Goal: Task Accomplishment & Management: Manage account settings

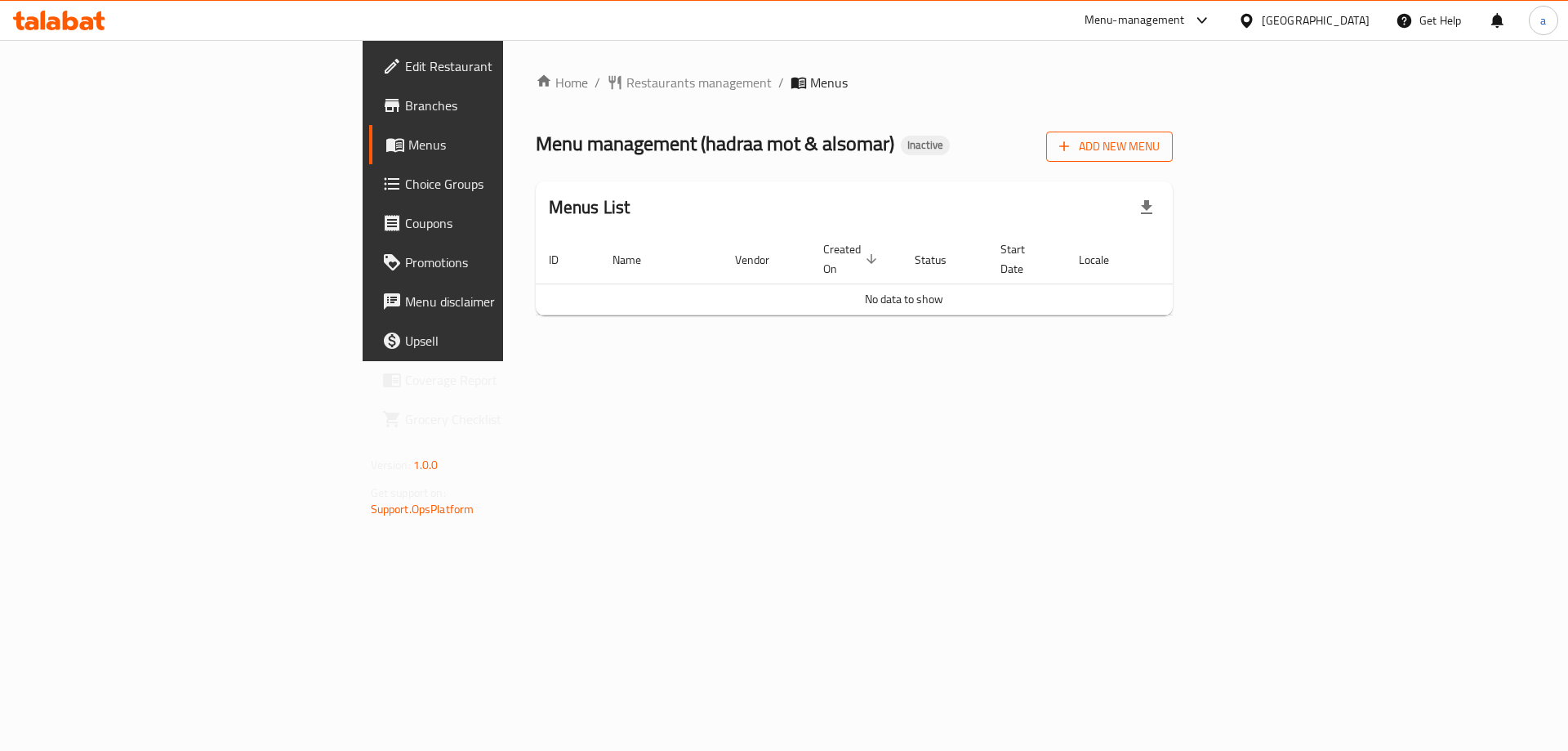
click at [1173, 159] on button "Add New Menu" at bounding box center [1109, 147] width 126 height 31
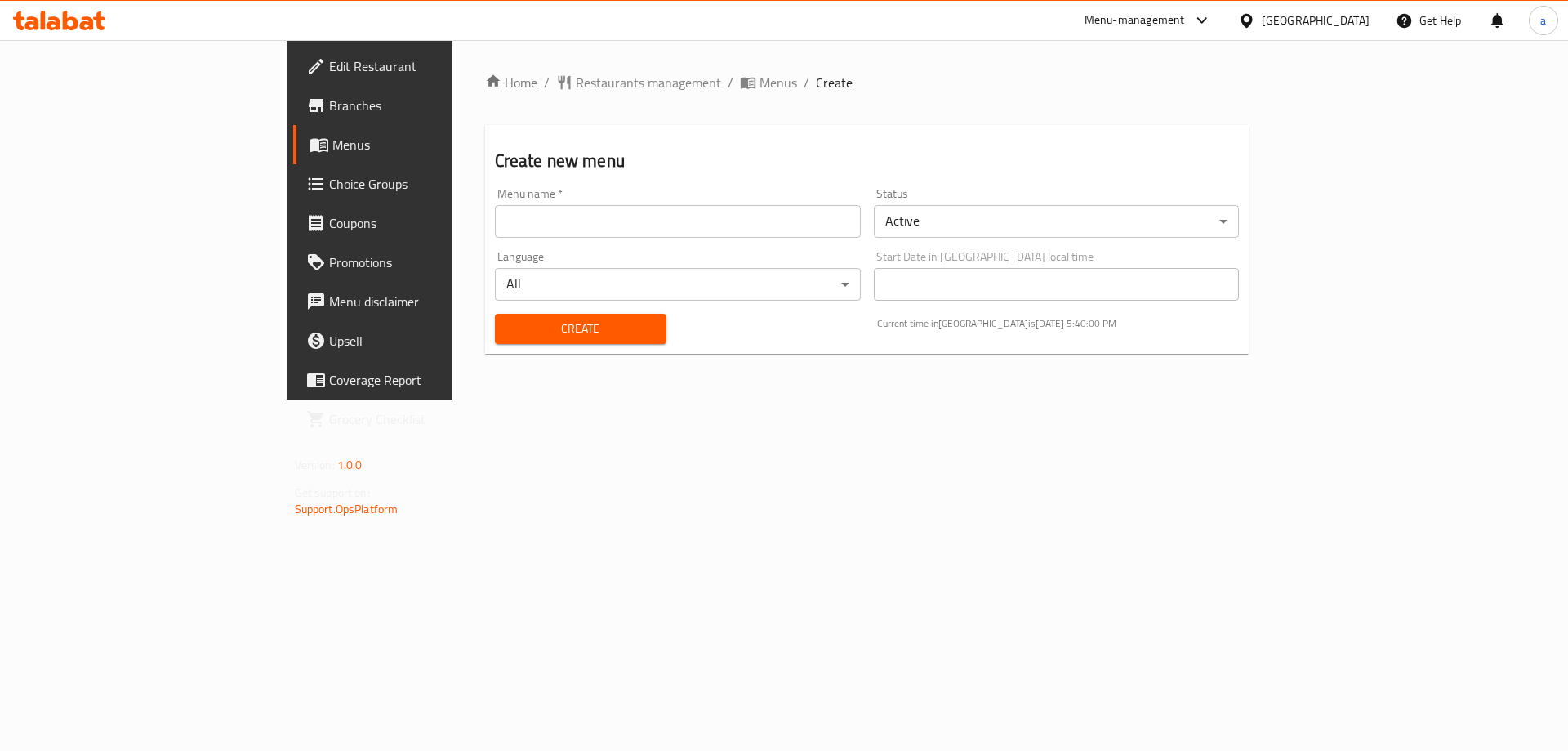
click at [796, 224] on input "text" at bounding box center [678, 221] width 366 height 33
type input "abdullah"
click at [485, 310] on div "Create" at bounding box center [581, 329] width 191 height 50
click at [508, 321] on span "Create" at bounding box center [581, 329] width 146 height 20
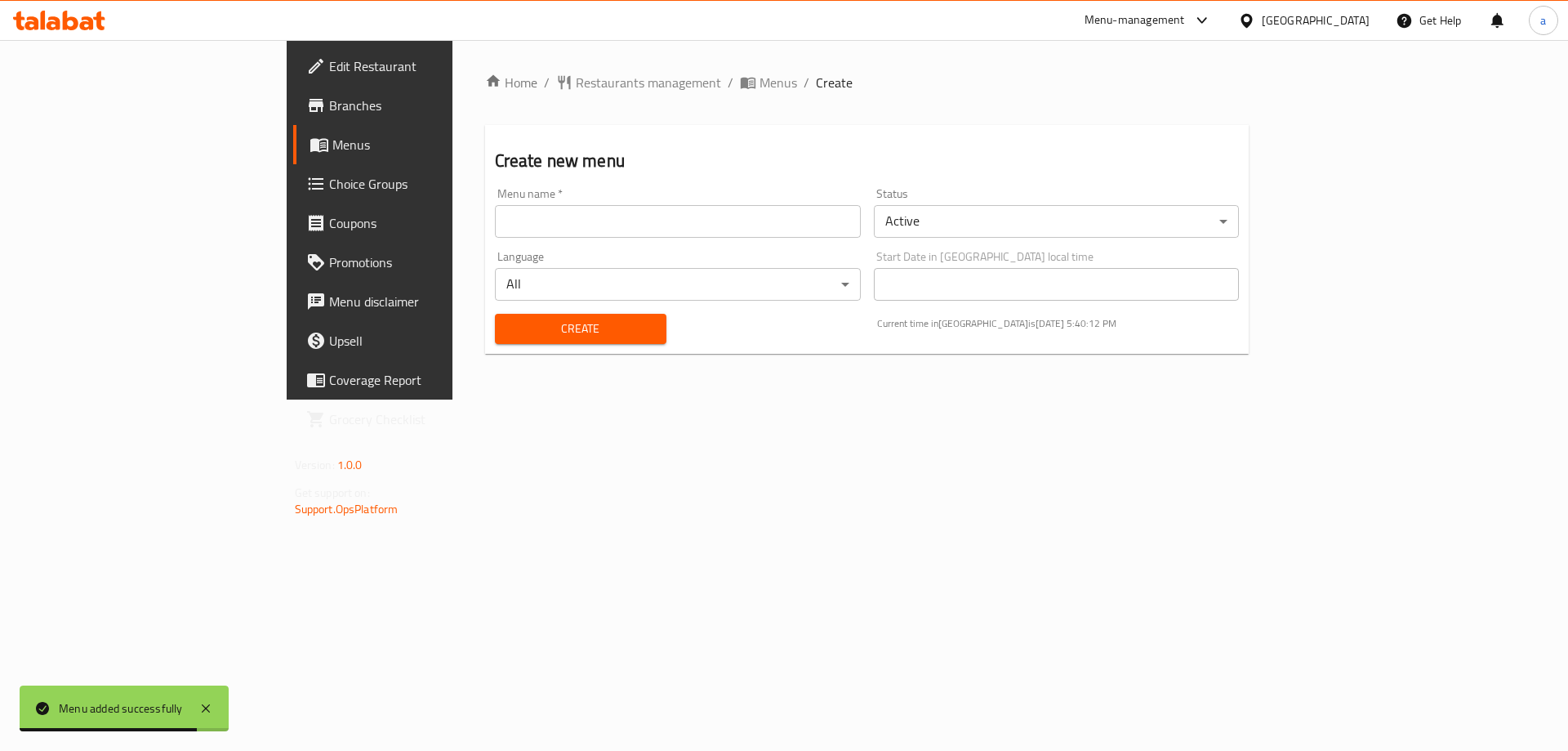
click at [332, 154] on span "Menus" at bounding box center [434, 144] width 203 height 19
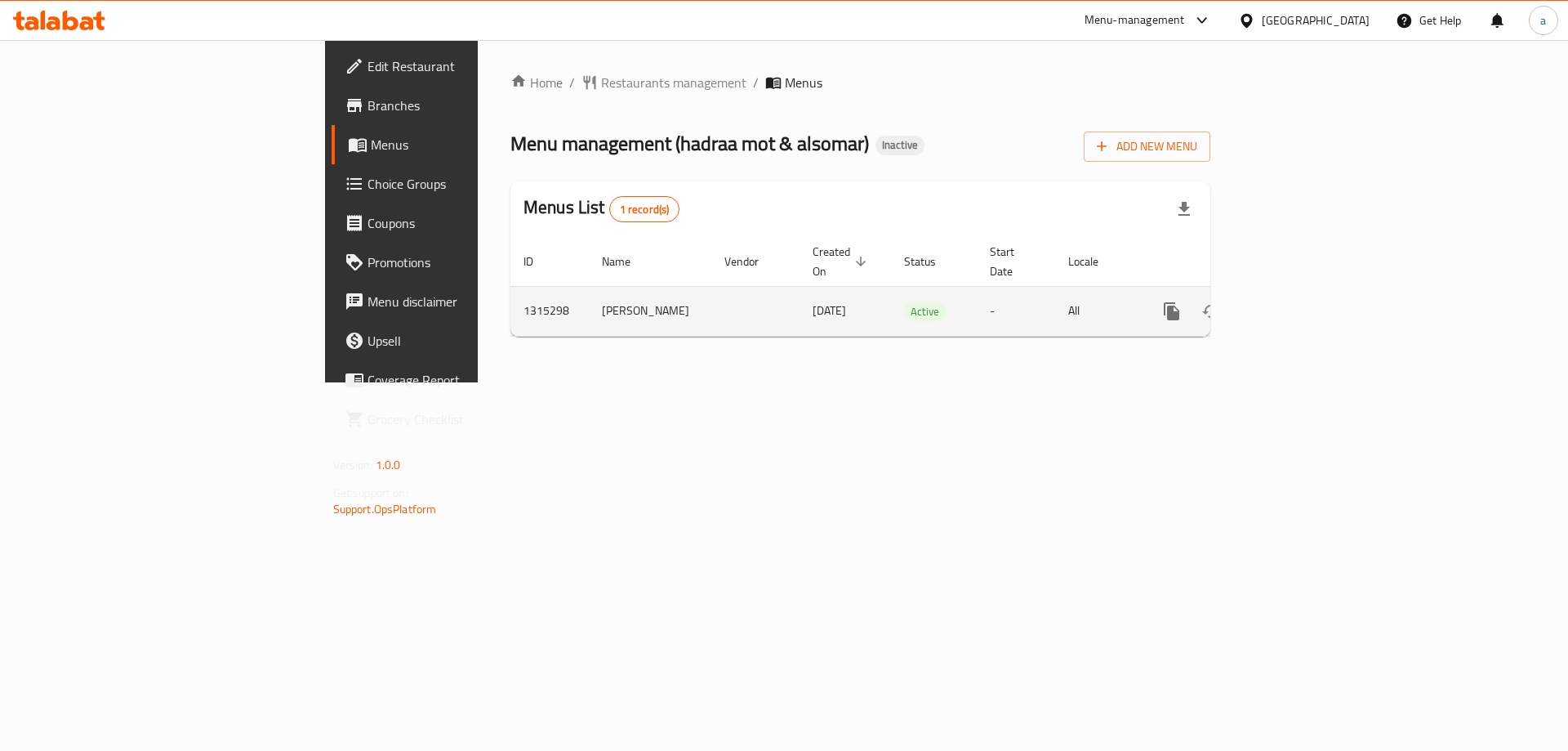
click at [1299, 302] on icon "enhanced table" at bounding box center [1289, 311] width 19 height 19
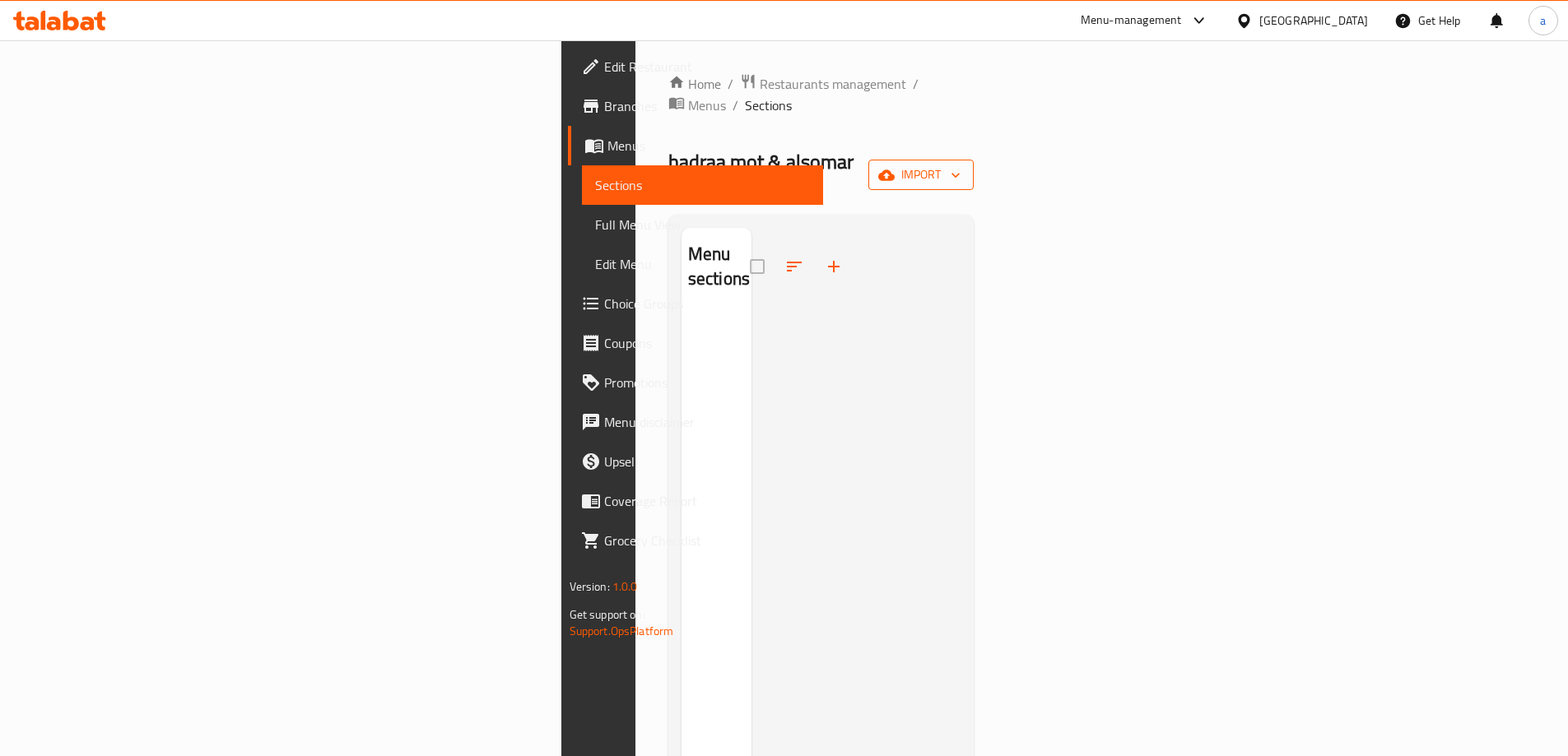
click at [960, 165] on span "import" at bounding box center [921, 175] width 79 height 20
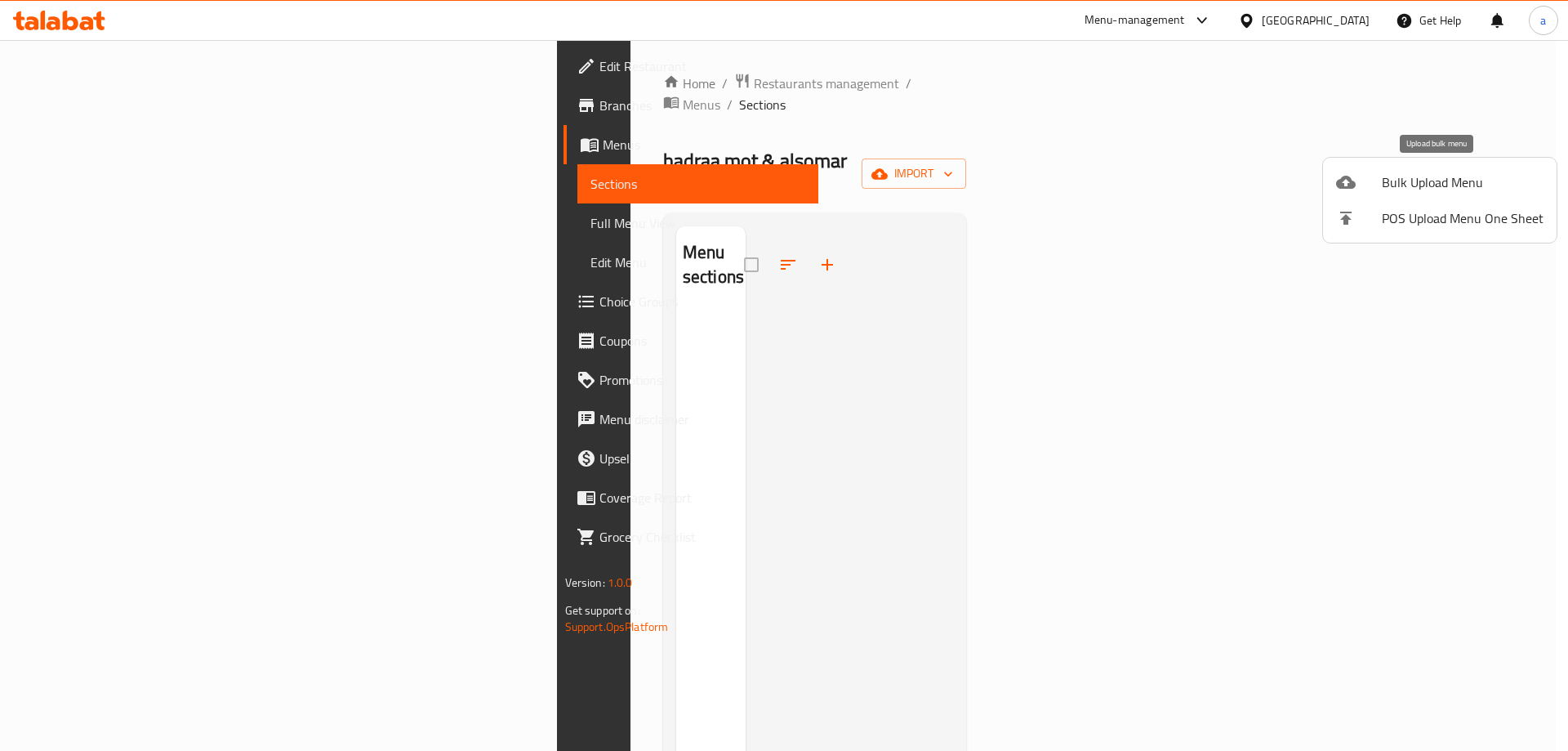
click at [1410, 187] on span "Bulk Upload Menu" at bounding box center [1462, 181] width 162 height 19
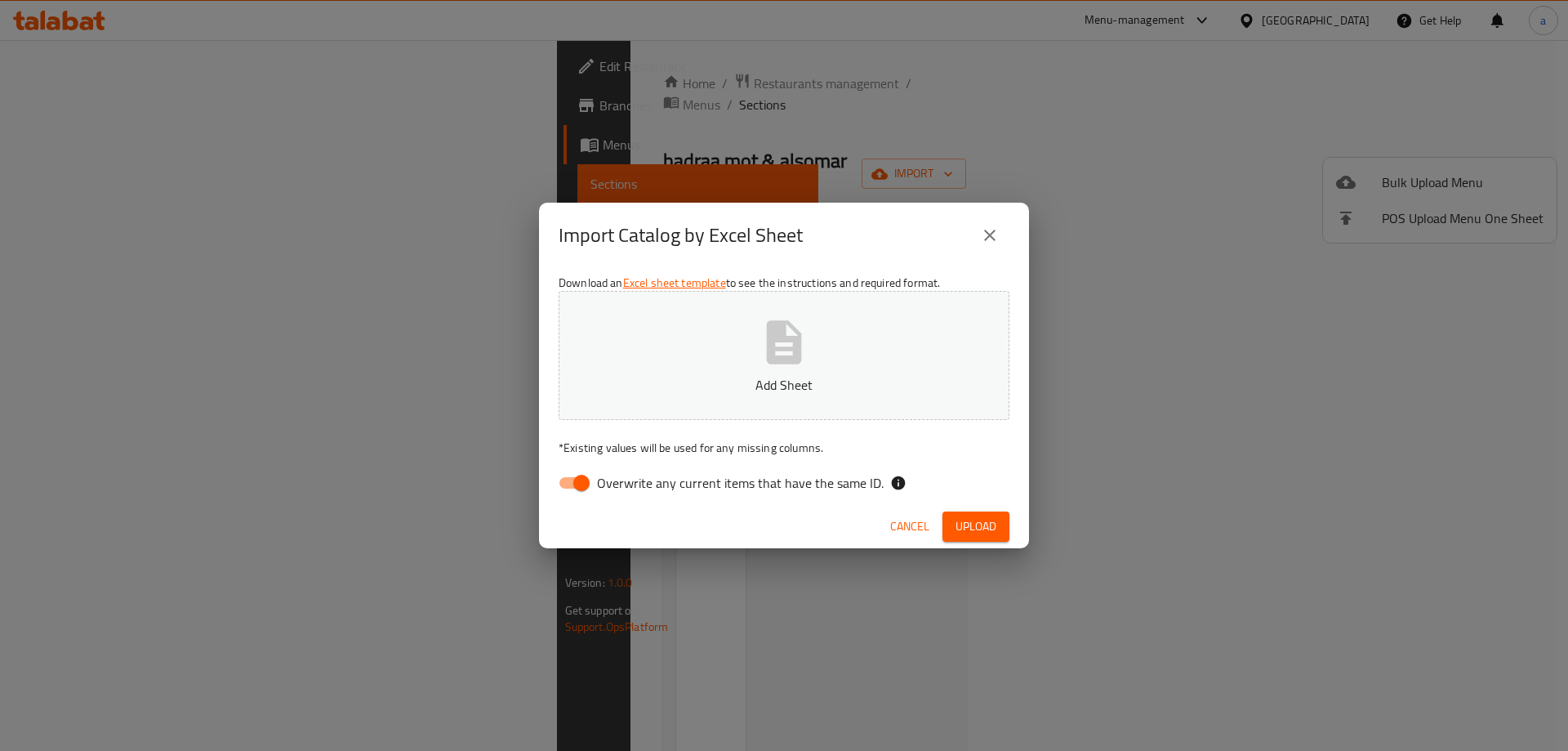
click at [561, 483] on input "Overwrite any current items that have the same ID." at bounding box center [582, 482] width 93 height 31
checkbox input "false"
click at [758, 398] on button "Add Sheet" at bounding box center [784, 355] width 451 height 129
click at [952, 527] on button "Upload" at bounding box center [976, 527] width 67 height 31
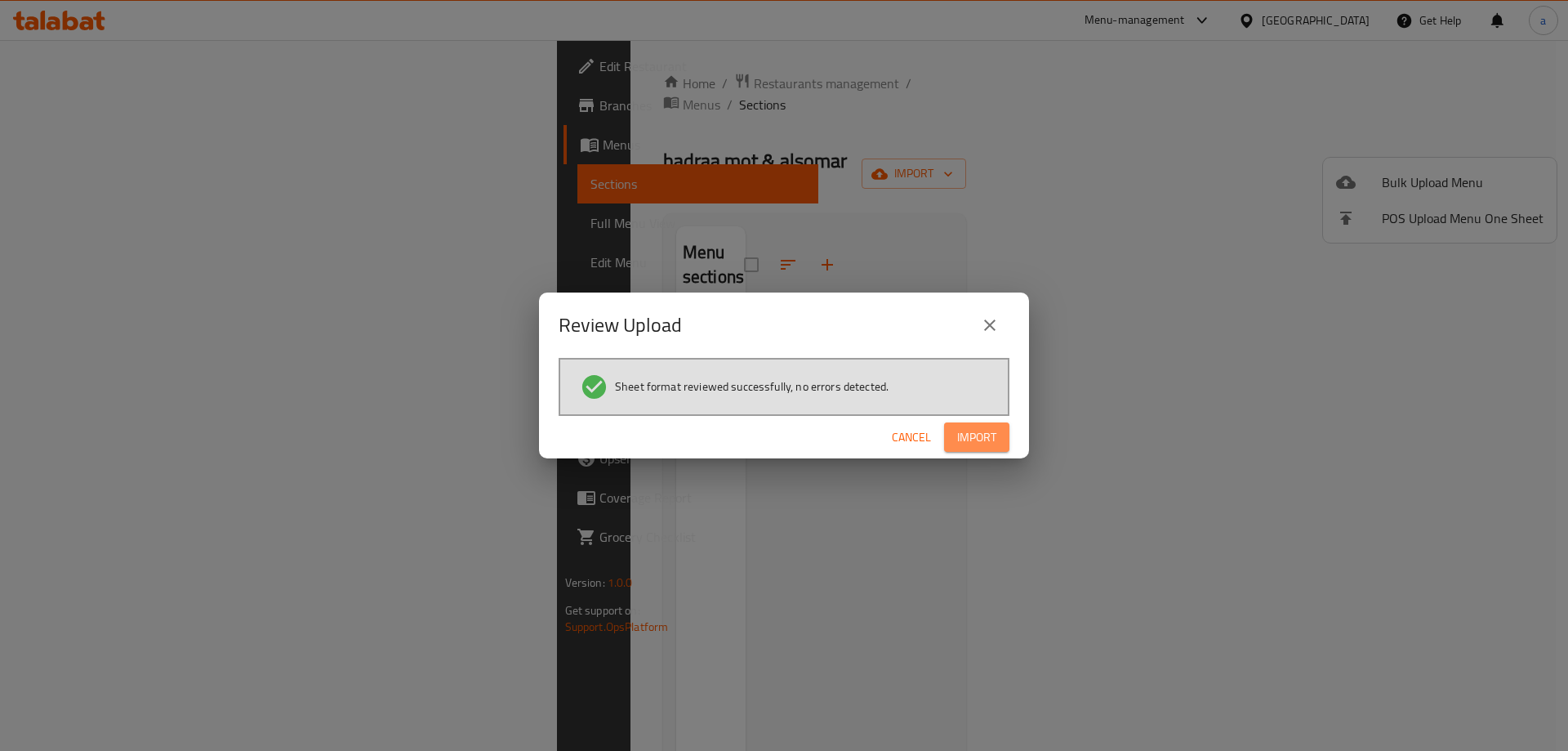
click at [996, 445] on button "Import" at bounding box center [977, 437] width 65 height 31
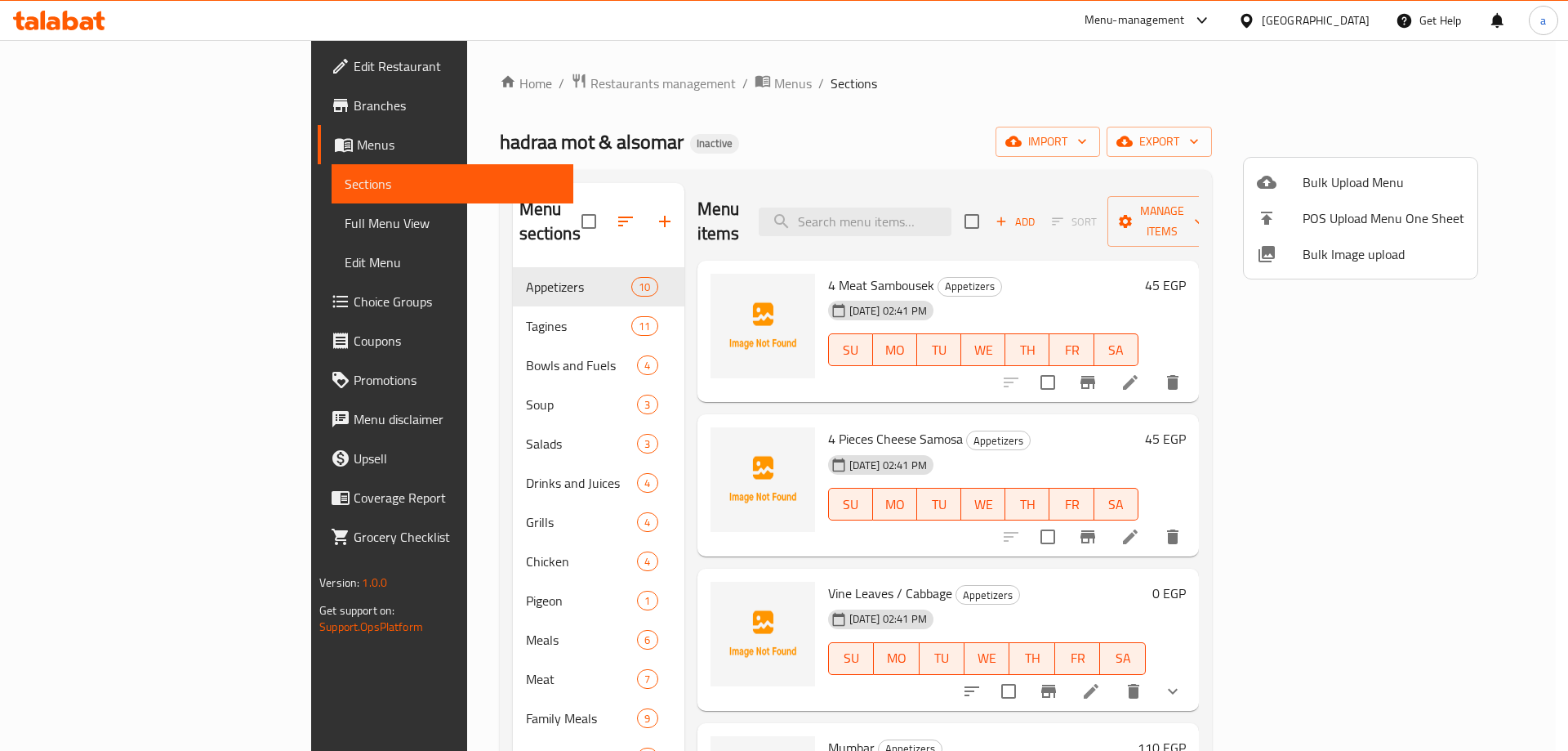
click at [360, 730] on div at bounding box center [784, 376] width 1568 height 751
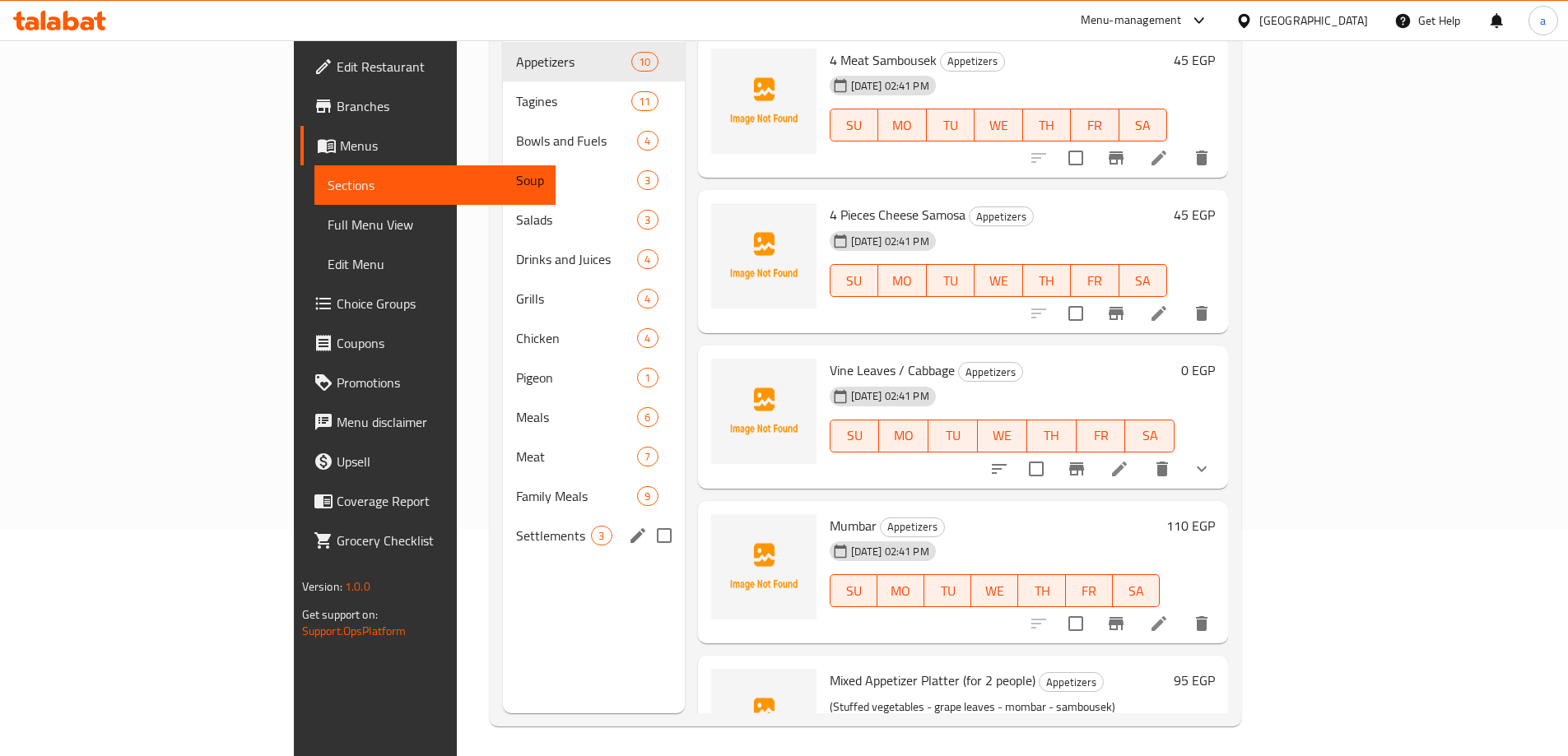
scroll to position [230, 0]
click at [626, 520] on button "edit" at bounding box center [638, 532] width 25 height 25
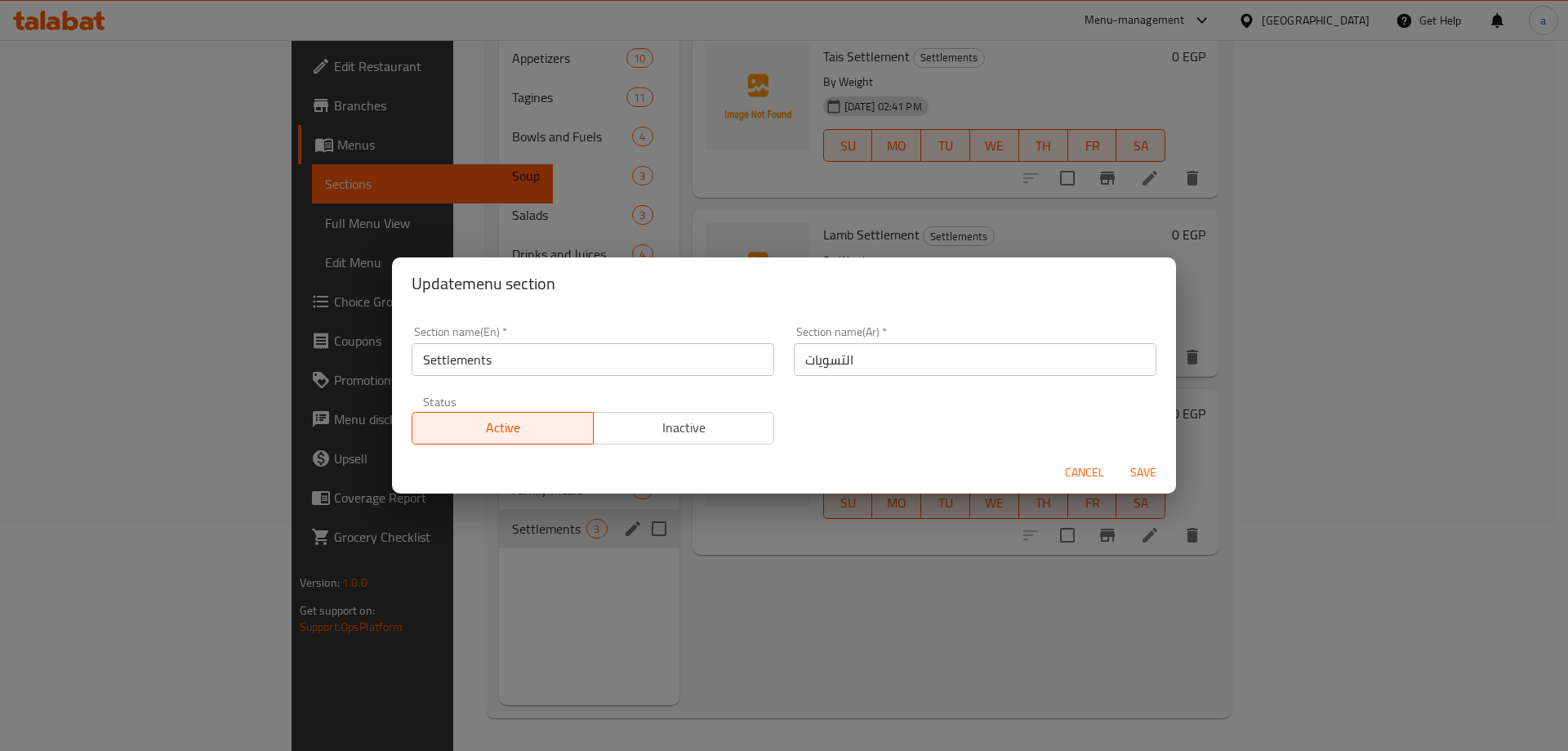
click at [1101, 469] on span "Cancel" at bounding box center [1084, 473] width 39 height 20
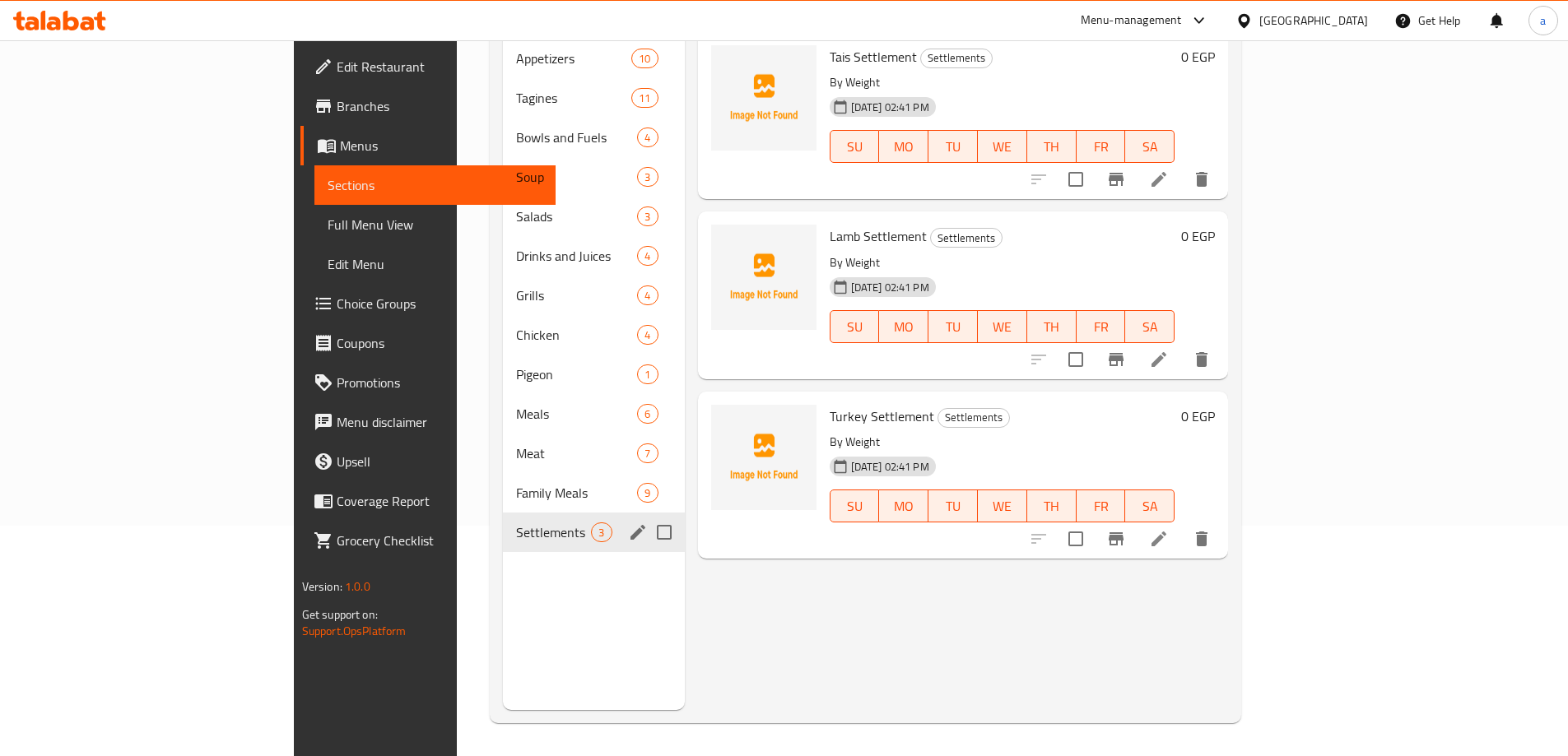
click at [548, 513] on div "Settlements 3" at bounding box center [593, 532] width 181 height 39
click at [628, 522] on icon "edit" at bounding box center [638, 532] width 20 height 20
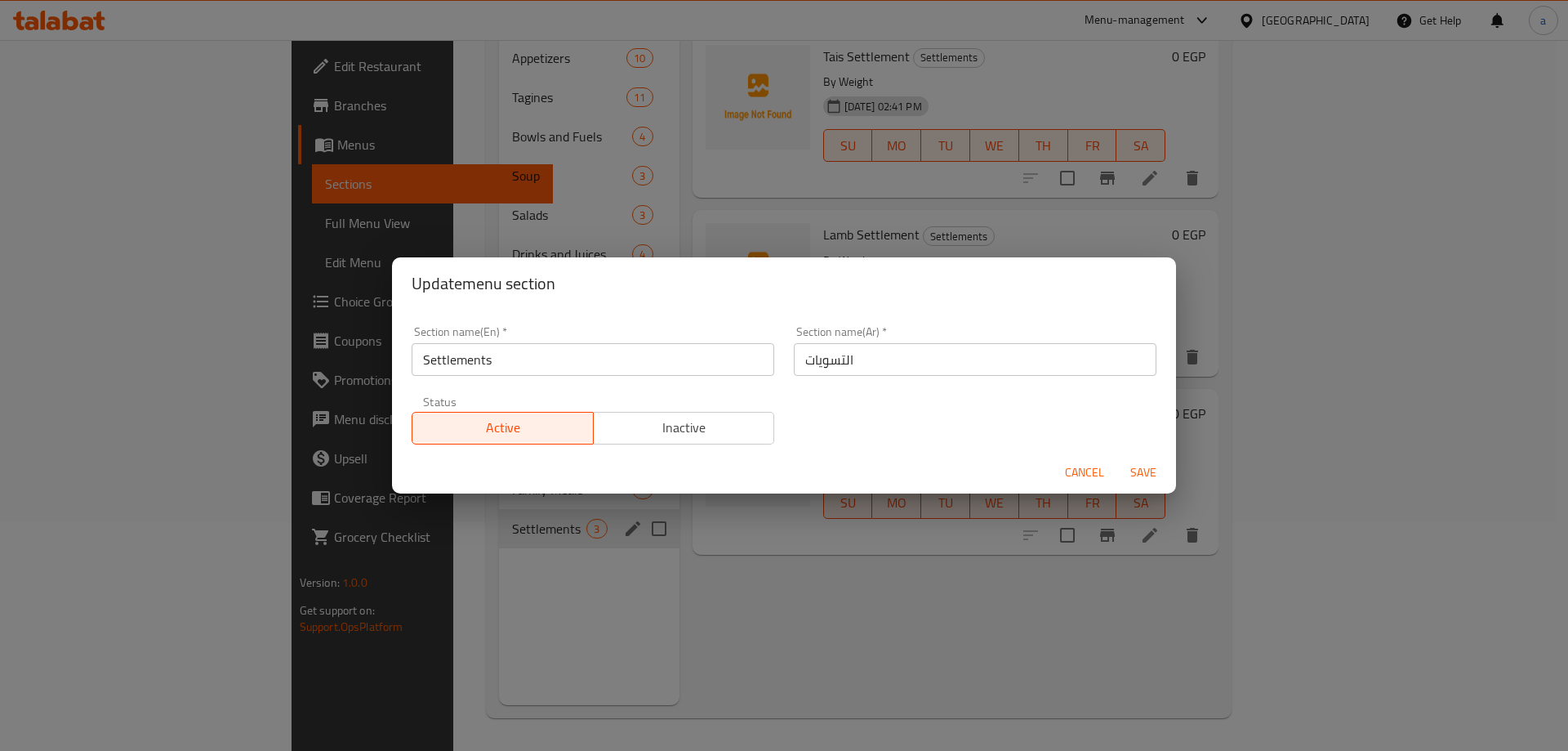
click at [1066, 471] on span "Cancel" at bounding box center [1084, 473] width 39 height 20
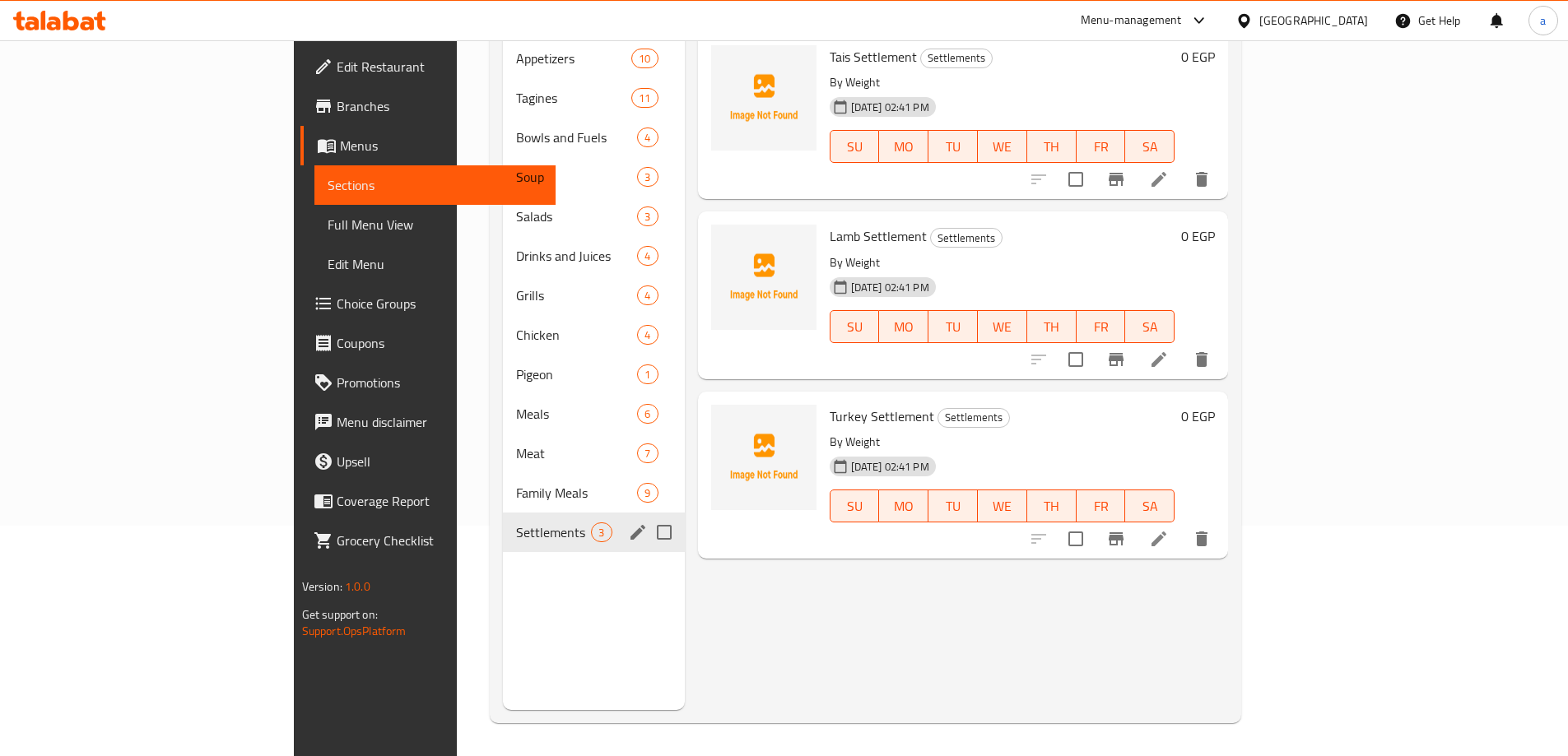
click at [749, 683] on div "Menu items Add Sort Manage items Tais Settlement Settlements By Weight 30-09-20…" at bounding box center [956, 332] width 544 height 756
click at [647, 515] on input "Menu sections" at bounding box center [664, 532] width 34 height 34
checkbox input "true"
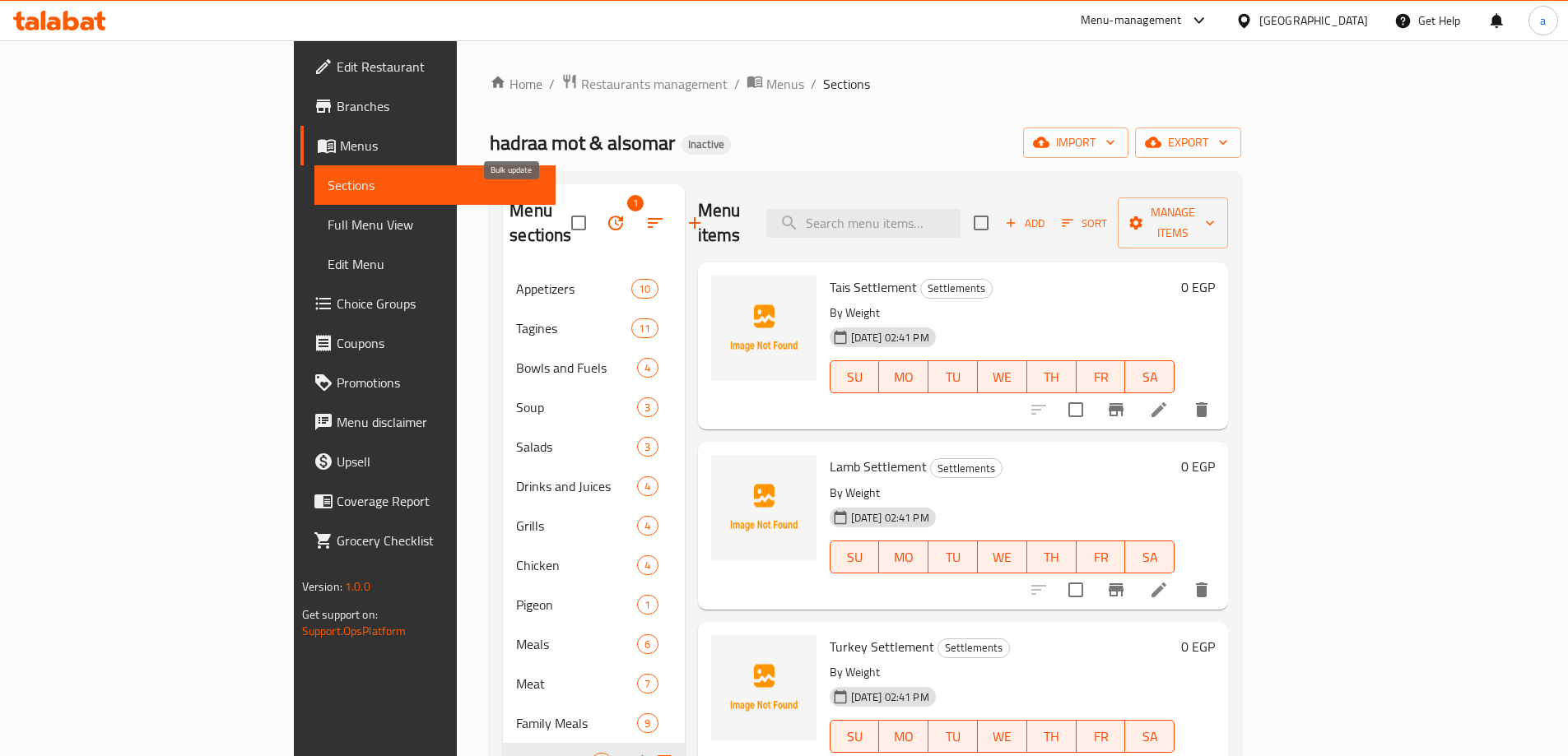
click at [609, 216] on icon "button" at bounding box center [615, 223] width 15 height 15
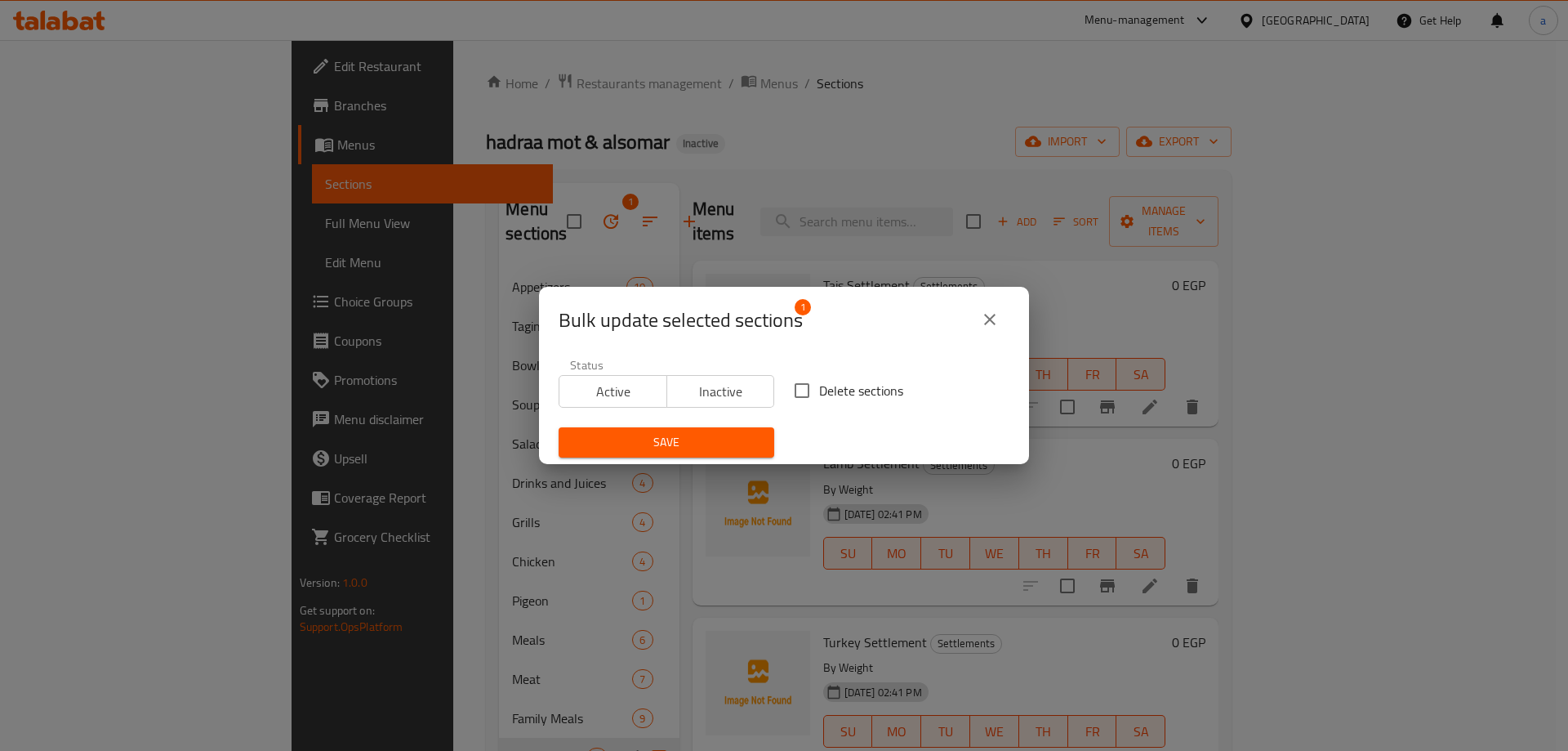
click at [812, 391] on input "Delete sections" at bounding box center [802, 391] width 34 height 34
checkbox input "true"
click at [706, 430] on button "Save" at bounding box center [666, 442] width 216 height 31
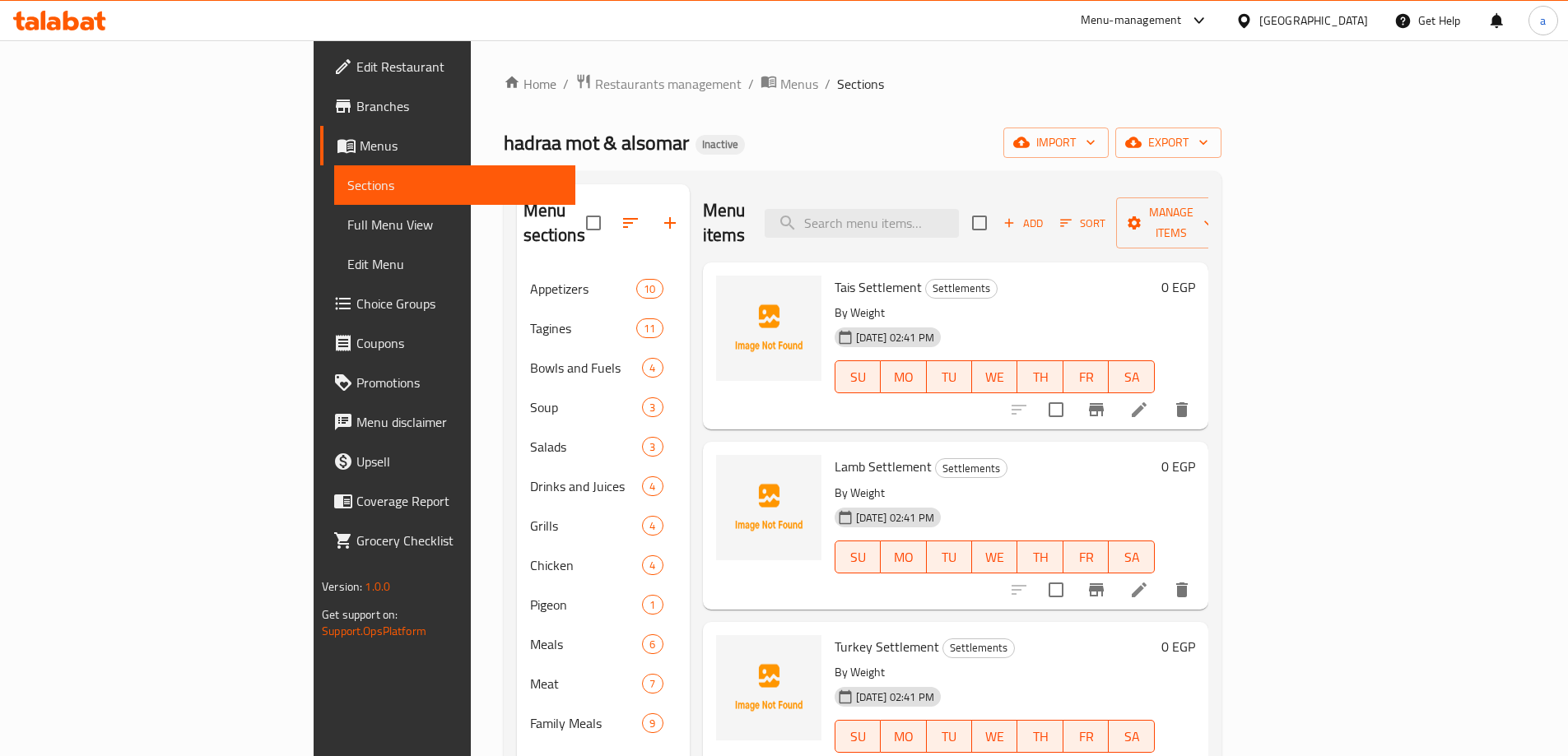
click at [875, 144] on div "hadraa mot & alsomar Inactive import export" at bounding box center [862, 142] width 718 height 31
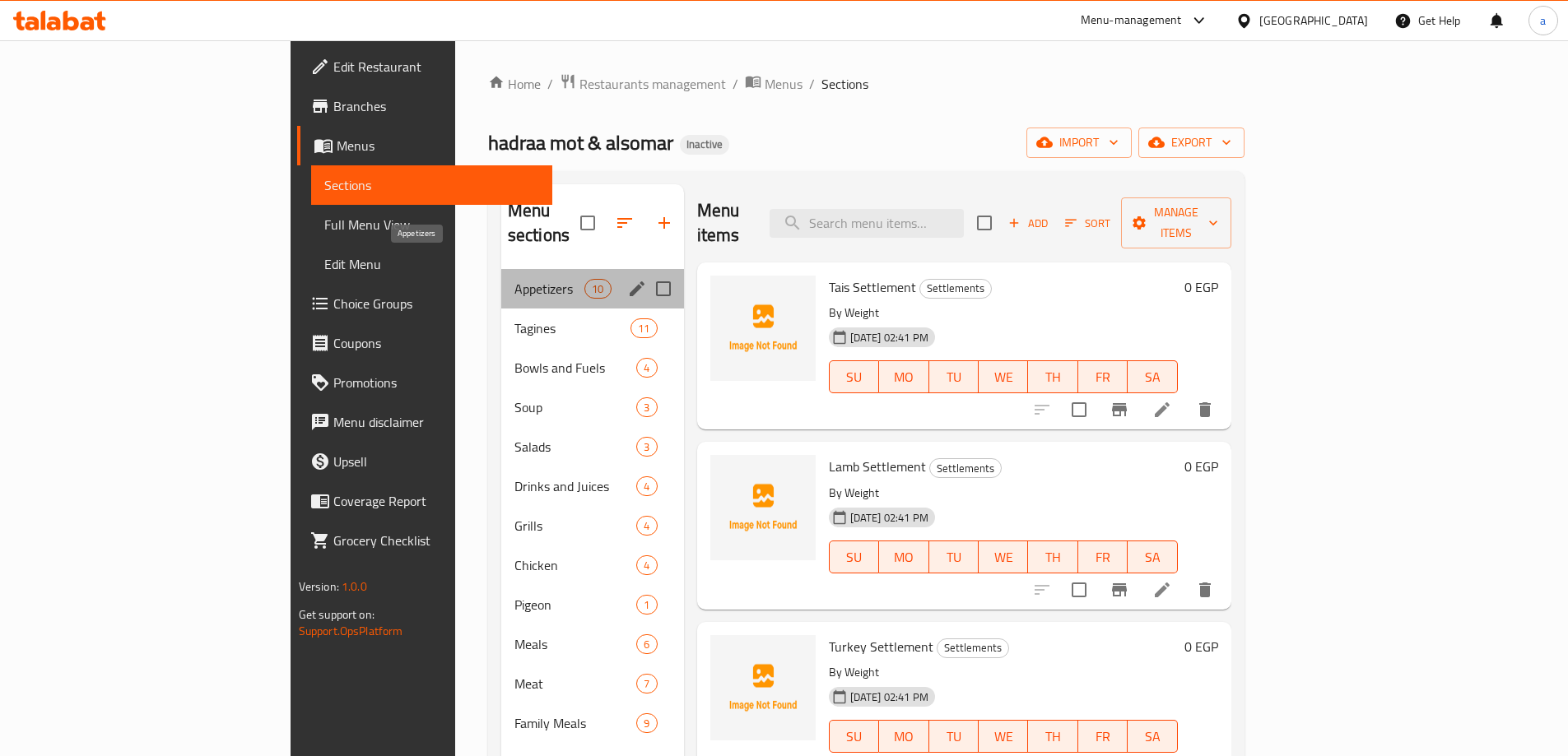
click at [515, 279] on span "Appetizers" at bounding box center [550, 288] width 70 height 20
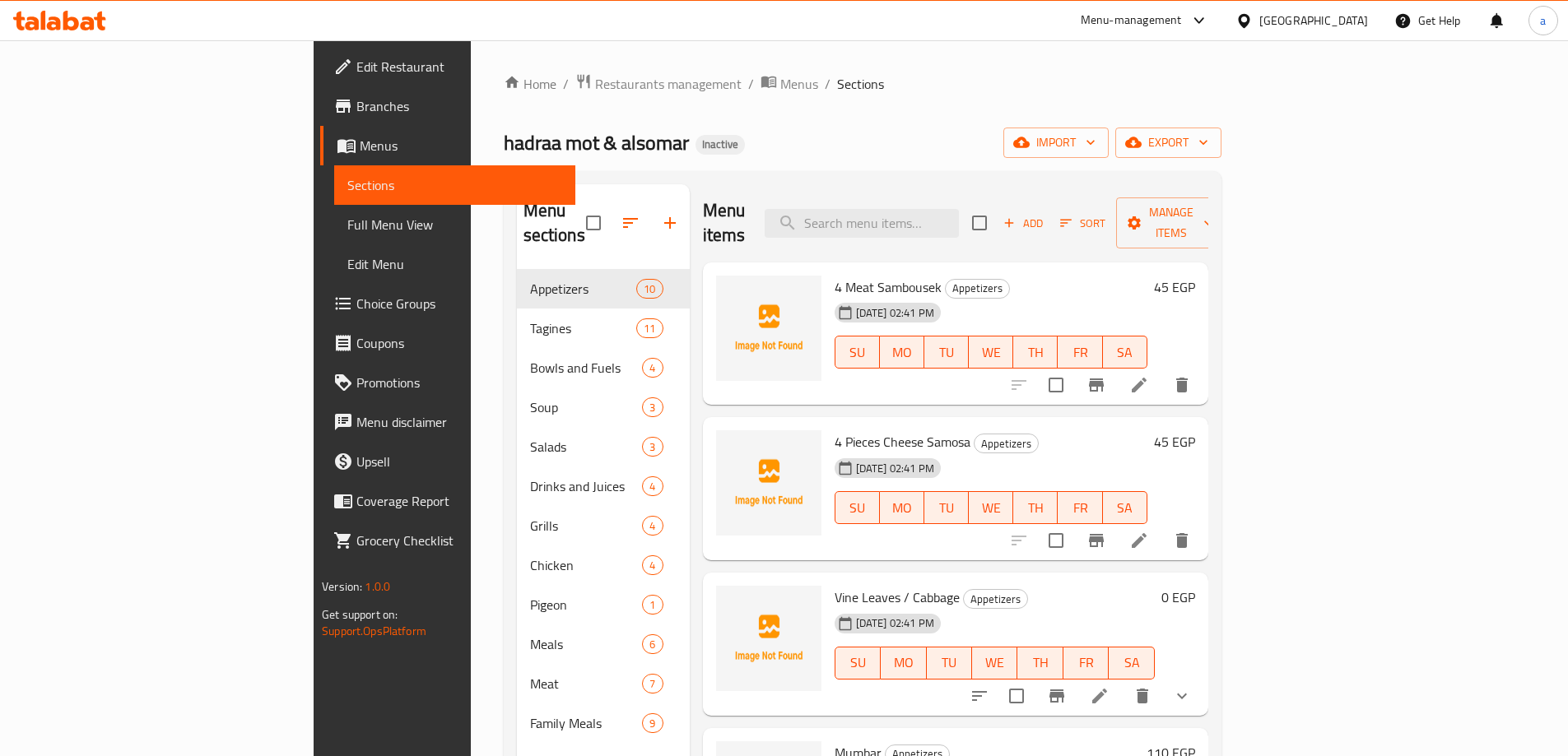
click at [1162, 370] on li at bounding box center [1139, 385] width 46 height 30
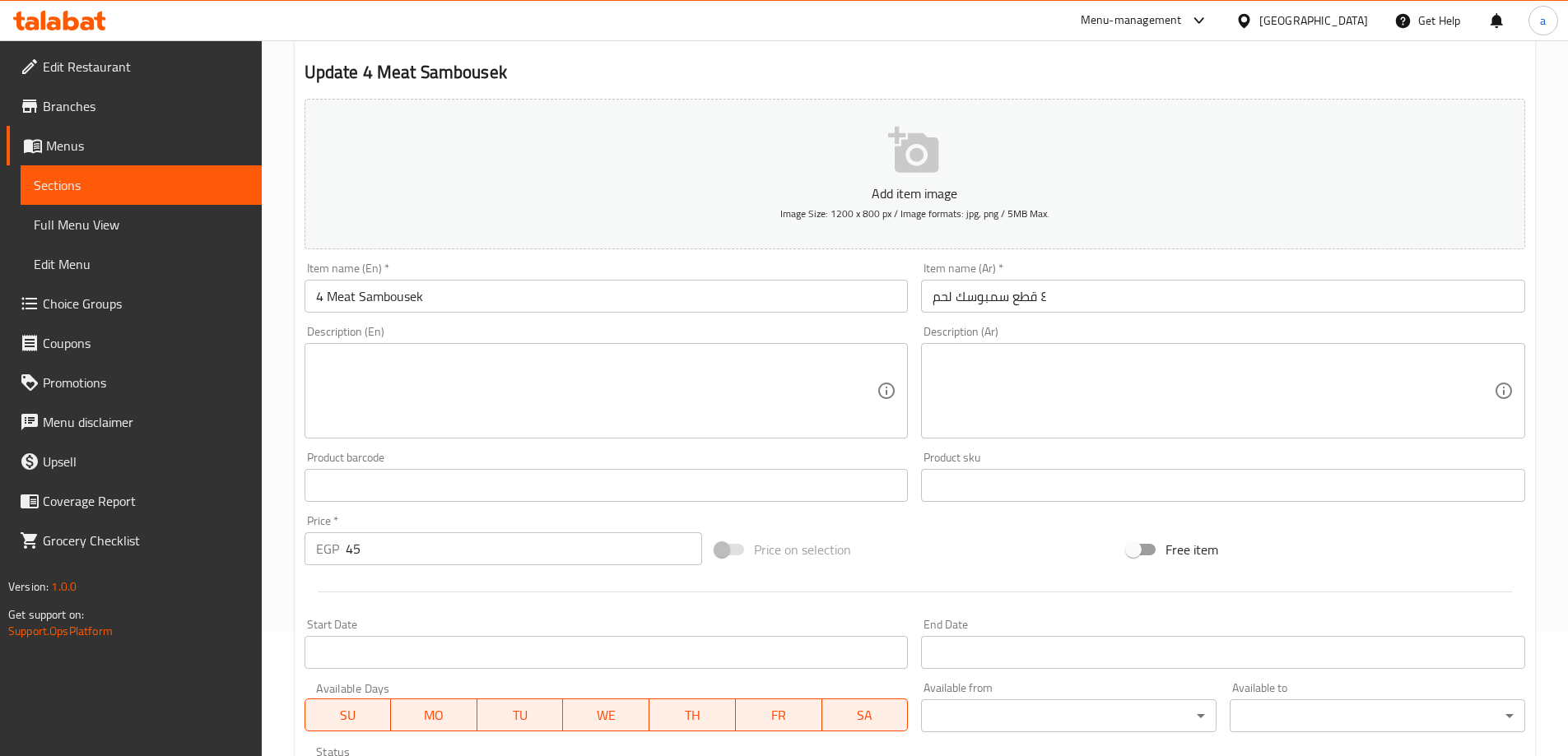
scroll to position [82, 0]
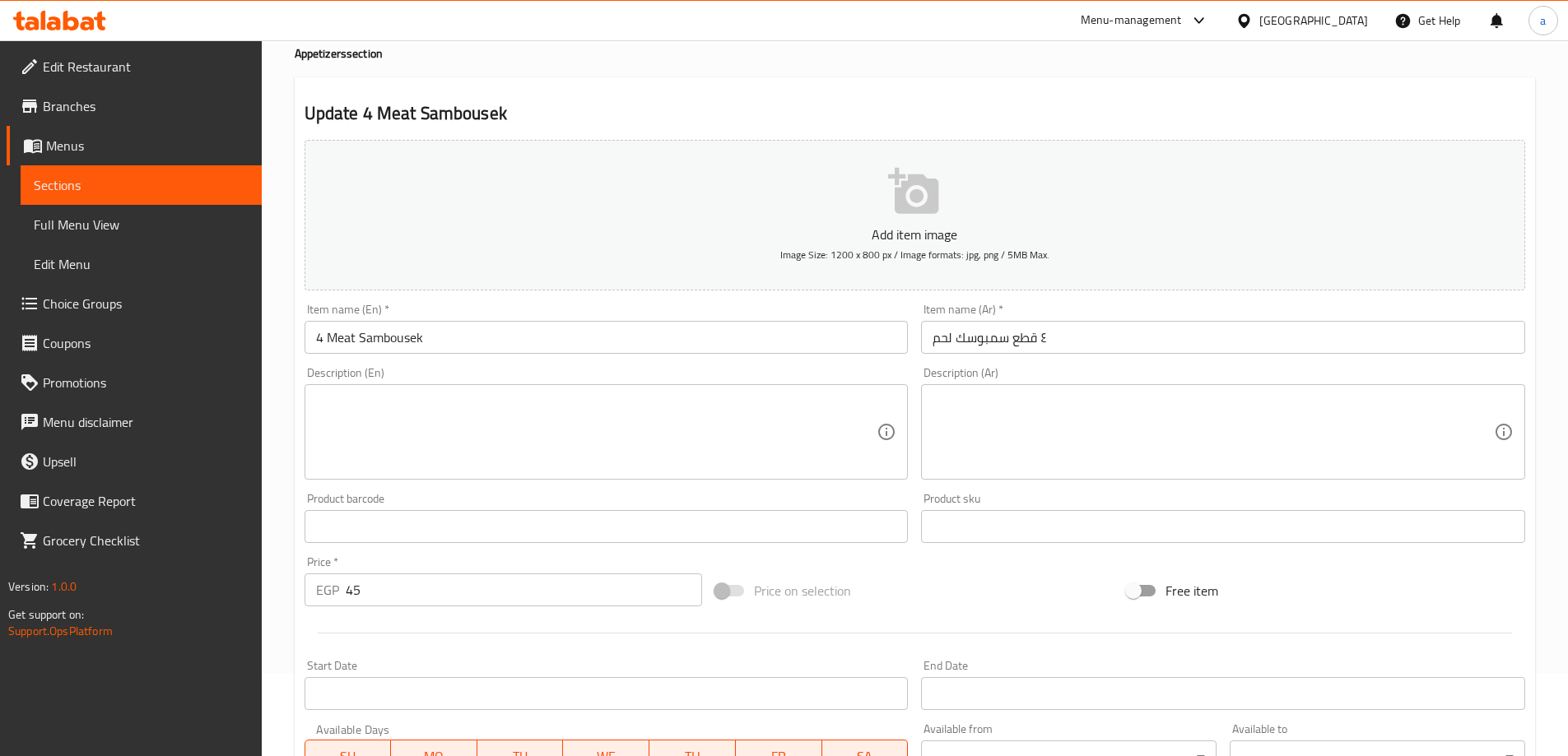
click at [1017, 345] on input "٤ قطع سمبوسك لحم" at bounding box center [1223, 337] width 604 height 33
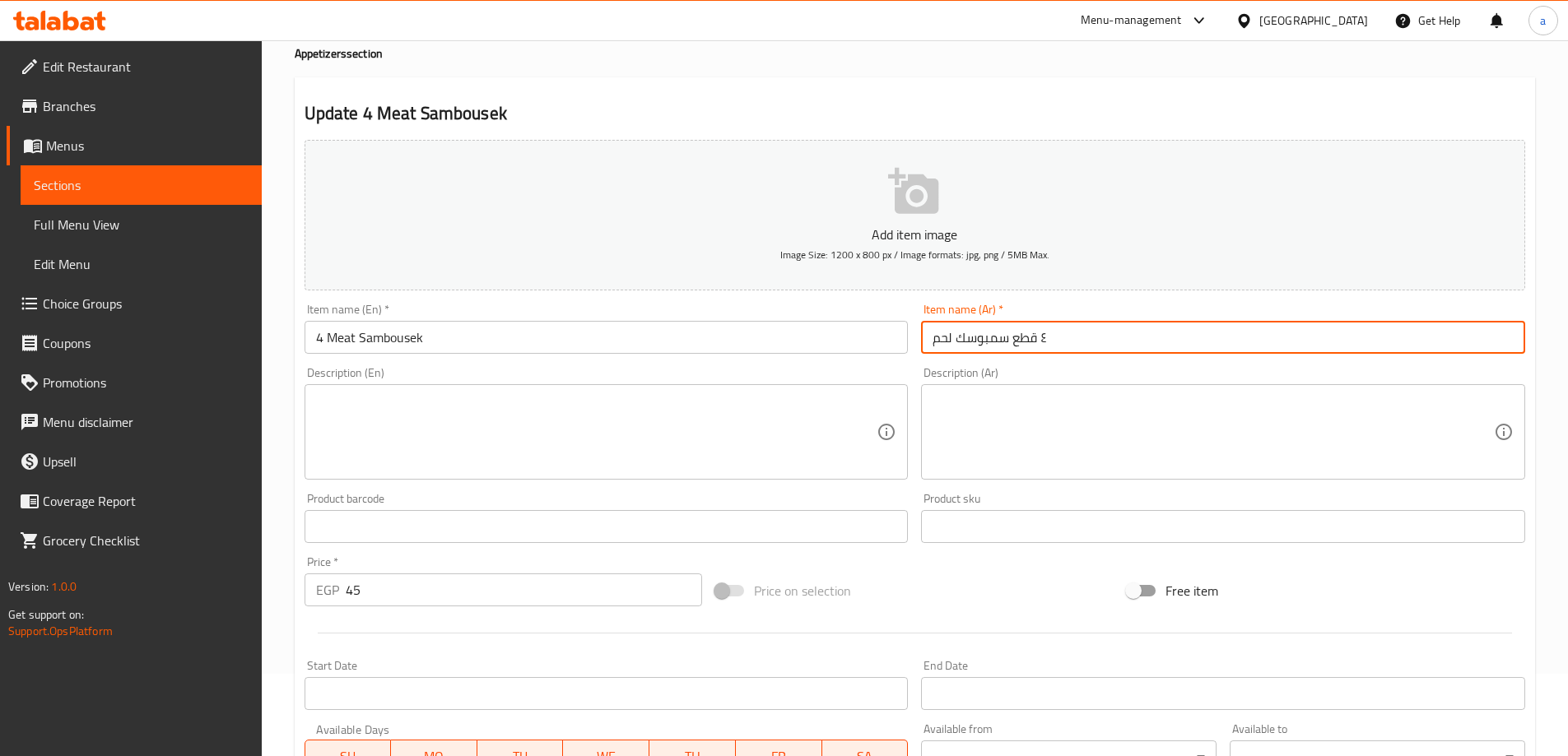
click at [1017, 345] on input "٤ قطع سمبوسك لحم" at bounding box center [1223, 337] width 604 height 33
click at [318, 331] on input "4 Meat Sambousek" at bounding box center [607, 337] width 604 height 33
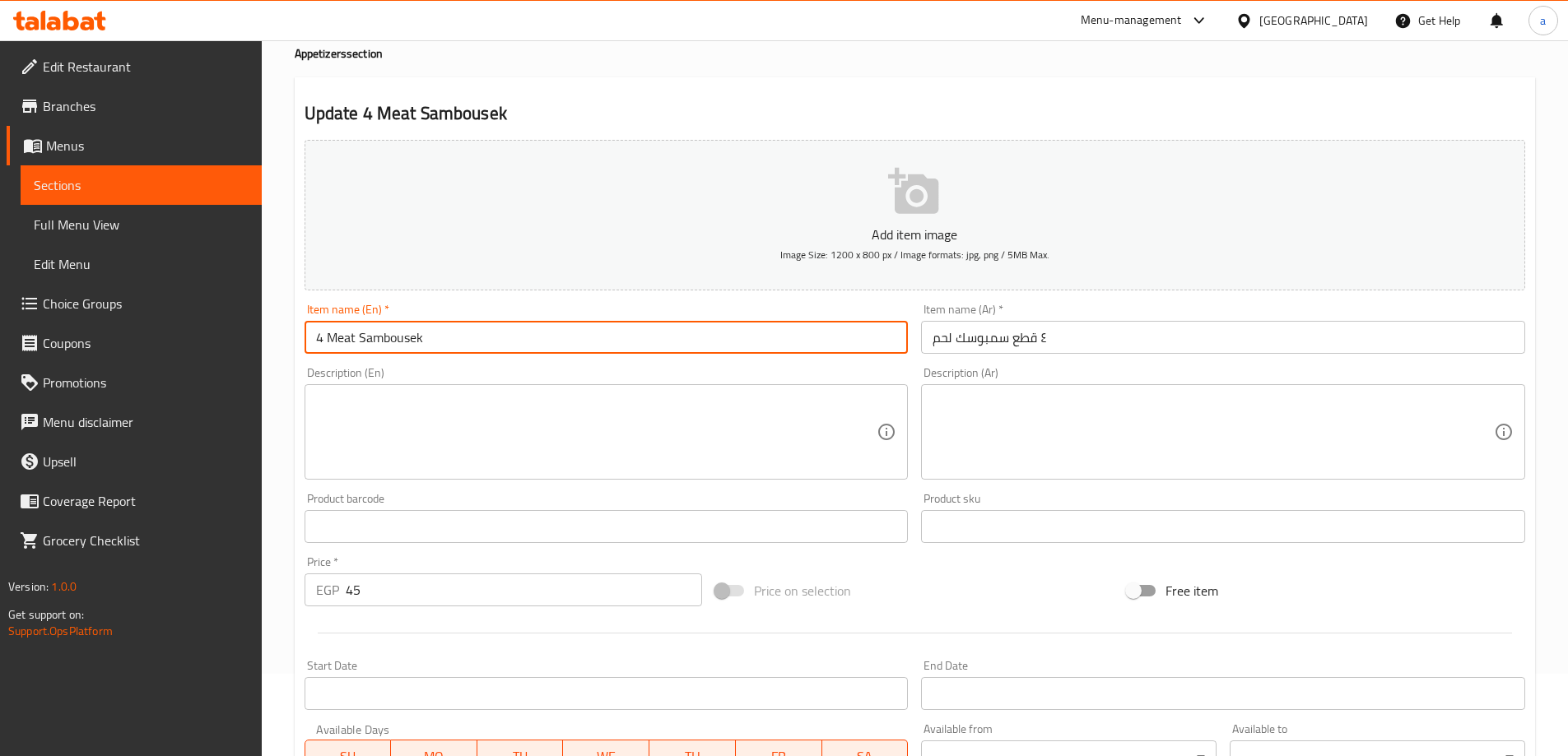
click at [318, 331] on input "4 Meat Sambousek" at bounding box center [607, 337] width 604 height 33
paste input "pieces"
click at [426, 346] on input "4 pieces Meat Sambousek" at bounding box center [607, 337] width 604 height 33
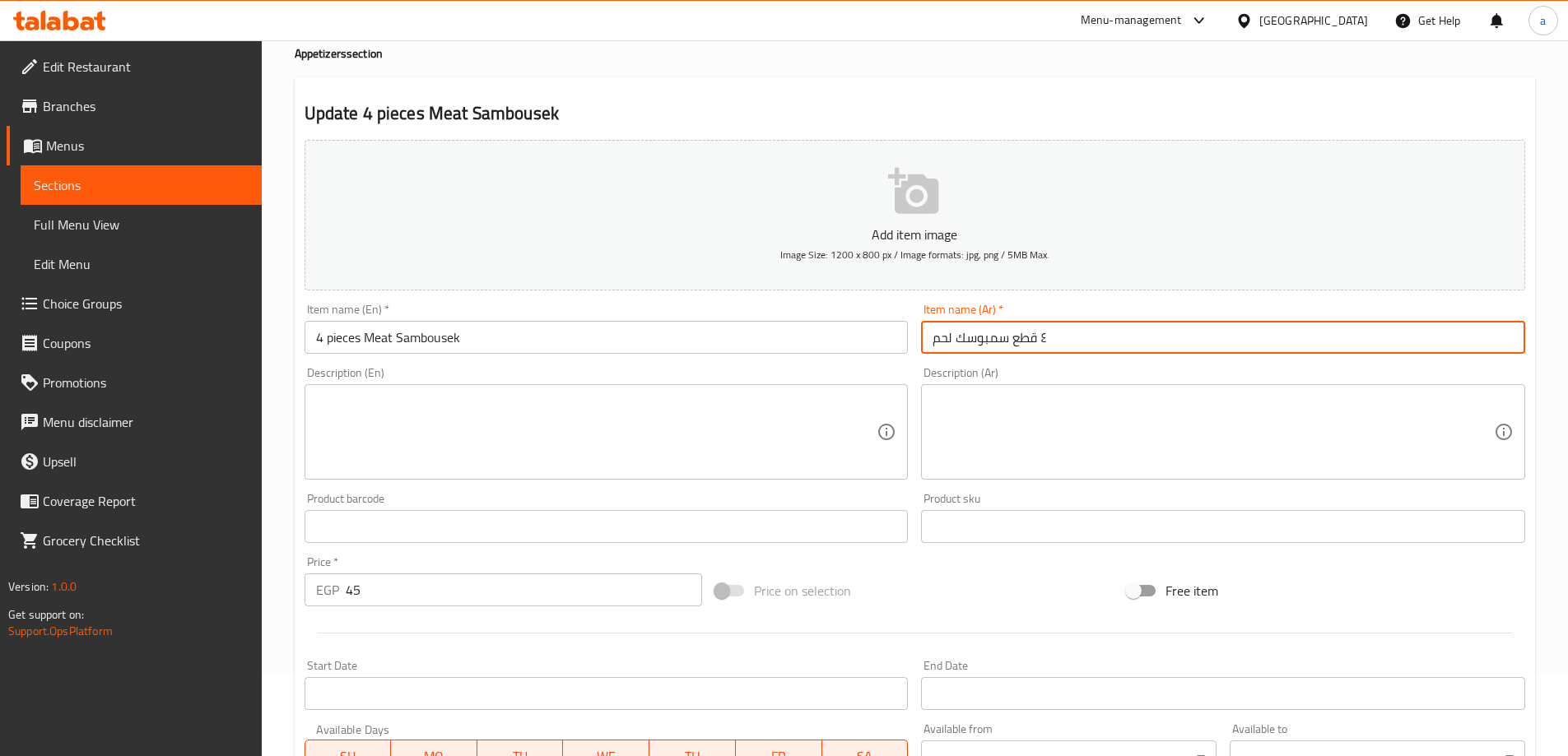
click at [976, 329] on input "٤ قطع سمبوسك لحم" at bounding box center [1223, 337] width 604 height 33
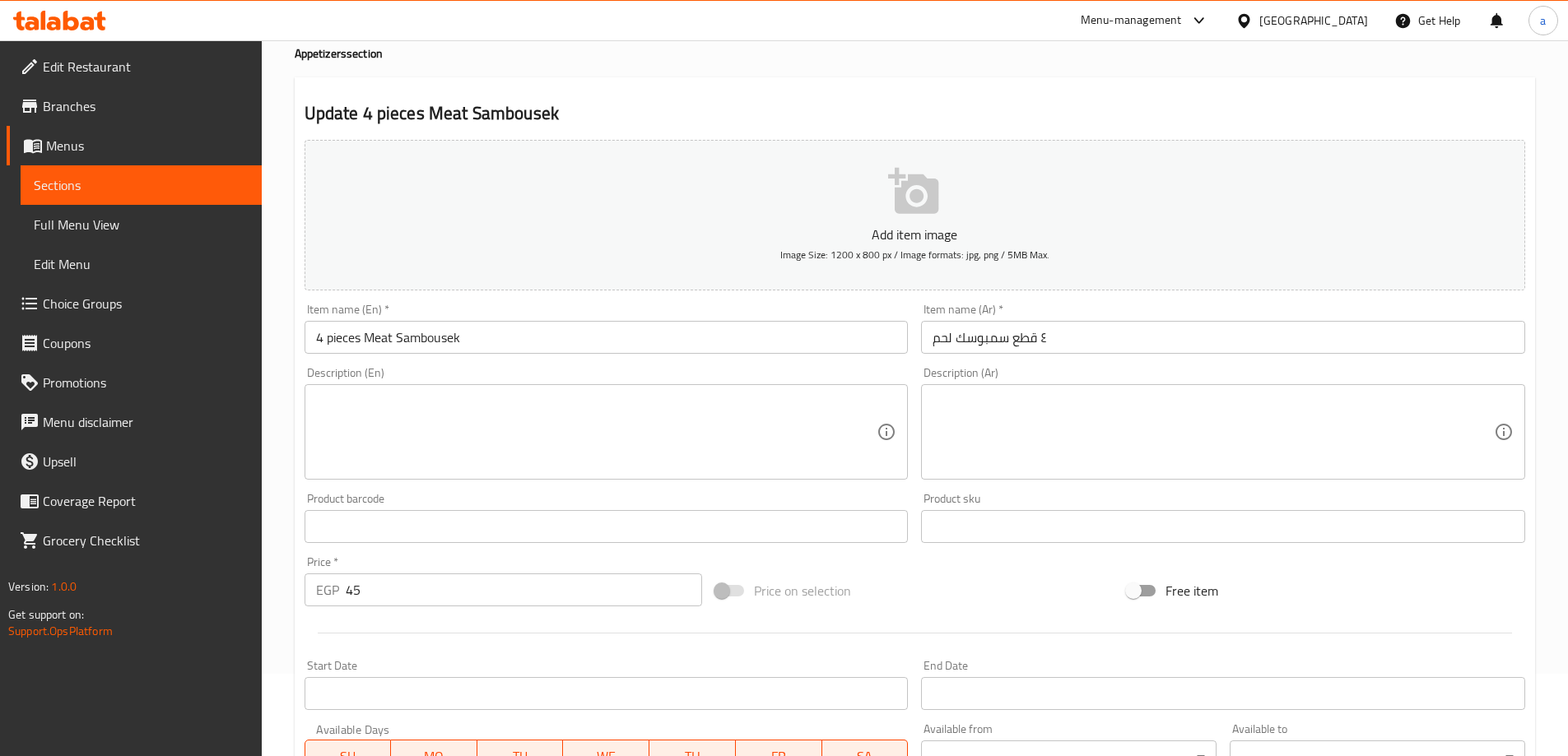
click at [452, 333] on input "4 pieces Meat Sambousek" at bounding box center [607, 337] width 604 height 33
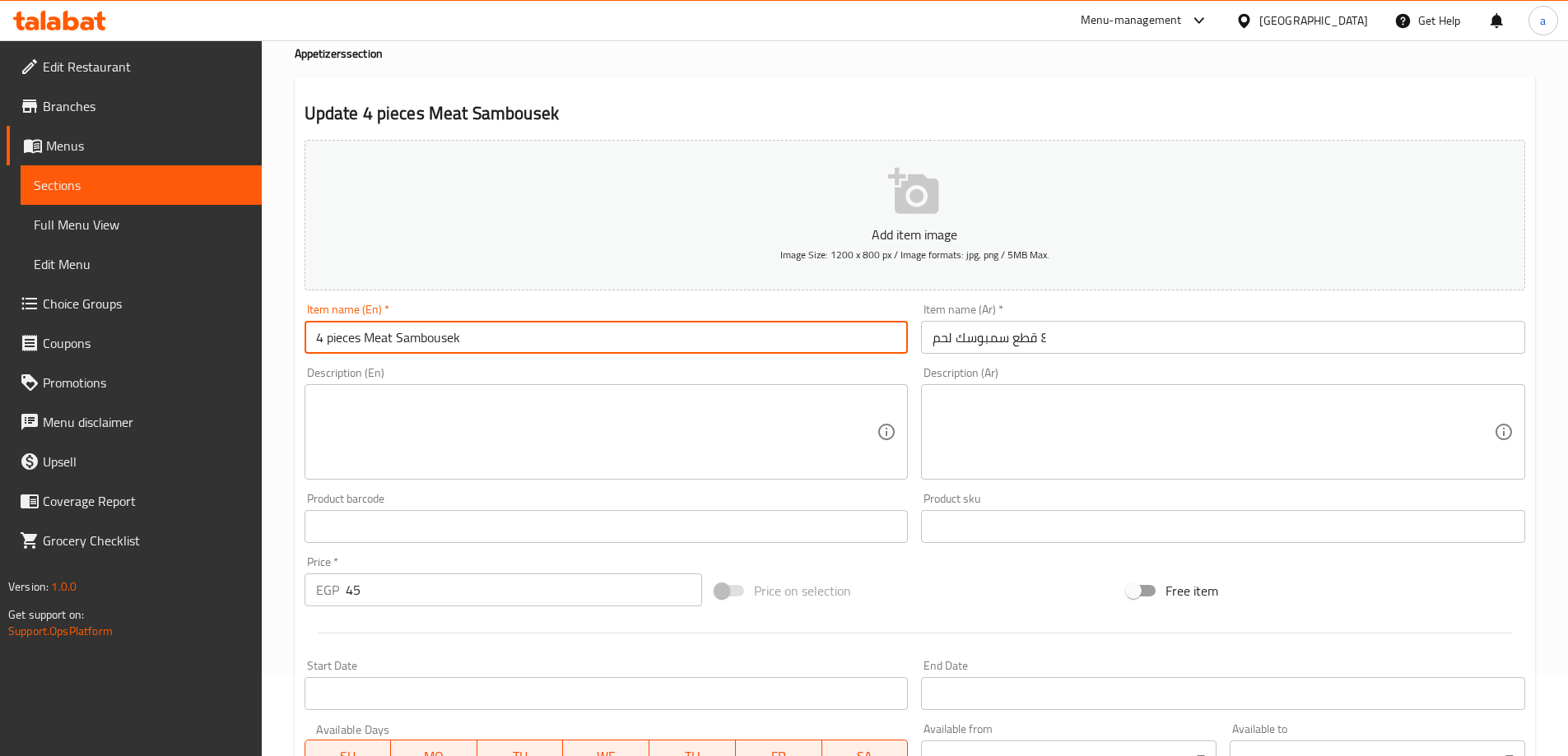
click at [452, 333] on input "4 pieces Meat Sambousek" at bounding box center [607, 337] width 604 height 33
paste input "text"
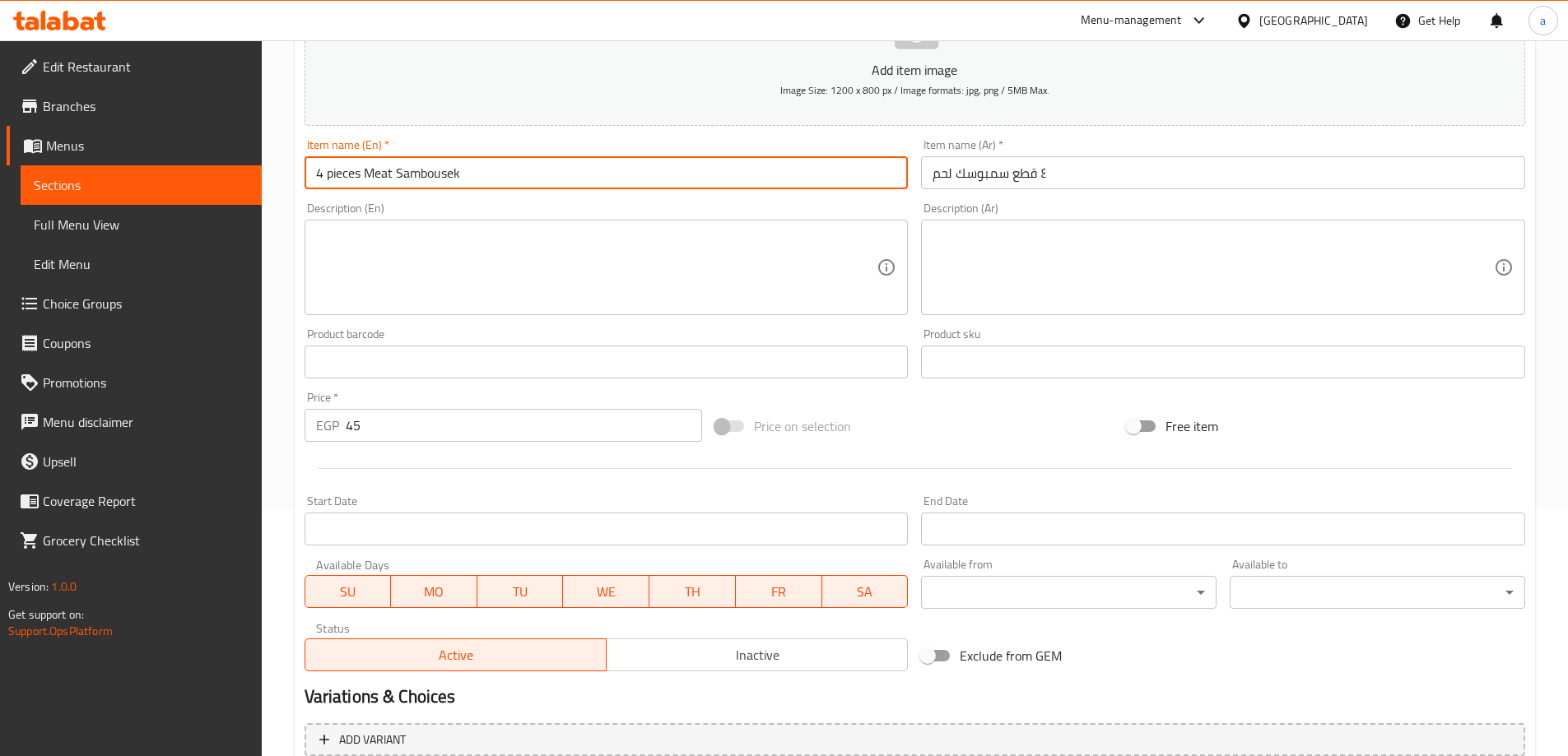
scroll to position [329, 0]
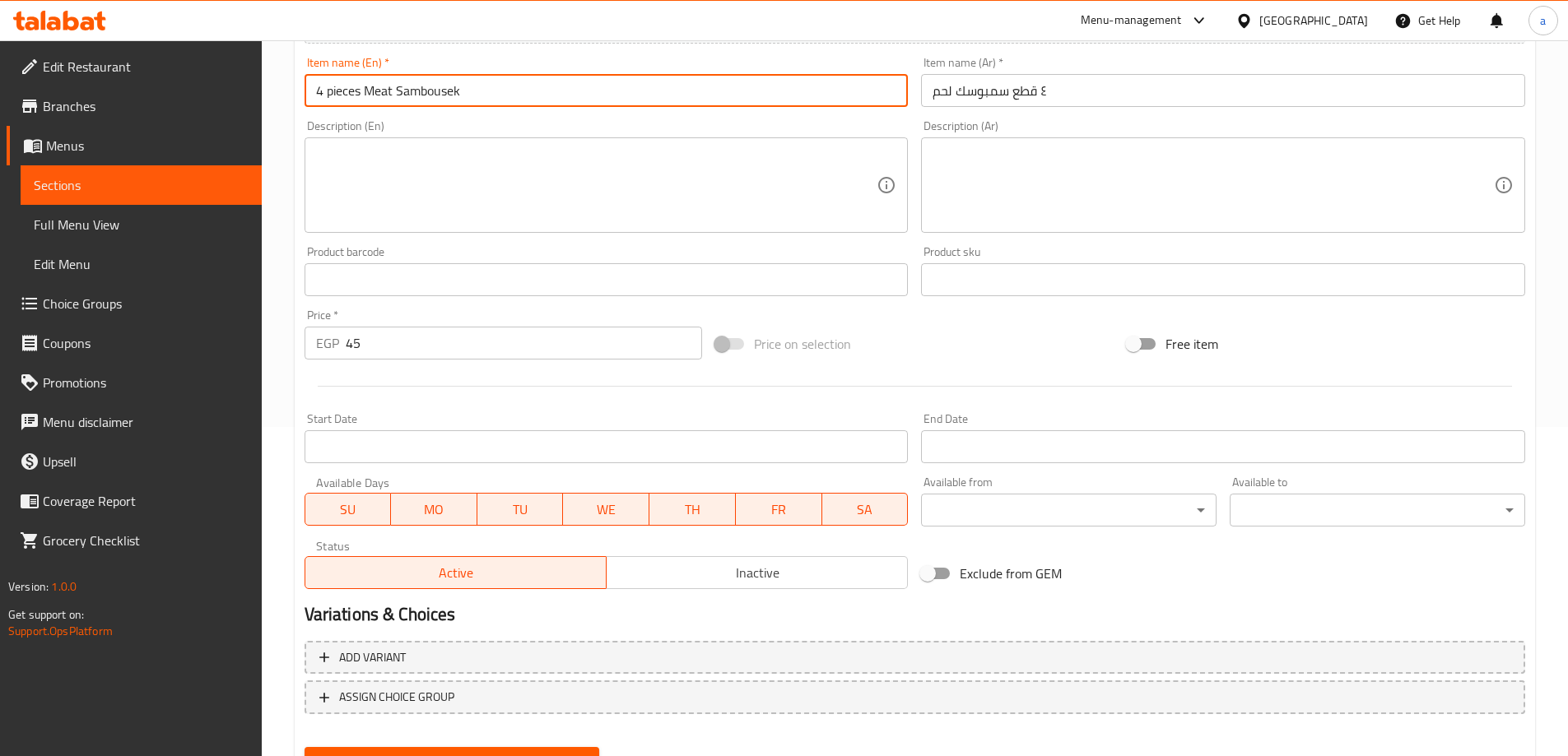
type input "4 pieces Meat Sambousek"
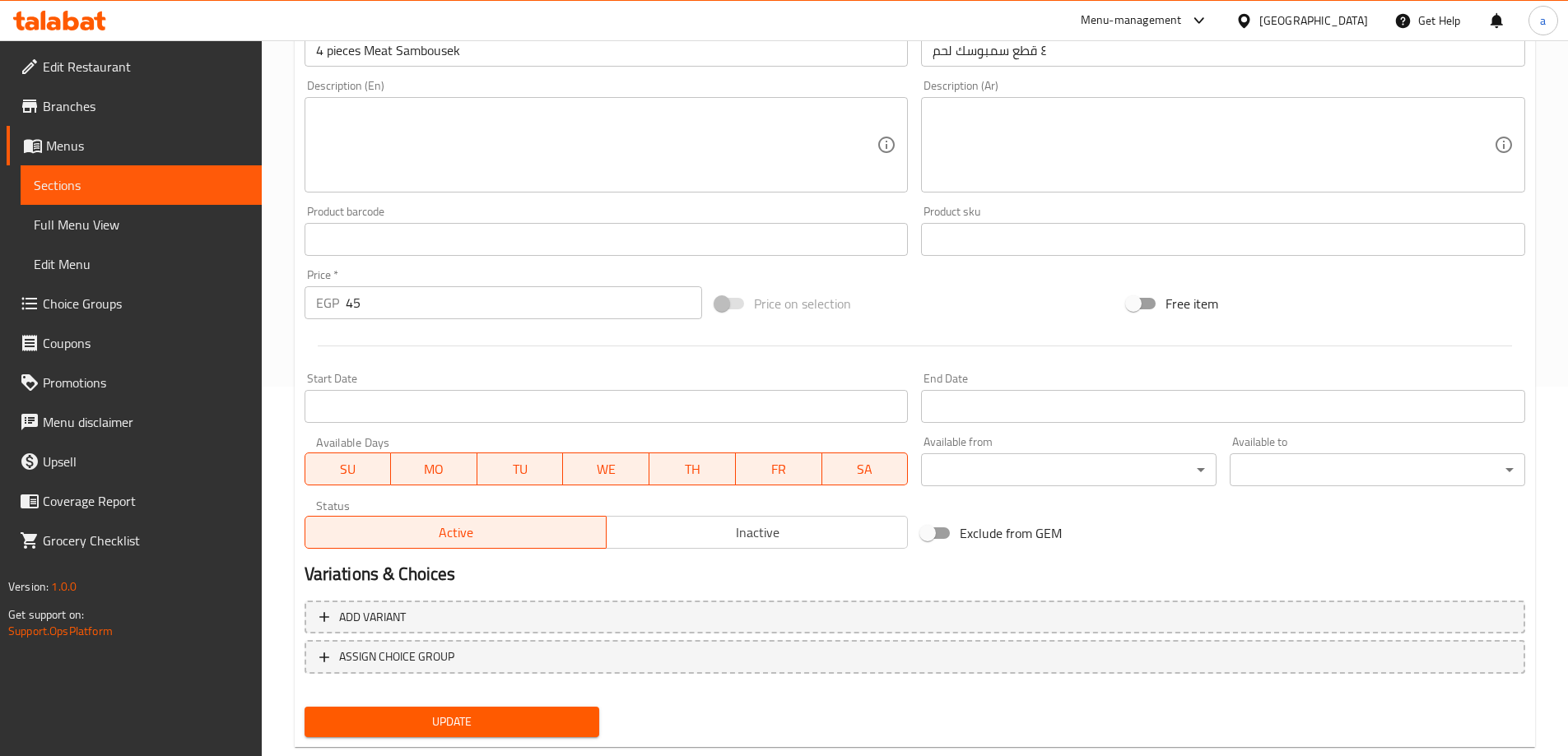
scroll to position [406, 0]
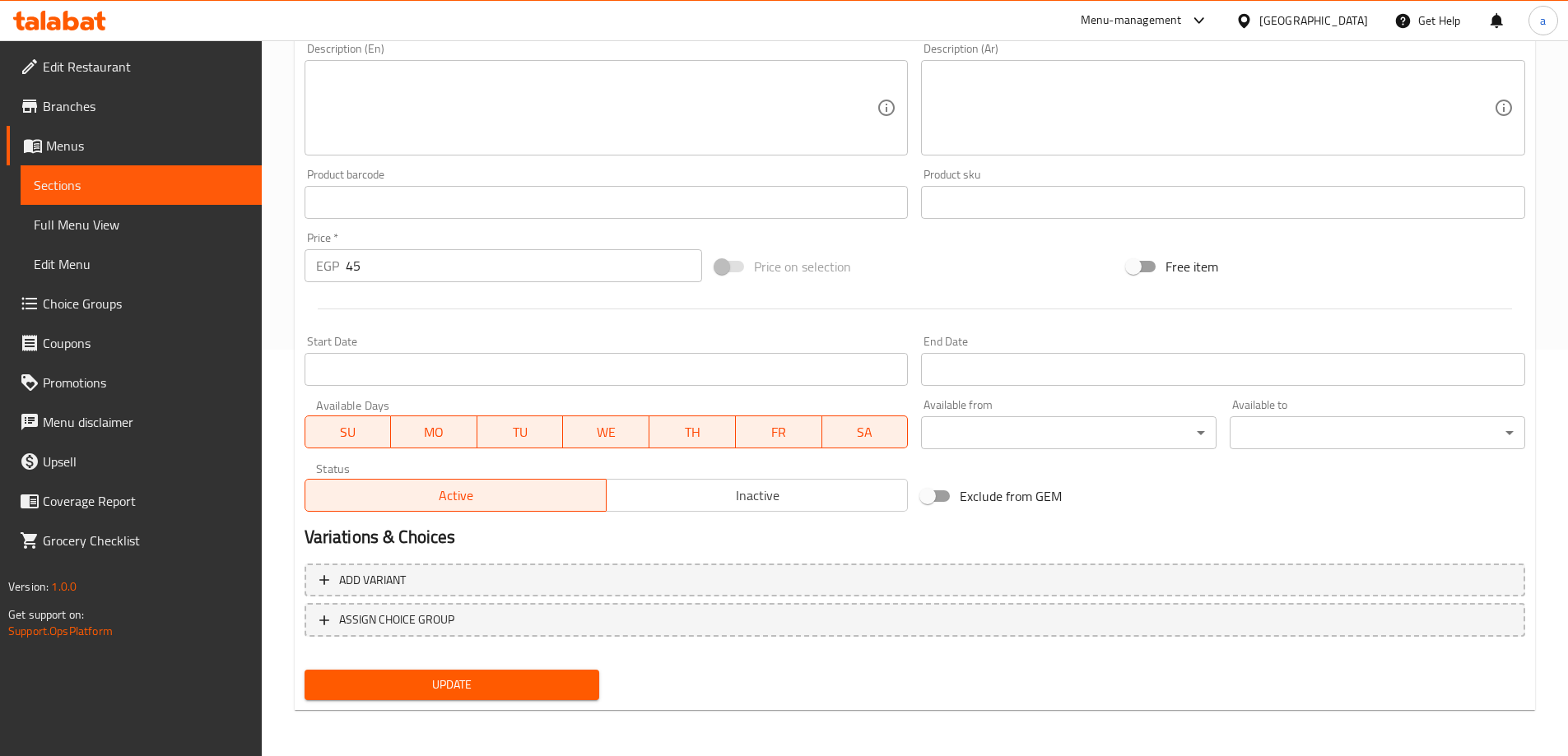
click at [493, 692] on span "Update" at bounding box center [452, 685] width 269 height 20
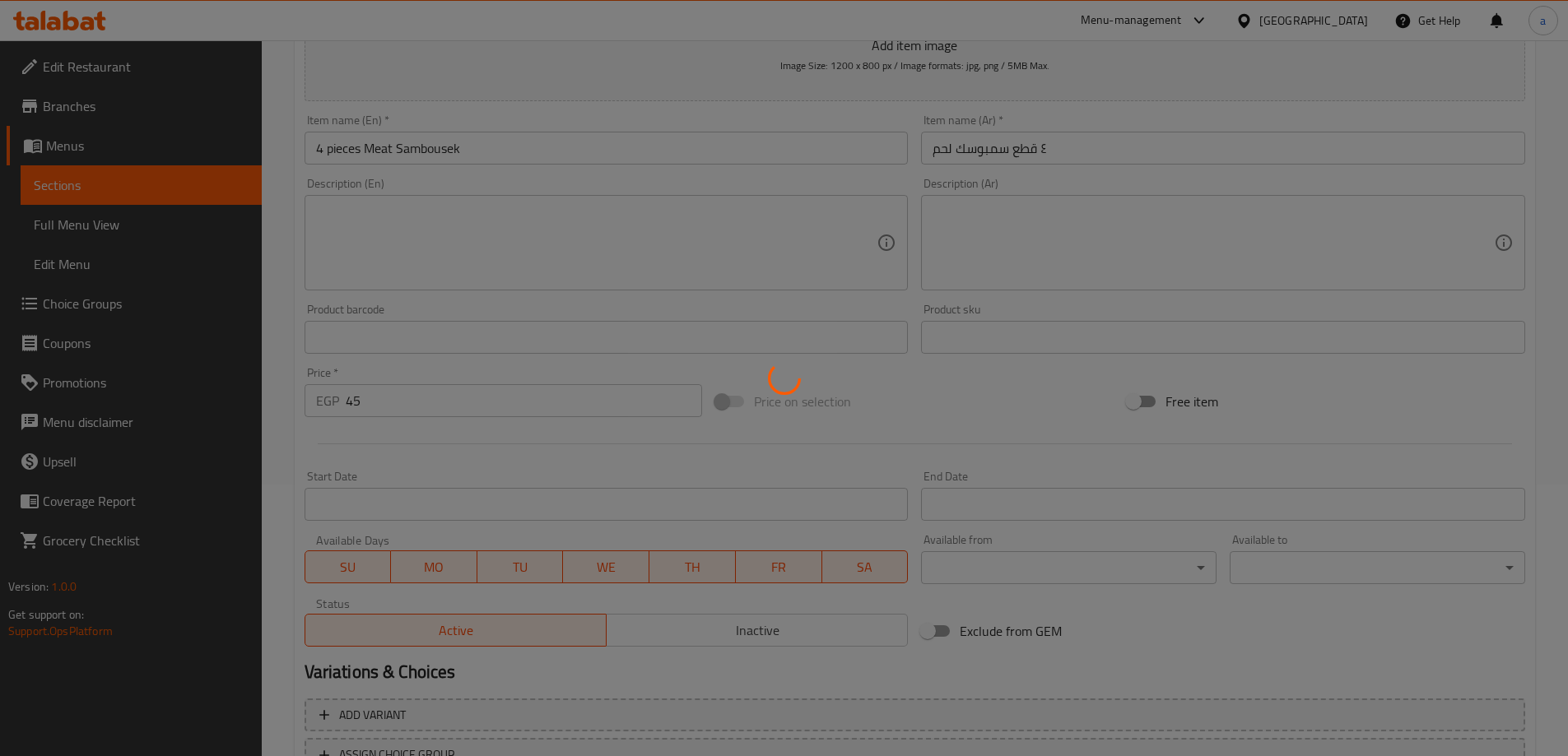
scroll to position [241, 0]
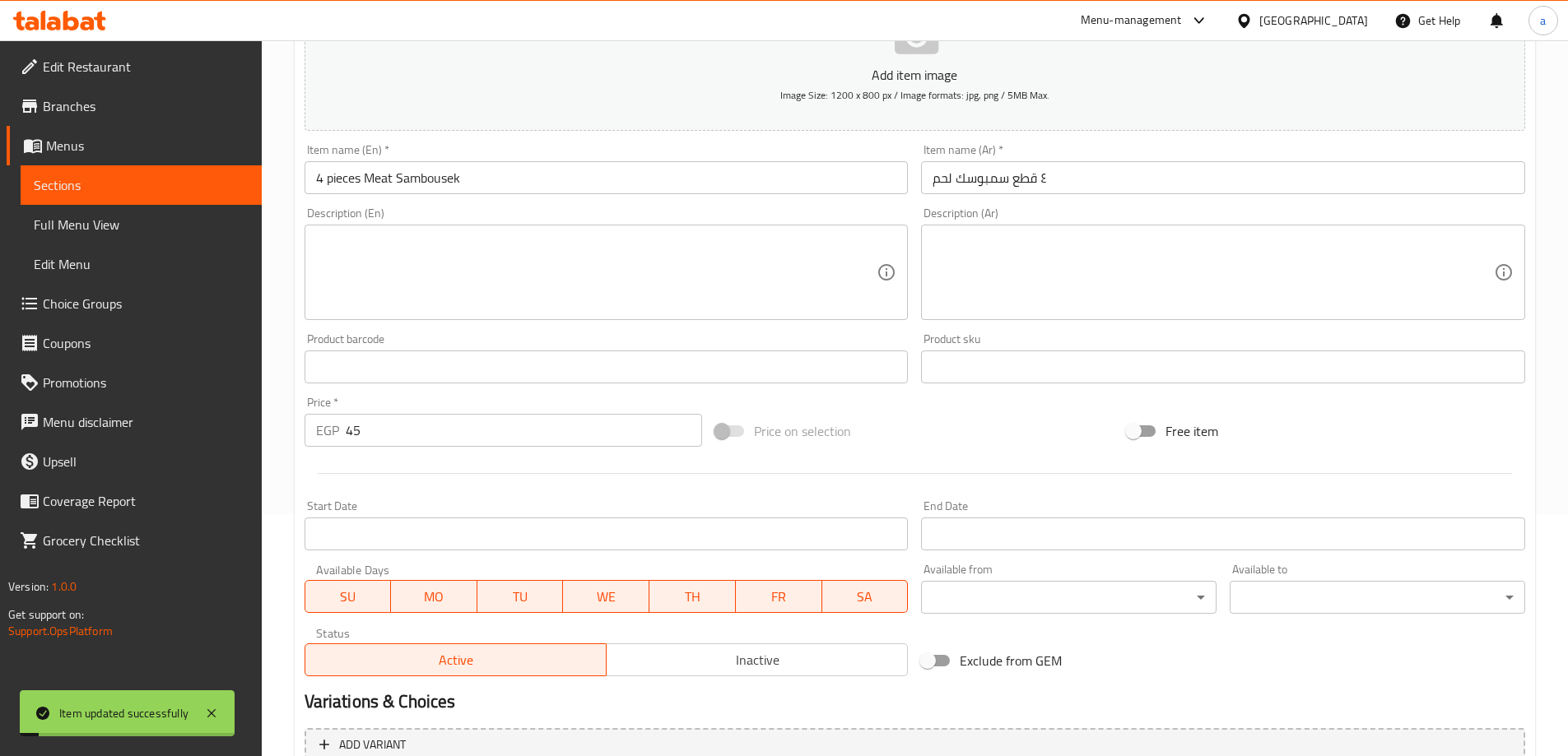
click at [344, 172] on input "4 pieces Meat Sambousek" at bounding box center [607, 177] width 604 height 33
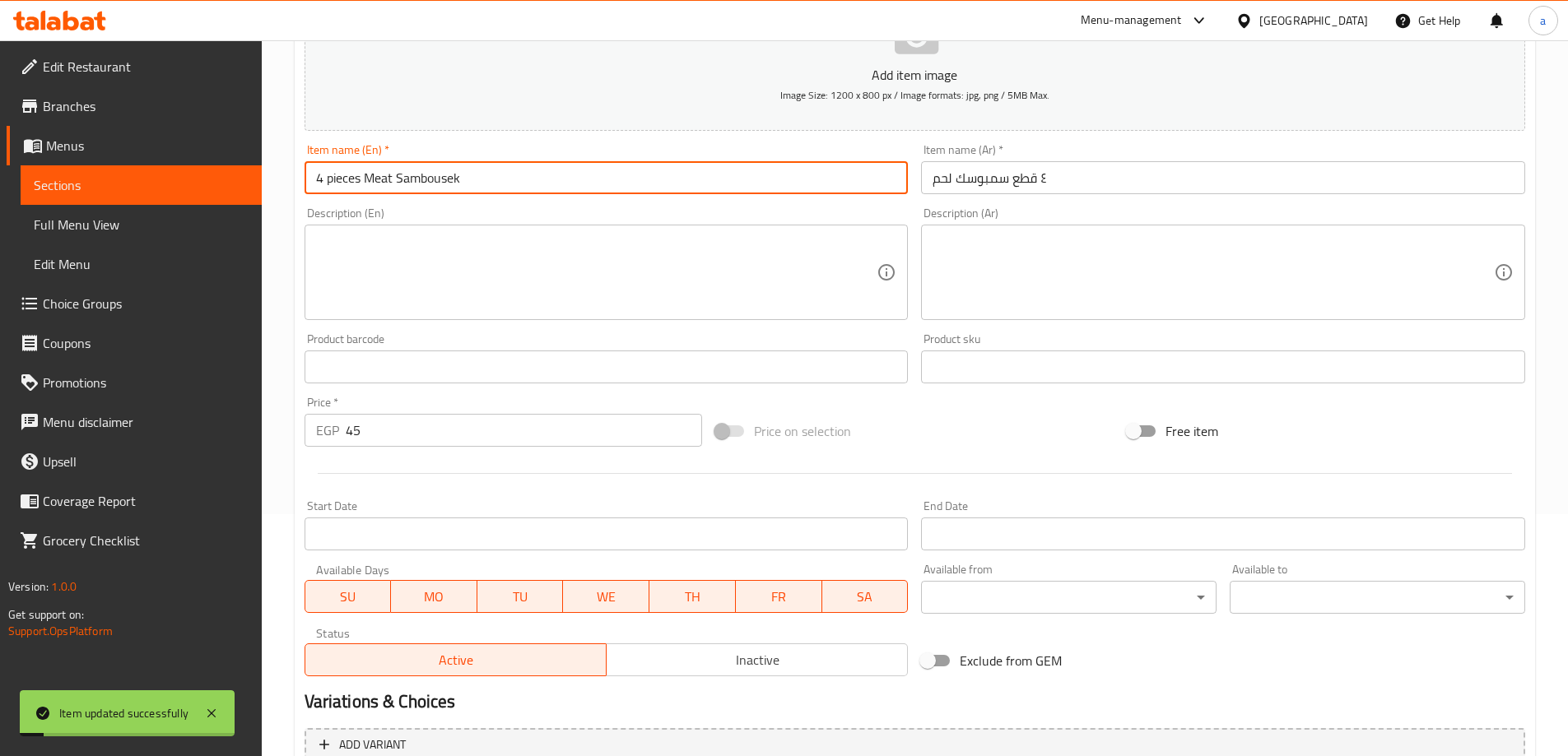
click at [344, 172] on input "4 pieces Meat Sambousek" at bounding box center [607, 177] width 604 height 33
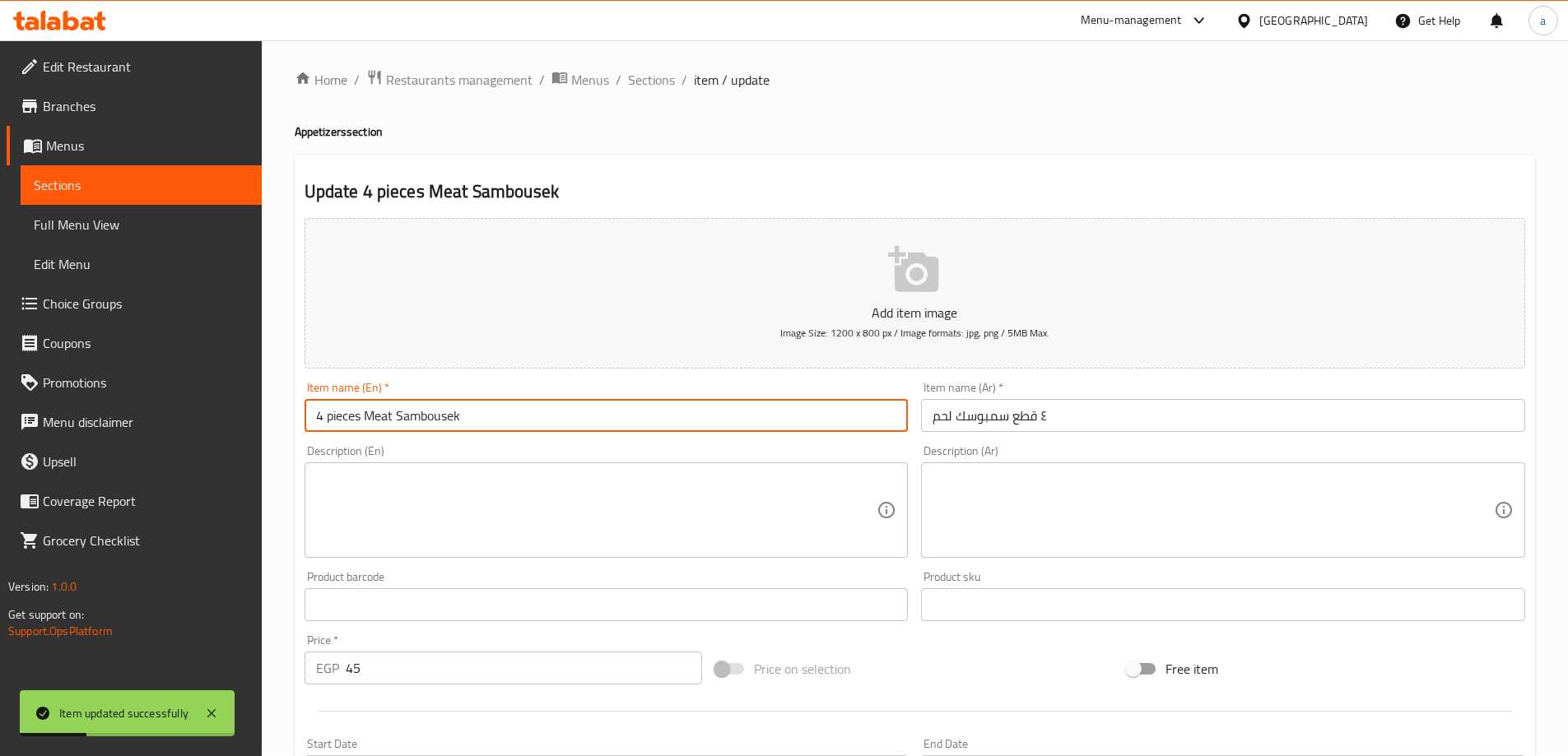
scroll to position [0, 0]
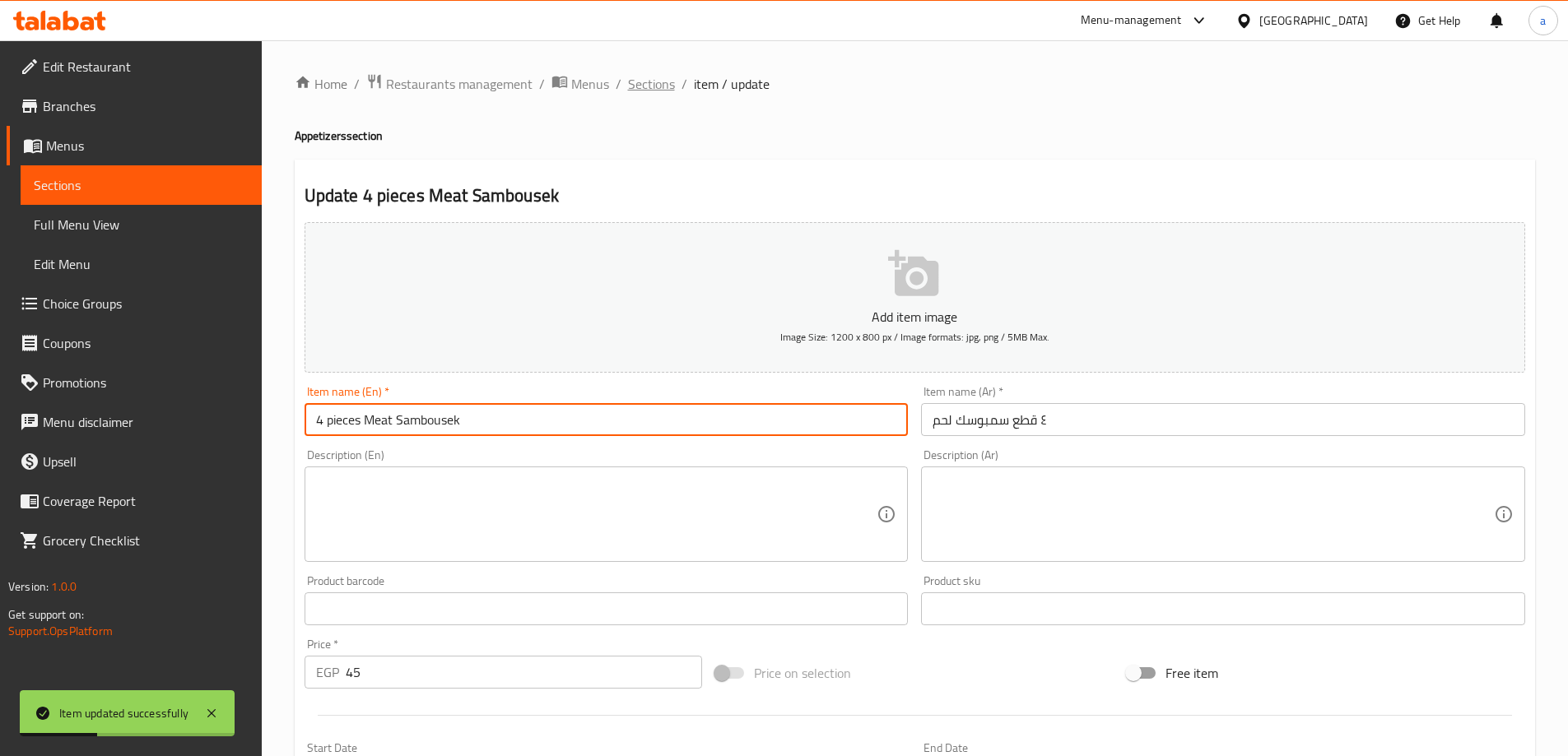
click at [650, 88] on span "Sections" at bounding box center [651, 84] width 47 height 20
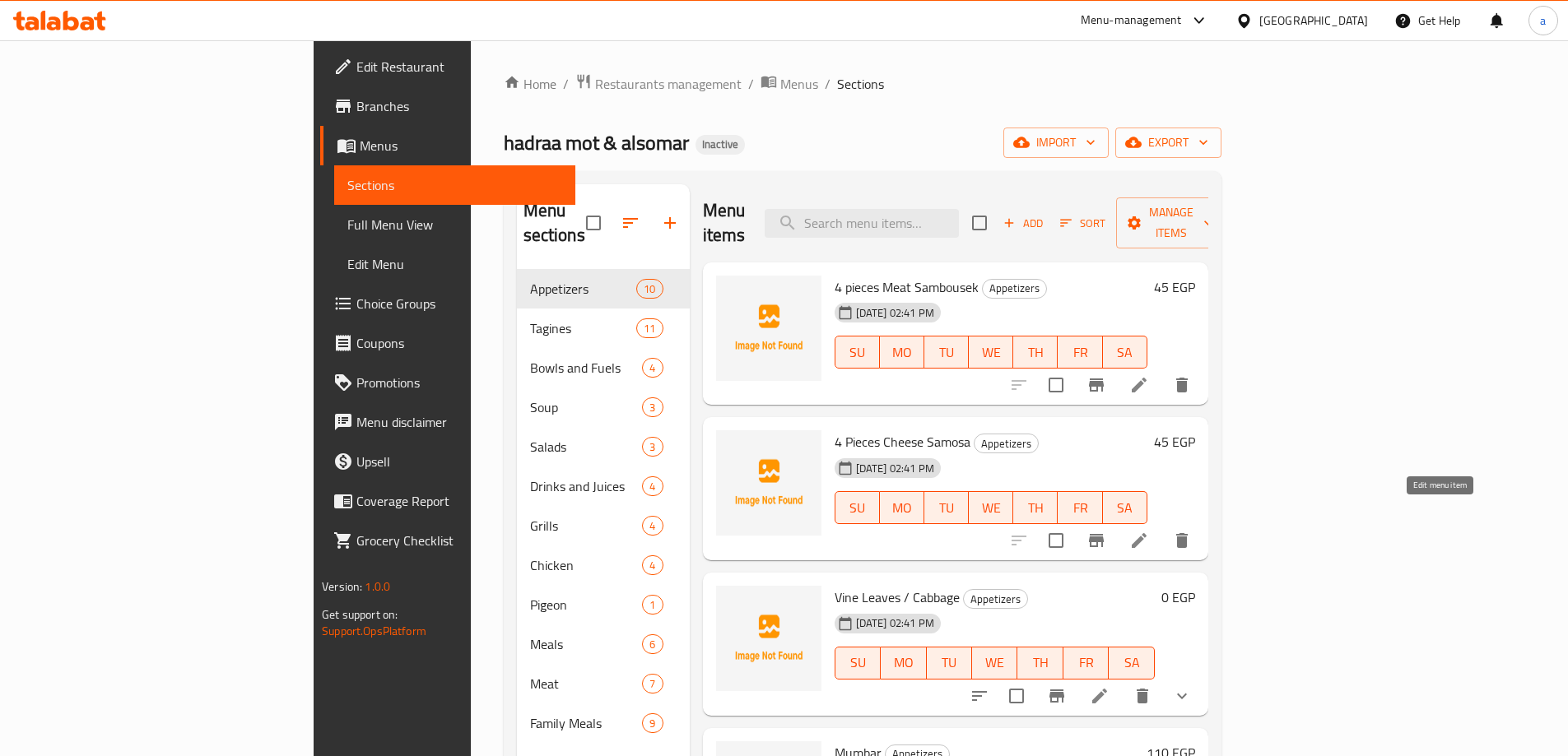
click at [1149, 531] on icon at bounding box center [1139, 540] width 20 height 20
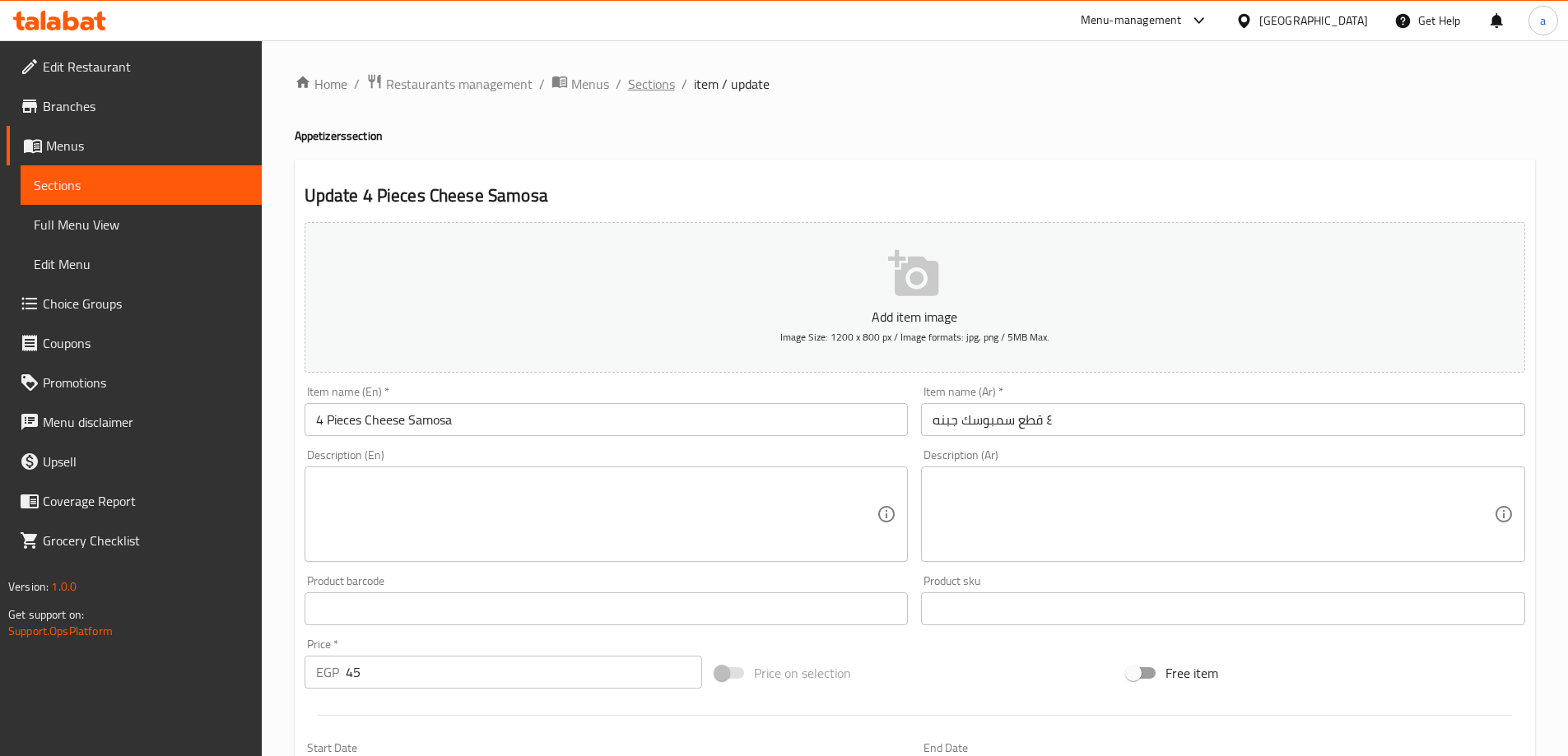
click at [630, 92] on span "Sections" at bounding box center [651, 84] width 47 height 20
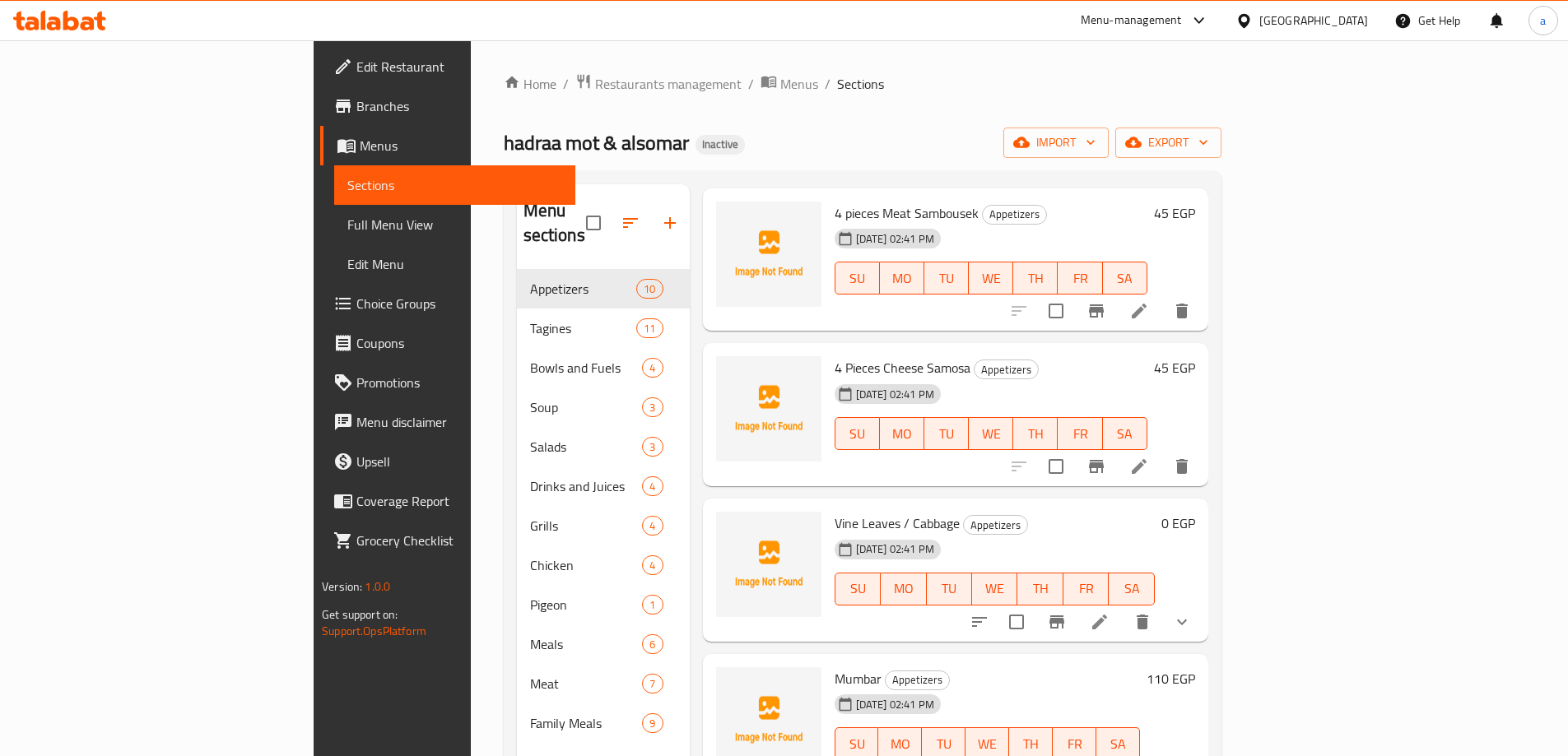
scroll to position [165, 0]
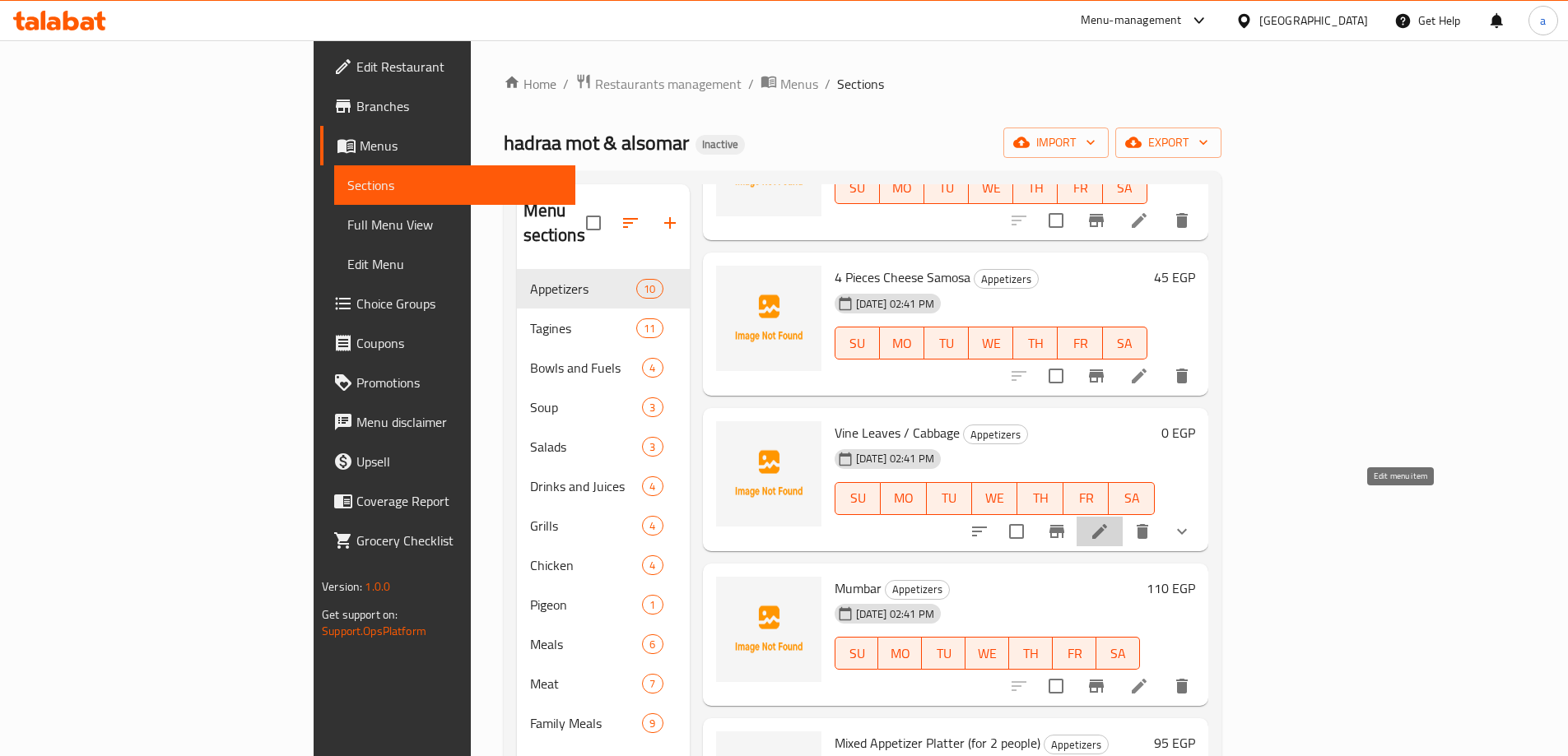
click at [1107, 524] on icon at bounding box center [1099, 531] width 15 height 15
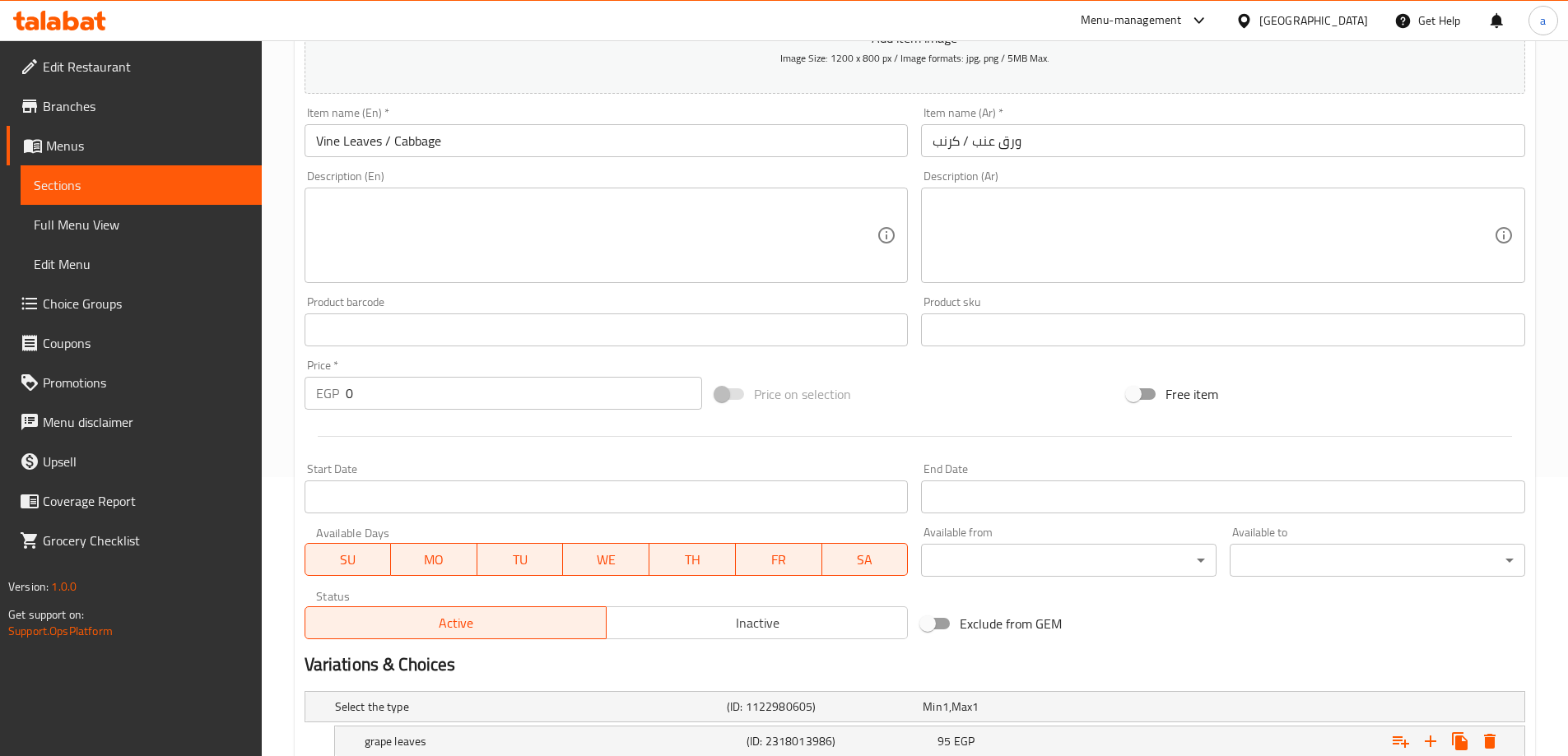
scroll to position [114, 0]
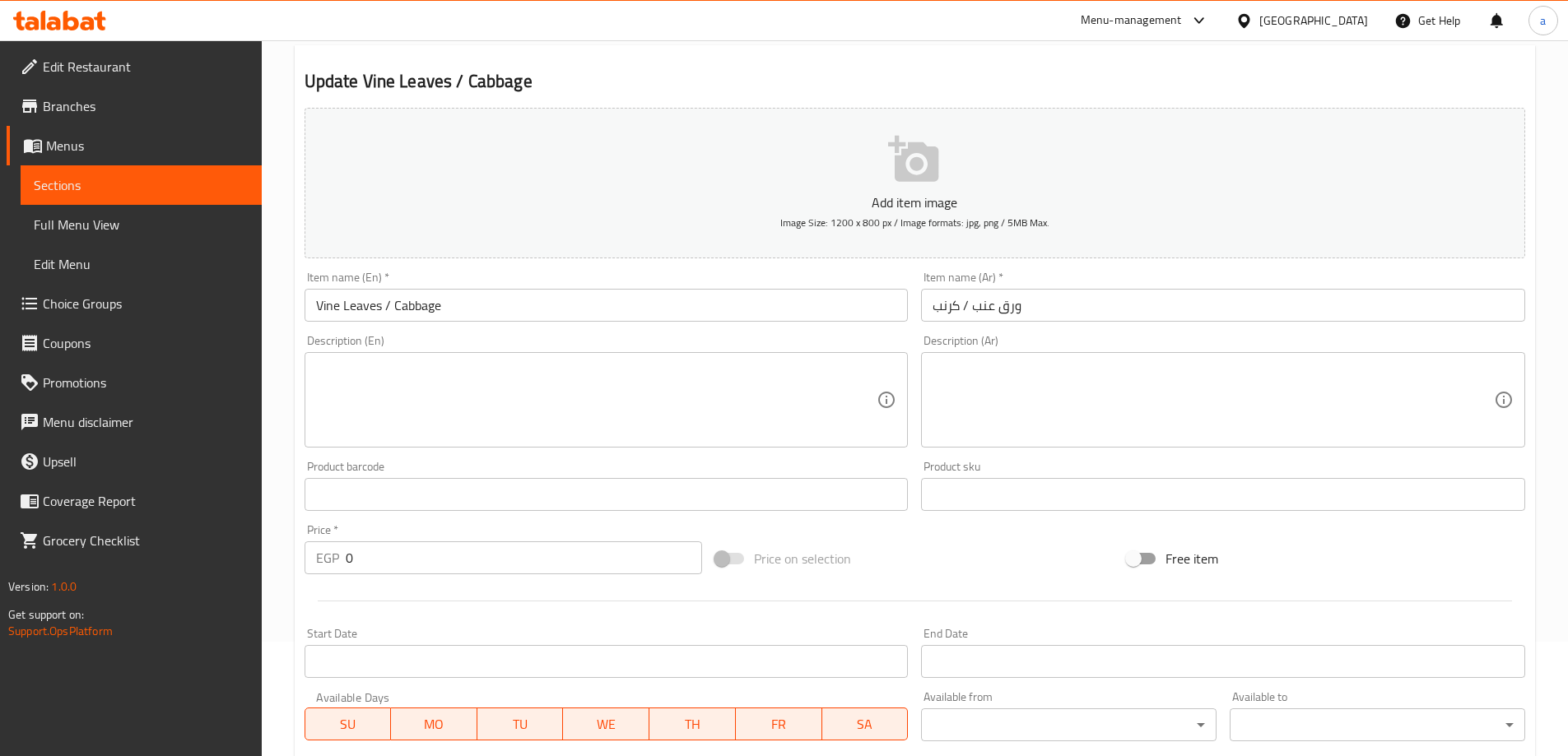
click at [347, 305] on input "Vine Leaves / Cabbage" at bounding box center [607, 305] width 604 height 33
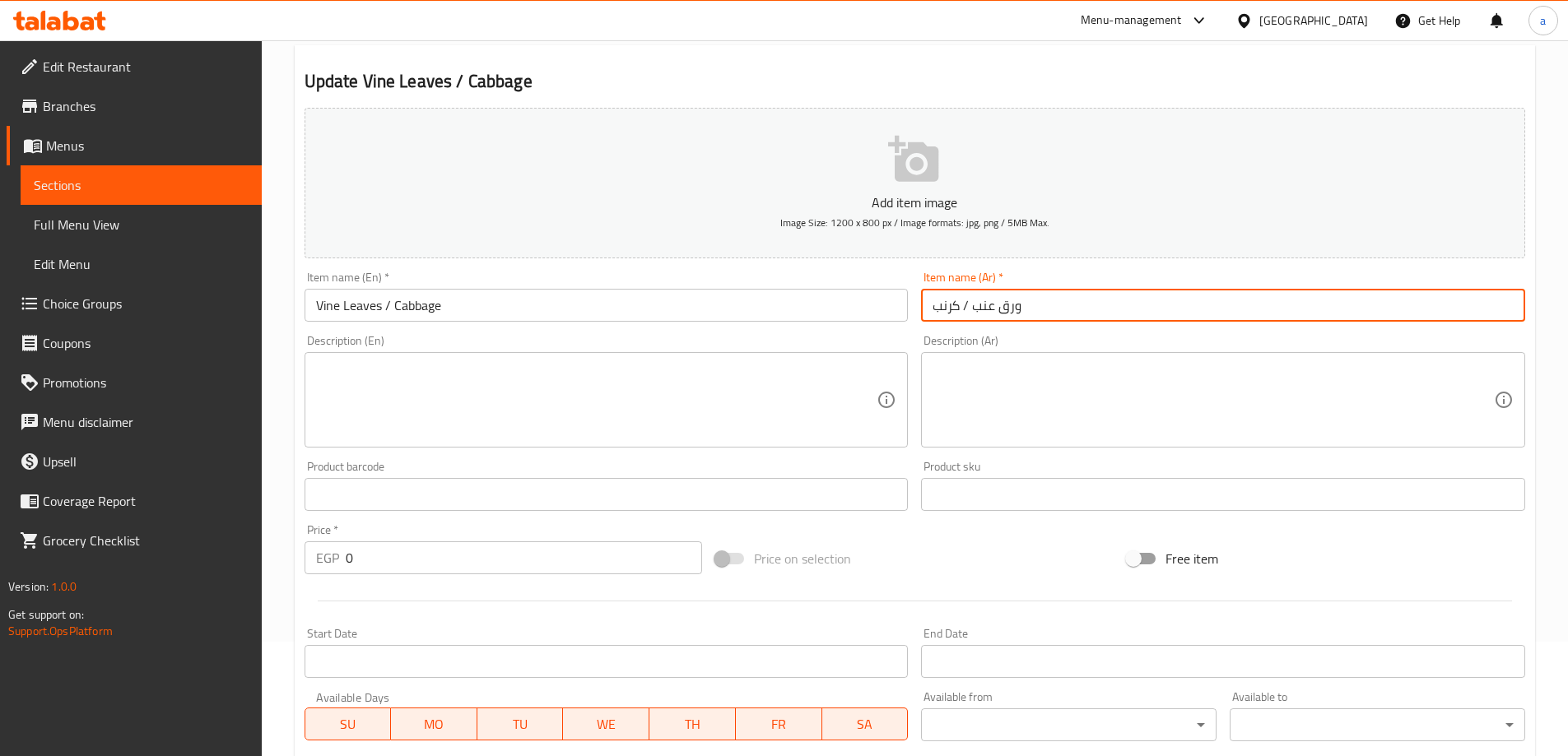
drag, startPoint x: 972, startPoint y: 301, endPoint x: 1024, endPoint y: 305, distance: 52.2
click at [1024, 305] on input "ورق عنب / كرنب" at bounding box center [1223, 305] width 604 height 33
click at [947, 297] on input "ورق عنب / كرنب" at bounding box center [1223, 305] width 604 height 33
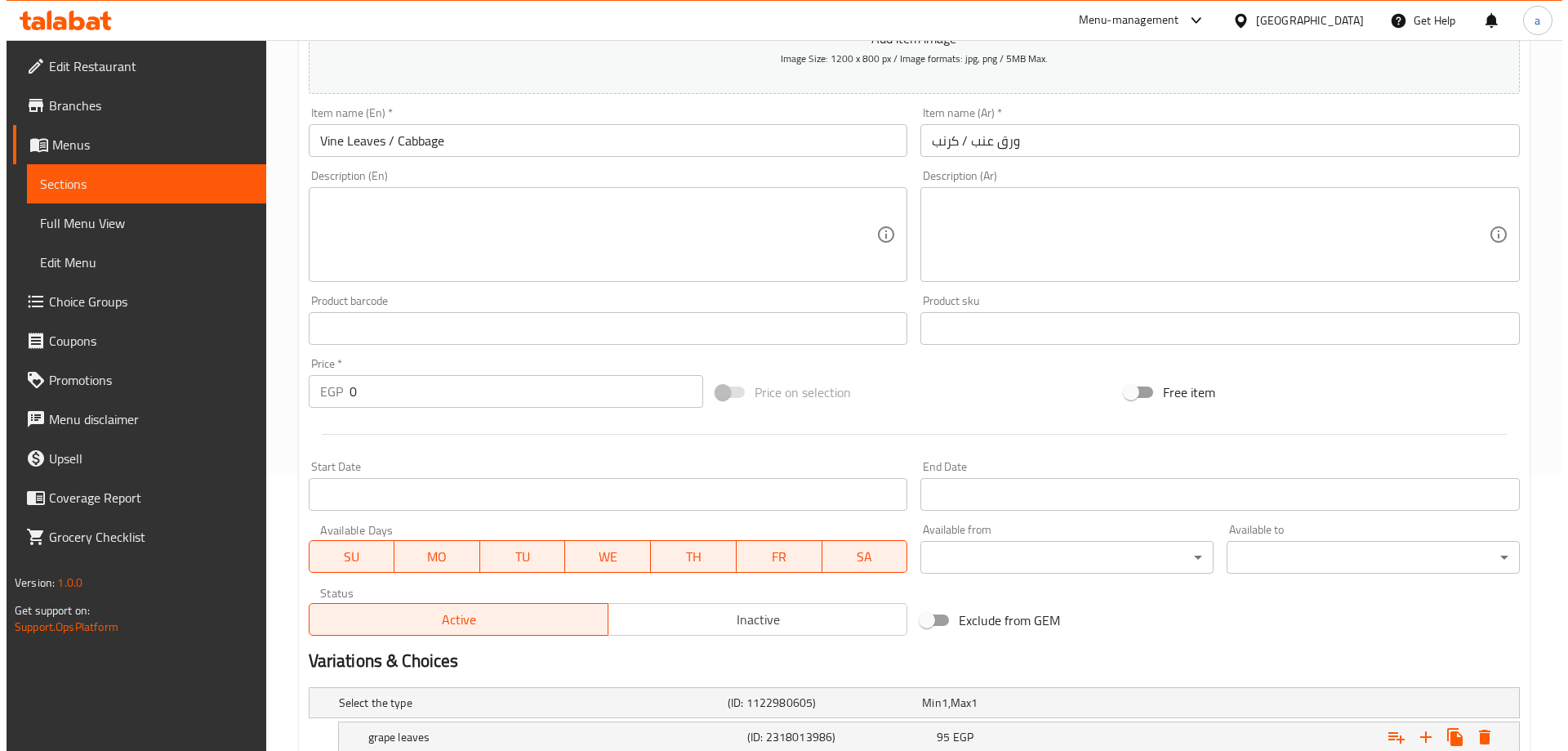
scroll to position [441, 0]
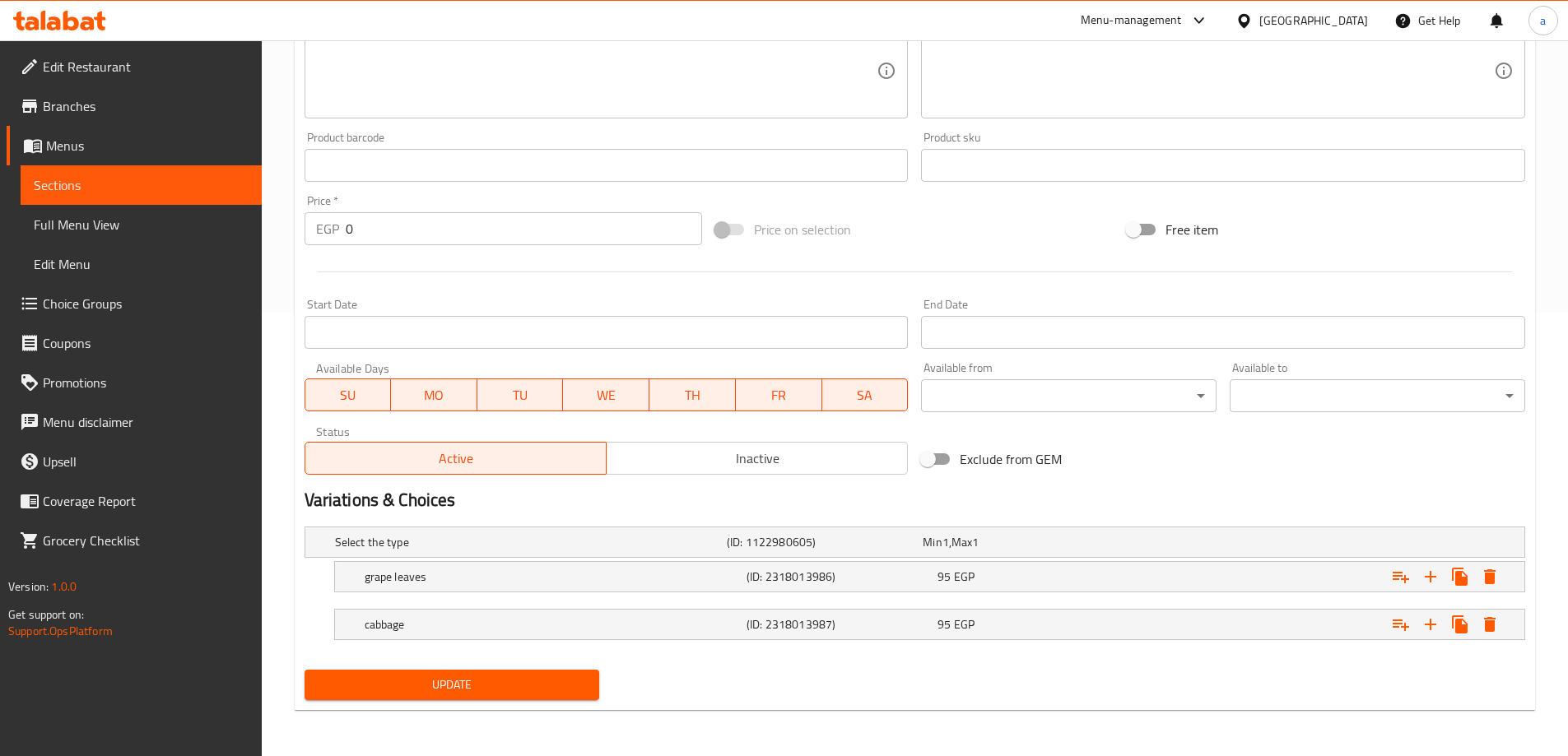
click at [700, 676] on div "Update" at bounding box center [914, 684] width 1233 height 44
click at [514, 224] on input "0" at bounding box center [524, 229] width 357 height 33
click at [514, 234] on input "0" at bounding box center [524, 229] width 357 height 33
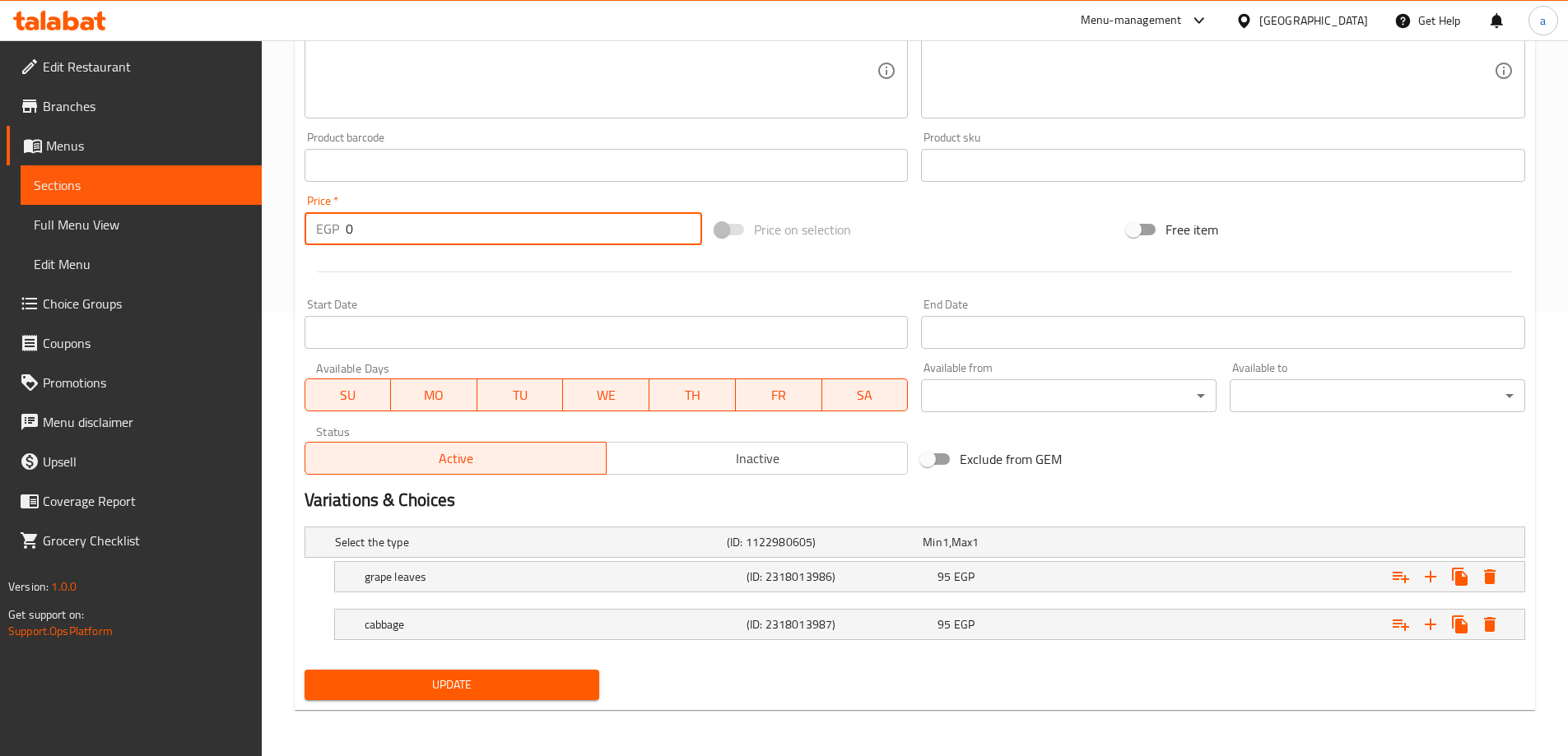
click at [489, 234] on input "0" at bounding box center [524, 229] width 357 height 33
type input "95"
click at [530, 294] on div "Start Date Start Date" at bounding box center [606, 323] width 617 height 63
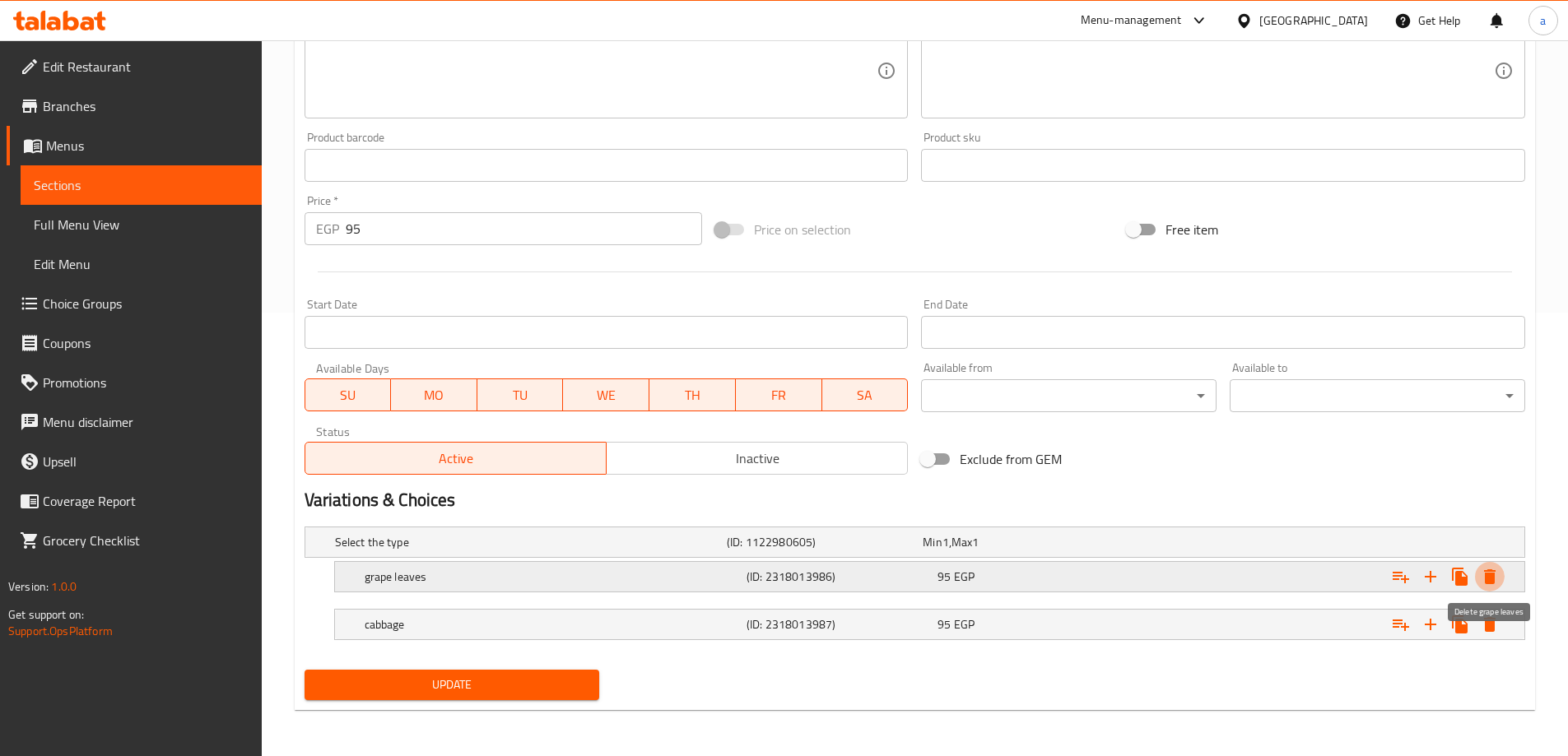
click at [1497, 574] on icon "Expand" at bounding box center [1489, 576] width 20 height 20
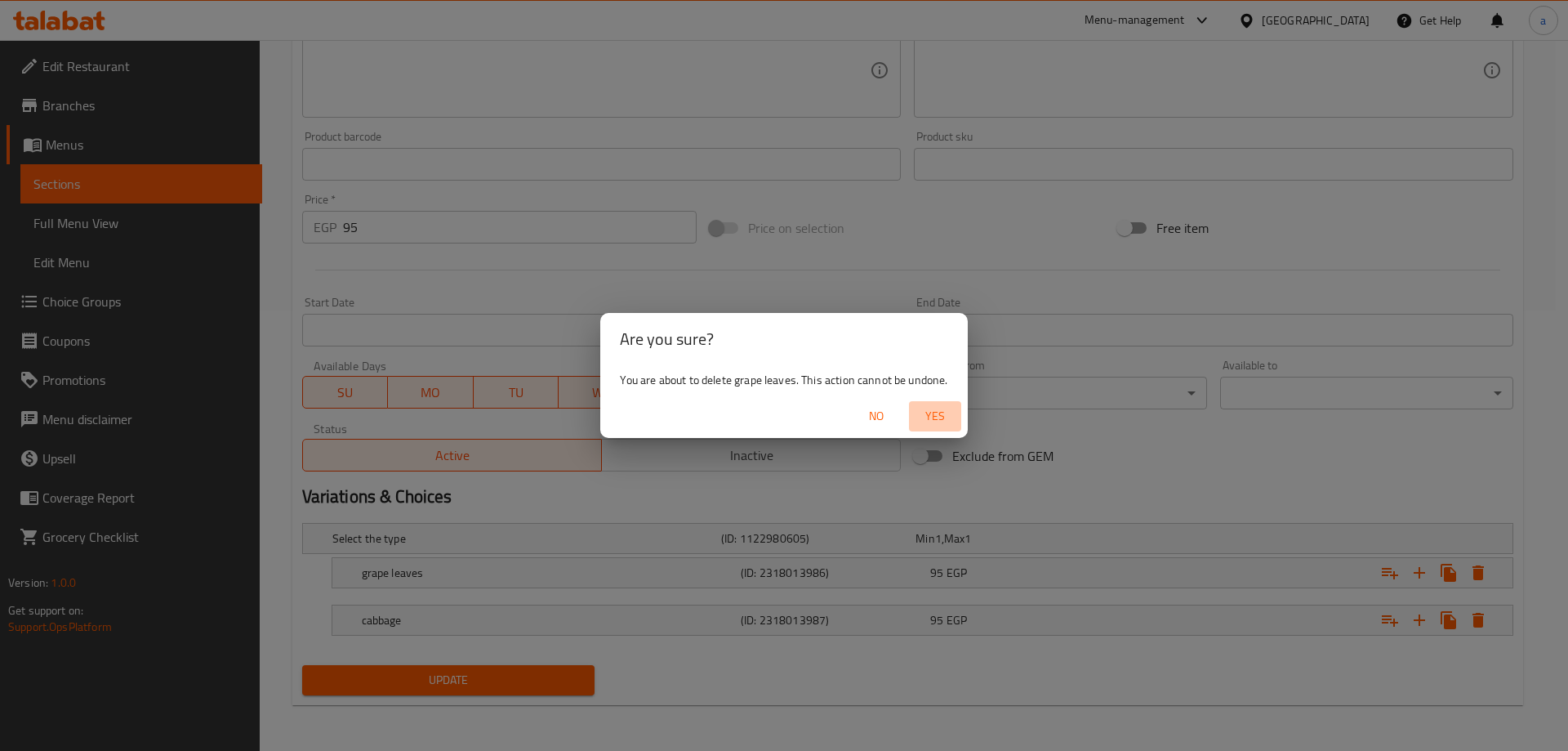
click at [928, 409] on span "Yes" at bounding box center [935, 416] width 39 height 20
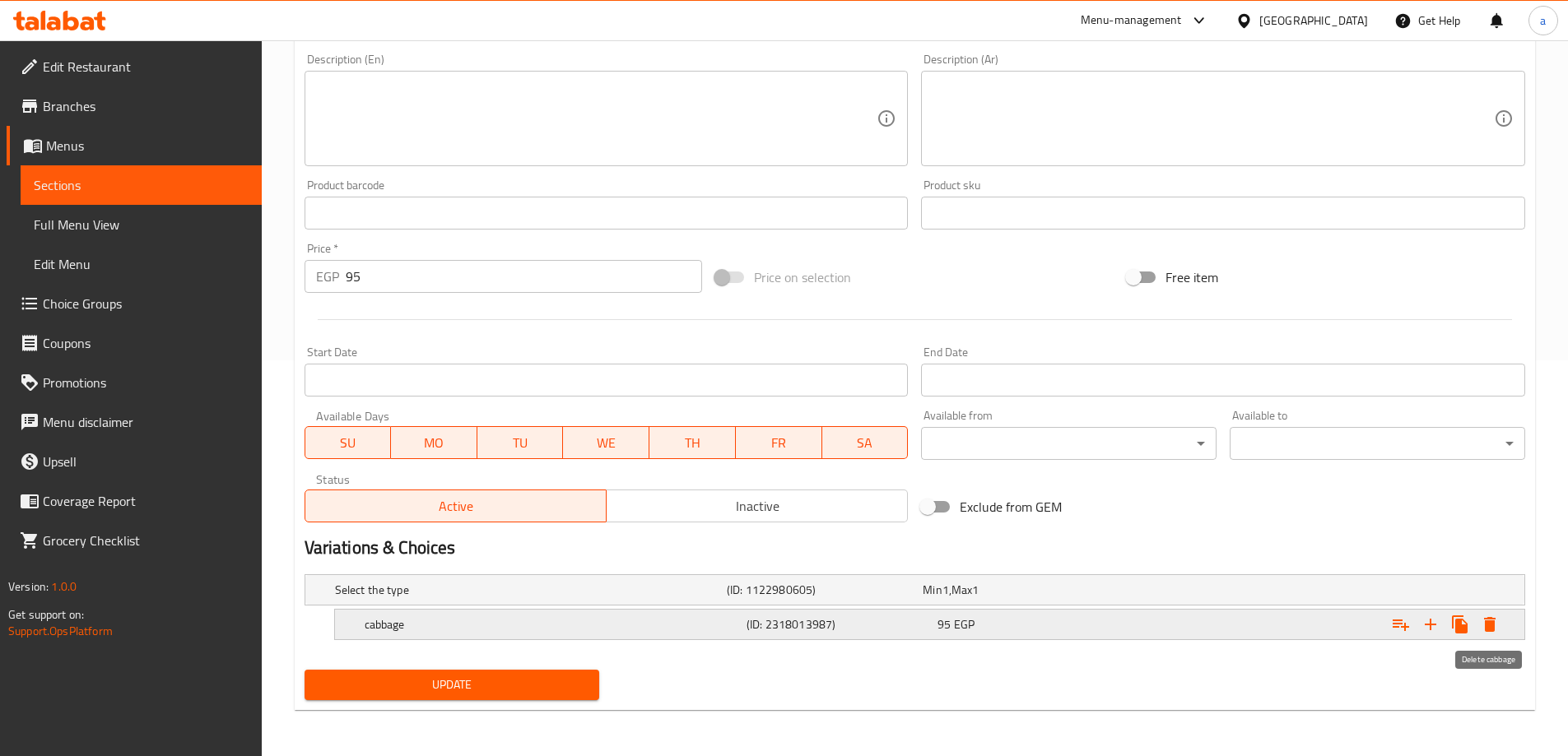
click at [1495, 625] on icon "Expand" at bounding box center [1489, 624] width 11 height 15
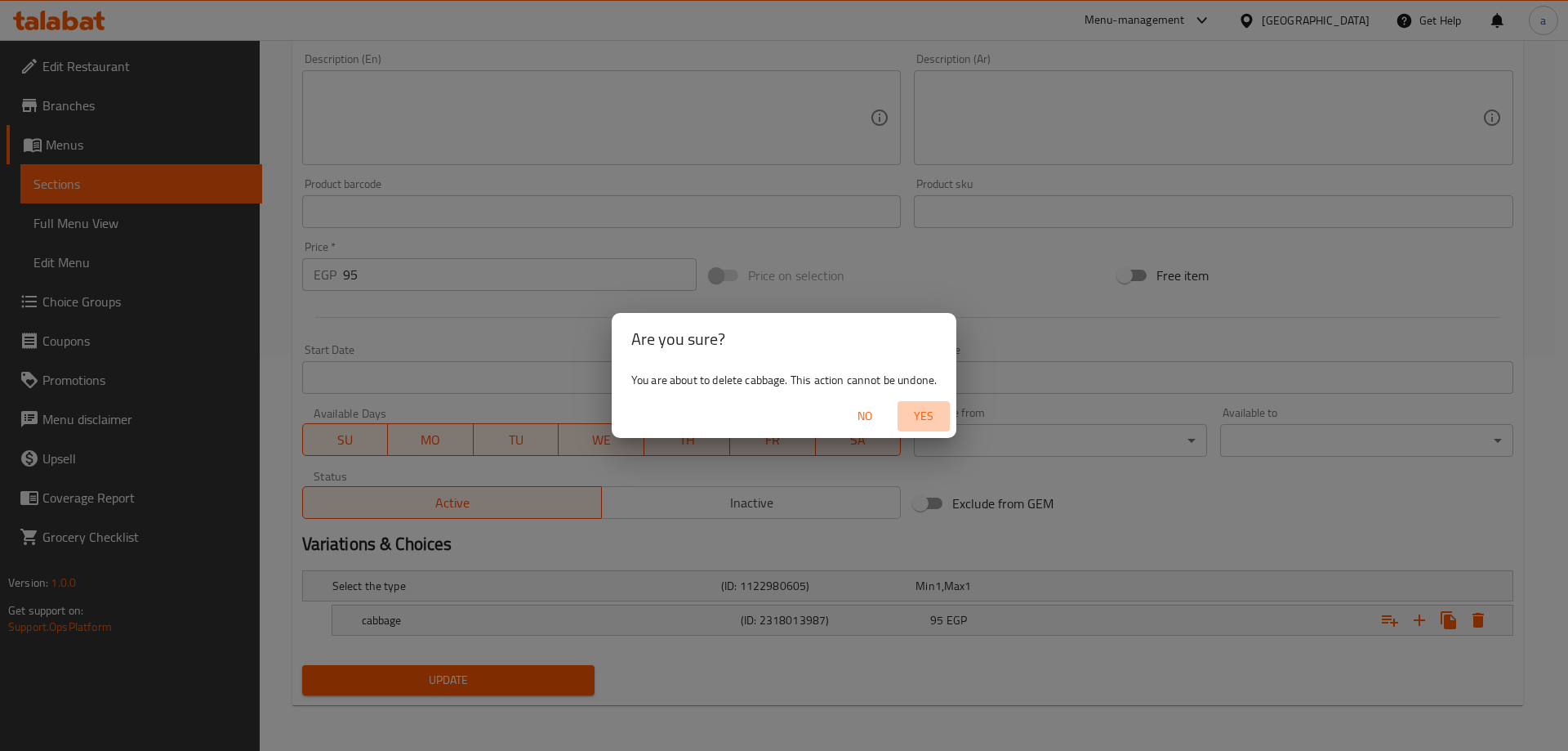
click at [913, 416] on span "Yes" at bounding box center [923, 416] width 39 height 20
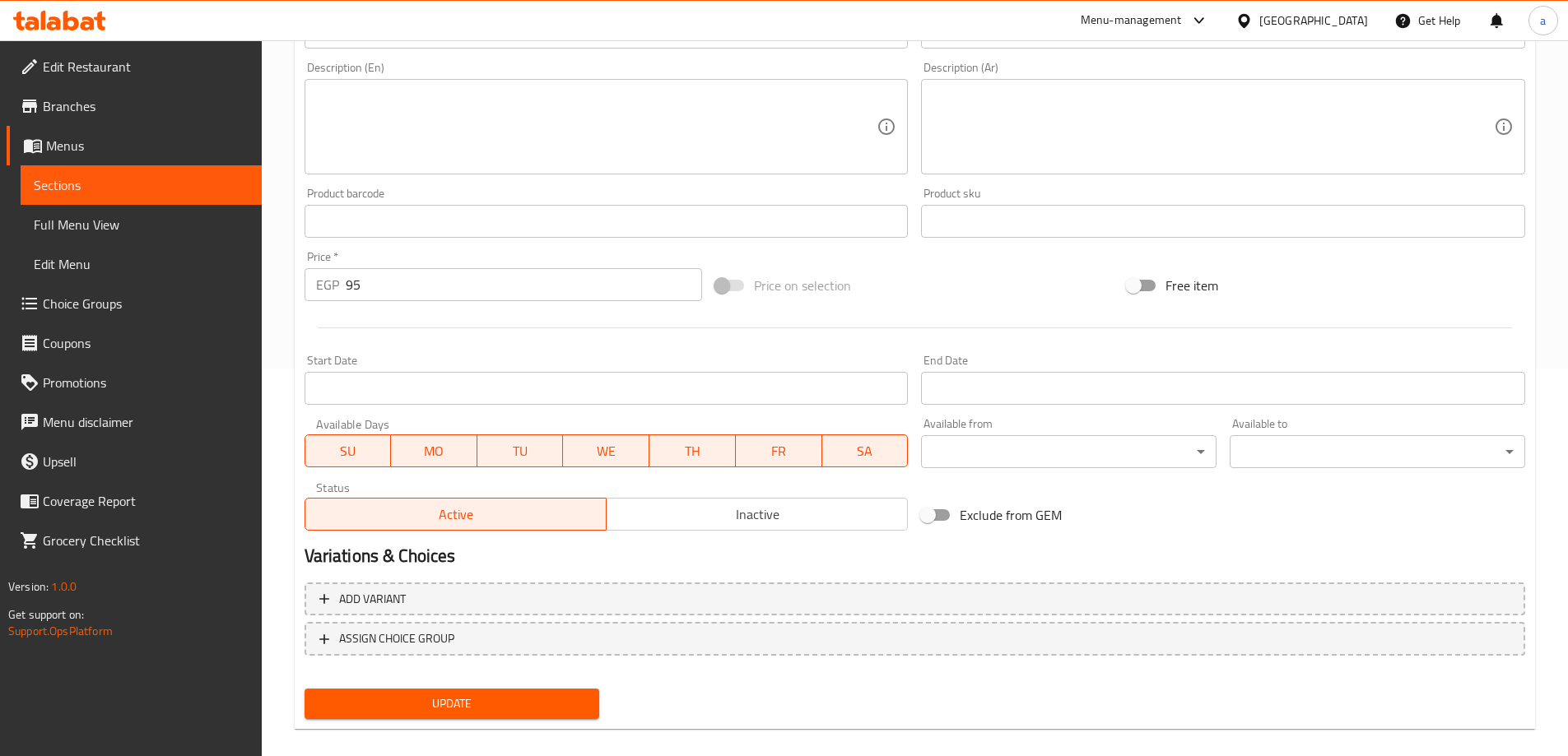
scroll to position [390, 0]
click at [516, 700] on span "Update" at bounding box center [452, 701] width 269 height 20
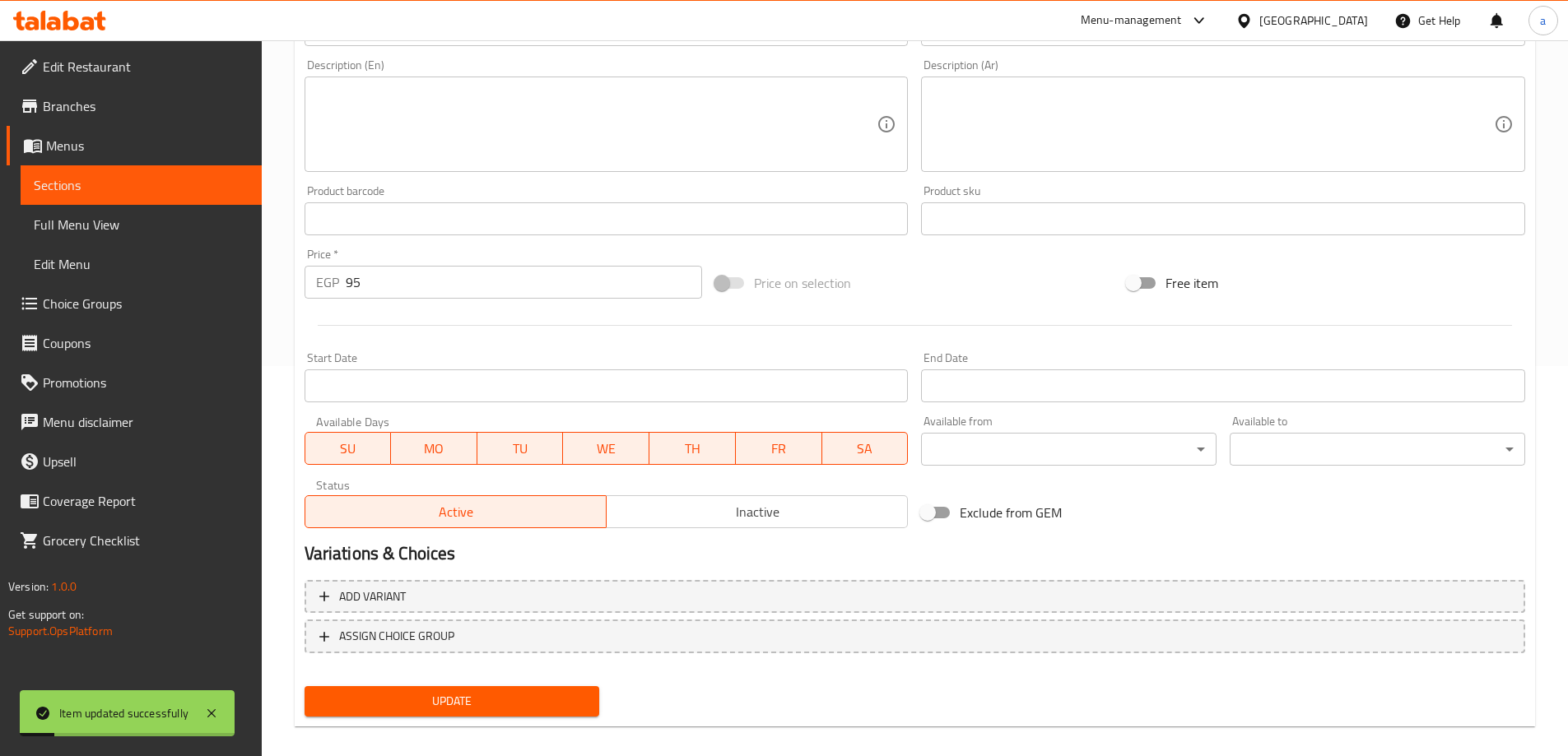
click at [79, 301] on span "Choice Groups" at bounding box center [145, 303] width 206 height 20
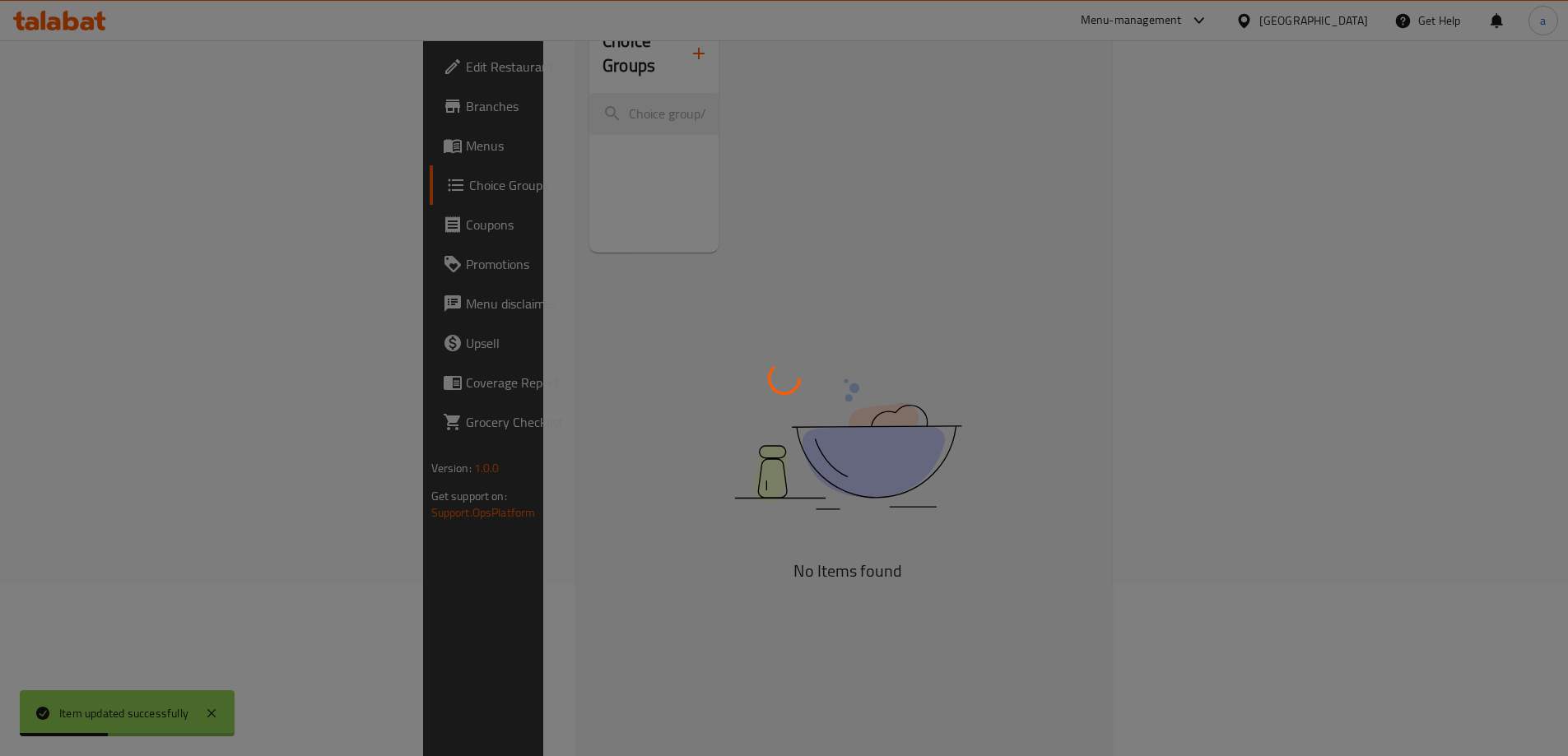
scroll to position [68, 0]
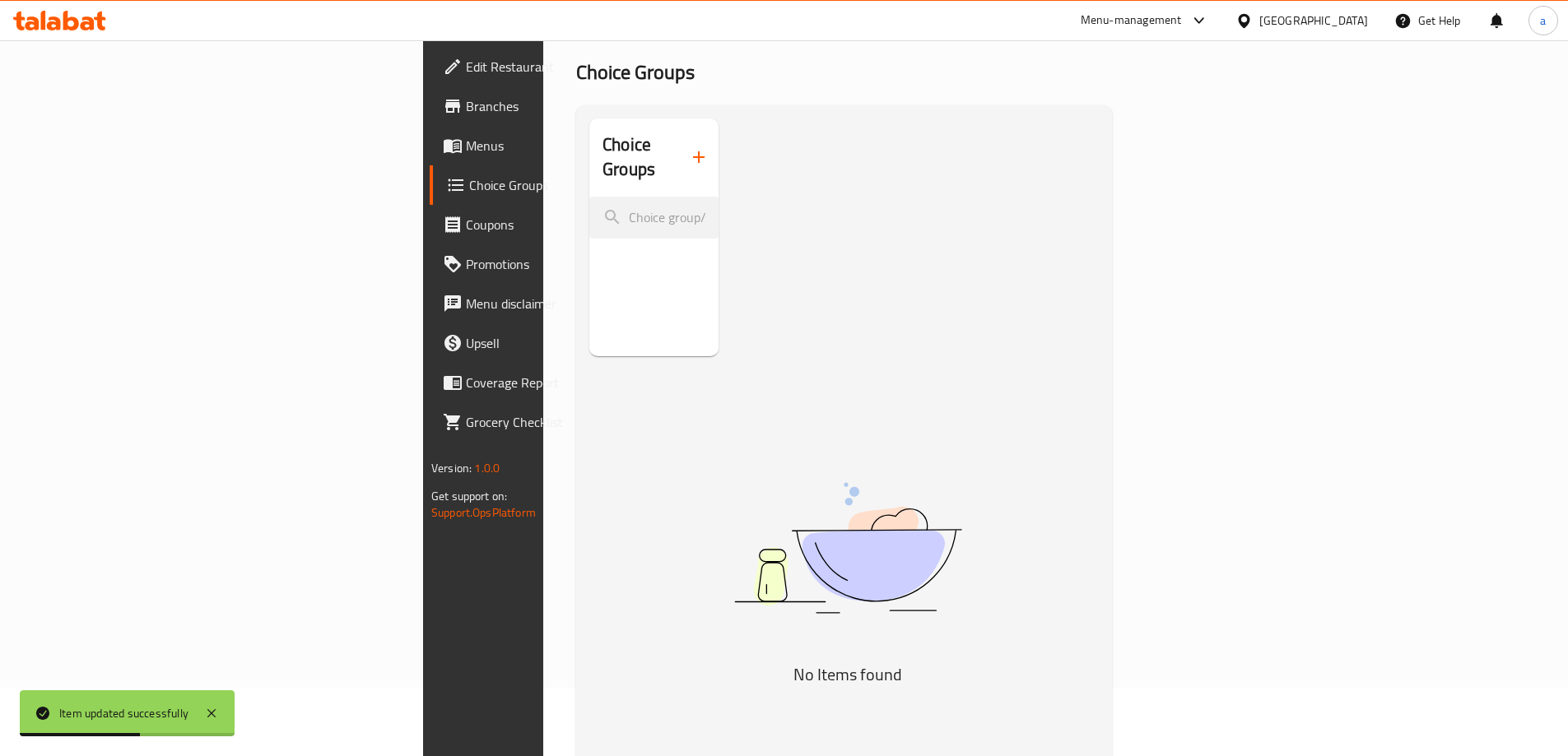
click at [689, 148] on icon "button" at bounding box center [698, 157] width 20 height 20
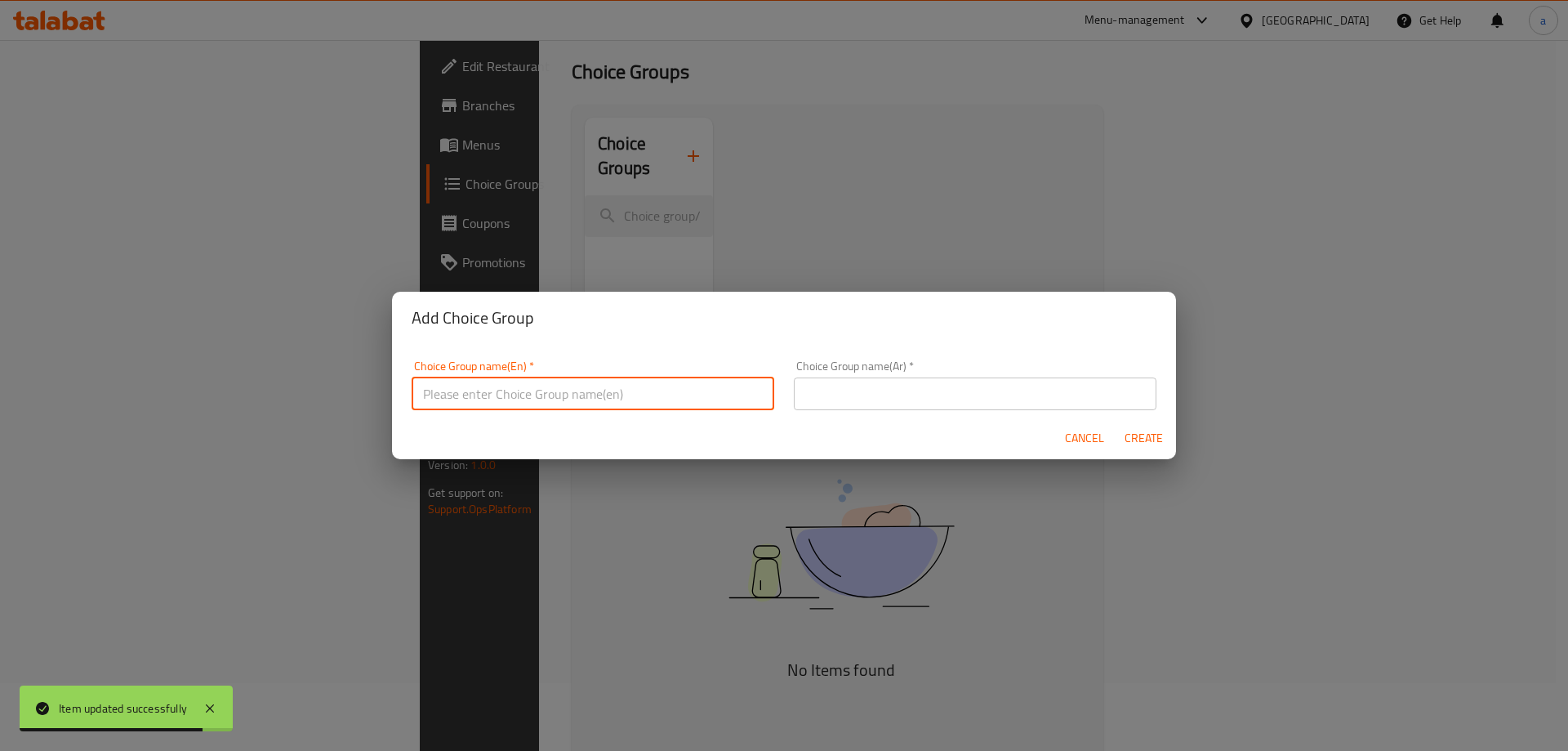
click at [507, 394] on input "text" at bounding box center [593, 393] width 363 height 33
type input "your choice of :"
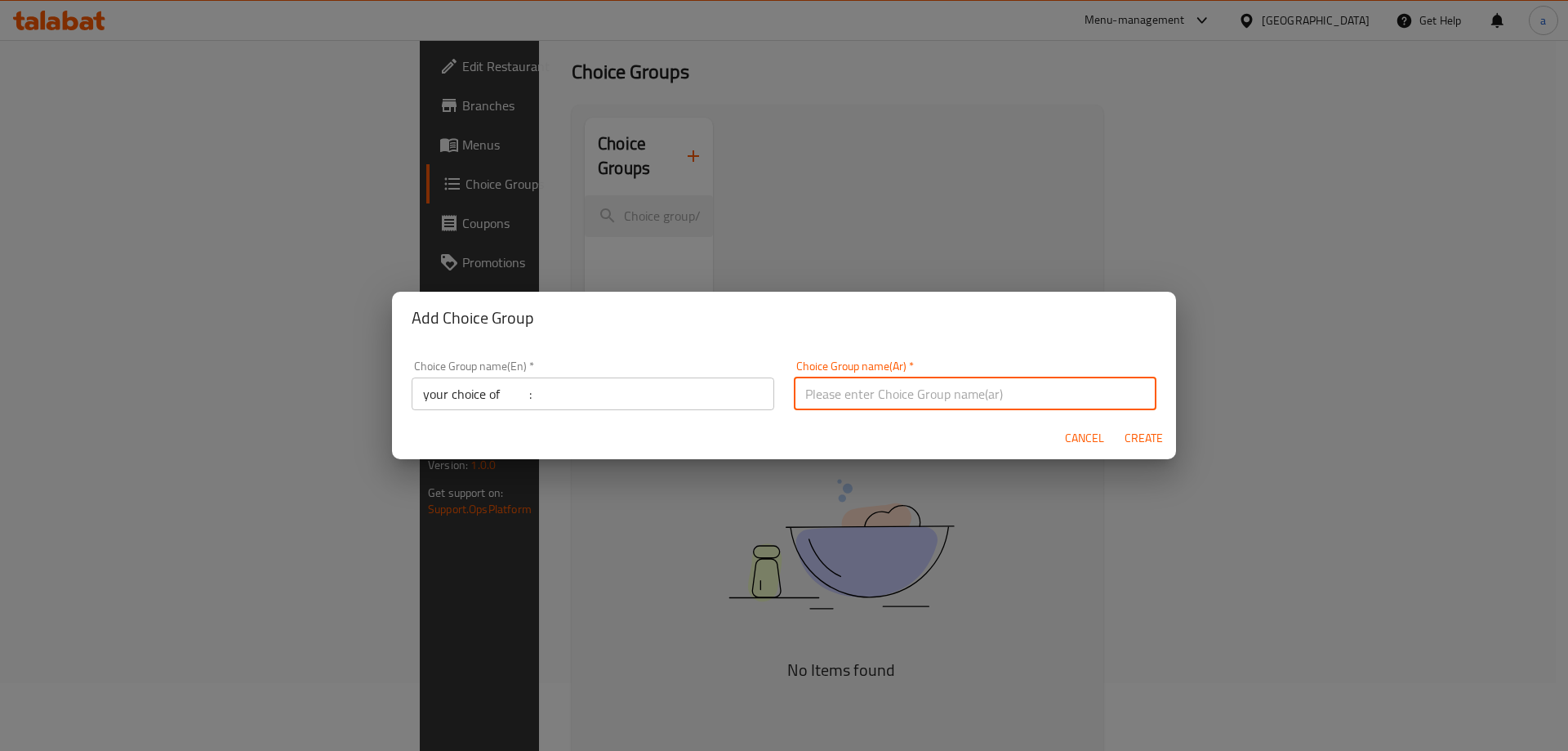
click at [836, 378] on input "text" at bounding box center [975, 393] width 363 height 33
type input "اختيارك من :"
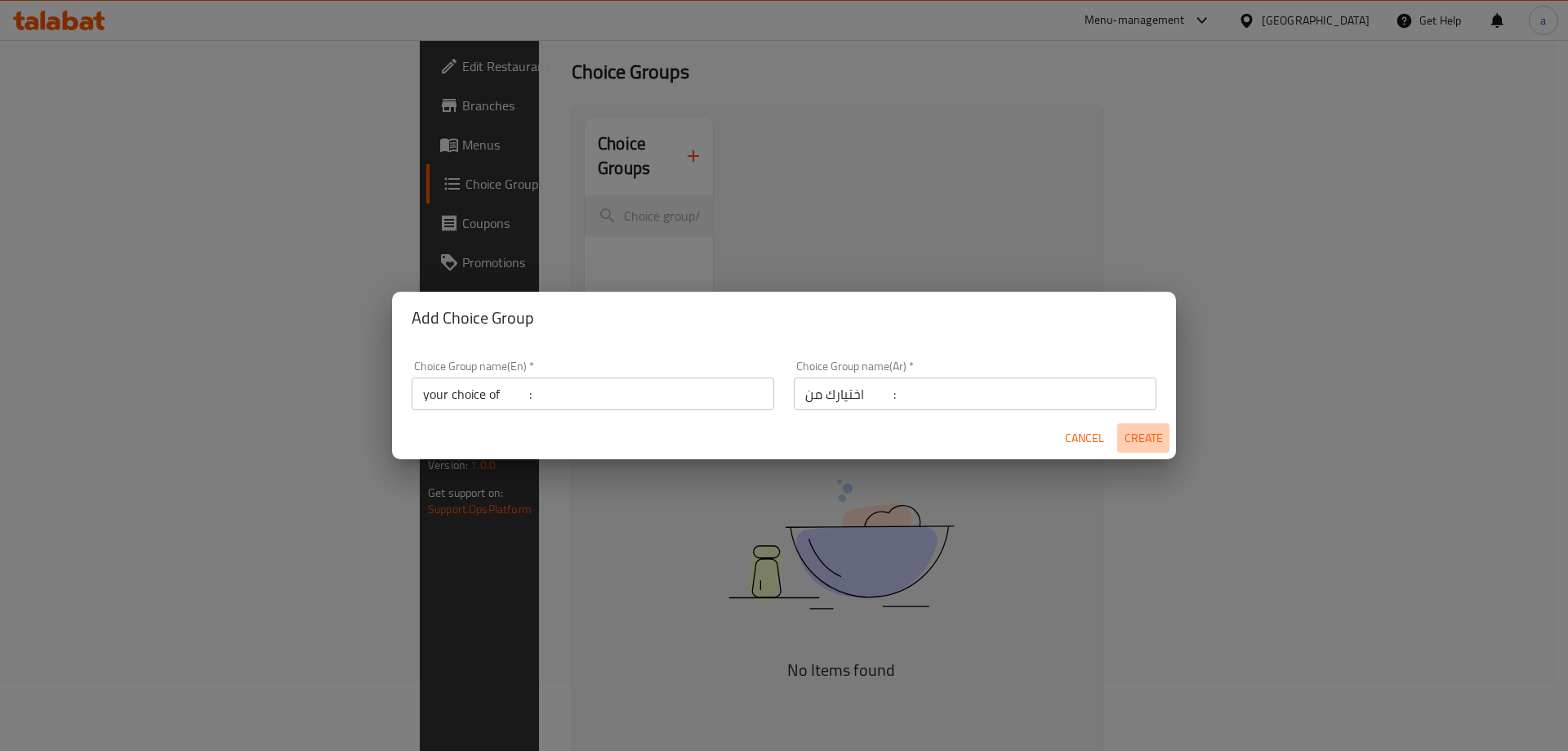
click at [1128, 451] on button "Create" at bounding box center [1144, 438] width 53 height 31
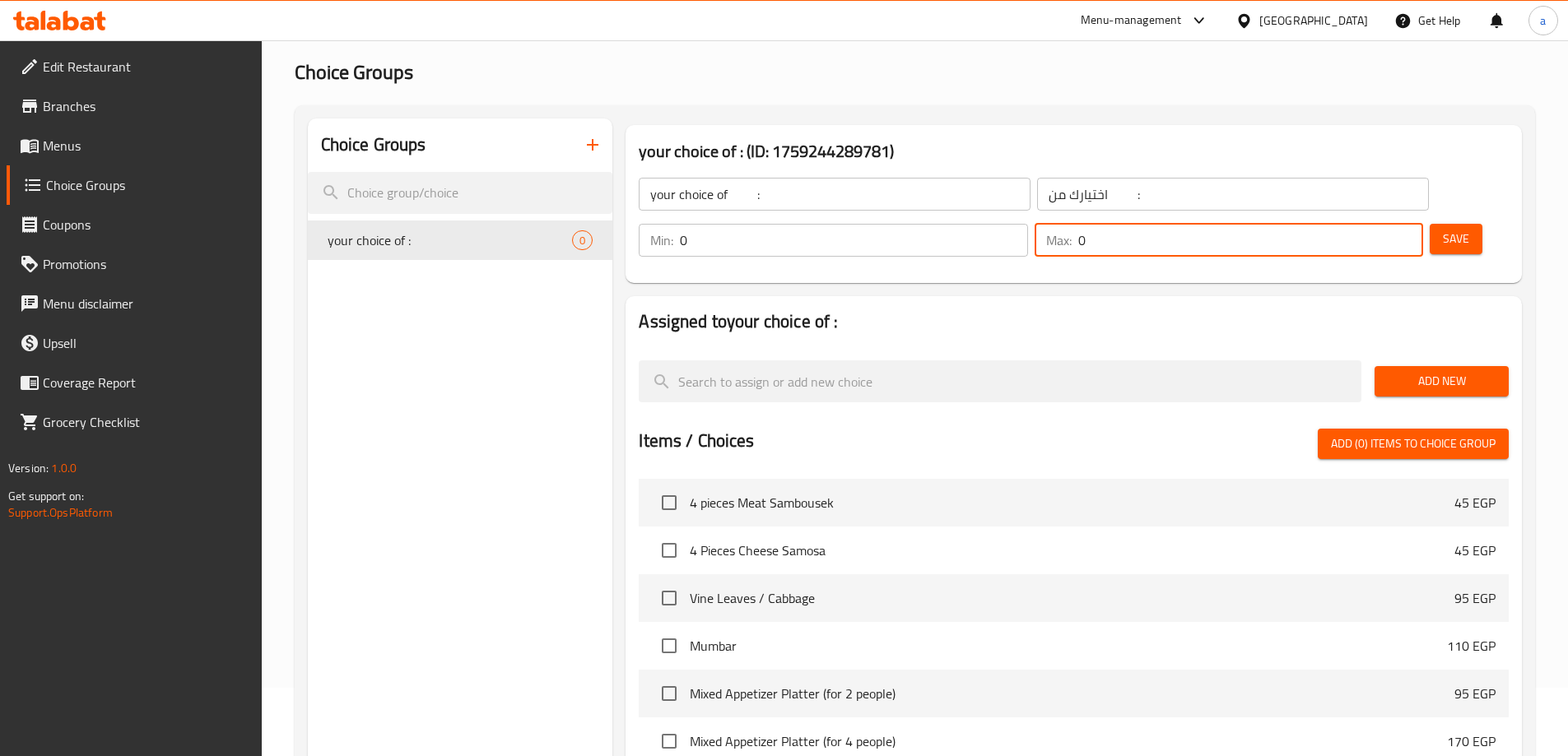
click at [1359, 224] on input "0" at bounding box center [1250, 240] width 345 height 33
type input "1"
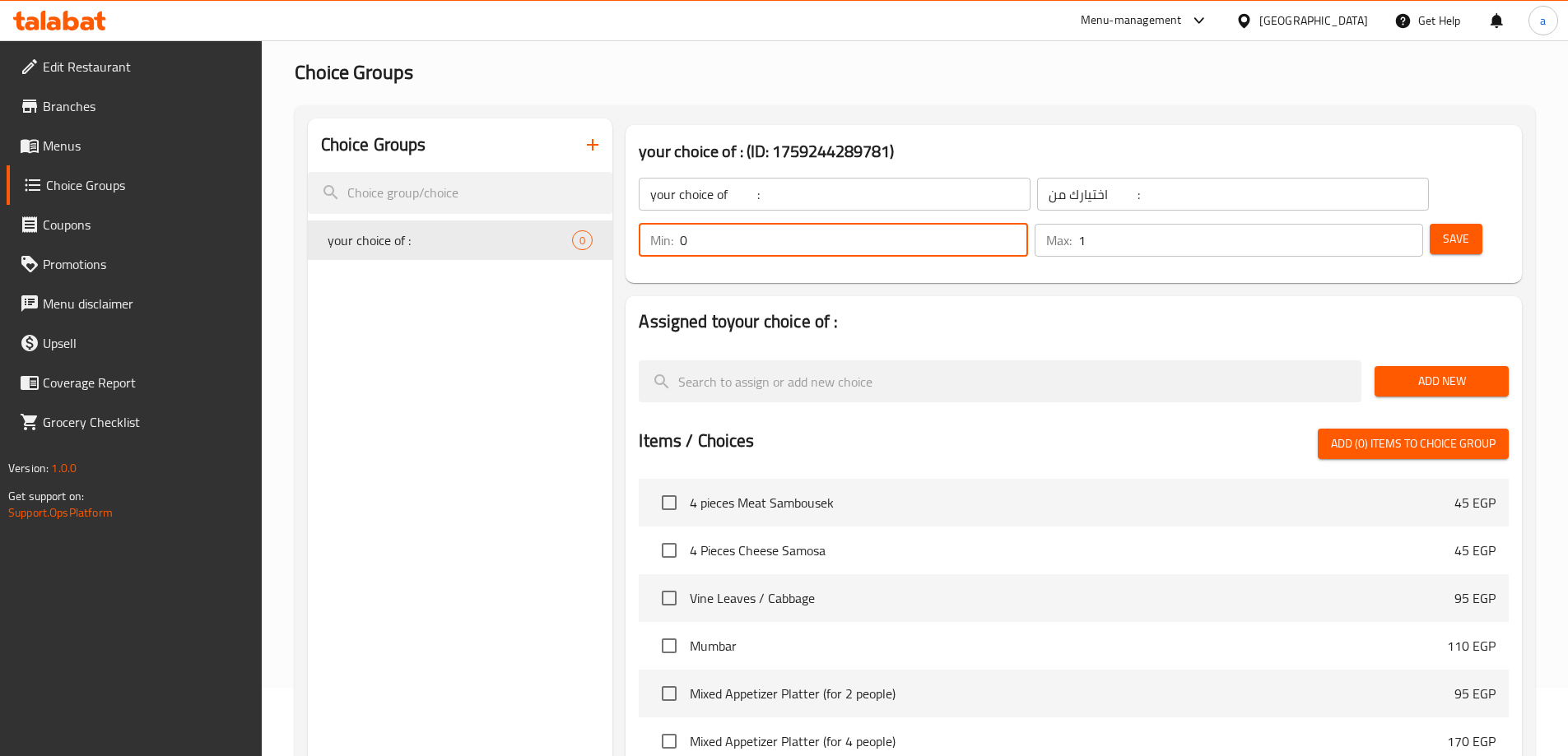
click at [1027, 224] on input "0" at bounding box center [853, 240] width 347 height 33
type input "1"
click at [1389, 371] on span "Add New" at bounding box center [1442, 381] width 108 height 20
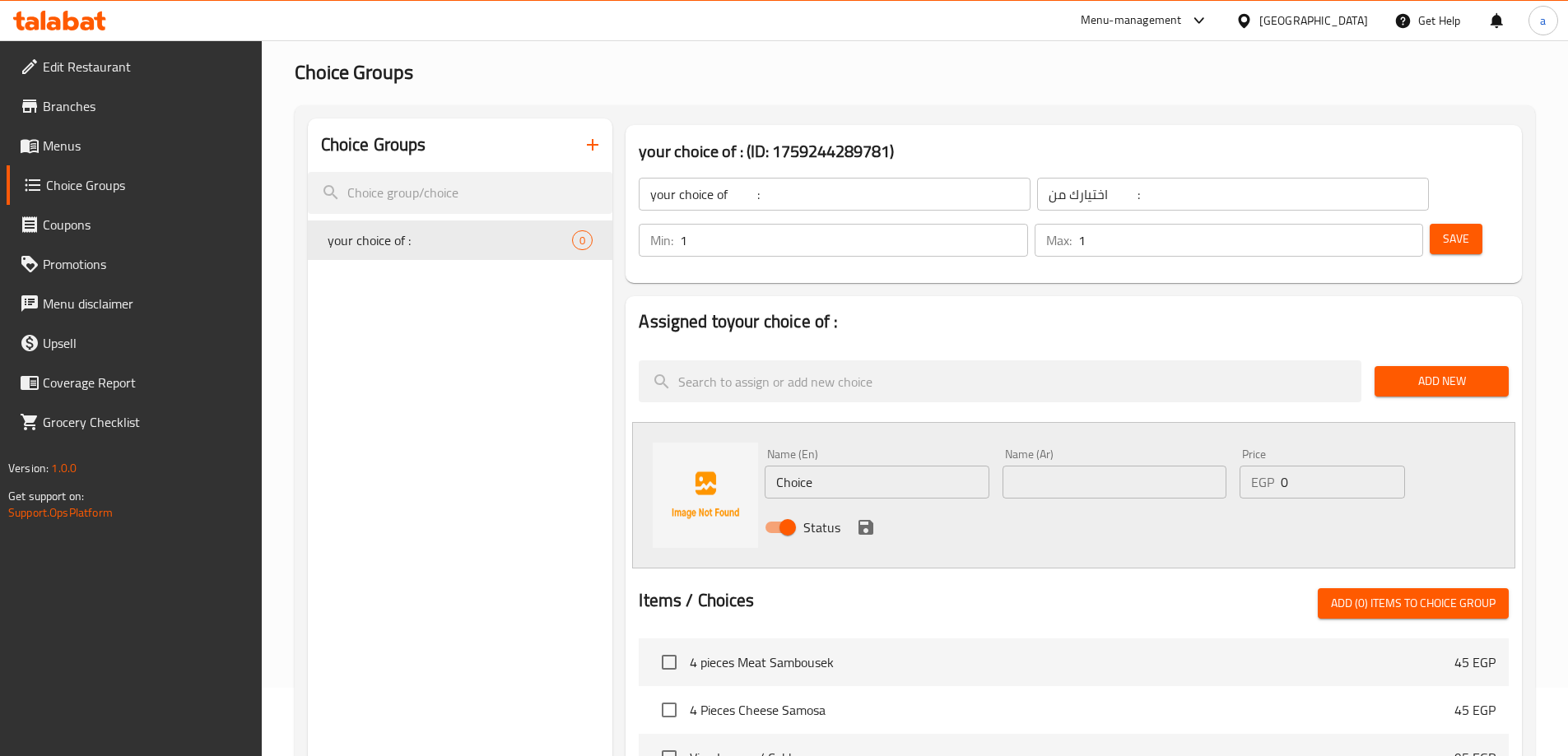
click at [836, 466] on input "Choice" at bounding box center [877, 482] width 224 height 33
paste input "abbag"
type input "Cabbage"
click at [1055, 466] on input "text" at bounding box center [1114, 482] width 224 height 33
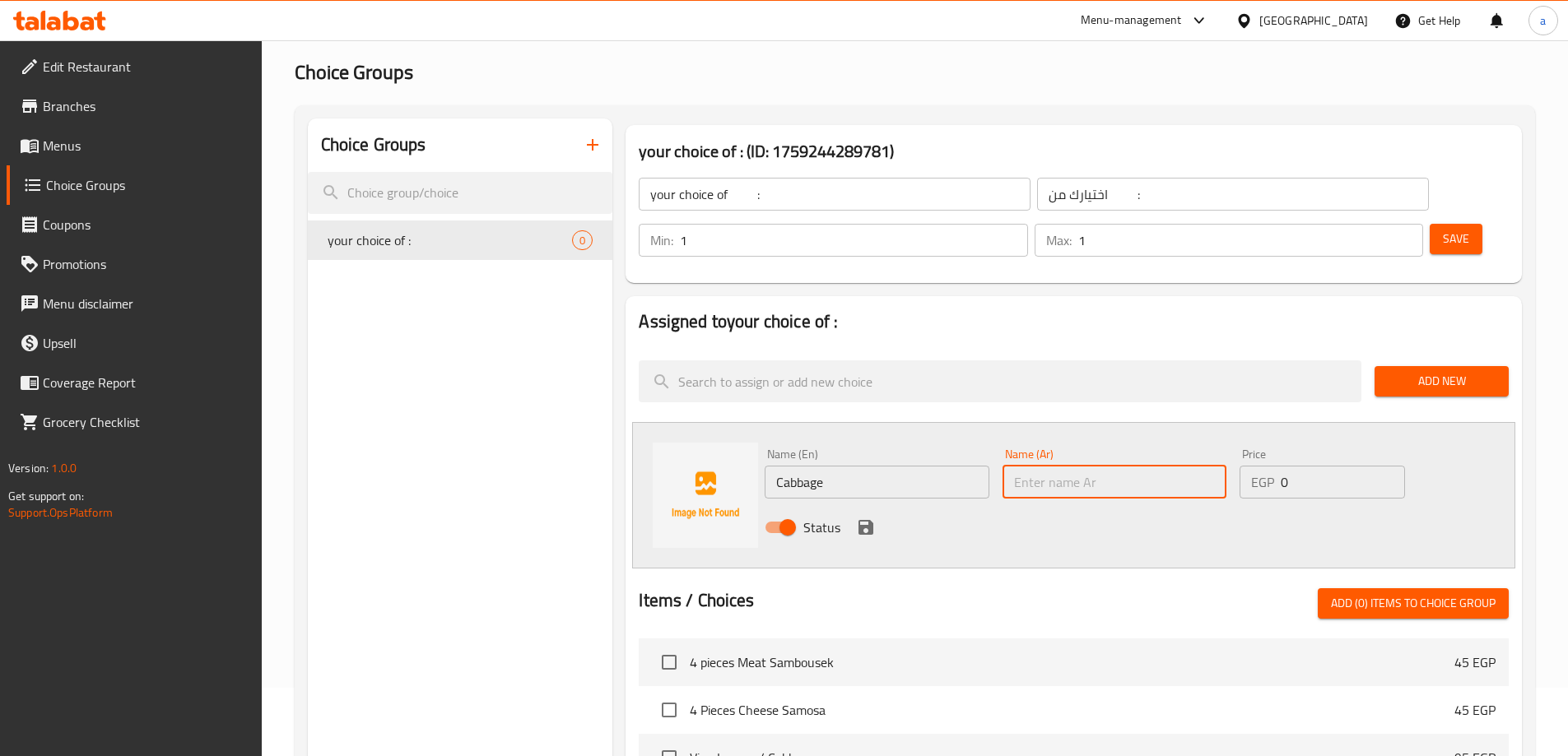
paste input "كرنب"
type input "كرنب"
click at [866, 517] on icon "save" at bounding box center [866, 526] width 20 height 20
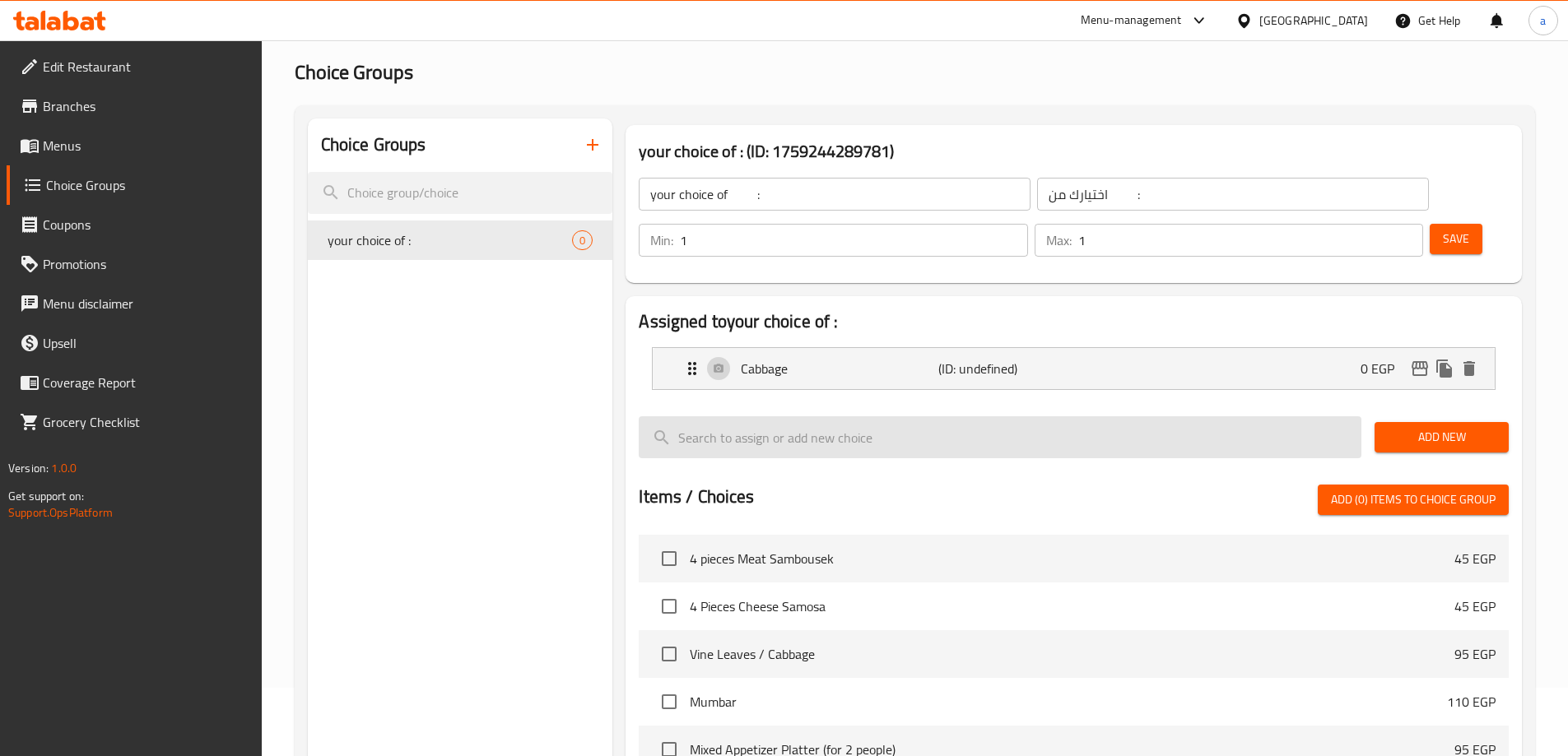
click at [1148, 416] on input "search" at bounding box center [1000, 437] width 723 height 42
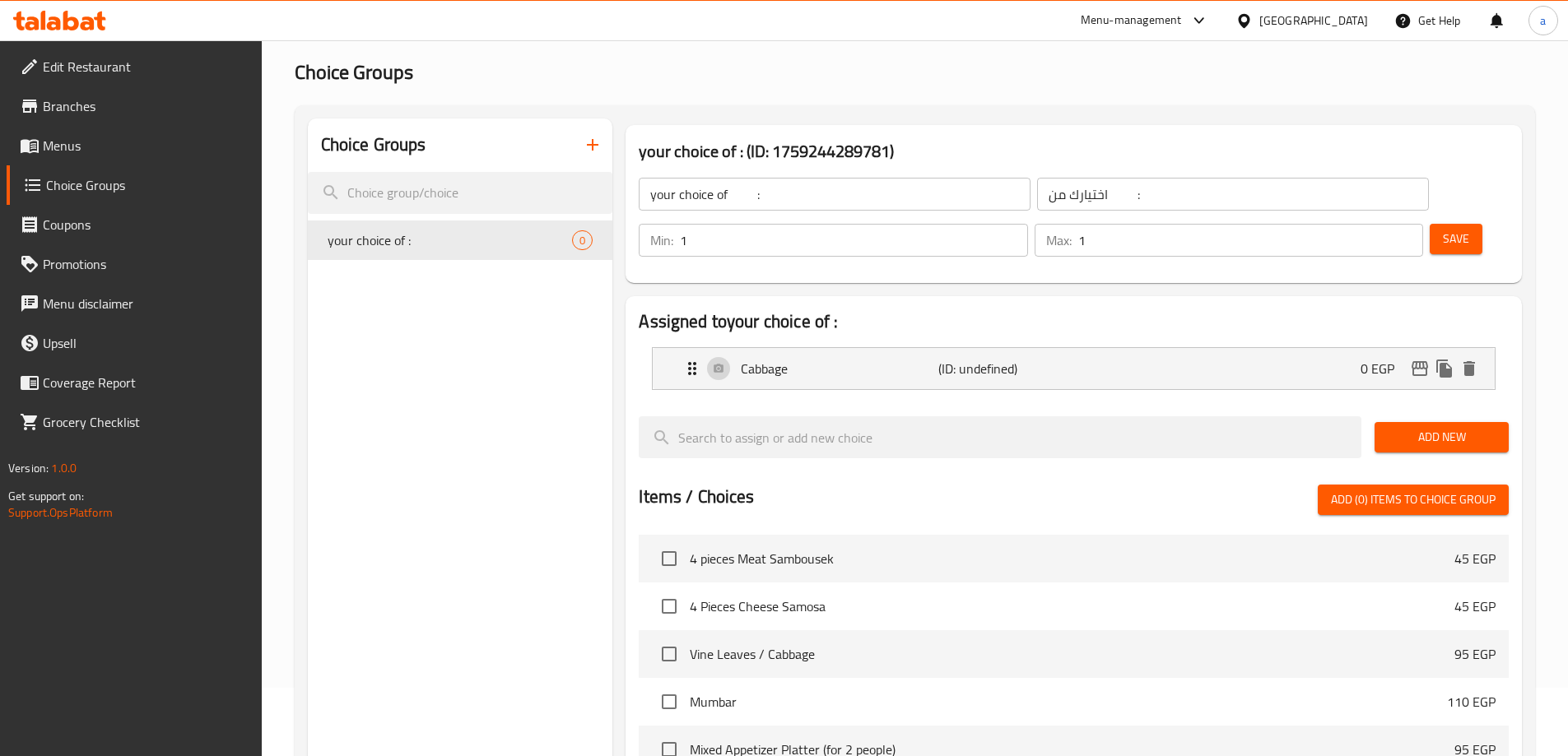
click at [1483, 427] on span "Add New" at bounding box center [1442, 437] width 108 height 20
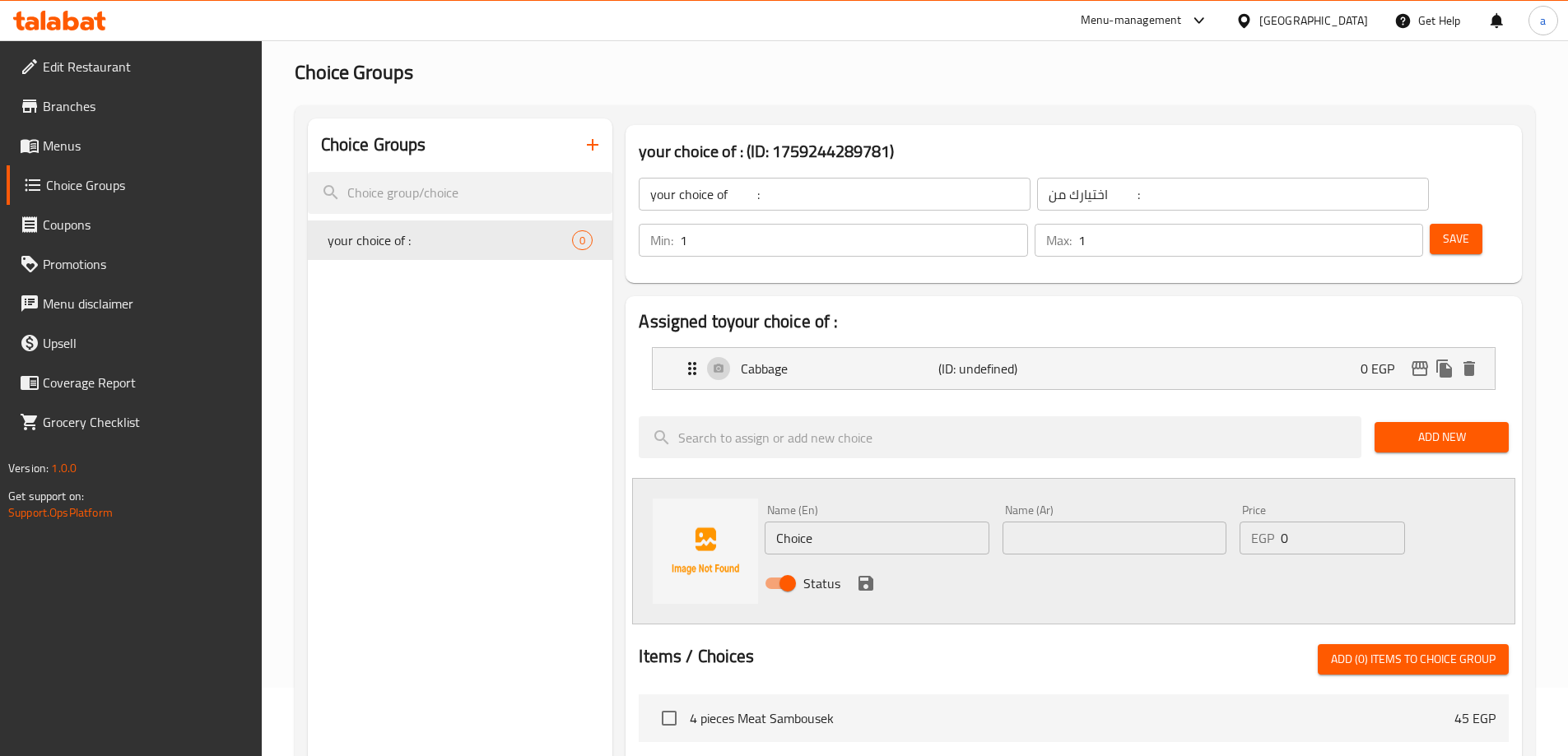
click at [820, 521] on input "Choice" at bounding box center [877, 538] width 224 height 33
paste input "Vine Leaves"
type input "Vine Leaves"
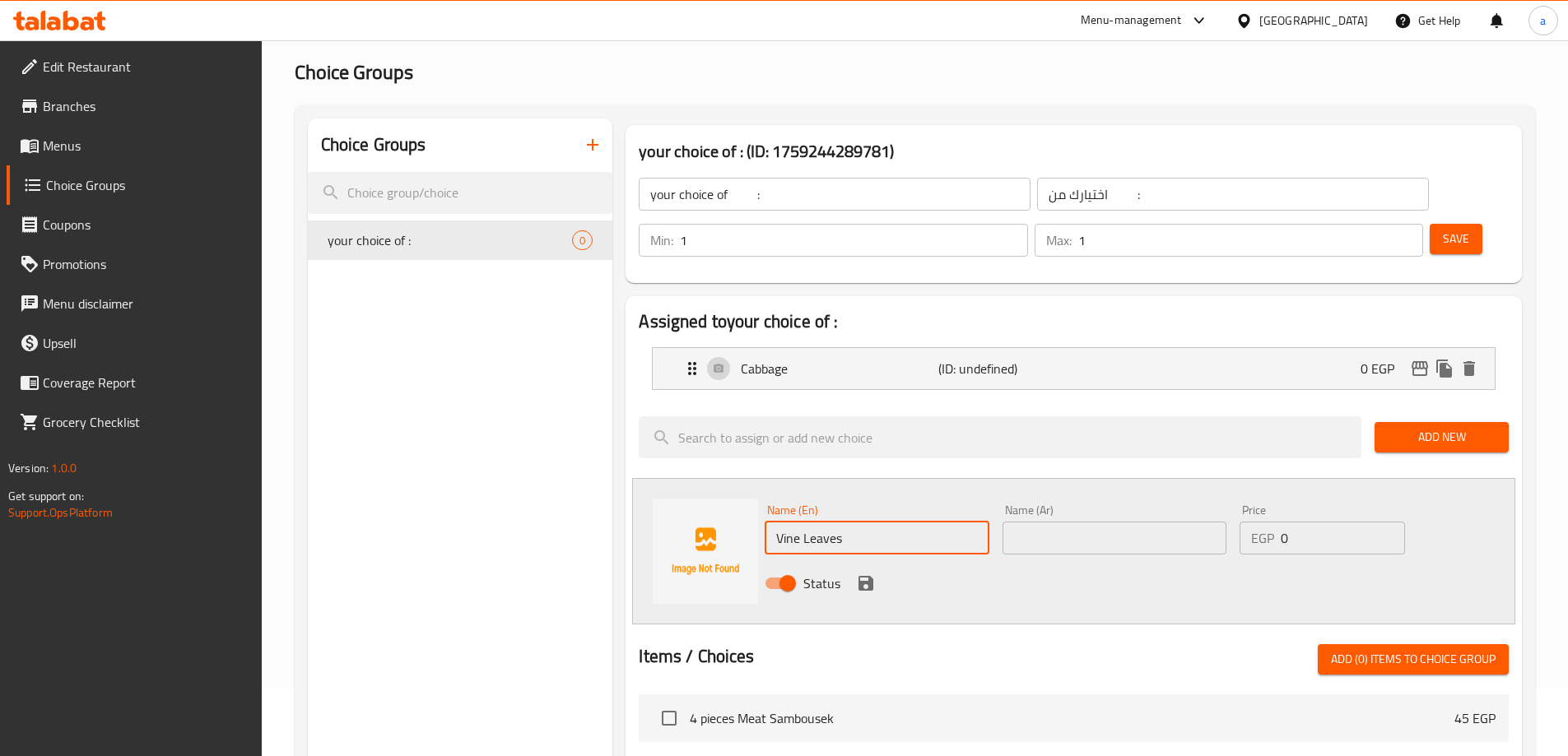
click at [1011, 521] on input "text" at bounding box center [1114, 538] width 224 height 33
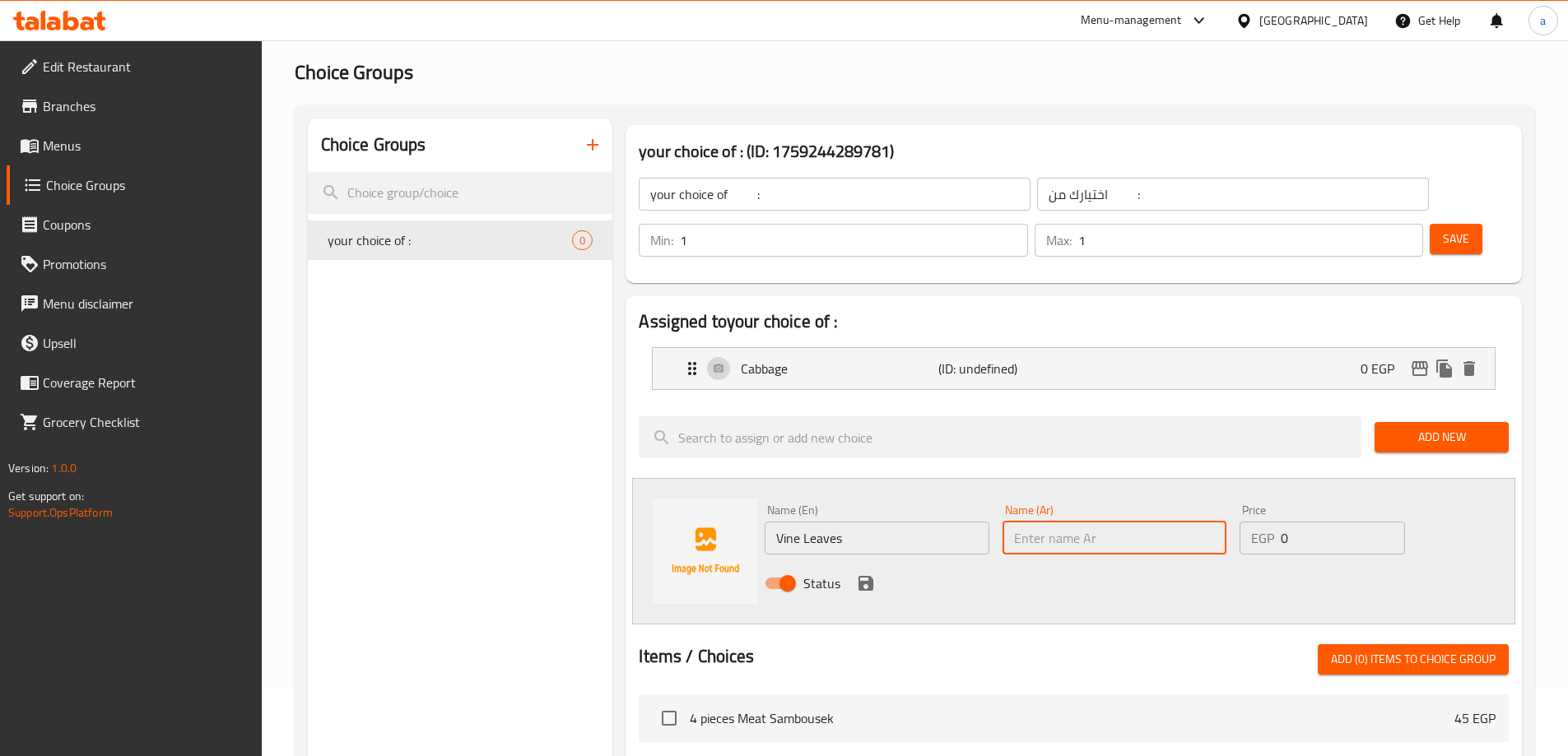
paste input "ورق عنب"
type input "ورق عنب"
click at [1026, 564] on div "Name (En) Vine Leaves Name (En) Name (Ar) ورق عنب Name (Ar) Price EGP 0 Price S…" at bounding box center [1073, 551] width 883 height 147
click at [866, 576] on icon "save" at bounding box center [866, 583] width 15 height 15
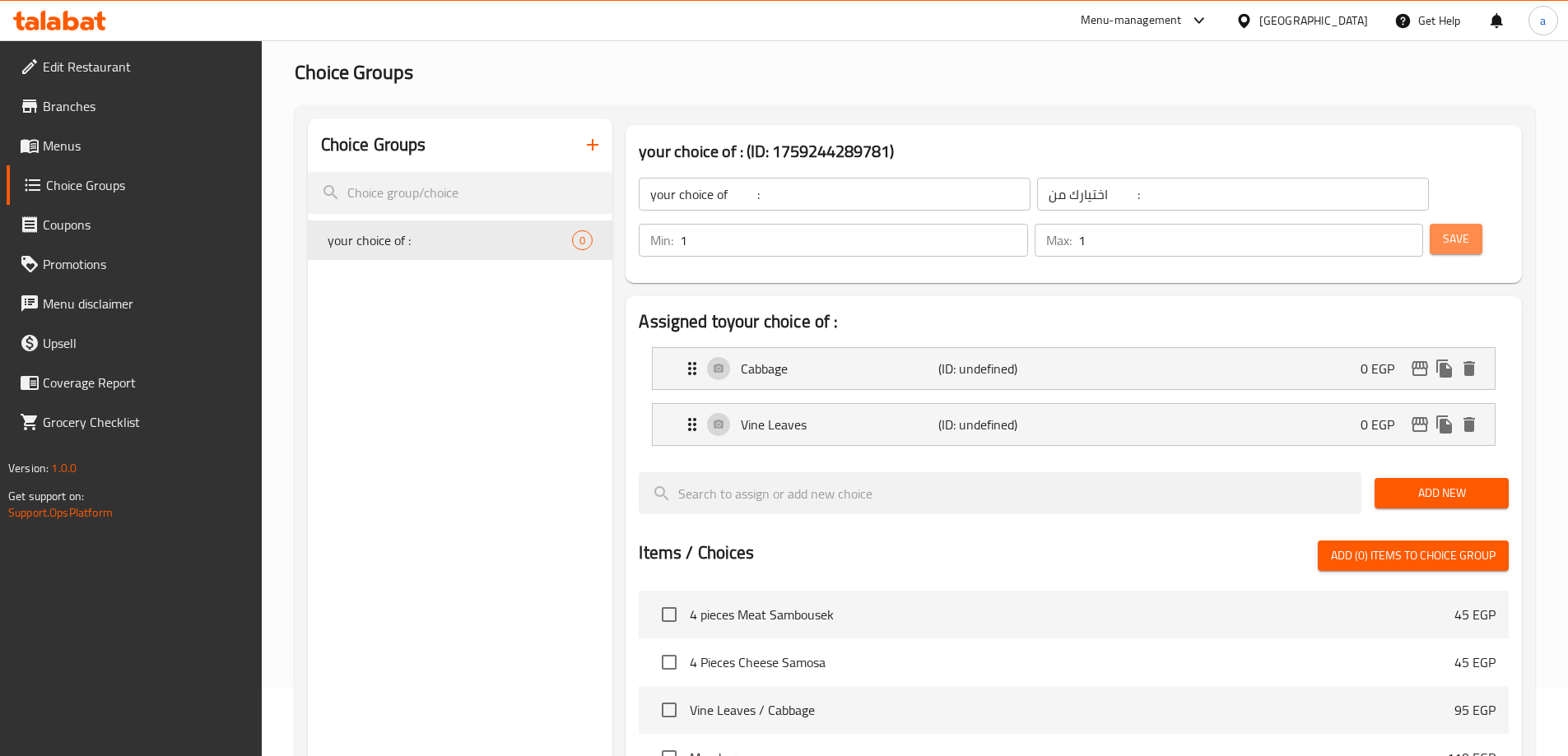
click at [1443, 229] on span "Save" at bounding box center [1455, 239] width 26 height 20
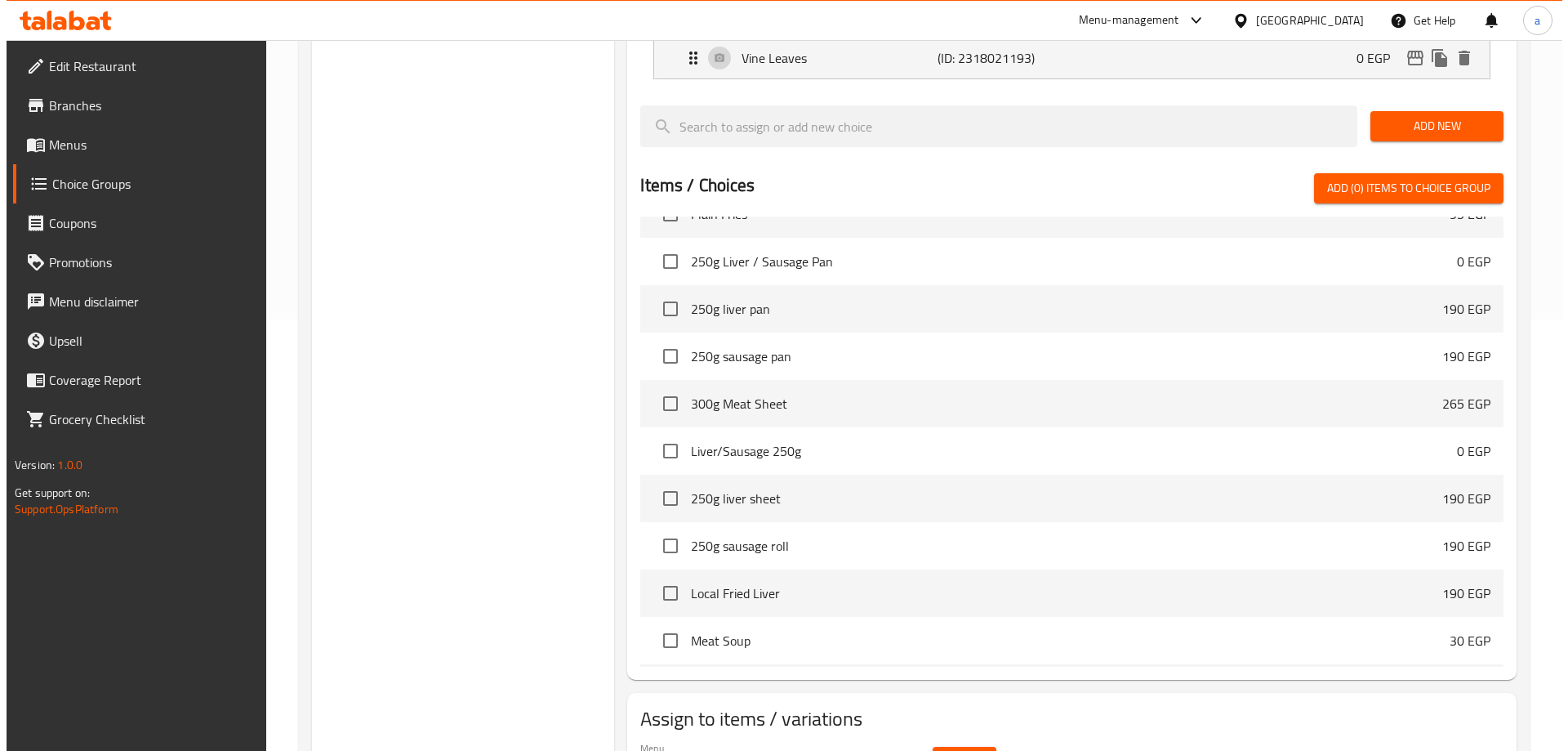
scroll to position [481, 0]
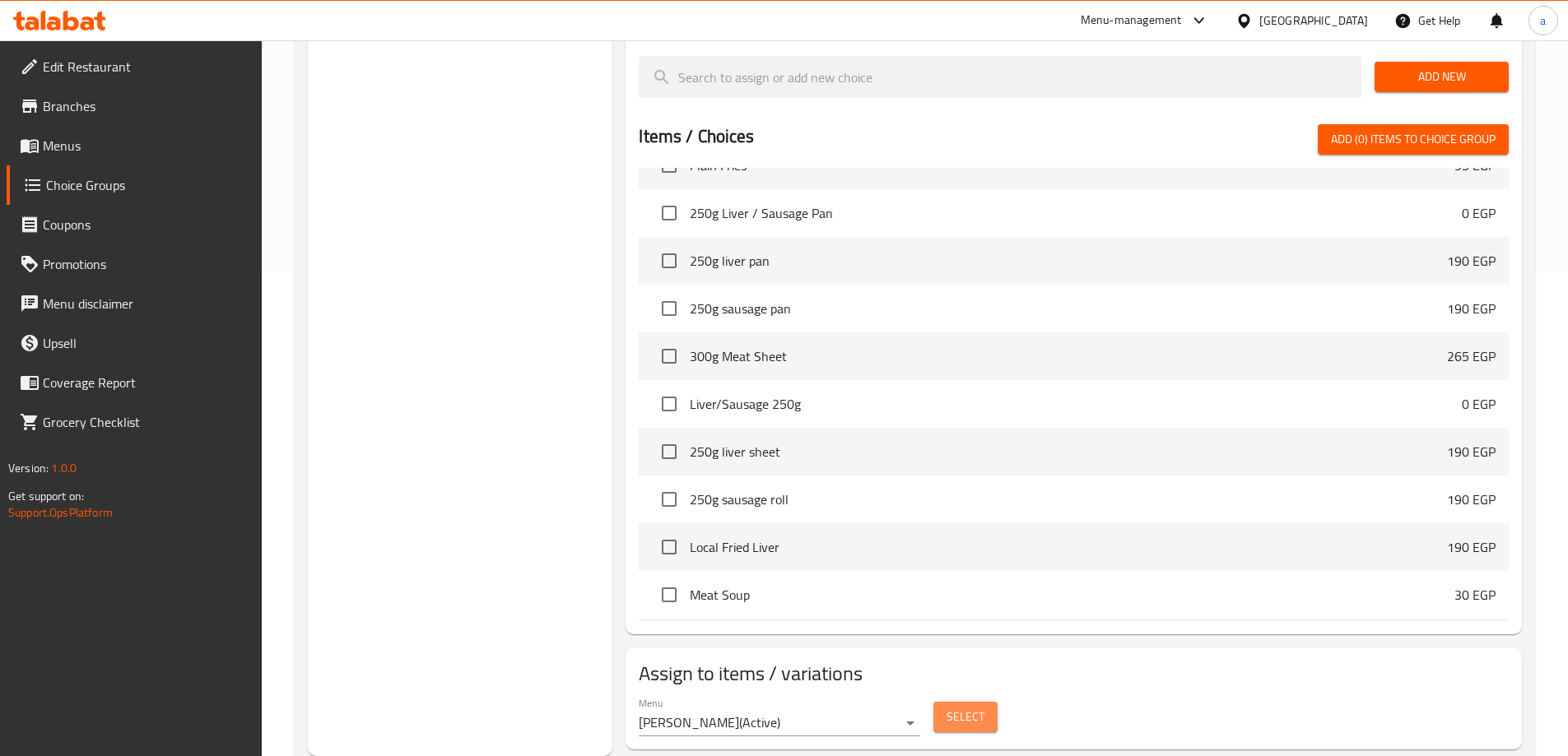
click at [952, 707] on span "Select" at bounding box center [965, 717] width 38 height 20
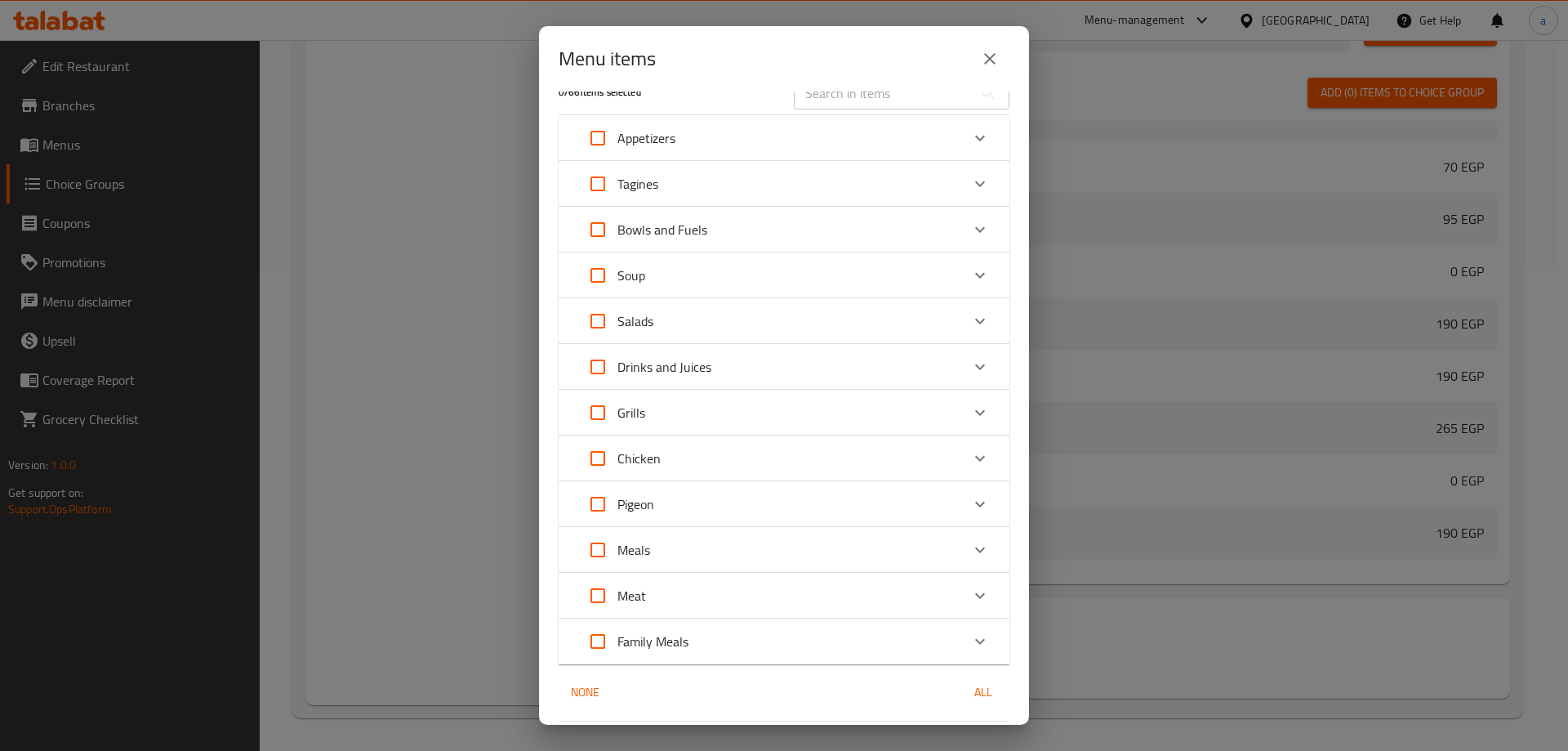
scroll to position [0, 0]
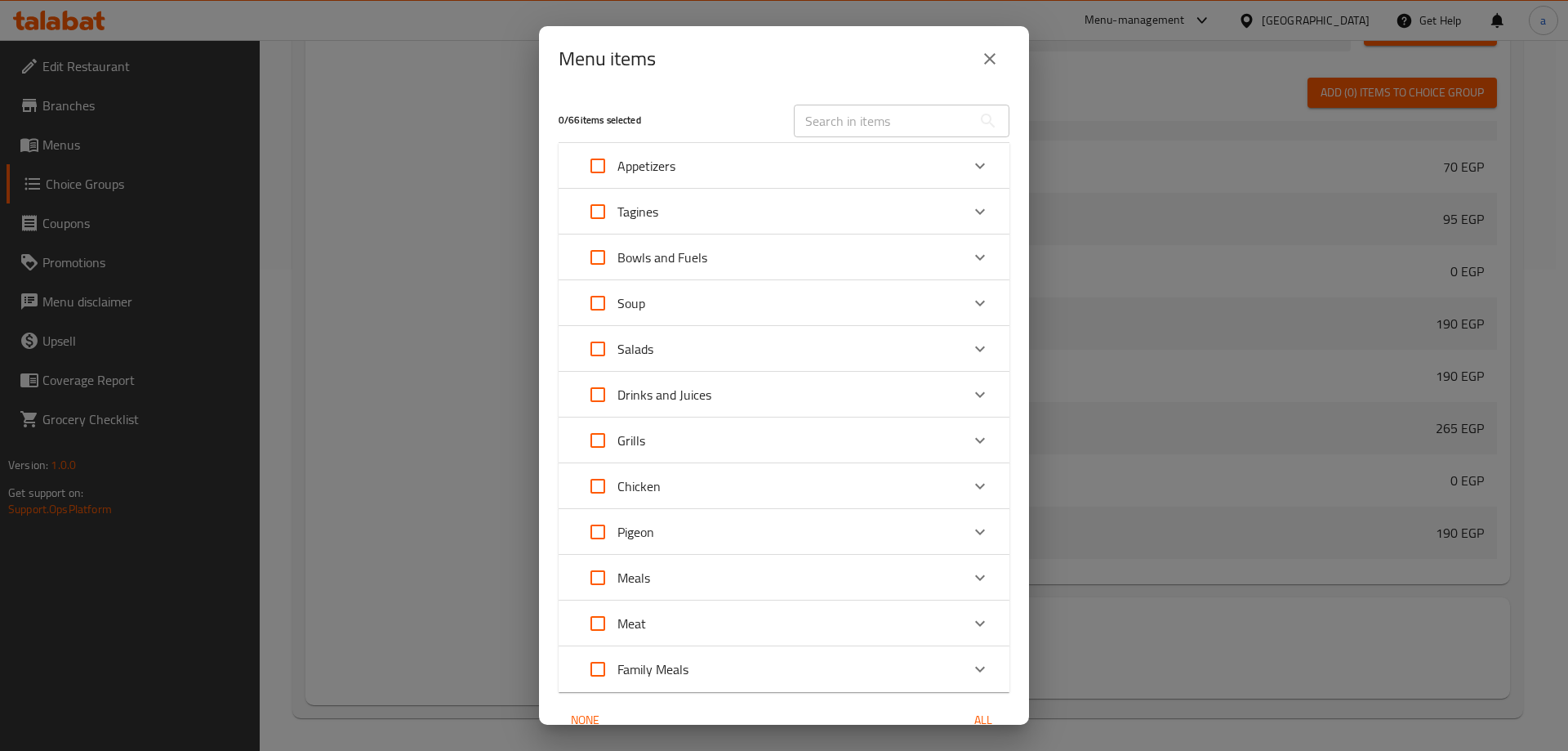
click at [849, 159] on div "Appetizers" at bounding box center [769, 166] width 382 height 39
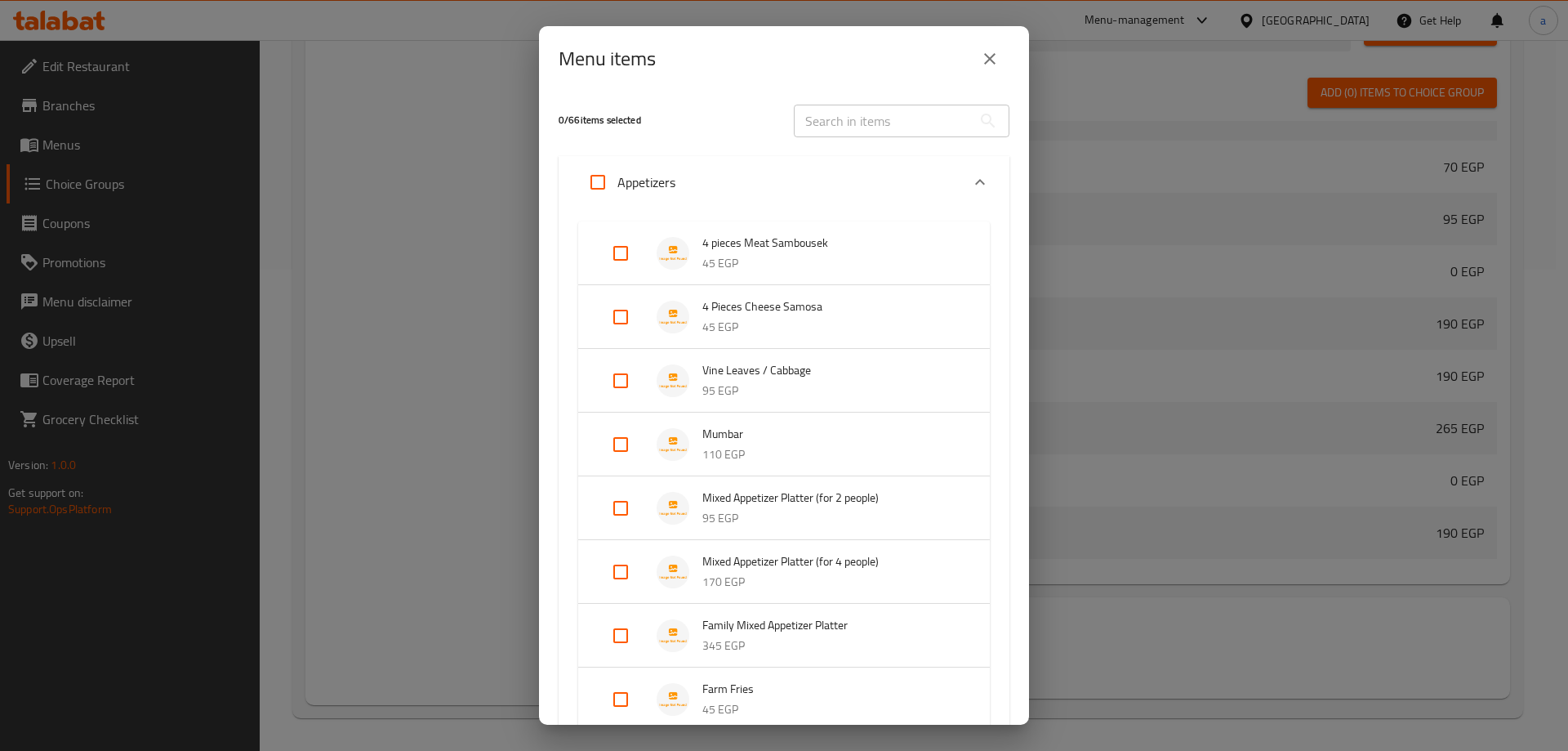
click at [613, 387] on input "Expand" at bounding box center [621, 381] width 39 height 39
checkbox input "true"
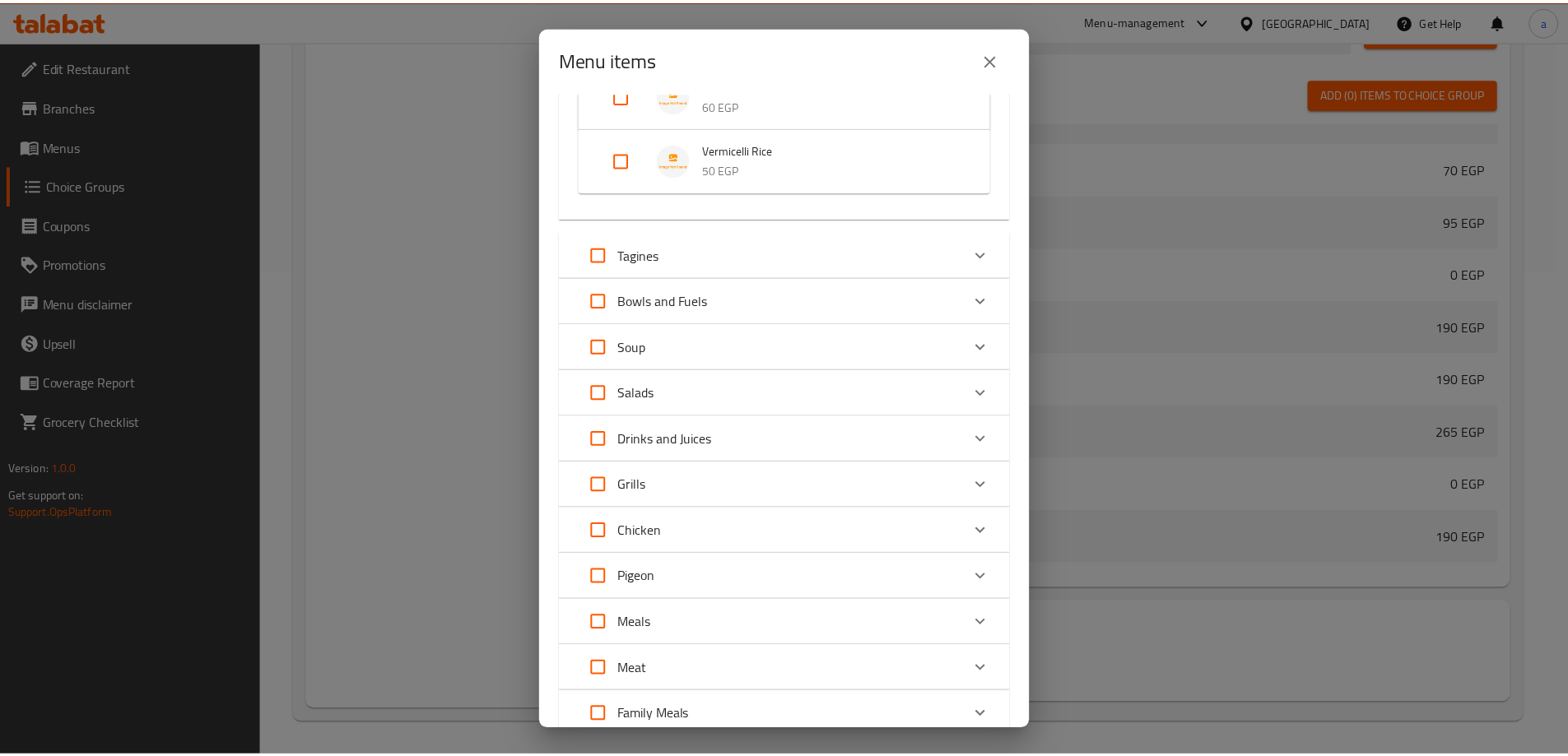
scroll to position [822, 0]
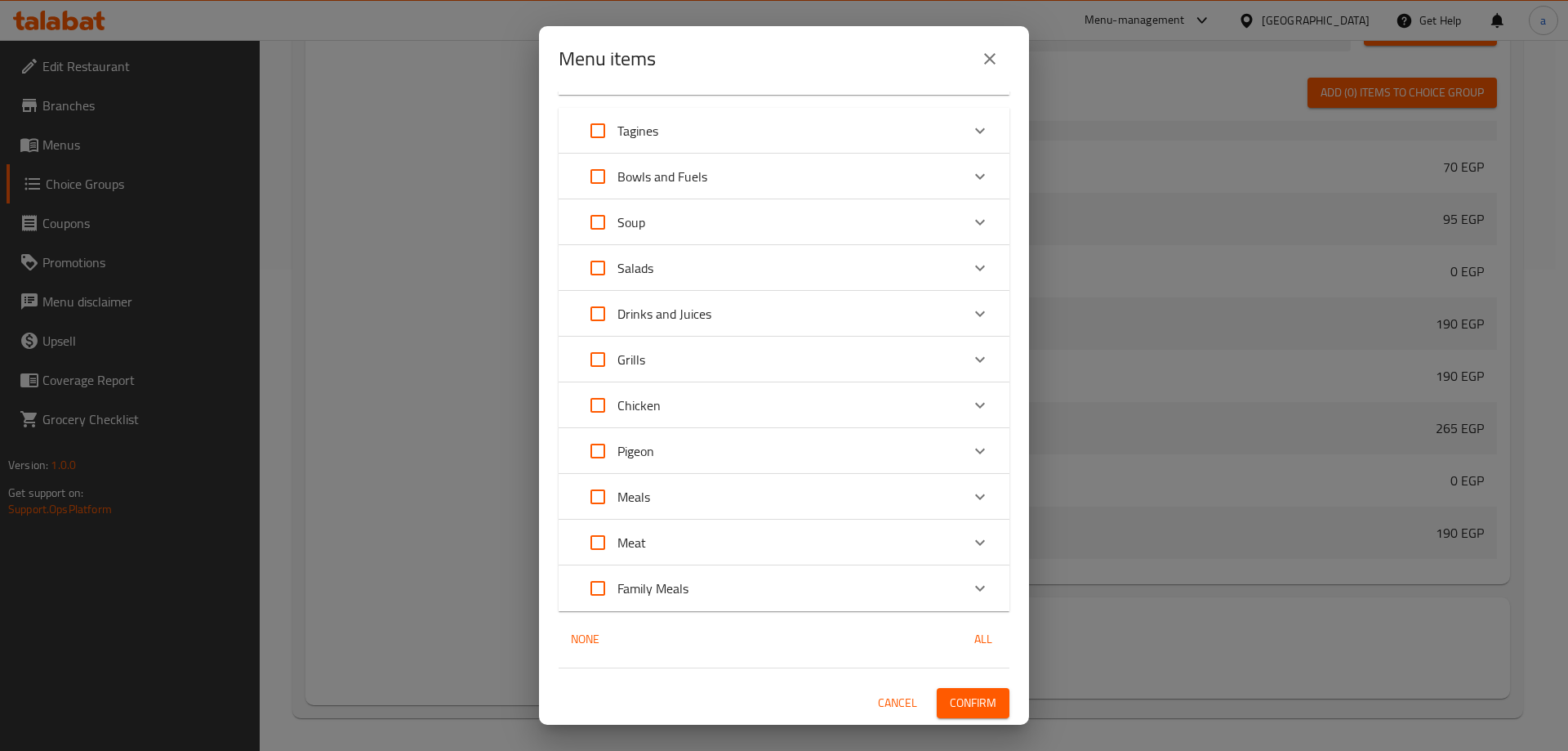
click at [950, 699] on span "Confirm" at bounding box center [972, 704] width 47 height 20
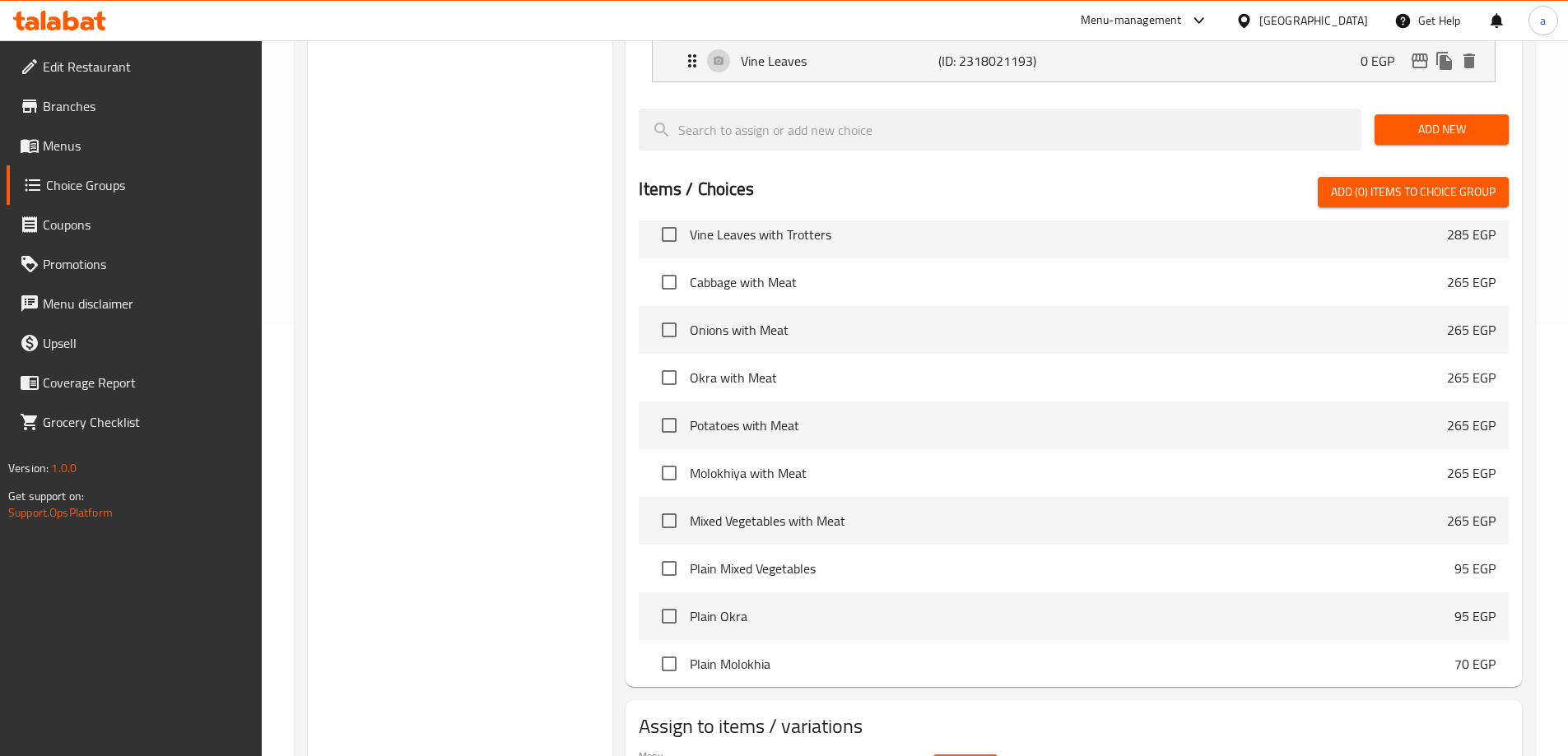
scroll to position [402, 0]
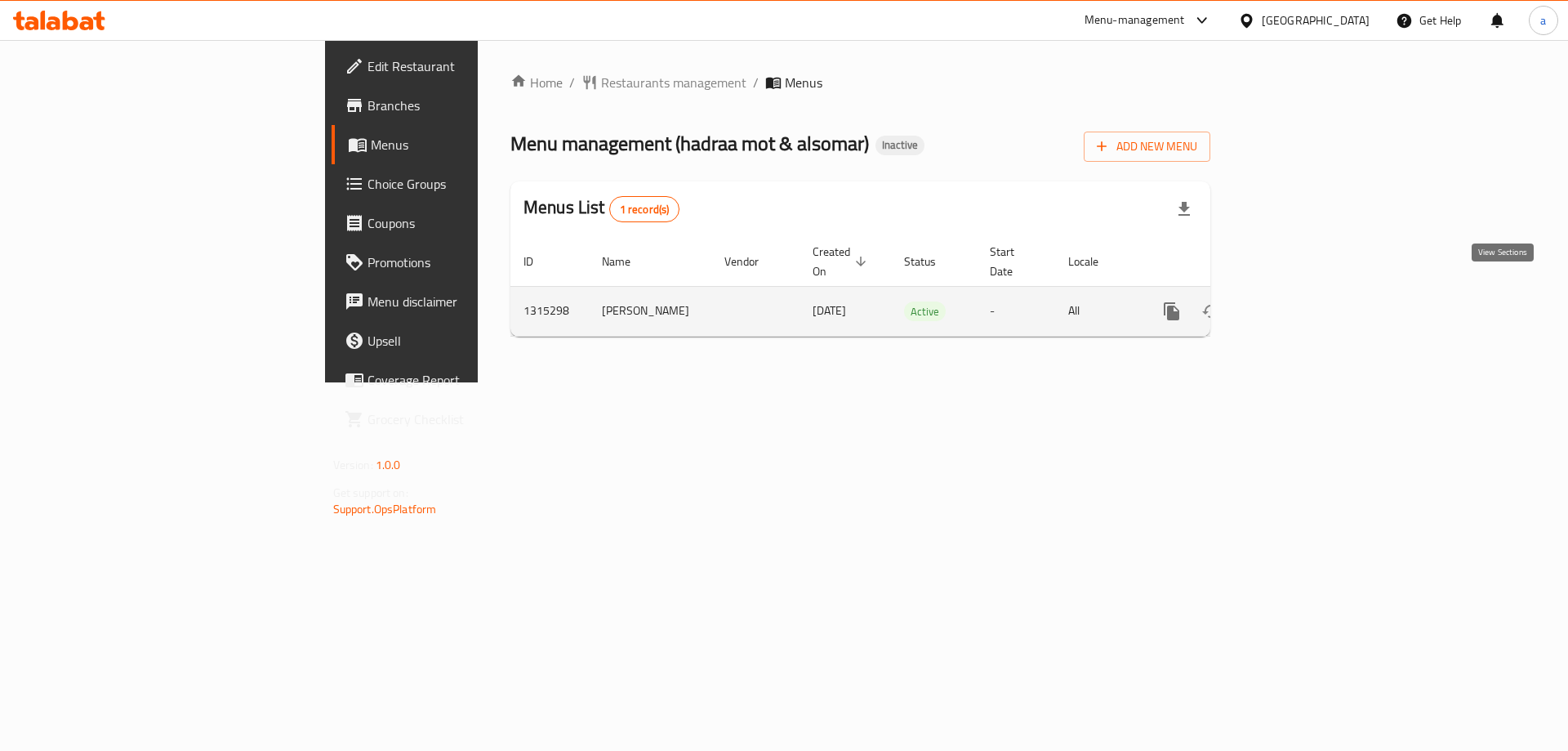
click at [1299, 302] on icon "enhanced table" at bounding box center [1289, 311] width 19 height 19
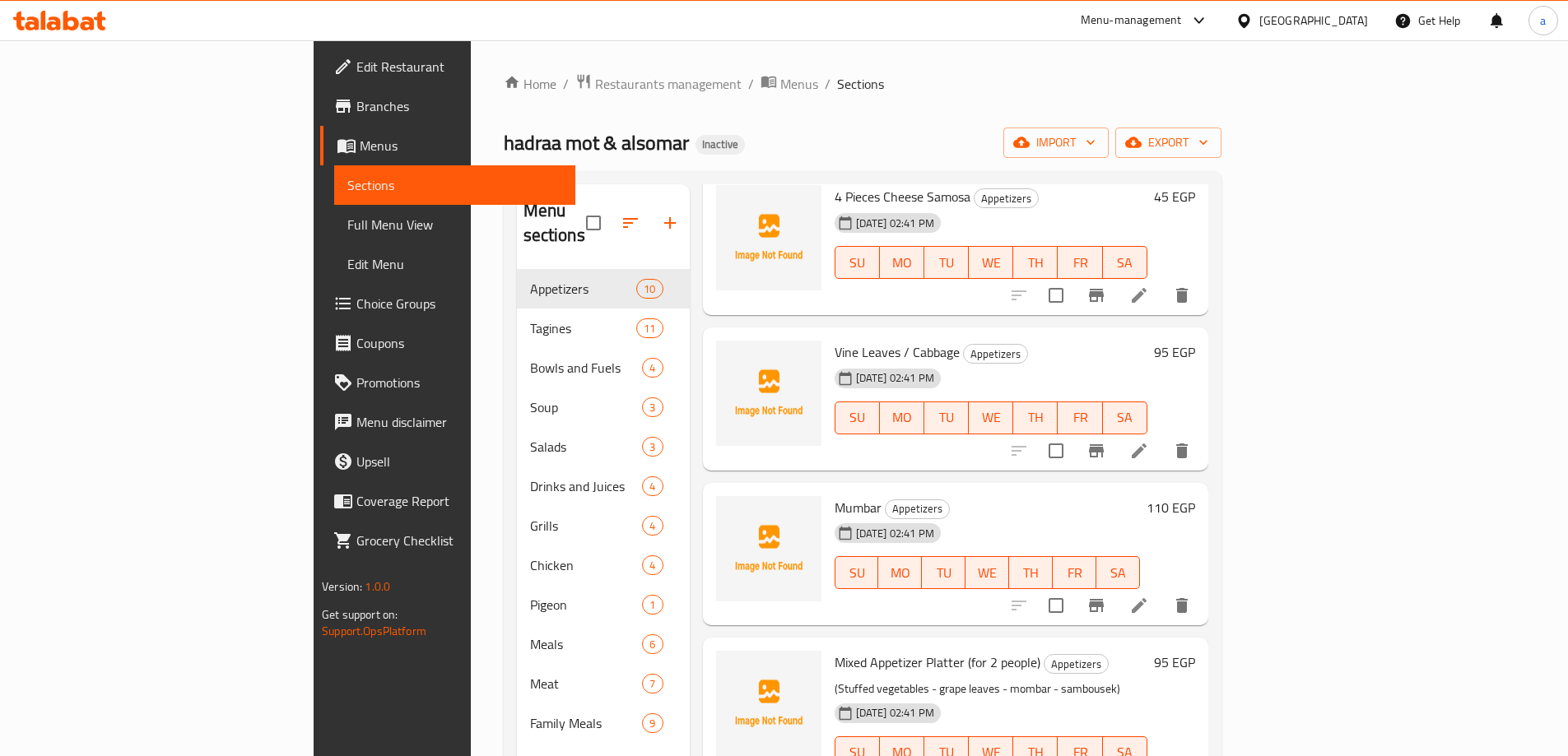
scroll to position [247, 0]
click at [1149, 439] on icon at bounding box center [1139, 449] width 20 height 20
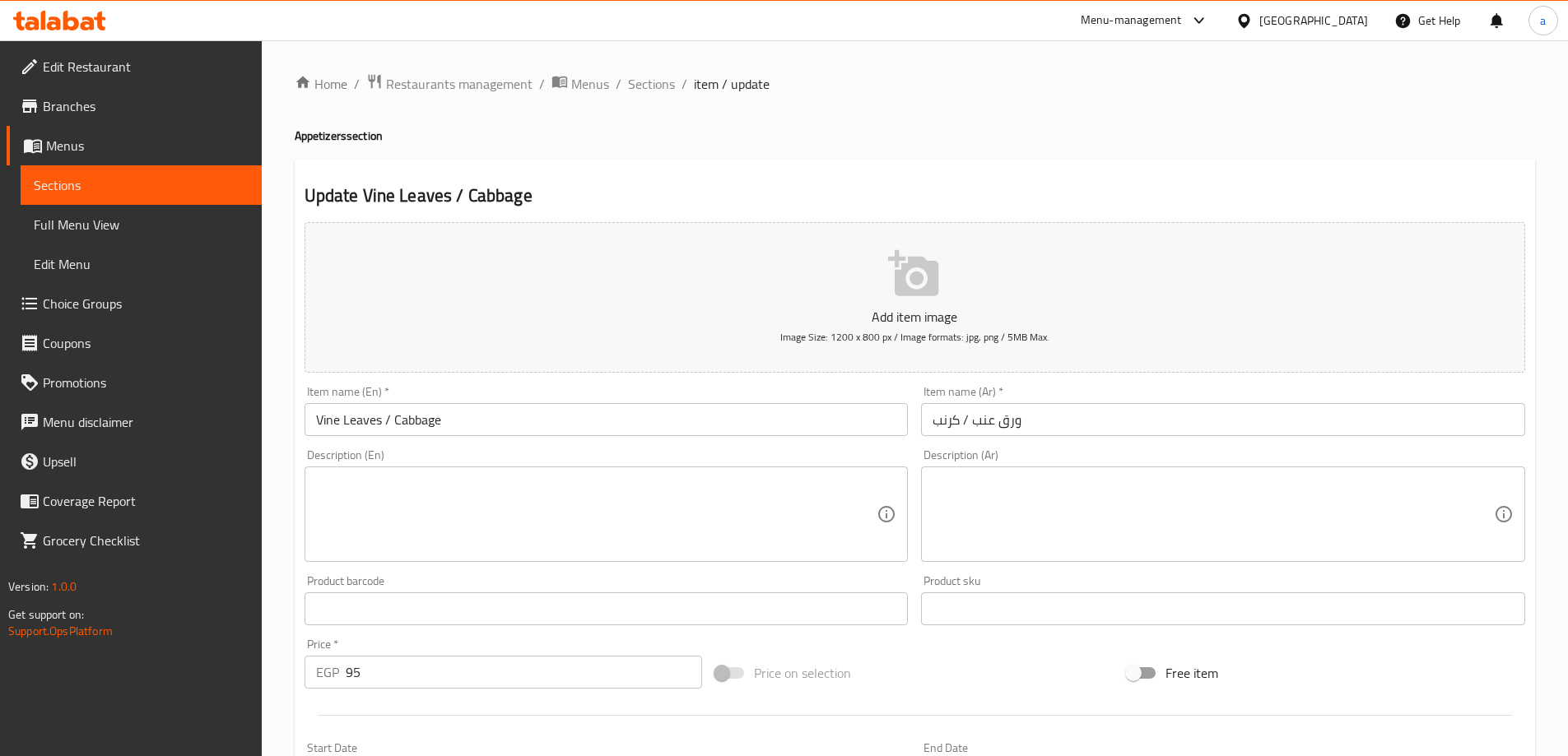
click at [423, 399] on div "Item name (En)   * Vine Leaves / Cabbage Item name (En) *" at bounding box center [607, 410] width 604 height 50
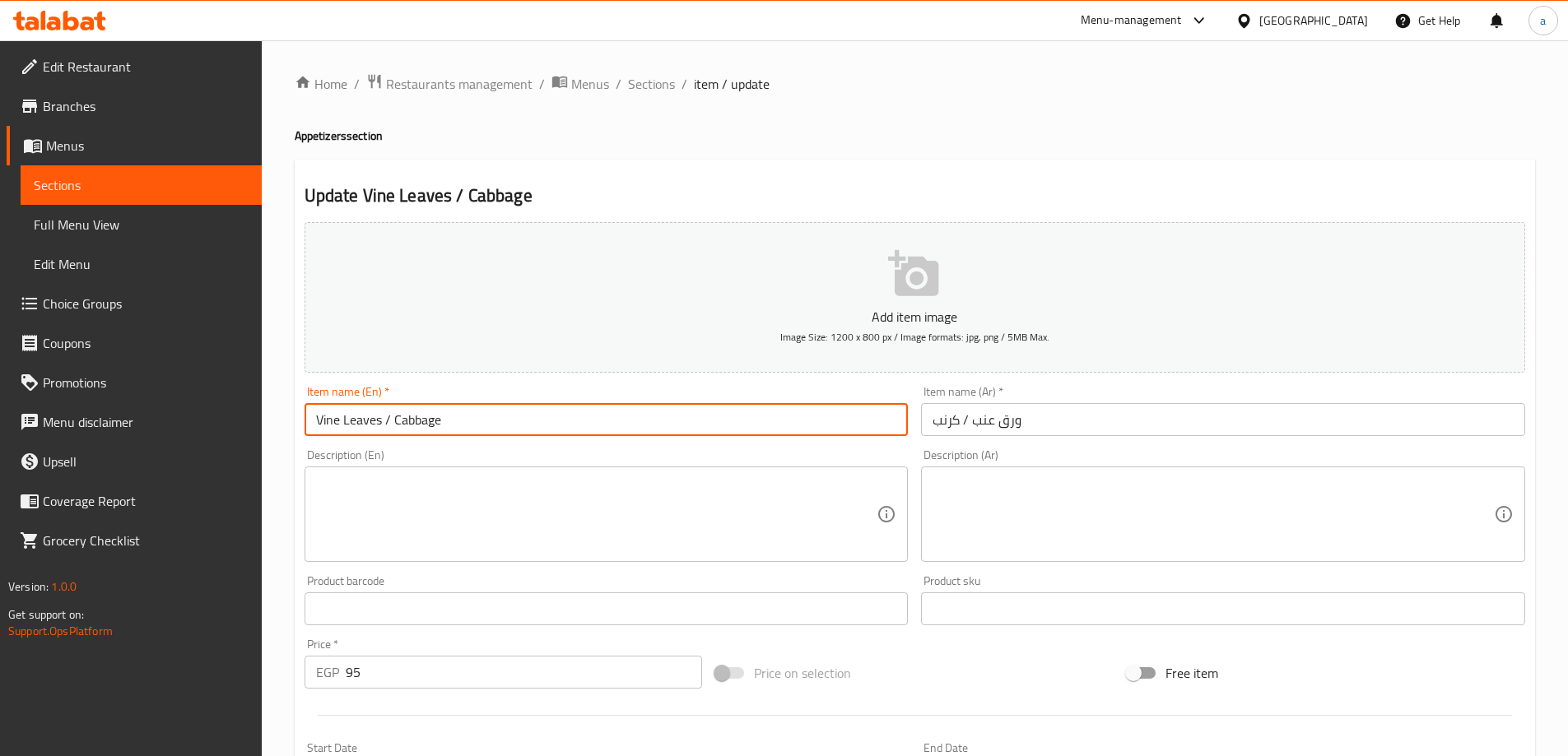
click at [422, 404] on input "Vine Leaves / Cabbage" at bounding box center [607, 419] width 604 height 33
click at [942, 419] on input "ورق عنب / كرنب" at bounding box center [1223, 419] width 604 height 33
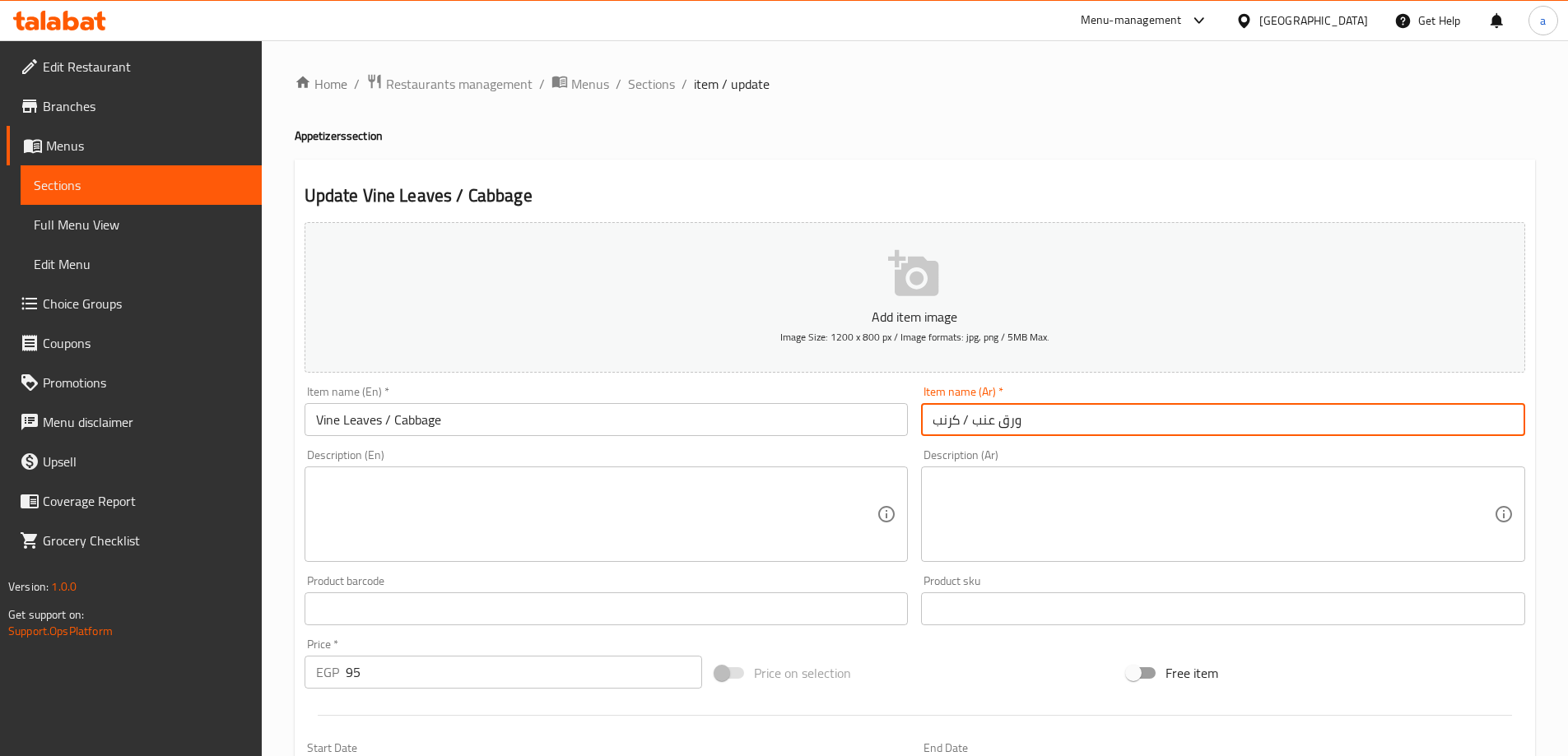
click at [942, 419] on input "ورق عنب / كرنب" at bounding box center [1223, 419] width 604 height 33
paste input "Cabbage"
type input "ورق عنب / كرنب"
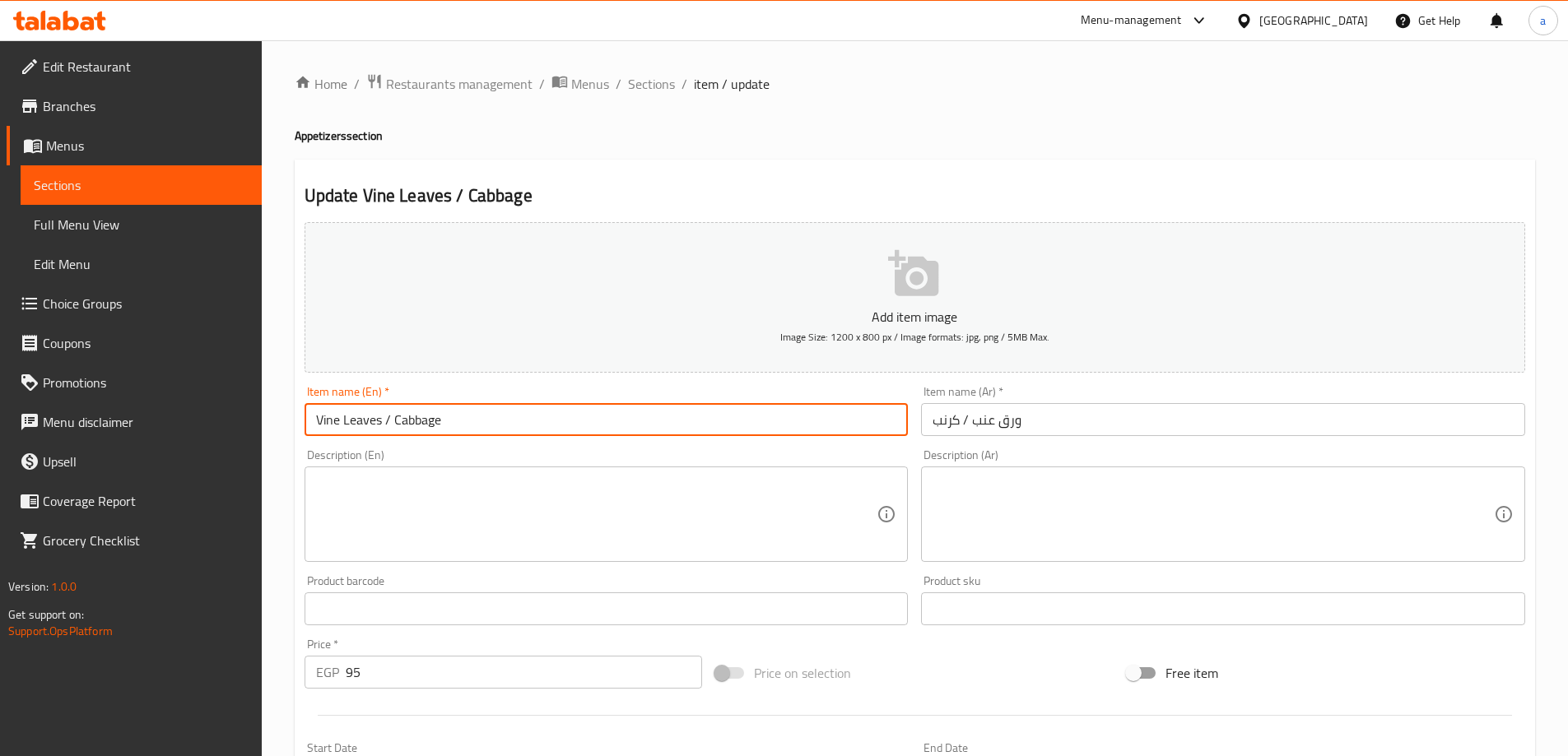
drag, startPoint x: 382, startPoint y: 411, endPoint x: 315, endPoint y: 431, distance: 69.9
click at [315, 431] on input "Vine Leaves / Cabbage" at bounding box center [607, 419] width 604 height 33
click at [1009, 416] on input "ورق عنب / كرنب" at bounding box center [1223, 419] width 604 height 33
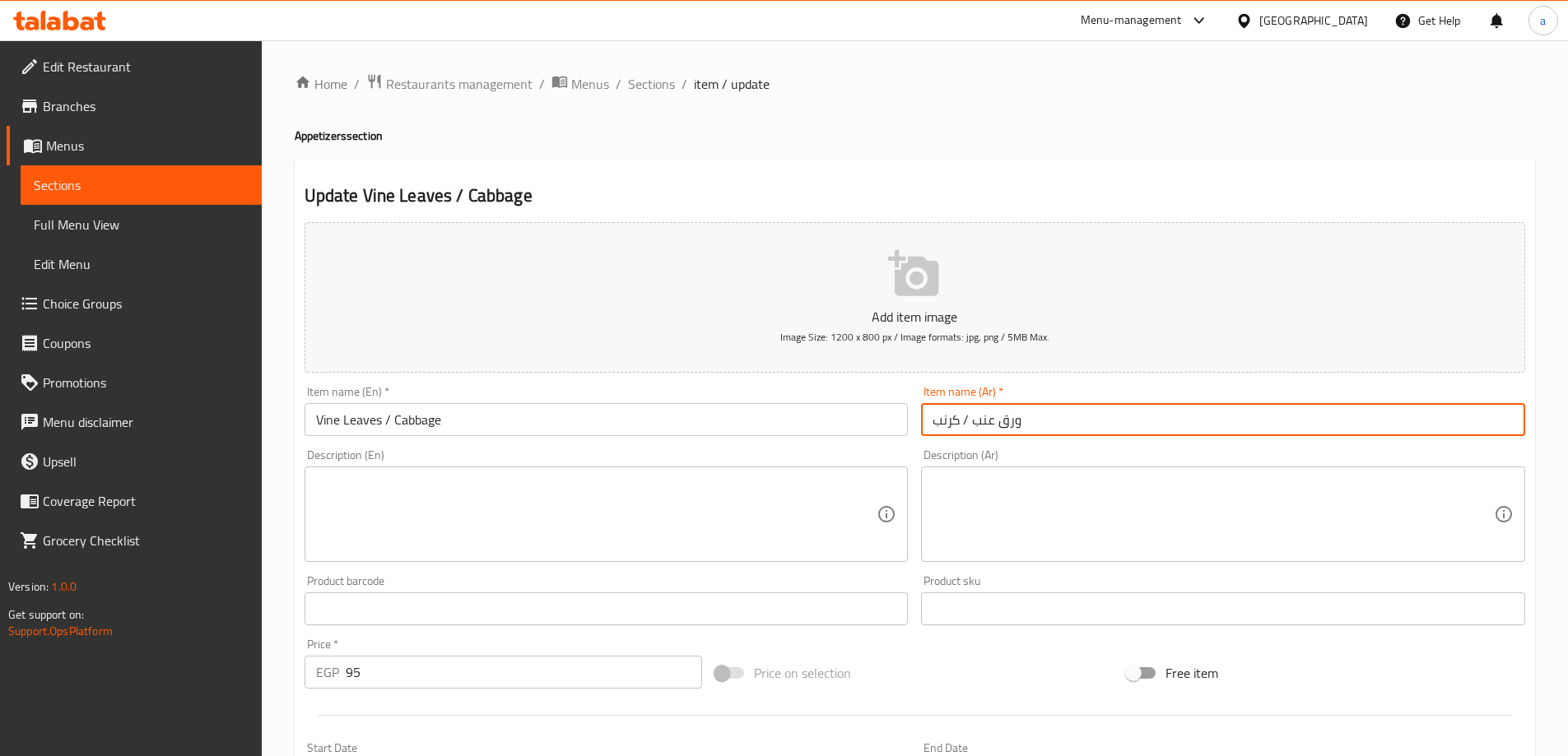
click at [1009, 416] on input "ورق عنب / كرنب" at bounding box center [1223, 419] width 604 height 33
drag, startPoint x: 1032, startPoint y: 419, endPoint x: 976, endPoint y: 421, distance: 56.0
click at [976, 421] on input "ورق عنب / كرنب" at bounding box center [1223, 419] width 604 height 33
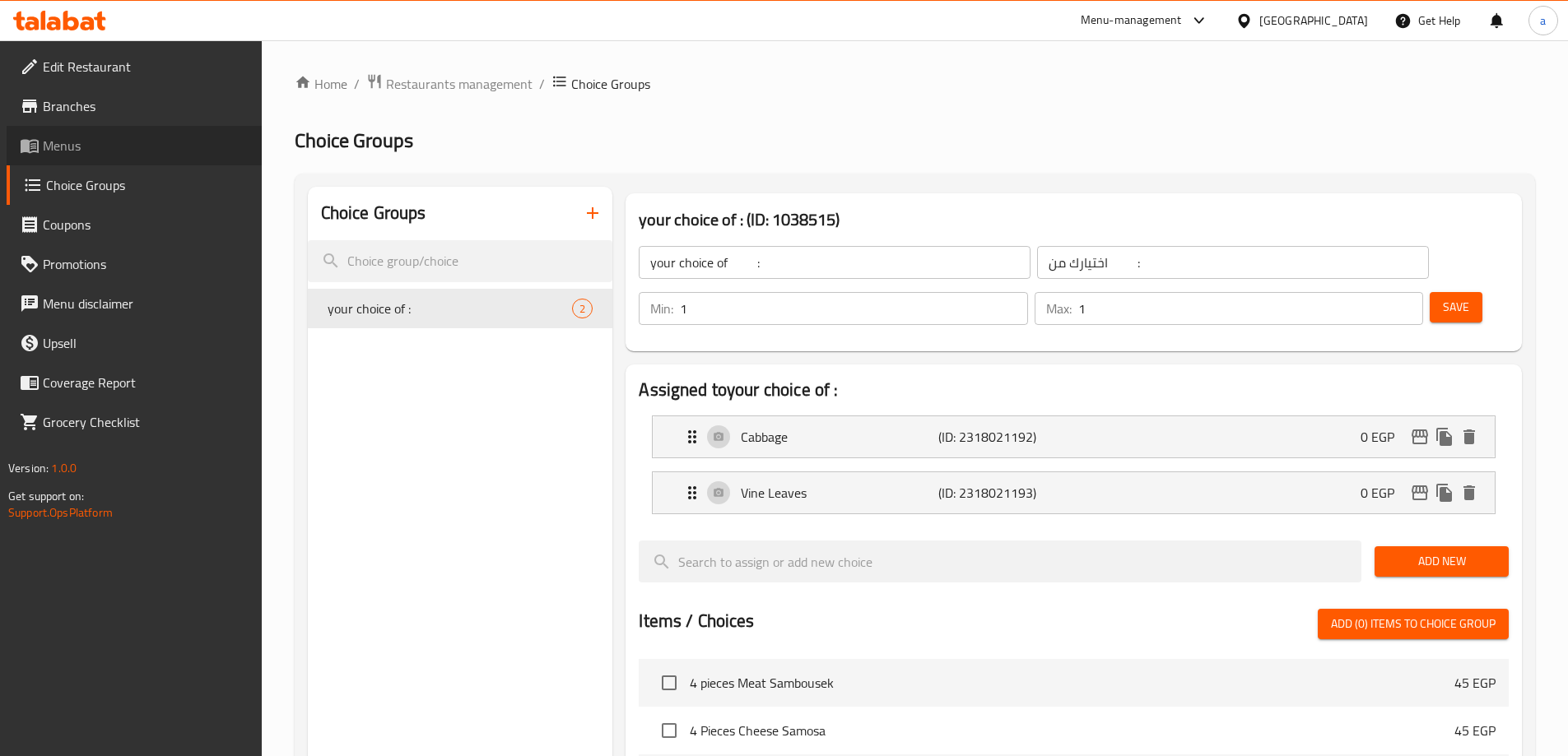
click at [35, 140] on icon at bounding box center [29, 147] width 18 height 14
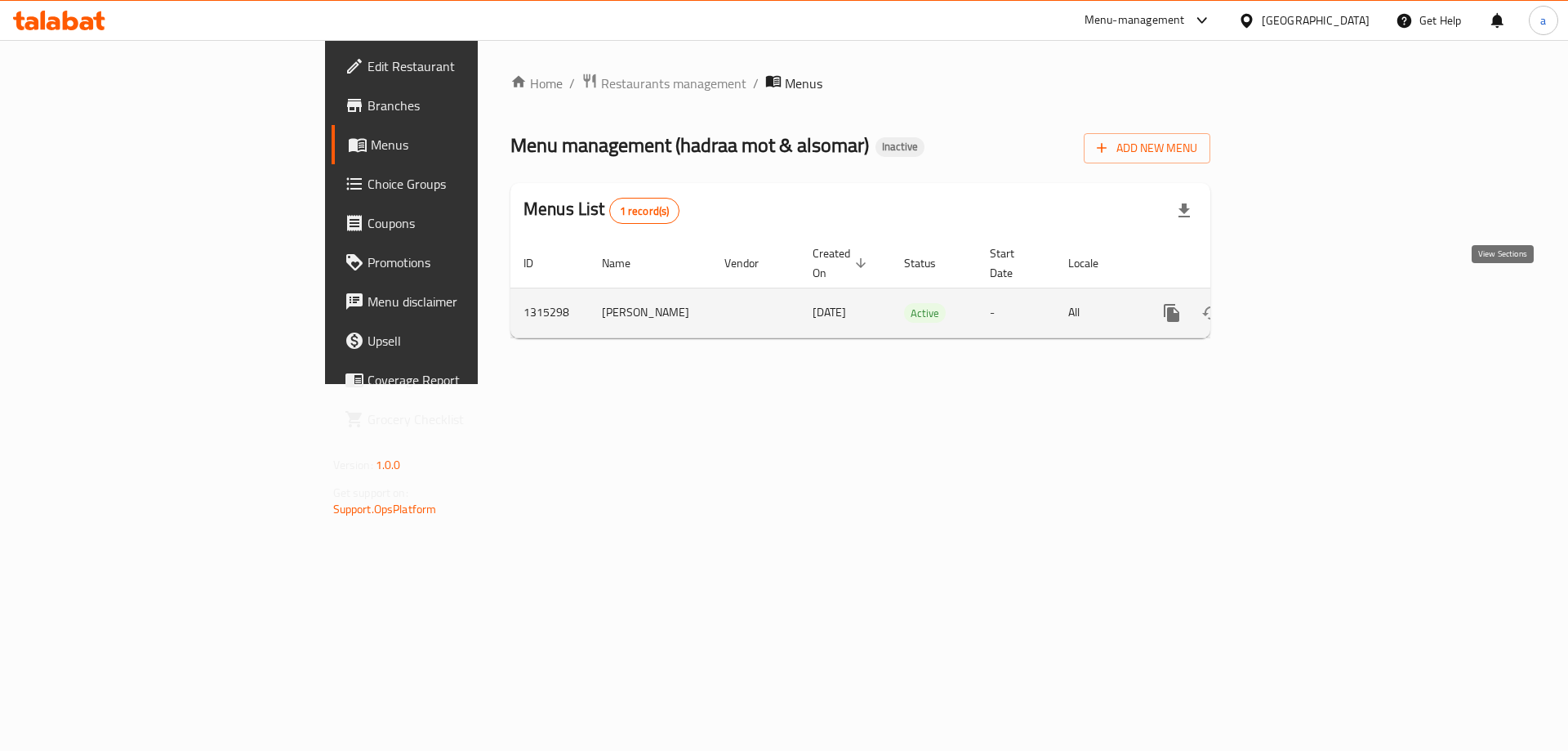
click at [1299, 303] on icon "enhanced table" at bounding box center [1289, 313] width 19 height 19
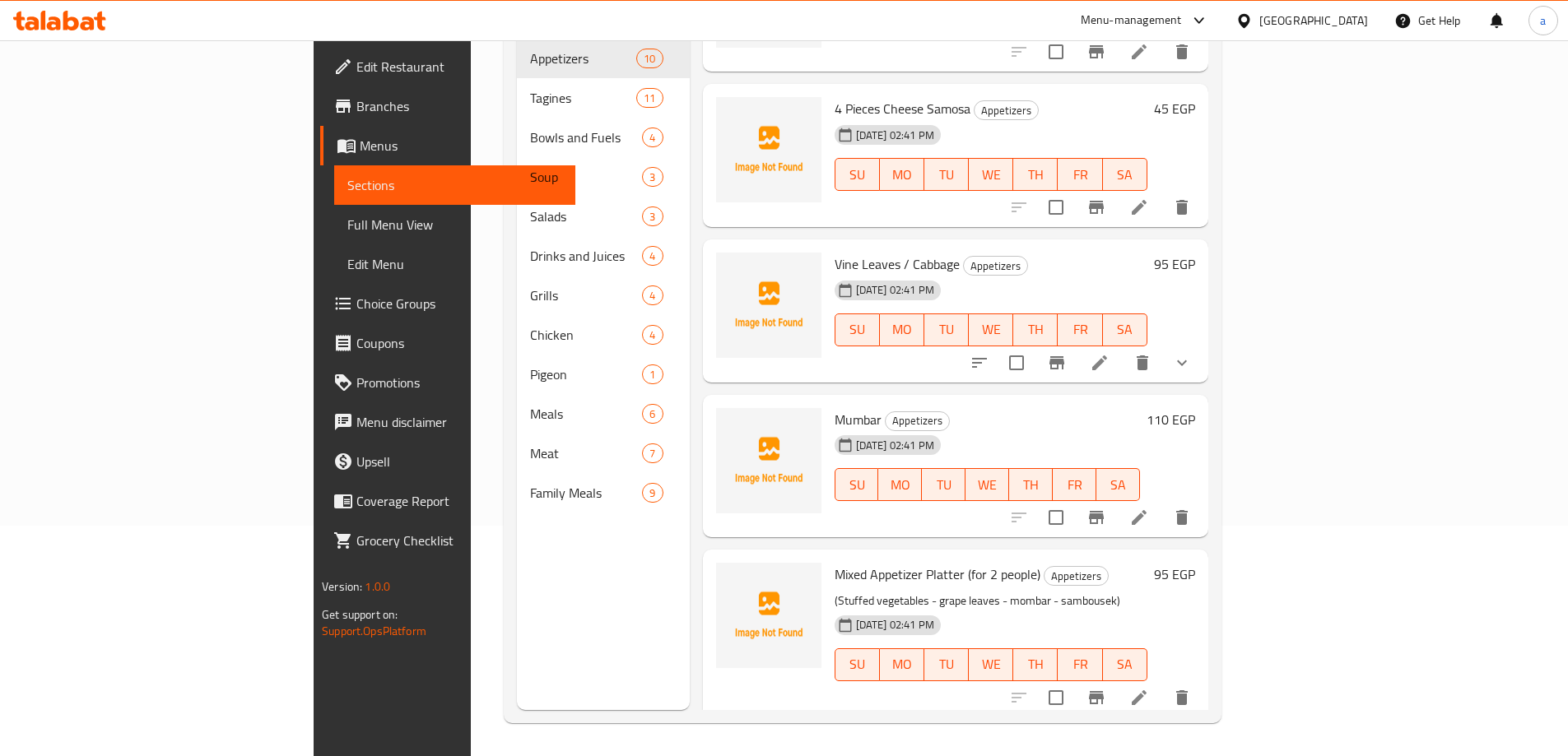
scroll to position [247, 0]
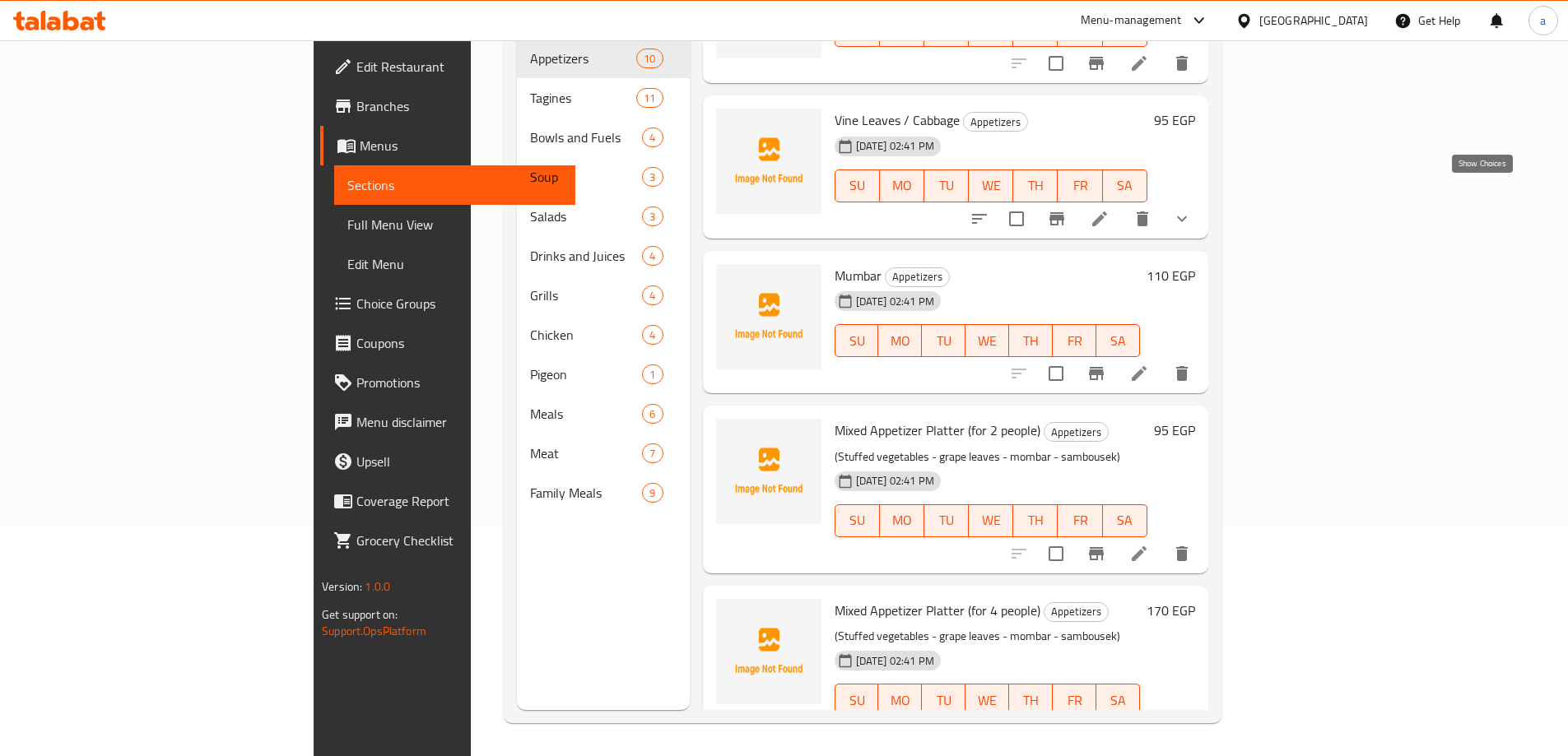
click at [1192, 209] on icon "show more" at bounding box center [1181, 218] width 20 height 20
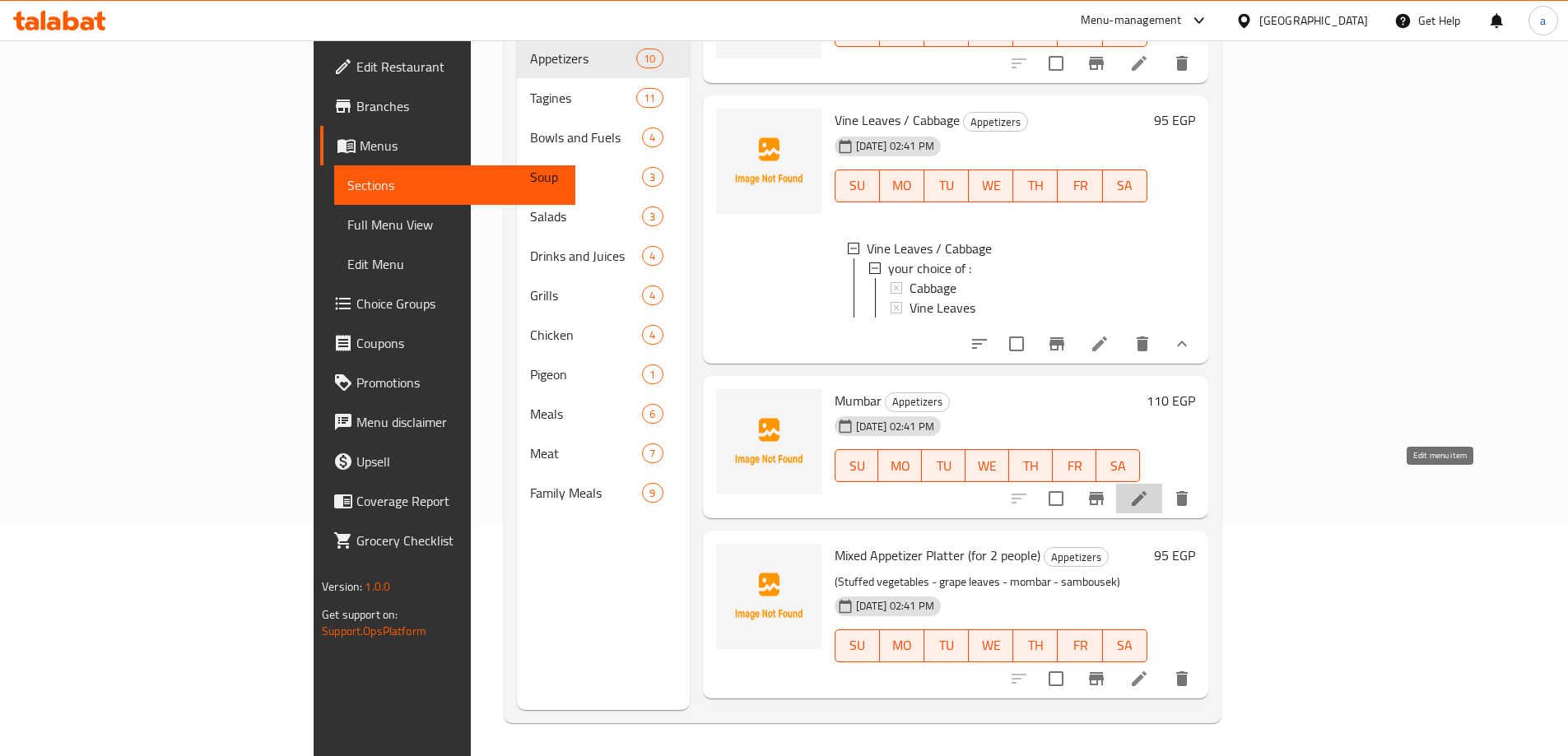
click at [1149, 489] on icon at bounding box center [1139, 498] width 20 height 20
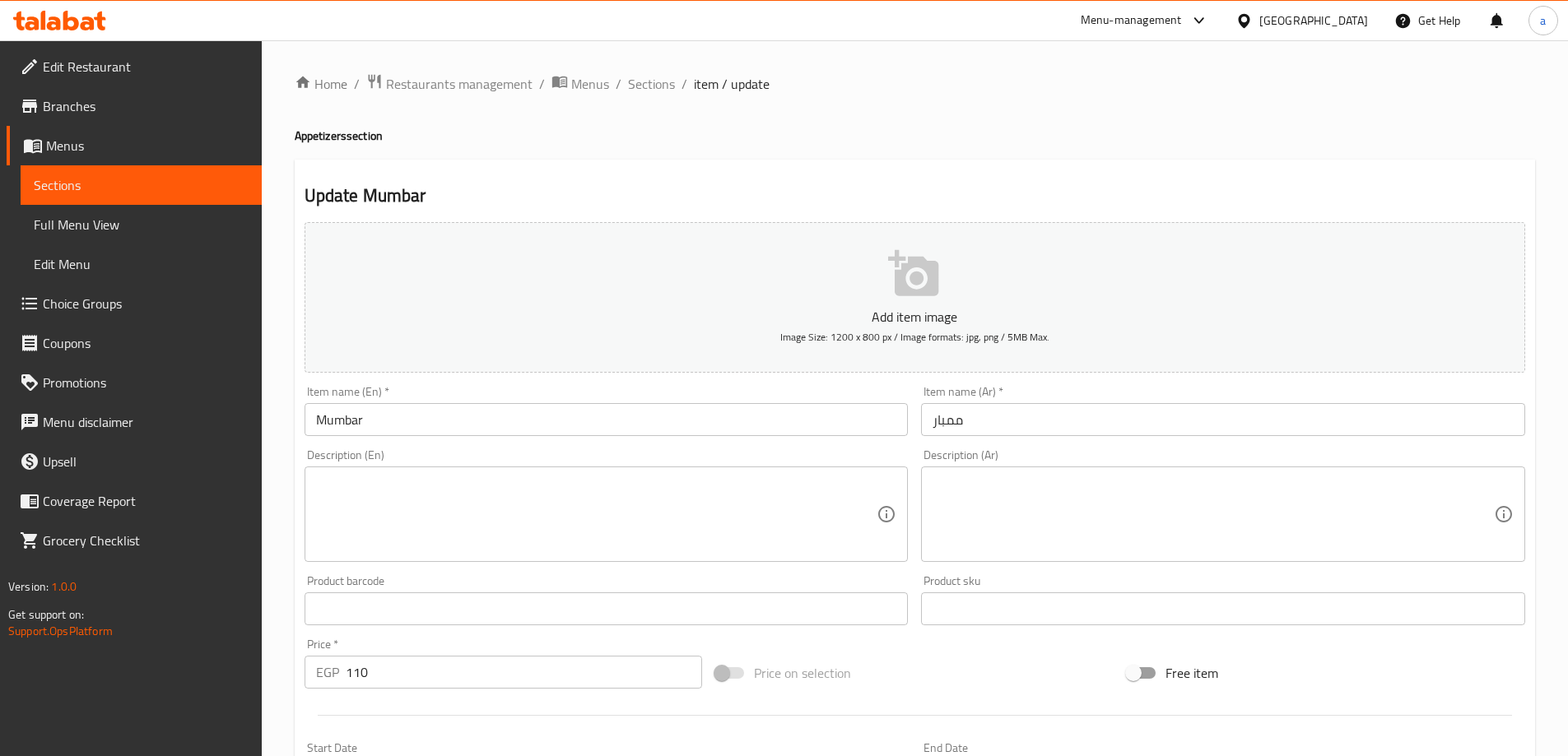
click at [680, 391] on div "Item name (En)   * Mumbar Item name (En) *" at bounding box center [607, 410] width 604 height 50
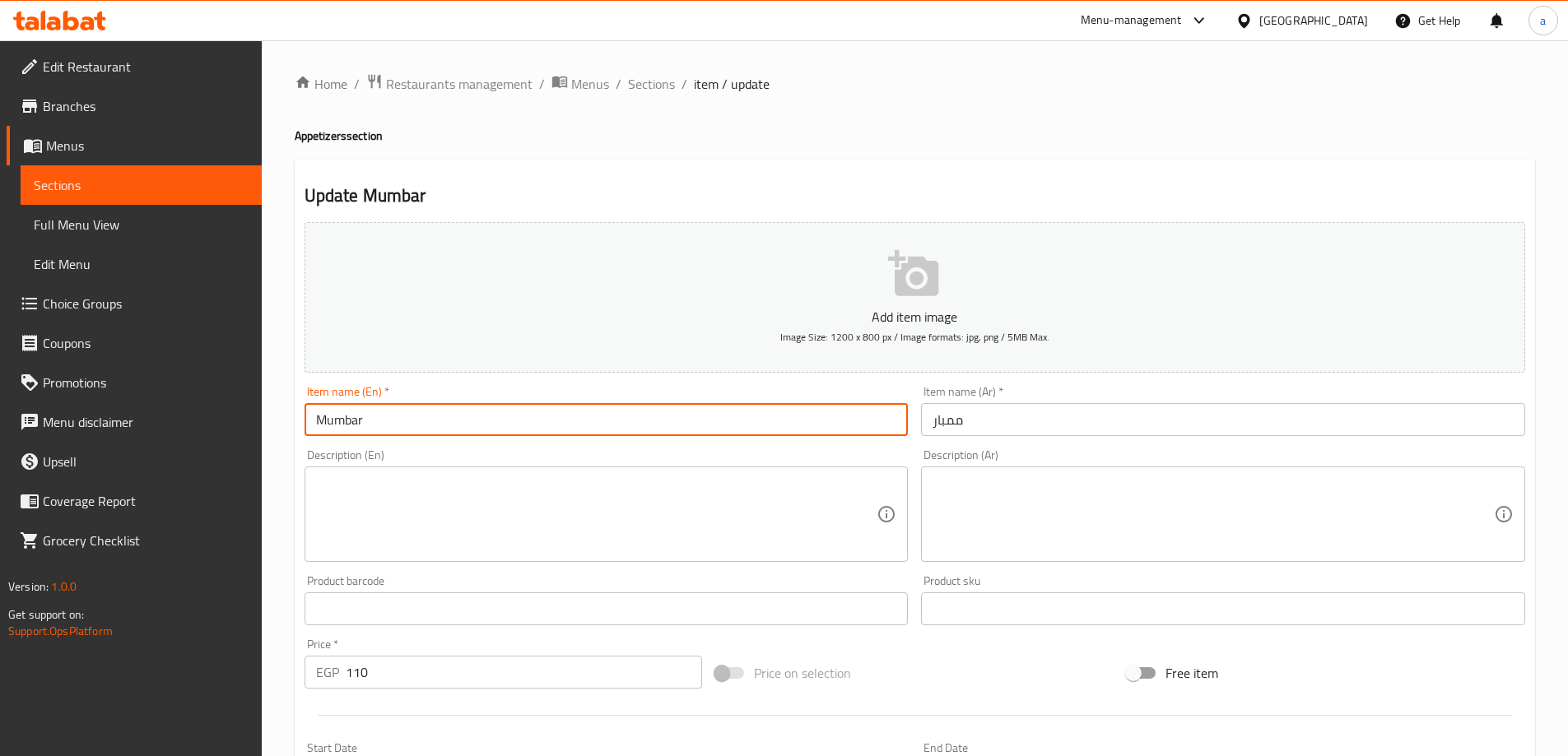
click at [679, 415] on input "Mumbar" at bounding box center [607, 419] width 604 height 33
click at [694, 498] on textarea at bounding box center [597, 515] width 562 height 79
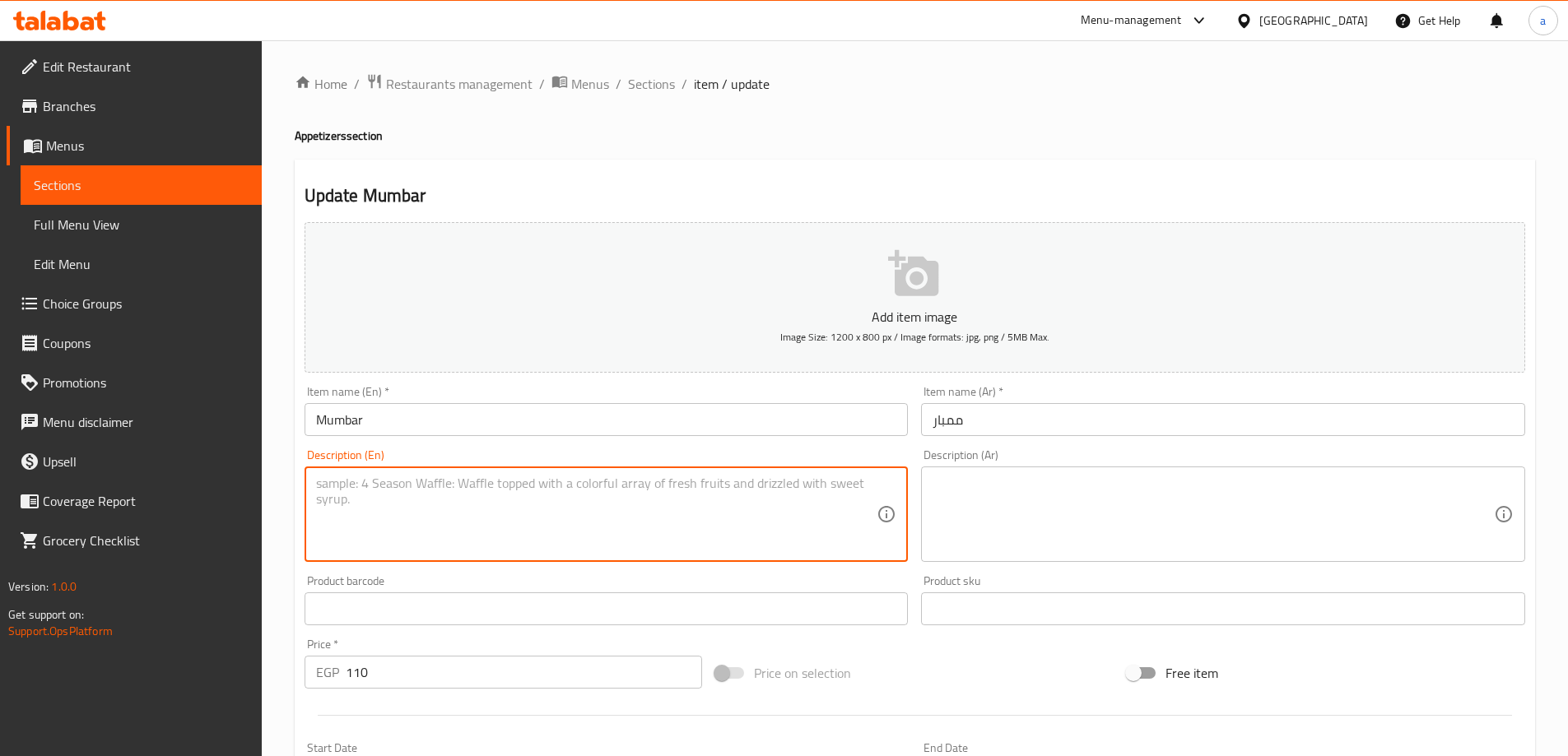
click at [953, 427] on input "ممبار" at bounding box center [1223, 419] width 604 height 33
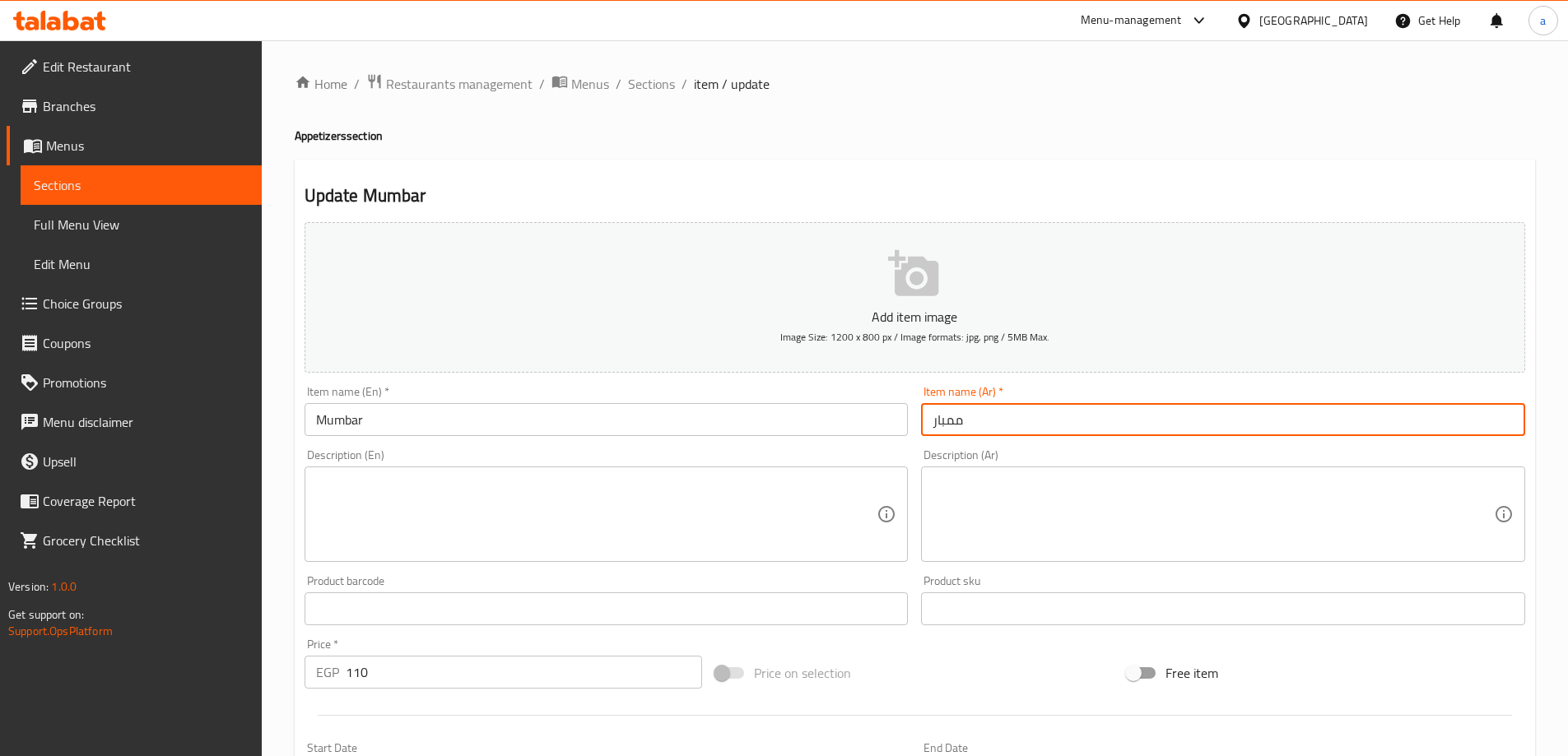
click at [953, 427] on input "ممبار" at bounding box center [1223, 419] width 604 height 33
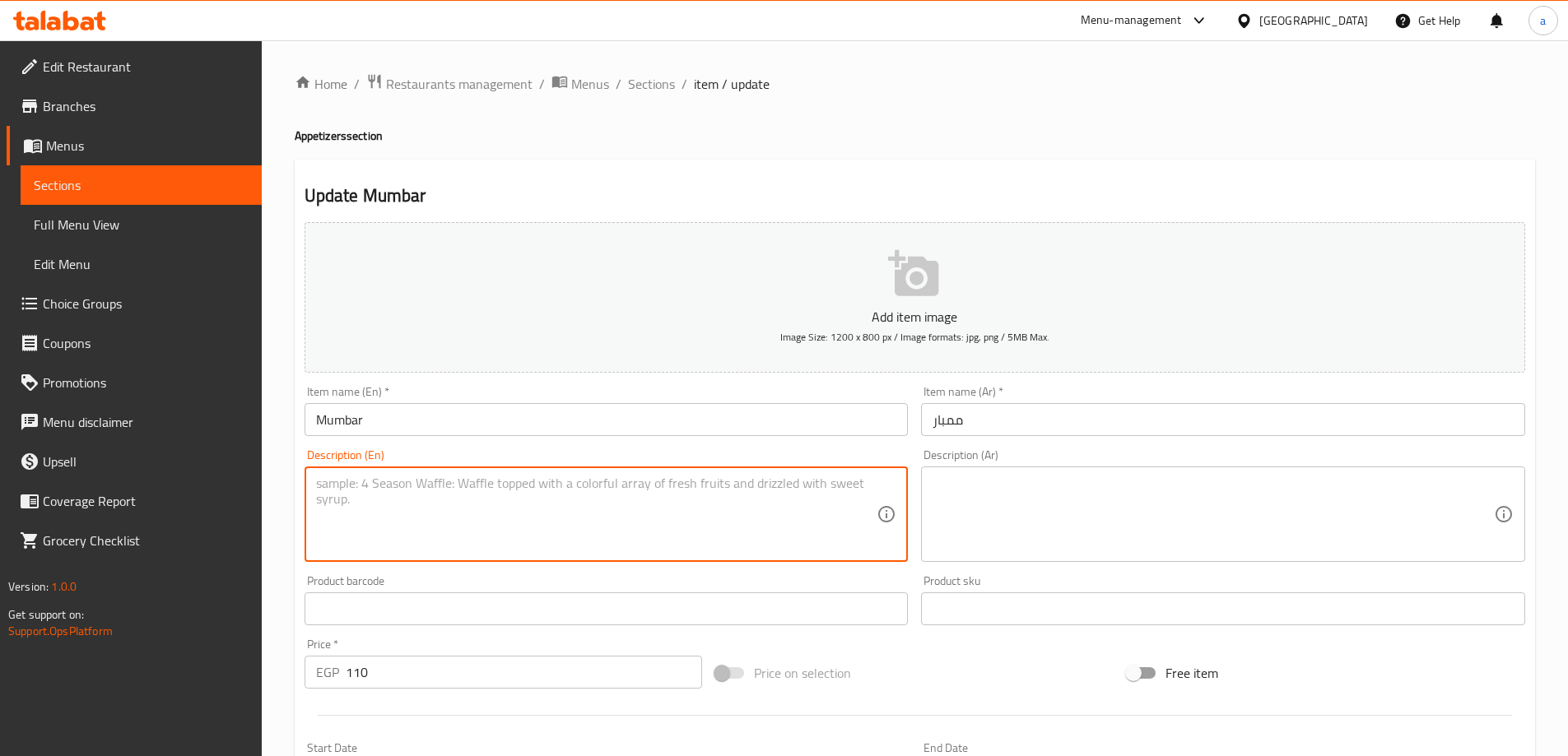
click at [751, 497] on textarea at bounding box center [597, 515] width 562 height 79
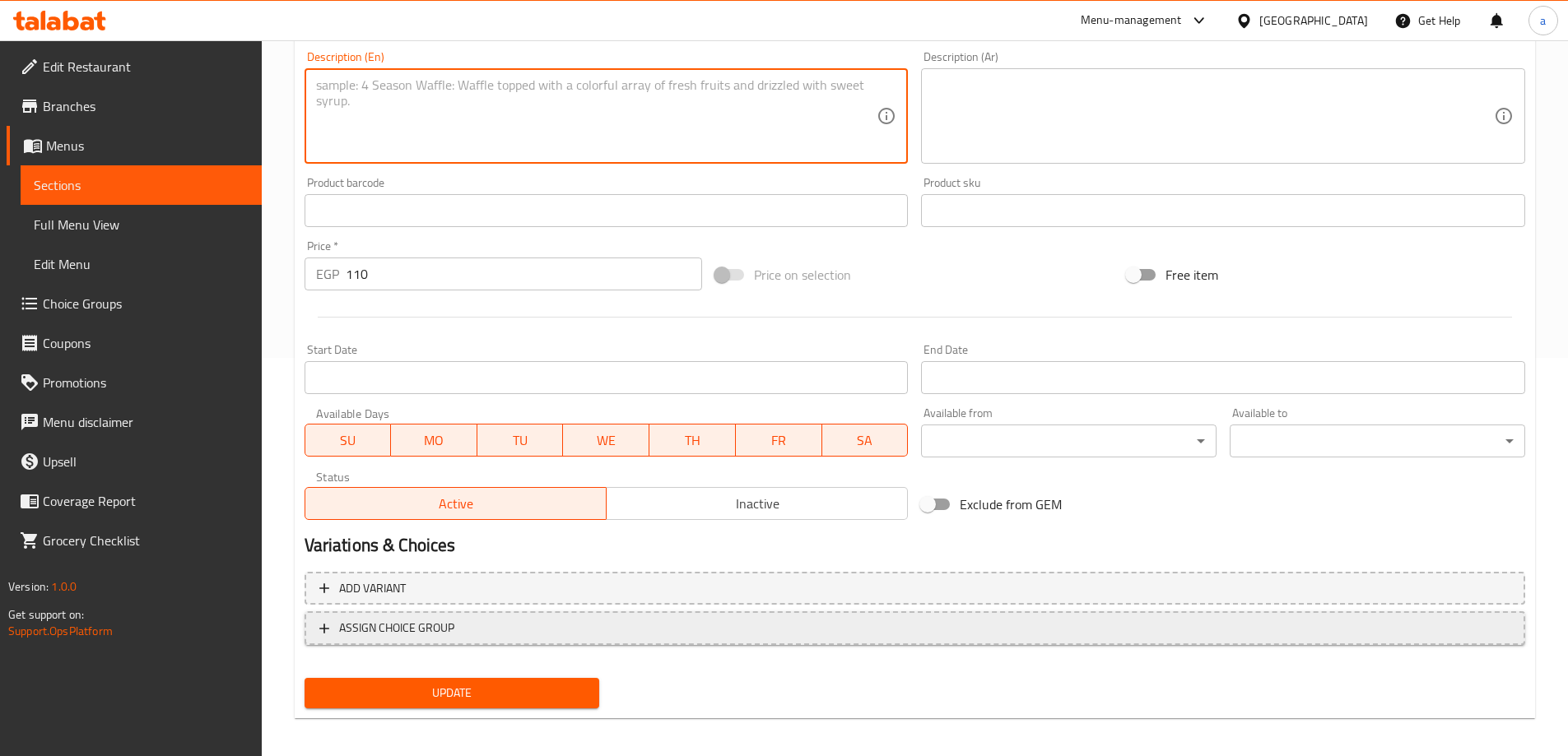
scroll to position [406, 0]
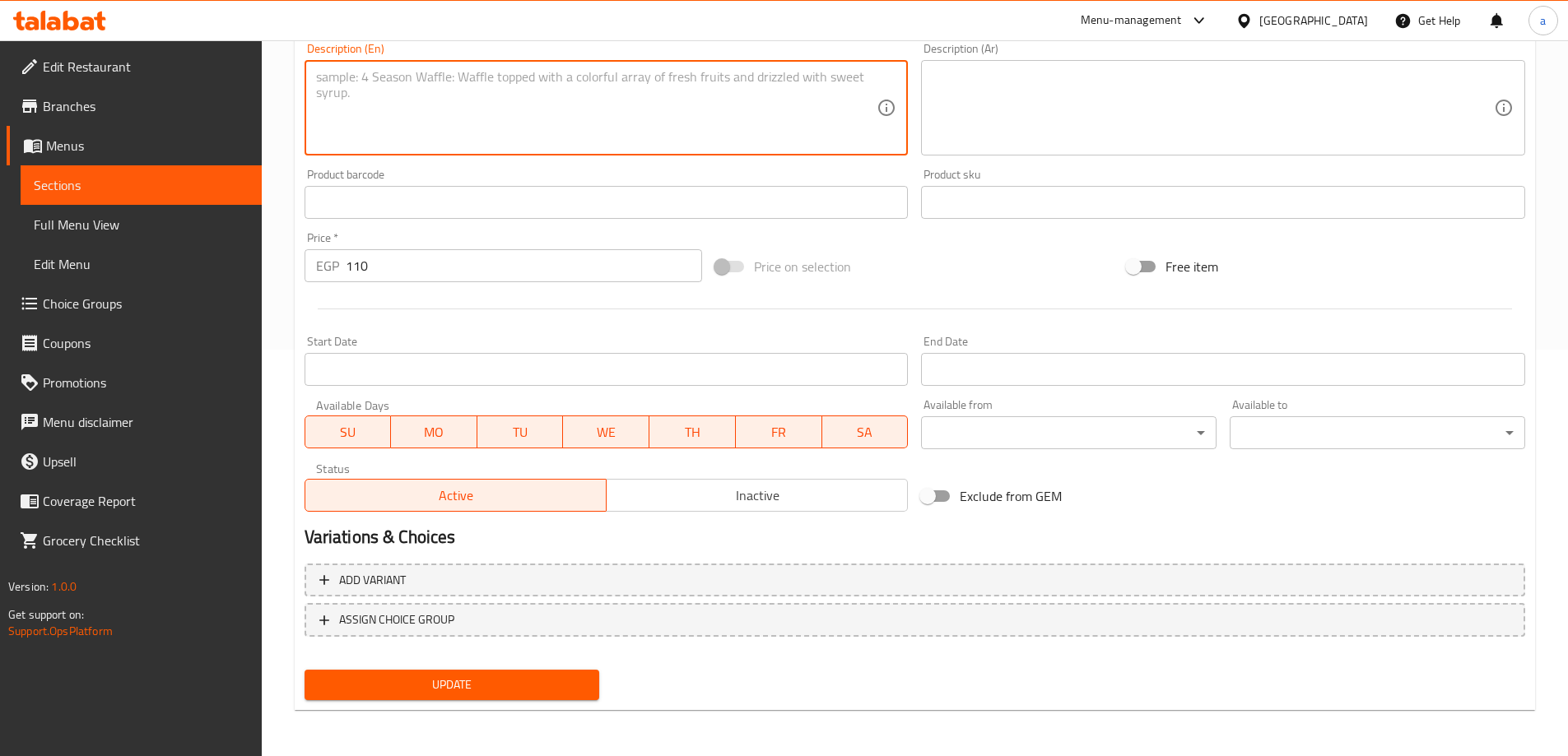
click at [494, 677] on span "Update" at bounding box center [452, 685] width 269 height 20
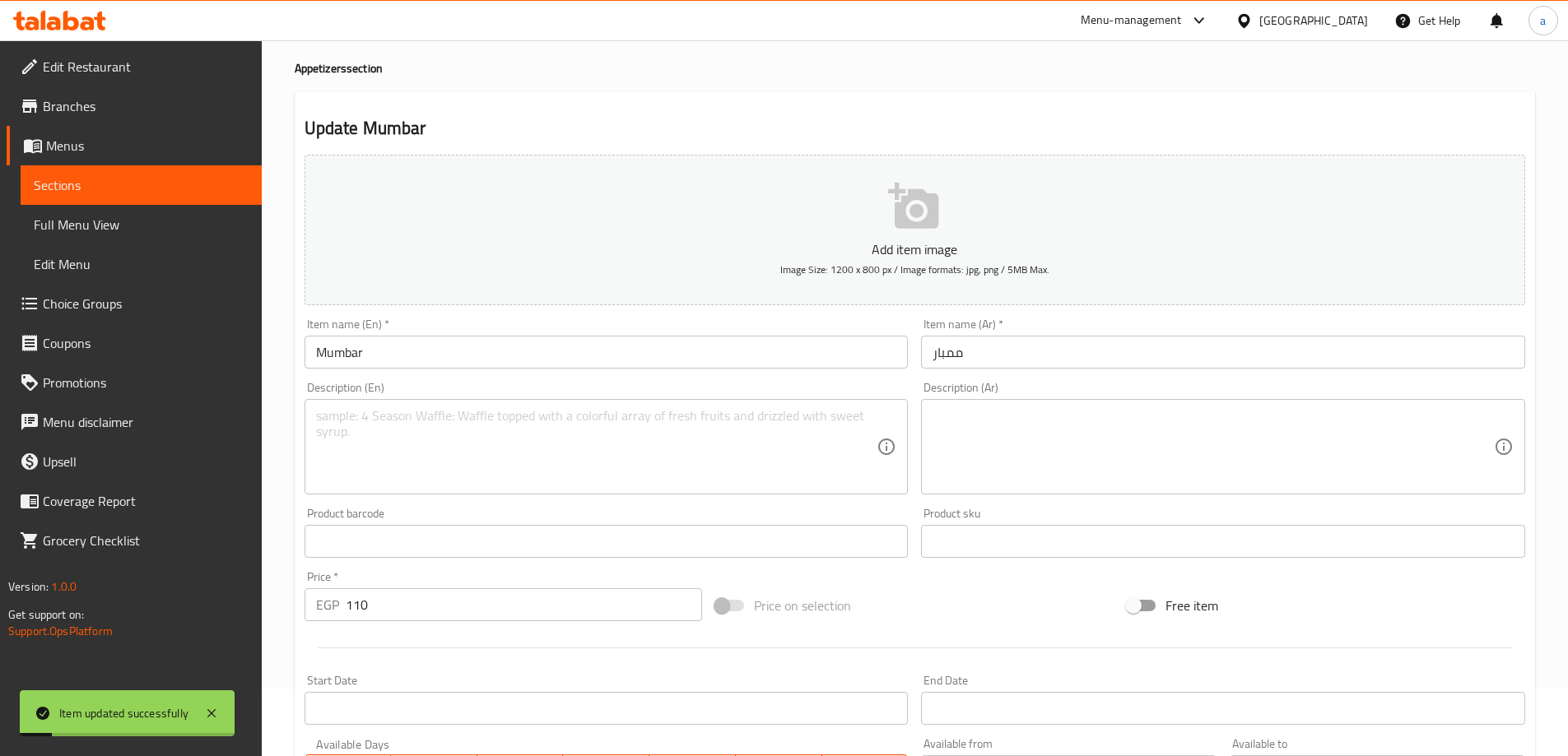
scroll to position [0, 0]
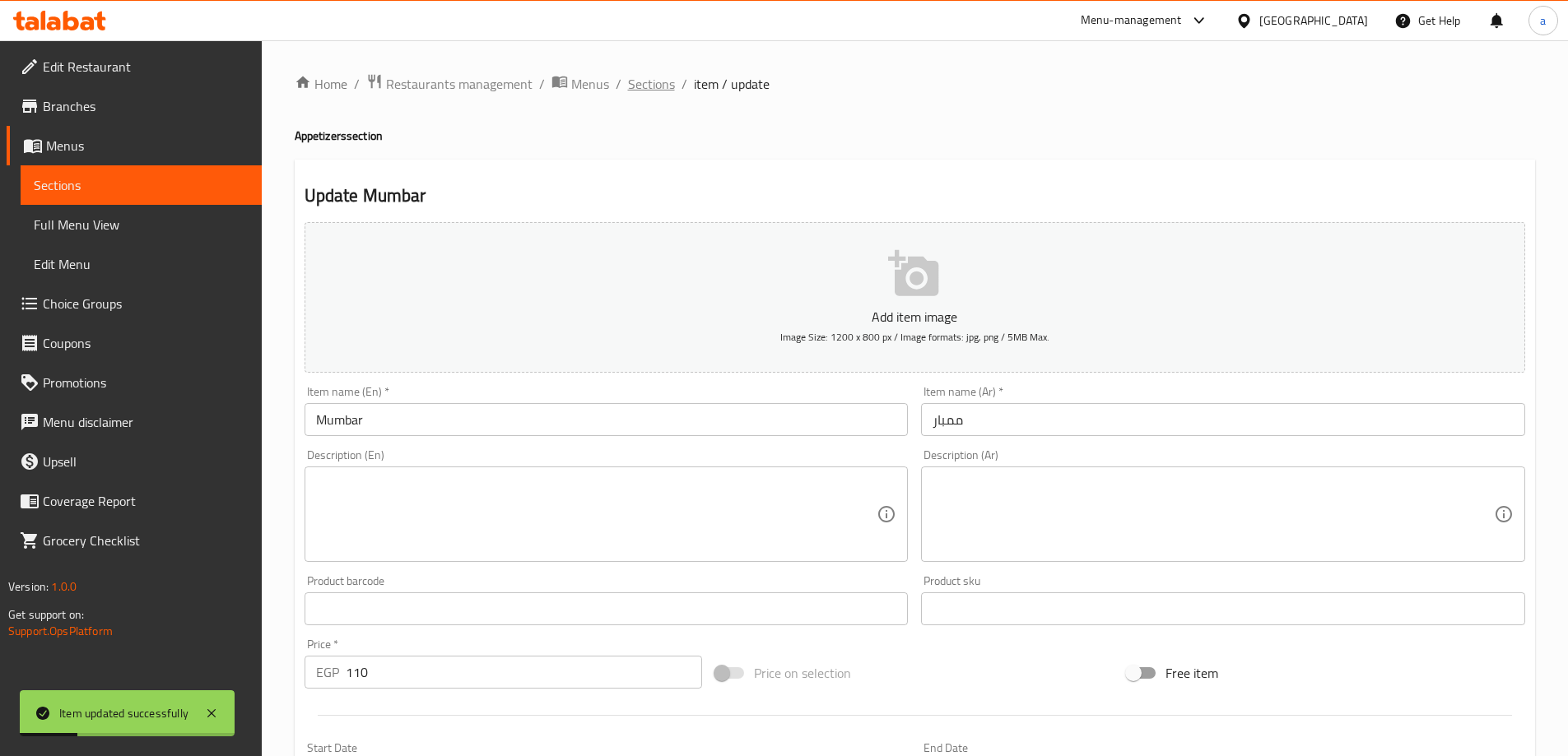
click at [628, 86] on span "Sections" at bounding box center [651, 84] width 47 height 20
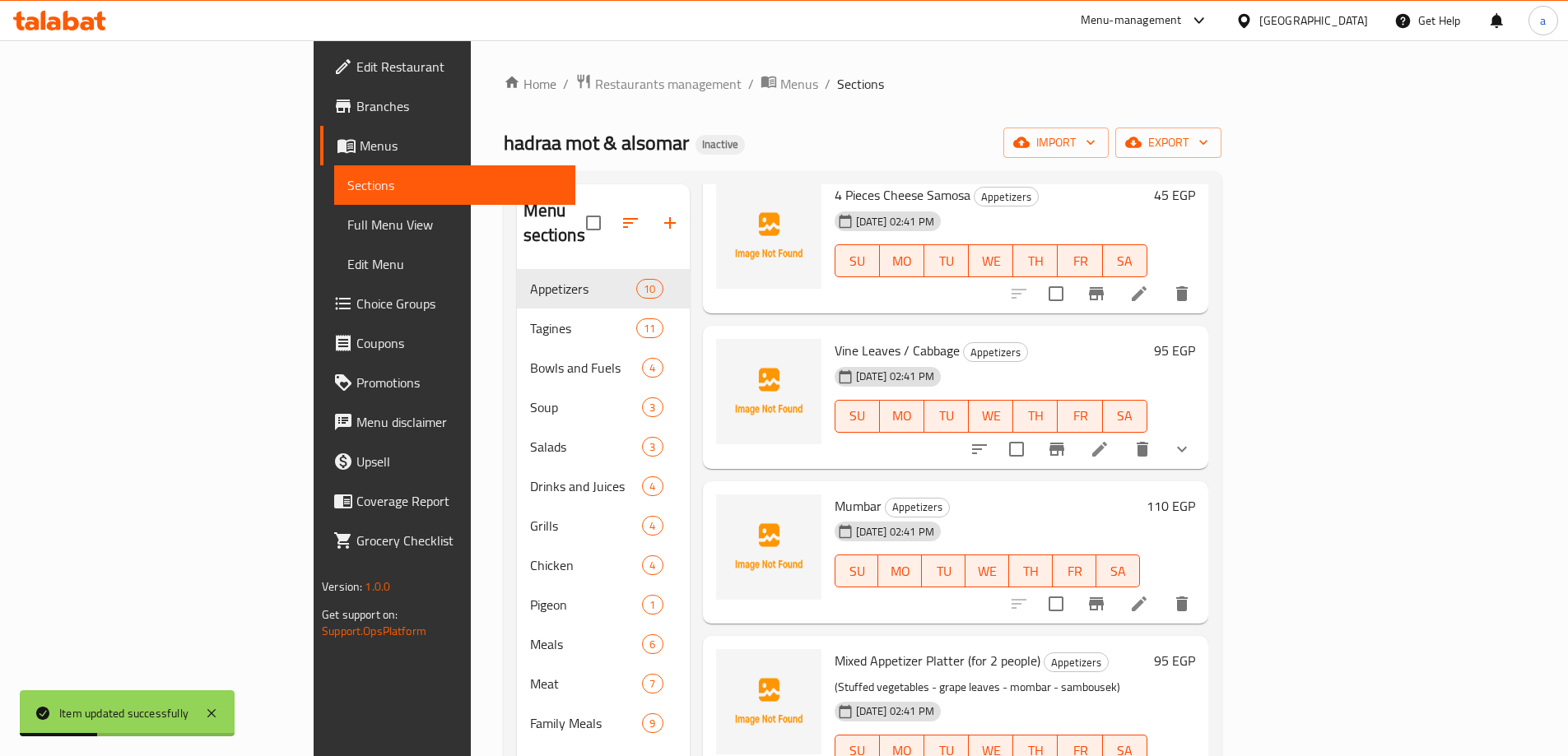
scroll to position [411, 0]
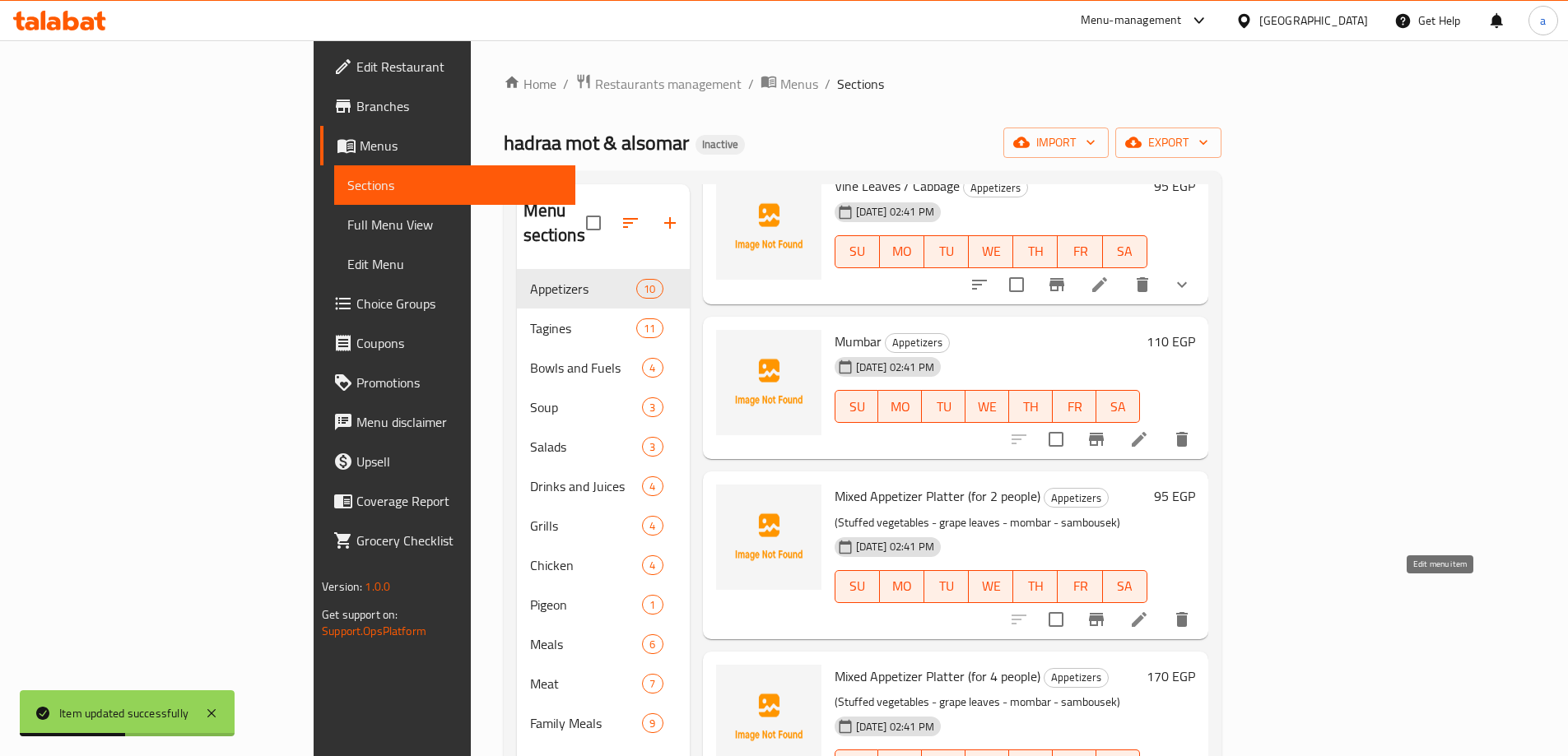
click at [1149, 609] on icon at bounding box center [1139, 619] width 20 height 20
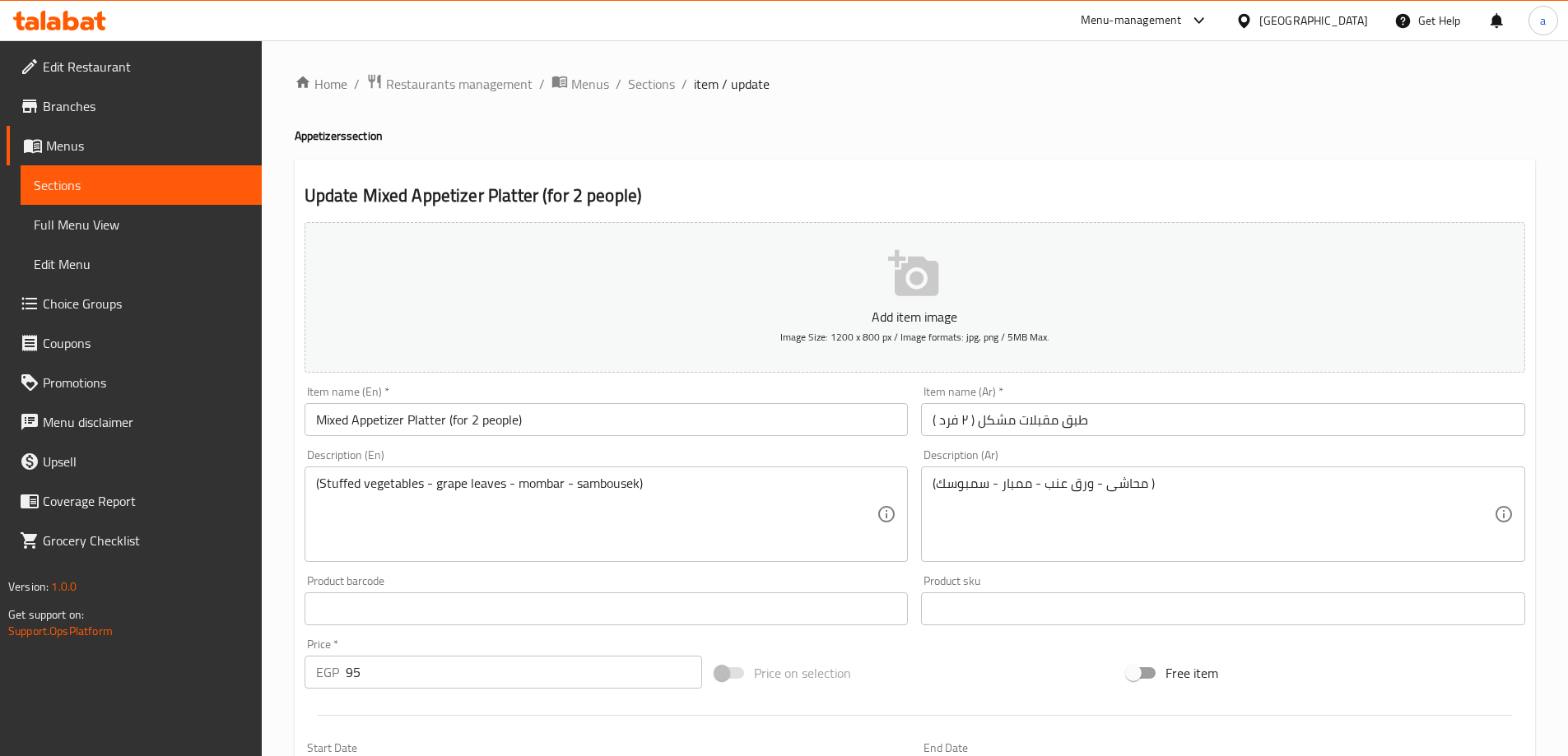
click at [947, 422] on input "طبق مقبلات مشكل ( ٢ فرد )" at bounding box center [1223, 419] width 604 height 33
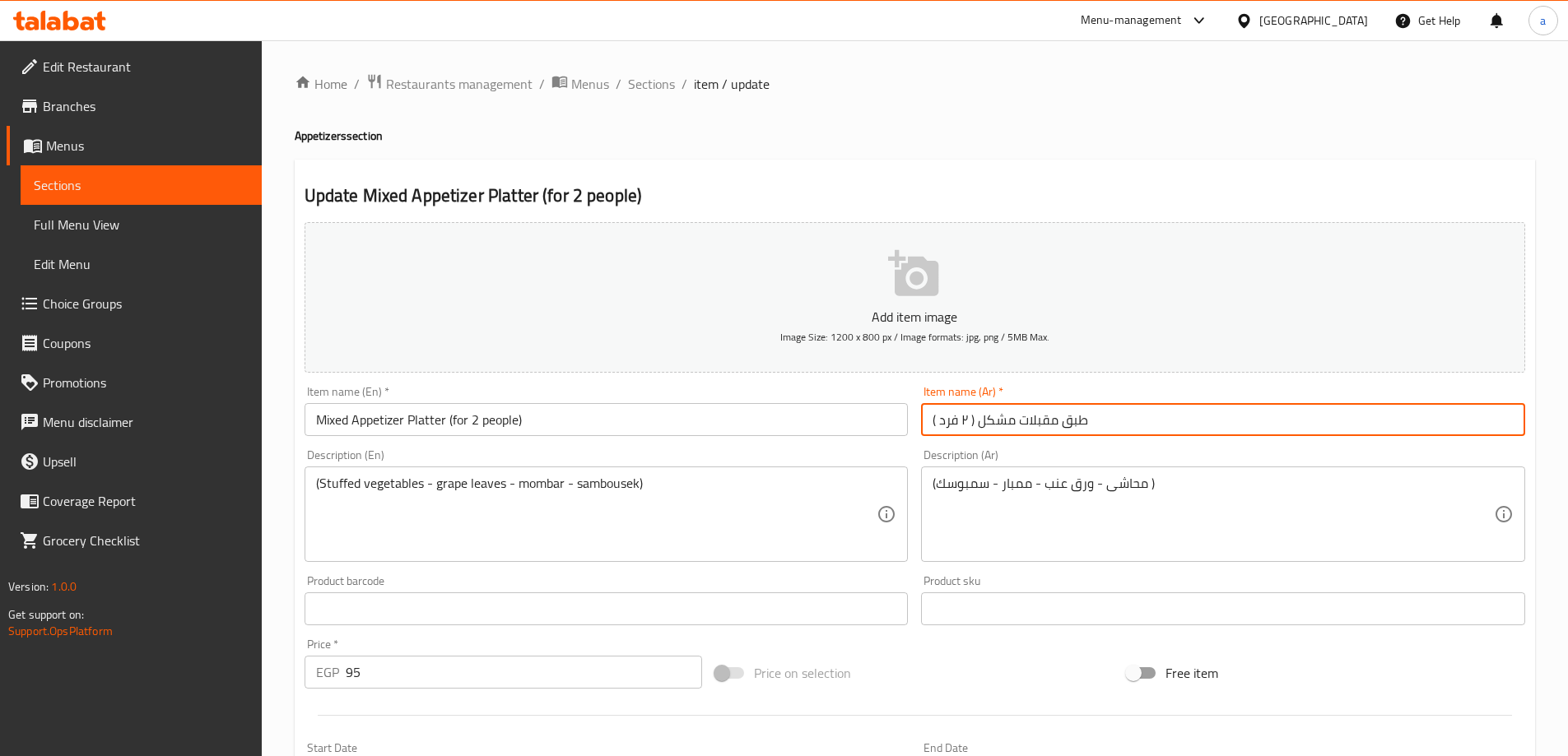
click at [947, 422] on input "طبق مقبلات مشكل ( ٢ فرد )" at bounding box center [1223, 419] width 604 height 33
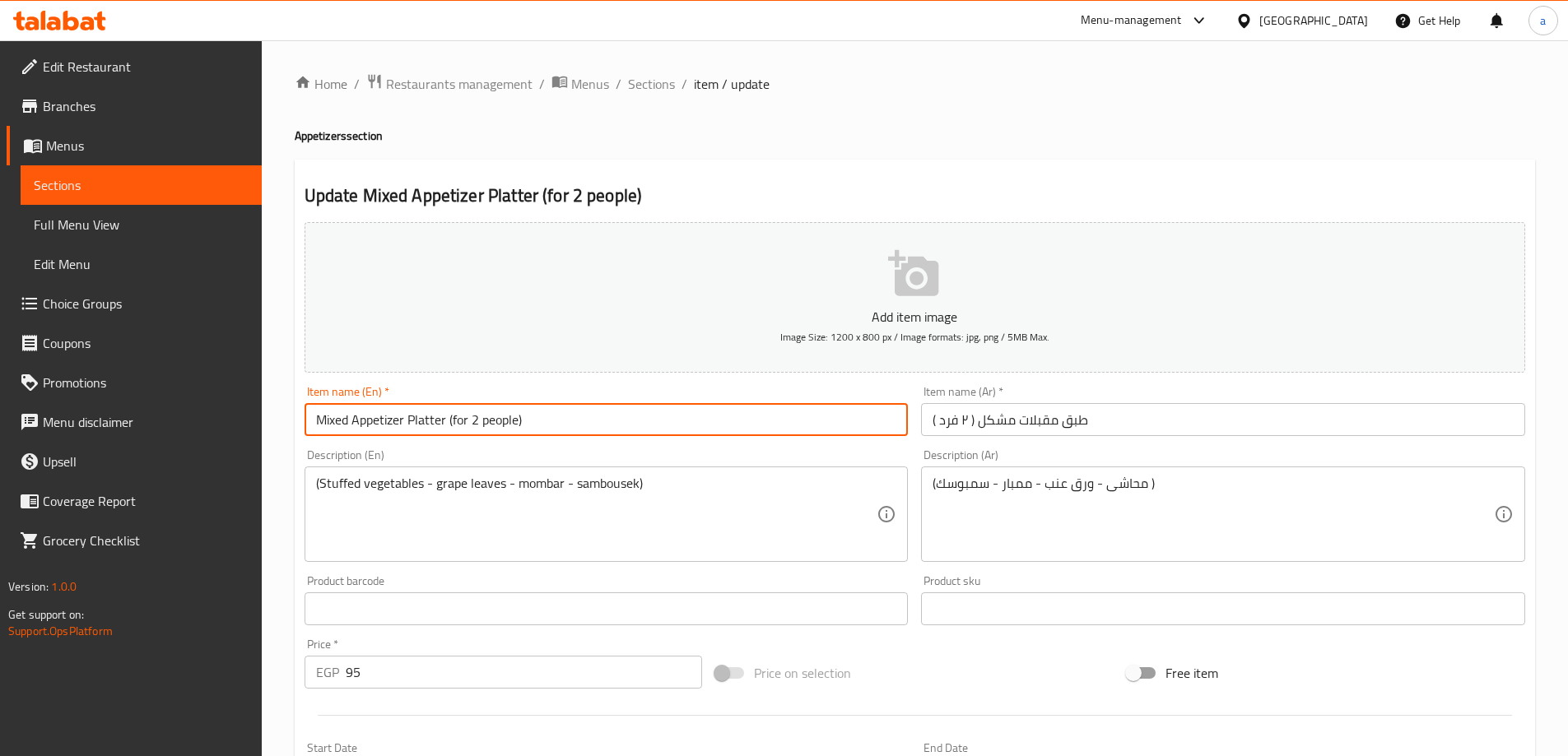
drag, startPoint x: 516, startPoint y: 421, endPoint x: 451, endPoint y: 424, distance: 65.1
click at [451, 424] on input "Mixed Appetizer Platter (for 2 people)" at bounding box center [607, 419] width 604 height 33
paste input "For 2 Persons"
type input "Mixed Appetizer Platter (For 2 Persons)"
click at [608, 372] on button "Add item image Image Size: 1200 x 800 px / Image formats: jpg, png / 5MB Max." at bounding box center [915, 297] width 1221 height 150
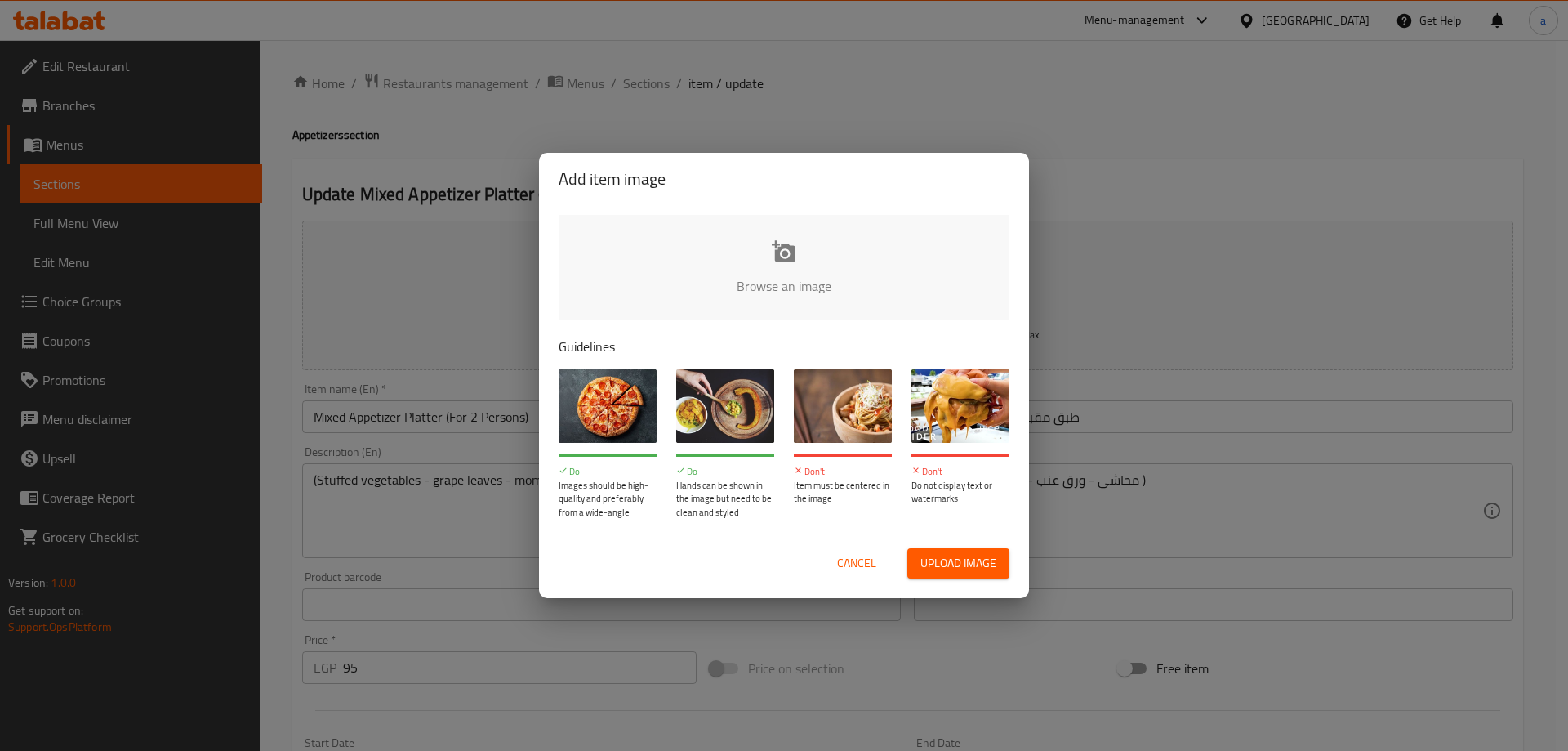
click at [438, 454] on div "Add item image Browse an image Guidelines Do Images should be high-quality and …" at bounding box center [784, 376] width 1568 height 751
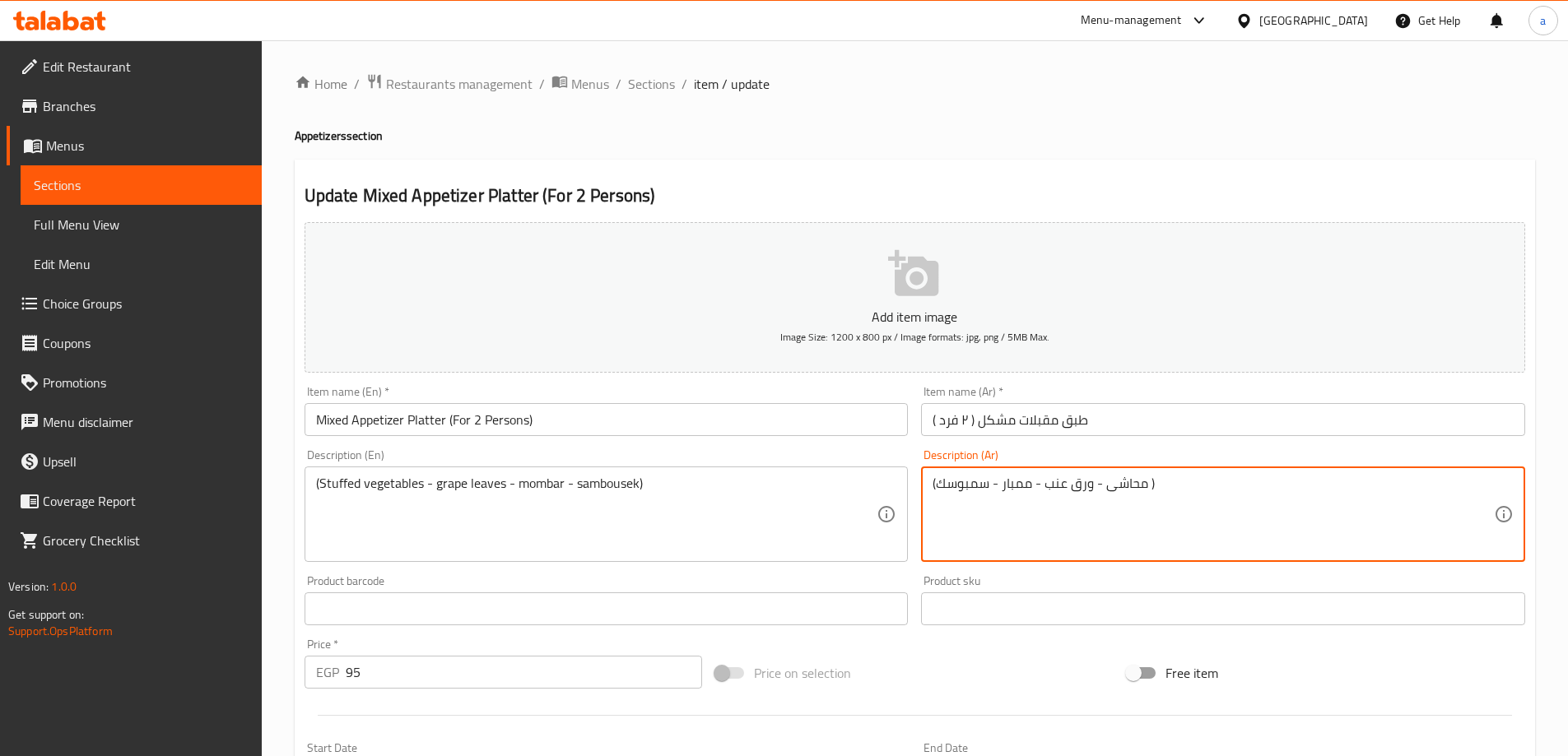
click at [1121, 491] on textarea "(محاشى - ورق عنب - ممبار - سمبوسك )" at bounding box center [1213, 515] width 562 height 79
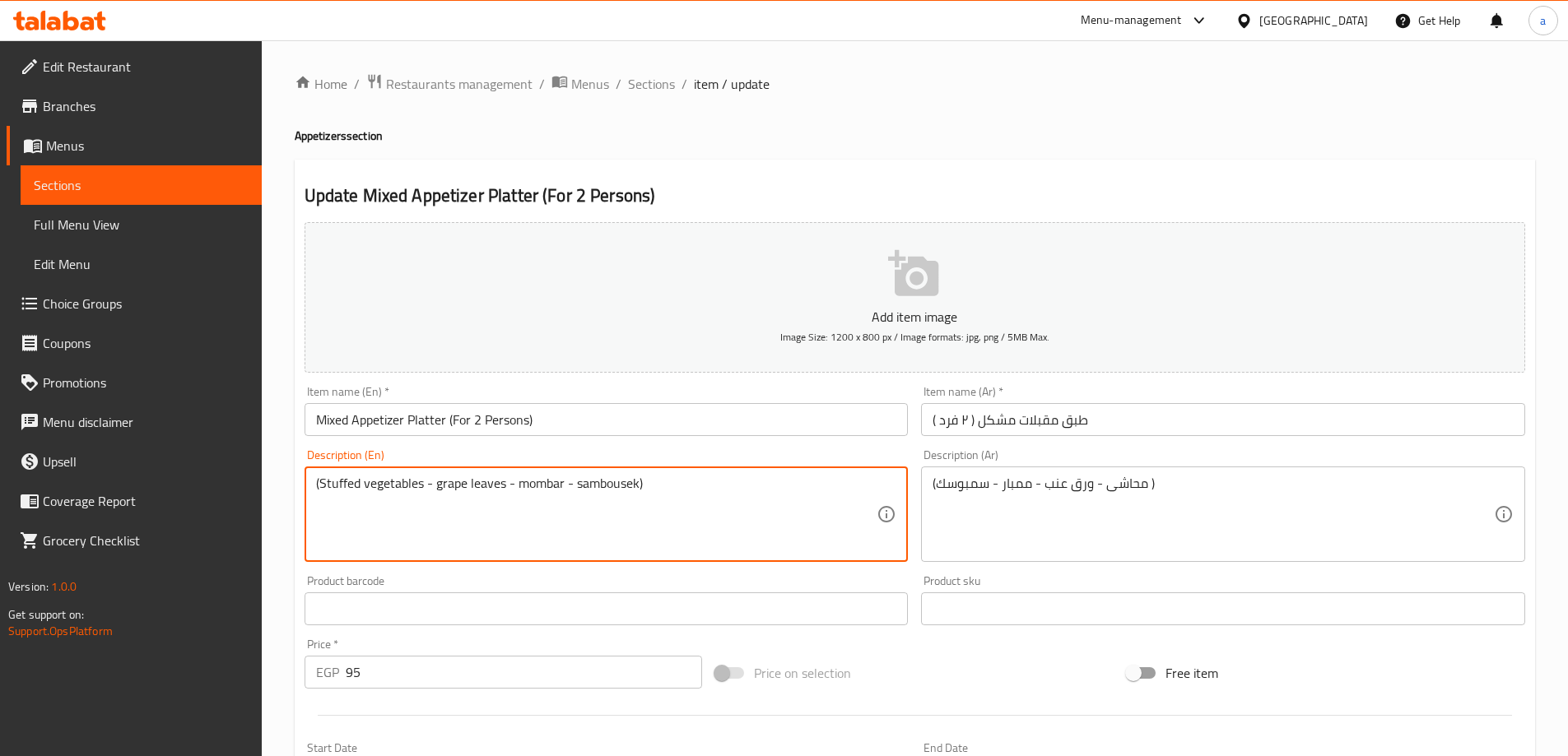
drag, startPoint x: 419, startPoint y: 485, endPoint x: 378, endPoint y: 493, distance: 41.8
click at [432, 484] on textarea "(Stuffed vegetables - grape leaves - mombar - sambousek)" at bounding box center [597, 515] width 562 height 79
drag, startPoint x: 428, startPoint y: 482, endPoint x: 408, endPoint y: 483, distance: 20.0
click at [408, 483] on textarea "(Stuffed vegetables - grape leaves - mombar - sambousek)" at bounding box center [597, 515] width 562 height 79
click at [411, 506] on textarea "(Stuffed vegetables - grape leaves - mombar - sambousek)" at bounding box center [597, 515] width 562 height 79
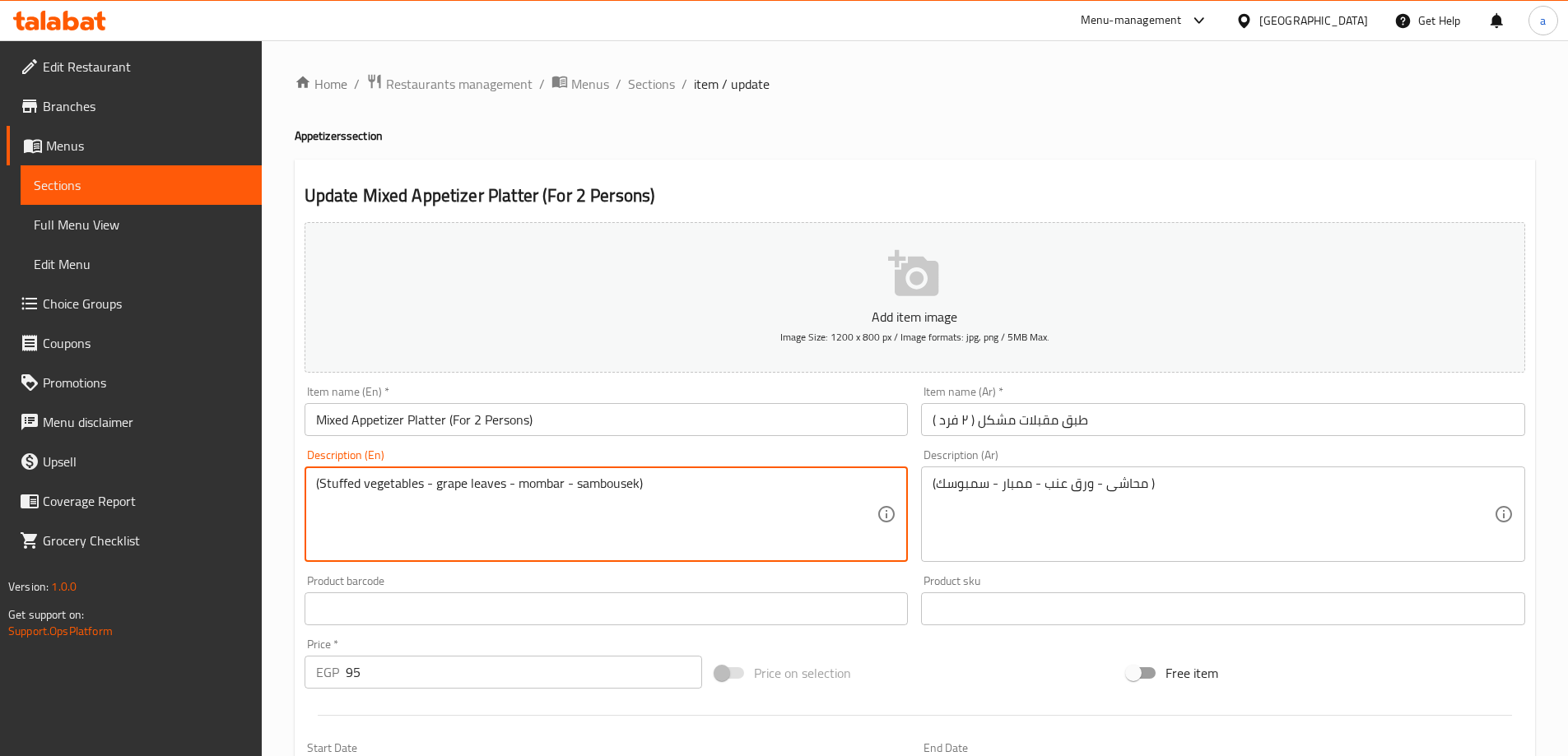
drag, startPoint x: 423, startPoint y: 486, endPoint x: 318, endPoint y: 495, distance: 105.4
click at [318, 495] on textarea "(Stuffed vegetables - grape leaves - mombar - sambousek)" at bounding box center [597, 515] width 562 height 79
paste textarea "Mahashi"
click at [404, 533] on textarea "(Mahashi - grape leaves - mombar - sambousek)" at bounding box center [597, 515] width 562 height 79
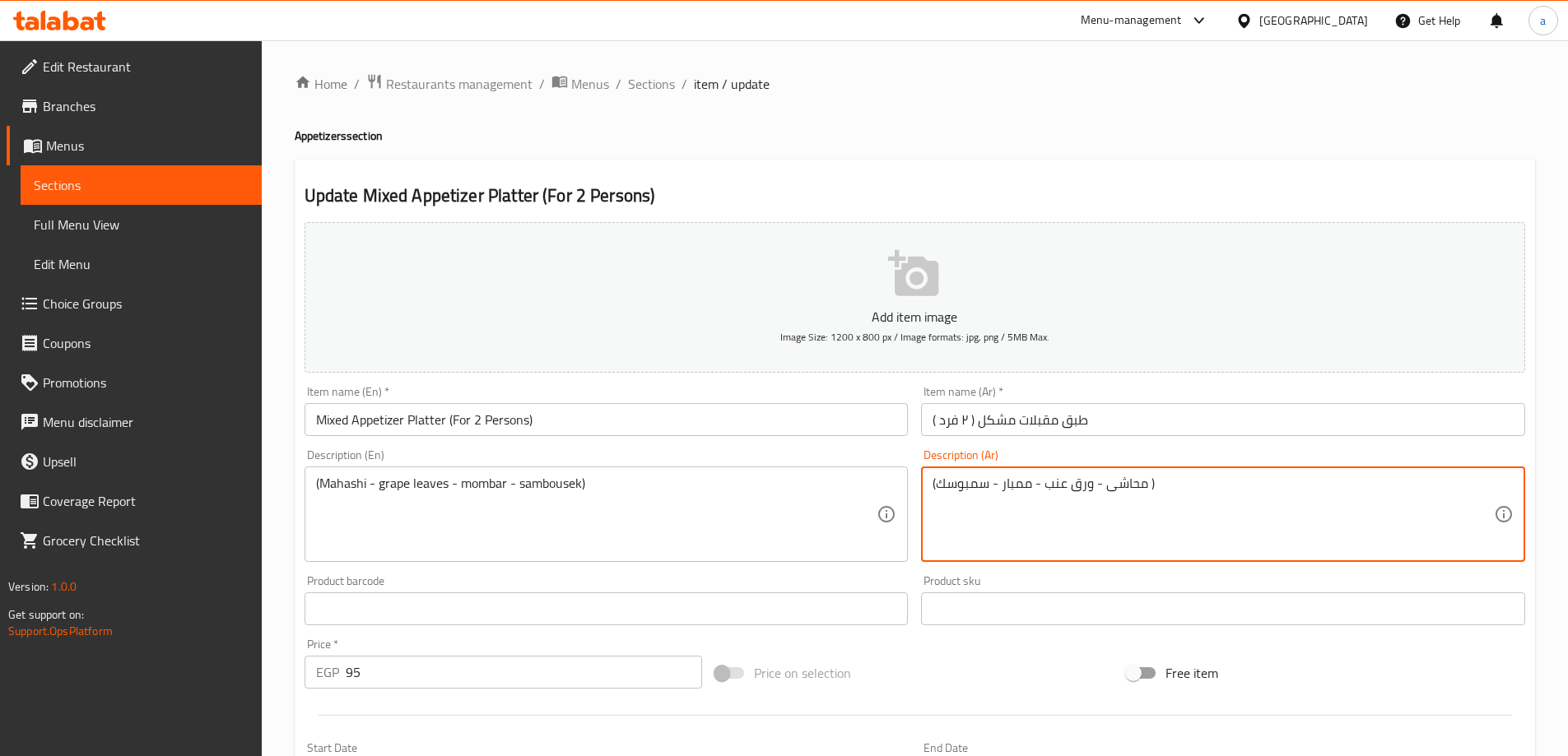
drag, startPoint x: 1045, startPoint y: 492, endPoint x: 1093, endPoint y: 504, distance: 49.5
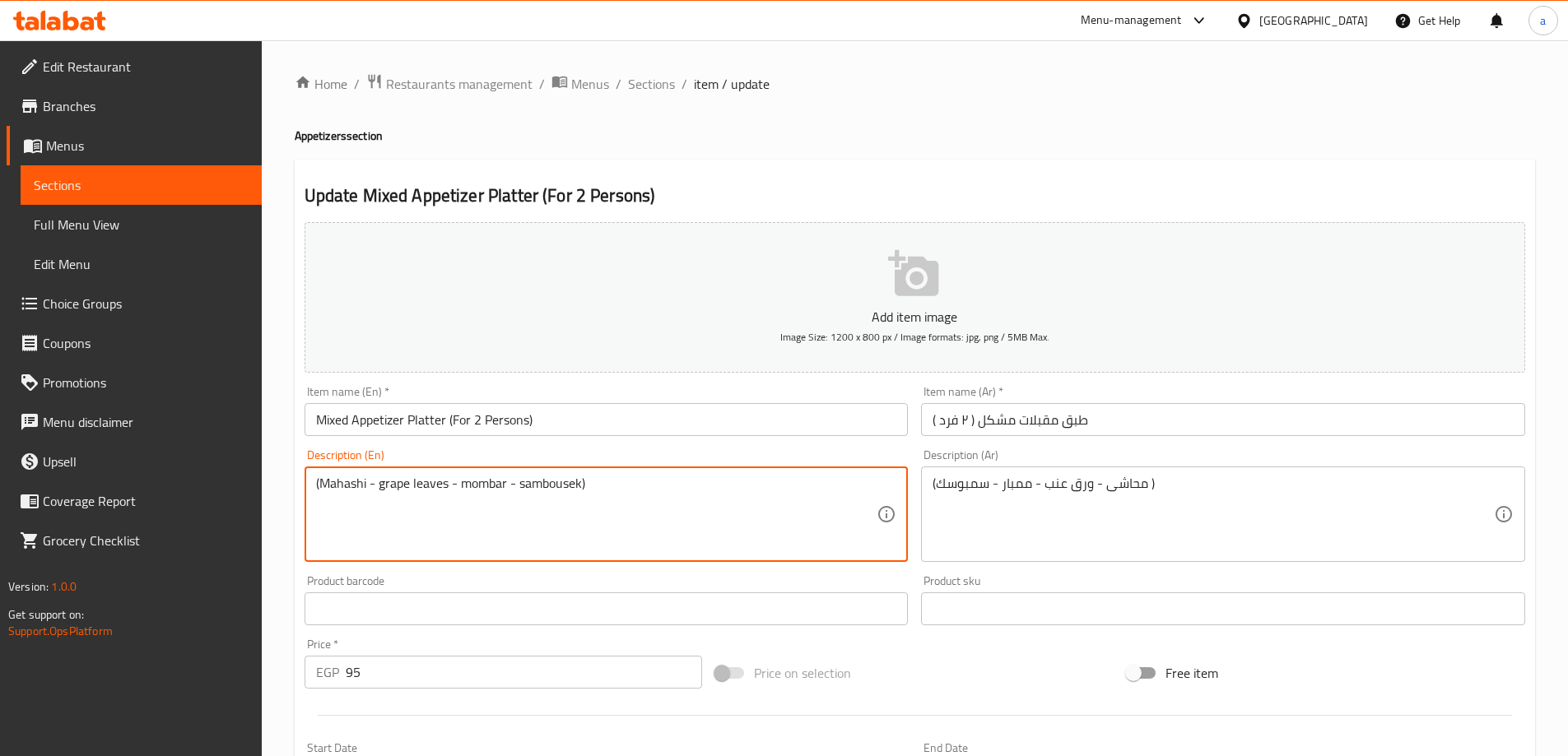
drag, startPoint x: 447, startPoint y: 478, endPoint x: 379, endPoint y: 489, distance: 68.9
paste textarea "Vine L"
type textarea "(Mahashi - Vine Leaves - mombar - sambousek)"
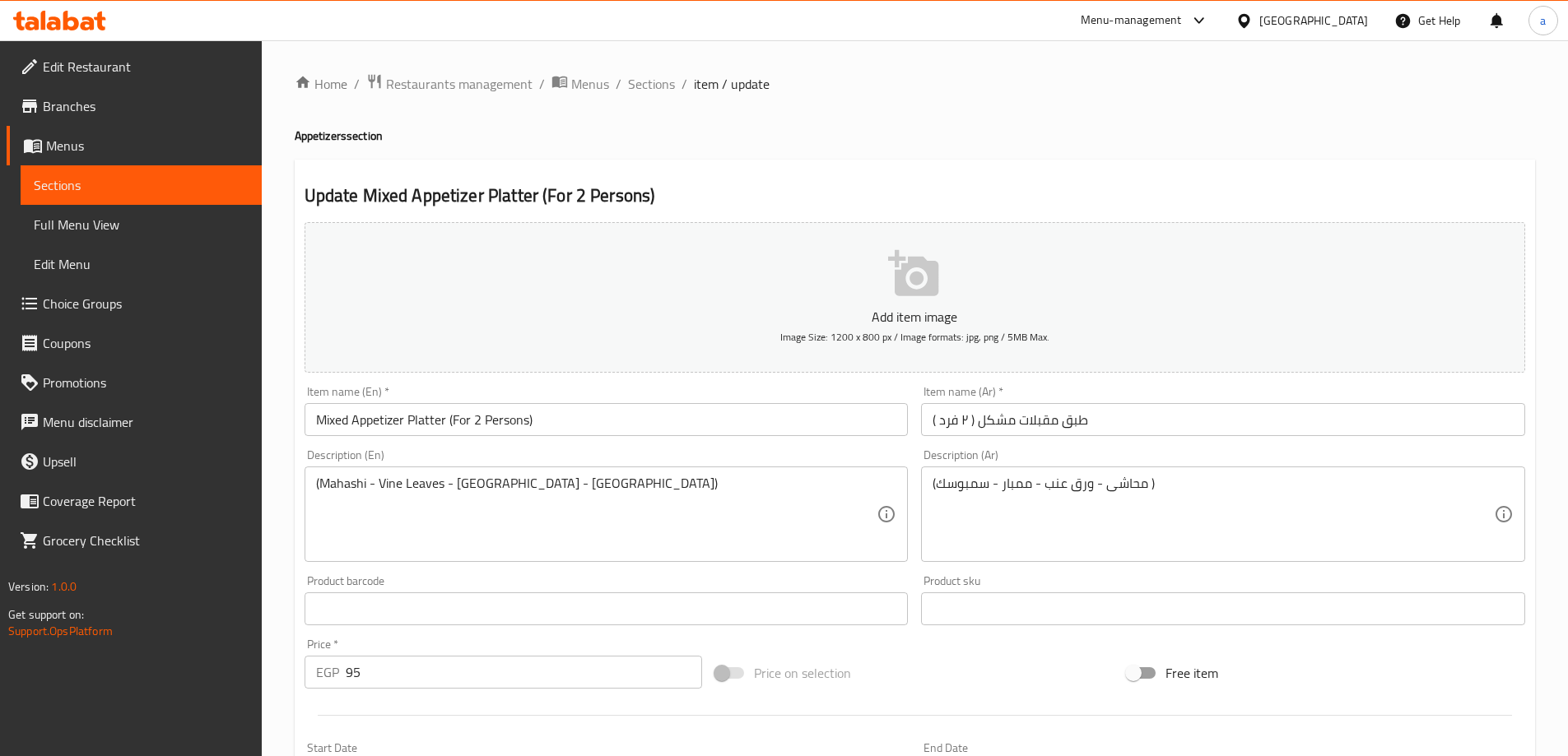
click at [706, 540] on textarea "(Mahashi - Vine Leaves - mombar - sambousek)" at bounding box center [597, 515] width 562 height 79
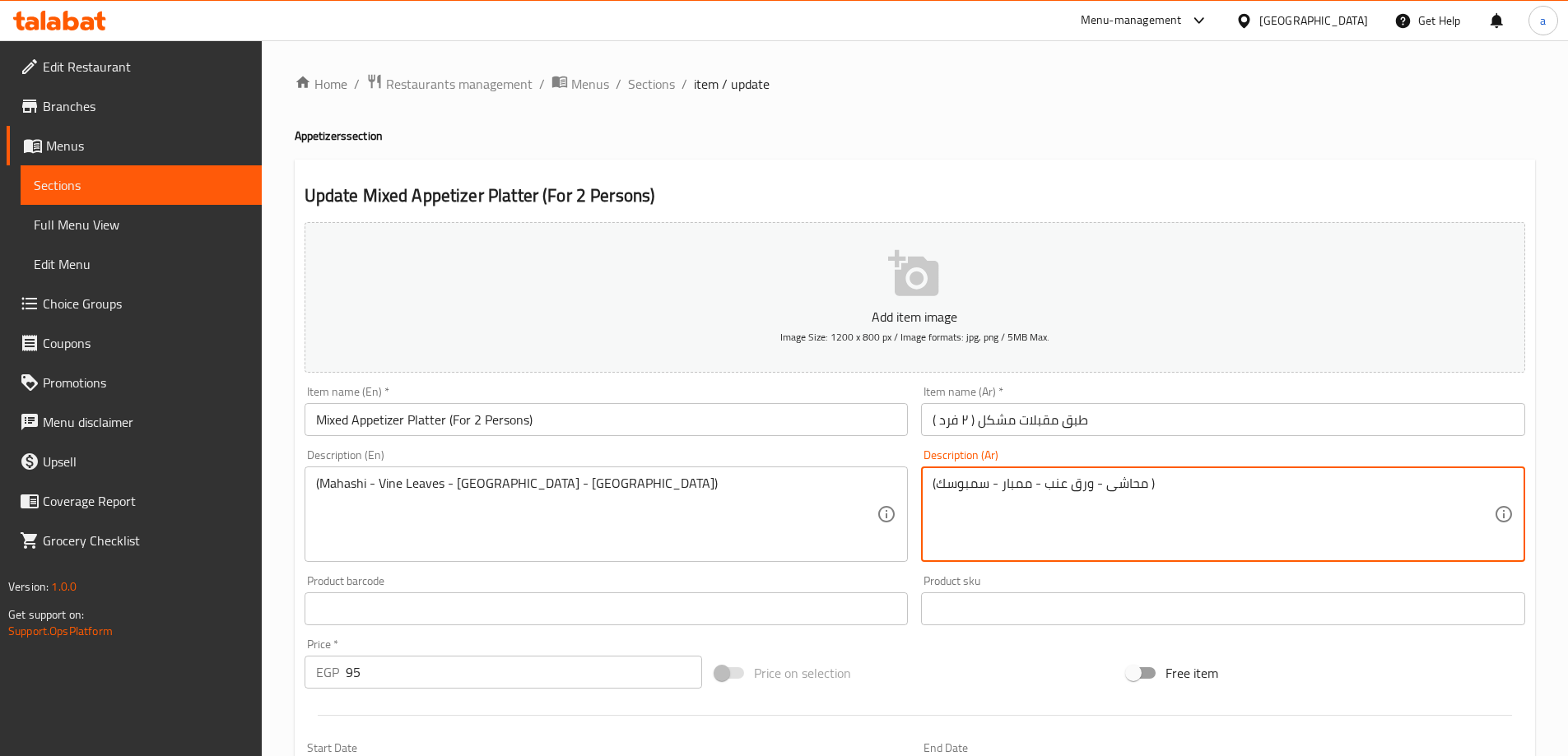
click at [1002, 480] on textarea "(محاشى - ورق عنب - ممبار - سمبوسك )" at bounding box center [1213, 515] width 562 height 79
click at [1025, 493] on textarea "(محاشى - ورق عنب - ممبار - سمبوسك )" at bounding box center [1213, 515] width 562 height 79
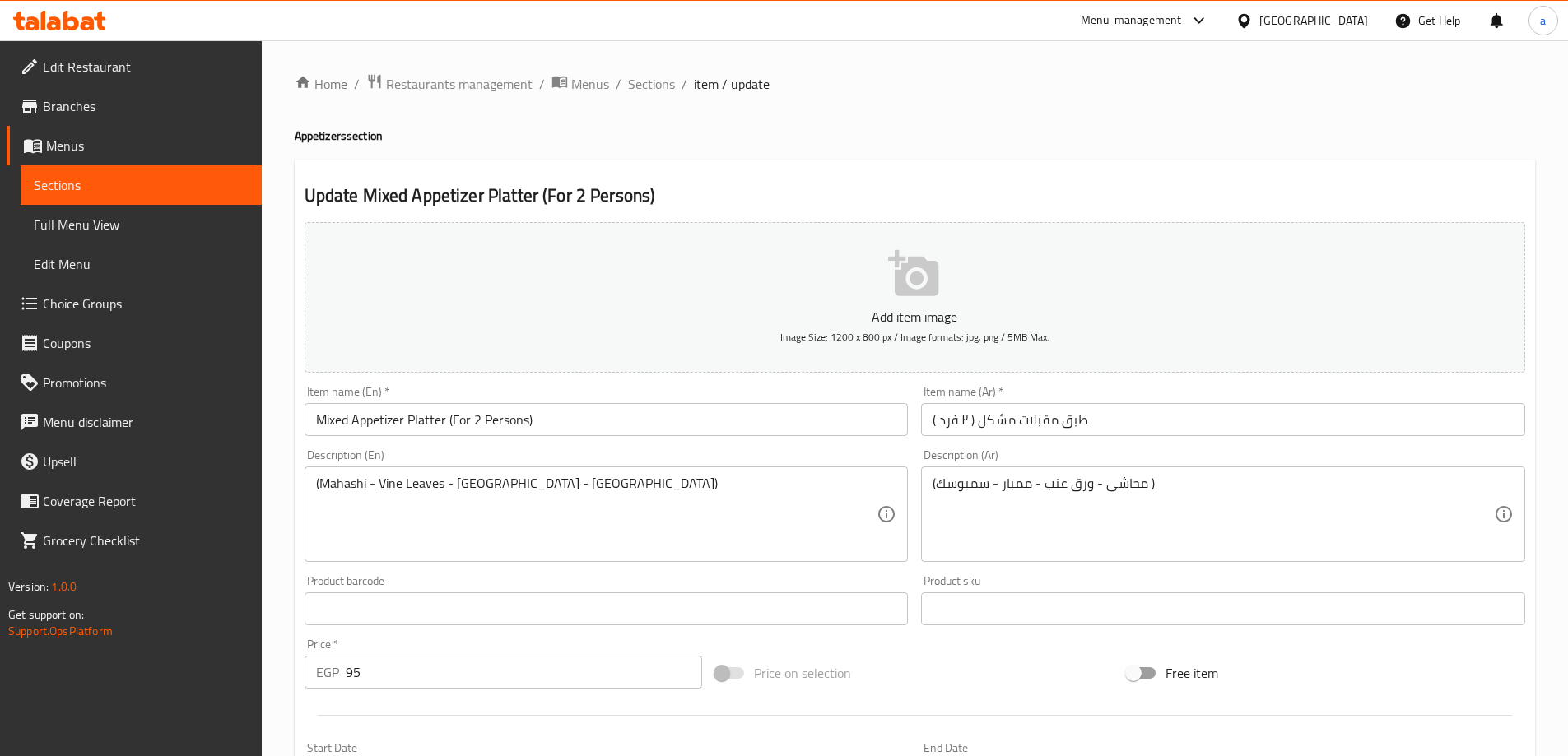
click at [982, 486] on textarea "(محاشى - ورق عنب - ممبار - سمبوسك )" at bounding box center [1213, 515] width 562 height 79
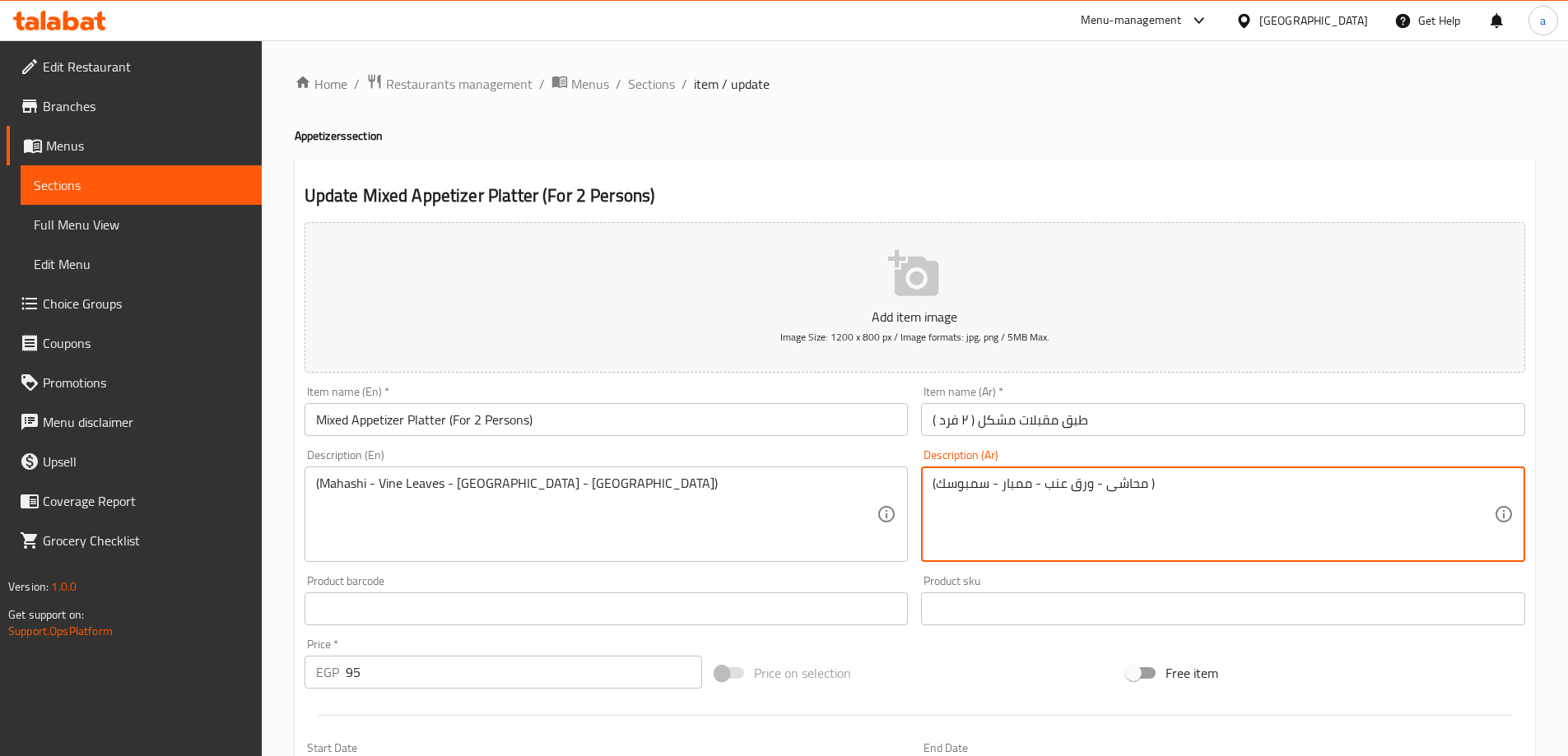
click at [982, 486] on textarea "(محاشى - ورق عنب - ممبار - سمبوسك )" at bounding box center [1213, 515] width 562 height 79
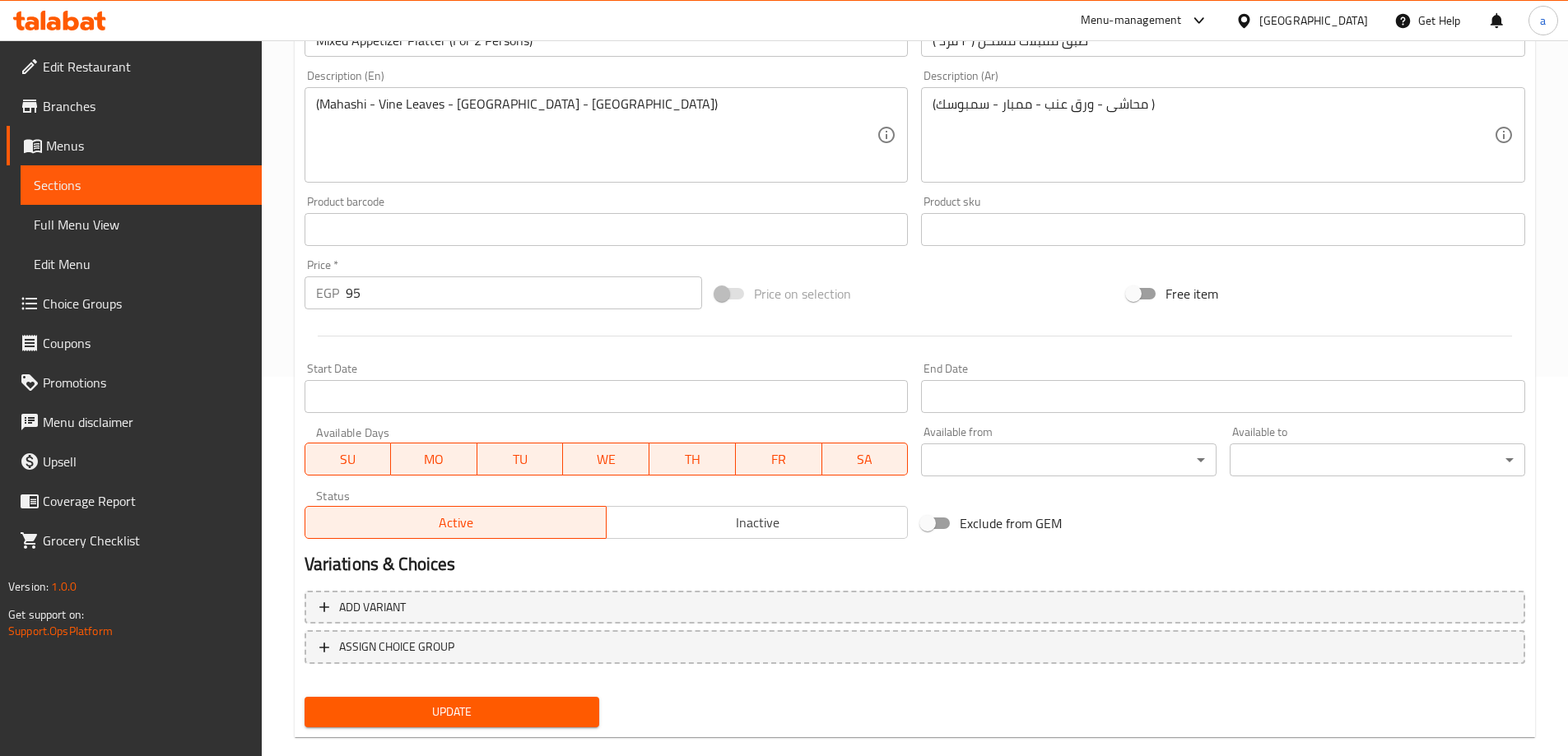
scroll to position [406, 0]
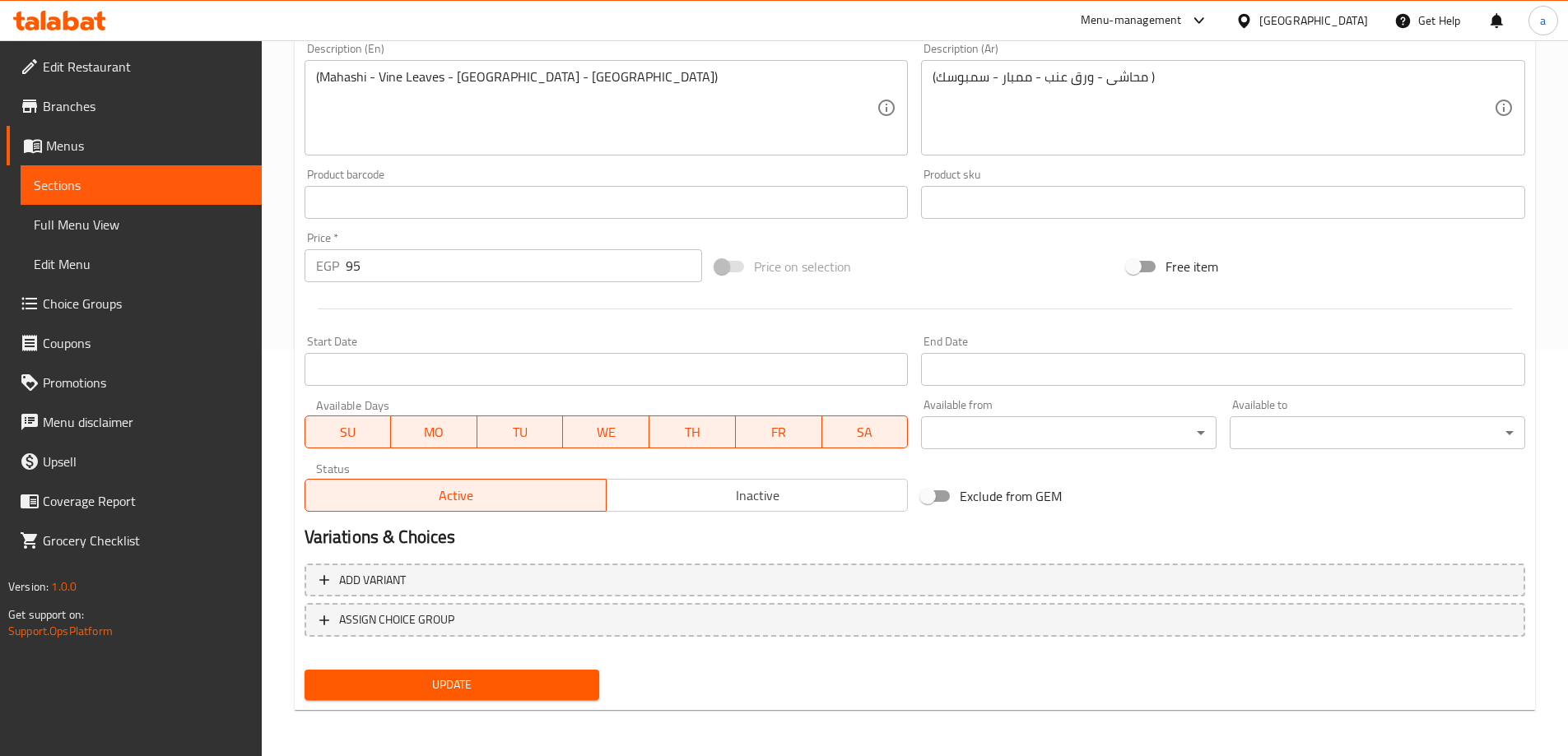
drag, startPoint x: 535, startPoint y: 686, endPoint x: 537, endPoint y: 677, distance: 9.2
click at [535, 686] on span "Update" at bounding box center [452, 685] width 269 height 20
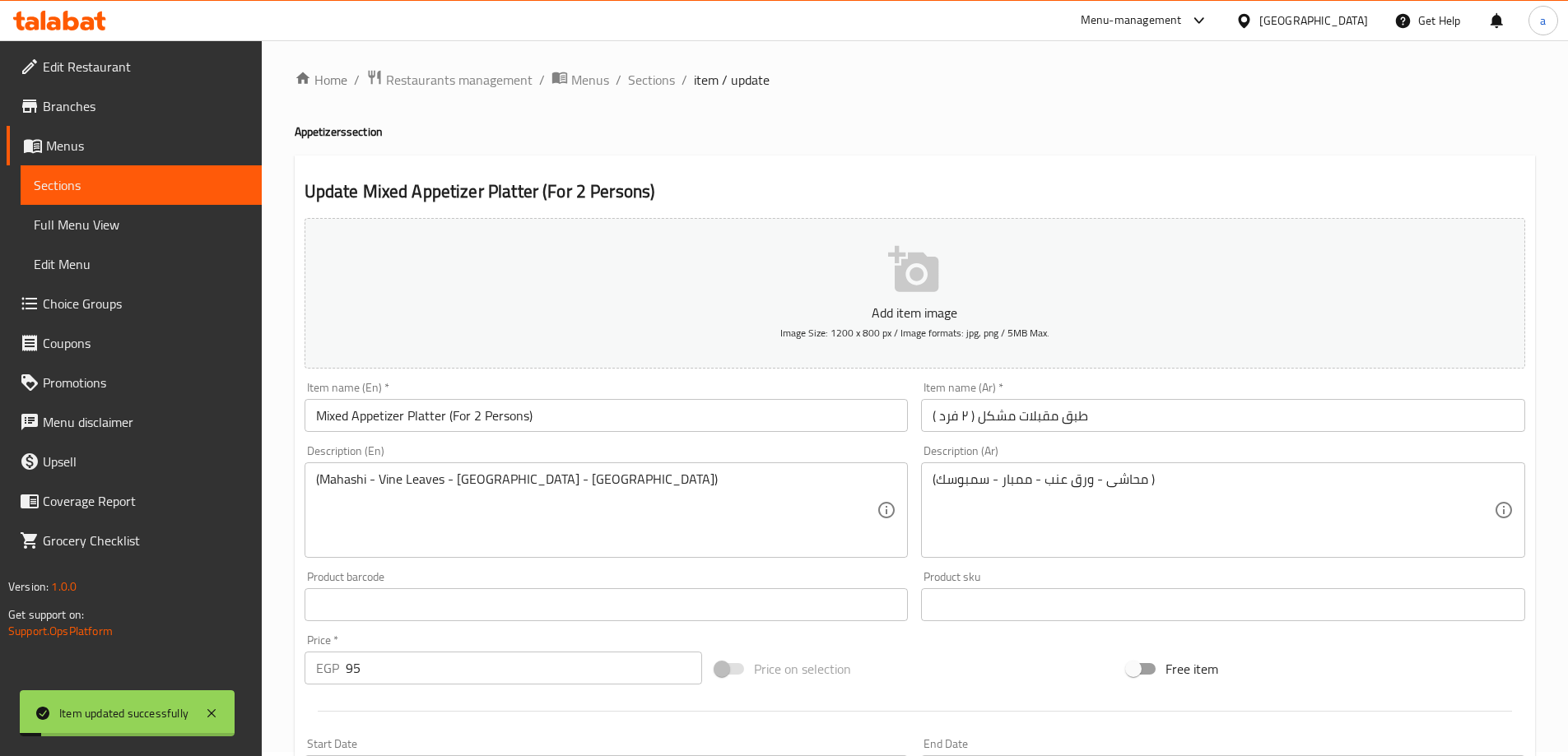
scroll to position [0, 0]
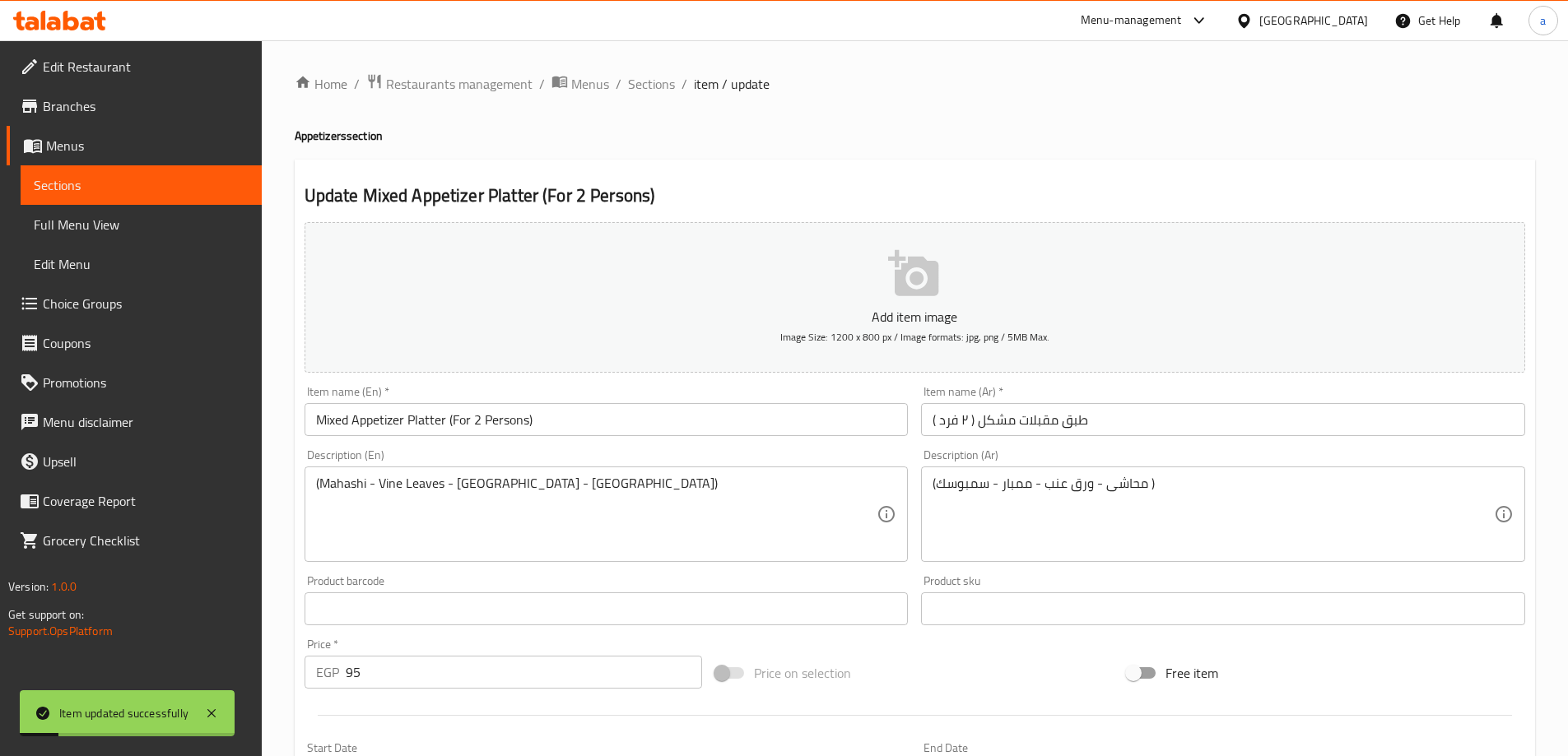
click at [644, 75] on span "Sections" at bounding box center [651, 84] width 47 height 20
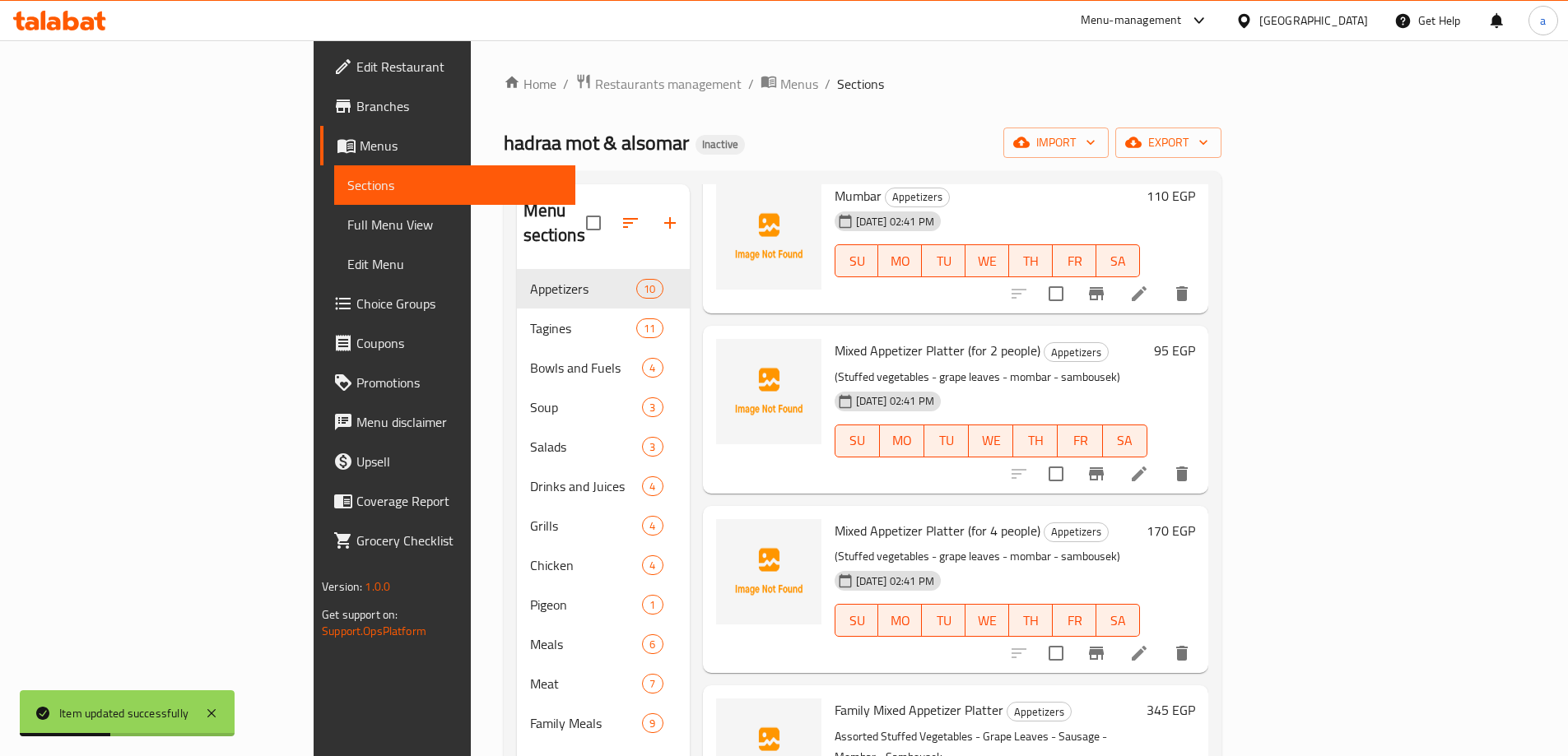
scroll to position [576, 0]
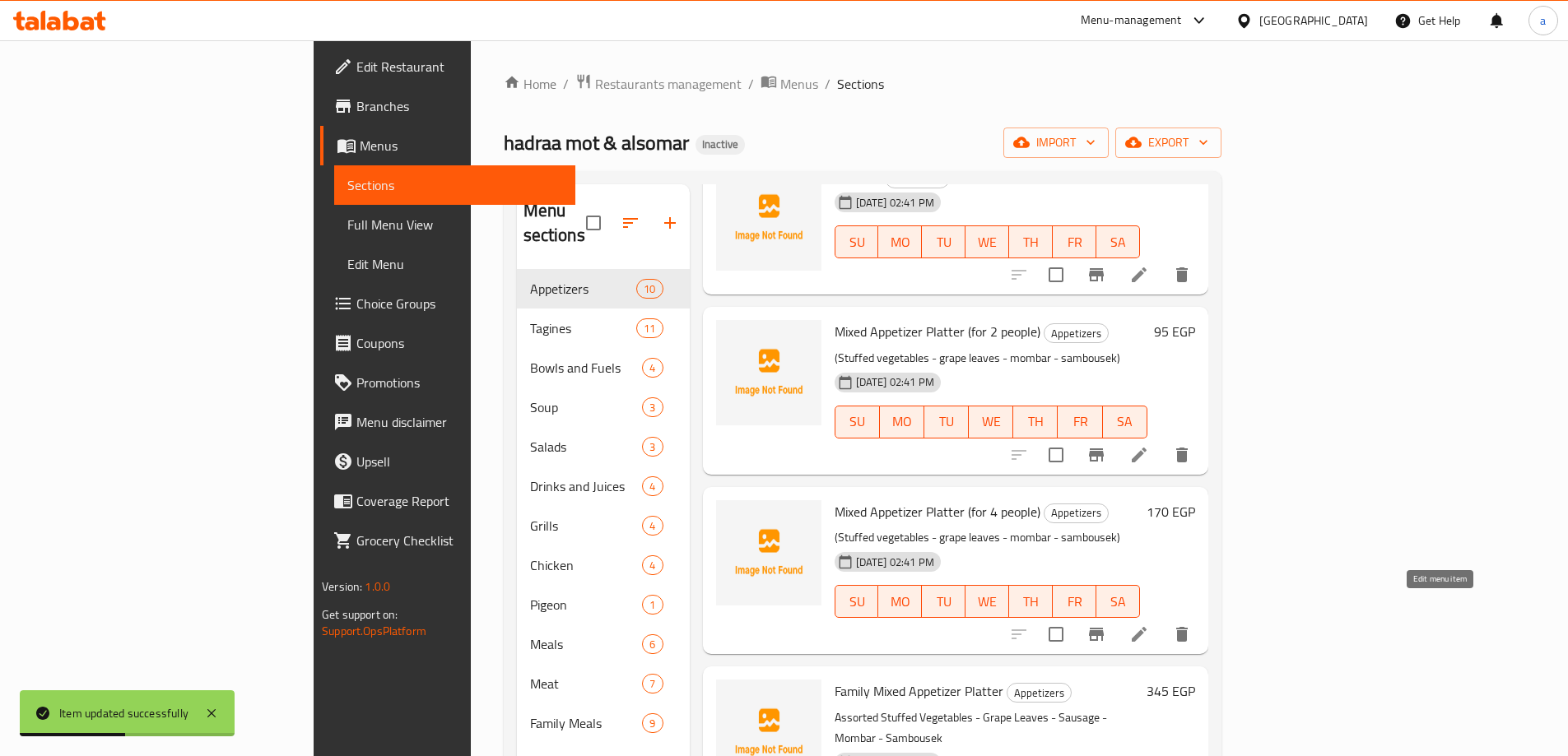
click at [1149, 625] on icon at bounding box center [1139, 634] width 20 height 20
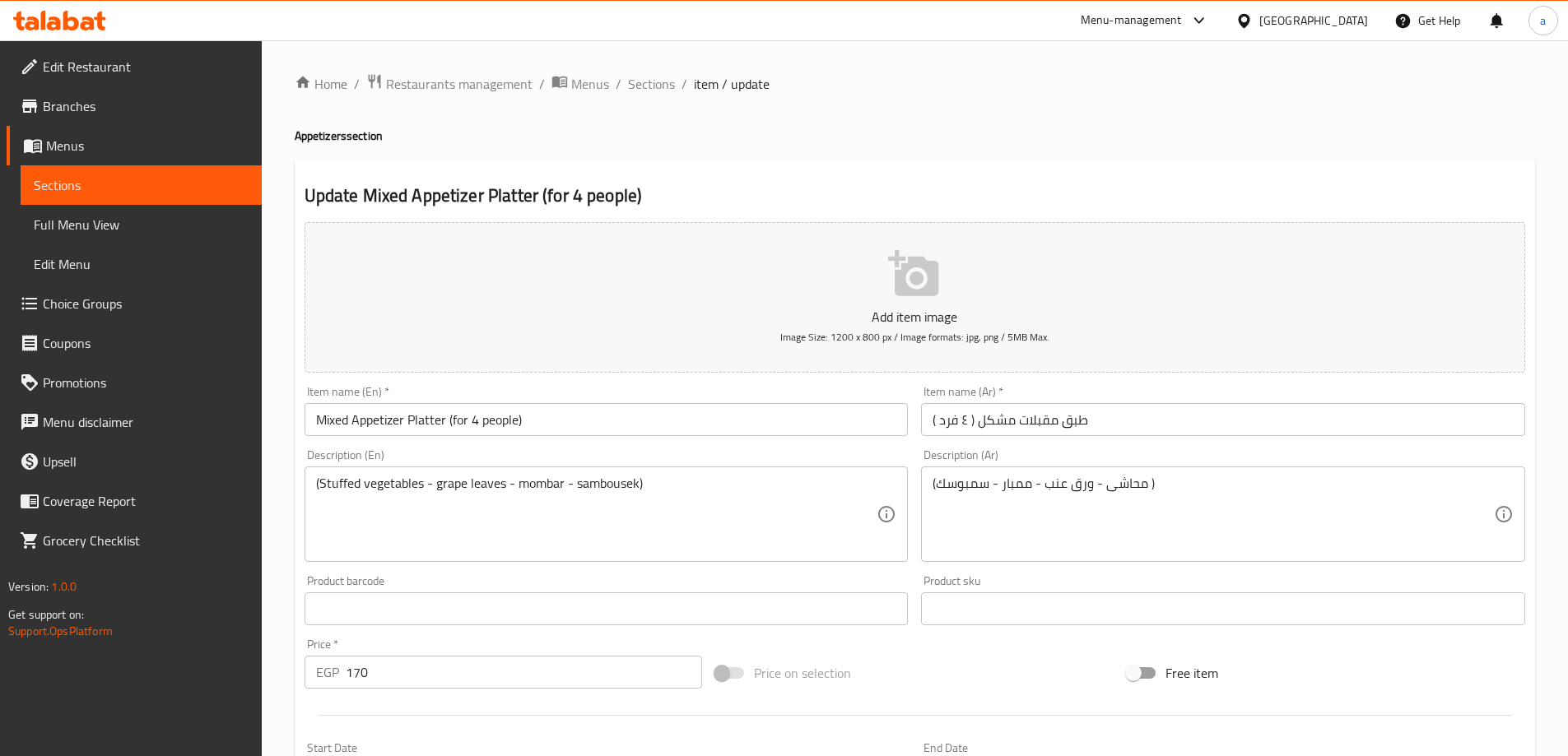
click at [504, 413] on input "Mixed Appetizer Platter (for 4 people)" at bounding box center [607, 419] width 604 height 33
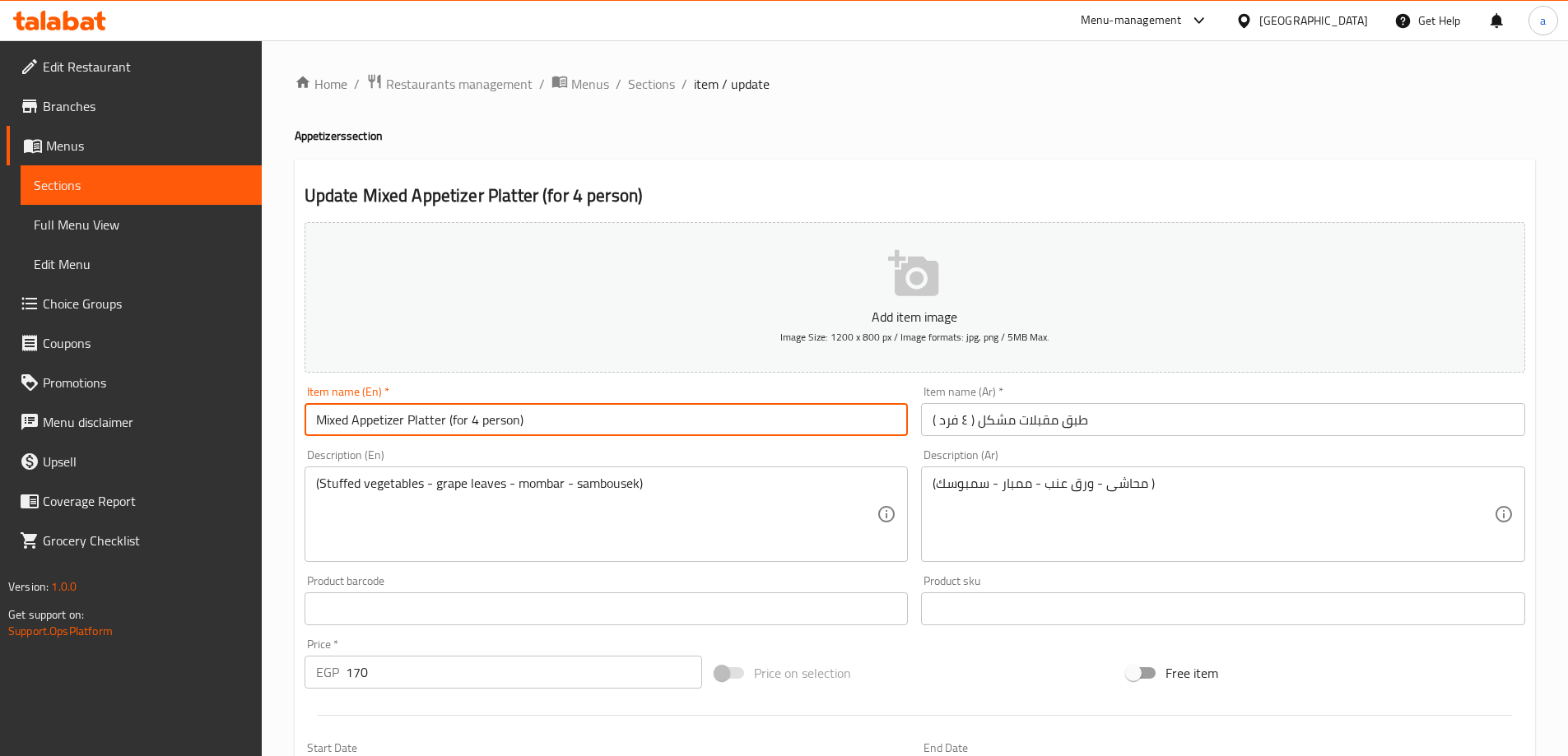
type input "Mixed Appetizer Platter (for 4 person)"
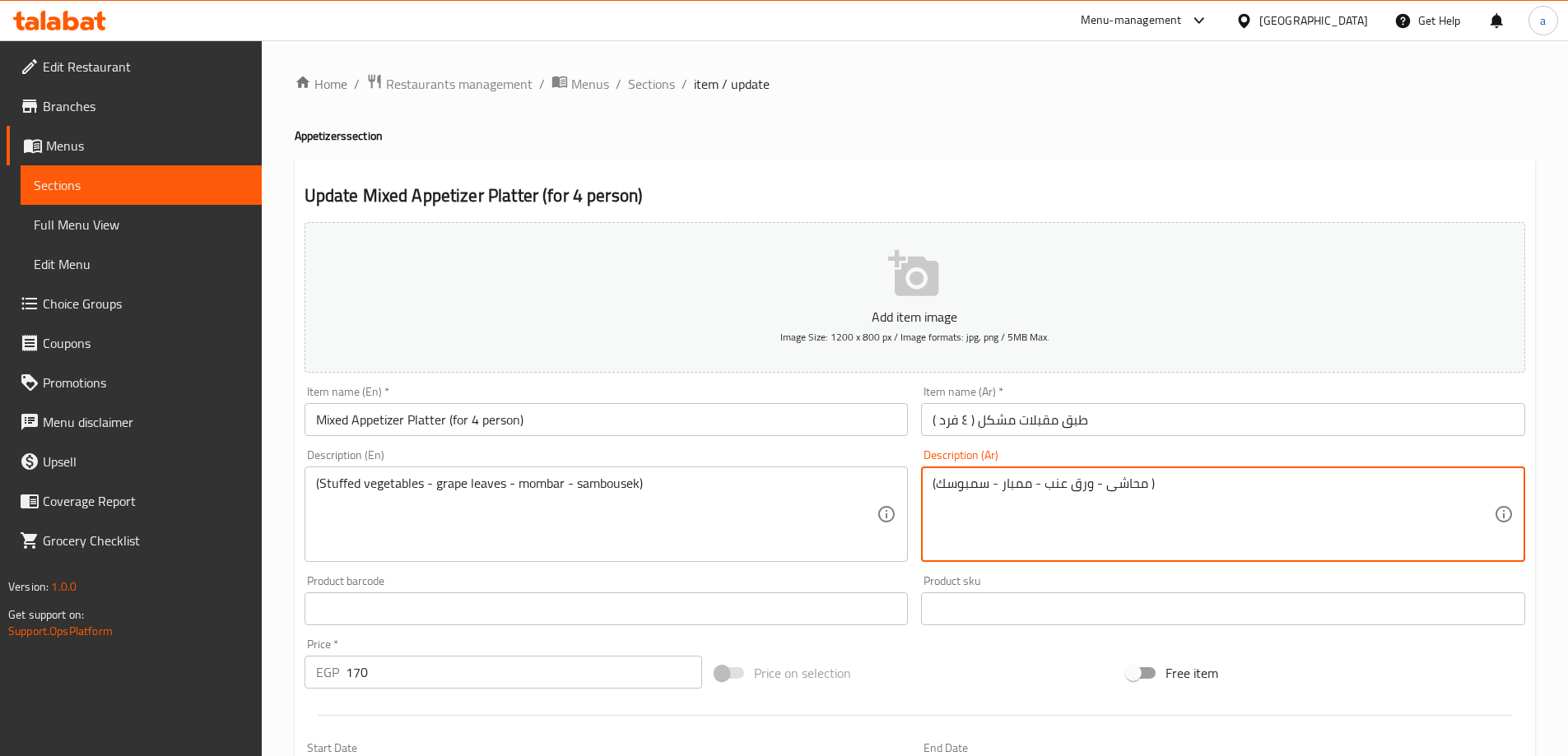
click at [1133, 493] on textarea "(محاشى - ورق عنب - ممبار - سمبوسك )" at bounding box center [1213, 515] width 562 height 79
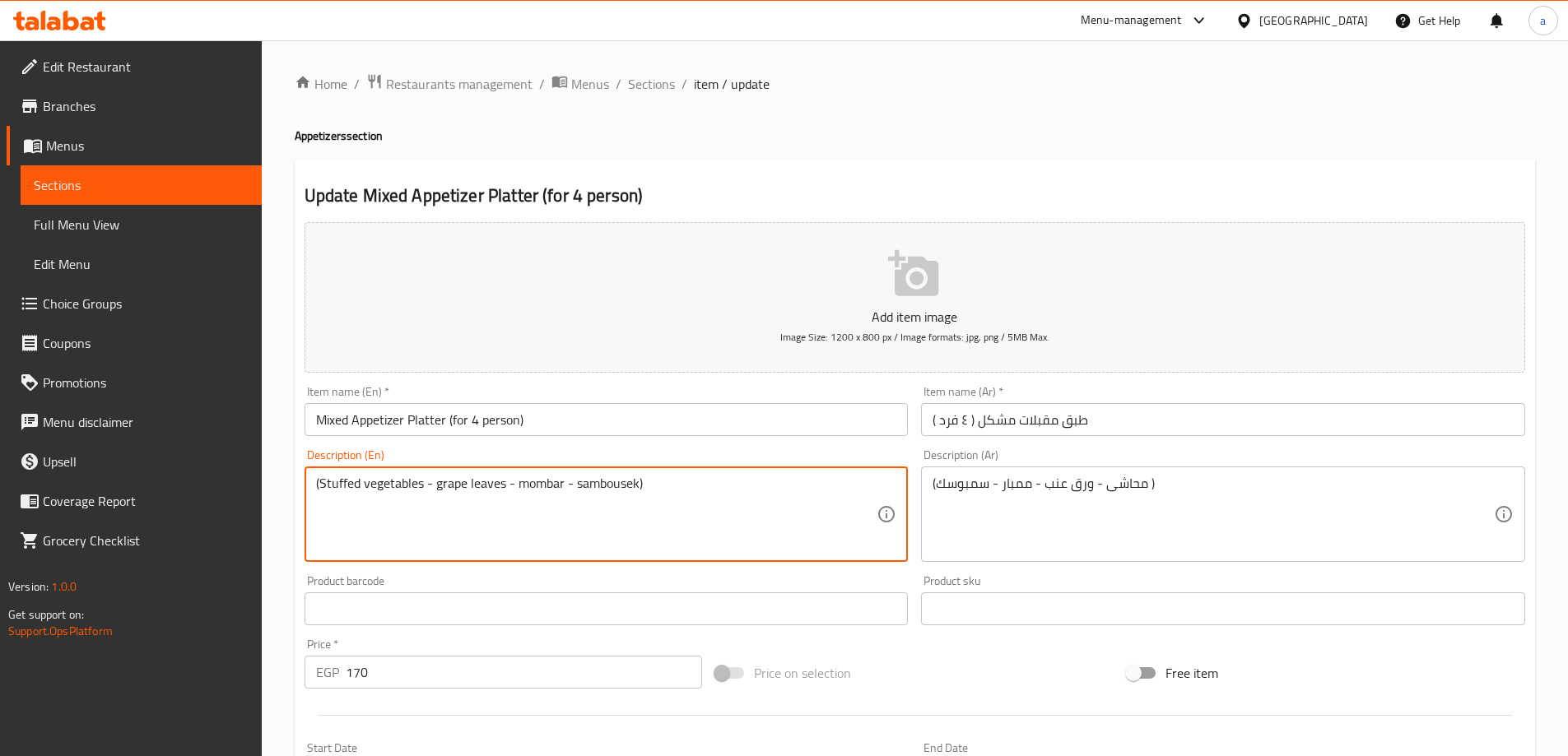
drag, startPoint x: 421, startPoint y: 484, endPoint x: 322, endPoint y: 490, distance: 99.2
paste textarea "Mahashi"
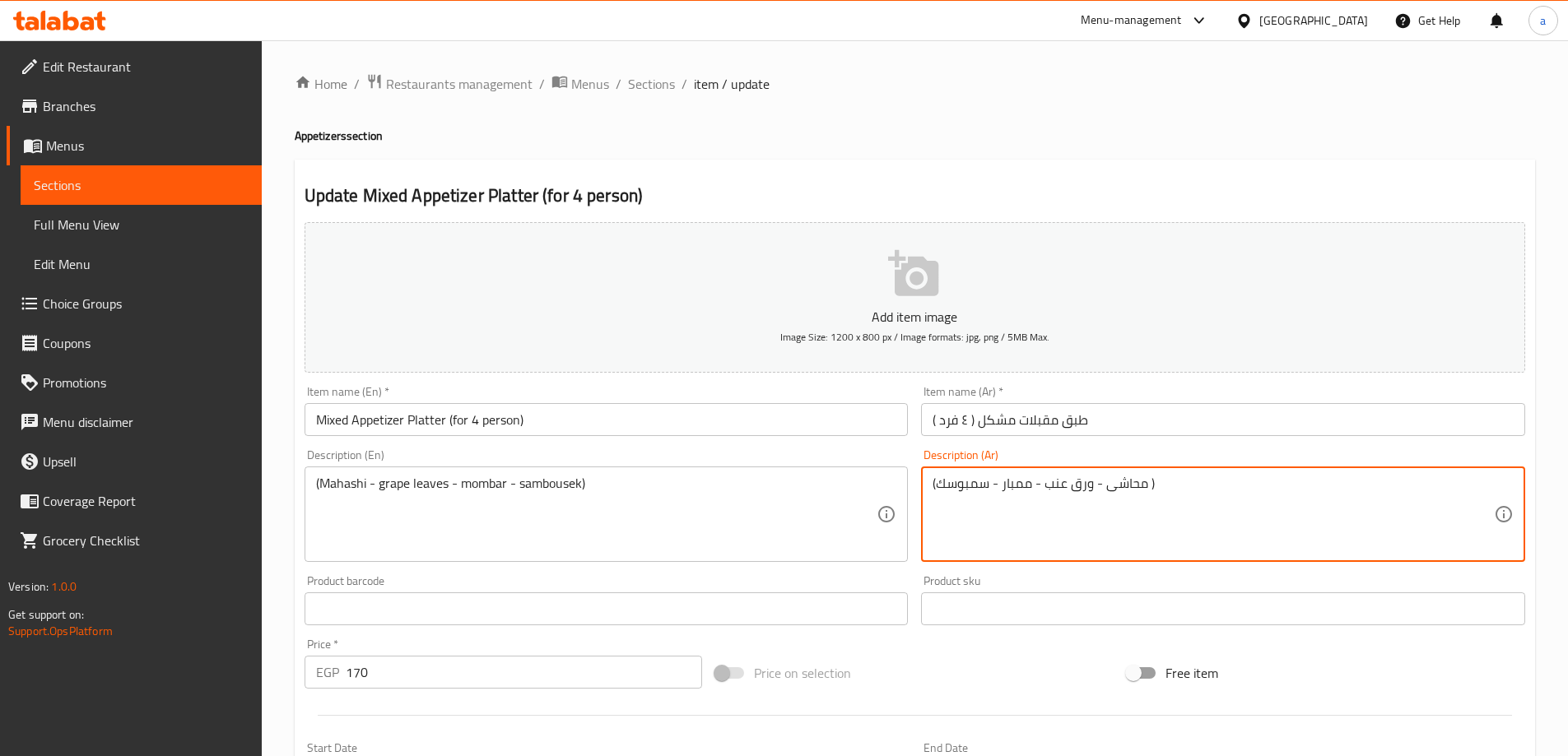
drag, startPoint x: 1041, startPoint y: 483, endPoint x: 1094, endPoint y: 495, distance: 54.3
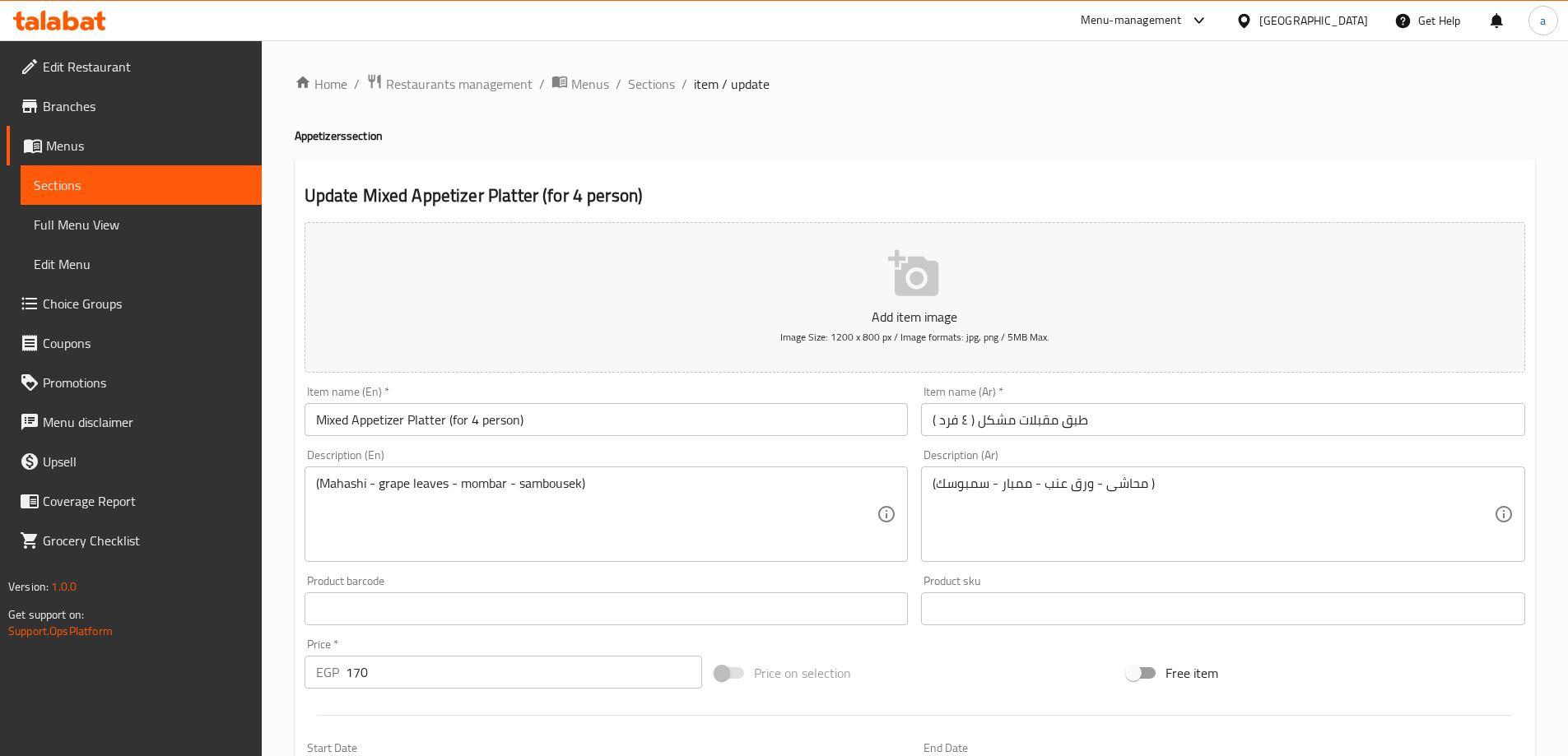
drag, startPoint x: 1245, startPoint y: 168, endPoint x: 1251, endPoint y: 148, distance: 20.9
click at [1245, 168] on div "Update Mixed Appetizer Platter (for 4 person) Add item image Image Size: 1200 x…" at bounding box center [914, 638] width 1240 height 957
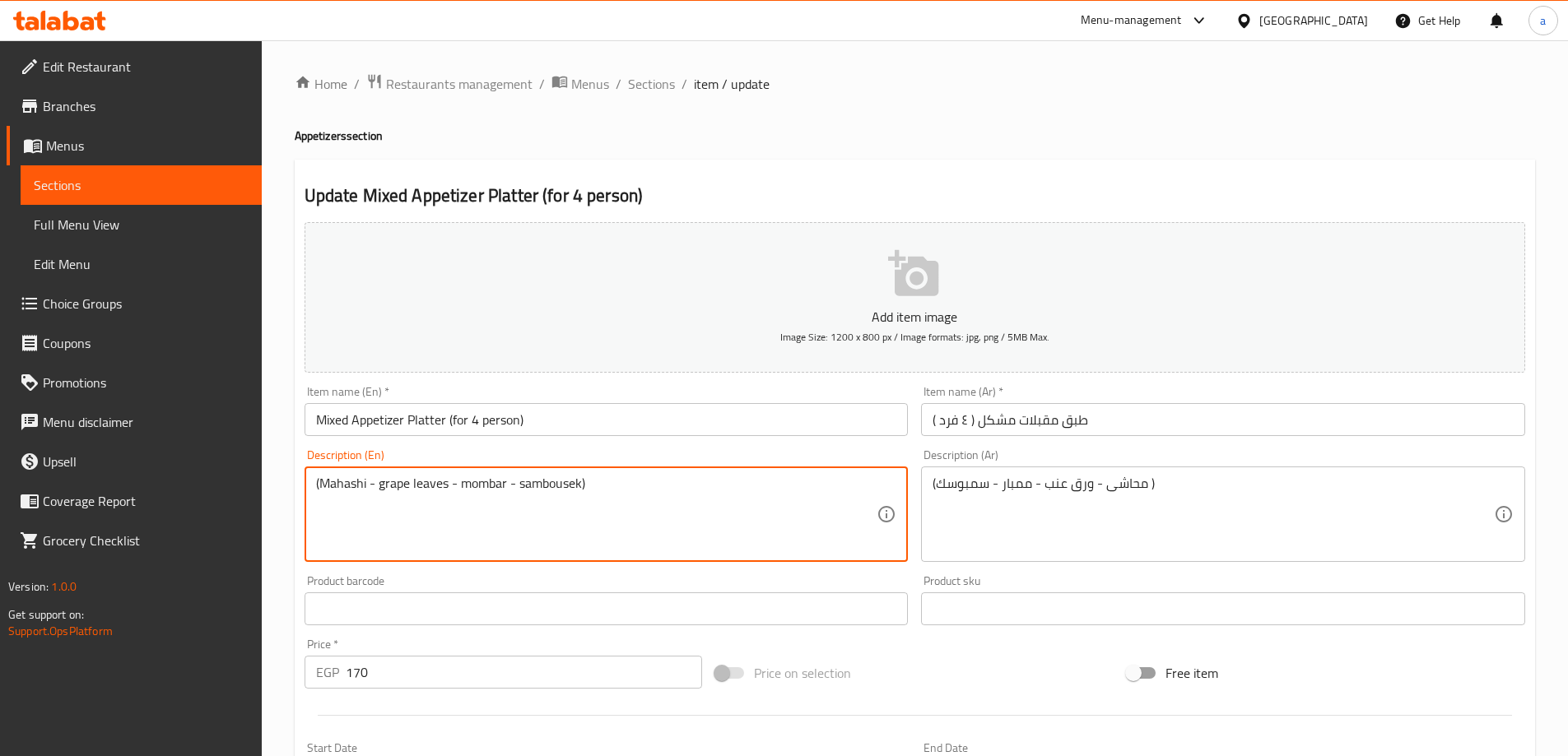
drag, startPoint x: 448, startPoint y: 484, endPoint x: 379, endPoint y: 495, distance: 69.9
paste textarea "Vine Leaves"
click at [531, 508] on textarea "(Mahashi - Vine Leaves - mombar - sambousek)" at bounding box center [597, 515] width 562 height 79
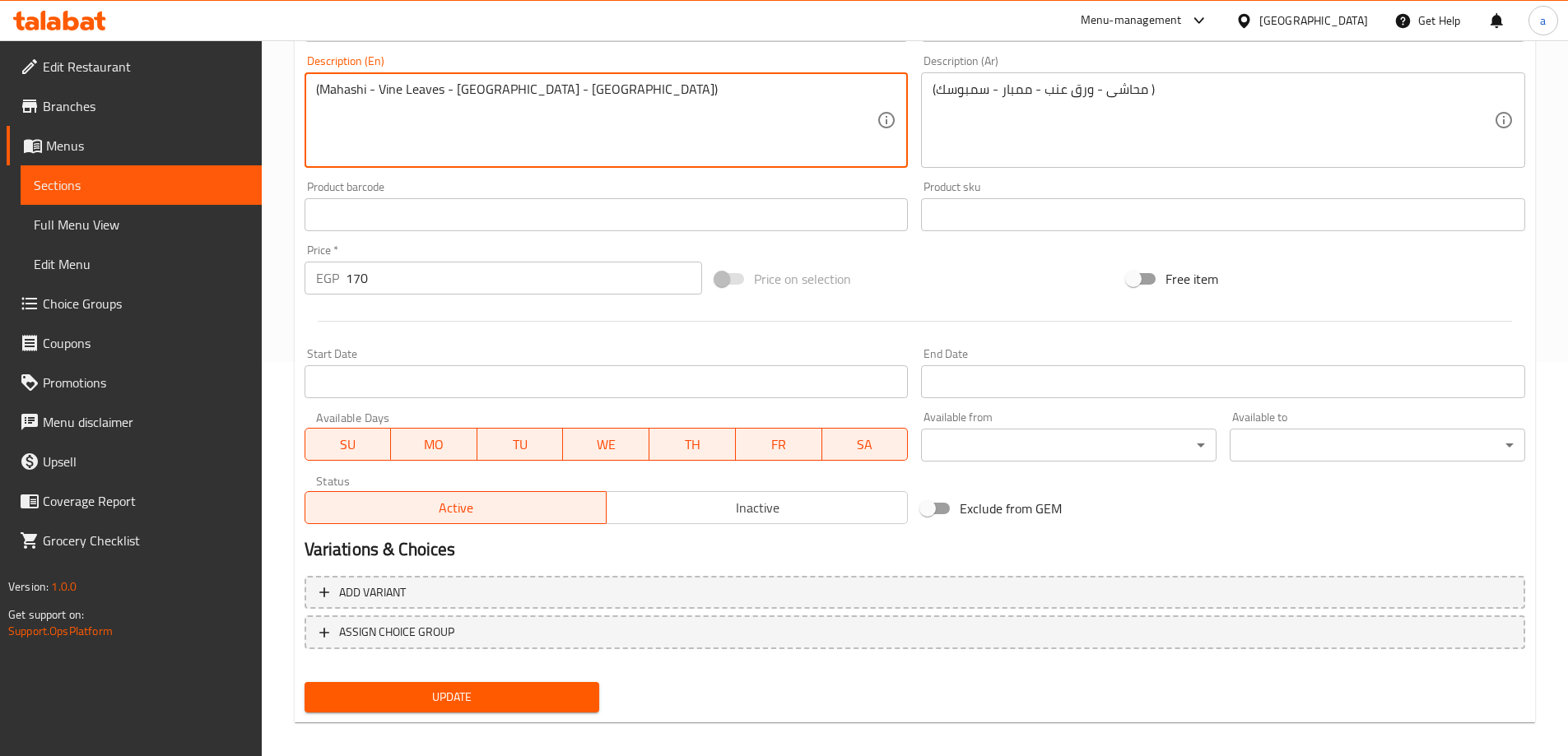
scroll to position [406, 0]
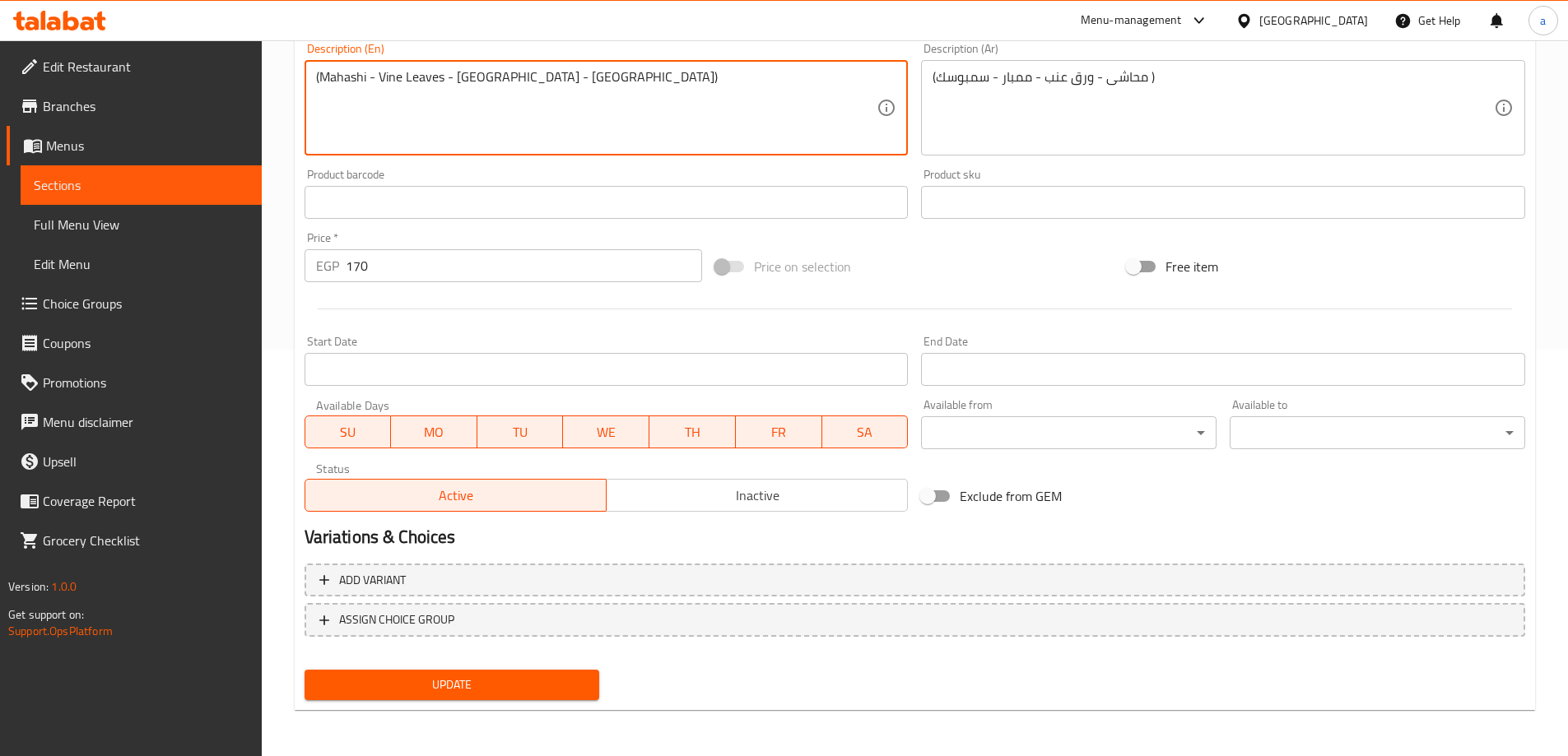
type textarea "(Mahashi - Vine Leaves - mombar - sambousek)"
click at [429, 673] on button "Update" at bounding box center [452, 685] width 295 height 31
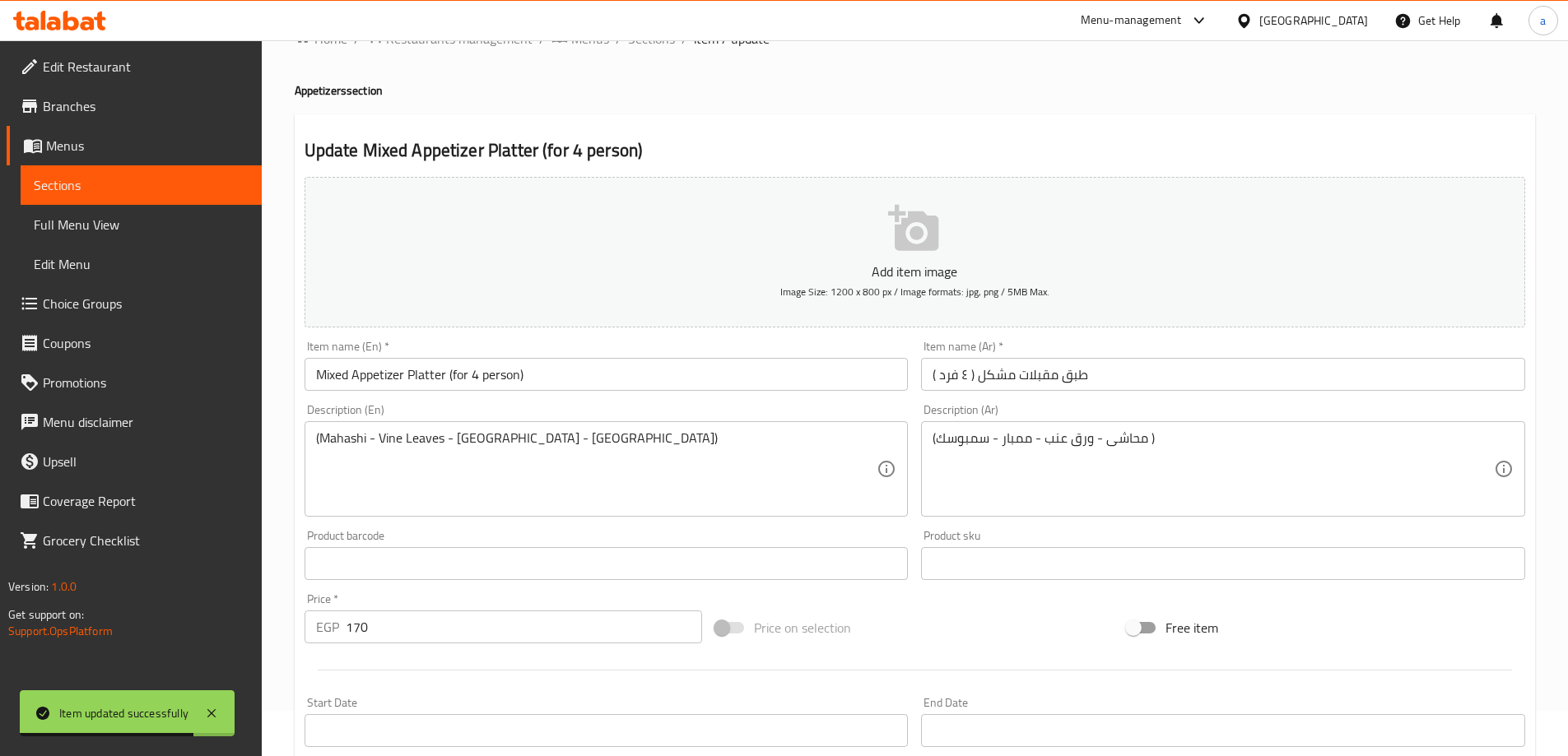
scroll to position [0, 0]
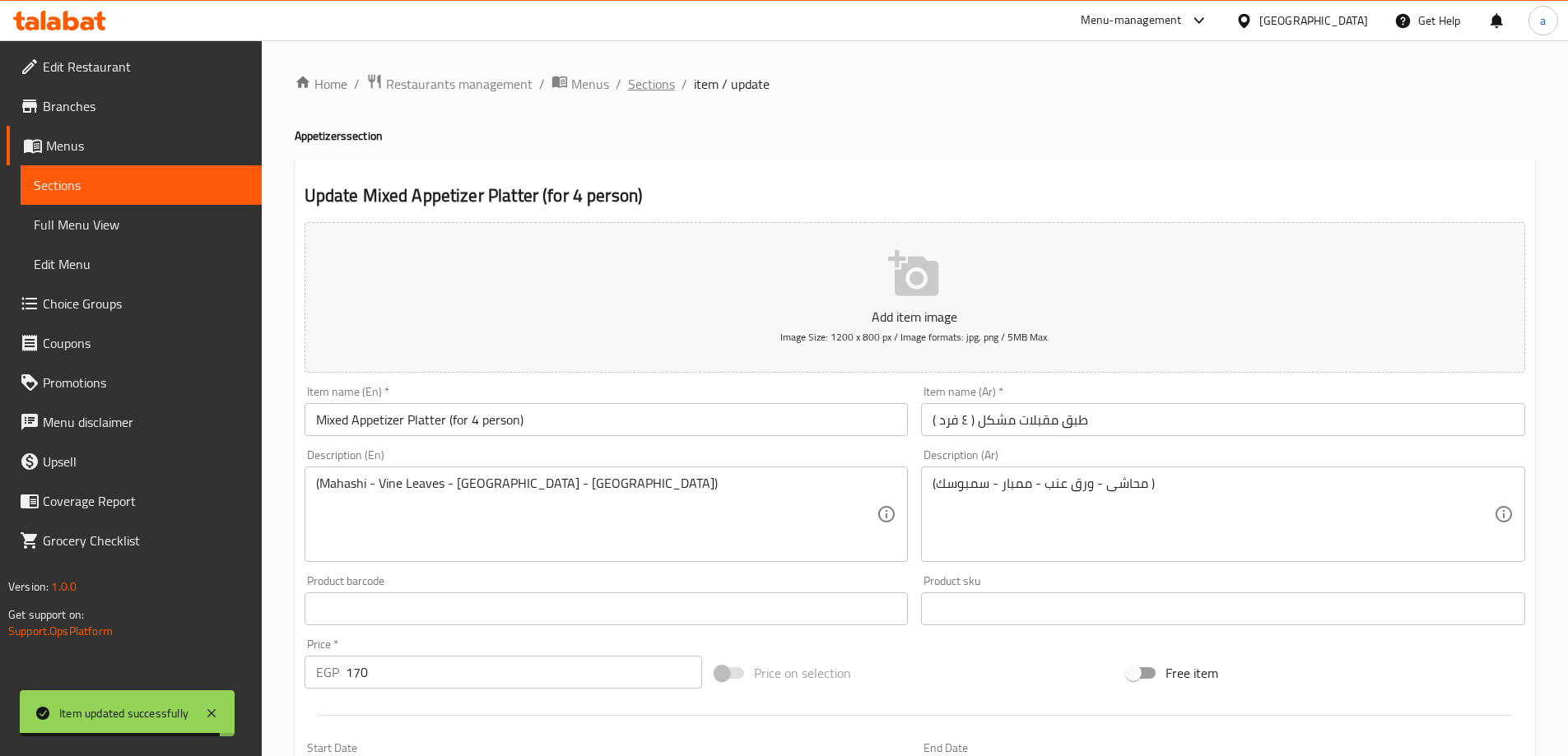
click at [650, 91] on span "Sections" at bounding box center [651, 84] width 47 height 20
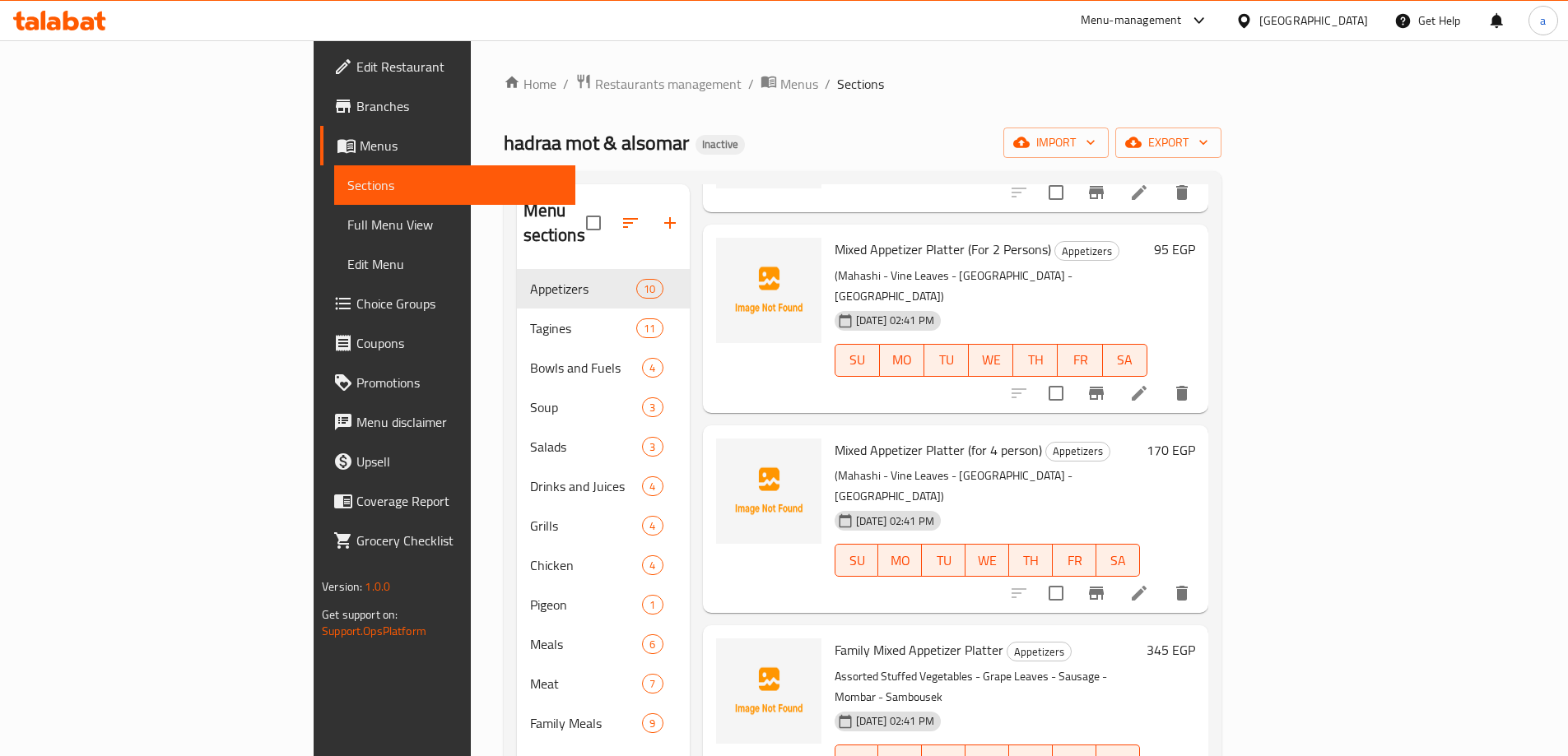
scroll to position [910, 0]
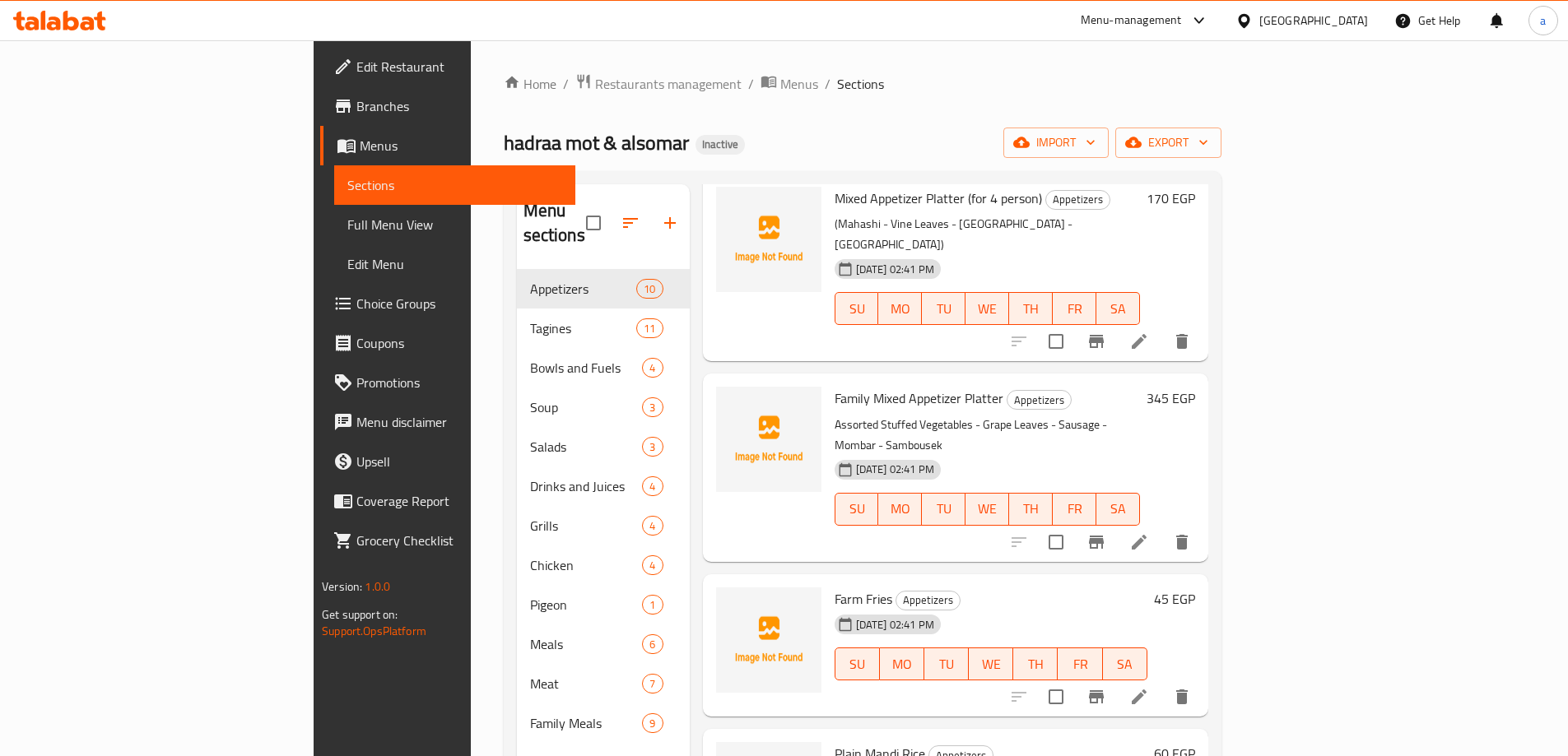
click at [1162, 527] on li at bounding box center [1139, 542] width 46 height 30
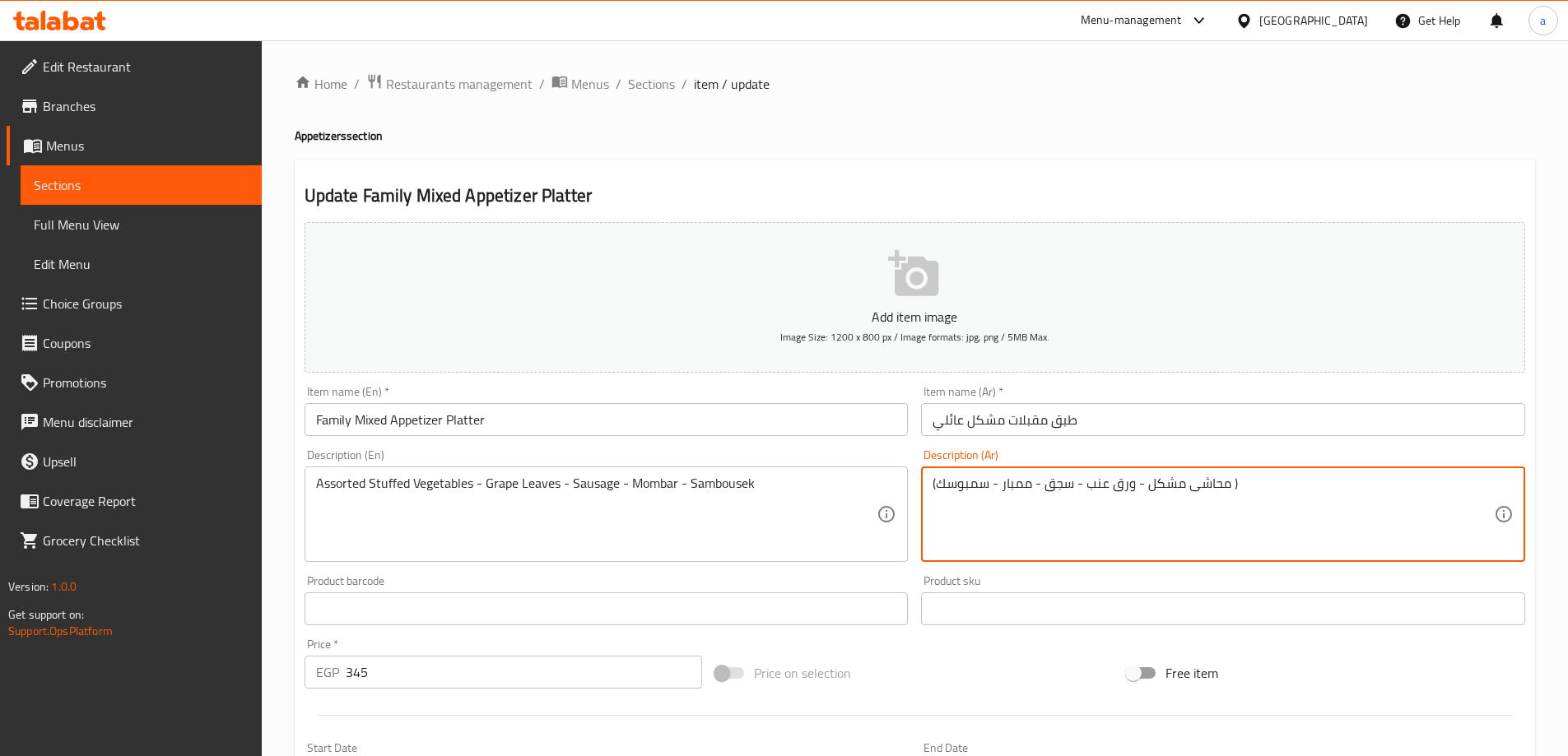
drag, startPoint x: 1197, startPoint y: 488, endPoint x: 1226, endPoint y: 504, distance: 33.1
click at [1182, 497] on textarea "(محاشى مشكل - ورق عنب - سجق - ممبار - سمبوسك )" at bounding box center [1213, 515] width 562 height 79
drag, startPoint x: 1181, startPoint y: 479, endPoint x: 1229, endPoint y: 497, distance: 51.3
click at [1229, 497] on textarea "(محاشى مشكل - ورق عنب - سجق - ممبار - سمبوسك )" at bounding box center [1213, 515] width 562 height 79
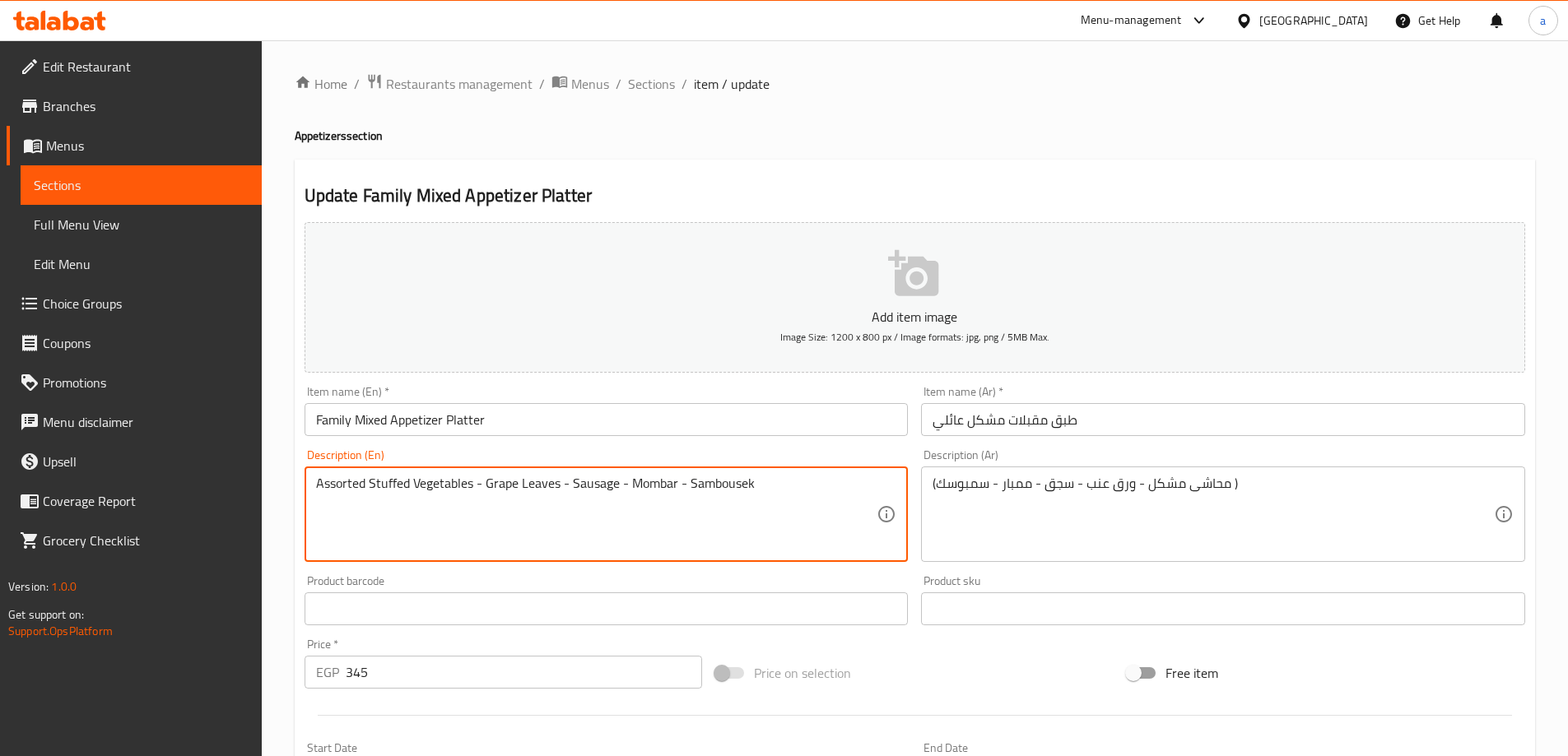
drag, startPoint x: 370, startPoint y: 480, endPoint x: 474, endPoint y: 493, distance: 104.8
paste textarea "Mahashi"
click at [450, 514] on textarea "Assorted Mahashi - Grape Leaves - Sausage - Mombar - Sambousek" at bounding box center [597, 515] width 562 height 79
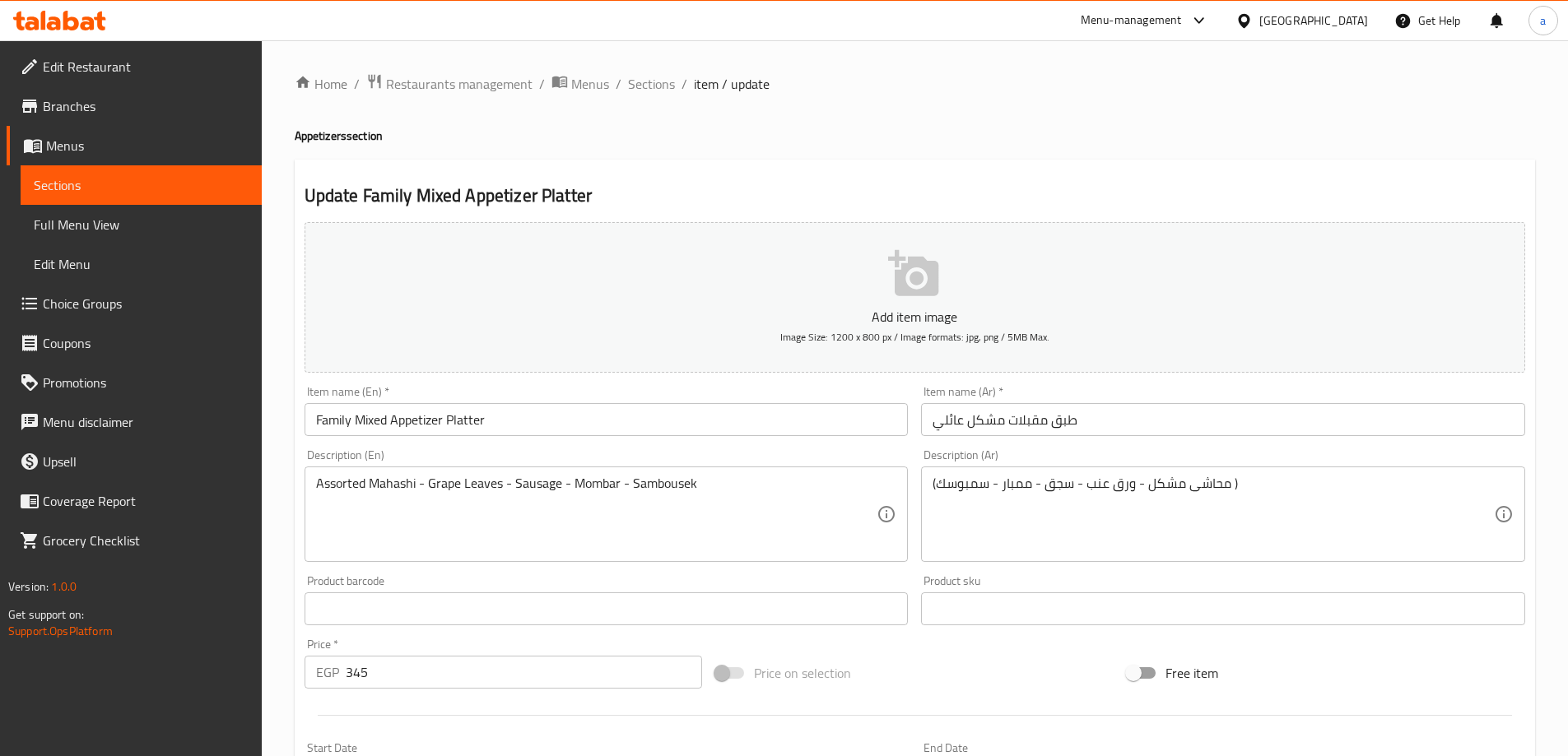
click at [467, 483] on textarea "Assorted Mahashi - Grape Leaves - Sausage - Mombar - Sambousek" at bounding box center [597, 515] width 562 height 79
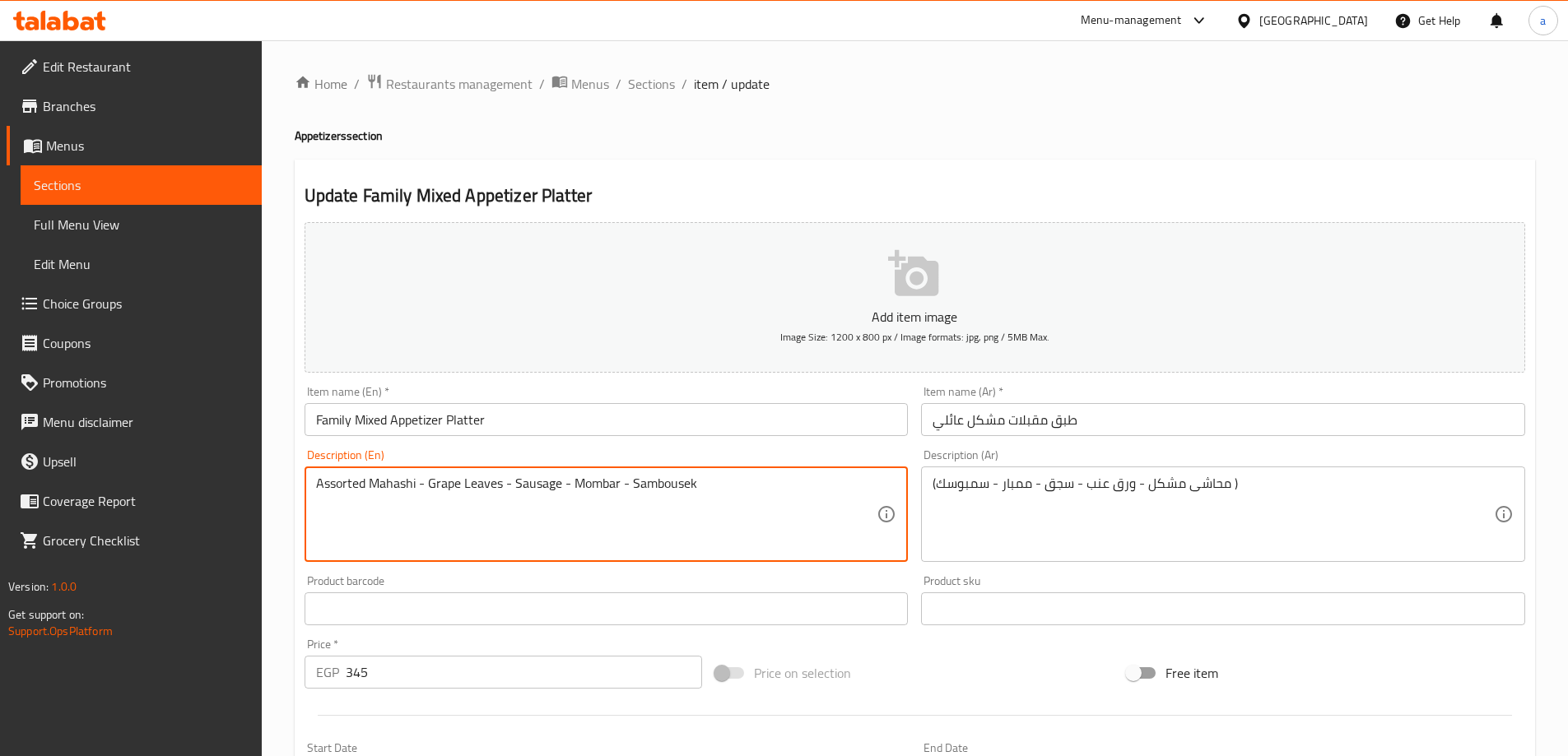
click at [467, 483] on textarea "Assorted Mahashi - Grape Leaves - Sausage - Mombar - Sambousek" at bounding box center [597, 515] width 562 height 79
click at [479, 502] on textarea "Assorted Mahashi - Grape Leaves - Sausage - Mombar - Sambousek" at bounding box center [597, 515] width 562 height 79
drag, startPoint x: 502, startPoint y: 486, endPoint x: 431, endPoint y: 492, distance: 71.3
click at [431, 492] on textarea "Assorted Mahashi - Grape Leaves - Sausage - Mombar - Sambousek" at bounding box center [597, 515] width 562 height 79
paste textarea "Vine Leaves"
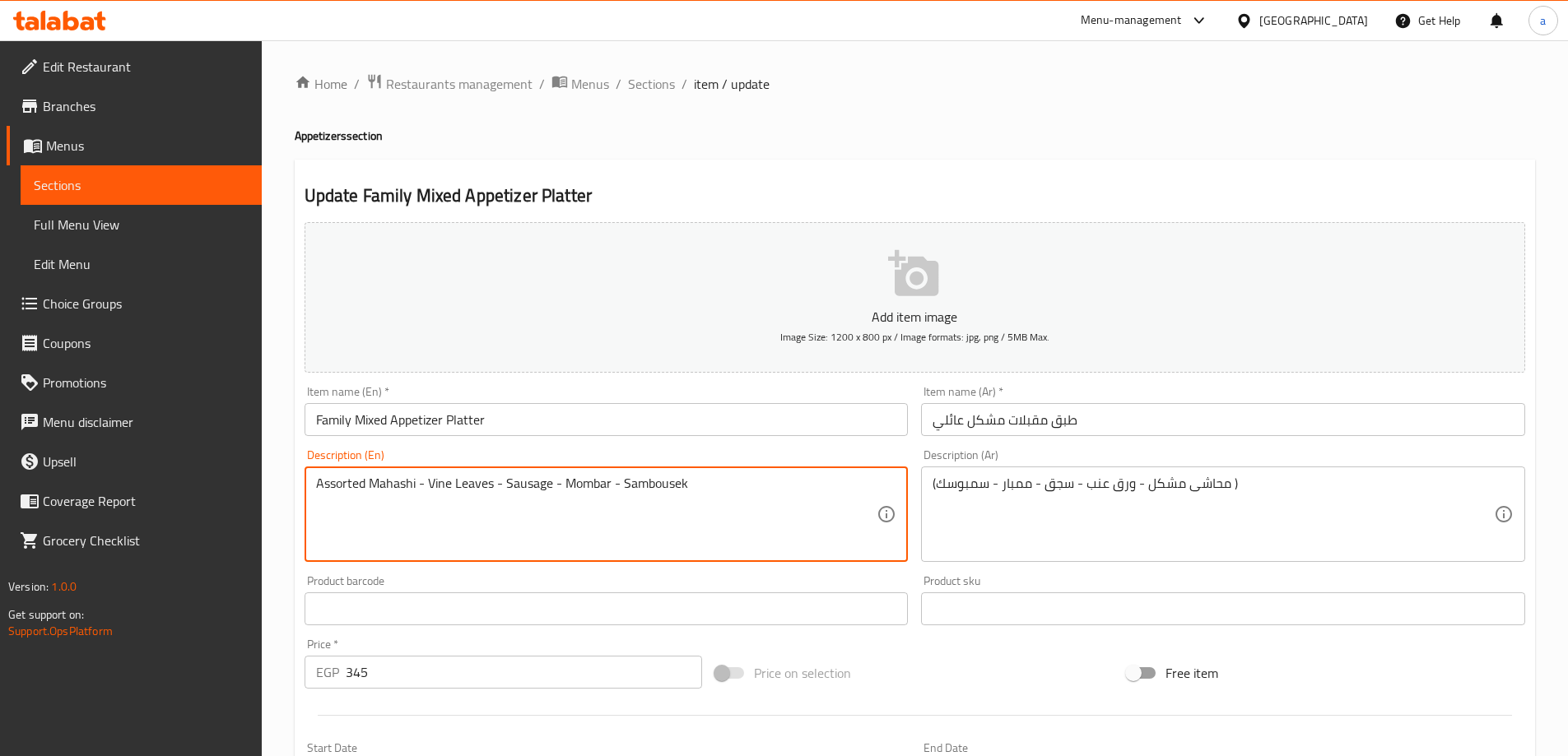
click at [513, 493] on textarea "Assorted Mahashi - Vine Leaves - Sausage - Mombar - Sambousek" at bounding box center [597, 515] width 562 height 79
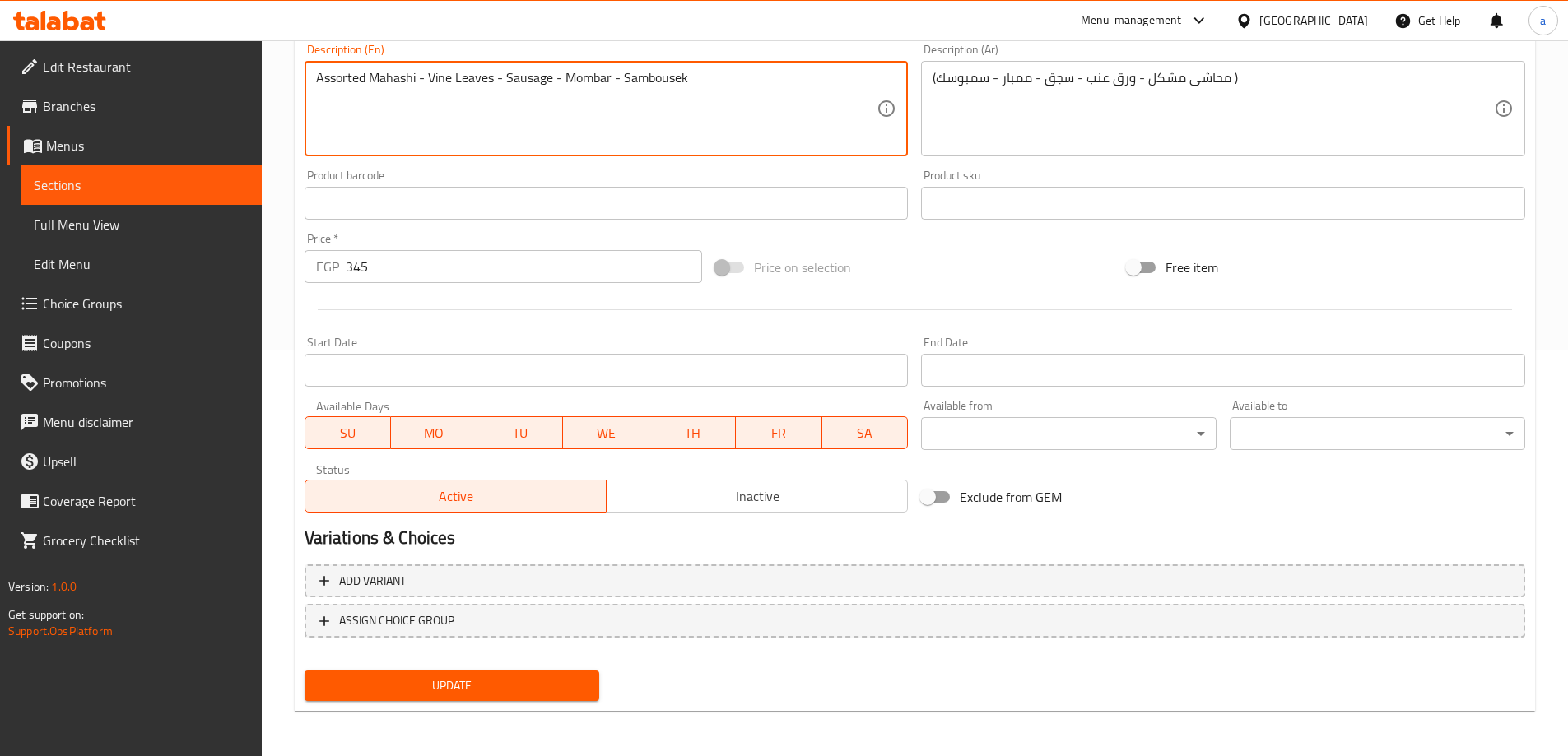
scroll to position [406, 0]
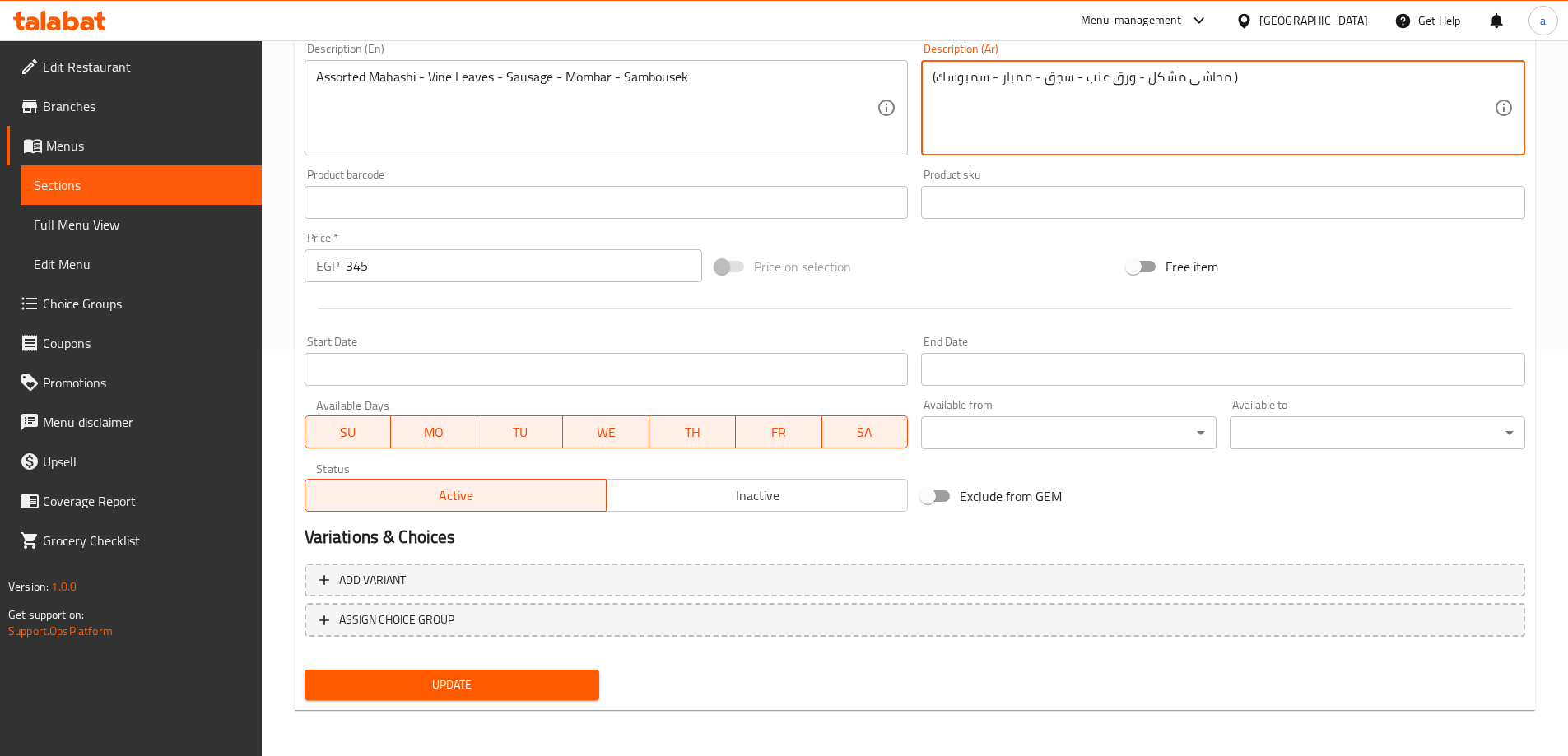
click at [1157, 79] on textarea "(محاشى مشكل - ورق عنب - سجق - ممبار - سمبوسك )" at bounding box center [1213, 108] width 562 height 79
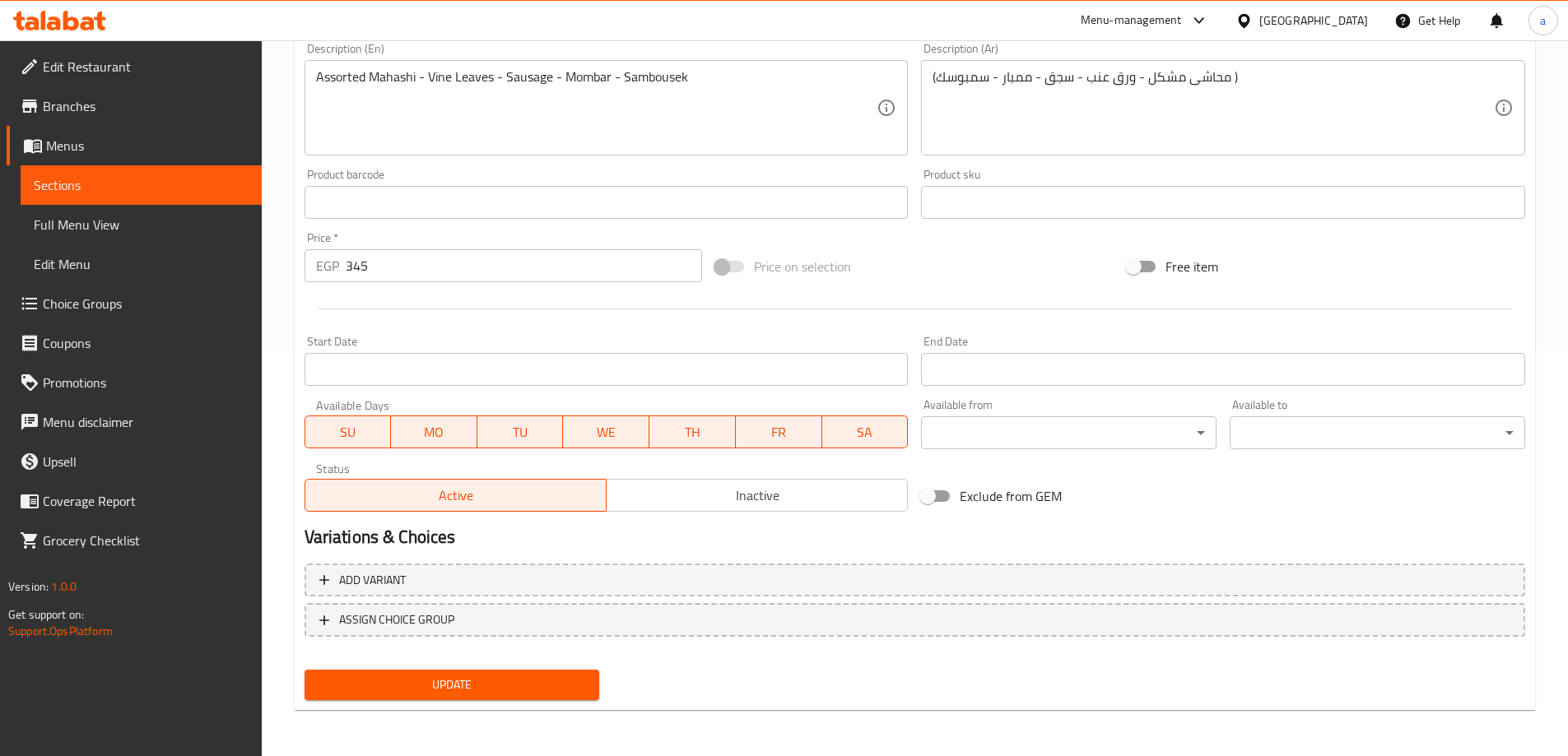
click at [340, 73] on textarea "Assorted Mahashi - Vine Leaves - Sausage - Mombar - Sambousek" at bounding box center [597, 108] width 562 height 79
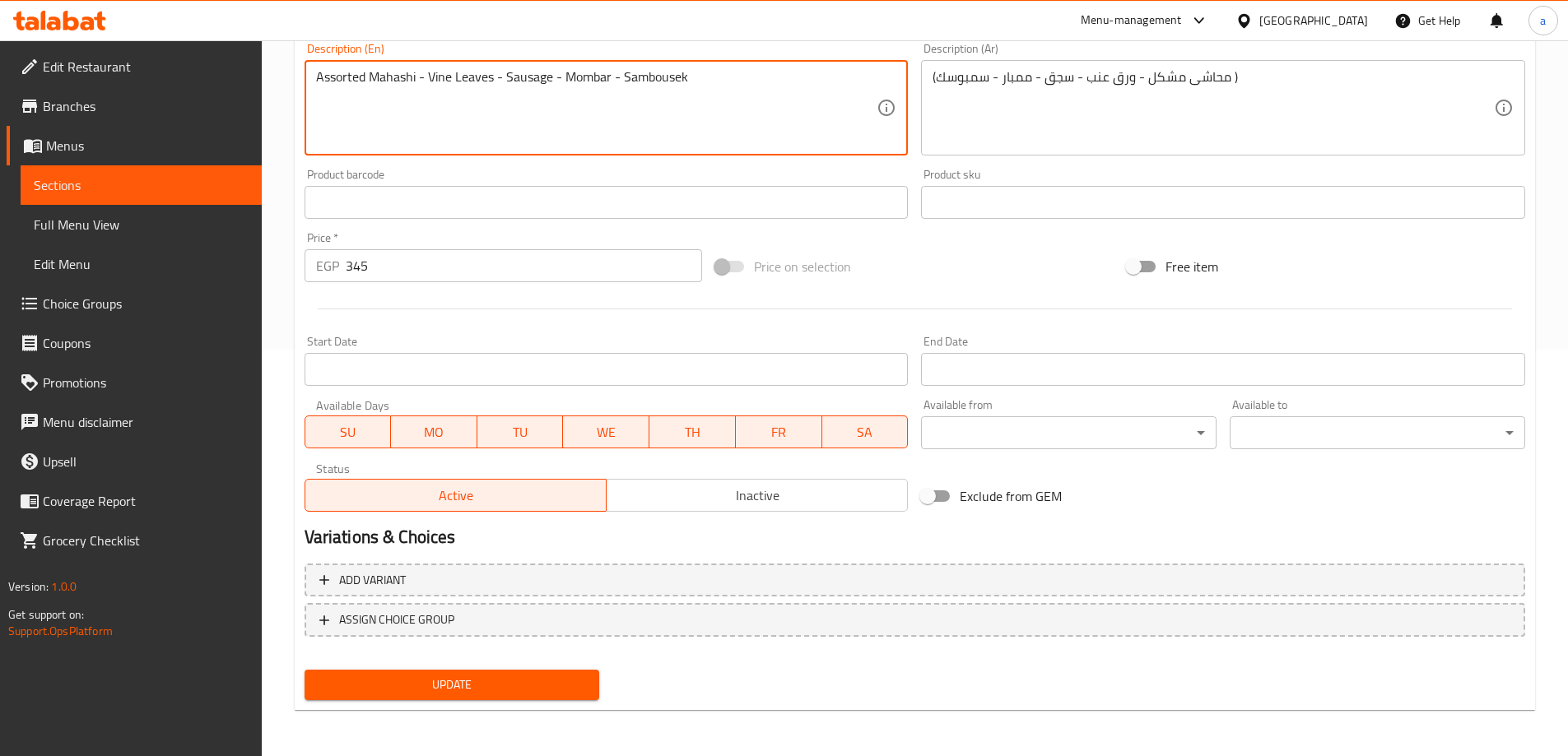
paste textarea "Mix"
type textarea "Mix Mahashi - Vine Leaves - Sausage - Mombar - Sambousek"
click at [465, 676] on span "Update" at bounding box center [452, 685] width 269 height 20
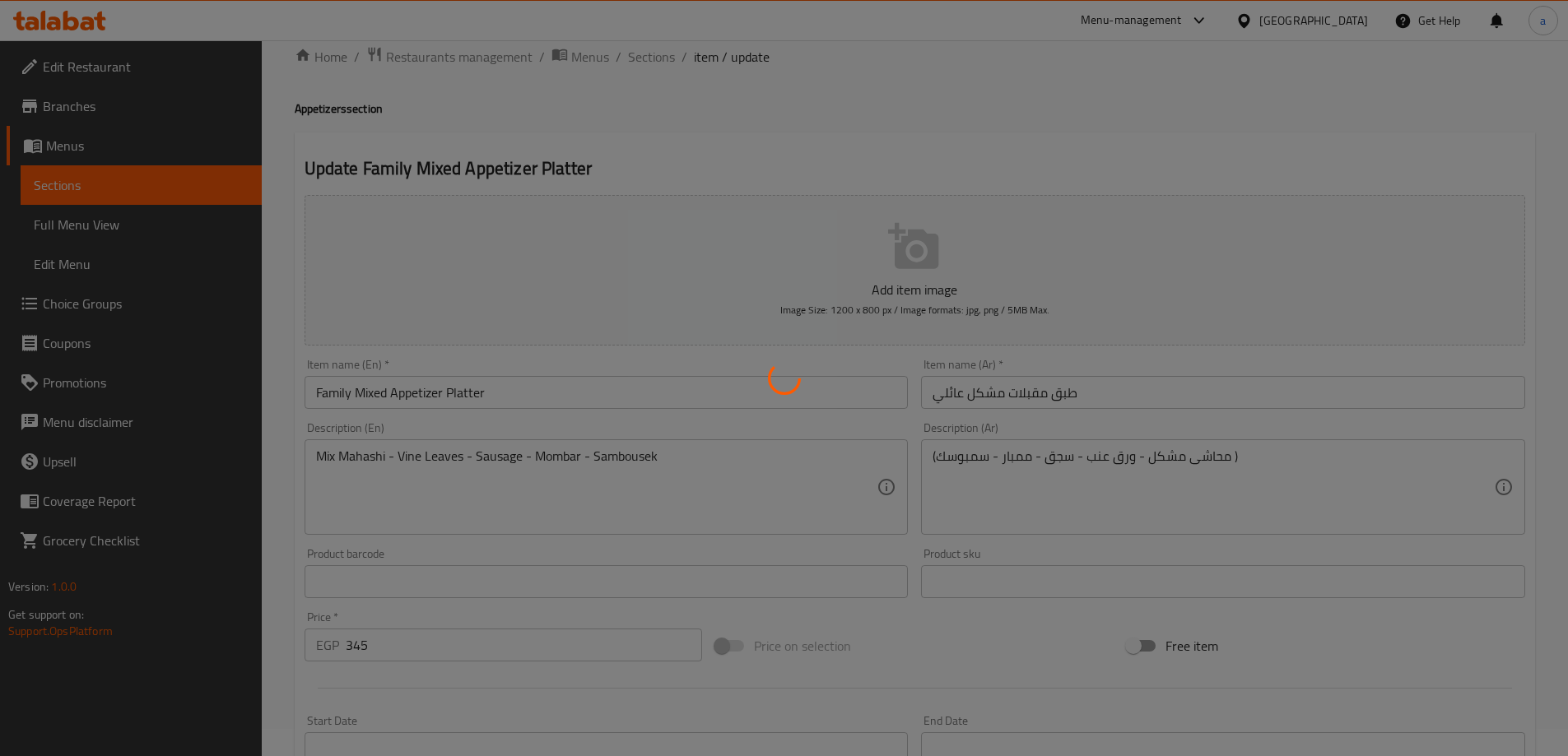
scroll to position [0, 0]
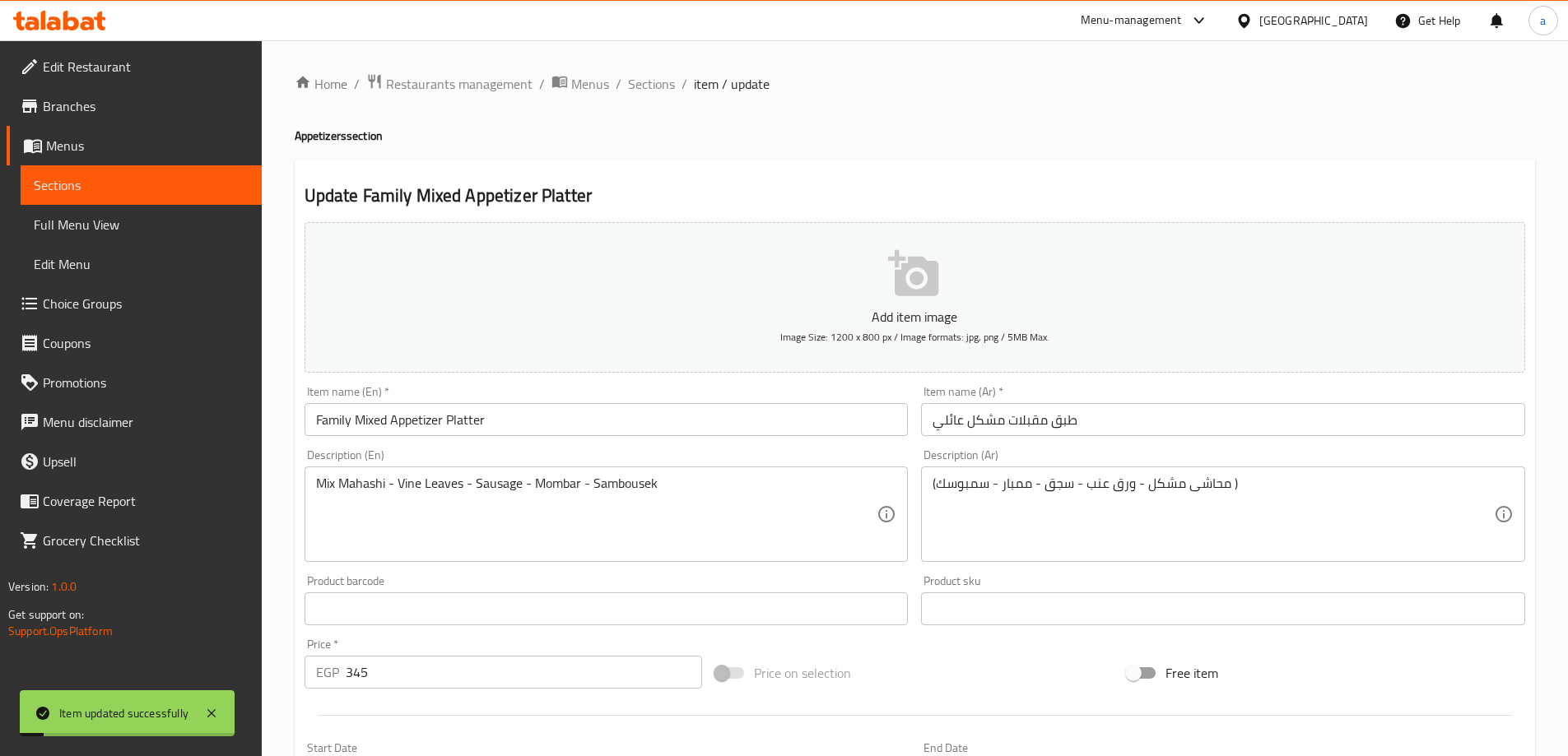
click at [662, 80] on span "Sections" at bounding box center [651, 84] width 47 height 20
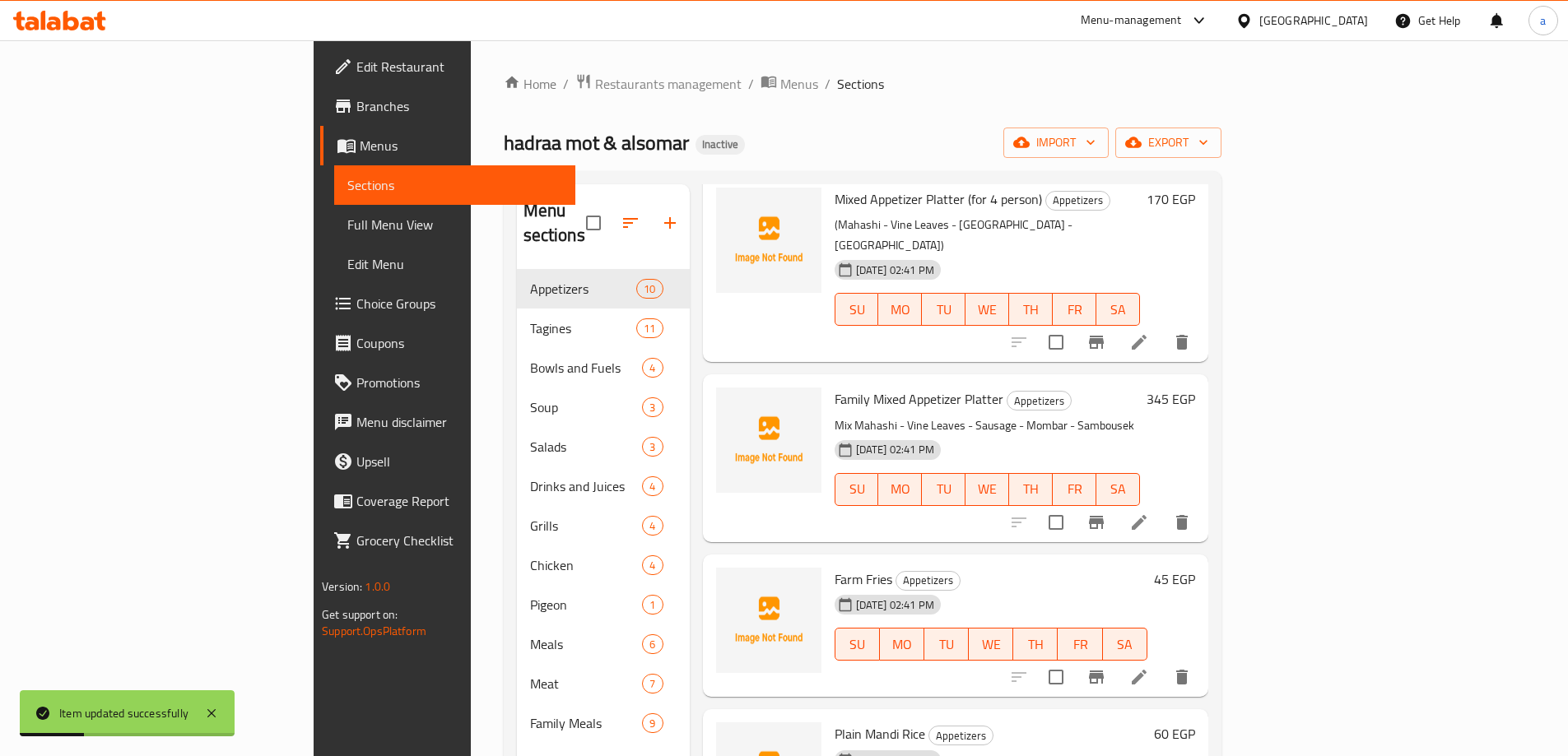
scroll to position [910, 0]
click at [1146, 669] on icon at bounding box center [1139, 676] width 15 height 15
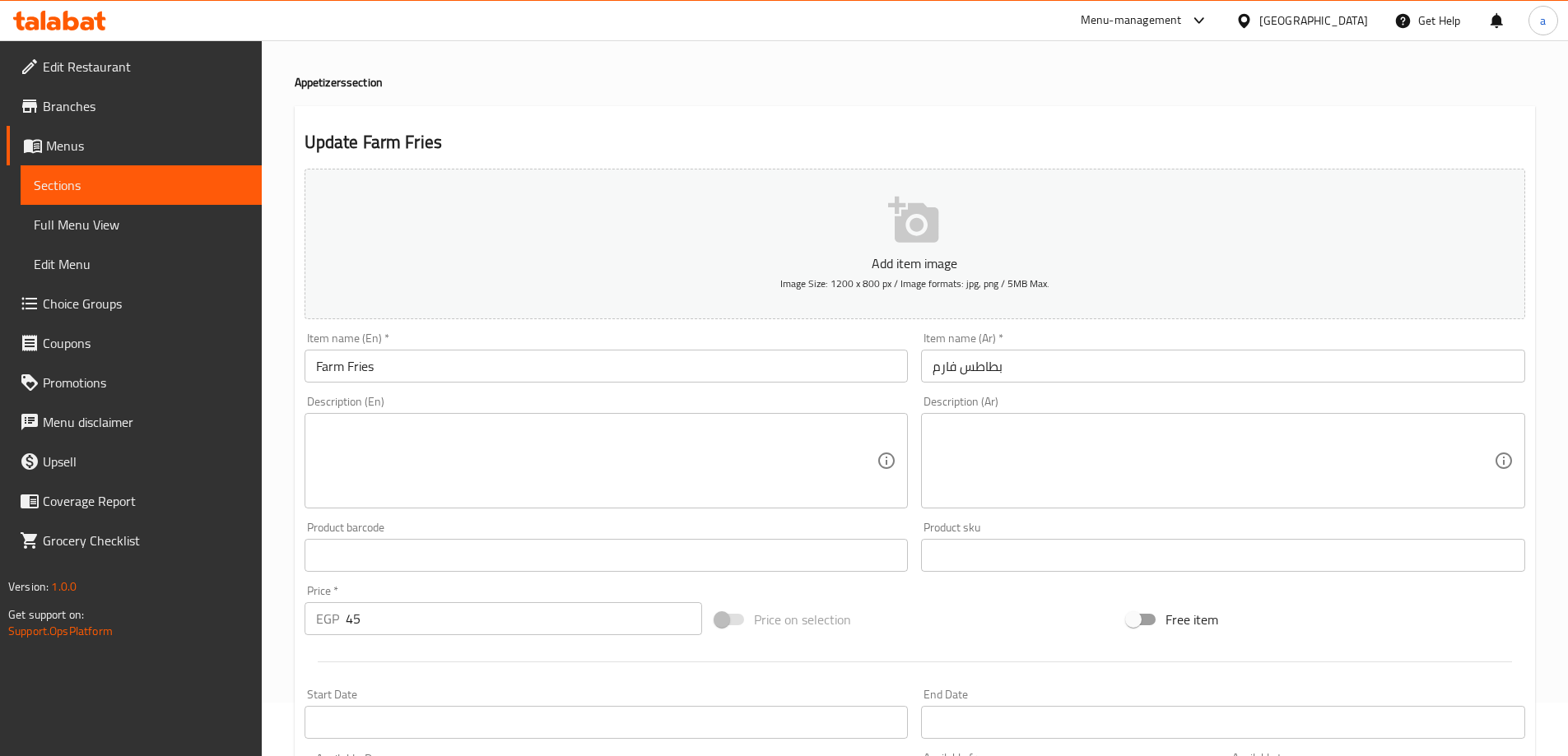
scroll to position [82, 0]
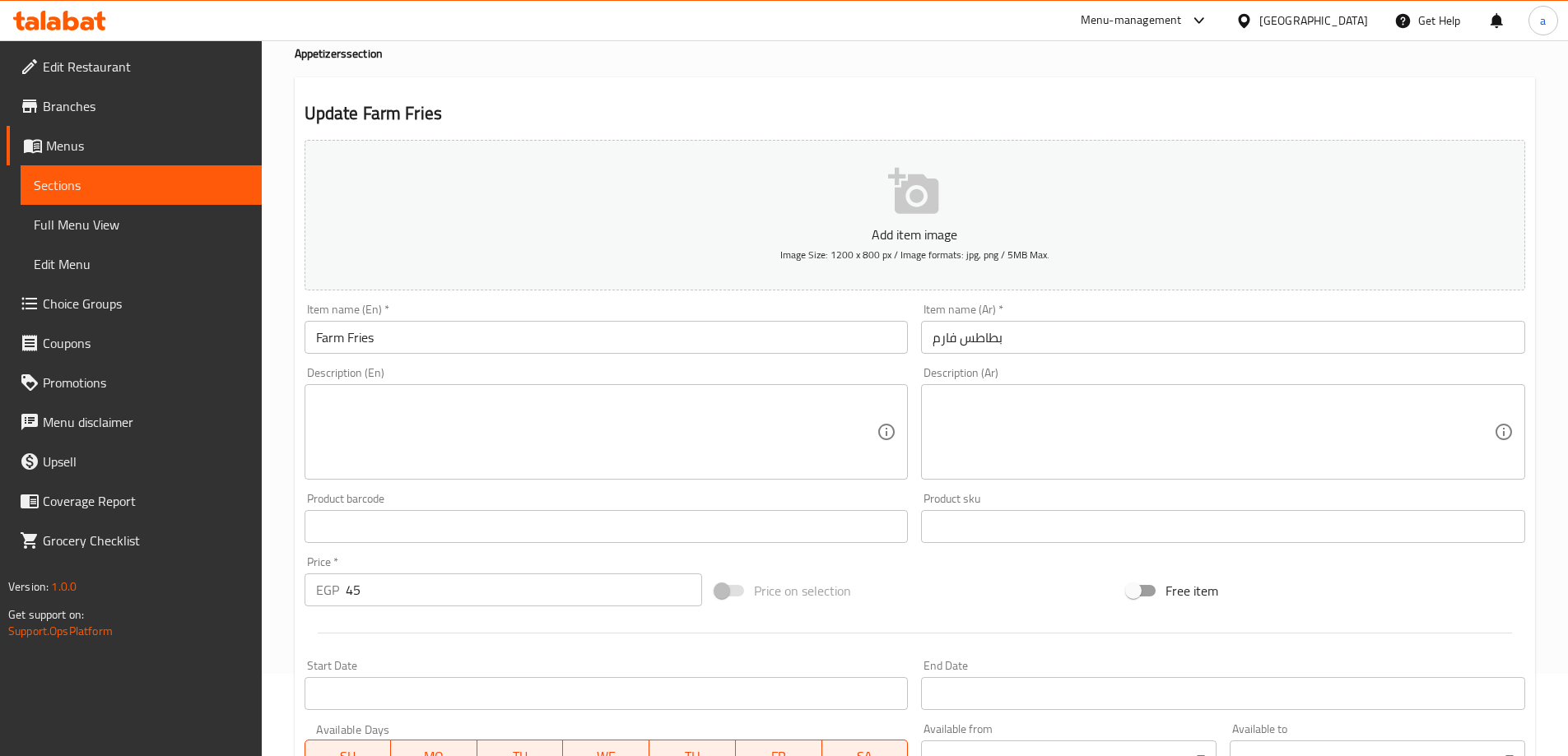
click at [976, 406] on textarea at bounding box center [1213, 433] width 562 height 79
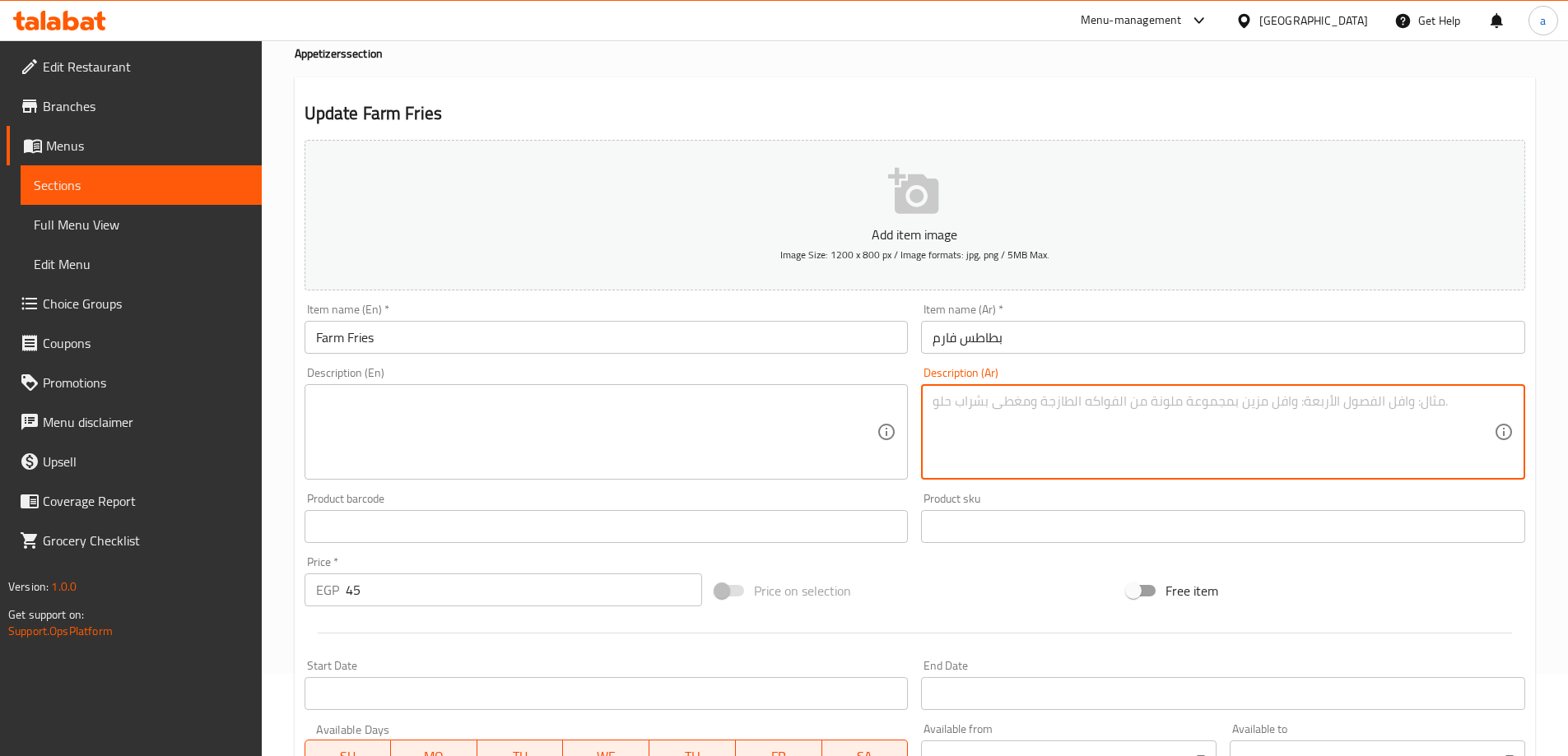
paste textarea "بطاطس مقلية مقرمشة"
click at [1075, 419] on textarea "بطاطس مقلية مقرمشة" at bounding box center [1213, 433] width 562 height 79
type textarea "بطاطس مقلية مقرمشة"
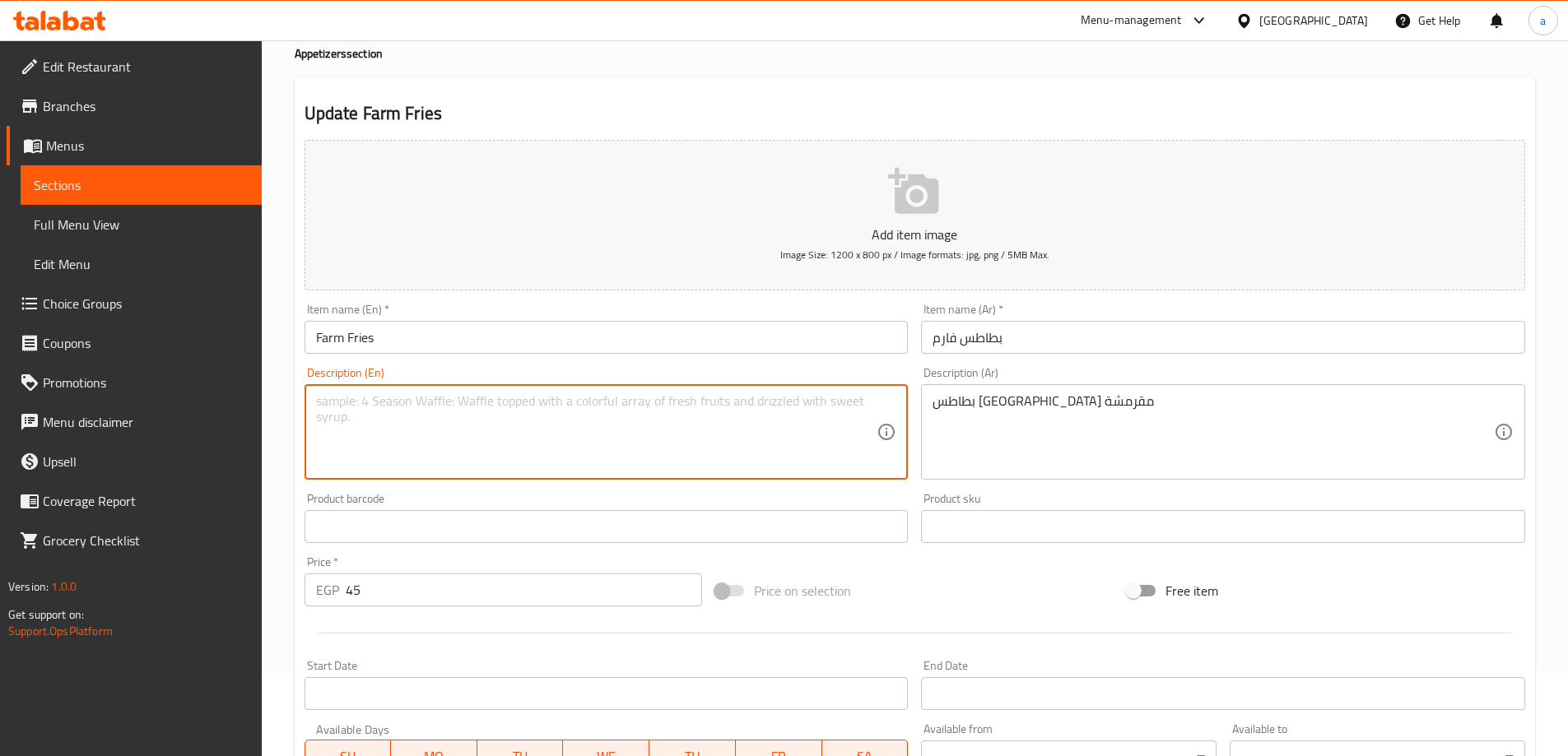
click at [581, 460] on textarea at bounding box center [597, 433] width 562 height 79
paste textarea "Crispy French fries"
click at [699, 418] on textarea "Crispy French fries" at bounding box center [597, 433] width 562 height 79
type textarea "Crispy French fries"
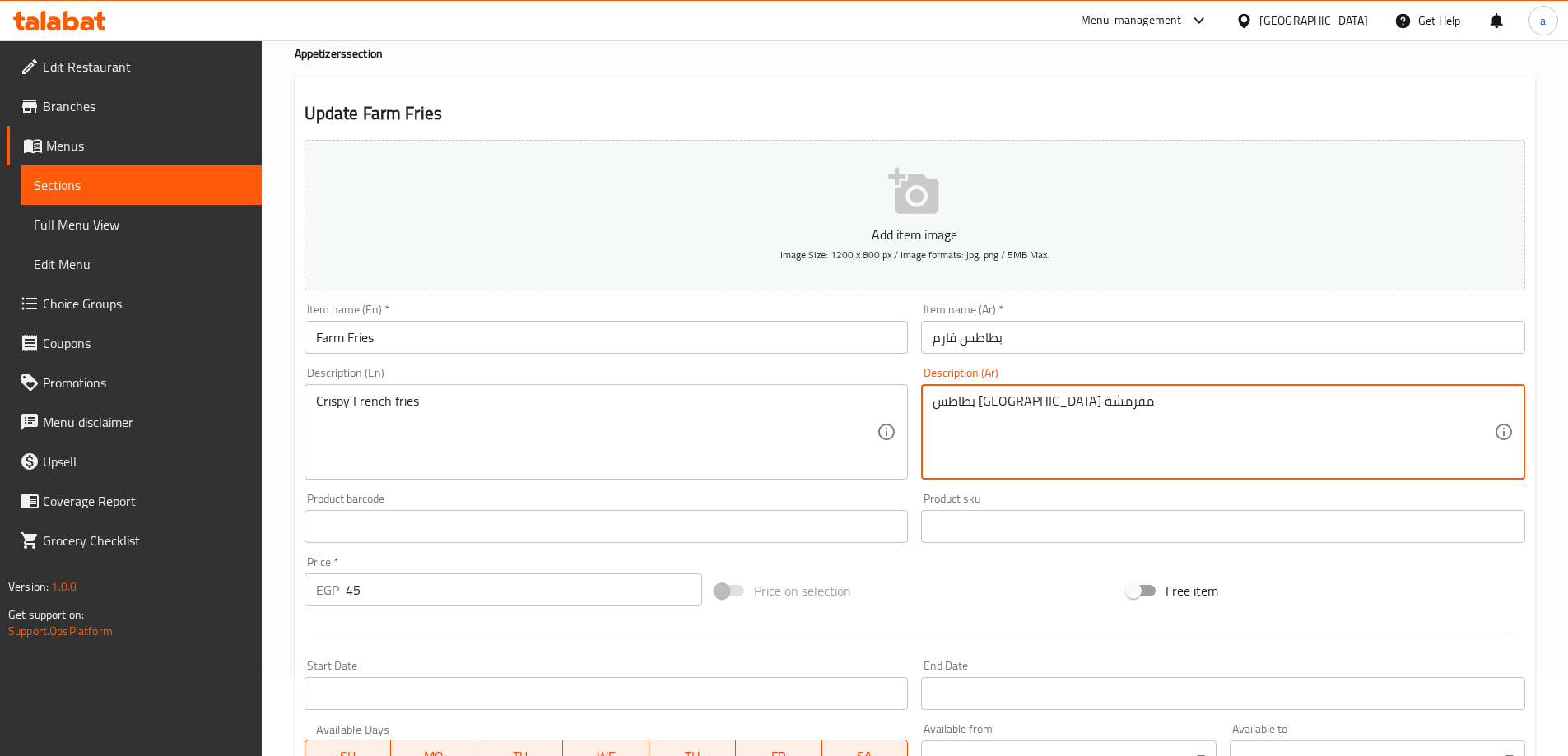
drag, startPoint x: 988, startPoint y: 402, endPoint x: 1070, endPoint y: 413, distance: 82.7
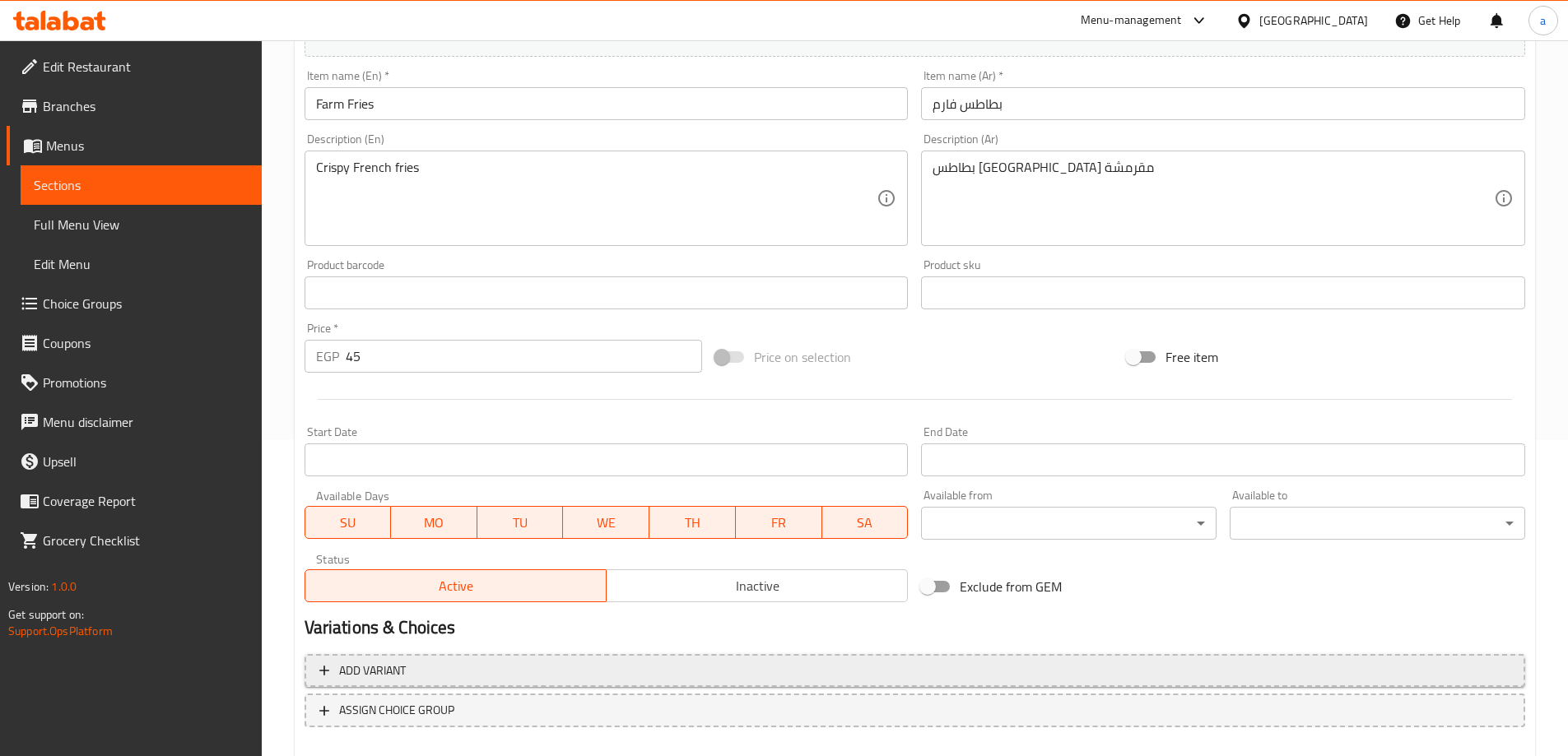
scroll to position [406, 0]
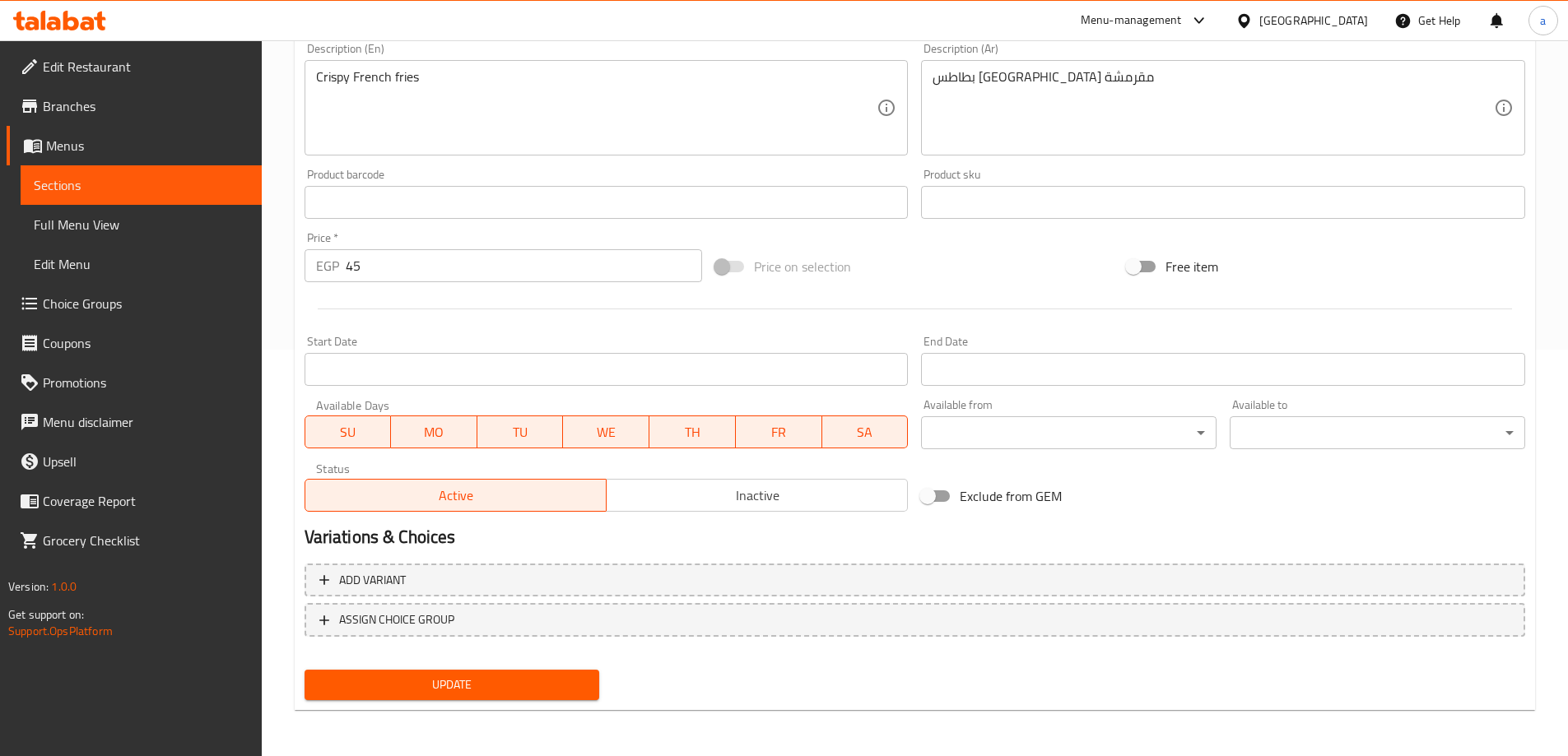
drag, startPoint x: 417, startPoint y: 677, endPoint x: 434, endPoint y: 656, distance: 27.0
click at [417, 677] on span "Update" at bounding box center [452, 685] width 269 height 20
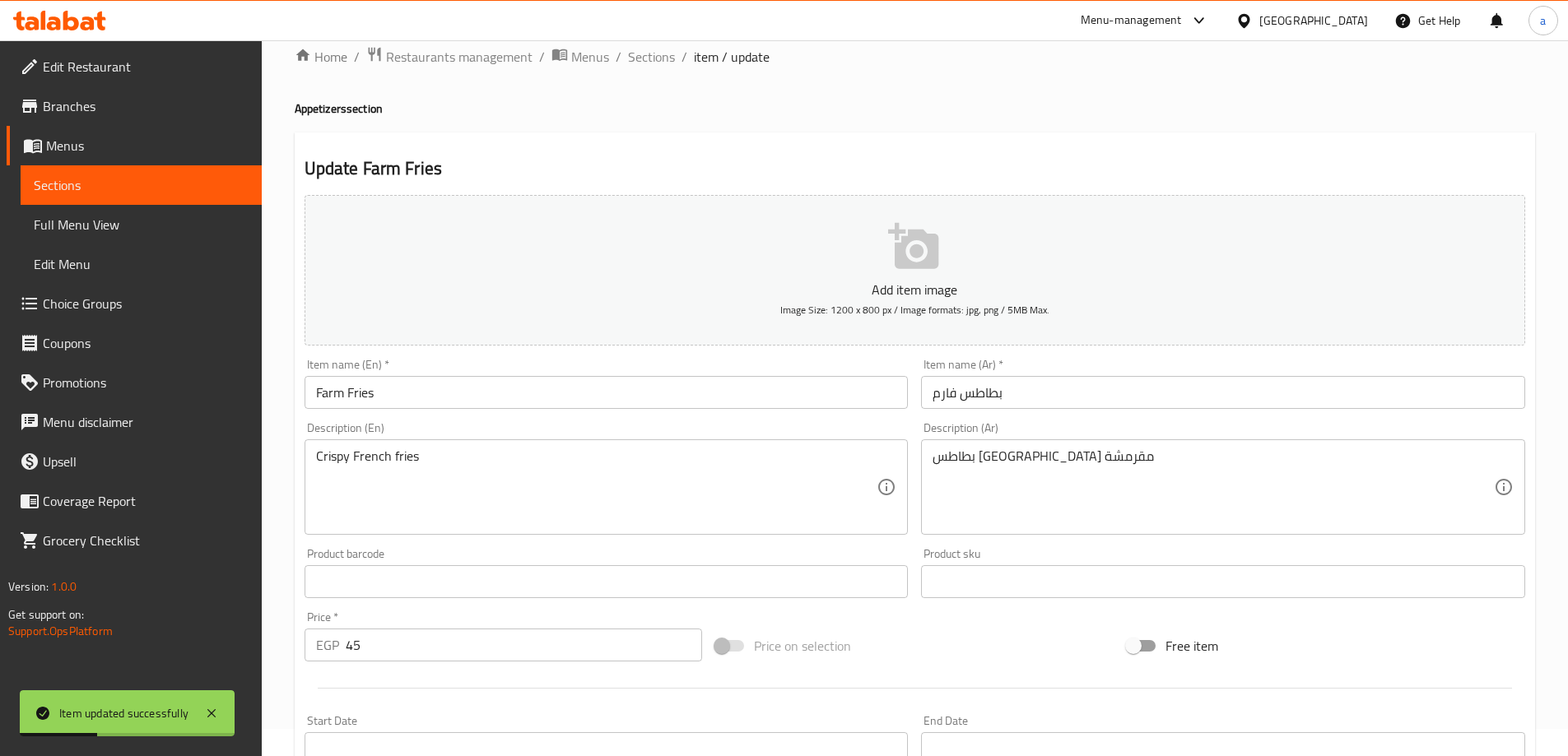
scroll to position [0, 0]
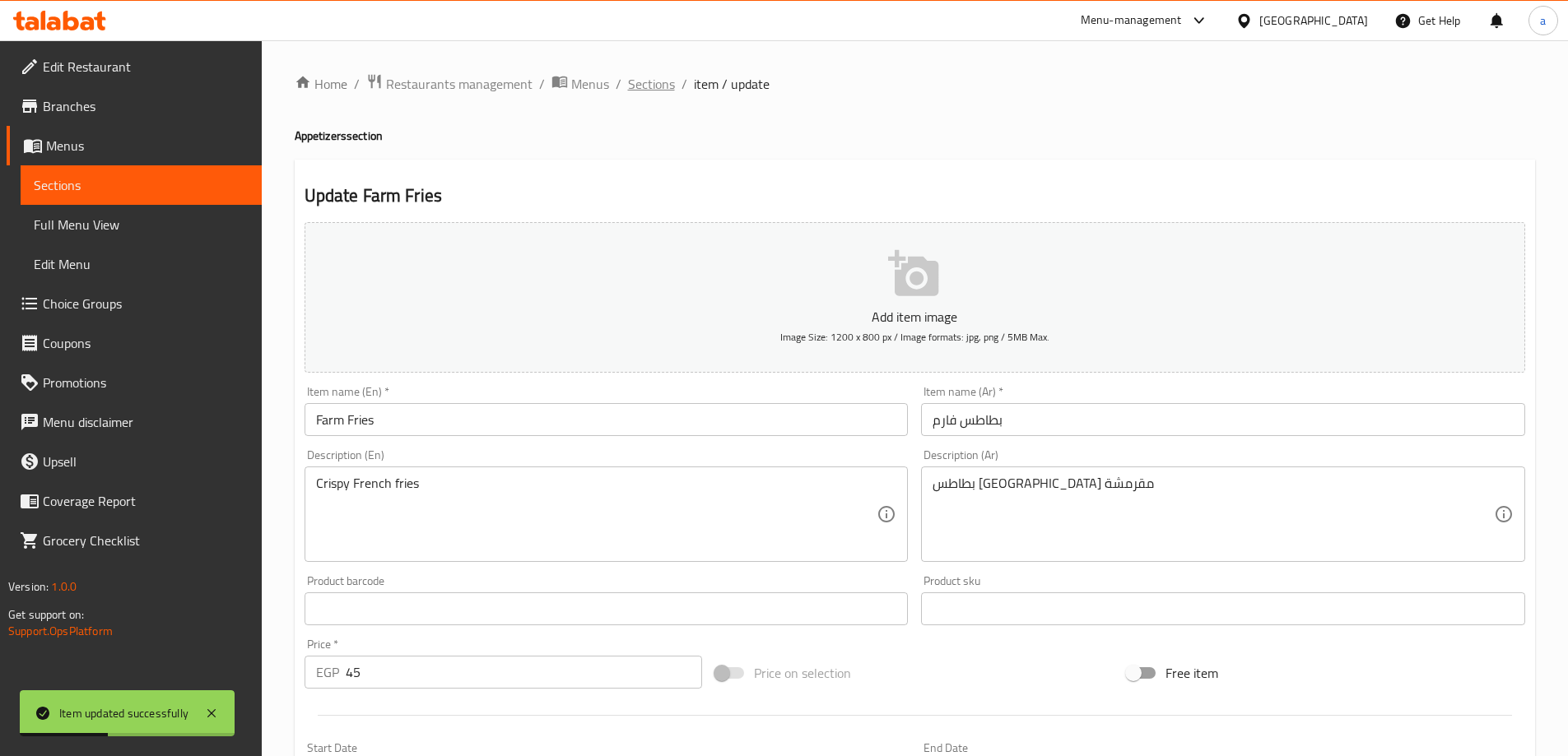
click at [640, 85] on span "Sections" at bounding box center [651, 84] width 47 height 20
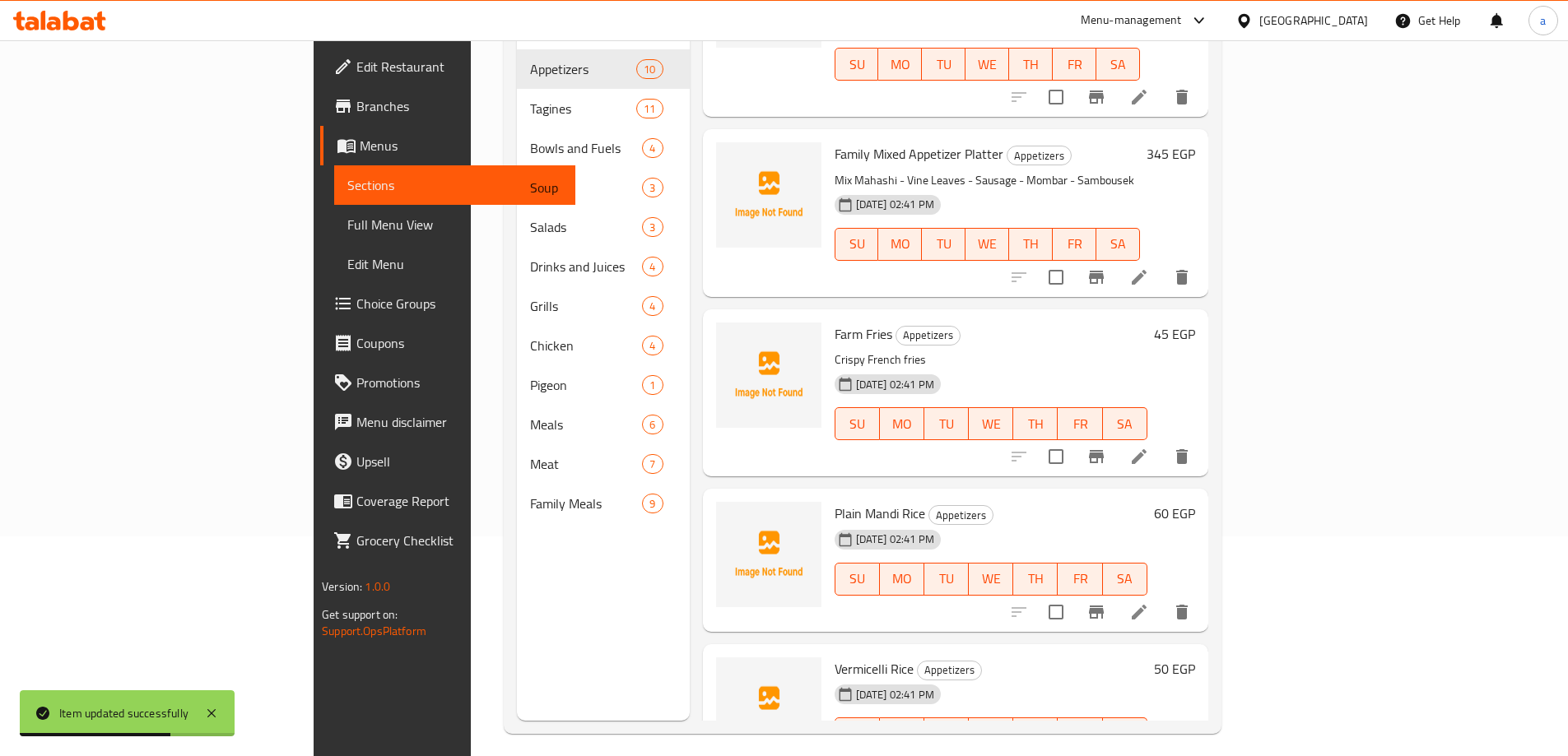
scroll to position [230, 0]
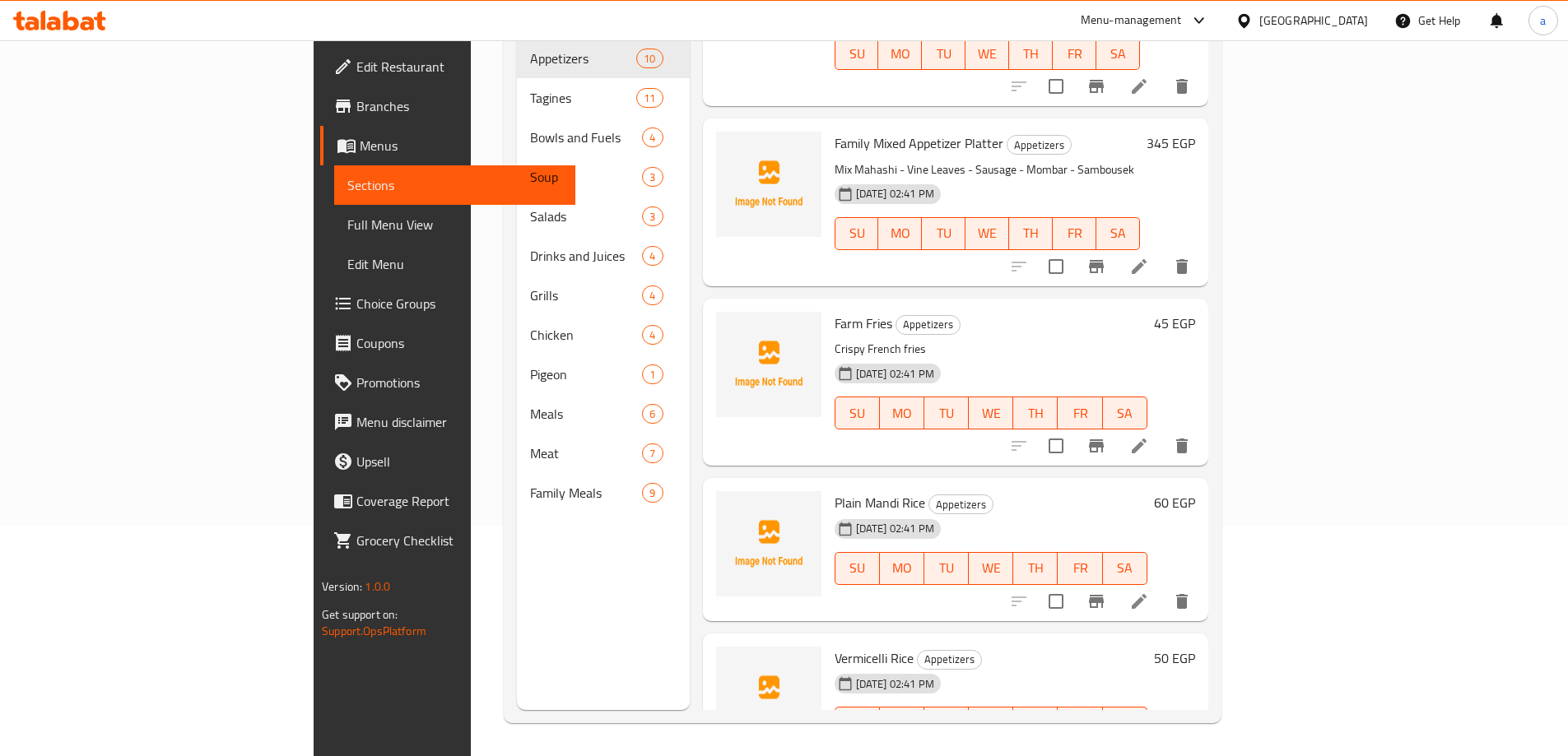
click at [1162, 586] on li at bounding box center [1139, 601] width 46 height 30
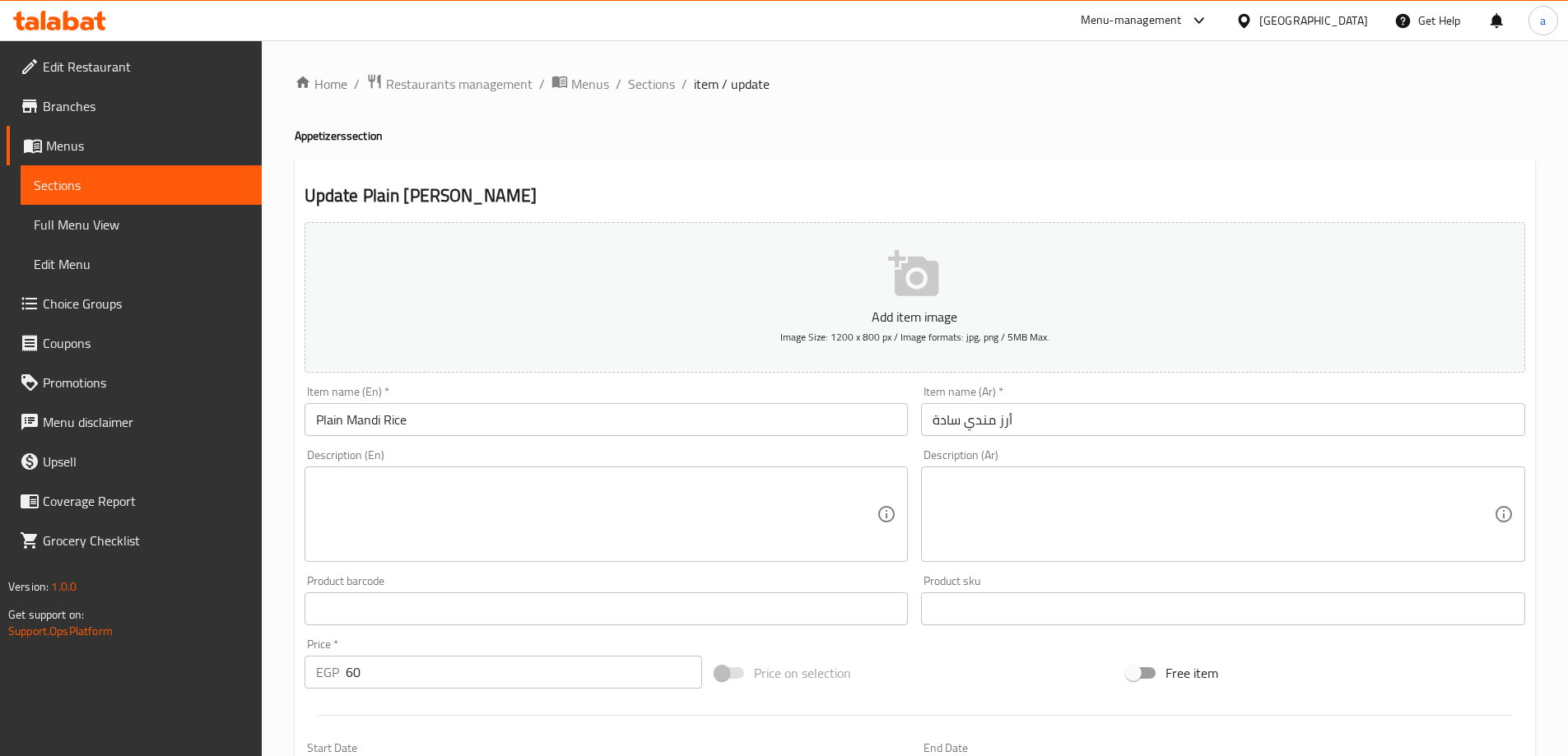
click at [959, 480] on textarea at bounding box center [1213, 515] width 562 height 79
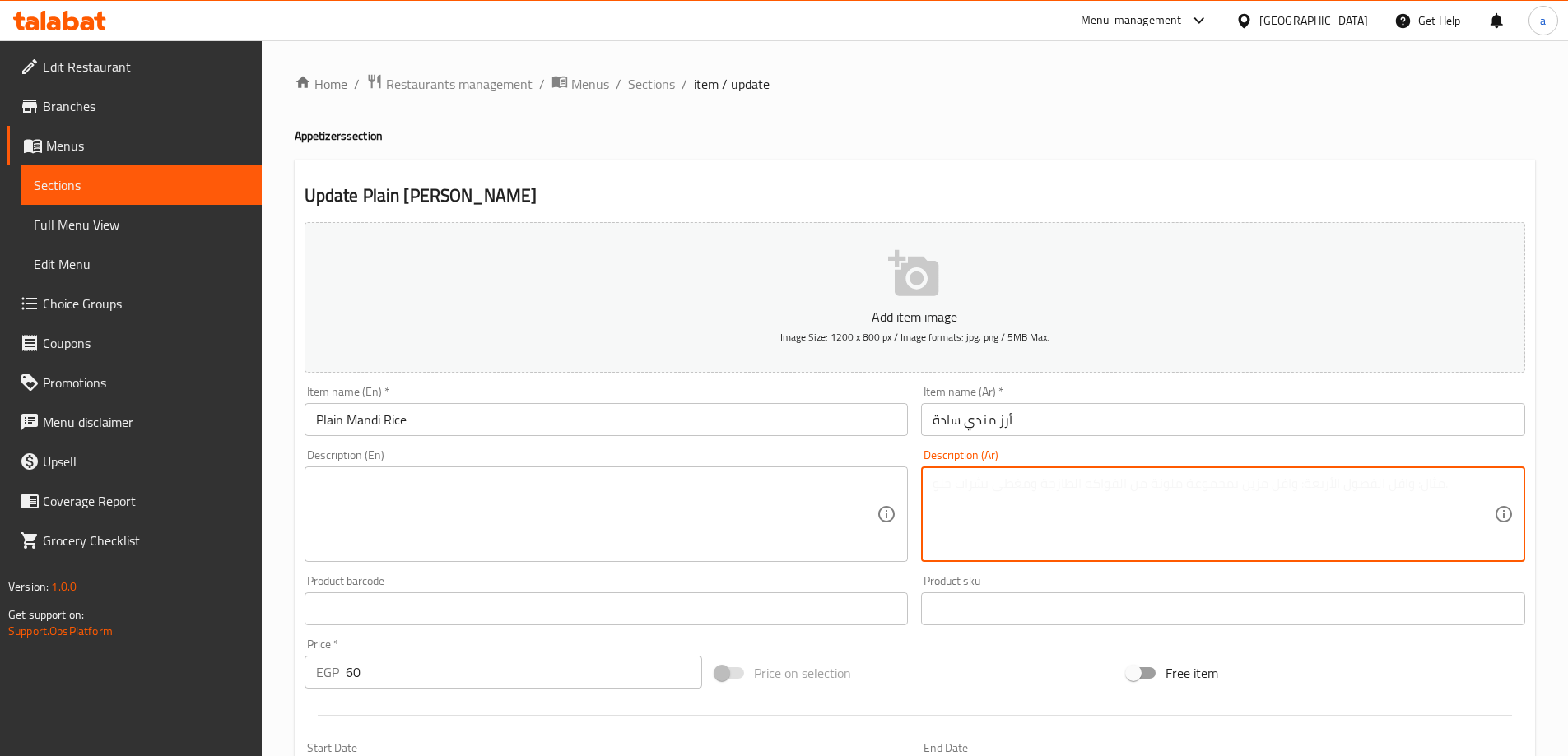
paste textarea "أرز بسمتي مطهو على البخار بنكهات المندي العربية"
type textarea "أرز بسمتي مطهو على البخار بنكهات المندي العربية"
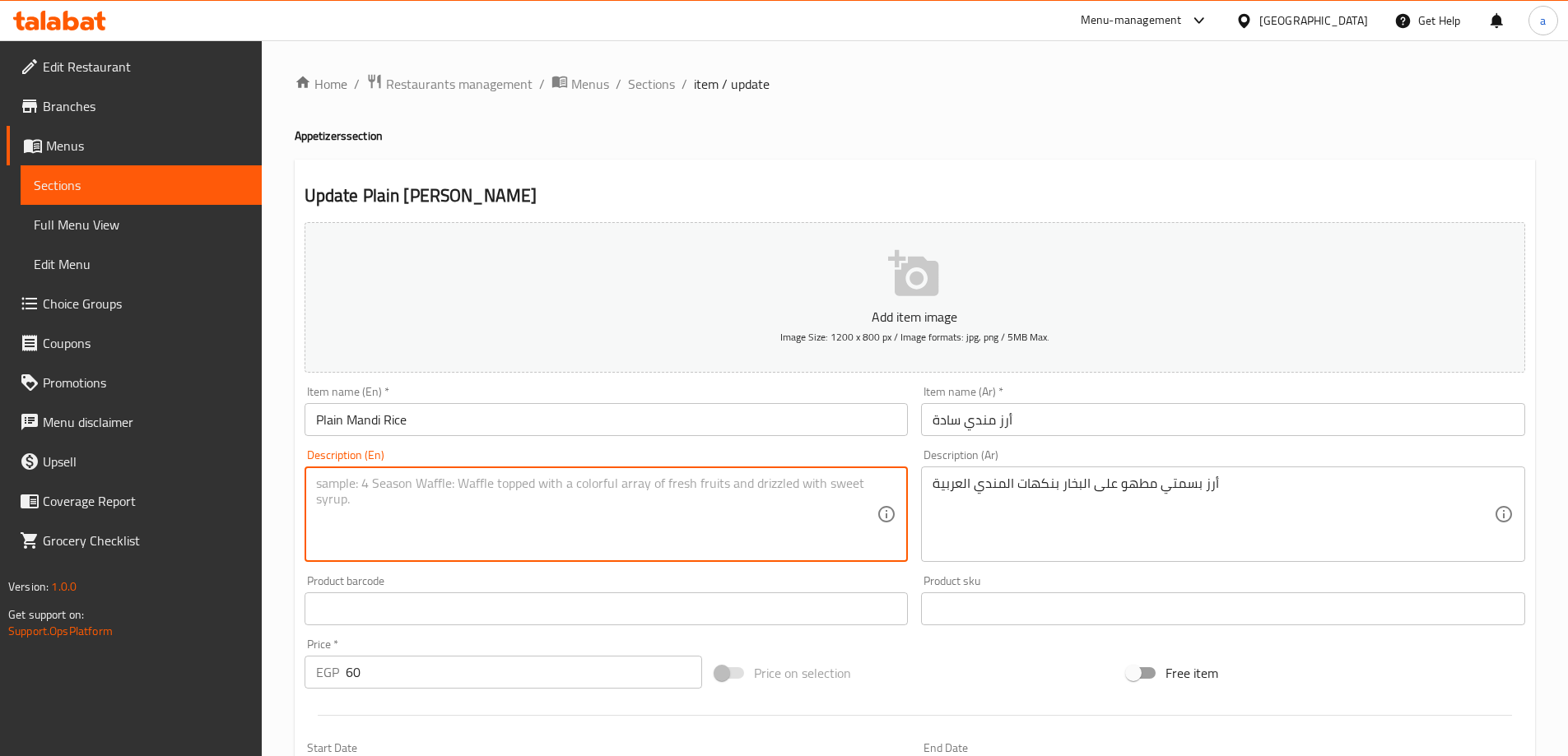
click at [585, 493] on textarea at bounding box center [597, 515] width 562 height 79
paste textarea "Steamed basmati rice with Arabic mandi flavors"
type textarea "Steamed basmati rice with Arabic mandi flavors"
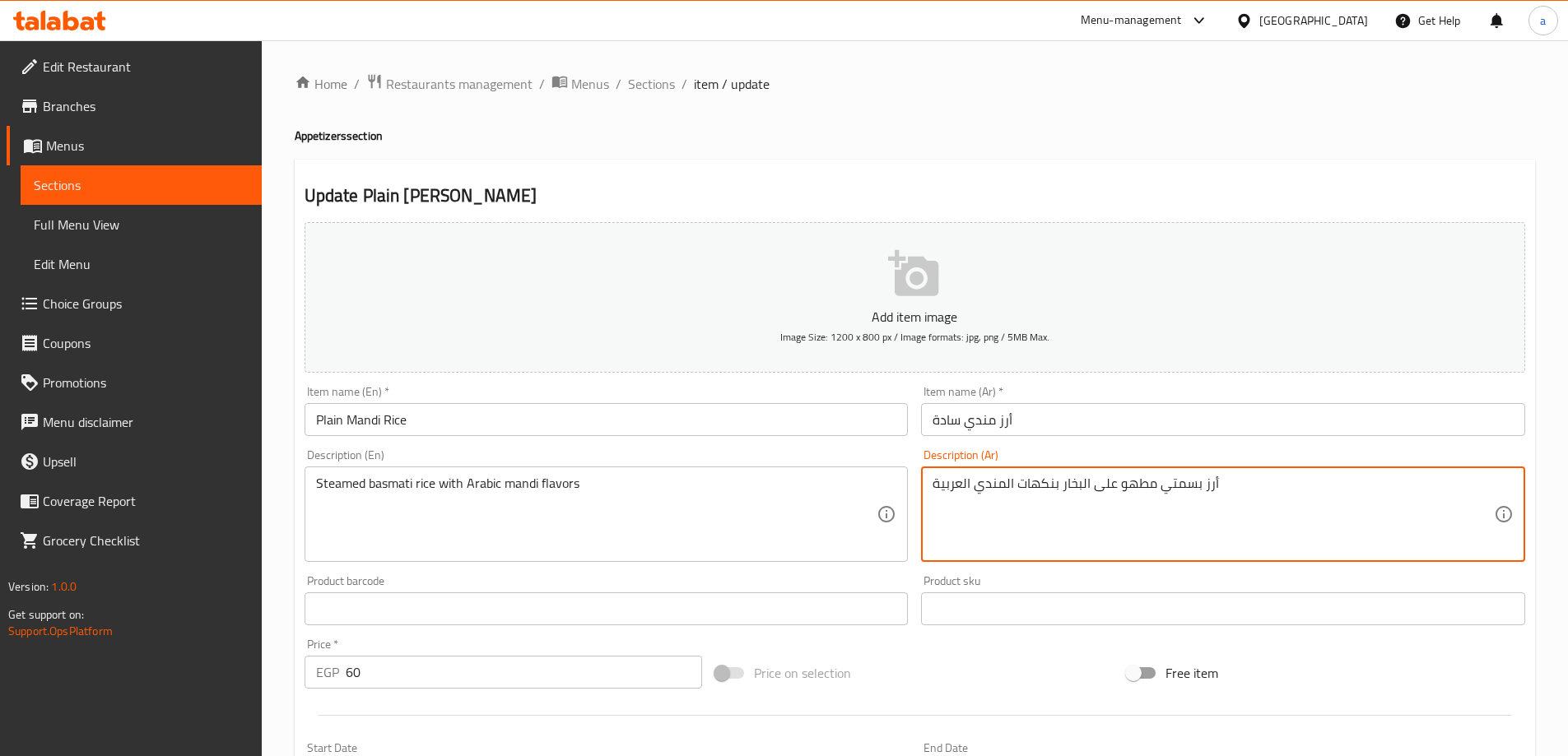
click at [1183, 479] on textarea "أرز بسمتي مطهو على البخار بنكهات المندي العربية" at bounding box center [1213, 515] width 562 height 79
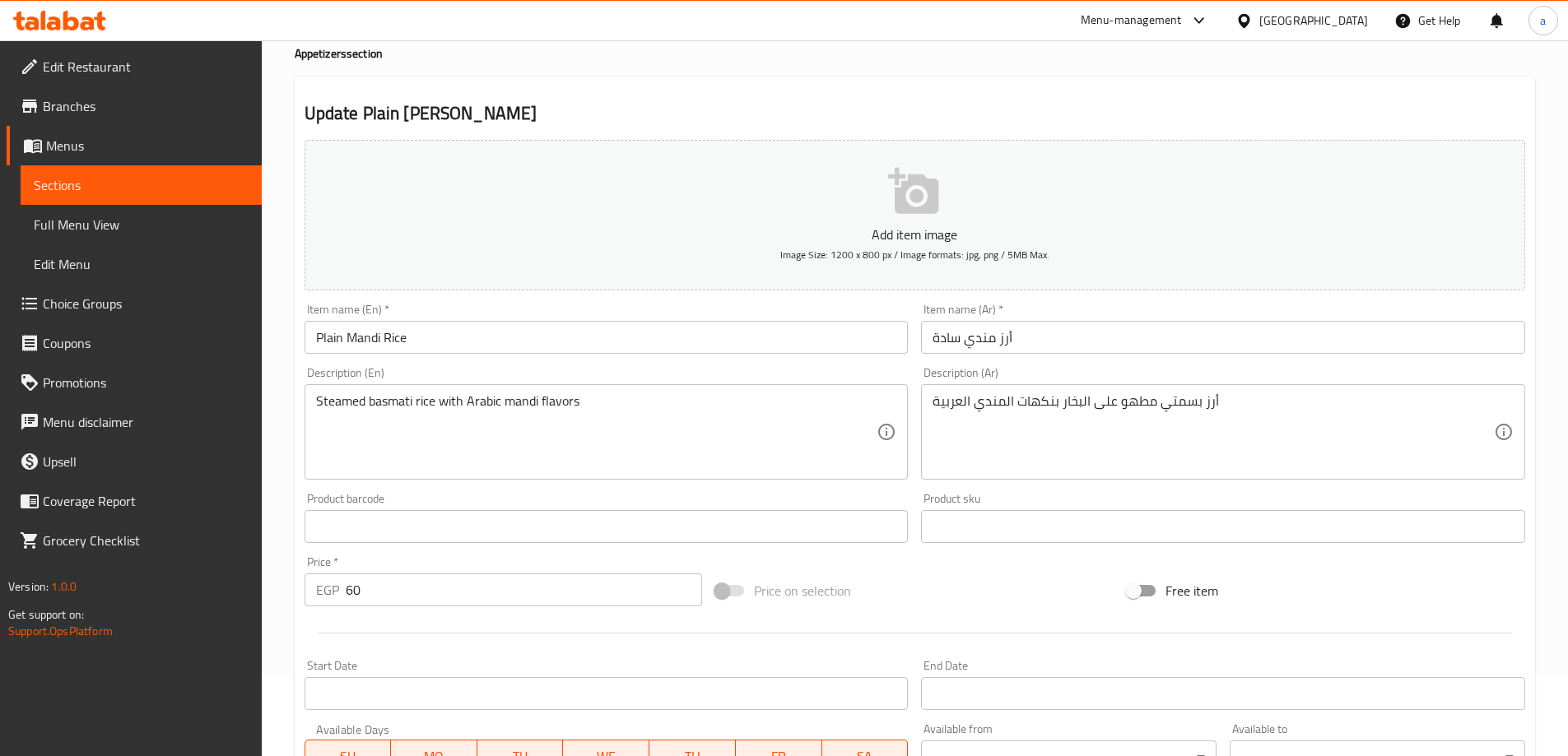
scroll to position [406, 0]
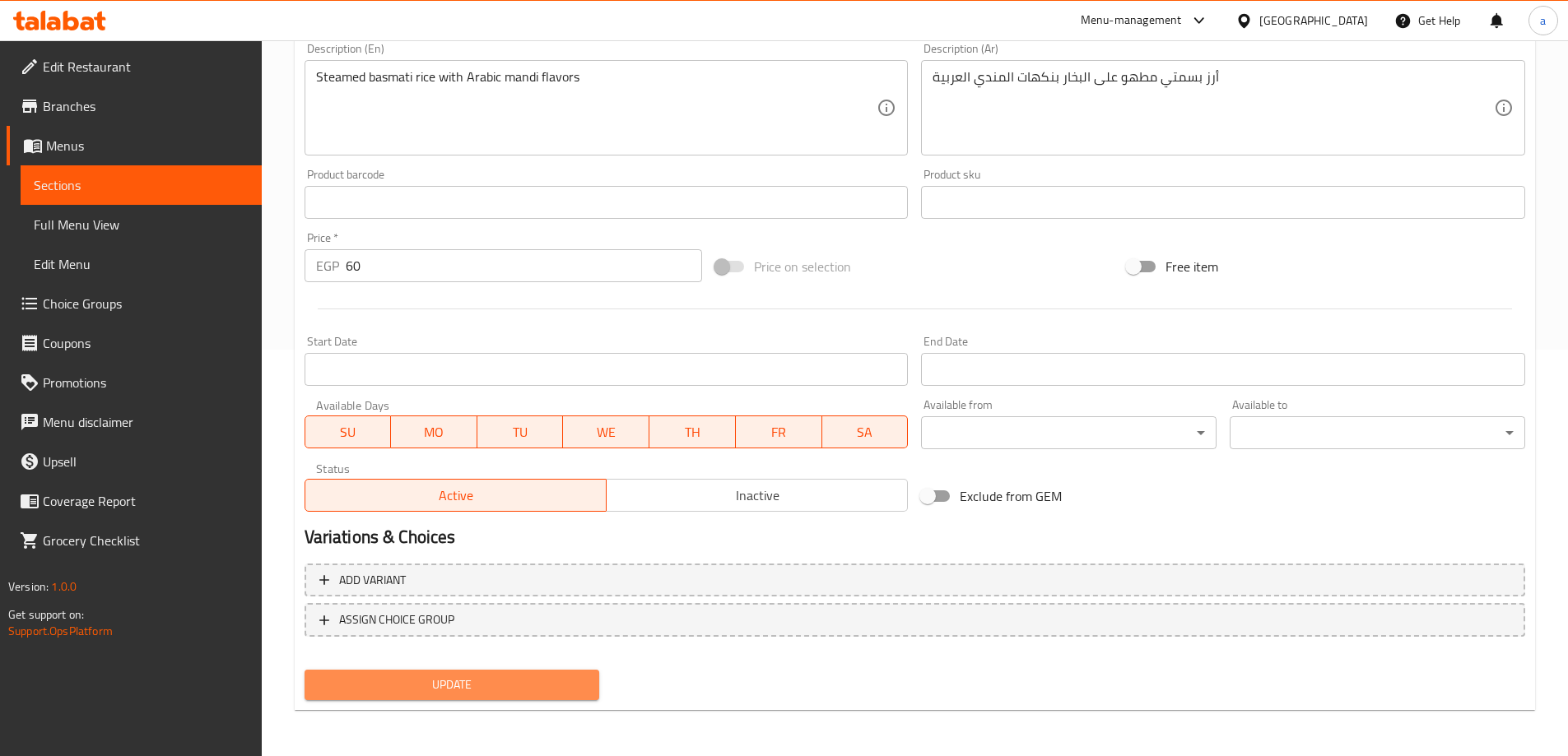
click at [449, 683] on span "Update" at bounding box center [452, 685] width 269 height 20
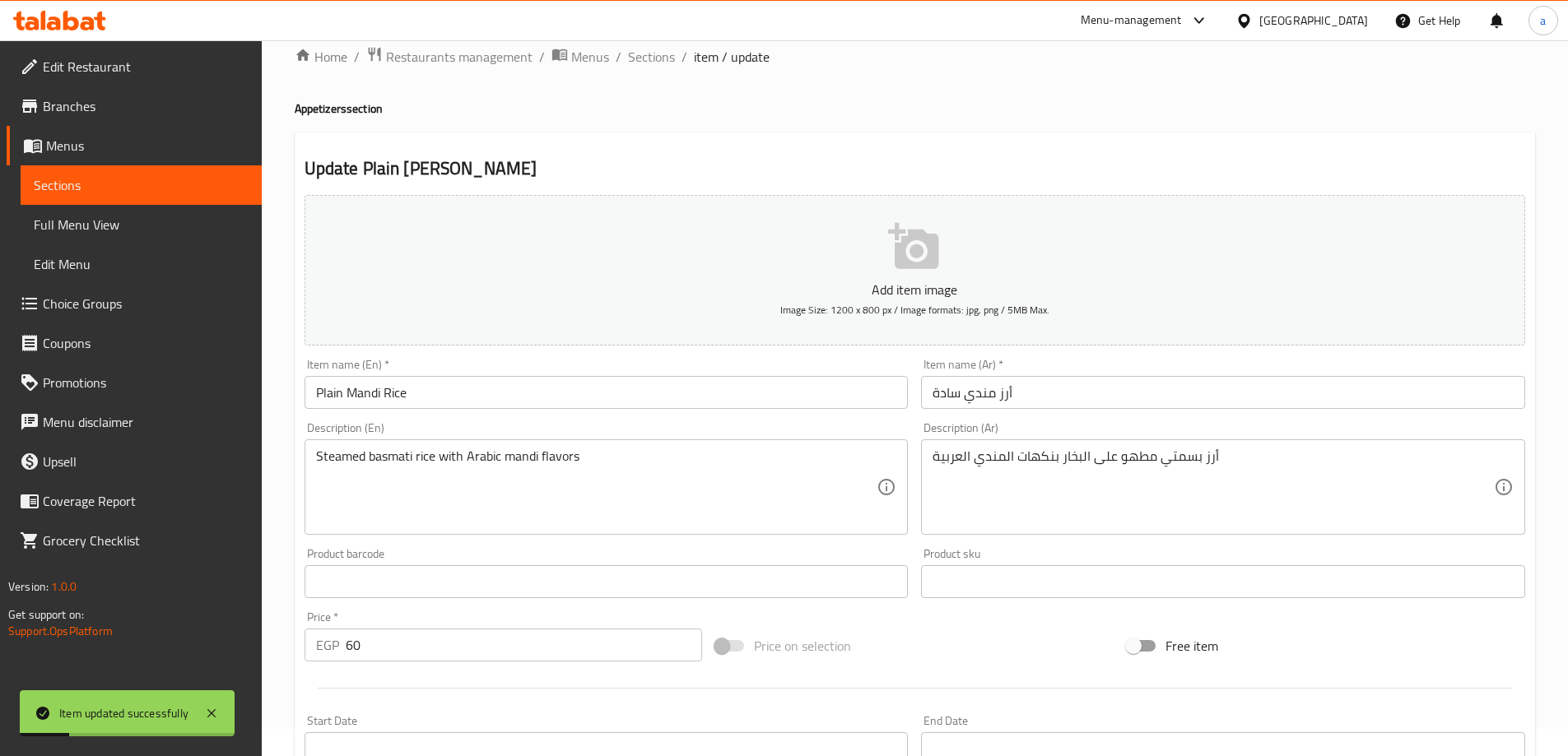
scroll to position [0, 0]
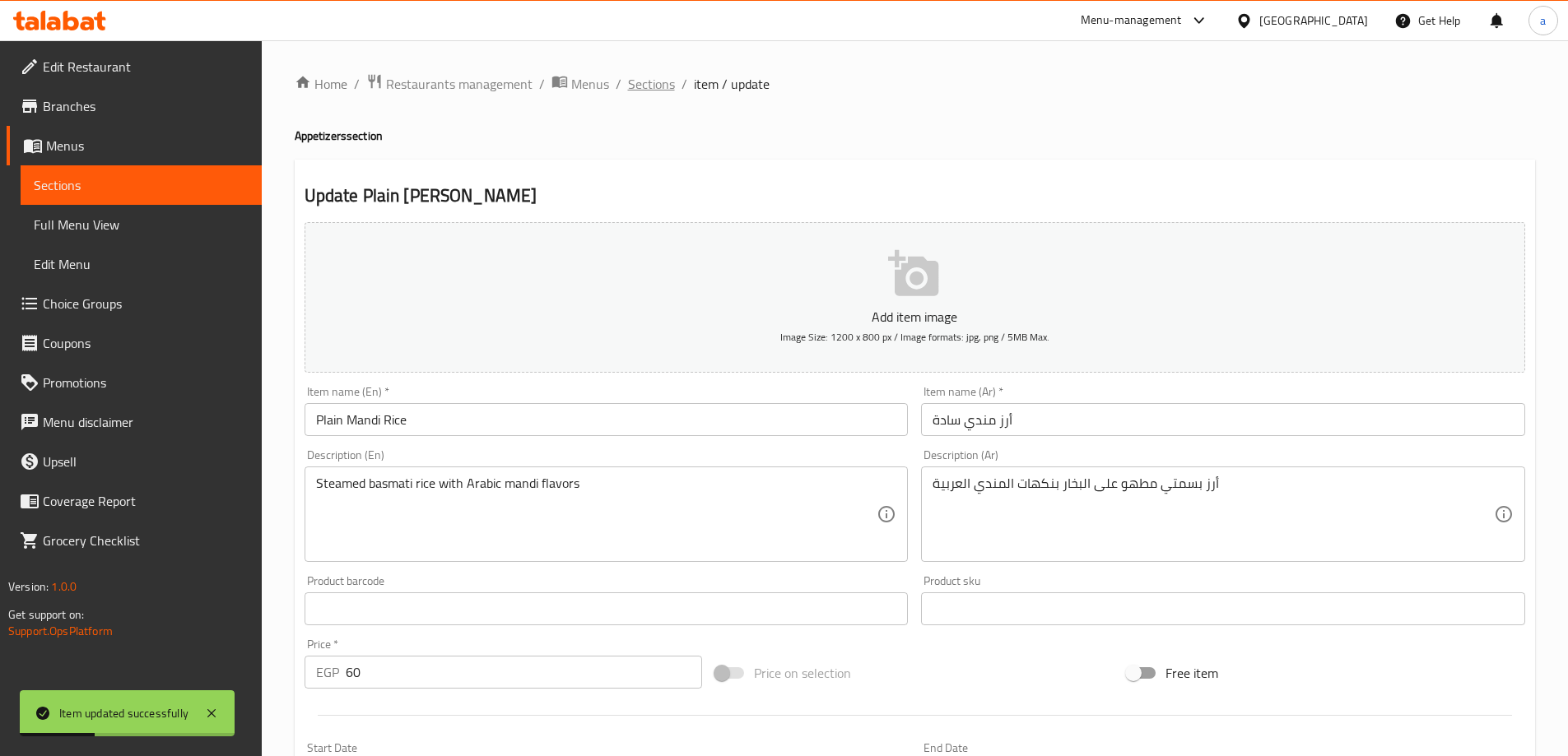
click at [644, 74] on span "Sections" at bounding box center [651, 84] width 47 height 20
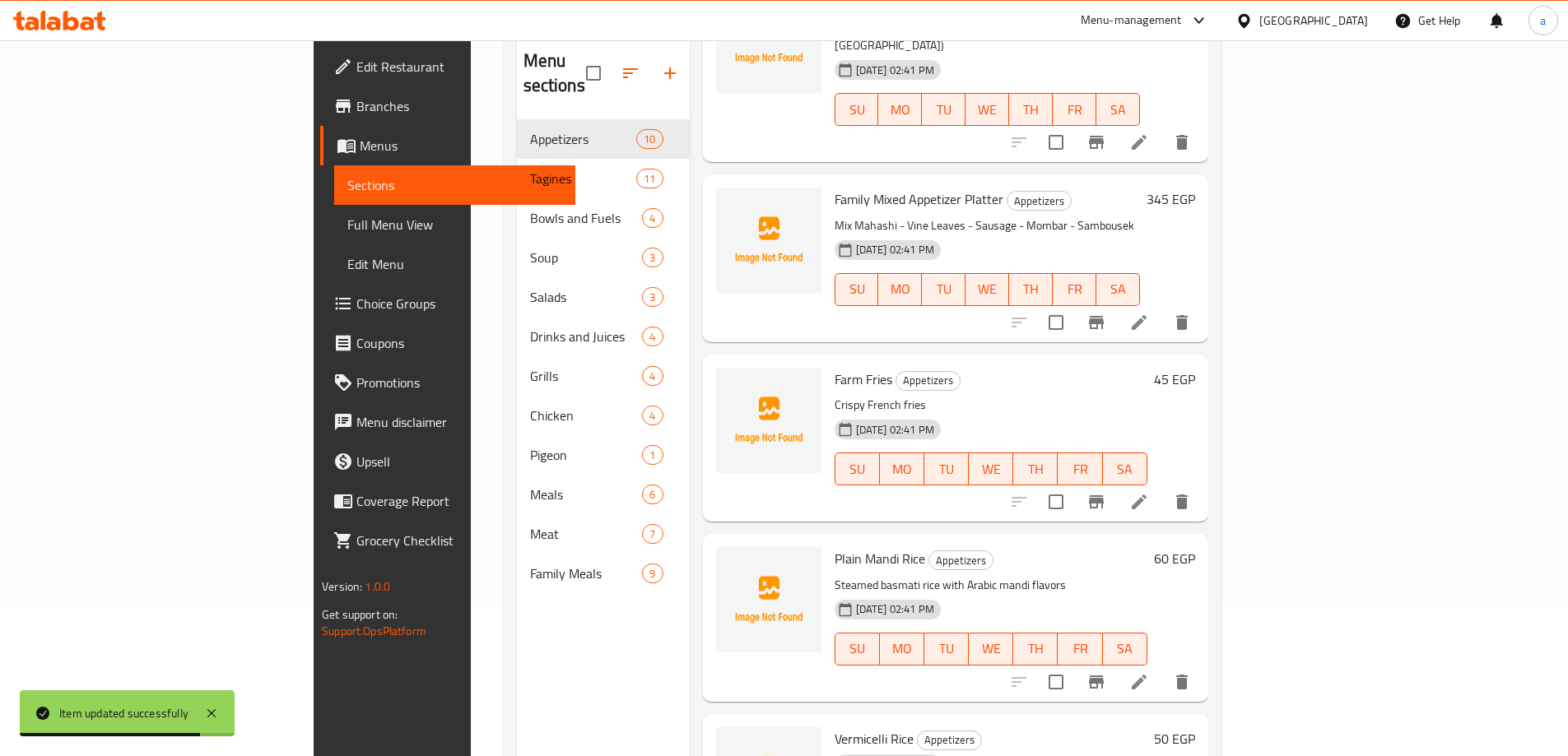
scroll to position [230, 0]
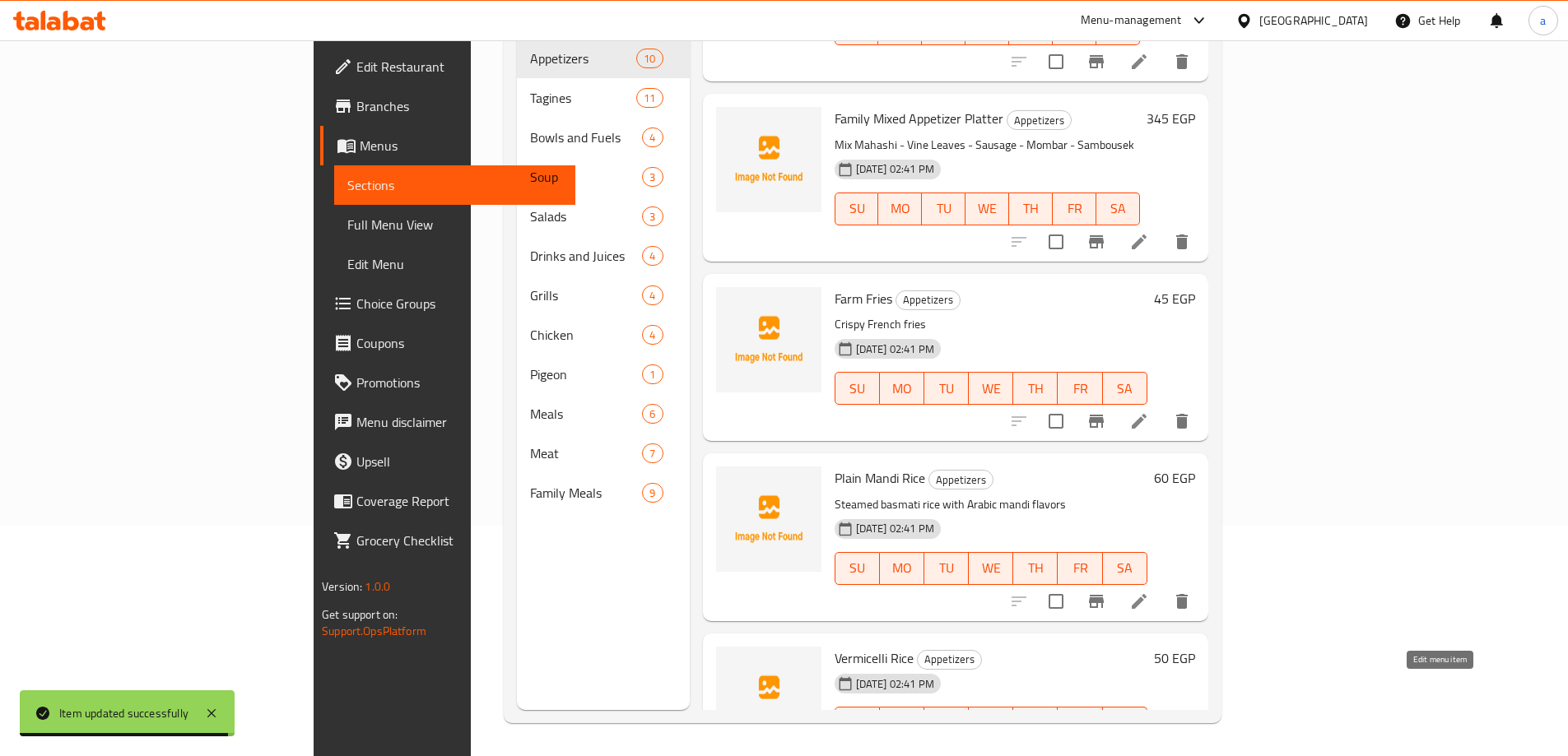
click at [1149, 746] on icon at bounding box center [1139, 755] width 20 height 20
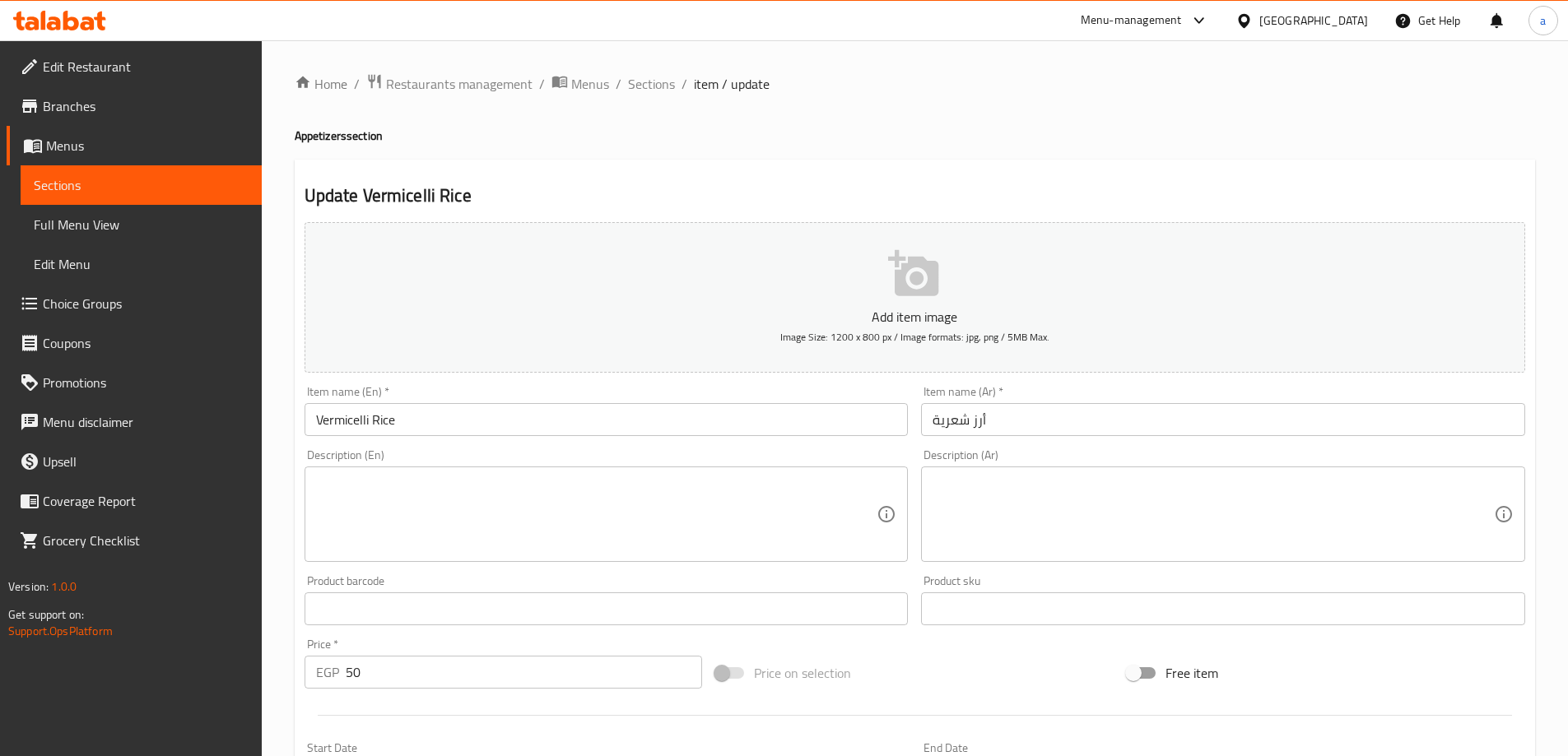
click at [968, 473] on div "Description (Ar)" at bounding box center [1223, 515] width 604 height 96
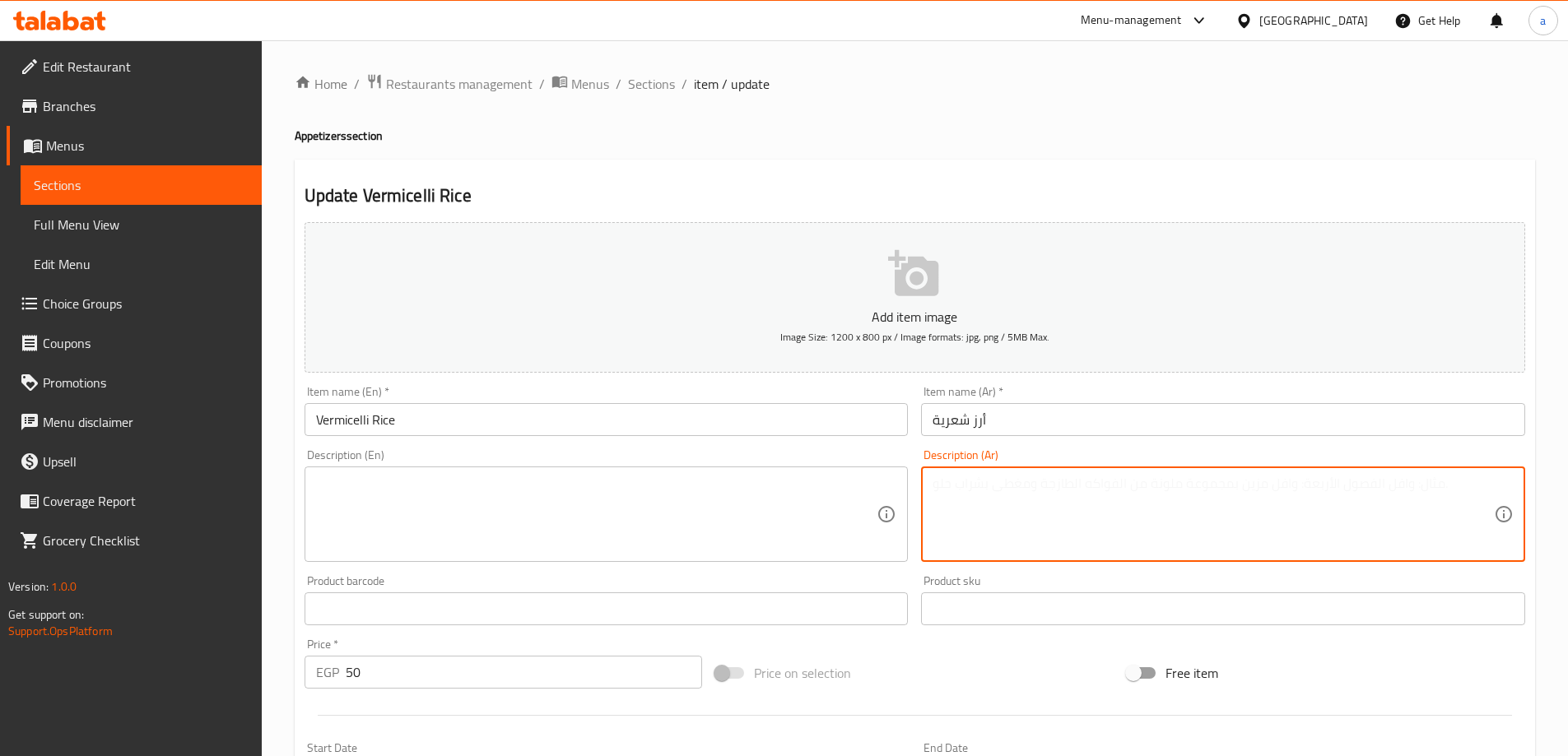
paste textarea "أرز أبيض مطهو مع شعرية ذهبية محمرة"
click at [1026, 501] on textarea "أرز أبيض مطهو مع شعرية ذهبية محمرة" at bounding box center [1213, 515] width 562 height 79
type textarea "أرز أبيض مطهو مع شعرية ذهبية محمرة"
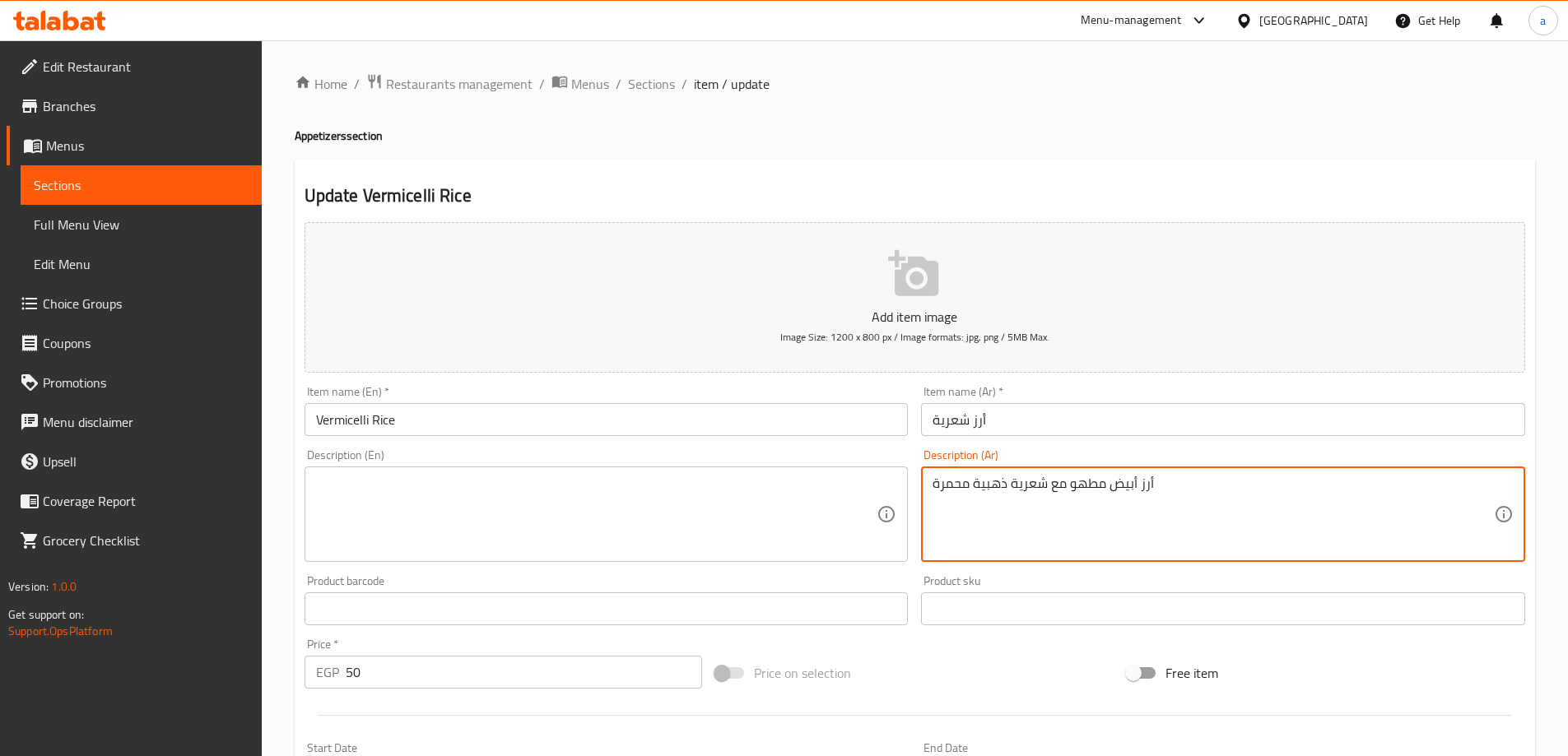
click at [853, 485] on textarea at bounding box center [597, 515] width 562 height 79
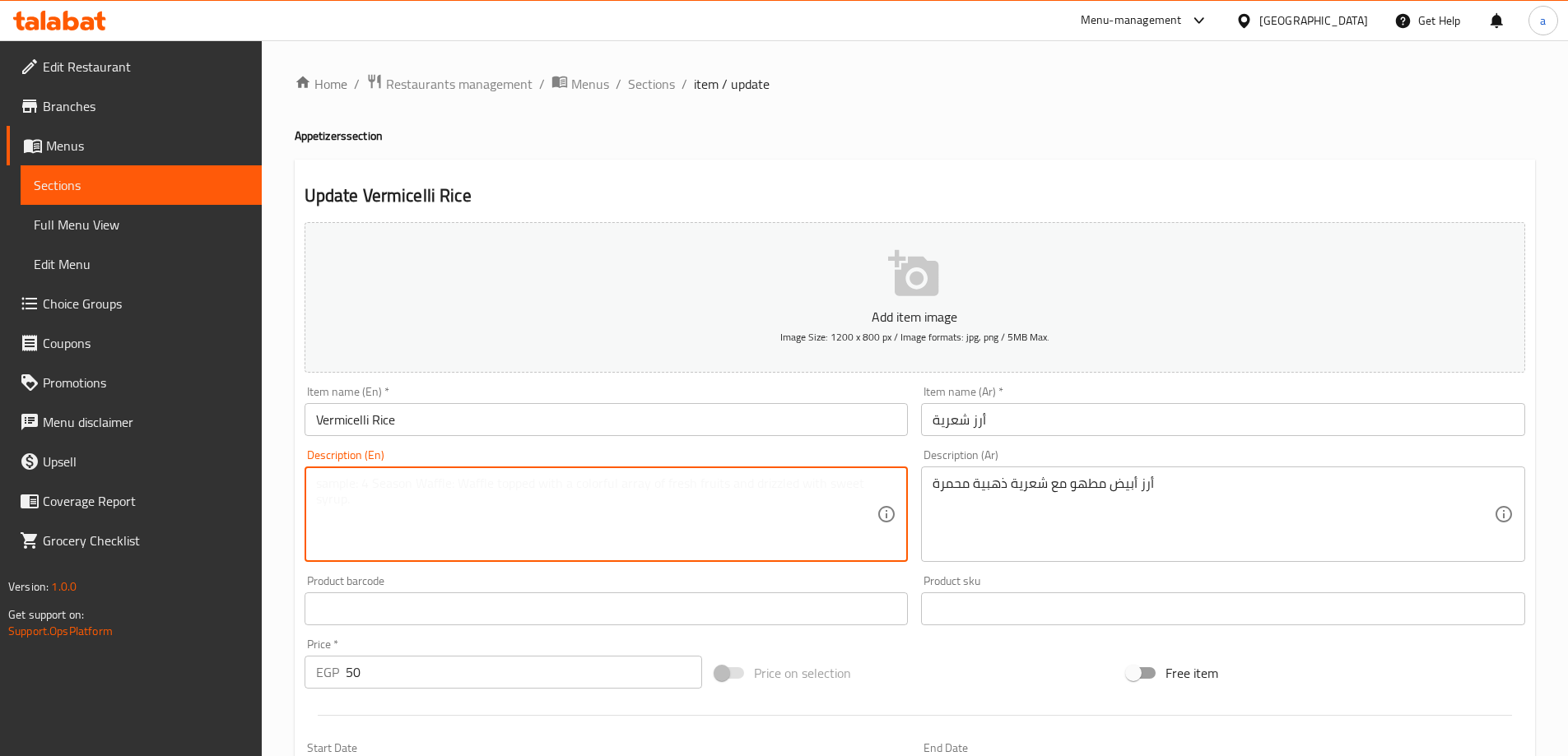
paste textarea "White rice cooked with golden brown noodles"
click at [539, 486] on textarea "White rice cooked with golden brown noodles" at bounding box center [597, 515] width 562 height 79
click at [510, 476] on textarea "White rice cooked with golden brown" at bounding box center [597, 515] width 562 height 79
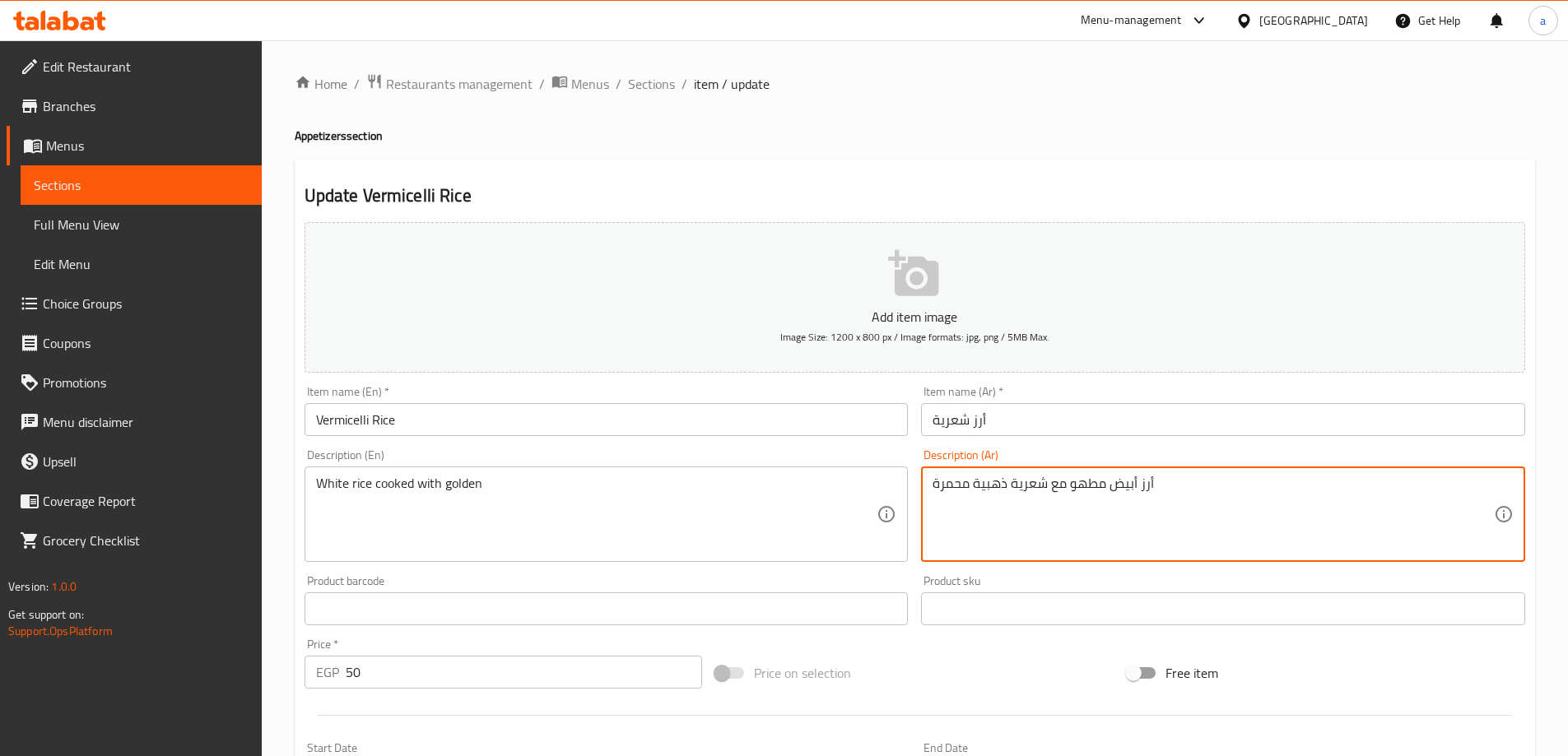
click at [945, 488] on textarea "أرز أبيض مطهو مع شعرية ذهبية محمرة" at bounding box center [1213, 515] width 562 height 79
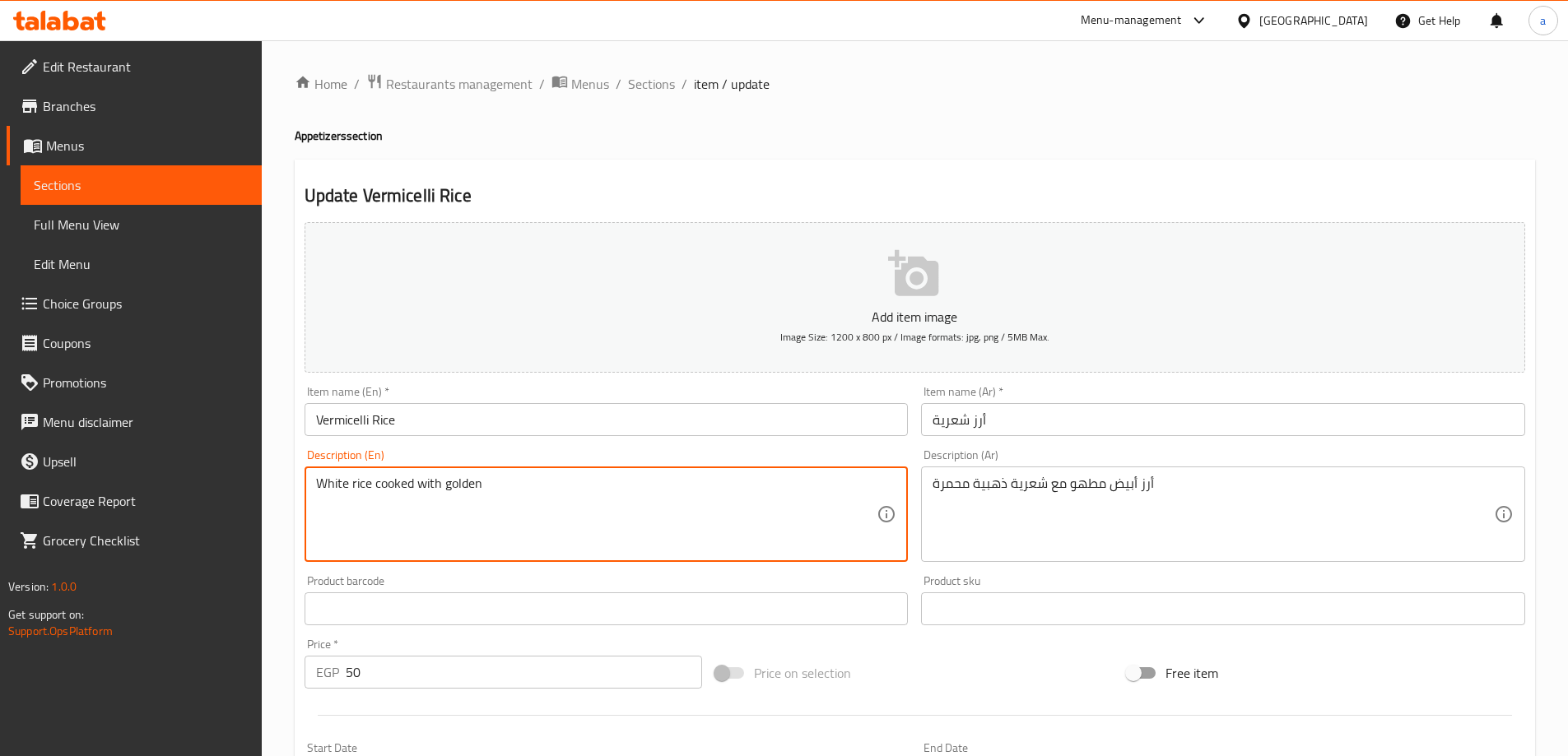
paste textarea "Roasted"
click at [316, 420] on input "Vermicelli Rice" at bounding box center [607, 419] width 604 height 33
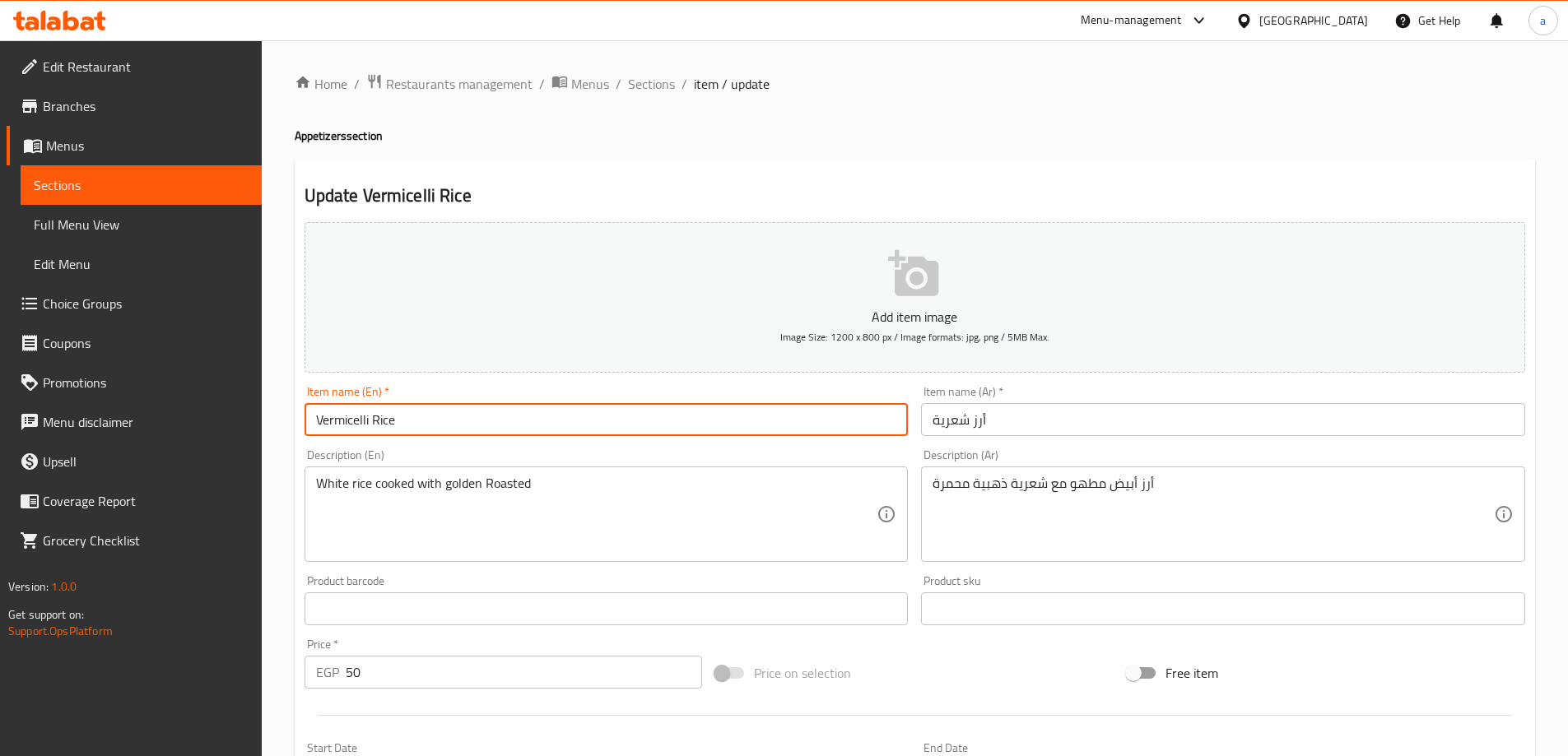
click at [316, 420] on input "Vermicelli Rice" at bounding box center [607, 419] width 604 height 33
click at [610, 468] on div "White rice cooked with golden Roasted Description (En)" at bounding box center [607, 515] width 604 height 96
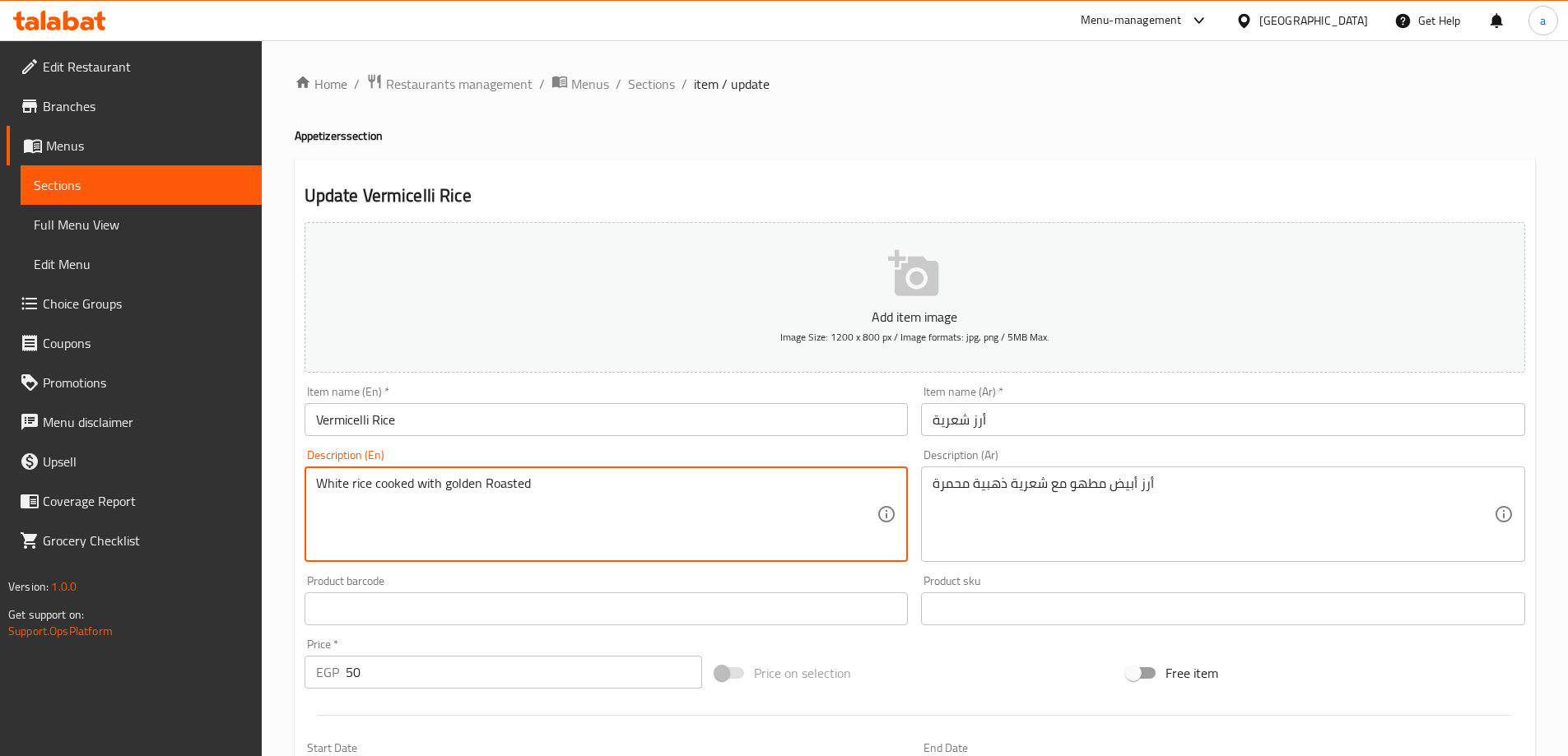
paste textarea "Vermicelli"
type textarea "White rice cooked with golden Roasted Vermicelli"
click at [340, 420] on input "Vermicelli Rice" at bounding box center [607, 419] width 604 height 33
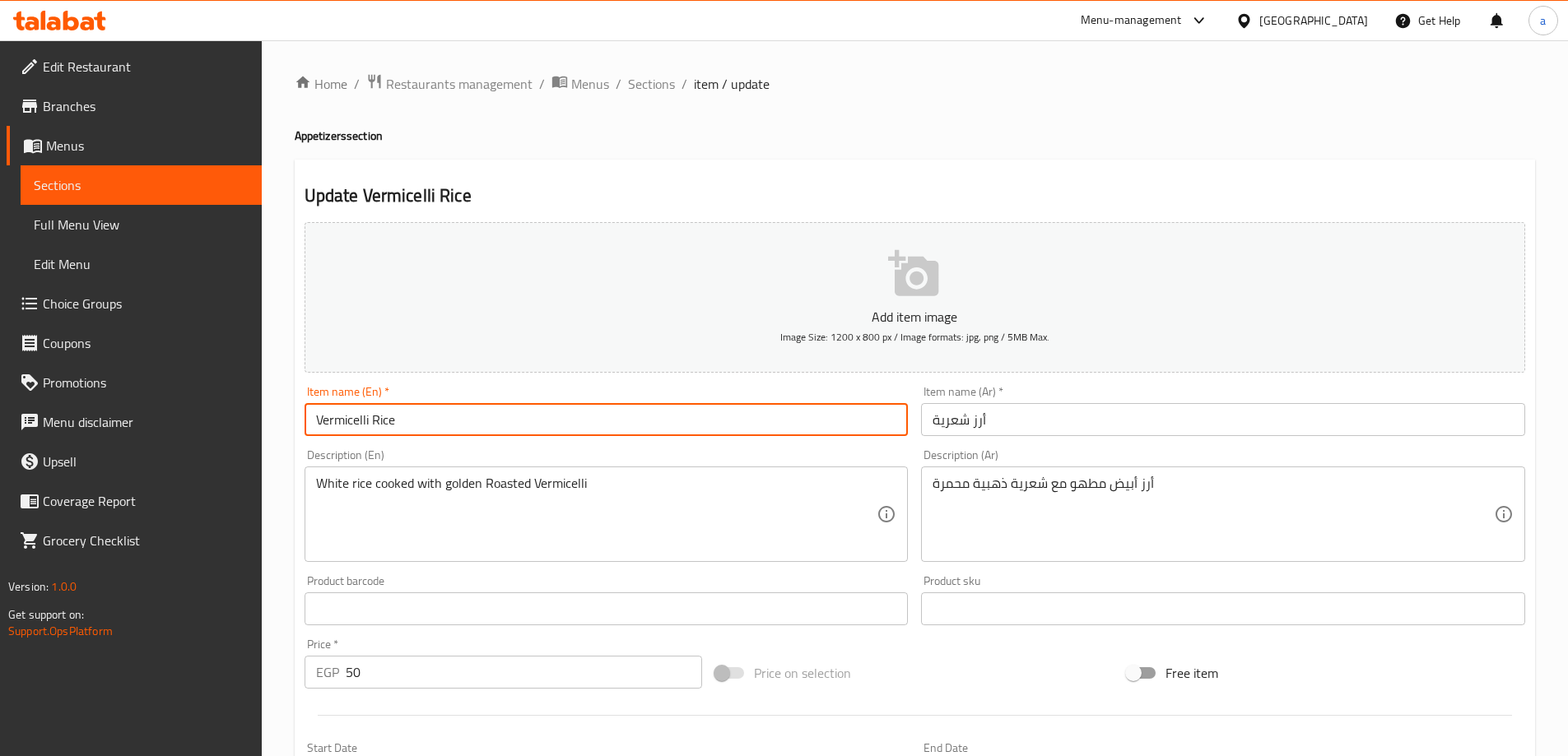
click at [340, 420] on input "Vermicelli Rice" at bounding box center [607, 419] width 604 height 33
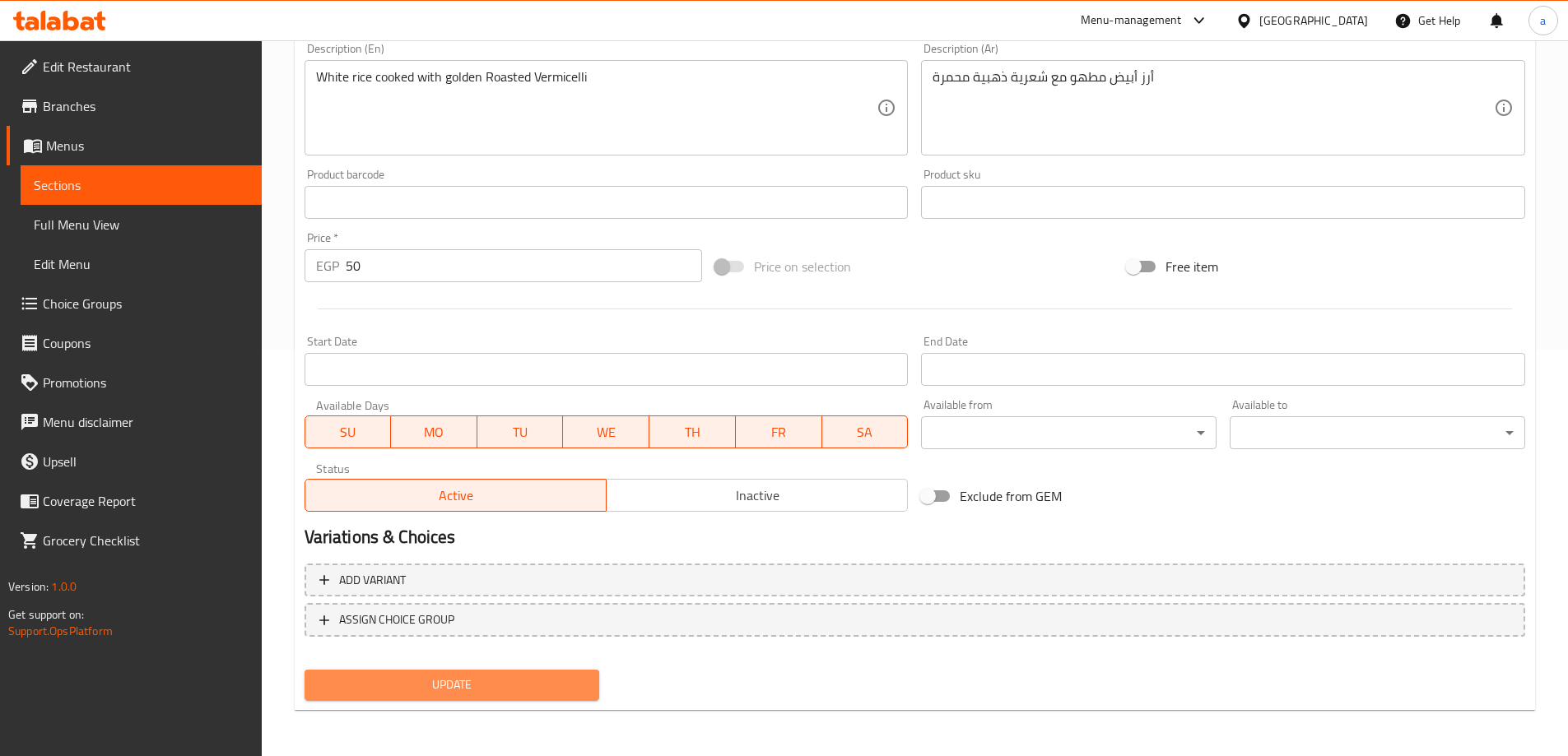
click at [505, 677] on span "Update" at bounding box center [452, 685] width 269 height 20
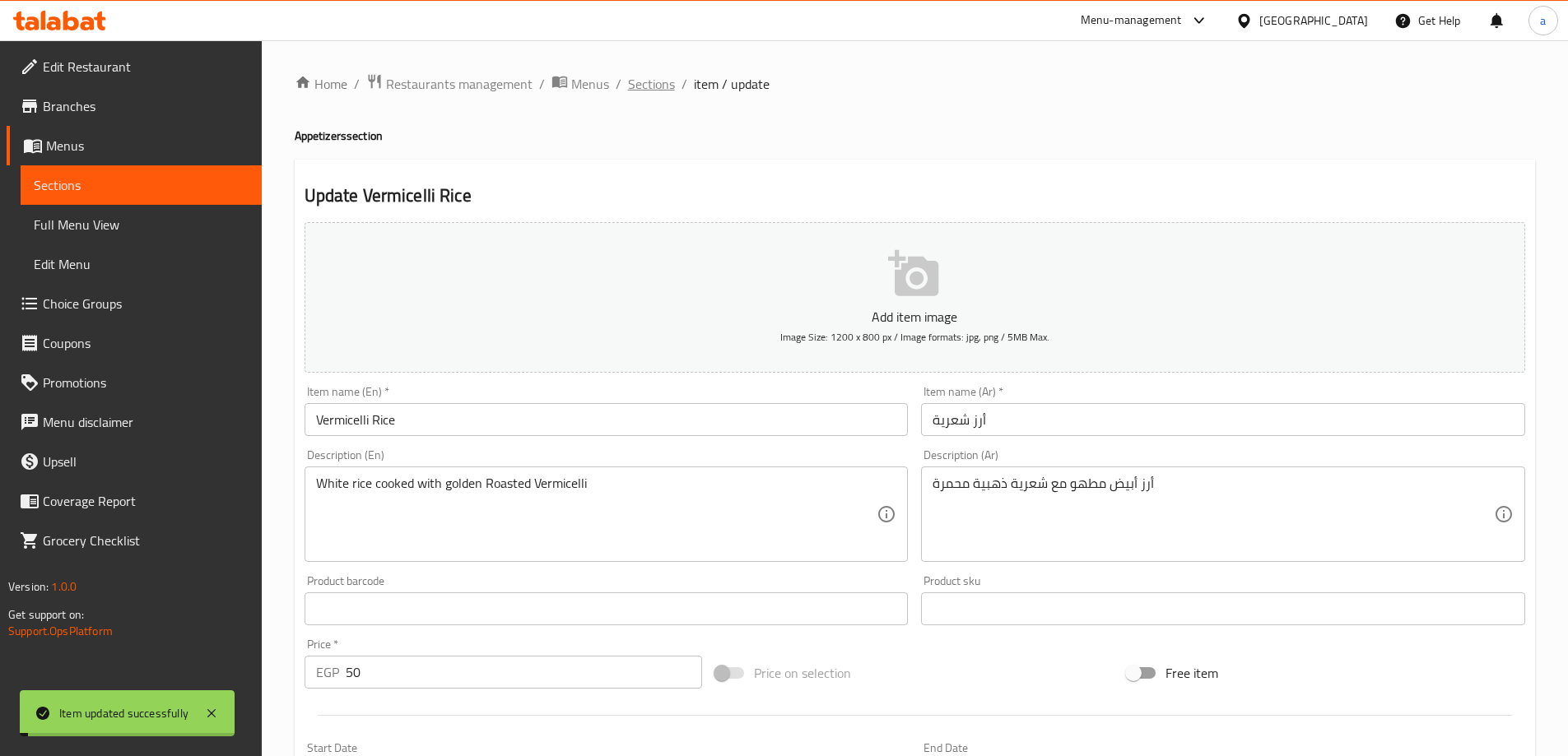
click at [646, 93] on span "Sections" at bounding box center [651, 84] width 47 height 20
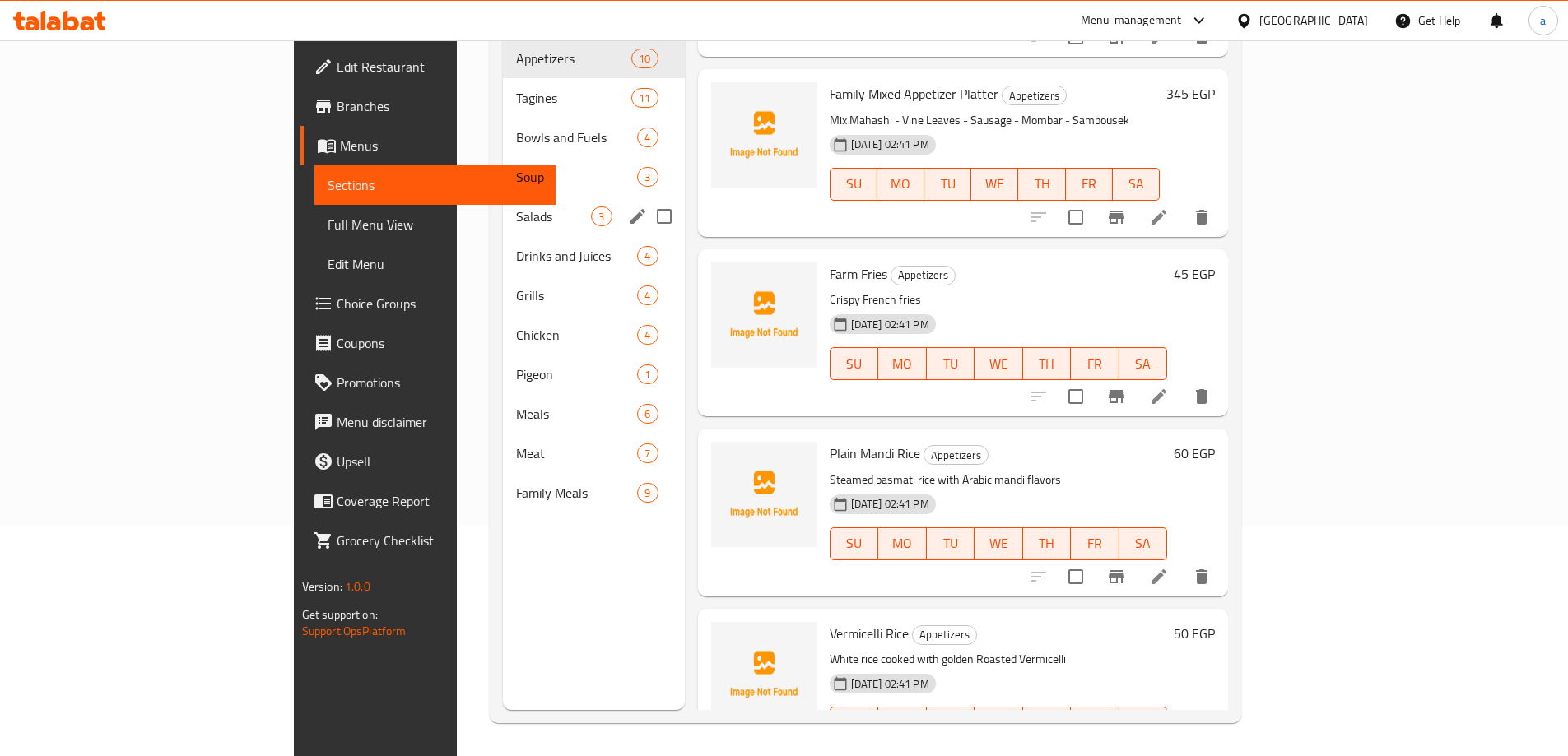
scroll to position [66, 0]
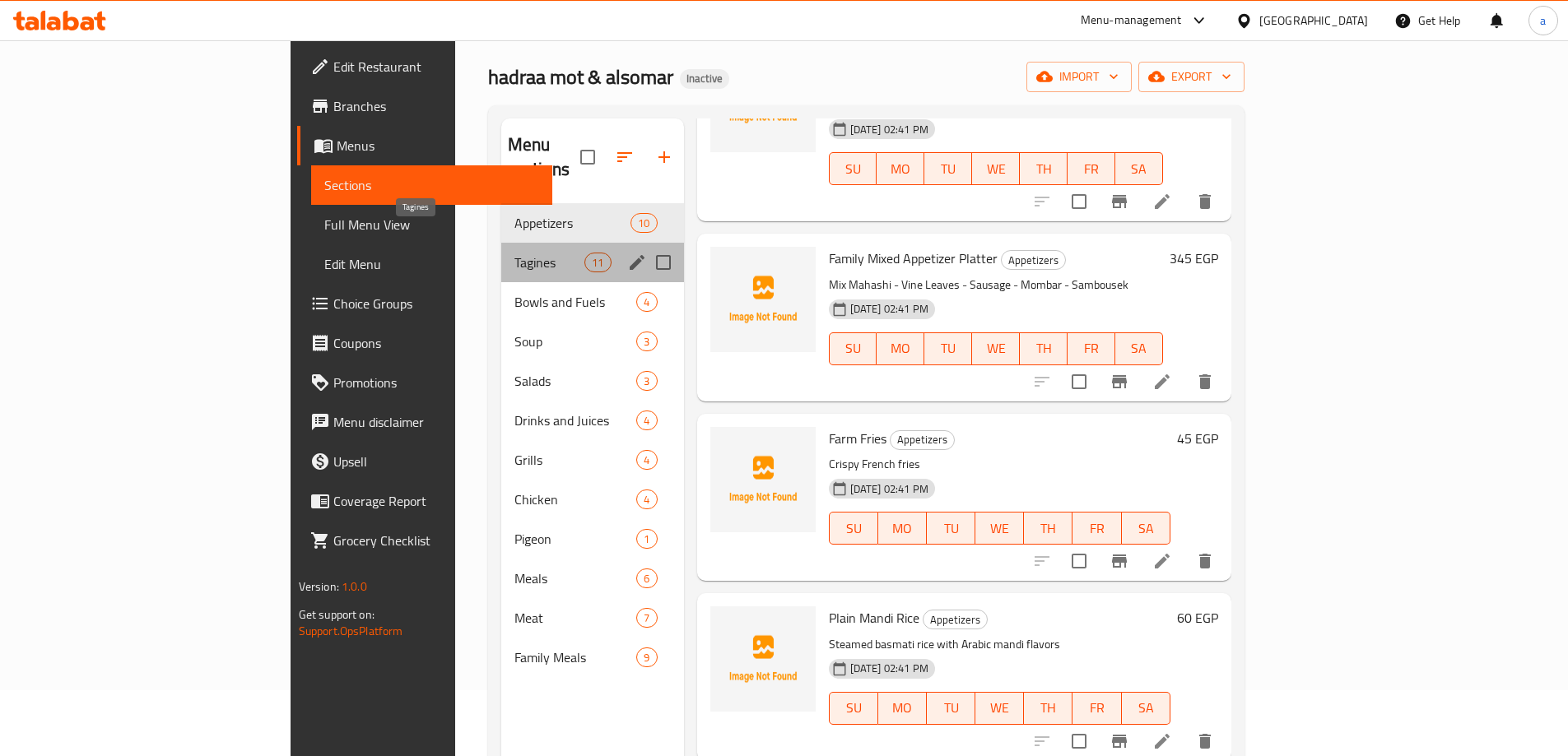
click at [515, 253] on span "Tagines" at bounding box center [550, 262] width 70 height 20
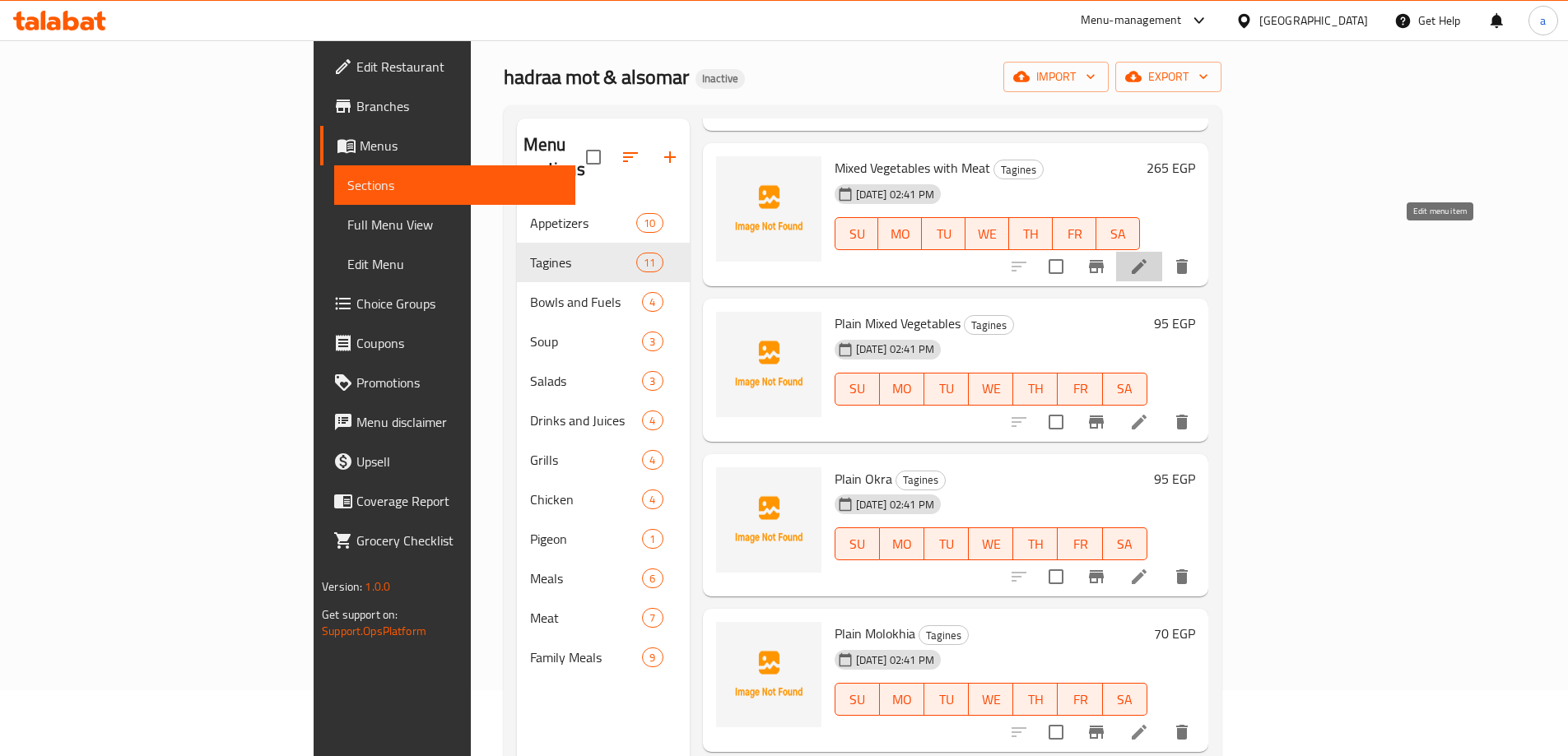
click at [1149, 257] on icon at bounding box center [1139, 266] width 20 height 20
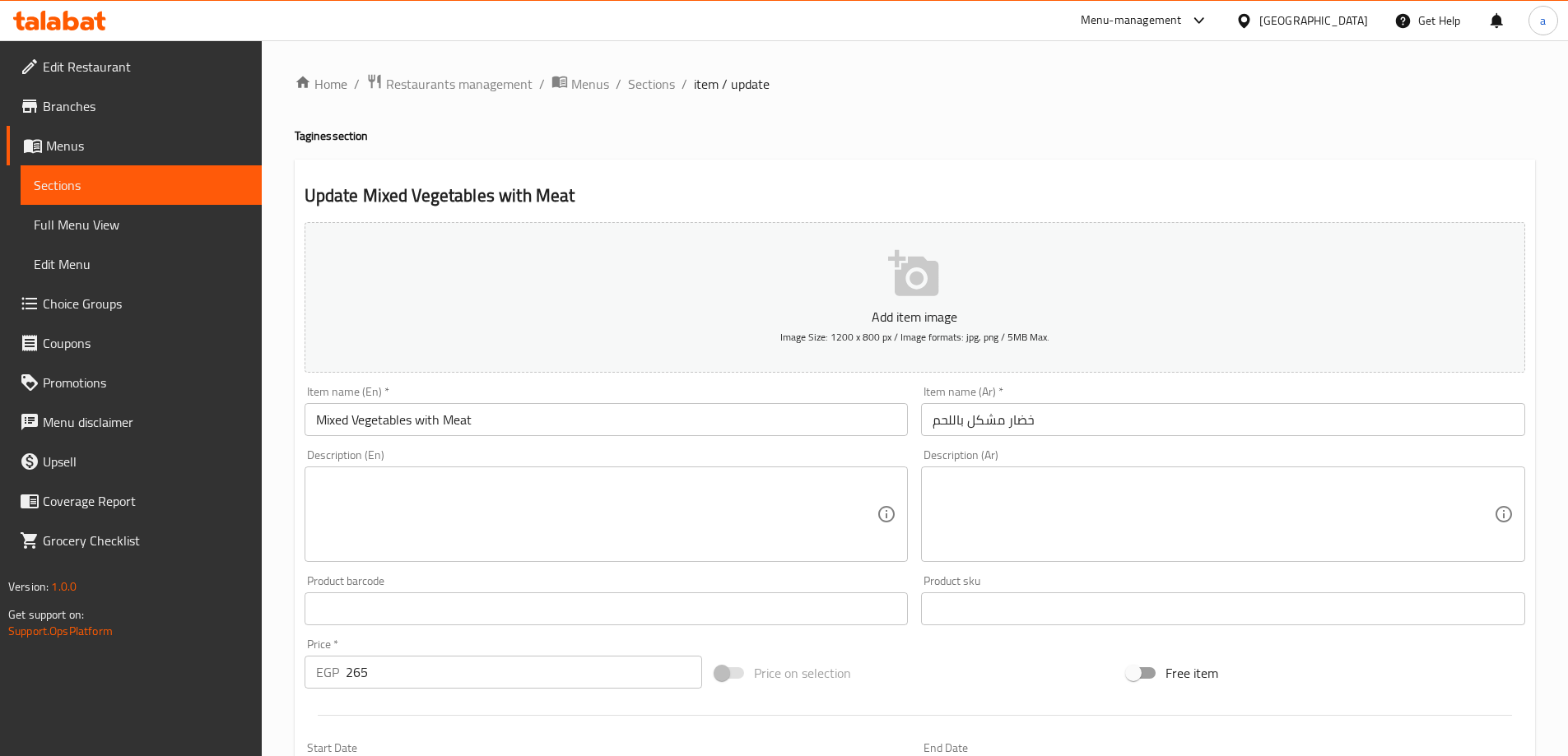
click at [1013, 52] on div "Home / Restaurants management / Menus / Sections / item / update Tagines sectio…" at bounding box center [915, 601] width 1306 height 1122
click at [703, 505] on textarea at bounding box center [597, 515] width 562 height 79
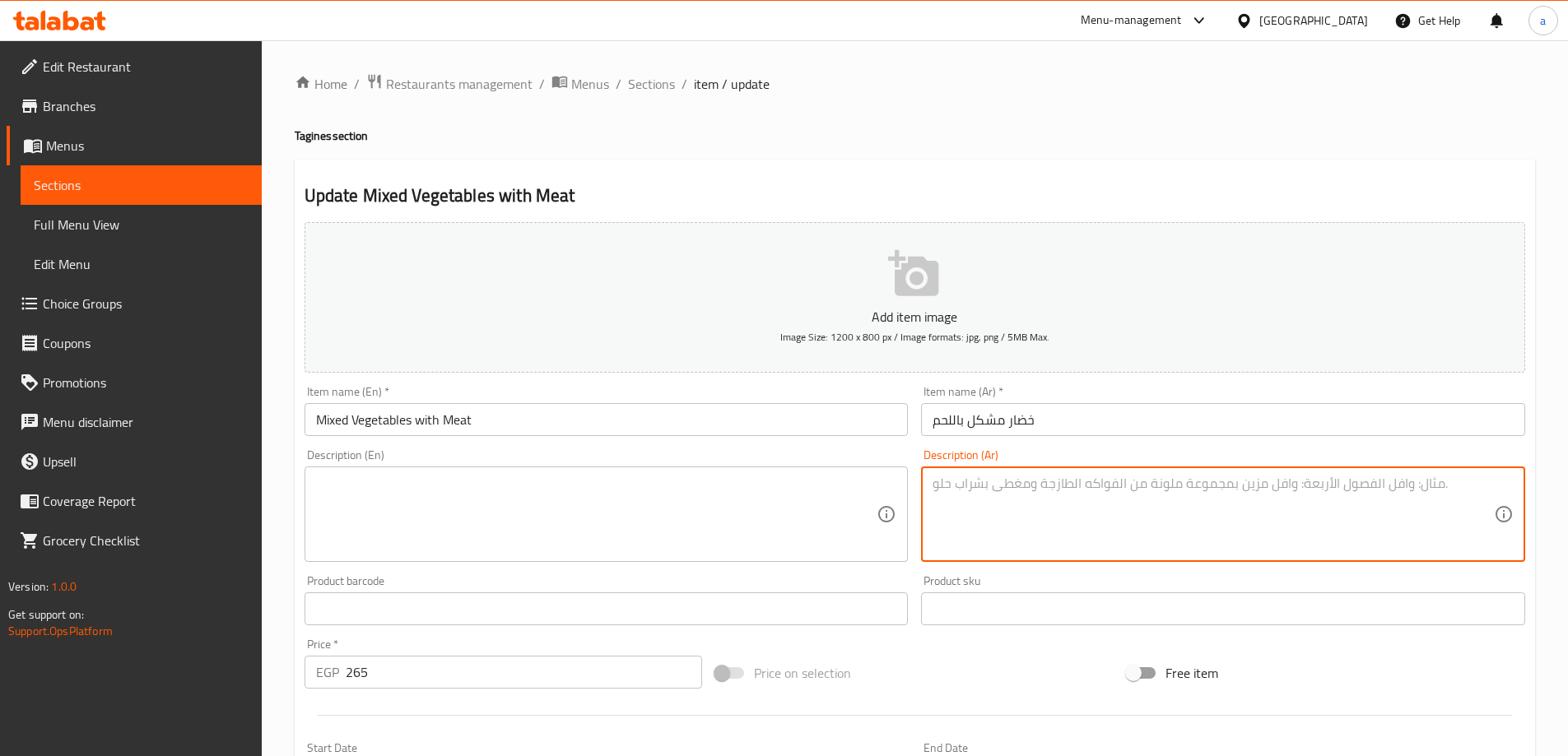
click at [994, 493] on textarea at bounding box center [1213, 515] width 562 height 79
paste textarea "طاجن ورق عنب محشي أرز مطهو مع الكوارع"
type textarea "طاجن ورق عنب محشي أرز مطهو مع الكوارع"
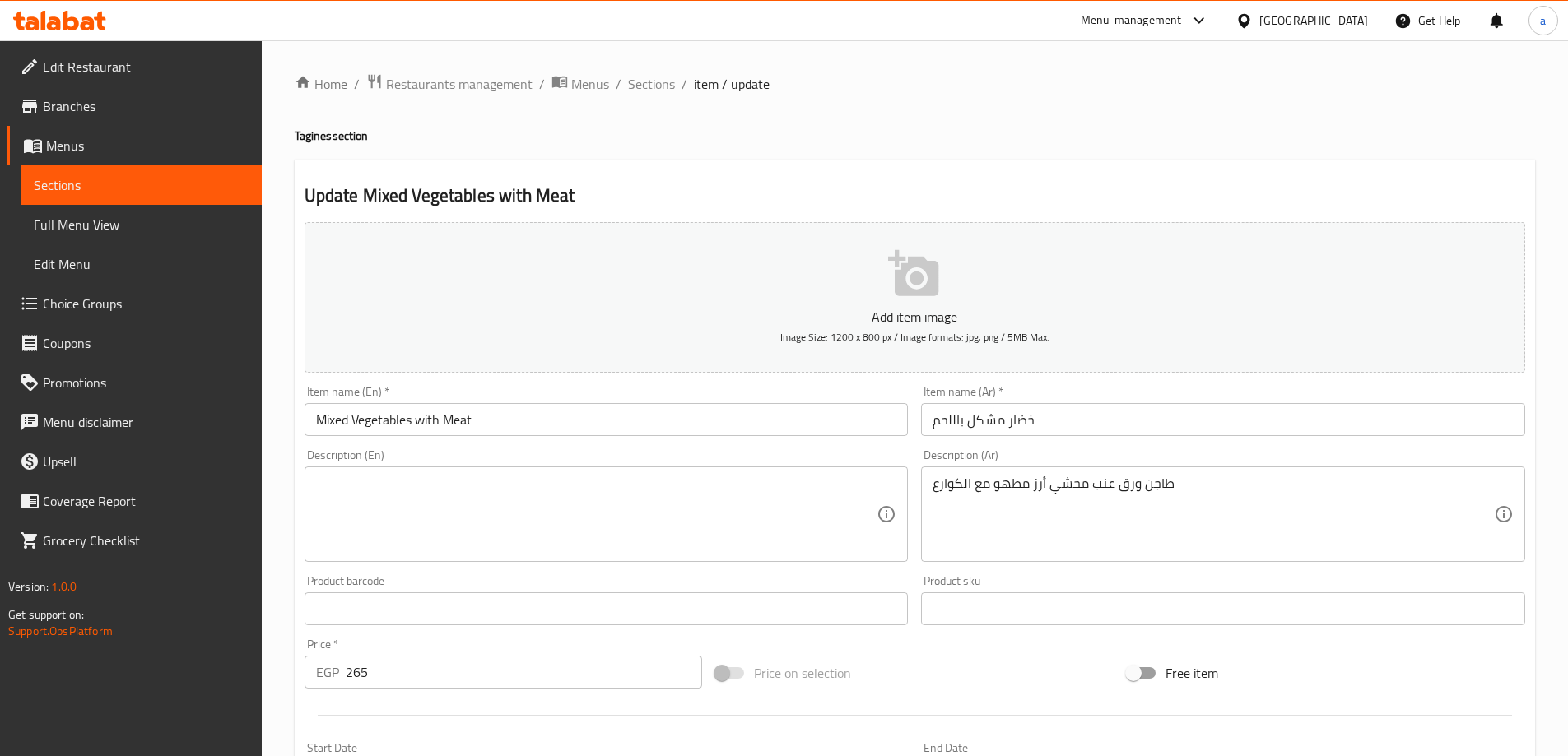
click at [650, 83] on span "Sections" at bounding box center [651, 84] width 47 height 20
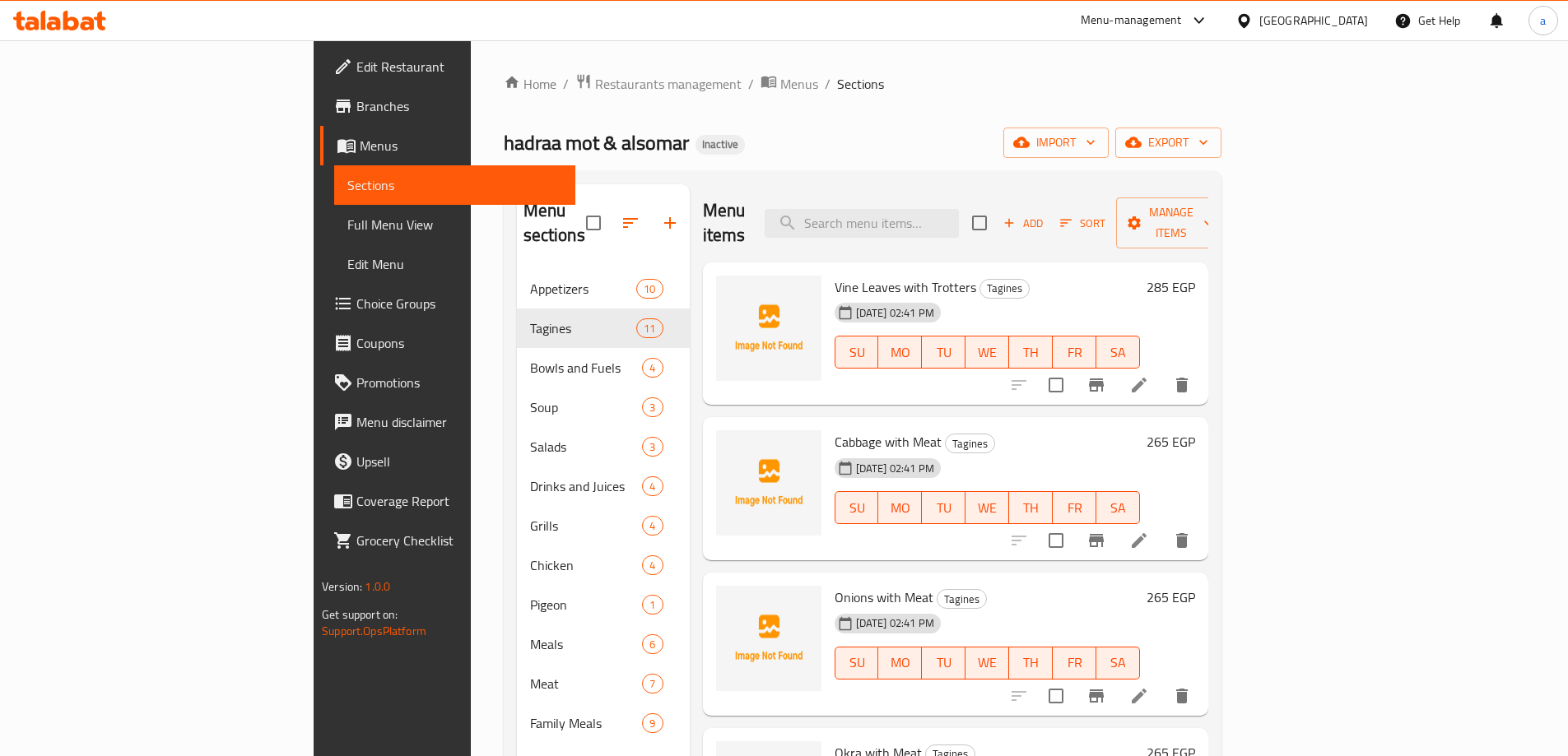
click at [1162, 370] on li at bounding box center [1139, 385] width 46 height 30
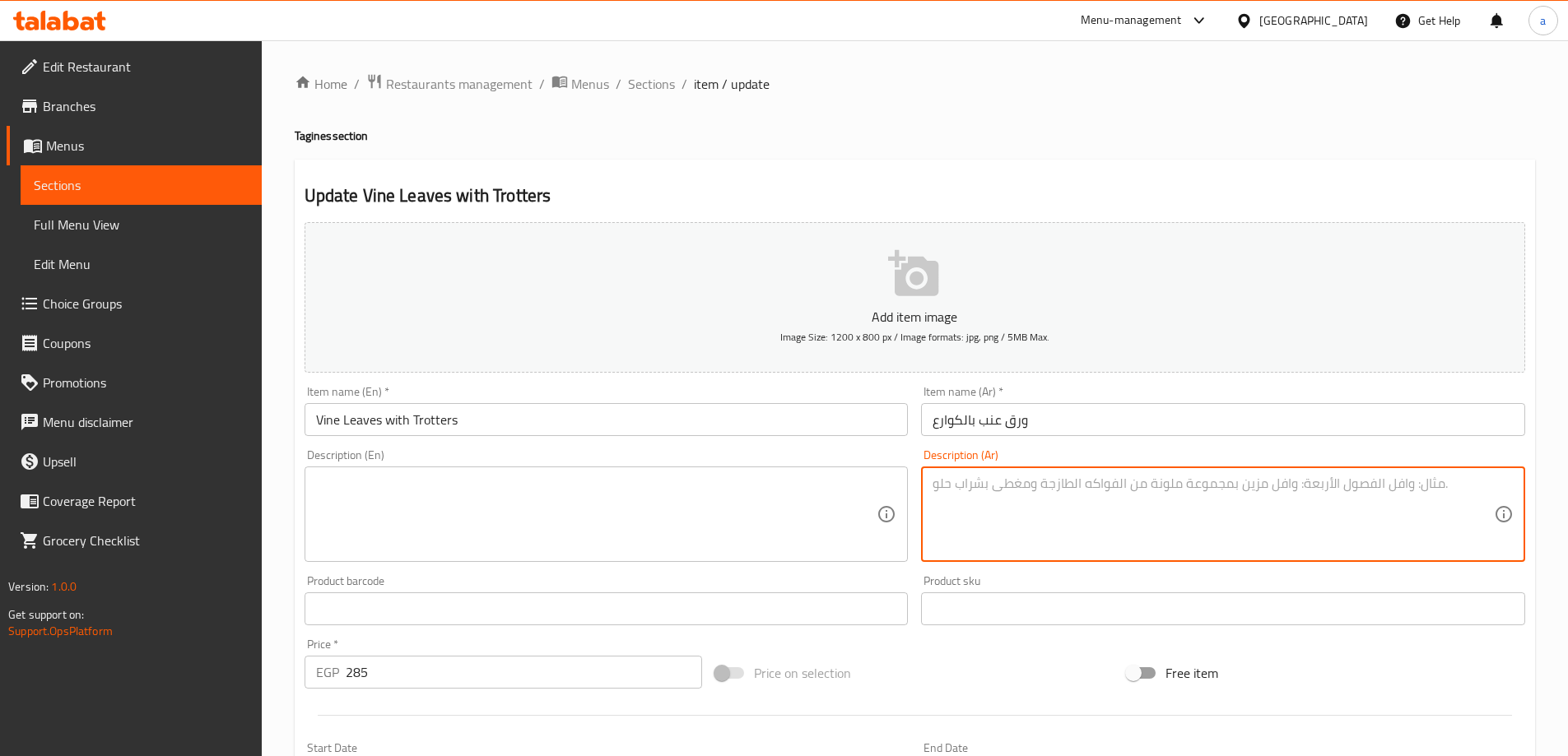
click at [1061, 510] on textarea at bounding box center [1213, 515] width 562 height 79
paste textarea "طاجن ورق عنب محشي أرز مطهو مع الكوارع"
click at [1002, 520] on textarea "طاجن ورق عنب محشي أرز مطهو مع الكوارع" at bounding box center [1213, 515] width 562 height 79
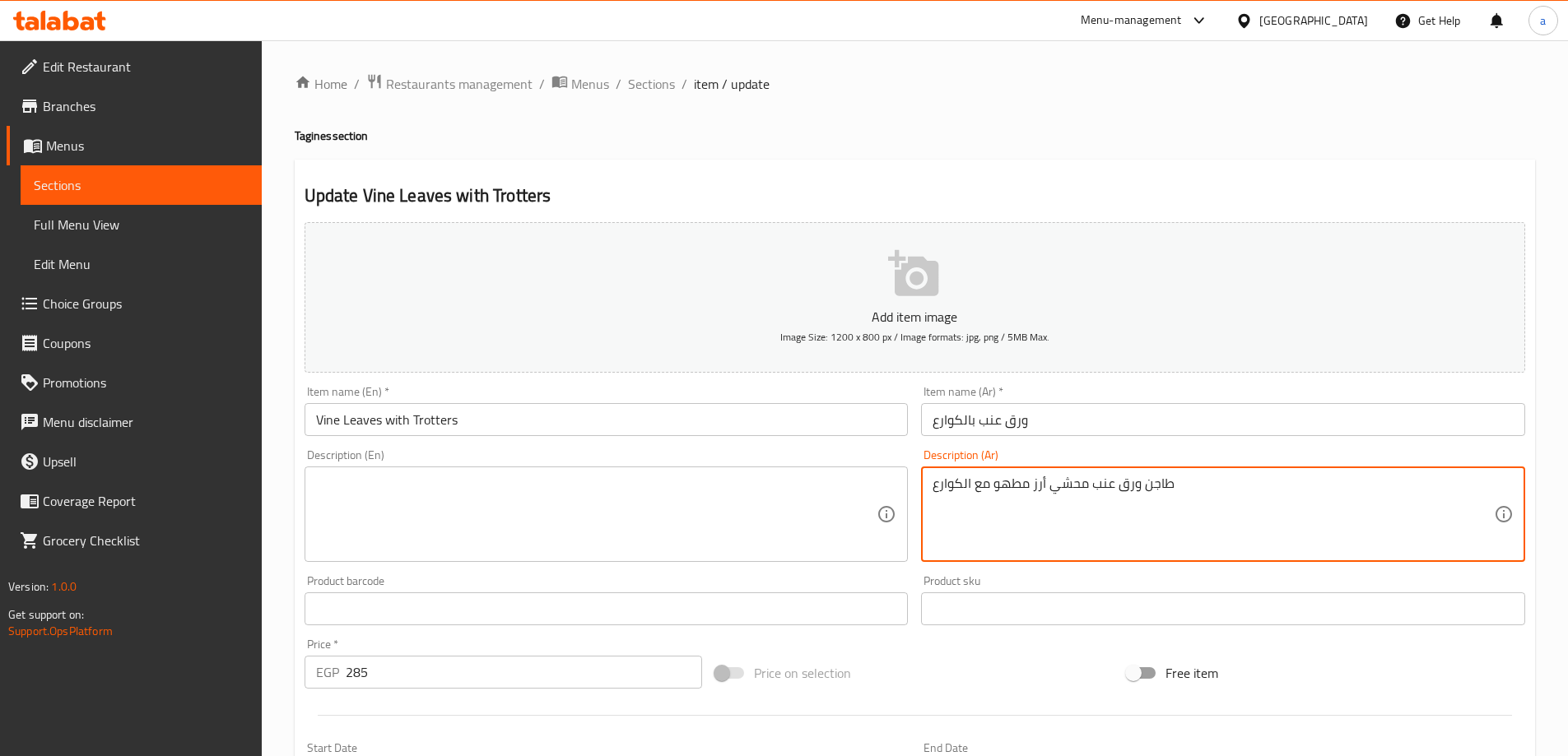
type textarea "طاجن ورق عنب محشي أرز مطهو مع الكوارع"
click at [988, 483] on textarea "طاجن ورق عنب محشي أرز مطهو مع الكوارع" at bounding box center [1213, 515] width 562 height 79
click at [746, 505] on textarea at bounding box center [597, 515] width 562 height 79
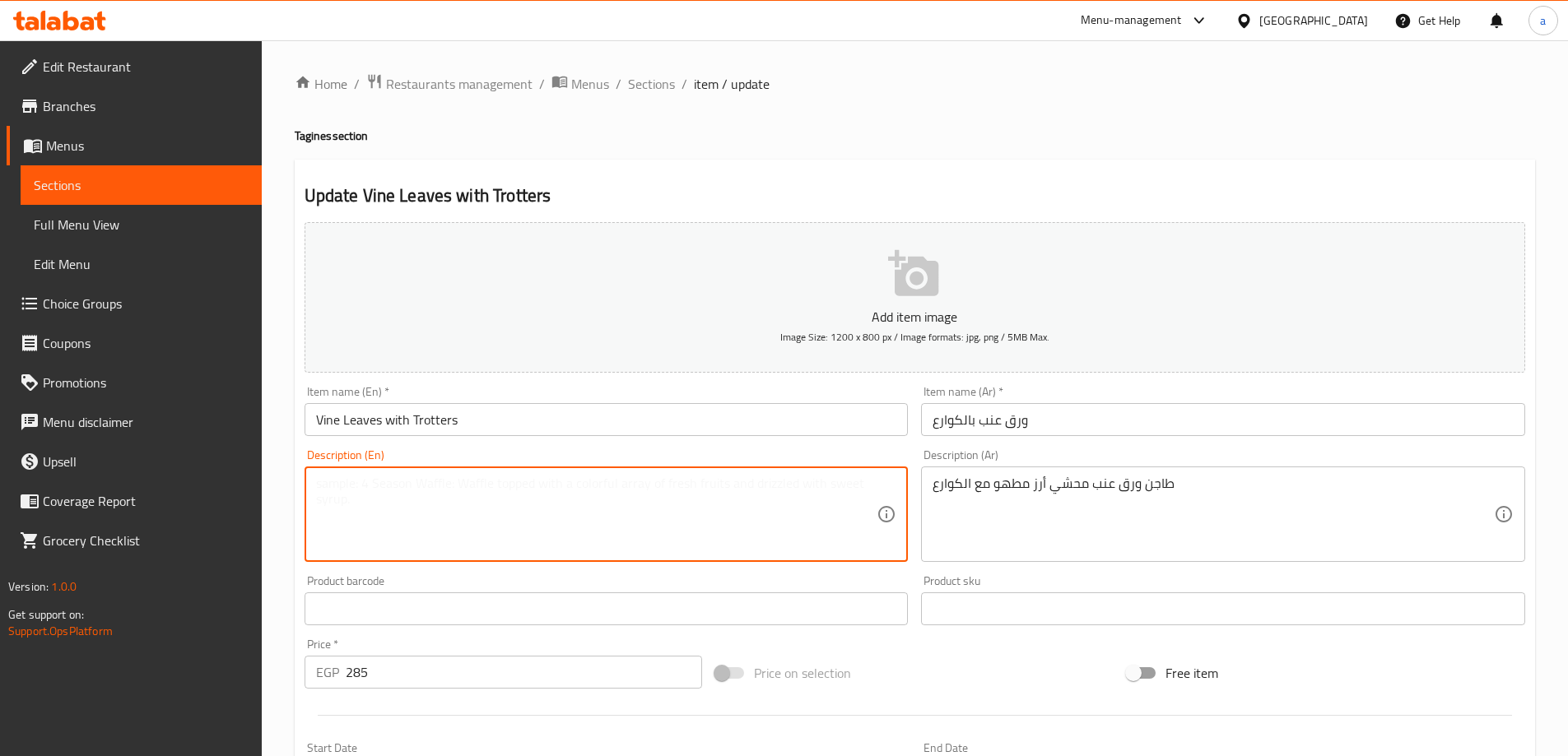
paste textarea "Stuffed grape leaves casserole with rice and cooked trotters"
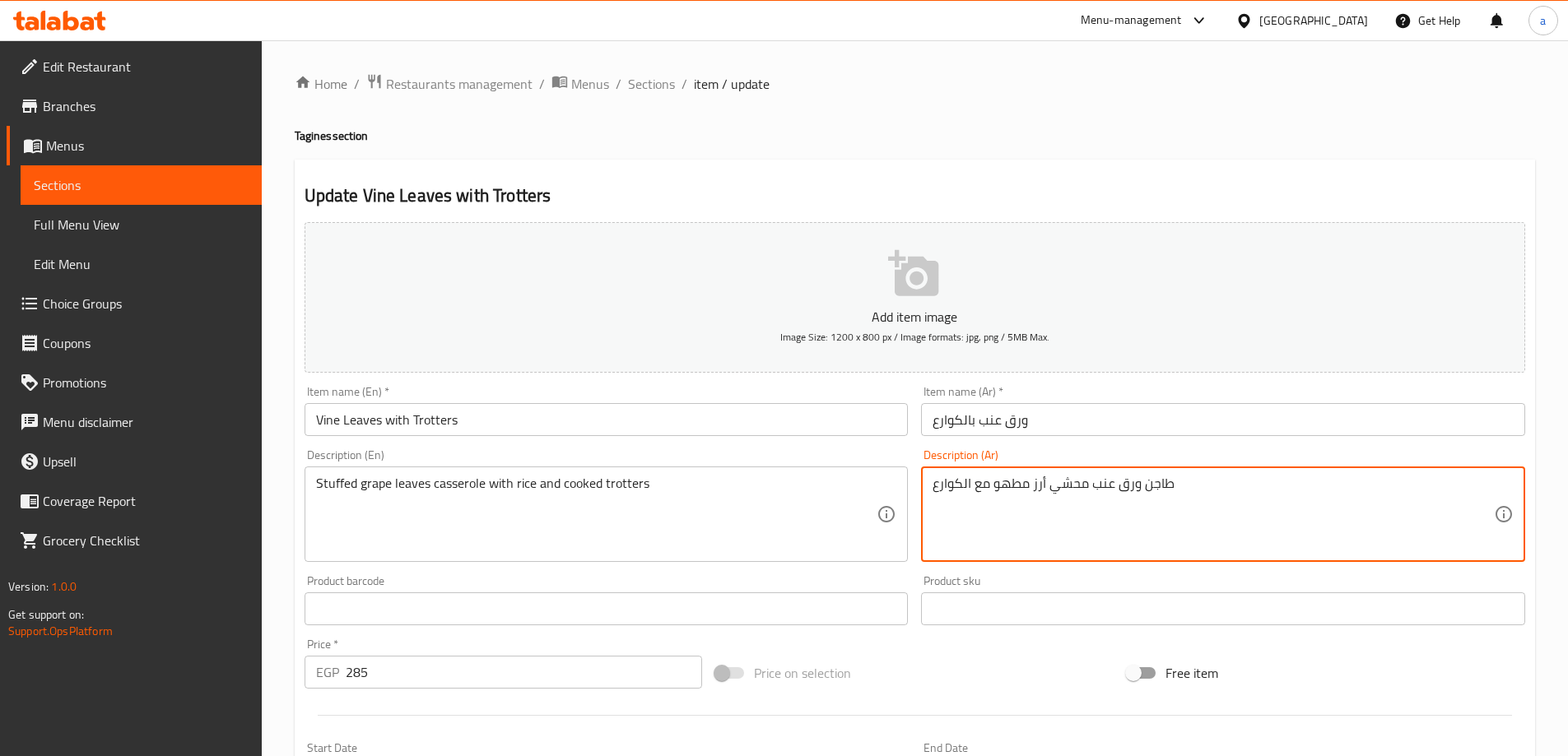
click at [1169, 484] on textarea "طاجن ورق عنب محشي أرز مطهو مع الكوارع" at bounding box center [1213, 515] width 562 height 79
click at [1167, 481] on textarea "طاجن ورق عنب محشي أرز مطهو مع الكوارع" at bounding box center [1213, 515] width 562 height 79
click at [1154, 481] on textarea "طاجن ورق عنب محشي أرز مطهو مع الكوارع" at bounding box center [1213, 515] width 562 height 79
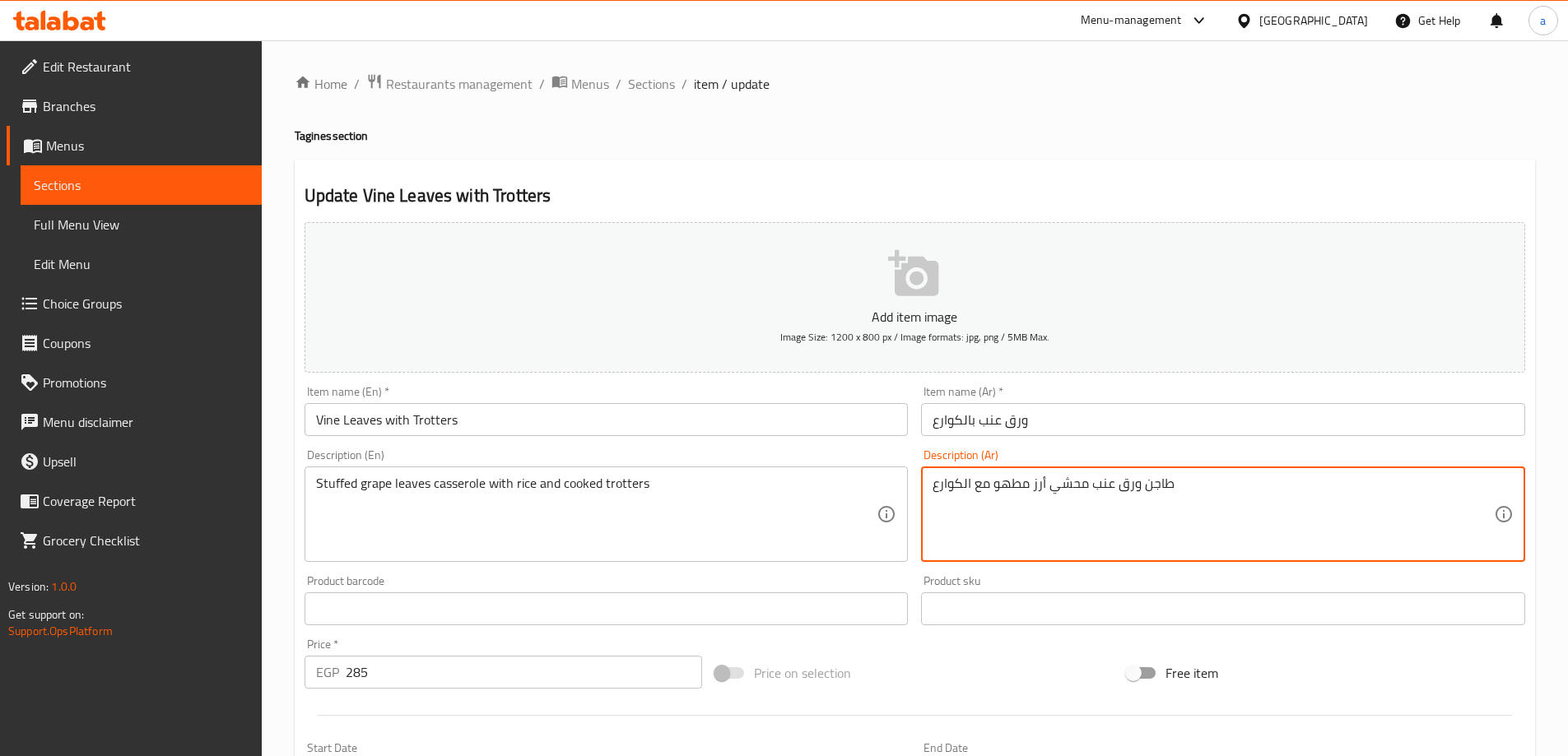
drag, startPoint x: 1088, startPoint y: 480, endPoint x: 1136, endPoint y: 505, distance: 54.1
click at [1136, 505] on textarea "طاجن ورق عنب محشي أرز مطهو مع الكوارع" at bounding box center [1213, 515] width 562 height 79
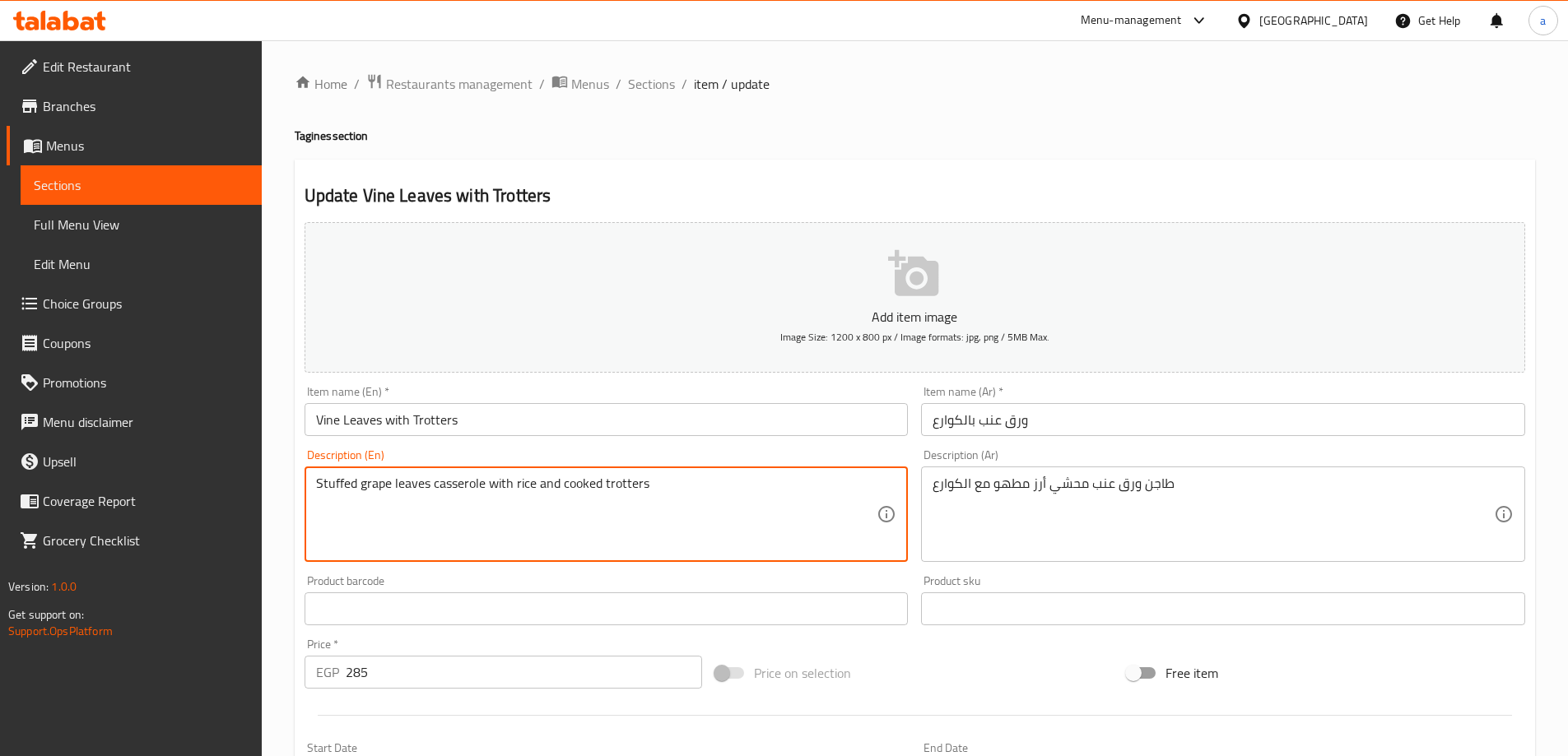
drag, startPoint x: 356, startPoint y: 486, endPoint x: 427, endPoint y: 495, distance: 71.6
paste textarea "Vine L"
click at [359, 480] on textarea "StuffedVine Leaves casserole with rice and cooked trotters" at bounding box center [597, 515] width 562 height 79
click at [581, 496] on textarea "Stuffed Vine Leaves casserole with rice and cooked trotters" at bounding box center [597, 515] width 562 height 79
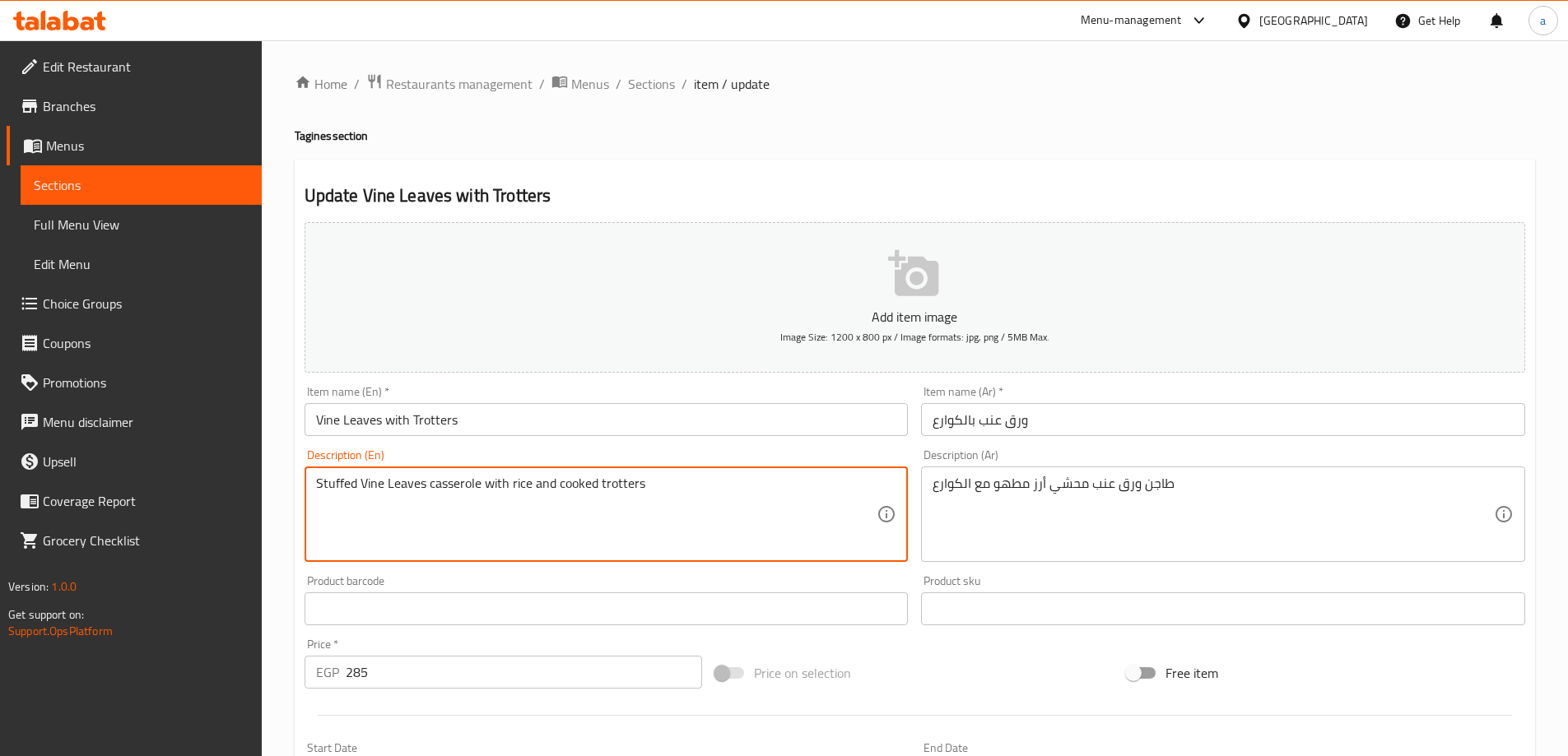
click at [428, 483] on textarea "Stuffed Vine Leaves casserole with rice and cooked trotters" at bounding box center [597, 515] width 562 height 79
paste textarea "ooked c"
click at [583, 487] on textarea "Stuffed Vine Leaves cooked in casserole with rice and cooked trotters" at bounding box center [597, 515] width 562 height 79
click at [358, 486] on textarea "Stuffed Vine Leaves cooked in casserole with rice and cooked trotters" at bounding box center [597, 515] width 562 height 79
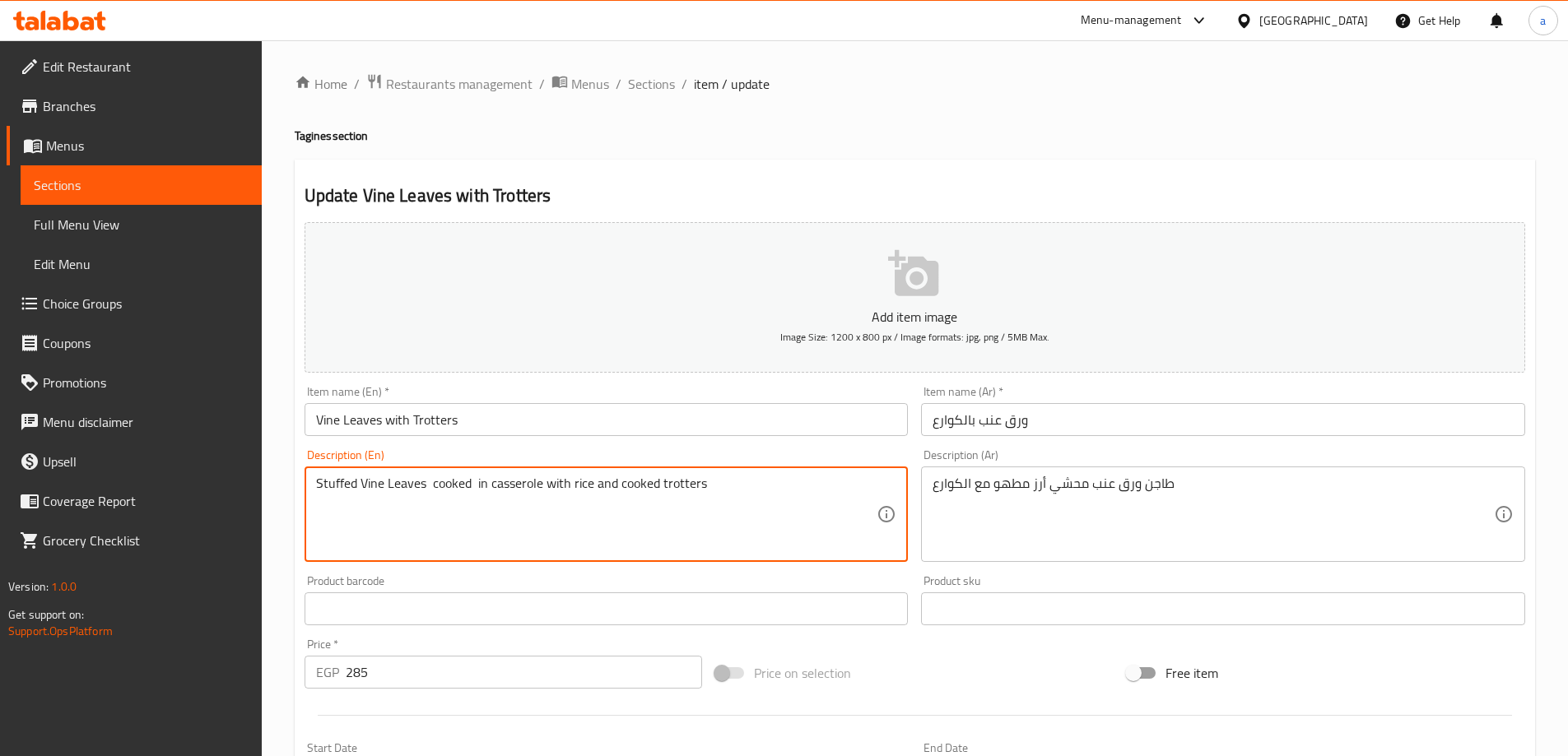
click at [427, 479] on textarea "Stuffed Vine Leaves cooked in casserole with rice and cooked trotters" at bounding box center [597, 515] width 562 height 79
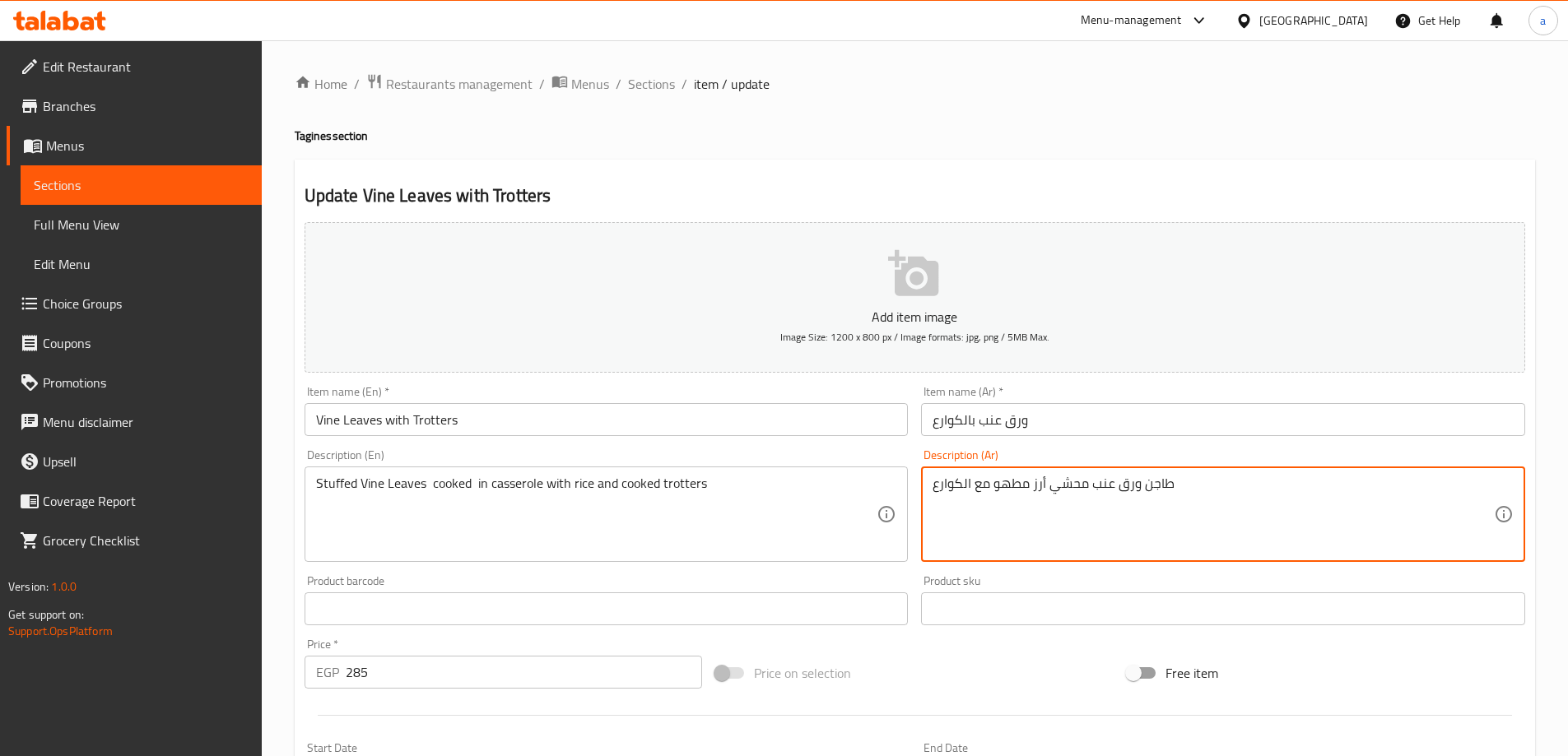
drag, startPoint x: 1029, startPoint y: 493, endPoint x: 1141, endPoint y: 497, distance: 112.1
click at [1088, 497] on textarea "طاجن ورق عنب محشي أرز مطهو مع الكوارع" at bounding box center [1213, 515] width 562 height 79
click at [1080, 492] on textarea "طاجن ورق عنب محشي أرز مطهو مع الكوارع" at bounding box center [1213, 515] width 562 height 79
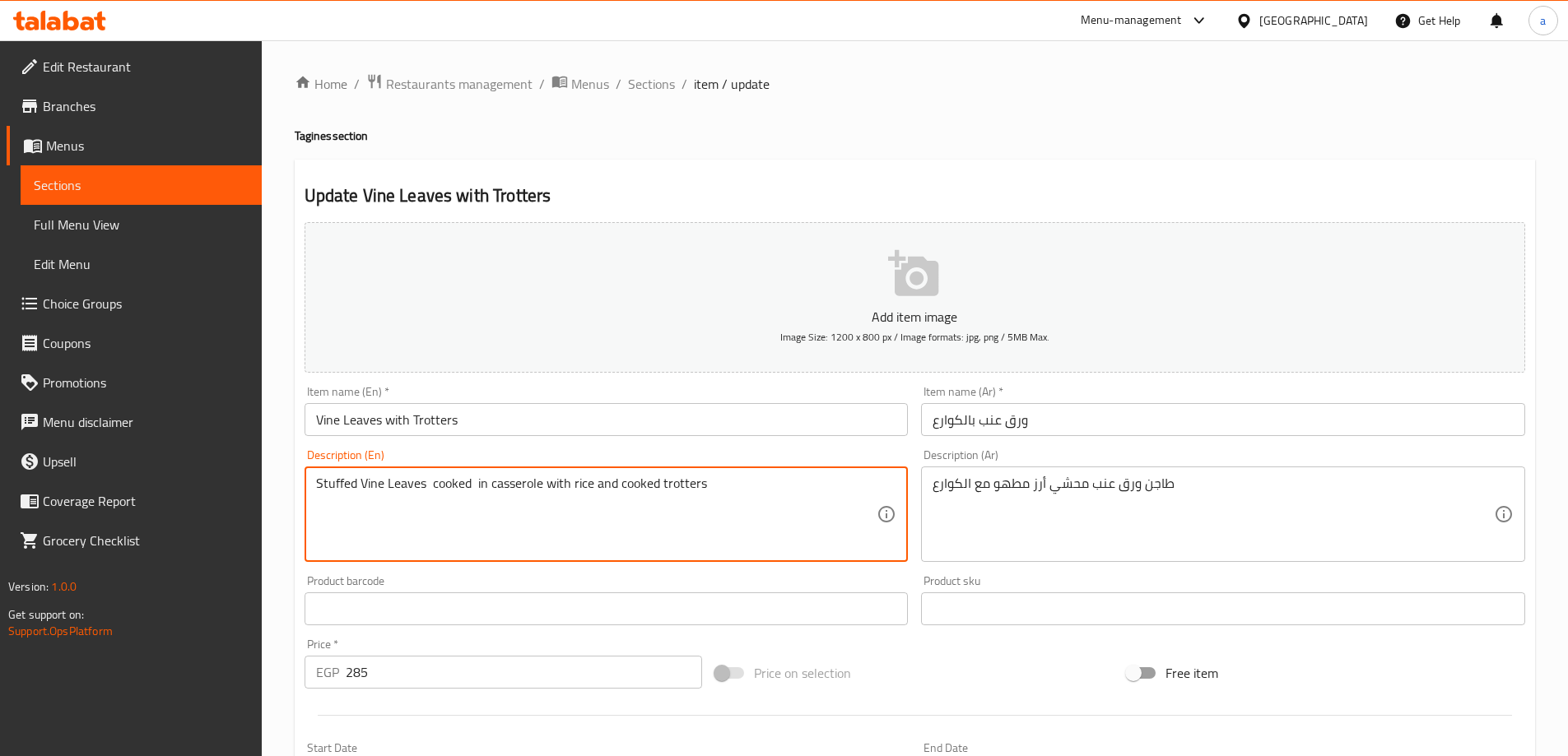
click at [325, 493] on textarea "Stuffed Vine Leaves cooked in casserole with rice and cooked trotters" at bounding box center [597, 515] width 562 height 79
paste textarea "Mahshi"
click at [558, 485] on textarea "Mahshi Vine Leaves cooked in casserole with rice and cooked trotters" at bounding box center [597, 515] width 562 height 79
click at [659, 481] on textarea "Mahshi Vine Leaves cooked in casserole with rice and cooked trotters" at bounding box center [597, 515] width 562 height 79
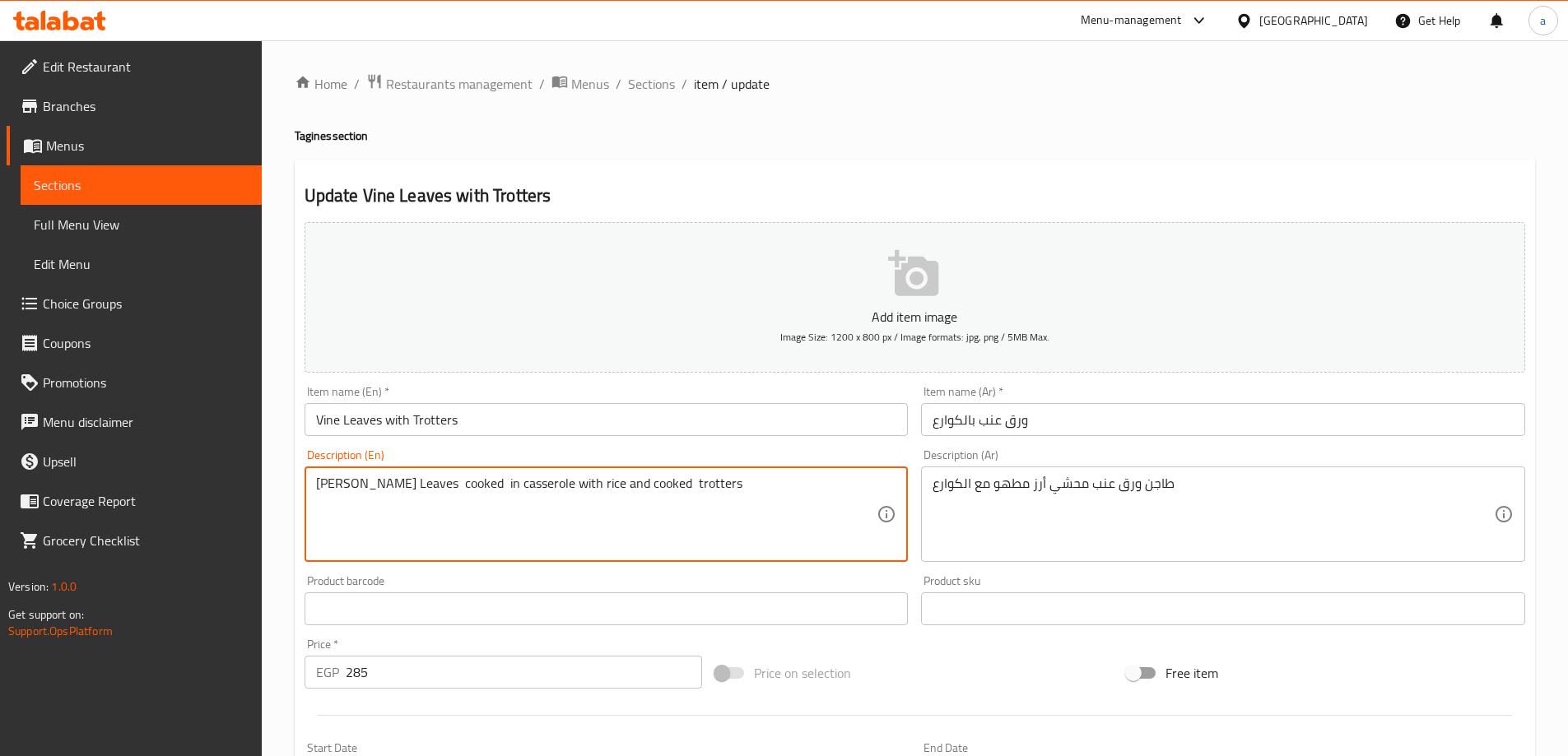
paste textarea "with"
click at [573, 478] on textarea "Mahshi Vine Leaves cooked in casserole with rice and cooked with trotters" at bounding box center [597, 515] width 562 height 79
click at [610, 486] on textarea "Mahshi Vine Leaves cooked in casserole with and cooked with trotters" at bounding box center [597, 515] width 562 height 79
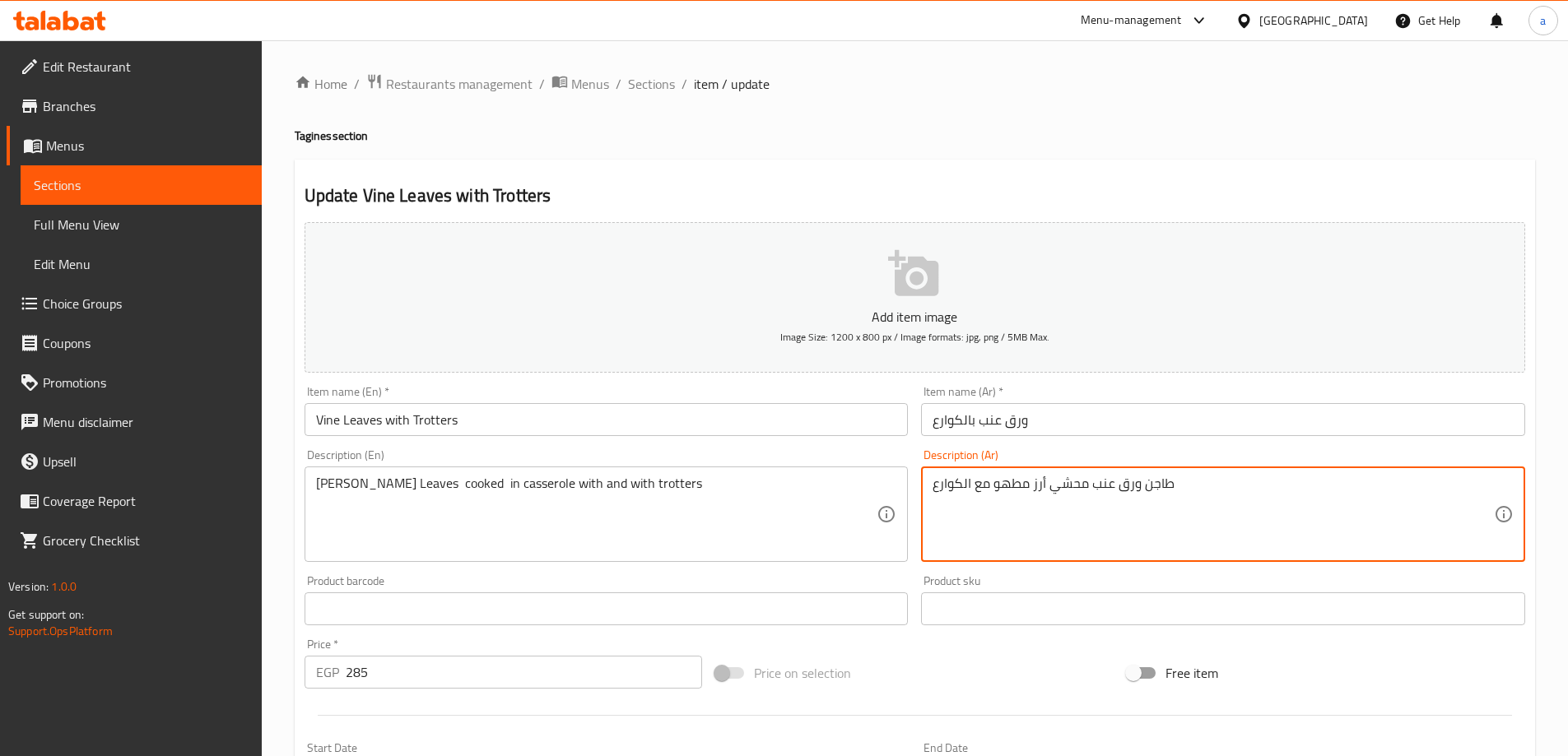
click at [1052, 489] on textarea "طاجن ورق عنب محشي أرز مطهو مع الكوارع" at bounding box center [1213, 515] width 562 height 79
click at [1071, 484] on textarea "طاجن ورق عنب محشي أرز مطهو مع الكوارع" at bounding box center [1213, 515] width 562 height 79
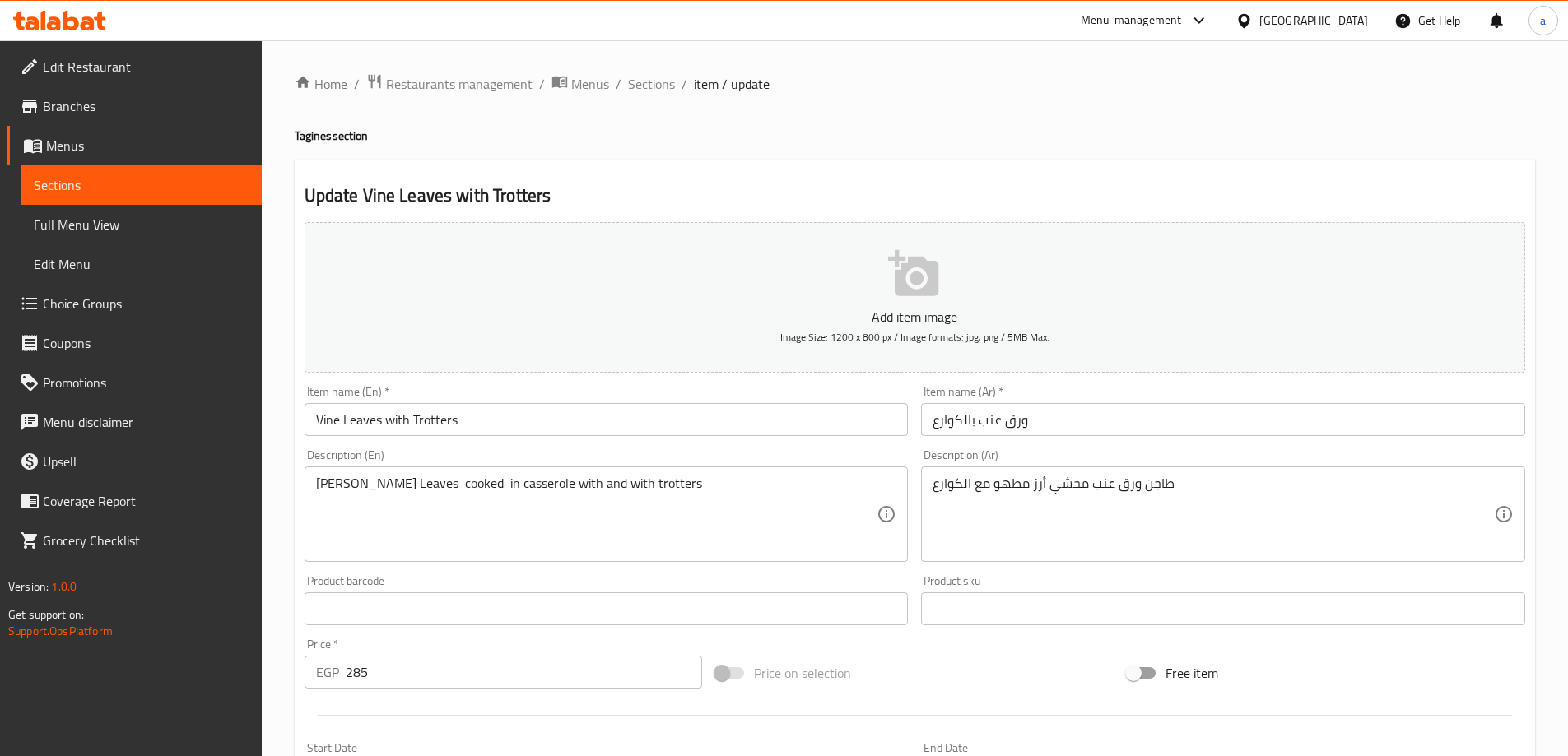
click at [309, 493] on div "Mahshi Vine Leaves cooked in casserole with and with trotters Description (En)" at bounding box center [607, 515] width 604 height 96
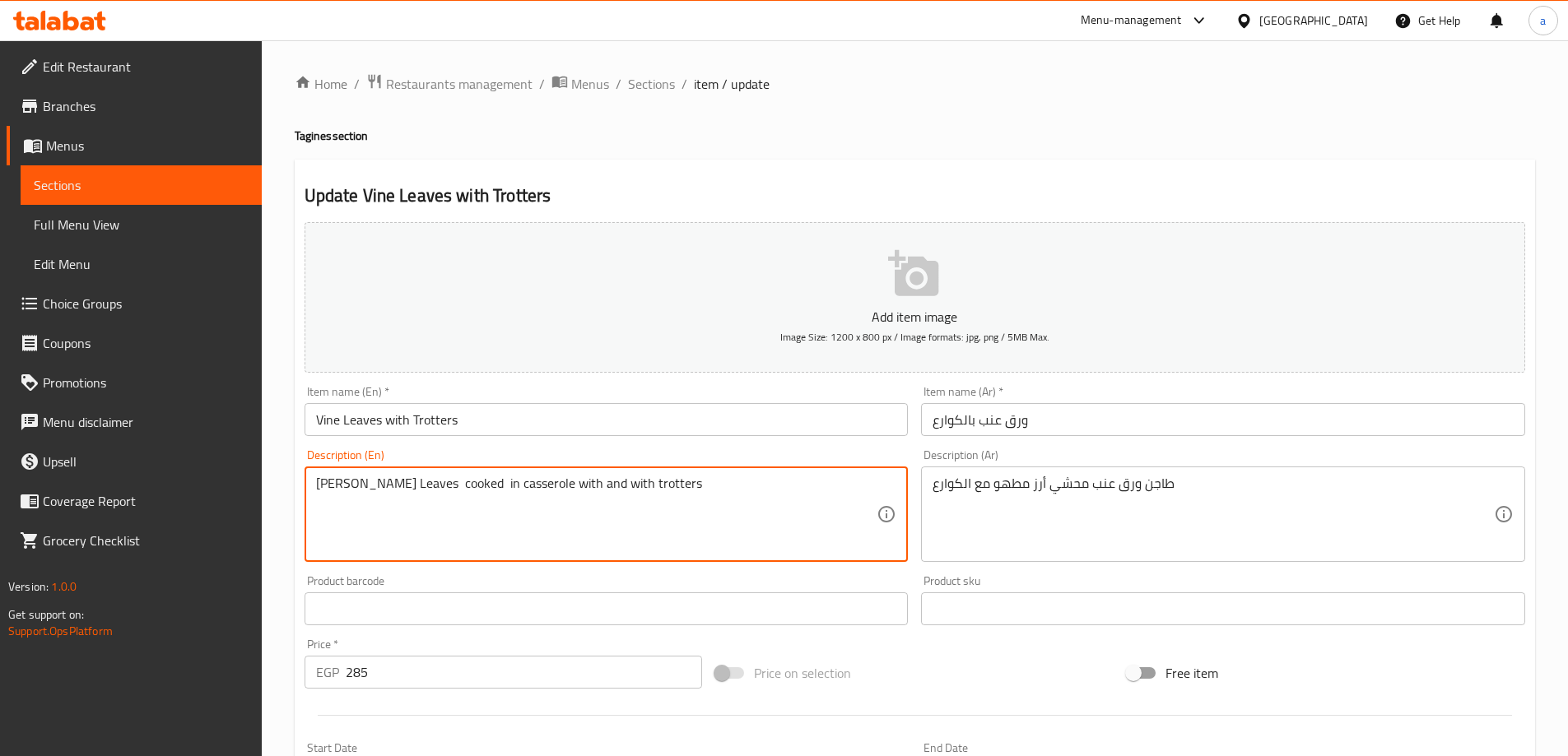
click at [322, 487] on textarea "Mahshi Vine Leaves cooked in casserole with and with trotters" at bounding box center [597, 515] width 562 height 79
paste textarea "Stuffed"
click at [427, 482] on textarea "Stuffed Vine Leaves cooked in casserole with and with trotters" at bounding box center [597, 515] width 562 height 79
drag, startPoint x: 644, startPoint y: 485, endPoint x: 590, endPoint y: 495, distance: 54.9
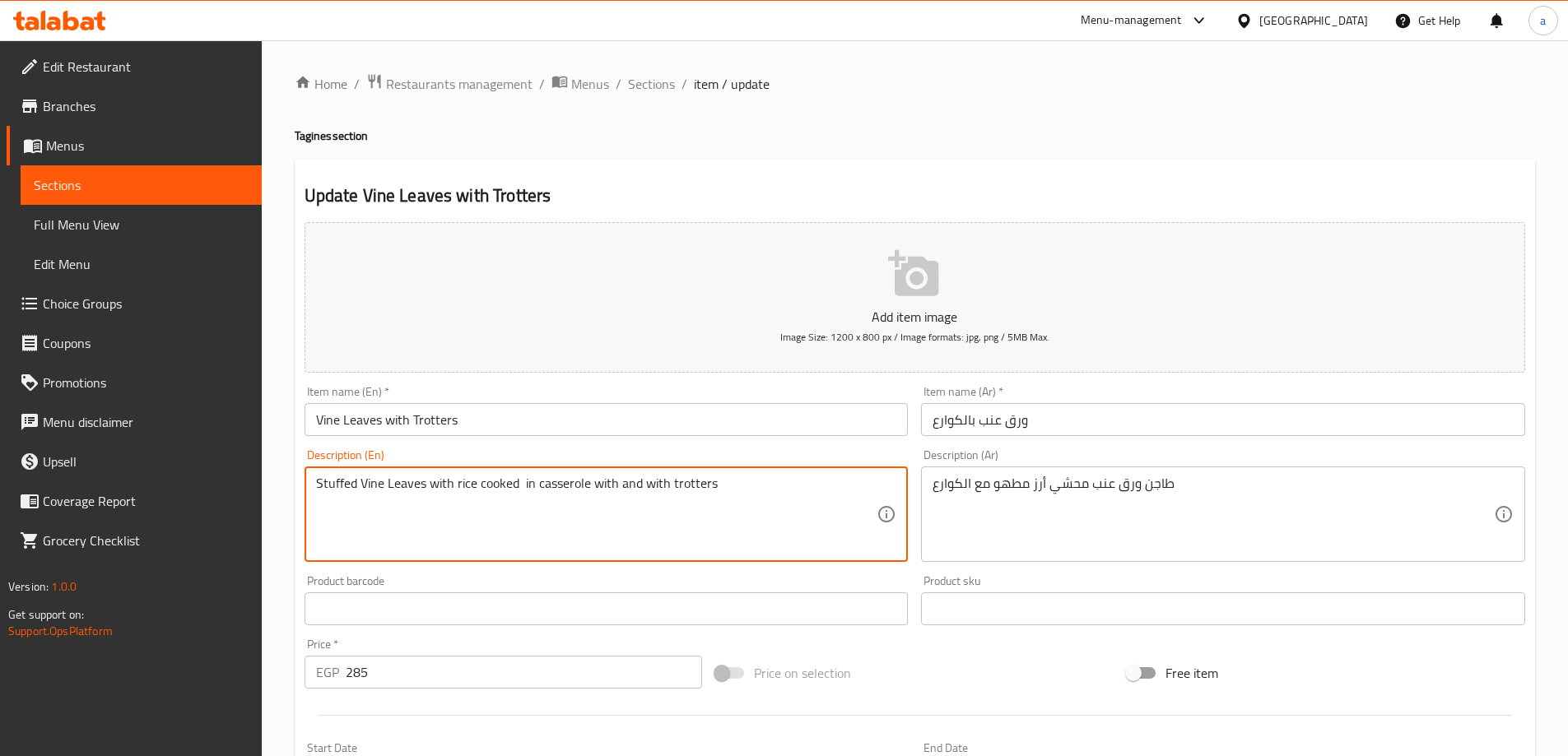
click at [590, 495] on textarea "Stuffed Vine Leaves with rice cooked in casserole with and with trotters" at bounding box center [597, 515] width 562 height 79
type textarea "Stuffed Vine Leaves with rice cooked in casserole with trotters"
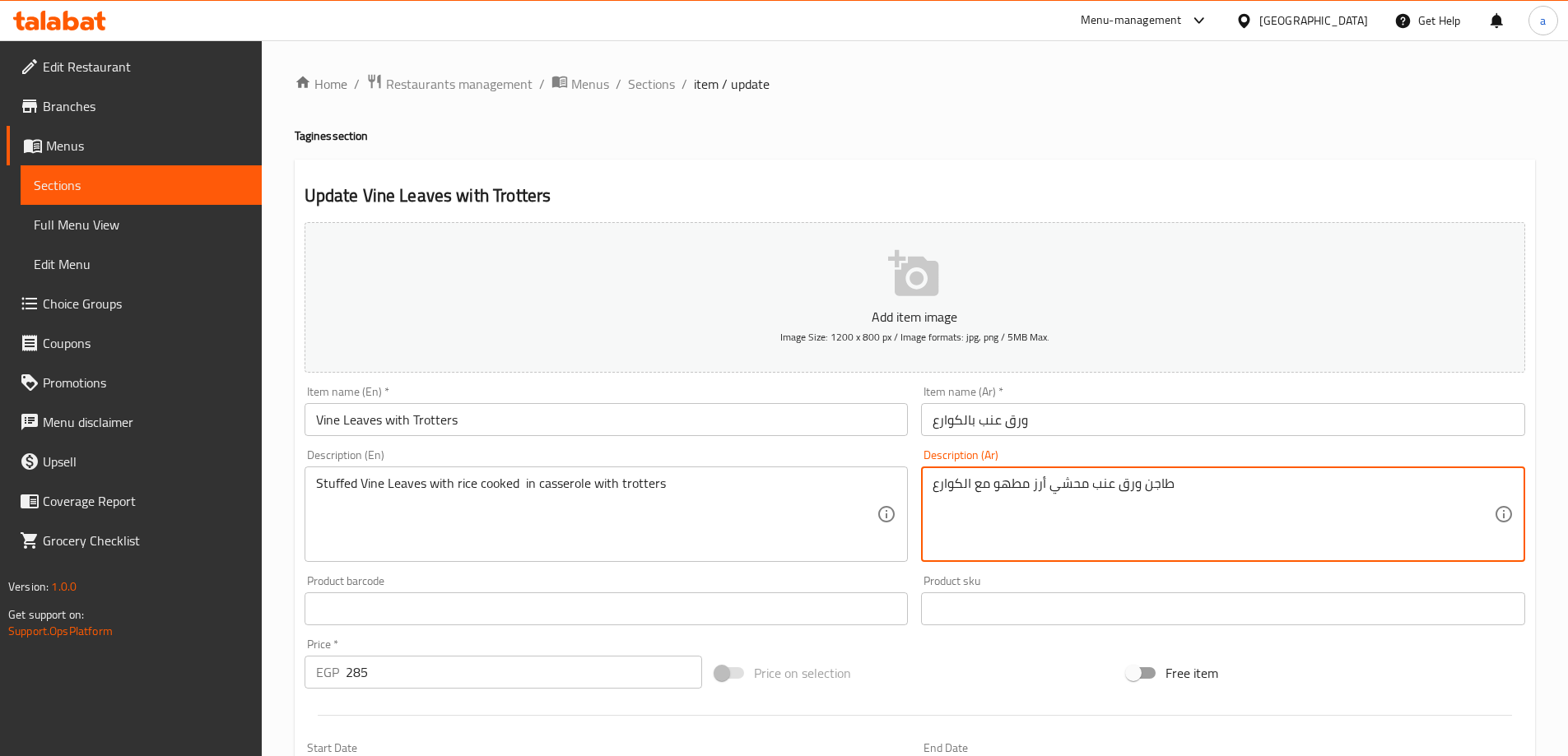
click at [956, 487] on textarea "طاجن ورق عنب محشي أرز مطهو مع الكوارع" at bounding box center [1213, 515] width 562 height 79
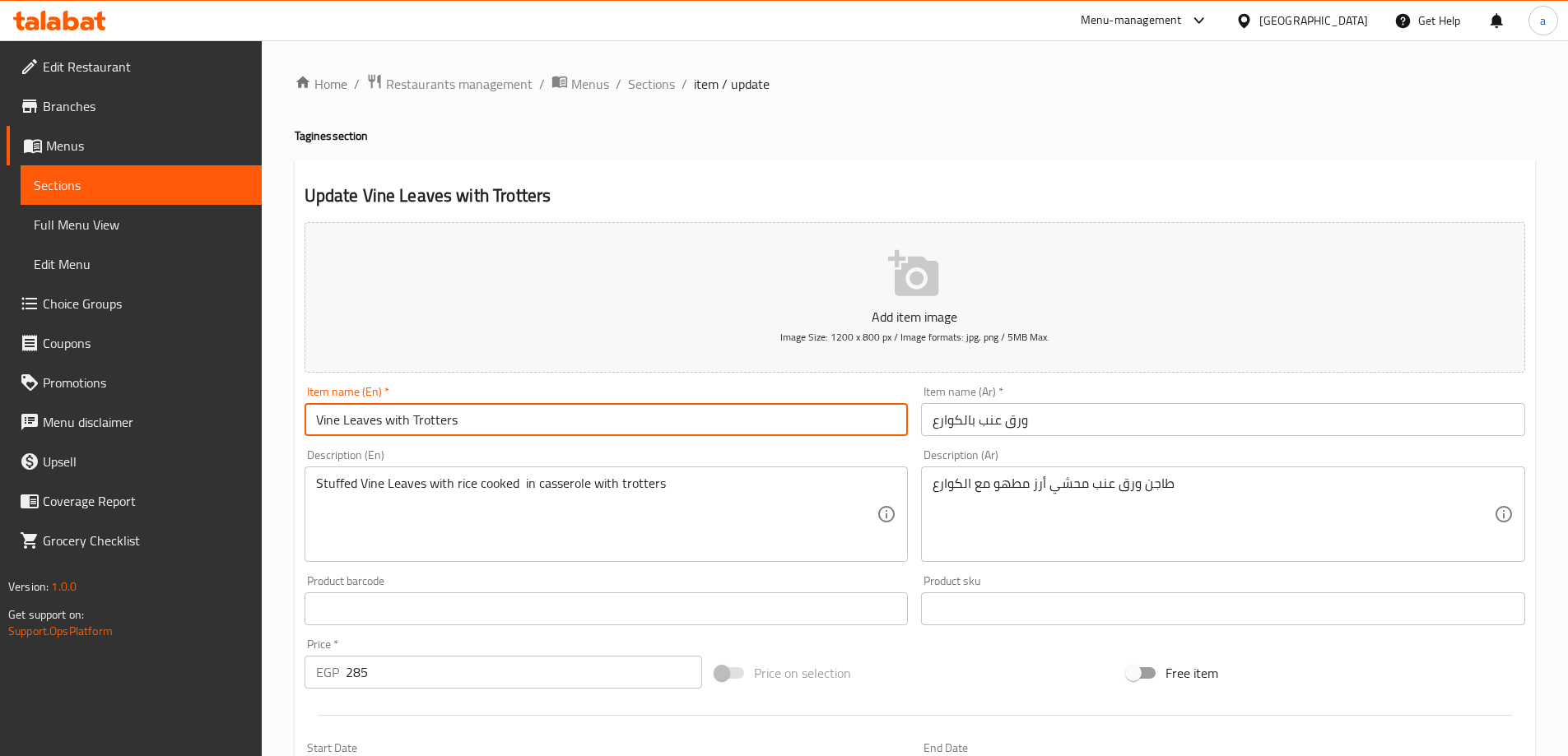
click at [429, 427] on input "Vine Leaves with Trotters" at bounding box center [607, 419] width 604 height 33
paste input "Knuckles"
type input "Vine Leaves with Knuckles"
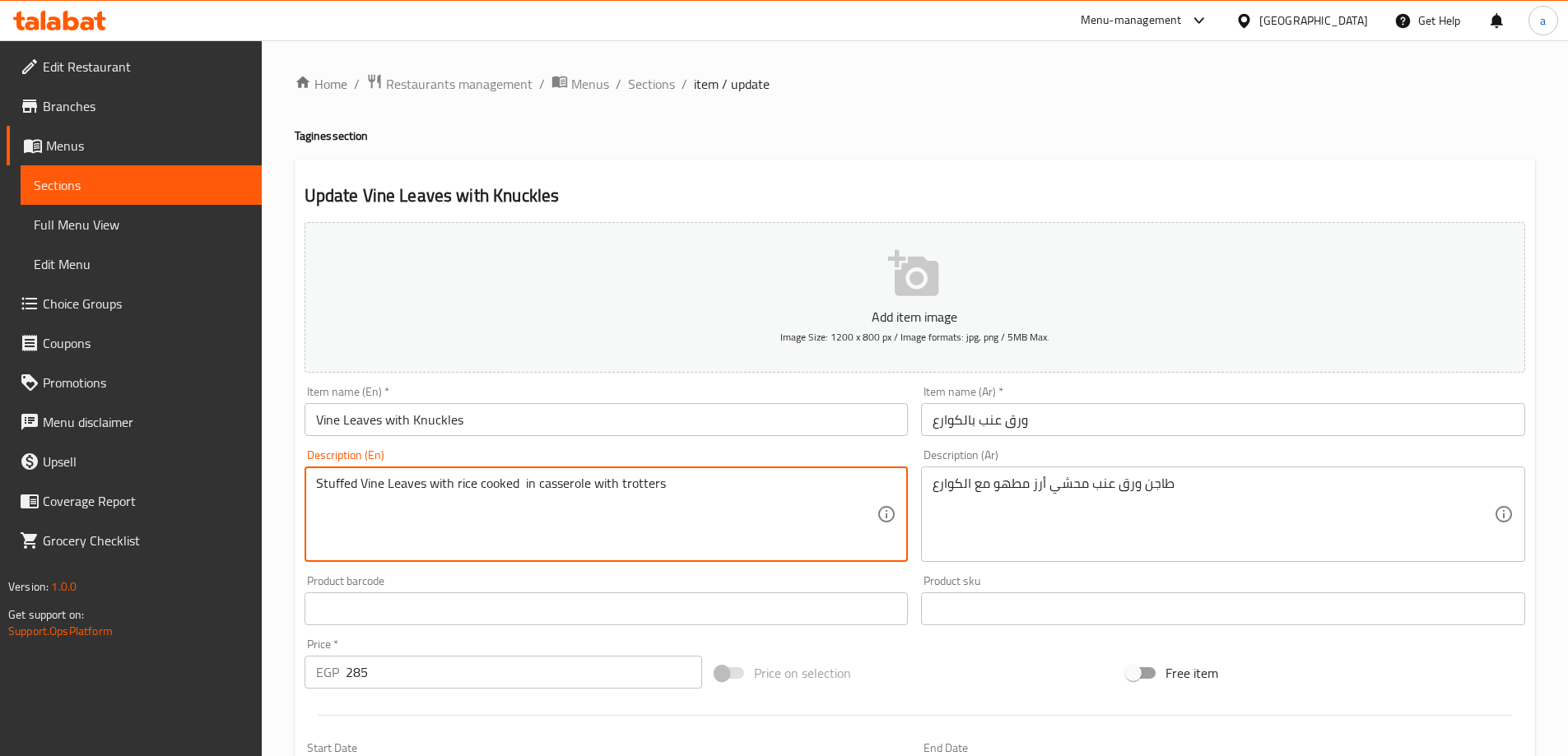
click at [650, 488] on textarea "Stuffed Vine Leaves with rice cooked in casserole with trotters" at bounding box center [597, 515] width 562 height 79
paste textarea "Knuckles"
type textarea "Stuffed Vine Leaves with rice cooked in casserole with Knuckles"
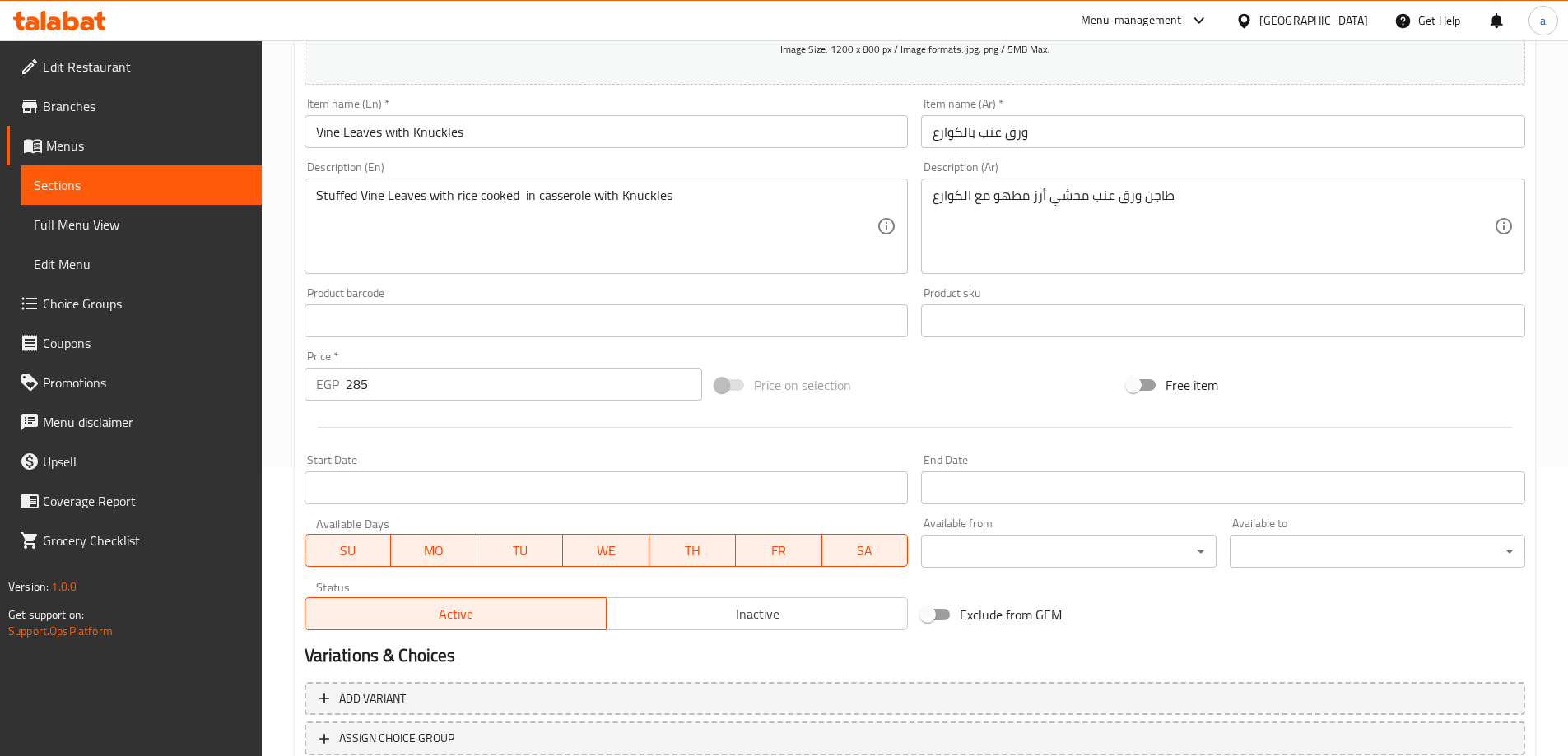
scroll to position [406, 0]
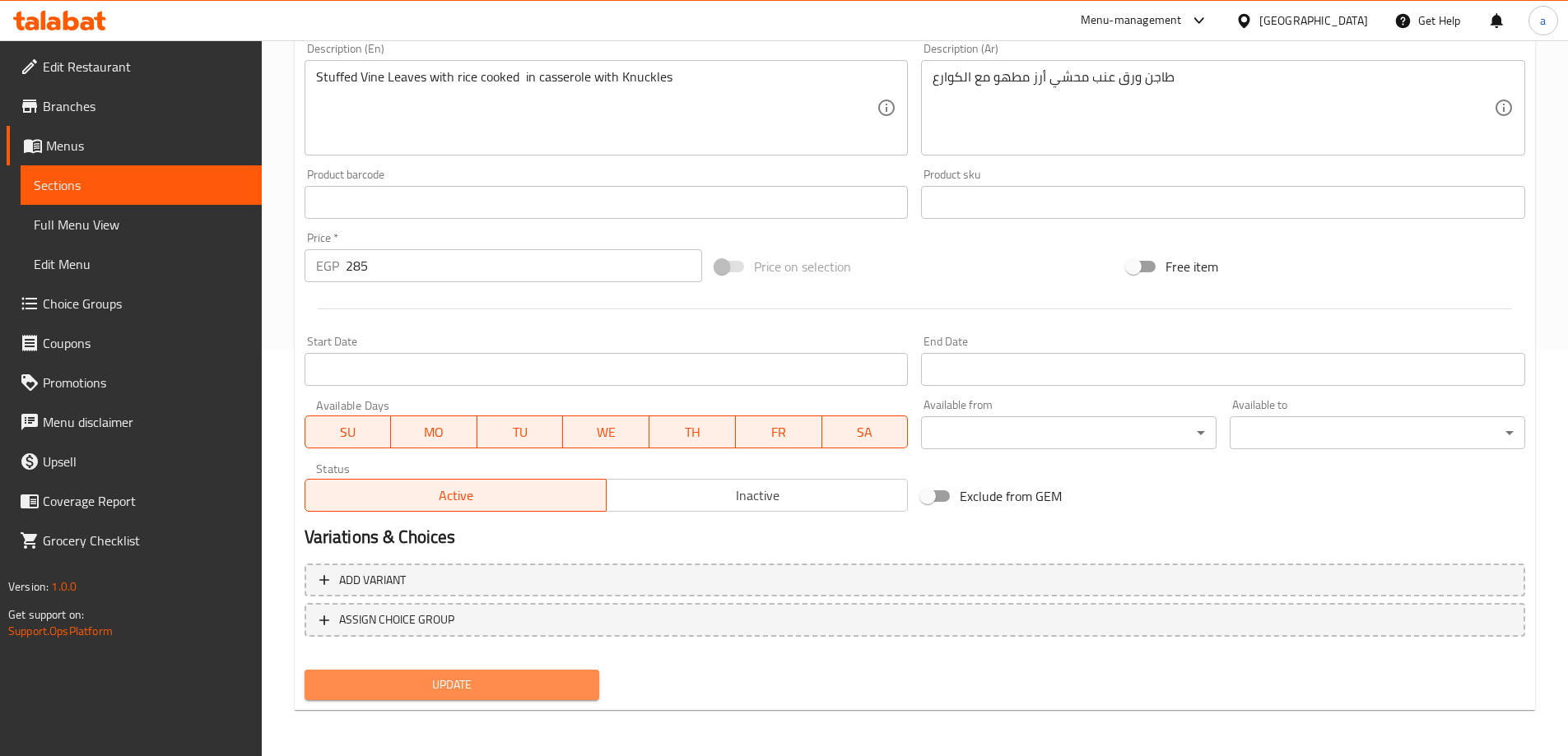
click at [571, 683] on span "Update" at bounding box center [452, 685] width 269 height 20
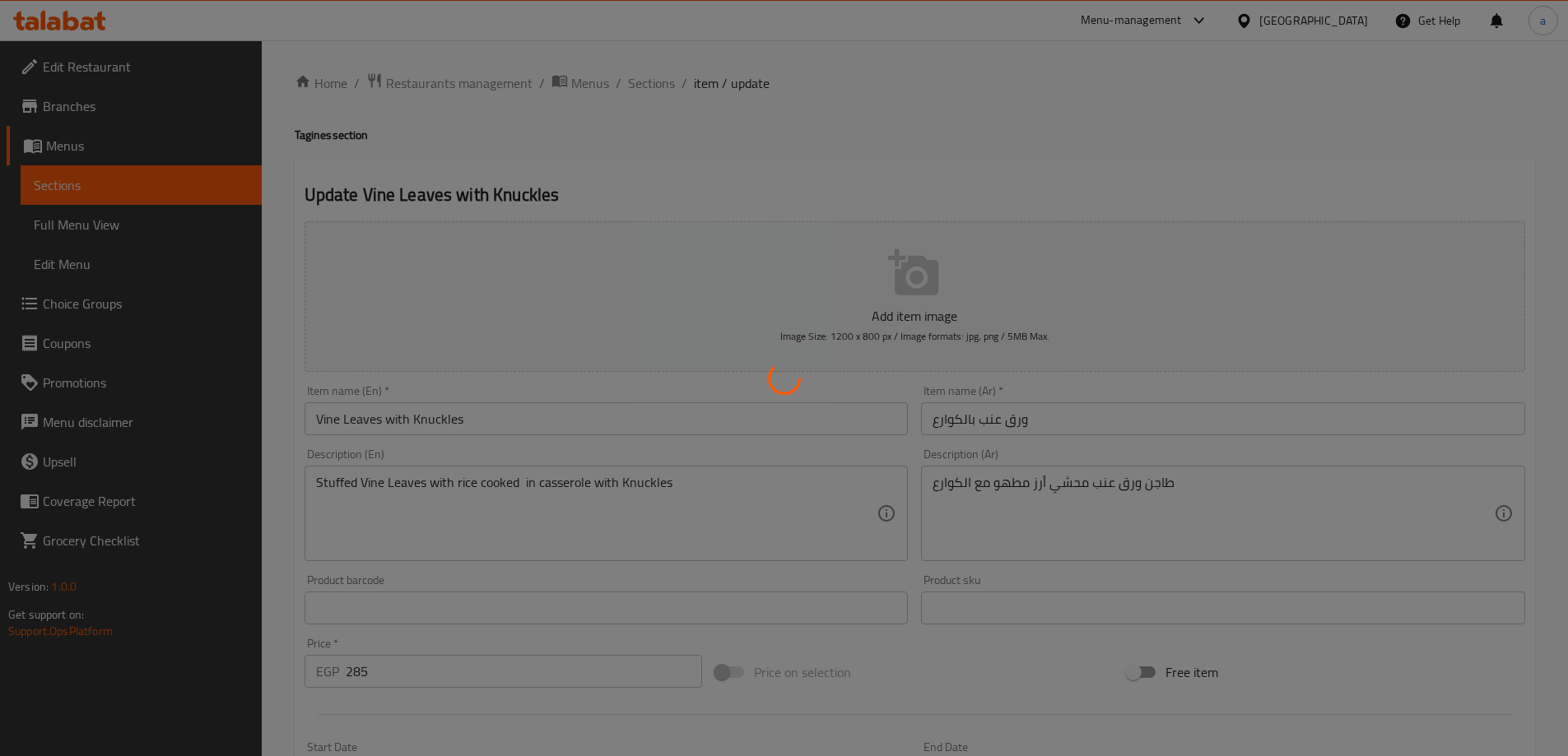
scroll to position [0, 0]
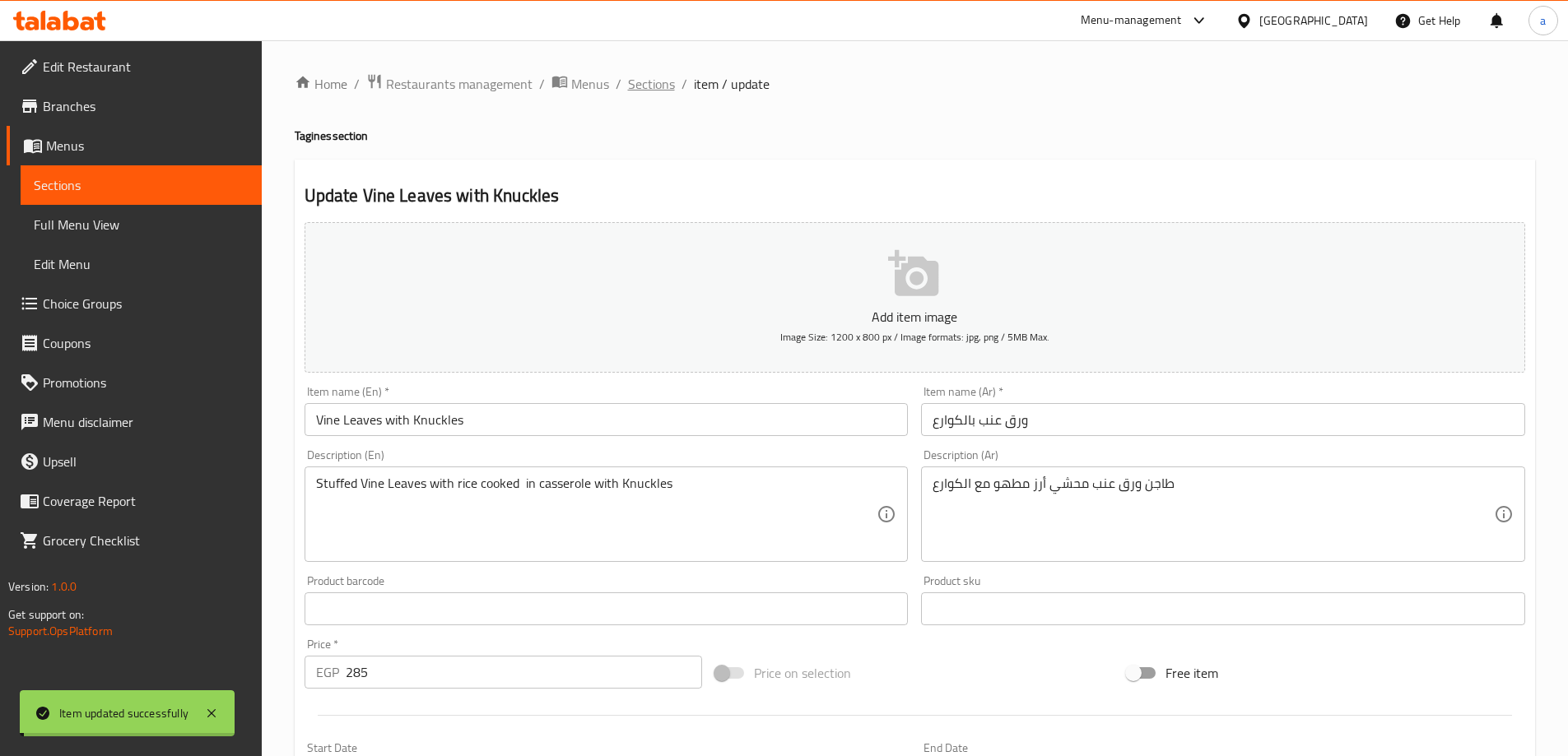
click at [660, 79] on span "Sections" at bounding box center [651, 84] width 47 height 20
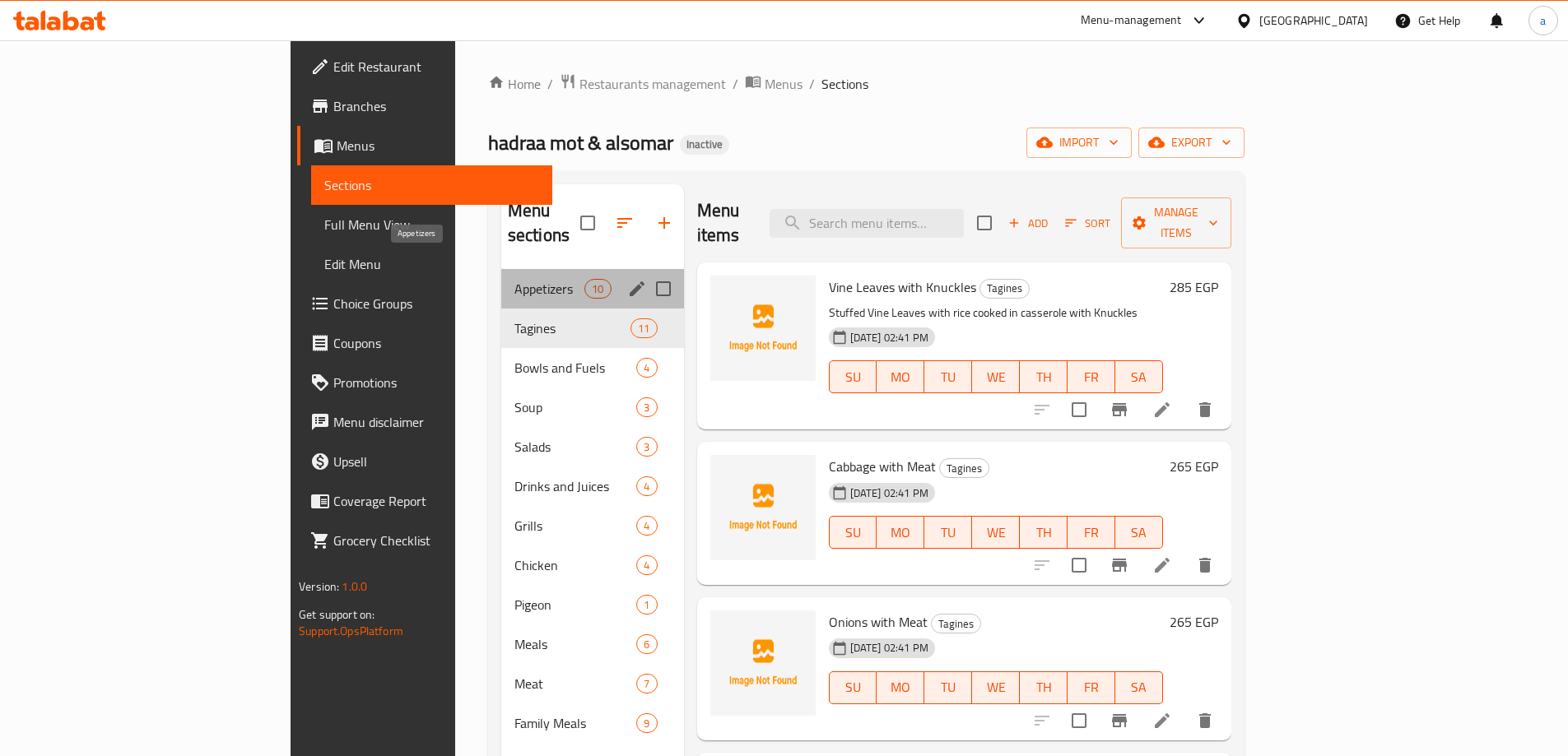
click at [515, 279] on span "Appetizers" at bounding box center [550, 288] width 70 height 20
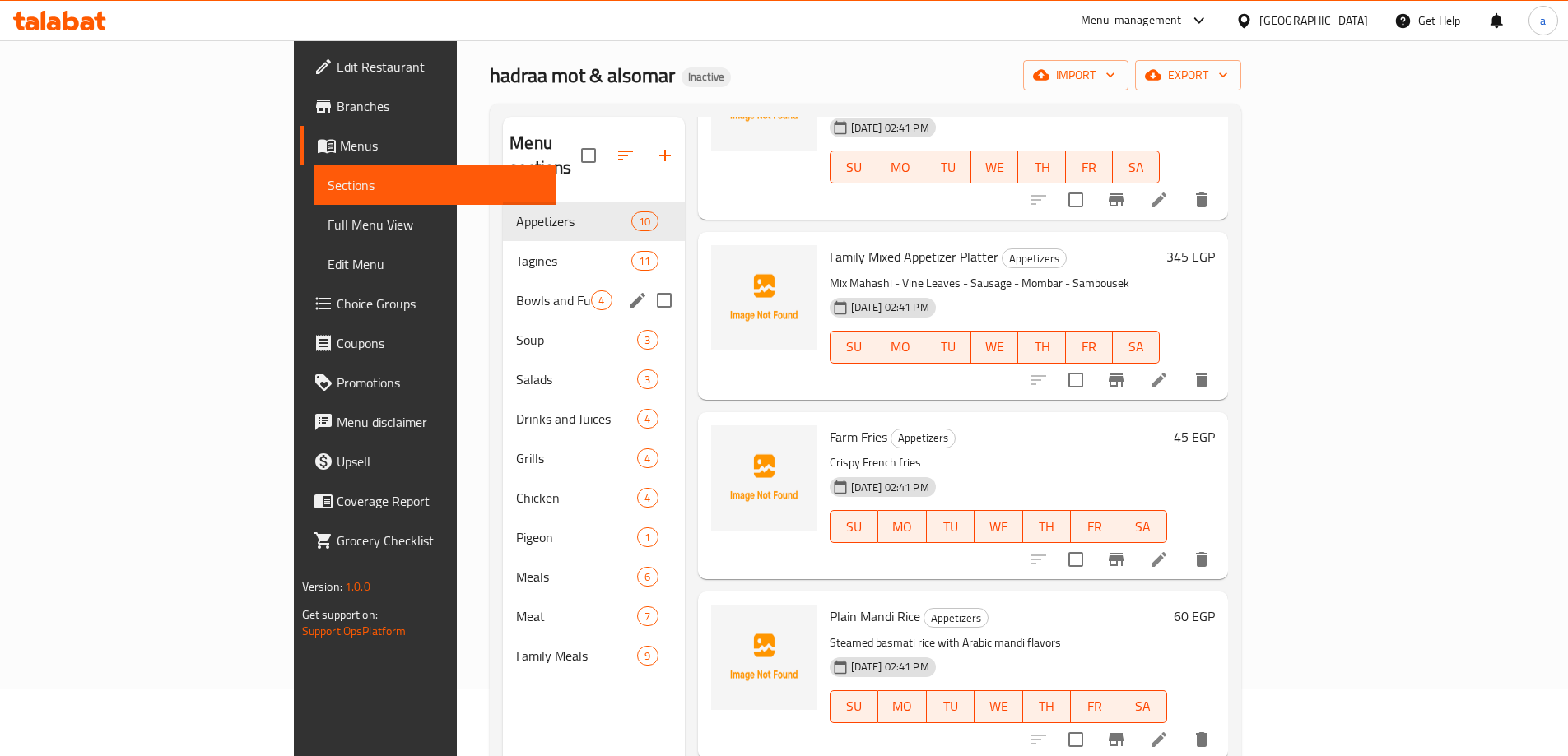
scroll to position [66, 0]
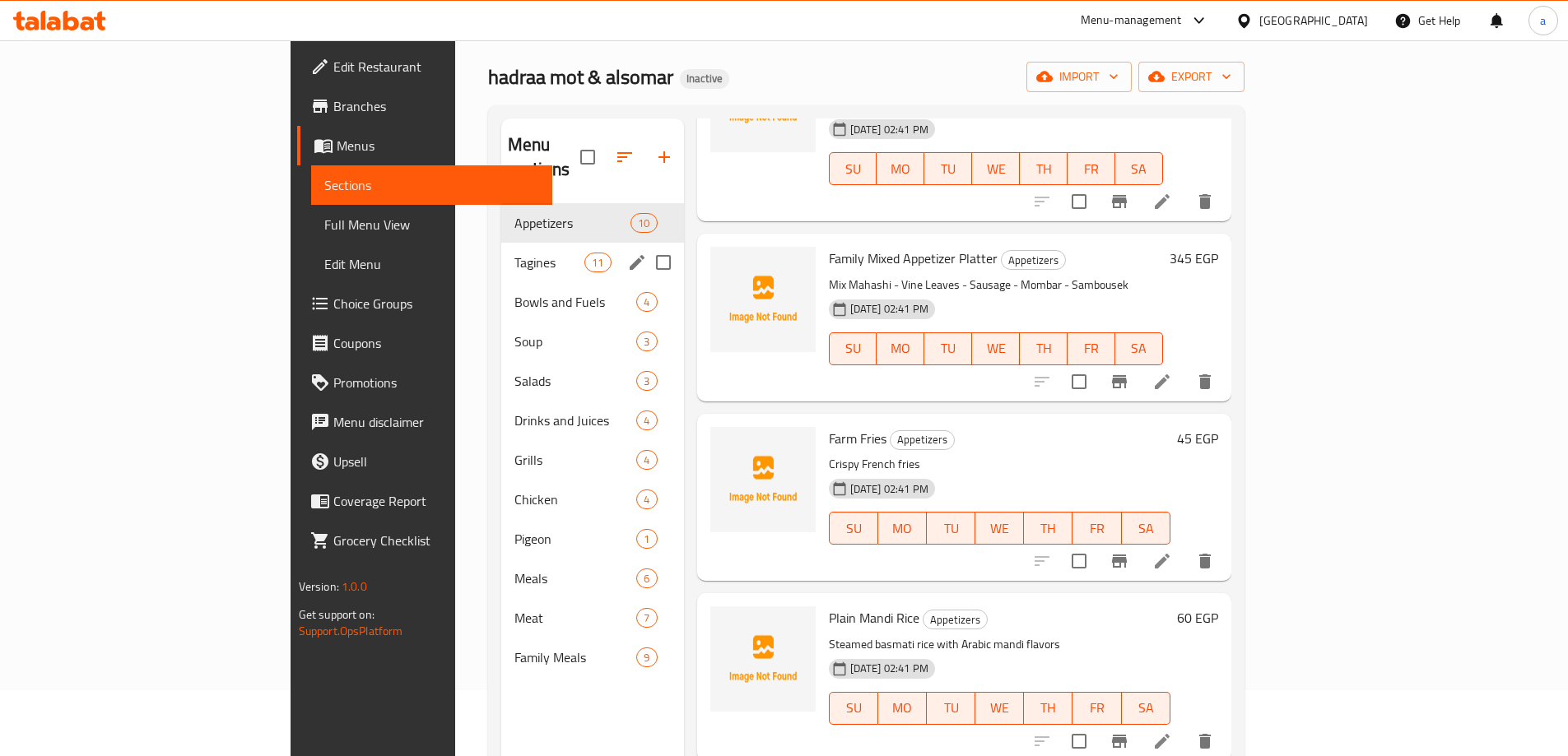
click at [501, 242] on div "Tagines 11" at bounding box center [592, 262] width 183 height 39
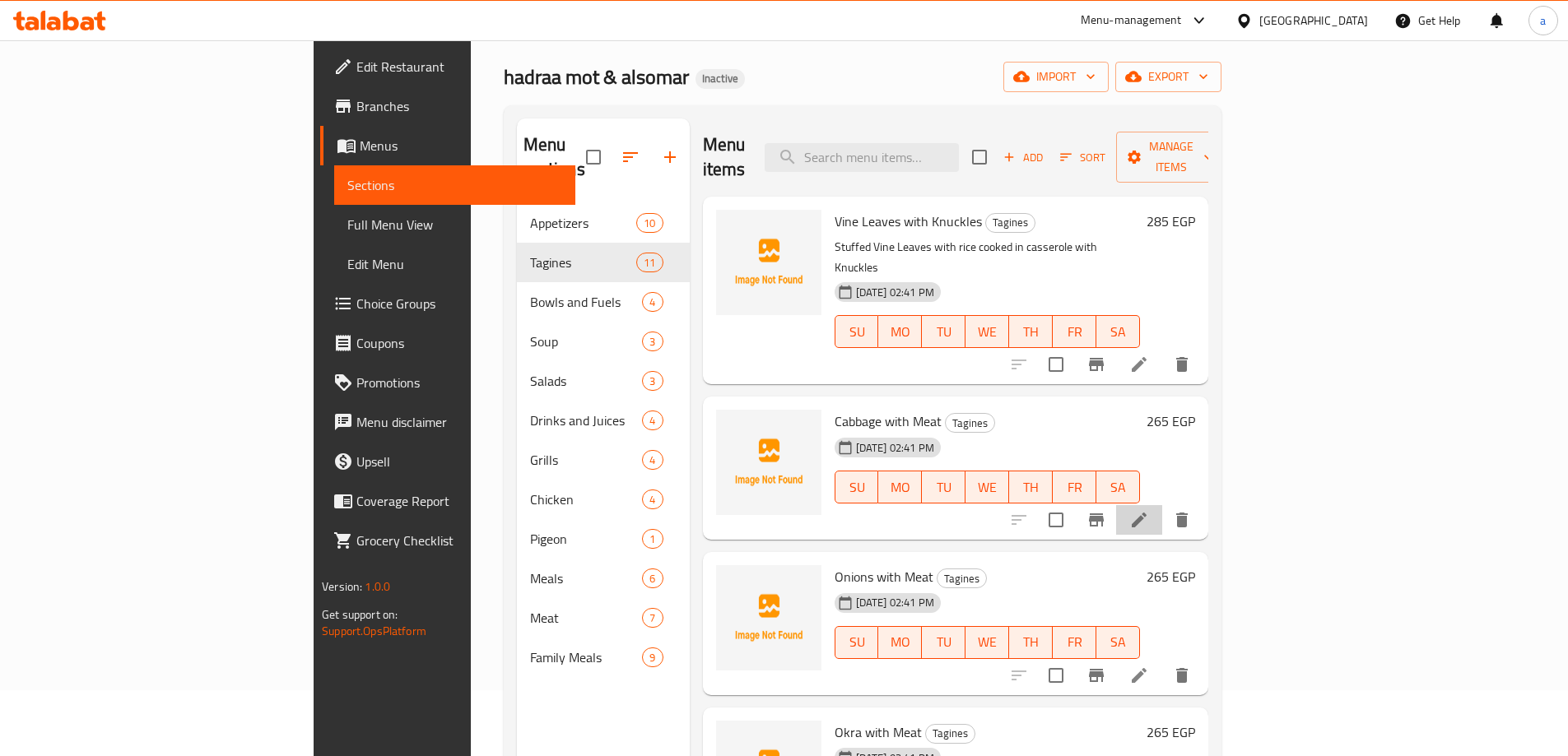
click at [1162, 505] on li at bounding box center [1139, 520] width 46 height 30
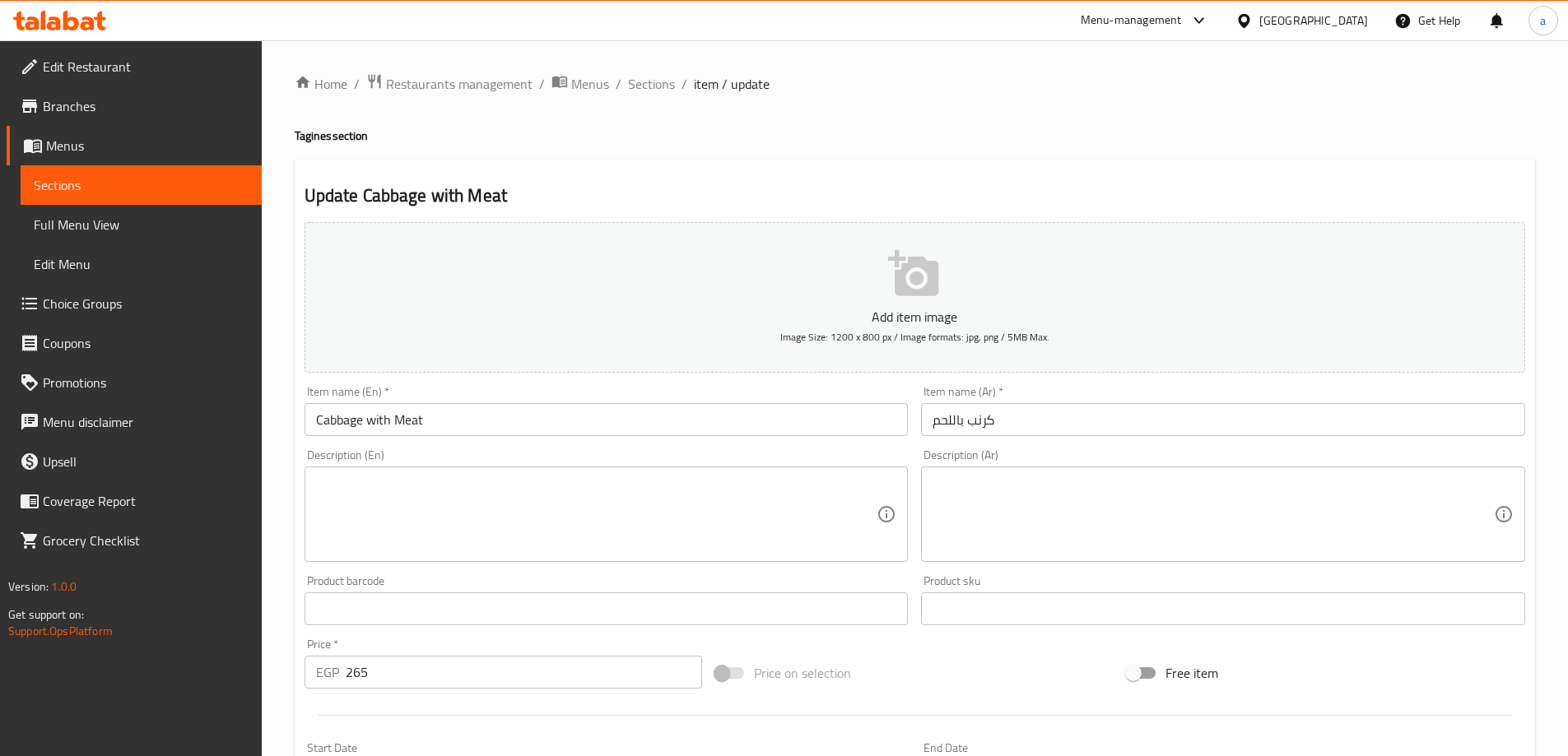
click at [1320, 57] on div "Home / Restaurants management / Menus / Sections / item / update Tagines sectio…" at bounding box center [915, 601] width 1306 height 1122
click at [652, 492] on textarea at bounding box center [597, 515] width 562 height 79
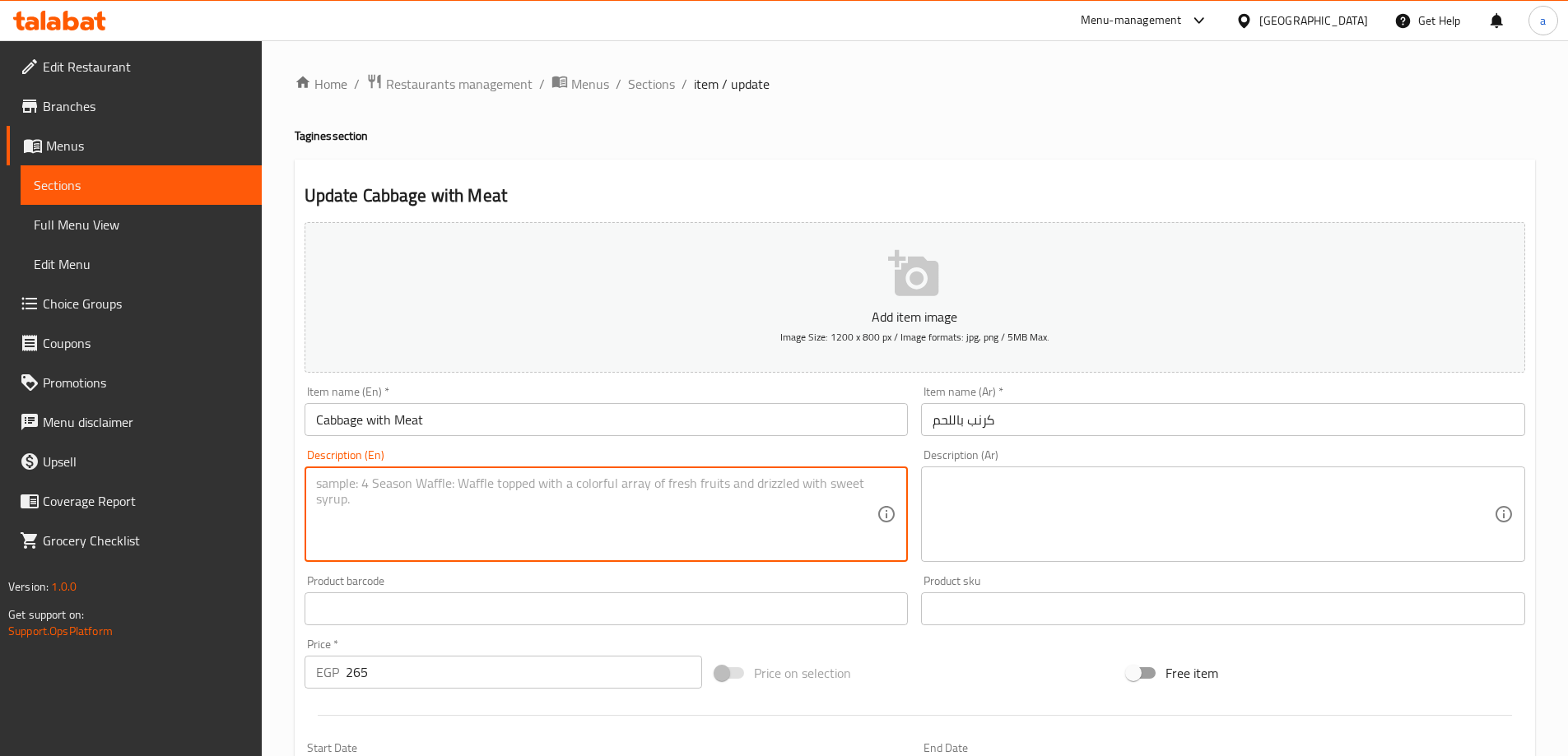
click at [999, 500] on textarea at bounding box center [1213, 515] width 562 height 79
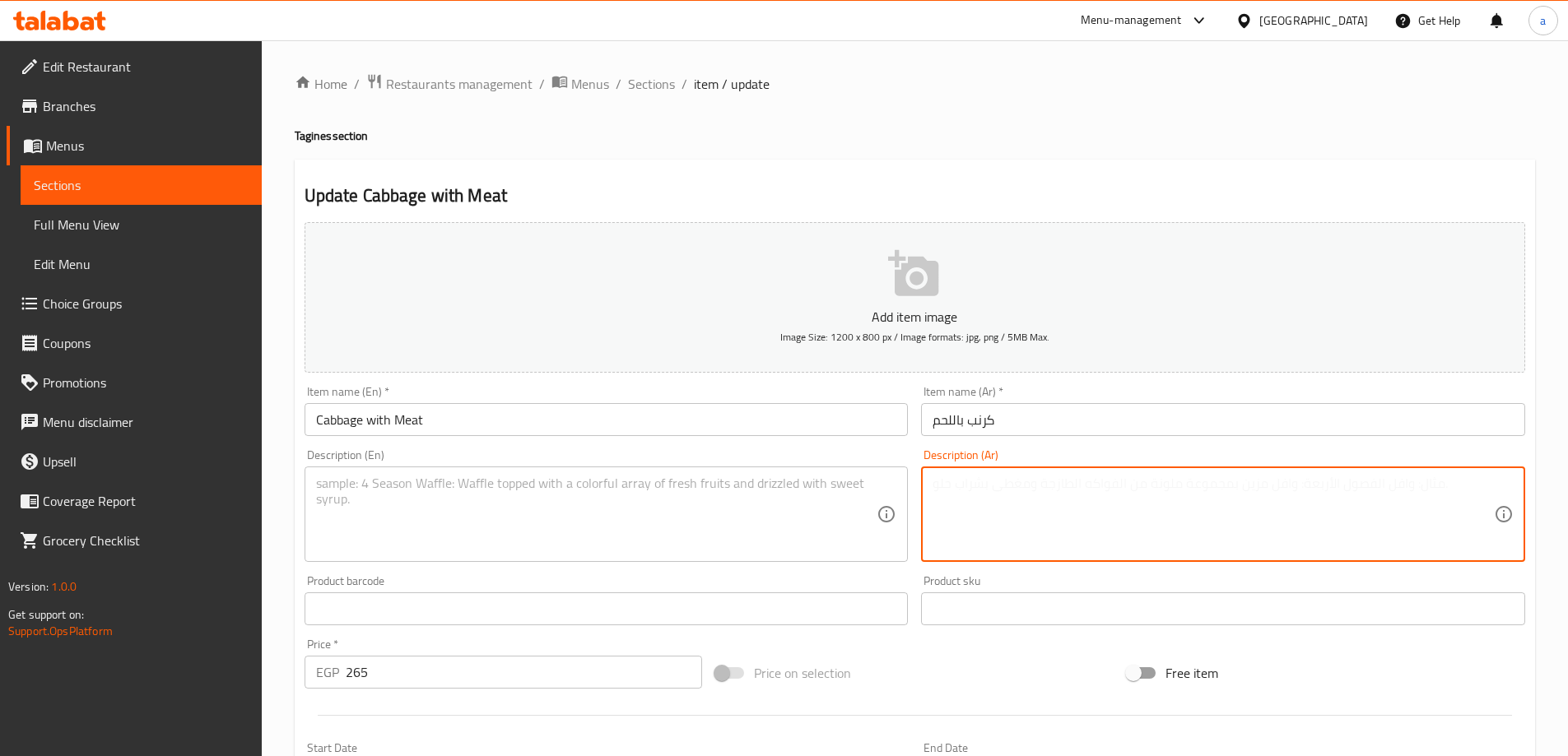
paste textarea "طاجن محشي كرنب بالأرز مع قطع اللحم"
type textarea "طاجن محشي كرنب بالأرز مع قطع اللحم"
click at [817, 503] on textarea at bounding box center [597, 515] width 562 height 79
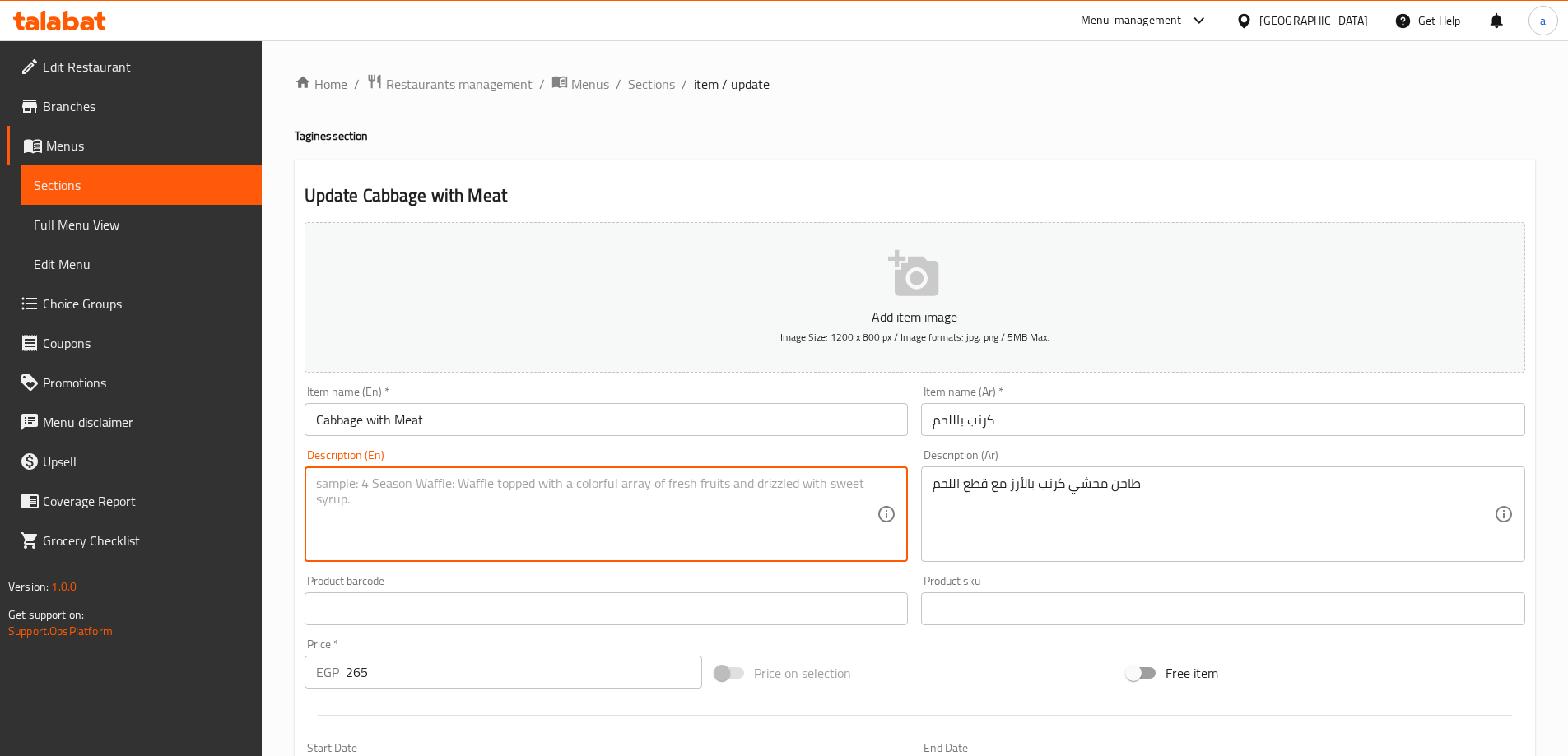
click at [681, 516] on textarea at bounding box center [597, 515] width 562 height 79
paste textarea "Stuffed cabbage casserole with rice and meat pieces"
click at [438, 487] on textarea "Stuffed cabbage casserole with rice and meat pieces" at bounding box center [597, 515] width 562 height 79
click at [312, 475] on div "Stuffed cabbage casserole with rice and meat pieces Description (En)" at bounding box center [607, 515] width 604 height 96
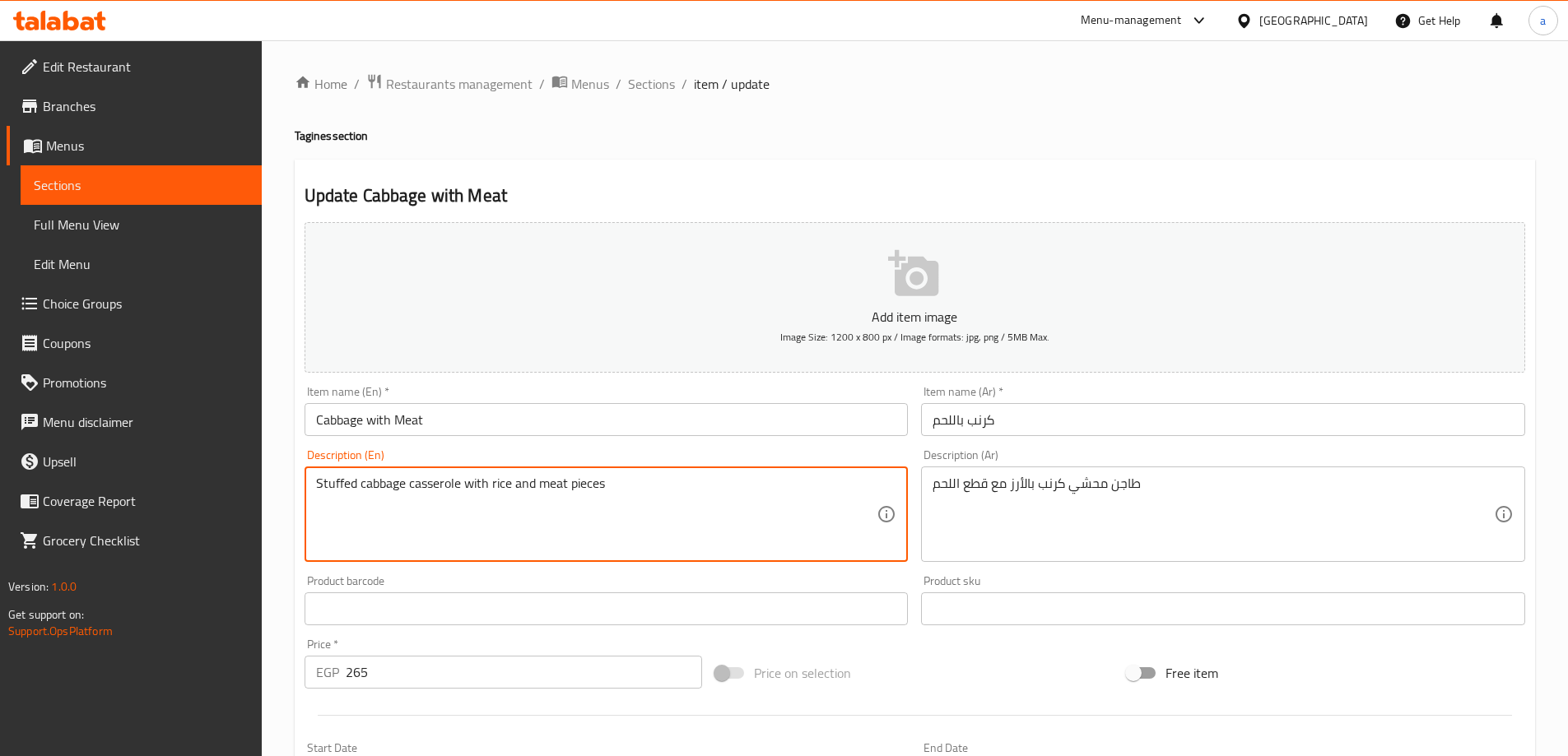
click at [316, 480] on textarea "Stuffed cabbage casserole with rice and meat pieces" at bounding box center [597, 515] width 562 height 79
paste textarea "casserole"
click at [498, 485] on textarea "casserole Stuffed cabbage casserole with rice and meat pieces" at bounding box center [597, 515] width 562 height 79
click at [333, 485] on textarea "casserole Stuffed cabbage with rice and meat pieces" at bounding box center [597, 515] width 562 height 79
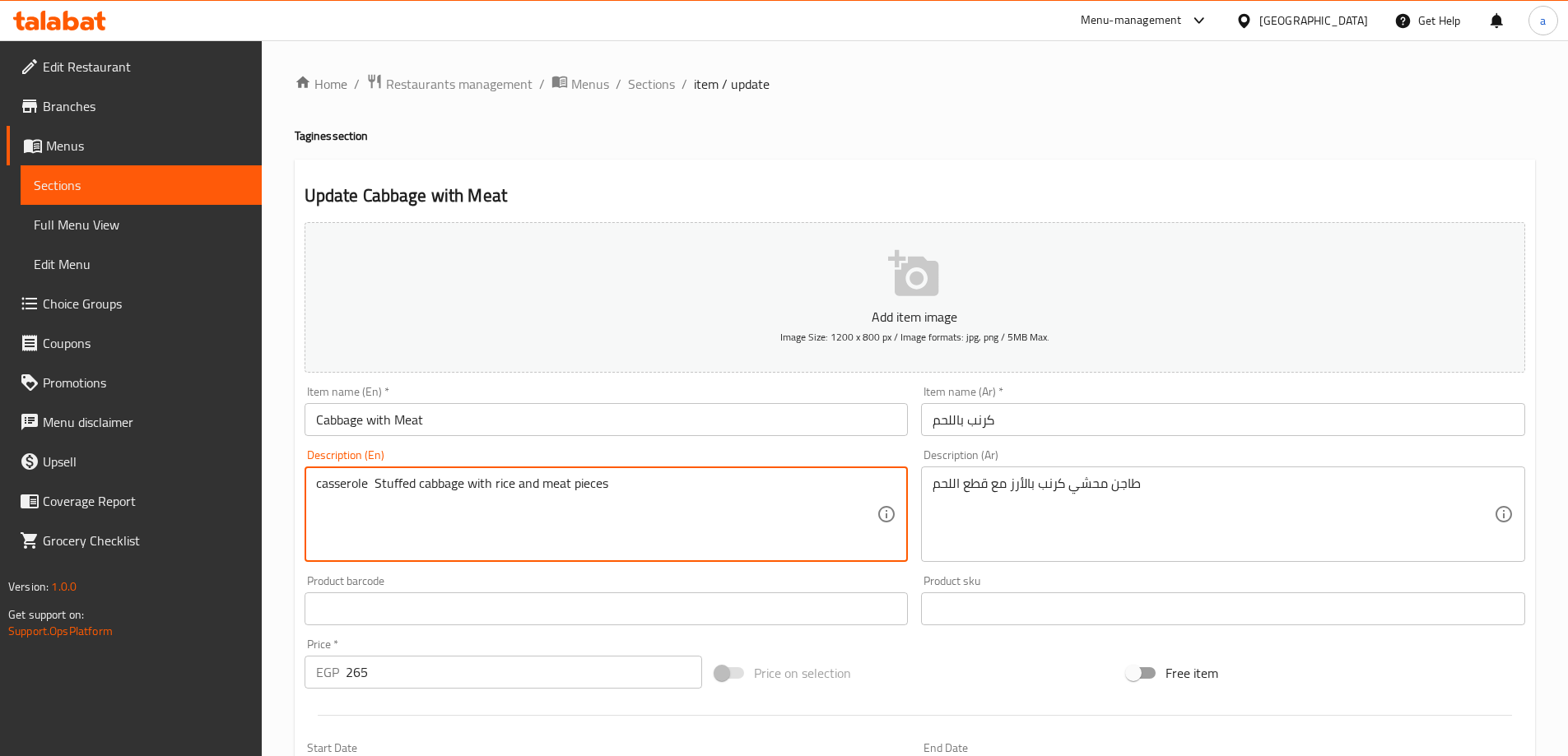
click at [333, 485] on textarea "casserole Stuffed cabbage with rice and meat pieces" at bounding box center [597, 515] width 562 height 79
click at [517, 482] on textarea "casserole Stuffed cabbage with rice and meat pieces" at bounding box center [597, 515] width 562 height 79
click at [463, 484] on textarea "casserole Stuffed cabbage with rice and meat pieces" at bounding box center [597, 515] width 562 height 79
paste textarea "casserole"
click at [365, 495] on textarea "casserole Stuffed cabbage casserole with rice and meat pieces" at bounding box center [597, 515] width 562 height 79
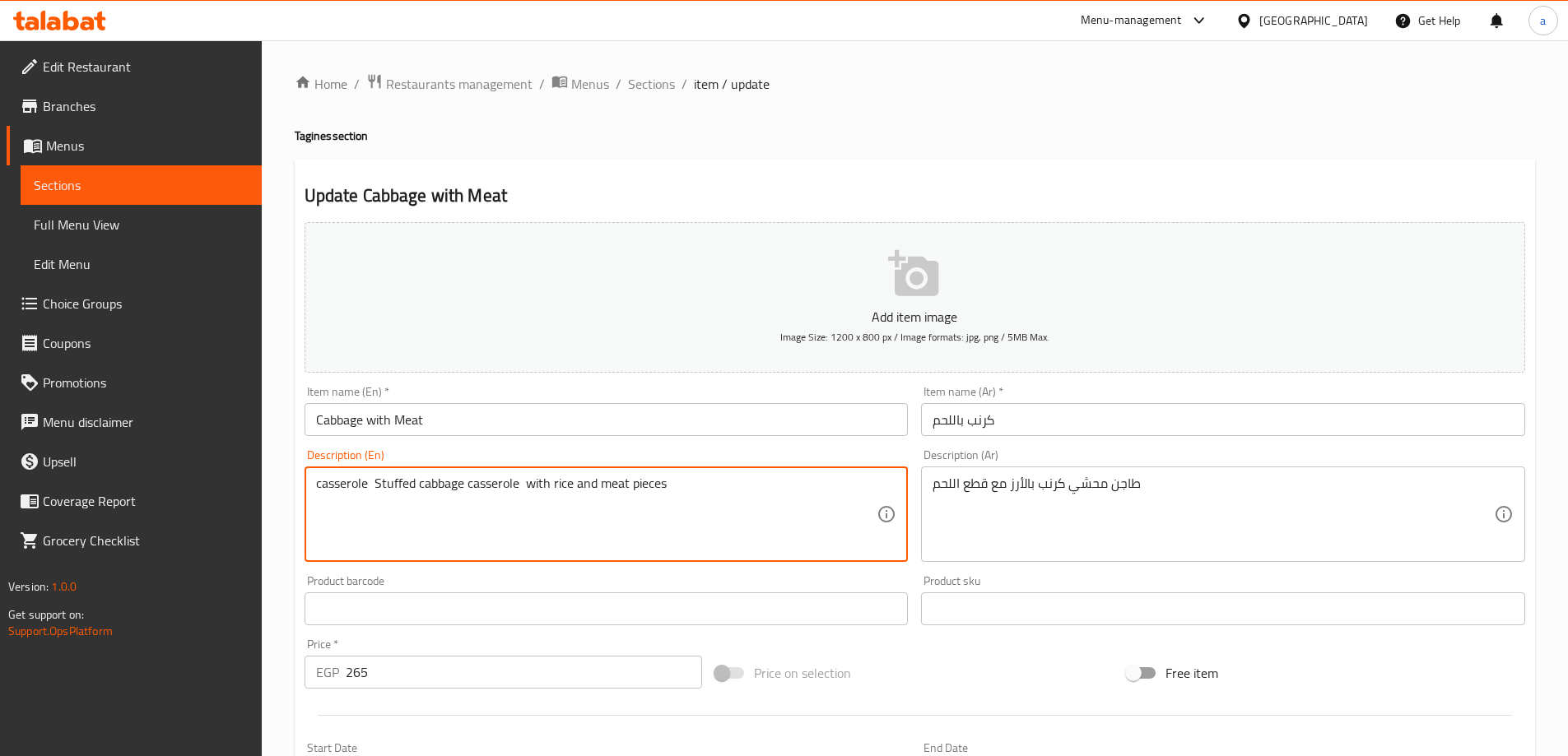
click at [365, 495] on textarea "casserole Stuffed cabbage casserole with rice and meat pieces" at bounding box center [597, 515] width 562 height 79
click at [358, 493] on textarea "casserole Stuffed cabbage casserole with rice and meat pieces" at bounding box center [597, 515] width 562 height 79
drag, startPoint x: 370, startPoint y: 484, endPoint x: 300, endPoint y: 471, distance: 71.2
click at [300, 471] on div "Description (En) casserole Stuffed cabbage casserole with rice and meat pieces …" at bounding box center [606, 506] width 617 height 126
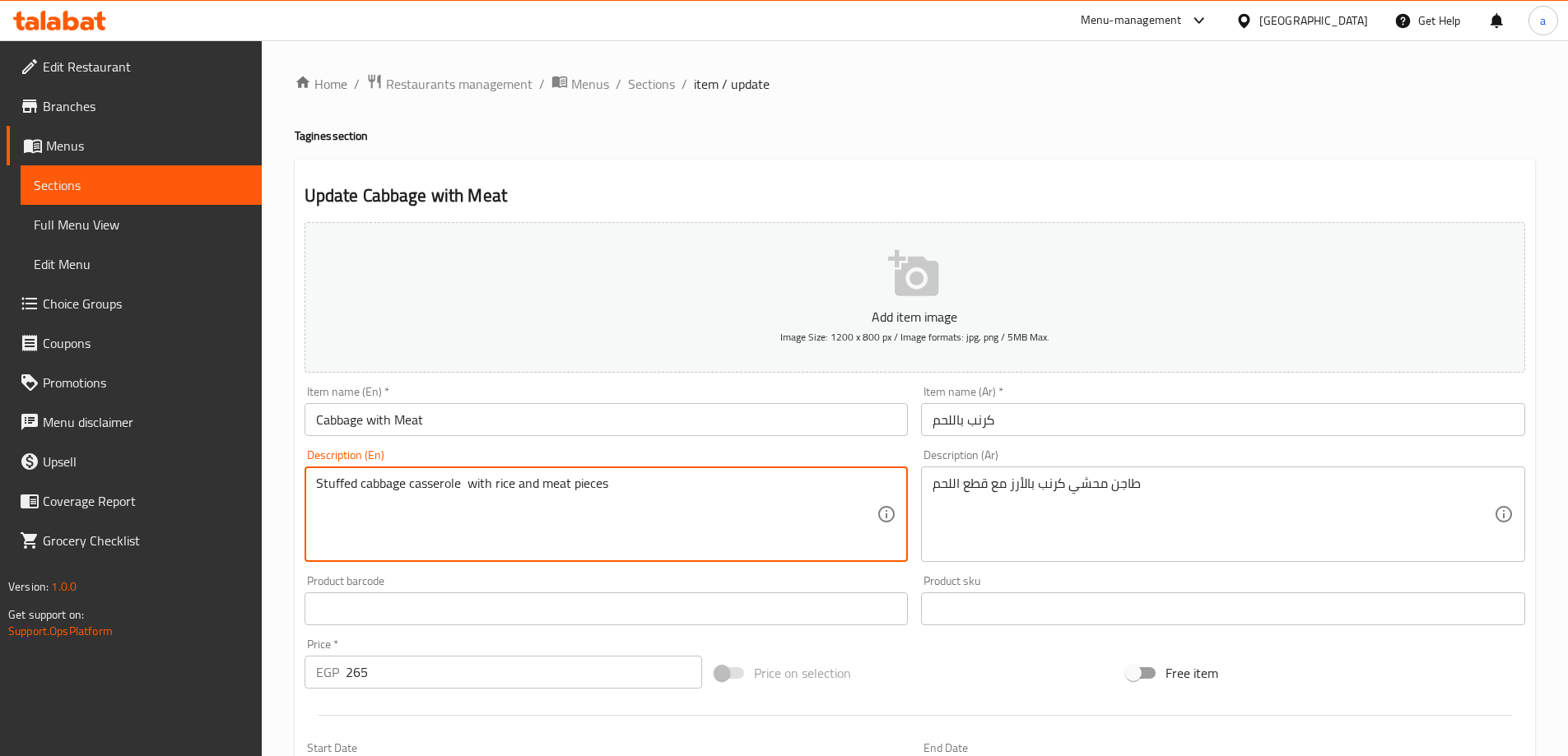
click at [318, 482] on textarea "Stuffed cabbage casserole with rice and meat pieces" at bounding box center [597, 515] width 562 height 79
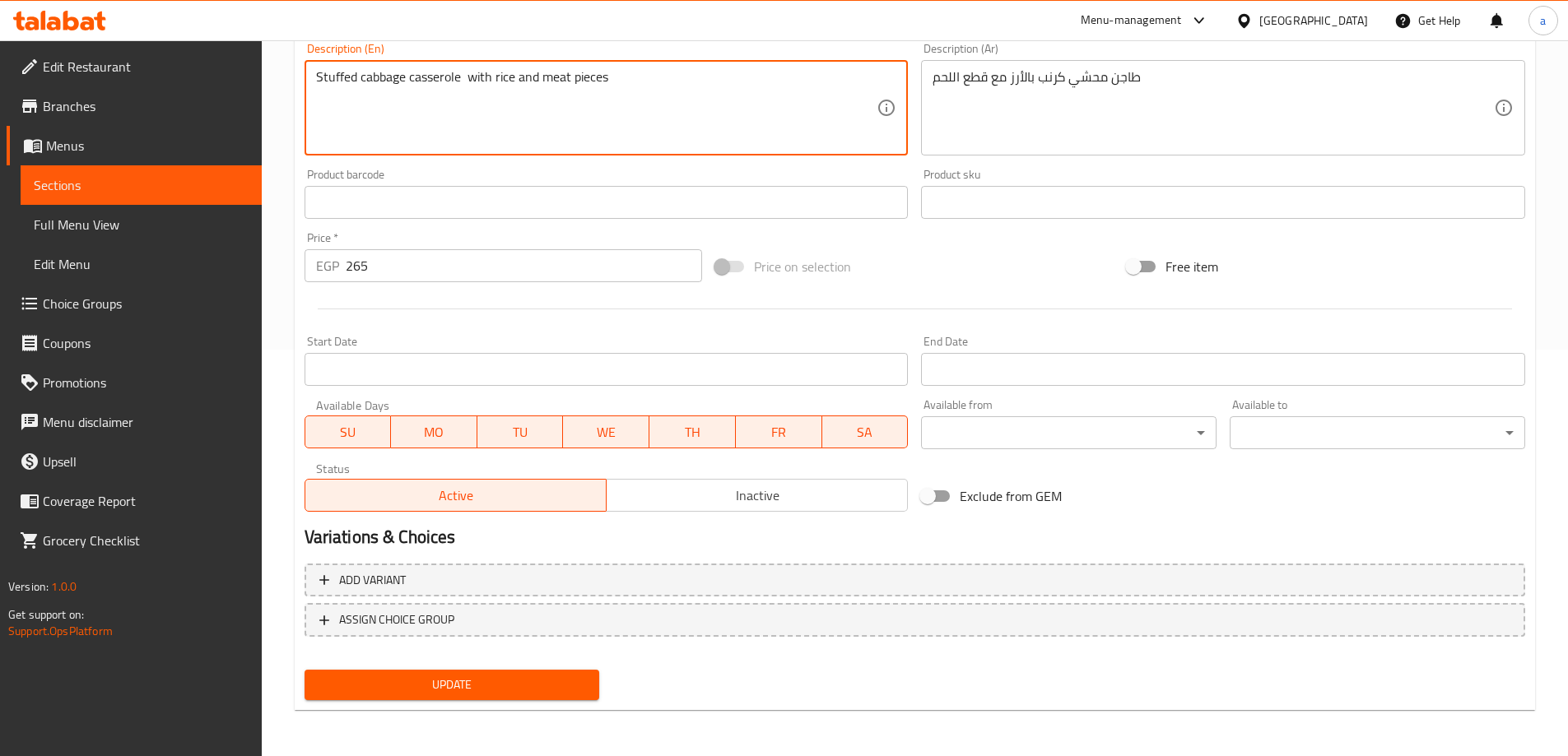
type textarea "Stuffed cabbage casserole with rice and meat pieces"
click at [493, 681] on span "Update" at bounding box center [452, 685] width 269 height 20
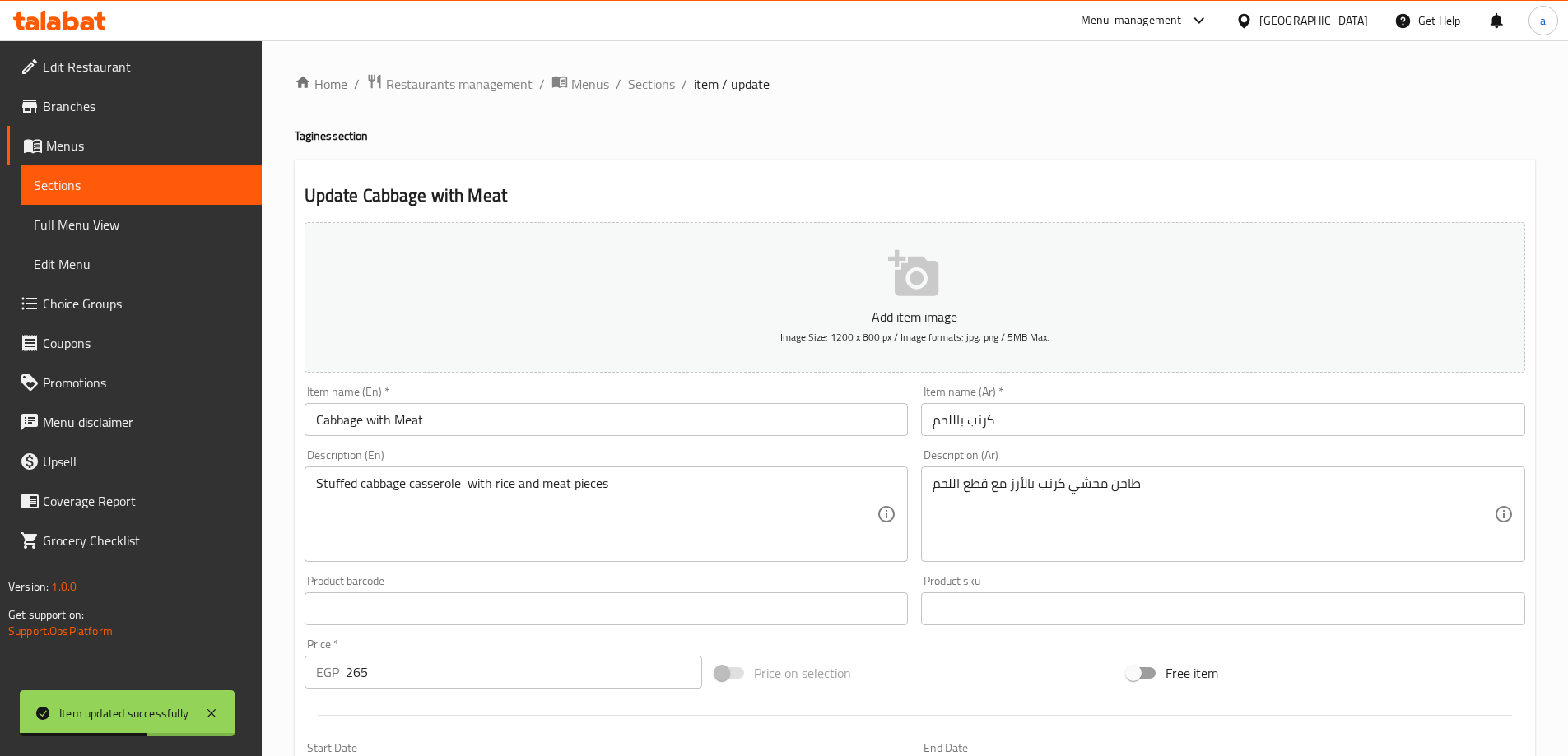
click at [668, 86] on span "Sections" at bounding box center [651, 84] width 47 height 20
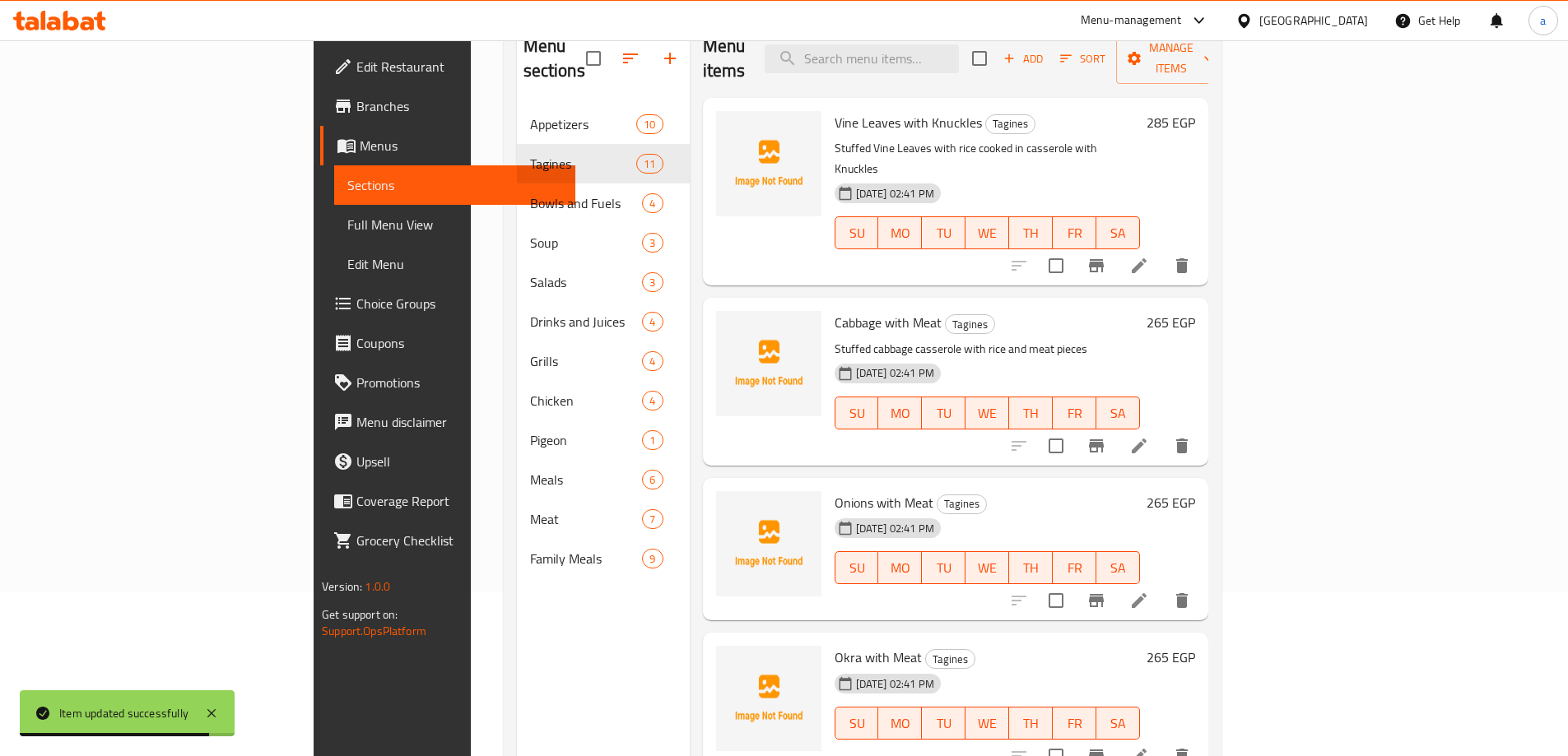
scroll to position [82, 0]
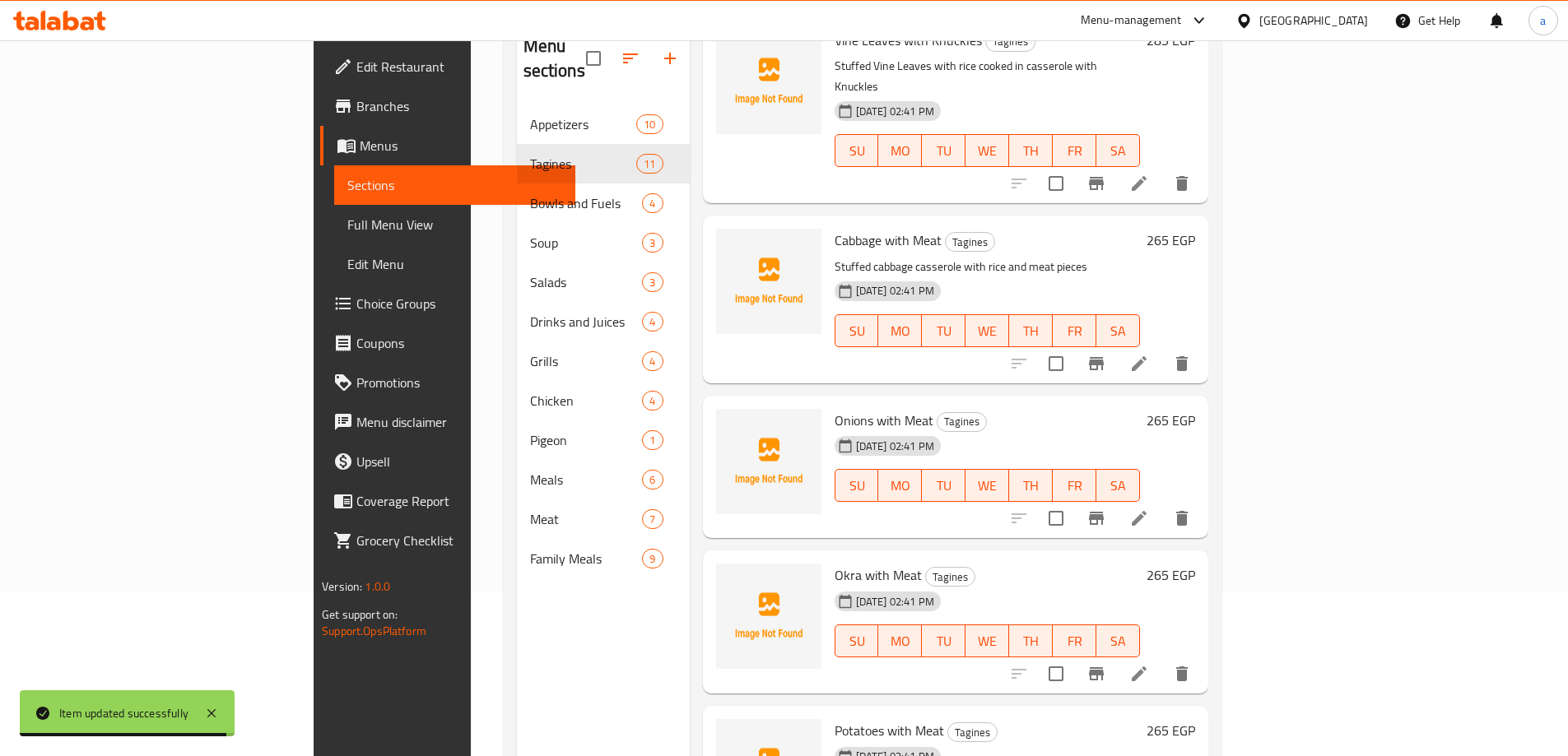
click at [1162, 503] on li at bounding box center [1139, 518] width 46 height 30
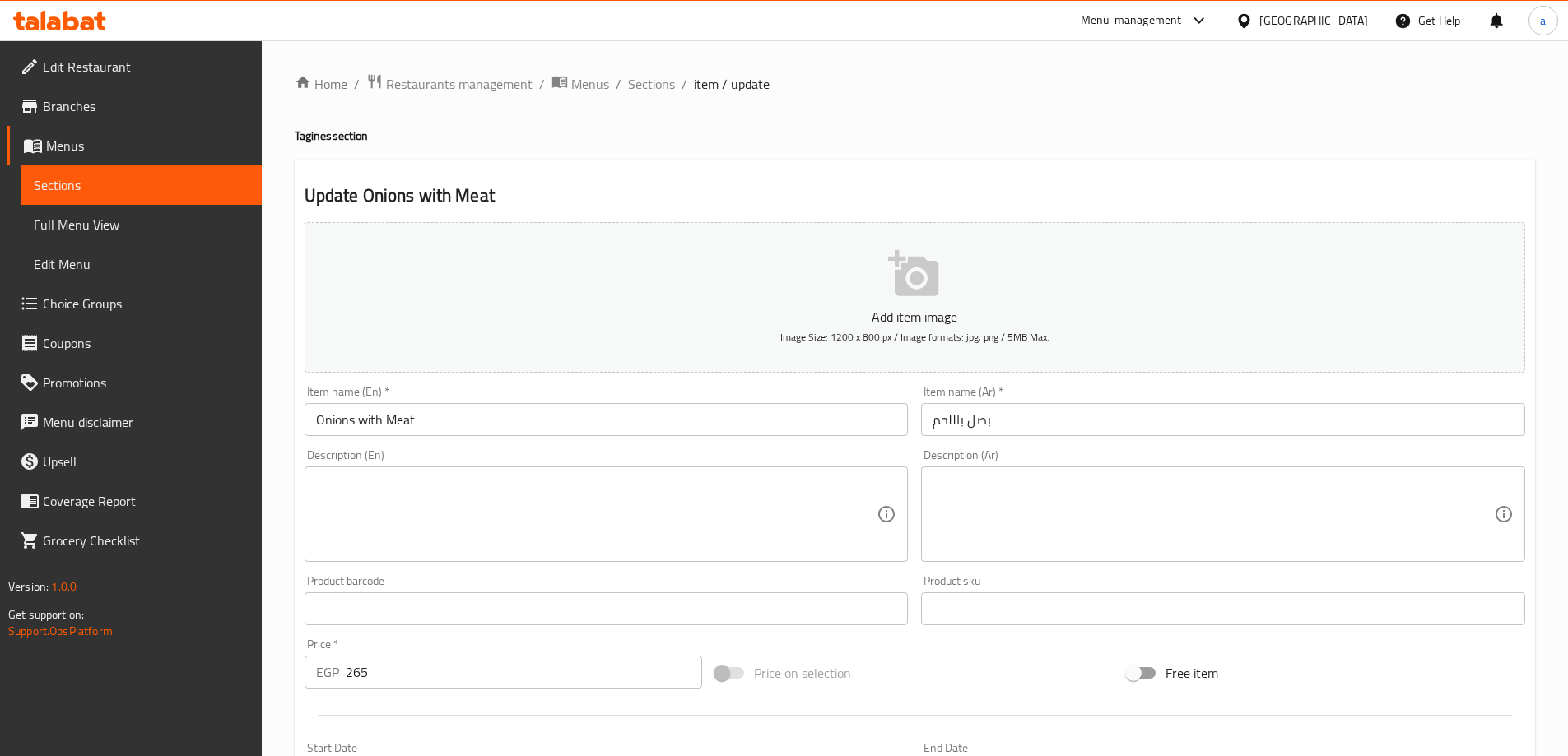
click at [960, 40] on div at bounding box center [784, 40] width 1568 height 1
click at [1027, 490] on textarea at bounding box center [1213, 515] width 562 height 79
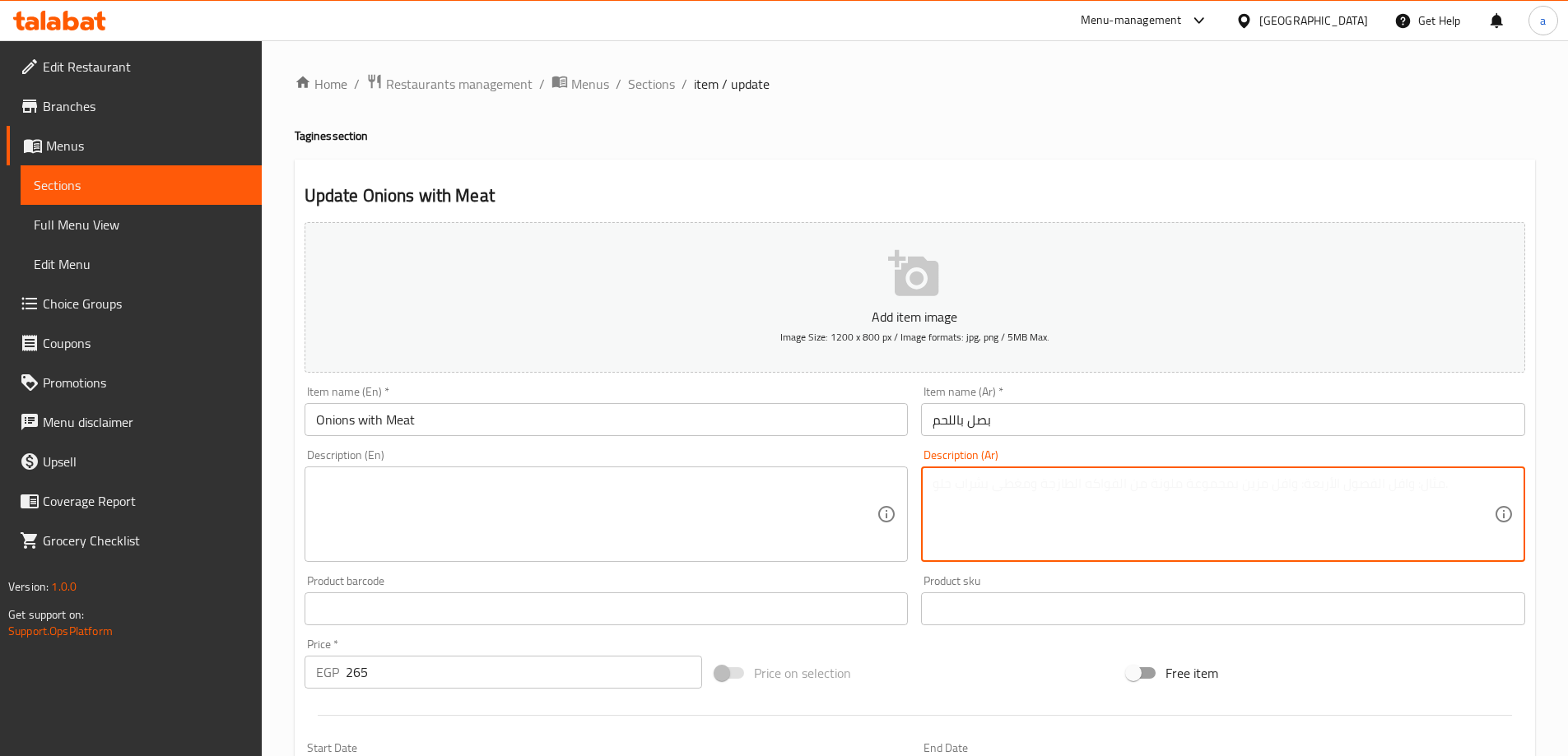
paste textarea "بصل مطهو بالفرن مع صلصة غنية وقطع اللحم"
type textarea "بصل مطهو بالفرن مع صلصة غنية وقطع اللحم"
click at [553, 493] on textarea at bounding box center [597, 515] width 562 height 79
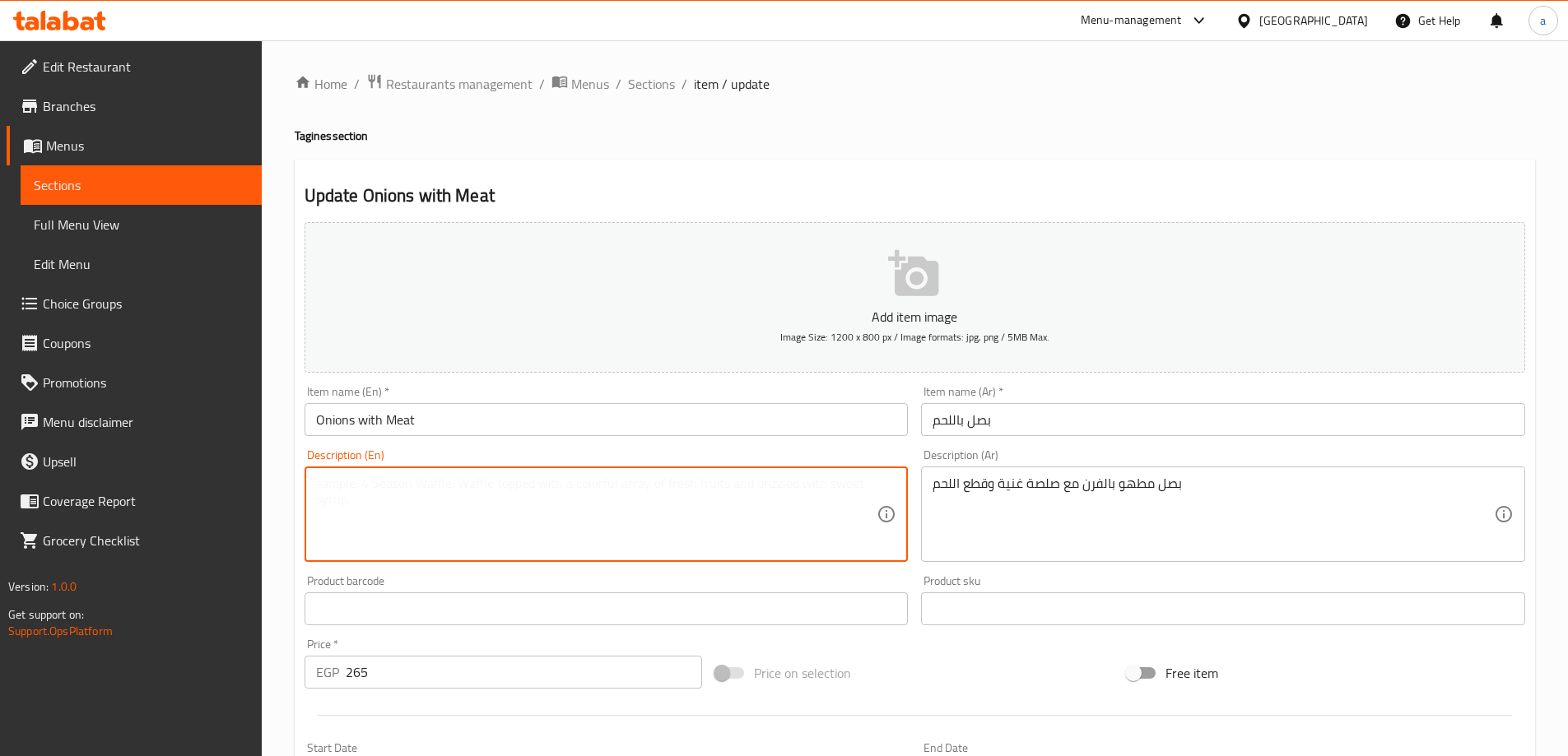
paste textarea "Oven-cooked onions with a rich sauce and pieces of meat"
drag, startPoint x: 393, startPoint y: 476, endPoint x: 311, endPoint y: 483, distance: 82.3
click at [311, 483] on div "Oven-cooked onions with a rich sauce and pieces of meat Description (En)" at bounding box center [607, 515] width 604 height 96
type textarea "Oven-cooked onions with a rich sauce and pieces of meat"
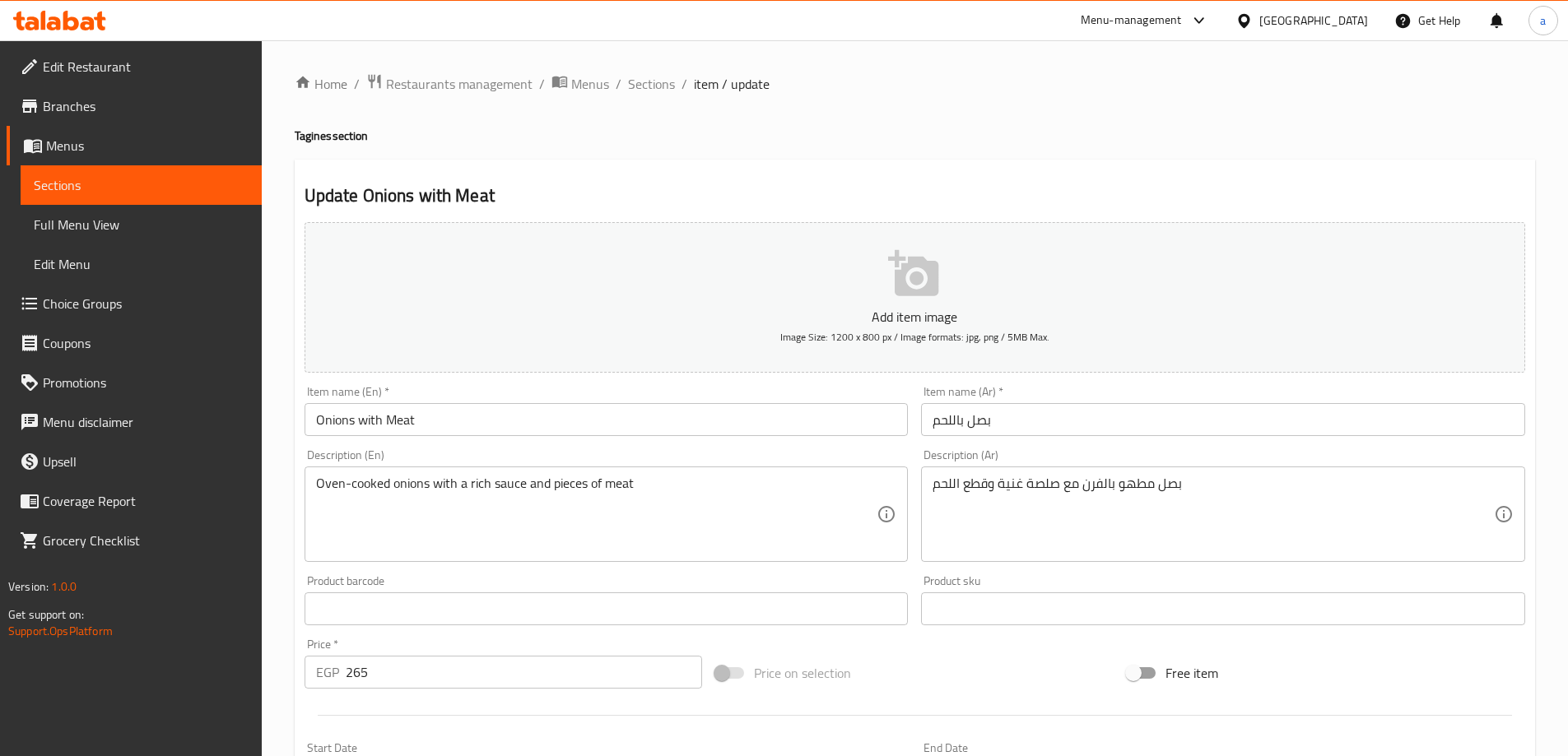
click at [606, 491] on textarea "Oven-cooked onions with a rich sauce and pieces of meat" at bounding box center [597, 515] width 562 height 79
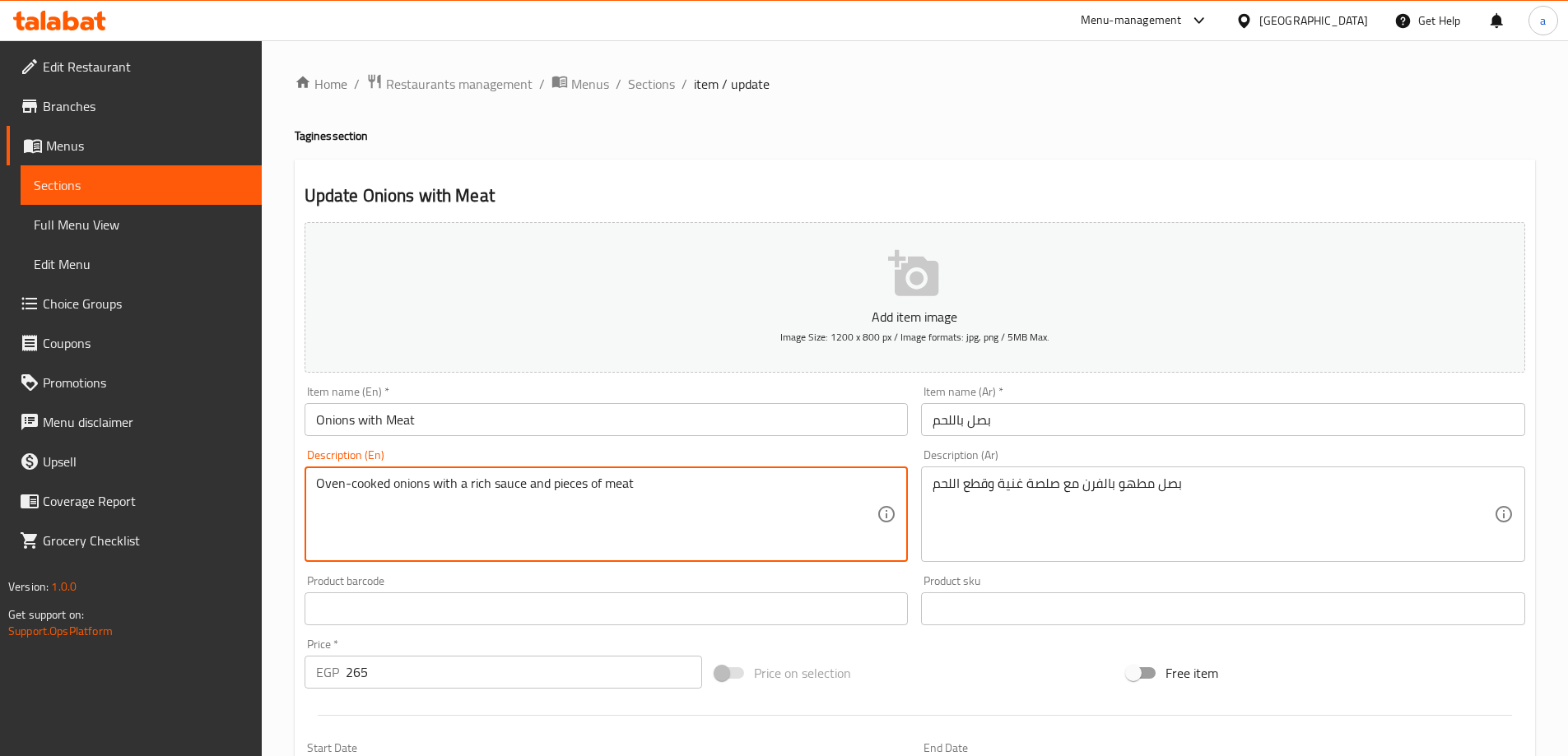
click at [606, 491] on textarea "Oven-cooked onions with a rich sauce and pieces of meat" at bounding box center [597, 515] width 562 height 79
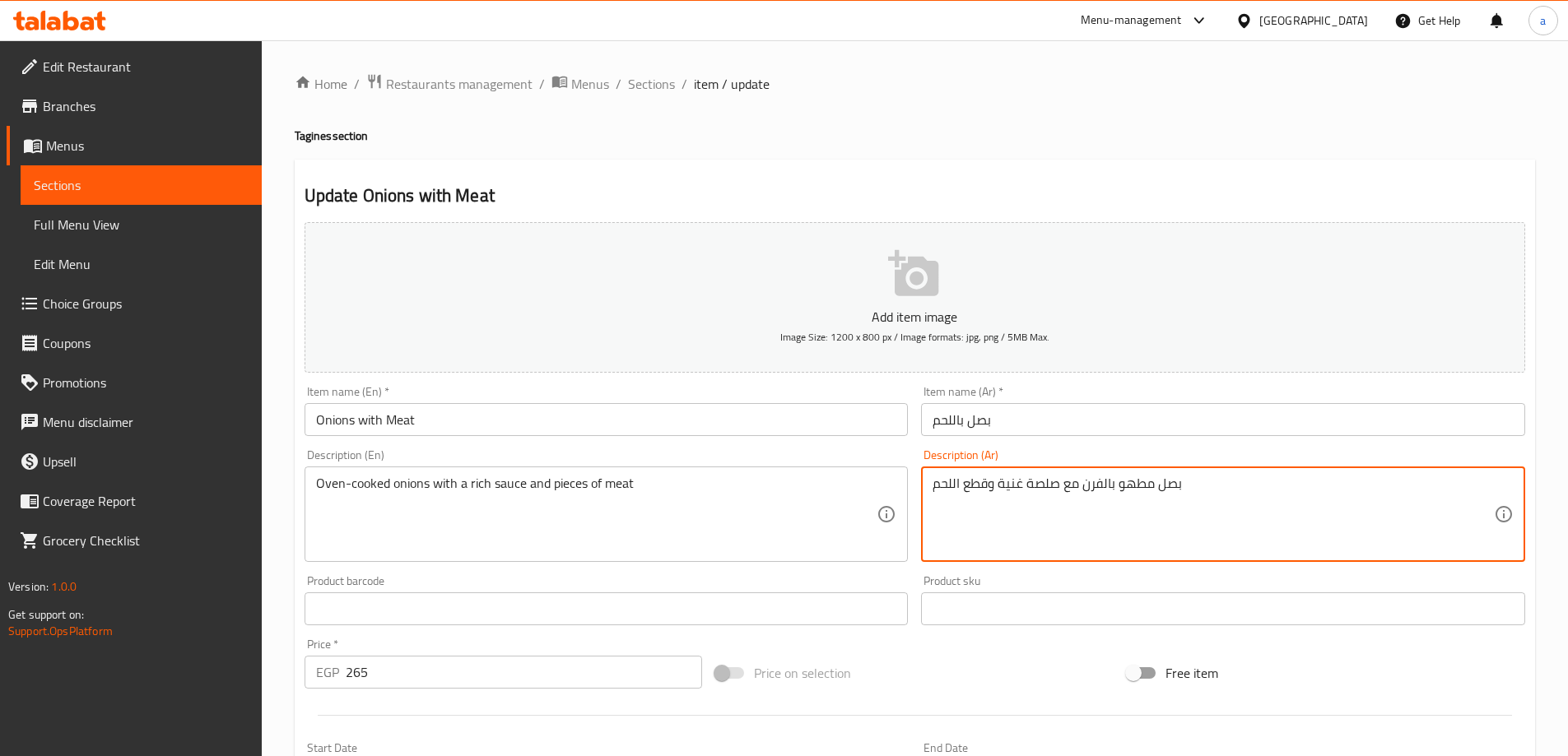
click at [955, 486] on textarea "بصل مطهو بالفرن مع صلصة غنية وقطع اللحم" at bounding box center [1213, 515] width 562 height 79
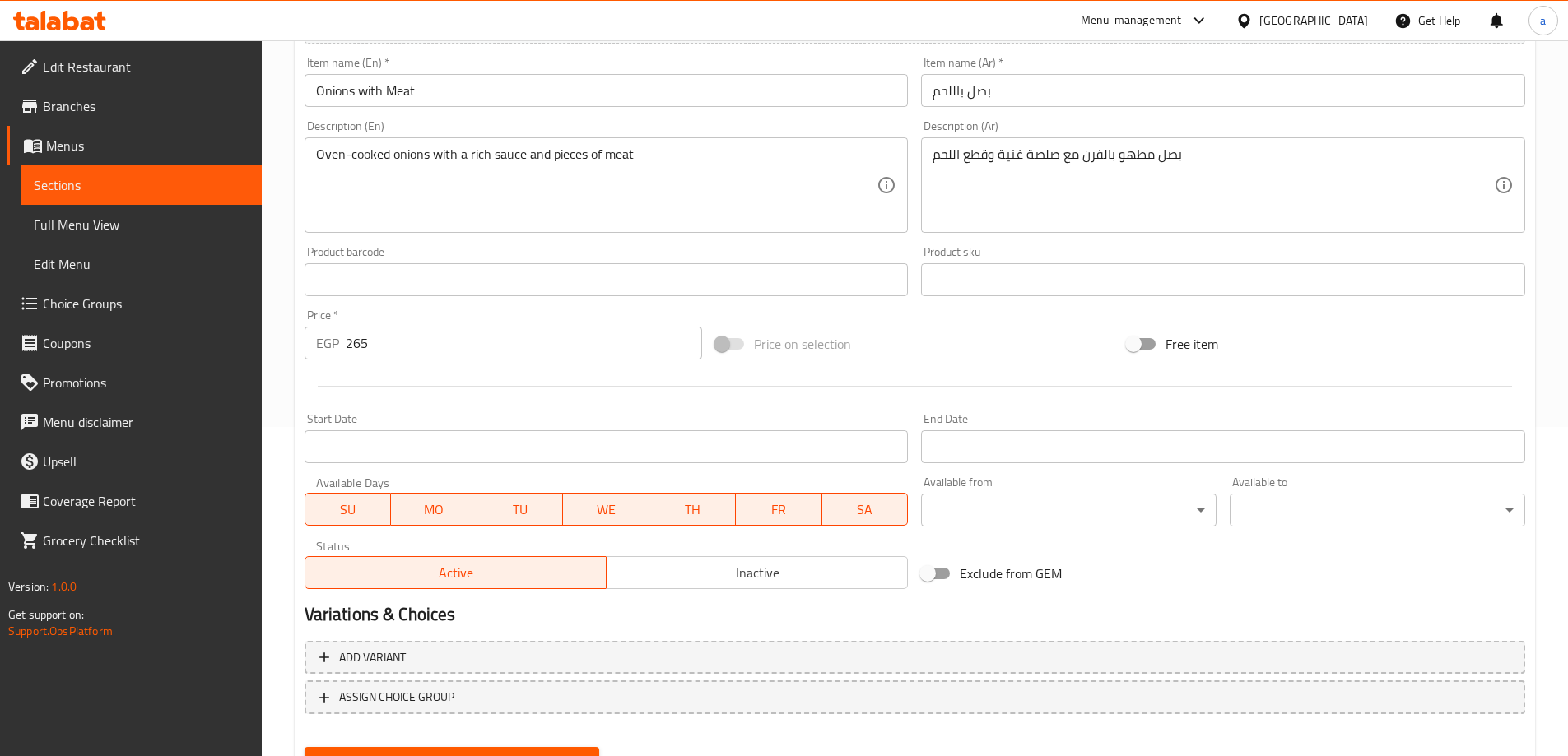
scroll to position [406, 0]
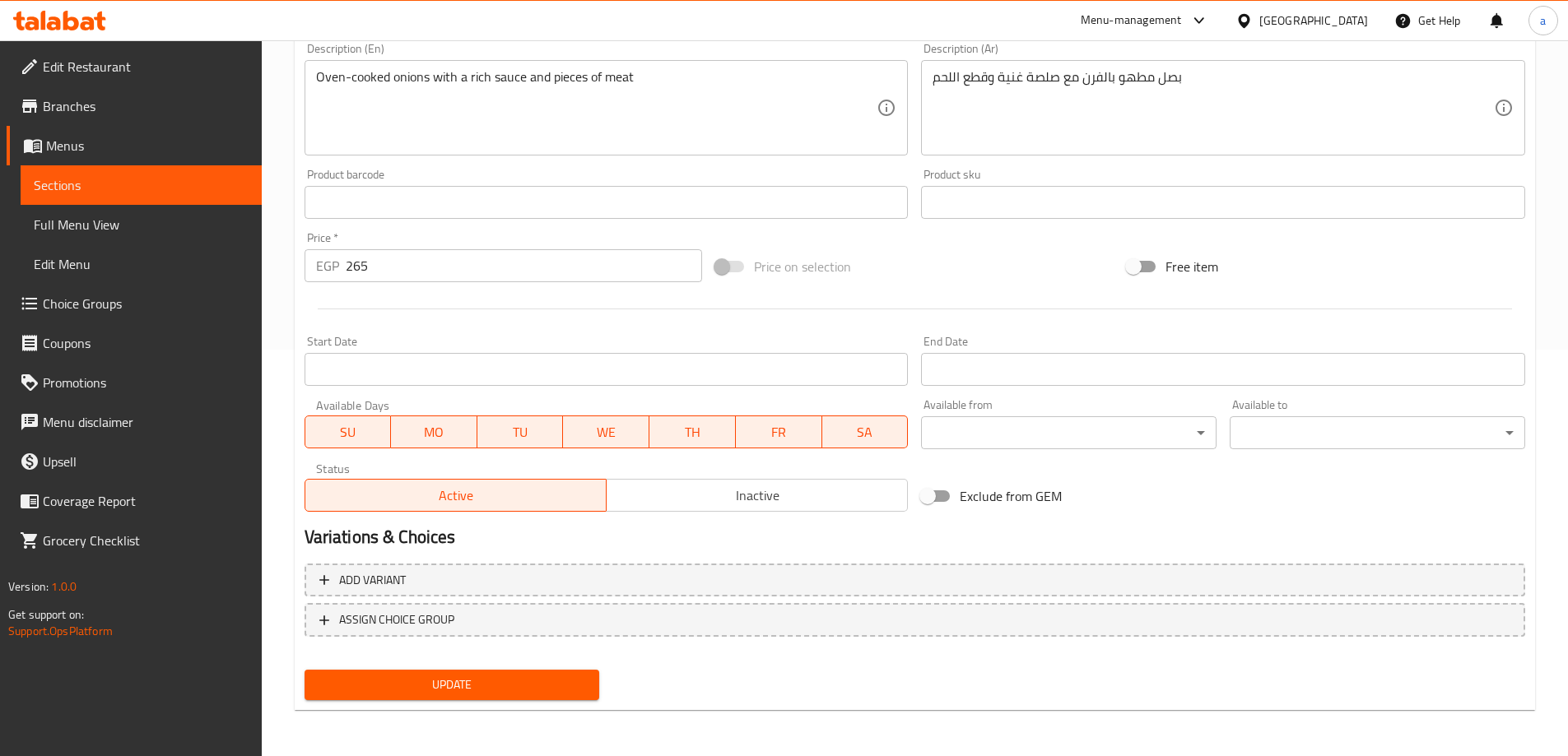
click at [540, 682] on span "Update" at bounding box center [452, 685] width 269 height 20
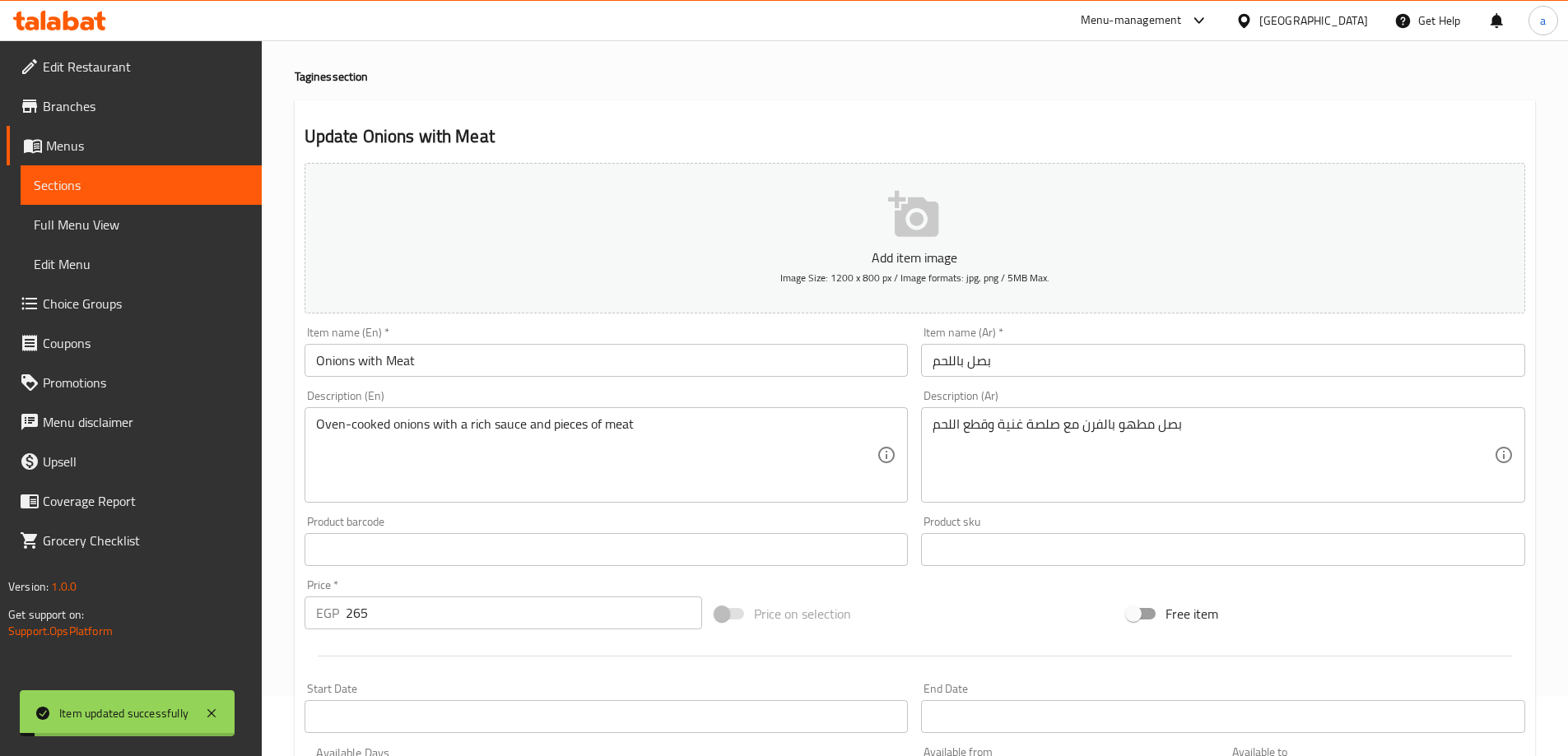
scroll to position [0, 0]
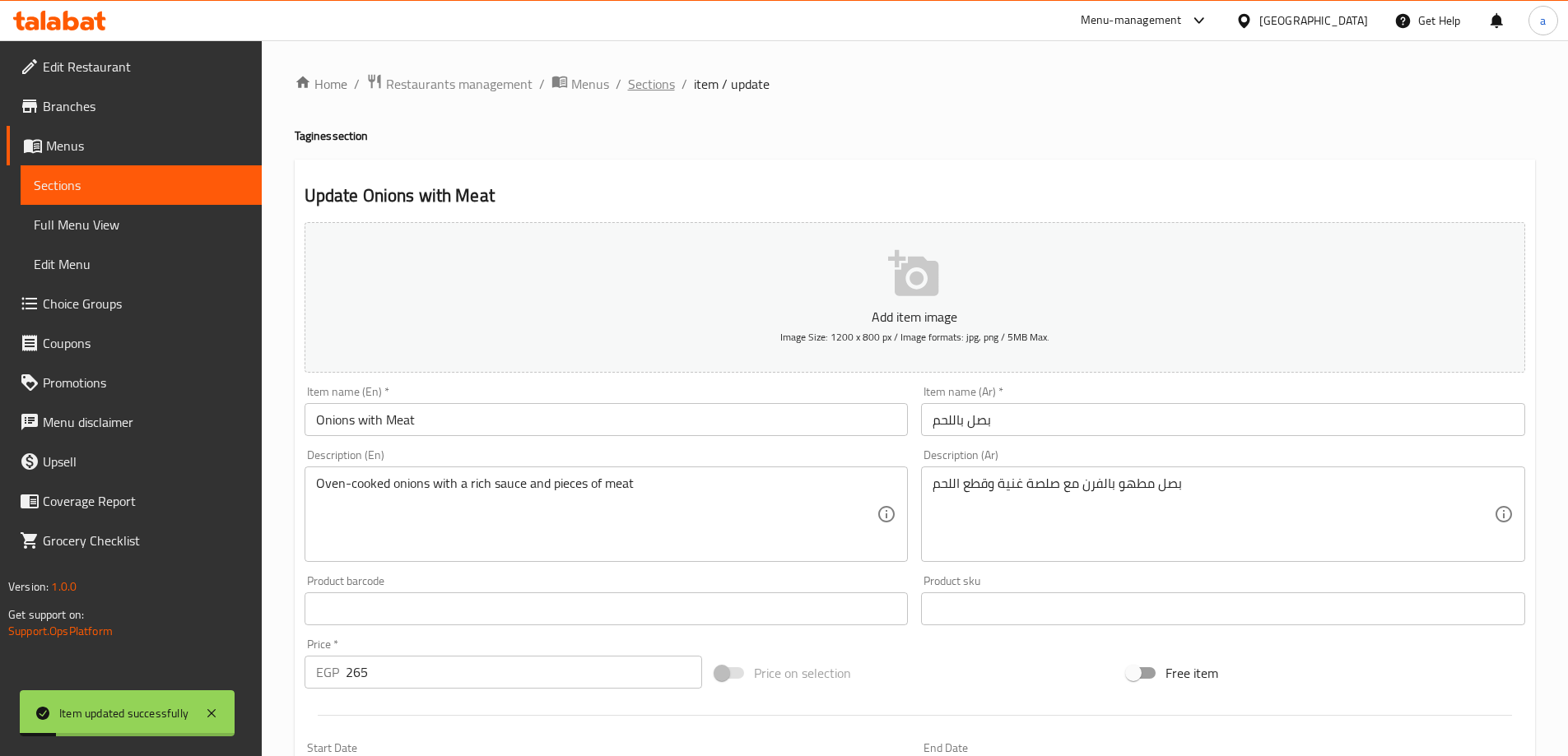
click at [654, 79] on span "Sections" at bounding box center [651, 84] width 47 height 20
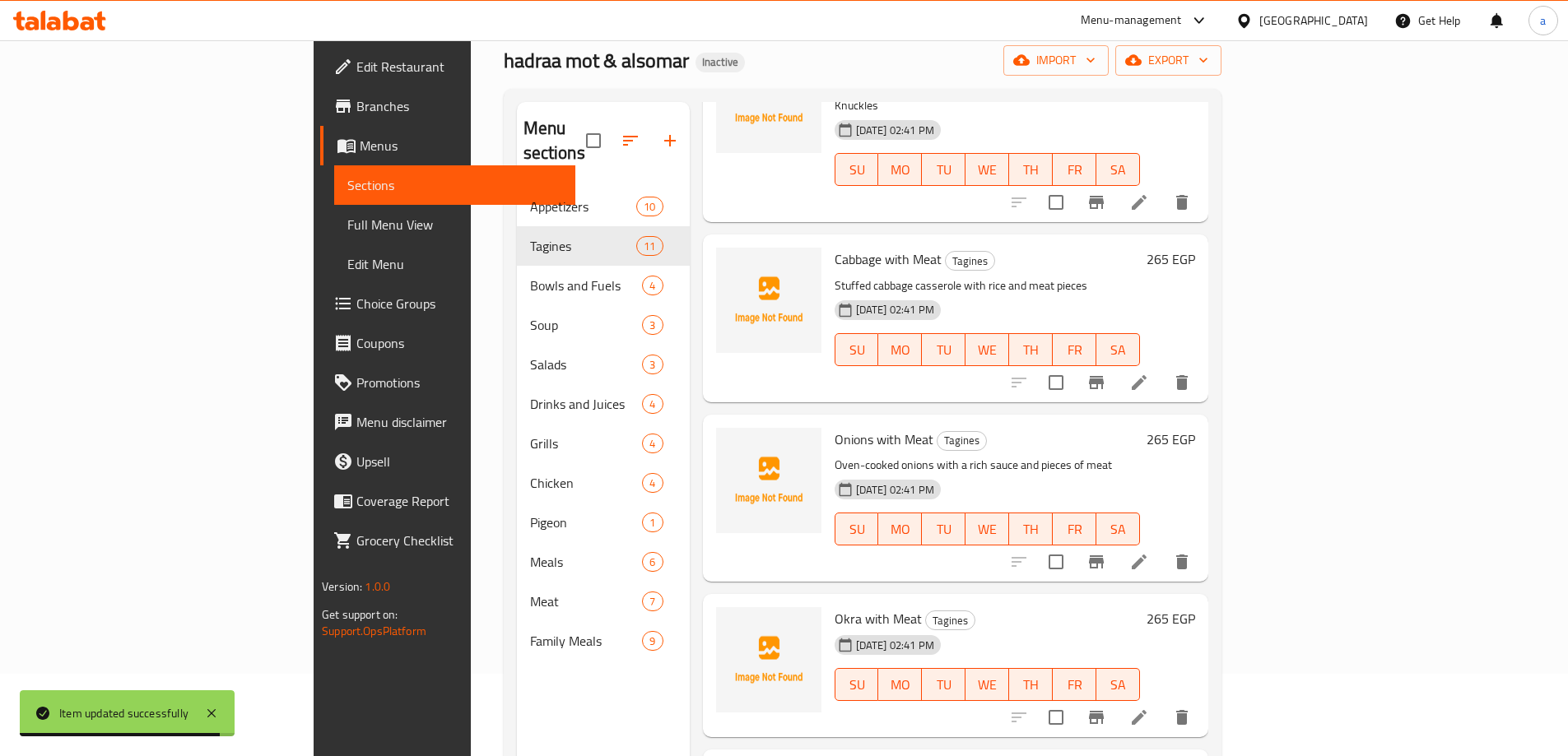
scroll to position [165, 0]
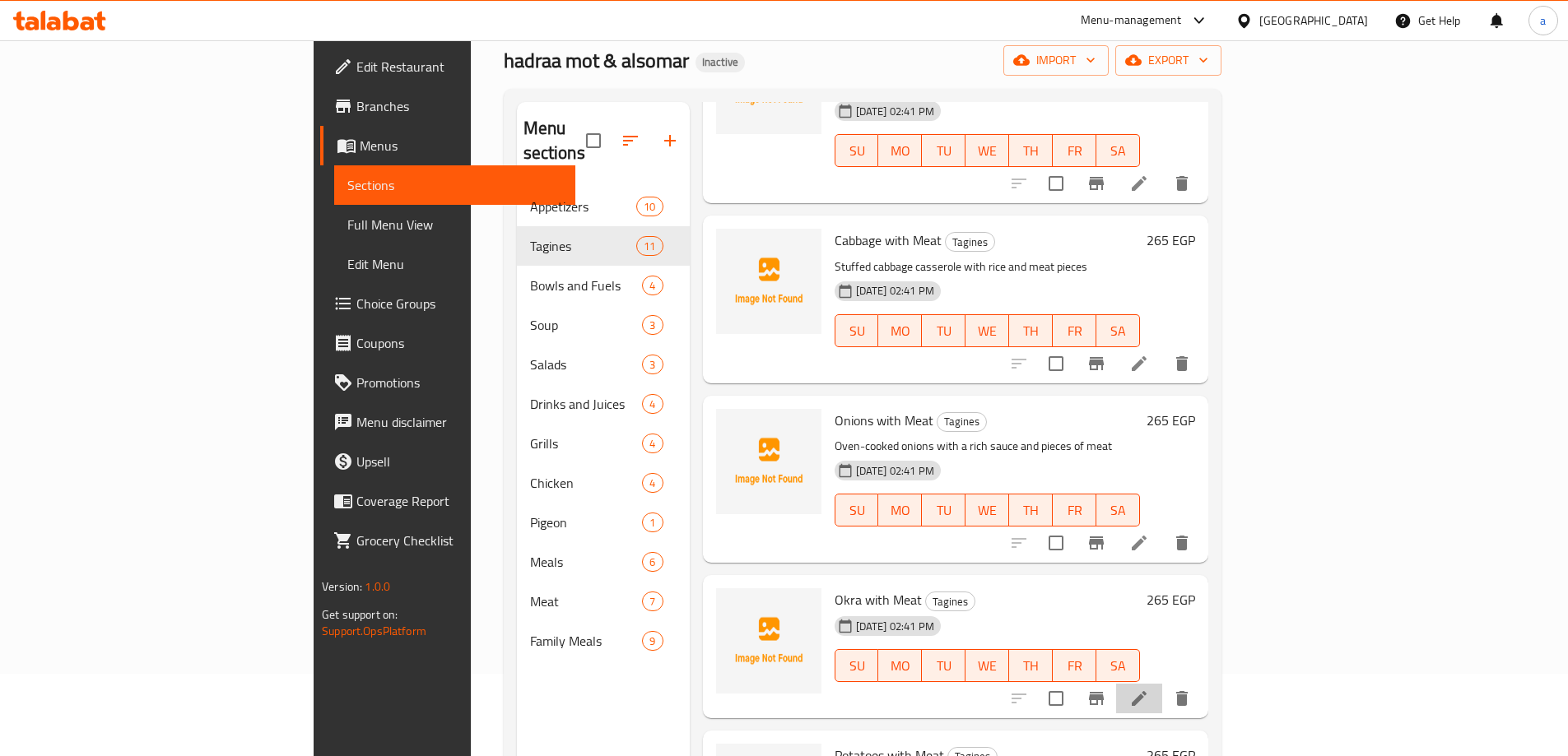
click at [1162, 683] on li at bounding box center [1139, 698] width 46 height 30
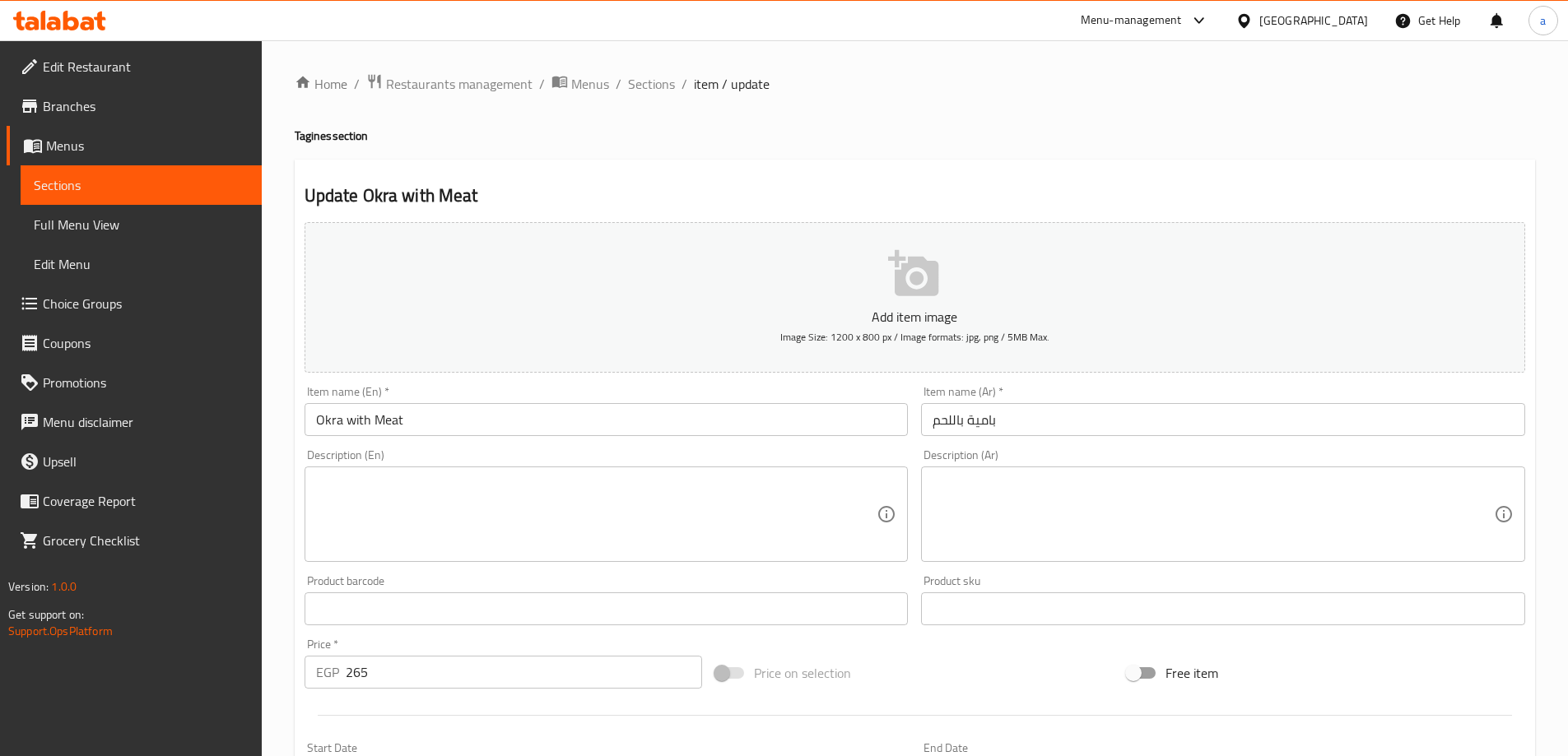
click at [988, 421] on input "بامية باللحم" at bounding box center [1223, 419] width 604 height 33
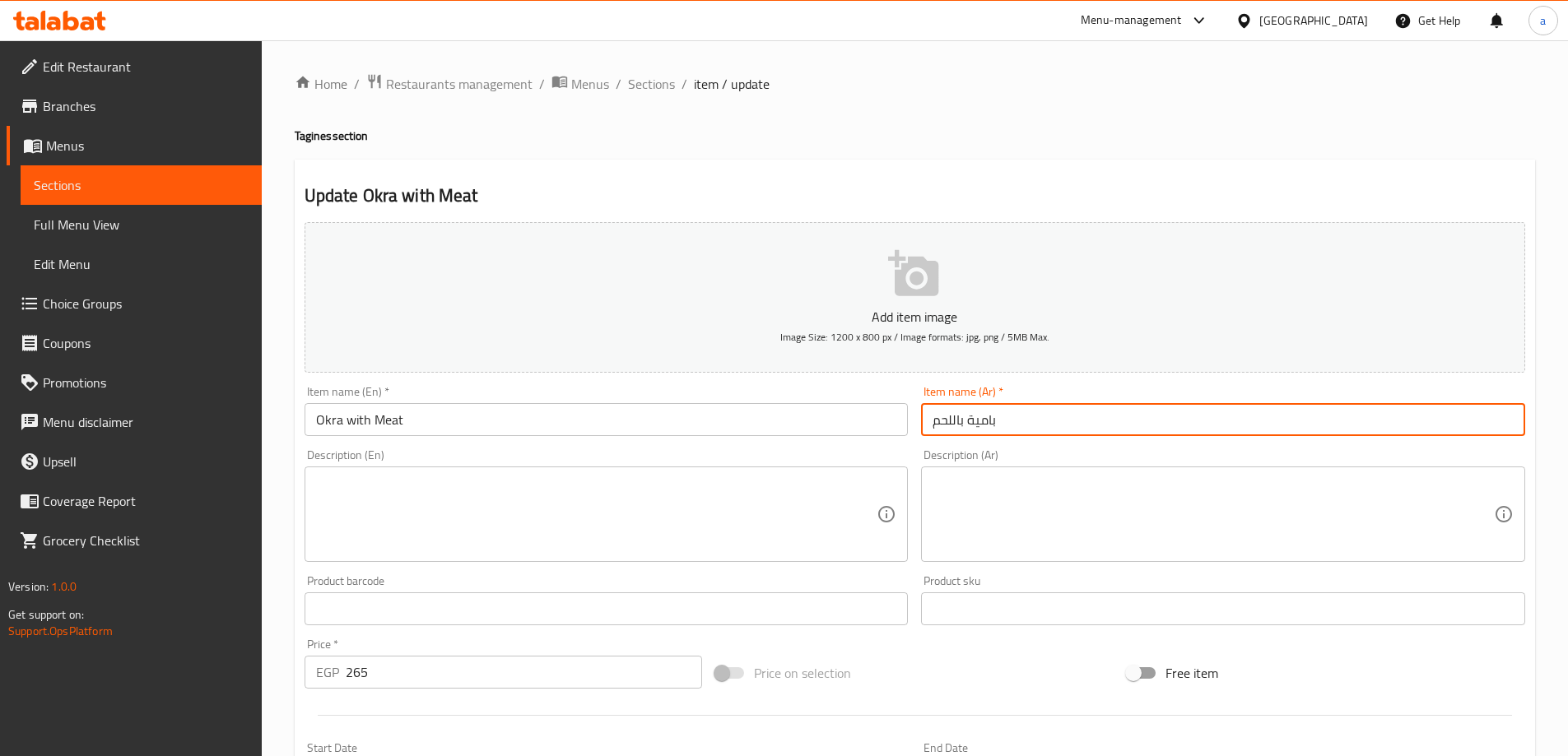
click at [988, 421] on input "بامية باللحم" at bounding box center [1223, 419] width 604 height 33
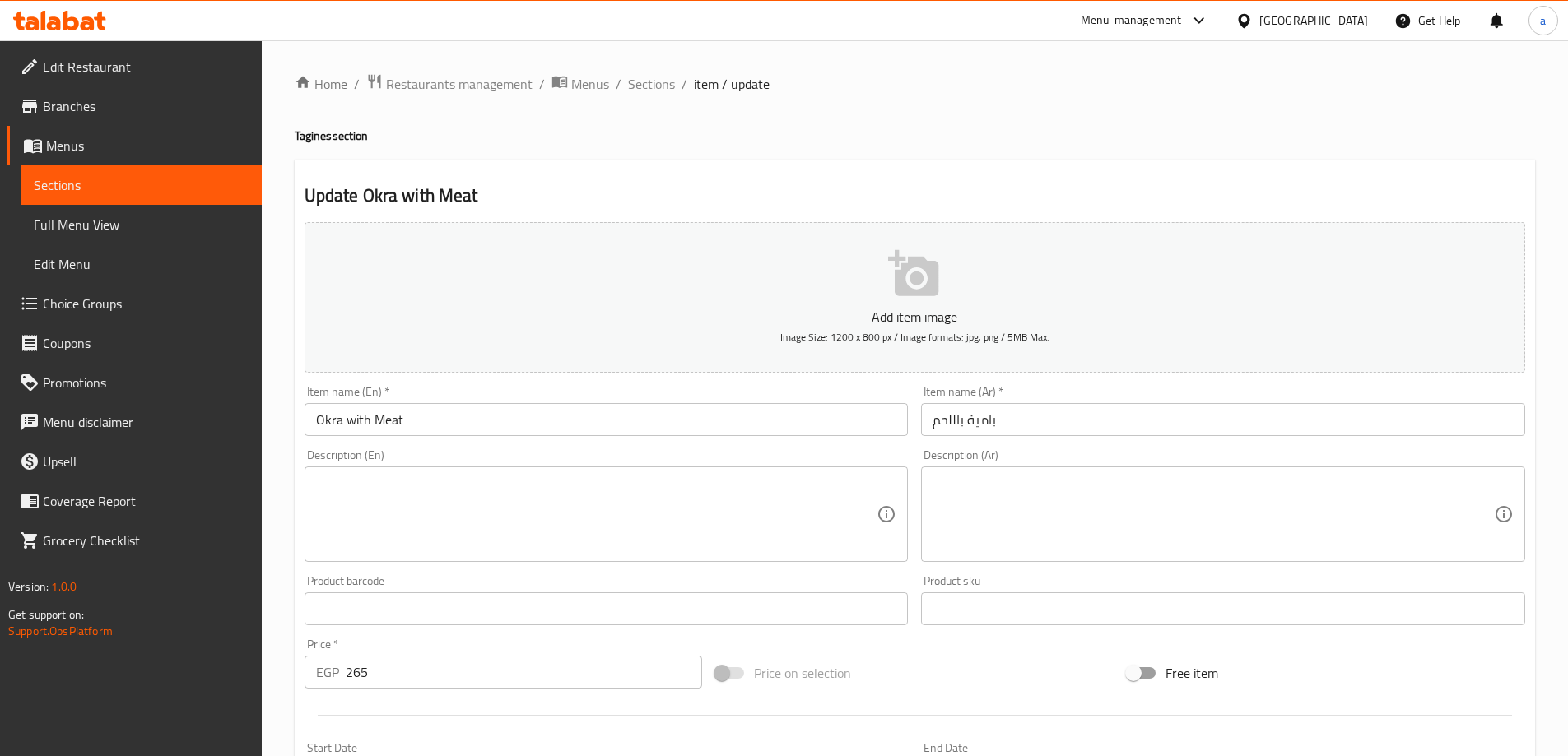
click at [879, 48] on div "Home / Restaurants management / Menus / Sections / item / update Tagines sectio…" at bounding box center [915, 601] width 1306 height 1122
click at [948, 479] on textarea at bounding box center [1213, 515] width 562 height 79
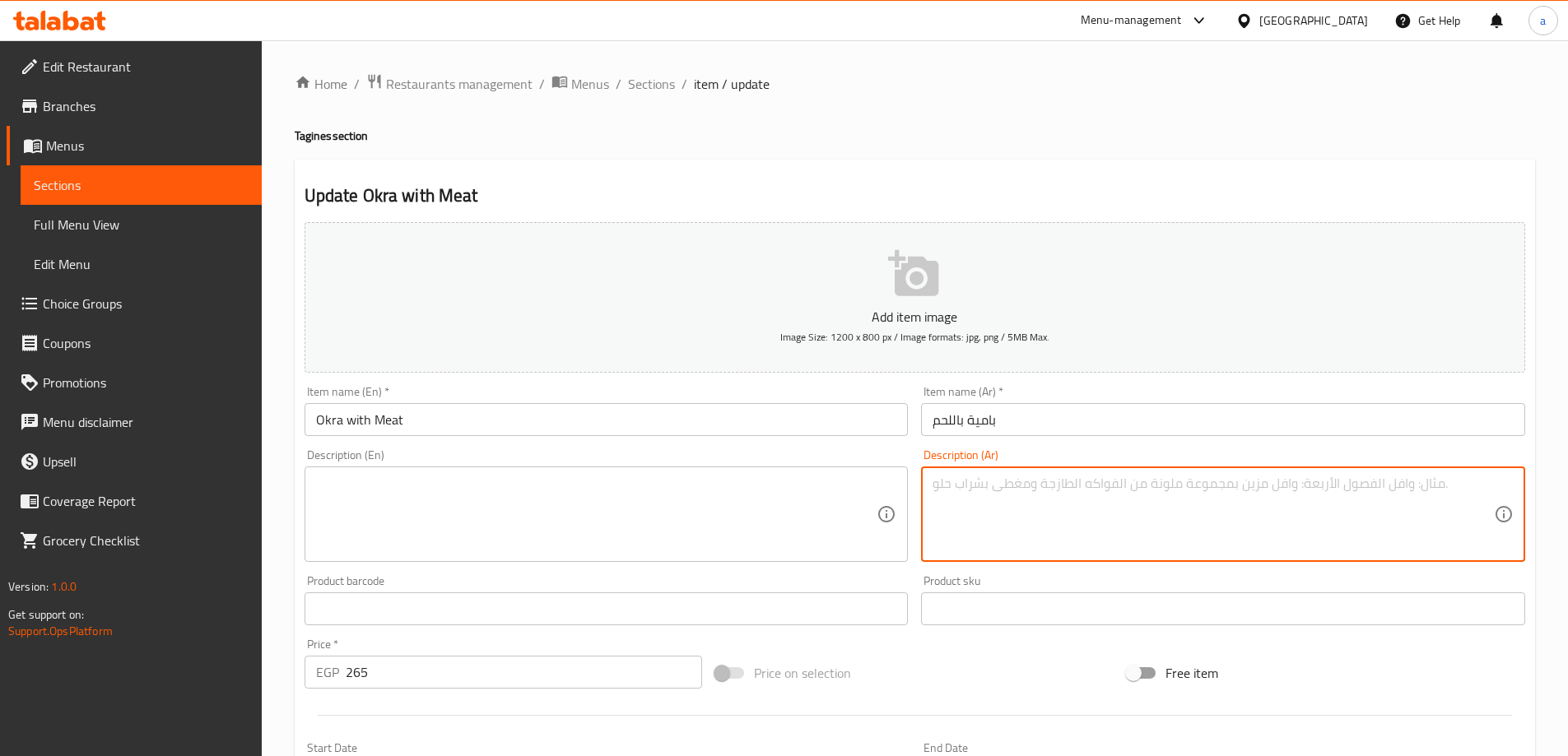
paste textarea "بامية طازجة مطهوة بصلصة الطماطم مع اللحم"
type textarea "بامية طازجة مطهوة بصلصة الطماطم مع اللحم"
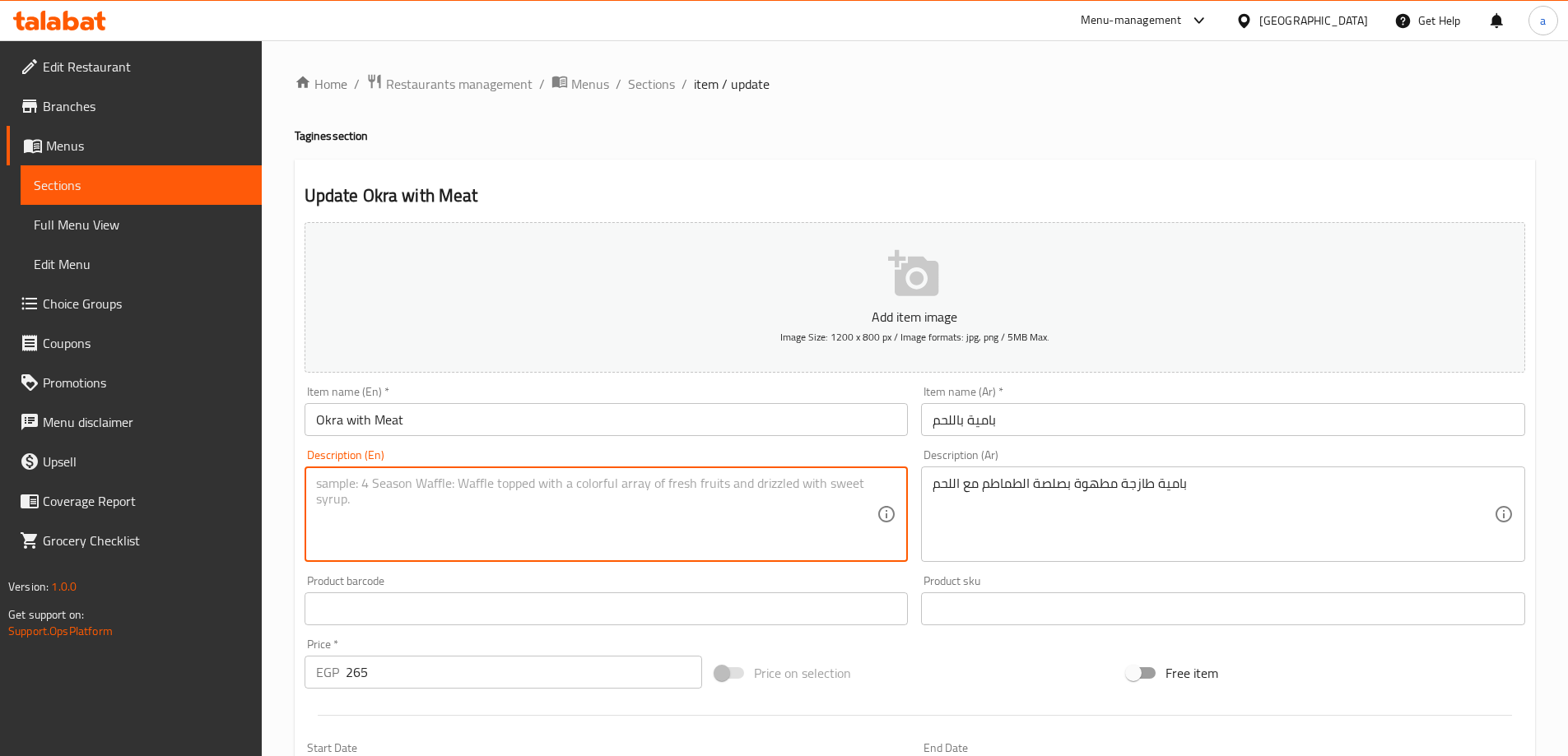
click at [706, 491] on textarea at bounding box center [597, 515] width 562 height 79
paste textarea "Fresh okra cooked in tomato sauce with meat"
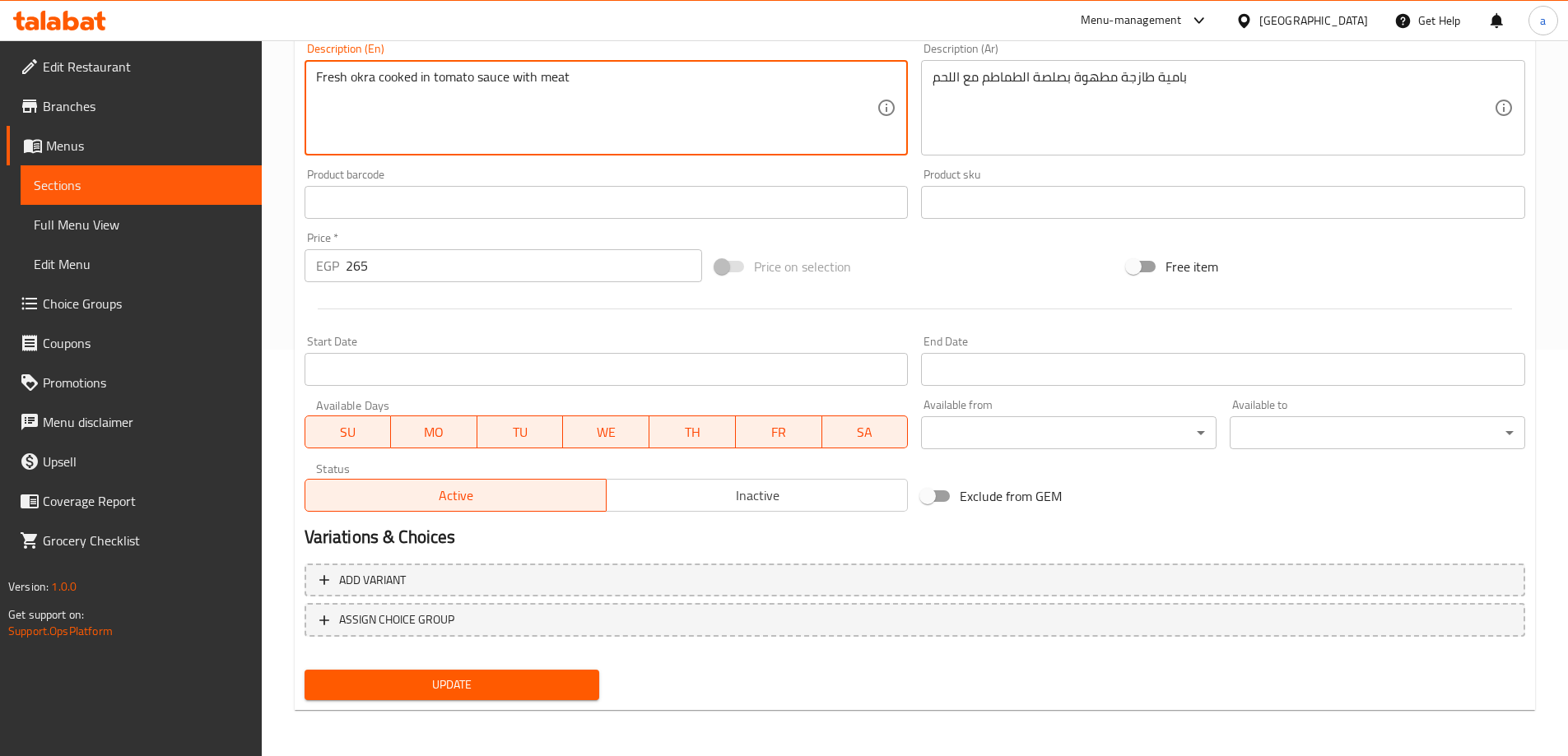
type textarea "Fresh okra cooked in tomato sauce with meat"
click at [583, 674] on button "Update" at bounding box center [452, 685] width 295 height 31
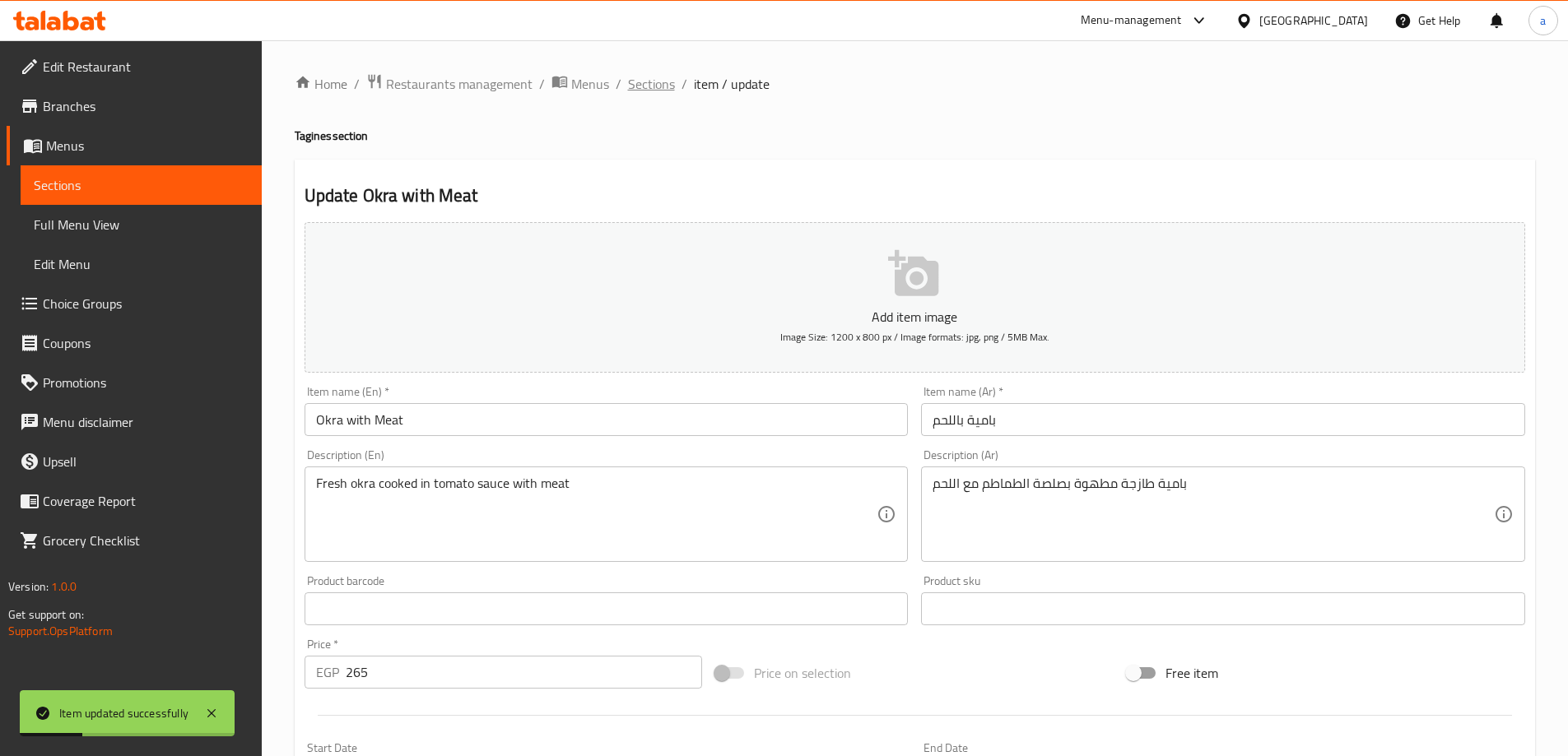
click at [664, 74] on span "Sections" at bounding box center [651, 84] width 47 height 20
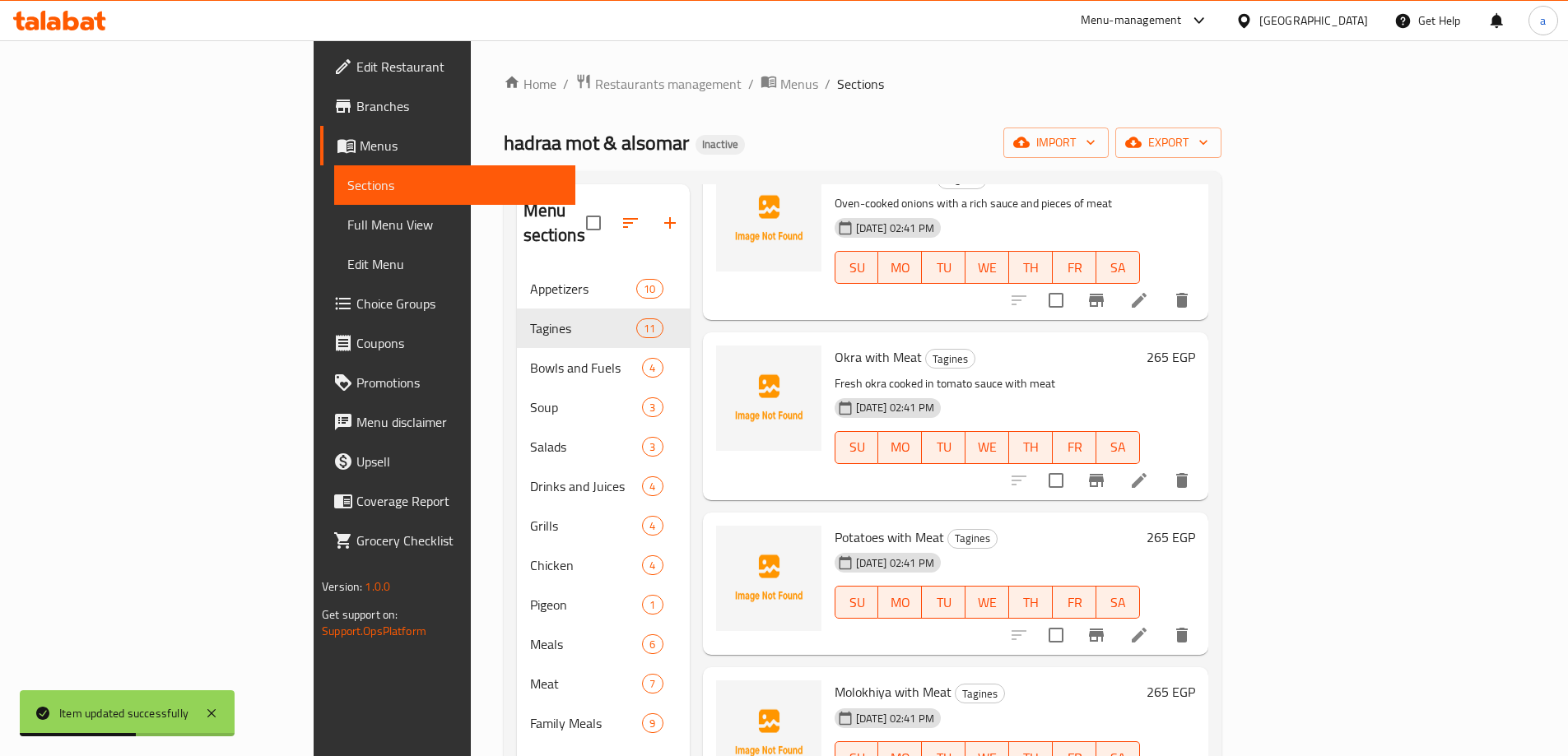
scroll to position [493, 0]
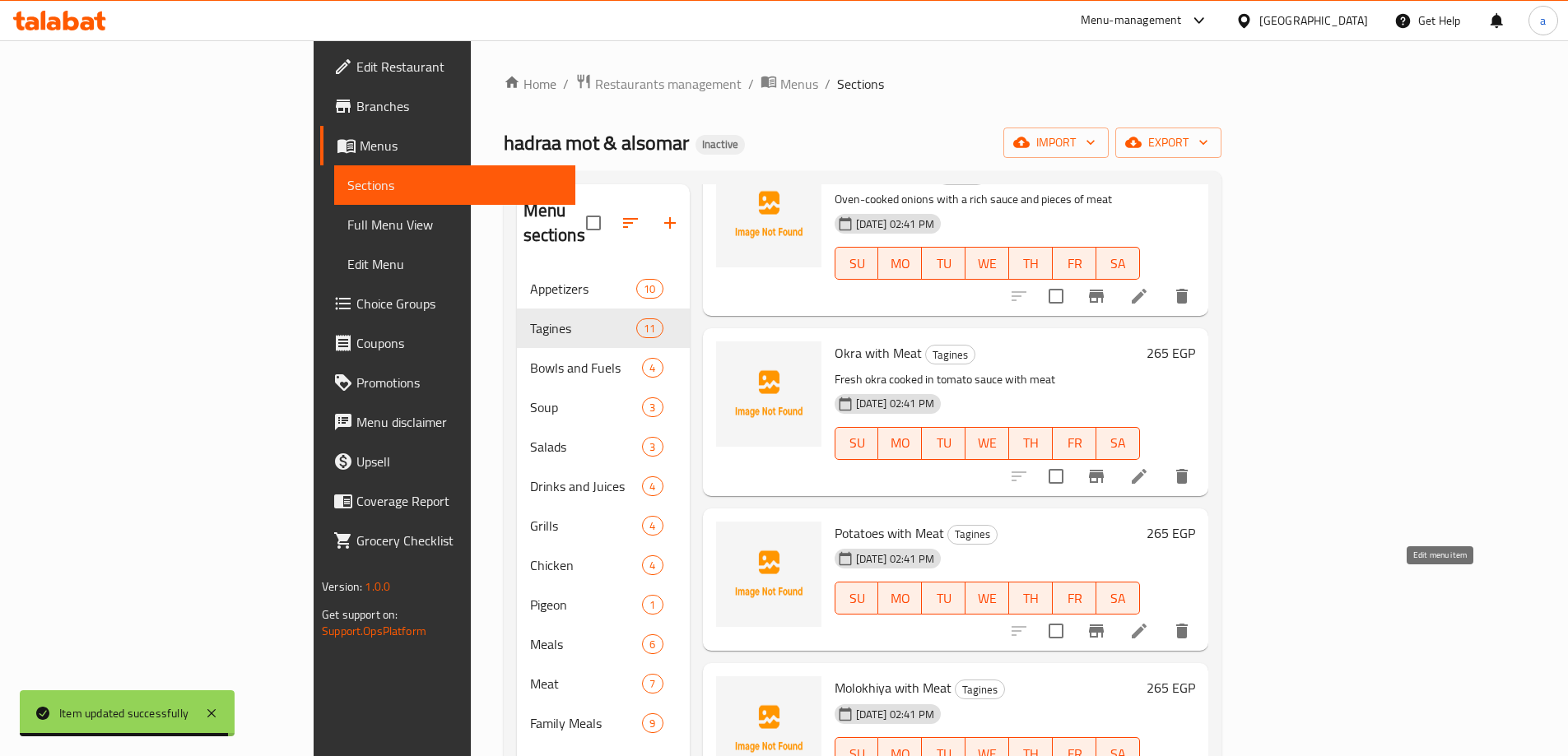
click at [1146, 624] on icon at bounding box center [1139, 631] width 15 height 15
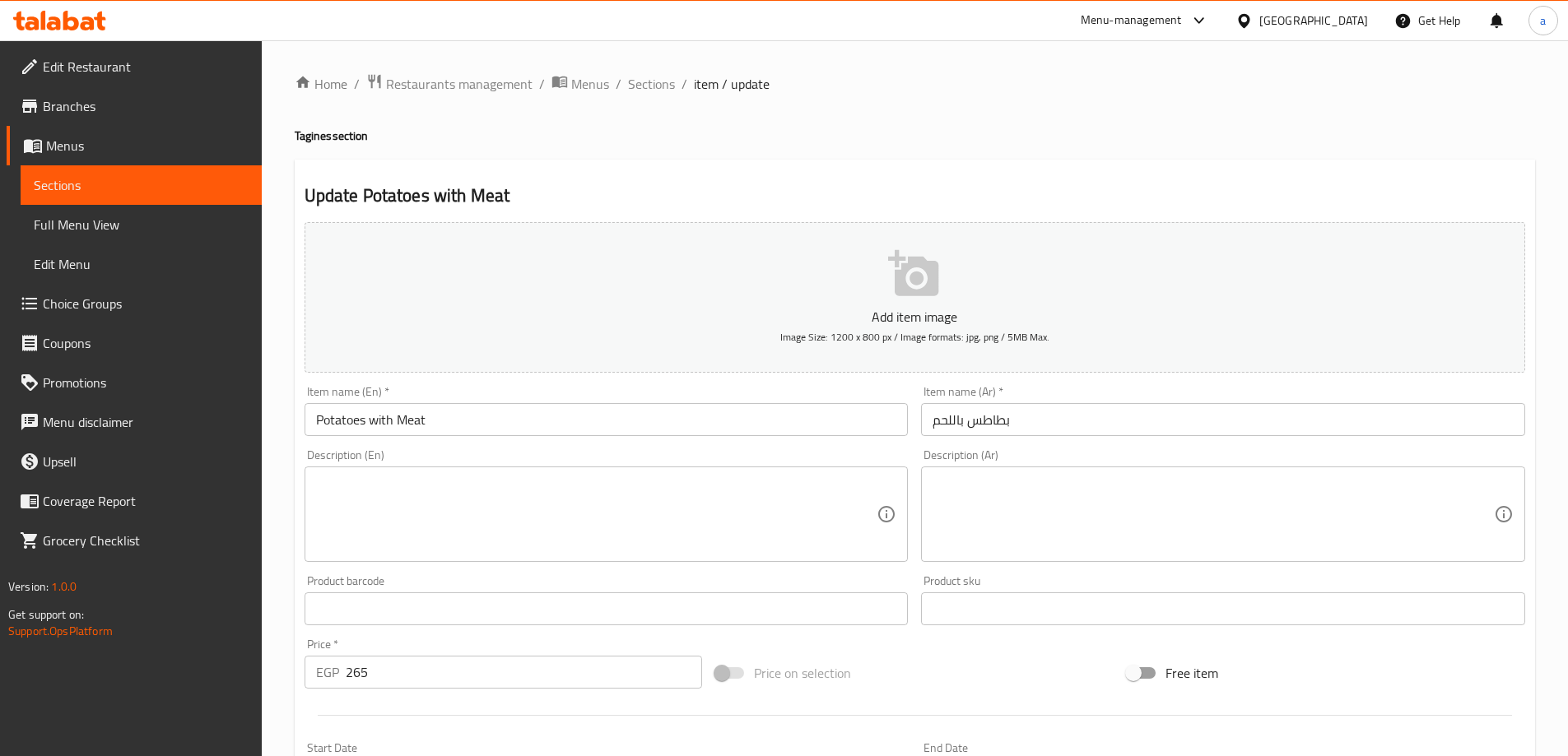
click at [1530, 236] on div "Add item image Image Size: 1200 x 800 px / Image formats: jpg, png / 5MB Max." at bounding box center [914, 298] width 1233 height 164
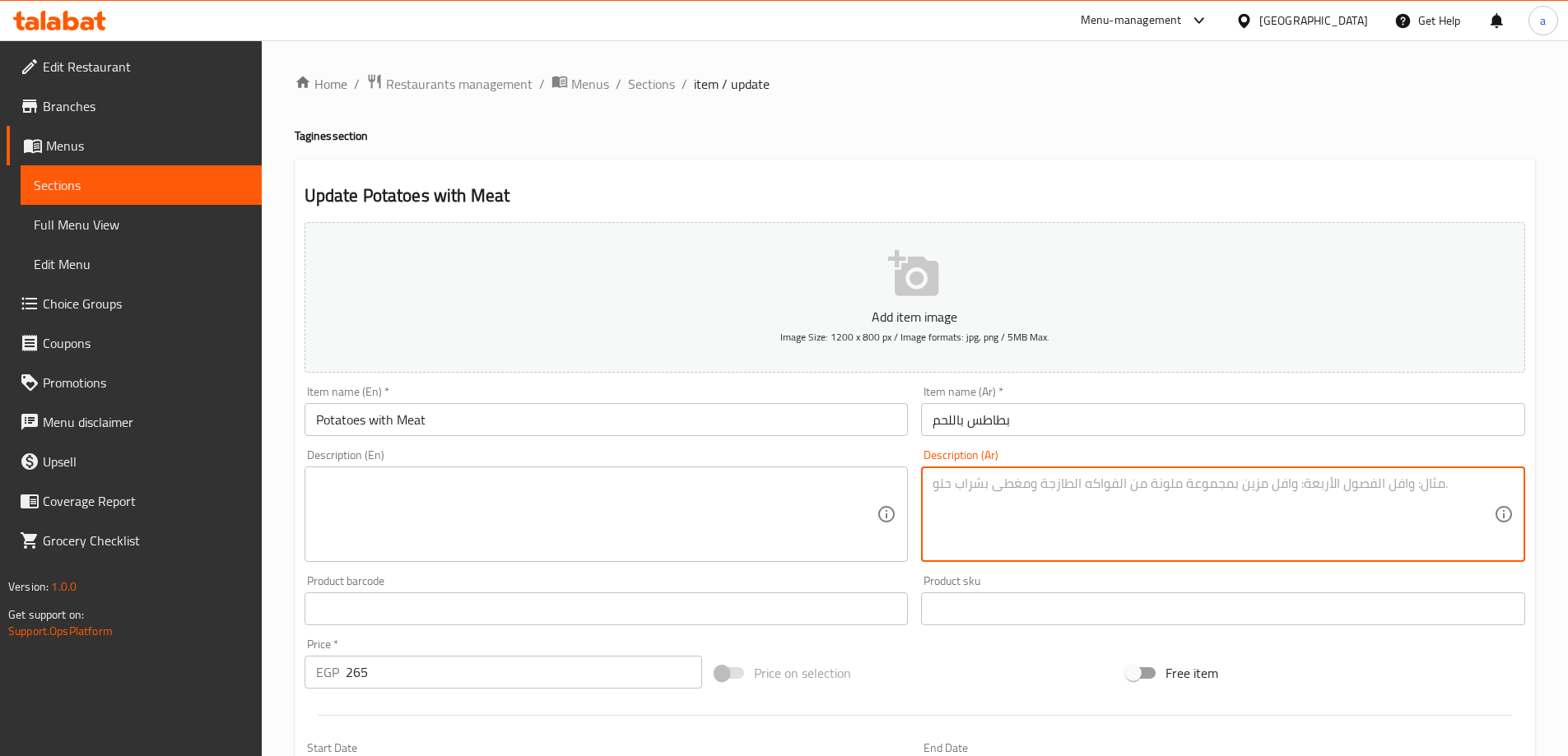
click at [945, 503] on textarea at bounding box center [1213, 515] width 562 height 79
paste textarea "بطاطس مطهوة بالصلصة مع اللحم"
type textarea "بطاطس مطهوة بالصلصة مع اللحم"
click at [586, 548] on textarea at bounding box center [597, 515] width 562 height 79
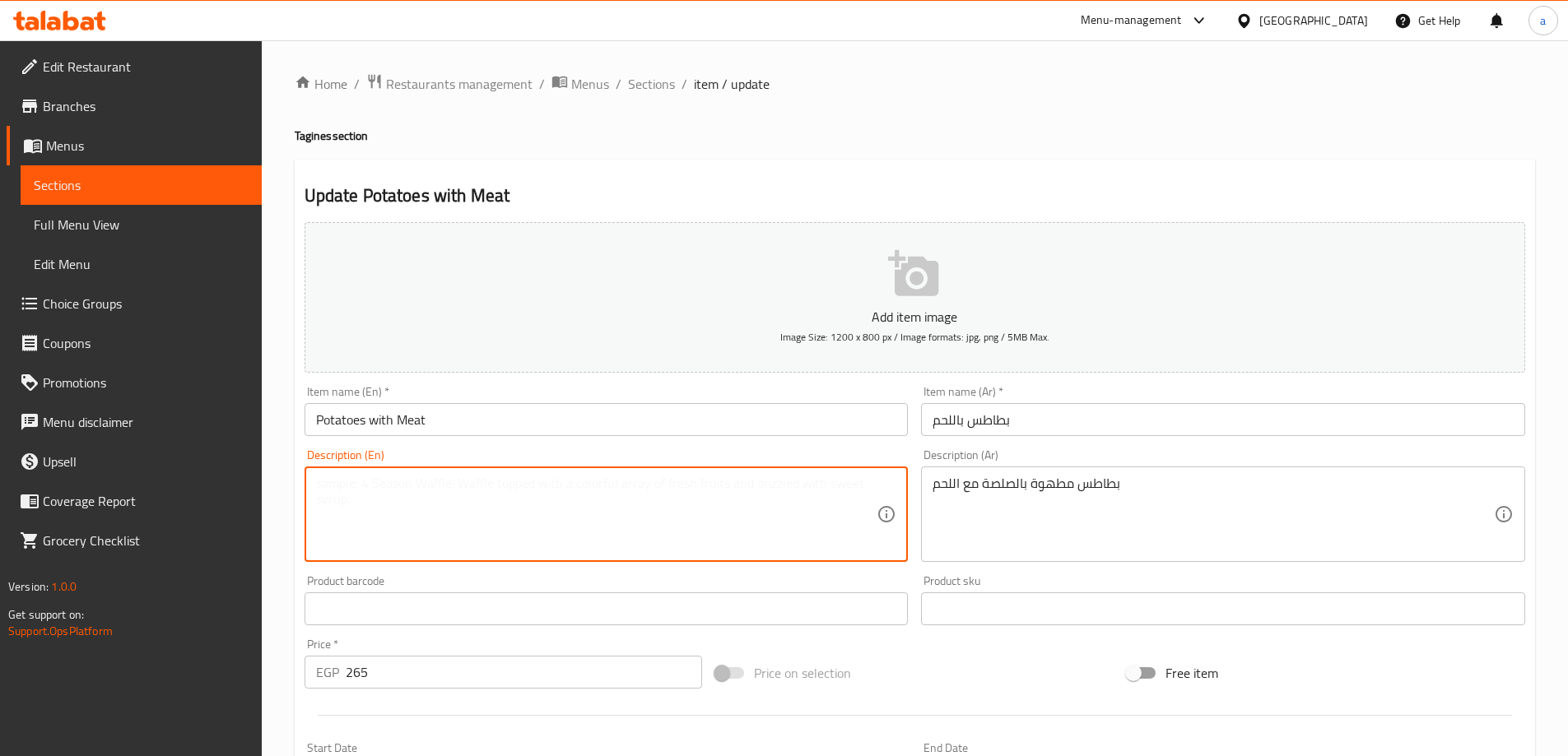
paste textarea "Potatoes cooked in sauce with meat"
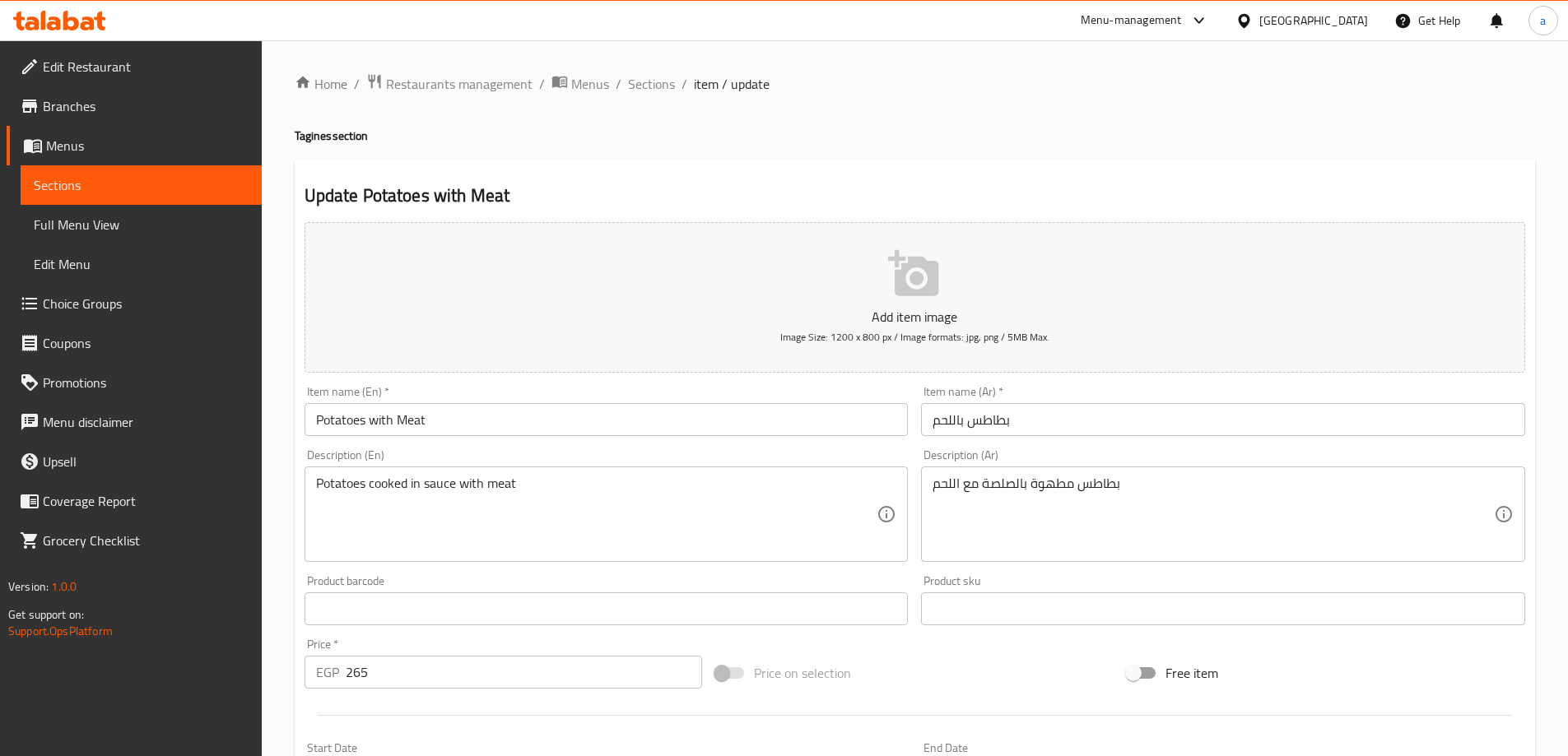
click at [881, 52] on div "Home / Restaurants management / Menus / Sections / item / update Tagines sectio…" at bounding box center [915, 601] width 1306 height 1122
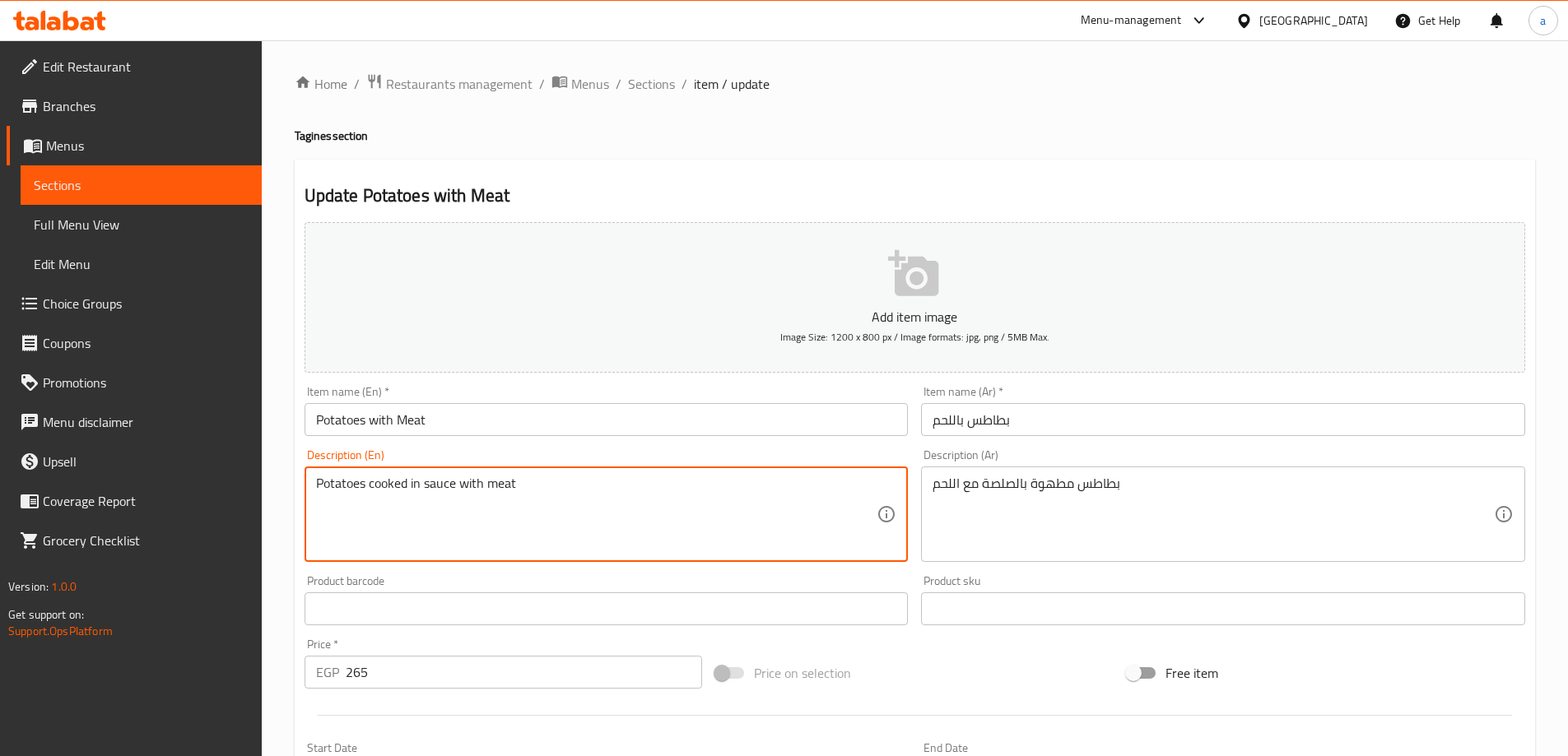
click at [412, 600] on input "text" at bounding box center [607, 608] width 604 height 33
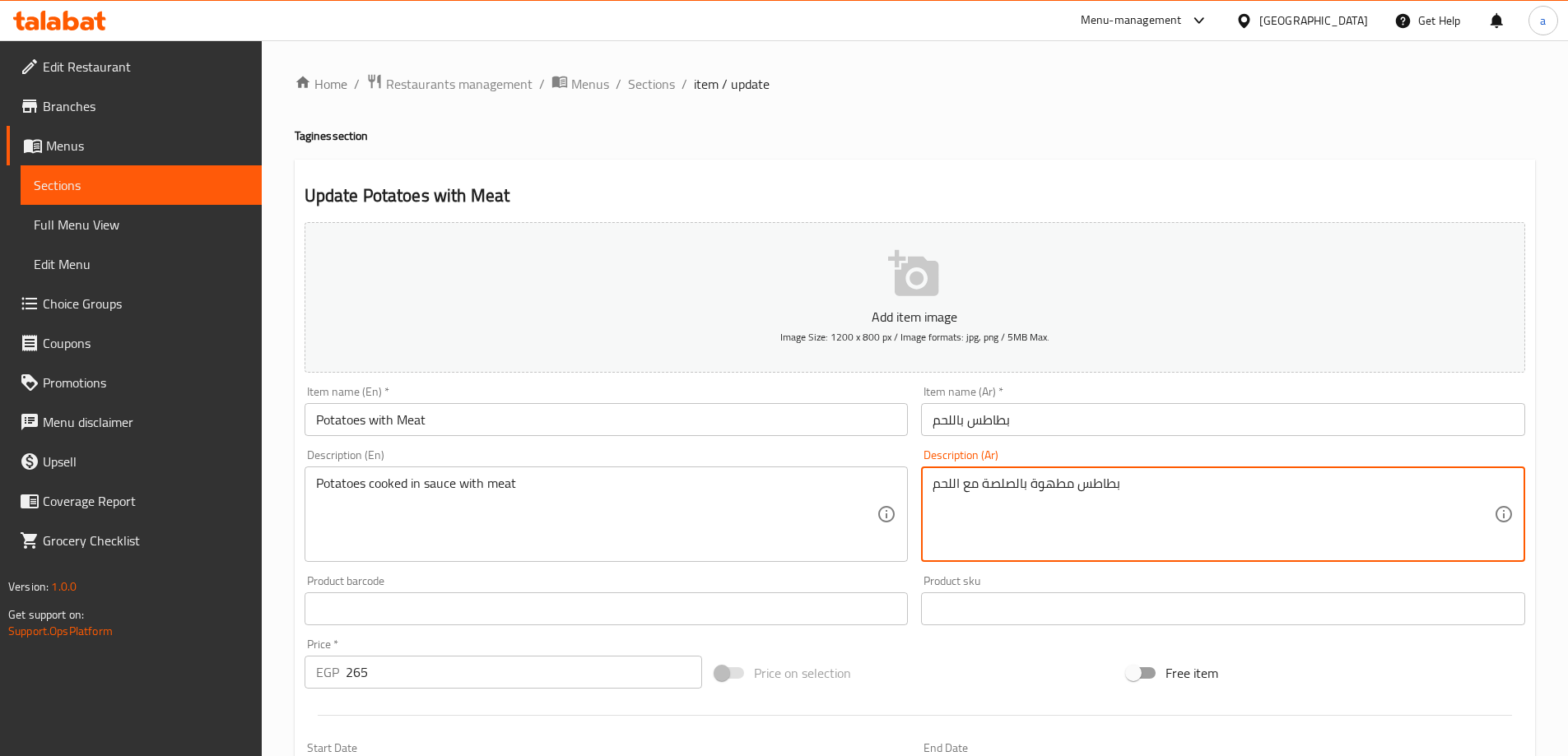
click at [1105, 493] on textarea "بطاطس مطهوة بالصلصة مع اللحم" at bounding box center [1213, 515] width 562 height 79
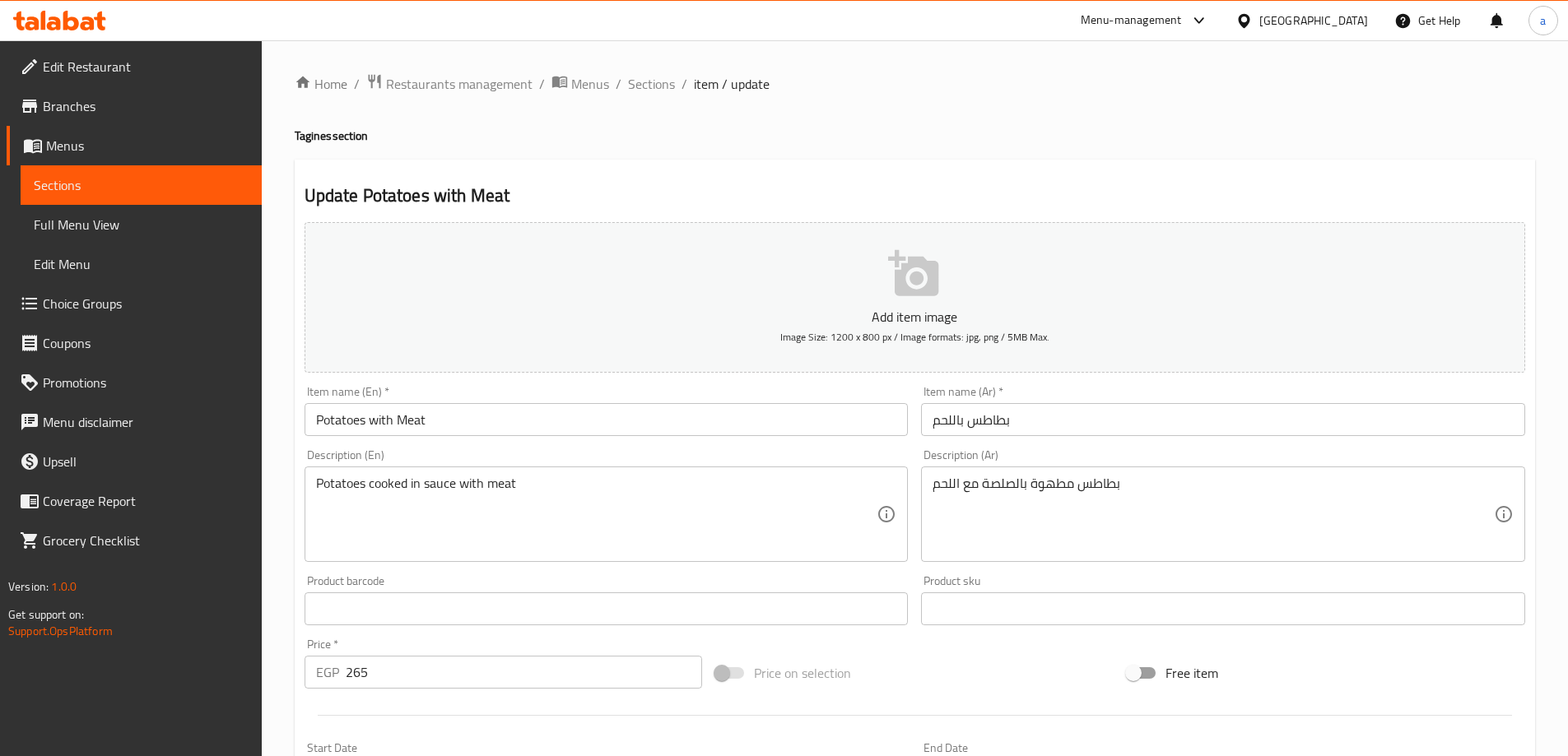
click at [355, 484] on textarea "Potatoes cooked in sauce with meat" at bounding box center [597, 515] width 562 height 79
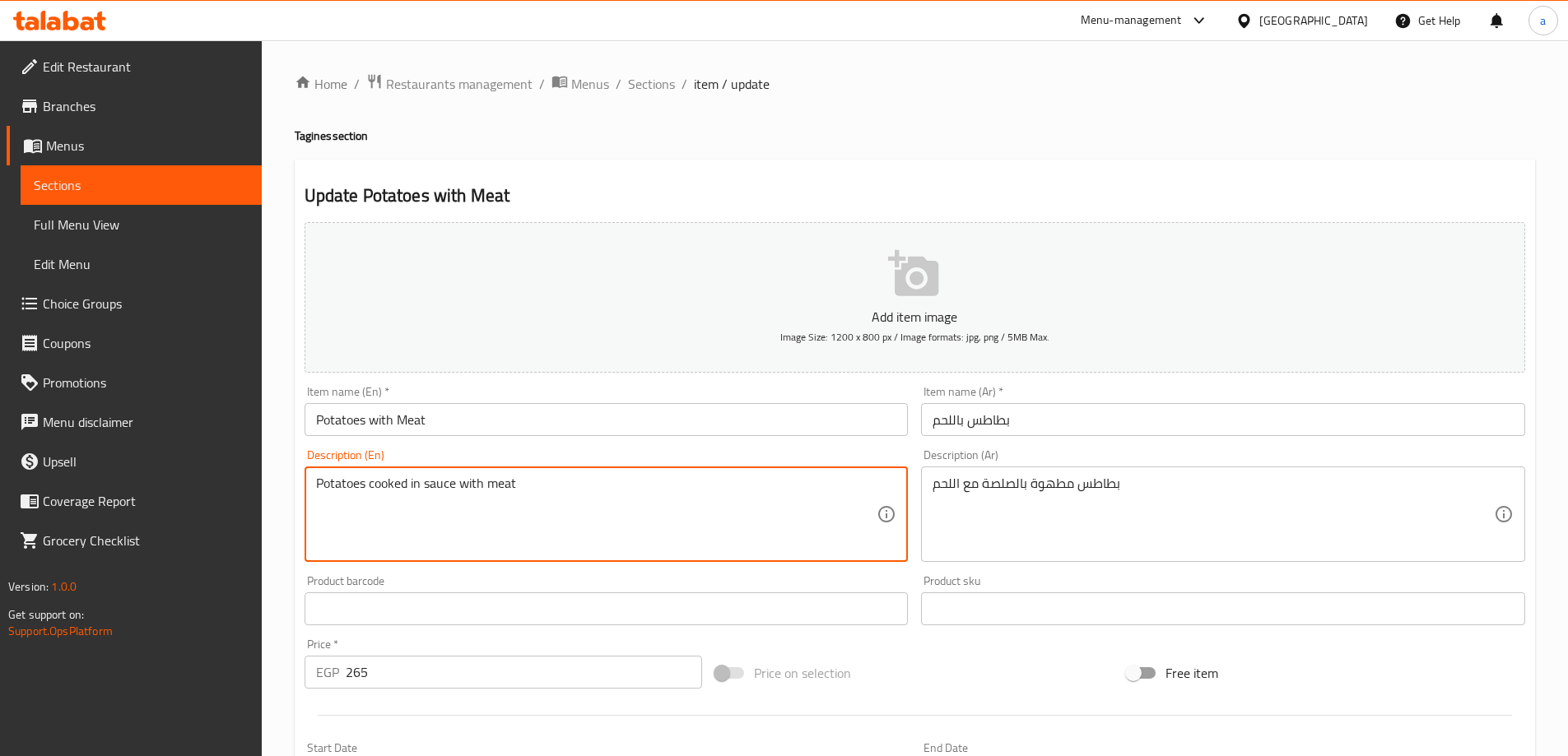
paste textarea
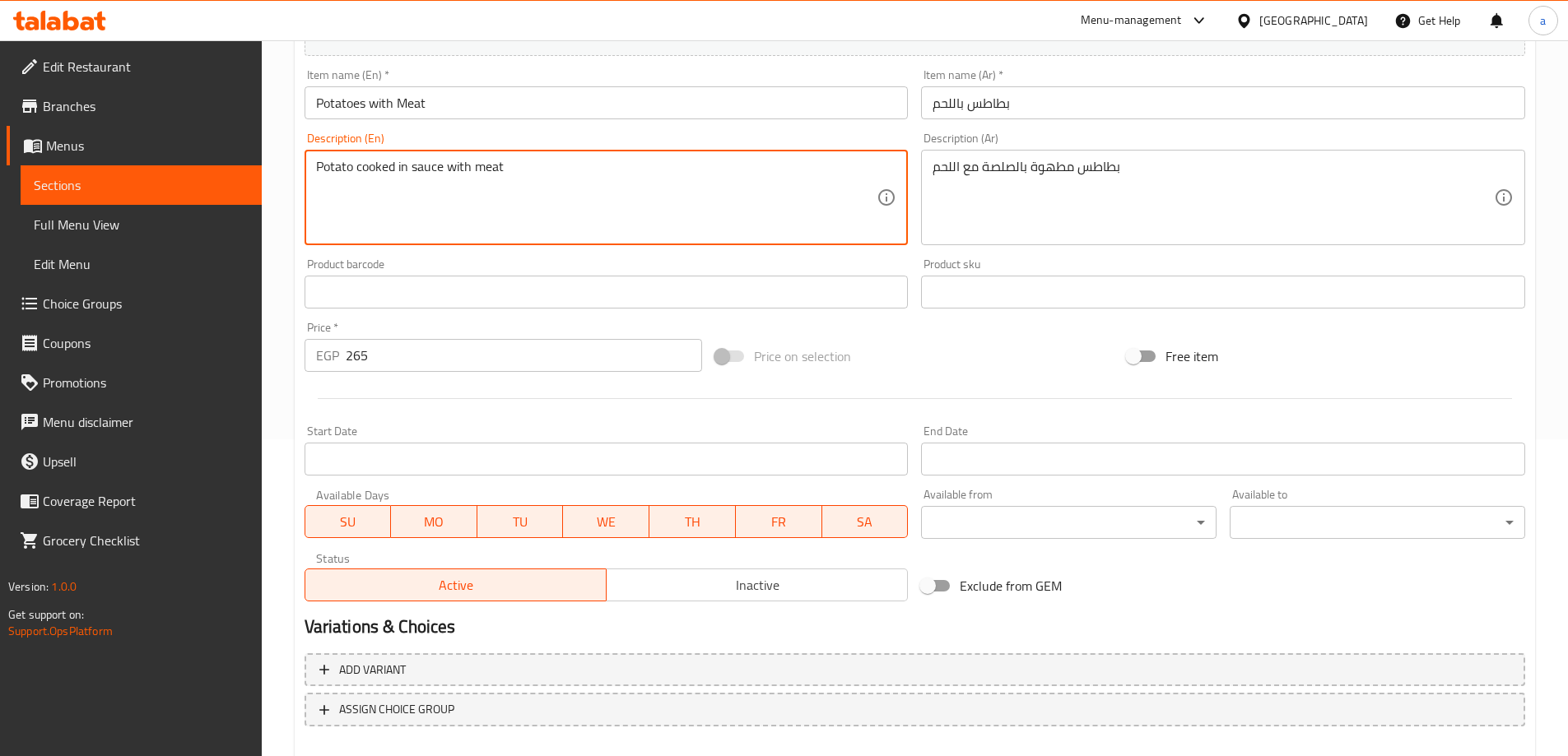
scroll to position [329, 0]
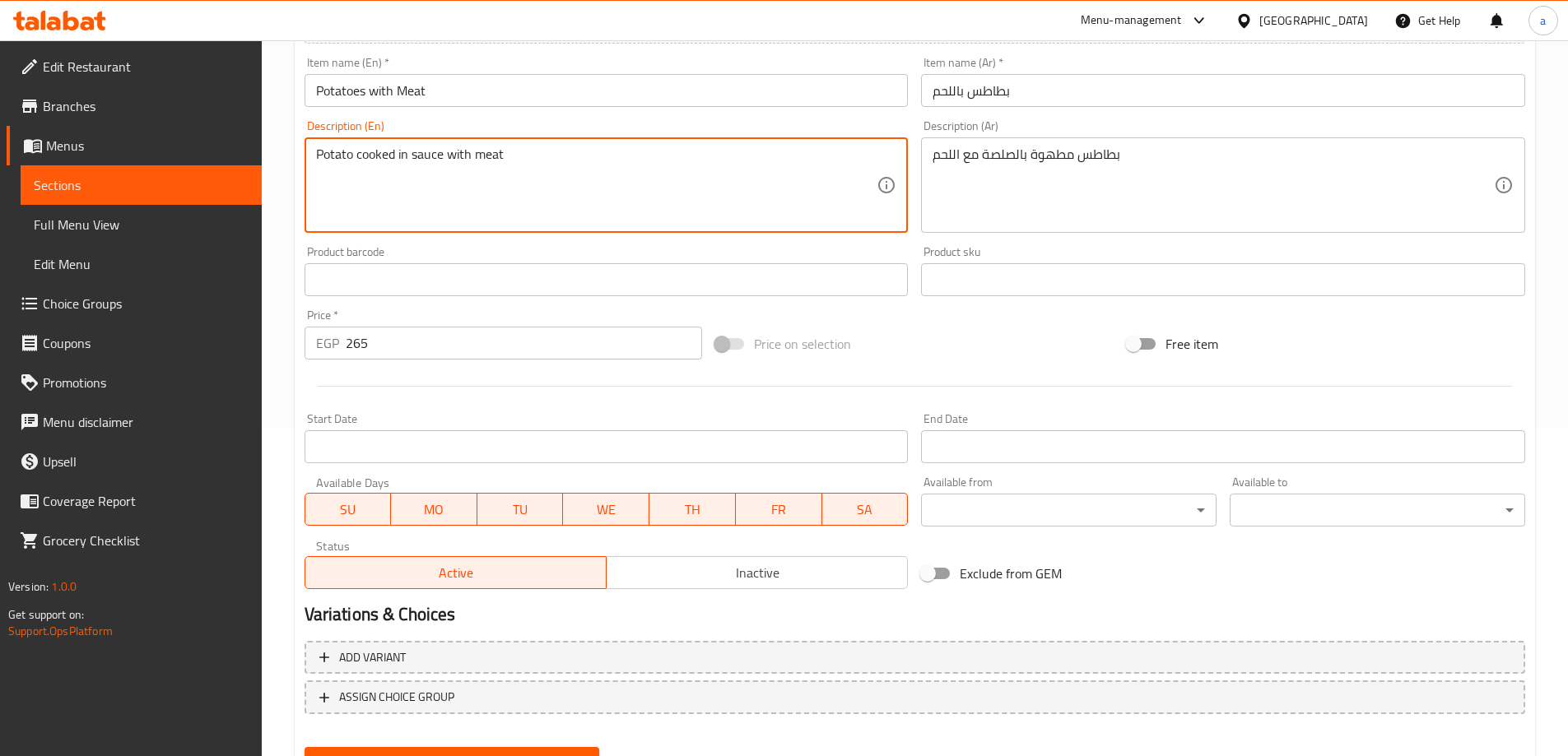
type textarea "Potato cooked in sauce with meat"
click at [890, 329] on div "Price on selection" at bounding box center [914, 344] width 411 height 44
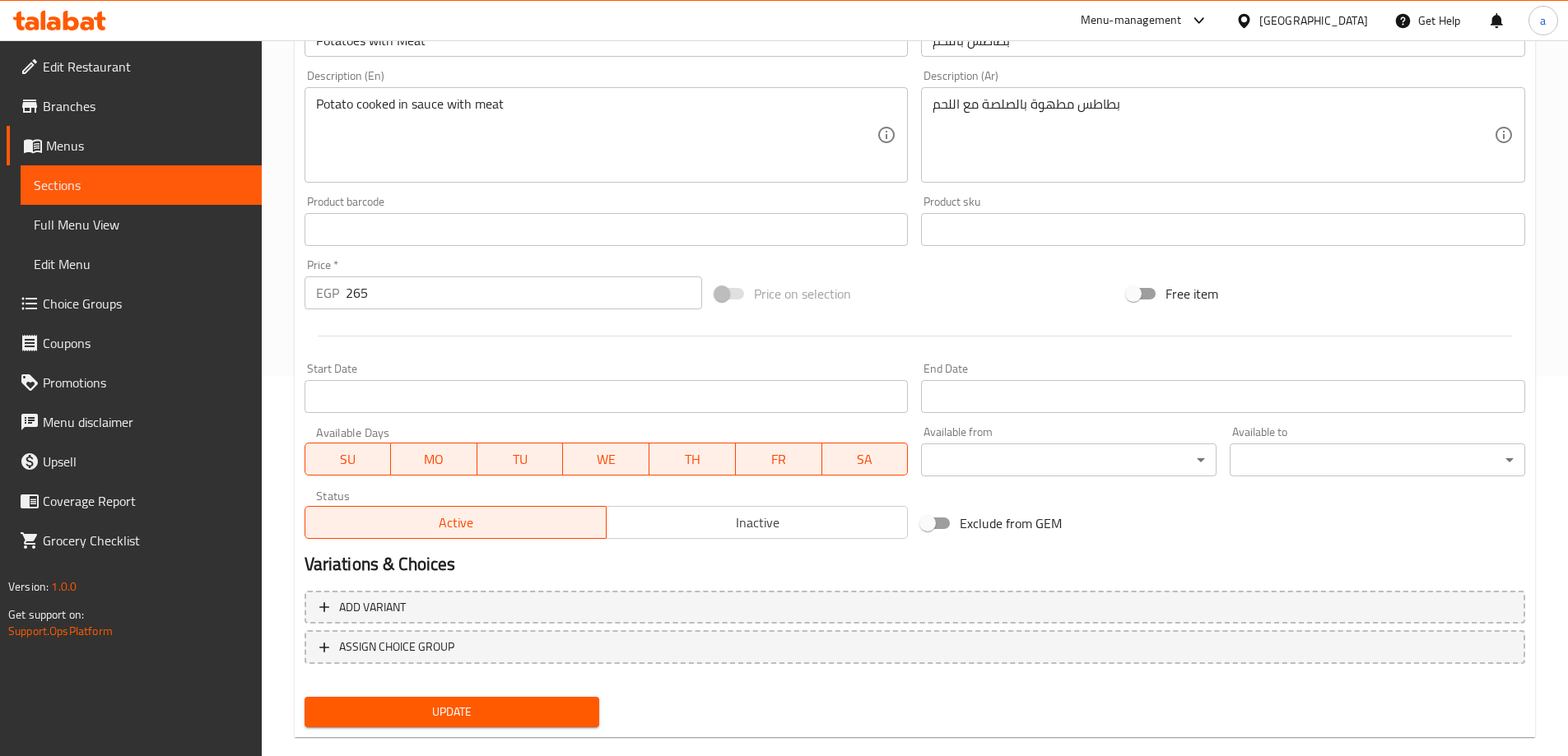
scroll to position [406, 0]
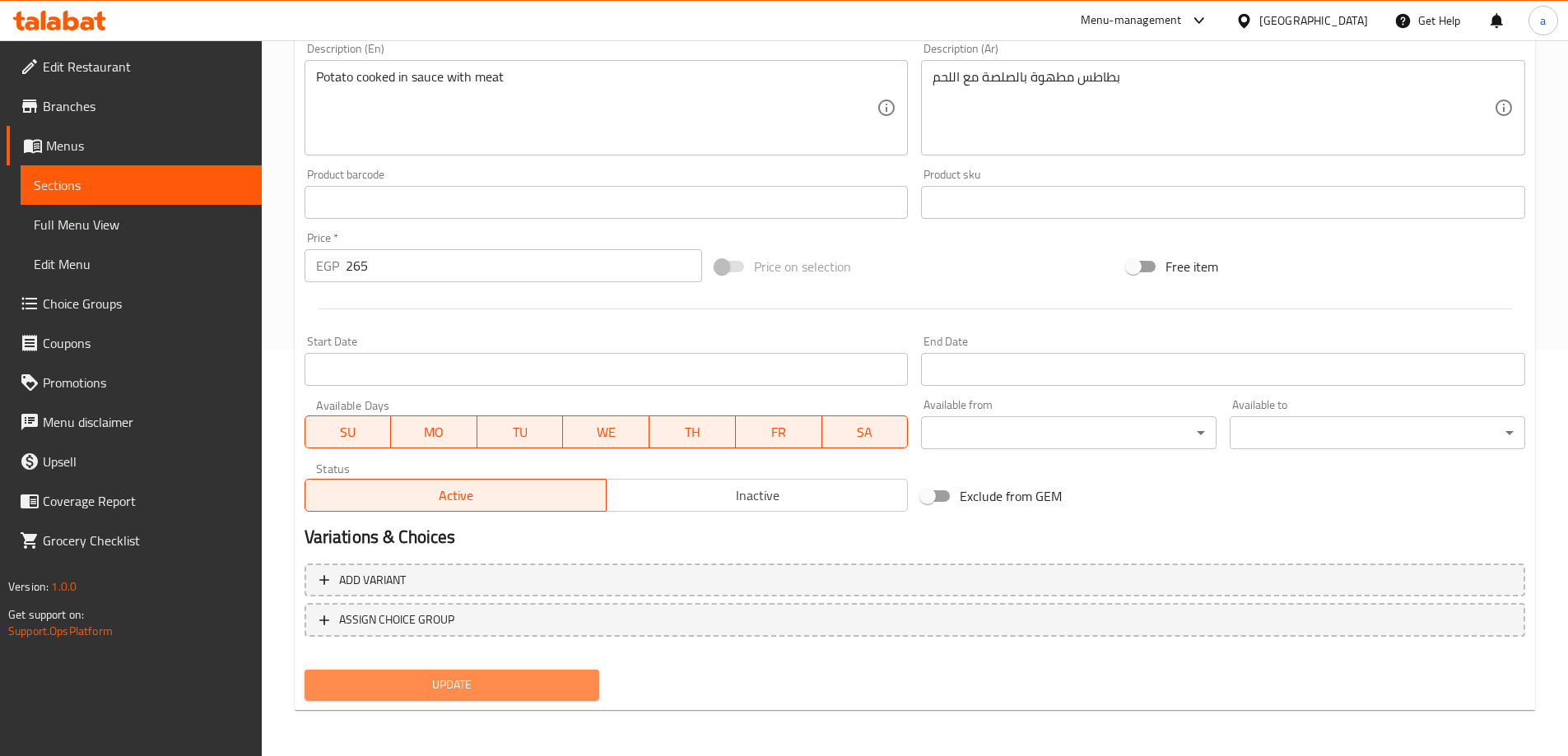
click at [555, 682] on span "Update" at bounding box center [452, 685] width 269 height 20
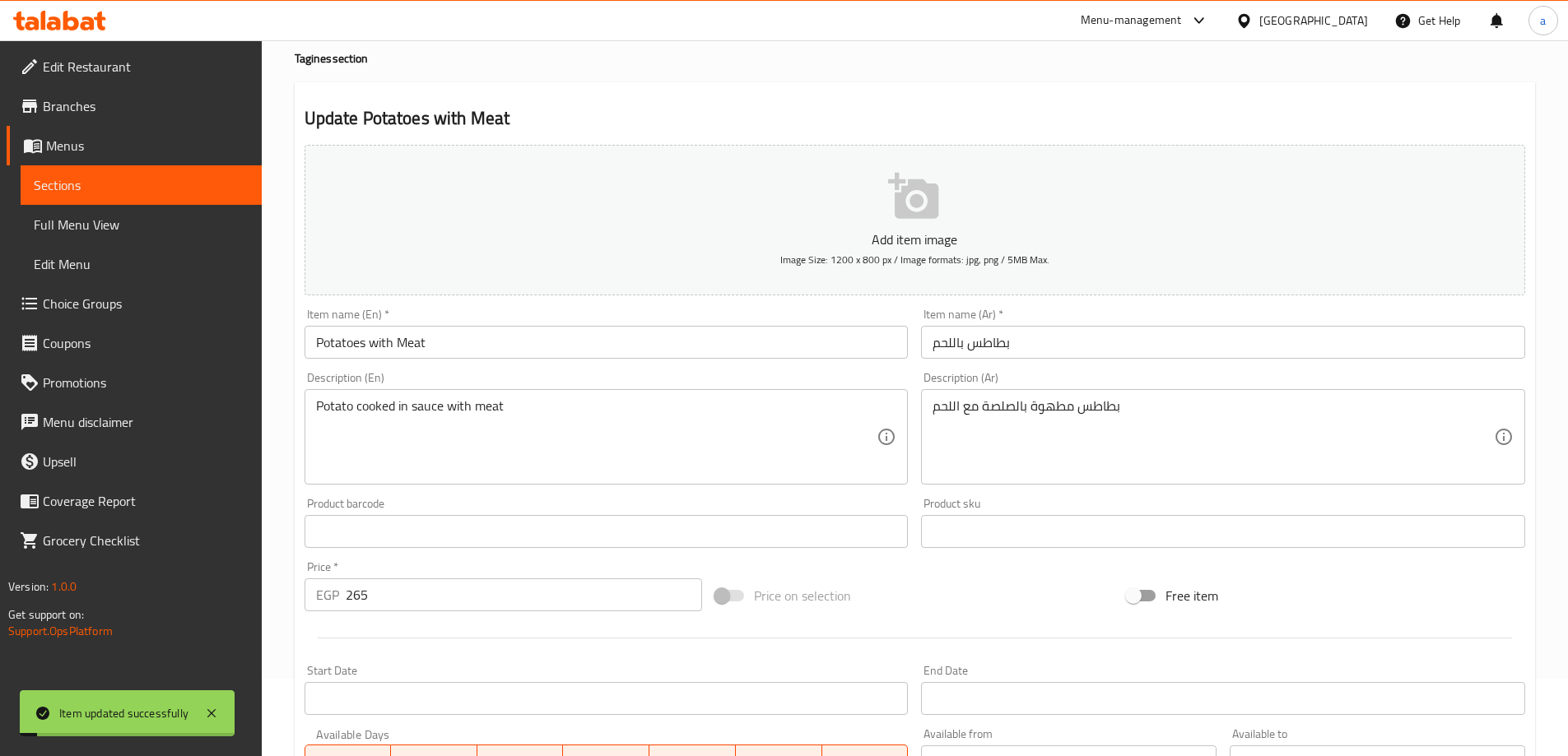
scroll to position [0, 0]
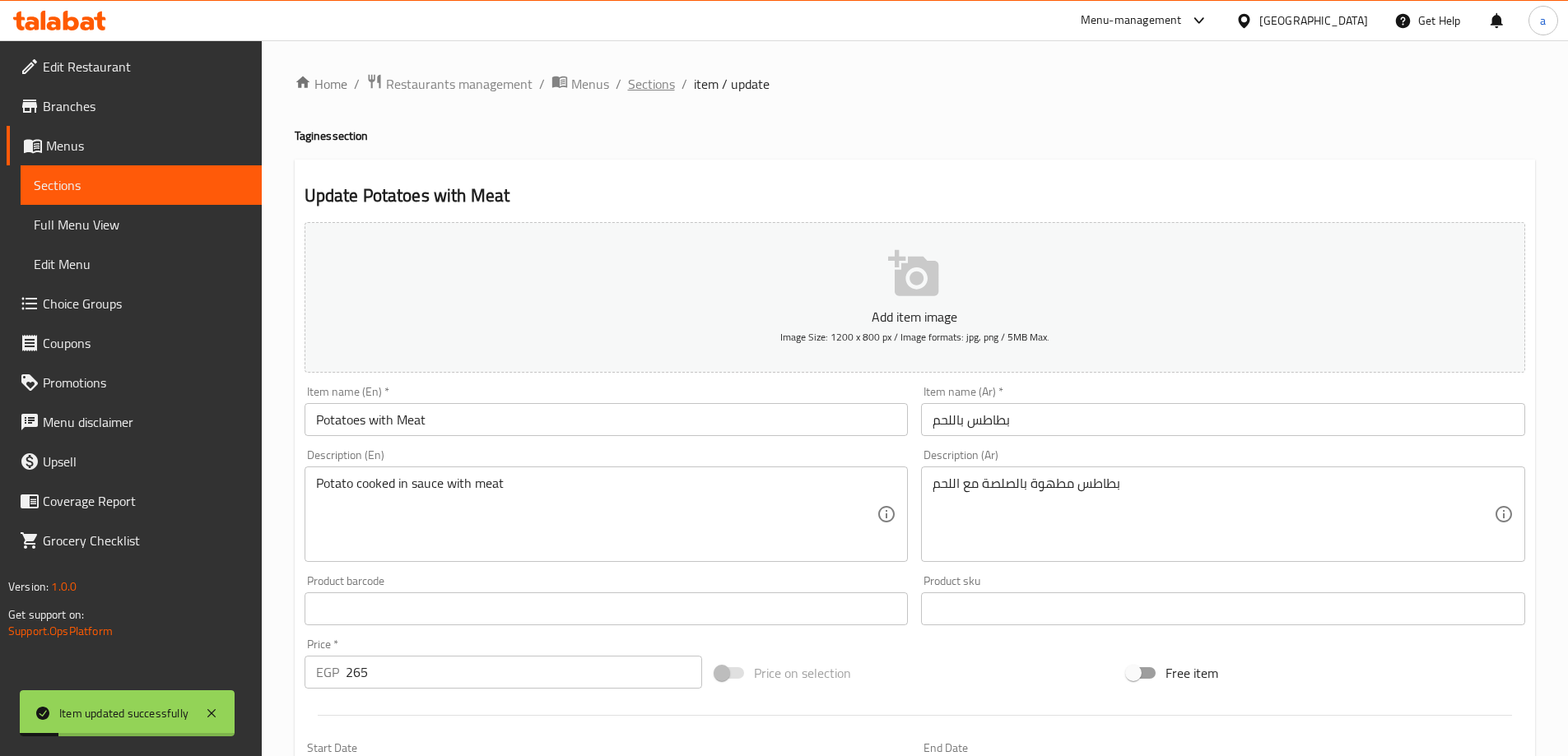
click at [643, 80] on span "Sections" at bounding box center [651, 84] width 47 height 20
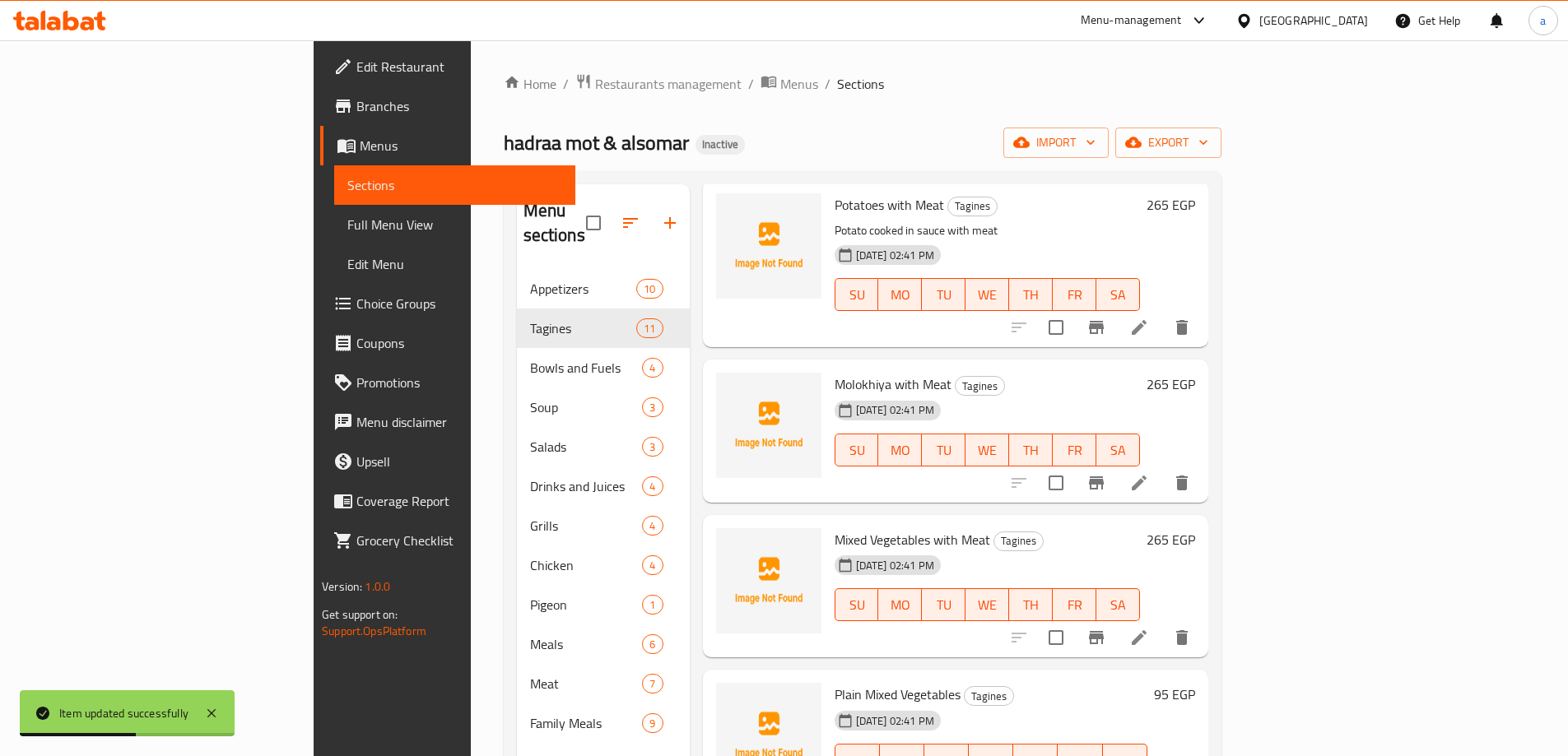
scroll to position [823, 0]
click at [1162, 468] on li at bounding box center [1139, 482] width 46 height 30
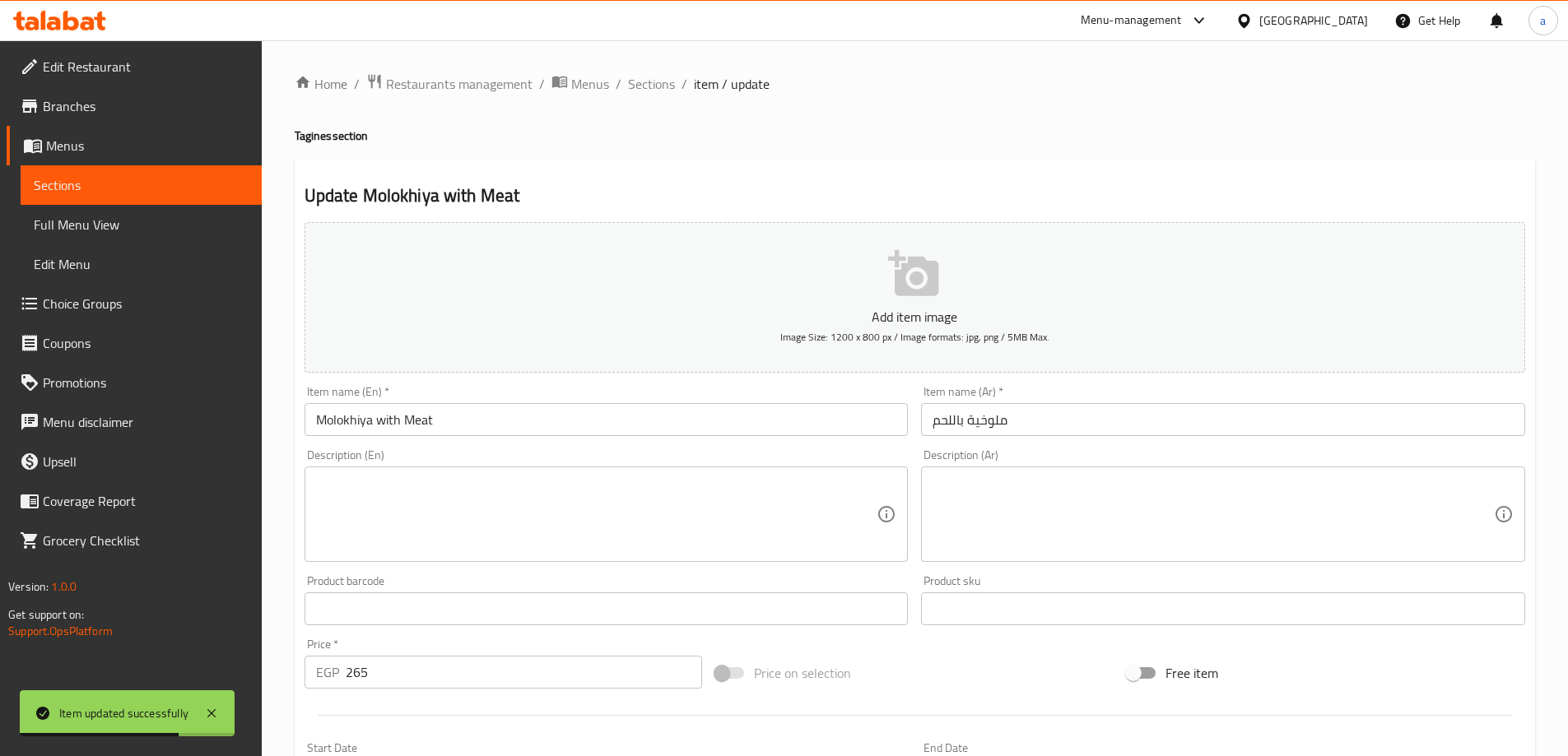
scroll to position [165, 0]
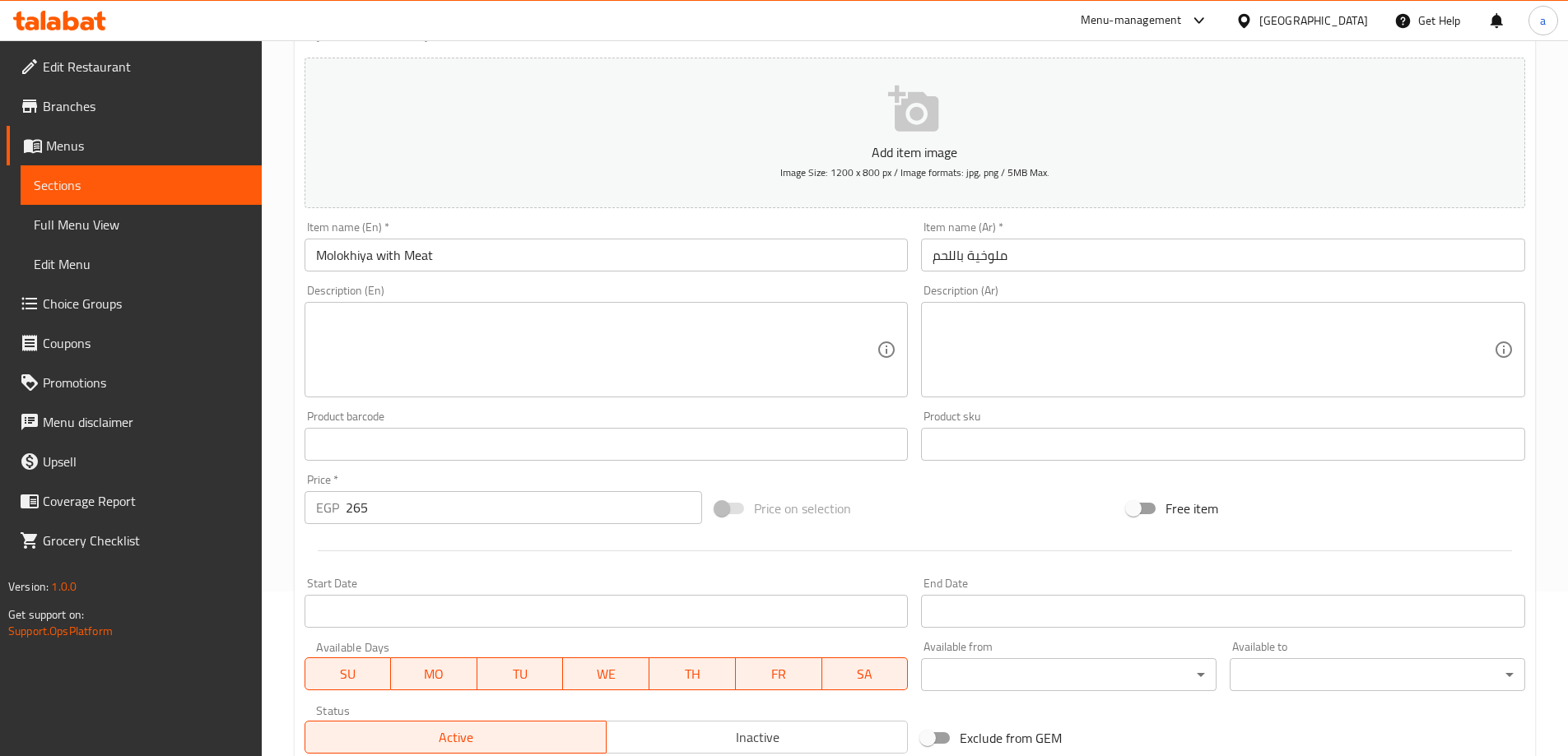
click at [1247, 56] on div "Add item image Image Size: 1200 x 800 px / Image formats: jpg, png / 5MB Max." at bounding box center [914, 133] width 1233 height 164
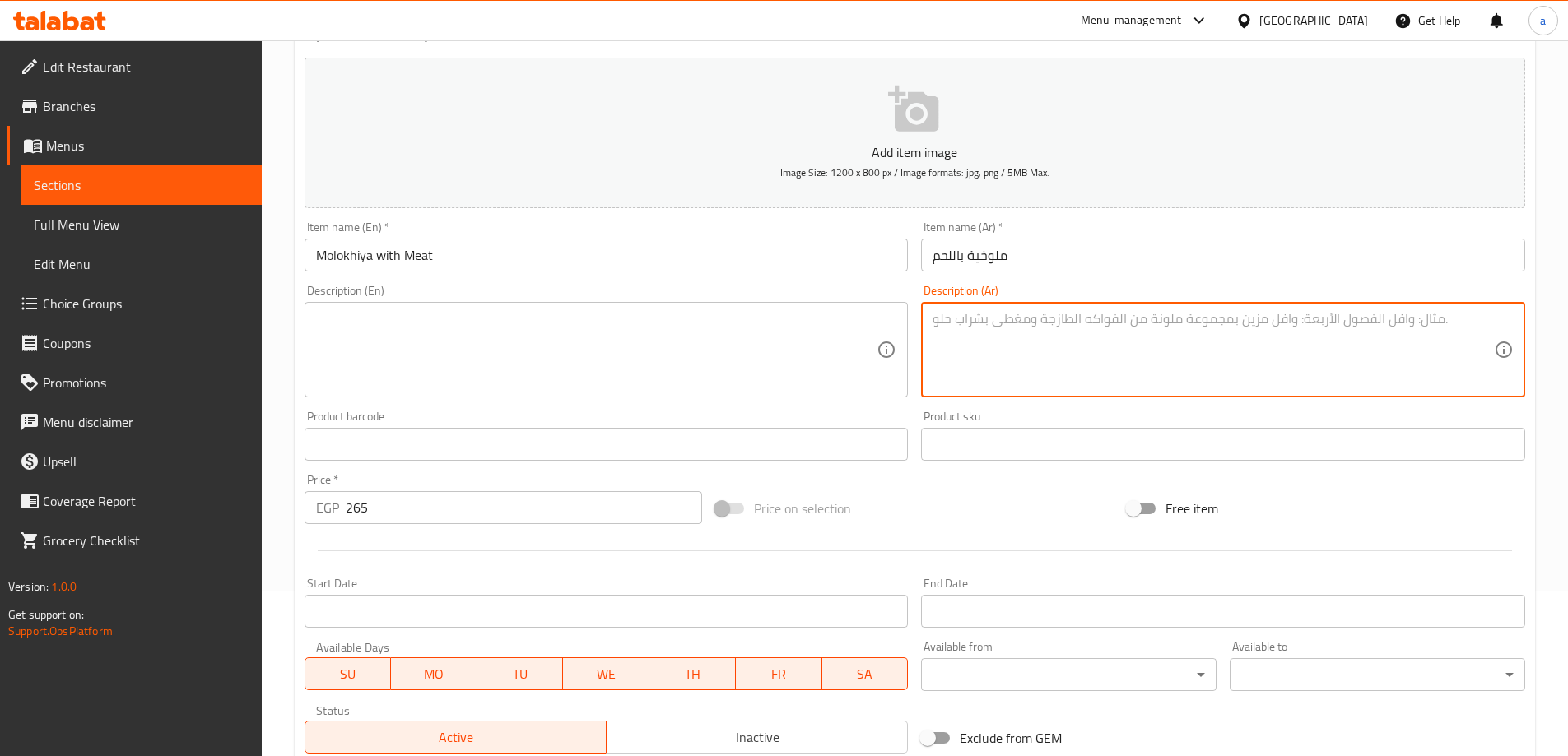
click at [1022, 322] on textarea at bounding box center [1213, 350] width 562 height 79
paste textarea "ملوخية خضراء مطهوة بالمرق مع قطع اللحم"
type textarea "ملوخية خضراء مطهوة بالمرق مع قطع اللحم"
click at [844, 349] on textarea at bounding box center [597, 350] width 562 height 79
click at [976, 345] on textarea "ملوخية خضراء مطهوة بالمرق مع قطع اللحم" at bounding box center [1213, 350] width 562 height 79
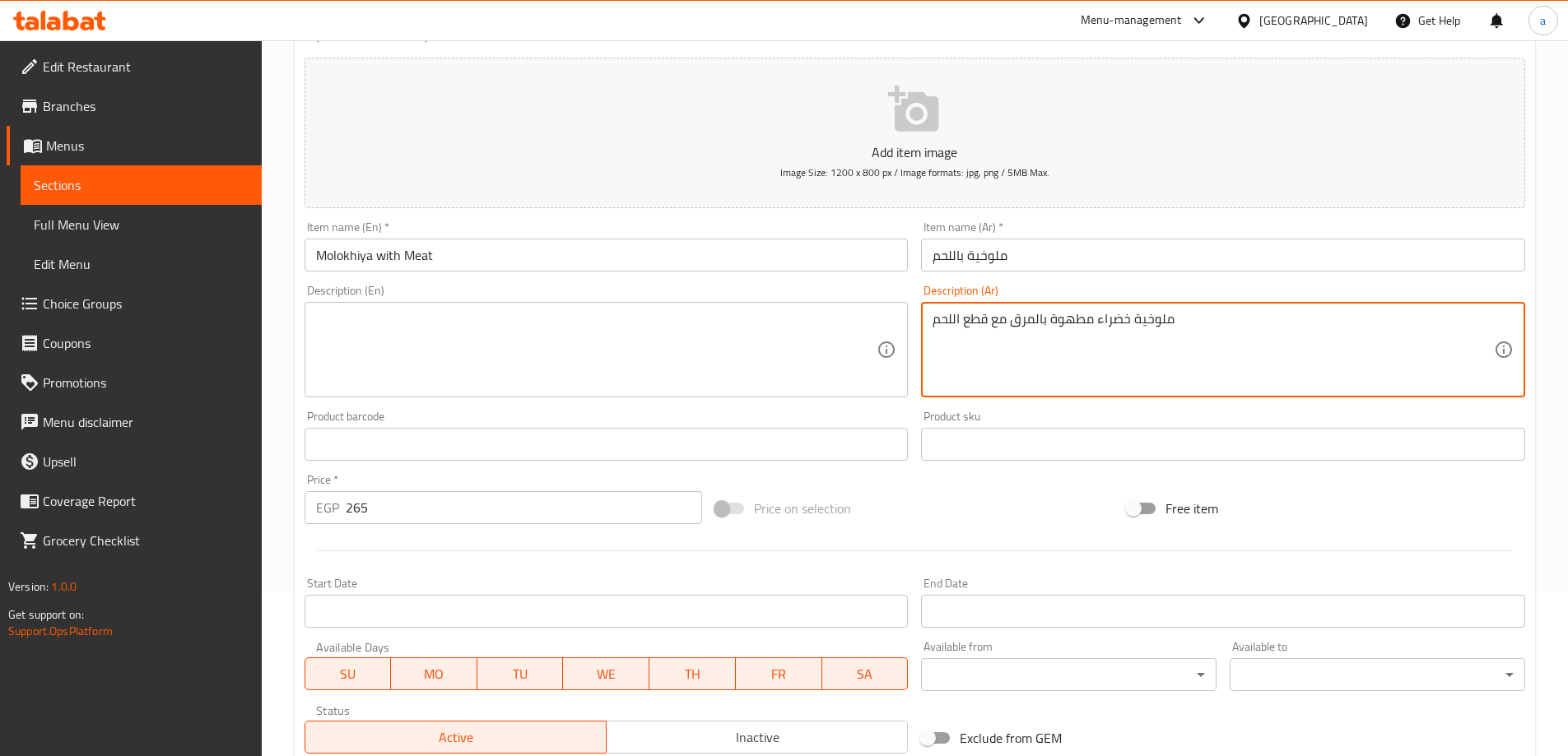
click at [976, 345] on textarea "ملوخية خضراء مطهوة بالمرق مع قطع اللحم" at bounding box center [1213, 350] width 562 height 79
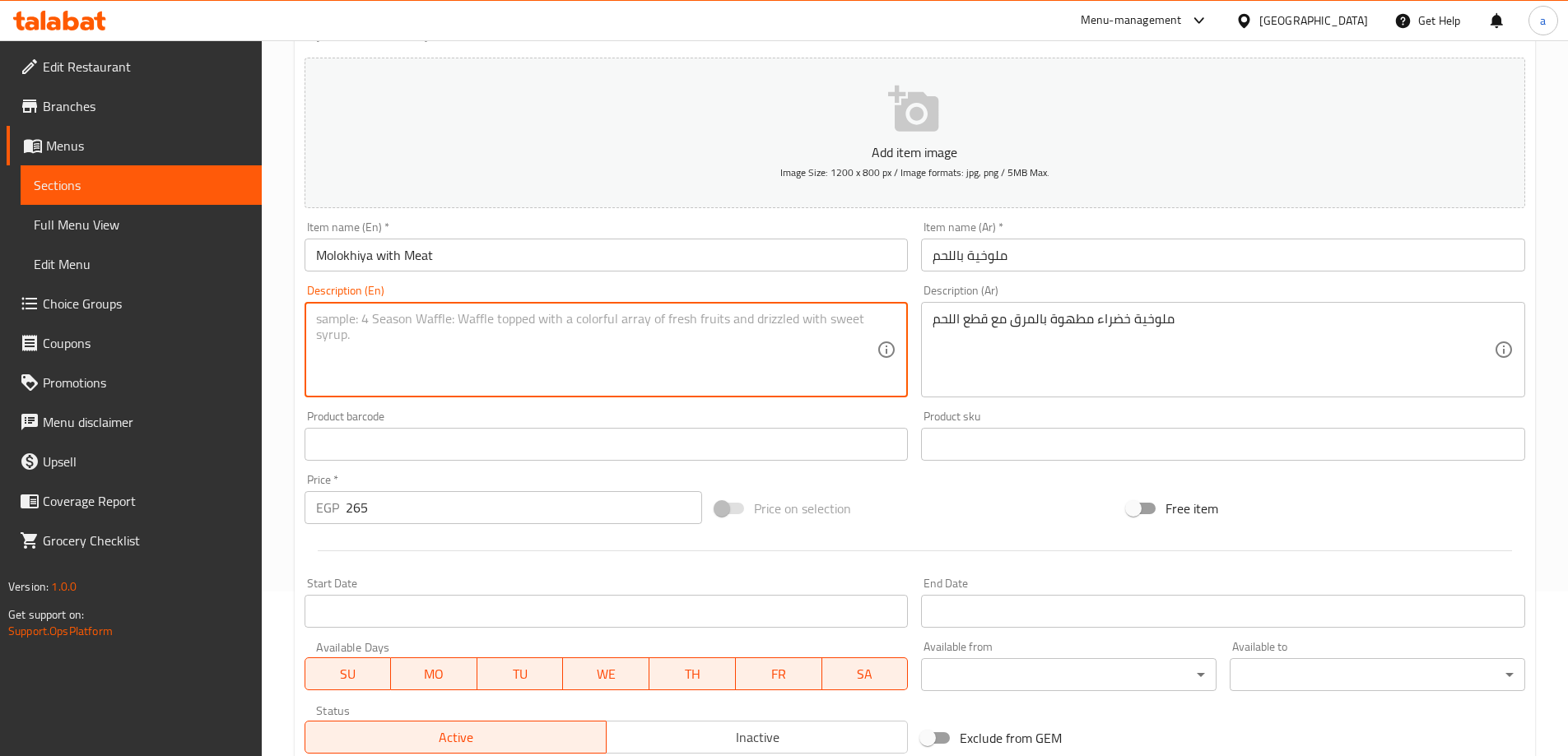
click at [814, 376] on textarea at bounding box center [597, 350] width 562 height 79
paste textarea "Green molokhia cooked in broth with pieces of meat"
click at [1033, 318] on textarea "ملوخية خضراء مطهوة بالمرق مع قطع اللحم" at bounding box center [1213, 350] width 562 height 79
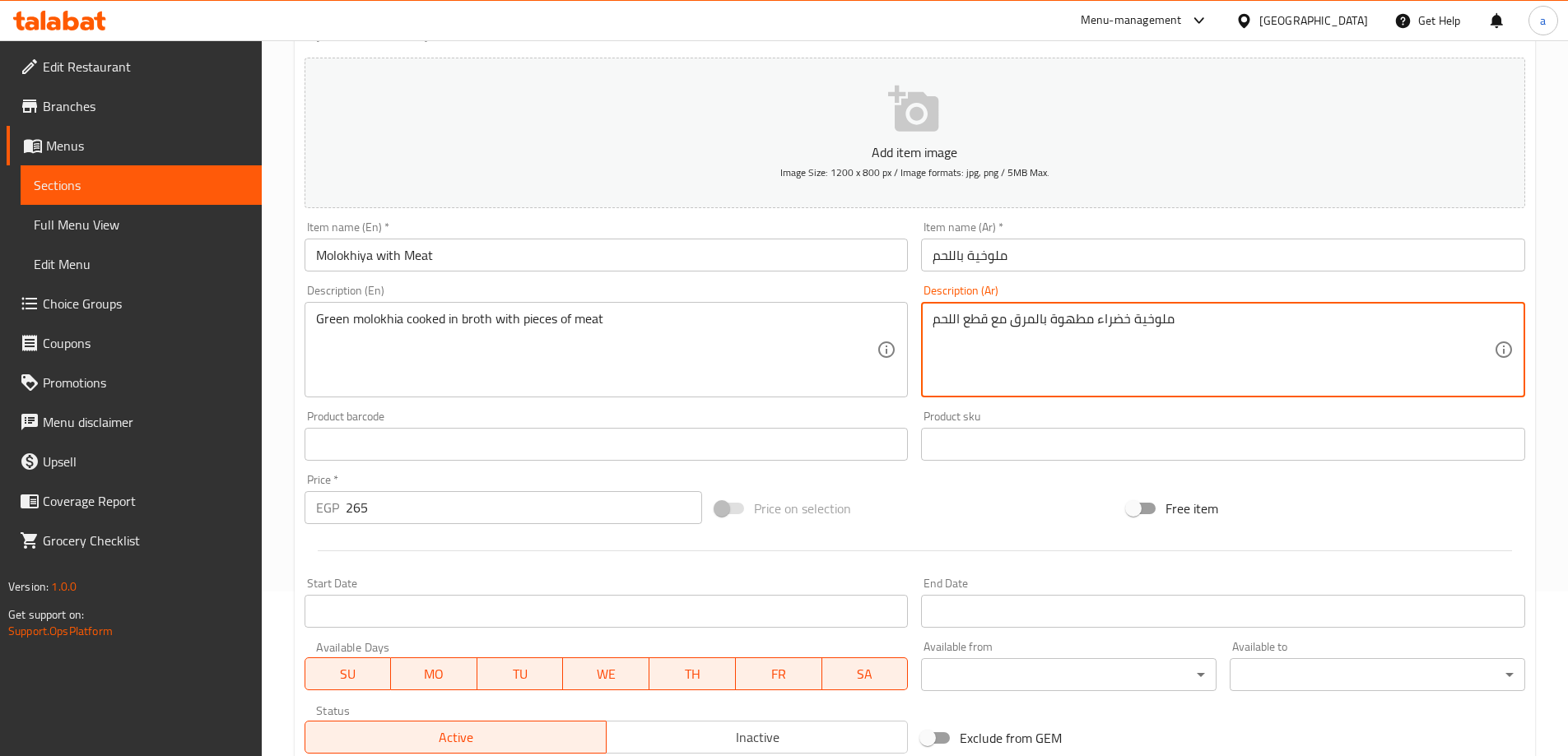
click at [1152, 320] on textarea "ملوخية خضراء مطهوة بالمرق مع قطع اللحم" at bounding box center [1213, 350] width 562 height 79
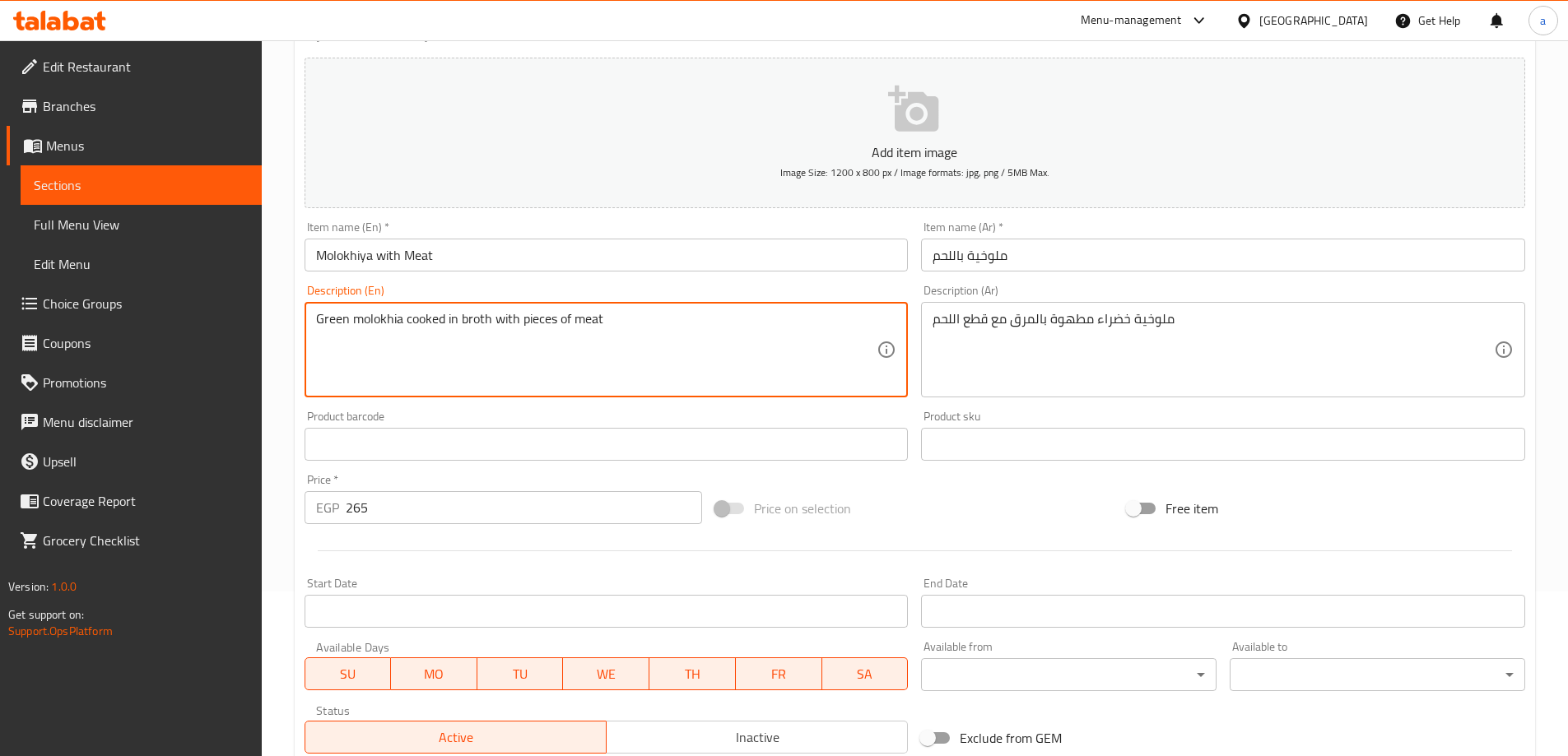
click at [457, 320] on textarea "Green molokhia cooked in broth with pieces of meat" at bounding box center [597, 350] width 562 height 79
click at [453, 318] on textarea "Green molokhia cooked in broth with pieces of meat" at bounding box center [597, 350] width 562 height 79
type textarea "Green molokhia cooked with broth with pieces of meat"
click at [428, 362] on textarea "Green molokhia cooked with broth with pieces of meat" at bounding box center [597, 350] width 562 height 79
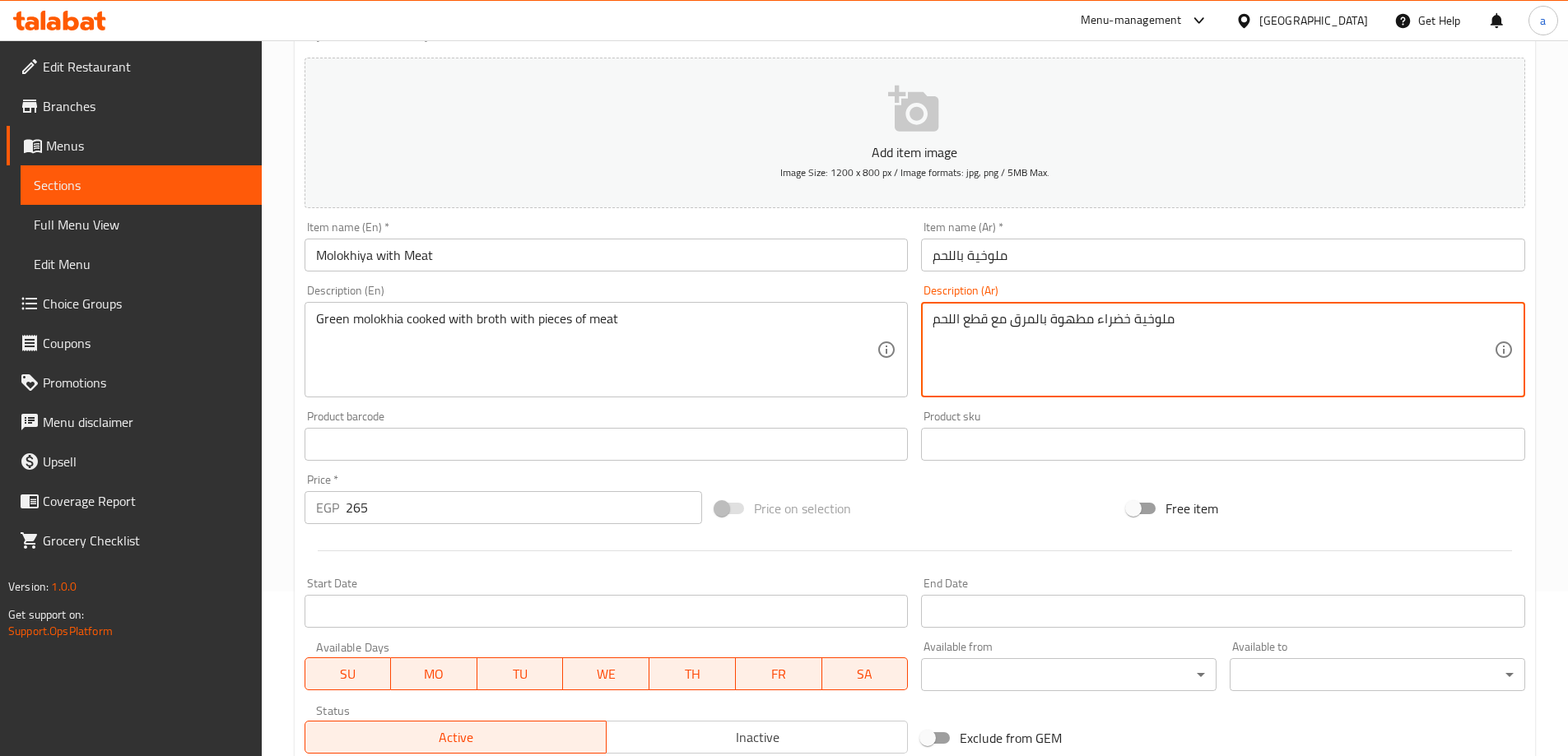
click at [1145, 321] on textarea "ملوخية خضراء مطهوة بالمرق مع قطع اللحم" at bounding box center [1213, 350] width 562 height 79
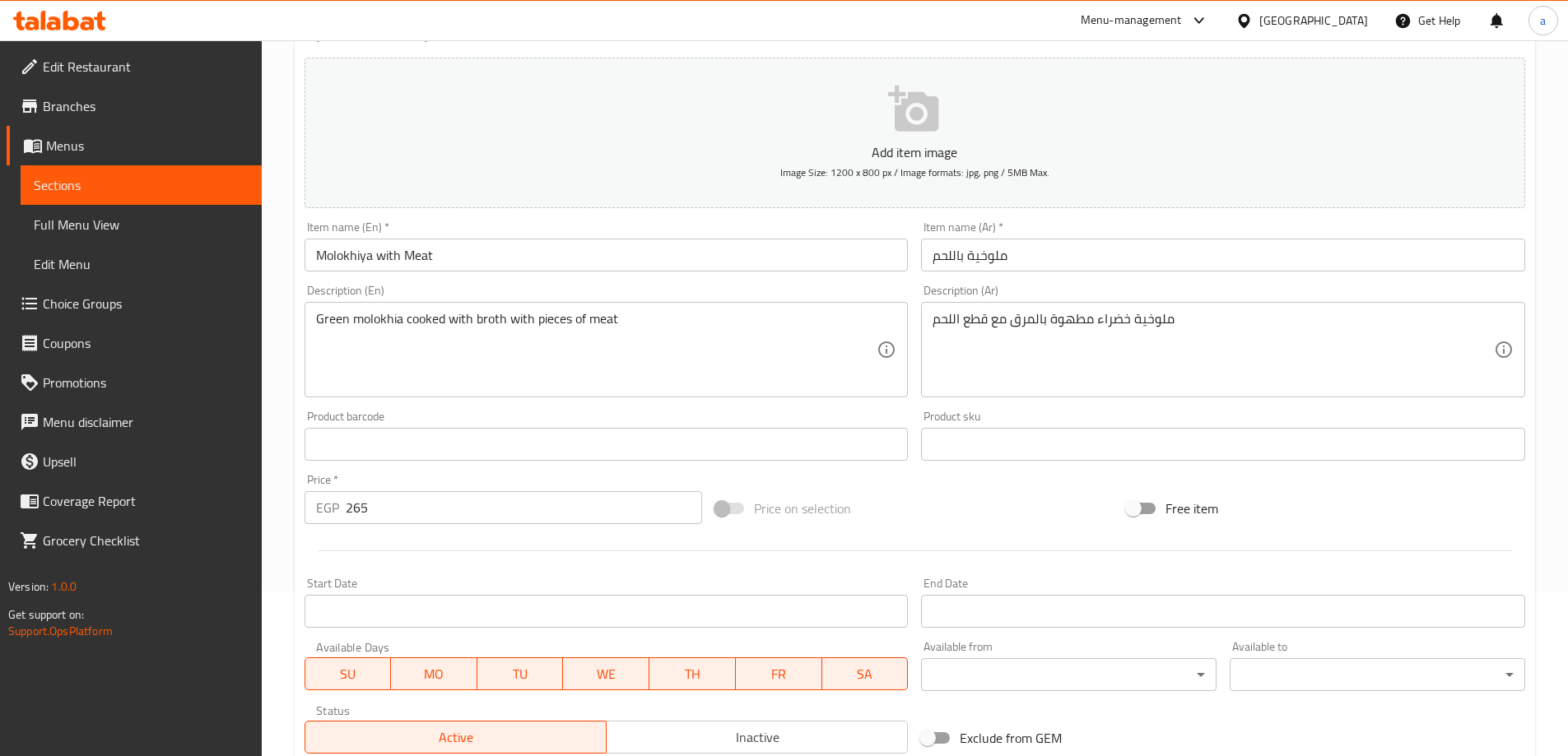
click at [1029, 54] on div "Add item image Image Size: 1200 x 800 px / Image formats: jpg, png / 5MB Max." at bounding box center [914, 133] width 1233 height 164
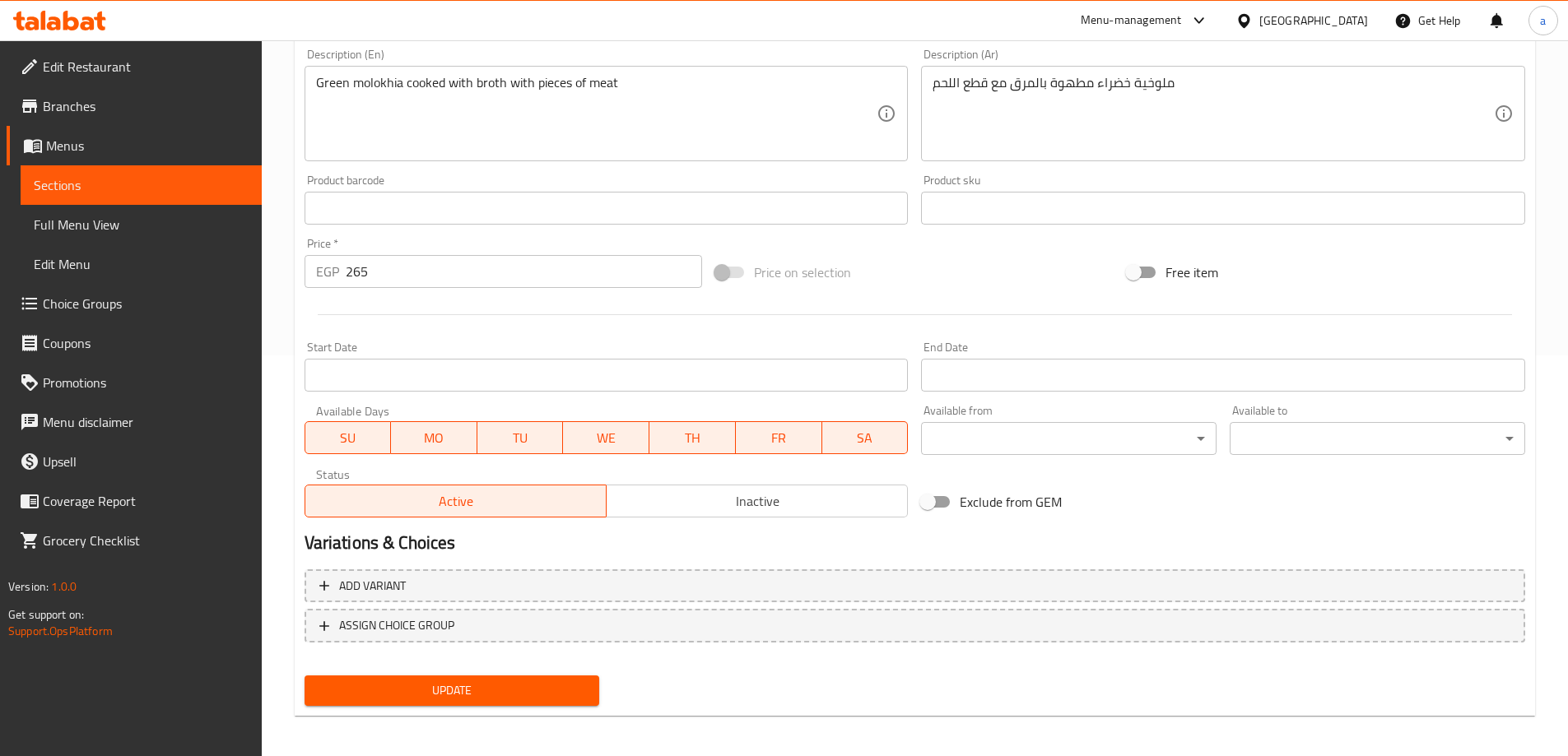
scroll to position [406, 0]
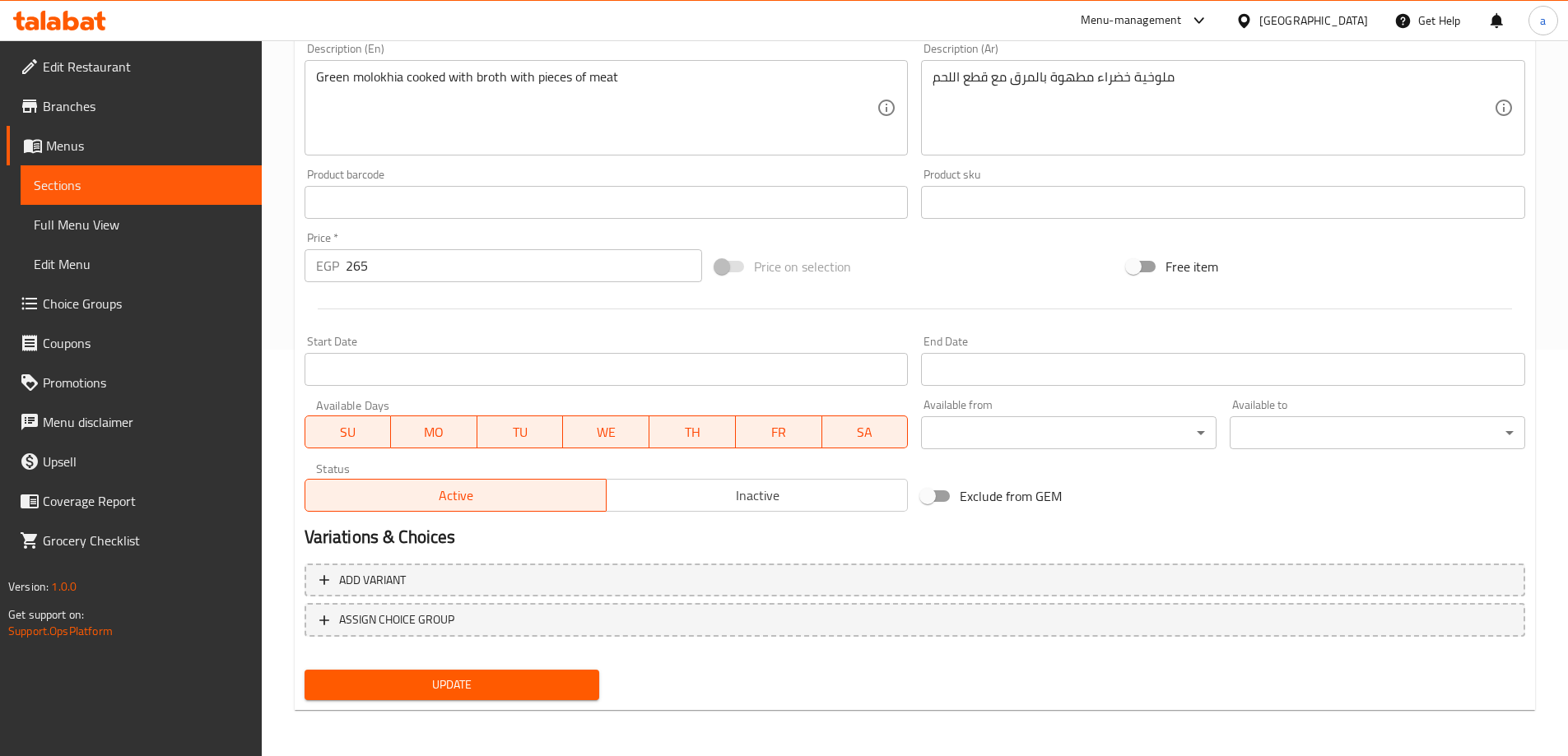
click at [586, 673] on button "Update" at bounding box center [452, 685] width 295 height 31
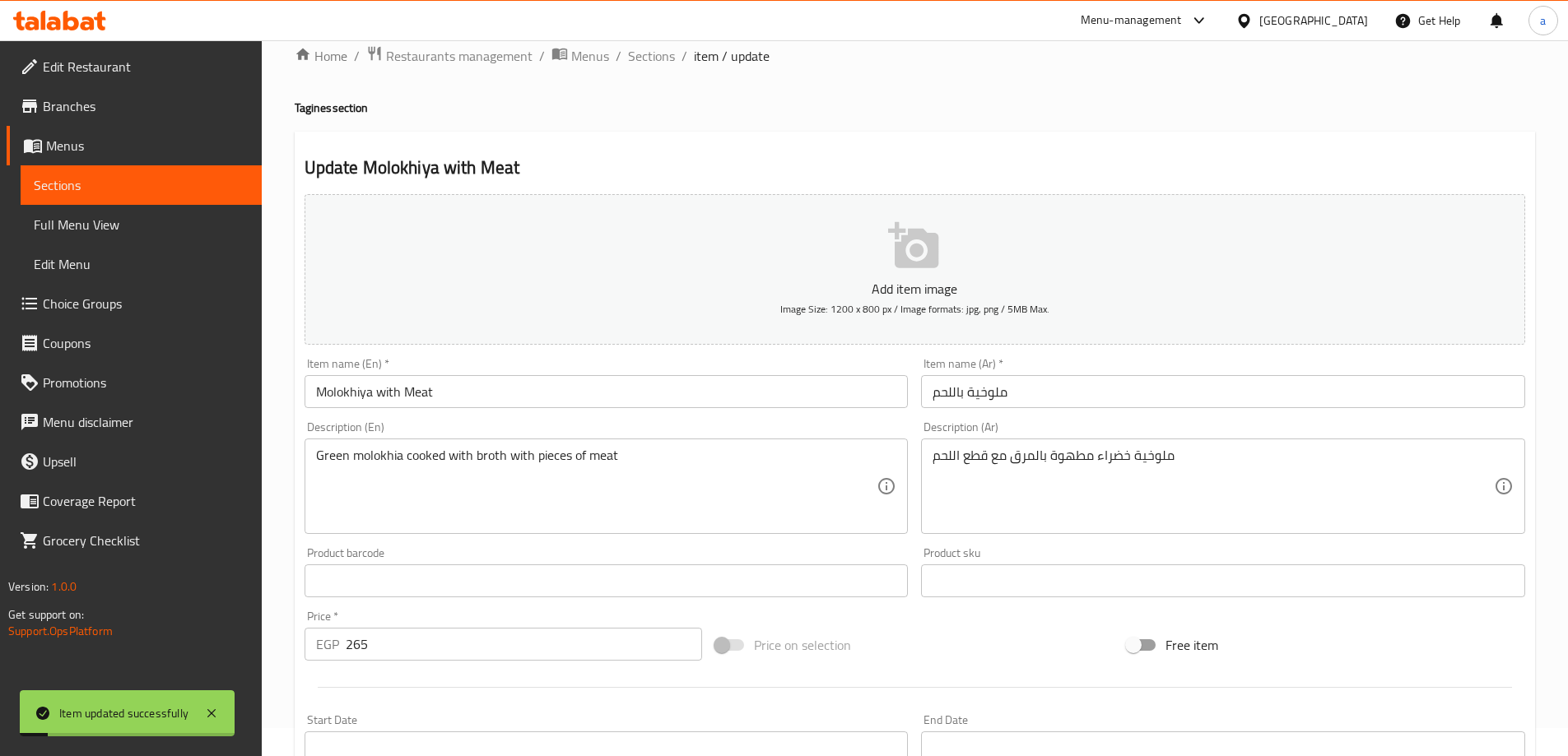
scroll to position [0, 0]
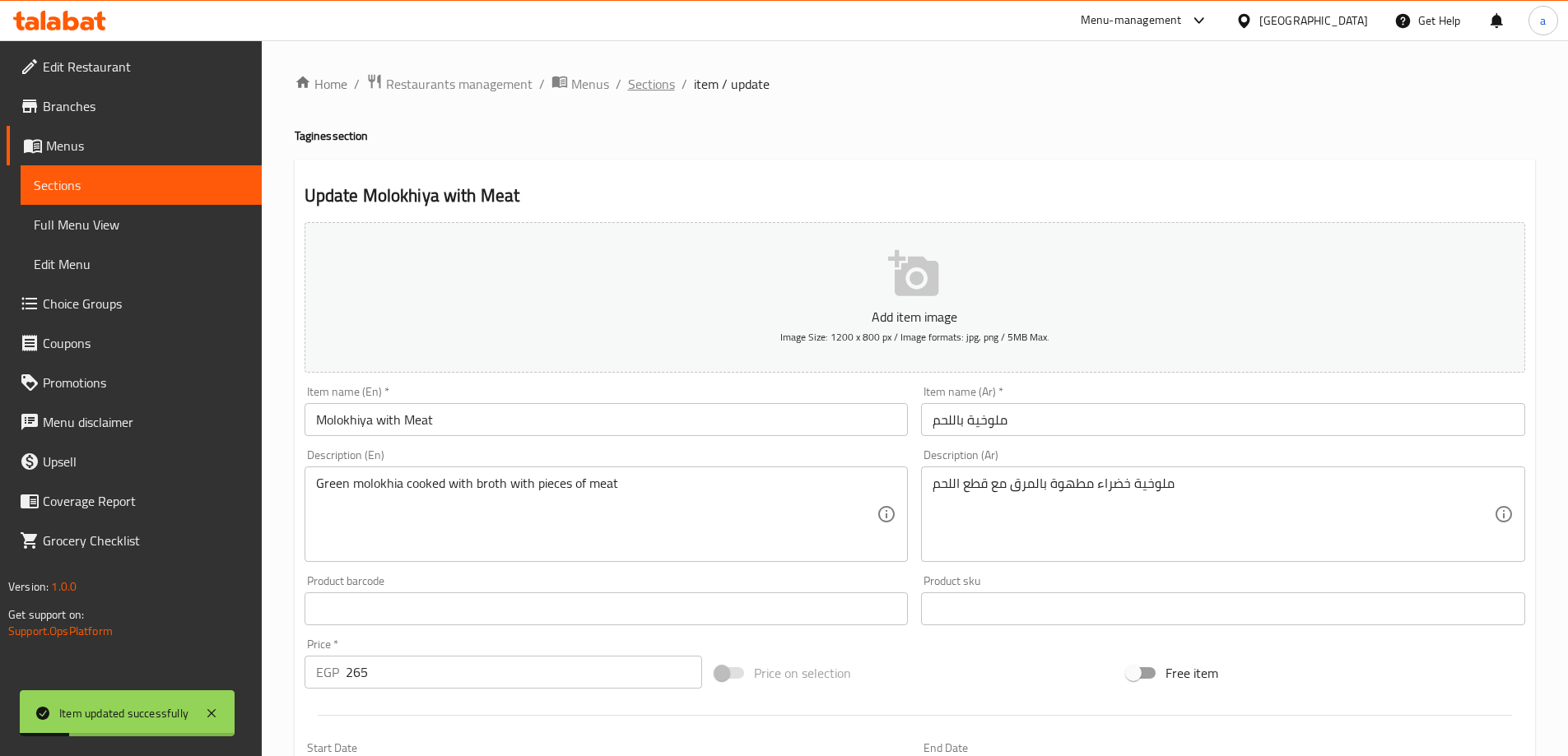
click at [666, 79] on span "Sections" at bounding box center [651, 84] width 47 height 20
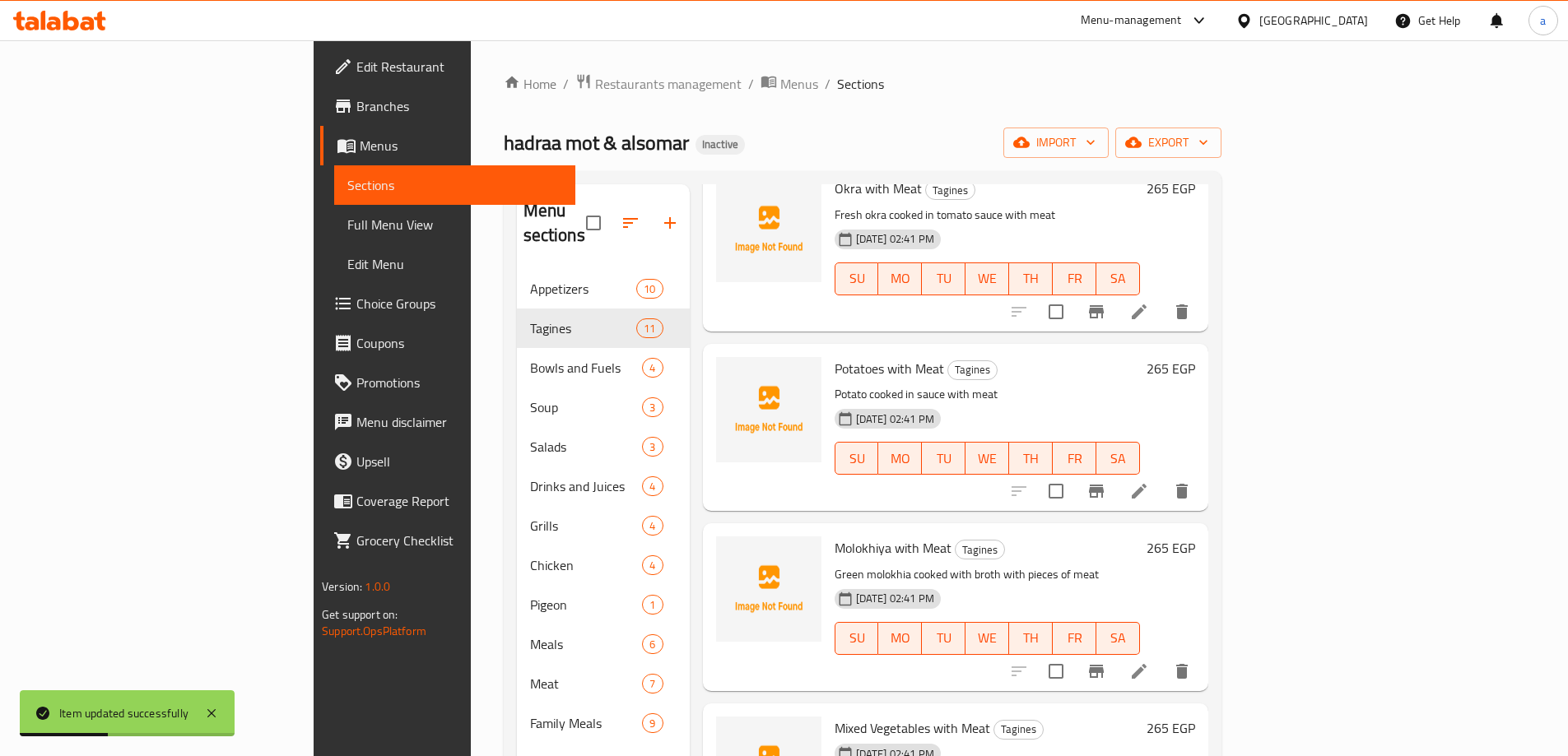
scroll to position [905, 0]
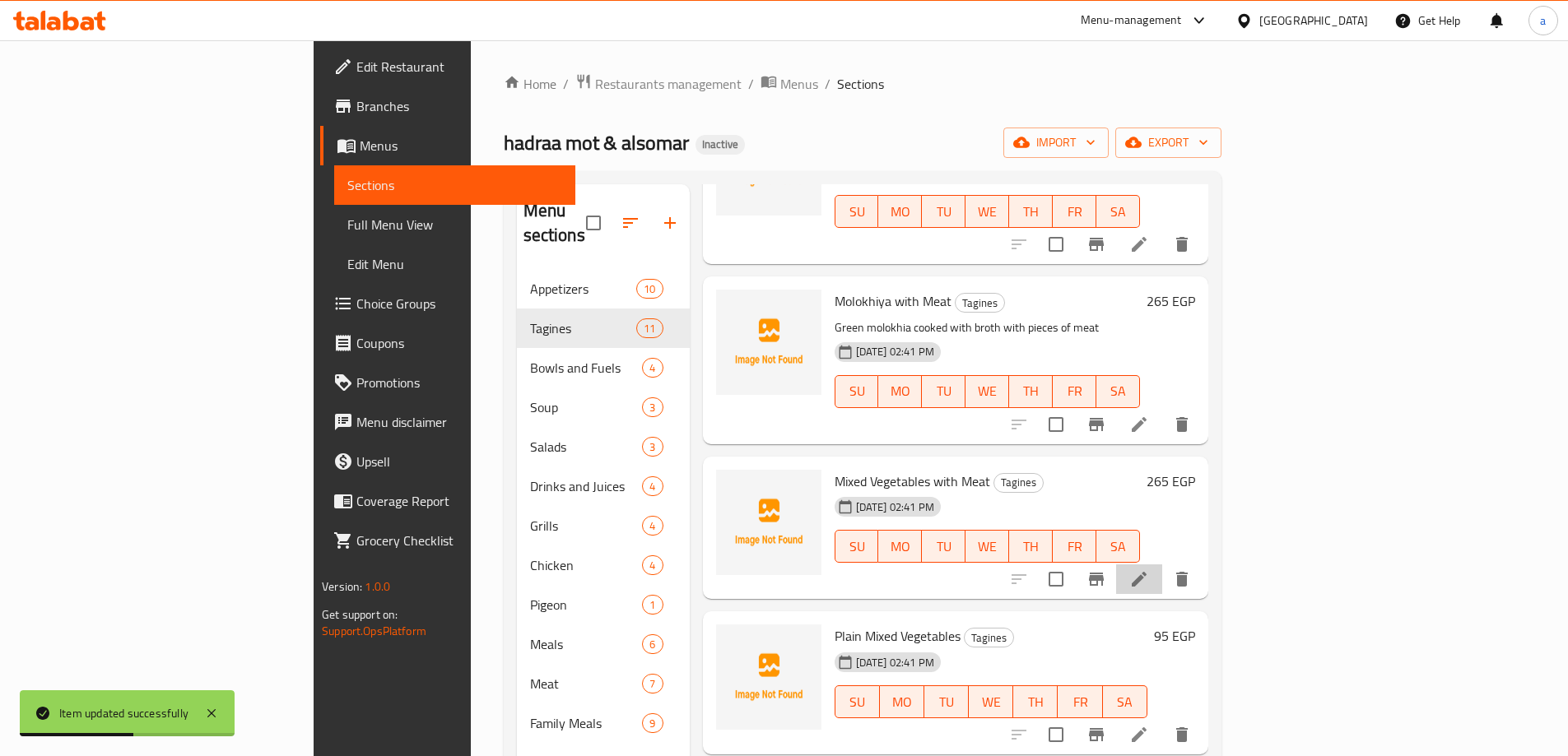
click at [1162, 564] on li at bounding box center [1139, 579] width 46 height 30
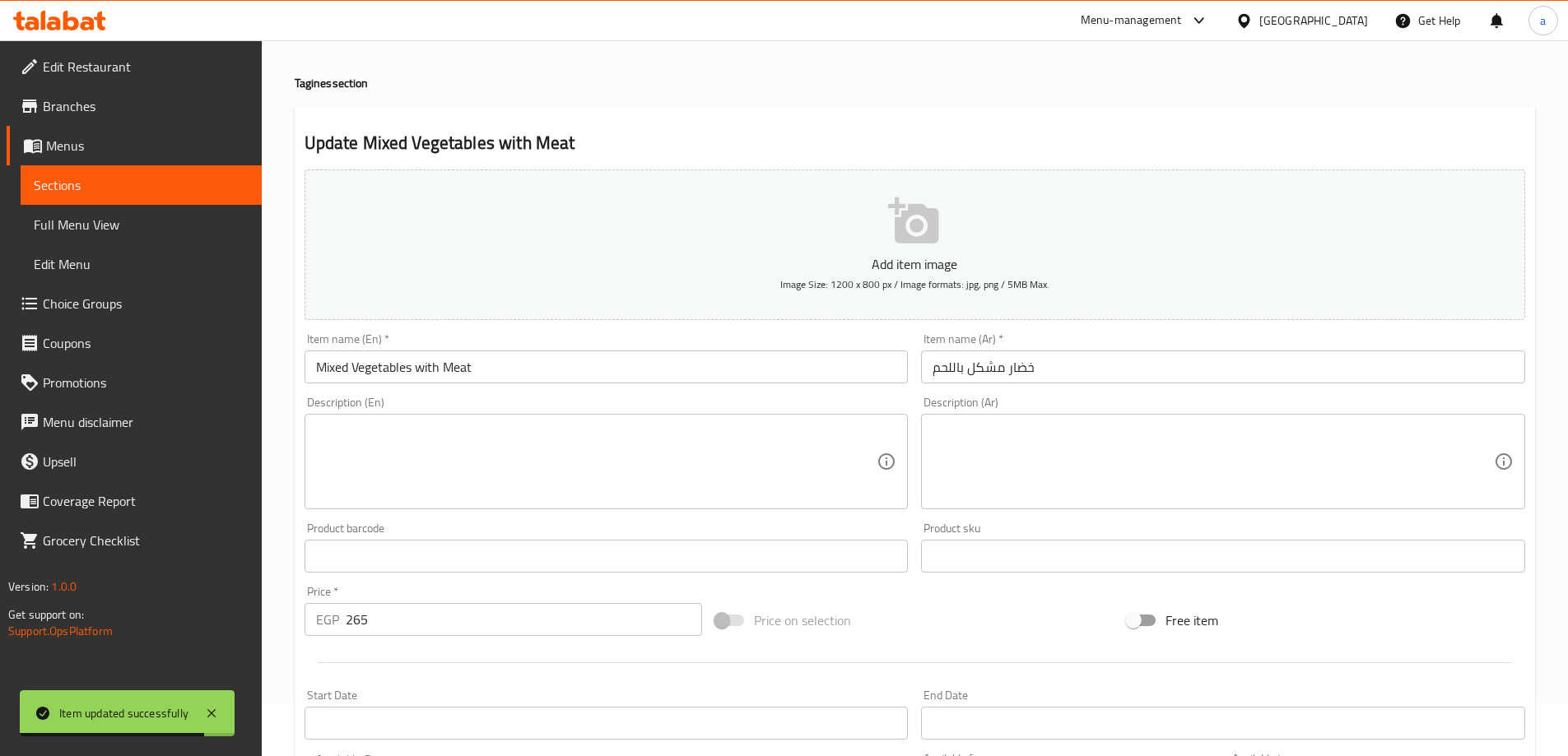
scroll to position [82, 0]
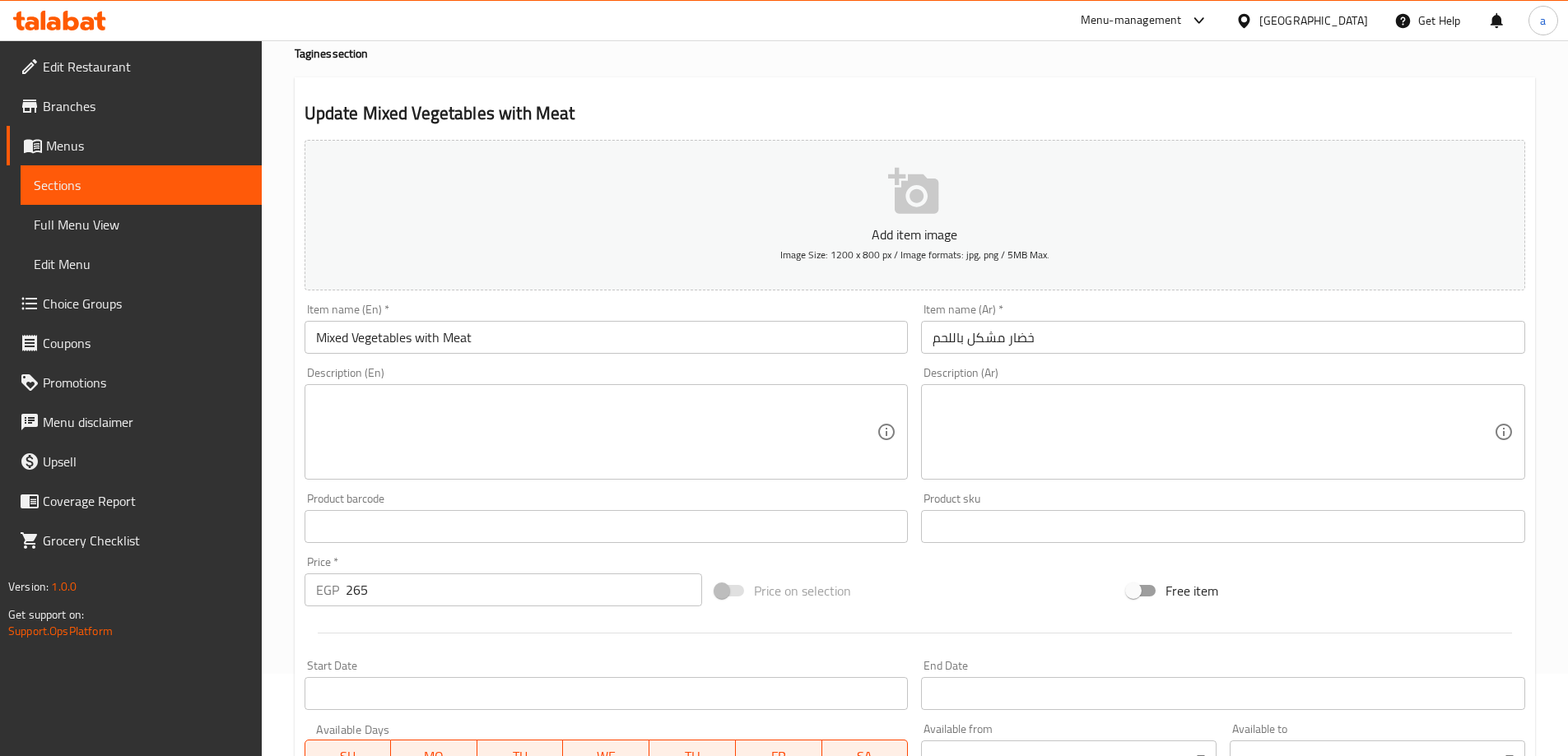
click at [1220, 56] on h4 "Tagines section" at bounding box center [914, 53] width 1240 height 16
click at [1149, 452] on textarea at bounding box center [1213, 433] width 562 height 79
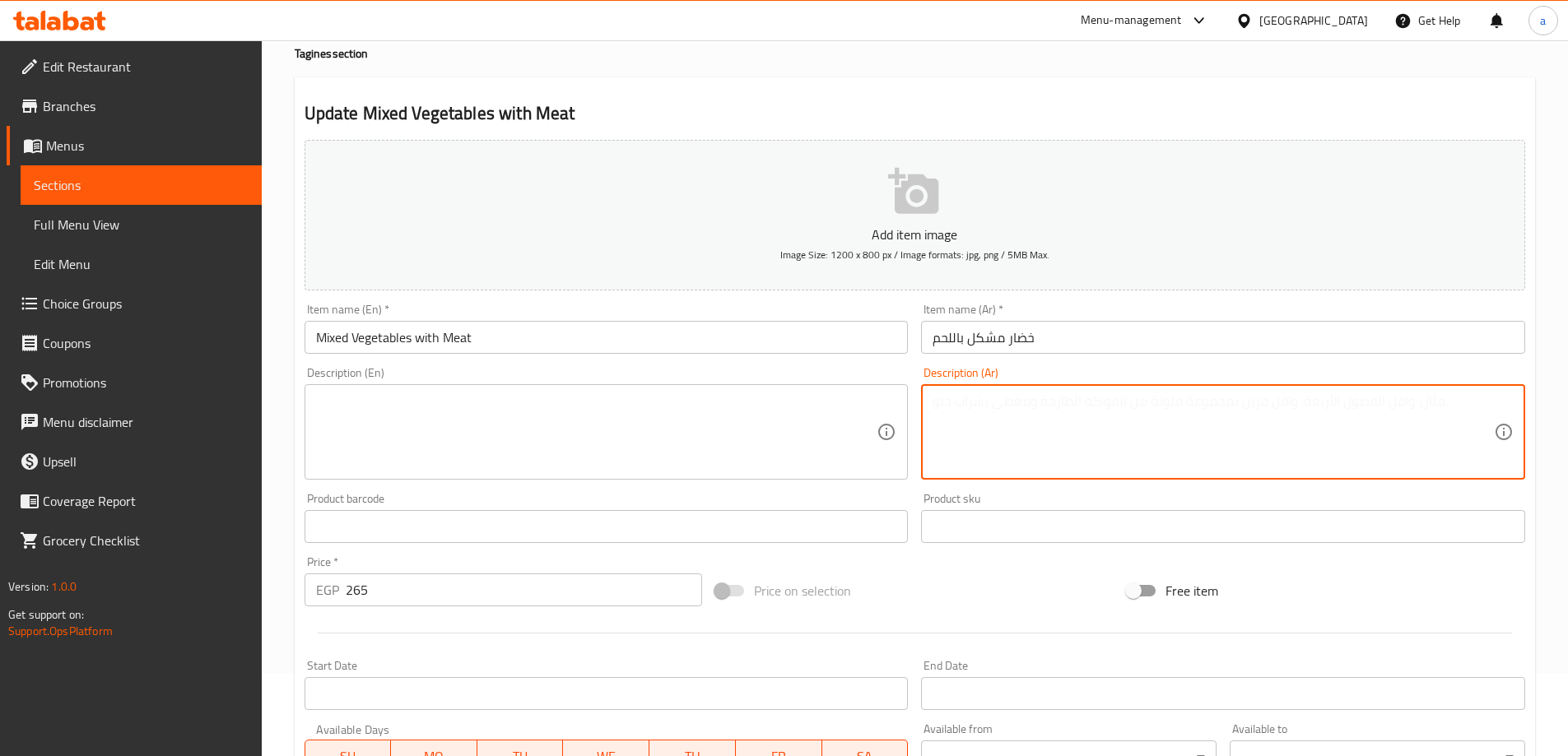
paste textarea "طاجن خضار مشكل مطهو بالصلصة مع اللحم"
type textarea "طاجن خضار مشكل مطهو بالصلصة مع اللحم"
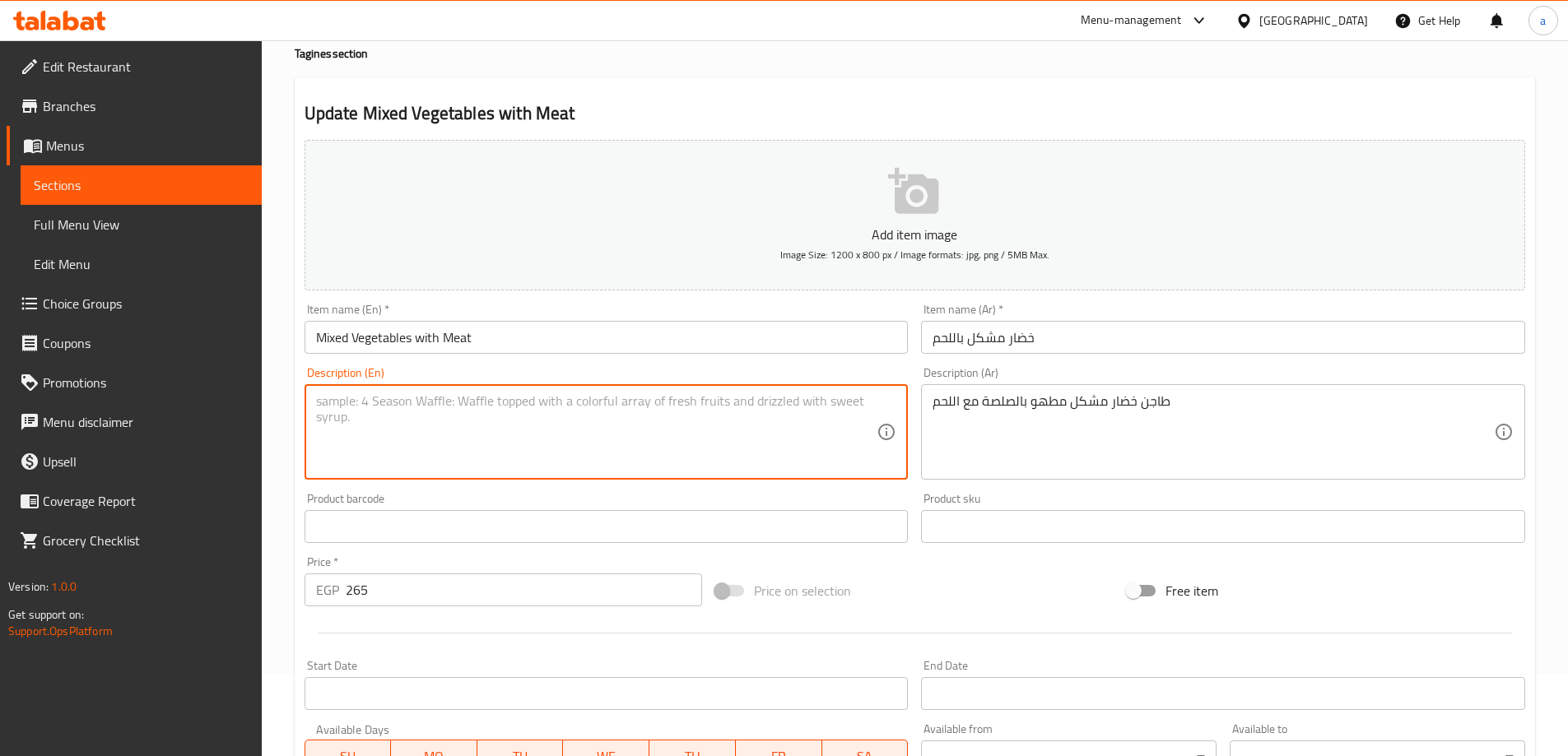
click at [678, 466] on textarea at bounding box center [597, 433] width 562 height 79
paste textarea "Mixed vegetable casserole cooked in sauce with meat"
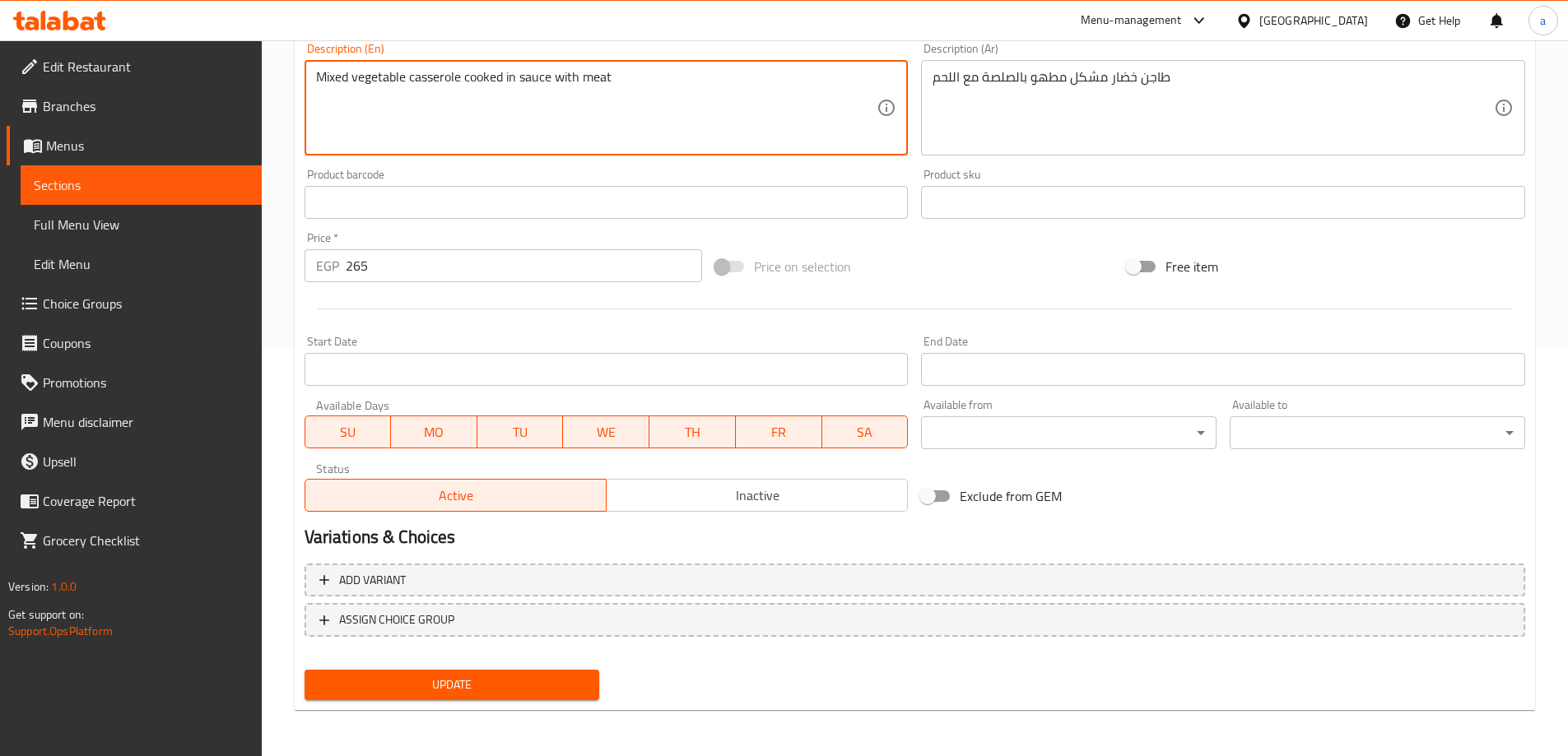
type textarea "Mixed vegetable casserole cooked in sauce with meat"
click at [504, 677] on span "Update" at bounding box center [452, 685] width 269 height 20
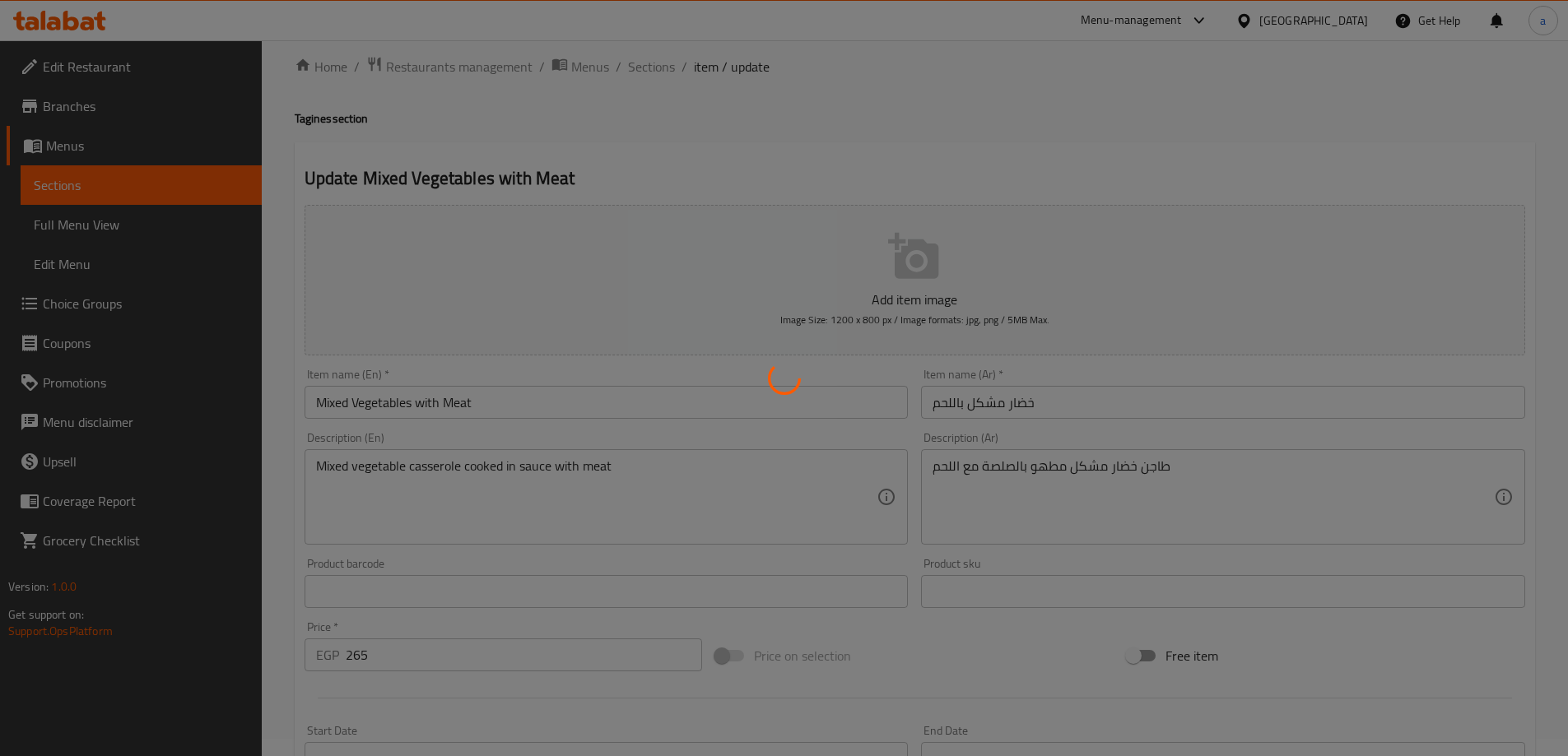
scroll to position [0, 0]
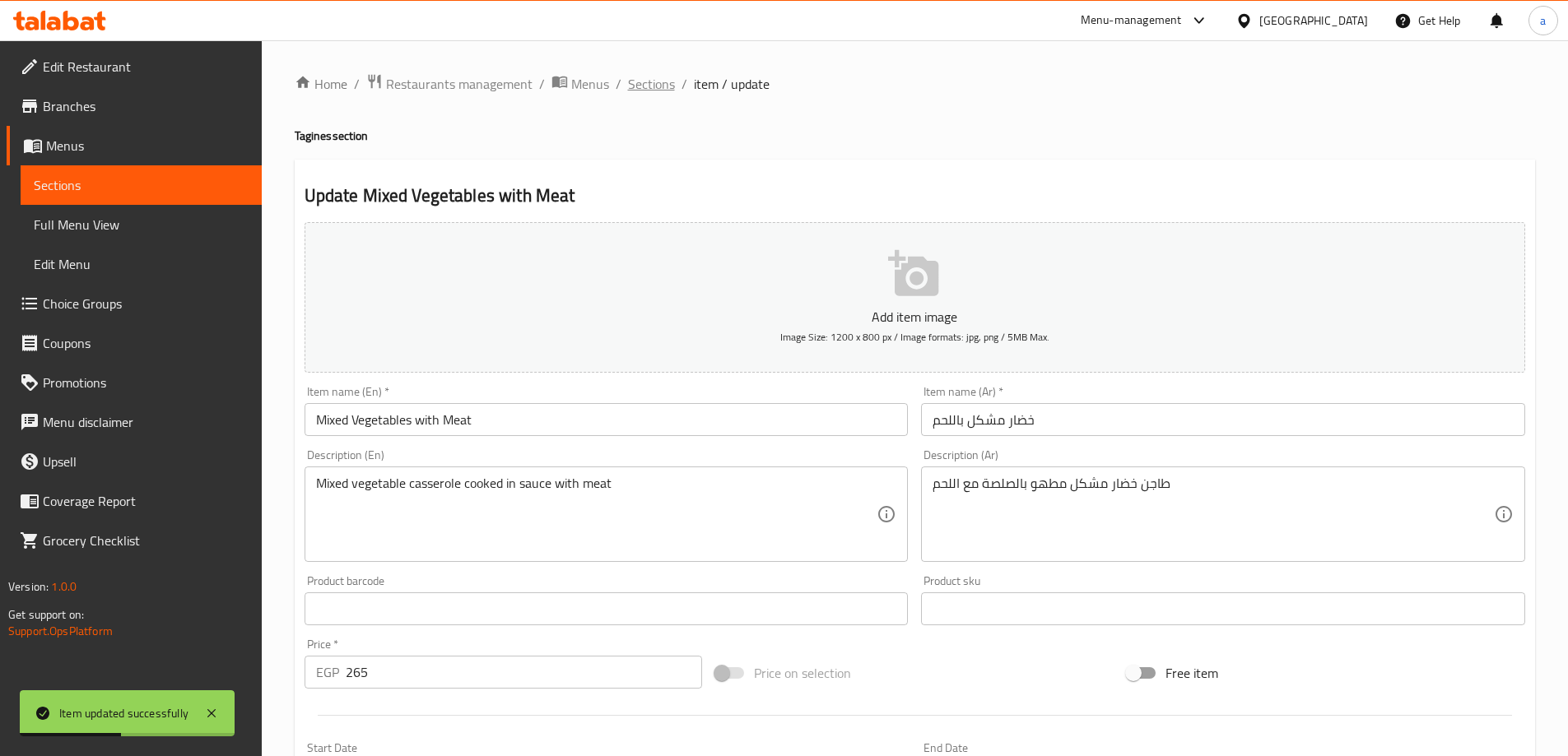
click at [636, 90] on span "Sections" at bounding box center [651, 84] width 47 height 20
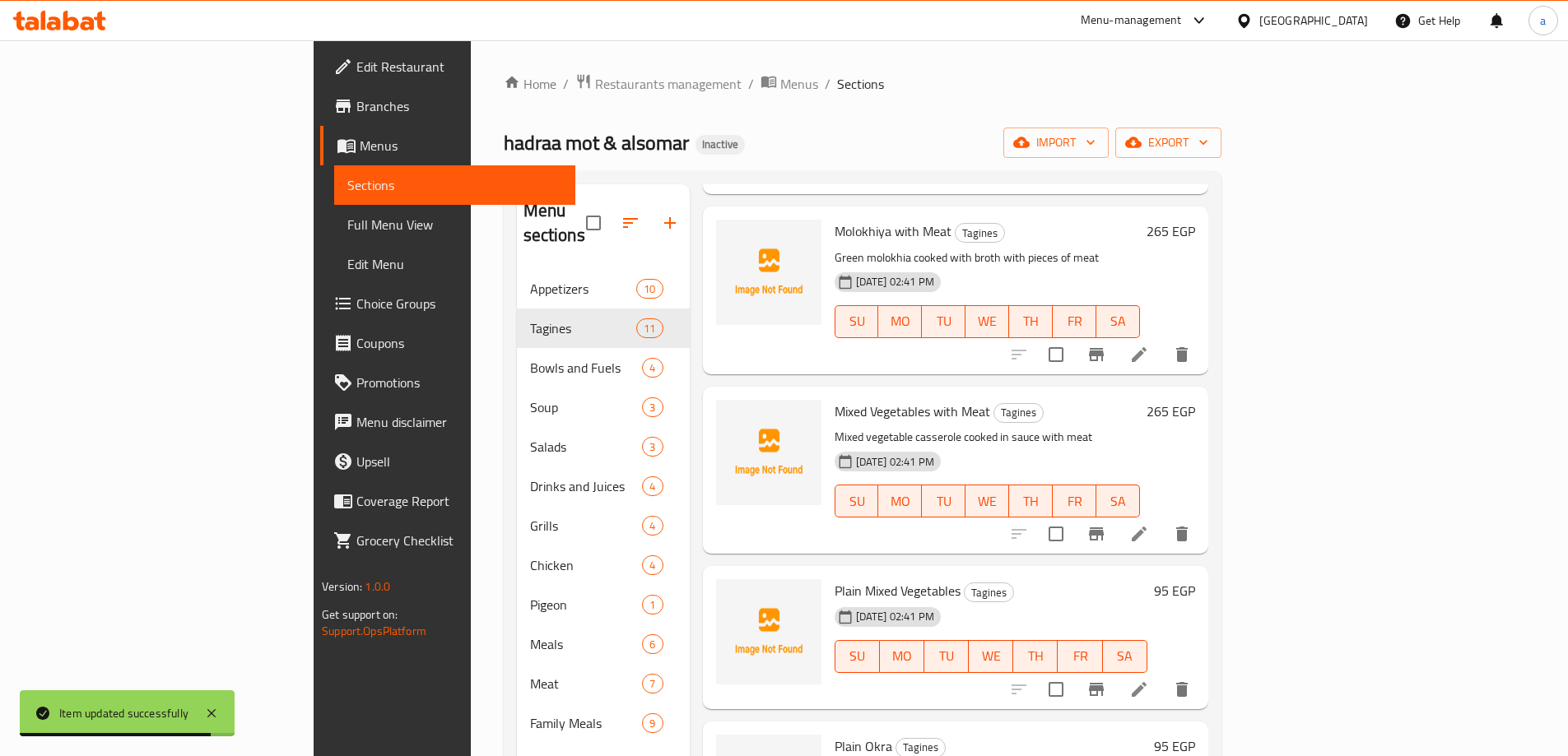
scroll to position [1057, 0]
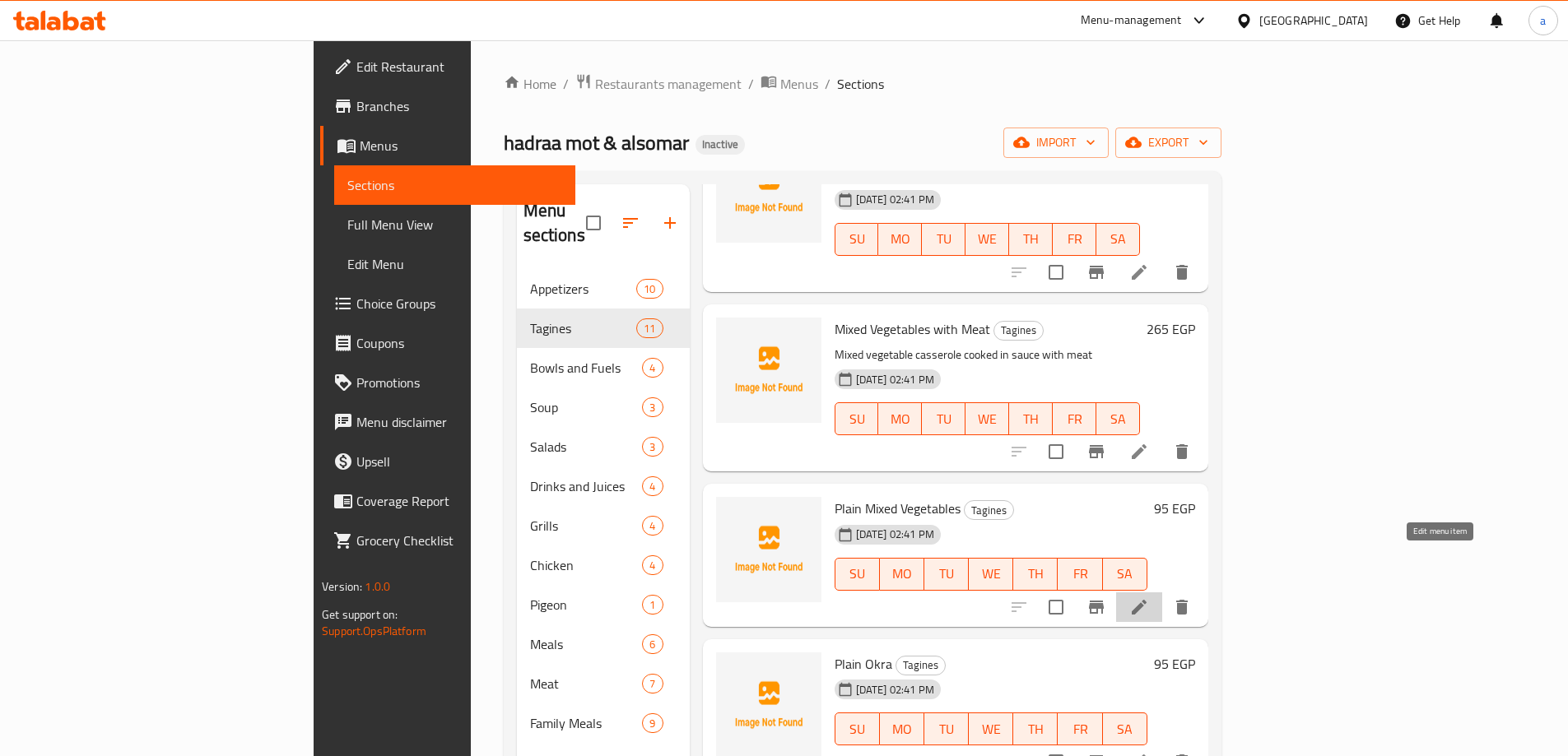
click at [1149, 597] on icon at bounding box center [1139, 607] width 20 height 20
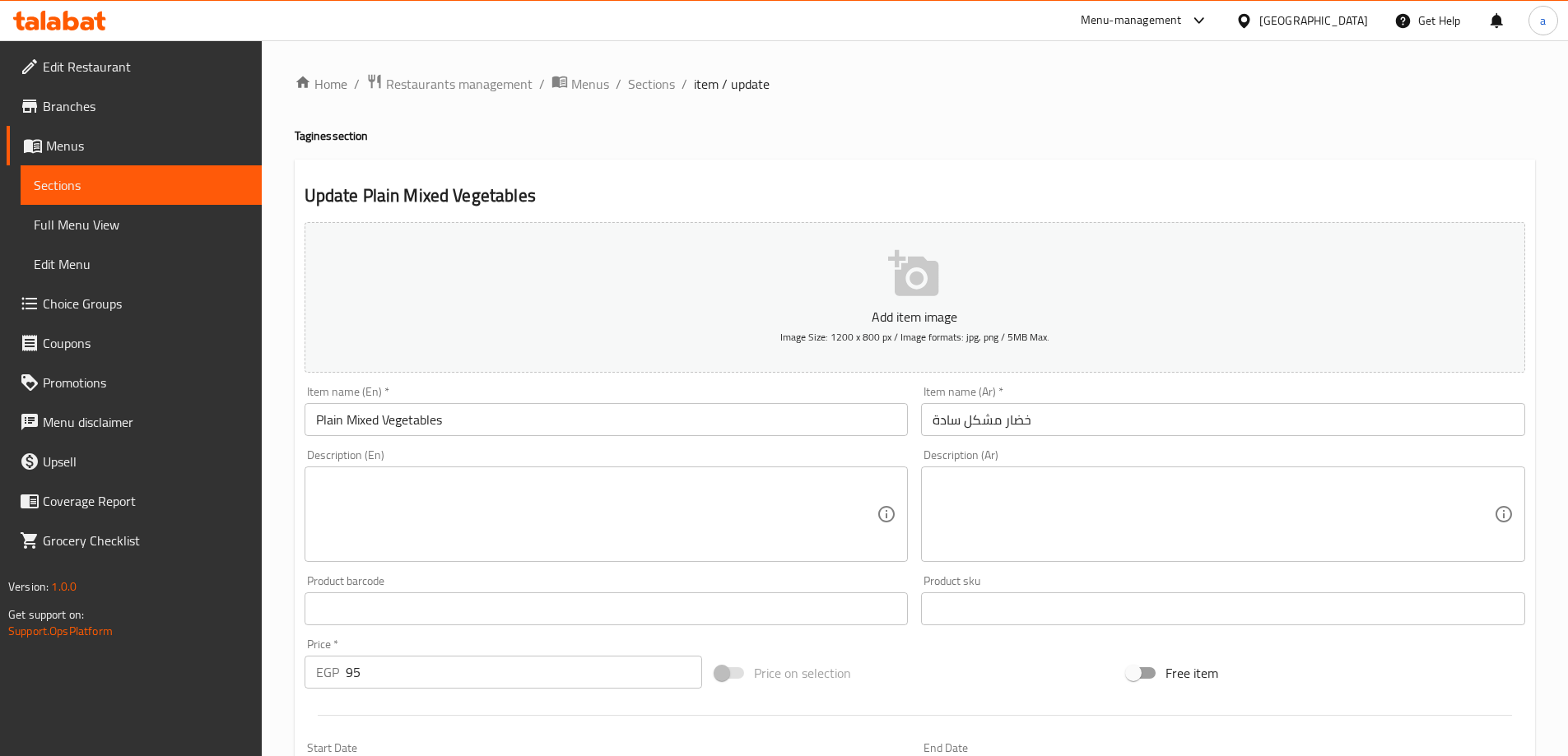
click at [910, 31] on div "Menu-management Egypt Get Help a" at bounding box center [784, 20] width 1568 height 39
click at [991, 492] on textarea at bounding box center [1213, 515] width 562 height 79
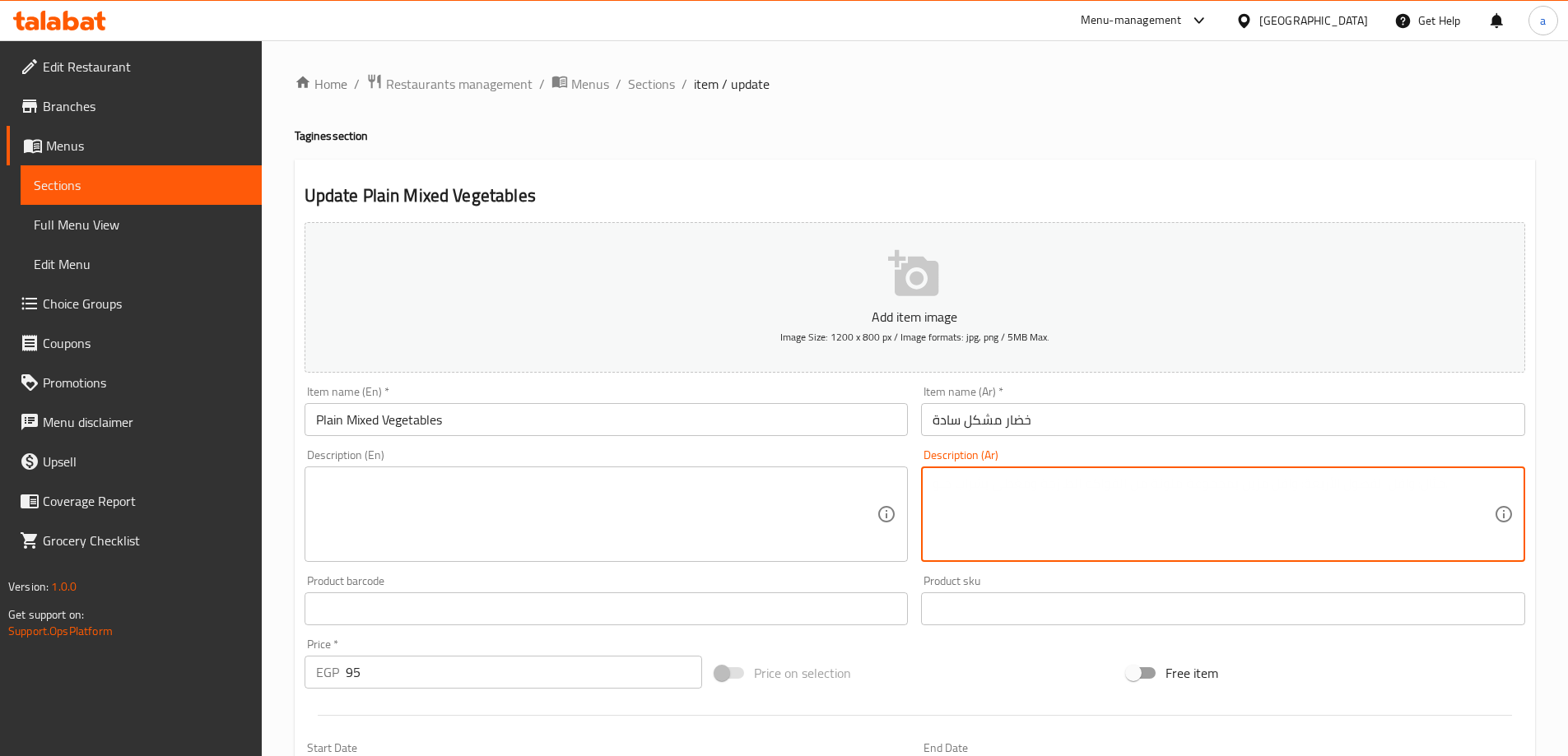
paste textarea "خضار مشكل مطهو بالصلصة بدون لحم"
type textarea "خضار مشكل مطهو بالصلصة بدون لحم"
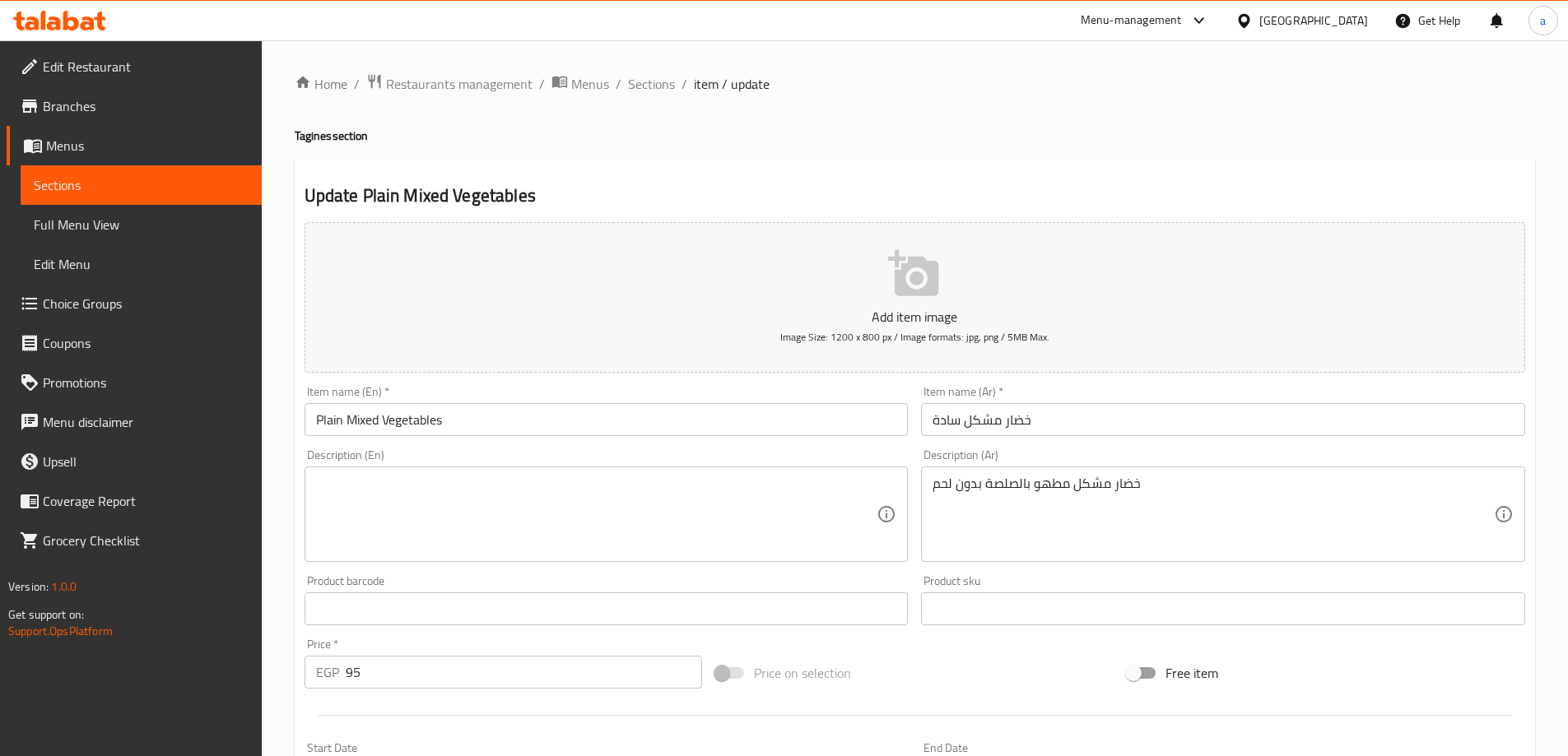
click at [962, 47] on div "Home / Restaurants management / Menus / Sections / item / update Tagines sectio…" at bounding box center [915, 601] width 1306 height 1122
click at [658, 509] on textarea at bounding box center [597, 515] width 562 height 79
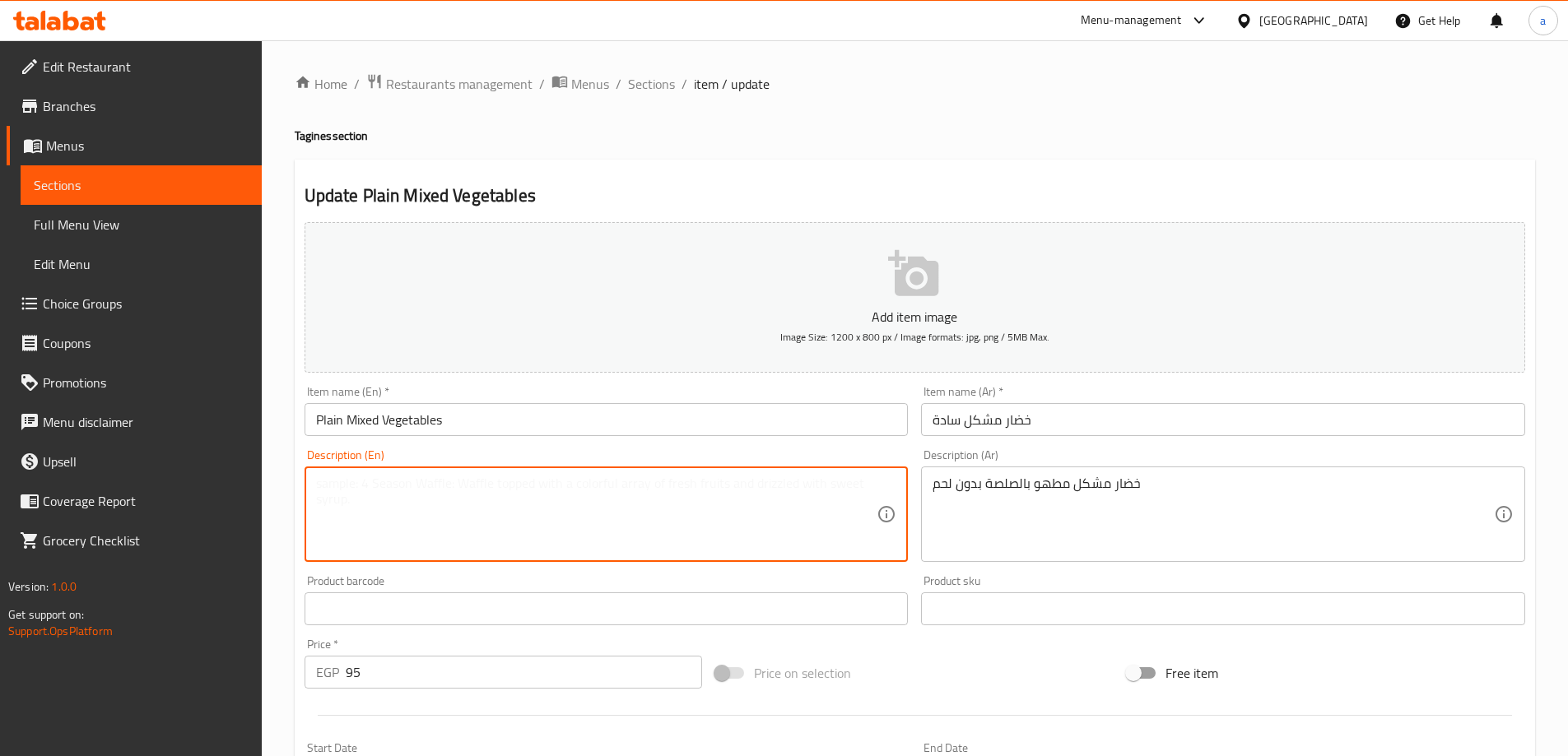
paste textarea "Mixed vegetables cooked in sauce without meat"
type textarea "Mixed vegetables cooked in sauce without meat"
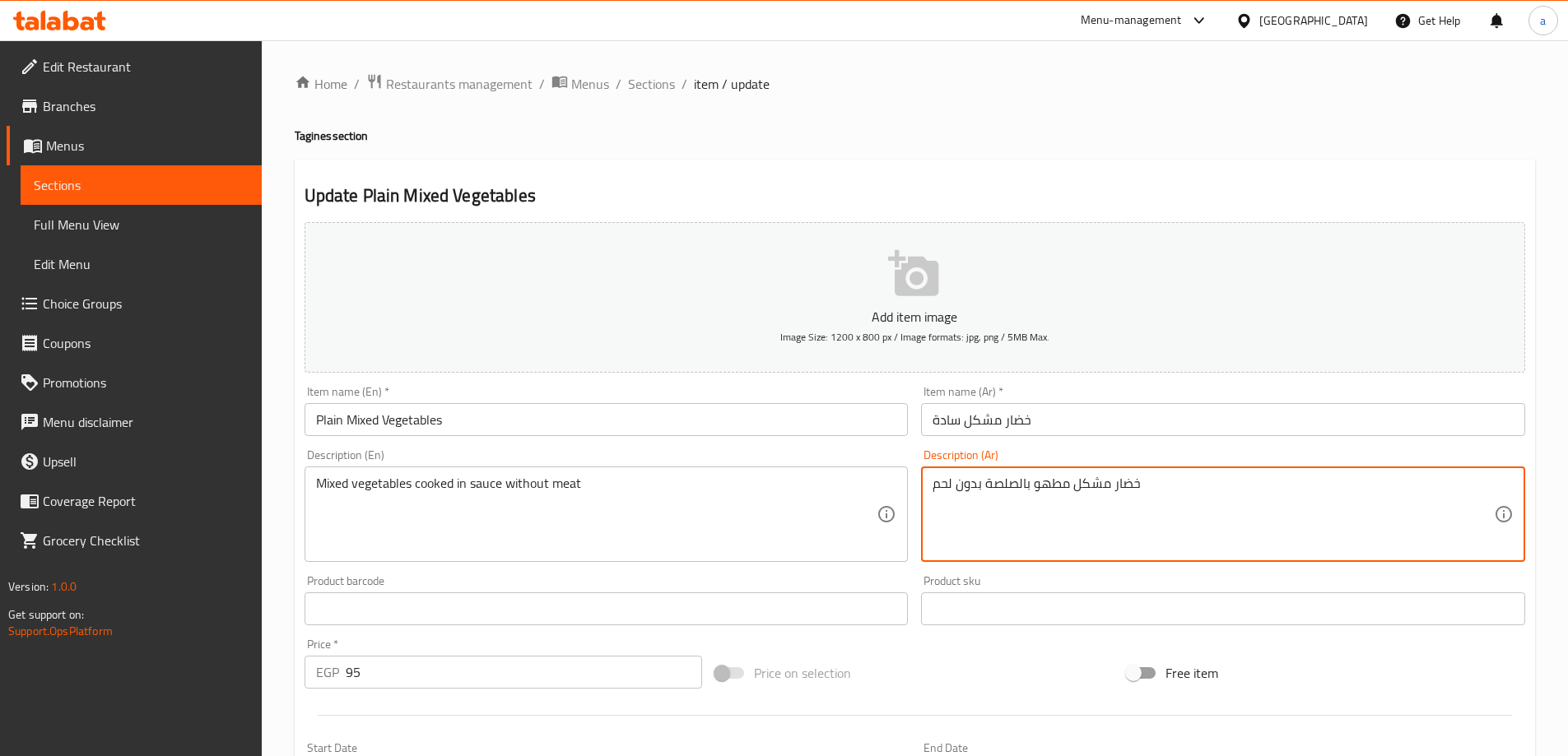
click at [965, 483] on textarea "خضار مشكل مطهو بالصلصة بدون لحم" at bounding box center [1213, 515] width 562 height 79
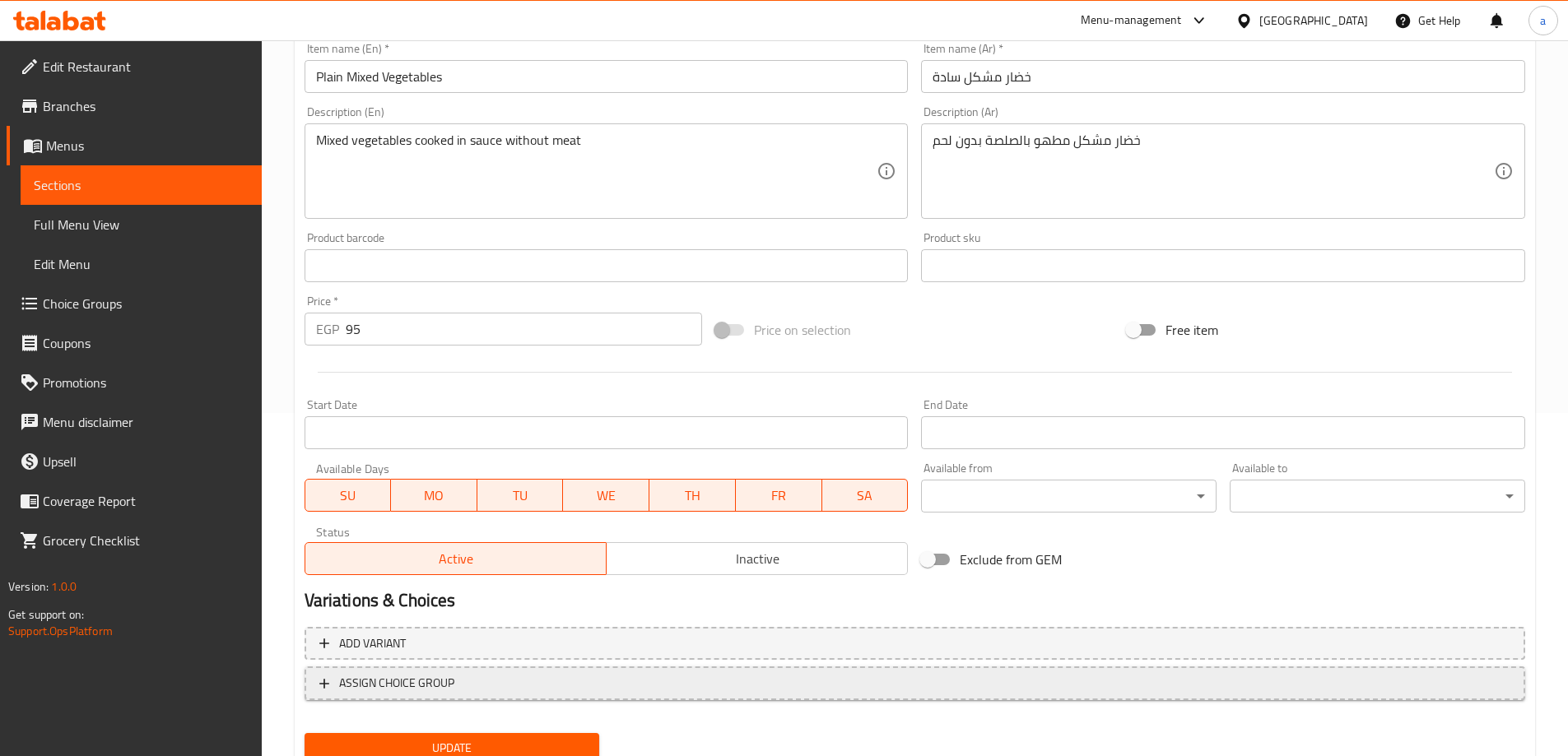
scroll to position [406, 0]
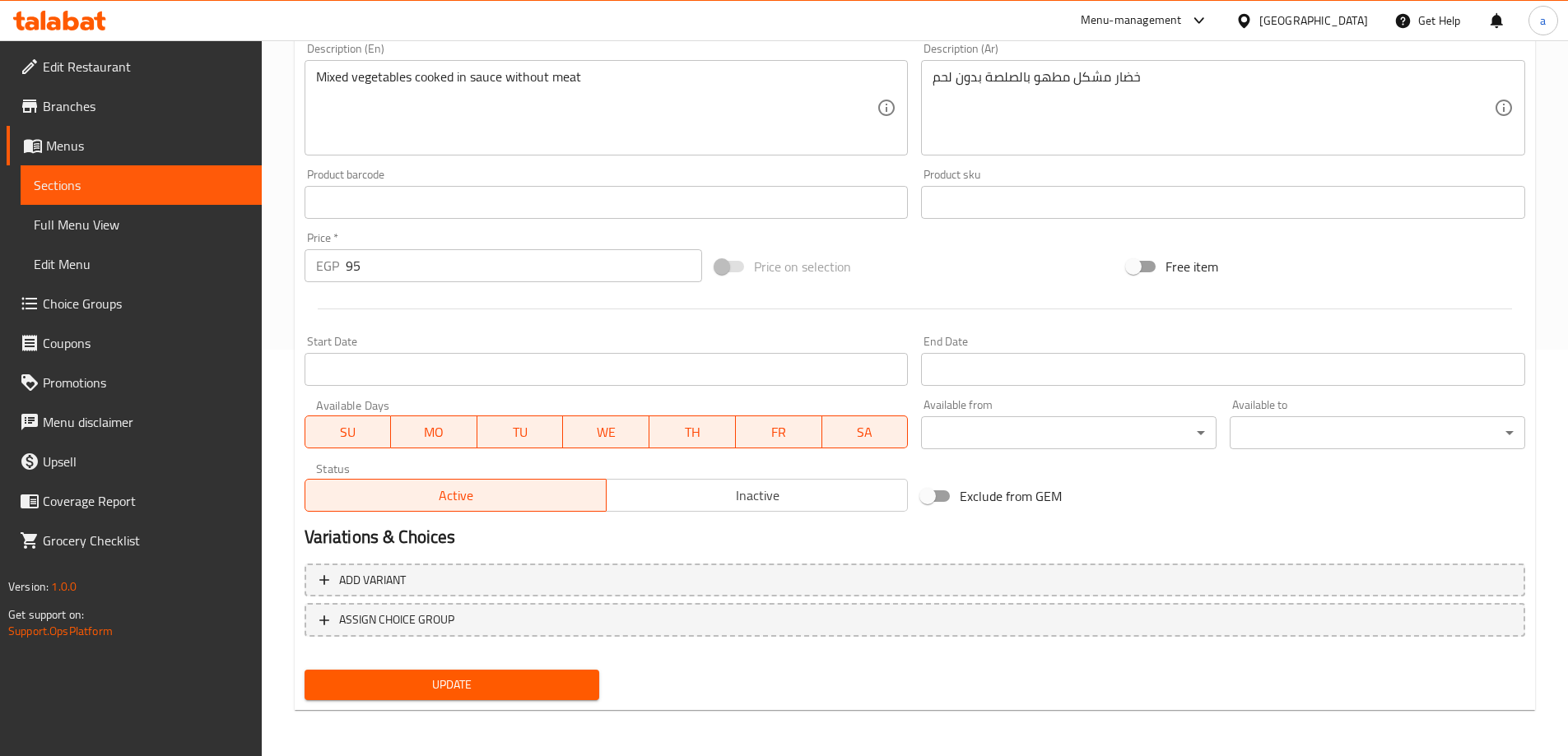
click at [533, 669] on div "Update" at bounding box center [452, 684] width 309 height 44
click at [537, 682] on span "Update" at bounding box center [452, 685] width 269 height 20
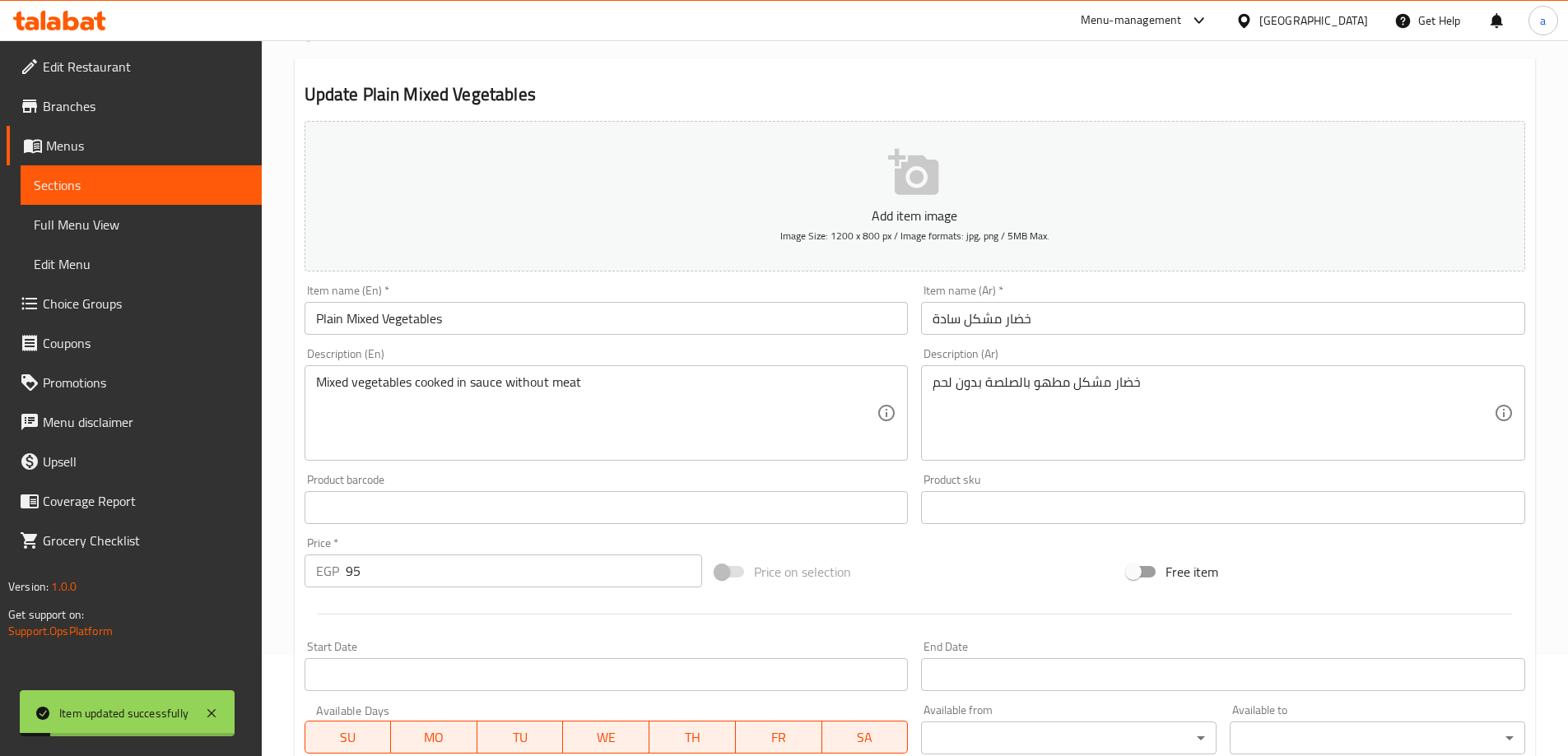
scroll to position [0, 0]
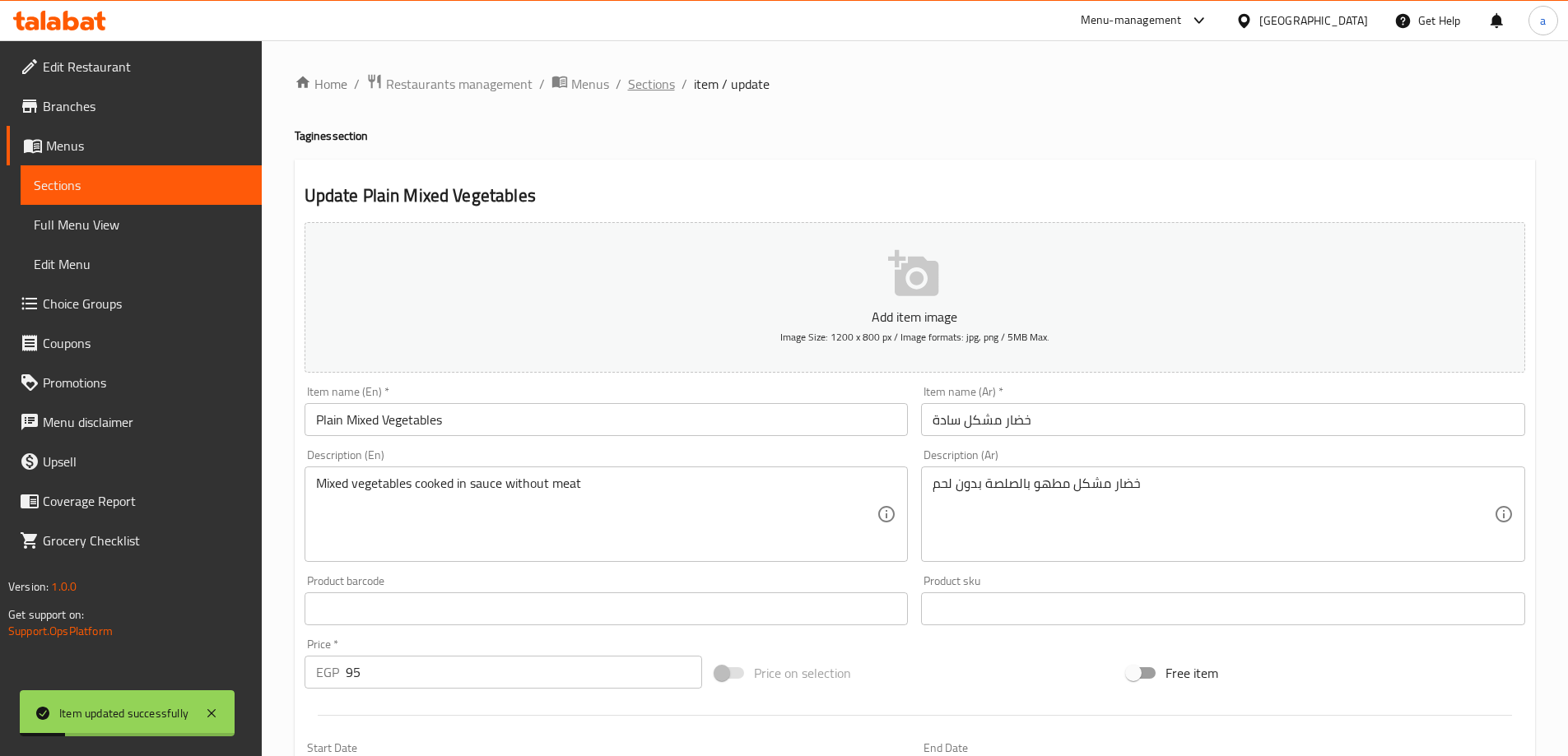
click at [655, 89] on span "Sections" at bounding box center [651, 84] width 47 height 20
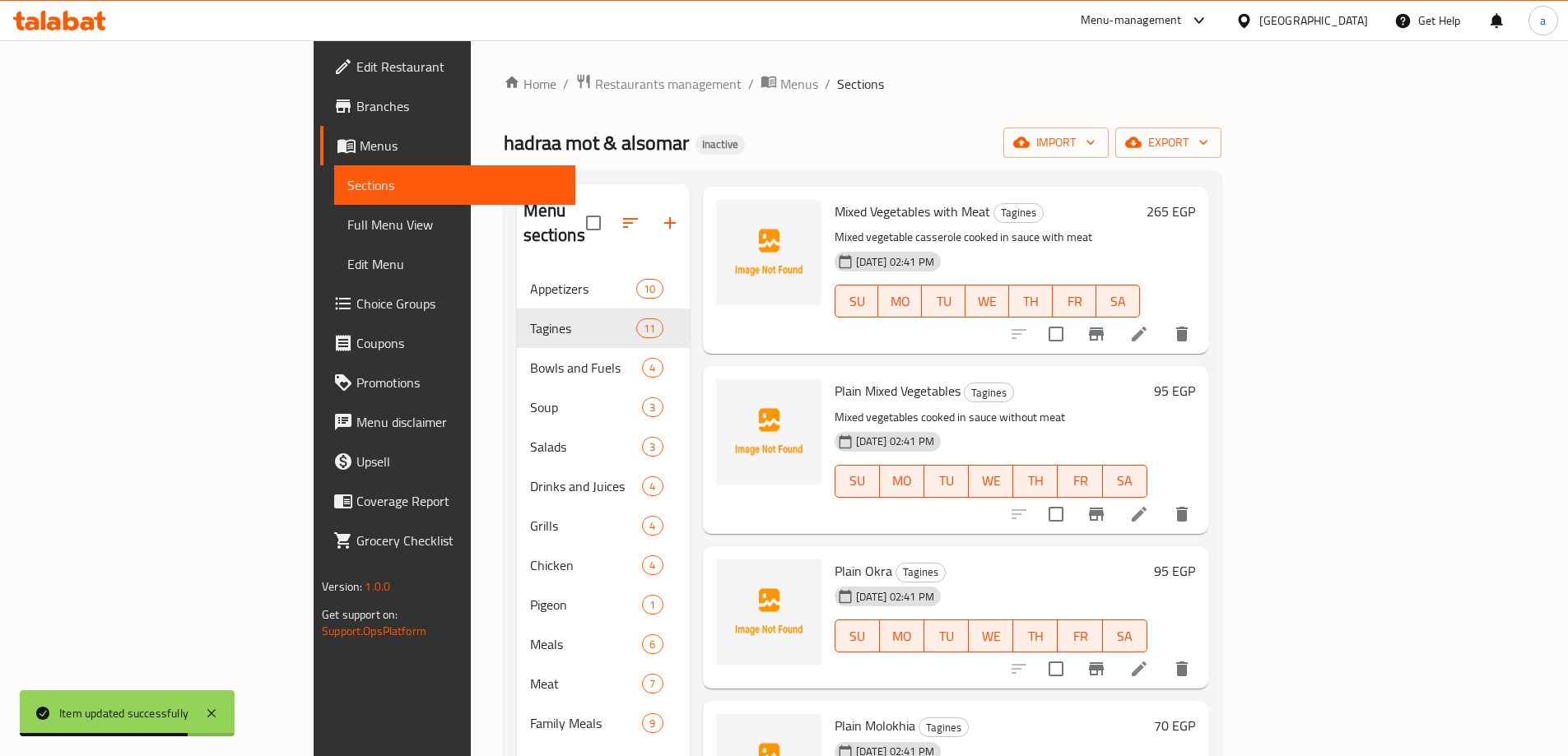
scroll to position [1188, 0]
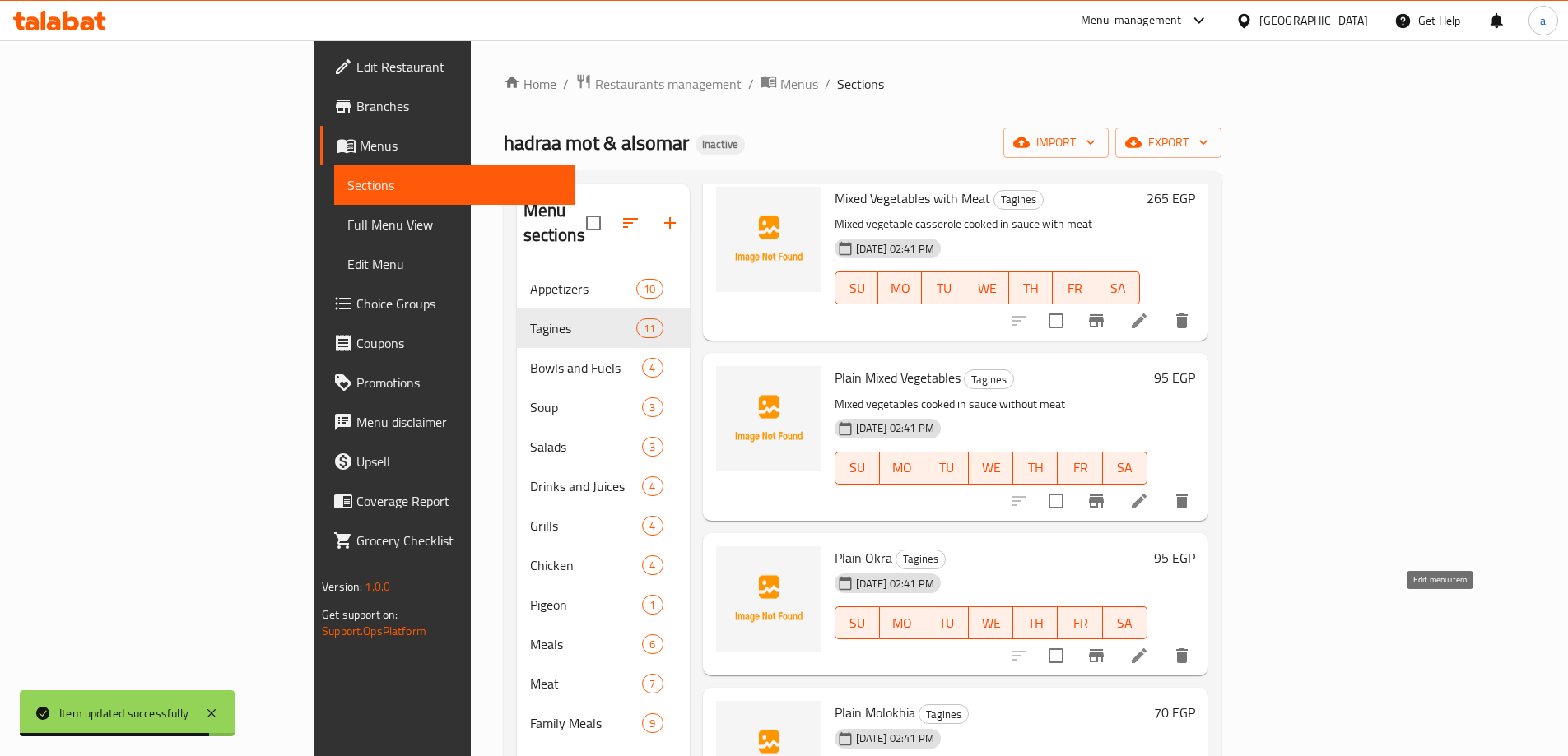
click at [1149, 646] on icon at bounding box center [1139, 655] width 20 height 20
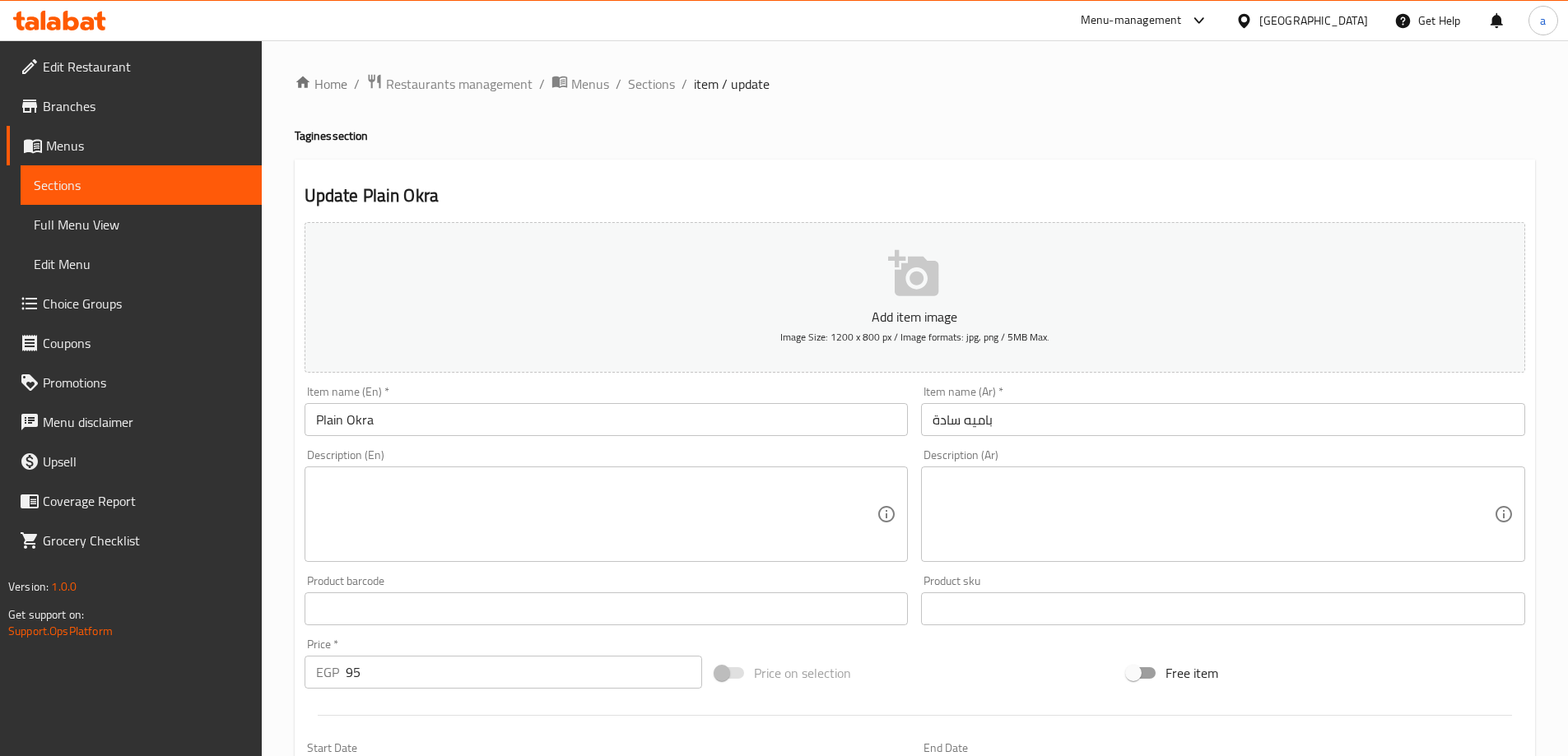
click at [943, 35] on div "Menu-management Egypt Get Help a" at bounding box center [784, 20] width 1568 height 39
click at [1082, 527] on textarea at bounding box center [1213, 515] width 562 height 79
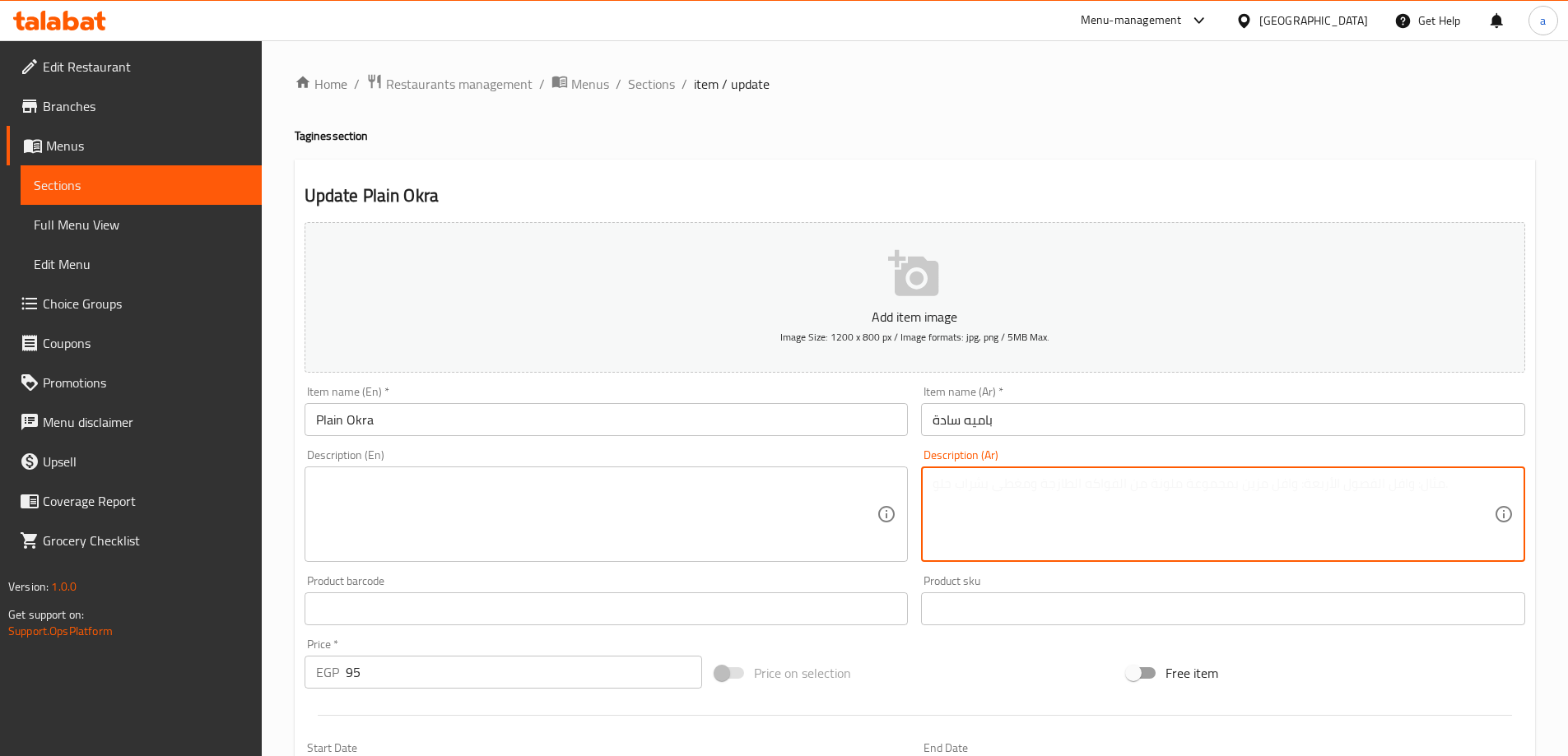
paste textarea "بامية مطهوة بصلصة الطماطم"
type textarea "بامية مطهوة بصلصة الطماطم"
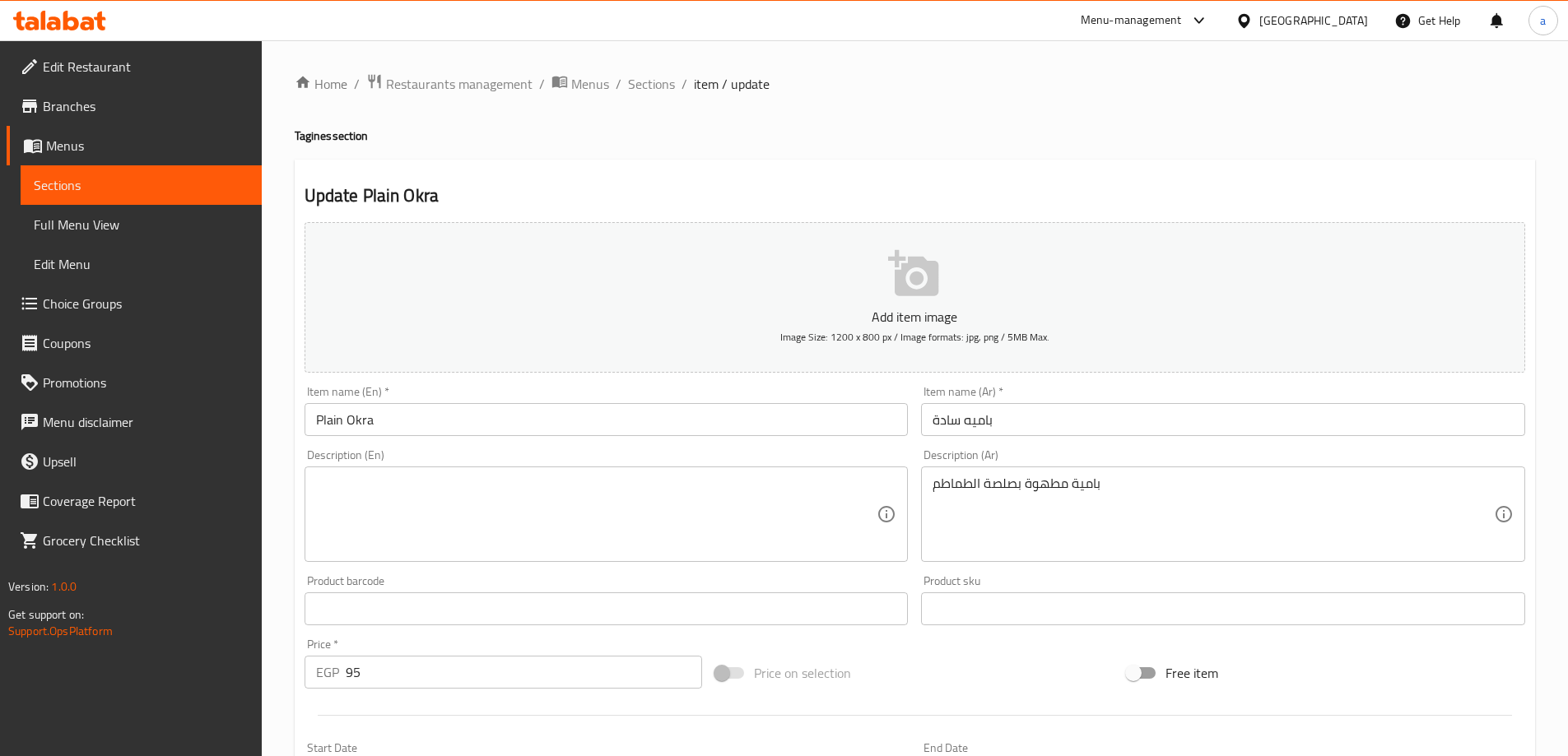
click at [838, 491] on textarea at bounding box center [597, 515] width 562 height 79
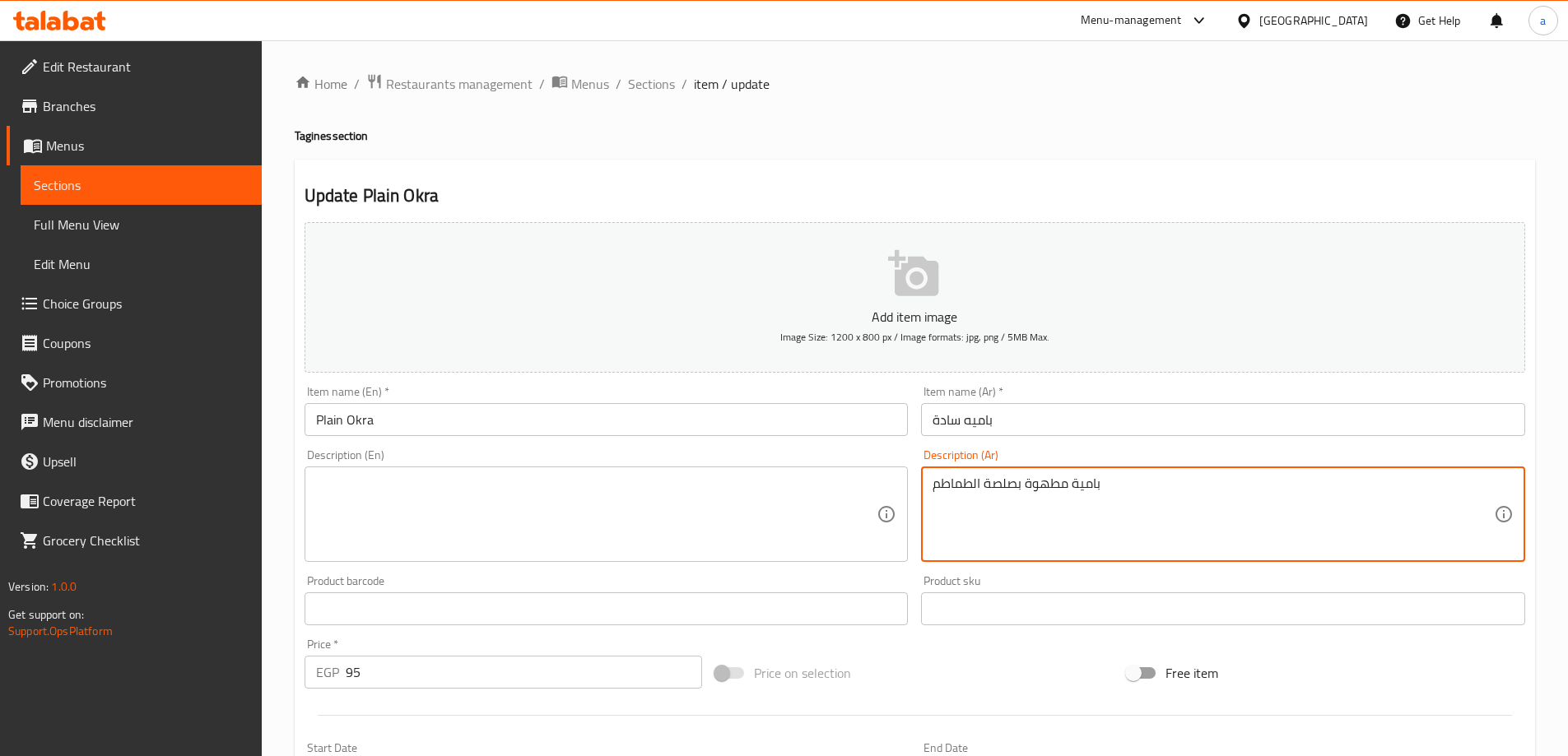
click at [984, 511] on textarea "بامية مطهوة بصلصة الطماطم" at bounding box center [1213, 515] width 562 height 79
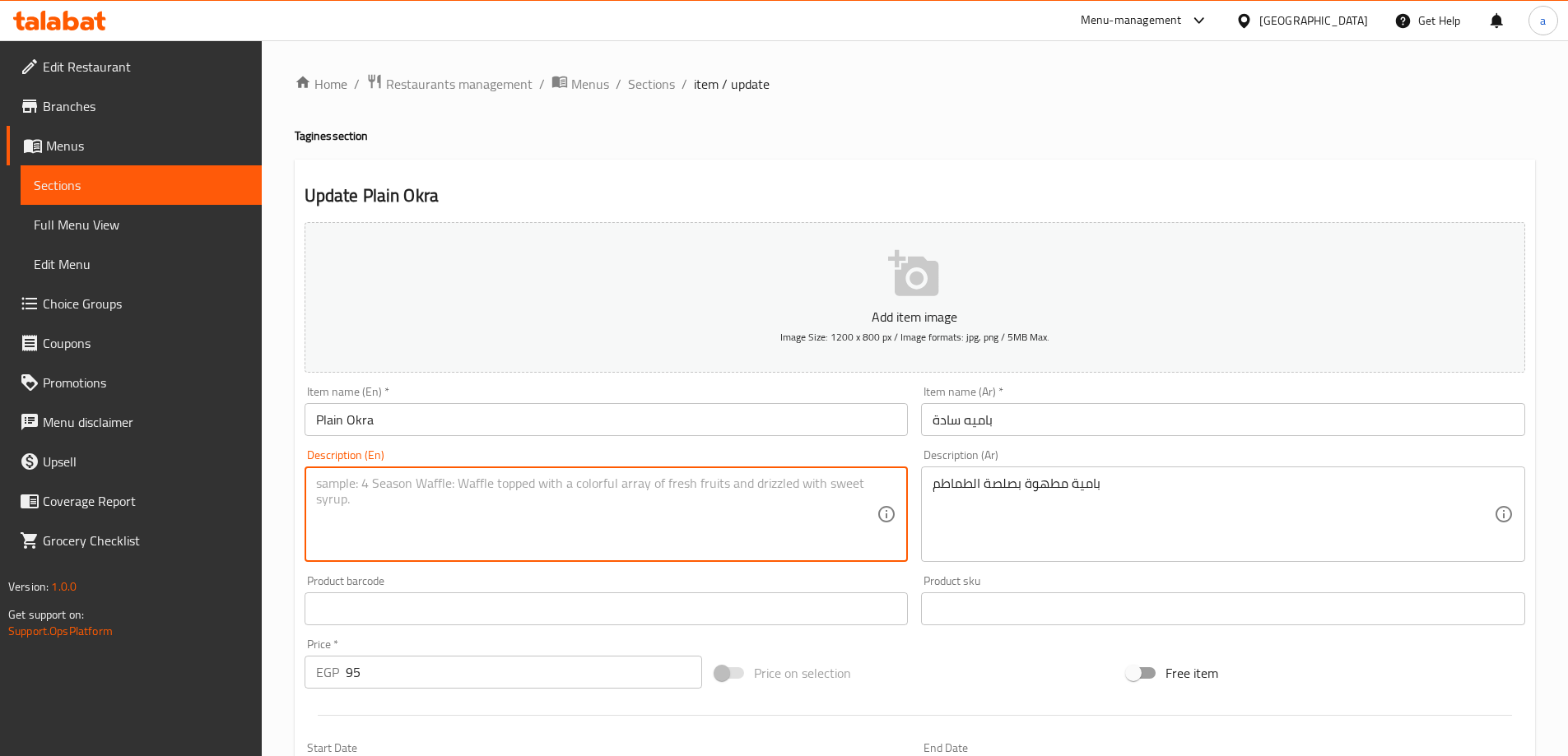
click at [657, 525] on textarea at bounding box center [597, 515] width 562 height 79
paste textarea "Okra cooked in tomato sauce"
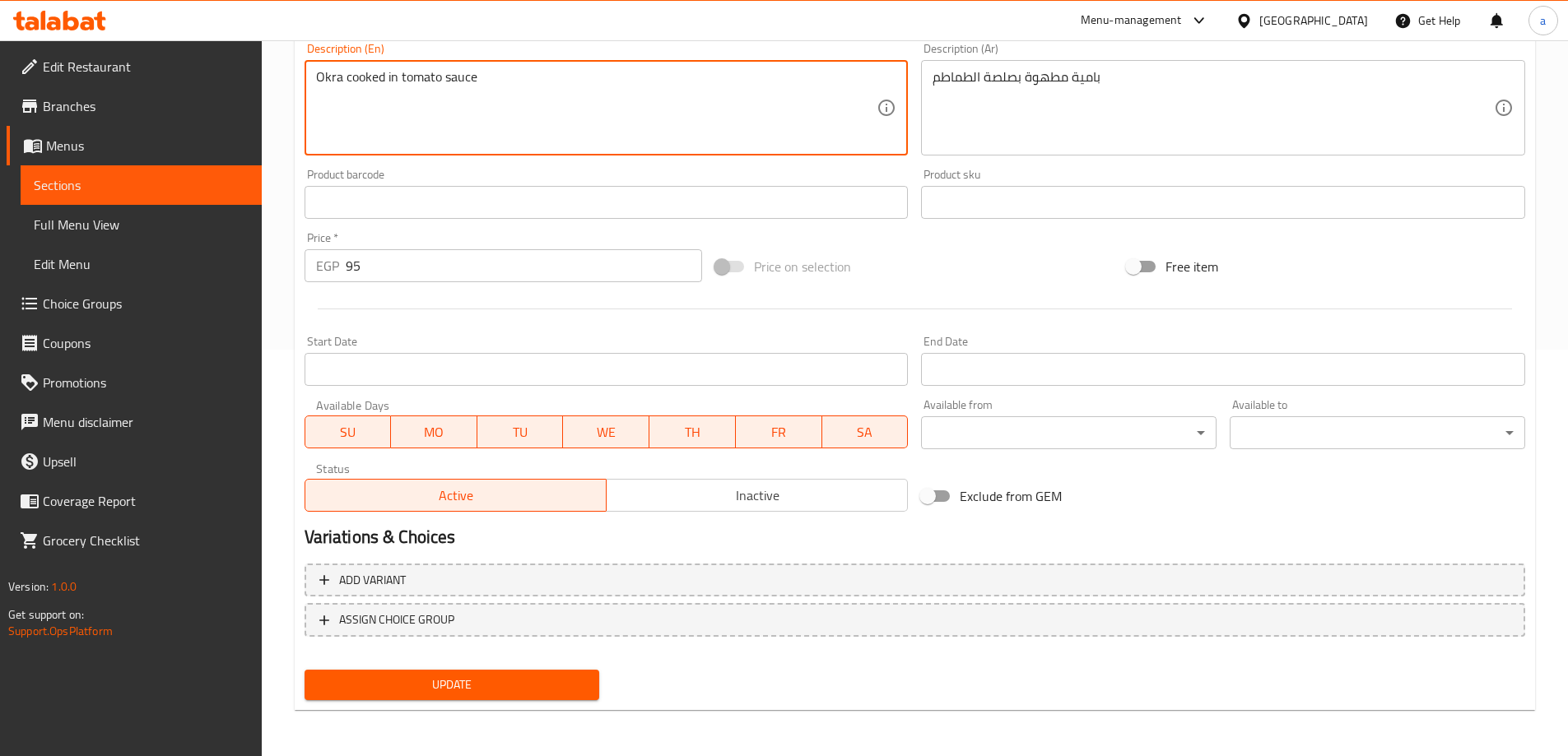
type textarea "Okra cooked in tomato sauce"
click at [574, 691] on span "Update" at bounding box center [452, 685] width 269 height 20
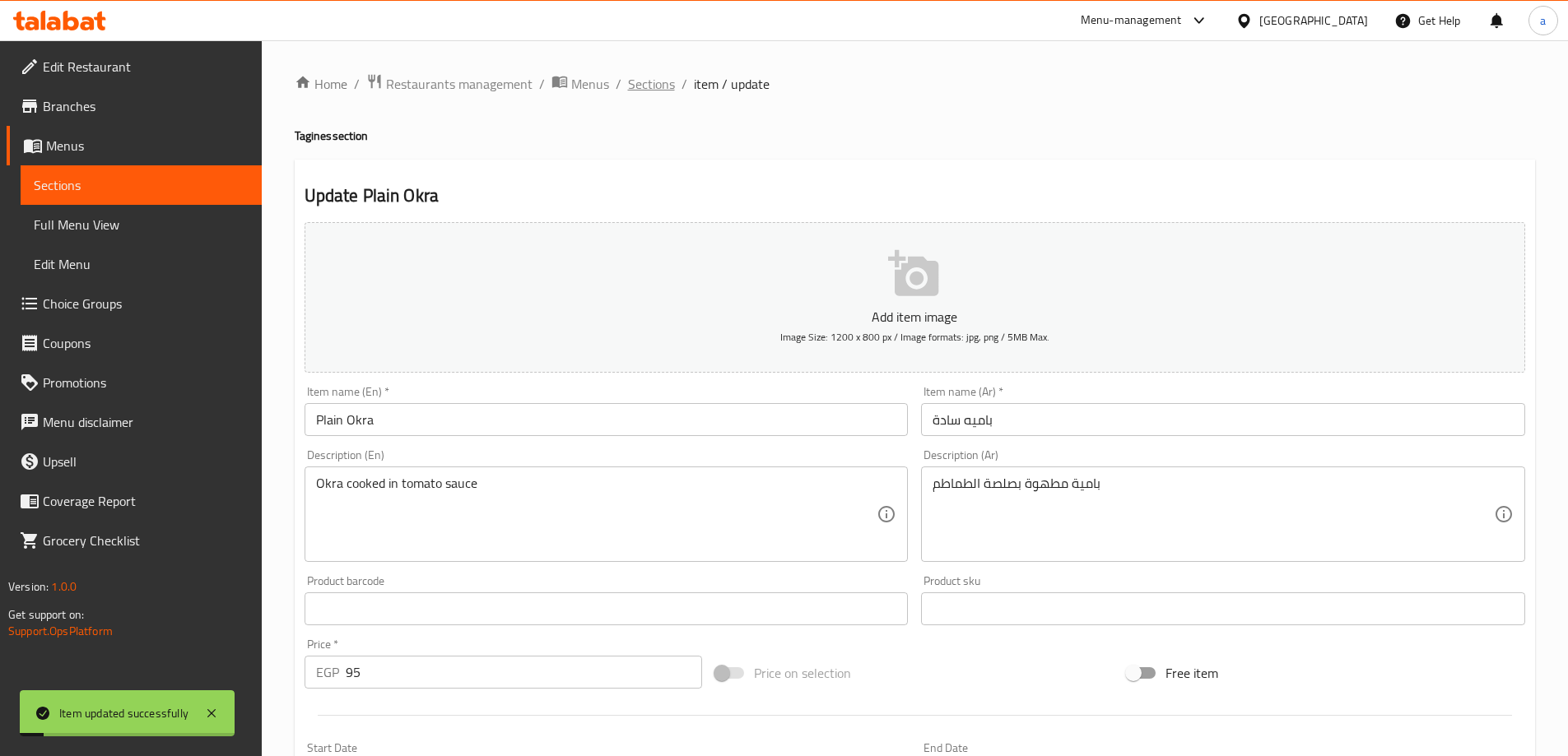
click at [653, 78] on span "Sections" at bounding box center [651, 84] width 47 height 20
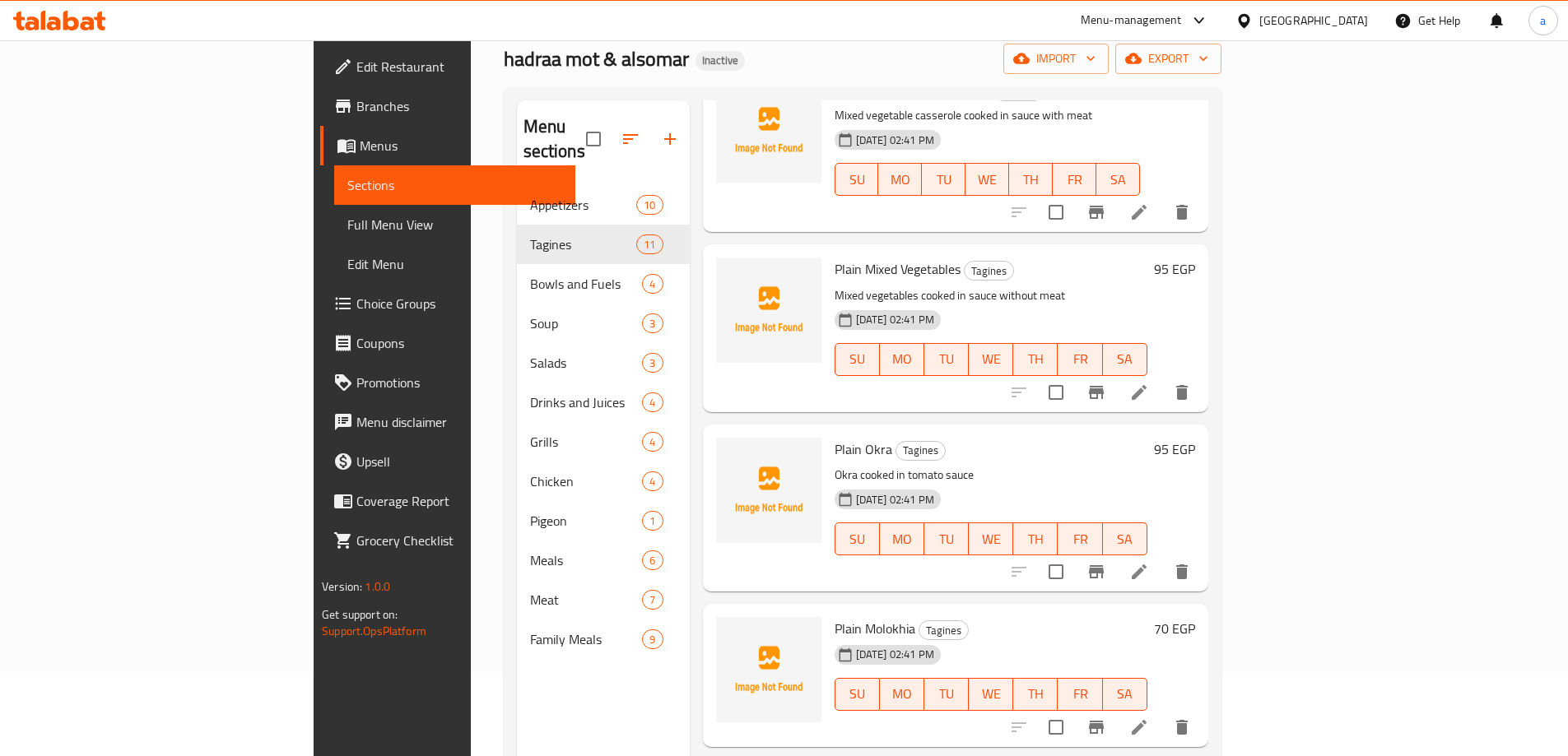
scroll to position [230, 0]
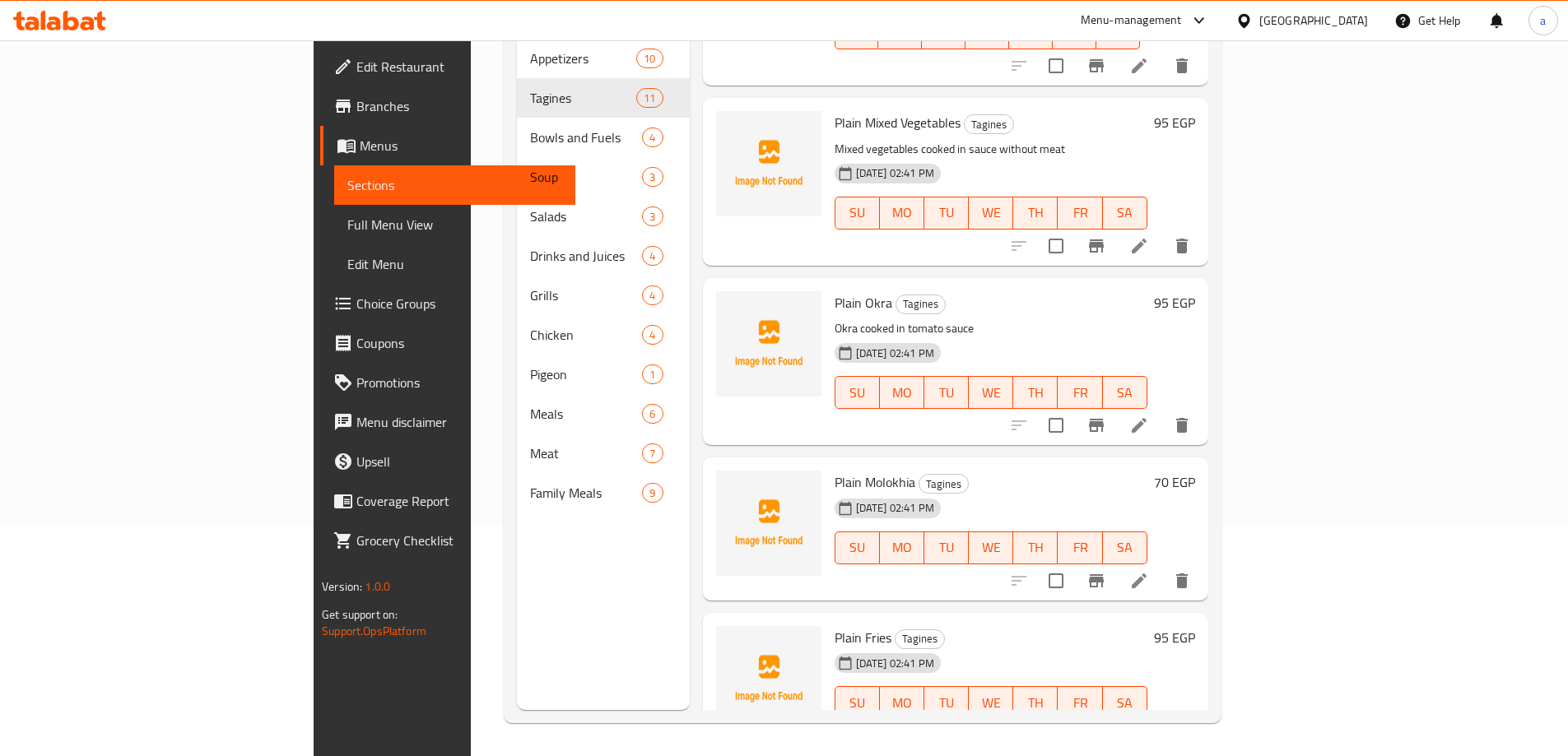
click at [1162, 566] on li at bounding box center [1139, 580] width 46 height 30
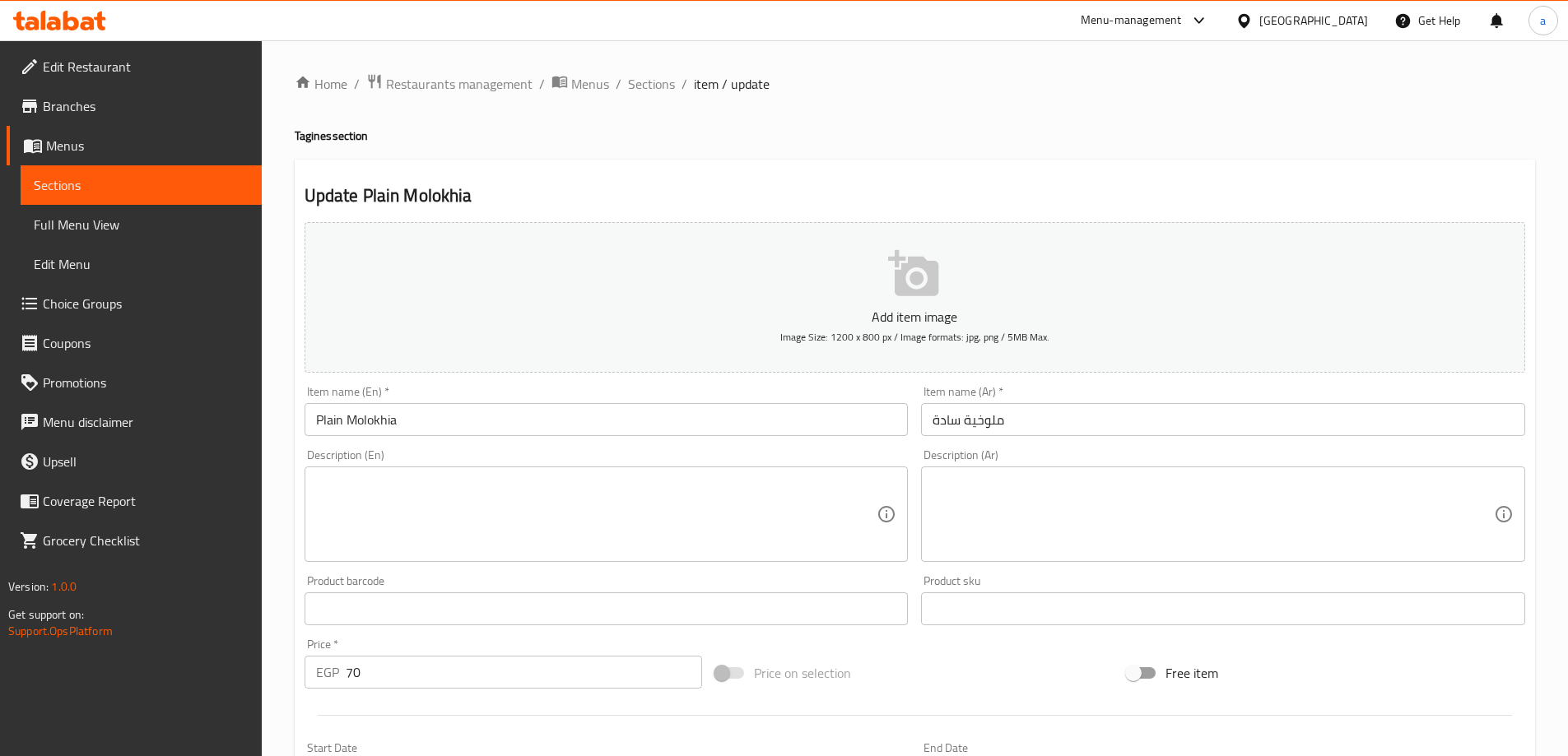
click at [848, 55] on div "Home / Restaurants management / Menus / Sections / item / update Tagines sectio…" at bounding box center [915, 601] width 1306 height 1122
click at [692, 517] on textarea at bounding box center [597, 515] width 562 height 79
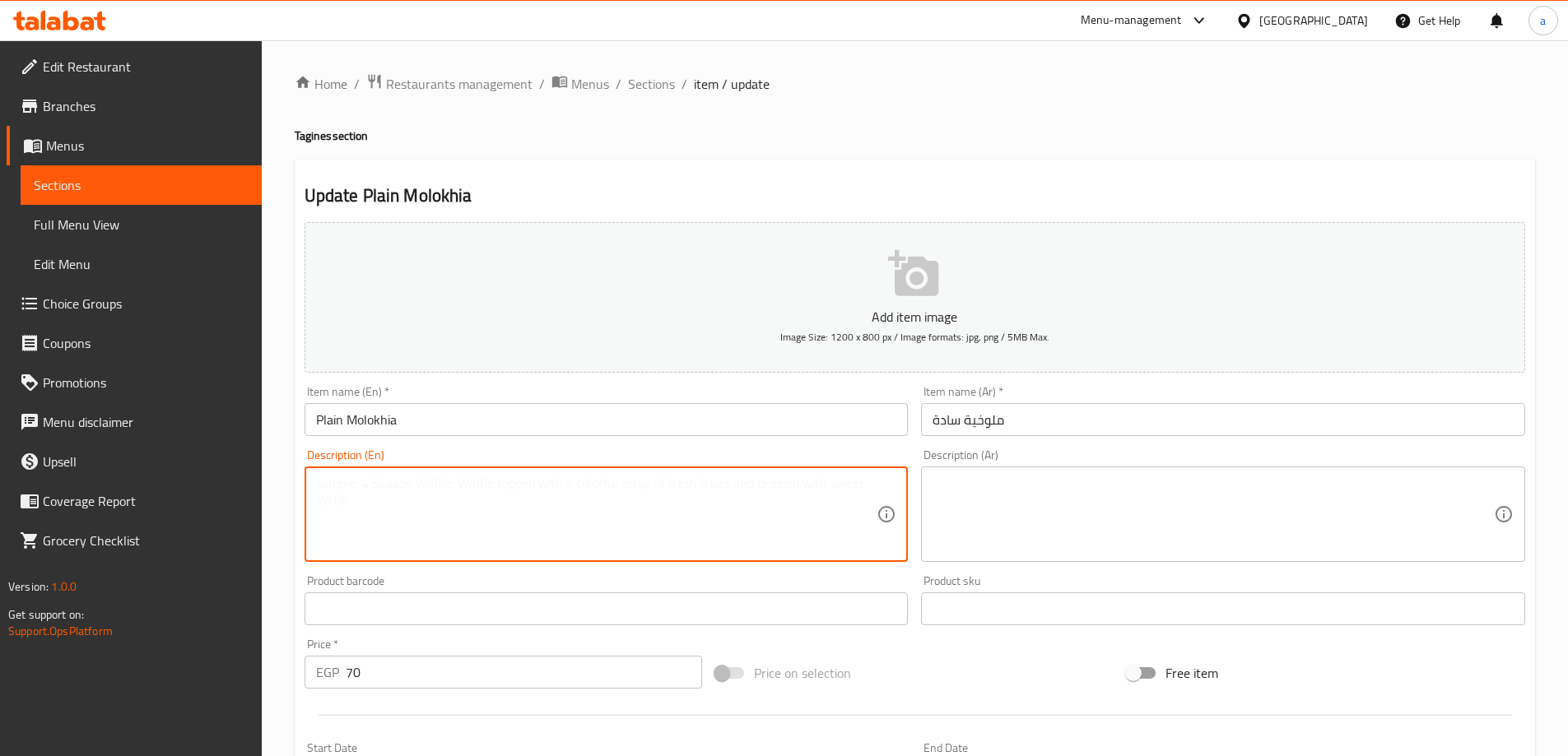
paste textarea "ملوخية خضراء مطهوة بالمرق بدون لحم"
type textarea "ملوخية خضراء مطهوة بالمرق بدون لحم"
click at [641, 489] on textarea "ملوخية خضراء مطهوة بالمرق بدون لحم" at bounding box center [597, 515] width 562 height 79
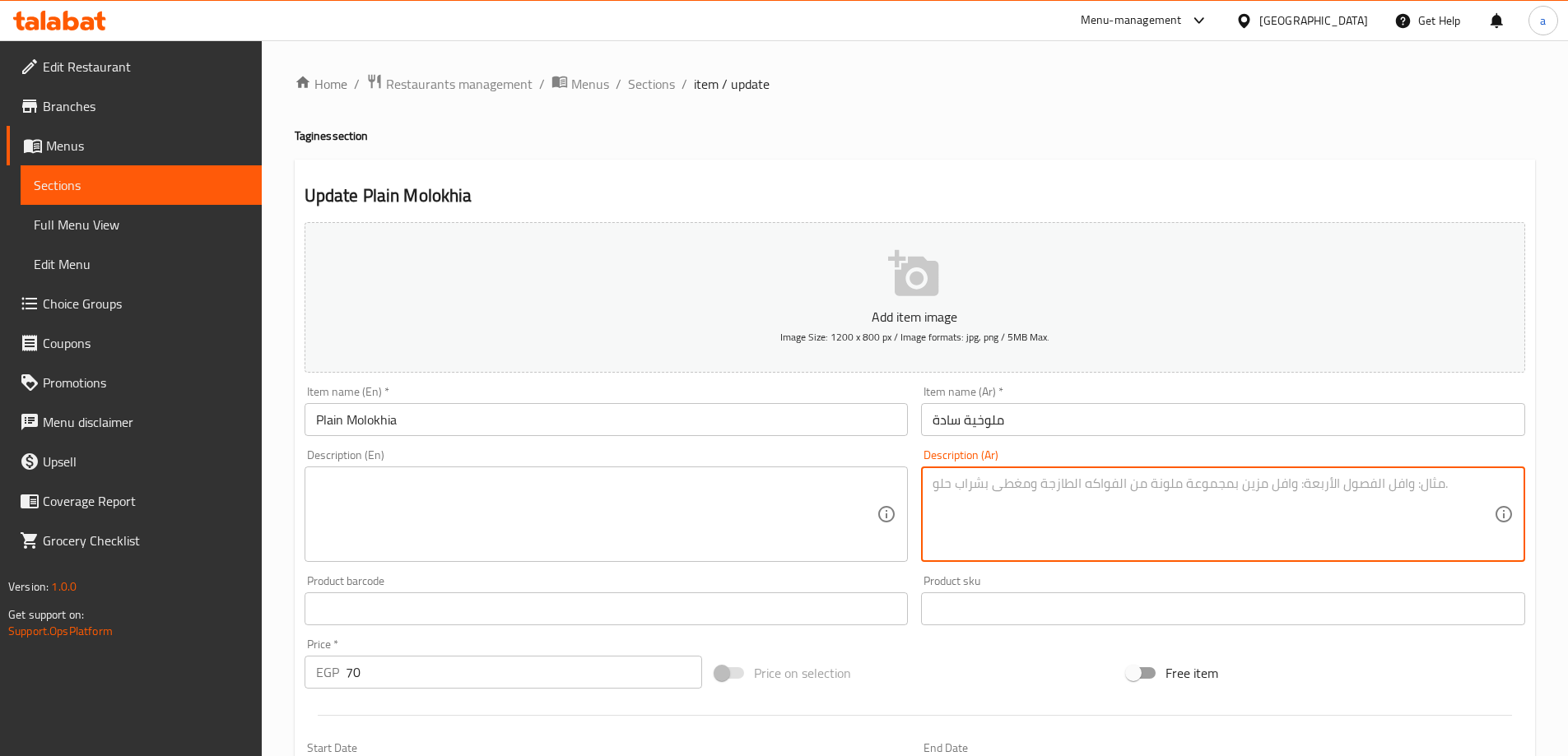
click at [1161, 492] on textarea at bounding box center [1213, 515] width 562 height 79
paste textarea "ملوخية خضراء مطهوة بالمرق بدون لحم"
type textarea "ملوخية خضراء مطهوة بالمرق بدون لحم"
click at [811, 478] on textarea at bounding box center [597, 515] width 562 height 79
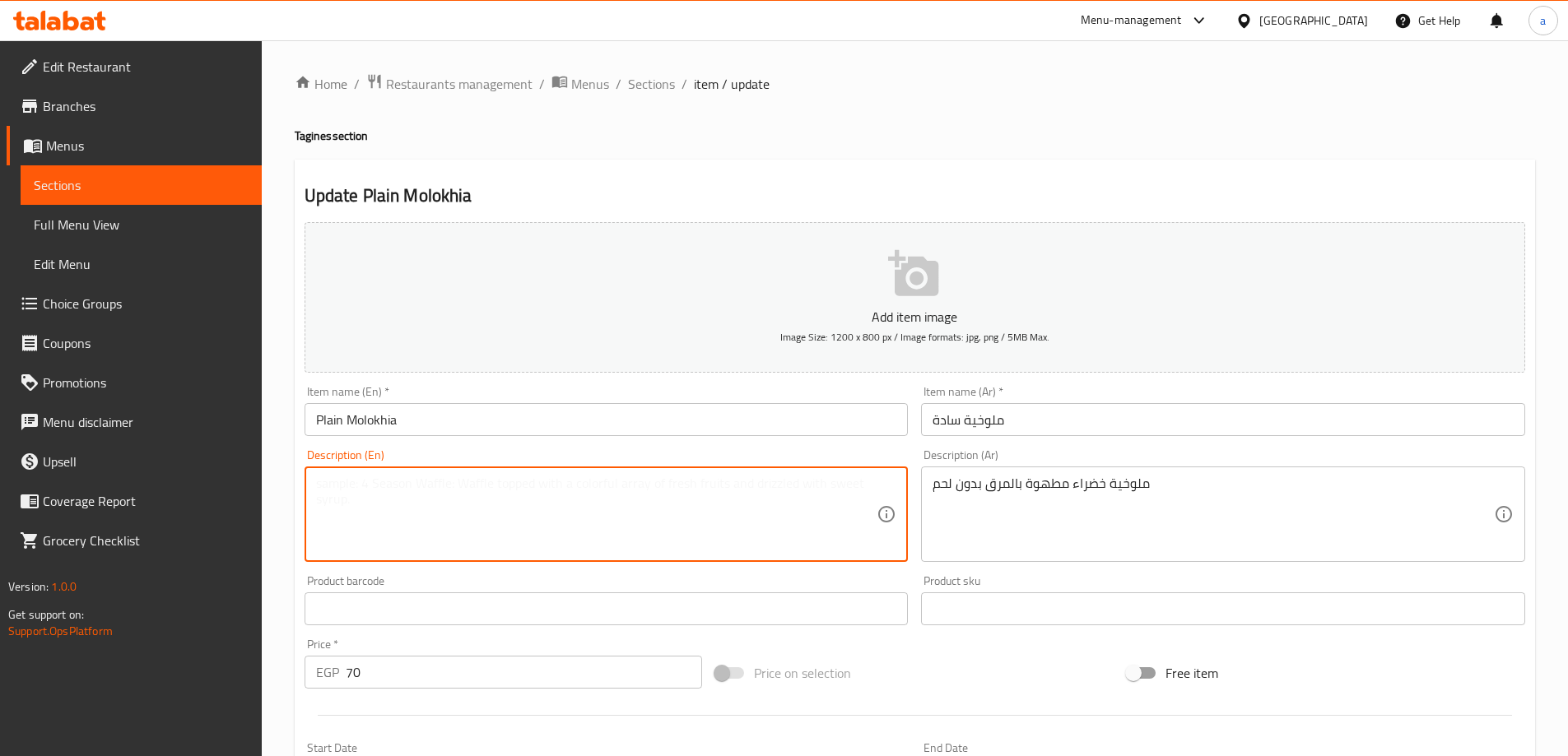
paste textarea "Green Molokhia cooked in broth without meat"
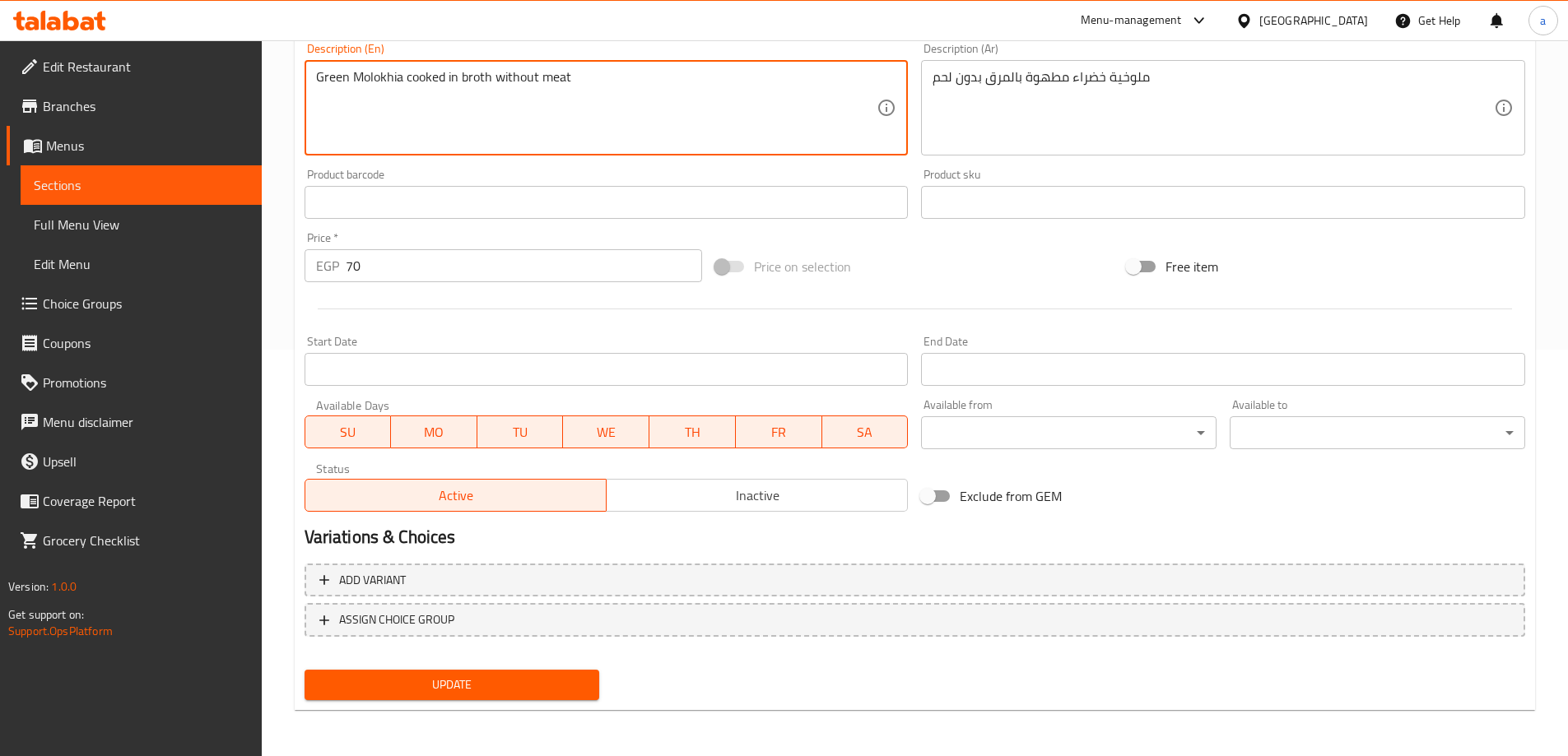
type textarea "Green Molokhia cooked in broth without meat"
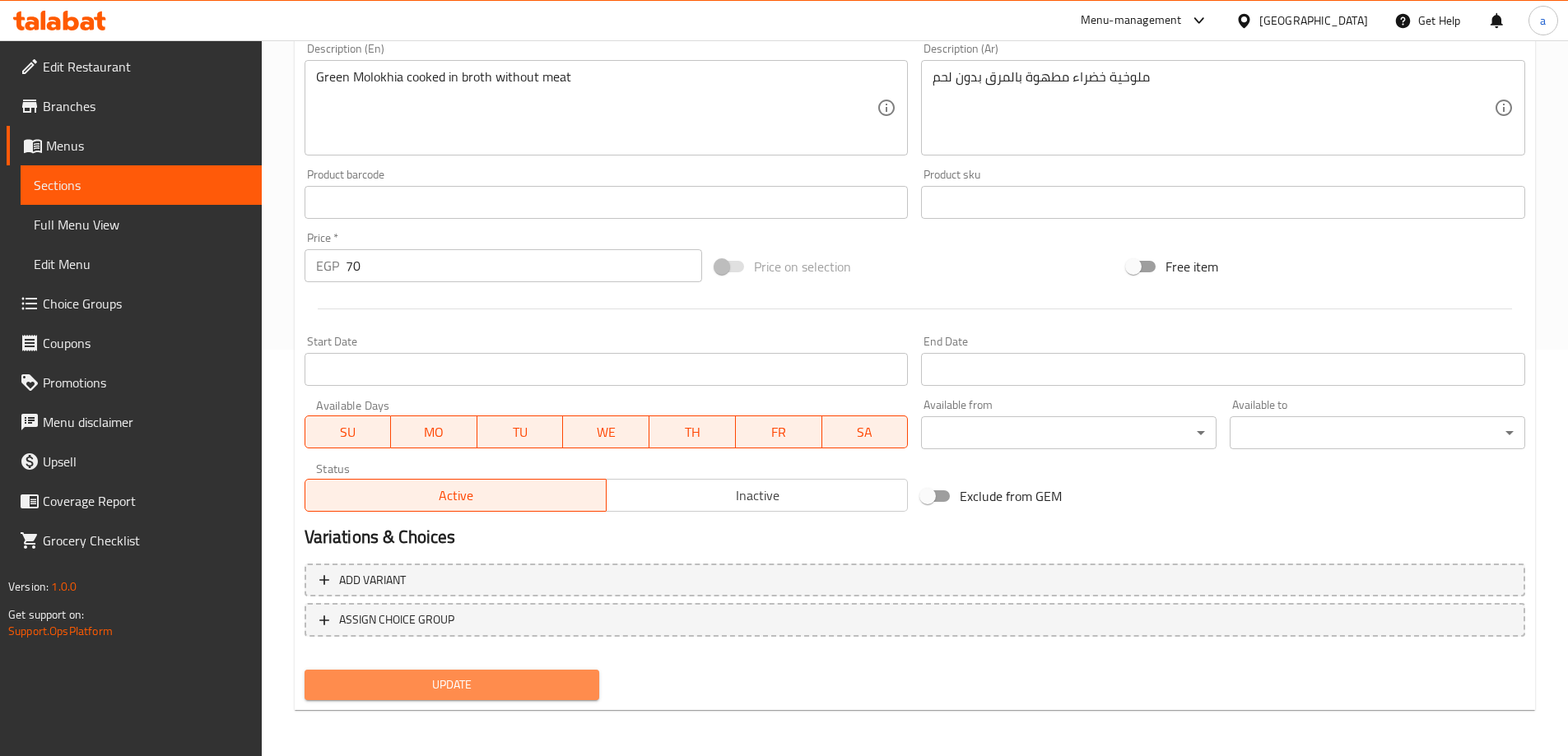
click at [484, 677] on span "Update" at bounding box center [452, 685] width 269 height 20
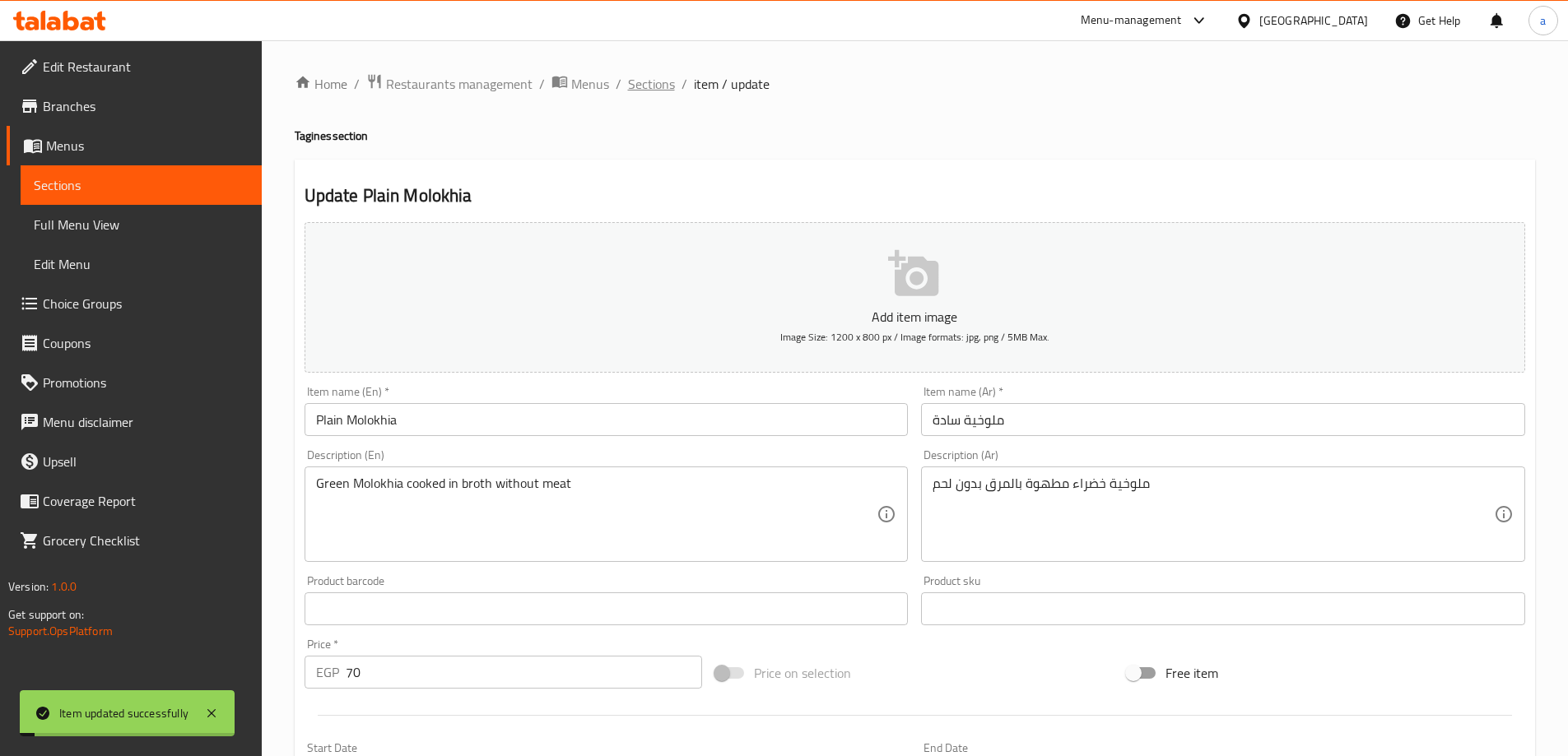
click at [650, 76] on span "Sections" at bounding box center [651, 84] width 47 height 20
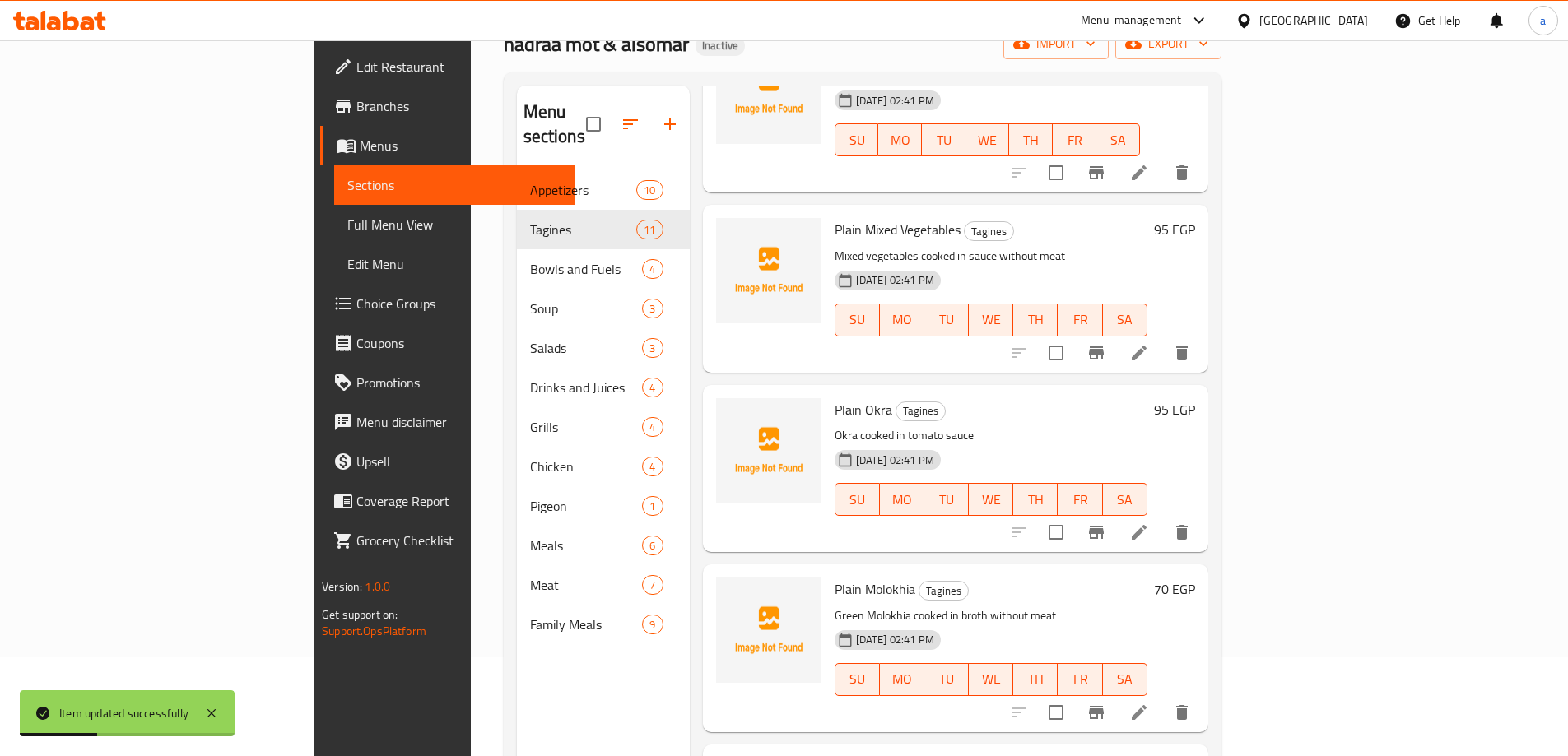
scroll to position [230, 0]
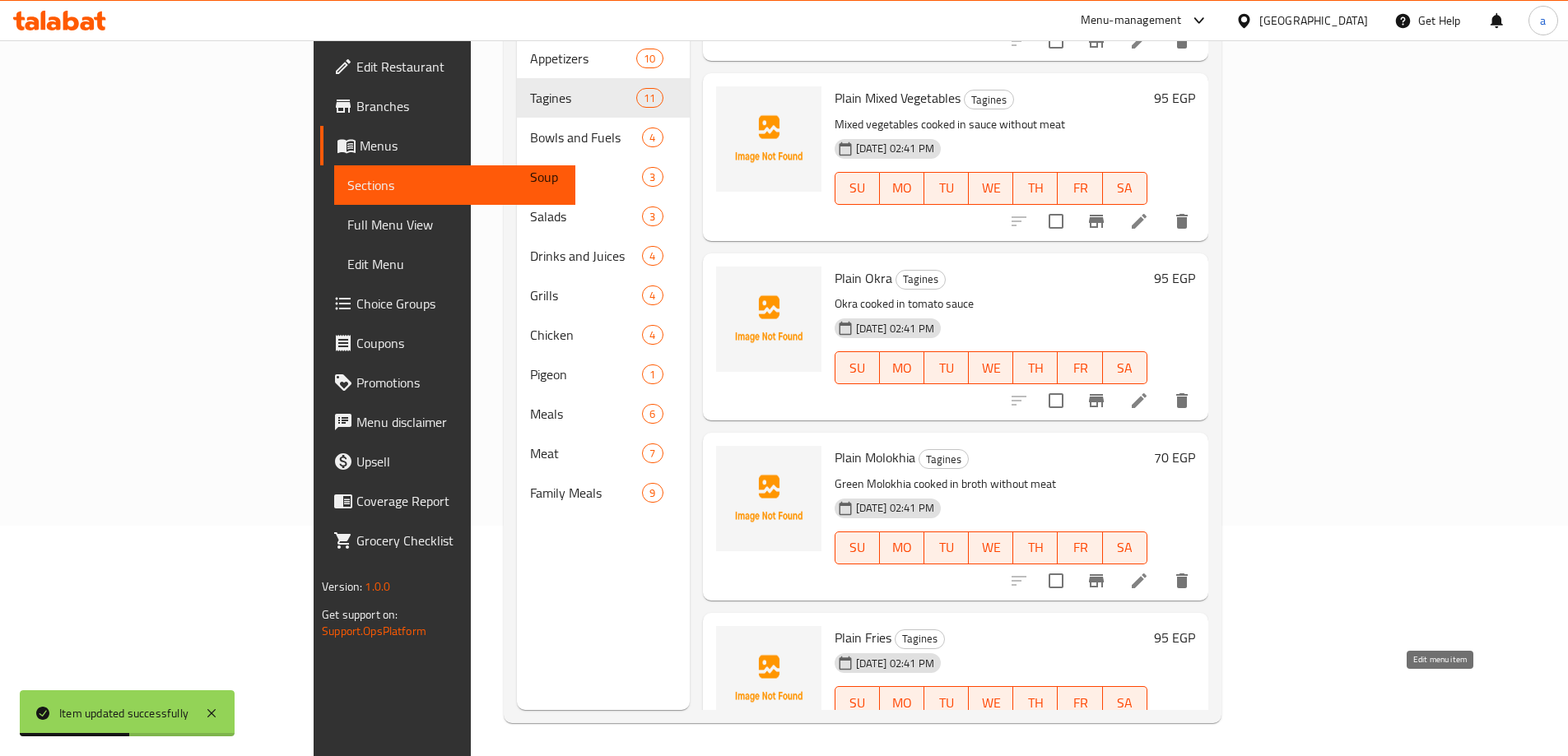
click at [1146, 728] on icon at bounding box center [1139, 735] width 15 height 15
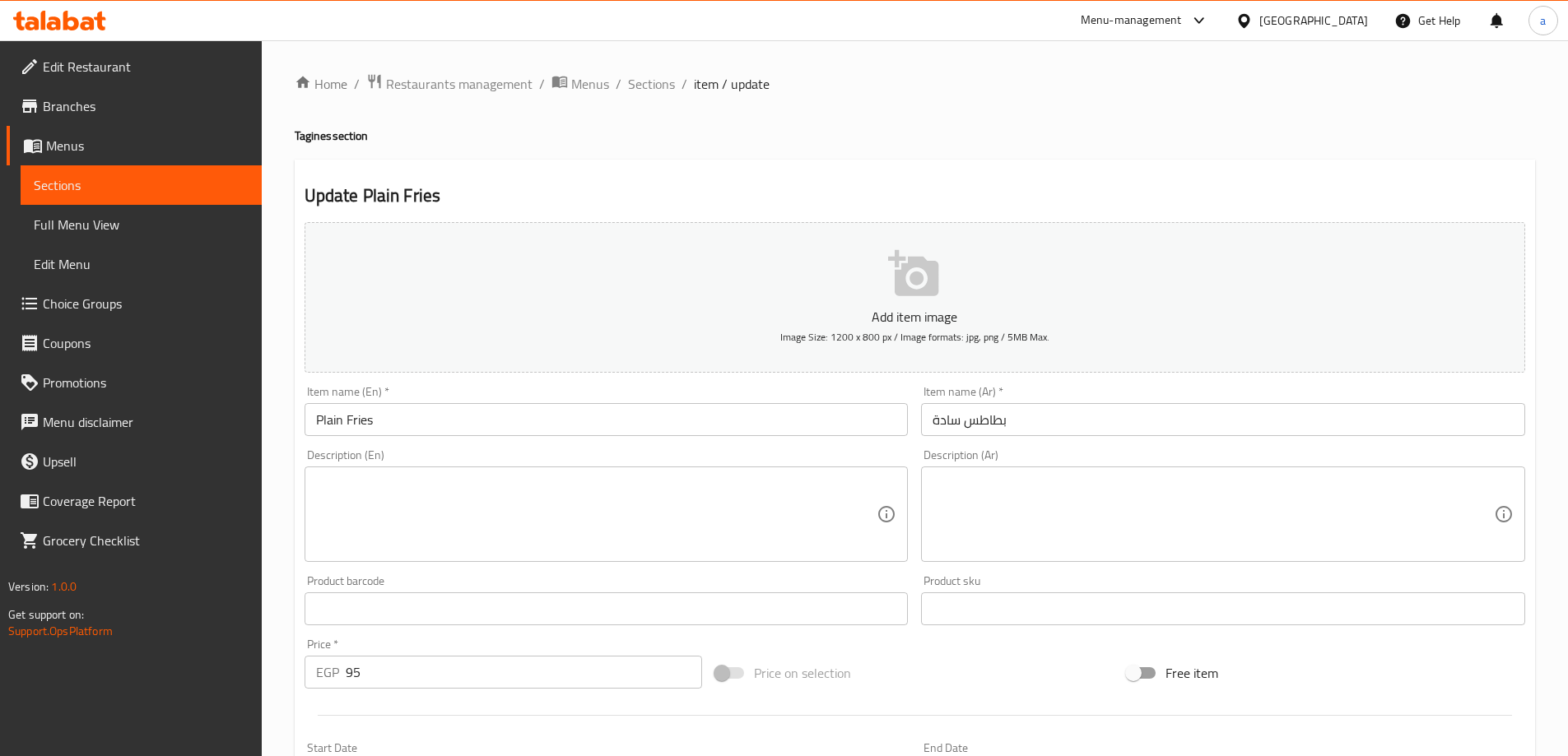
drag, startPoint x: 739, startPoint y: 29, endPoint x: 737, endPoint y: 51, distance: 22.1
click at [739, 29] on div "Menu-management Egypt Get Help a" at bounding box center [784, 20] width 1568 height 39
click at [979, 544] on textarea at bounding box center [1213, 515] width 562 height 79
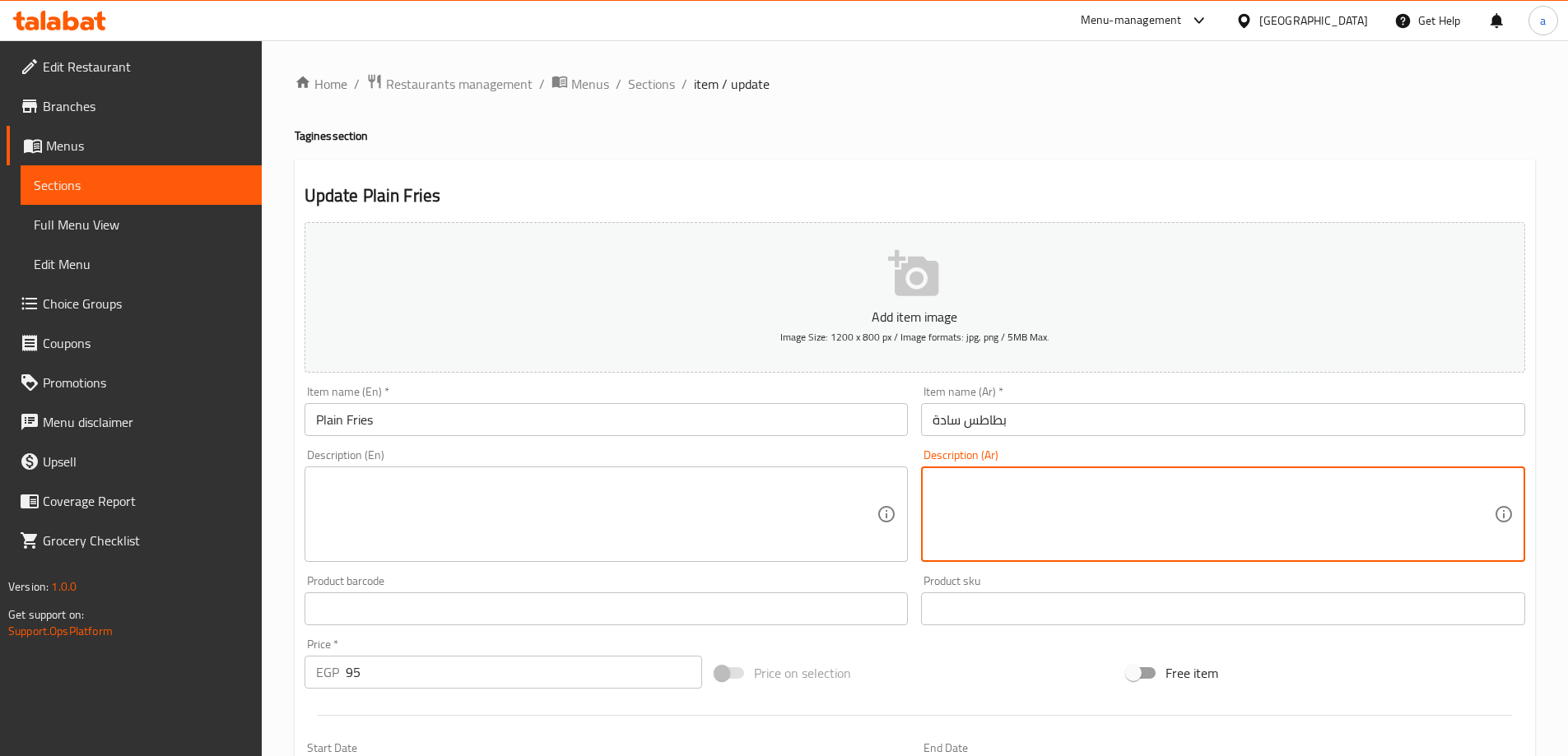
paste textarea "بطاطس بالصلصة مطهوة بالفرن بدون لحم"
click at [976, 553] on textarea "بطاطس بالصلصة مطهوة بالفرن بدون لحم" at bounding box center [1213, 515] width 562 height 79
type textarea "بطاطس بالصلصة مطهوة بالفرن بدون لحم"
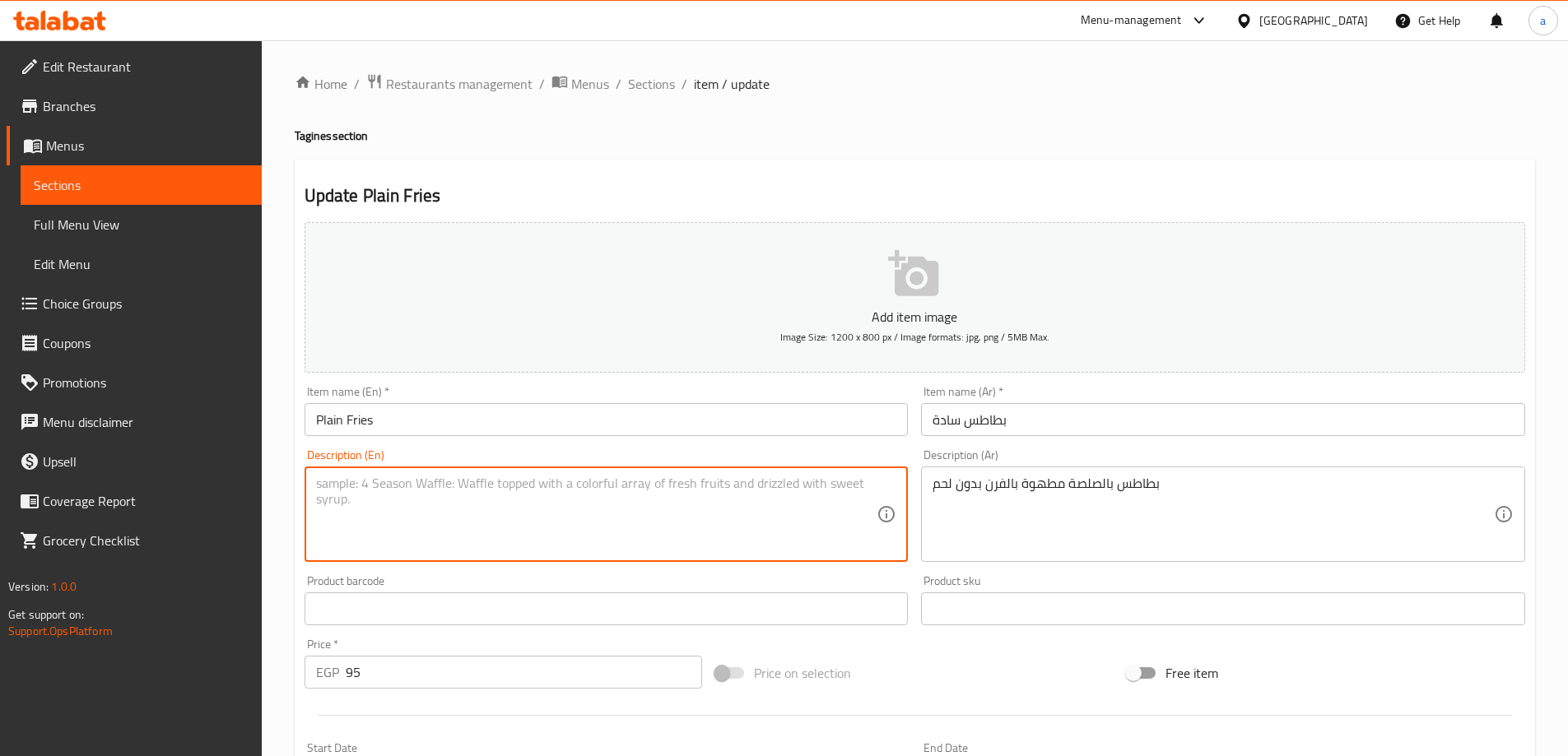
click at [627, 487] on textarea at bounding box center [597, 515] width 562 height 79
paste textarea "Oven-baked potatoes with sauce without meat"
click at [459, 533] on textarea "Oven-baked potatoes with sauce without meat" at bounding box center [597, 515] width 562 height 79
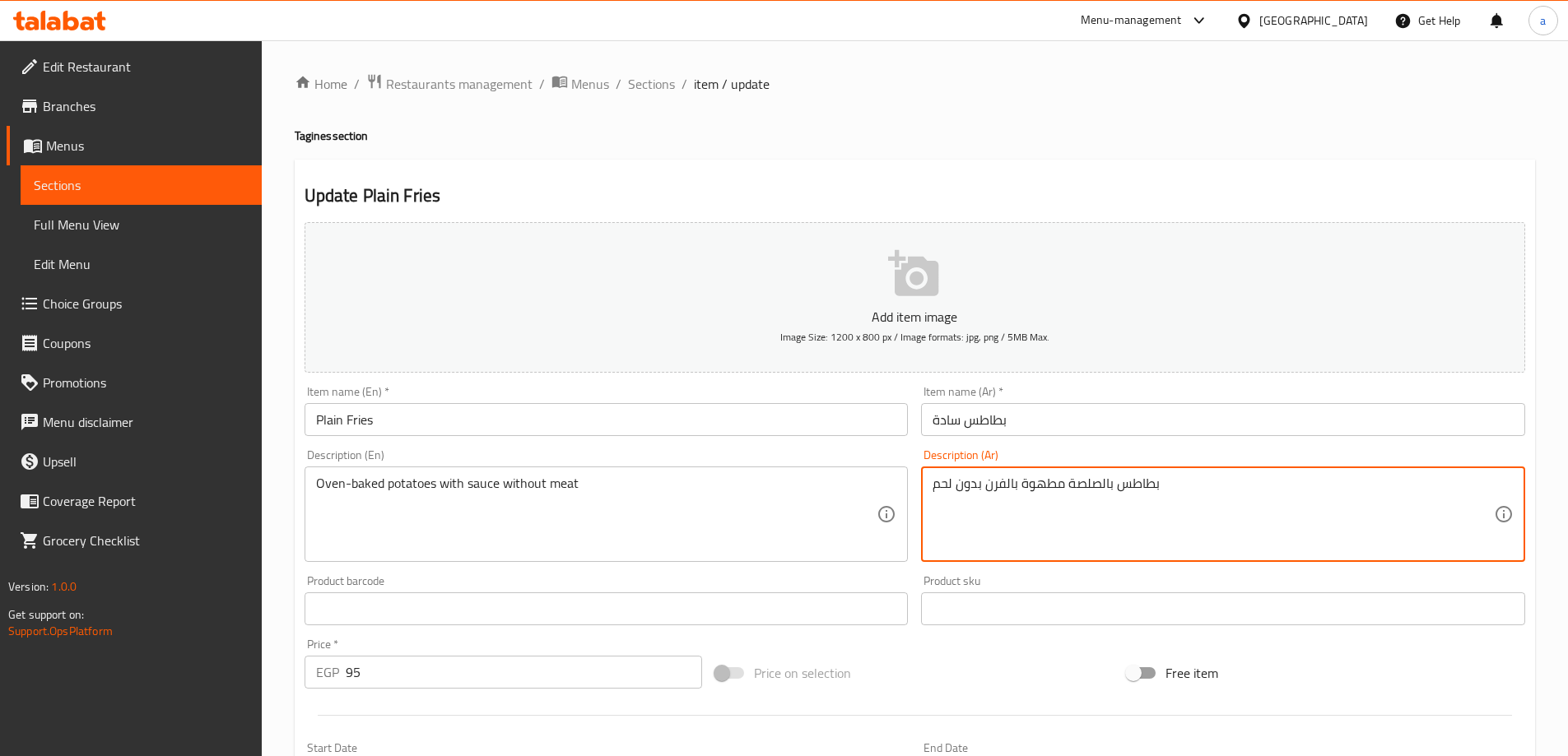
click at [1141, 489] on textarea "بطاطس بالصلصة مطهوة بالفرن بدون لحم" at bounding box center [1213, 515] width 562 height 79
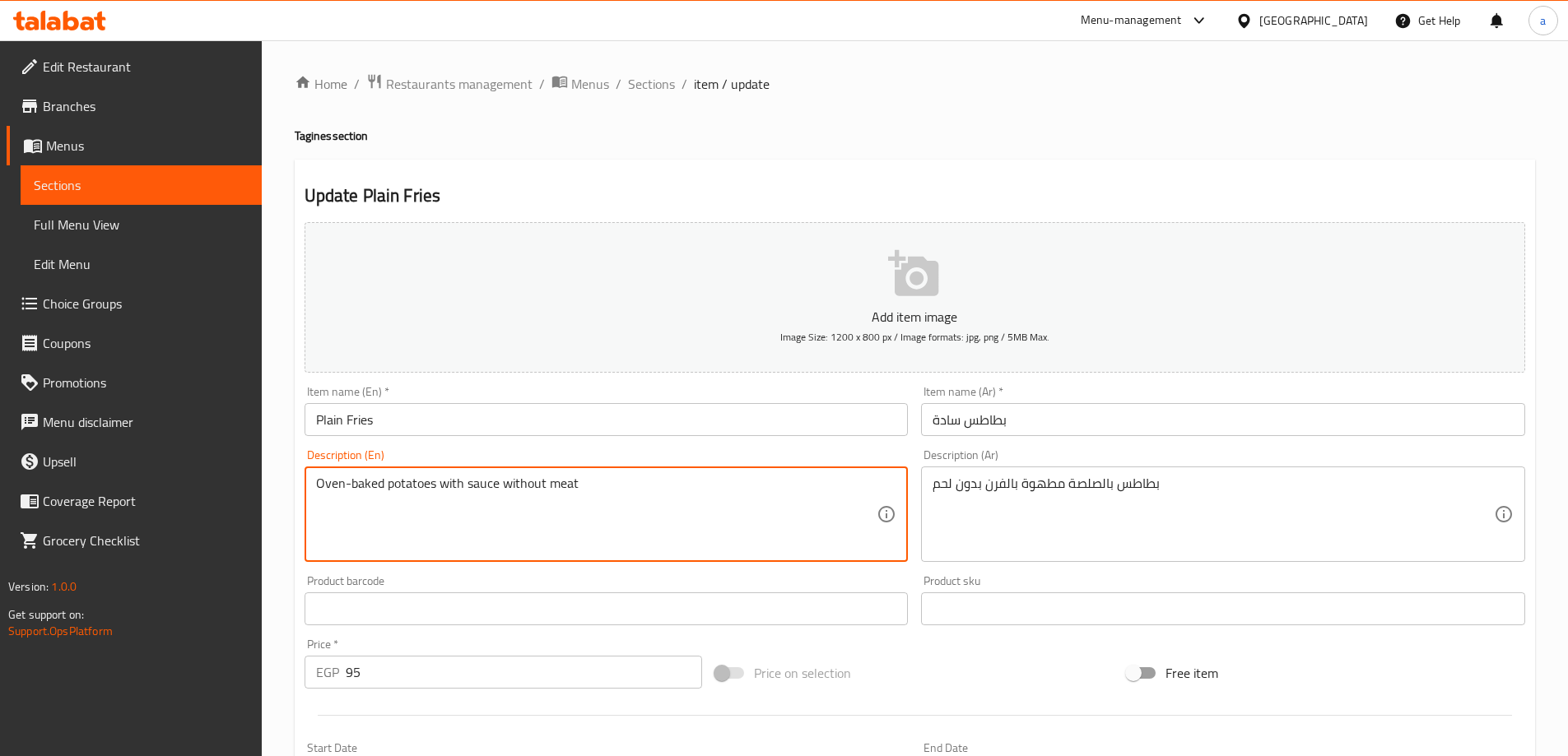
click at [415, 487] on textarea "Oven-baked potatoes with sauce without meat" at bounding box center [597, 515] width 562 height 79
paste textarea "Potato"
click at [492, 519] on textarea "Oven-baked Potato with sauce without meat" at bounding box center [597, 515] width 562 height 79
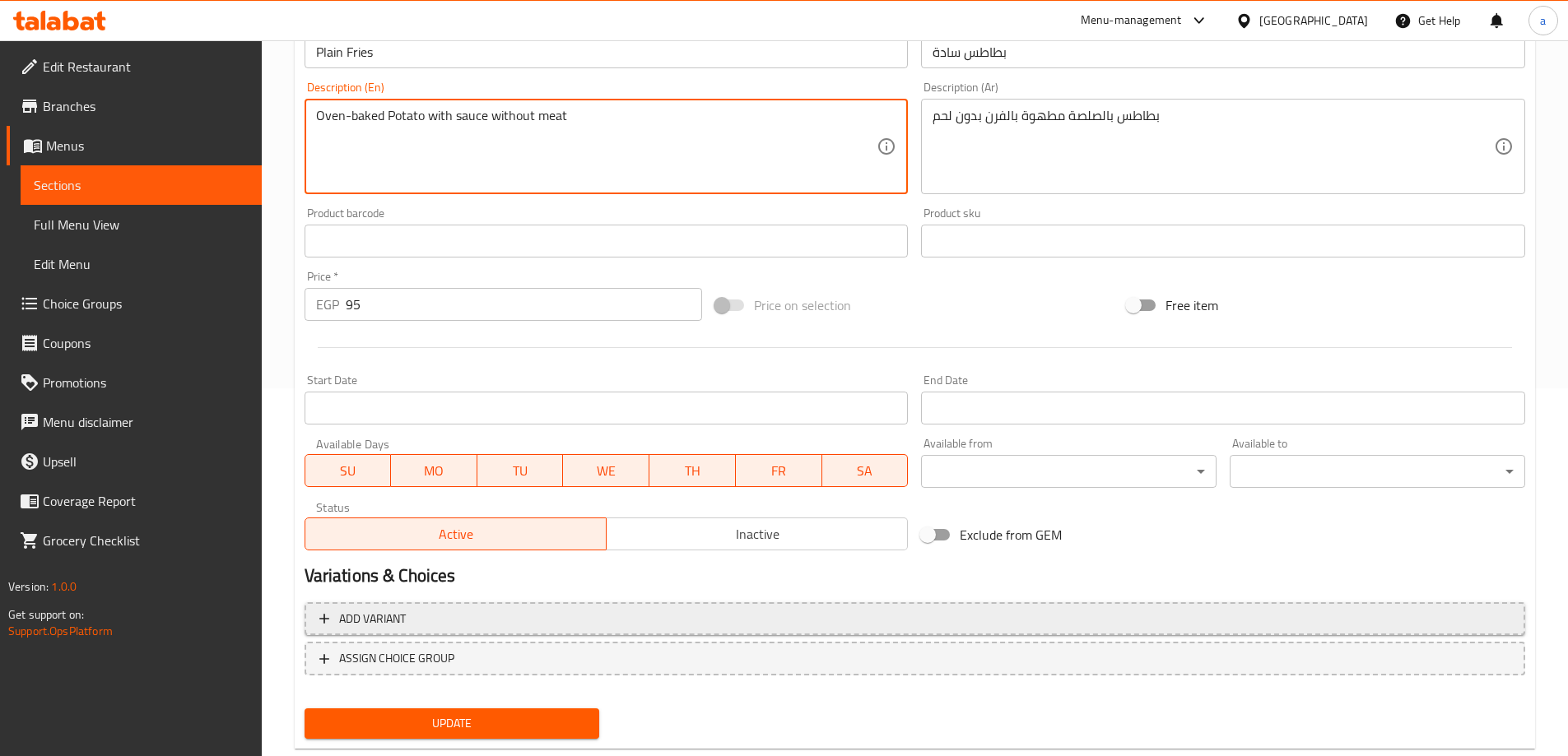
scroll to position [406, 0]
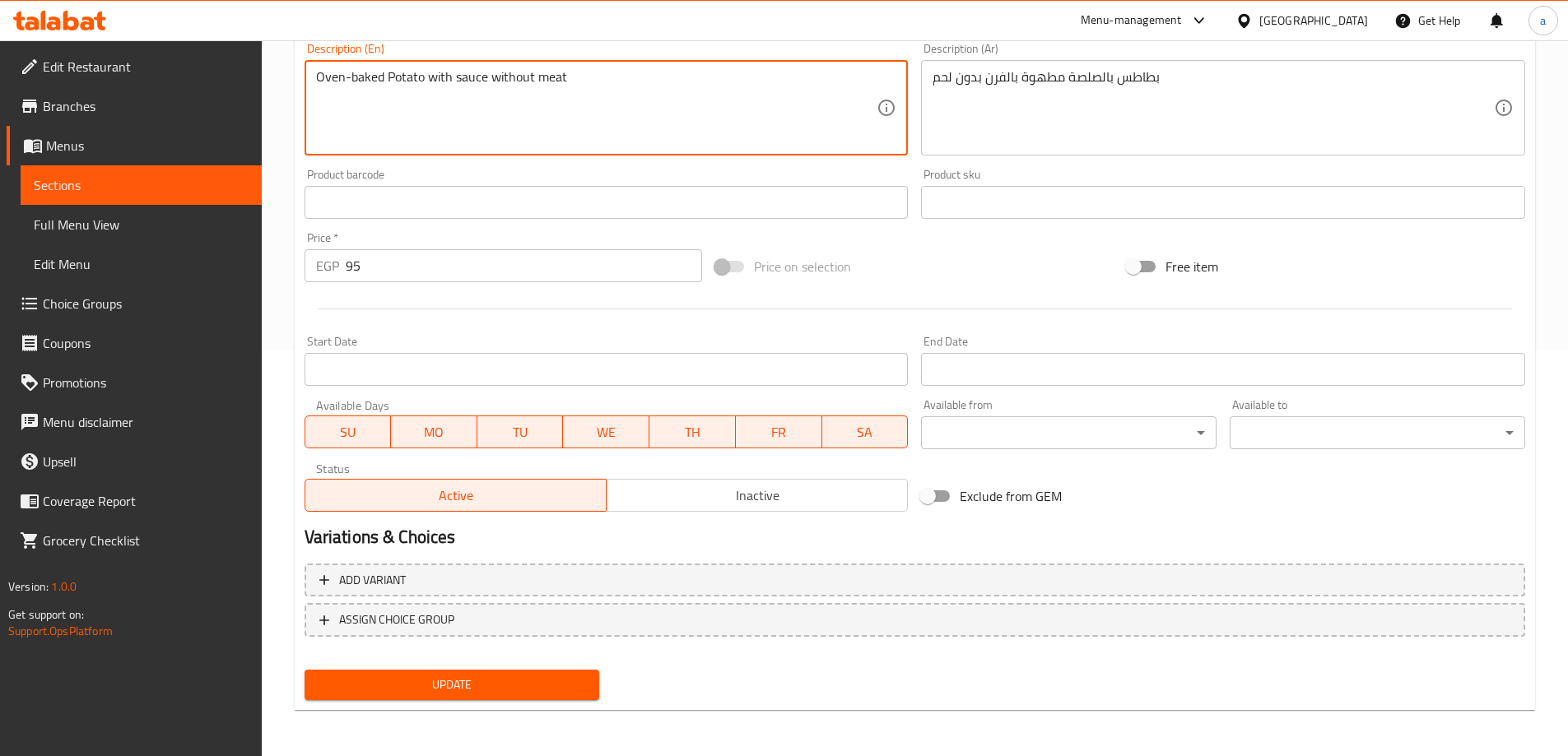
type textarea "Oven-baked Potato with sauce without meat"
click at [443, 670] on button "Update" at bounding box center [452, 685] width 295 height 31
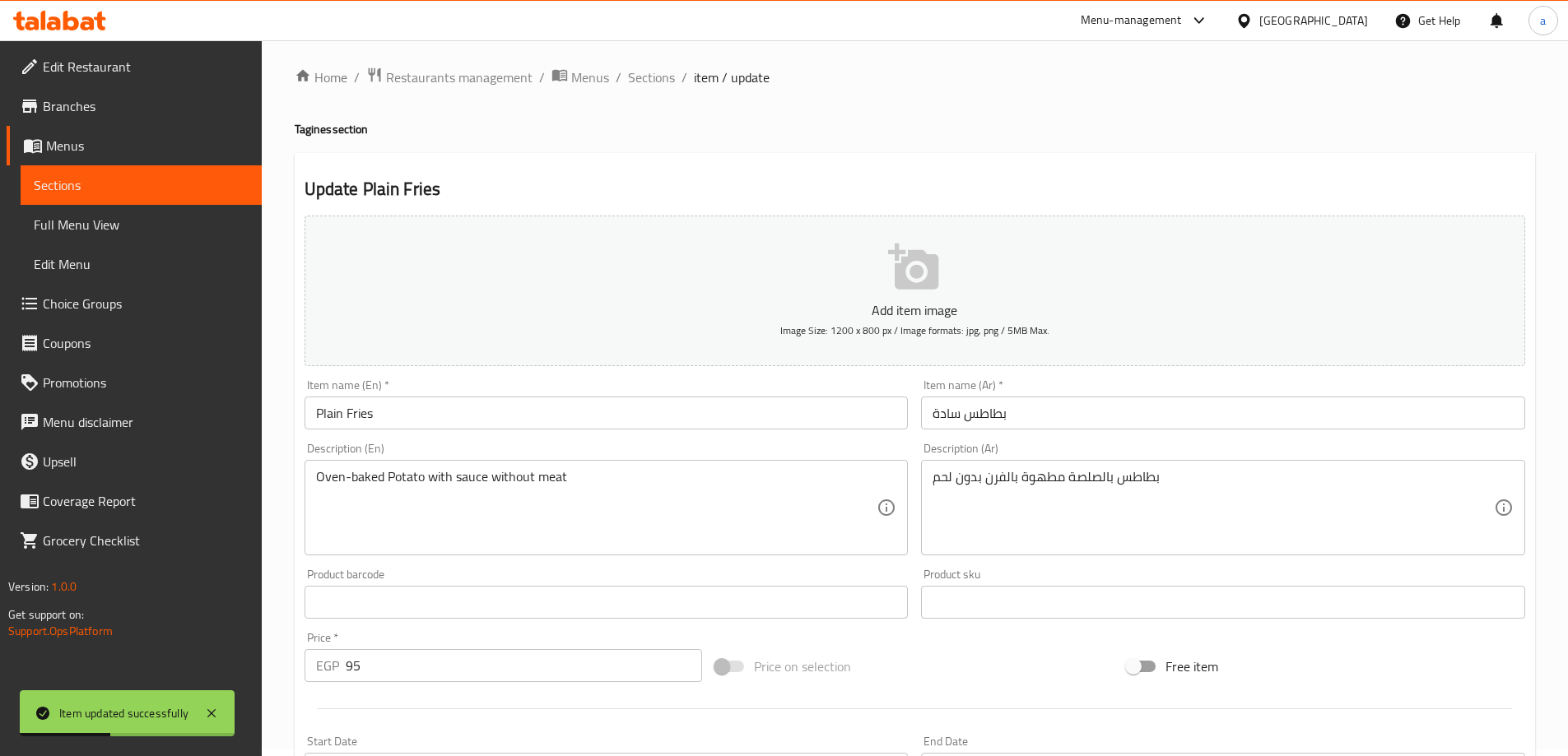
scroll to position [0, 0]
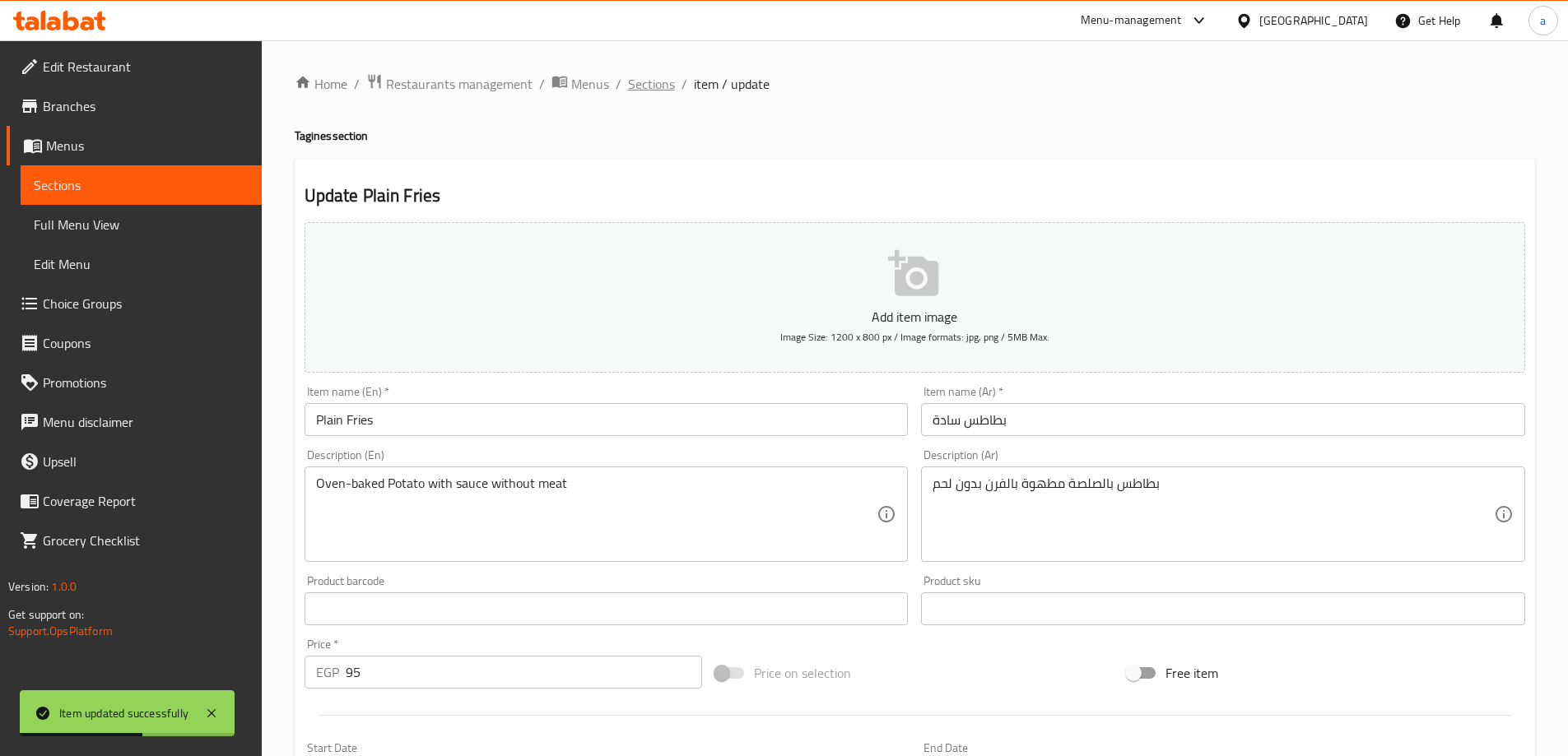
click at [661, 89] on span "Sections" at bounding box center [651, 84] width 47 height 20
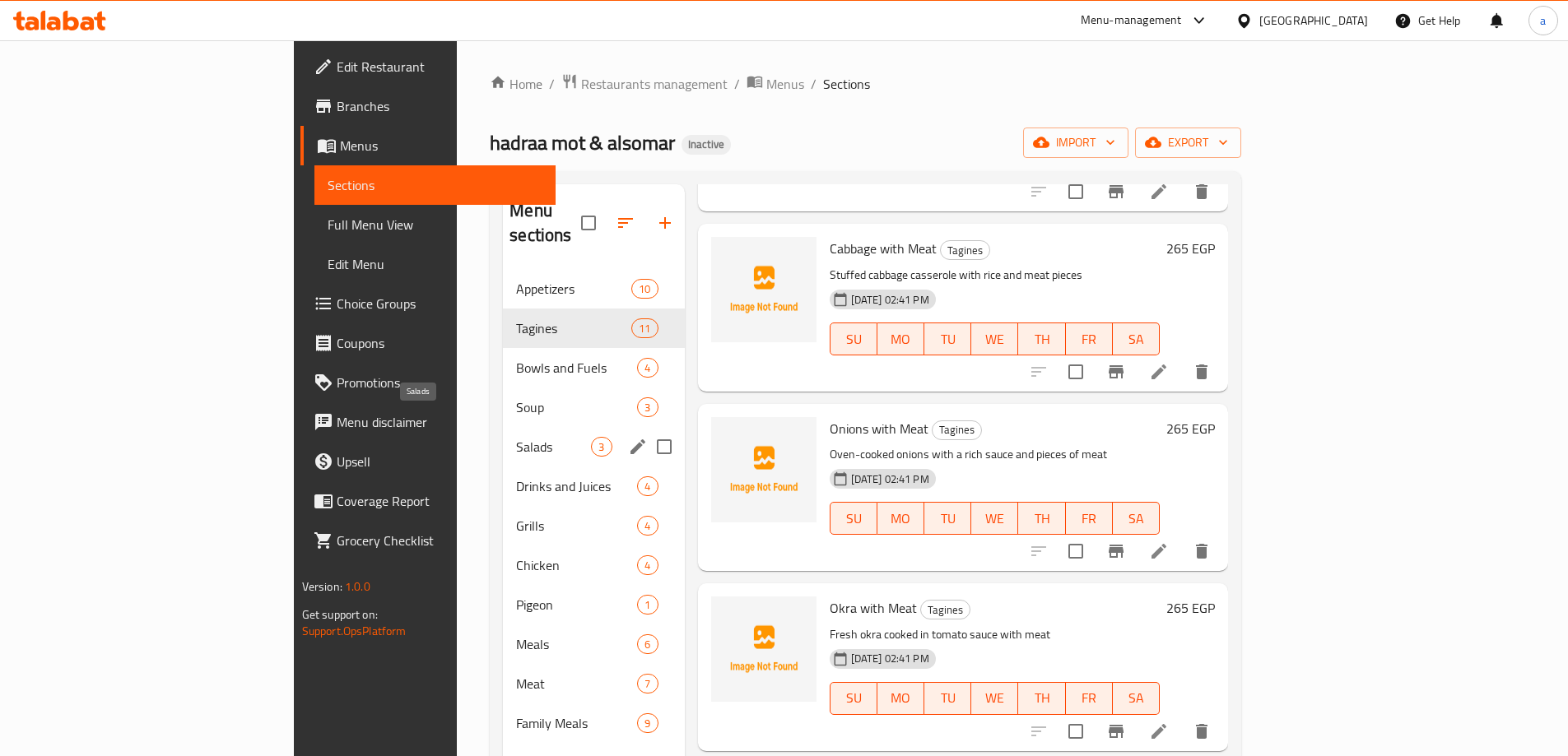
scroll to position [247, 0]
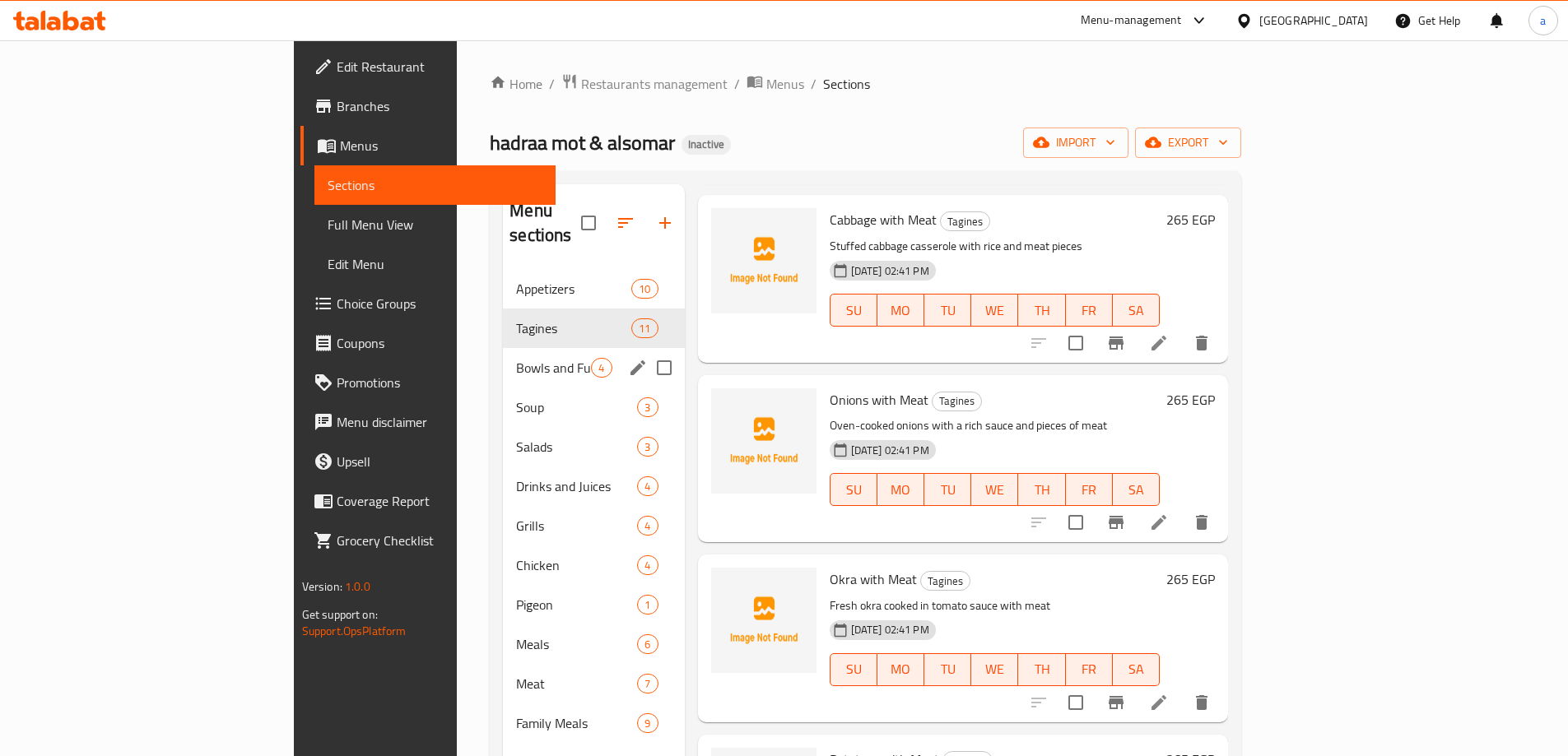
click at [503, 360] on div "Bowls and Fuels 4" at bounding box center [593, 368] width 181 height 39
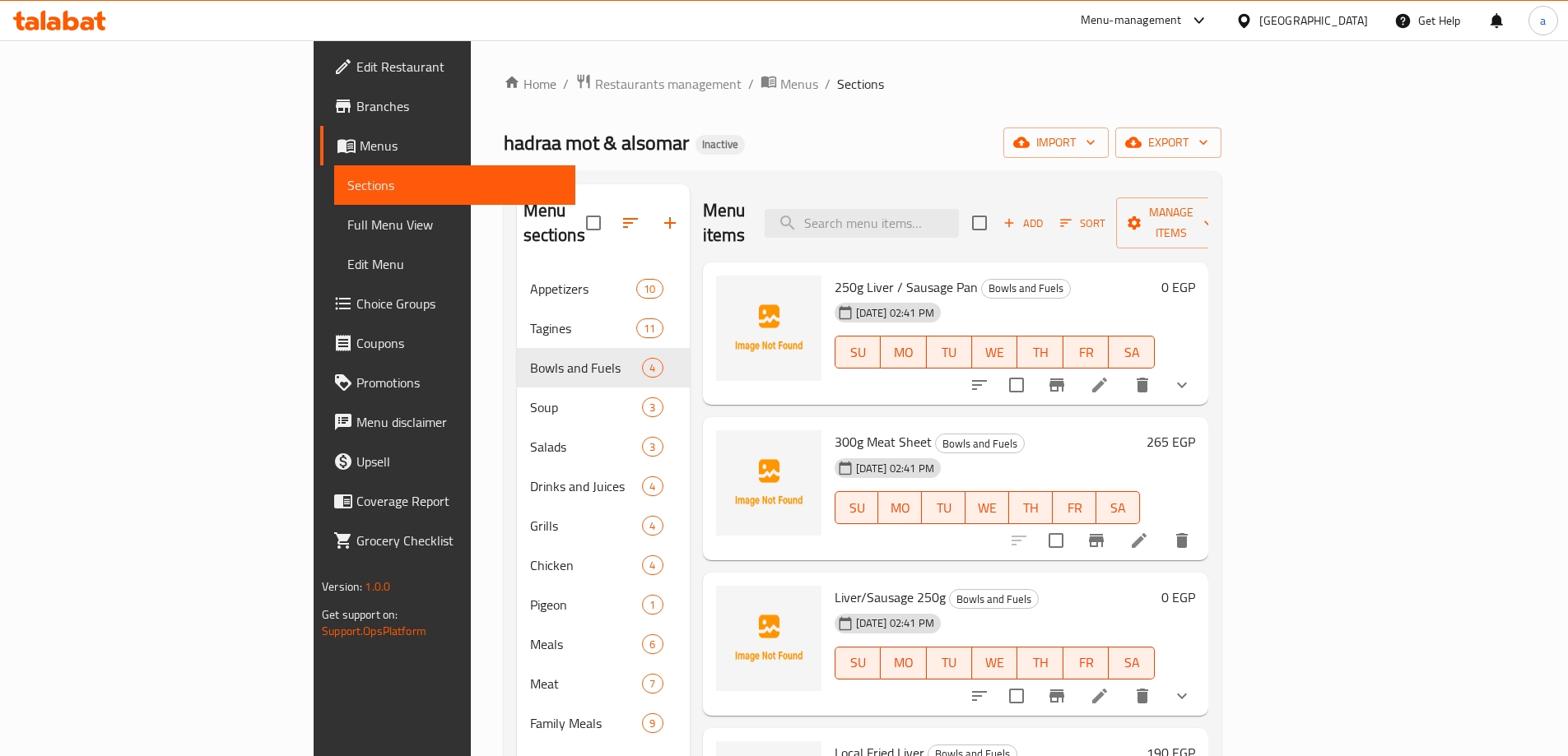
click at [1122, 370] on li at bounding box center [1099, 385] width 46 height 30
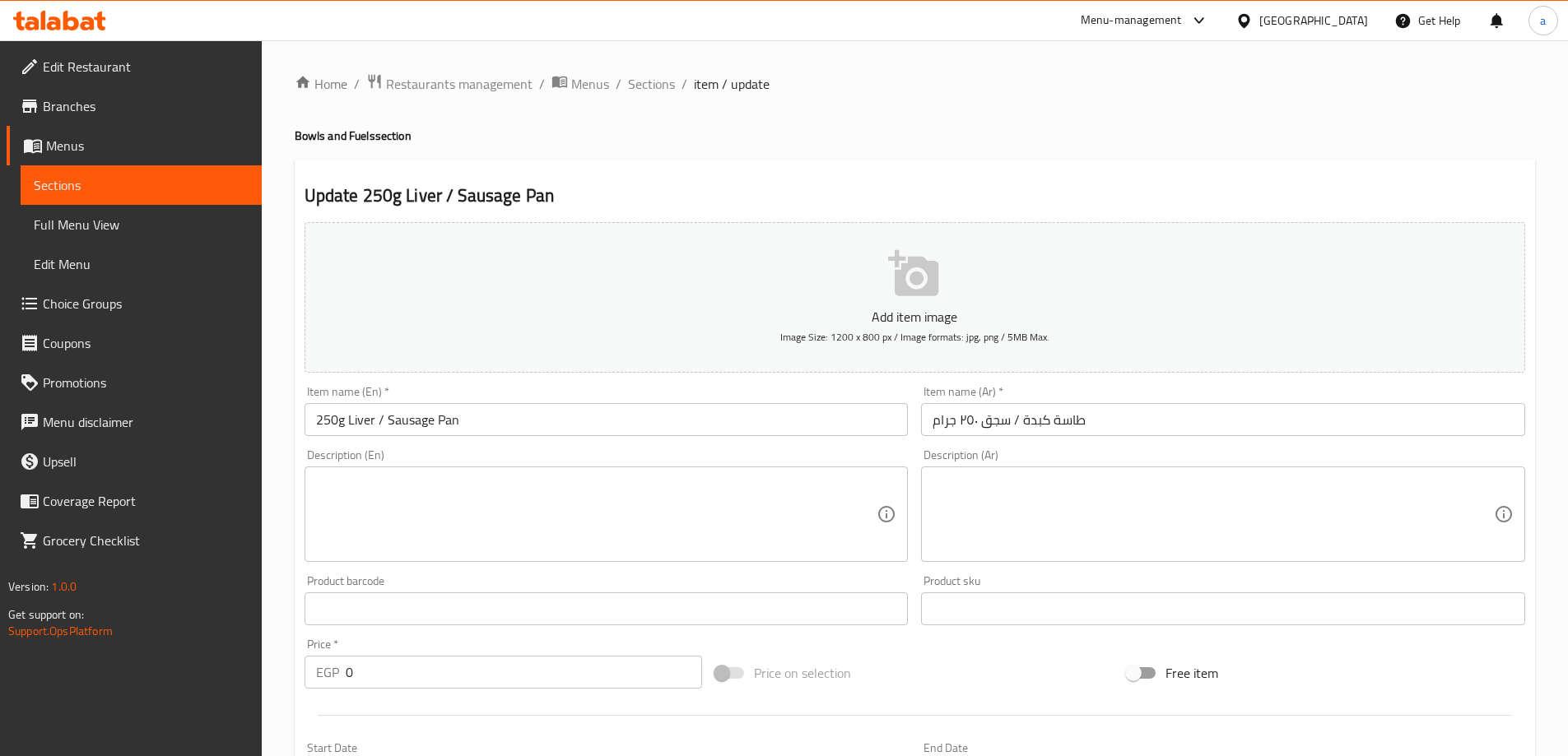
click at [1065, 418] on input "طاسة كبدة / سجق ٢٥٠ جرام" at bounding box center [1223, 419] width 604 height 33
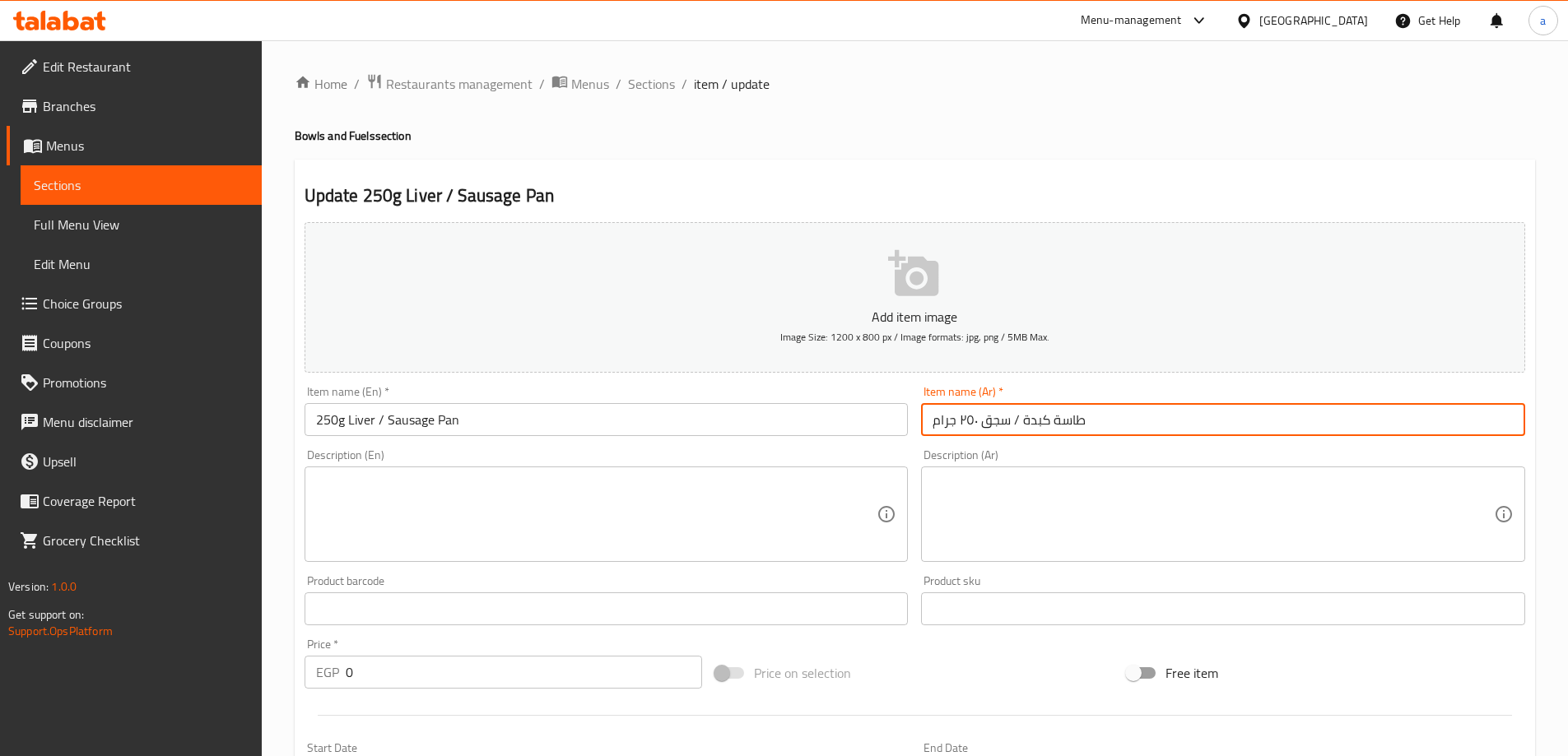
click at [1065, 418] on input "طاسة كبدة / سجق ٢٥٠ جرام" at bounding box center [1223, 419] width 604 height 33
click at [1094, 414] on input "طاسة كبدة / سجق ٢٥٠ جرام" at bounding box center [1223, 419] width 604 height 33
drag, startPoint x: 1094, startPoint y: 414, endPoint x: 1068, endPoint y: 420, distance: 26.7
click at [1068, 420] on input "طاسة كبدة / سجق ٢٥٠ جرام" at bounding box center [1223, 419] width 604 height 33
click at [1045, 424] on input "طاسة كبدة / سجق ٢٥٠ جرام" at bounding box center [1223, 419] width 604 height 33
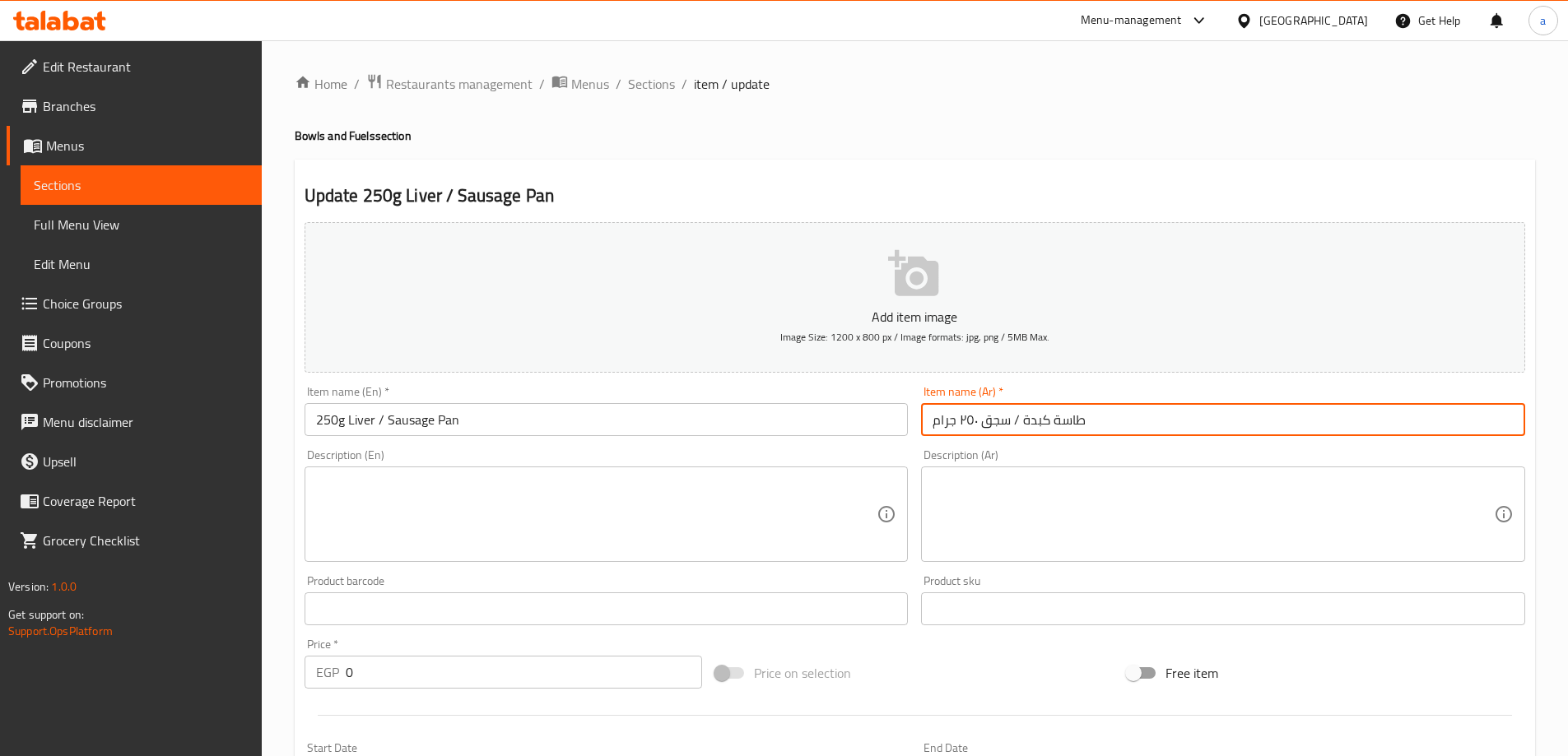
click at [1027, 422] on input "طاسة كبدة / سجق ٢٥٠ جرام" at bounding box center [1223, 419] width 604 height 33
drag, startPoint x: 1022, startPoint y: 422, endPoint x: 1093, endPoint y: 427, distance: 71.2
click at [1093, 427] on input "طاسة كبدة / سجق ٢٥٠ جرام" at bounding box center [1223, 419] width 604 height 33
click at [1068, 427] on input "طاسة كبدة / سجق ٢٥٠ جرام" at bounding box center [1223, 419] width 604 height 33
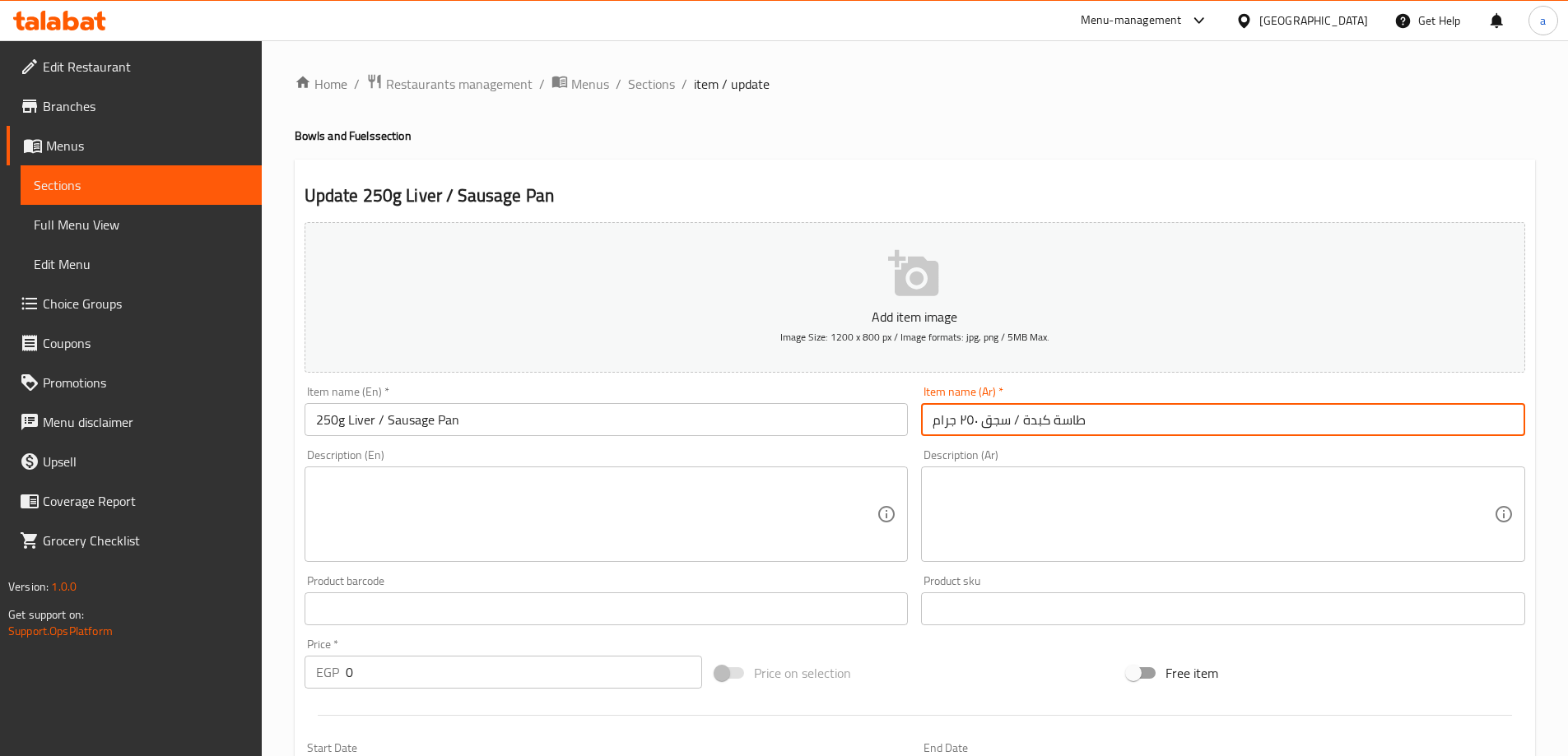
click at [423, 422] on input "250g Liver / Sausage Pan" at bounding box center [607, 419] width 604 height 33
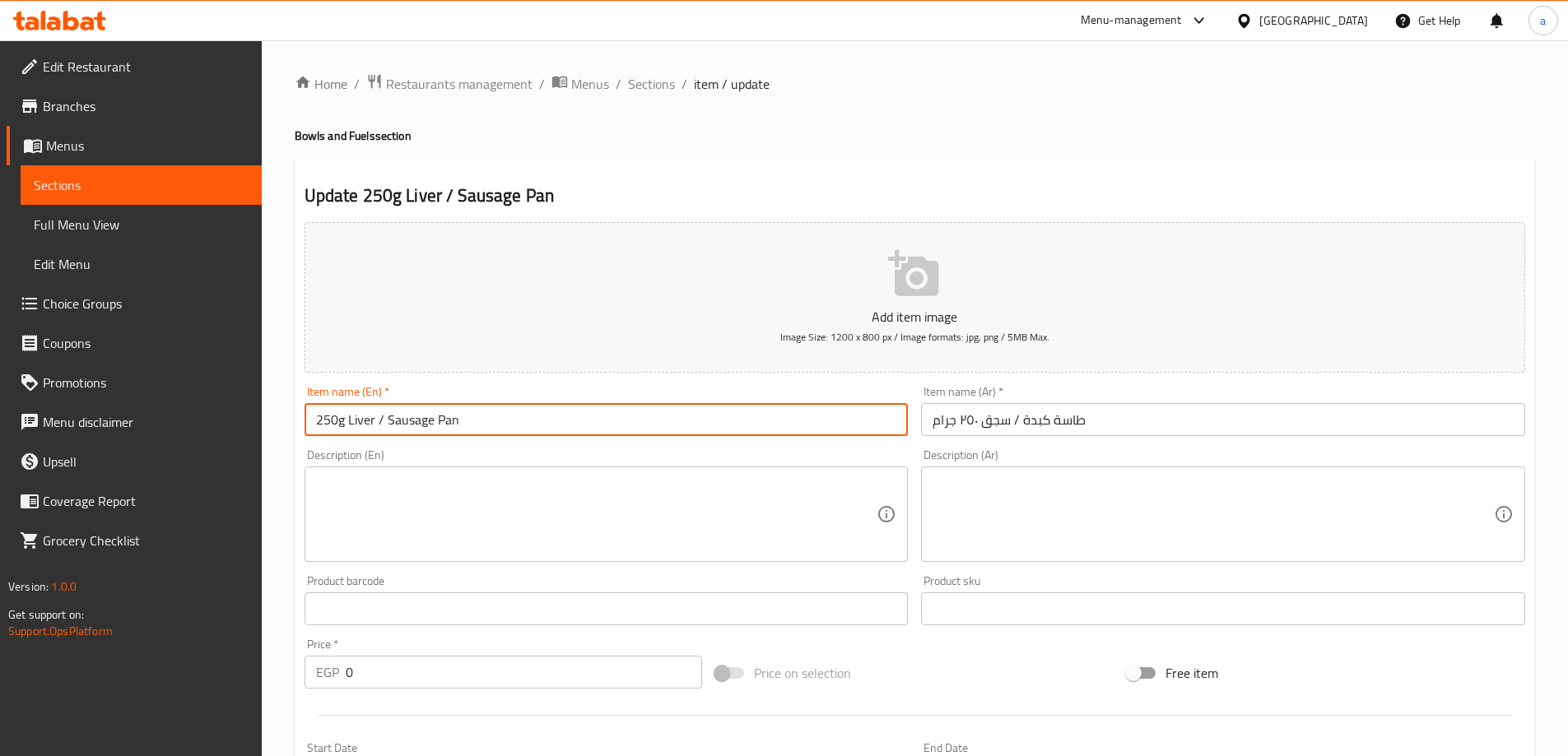
click at [423, 422] on input "250g Liver / Sausage Pan" at bounding box center [607, 419] width 604 height 33
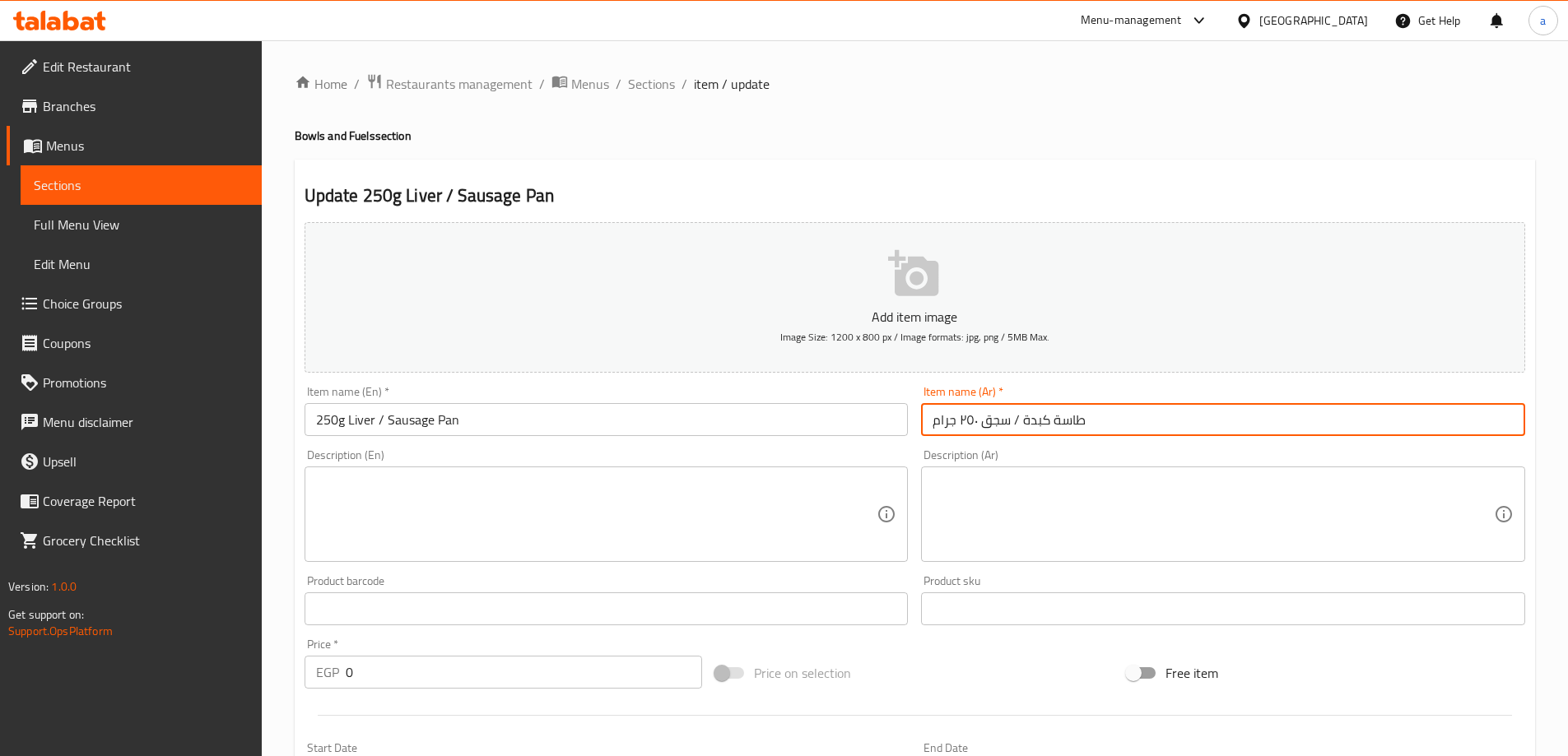
click at [1003, 420] on input "طاسة كبدة / سجق ٢٥٠ جرام" at bounding box center [1223, 419] width 604 height 33
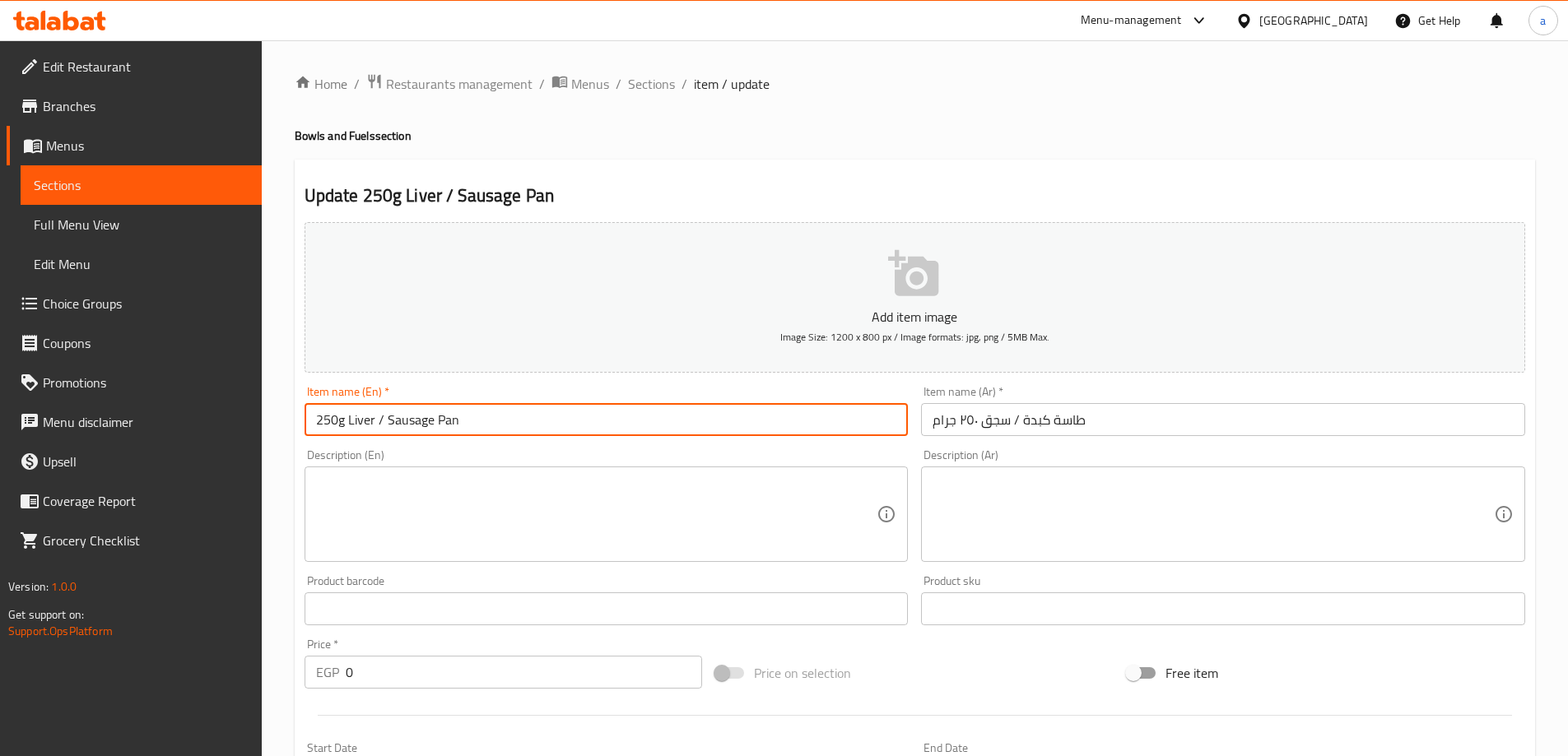
click at [403, 424] on input "250g Liver / Sausage Pan" at bounding box center [607, 419] width 604 height 33
click at [373, 416] on input "250g Liver / Sausage Pan" at bounding box center [607, 419] width 604 height 33
click at [364, 415] on input "250g Liver / Sausage Pan" at bounding box center [607, 419] width 604 height 33
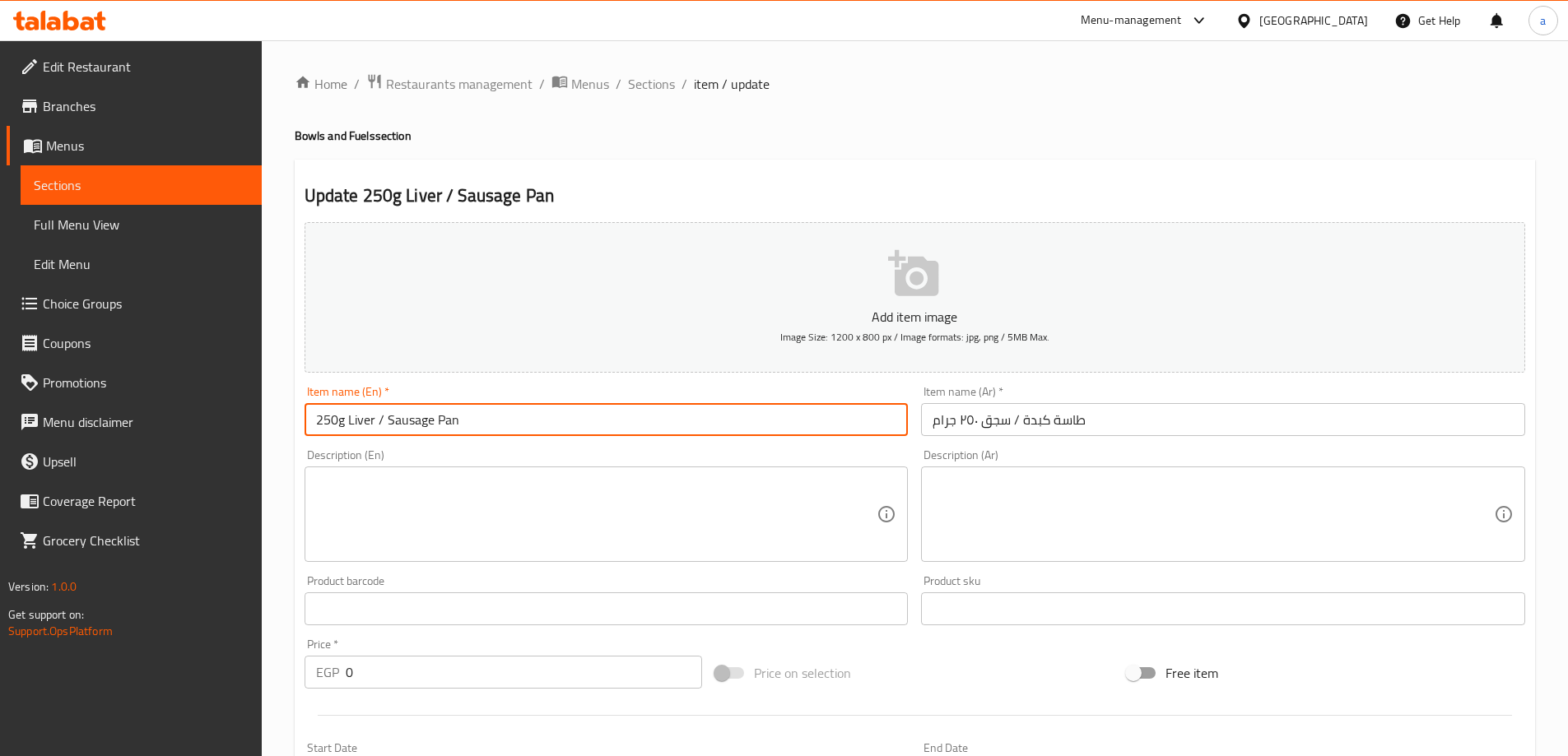
click at [364, 415] on input "250g Liver / Sausage Pan" at bounding box center [607, 419] width 604 height 33
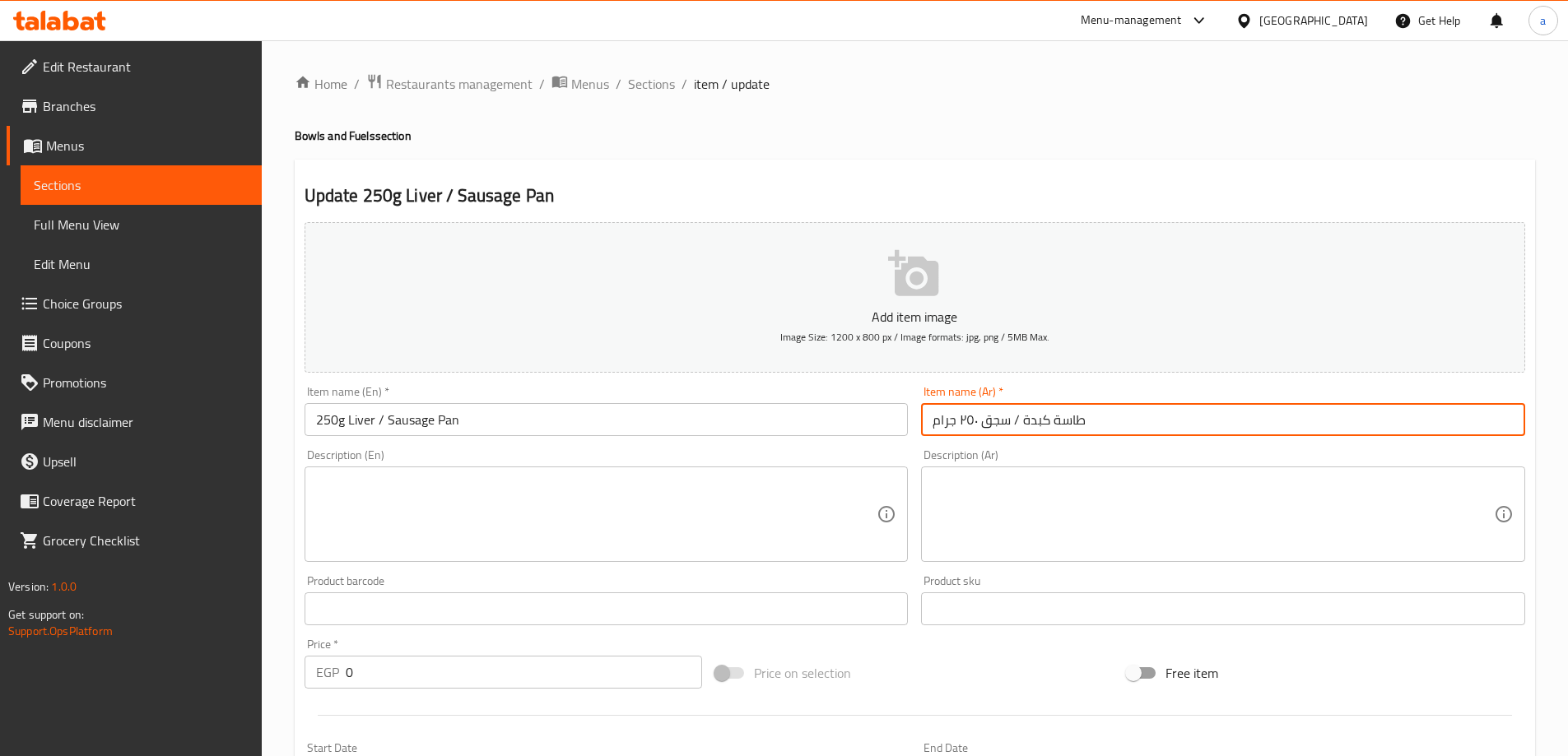
click at [1037, 416] on input "طاسة كبدة / سجق ٢٥٠ جرام" at bounding box center [1223, 419] width 604 height 33
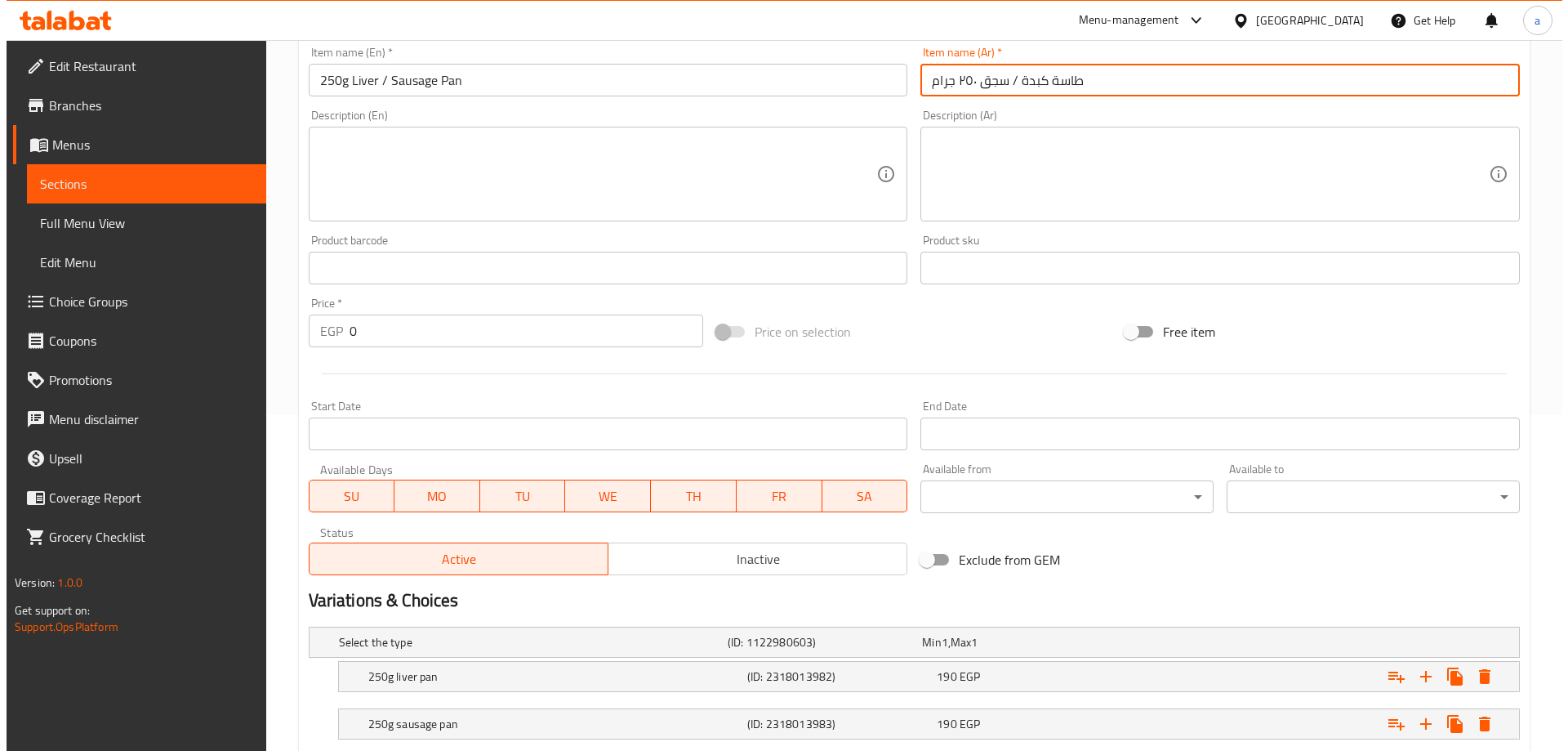
scroll to position [441, 0]
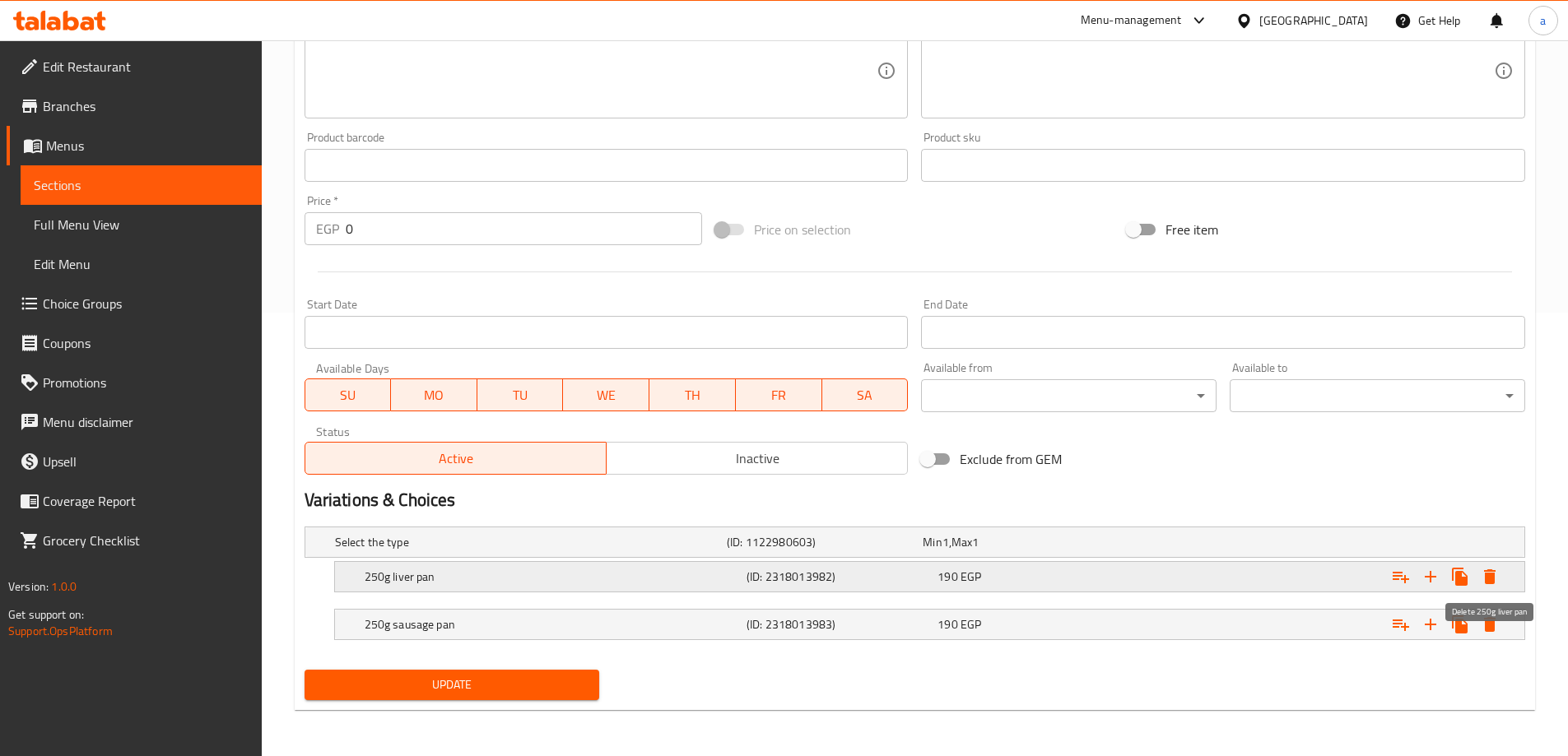
click at [1496, 581] on icon "Expand" at bounding box center [1489, 576] width 20 height 20
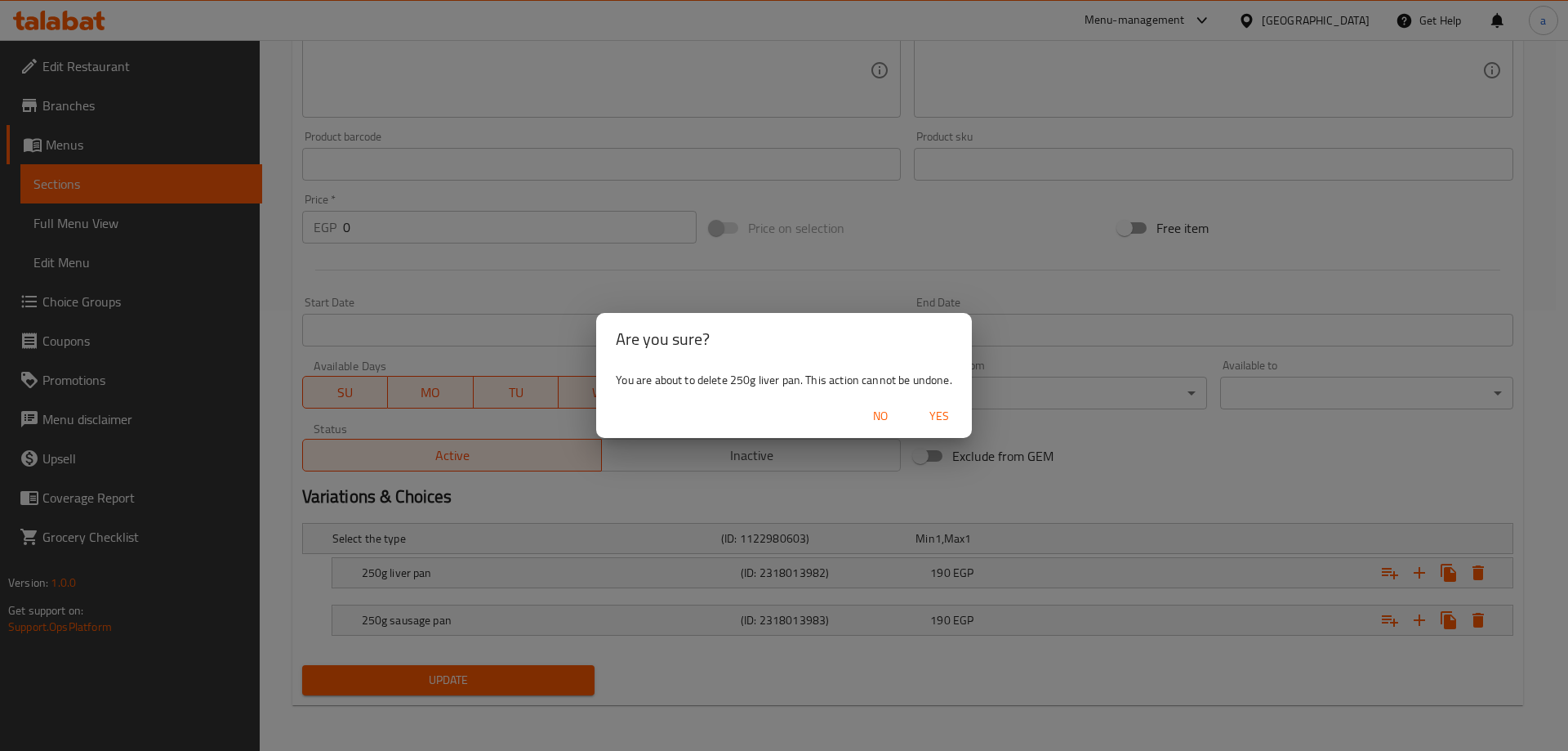
click at [960, 409] on button "Yes" at bounding box center [939, 416] width 53 height 31
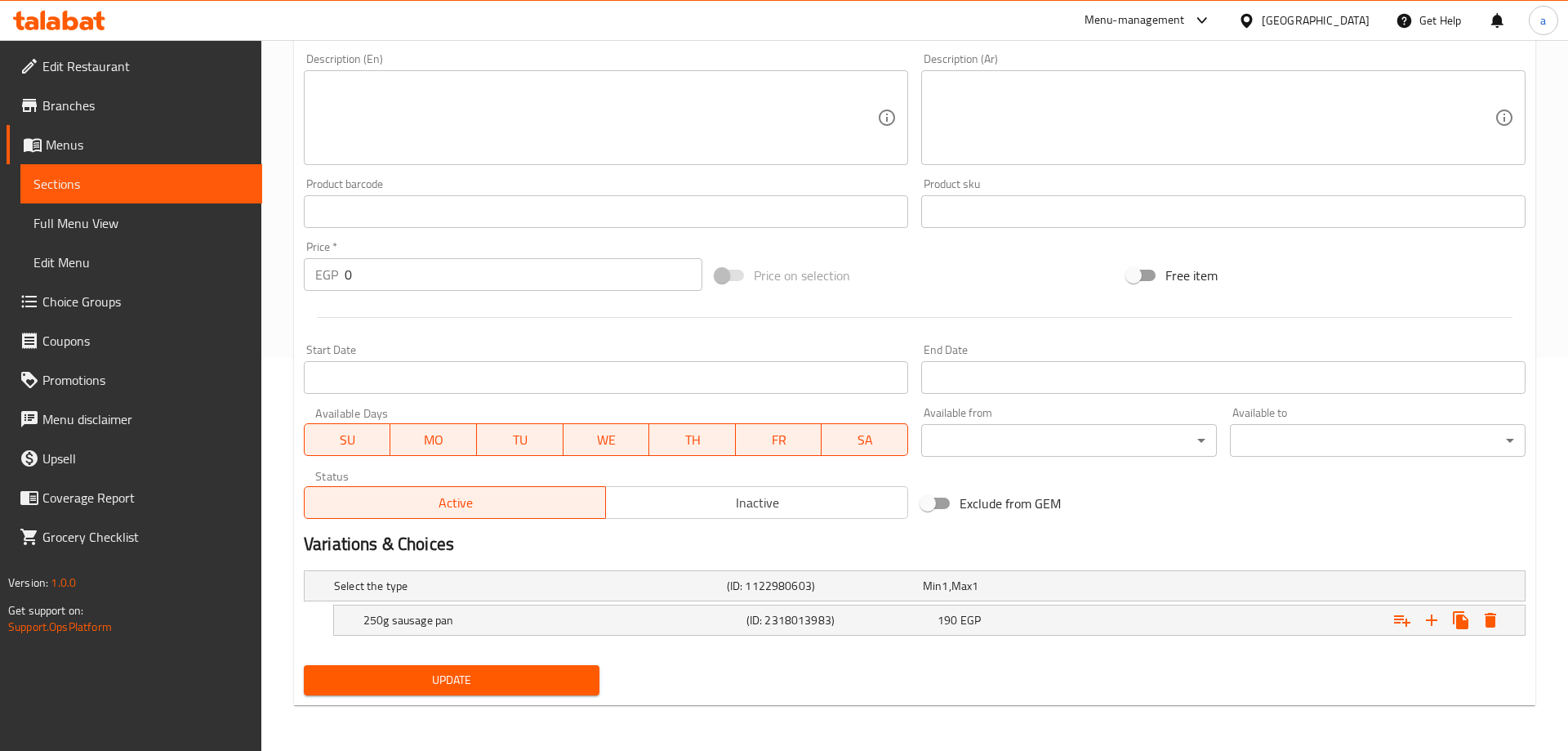
scroll to position [393, 0]
click at [1486, 617] on icon "Expand" at bounding box center [1478, 620] width 19 height 19
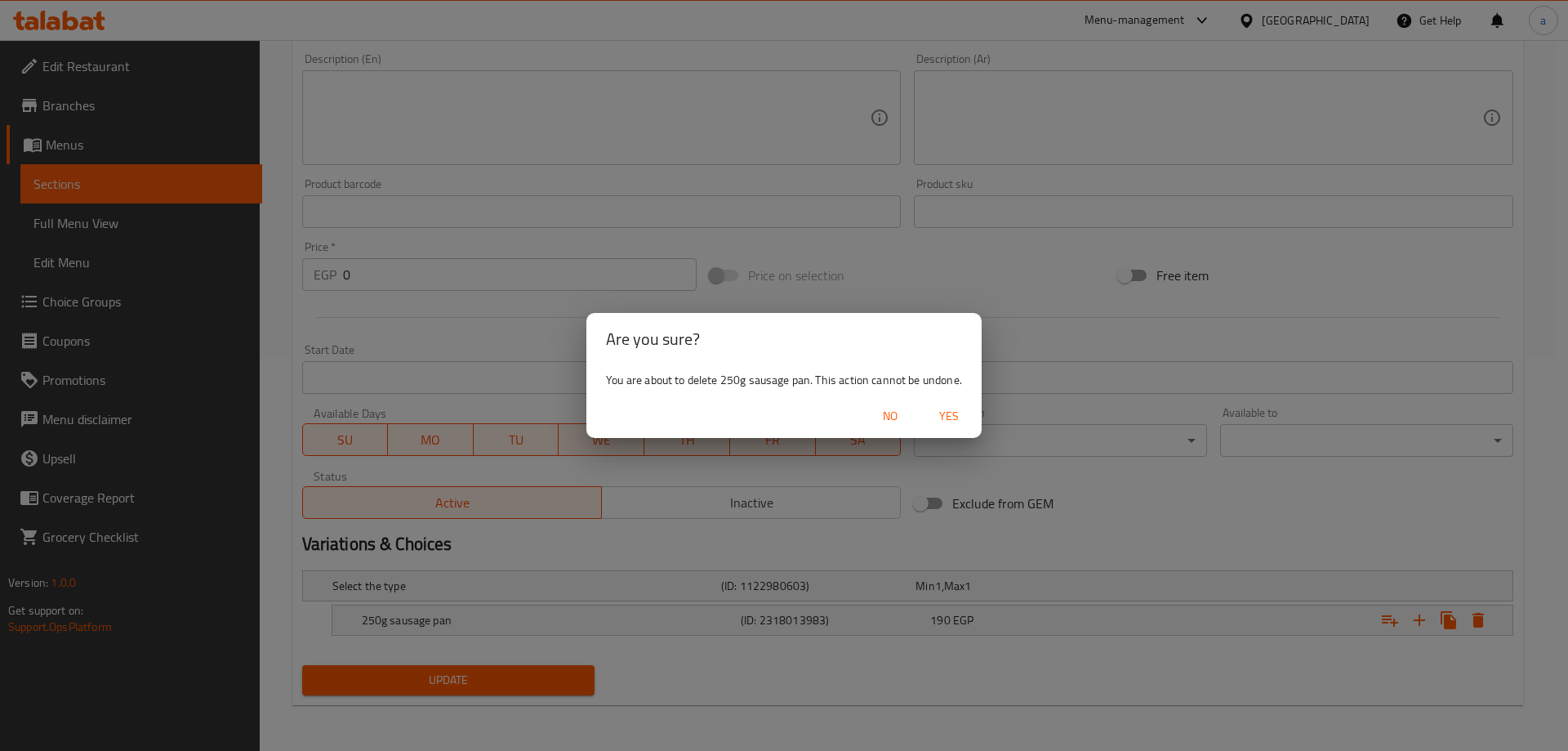
click at [969, 411] on button "Yes" at bounding box center [949, 416] width 53 height 31
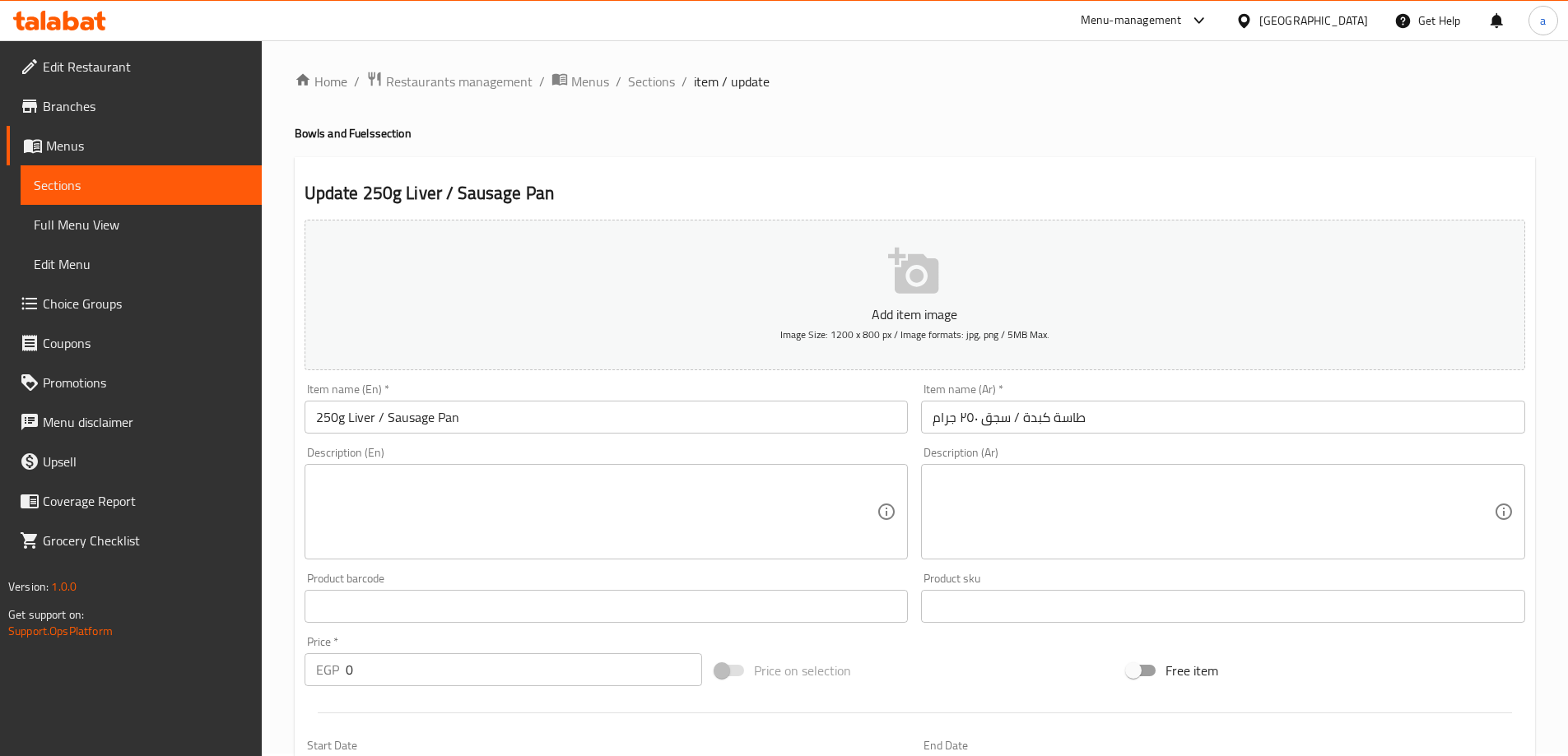
scroll to position [0, 0]
click at [657, 87] on span "Sections" at bounding box center [651, 84] width 47 height 20
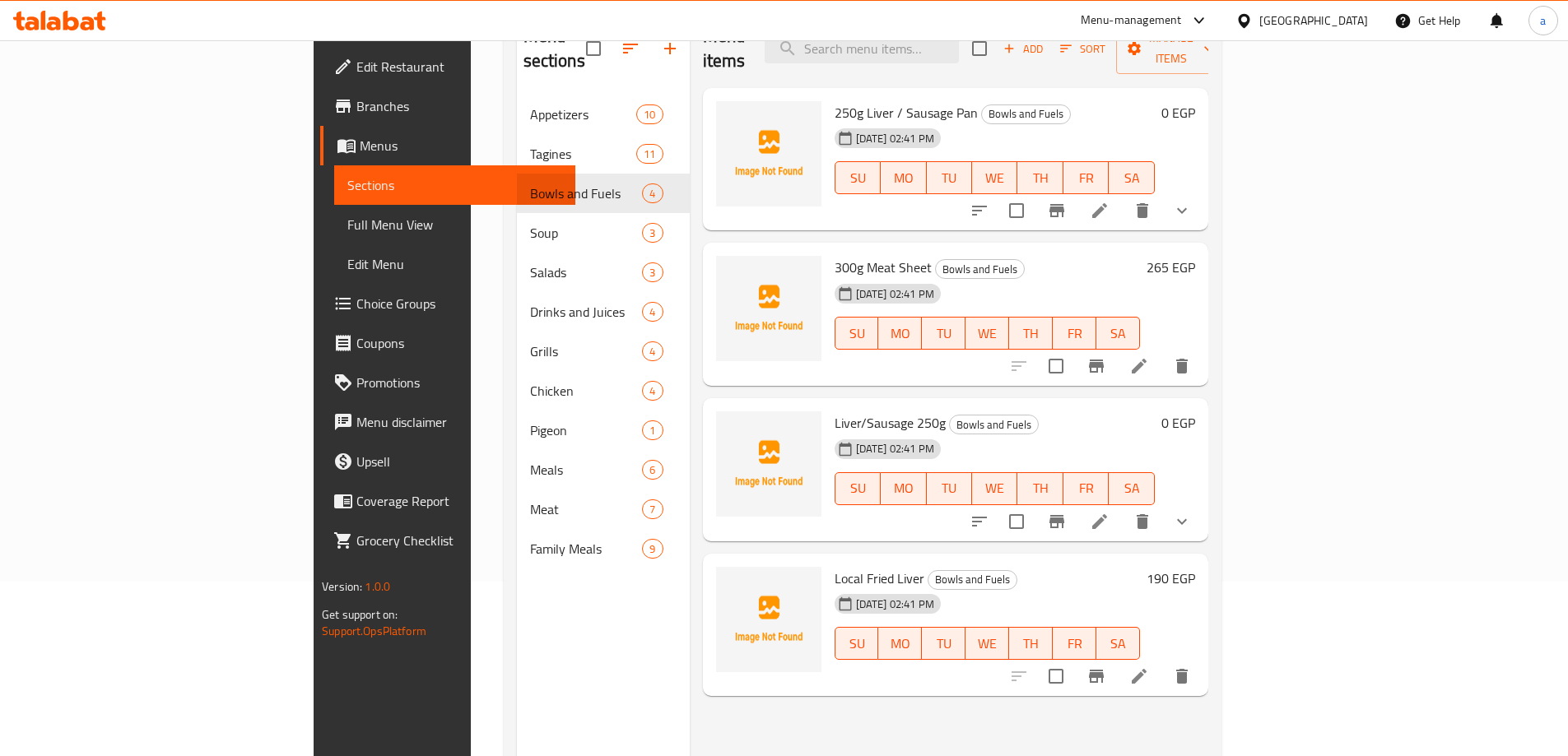
scroll to position [148, 0]
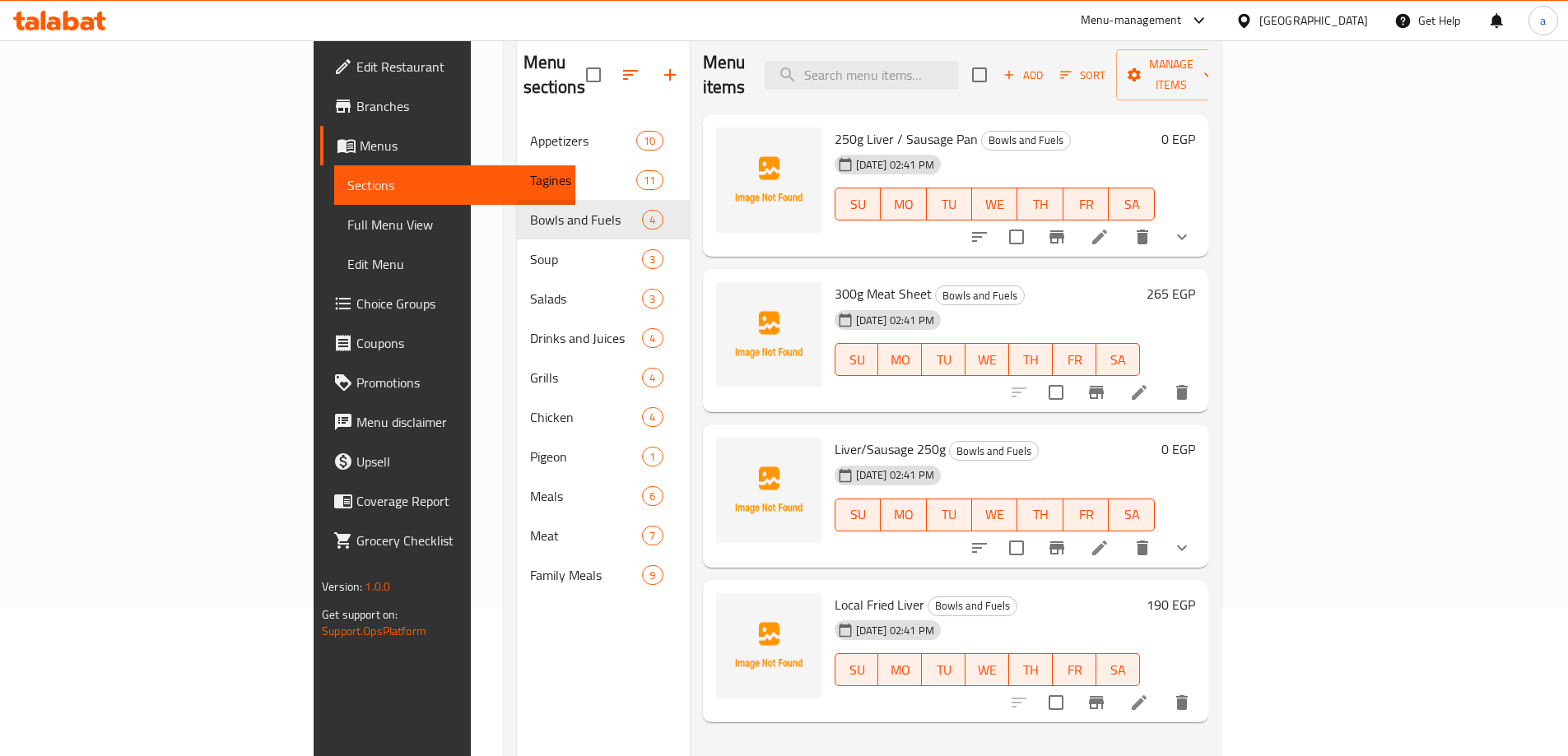
click at [1202, 224] on button "show more" at bounding box center [1181, 237] width 39 height 39
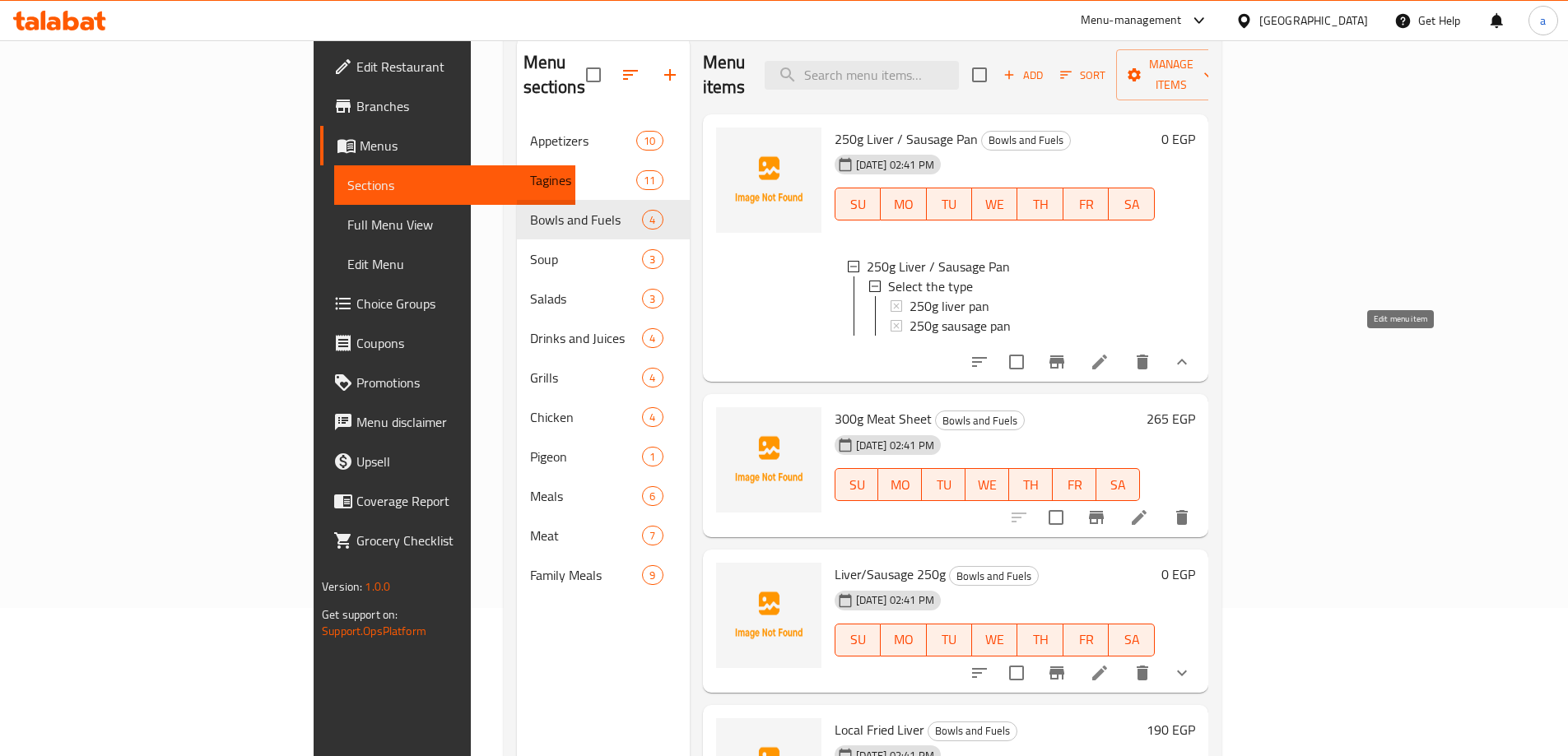
click at [1110, 352] on icon at bounding box center [1099, 362] width 20 height 20
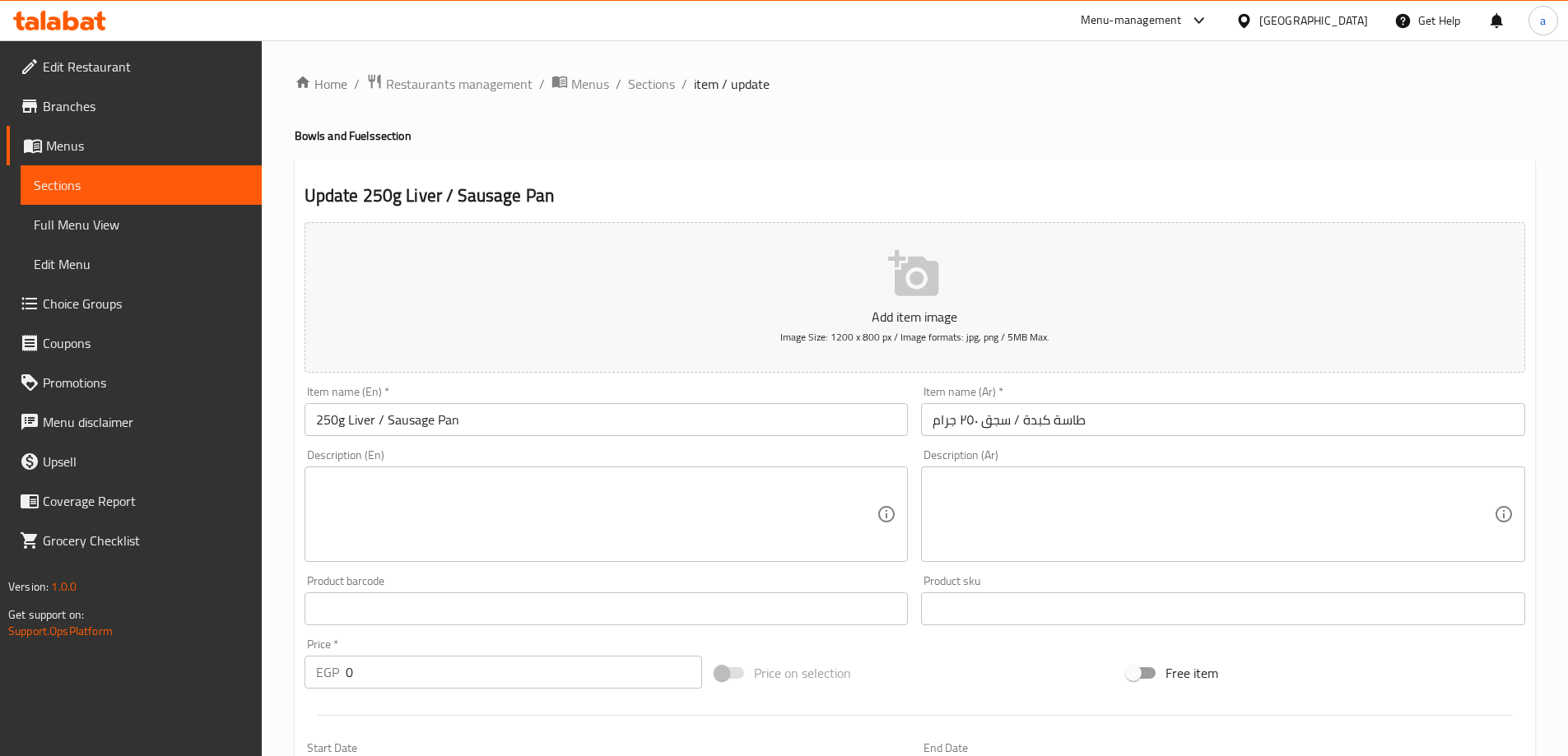
type input "اختيارك من :"
type input "1"
type input "اختيارك من :"
type input "1"
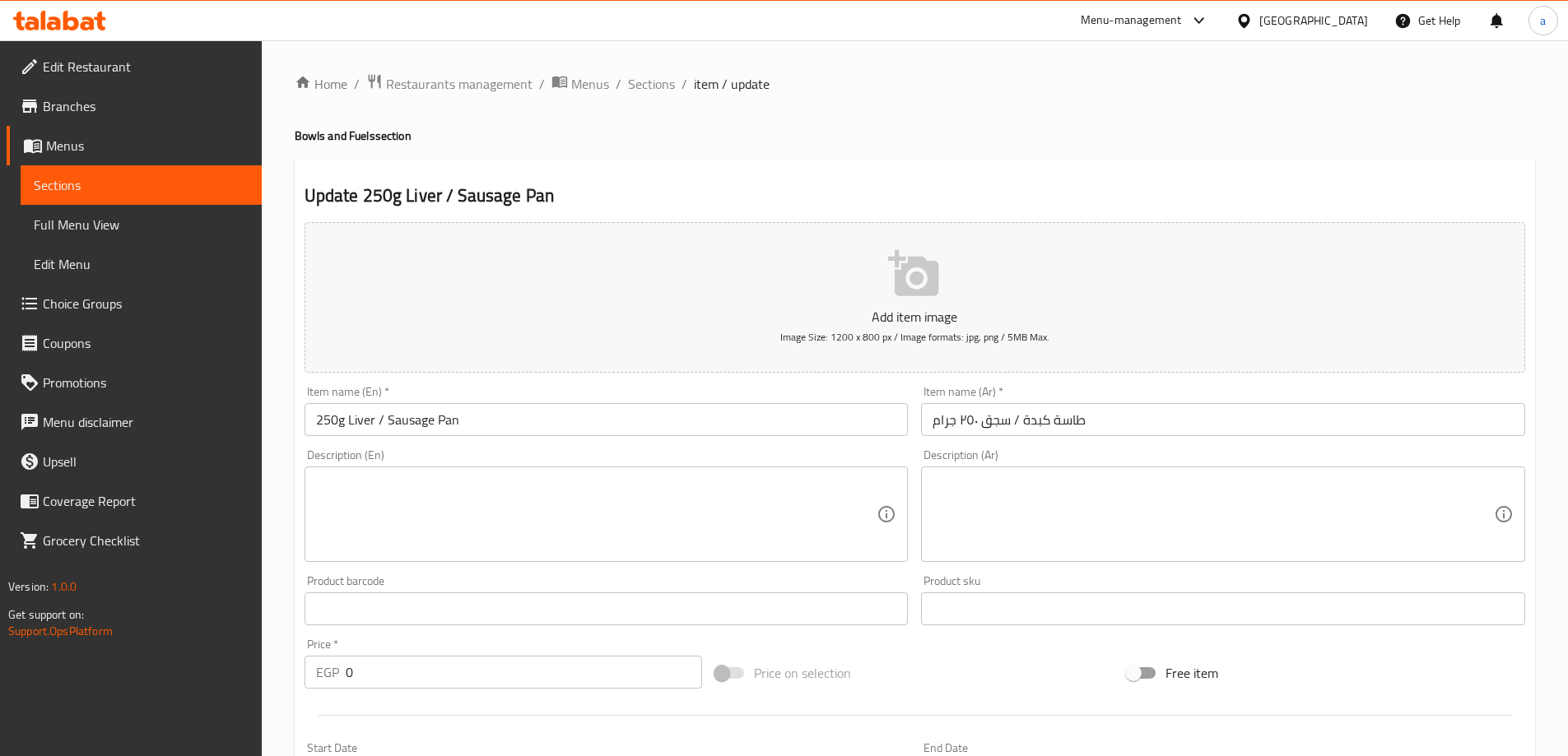
type input "1"
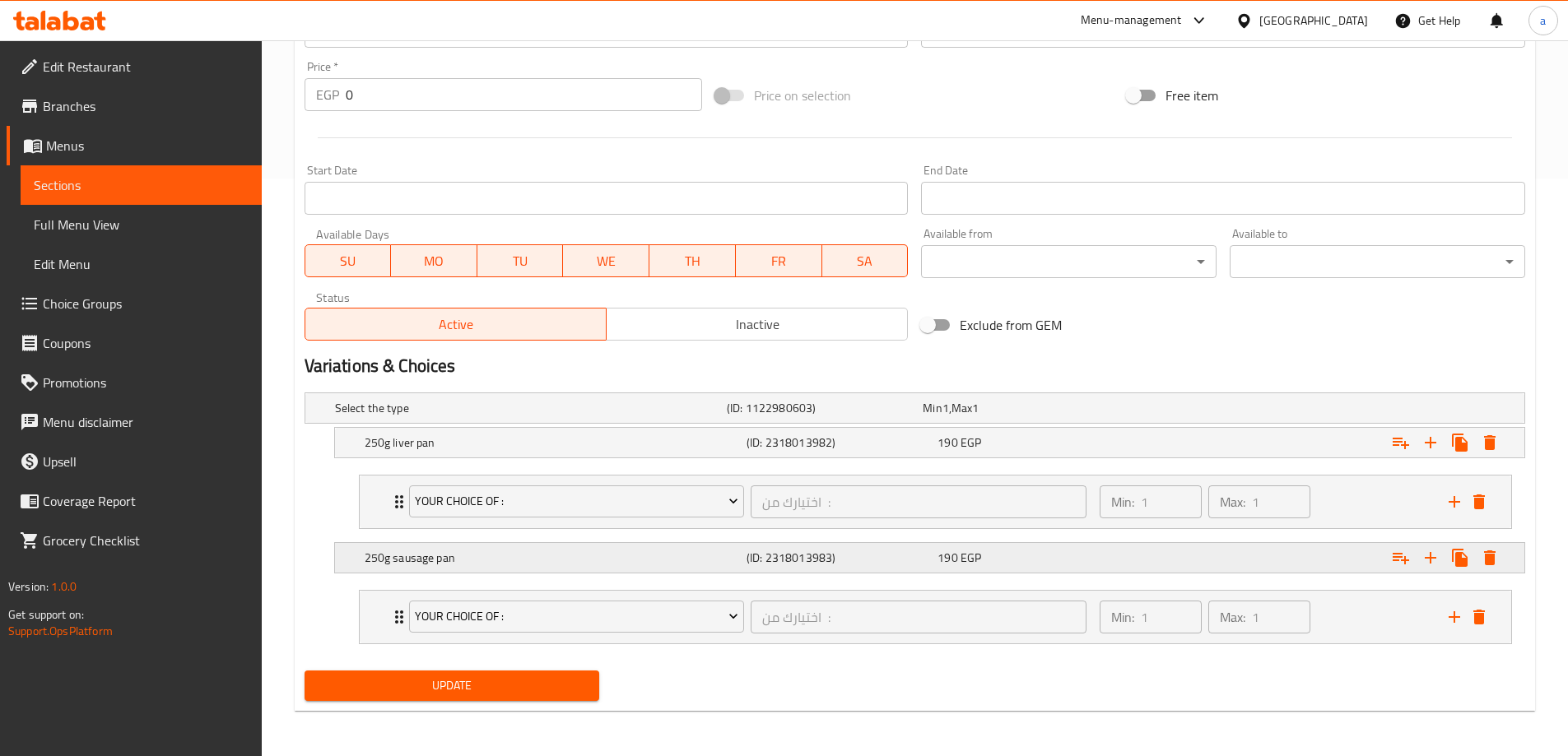
scroll to position [579, 0]
click at [1146, 450] on div "Expand" at bounding box center [1315, 442] width 382 height 36
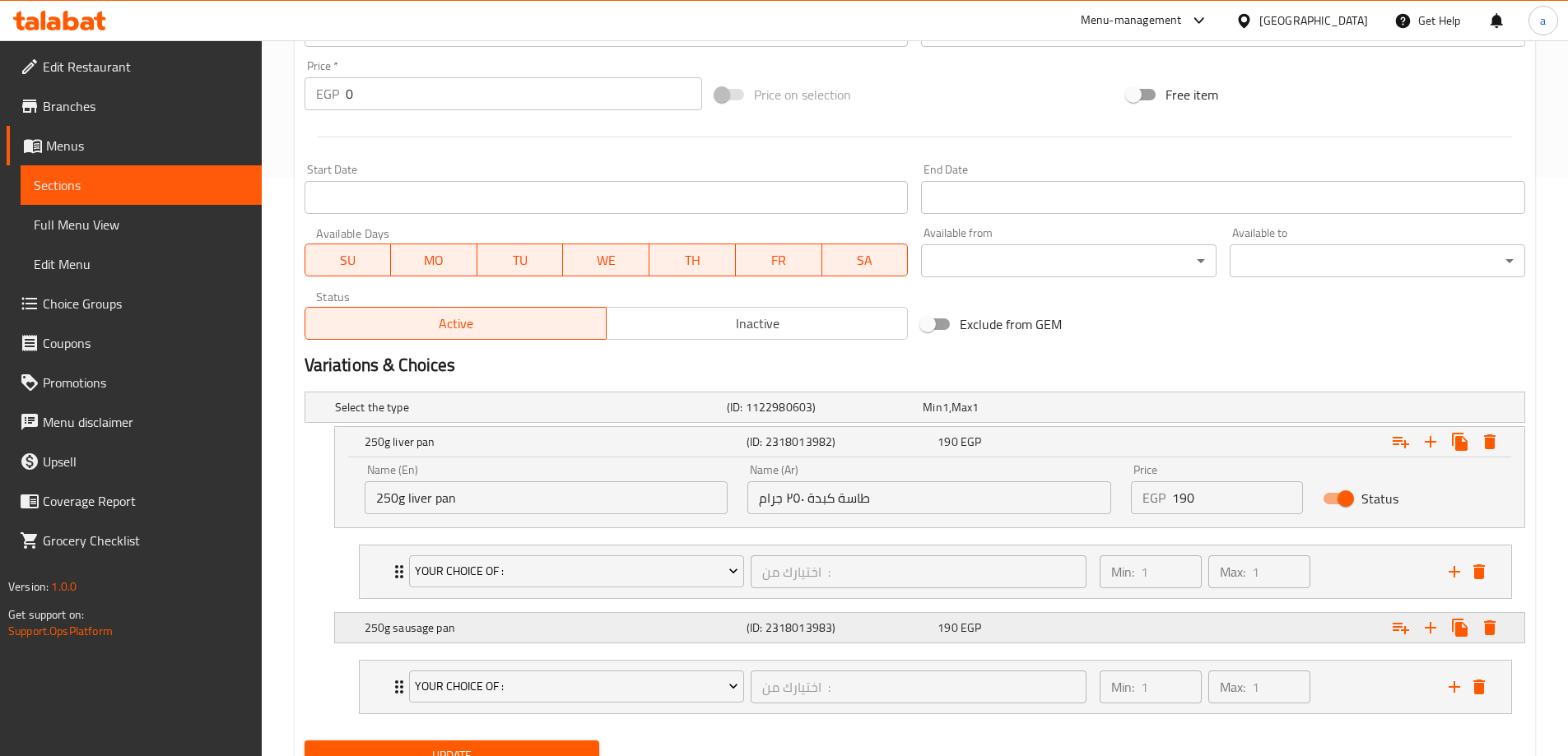
click at [921, 625] on h5 "(ID: 2318013983)" at bounding box center [838, 627] width 184 height 16
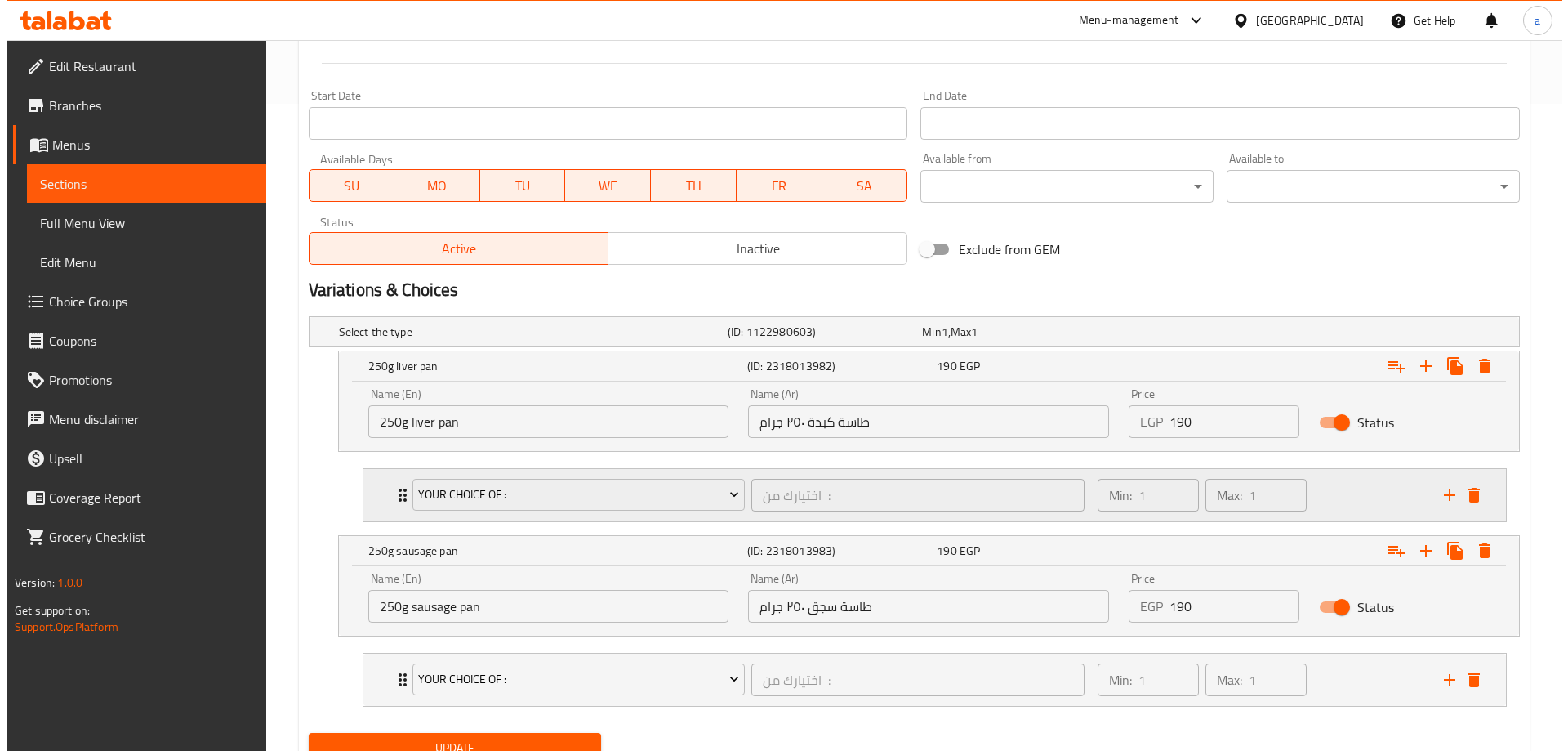
scroll to position [715, 0]
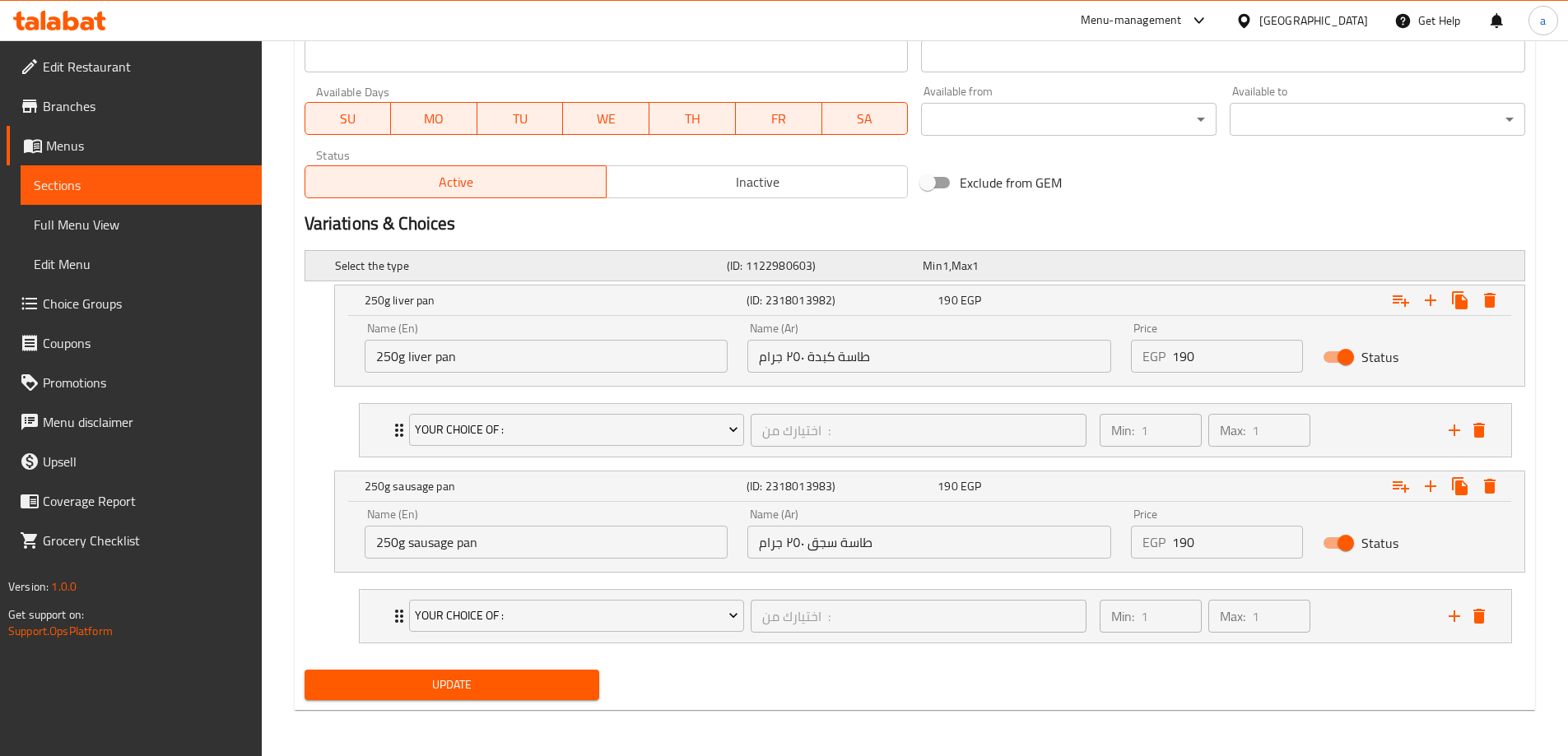
click at [1219, 265] on div "Expand" at bounding box center [1310, 266] width 392 height 7
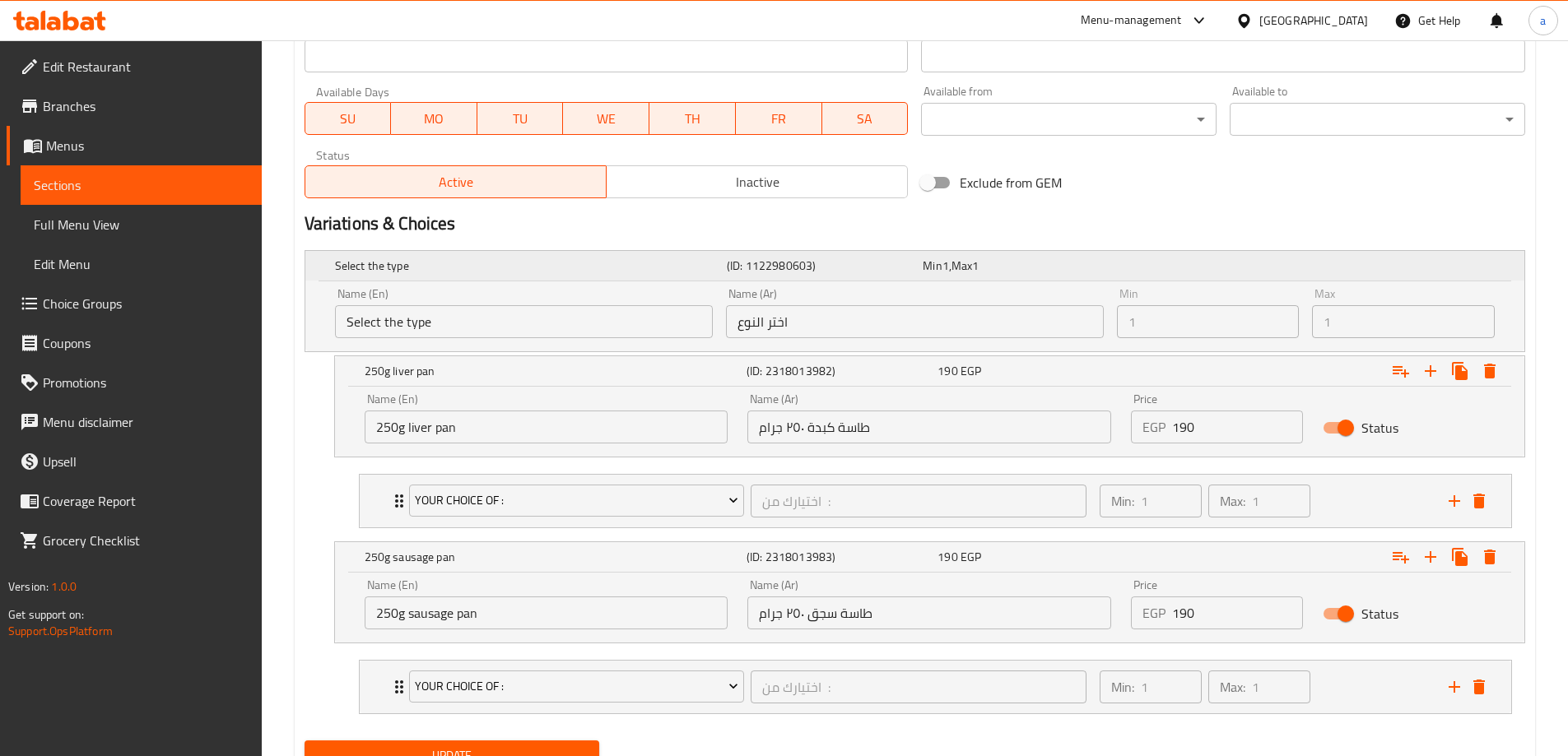
click at [753, 259] on h5 "(ID: 1122980603)" at bounding box center [821, 265] width 189 height 16
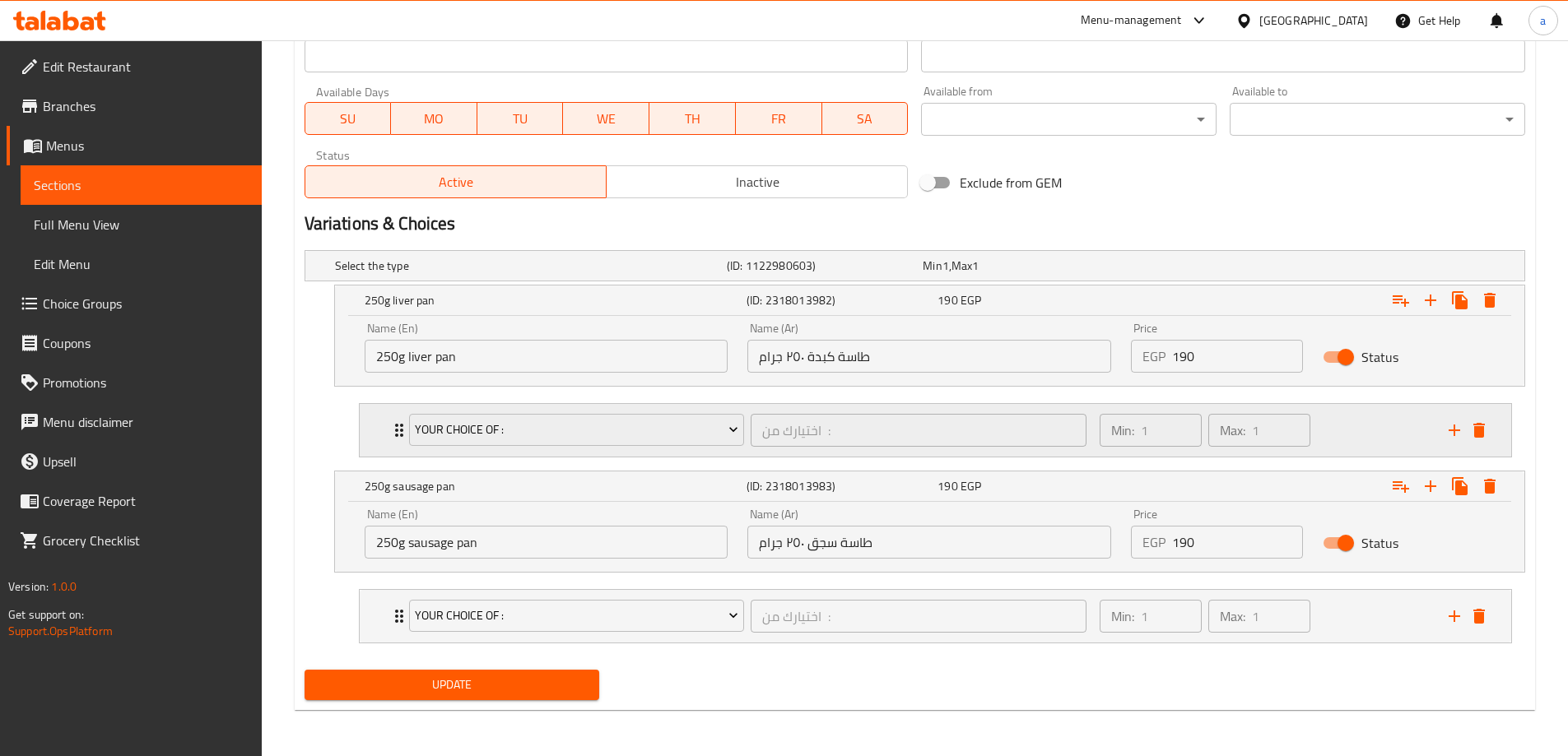
click at [389, 424] on icon "Expand" at bounding box center [399, 430] width 20 height 20
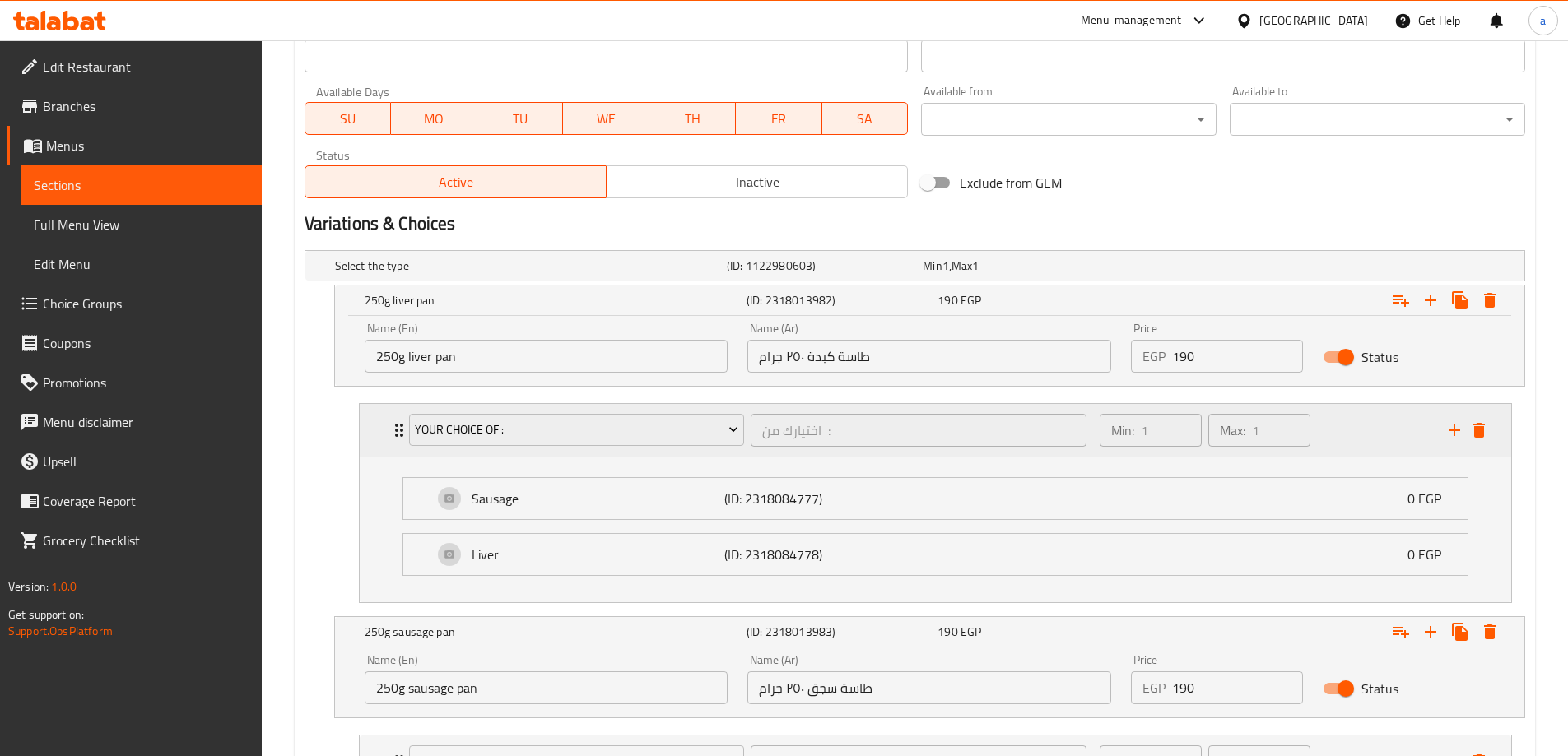
click at [389, 424] on icon "Expand" at bounding box center [399, 430] width 20 height 20
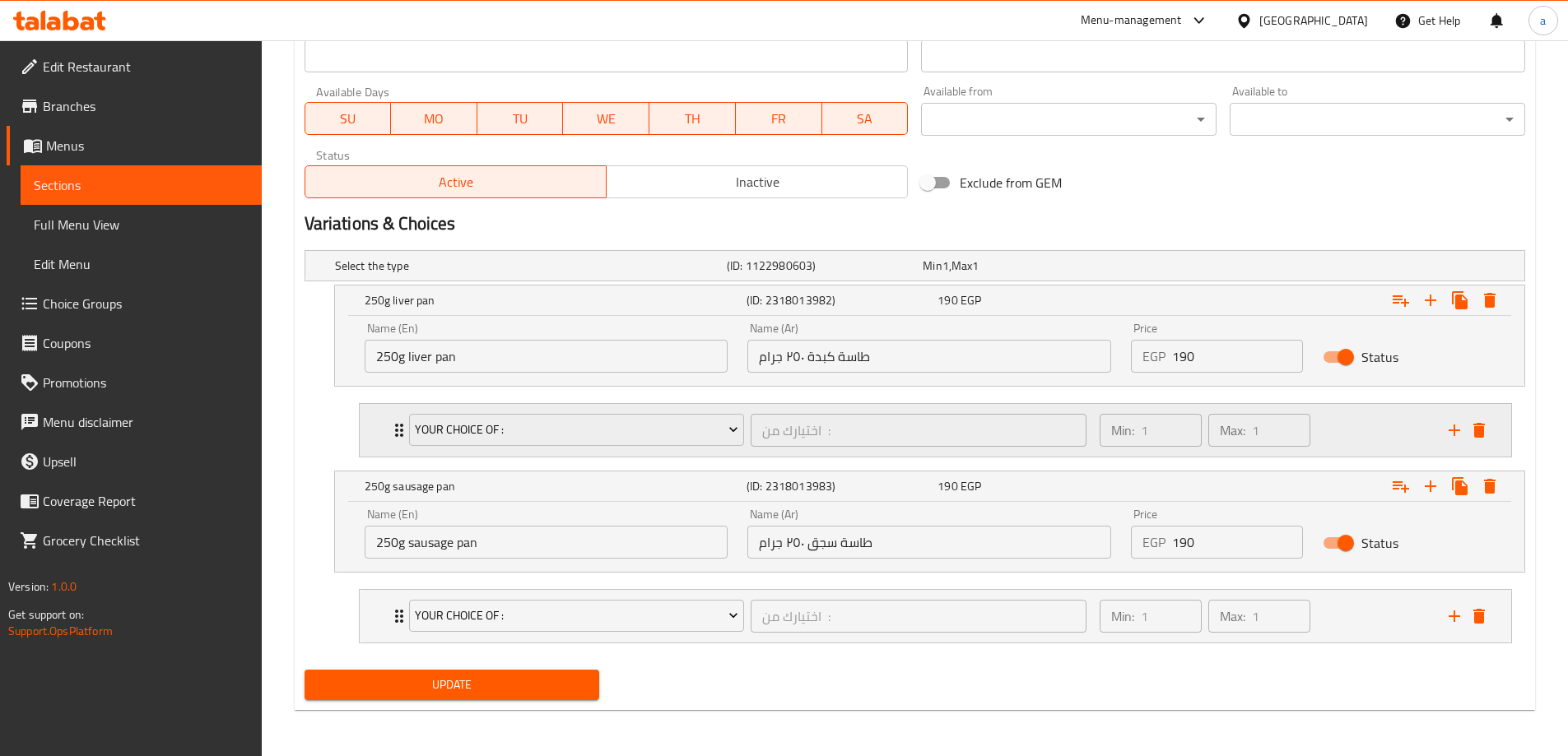
click at [389, 424] on icon "Expand" at bounding box center [399, 430] width 20 height 20
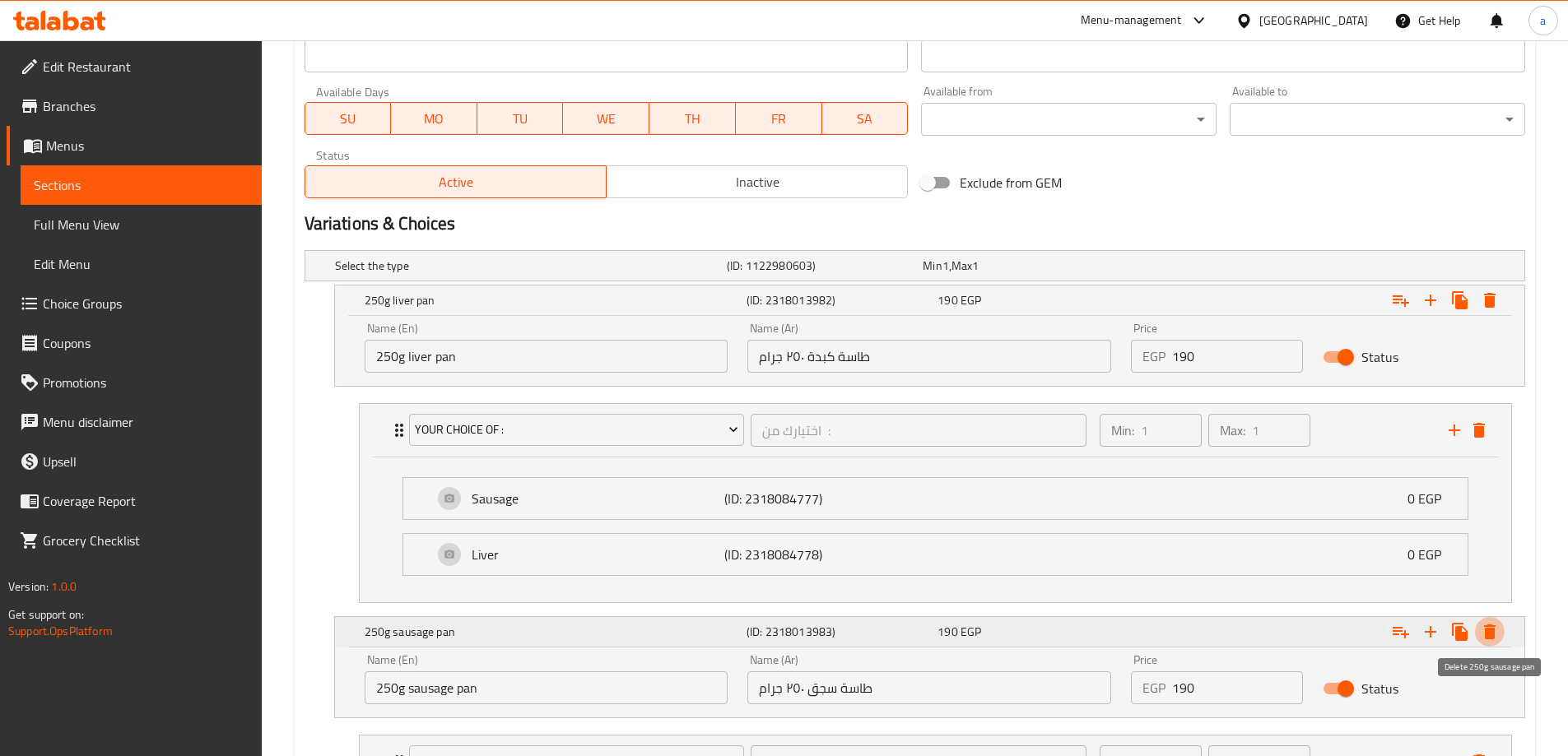
click at [1477, 639] on button "Expand" at bounding box center [1489, 631] width 30 height 30
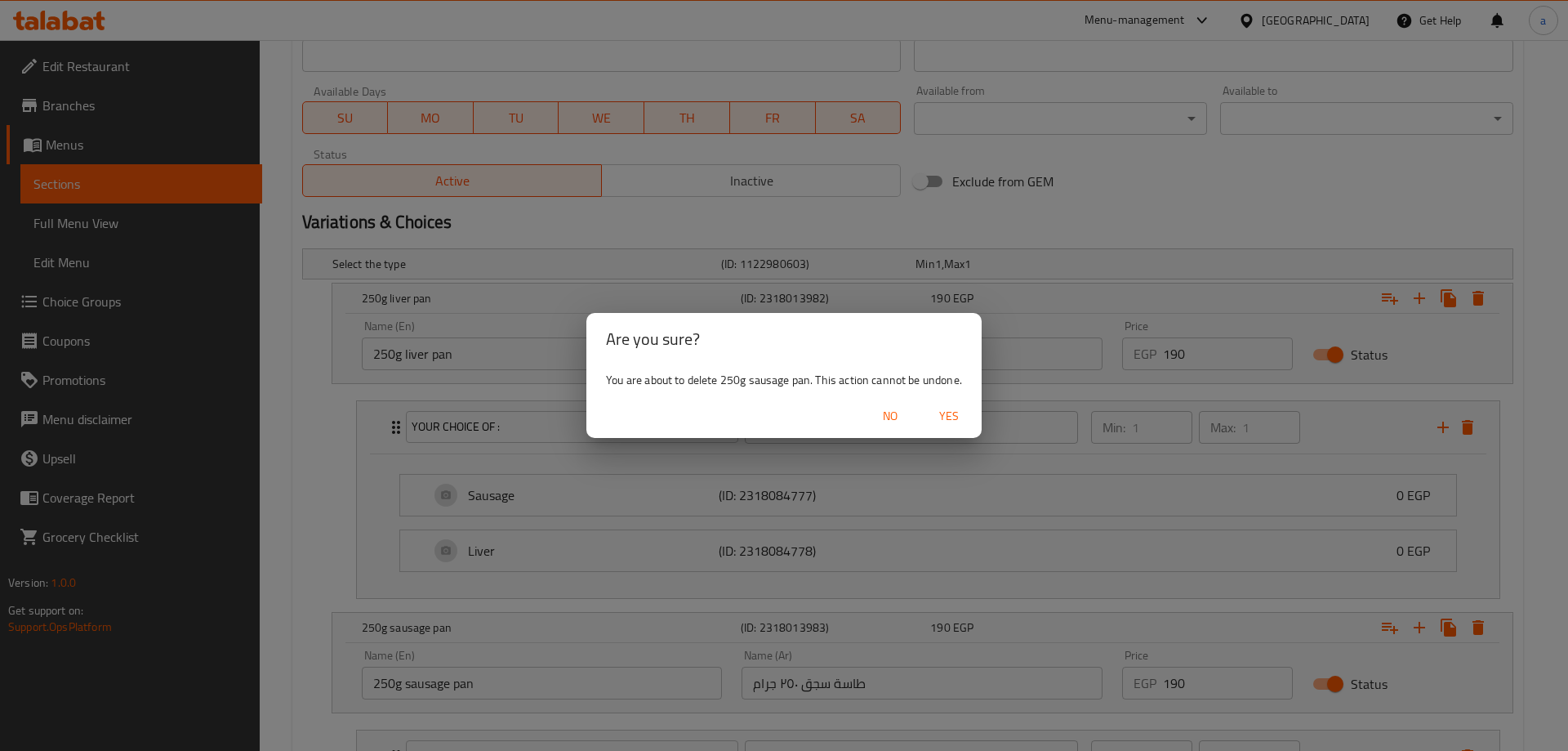
click at [962, 419] on span "Yes" at bounding box center [949, 416] width 39 height 20
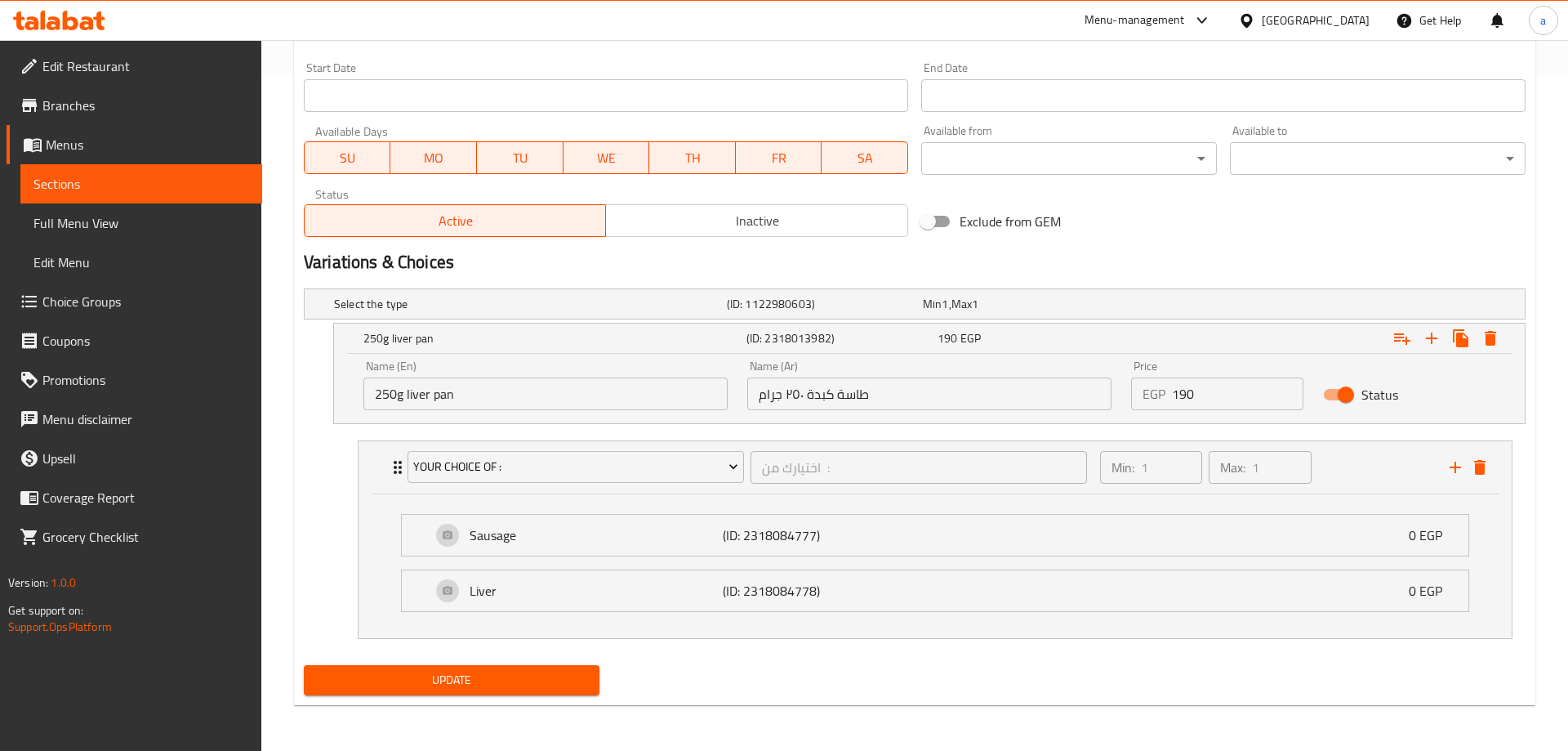
scroll to position [675, 0]
click at [1476, 344] on icon "Expand" at bounding box center [1477, 337] width 11 height 14
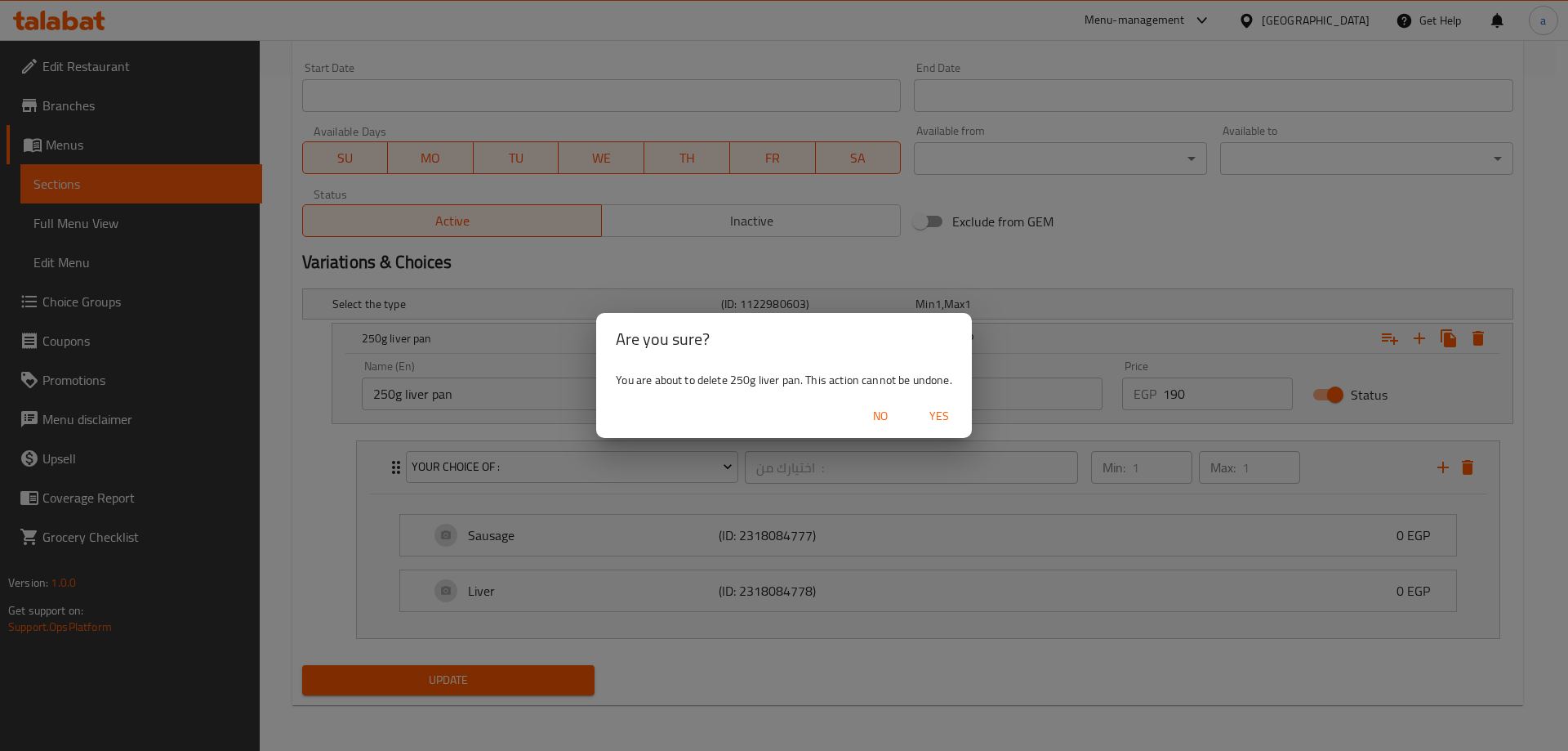
click at [943, 422] on span "Yes" at bounding box center [939, 416] width 39 height 20
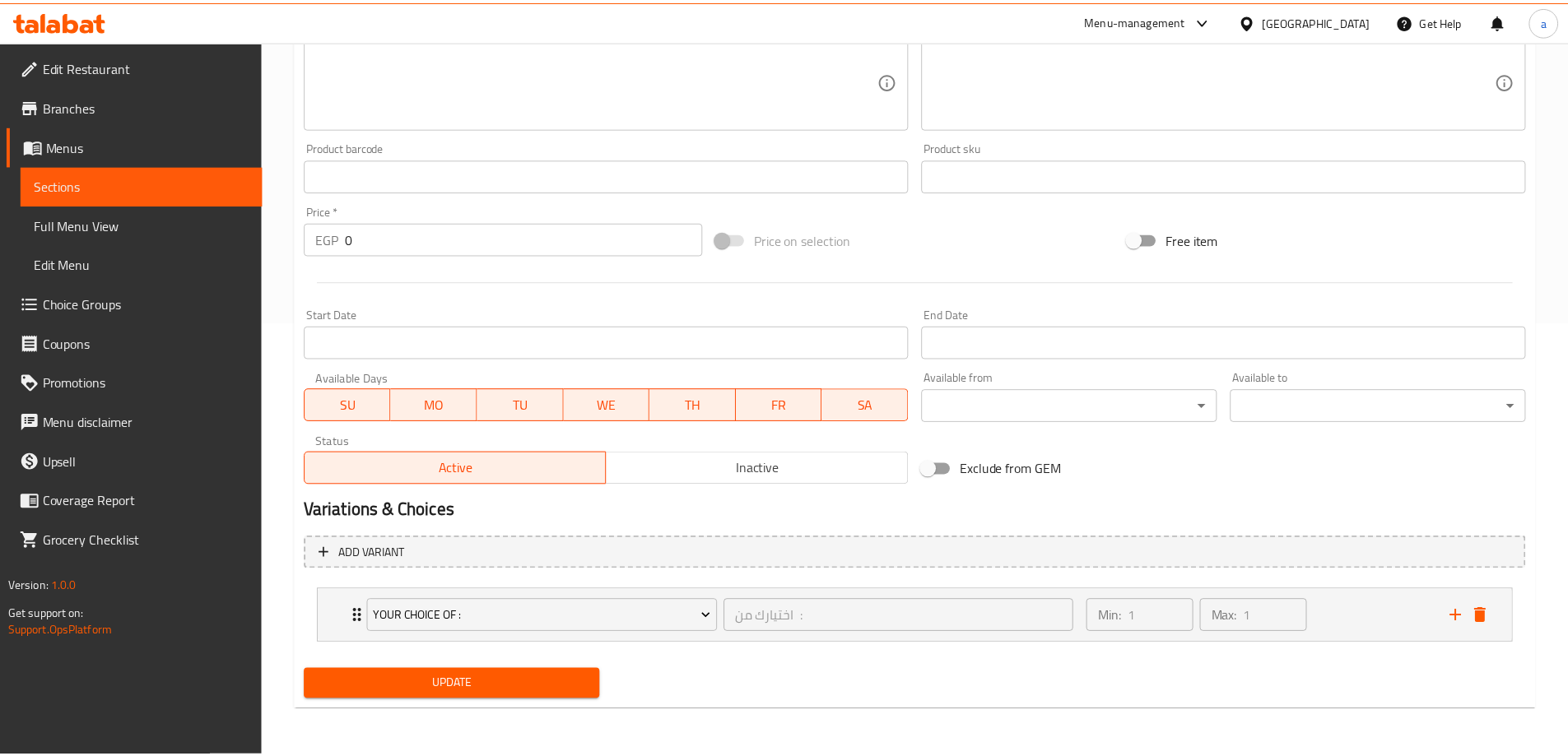
scroll to position [433, 0]
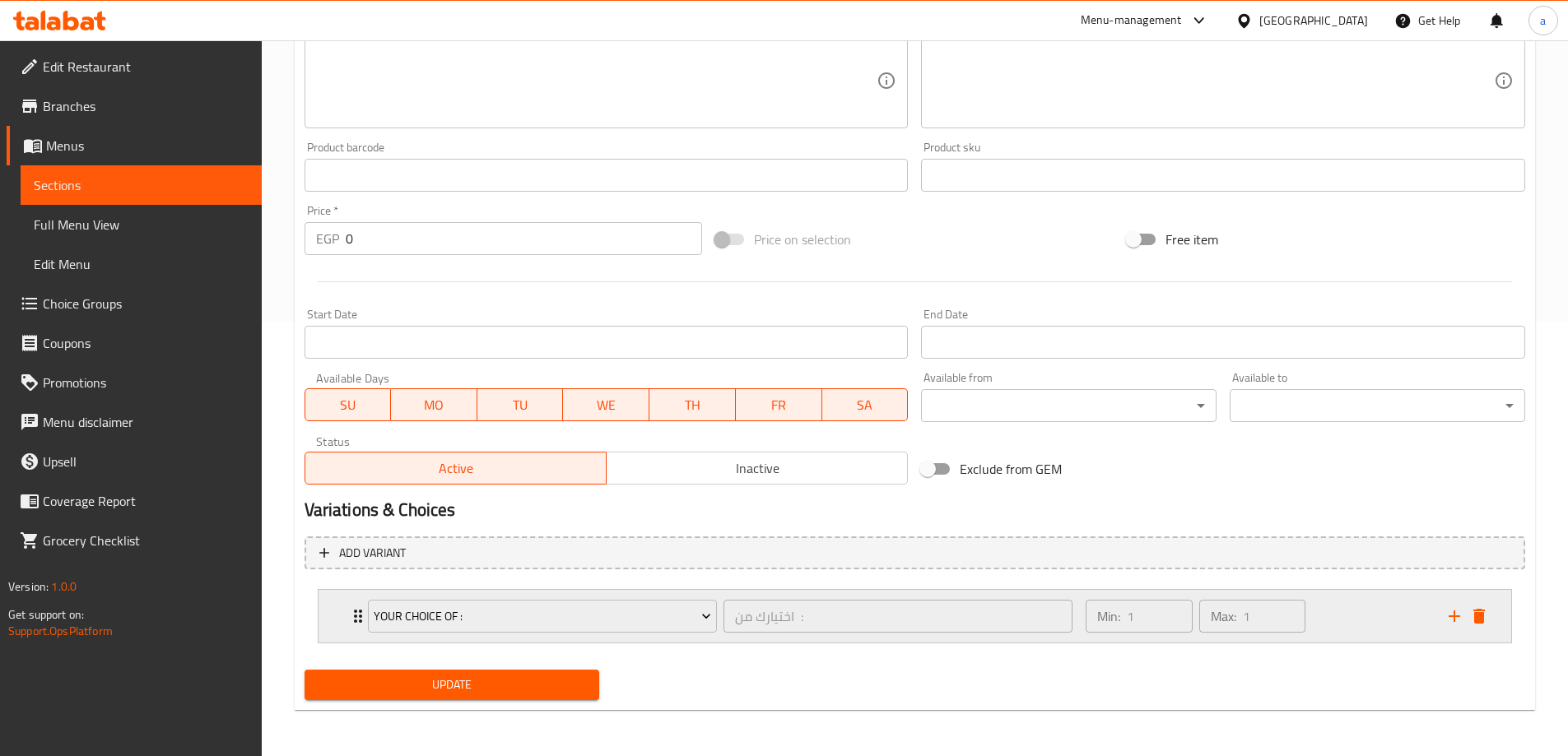
click at [1312, 621] on div "Min: 1 ​ Max: 1 ​" at bounding box center [1195, 616] width 233 height 46
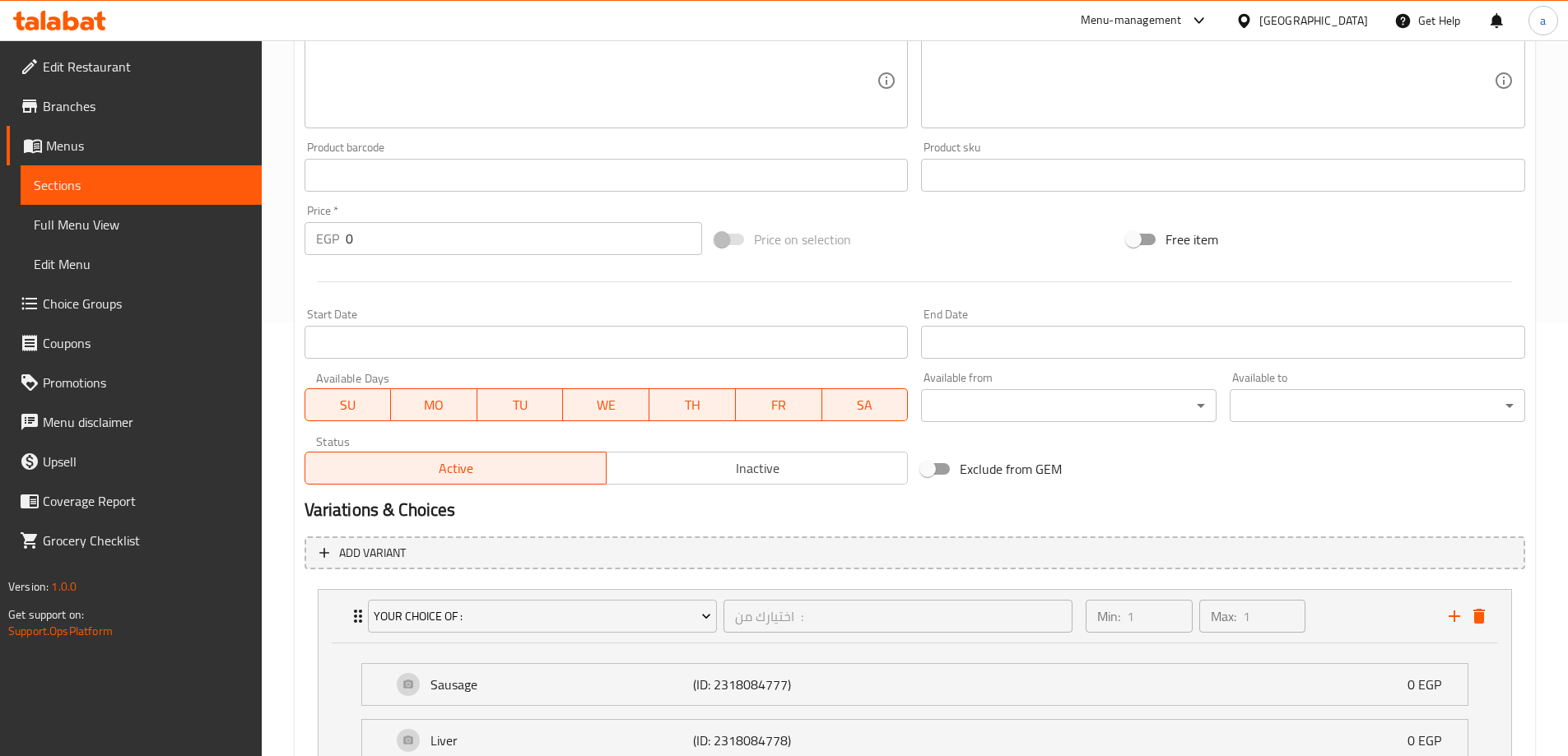
click at [454, 241] on input "0" at bounding box center [524, 238] width 357 height 33
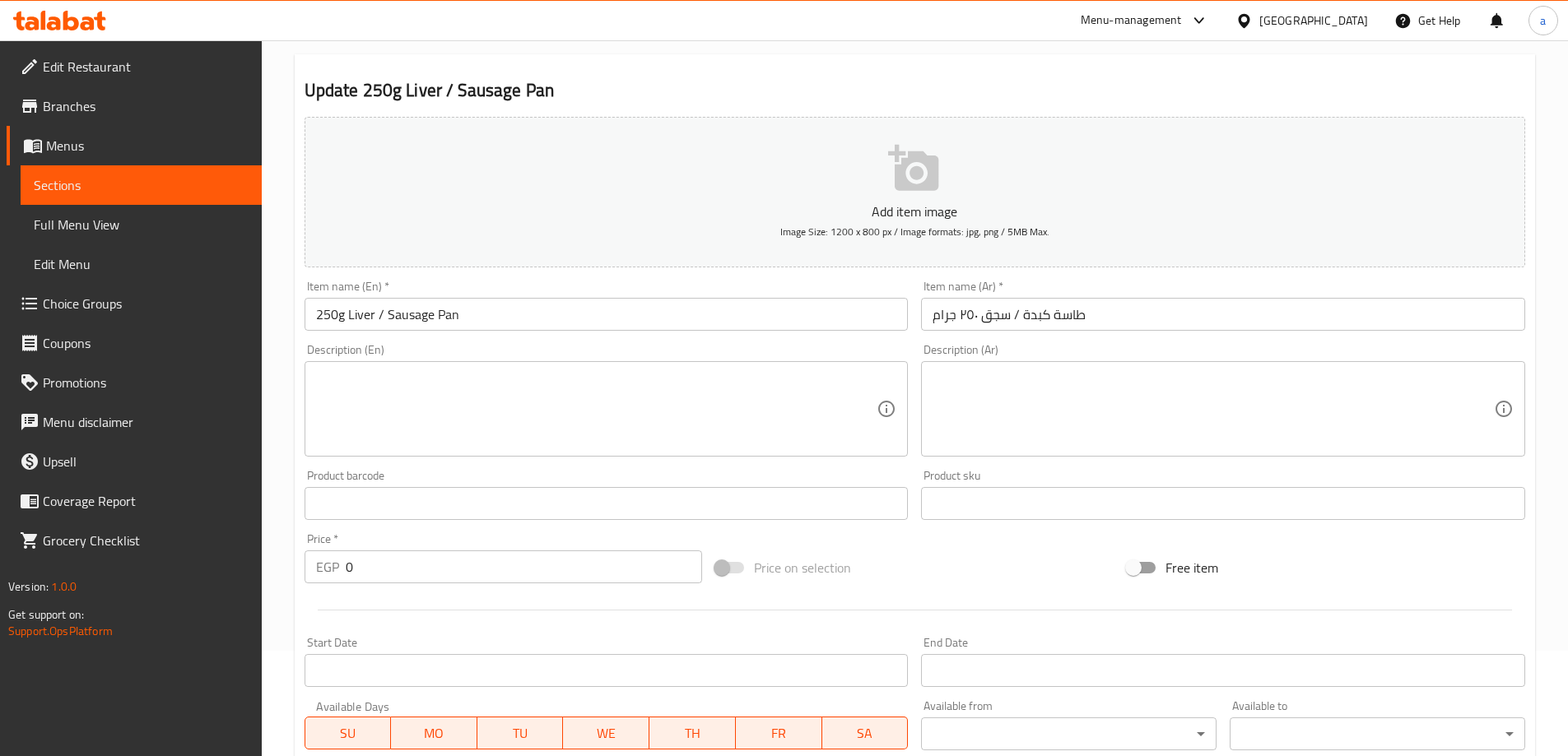
scroll to position [104, 0]
click at [485, 562] on input "0" at bounding box center [524, 567] width 357 height 33
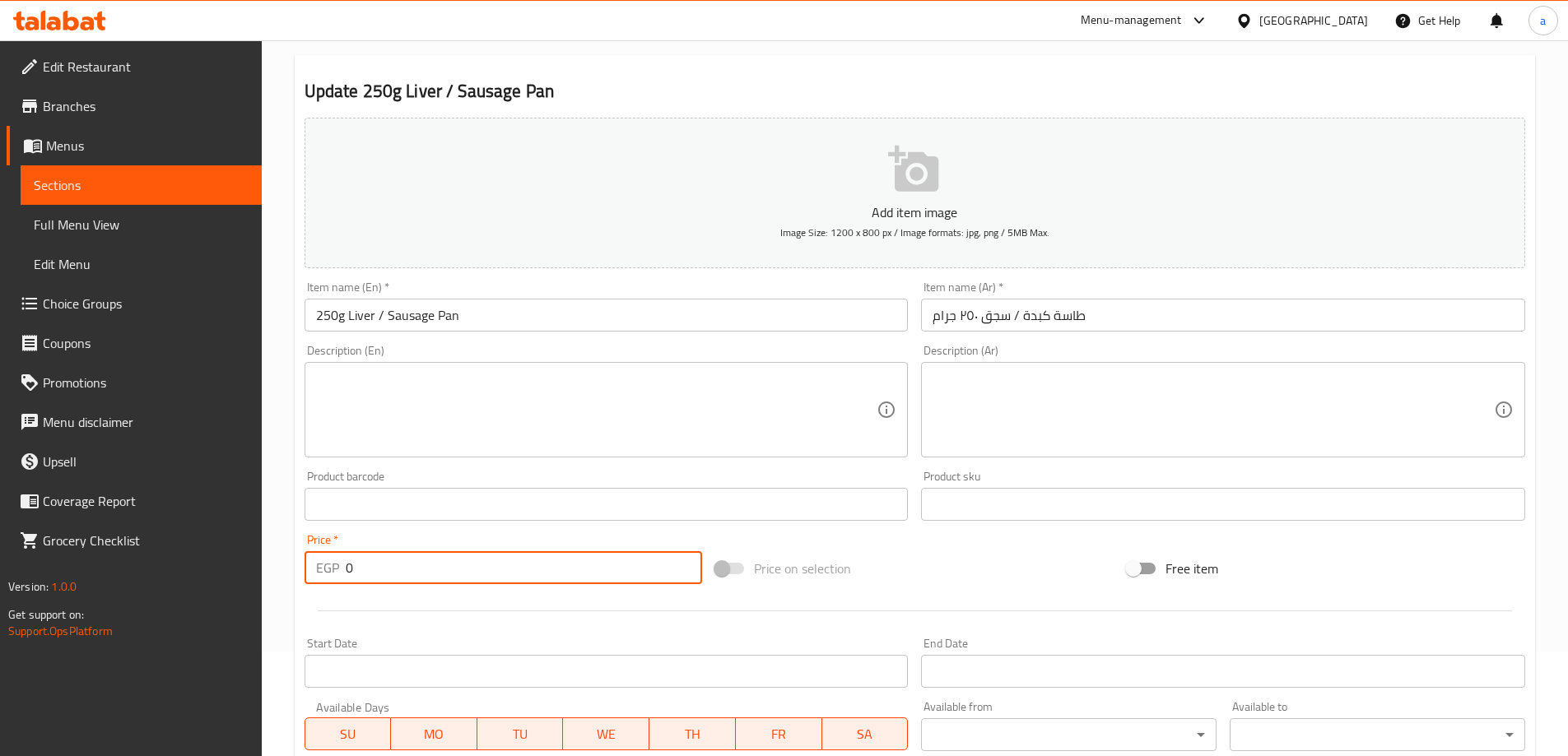
click at [485, 562] on input "0" at bounding box center [524, 567] width 357 height 33
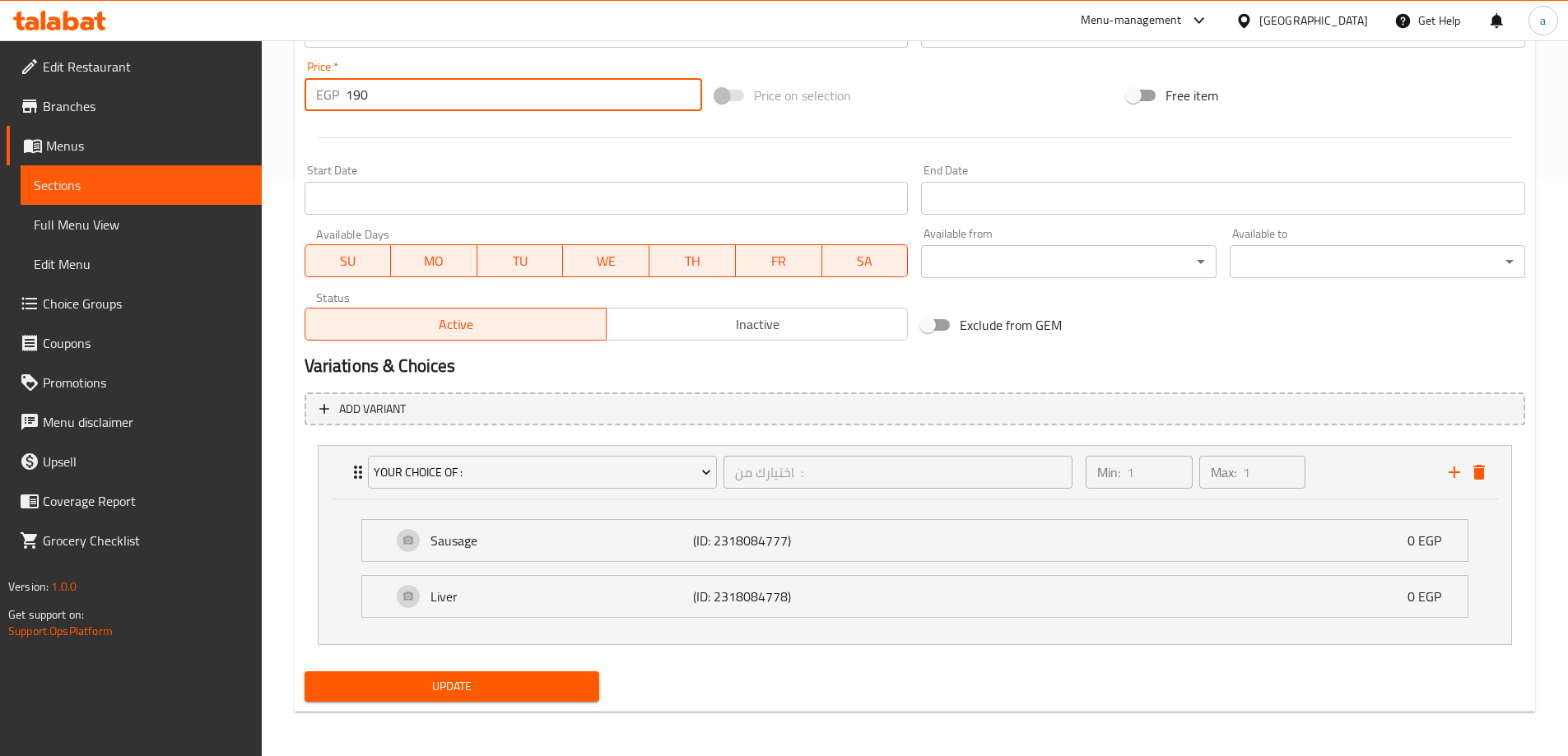
scroll to position [579, 0]
type input "190"
click at [564, 672] on button "Update" at bounding box center [452, 685] width 295 height 31
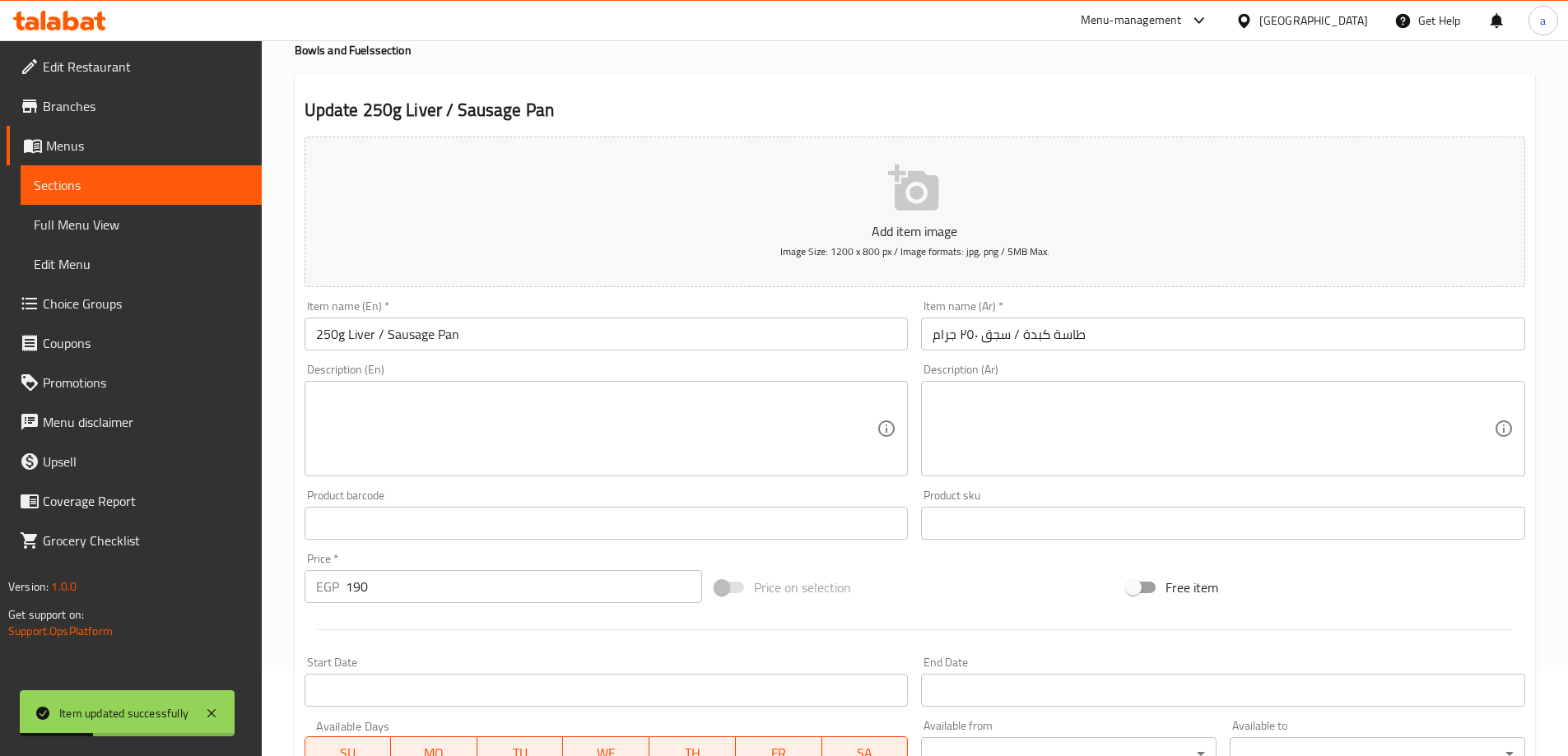
scroll to position [0, 0]
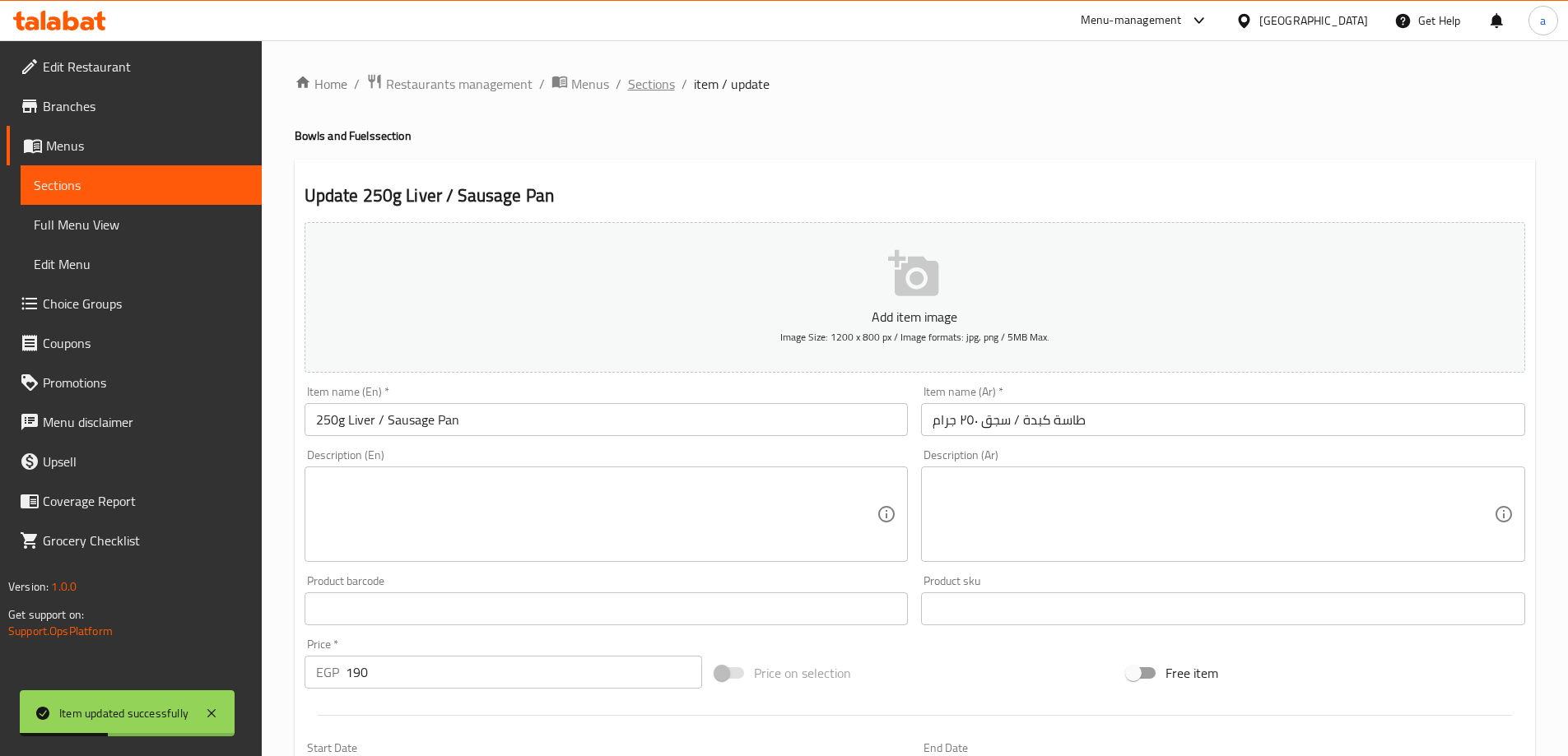
click at [648, 93] on span "Sections" at bounding box center [651, 84] width 47 height 20
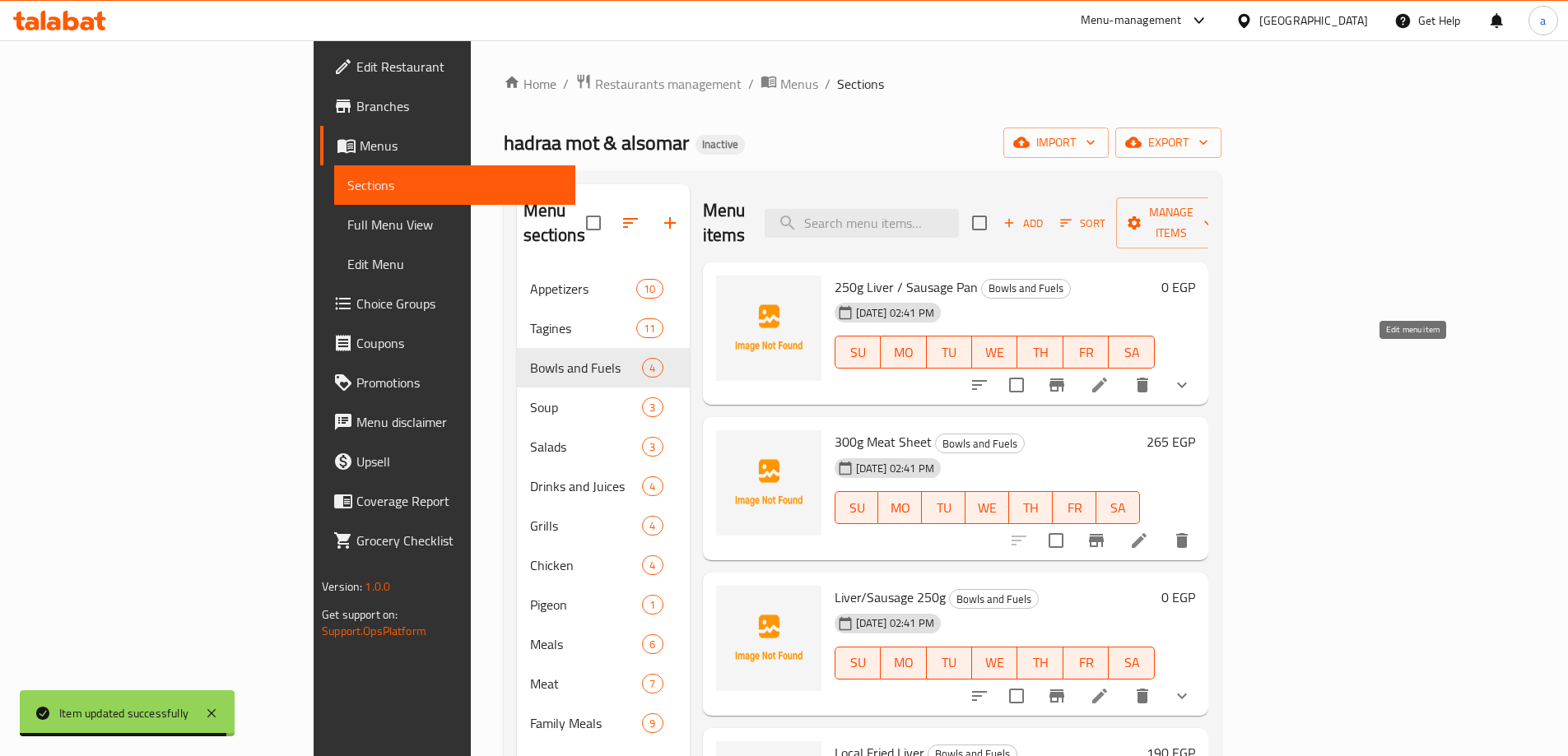
click at [1107, 378] on icon at bounding box center [1099, 385] width 15 height 15
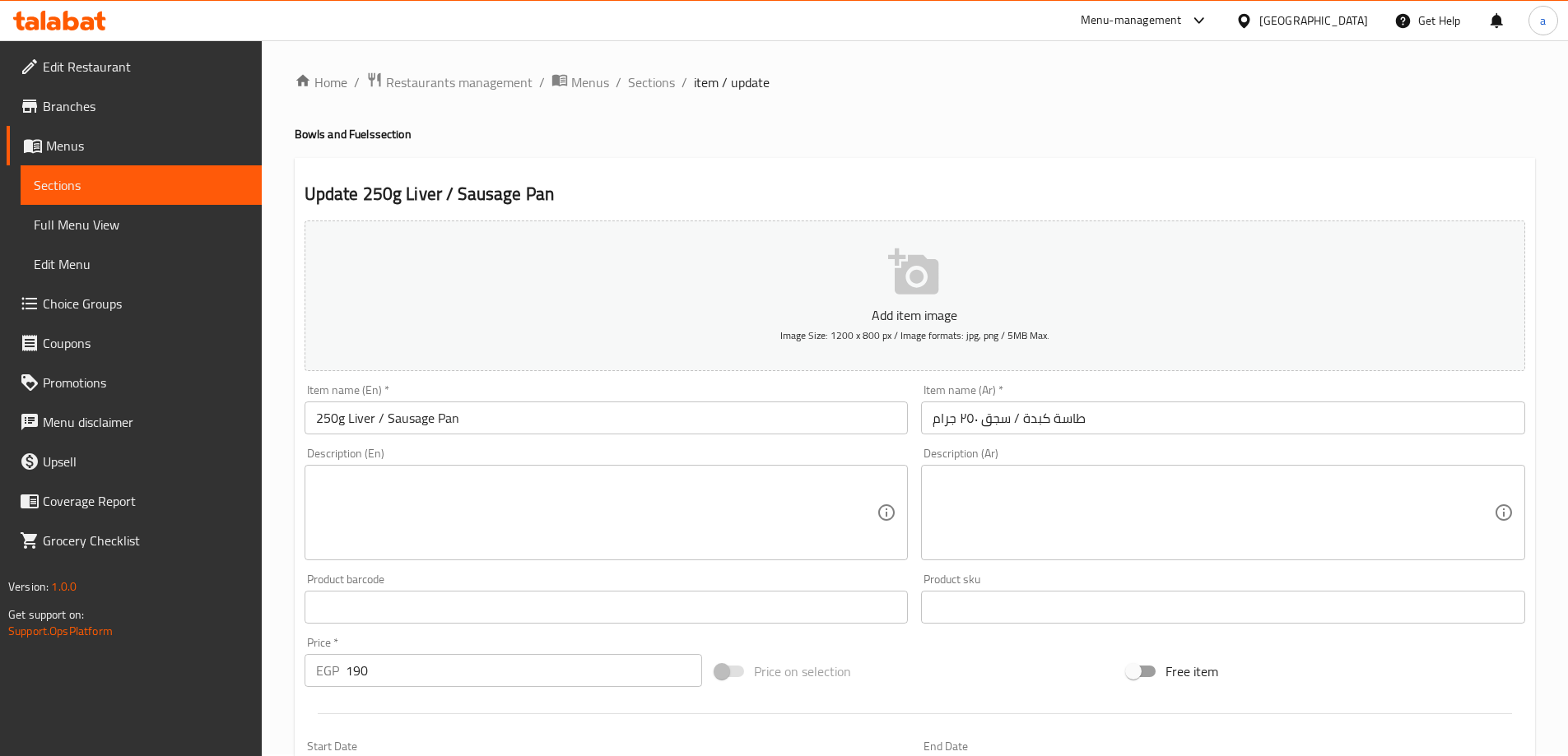
scroll to position [433, 0]
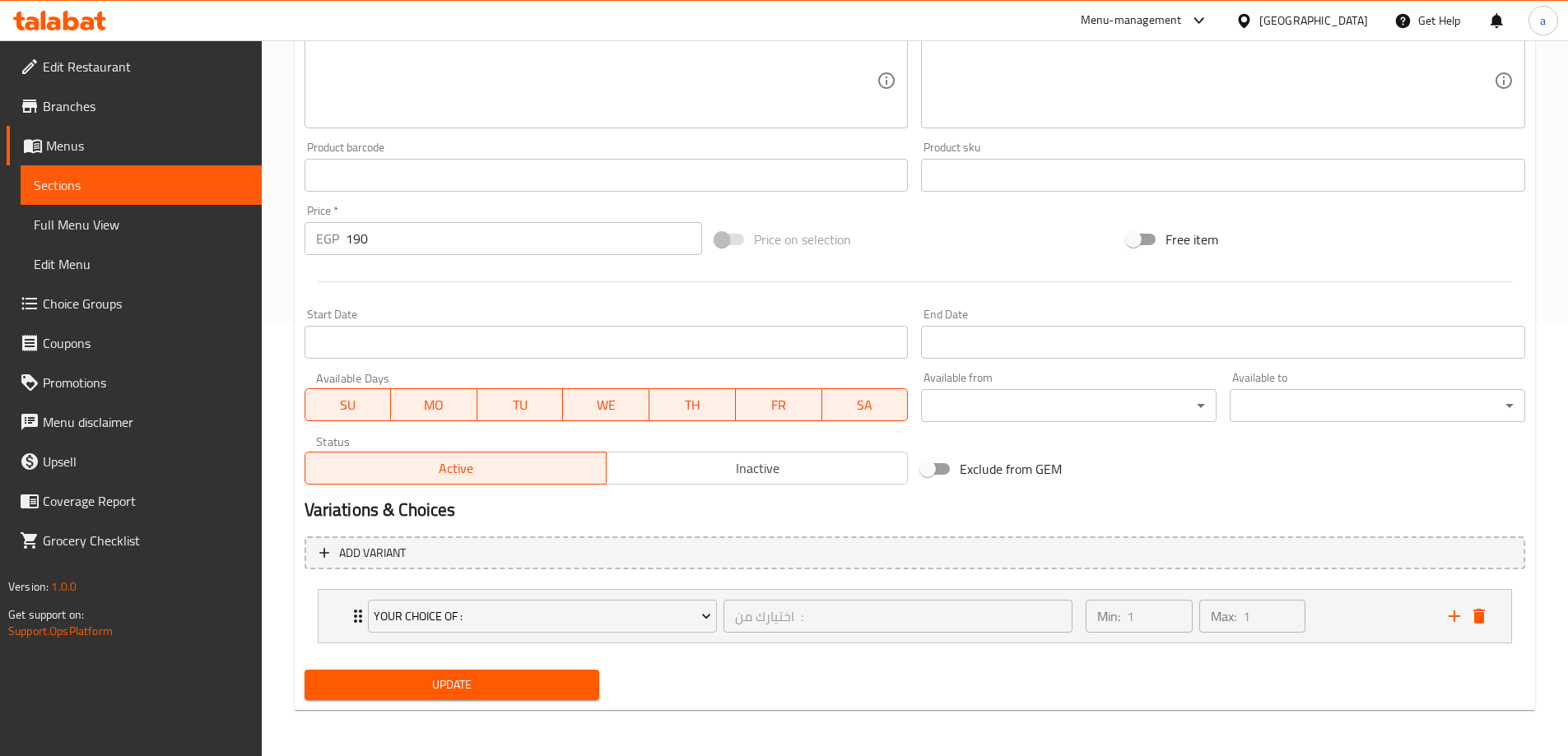
click at [518, 686] on span "Update" at bounding box center [452, 685] width 269 height 20
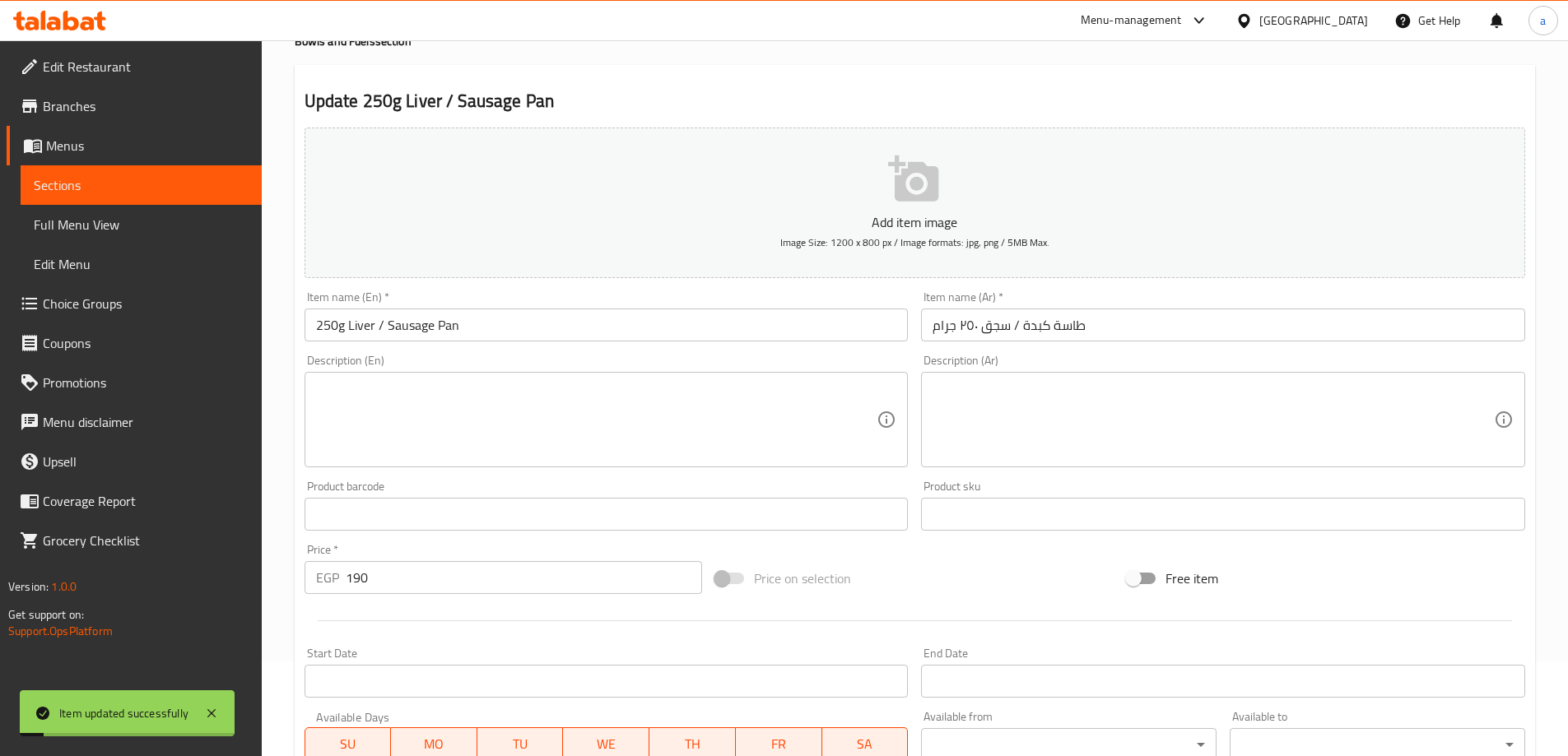
scroll to position [0, 0]
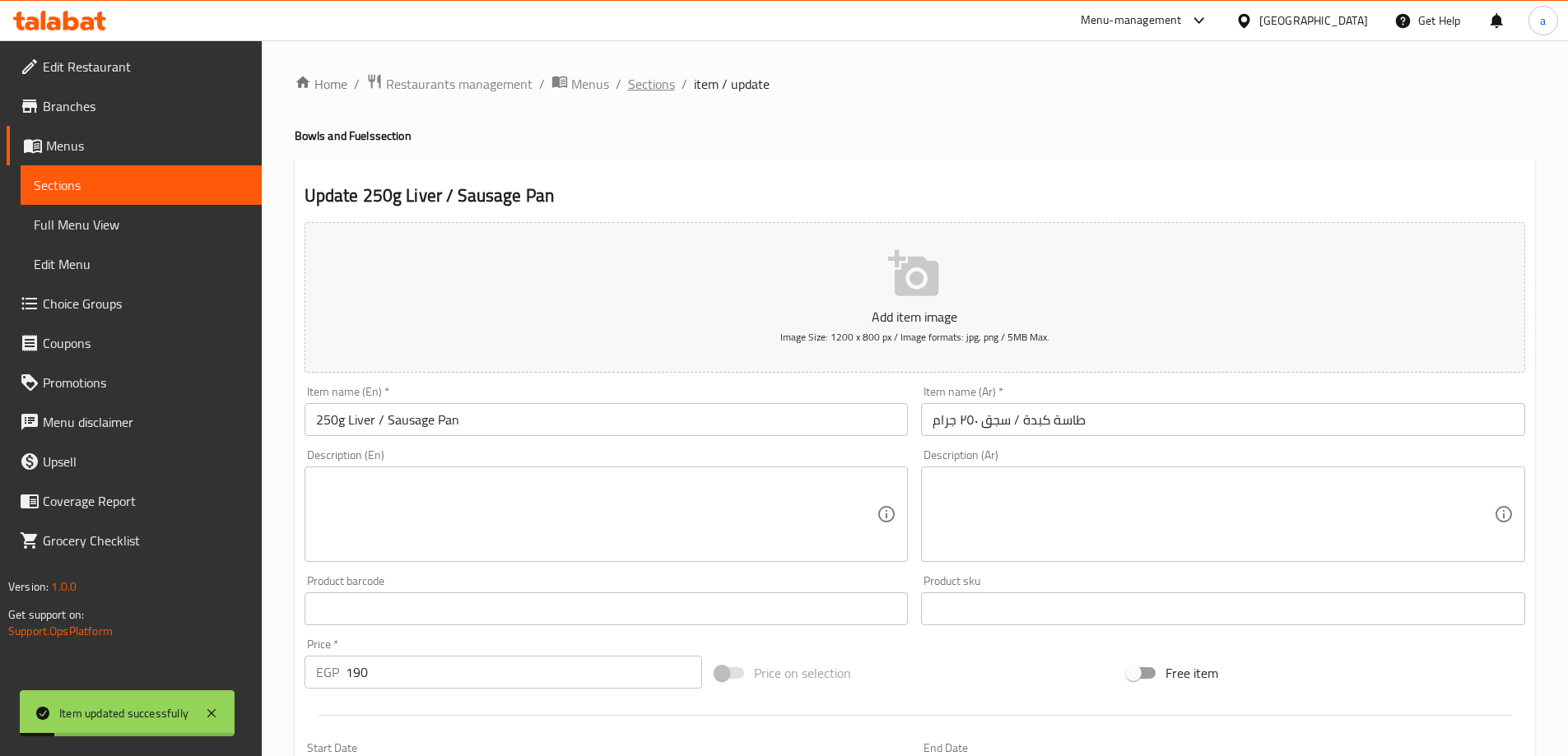
click at [655, 84] on span "Sections" at bounding box center [651, 84] width 47 height 20
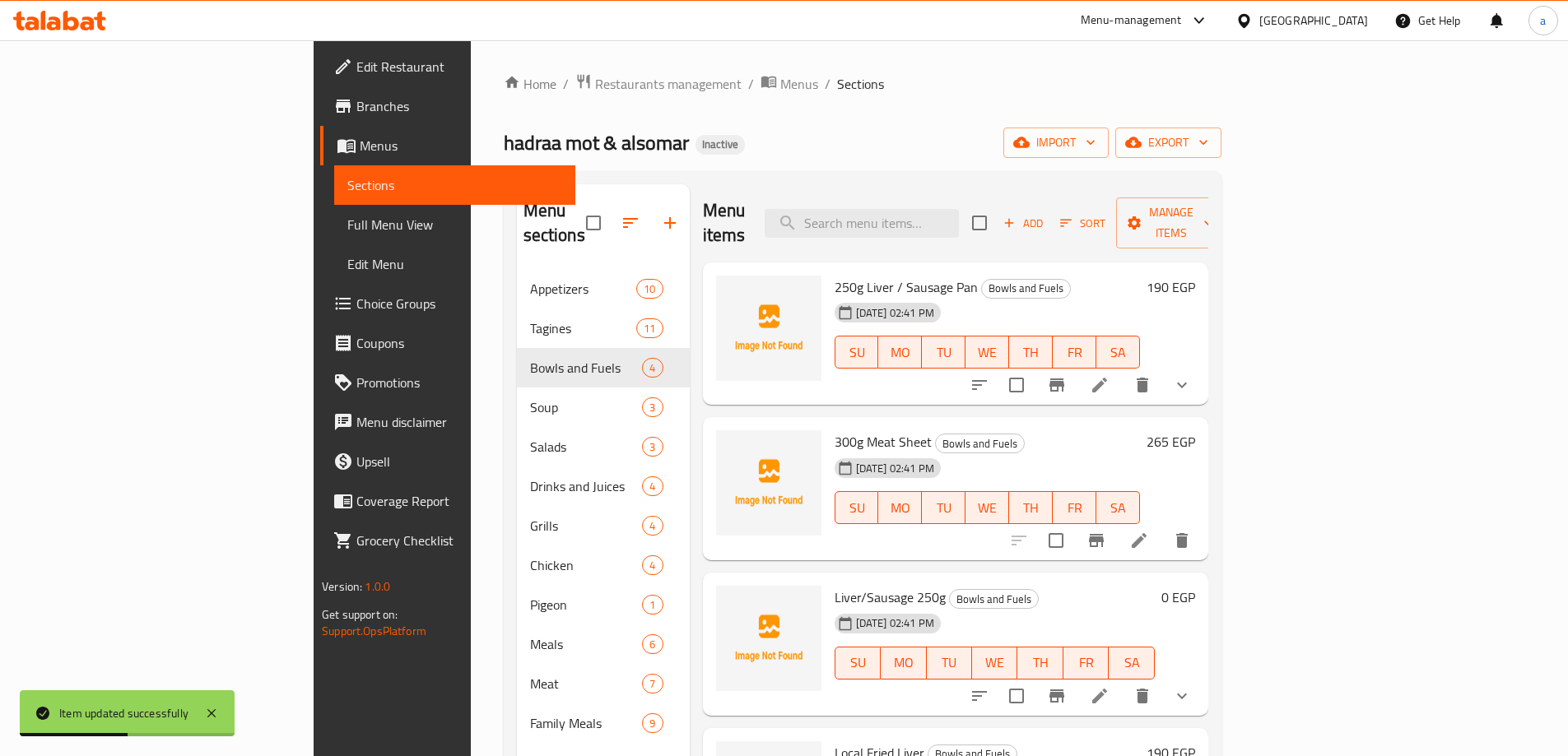
click at [1122, 681] on li at bounding box center [1099, 695] width 46 height 30
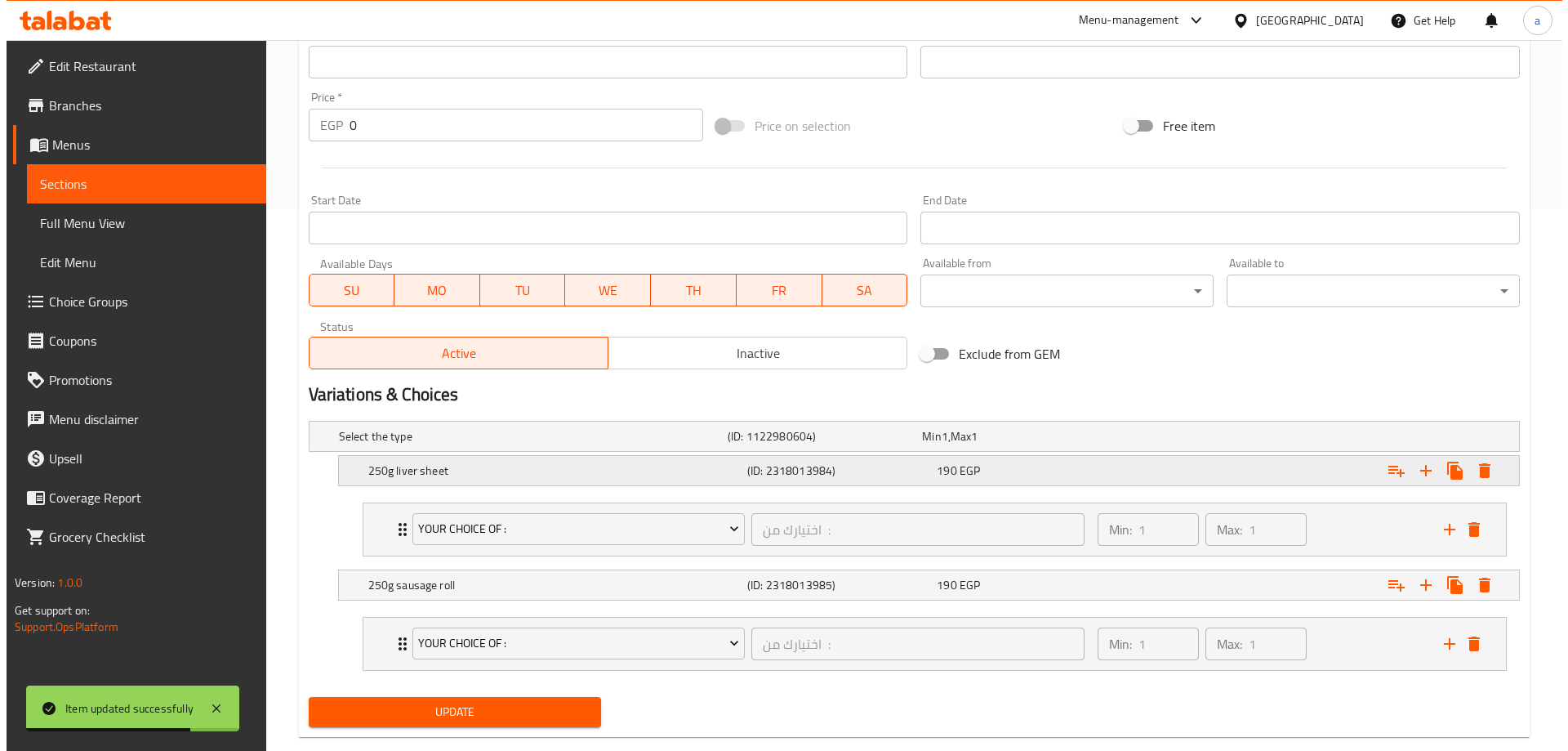
scroll to position [572, 0]
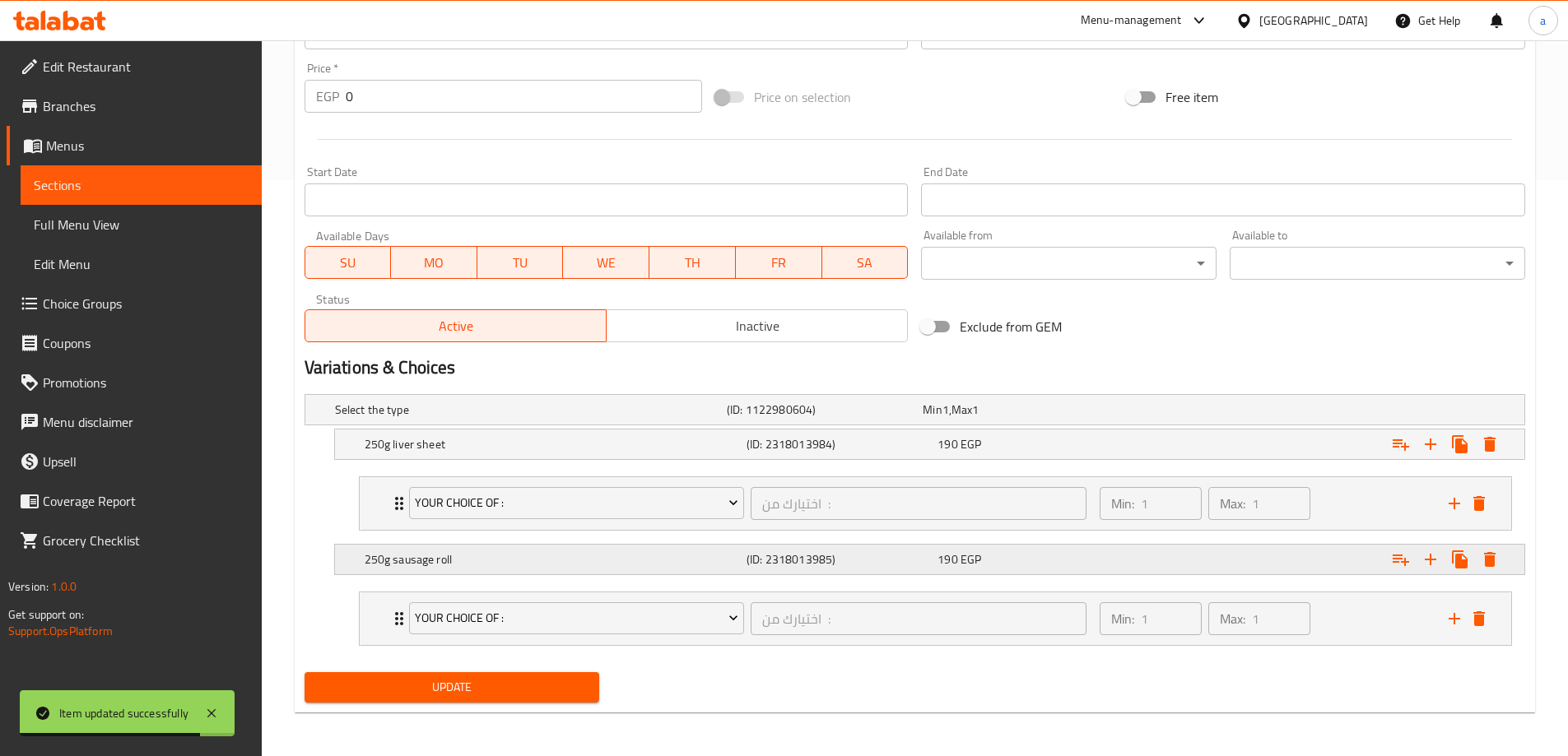
click at [986, 566] on div "190 EGP" at bounding box center [1029, 559] width 184 height 16
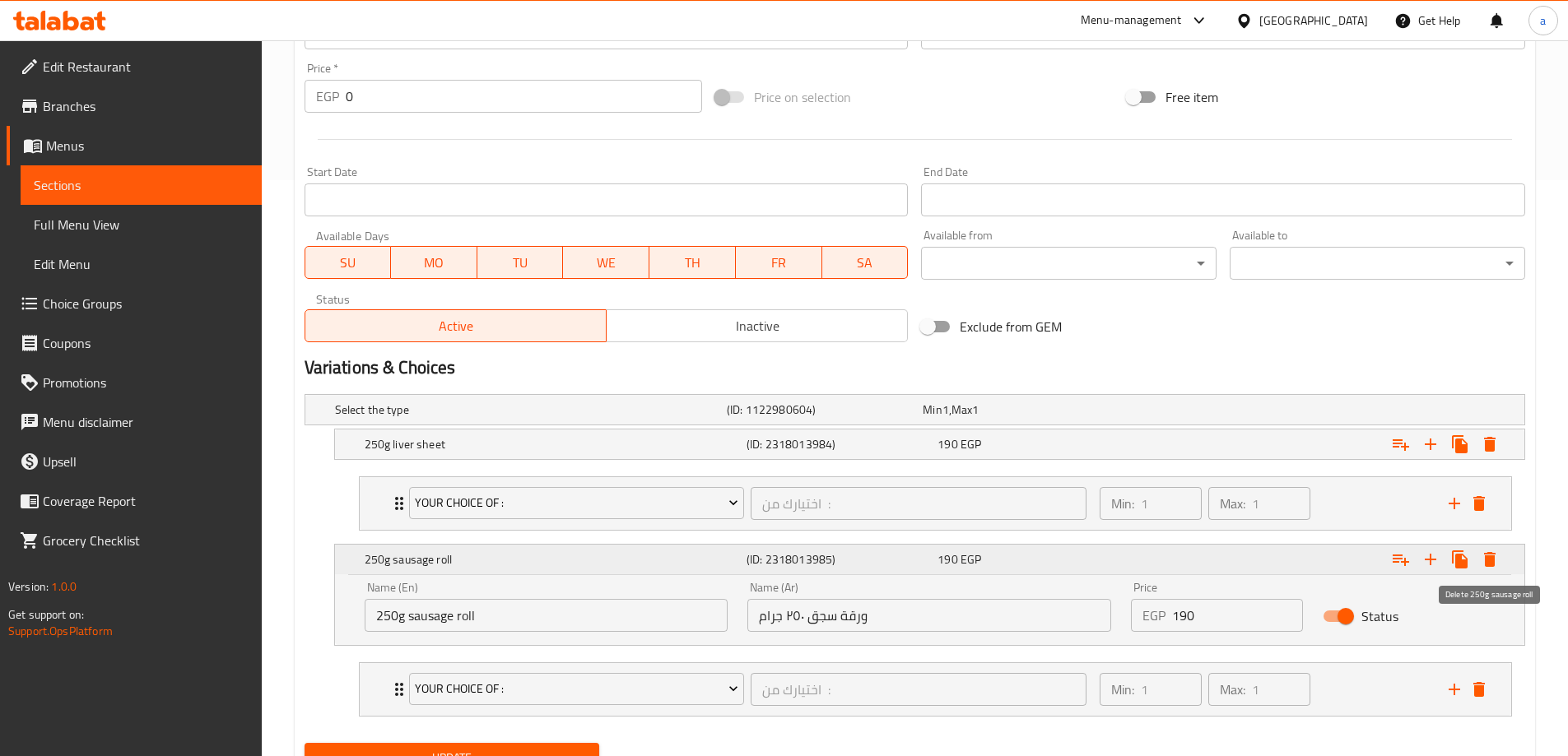
click at [1480, 560] on icon "Expand" at bounding box center [1489, 559] width 20 height 20
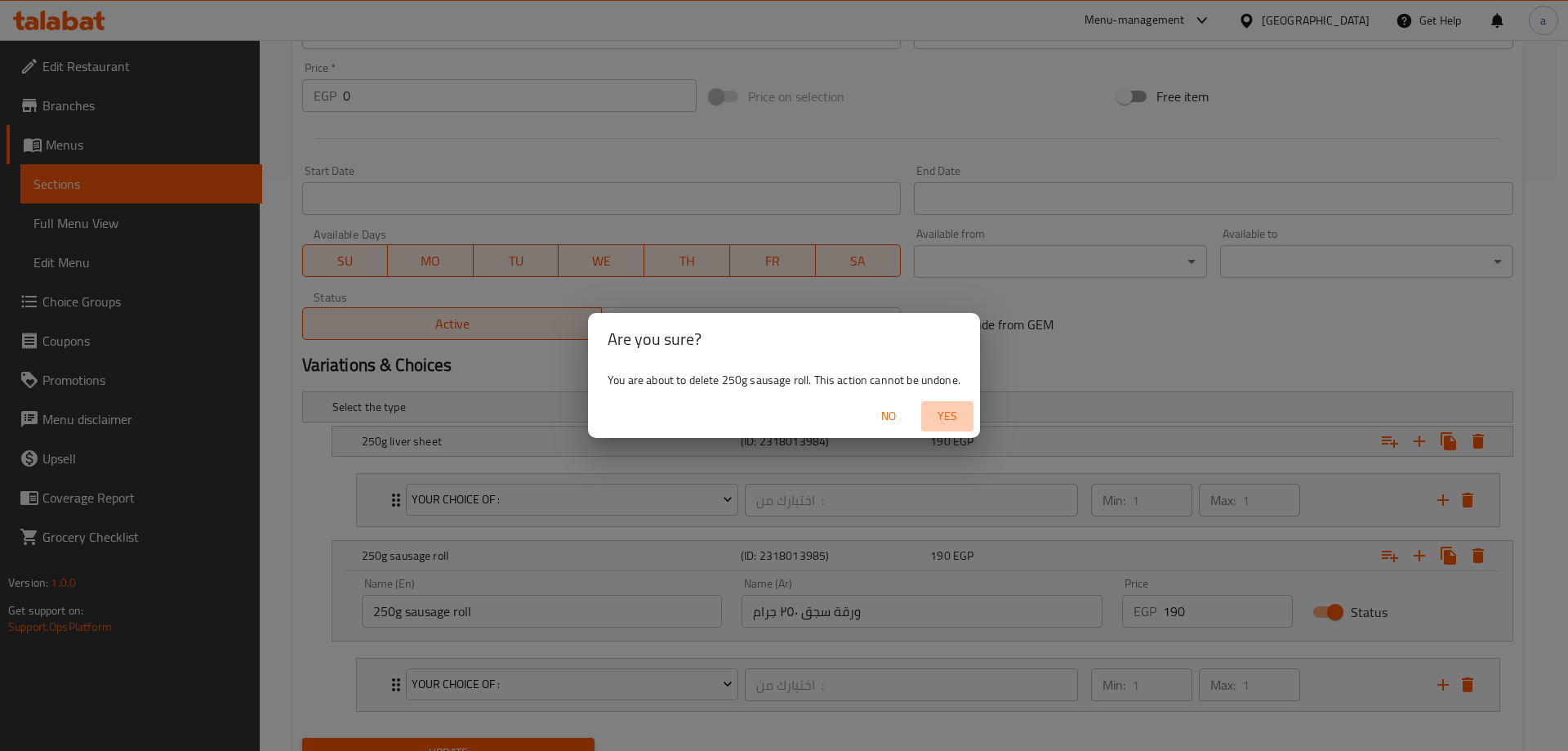
click at [944, 417] on span "Yes" at bounding box center [947, 416] width 39 height 20
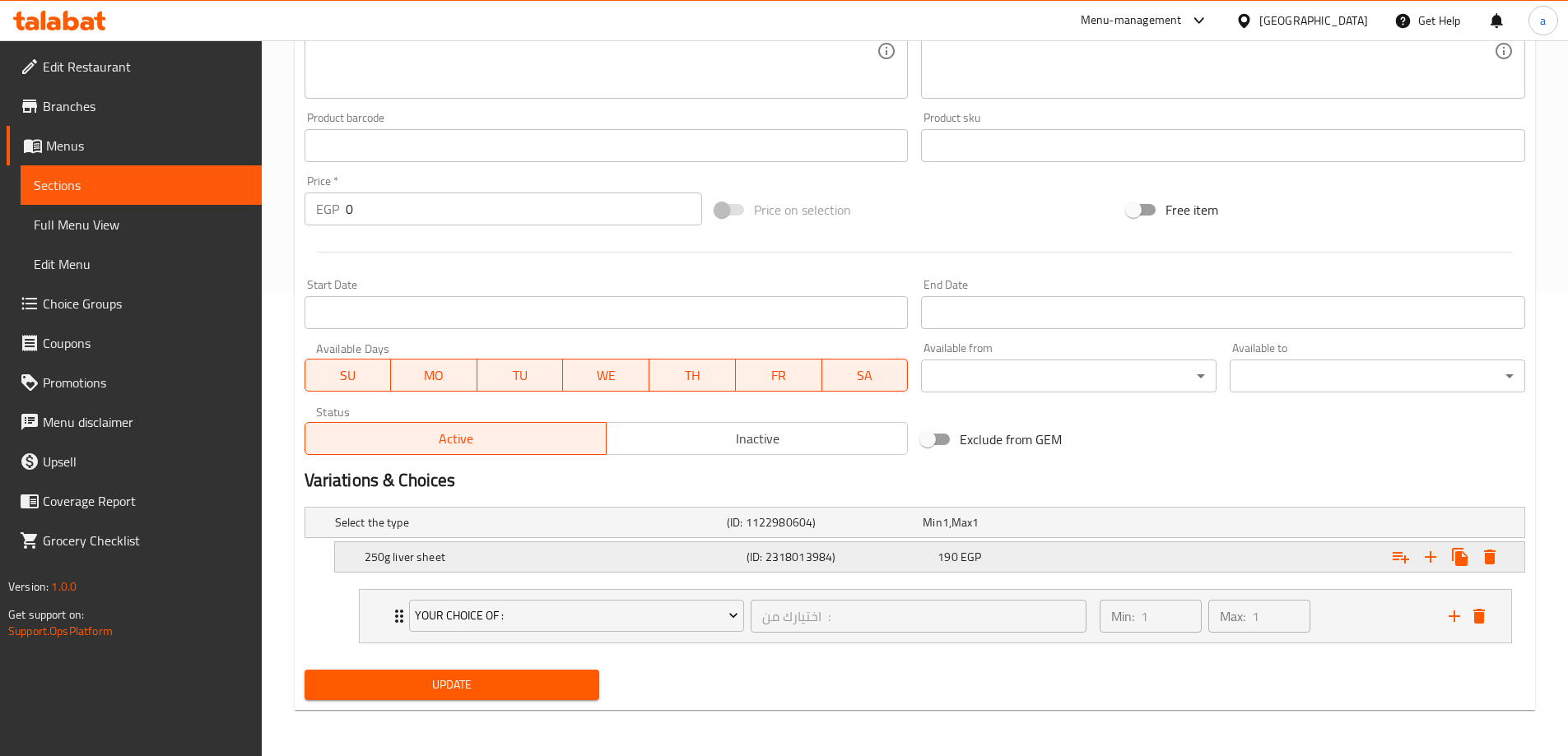
click at [1003, 562] on div "190 EGP" at bounding box center [1029, 556] width 184 height 16
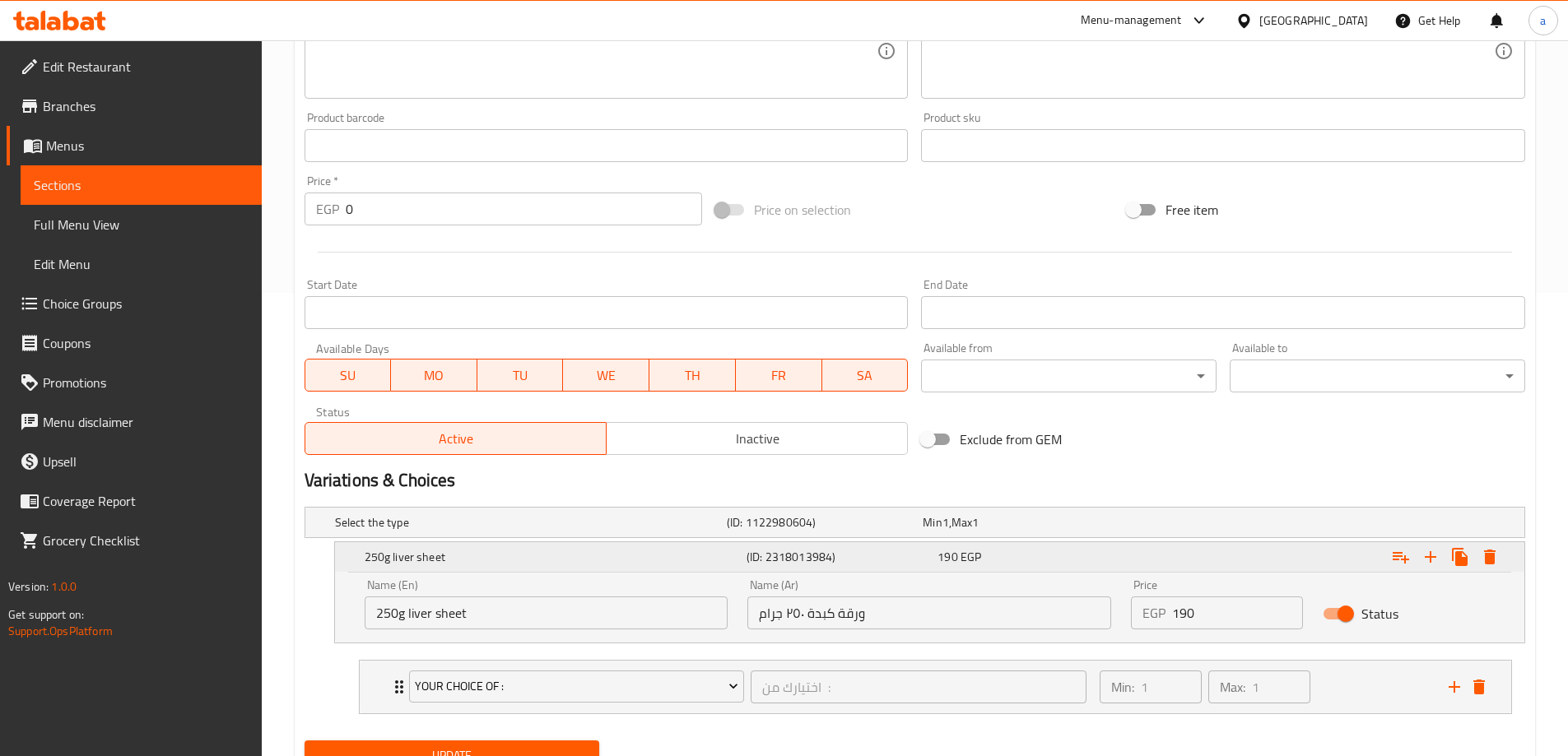
click at [1493, 557] on icon "Expand" at bounding box center [1489, 556] width 11 height 15
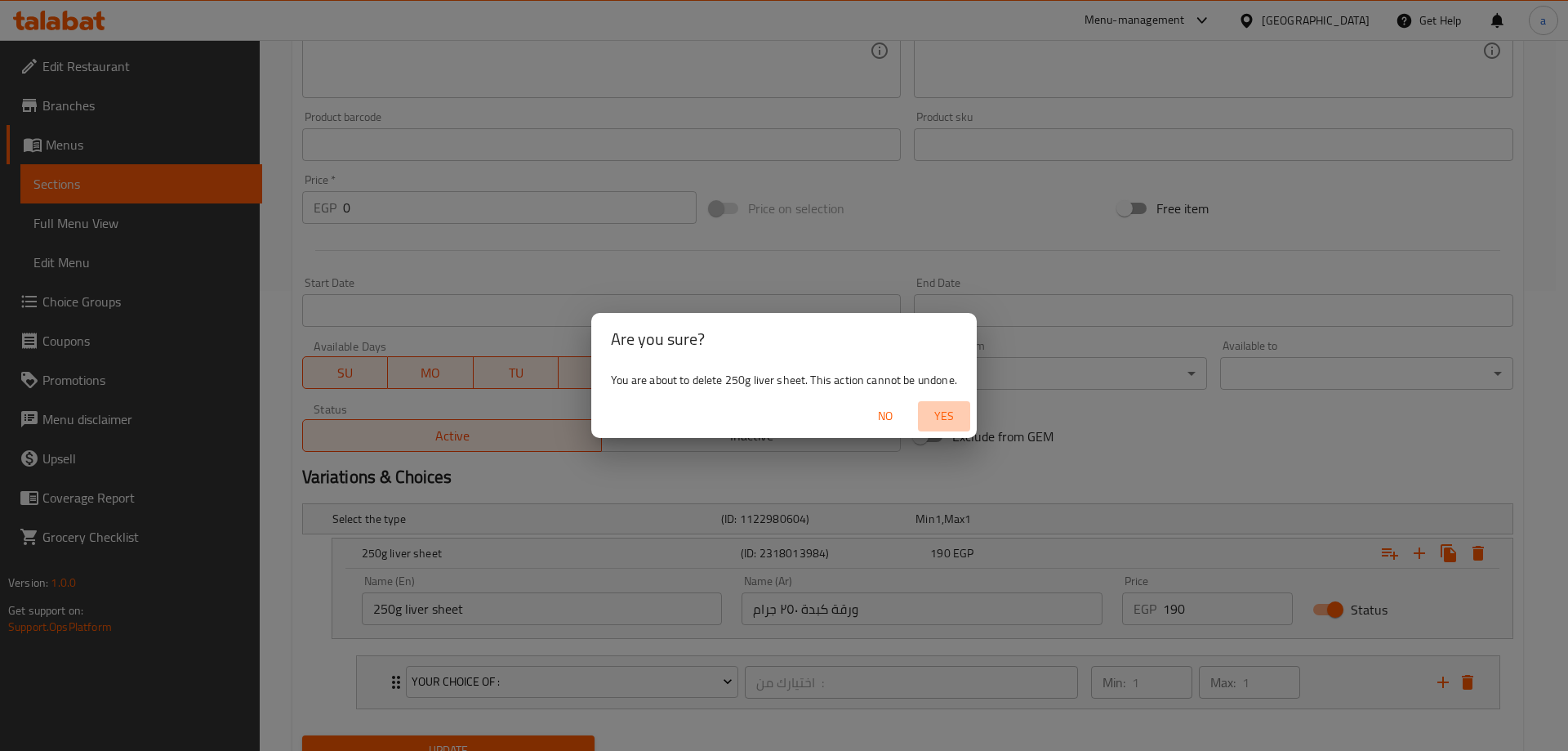
click at [938, 422] on span "Yes" at bounding box center [944, 416] width 39 height 20
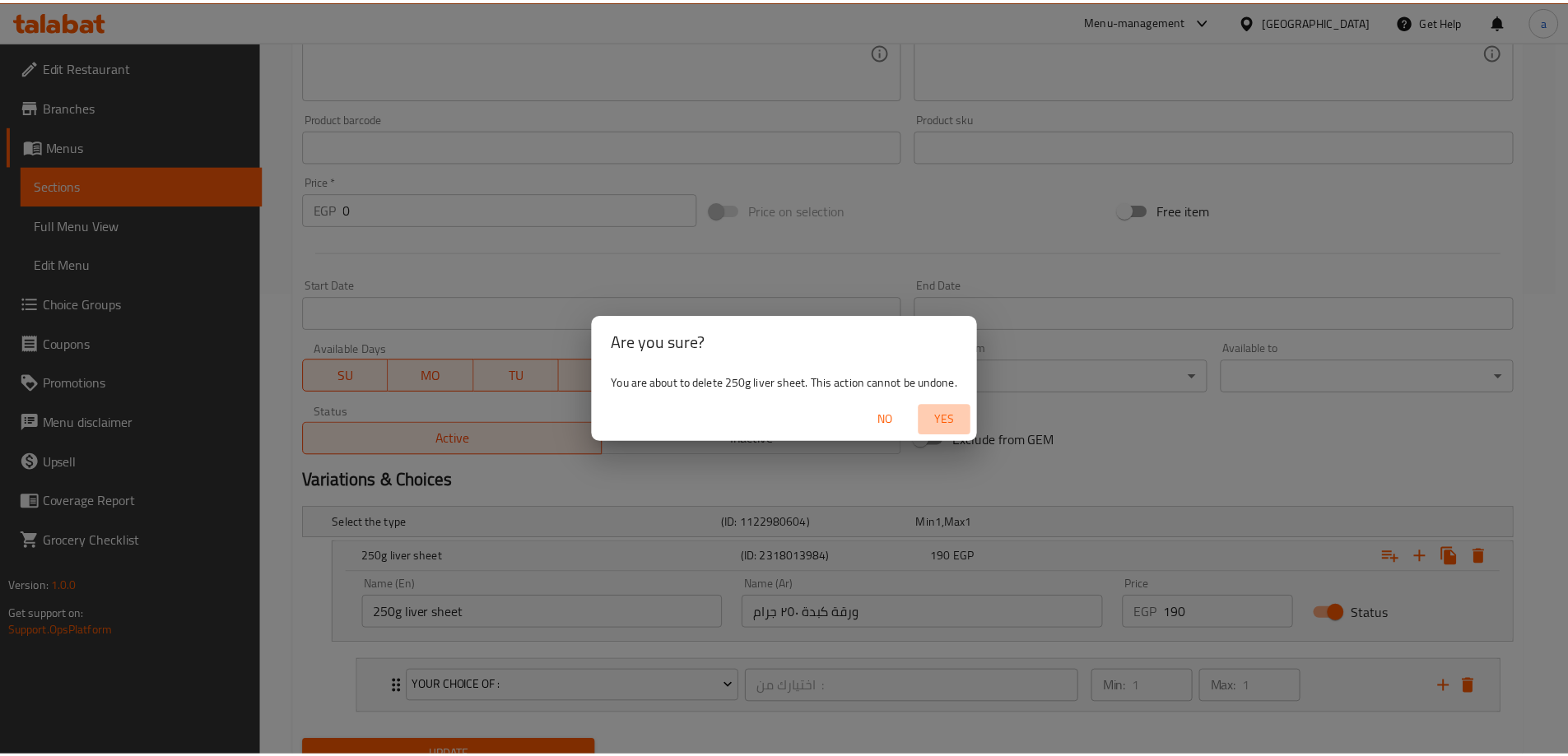
scroll to position [433, 0]
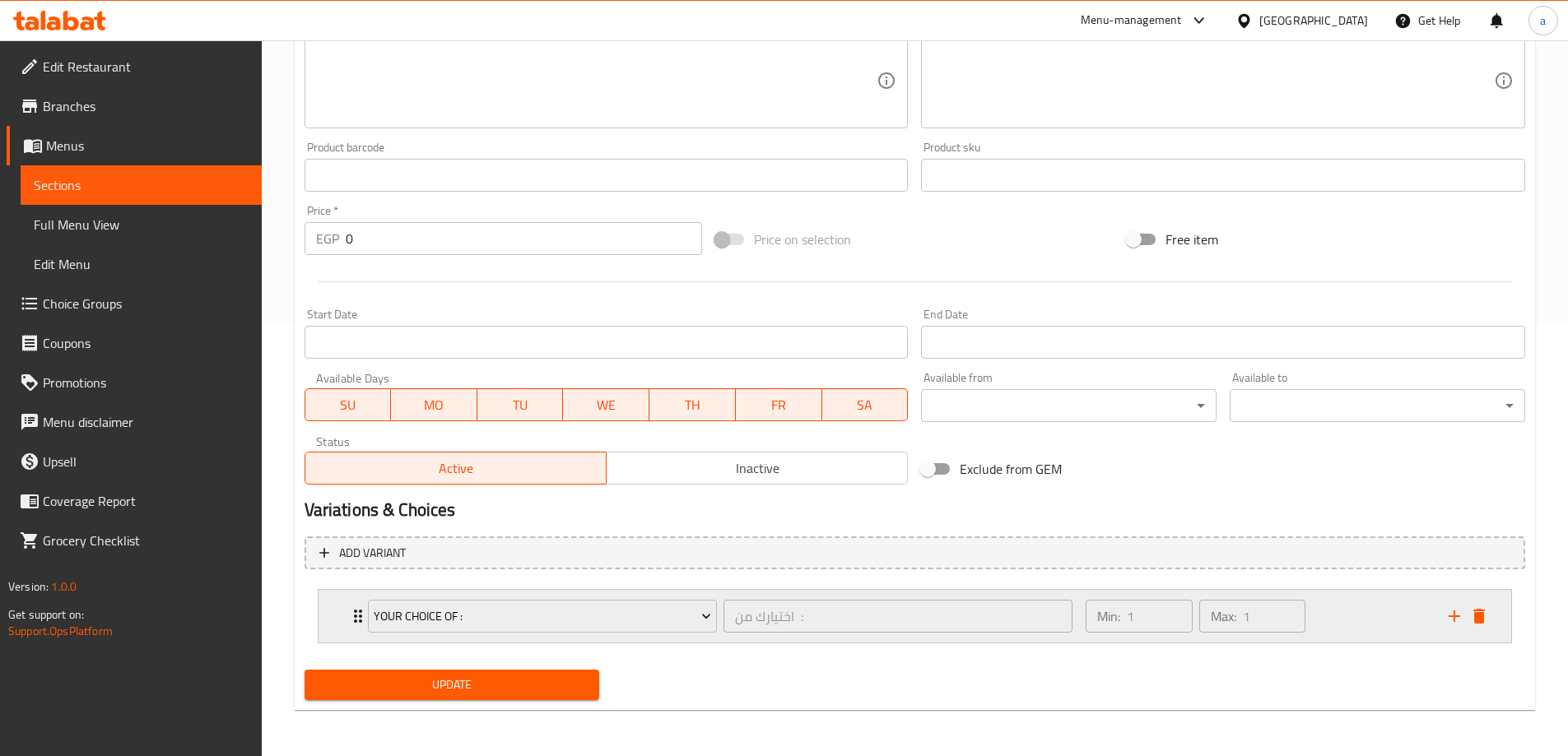
click at [1338, 624] on div "Min: 1 ​ Max: 1 ​" at bounding box center [1256, 616] width 362 height 53
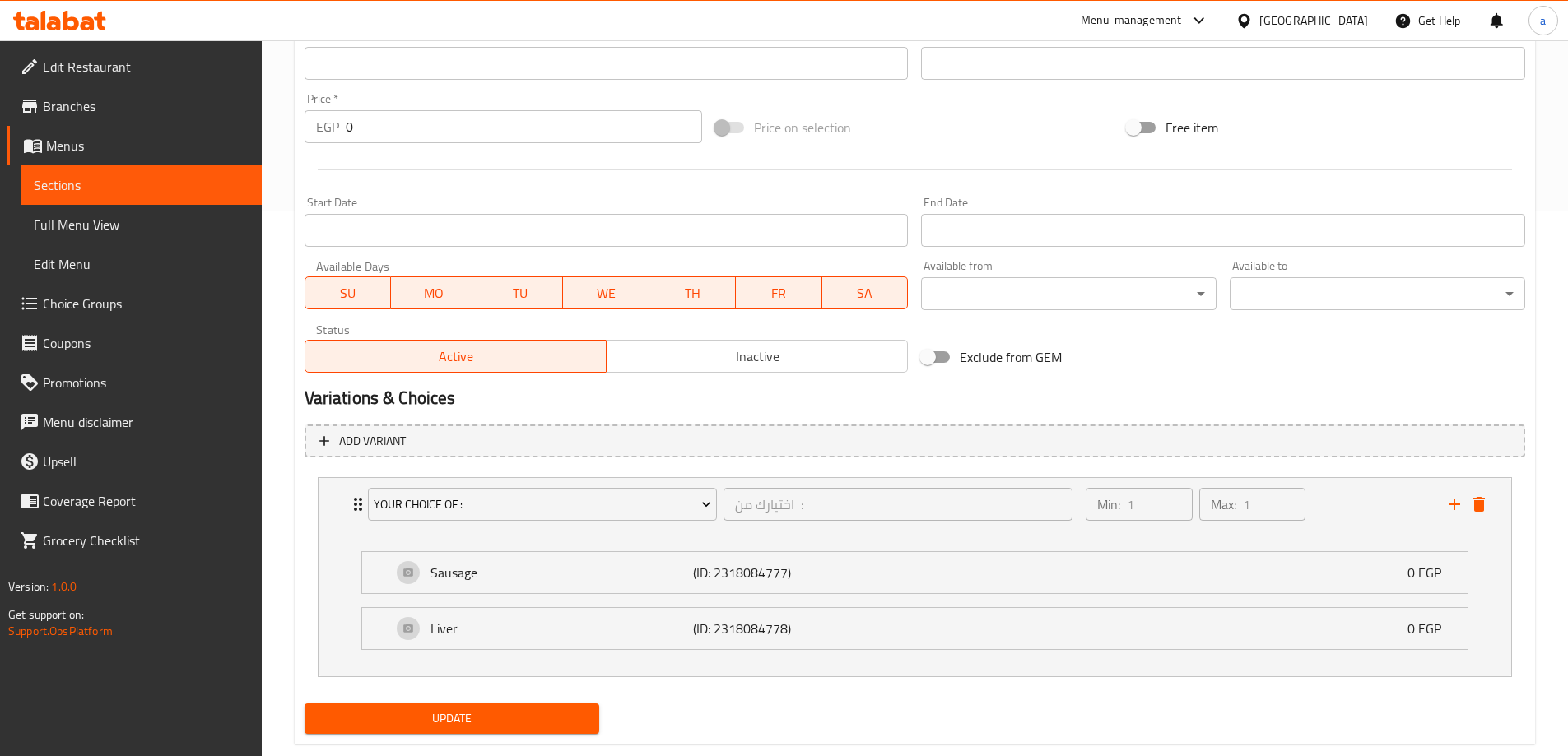
scroll to position [463, 0]
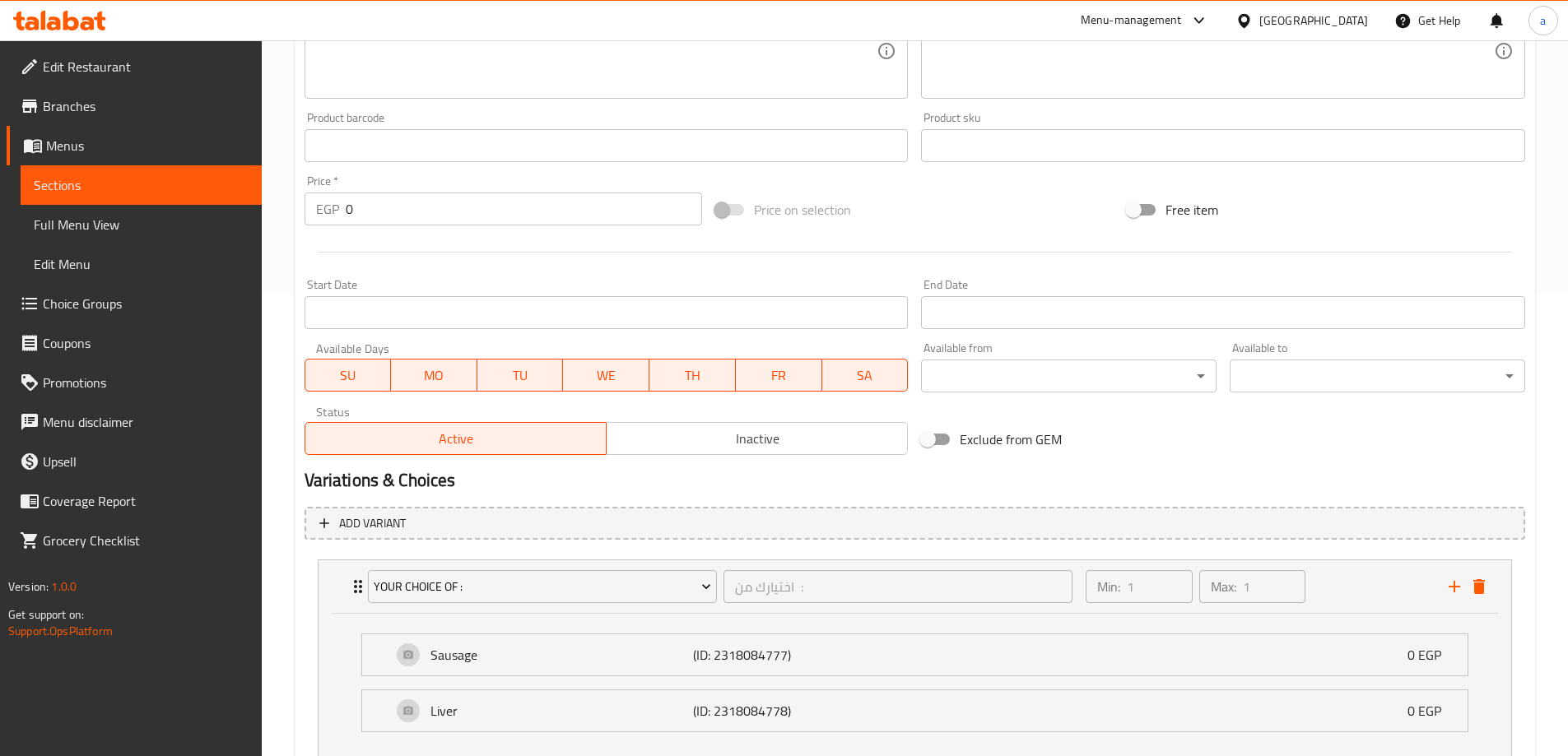
click at [379, 207] on input "0" at bounding box center [524, 209] width 357 height 33
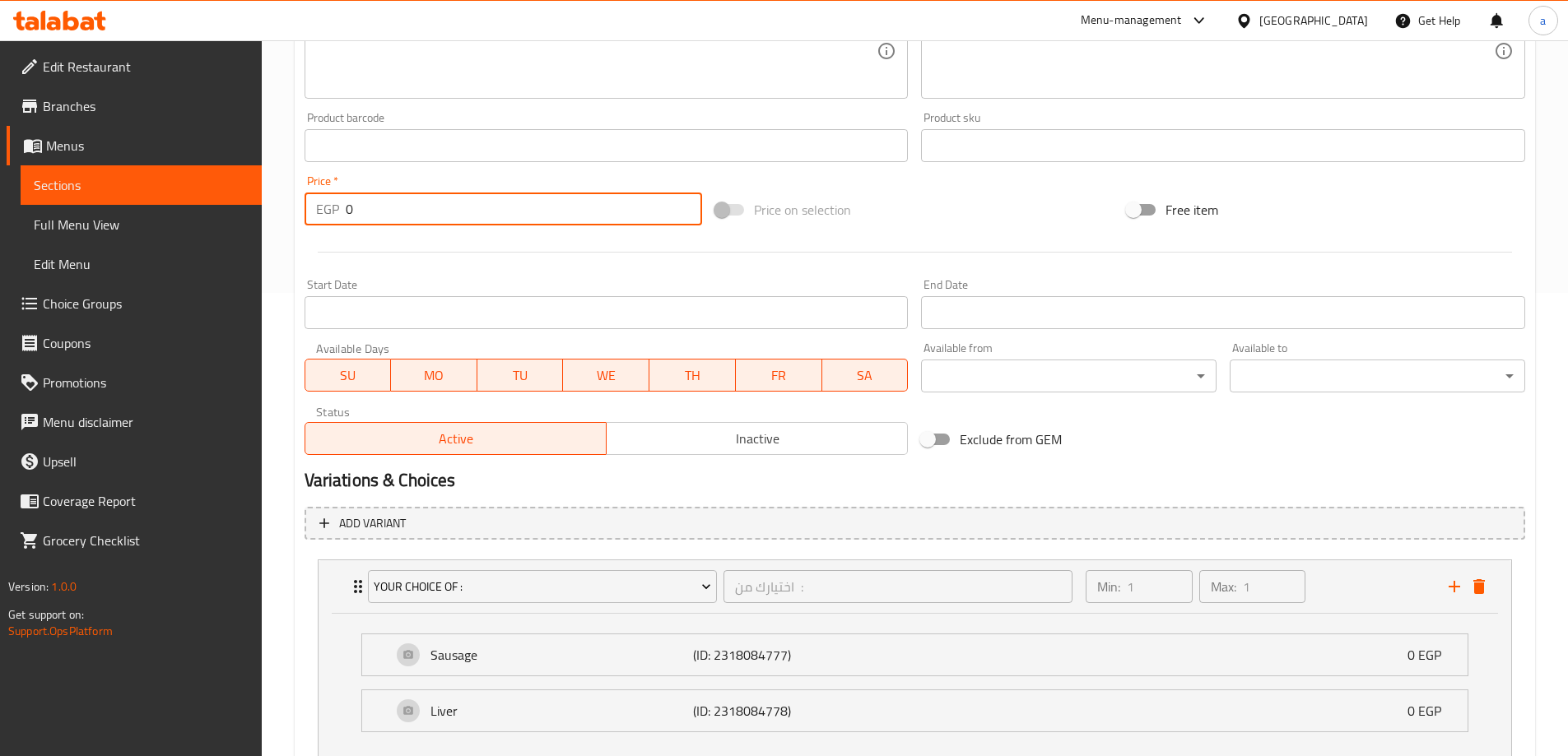
click at [379, 207] on input "0" at bounding box center [524, 209] width 357 height 33
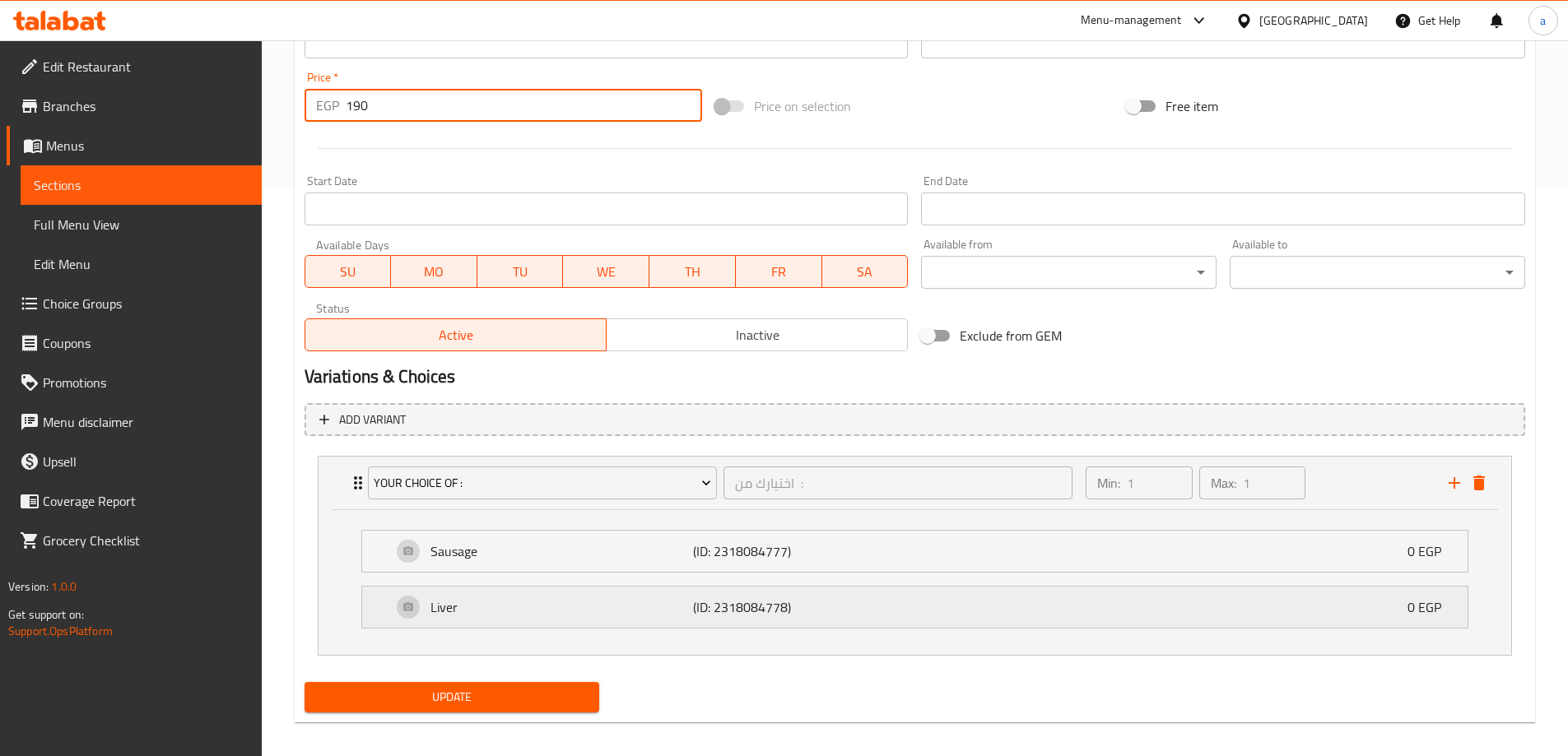
scroll to position [579, 0]
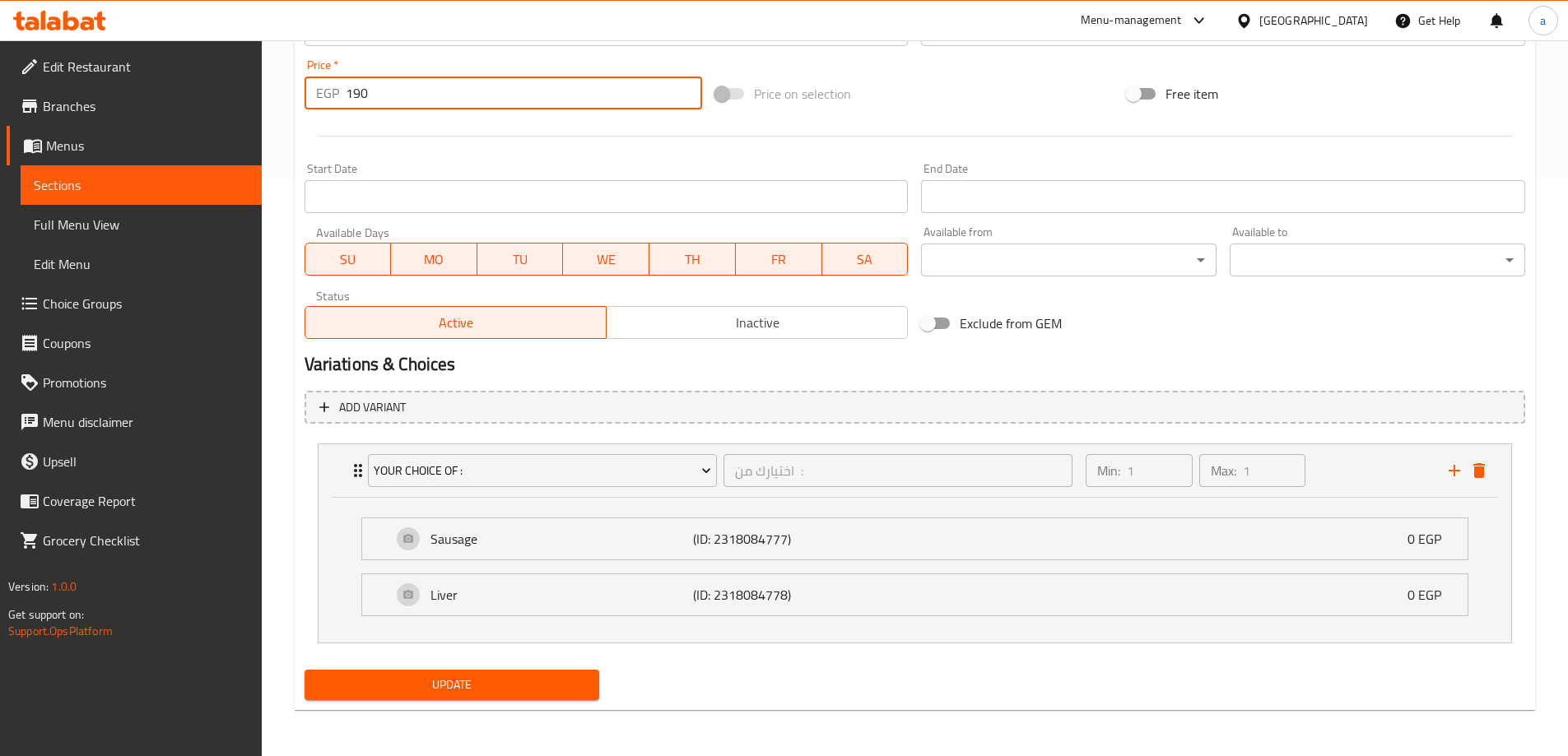
type input "190"
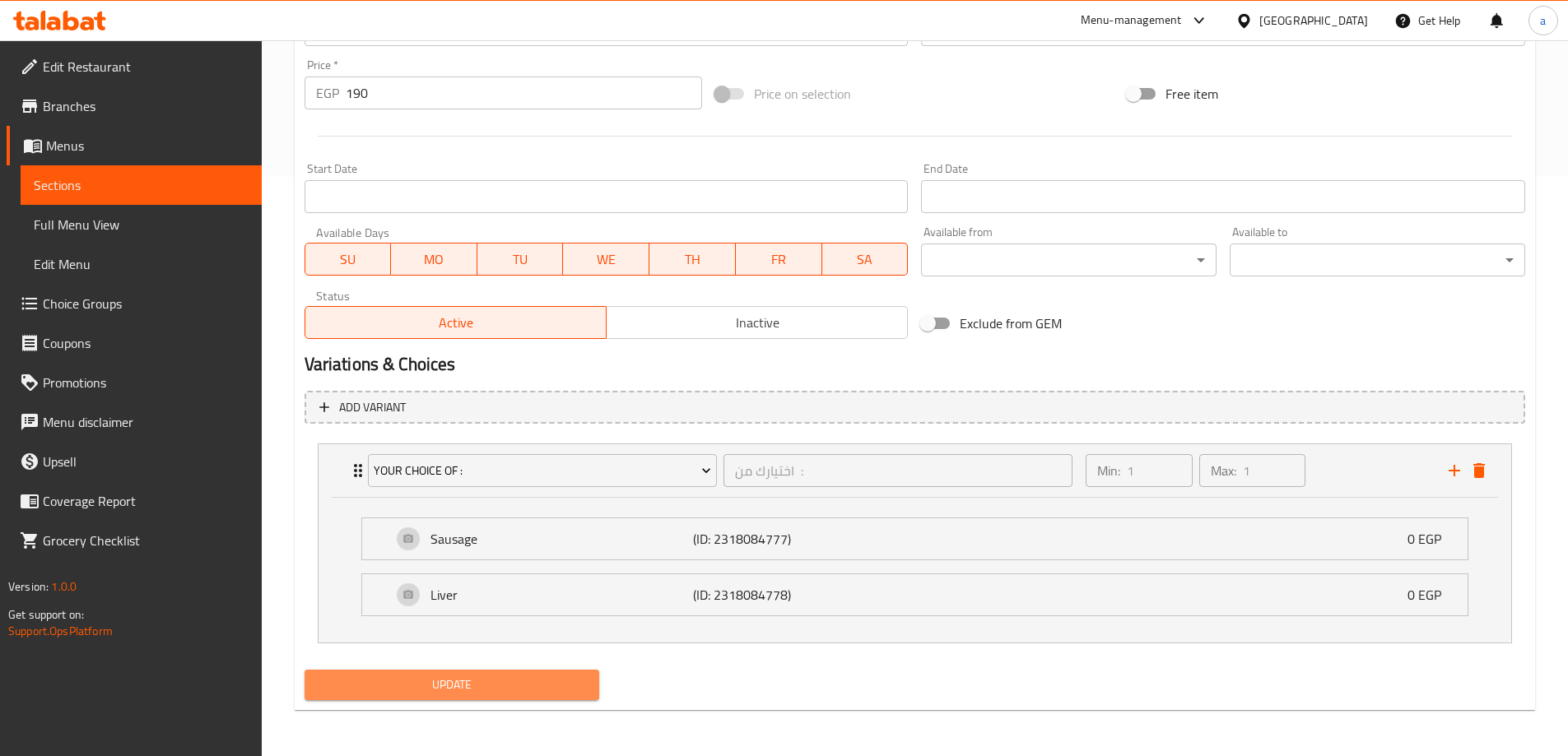
click at [459, 690] on span "Update" at bounding box center [452, 685] width 269 height 20
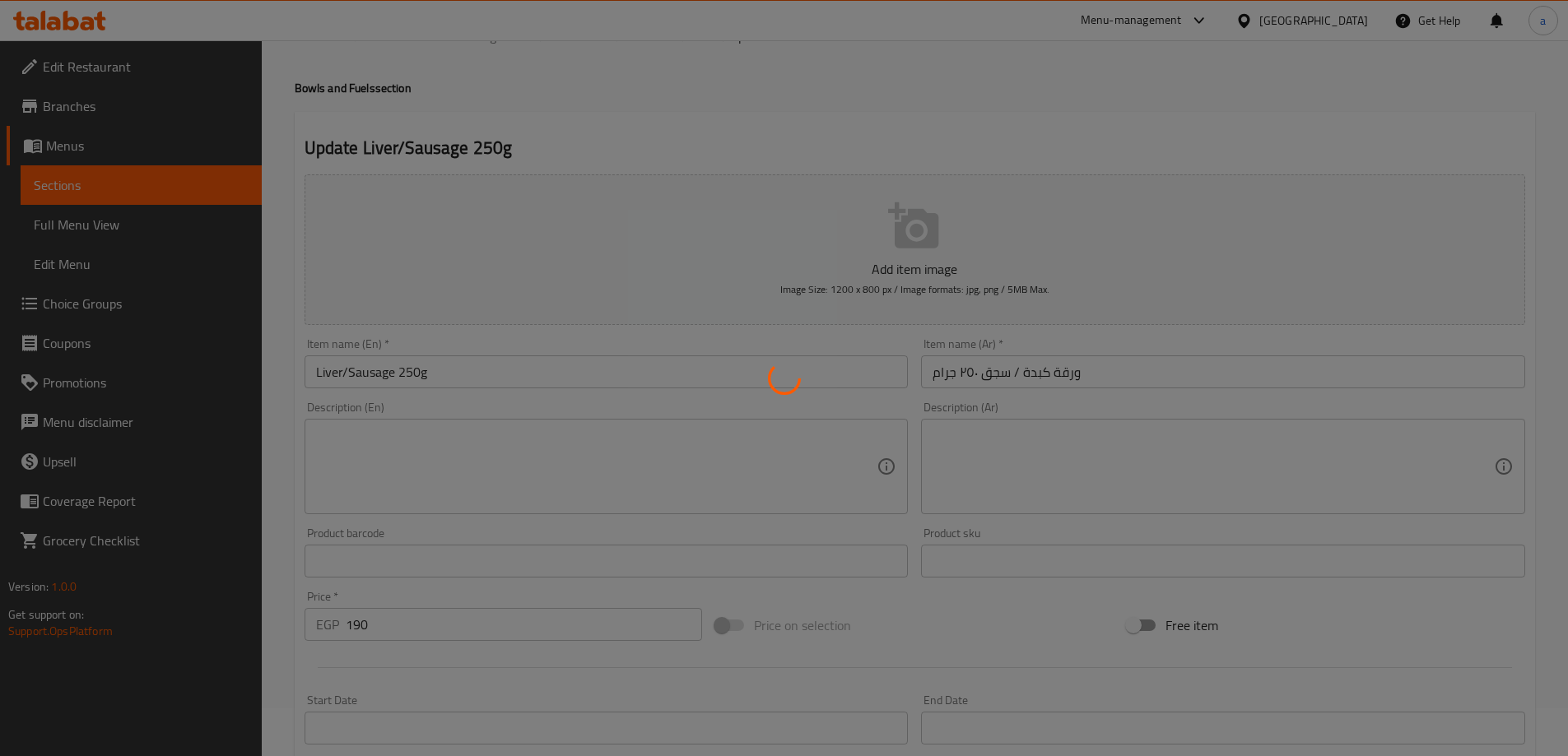
scroll to position [0, 0]
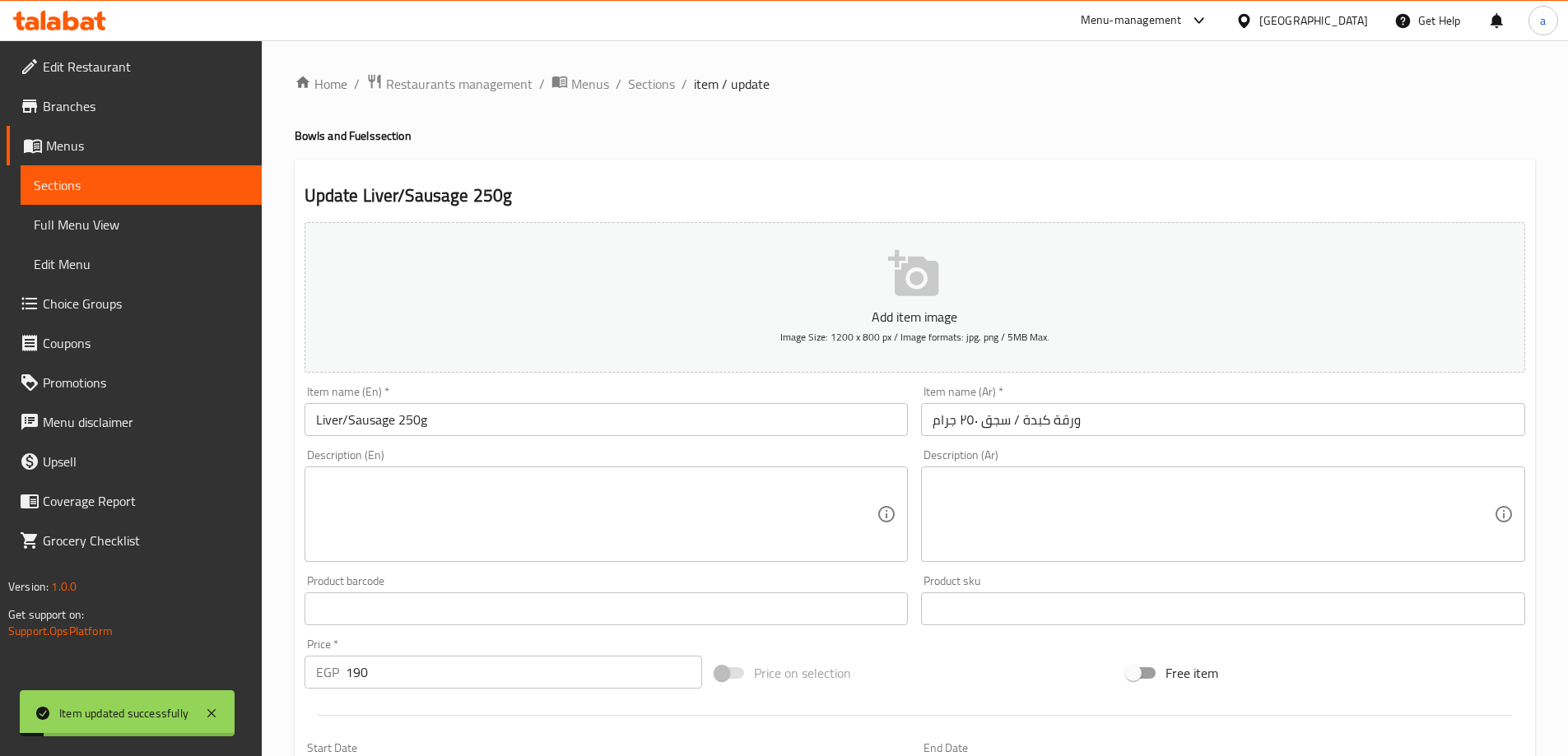
click at [647, 81] on span "Sections" at bounding box center [651, 84] width 47 height 20
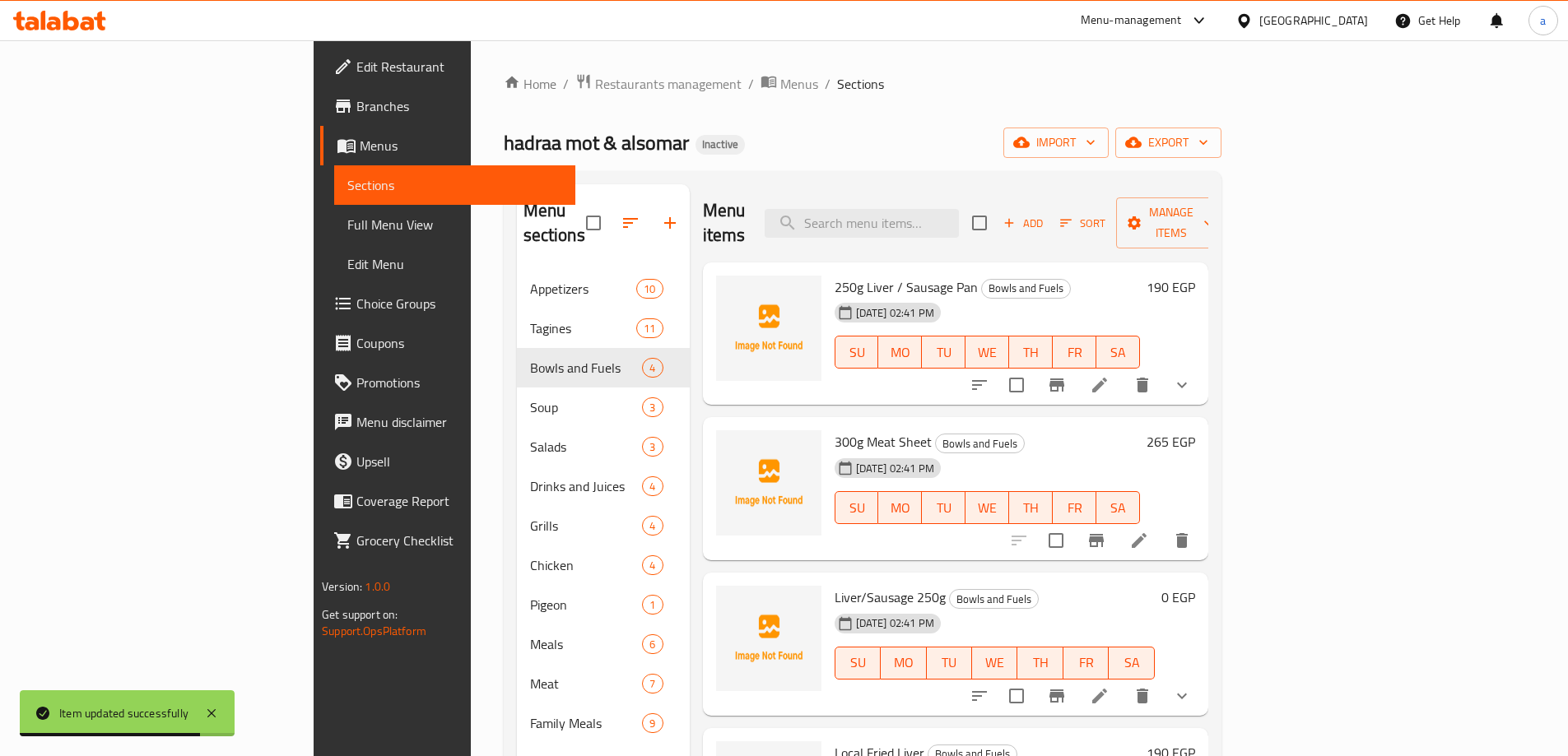
click at [1122, 370] on li at bounding box center [1099, 385] width 46 height 30
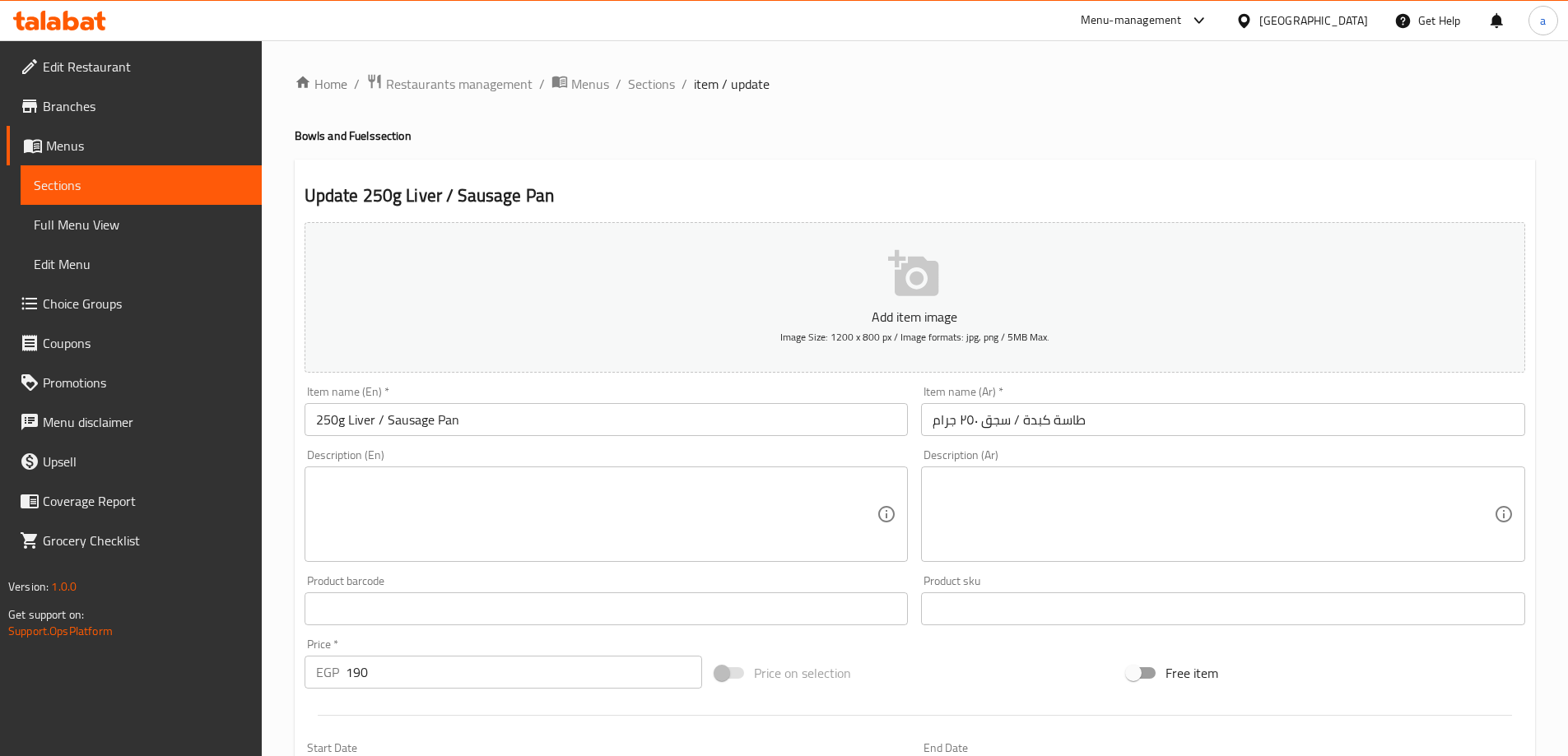
click at [892, 49] on div "Home / Restaurants management / Menus / Sections / item / update Bowls and Fuel…" at bounding box center [915, 614] width 1306 height 1149
click at [658, 86] on span "Sections" at bounding box center [651, 84] width 47 height 20
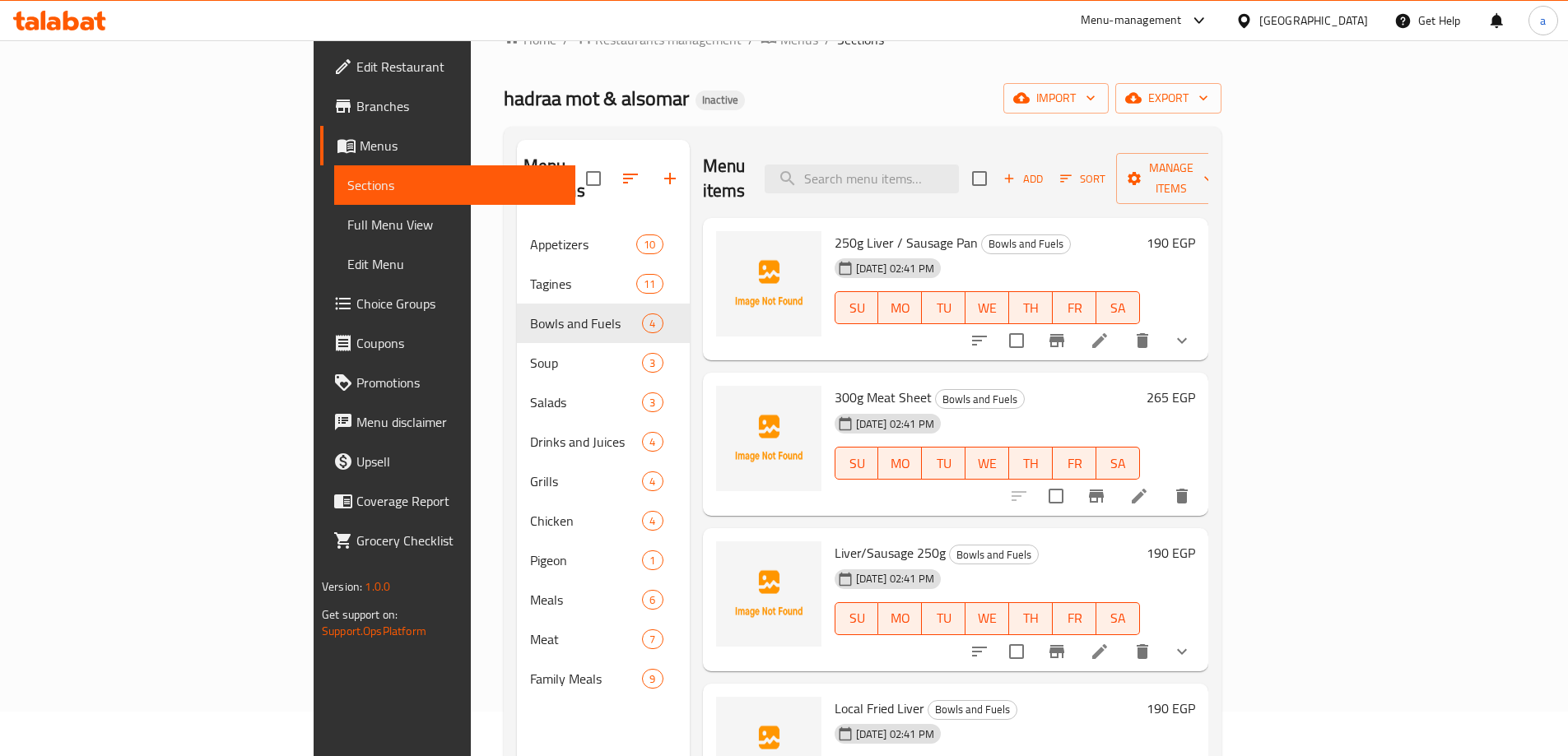
scroll to position [82, 0]
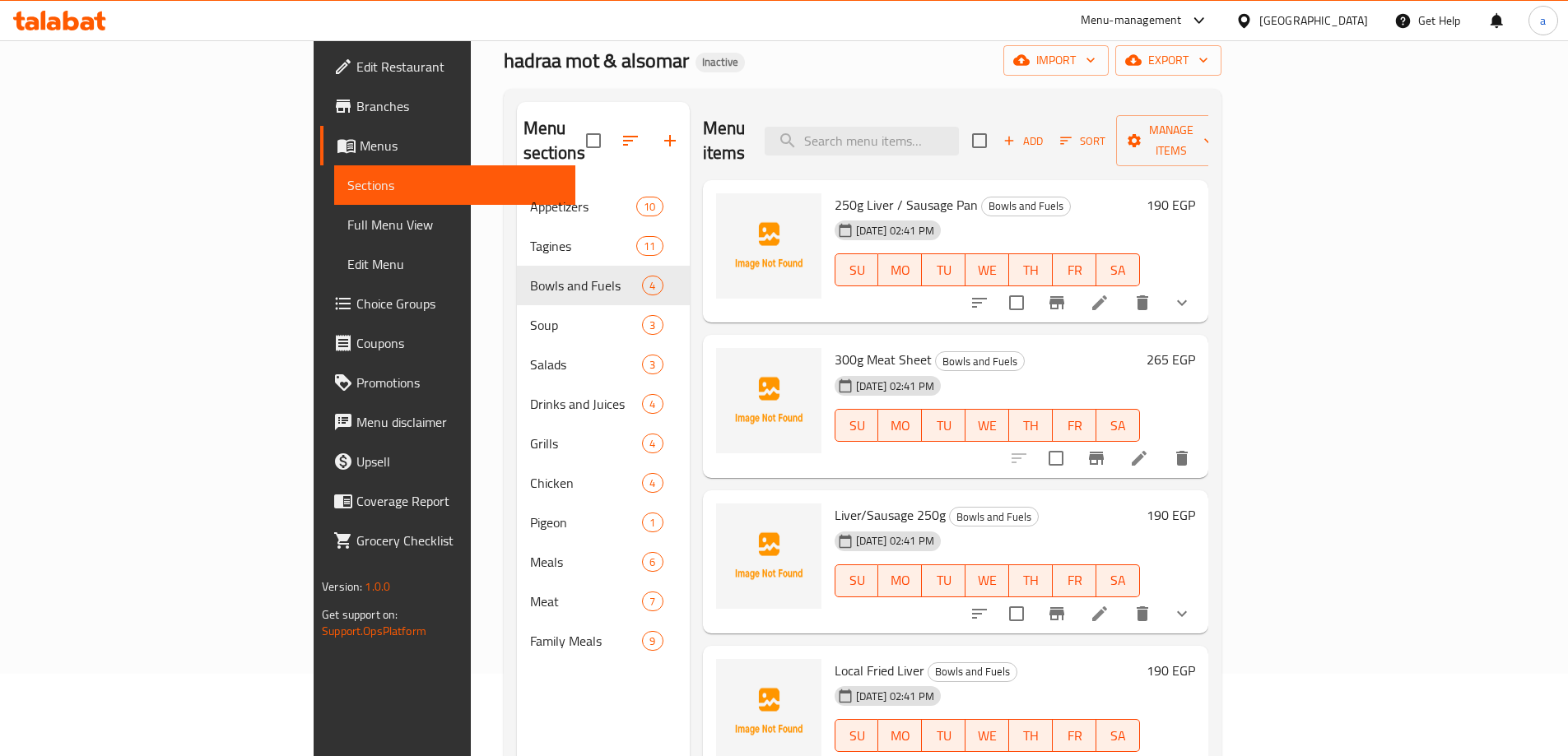
click at [1162, 444] on li at bounding box center [1139, 458] width 46 height 30
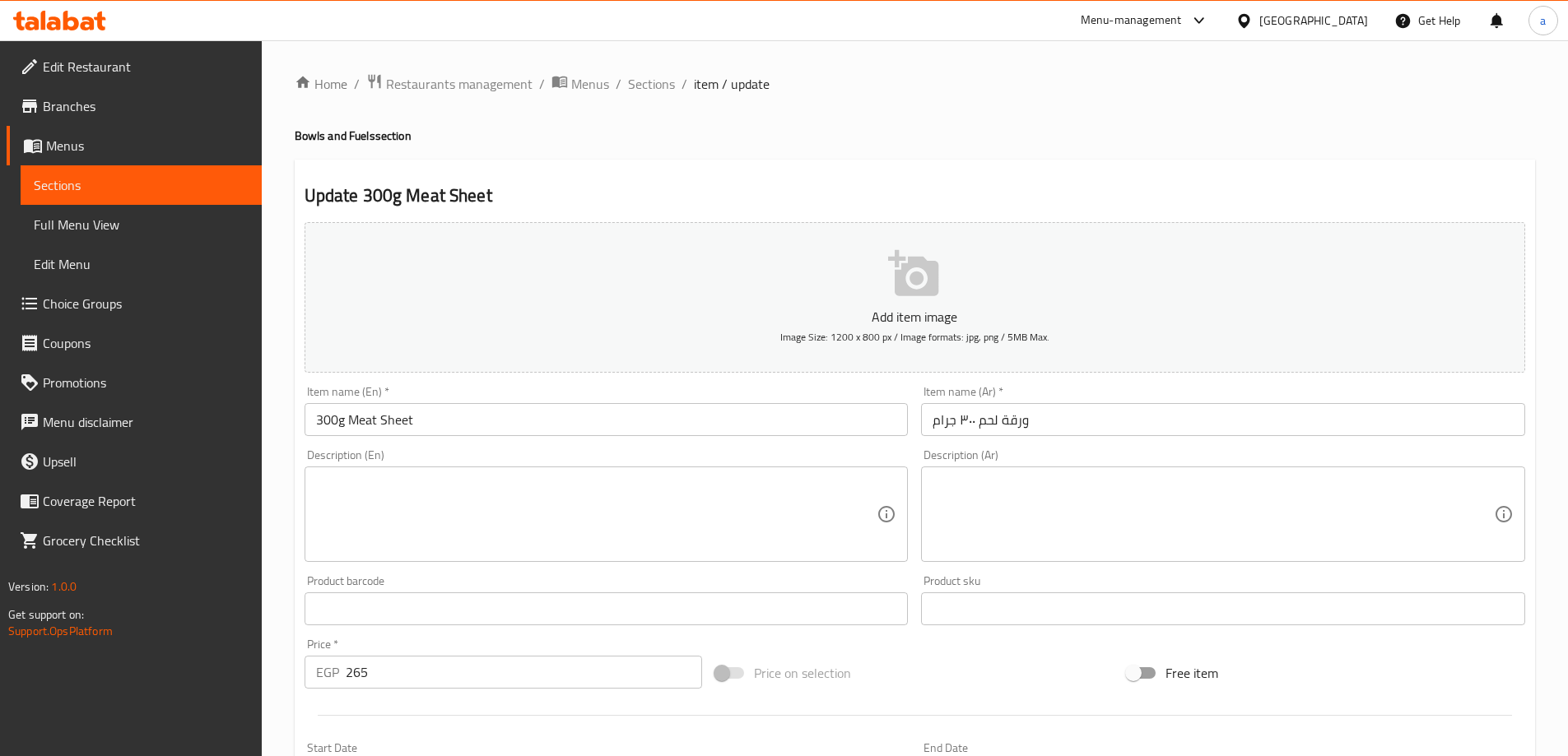
click at [1030, 423] on input "ورقة لحم ٣٠٠ جرام" at bounding box center [1223, 419] width 604 height 33
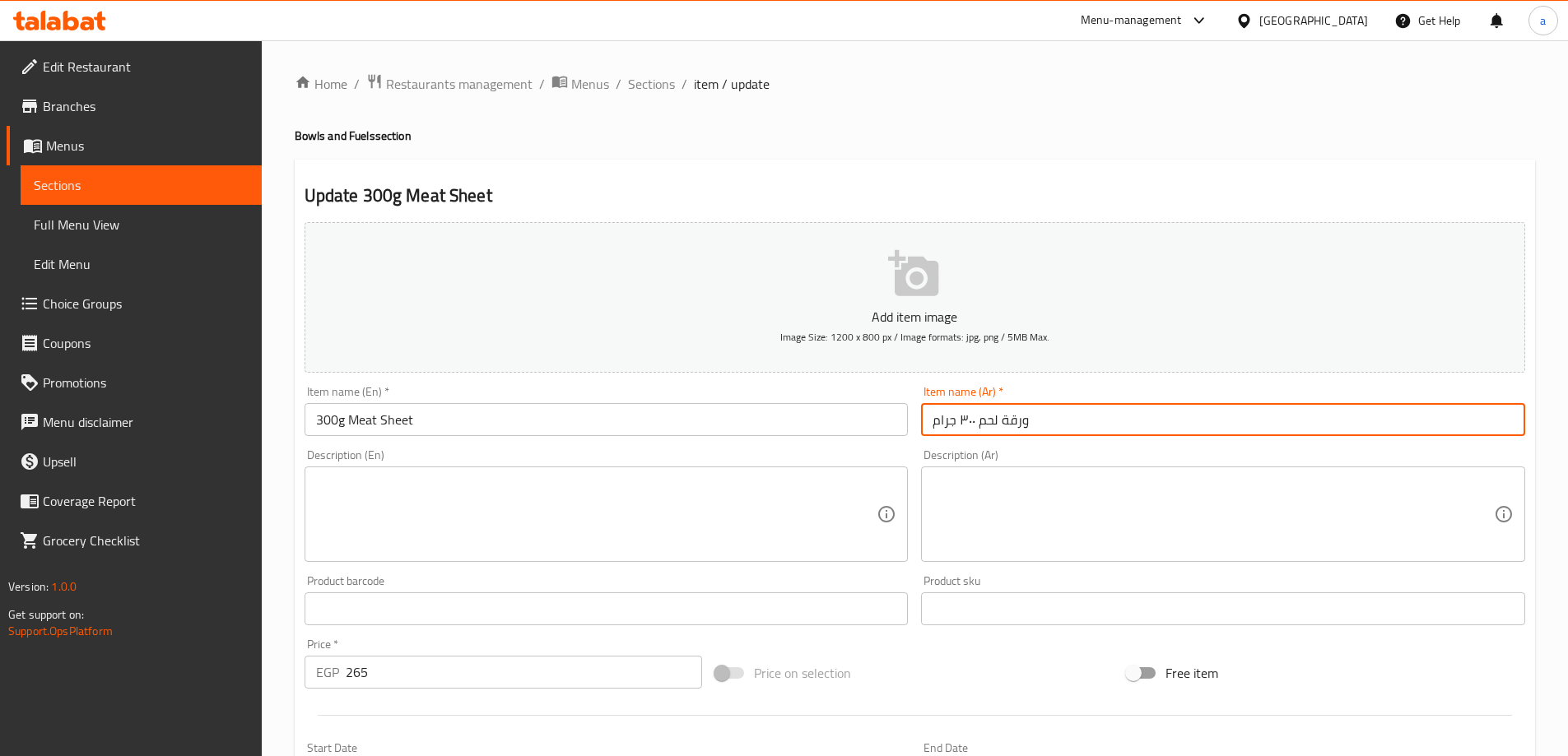
click at [1030, 423] on input "ورقة لحم ٣٠٠ جرام" at bounding box center [1223, 419] width 604 height 33
click at [1022, 419] on input "ورقة لحم ٣٠٠ جرام" at bounding box center [1223, 419] width 604 height 33
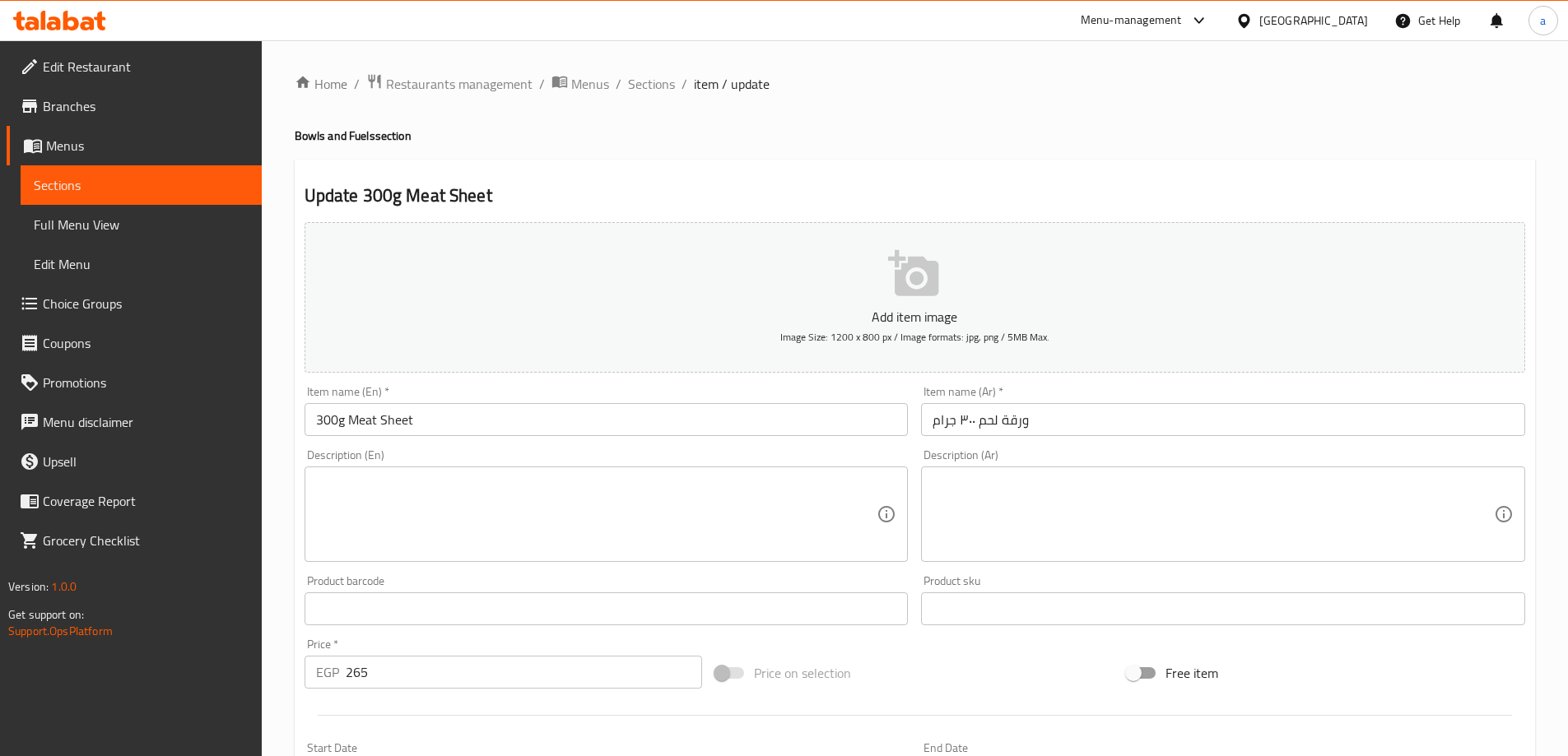
click at [406, 422] on input "300g Meat Sheet" at bounding box center [607, 419] width 604 height 33
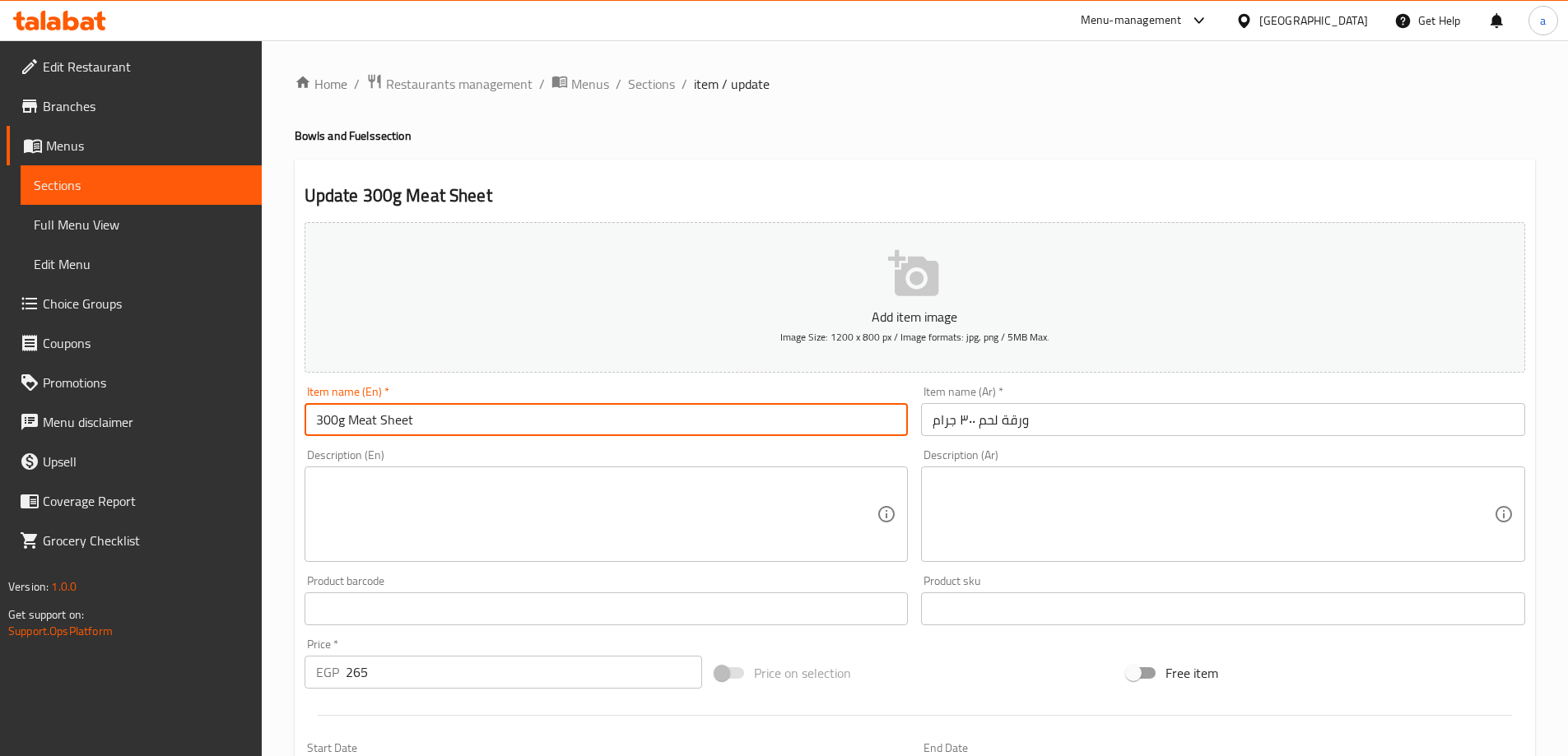
click at [406, 422] on input "300g Meat Sheet" at bounding box center [607, 419] width 604 height 33
paste input "War2et"
click at [403, 425] on input "300g Meat War2et" at bounding box center [607, 419] width 604 height 33
click at [346, 417] on input "300g Meat" at bounding box center [607, 419] width 604 height 33
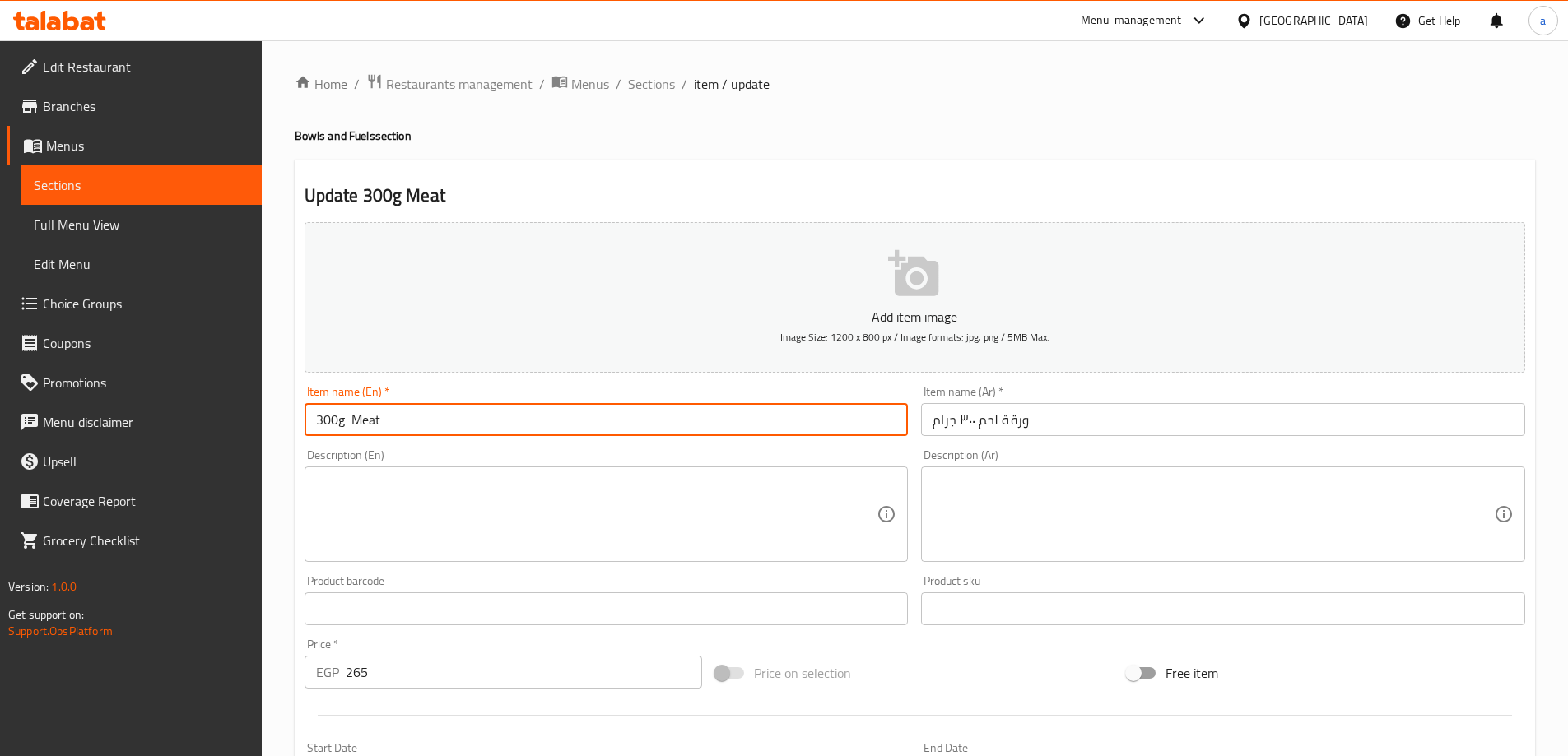
paste input "War2et"
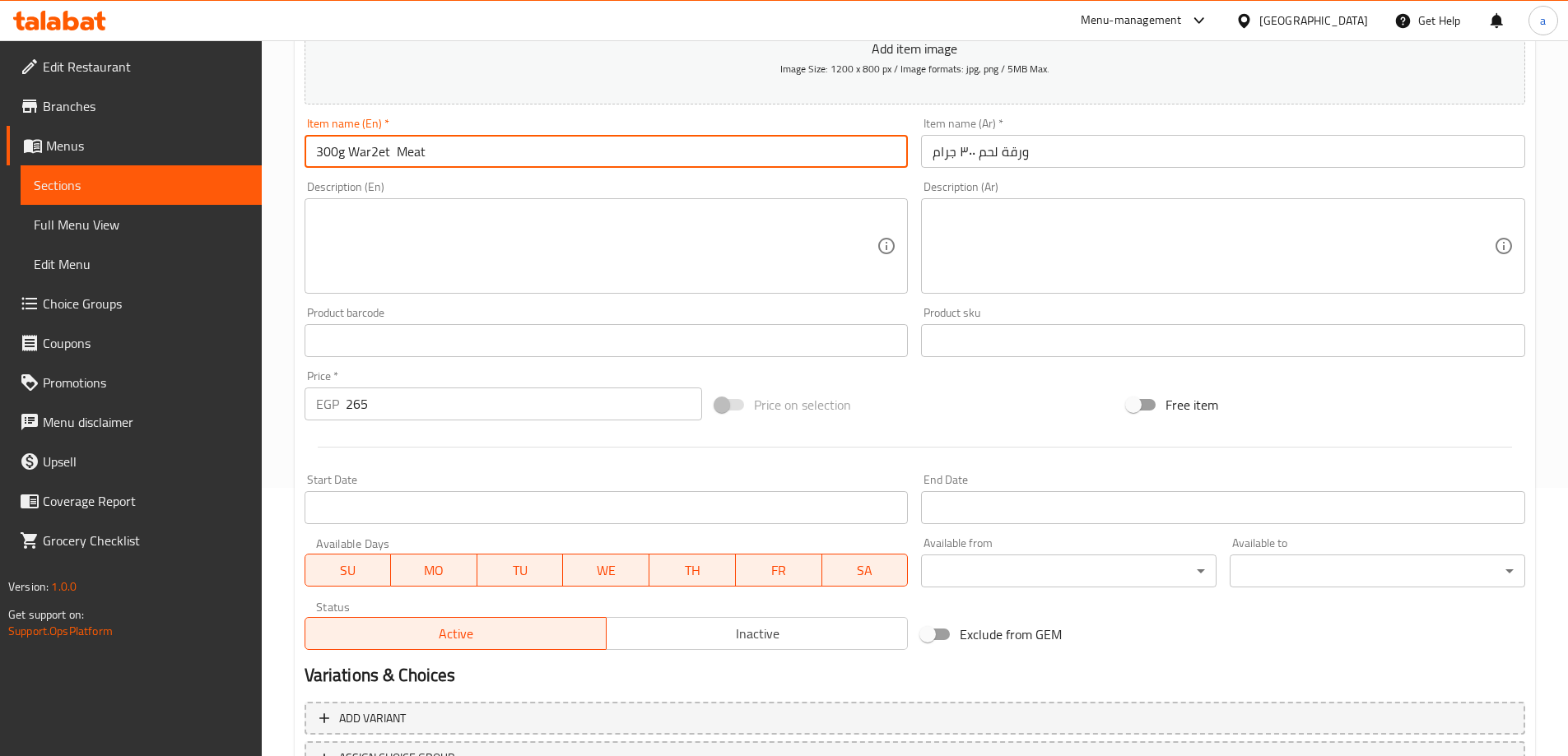
scroll to position [406, 0]
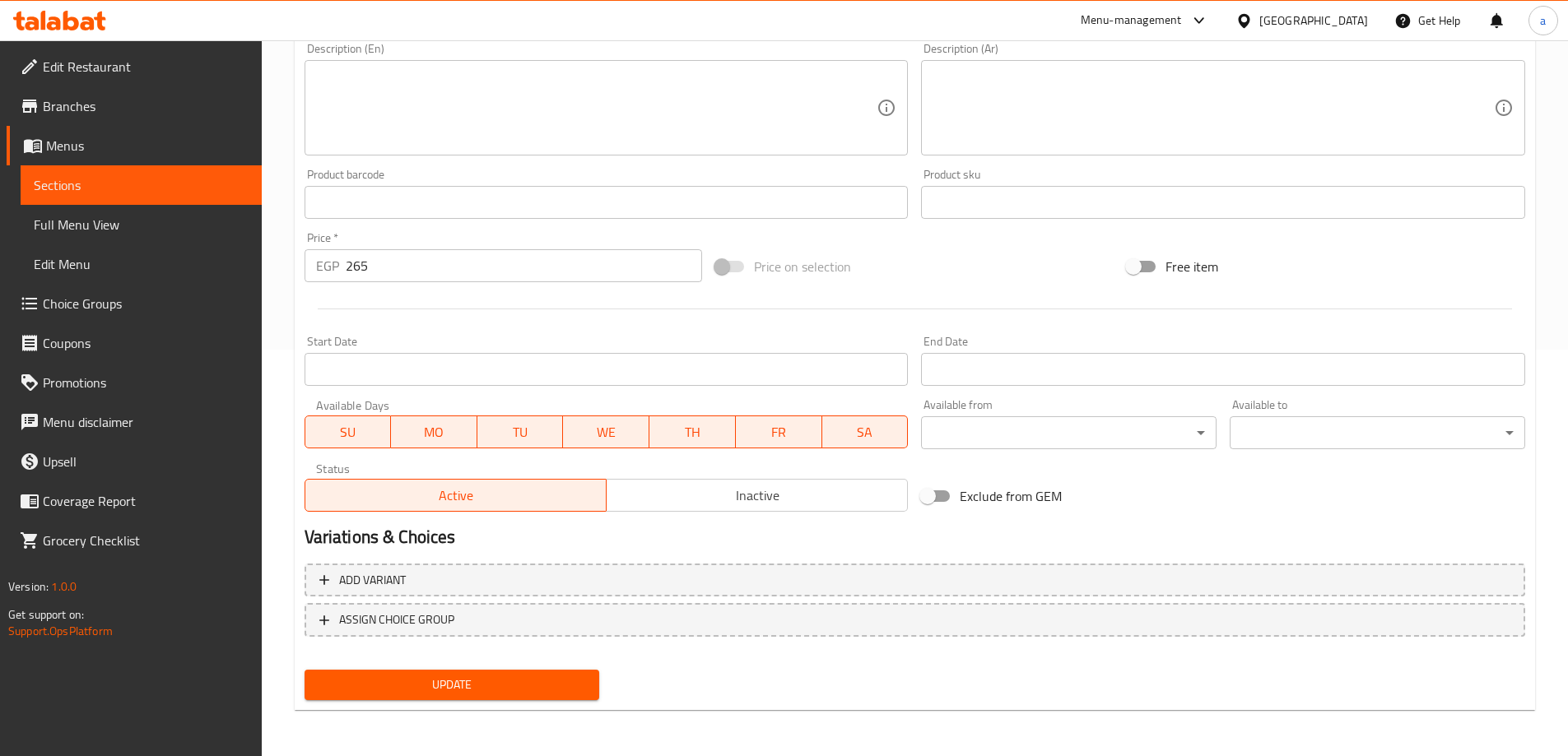
type input "300g War2et Meat"
click at [513, 686] on span "Update" at bounding box center [452, 685] width 269 height 20
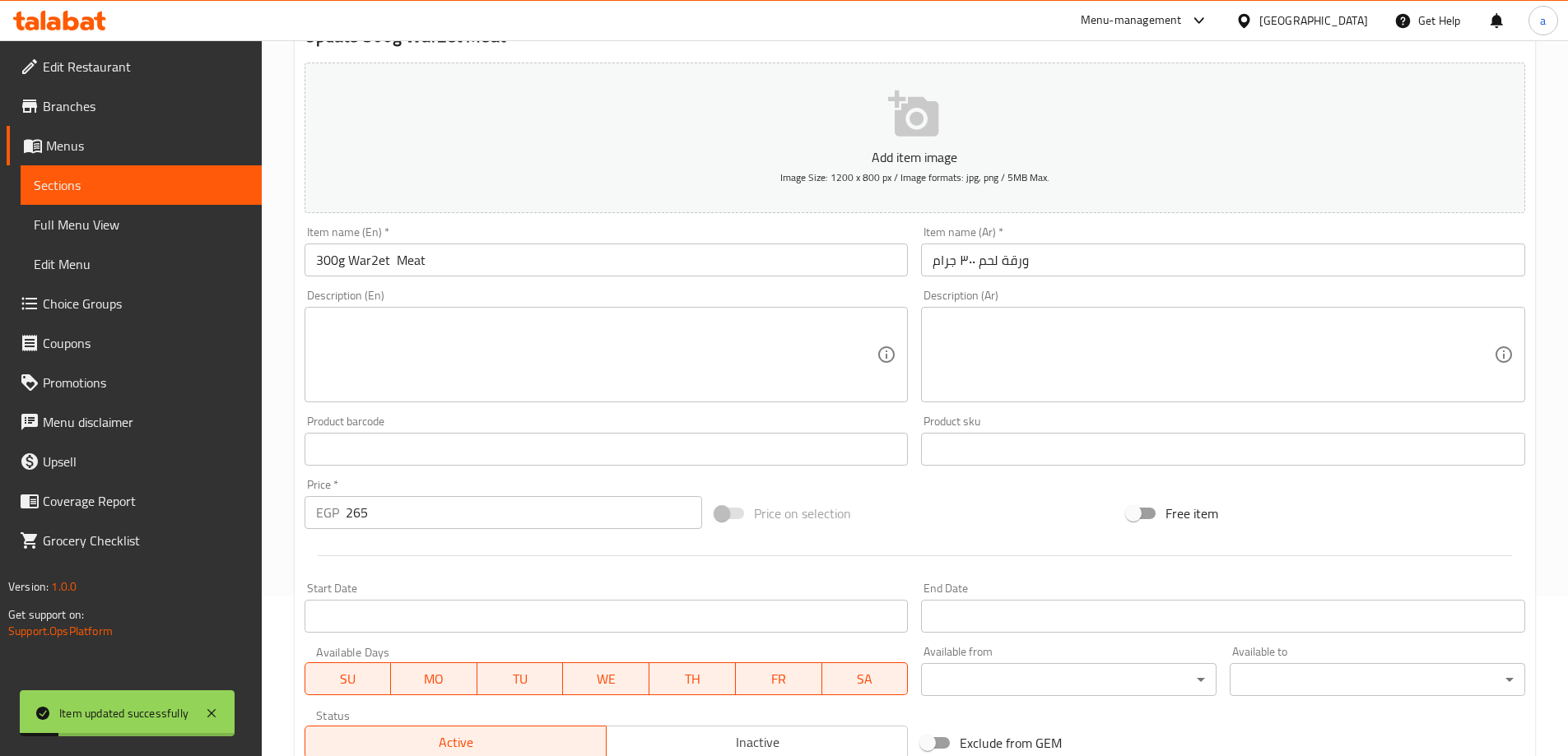
scroll to position [0, 0]
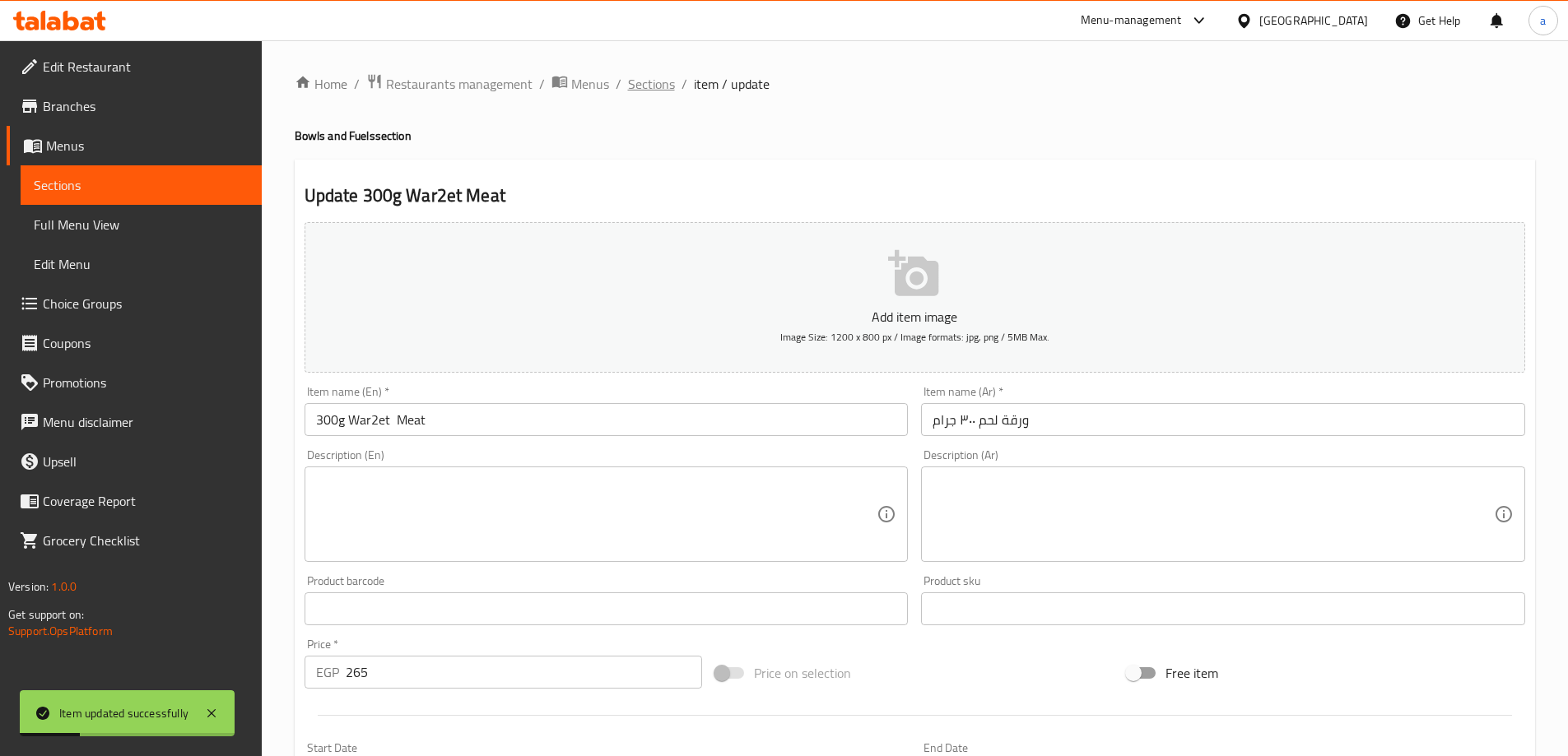
click at [639, 80] on span "Sections" at bounding box center [651, 84] width 47 height 20
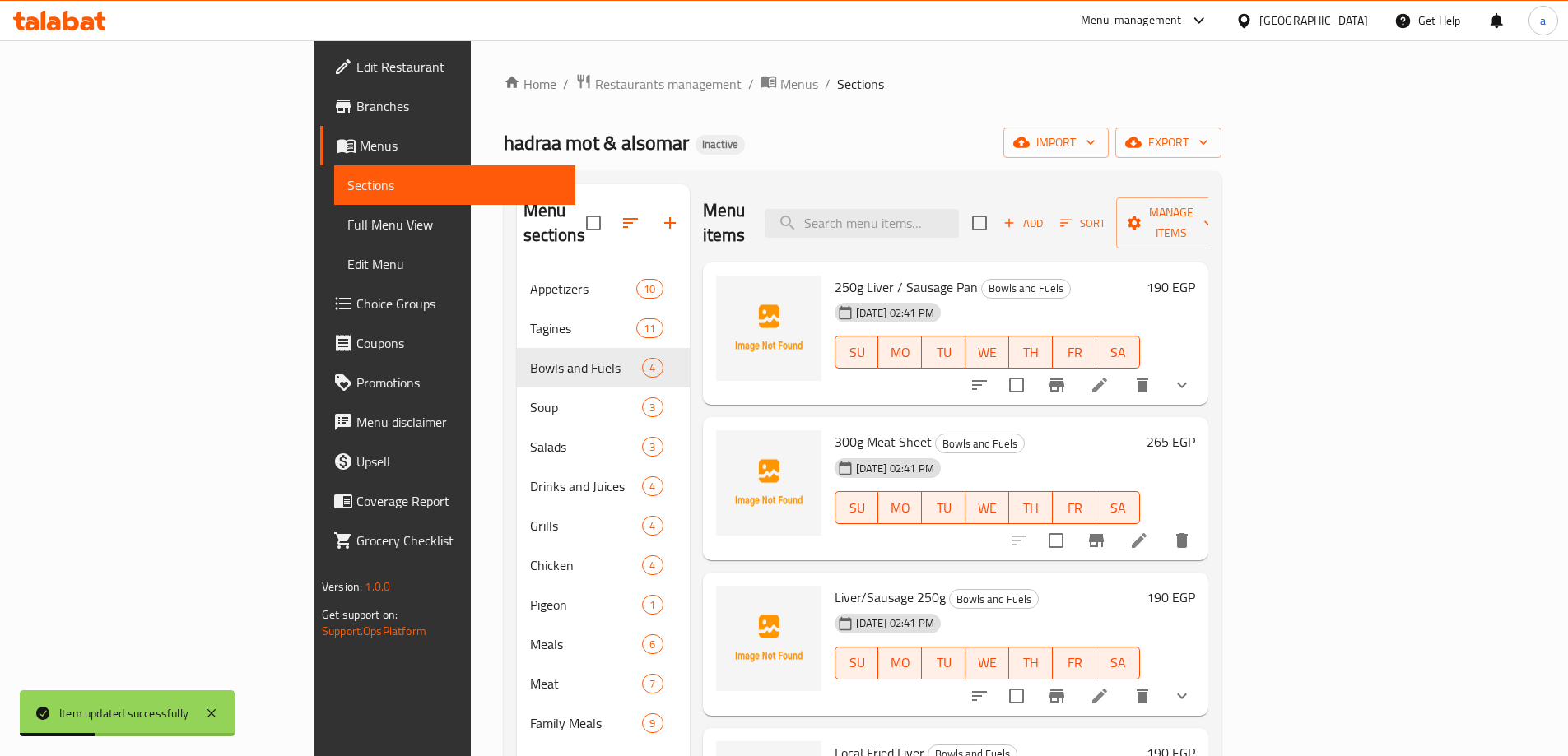
scroll to position [165, 0]
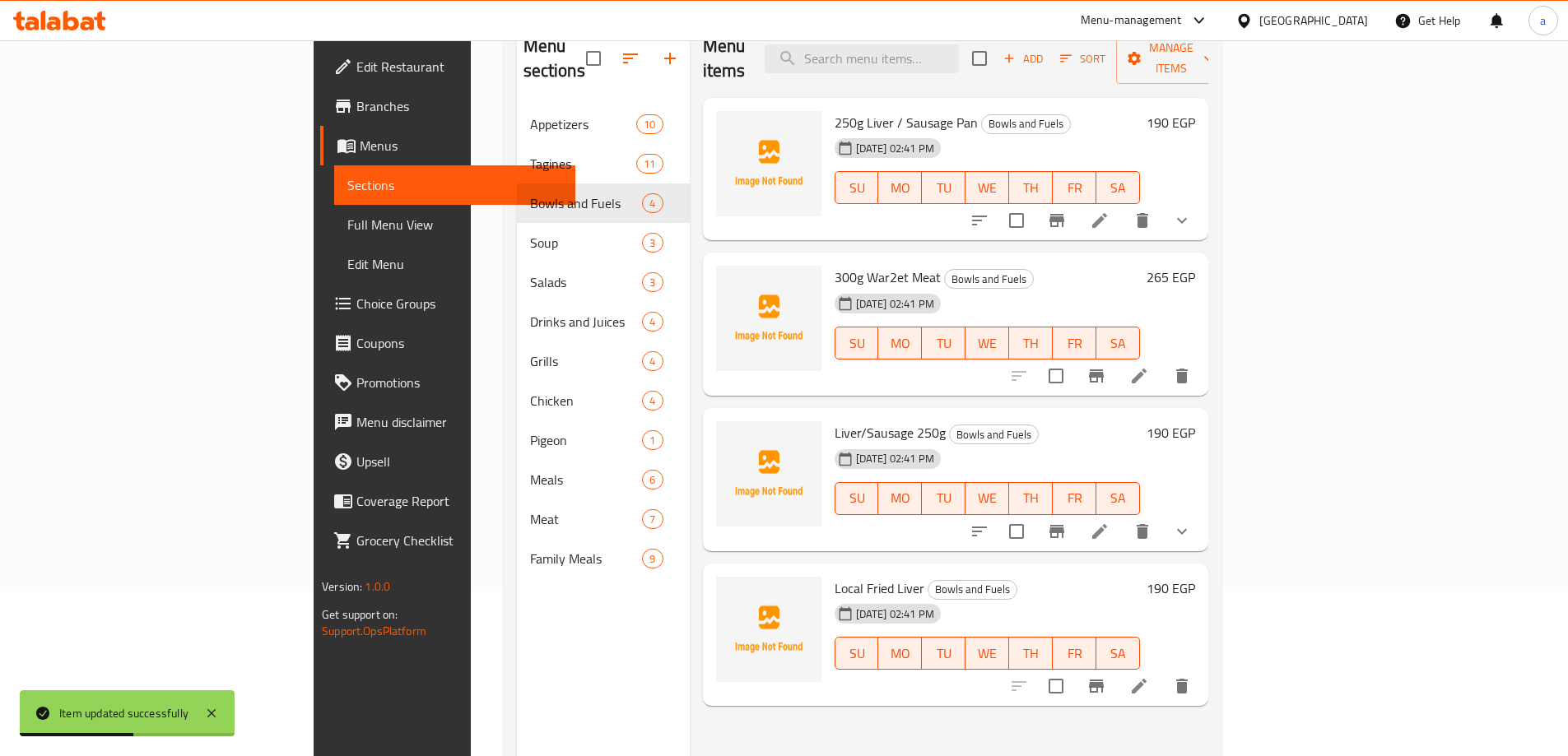
click at [1122, 516] on li at bounding box center [1099, 531] width 46 height 30
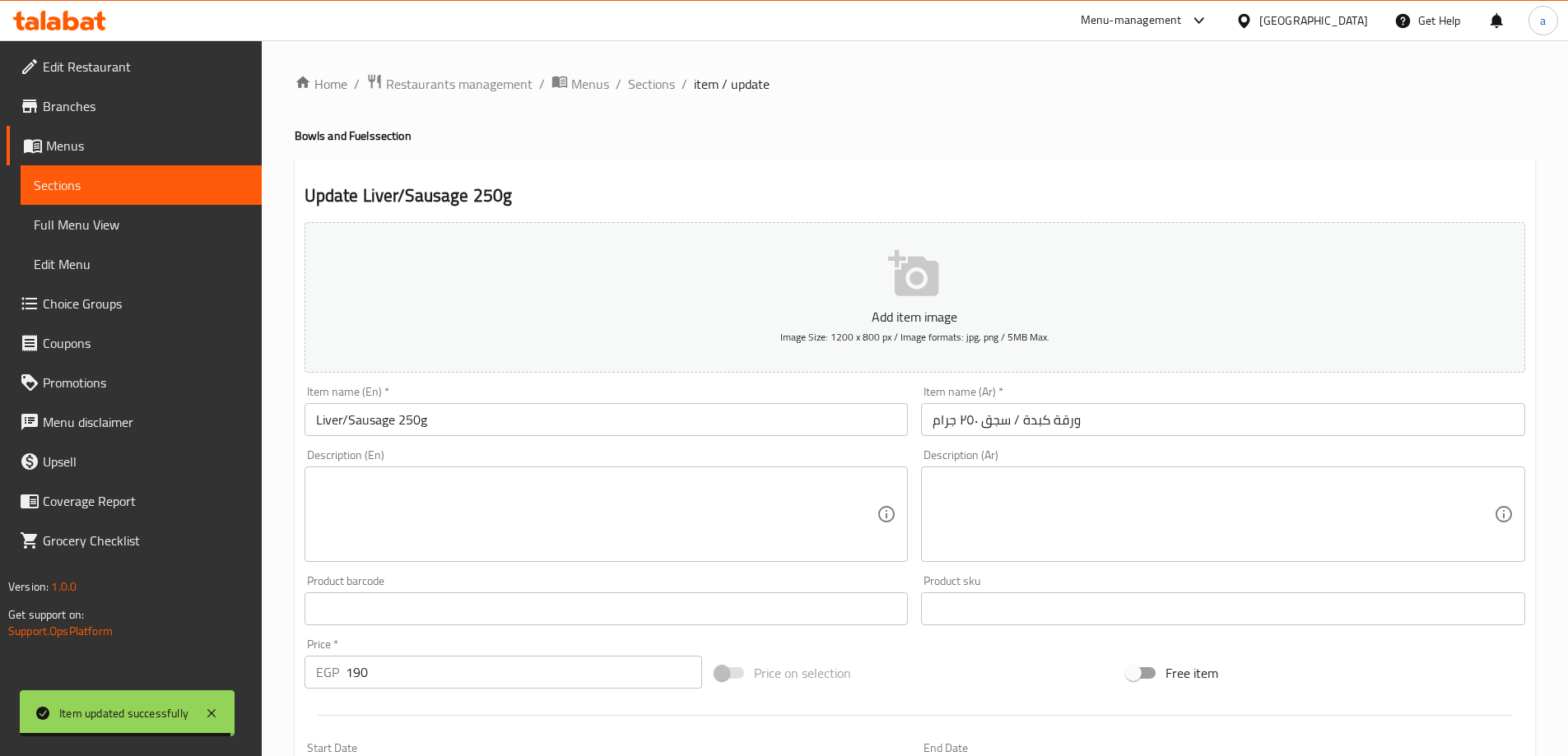
click at [318, 410] on input "Liver/Sausage 250g" at bounding box center [607, 419] width 604 height 33
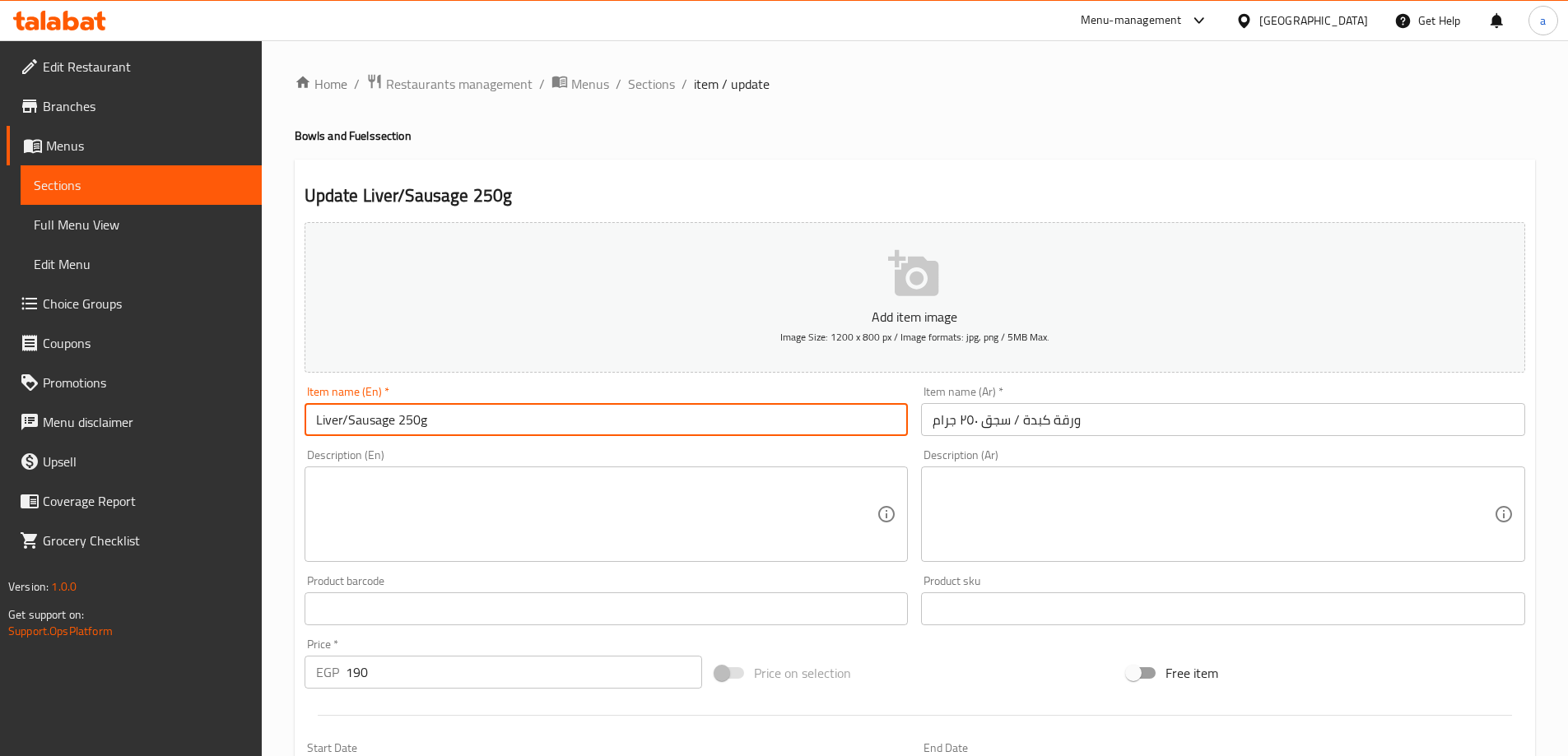
paste input "War2et"
type input "War2et Liver/Sausage 250g"
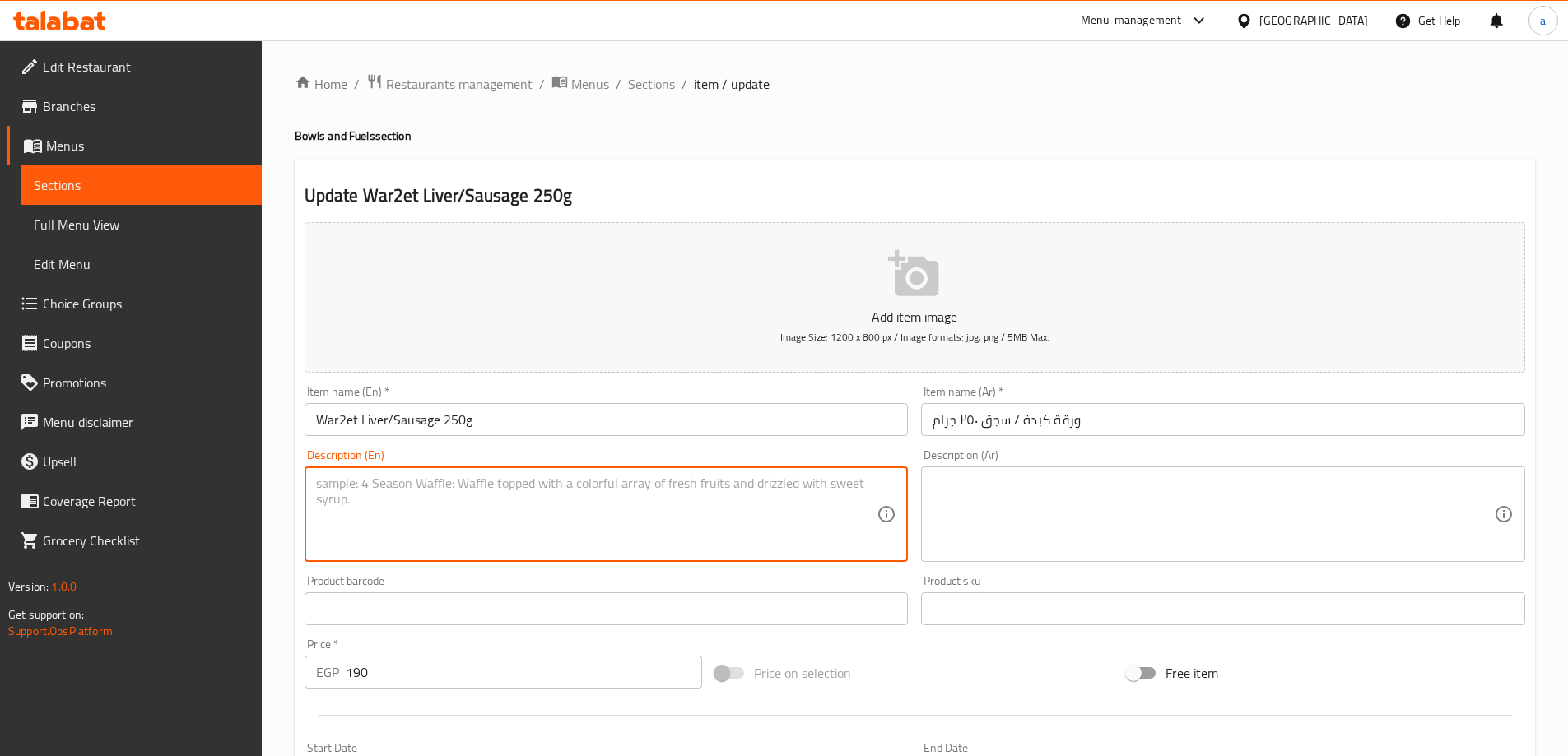
click at [405, 509] on textarea at bounding box center [597, 515] width 562 height 79
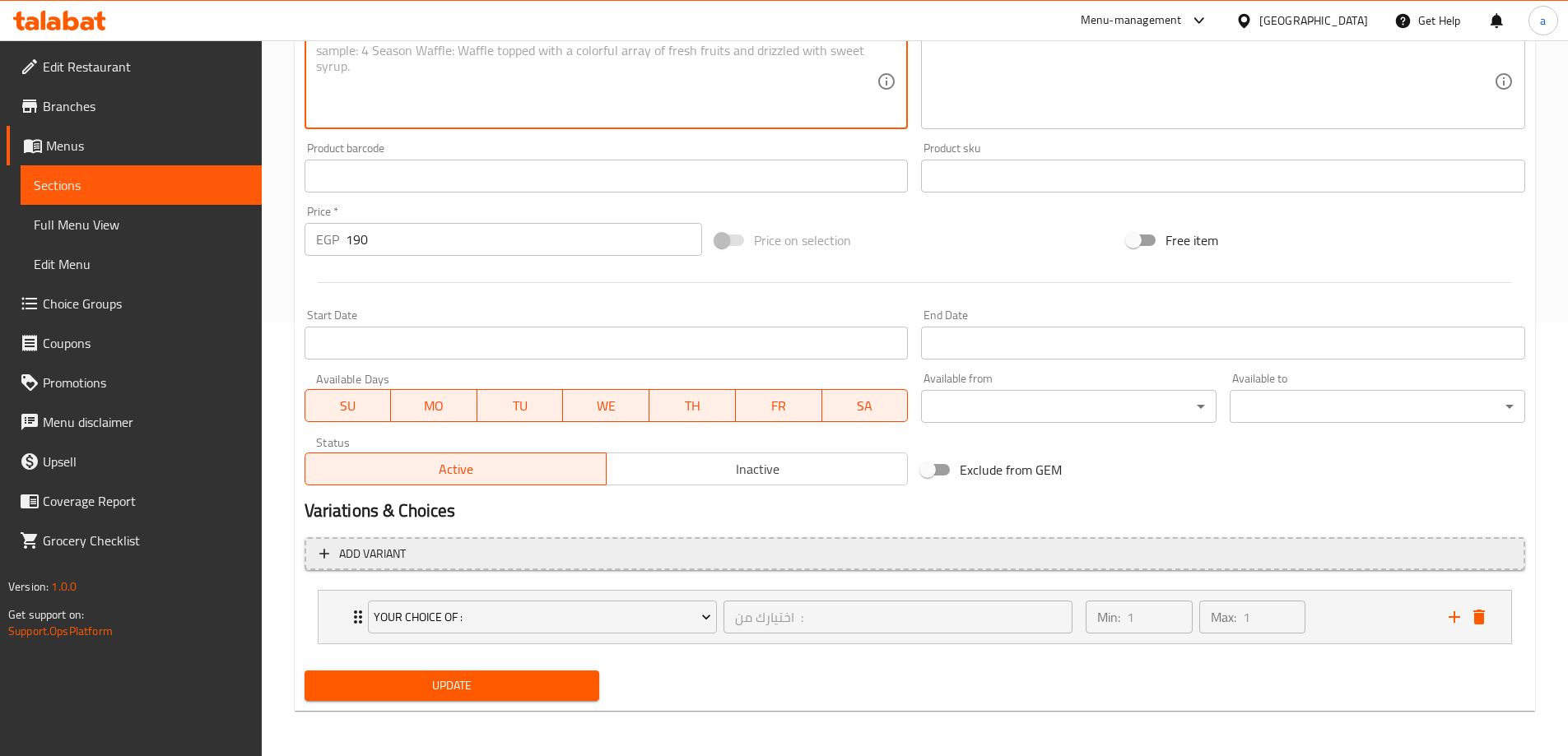
scroll to position [433, 0]
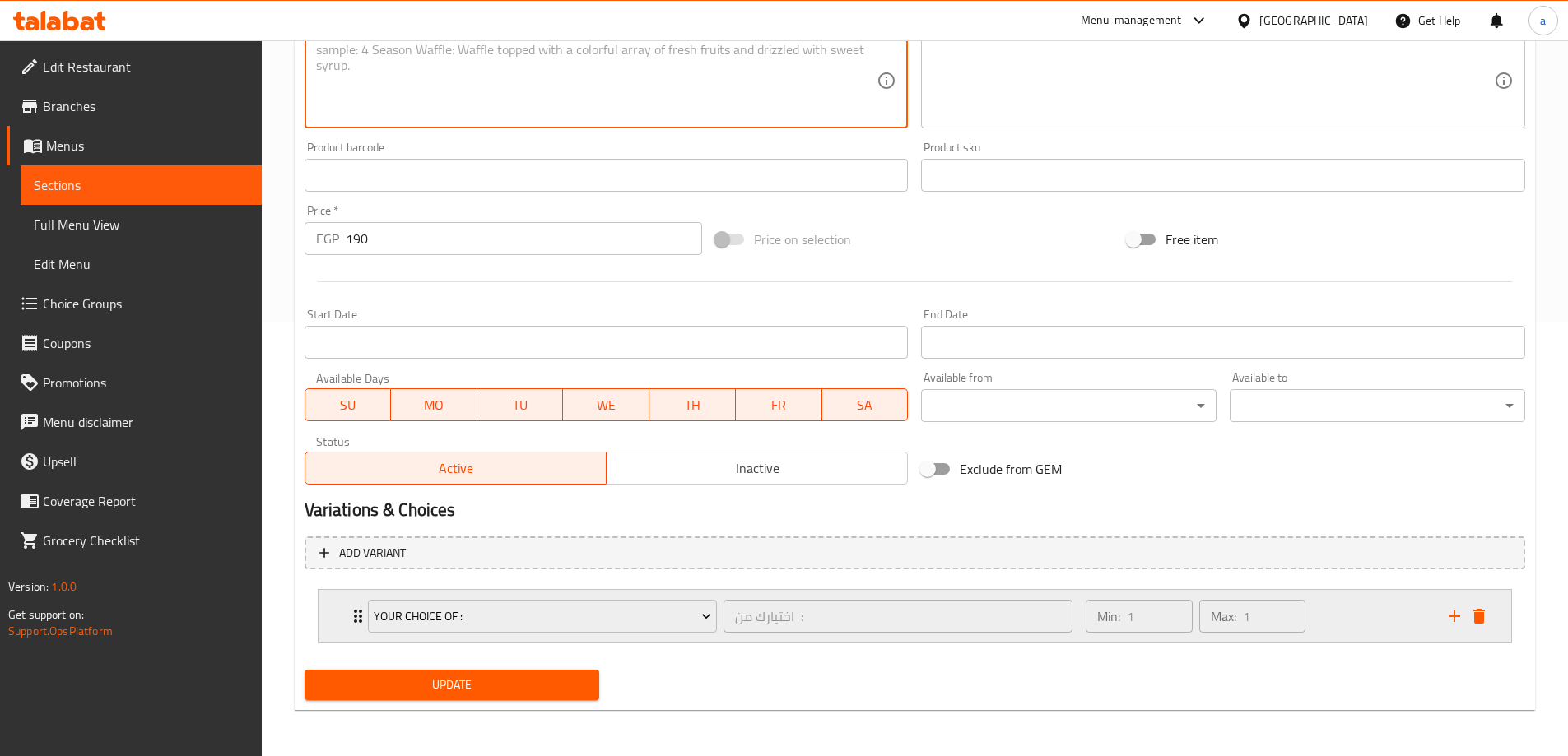
click at [1344, 623] on div "Min: 1 ​ Max: 1 ​" at bounding box center [1256, 616] width 362 height 53
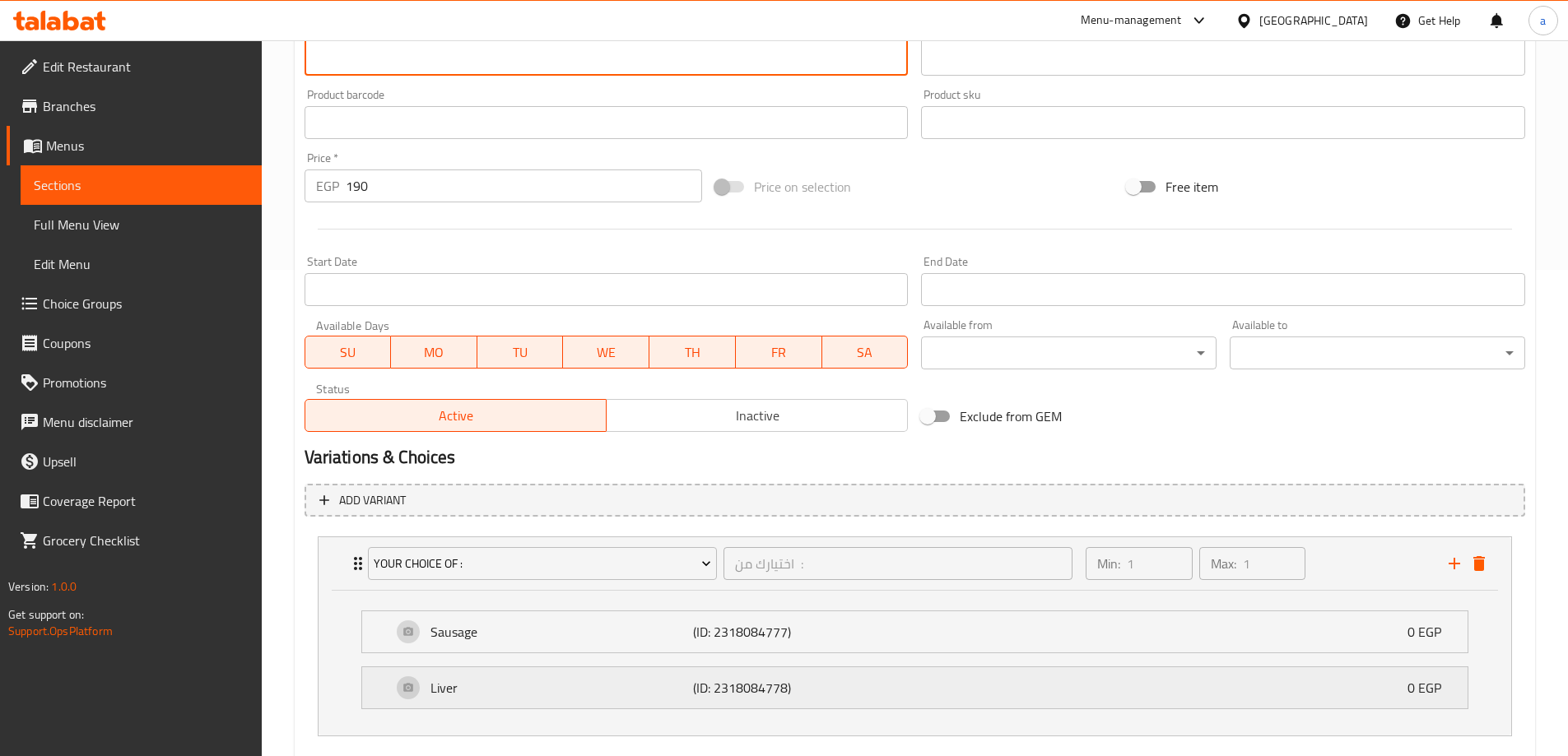
scroll to position [516, 0]
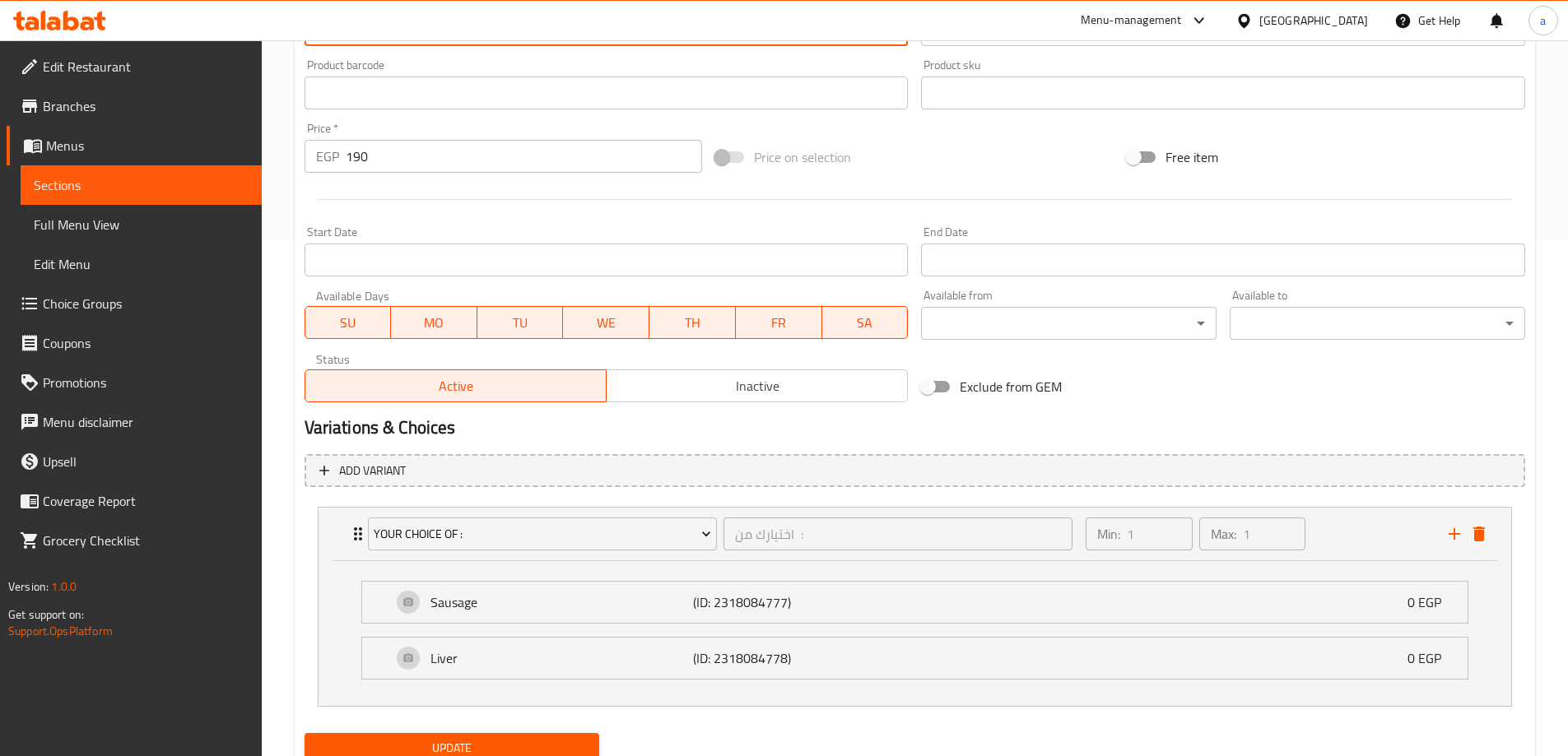
click at [534, 741] on span "Update" at bounding box center [452, 748] width 269 height 20
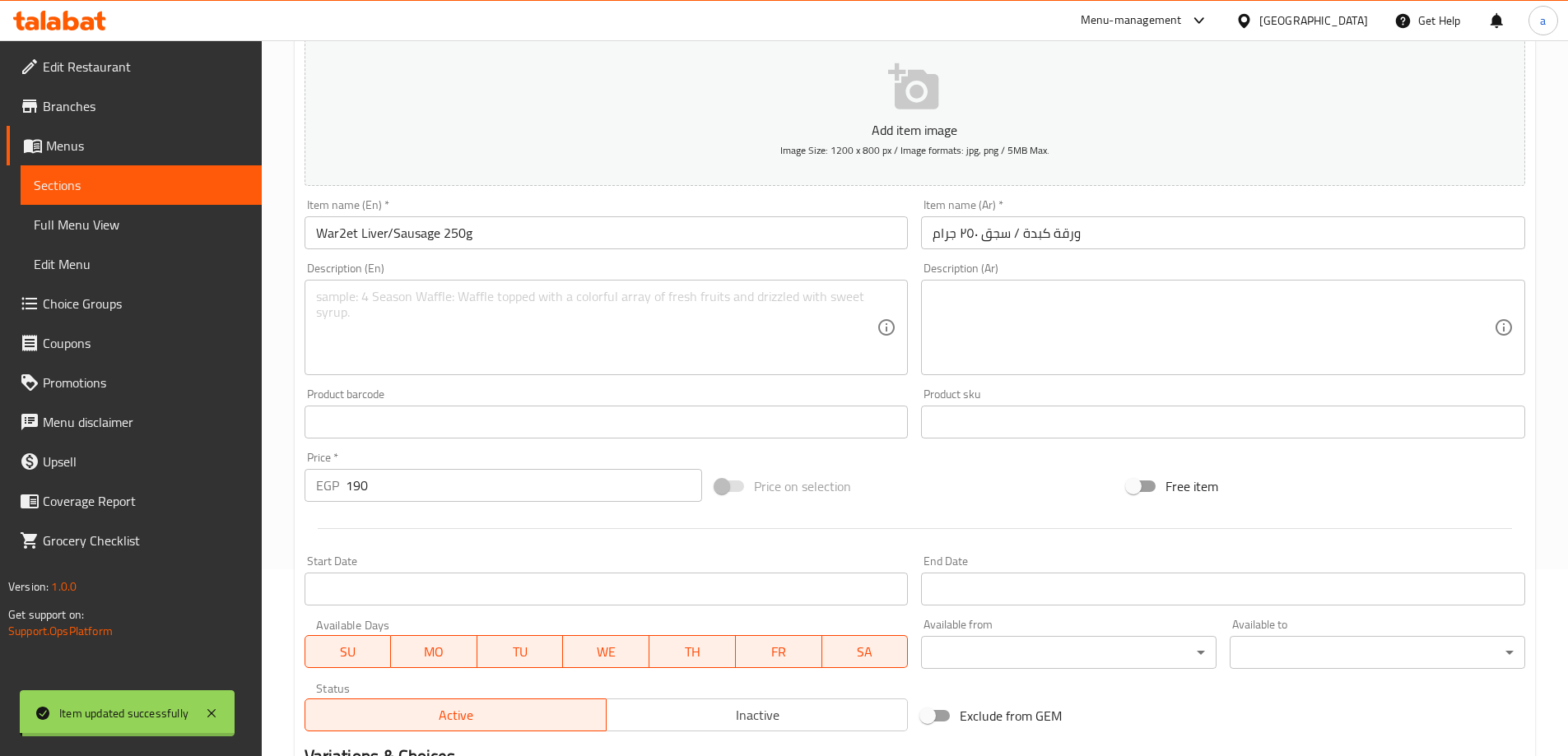
scroll to position [22, 0]
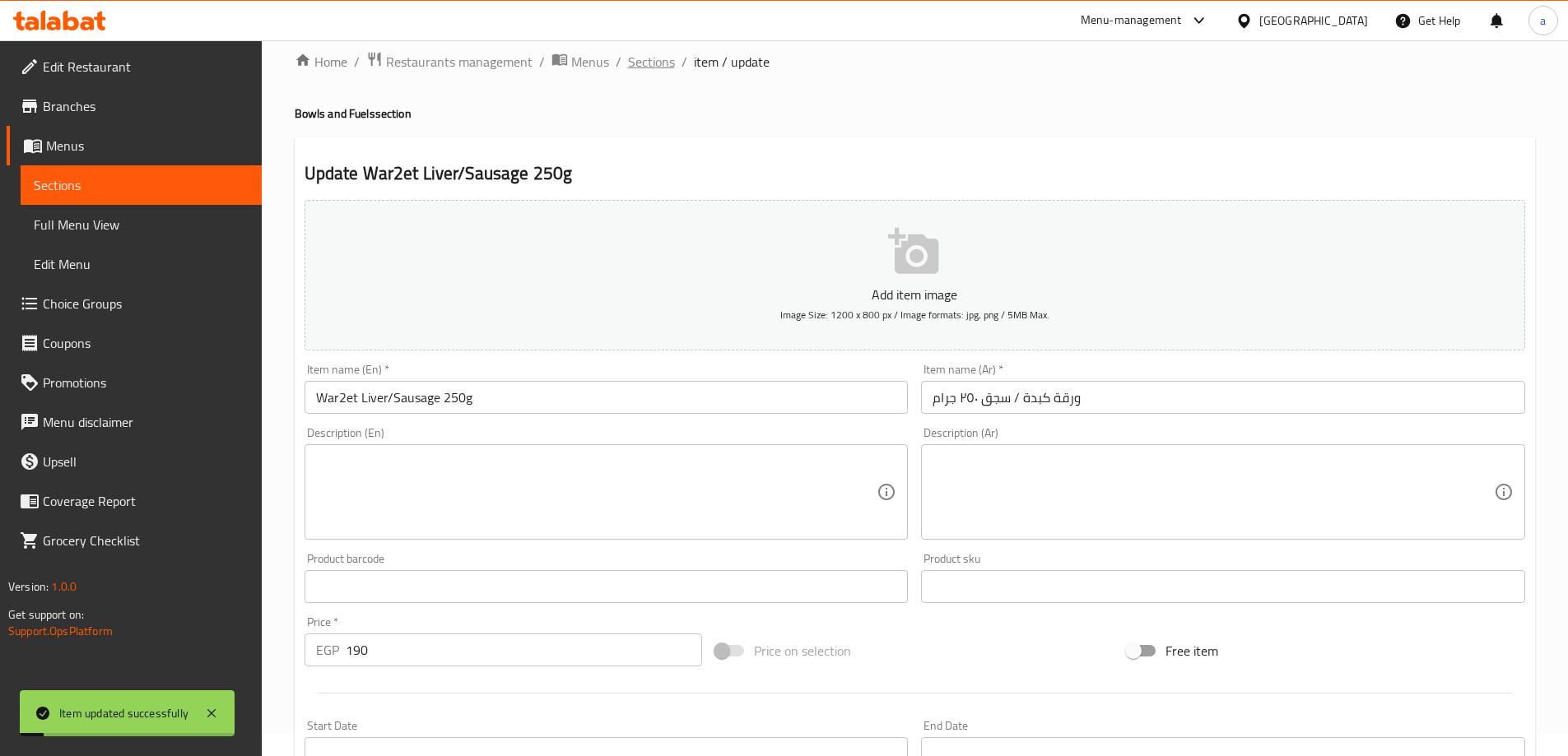
click at [671, 66] on span "Sections" at bounding box center [651, 61] width 47 height 20
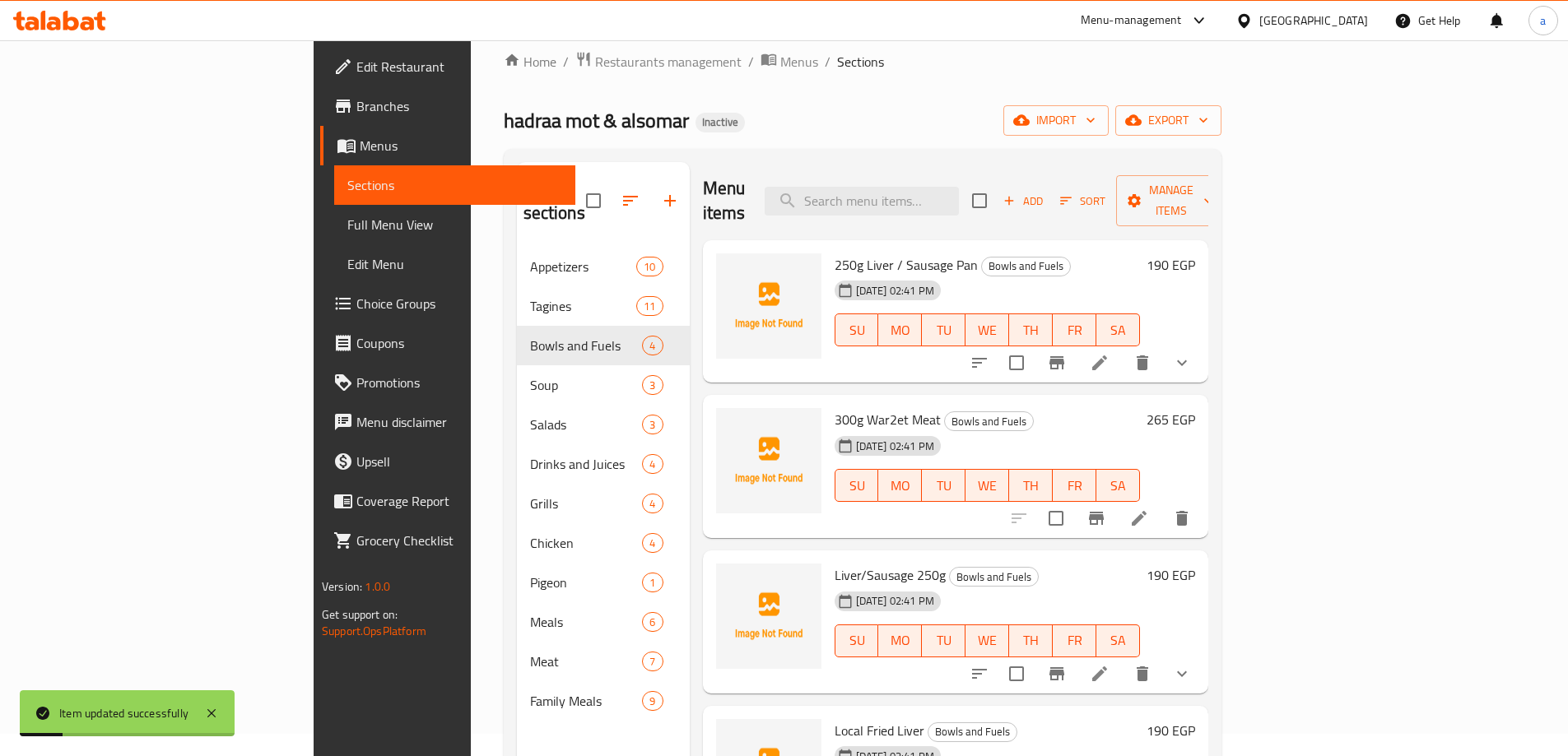
scroll to position [230, 0]
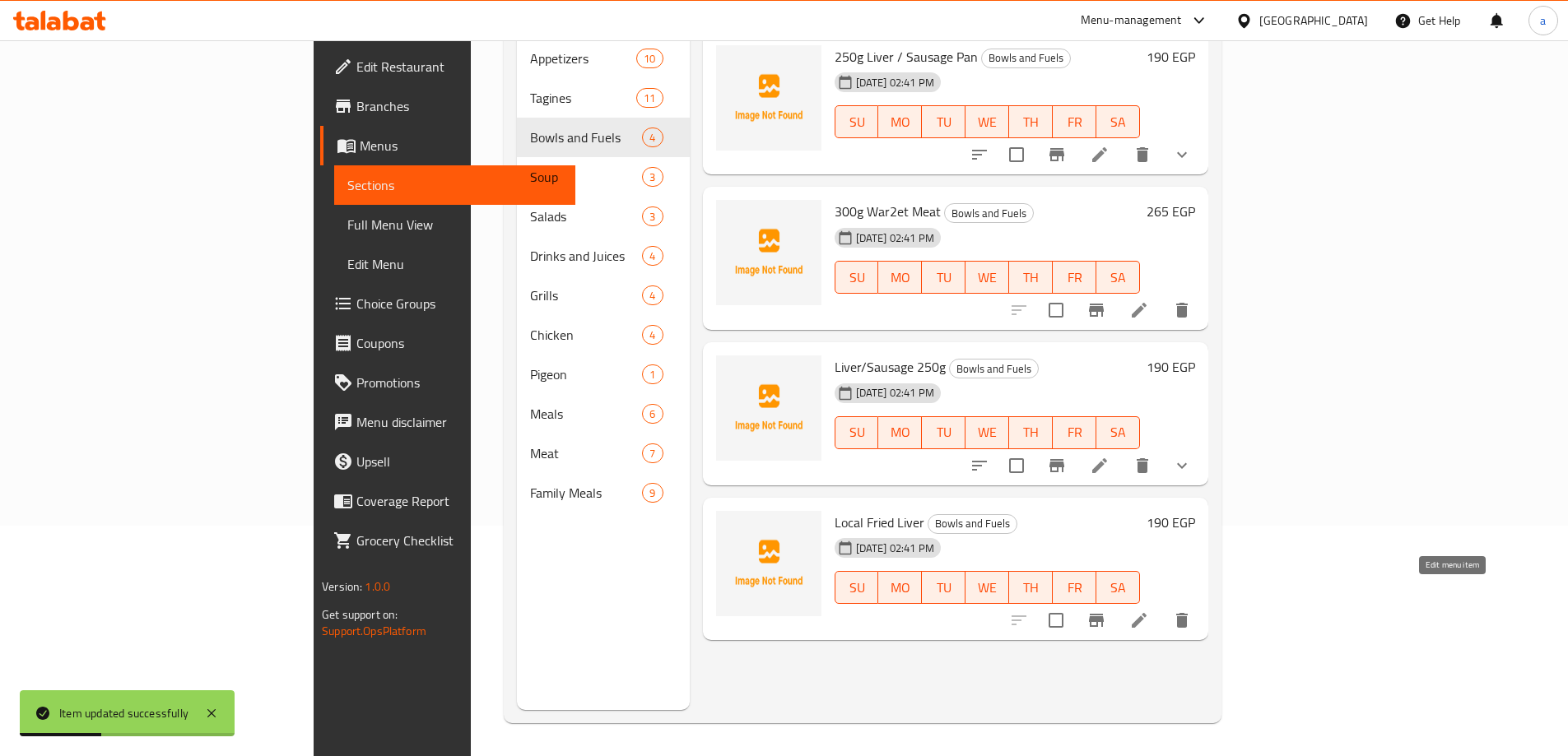
click at [1149, 610] on icon at bounding box center [1139, 619] width 20 height 20
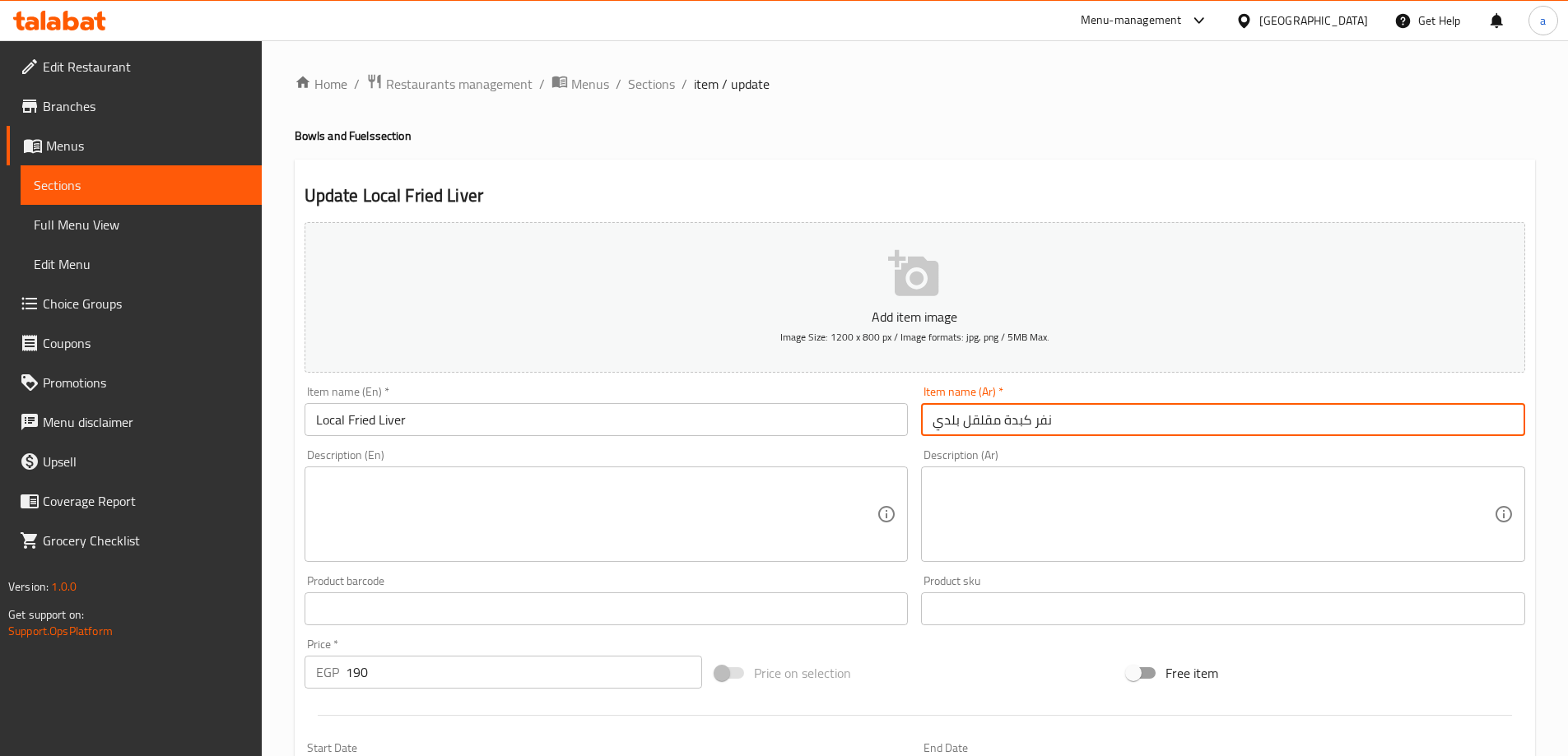
click at [940, 413] on input "نفر كبدة مقلقل بلدي" at bounding box center [1223, 419] width 604 height 33
click at [356, 424] on input "Local Fried Liver" at bounding box center [607, 419] width 604 height 33
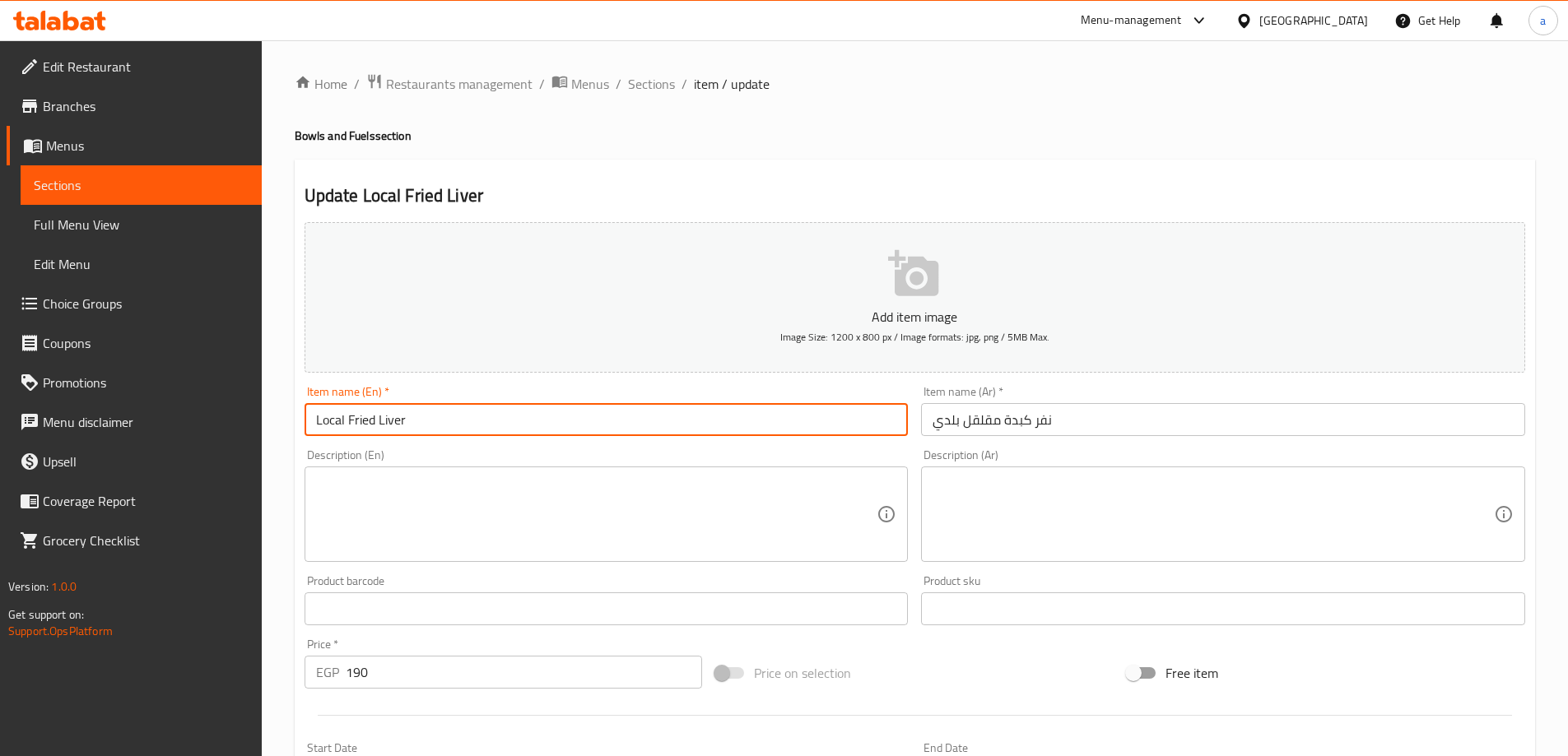
click at [356, 424] on input "Local Fried Liver" at bounding box center [607, 419] width 604 height 33
click at [335, 433] on input "Local Liver" at bounding box center [607, 419] width 604 height 33
click at [335, 424] on input "Local Liver" at bounding box center [607, 419] width 604 height 33
paste input "muqlqal"
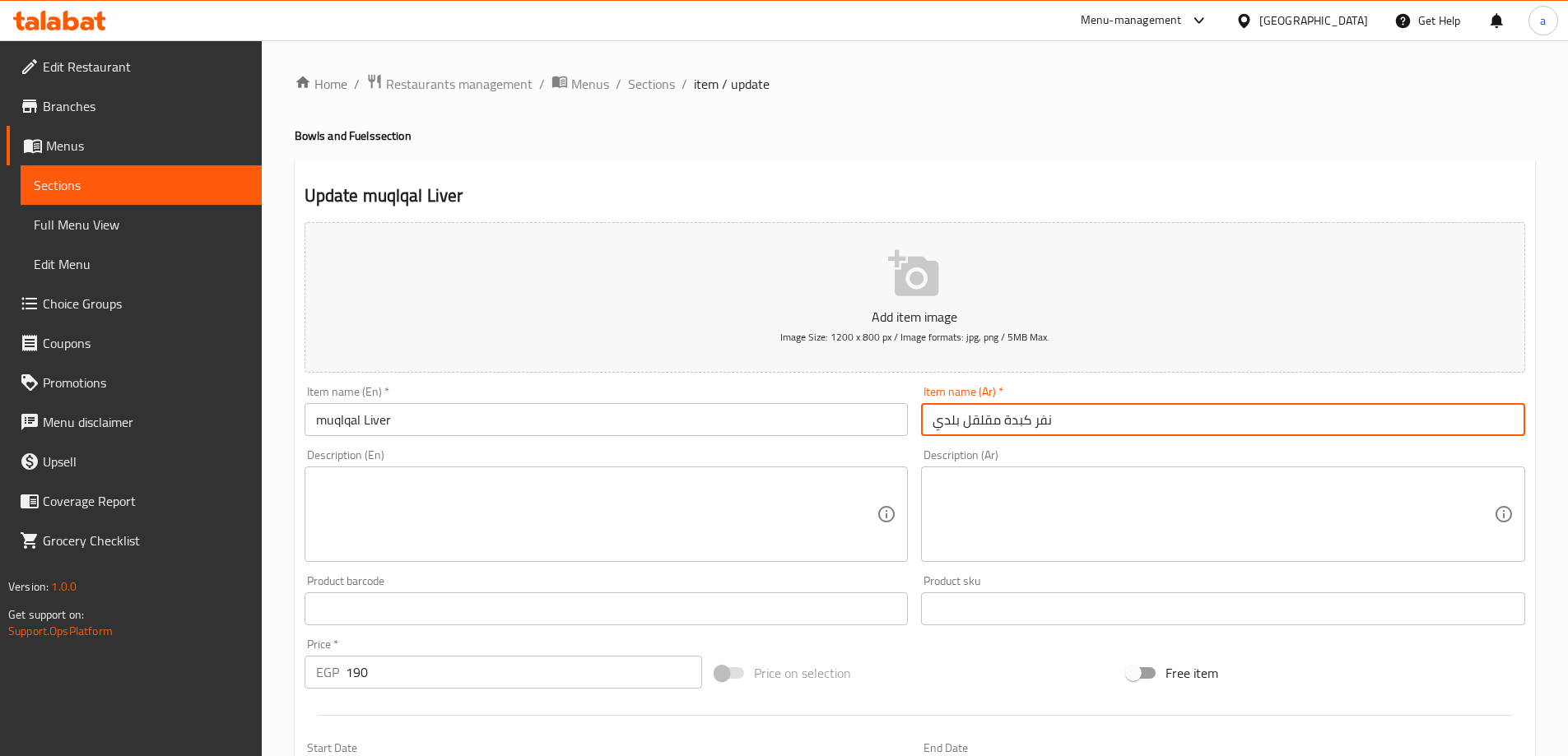
click at [1041, 426] on input "نفر كبدة مقلقل بلدي" at bounding box center [1223, 419] width 604 height 33
click at [305, 417] on input "muqlqal Liver" at bounding box center [607, 419] width 604 height 33
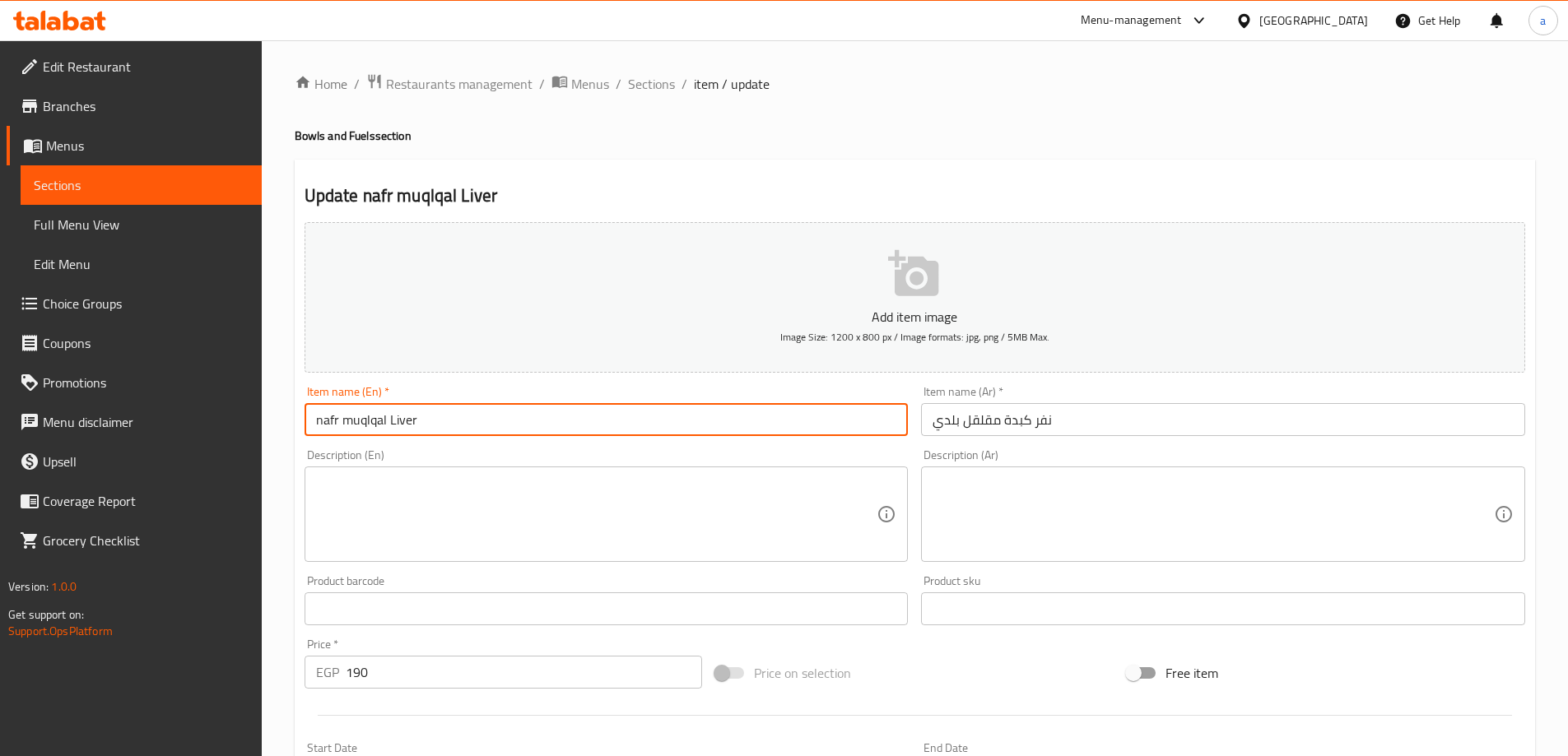
click at [453, 415] on input "nafr muqlqal Liver" at bounding box center [607, 419] width 604 height 33
click at [935, 417] on input "نفر كبدة مقلقل بلدي" at bounding box center [1223, 419] width 604 height 33
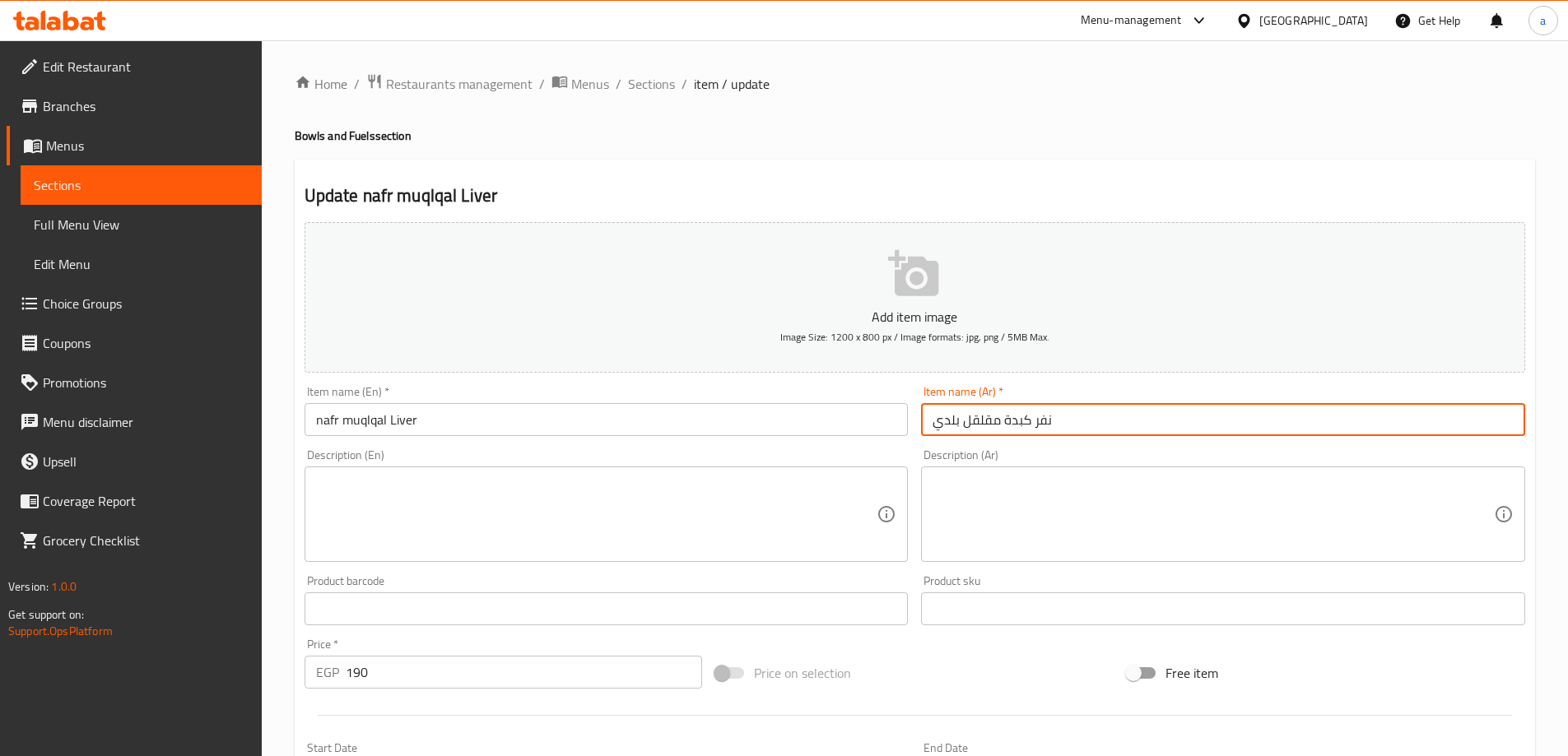
click at [935, 417] on input "نفر كبدة مقلقل بلدي" at bounding box center [1223, 419] width 604 height 33
click at [944, 422] on input "نفر كبدة مقلقل بلدي" at bounding box center [1223, 419] width 604 height 33
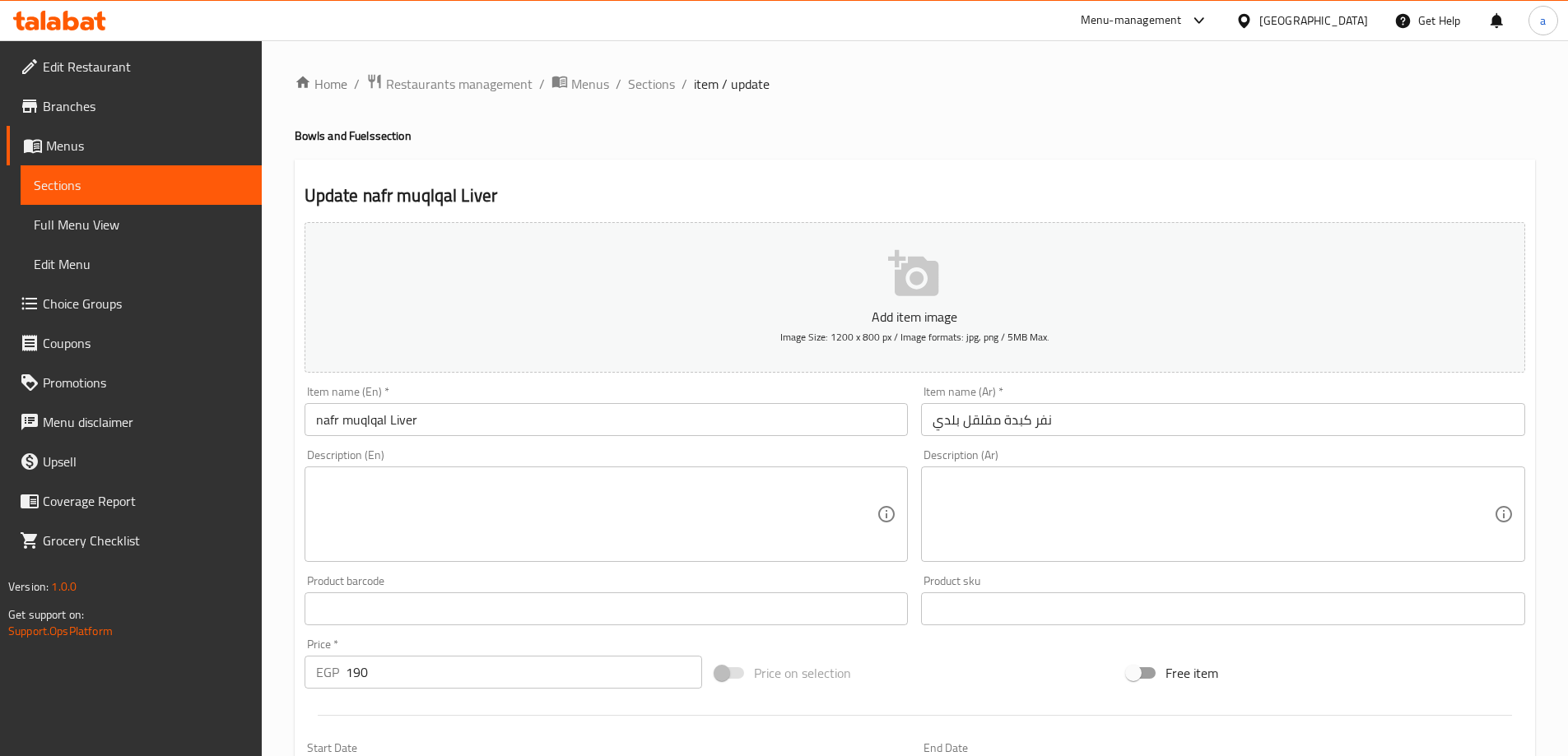
click at [672, 461] on div "Description (En) Description (En)" at bounding box center [607, 505] width 604 height 113
click at [672, 435] on input "nafr muqlqal Liver" at bounding box center [607, 419] width 604 height 33
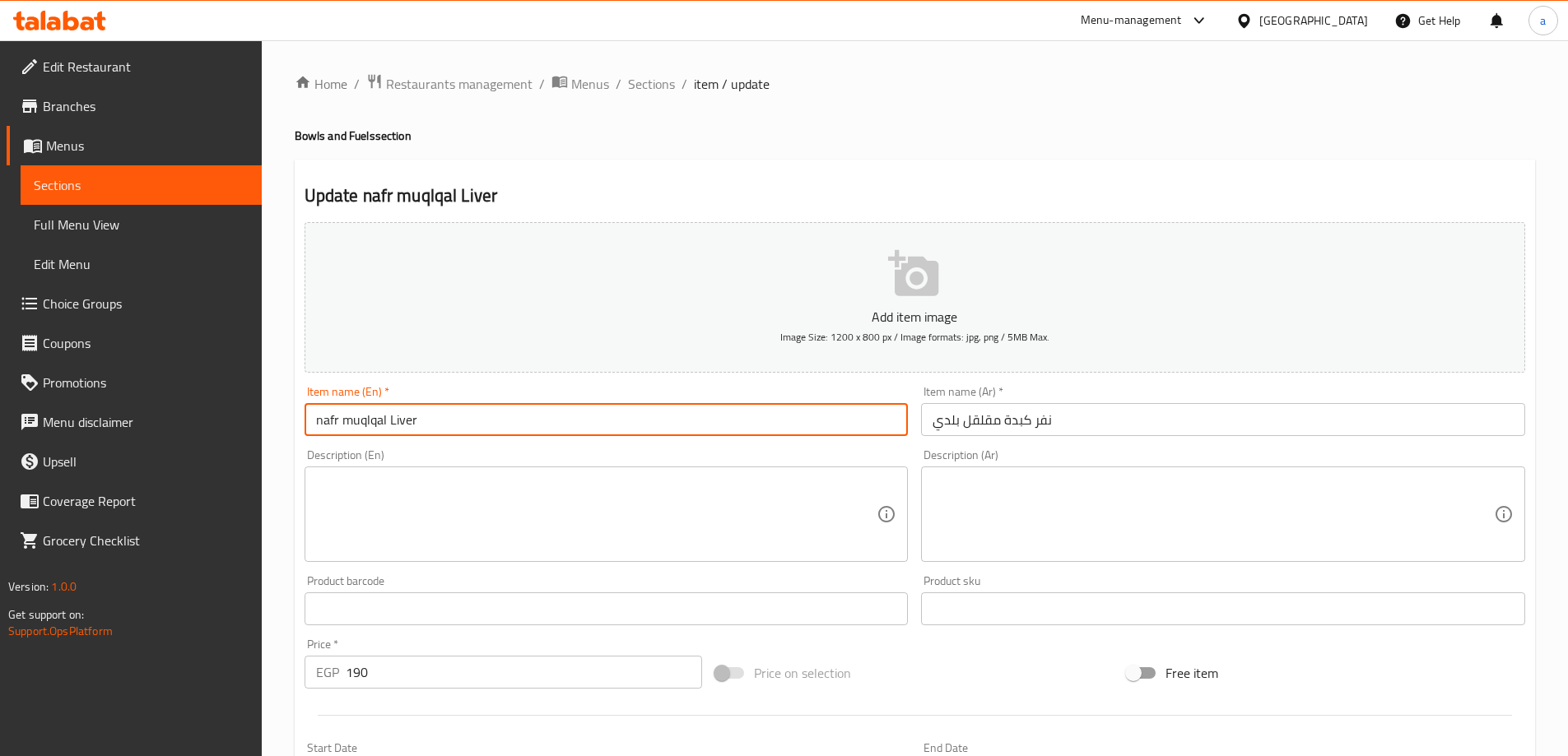
paste input "Baladi"
click at [550, 442] on div "Item name (En)   * nafr muqlqal Liver Baladi Item name (En) *" at bounding box center [606, 410] width 617 height 63
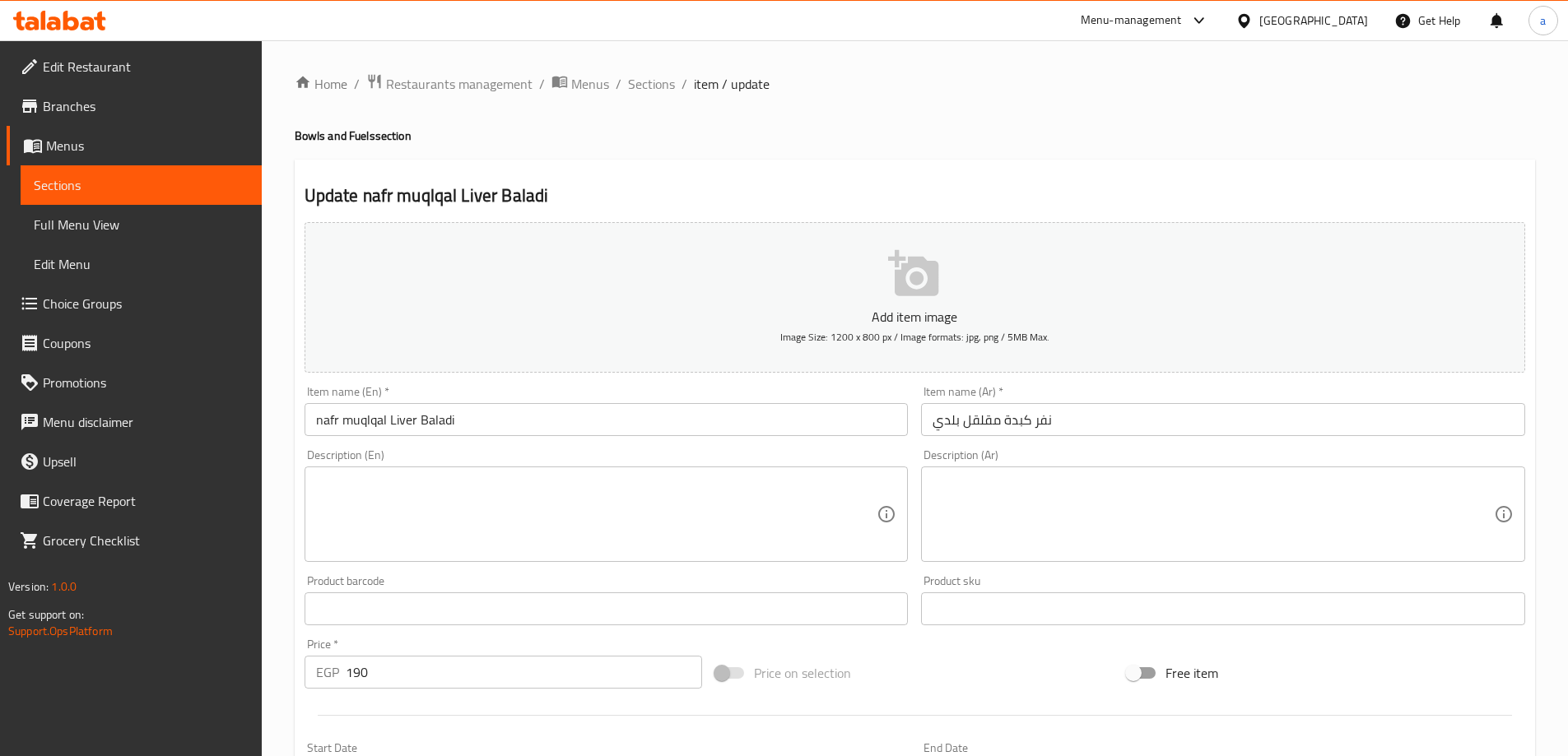
click at [546, 416] on input "nafr muqlqal Liver Baladi" at bounding box center [607, 419] width 604 height 33
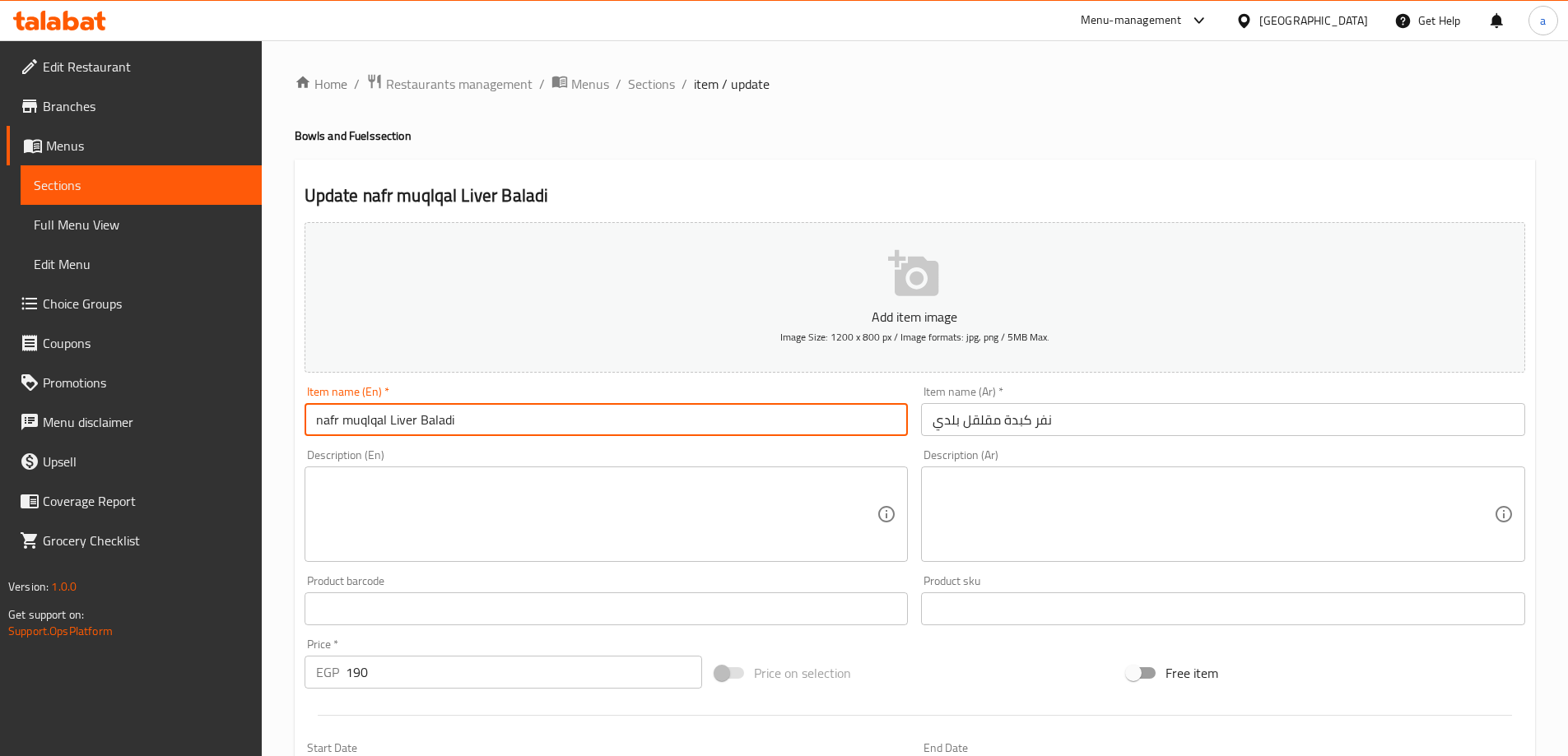
click at [546, 416] on input "nafr muqlqal Liver Baladi" at bounding box center [607, 419] width 604 height 33
click at [971, 415] on input "نفر كبدة مقلقل بلدي" at bounding box center [1223, 419] width 604 height 33
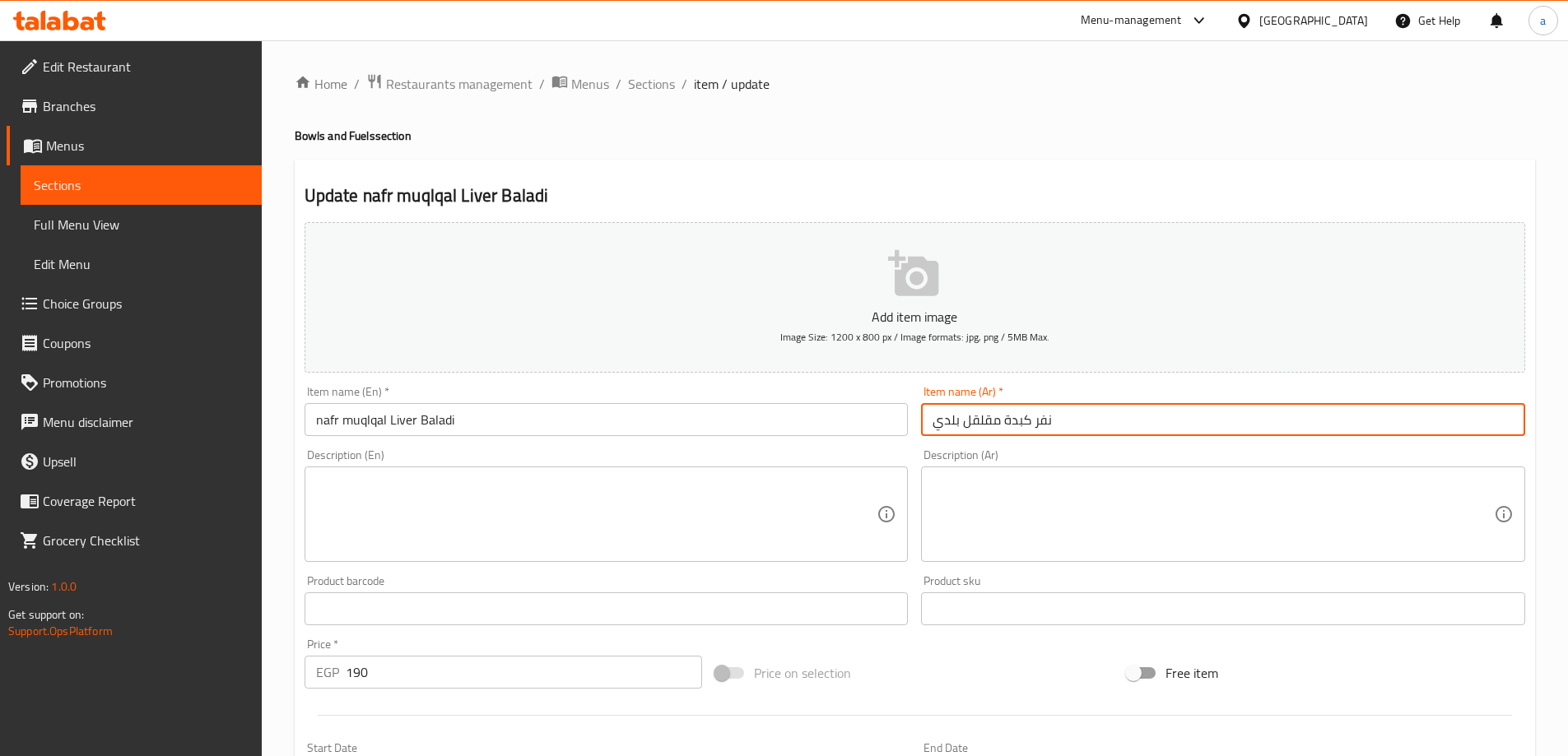
click at [971, 415] on input "نفر كبدة مقلقل بلدي" at bounding box center [1223, 419] width 604 height 33
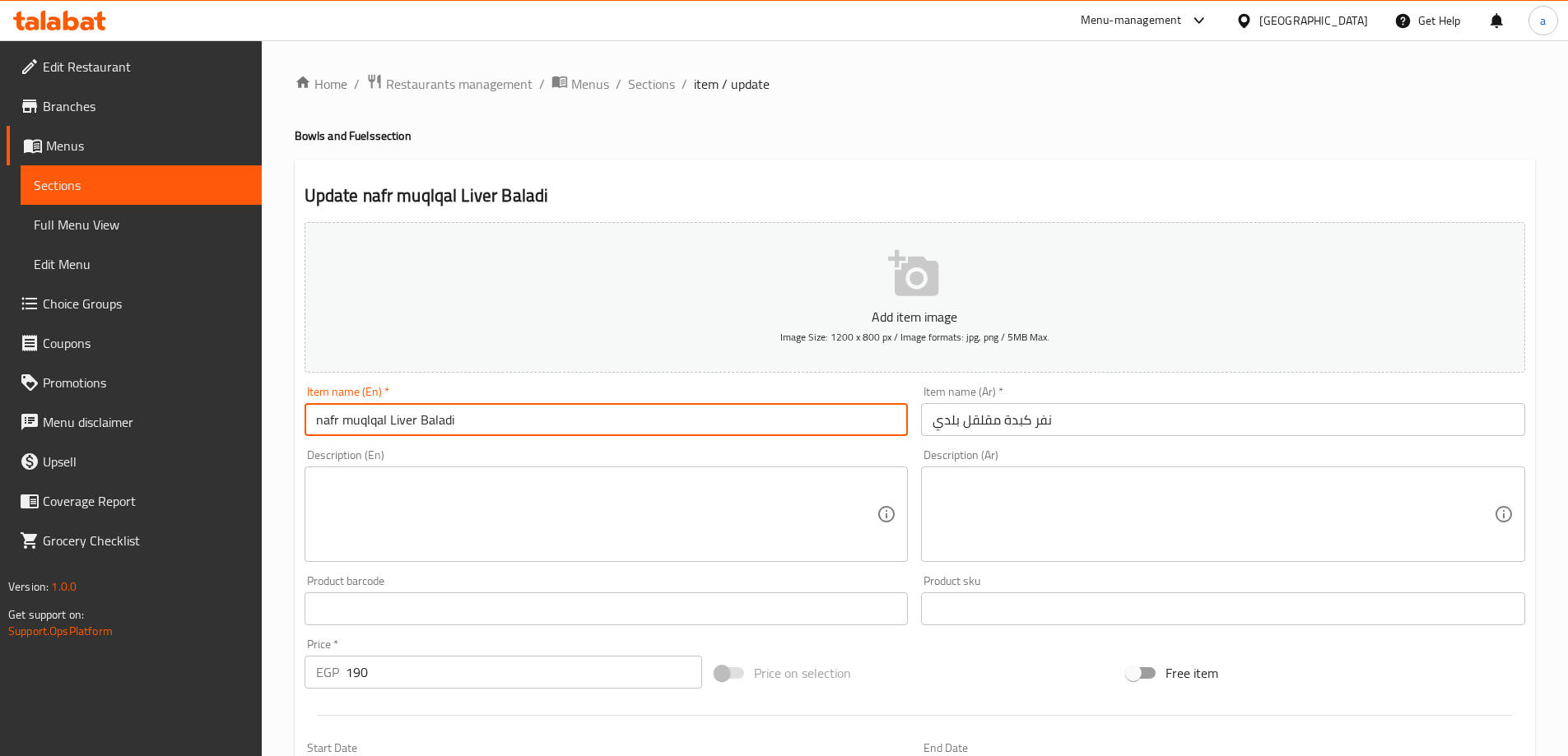
click at [367, 413] on input "nafr muqlqal Liver Baladi" at bounding box center [607, 419] width 604 height 33
paste input "Moqalqal"
type input "nafr Moqalqal Liver Baladi"
click at [411, 498] on textarea at bounding box center [597, 515] width 562 height 79
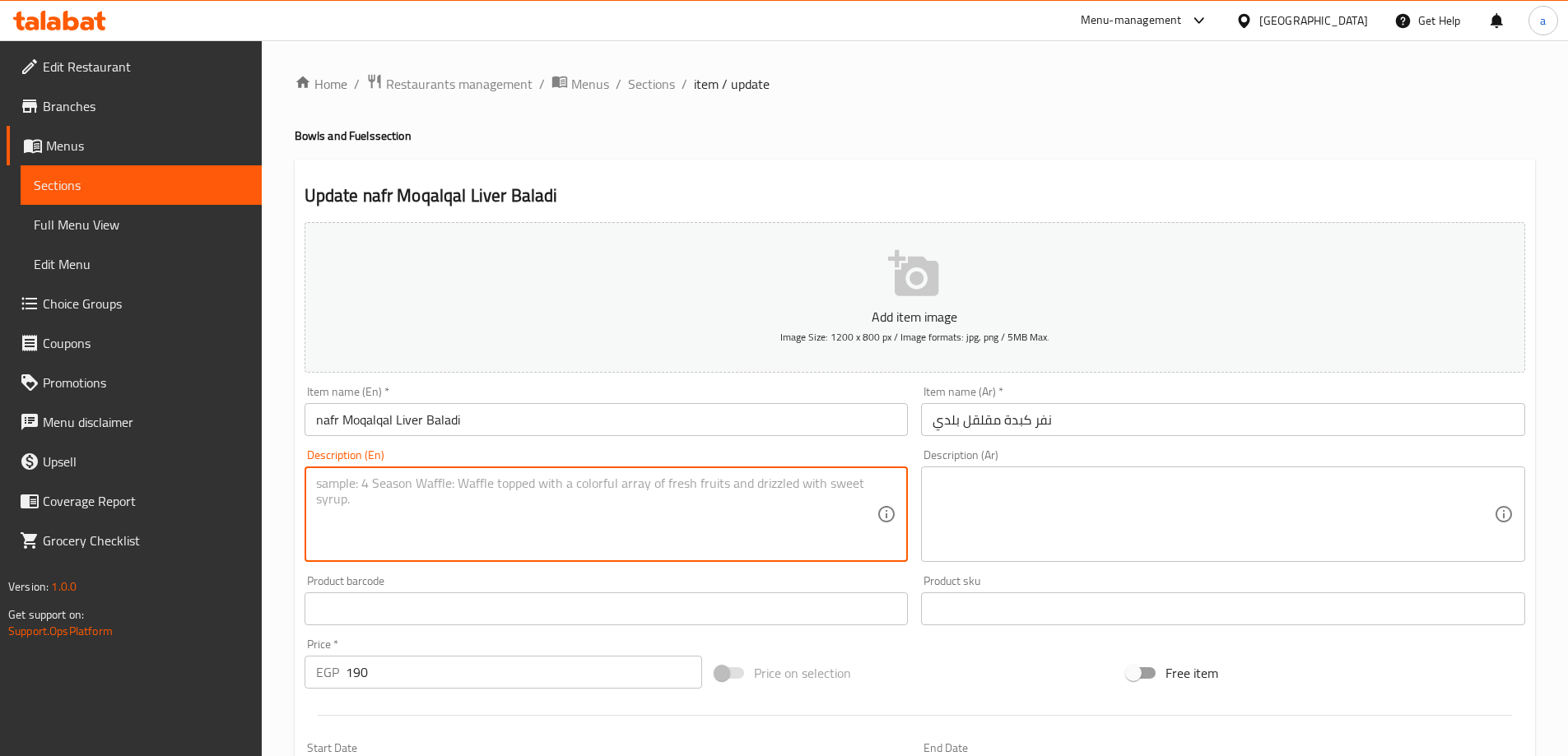
click at [1031, 425] on input "نفر كبدة مقلقل بلدي" at bounding box center [1223, 419] width 604 height 33
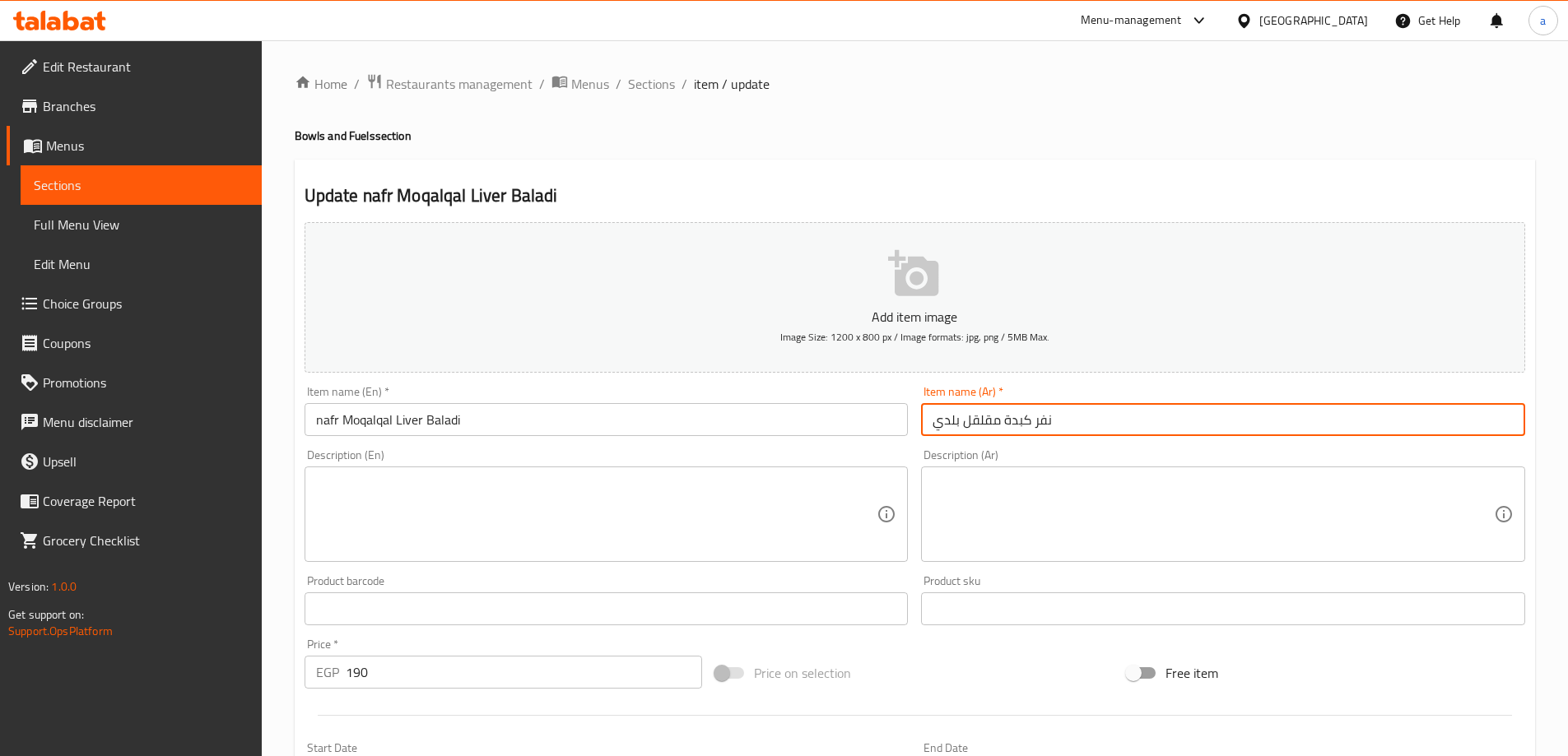
click at [1031, 425] on input "نفر كبدة مقلقل بلدي" at bounding box center [1223, 419] width 604 height 33
click at [1040, 424] on input "نفر كبدة مقلقل بلدي" at bounding box center [1223, 419] width 604 height 33
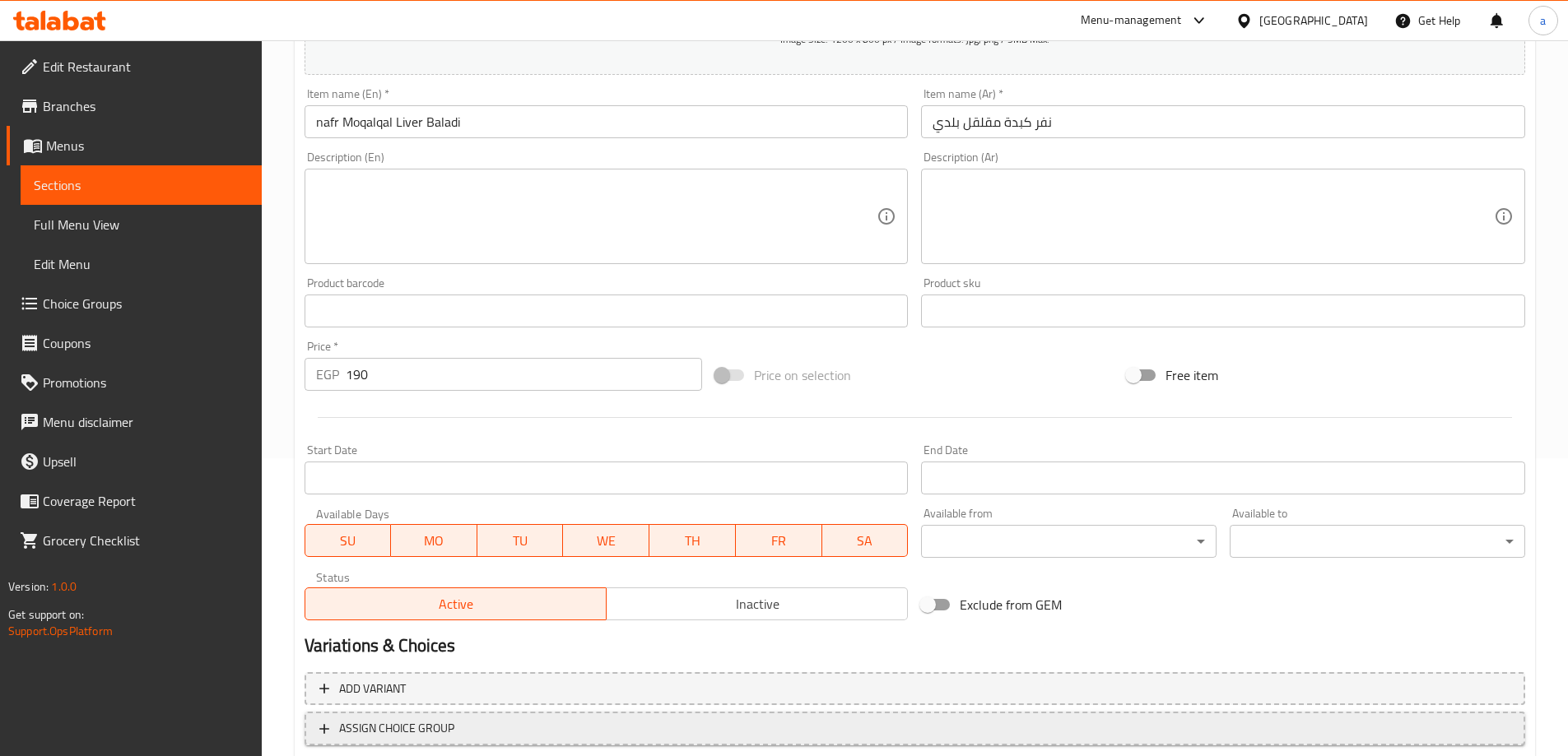
scroll to position [406, 0]
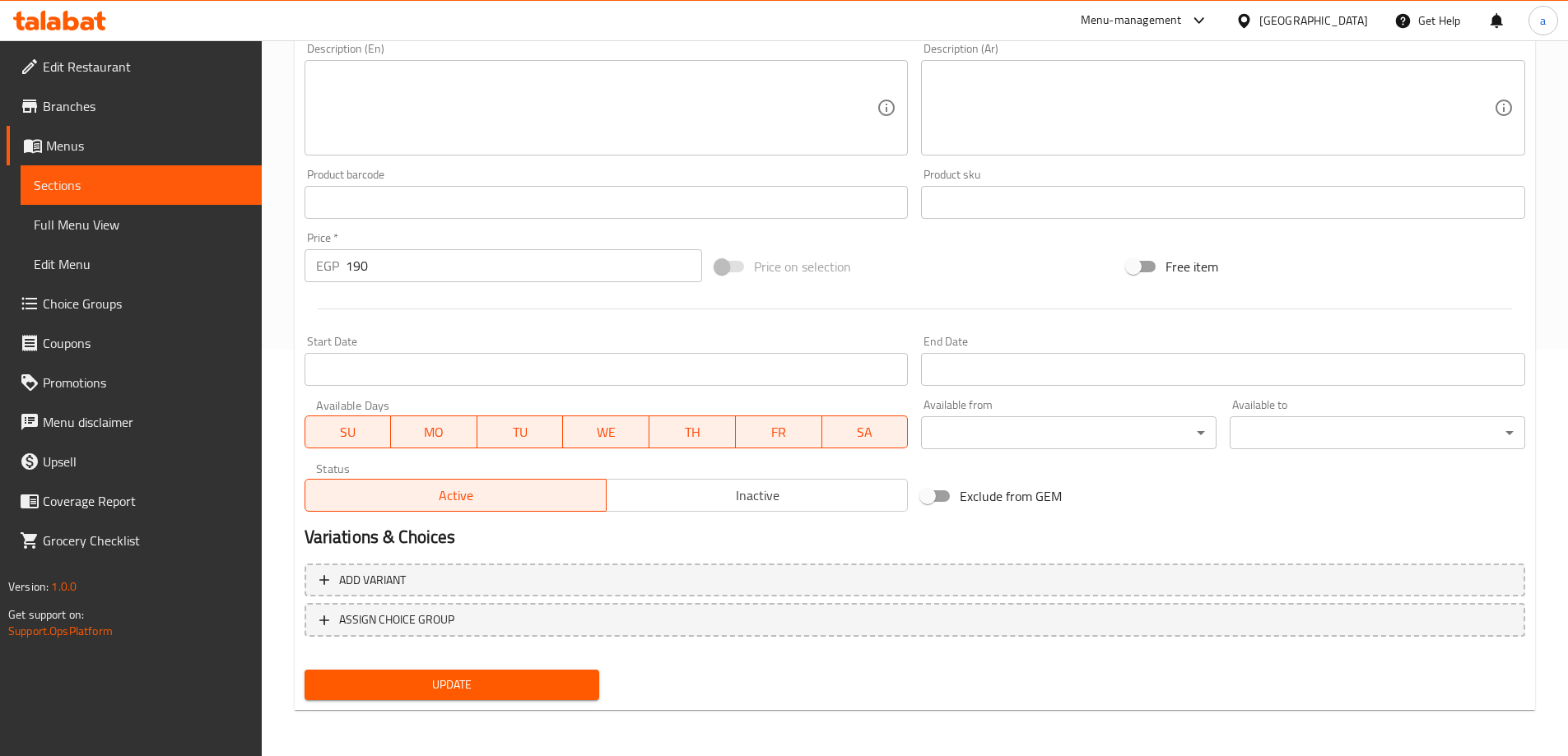
drag, startPoint x: 512, startPoint y: 695, endPoint x: 512, endPoint y: 682, distance: 13.0
click at [512, 695] on span "Update" at bounding box center [452, 685] width 269 height 20
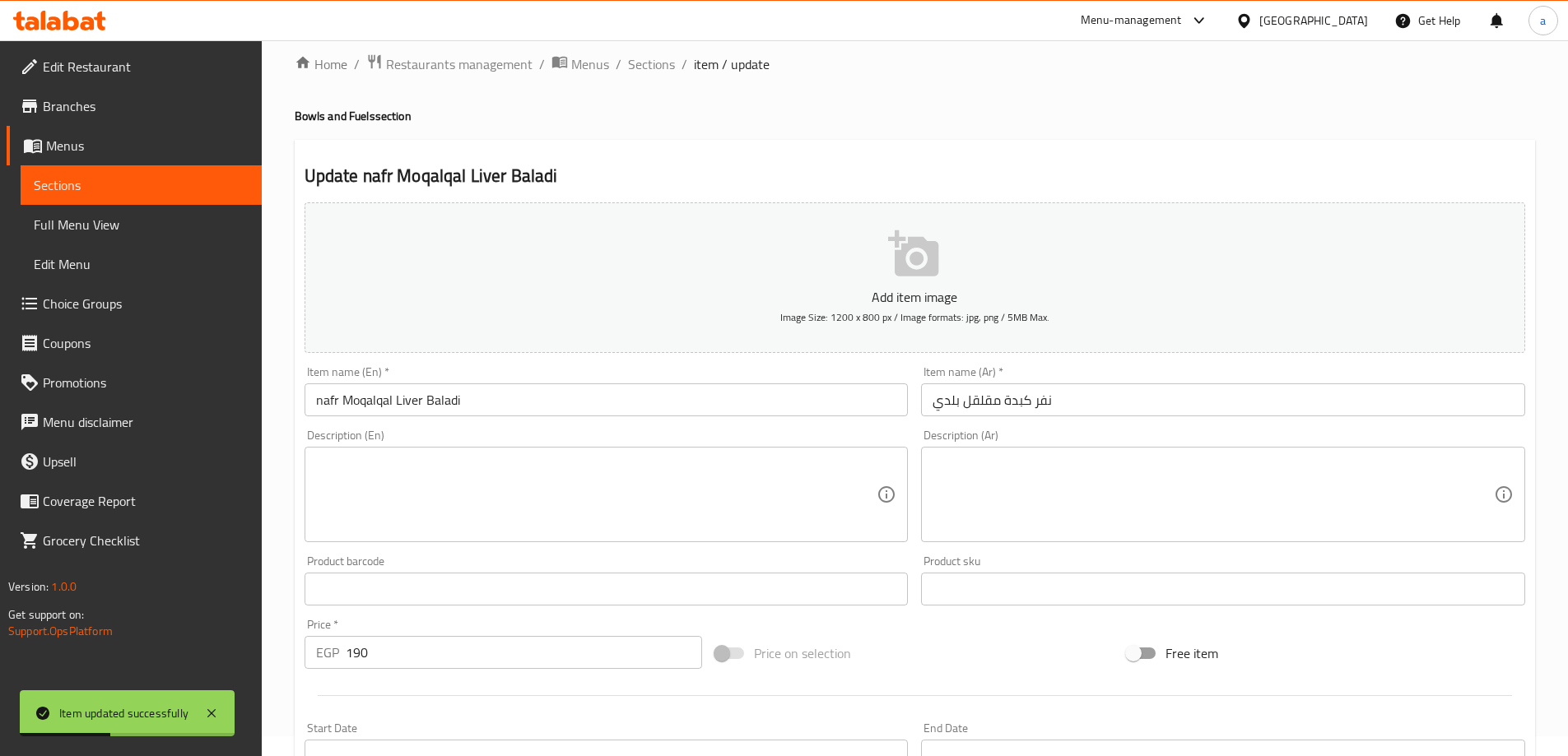
scroll to position [0, 0]
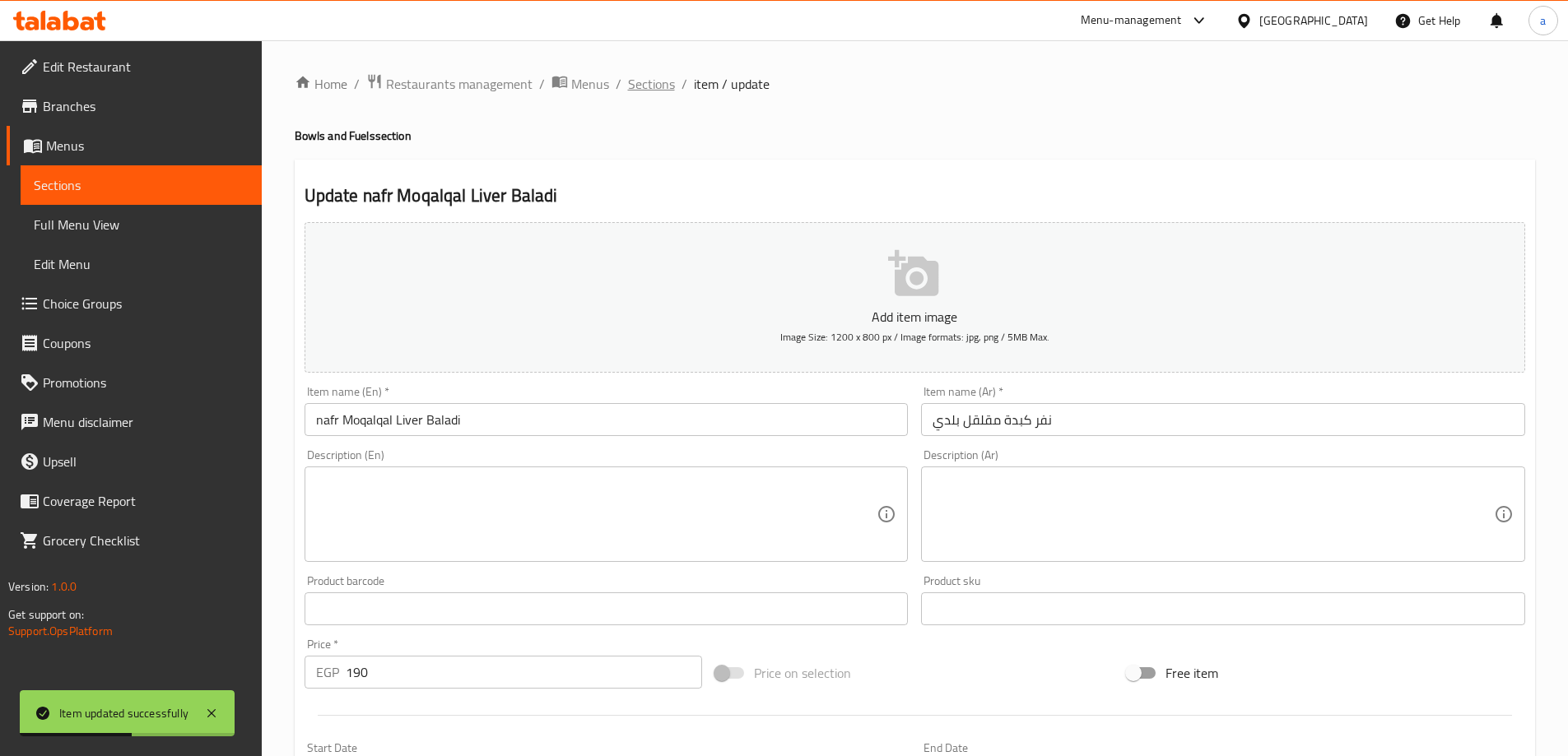
click at [663, 89] on span "Sections" at bounding box center [651, 84] width 47 height 20
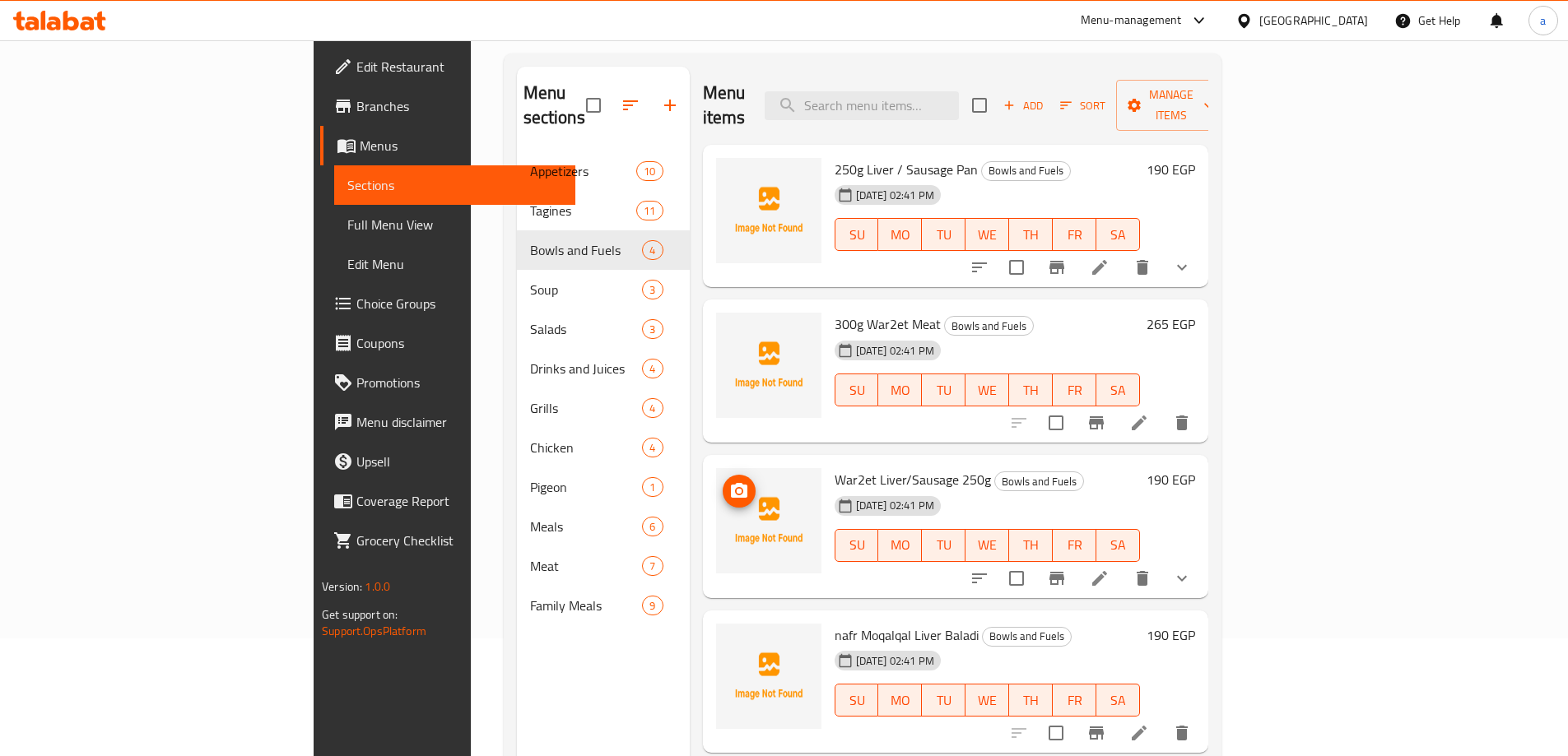
scroll to position [66, 0]
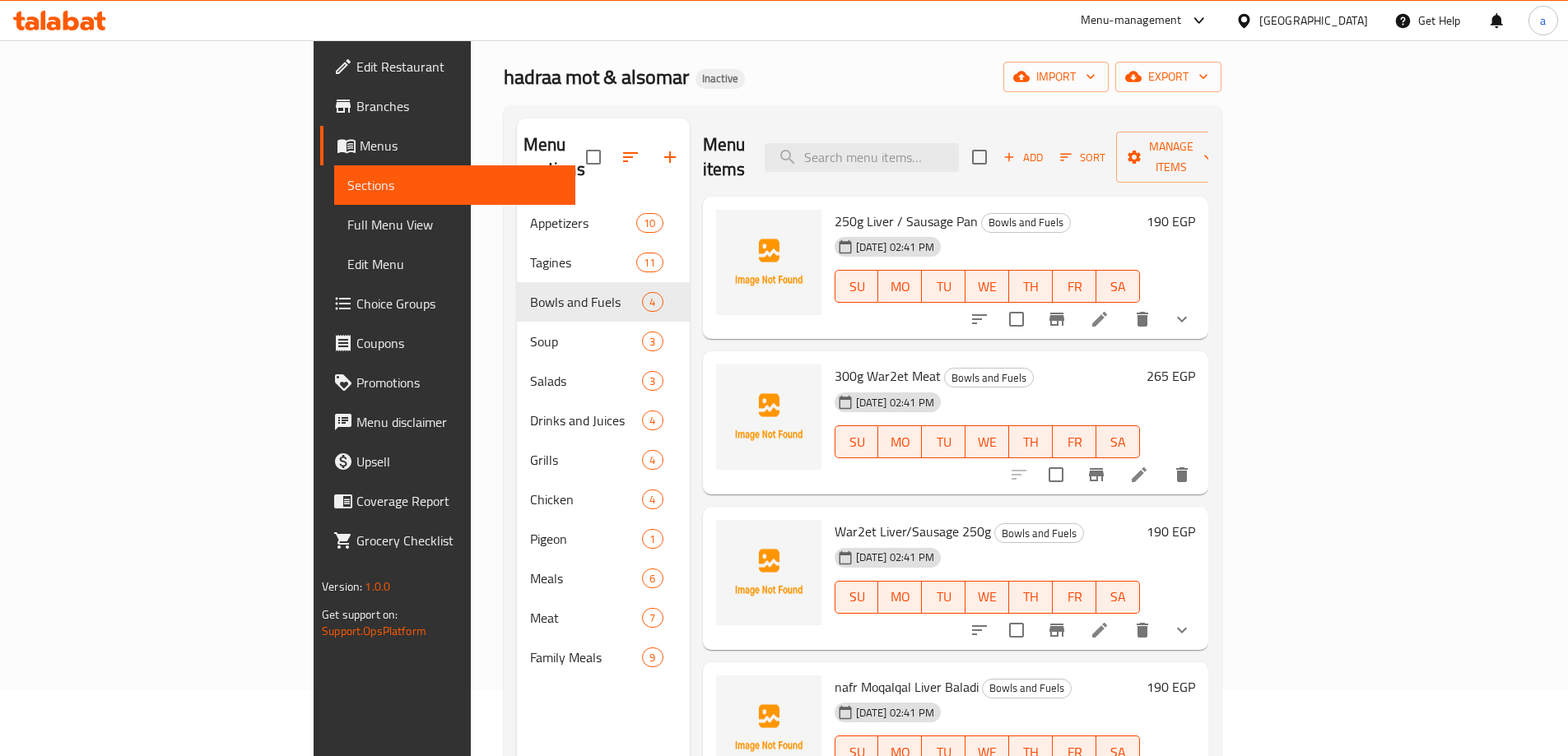
click at [540, 720] on div "Menu sections Appetizers 10 Tagines 11 Bowls and Fuels 4 Soup 3 Salads 3 Drinks…" at bounding box center [603, 497] width 172 height 756
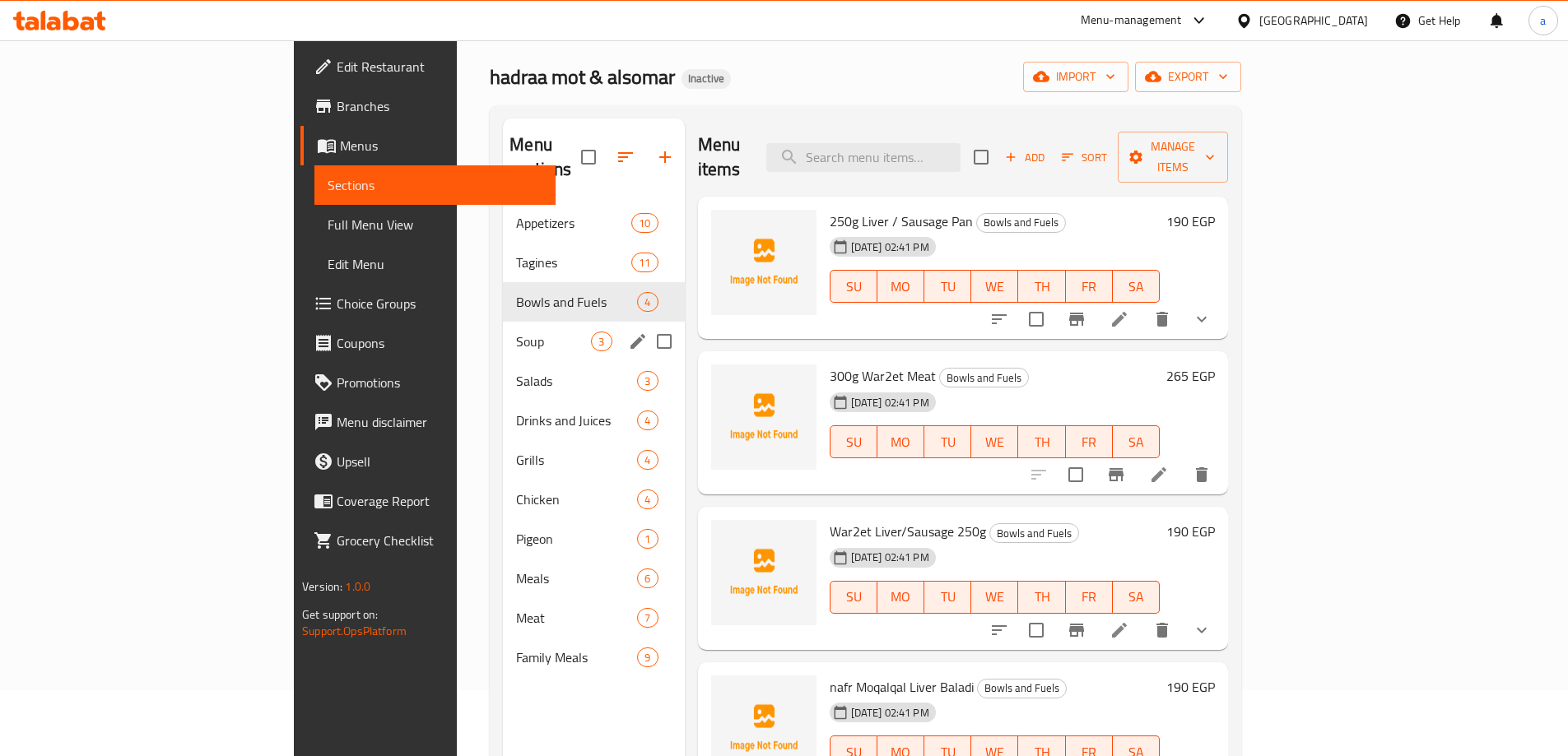
click at [503, 330] on div "Soup 3" at bounding box center [593, 341] width 181 height 39
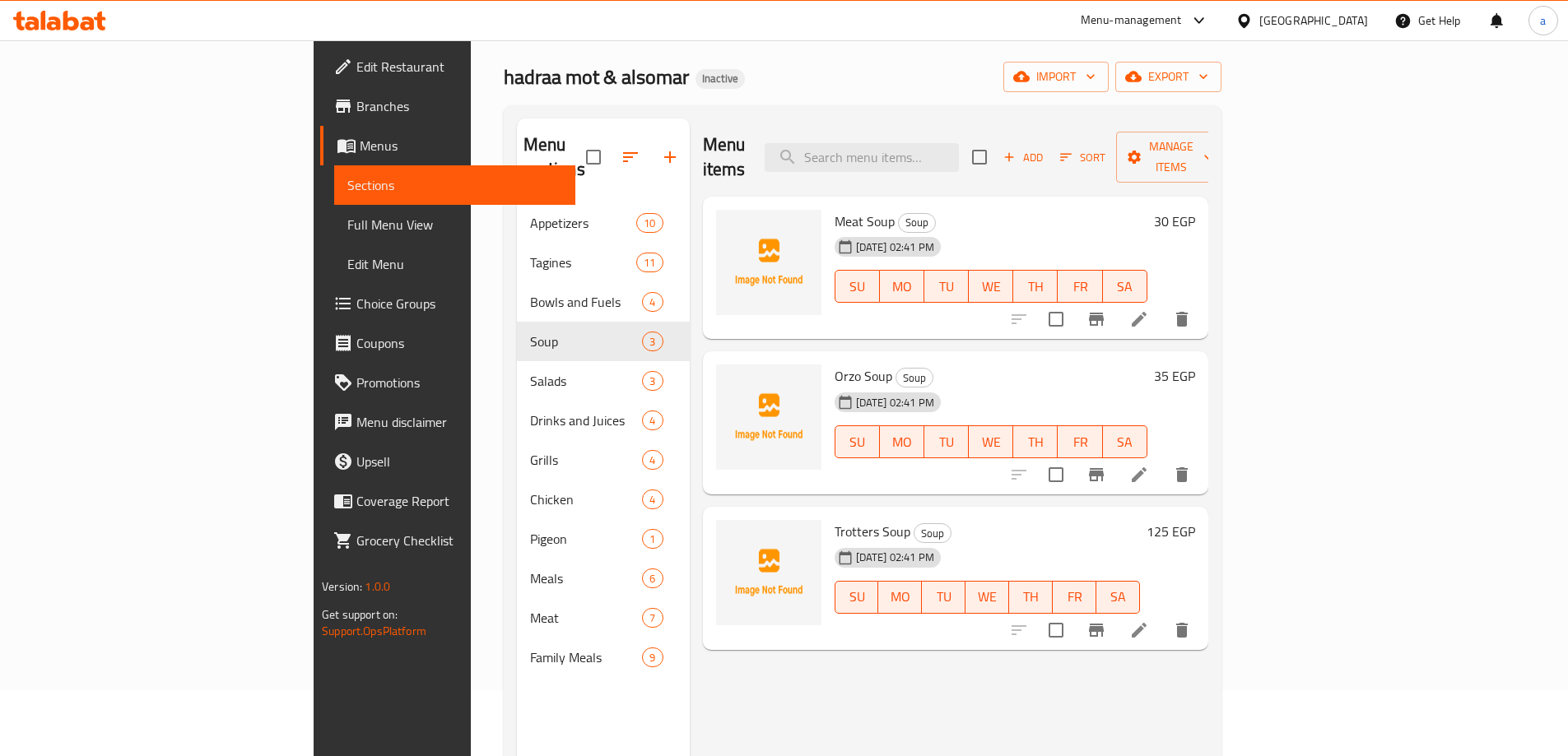
click at [1162, 305] on li at bounding box center [1139, 319] width 46 height 30
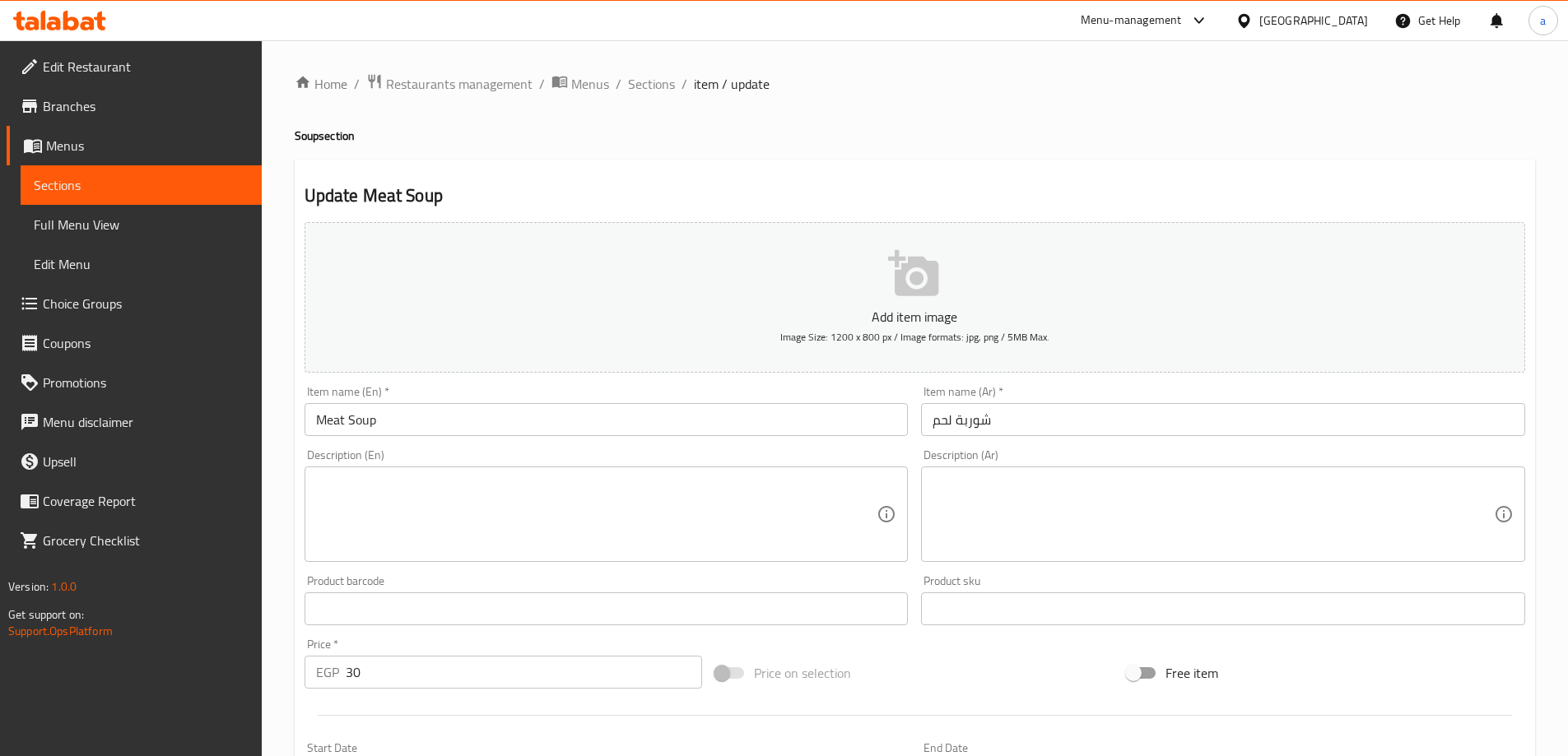
click at [829, 18] on div "Menu-management Egypt Get Help a" at bounding box center [784, 20] width 1568 height 39
click at [1212, 530] on textarea at bounding box center [1213, 515] width 562 height 79
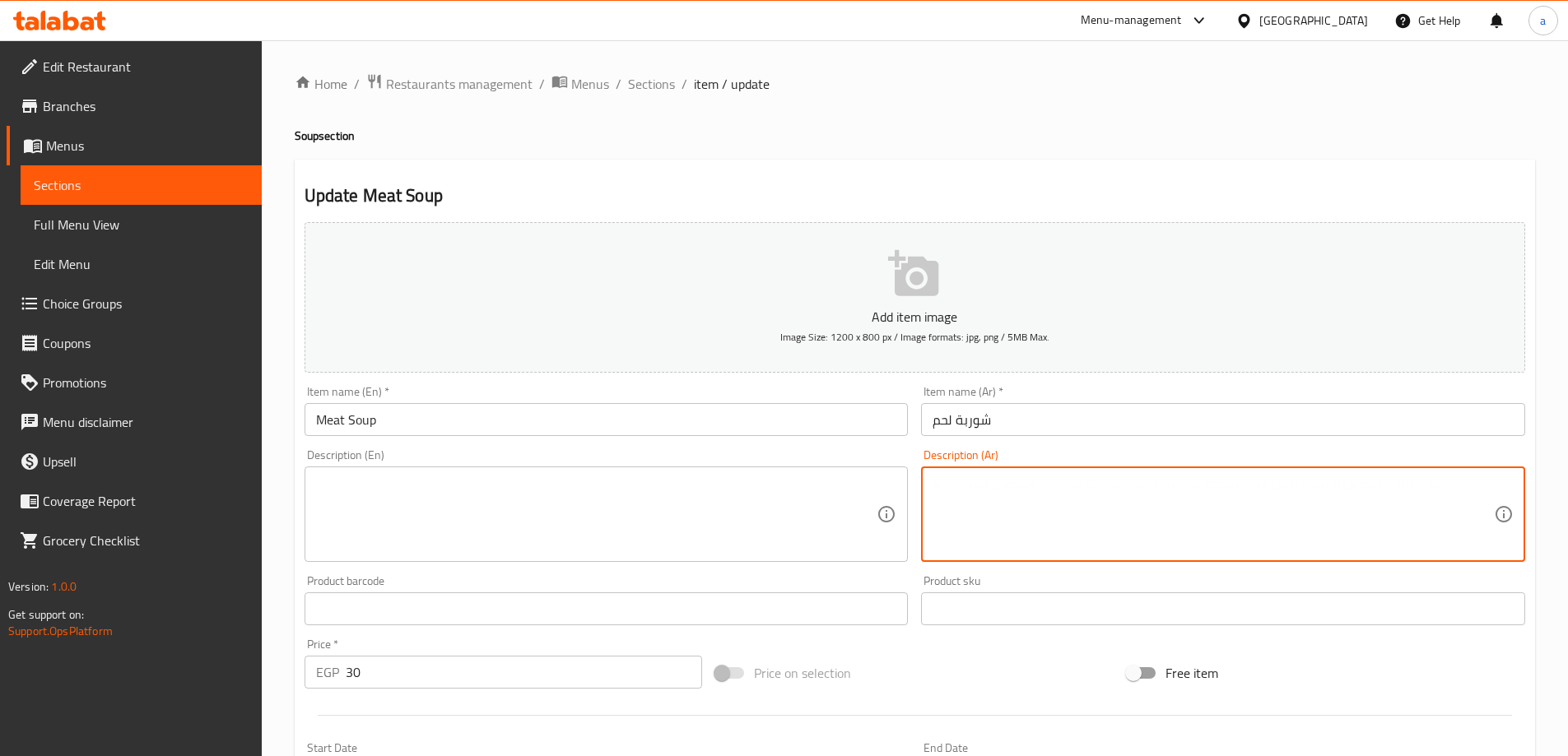
paste textarea "شوربة غنية من مرق اللحم مع البهارات"
type textarea "شوربة غنية من مرق اللحم مع البهارات"
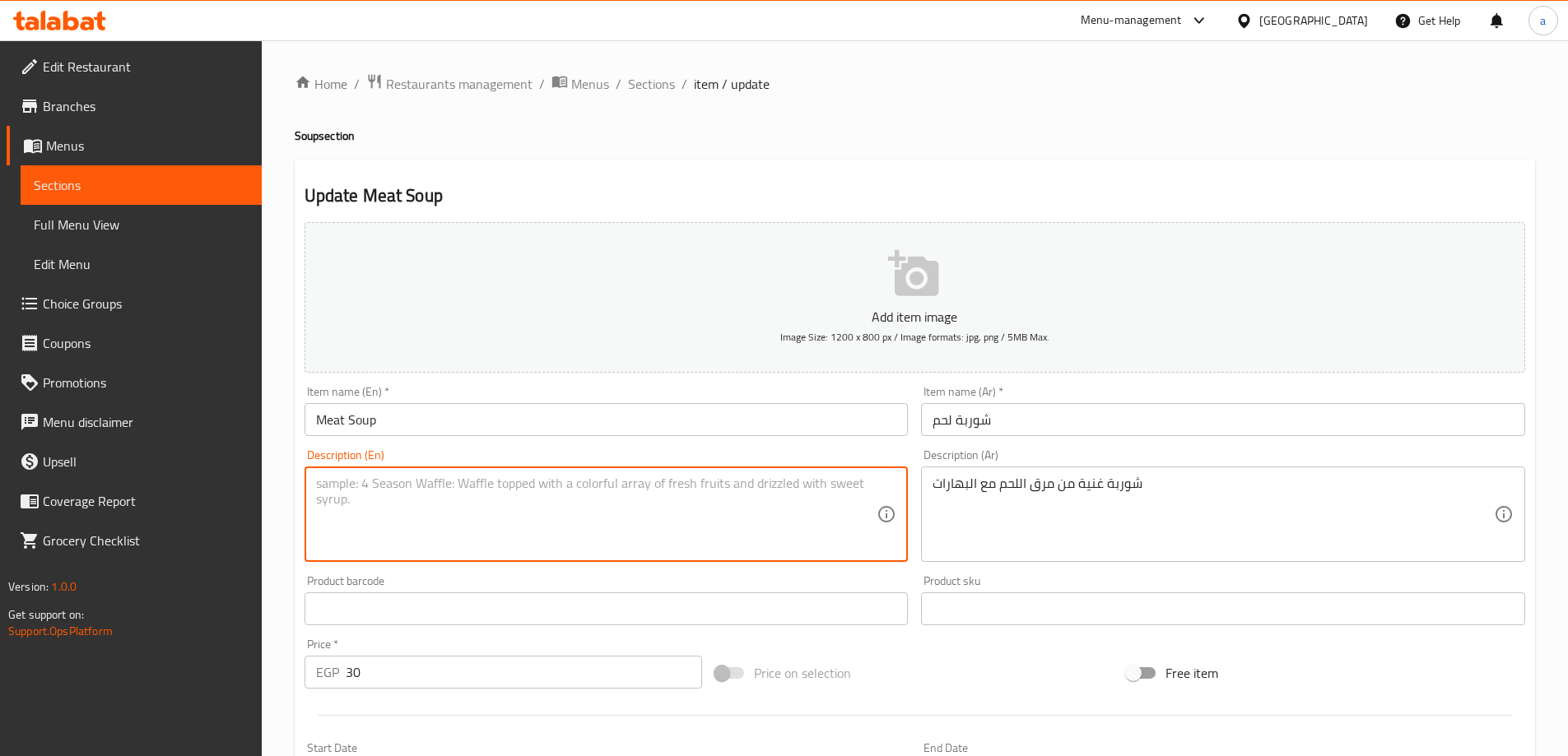
click at [618, 511] on textarea at bounding box center [597, 515] width 562 height 79
paste textarea "Rich soup of meat broth with spices"
type textarea "Rich soup of meat broth with spices"
click at [642, 450] on div "Description (En) Rich soup of meat broth with spices Description (En)" at bounding box center [607, 505] width 604 height 113
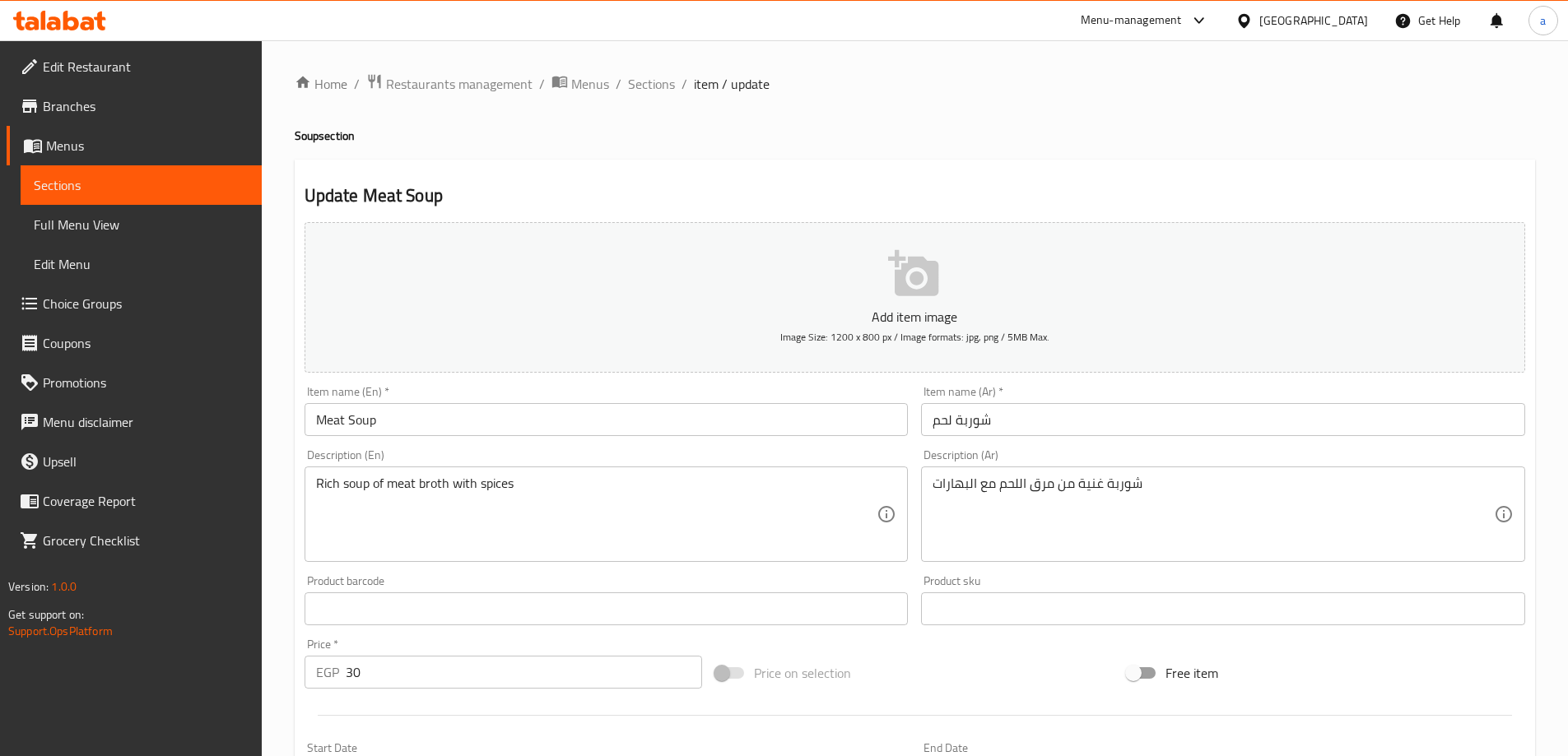
scroll to position [406, 0]
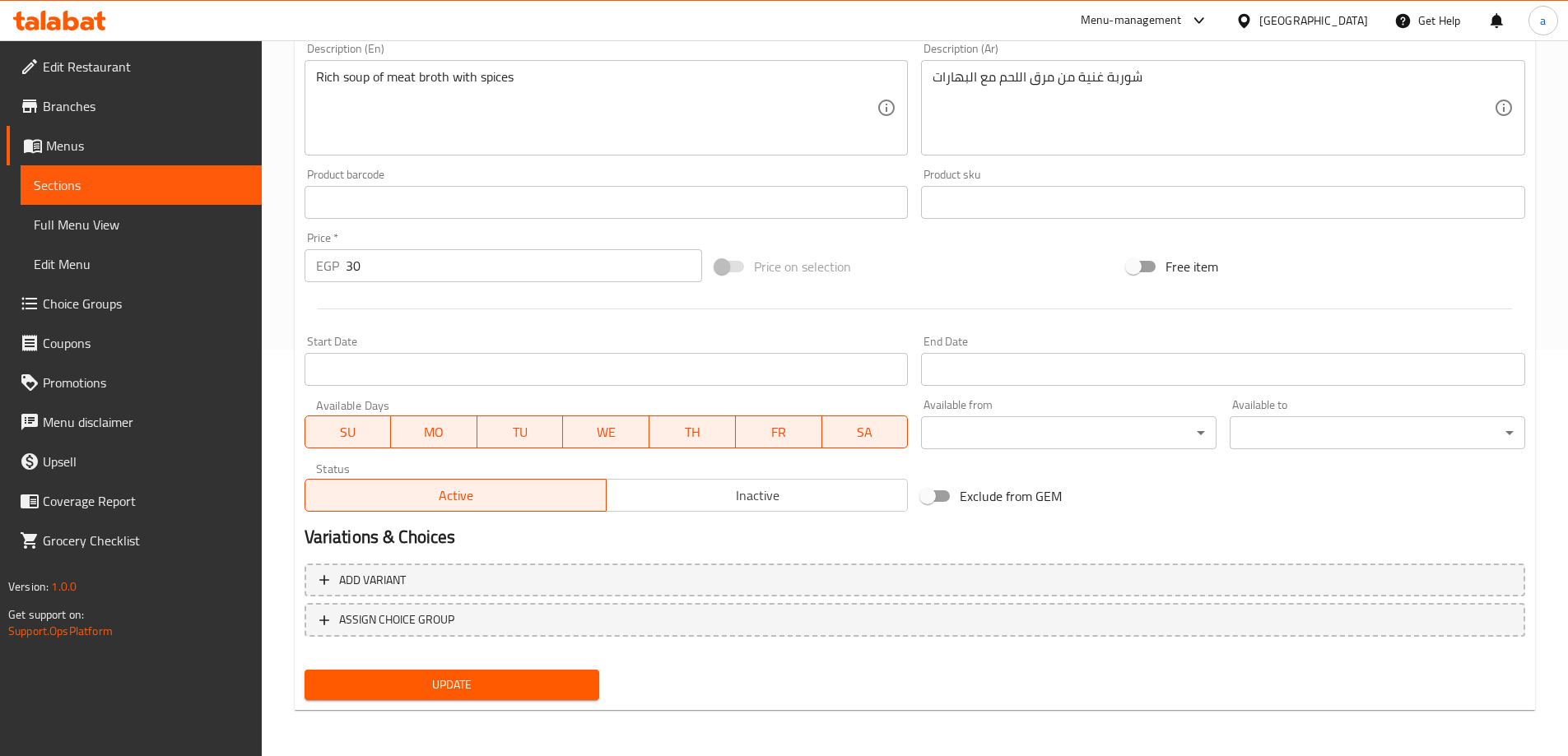
click at [555, 671] on button "Update" at bounding box center [452, 685] width 295 height 31
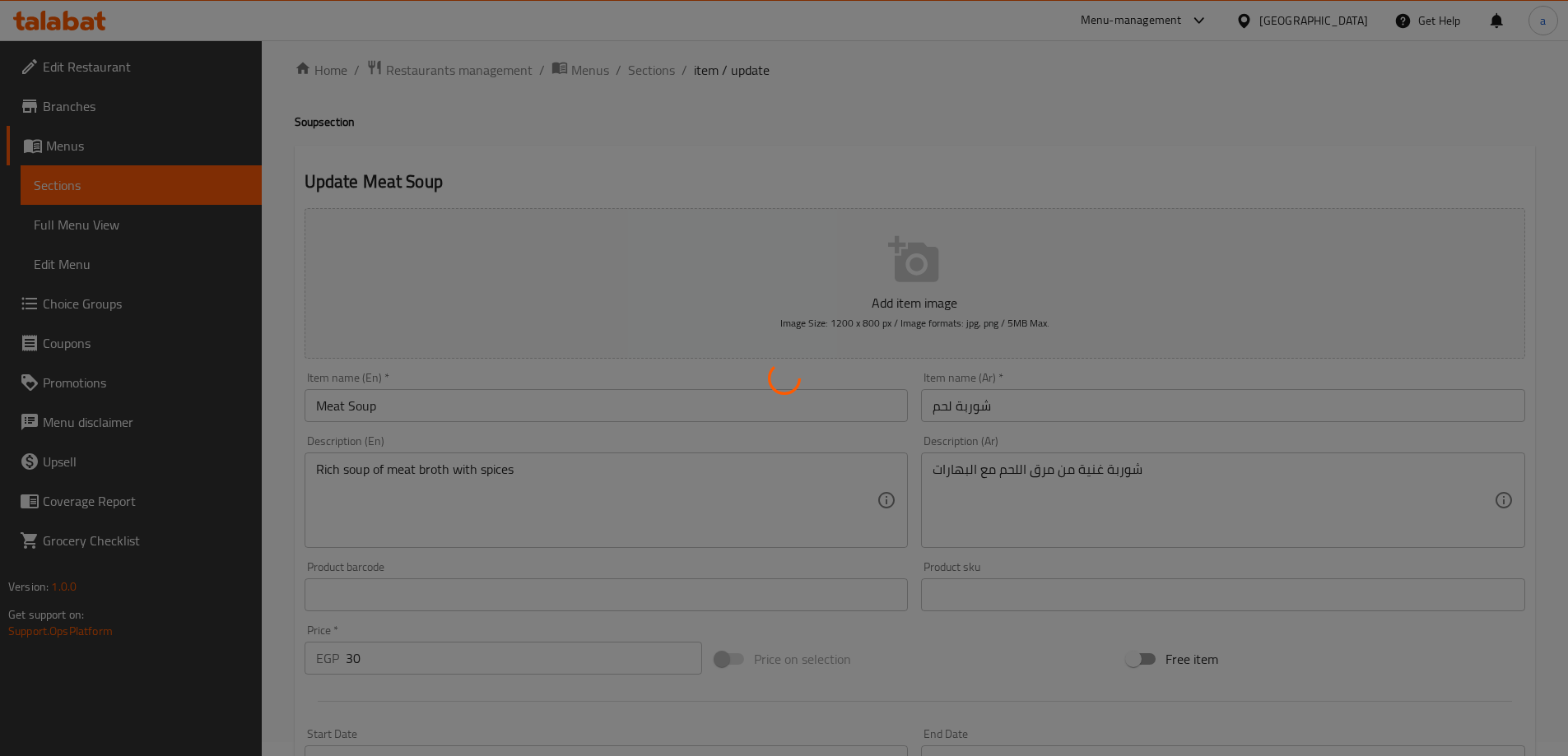
scroll to position [0, 0]
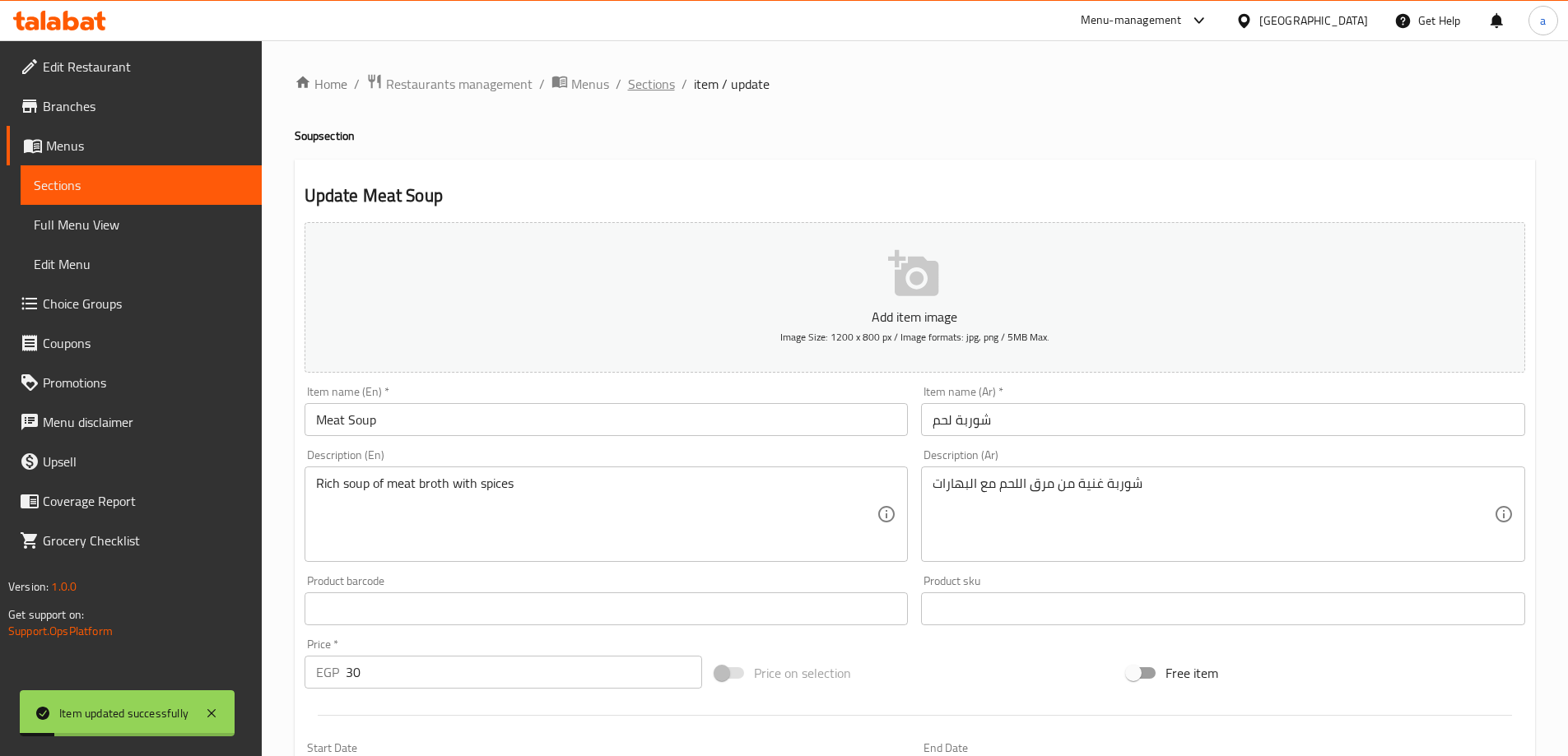
click at [665, 80] on span "Sections" at bounding box center [651, 84] width 47 height 20
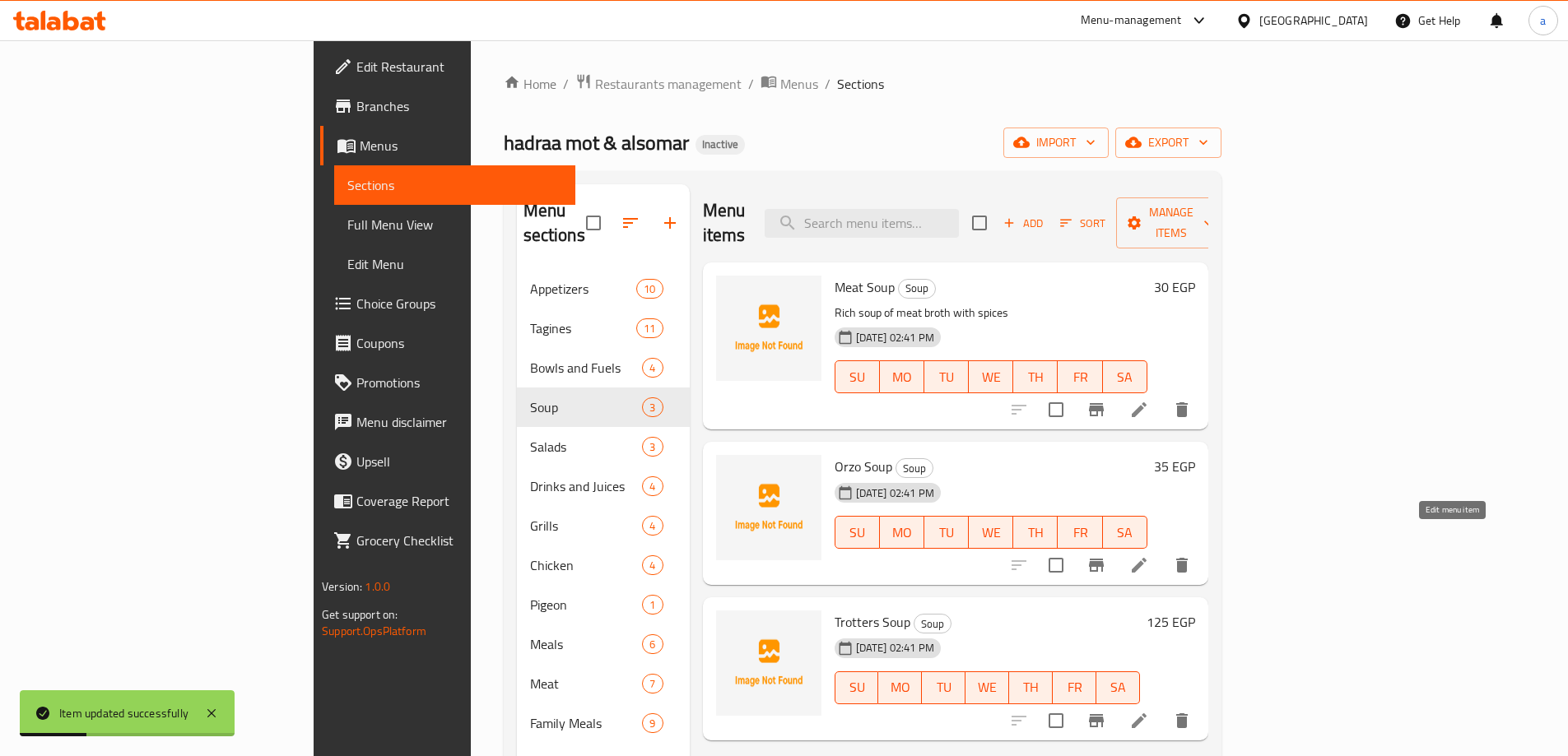
click at [1149, 555] on icon at bounding box center [1139, 565] width 20 height 20
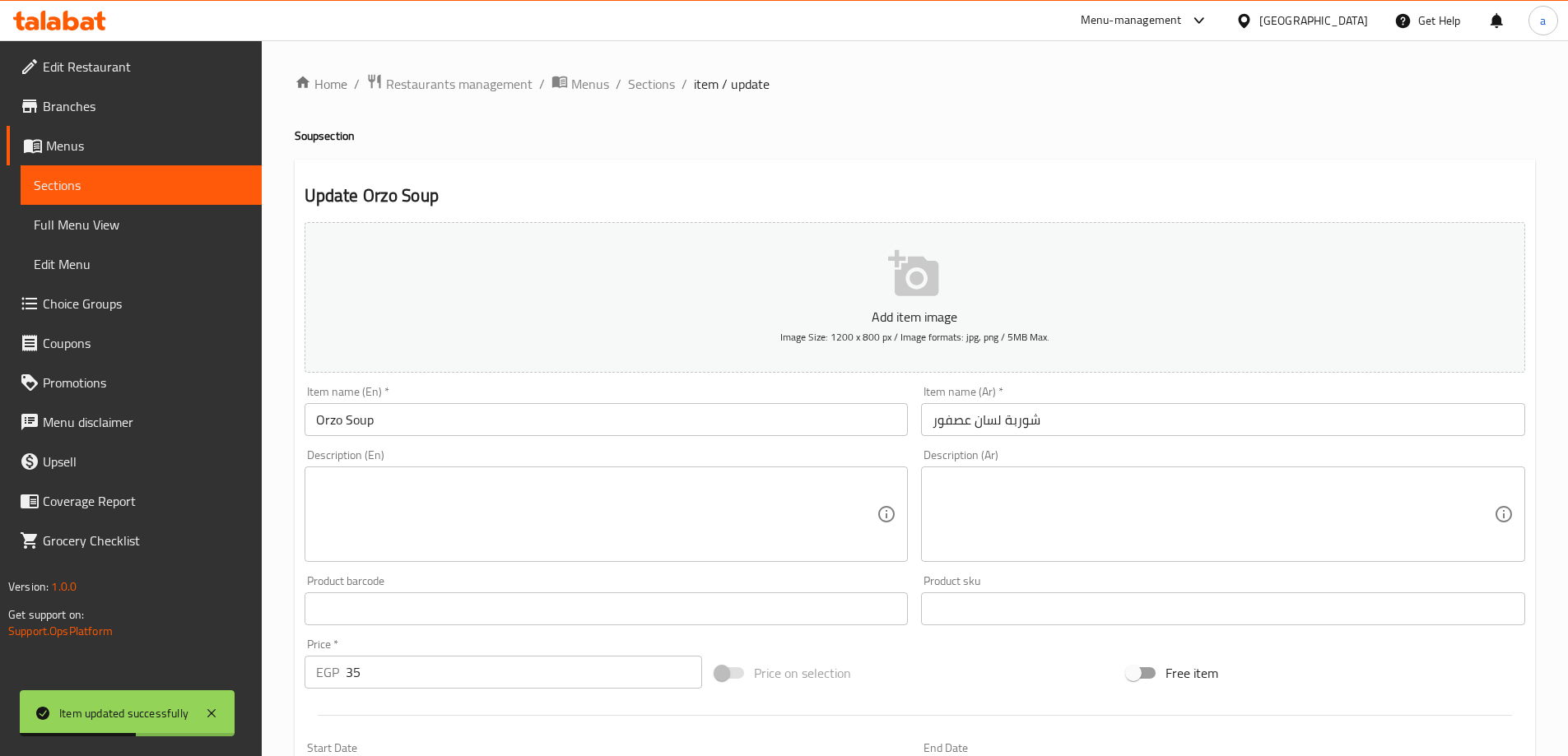
click at [334, 406] on input "Orzo Soup" at bounding box center [607, 419] width 604 height 33
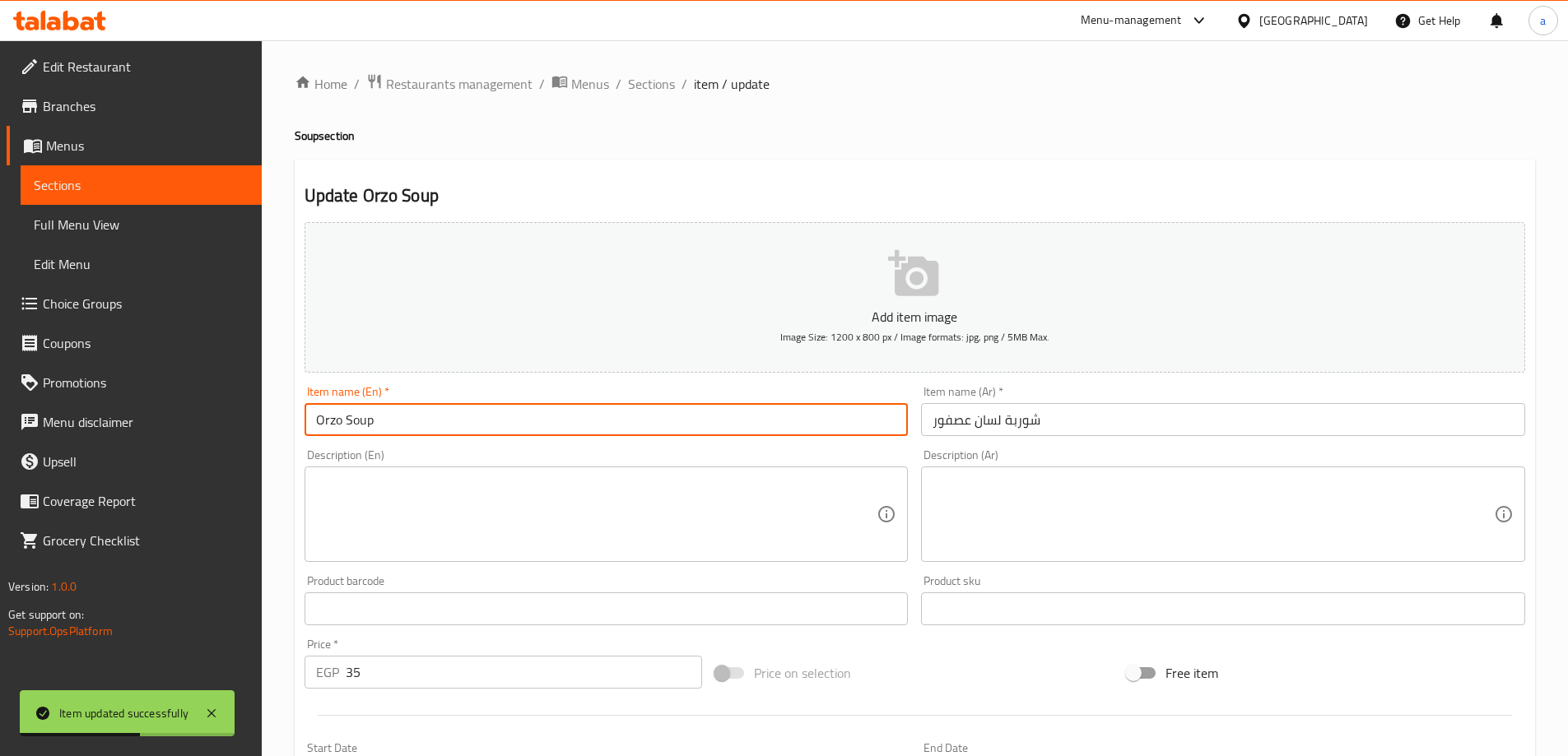
click at [334, 406] on input "Orzo Soup" at bounding box center [607, 419] width 604 height 33
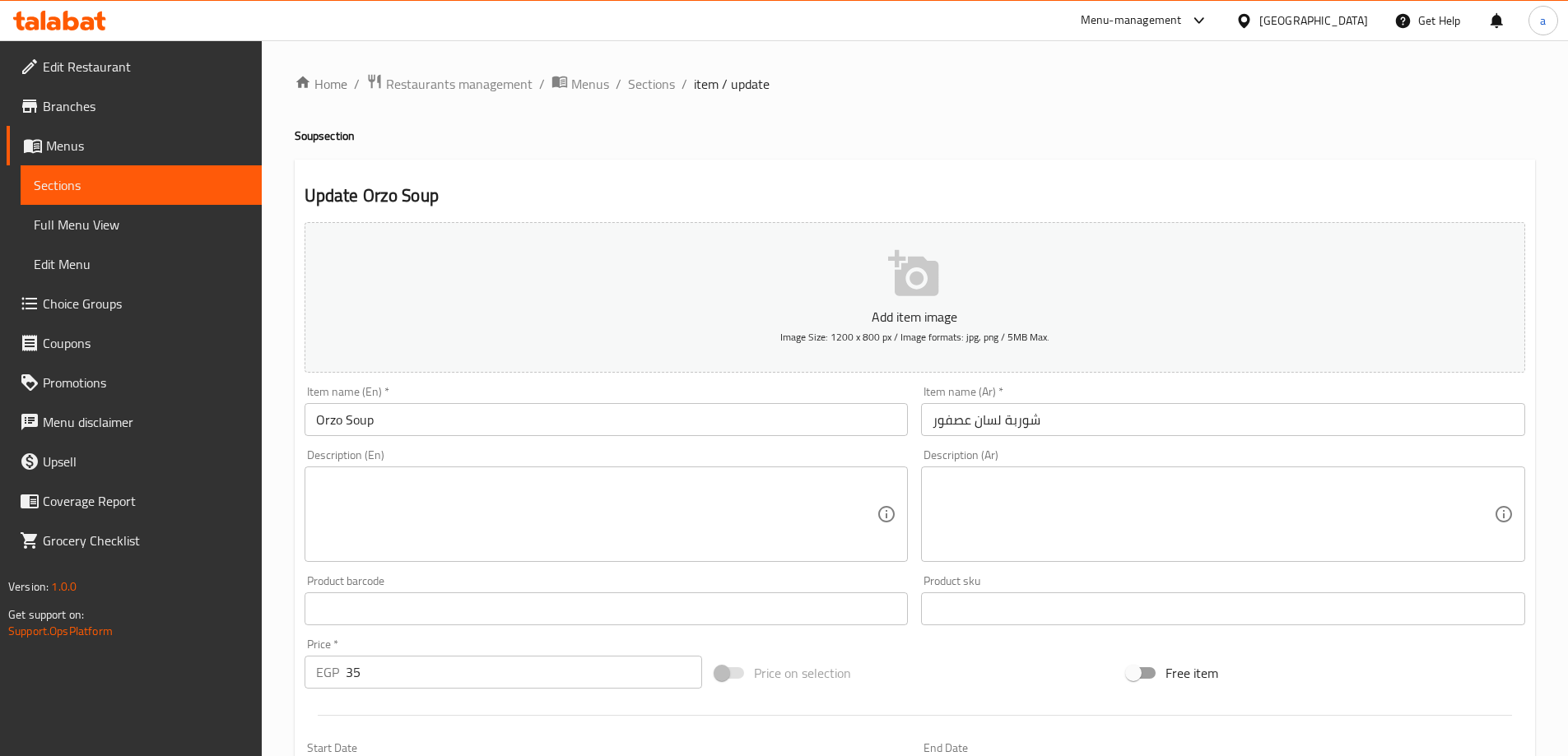
click at [763, 481] on textarea at bounding box center [597, 515] width 562 height 79
click at [803, 26] on div "Menu-management Egypt Get Help a" at bounding box center [784, 20] width 1568 height 39
click at [1060, 512] on textarea at bounding box center [1213, 515] width 562 height 79
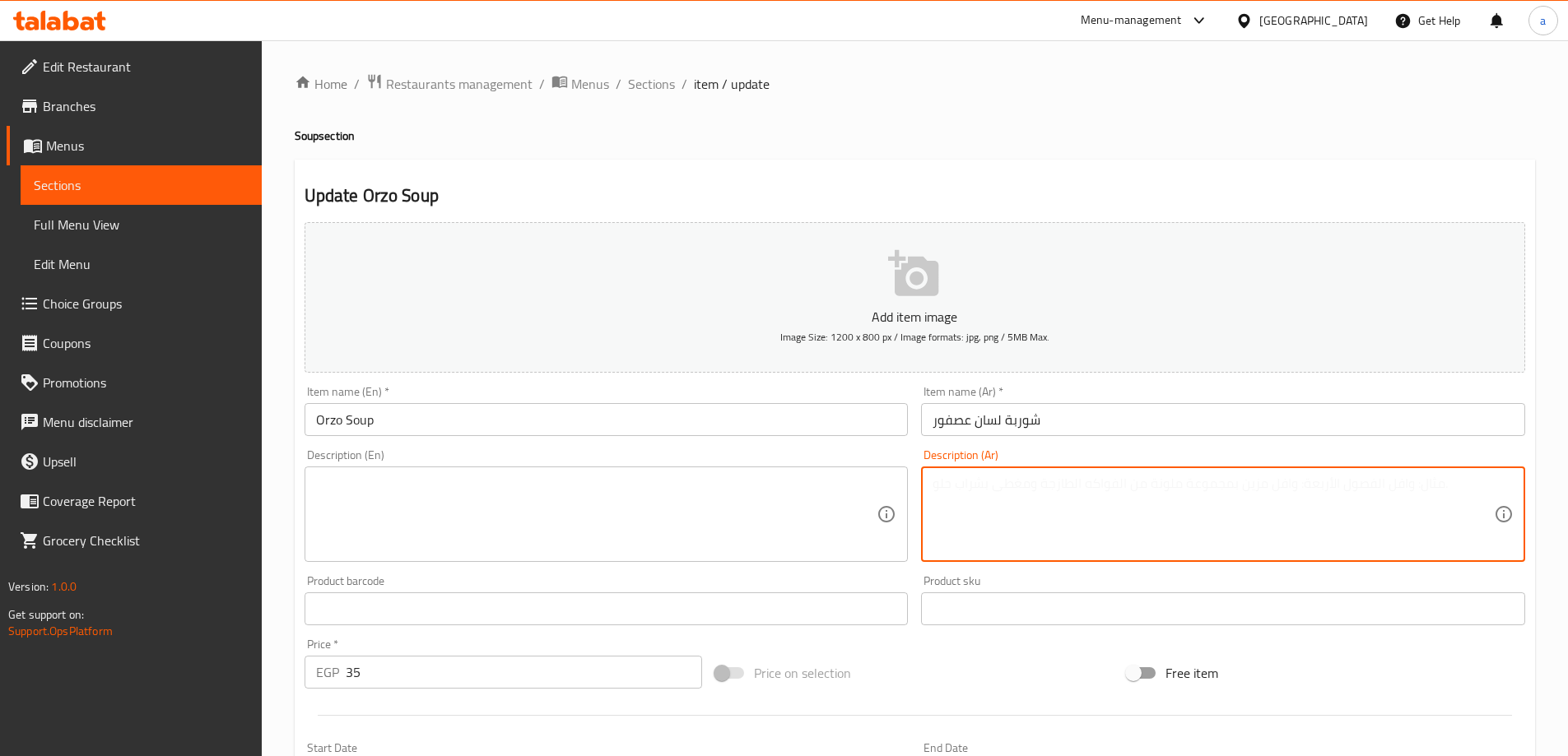
paste textarea "شوربة ساخنة مع مرقه و بهارات (لسان العصفور)"
type textarea "شوربة ساخنة مع مرقه و بهارات (لسان العصفور)"
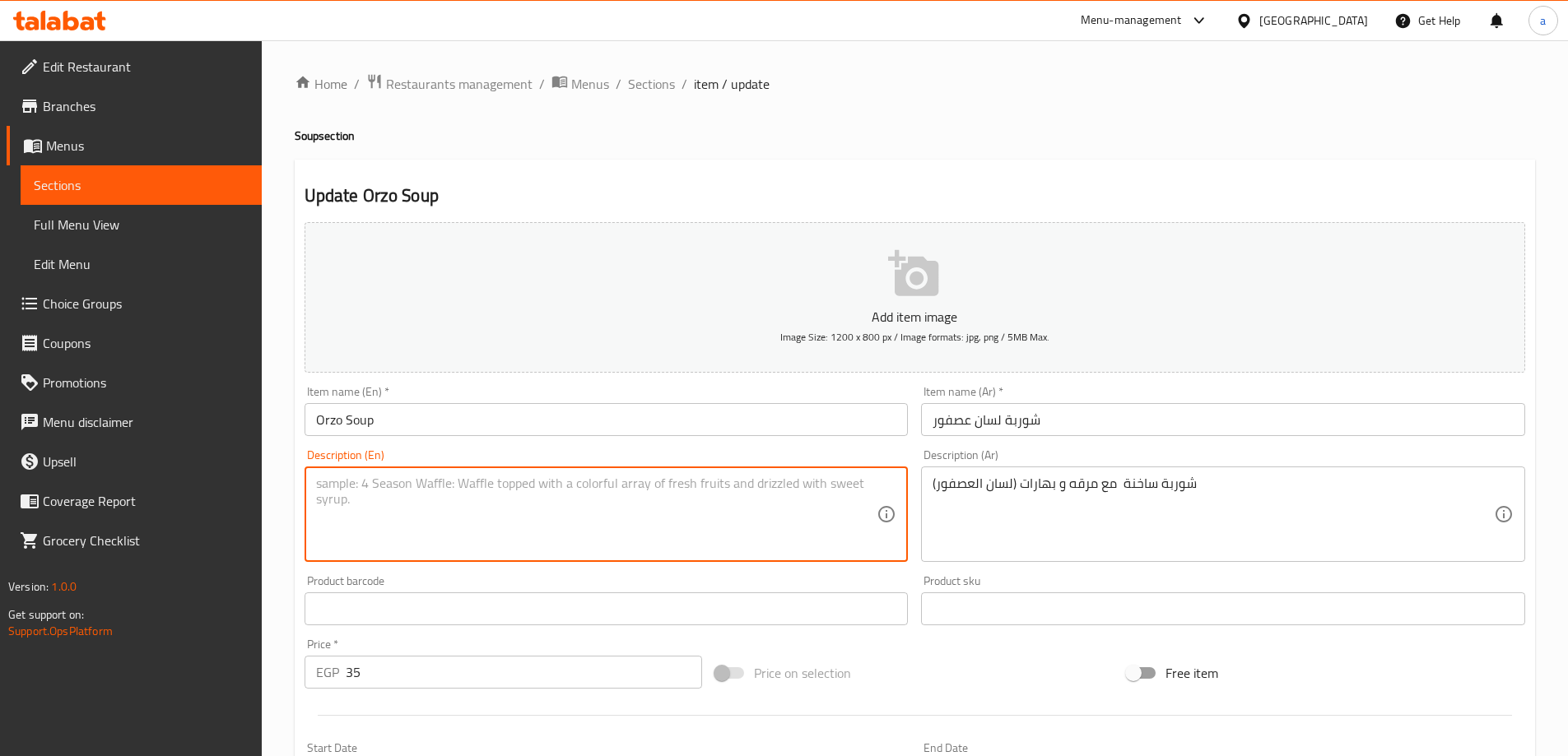
click at [660, 477] on textarea at bounding box center [597, 515] width 562 height 79
paste textarea "Hot soup with broth and spices (bird's tongue)"
drag, startPoint x: 575, startPoint y: 480, endPoint x: 491, endPoint y: 485, distance: 84.1
click at [491, 485] on textarea "Hot soup with broth and spices (bird's tongue)" at bounding box center [597, 515] width 562 height 79
click at [324, 420] on input "Orzo Soup" at bounding box center [607, 419] width 604 height 33
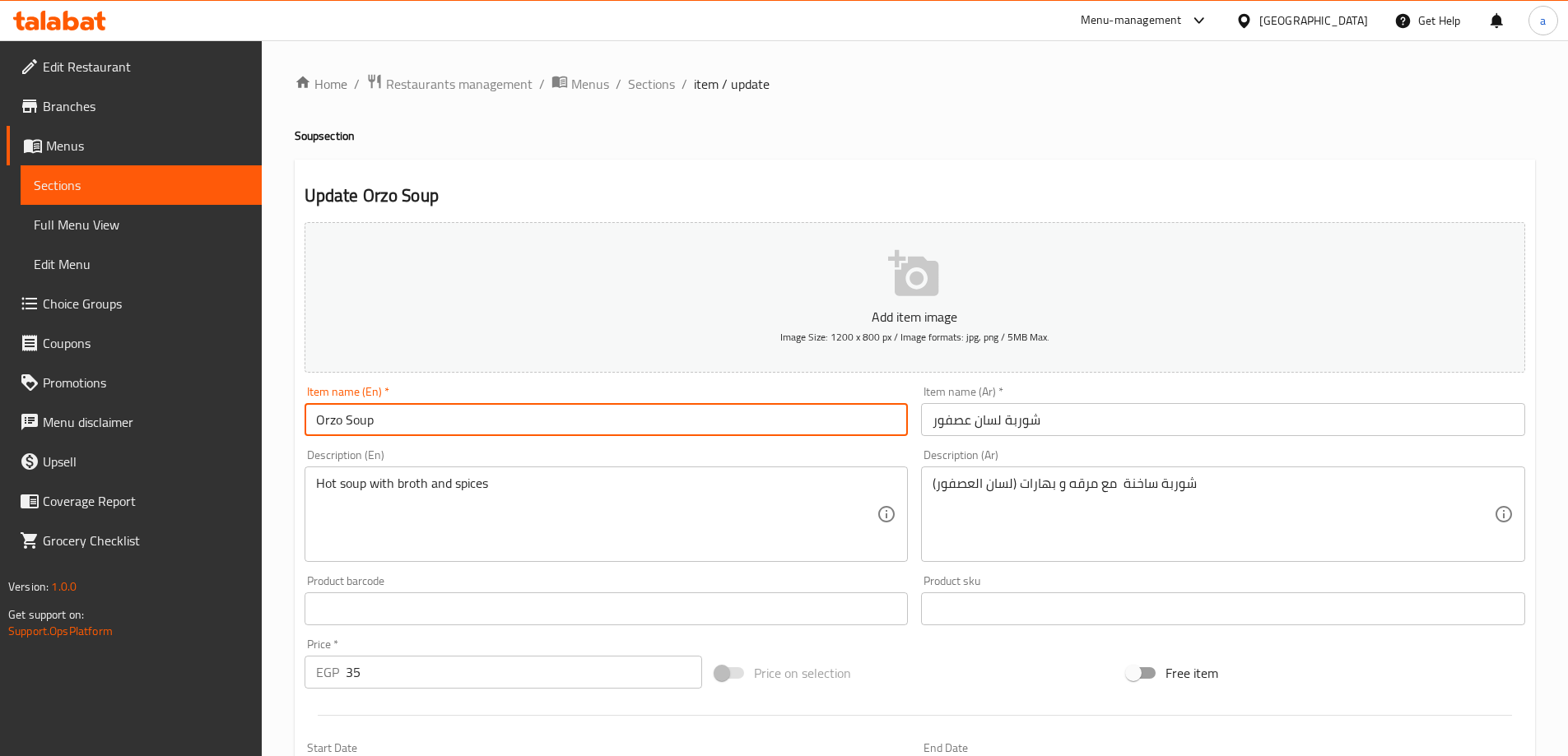
click at [324, 420] on input "Orzo Soup" at bounding box center [607, 419] width 604 height 33
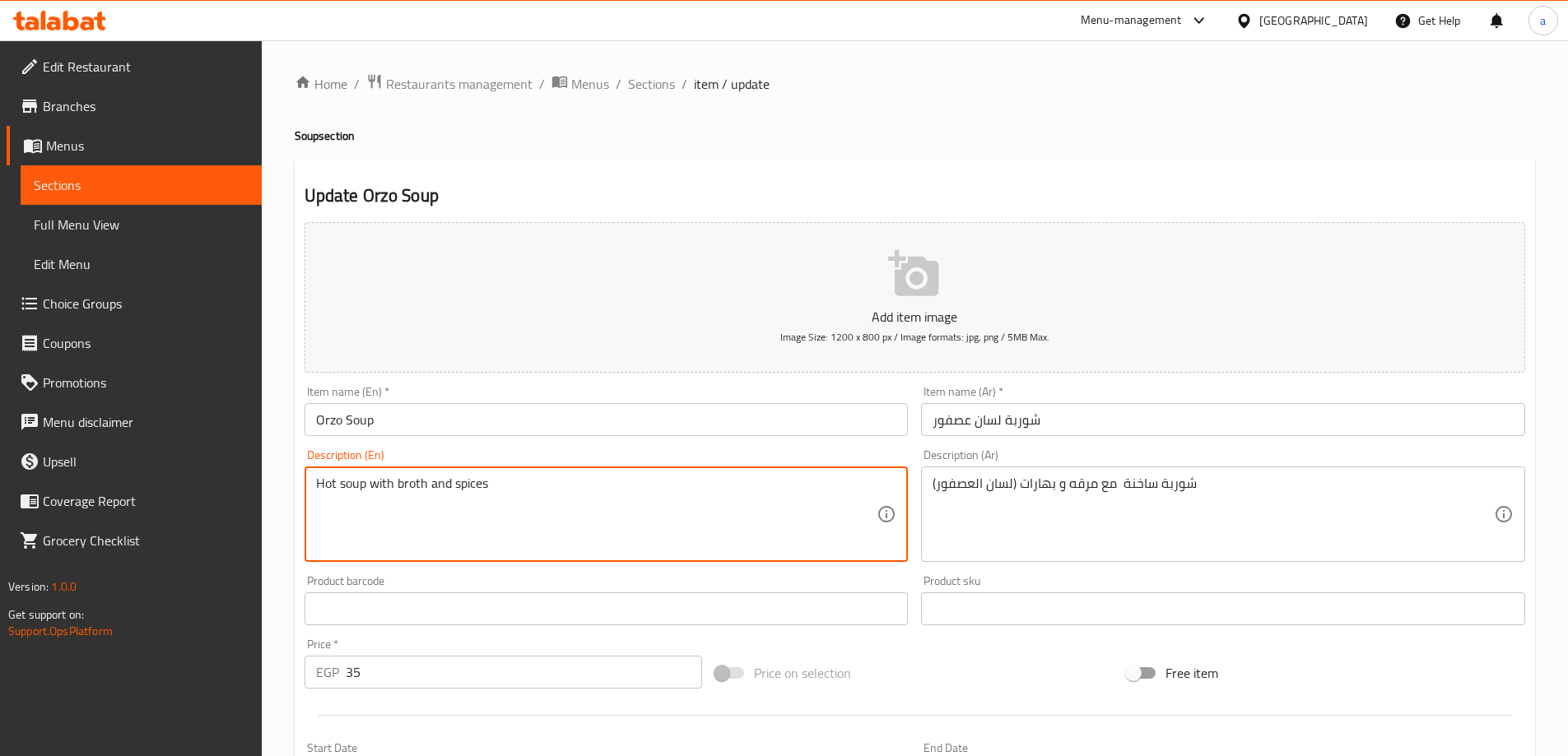
paste textarea "Orzo"
click at [462, 515] on textarea "Hot soup with broth and Orzo spices" at bounding box center [597, 515] width 562 height 79
click at [486, 529] on textarea "Hot soup with broth and Orzo spices" at bounding box center [597, 515] width 562 height 79
type textarea "Hot soup with broth and Orzo spices"
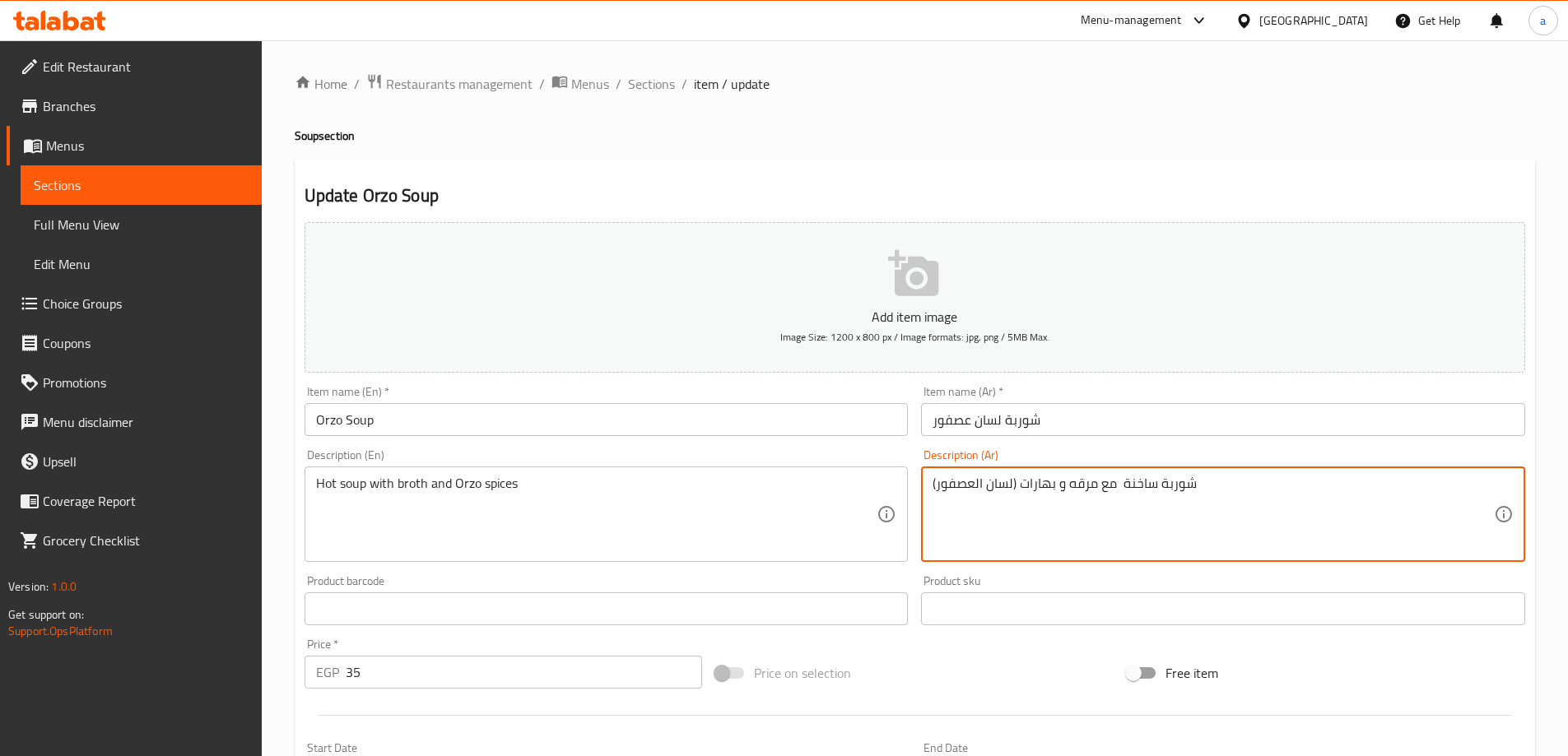
click at [1144, 483] on textarea "شوربة ساخنة مع مرقه و بهارات (لسان العصفور)" at bounding box center [1213, 515] width 562 height 79
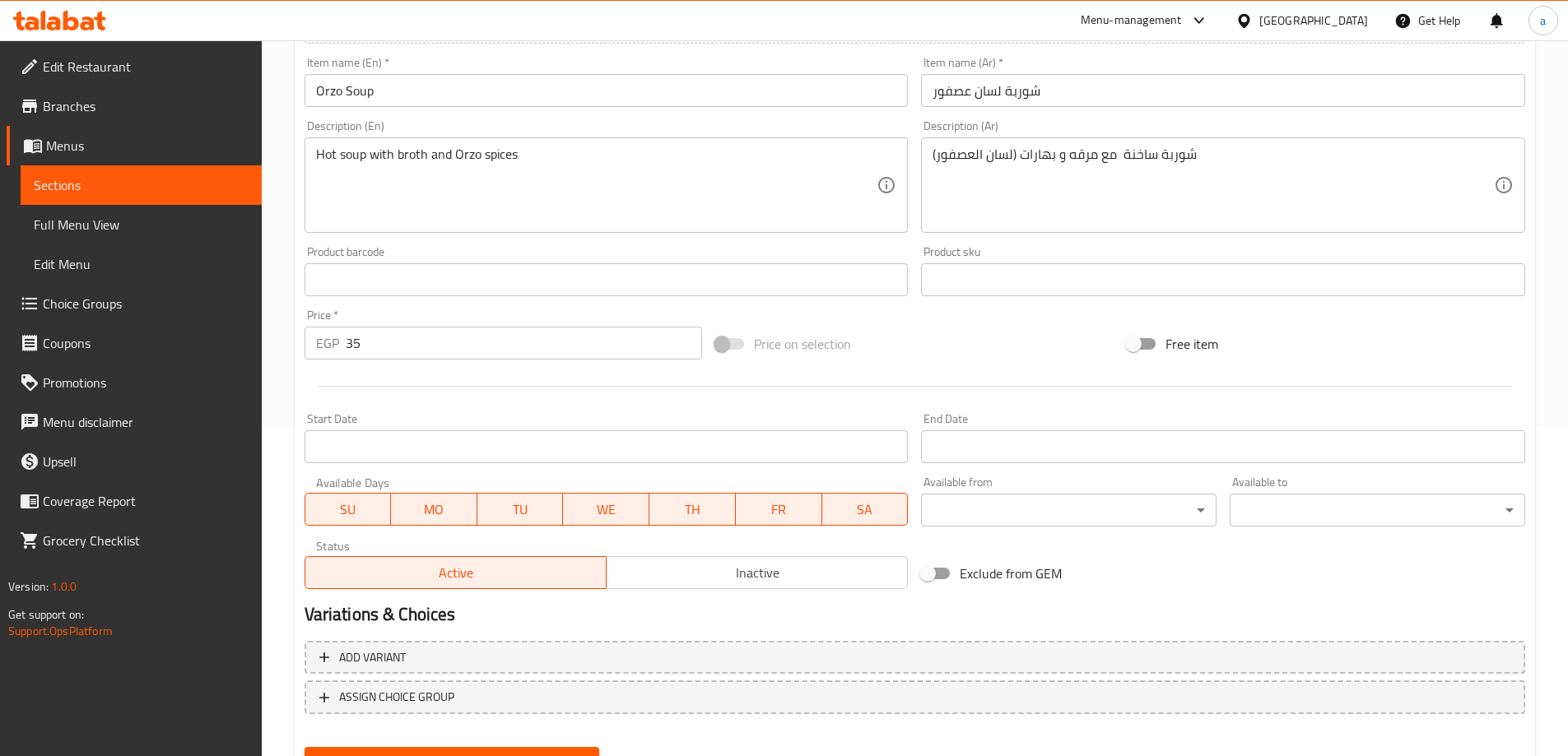
scroll to position [406, 0]
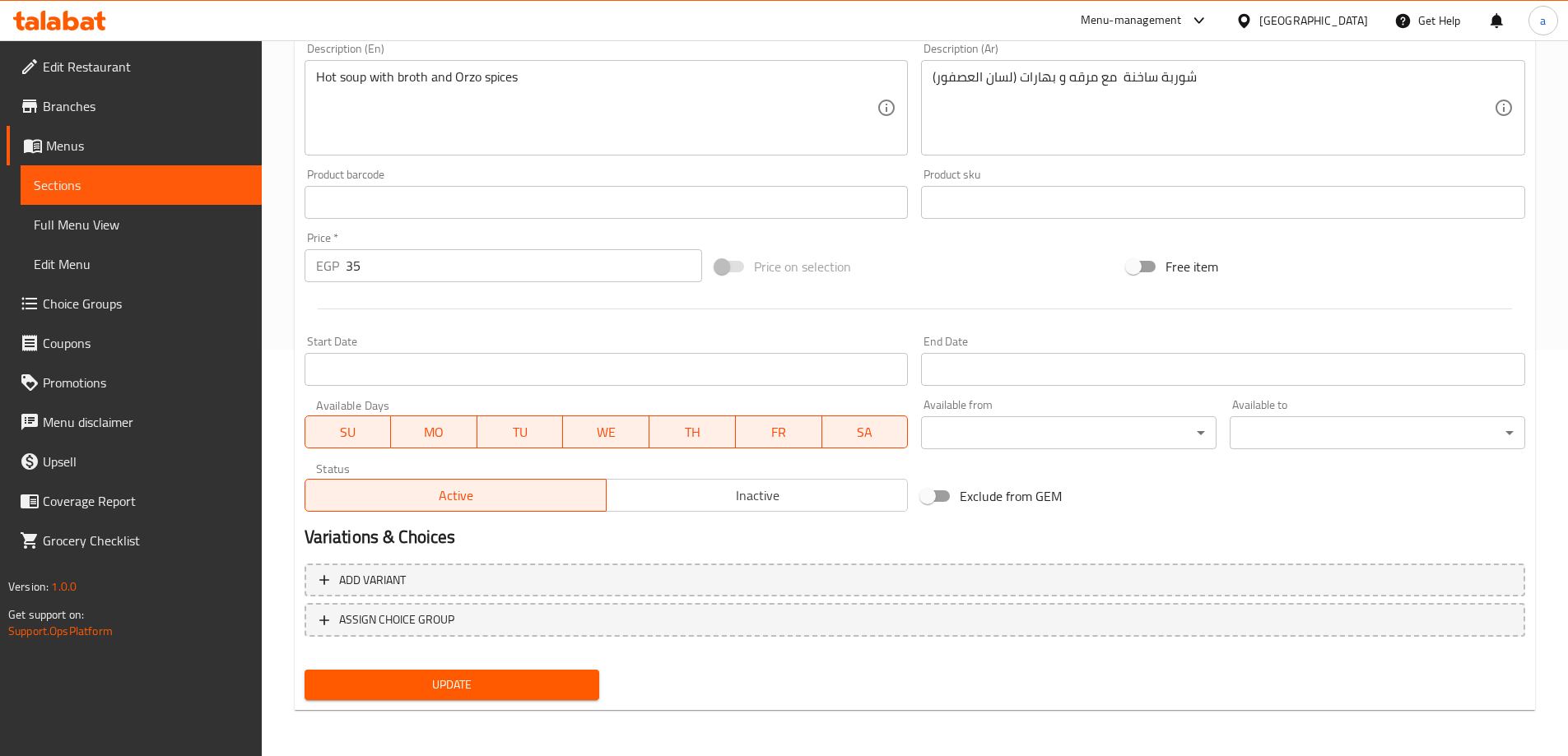
click at [451, 687] on span "Update" at bounding box center [452, 685] width 269 height 20
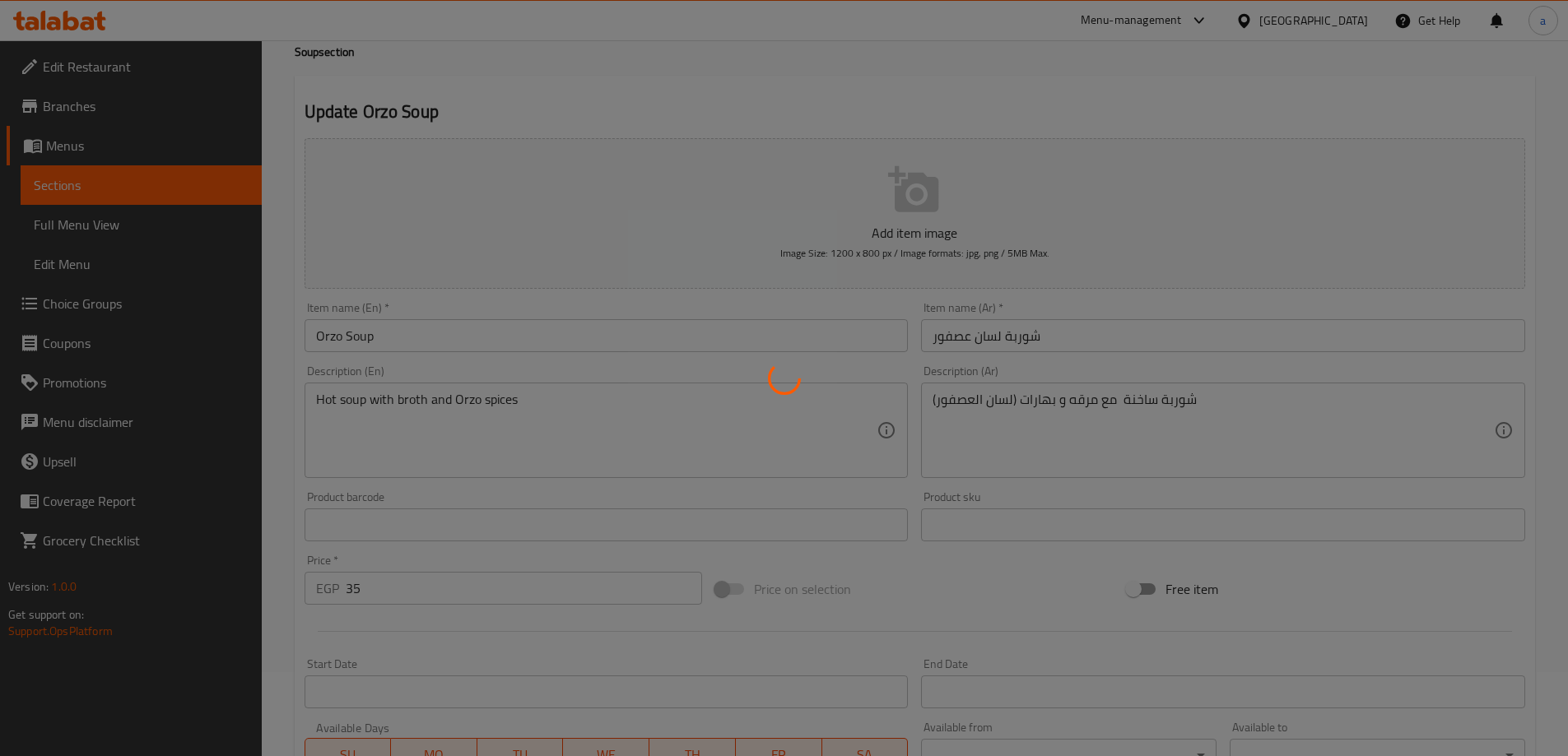
scroll to position [0, 0]
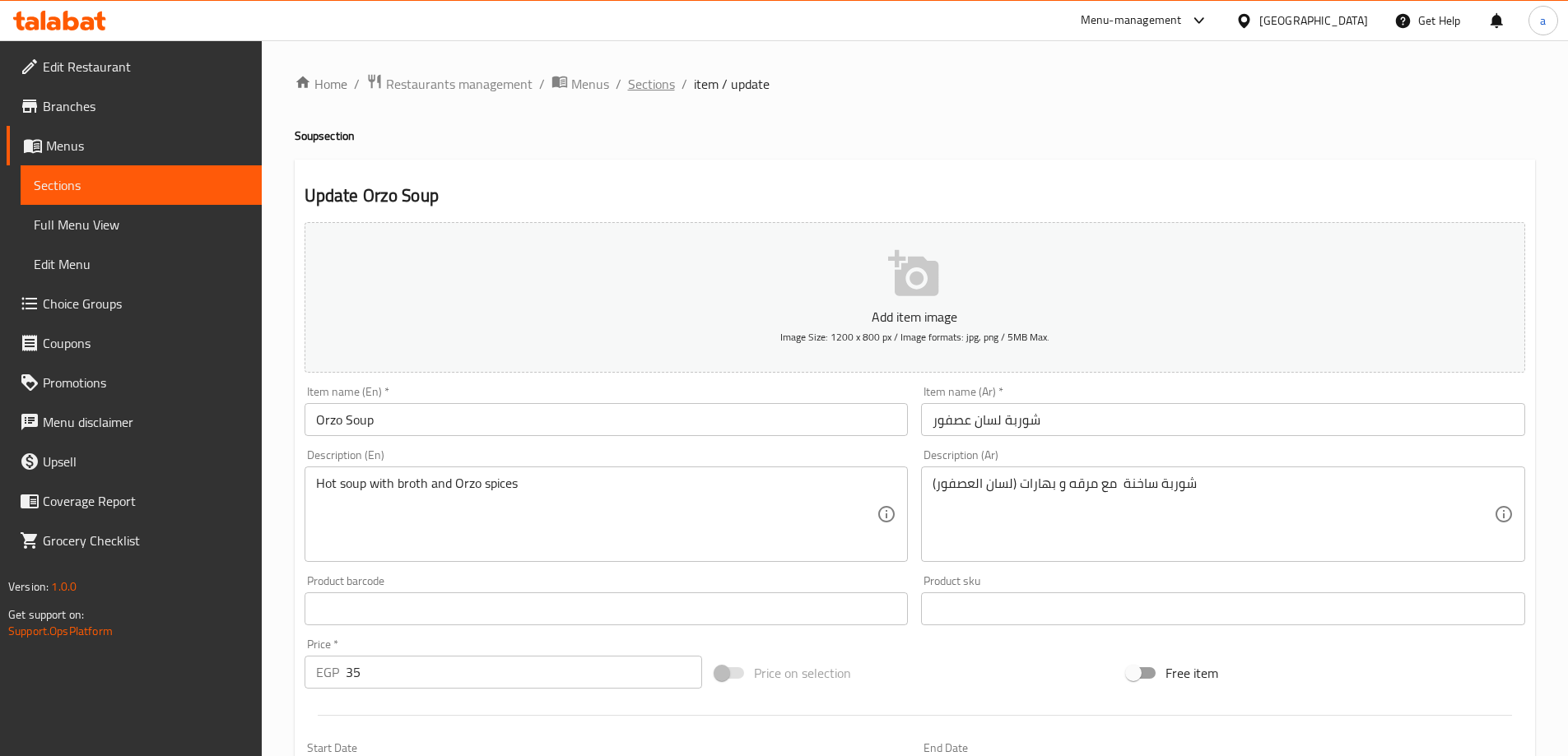
click at [629, 74] on span "Sections" at bounding box center [651, 84] width 47 height 20
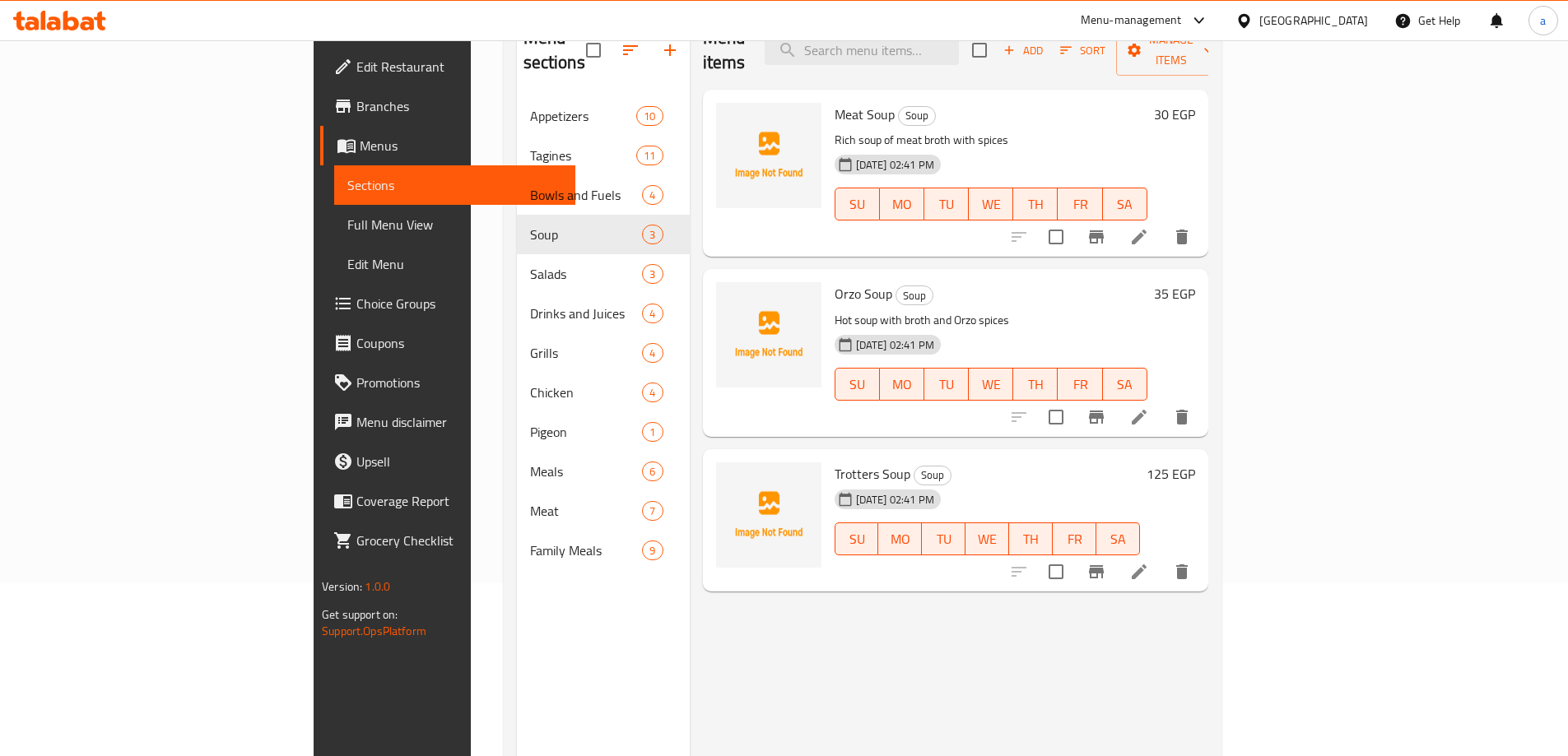
scroll to position [230, 0]
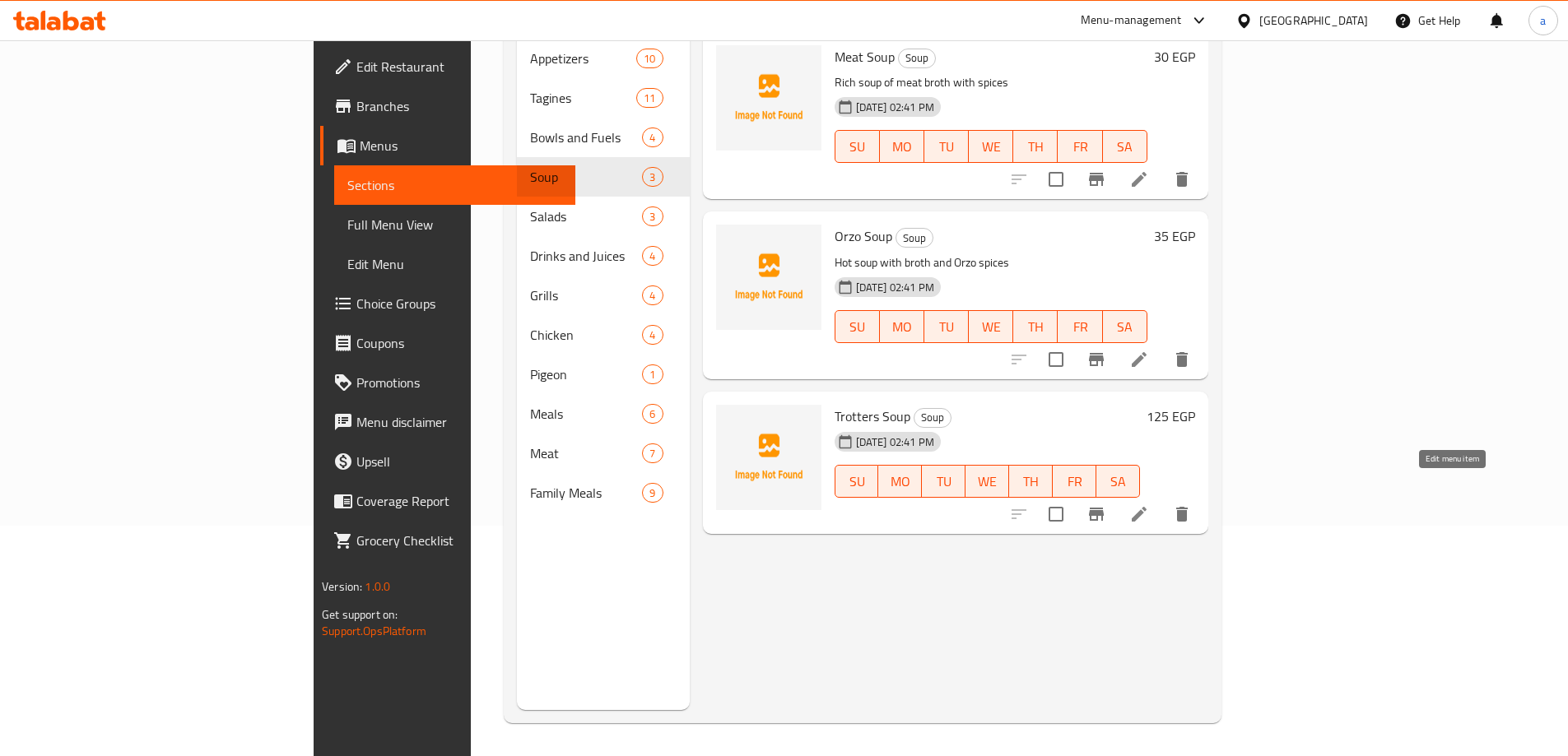
click at [1149, 504] on icon at bounding box center [1139, 514] width 20 height 20
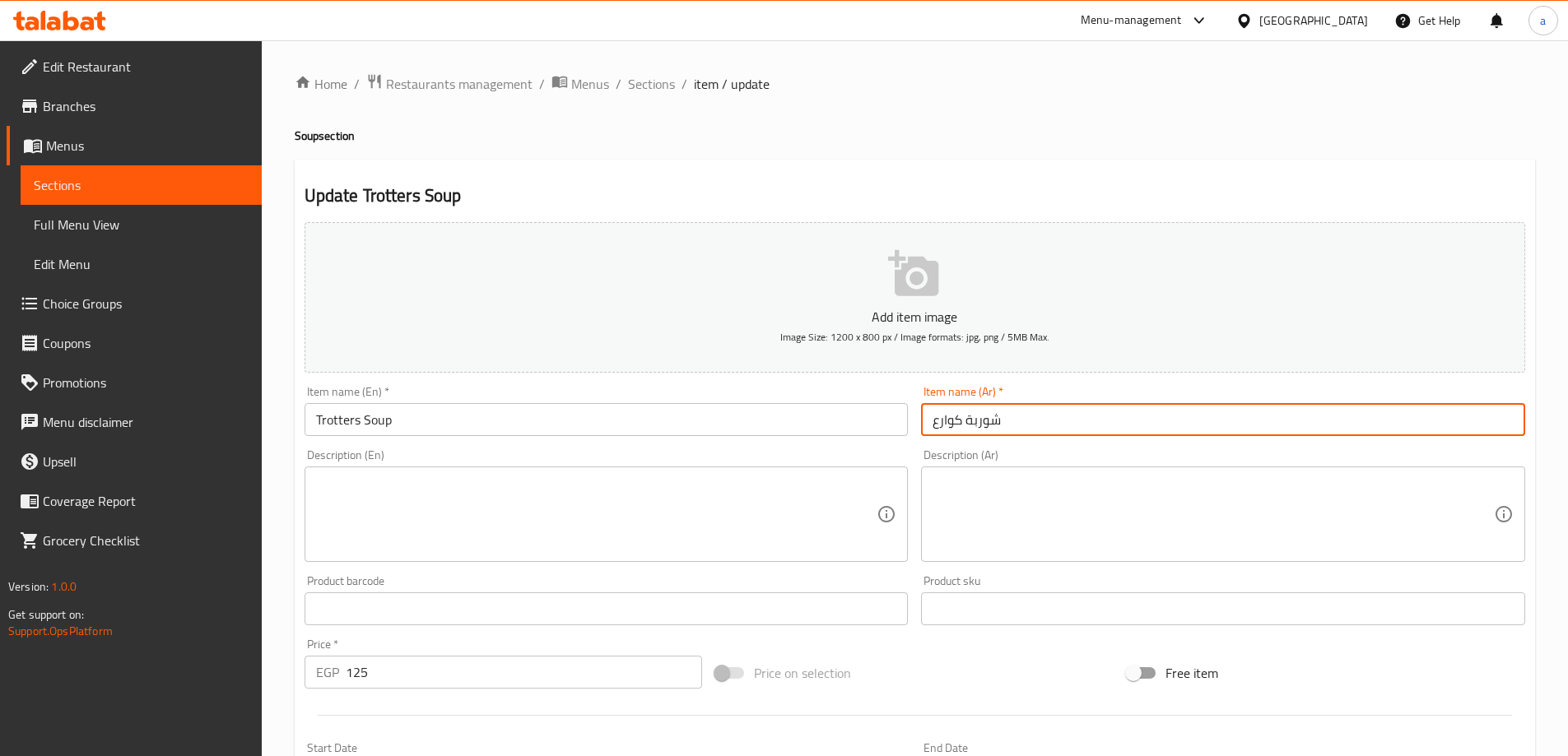
click at [960, 419] on input "شوربة كوارع" at bounding box center [1223, 419] width 604 height 33
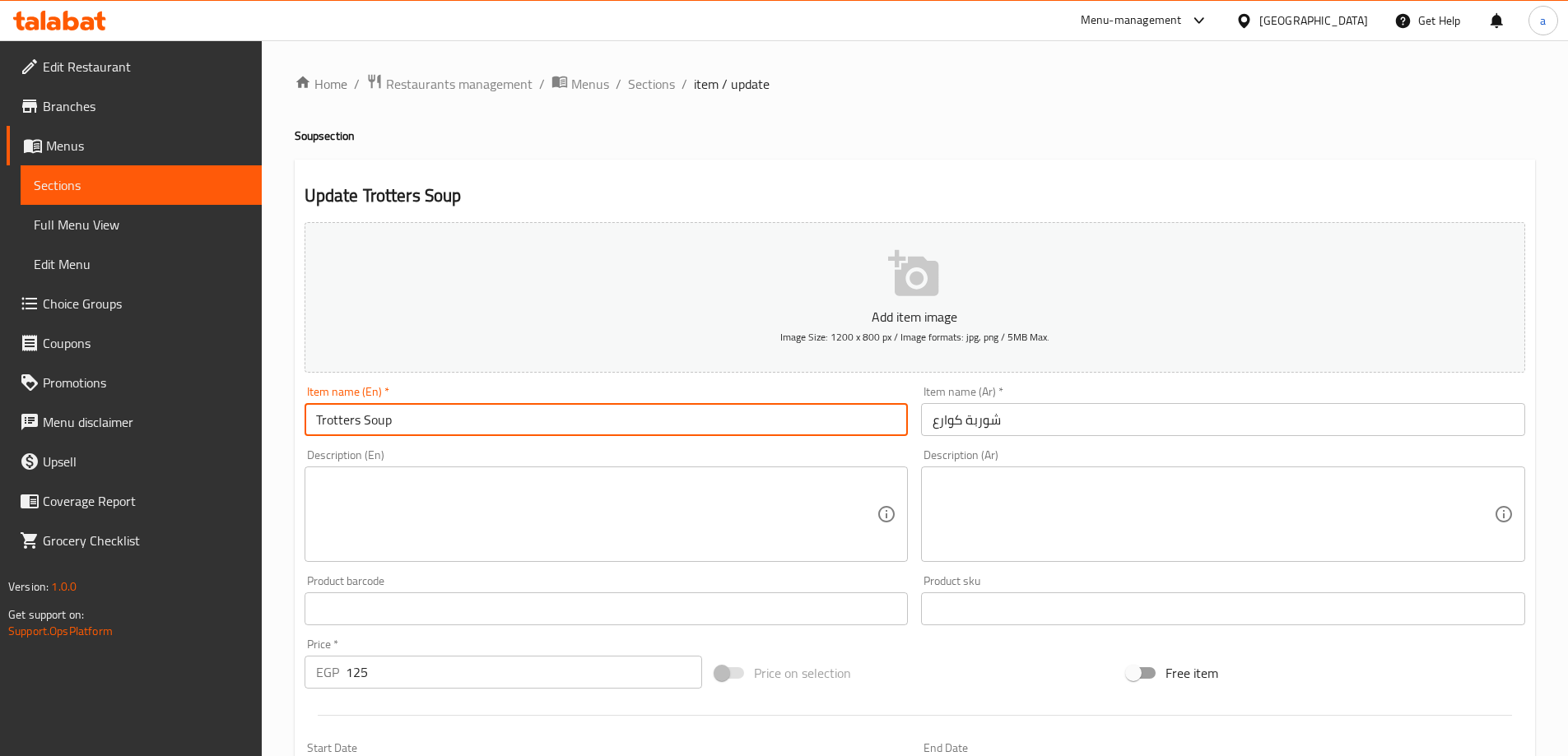
click at [333, 413] on input "Trotters Soup" at bounding box center [607, 419] width 604 height 33
paste input "Knuckle"
type input "Knuckles Soup"
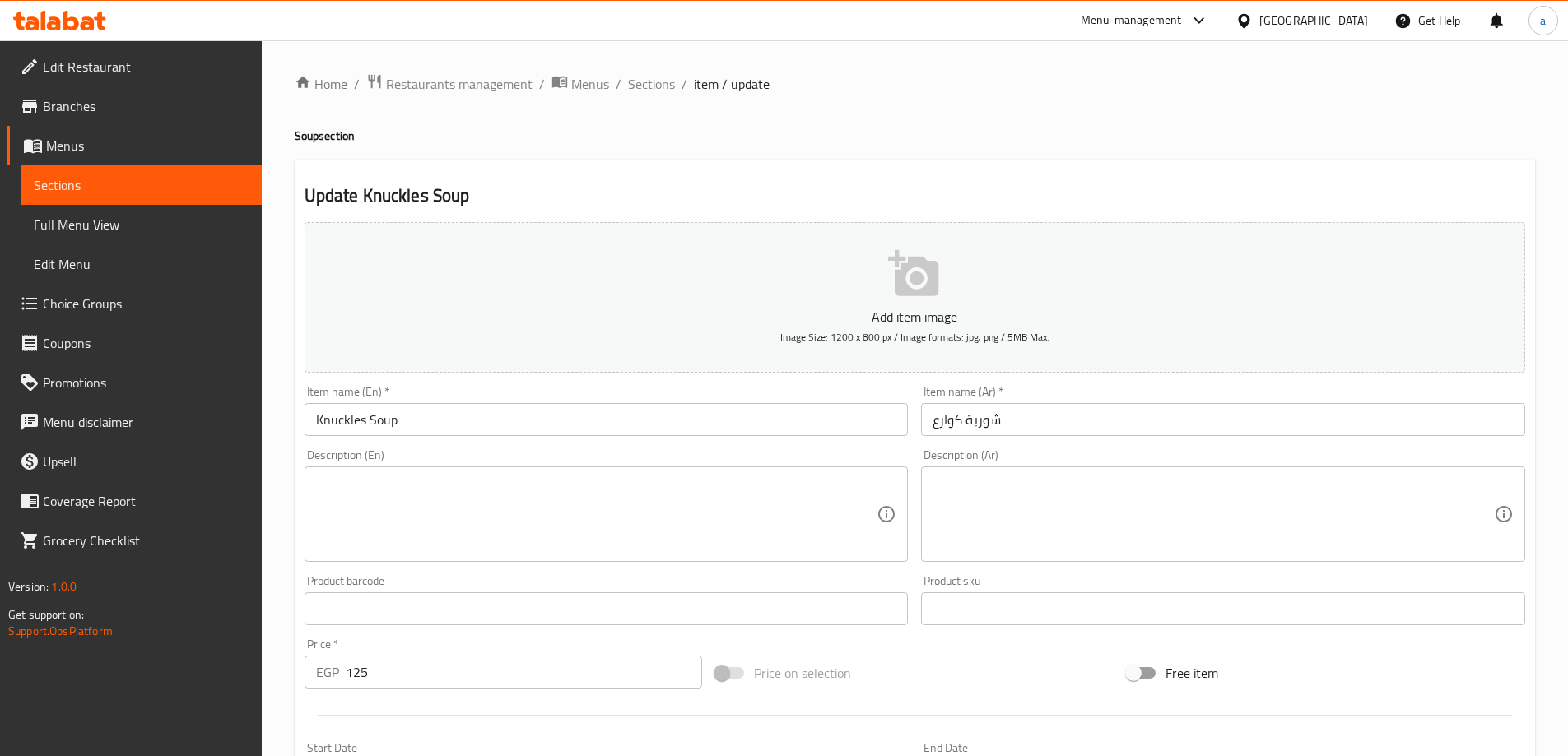
click at [1145, 38] on div "Menu-management Egypt Get Help a" at bounding box center [784, 20] width 1568 height 39
click at [1000, 509] on textarea at bounding box center [1213, 515] width 562 height 79
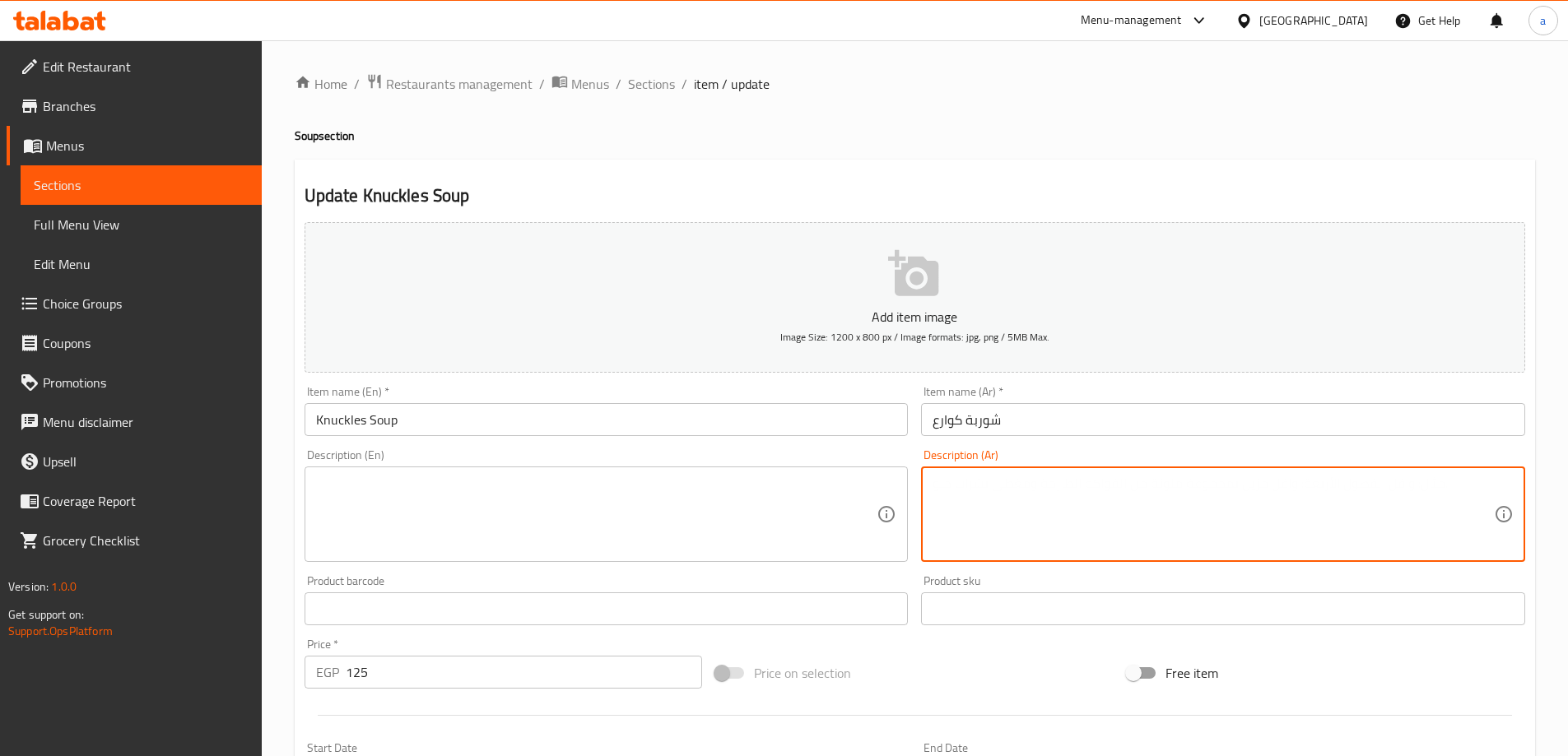
paste textarea "شوربة دسمة محضرة من الكوارع مع البهارات"
click at [1136, 492] on textarea "شوربة دسمة محضرة من الكوارع مع البهارات" at bounding box center [1213, 515] width 562 height 79
type textarea "شوربة دسمة محضرة من الكوارع مع البهارات"
click at [693, 509] on textarea at bounding box center [597, 515] width 562 height 79
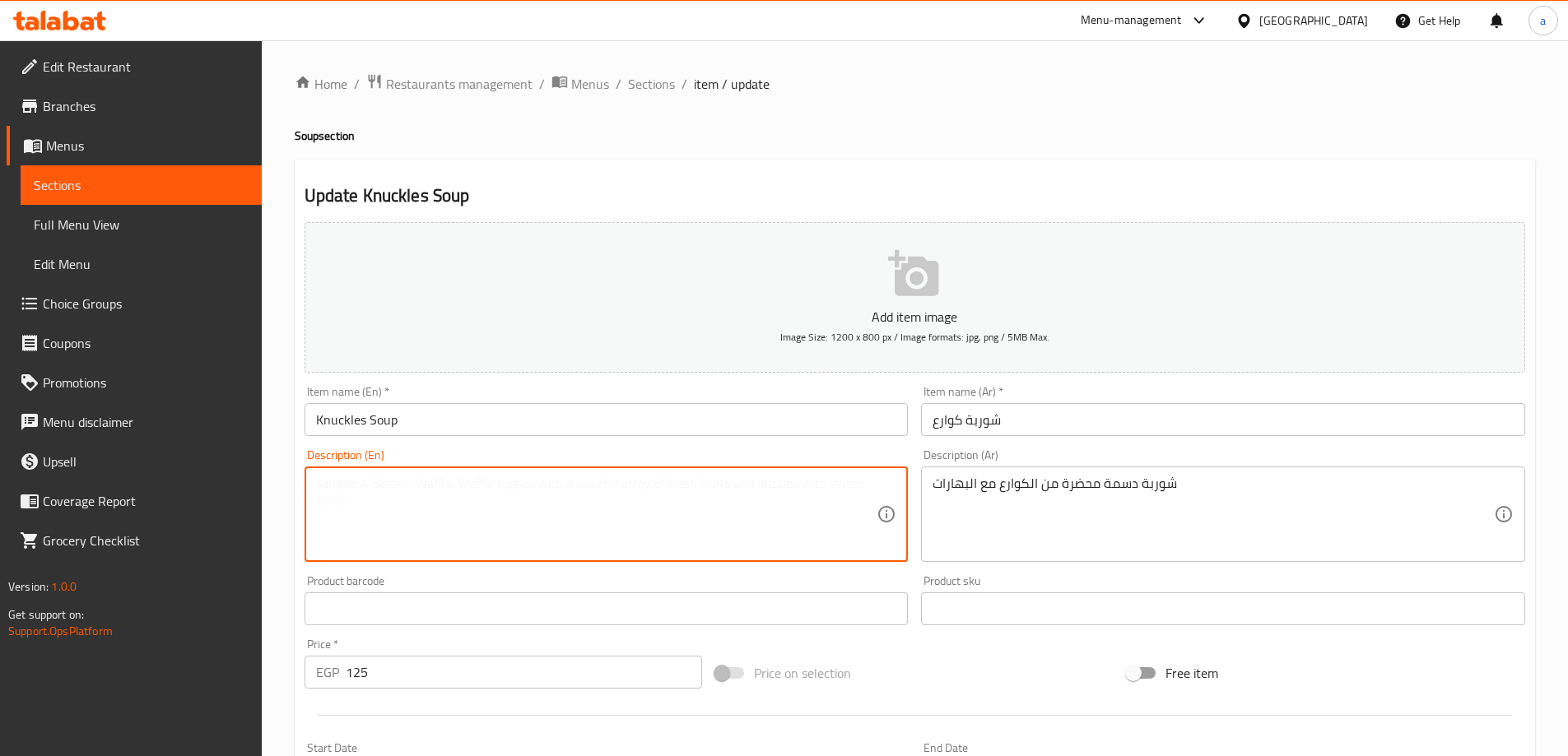
paste textarea "A hearty soup made from trotters with spices."
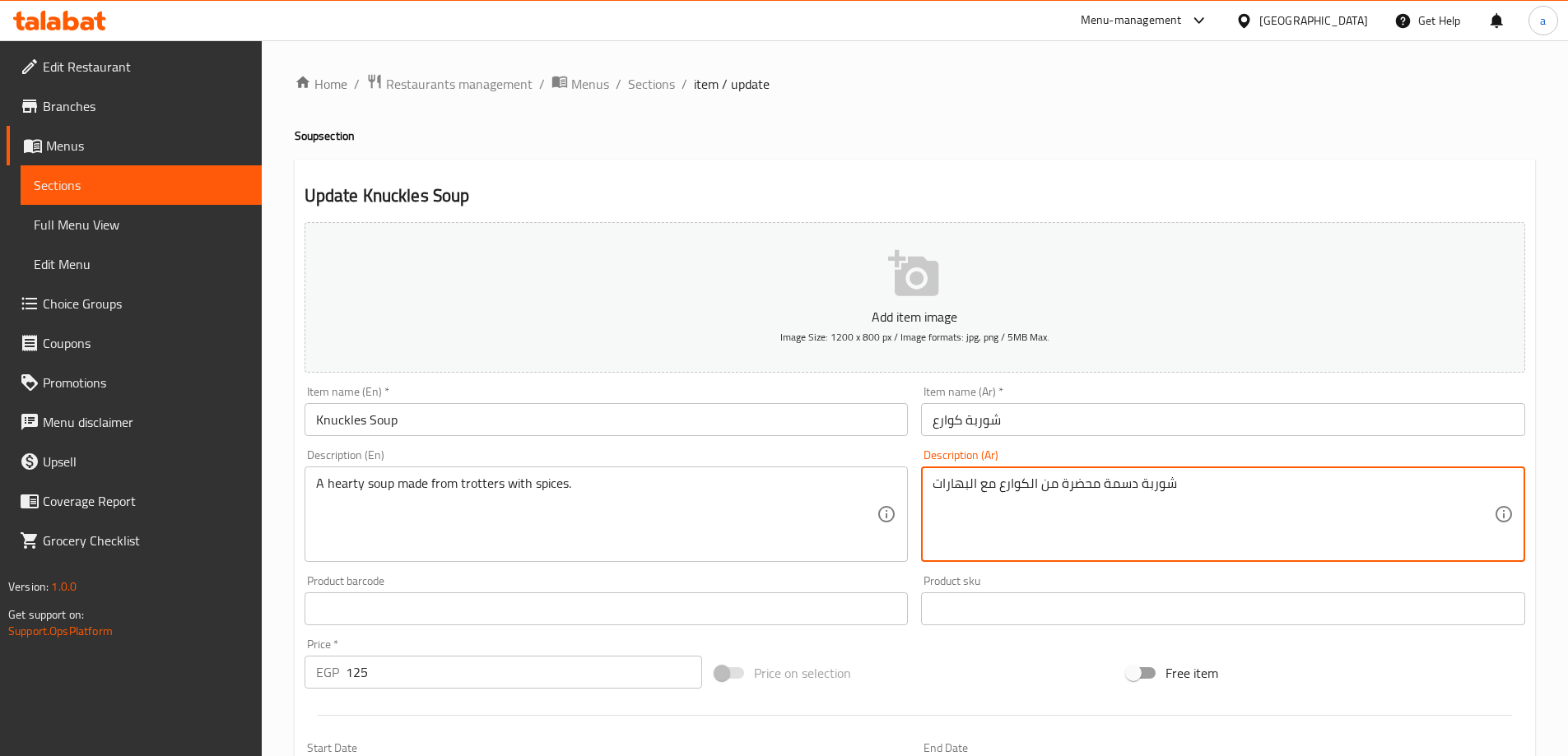
click at [1127, 476] on textarea "شوربة دسمة محضرة من الكوارع مع البهارات" at bounding box center [1213, 515] width 562 height 79
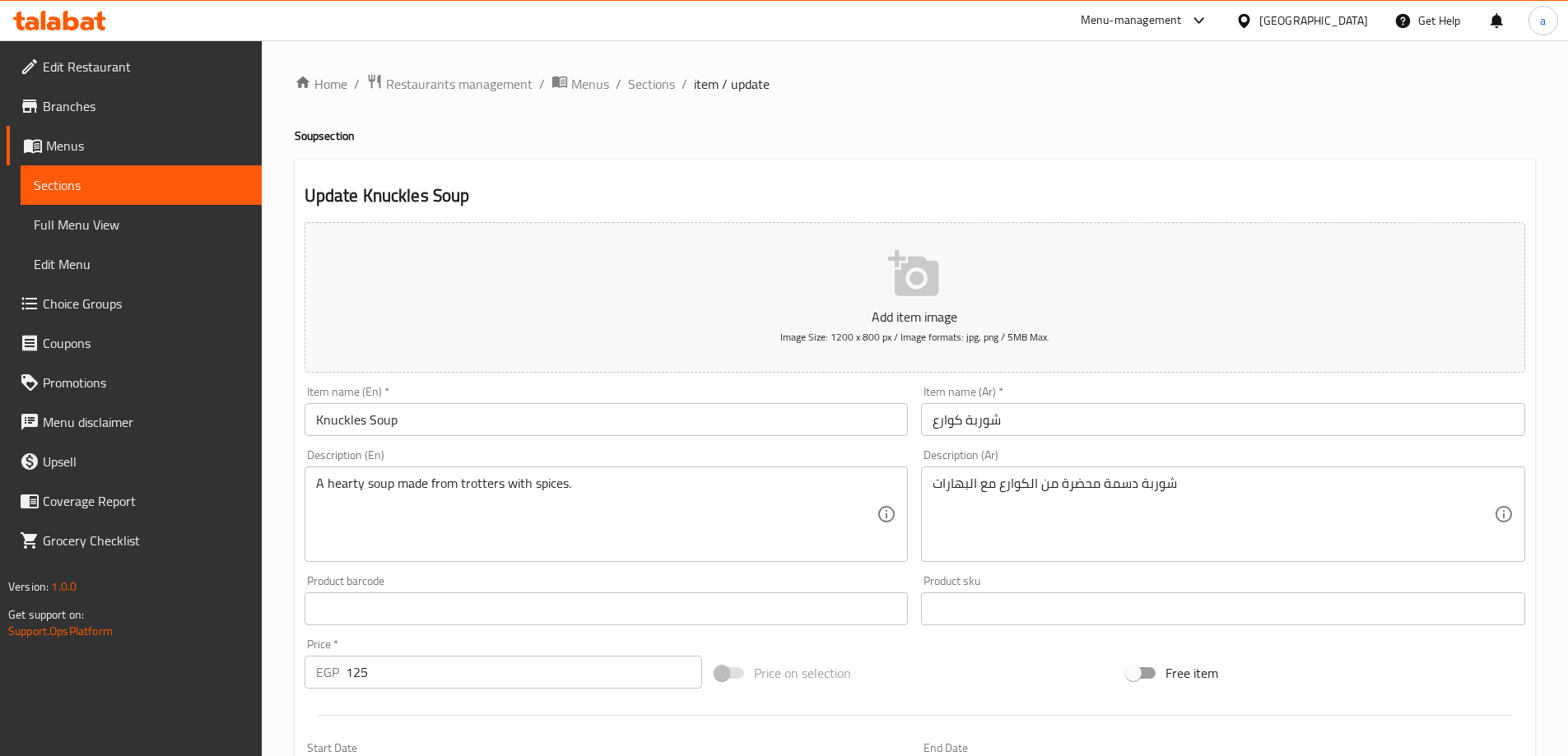
click at [1110, 487] on textarea "شوربة دسمة محضرة من الكوارع مع البهارات" at bounding box center [1213, 515] width 562 height 79
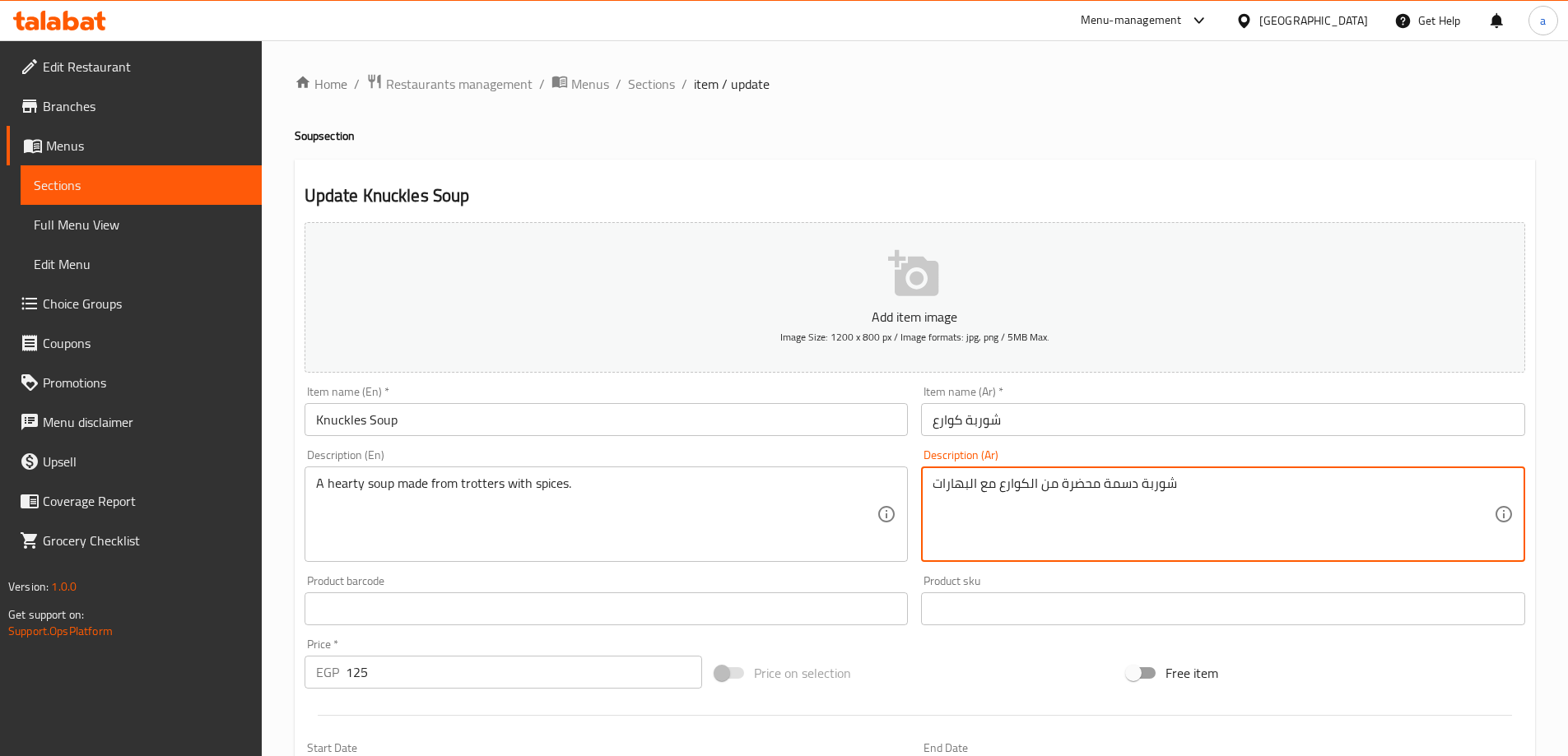
click at [1110, 486] on textarea "شوربة دسمة محضرة من الكوارع مع البهارات" at bounding box center [1213, 515] width 562 height 79
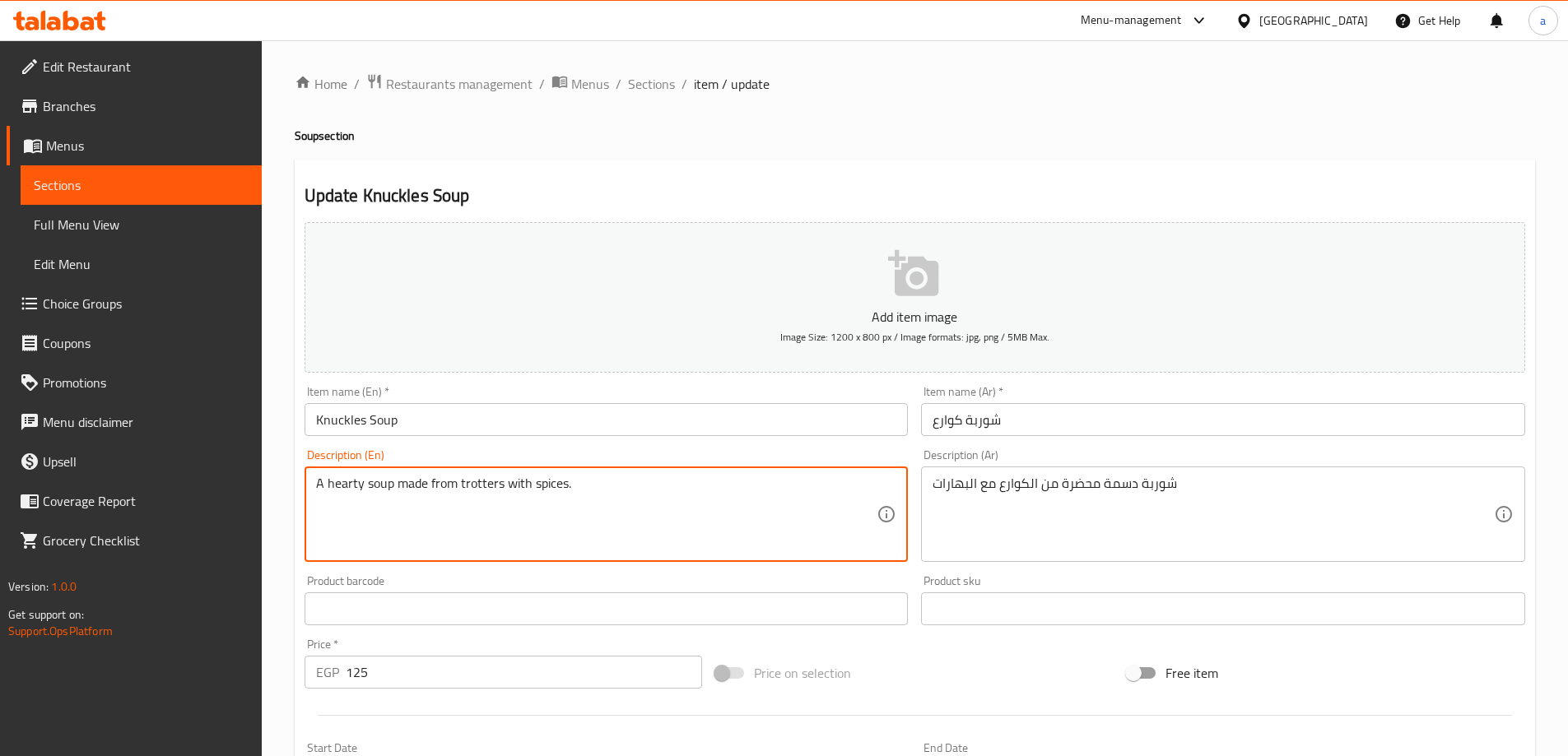
click at [348, 485] on textarea "A hearty soup made from trotters with spices." at bounding box center [597, 515] width 562 height 79
paste textarea "fatty"
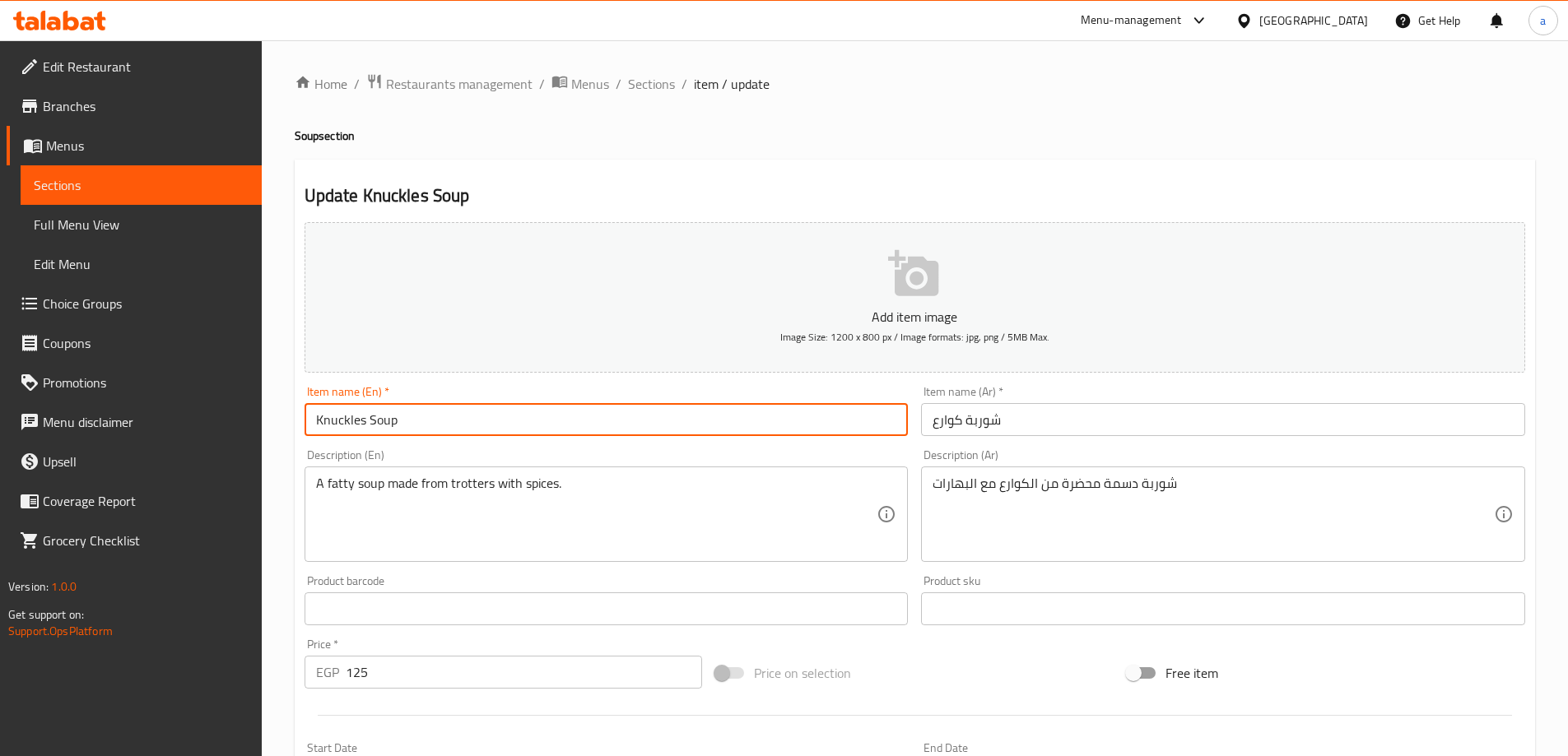
click at [334, 417] on input "Knuckles Soup" at bounding box center [607, 419] width 604 height 33
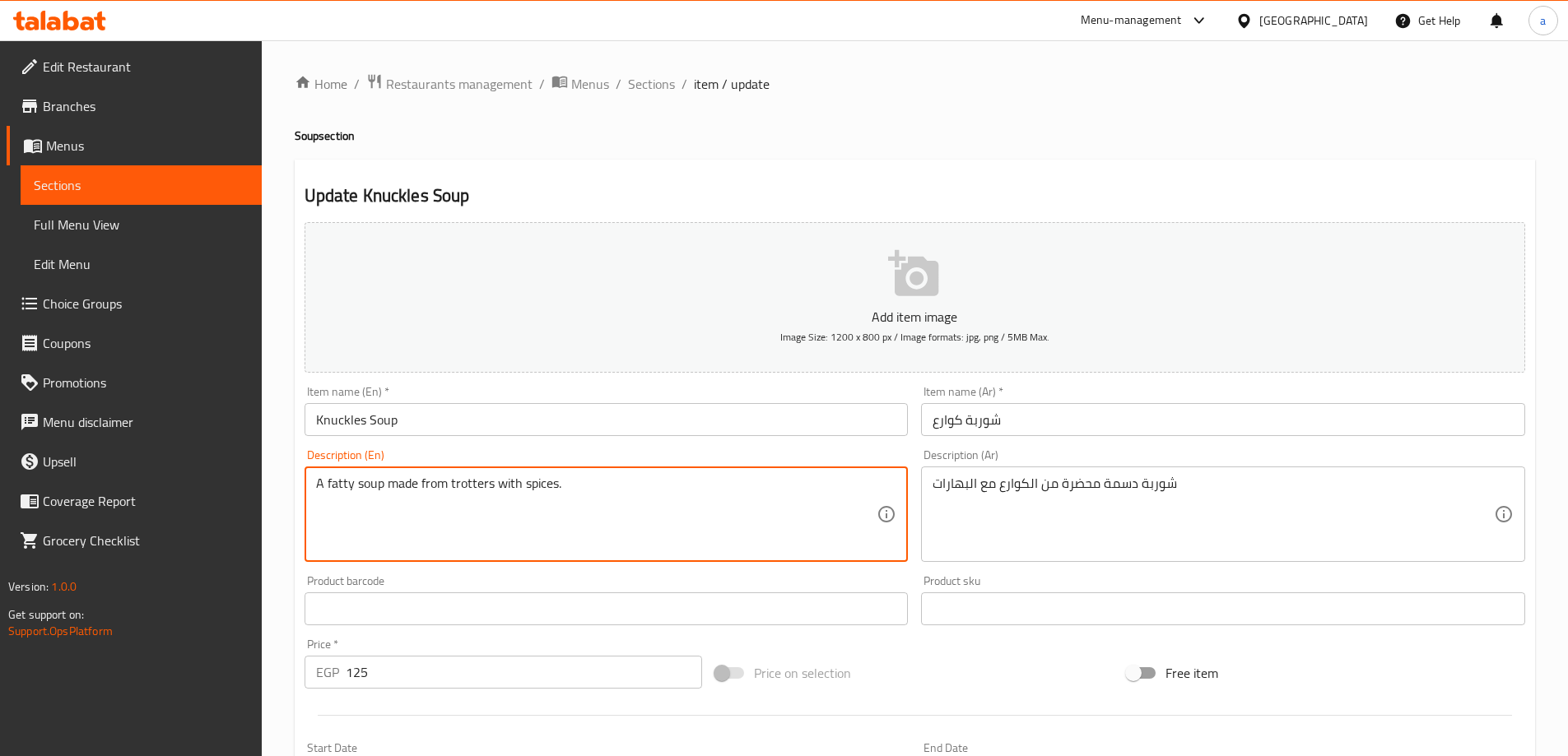
click at [469, 485] on textarea "A fatty soup made from trotters with spices." at bounding box center [597, 515] width 562 height 79
paste textarea "Knuckle"
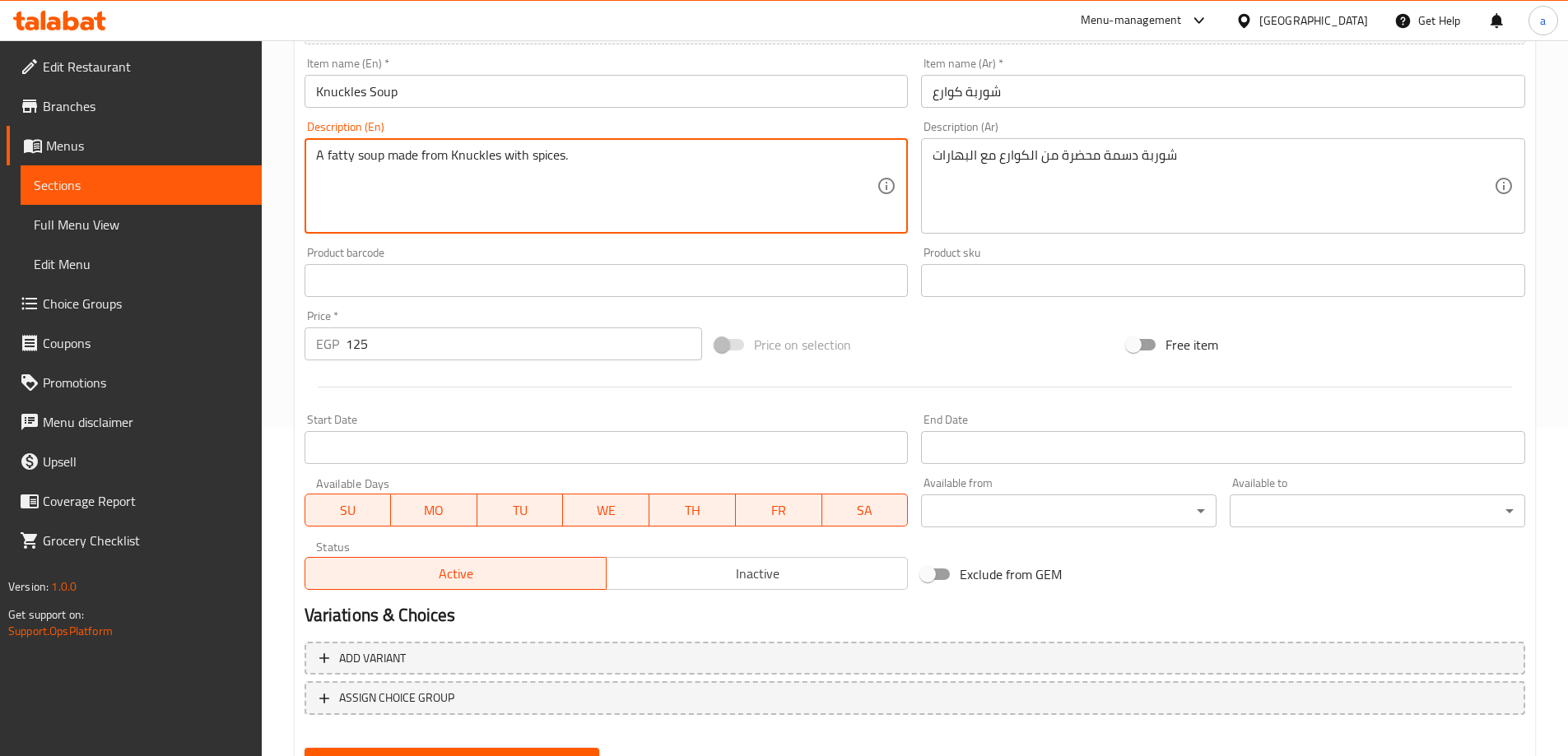
scroll to position [406, 0]
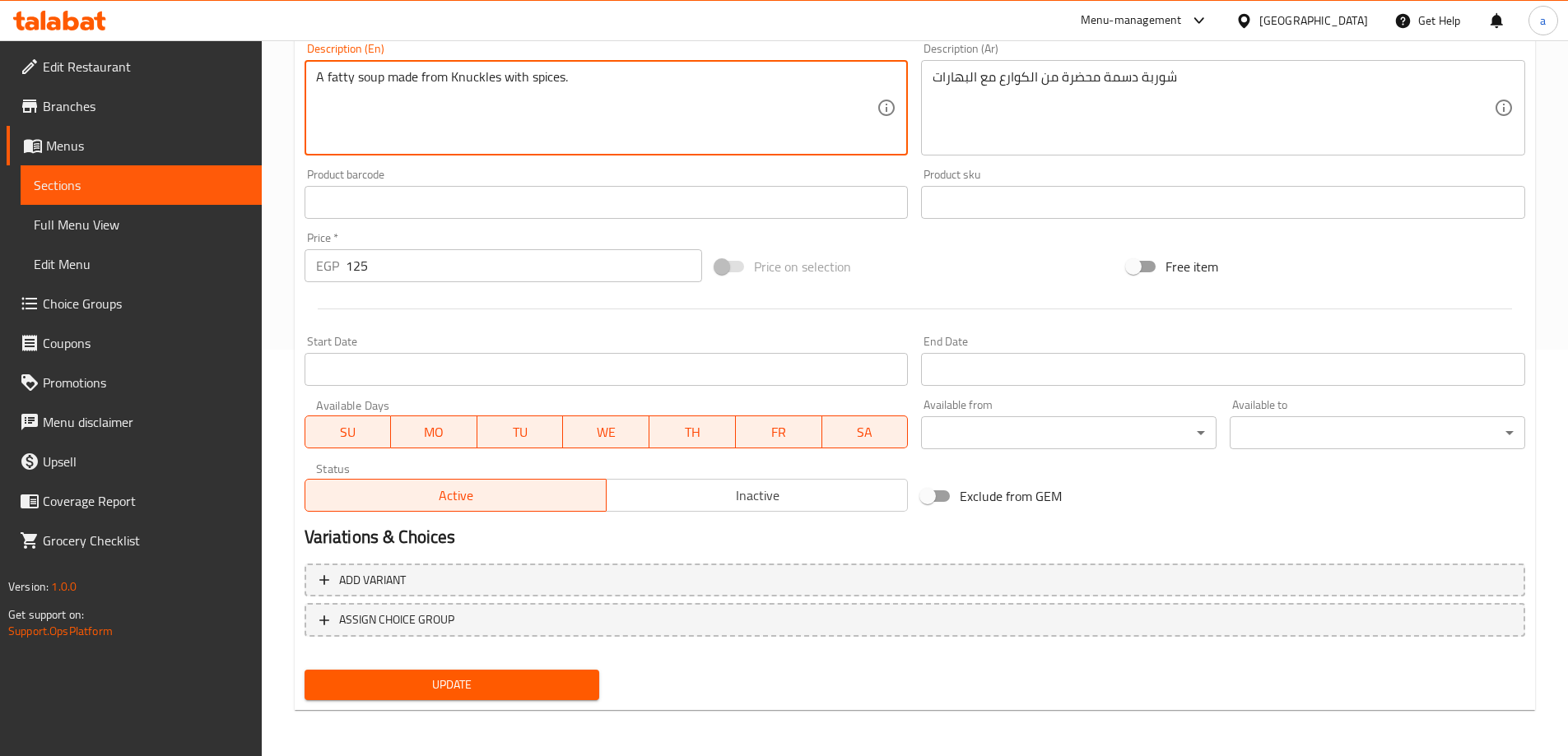
type textarea "A fatty soup made from Knuckles with spices."
click at [533, 673] on button "Update" at bounding box center [452, 685] width 295 height 31
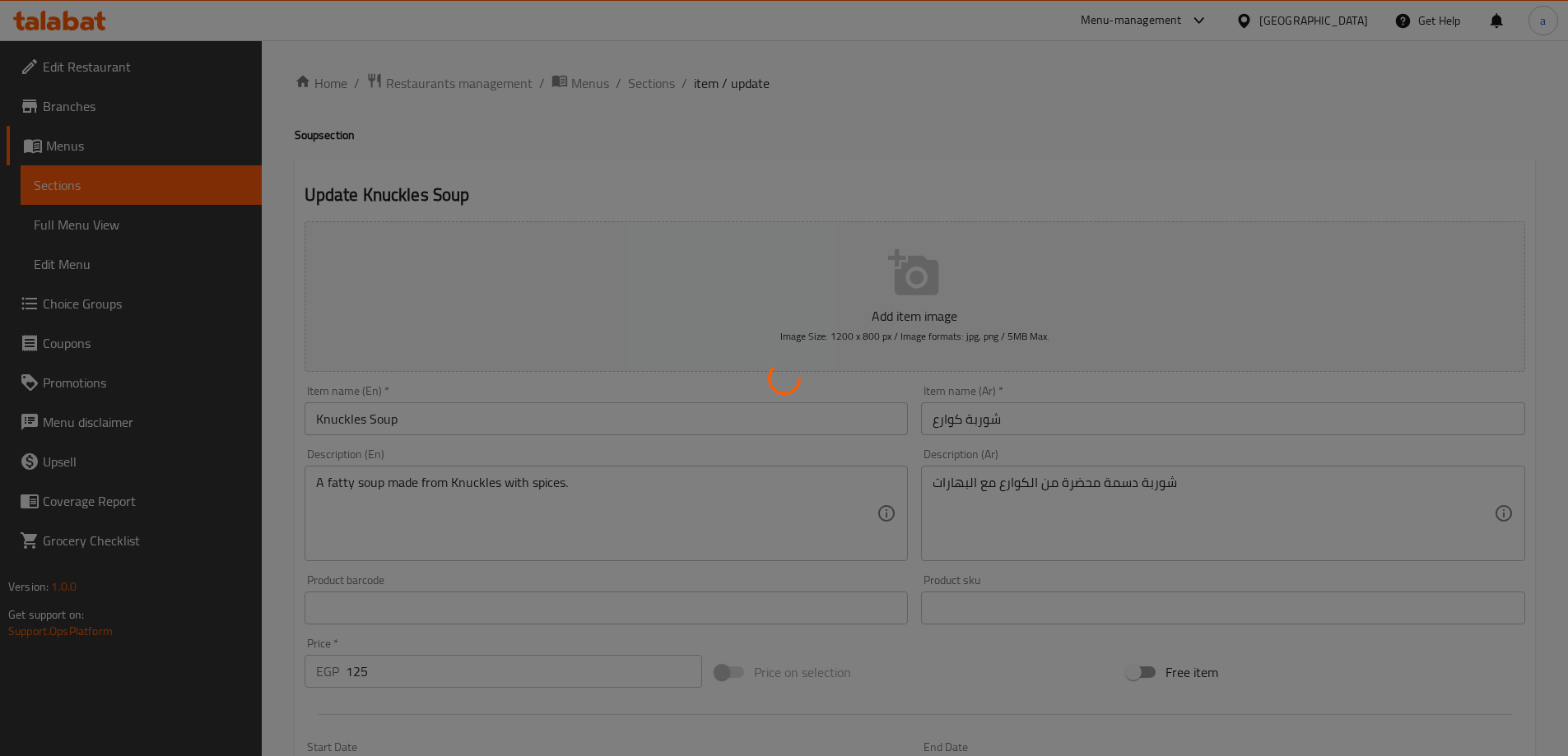
scroll to position [0, 0]
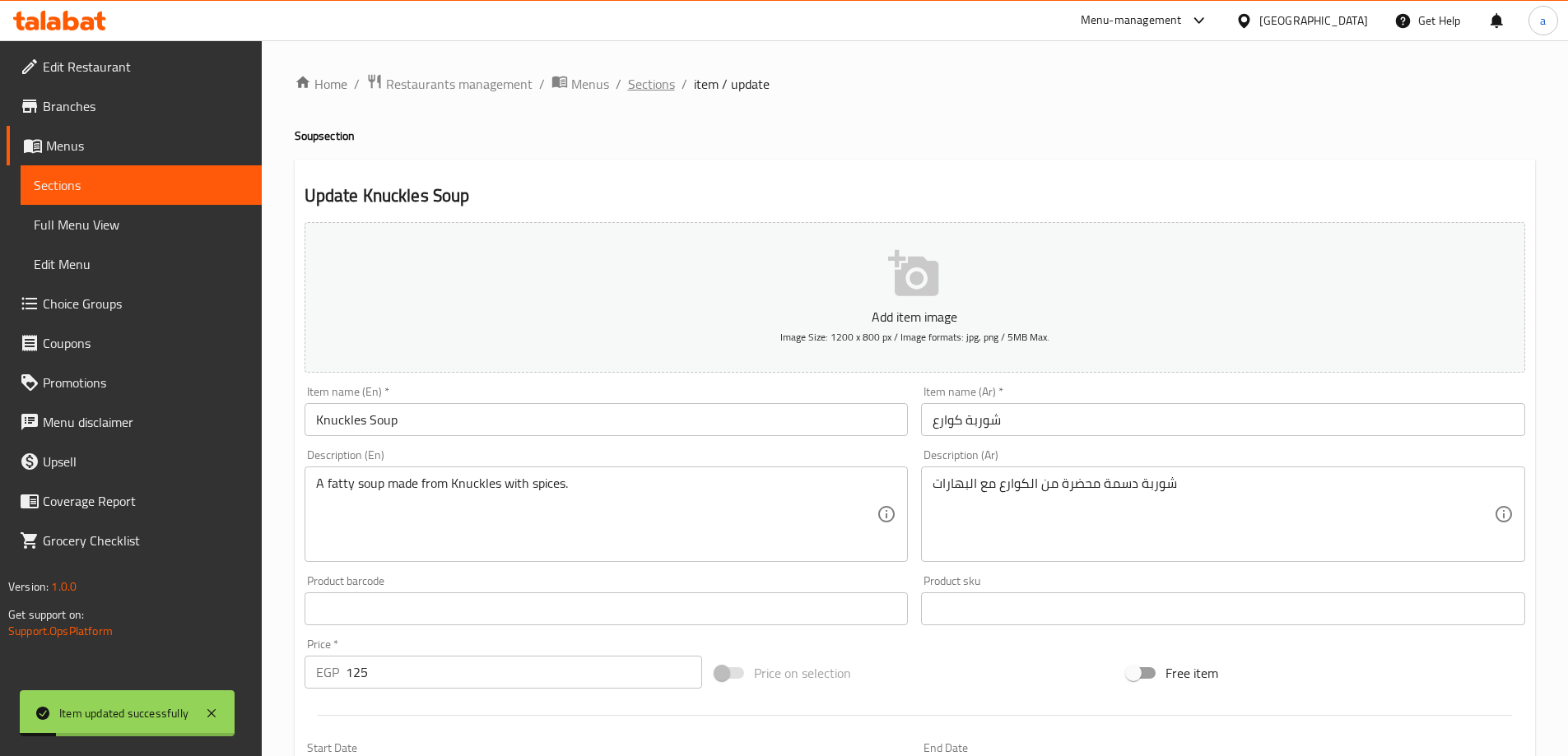
click at [662, 82] on span "Sections" at bounding box center [651, 84] width 47 height 20
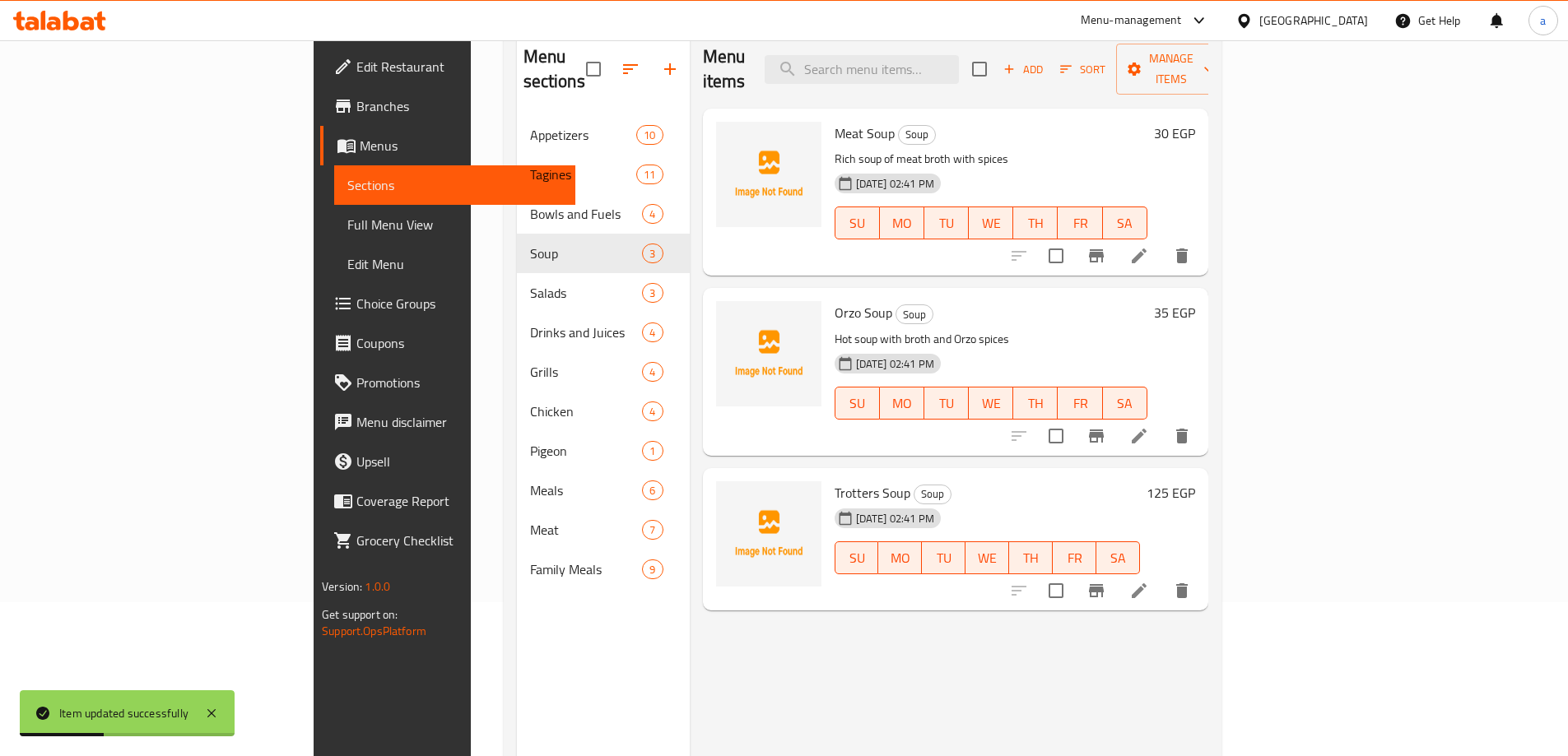
scroll to position [230, 0]
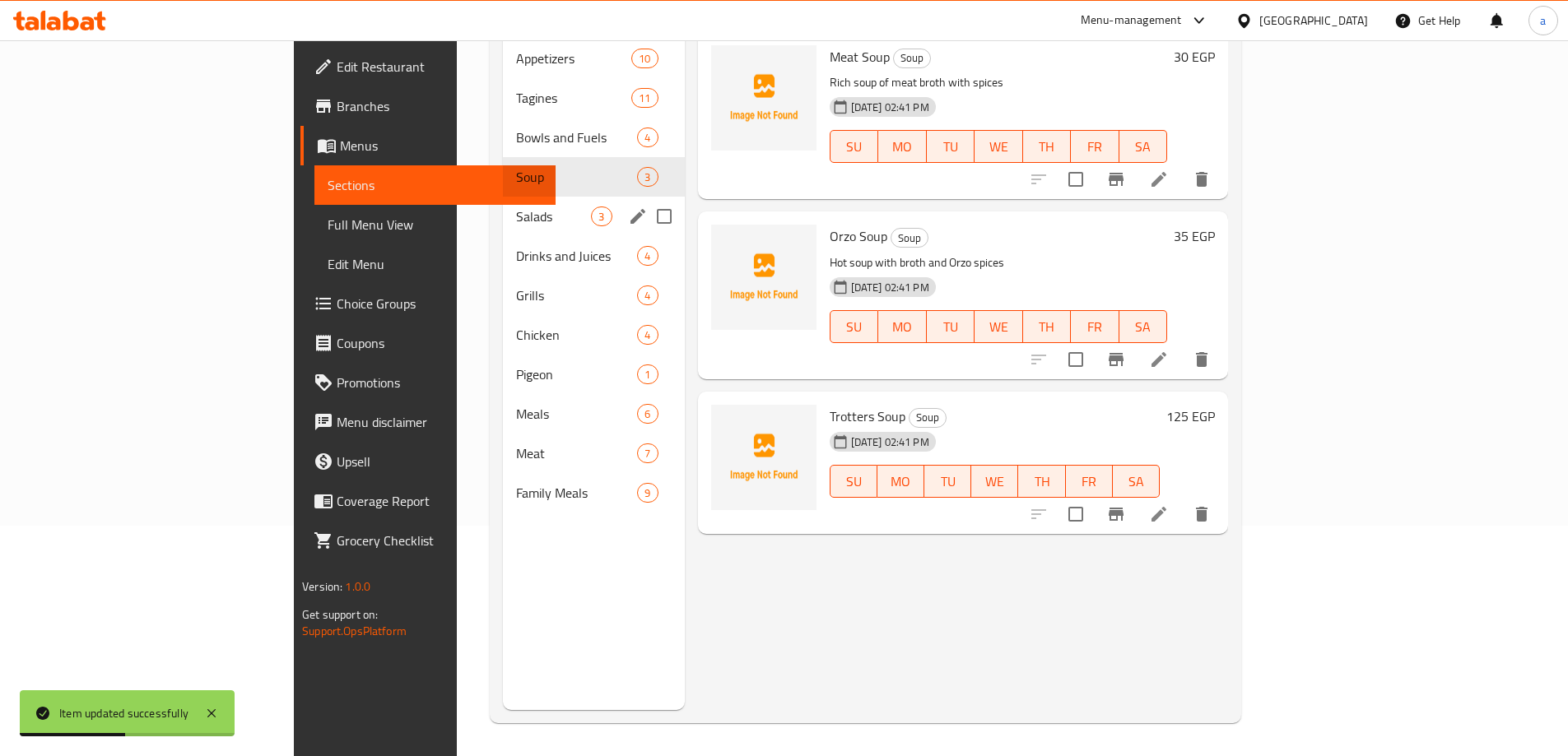
click at [503, 204] on div "Salads 3" at bounding box center [593, 216] width 181 height 39
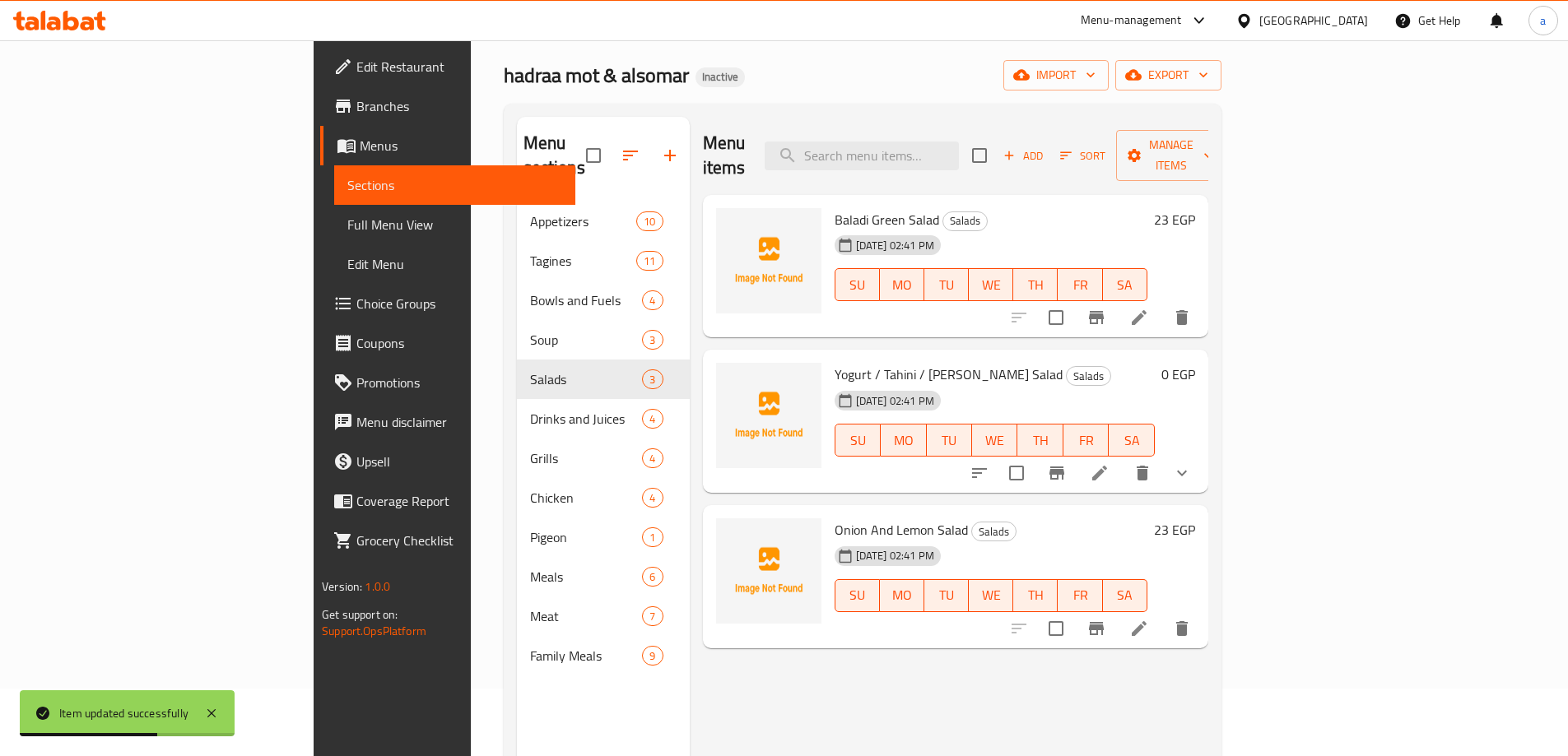
scroll to position [66, 0]
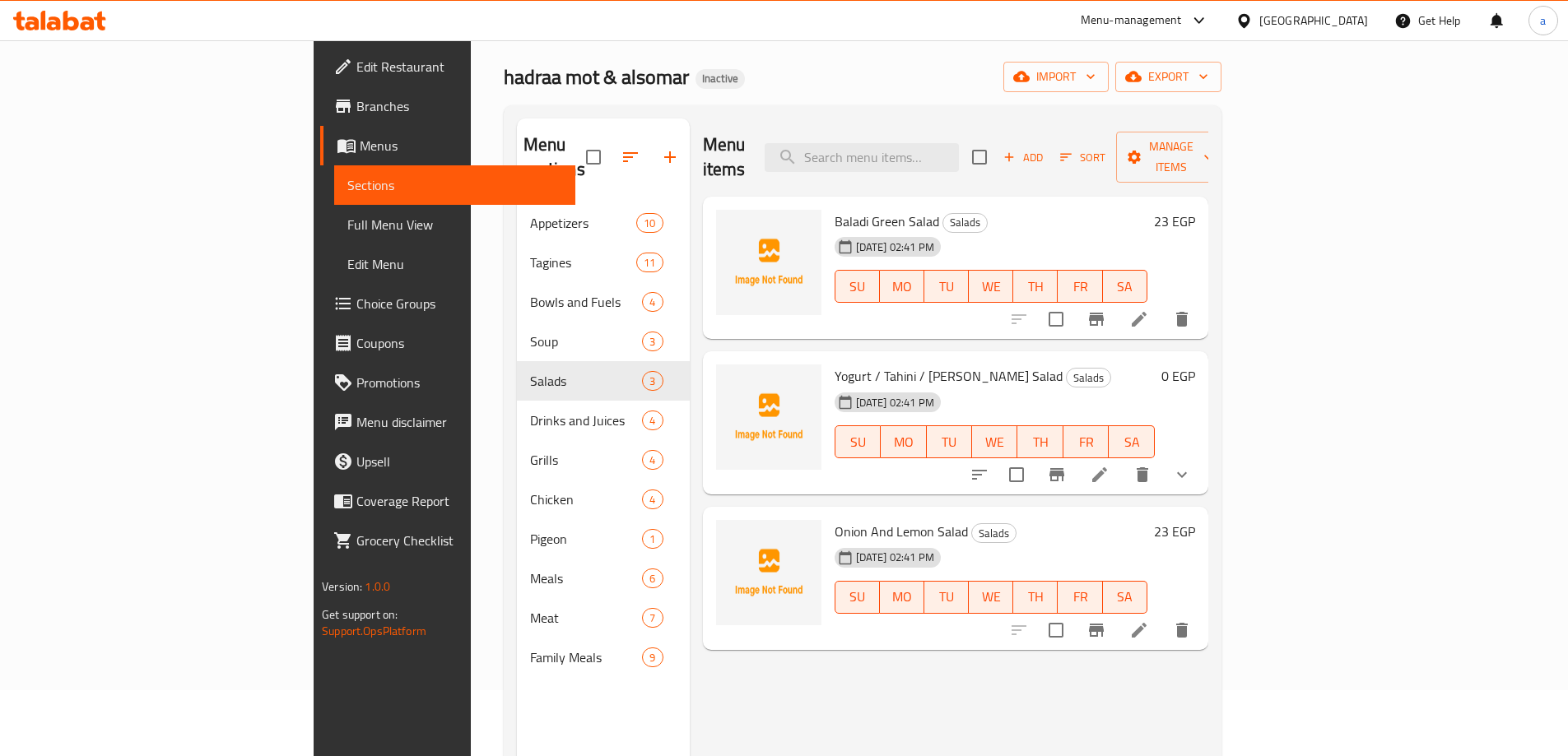
click at [1149, 310] on icon at bounding box center [1139, 319] width 20 height 20
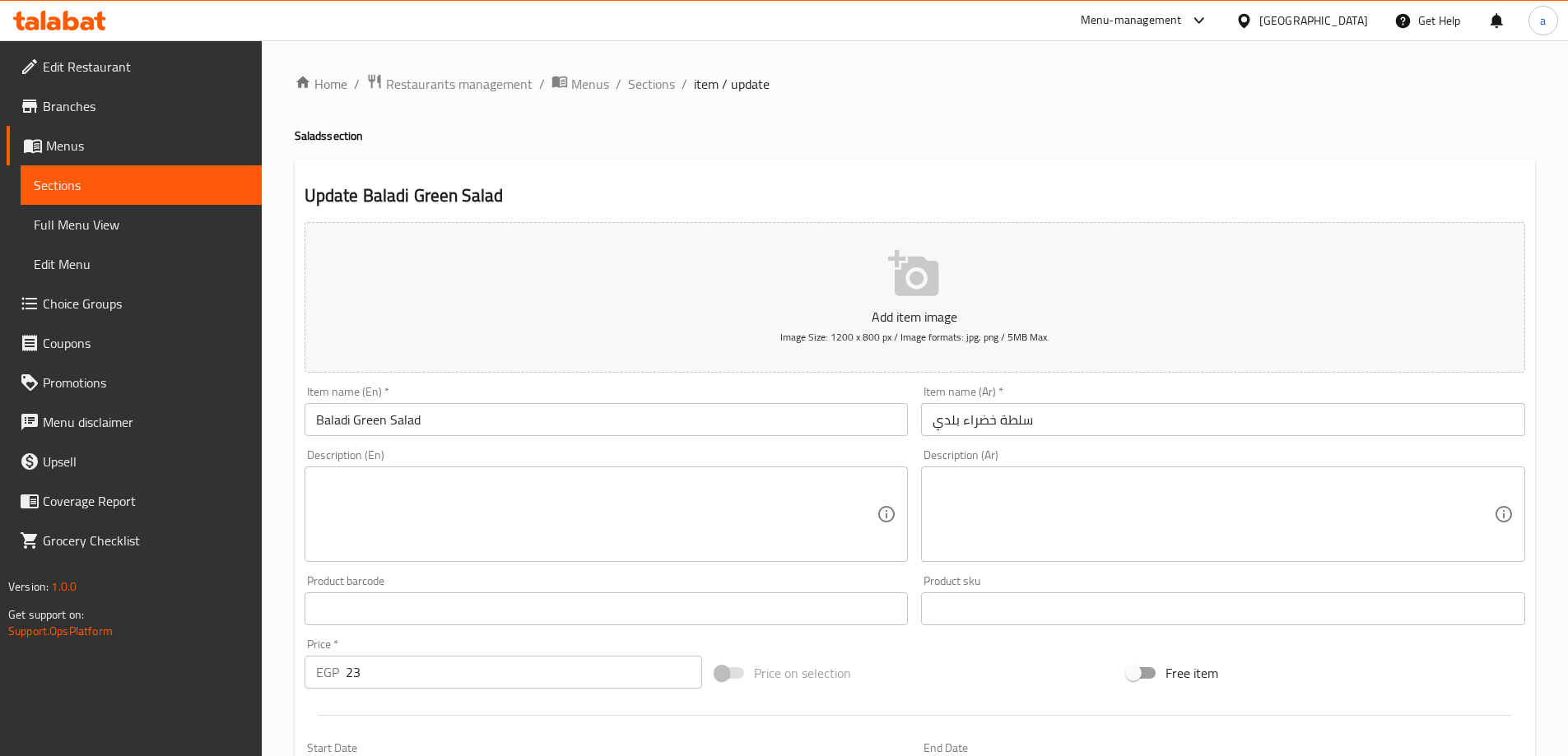
click at [801, 49] on div "Home / Restaurants management / Menus / Sections / item / update Salads section…" at bounding box center [915, 601] width 1306 height 1122
click at [1023, 513] on textarea at bounding box center [1213, 515] width 562 height 79
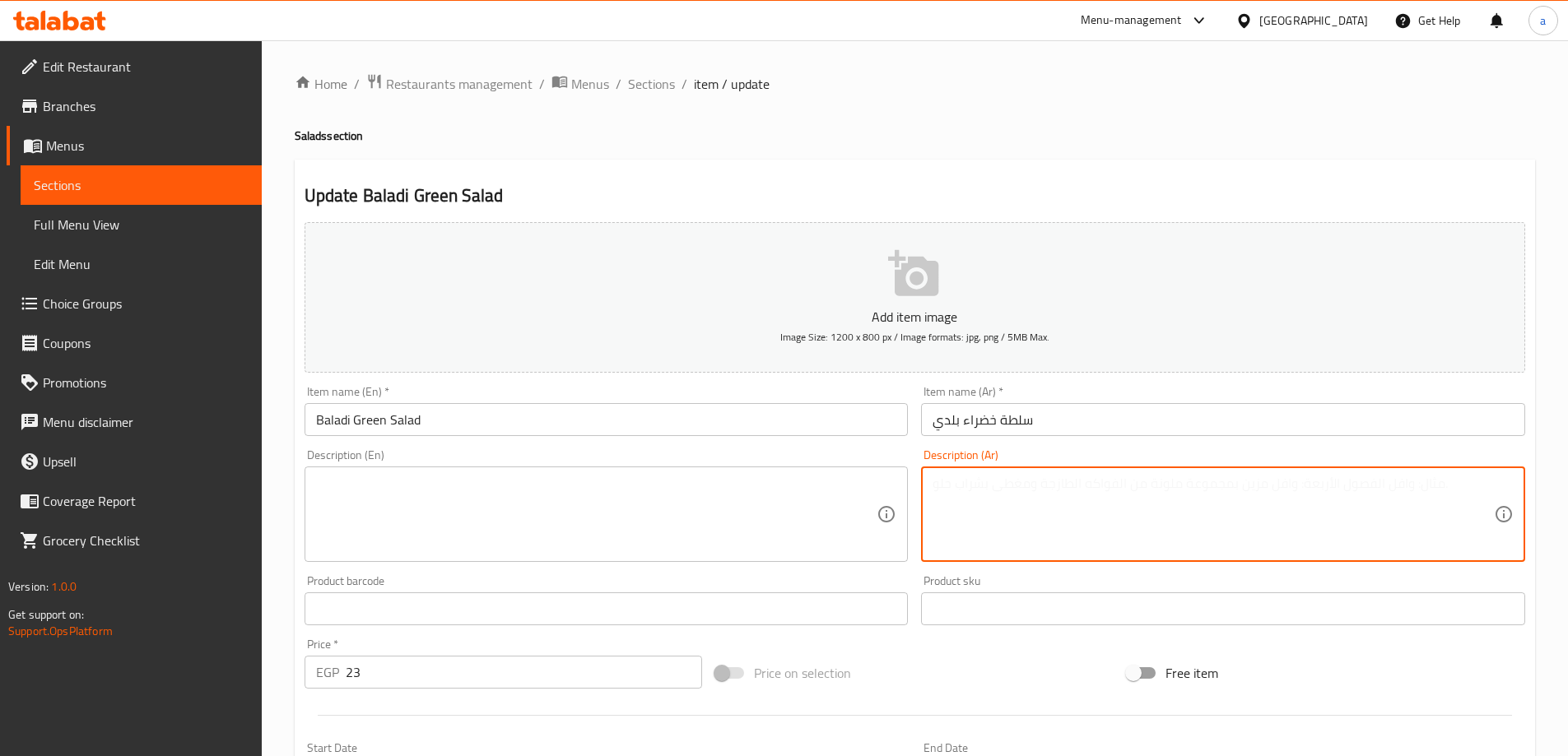
paste textarea "مزيج طازج من الطماطم والخيار والخس مع تتبيلة بلدية"
type textarea "مزيج طازج من الطماطم والخيار والخس مع تتبيلة بلدية"
click at [711, 504] on textarea at bounding box center [597, 515] width 562 height 79
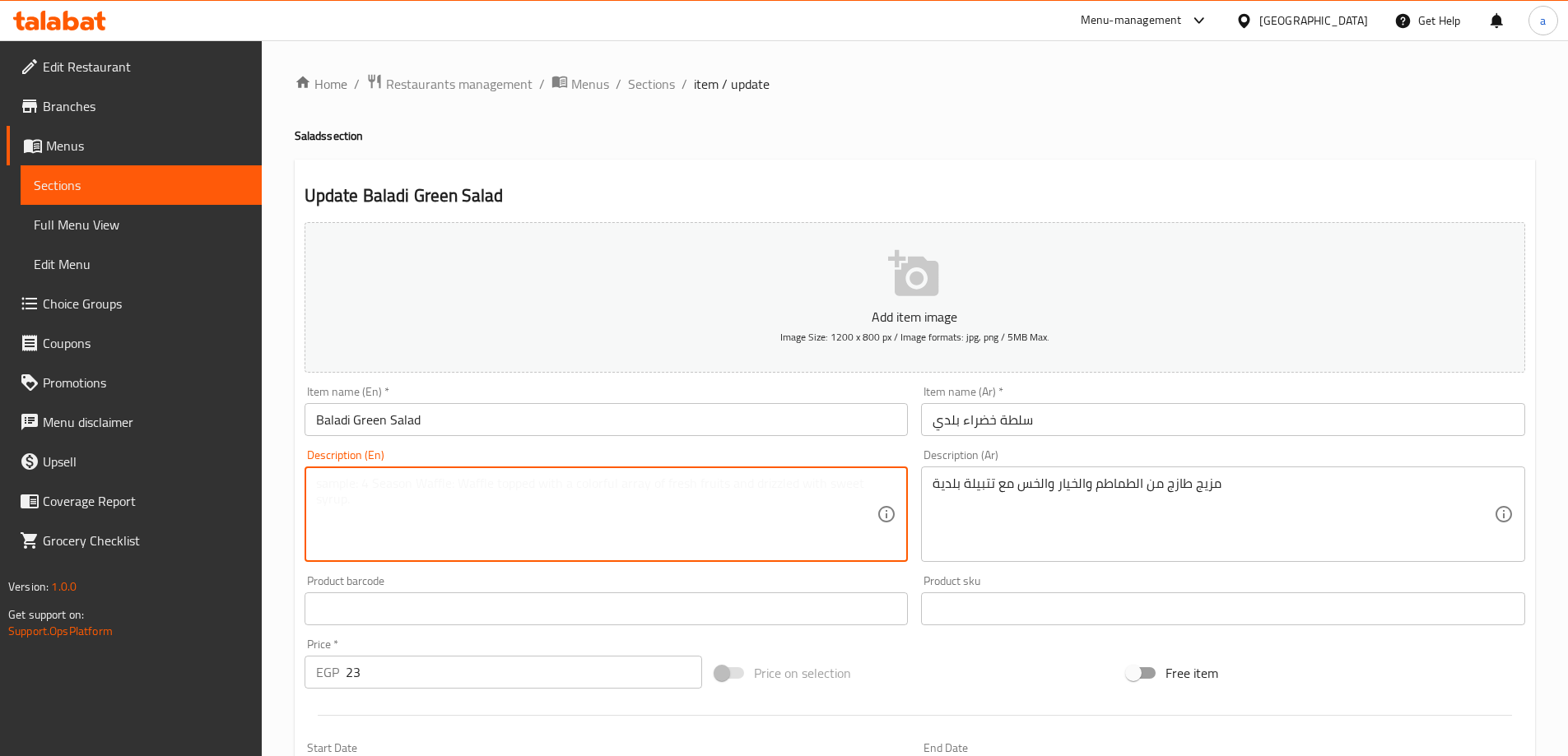
paste textarea "Fresh mix of tomatoes, cucumbers and lettuce with local dressing"
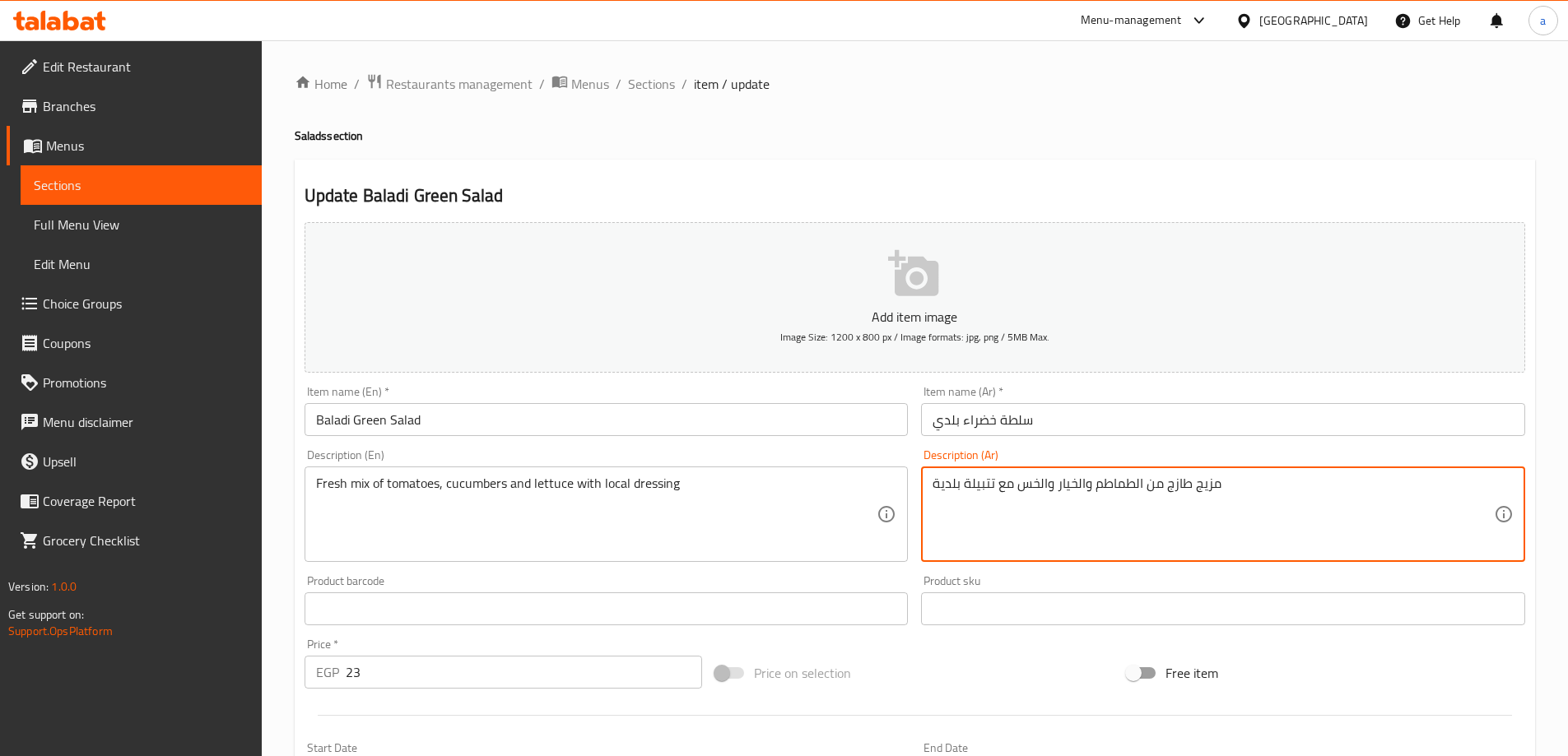
click at [973, 475] on textarea "مزيج طازج من الطماطم والخيار والخس مع تتبيلة بلدية" at bounding box center [1213, 515] width 562 height 79
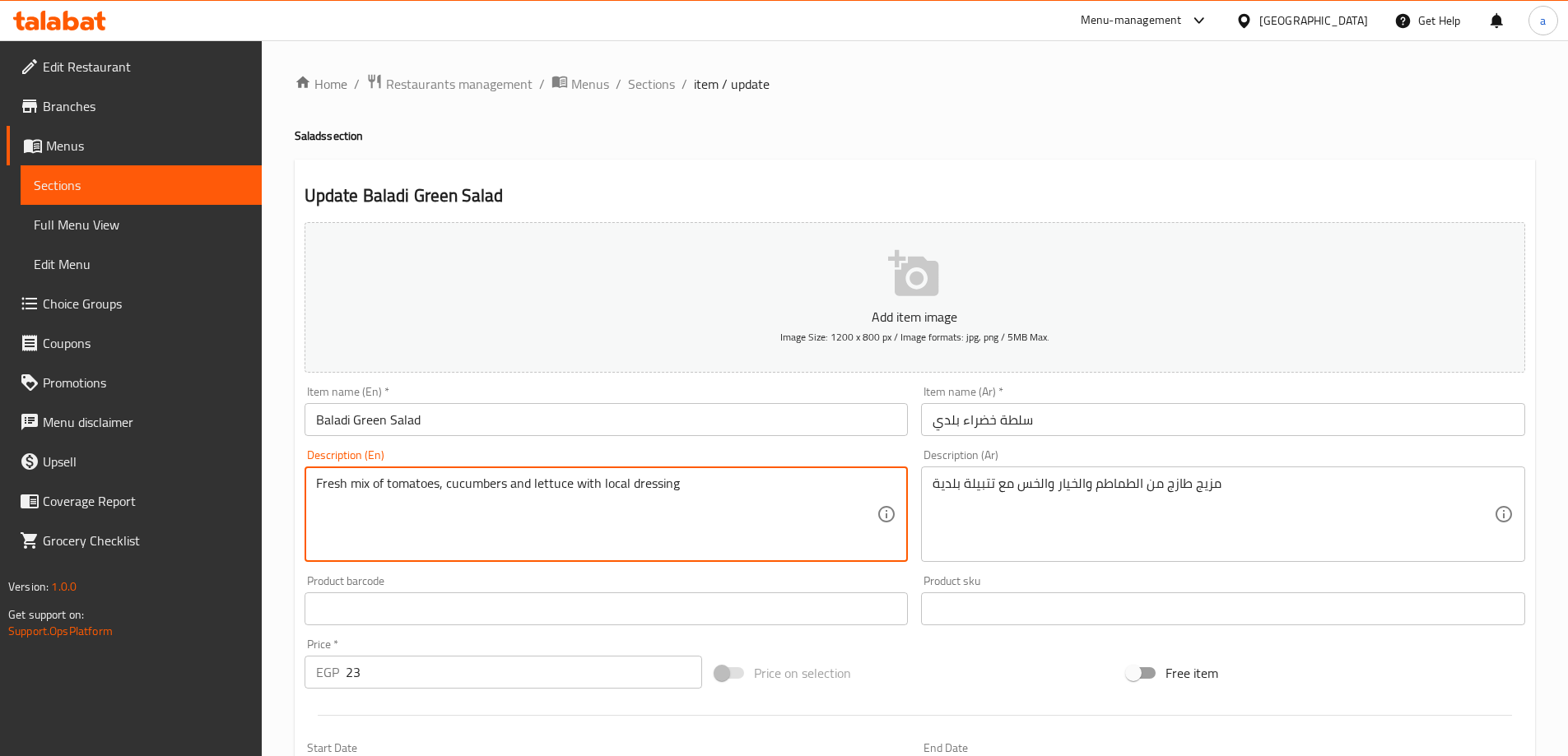
click at [644, 485] on textarea "Fresh mix of tomatoes, cucumbers and lettuce with local dressing" at bounding box center [597, 515] width 562 height 79
paste textarea "spic"
click at [612, 477] on textarea "Fresh mix of tomatoes, cucumbers and lettuce with local spicing" at bounding box center [597, 515] width 562 height 79
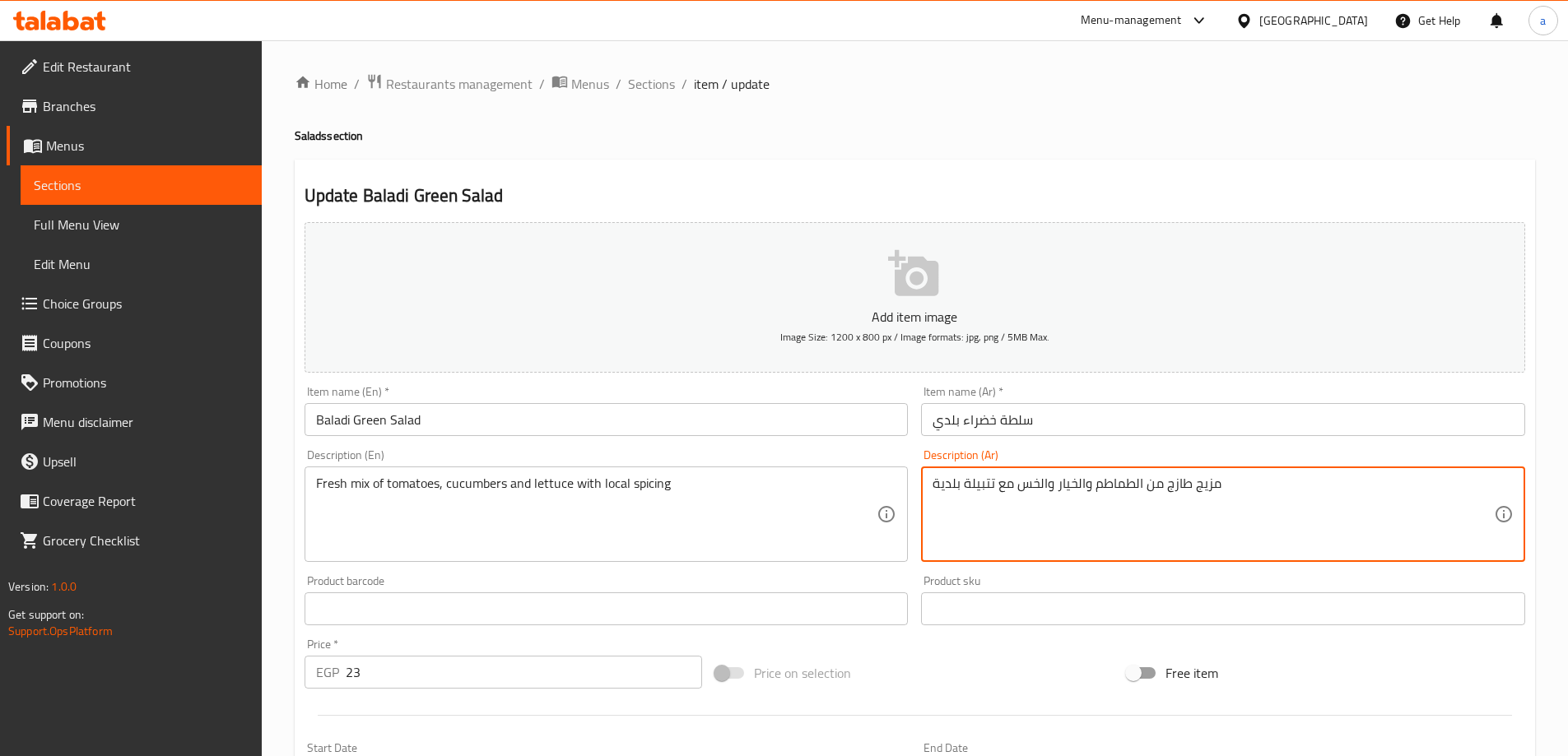
click at [944, 488] on textarea "مزيج طازج من الطماطم والخيار والخس مع تتبيلة بلدية" at bounding box center [1213, 515] width 562 height 79
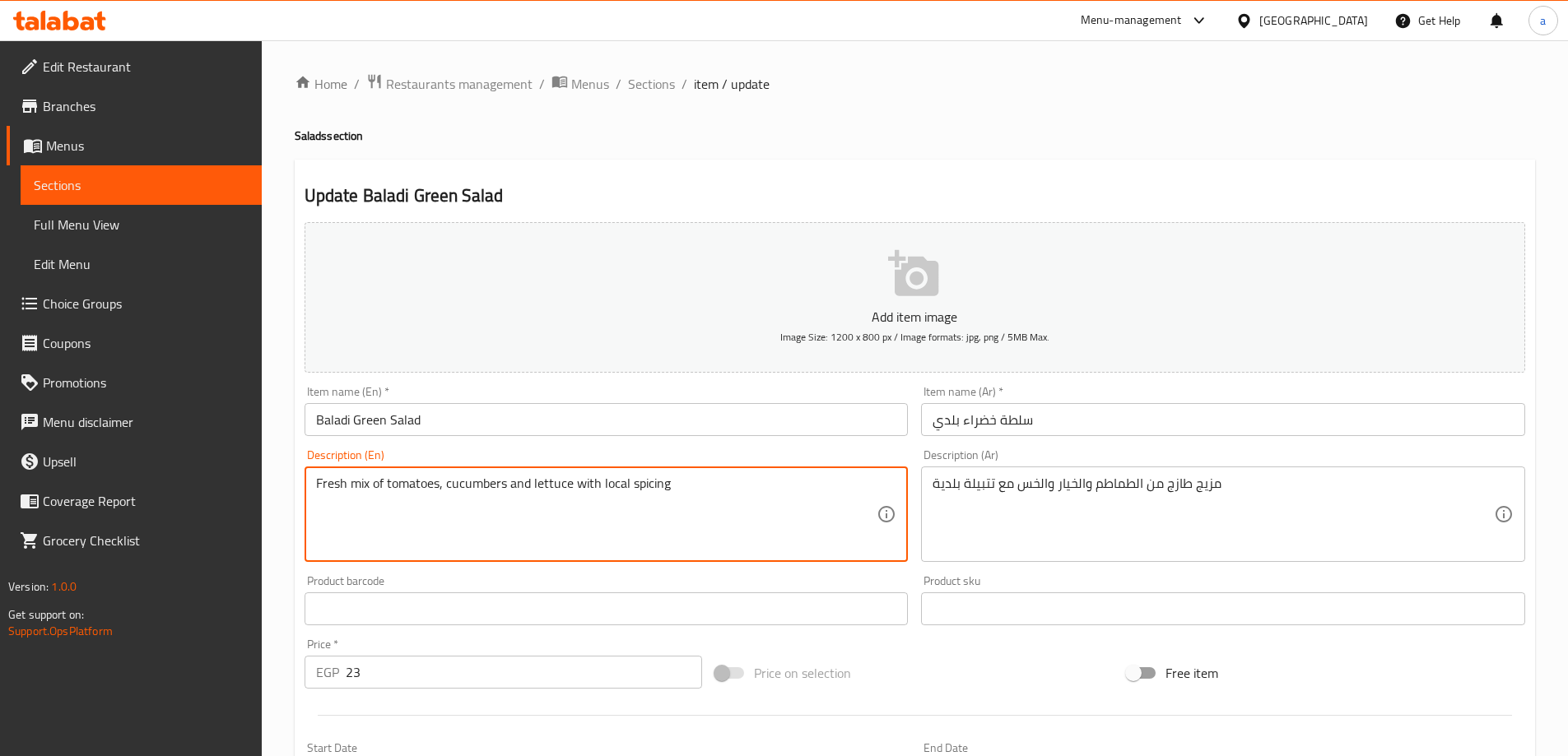
click at [621, 484] on textarea "Fresh mix of tomatoes, cucumbers and lettuce with local spicing" at bounding box center [597, 515] width 562 height 79
paste textarea "Baladi"
click at [580, 516] on textarea "Fresh mix of tomatoes, cucumbers and lettuce with Baladi spicing" at bounding box center [597, 515] width 562 height 79
click at [651, 487] on textarea "Fresh mix of tomatoes, cucumbers and lettuce with Baladi spicing" at bounding box center [597, 515] width 562 height 79
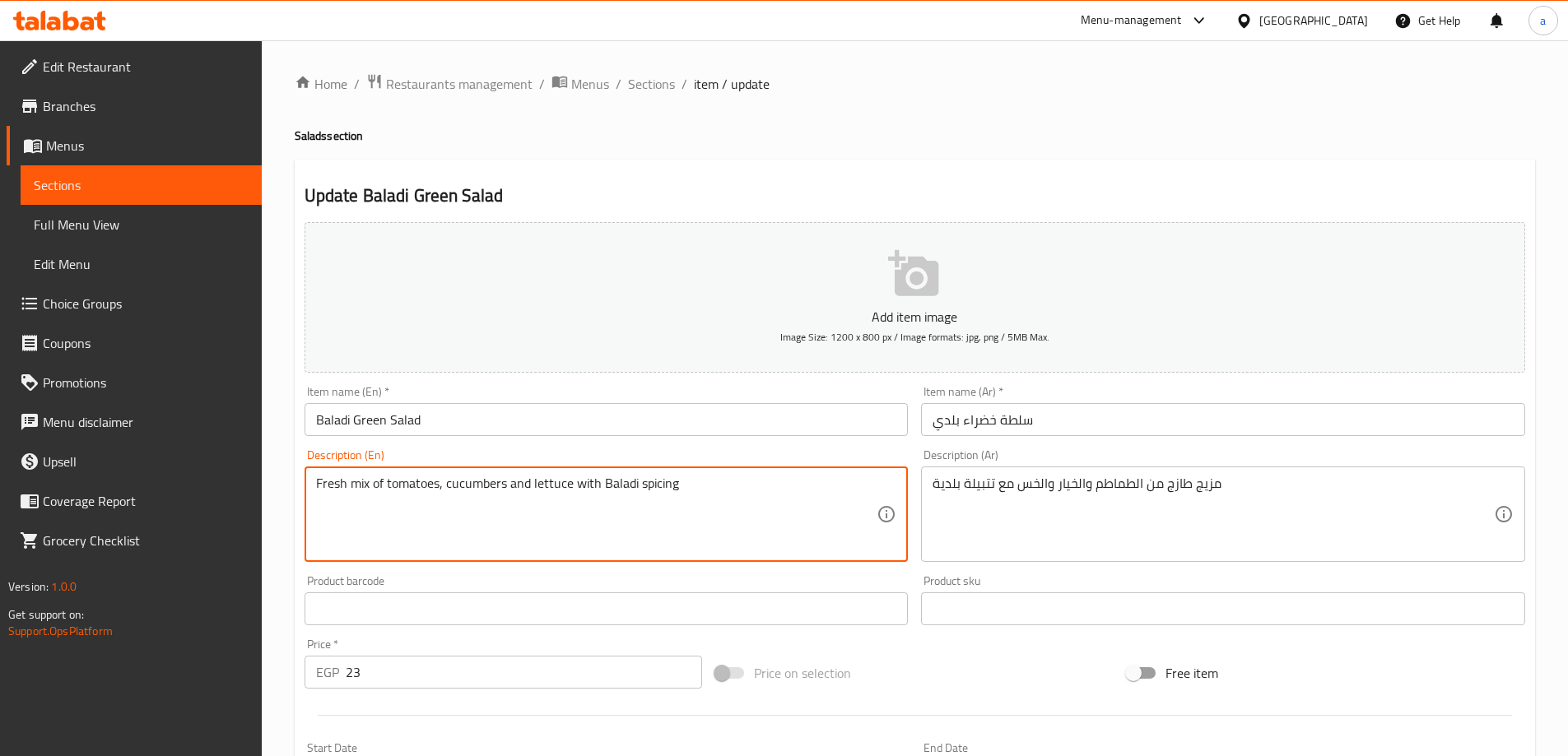
click at [651, 487] on textarea "Fresh mix of tomatoes, cucumbers and lettuce with Baladi spicing" at bounding box center [597, 515] width 562 height 79
click at [631, 497] on textarea "Fresh mix of tomatoes, cucumbers and lettuce with Baladi spicing" at bounding box center [597, 515] width 562 height 79
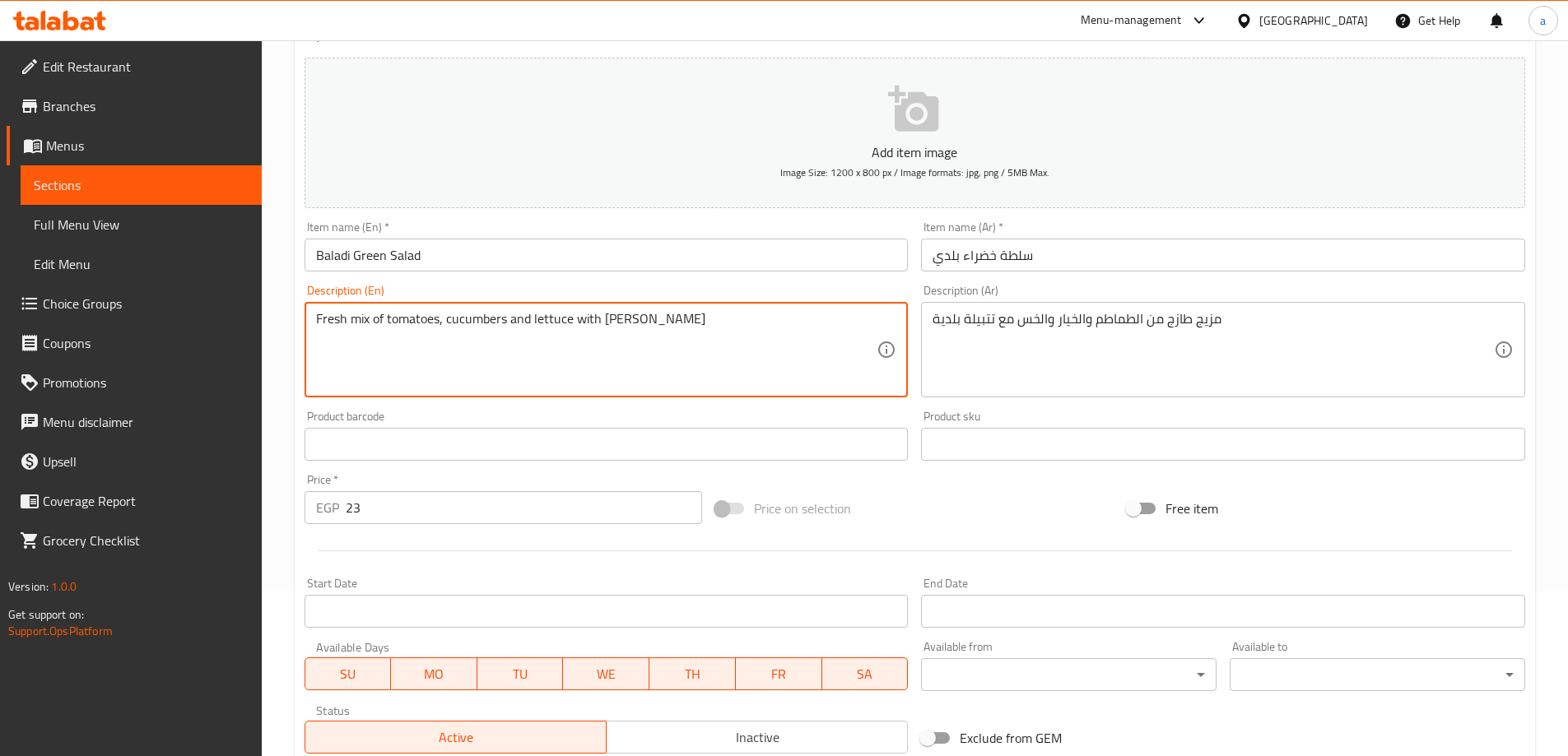
scroll to position [406, 0]
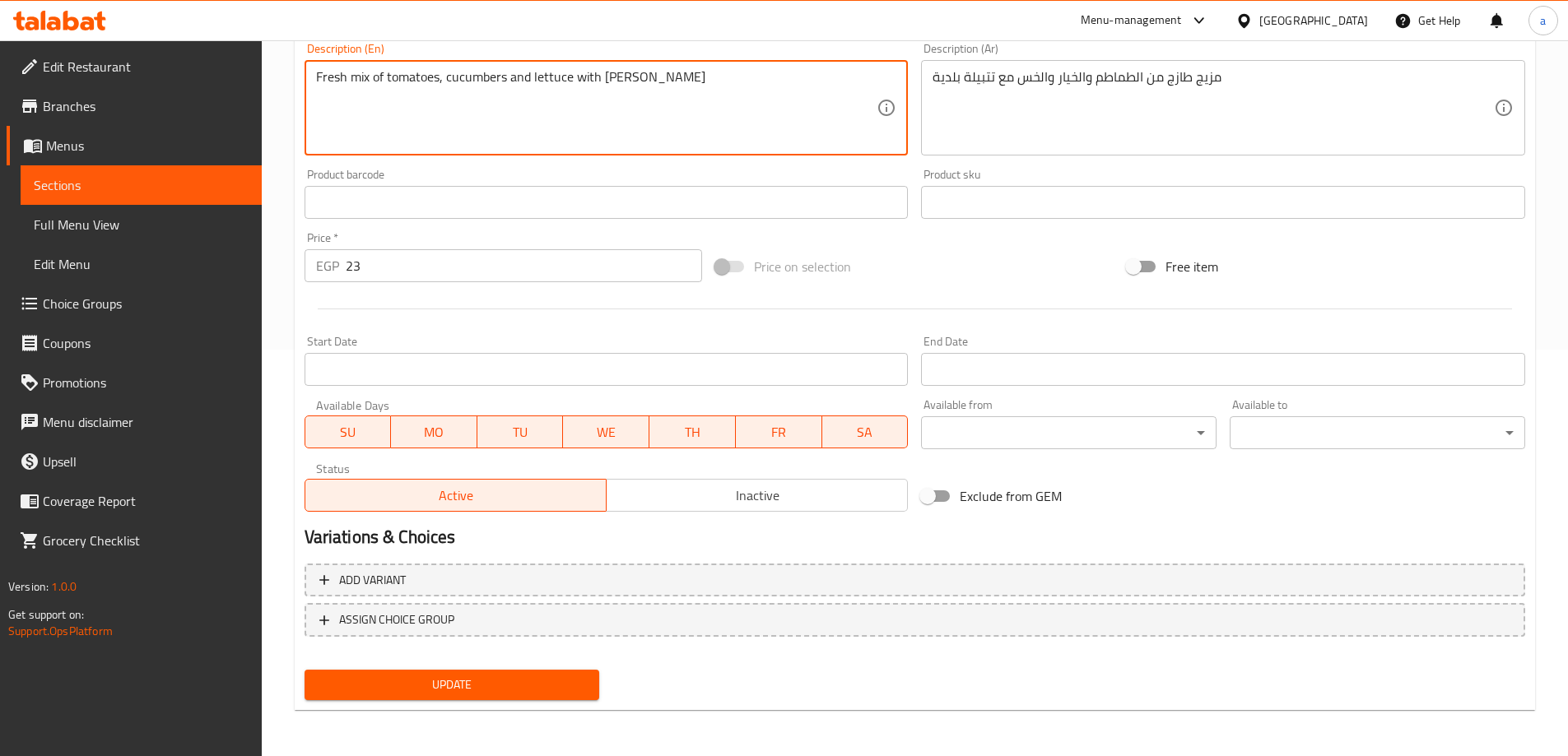
type textarea "Fresh mix of tomatoes, cucumbers and lettuce with [PERSON_NAME]"
click at [521, 672] on button "Update" at bounding box center [452, 685] width 295 height 31
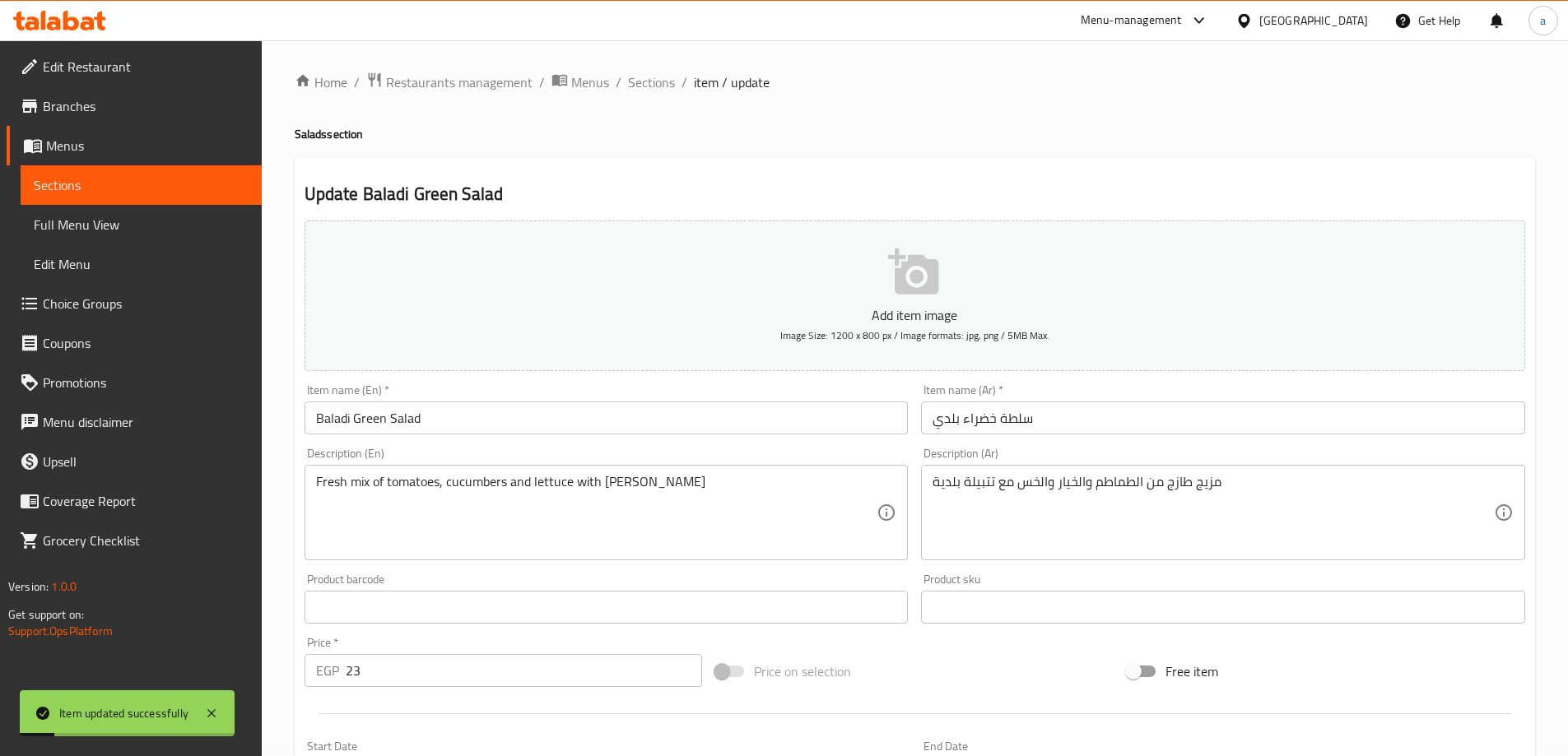
scroll to position [0, 0]
click at [653, 84] on span "Sections" at bounding box center [651, 84] width 47 height 20
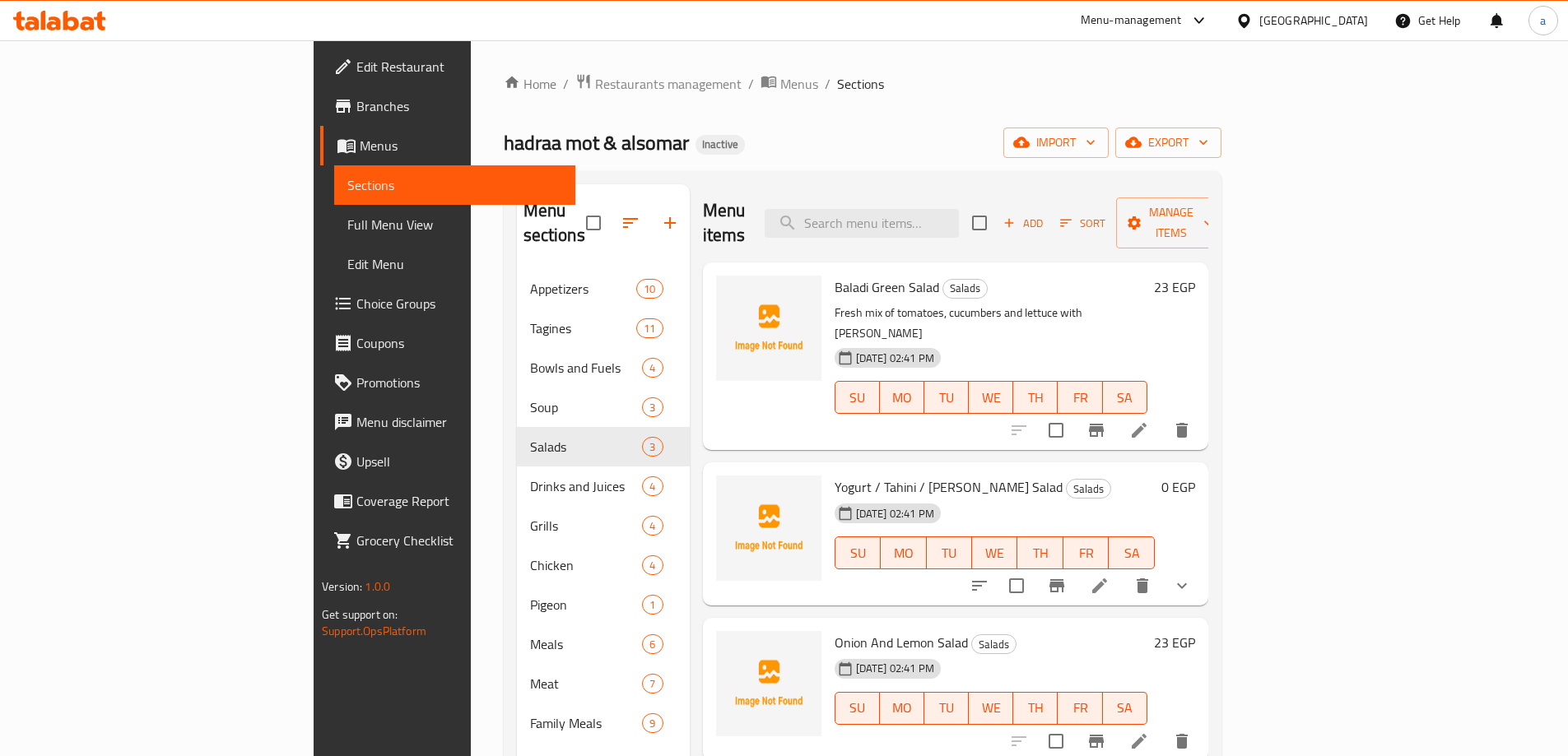
click at [837, 57] on div "Home / Restaurants management / Menus / Sections hadraa mot & alsomar Inactive …" at bounding box center [862, 513] width 784 height 946
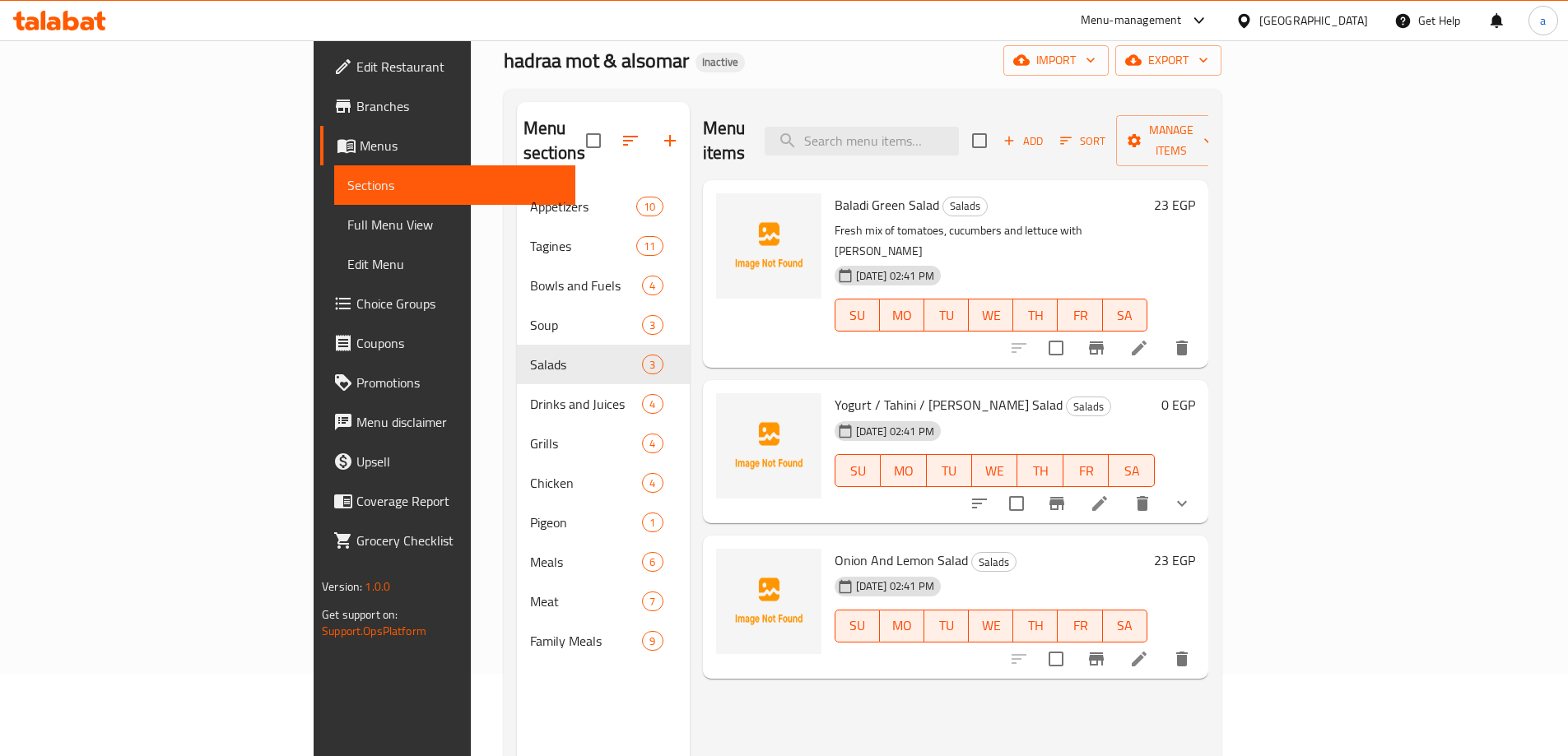
click at [966, 54] on div "hadraa mot & alsomar Inactive import export" at bounding box center [862, 61] width 718 height 31
click at [1122, 489] on li at bounding box center [1099, 503] width 46 height 30
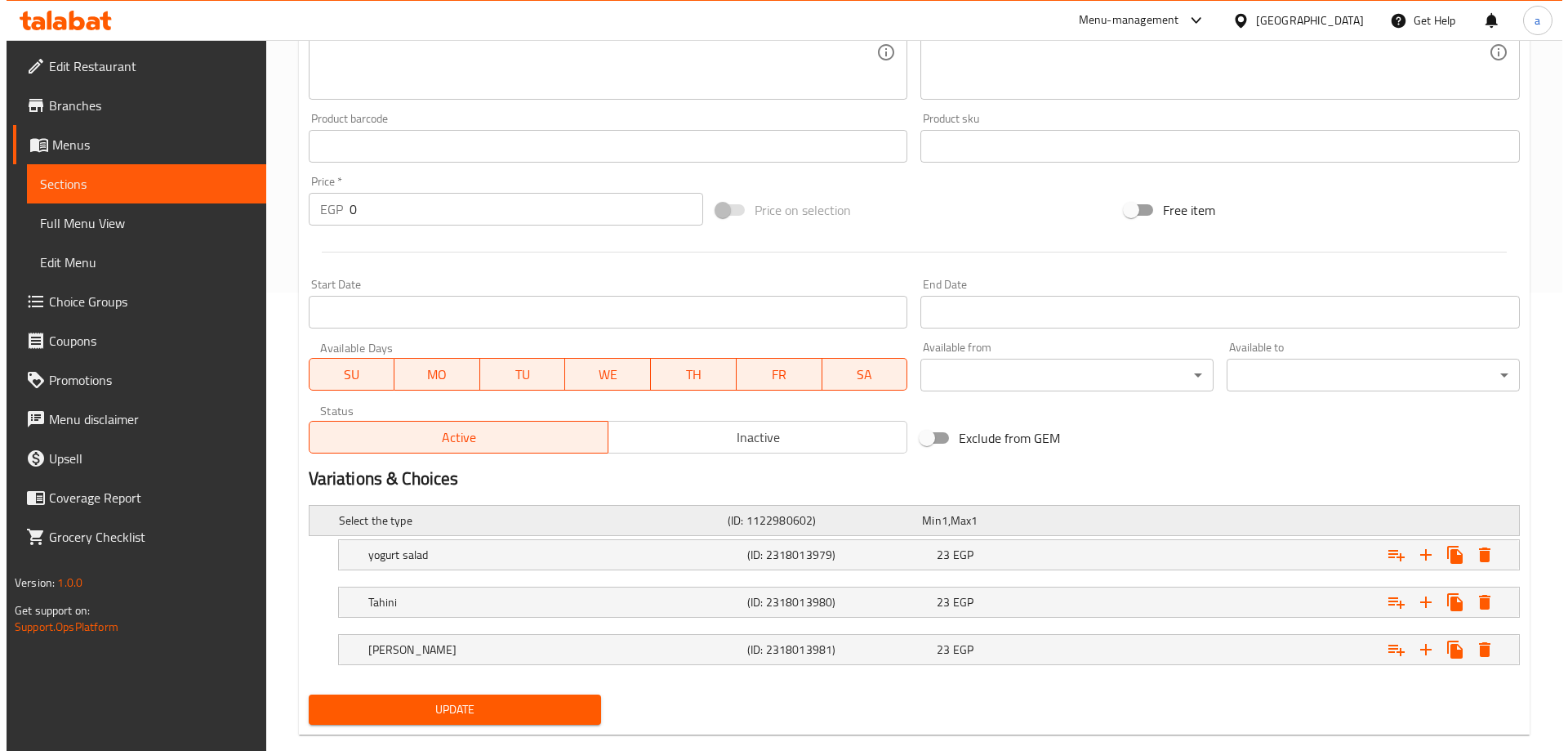
scroll to position [488, 0]
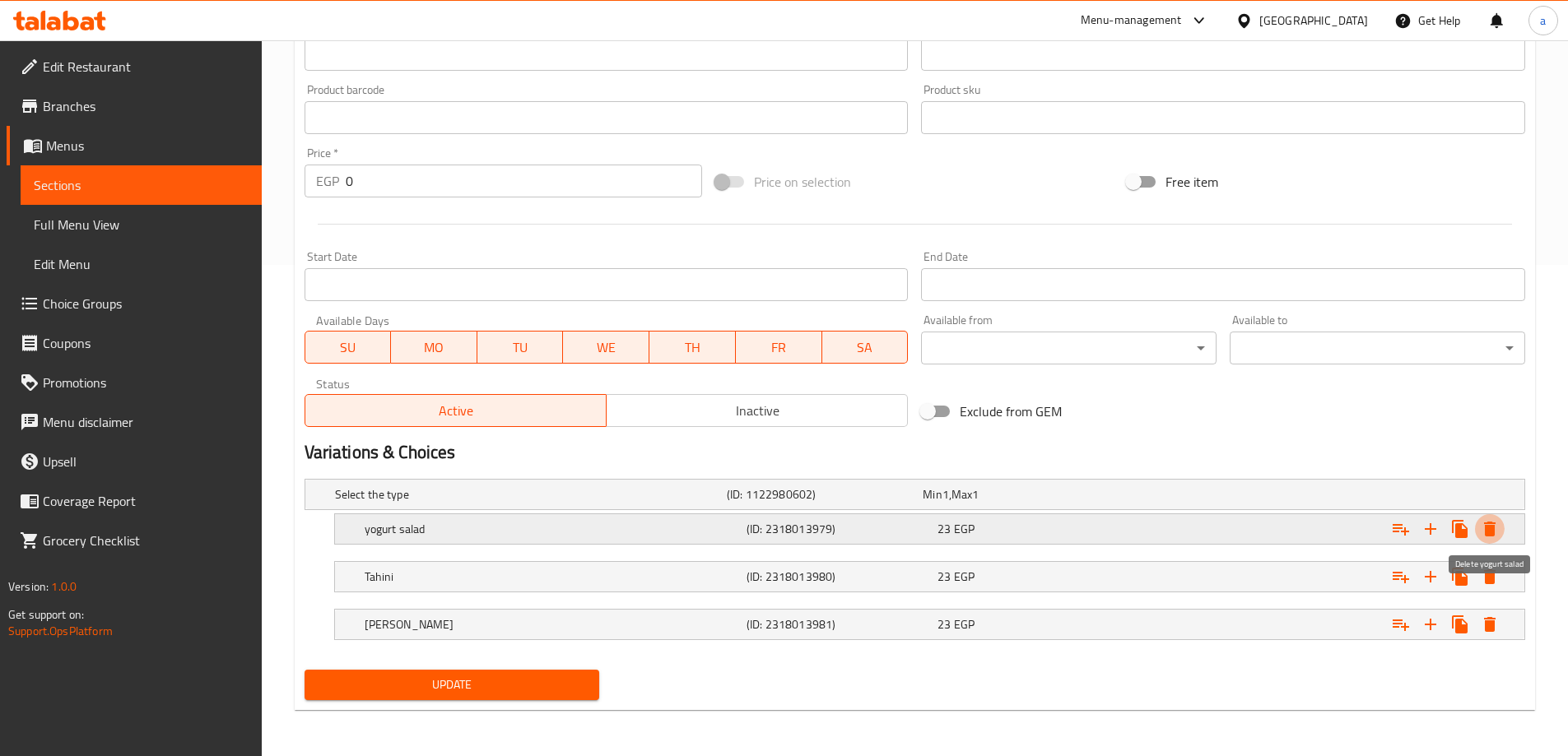
click at [1480, 532] on icon "Expand" at bounding box center [1489, 528] width 20 height 20
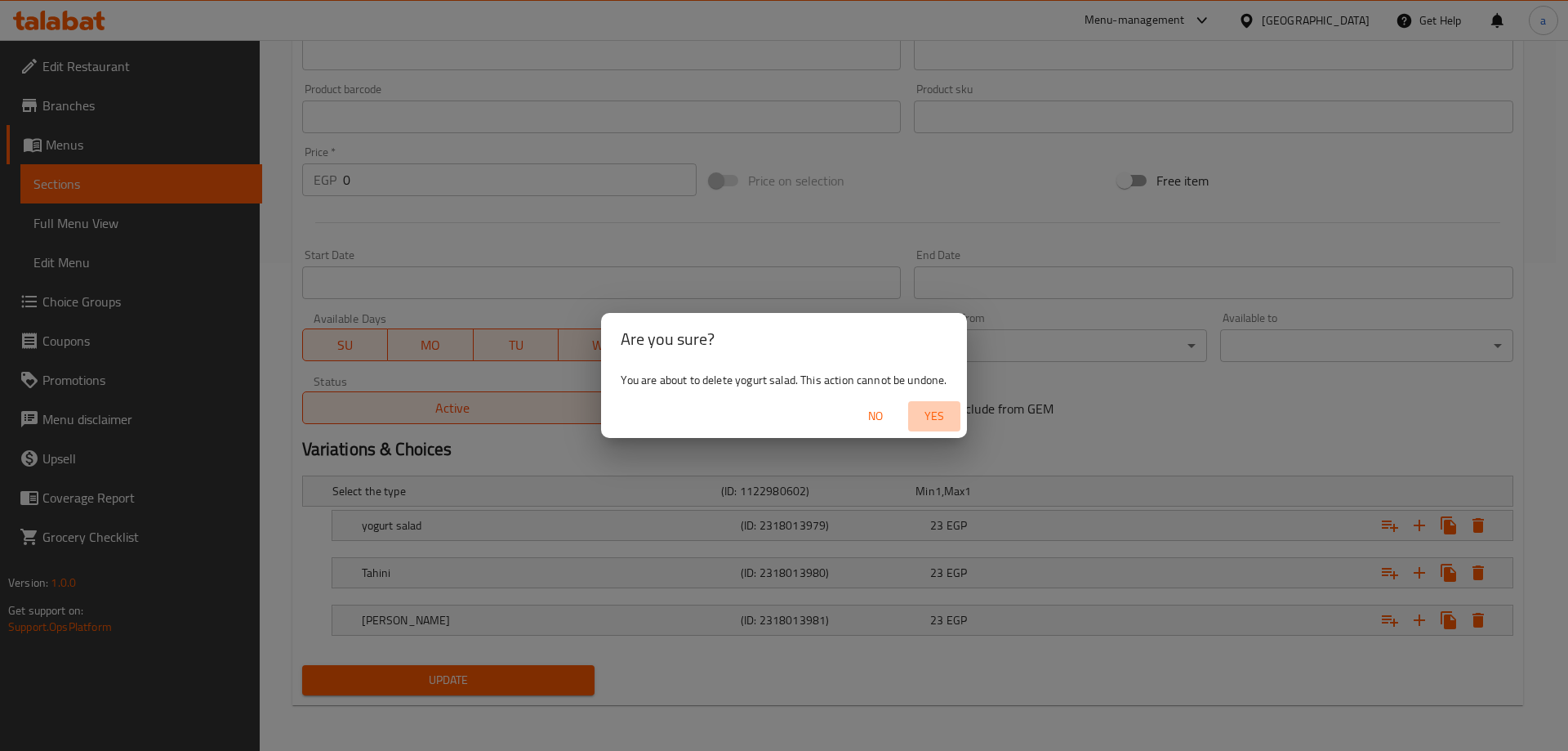
click at [917, 406] on span "Yes" at bounding box center [934, 416] width 39 height 20
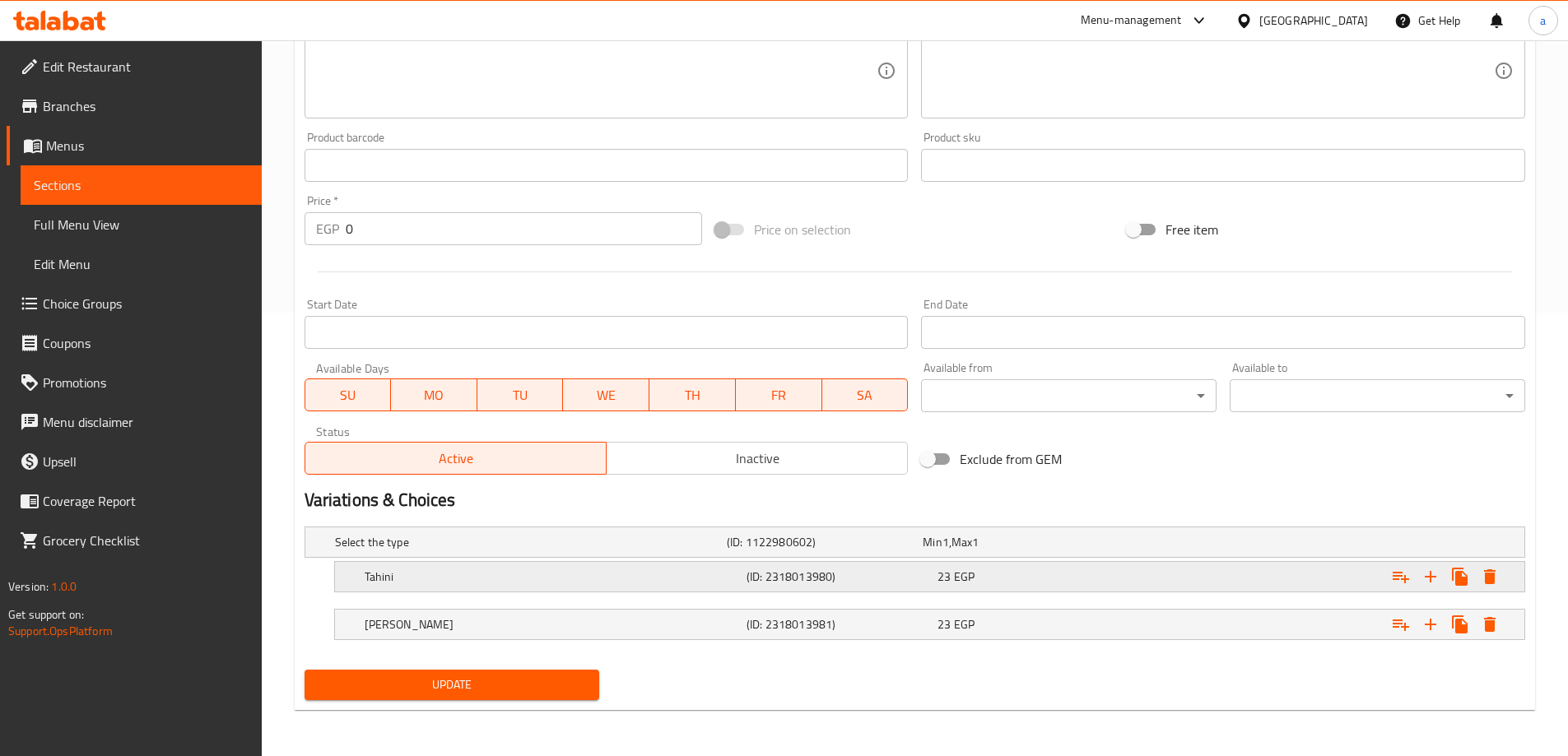
click at [1490, 587] on button "Expand" at bounding box center [1489, 577] width 30 height 30
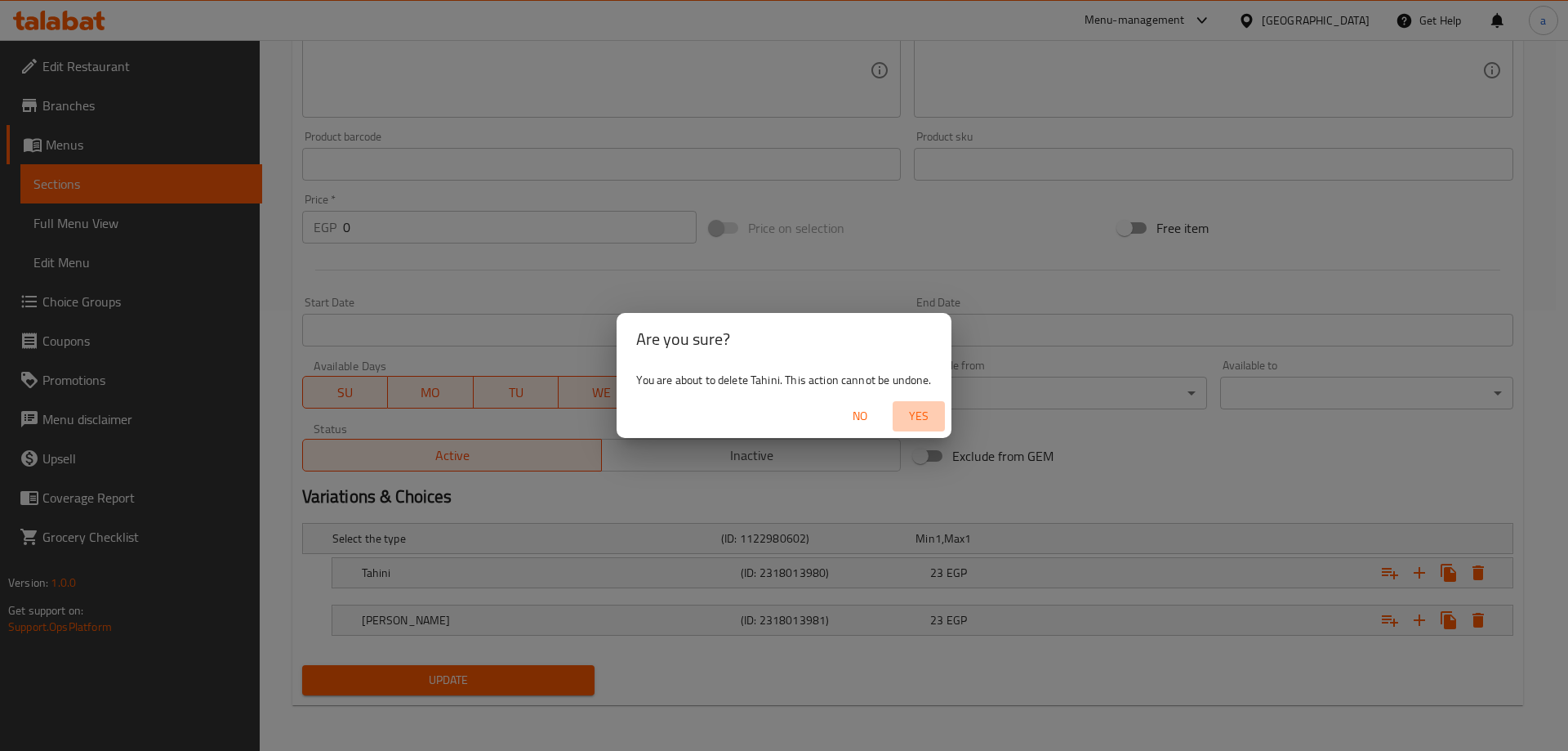
click at [939, 410] on button "Yes" at bounding box center [919, 416] width 53 height 31
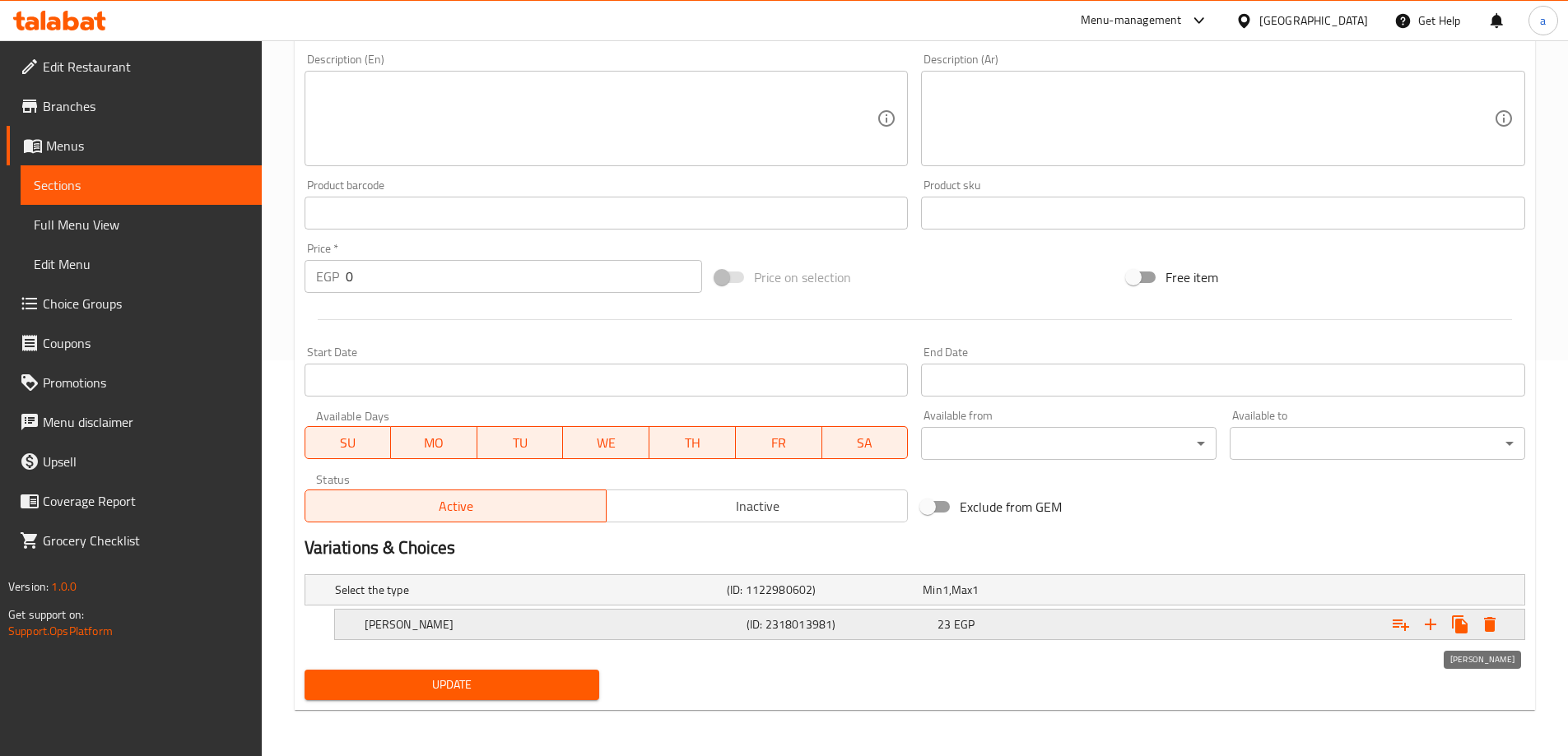
click at [1479, 622] on button "Expand" at bounding box center [1489, 624] width 30 height 30
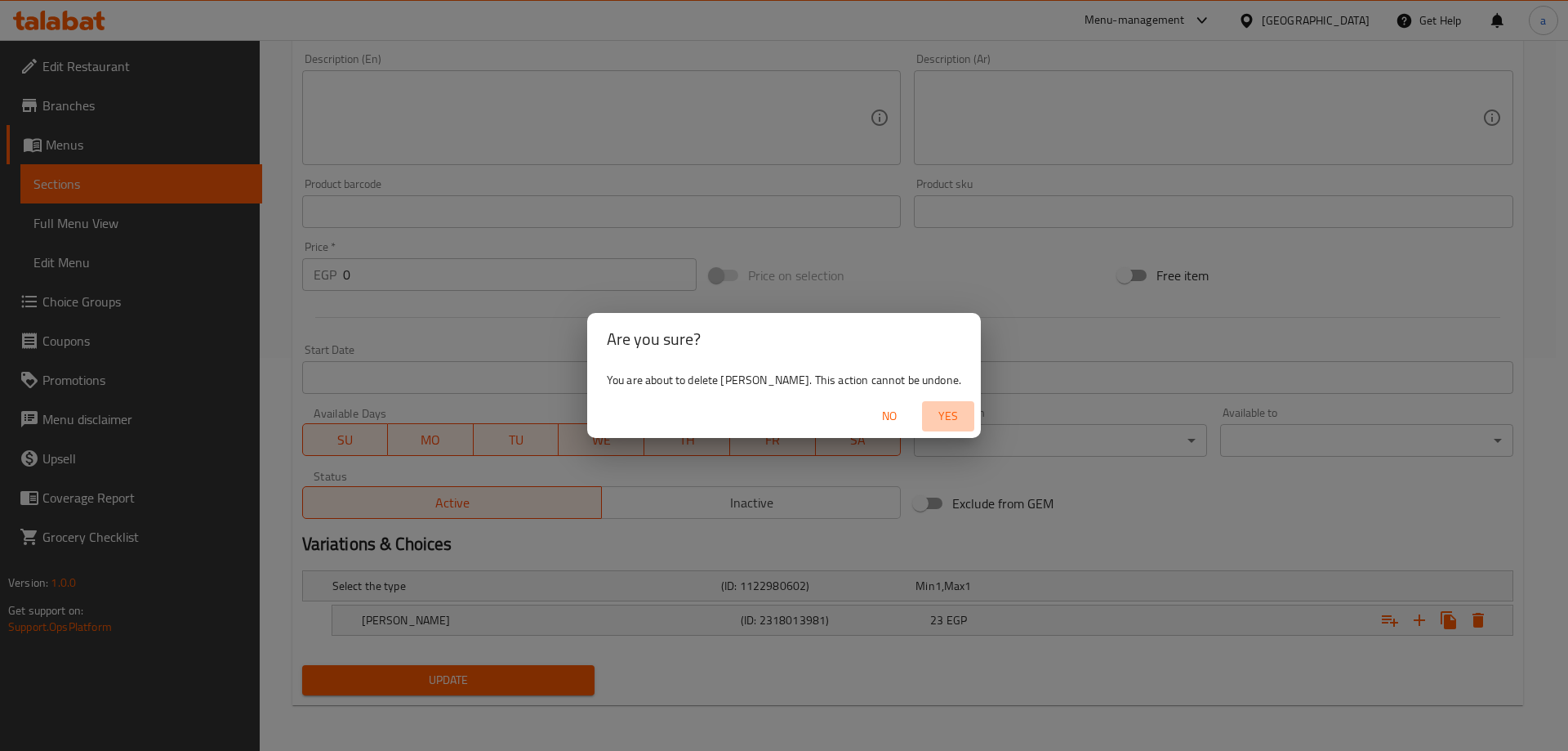
click at [928, 423] on span "Yes" at bounding box center [948, 416] width 39 height 20
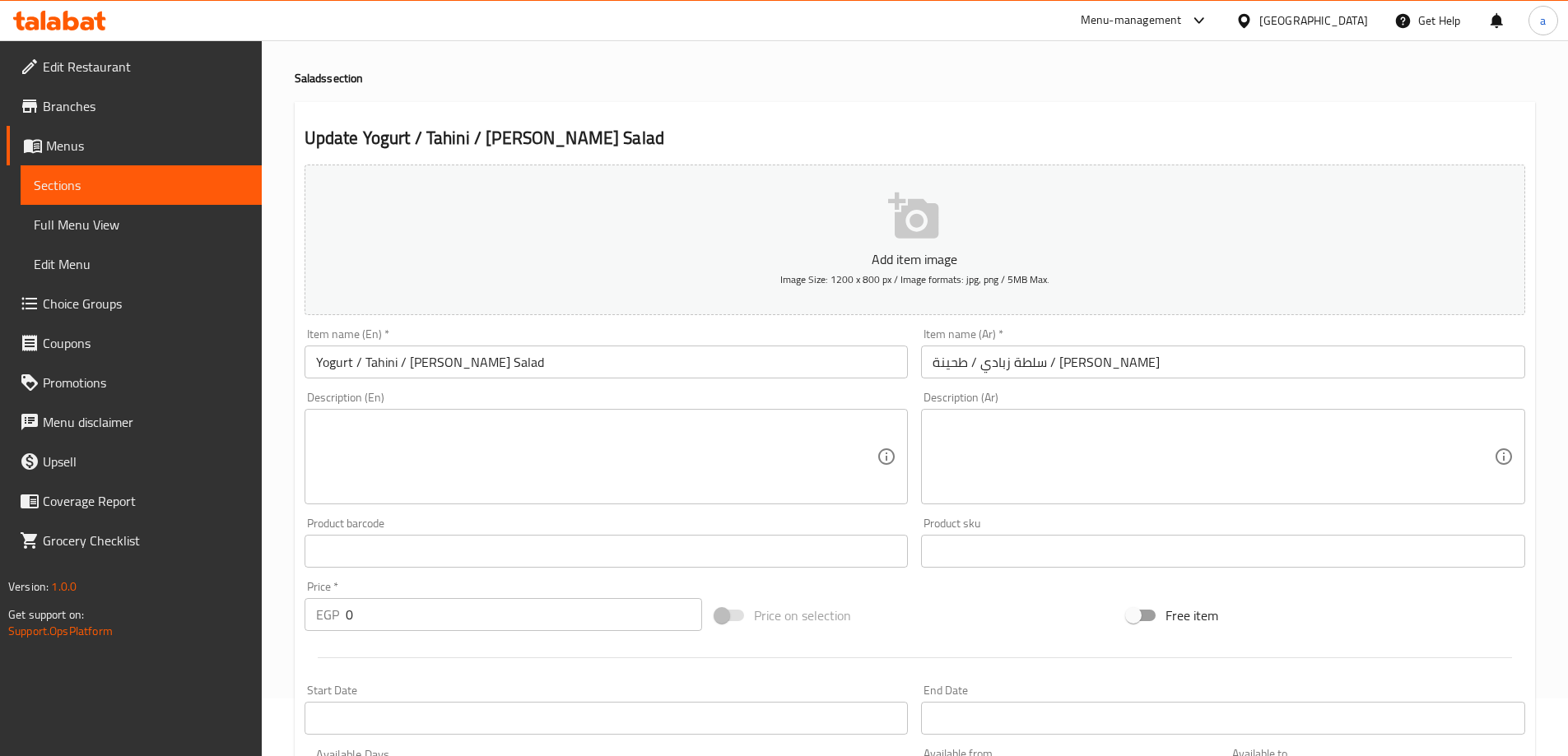
scroll to position [0, 0]
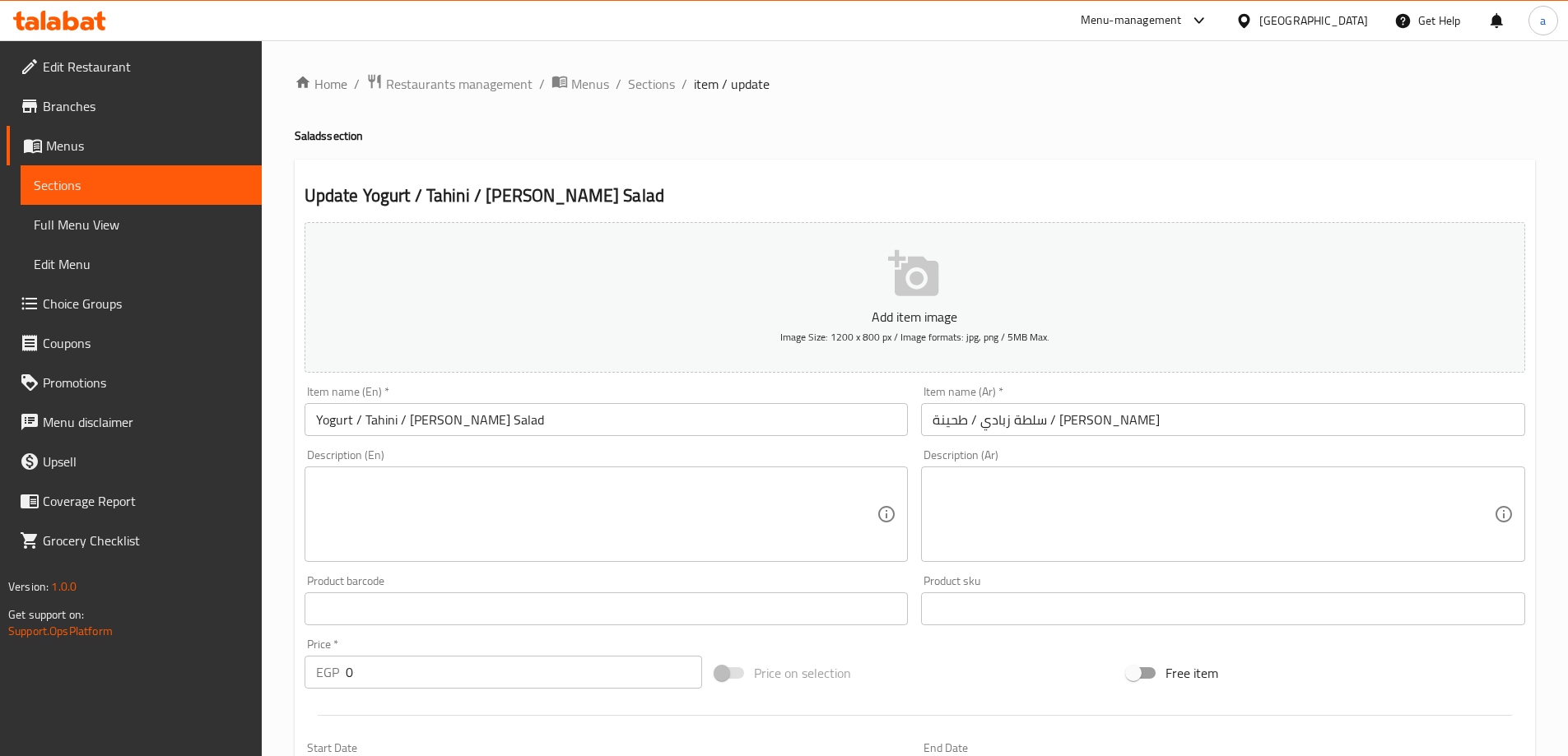
click at [328, 422] on input "Yogurt / Tahini / Baba Ghanoush Salad" at bounding box center [607, 419] width 604 height 33
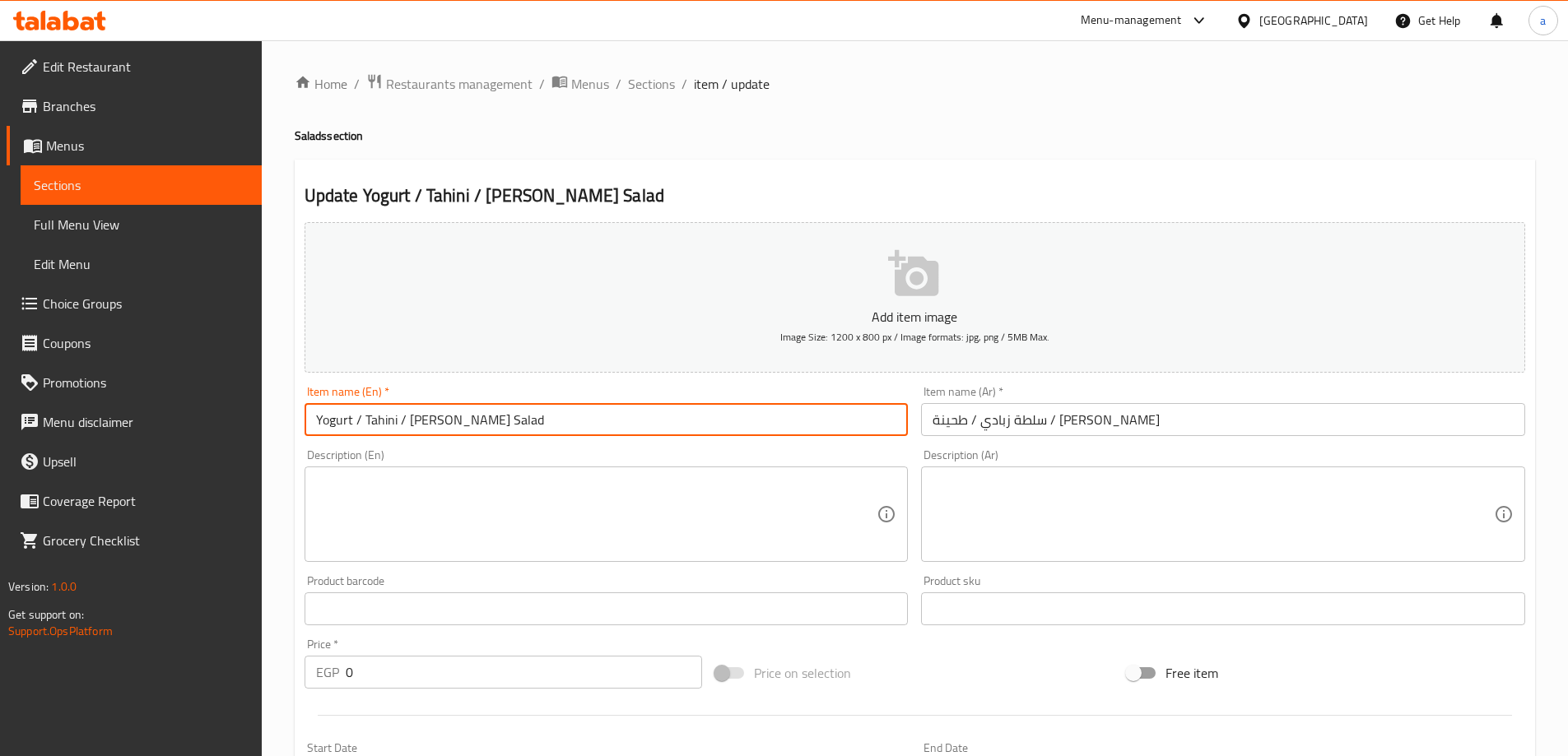
click at [328, 422] on input "Yogurt / Tahini / Baba Ghanoush Salad" at bounding box center [607, 419] width 604 height 33
click at [1050, 421] on input "سلطة زبادي / طحينة / بابا غنوج" at bounding box center [1223, 419] width 604 height 33
click at [381, 423] on input "Yogurt / Tahini / Baba Ghanoush Salad" at bounding box center [607, 419] width 604 height 33
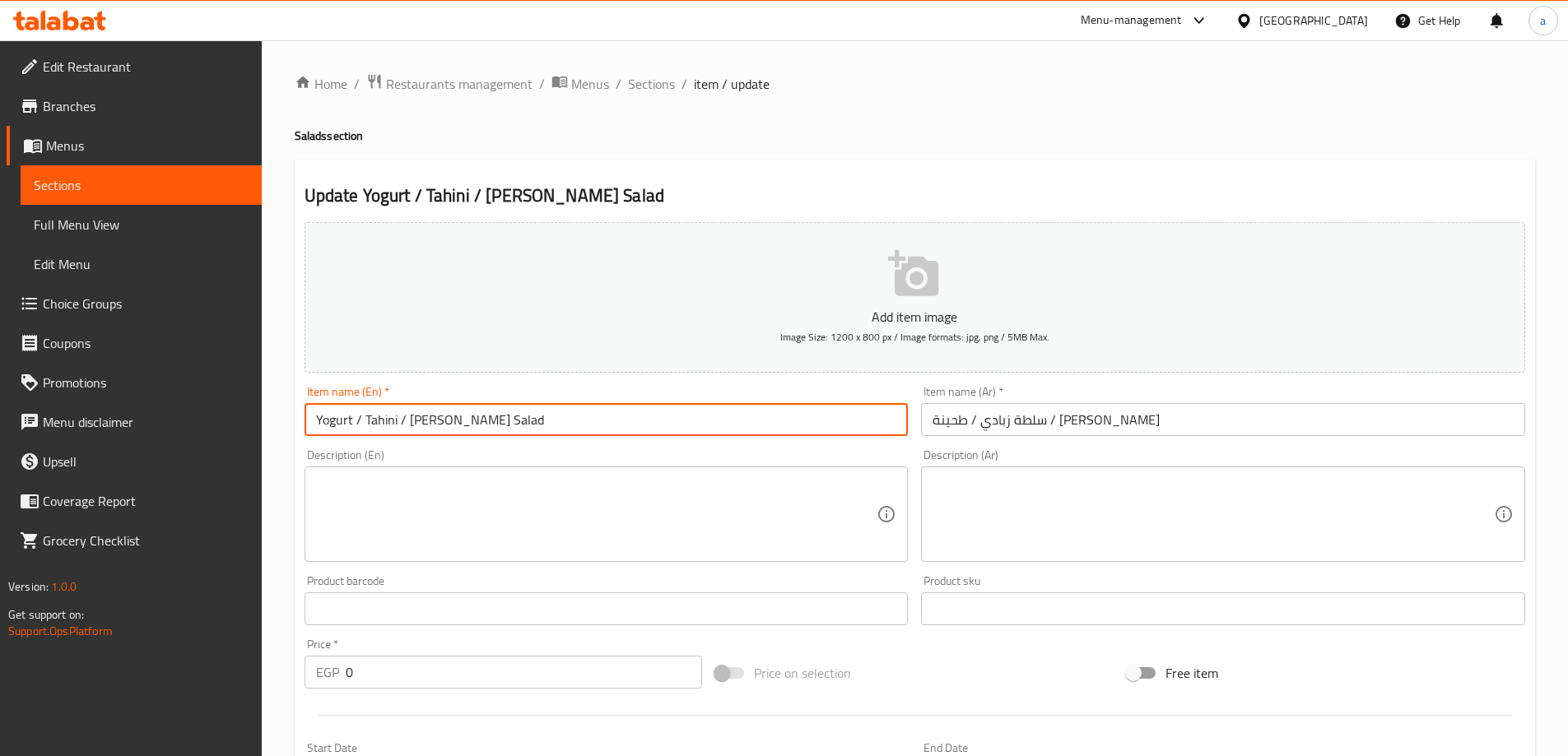
click at [1027, 429] on input "سلطة زبادي / طحينة / بابا غنوج" at bounding box center [1223, 419] width 604 height 33
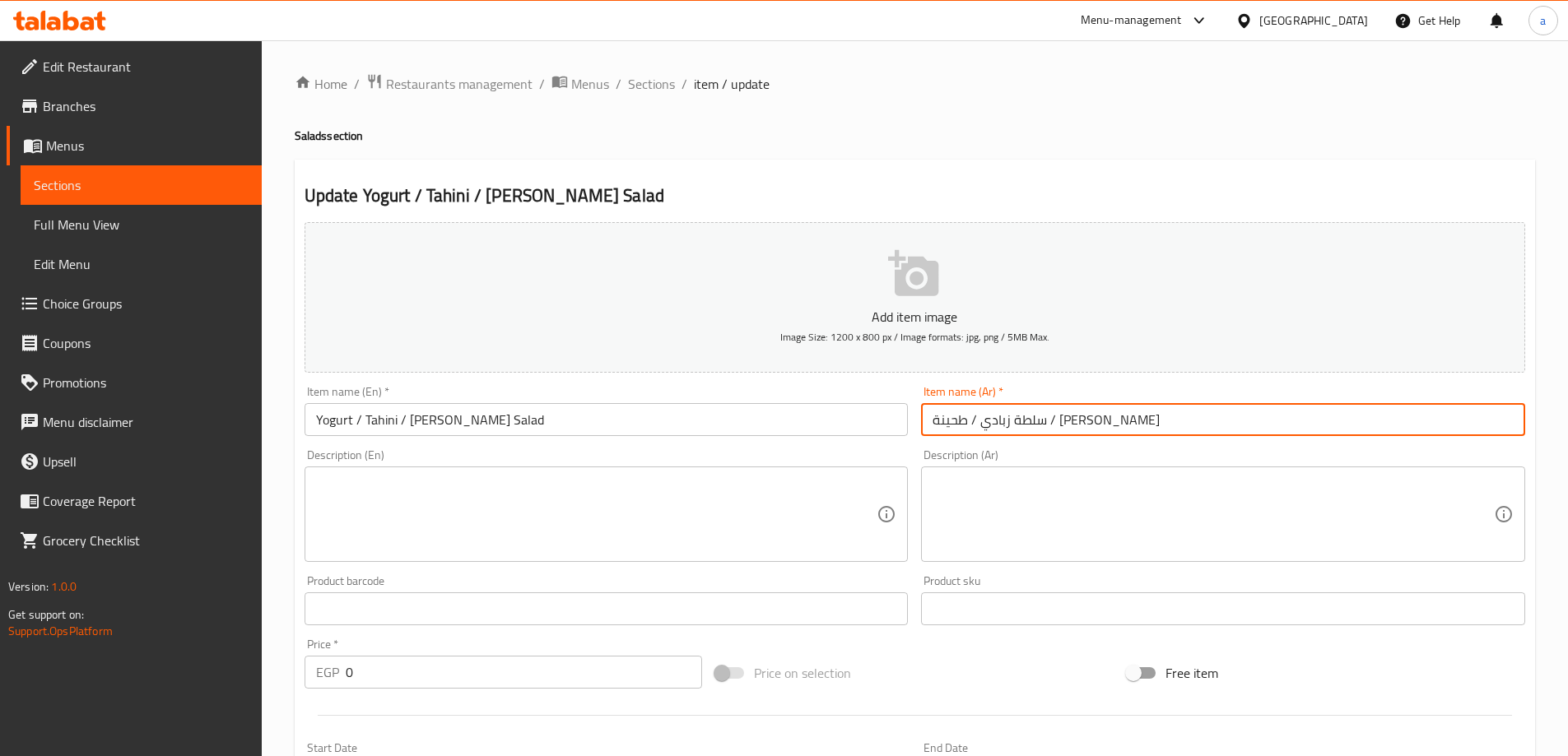
click at [1020, 425] on input "سلطة زبادي / طحينة / بابا غنوج" at bounding box center [1223, 419] width 604 height 33
paste input "Tahini"
type input "سلطة زبادي / طحينة / بابا غنوج"
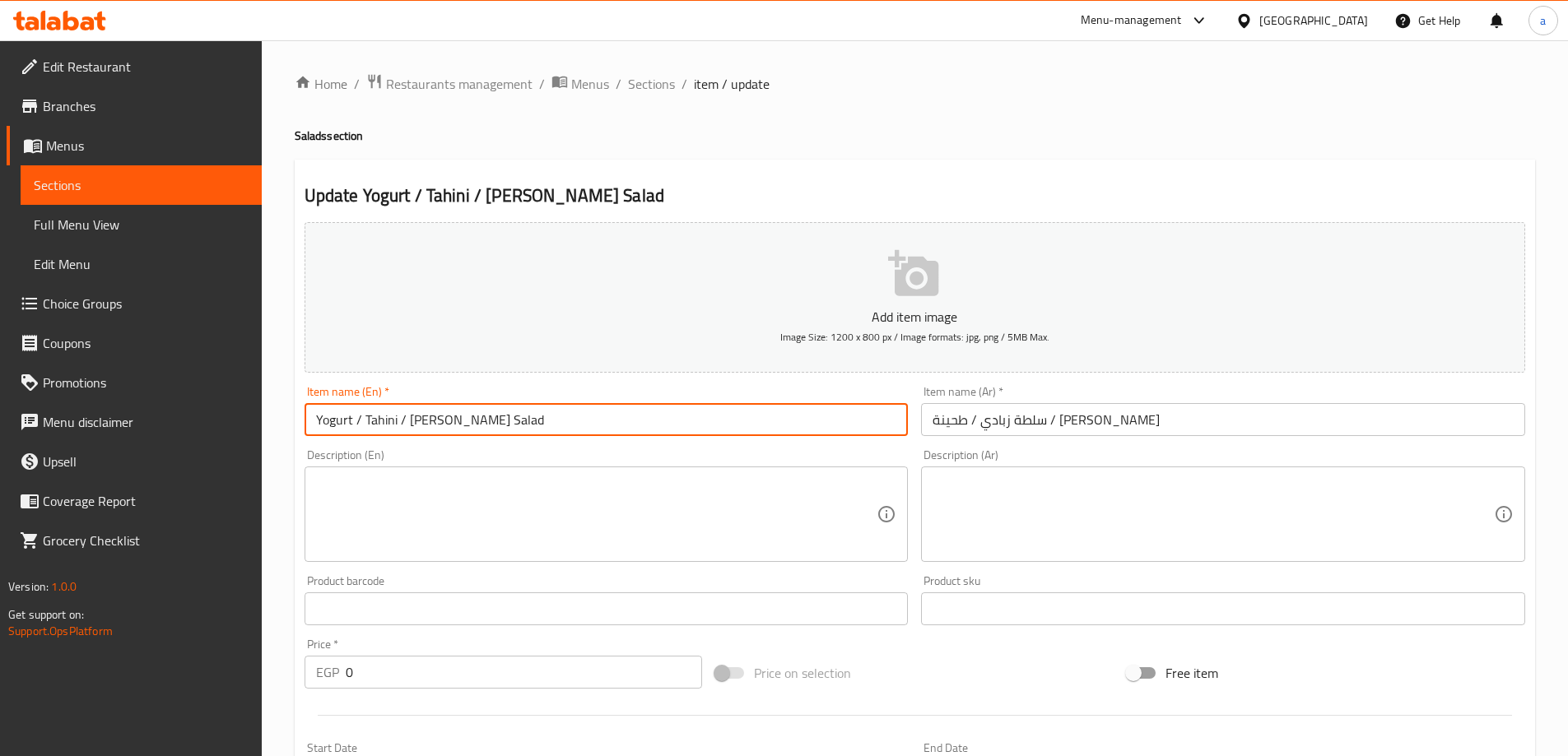
drag, startPoint x: 491, startPoint y: 420, endPoint x: 410, endPoint y: 426, distance: 81.2
click at [410, 426] on input "Yogurt / Tahini / Baba Ghanoush Salad" at bounding box center [607, 419] width 604 height 33
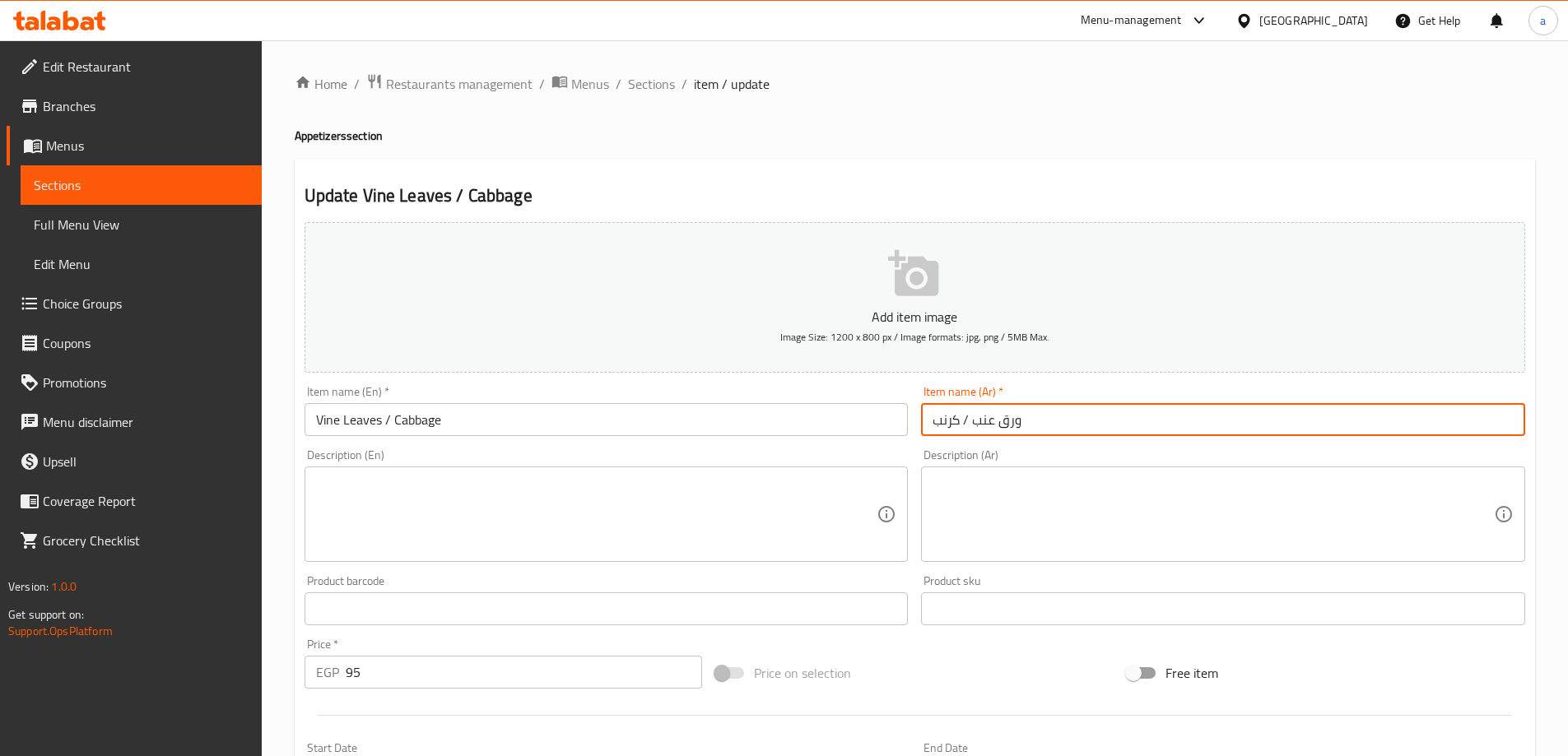
click at [93, 298] on span "Choice Groups" at bounding box center [145, 303] width 206 height 20
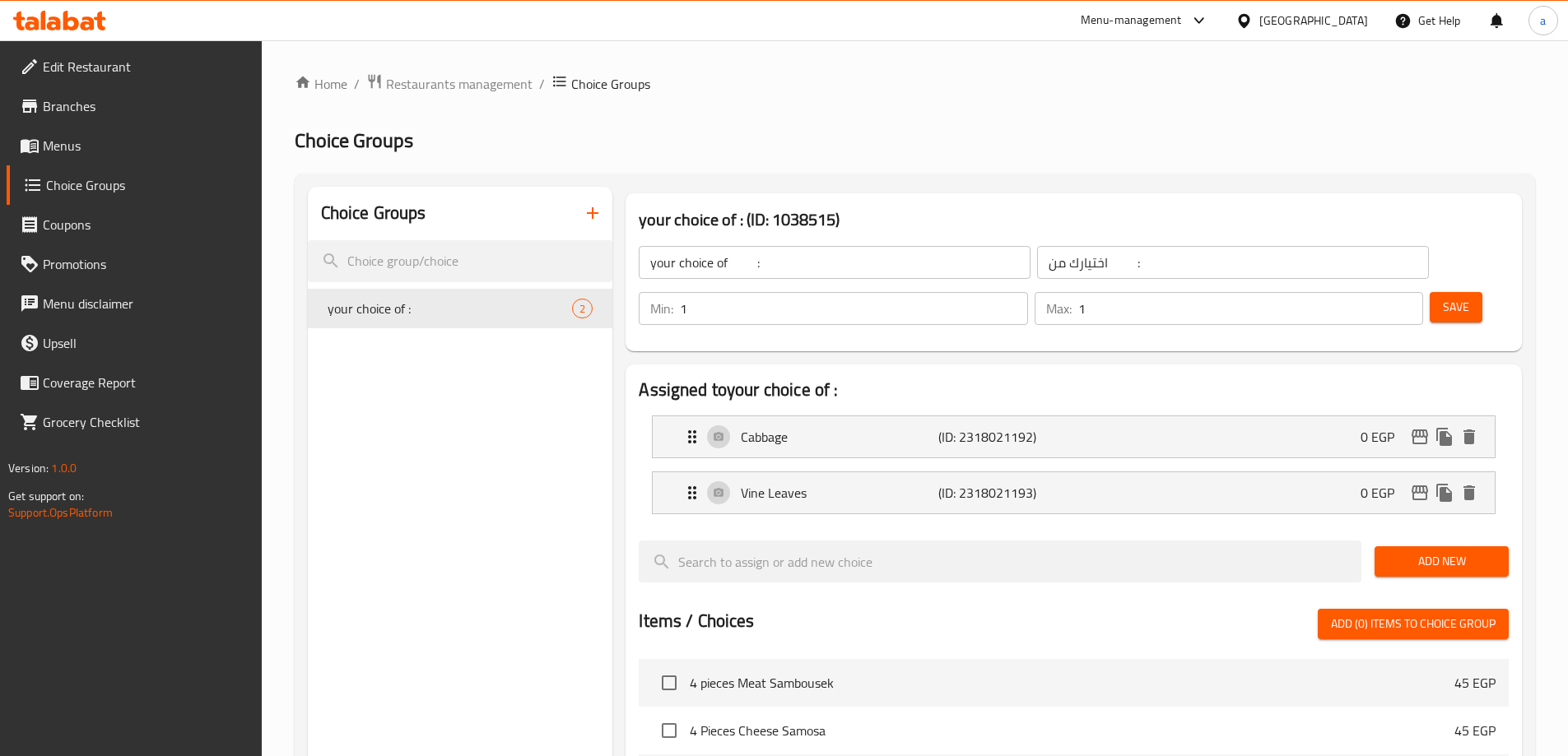
click at [592, 210] on icon "button" at bounding box center [592, 212] width 11 height 11
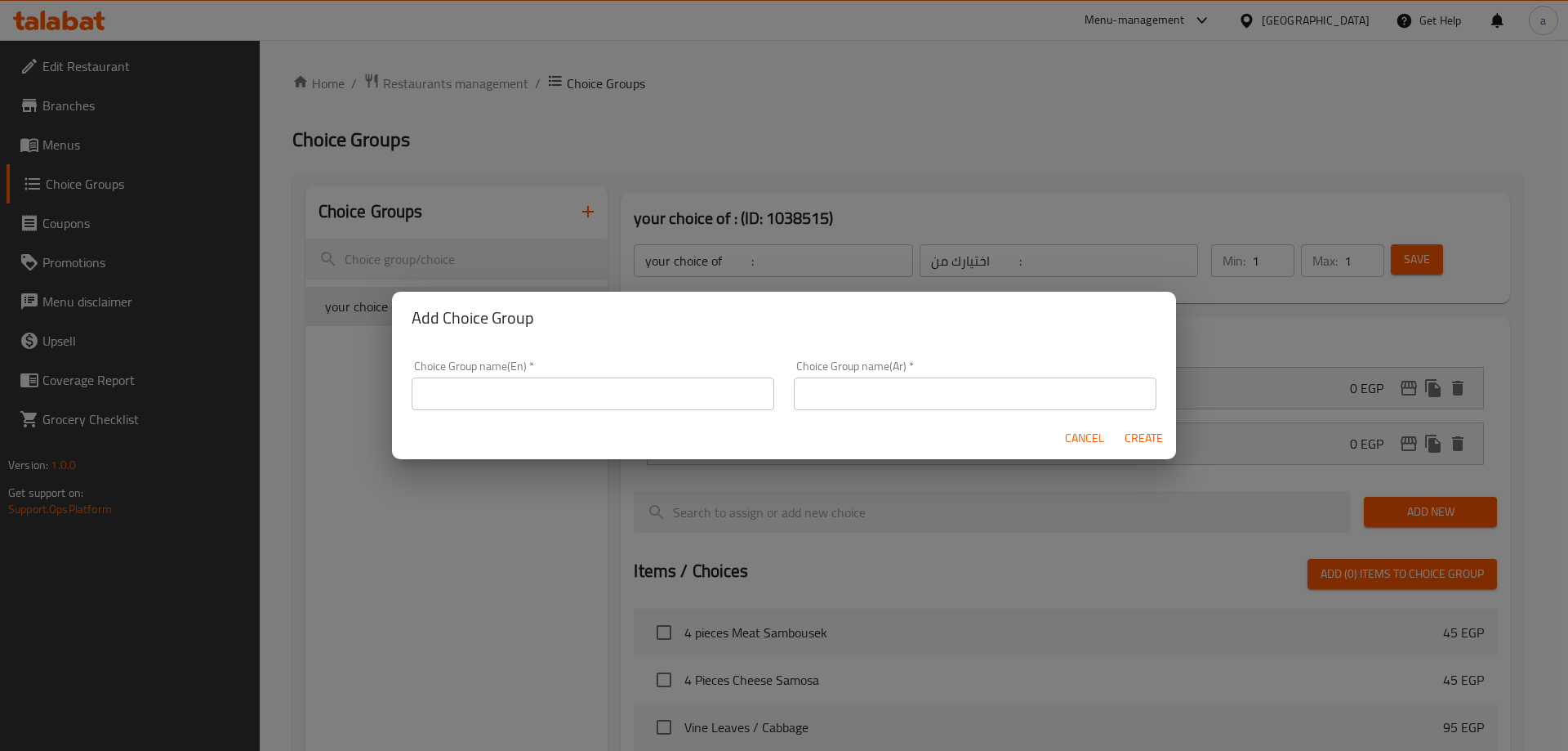
click at [568, 399] on input "text" at bounding box center [593, 393] width 363 height 33
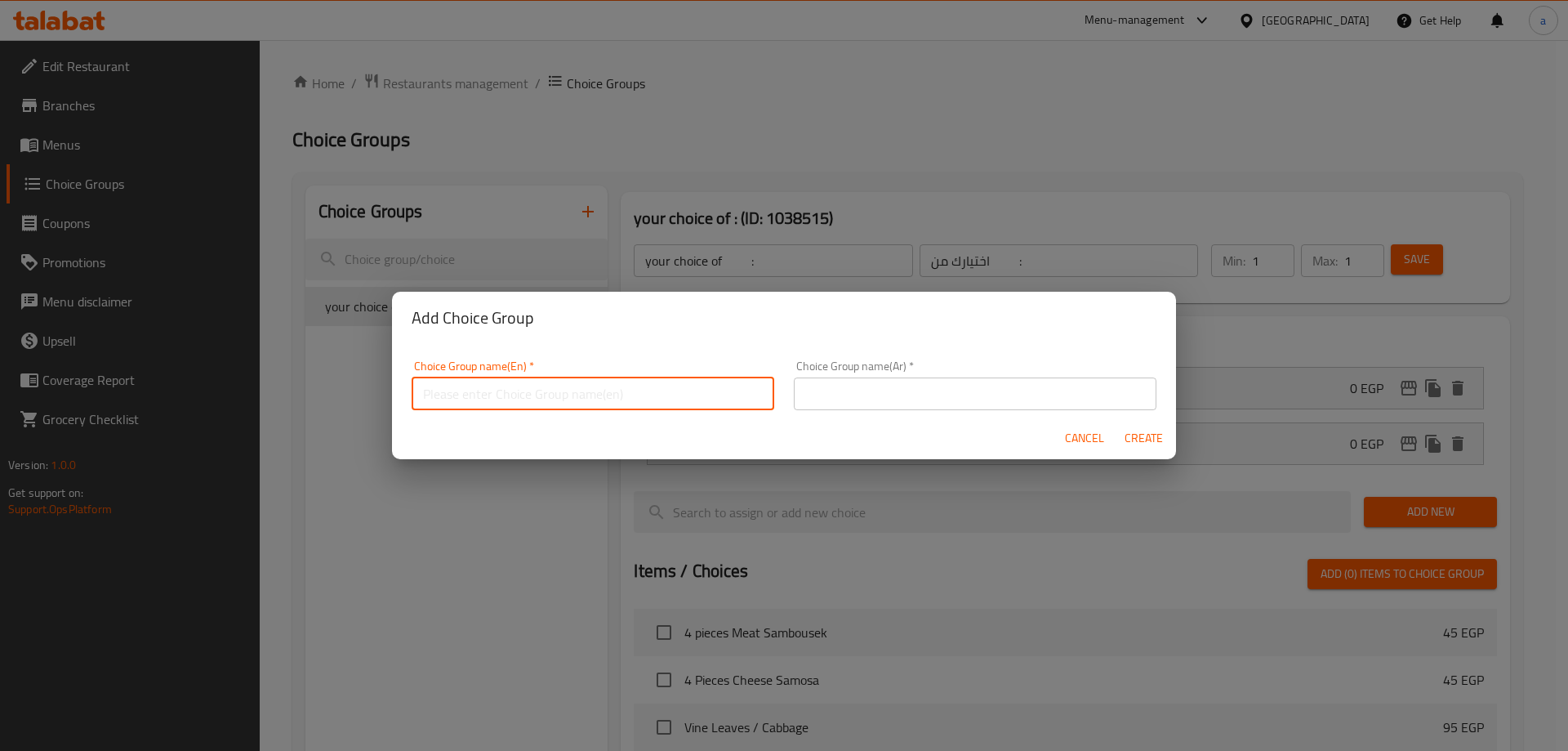
type input "your choice of :"
click at [827, 396] on input "text" at bounding box center [975, 393] width 363 height 33
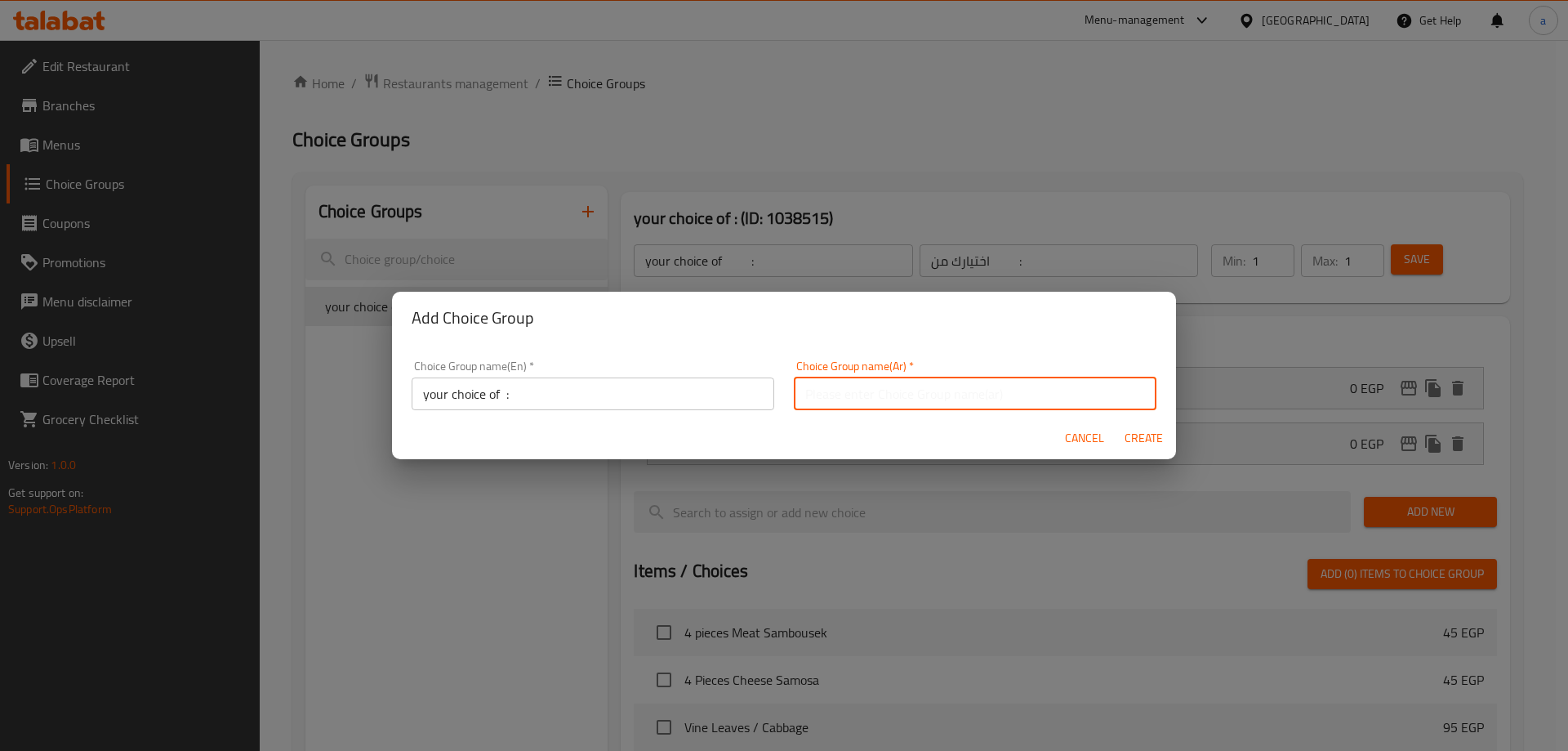
type input "اختيارك من :"
click at [1144, 450] on button "Create" at bounding box center [1144, 438] width 53 height 31
type input "your choice of :"
type input "اختيارك من :"
type input "0"
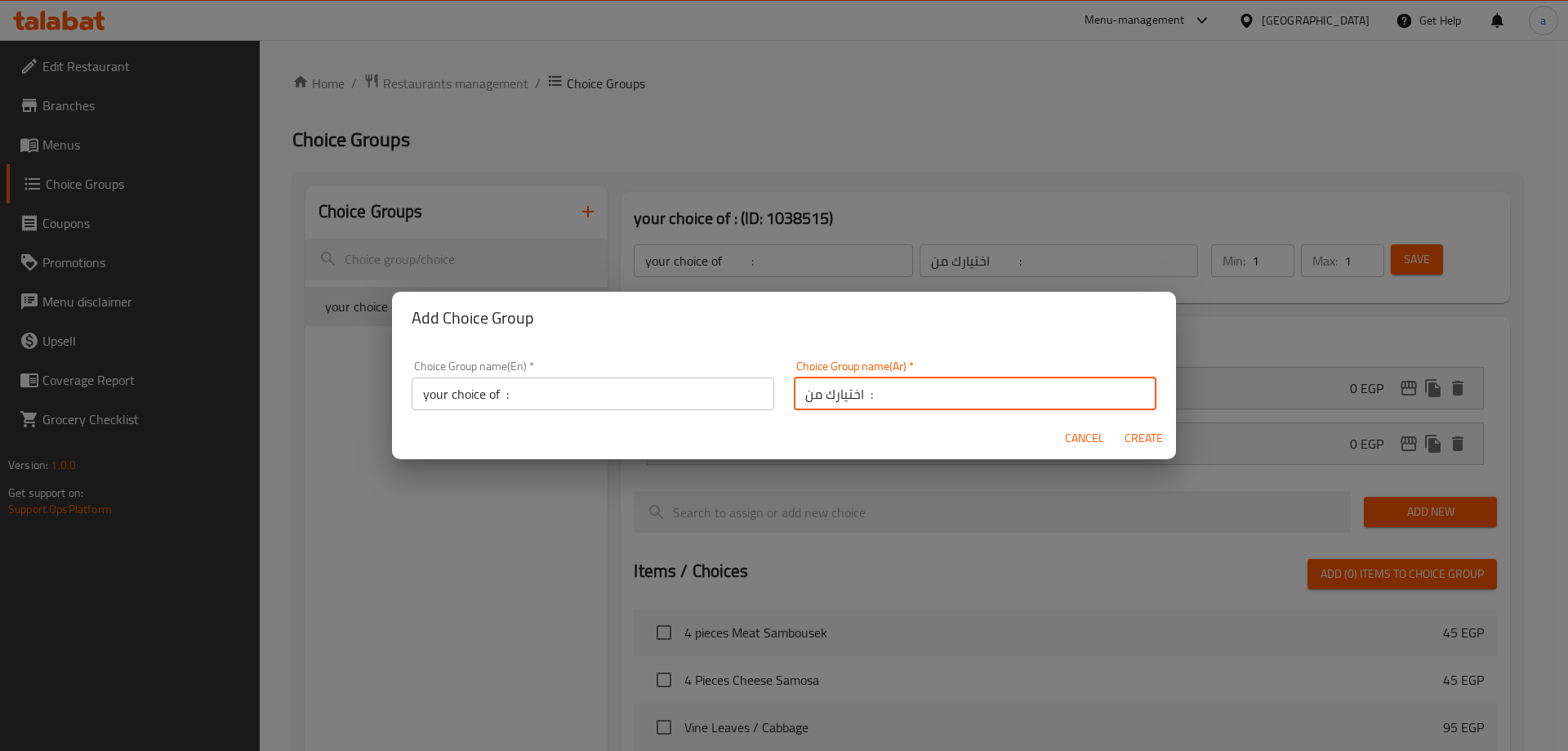
type input "0"
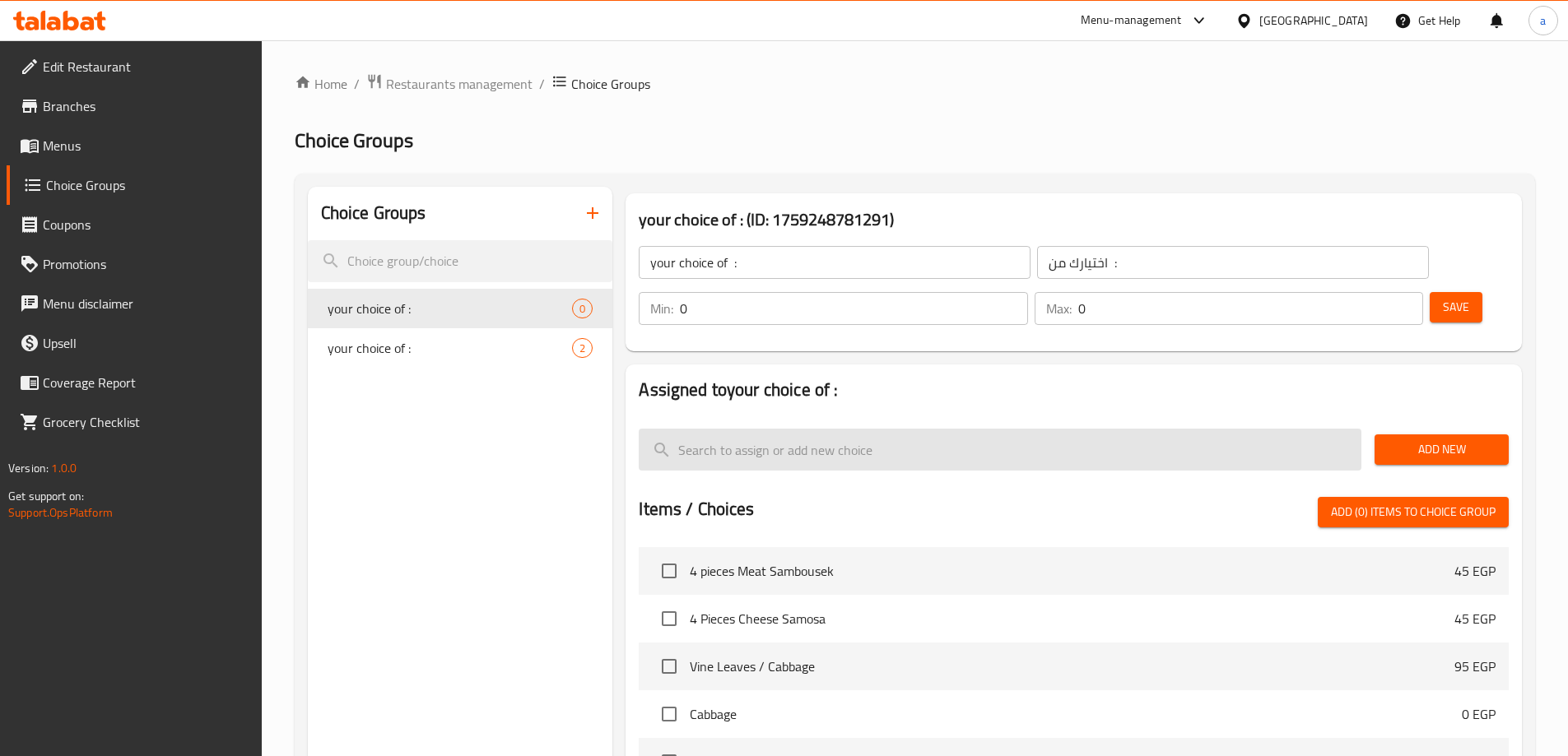
click at [1113, 428] on input "search" at bounding box center [1000, 449] width 723 height 42
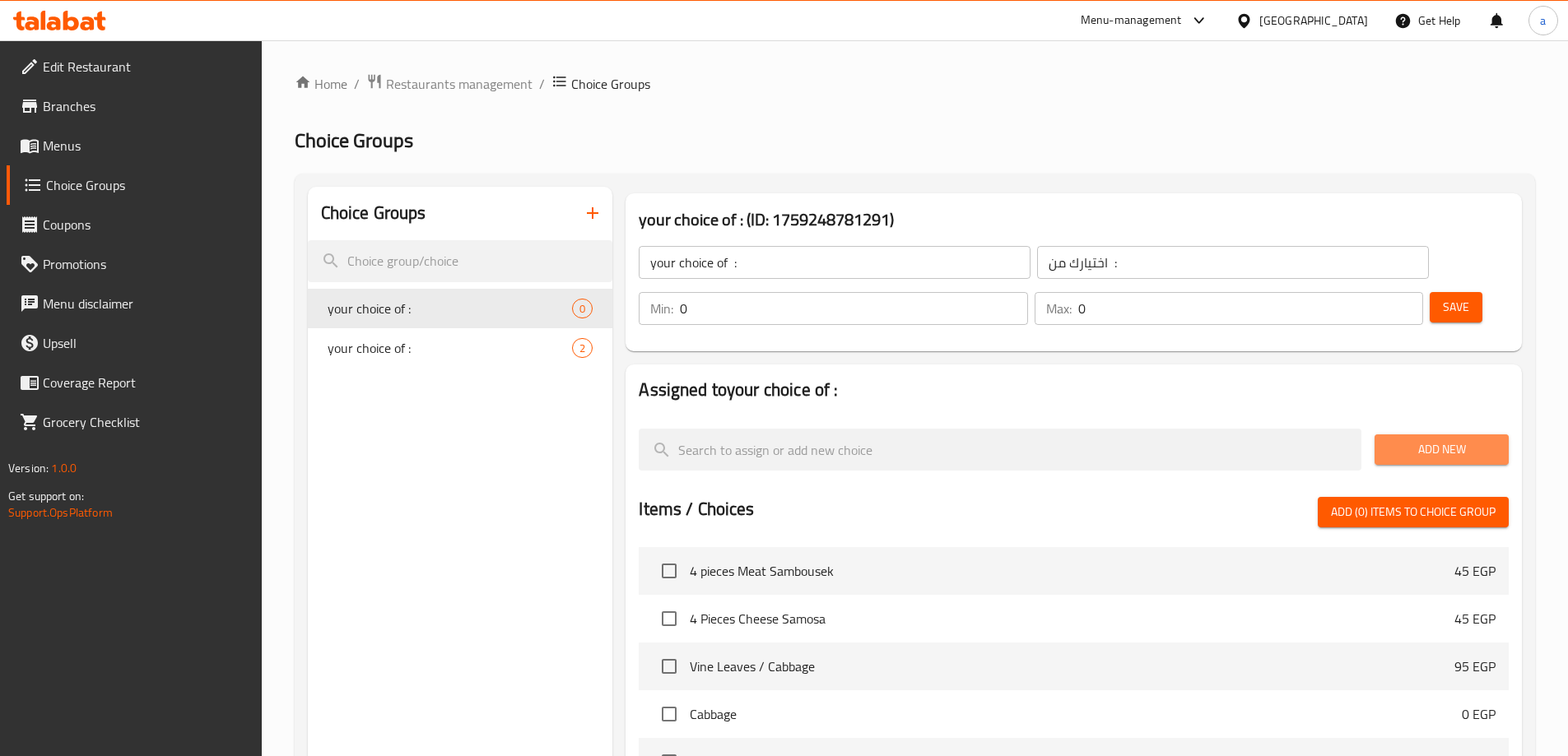
click at [1394, 439] on span "Add New" at bounding box center [1442, 450] width 108 height 20
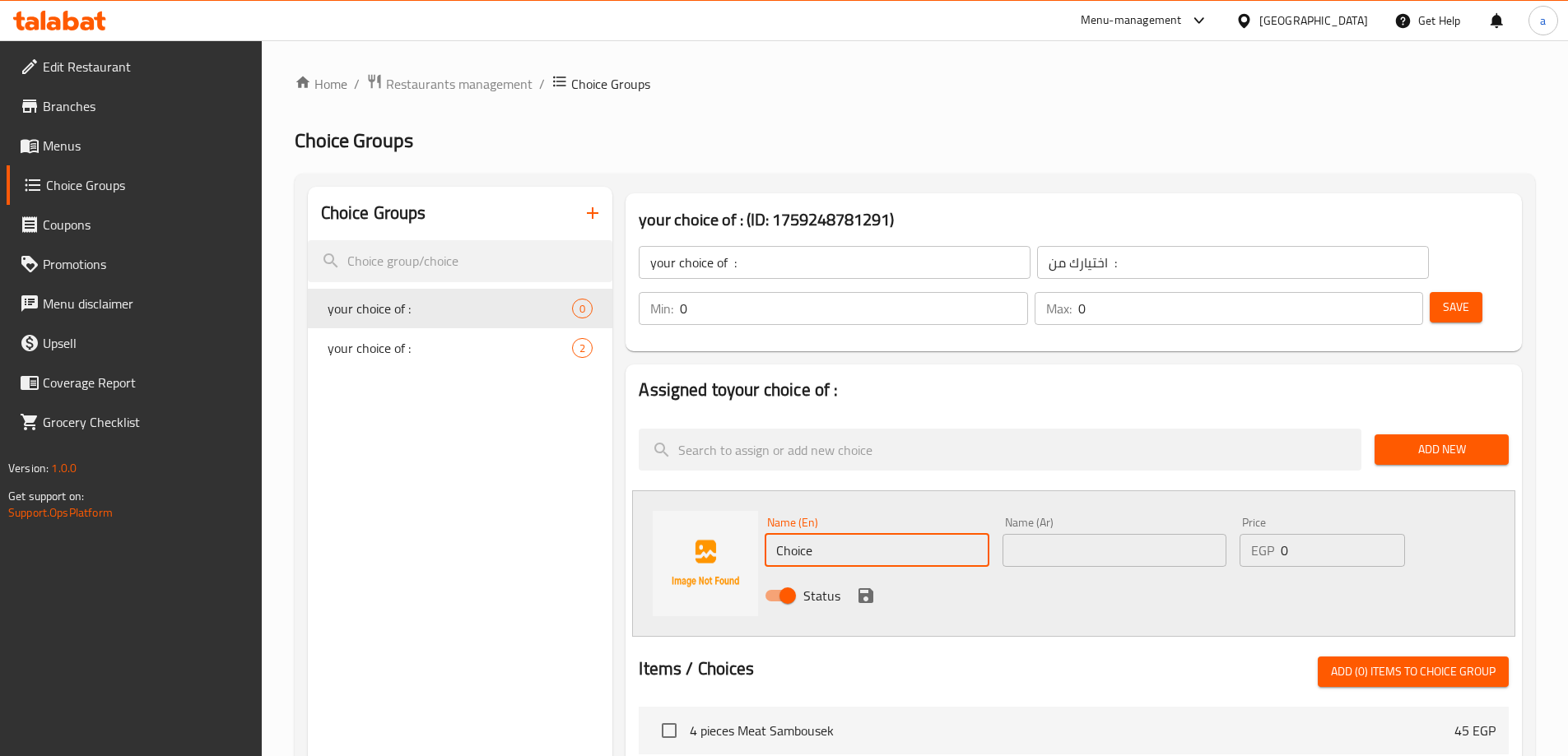
click at [819, 534] on input "Choice" at bounding box center [877, 550] width 224 height 33
paste input "Sausage"
type input "Sausage"
click at [1021, 516] on div "Name (Ar) Name (Ar)" at bounding box center [1114, 541] width 224 height 50
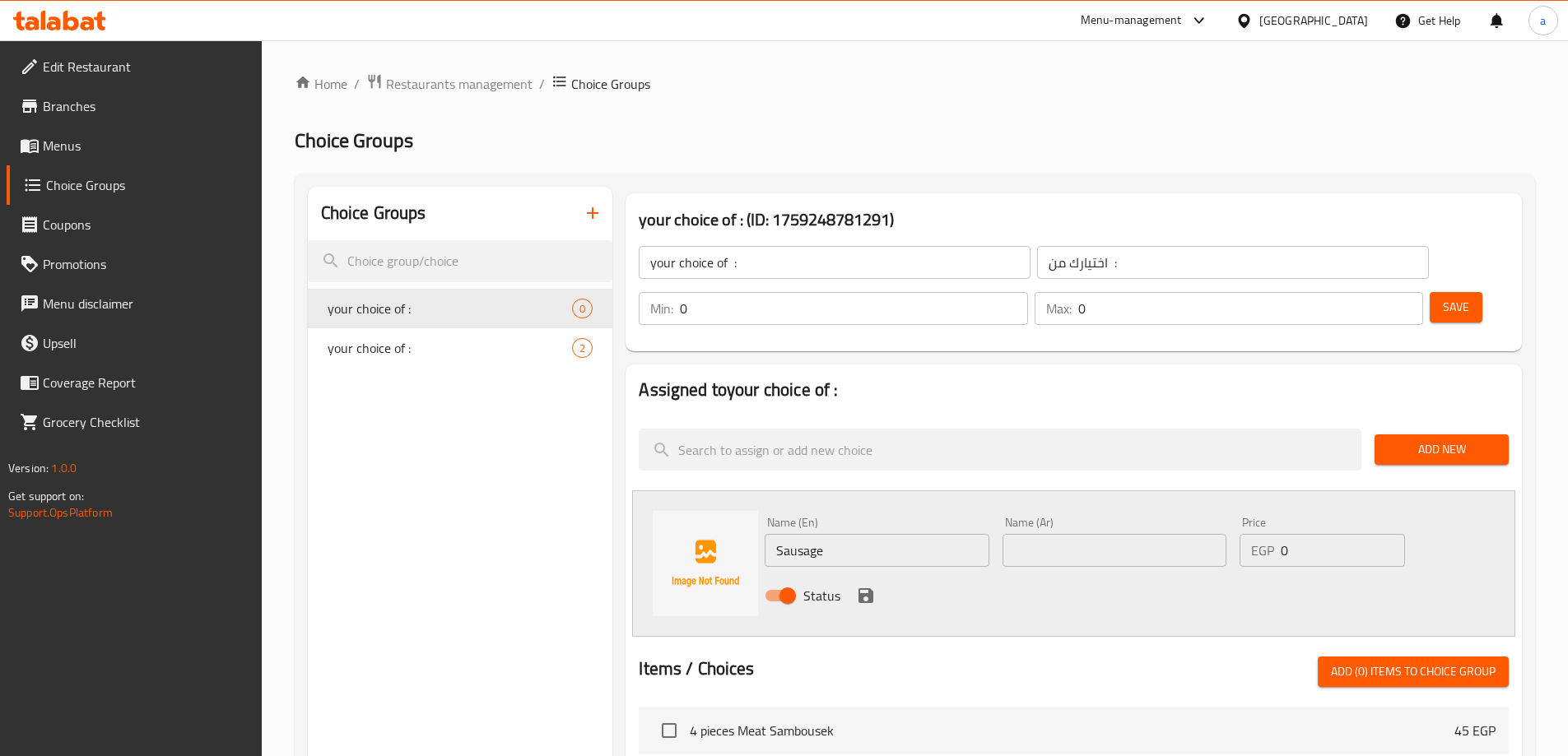
click at [1029, 534] on input "text" at bounding box center [1114, 550] width 224 height 33
paste input "سجق"
type input "سجق"
click at [1407, 439] on span "Add New" at bounding box center [1442, 450] width 108 height 20
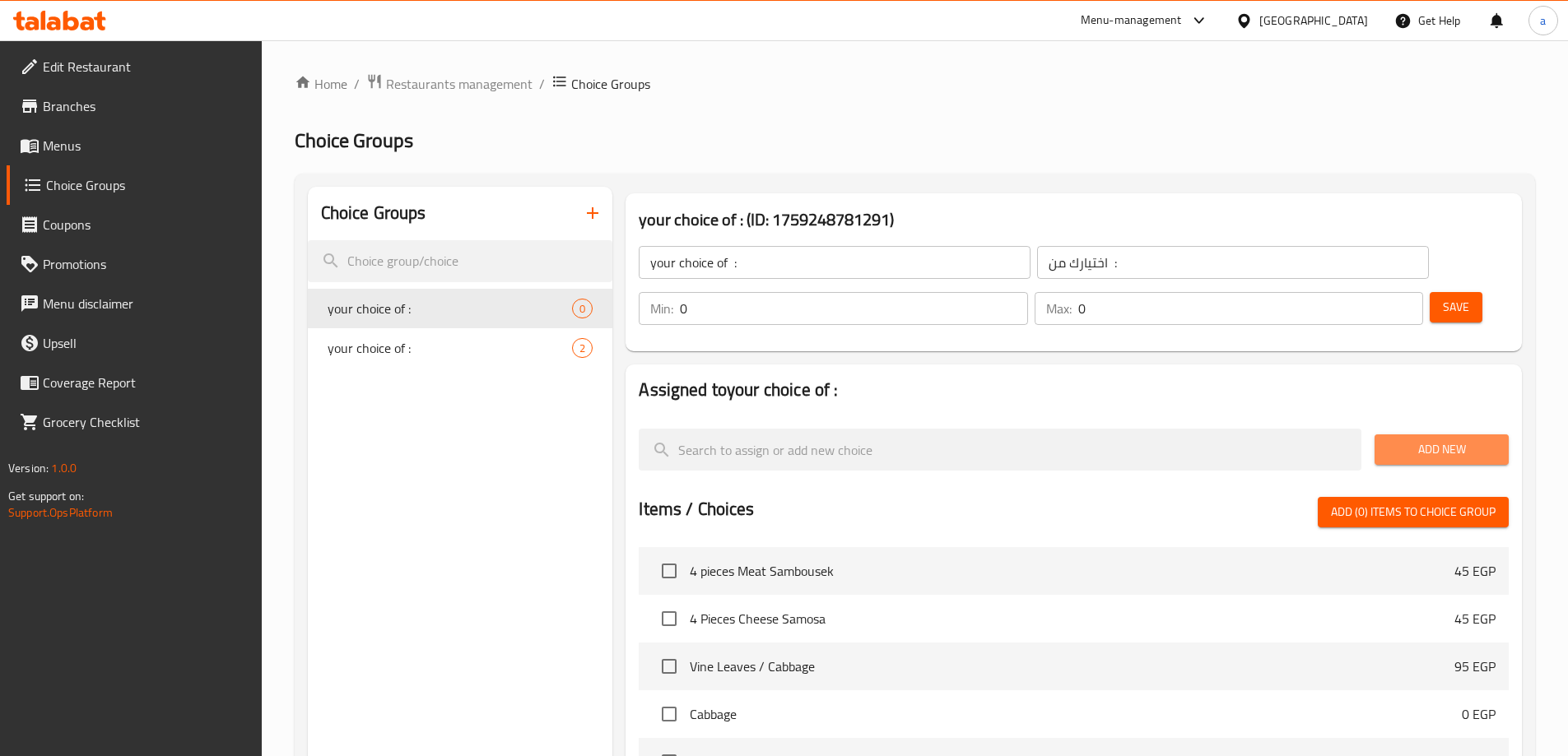
click at [1419, 439] on span "Add New" at bounding box center [1442, 450] width 108 height 20
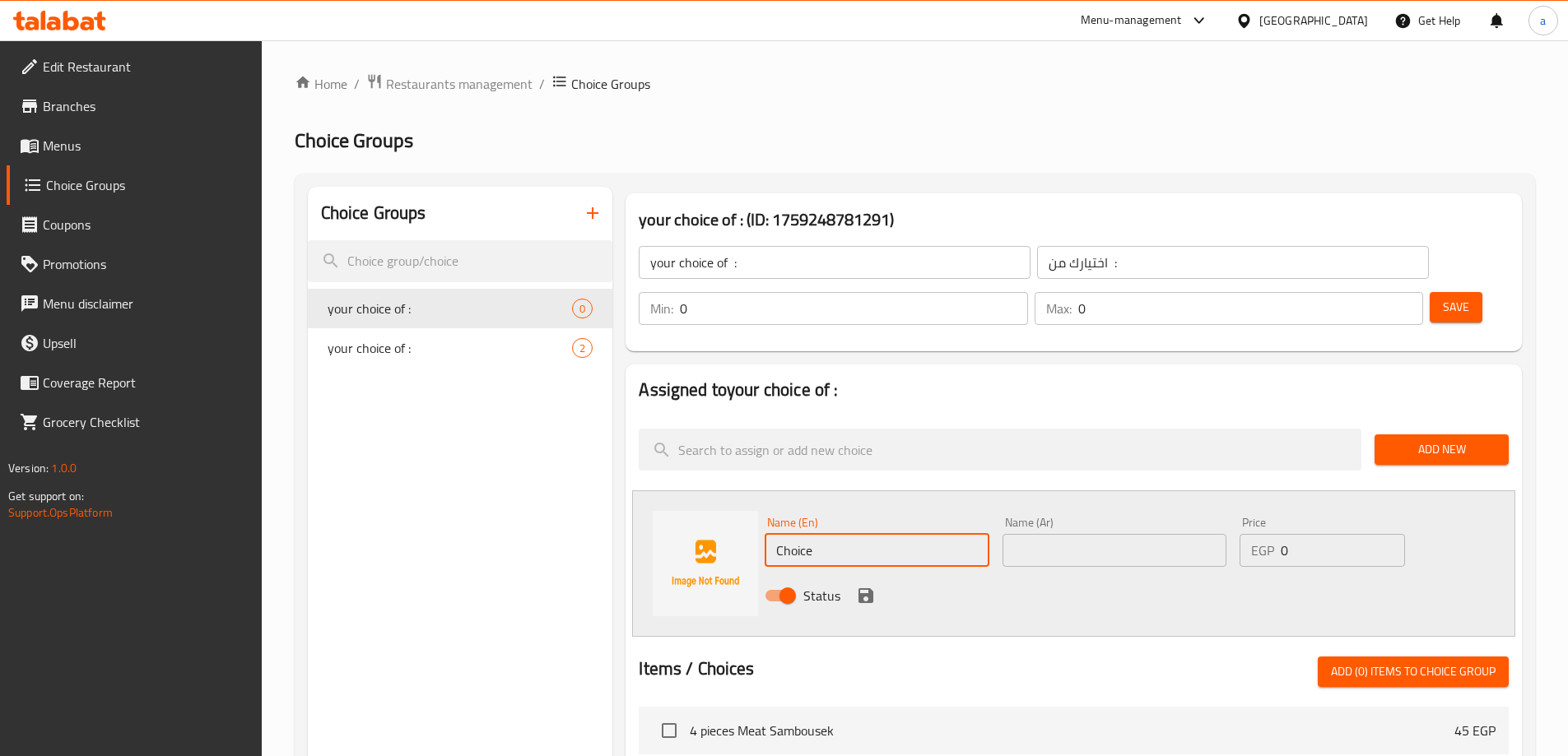
click at [843, 534] on input "Choice" at bounding box center [877, 550] width 224 height 33
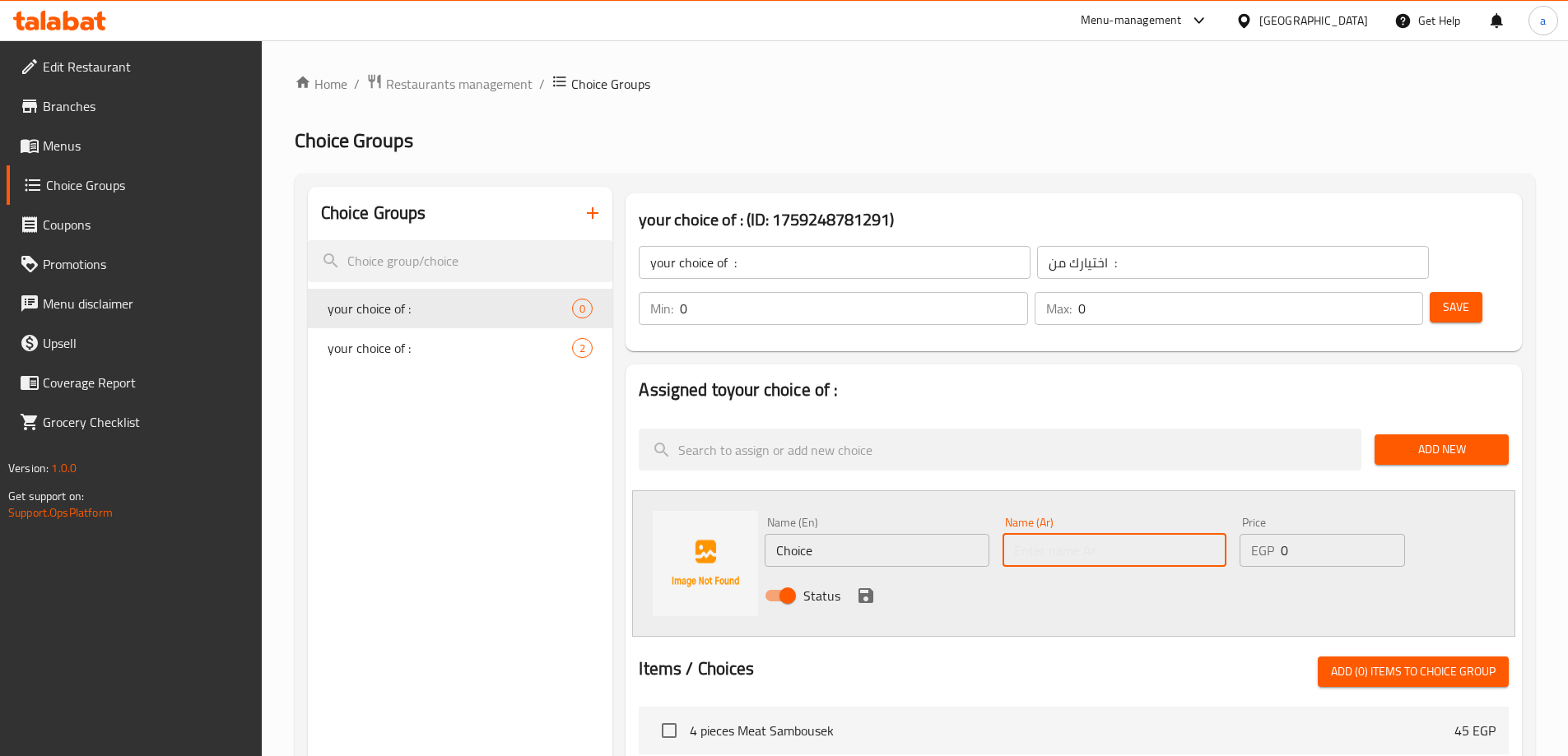
click at [1029, 534] on input "text" at bounding box center [1114, 550] width 224 height 33
paste input "سجق"
type input "سجق"
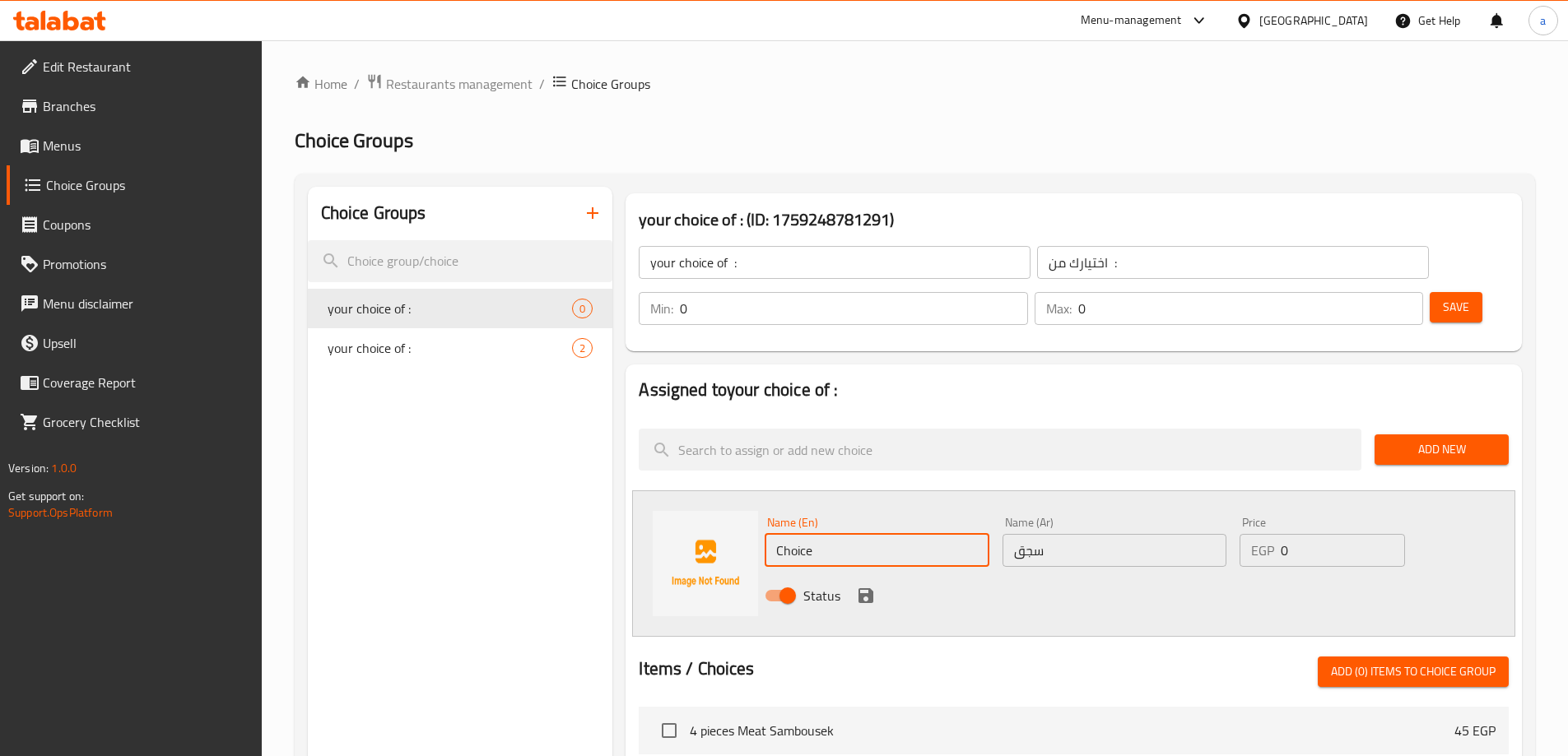
click at [918, 534] on input "Choice" at bounding box center [877, 550] width 224 height 33
paste input "Sausage"
type input "Sausage"
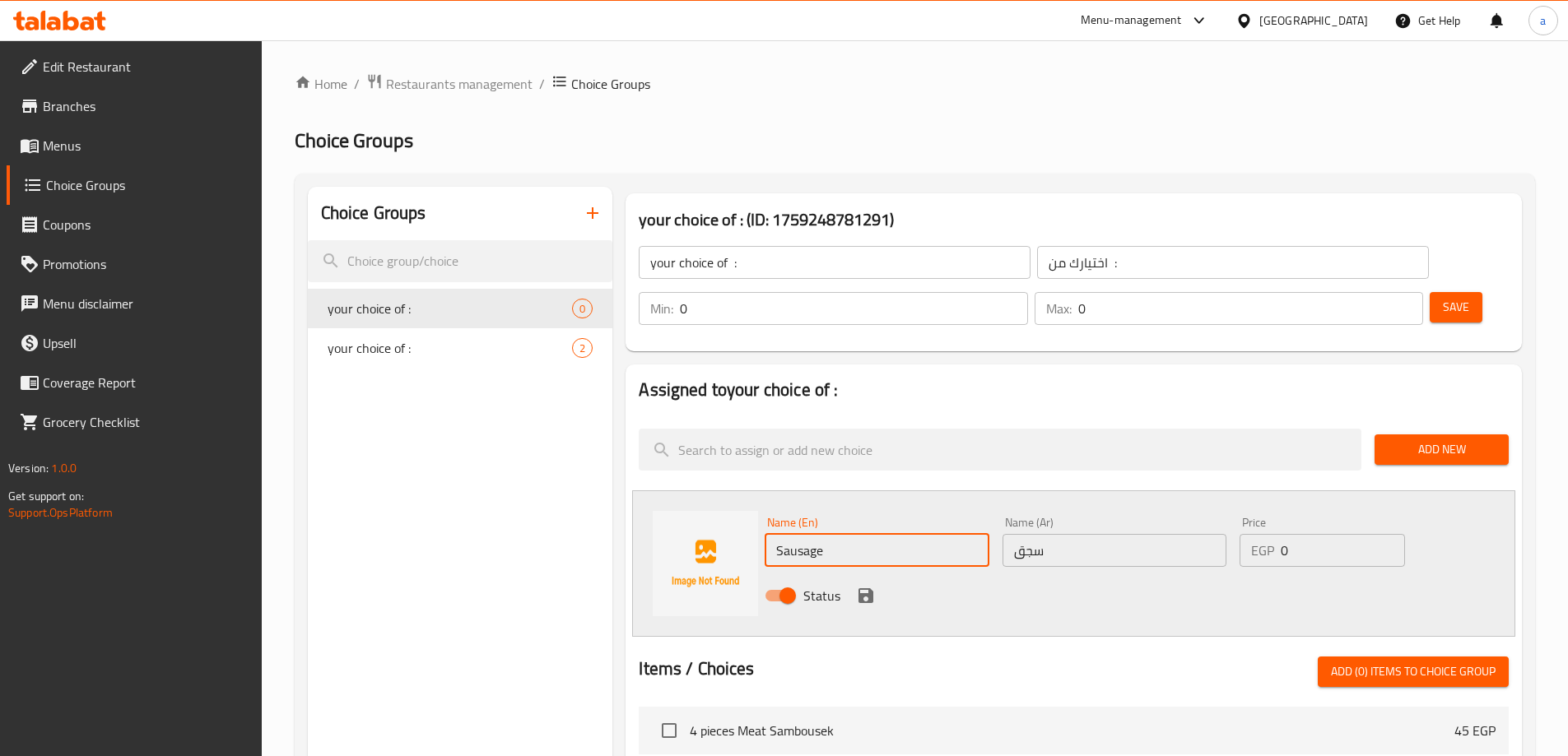
click at [1055, 573] on div "Status" at bounding box center [1114, 596] width 713 height 44
click at [872, 585] on icon "save" at bounding box center [866, 595] width 20 height 20
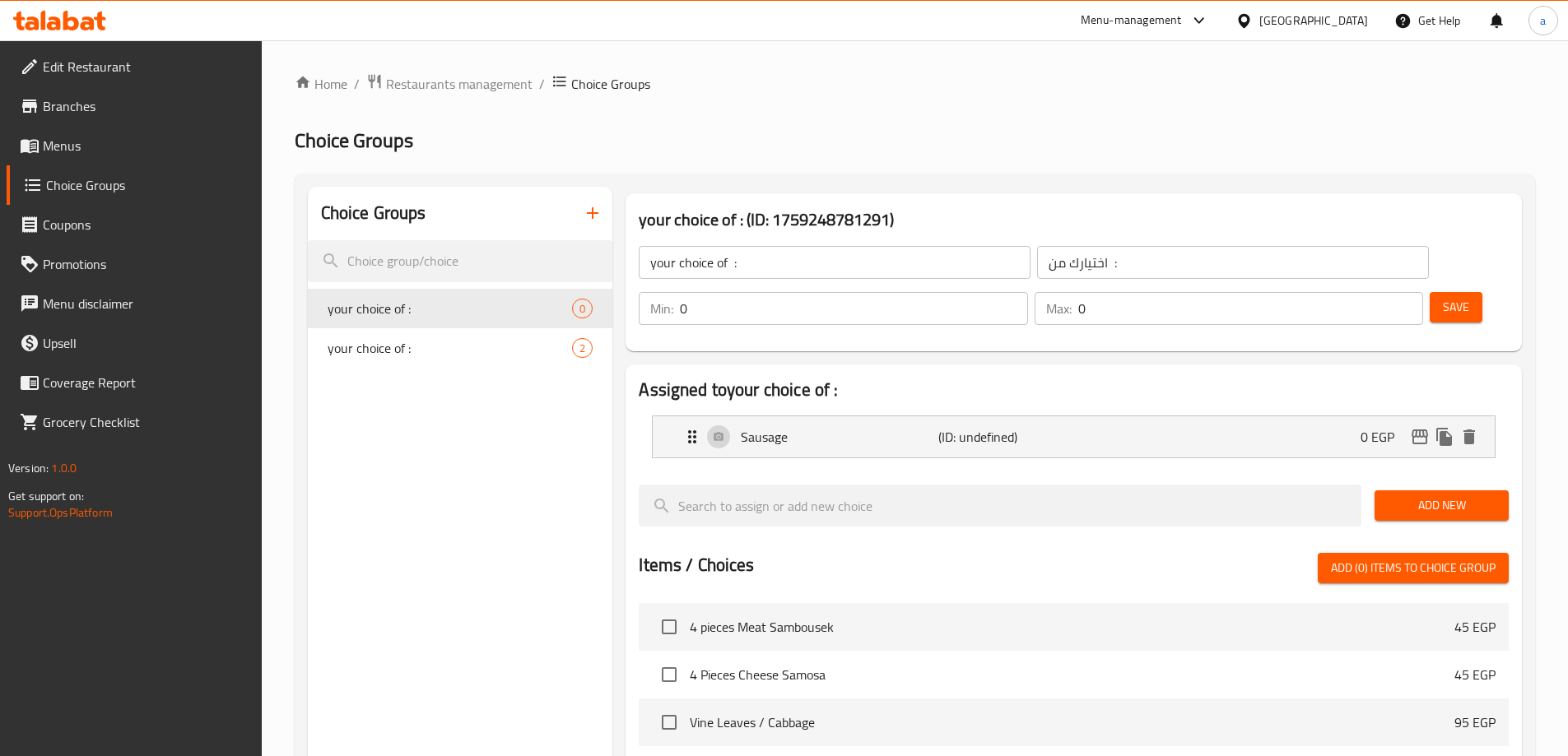
click at [1468, 478] on div "Add New" at bounding box center [1441, 505] width 148 height 55
click at [1466, 495] on span "Add New" at bounding box center [1442, 505] width 108 height 20
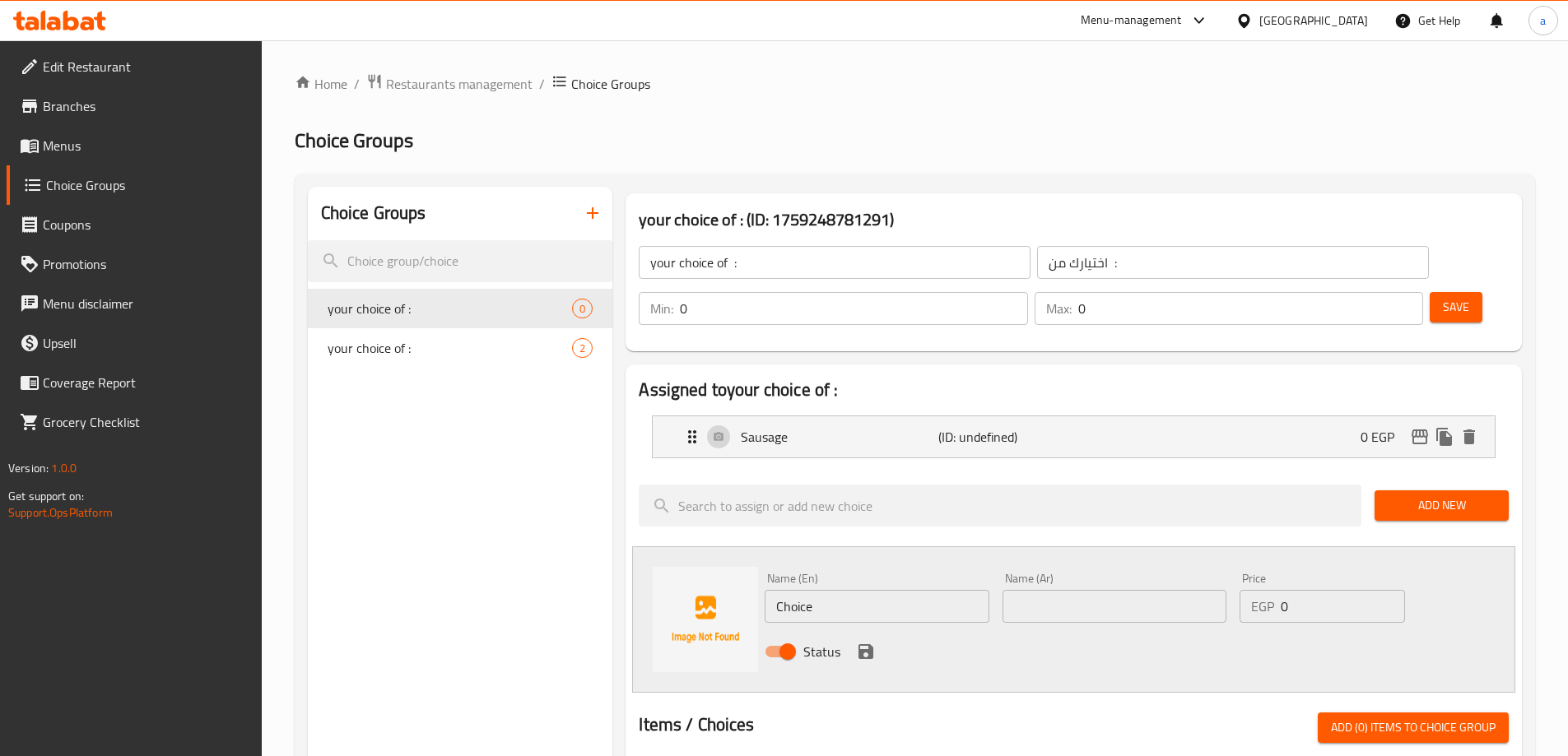
click at [813, 590] on input "Choice" at bounding box center [877, 606] width 224 height 33
paste input "Liver"
type input "Liver"
click at [1035, 590] on input "text" at bounding box center [1114, 606] width 224 height 33
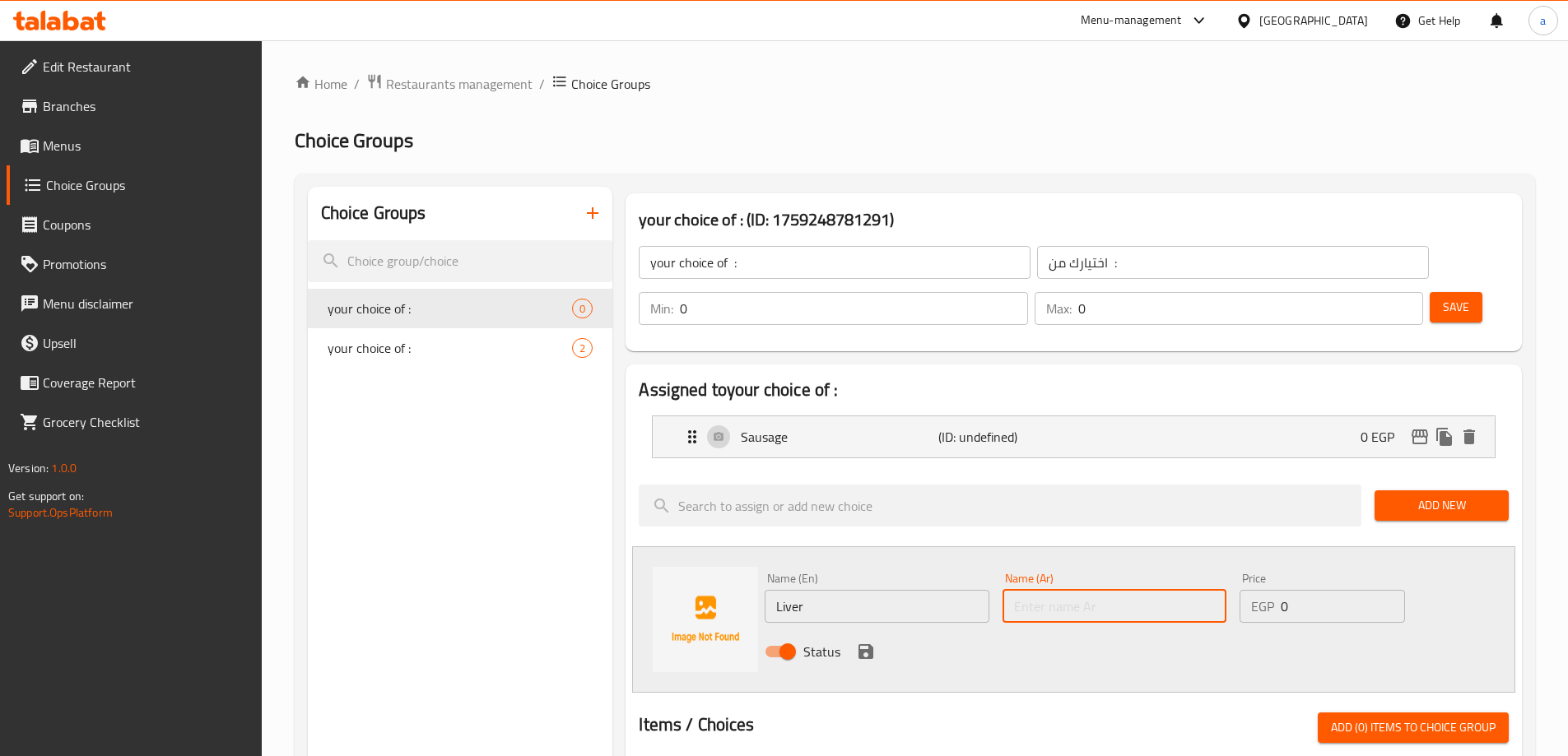
paste input "كبدة"
type input "كبدة"
click at [850, 630] on div "Status" at bounding box center [1114, 652] width 713 height 44
click at [861, 644] on icon "save" at bounding box center [866, 651] width 15 height 15
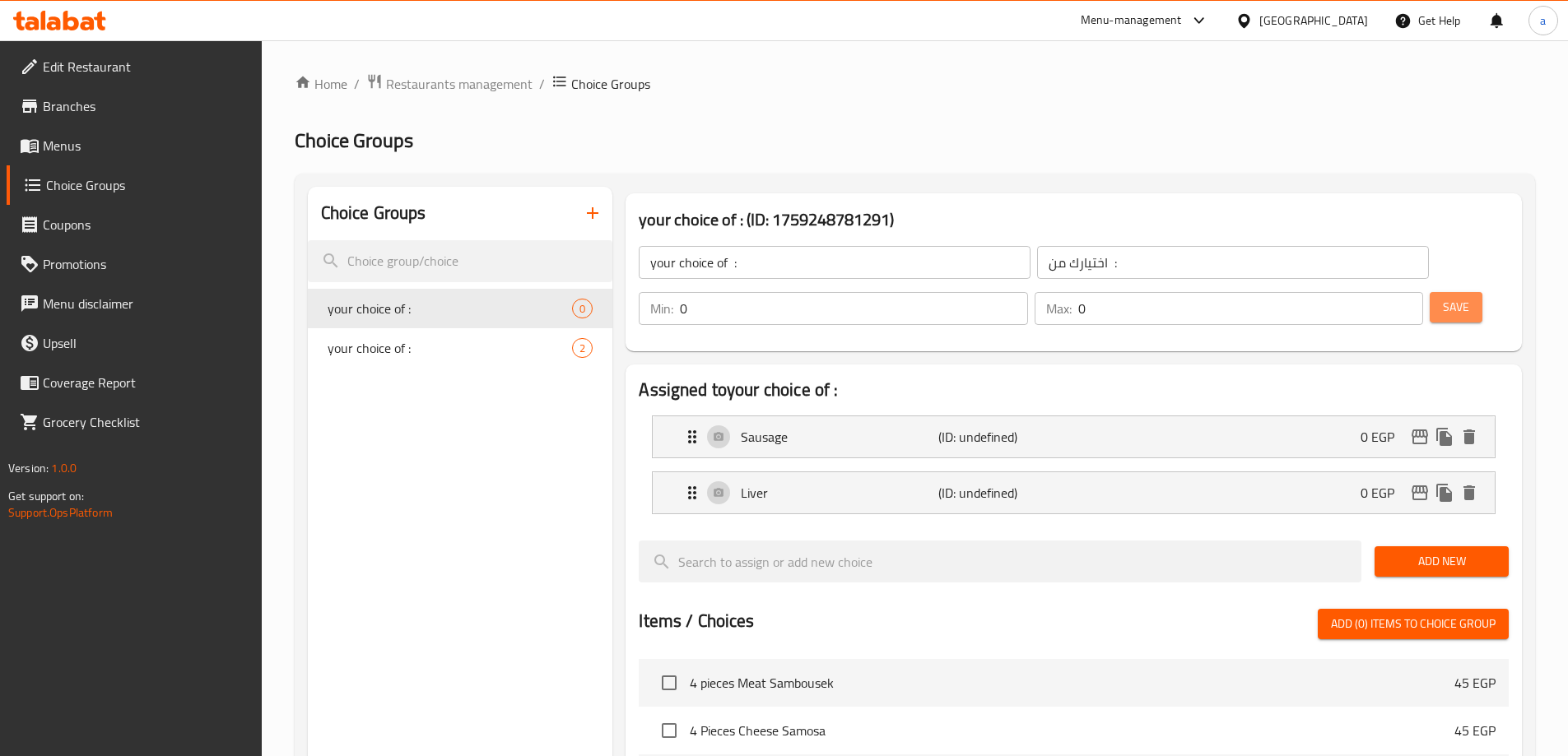
click at [1443, 297] on span "Save" at bounding box center [1455, 307] width 26 height 20
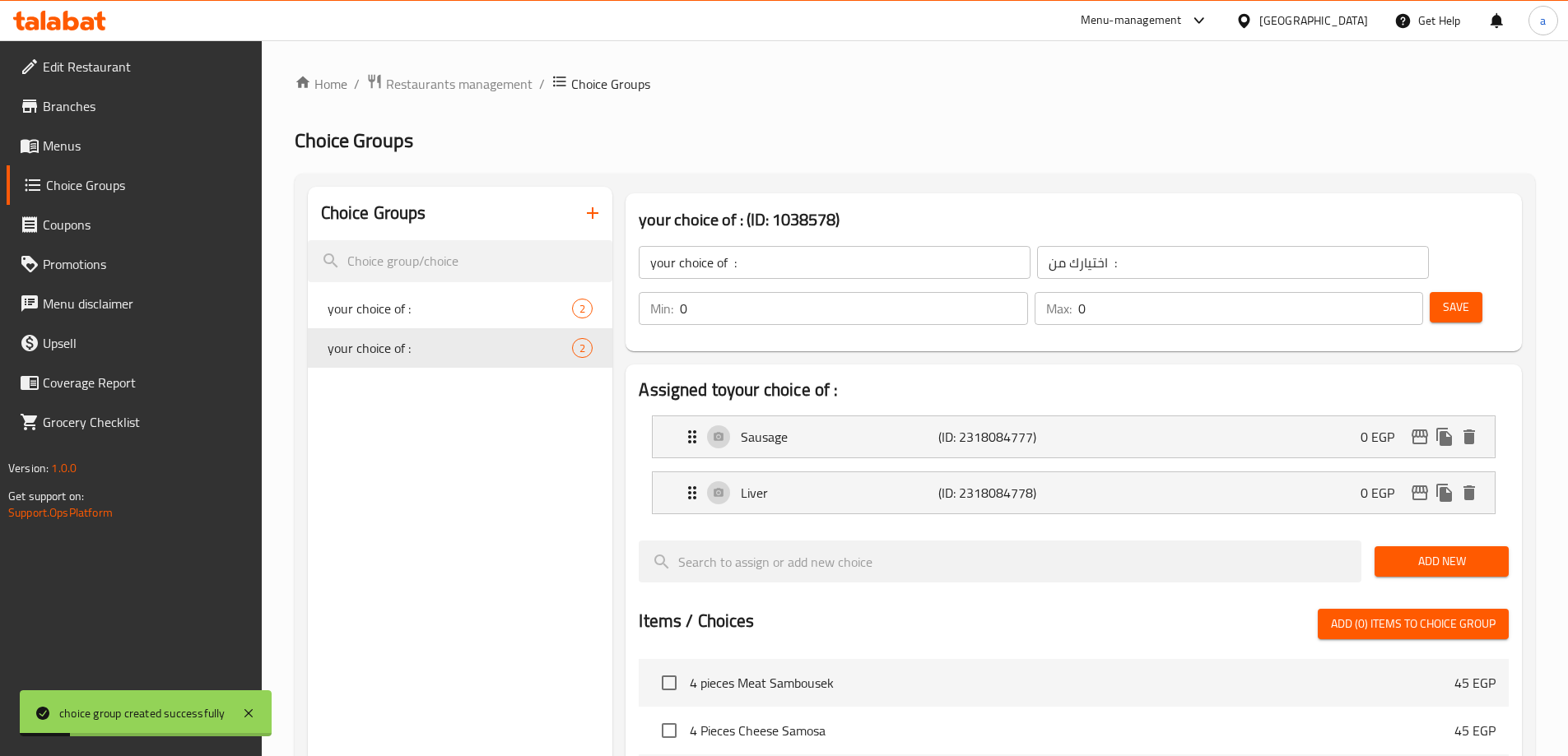
click at [1027, 292] on div "Min: 0 ​" at bounding box center [832, 308] width 388 height 33
type input "1"
click at [1071, 299] on p "Max:" at bounding box center [1058, 308] width 26 height 20
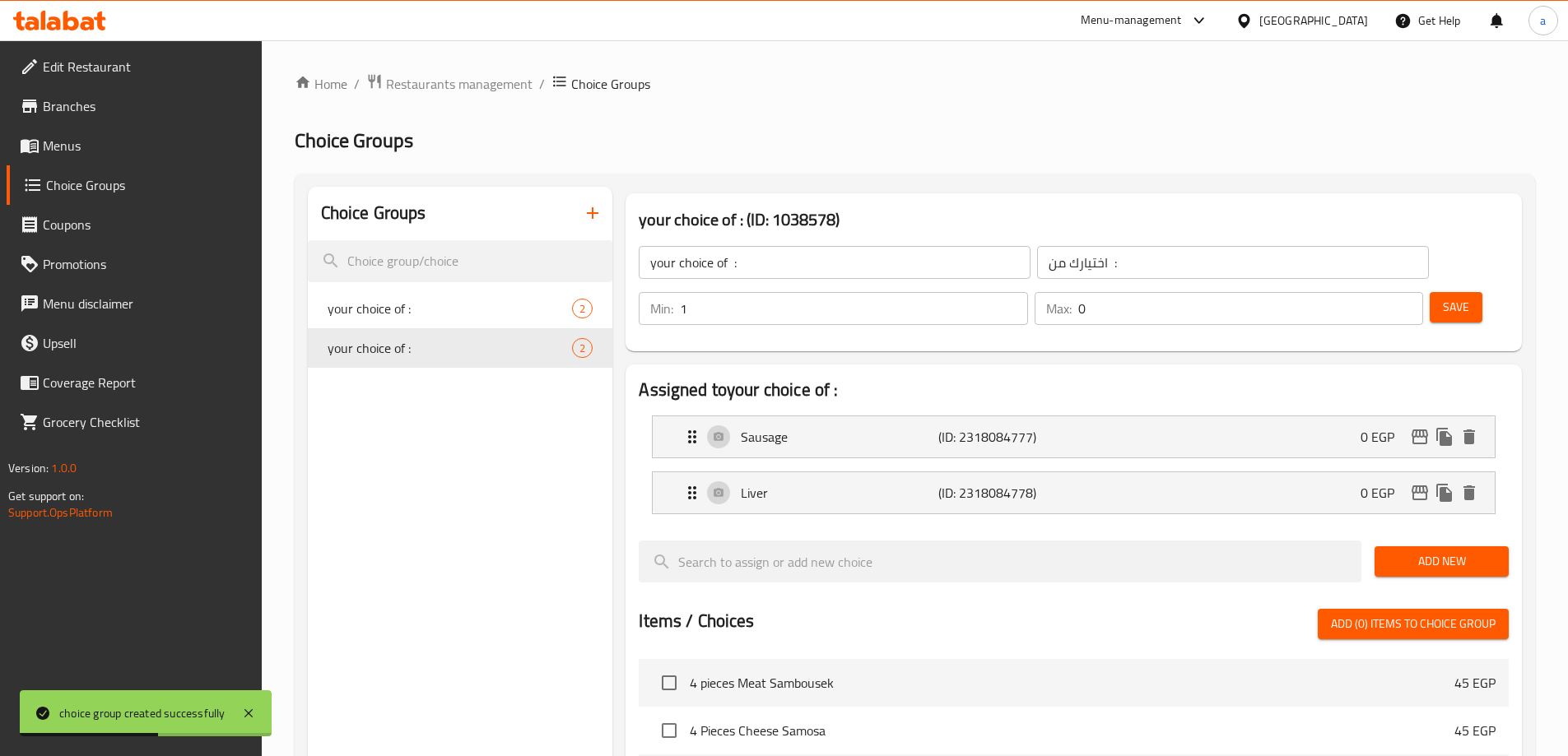
click at [1367, 292] on input "0" at bounding box center [1250, 308] width 345 height 33
type input "1"
click at [1443, 297] on span "Save" at bounding box center [1455, 307] width 26 height 20
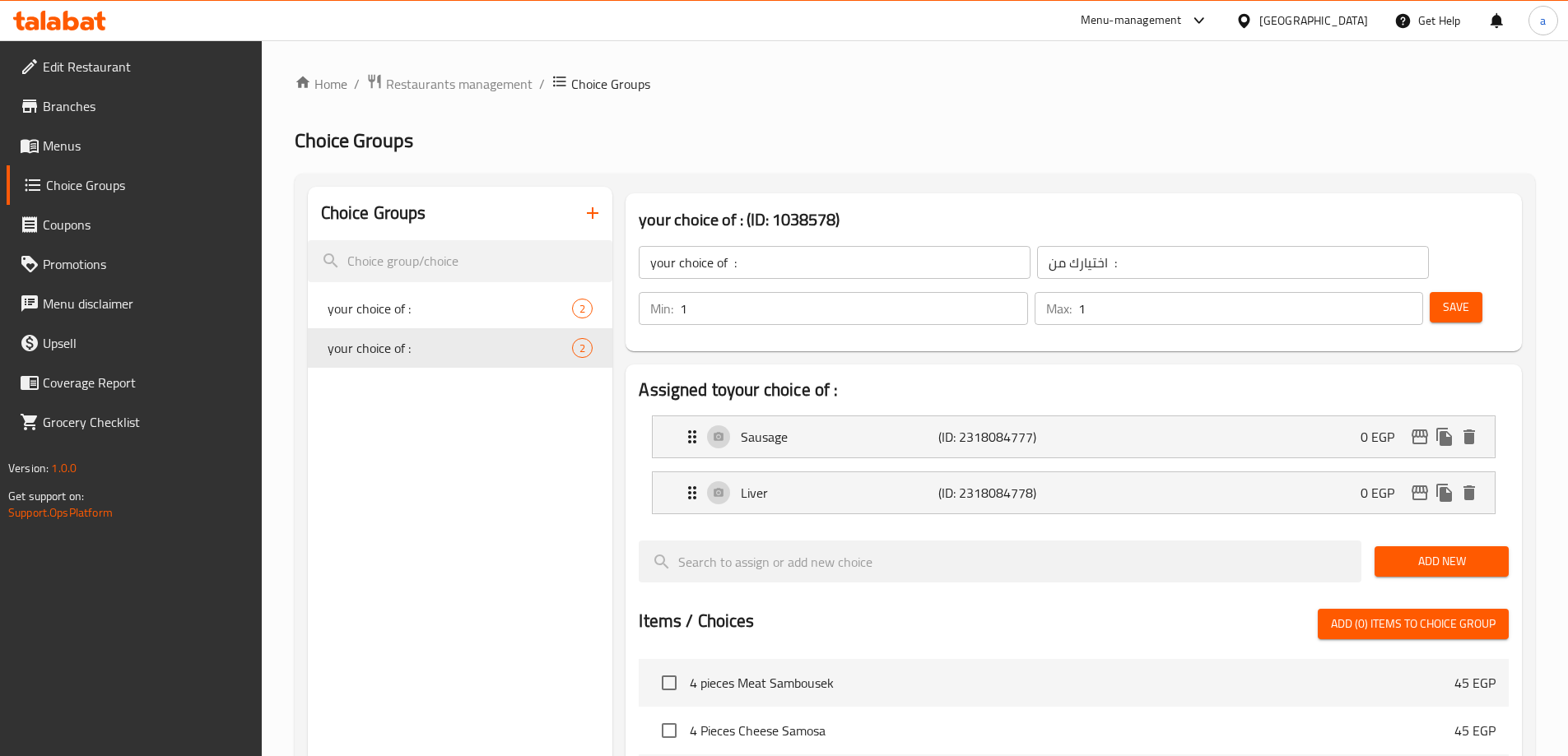
click at [1443, 297] on span "Save" at bounding box center [1455, 307] width 26 height 20
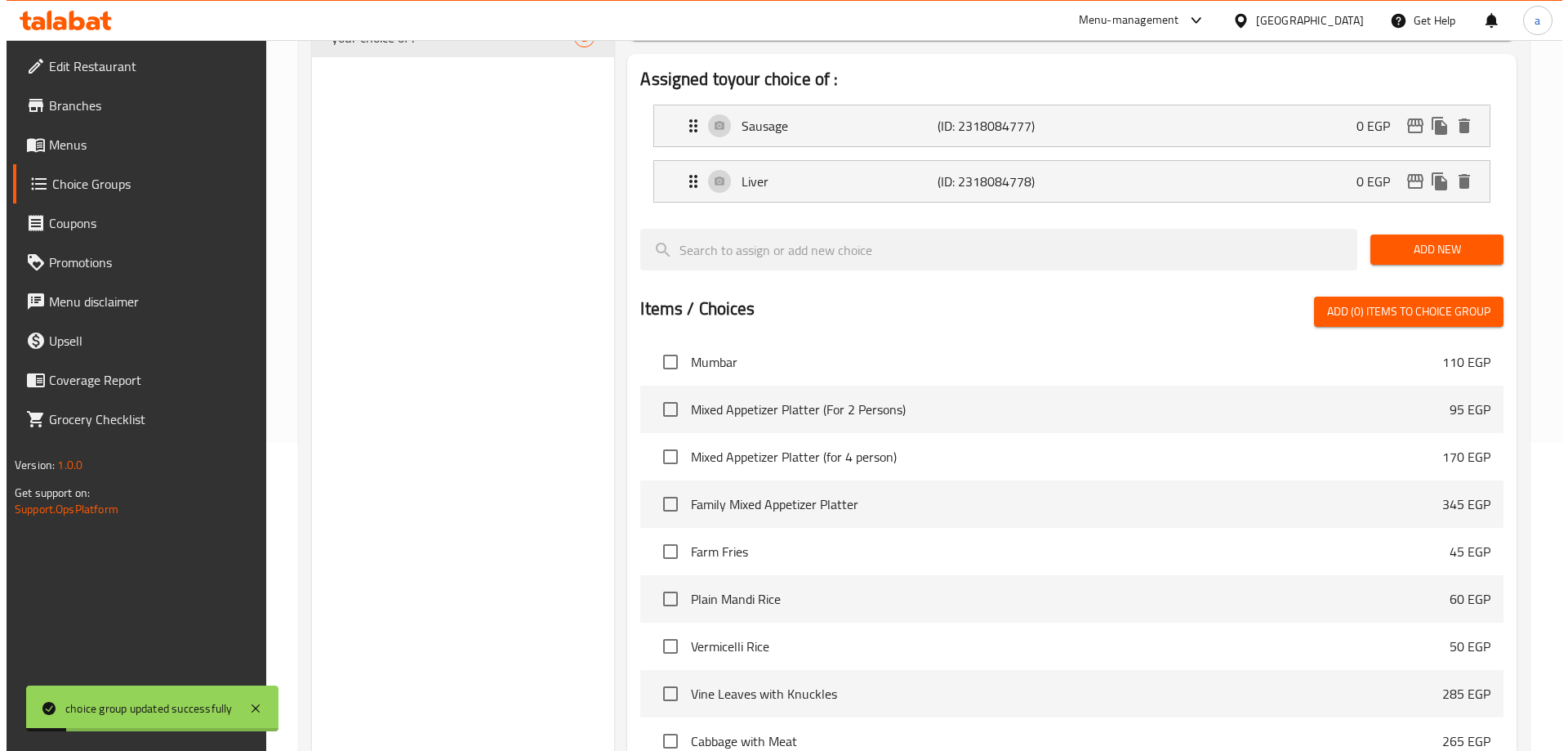
scroll to position [481, 0]
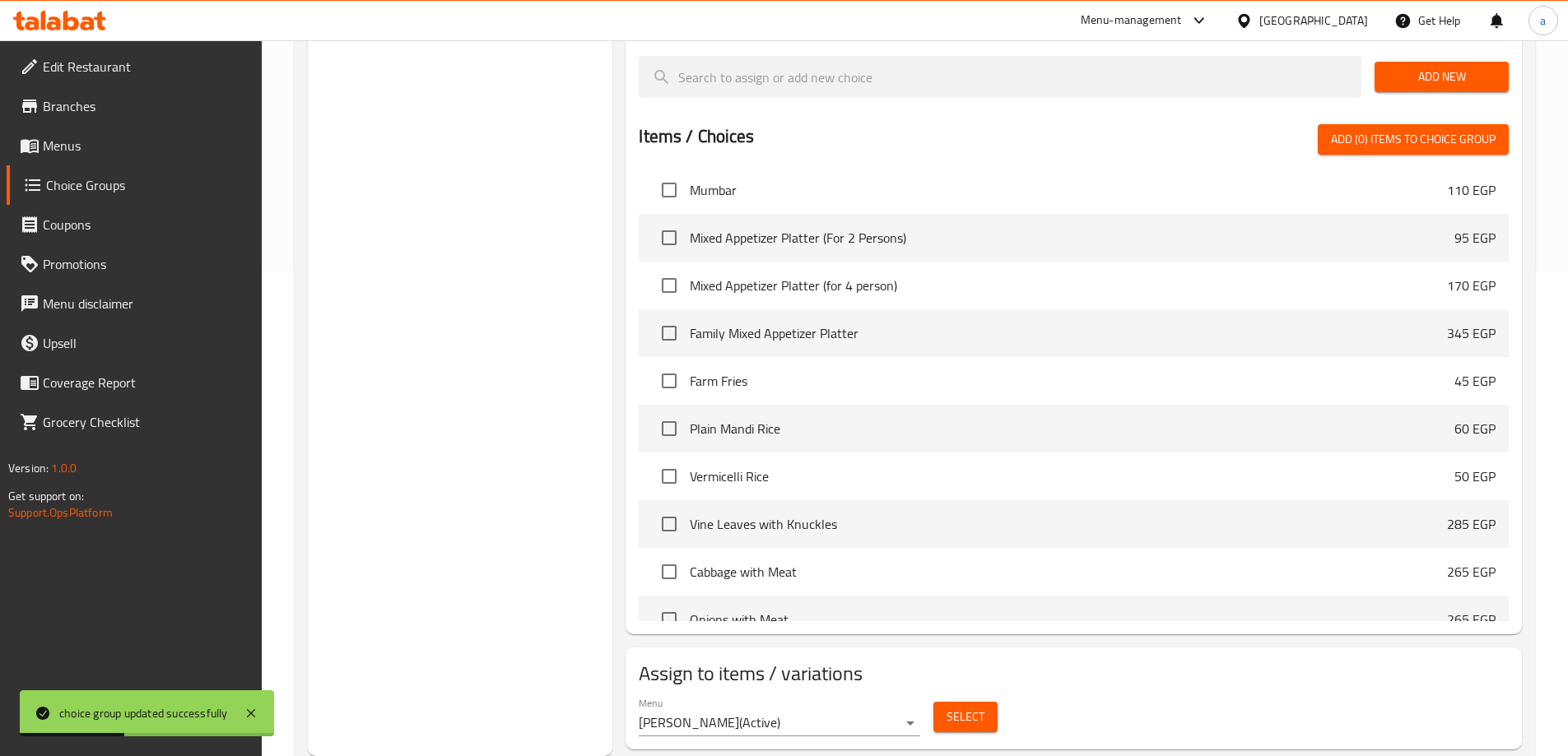
click at [941, 701] on button "Select" at bounding box center [965, 717] width 64 height 31
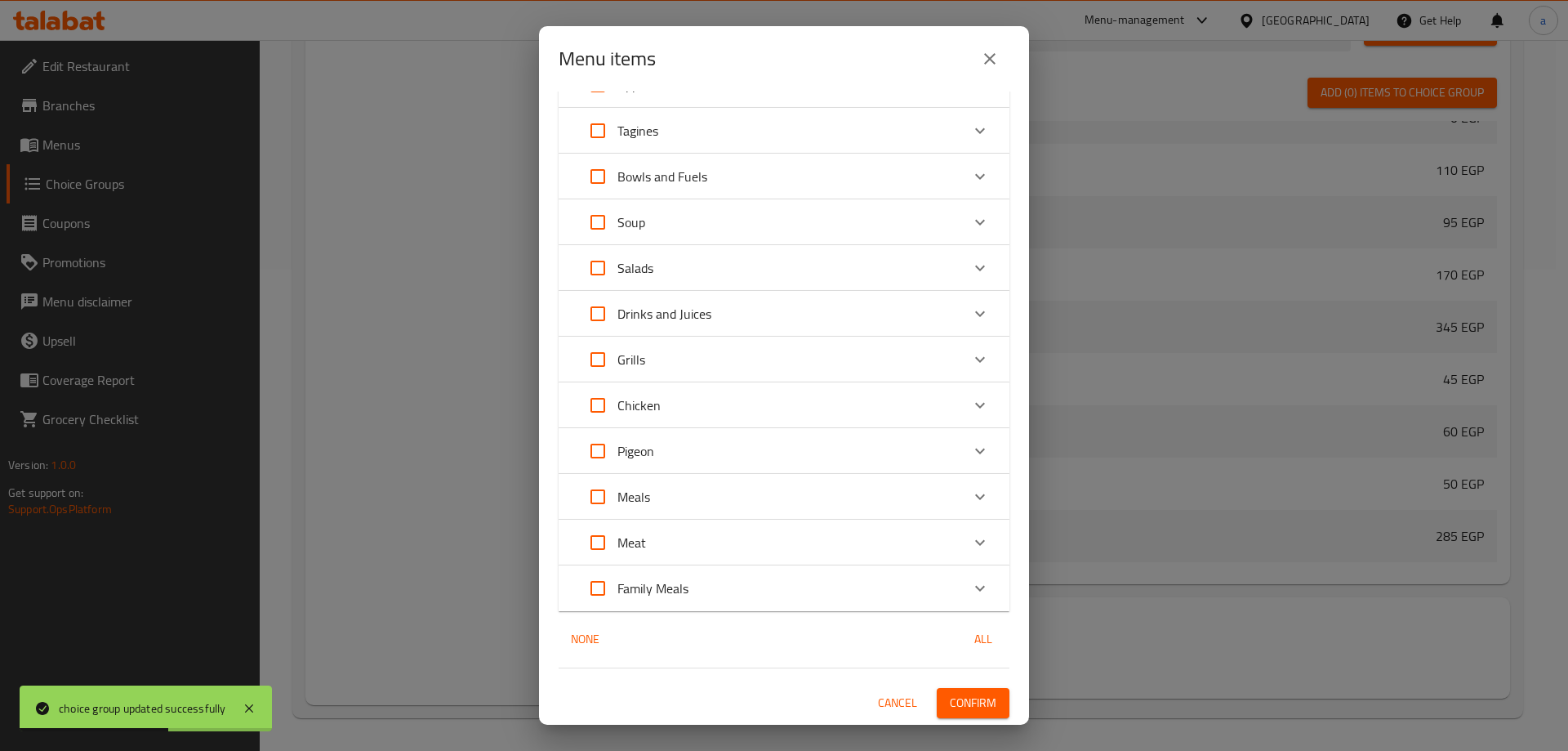
scroll to position [0, 0]
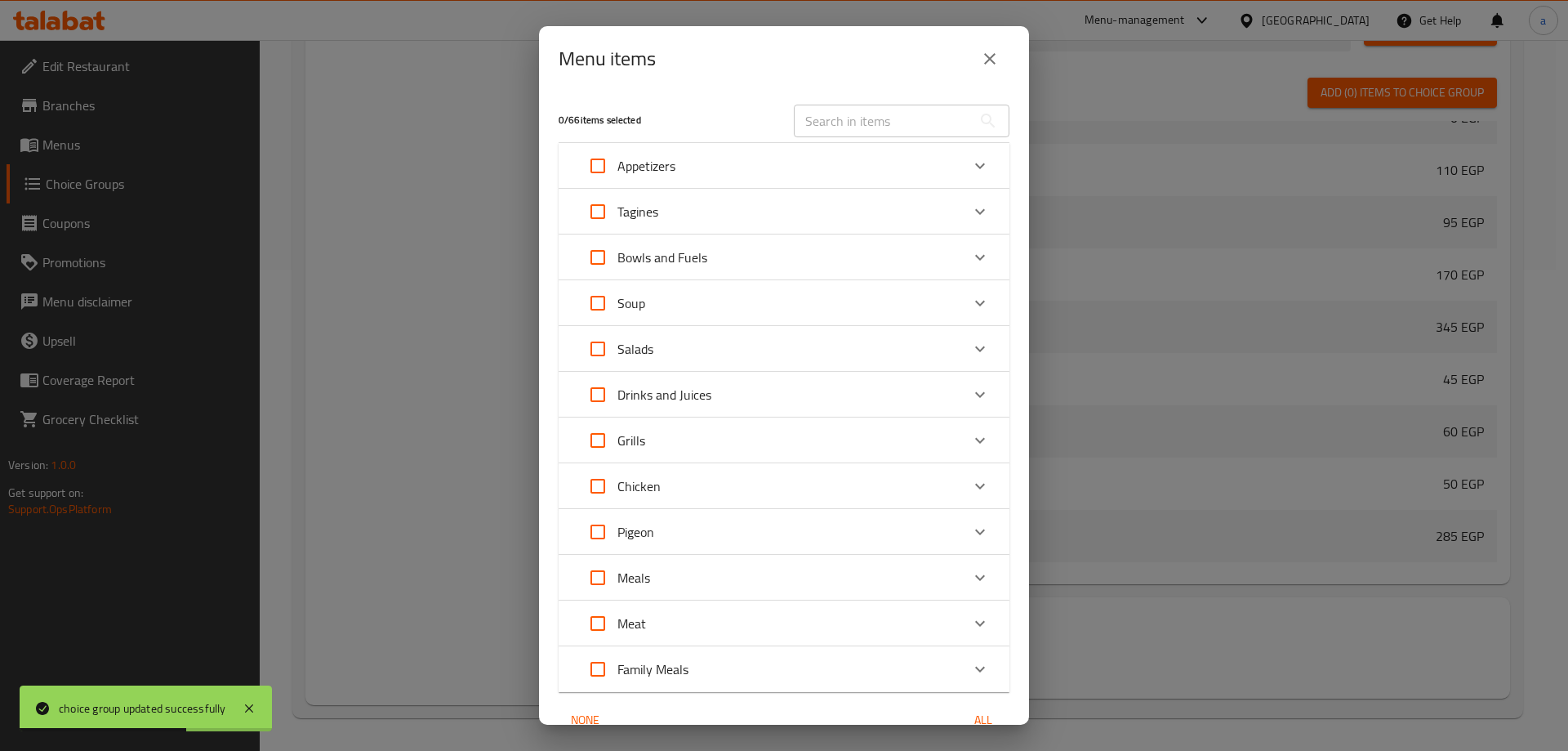
click at [790, 260] on div "Bowls and Fuels" at bounding box center [769, 258] width 382 height 39
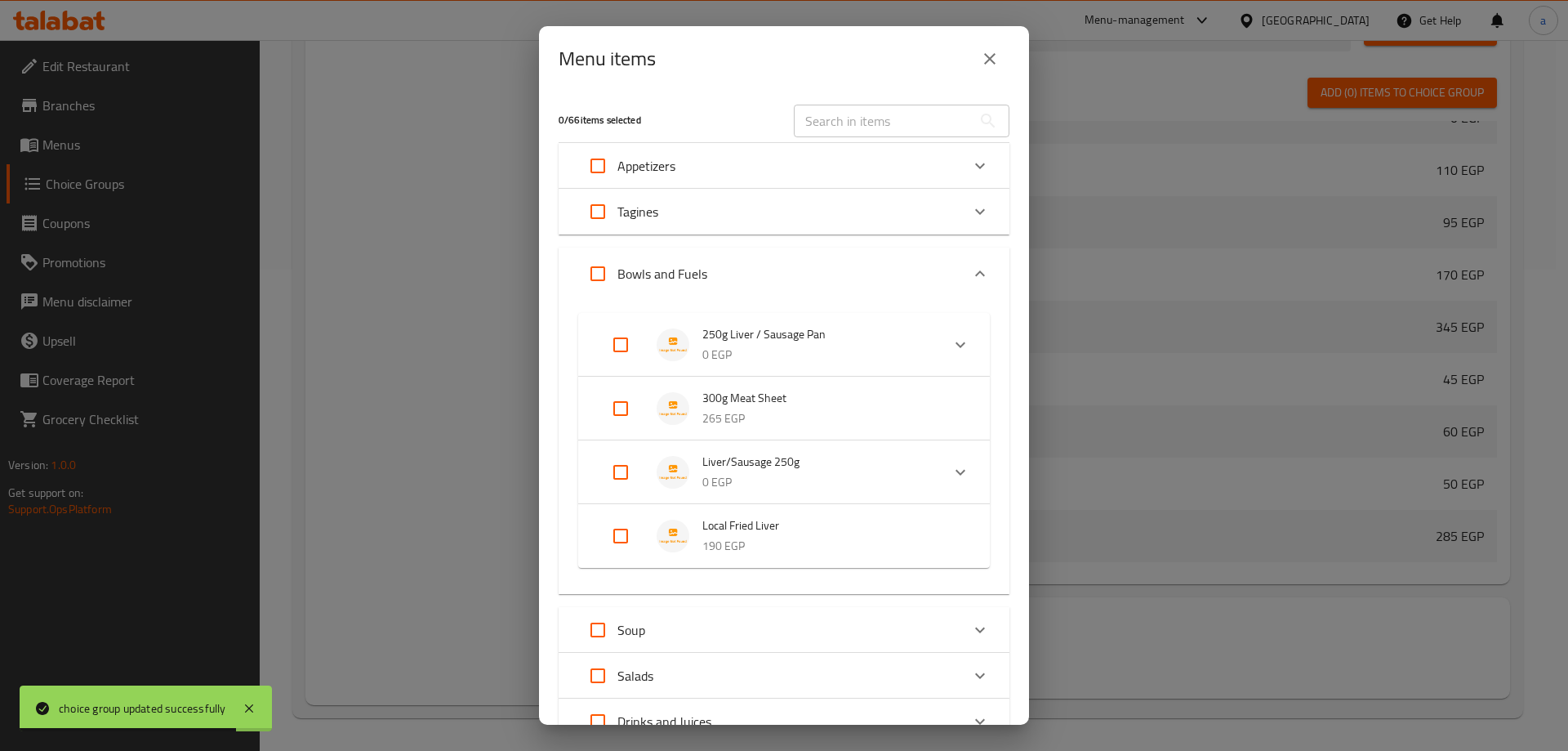
click at [601, 359] on input "Expand" at bounding box center [621, 345] width 39 height 39
checkbox input "true"
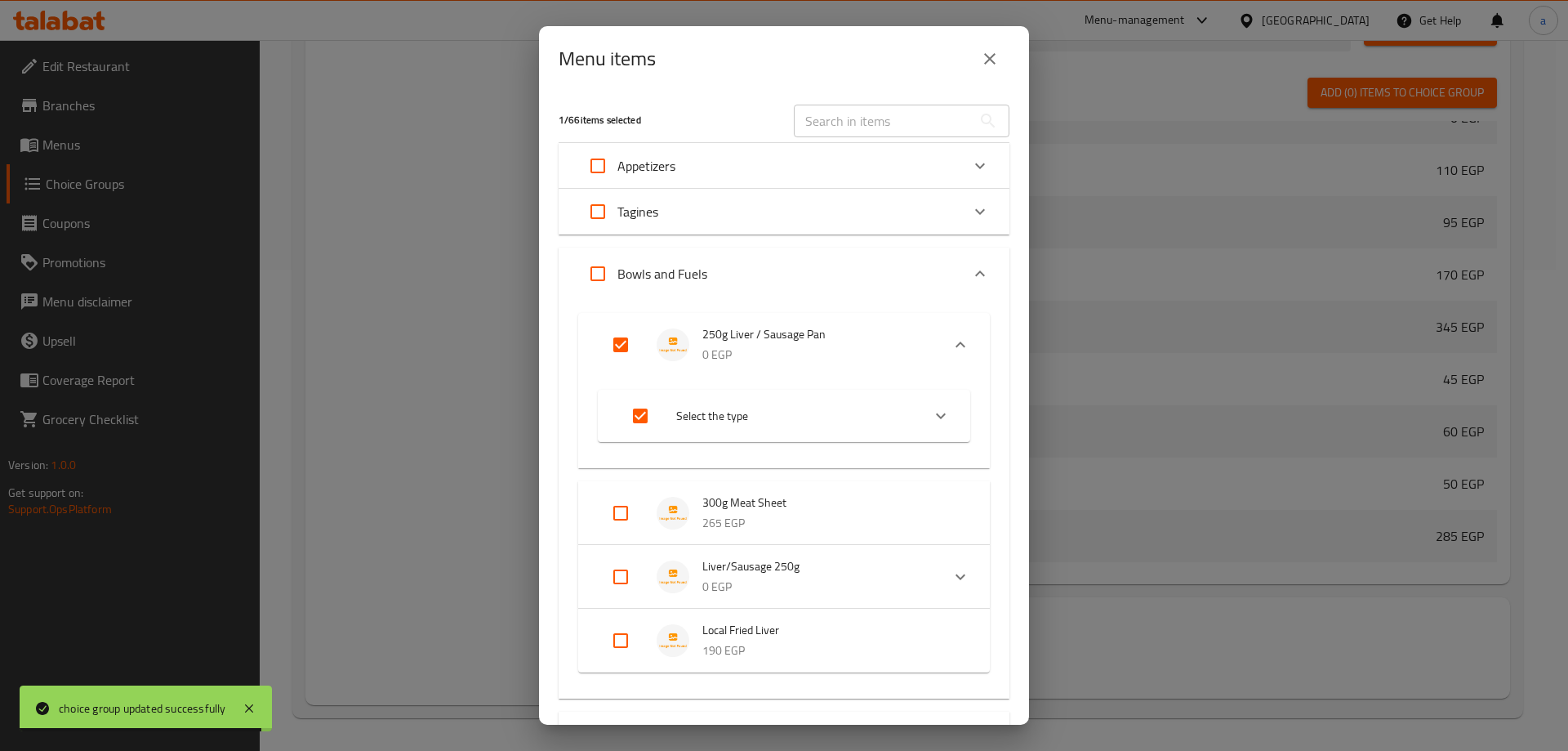
click at [621, 570] on input "Expand" at bounding box center [621, 577] width 39 height 39
checkbox input "true"
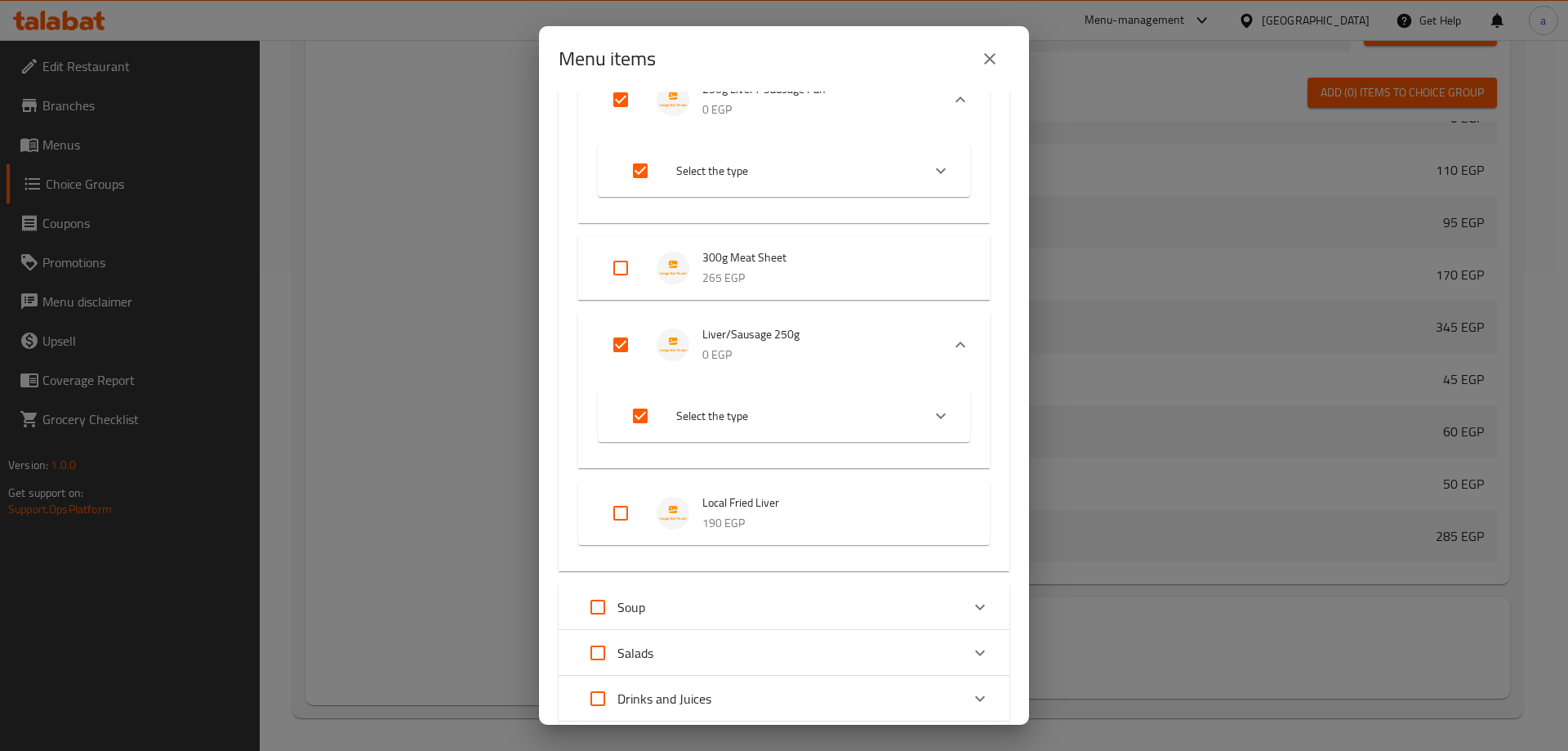
scroll to position [409, 0]
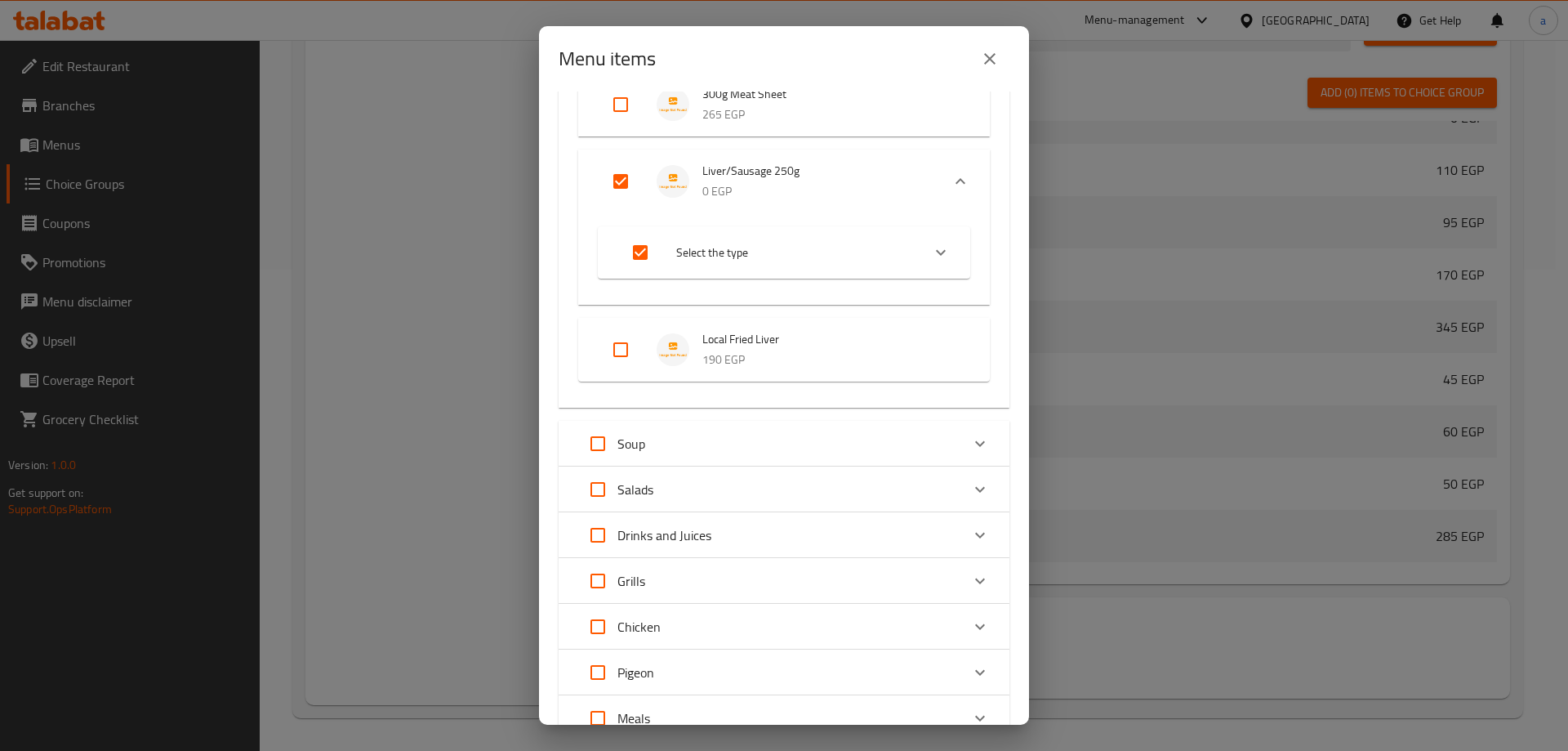
click at [649, 250] on input "Expand" at bounding box center [640, 253] width 39 height 39
checkbox input "false"
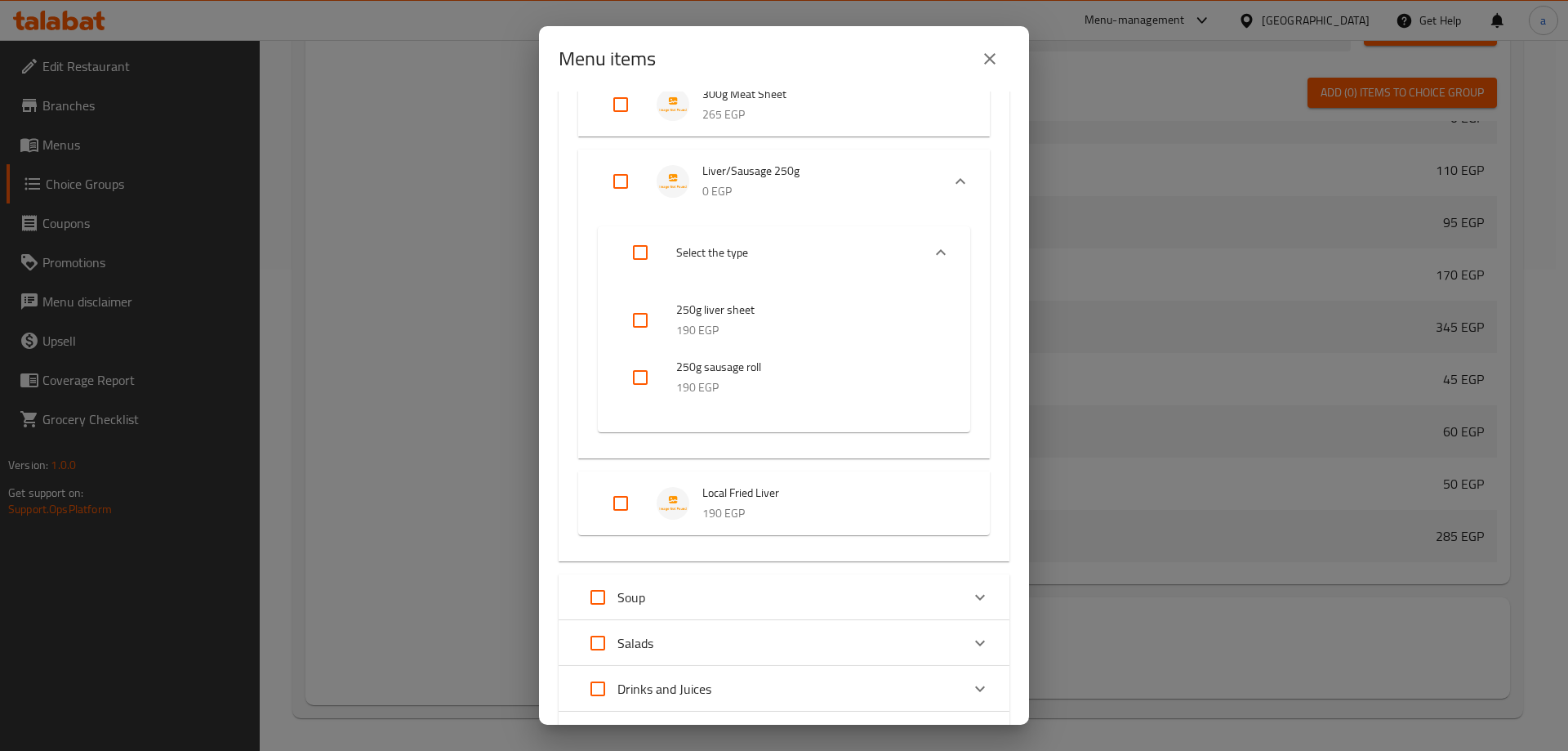
click at [626, 184] on input "Expand" at bounding box center [621, 181] width 39 height 39
checkbox input "true"
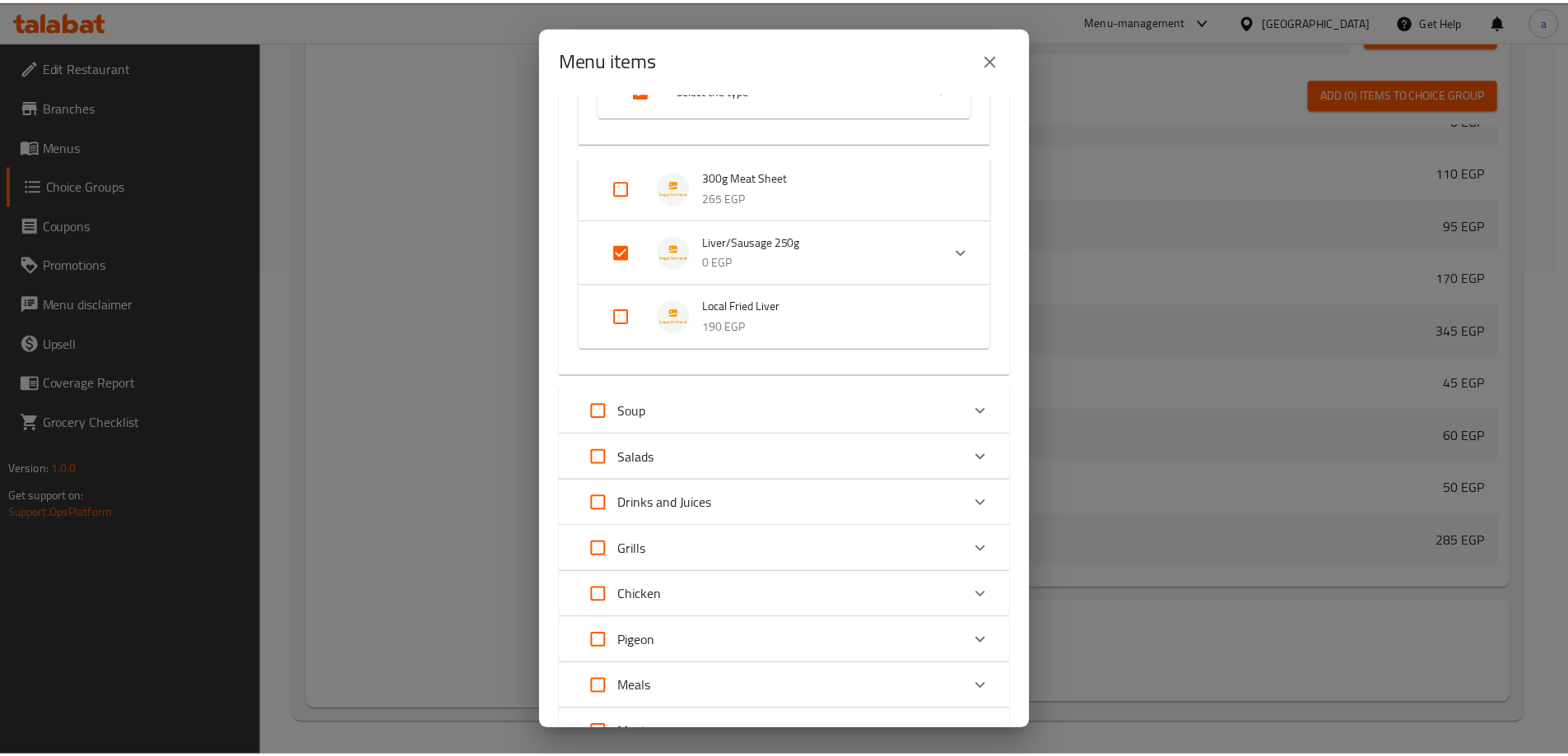
scroll to position [516, 0]
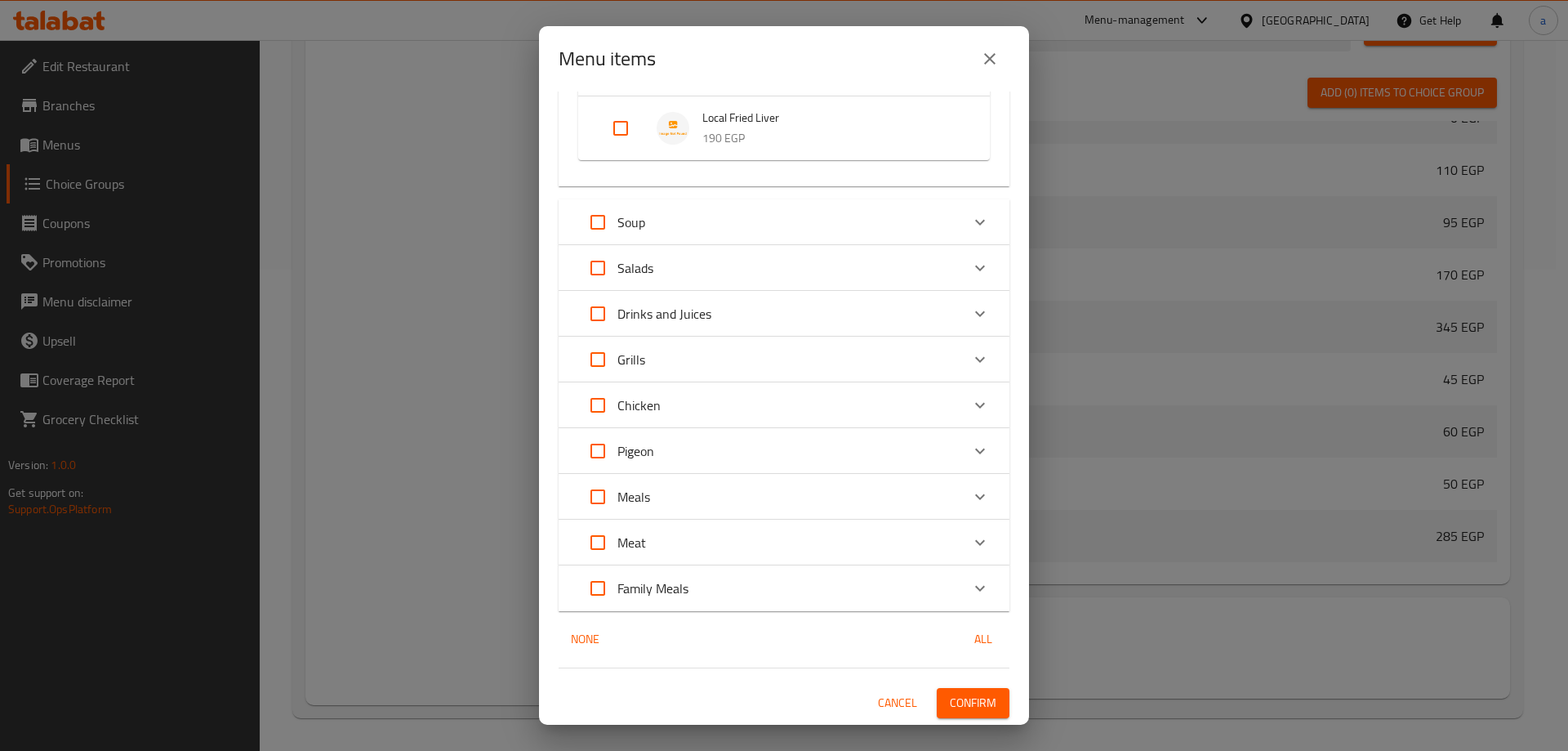
click at [990, 709] on button "Confirm" at bounding box center [973, 704] width 73 height 31
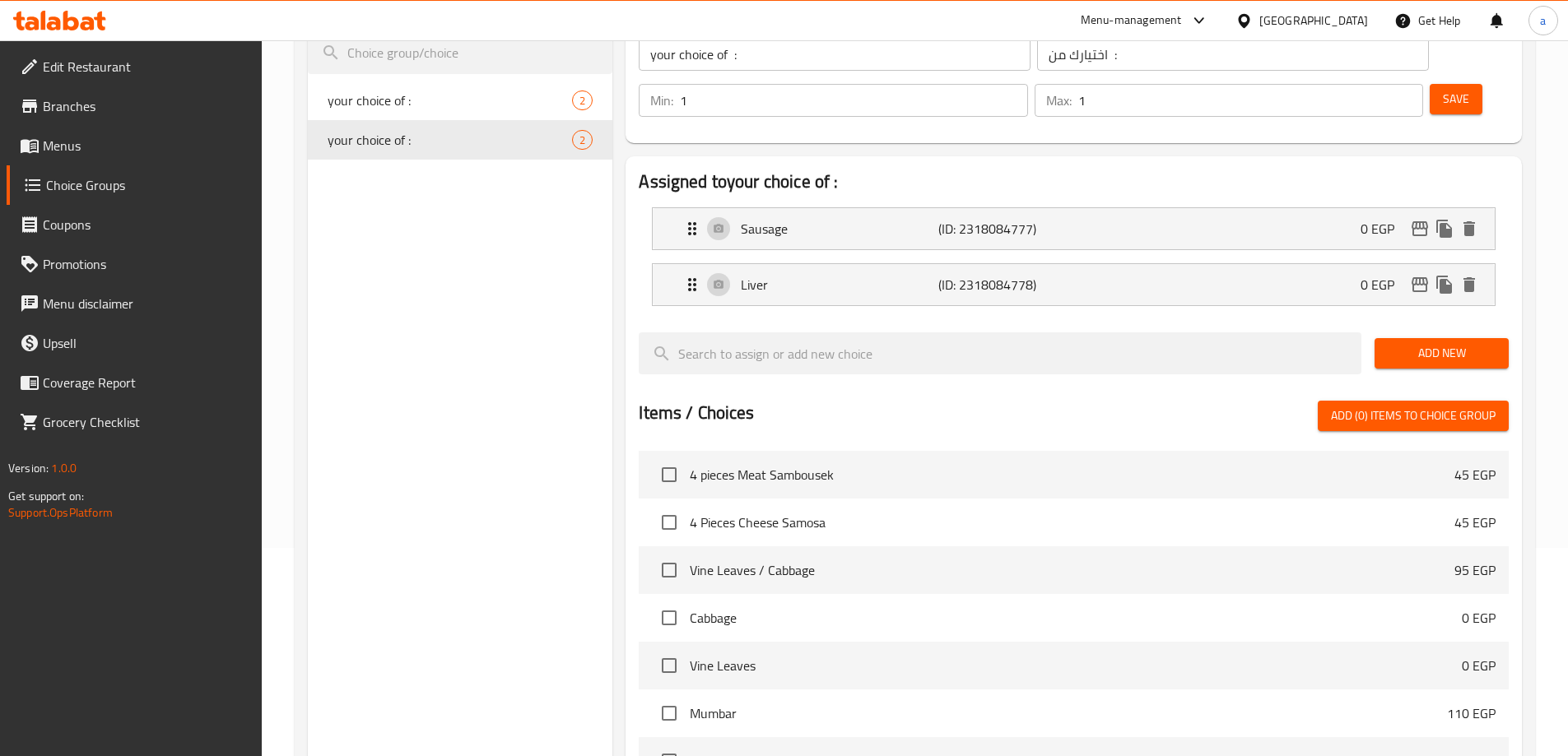
scroll to position [0, 0]
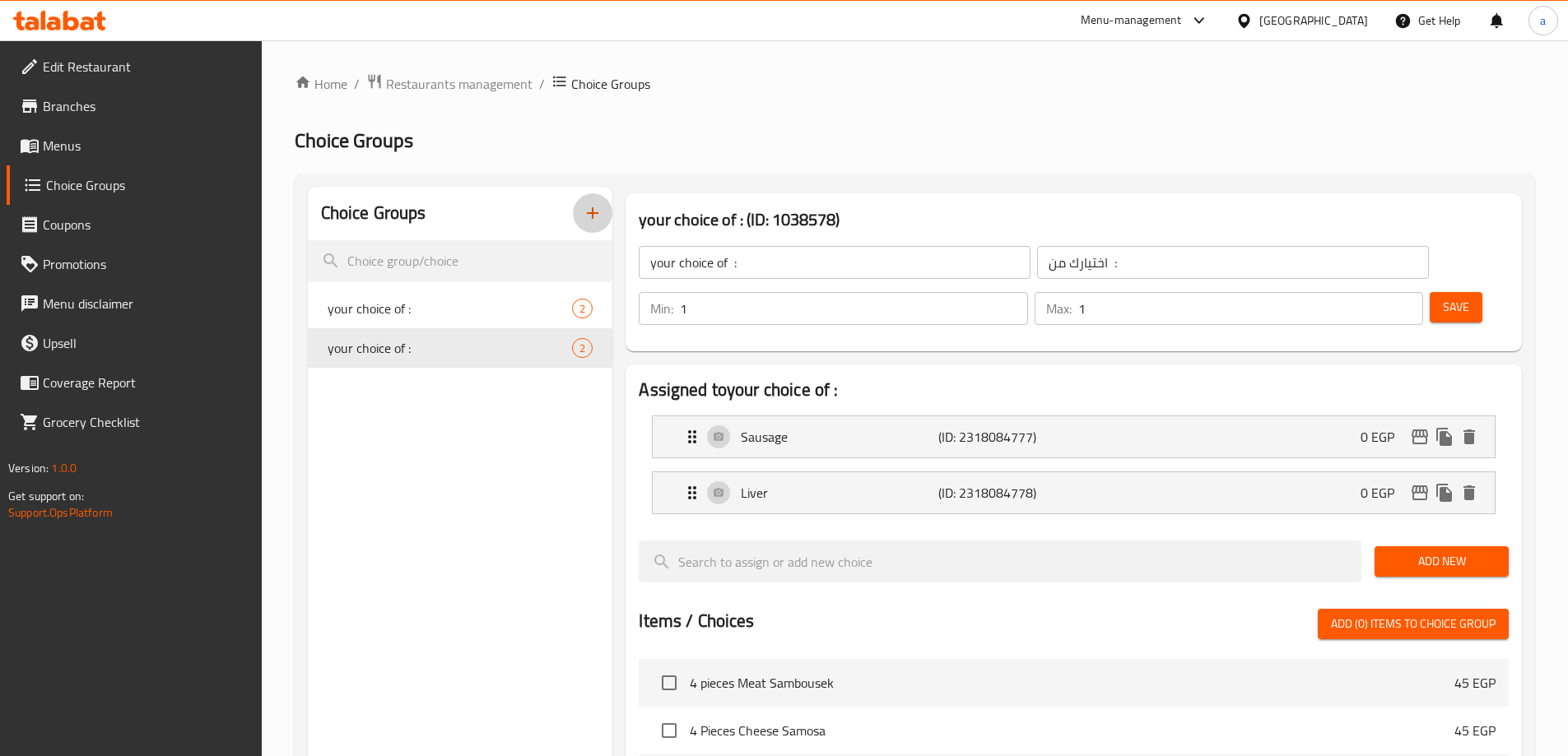
click at [587, 211] on icon "button" at bounding box center [592, 212] width 20 height 20
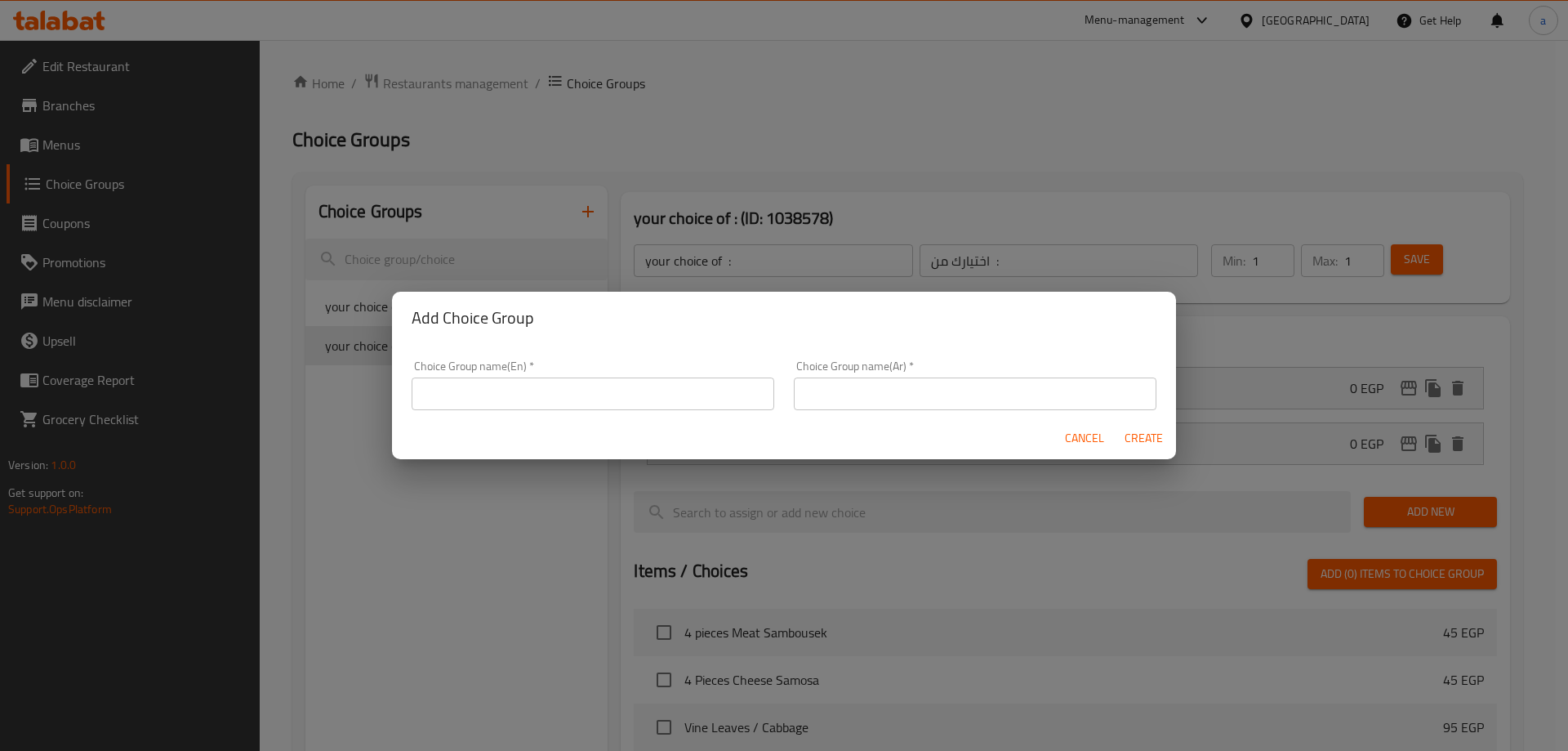
click at [552, 395] on input "text" at bounding box center [593, 393] width 363 height 33
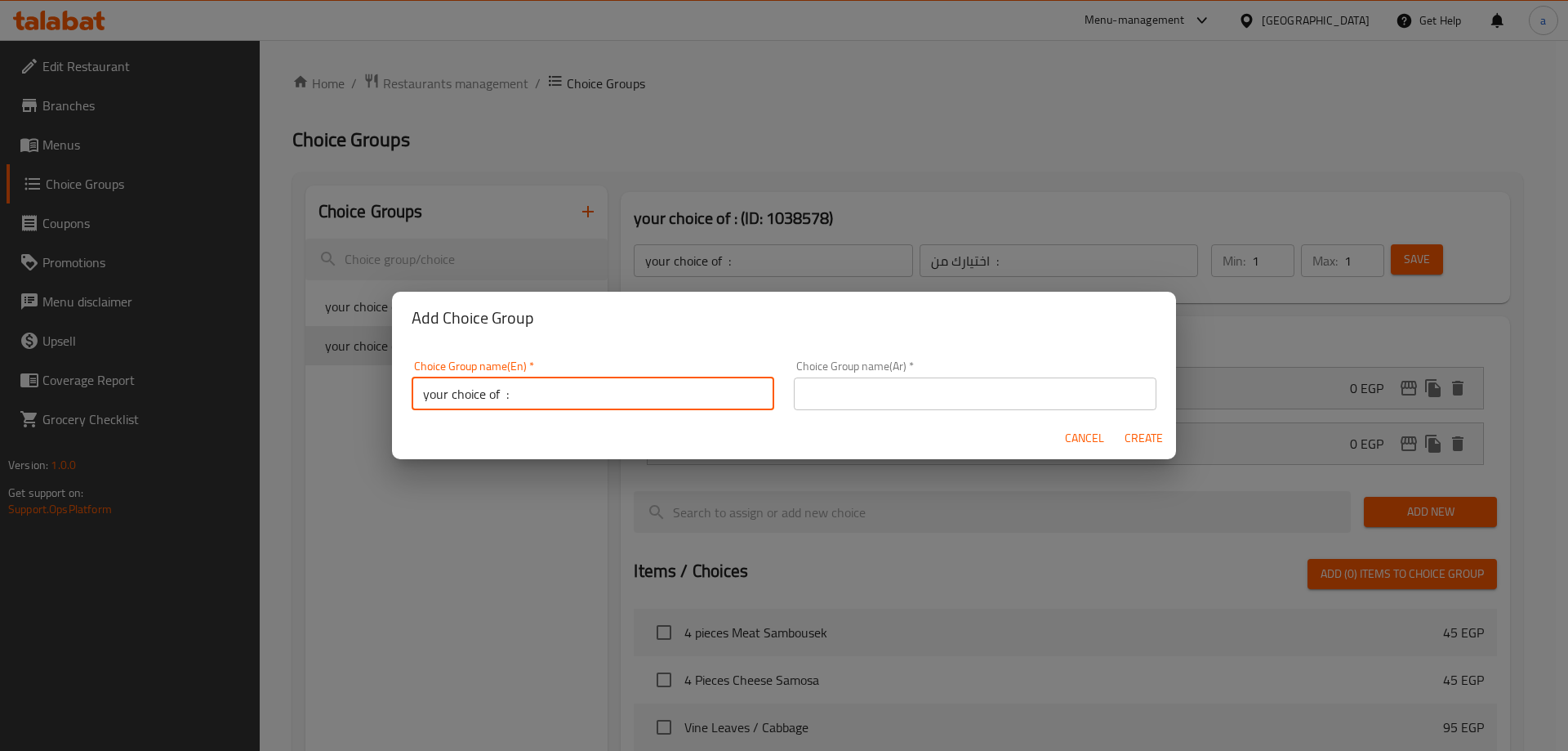
click at [502, 399] on input "your choice of :" at bounding box center [593, 393] width 363 height 33
type input "your choice of :"
click at [856, 398] on input "text" at bounding box center [975, 393] width 363 height 33
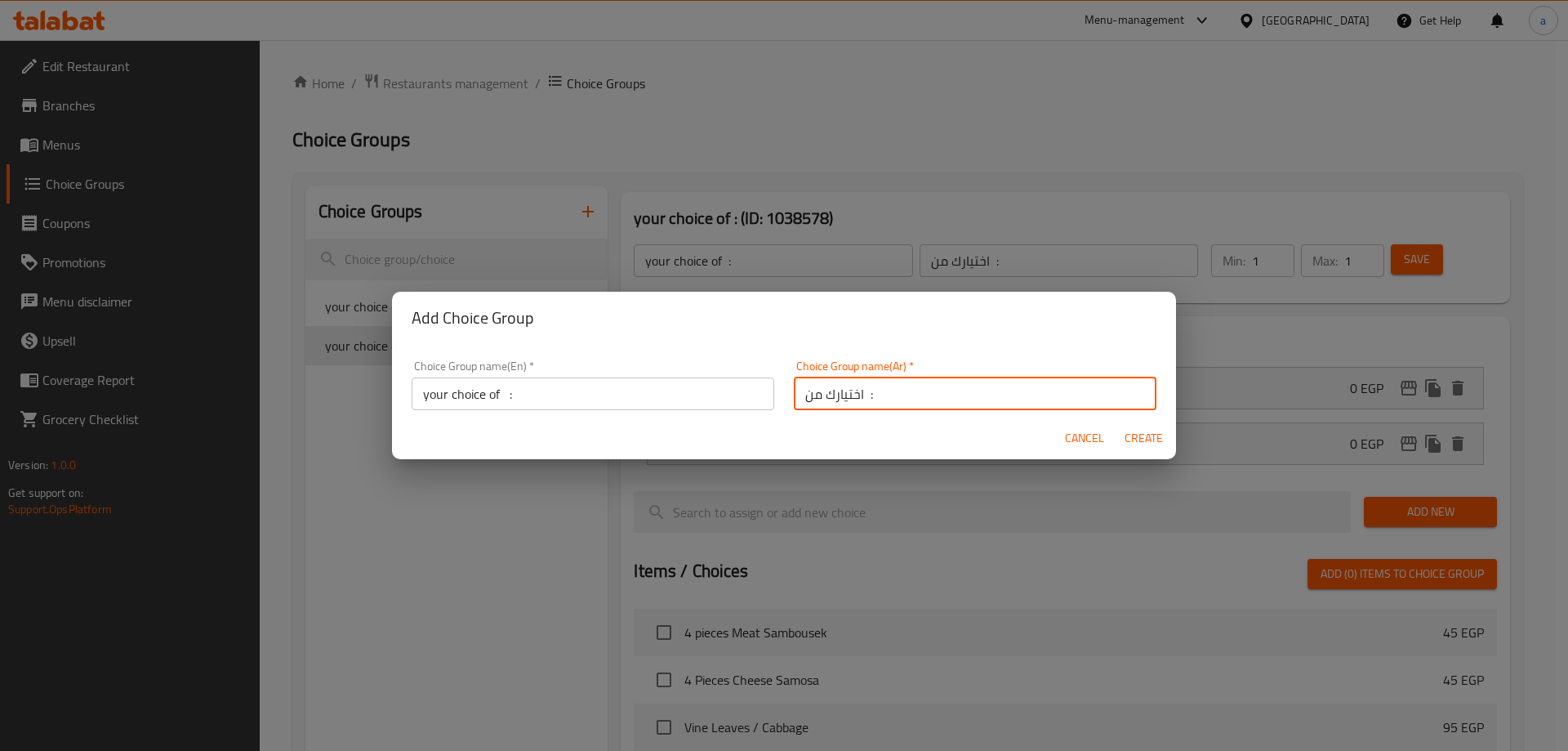
click at [857, 398] on input "اختيارك من :" at bounding box center [975, 393] width 363 height 33
type input "اختيارك من :"
click at [1133, 437] on span "Create" at bounding box center [1144, 438] width 39 height 20
type input "your choice of :"
type input "اختيارك من :"
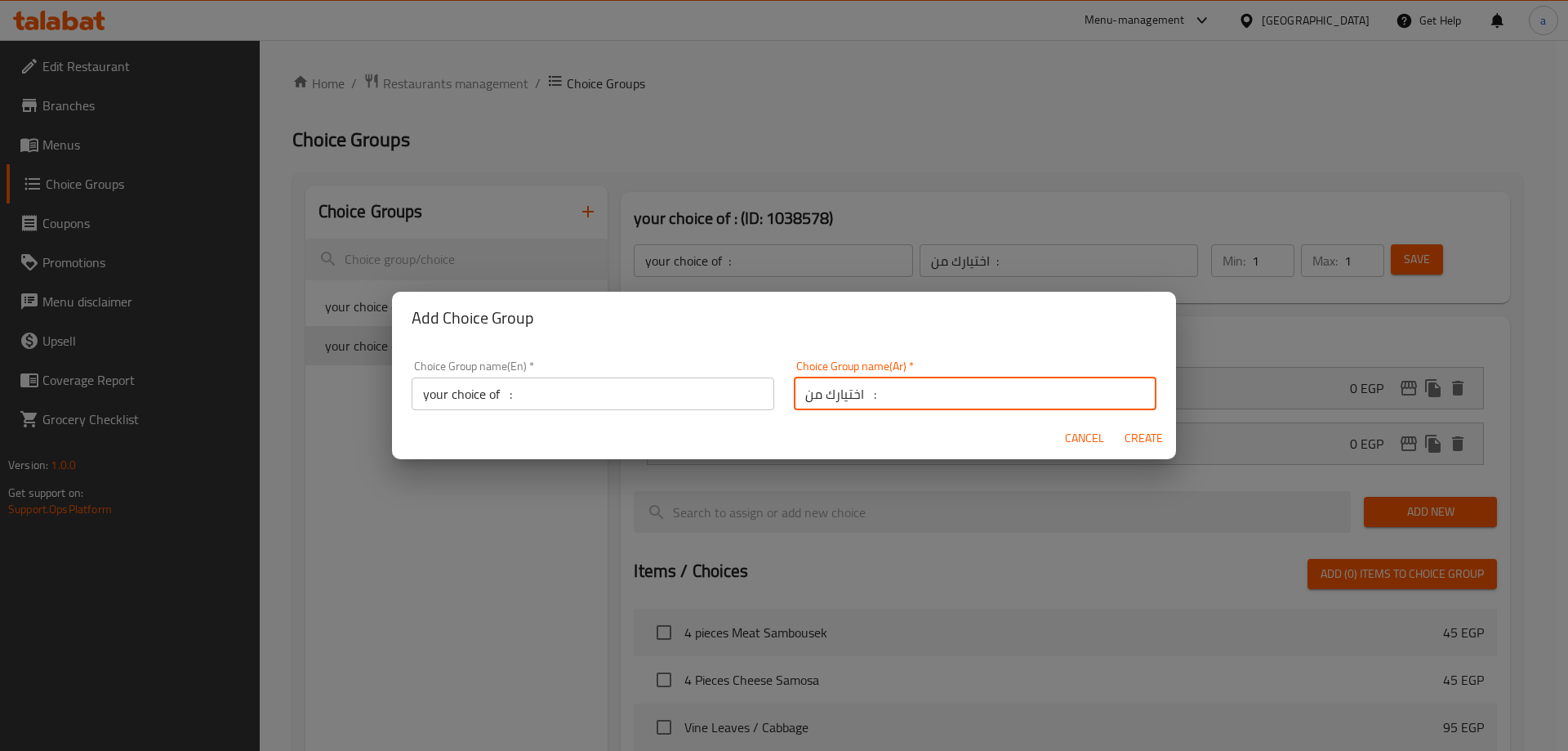
type input "0"
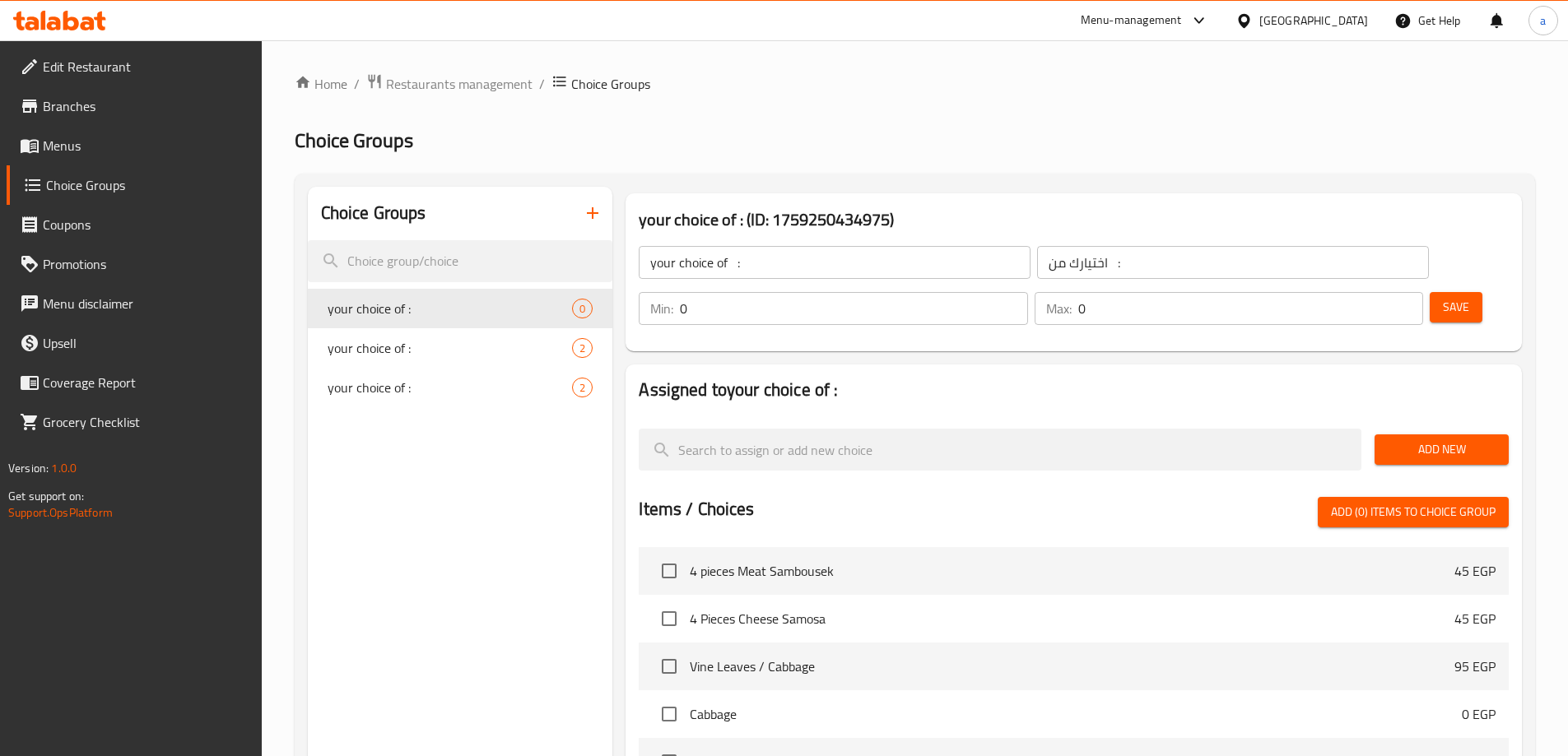
click at [1410, 439] on span "Add New" at bounding box center [1442, 450] width 108 height 20
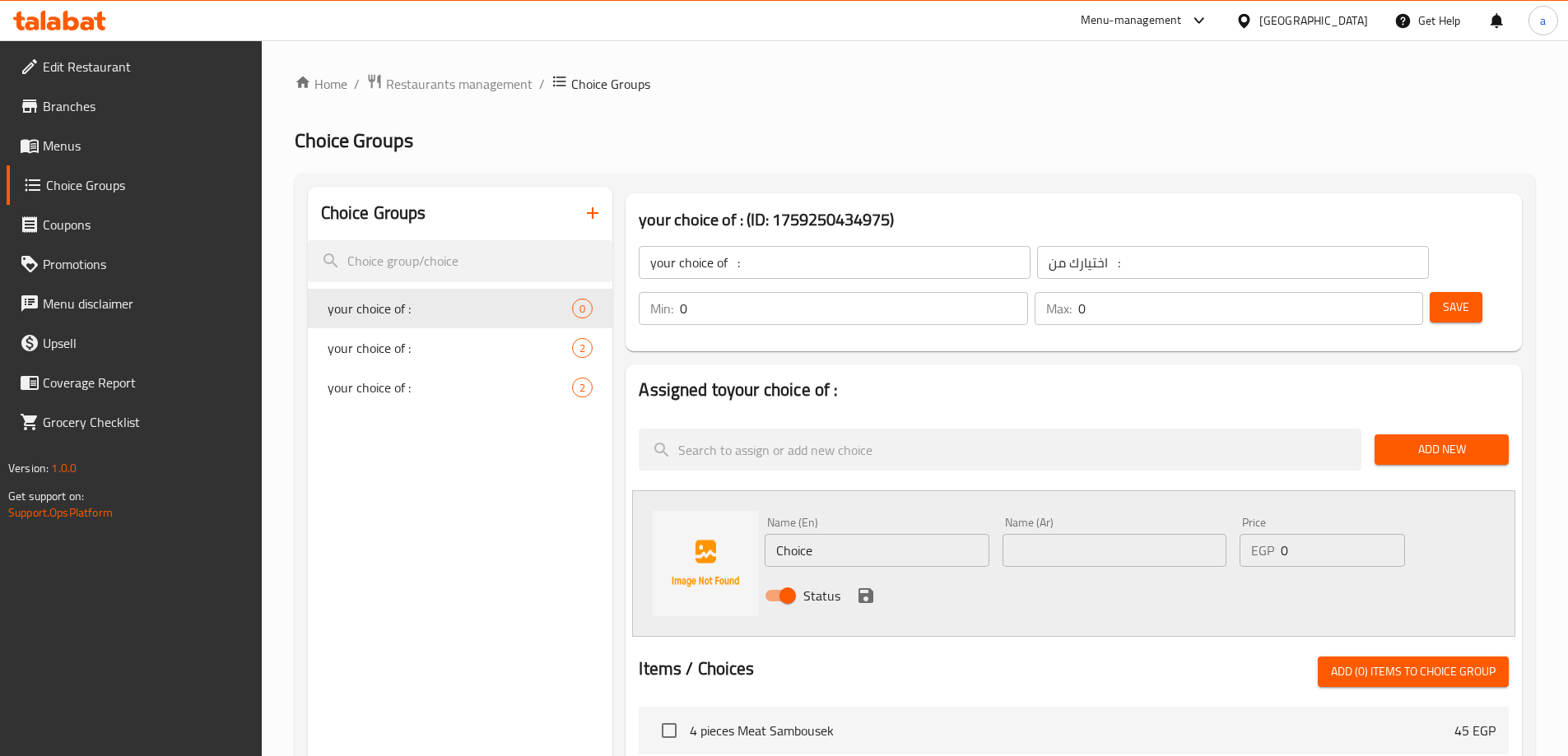
click at [946, 534] on input "Choice" at bounding box center [877, 550] width 224 height 33
paste input "Yogurt"
type input "Yogurt"
click at [1061, 534] on input "text" at bounding box center [1114, 550] width 224 height 33
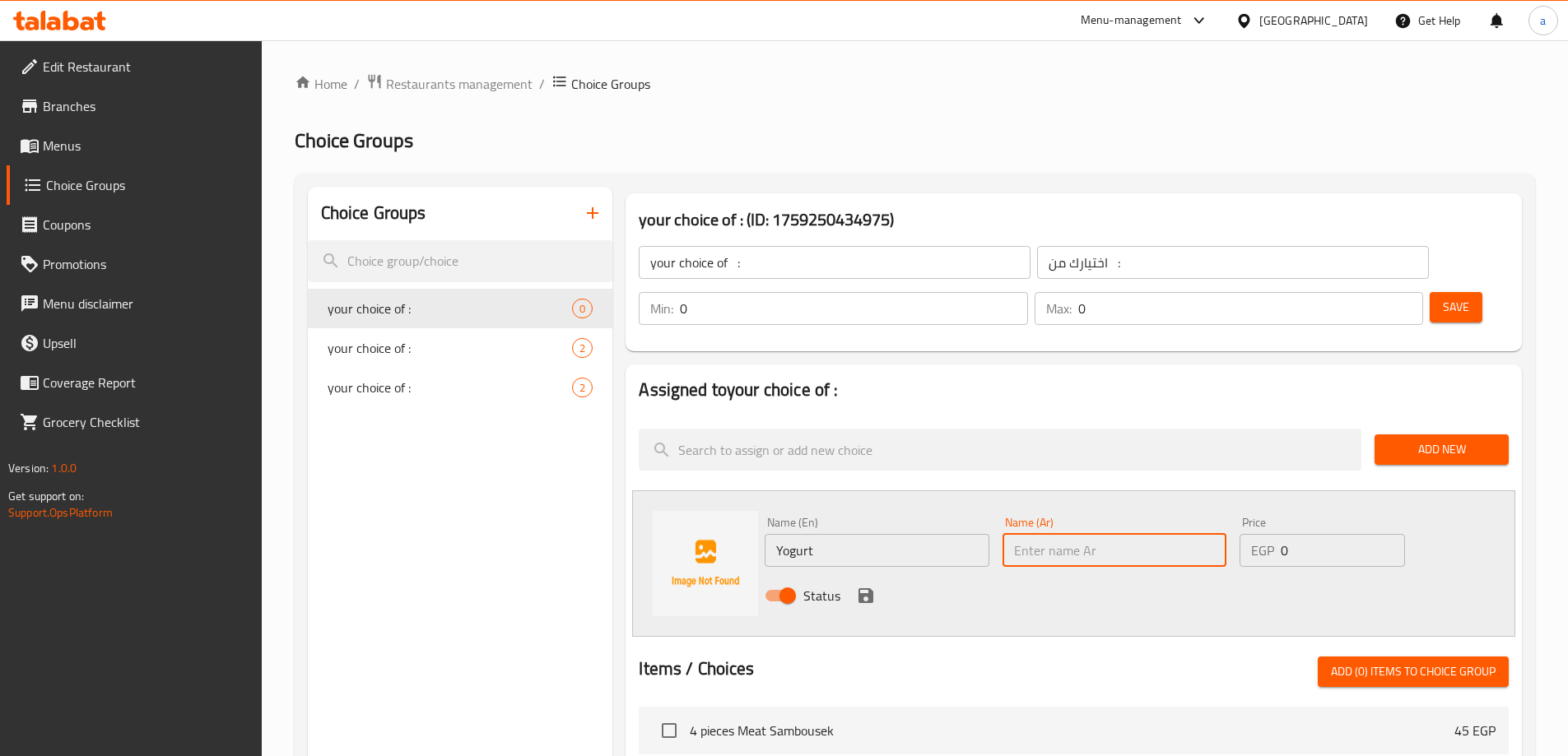
paste input "زبادي"
type input "زبادي"
click at [856, 585] on icon "save" at bounding box center [866, 595] width 20 height 20
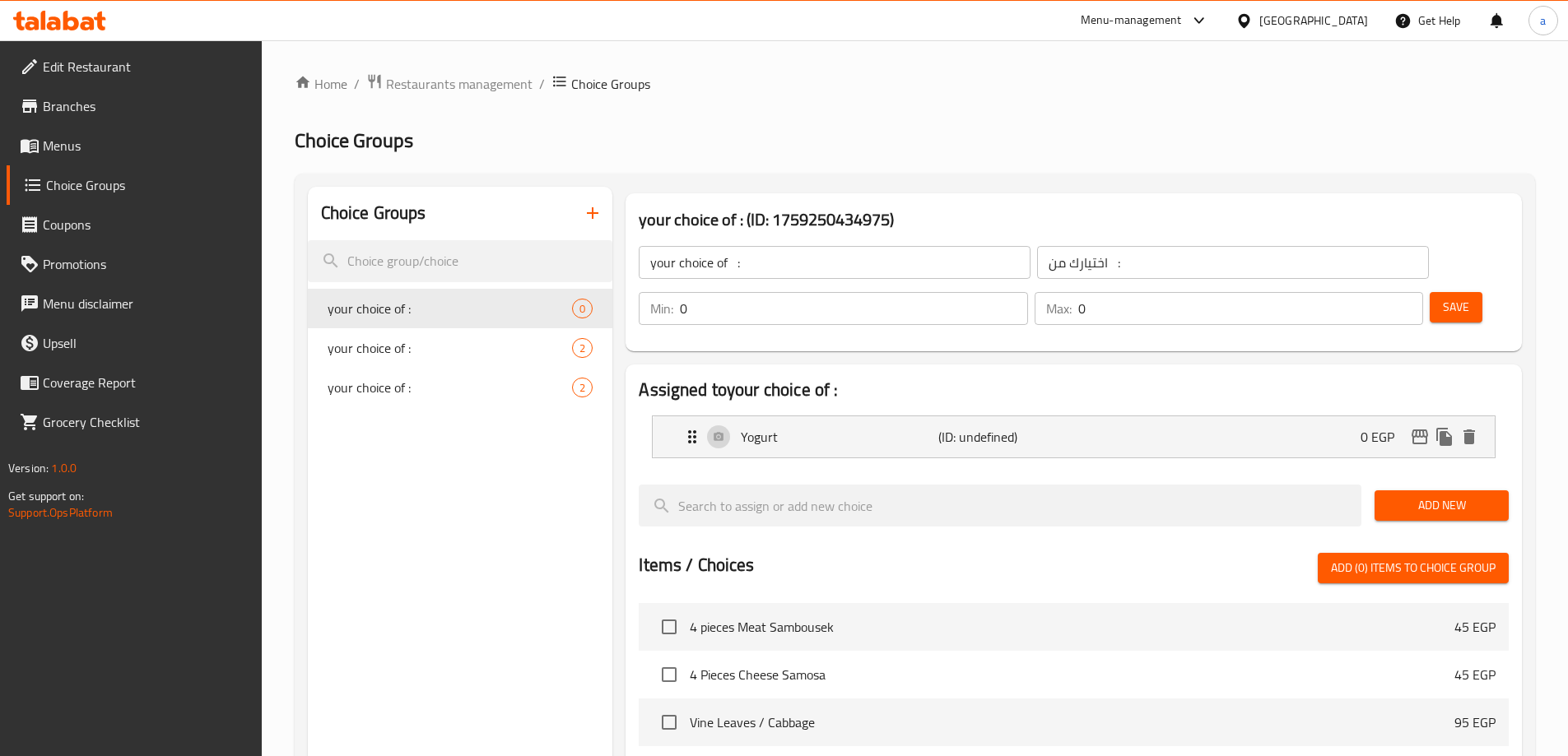
click at [1444, 478] on div "Add New" at bounding box center [1441, 505] width 148 height 55
click at [1440, 491] on button "Add New" at bounding box center [1441, 506] width 134 height 31
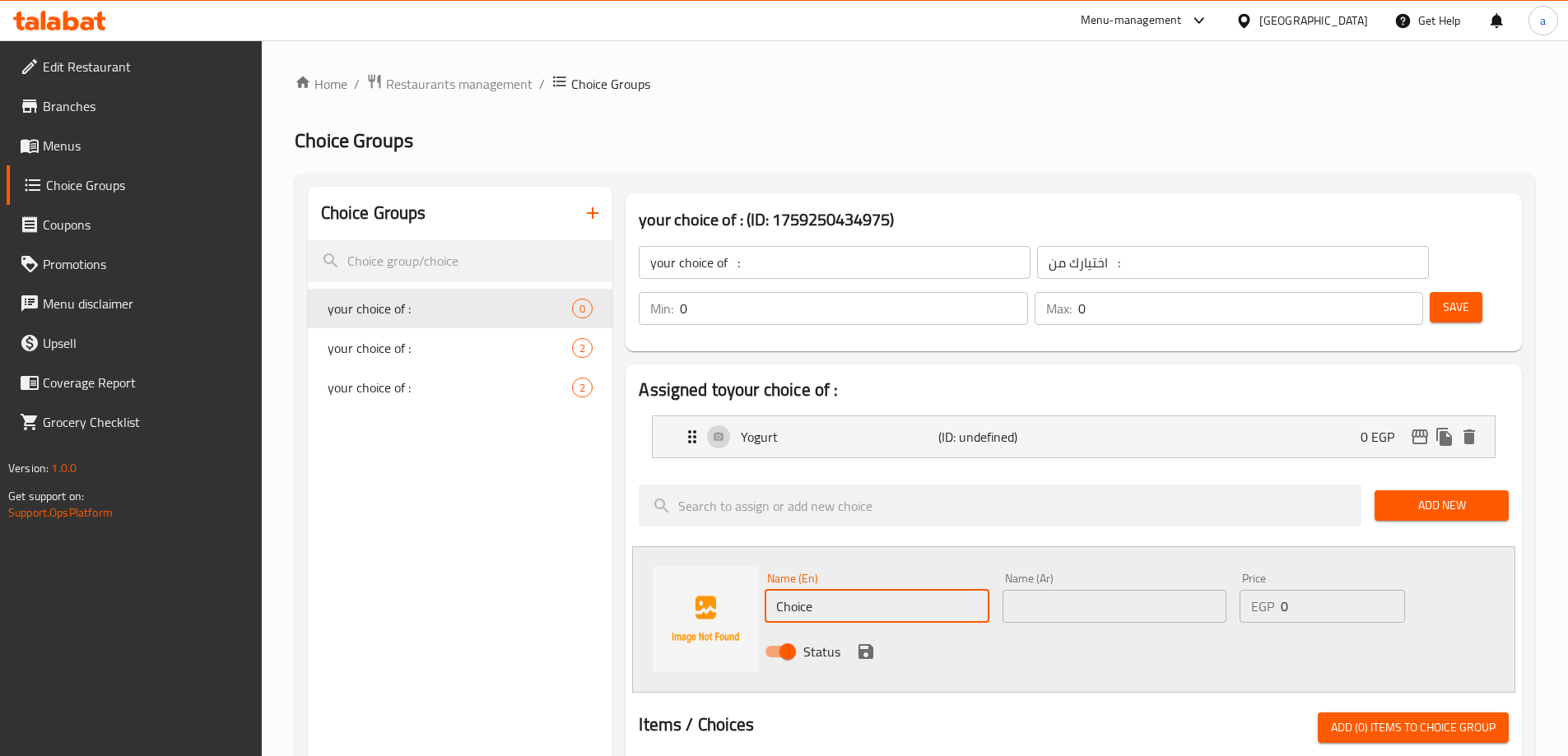
click at [801, 590] on input "Choice" at bounding box center [877, 606] width 224 height 33
paste input "Tahini"
type input "Tahini"
click at [989, 566] on div "Name (En) Tahini Name (En)" at bounding box center [877, 597] width 237 height 63
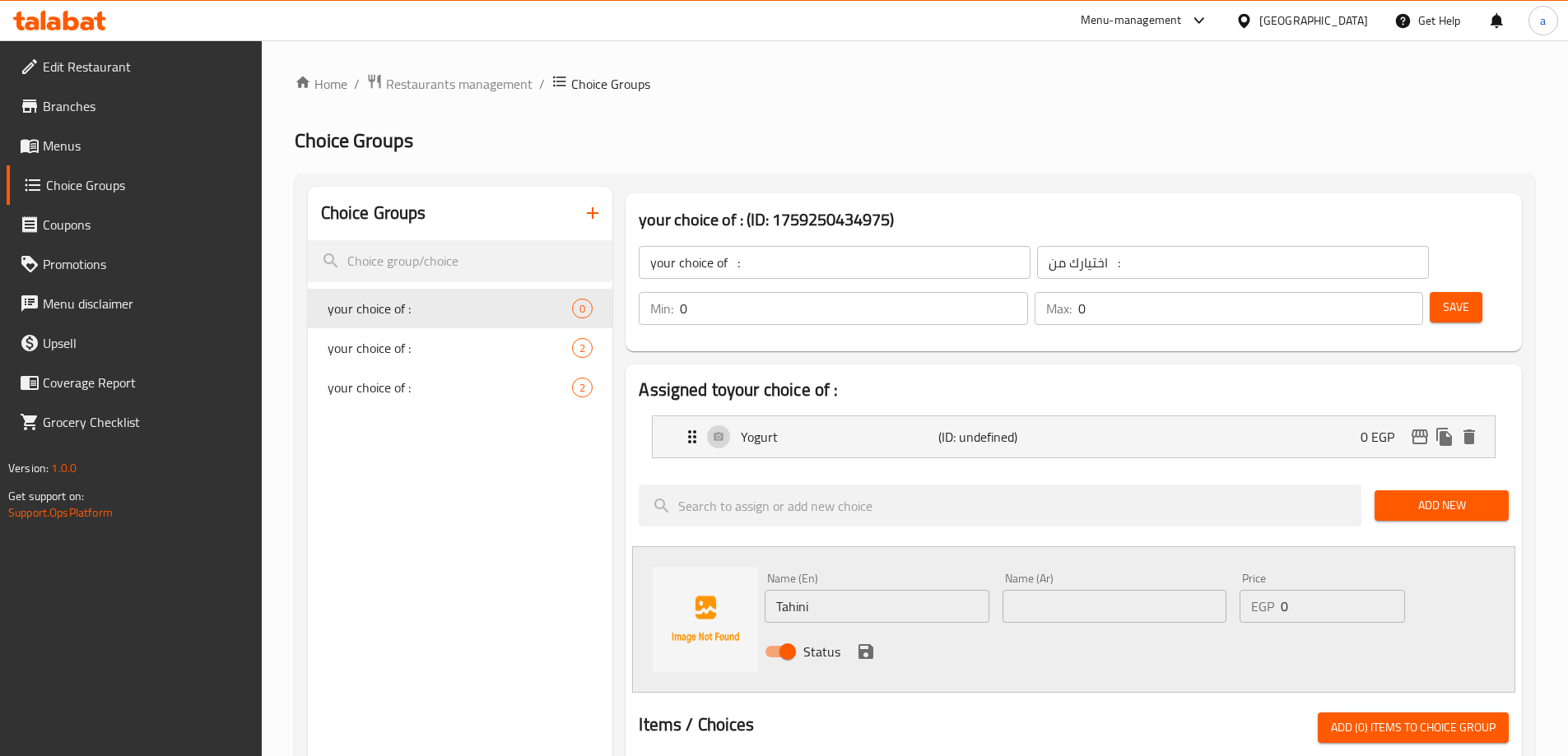
click at [1025, 590] on input "text" at bounding box center [1114, 606] width 224 height 33
paste input "طحينة"
type input "طحينة"
click at [867, 644] on icon "save" at bounding box center [866, 651] width 15 height 15
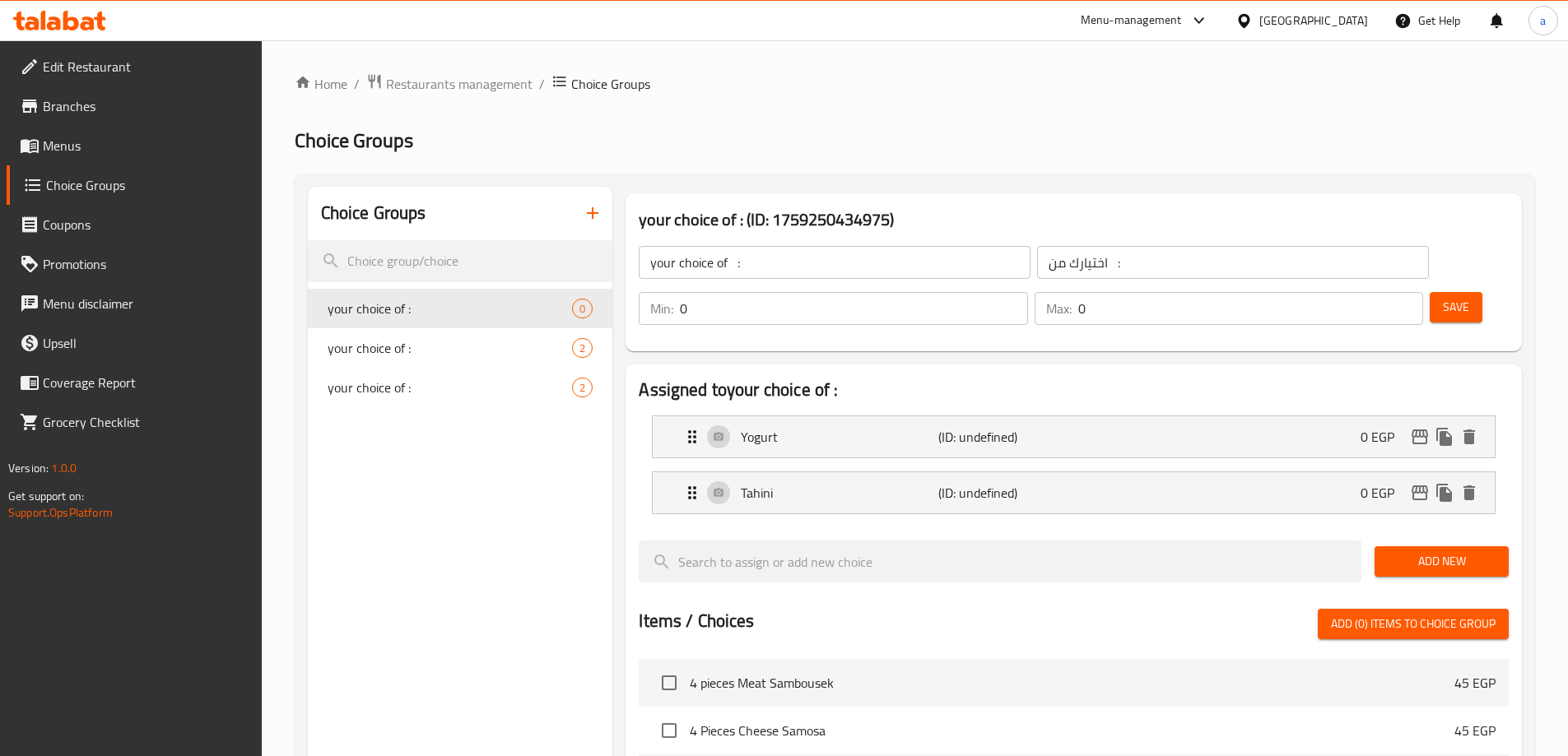
click at [1408, 551] on span "Add New" at bounding box center [1442, 561] width 108 height 20
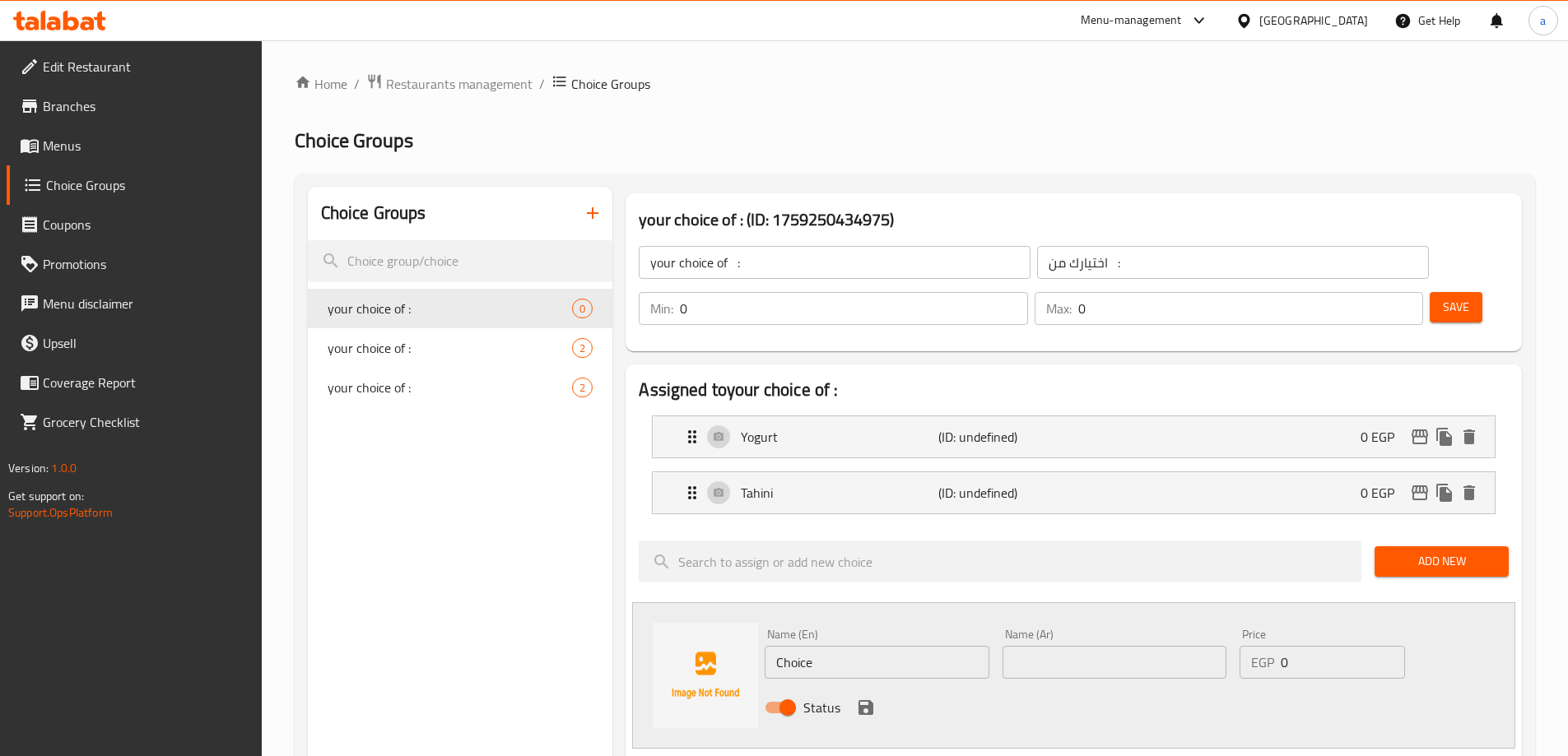
click at [858, 646] on input "Choice" at bounding box center [877, 662] width 224 height 33
paste input "Baba Ghanoush"
click at [922, 646] on input "Baba Ghanoush" at bounding box center [877, 662] width 224 height 33
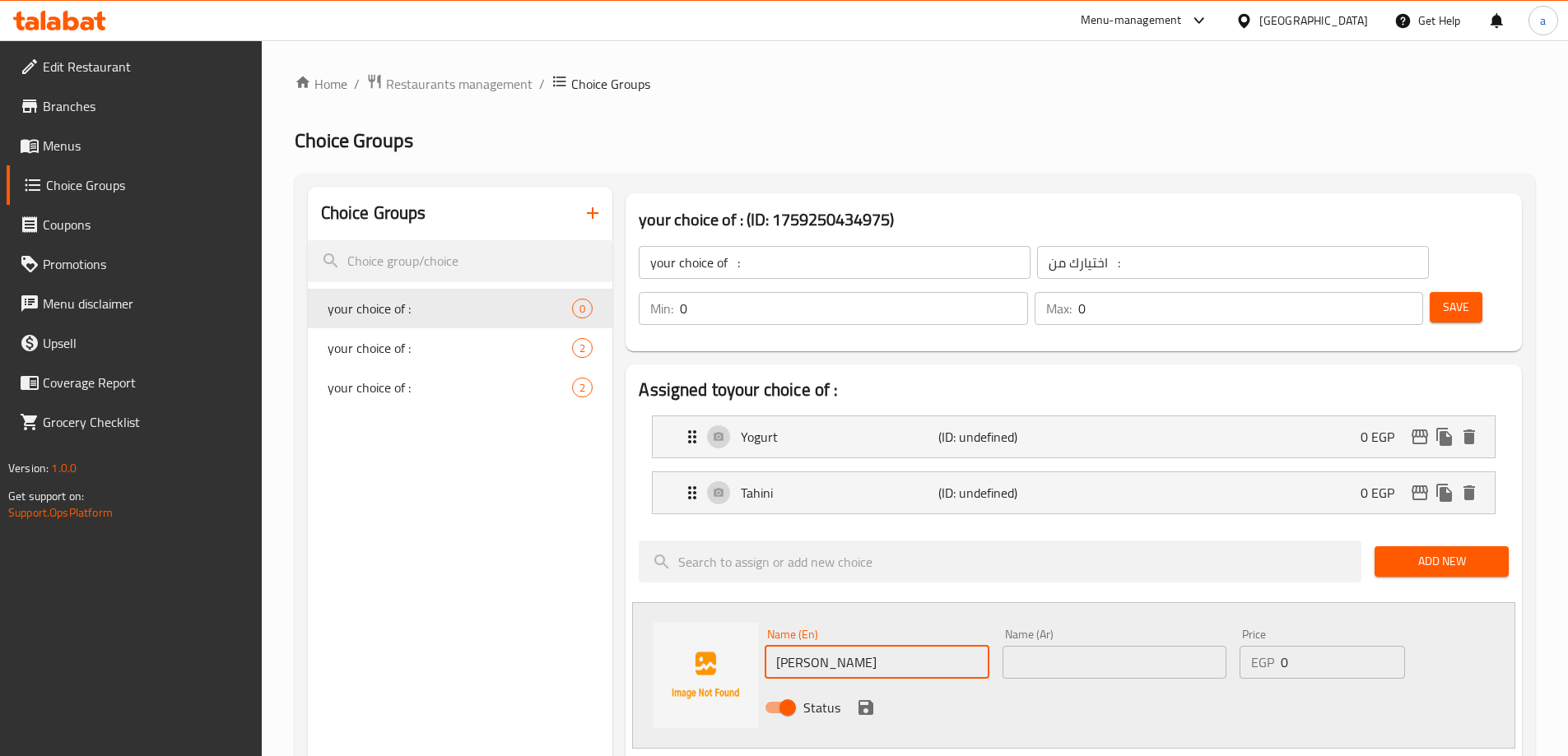
paste input "Baba Ghannoug"
click at [829, 646] on input "Baba Baba Ghannoug" at bounding box center [877, 662] width 224 height 33
click at [820, 646] on input "Baba Baba Ghannoug" at bounding box center [877, 662] width 224 height 33
click at [829, 646] on input "Baba Baba Ghannoug" at bounding box center [877, 662] width 224 height 33
click at [834, 646] on input "Baba Baba Ghannoug" at bounding box center [877, 662] width 224 height 33
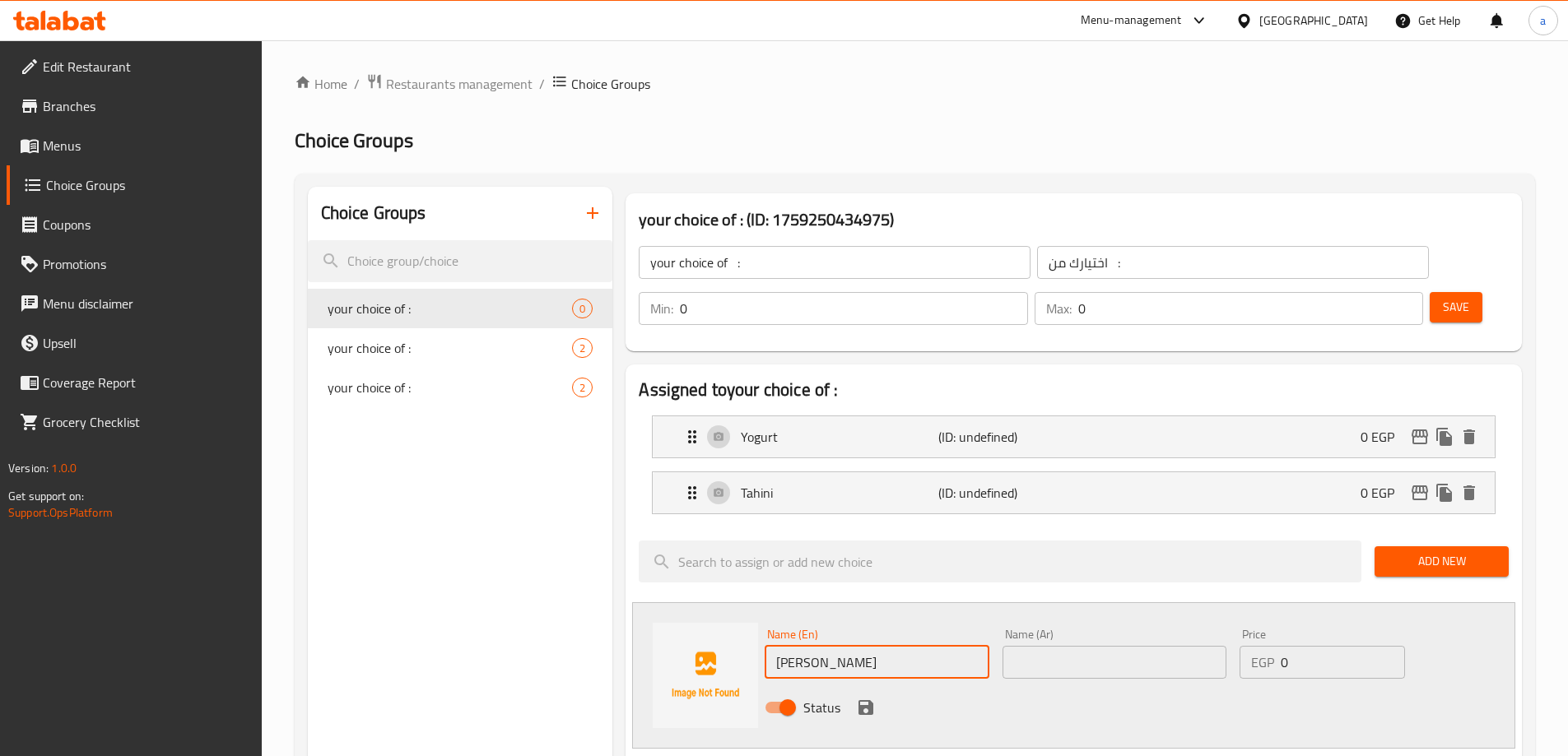
type input "[PERSON_NAME]"
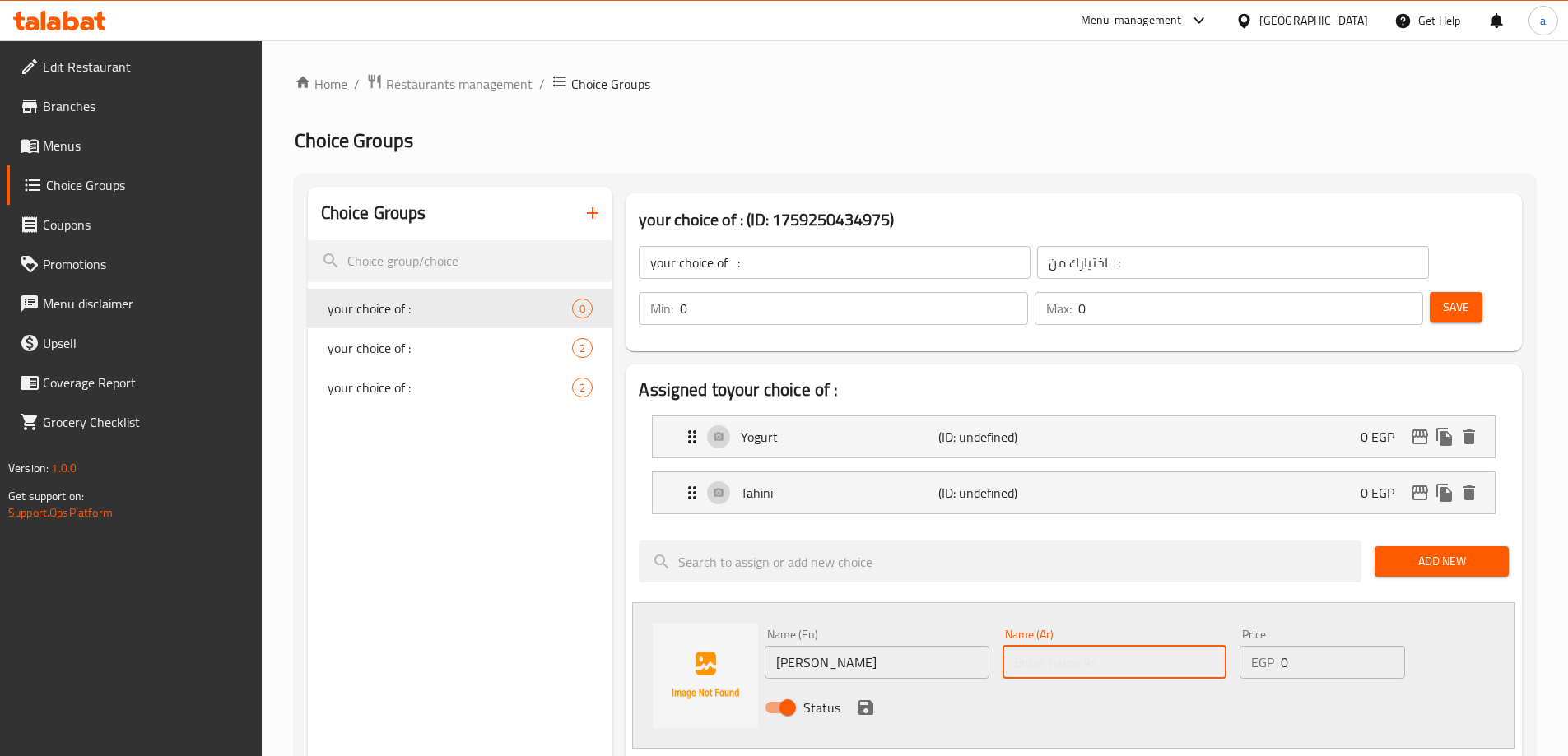
click at [1041, 646] on input "text" at bounding box center [1114, 662] width 224 height 33
click at [1121, 646] on input "text" at bounding box center [1114, 662] width 224 height 33
paste input "بابا غنوج"
type input "بابا غنوج"
click at [877, 685] on div "Status" at bounding box center [1114, 707] width 713 height 44
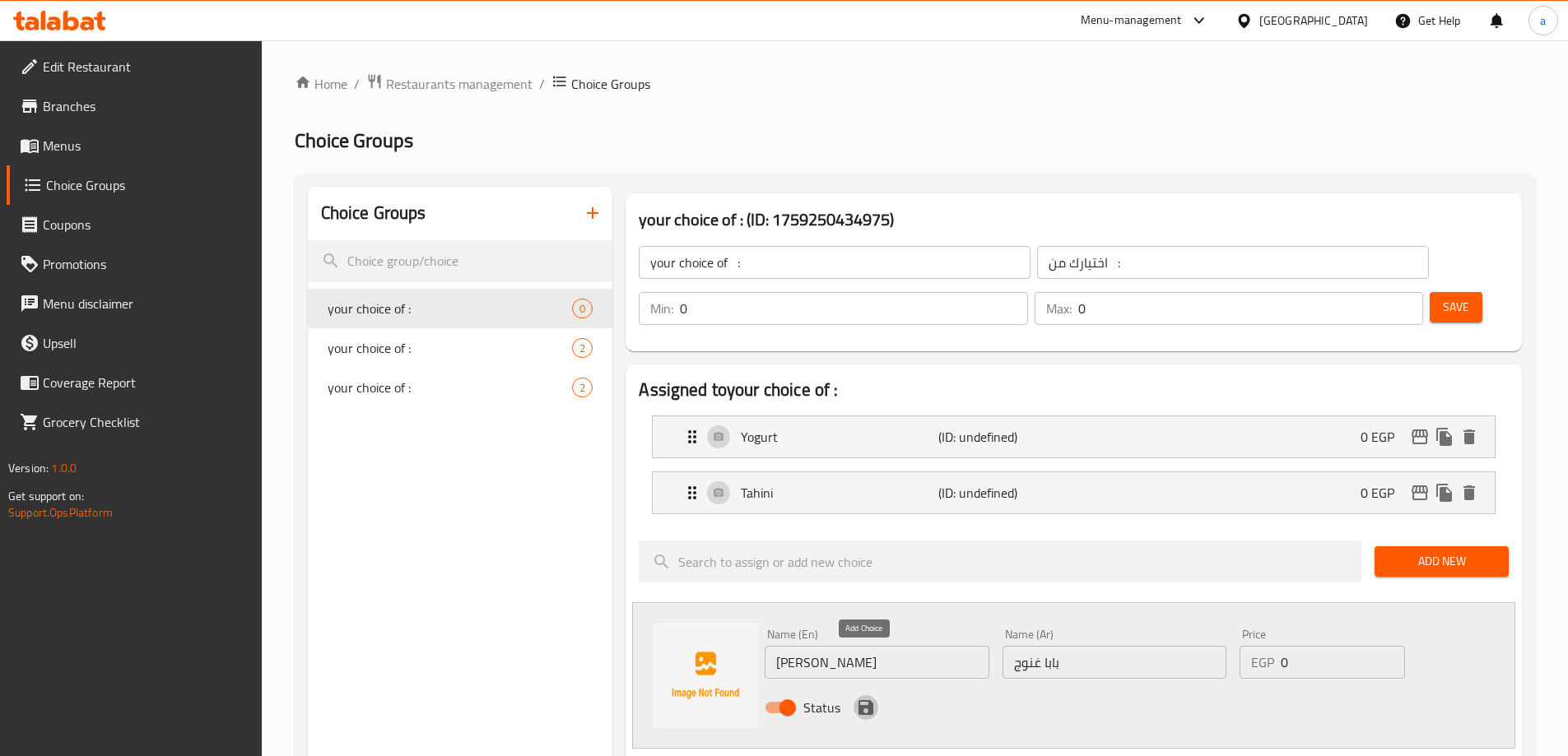
click at [871, 700] on icon "save" at bounding box center [866, 707] width 15 height 15
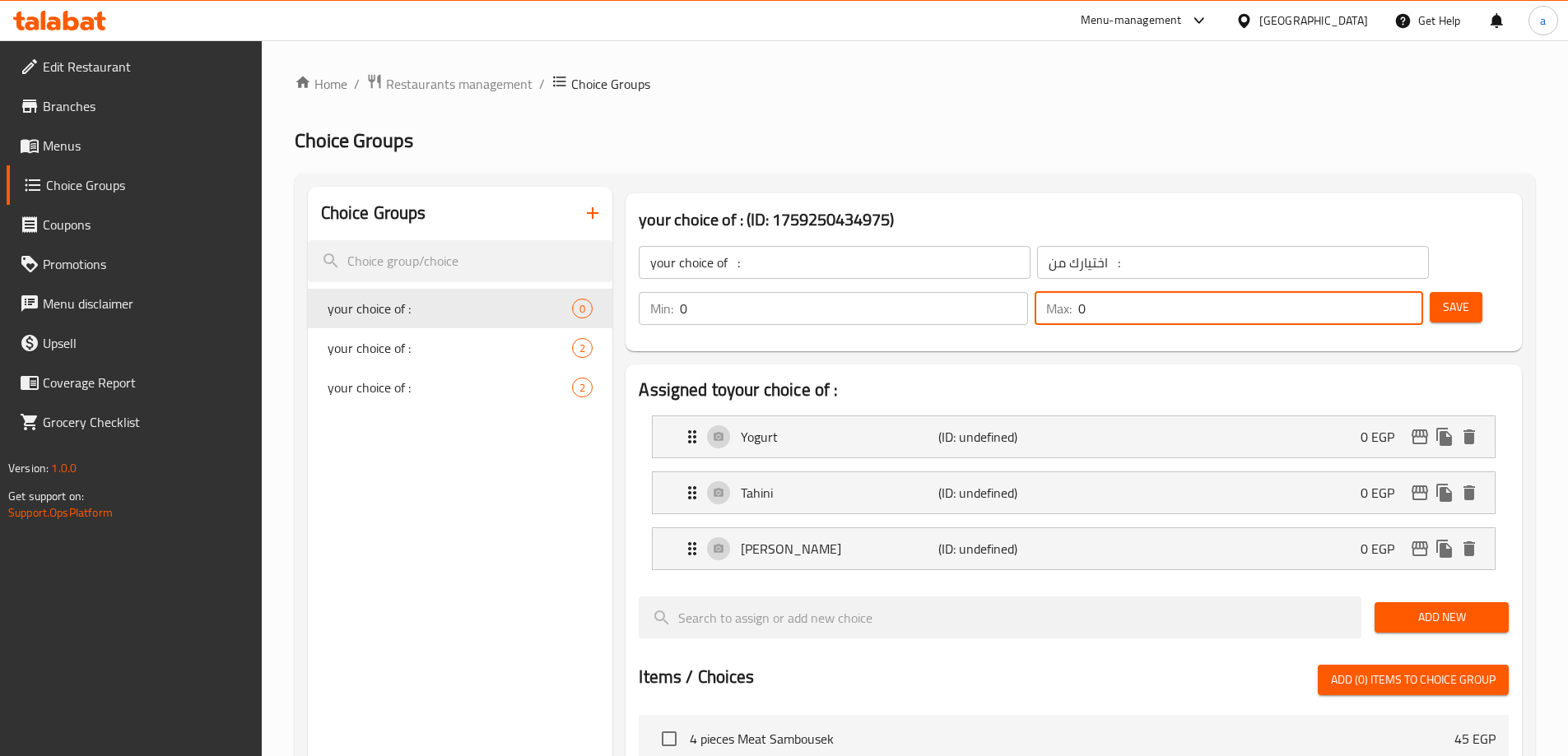
click at [1357, 292] on input "0" at bounding box center [1250, 308] width 345 height 33
click at [1362, 292] on input "0" at bounding box center [1250, 308] width 345 height 33
type input "4"
type input "1"
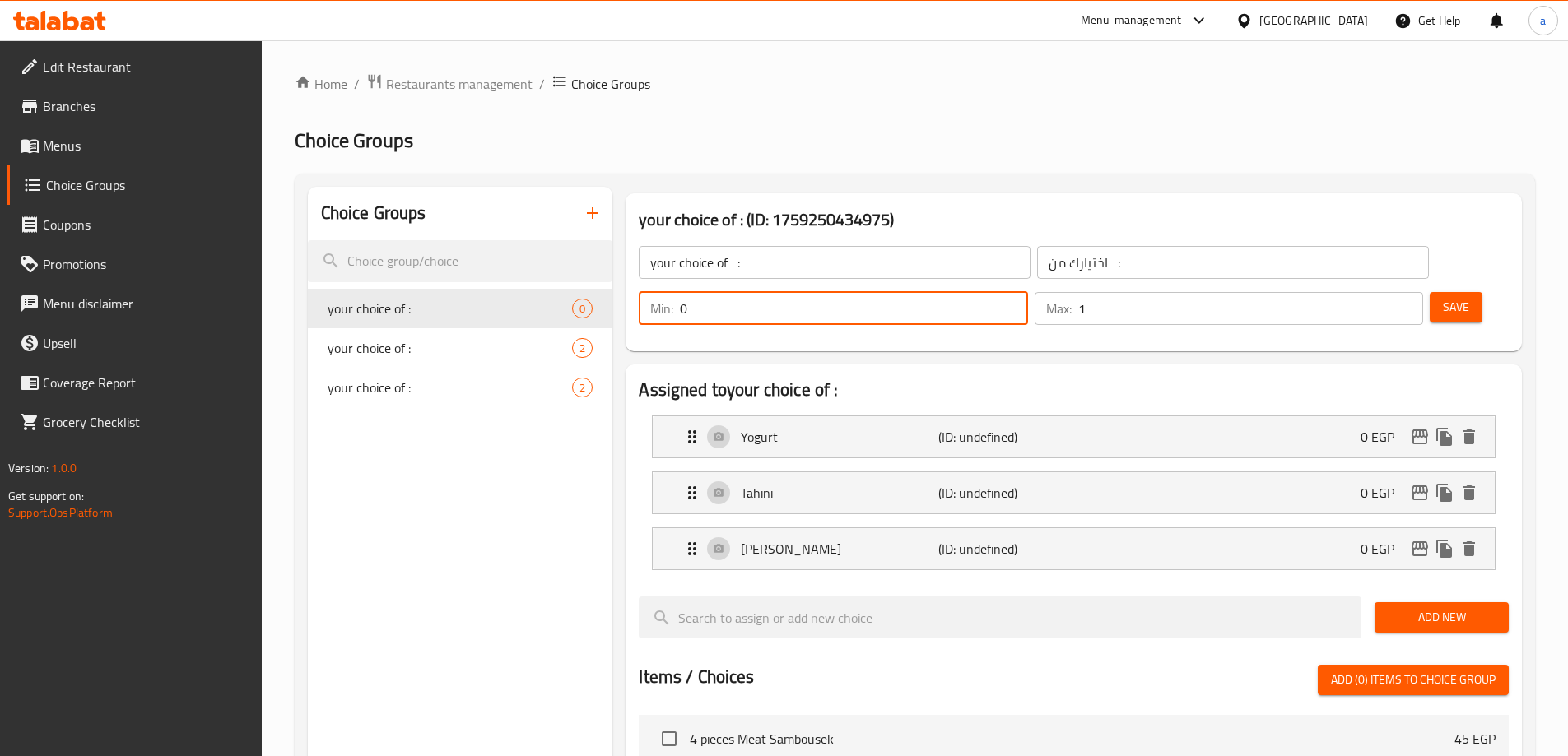
click at [1027, 292] on input "0" at bounding box center [853, 308] width 347 height 33
type input "1"
click at [1436, 292] on button "Save" at bounding box center [1456, 307] width 53 height 31
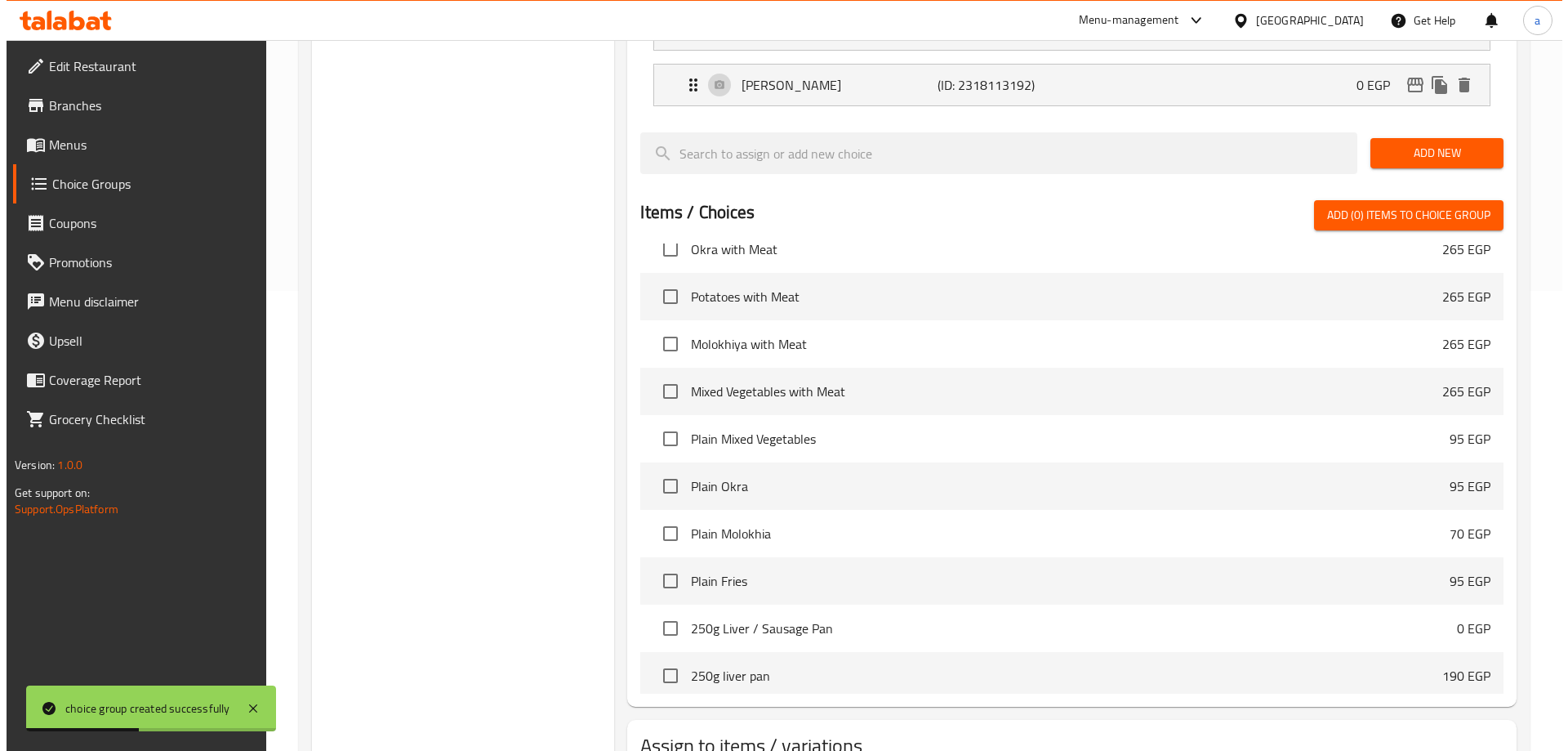
scroll to position [537, 0]
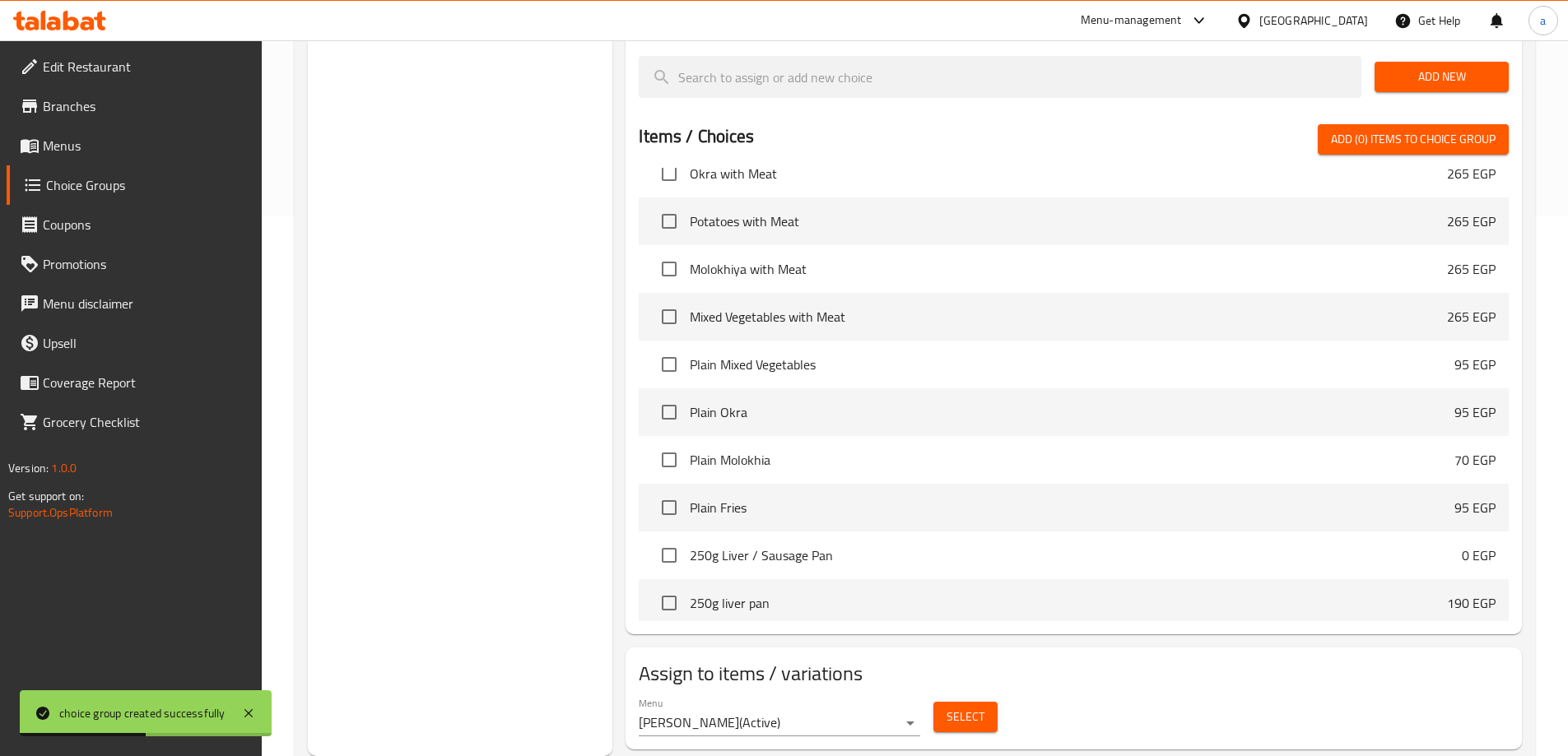
click at [969, 707] on span "Select" at bounding box center [965, 717] width 38 height 20
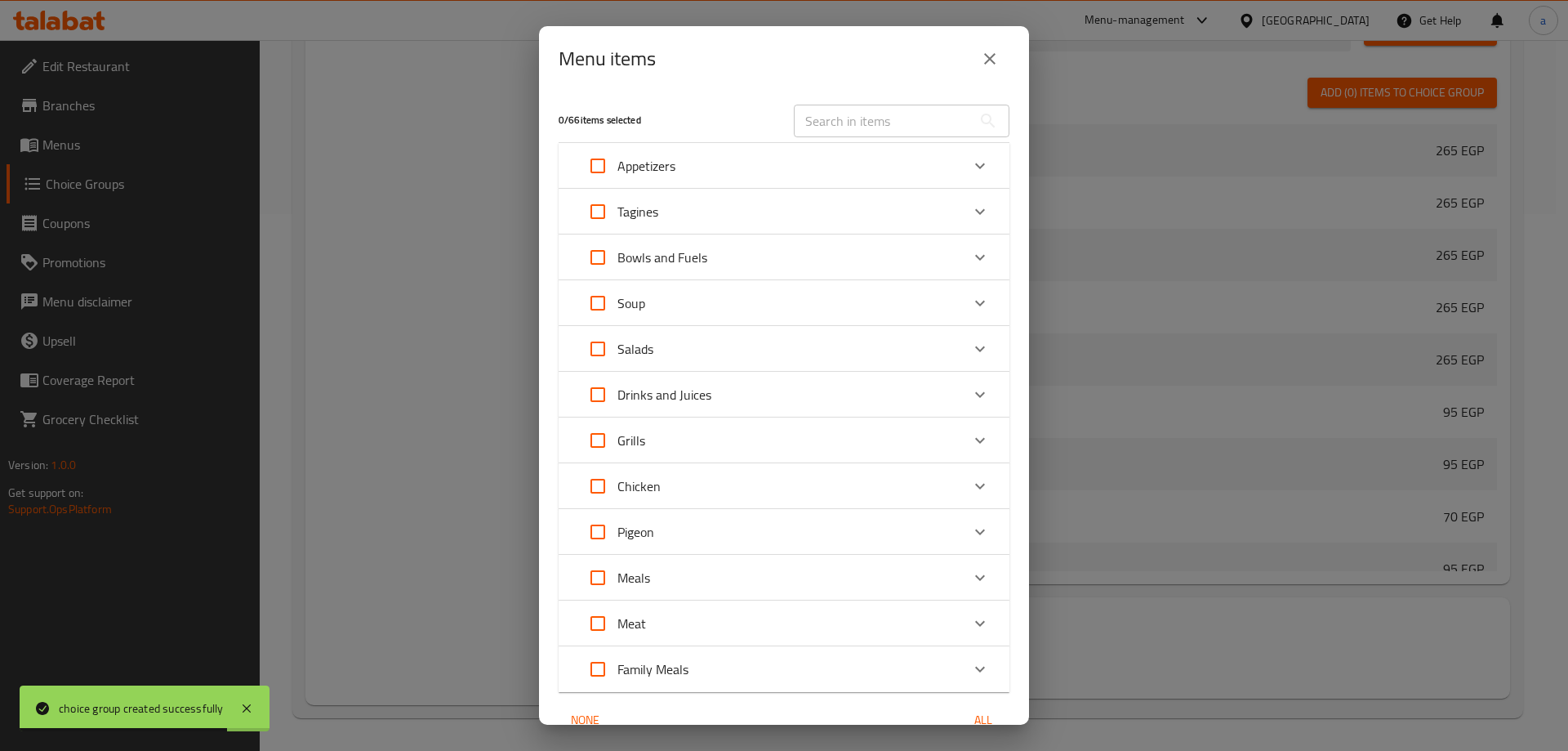
click at [976, 352] on icon "Expand" at bounding box center [979, 348] width 19 height 19
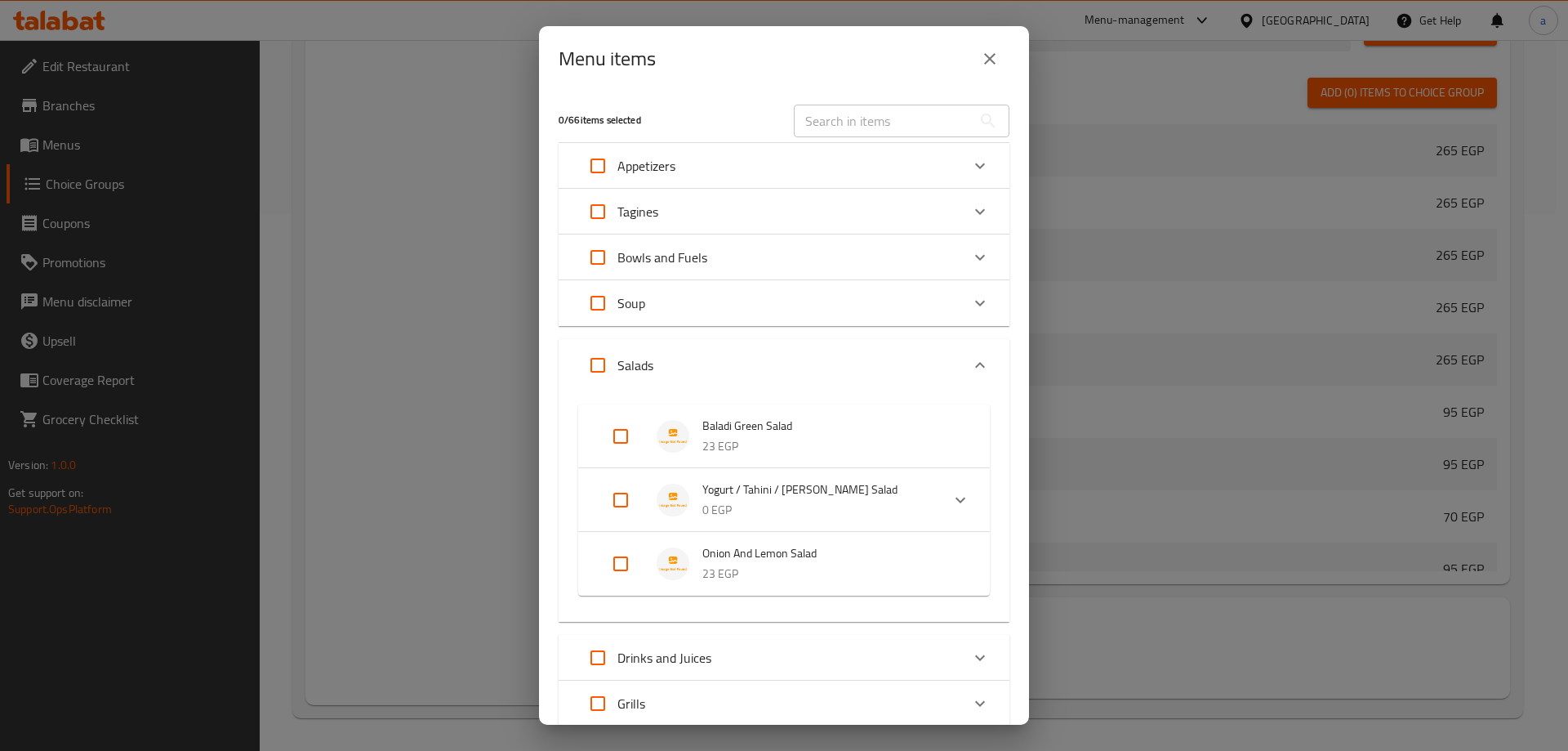
click at [950, 495] on icon "Expand" at bounding box center [960, 499] width 19 height 19
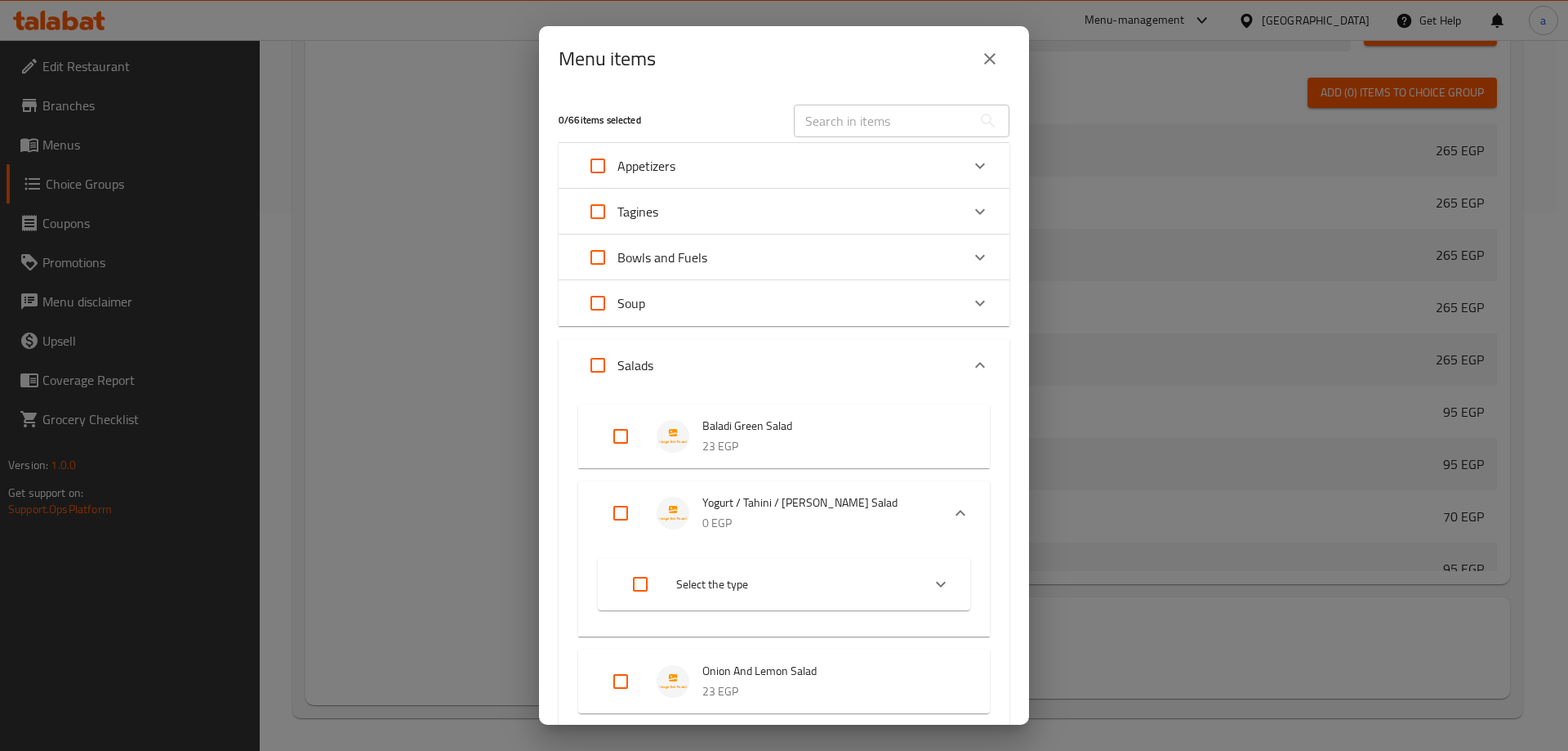
click at [669, 576] on div "Expand" at bounding box center [653, 584] width 46 height 39
click at [630, 520] on input "Expand" at bounding box center [621, 513] width 39 height 39
checkbox input "true"
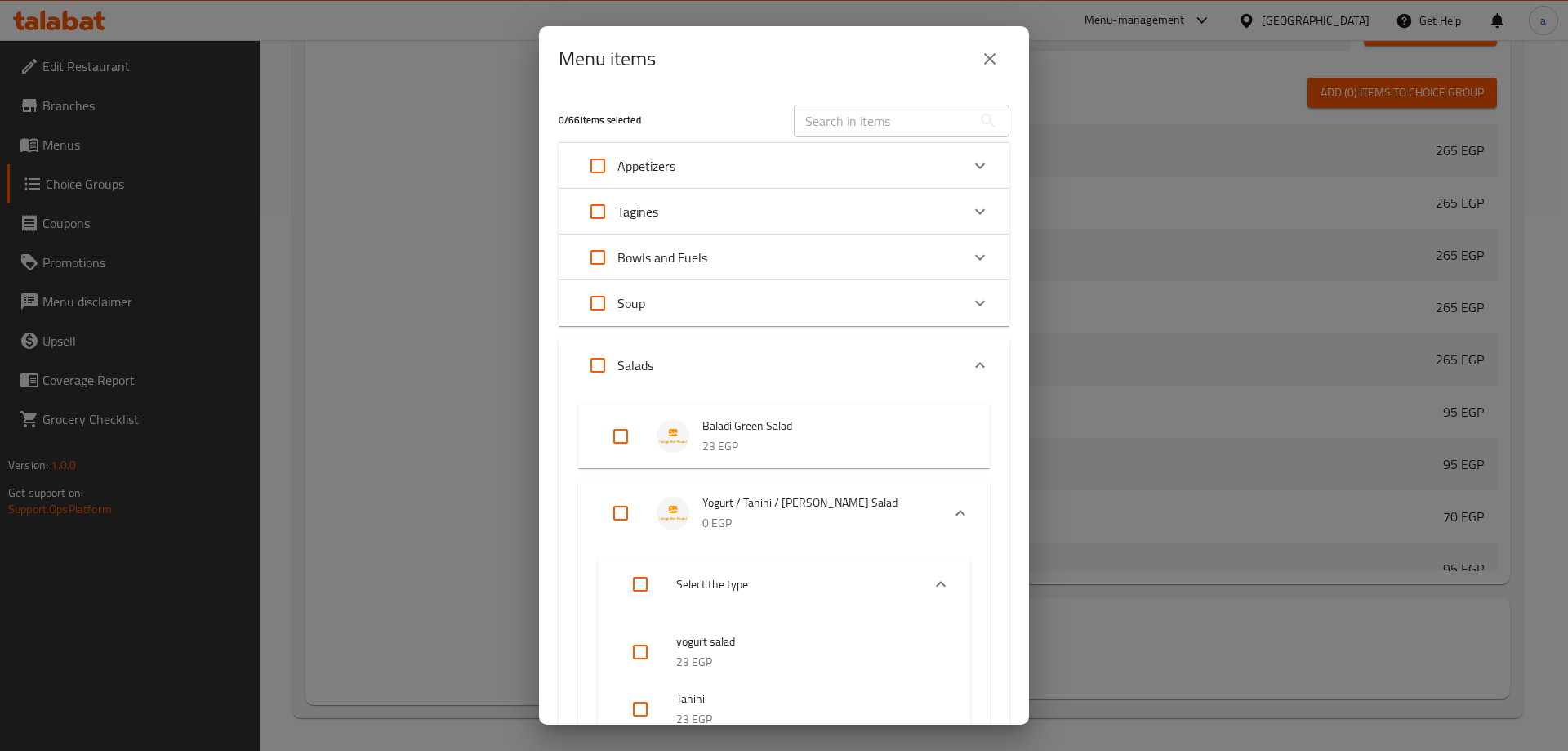
checkbox input "true"
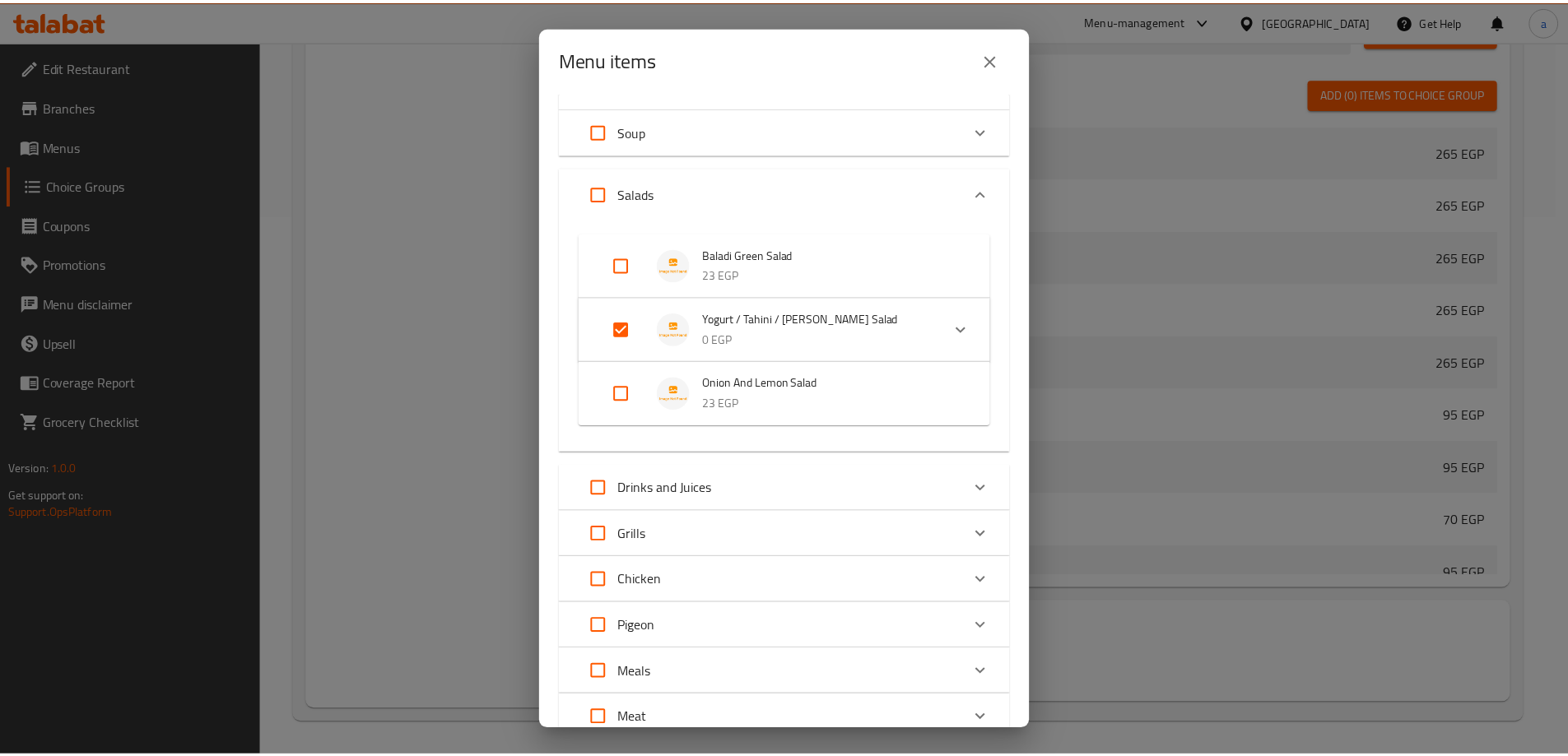
scroll to position [346, 0]
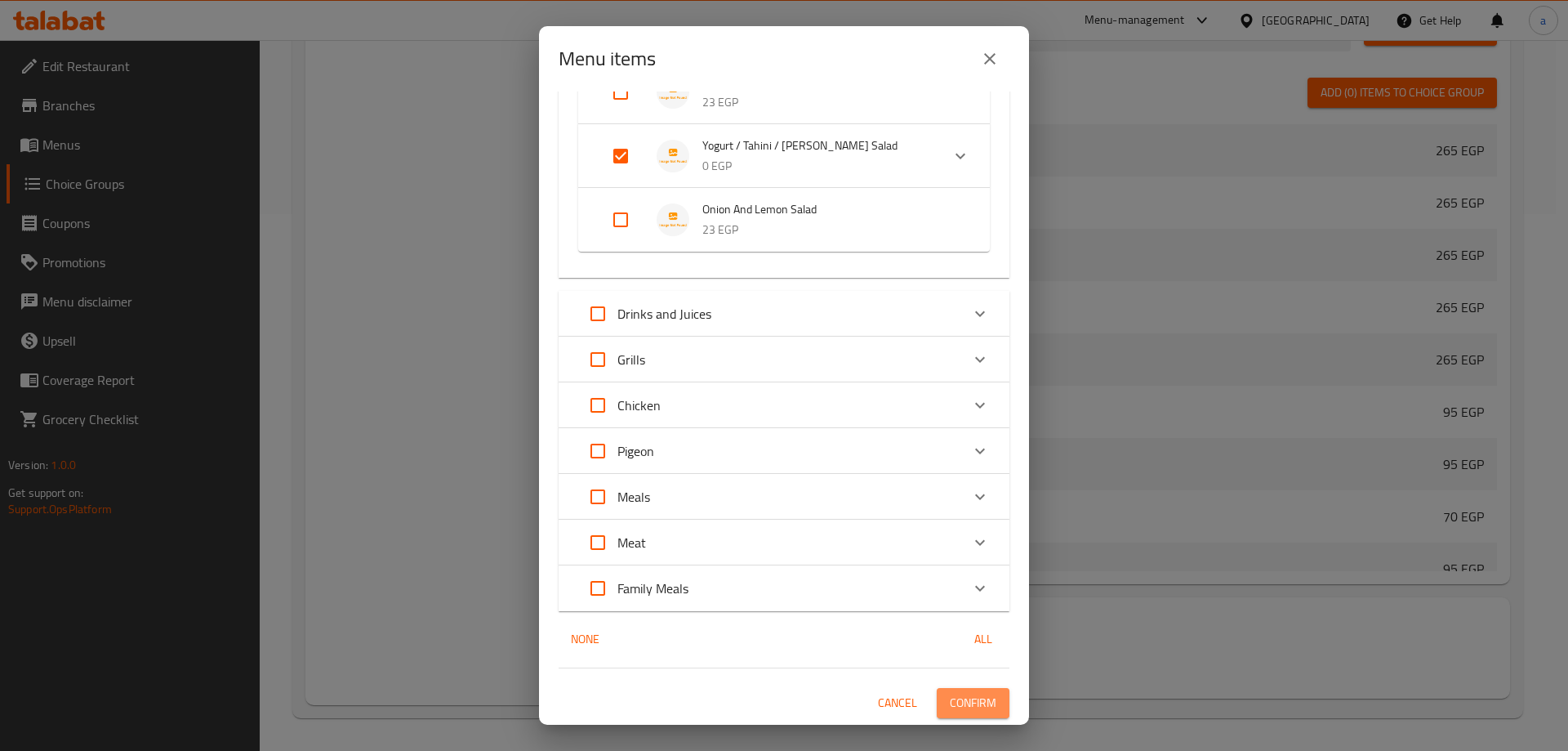
click at [958, 693] on span "Confirm" at bounding box center [972, 704] width 47 height 20
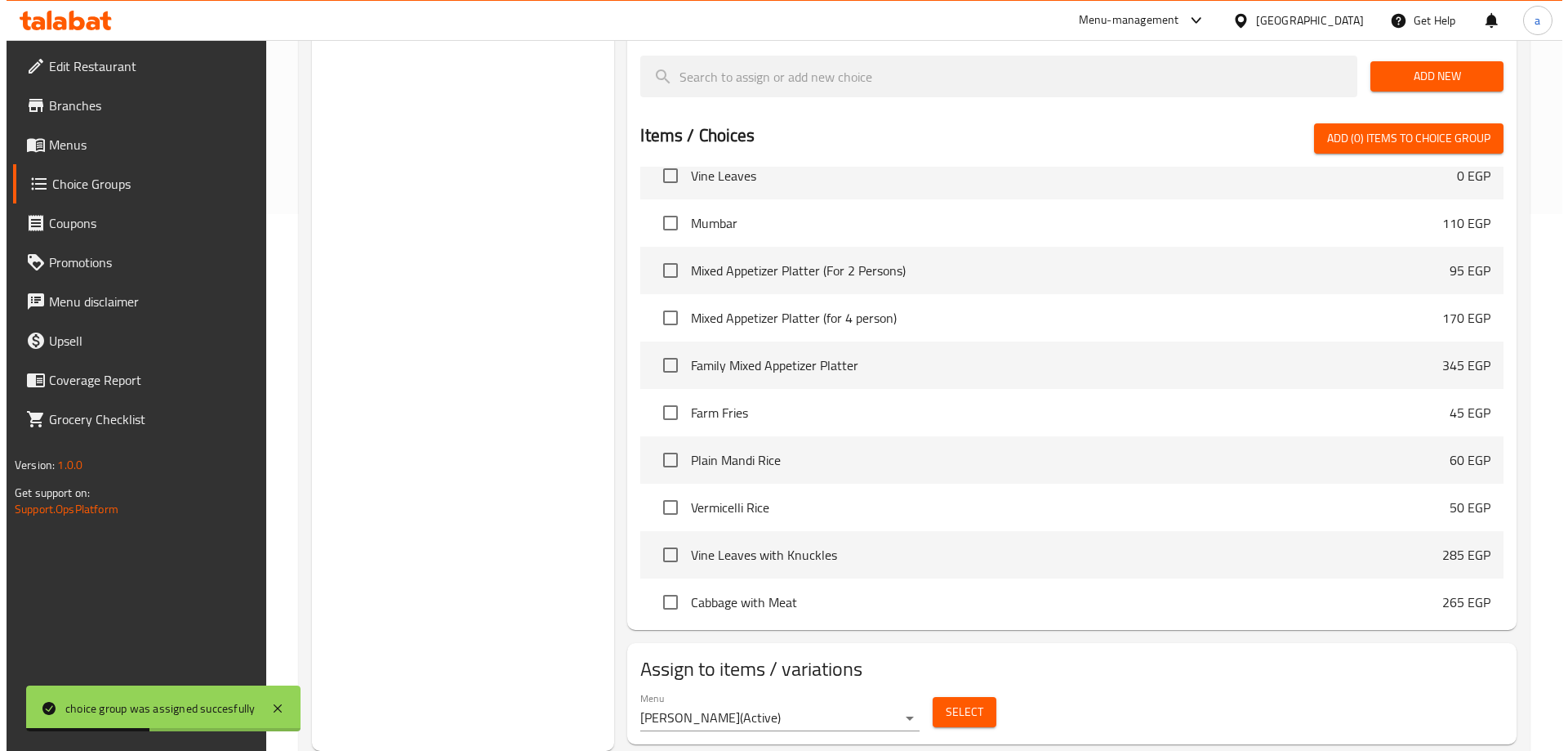
scroll to position [100, 0]
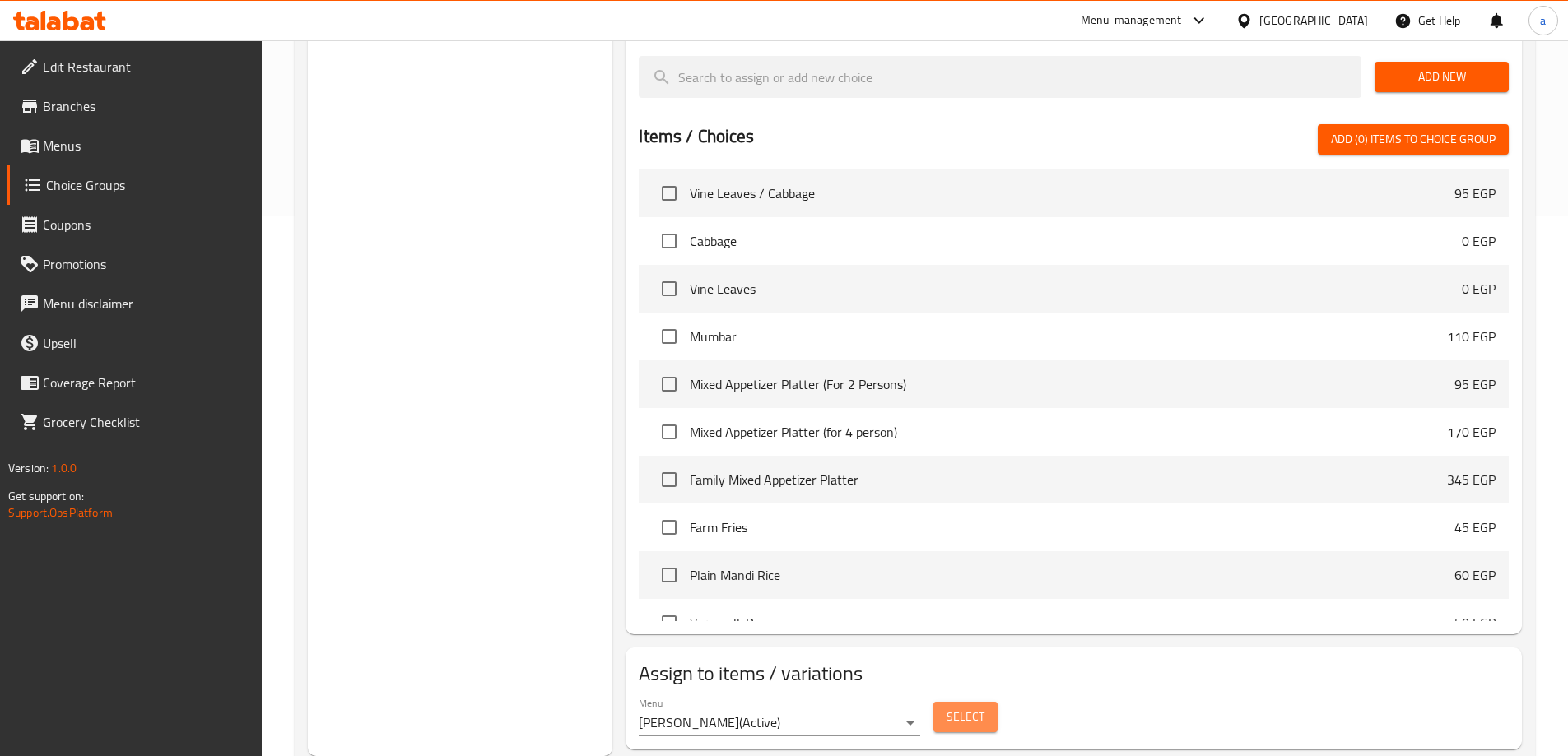
click at [953, 707] on span "Select" at bounding box center [965, 717] width 38 height 20
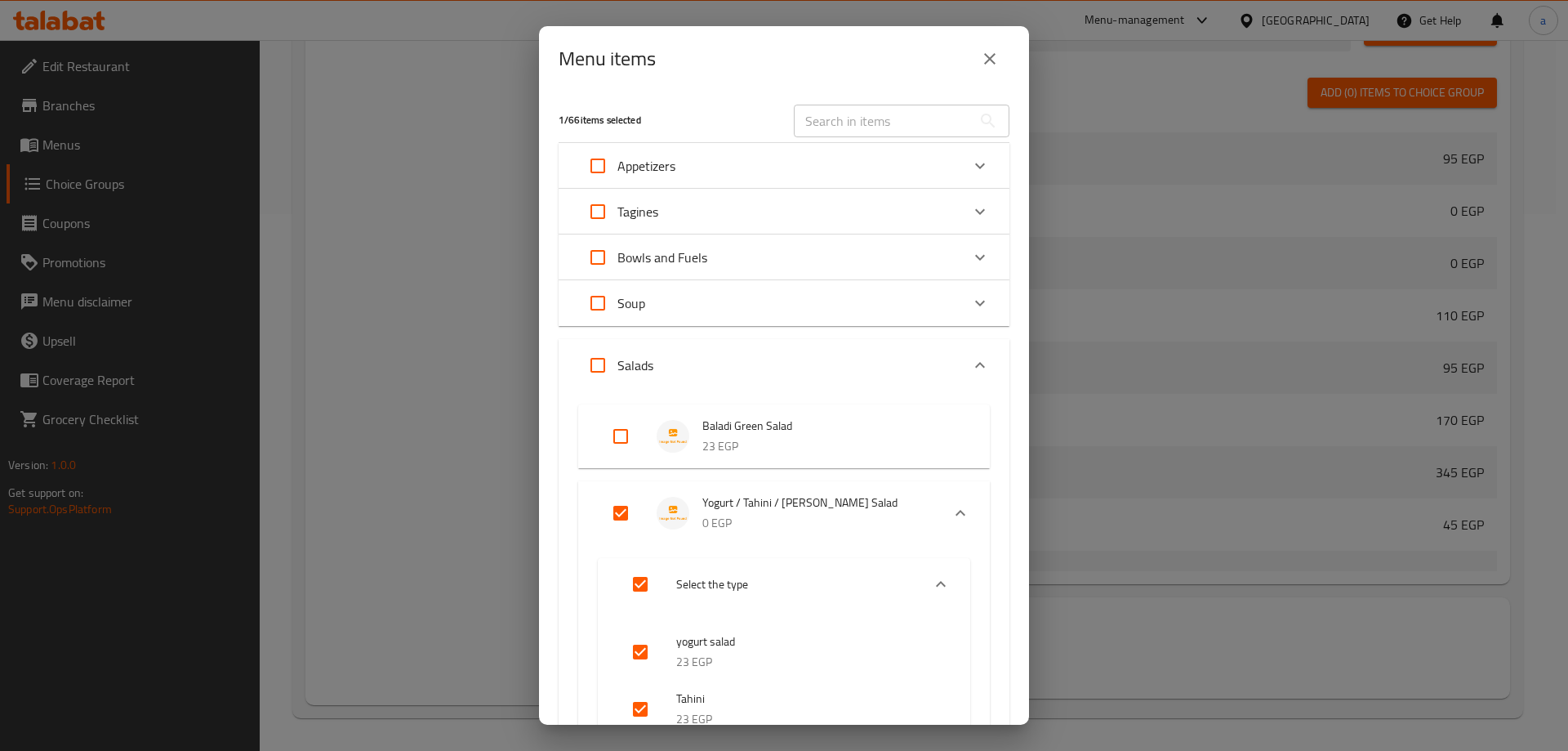
scroll to position [104, 0]
click at [620, 490] on li "Yogurt / Tahini / Baba Ghanoush Salad 0 EGP" at bounding box center [769, 513] width 343 height 57
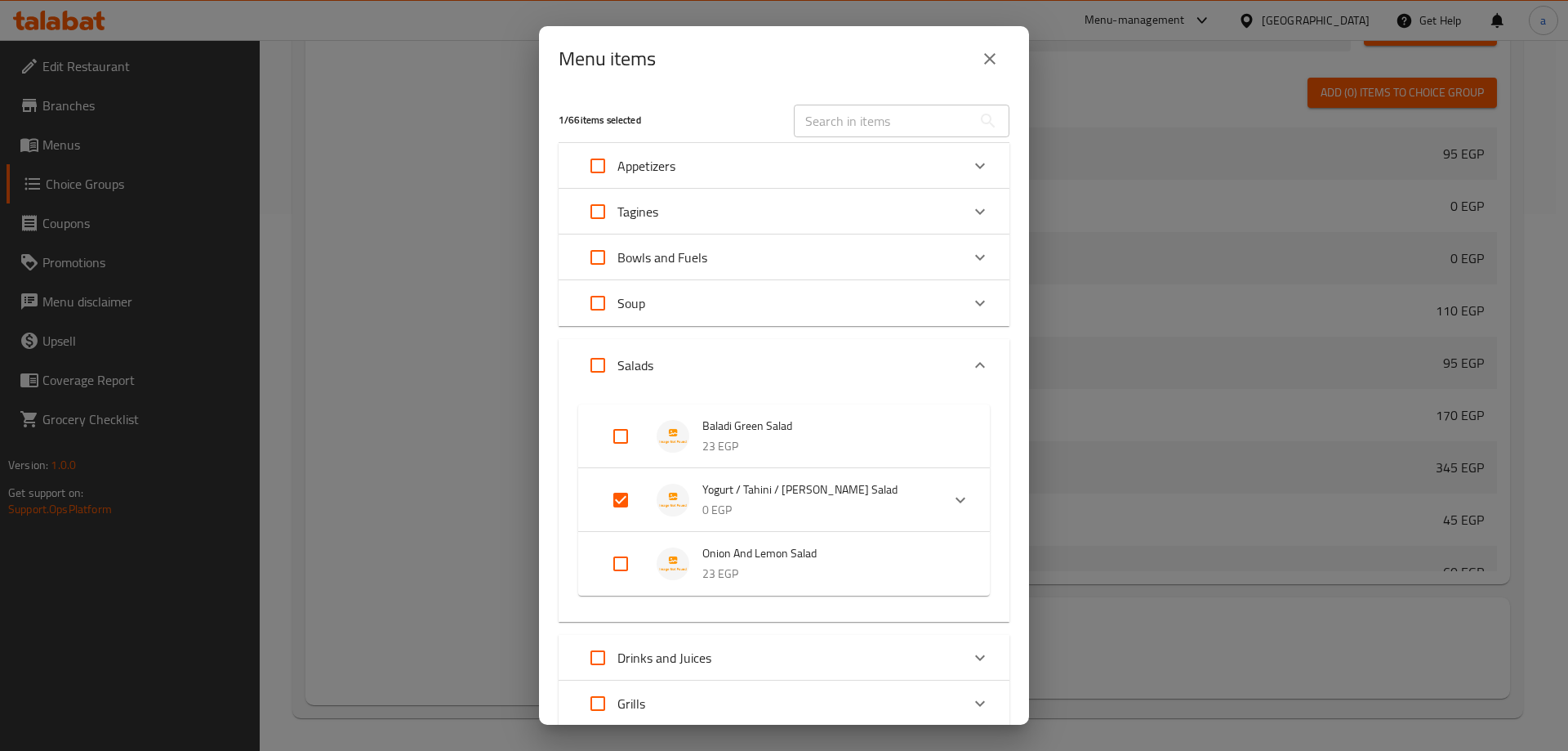
click at [623, 498] on input "Expand" at bounding box center [621, 500] width 39 height 39
checkbox input "false"
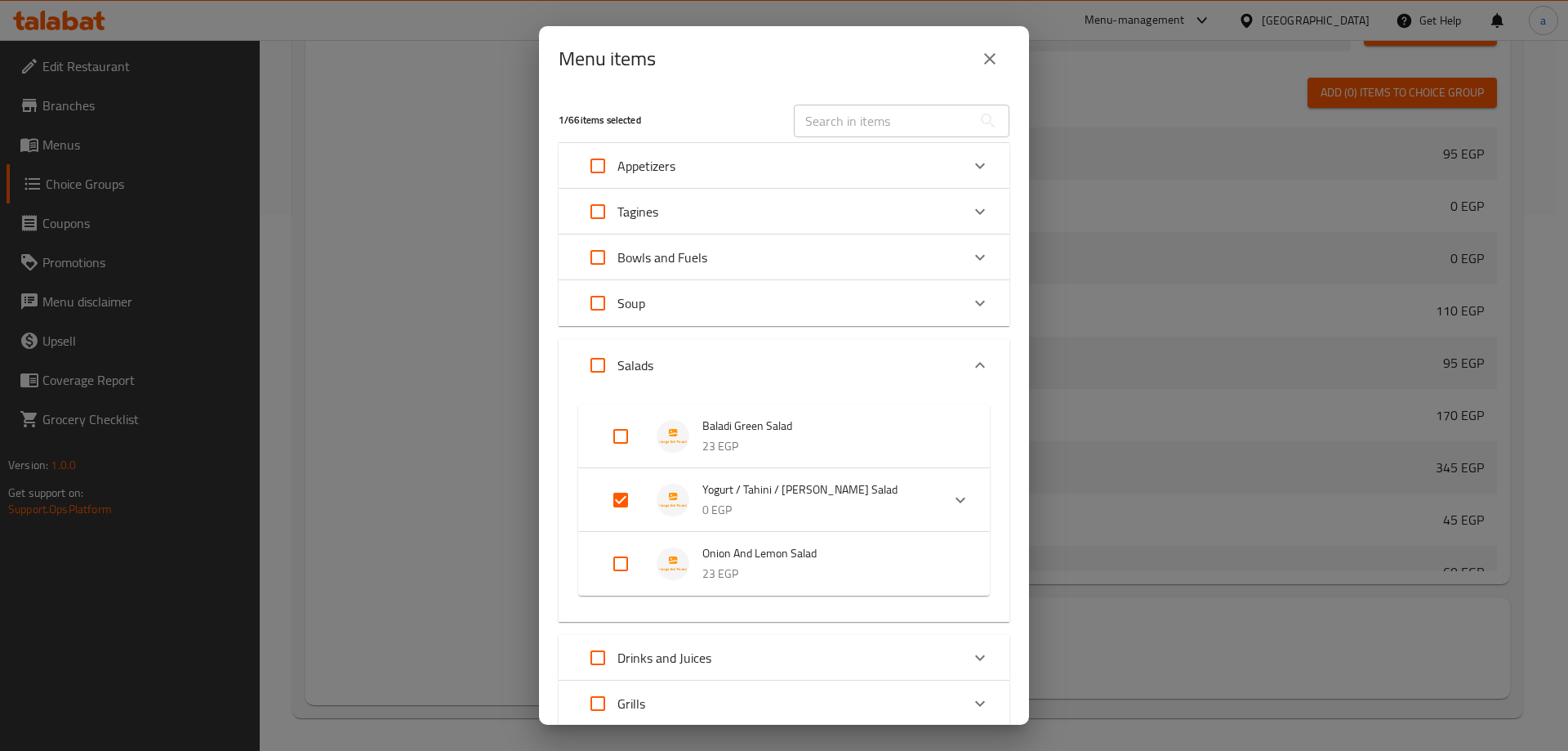
checkbox input "false"
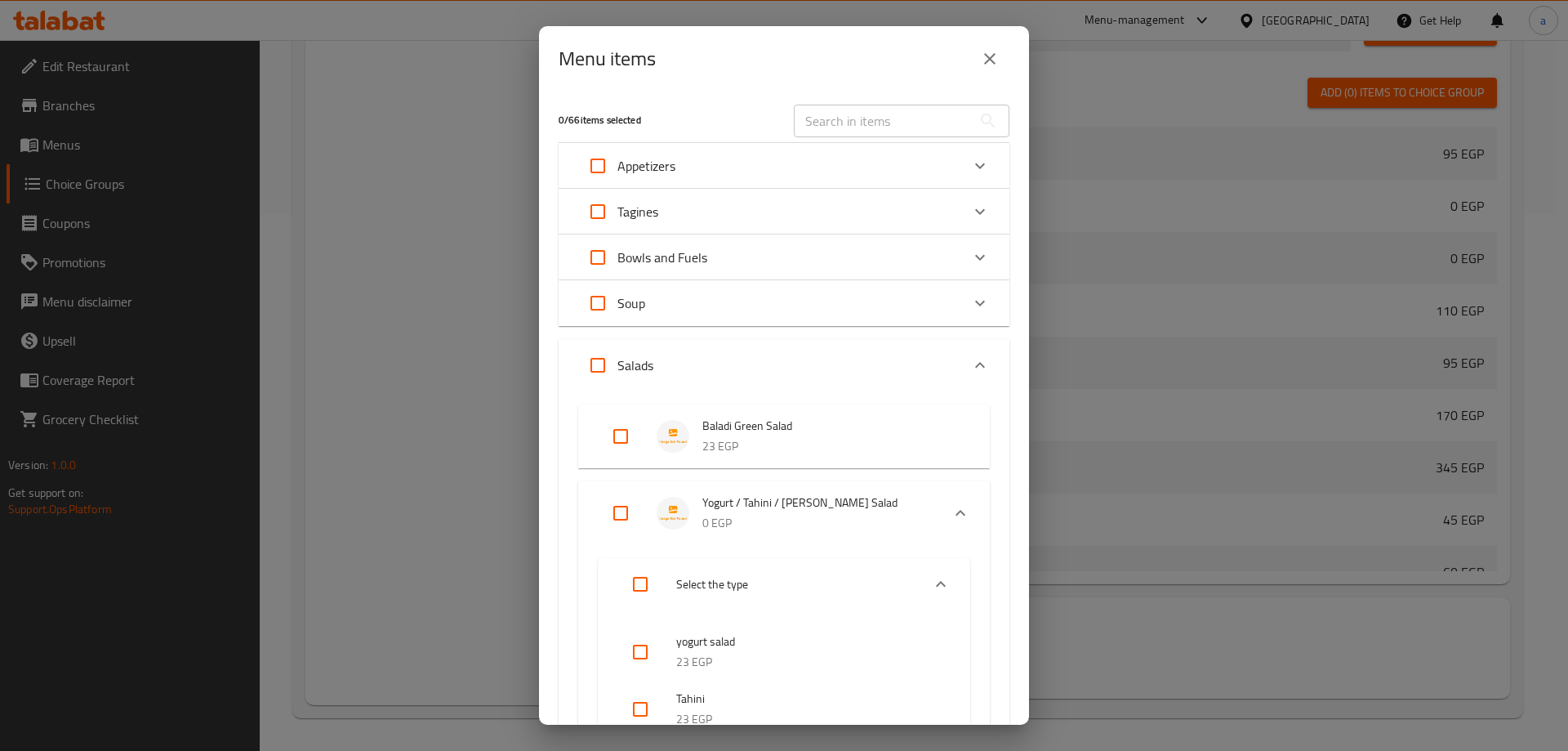
click at [624, 507] on input "Expand" at bounding box center [621, 513] width 39 height 39
checkbox input "true"
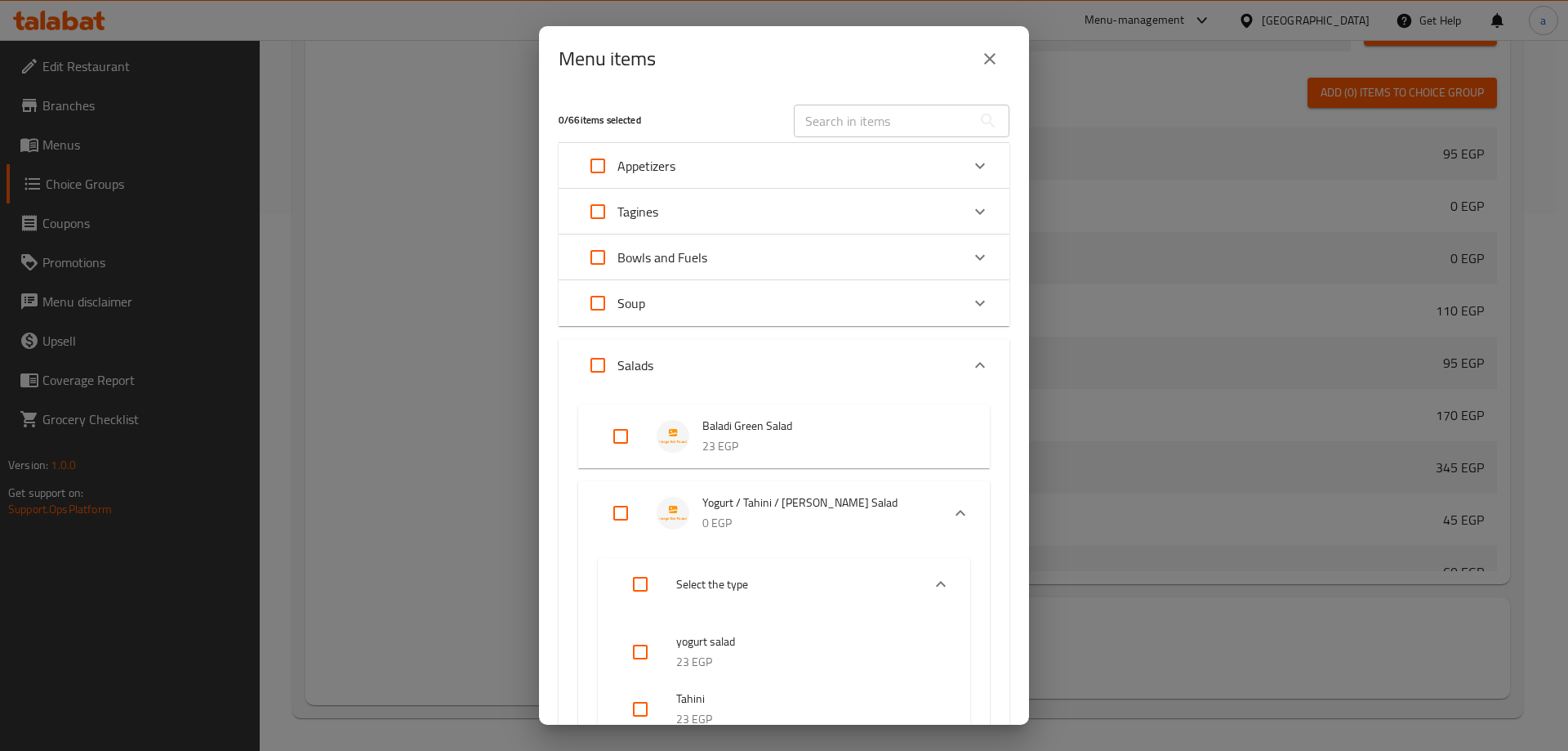
checkbox input "true"
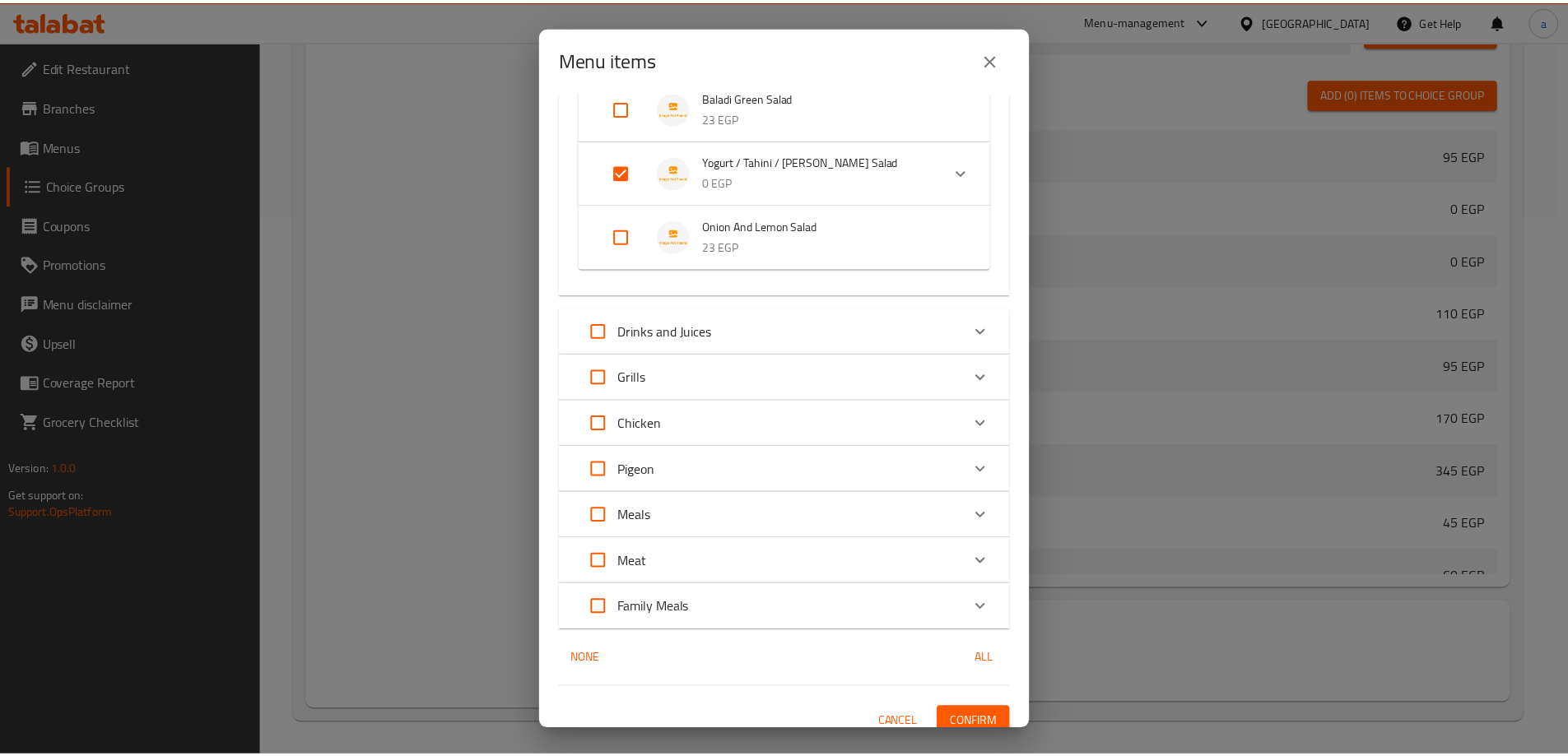
scroll to position [346, 0]
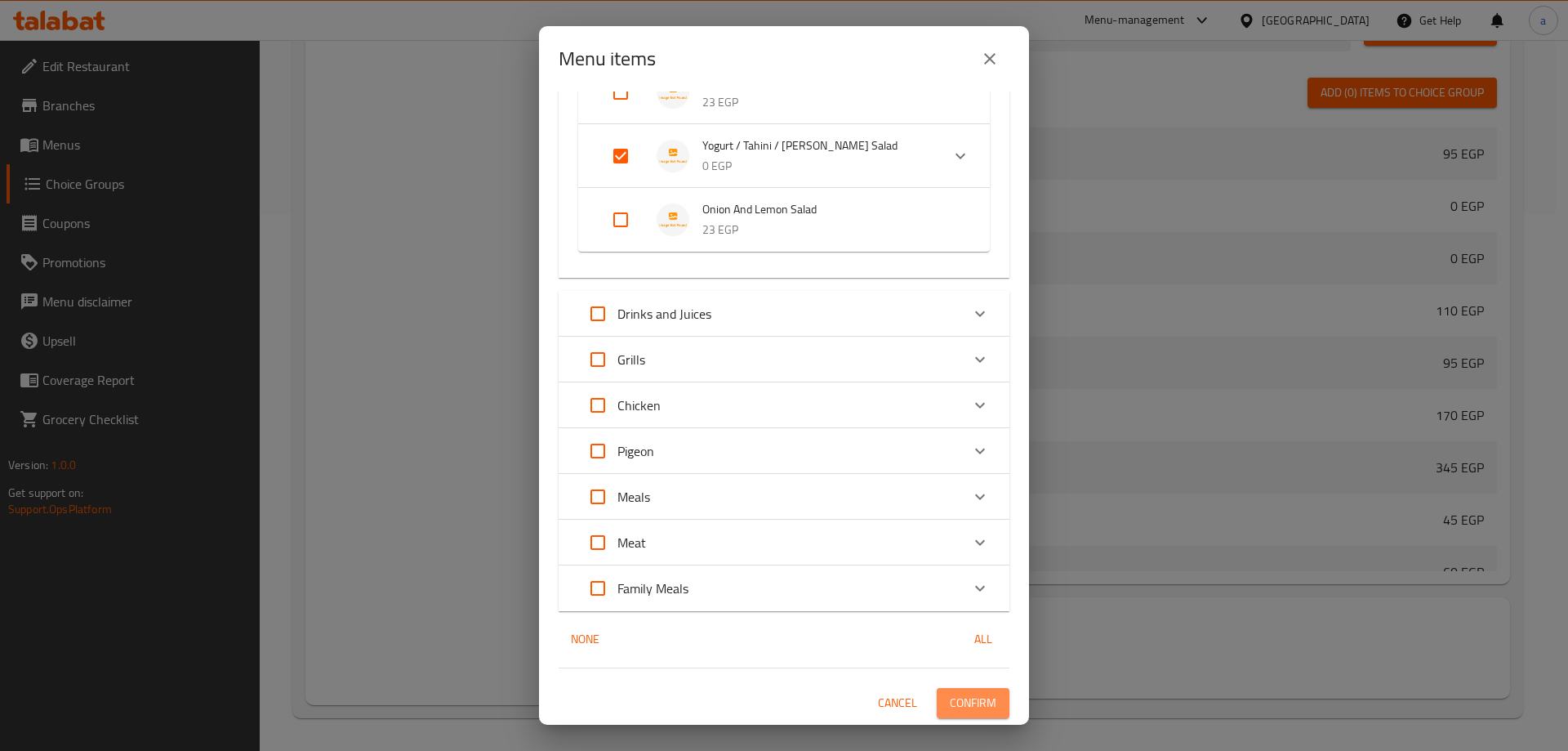
click at [970, 699] on span "Confirm" at bounding box center [972, 704] width 47 height 20
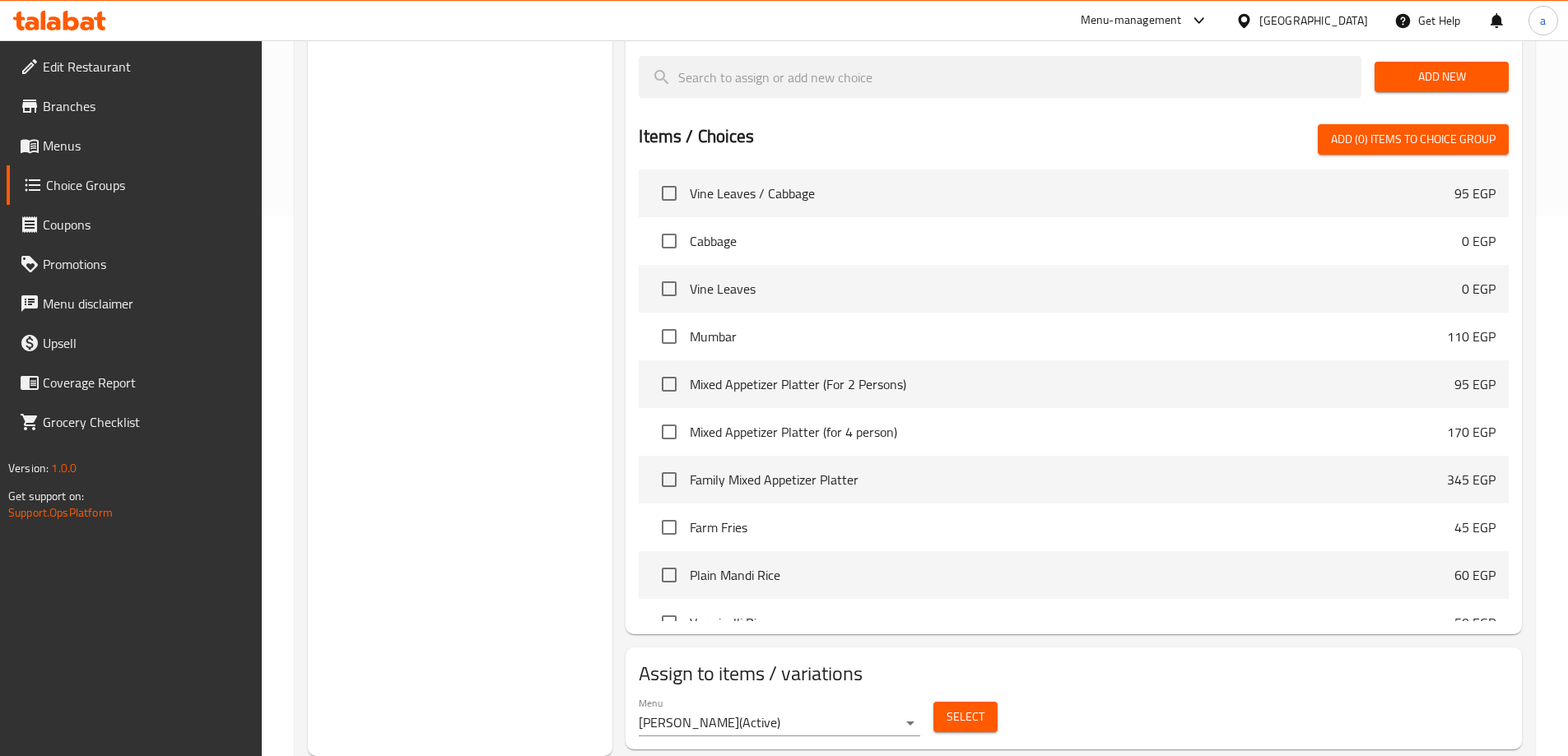
click at [976, 701] on button "Select" at bounding box center [965, 717] width 64 height 31
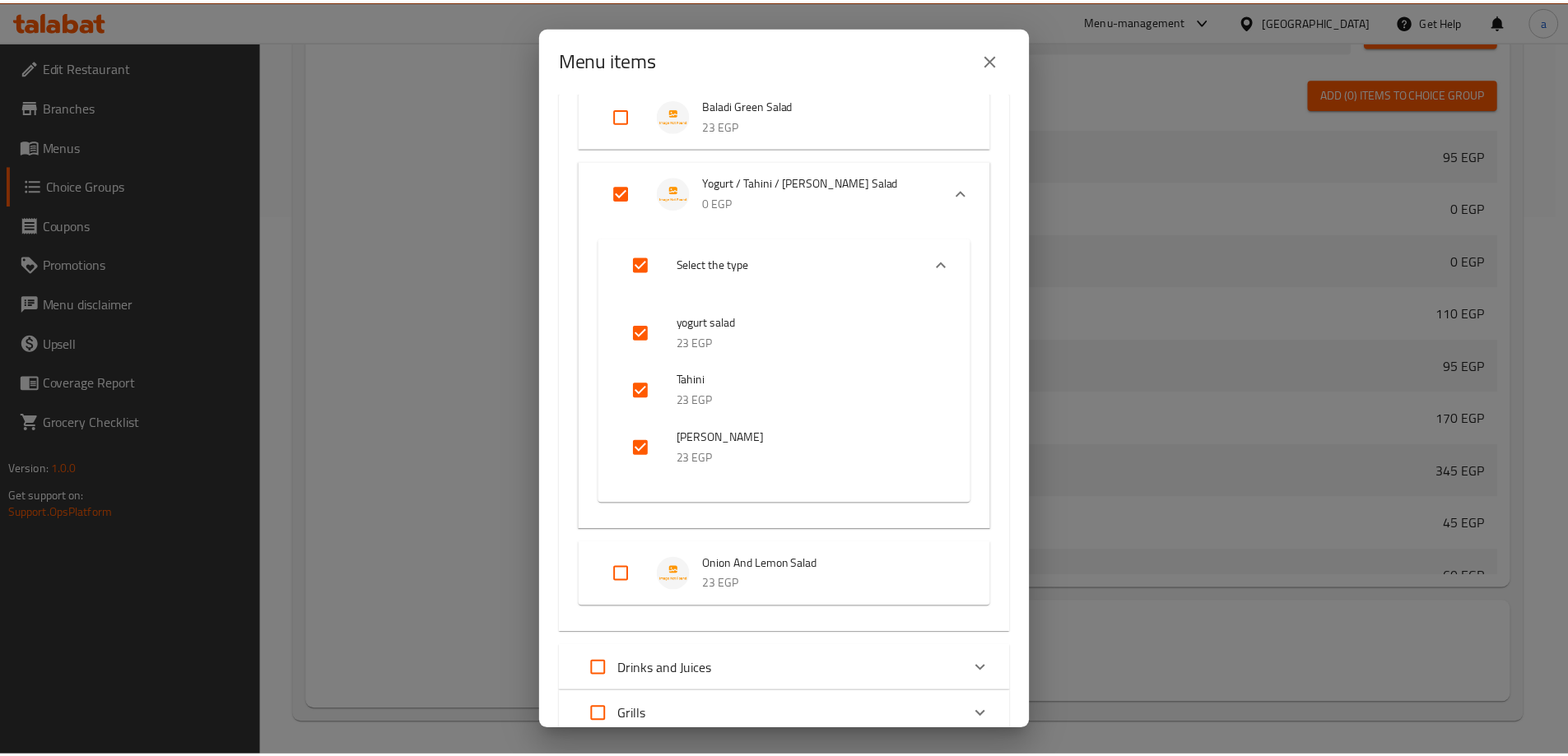
scroll to position [411, 0]
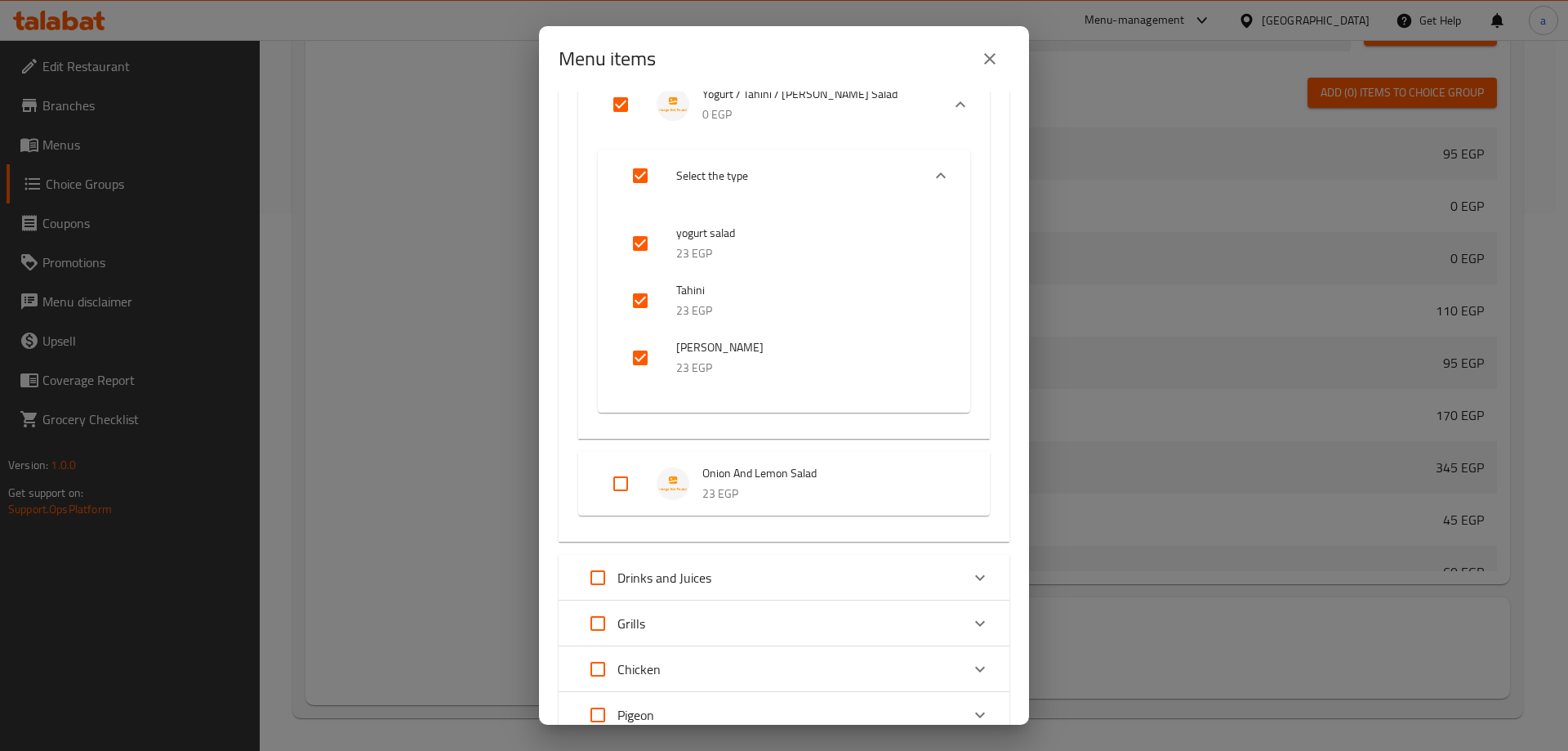
click at [1071, 551] on div "Menu items 1 / 66 items selected ​ Appetizers 4 pieces Meat Sambousek 45 EGP 4 …" at bounding box center [784, 376] width 1568 height 751
click at [982, 67] on icon "close" at bounding box center [989, 58] width 19 height 19
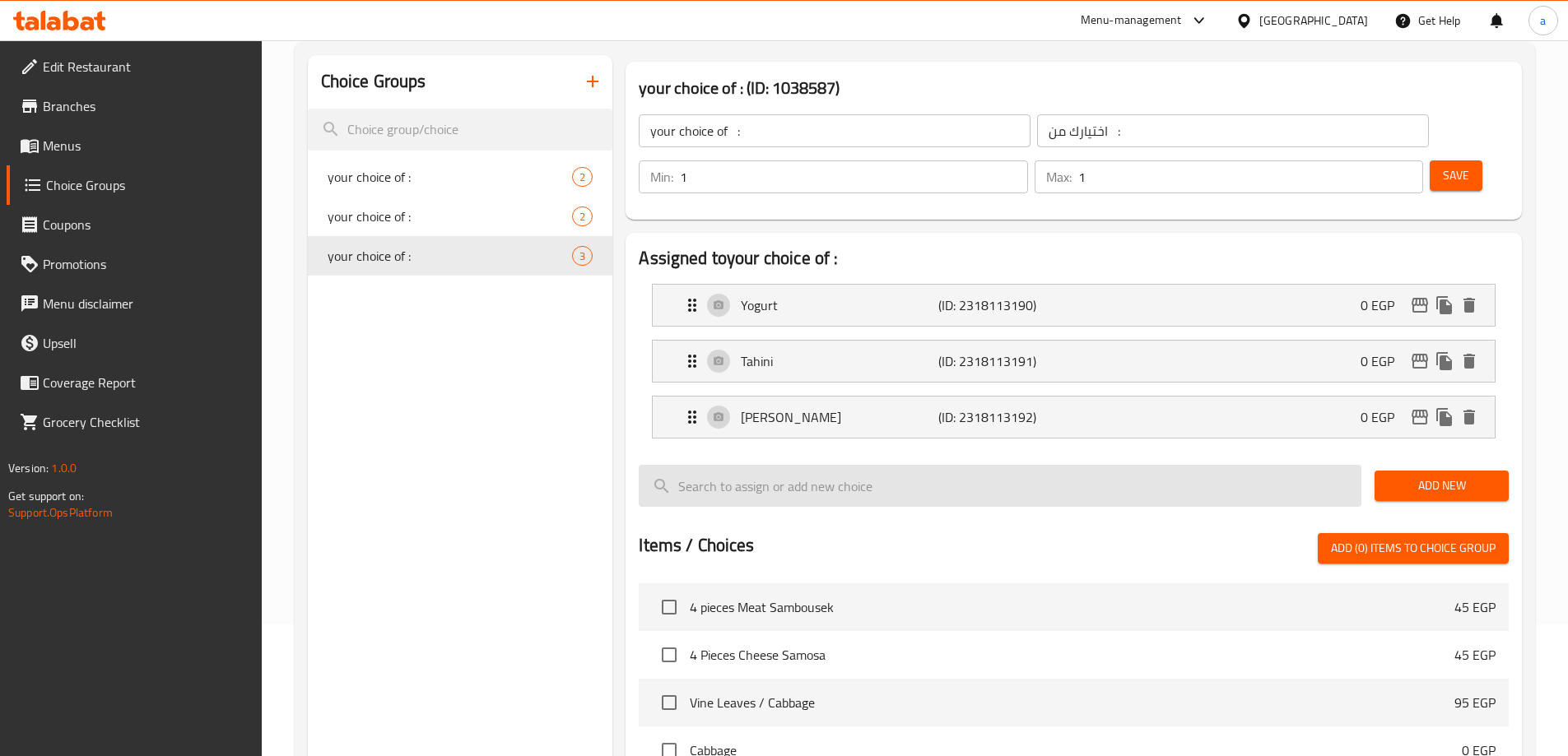
scroll to position [129, 0]
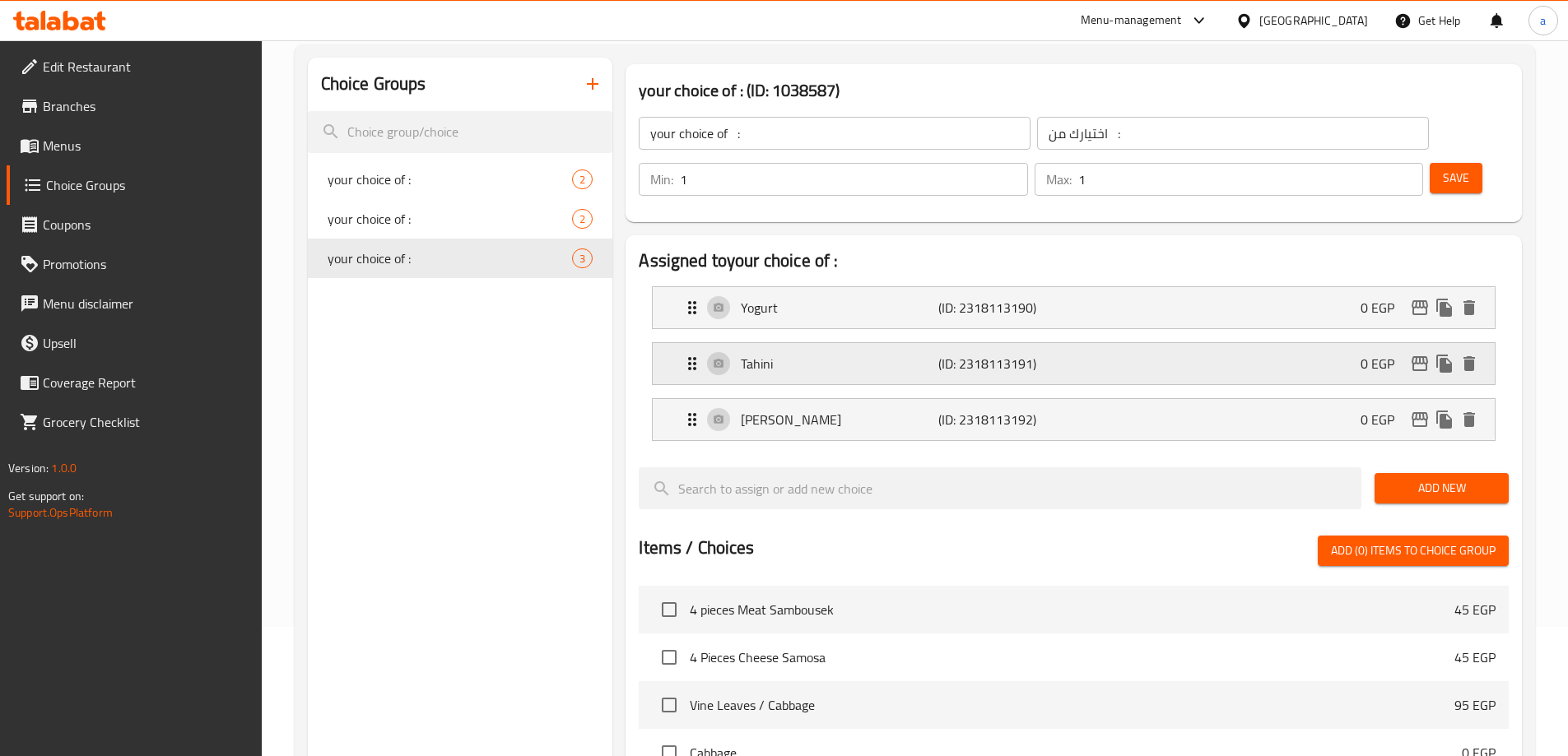
click at [805, 354] on p "Tahini" at bounding box center [839, 363] width 196 height 20
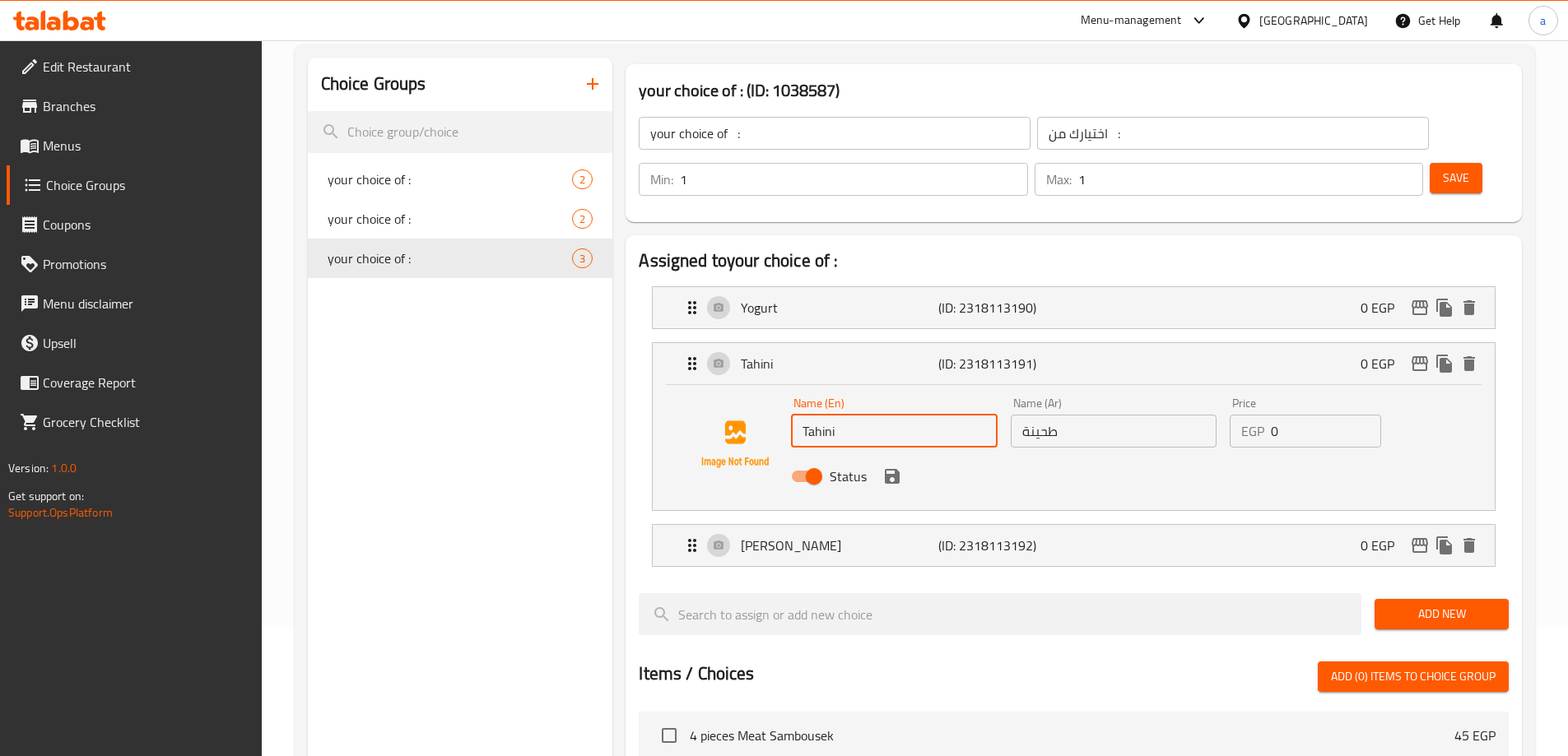
click at [819, 415] on input "Tahini" at bounding box center [894, 431] width 206 height 33
click at [885, 536] on p "[PERSON_NAME]" at bounding box center [839, 545] width 196 height 20
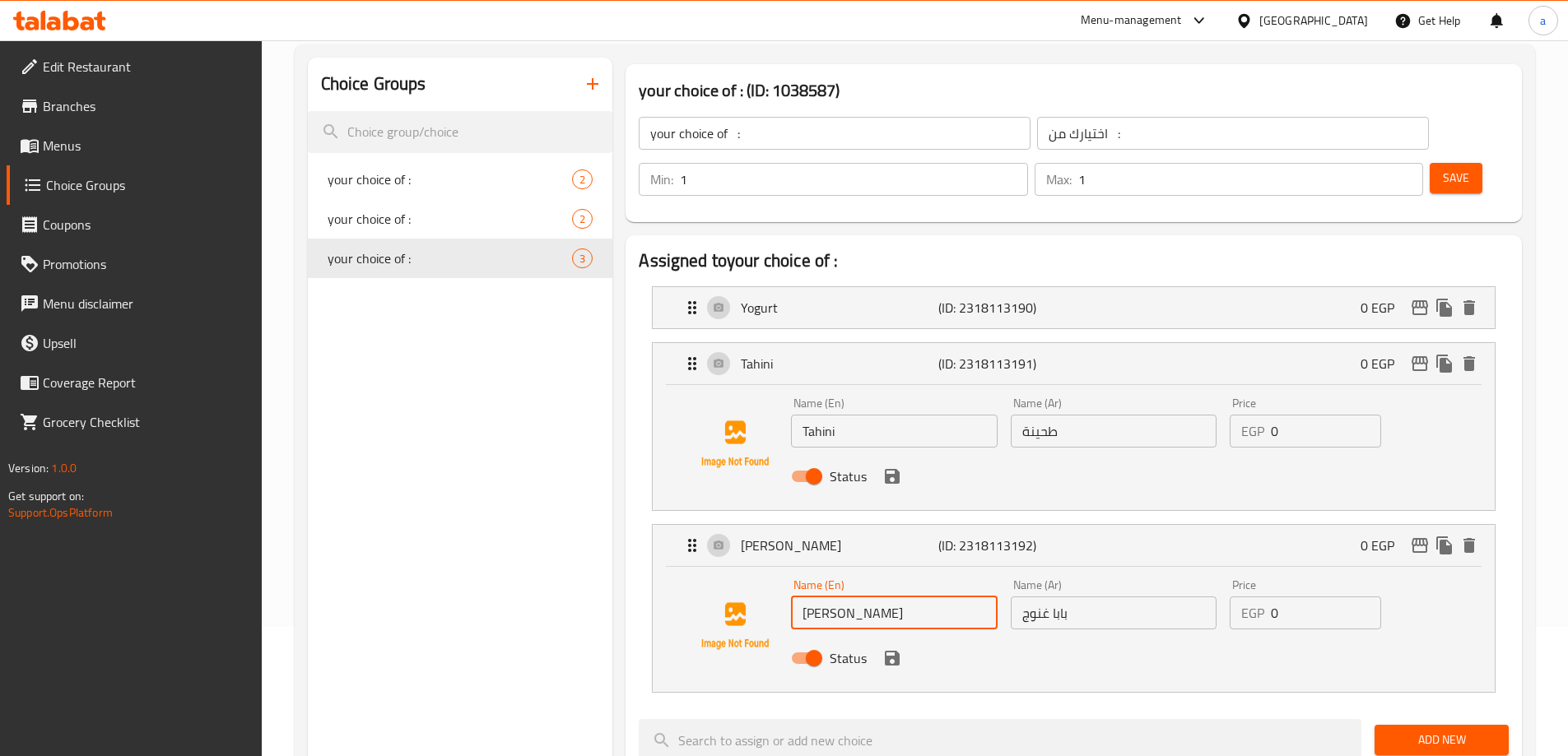
click at [871, 596] on input "[PERSON_NAME]" at bounding box center [894, 613] width 206 height 33
click at [872, 596] on input "[PERSON_NAME]" at bounding box center [894, 613] width 206 height 33
click at [1073, 596] on input "بابا غنوج" at bounding box center [1113, 613] width 206 height 33
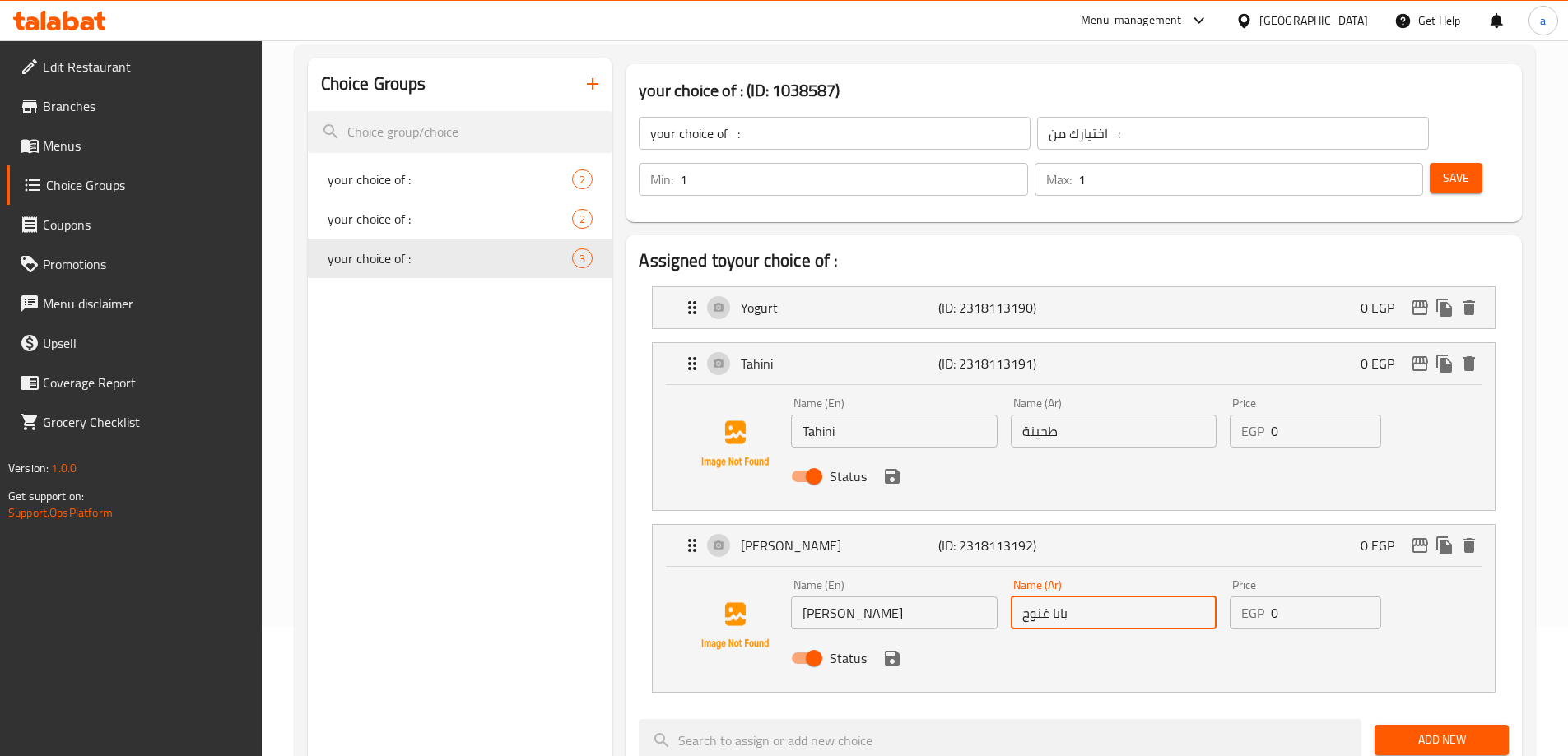
click at [1073, 596] on input "بابا غنوج" at bounding box center [1113, 613] width 206 height 33
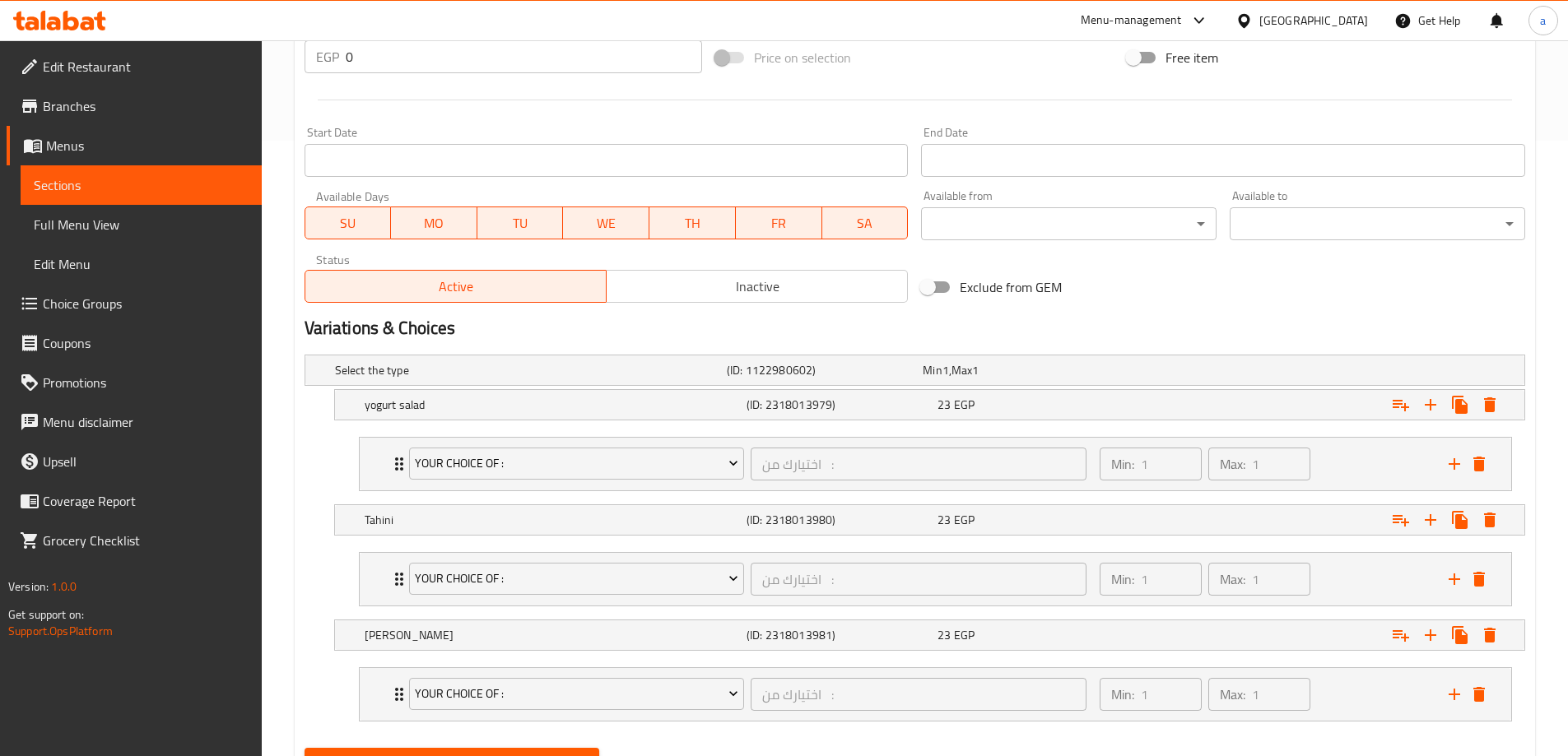
scroll to position [694, 0]
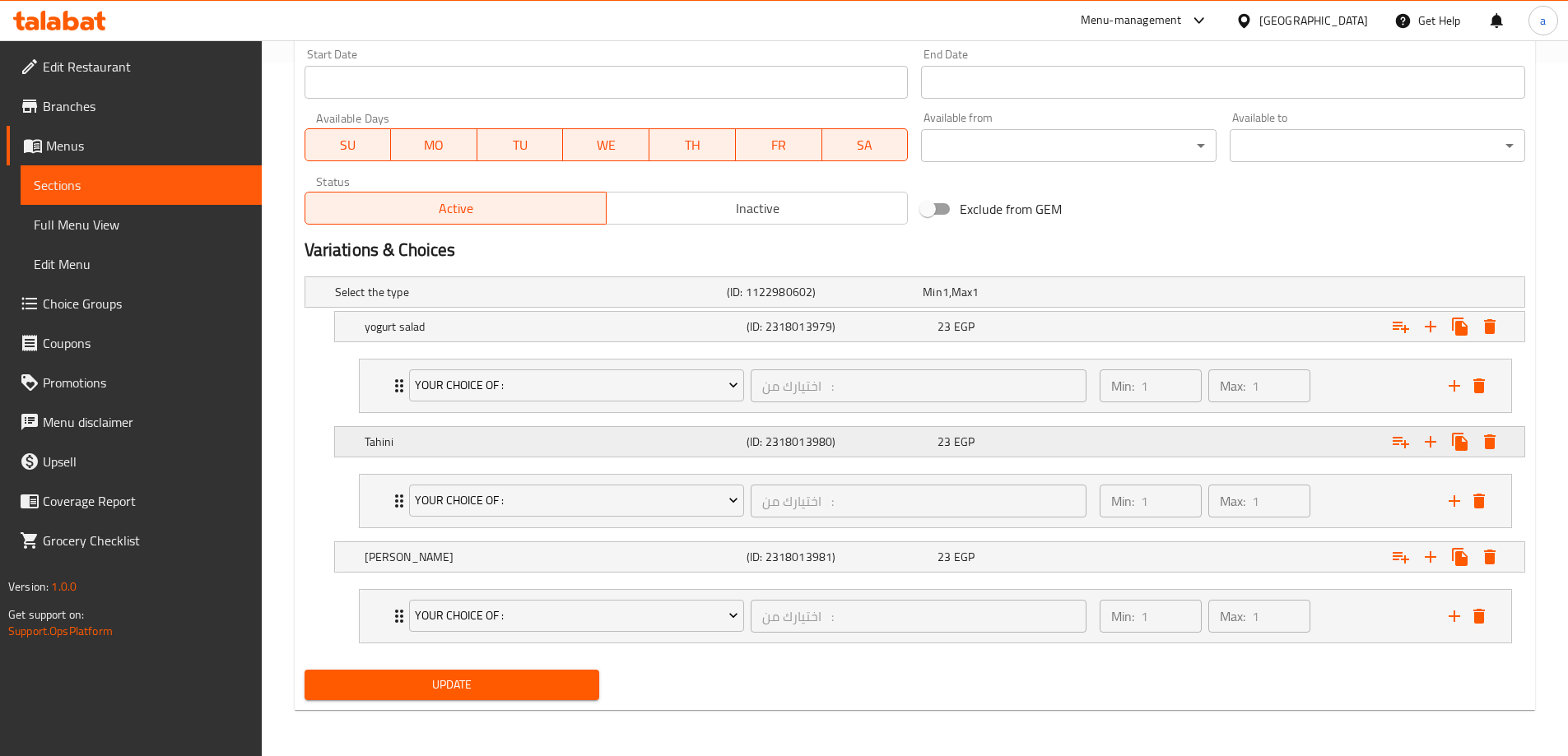
click at [571, 451] on div "Tahini" at bounding box center [551, 441] width 382 height 23
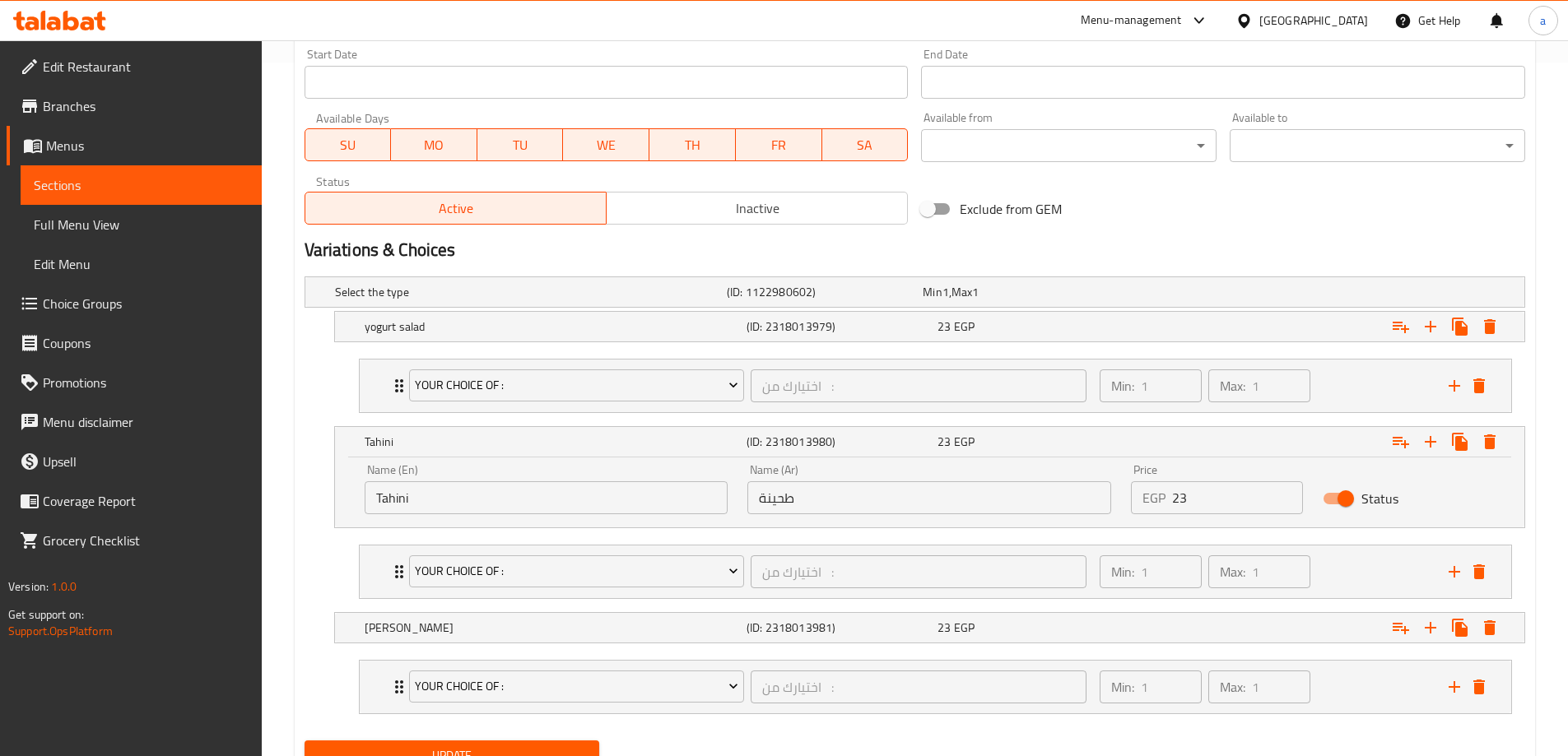
click at [943, 352] on li "your choice of : اختيارك من : ​ Min: 1 ​ Max: 1 ​ Yogurt (ID: 2318113190) 0 EGP…" at bounding box center [936, 386] width 1180 height 67
click at [924, 324] on h5 "(ID: 2318013979)" at bounding box center [838, 326] width 184 height 16
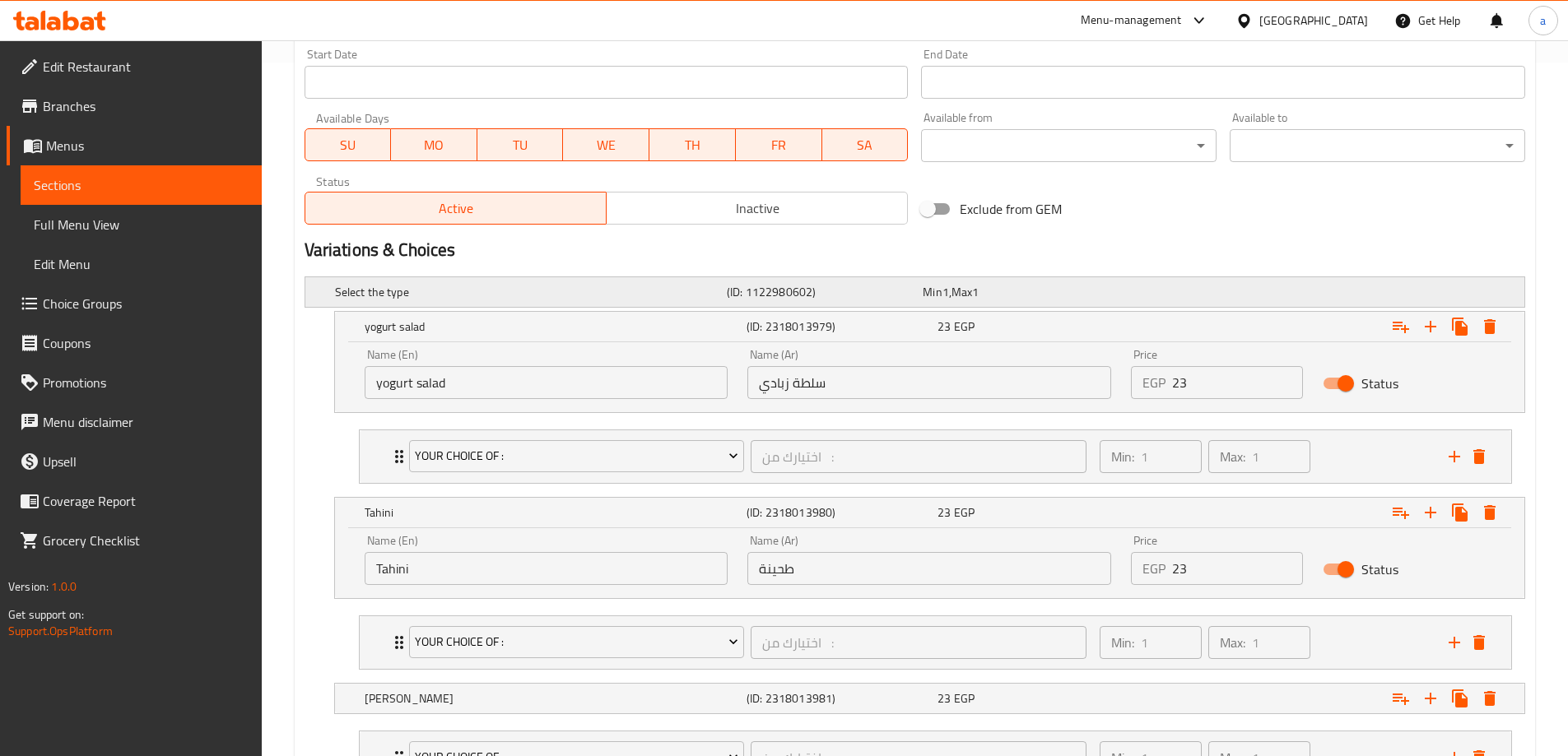
click at [956, 297] on span "Max" at bounding box center [962, 292] width 20 height 21
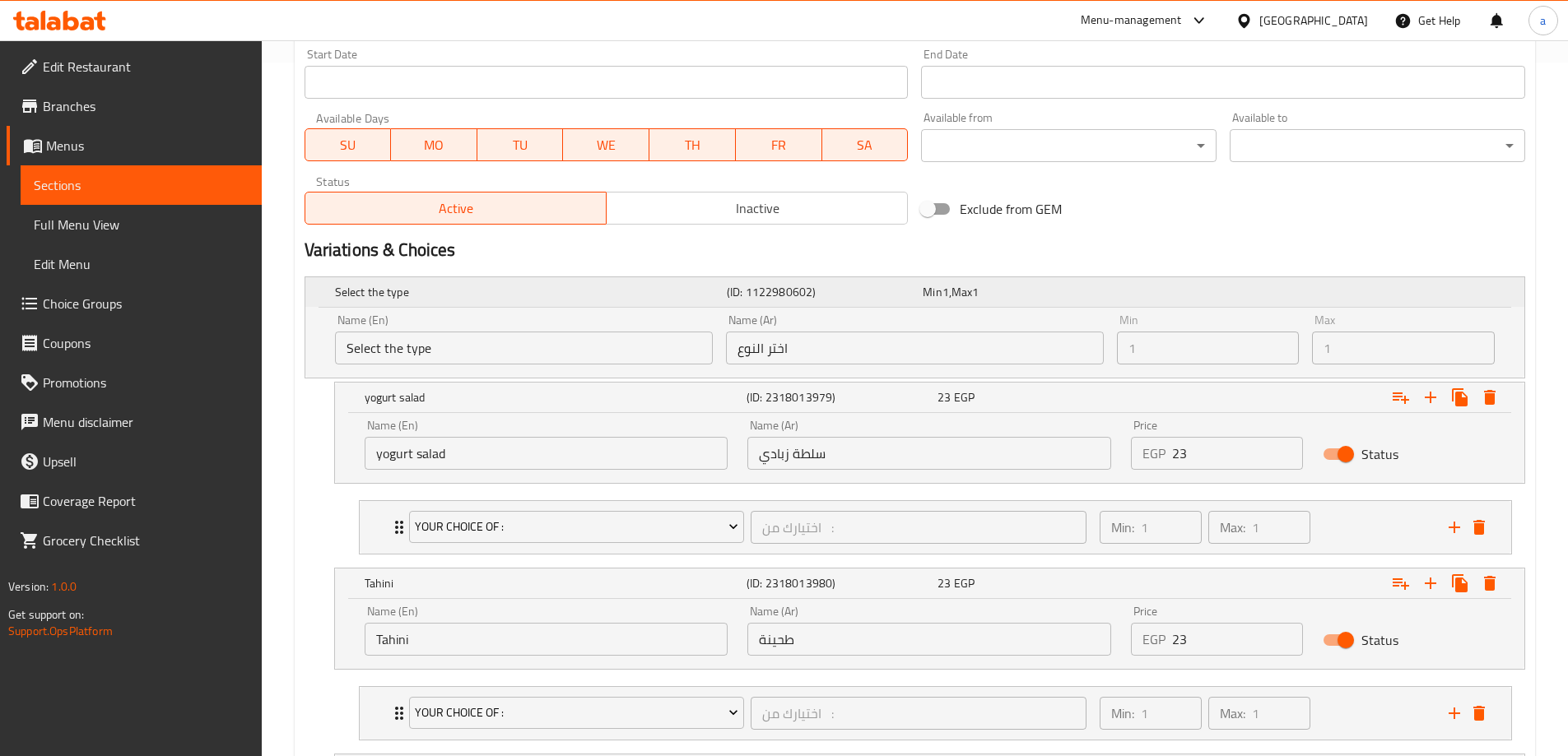
click at [956, 297] on span "Max" at bounding box center [962, 292] width 20 height 21
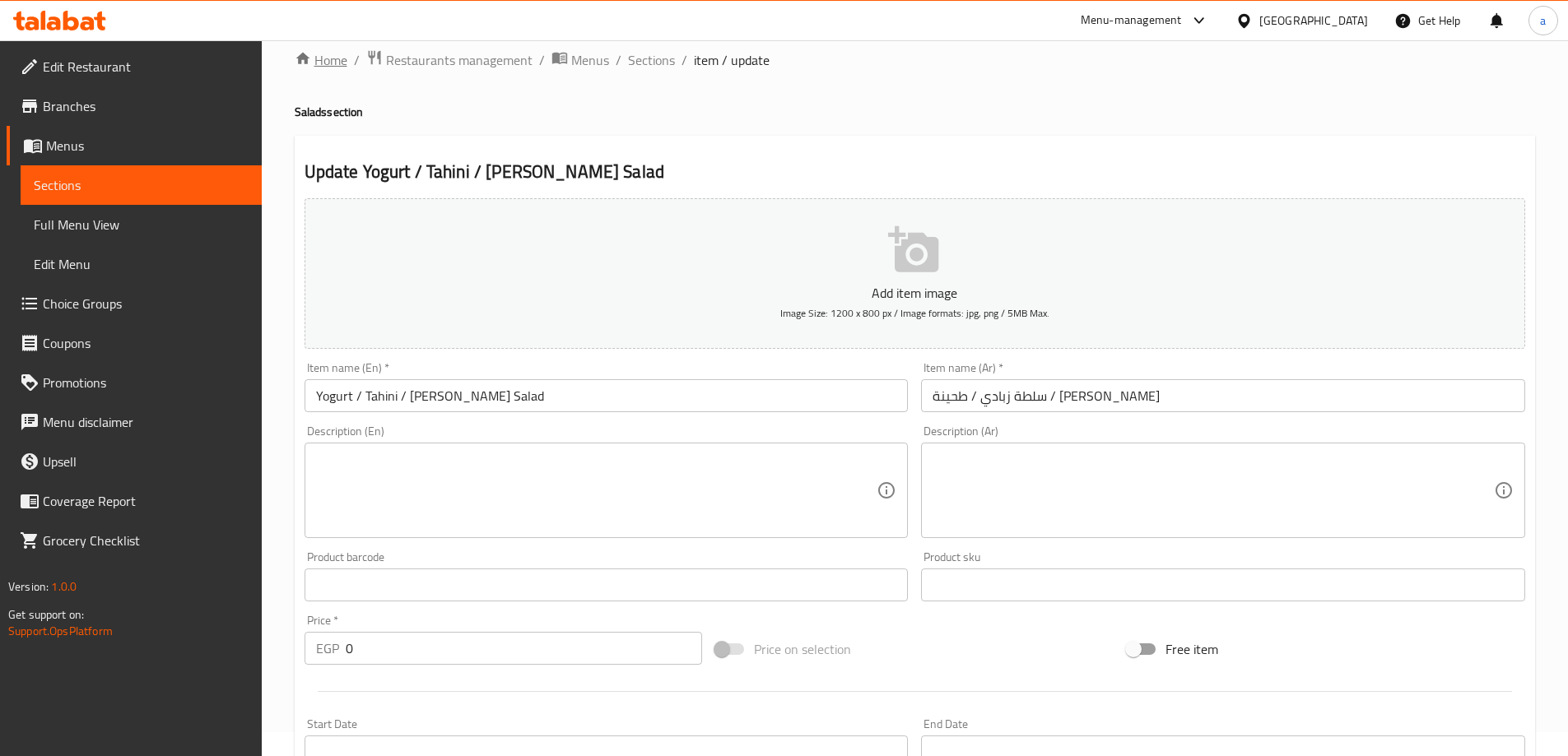
scroll to position [0, 0]
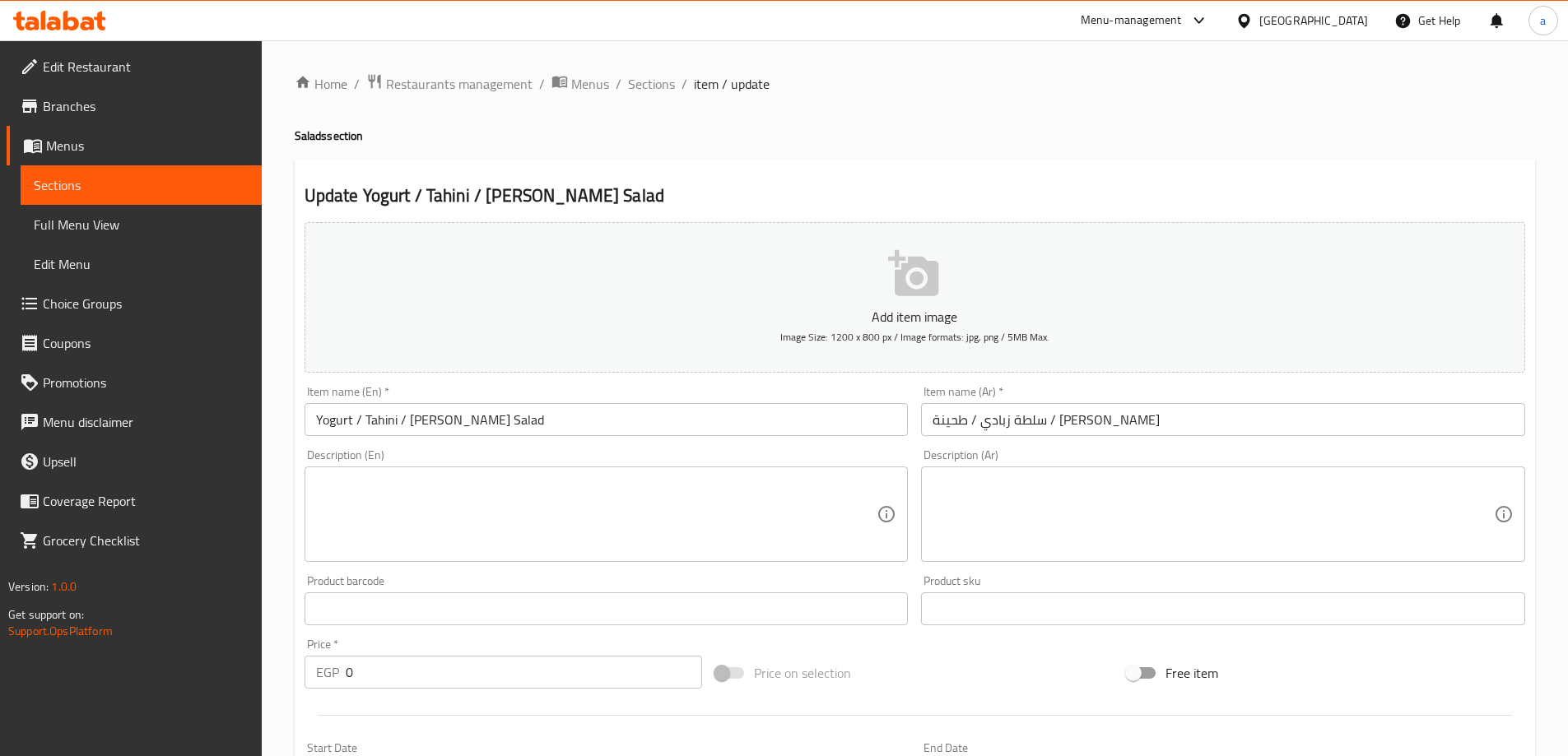
click at [634, 86] on span "Sections" at bounding box center [651, 84] width 47 height 20
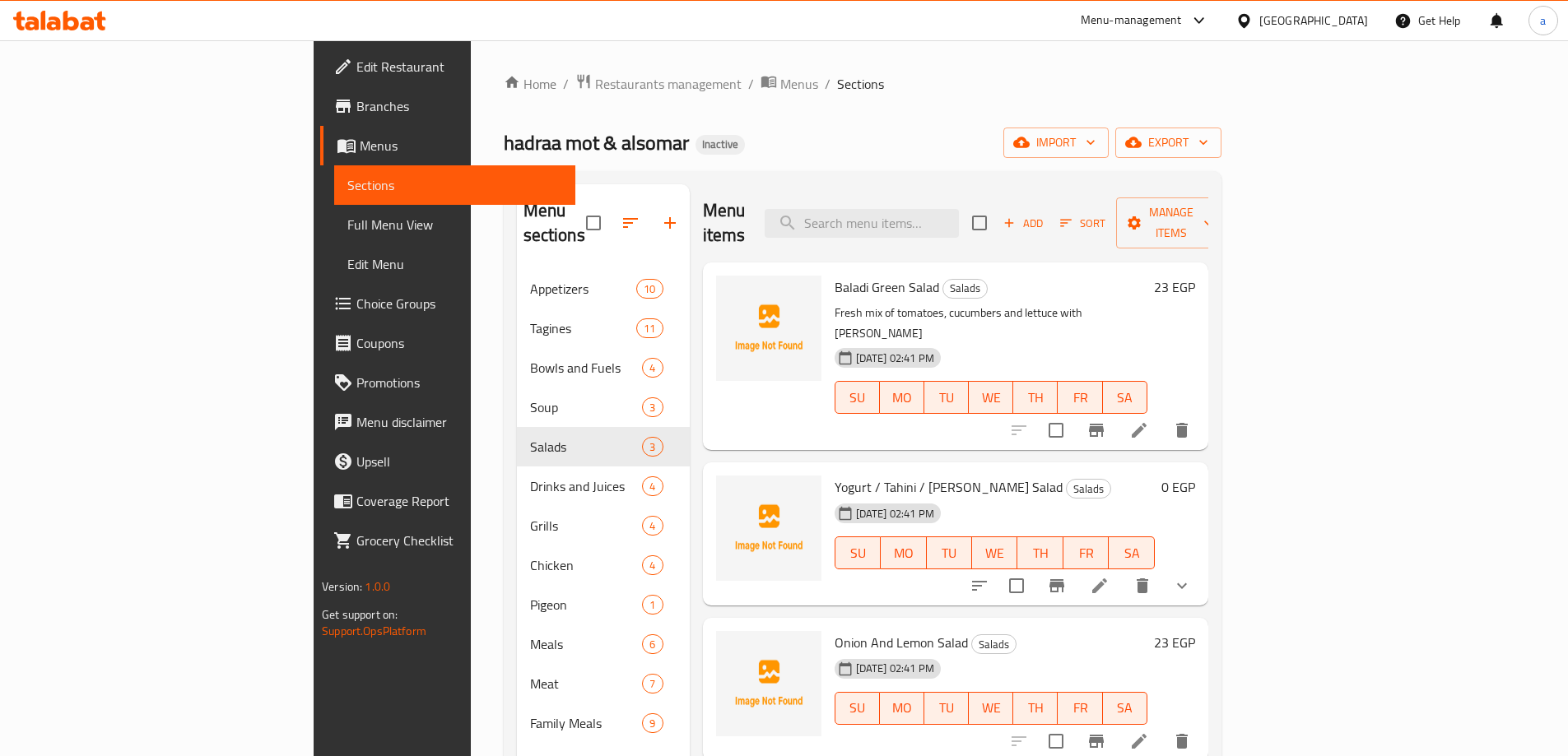
click at [1122, 571] on li at bounding box center [1099, 585] width 46 height 30
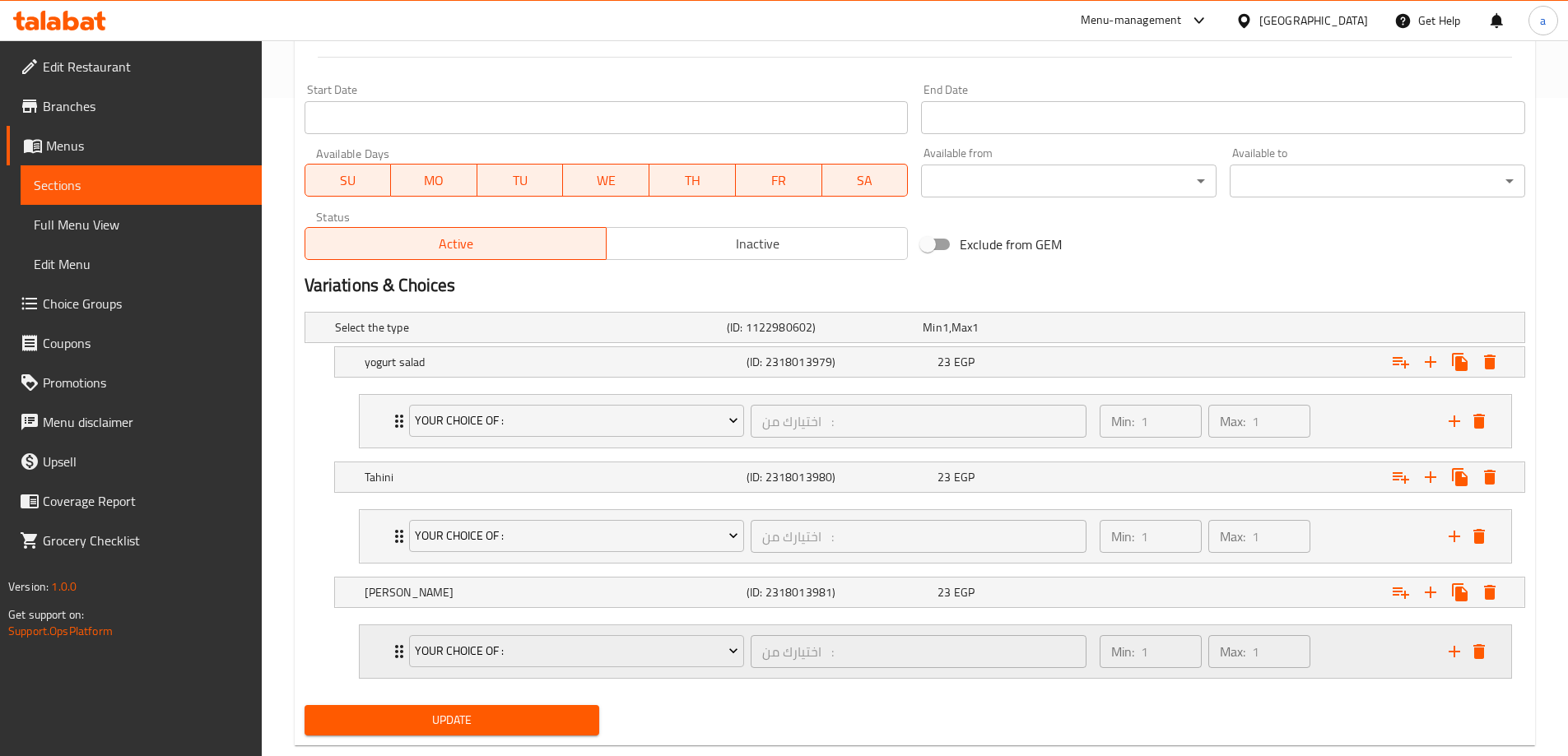
scroll to position [694, 0]
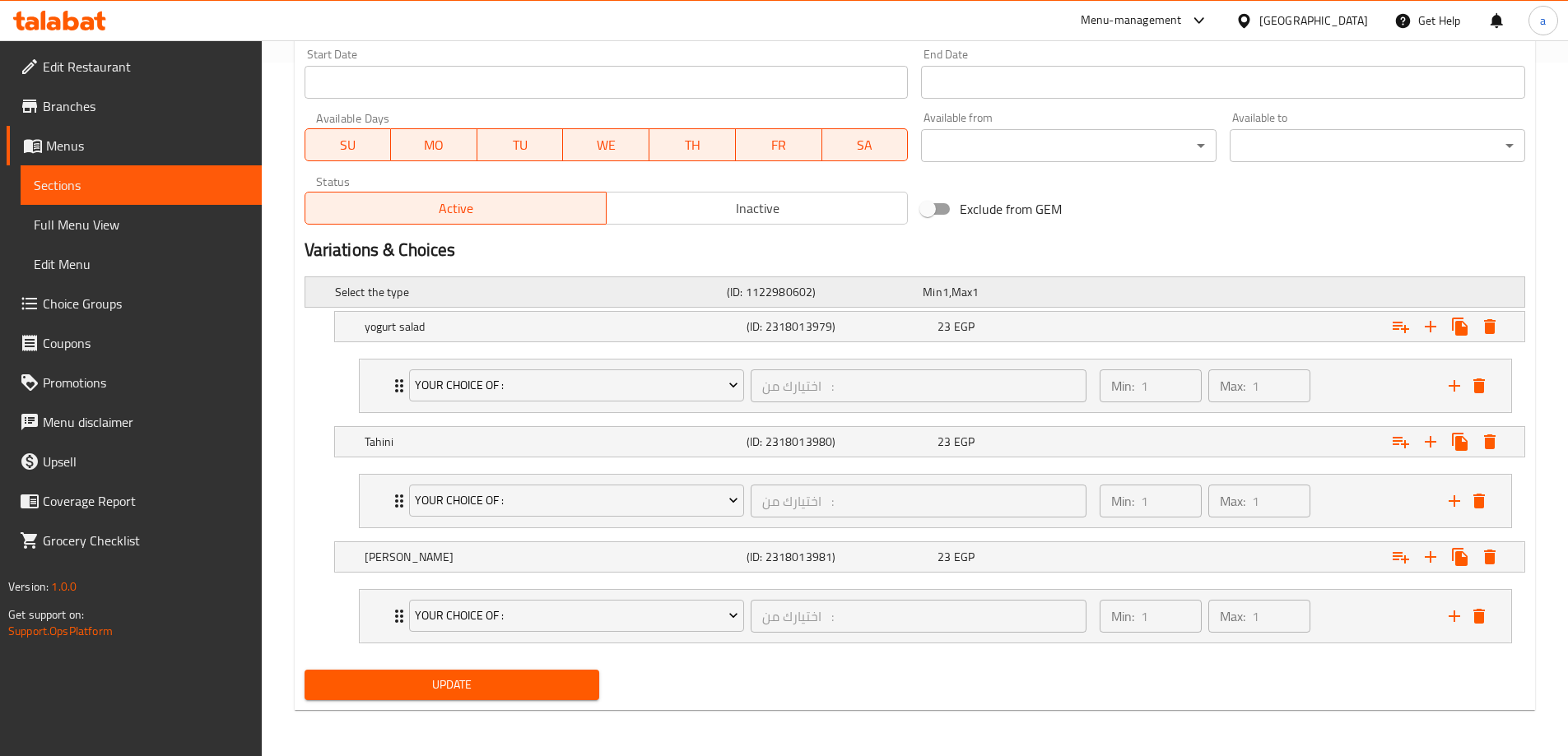
click at [1037, 285] on div "Min 1 , Max 1" at bounding box center [1017, 292] width 189 height 16
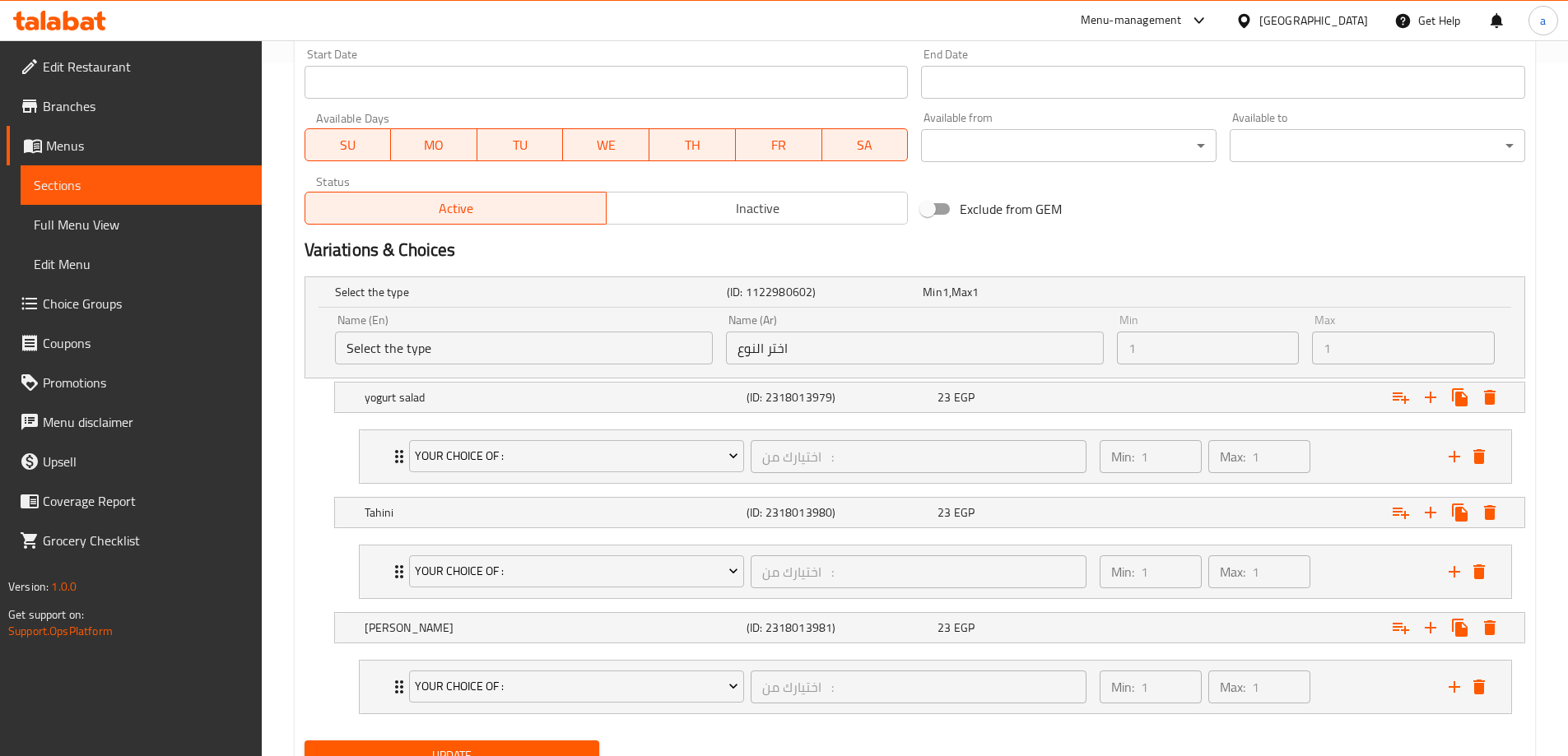
click at [1318, 325] on div "Max 1 Max" at bounding box center [1403, 339] width 183 height 50
click at [1291, 377] on div "Name (En) Select the type Name (En) Name (Ar) اختر النوع Name (Ar) Min 1 Min Ma…" at bounding box center [915, 343] width 1219 height 70
click at [1289, 385] on div "Expand" at bounding box center [1315, 397] width 382 height 36
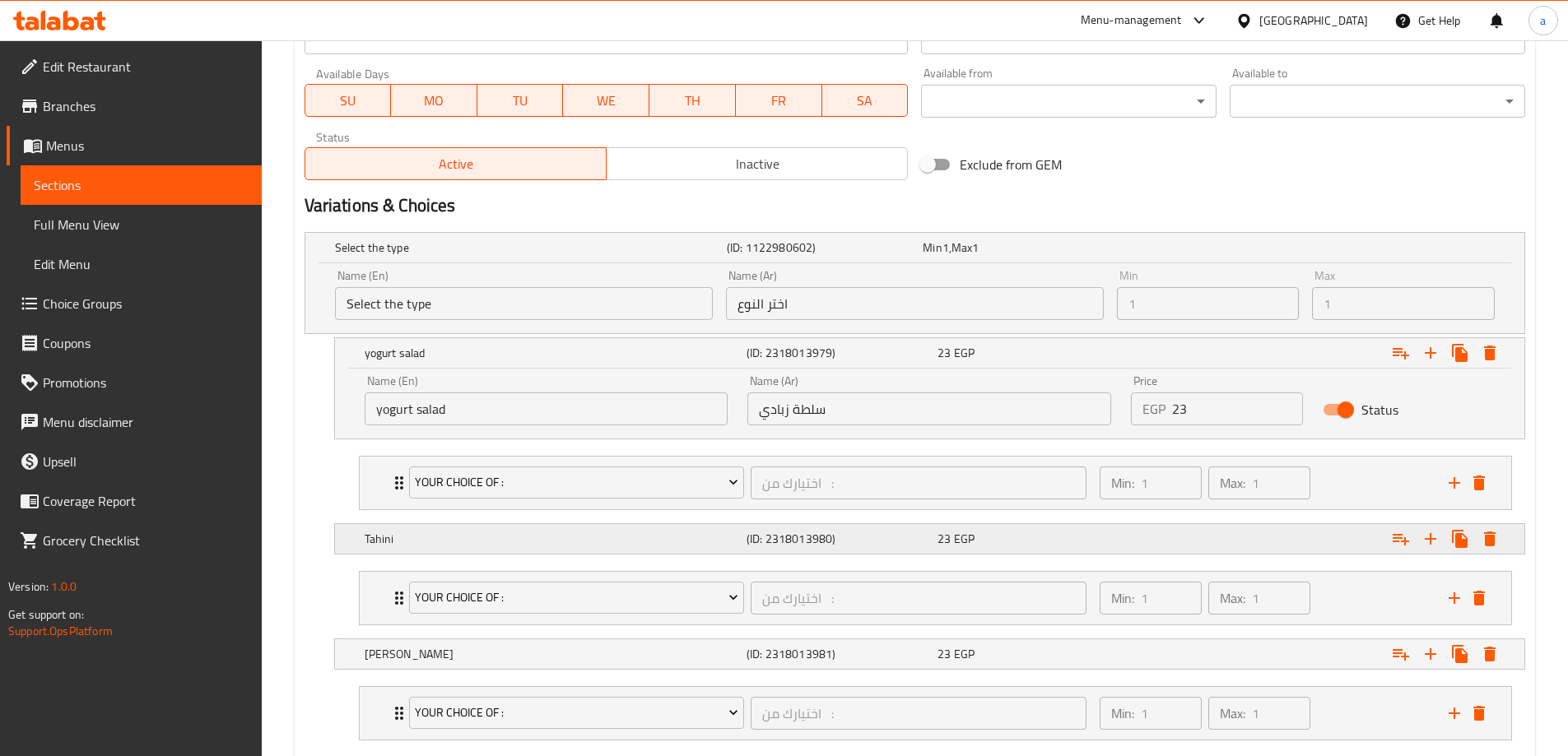
scroll to position [776, 0]
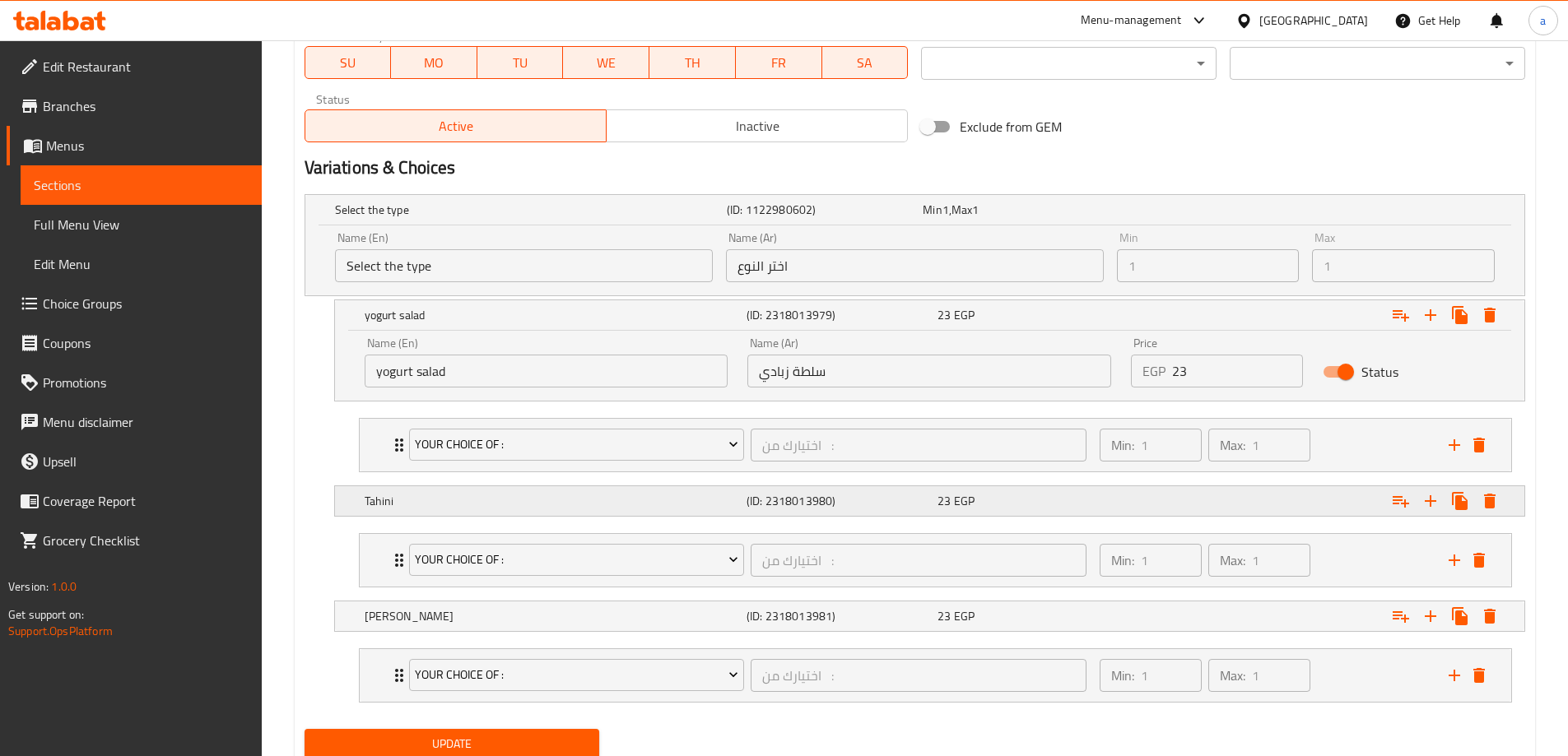
click at [1009, 506] on div "23 EGP" at bounding box center [1029, 501] width 184 height 16
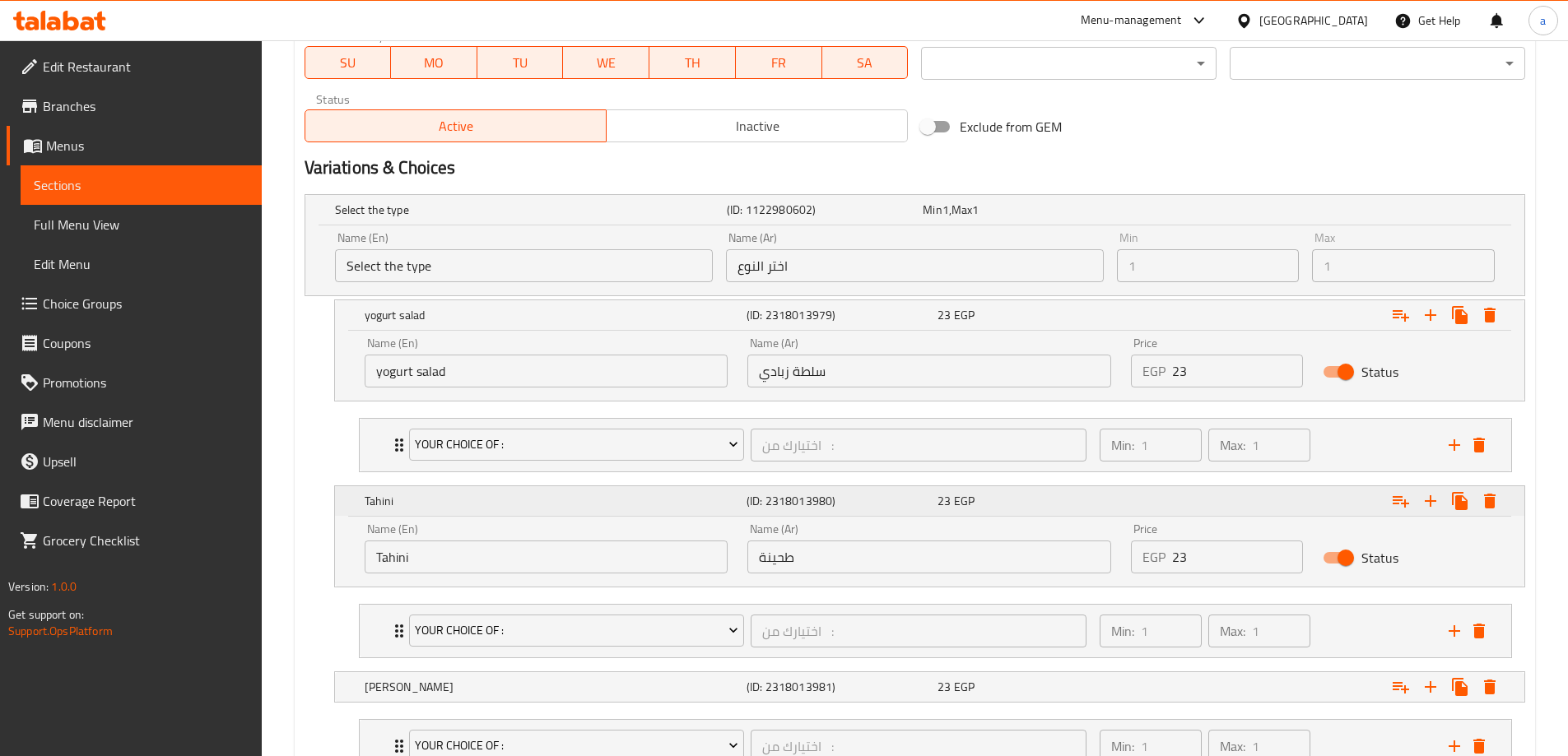
scroll to position [906, 0]
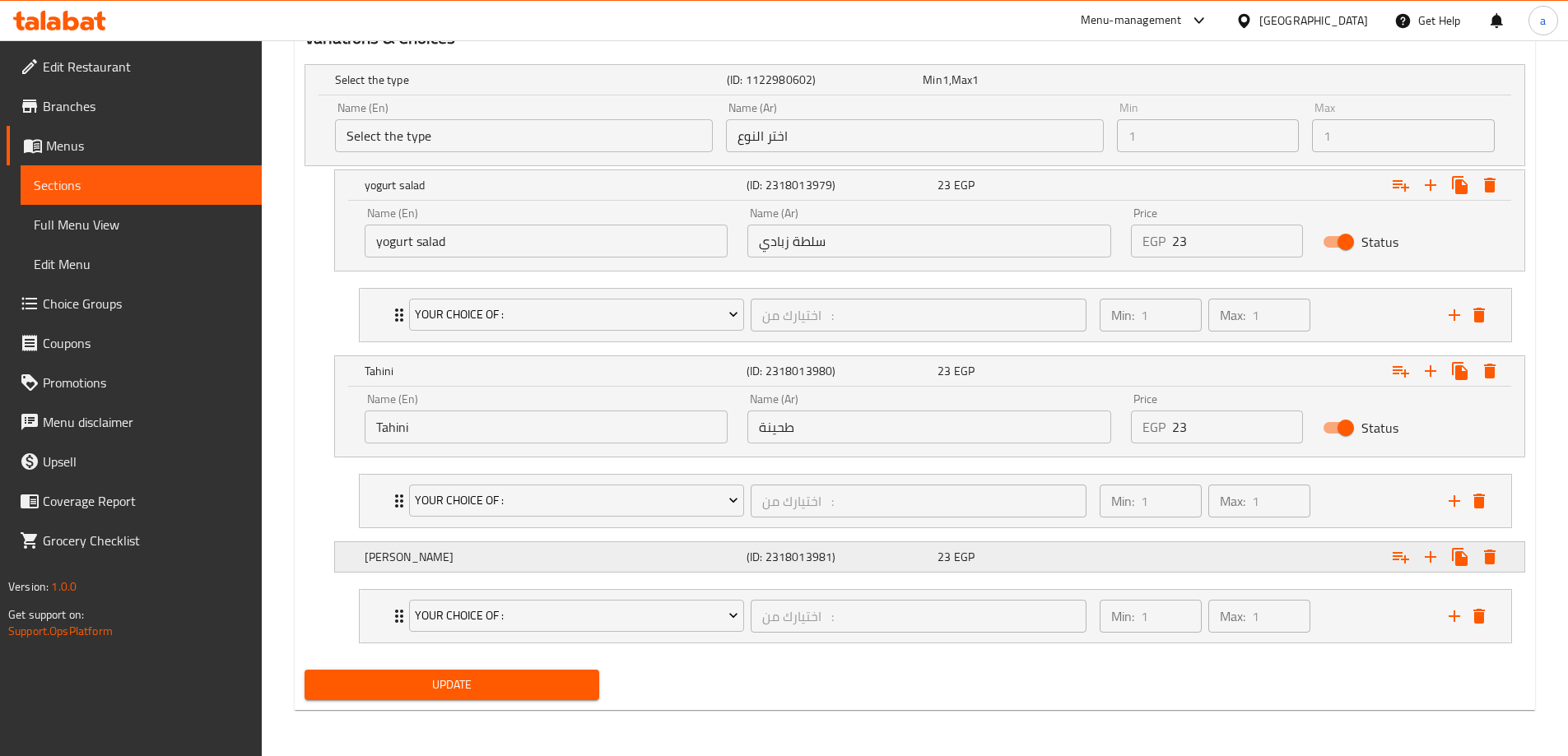
click at [1035, 560] on div "23 EGP" at bounding box center [1029, 556] width 184 height 16
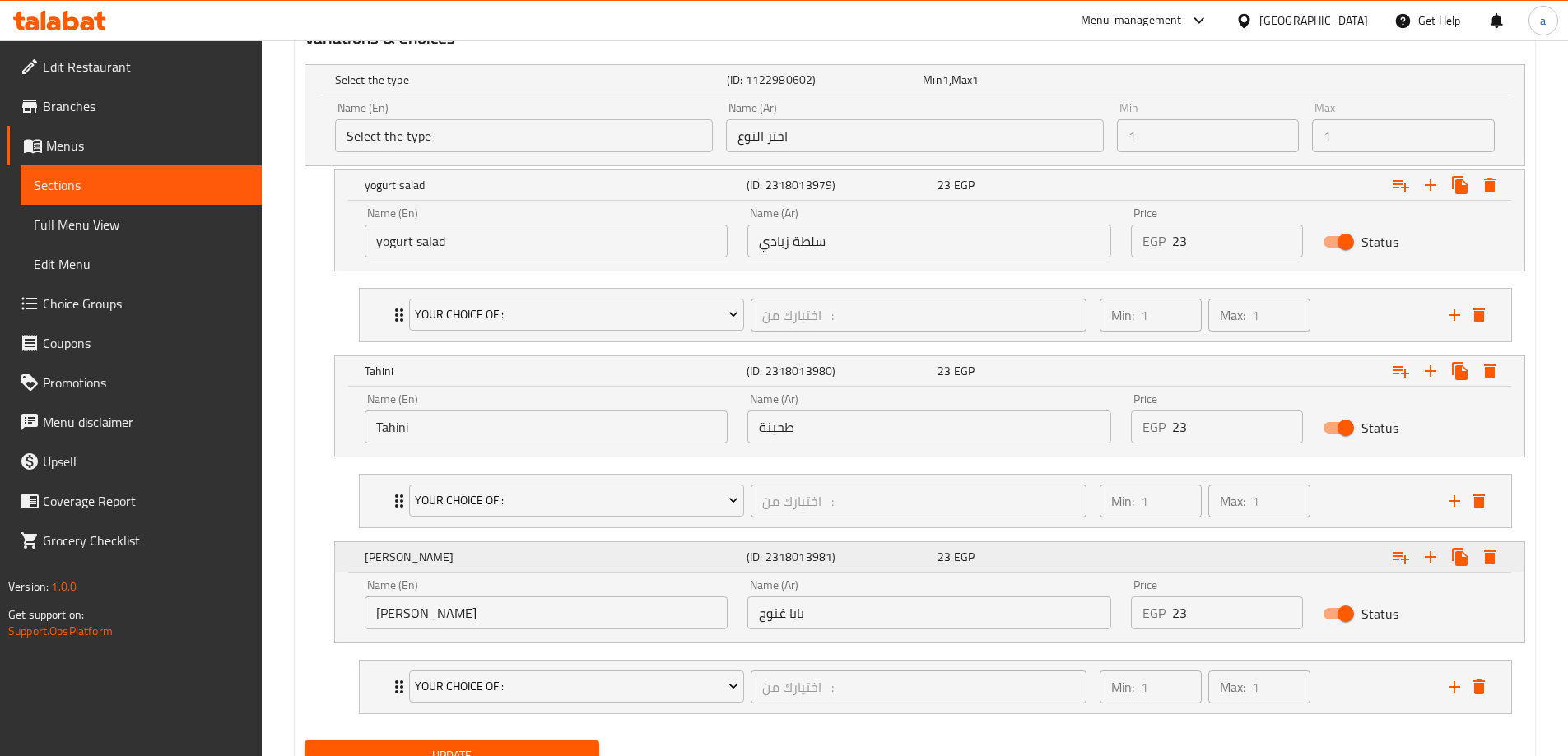
click at [1035, 560] on div "23 EGP" at bounding box center [1029, 556] width 184 height 16
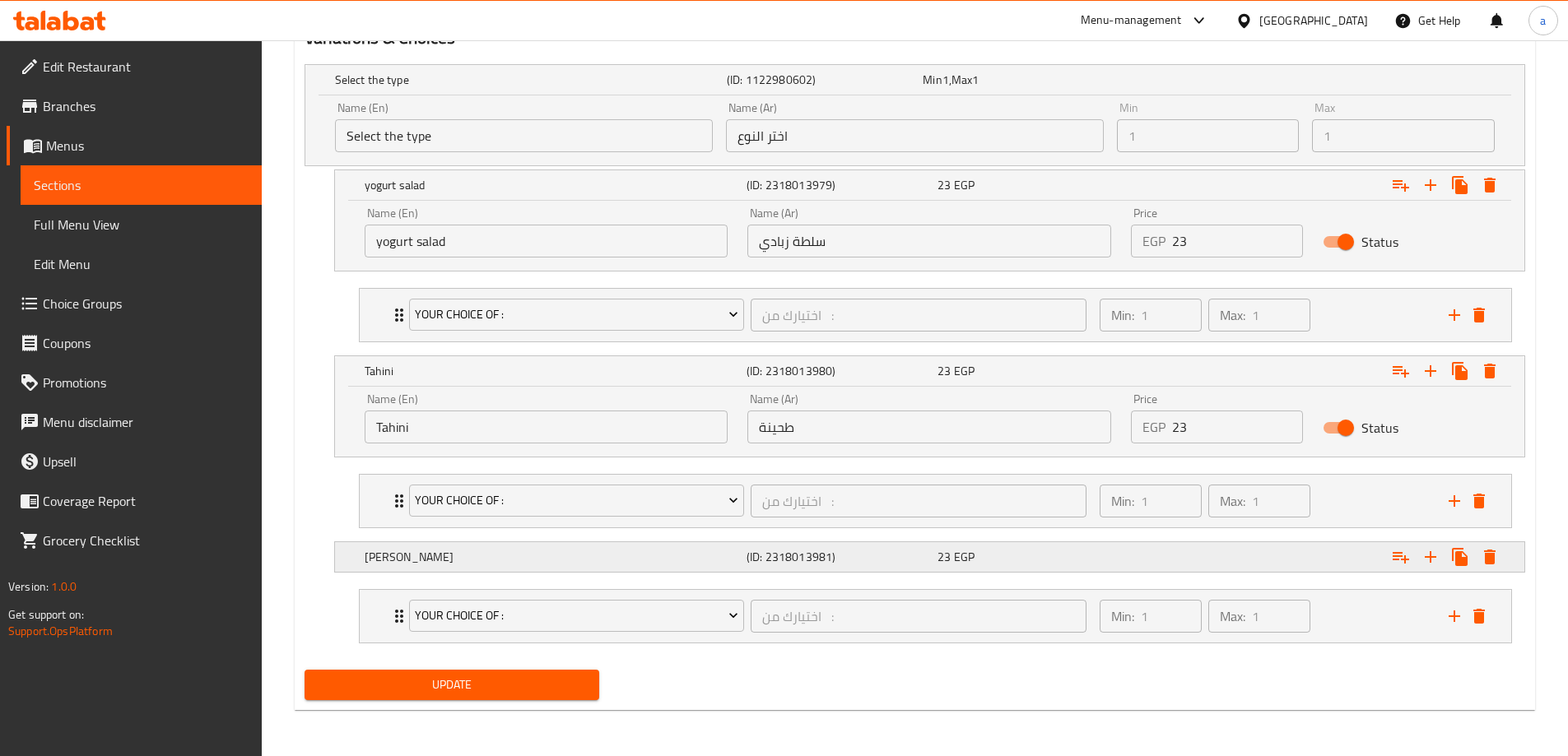
click at [1035, 560] on div "23 EGP" at bounding box center [1029, 556] width 184 height 16
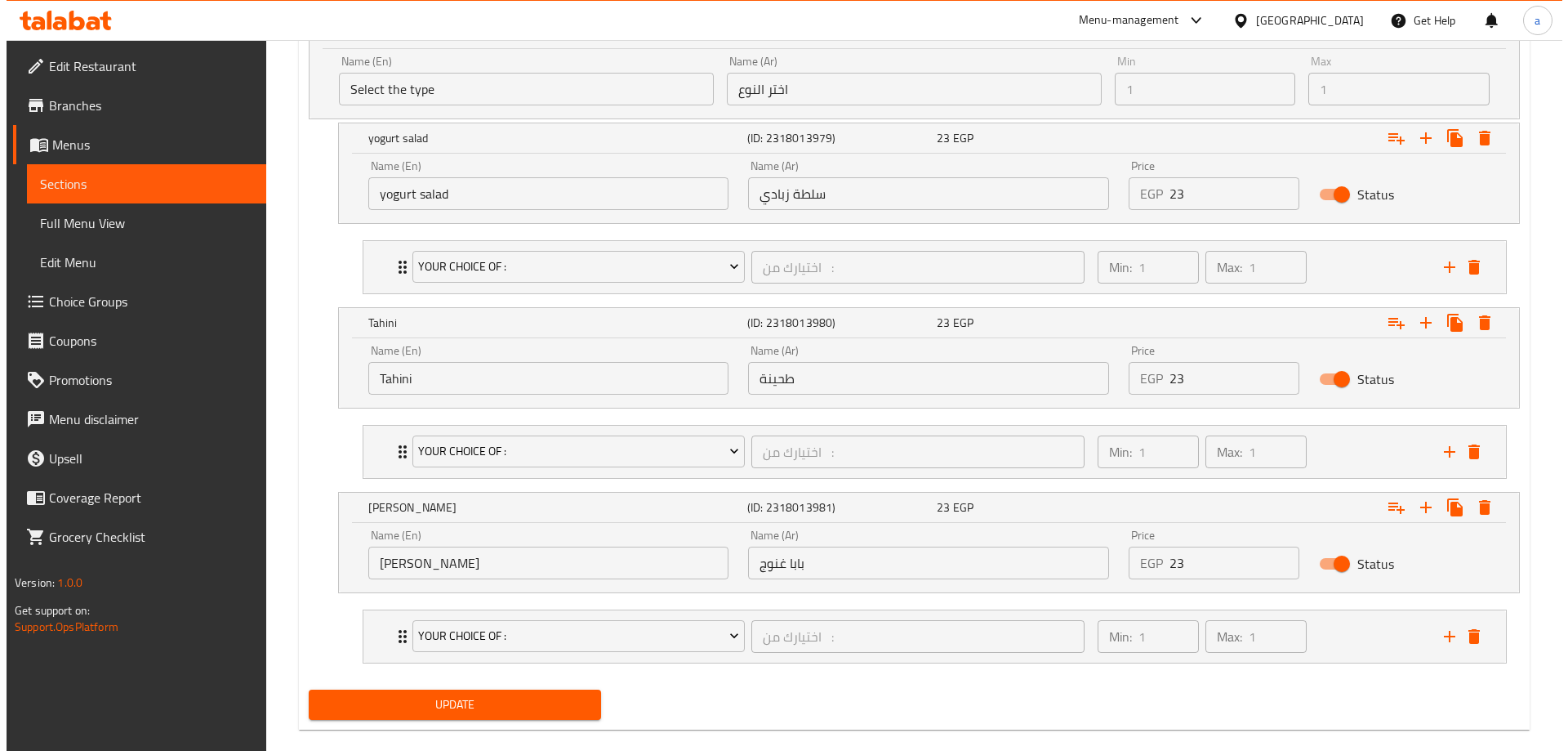
scroll to position [970, 0]
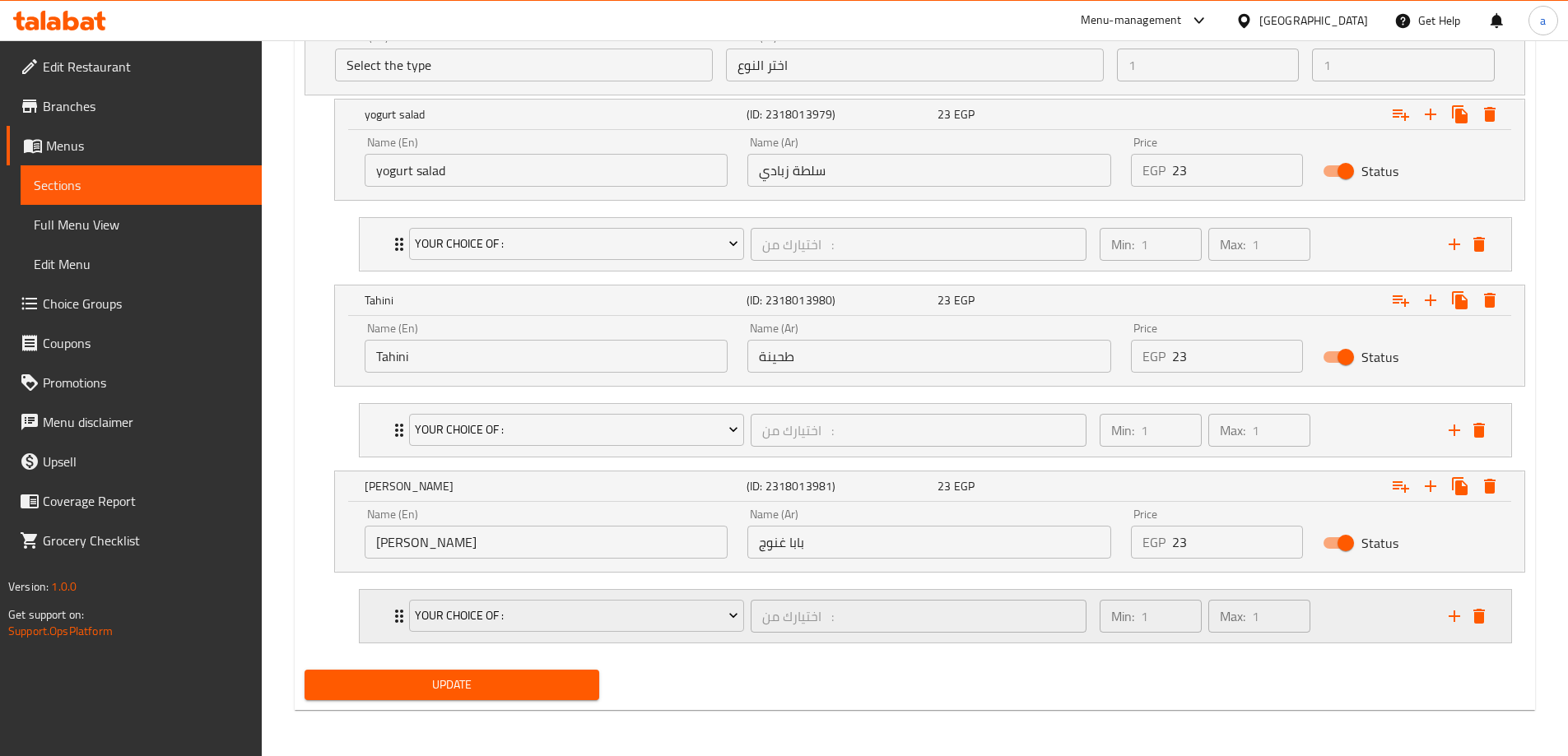
click at [1374, 616] on div "Min: 1 ​ Max: 1 ​" at bounding box center [1264, 616] width 349 height 53
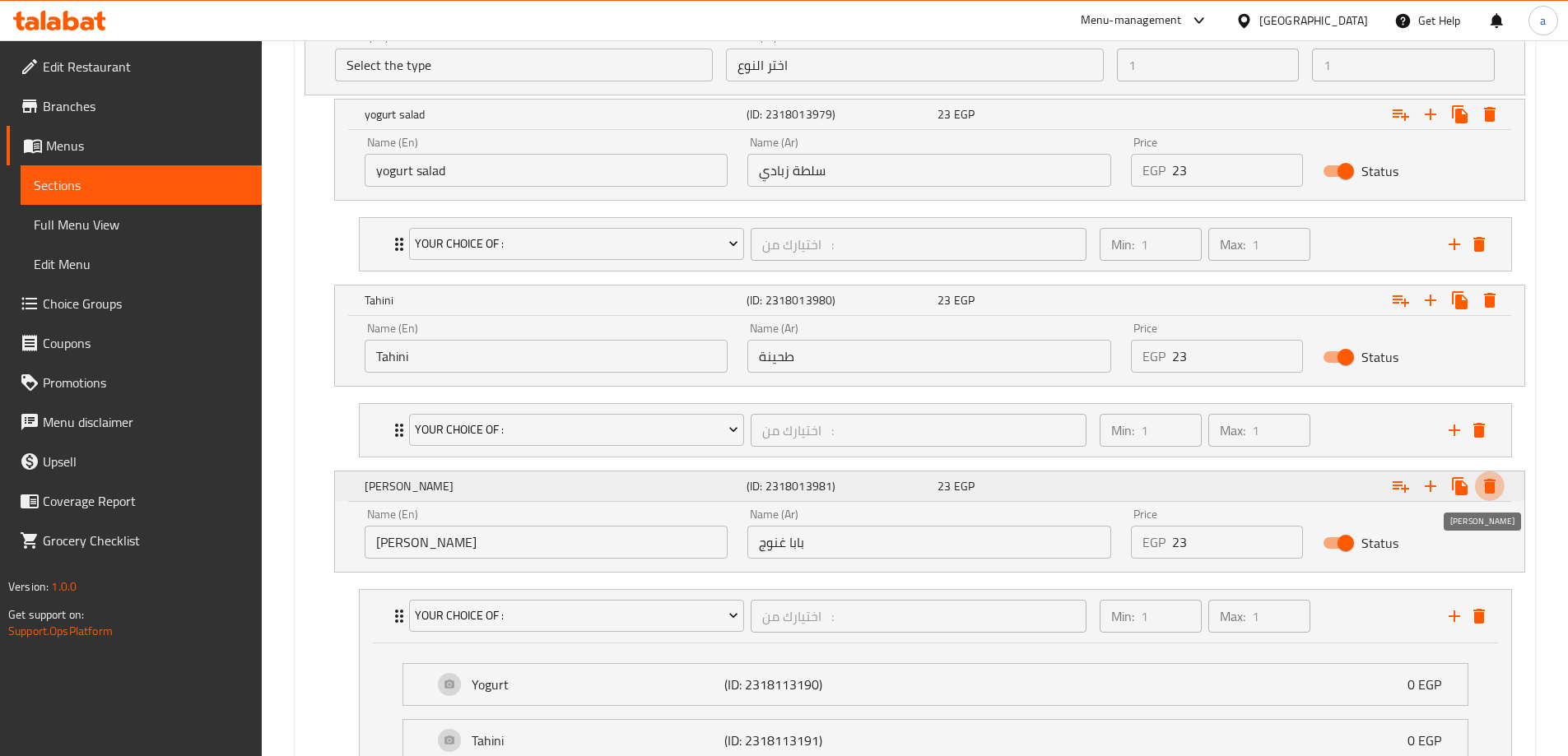
click at [1492, 491] on icon "Expand" at bounding box center [1489, 486] width 11 height 15
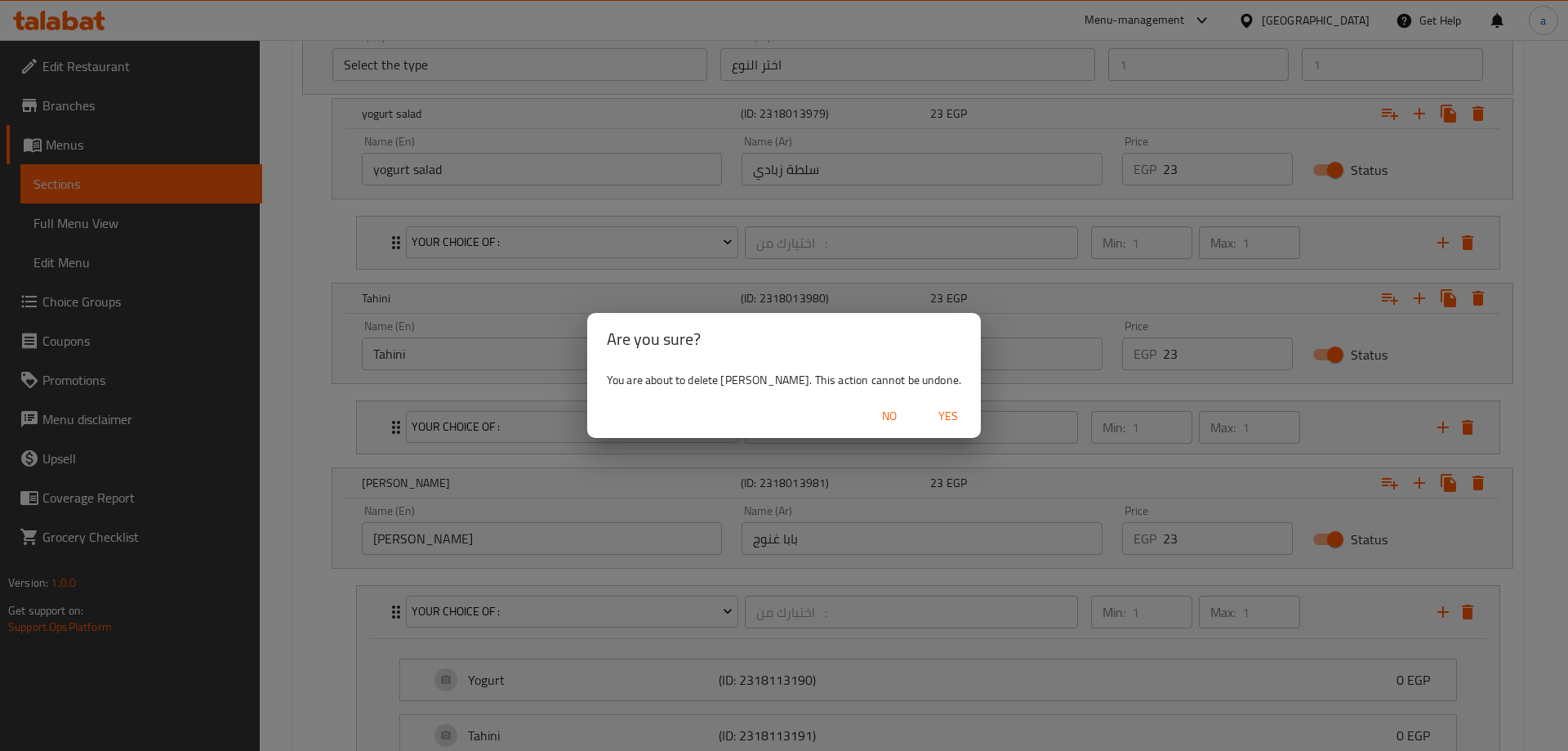
click at [925, 403] on button "Yes" at bounding box center [949, 416] width 53 height 31
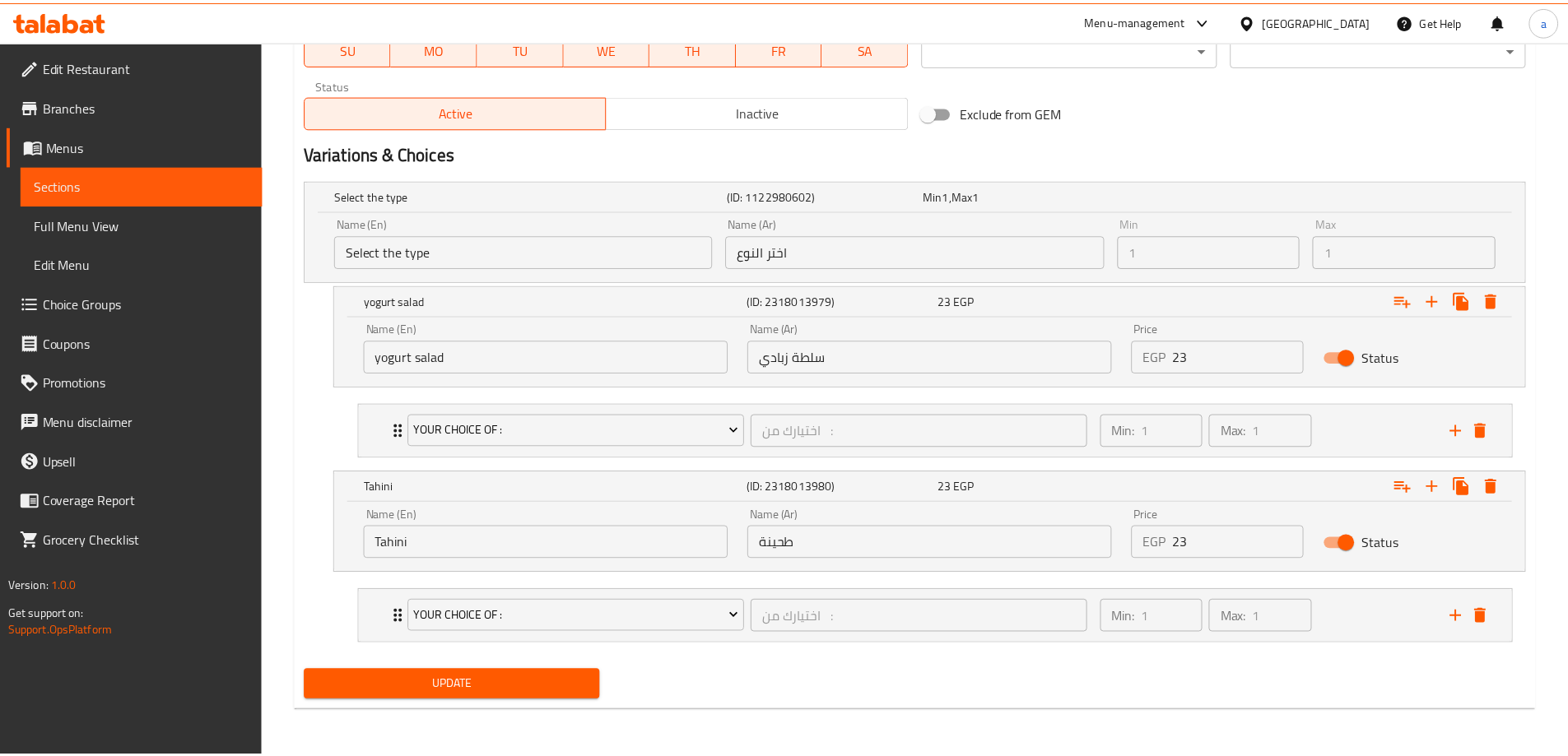
scroll to position [791, 0]
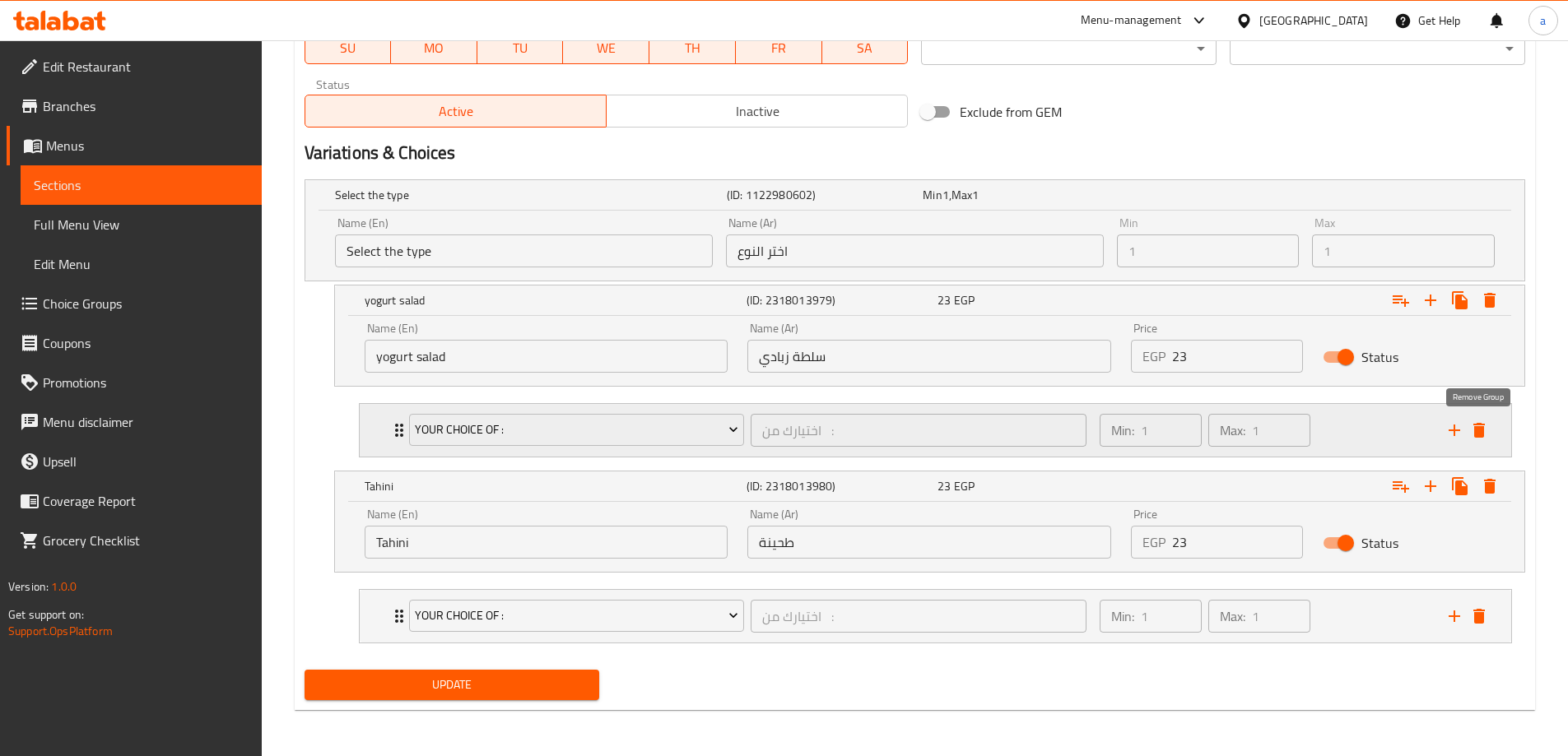
click at [1478, 424] on icon "delete" at bounding box center [1478, 430] width 11 height 15
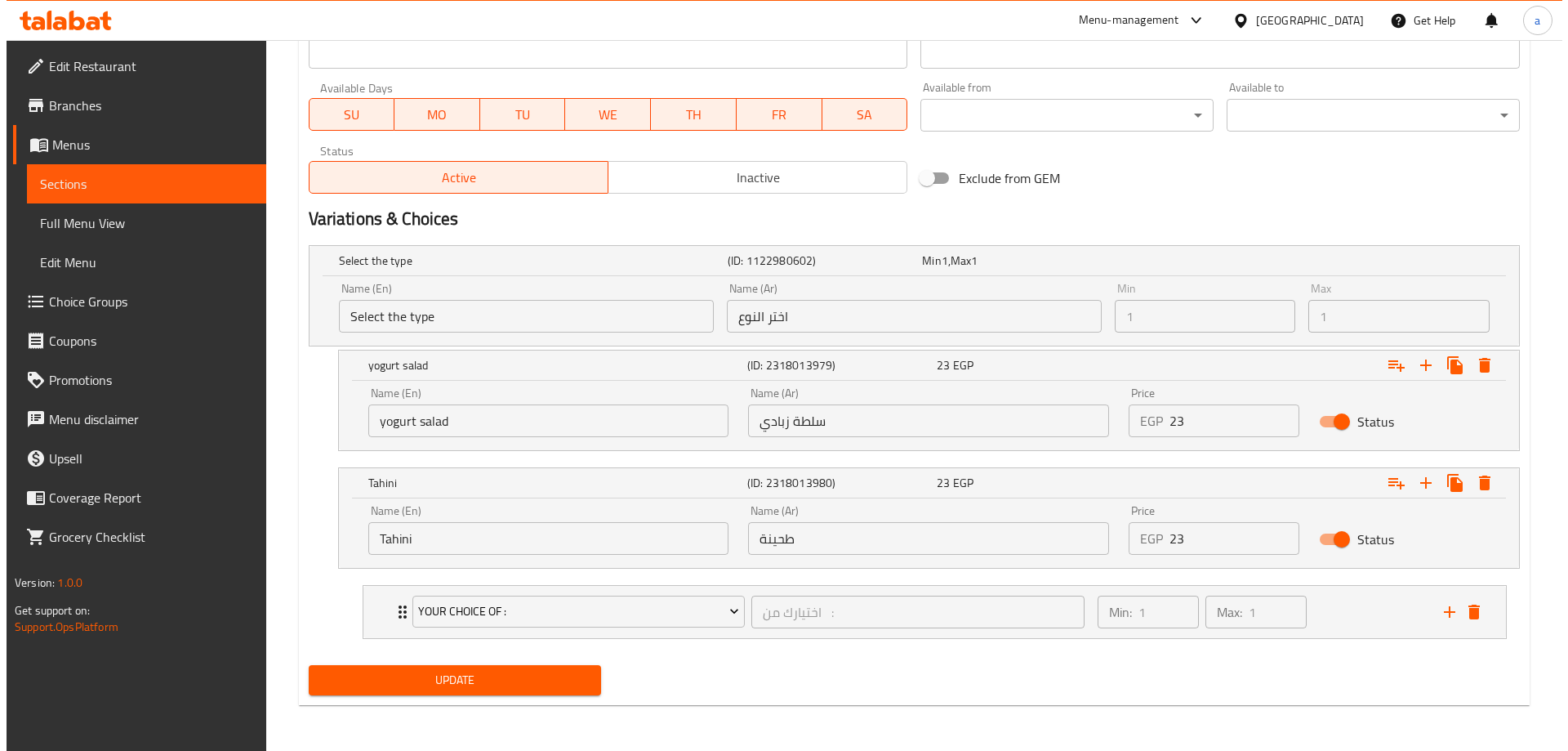
scroll to position [718, 0]
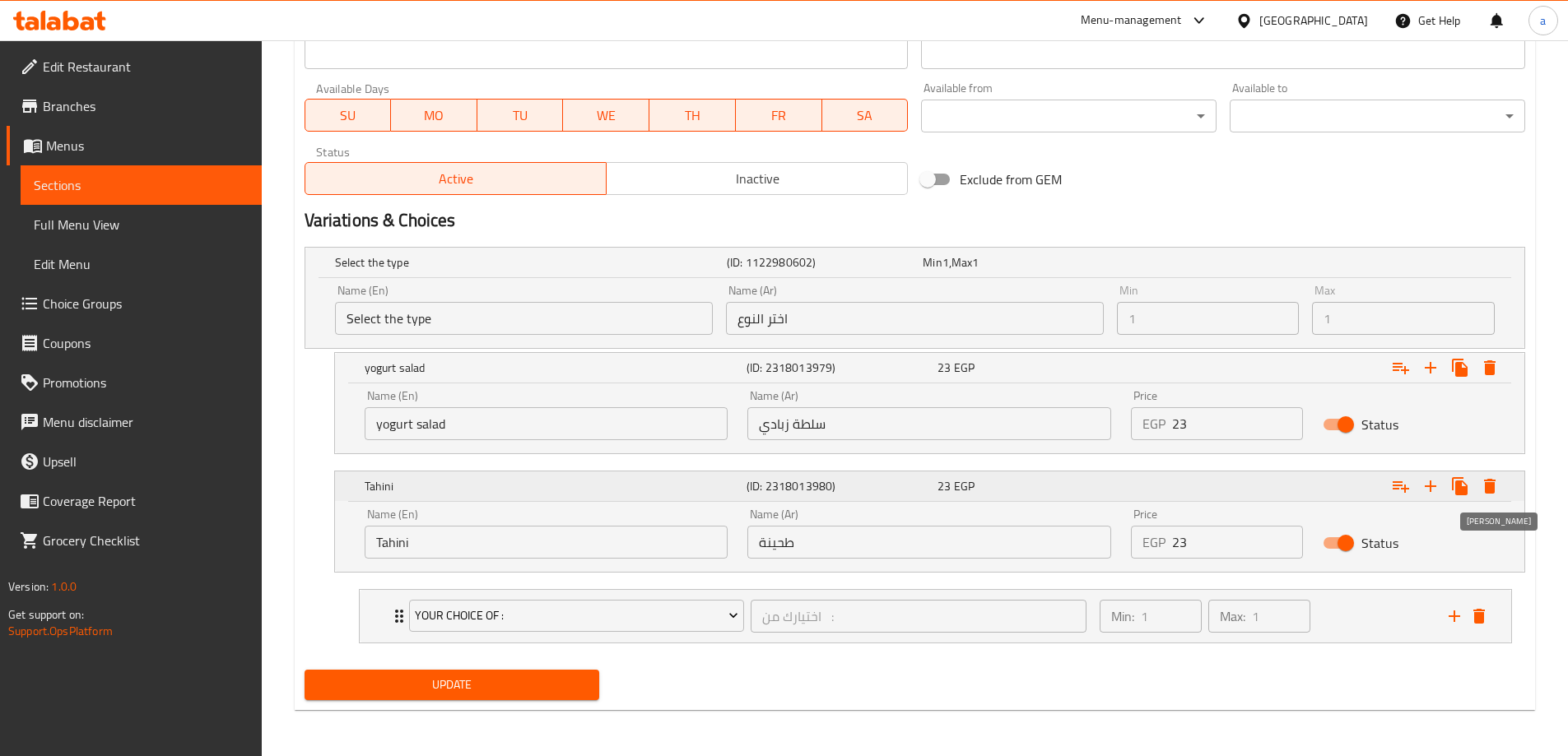
click at [1489, 493] on icon "Expand" at bounding box center [1489, 486] width 11 height 15
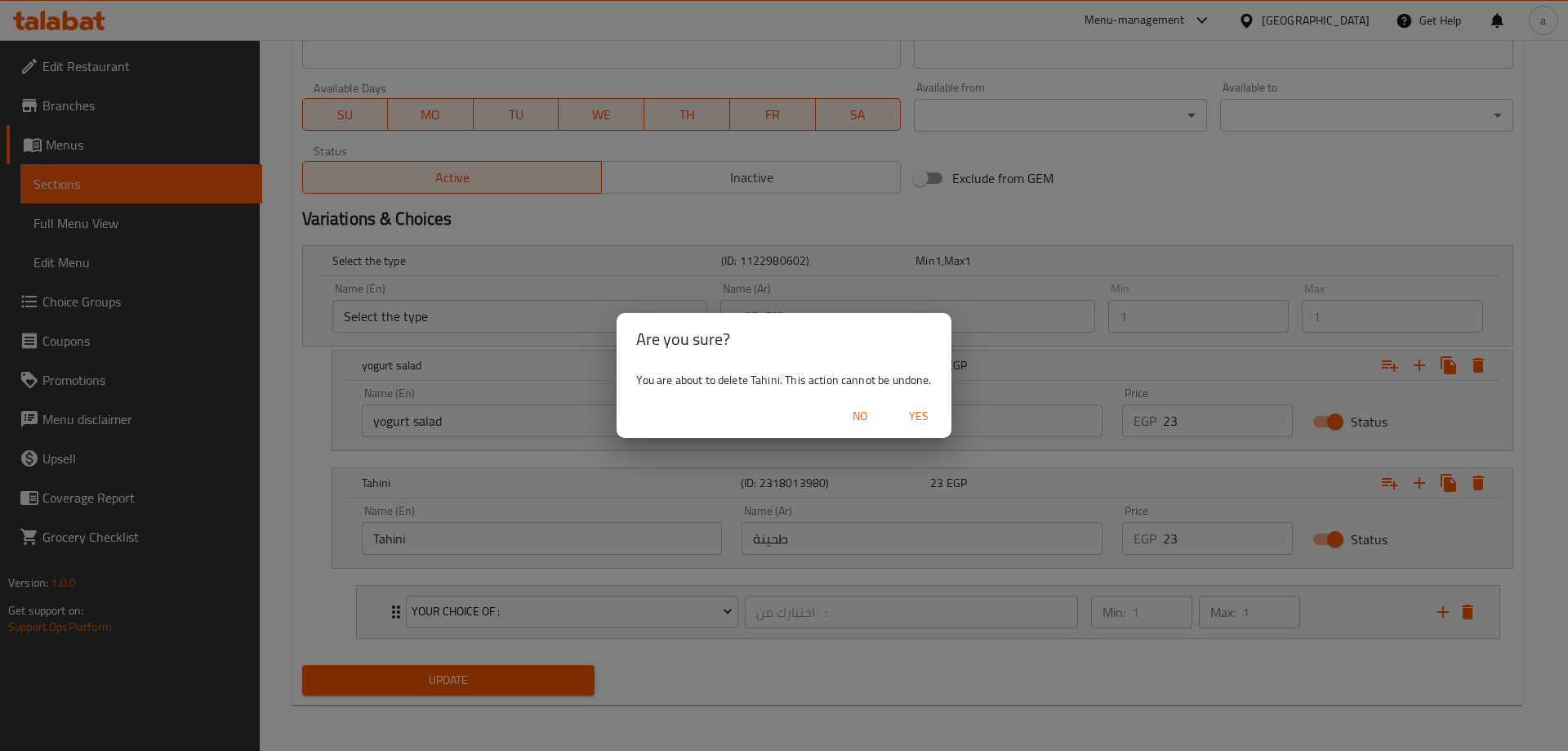
click at [901, 414] on span "Yes" at bounding box center [919, 416] width 39 height 20
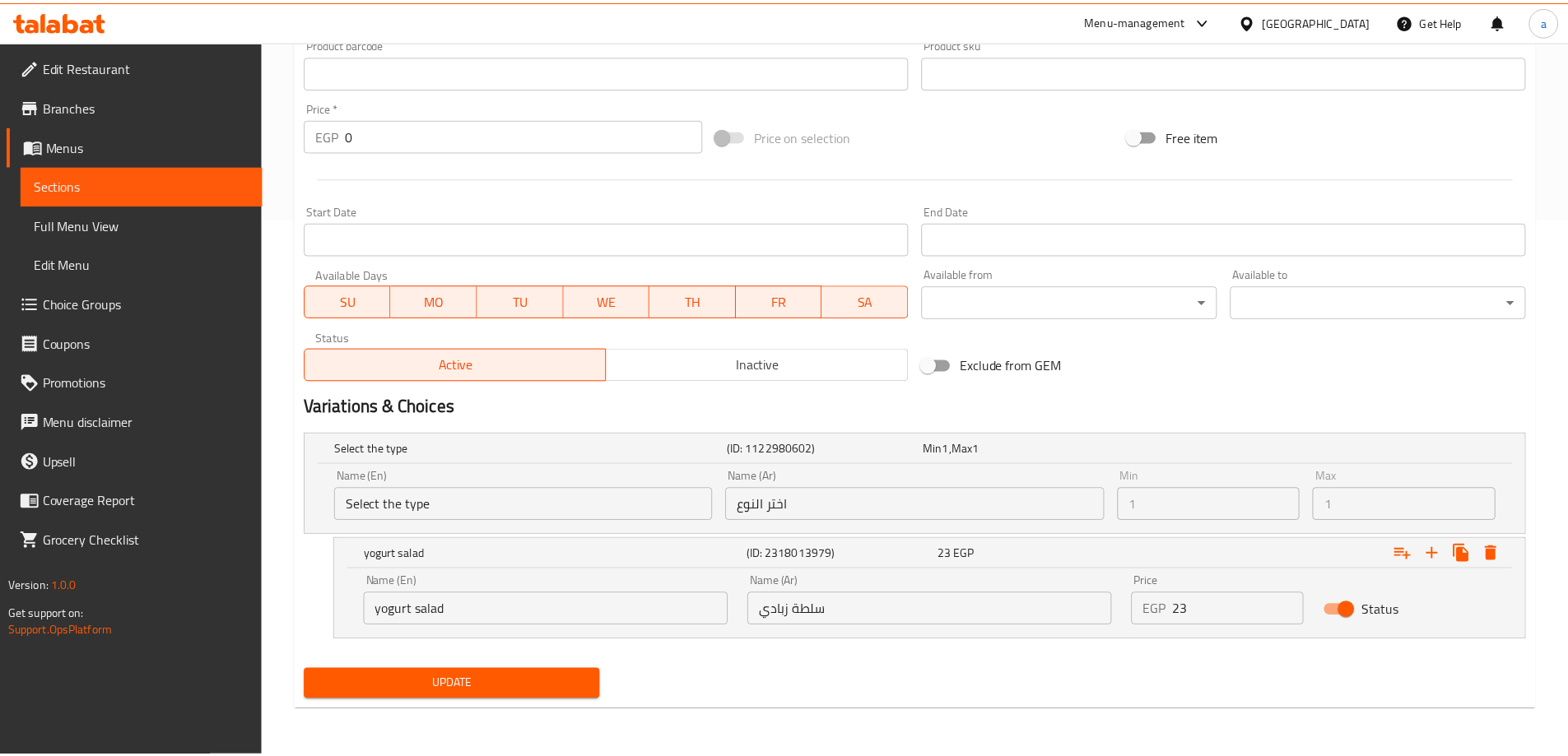
scroll to position [538, 0]
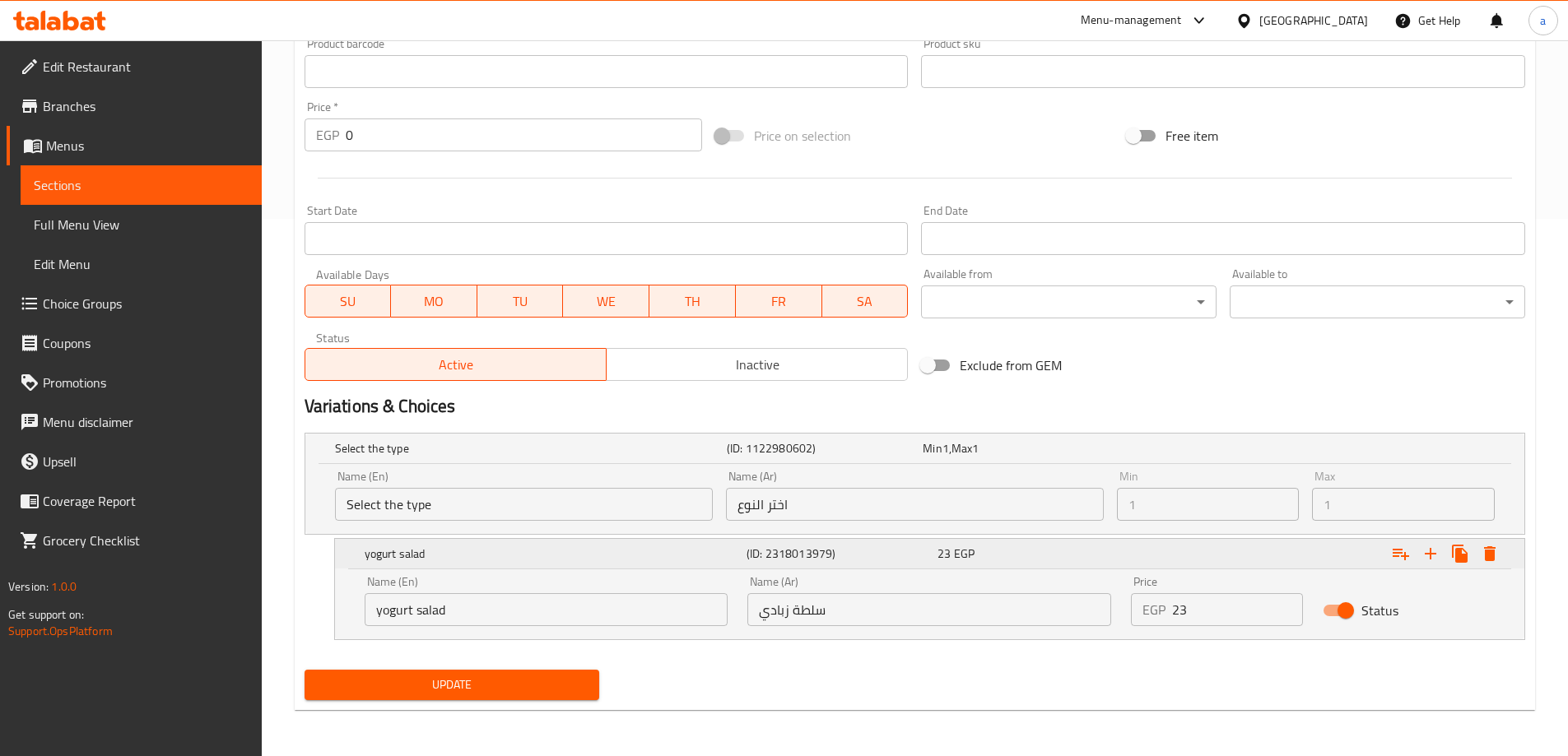
click at [1188, 546] on div "Expand" at bounding box center [1315, 554] width 382 height 36
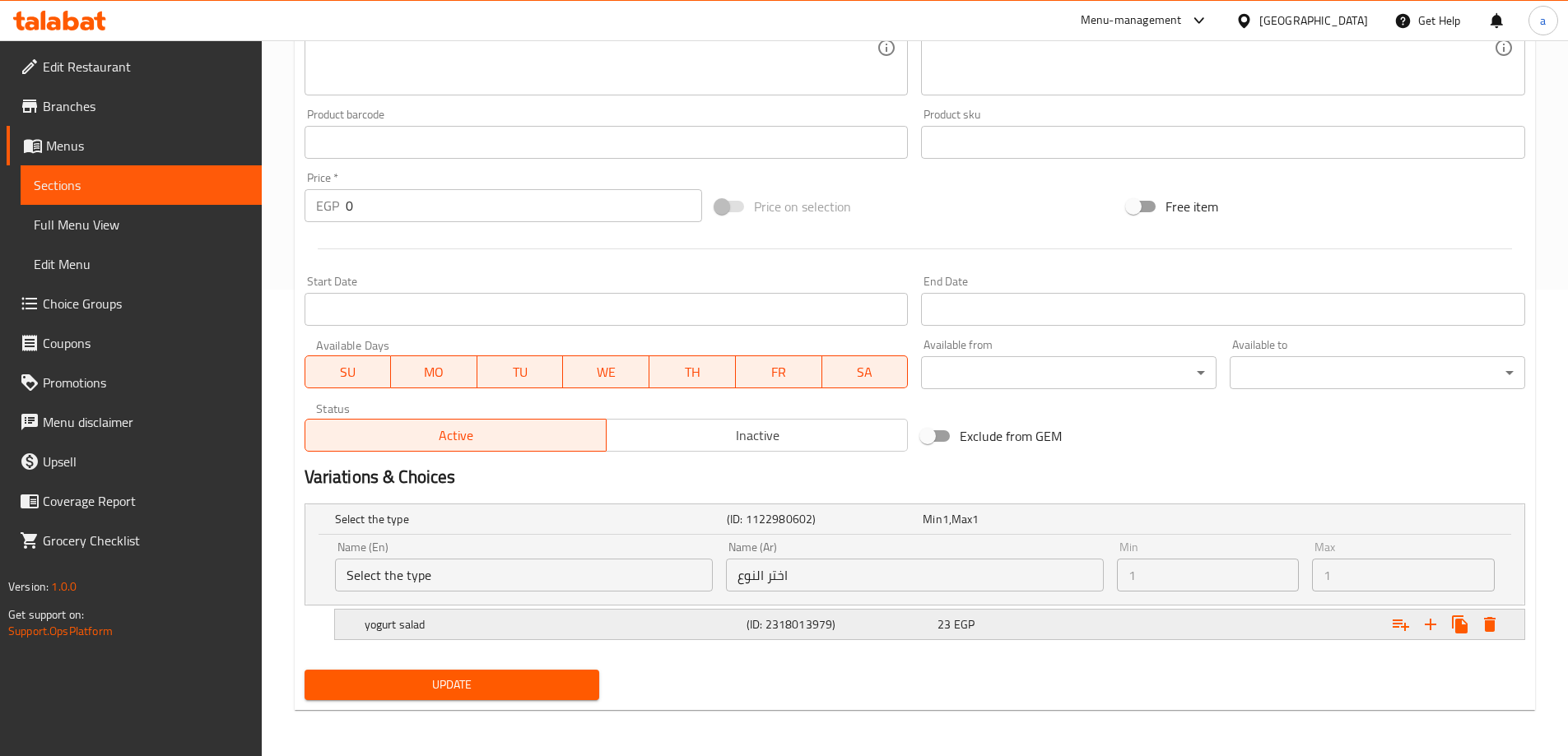
scroll to position [467, 0]
click at [1161, 521] on div "Expand" at bounding box center [1310, 520] width 392 height 7
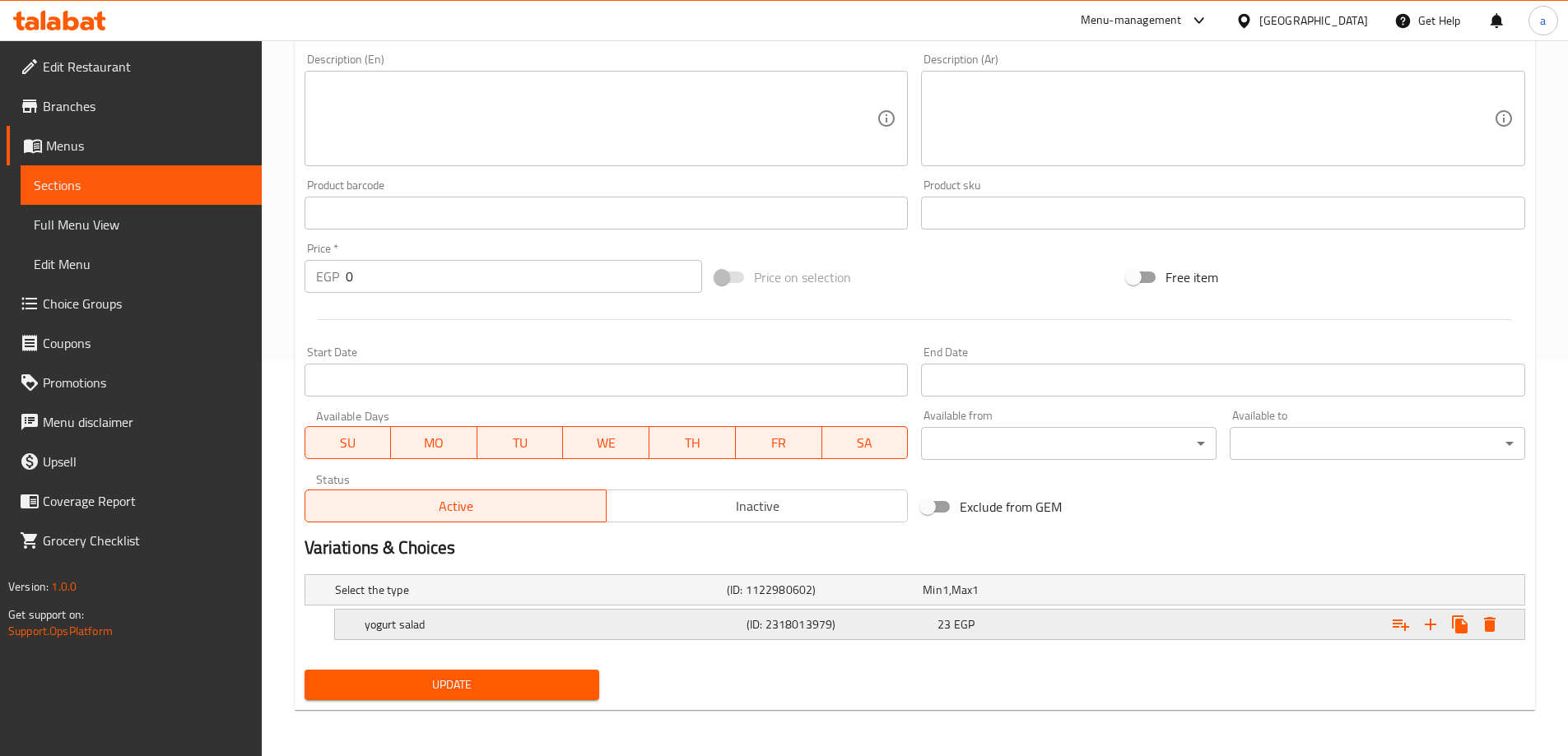
click at [1120, 623] on div "23 EGP" at bounding box center [1029, 624] width 184 height 16
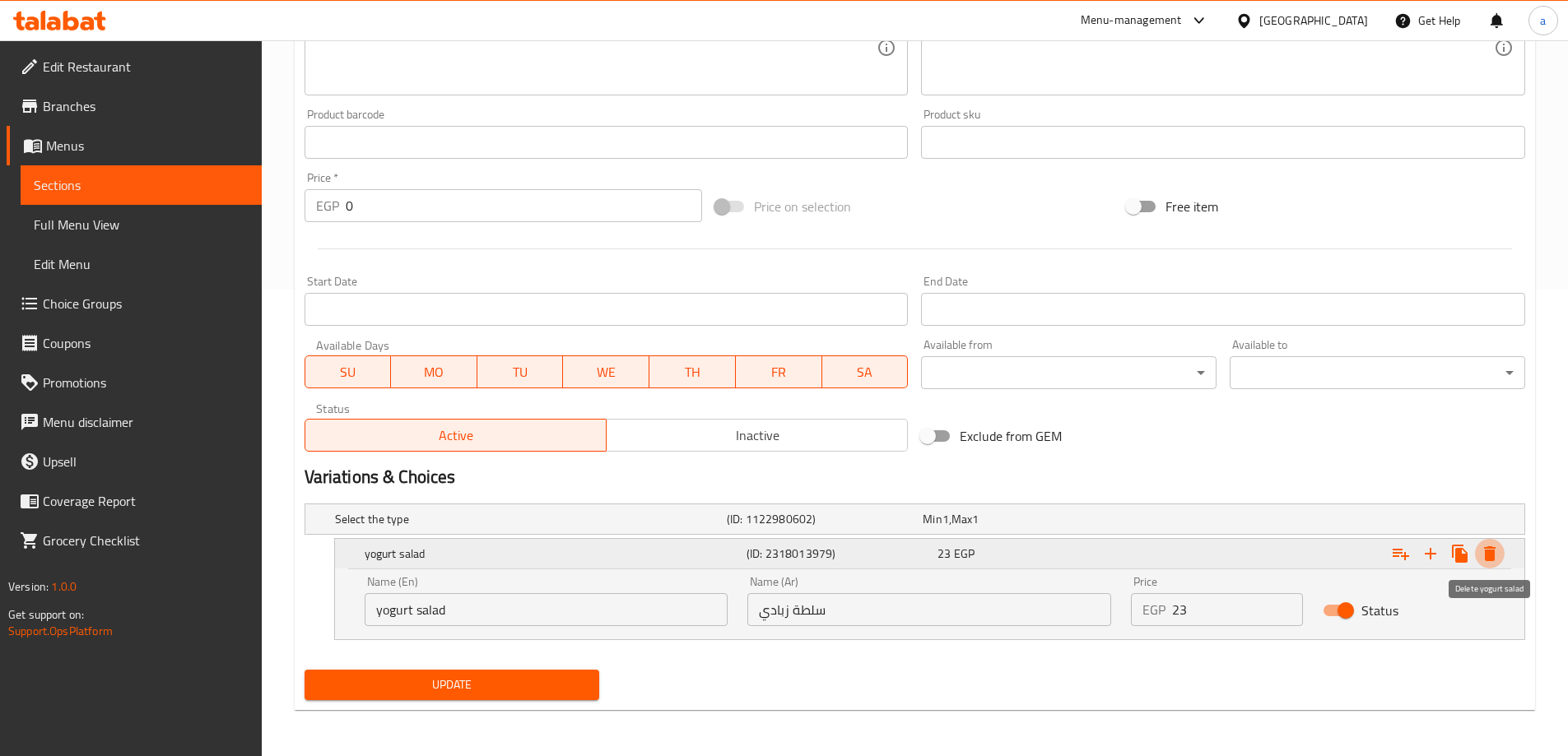
click at [1480, 551] on icon "Expand" at bounding box center [1489, 553] width 20 height 20
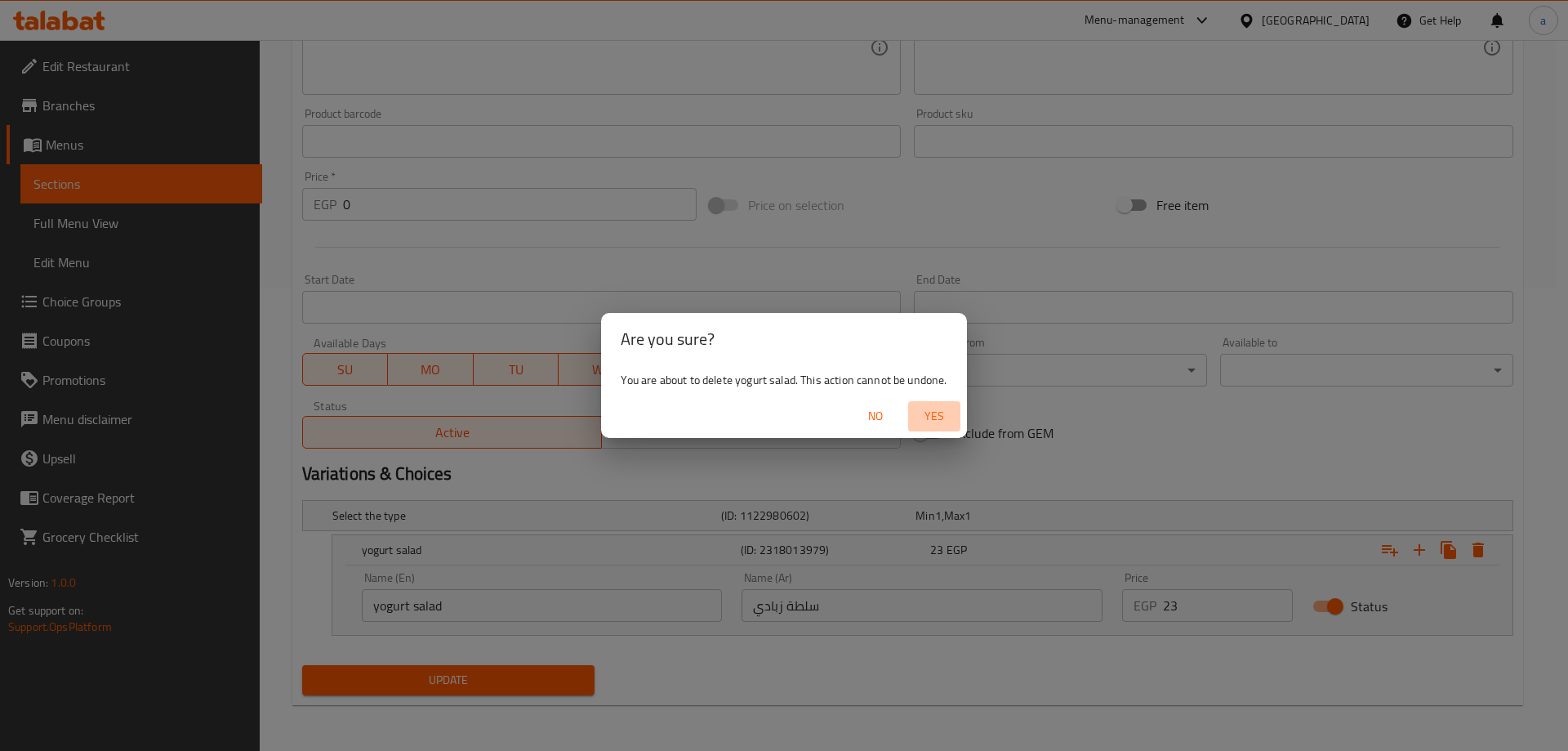
click at [945, 408] on span "Yes" at bounding box center [934, 416] width 39 height 20
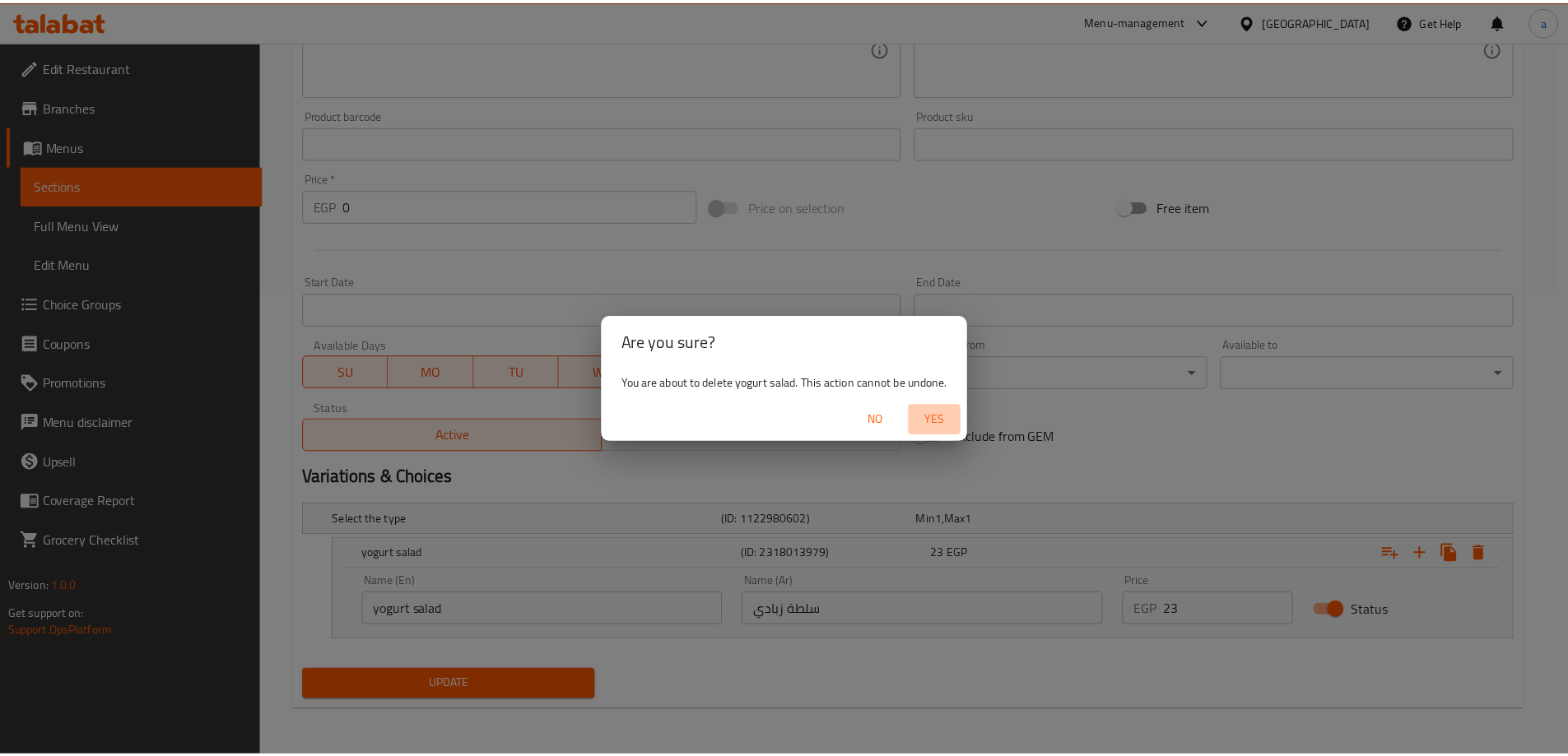
scroll to position [406, 0]
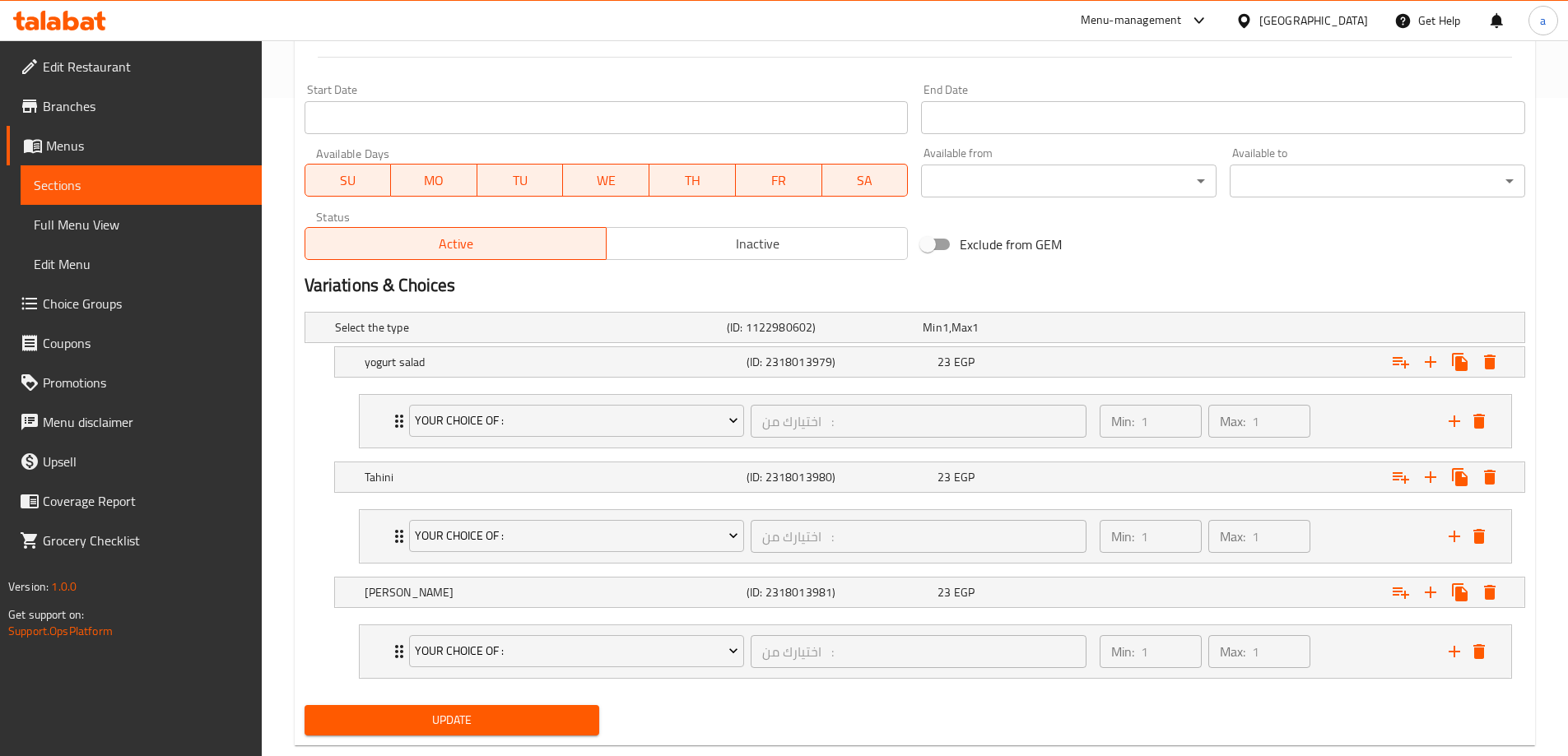
scroll to position [694, 0]
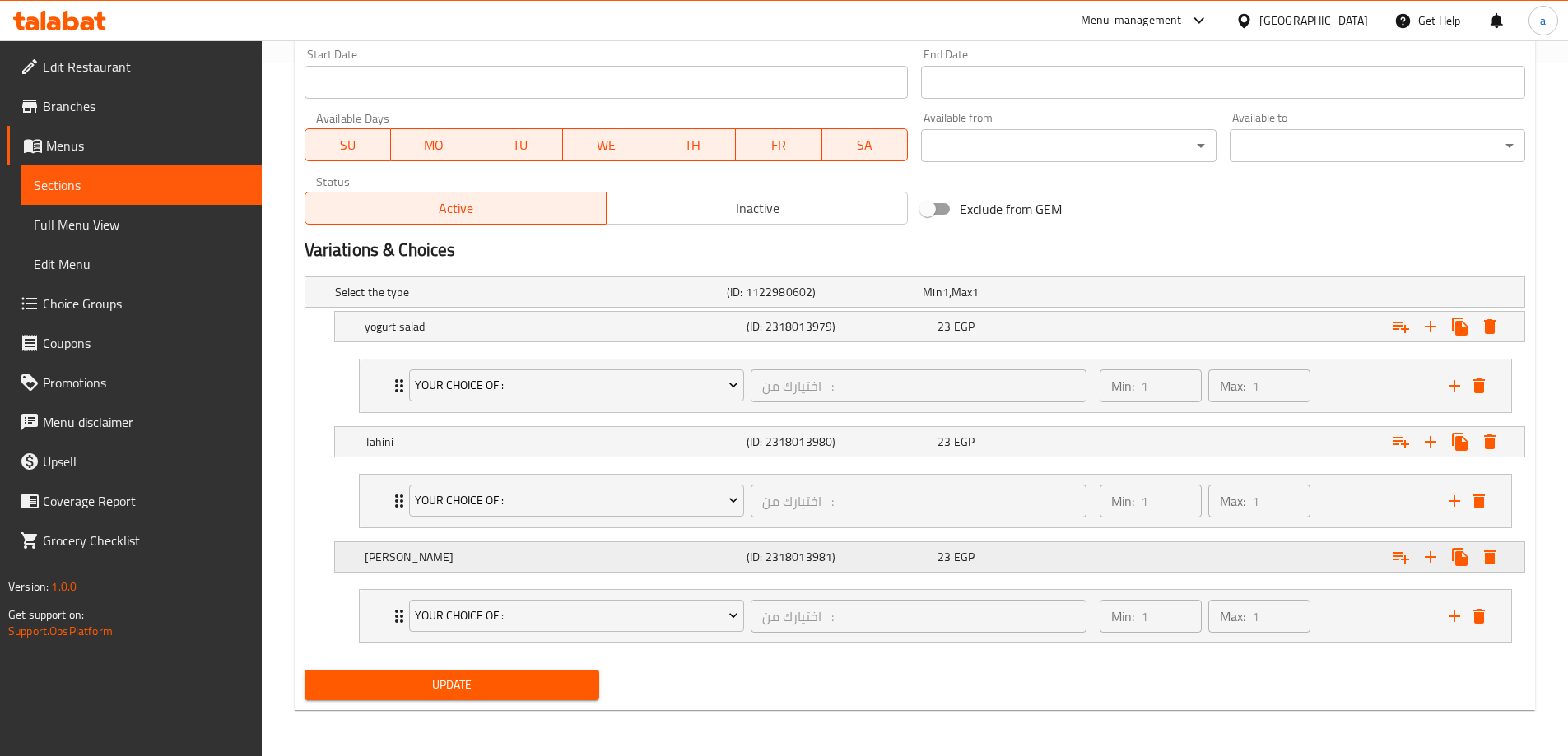
click at [917, 566] on div "(ID: 2318013981)" at bounding box center [839, 556] width 191 height 23
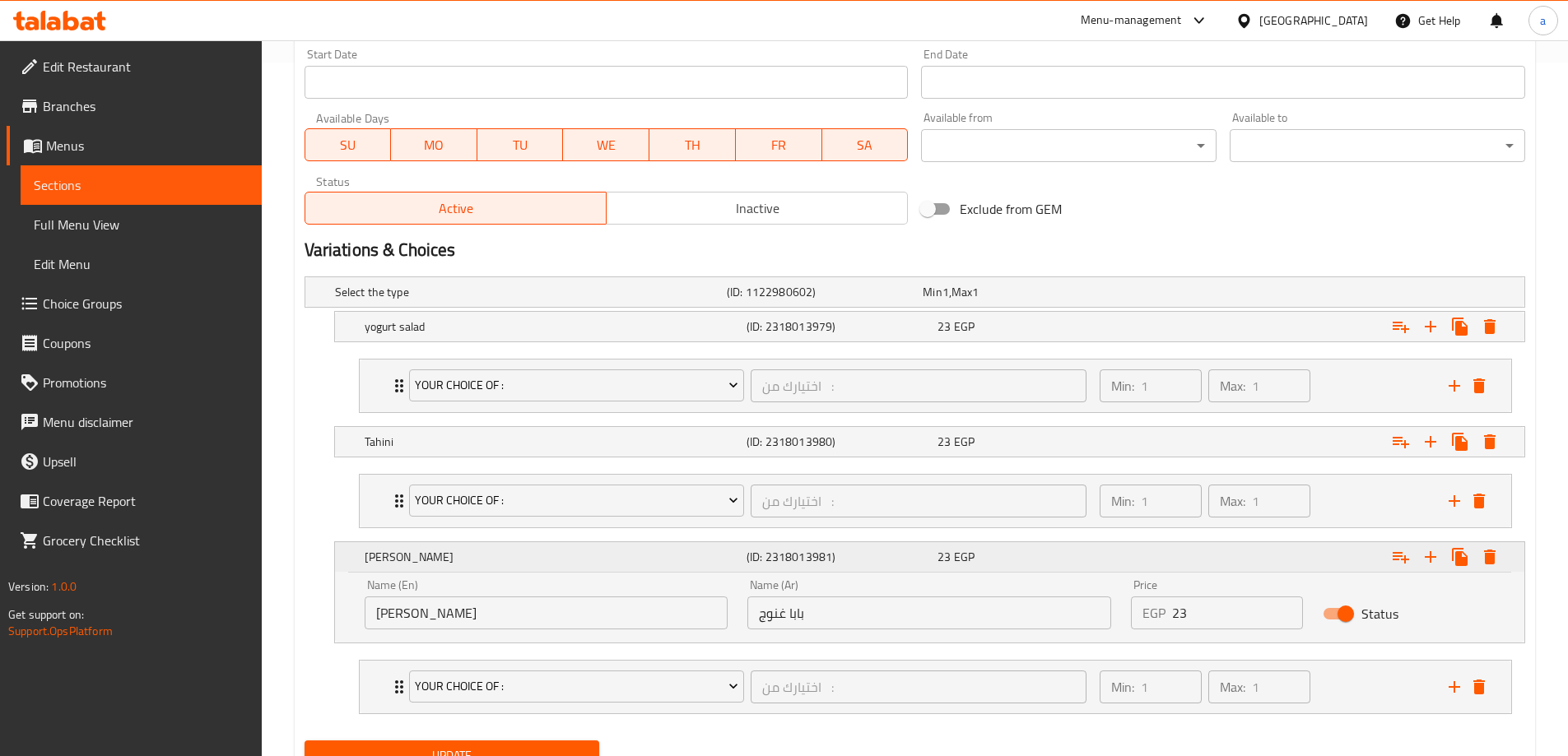
click at [917, 566] on div "(ID: 2318013981)" at bounding box center [839, 556] width 191 height 23
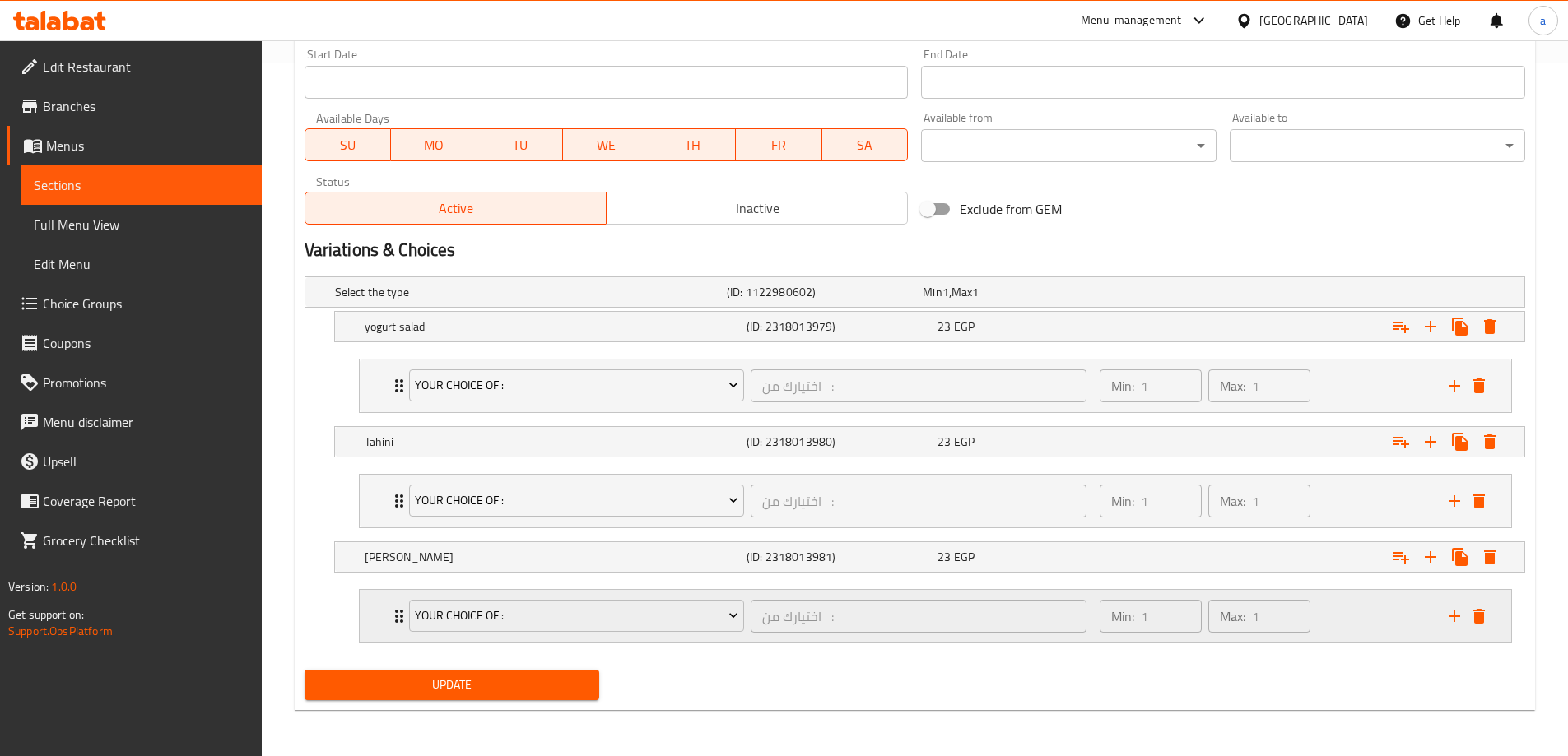
click at [1326, 613] on div "Min: 1 ​ Max: 1 ​" at bounding box center [1264, 616] width 349 height 53
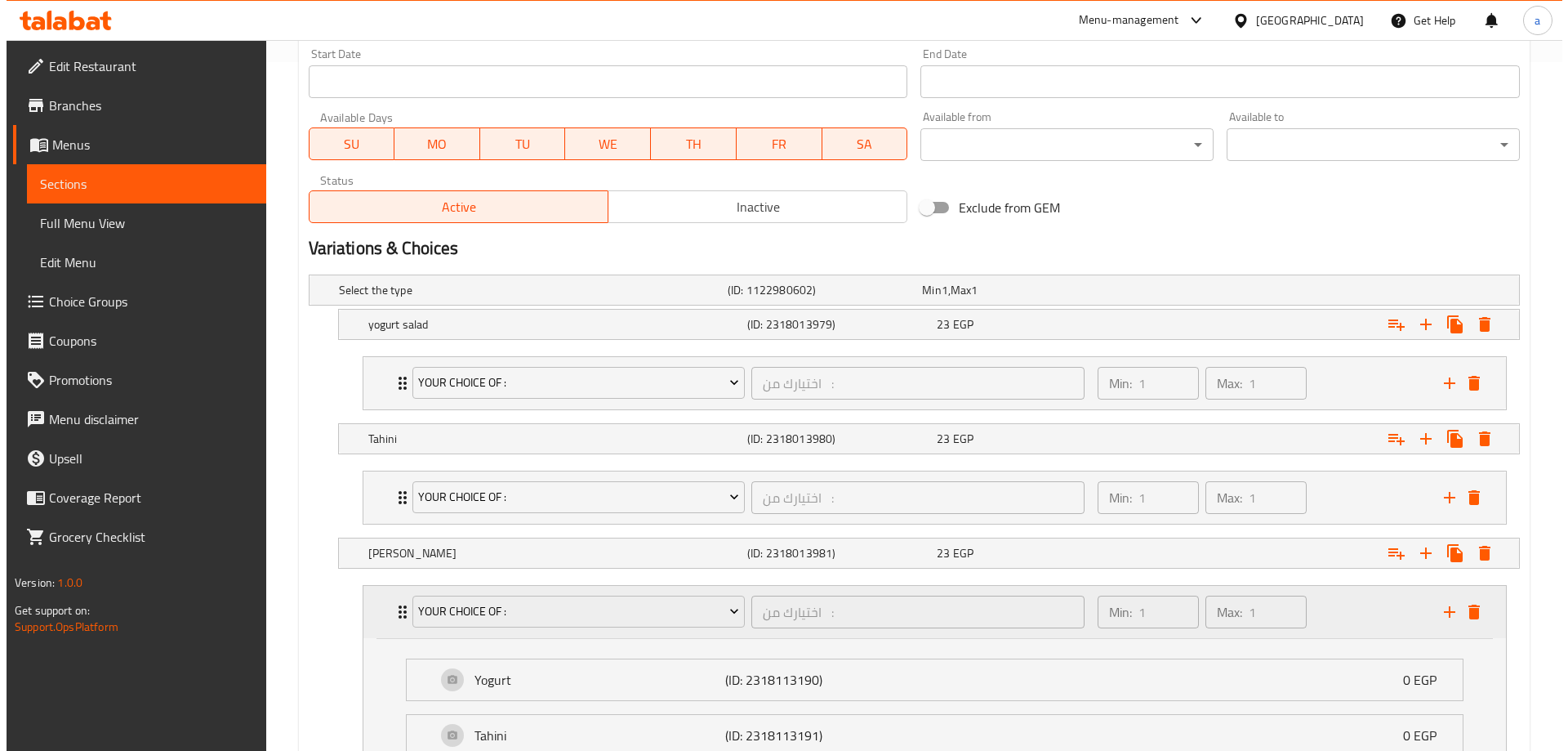
scroll to position [853, 0]
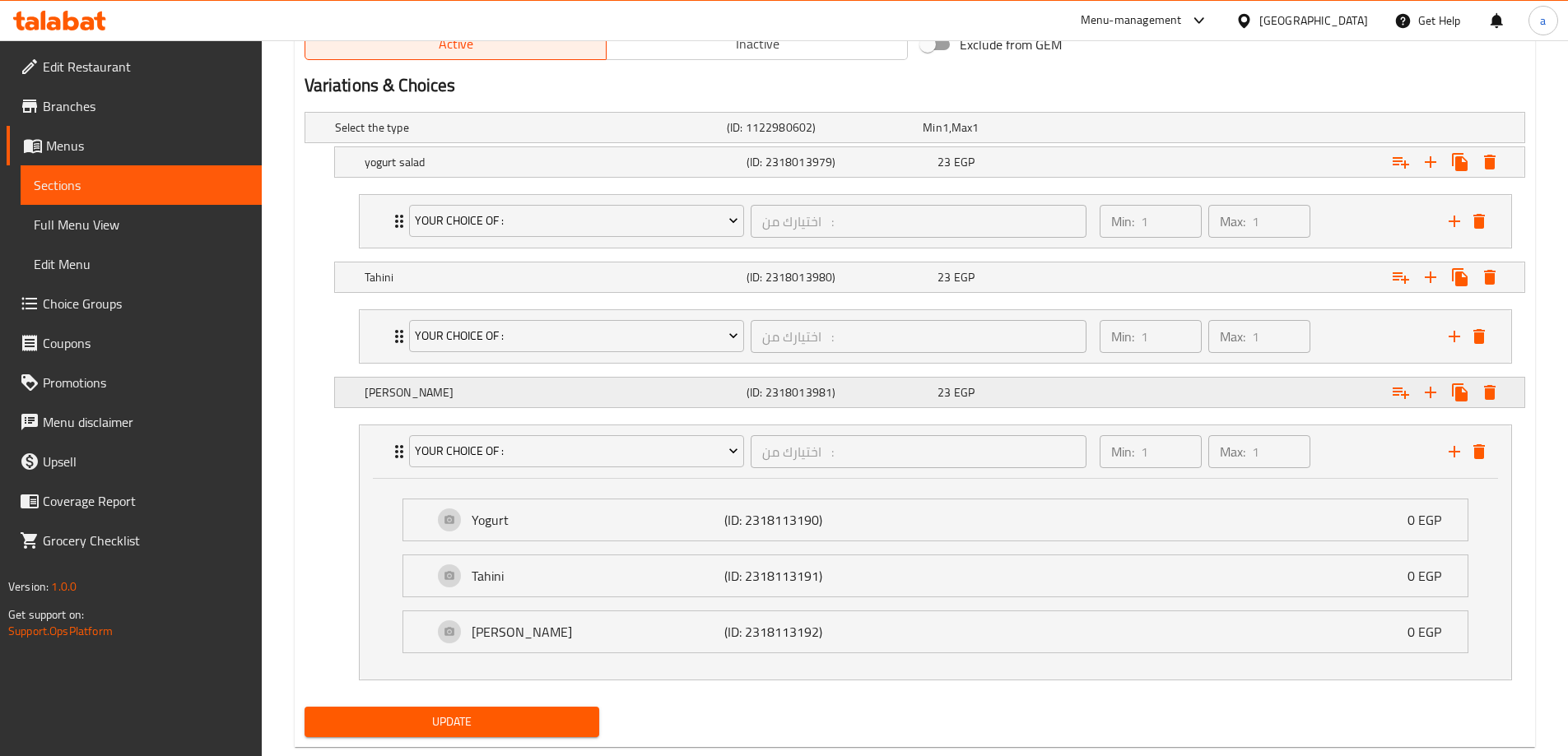
click at [1243, 375] on div "Expand" at bounding box center [1315, 393] width 382 height 36
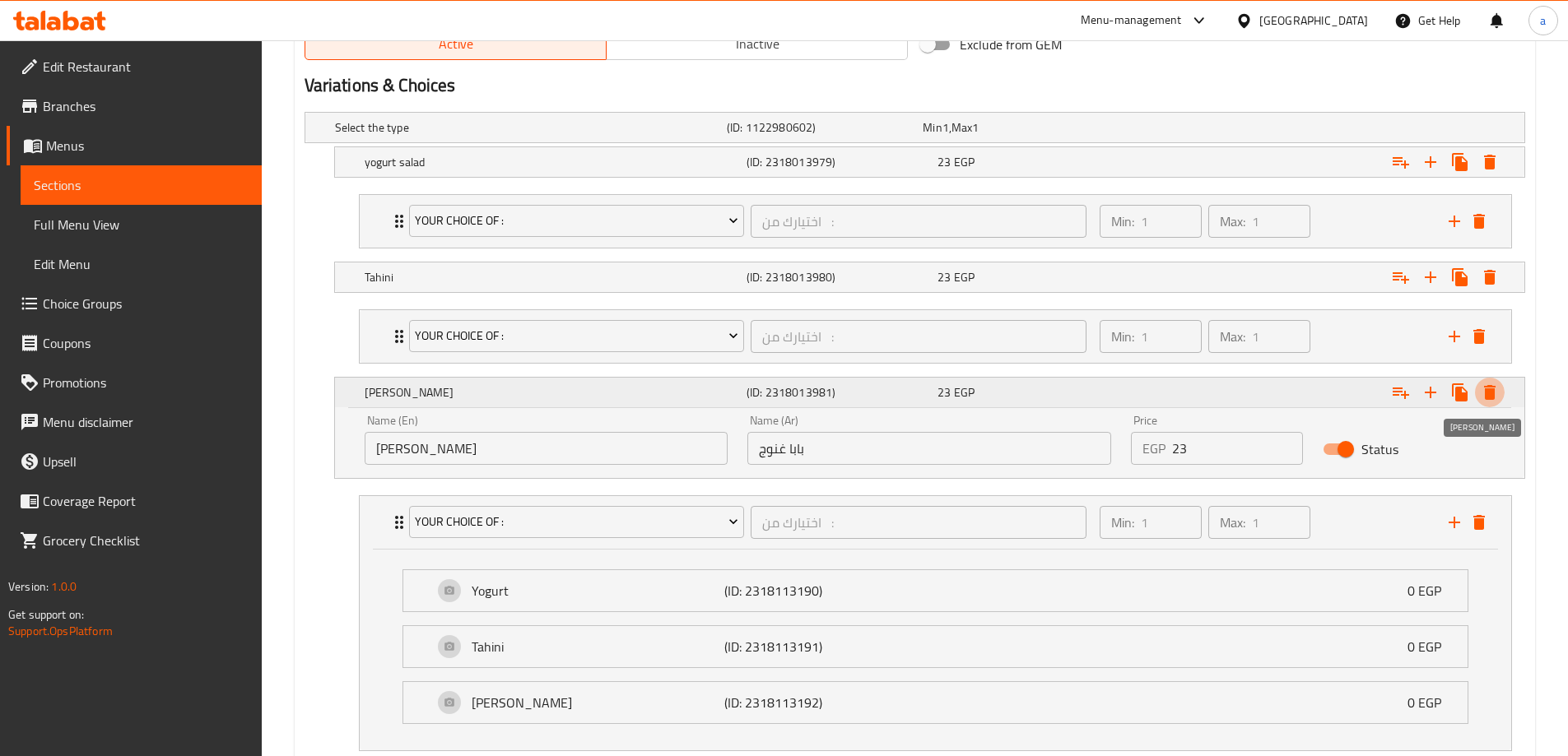
click at [1488, 394] on icon "Expand" at bounding box center [1489, 392] width 11 height 15
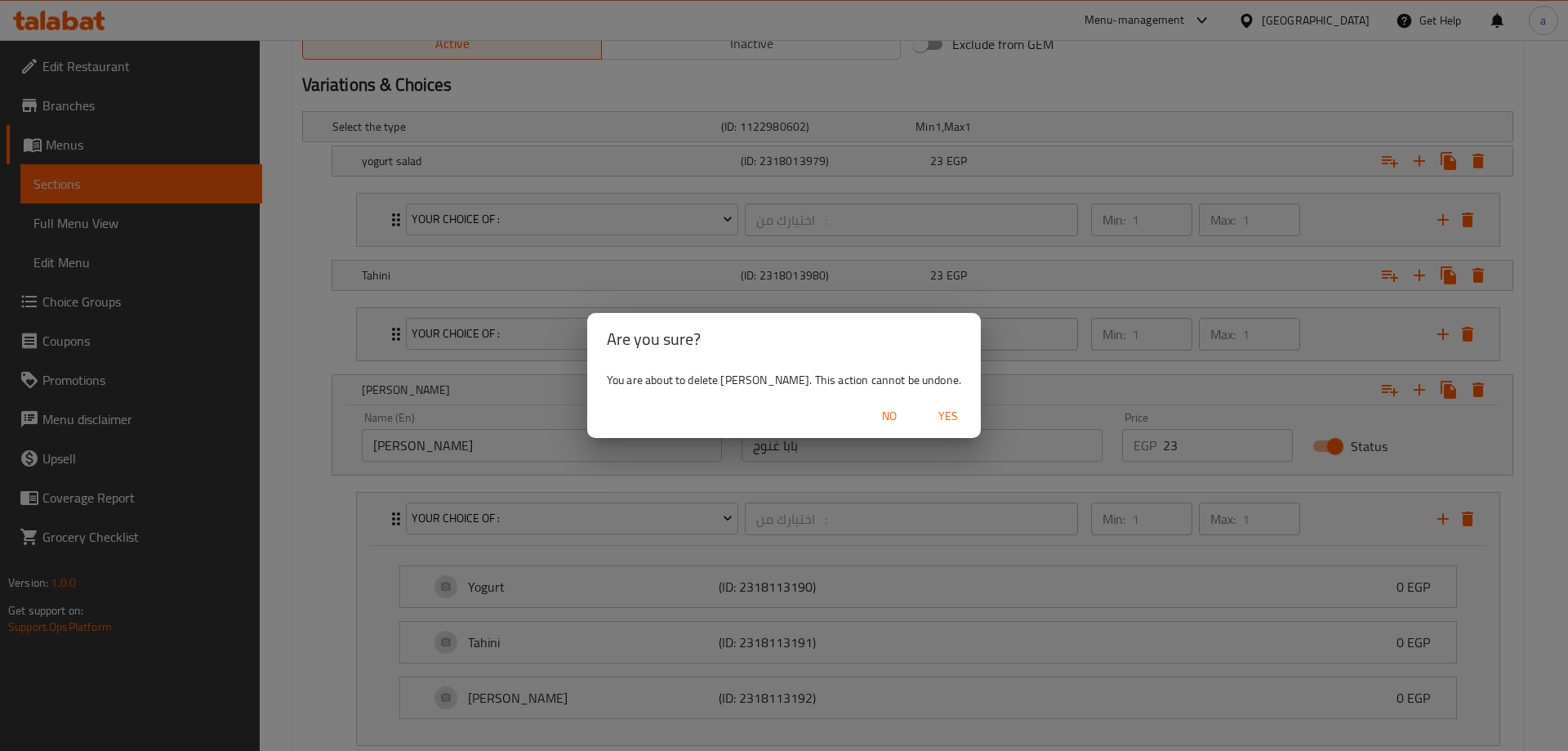
click at [951, 414] on span "Yes" at bounding box center [948, 416] width 39 height 20
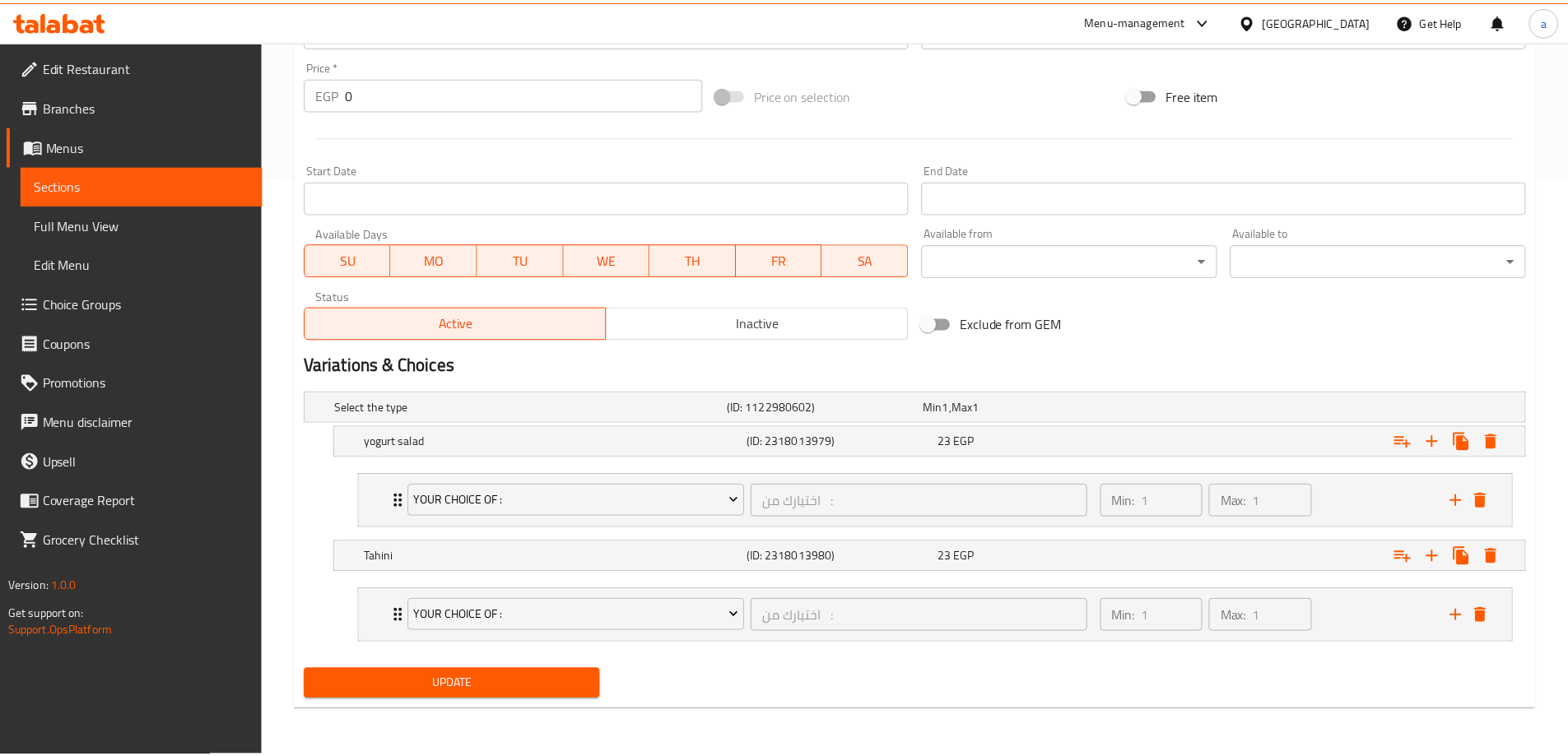
scroll to position [579, 0]
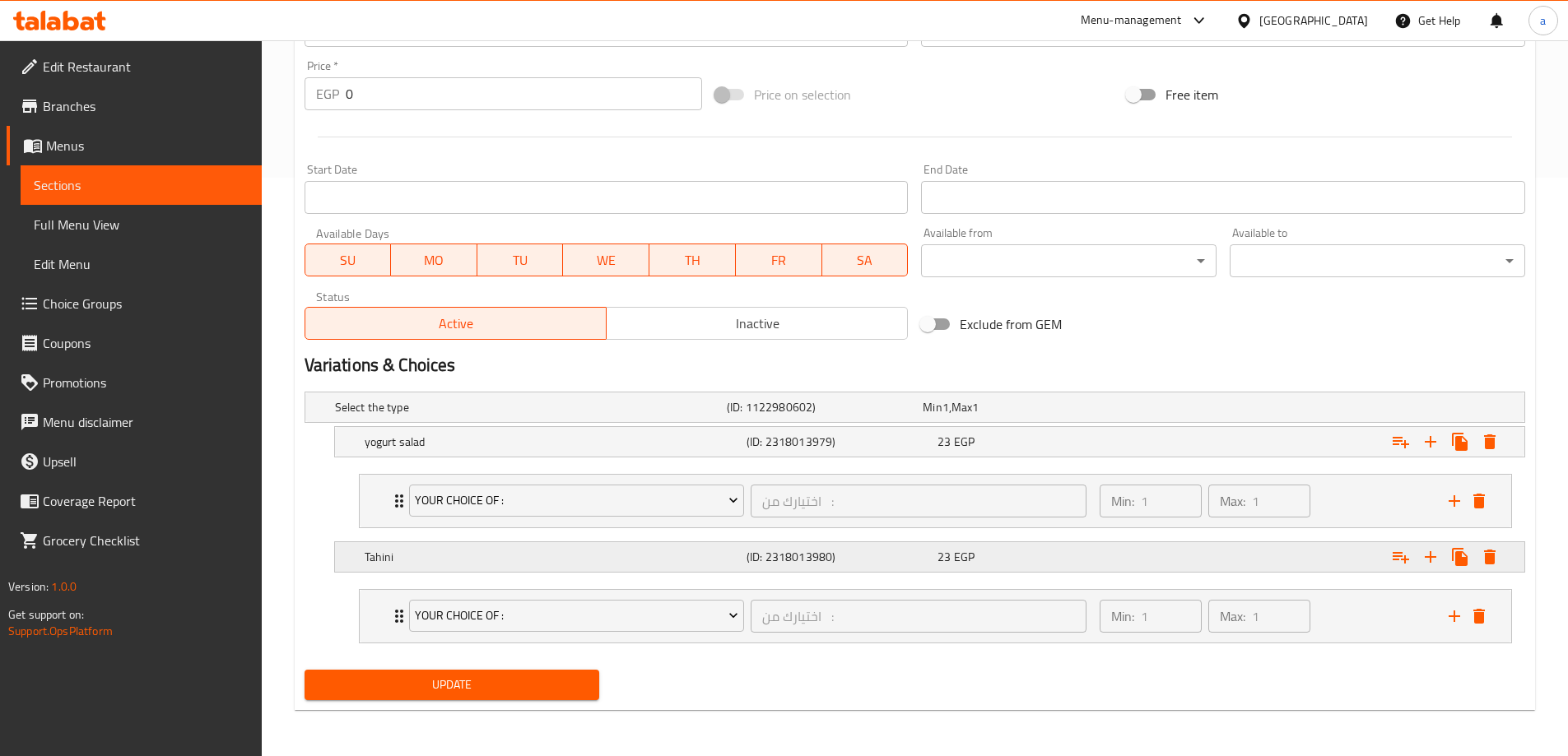
click at [1303, 561] on div "Expand" at bounding box center [1315, 557] width 382 height 36
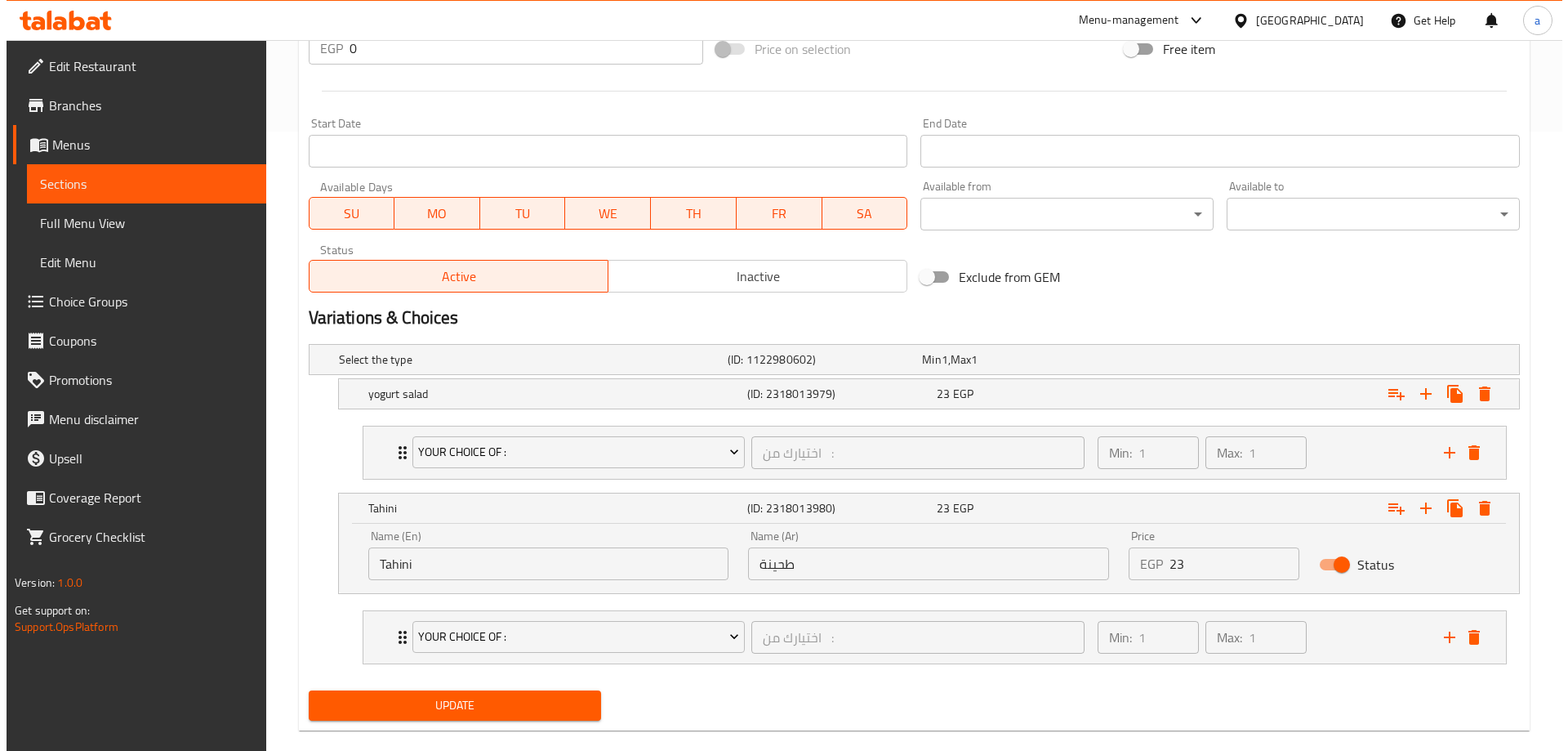
scroll to position [645, 0]
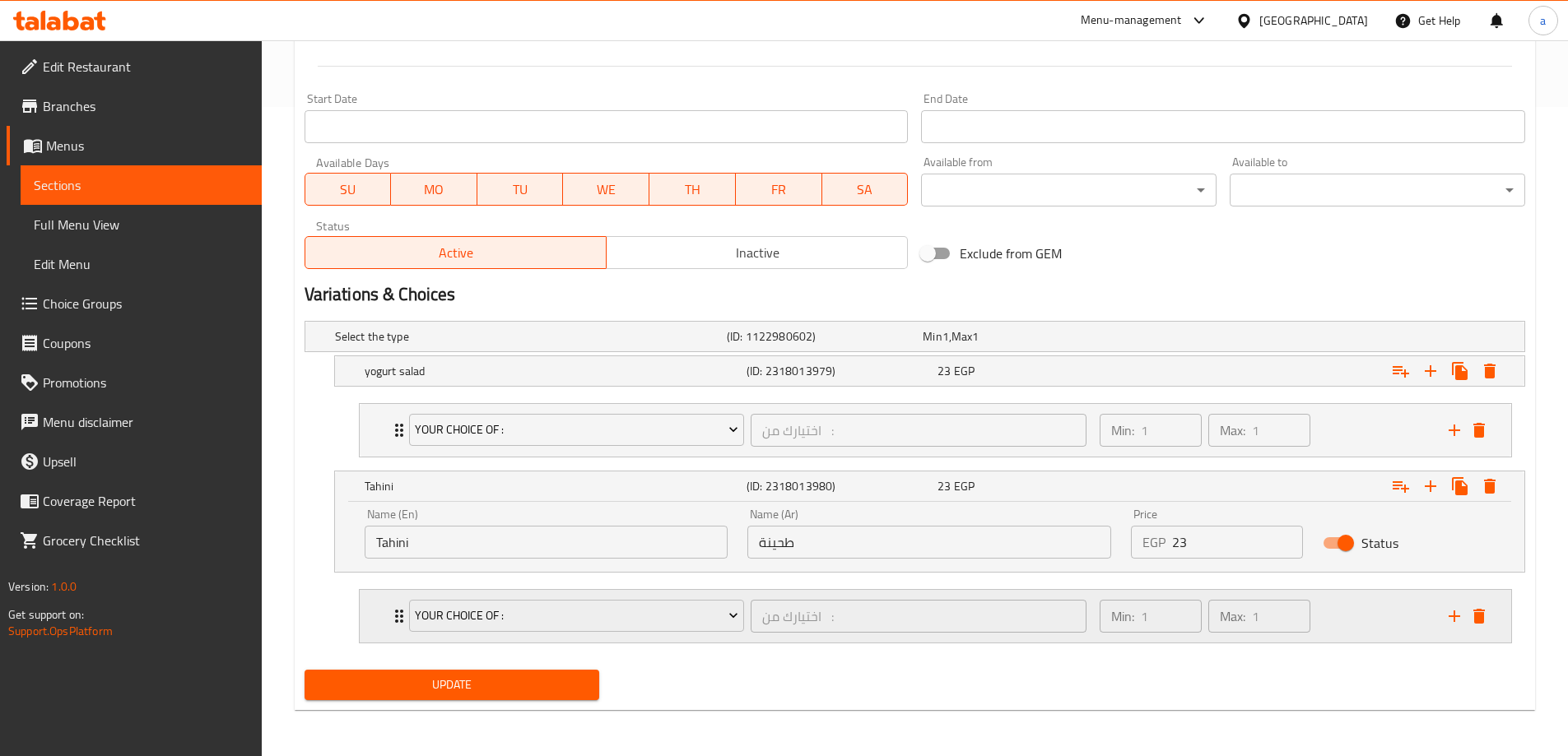
click at [1332, 608] on div "Min: 1 ​ Max: 1 ​" at bounding box center [1264, 616] width 349 height 53
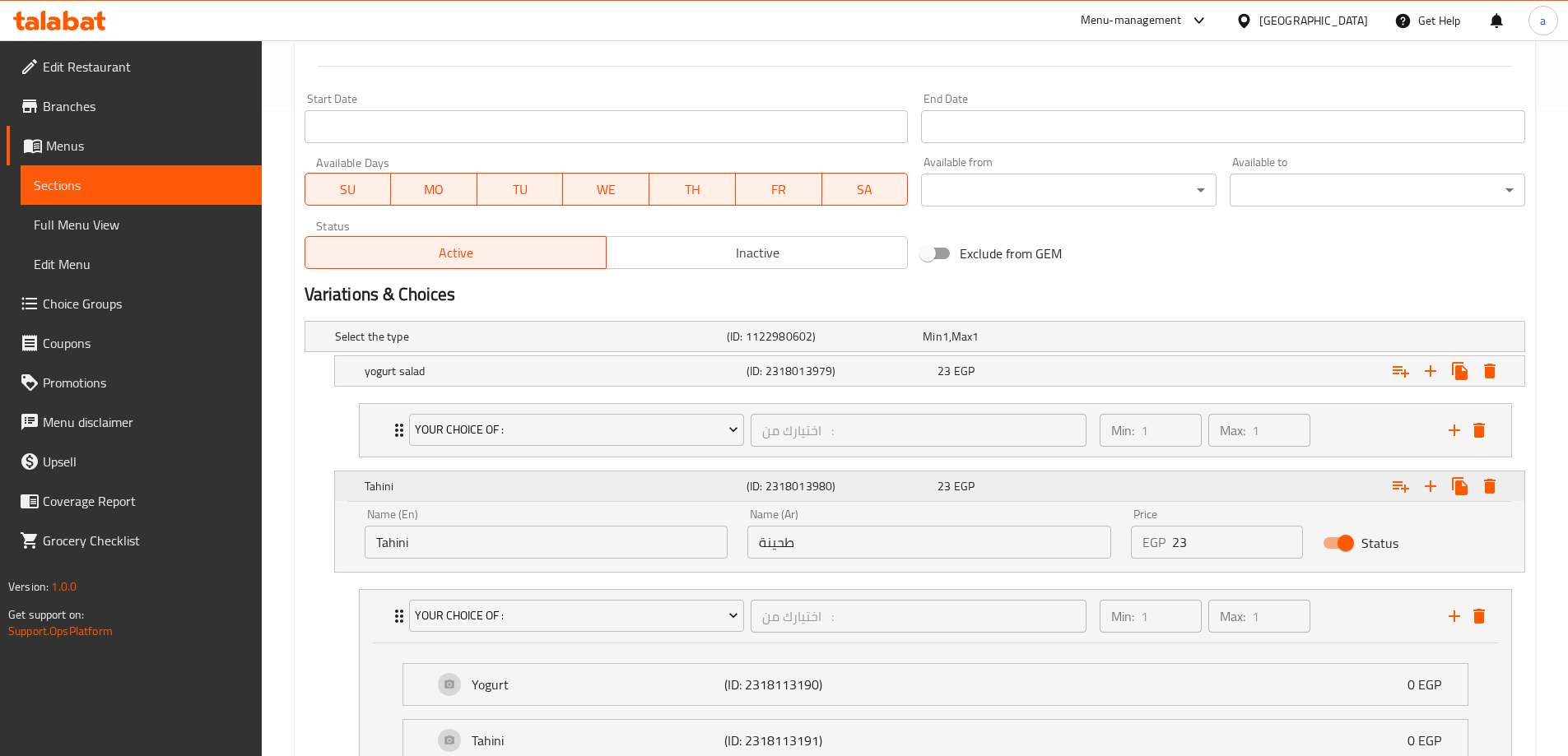
click at [1490, 497] on button "Expand" at bounding box center [1489, 486] width 30 height 30
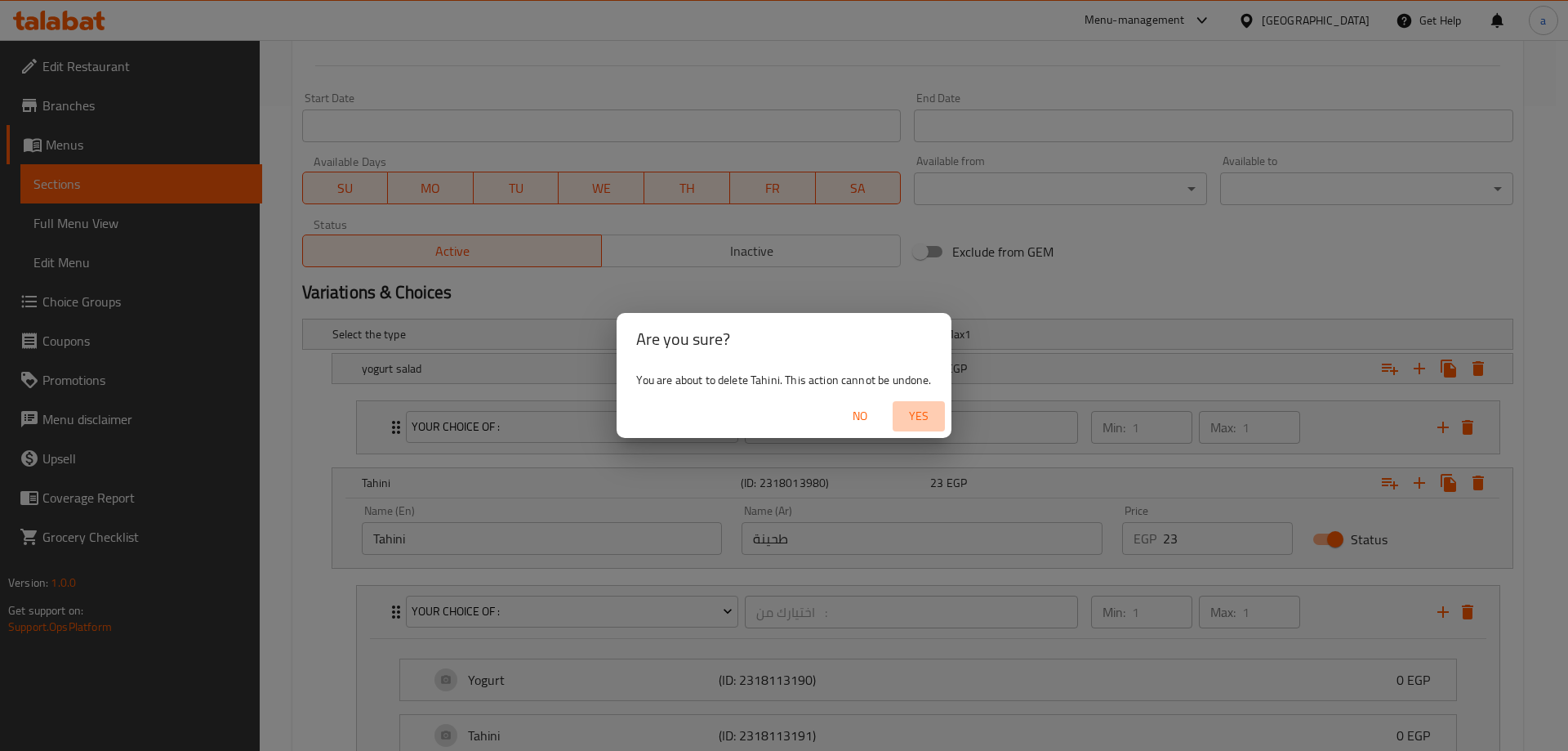
click at [910, 409] on span "Yes" at bounding box center [919, 416] width 39 height 20
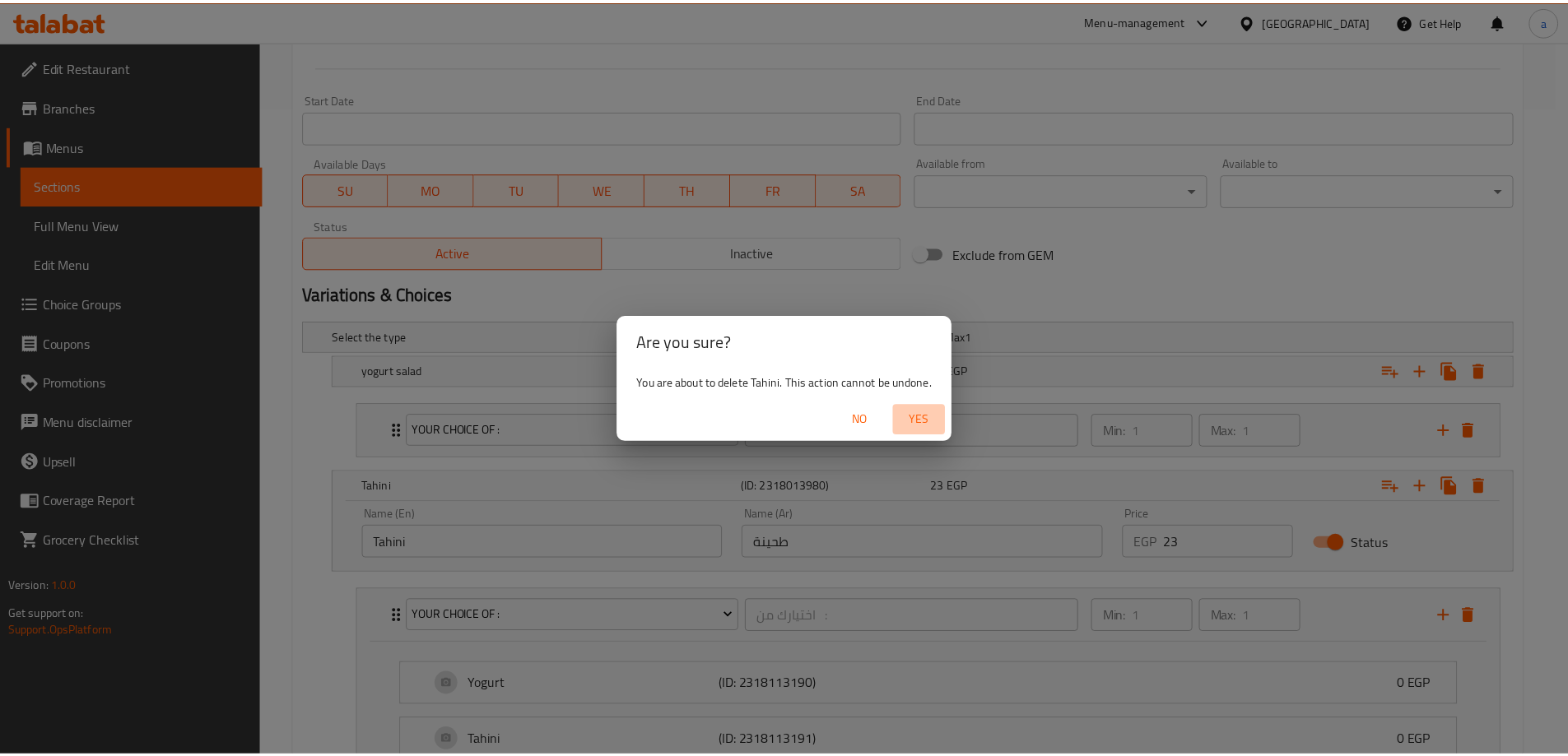
scroll to position [463, 0]
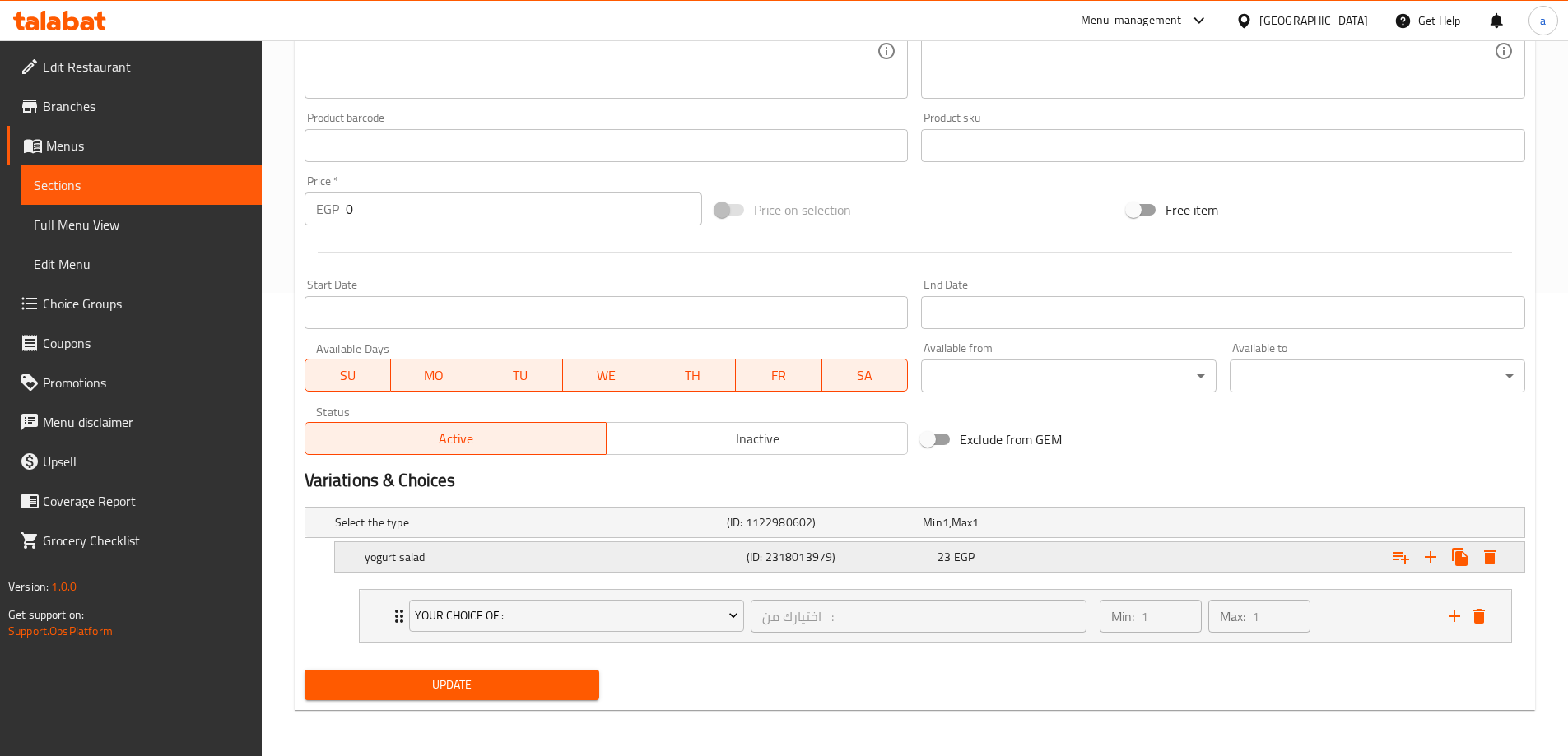
click at [1060, 559] on div "23 EGP" at bounding box center [1029, 556] width 184 height 16
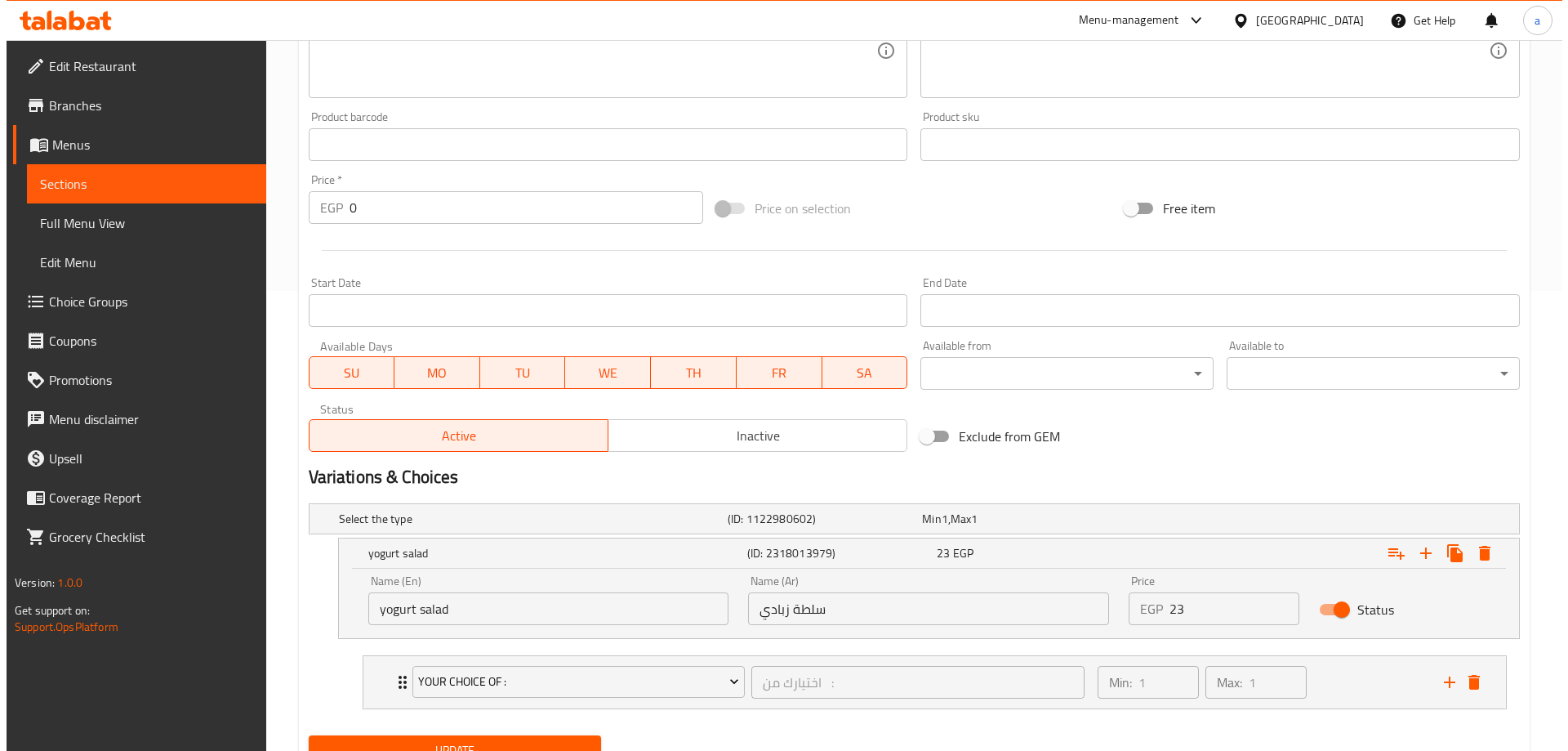
scroll to position [531, 0]
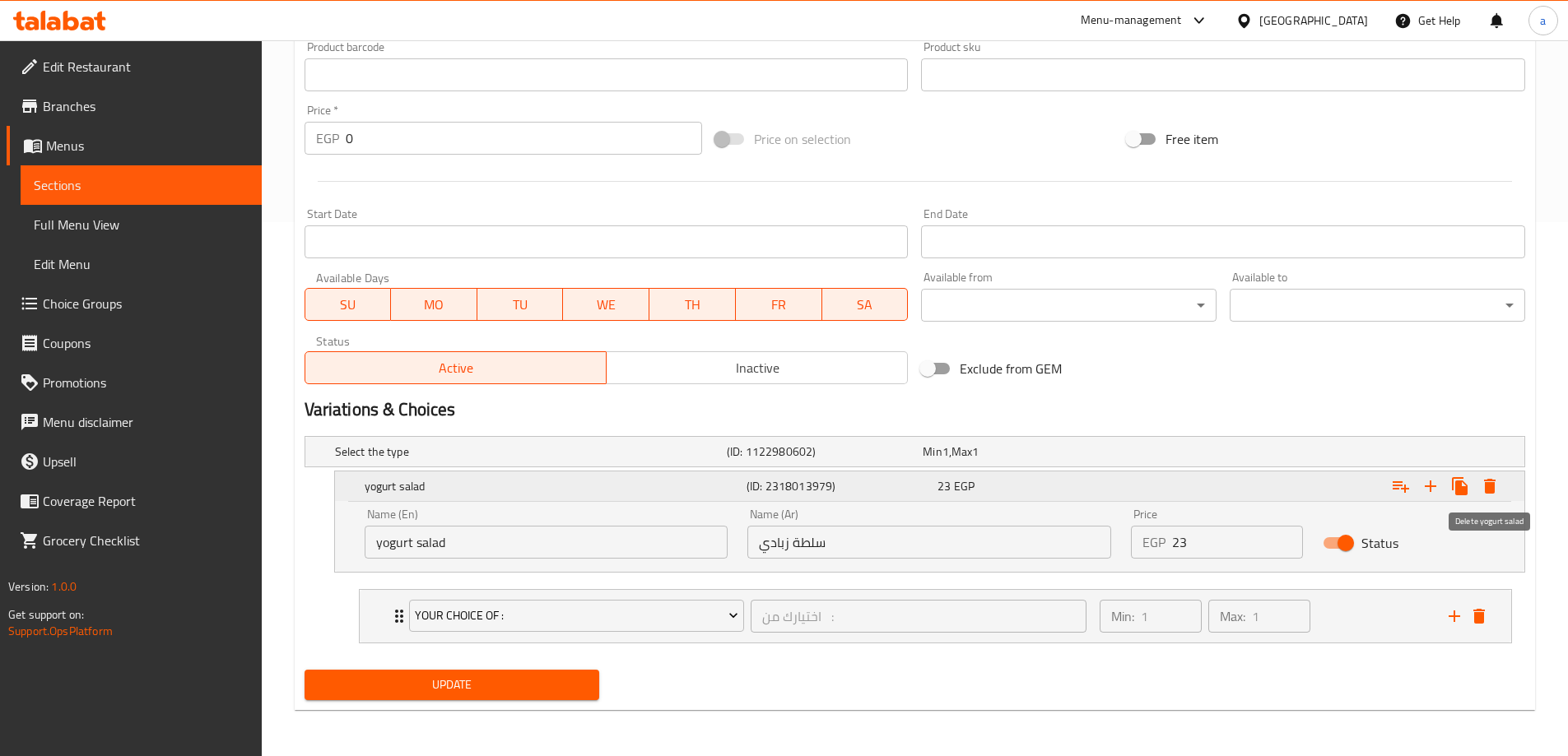
click at [1480, 488] on icon "Expand" at bounding box center [1489, 486] width 20 height 20
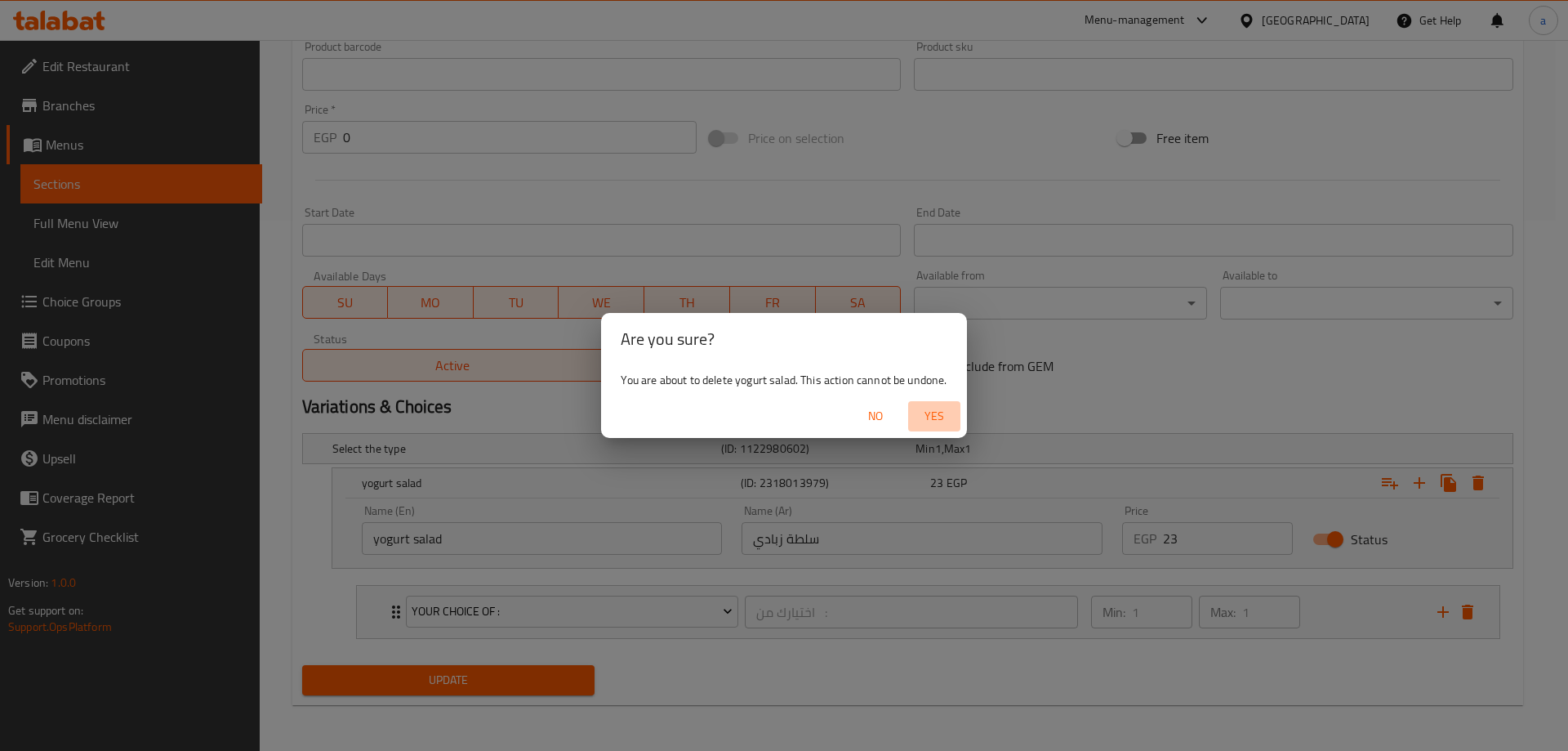
click at [949, 407] on span "Yes" at bounding box center [934, 416] width 39 height 20
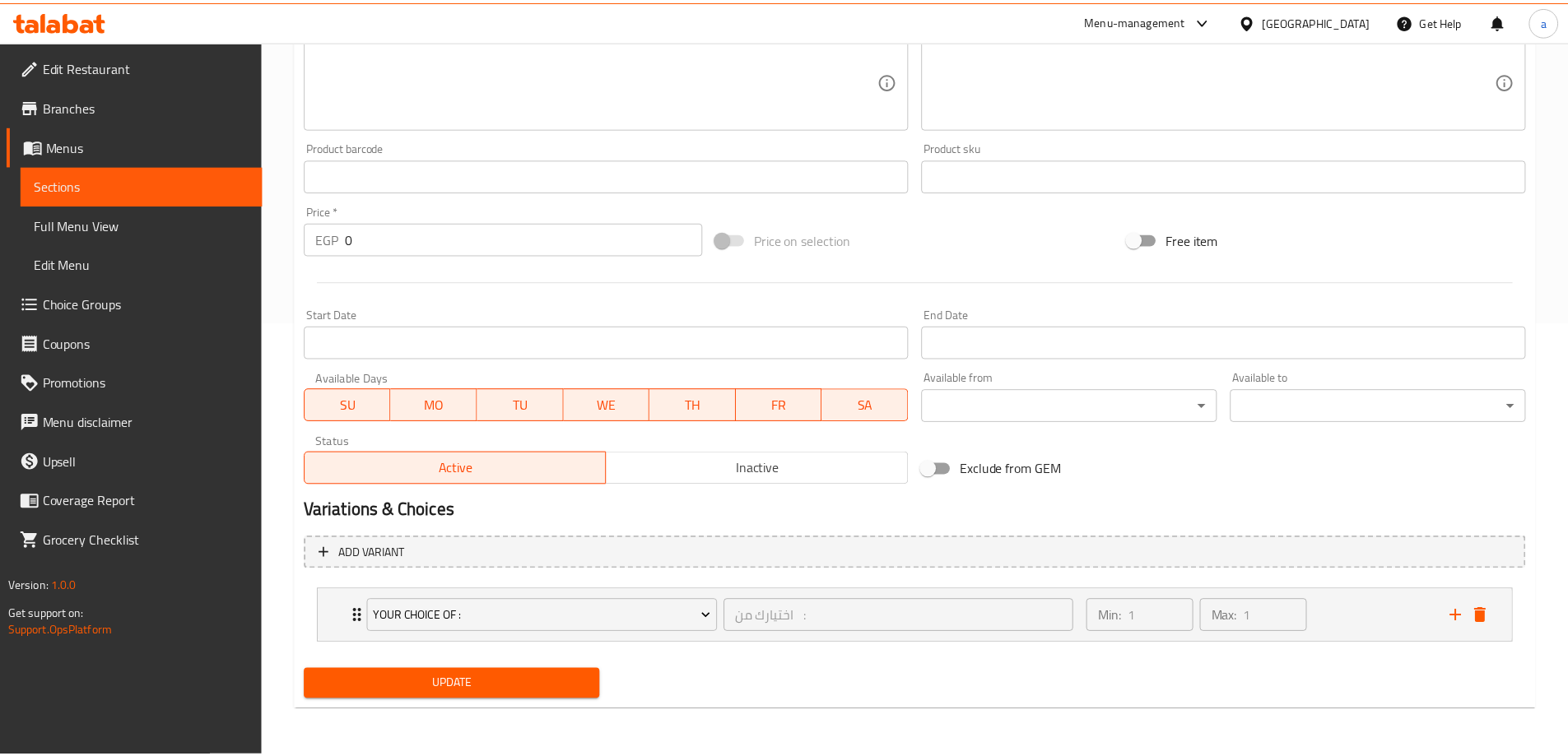
scroll to position [433, 0]
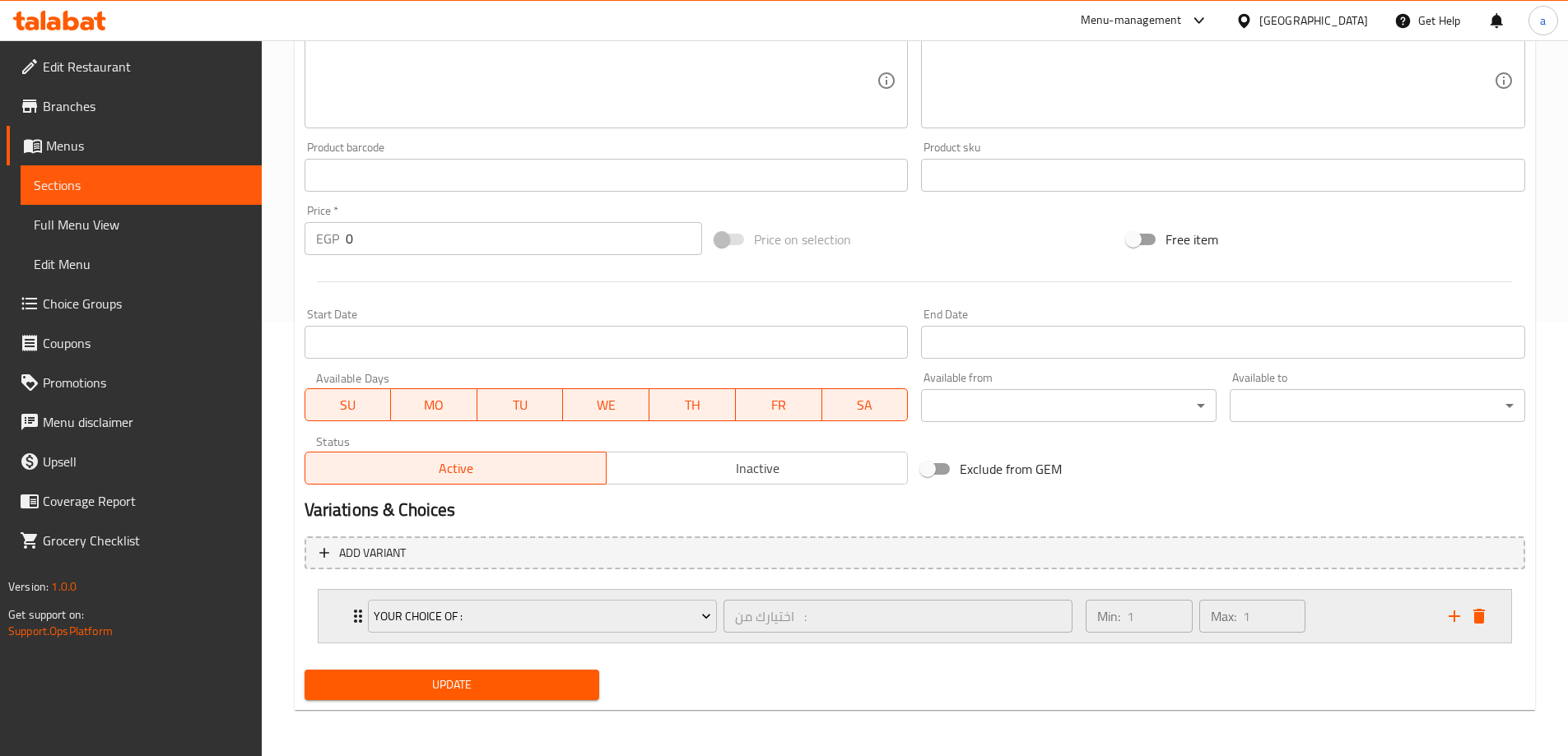
click at [1377, 614] on div "Min: 1 ​ Max: 1 ​" at bounding box center [1256, 616] width 362 height 53
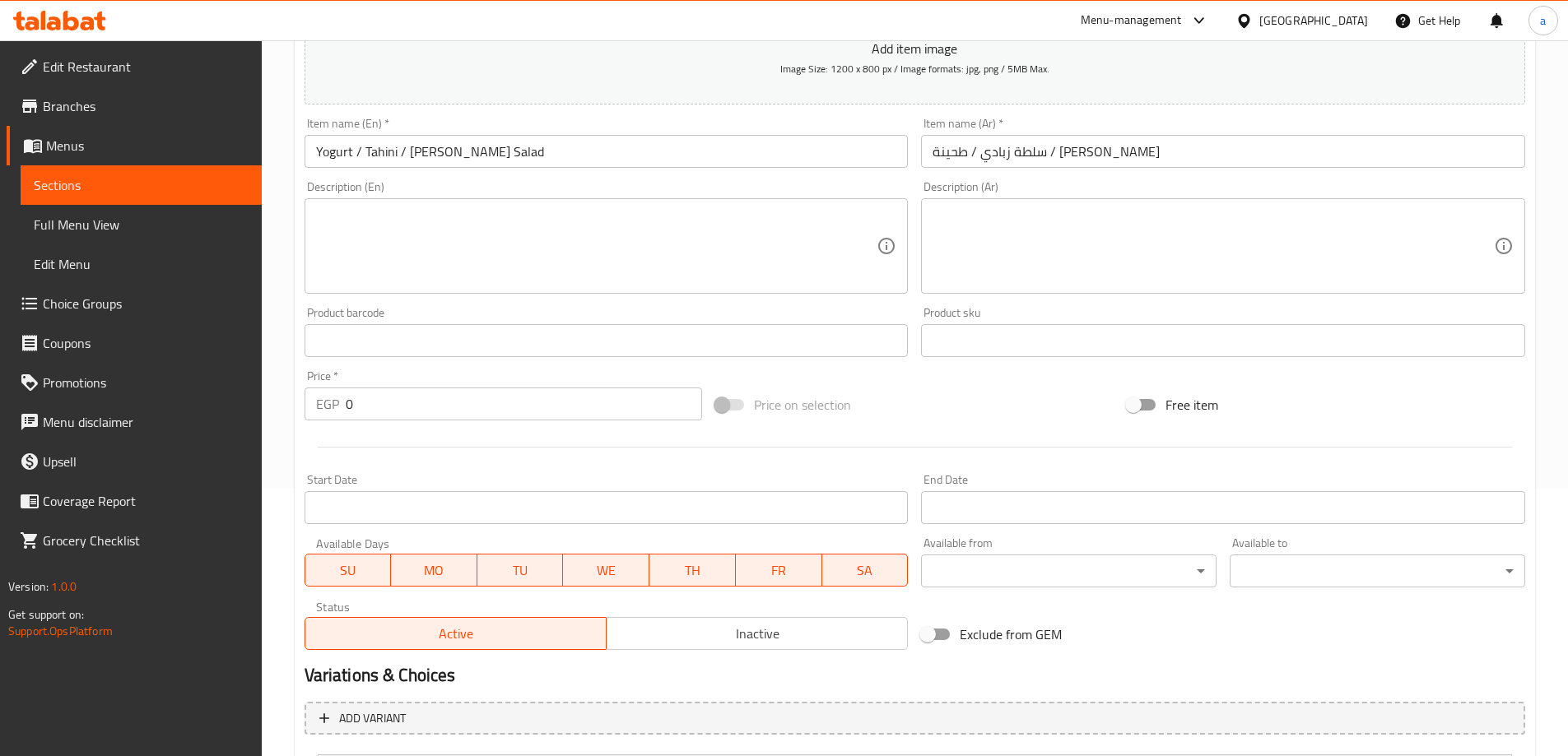
scroll to position [252, 0]
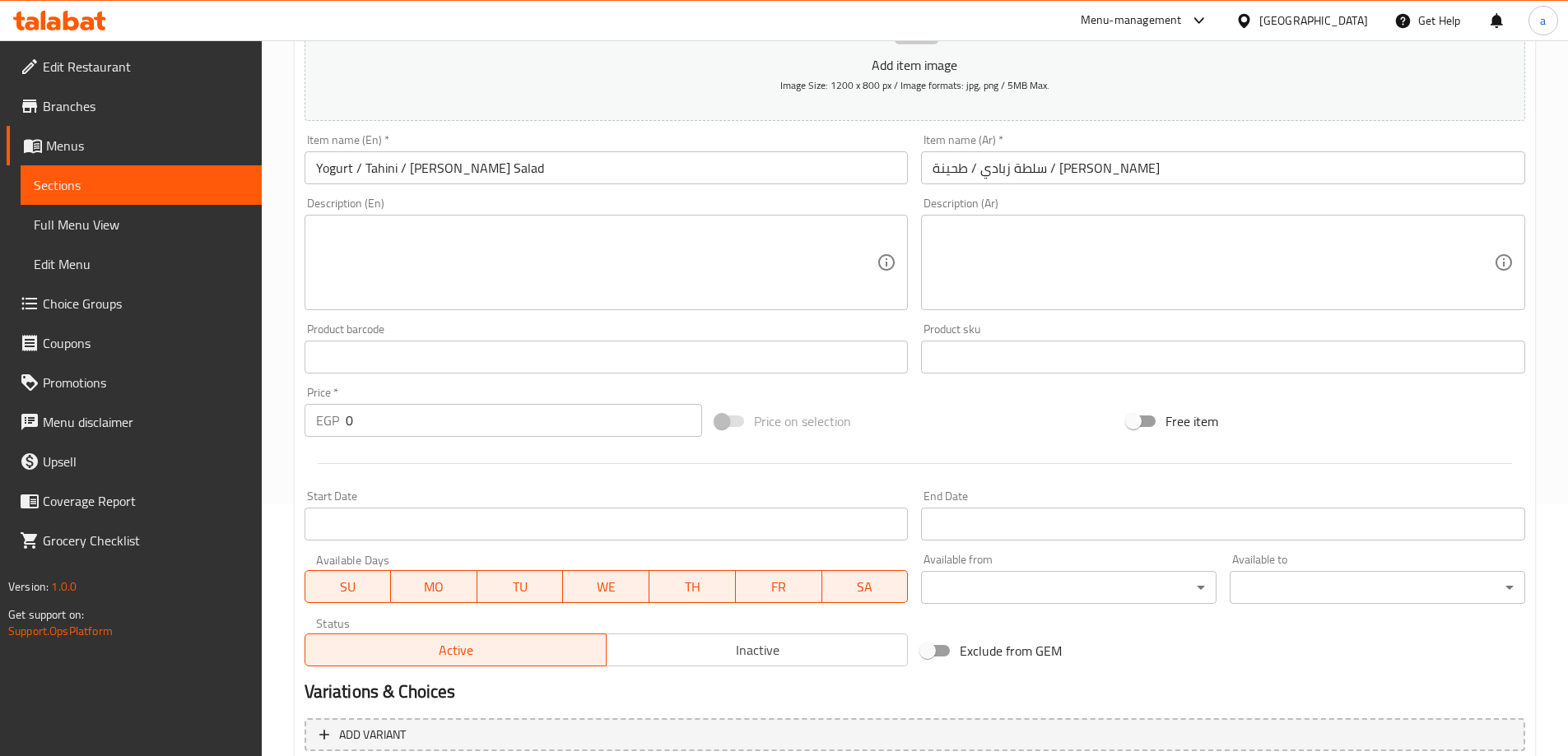
click at [490, 401] on div "Price   * EGP 0 Price *" at bounding box center [504, 411] width 399 height 50
click at [477, 416] on input "0" at bounding box center [524, 420] width 357 height 33
type input "23"
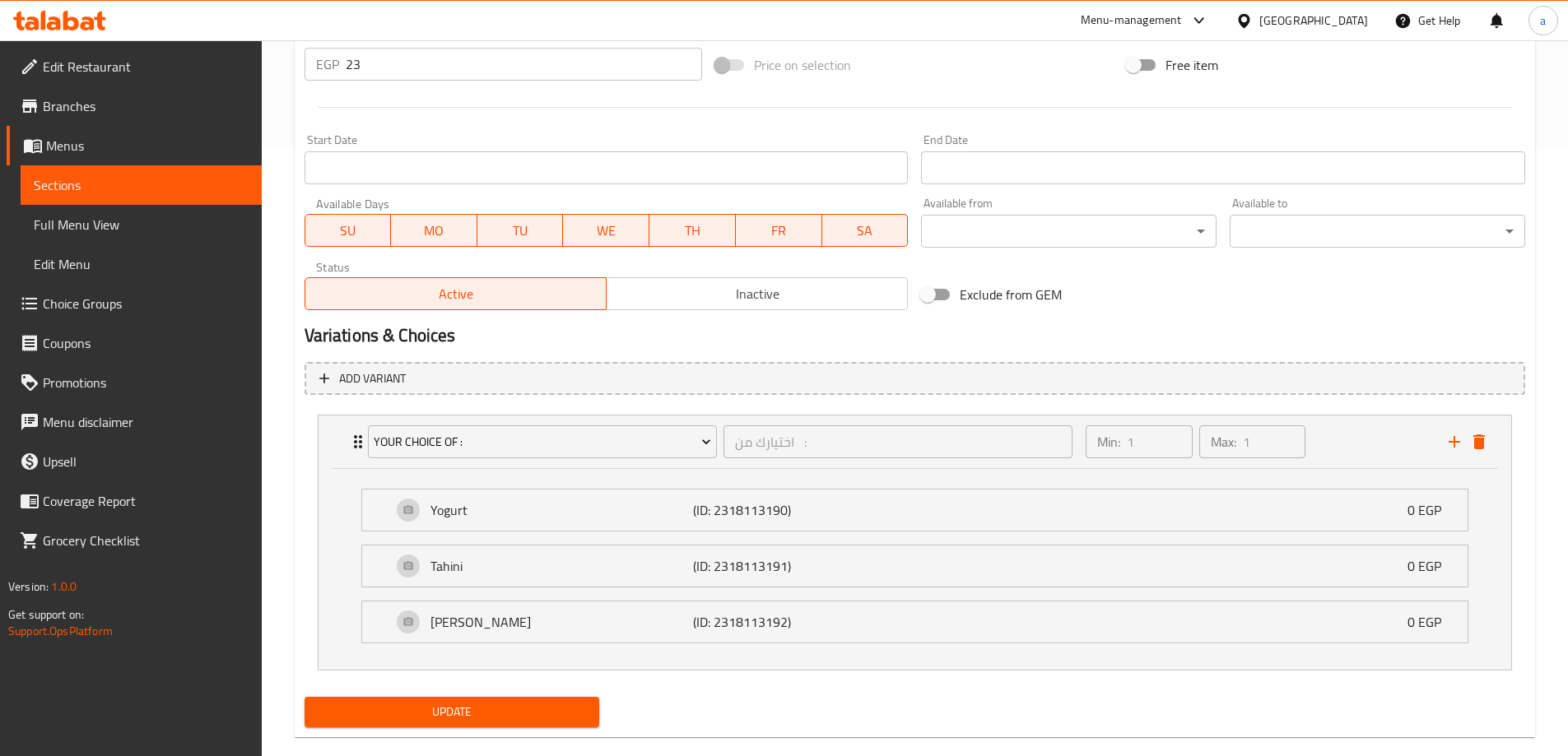
scroll to position [635, 0]
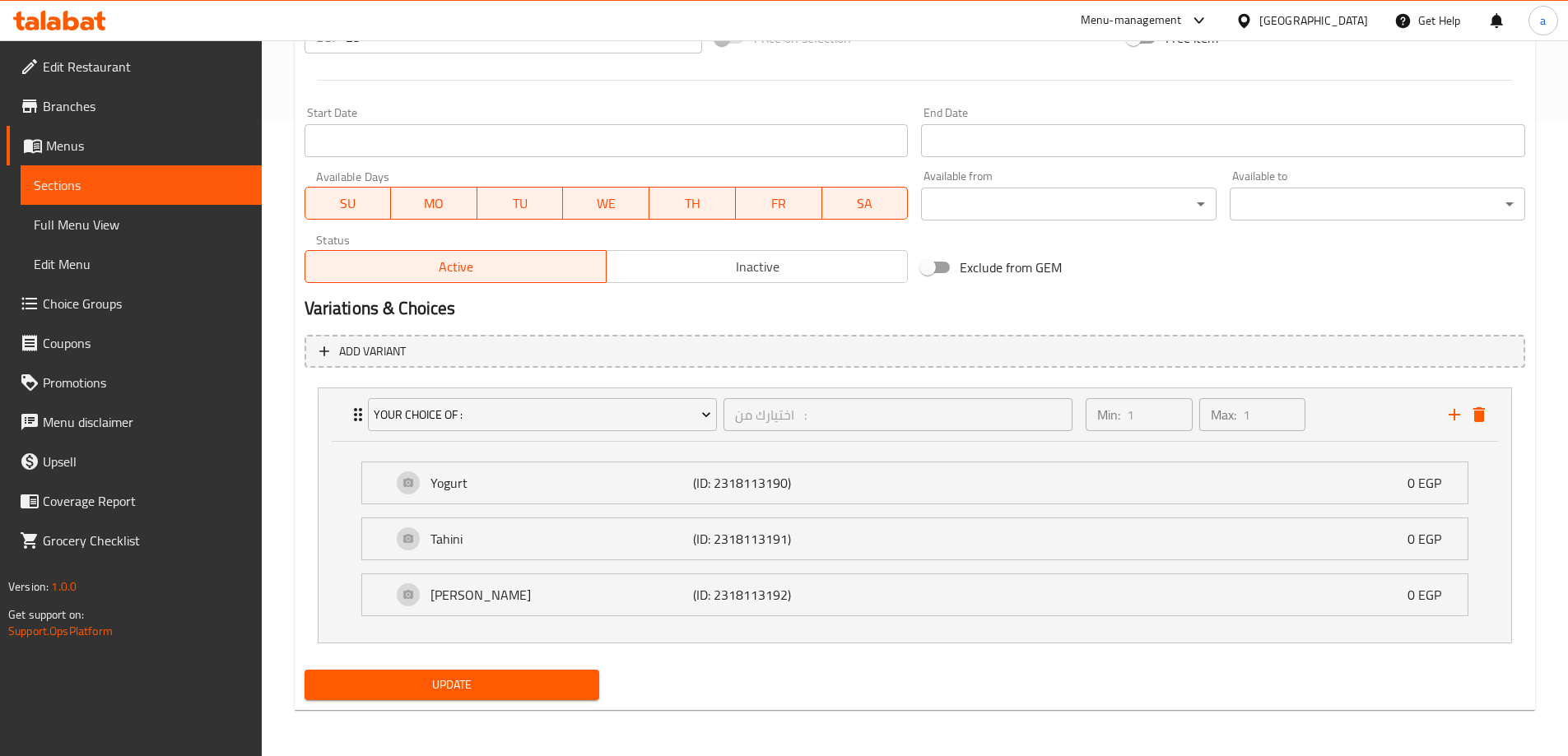
click at [563, 698] on button "Update" at bounding box center [452, 685] width 295 height 31
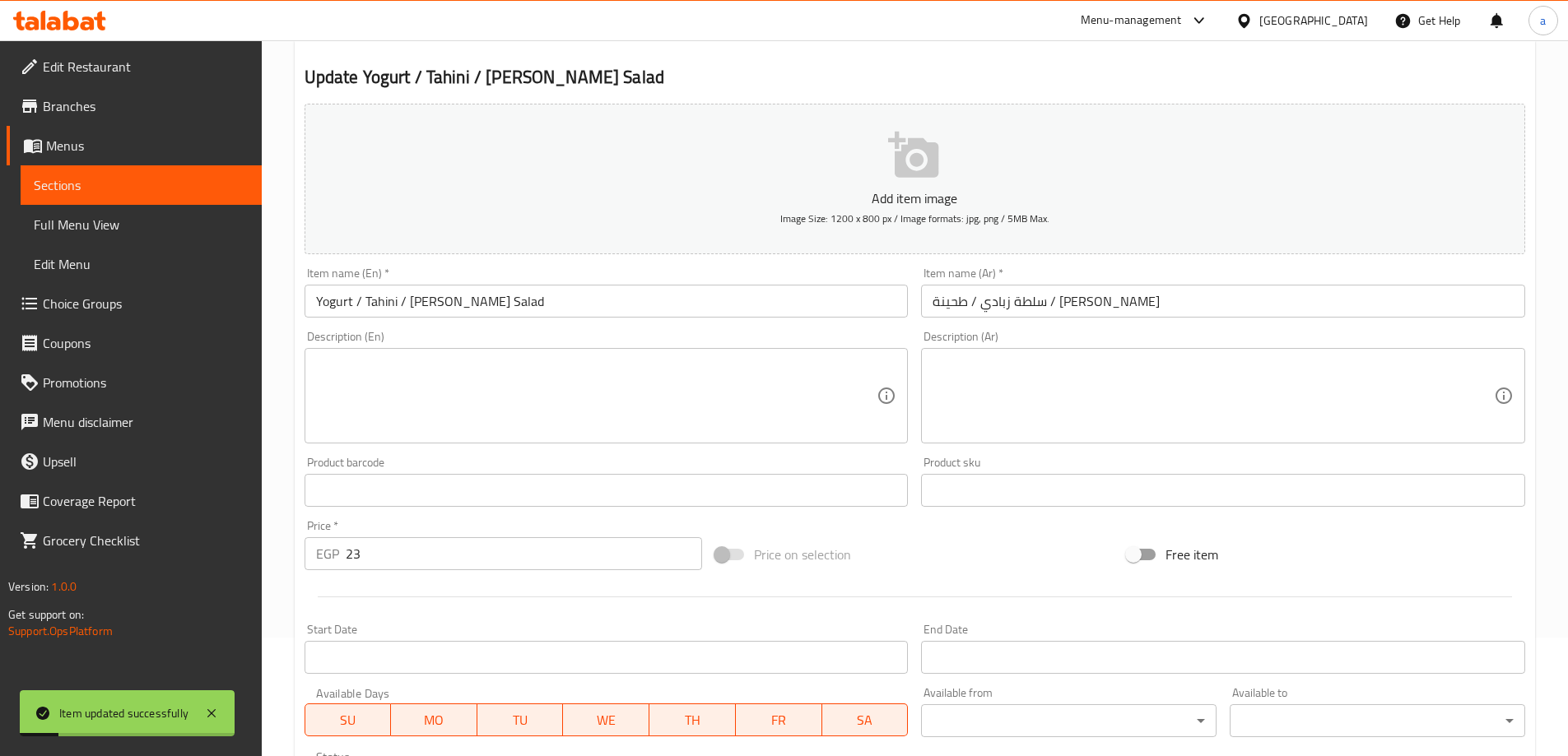
scroll to position [0, 0]
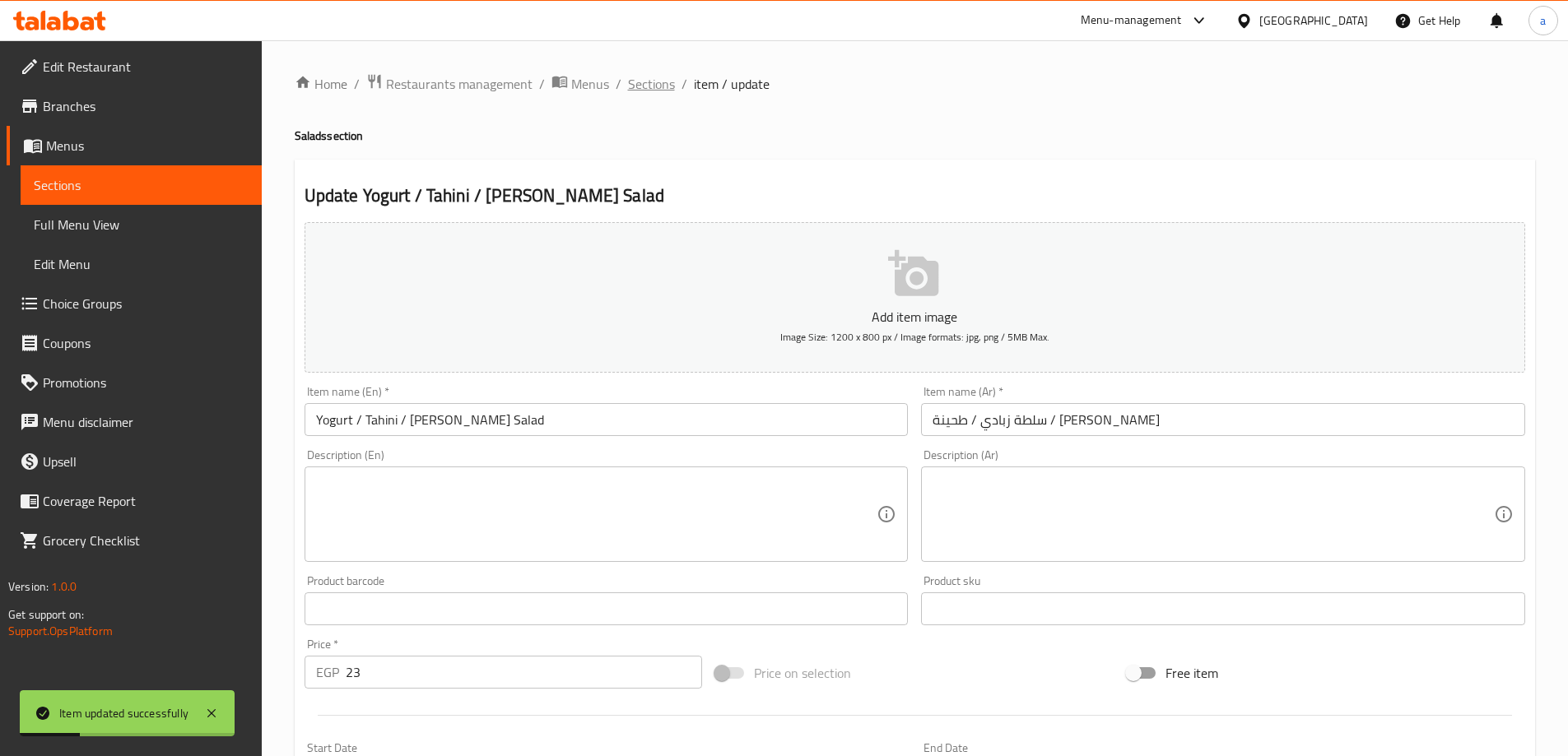
click at [661, 87] on span "Sections" at bounding box center [651, 84] width 47 height 20
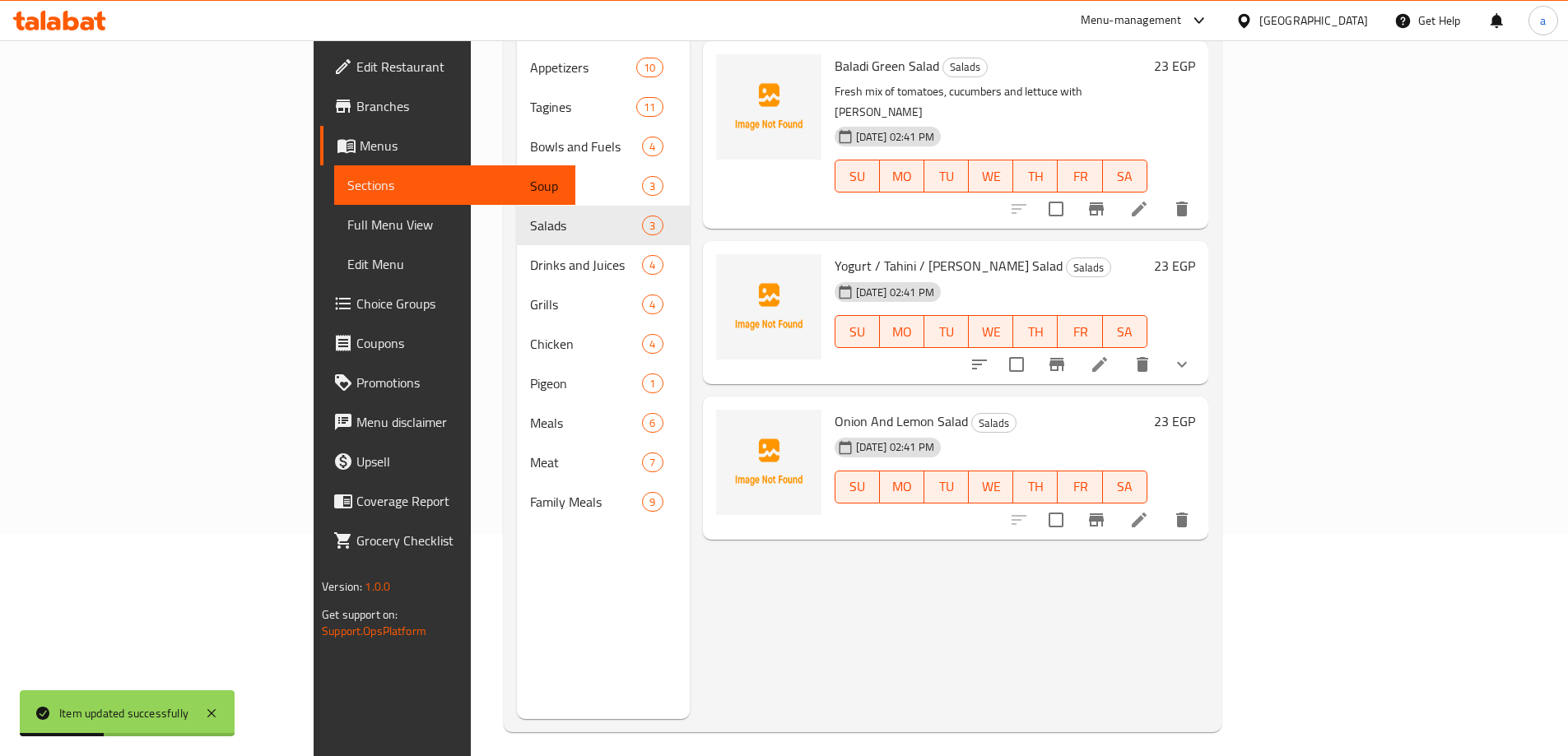
scroll to position [230, 0]
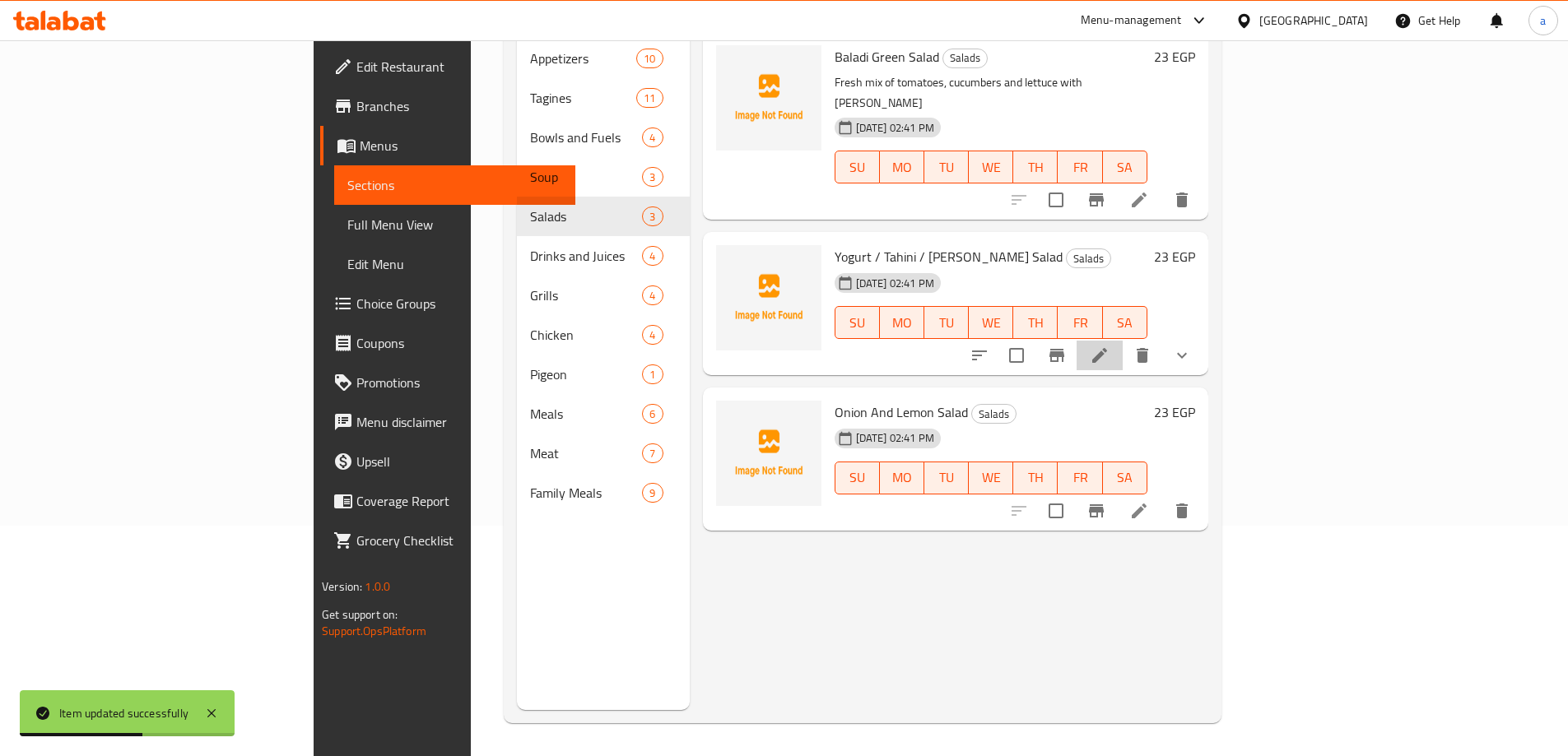
click at [1122, 340] on li at bounding box center [1099, 355] width 46 height 30
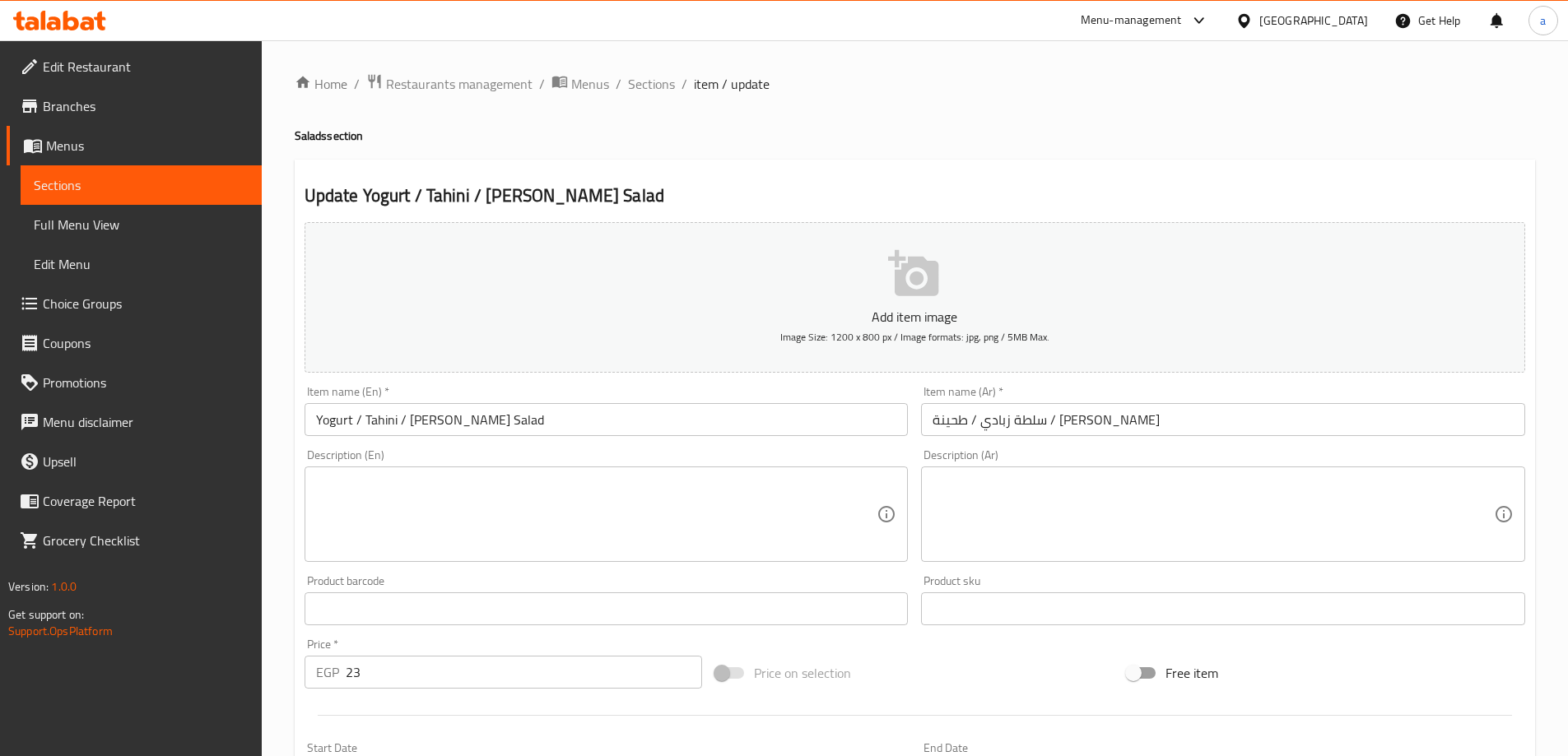
click at [455, 38] on div "Menu-management Egypt Get Help a" at bounding box center [784, 20] width 1568 height 39
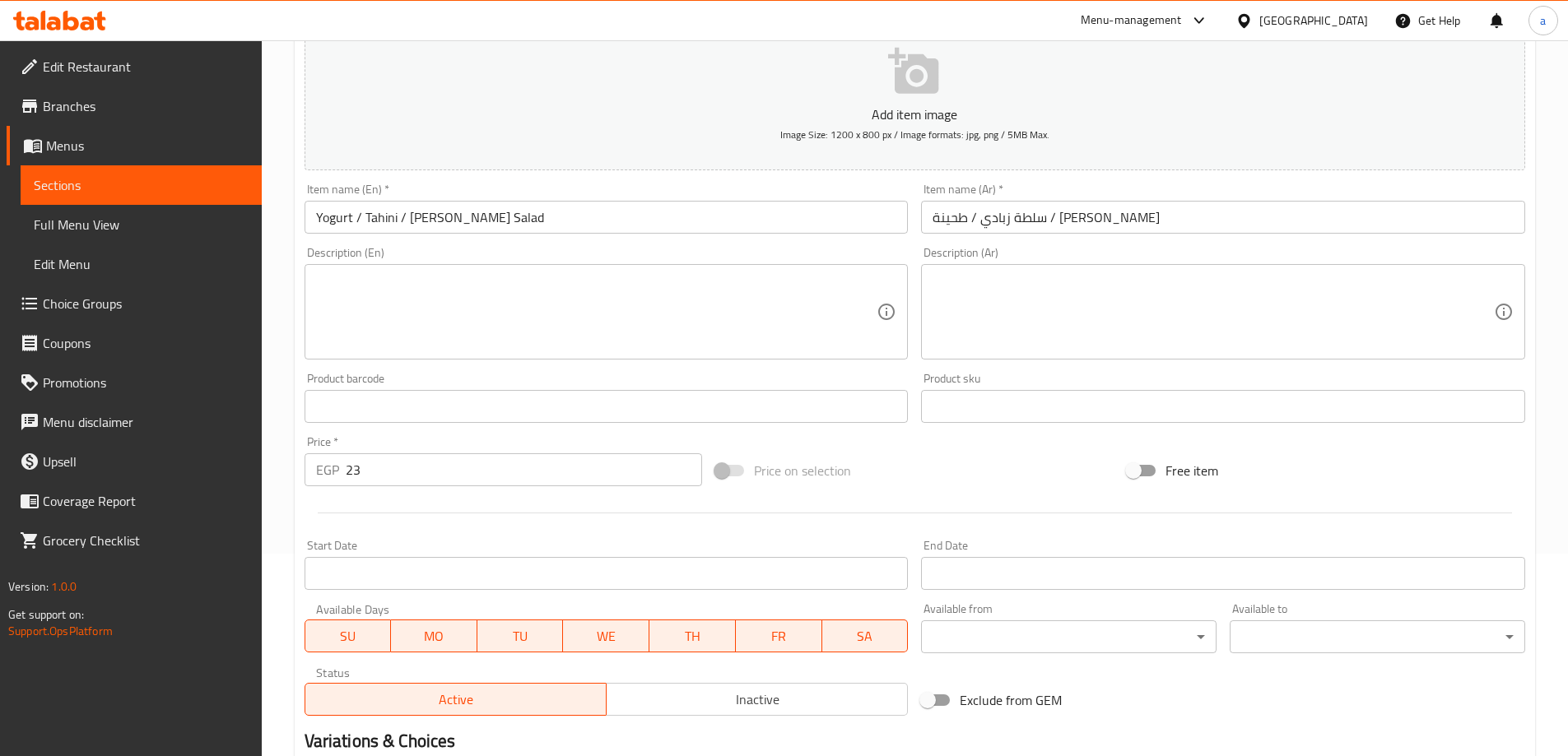
scroll to position [165, 0]
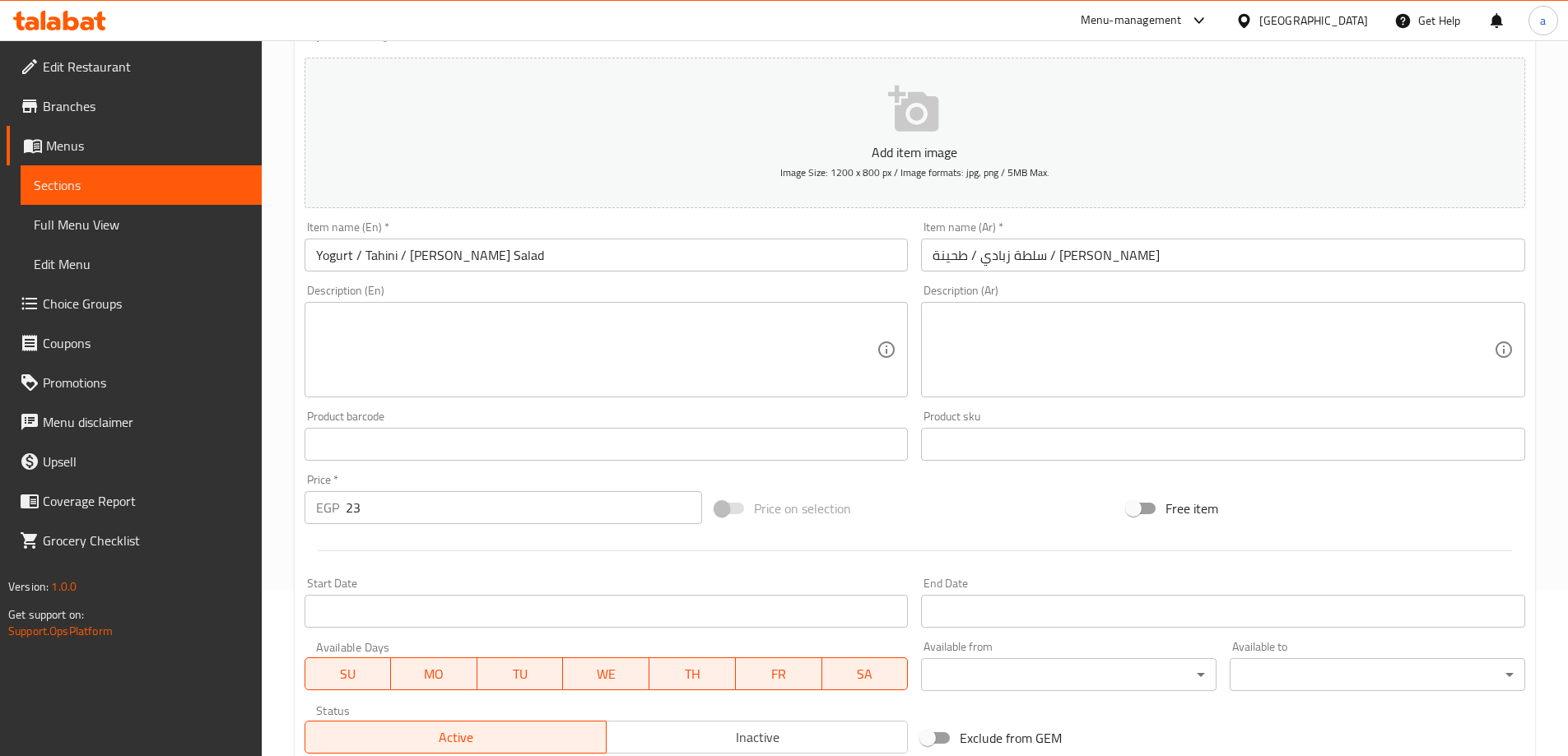
click at [476, 251] on input "Yogurt / Tahini / [PERSON_NAME] Salad" at bounding box center [607, 255] width 604 height 33
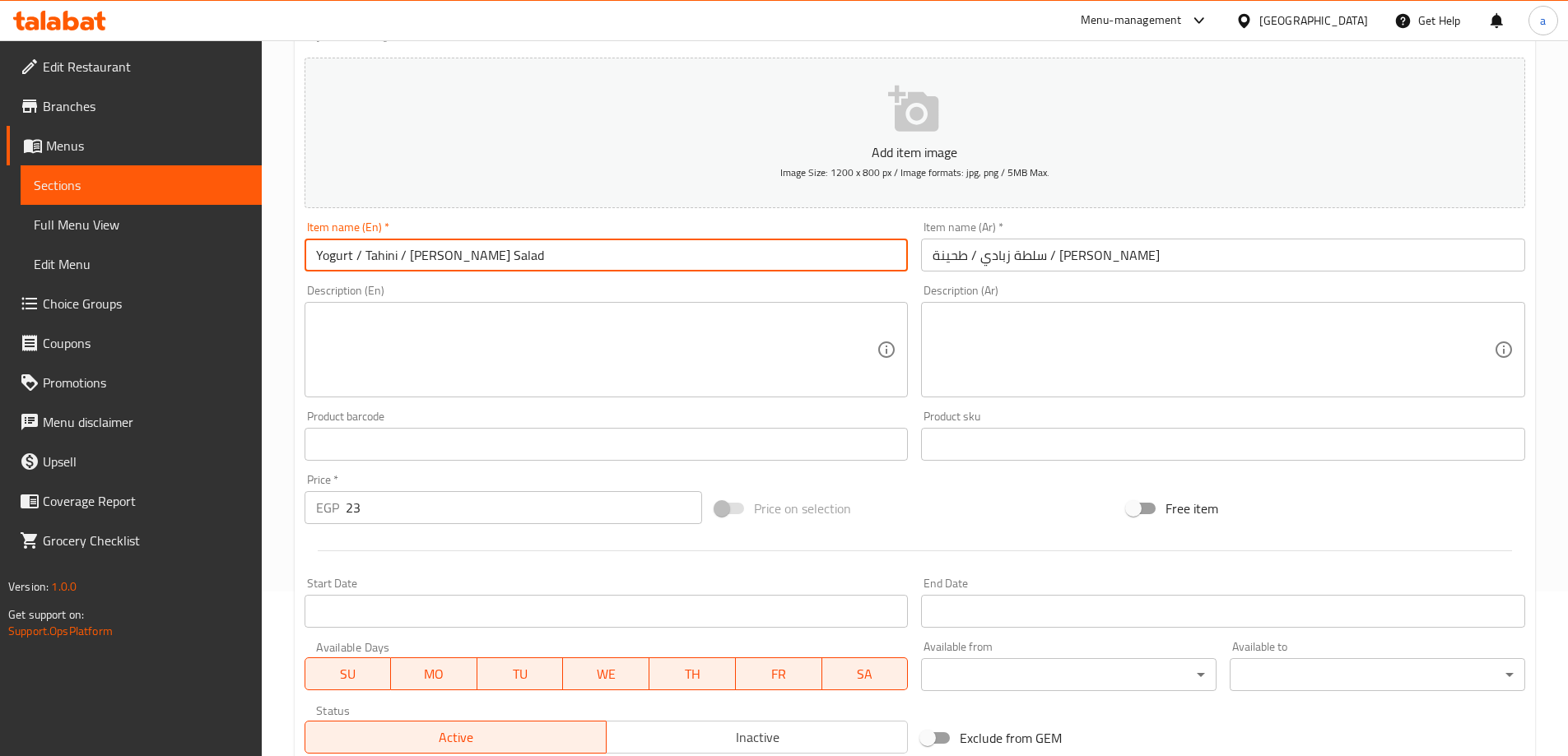
click at [476, 251] on input "Yogurt / Tahini / Baba Ghanoush Salad" at bounding box center [607, 255] width 604 height 33
click at [416, 256] on input "Yogurt / Tahini / Baba Salad" at bounding box center [607, 255] width 604 height 33
click at [401, 252] on input "Yogurt / Tahini / Salad" at bounding box center [607, 255] width 604 height 33
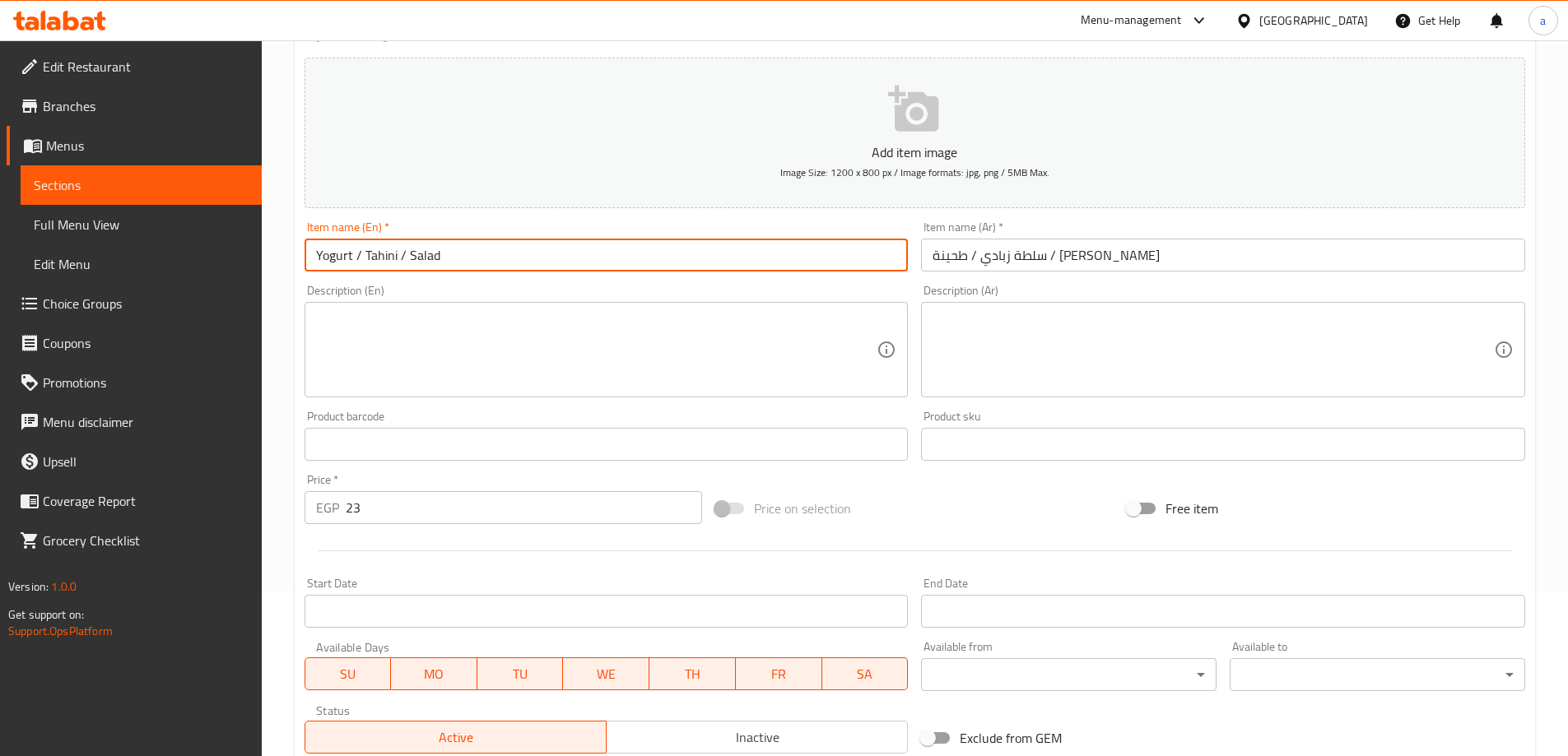
click at [386, 251] on input "Yogurt / Tahini / Salad" at bounding box center [607, 255] width 604 height 33
click at [364, 251] on input "Yogurt / / Salad" at bounding box center [607, 255] width 604 height 33
click at [364, 257] on input "Yogurt / Salad" at bounding box center [607, 255] width 604 height 33
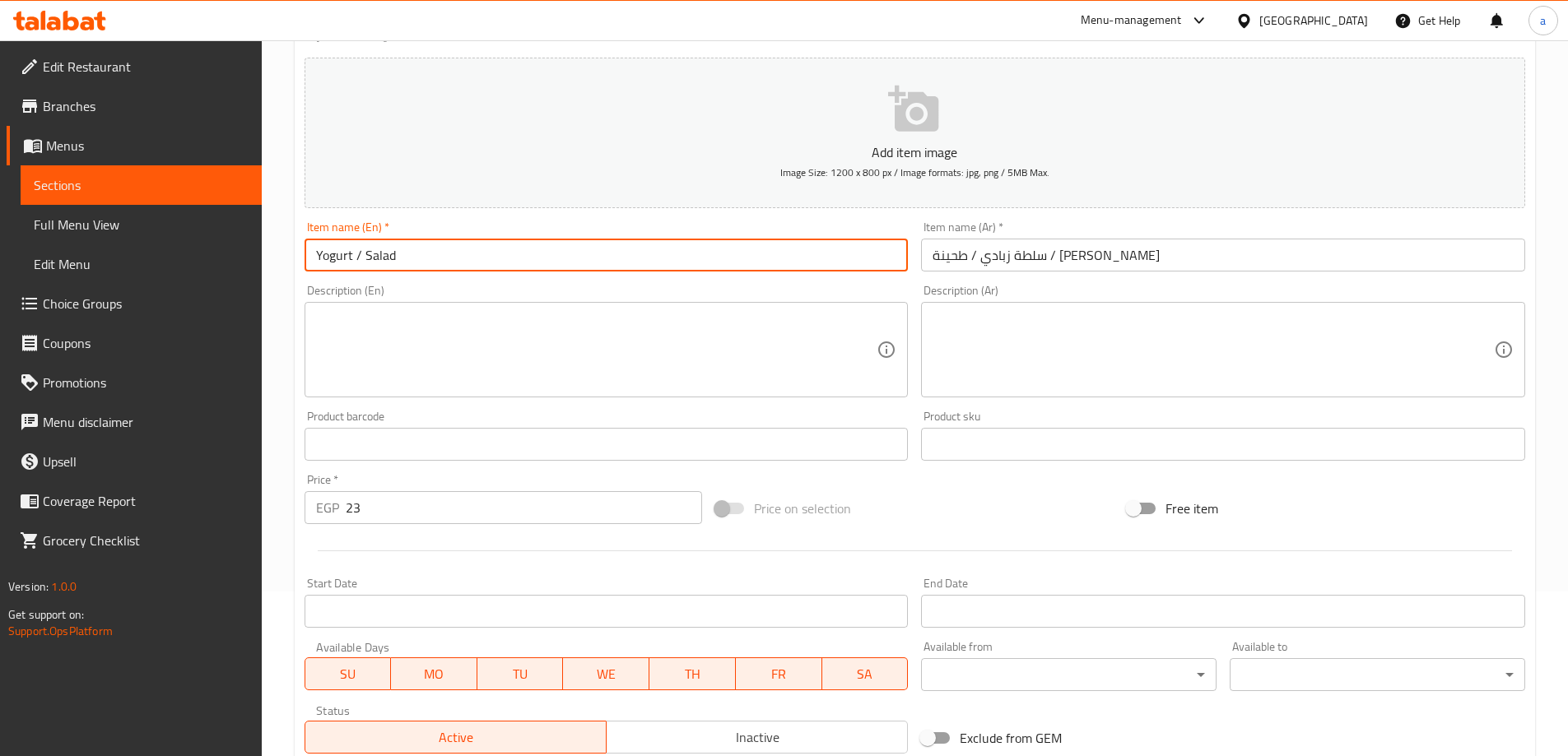
click at [358, 253] on input "Yogurt / Salad" at bounding box center [607, 255] width 604 height 33
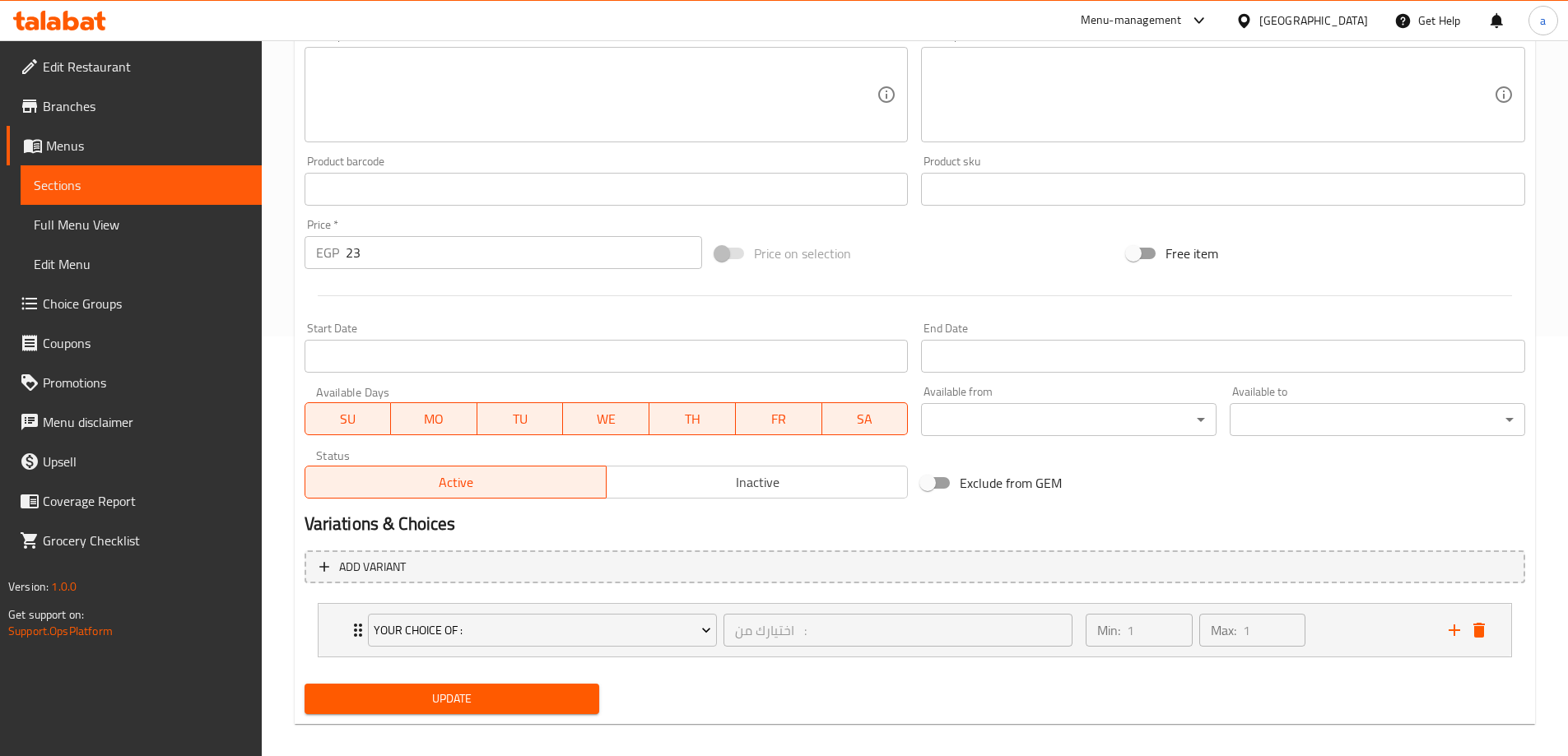
scroll to position [433, 0]
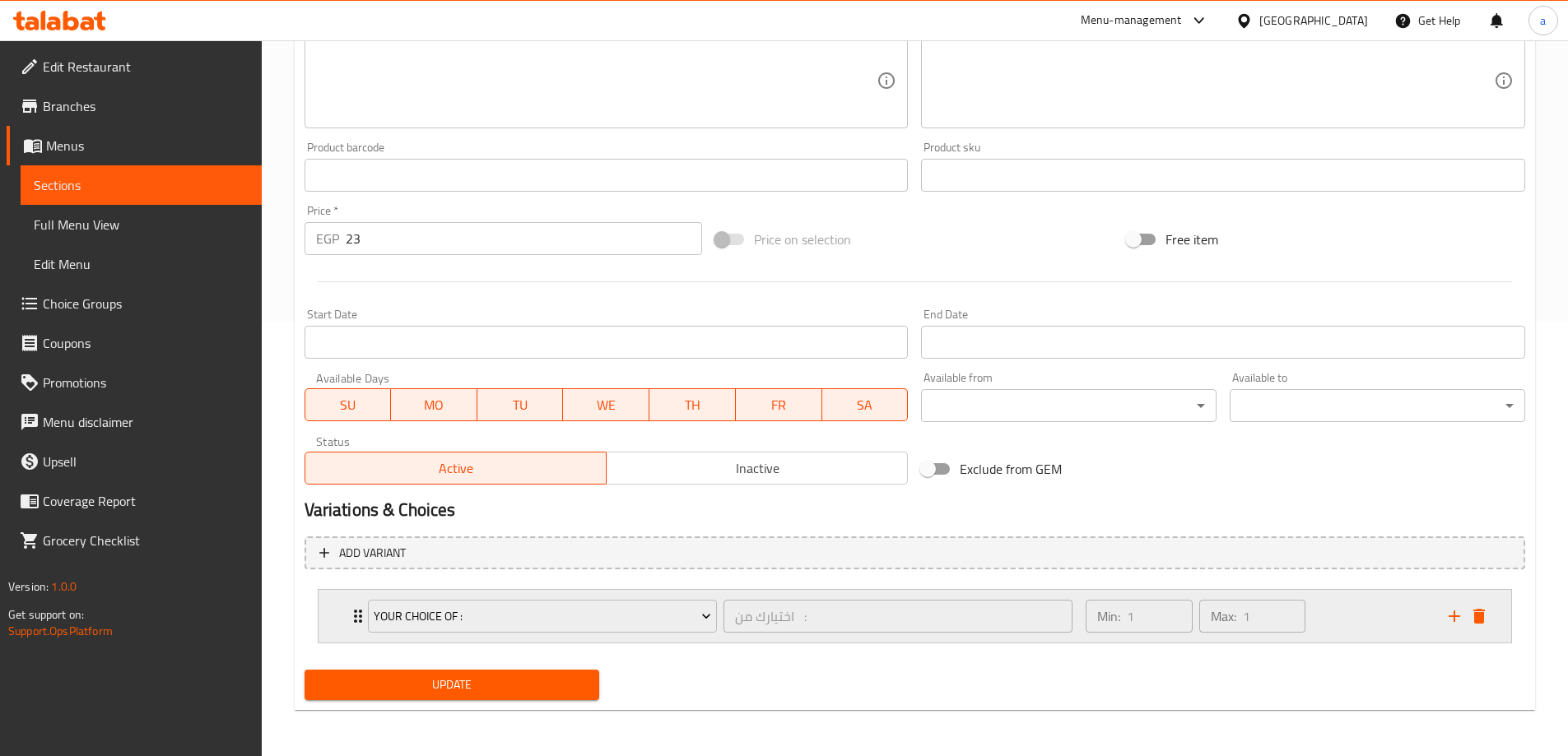
click at [1484, 610] on icon "delete" at bounding box center [1478, 615] width 11 height 15
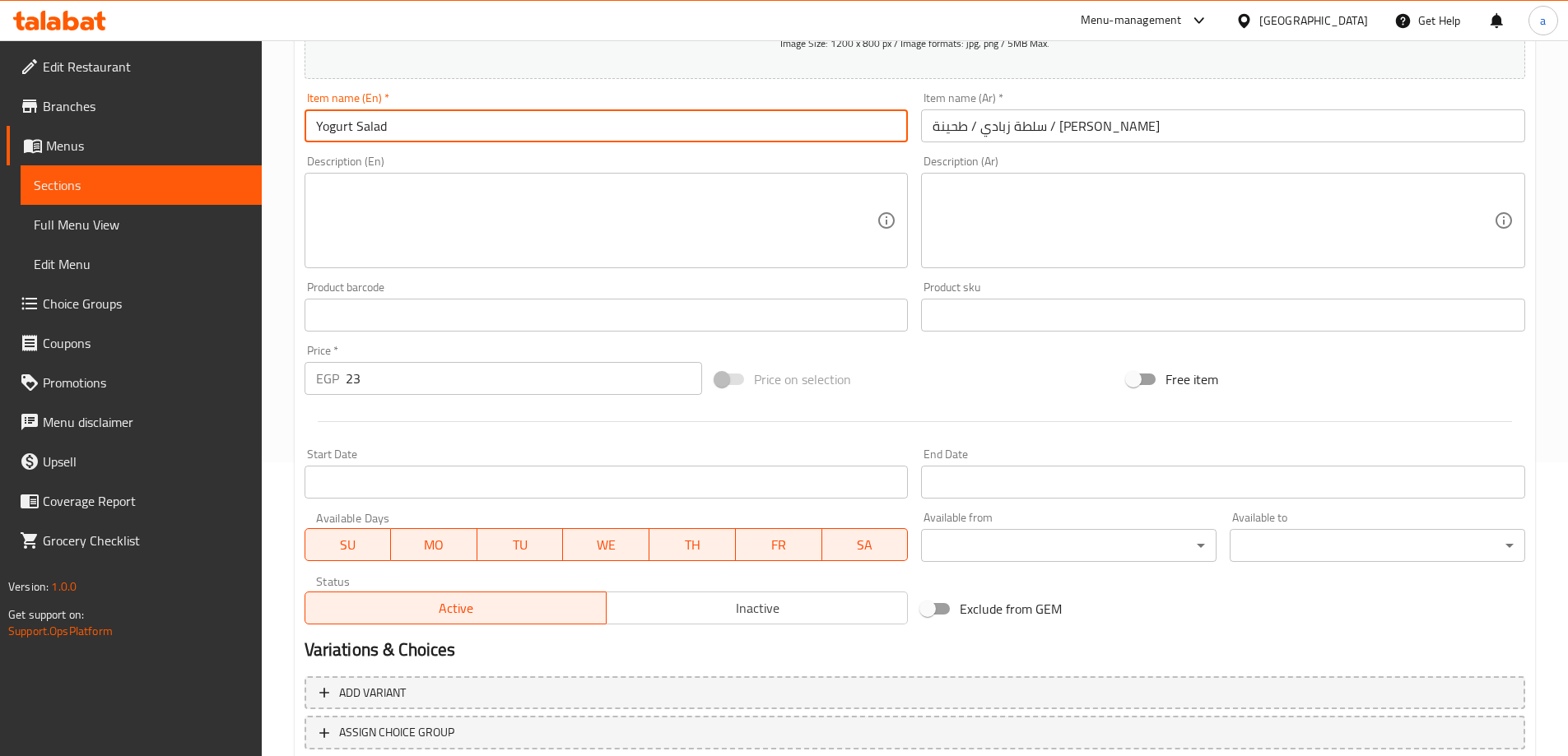
scroll to position [241, 0]
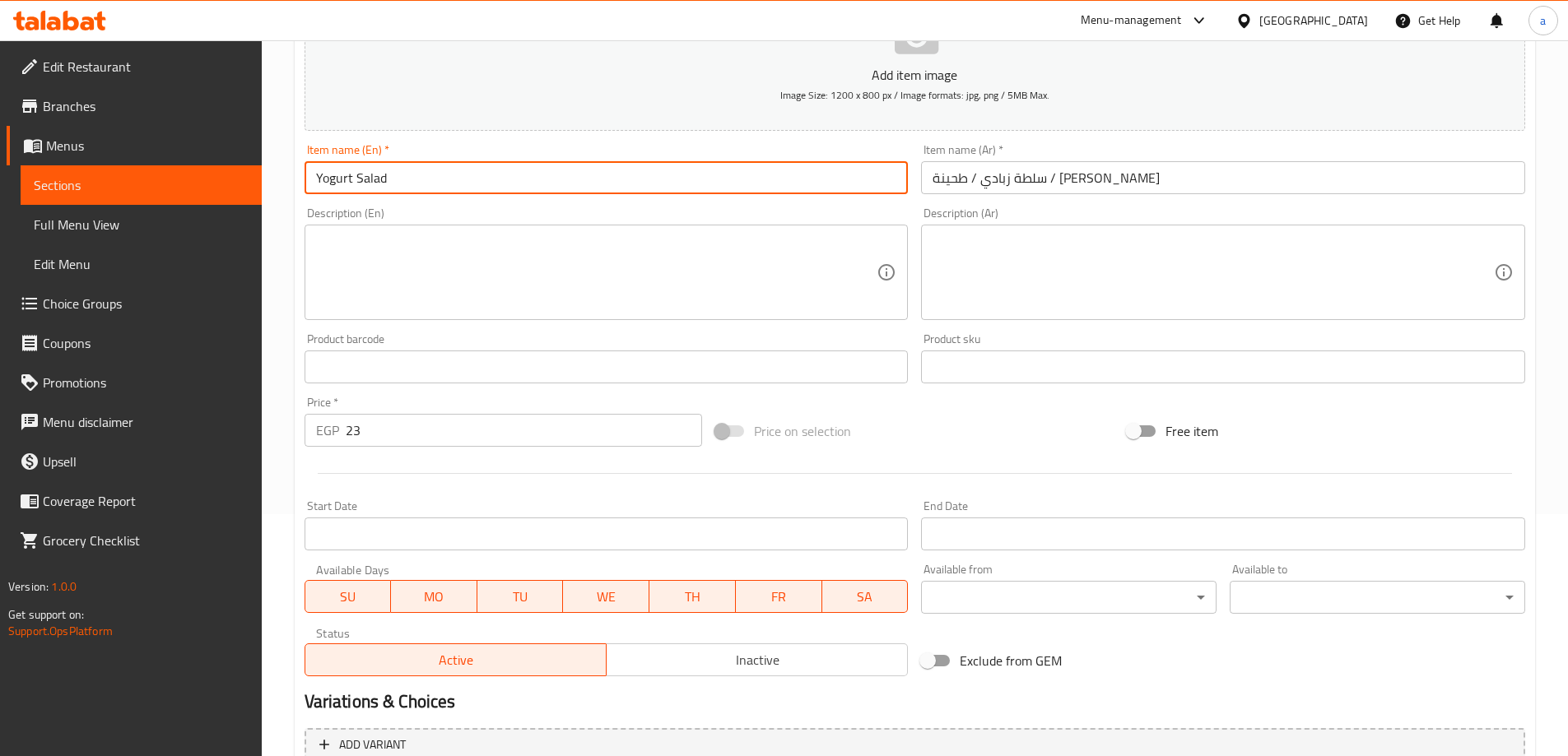
type input "Yogurt Salad"
click at [1009, 182] on input "سلطة زبادي / طحينة / بابا غنوج" at bounding box center [1223, 177] width 604 height 33
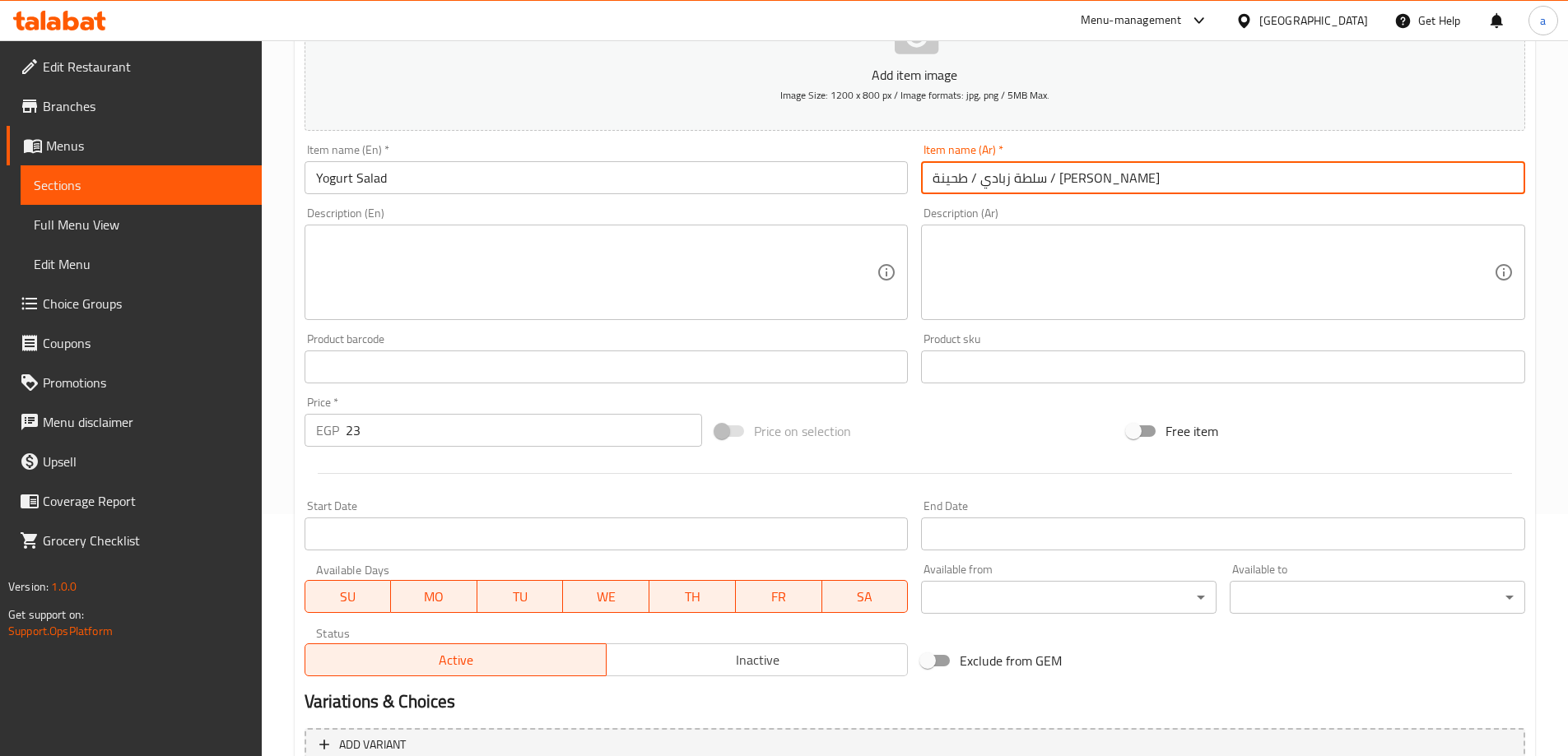
click at [1009, 182] on input "سلطة زبادي / طحينة / بابا غنوج" at bounding box center [1223, 177] width 604 height 33
click at [992, 176] on input "سلطة زبادي / / بابا غنوج" at bounding box center [1223, 177] width 604 height 33
click at [971, 179] on input "سلطة زبادي / بابا غنوج" at bounding box center [1223, 177] width 604 height 33
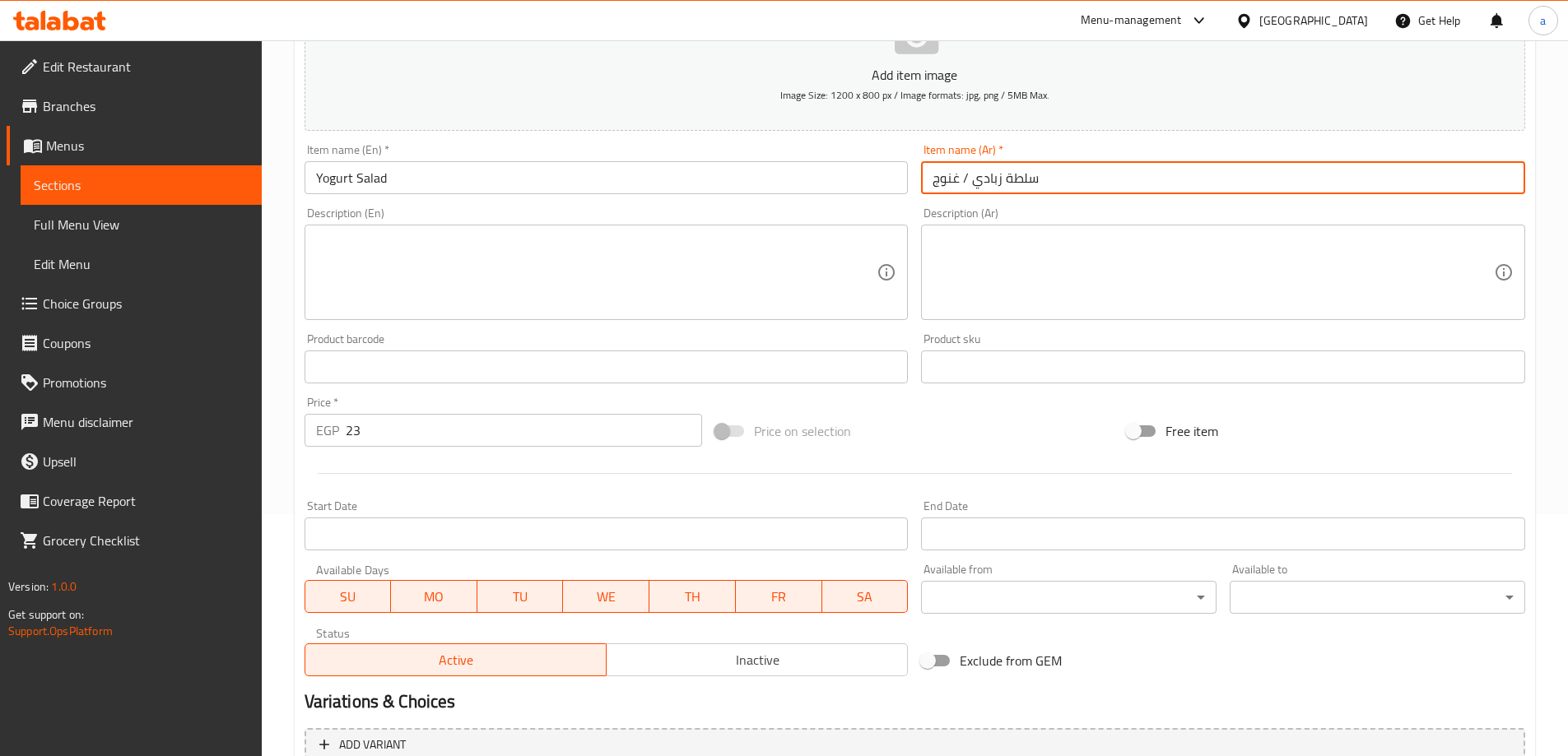
click at [965, 177] on input "سلطة زبادي / غنوج" at bounding box center [1223, 177] width 604 height 33
click at [948, 177] on input "سلطة زبادي /غنوج" at bounding box center [1223, 177] width 604 height 33
click at [1000, 177] on input "سلطة زبادي /" at bounding box center [1223, 177] width 604 height 33
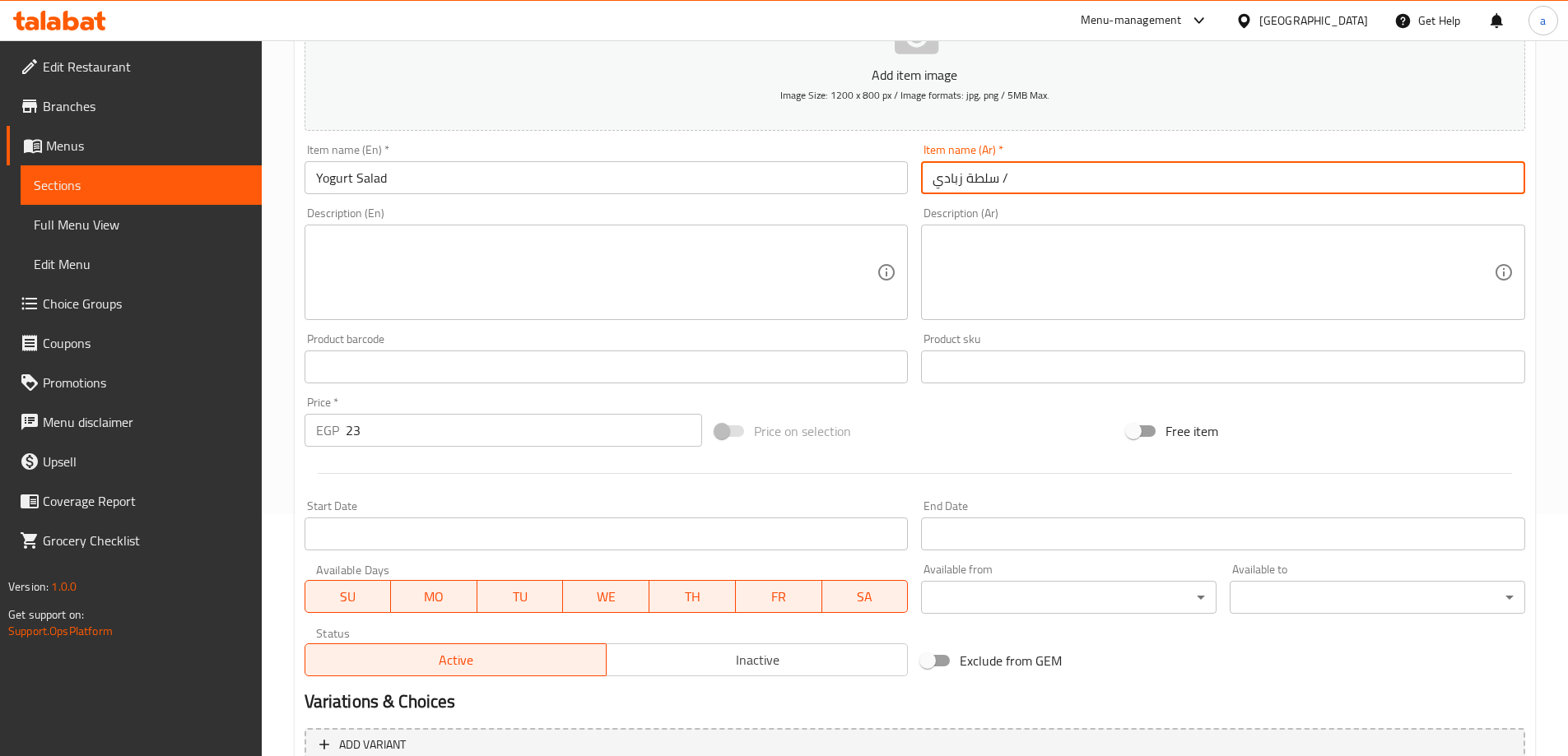
click at [1000, 177] on input "سلطة زبادي /" at bounding box center [1223, 177] width 604 height 33
click at [1007, 175] on input "سلطة زبادي /" at bounding box center [1223, 177] width 604 height 33
click at [1003, 175] on input "سلطة زبادي /" at bounding box center [1223, 177] width 604 height 33
click at [1002, 175] on input "سلطة زبادي /" at bounding box center [1223, 177] width 604 height 33
type input "سلطة زبادي"
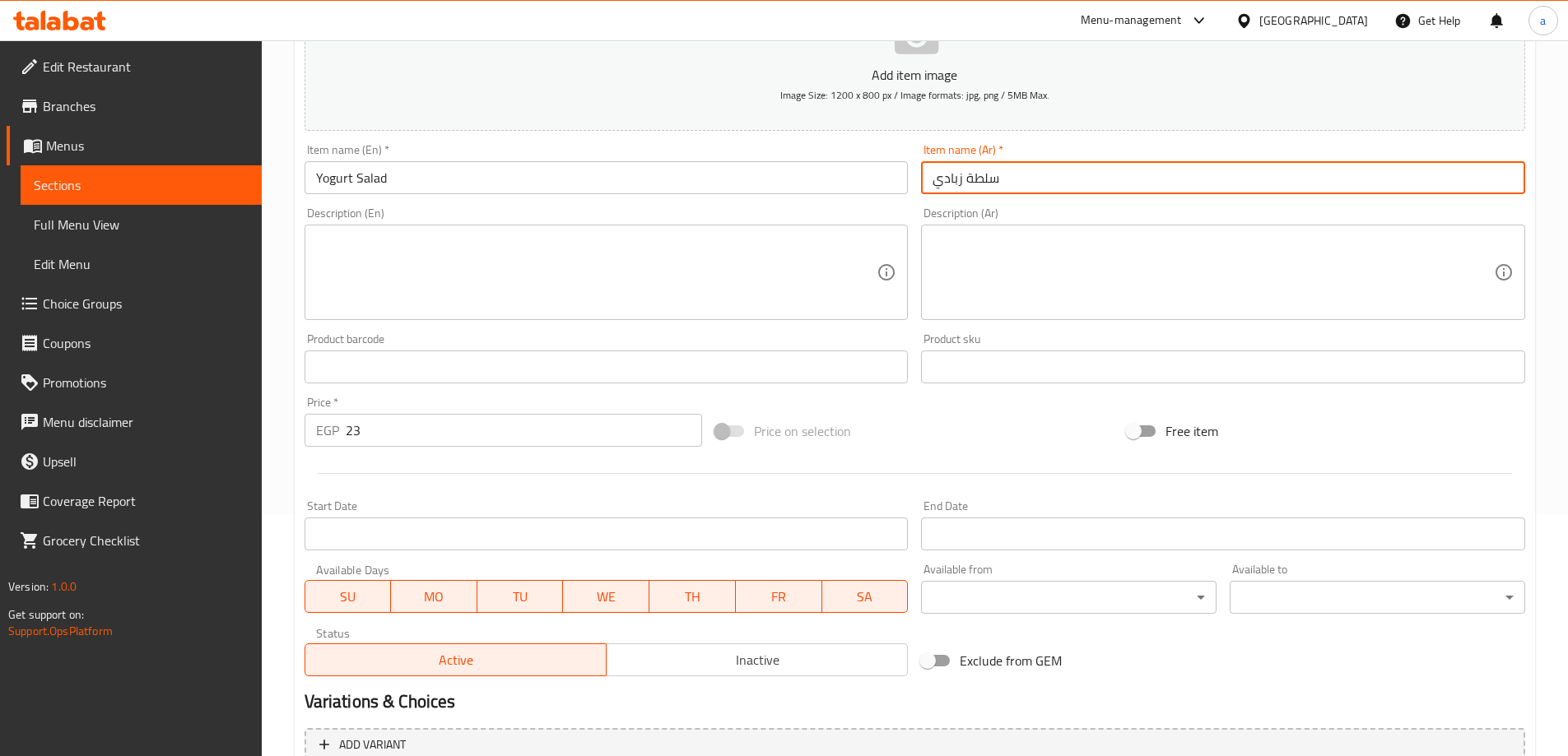
click at [954, 292] on textarea at bounding box center [1213, 273] width 562 height 79
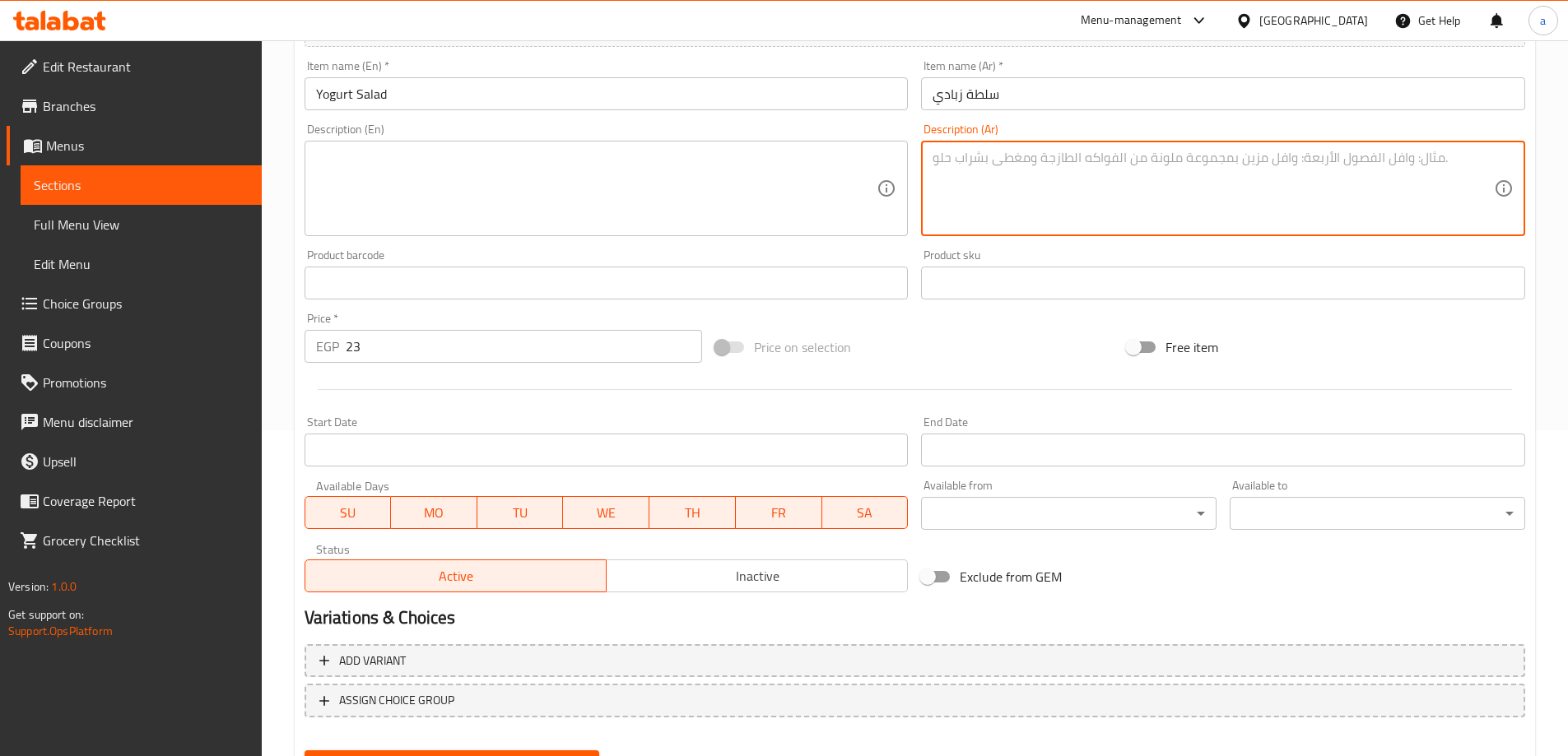
scroll to position [406, 0]
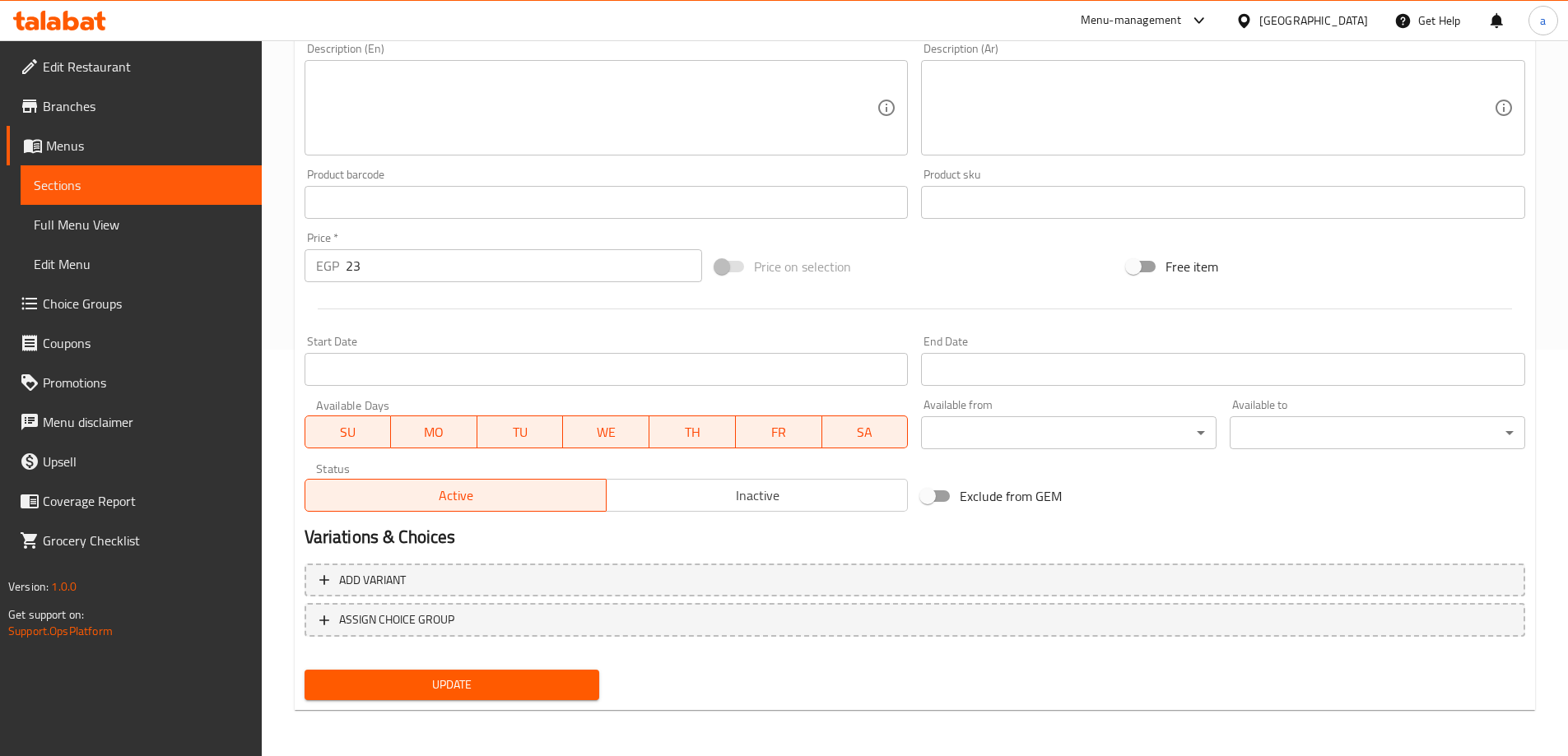
click at [680, 38] on div "Menu-management Egypt Get Help a" at bounding box center [784, 20] width 1568 height 39
click at [726, 172] on div "Product barcode Product barcode" at bounding box center [607, 194] width 604 height 50
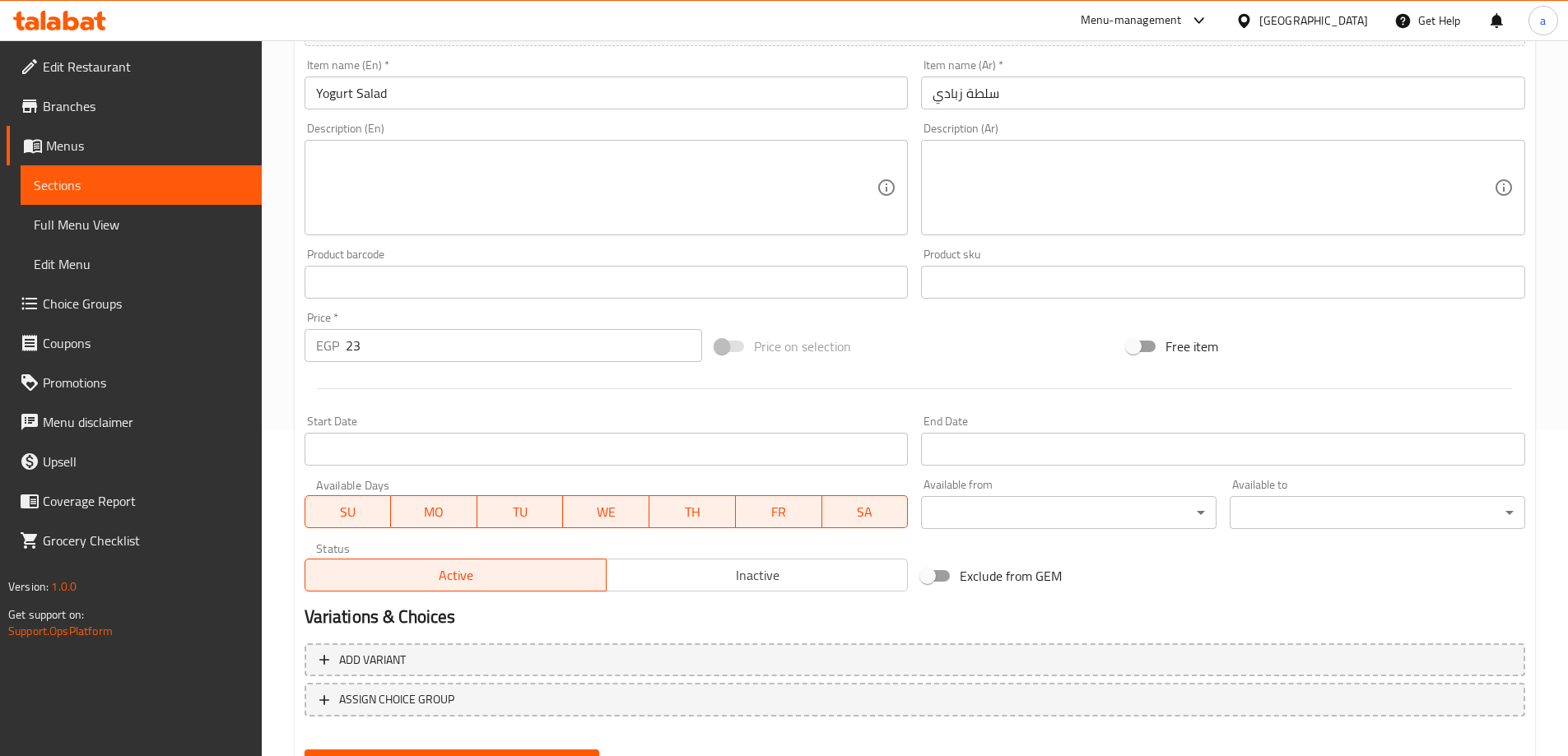
scroll to position [324, 0]
click at [993, 218] on textarea at bounding box center [1213, 190] width 562 height 79
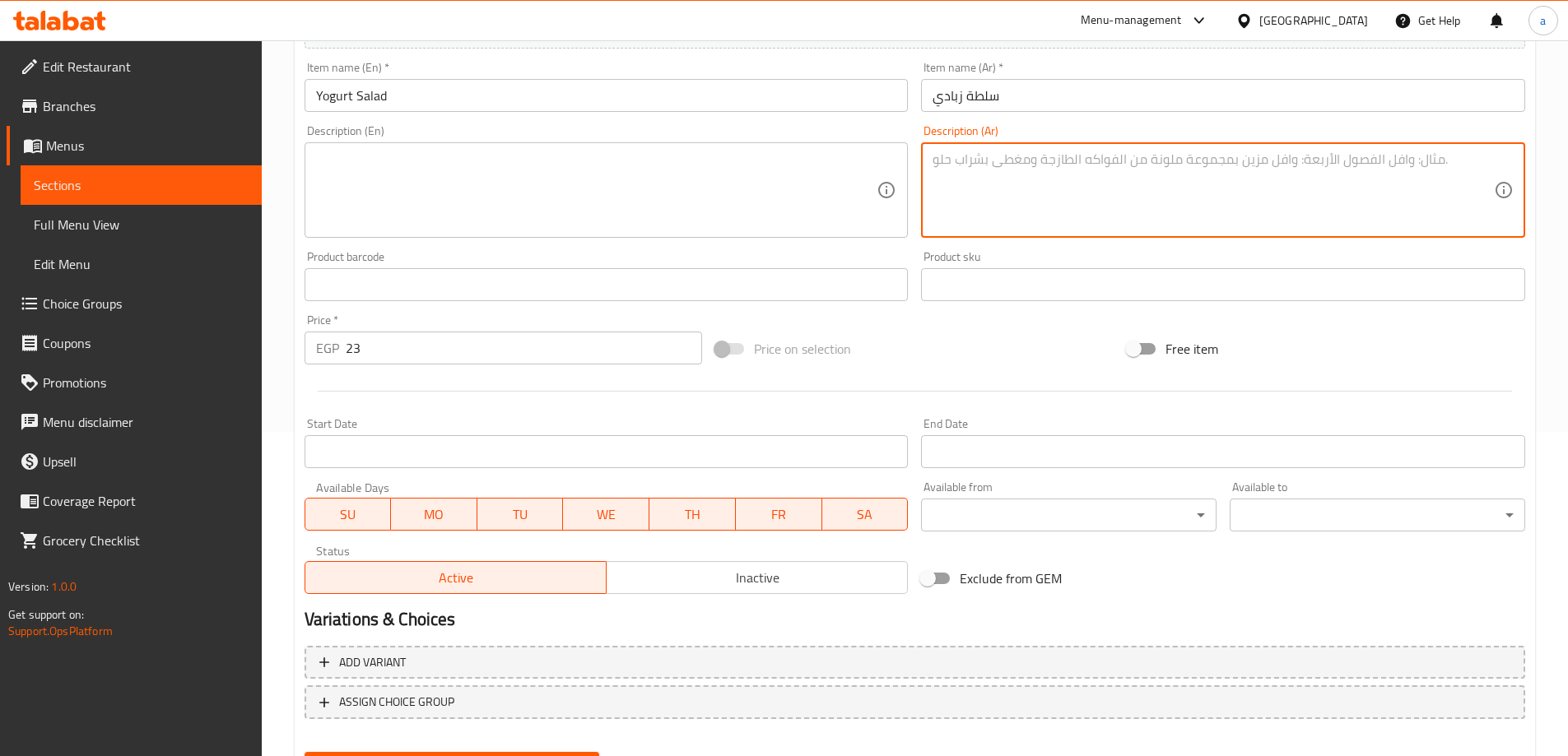
paste textarea "زبادي منعش بالخيار والثوم"
type textarea "زبادي منعش بالخيار والثوم"
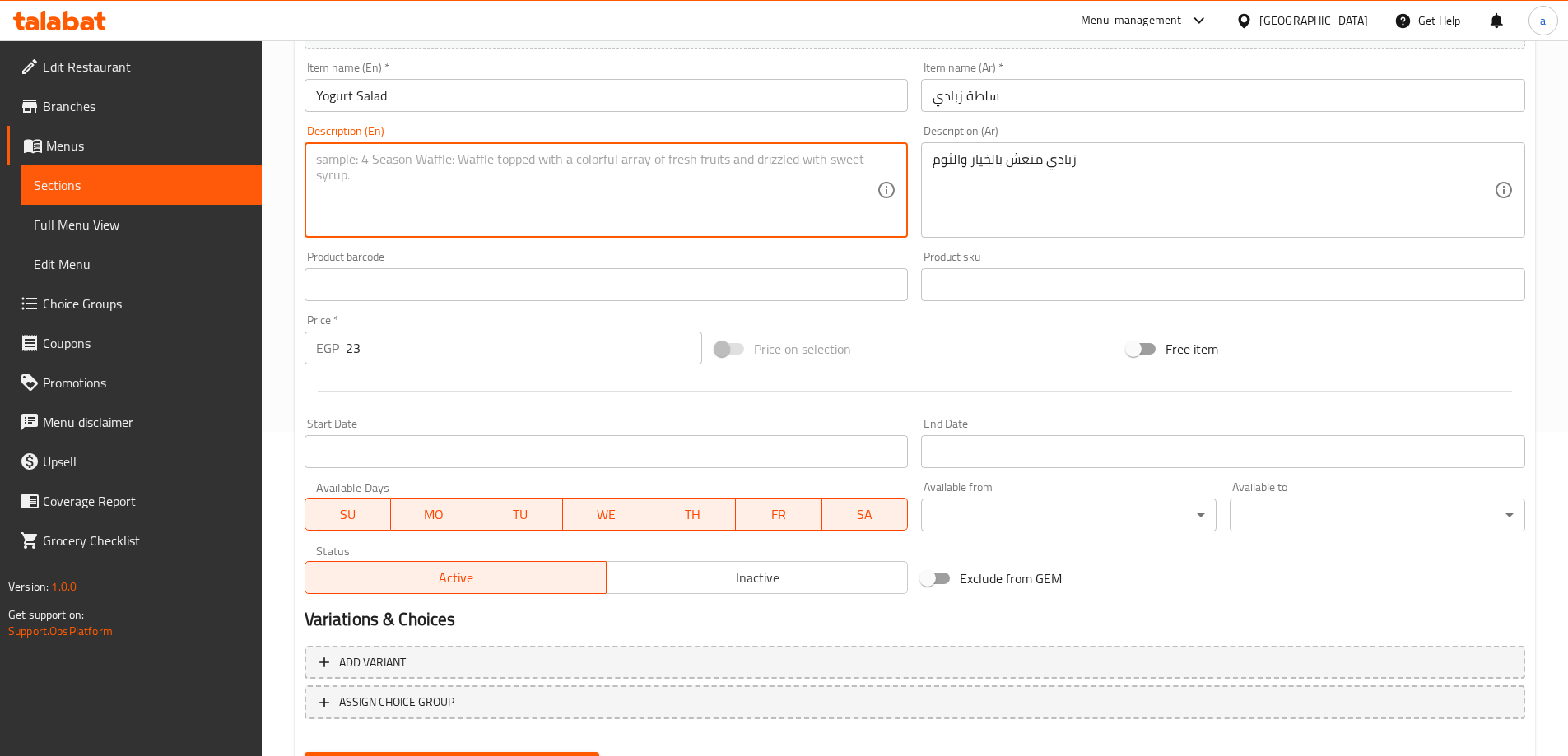
click at [607, 160] on textarea at bounding box center [597, 190] width 562 height 79
paste textarea "Refreshing yogurt with cucumber and garlic"
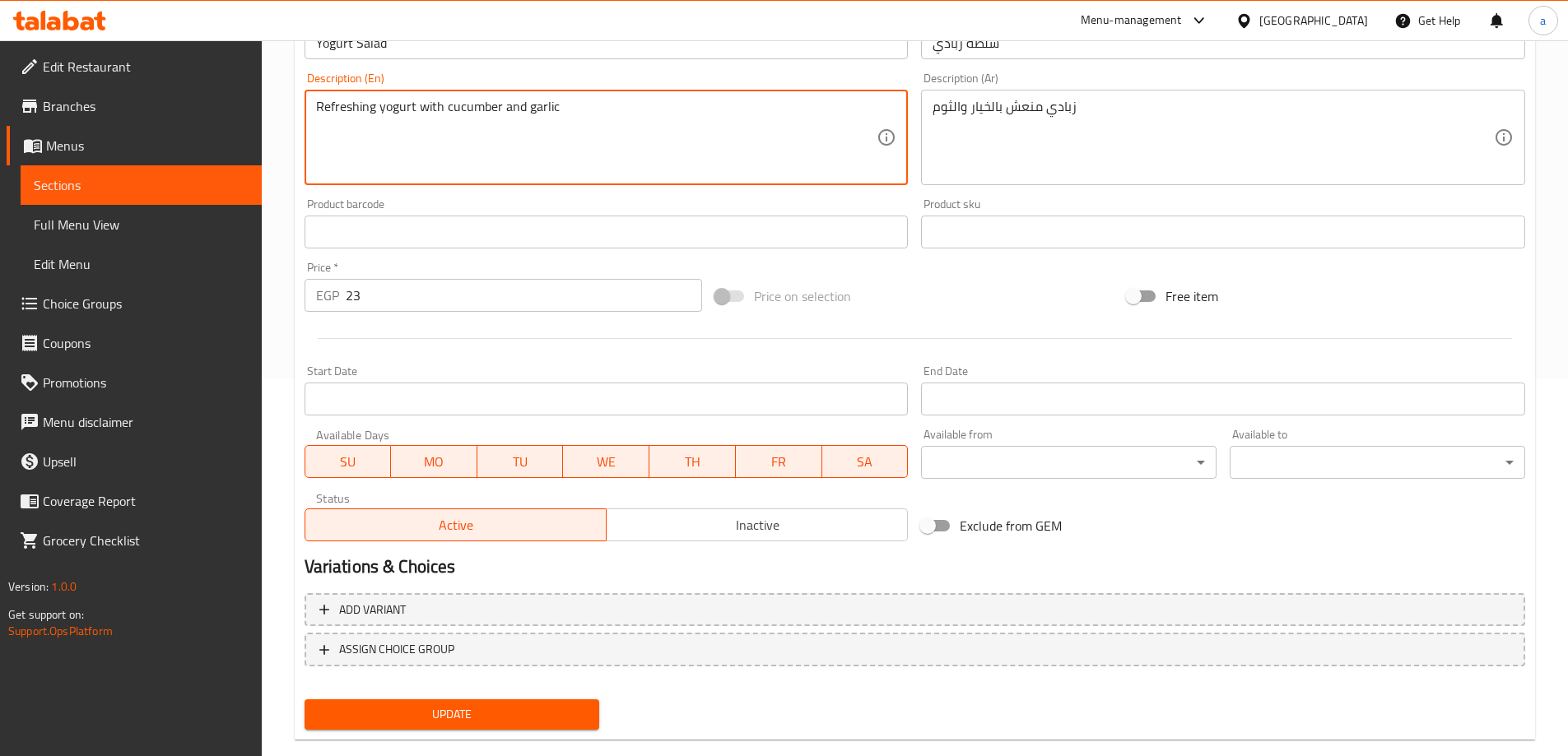
scroll to position [406, 0]
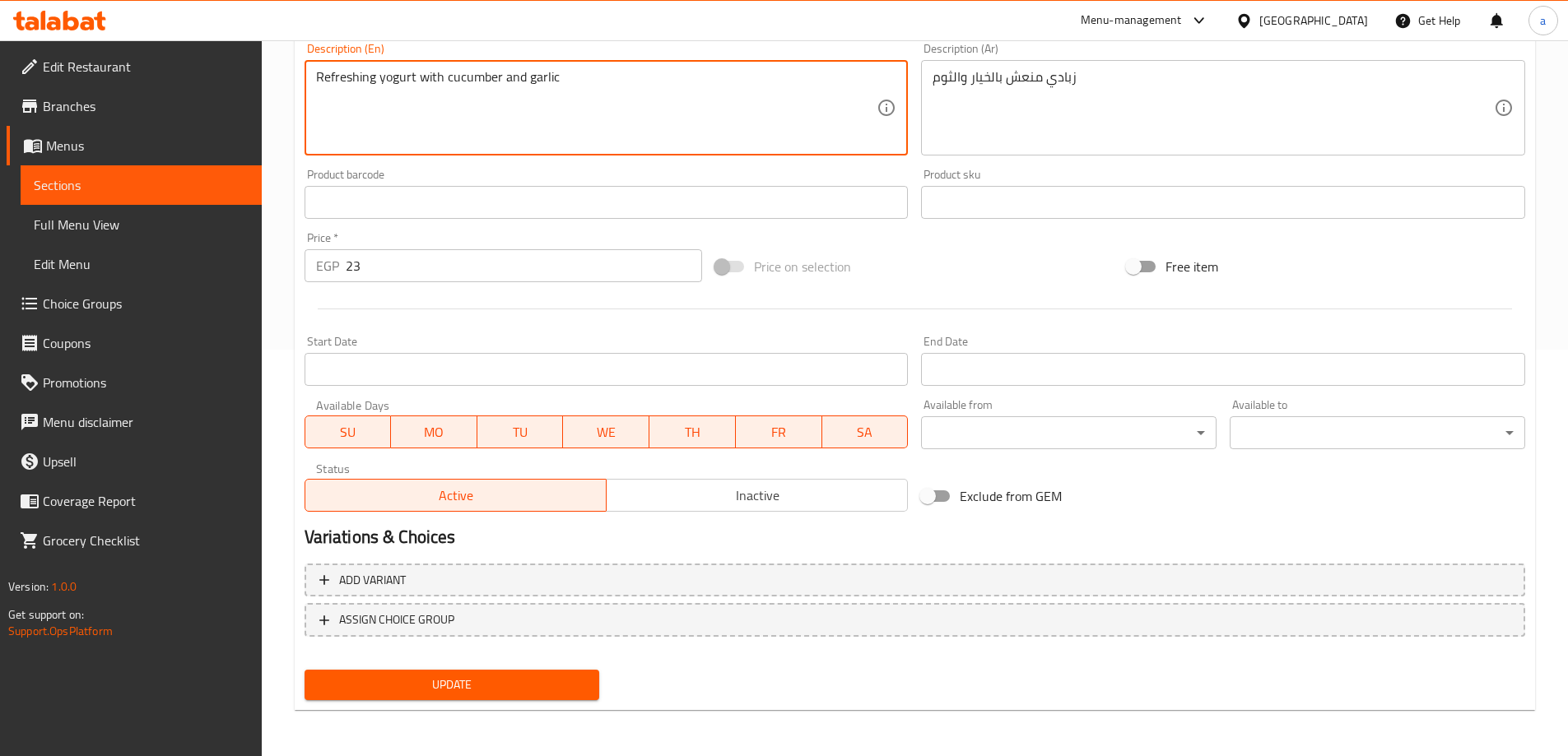
type textarea "Refreshing yogurt with cucumber and garlic"
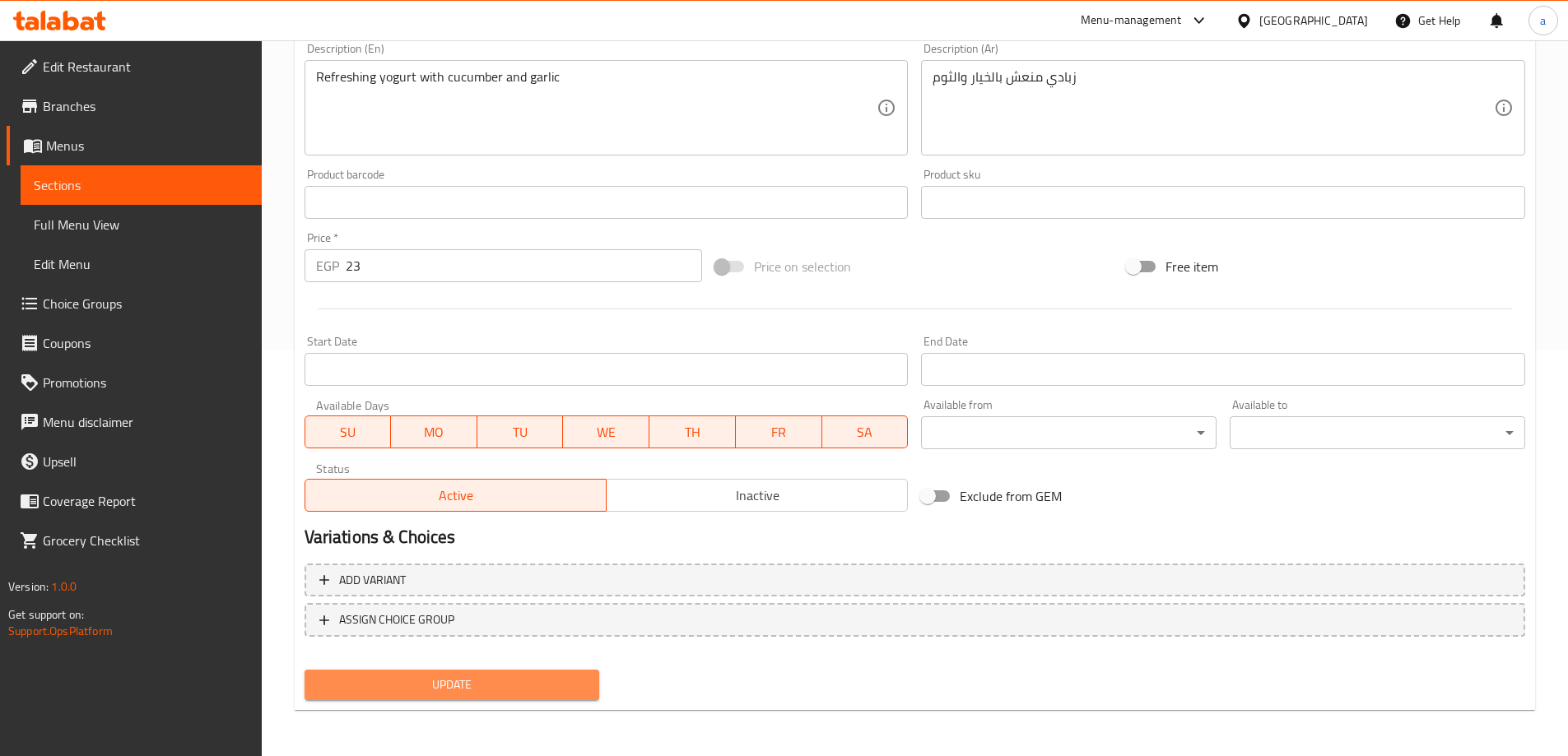
click at [463, 687] on span "Update" at bounding box center [452, 685] width 269 height 20
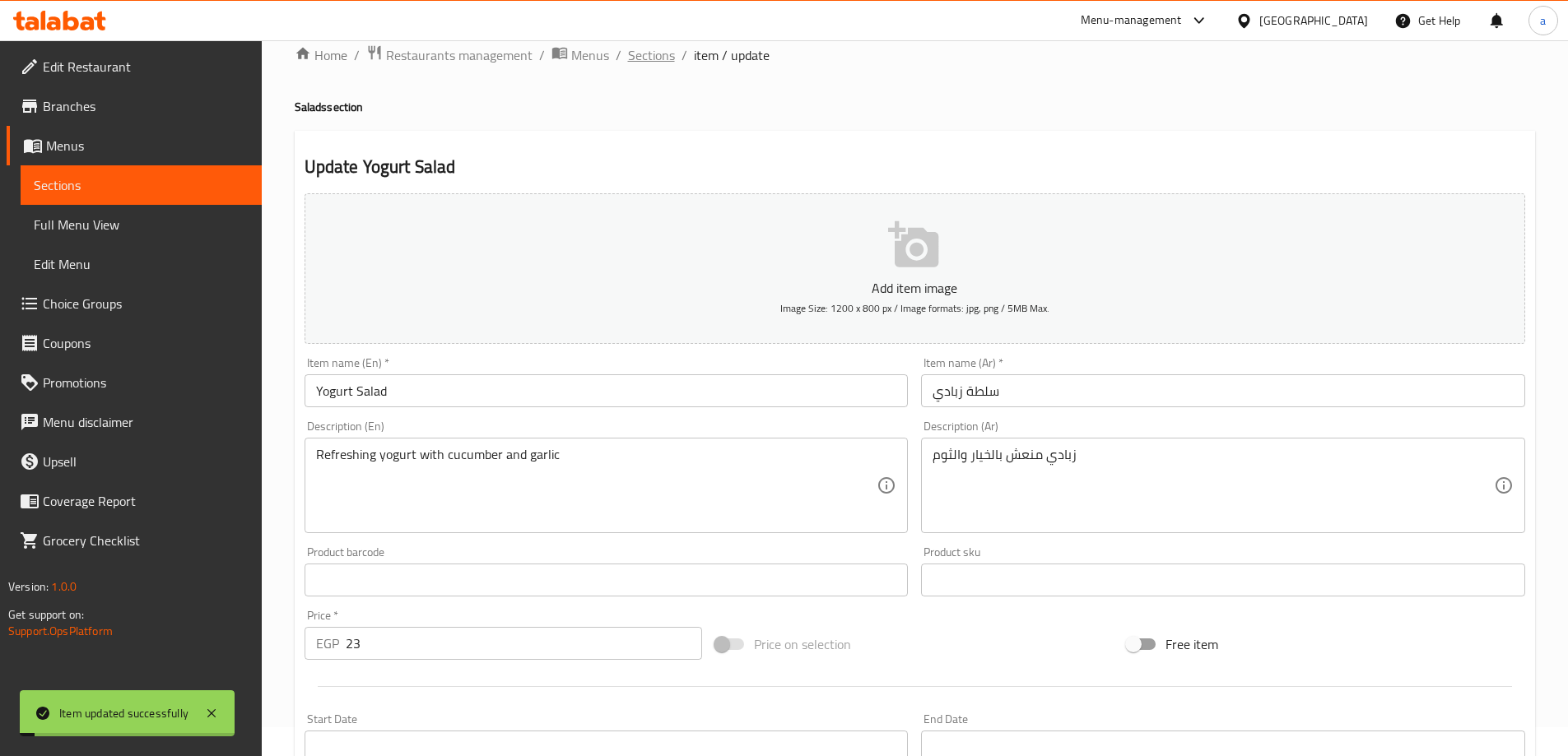
scroll to position [0, 0]
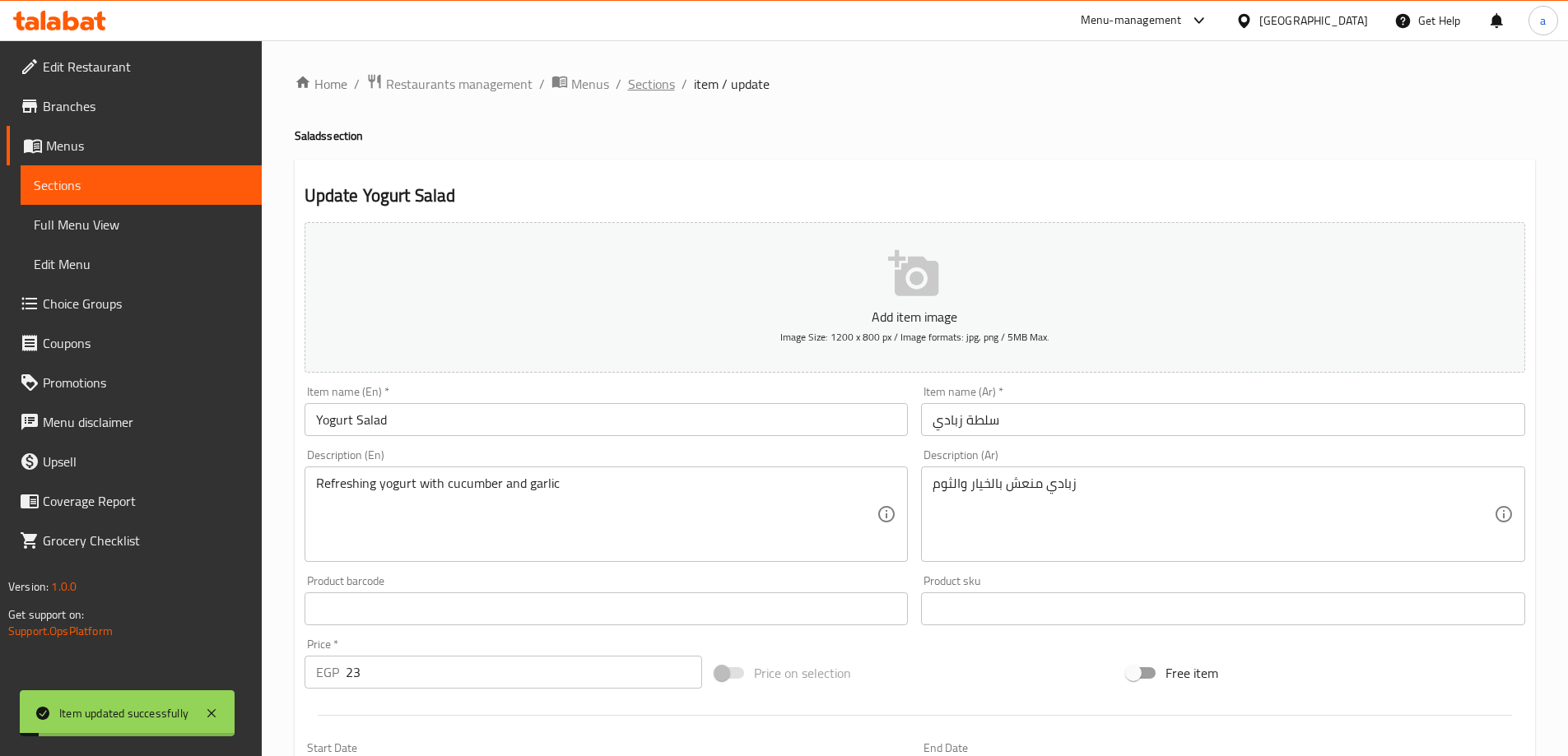
click at [662, 83] on span "Sections" at bounding box center [651, 84] width 47 height 20
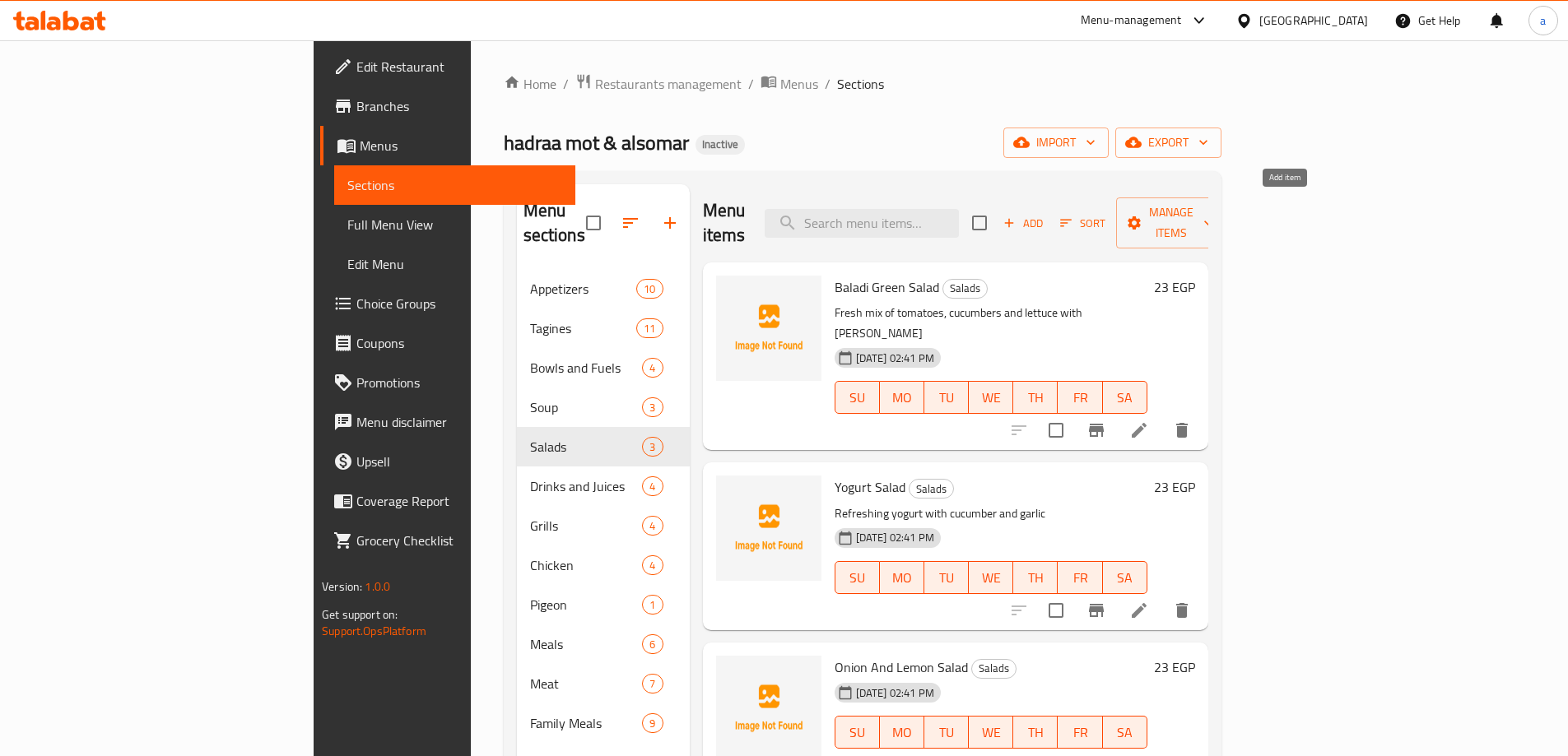
click at [1045, 214] on span "Add" at bounding box center [1023, 224] width 44 height 19
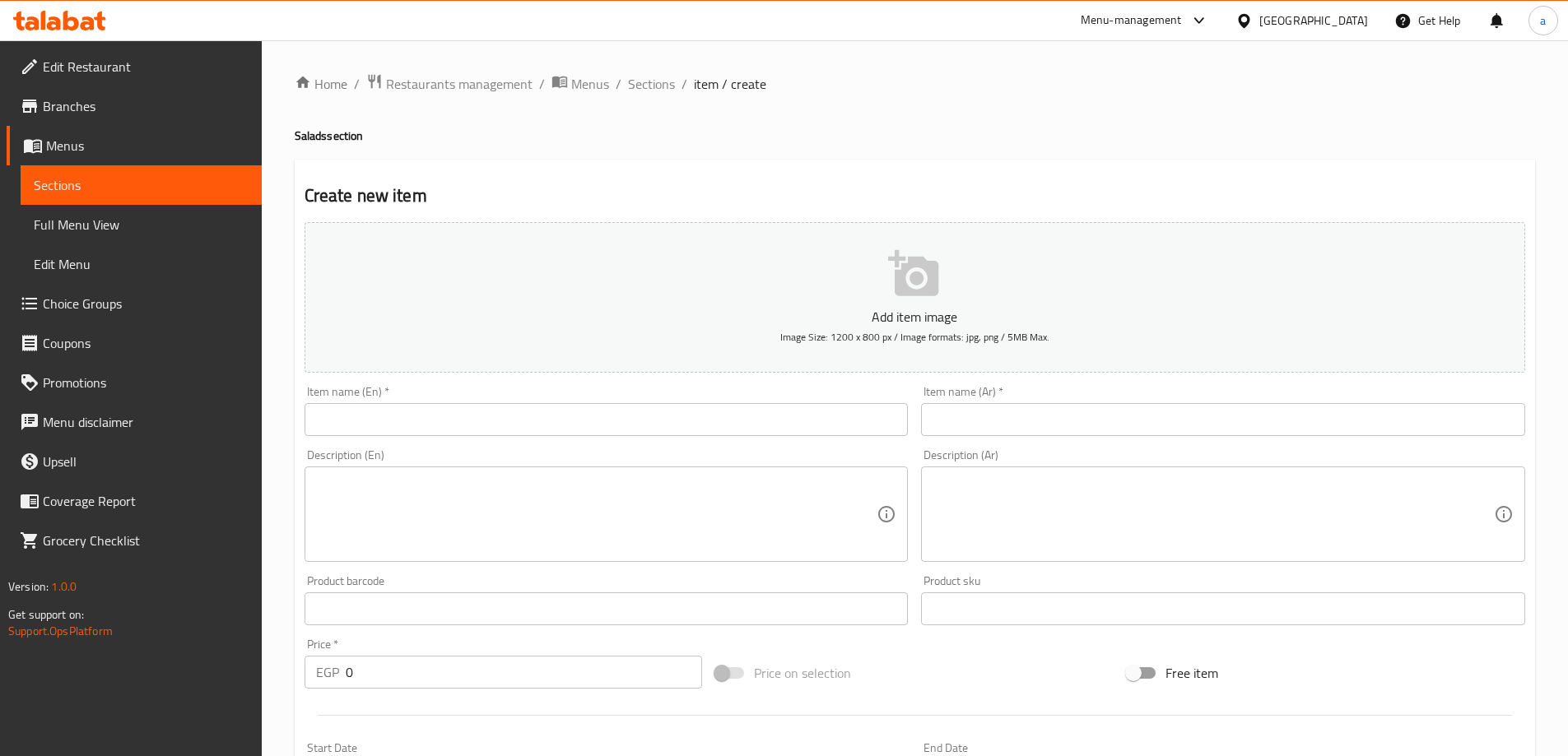
click at [656, 57] on div "Home / Restaurants management / Menus / Sections / item / create Salads section…" at bounding box center [915, 601] width 1306 height 1122
click at [1035, 422] on input "text" at bounding box center [1223, 419] width 604 height 33
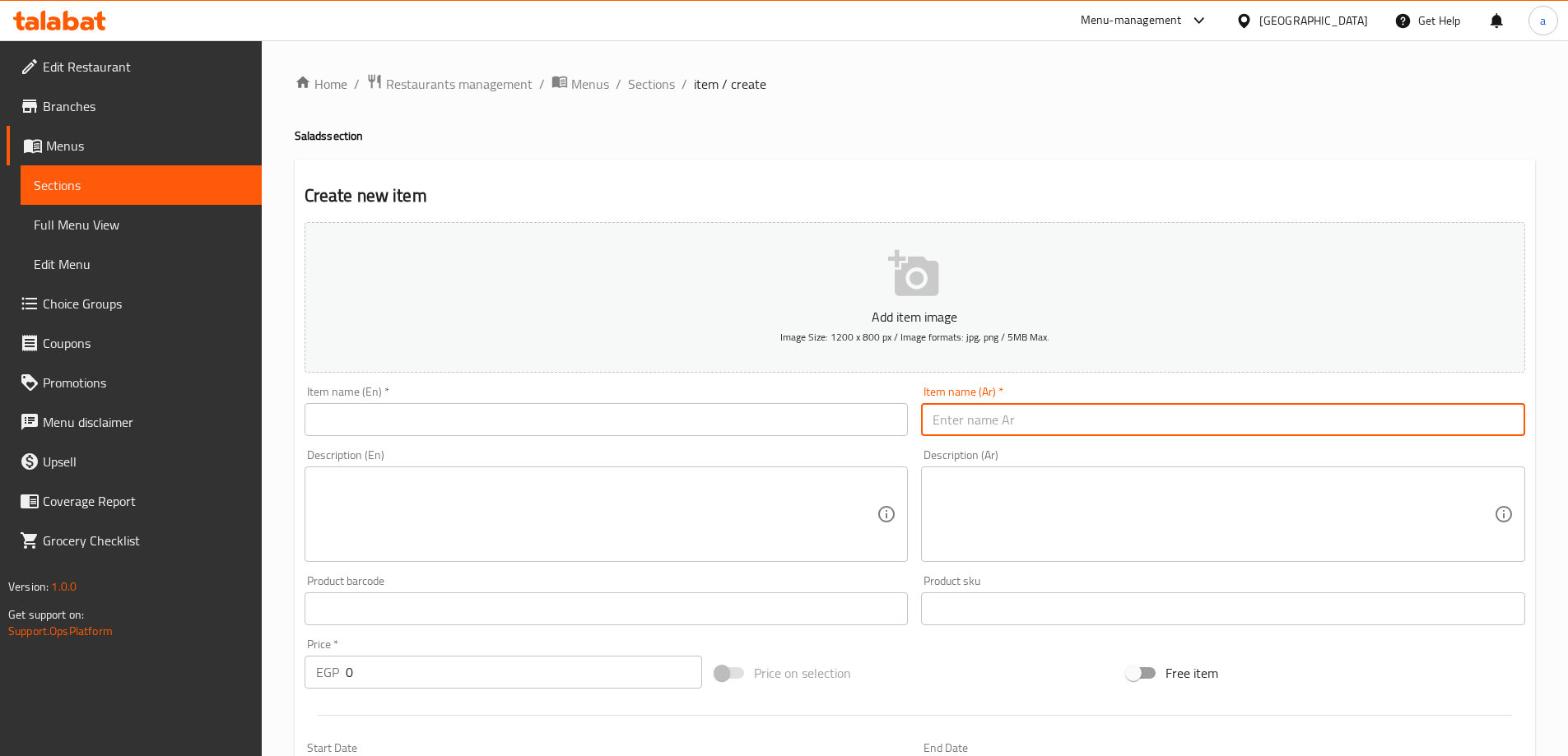
paste input "سلطة طحينة"
type input "سلطة طحينة"
click at [628, 431] on input "text" at bounding box center [607, 419] width 604 height 33
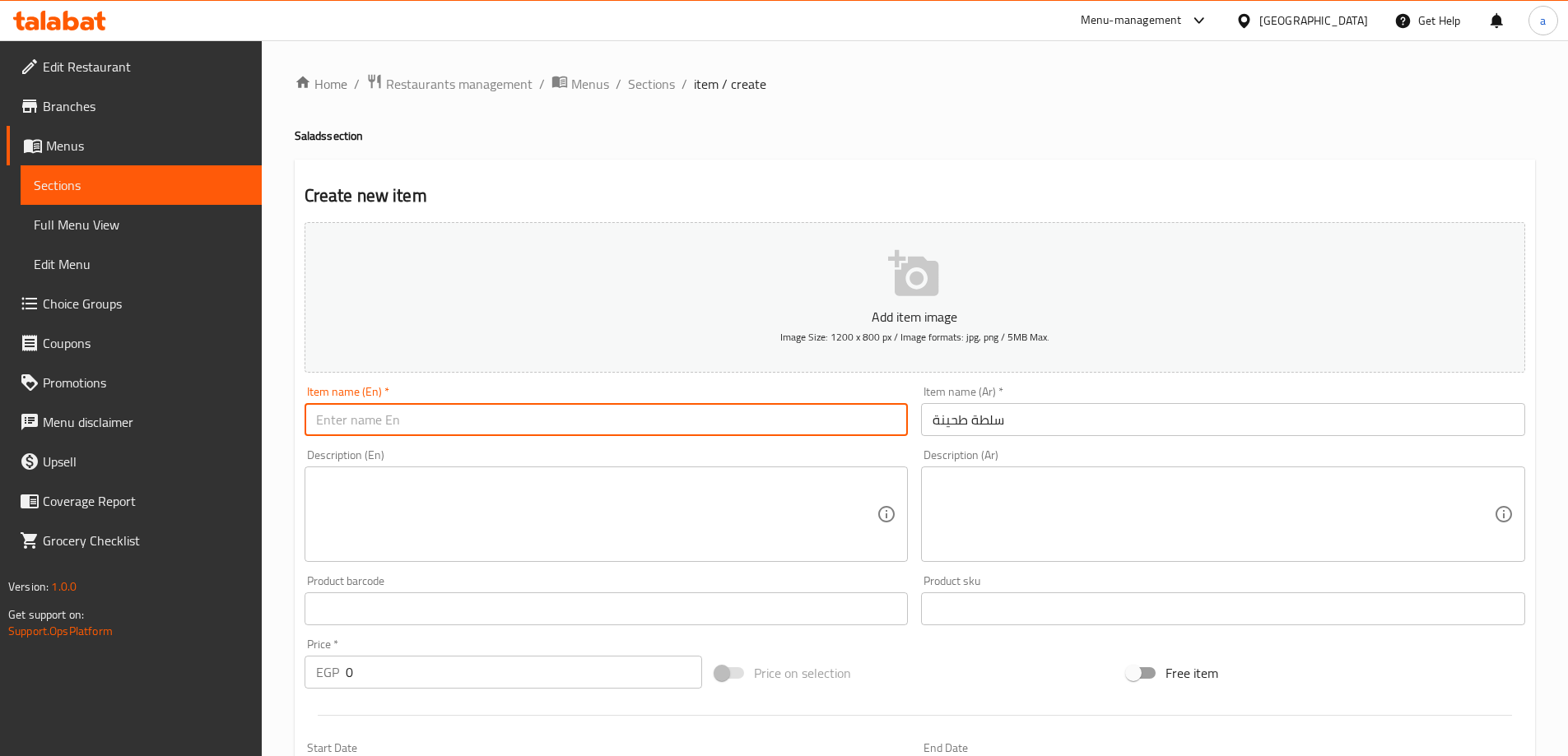
paste input "Tahini"
click at [1003, 422] on input "سلطة طحينة" at bounding box center [1223, 419] width 604 height 33
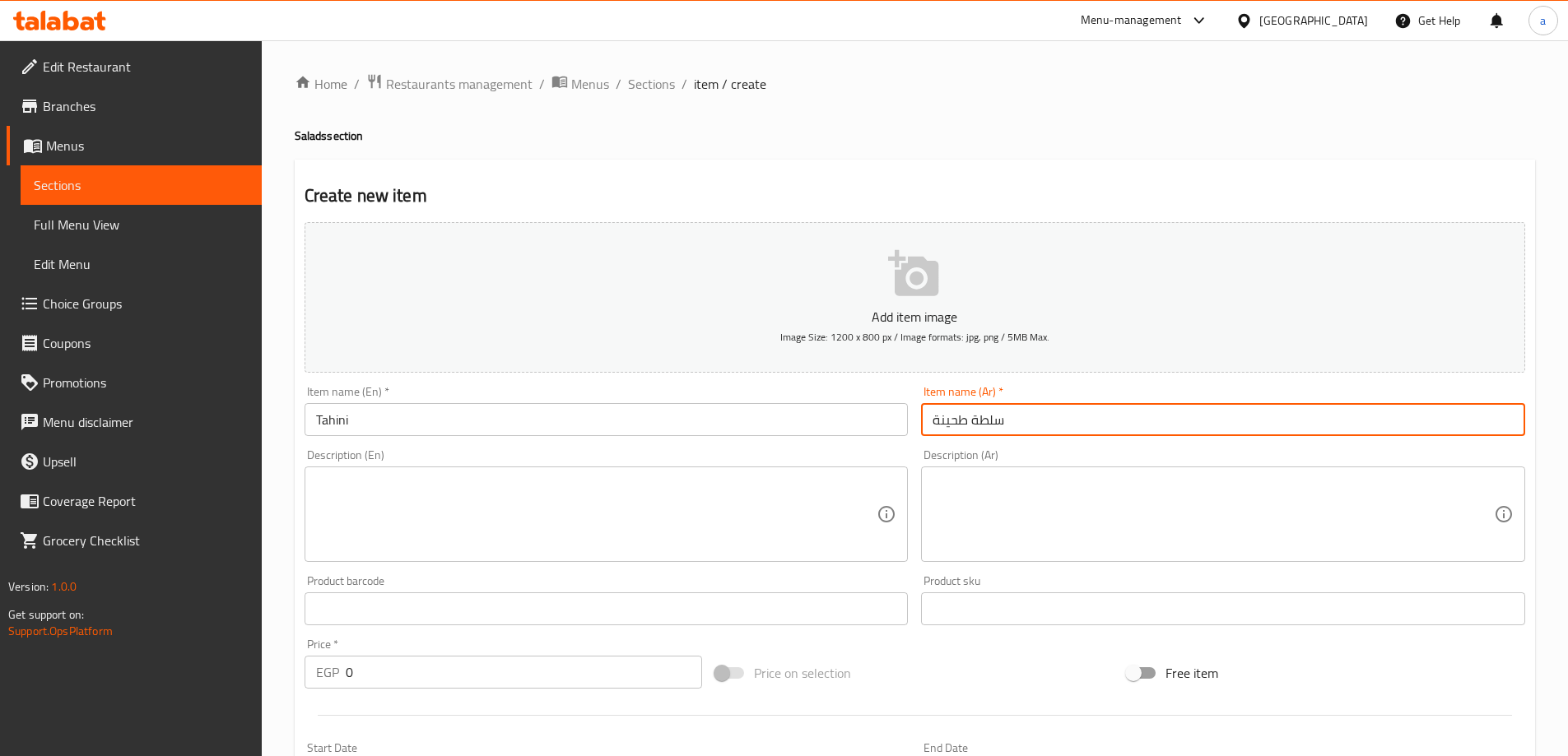
click at [1003, 422] on input "سلطة طحينة" at bounding box center [1223, 419] width 604 height 33
click at [992, 421] on input "سلطة طحينة" at bounding box center [1223, 419] width 604 height 33
click at [364, 417] on input "Tahini" at bounding box center [607, 419] width 604 height 33
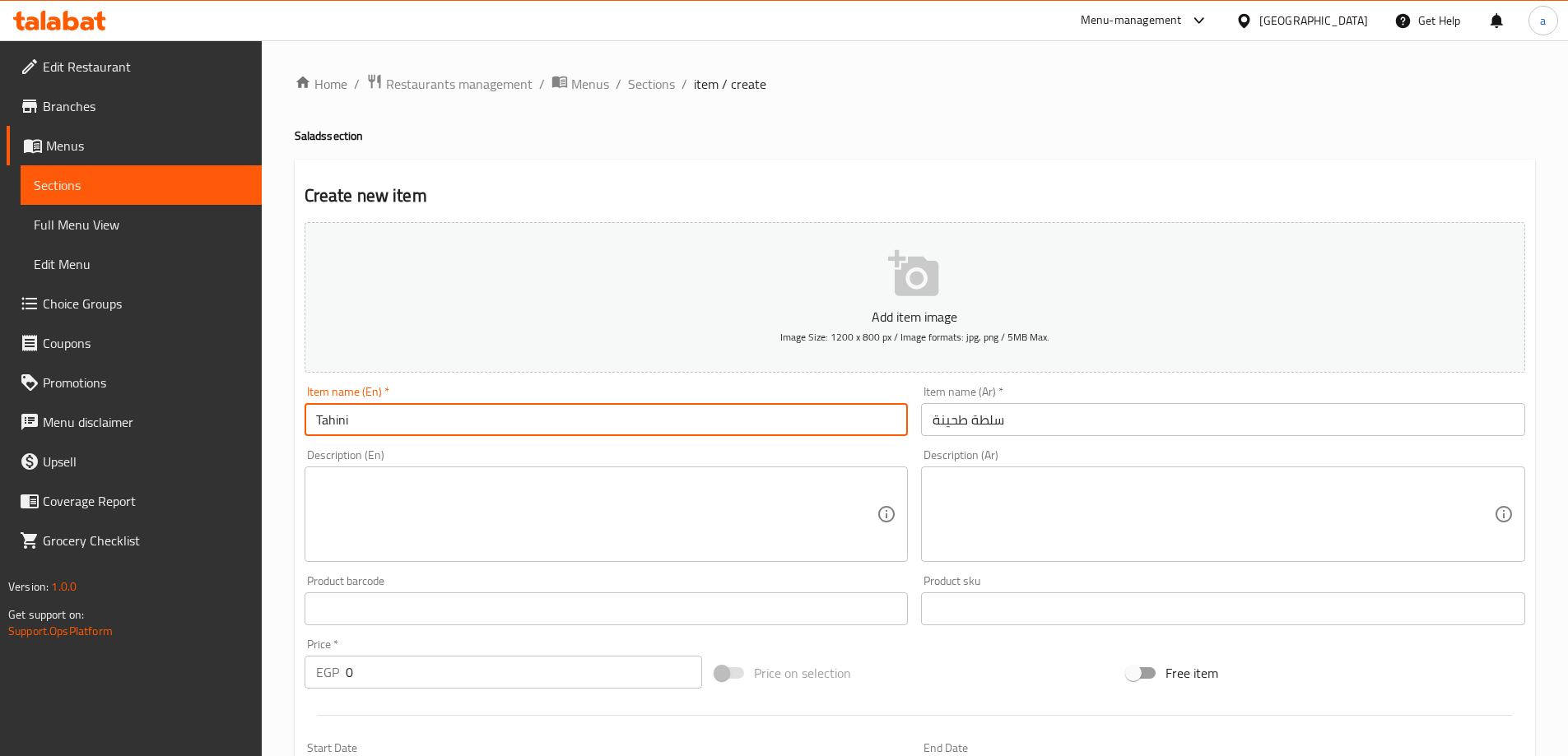
paste input "Salad"
click at [311, 417] on input "Tahini" at bounding box center [607, 419] width 604 height 33
paste input "Salad"
click at [406, 425] on input "Tahini" at bounding box center [607, 419] width 604 height 33
paste input "Salad"
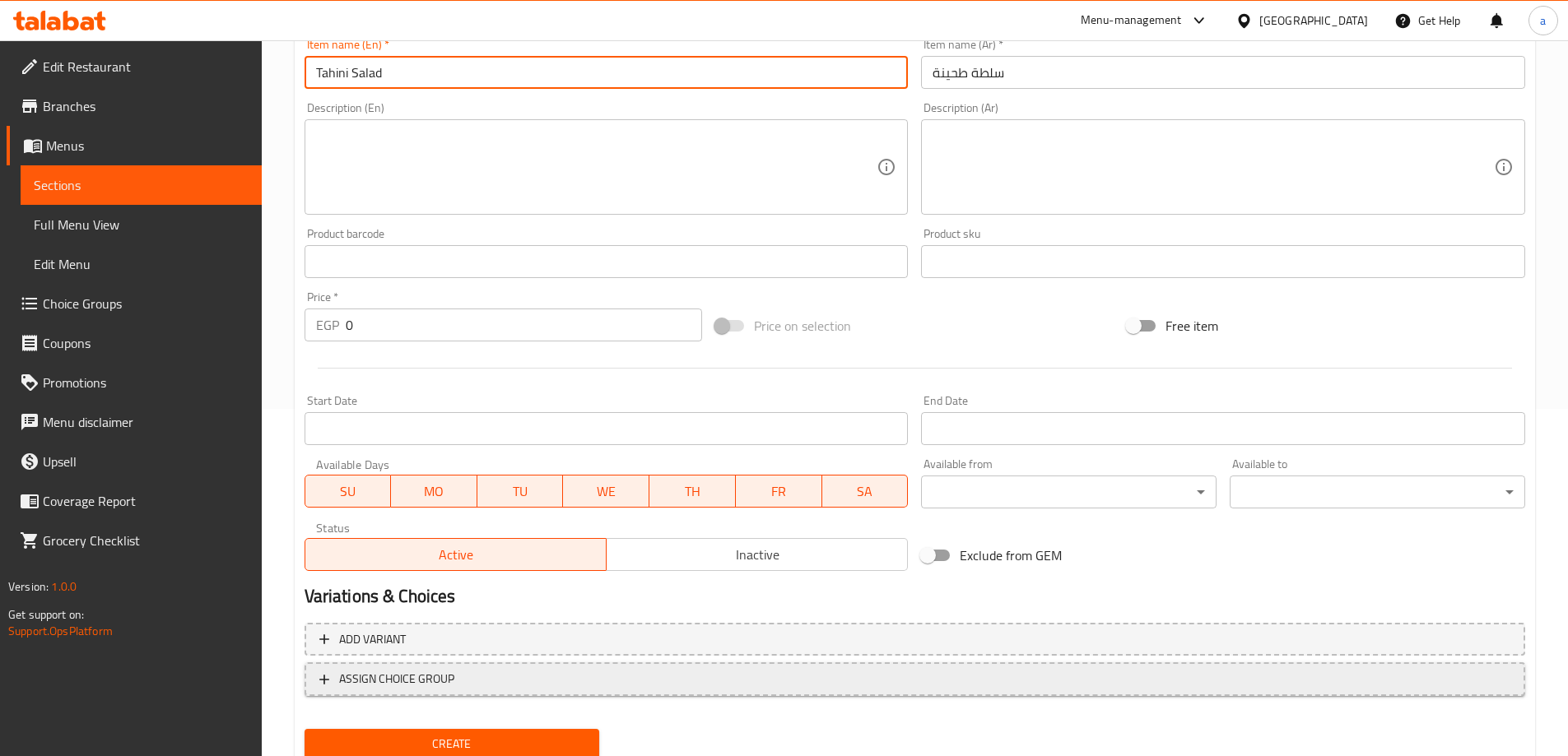
scroll to position [406, 0]
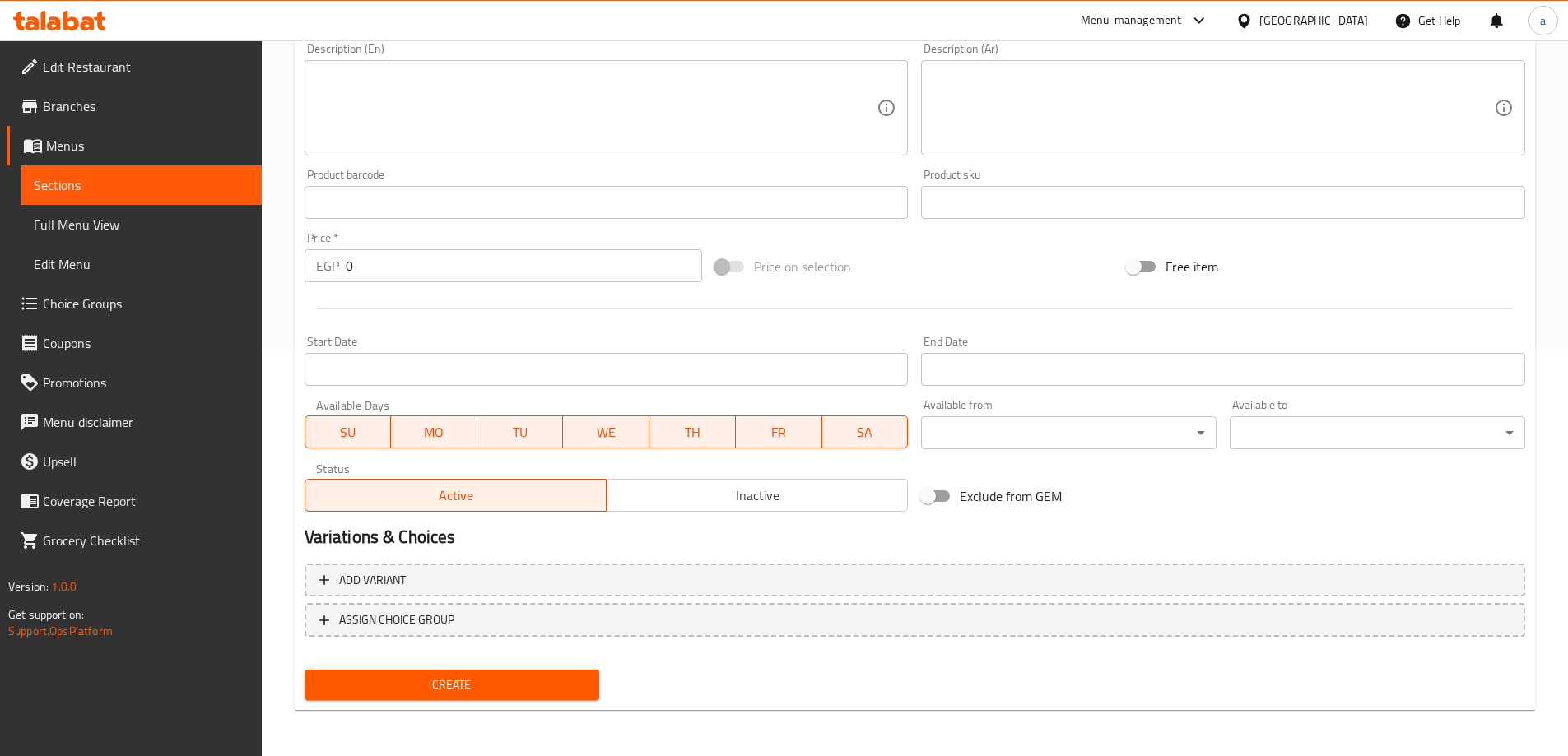
type input "Tahini Salad"
click at [346, 255] on input "0" at bounding box center [524, 265] width 357 height 33
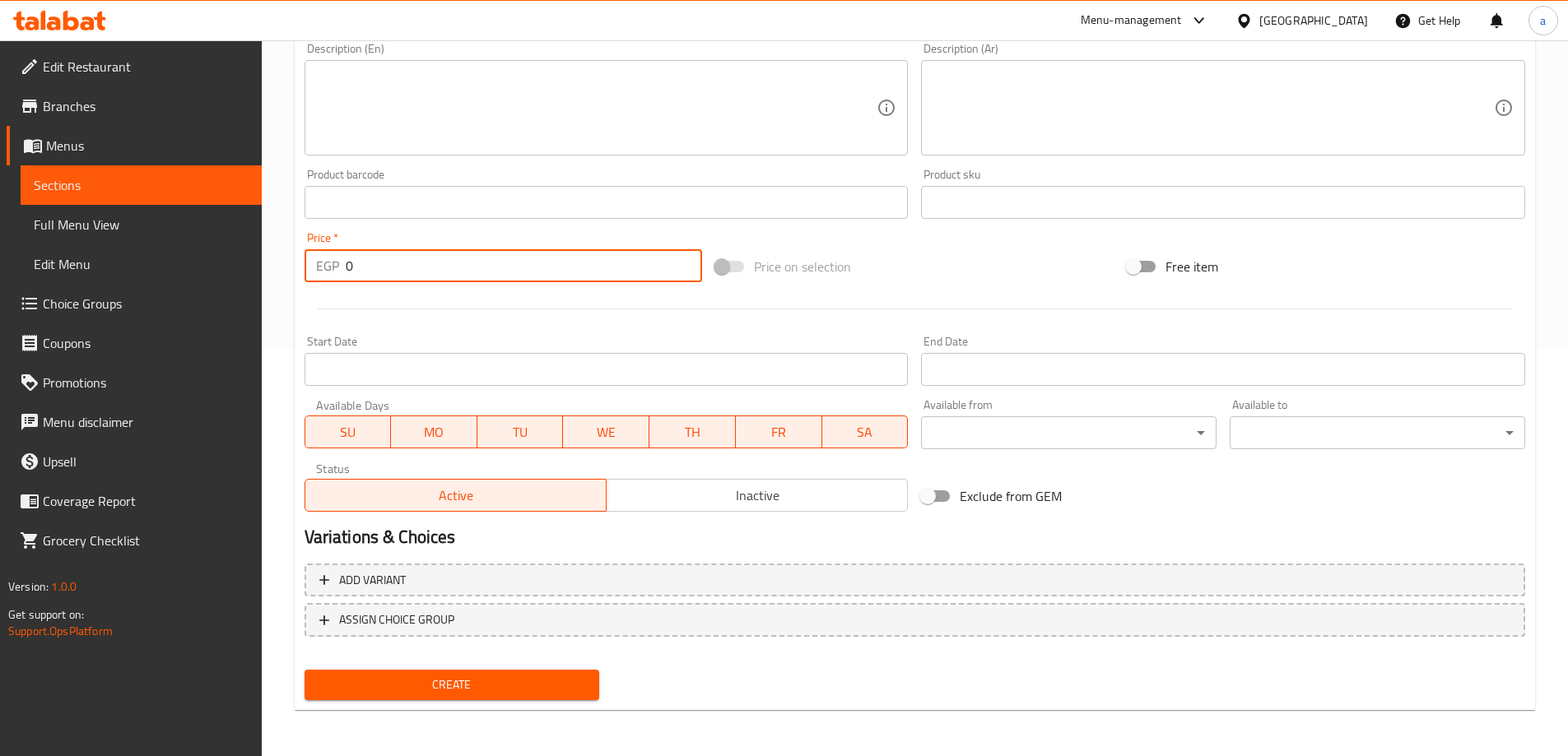
click at [351, 260] on input "0" at bounding box center [524, 265] width 357 height 33
type input "23"
click at [572, 694] on span "Create" at bounding box center [452, 685] width 269 height 20
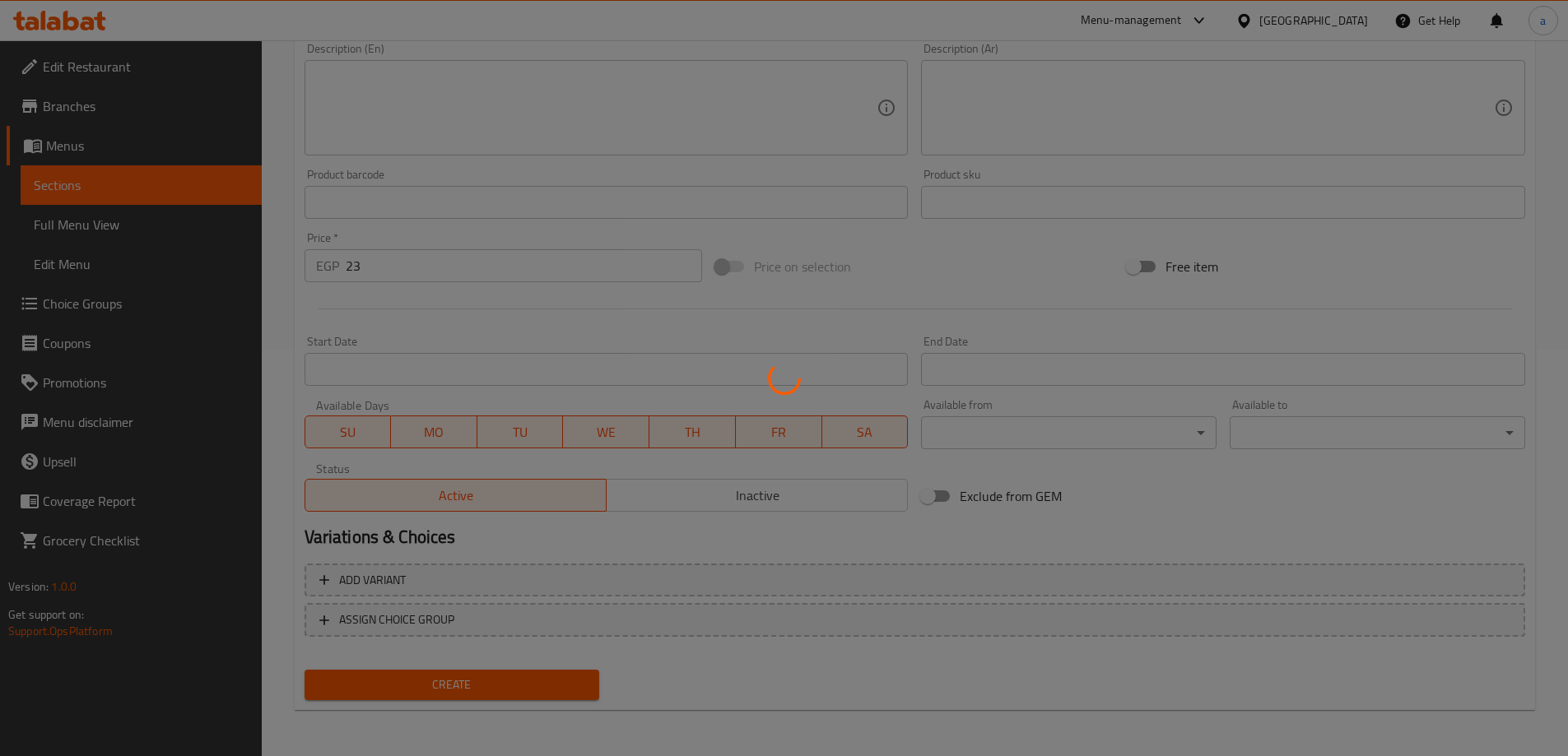
scroll to position [12, 0]
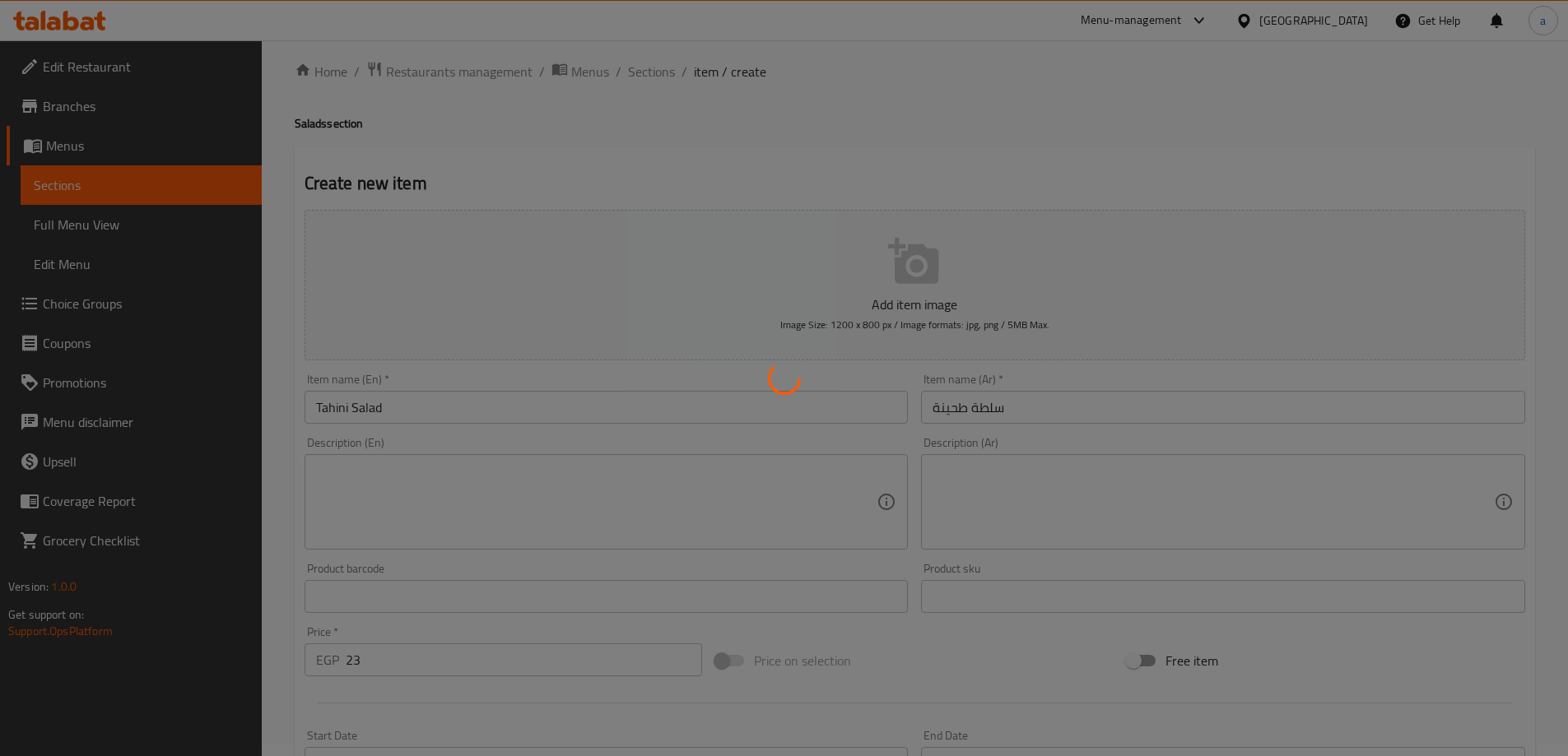
type input "0"
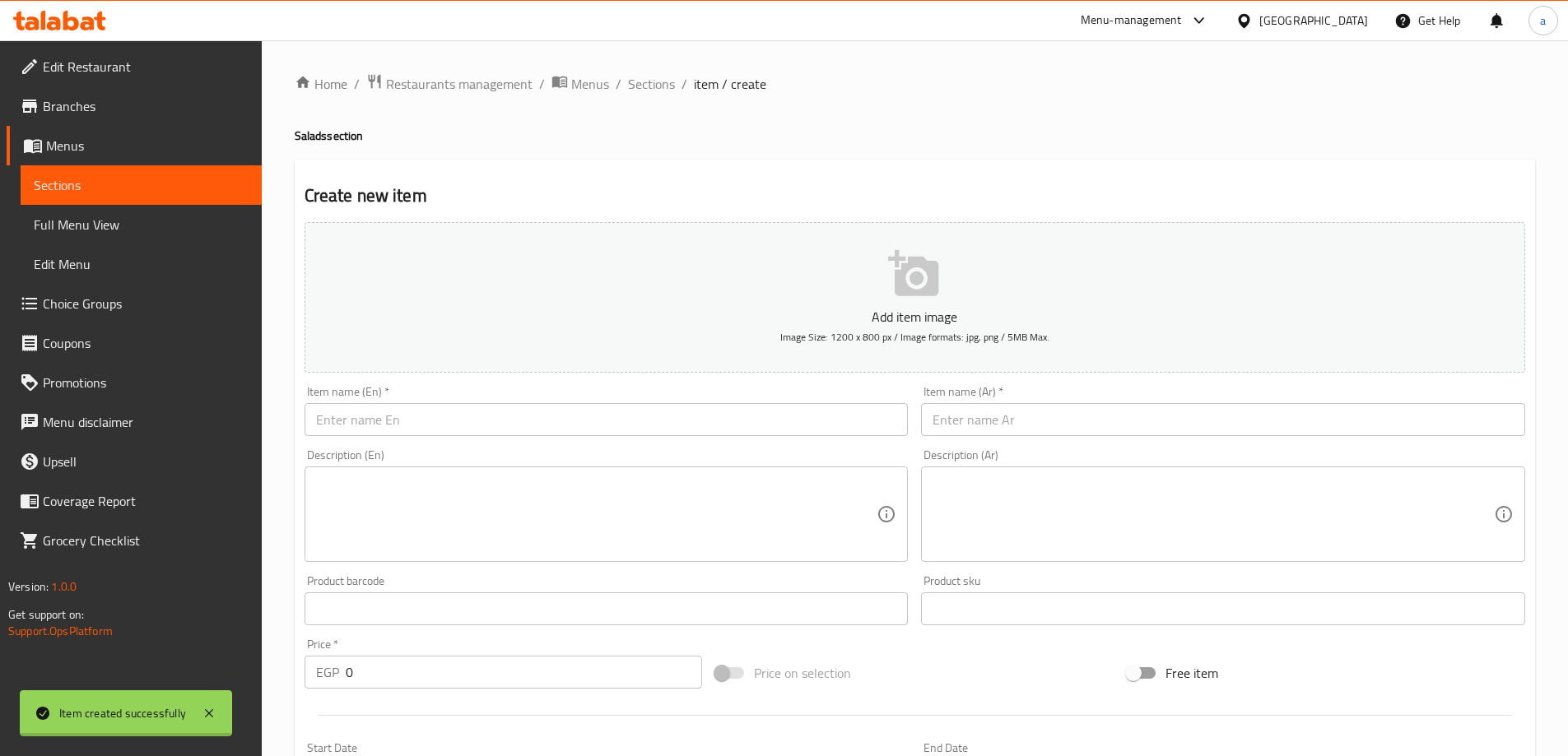
scroll to position [0, 0]
click at [642, 79] on span "Sections" at bounding box center [651, 84] width 47 height 20
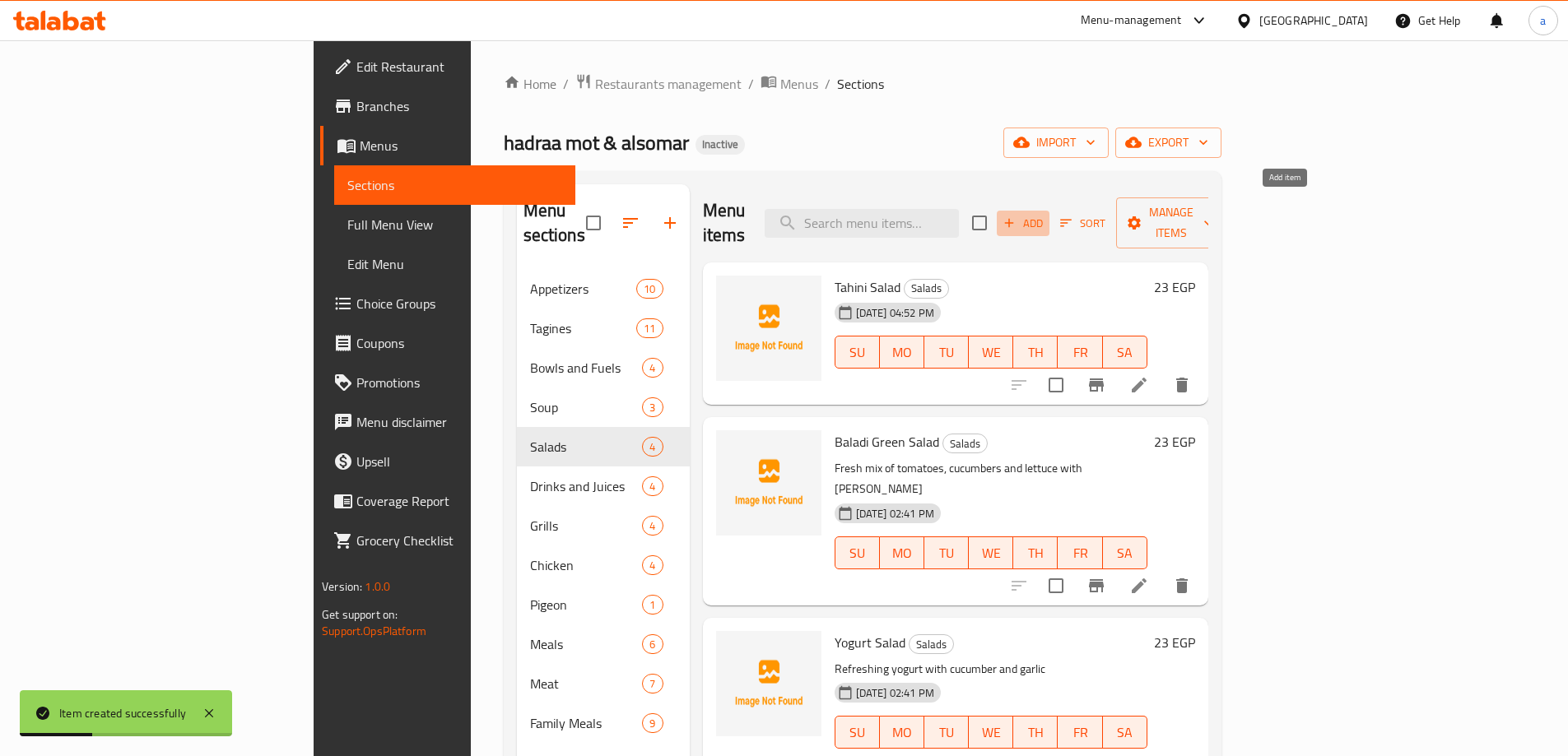
click at [1045, 217] on span "Add" at bounding box center [1023, 224] width 44 height 19
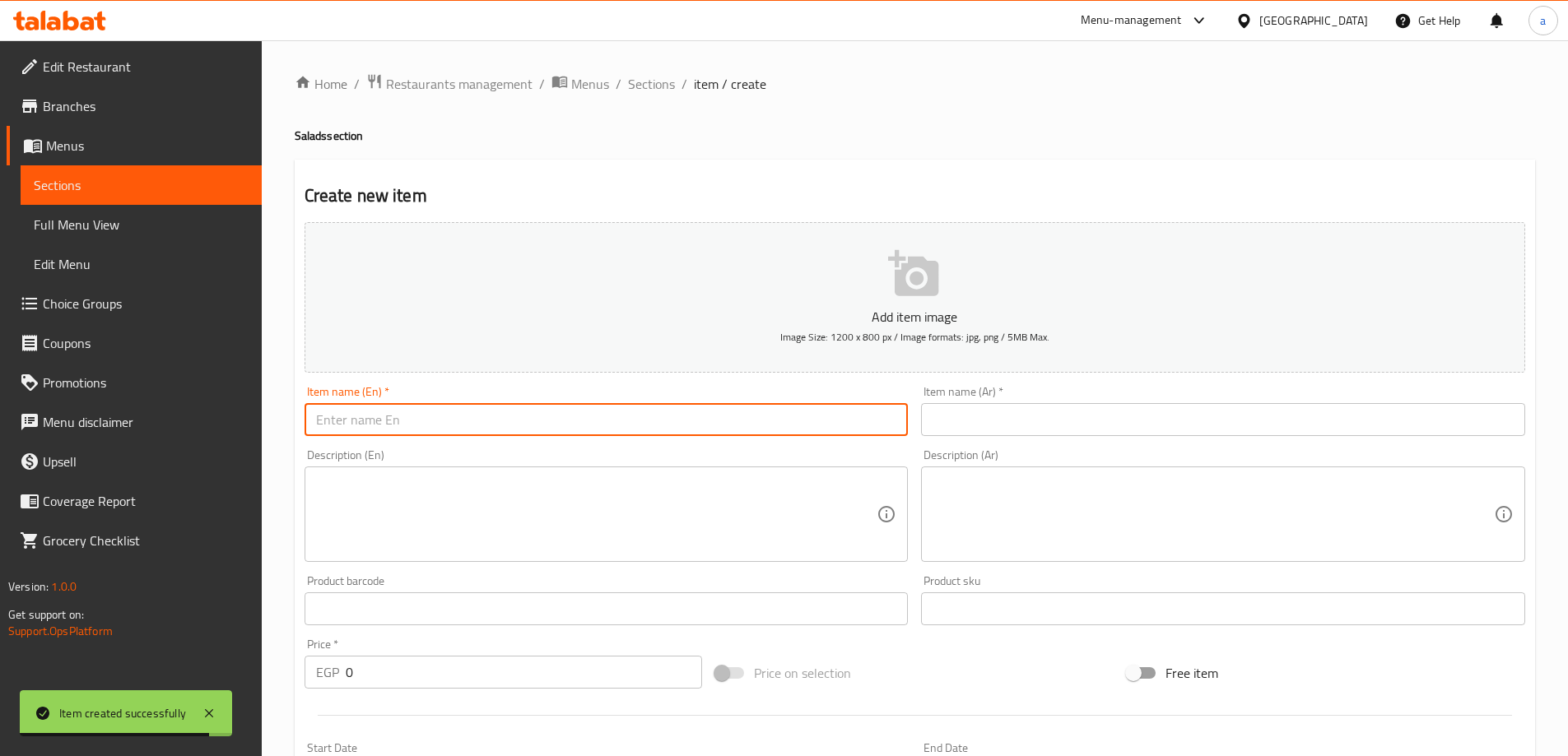
click at [686, 416] on input "text" at bounding box center [607, 419] width 604 height 33
paste input "Baba Ghannoug"
type input "Baba Ghannoug"
click at [996, 410] on input "text" at bounding box center [1223, 419] width 604 height 33
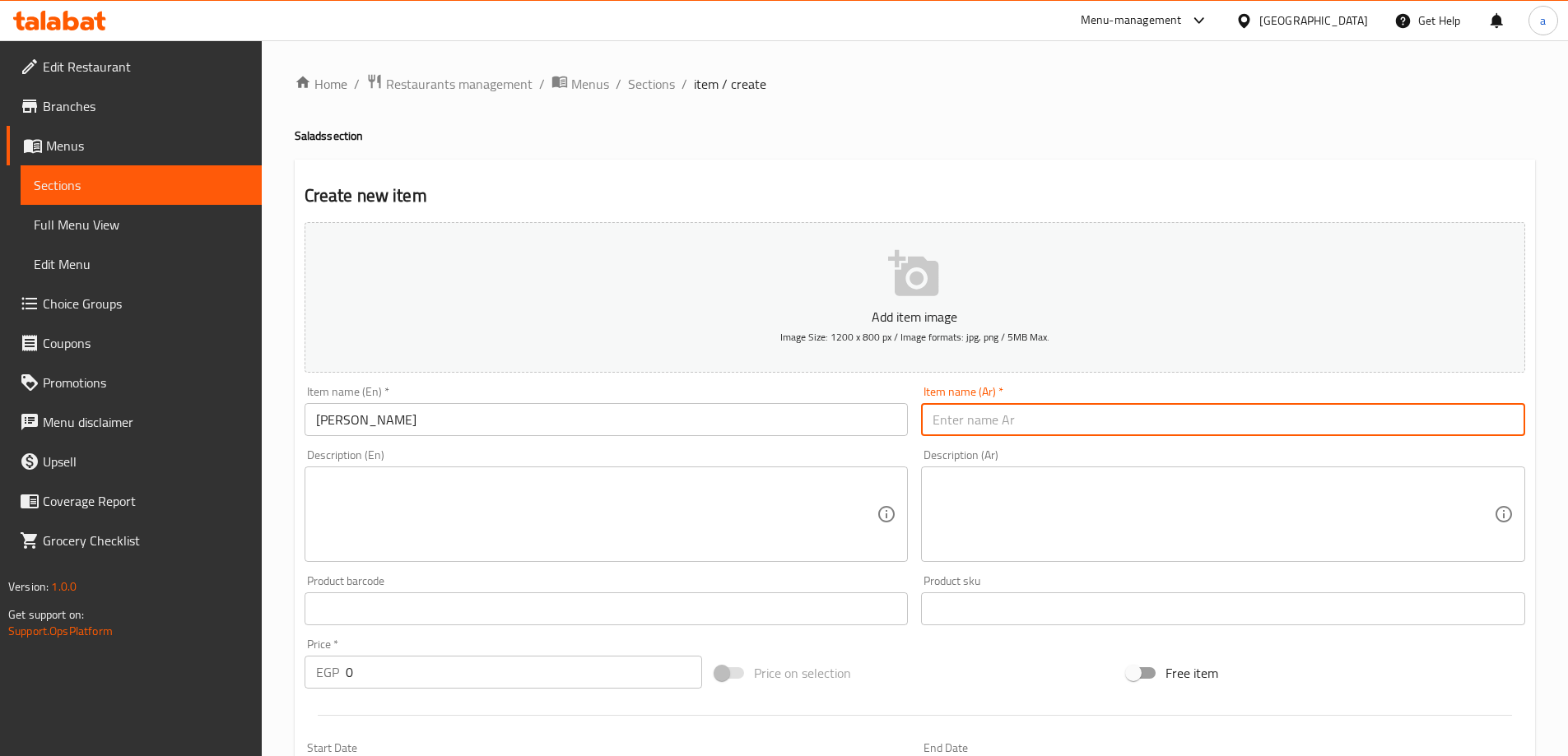
click at [996, 410] on input "text" at bounding box center [1223, 419] width 604 height 33
paste input "بابا غنوج"
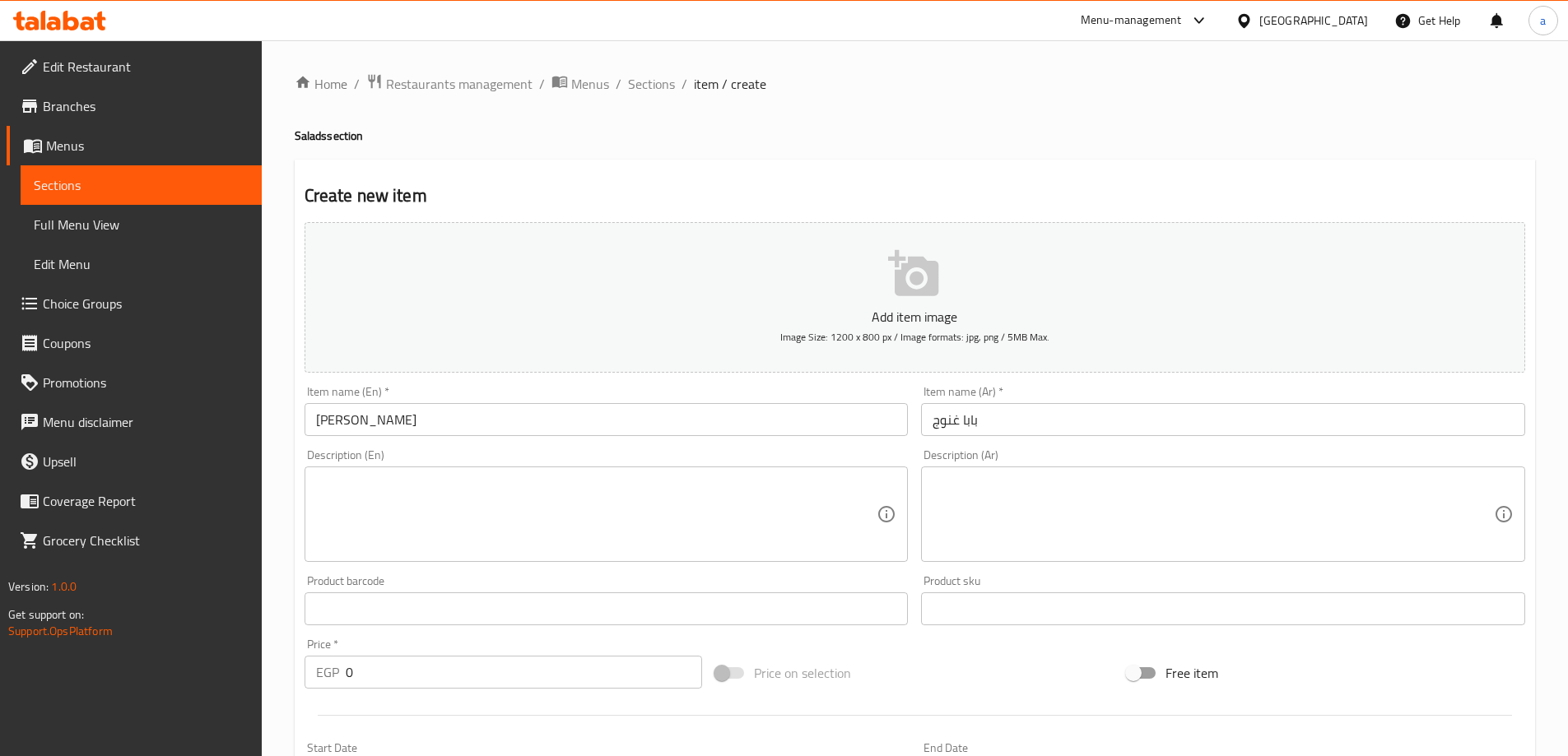
click at [1067, 427] on input "بابا غنوج" at bounding box center [1223, 419] width 604 height 33
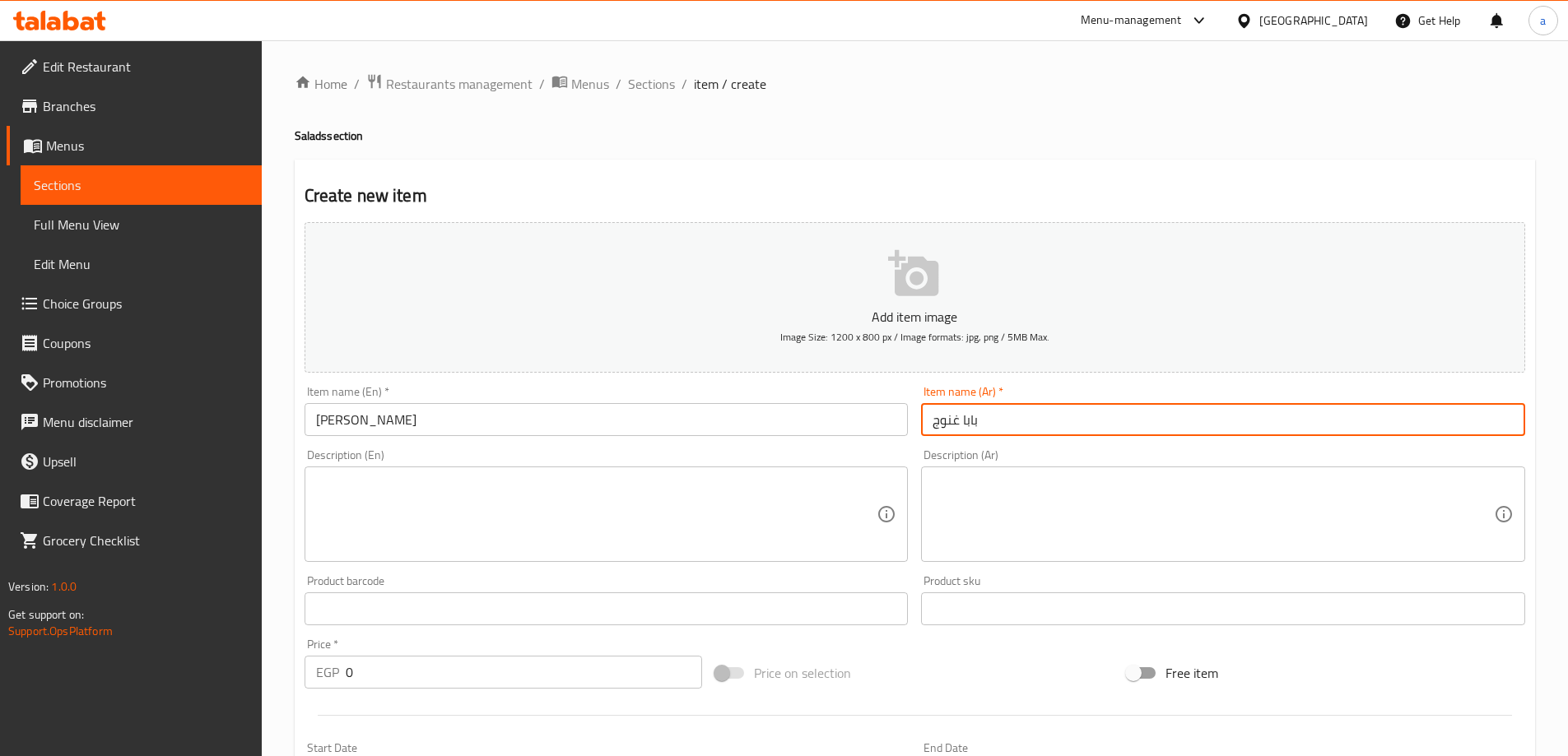
paste input "سلطة"
click at [924, 412] on input "بابا غنوج" at bounding box center [1223, 419] width 604 height 33
paste input "سلطة"
type input "سلطة بابا غنوج"
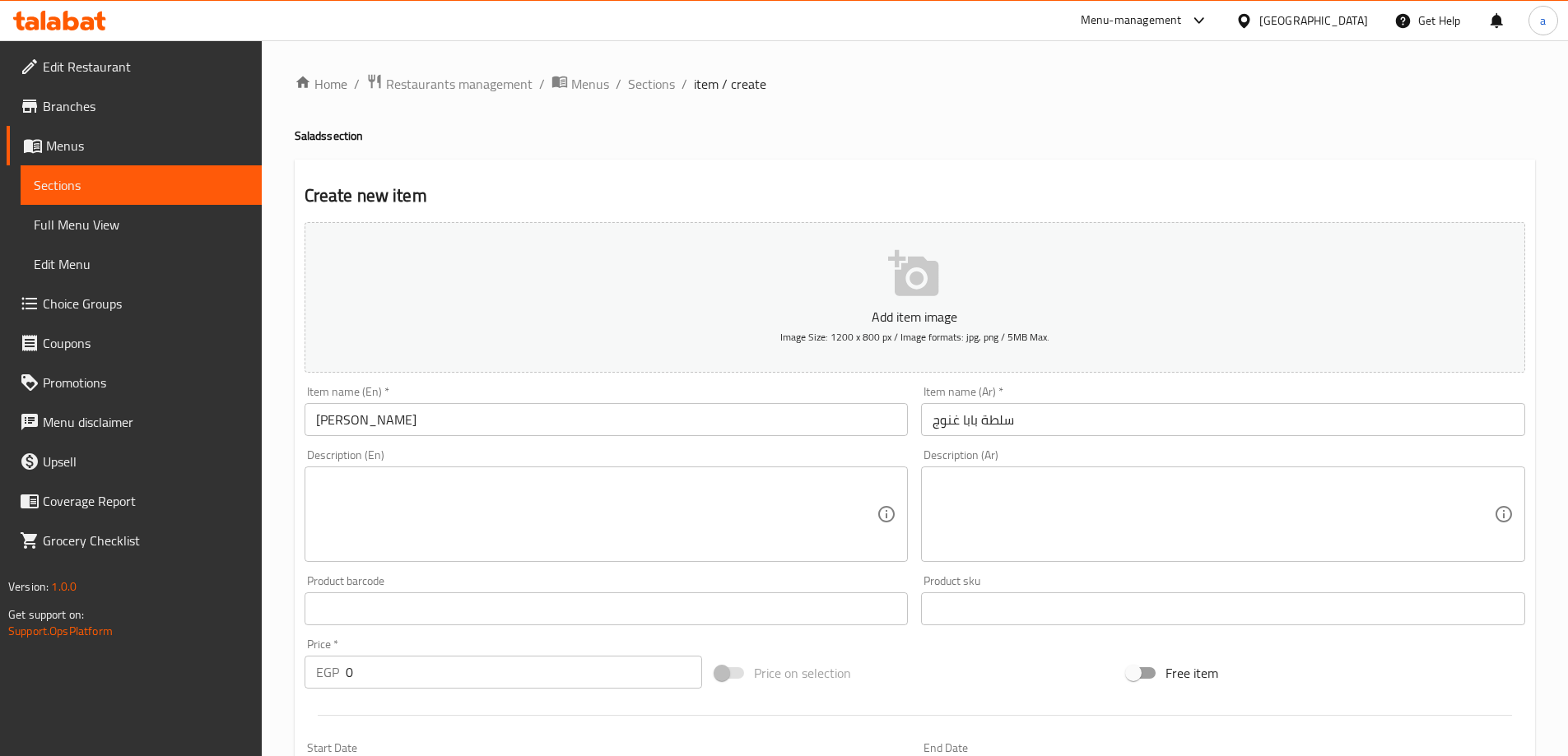
click at [776, 417] on input "Baba Ghannoug" at bounding box center [607, 419] width 604 height 33
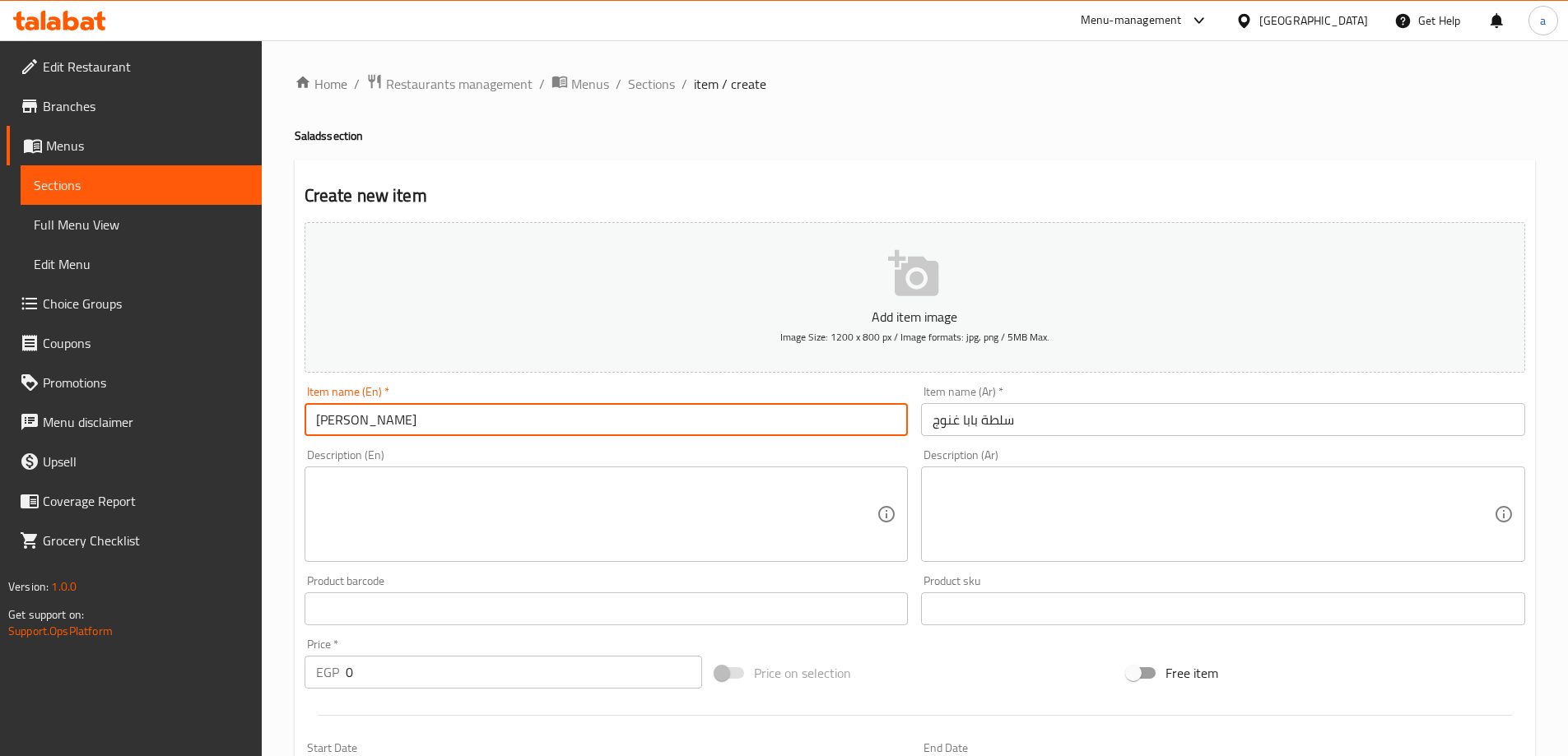
paste input "Salad"
click at [409, 415] on input "Baba GhannougSalad" at bounding box center [607, 419] width 604 height 33
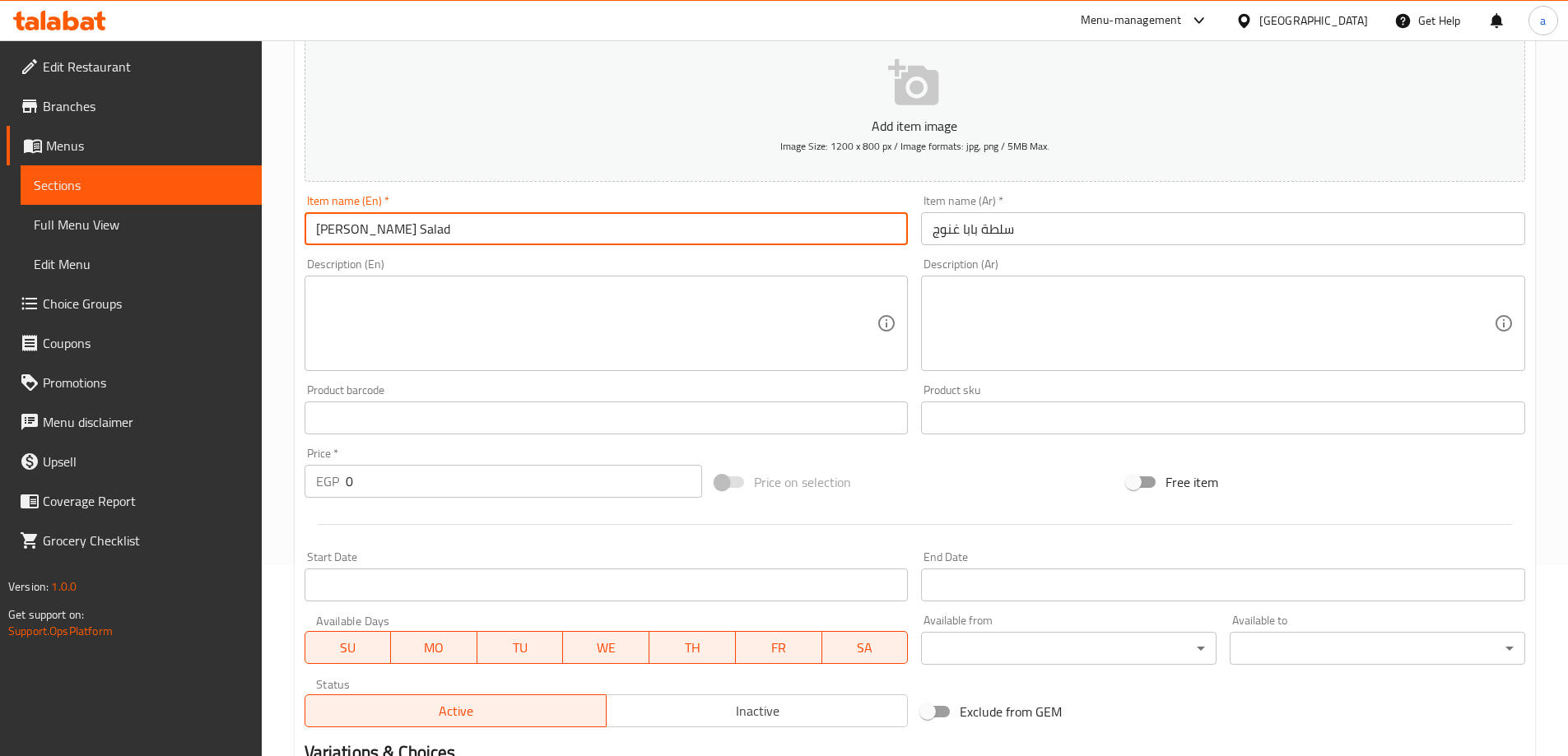
scroll to position [406, 0]
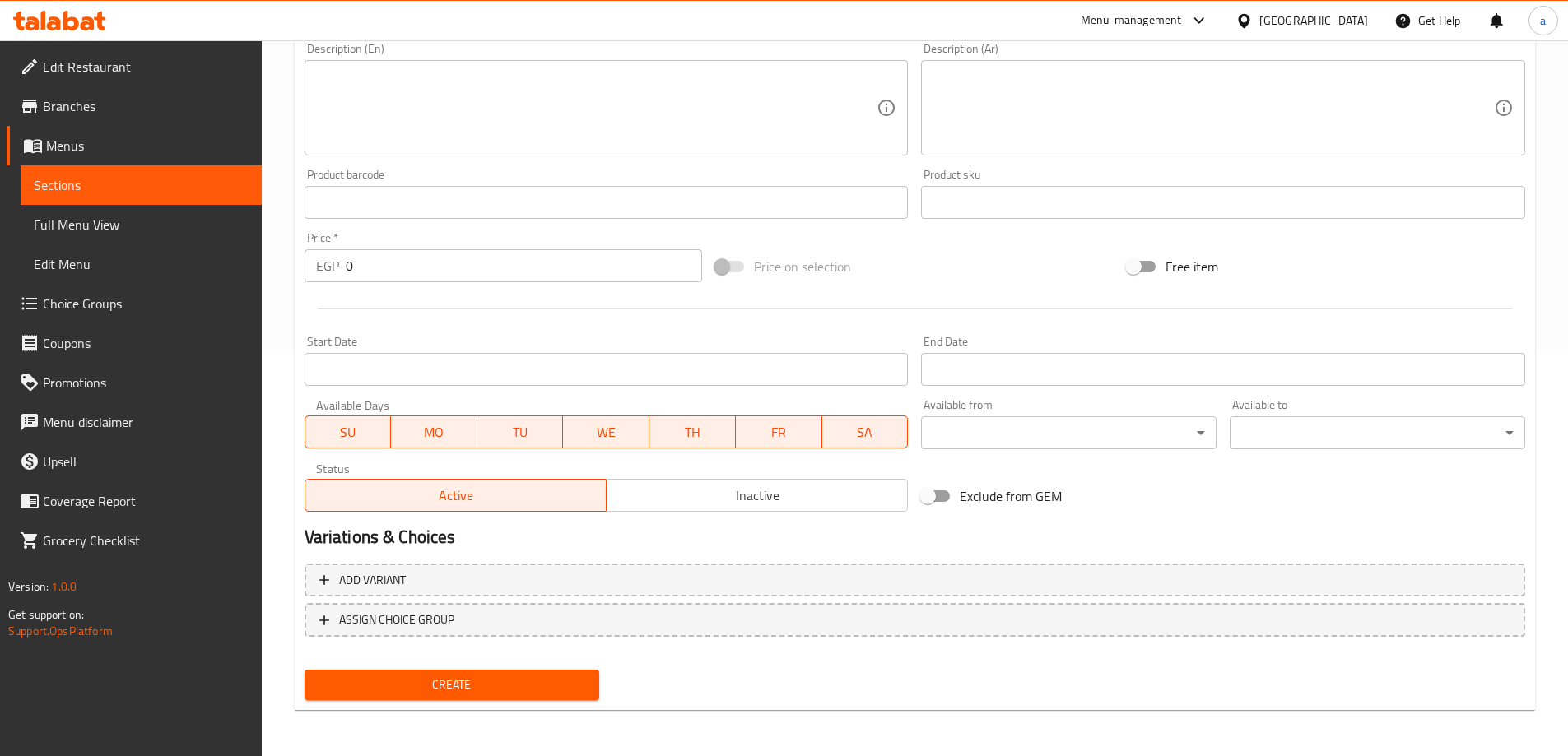
type input "[PERSON_NAME] Salad"
click at [516, 677] on span "Create" at bounding box center [452, 685] width 269 height 20
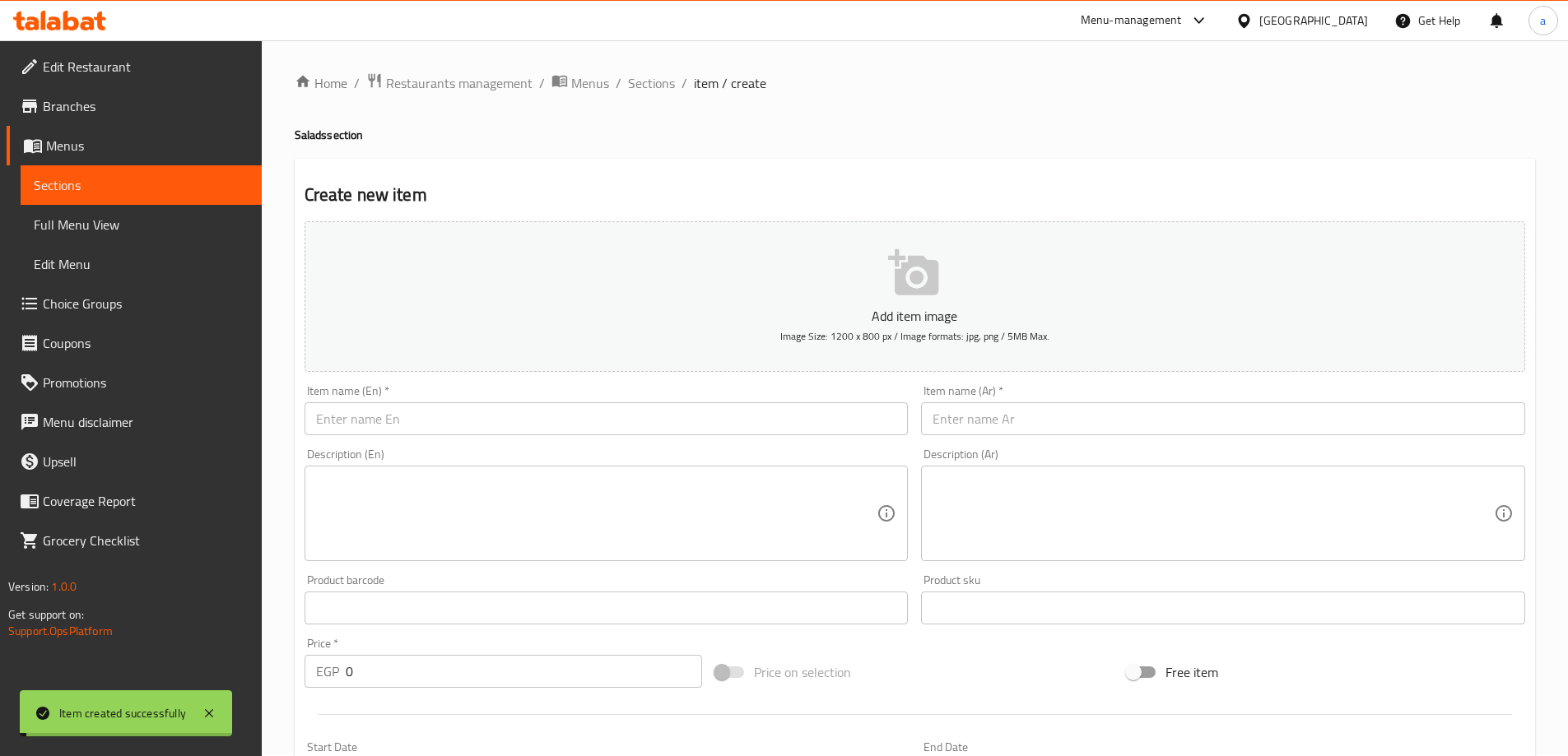
scroll to position [0, 0]
click at [635, 78] on span "Sections" at bounding box center [651, 84] width 47 height 20
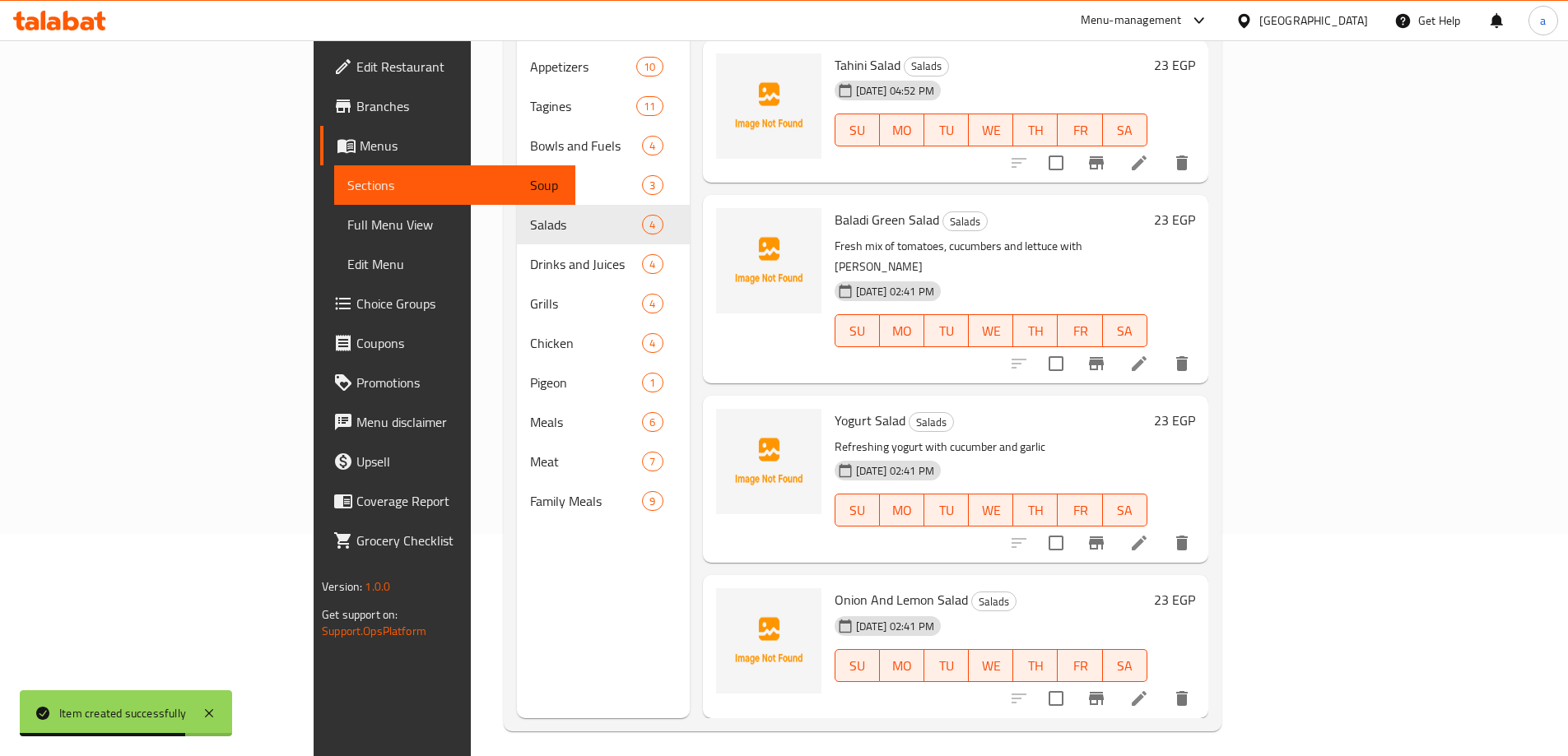
scroll to position [230, 0]
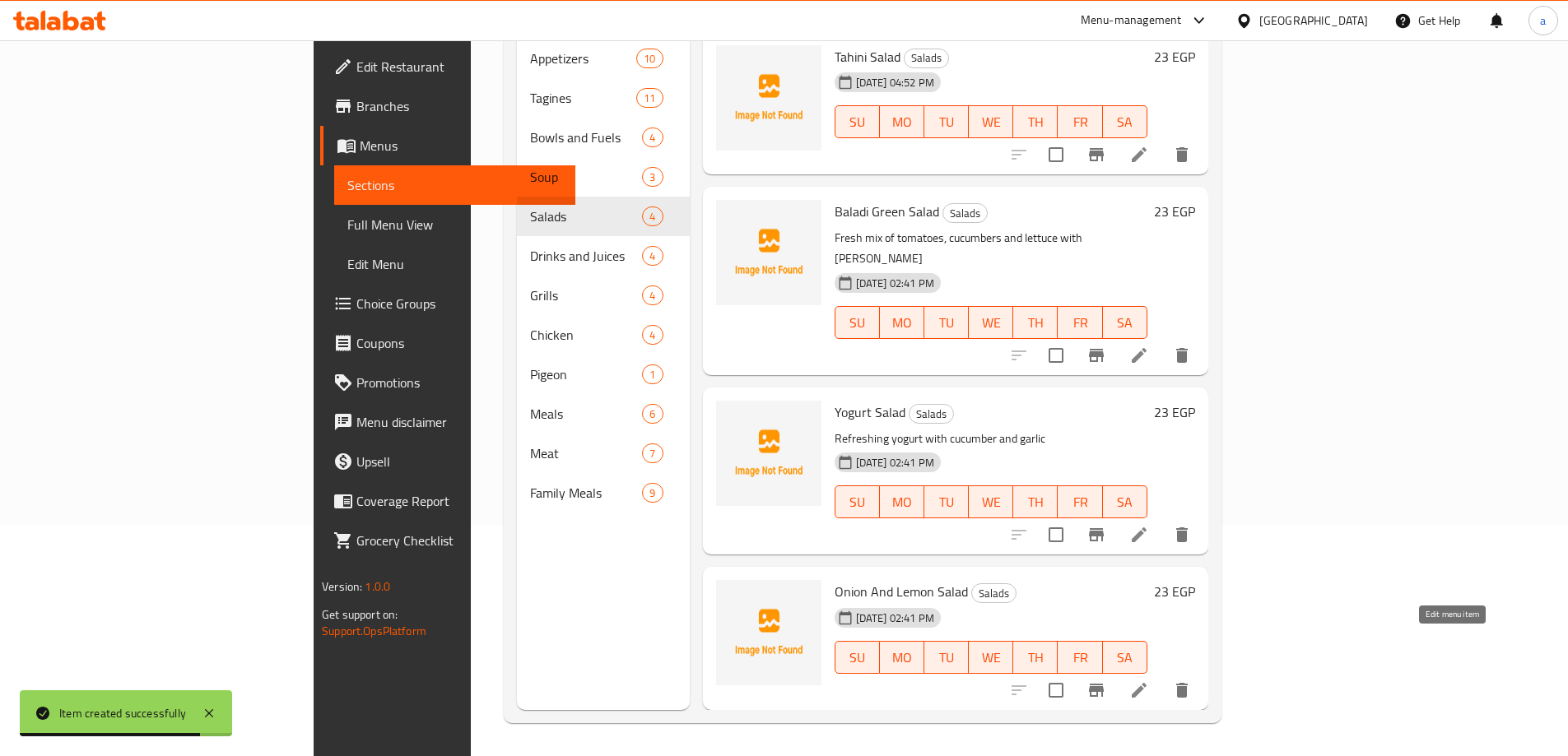
click at [1149, 680] on icon at bounding box center [1139, 689] width 20 height 20
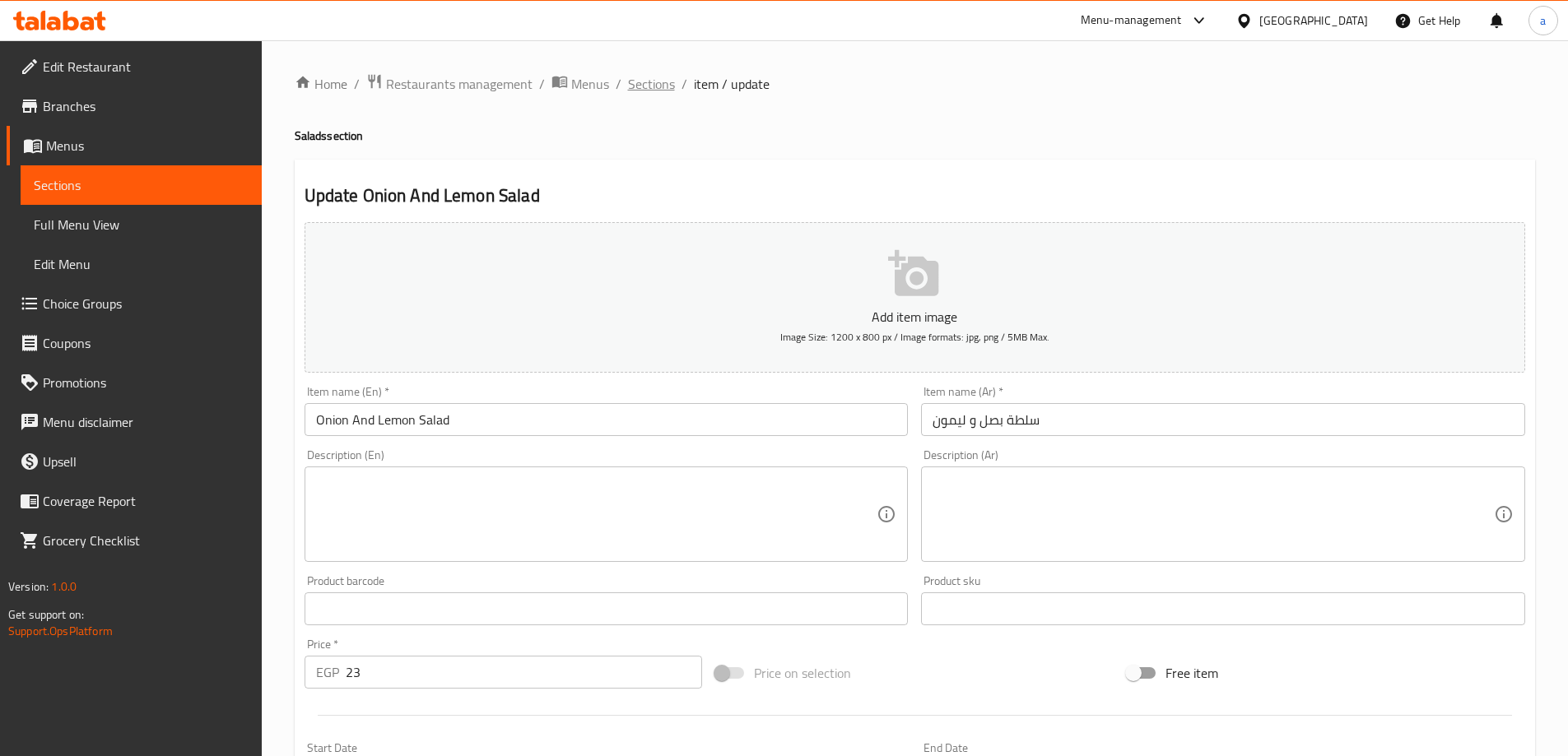
click at [650, 82] on span "Sections" at bounding box center [651, 84] width 47 height 20
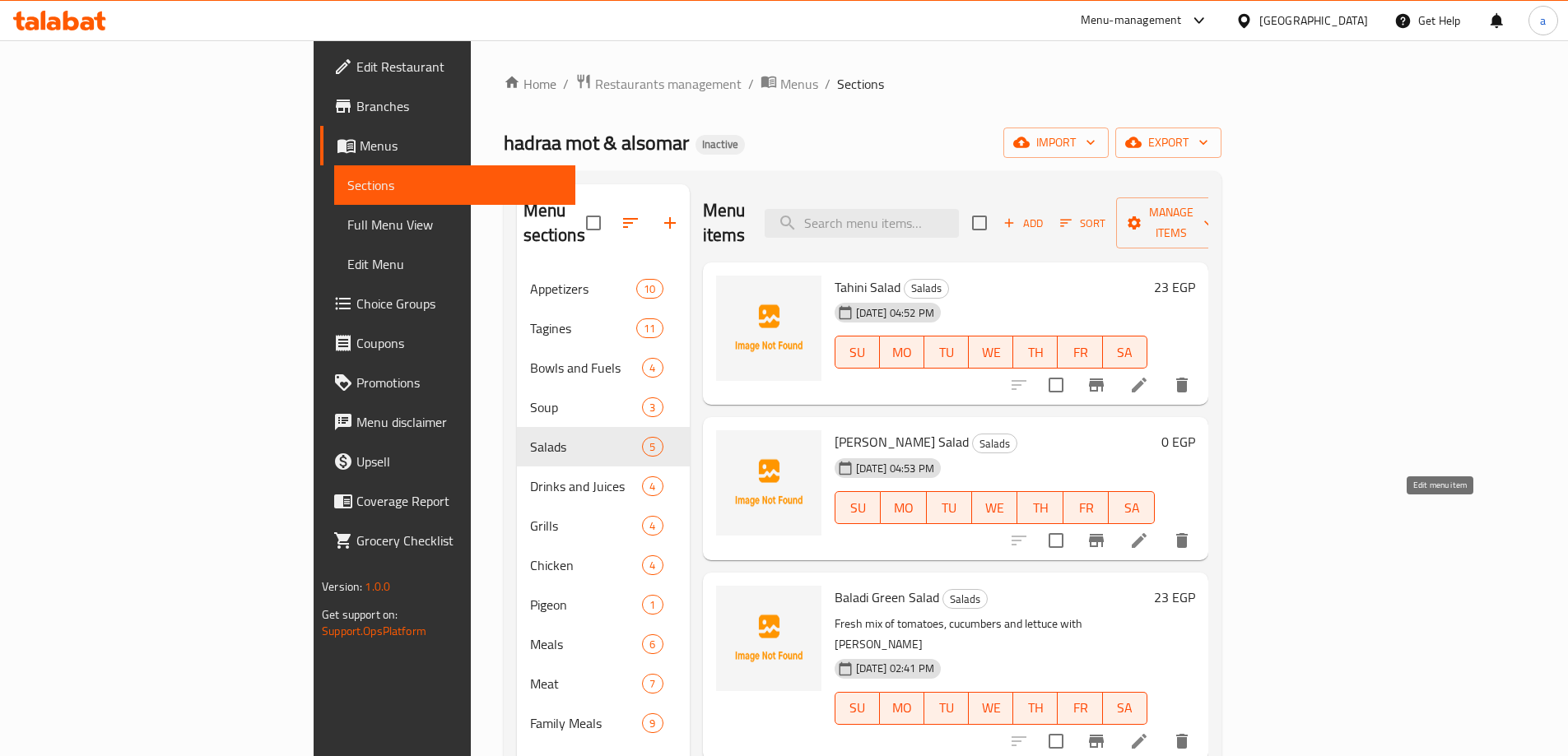
click at [1149, 531] on icon at bounding box center [1139, 540] width 20 height 20
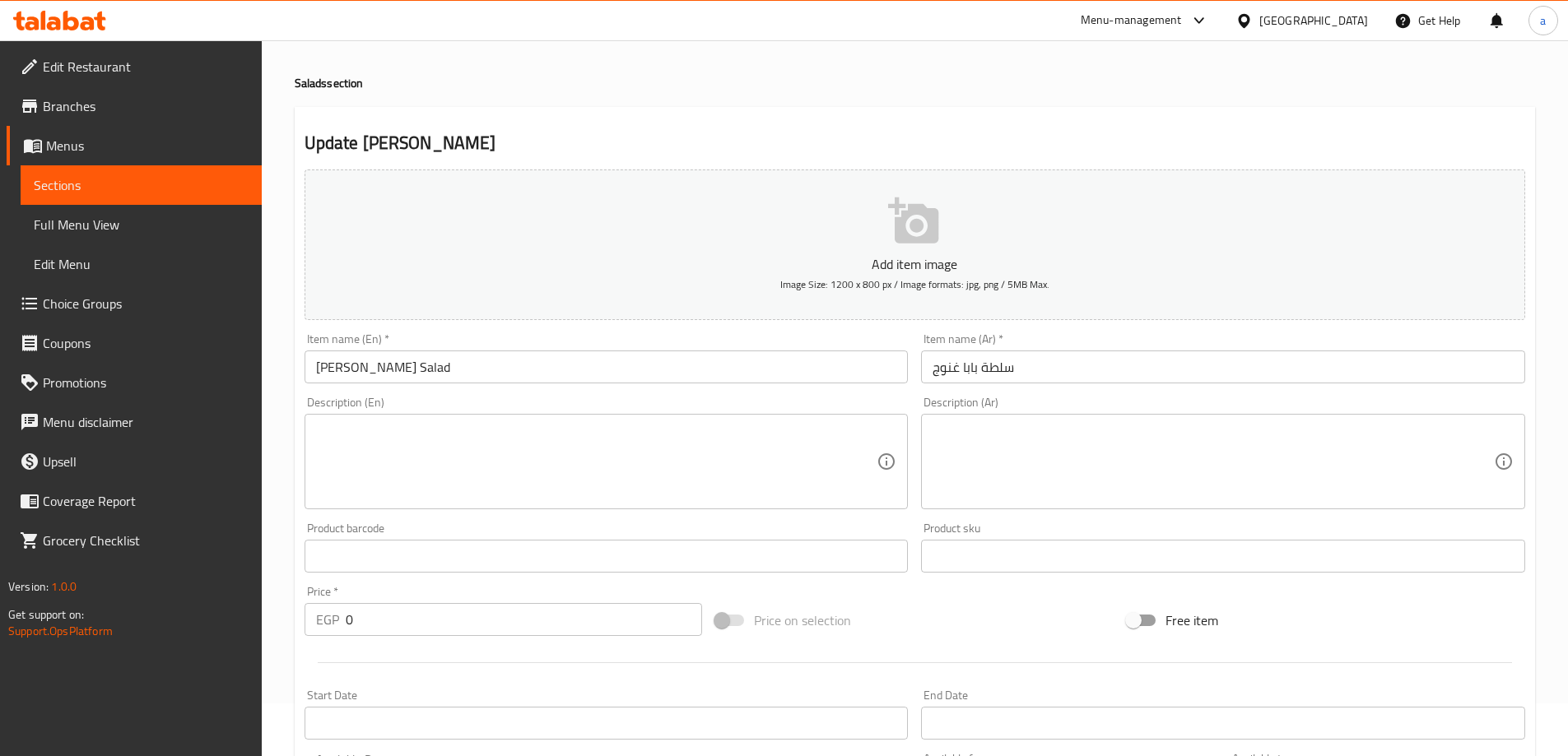
scroll to position [82, 0]
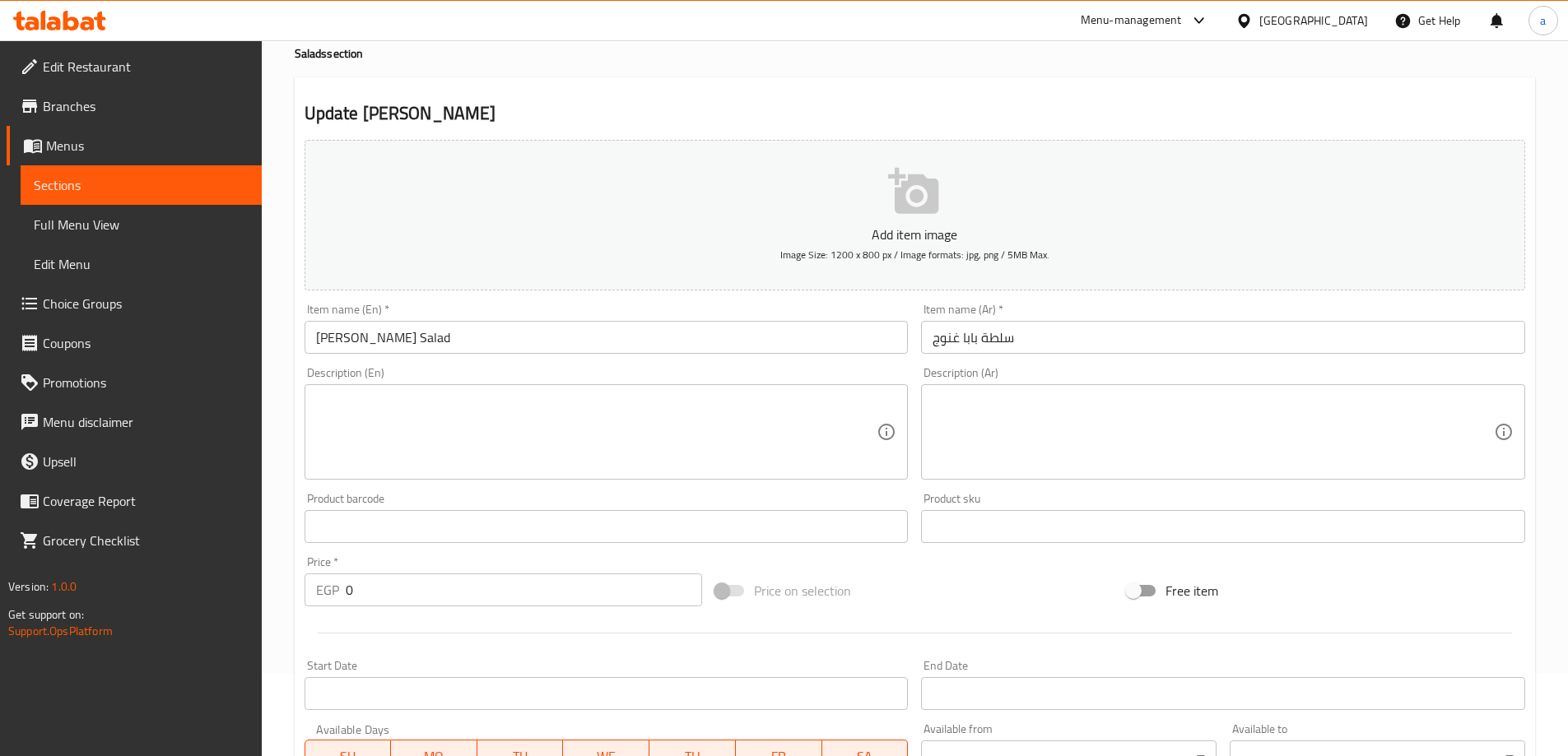
click at [467, 597] on input "0" at bounding box center [524, 590] width 357 height 33
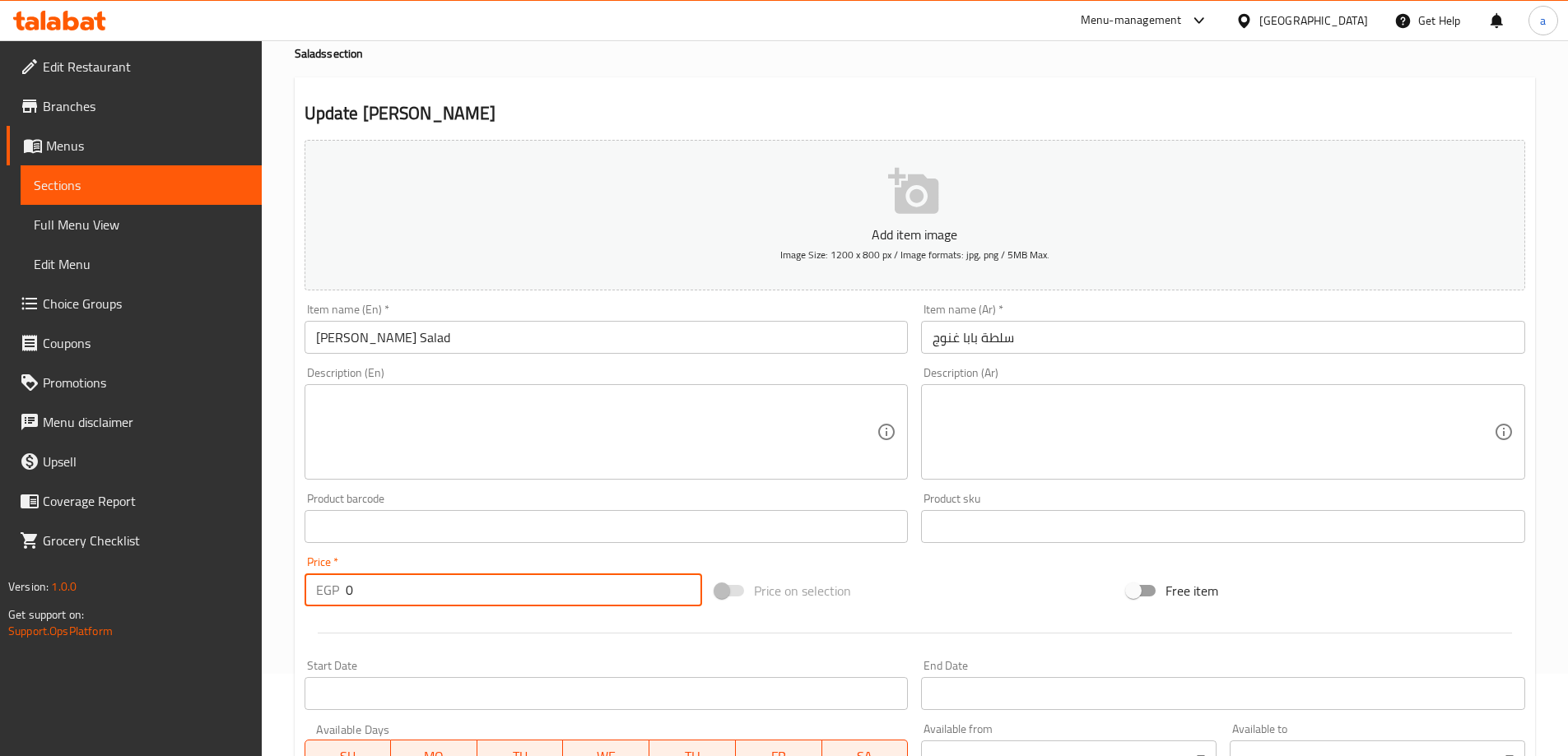
click at [467, 597] on input "0" at bounding box center [524, 590] width 357 height 33
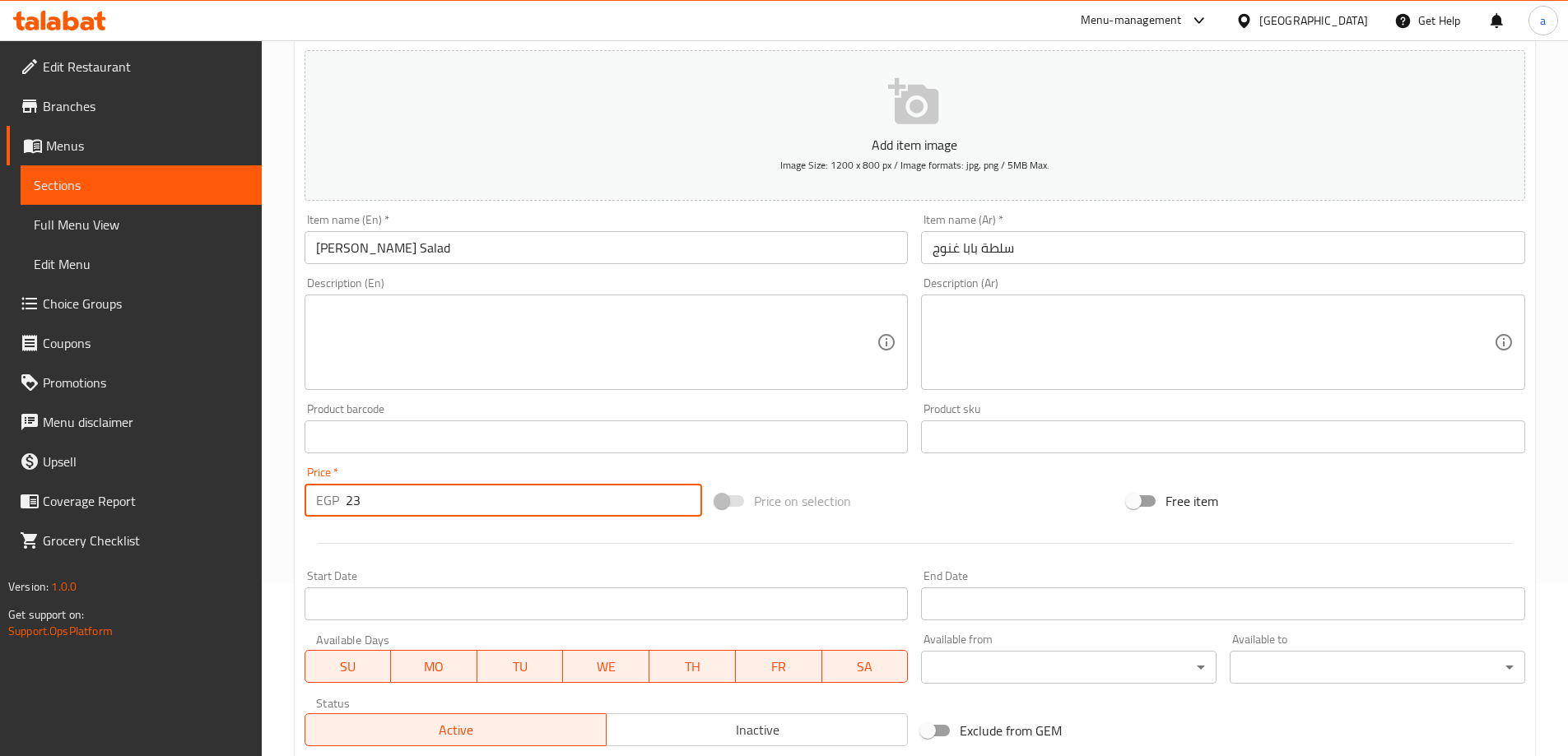
scroll to position [329, 0]
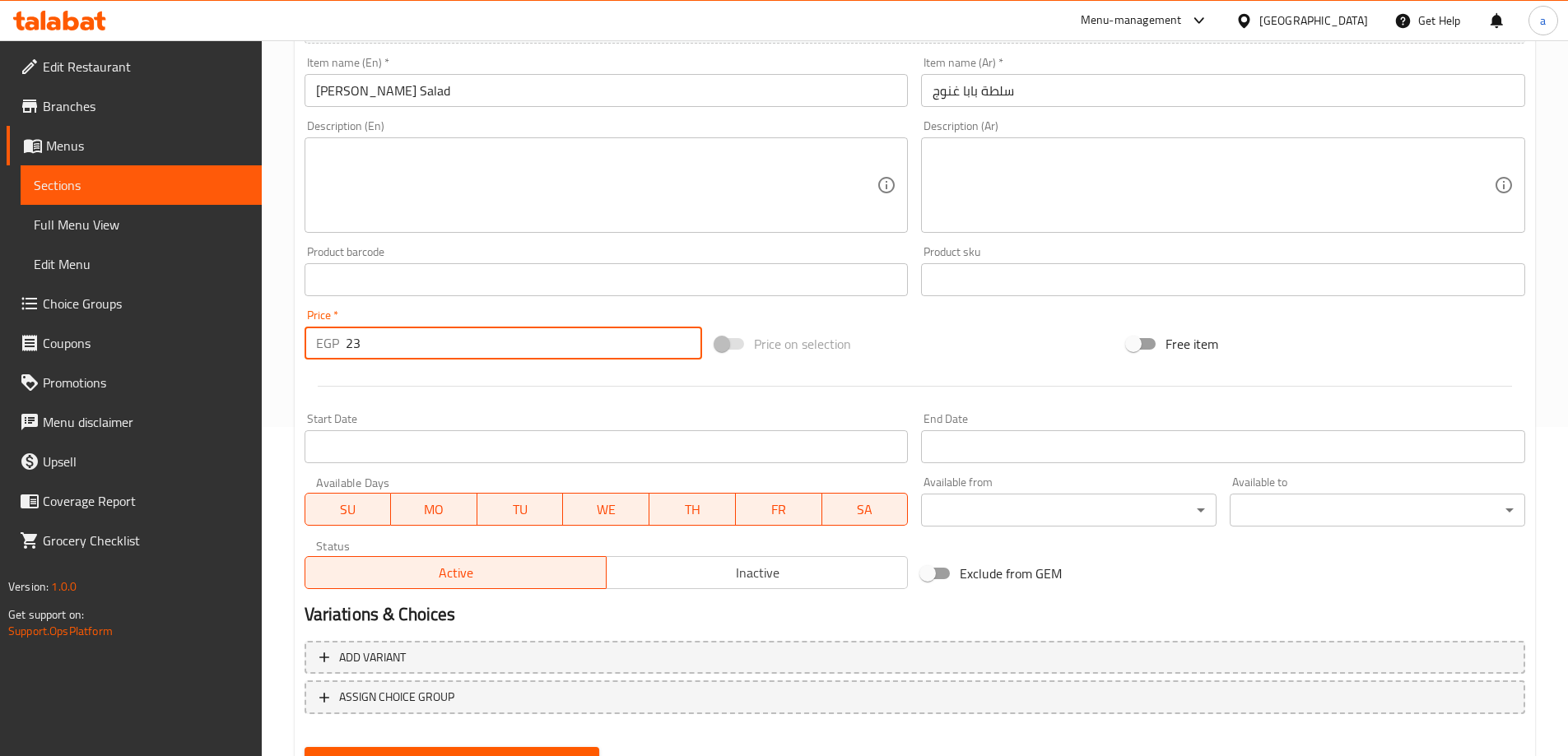
type input "23"
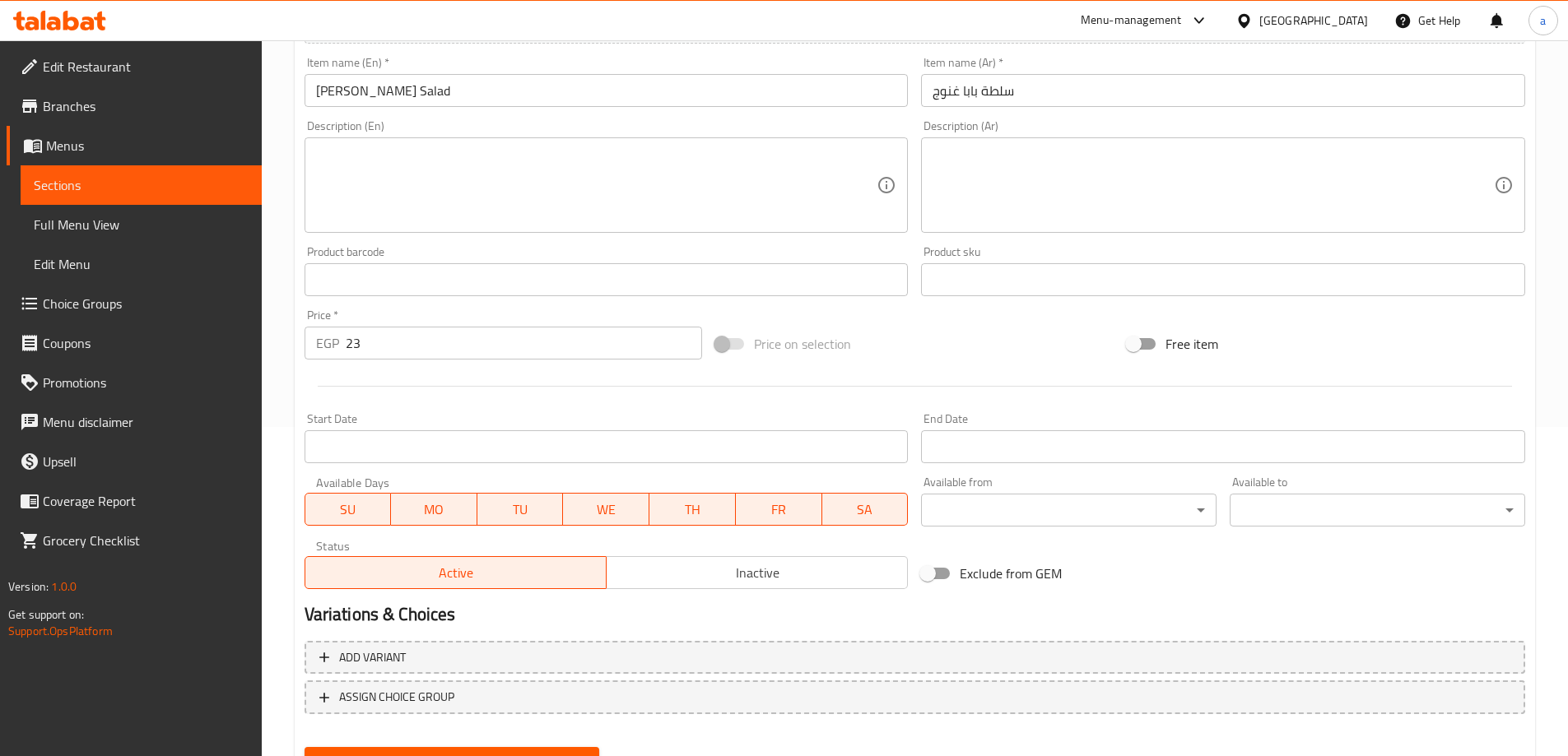
click at [733, 27] on div "Menu-management Egypt Get Help a" at bounding box center [784, 20] width 1568 height 39
click at [1001, 181] on textarea at bounding box center [1213, 186] width 562 height 79
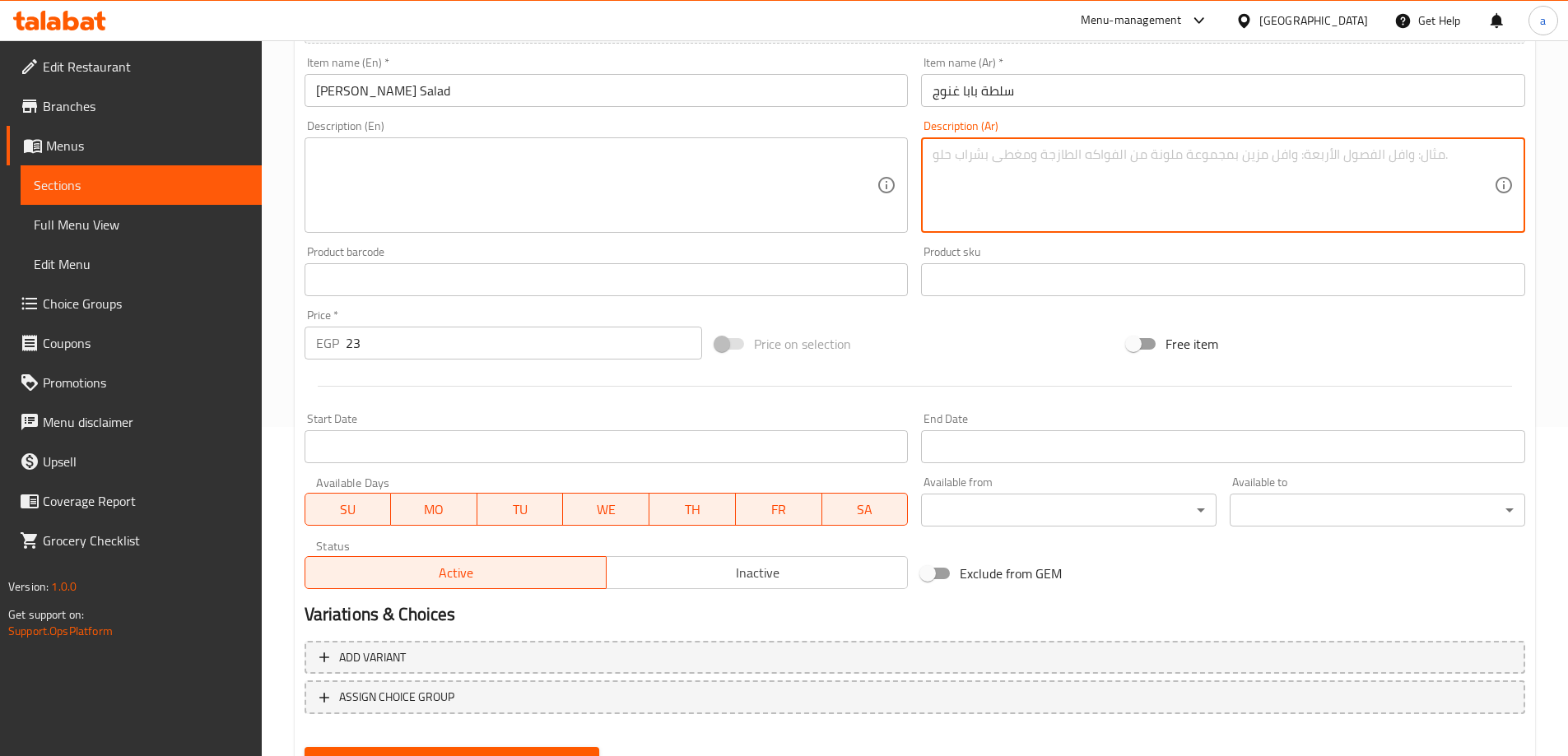
paste textarea "اذنجان مشوي مهروس بالطحينة والليمون"
type textarea "اذنجان مشوي مهروس بالطحينة والليمون"
click at [813, 188] on textarea at bounding box center [597, 186] width 562 height 79
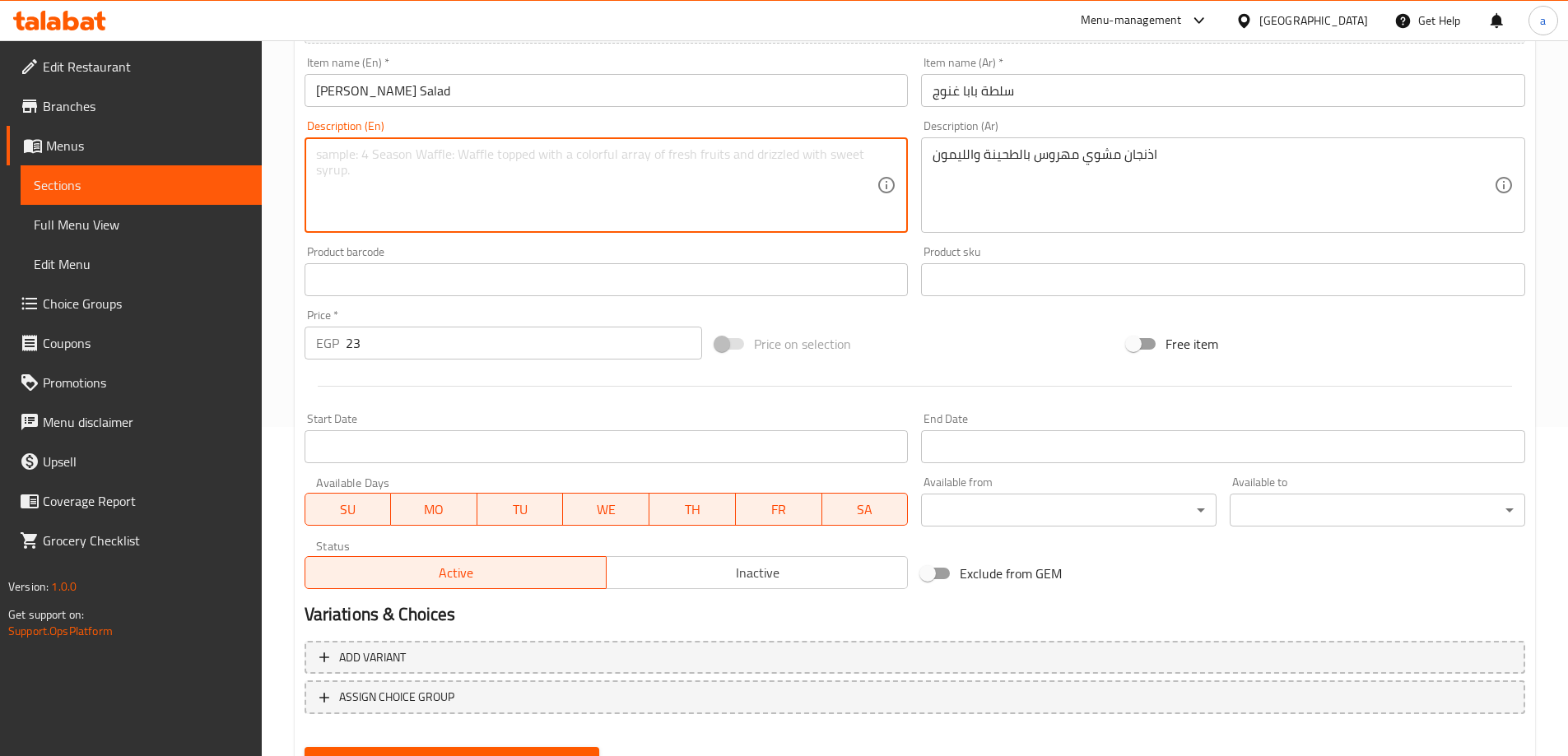
paste textarea "Mashed grilled eggplant with tahini and lemon"
type textarea "Mashed grilled eggplant with tahini and lemon"
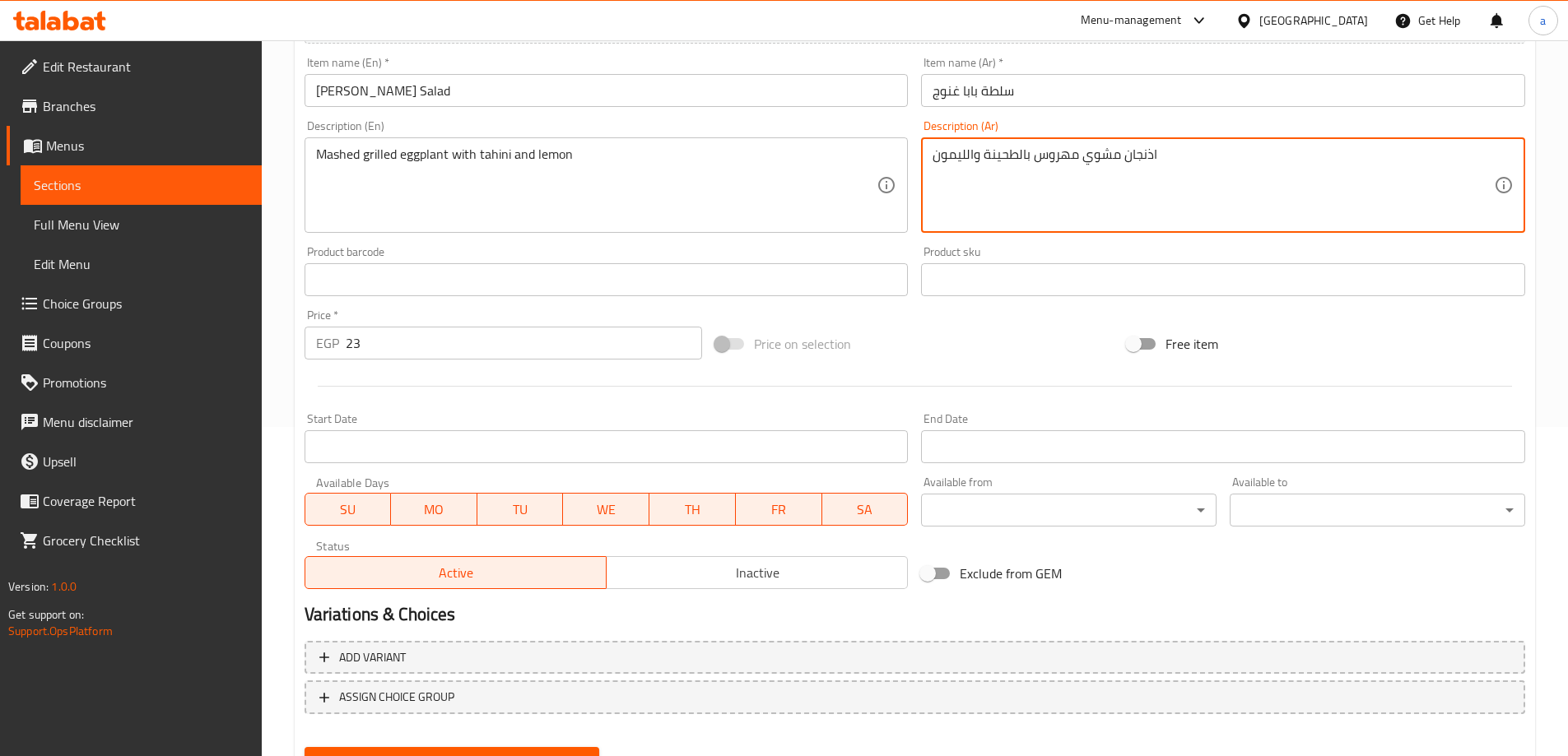
click at [1019, 171] on textarea "اذنجان مشوي مهروس بالطحينة والليمون" at bounding box center [1213, 186] width 562 height 79
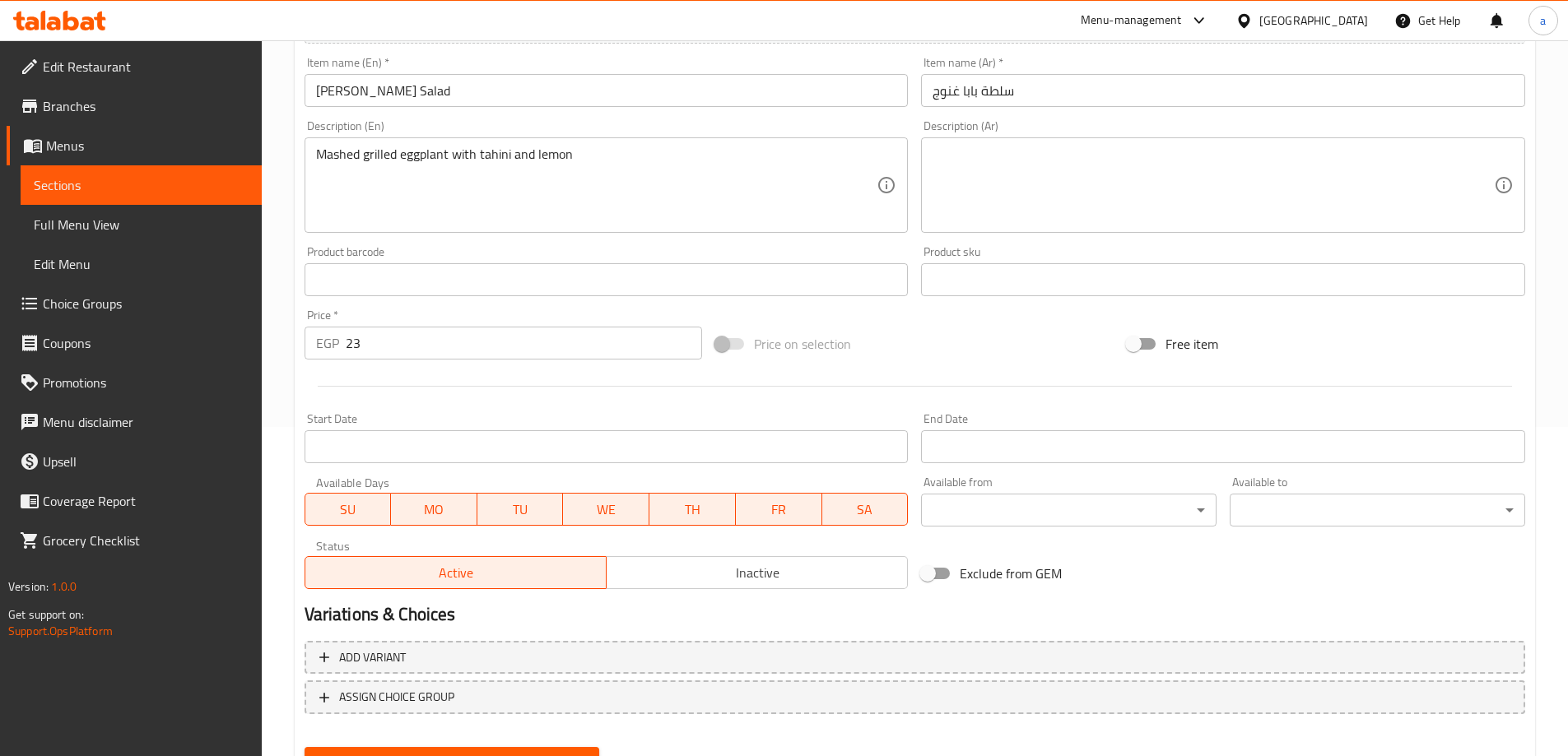
click at [830, 60] on div "Item name (En)   * Baba Ghannoug Salad Item name (En) *" at bounding box center [607, 82] width 604 height 50
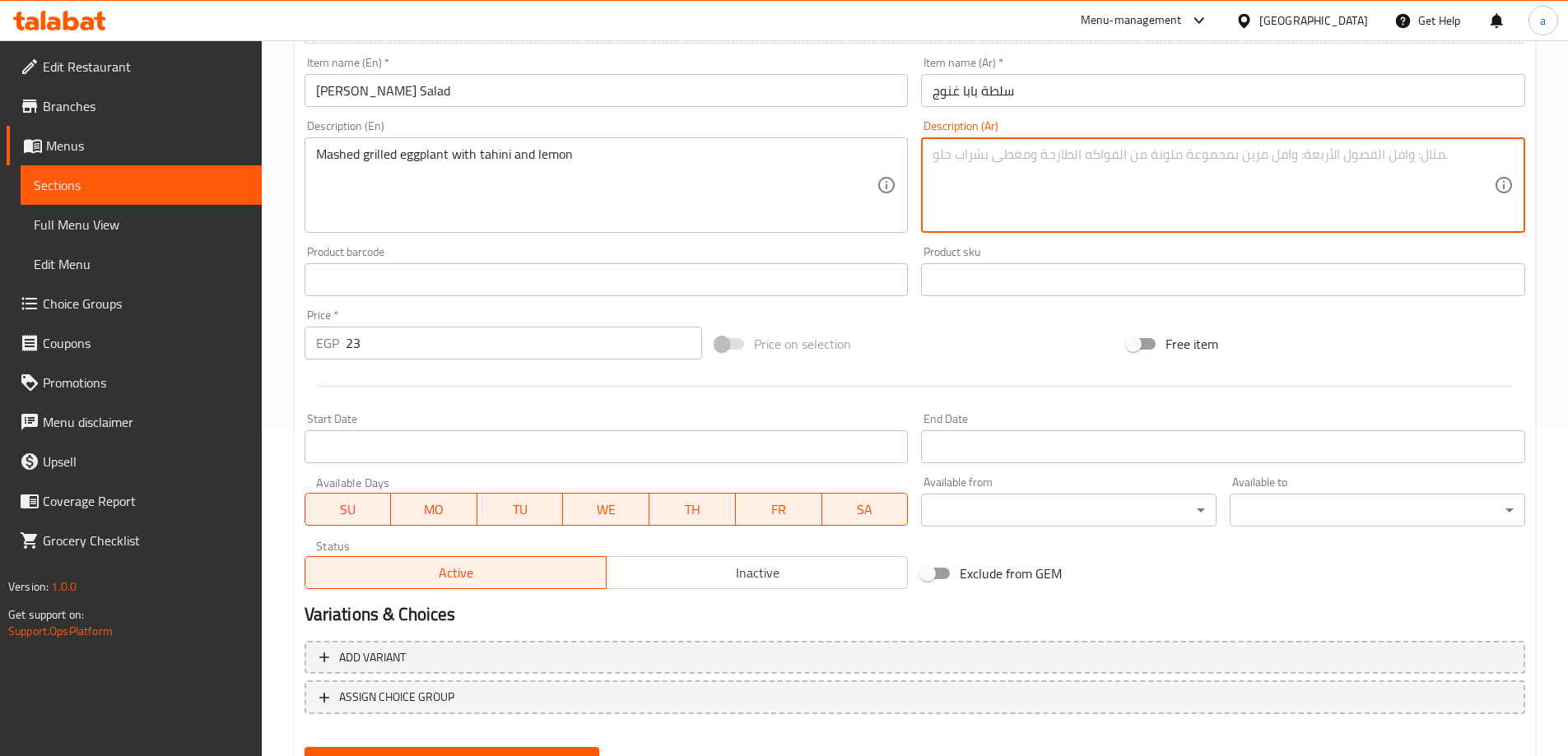
click at [1069, 195] on textarea at bounding box center [1213, 186] width 562 height 79
paste textarea "باذنجان مشوي مهروس بالطحينة والليمون"
click at [1145, 148] on textarea "باذنجان مشوي مهروس بالطحينة والليمون" at bounding box center [1213, 186] width 562 height 79
type textarea "باذنجان مشوي مهروس بالطحينة والليمون"
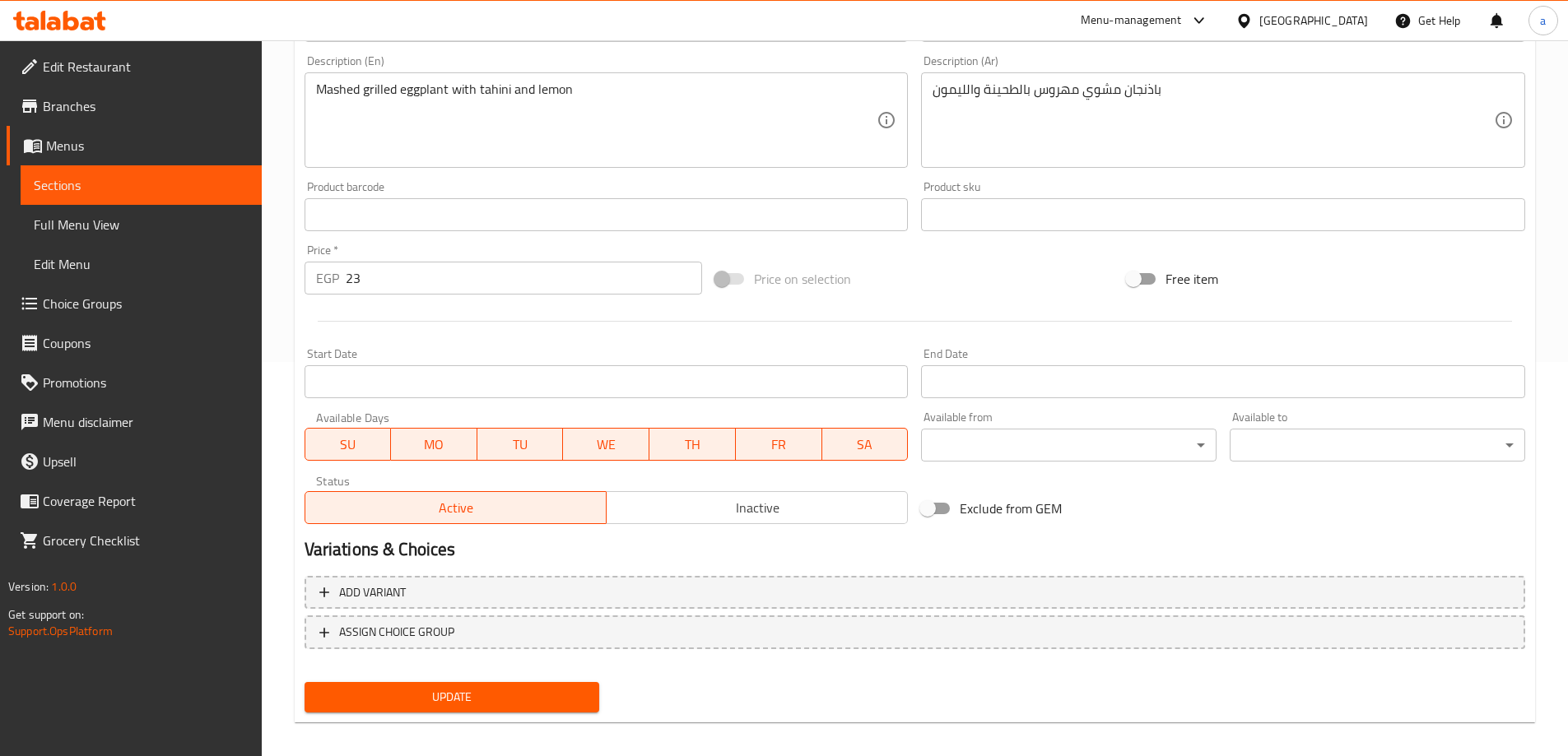
scroll to position [406, 0]
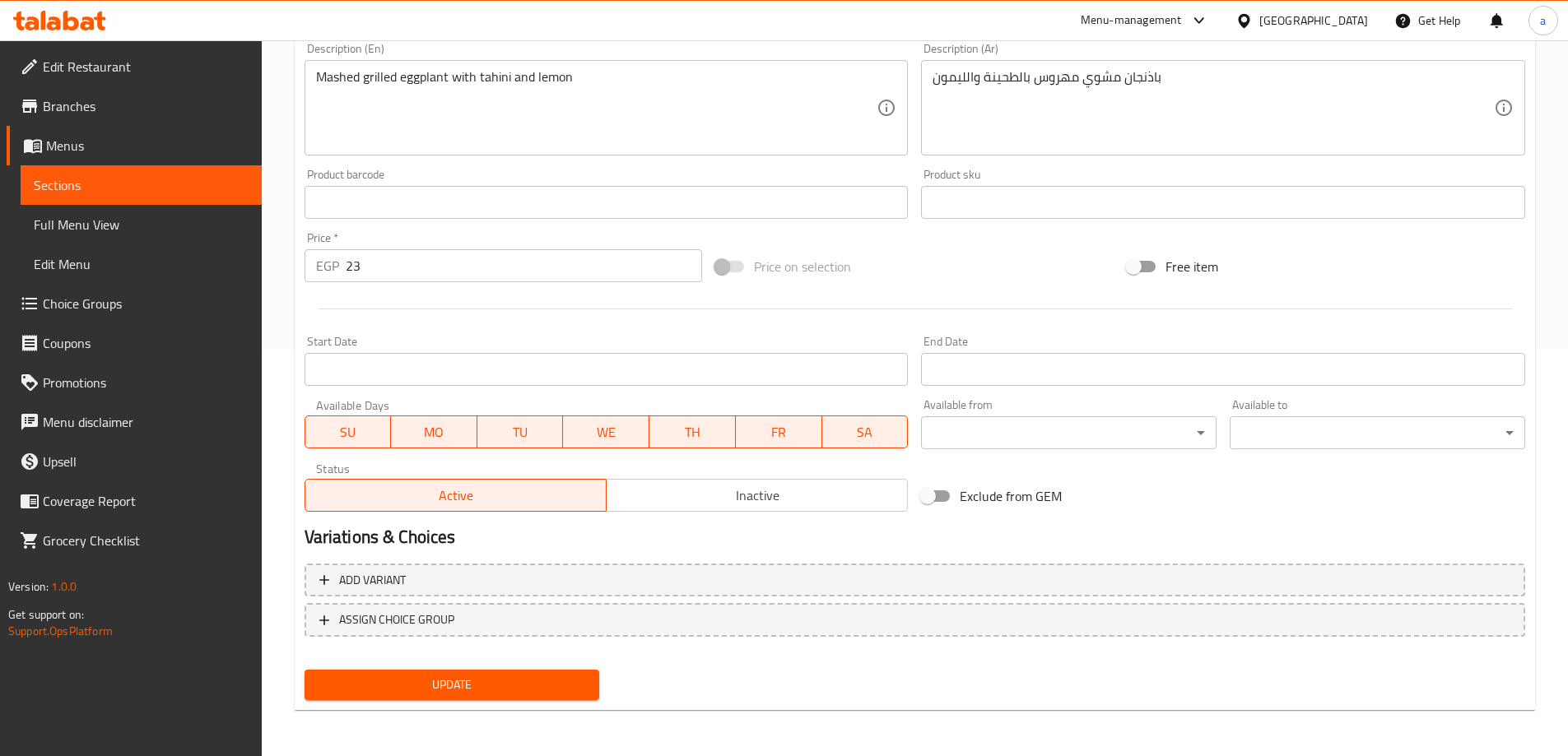
drag, startPoint x: 526, startPoint y: 681, endPoint x: 533, endPoint y: 668, distance: 14.8
click at [526, 681] on span "Update" at bounding box center [452, 685] width 269 height 20
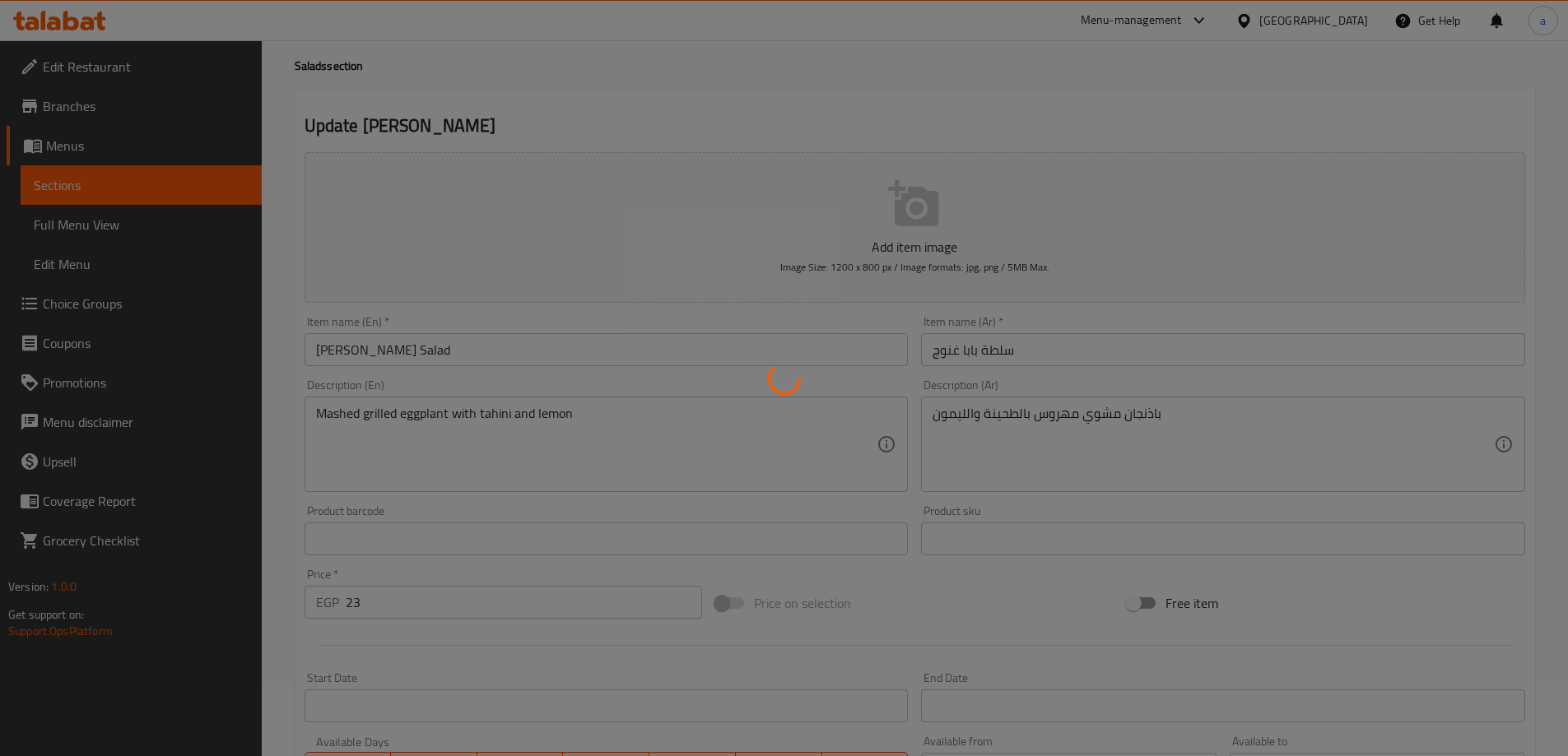
scroll to position [0, 0]
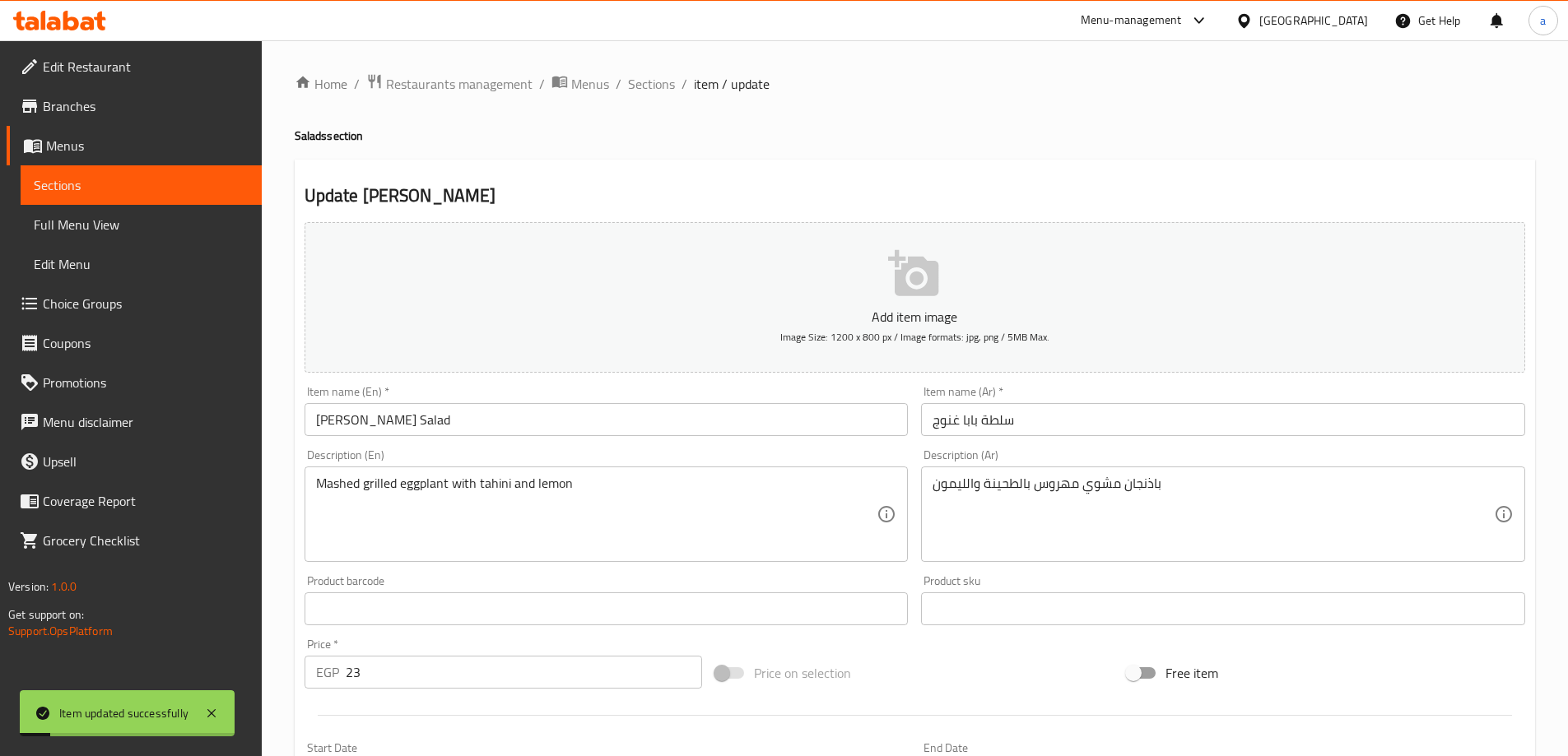
click at [650, 74] on span "Sections" at bounding box center [651, 84] width 47 height 20
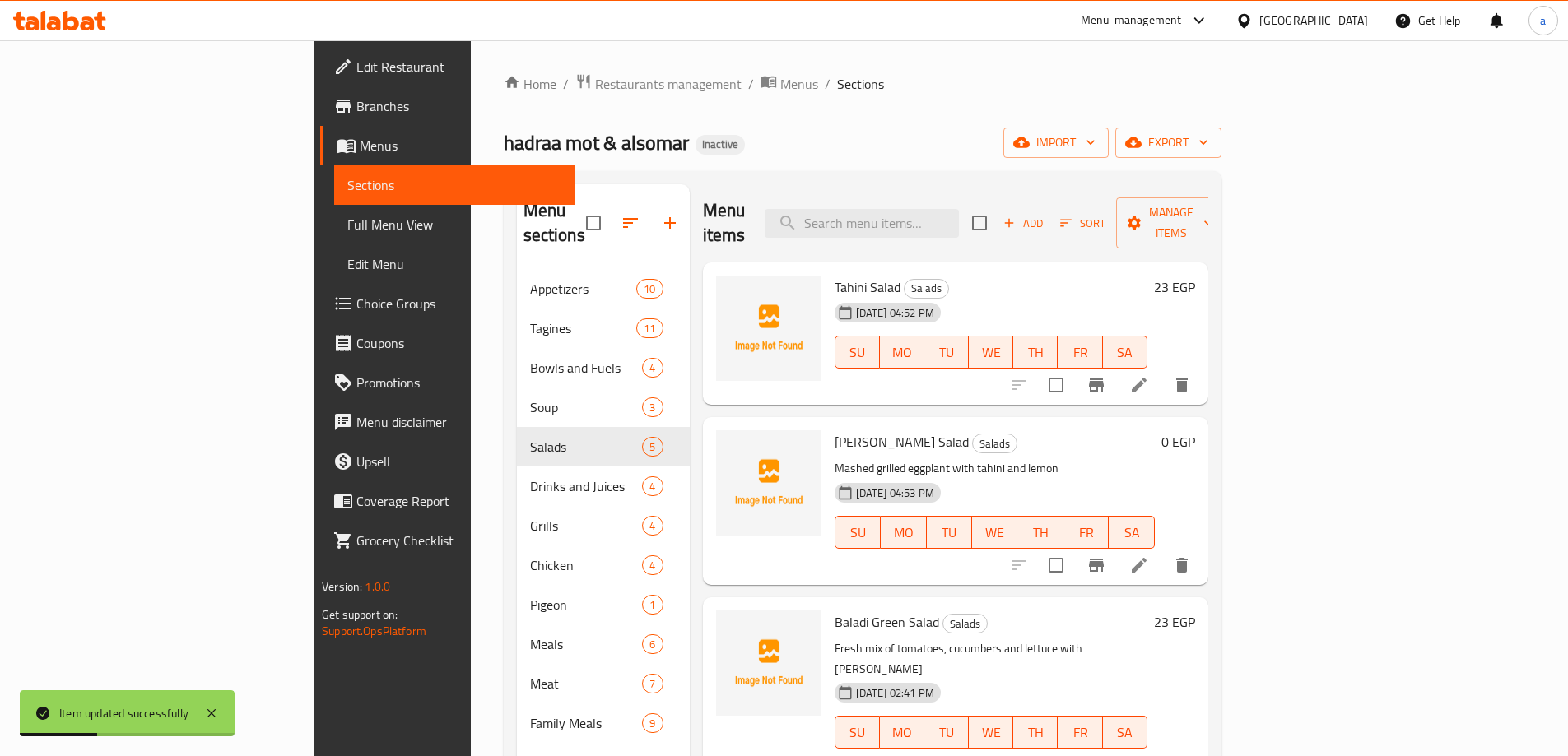
click at [1162, 371] on li at bounding box center [1139, 385] width 46 height 30
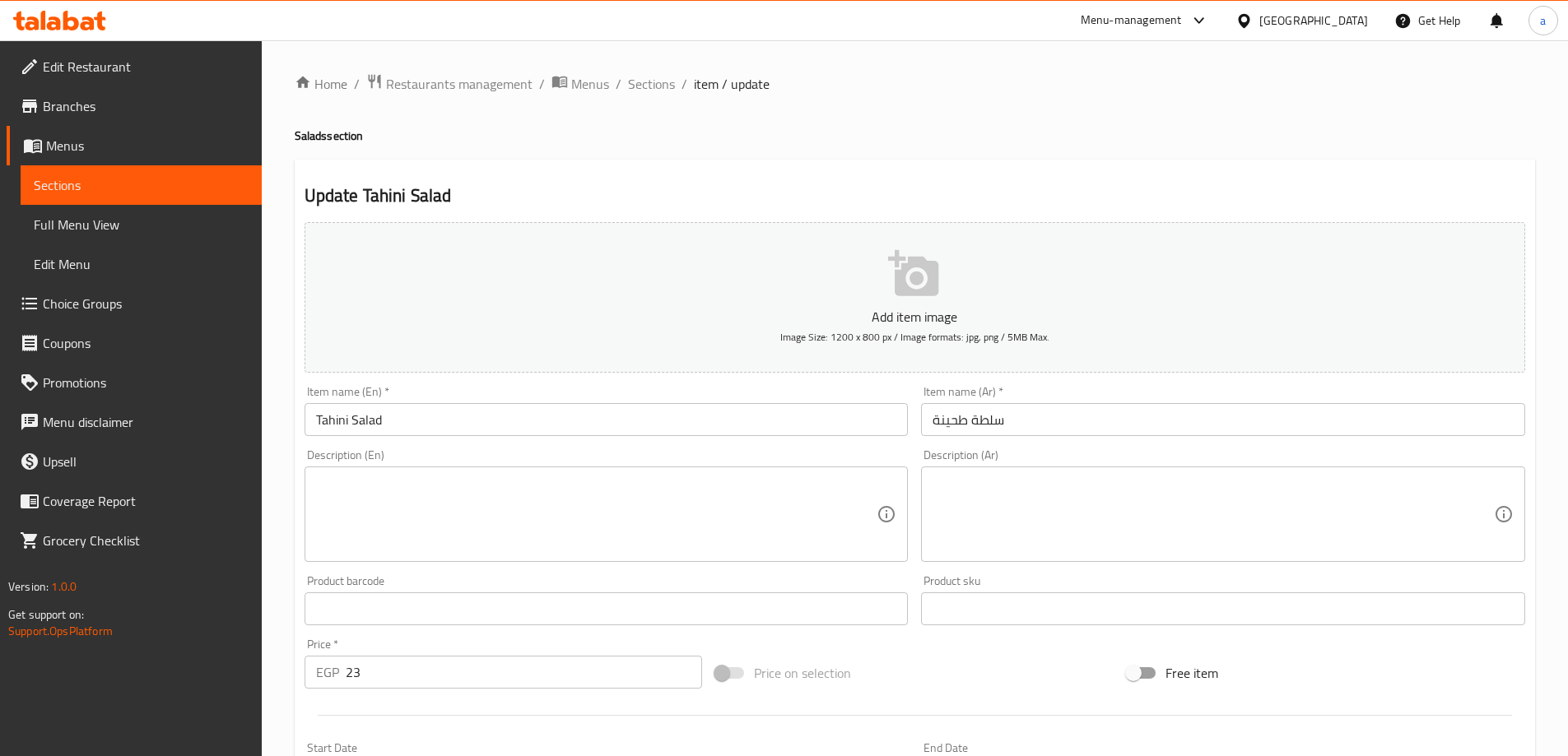
click at [1099, 47] on div "Home / Restaurants management / Menus / Sections / item / update Salads section…" at bounding box center [915, 601] width 1306 height 1122
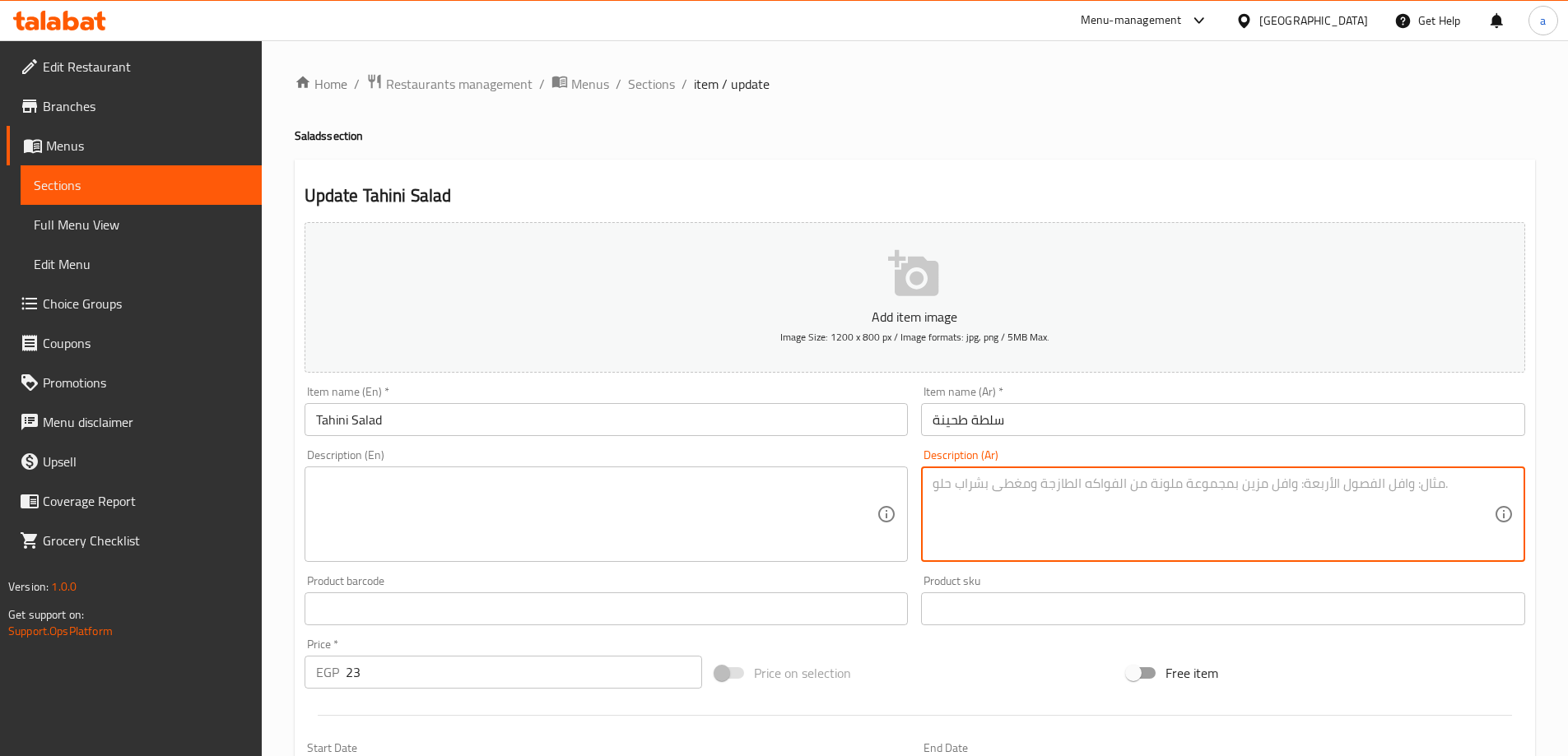
click at [963, 510] on textarea at bounding box center [1213, 515] width 562 height 79
paste textarea "طحينة ناعمة متبلة بالليمون والكمون"
type textarea "طحينة ناعمة متبلة بالليمون والكمون"
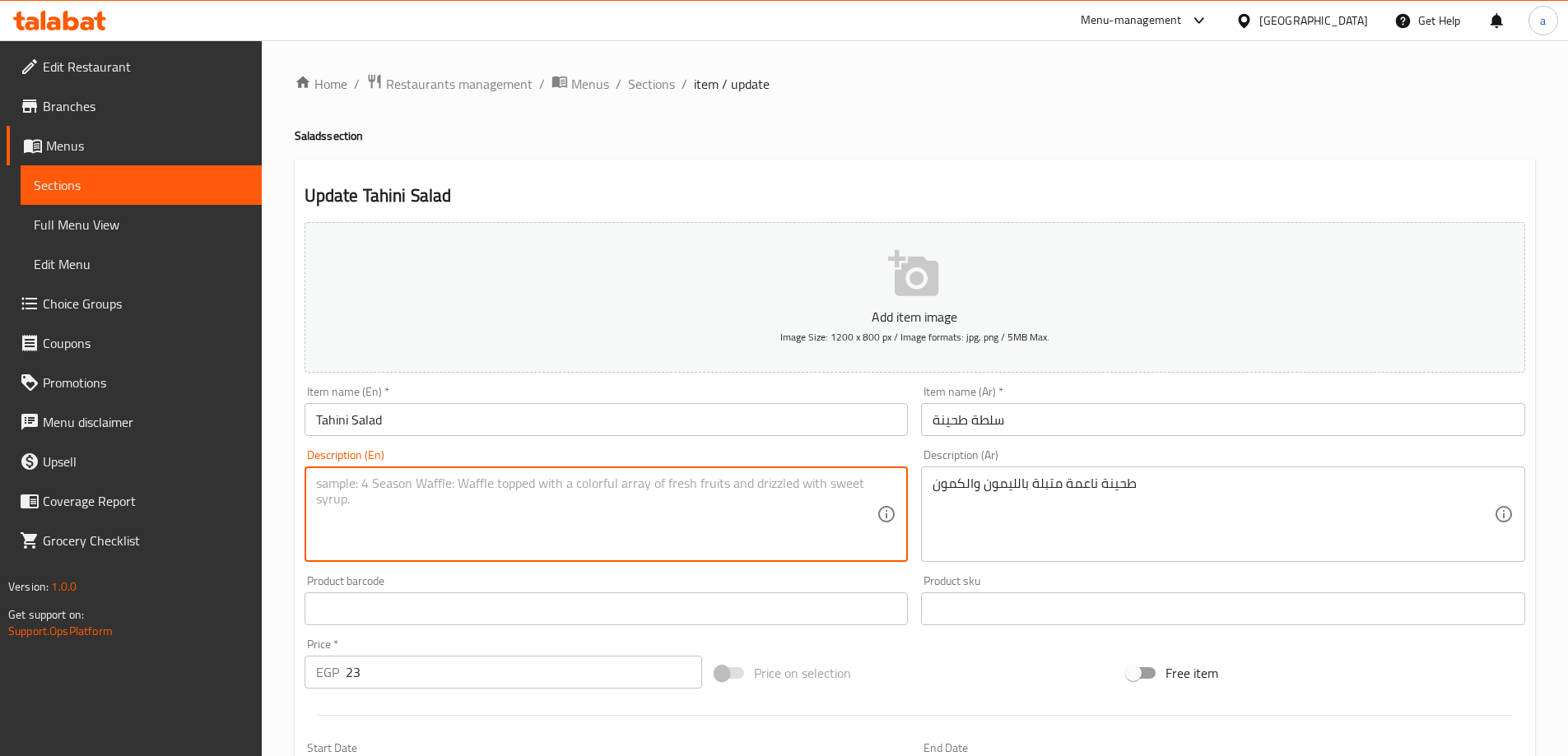
click at [577, 484] on textarea at bounding box center [597, 515] width 562 height 79
paste textarea "Smooth tahini seasoned with lemon and cumin"
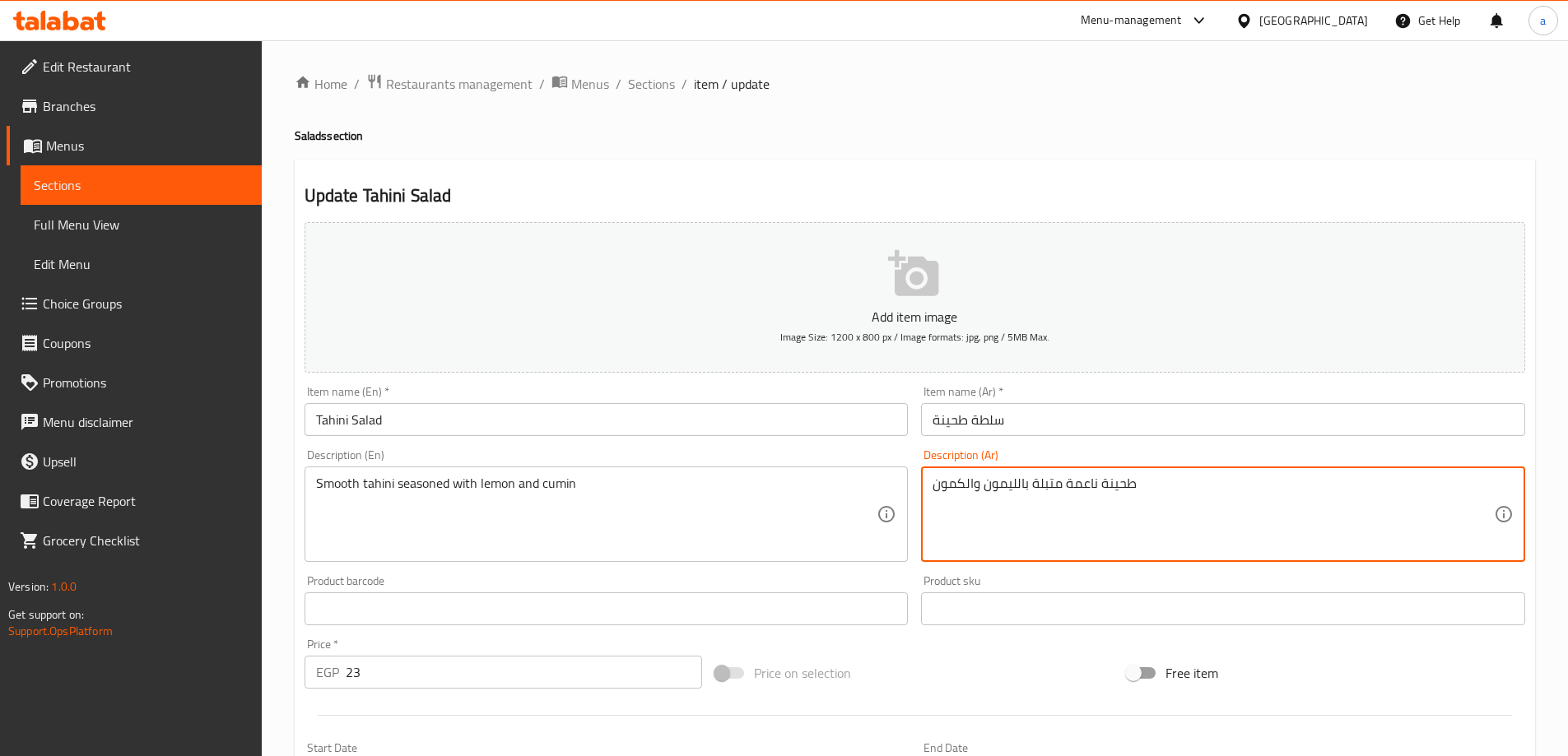
click at [1076, 483] on textarea "طحينة ناعمة متبلة بالليمون والكمون" at bounding box center [1213, 515] width 562 height 79
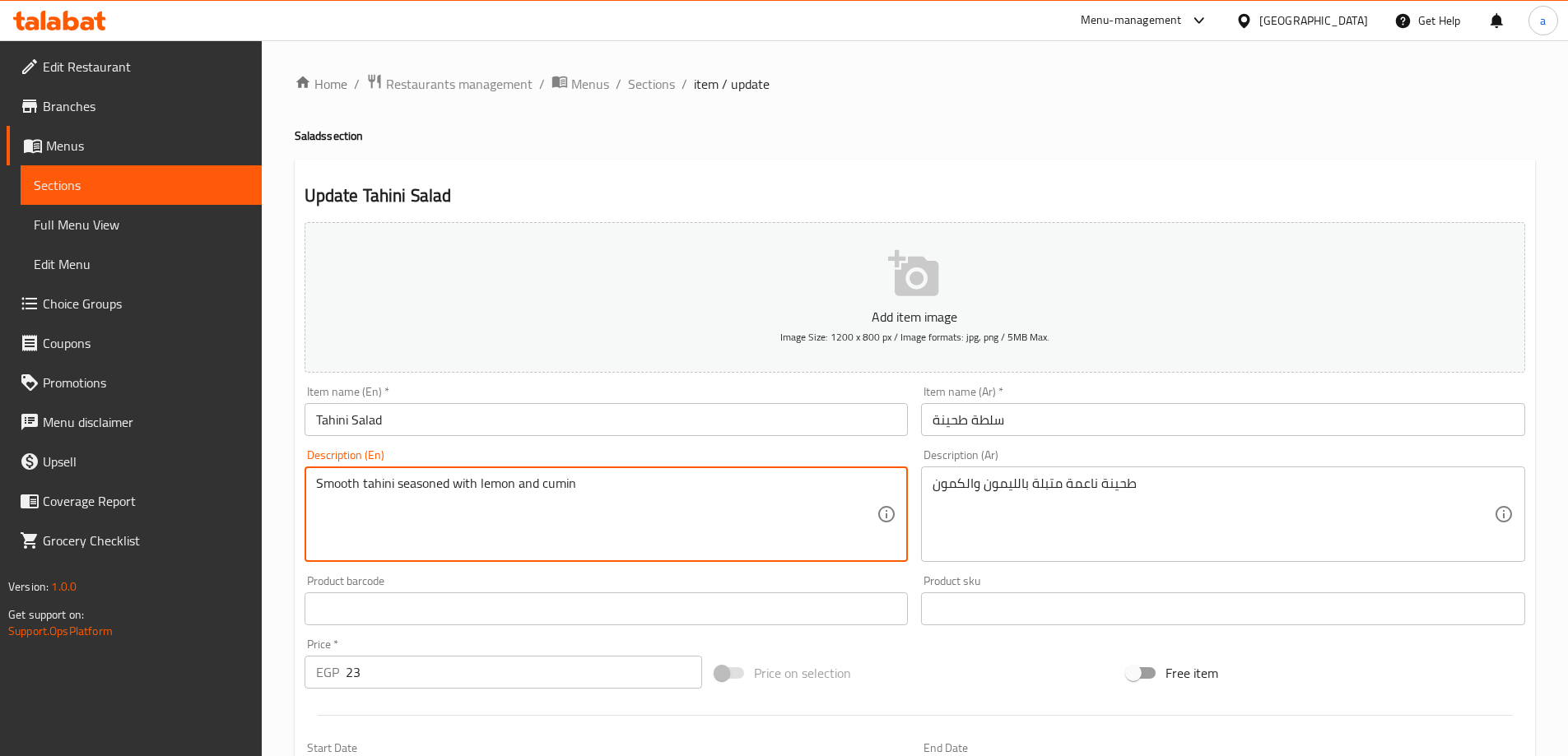
click at [347, 483] on textarea "Smooth tahini seasoned with lemon and cumin" at bounding box center [597, 515] width 562 height 79
click at [441, 528] on textarea "soft tahini seasoned with lemon and cumin" at bounding box center [597, 515] width 562 height 79
type textarea "soft tahini seasoned with lemon and cumin"
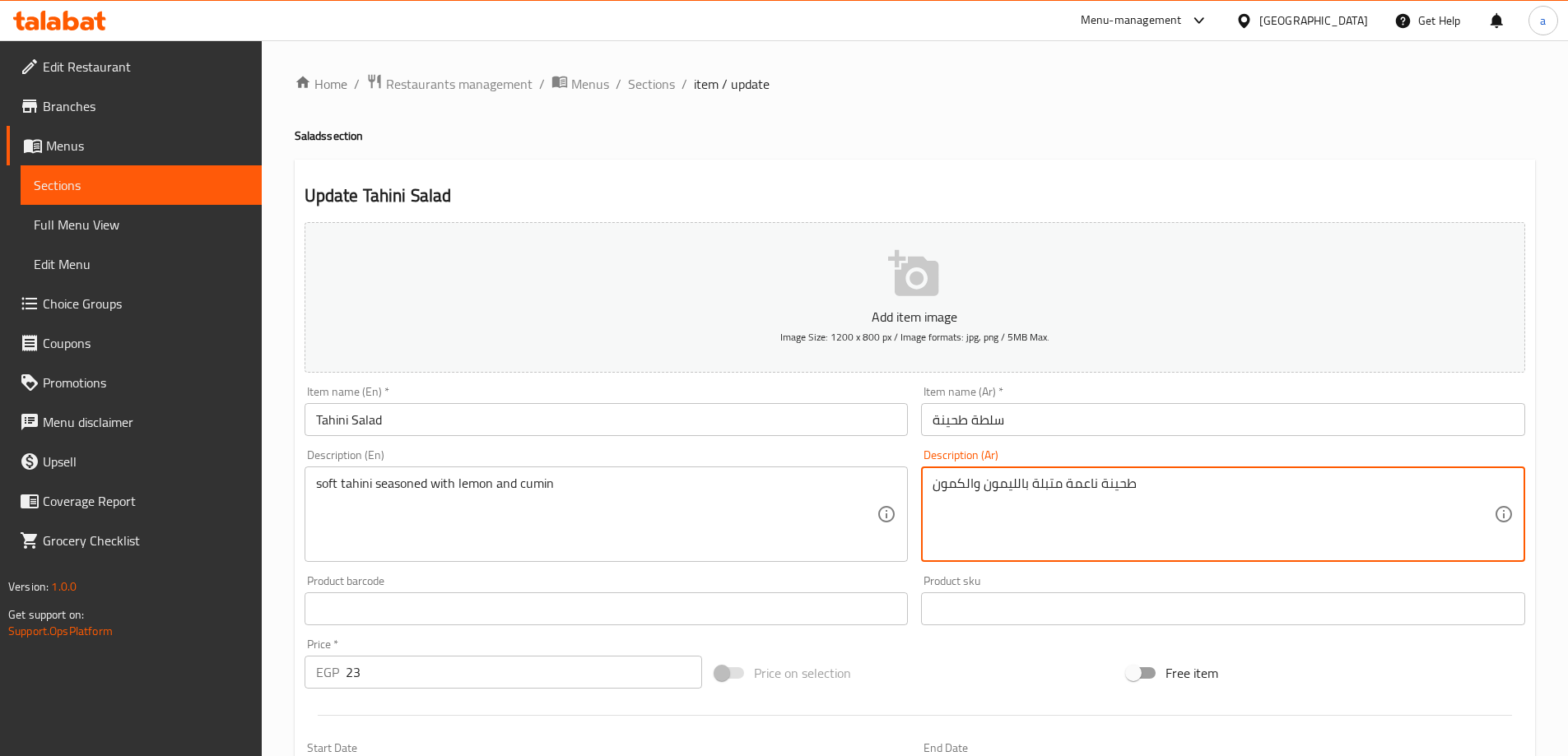
click at [940, 490] on textarea "طحينة ناعمة متبلة بالليمون والكمون" at bounding box center [1213, 515] width 562 height 79
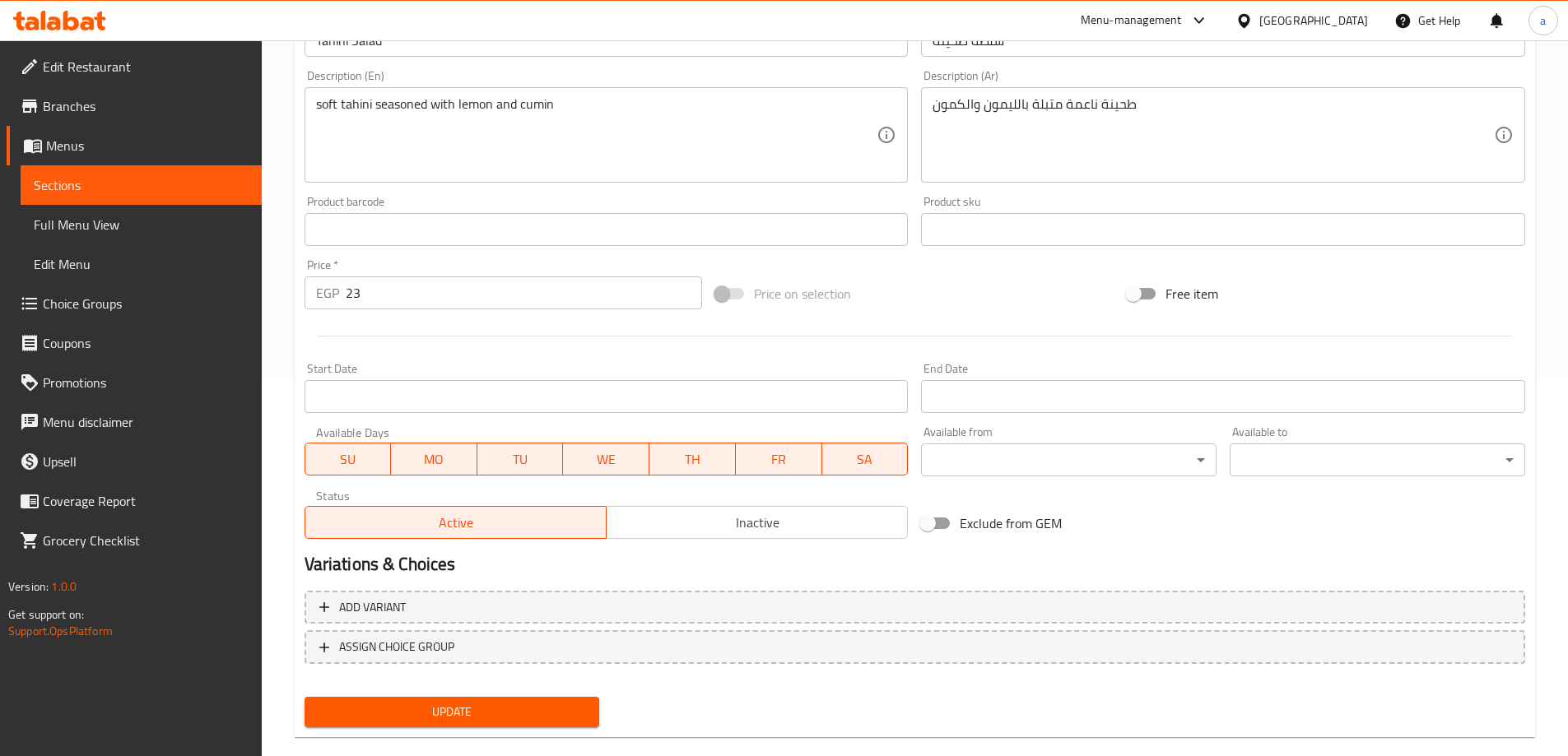
scroll to position [406, 0]
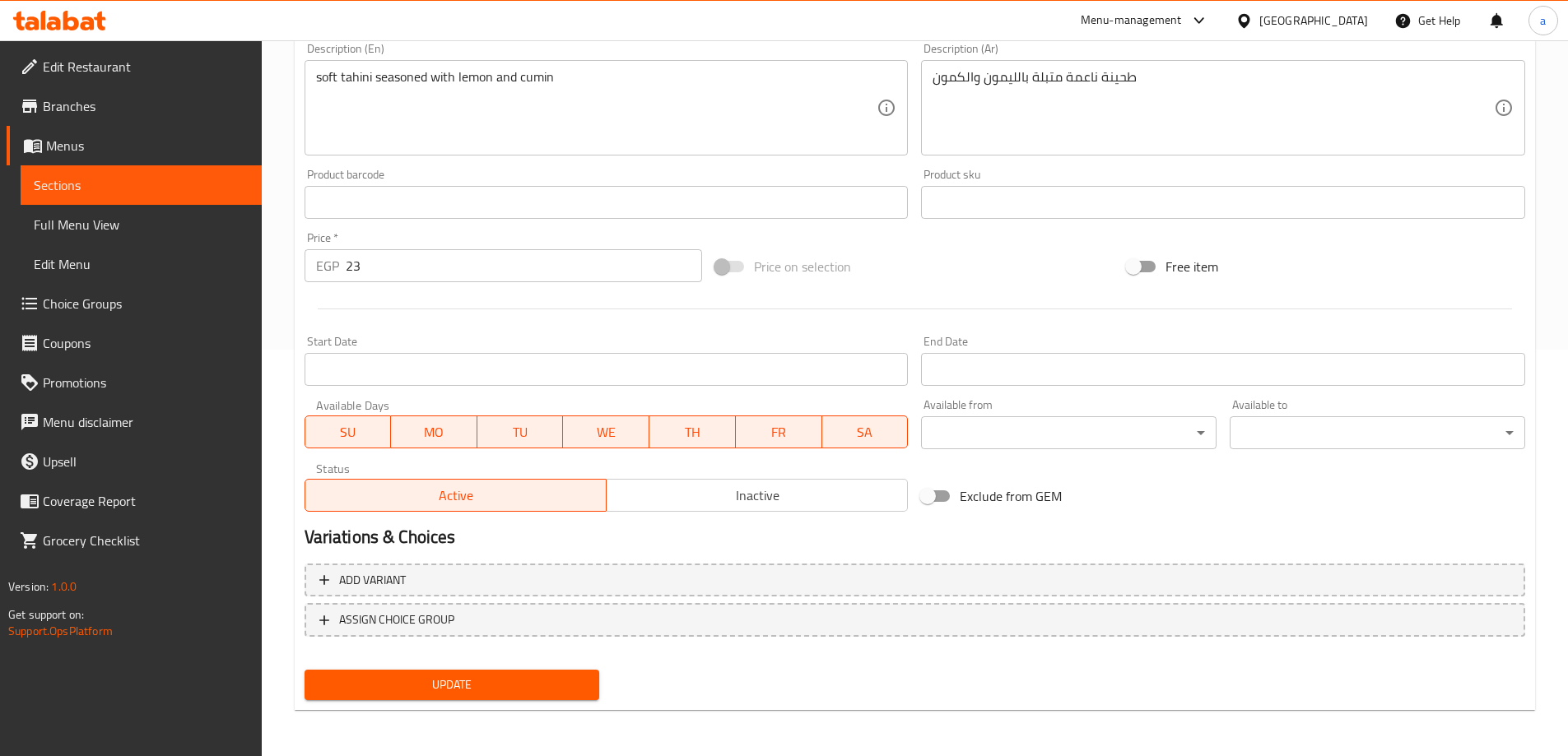
click at [556, 695] on span "Update" at bounding box center [452, 685] width 269 height 20
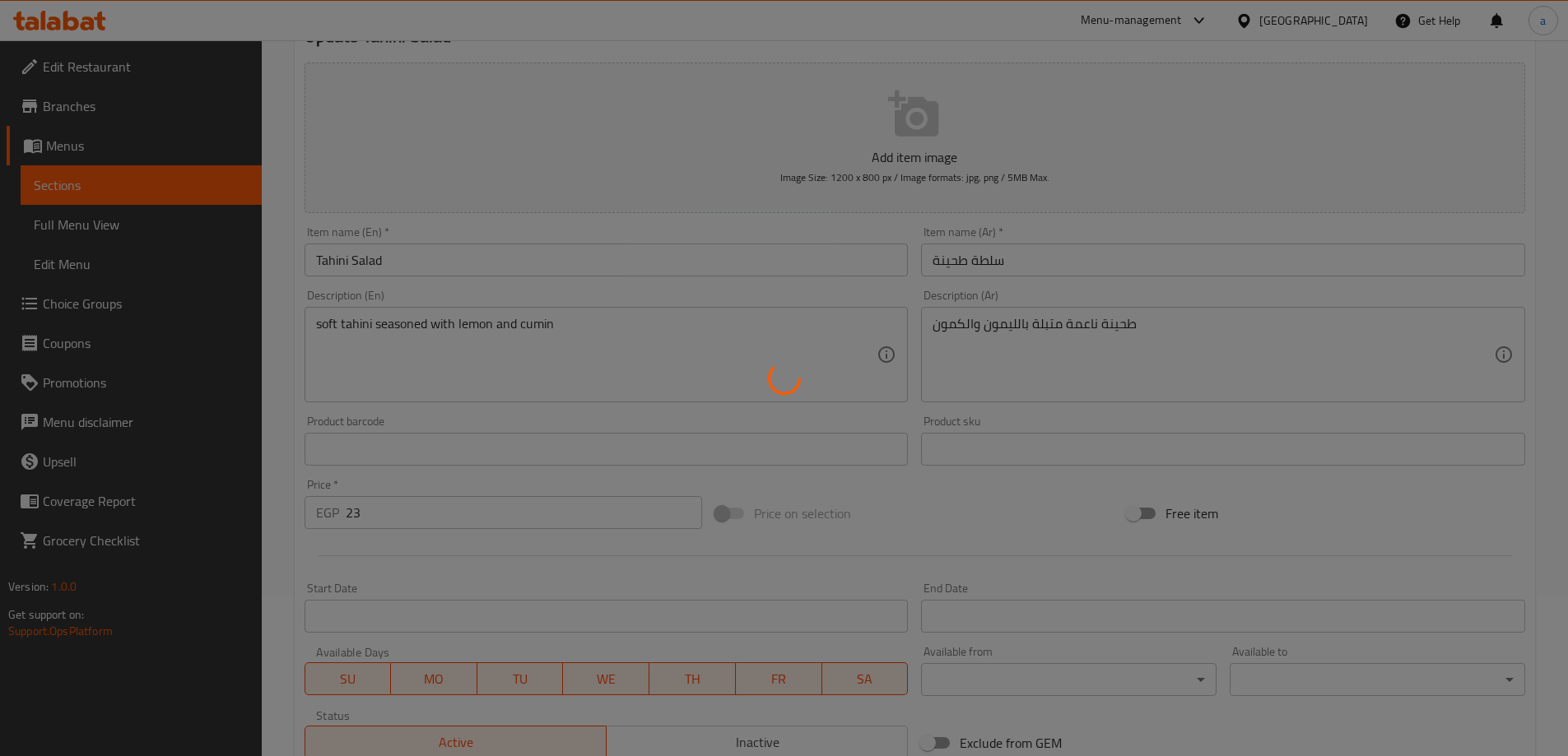
scroll to position [0, 0]
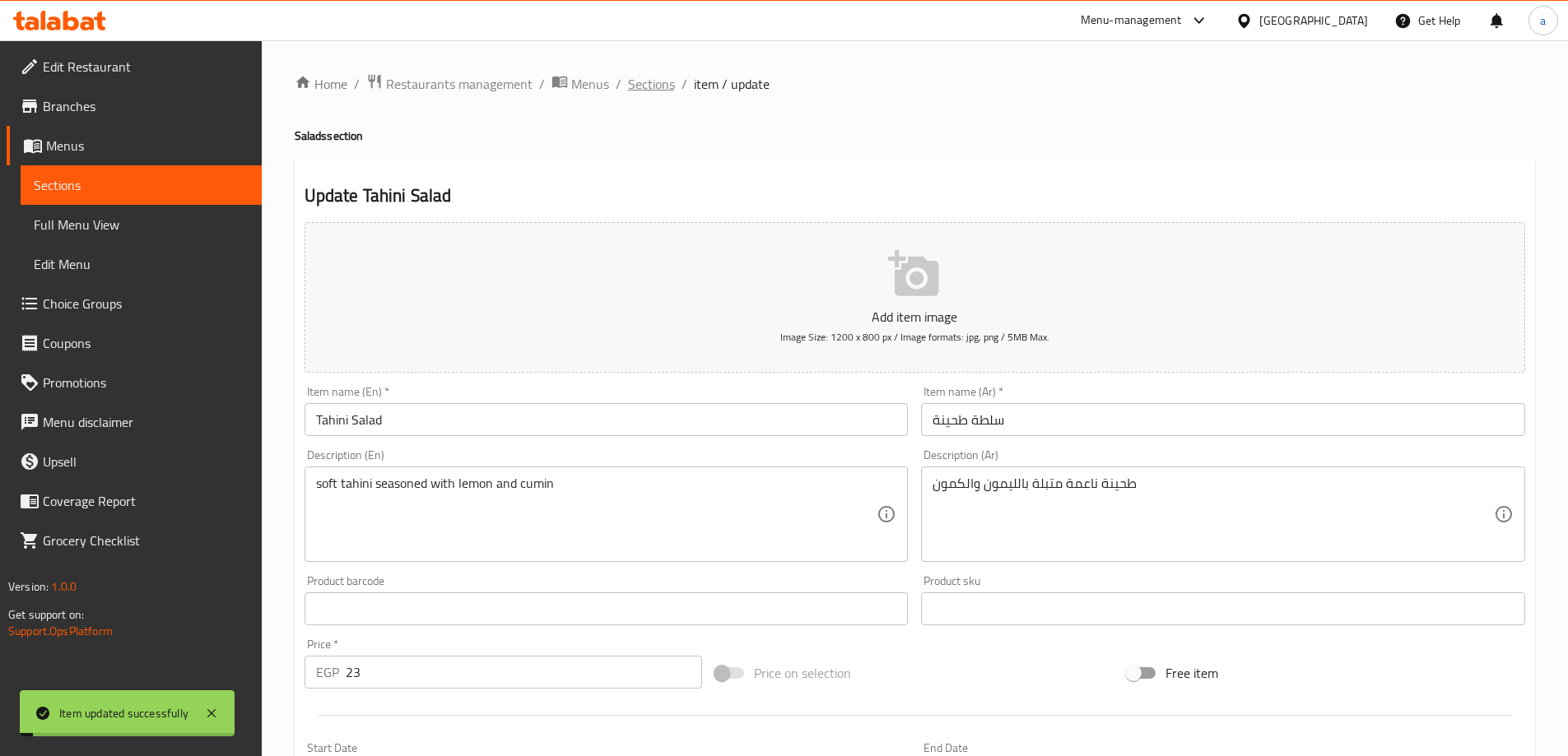
click at [628, 80] on span "Sections" at bounding box center [651, 84] width 47 height 20
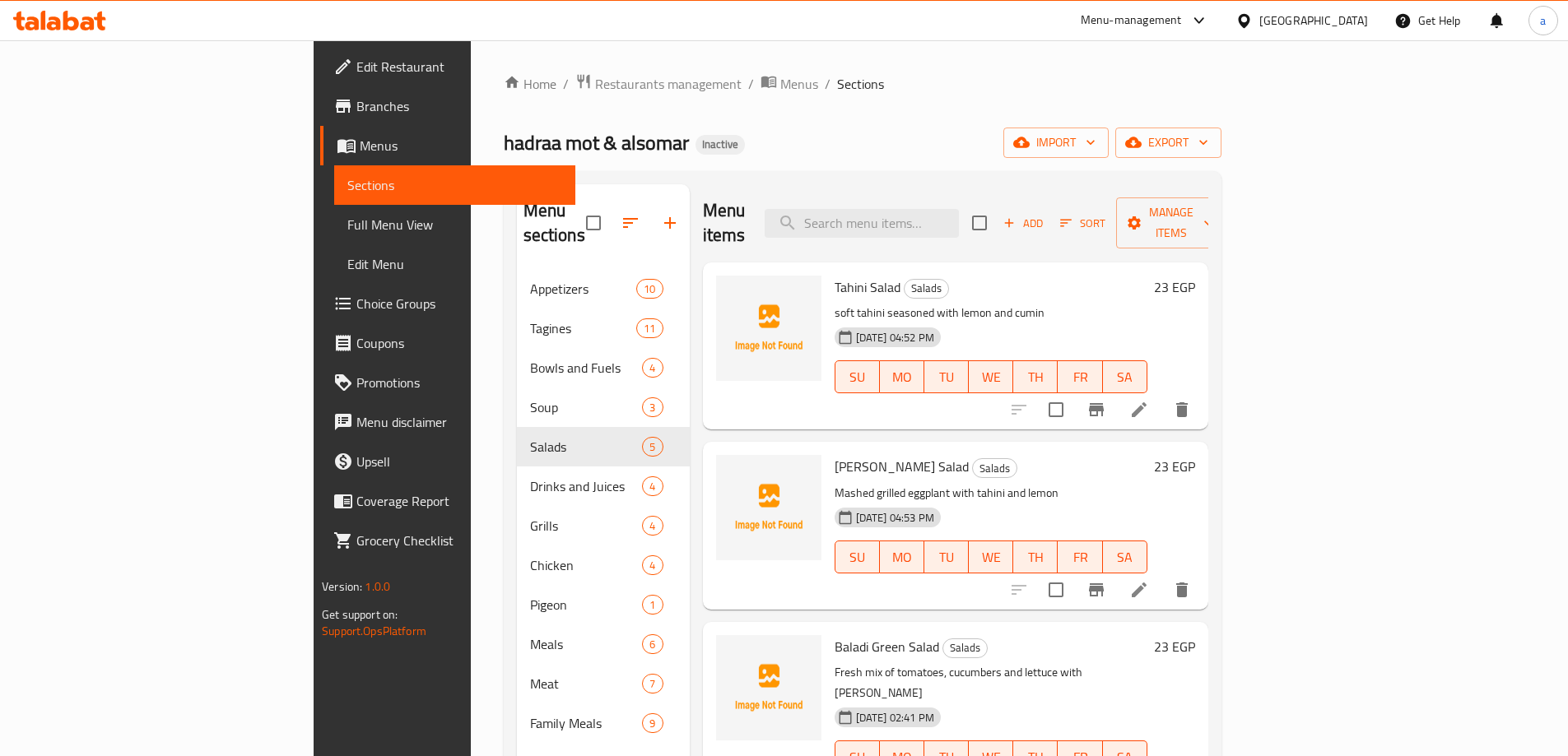
drag, startPoint x: 857, startPoint y: 30, endPoint x: 971, endPoint y: 127, distance: 149.7
click at [857, 30] on div "Menu-management Egypt Get Help a" at bounding box center [784, 20] width 1568 height 39
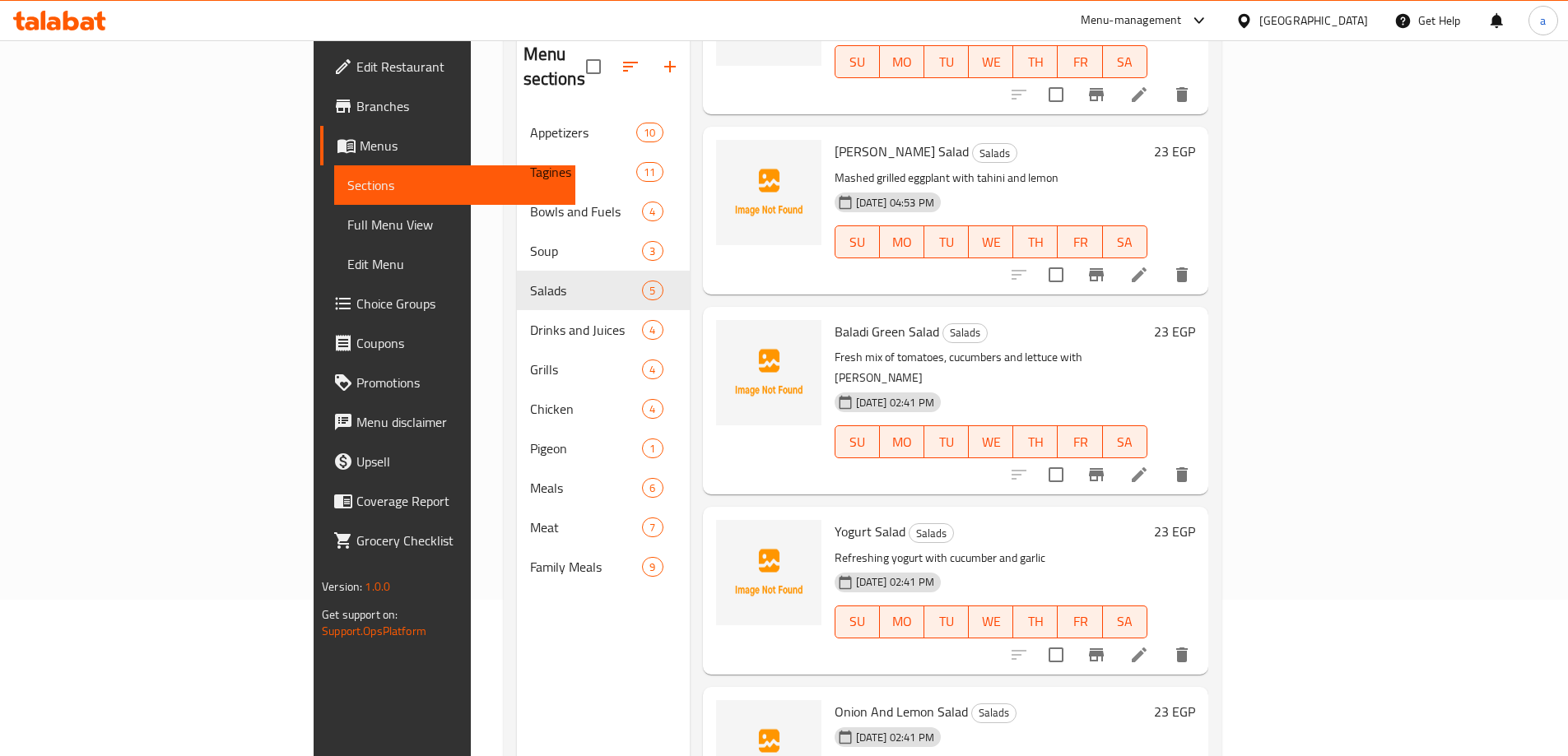
scroll to position [230, 0]
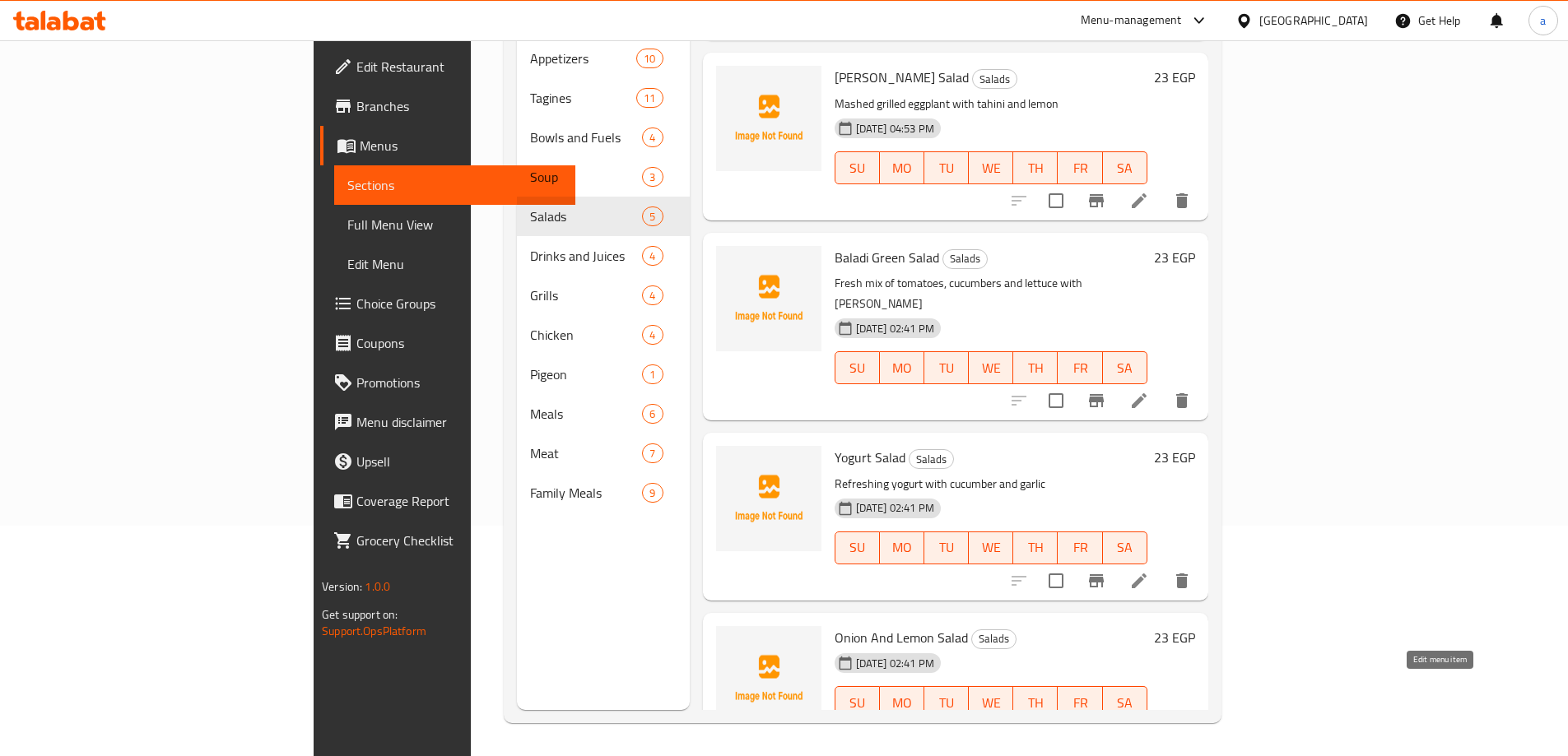
click at [1149, 725] on icon at bounding box center [1139, 735] width 20 height 20
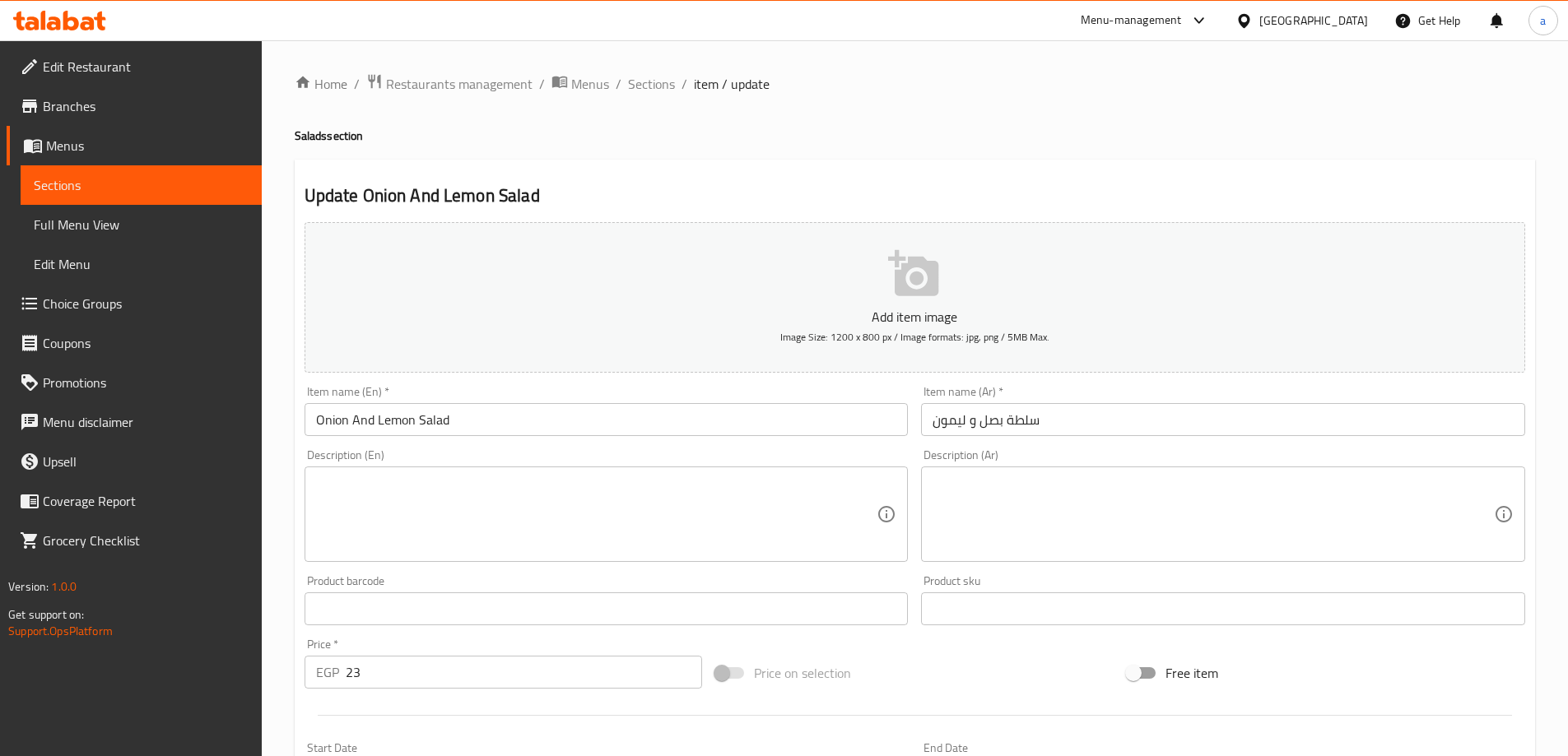
click at [983, 527] on textarea at bounding box center [1213, 515] width 562 height 79
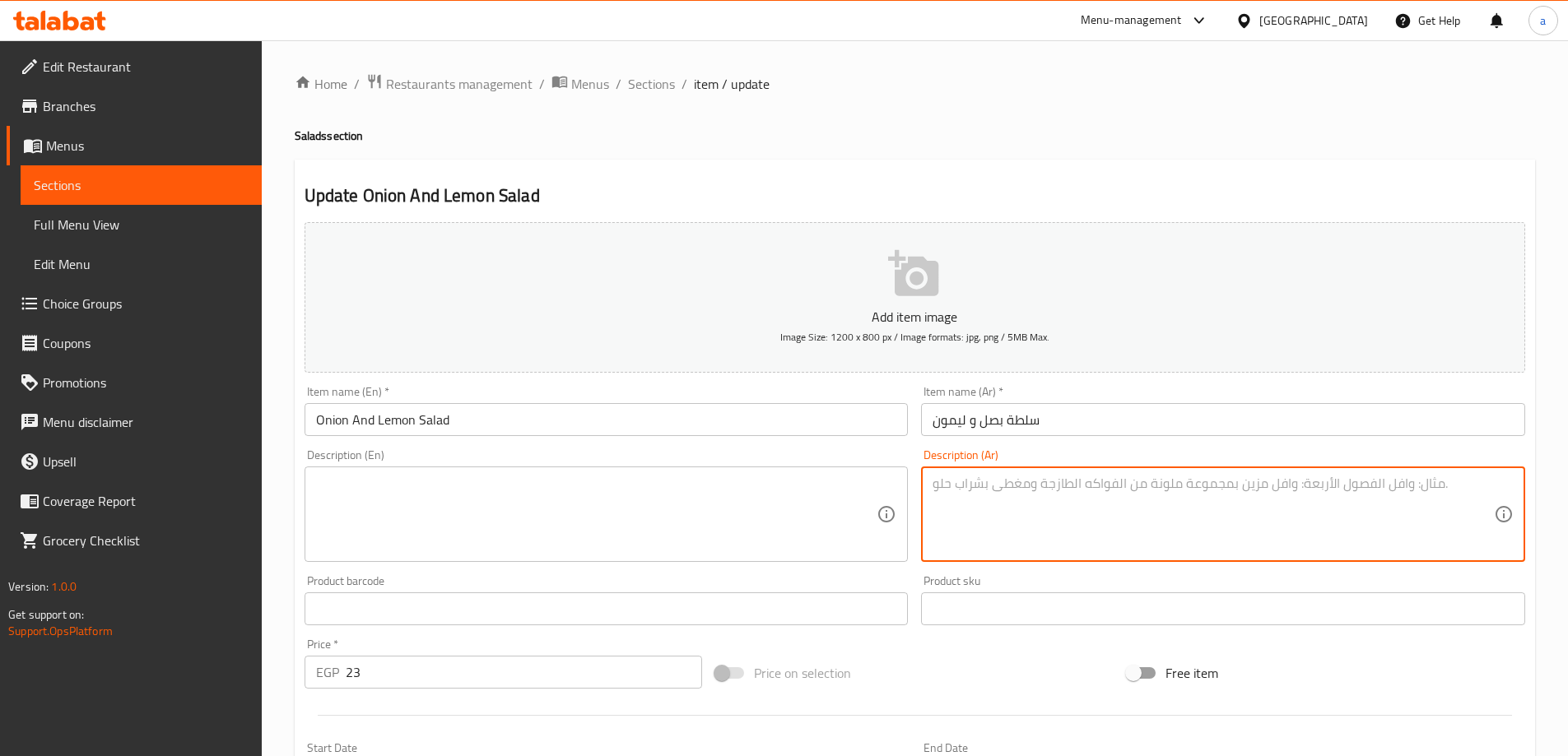
paste textarea "صل طازج متبل بعصير الليمون"
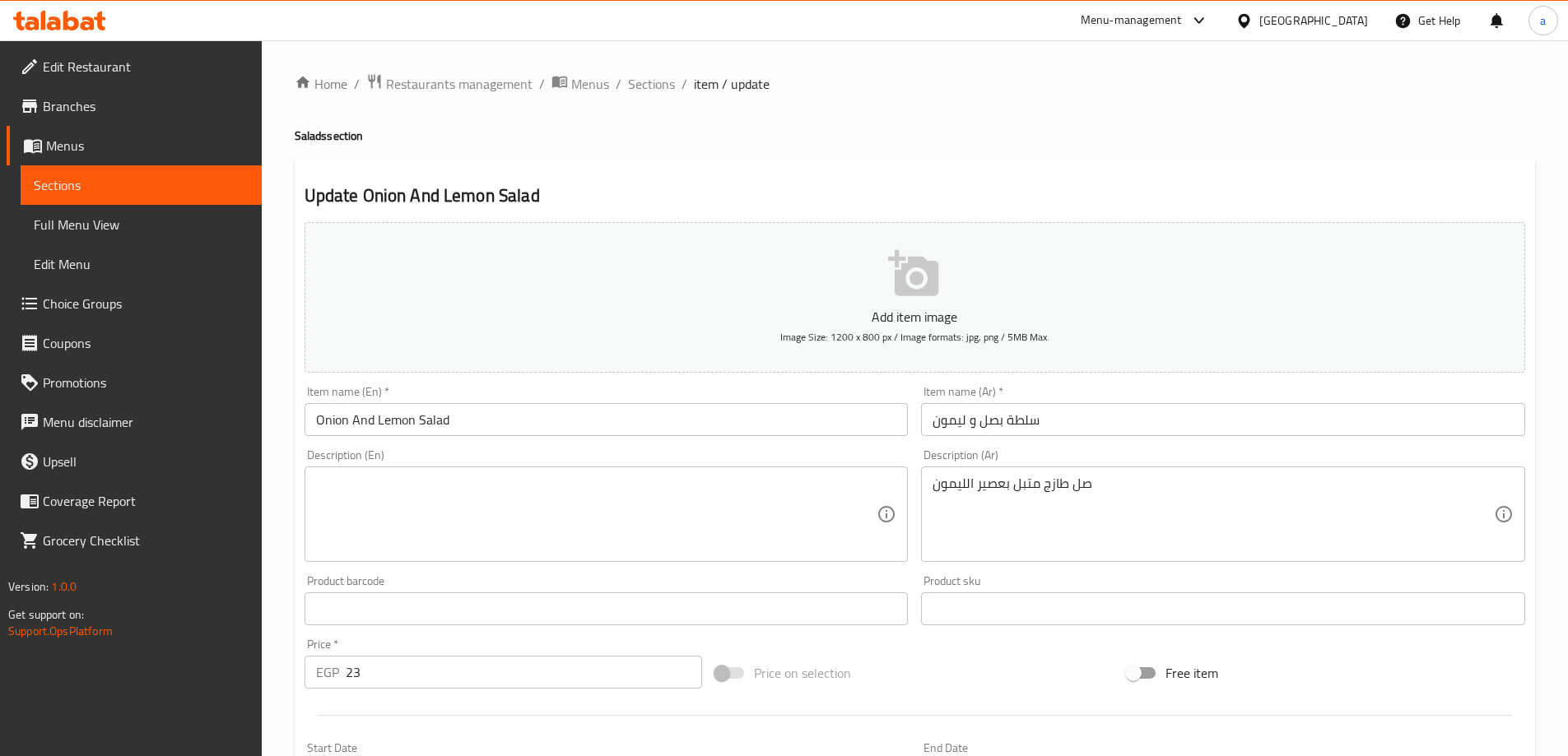
click at [839, 28] on div "Menu-management Egypt Get Help a" at bounding box center [784, 20] width 1568 height 39
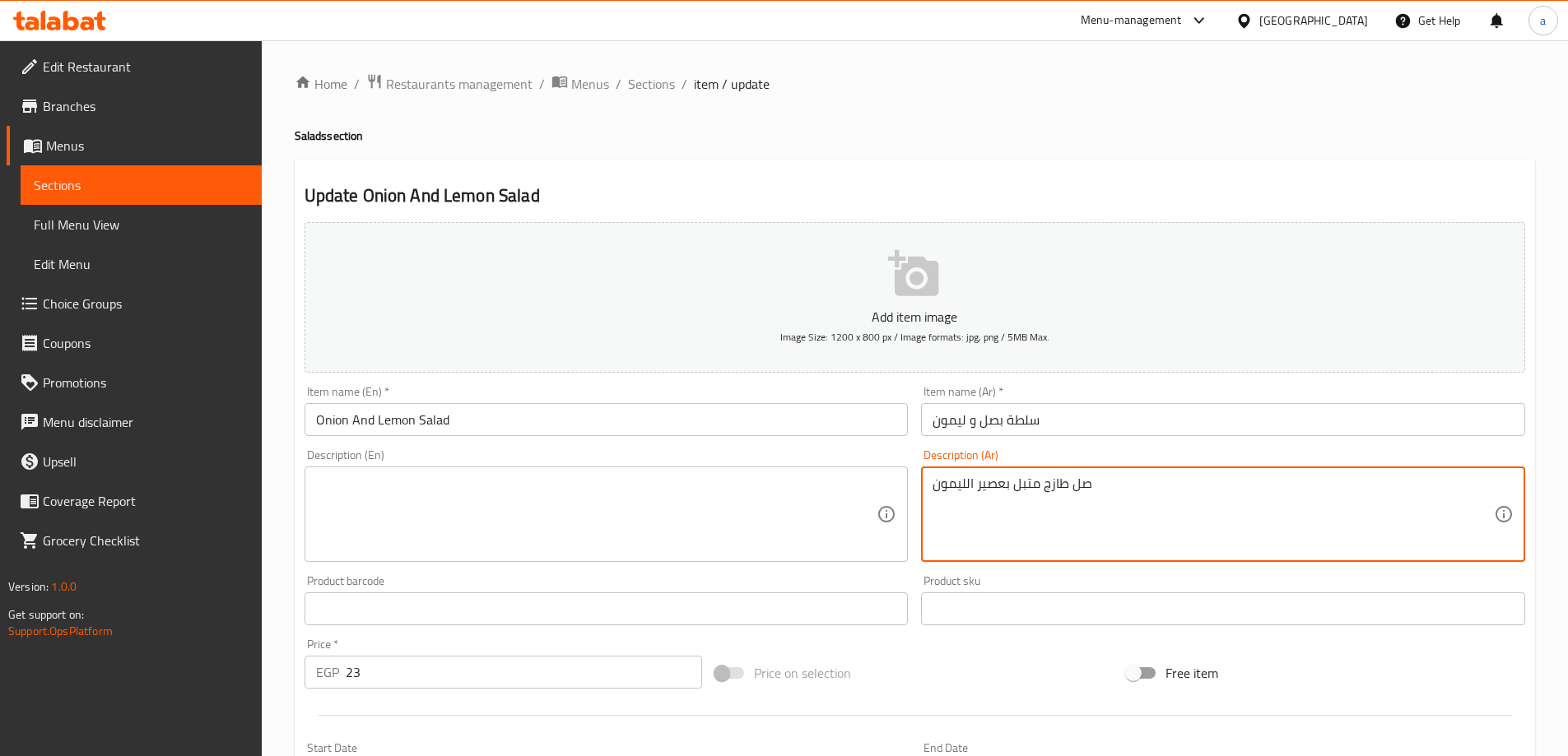
click at [1151, 482] on textarea "صل طازج متبل بعصير الليمون" at bounding box center [1213, 515] width 562 height 79
paste textarea "ب"
type textarea "بصل طازج متبل بعصير الليمون"
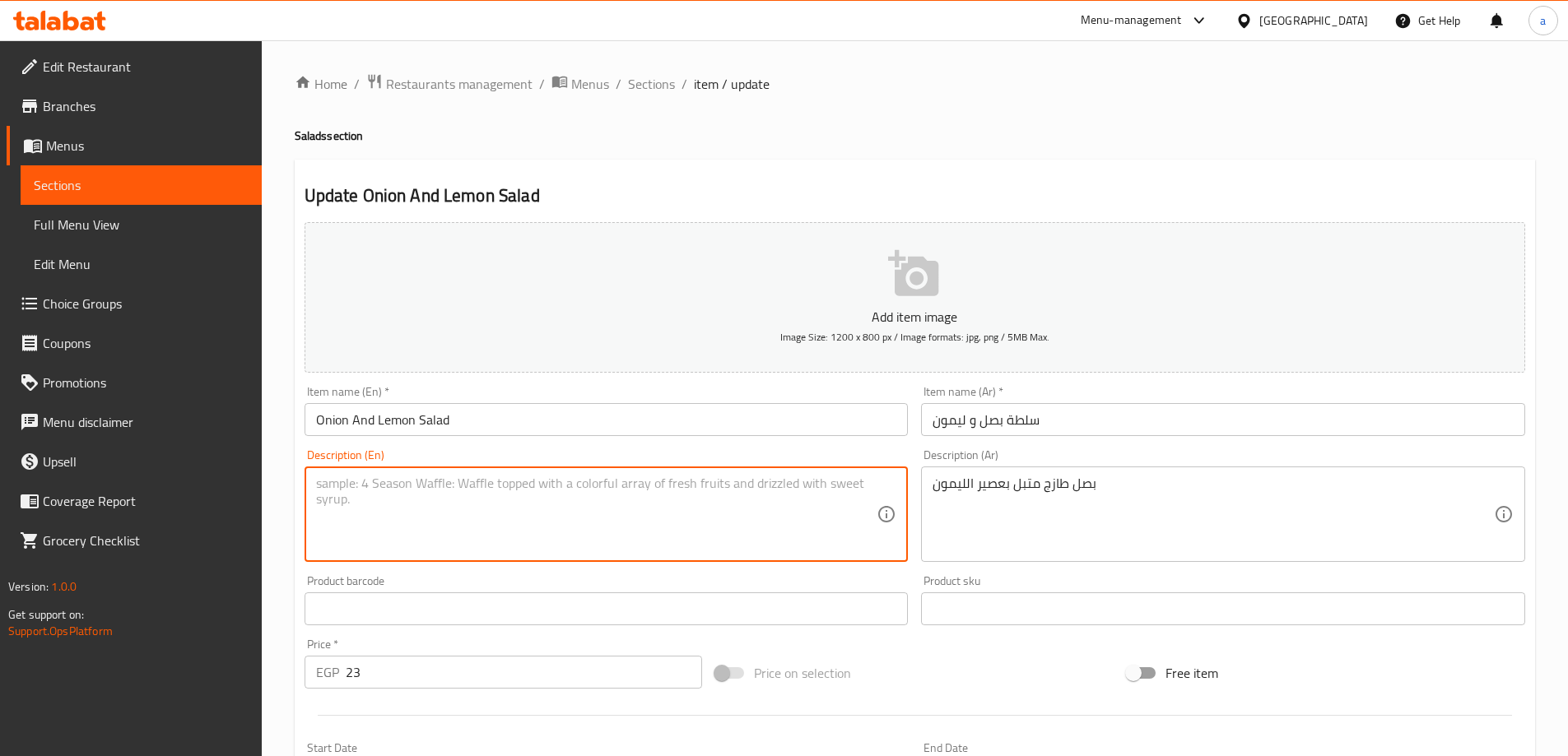
click at [665, 517] on textarea at bounding box center [597, 515] width 562 height 79
paste textarea "Fresh onions marinated in lemon juice"
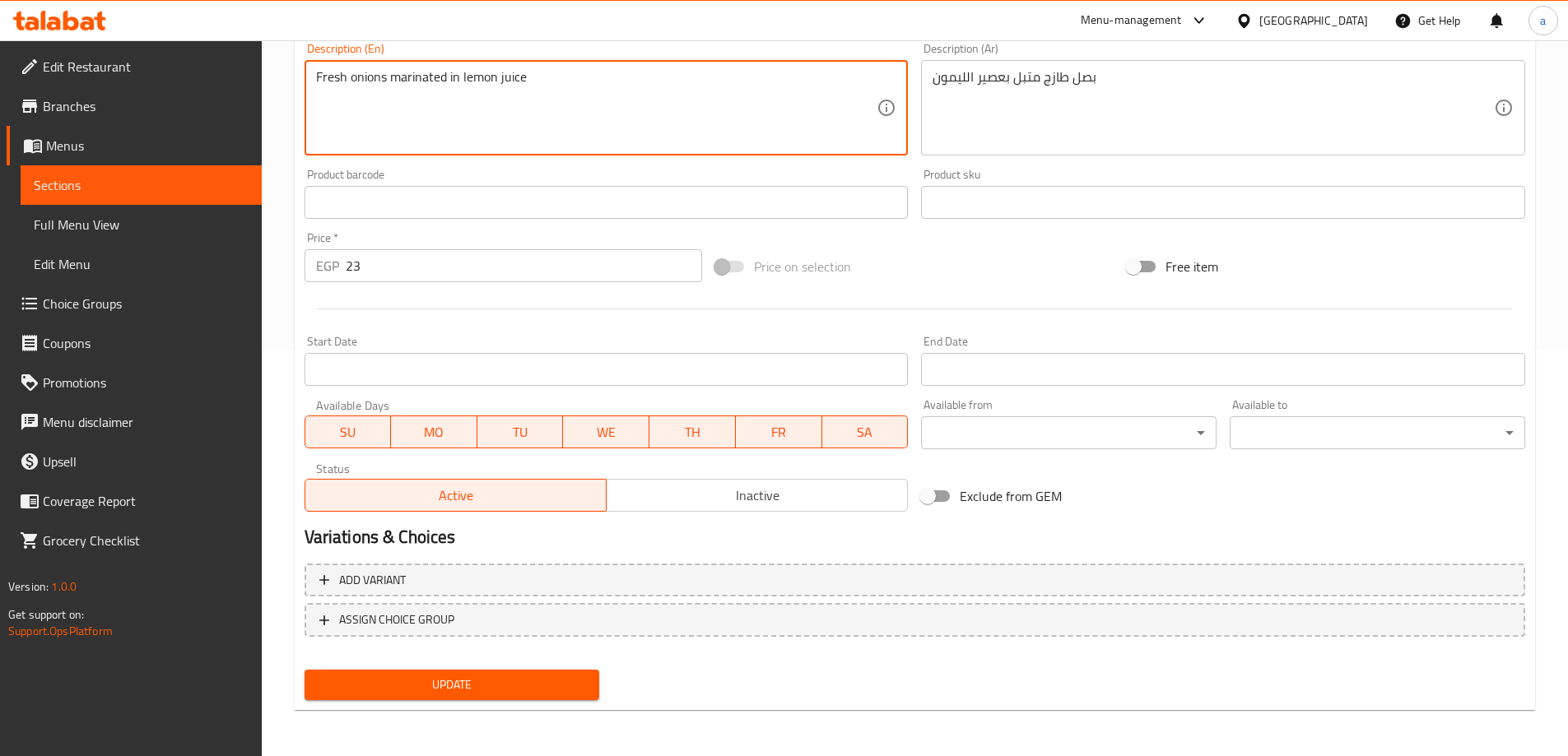
type textarea "Fresh onions marinated in lemon juice"
click at [543, 683] on span "Update" at bounding box center [452, 685] width 269 height 20
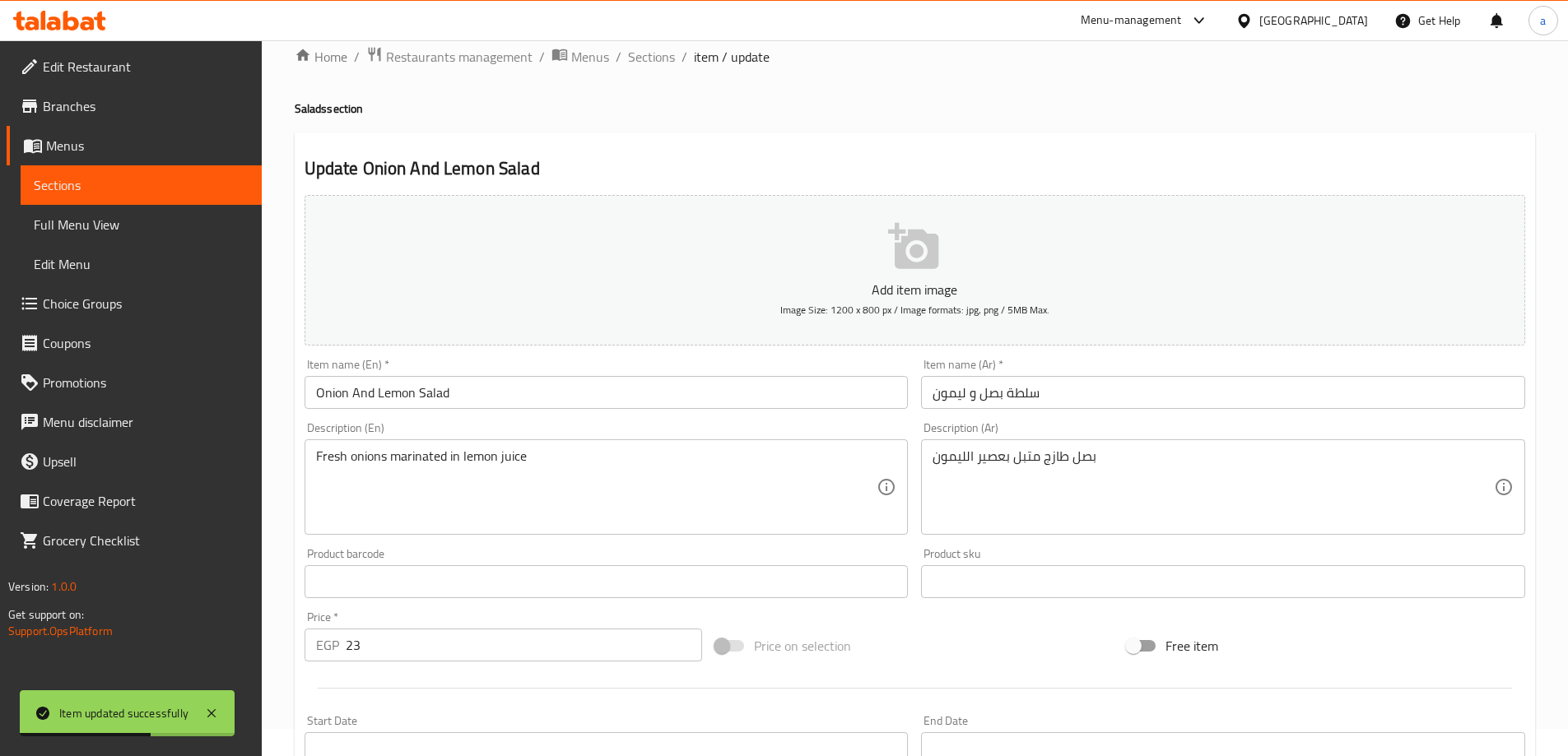
scroll to position [0, 0]
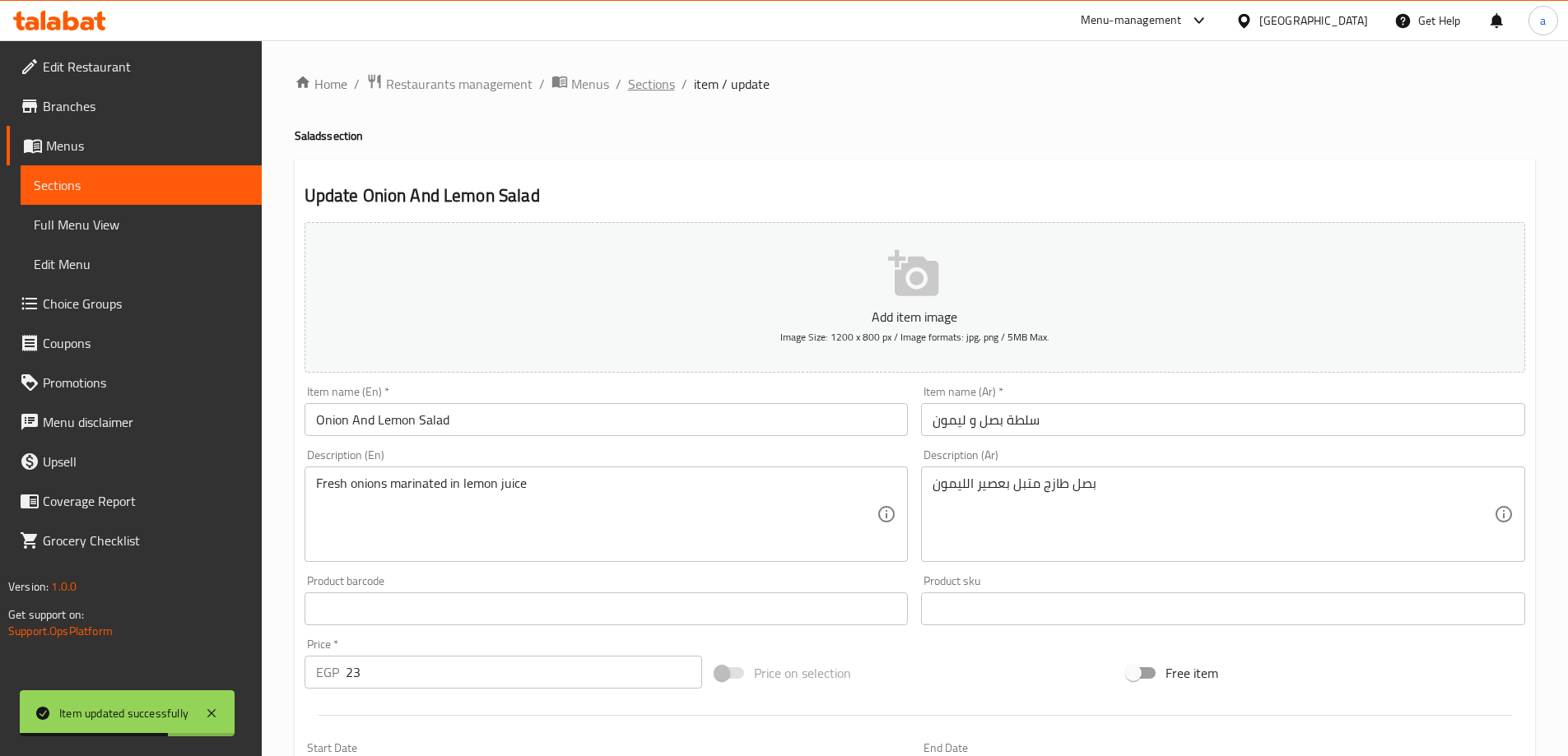
click at [643, 94] on span "Sections" at bounding box center [651, 84] width 47 height 20
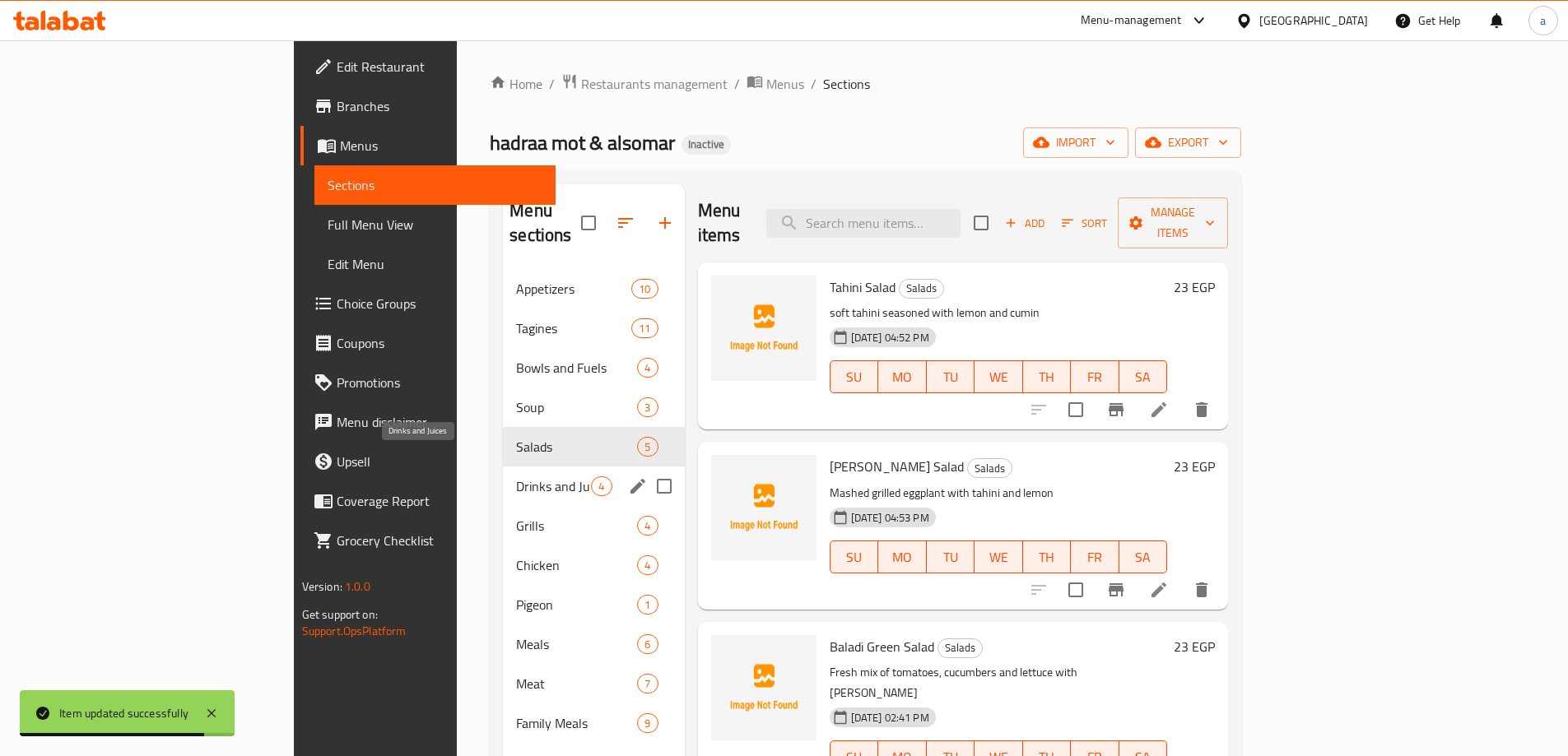
click at [516, 476] on span "Drinks and Juices" at bounding box center [554, 486] width 75 height 20
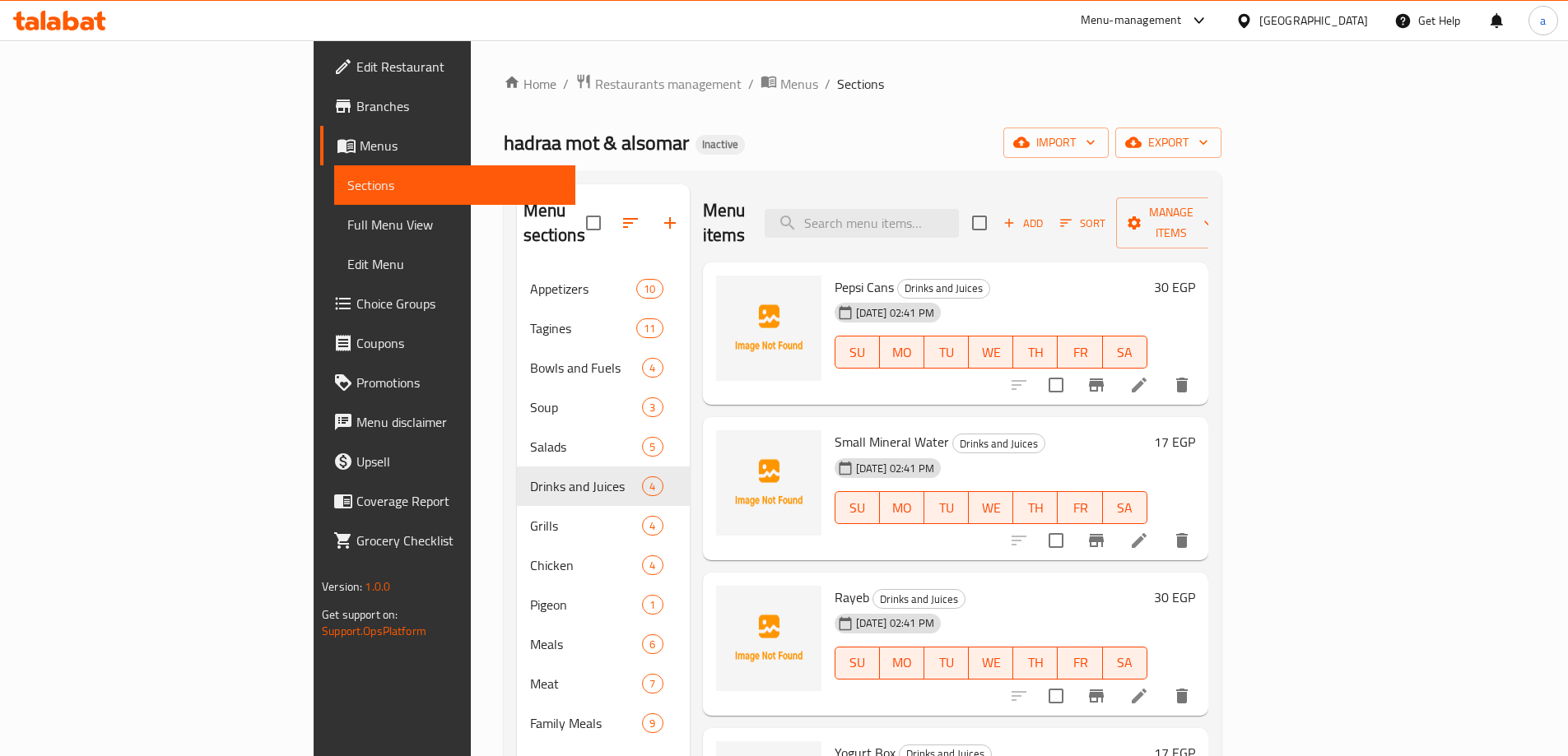
click at [1162, 374] on li at bounding box center [1139, 385] width 46 height 30
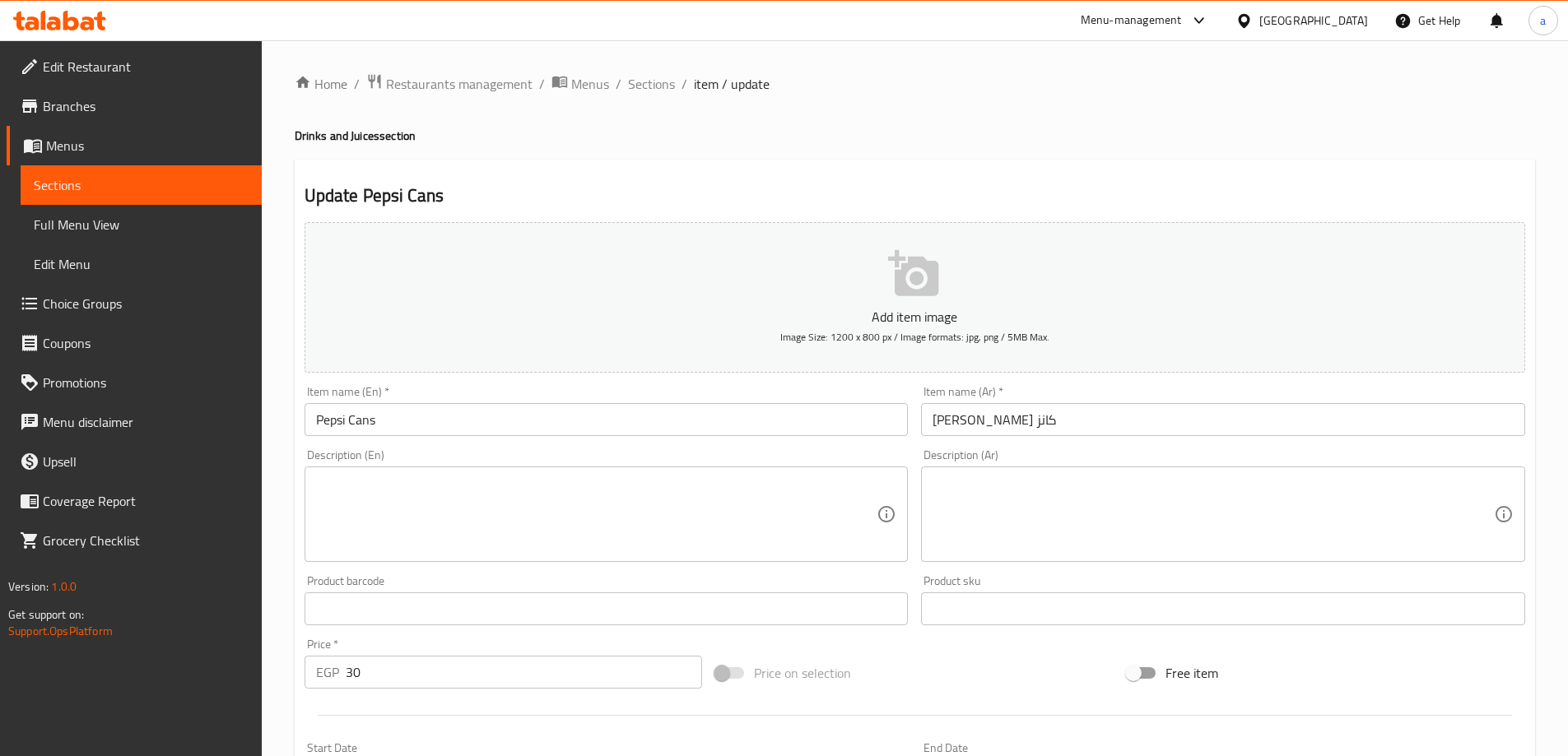
click at [942, 424] on input "[PERSON_NAME] كانز" at bounding box center [1223, 419] width 604 height 33
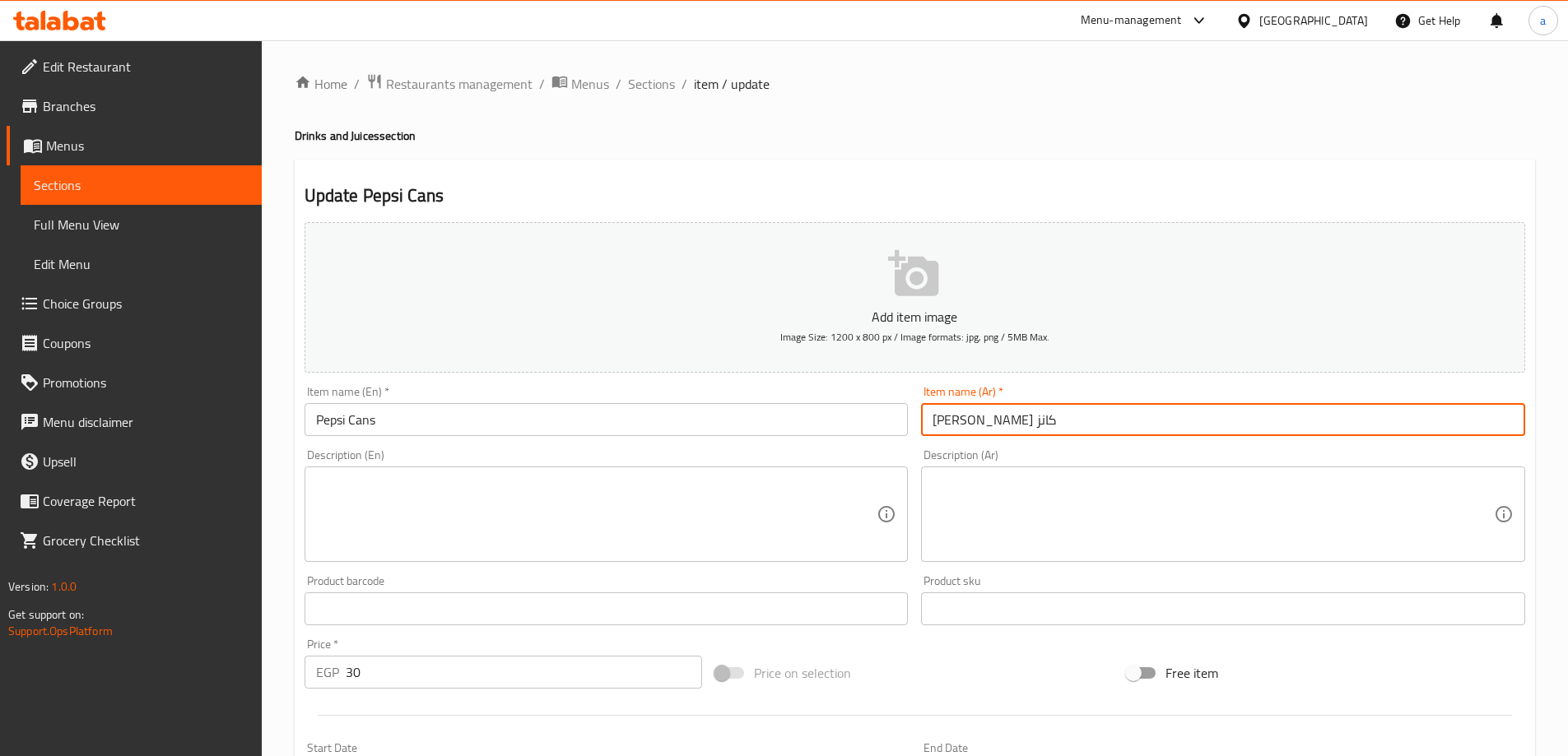
click at [942, 424] on input "[PERSON_NAME] كانز" at bounding box center [1223, 419] width 604 height 33
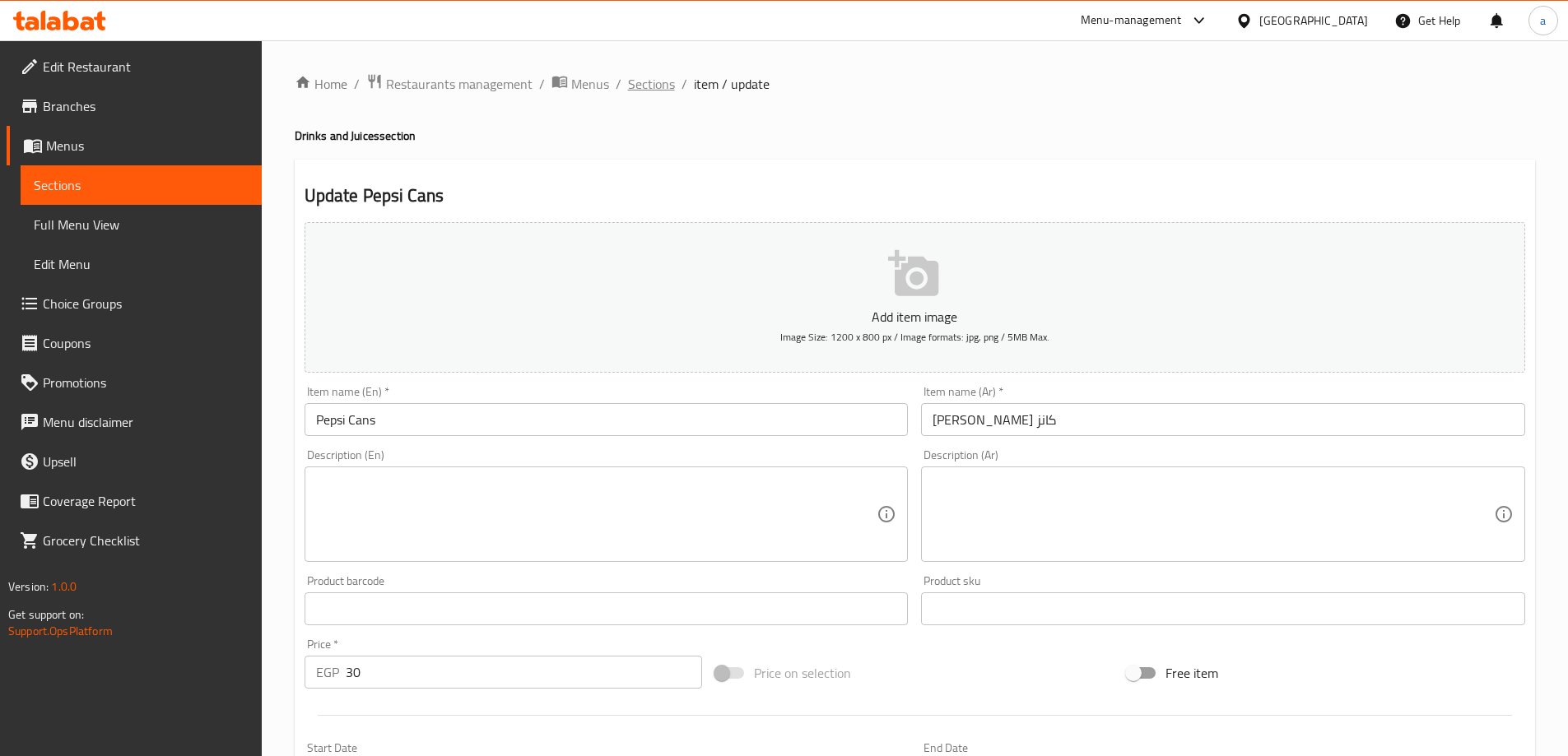
click at [639, 92] on span "Sections" at bounding box center [651, 84] width 47 height 20
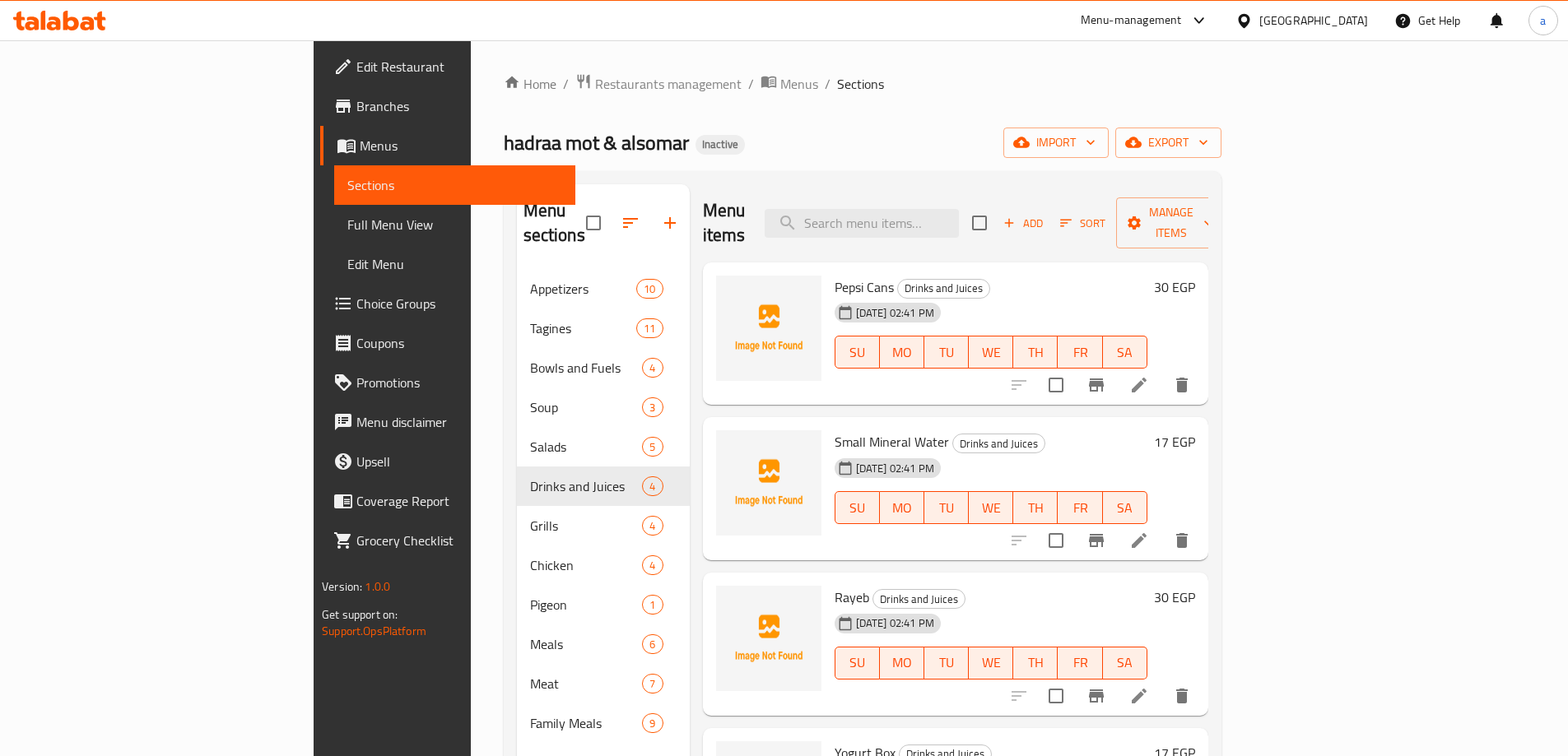
click at [1162, 526] on li at bounding box center [1139, 540] width 46 height 30
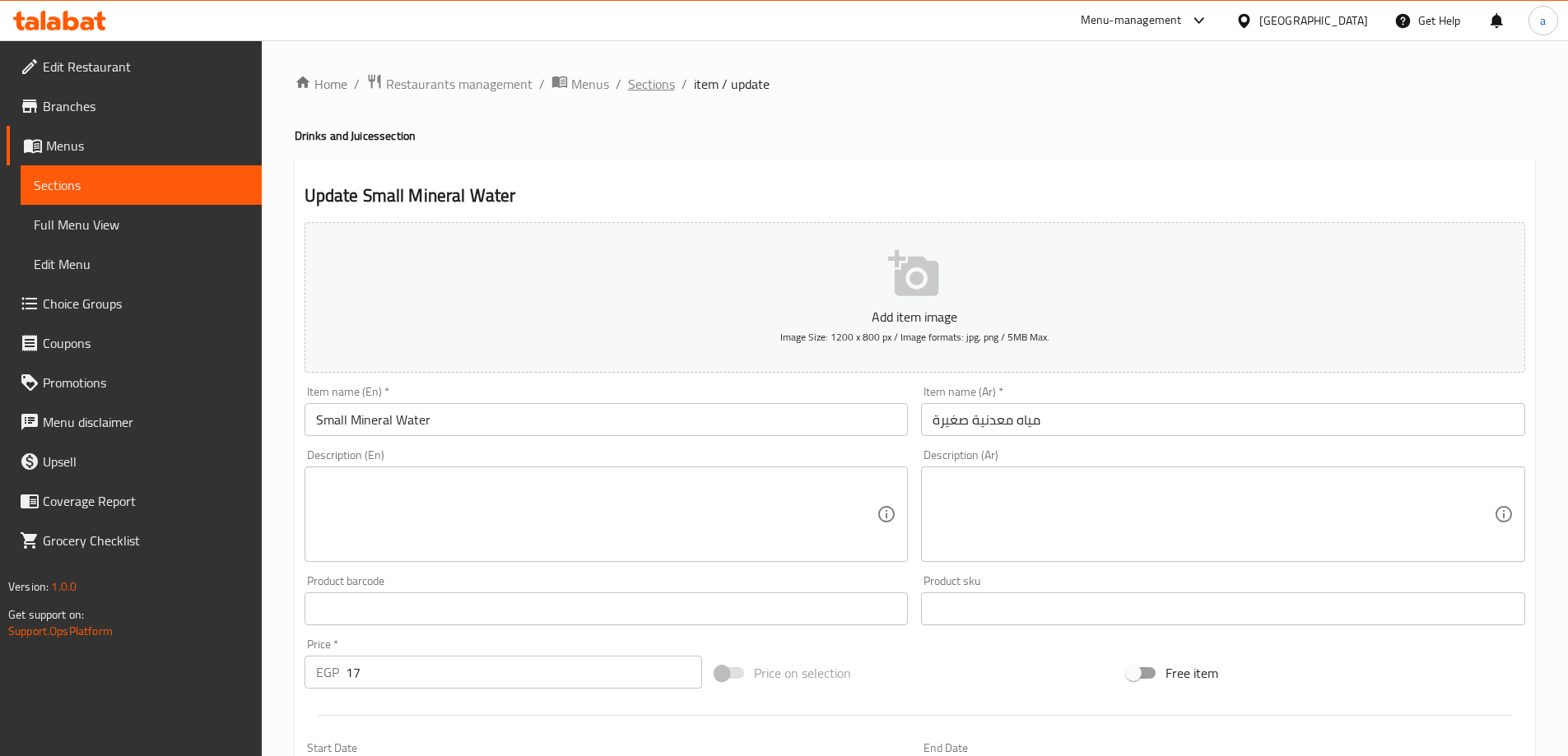
click at [667, 87] on span "Sections" at bounding box center [651, 84] width 47 height 20
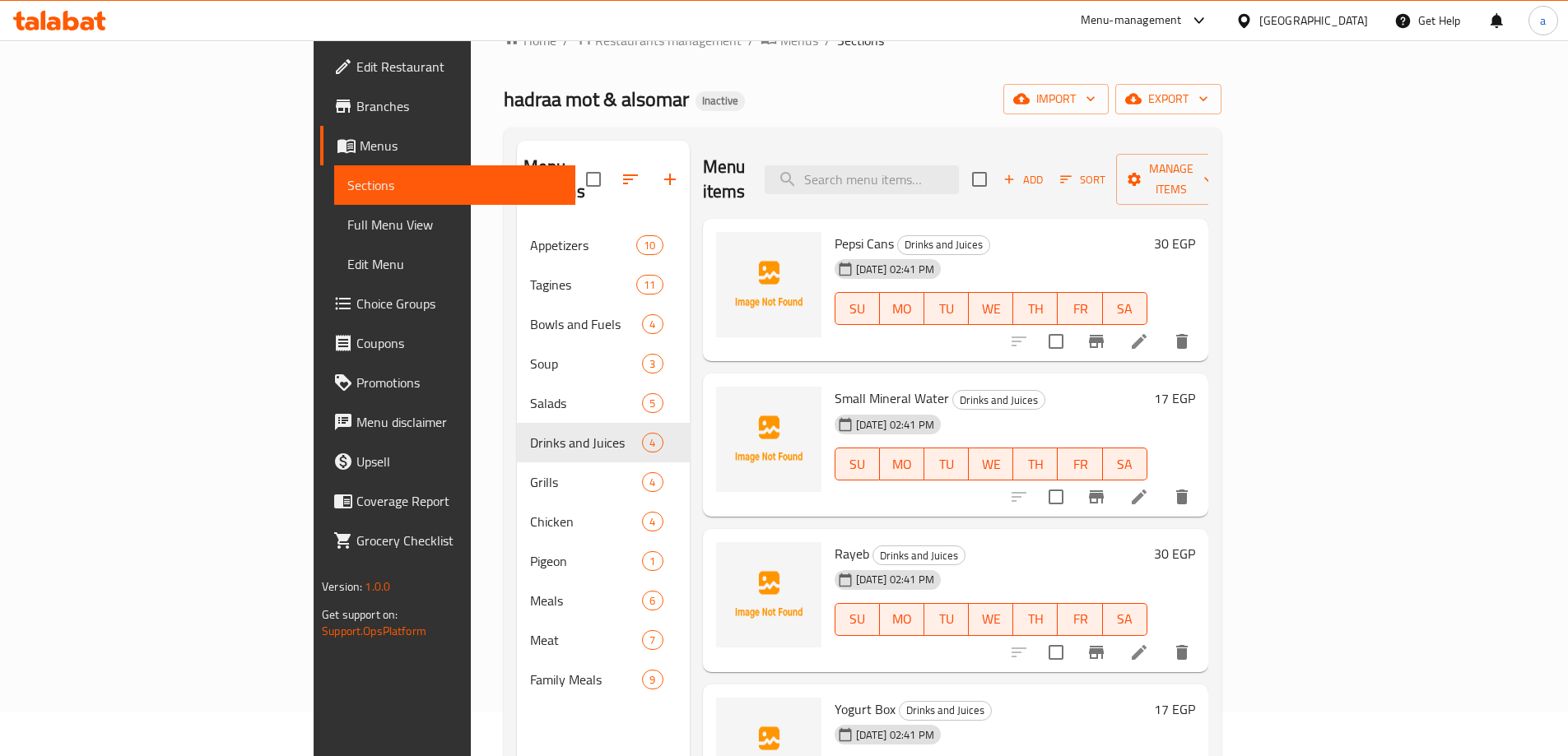
scroll to position [82, 0]
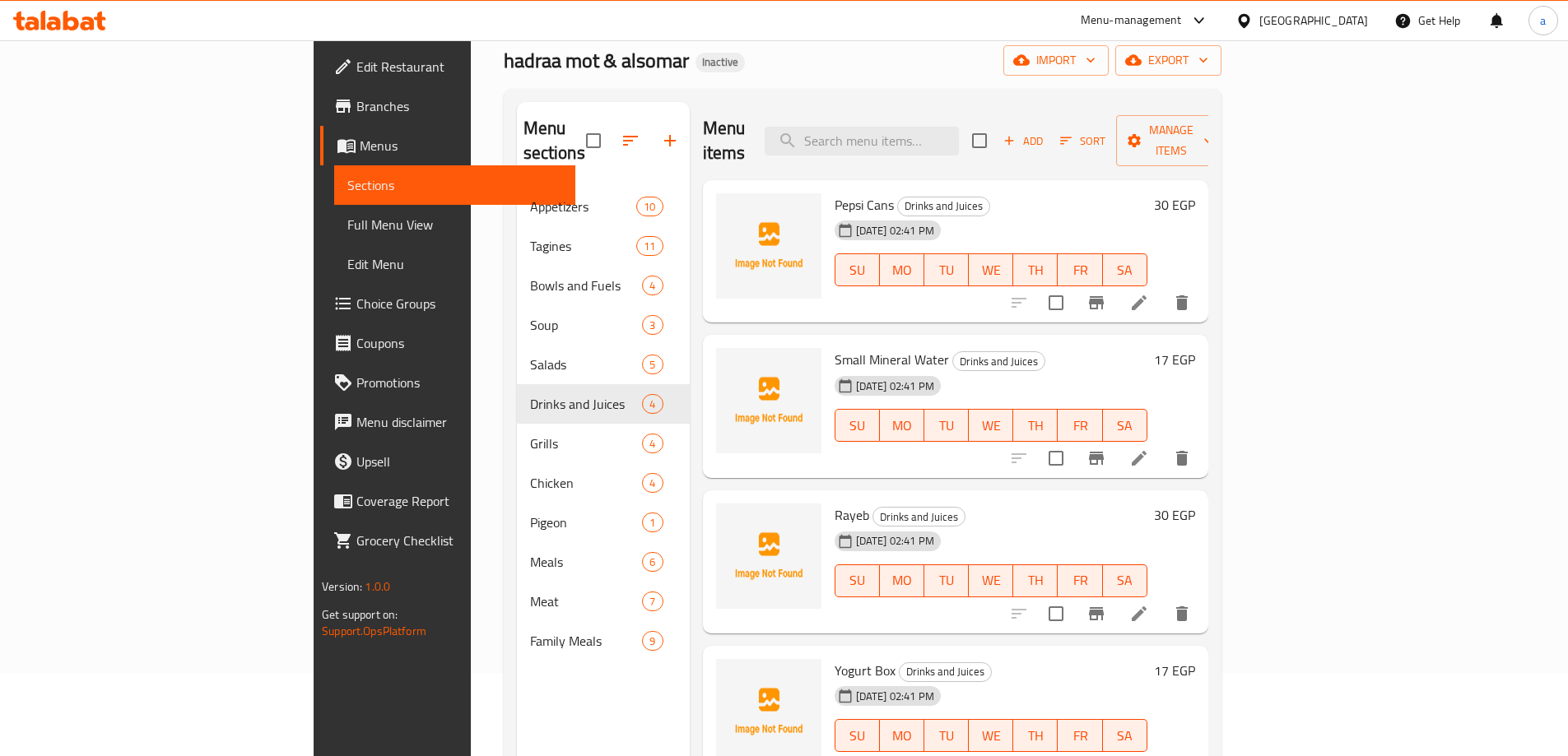
click at [1162, 599] on li at bounding box center [1139, 614] width 46 height 30
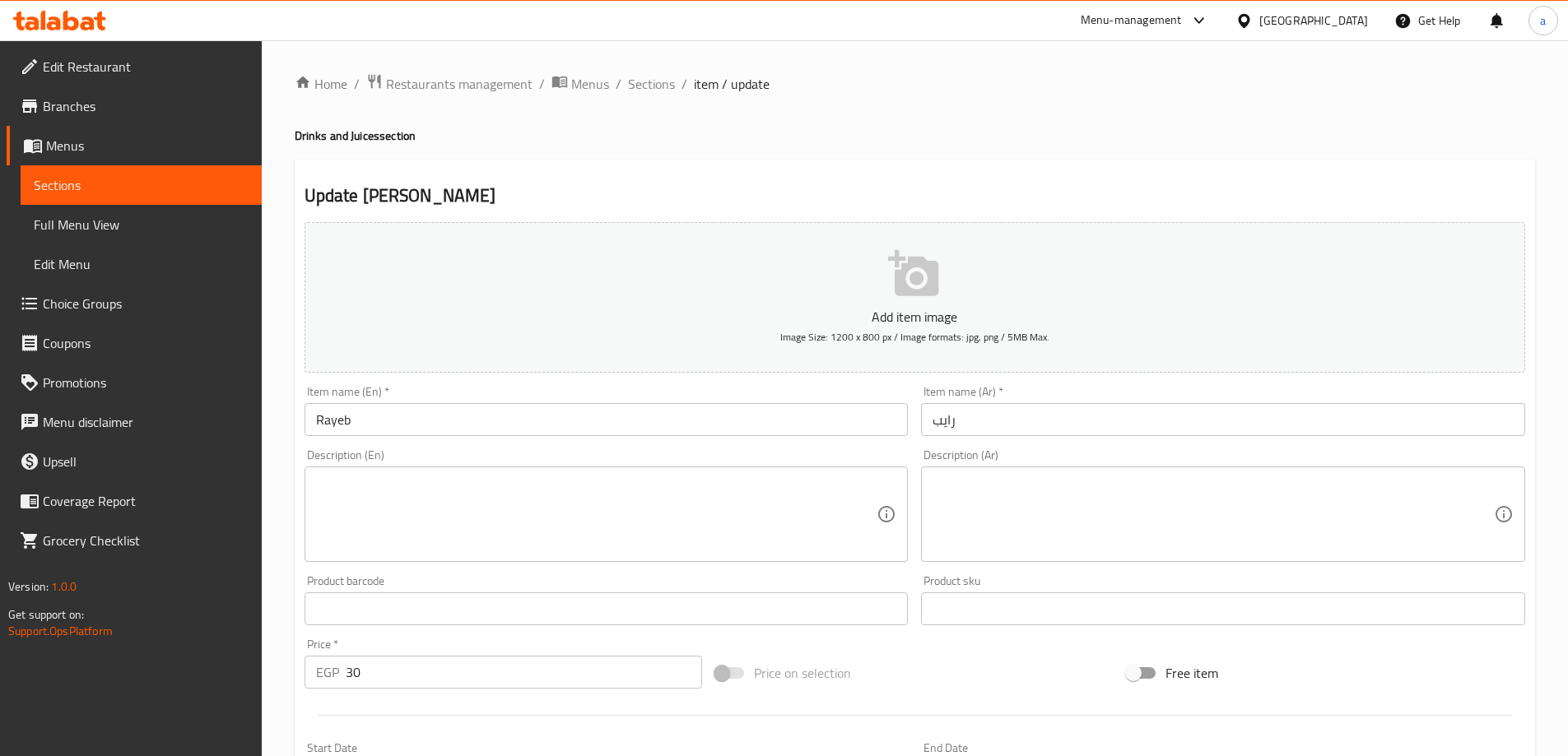
click at [945, 428] on input "رايب" at bounding box center [1223, 419] width 604 height 33
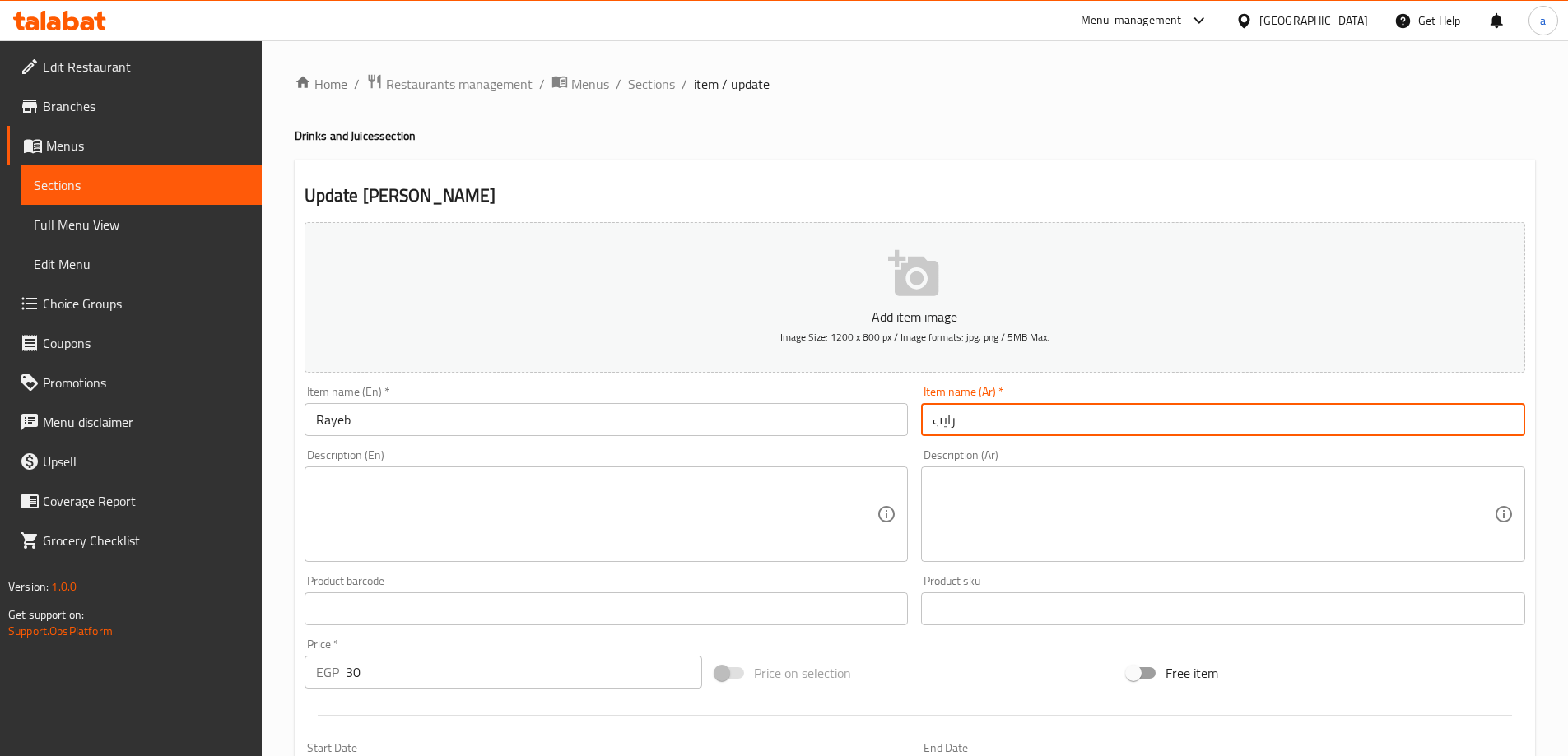
click at [945, 428] on input "رايب" at bounding box center [1223, 419] width 604 height 33
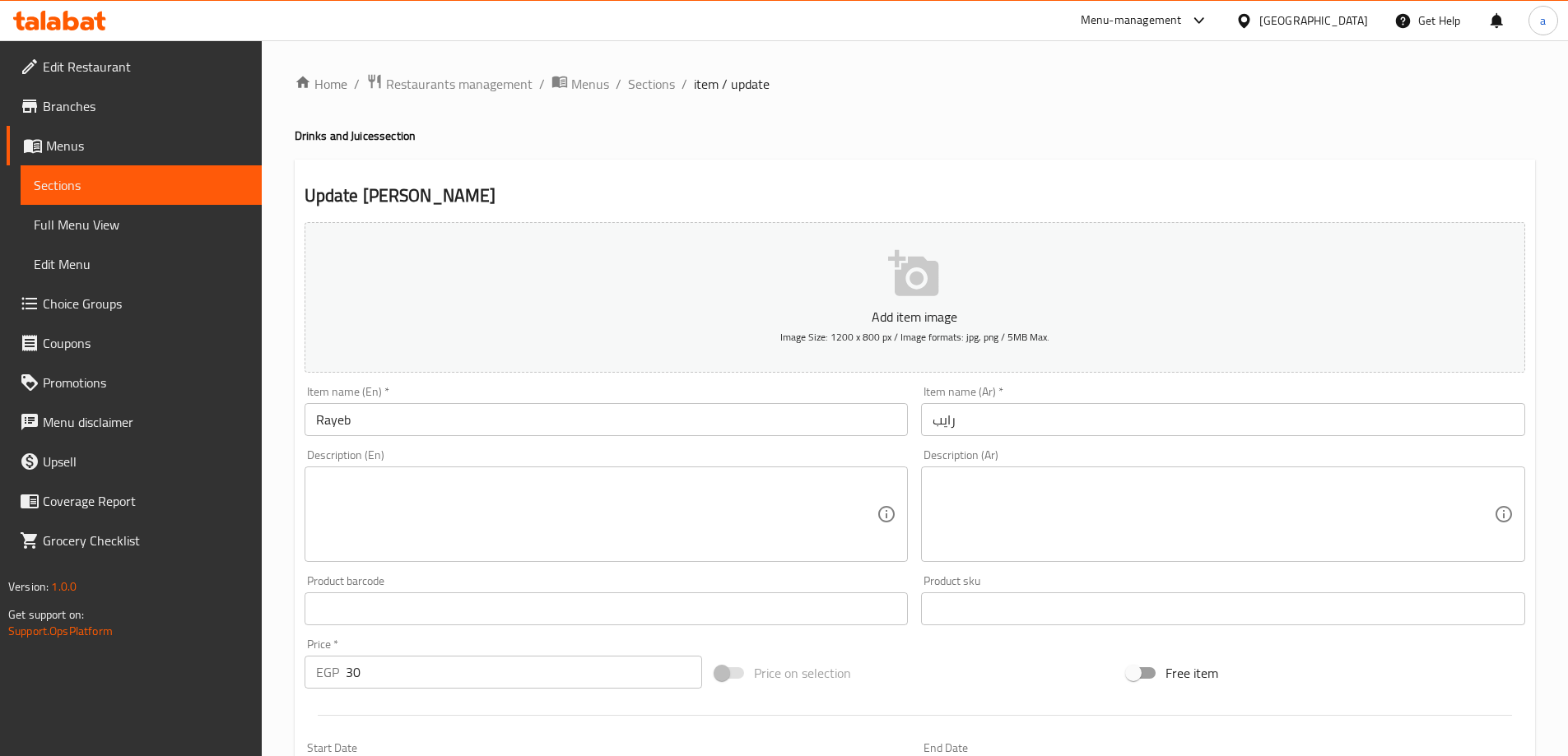
click at [531, 405] on input "Rayeb" at bounding box center [607, 419] width 604 height 33
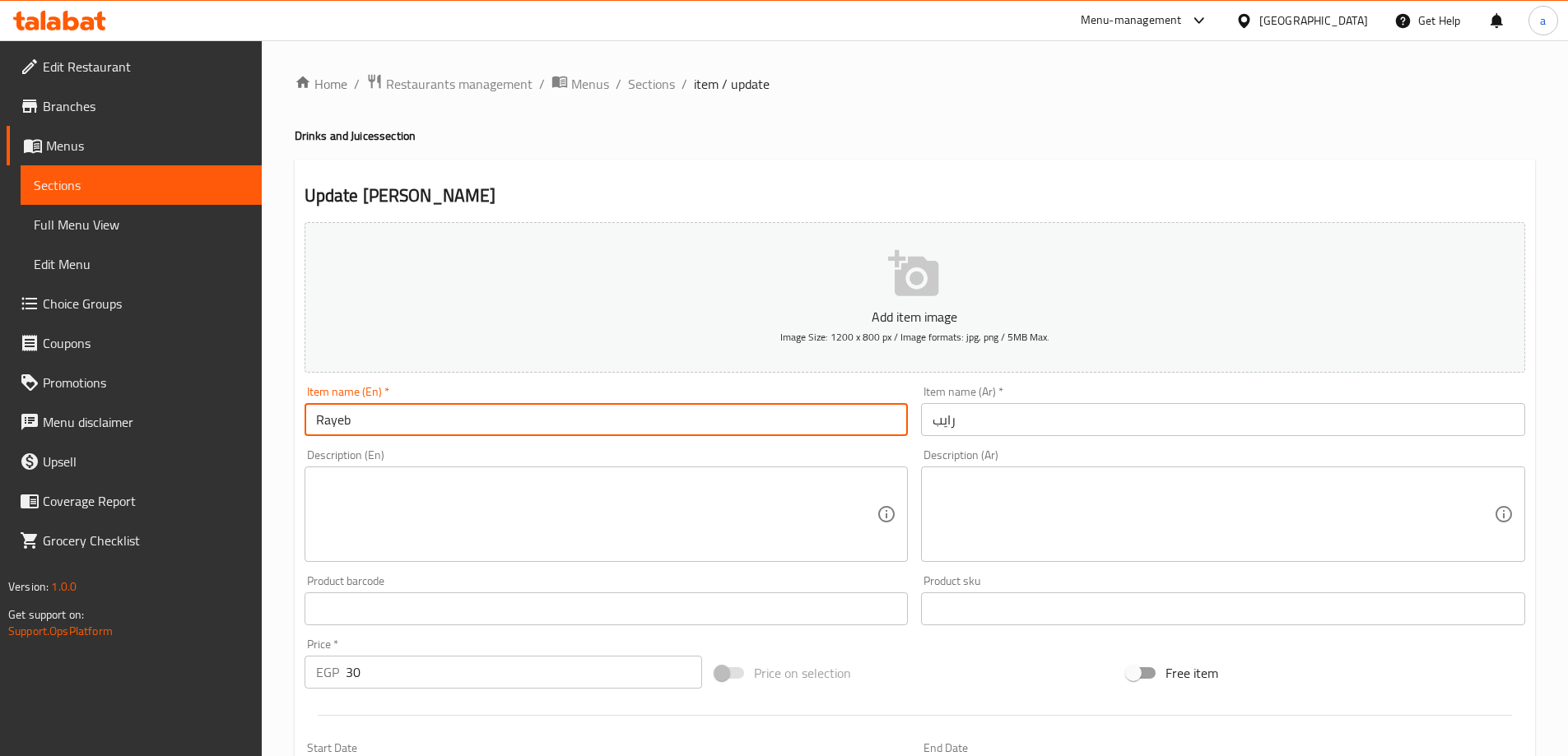
click at [531, 405] on input "Rayeb" at bounding box center [607, 419] width 604 height 33
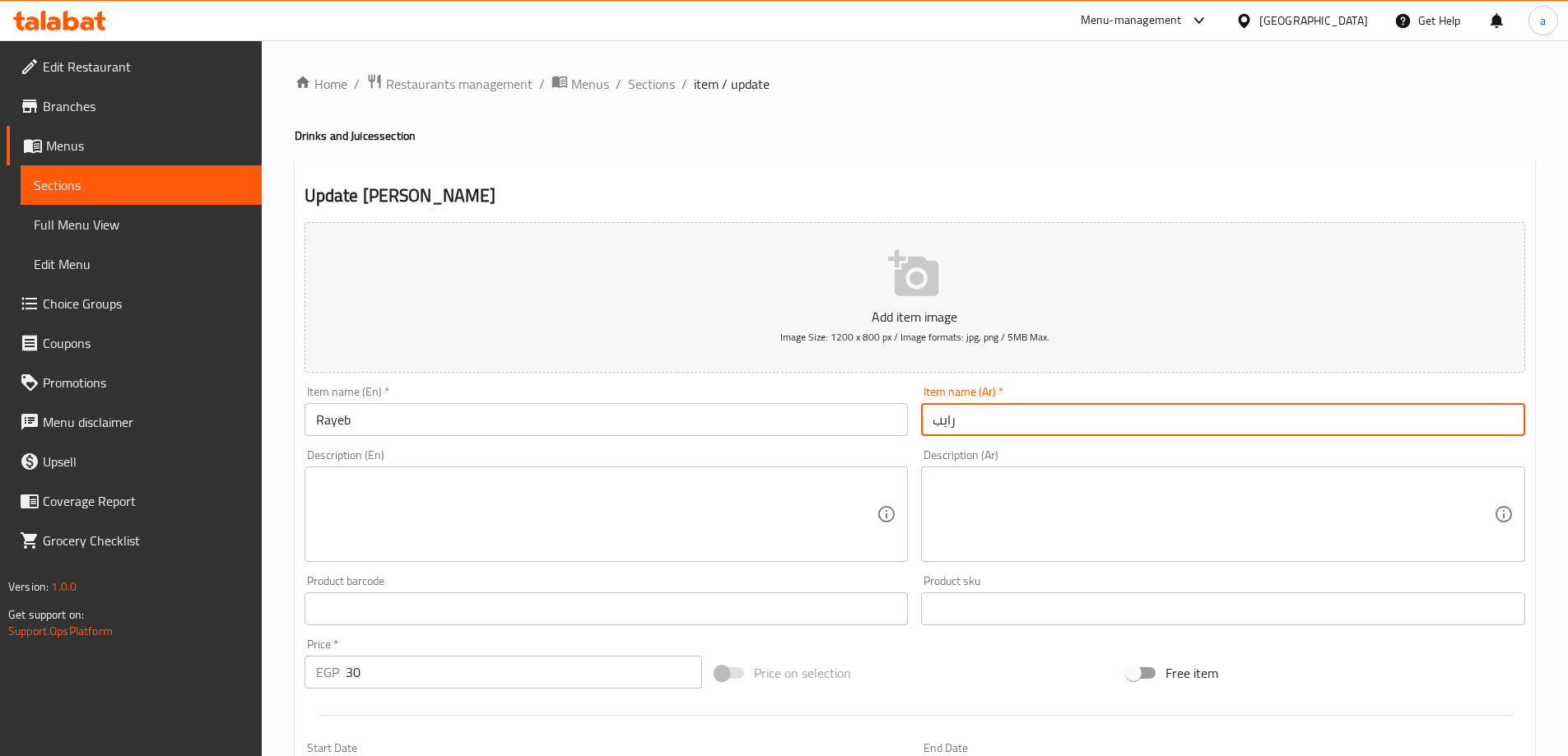
click at [1003, 405] on input "رايب" at bounding box center [1223, 419] width 604 height 33
click at [983, 410] on input "رايب" at bounding box center [1223, 419] width 604 height 33
type input "رايب"
click at [959, 416] on input "رايب" at bounding box center [1223, 419] width 604 height 33
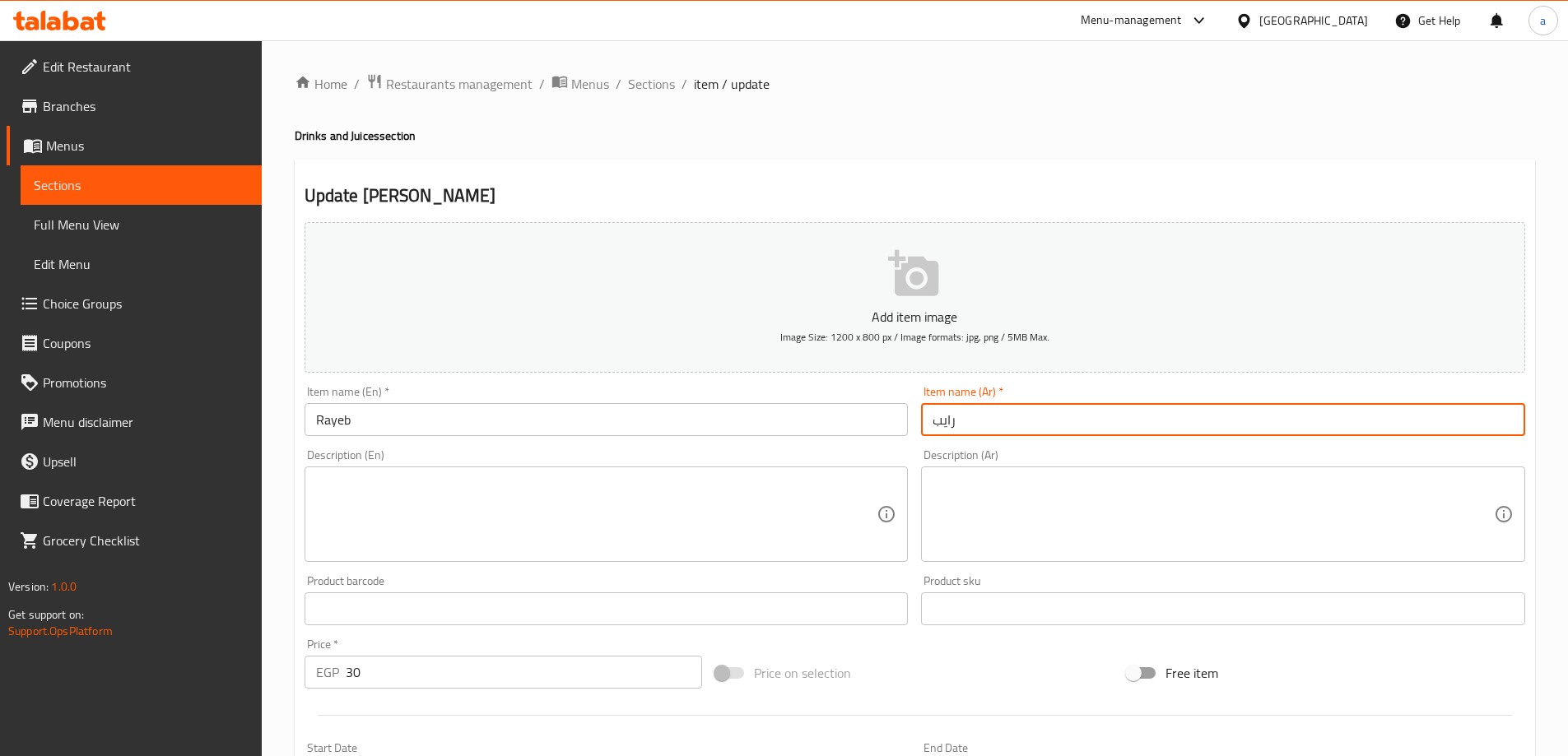
click at [959, 416] on input "رايب" at bounding box center [1223, 419] width 604 height 33
click at [645, 87] on span "Sections" at bounding box center [651, 84] width 47 height 20
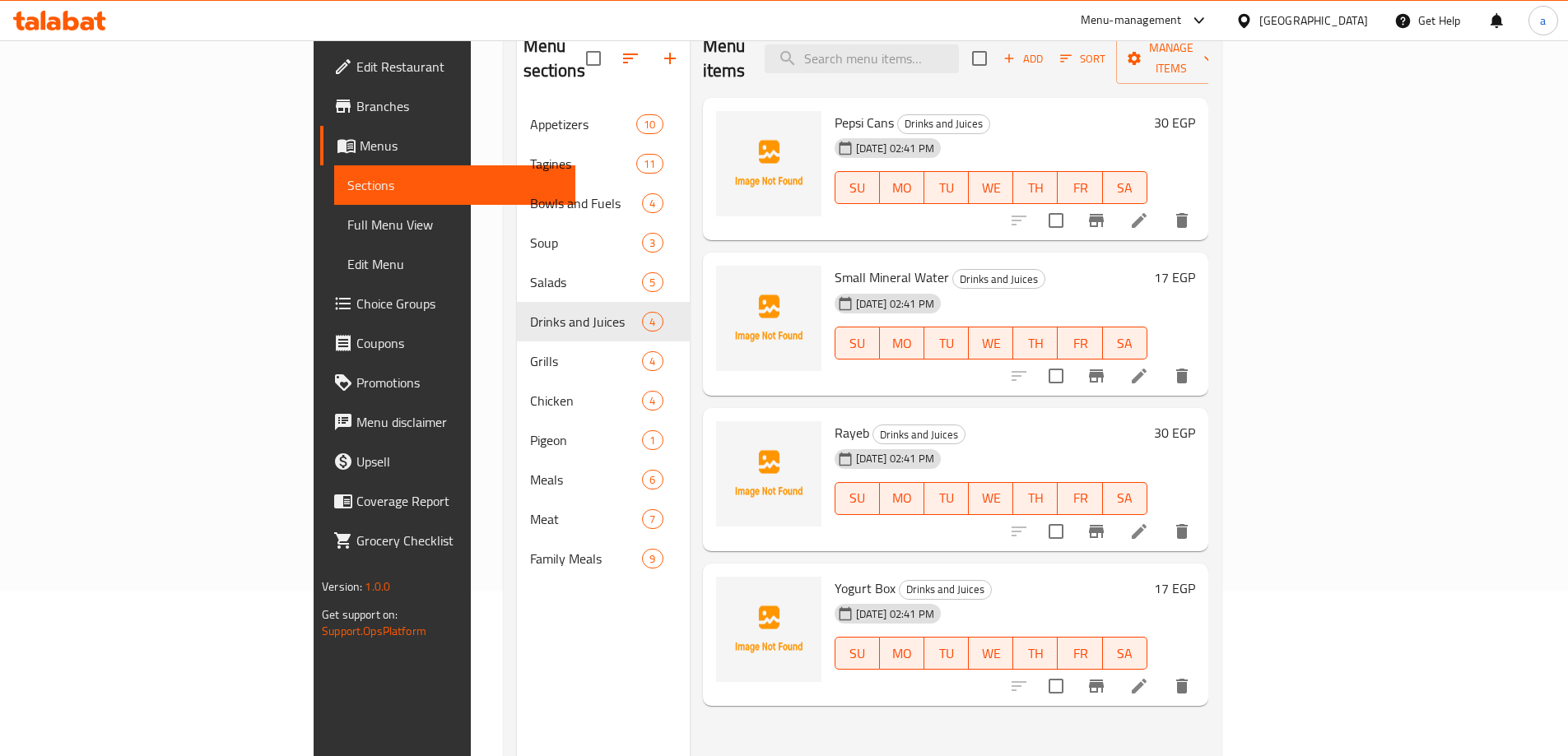
scroll to position [230, 0]
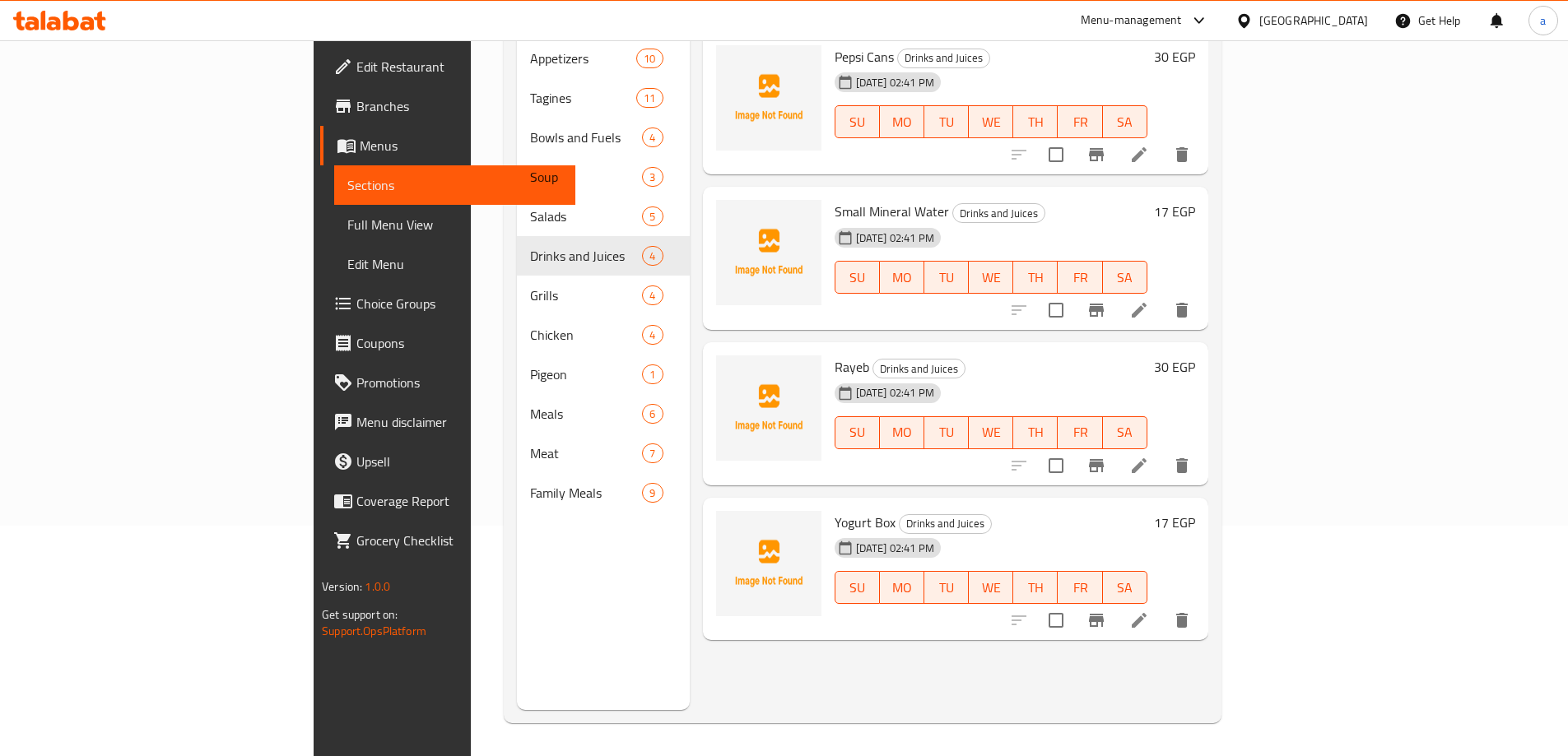
click at [1162, 606] on li at bounding box center [1139, 620] width 46 height 30
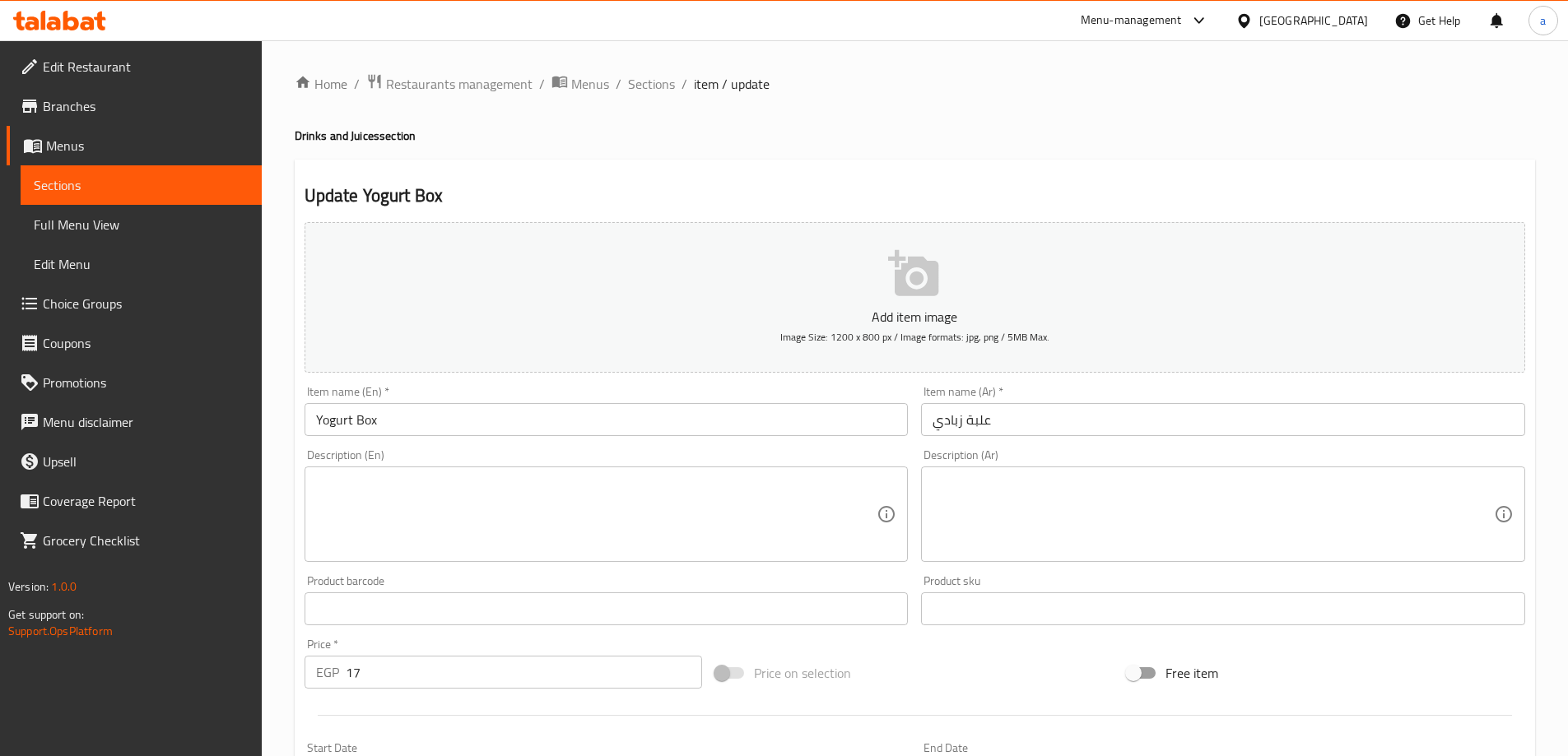
click at [1000, 36] on div "Menu-management Egypt Get Help a" at bounding box center [784, 20] width 1568 height 39
click at [637, 90] on span "Sections" at bounding box center [651, 84] width 47 height 20
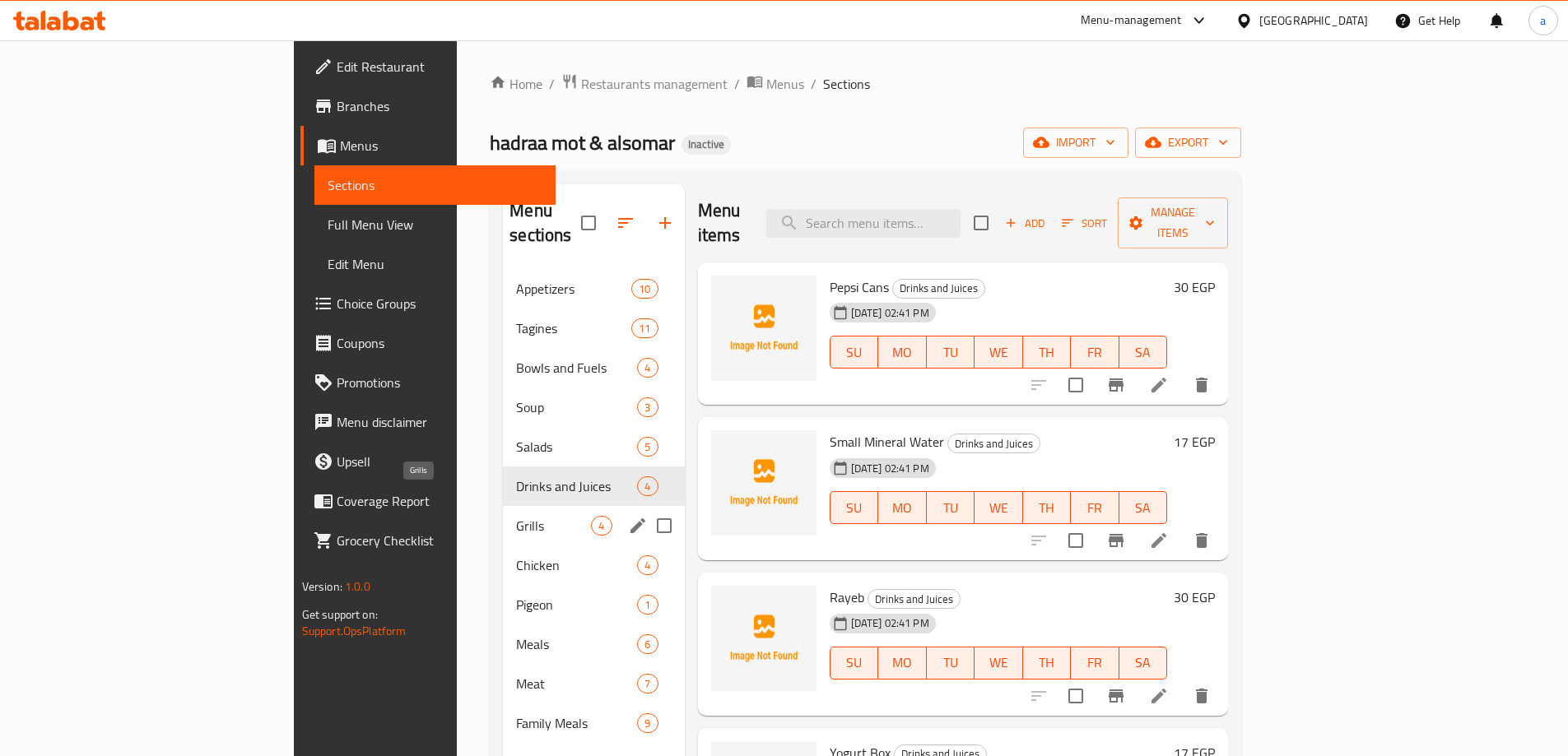
click at [516, 516] on span "Grills" at bounding box center [554, 526] width 75 height 20
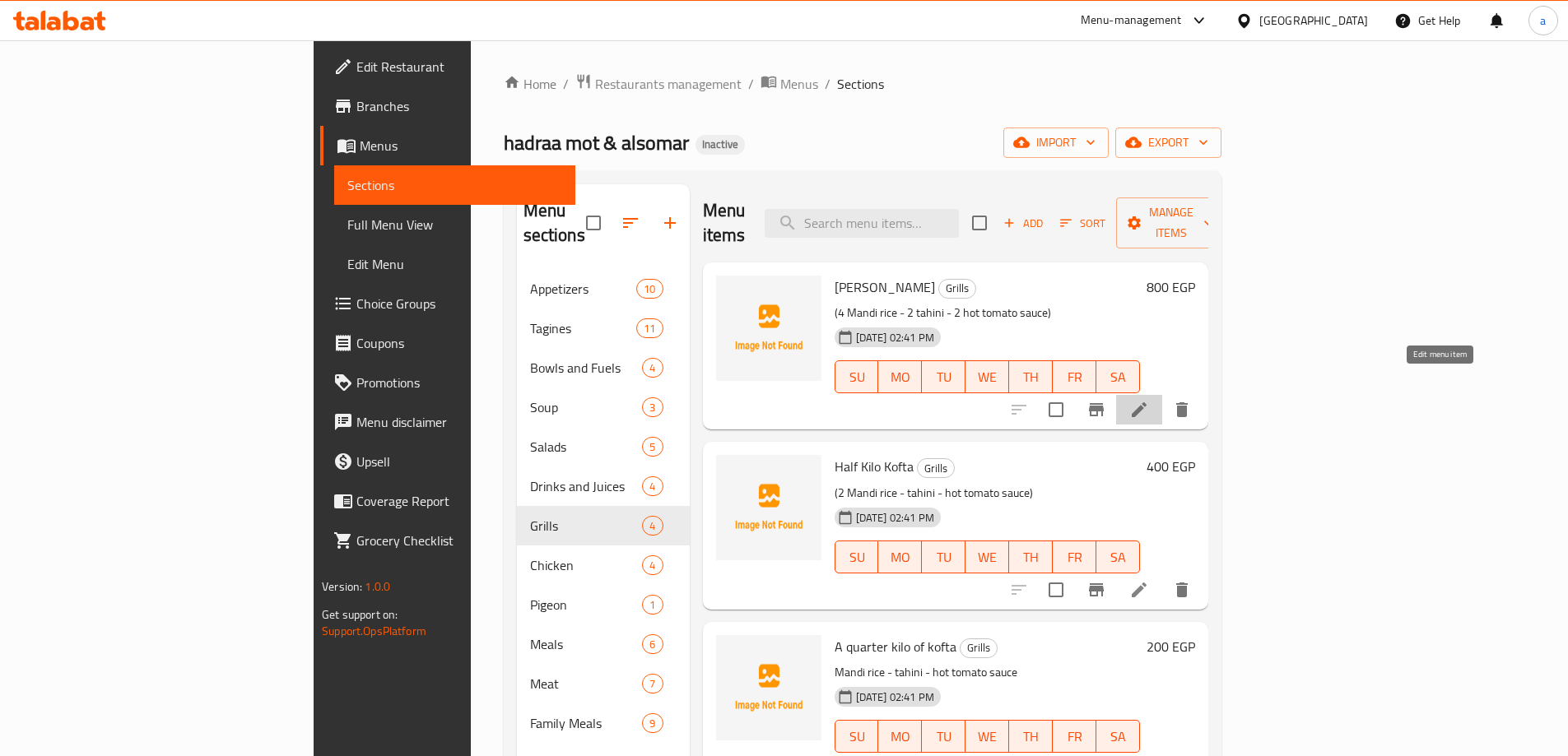
click at [1149, 400] on icon at bounding box center [1139, 410] width 20 height 20
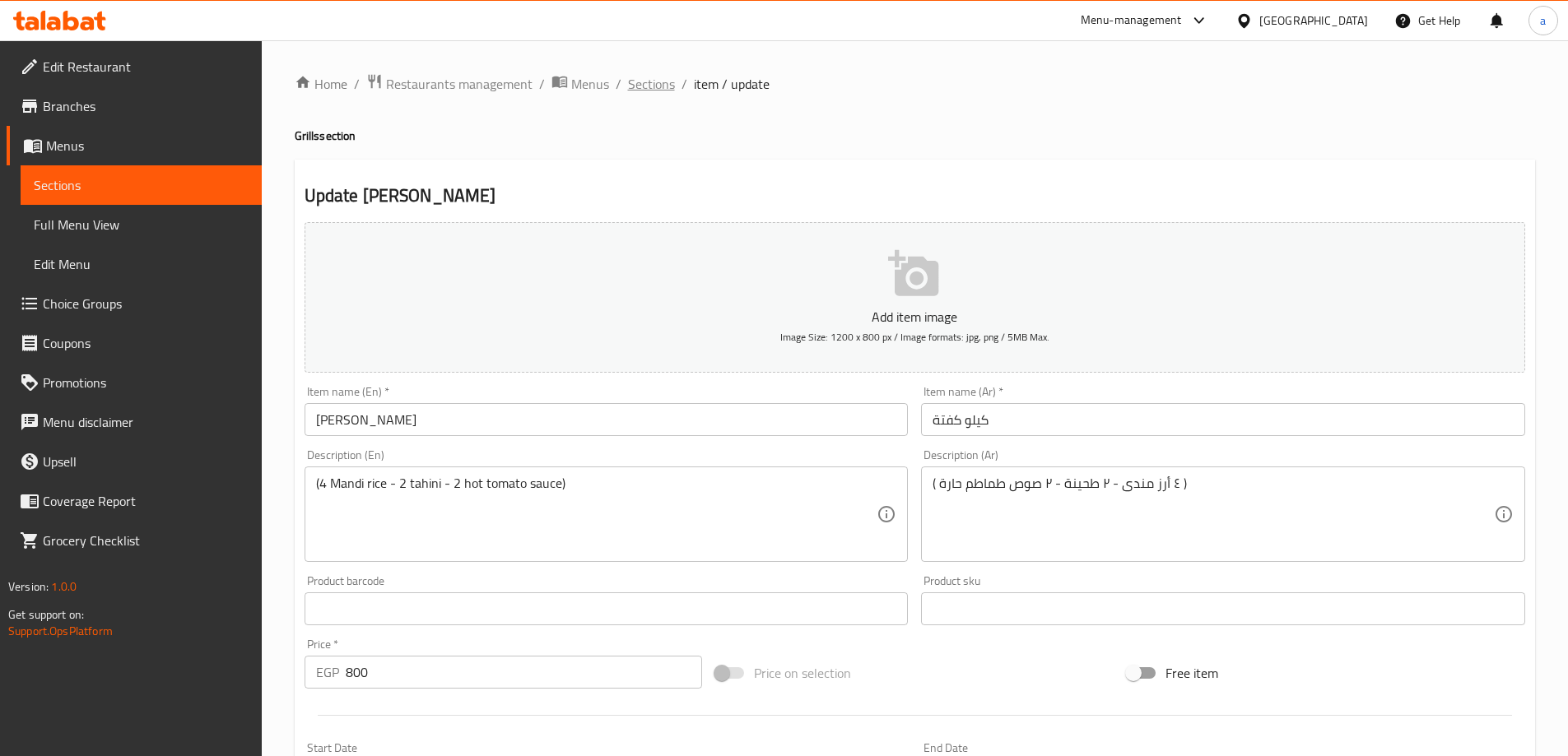
click at [631, 88] on span "Sections" at bounding box center [651, 84] width 47 height 20
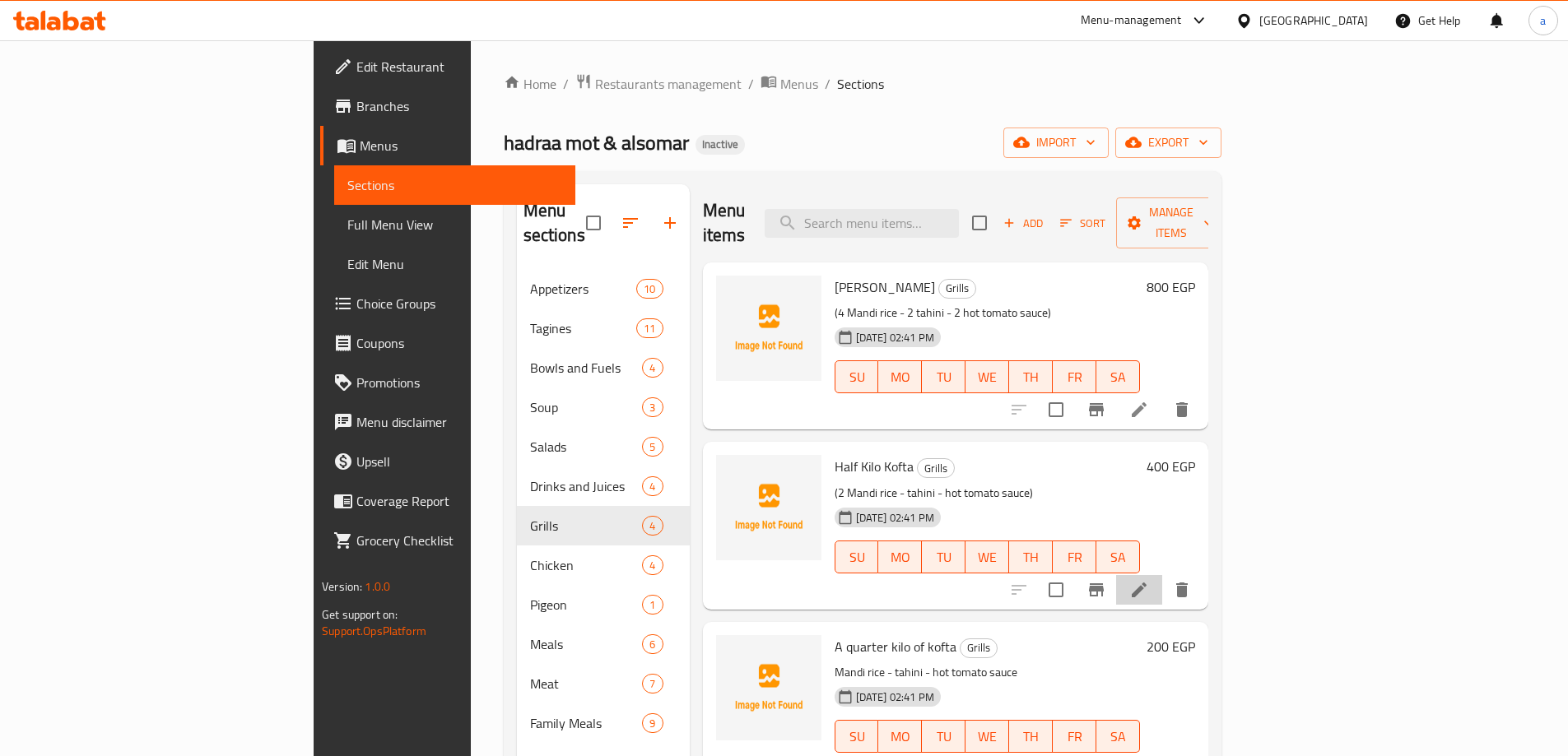
click at [1162, 575] on li at bounding box center [1139, 590] width 46 height 30
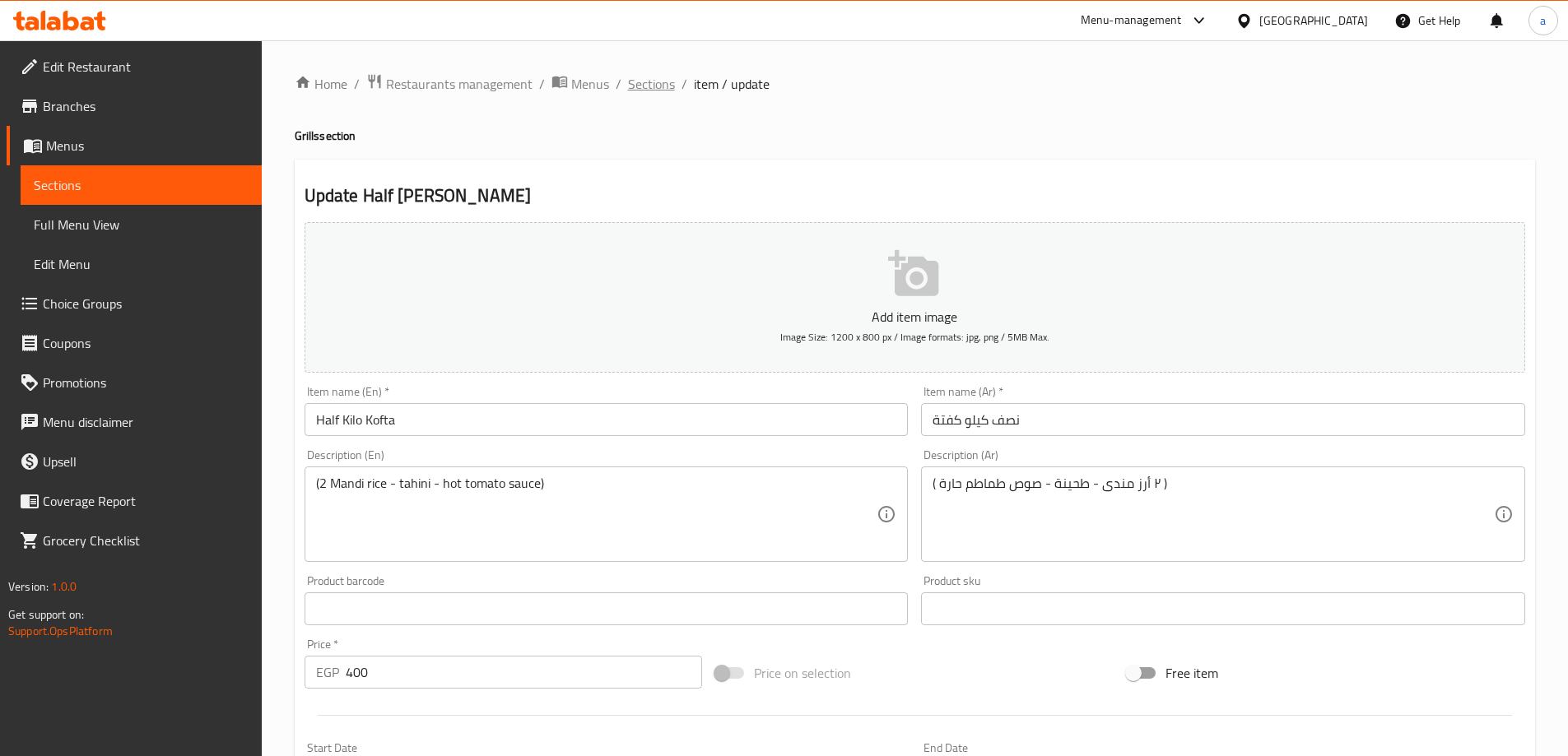
click at [637, 84] on span "Sections" at bounding box center [651, 84] width 47 height 20
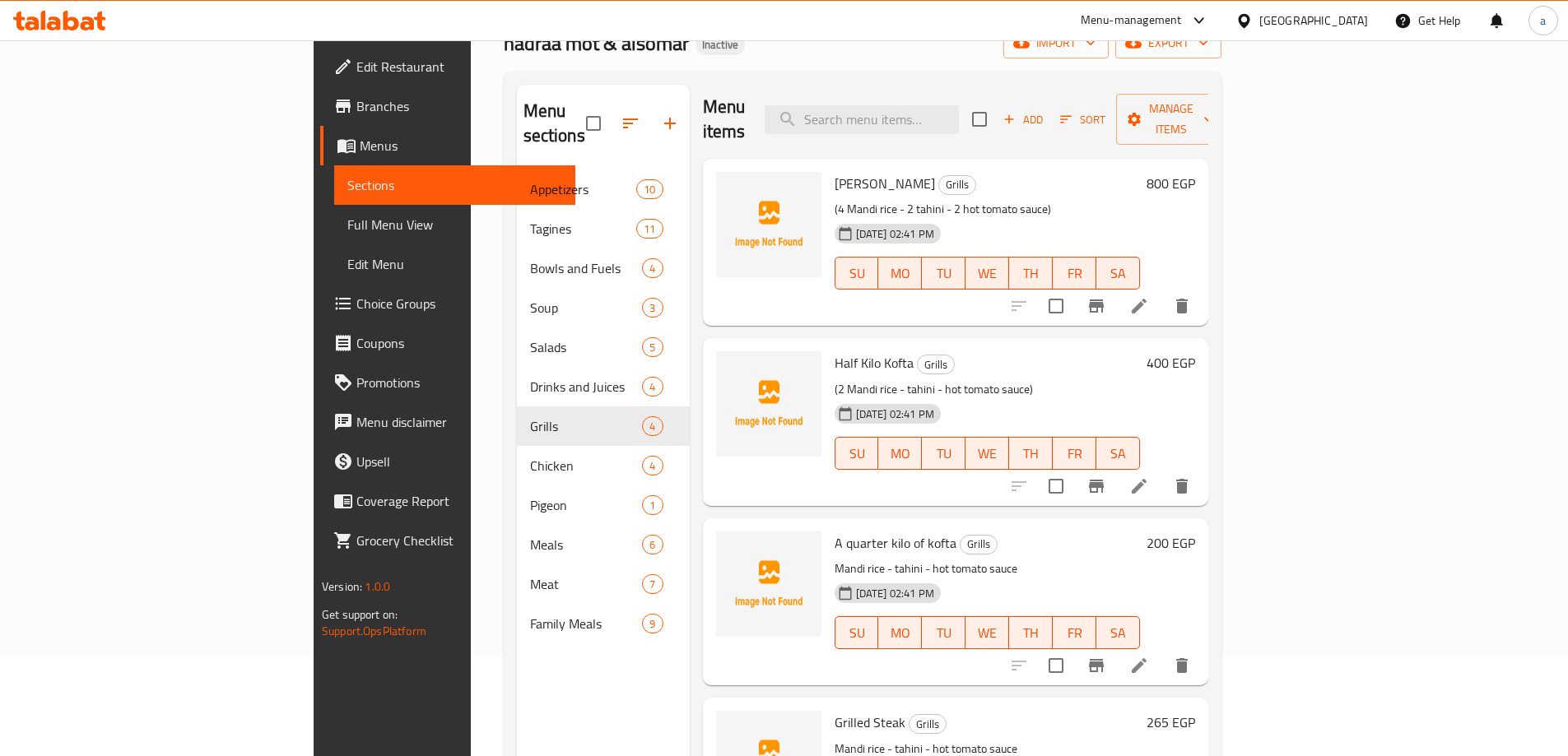
scroll to position [230, 0]
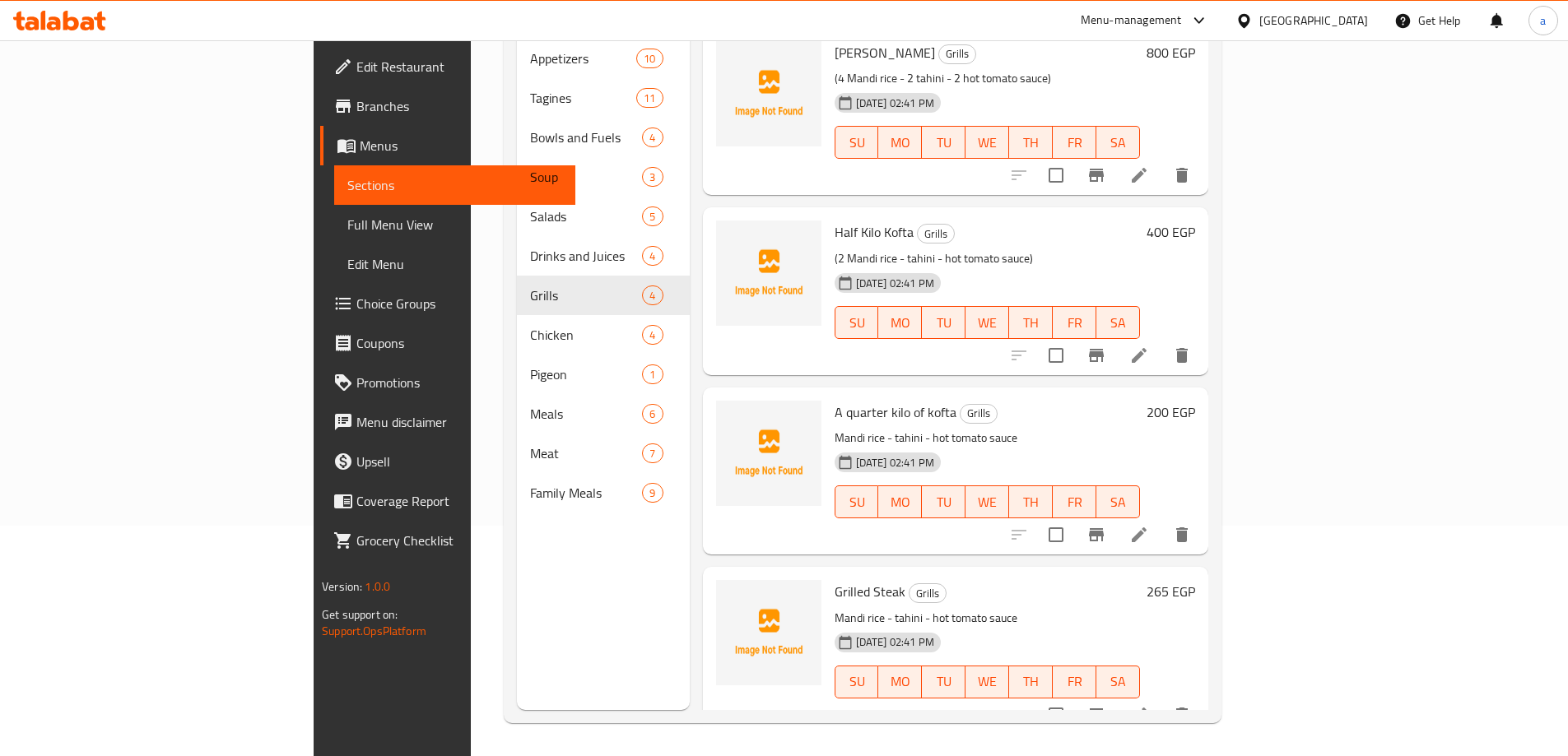
click at [1162, 520] on li at bounding box center [1139, 534] width 46 height 30
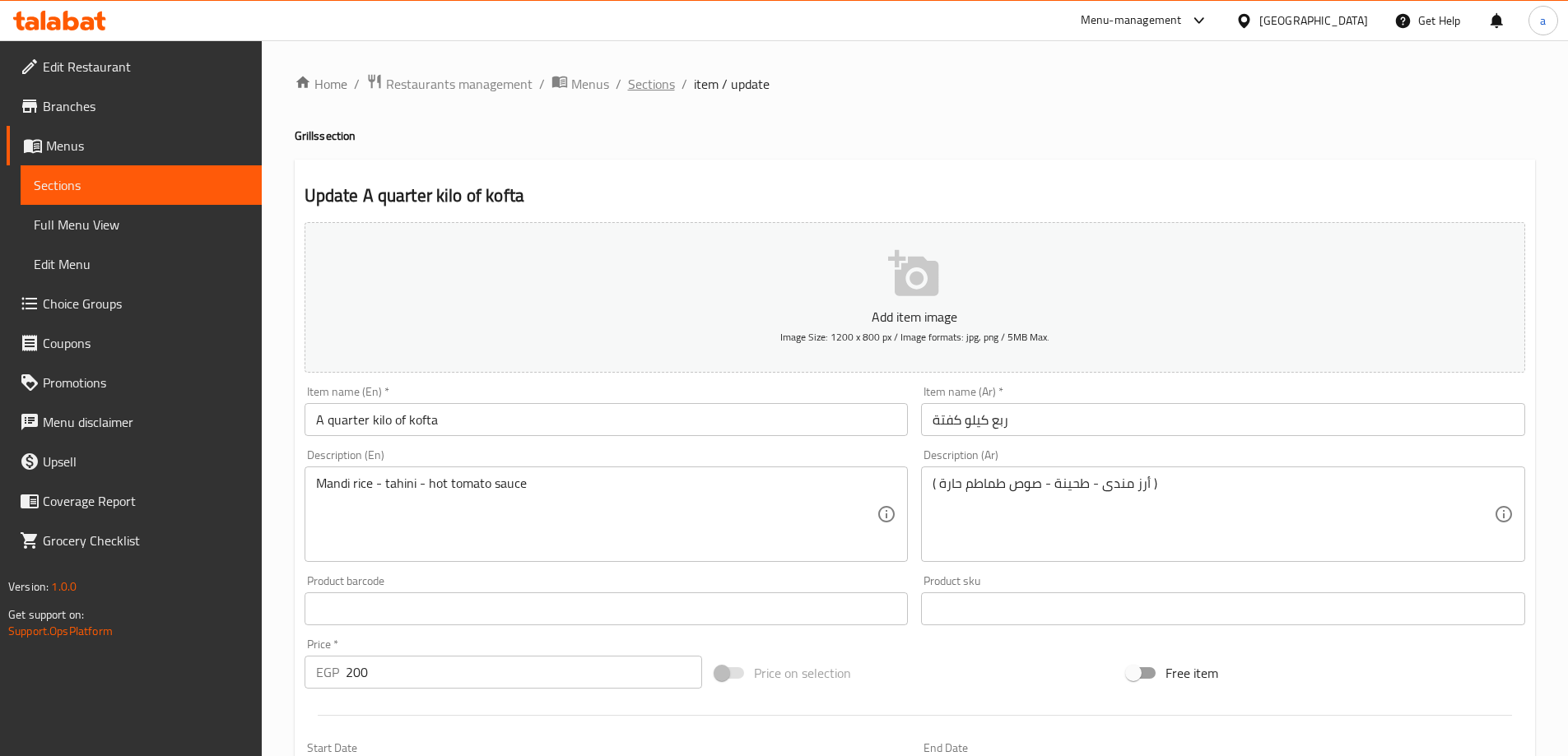
click at [641, 82] on span "Sections" at bounding box center [651, 84] width 47 height 20
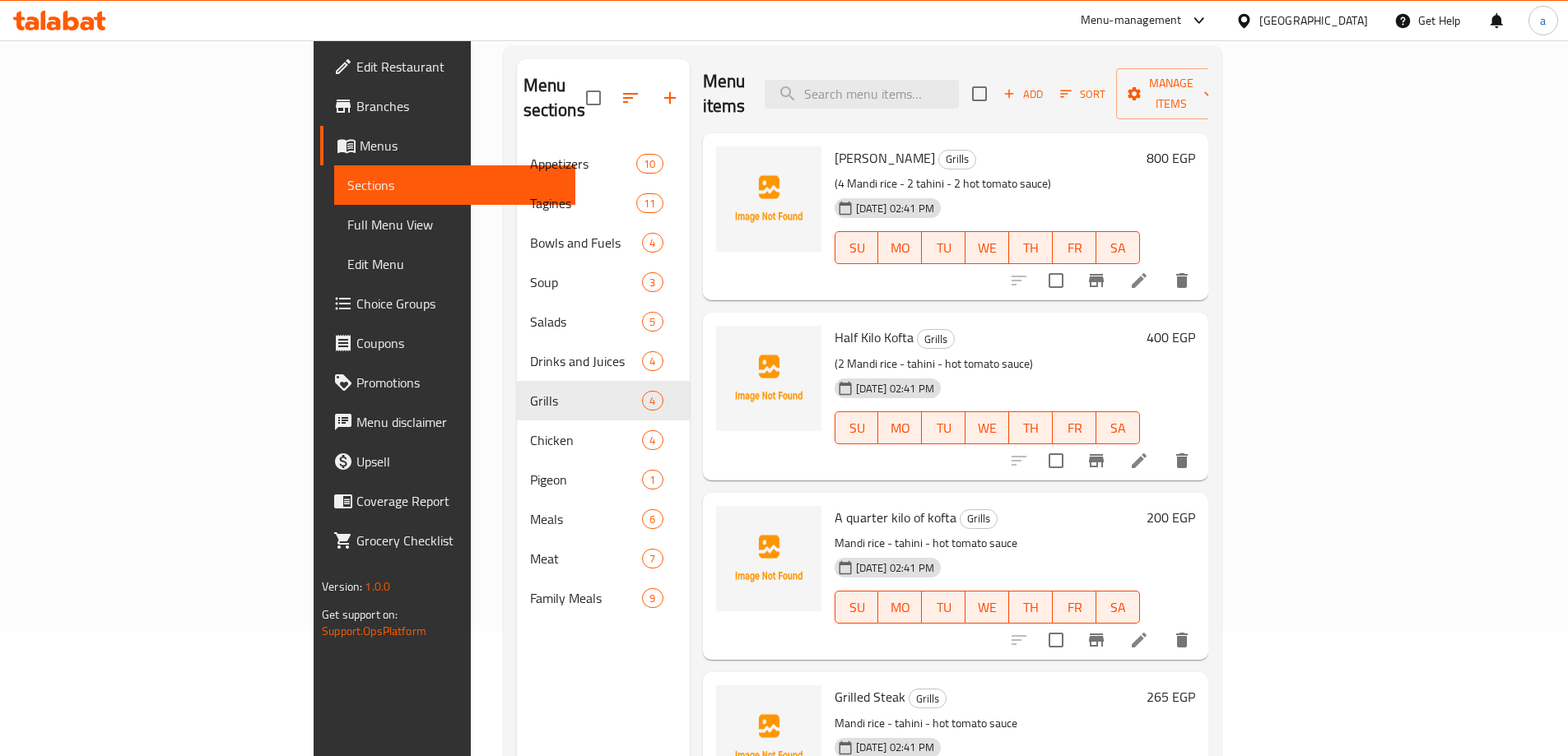
scroll to position [230, 0]
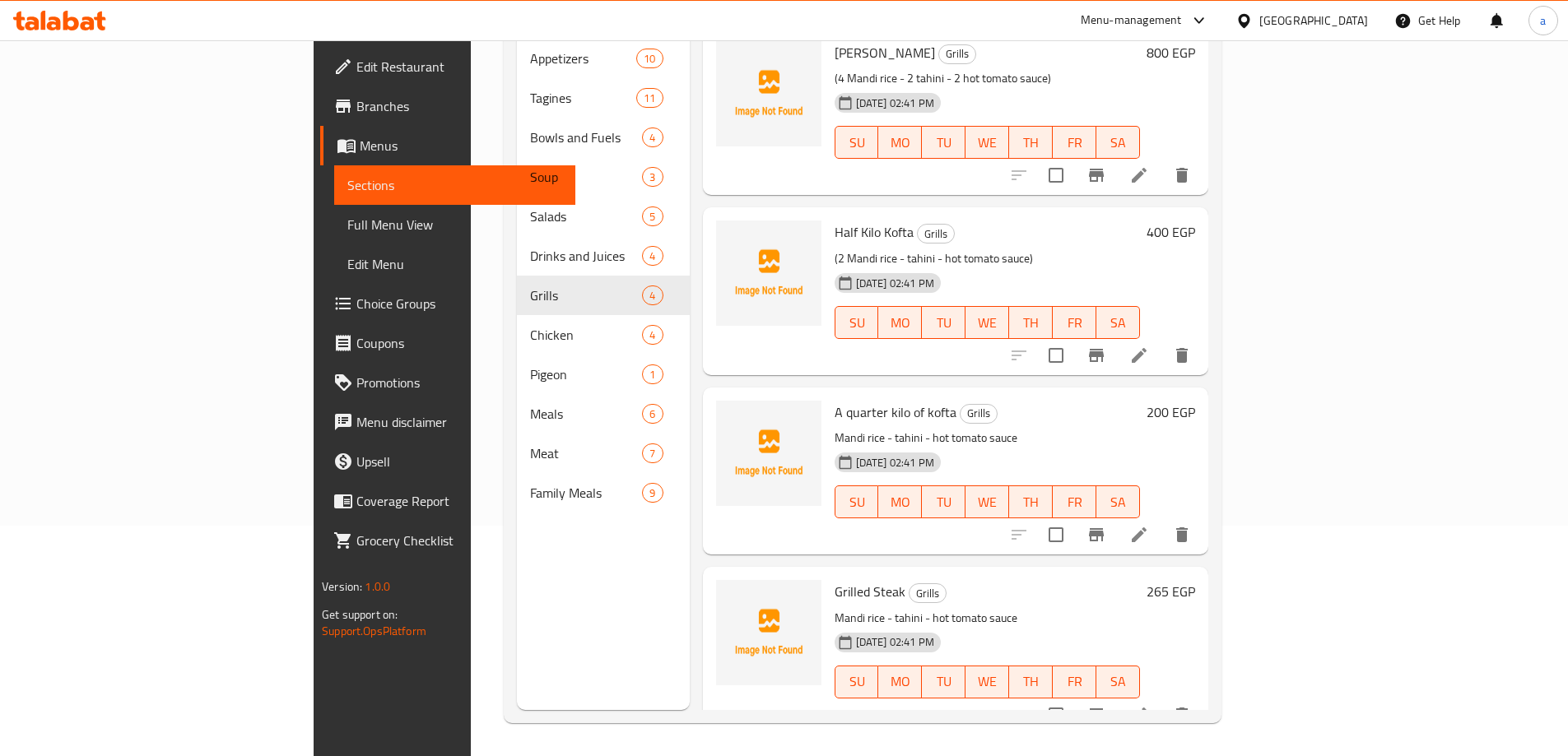
click at [1162, 700] on li at bounding box center [1139, 714] width 46 height 30
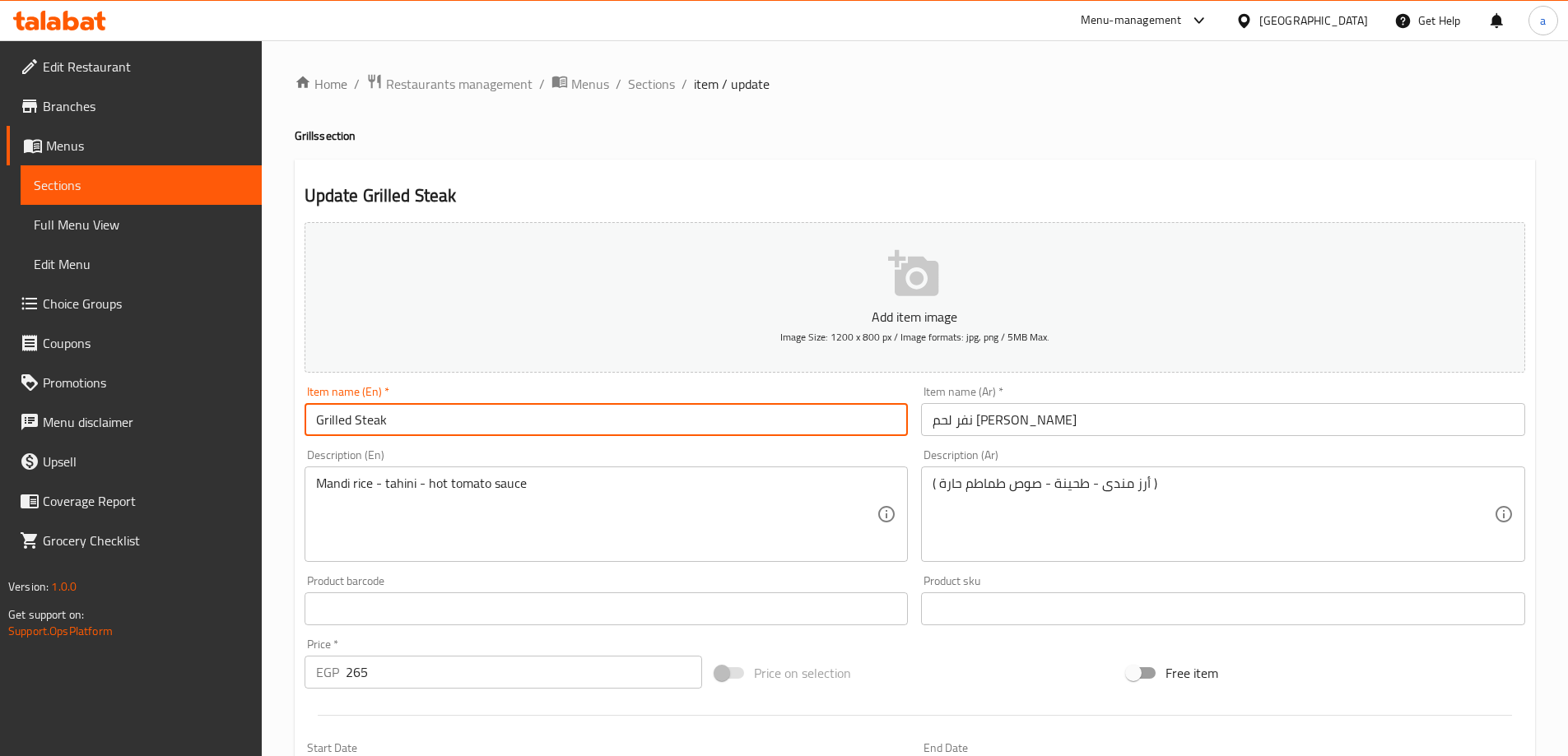
click at [444, 404] on input "Grilled Steak" at bounding box center [607, 419] width 604 height 33
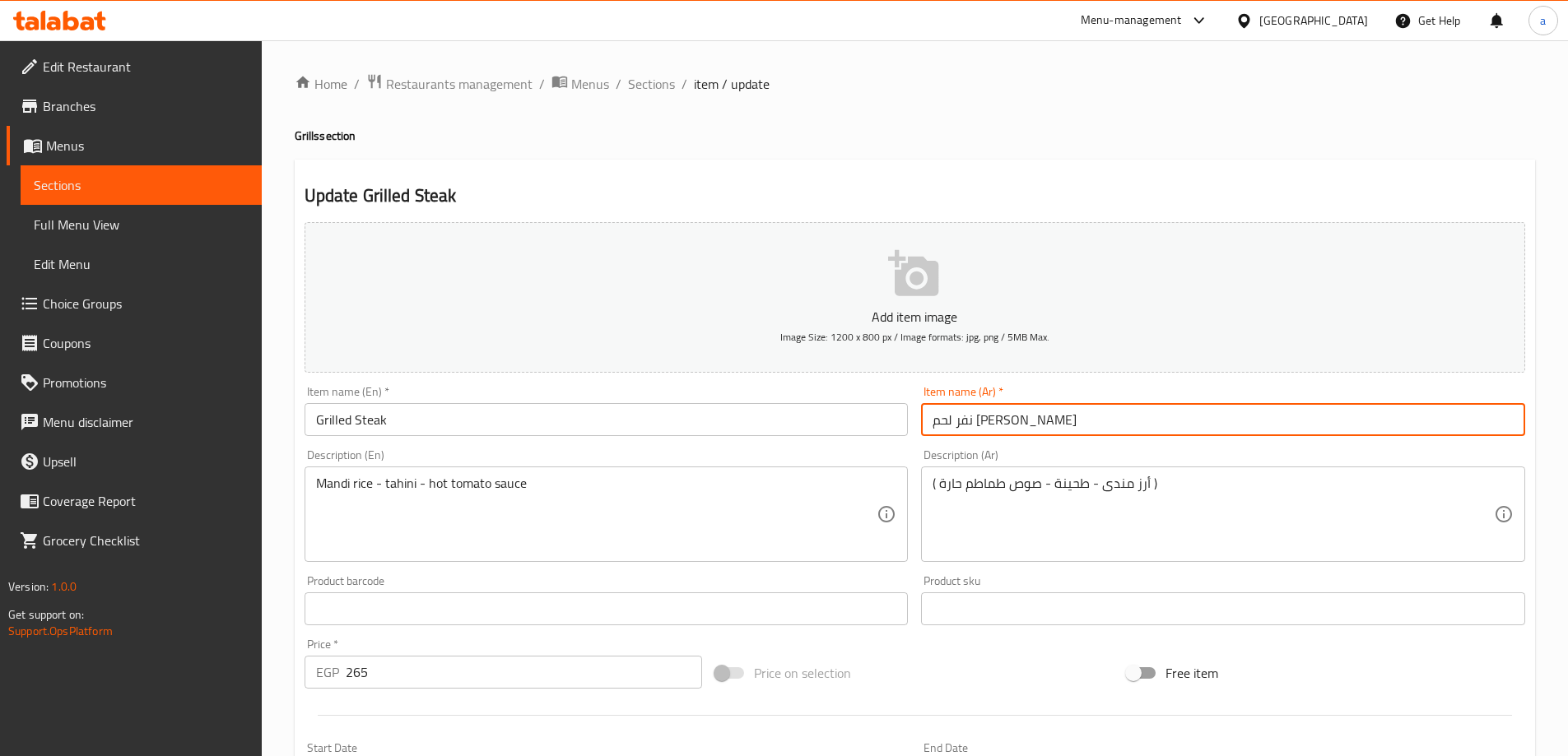
drag, startPoint x: 976, startPoint y: 423, endPoint x: 795, endPoint y: 425, distance: 181.0
click at [838, 433] on div "Add item image Image Size: 1200 x 800 px / Image formats: jpg, png / 5MB Max. I…" at bounding box center [914, 570] width 1233 height 709
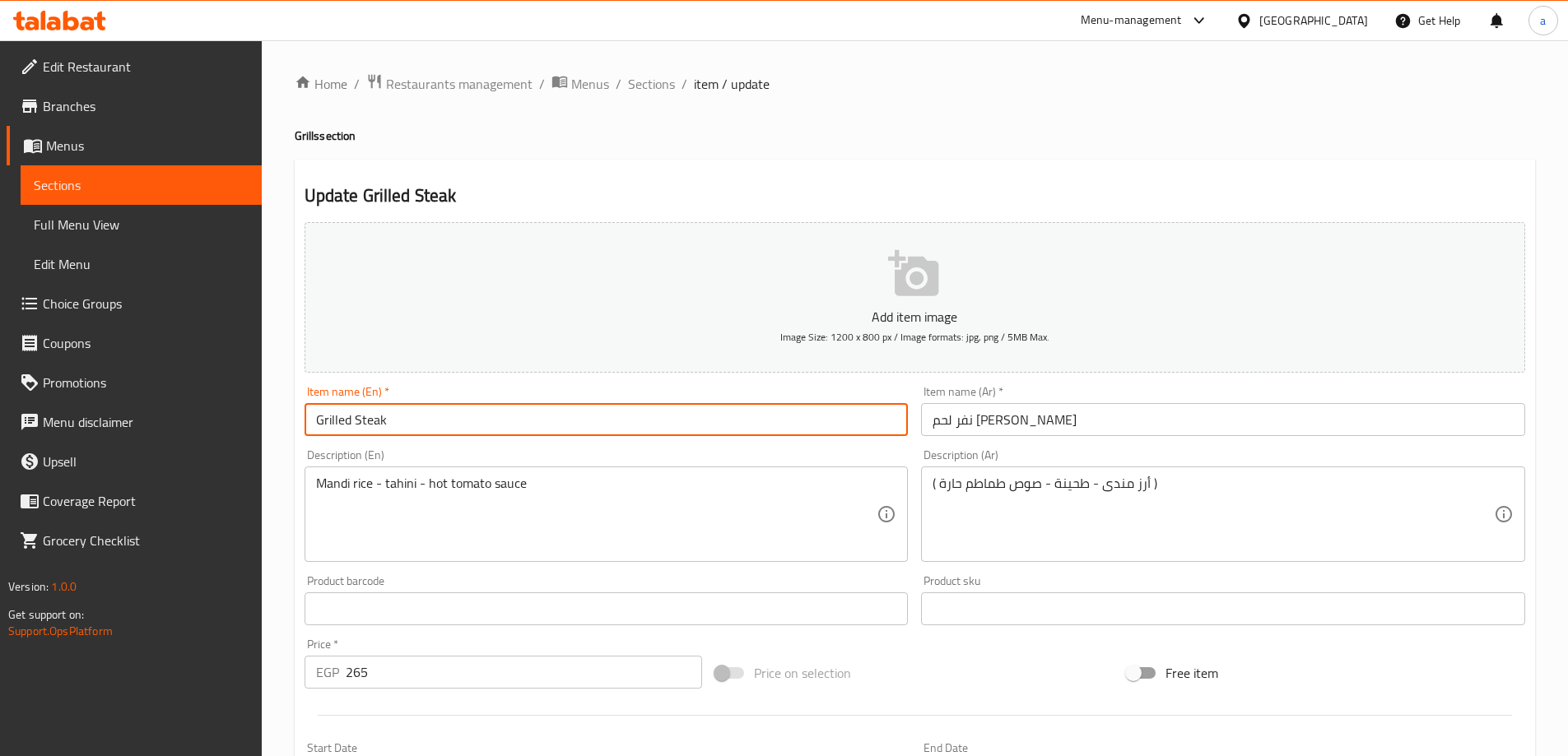
click at [378, 403] on input "Grilled Steak" at bounding box center [607, 419] width 604 height 33
click at [376, 413] on input "Grilled Steak" at bounding box center [607, 419] width 604 height 33
click at [312, 410] on input "Grilled Steak" at bounding box center [607, 419] width 604 height 33
paste input "Beef"
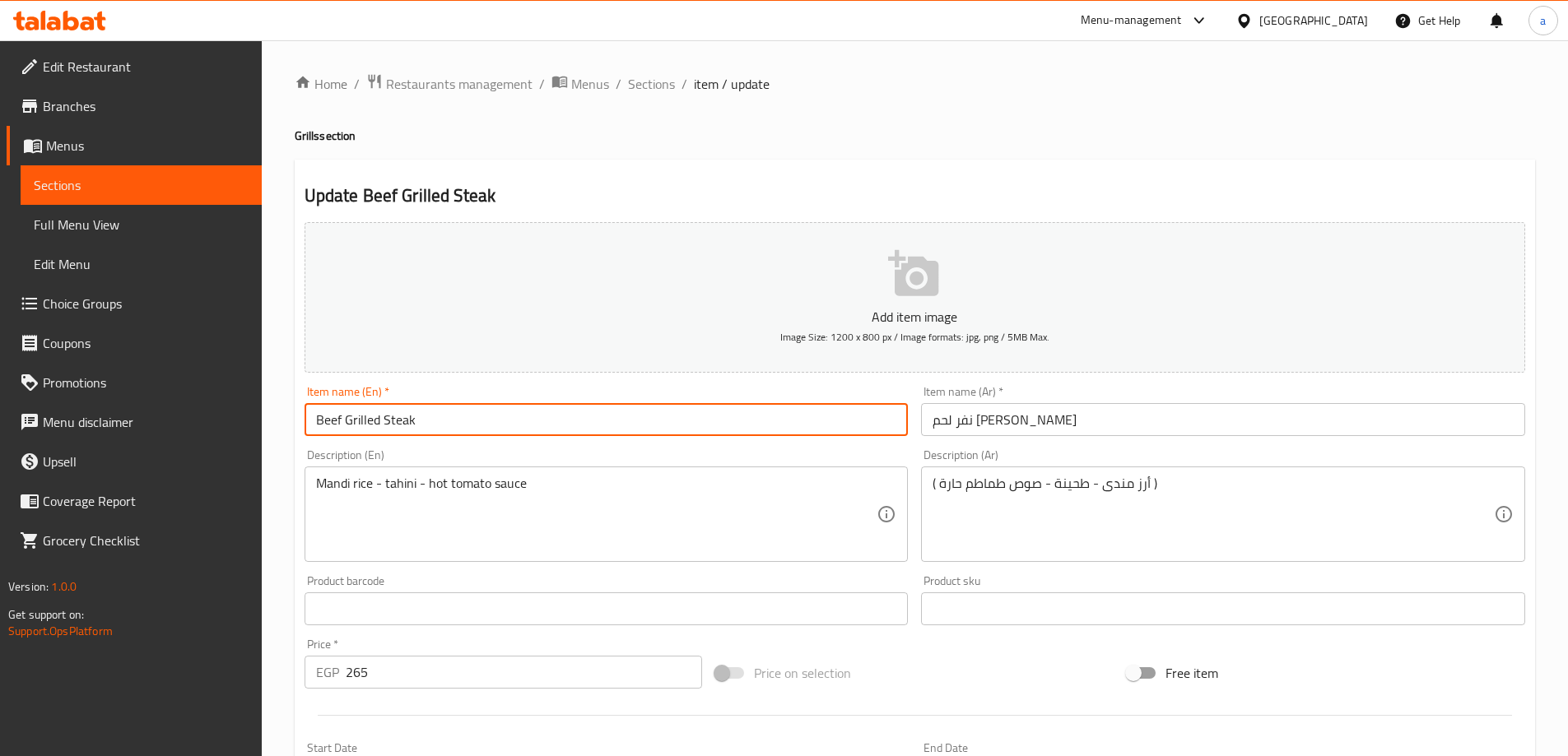
click at [320, 416] on input "Beef Grilled Steak" at bounding box center [607, 419] width 604 height 33
click at [318, 422] on input "Beef Grilled Steak" at bounding box center [607, 419] width 604 height 33
click at [323, 421] on input "nafr Beef Grilled Steak" at bounding box center [607, 419] width 604 height 33
click at [360, 417] on input "Nafr Beef Grilled Steak" at bounding box center [607, 419] width 604 height 33
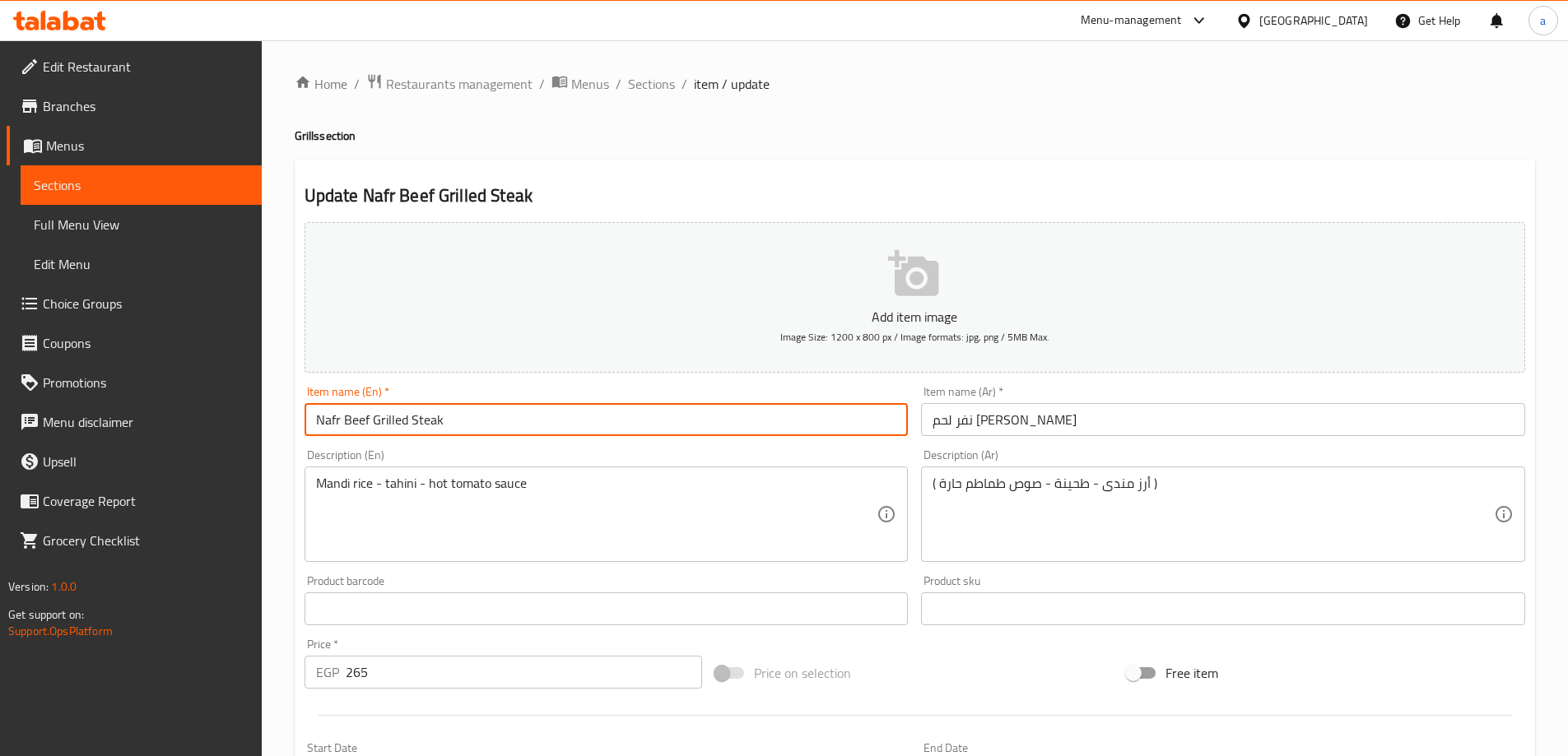
click at [410, 419] on input "Nafr Beef Grilled Steak" at bounding box center [607, 419] width 604 height 33
paste input "Beef"
click at [413, 420] on input "Nafr Beef Grilled Beef Steak" at bounding box center [607, 419] width 604 height 33
click at [369, 418] on input "Nafr Beef Grilled Beef Steak" at bounding box center [607, 419] width 604 height 33
click at [368, 416] on input "Nafr Beef Grilled Beef Steak" at bounding box center [607, 419] width 604 height 33
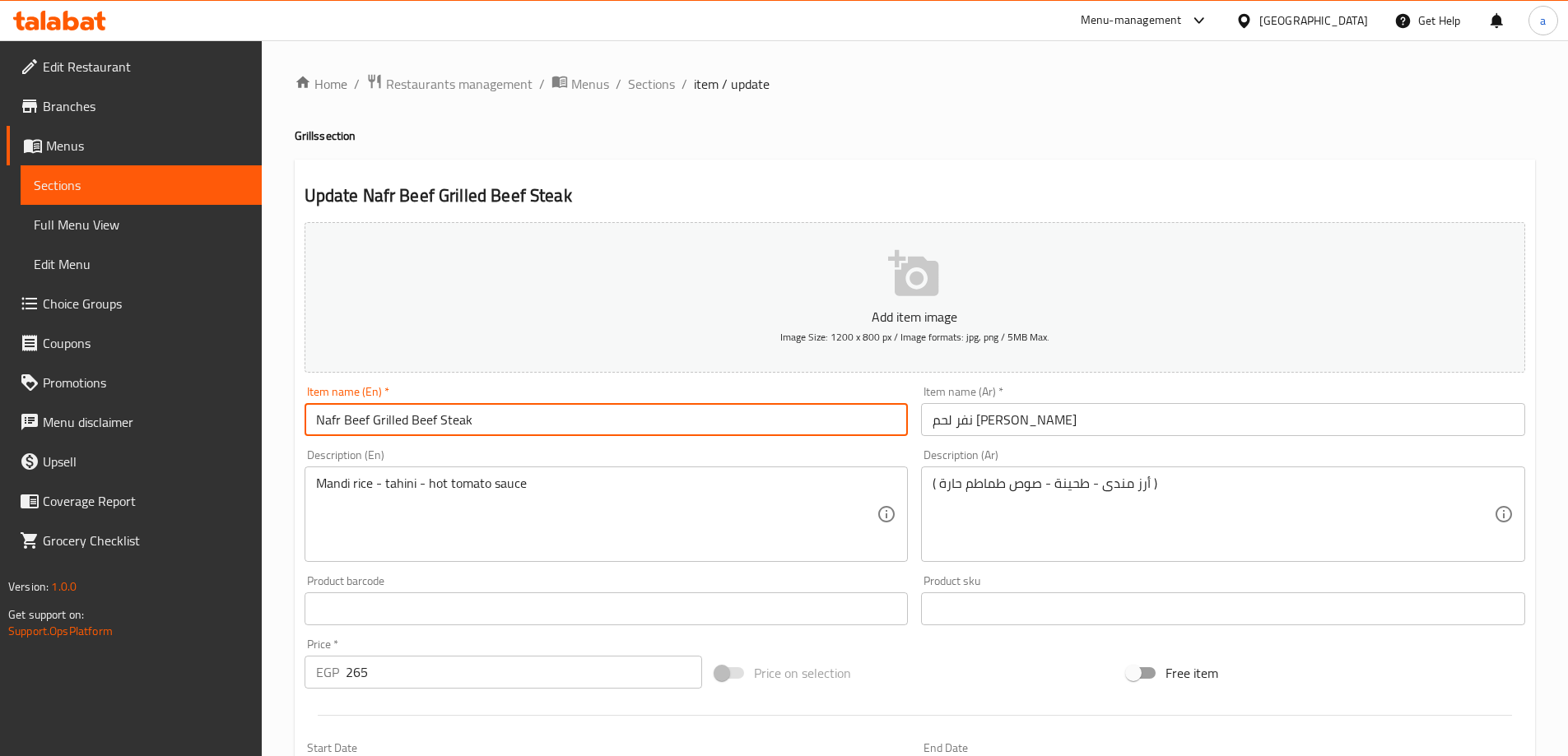
click at [368, 416] on input "Nafr Beef Grilled Beef Steak" at bounding box center [607, 419] width 604 height 33
click at [364, 416] on input "Nafr Beef Grilled Beef Steak" at bounding box center [607, 419] width 604 height 33
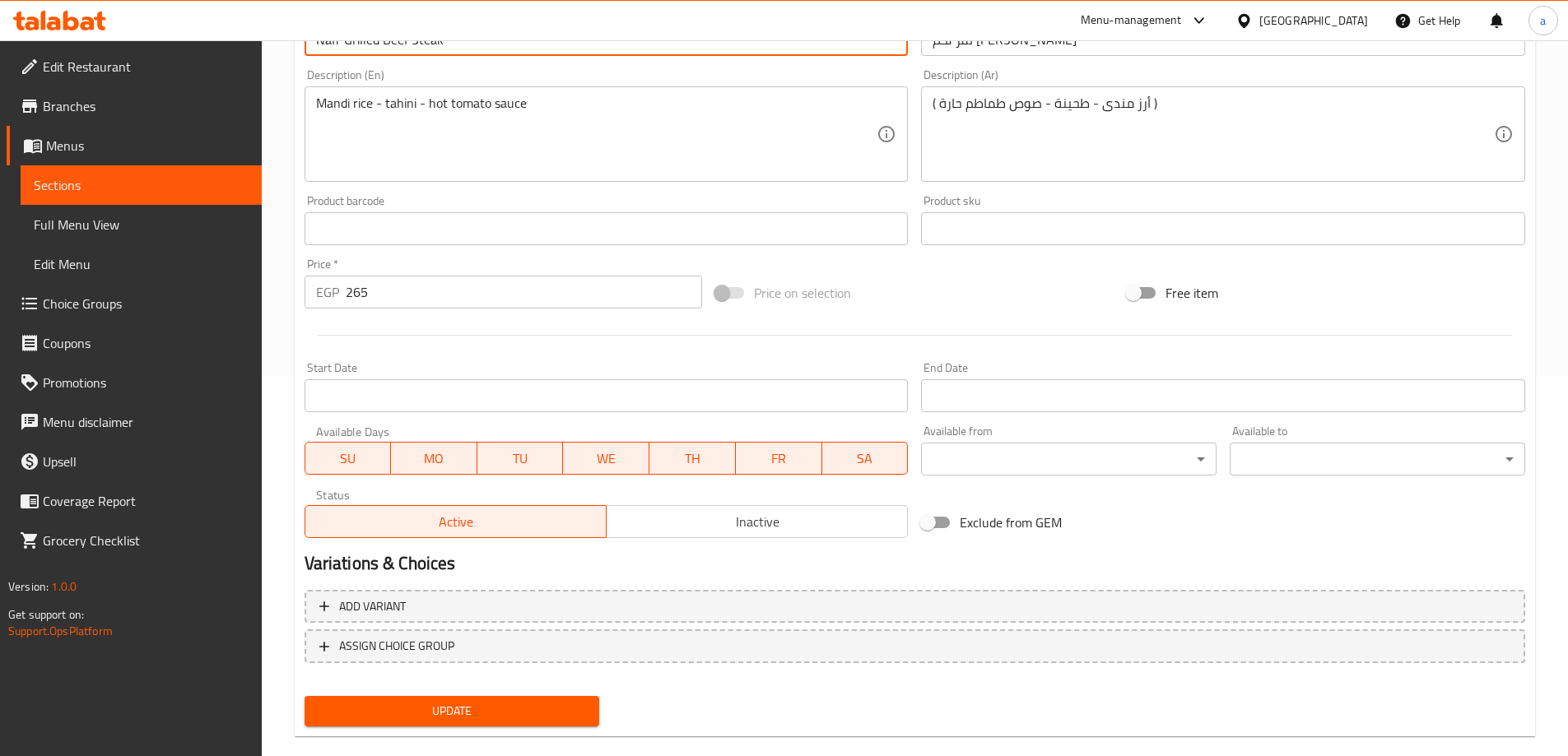
scroll to position [406, 0]
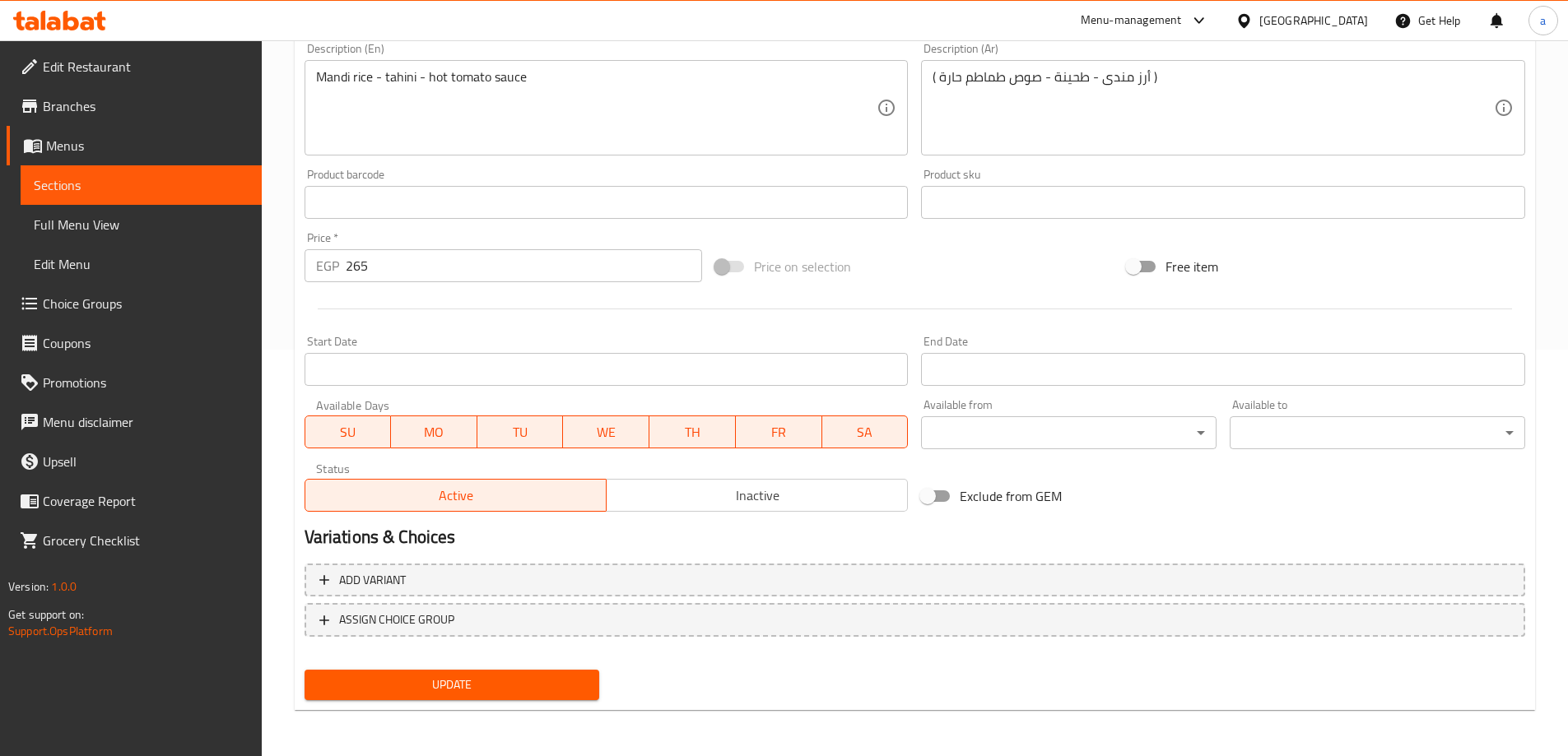
type input "Nafr Grilled Beef Steak"
click at [487, 666] on div "Update" at bounding box center [452, 684] width 309 height 44
click at [488, 677] on span "Update" at bounding box center [452, 685] width 269 height 20
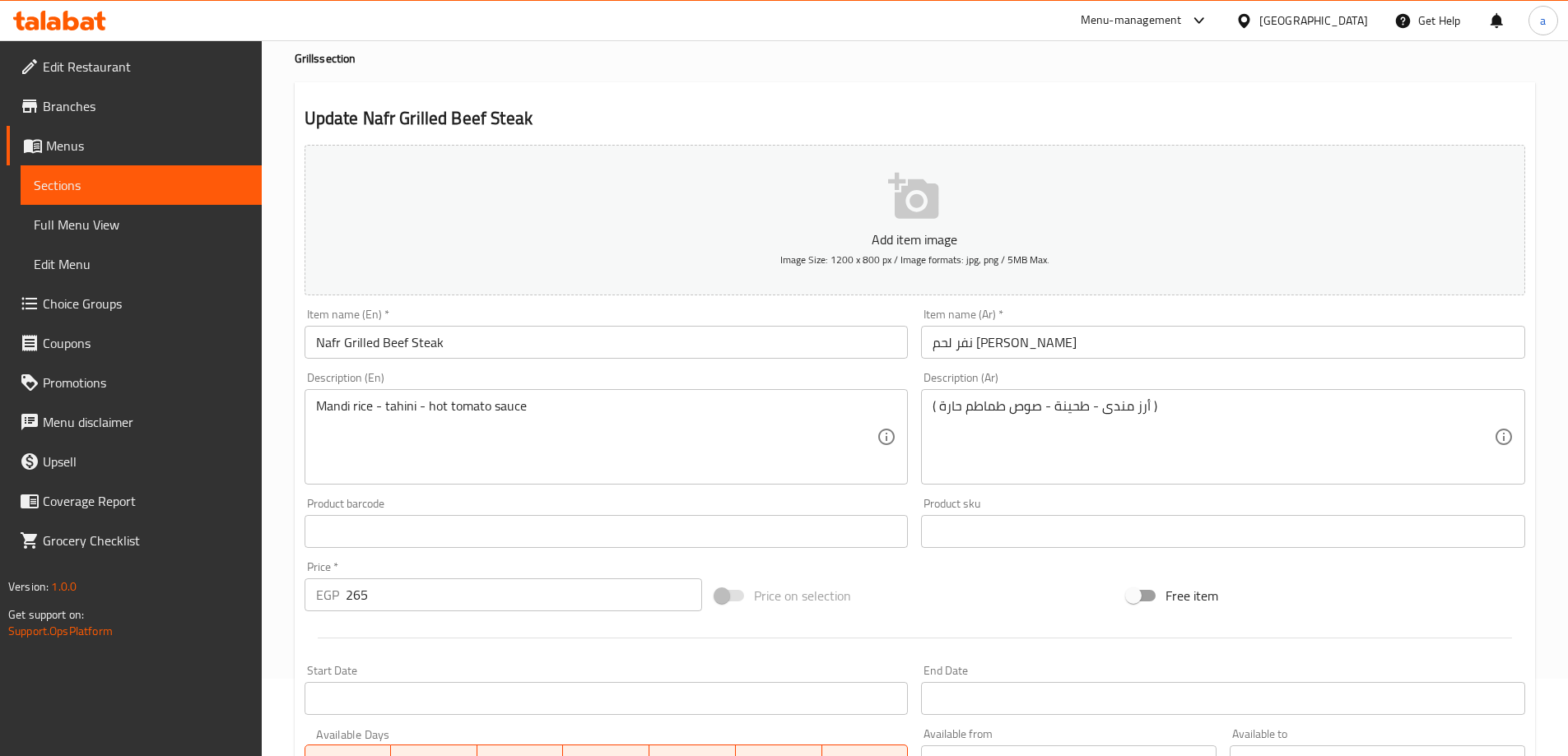
scroll to position [0, 0]
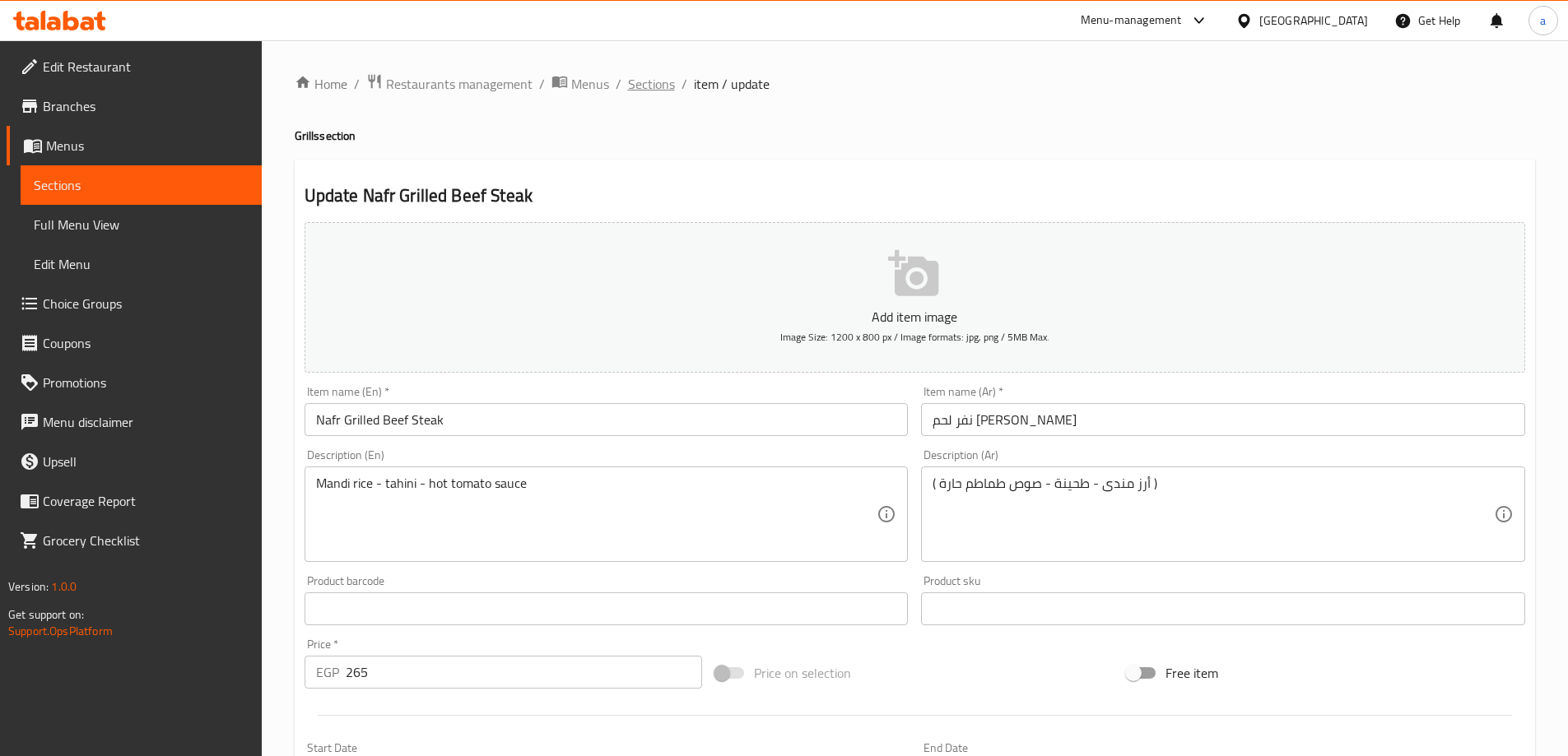
click at [637, 90] on span "Sections" at bounding box center [651, 84] width 47 height 20
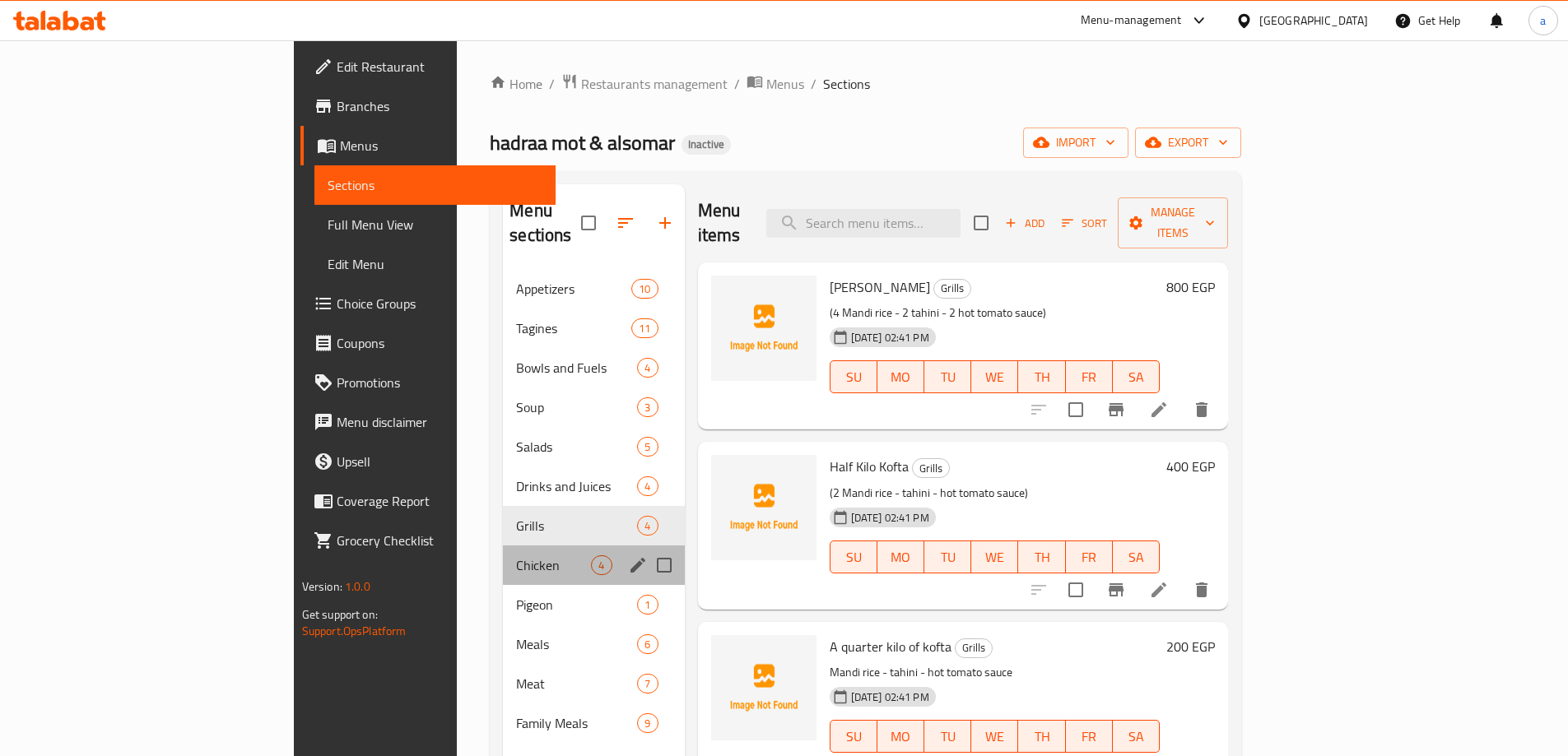
click at [503, 545] on div "Chicken 4" at bounding box center [593, 565] width 181 height 39
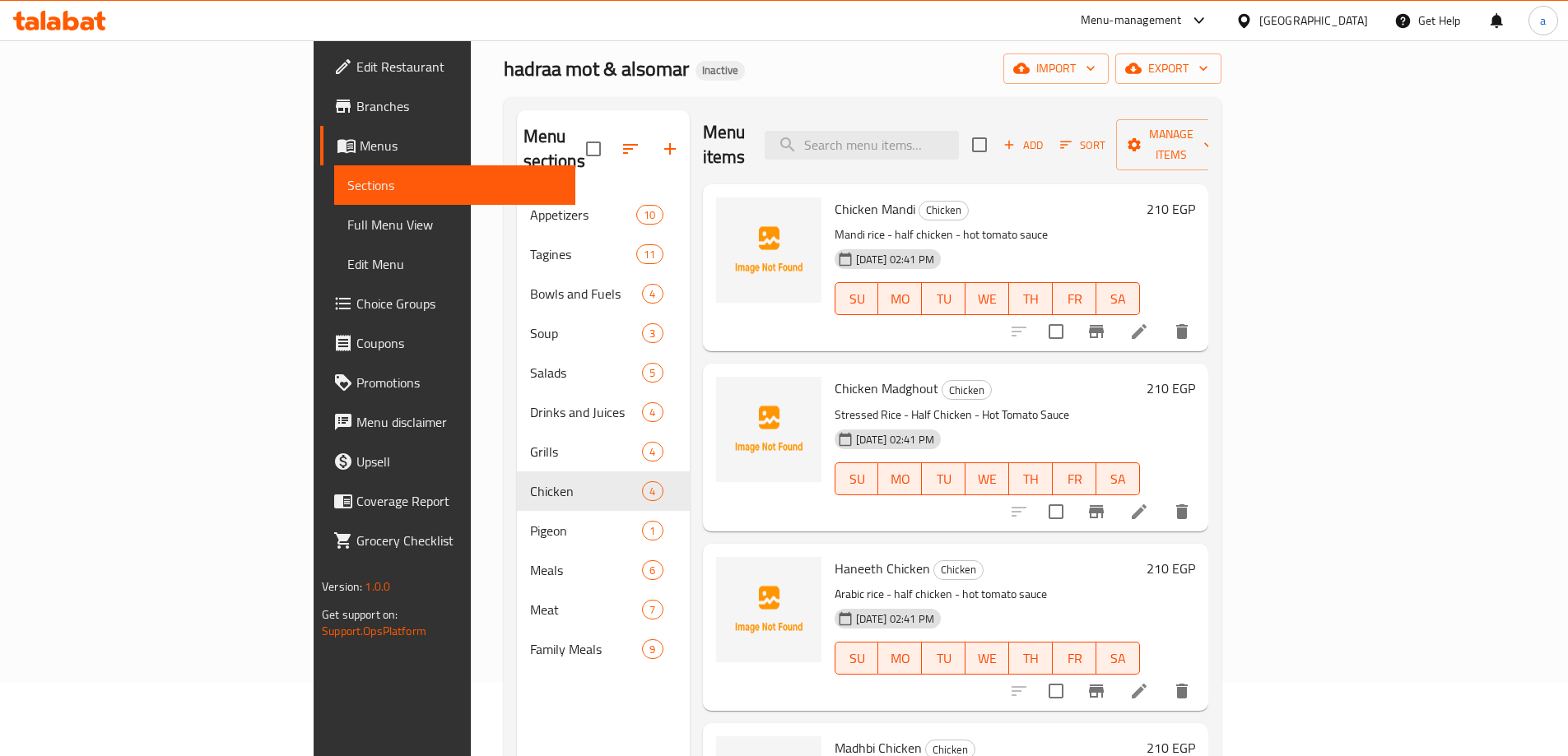
scroll to position [165, 0]
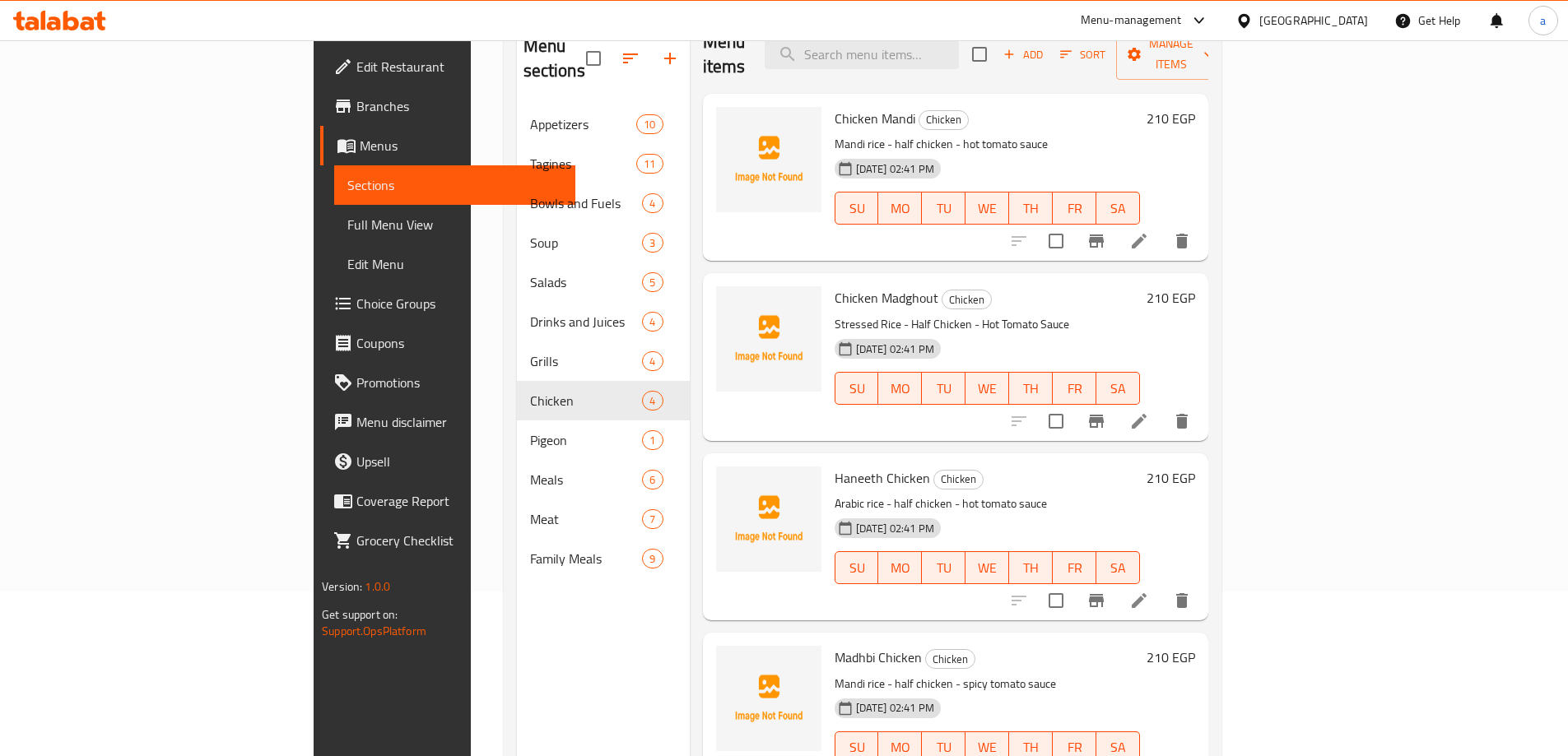
click at [1162, 226] on li at bounding box center [1139, 241] width 46 height 30
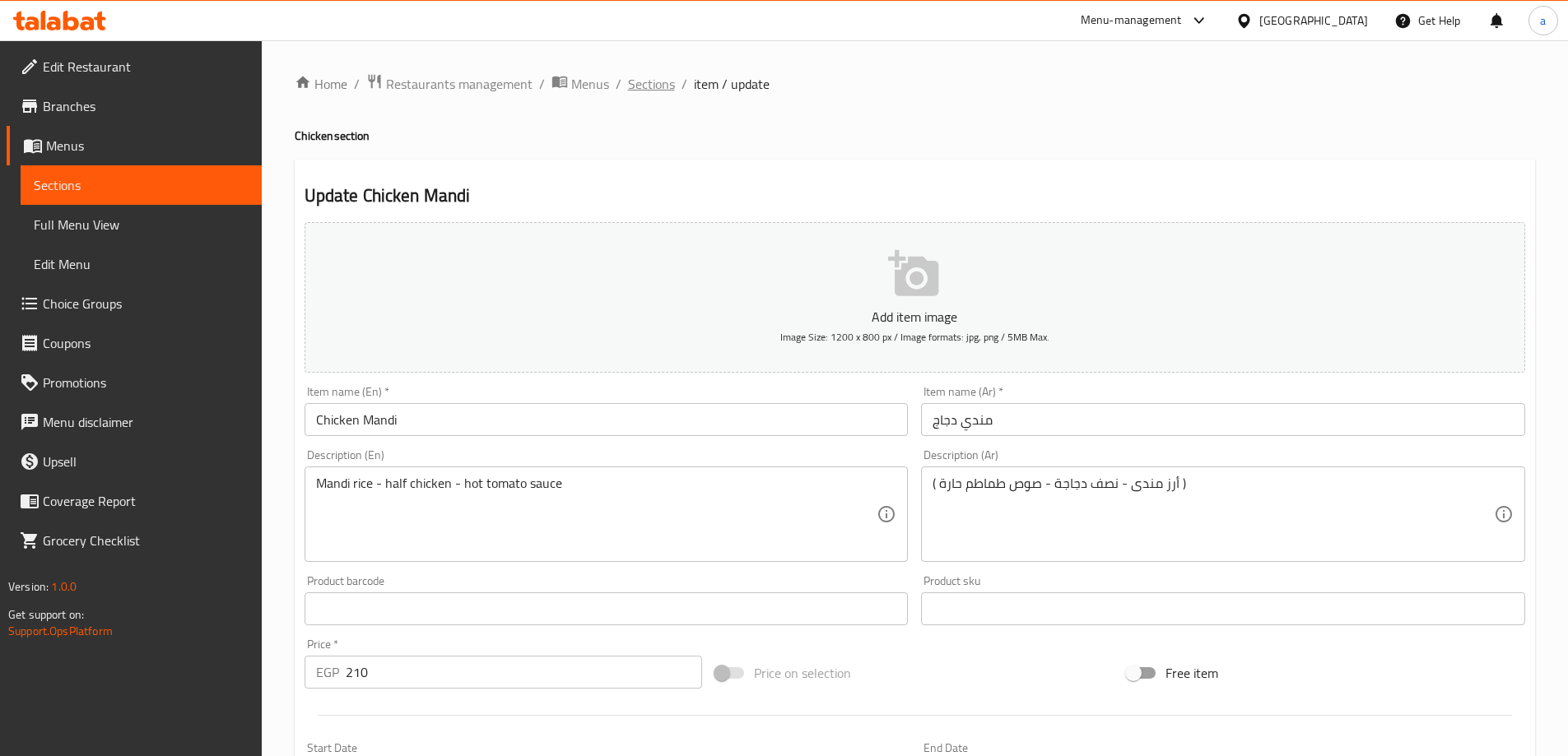
click at [644, 81] on span "Sections" at bounding box center [651, 84] width 47 height 20
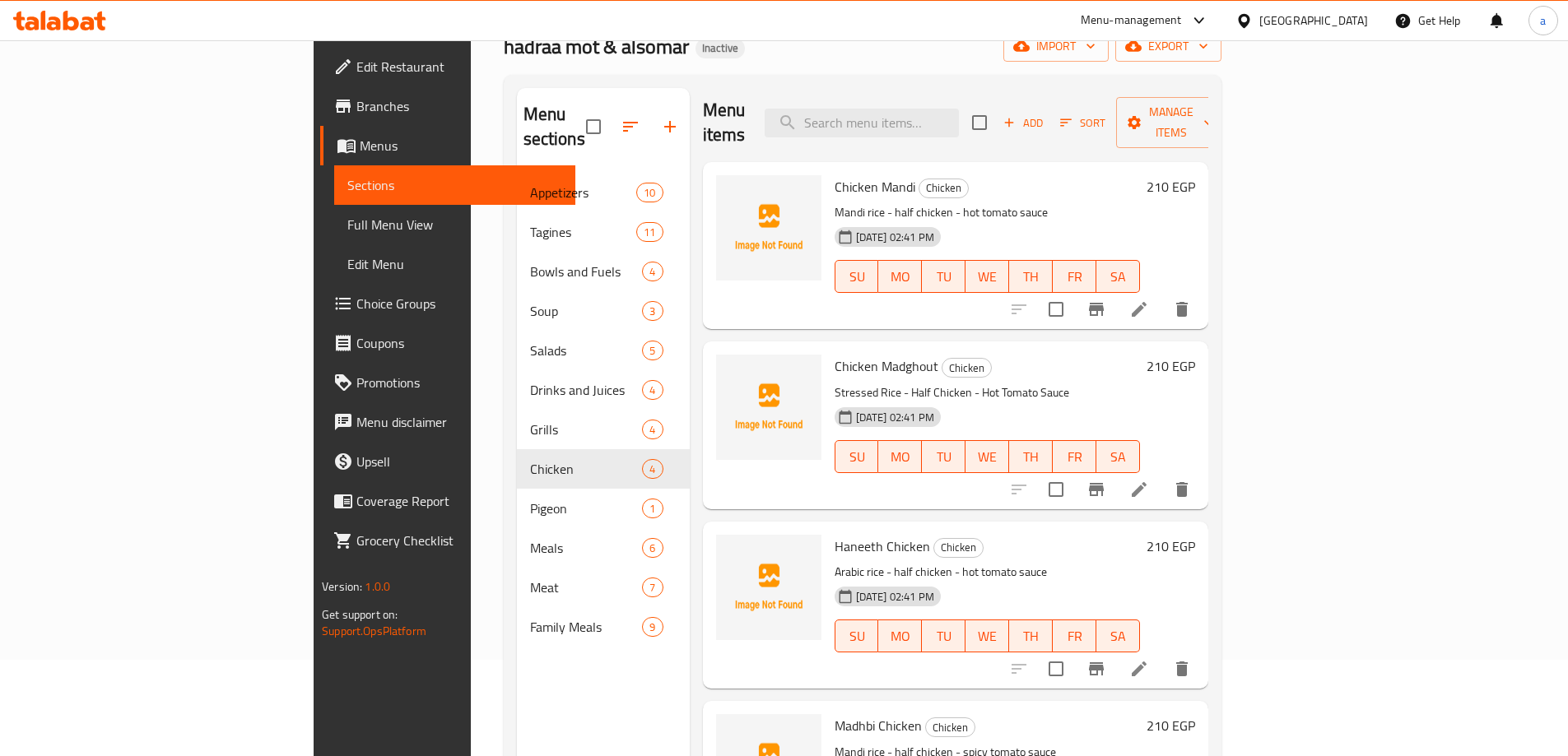
scroll to position [230, 0]
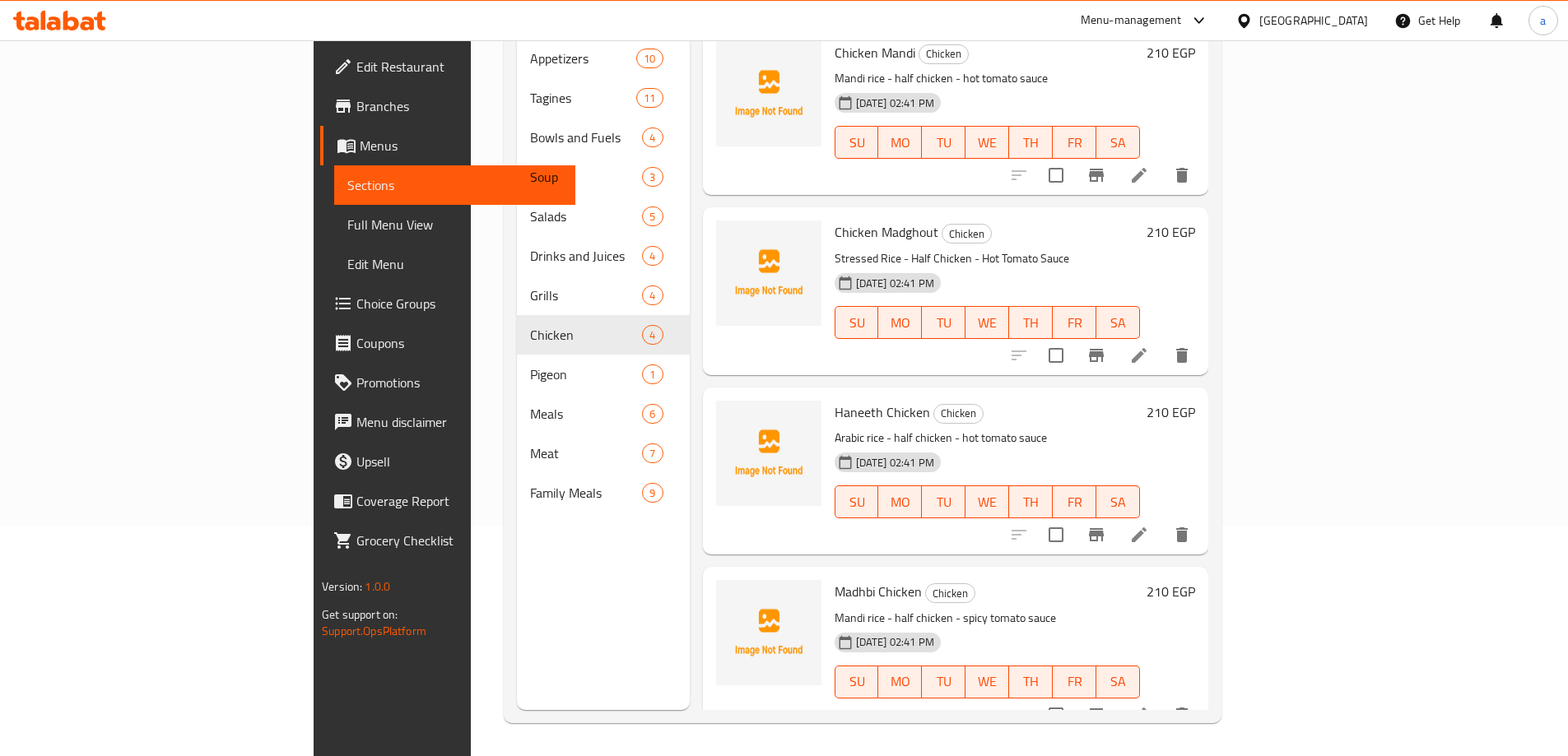
click at [1162, 340] on li at bounding box center [1139, 355] width 46 height 30
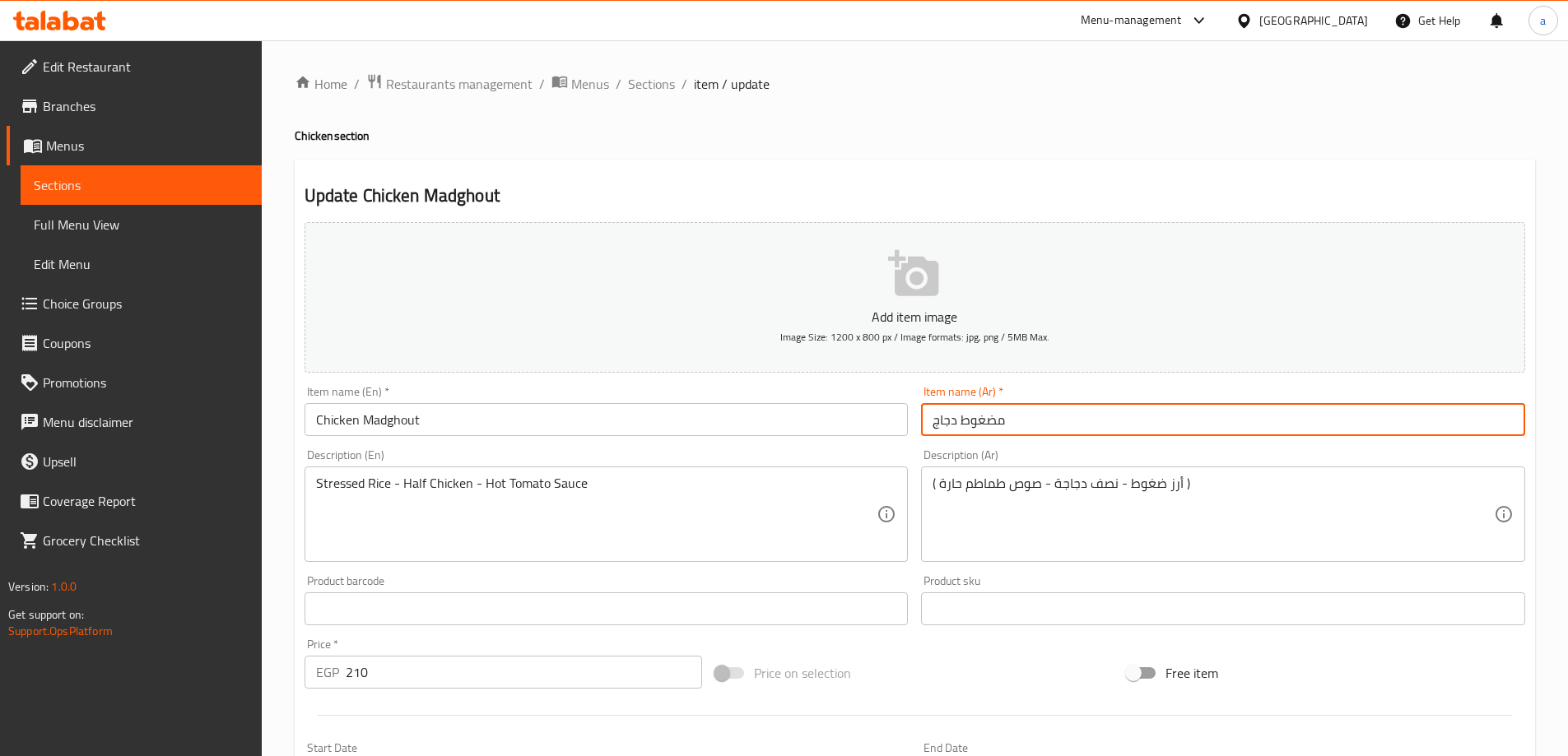
click at [970, 416] on input "مضغوط دجاج" at bounding box center [1223, 419] width 604 height 33
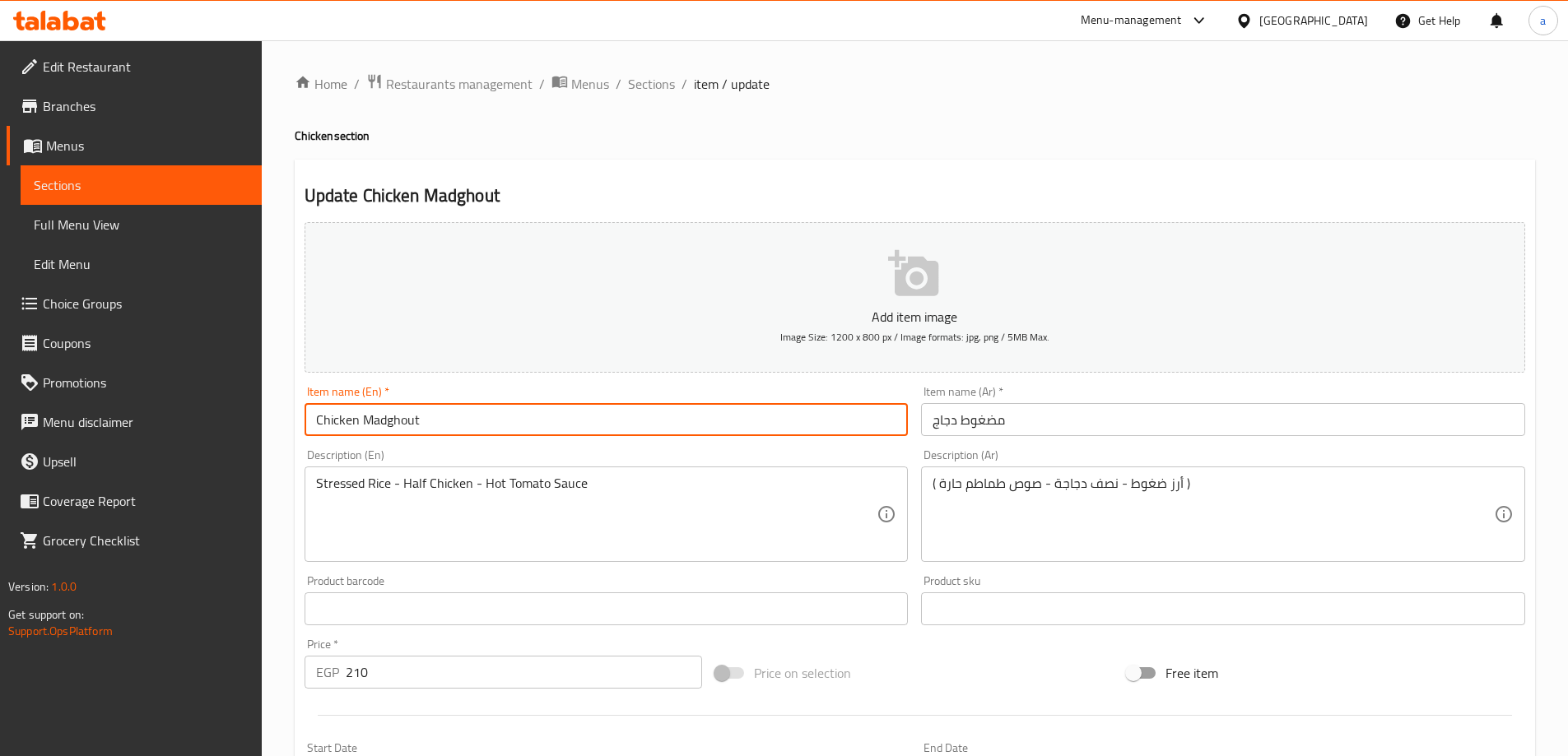
click at [391, 415] on input "Chicken Madghout" at bounding box center [607, 419] width 604 height 33
paste input "Pressured"
type input "Chicken Pressured"
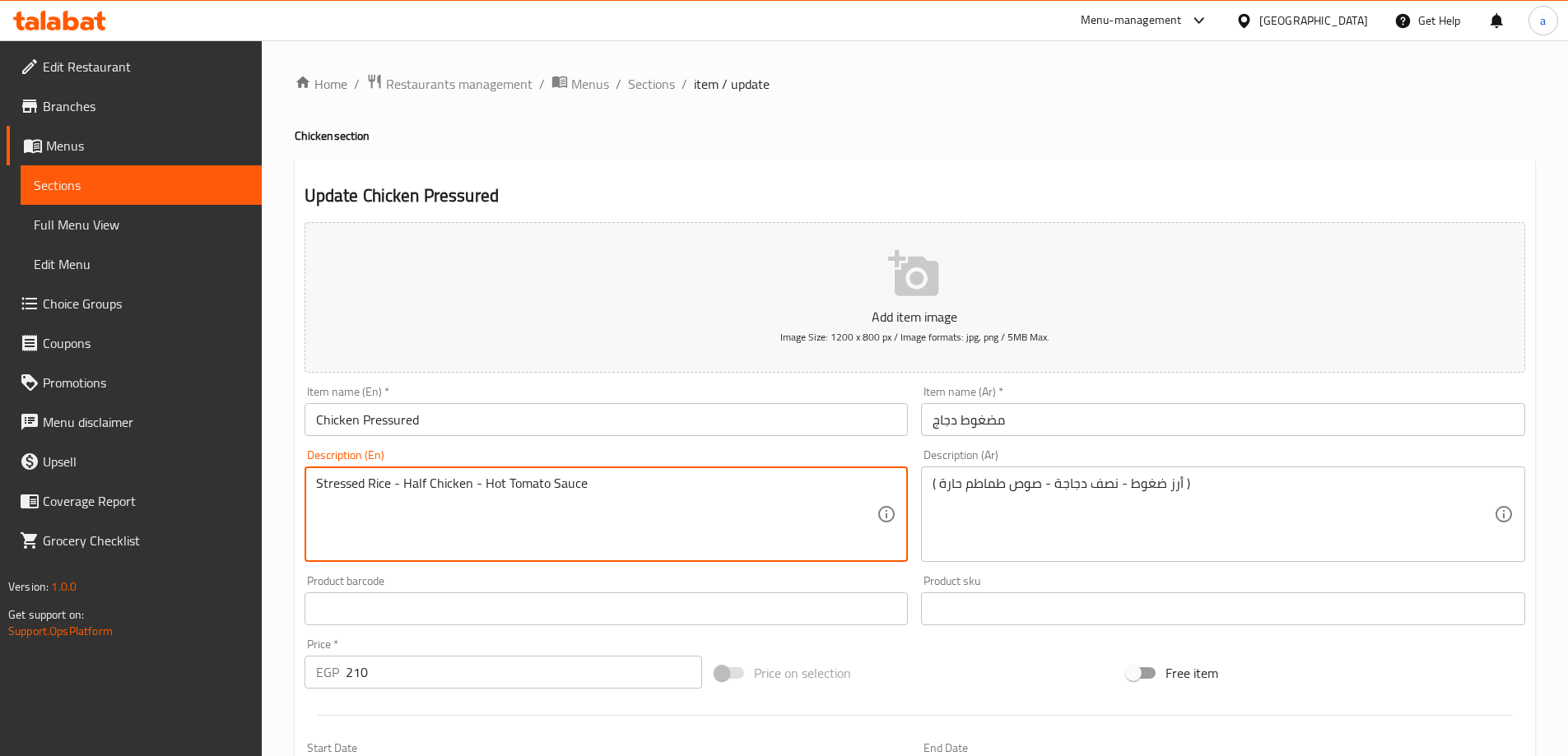
click at [338, 491] on textarea "Stressed Rice - Half Chicken - Hot Tomato Sauce" at bounding box center [597, 515] width 562 height 79
paste textarea "Pressured"
type textarea "Pressured Rice - Half Chicken - Hot Tomato Sauce"
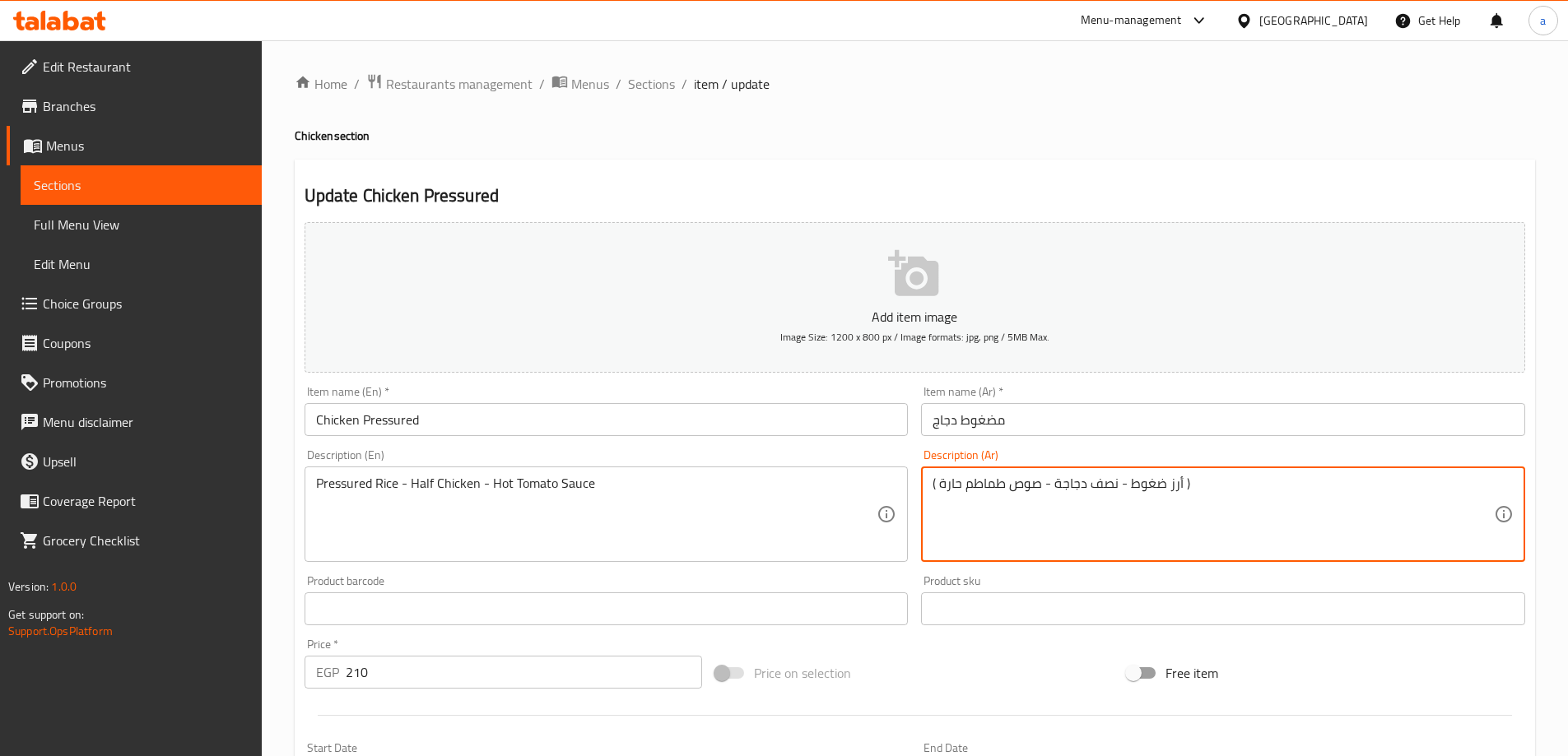
click at [1160, 486] on textarea "( أرز ضغوط - نصف دجاجة - صوص طماطم حارة )" at bounding box center [1213, 515] width 562 height 79
drag, startPoint x: 1125, startPoint y: 481, endPoint x: 1179, endPoint y: 498, distance: 56.6
click at [1179, 498] on textarea "( أرز ضغوط - نصف دجاجة - صوص طماطم حارة )" at bounding box center [1213, 515] width 562 height 79
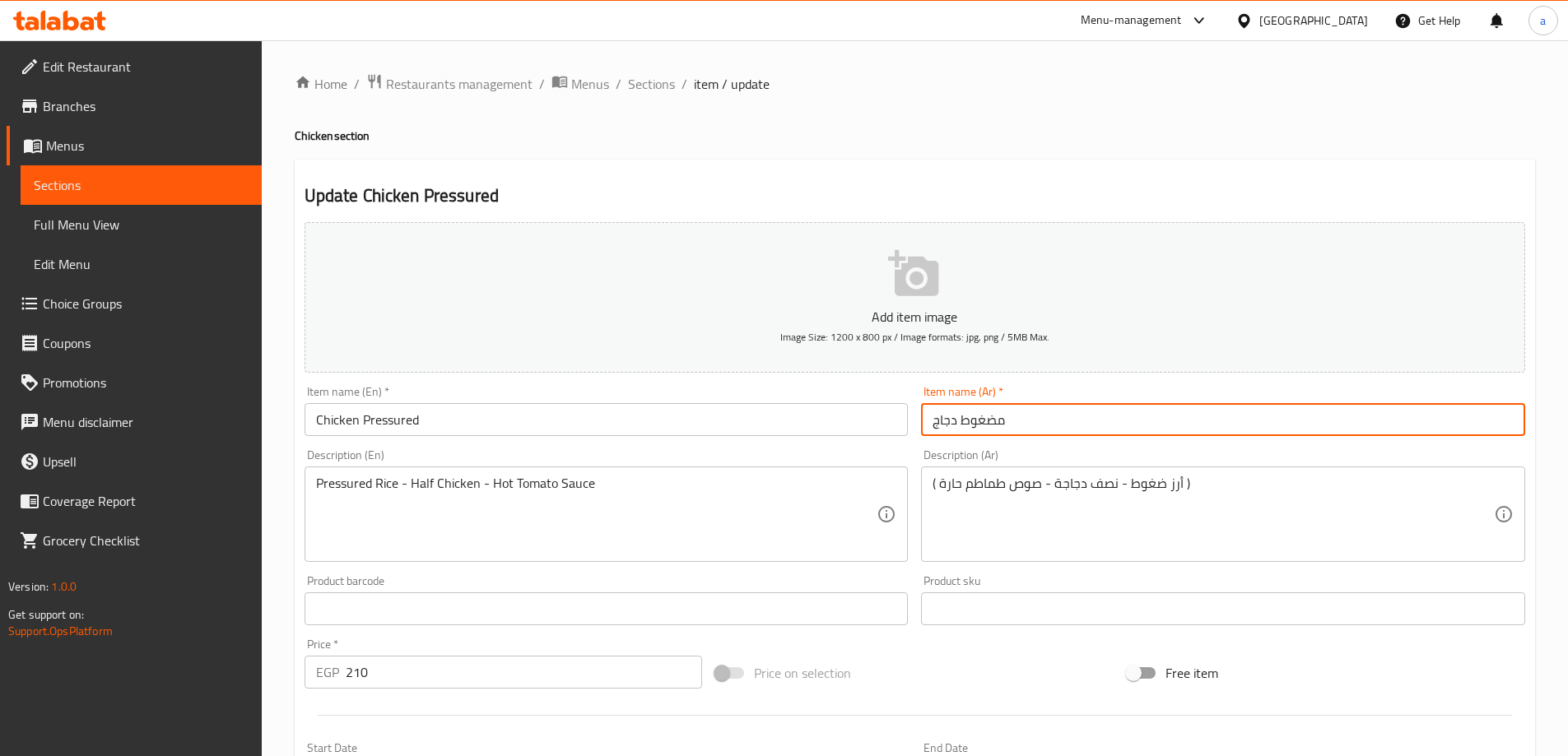
click at [985, 424] on input "مضغوط دجاج" at bounding box center [1223, 419] width 604 height 33
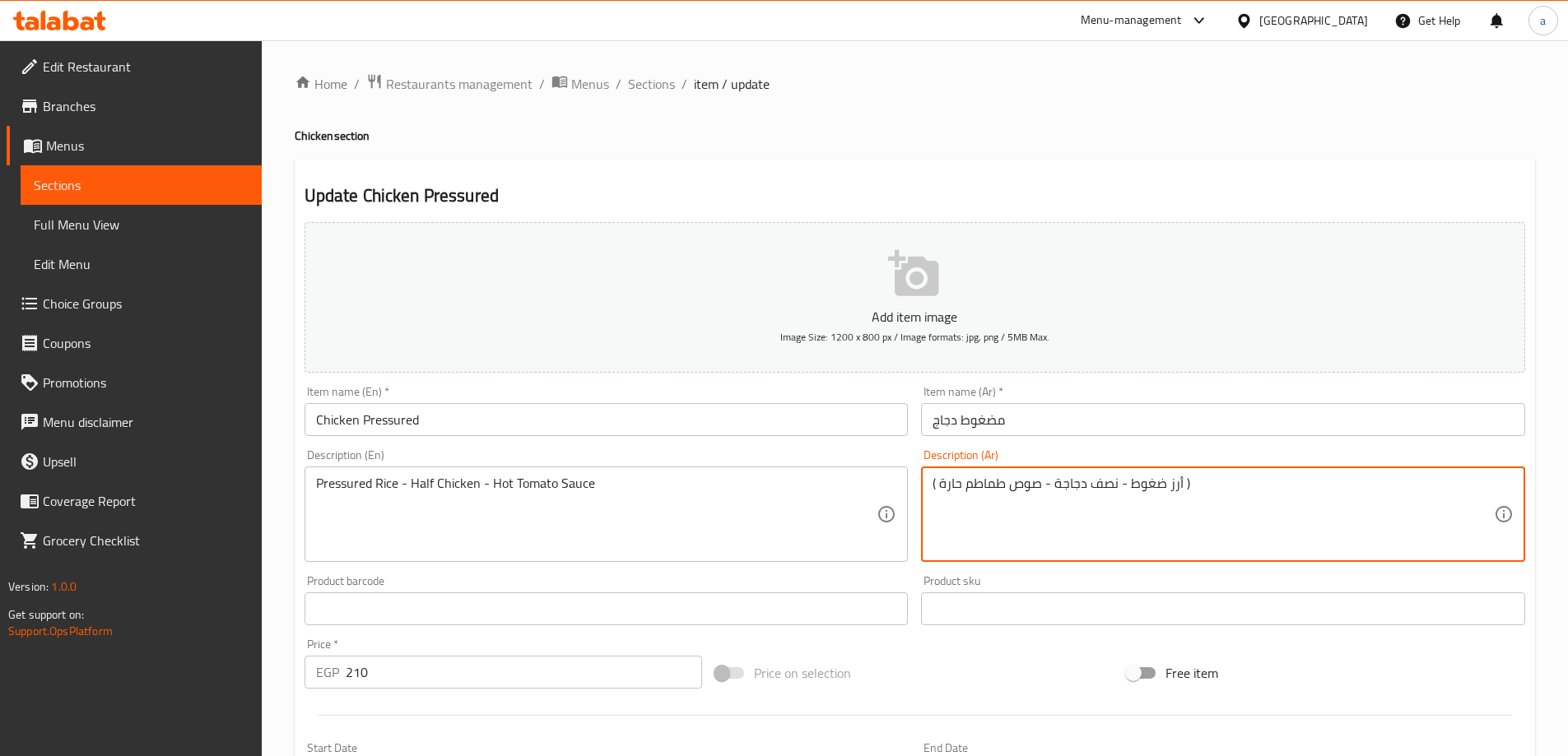
click at [1145, 480] on textarea "( أرز ضغوط - نصف دجاجة - صوص طماطم حارة )" at bounding box center [1213, 515] width 562 height 79
paste textarea "م"
type textarea "( أرز مضغوط - نصف دجاجة - صوص طماطم حارة )"
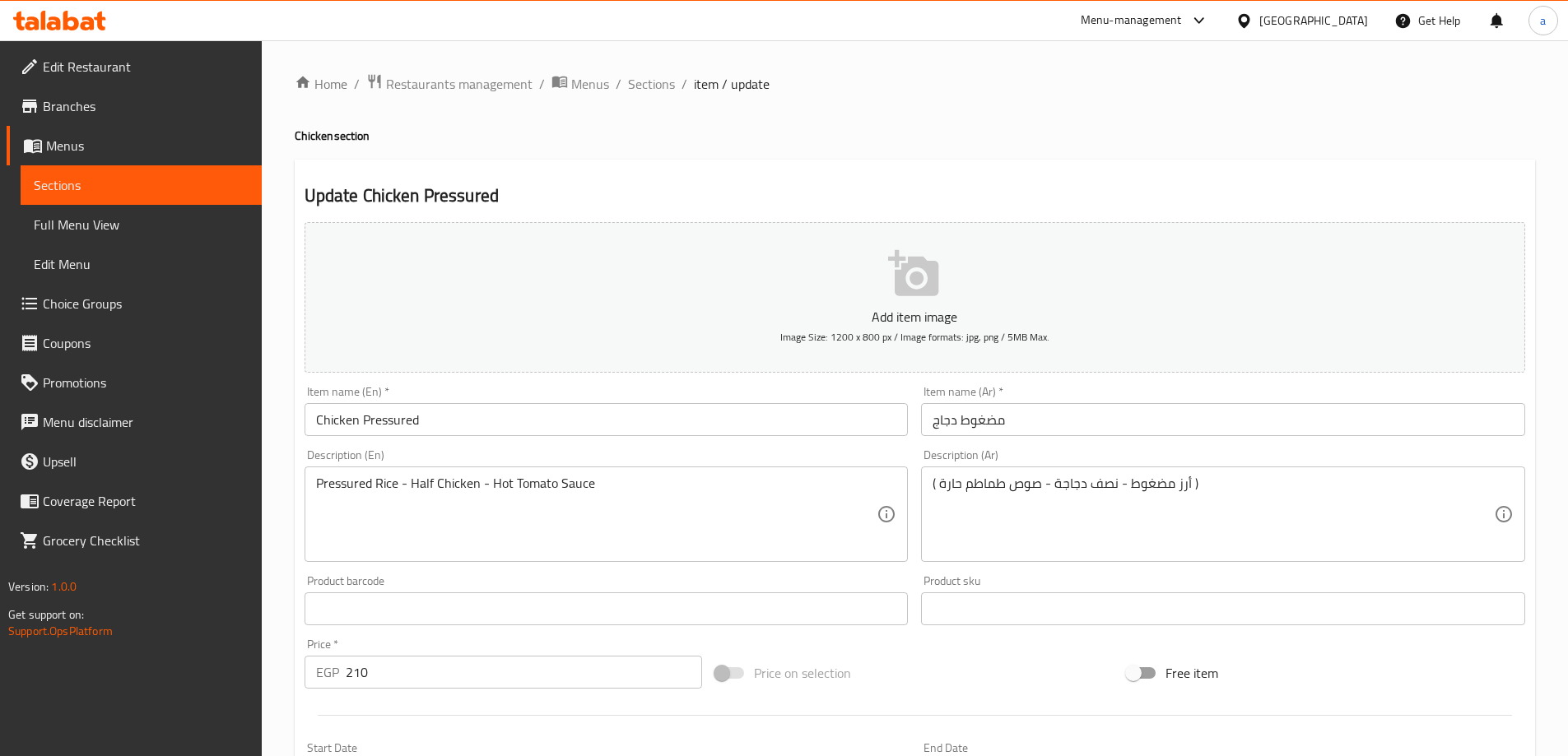
click at [864, 172] on div "Update Chicken Pressured Add item image Image Size: 1200 x 800 px / Image forma…" at bounding box center [914, 638] width 1240 height 957
click at [654, 86] on span "Sections" at bounding box center [651, 84] width 47 height 20
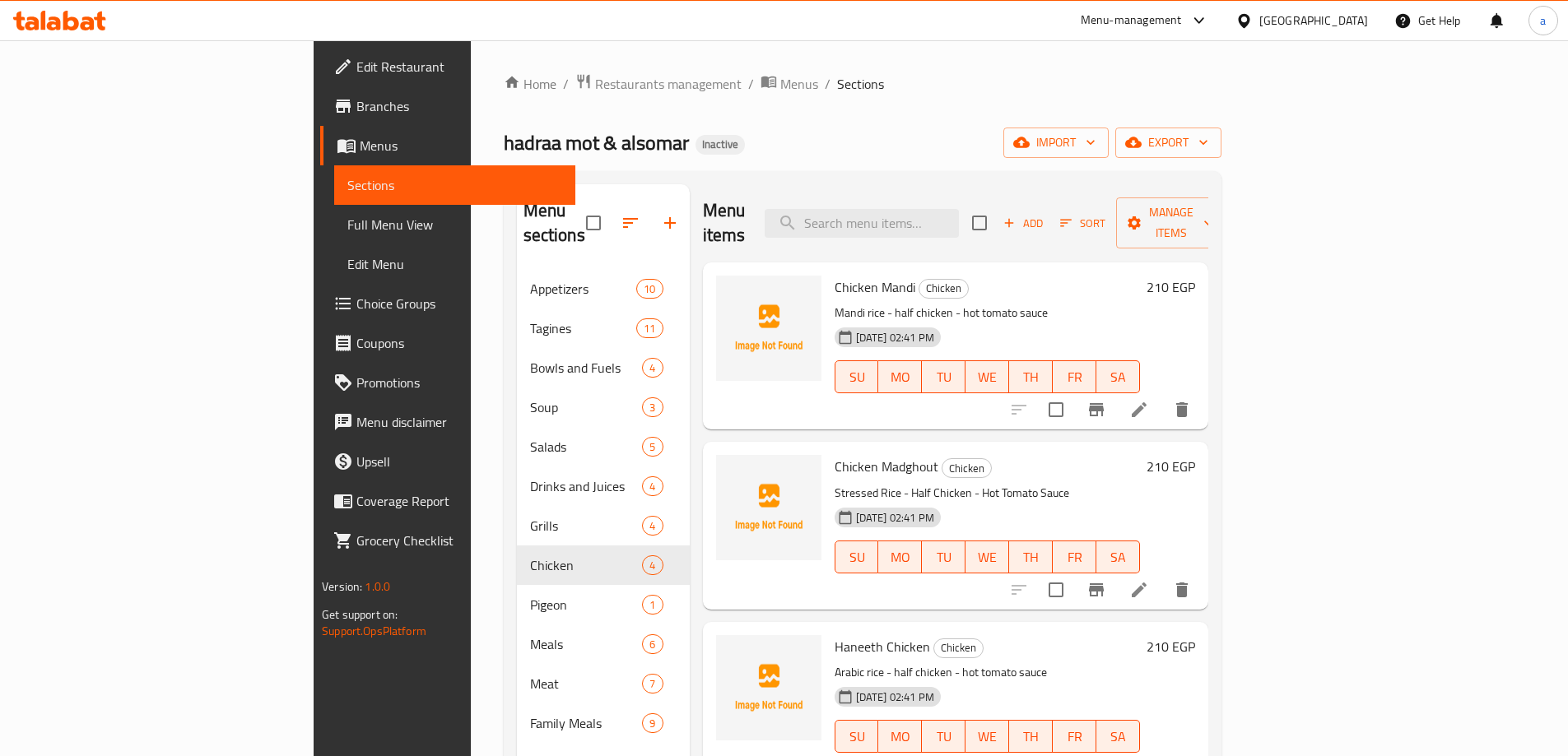
click at [1162, 575] on li at bounding box center [1139, 590] width 46 height 30
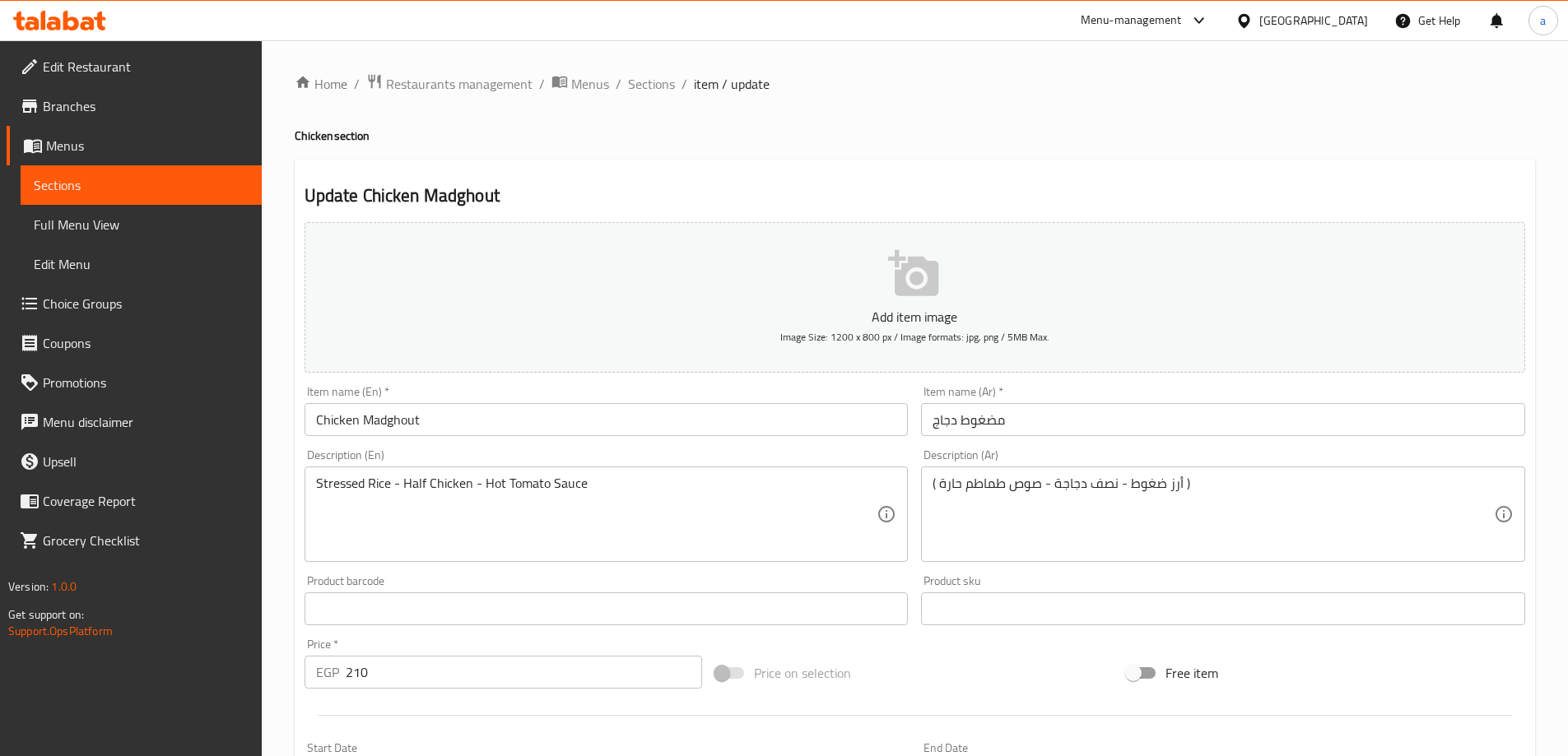
click at [996, 426] on input "مضغوط دجاج" at bounding box center [1223, 419] width 604 height 33
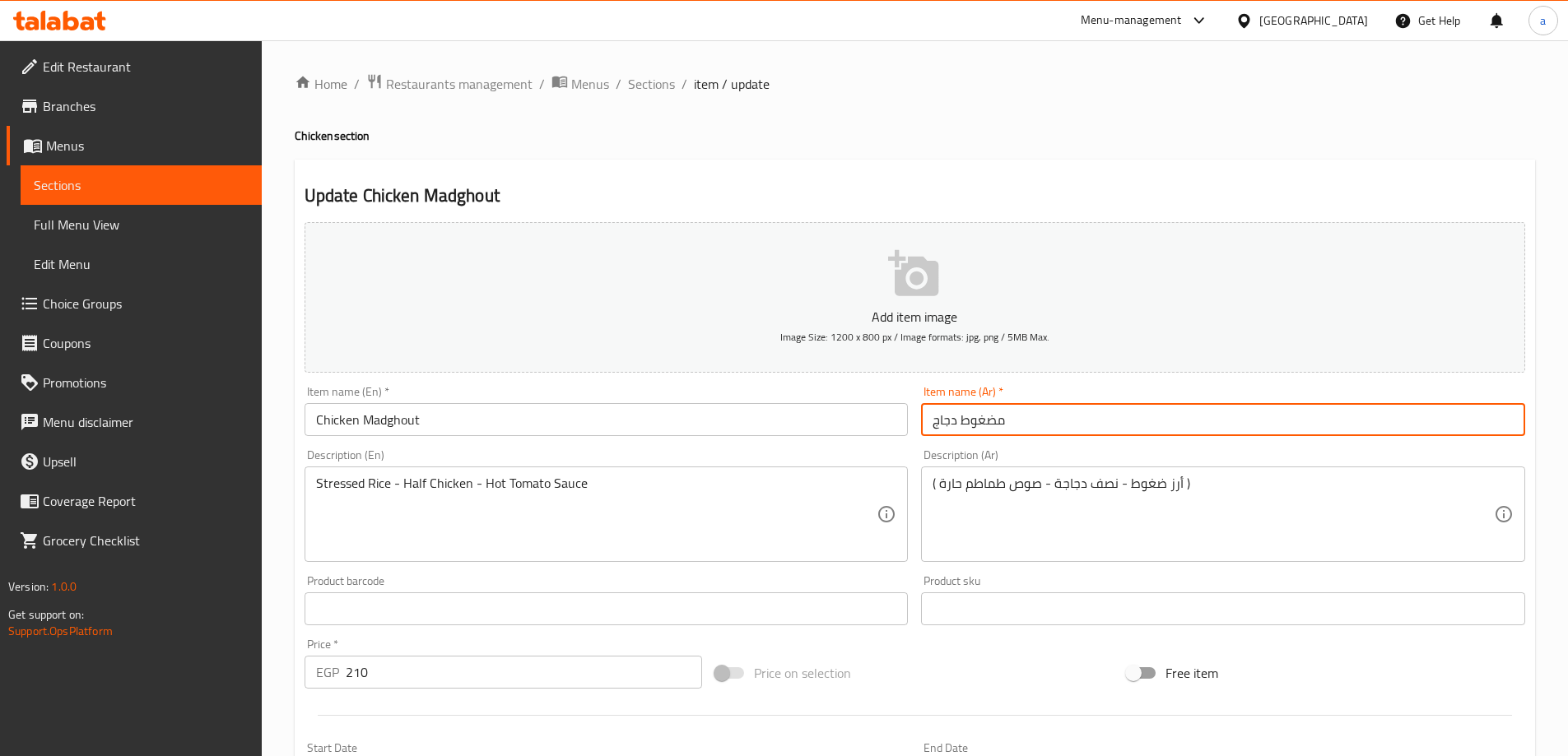
click at [996, 426] on input "مضغوط دجاج" at bounding box center [1223, 419] width 604 height 33
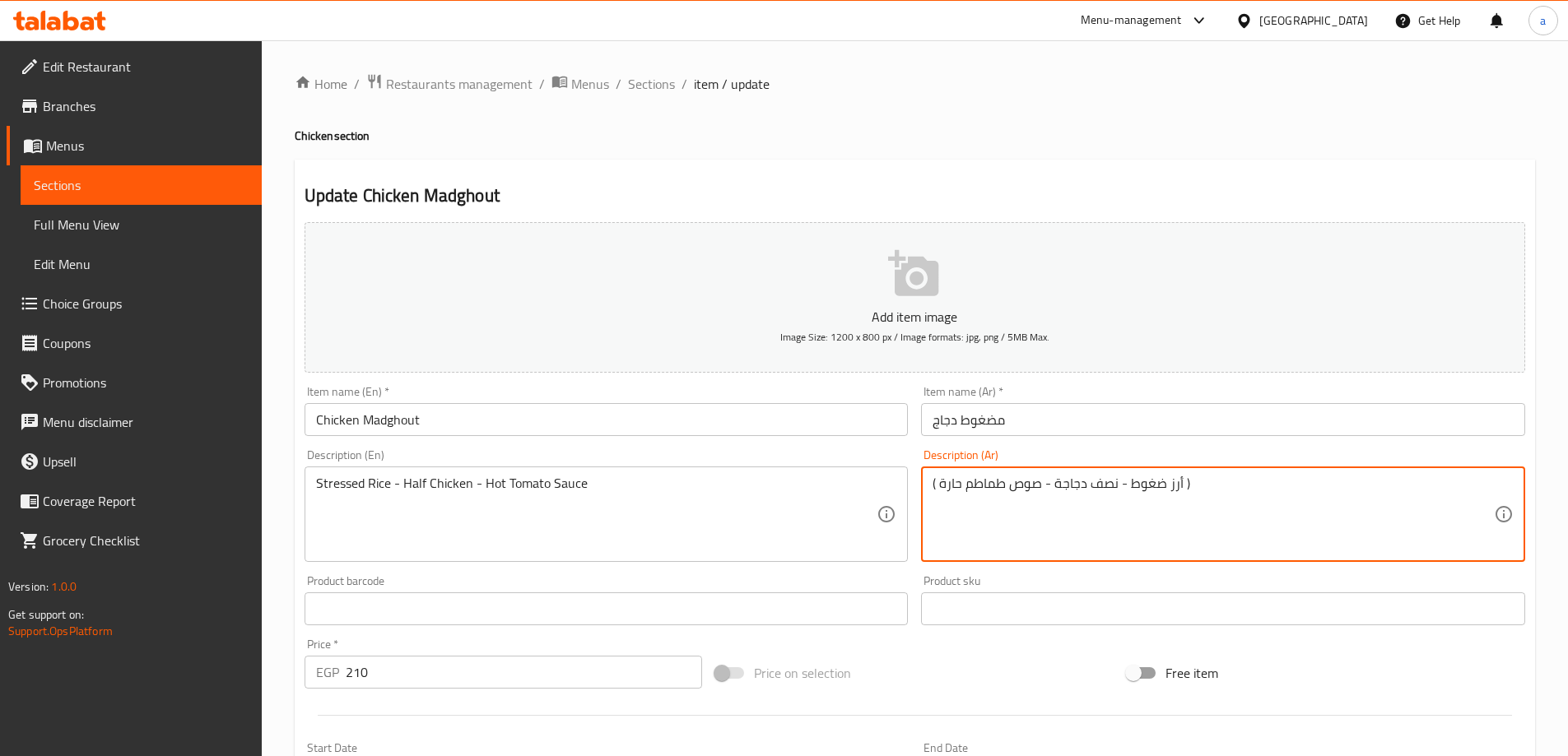
click at [1155, 480] on textarea "( أرز ضغوط - نصف دجاجة - صوص طماطم حارة )" at bounding box center [1213, 515] width 562 height 79
paste textarea "م"
type textarea "( أرز مضغوط - نصف دجاجة - صوص طماطم حارة )"
click at [371, 410] on input "Chicken Madghout" at bounding box center [607, 419] width 604 height 33
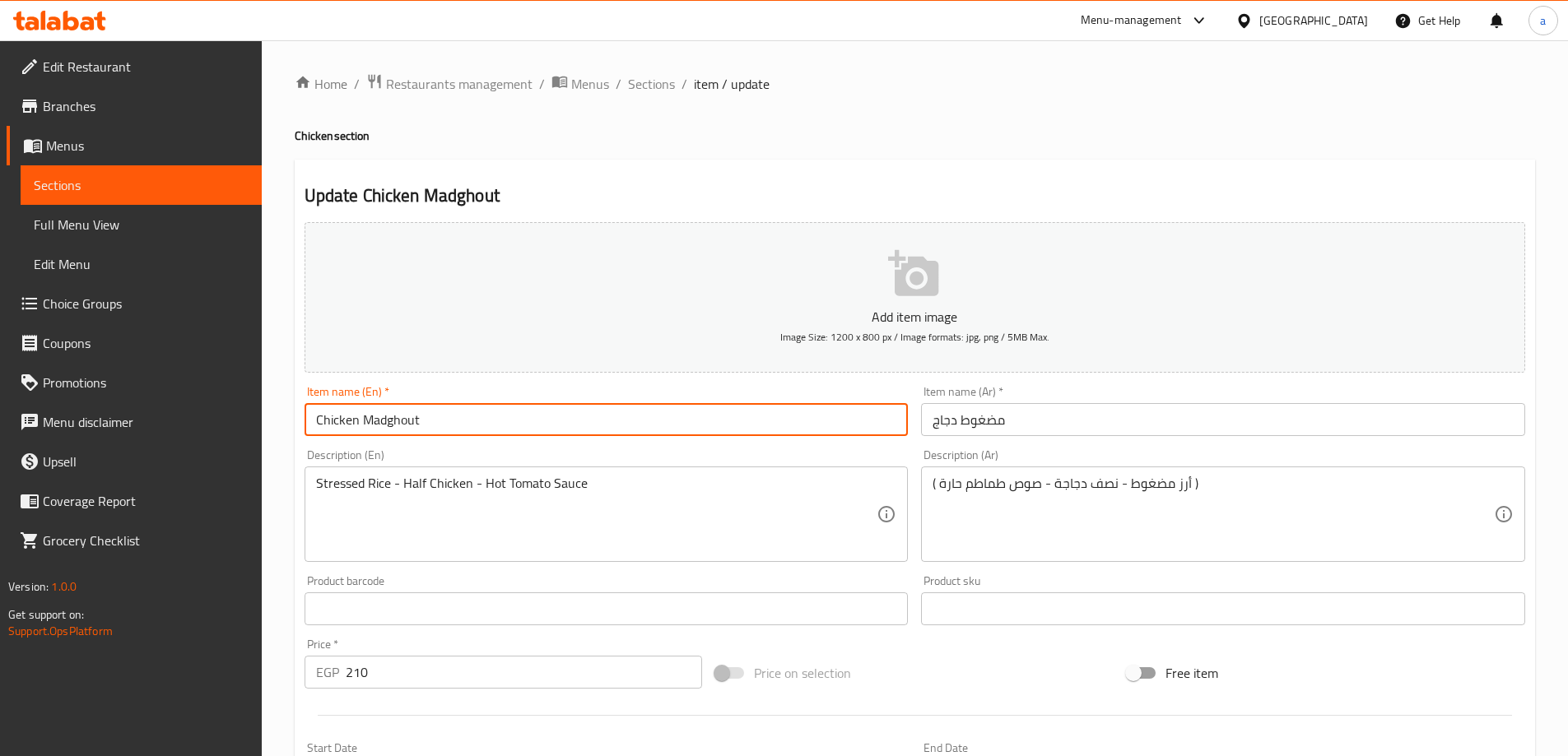
paste input "Pressured"
type input "Chicken Pressured"
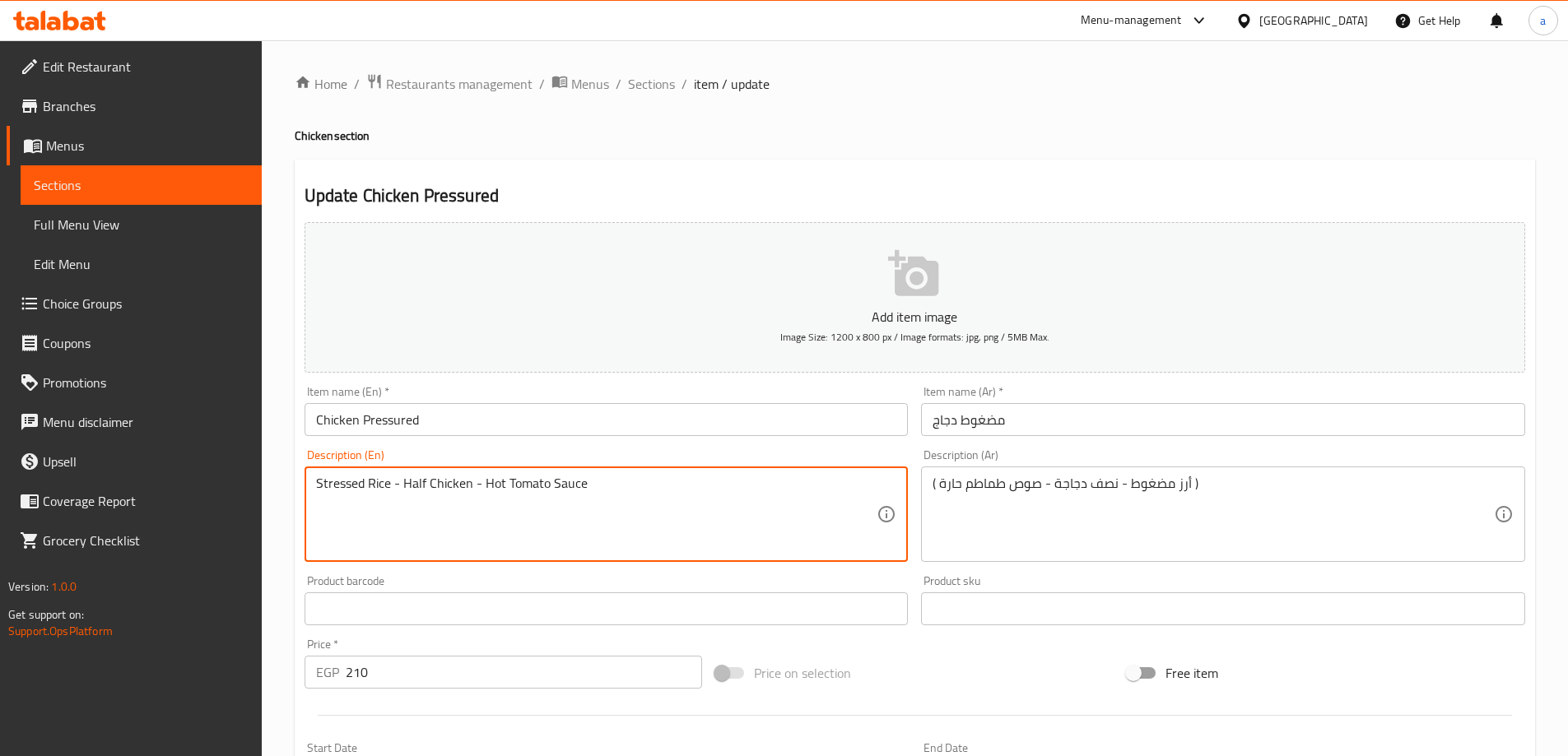
click at [344, 482] on textarea "Stressed Rice - Half Chicken - Hot Tomato Sauce" at bounding box center [597, 515] width 562 height 79
paste textarea "Pressured"
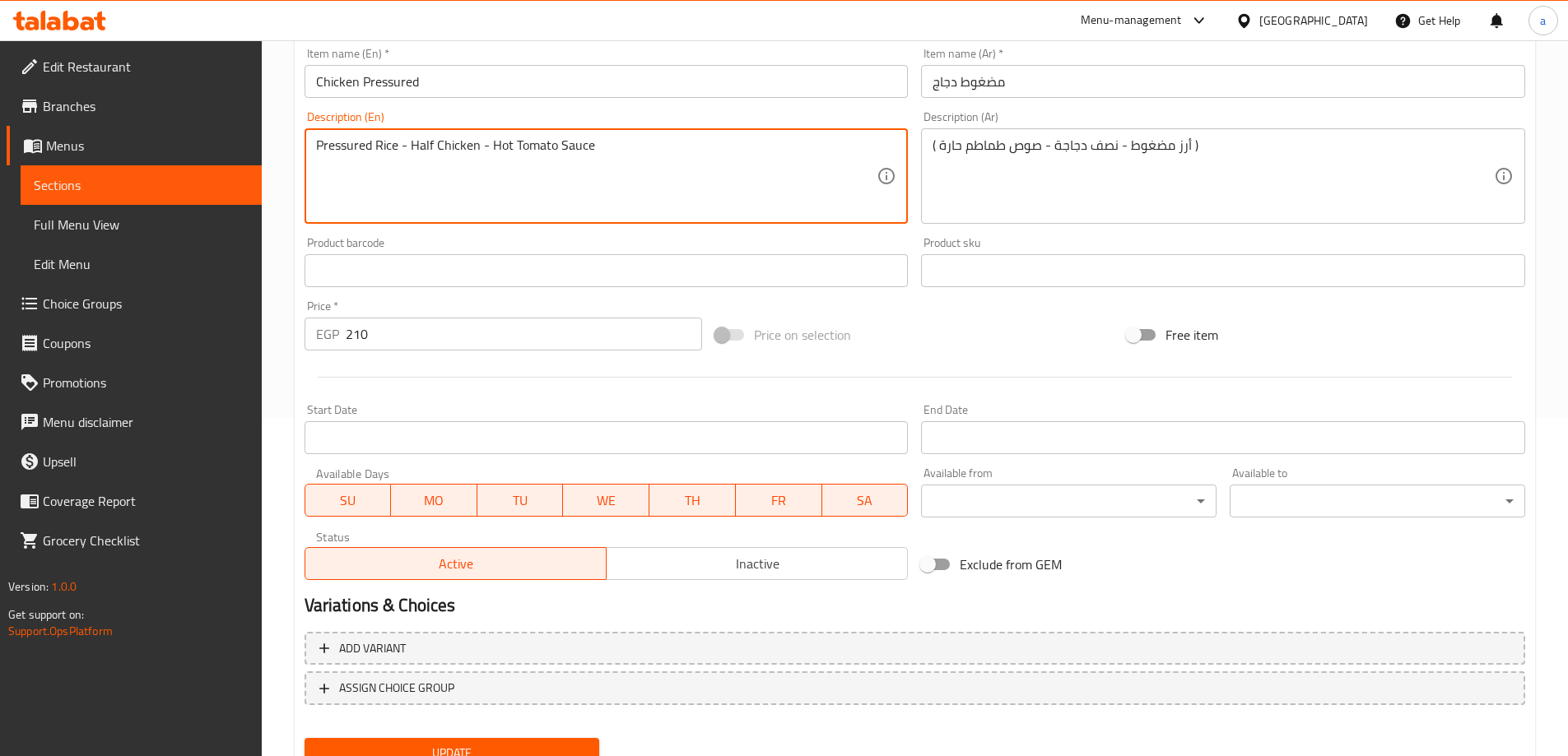
scroll to position [406, 0]
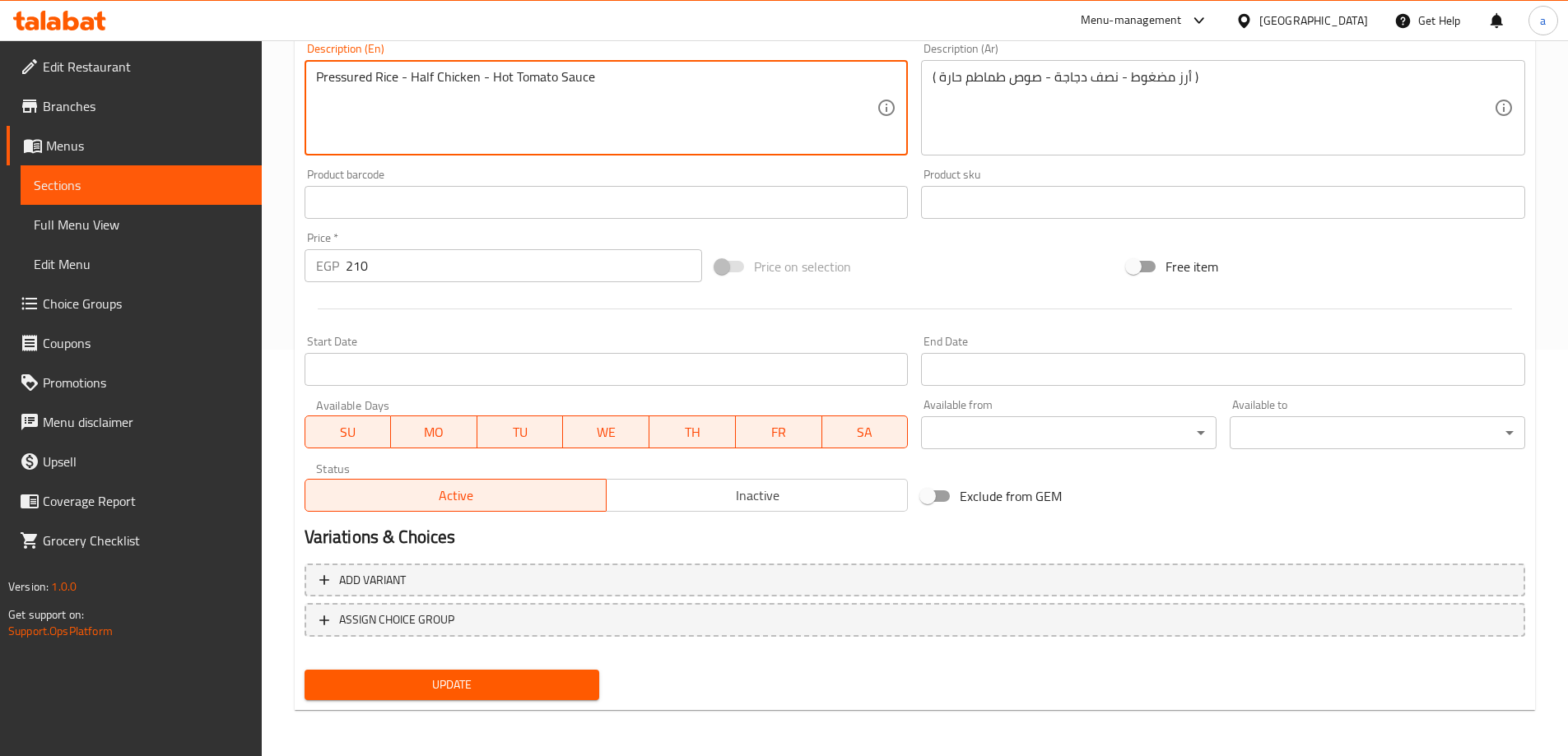
type textarea "Pressured Rice - Half Chicken - Hot Tomato Sauce"
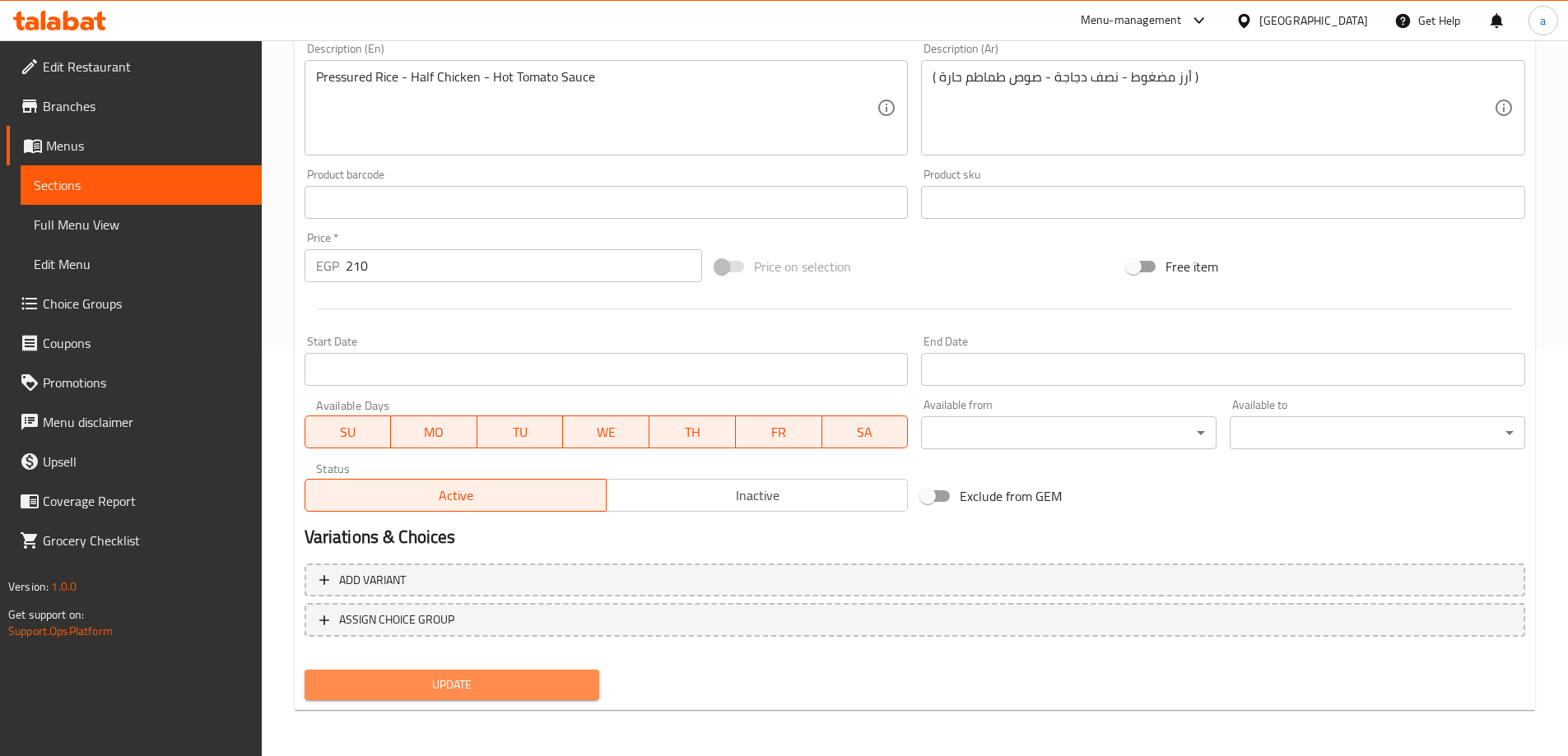
click at [479, 676] on span "Update" at bounding box center [452, 685] width 269 height 20
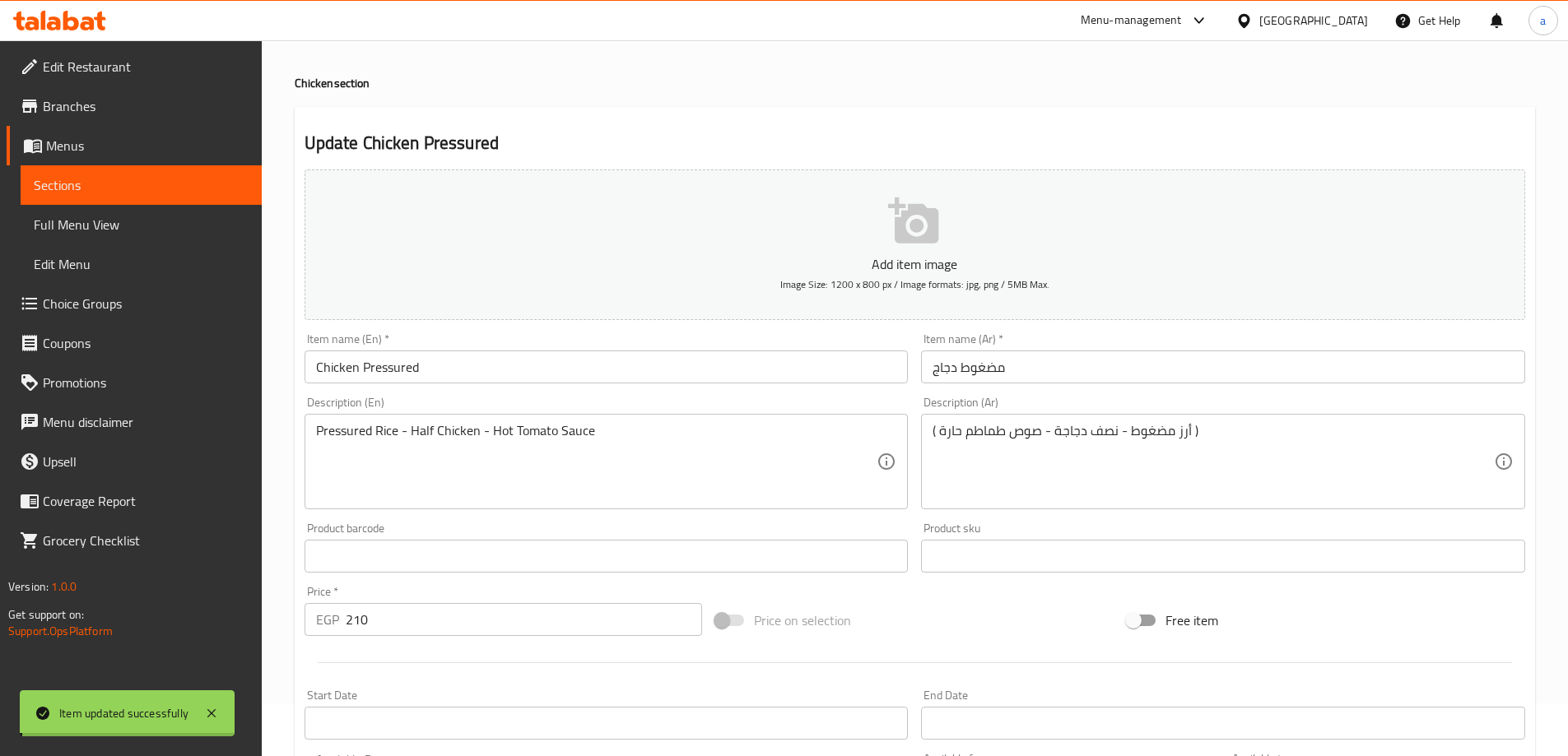
scroll to position [0, 0]
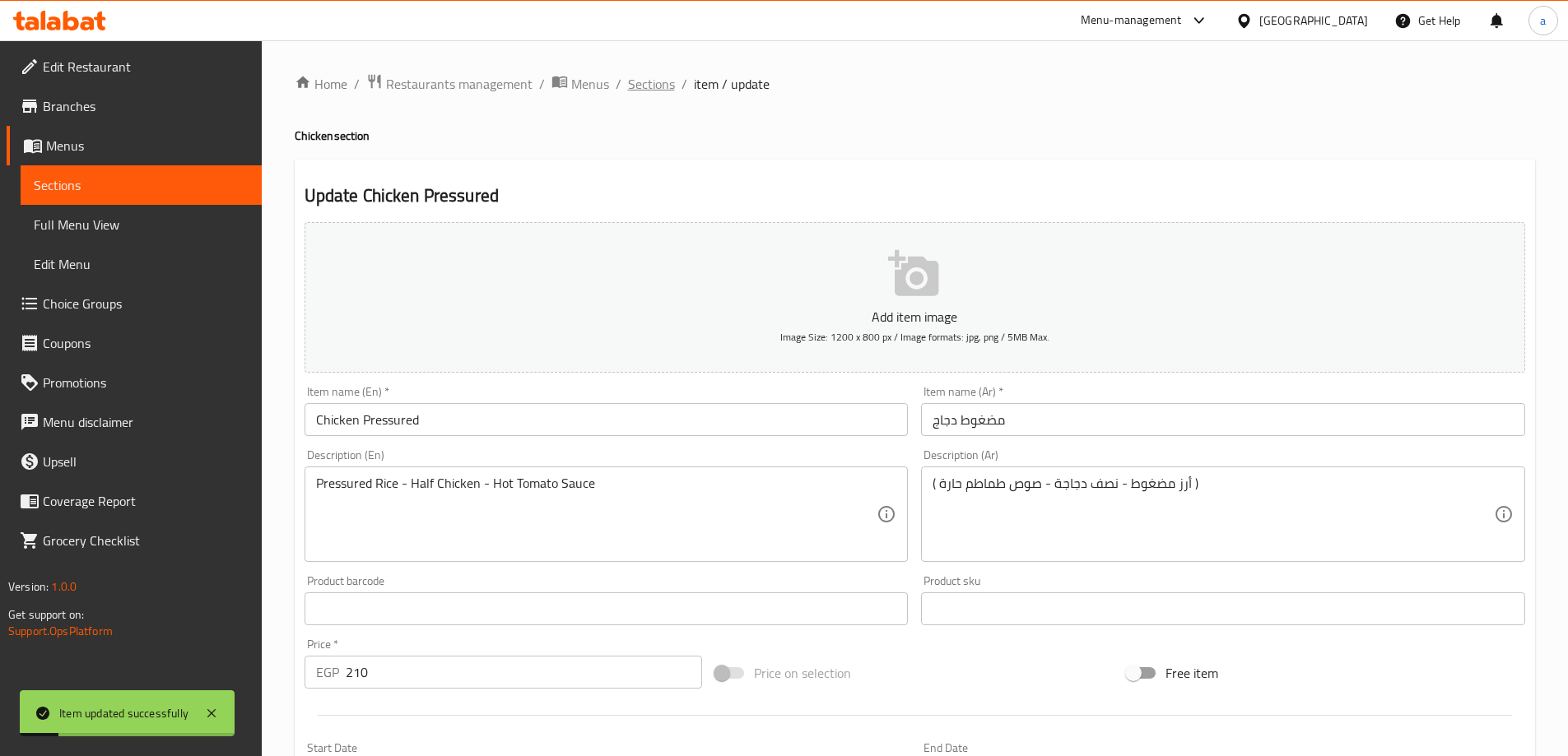
click at [667, 84] on span "Sections" at bounding box center [651, 84] width 47 height 20
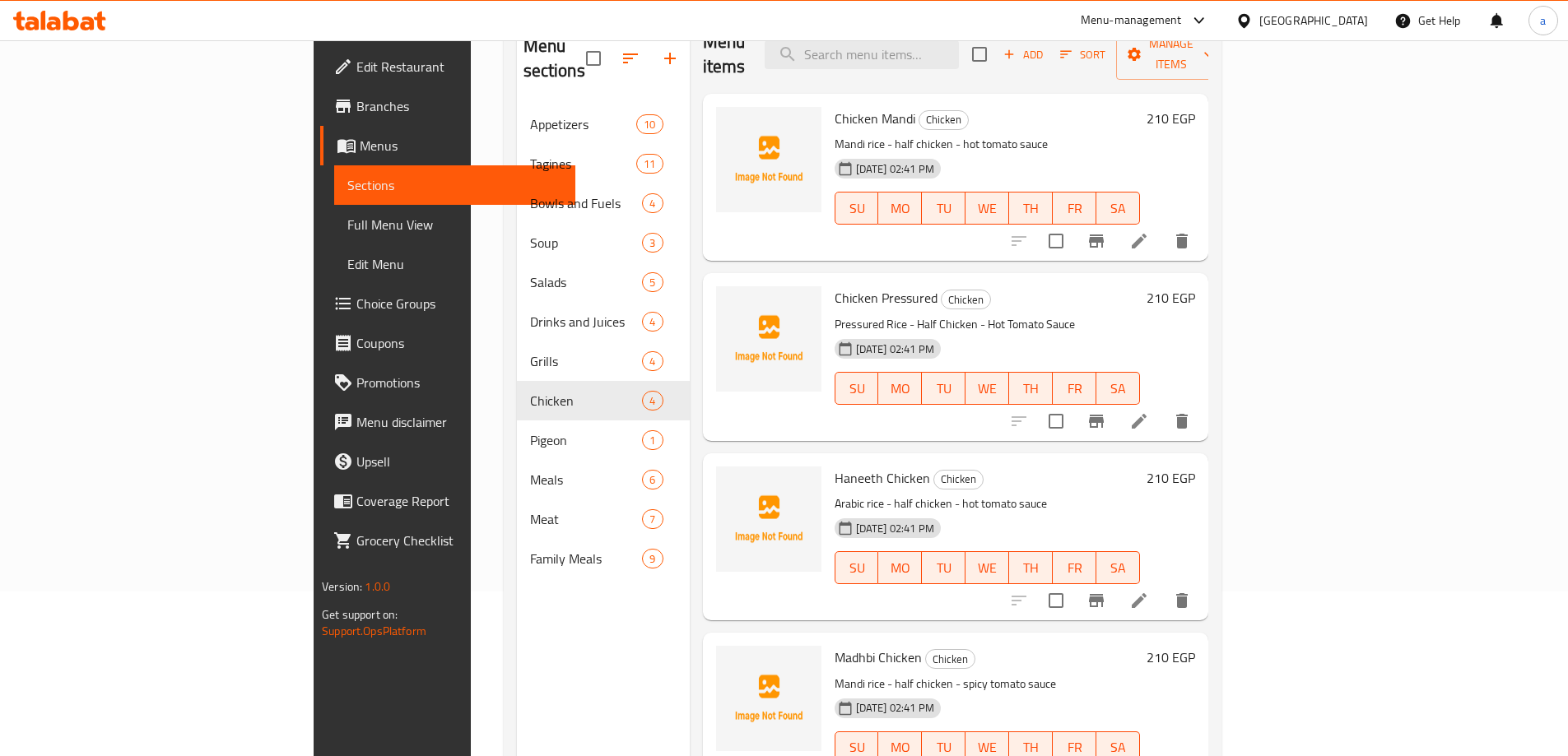
scroll to position [230, 0]
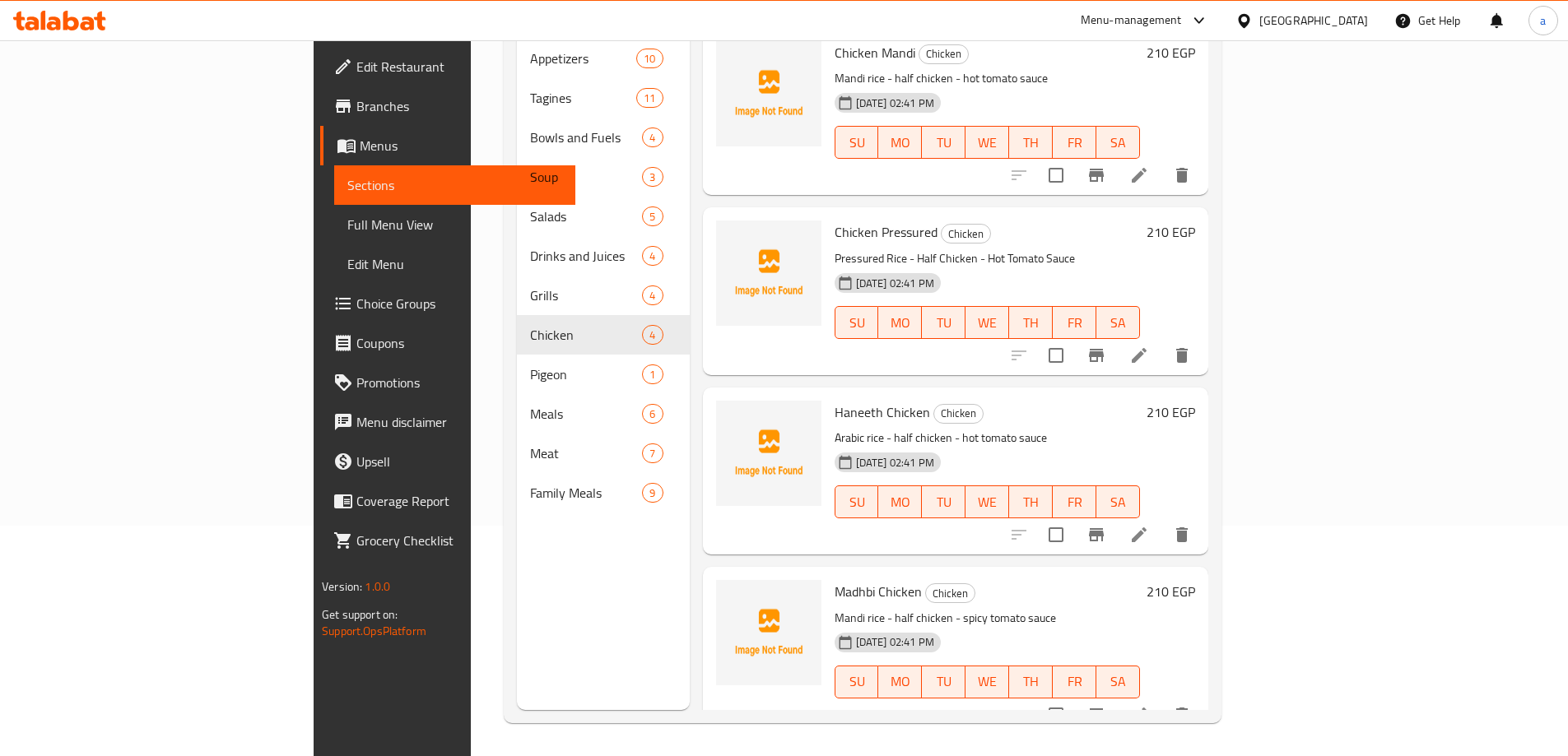
click at [1162, 520] on li at bounding box center [1139, 534] width 46 height 30
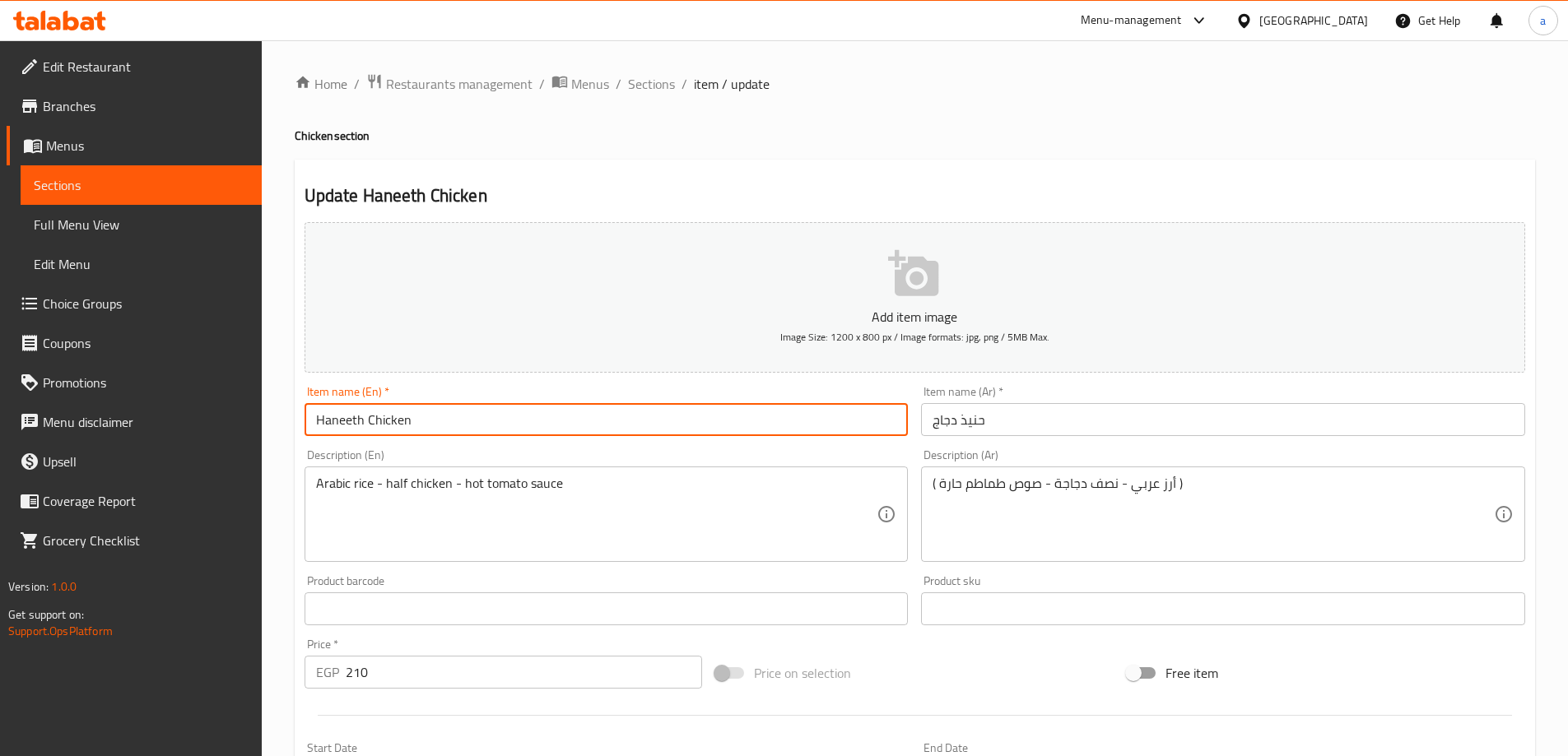
click at [339, 422] on input "Haneeth Chicken" at bounding box center [607, 419] width 604 height 33
click at [975, 413] on input "حنيذ دجاج" at bounding box center [1223, 419] width 604 height 33
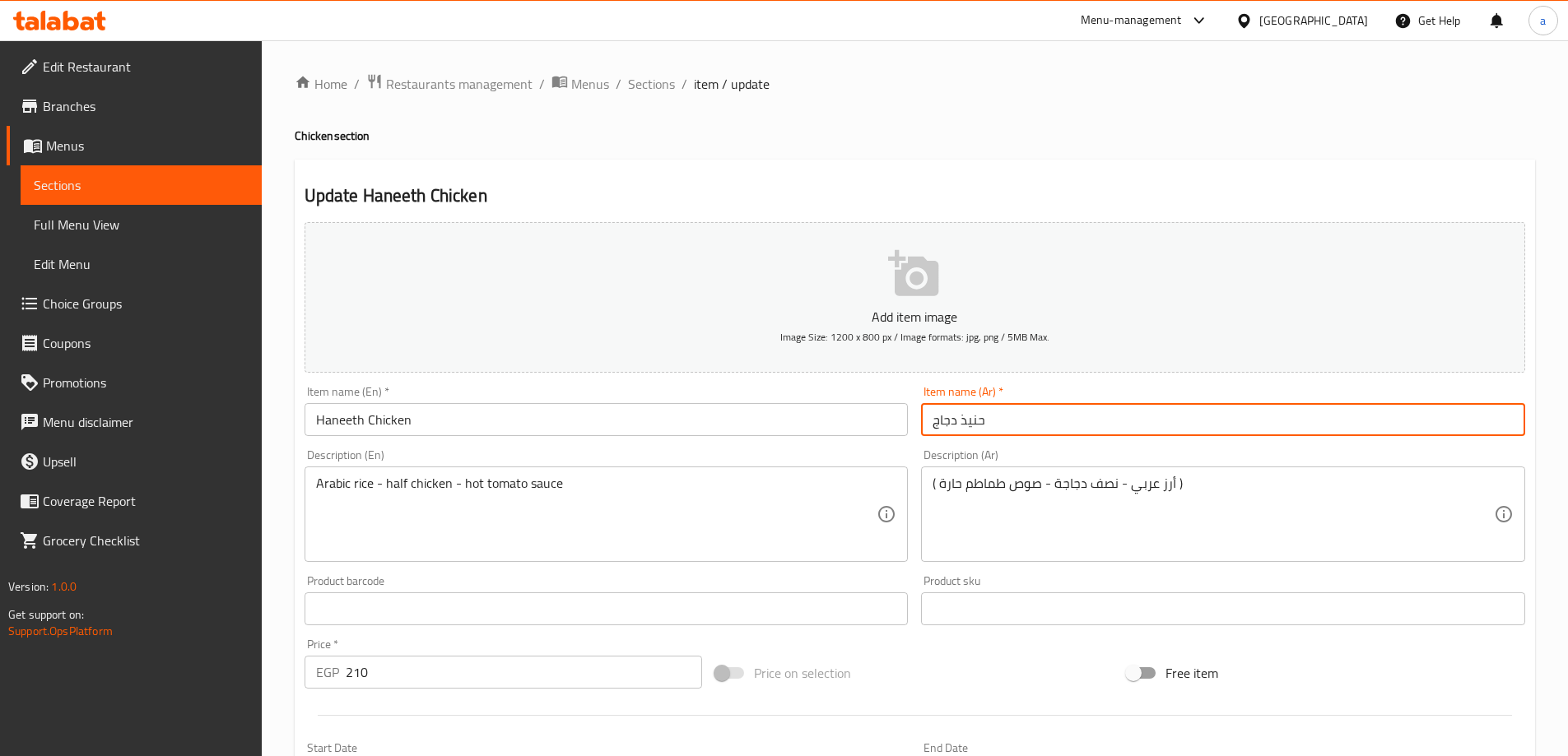
click at [975, 413] on input "حنيذ دجاج" at bounding box center [1223, 419] width 604 height 33
click at [987, 418] on input "حنيذ دجاج" at bounding box center [1223, 419] width 604 height 33
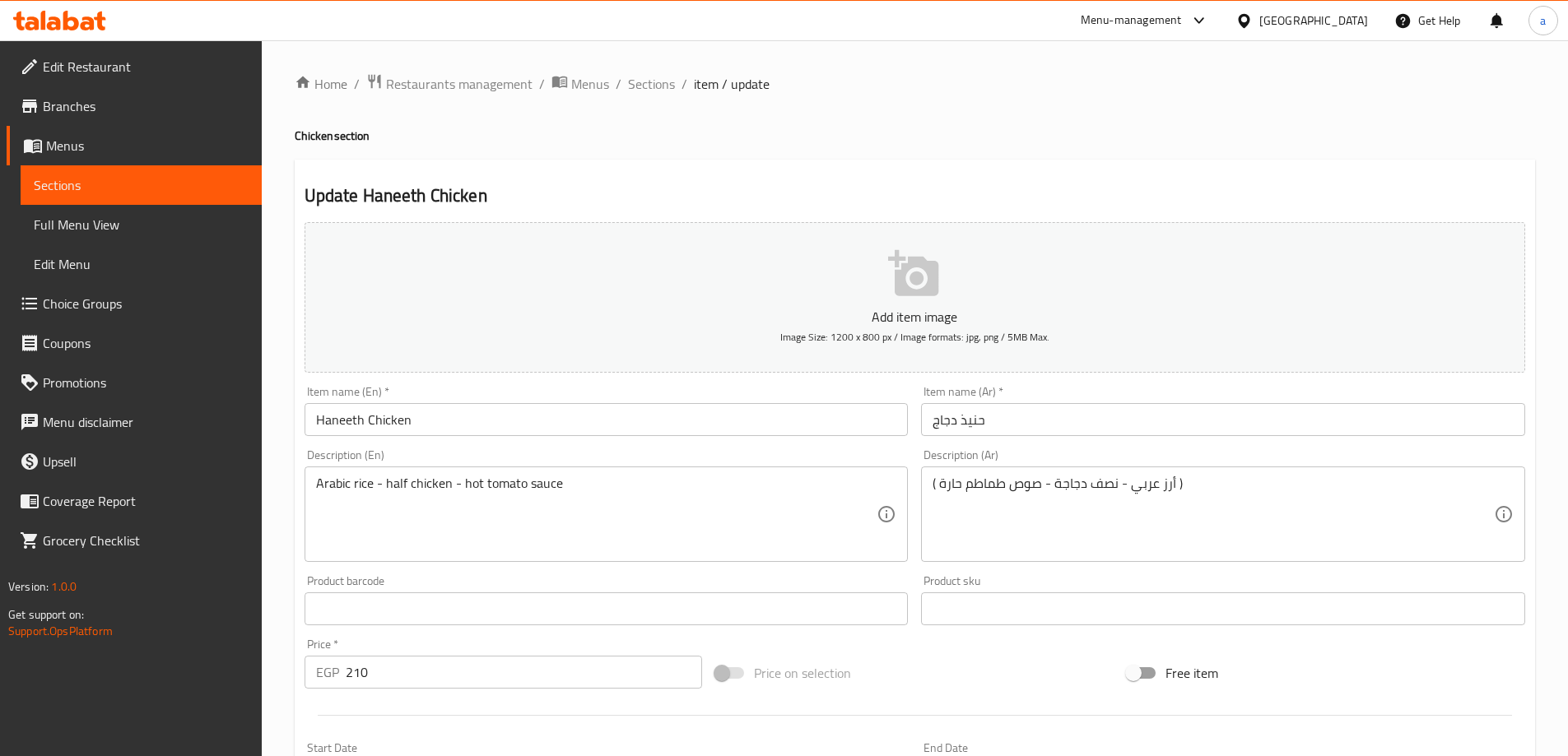
click at [977, 423] on input "حنيذ دجاج" at bounding box center [1223, 419] width 604 height 33
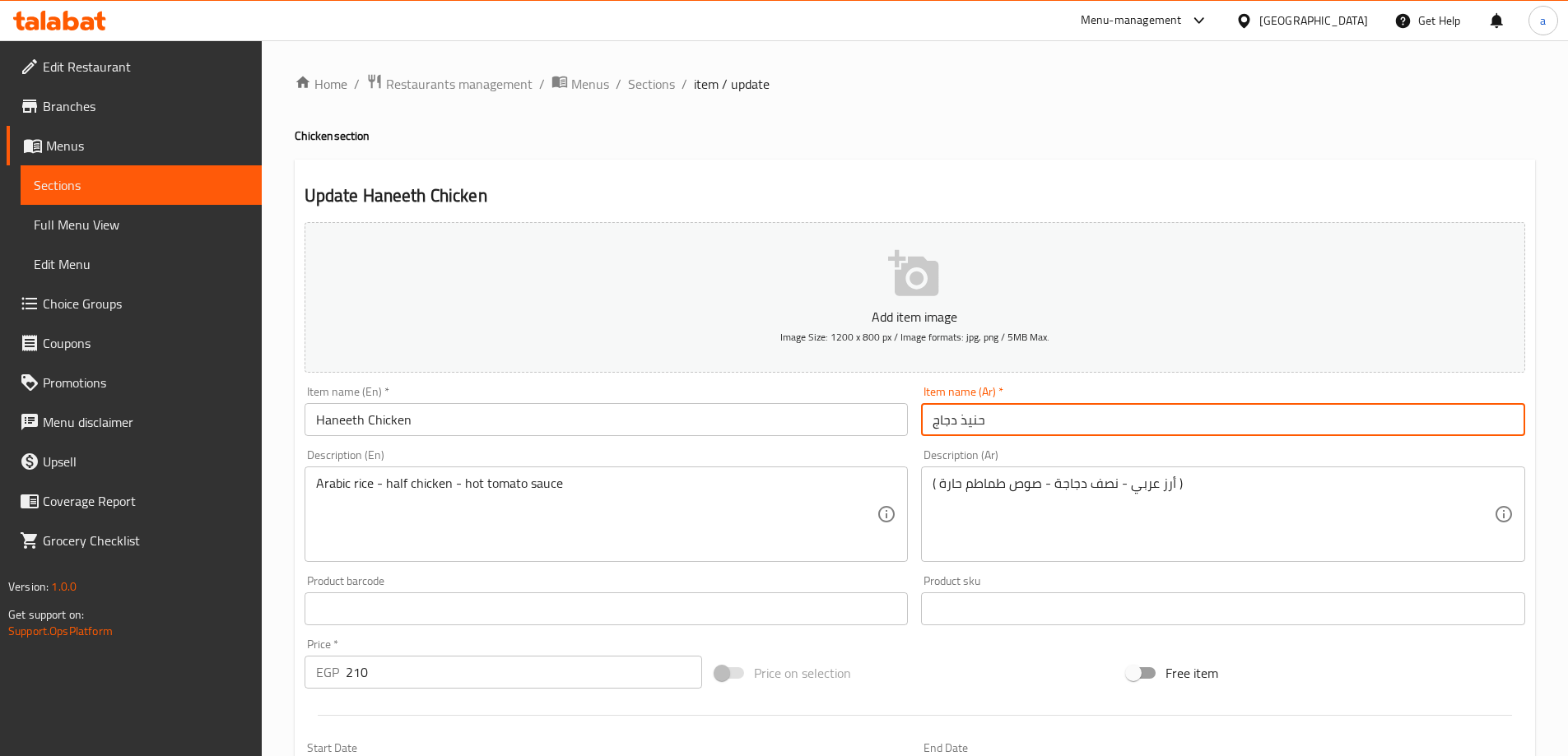
click at [977, 423] on input "حنيذ دجاج" at bounding box center [1223, 419] width 604 height 33
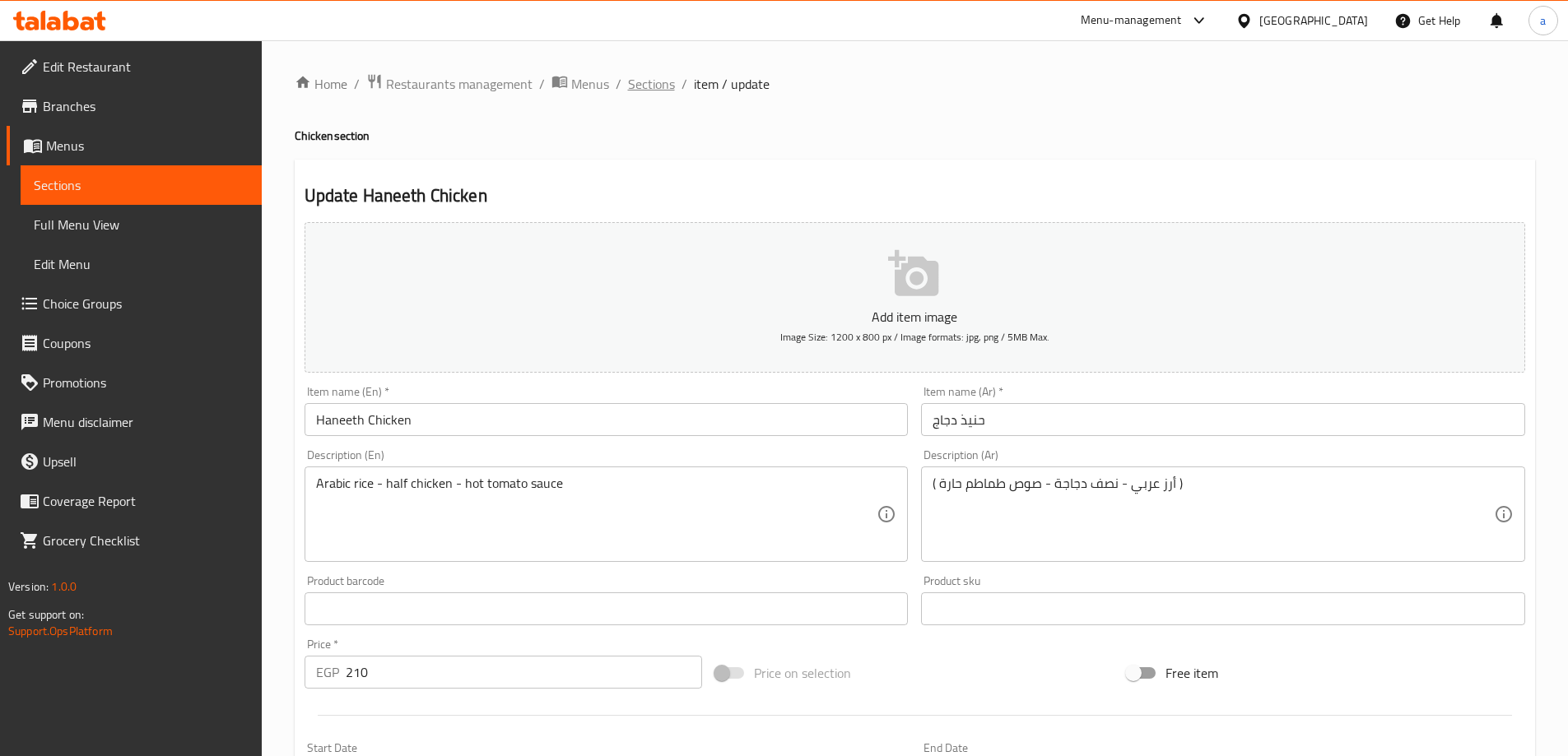
click at [660, 78] on span "Sections" at bounding box center [651, 84] width 47 height 20
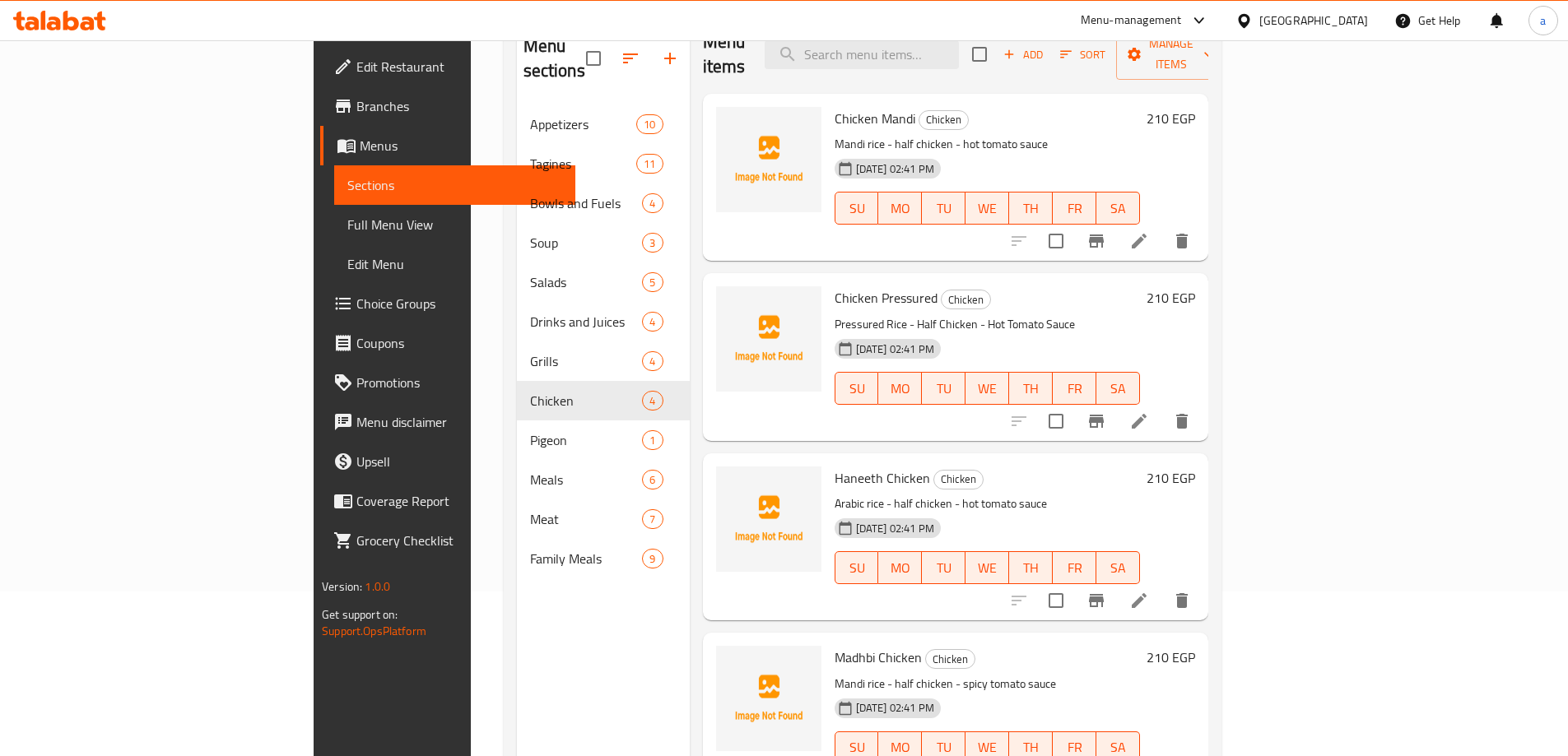
scroll to position [230, 0]
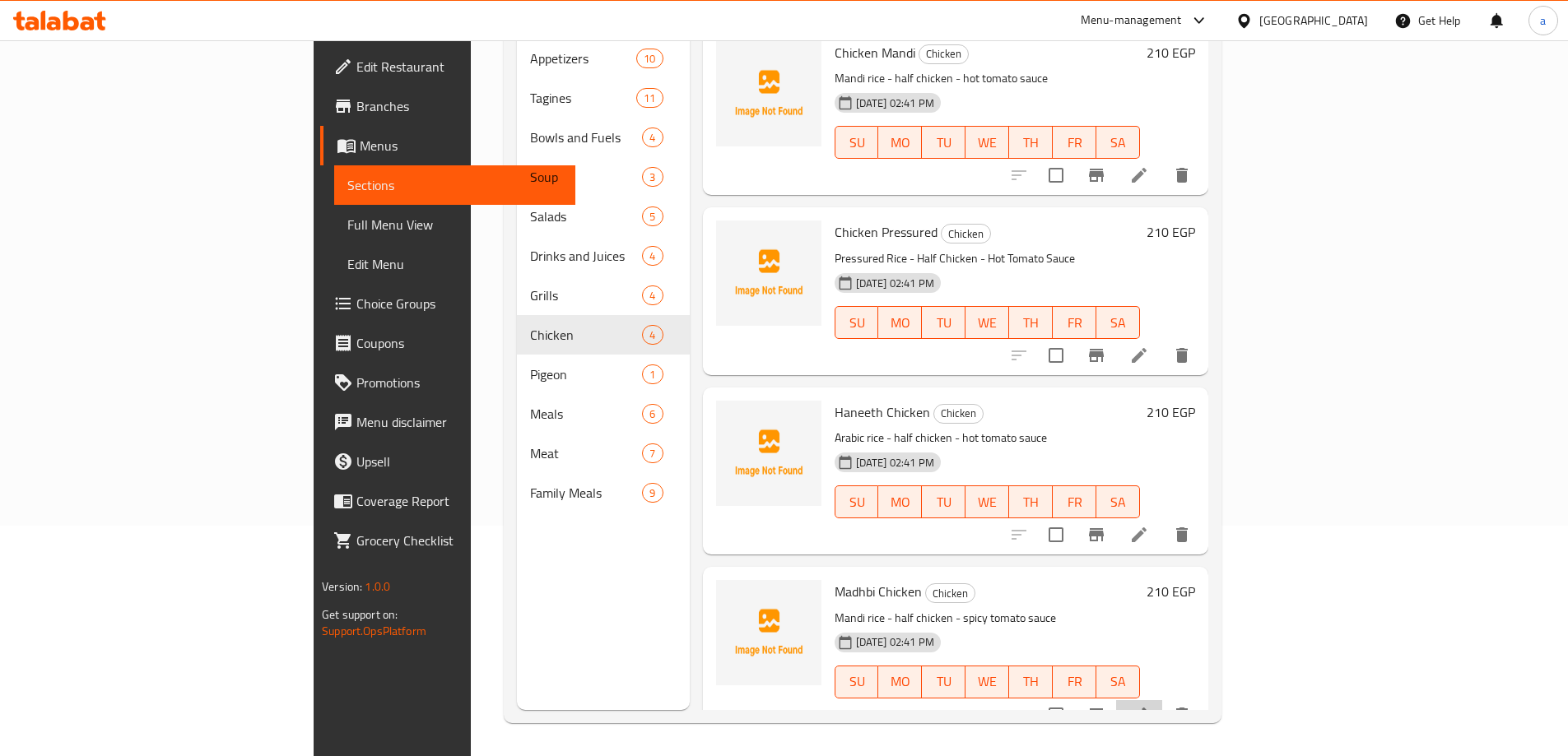
click at [1162, 700] on li at bounding box center [1139, 714] width 46 height 30
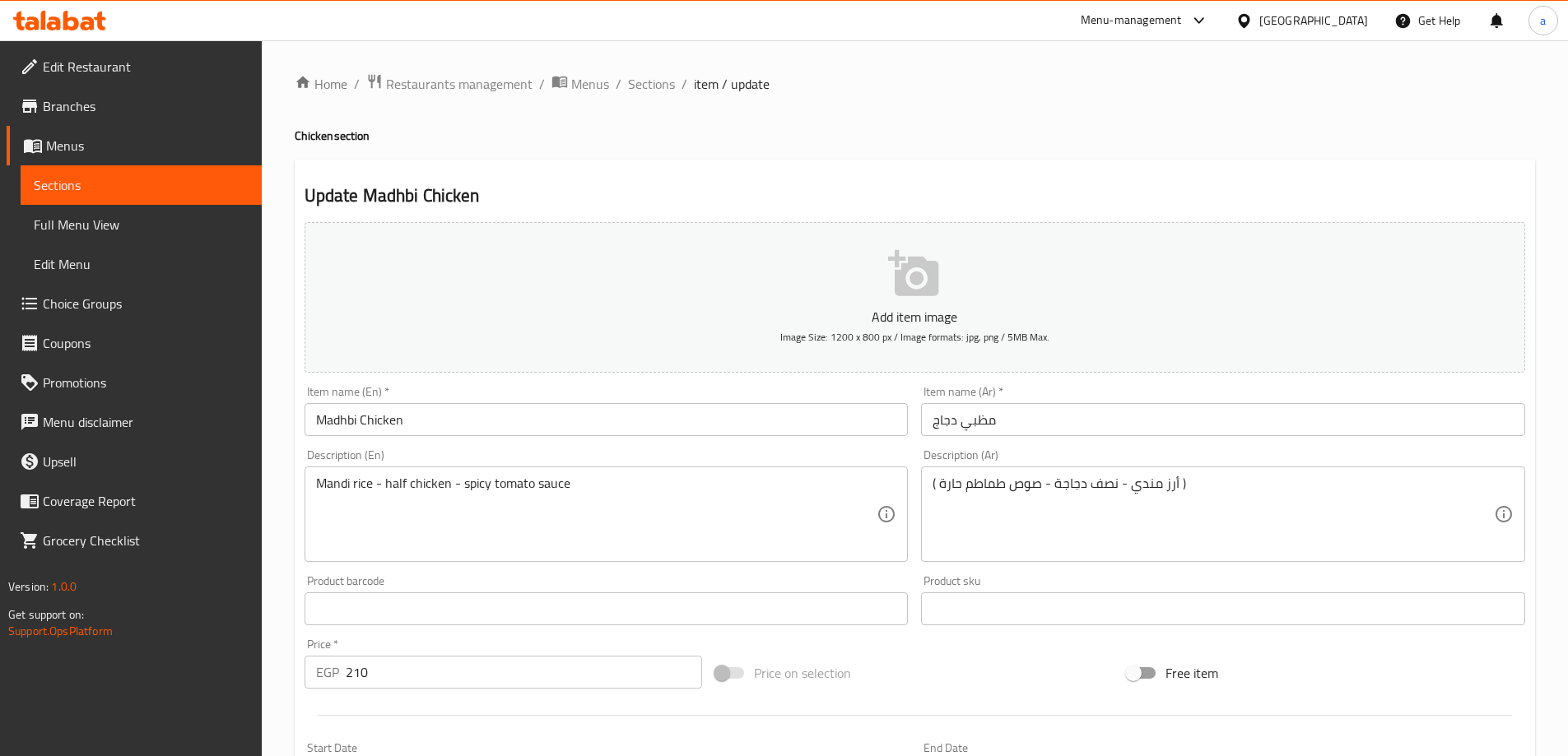
click at [976, 421] on input "مظبي دجاج" at bounding box center [1223, 419] width 604 height 33
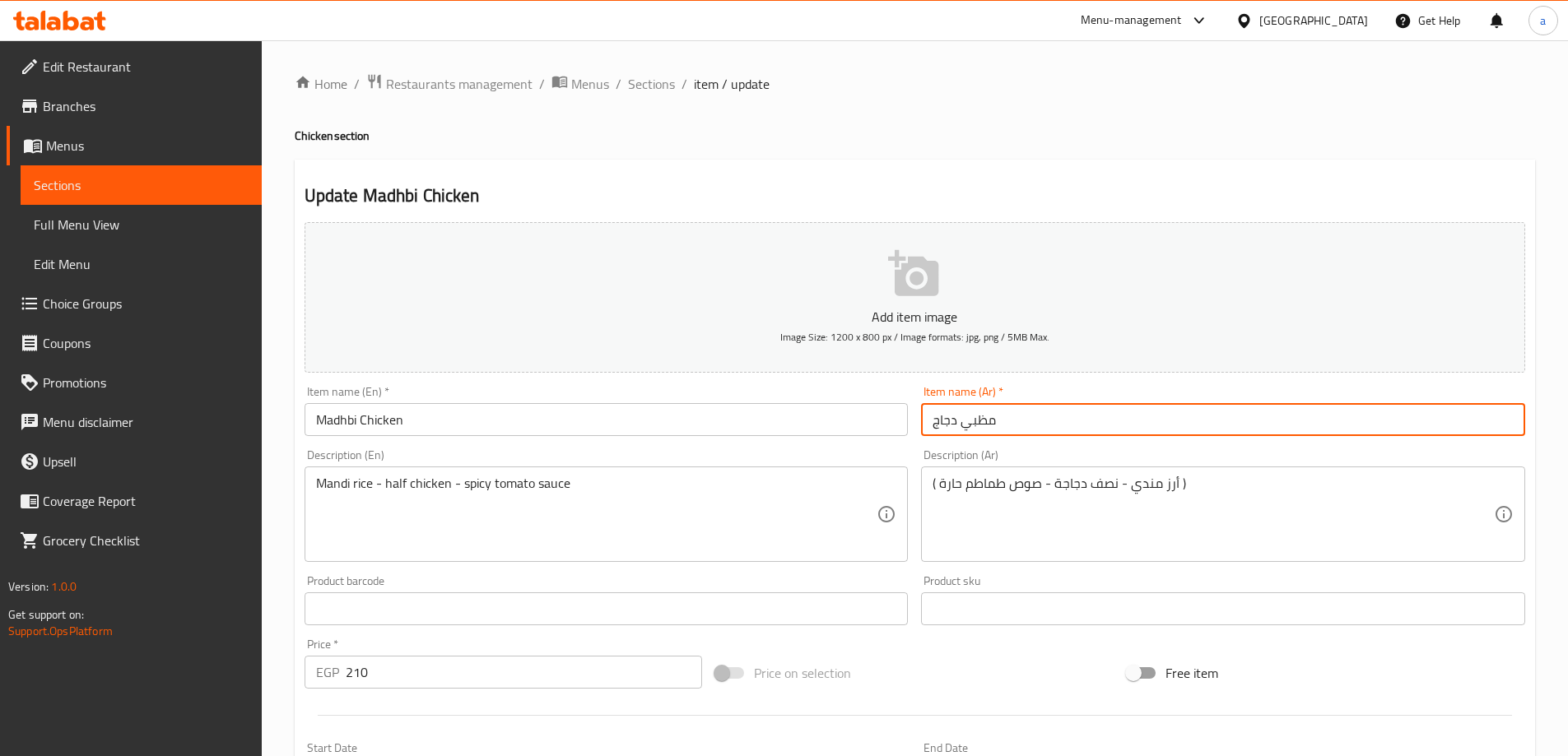
click at [976, 421] on input "مظبي دجاج" at bounding box center [1223, 419] width 604 height 33
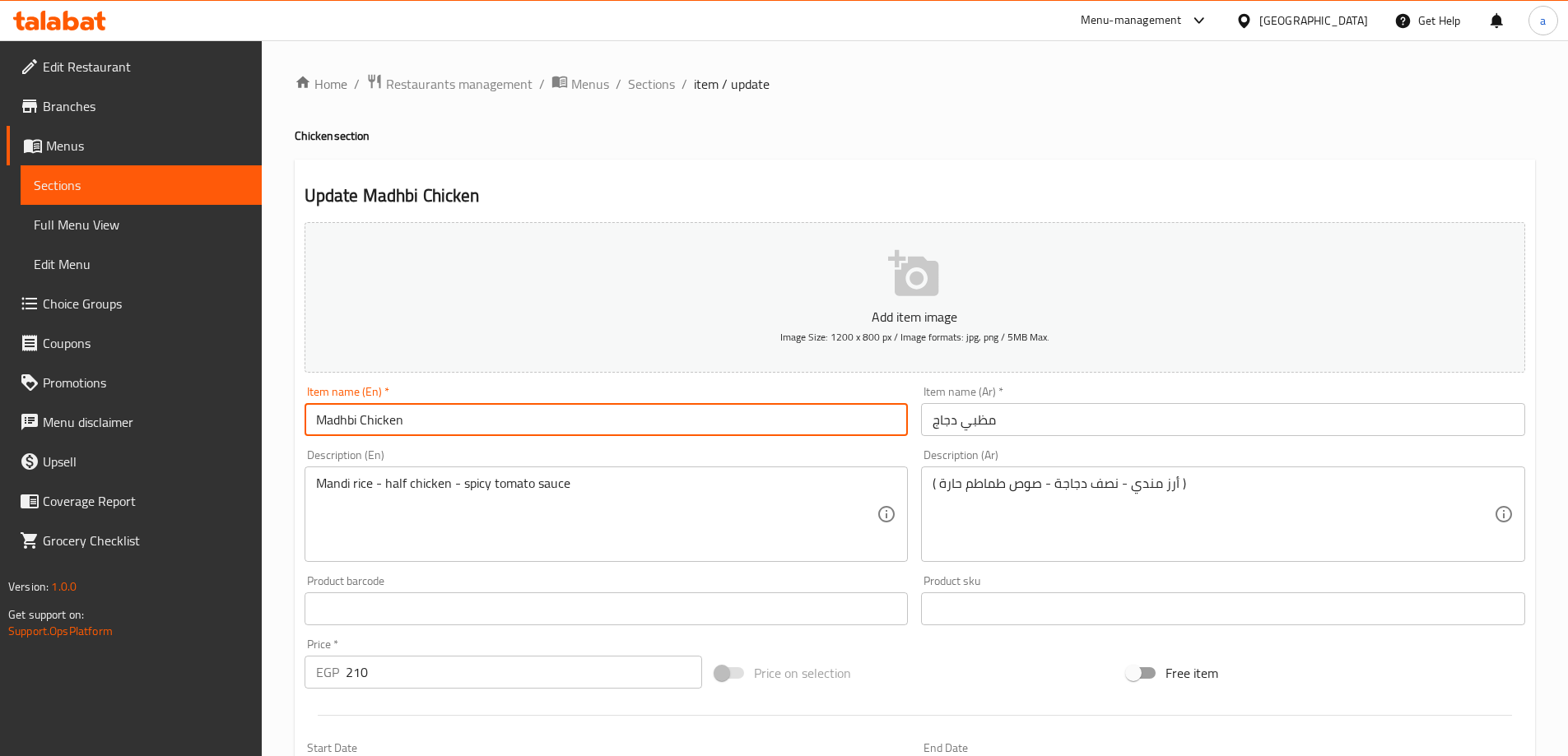
click at [343, 411] on input "Madhbi Chicken" at bounding box center [607, 419] width 604 height 33
click at [335, 419] on input "Madhbi Chicken" at bounding box center [607, 419] width 604 height 33
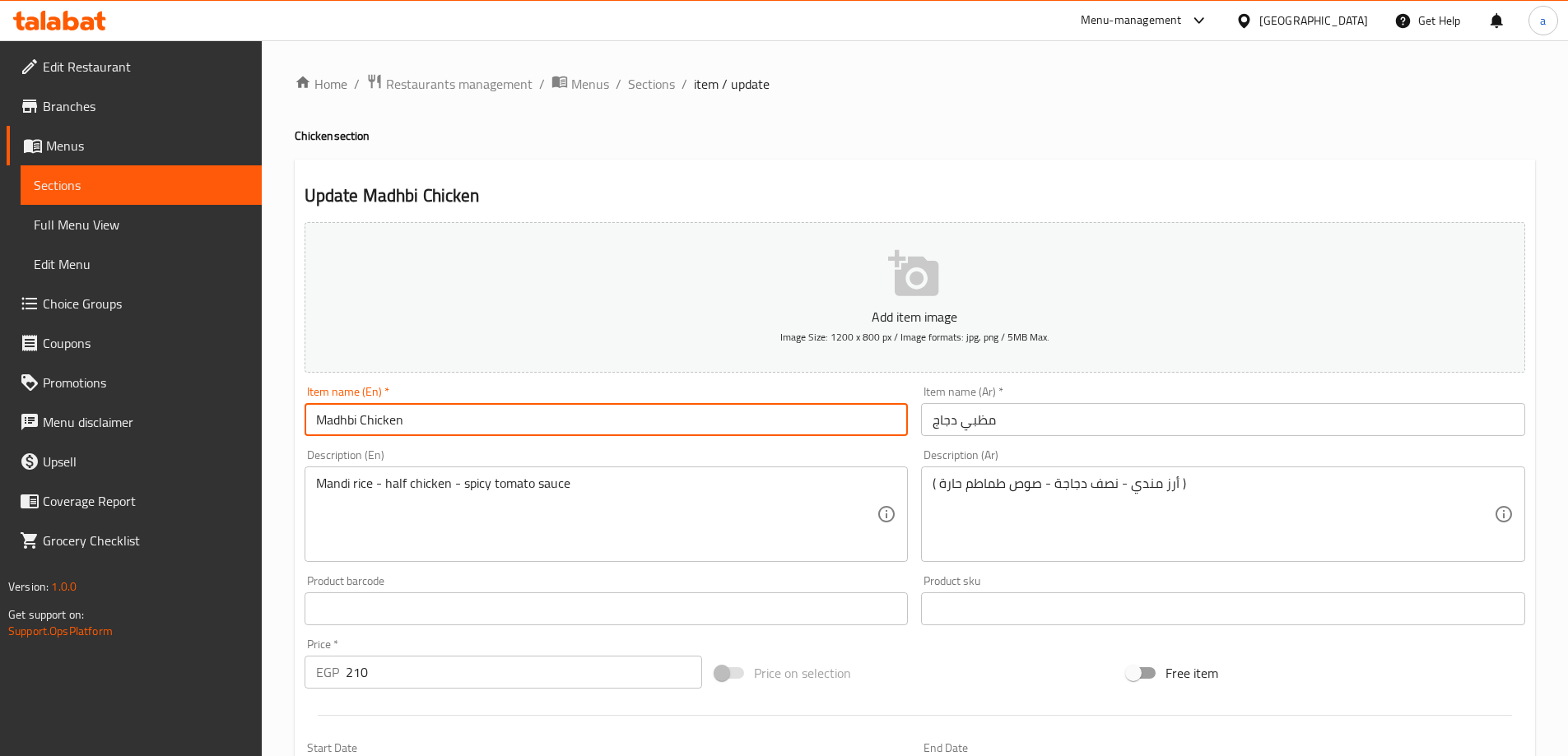
paste input "t"
type input "Mathbi Chicken"
click at [411, 438] on div "Item name (En)   * Mathbi Chicken Item name (En) *" at bounding box center [606, 410] width 617 height 63
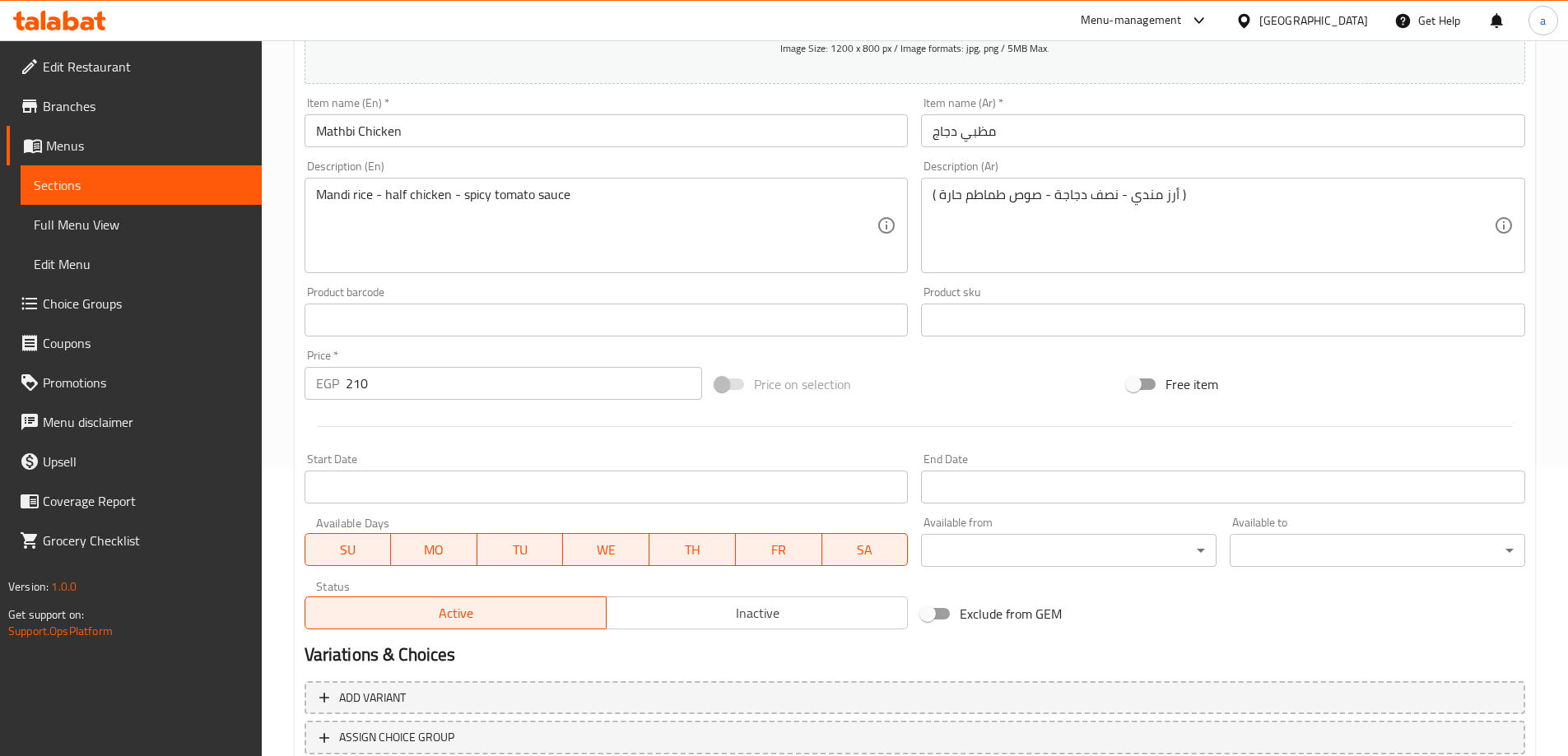
scroll to position [406, 0]
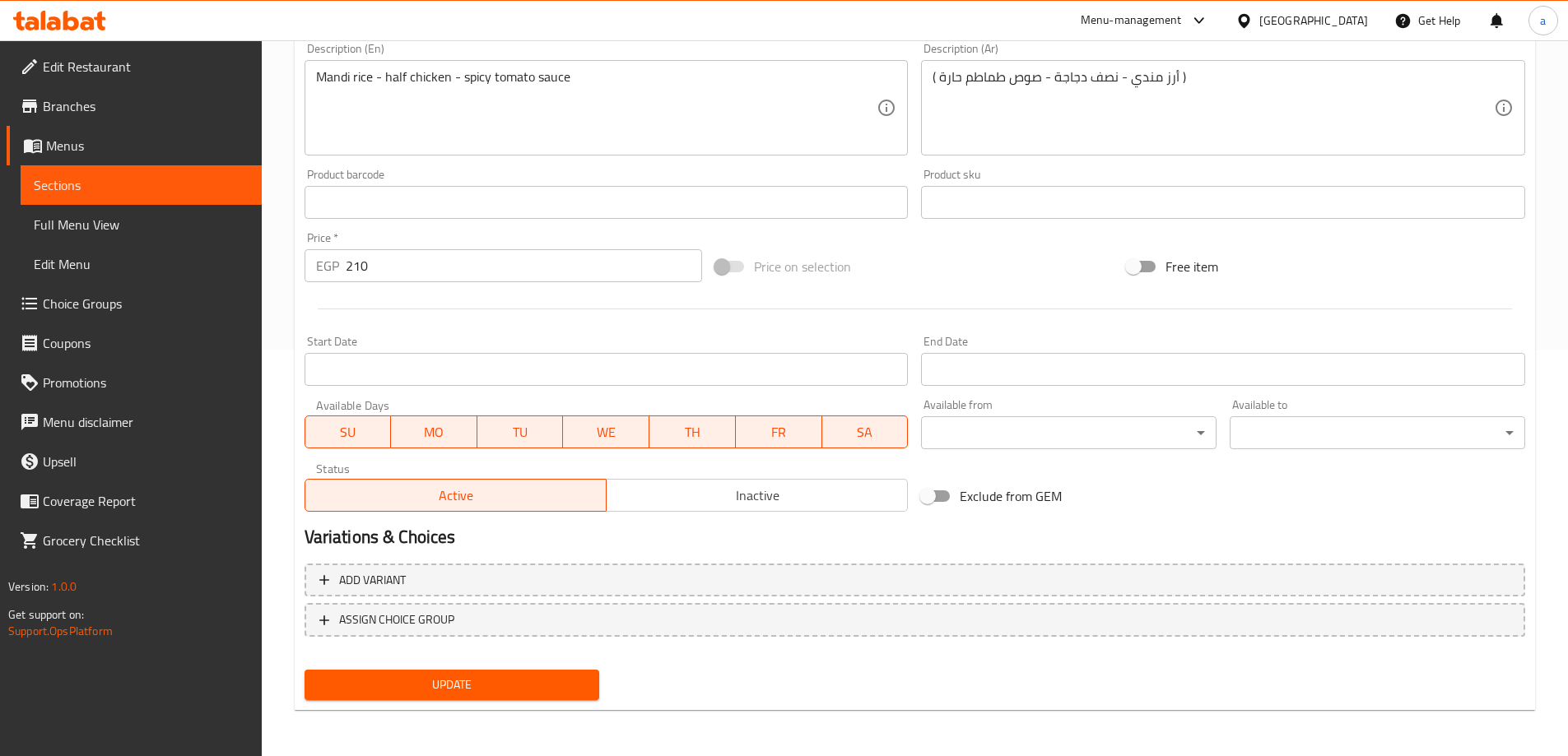
click at [504, 670] on button "Update" at bounding box center [452, 685] width 295 height 31
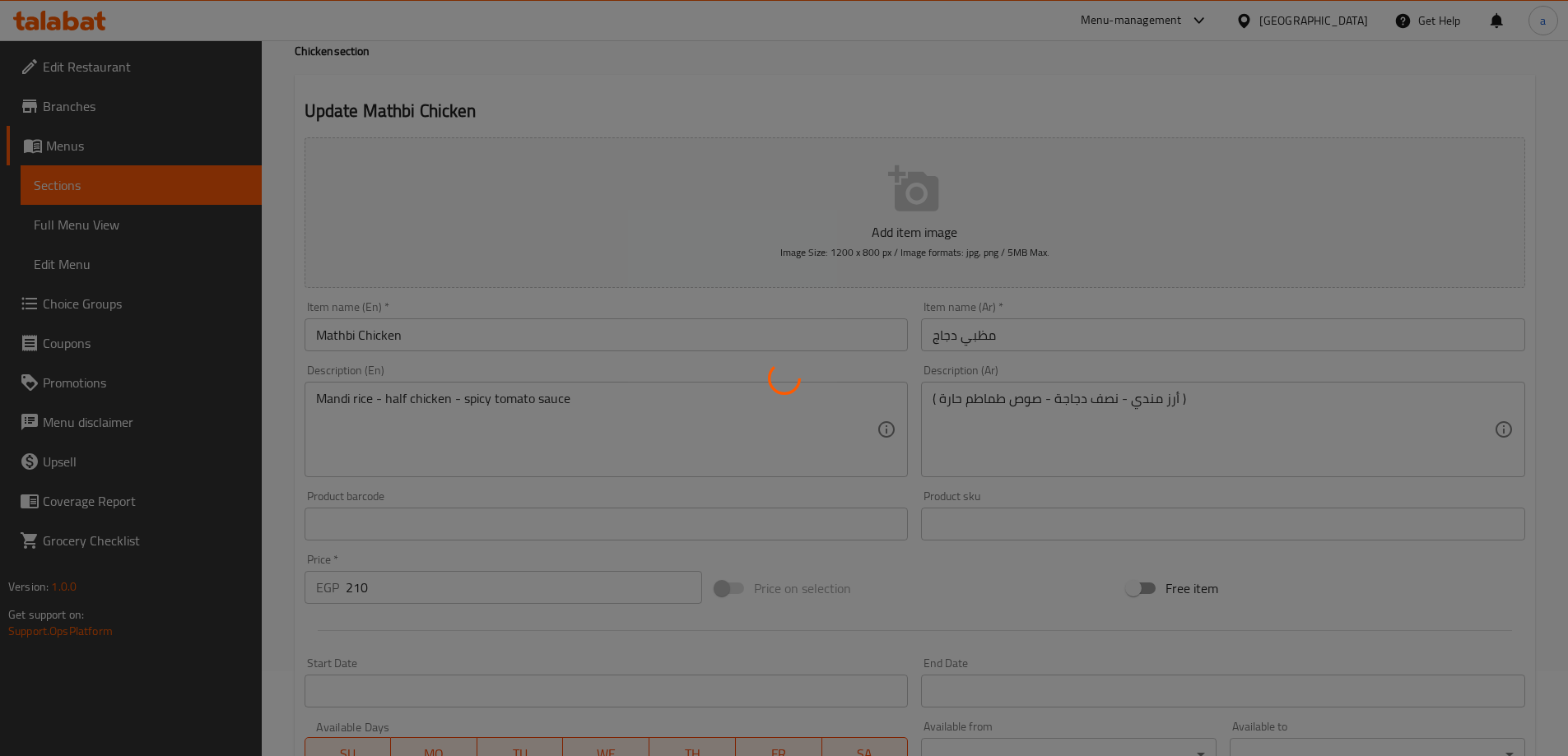
scroll to position [0, 0]
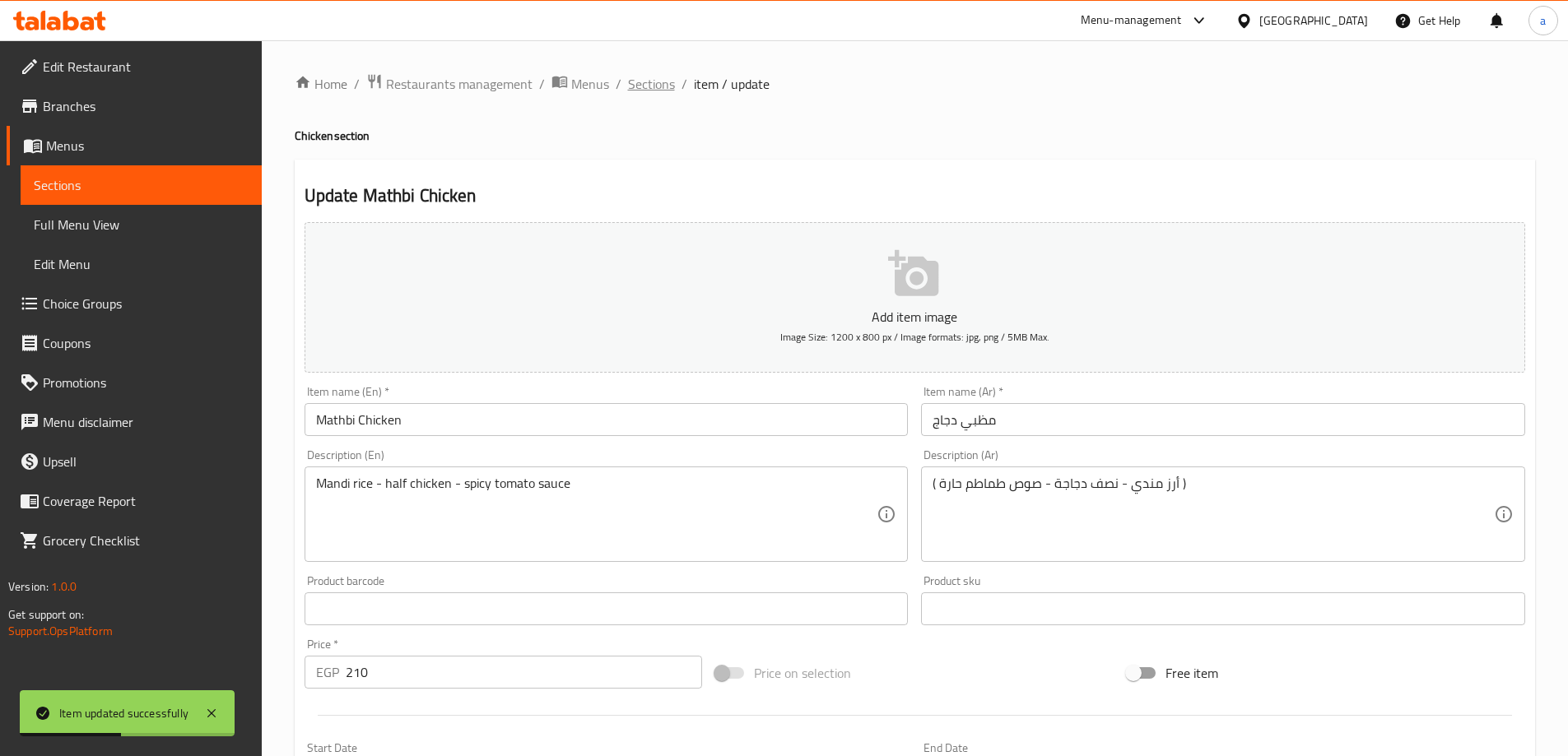
click at [657, 82] on span "Sections" at bounding box center [651, 84] width 47 height 20
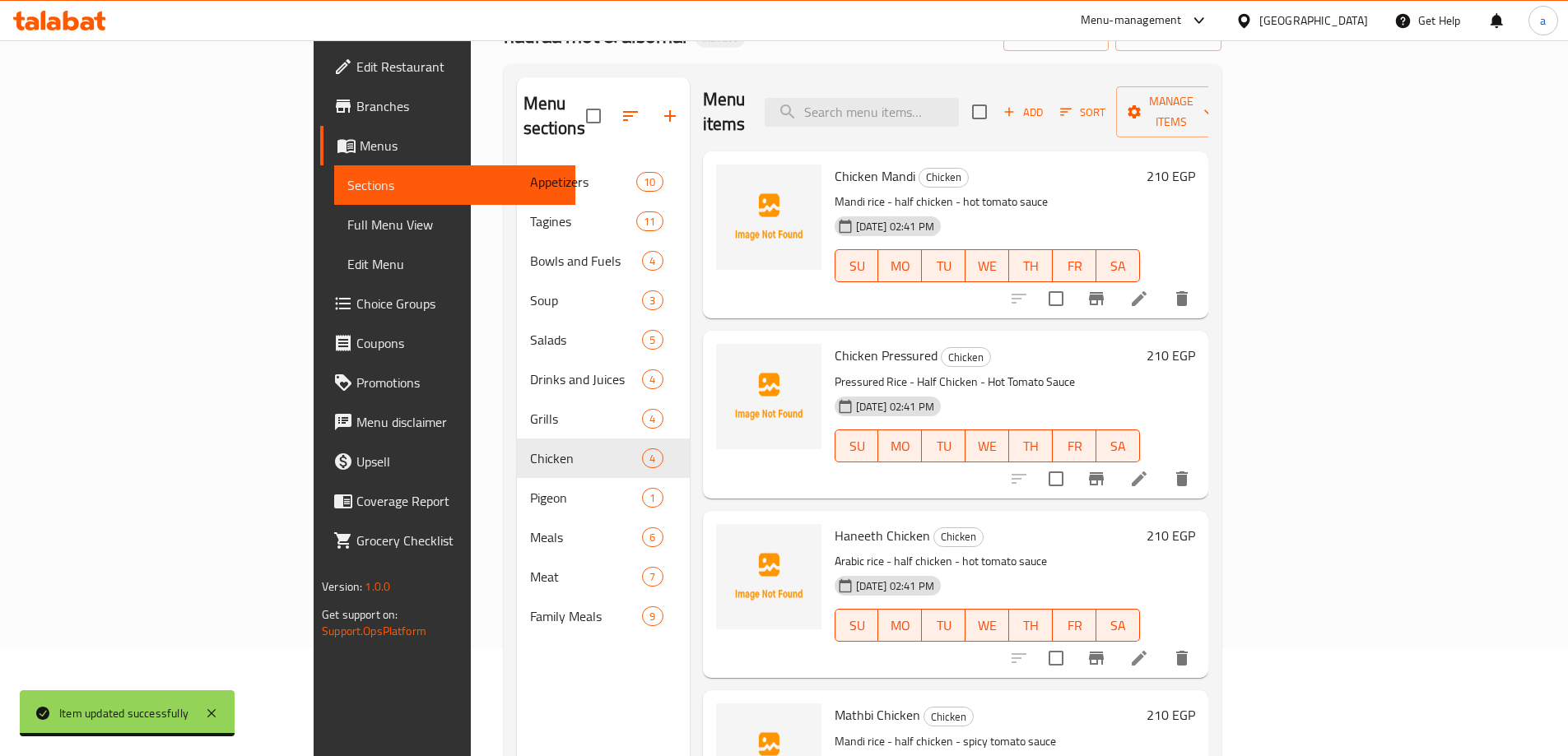
scroll to position [230, 0]
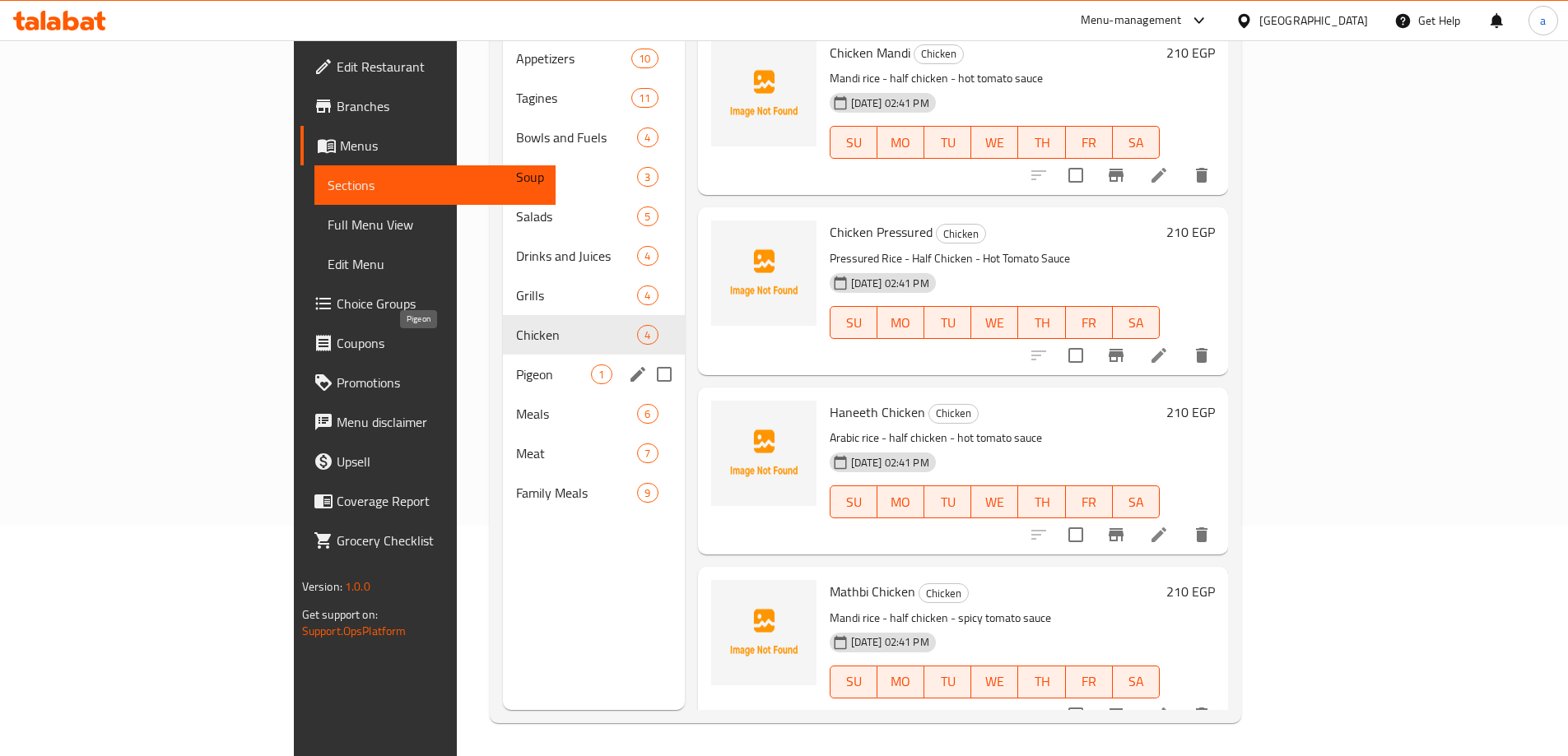
click at [516, 364] on span "Pigeon" at bounding box center [554, 374] width 75 height 20
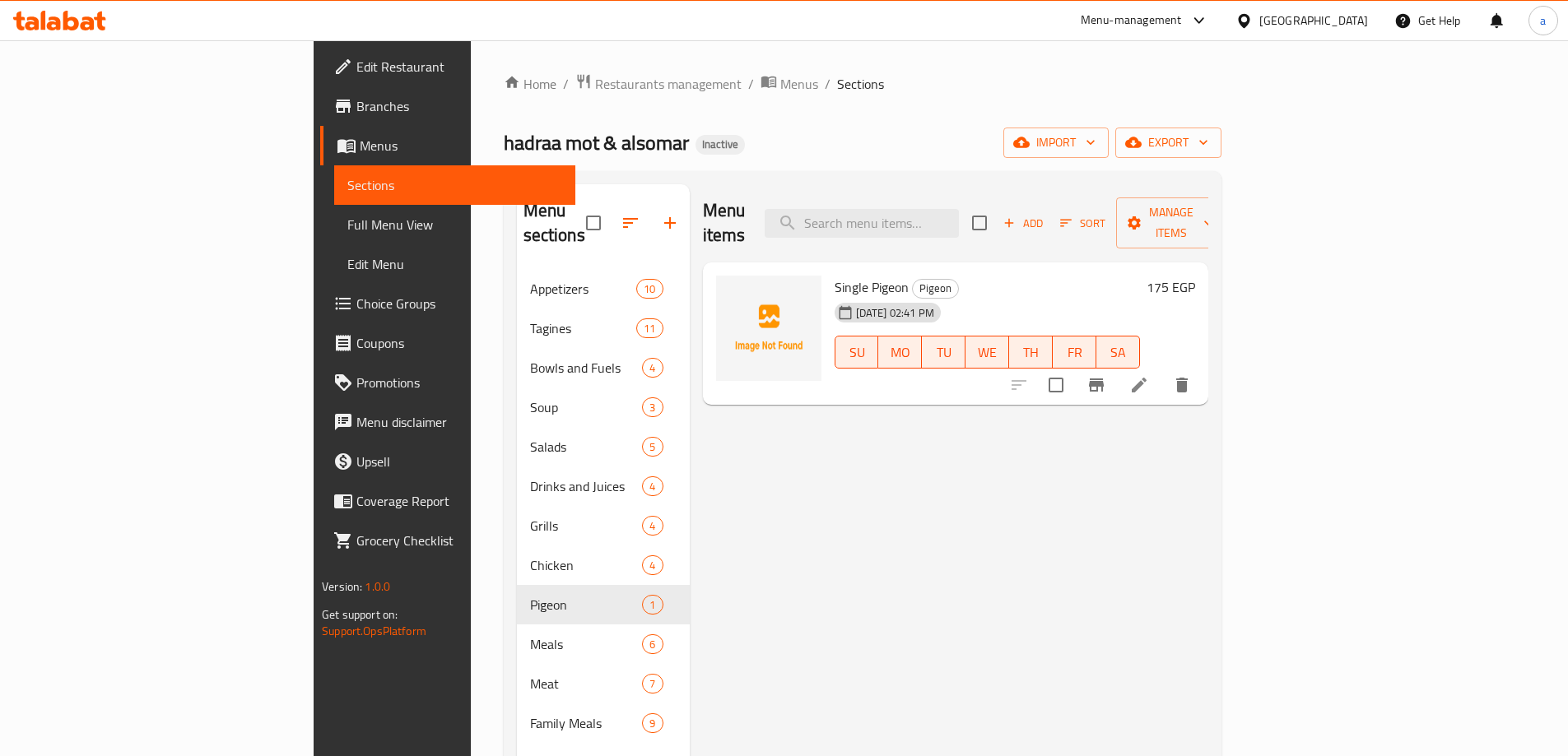
click at [721, 49] on div "Home / Restaurants management / Menus / Sections hadraa mot & alsomar Inactive …" at bounding box center [862, 513] width 784 height 946
click at [1149, 375] on icon at bounding box center [1139, 385] width 20 height 20
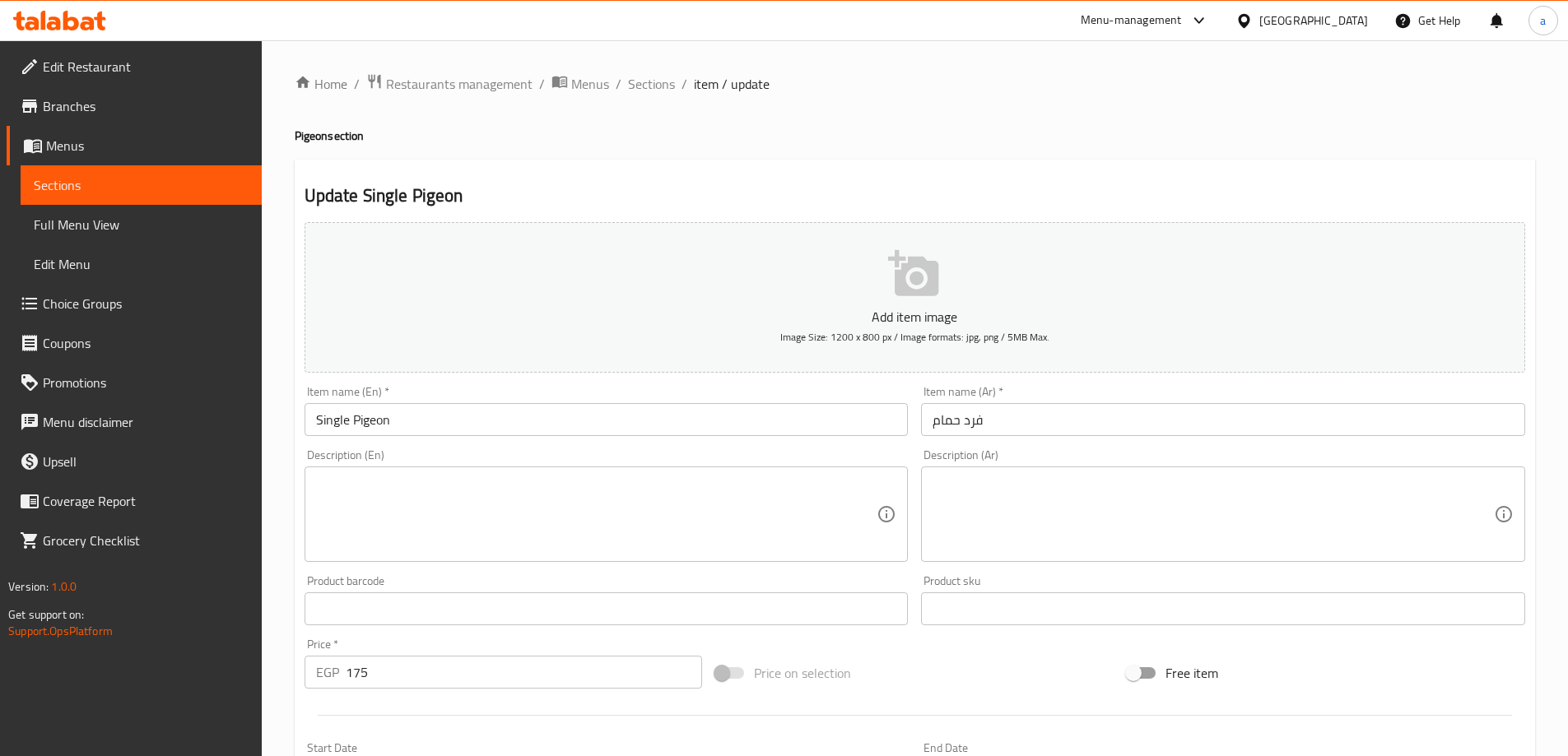
click at [1075, 526] on textarea at bounding box center [1213, 515] width 562 height 79
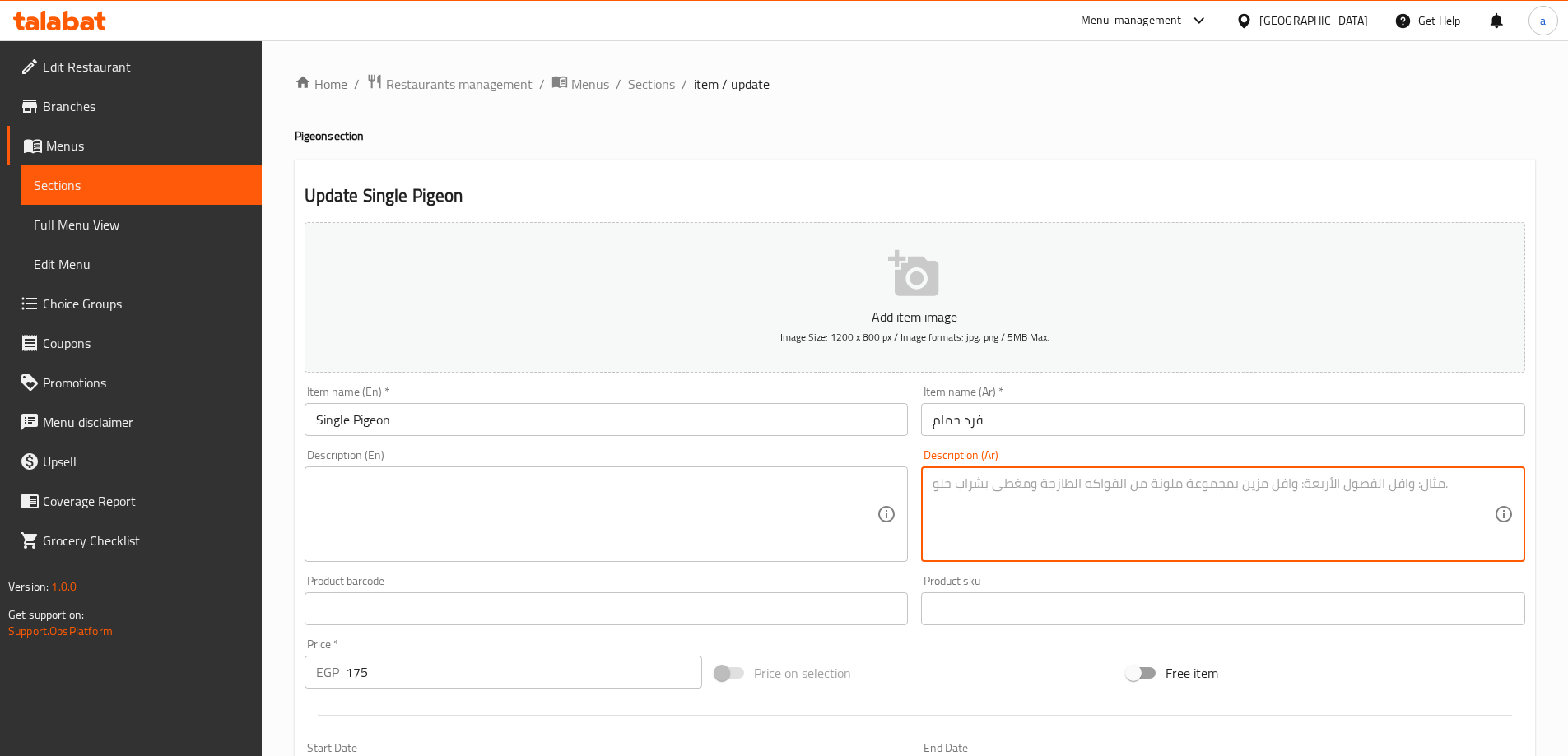
type textarea "s"
click at [994, 514] on textarea "يقدم مع بطاطس فارم" at bounding box center [1213, 515] width 562 height 79
type textarea "يقدم مع بطاطس فارم"
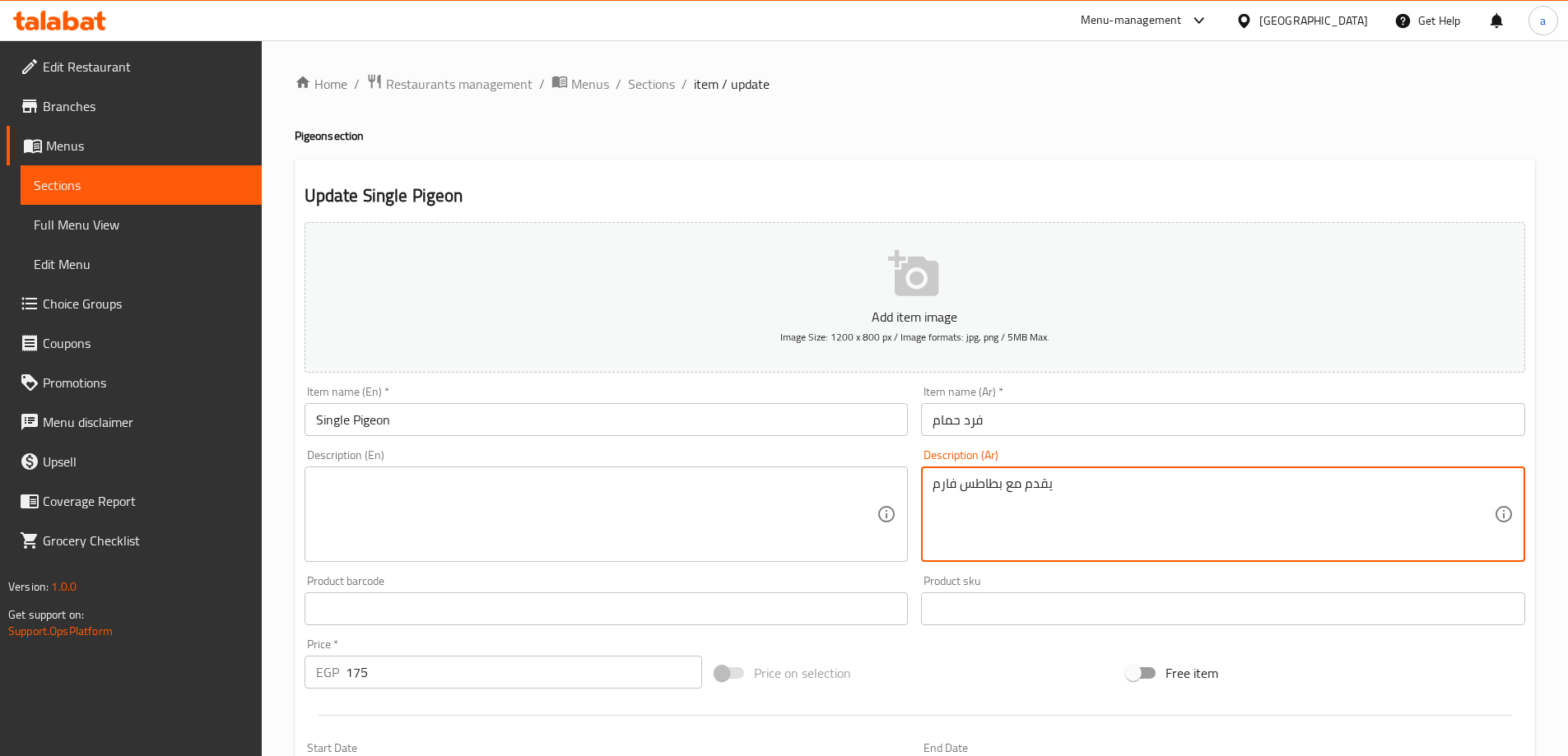
click at [636, 473] on div "Description (En)" at bounding box center [607, 515] width 604 height 96
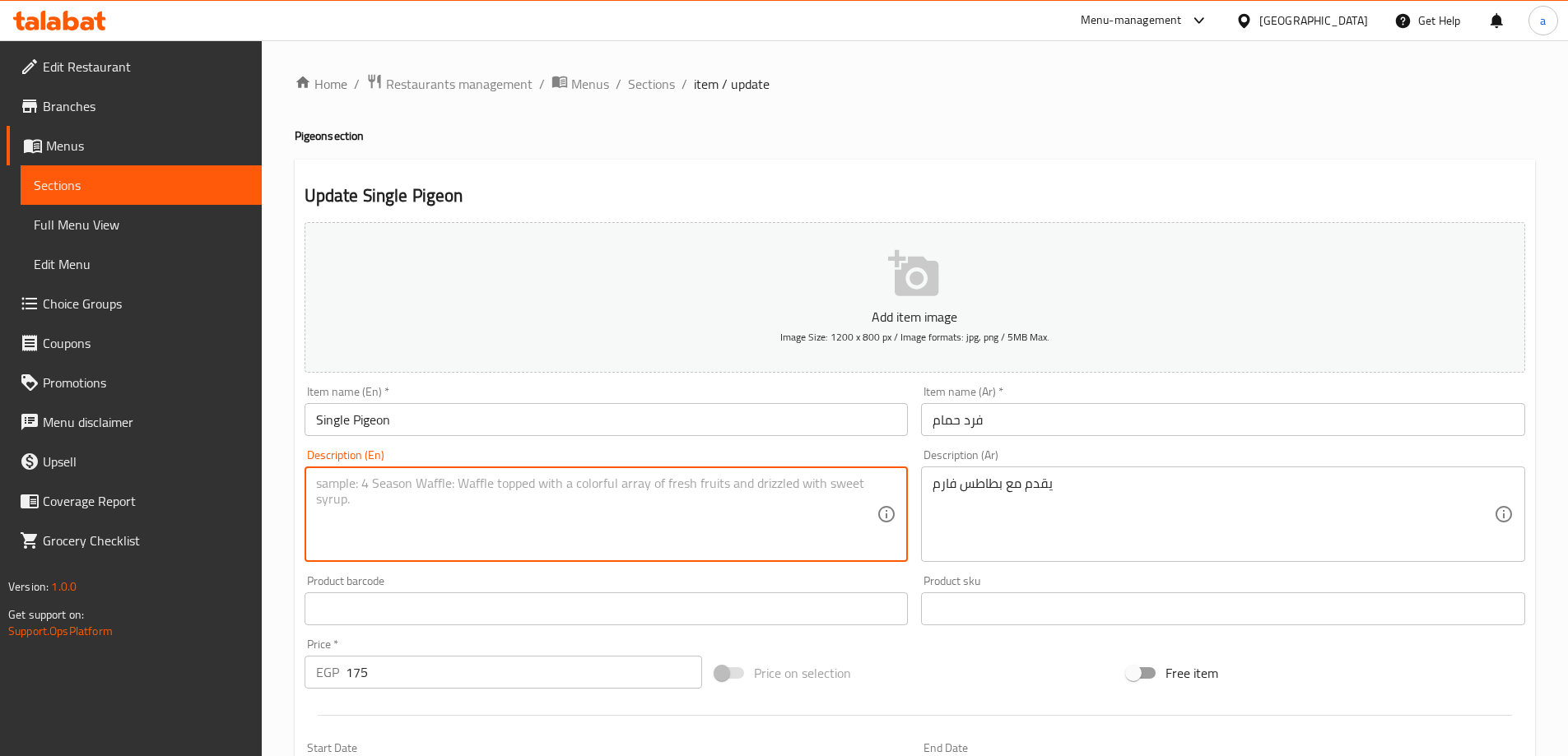
paste textarea "Served with farm potatoes"
type textarea "Served with farm potatoes"
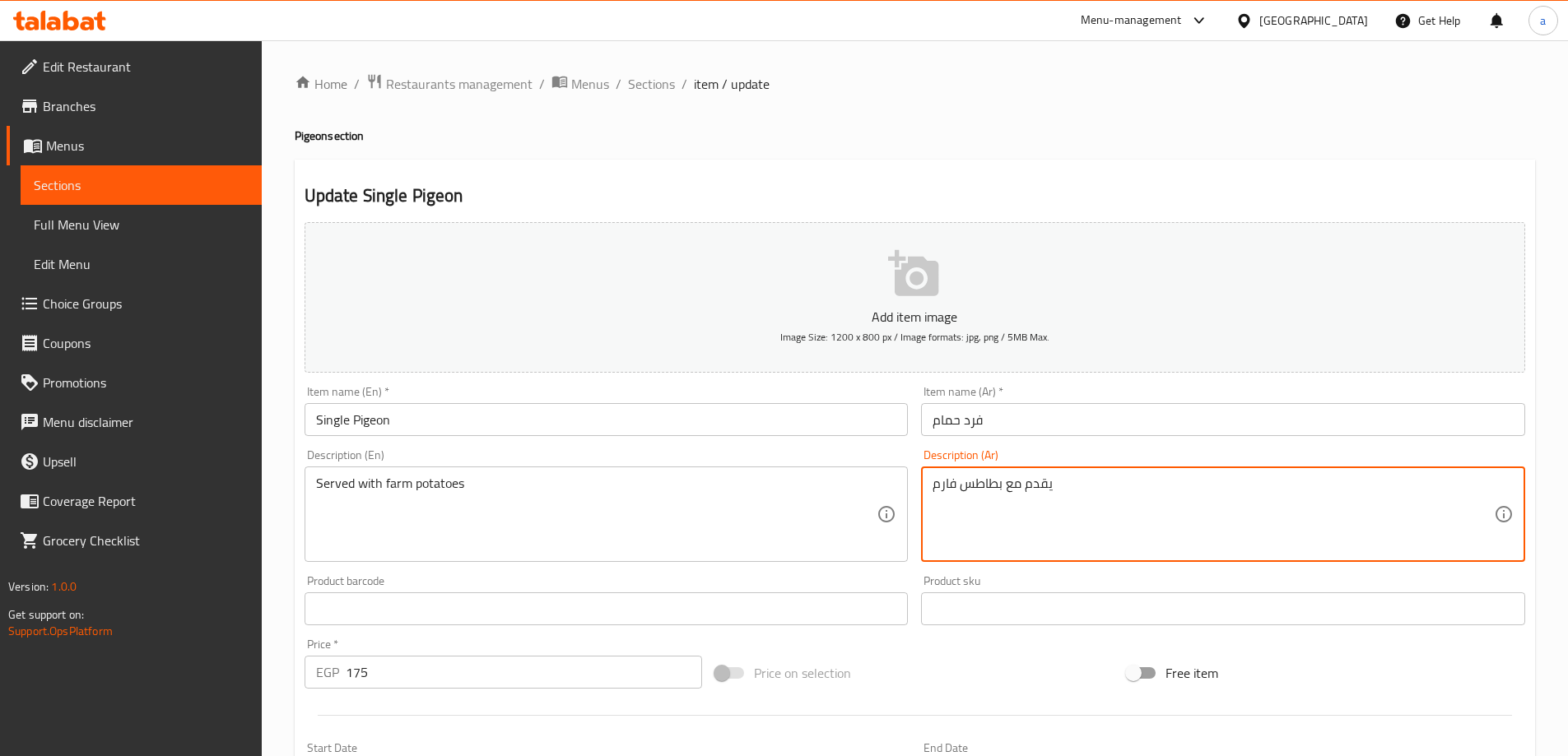
click at [945, 487] on textarea "يقدم مع بطاطس فارم" at bounding box center [1213, 515] width 562 height 79
click at [985, 491] on textarea "يقدم مع بطاطس فارم" at bounding box center [1213, 515] width 562 height 79
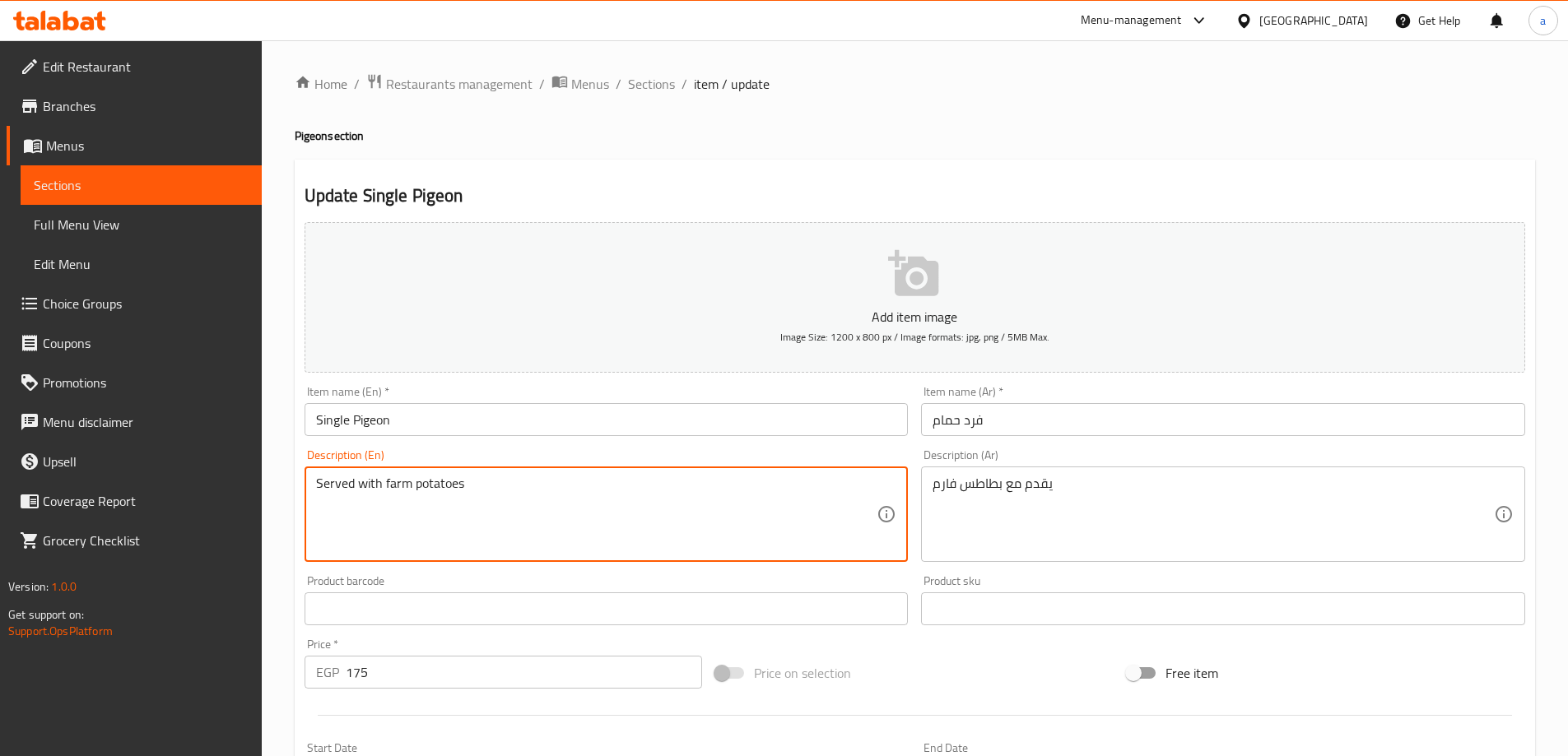
click at [425, 483] on textarea "Served with farm potatoes" at bounding box center [597, 515] width 562 height 79
click at [435, 520] on textarea "Served with farm potatoes" at bounding box center [597, 515] width 562 height 79
click at [931, 474] on div "يقدم مع بطاطس فارم Description (Ar)" at bounding box center [1223, 515] width 604 height 96
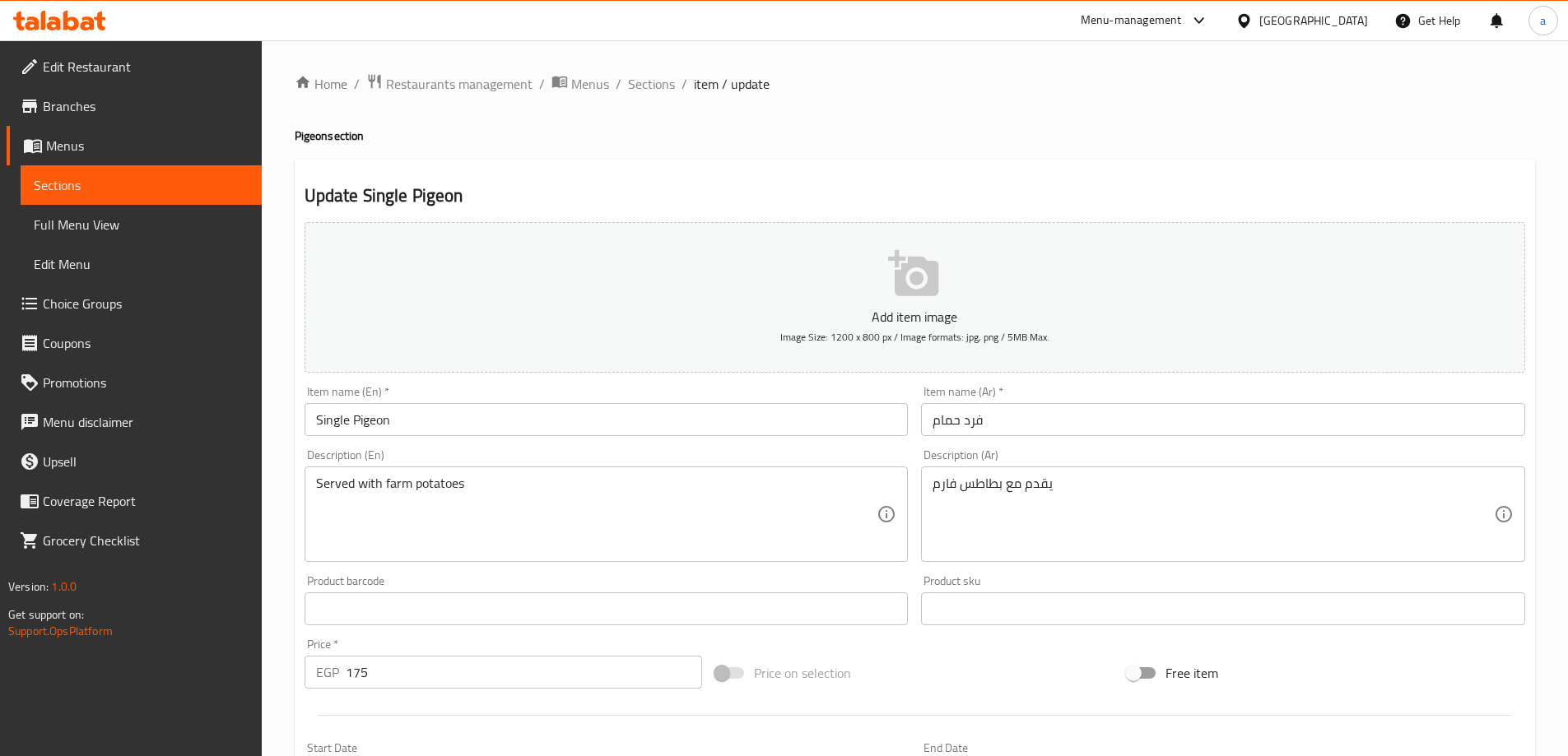
click at [931, 474] on div "يقدم مع بطاطس فارم Description (Ar)" at bounding box center [1223, 515] width 604 height 96
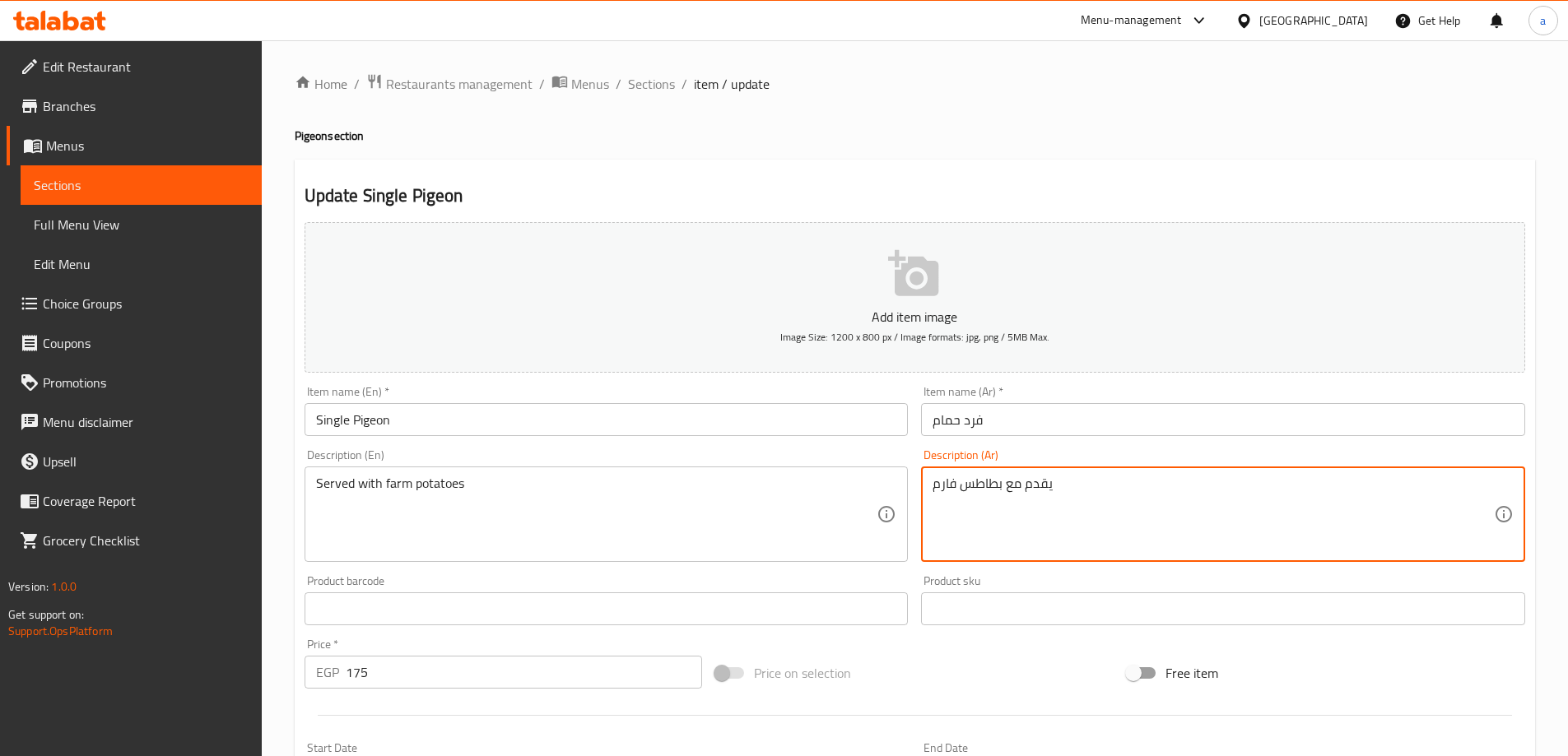
click at [936, 479] on textarea "يقدم مع بطاطس فارم" at bounding box center [1213, 515] width 562 height 79
click at [943, 488] on textarea "يقدم مع بطاطس فارم" at bounding box center [1213, 515] width 562 height 79
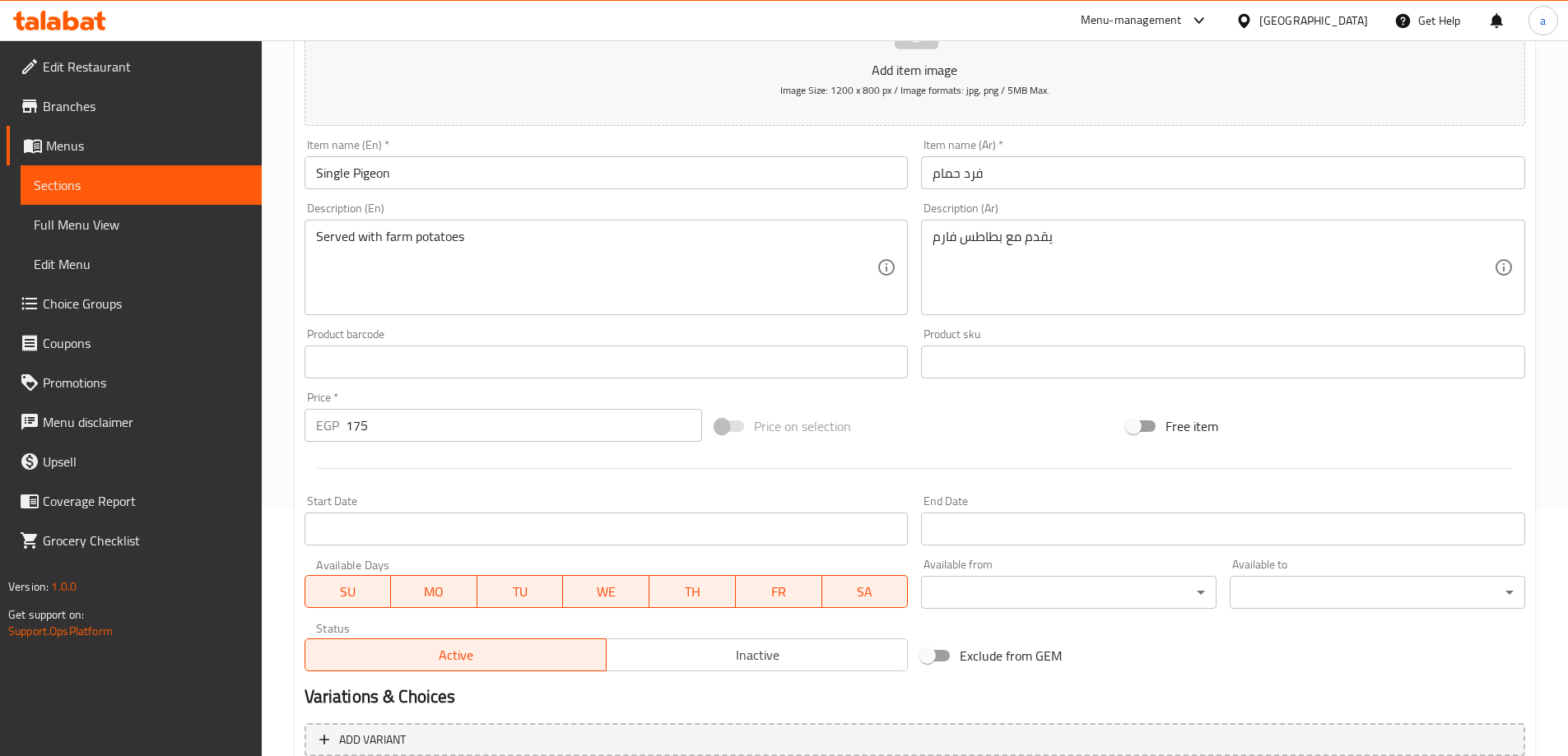
scroll to position [406, 0]
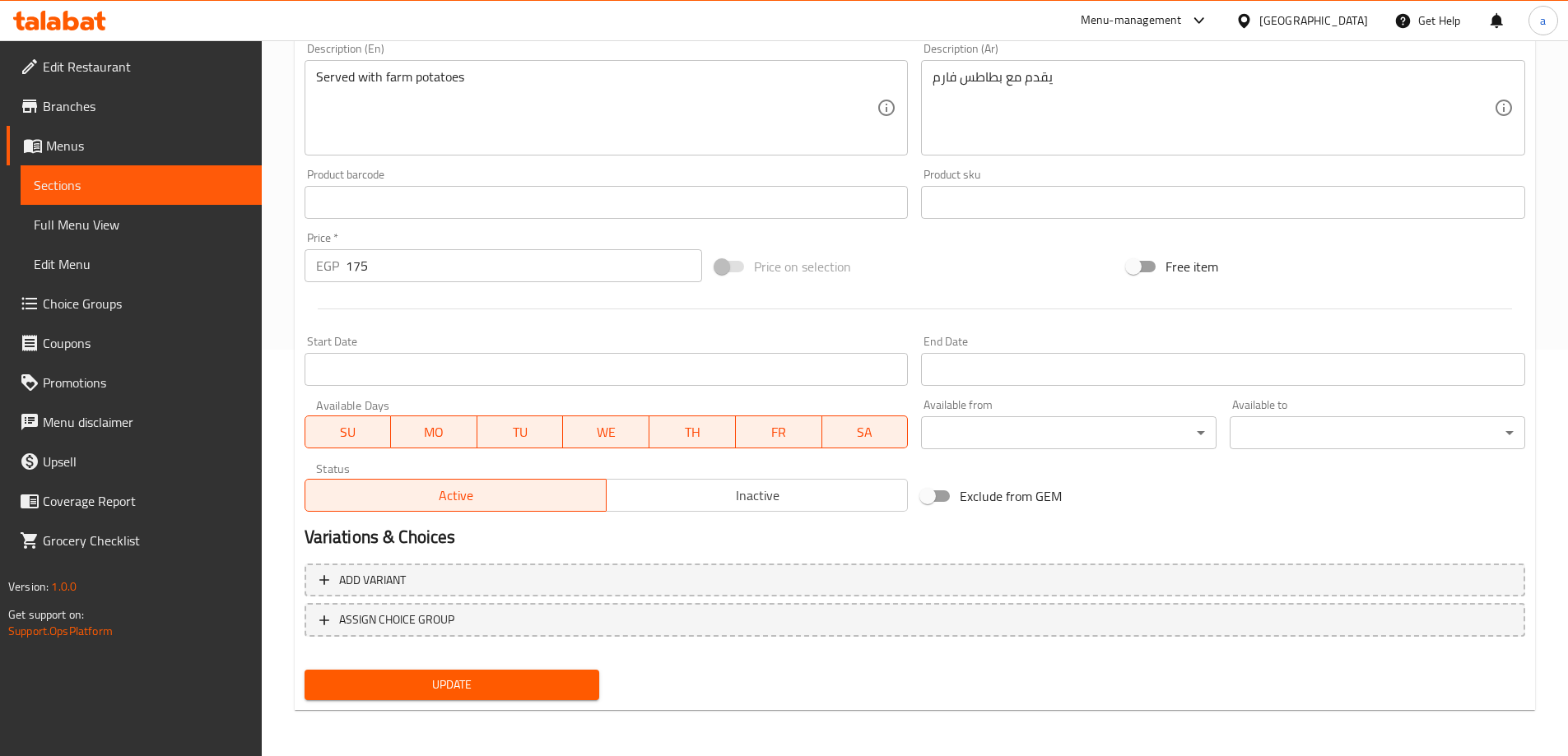
drag, startPoint x: 573, startPoint y: 690, endPoint x: 591, endPoint y: 676, distance: 22.8
click at [572, 689] on span "Update" at bounding box center [452, 685] width 269 height 20
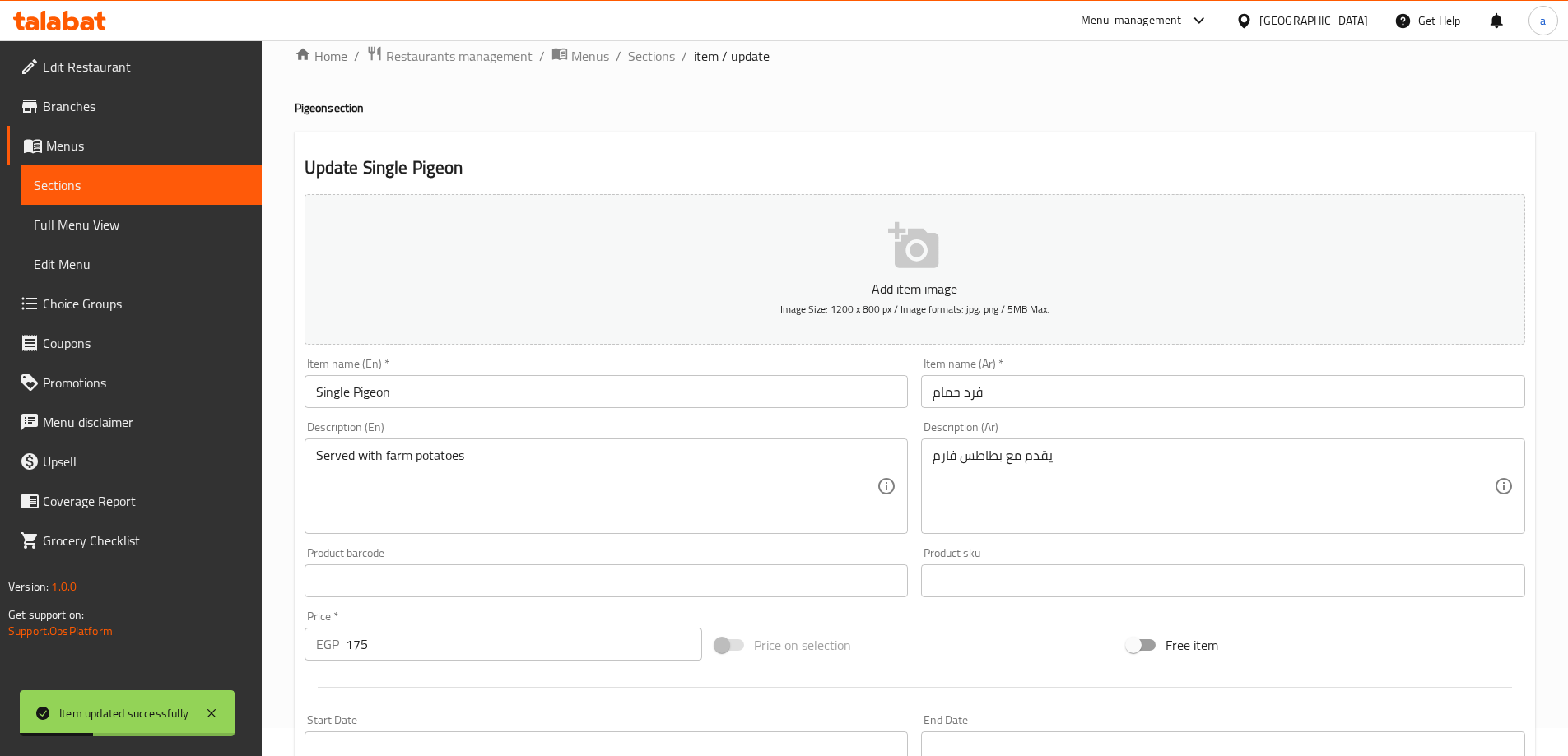
scroll to position [0, 0]
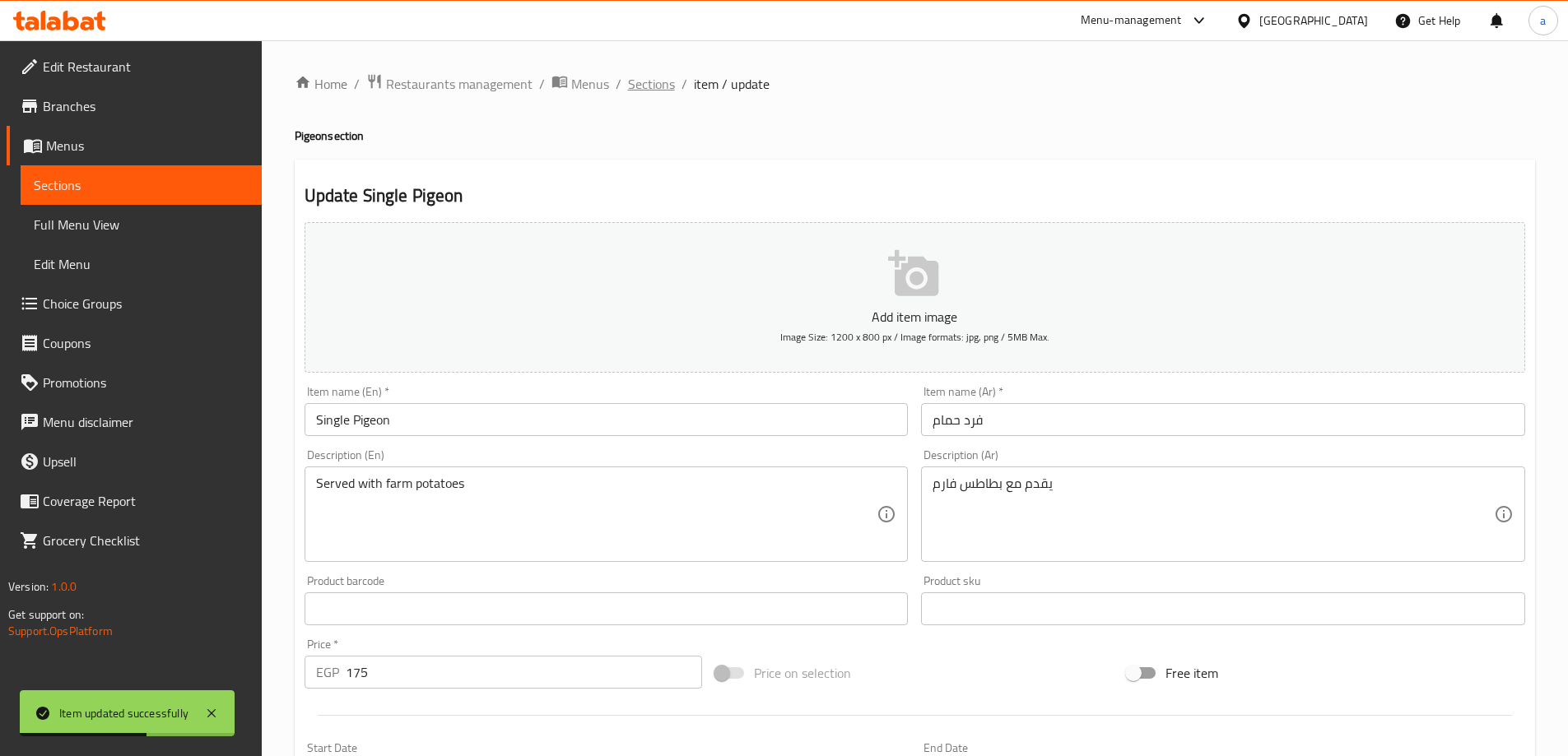
click at [636, 94] on span "Sections" at bounding box center [651, 84] width 47 height 20
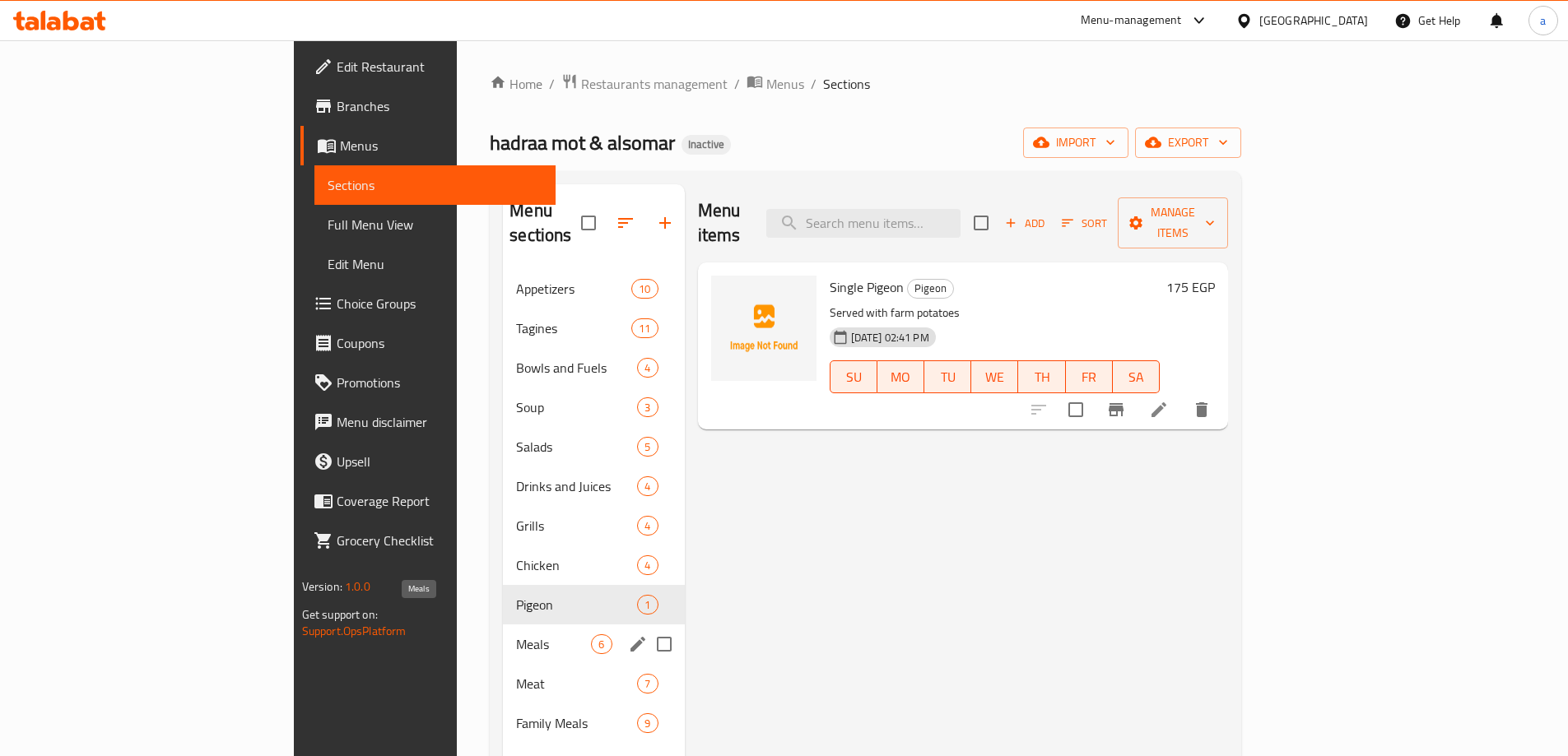
click at [516, 634] on span "Meals" at bounding box center [554, 643] width 75 height 20
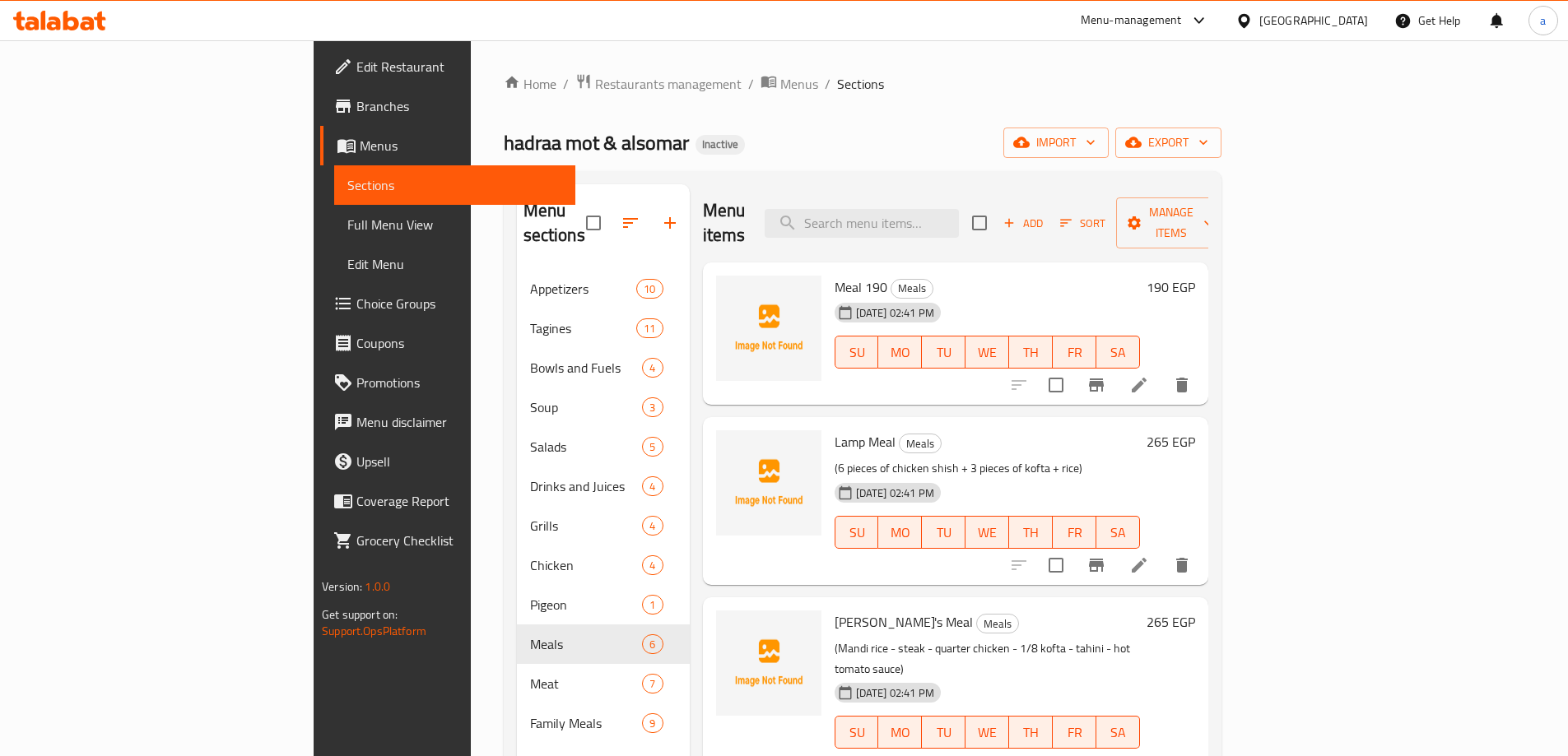
click at [1162, 370] on li at bounding box center [1139, 385] width 46 height 30
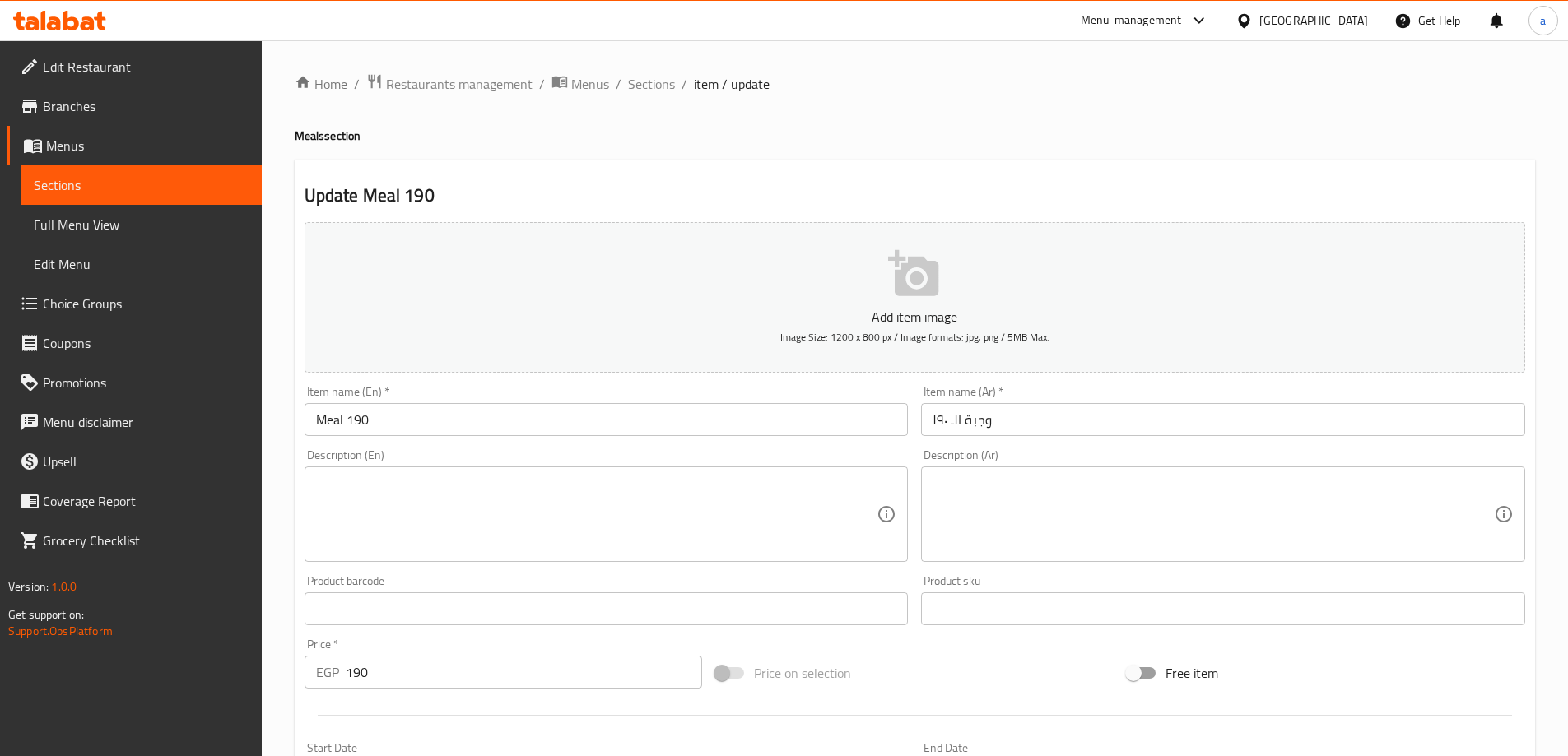
click at [664, 55] on div "Home / Restaurants management / Menus / Sections / item / update Meals section …" at bounding box center [915, 601] width 1306 height 1122
click at [945, 470] on div "Description (Ar)" at bounding box center [1223, 515] width 604 height 96
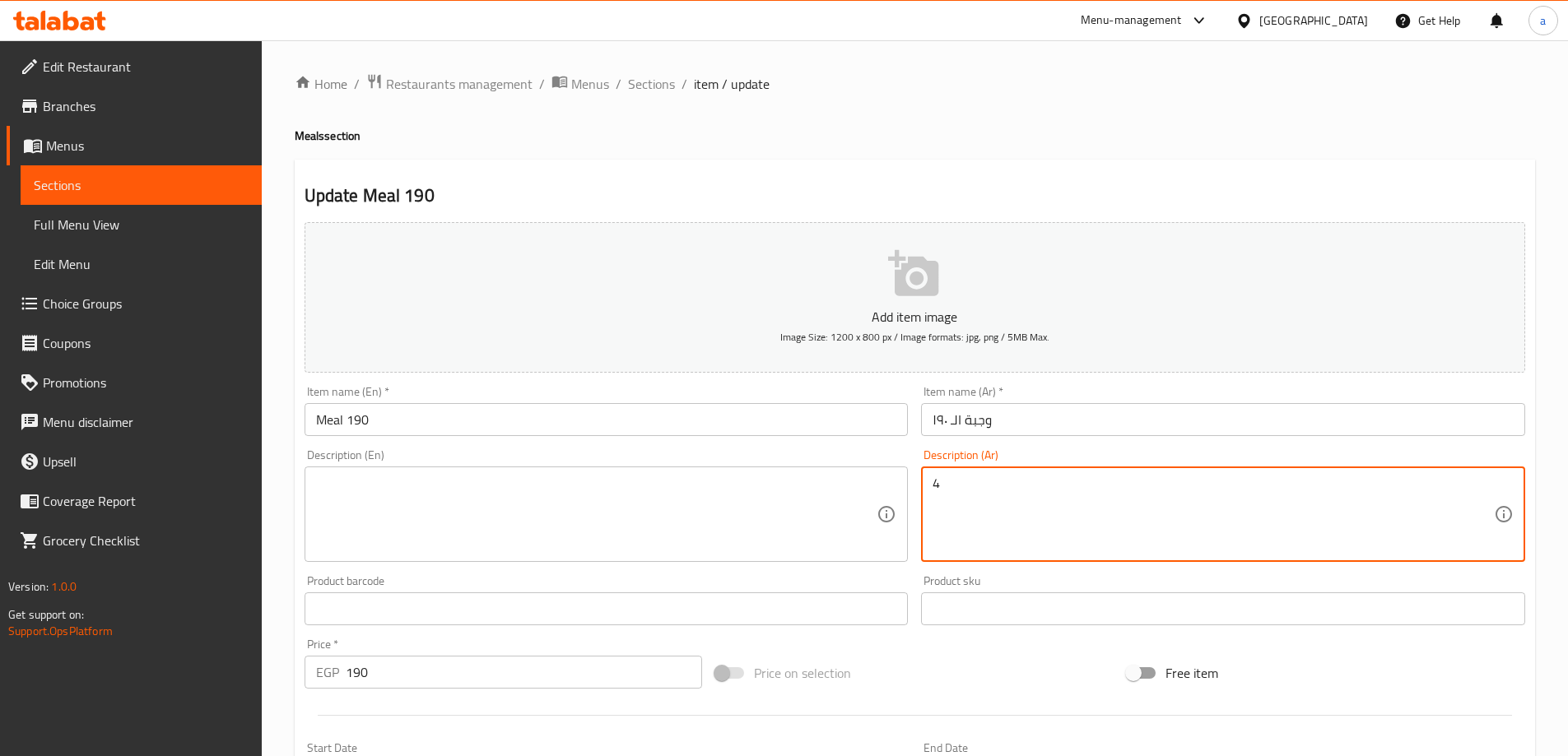
type textarea "4"
type textarea "3 قطع فرخه شيش + 3 قطع كفتة + أرز"
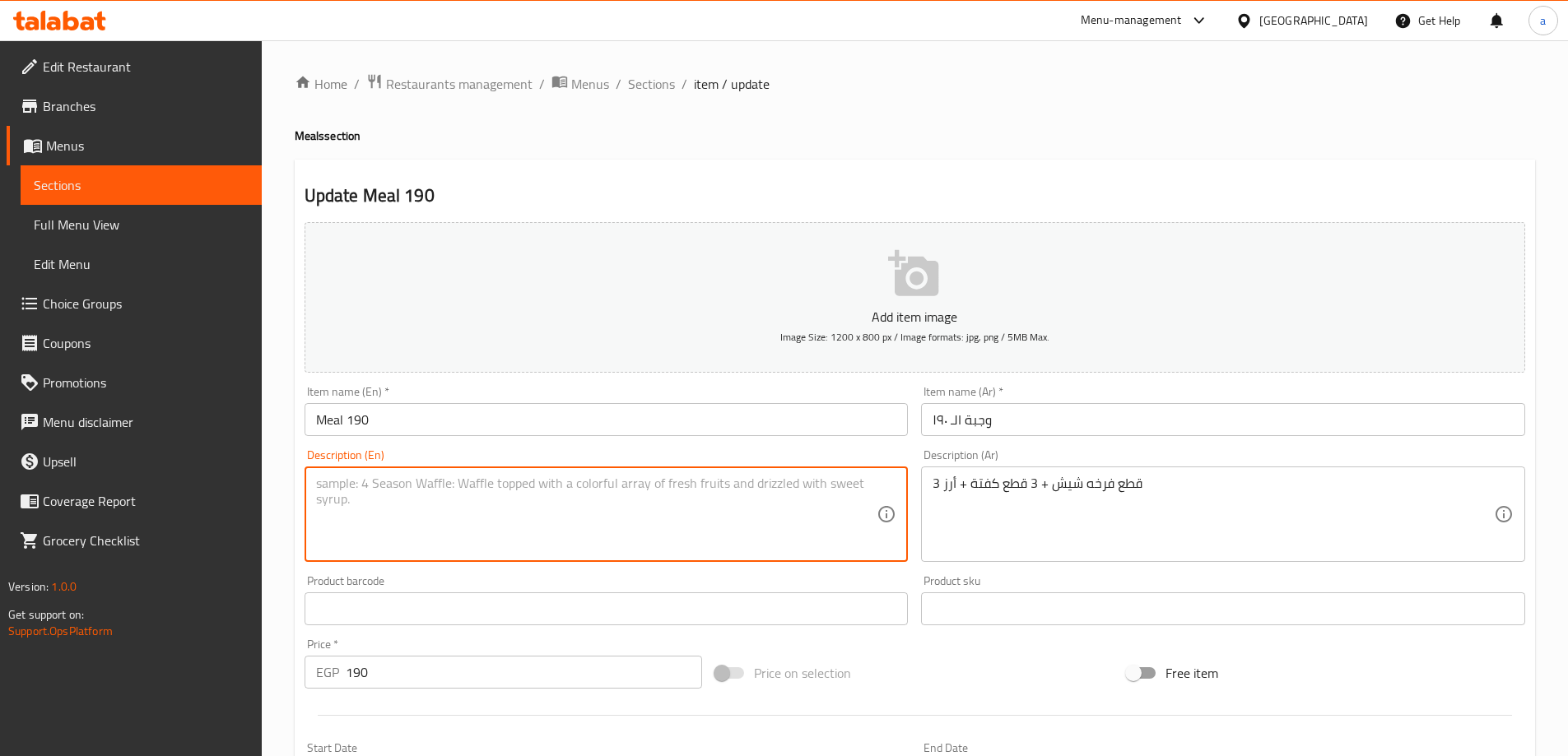
click at [835, 520] on textarea at bounding box center [597, 515] width 562 height 79
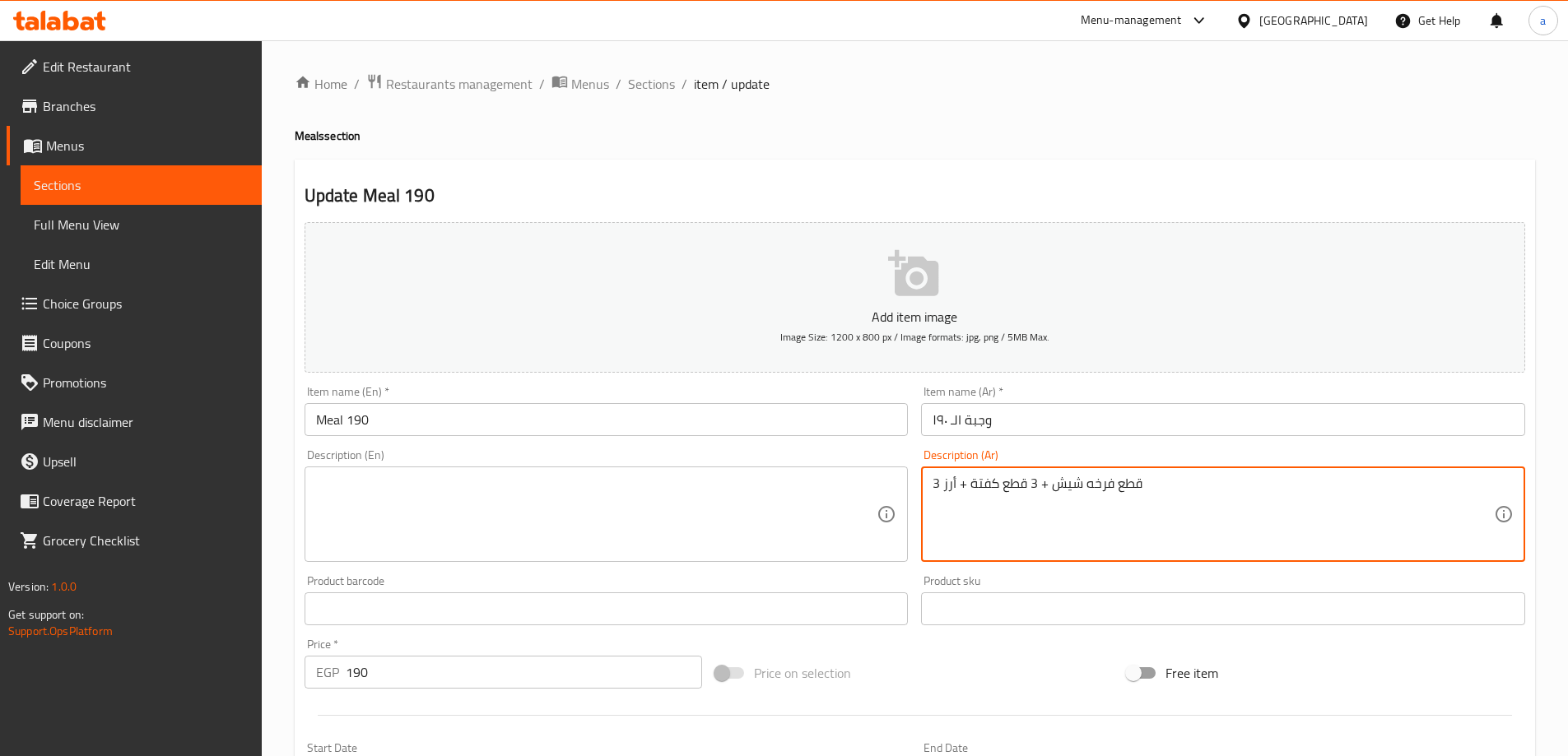
click at [1069, 492] on textarea "3 قطع فرخه شيش + 3 قطع كفتة + أرز" at bounding box center [1213, 515] width 562 height 79
click at [522, 522] on textarea at bounding box center [597, 515] width 562 height 79
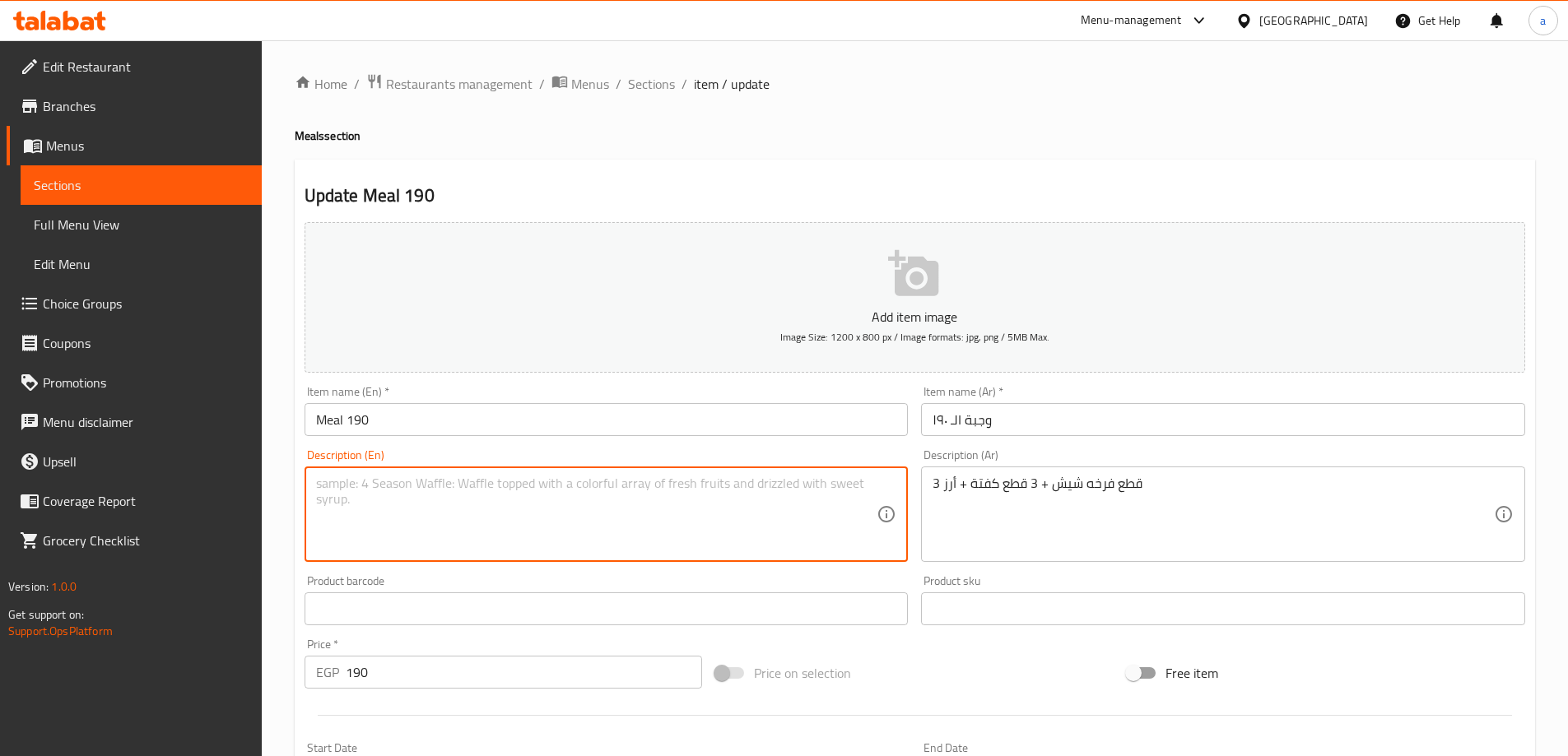
paste textarea "3 pieces of shish chicken + 3 pieces of kofta + rice"
type textarea "3 pieces of shish chicken + 3 pieces of kofta + rice"
click at [845, 573] on div "Product barcode Product barcode" at bounding box center [606, 600] width 617 height 63
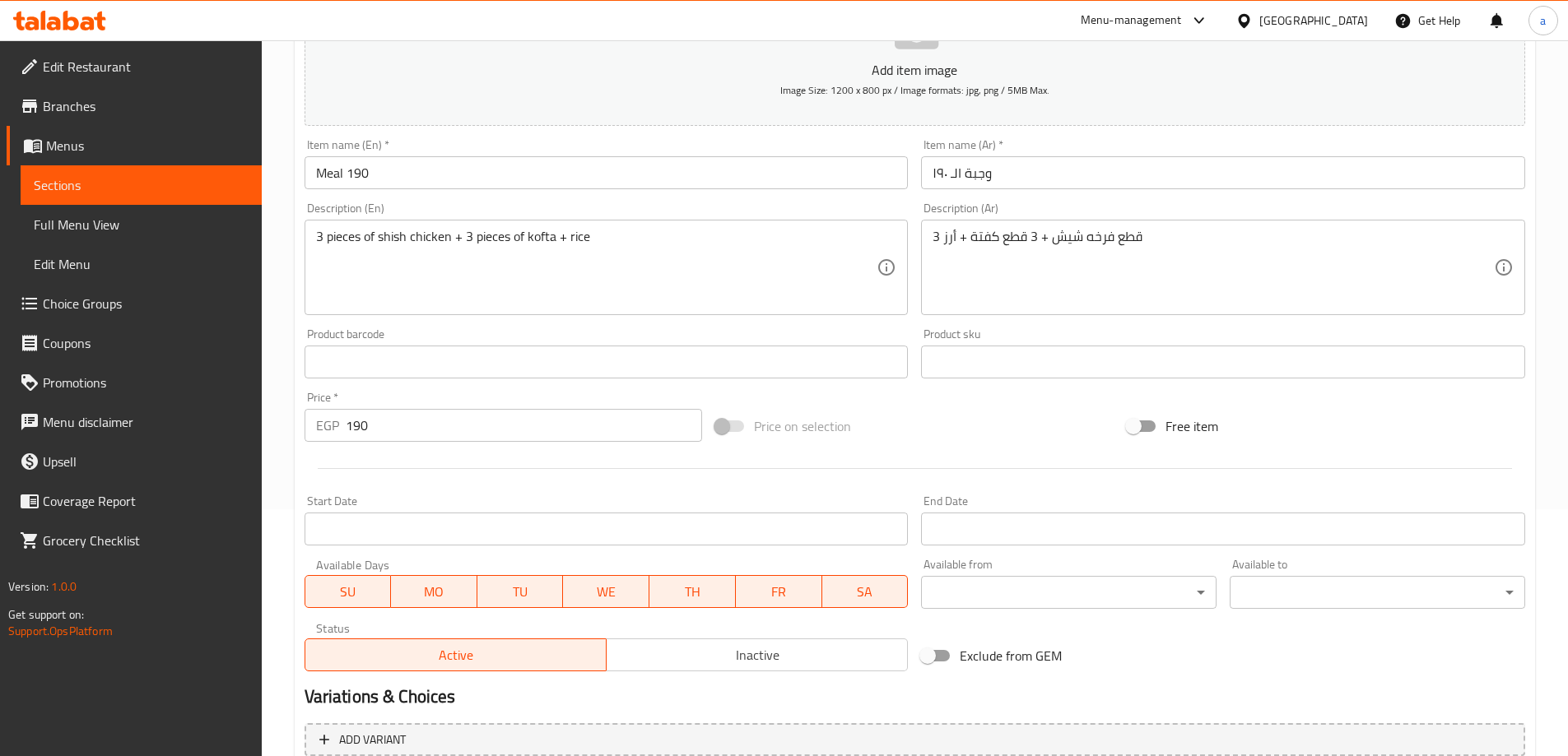
scroll to position [406, 0]
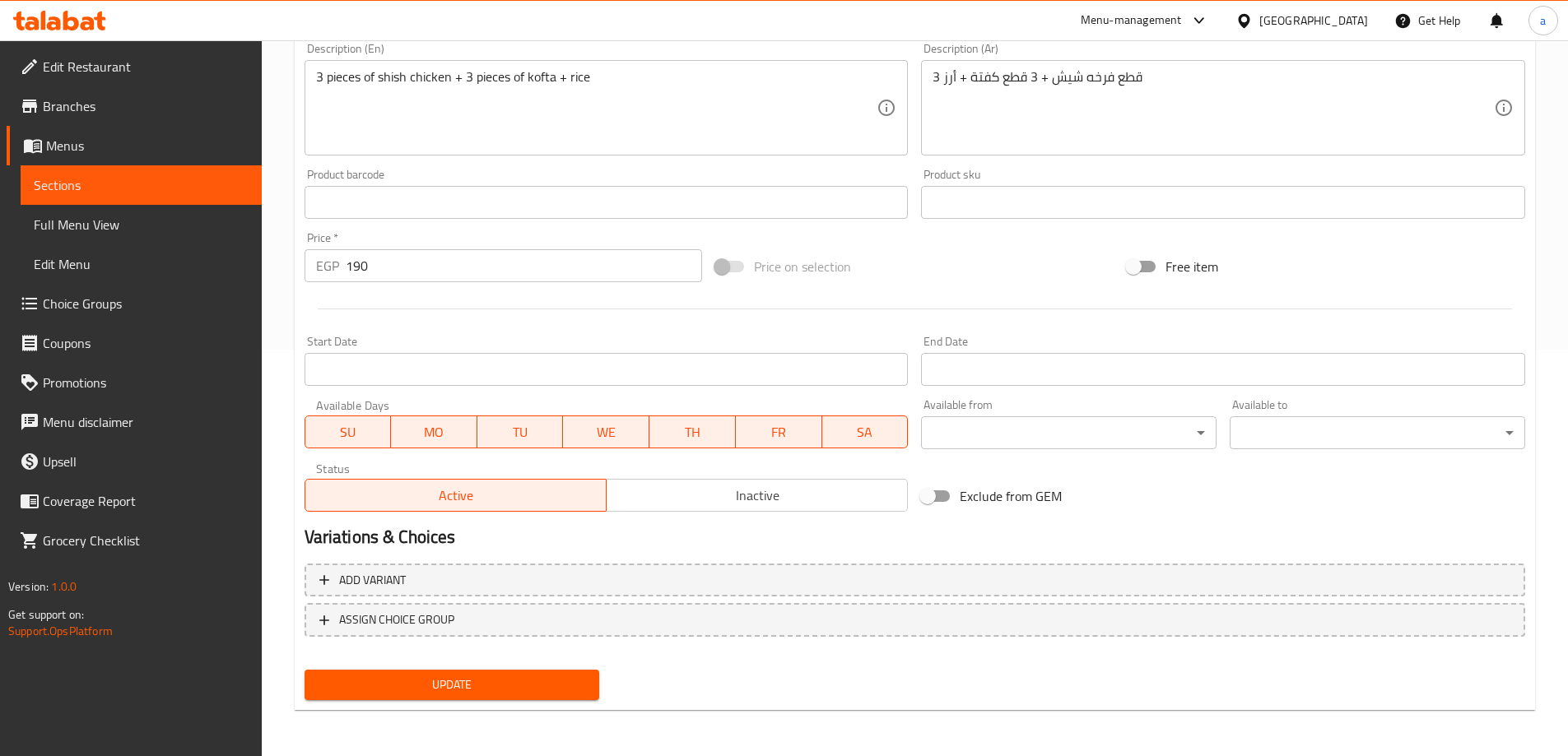
click at [516, 705] on div "Update" at bounding box center [452, 684] width 309 height 44
click at [518, 689] on span "Update" at bounding box center [452, 685] width 269 height 20
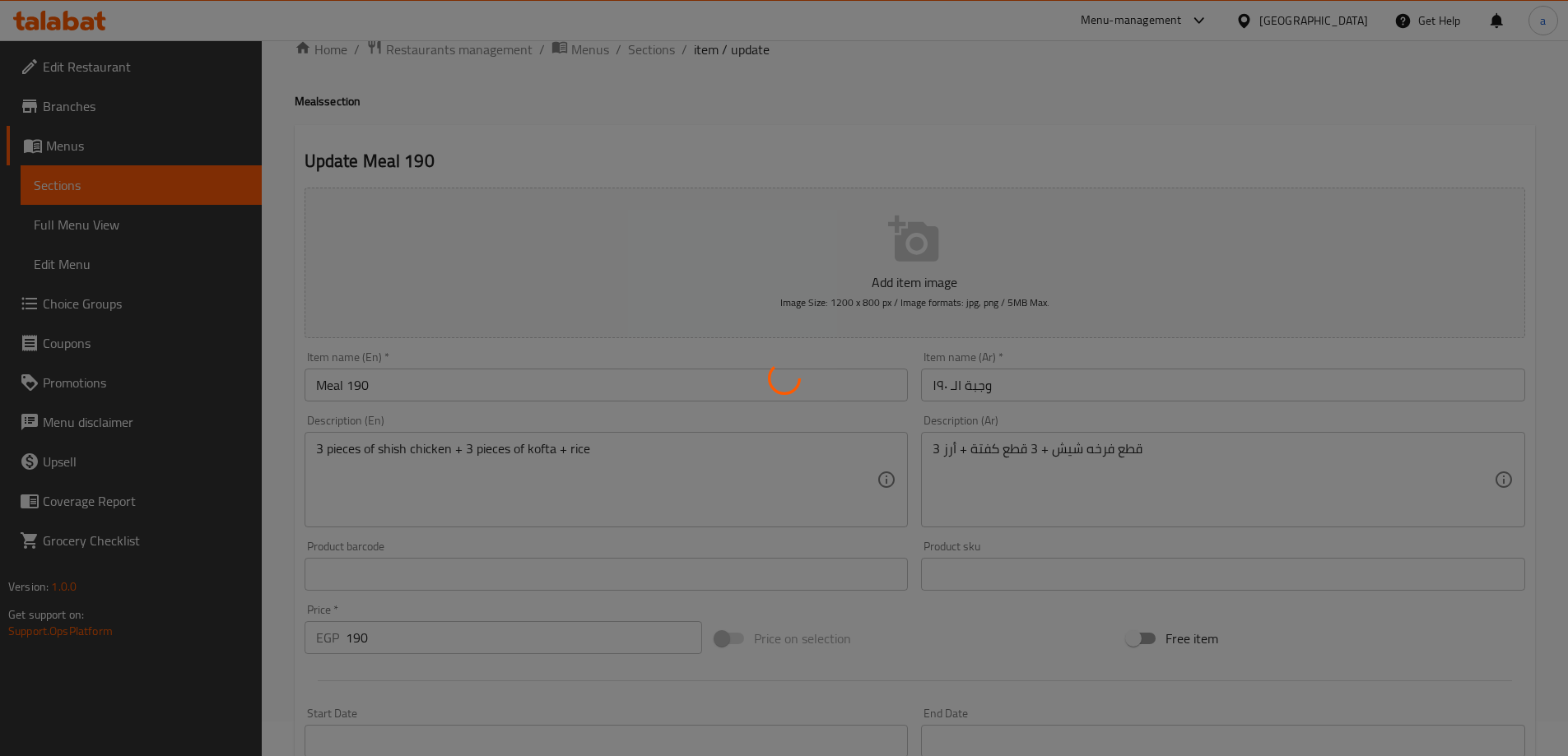
scroll to position [0, 0]
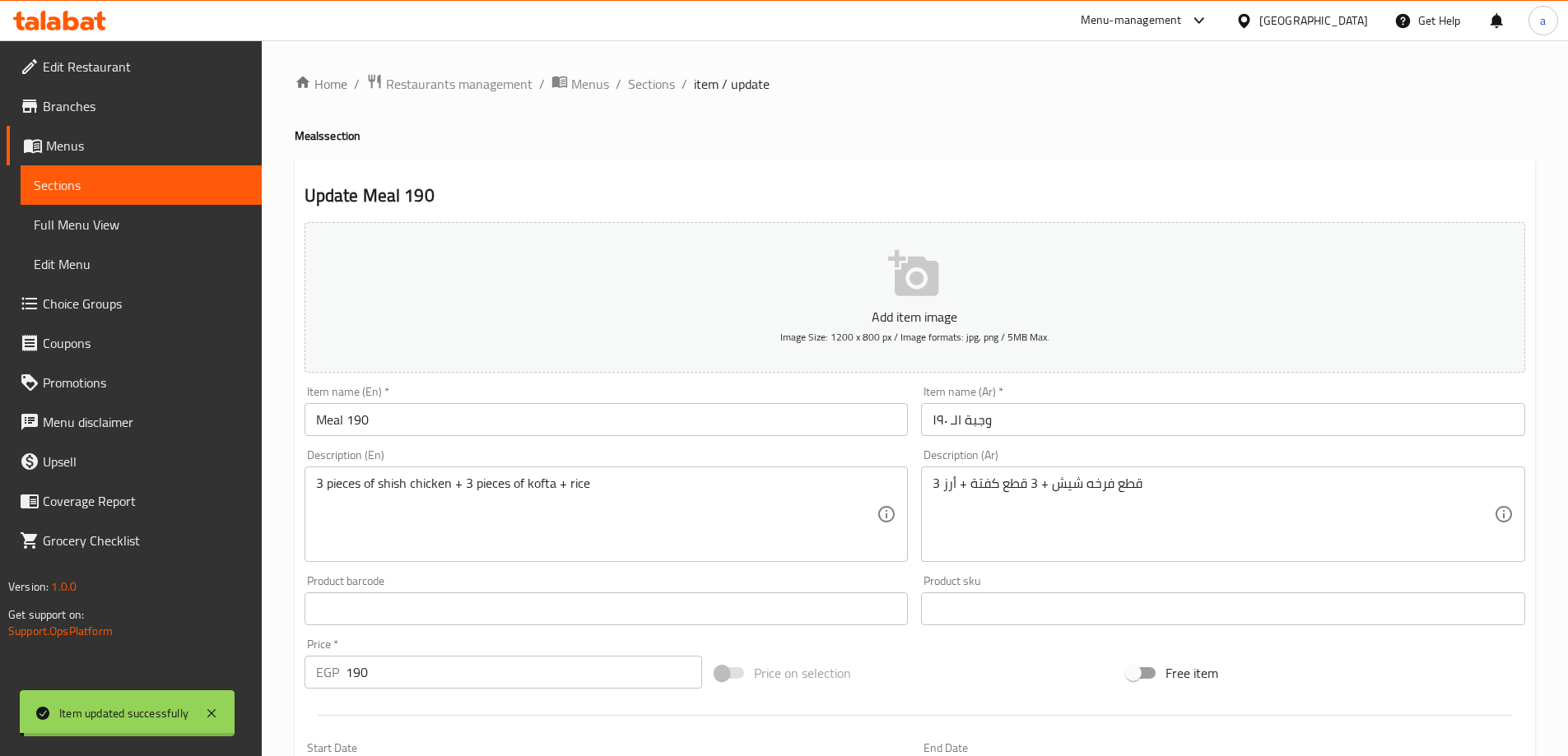
click at [654, 86] on span "Sections" at bounding box center [651, 84] width 47 height 20
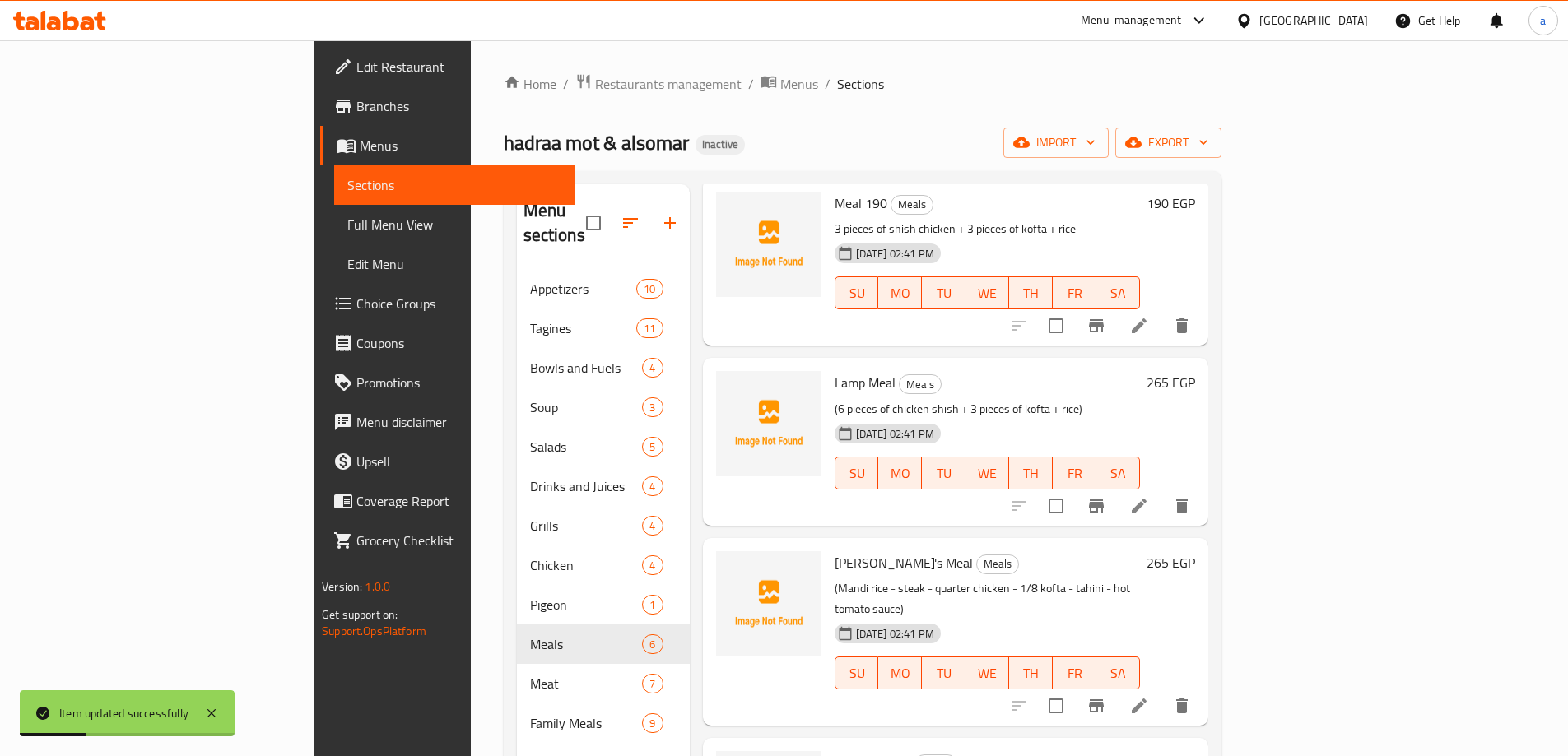
scroll to position [165, 0]
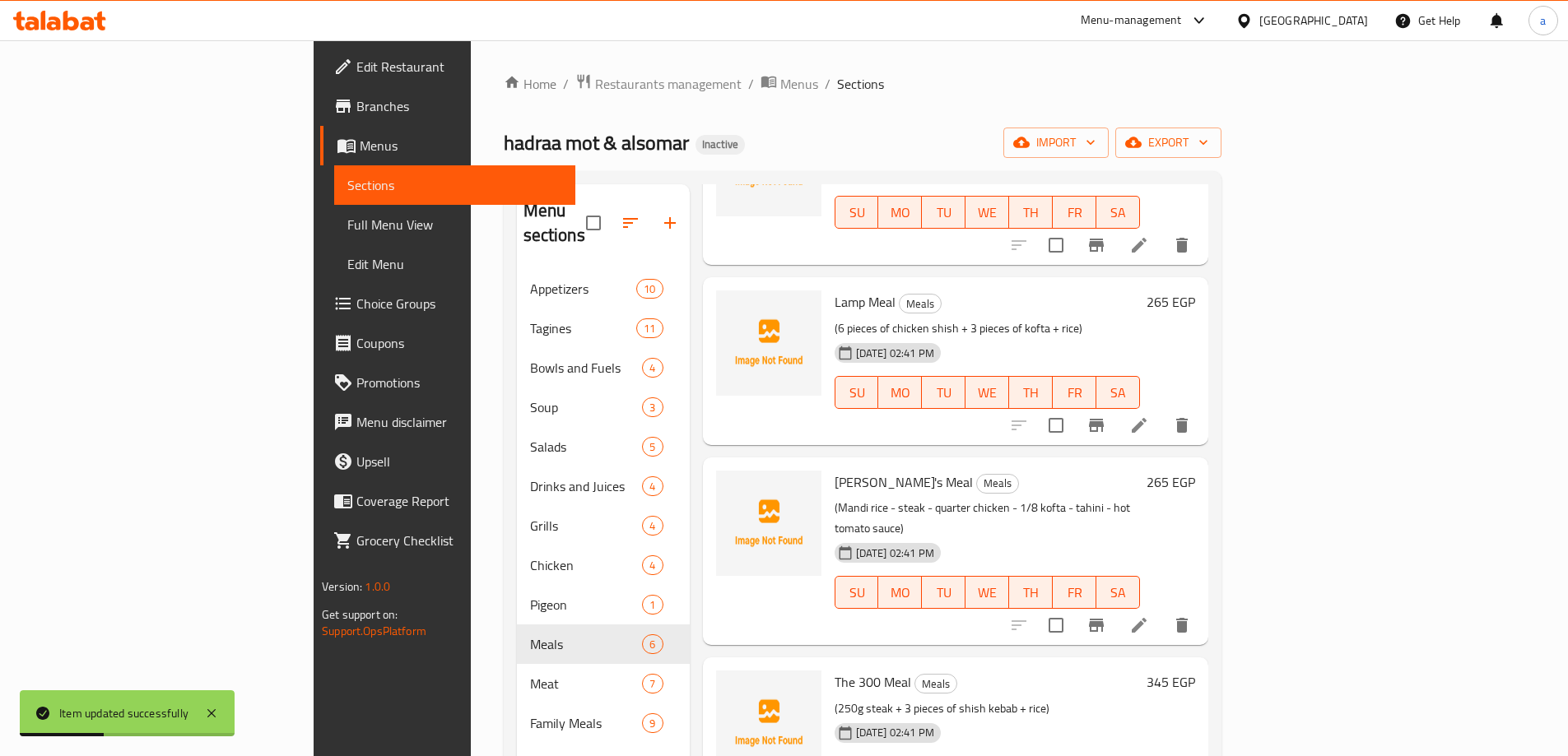
click at [1162, 410] on li at bounding box center [1139, 425] width 46 height 30
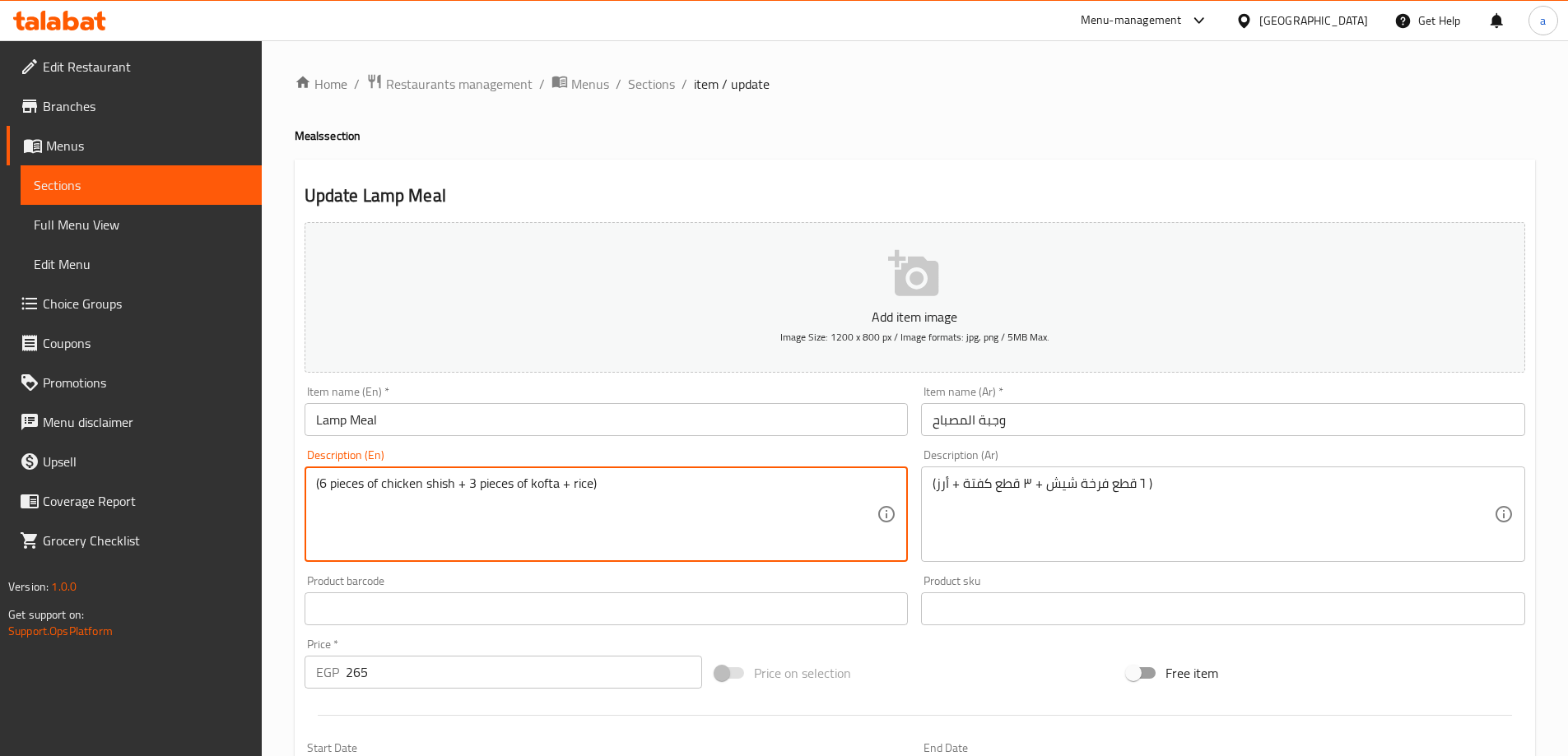
drag, startPoint x: 452, startPoint y: 476, endPoint x: 381, endPoint y: 488, distance: 72.0
click at [644, 86] on span "Sections" at bounding box center [651, 84] width 47 height 20
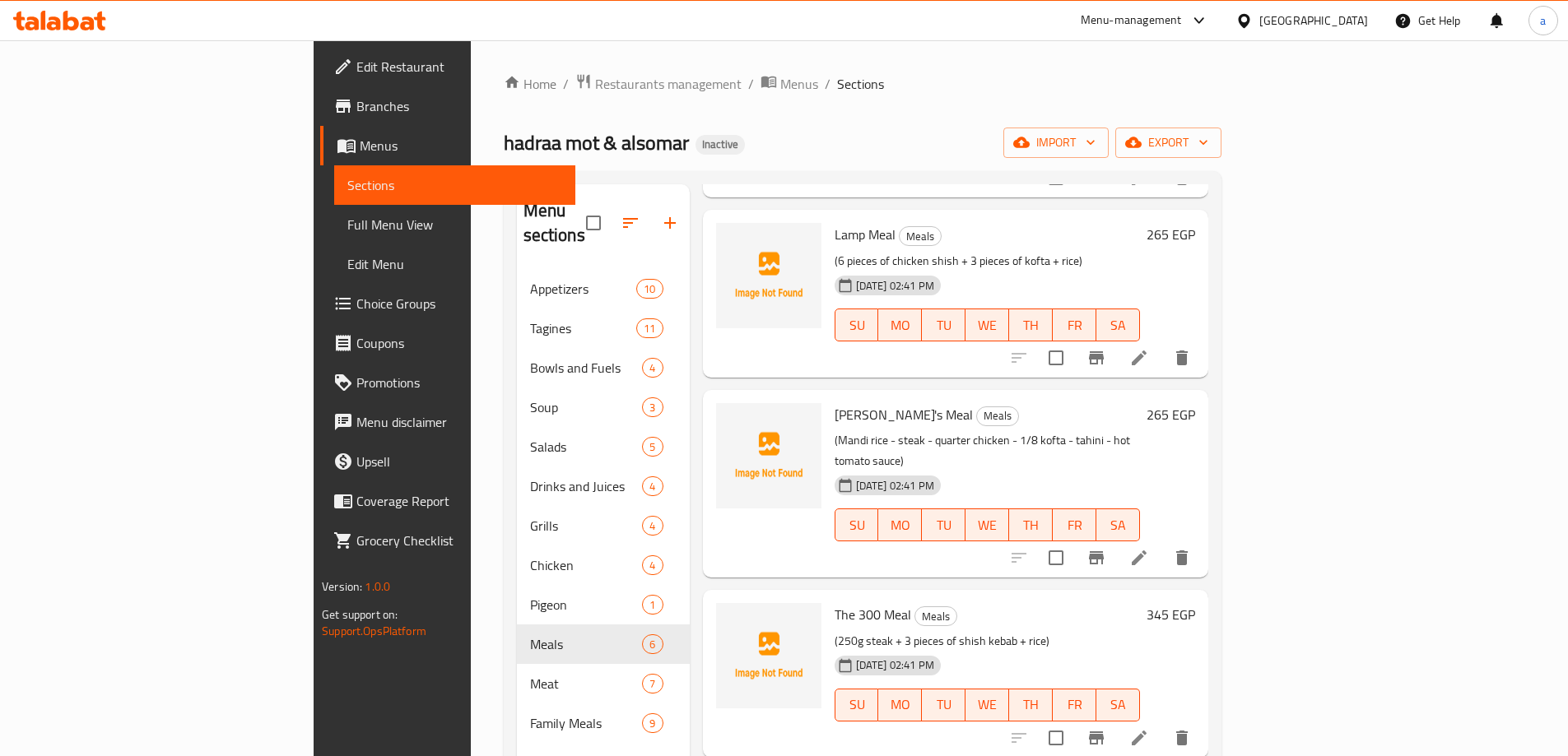
scroll to position [247, 0]
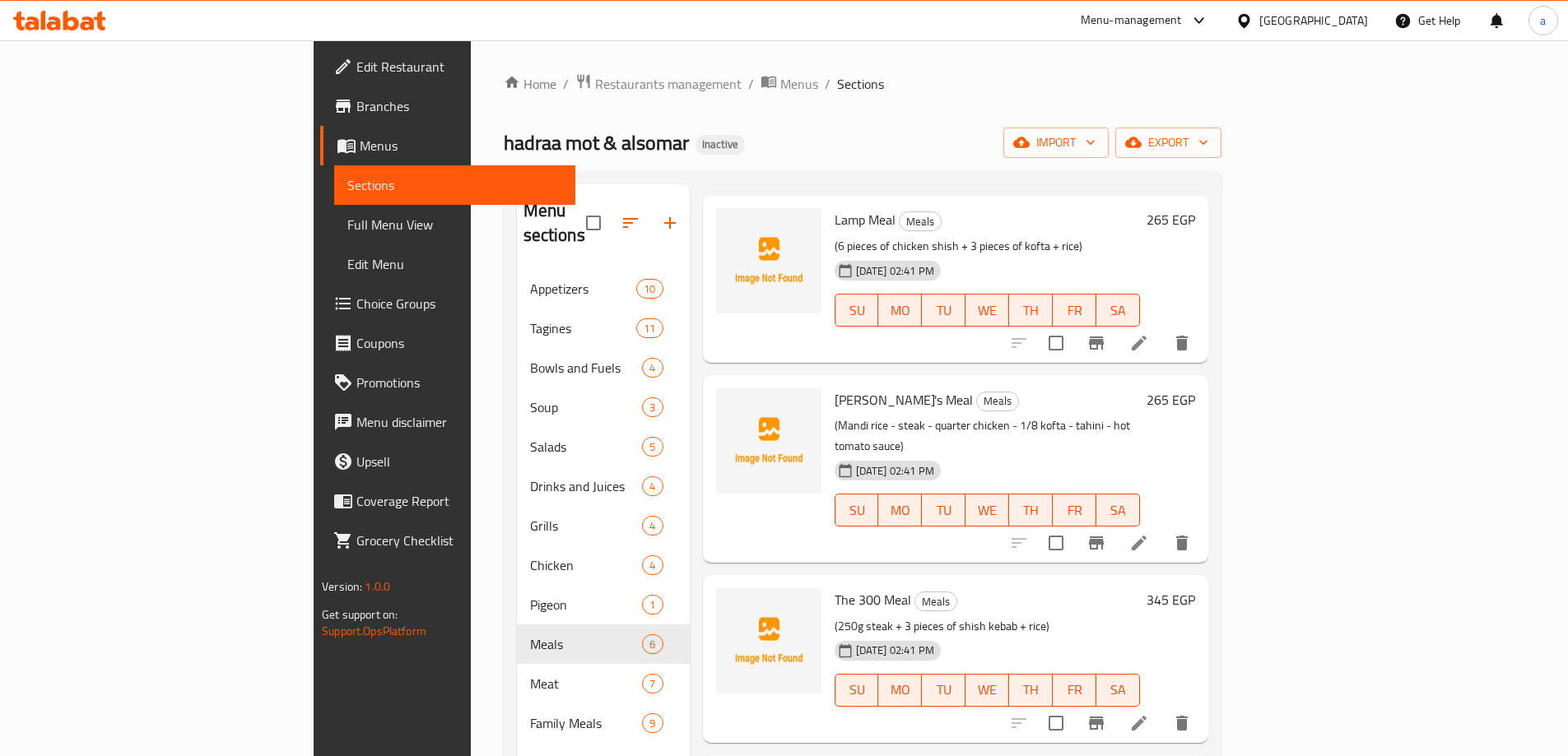
click at [1162, 528] on li at bounding box center [1139, 543] width 46 height 30
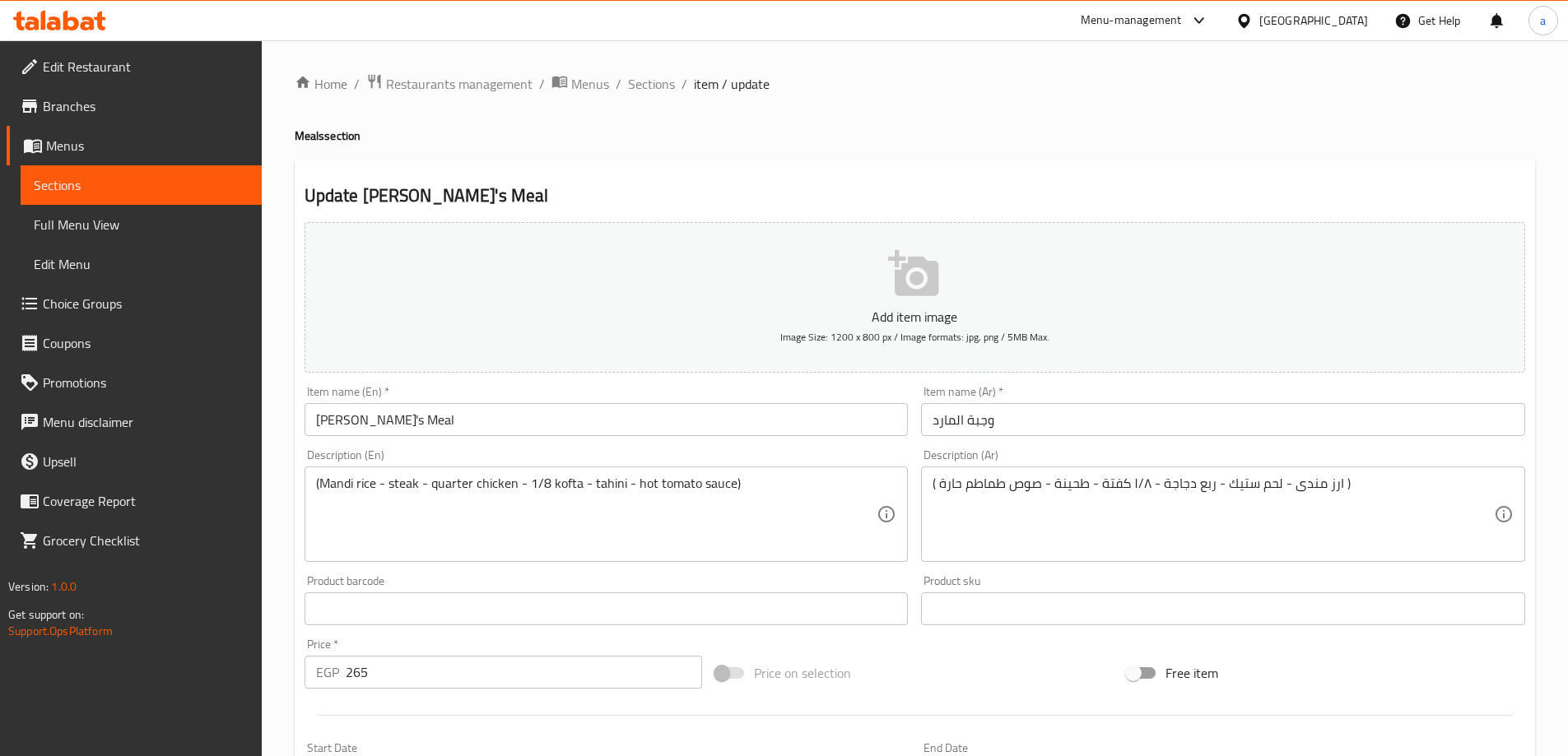
click at [943, 419] on input "وجبة المارد" at bounding box center [1223, 419] width 604 height 33
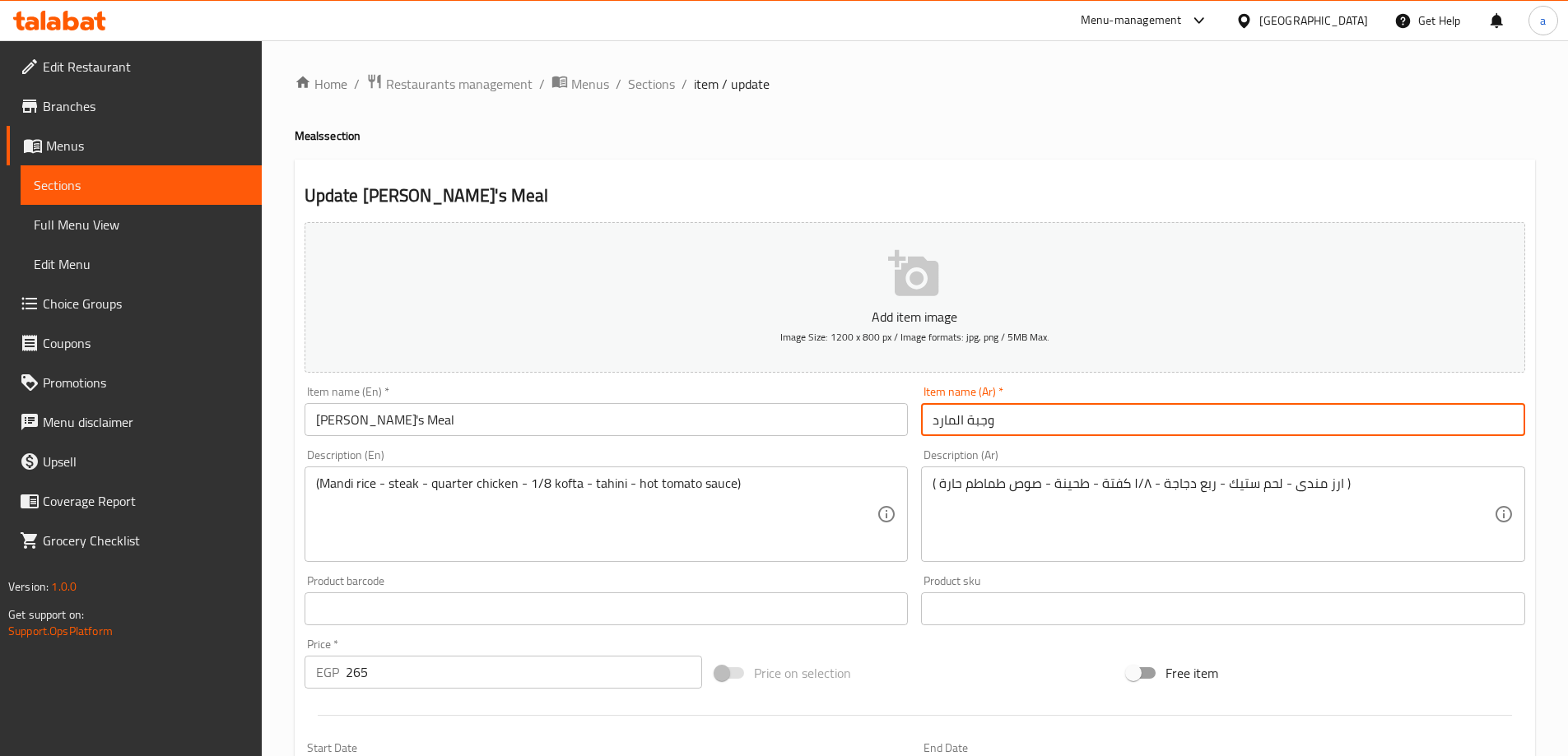
click at [943, 419] on input "وجبة المارد" at bounding box center [1223, 419] width 604 height 33
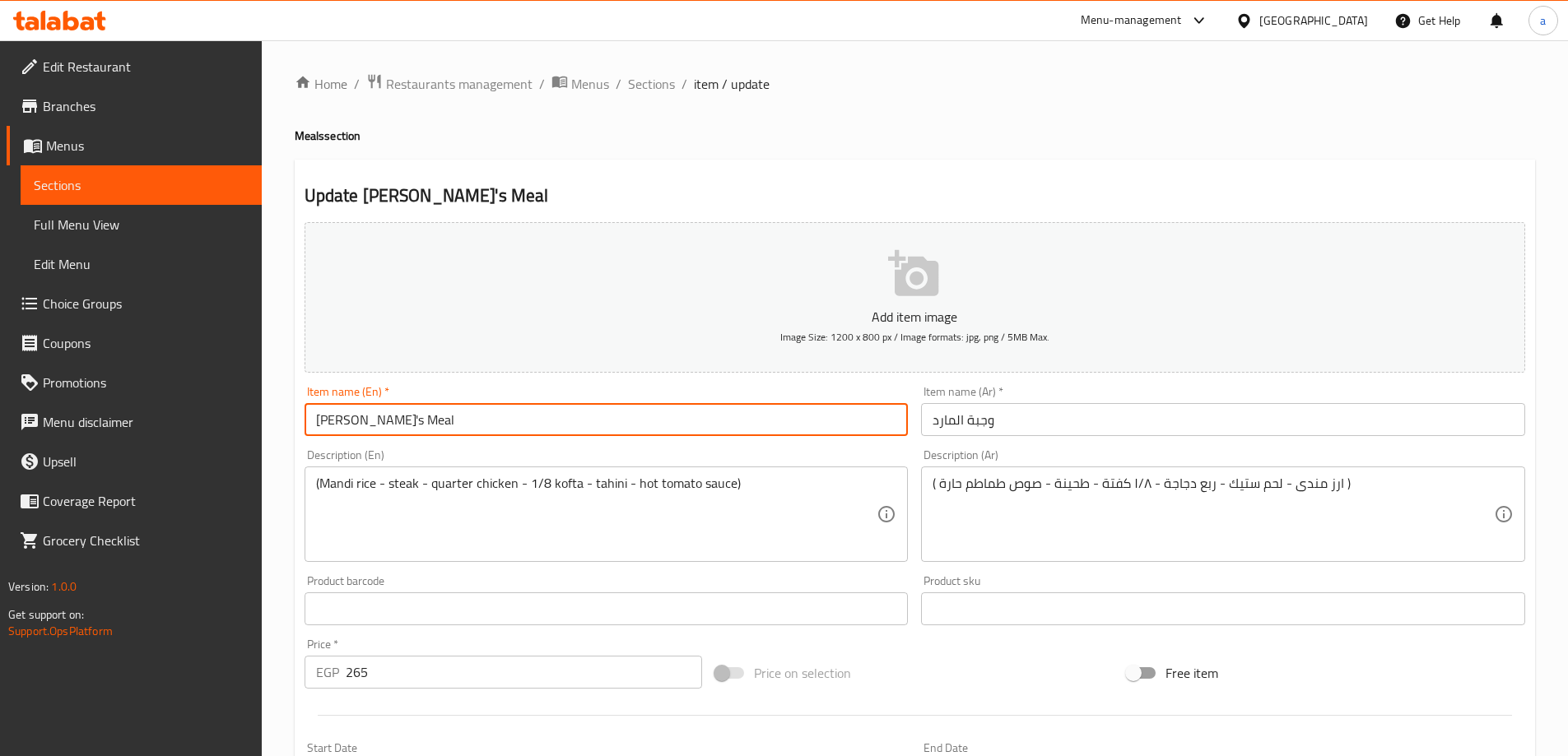
drag, startPoint x: 354, startPoint y: 416, endPoint x: 297, endPoint y: 410, distance: 57.3
click at [298, 410] on div "Item name (En)   * Genie's Meal Item name (En) *" at bounding box center [606, 410] width 617 height 63
paste input "The genie"
type input "The genie Meal"
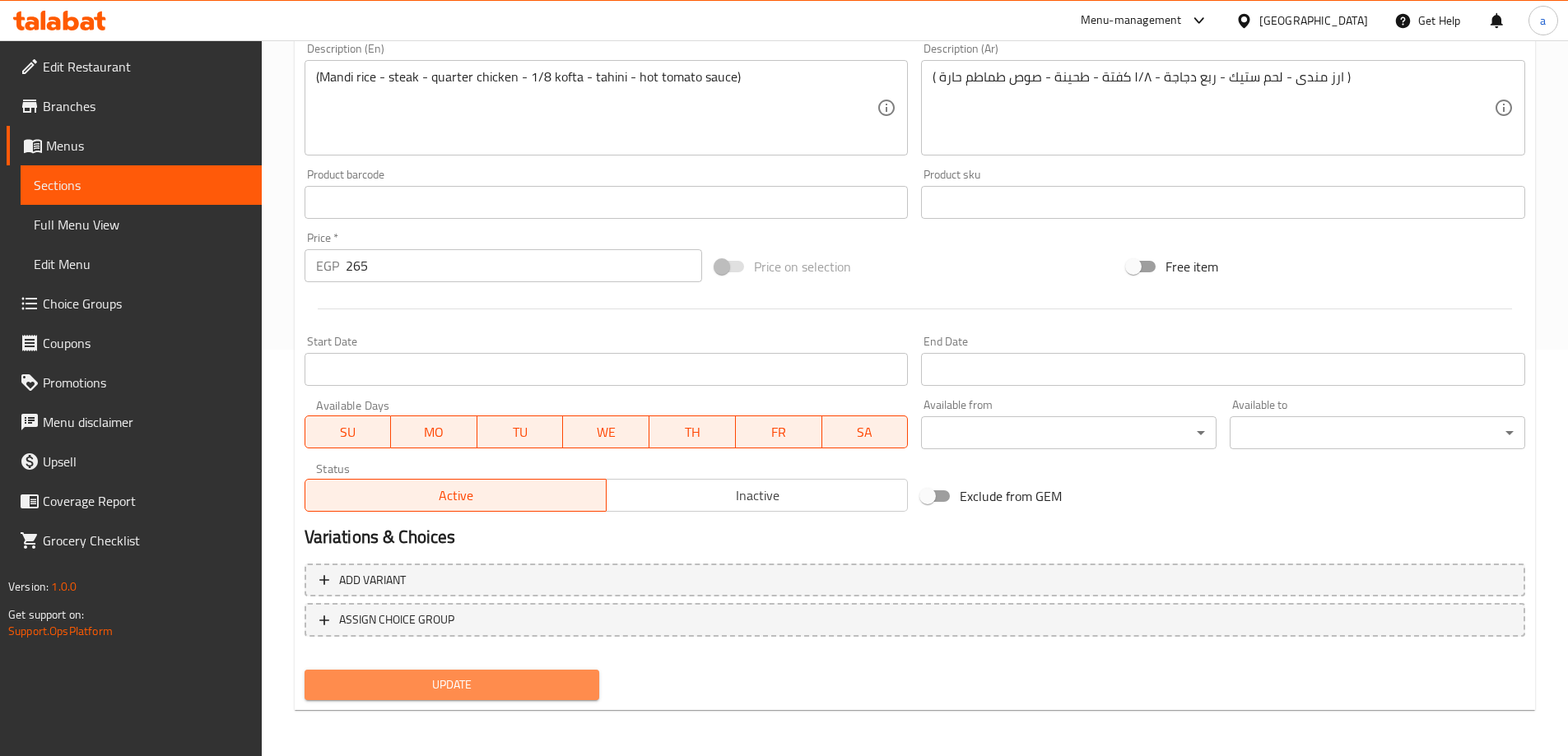
click at [533, 680] on span "Update" at bounding box center [452, 685] width 269 height 20
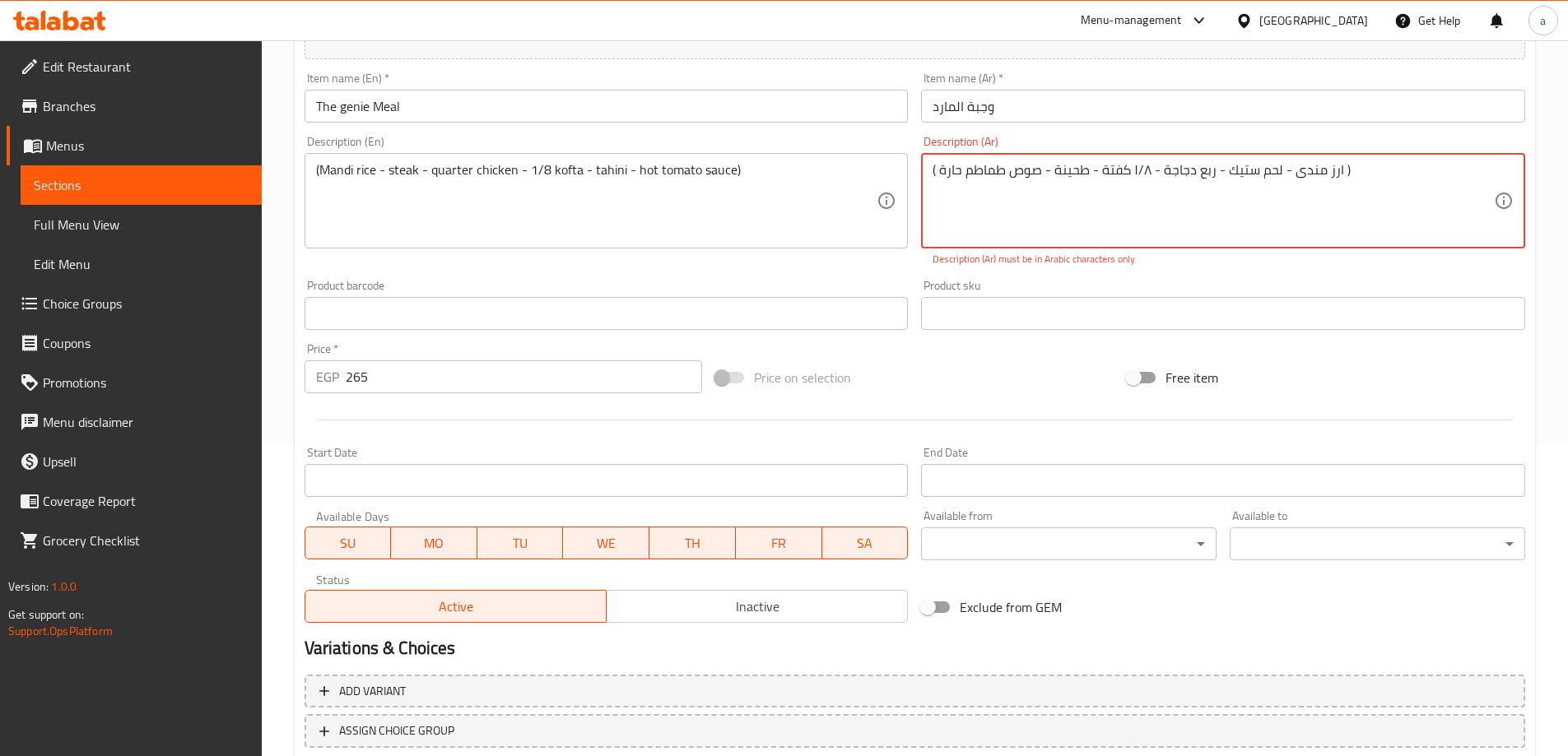
scroll to position [241, 0]
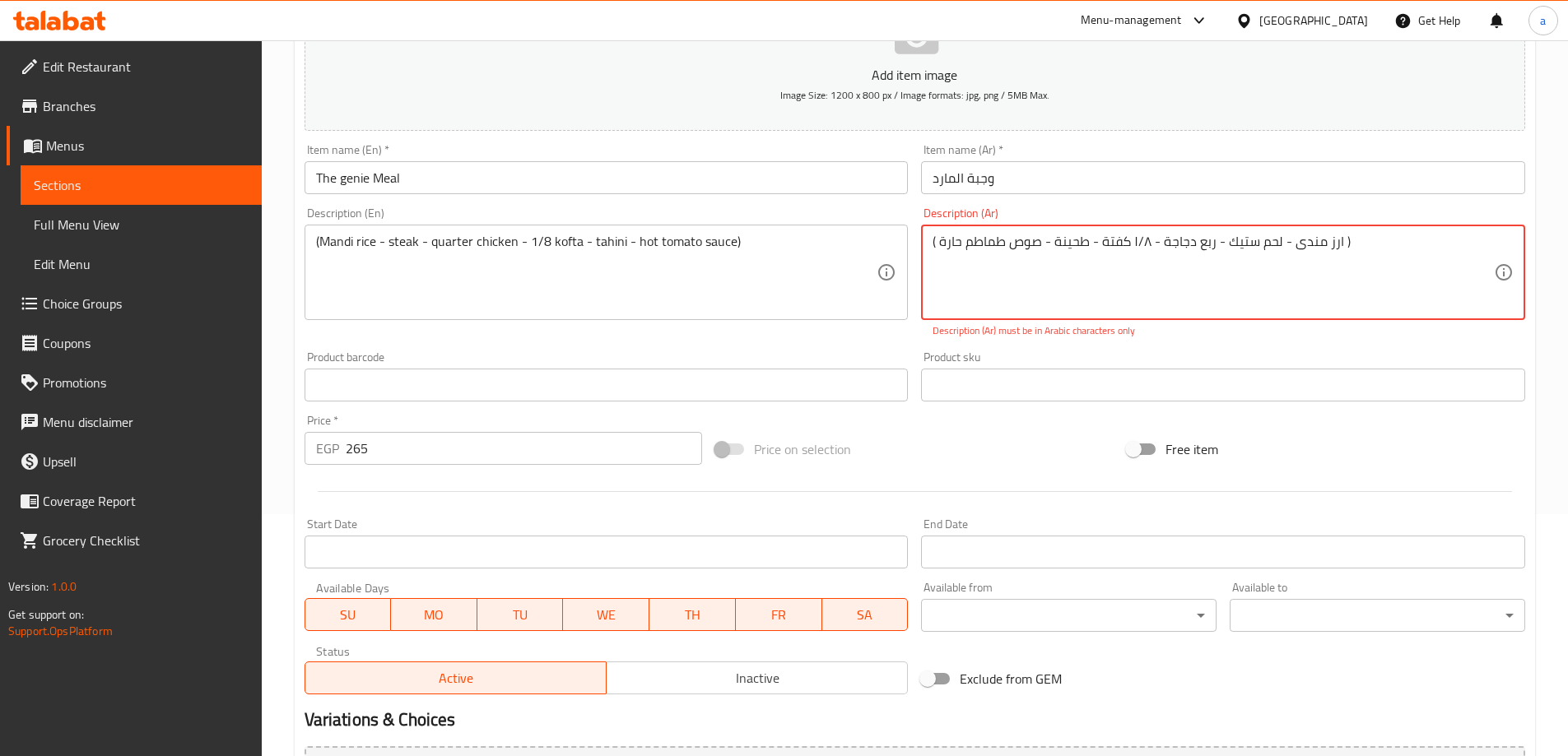
click at [1139, 240] on textarea "( ارز مندى - لحم ستيك - ربع دجاجة - ۱/۸ كفتة - طحينة - صوص طماطم حارة )" at bounding box center [1213, 273] width 562 height 79
type textarea "( ارز مندى - لحم ستيك - ربع دجاجة - ۱/۸ كفتة - طحينة - صوص طماطم حارة )"
click at [1133, 352] on div "Product sku Product sku" at bounding box center [1223, 376] width 604 height 50
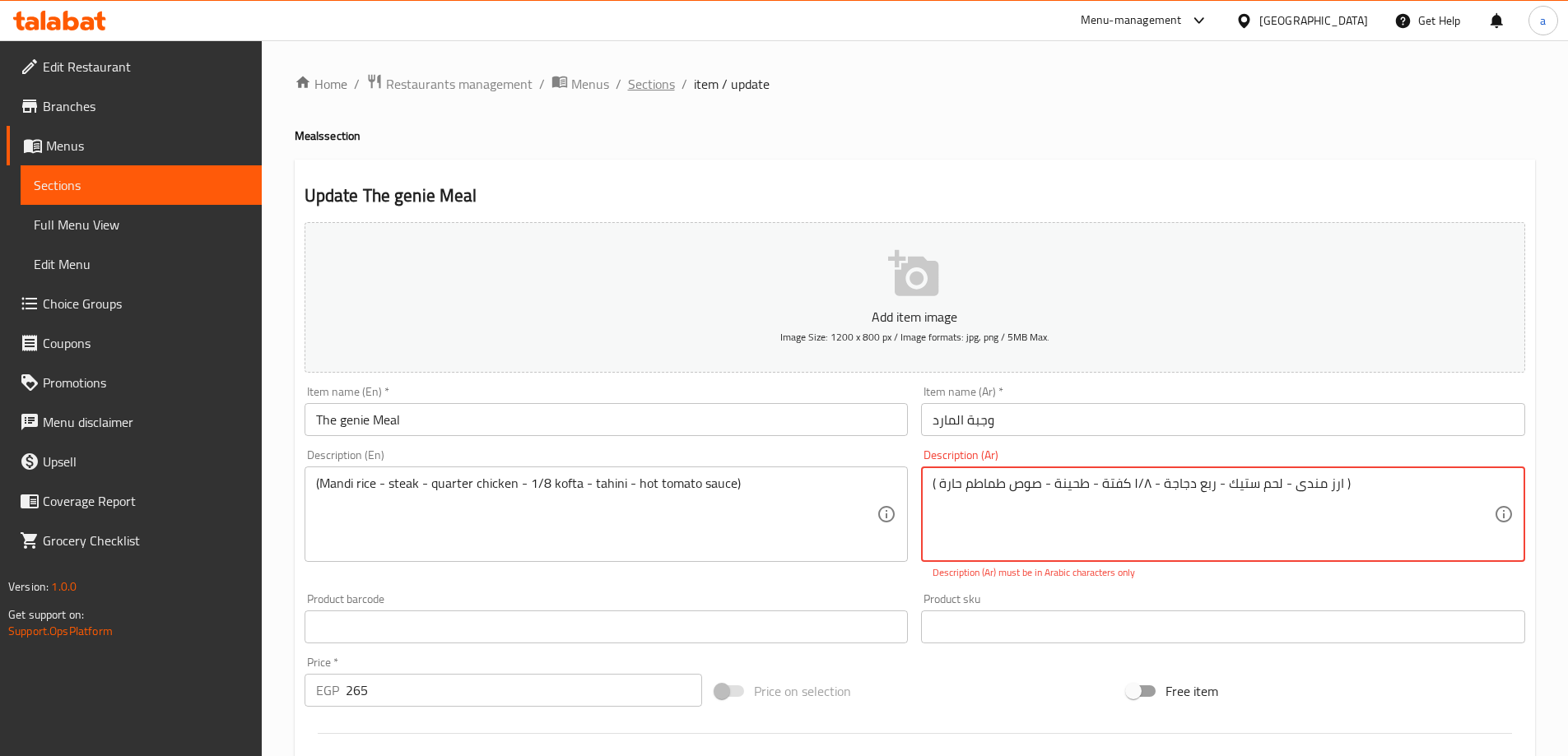
click at [653, 80] on span "Sections" at bounding box center [651, 84] width 47 height 20
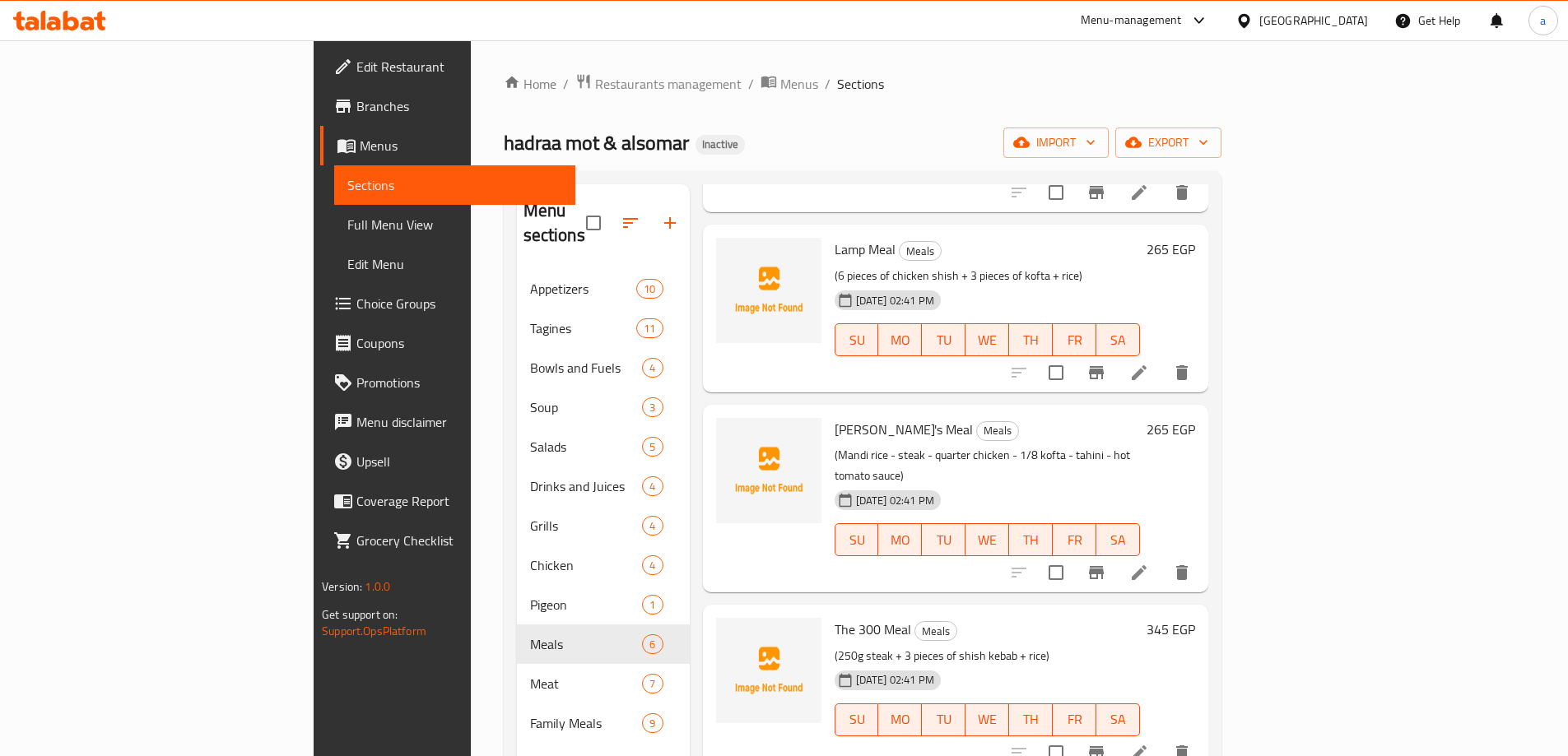
scroll to position [247, 0]
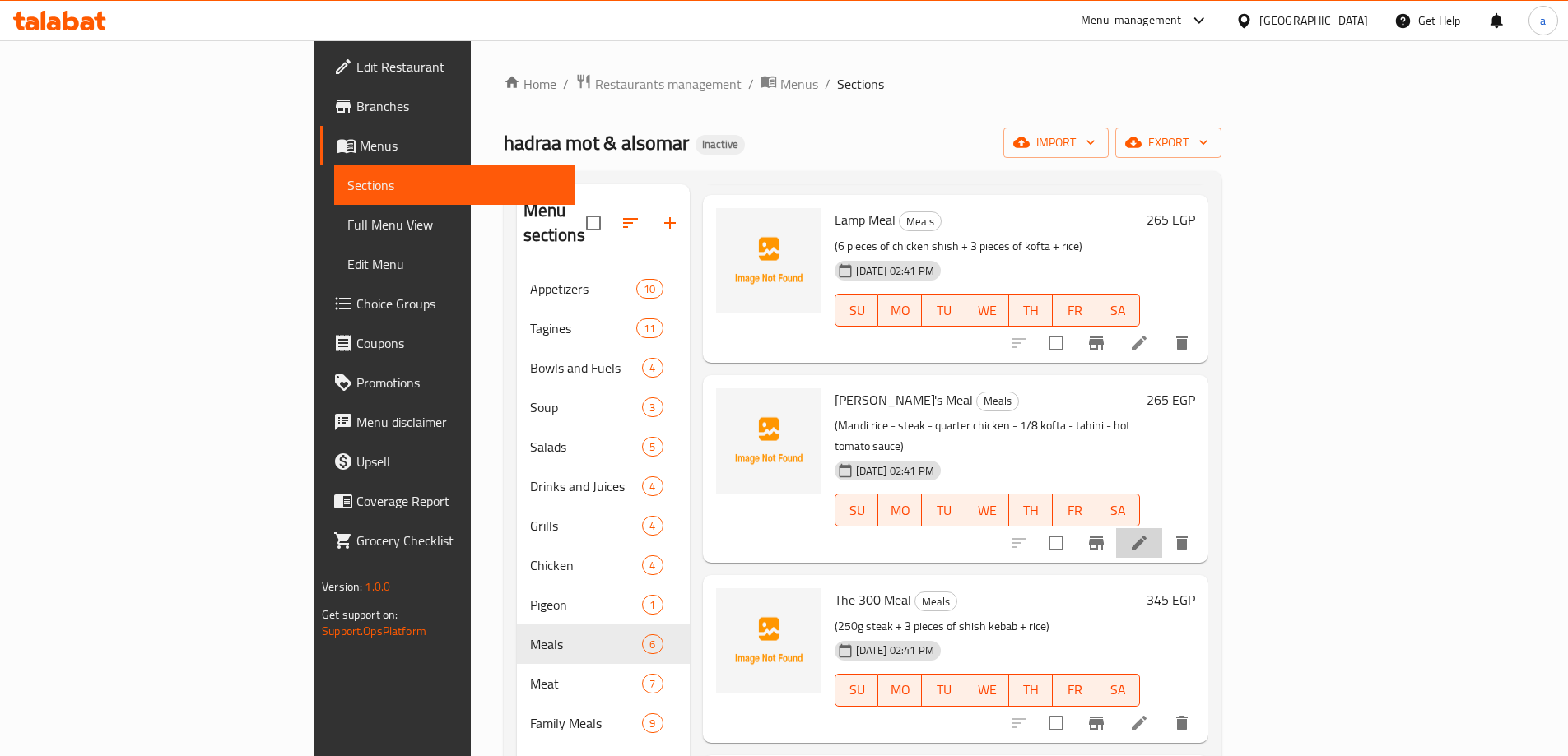
click at [1162, 528] on li at bounding box center [1139, 543] width 46 height 30
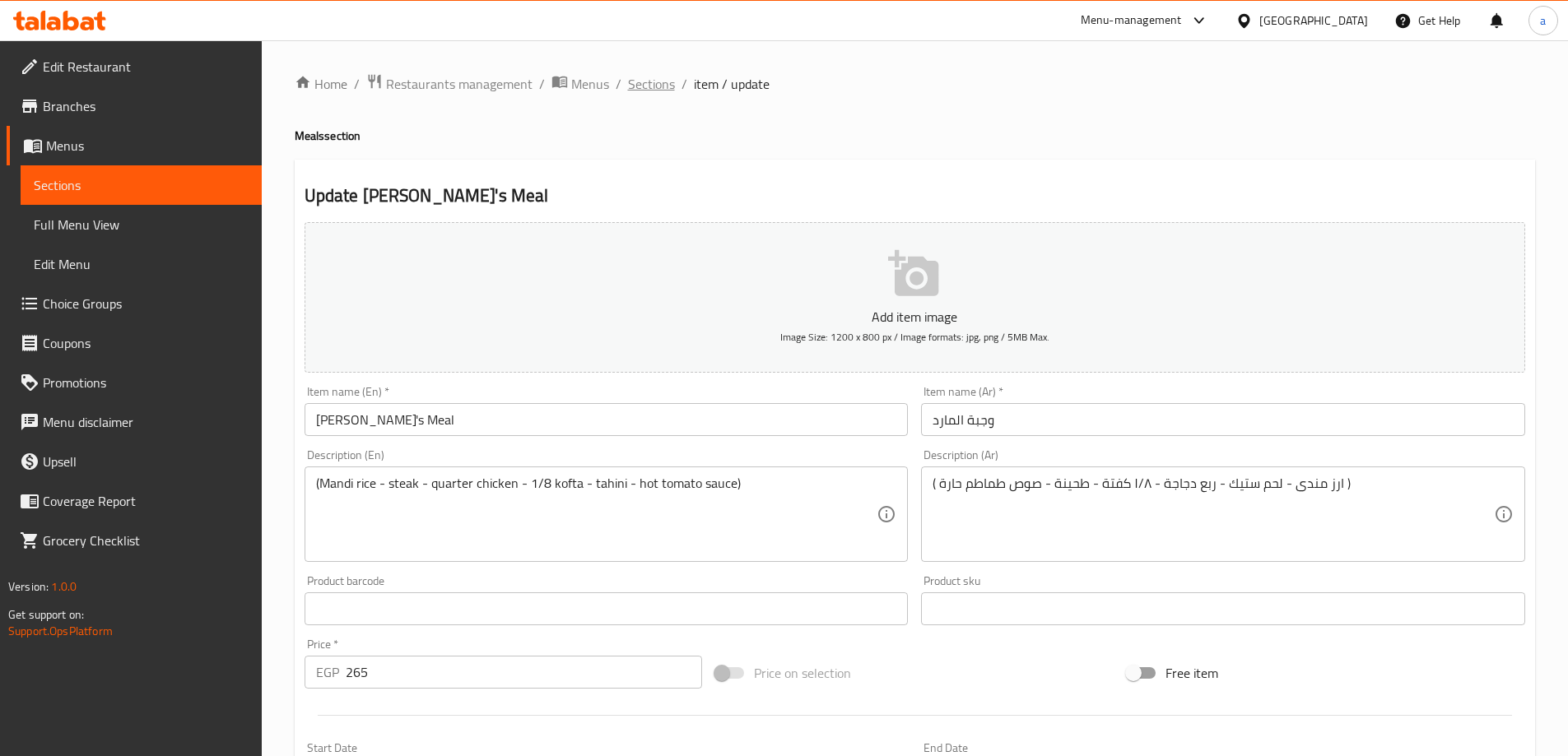
click at [628, 87] on span "Sections" at bounding box center [651, 84] width 47 height 20
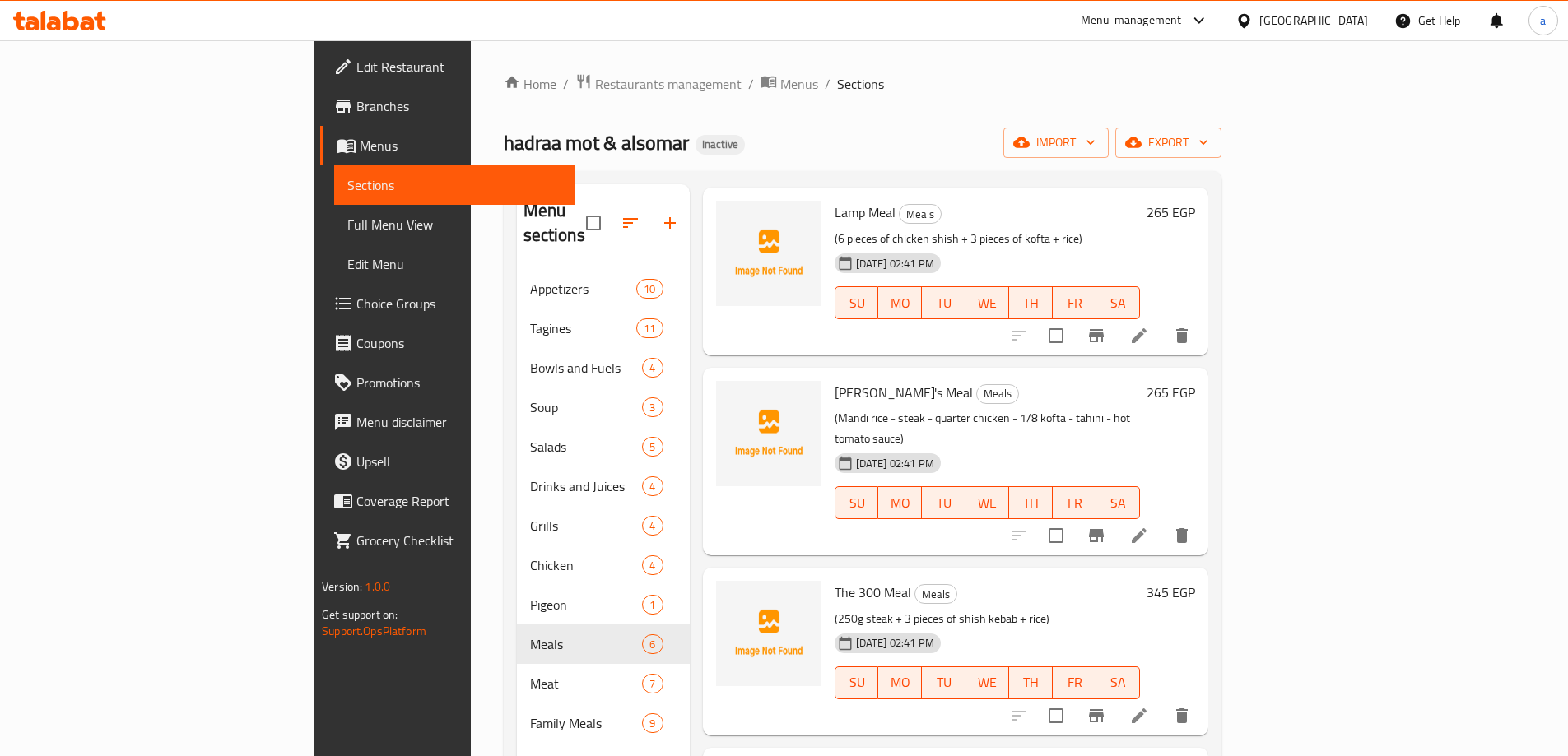
scroll to position [329, 0]
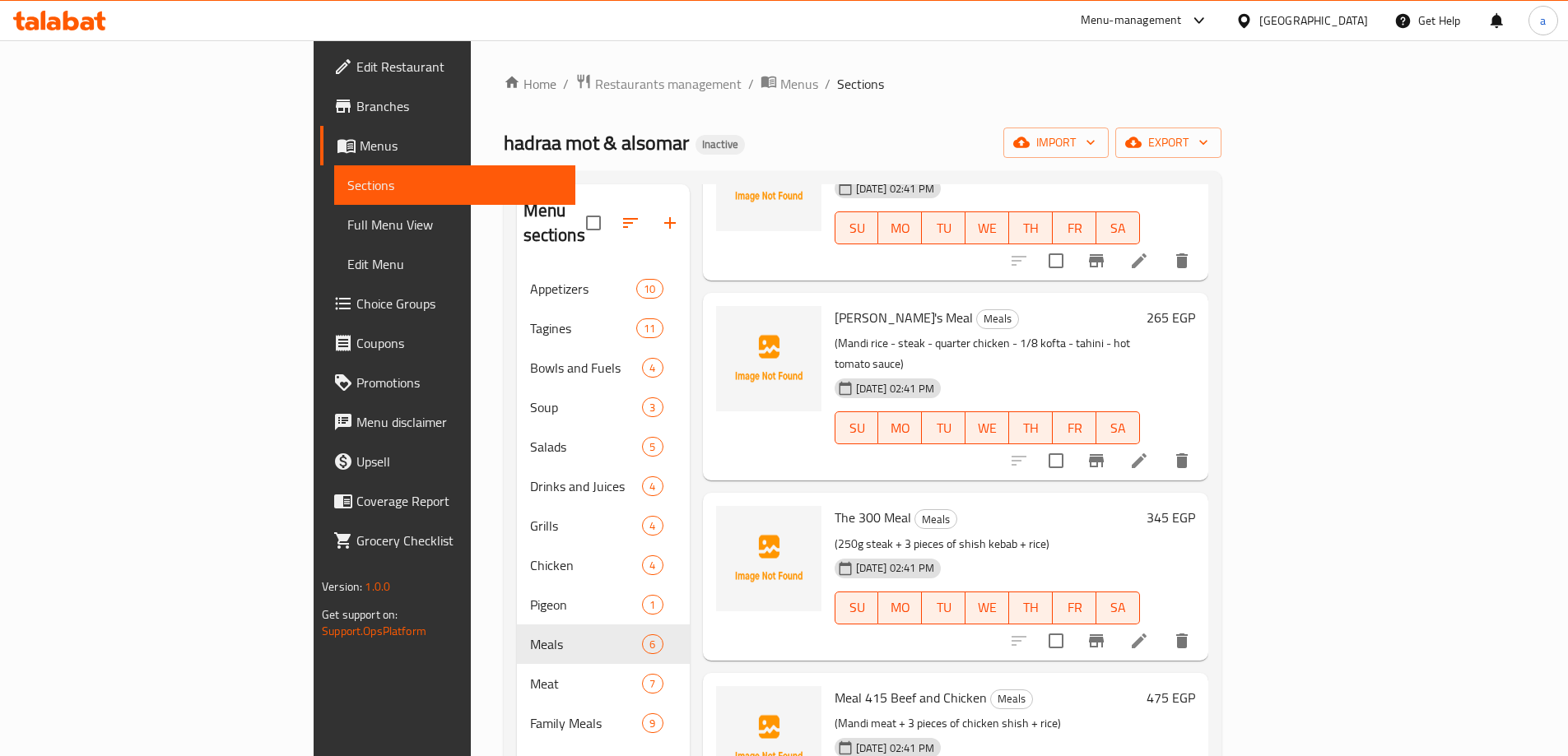
click at [1162, 626] on li at bounding box center [1139, 641] width 46 height 30
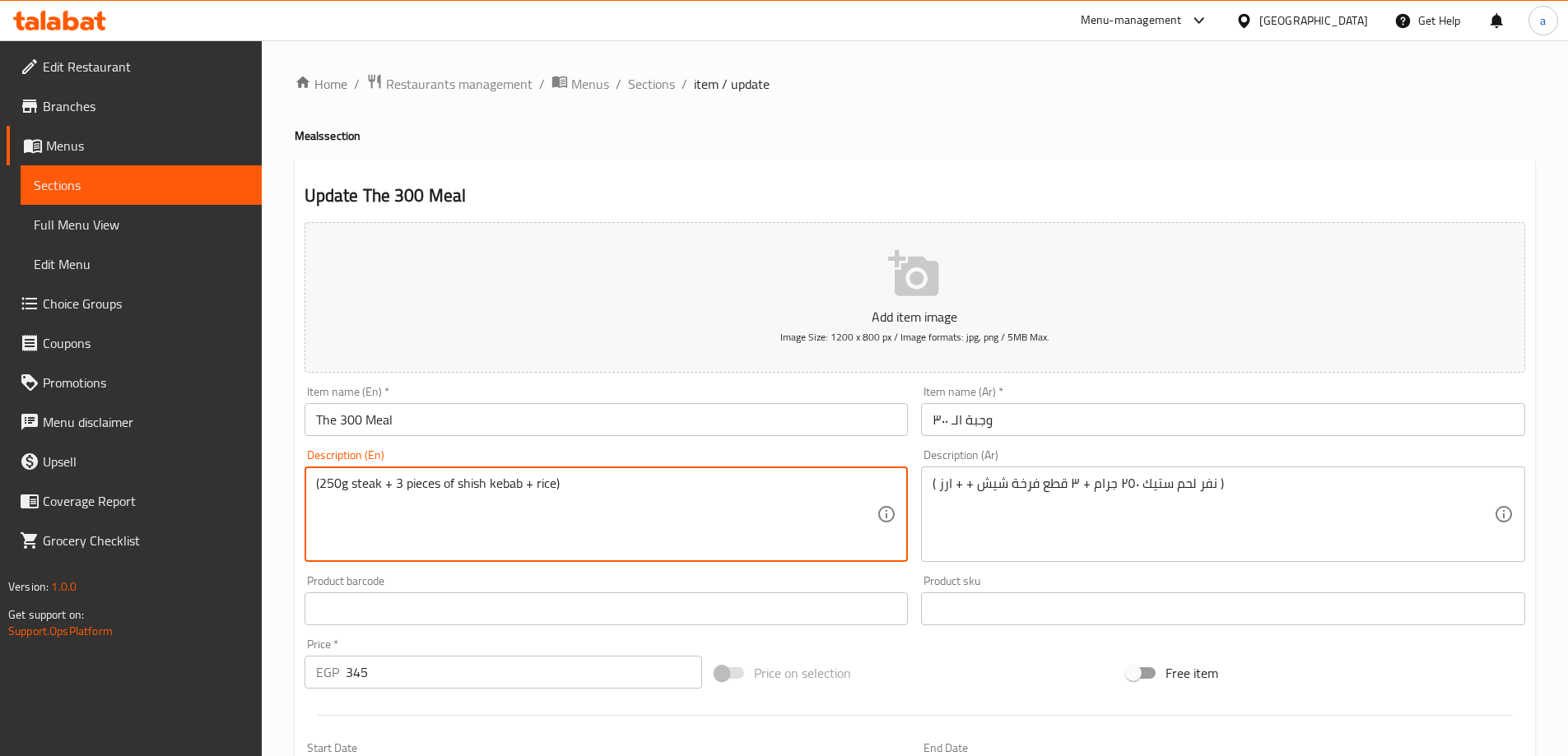
click at [347, 487] on textarea "(250g steak + 3 pieces of shish kebab + rice)" at bounding box center [597, 515] width 562 height 79
drag, startPoint x: 378, startPoint y: 506, endPoint x: 469, endPoint y: 539, distance: 96.8
click at [381, 507] on textarea "(250g nafr beef steak + 3 pieces of shish kebab + rice)" at bounding box center [597, 515] width 562 height 79
click at [471, 539] on textarea "(250g nafr beef steak + 3 pieces of shish kebab + rice)" at bounding box center [597, 515] width 562 height 79
type textarea "(250g nafr beef steak + 3 pieces of shish kebab + rice)"
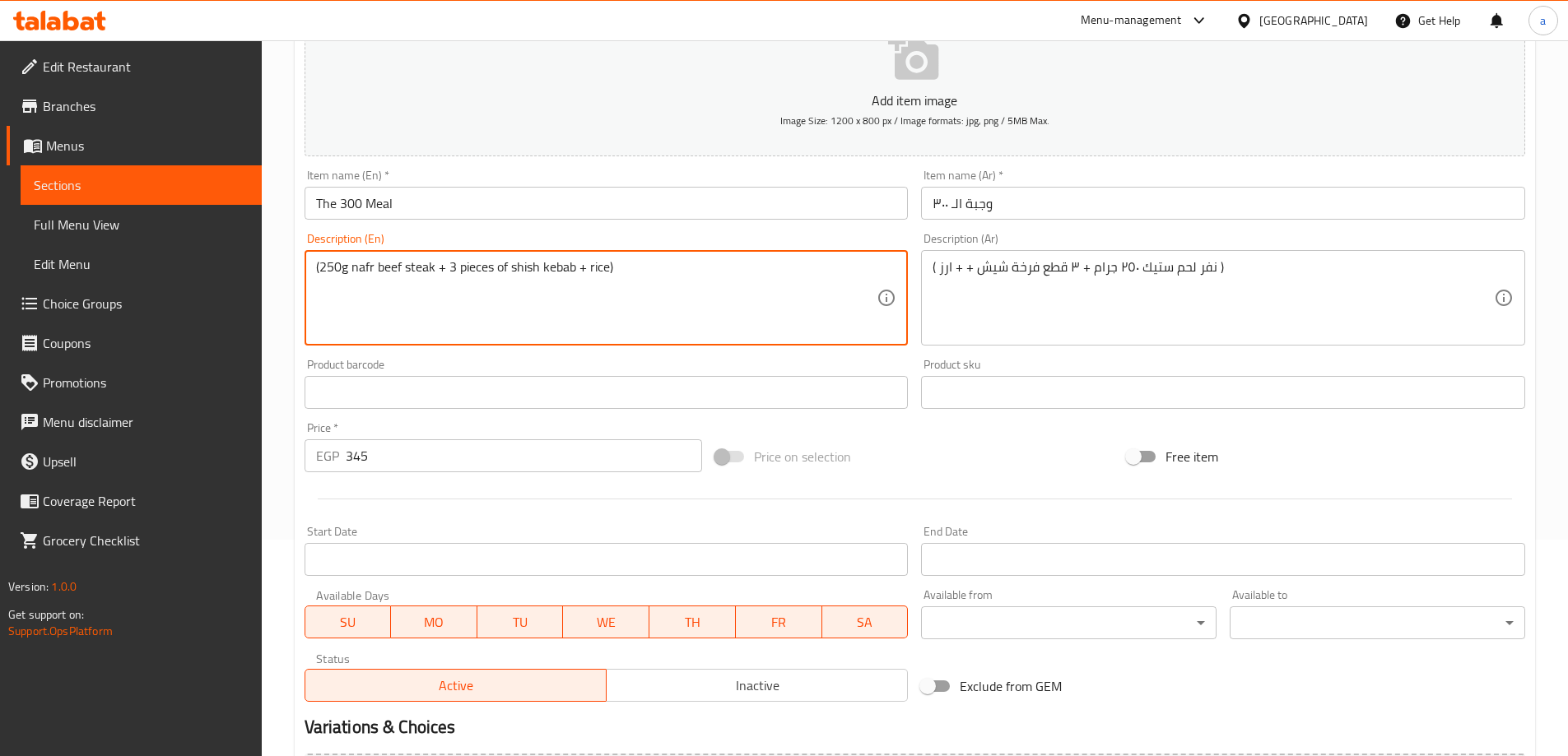
scroll to position [406, 0]
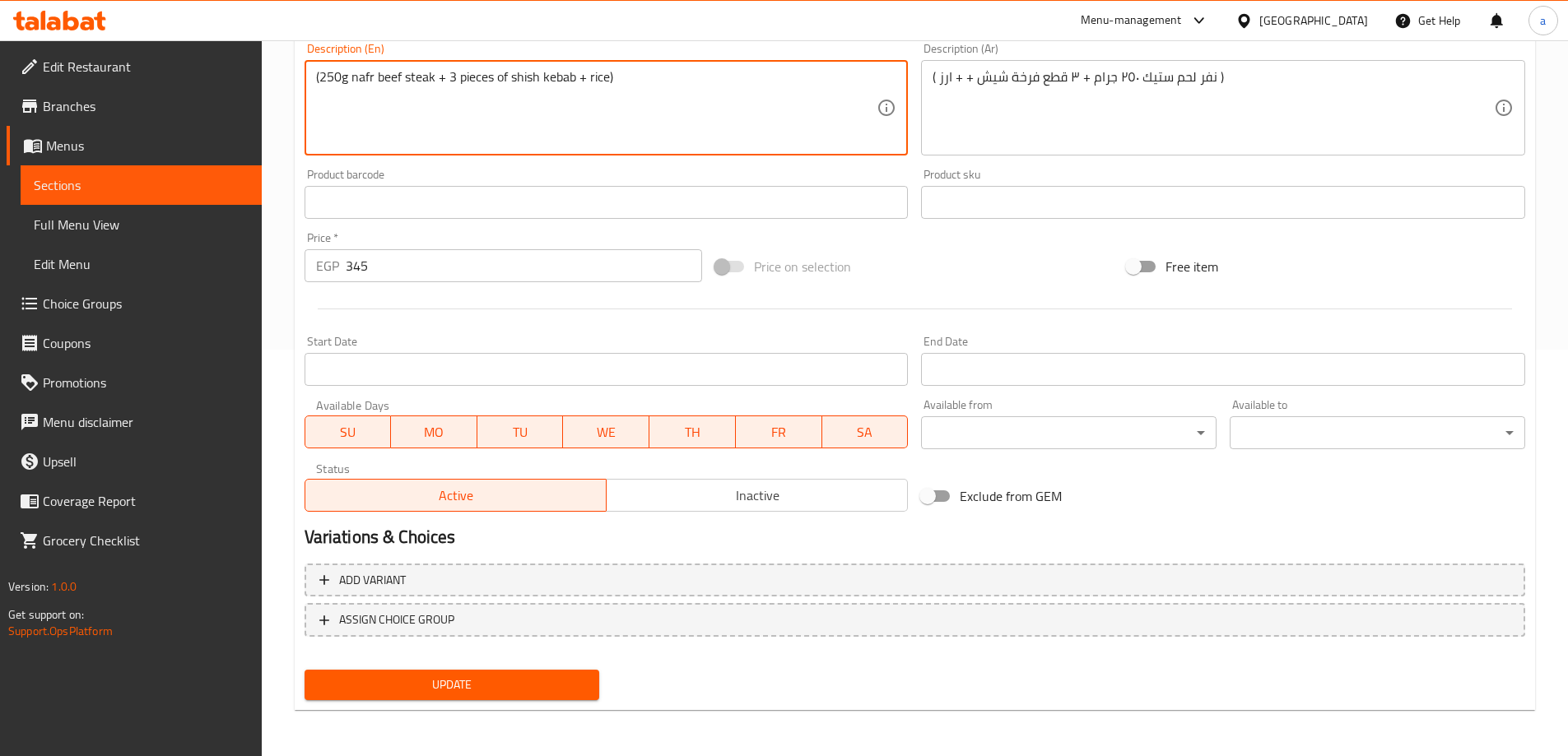
click at [414, 76] on textarea "(250g nafr beef steak + 3 pieces of shish kebab + rice)" at bounding box center [597, 108] width 562 height 79
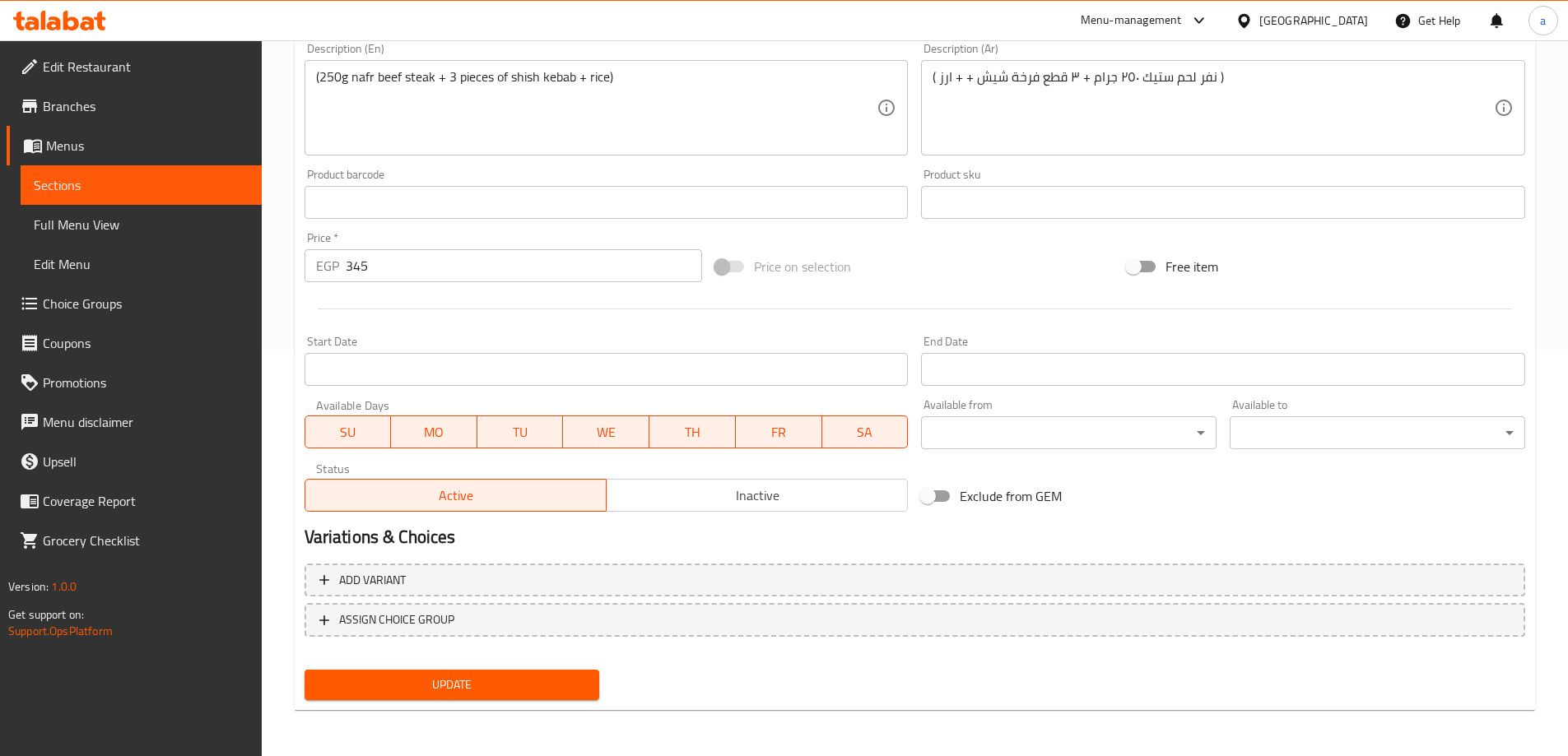
click at [517, 675] on span "Update" at bounding box center [452, 685] width 269 height 20
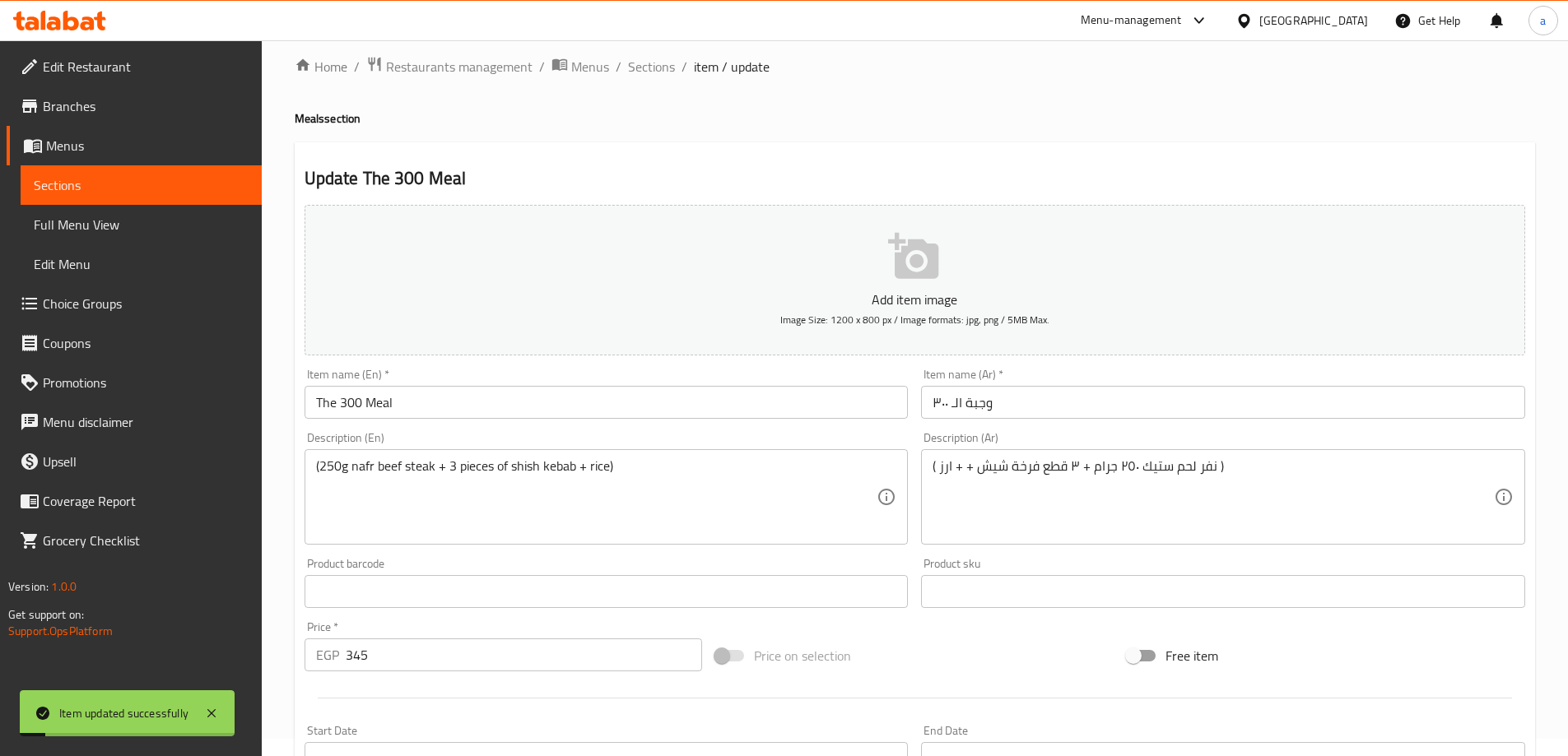
scroll to position [0, 0]
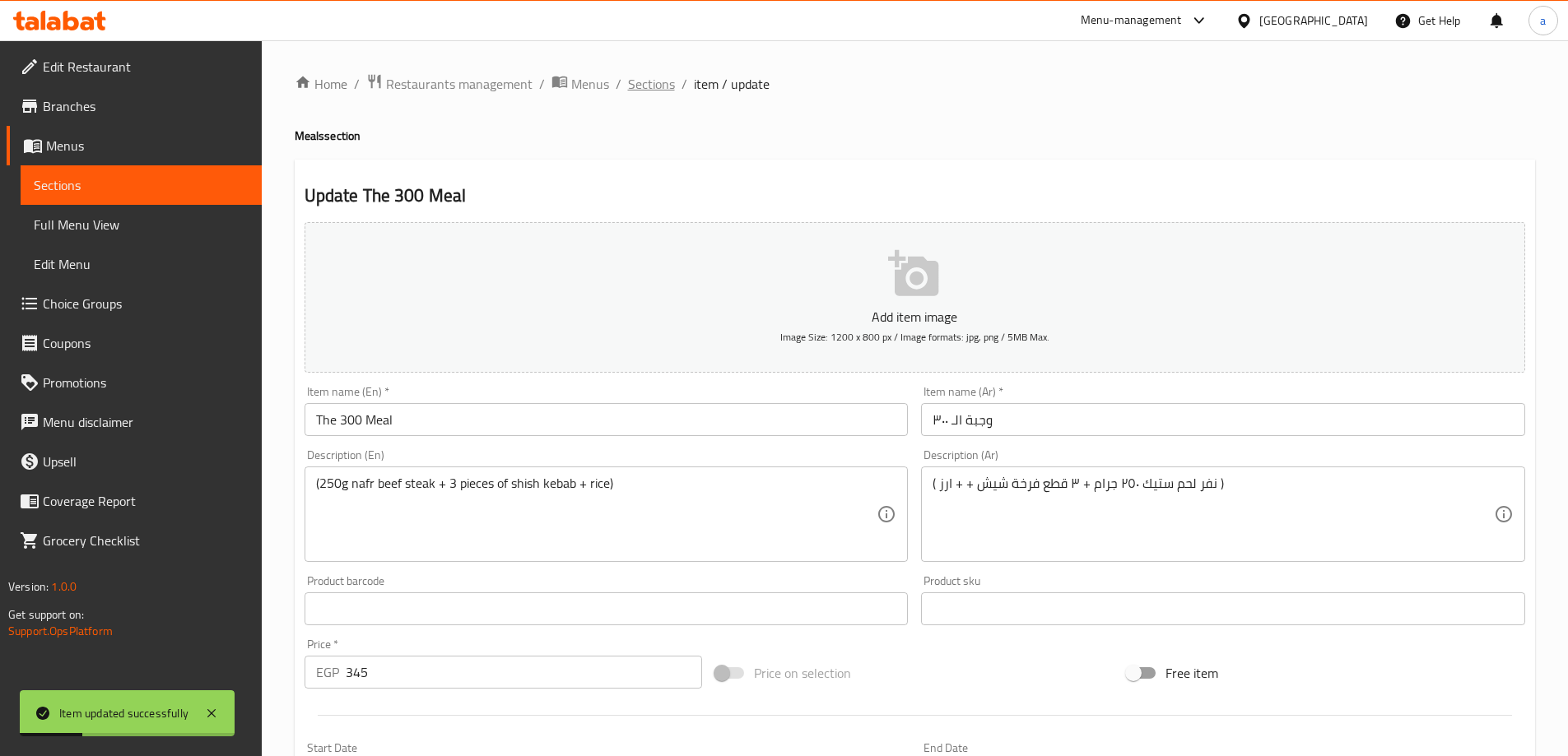
click at [631, 90] on span "Sections" at bounding box center [651, 84] width 47 height 20
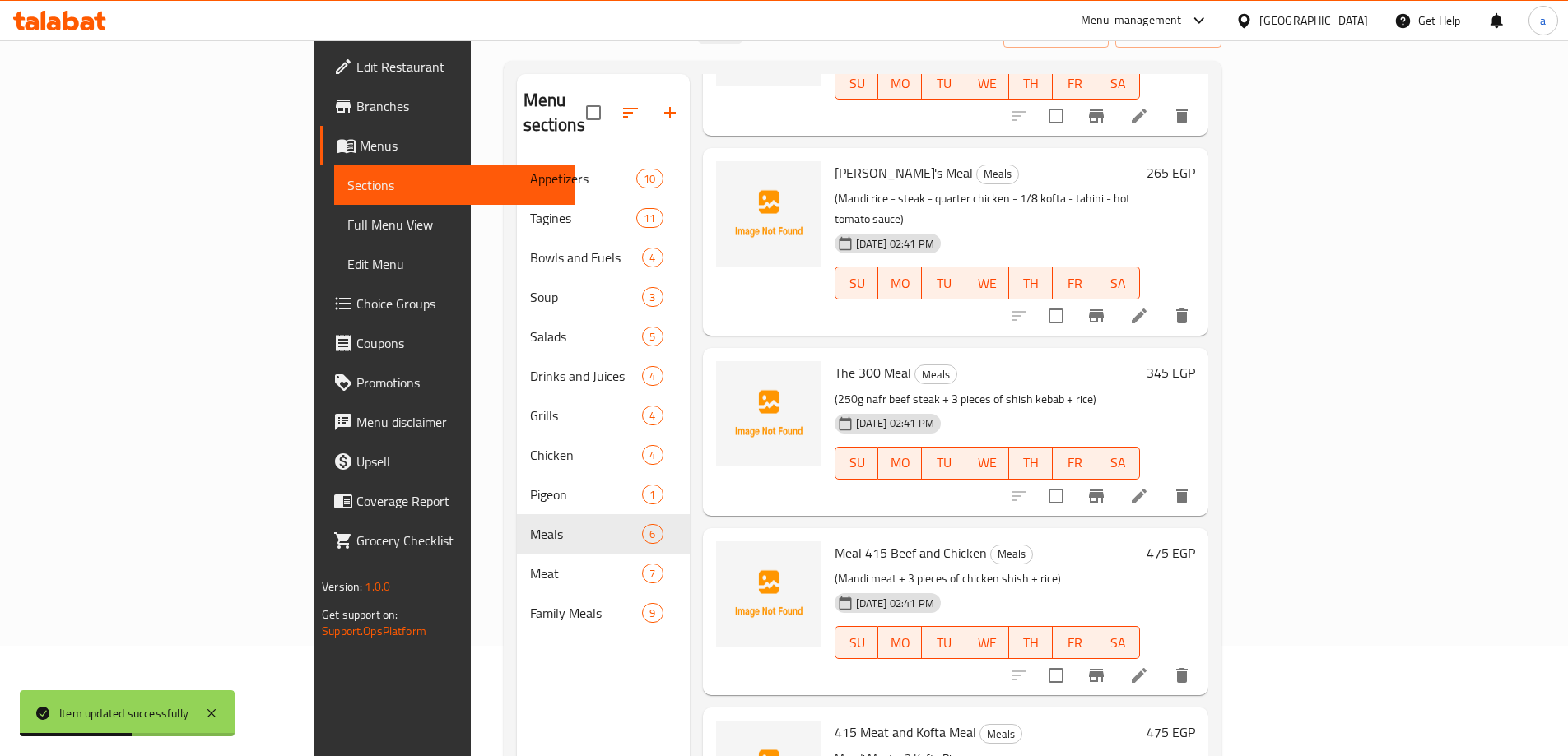
scroll to position [230, 0]
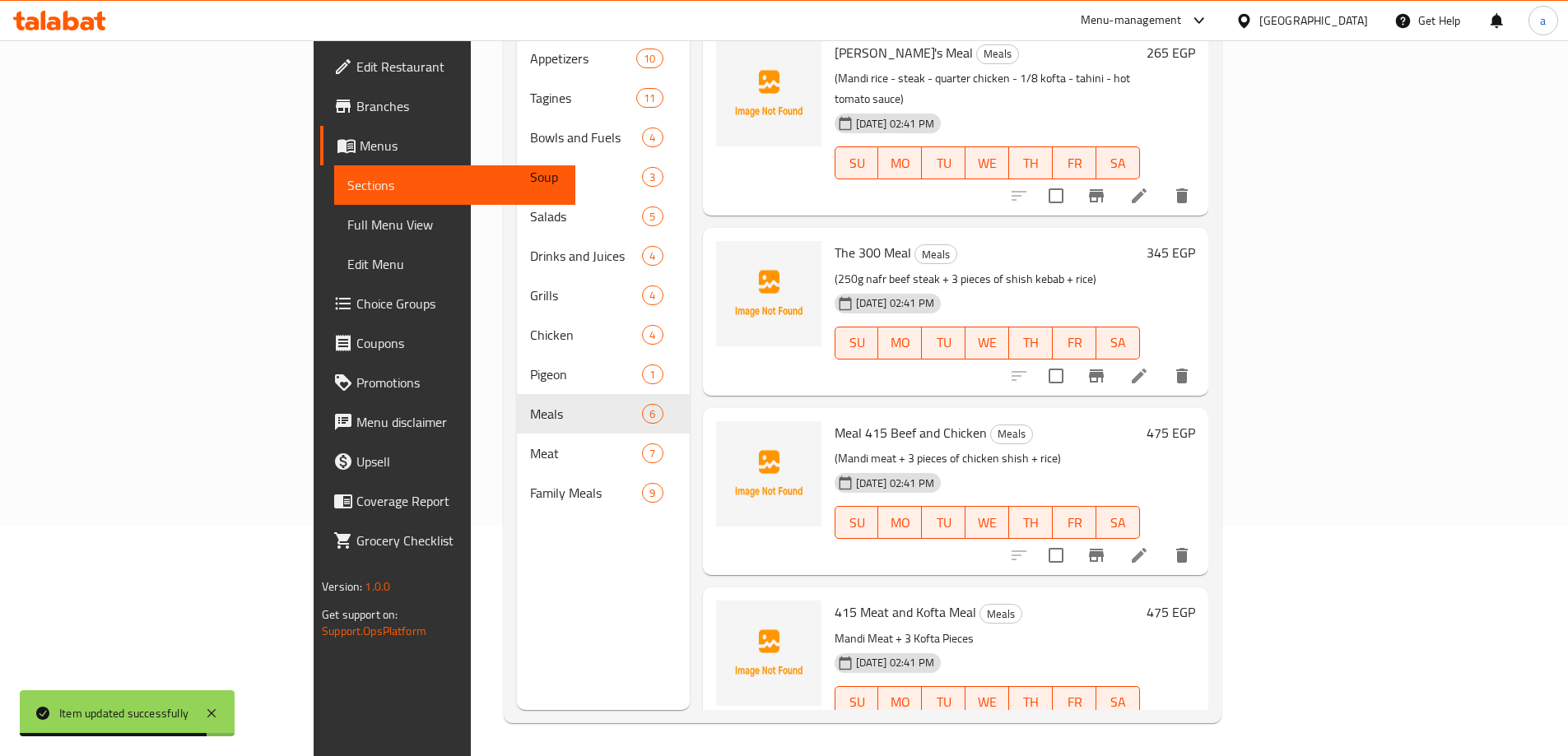
click at [1162, 540] on li at bounding box center [1139, 555] width 46 height 30
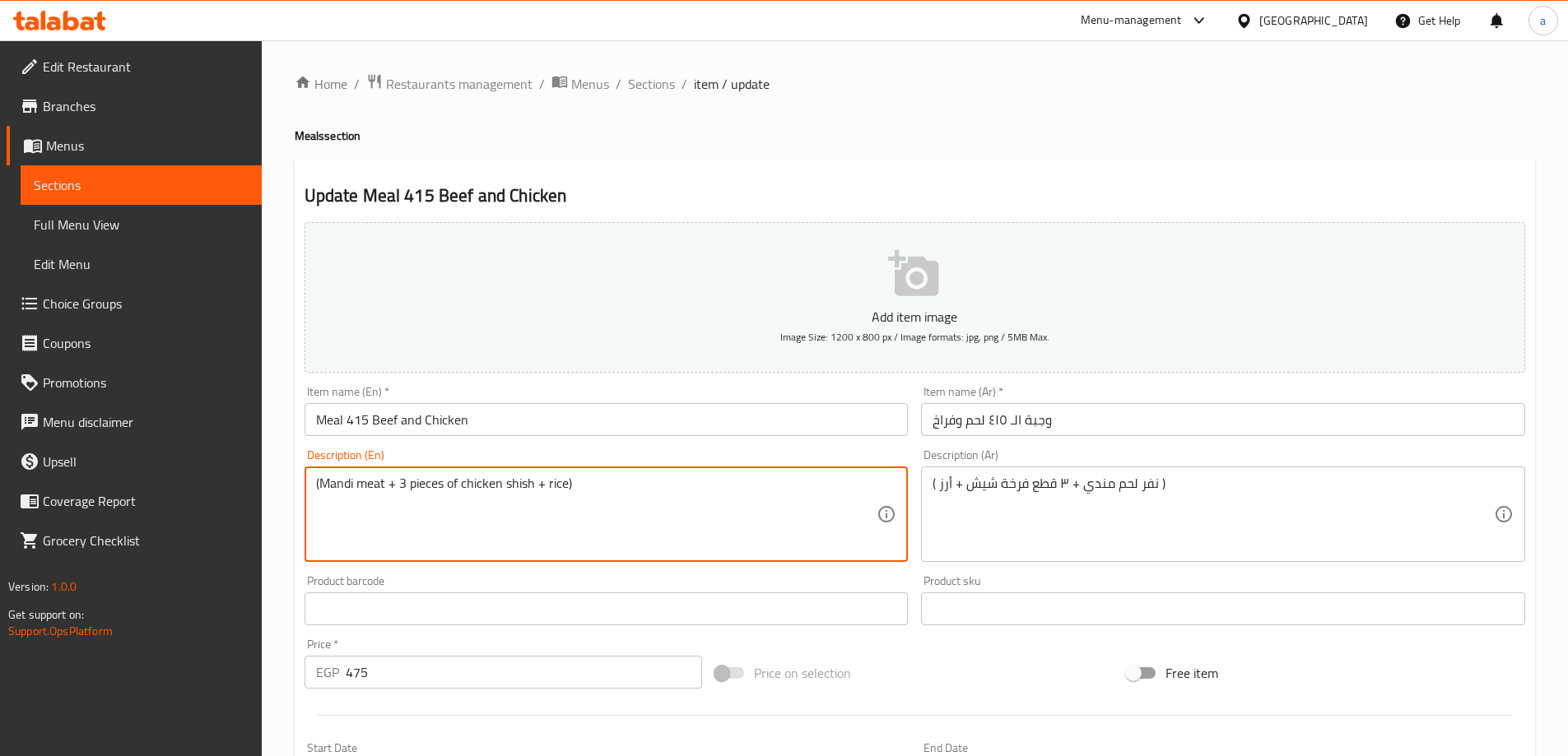
click at [321, 483] on textarea "(Mandi meat + 3 pieces of chicken shish + rice)" at bounding box center [597, 515] width 562 height 79
click at [522, 519] on textarea "( Nafr Mandi meat + 3 pieces of chicken shish + rice)" at bounding box center [597, 515] width 562 height 79
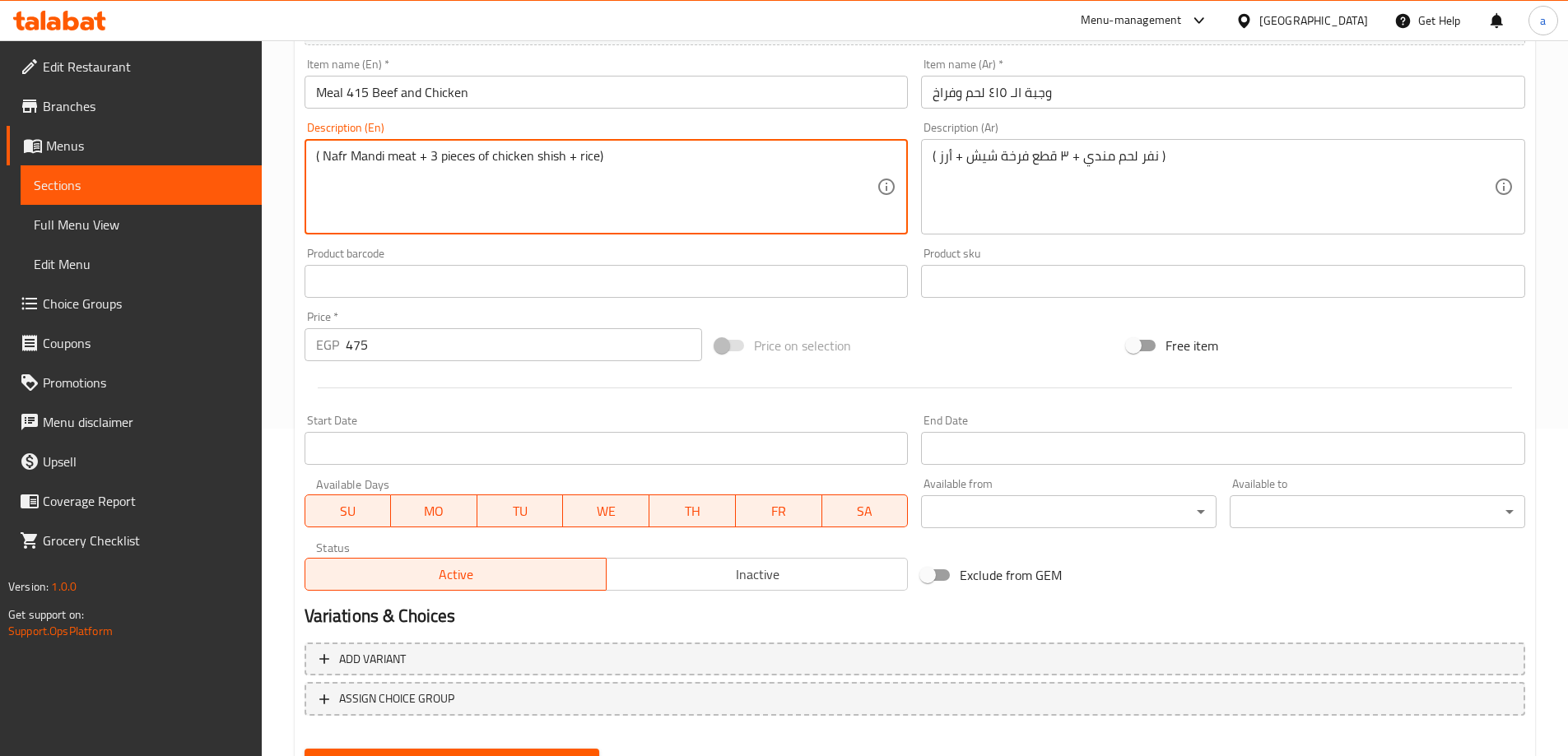
scroll to position [406, 0]
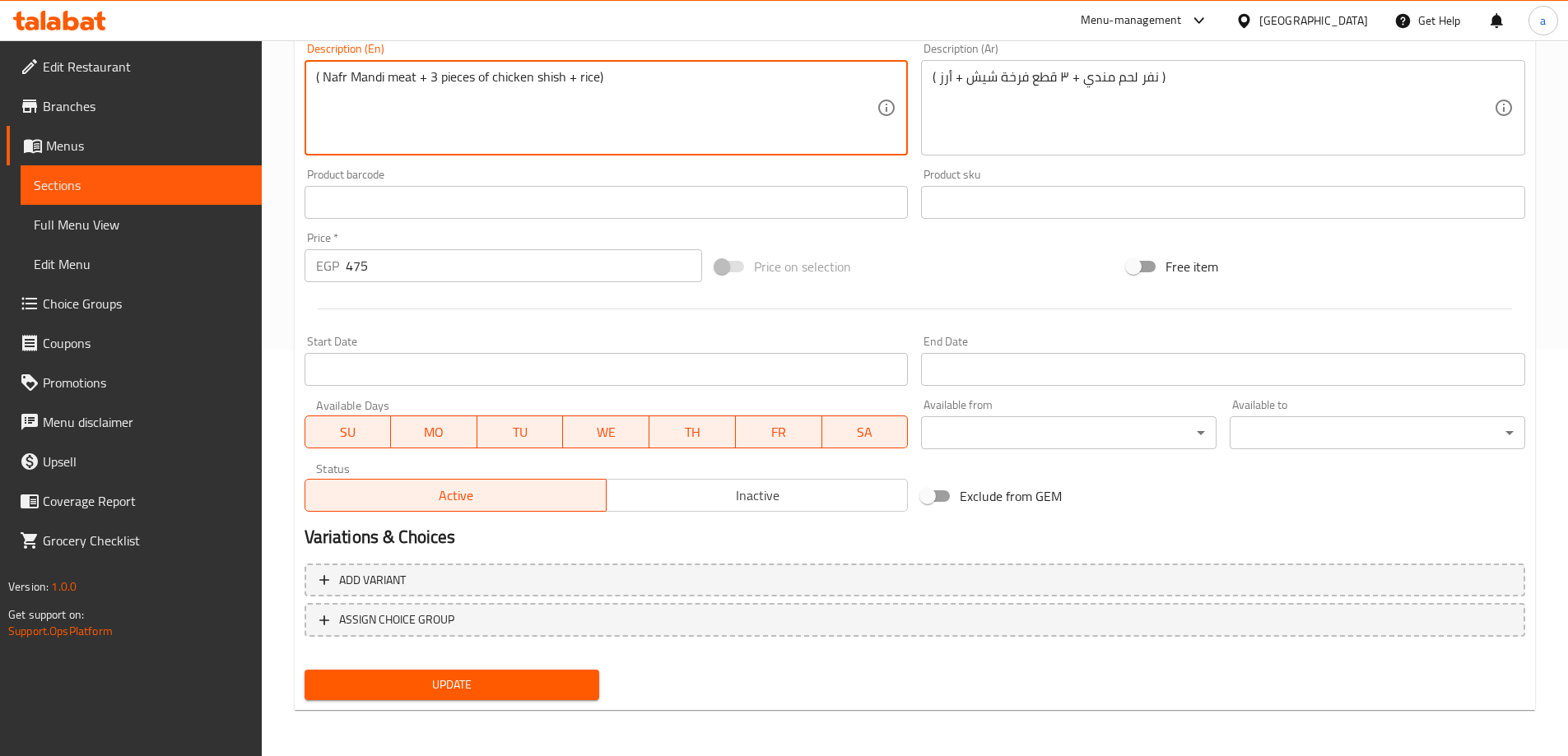
type textarea "( Nafr Mandi meat + 3 pieces of chicken shish + rice)"
click at [345, 677] on span "Update" at bounding box center [452, 685] width 269 height 20
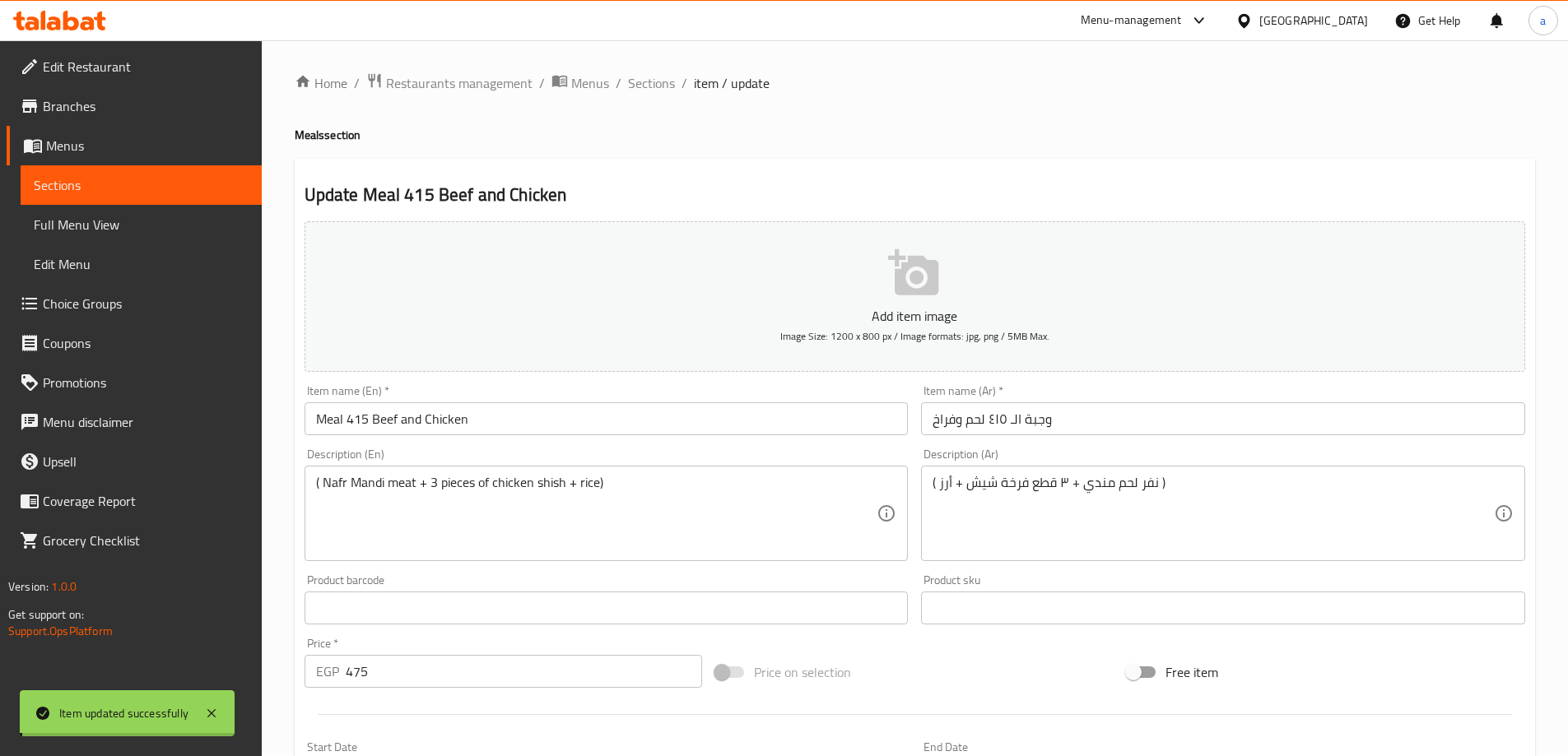
scroll to position [0, 0]
click at [657, 90] on span "Sections" at bounding box center [651, 84] width 47 height 20
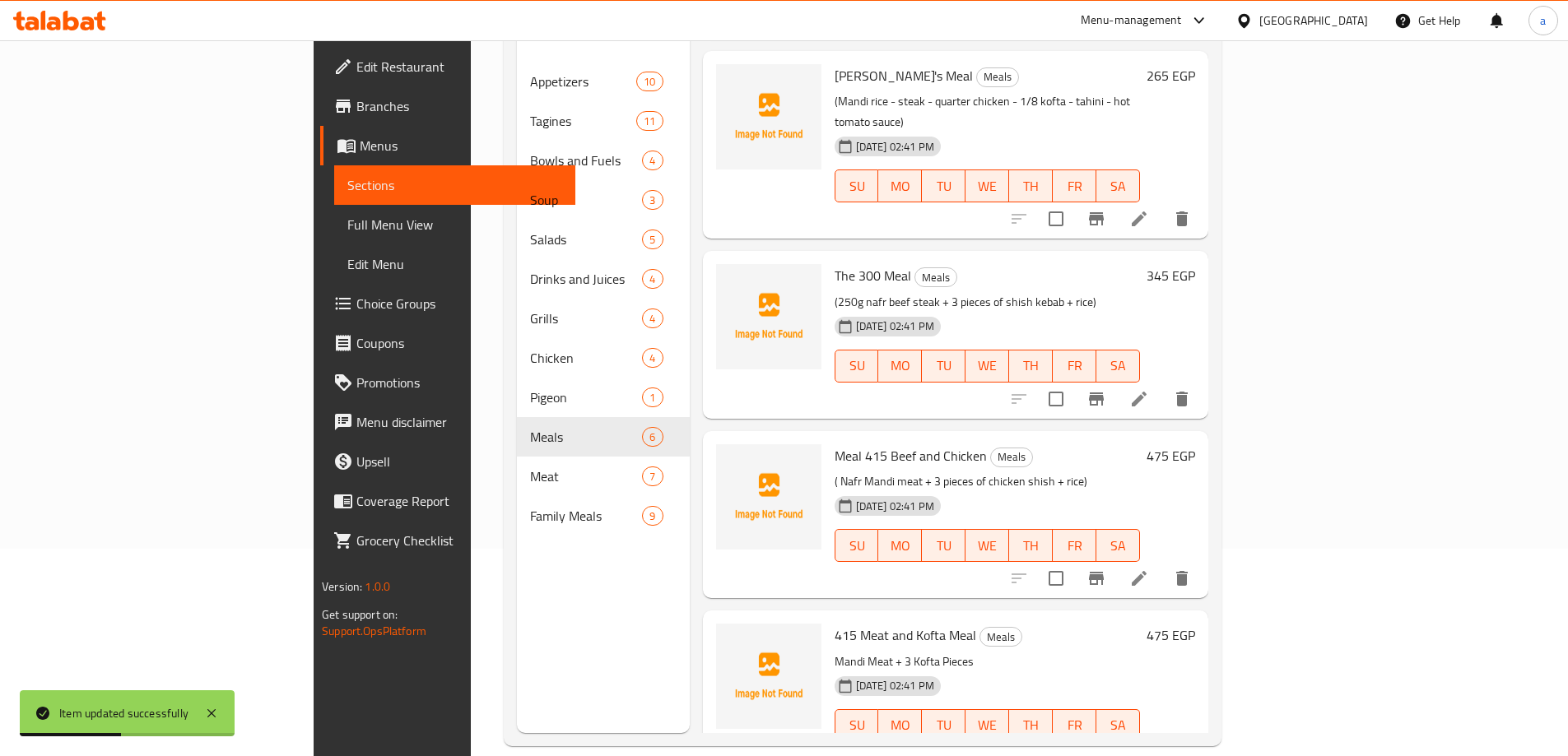
scroll to position [230, 0]
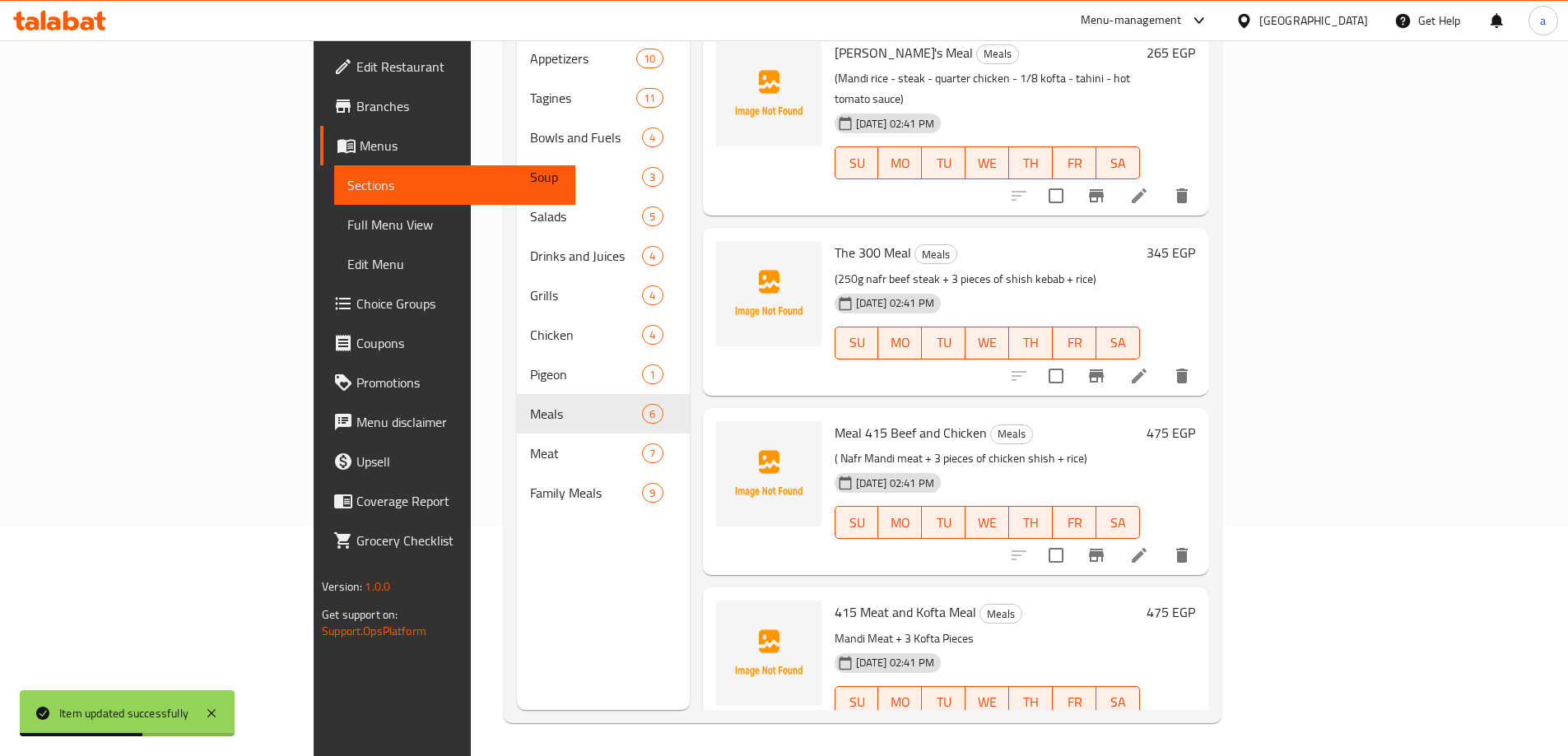
click at [1162, 721] on li at bounding box center [1139, 736] width 46 height 30
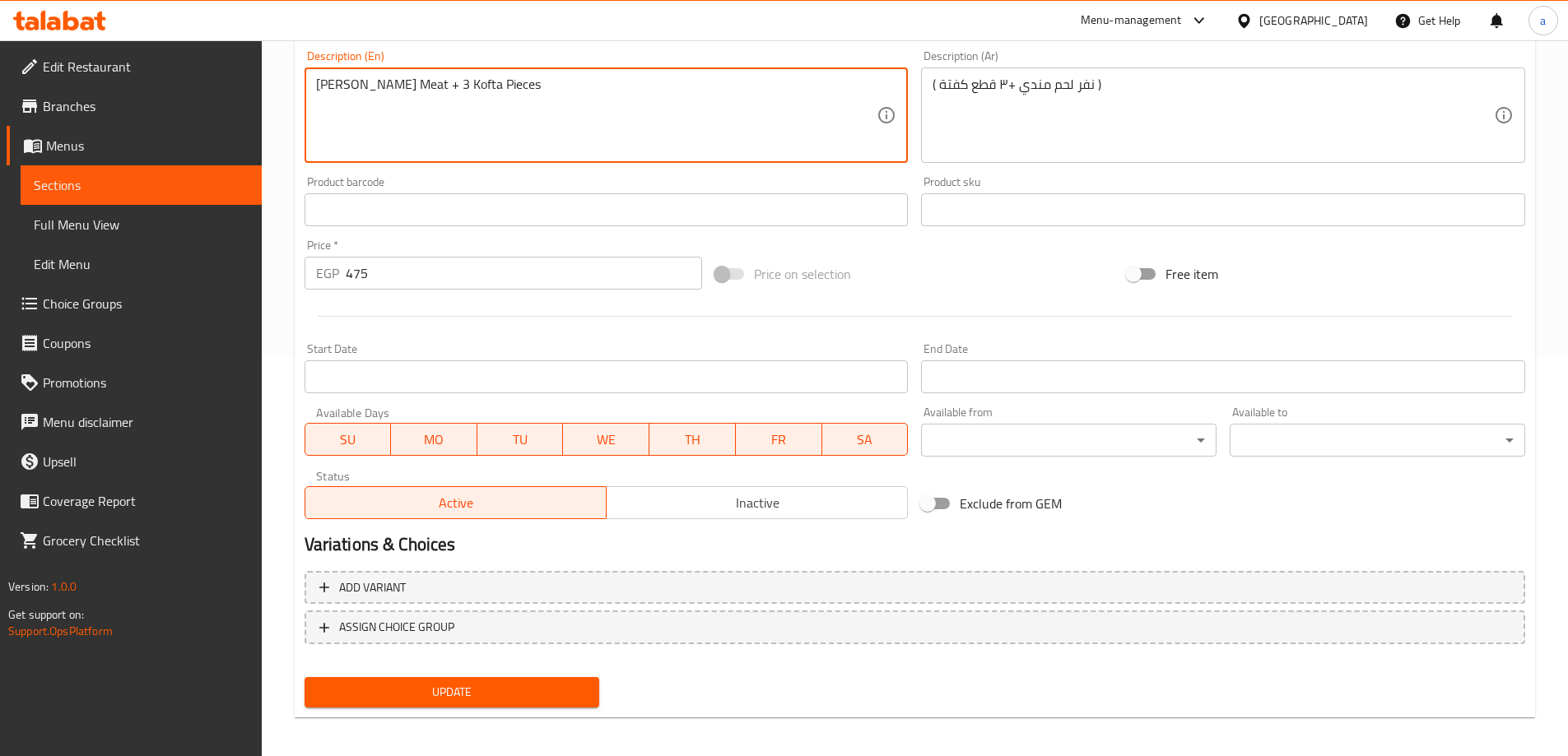
scroll to position [406, 0]
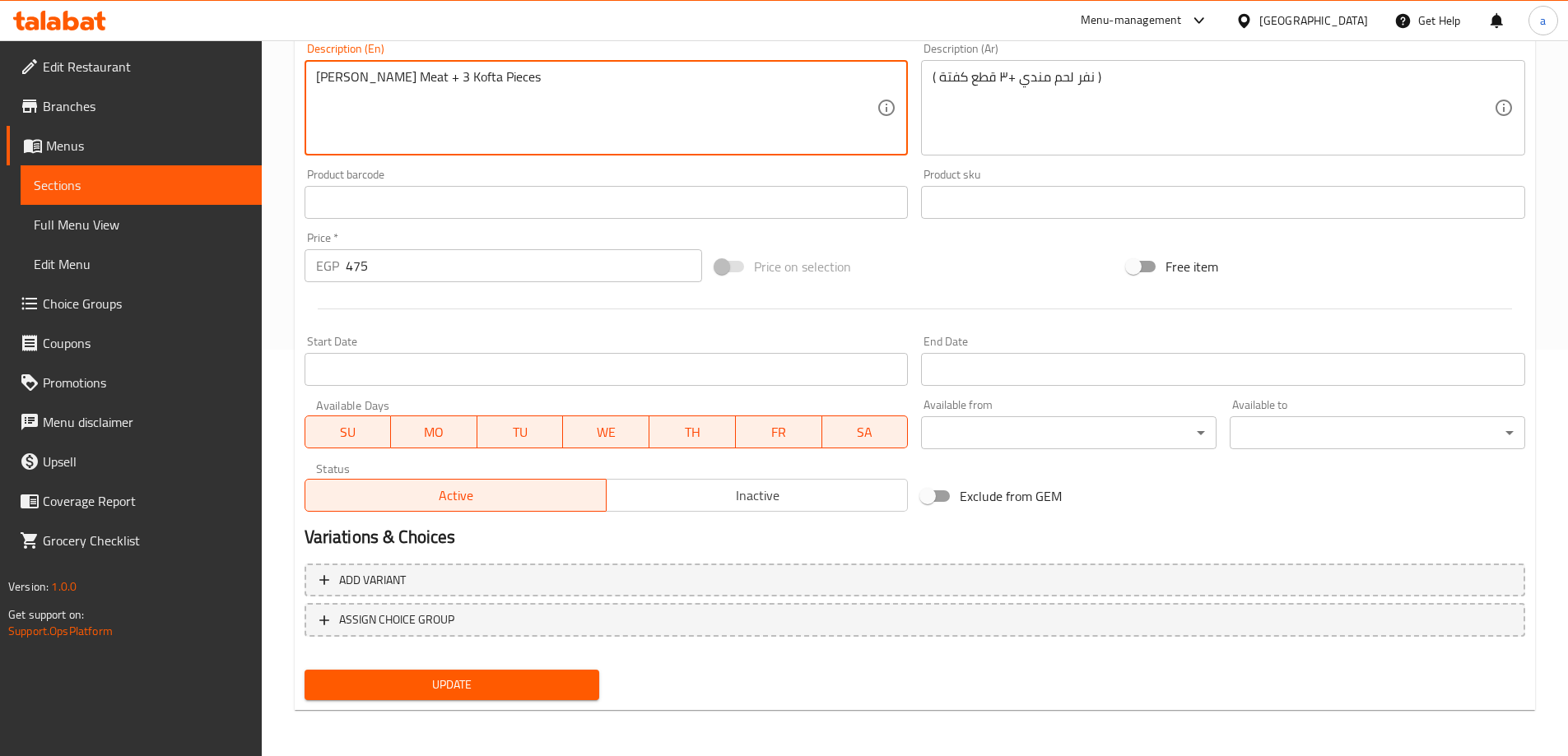
type textarea "Mandi Nafr Meat + 3 Kofta Pieces"
click at [524, 677] on span "Update" at bounding box center [452, 685] width 269 height 20
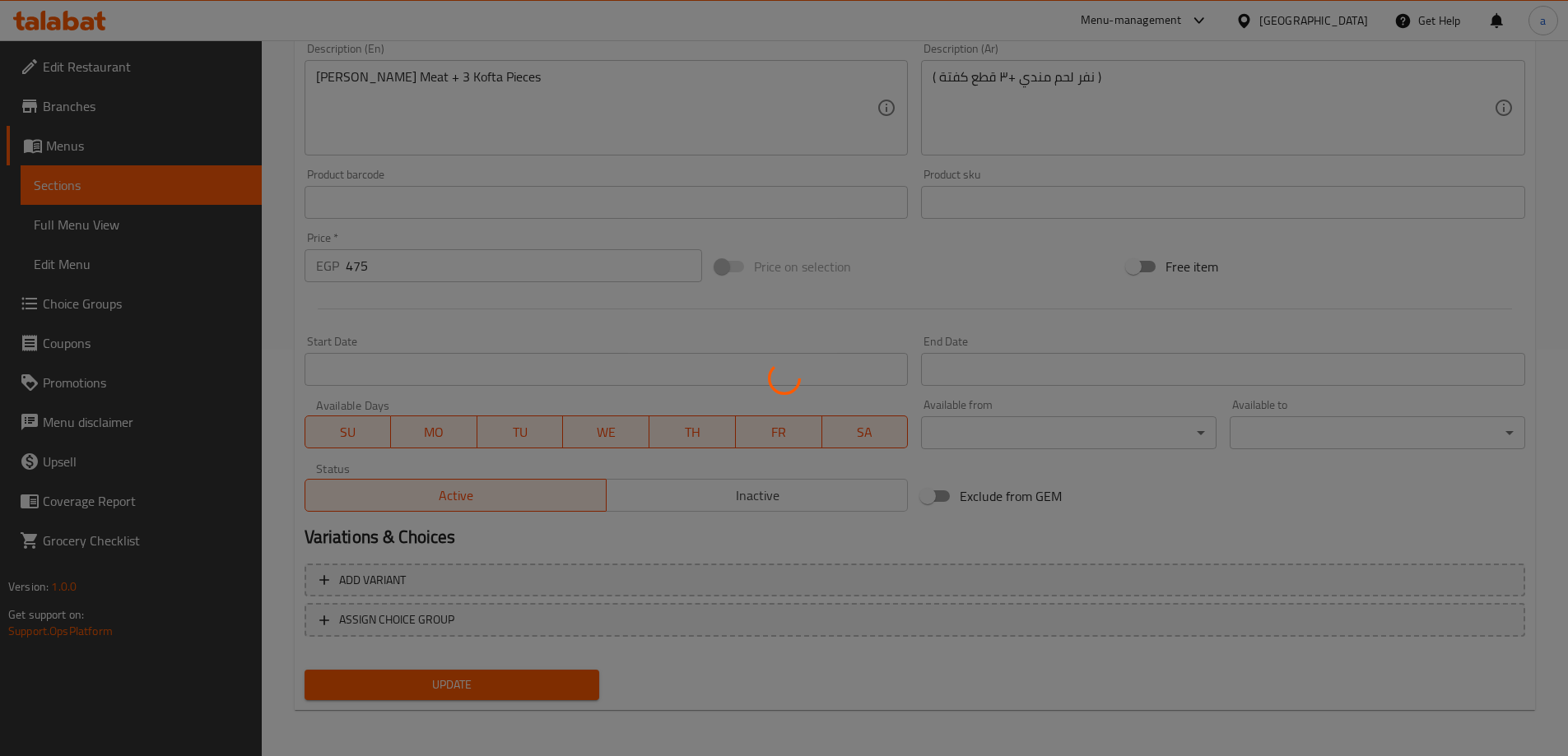
scroll to position [0, 0]
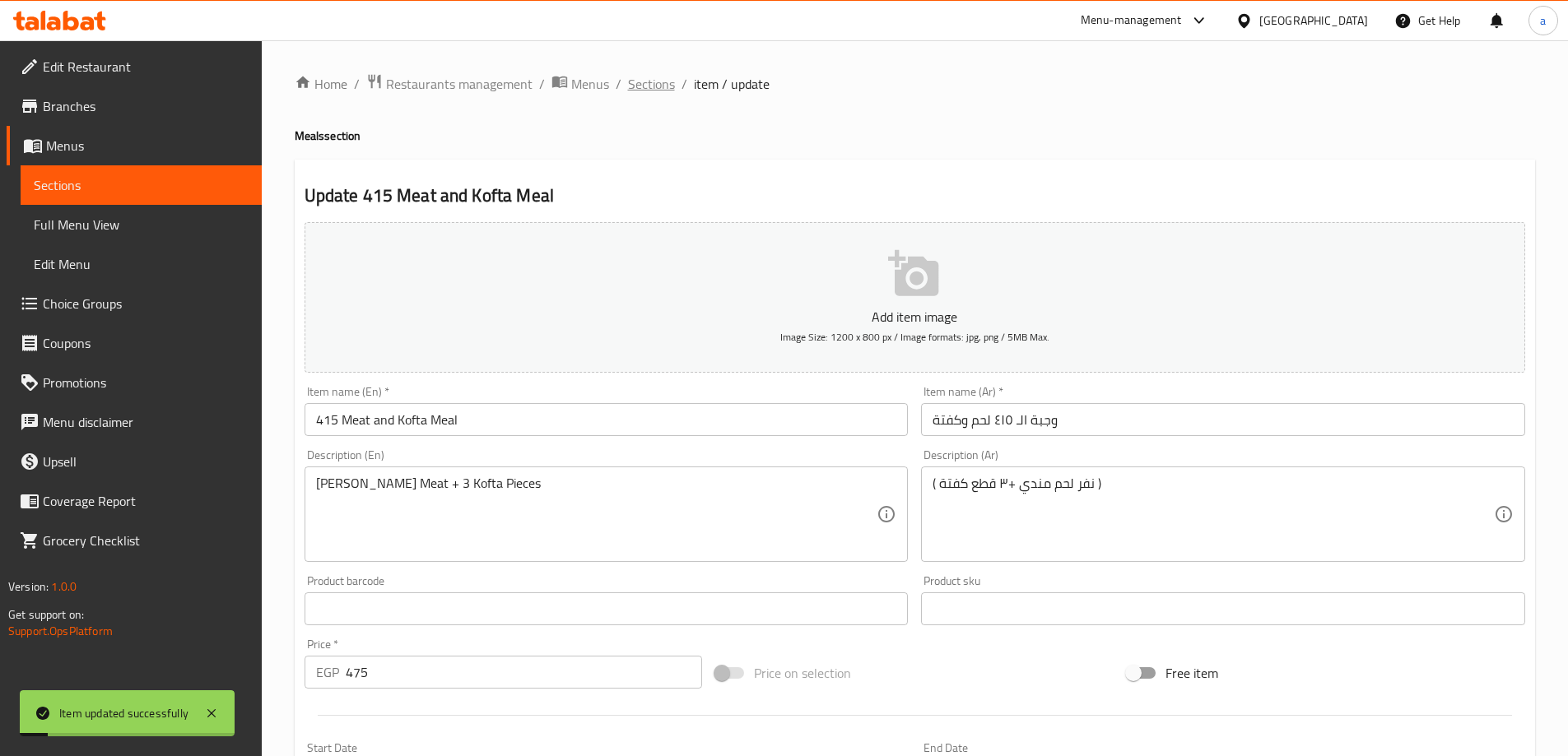
click at [668, 90] on span "Sections" at bounding box center [651, 84] width 47 height 20
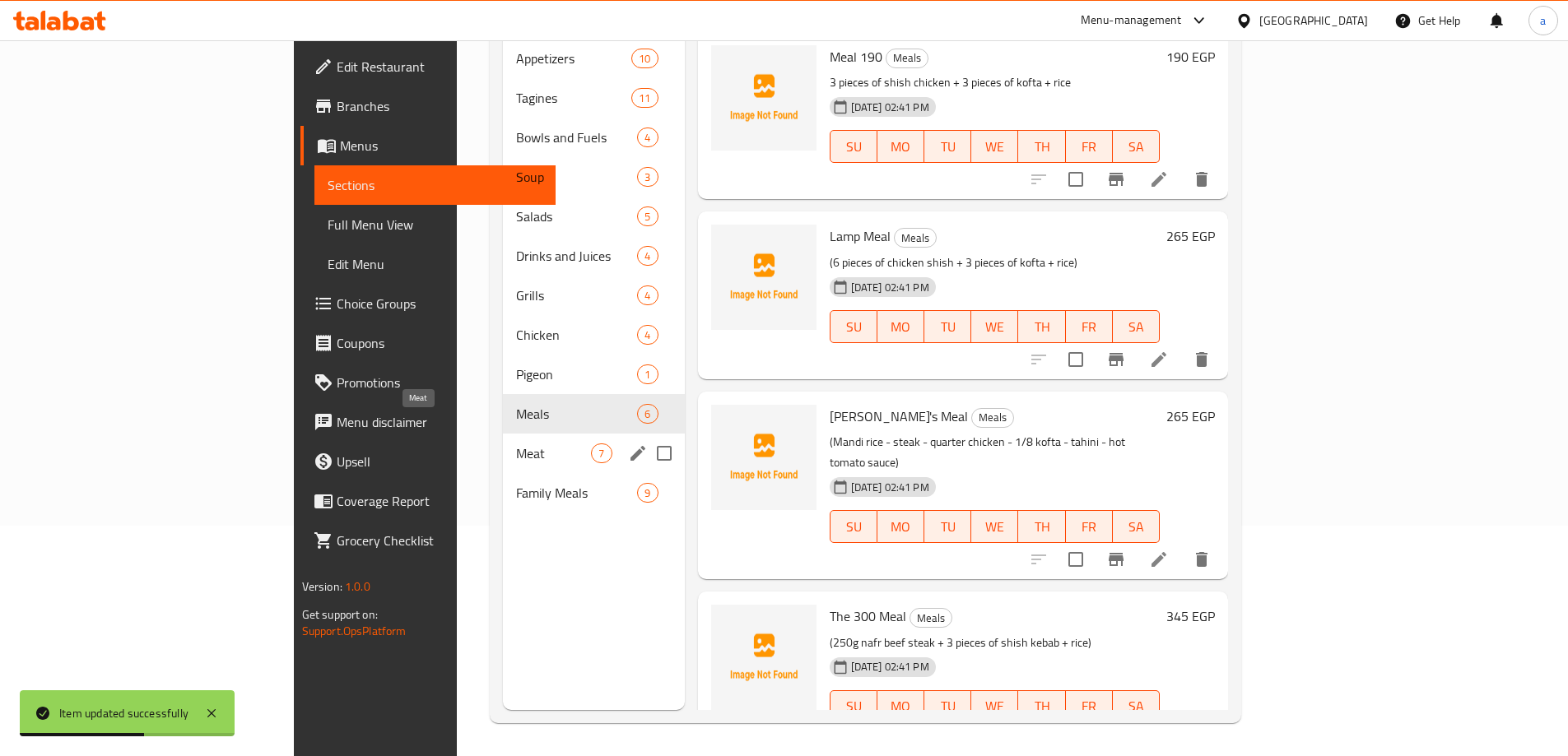
click at [516, 444] on span "Meat" at bounding box center [554, 453] width 75 height 20
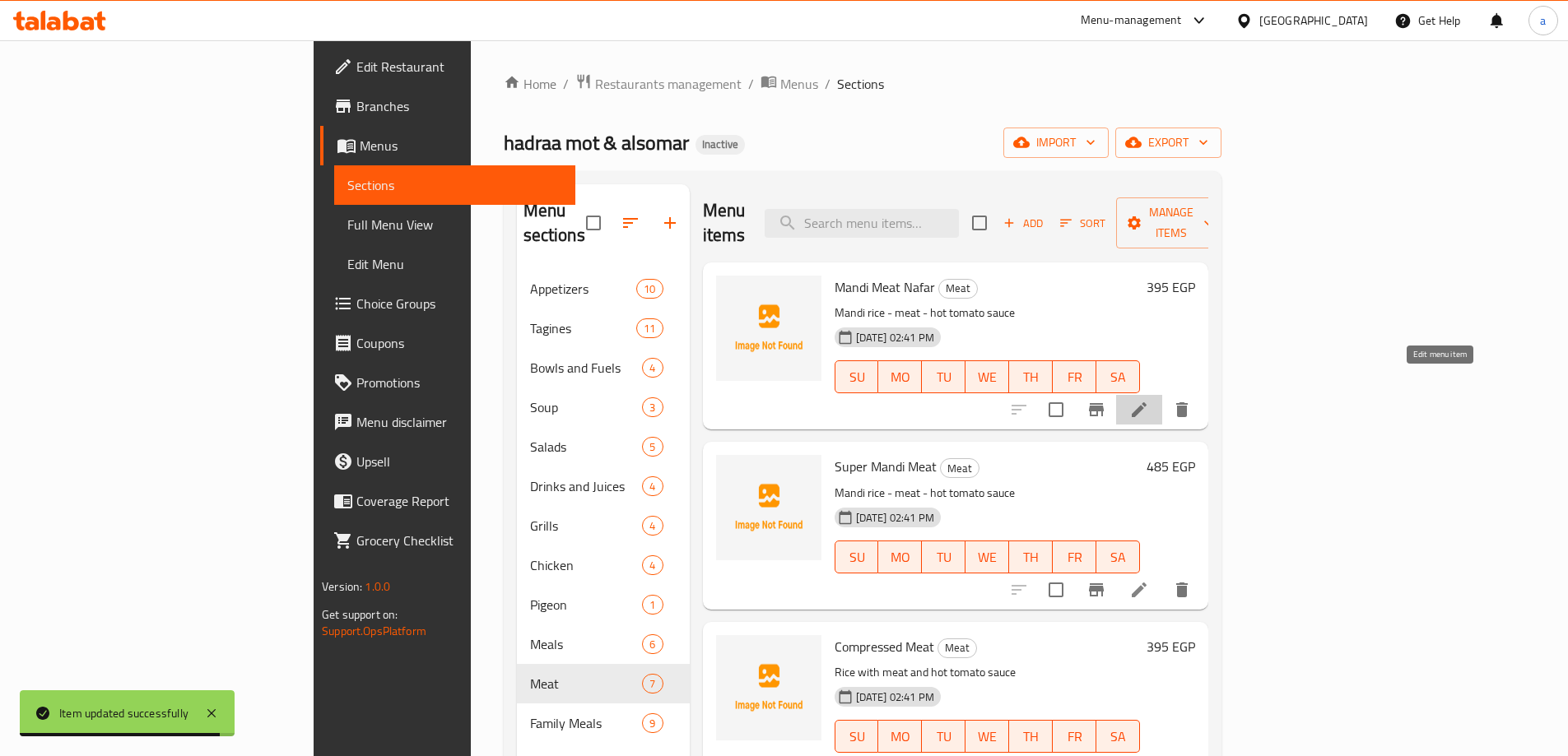
click at [1149, 400] on icon at bounding box center [1139, 410] width 20 height 20
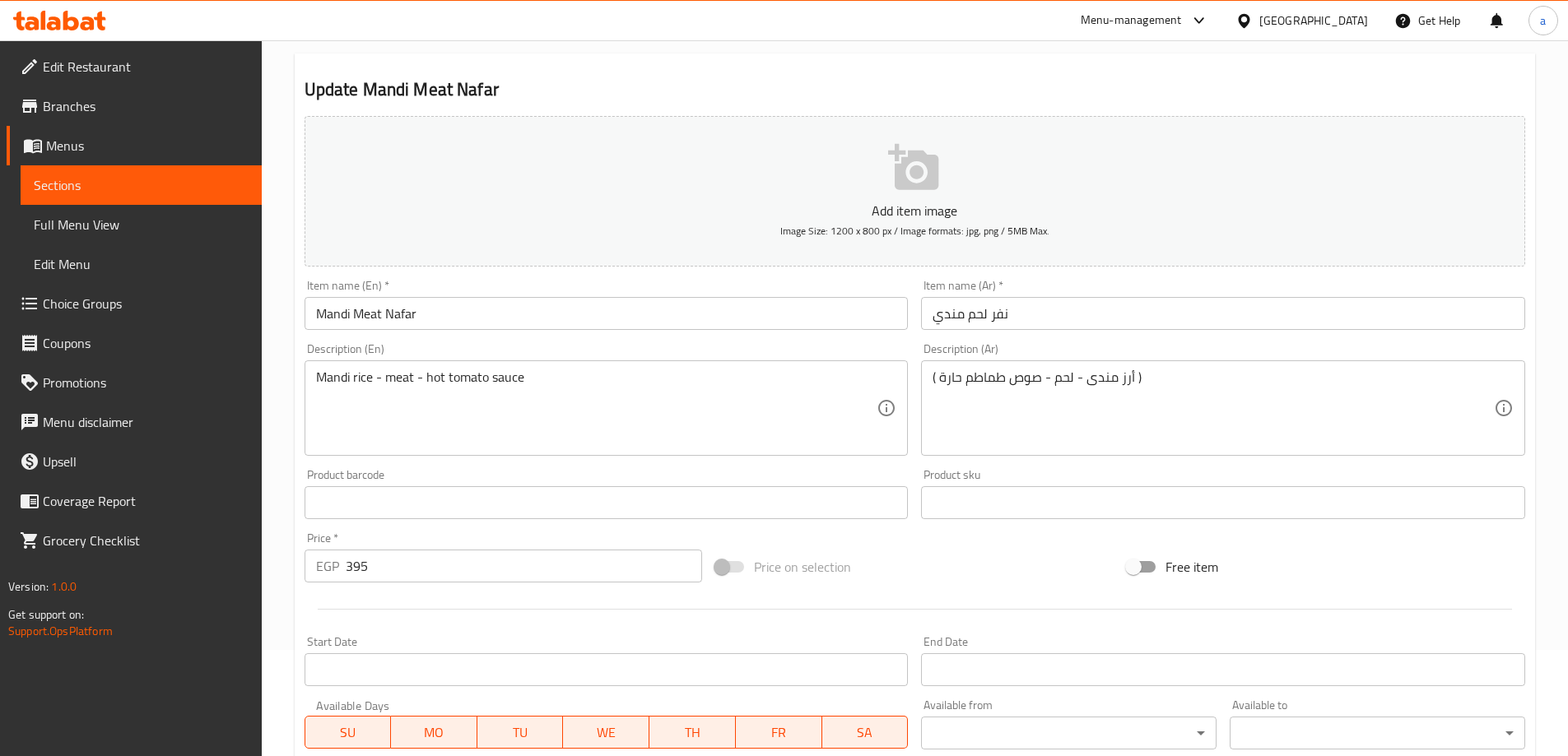
scroll to position [247, 0]
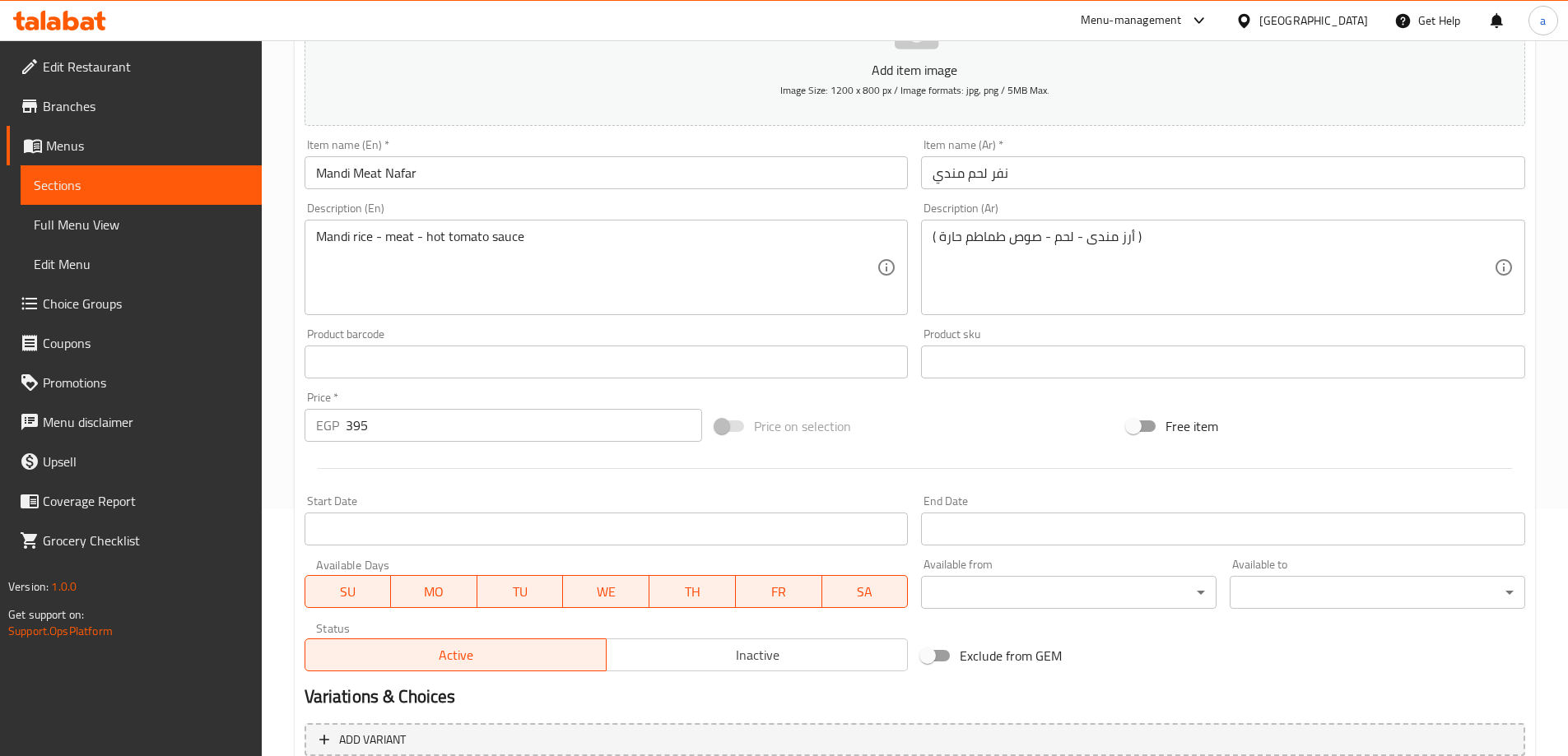
click at [405, 180] on input "Mandi Meat Nafar" at bounding box center [607, 172] width 604 height 33
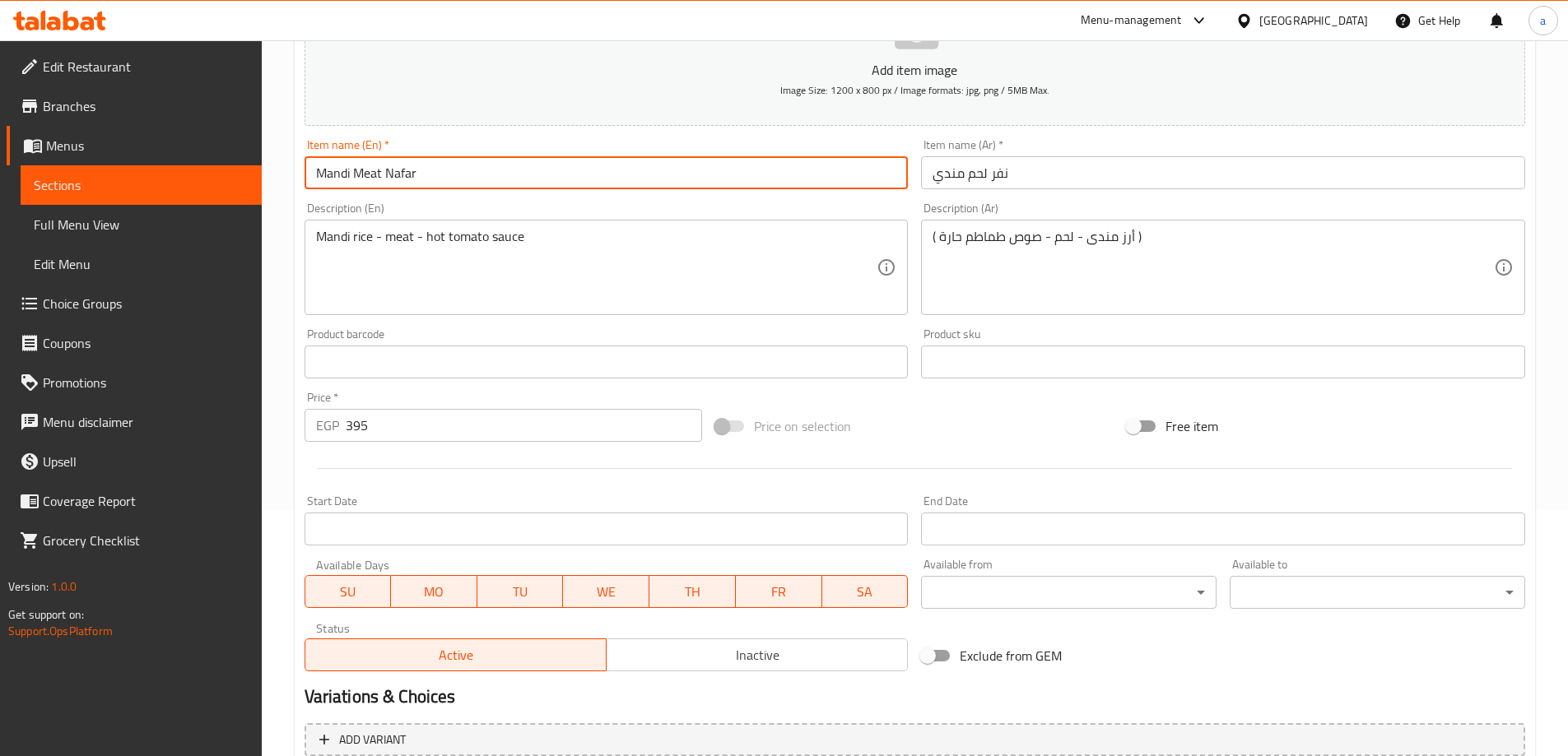
click at [405, 180] on input "Mandi Meat Nafar" at bounding box center [607, 172] width 604 height 33
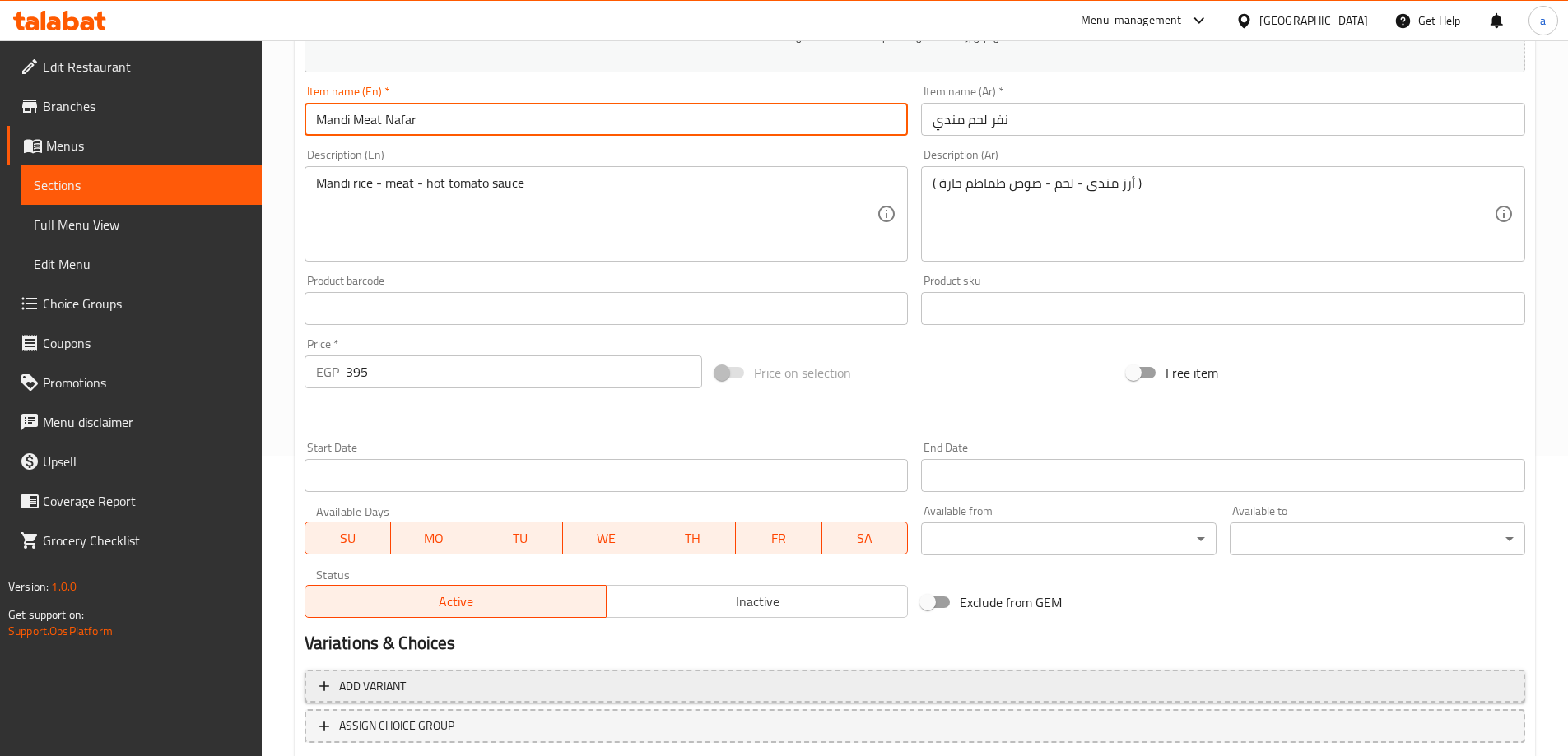
scroll to position [406, 0]
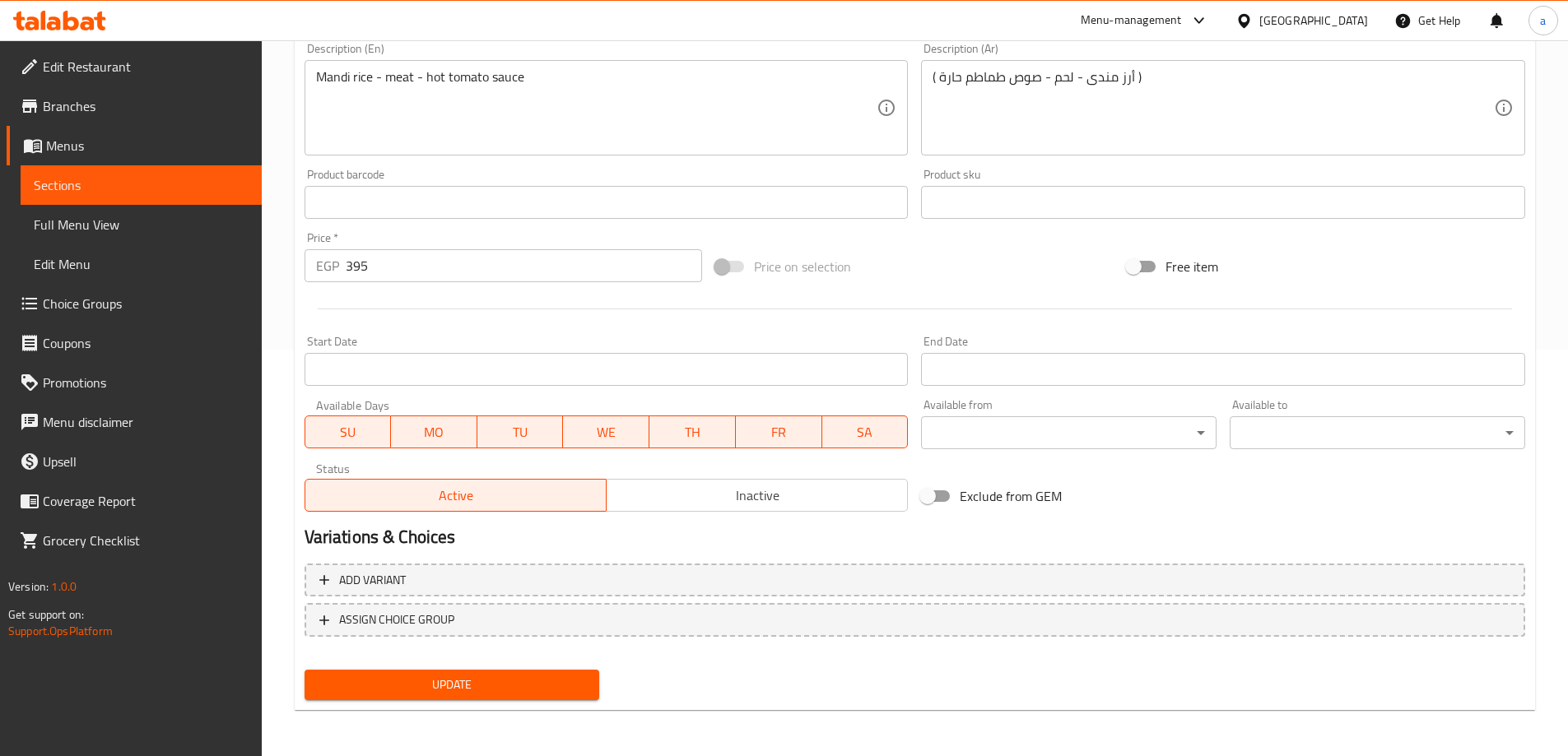
click at [443, 675] on span "Update" at bounding box center [452, 685] width 269 height 20
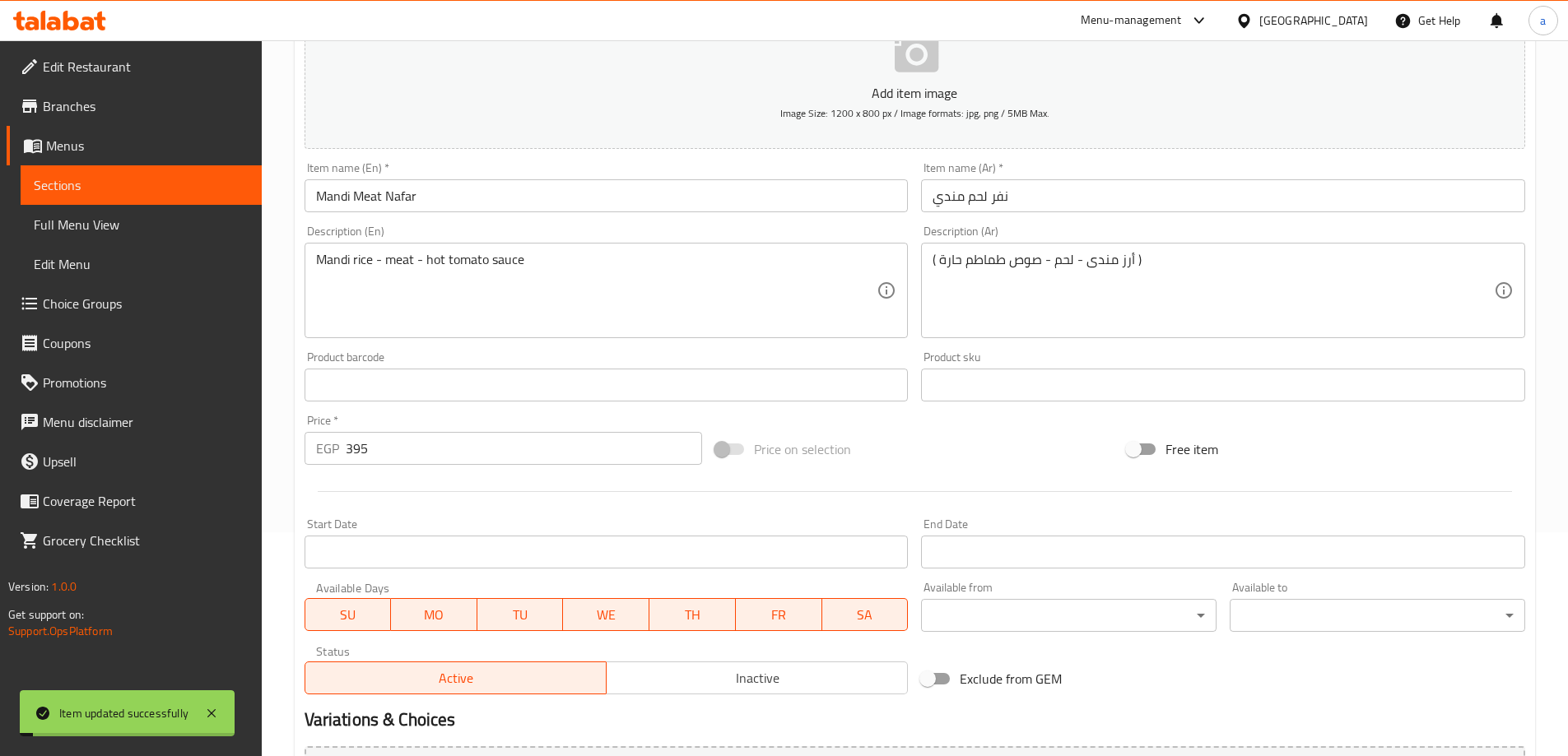
scroll to position [0, 0]
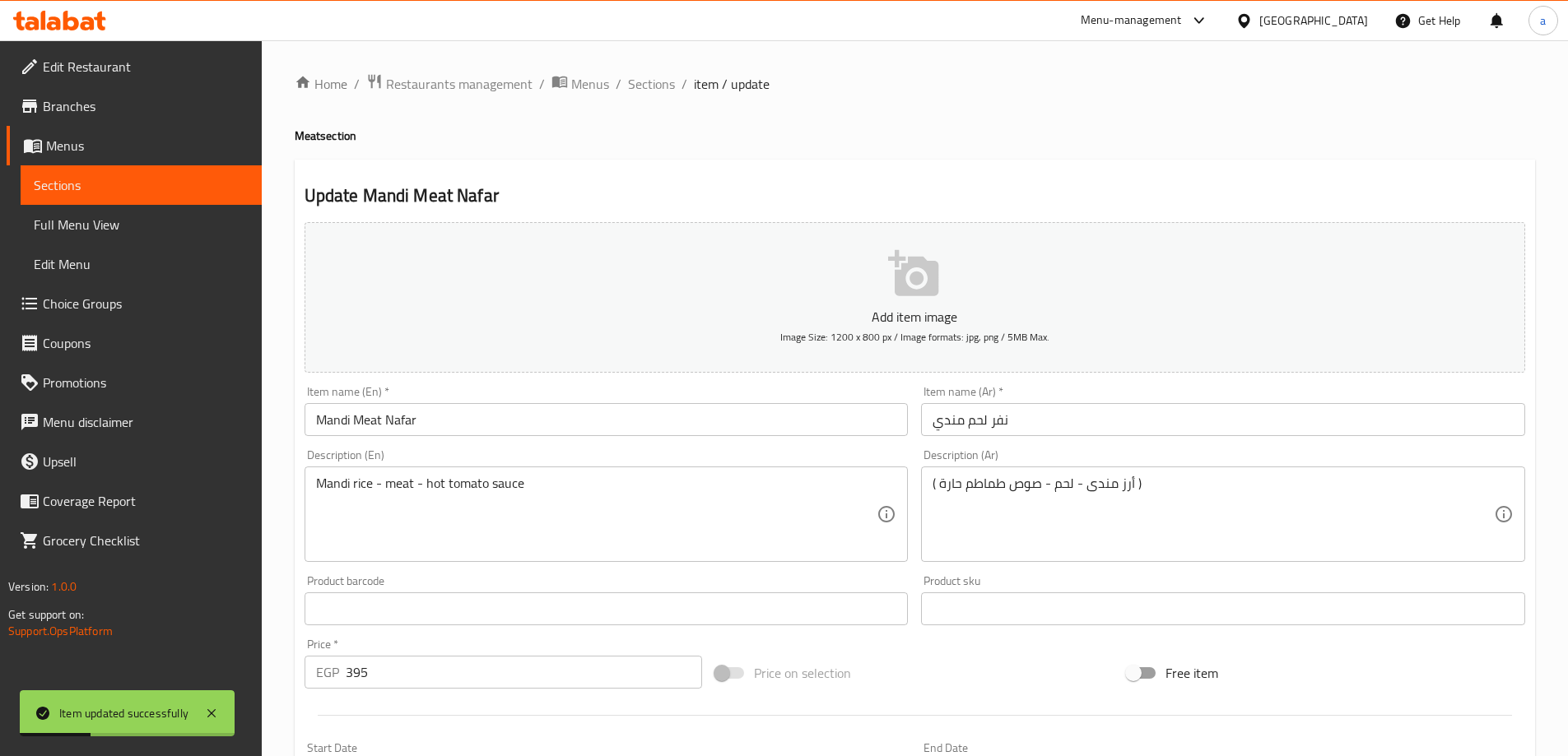
click at [649, 102] on div "Home / Restaurants management / Menus / Sections / item / update Meat section U…" at bounding box center [914, 602] width 1240 height 1056
click at [650, 99] on div "Home / Restaurants management / Menus / Sections / item / update Meat section U…" at bounding box center [914, 602] width 1240 height 1056
click at [656, 86] on span "Sections" at bounding box center [651, 84] width 47 height 20
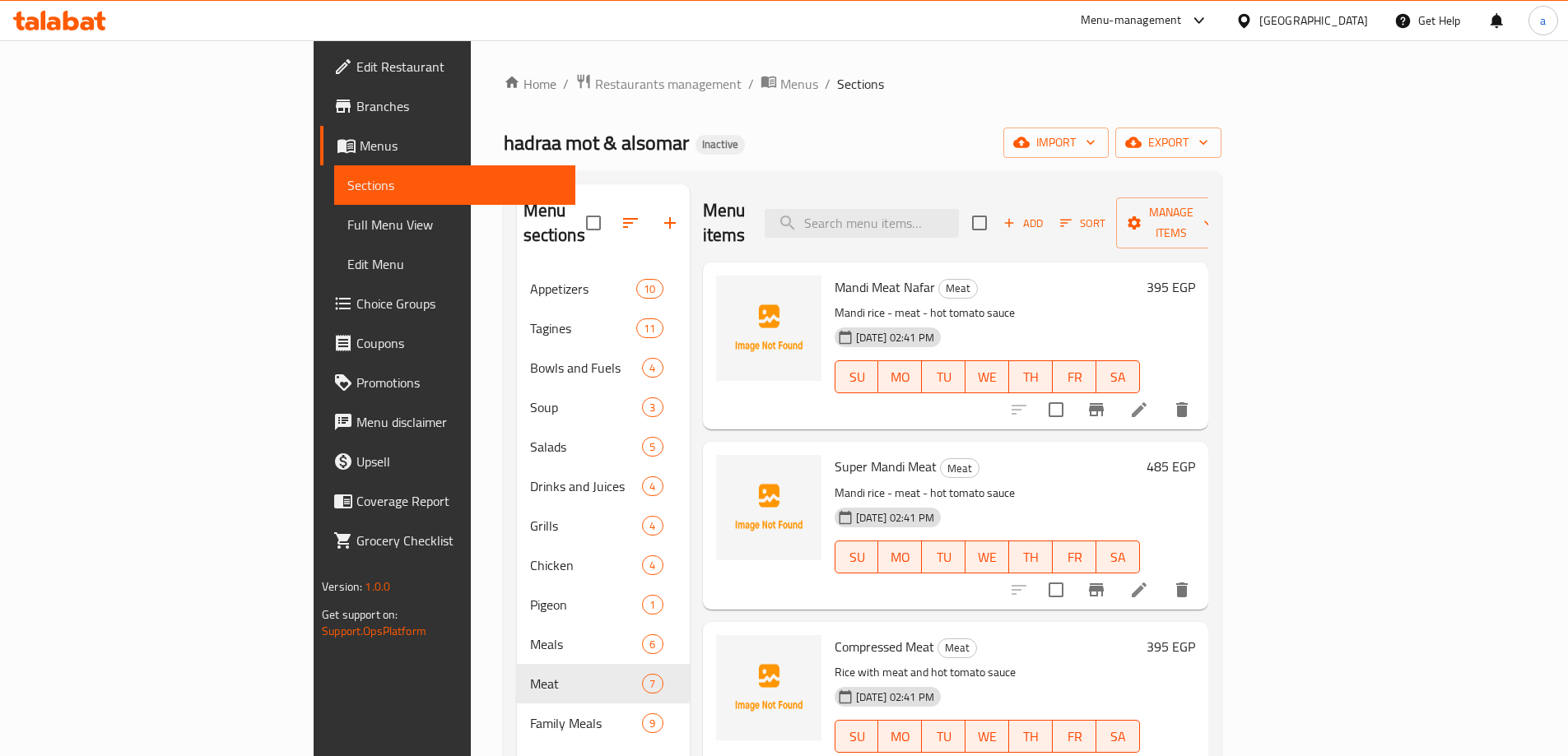
scroll to position [165, 0]
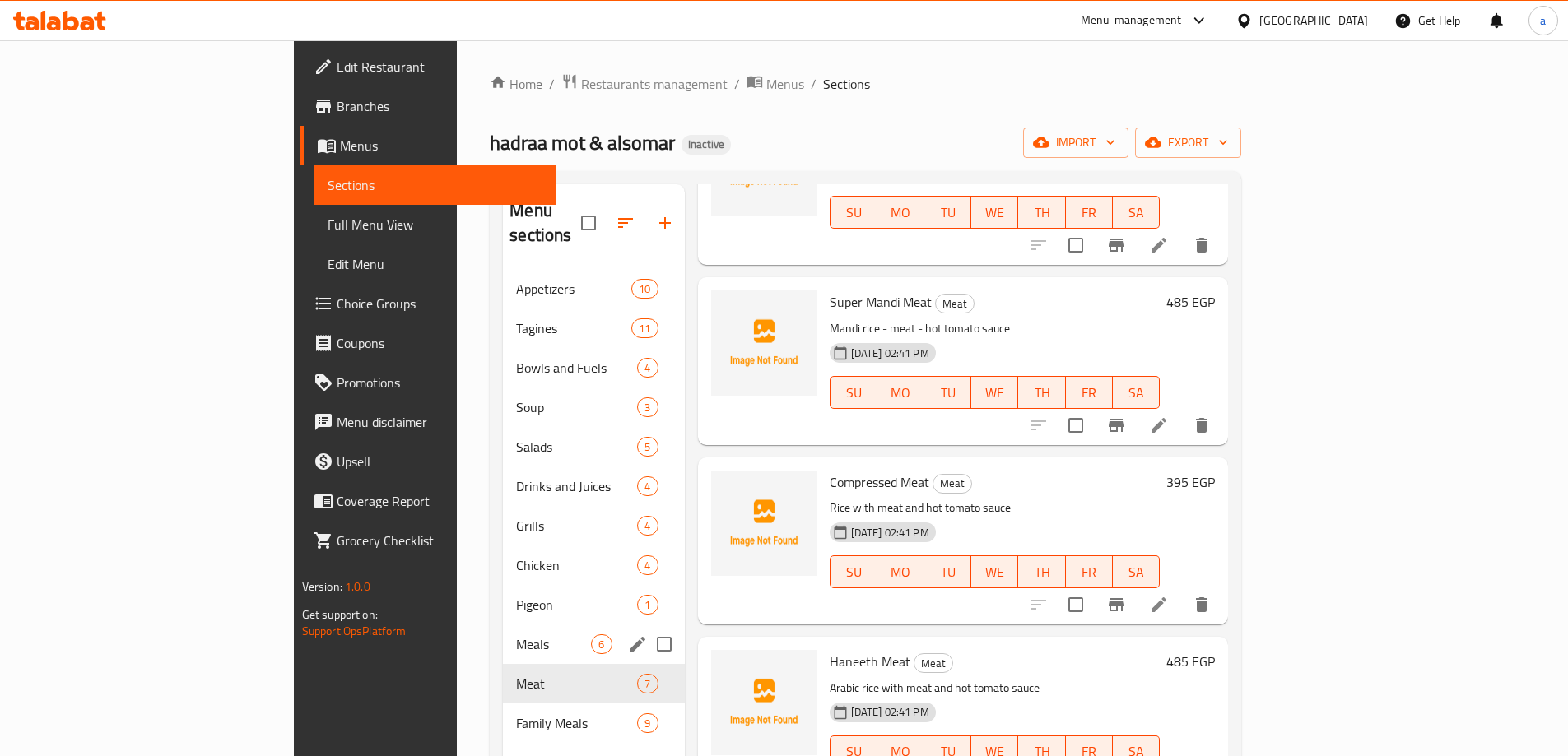
click at [503, 633] on div "Meals 6" at bounding box center [593, 644] width 181 height 39
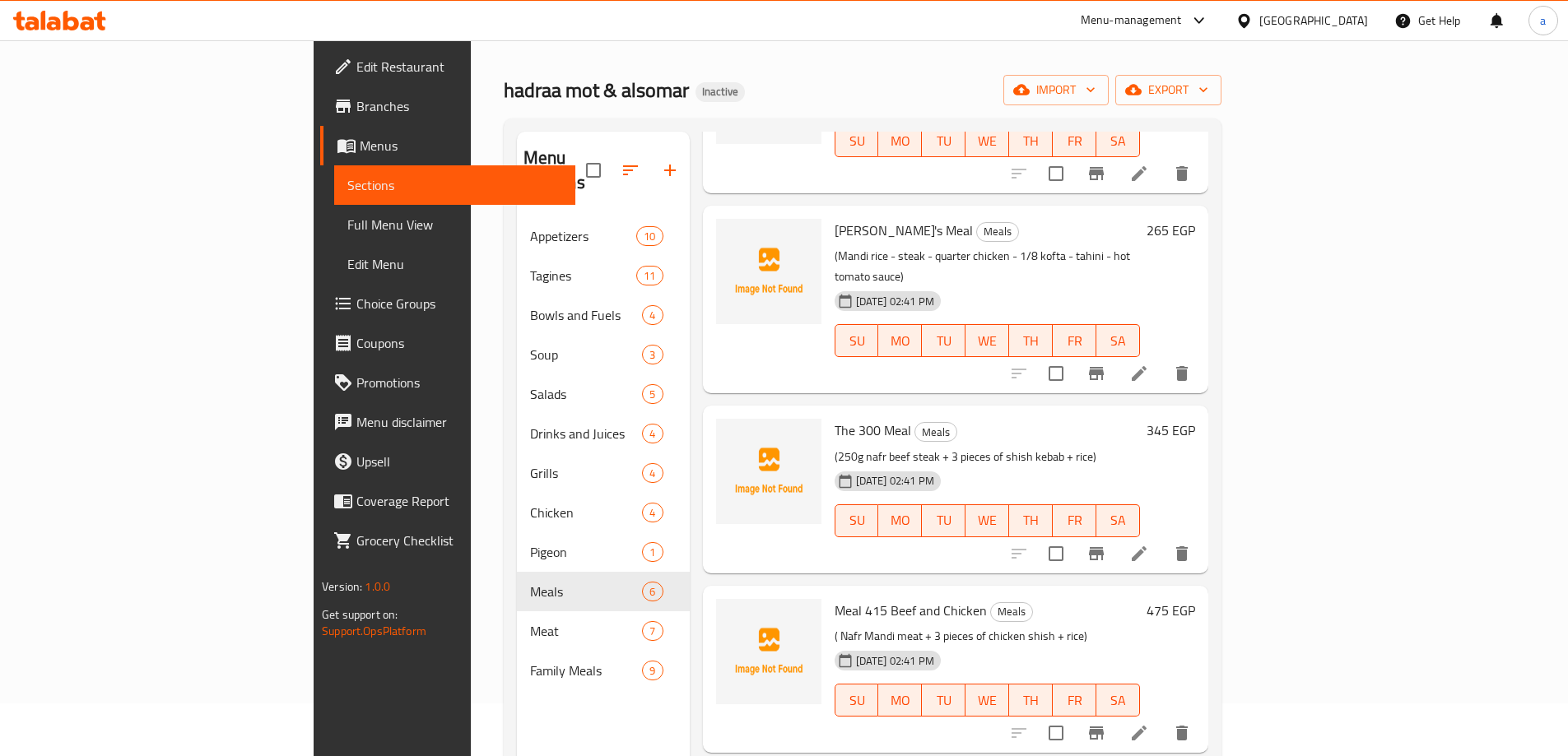
scroll to position [82, 0]
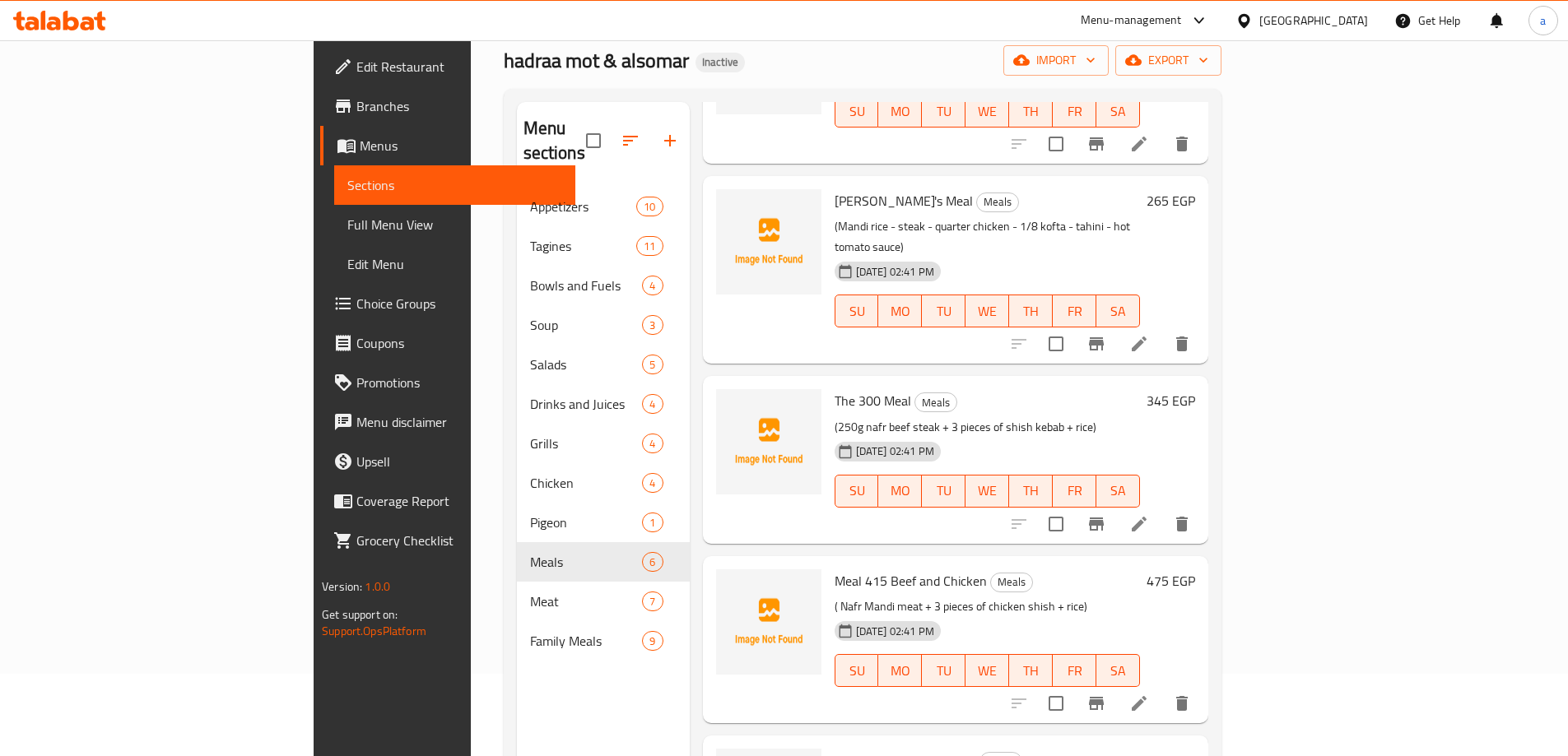
click at [1162, 509] on li at bounding box center [1139, 524] width 46 height 30
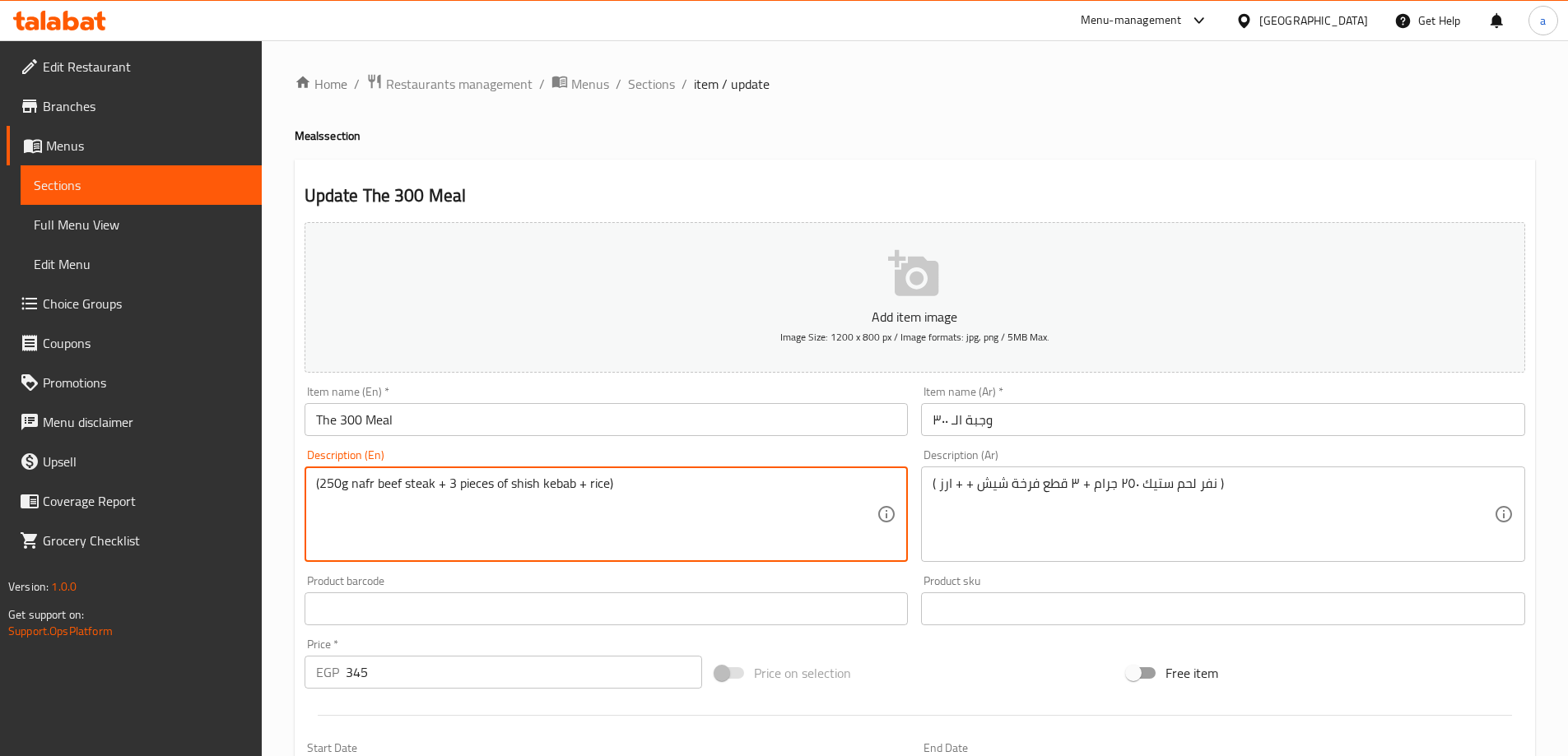
click at [359, 489] on textarea "(250g nafr beef steak + 3 pieces of shish kebab + rice)" at bounding box center [597, 515] width 562 height 79
paste textarea "Nafar"
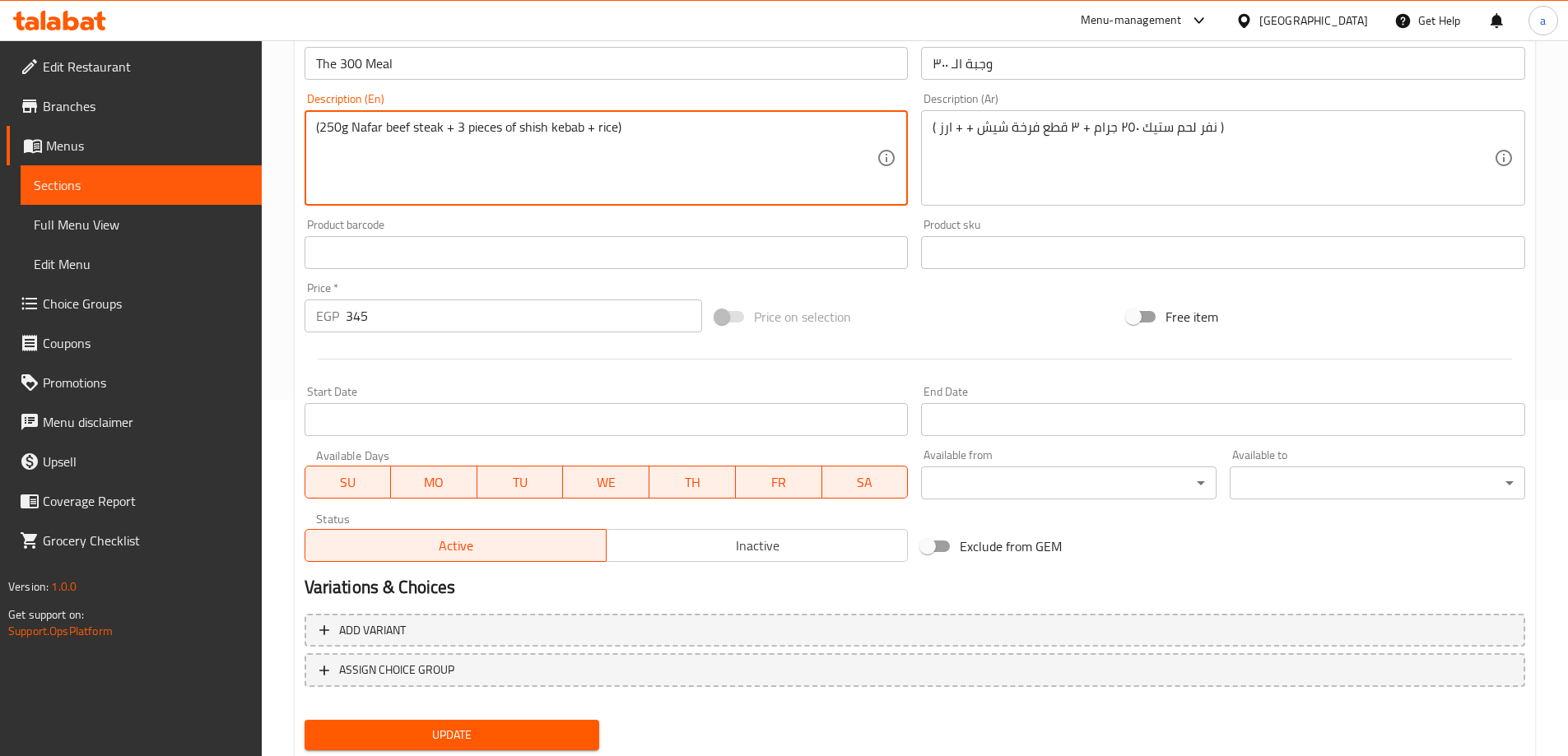
scroll to position [406, 0]
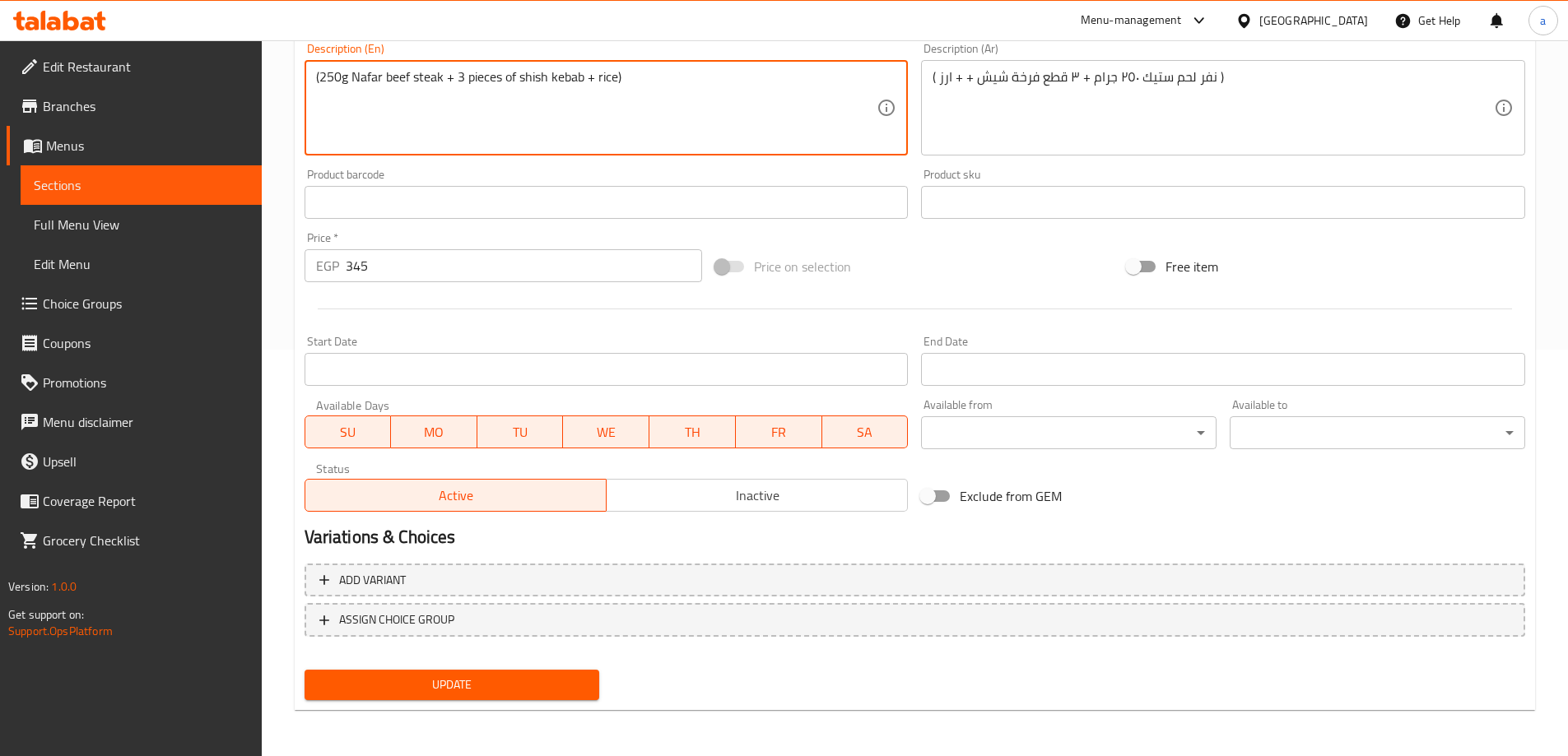
type textarea "(250g Nafar beef steak + 3 pieces of shish kebab + rice)"
click at [546, 678] on span "Update" at bounding box center [452, 685] width 269 height 20
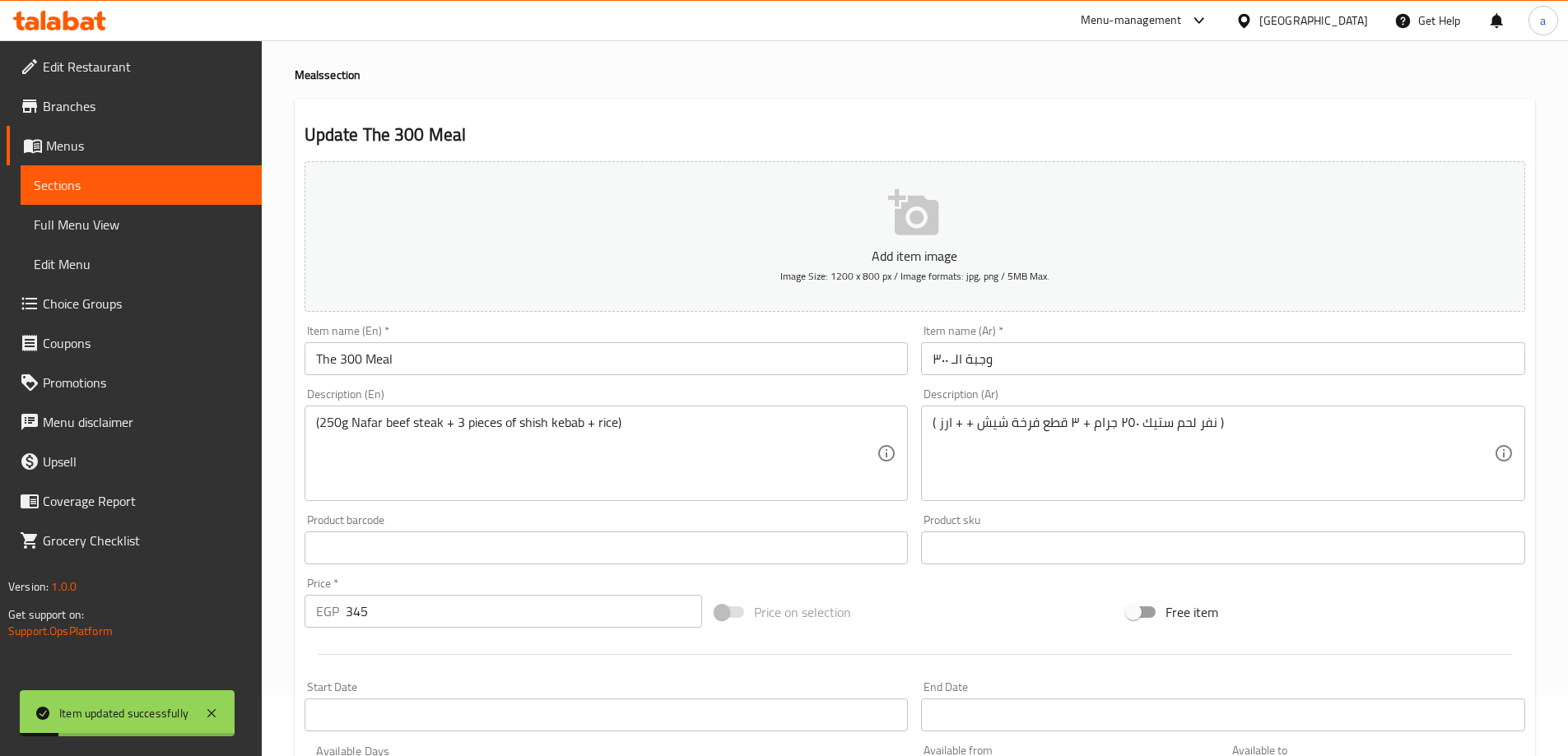
scroll to position [0, 0]
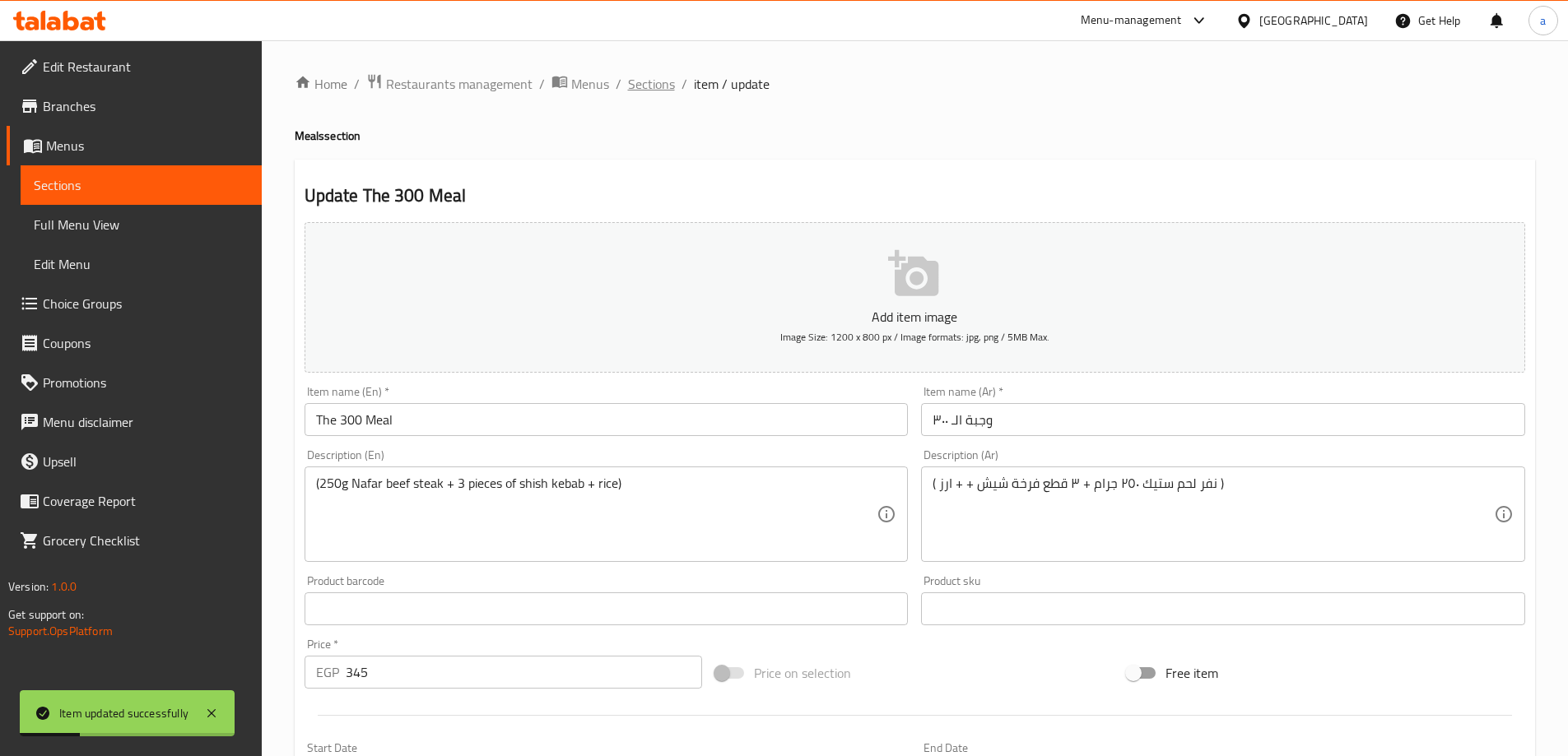
click at [647, 90] on span "Sections" at bounding box center [651, 84] width 47 height 20
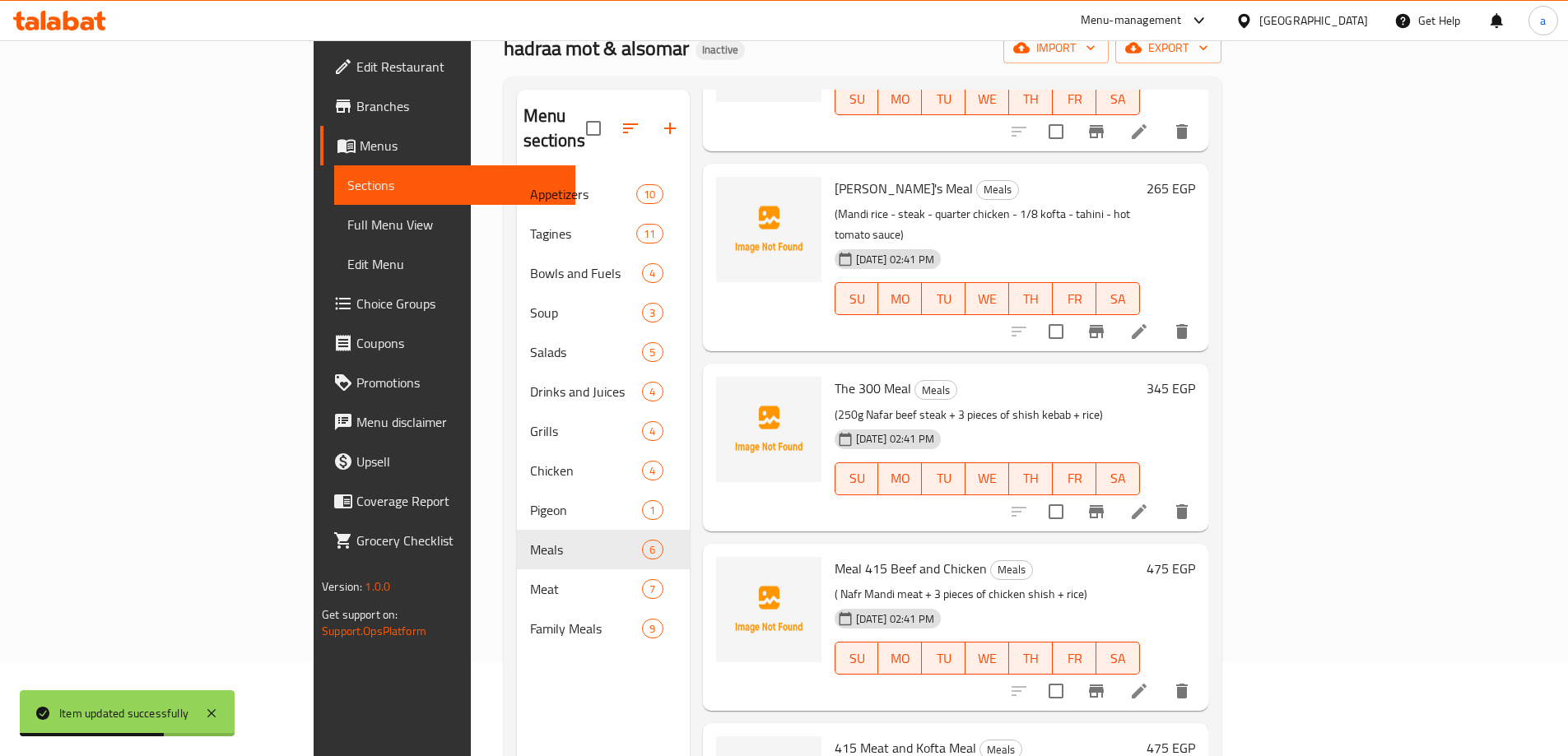
scroll to position [230, 0]
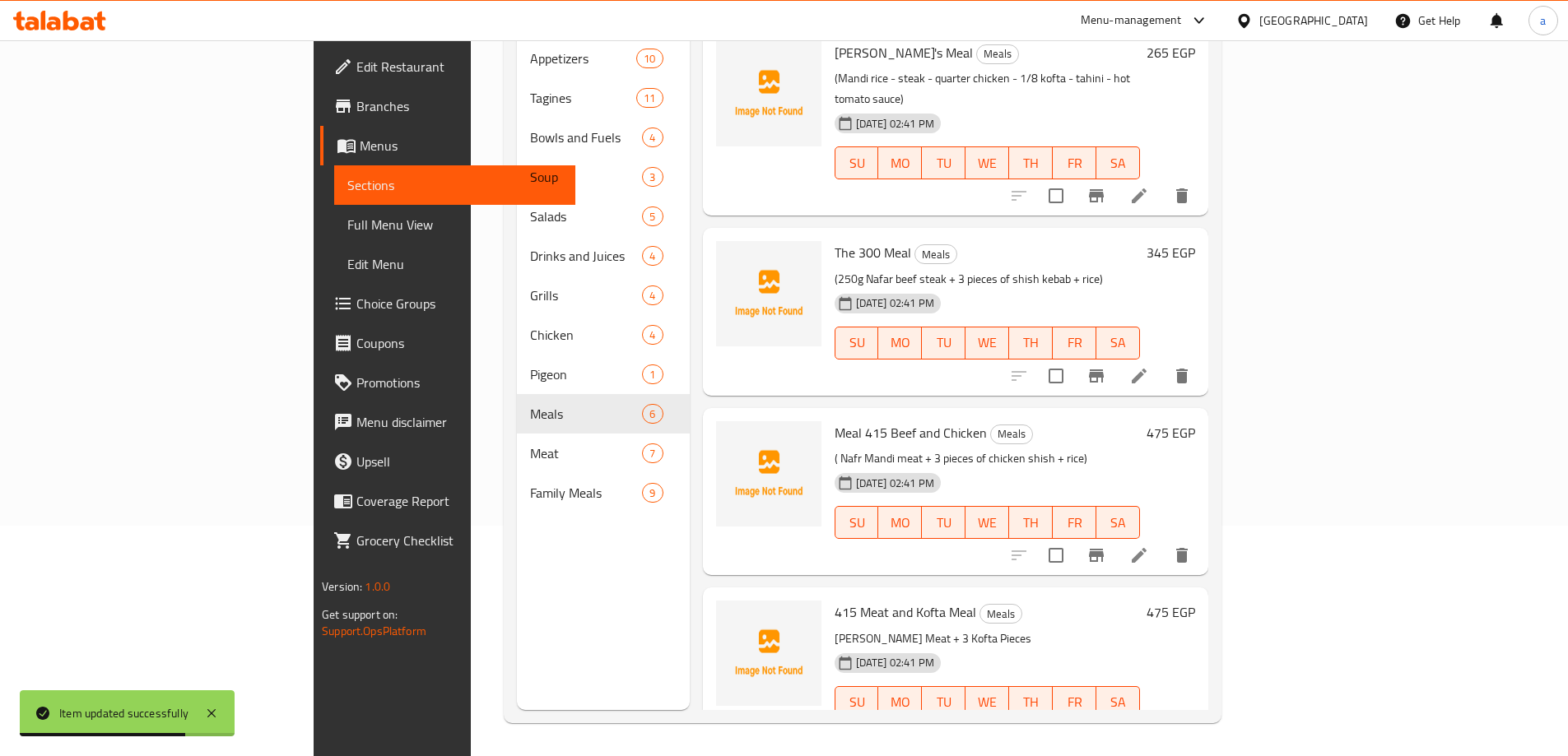
click at [1162, 540] on li at bounding box center [1139, 555] width 46 height 30
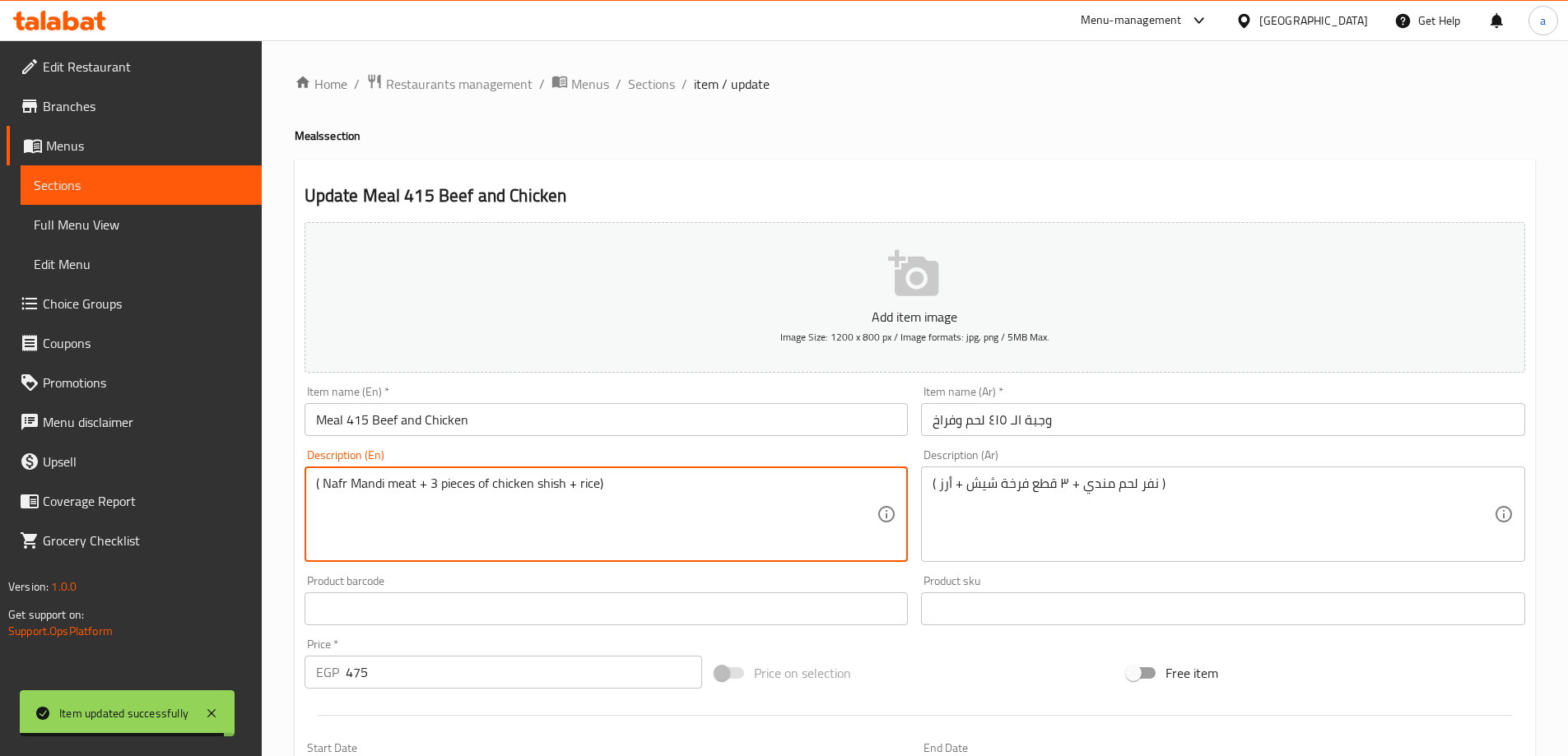
click at [338, 477] on textarea "( Nafr Mandi meat + 3 pieces of chicken shish + rice)" at bounding box center [597, 515] width 562 height 79
paste textarea "ar"
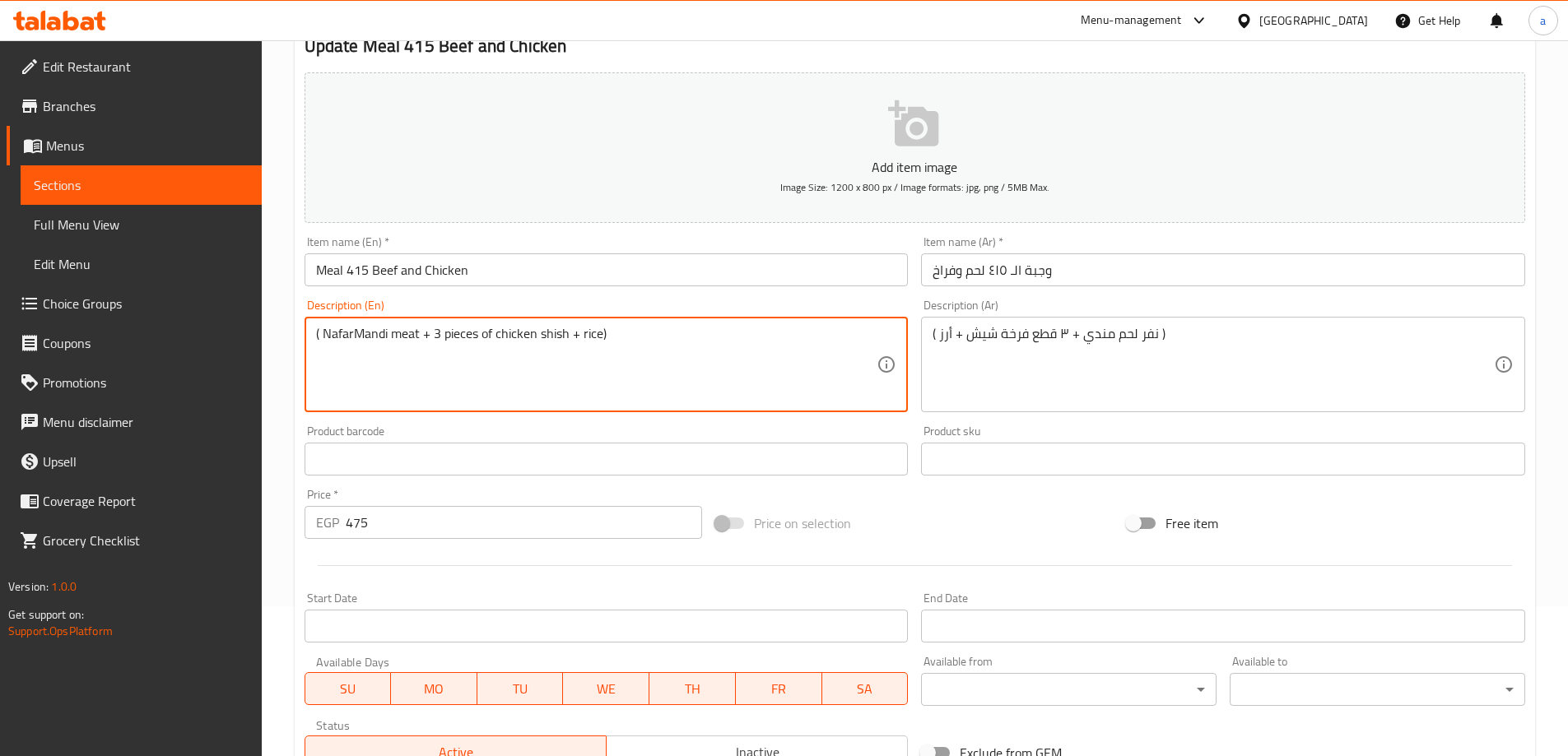
scroll to position [406, 0]
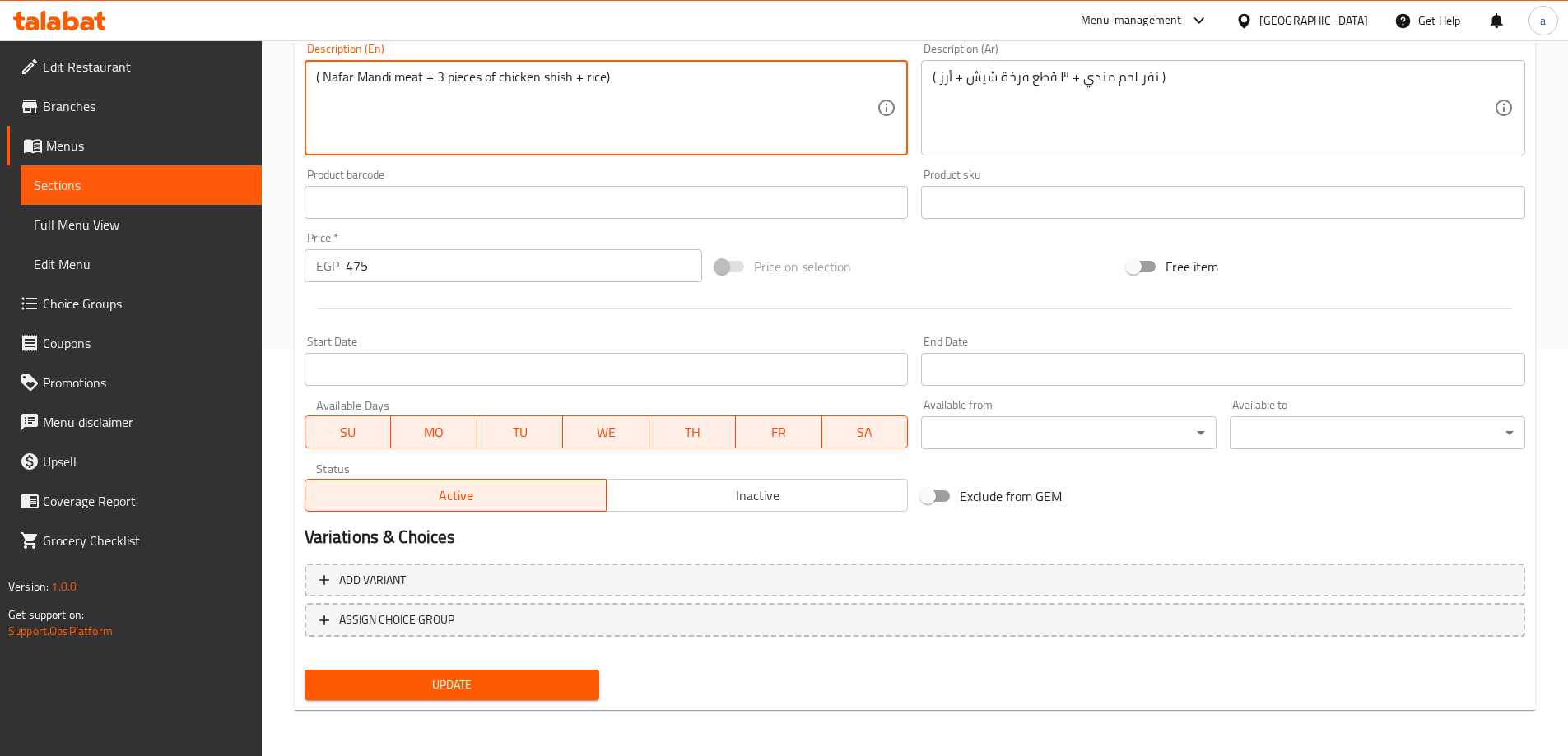
type textarea "( Nafar Mandi meat + 3 pieces of chicken shish + rice)"
click at [457, 689] on span "Update" at bounding box center [452, 685] width 269 height 20
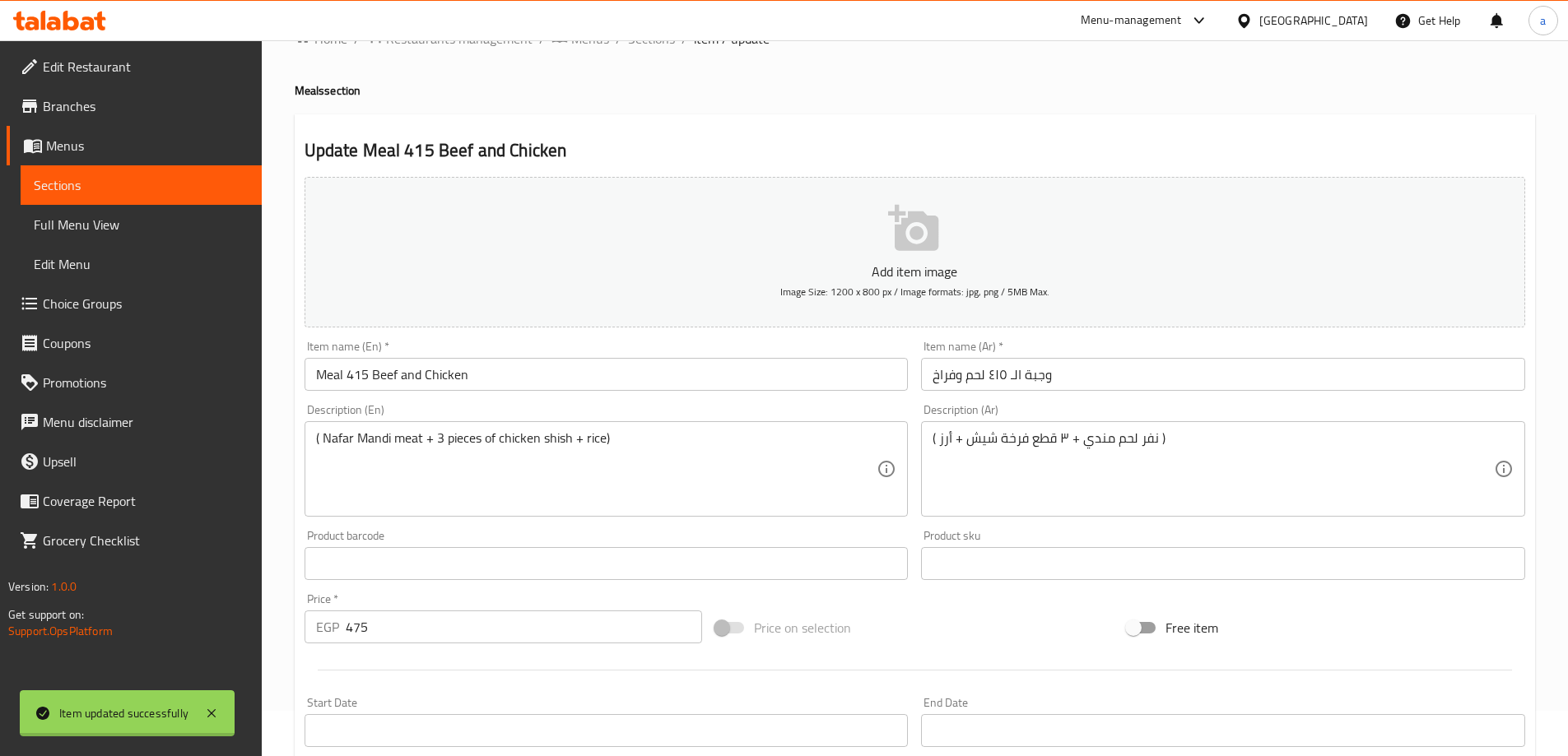
scroll to position [0, 0]
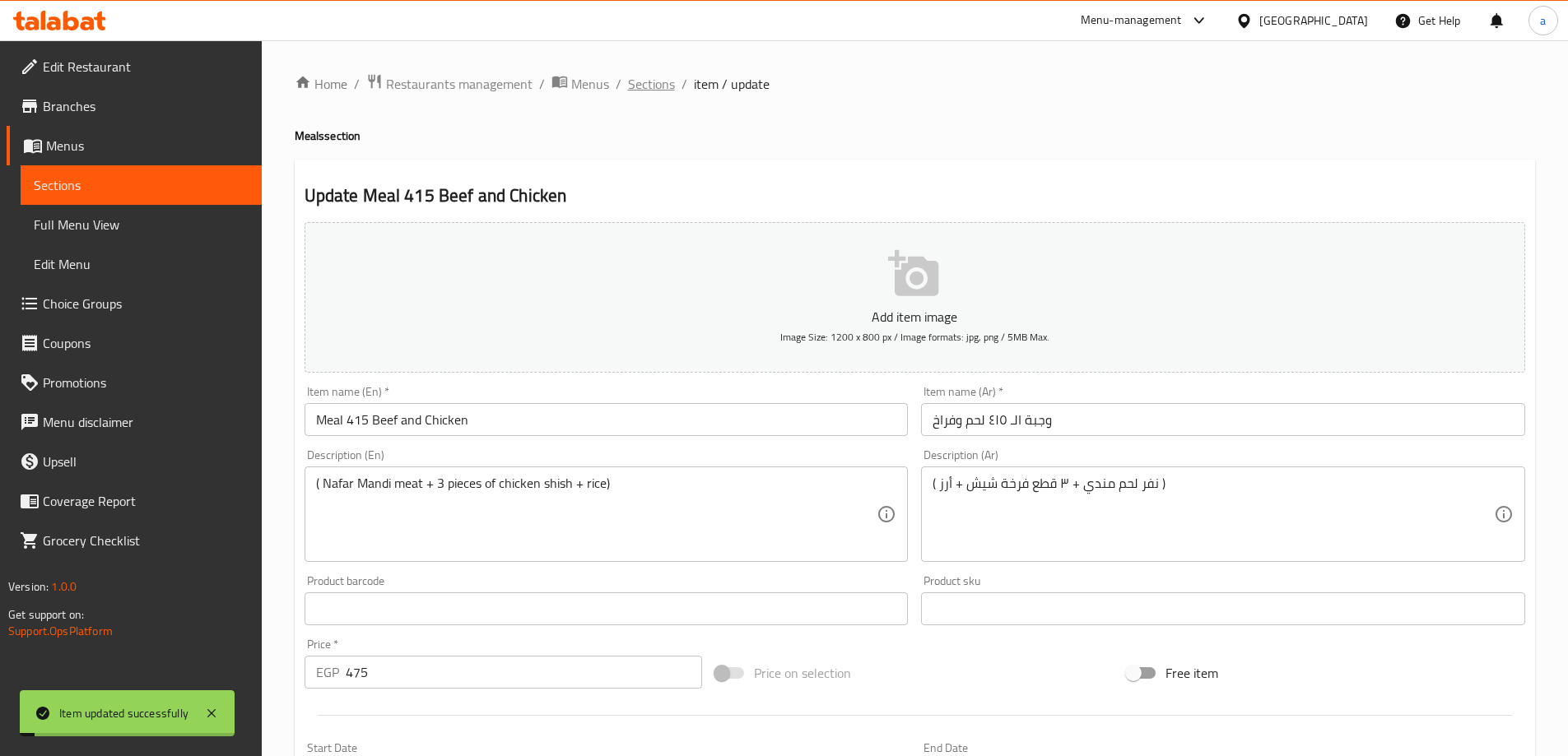
click at [658, 80] on span "Sections" at bounding box center [651, 84] width 47 height 20
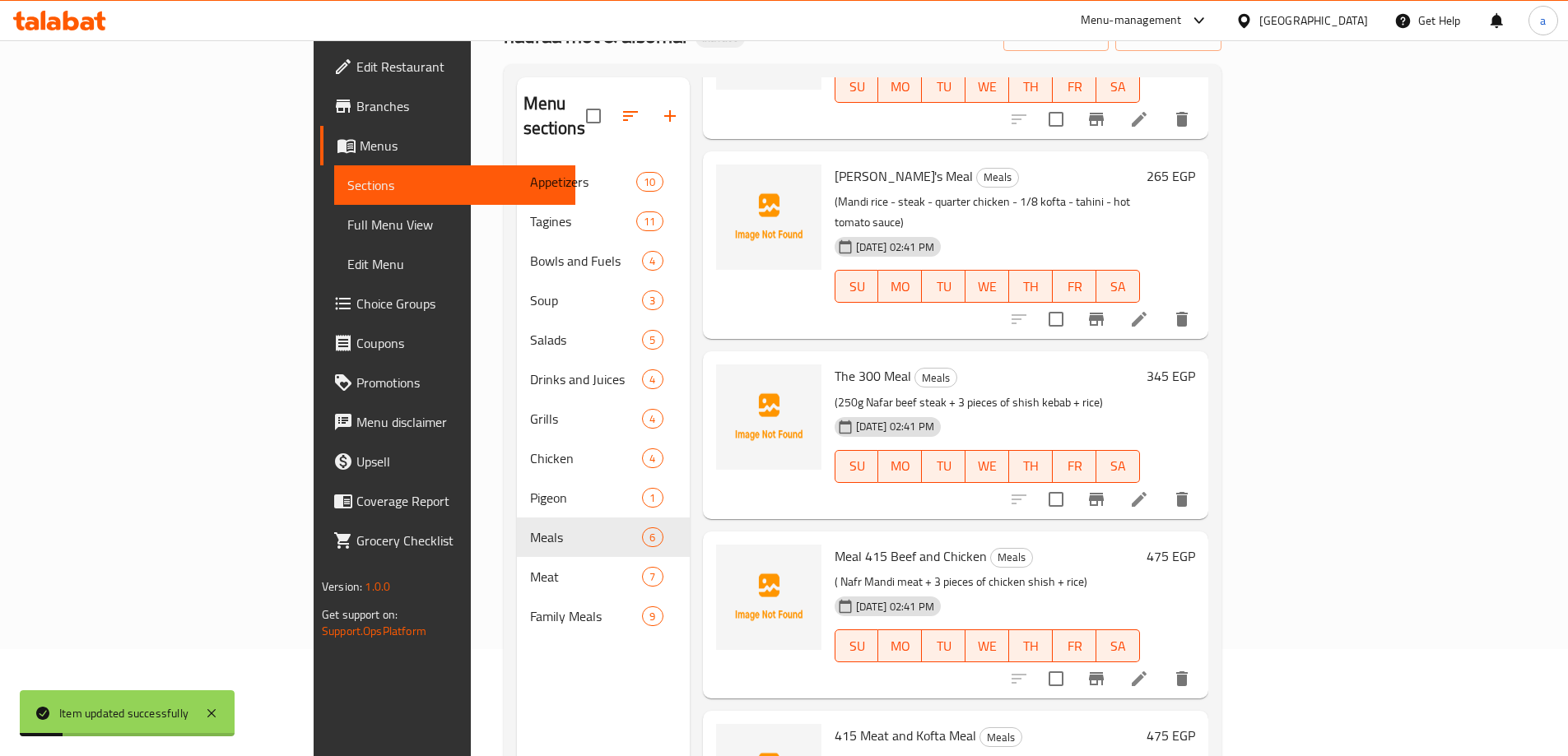
scroll to position [230, 0]
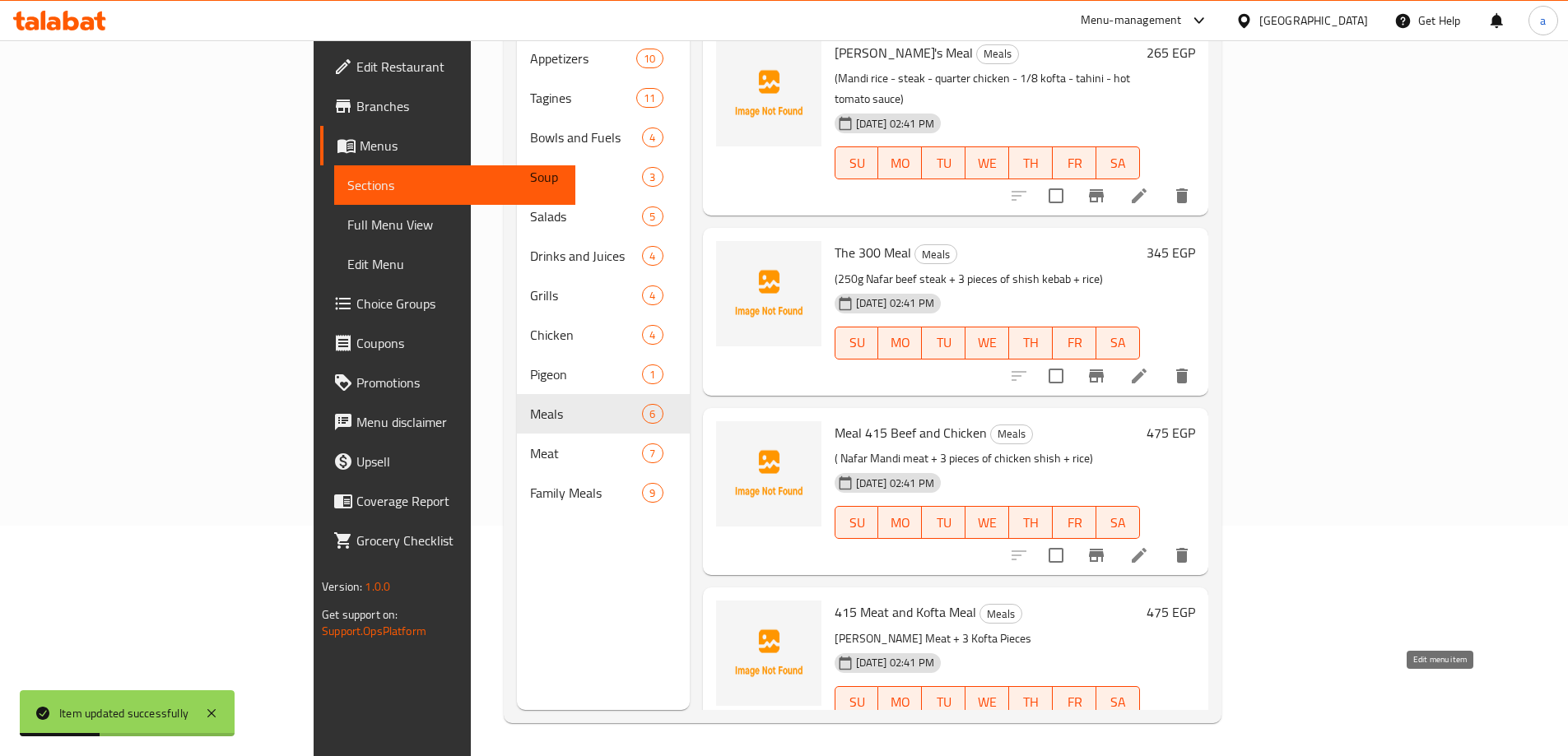
click at [1149, 725] on icon at bounding box center [1139, 735] width 20 height 20
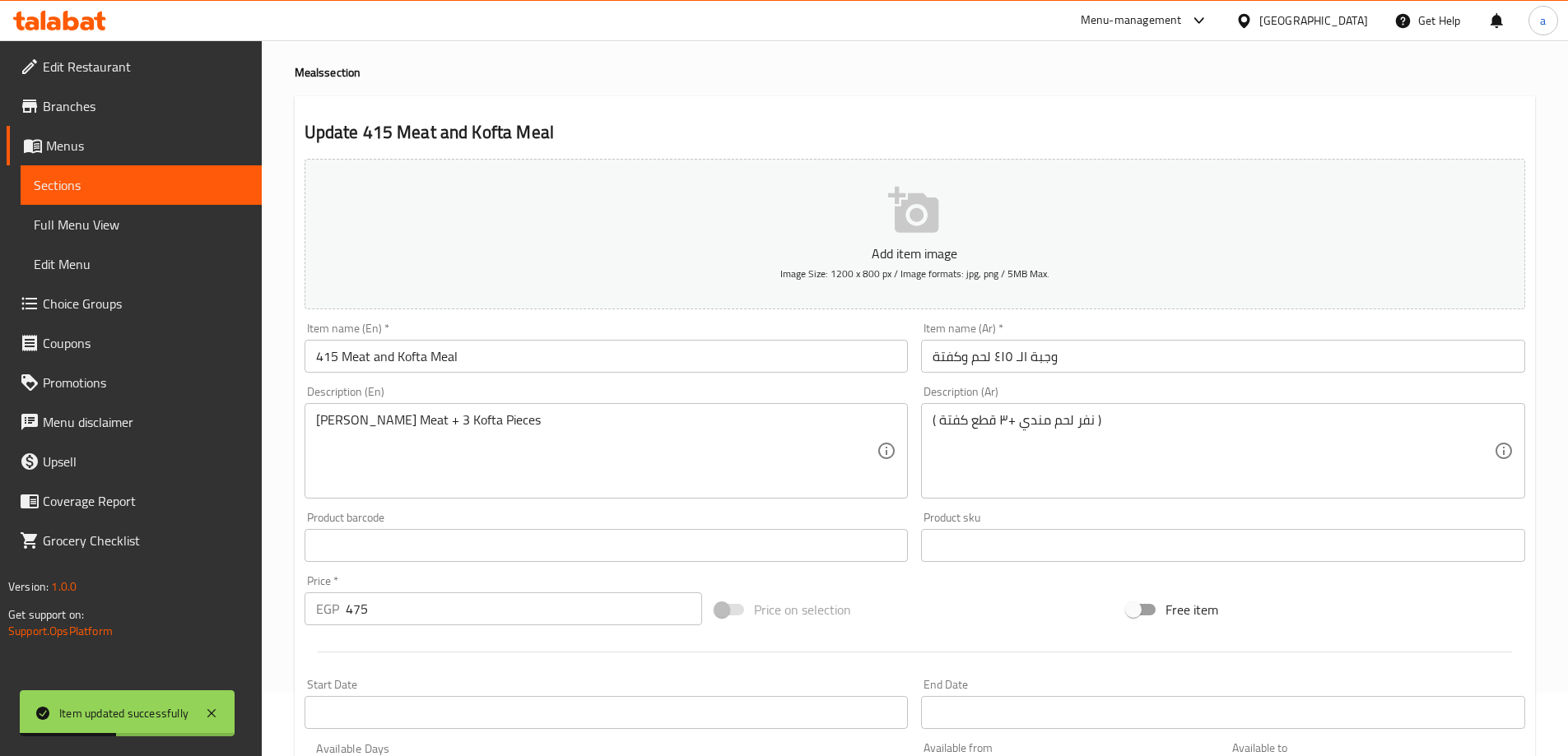
scroll to position [82, 0]
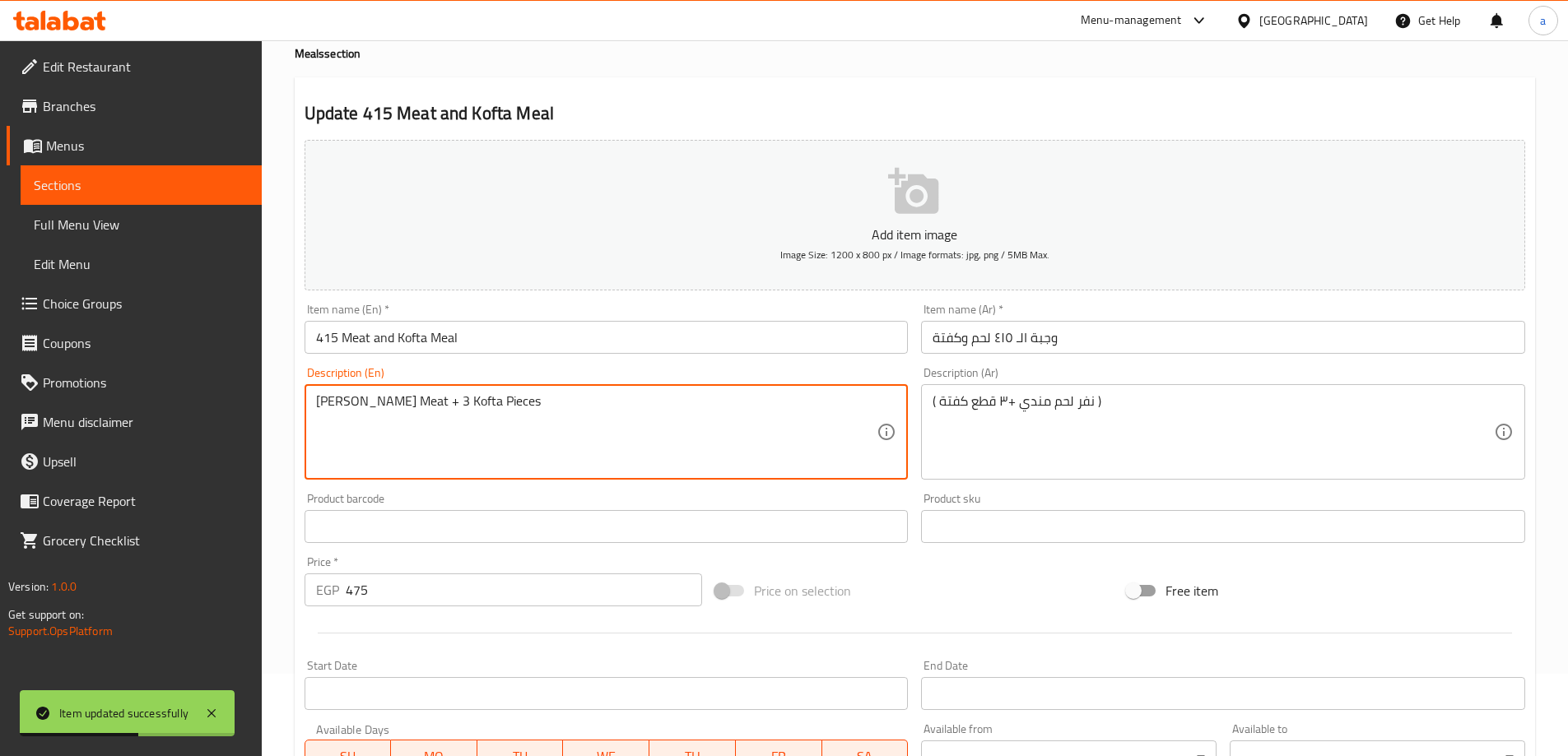
click at [370, 398] on textarea "Mandi Nafr Meat + 3 Kofta Pieces" at bounding box center [597, 433] width 562 height 79
paste textarea "ar"
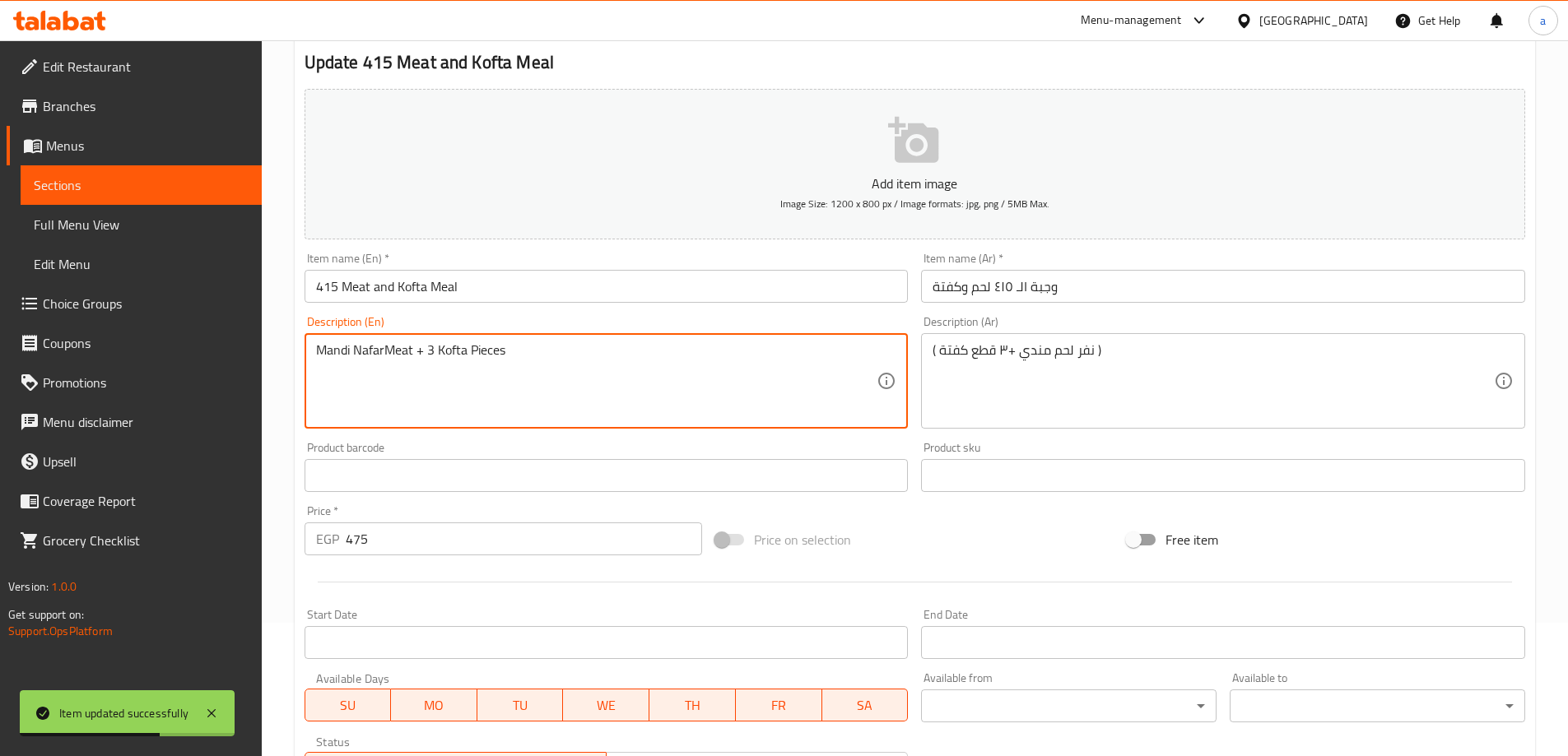
scroll to position [406, 0]
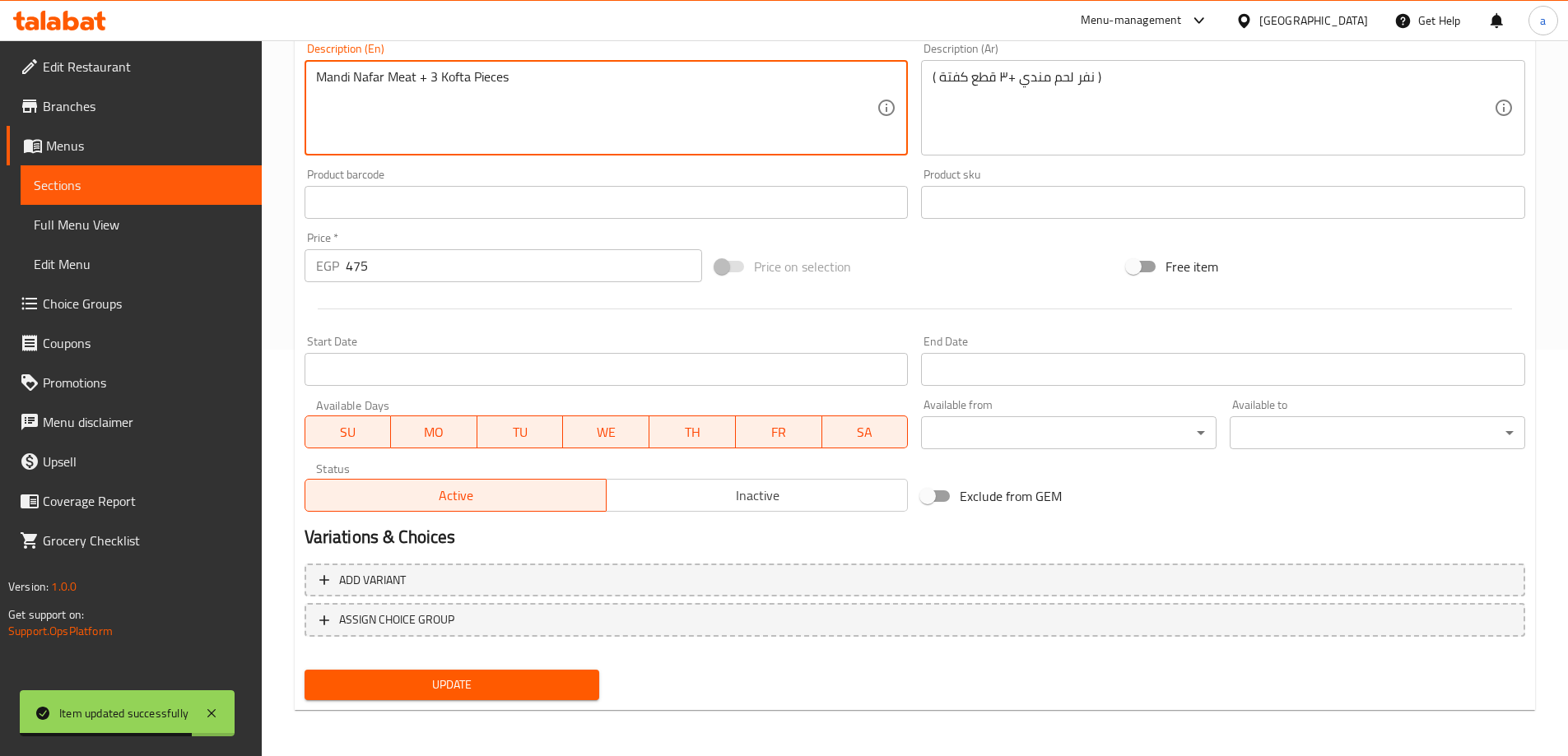
type textarea "Mandi Nafar Meat + 3 Kofta Pieces"
click at [507, 678] on span "Update" at bounding box center [452, 685] width 269 height 20
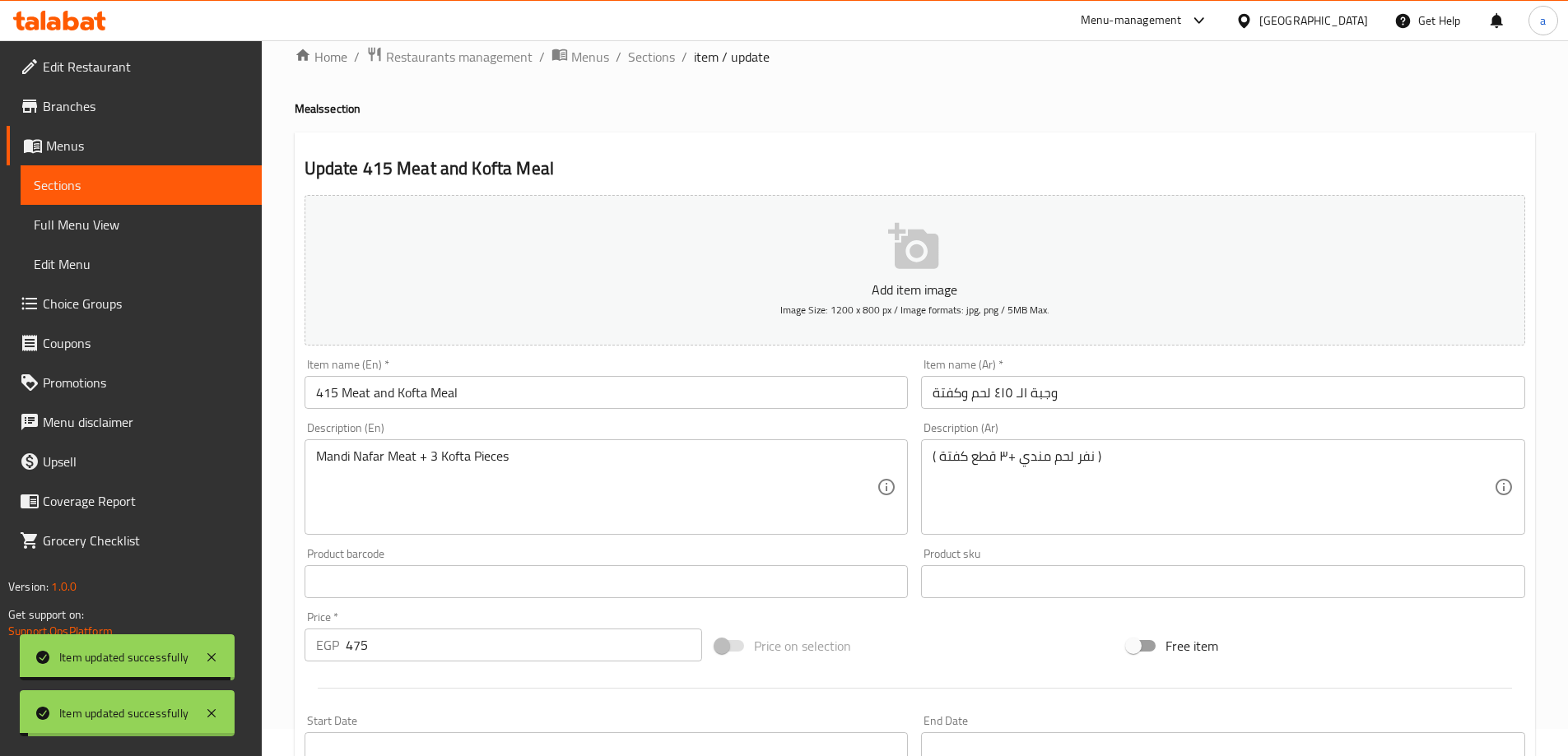
scroll to position [0, 0]
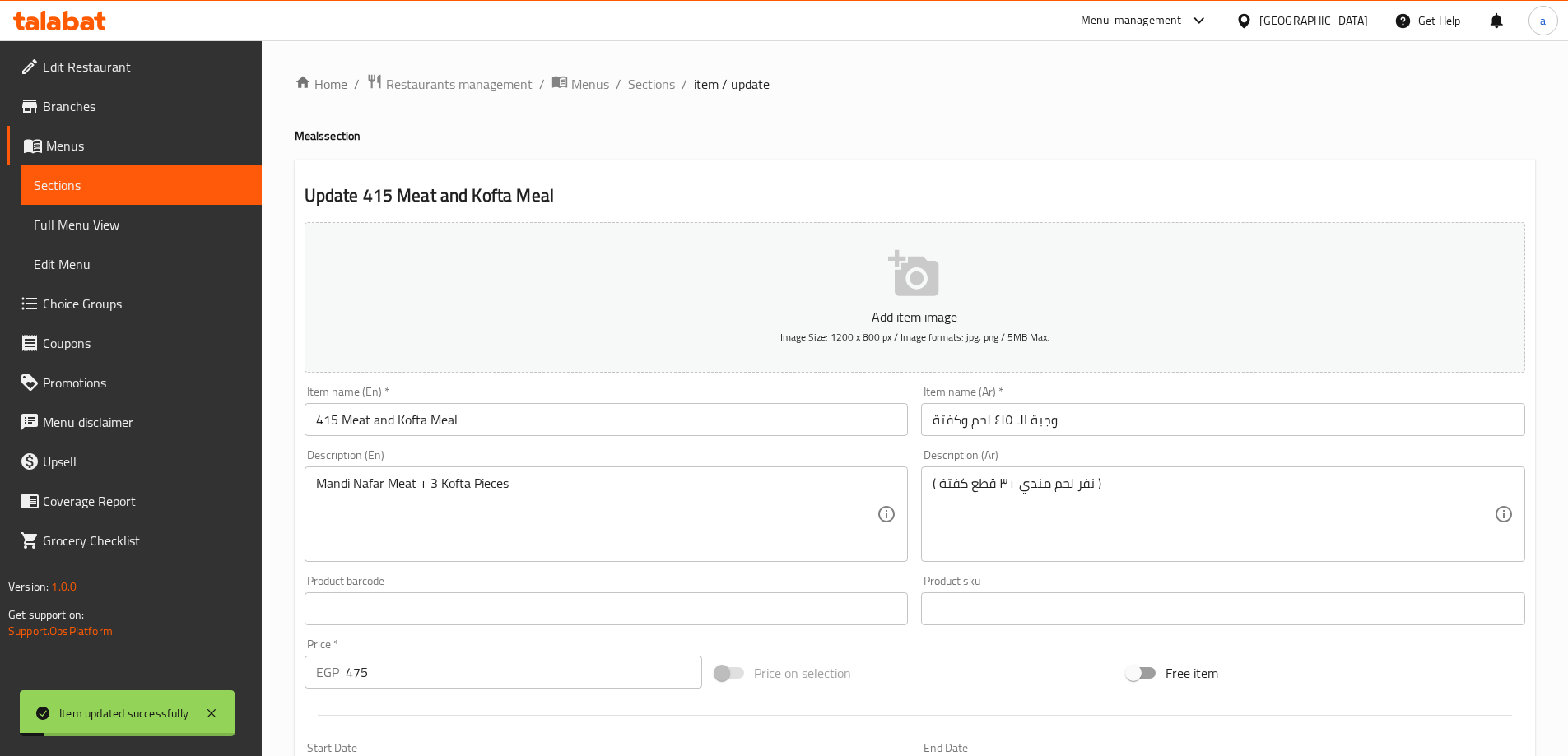
click at [631, 88] on span "Sections" at bounding box center [651, 84] width 47 height 20
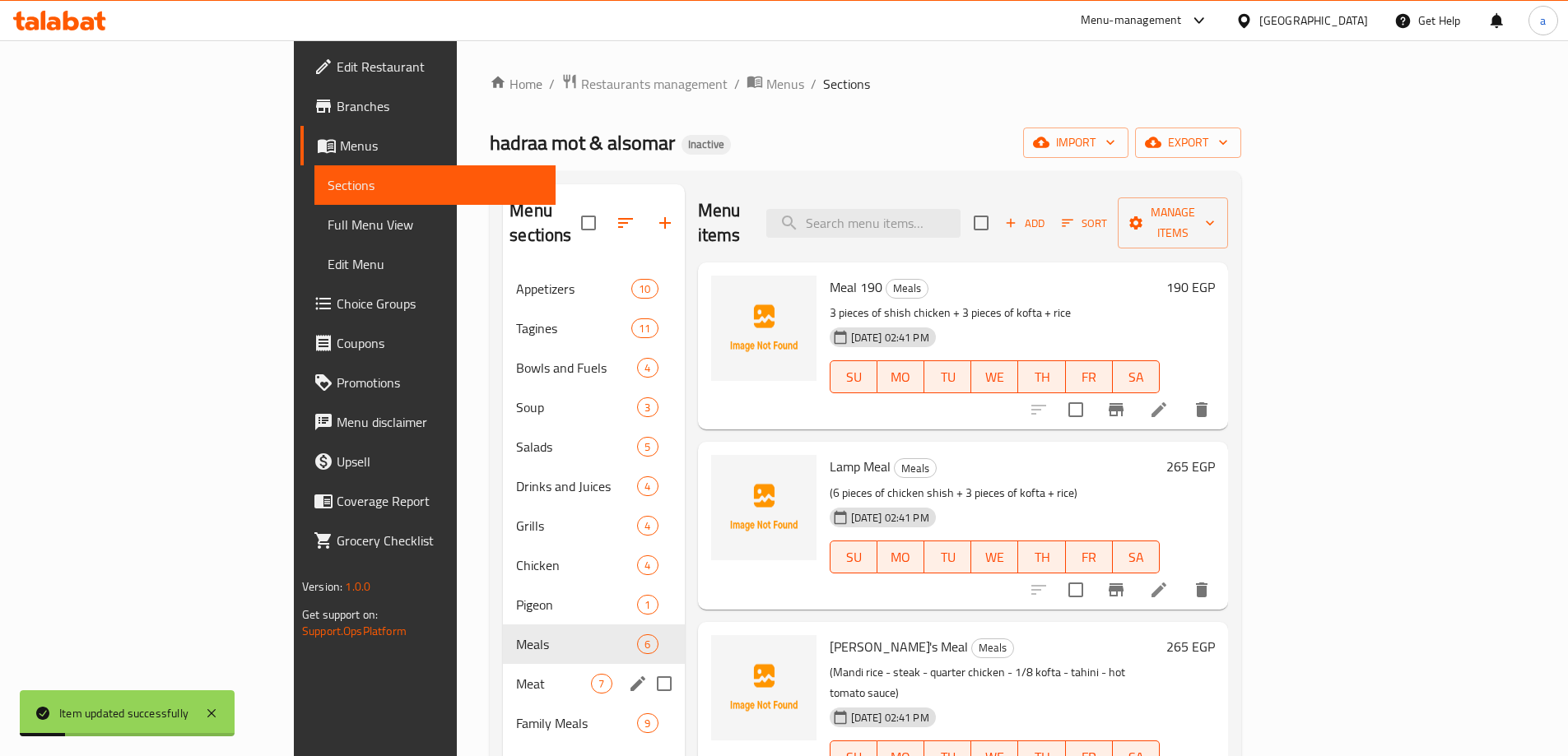
click at [503, 664] on div "Meat 7" at bounding box center [593, 683] width 181 height 39
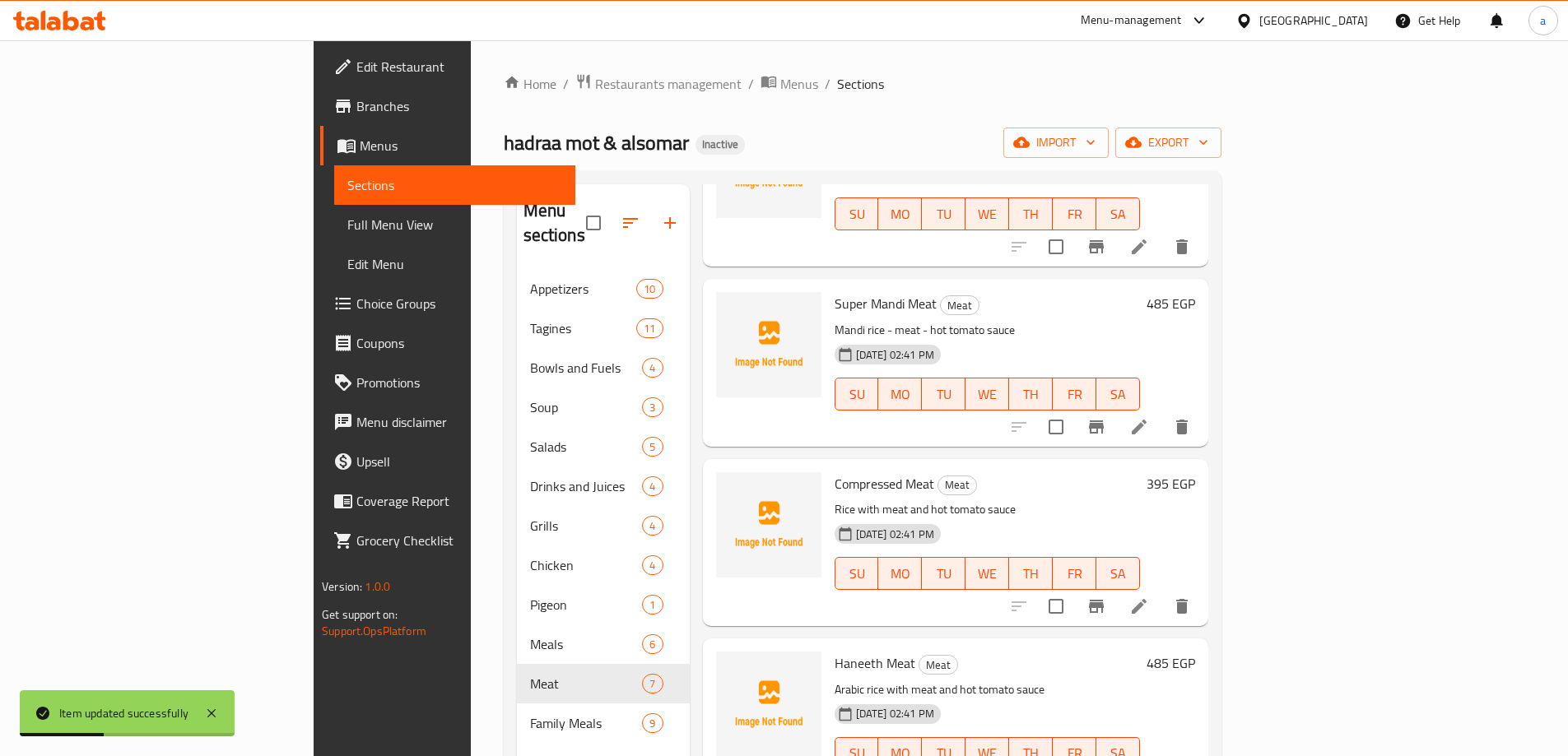
scroll to position [165, 0]
click at [1162, 410] on li at bounding box center [1139, 425] width 46 height 30
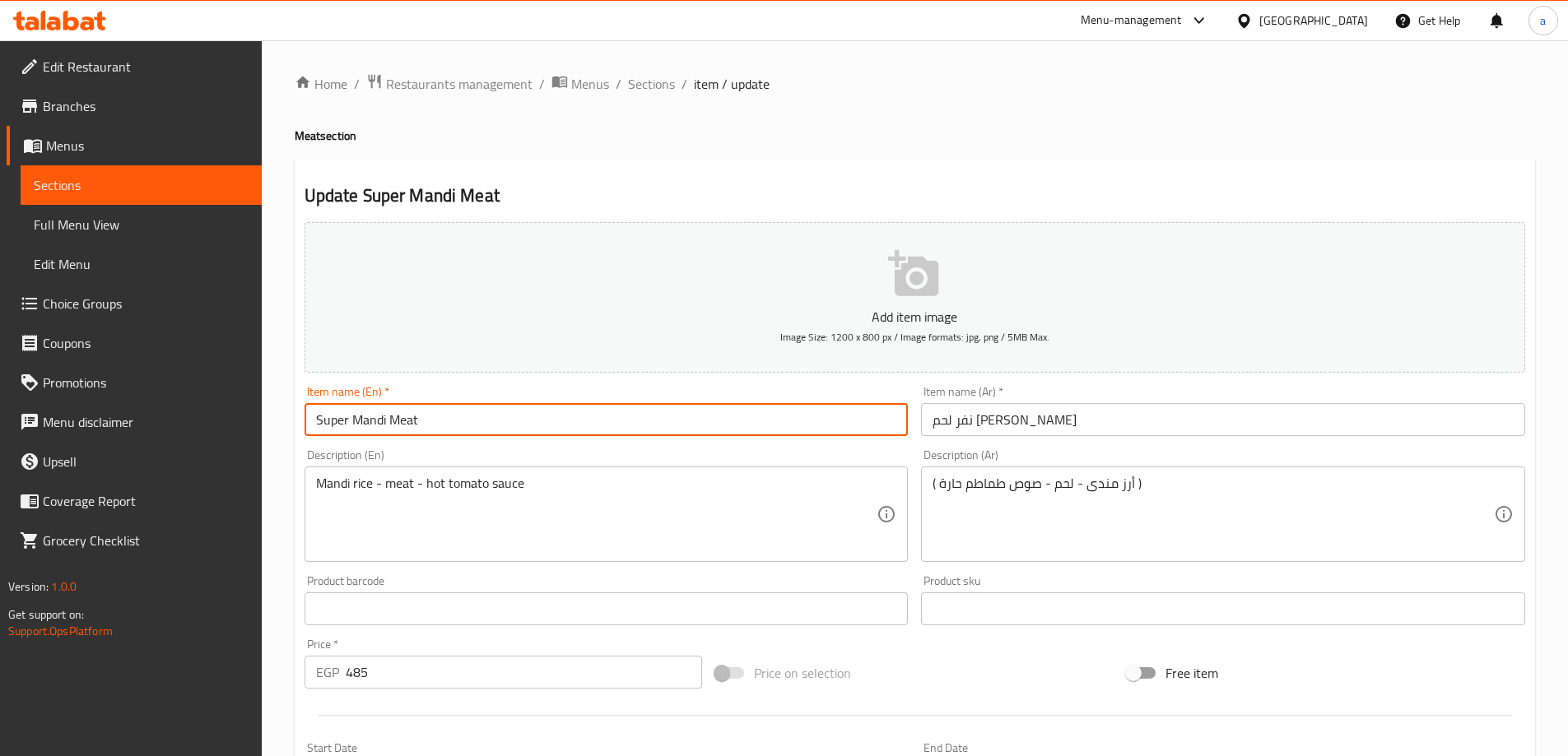
click at [309, 416] on input "Super Mandi Meat" at bounding box center [607, 419] width 604 height 33
paste input "Nafar"
type input "Nafar Super Mandi Meat"
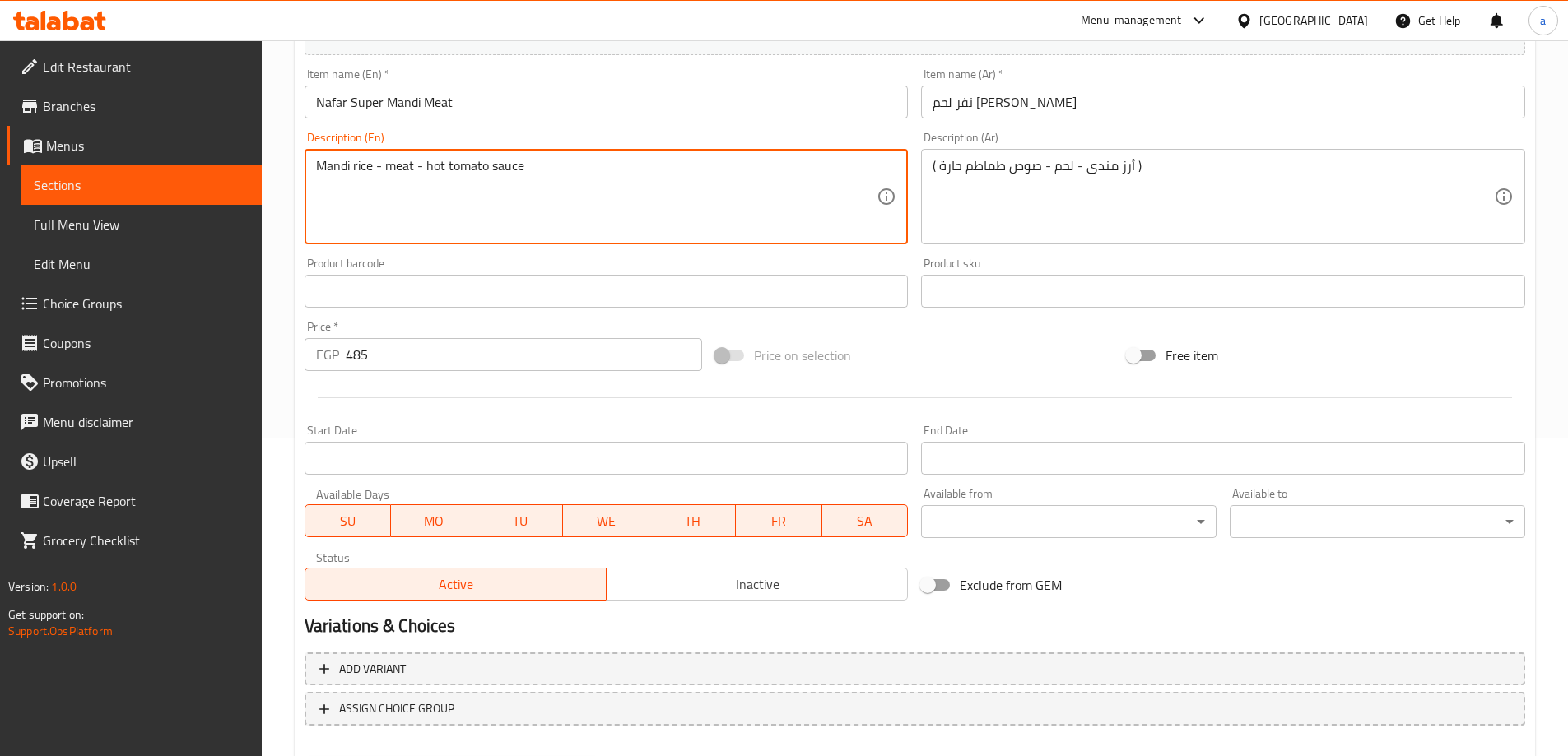
scroll to position [406, 0]
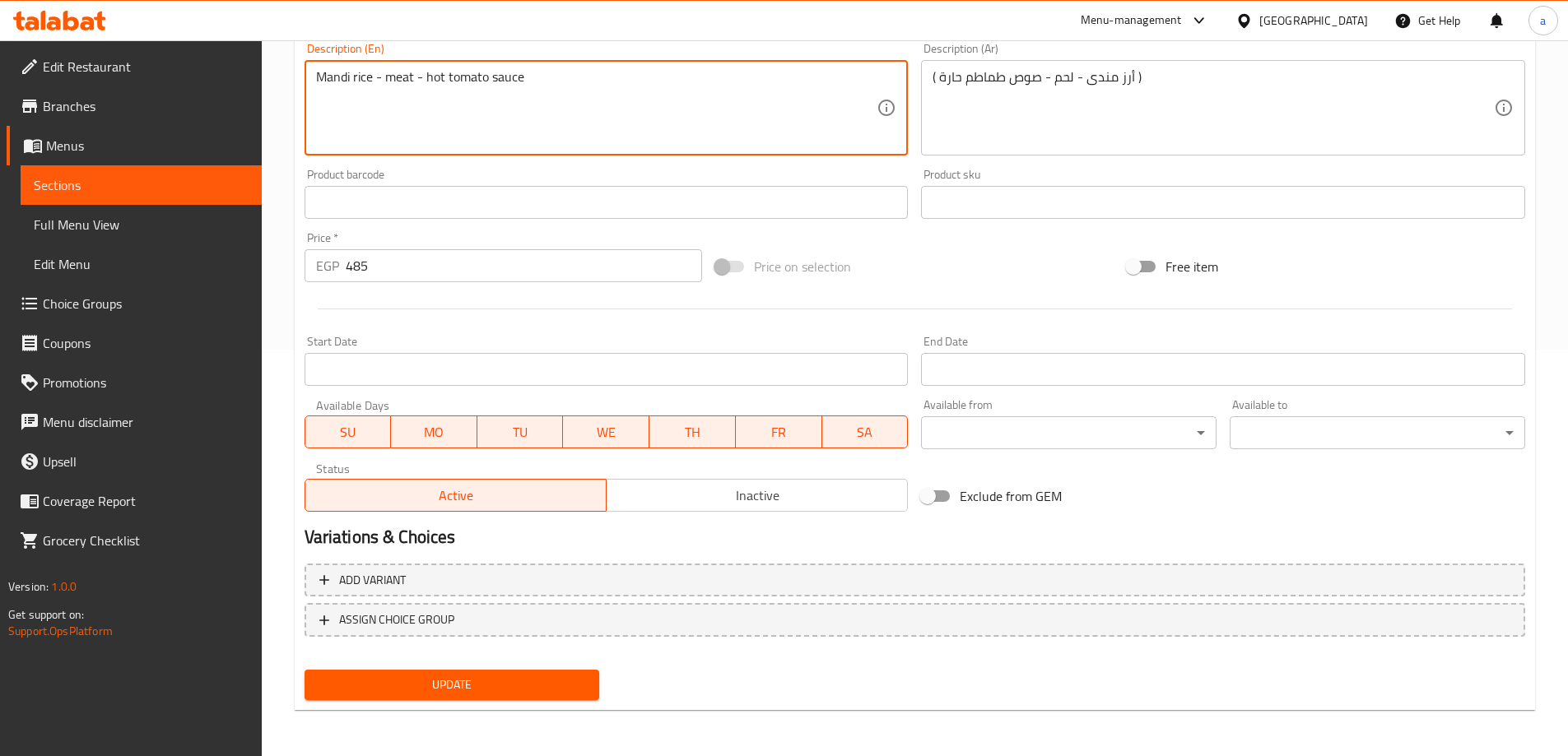
click at [536, 677] on span "Update" at bounding box center [452, 685] width 269 height 20
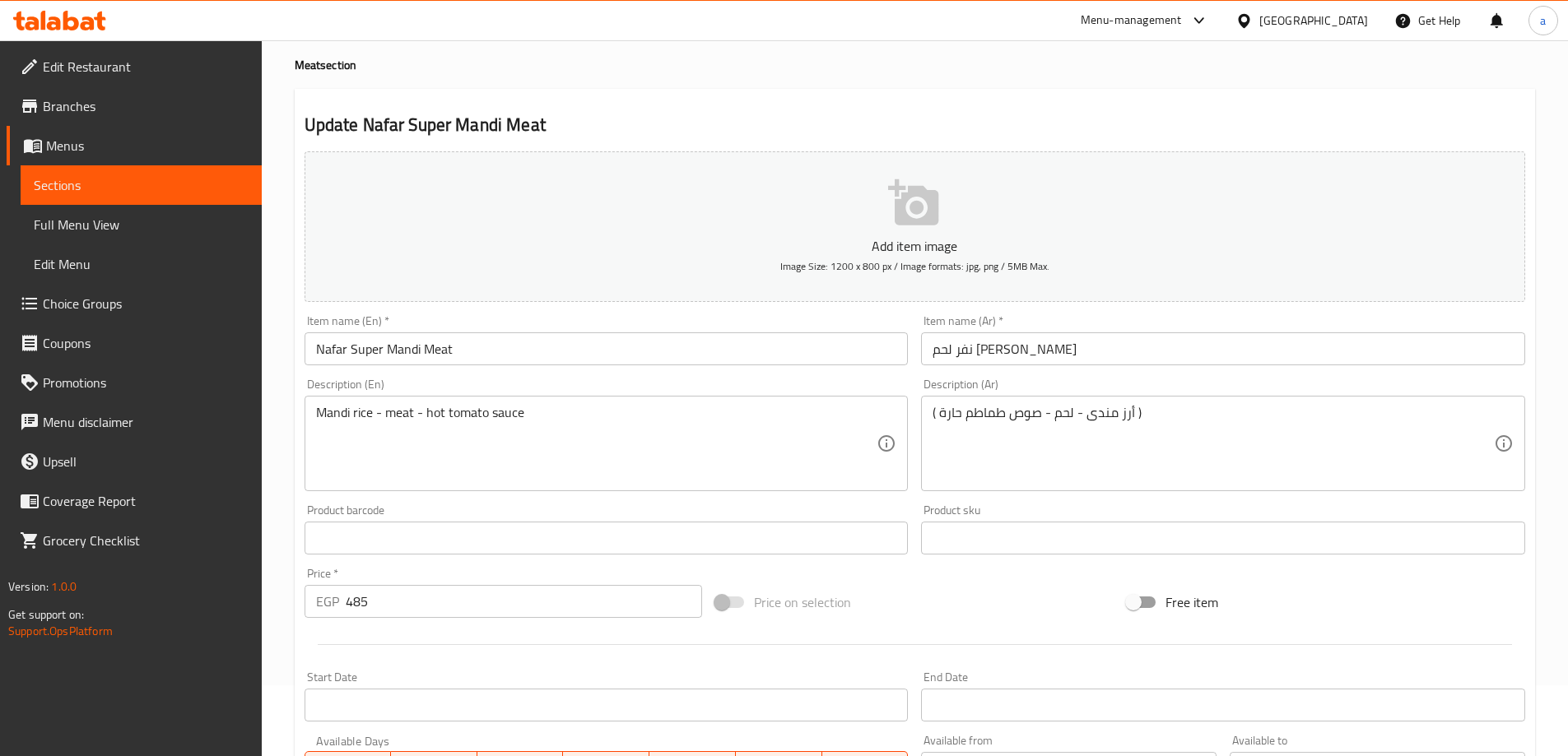
scroll to position [0, 0]
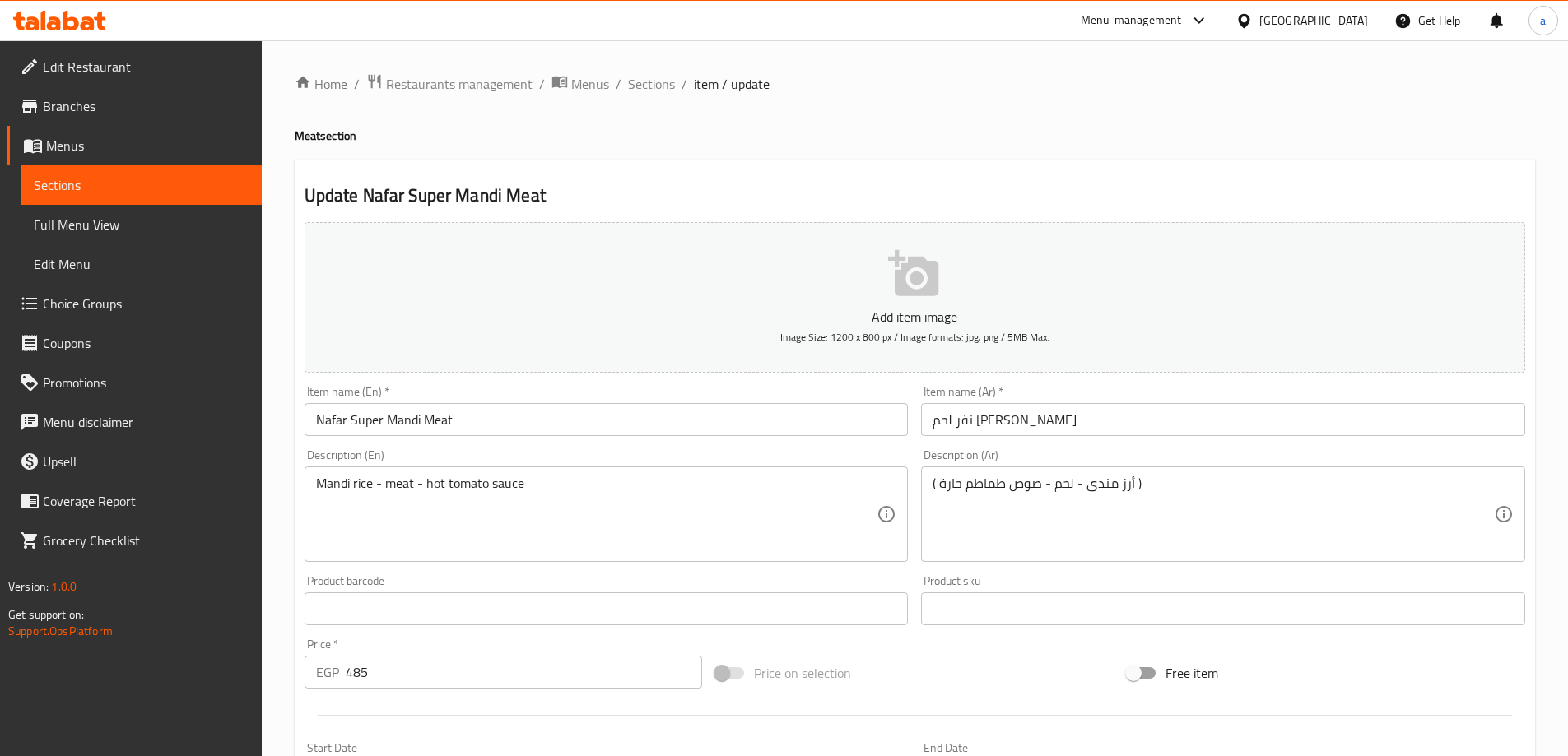
click at [649, 96] on div "Home / Restaurants management / Menus / Sections / item / update Meat section U…" at bounding box center [914, 602] width 1240 height 1056
click at [650, 85] on span "Sections" at bounding box center [651, 84] width 47 height 20
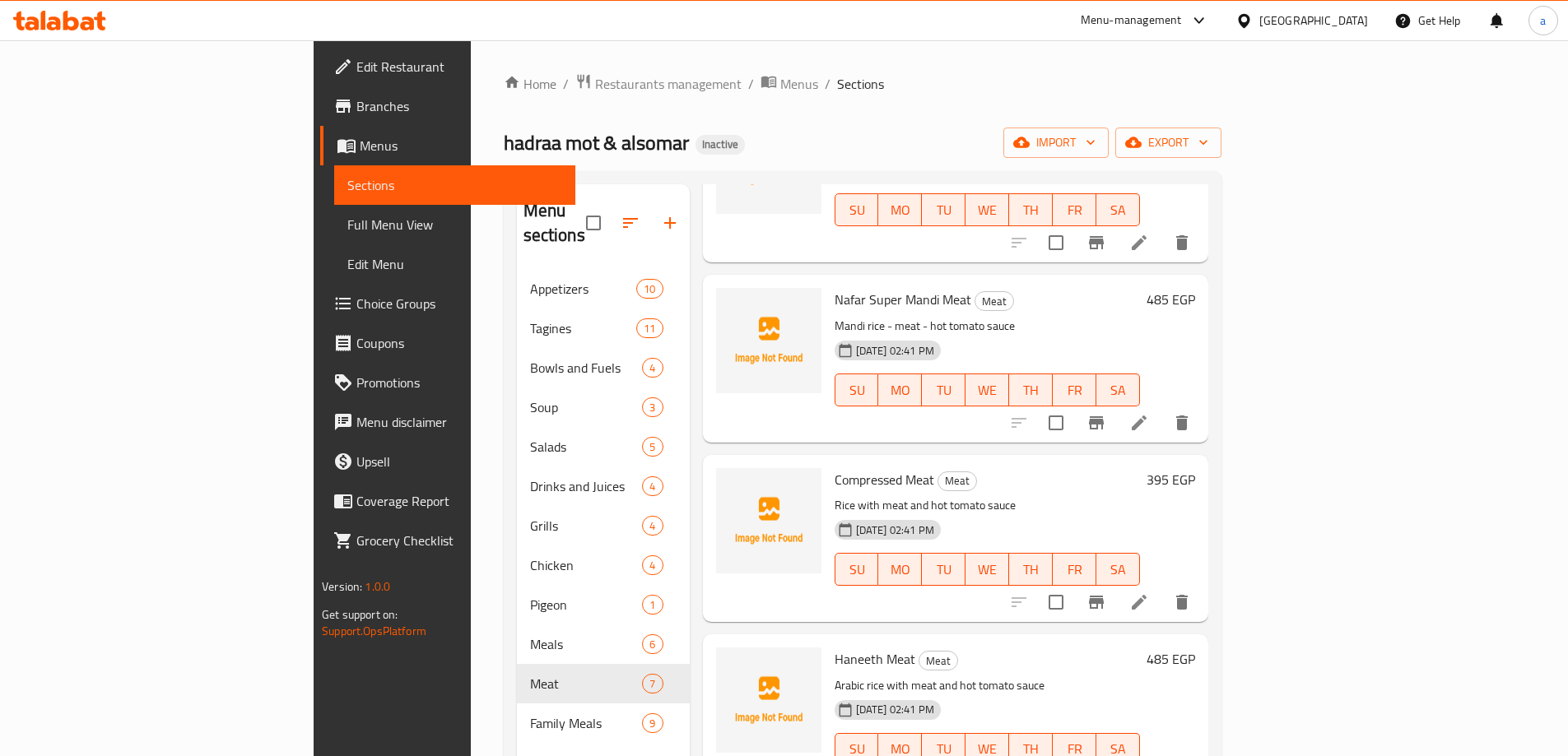
scroll to position [247, 0]
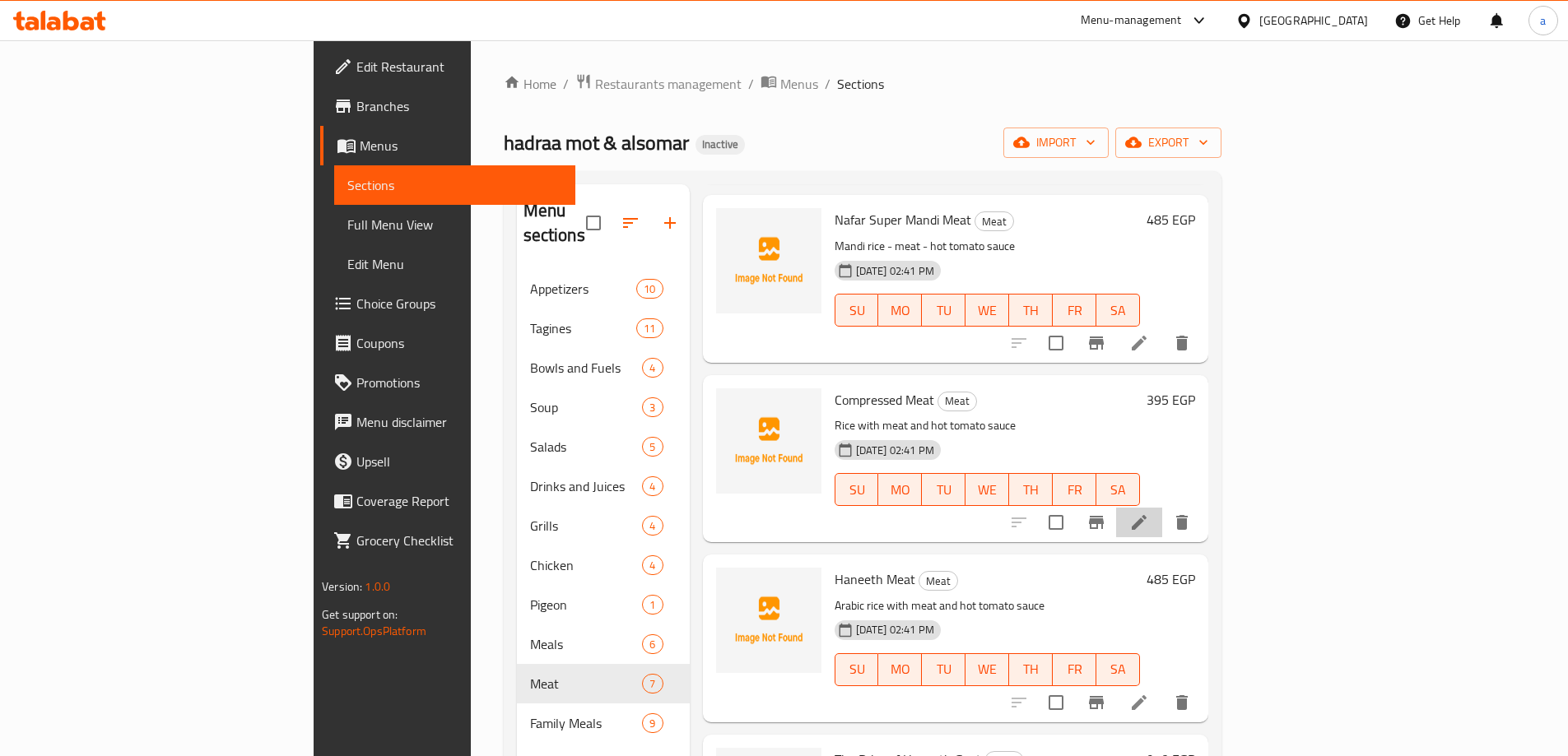
click at [1162, 509] on li at bounding box center [1139, 522] width 46 height 30
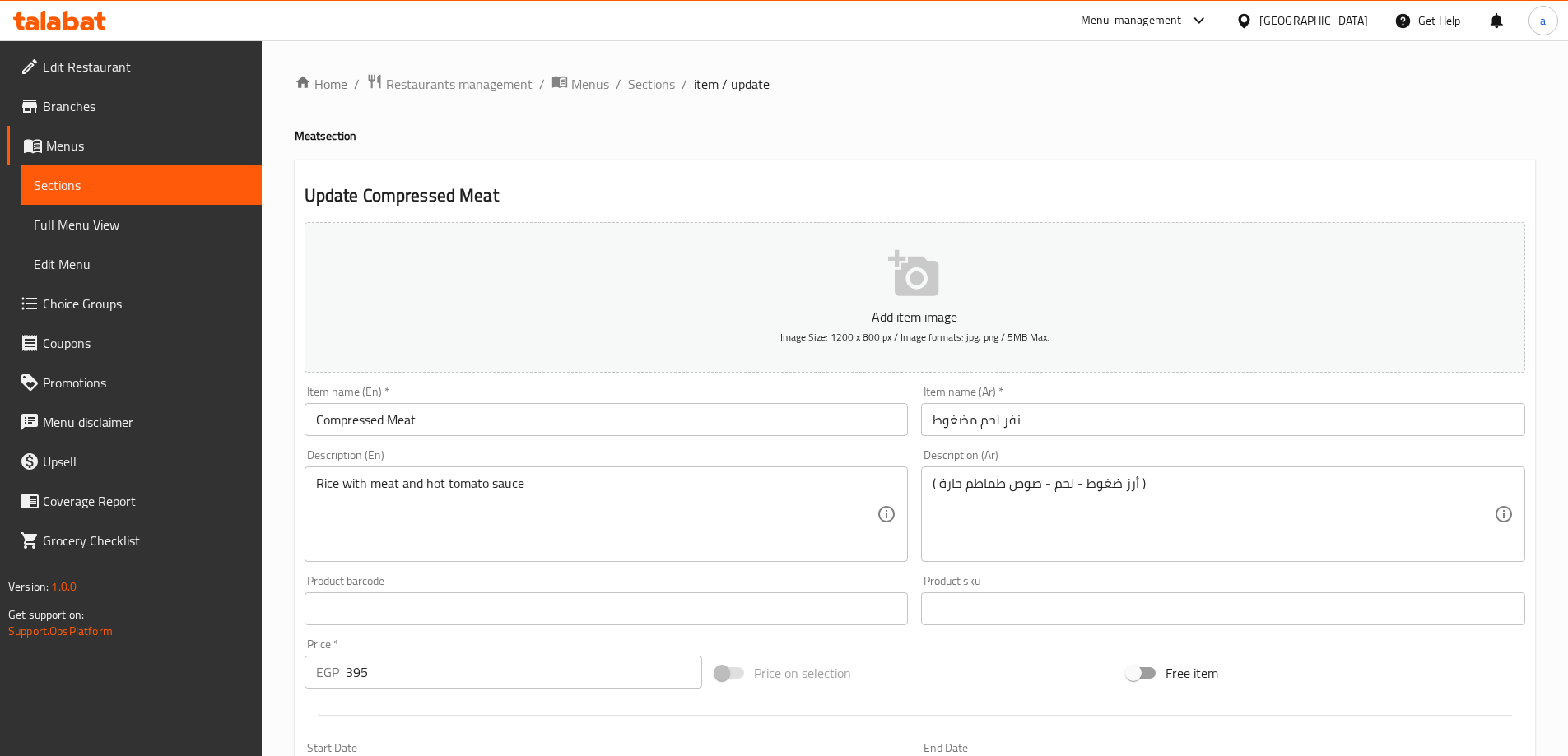
click at [312, 424] on input "Compressed Meat" at bounding box center [607, 419] width 604 height 33
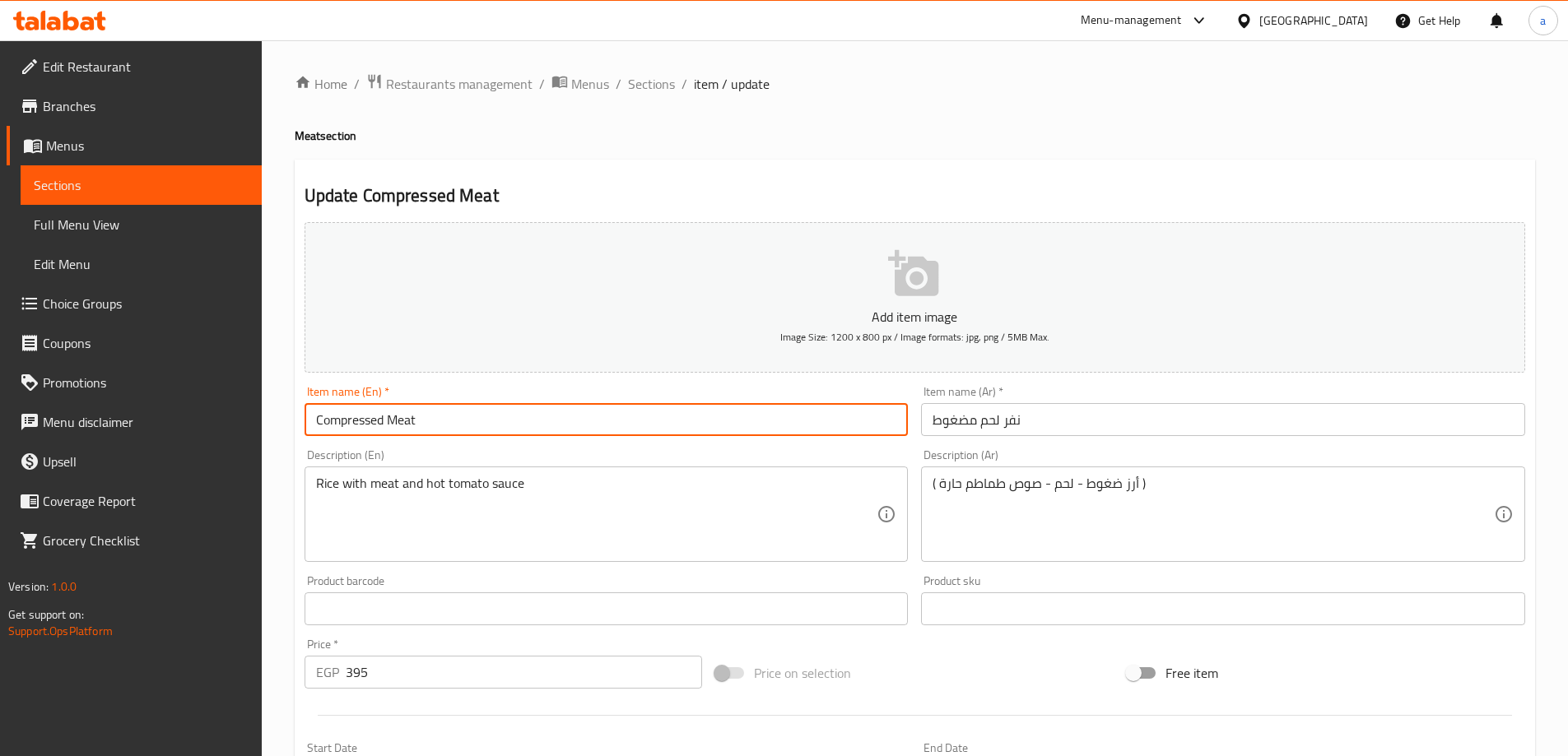
paste input "Nafar"
click at [377, 424] on input "Nafar Compressed Meat" at bounding box center [607, 419] width 604 height 33
click at [948, 419] on input "نفر لحم مضغوط" at bounding box center [1223, 419] width 604 height 33
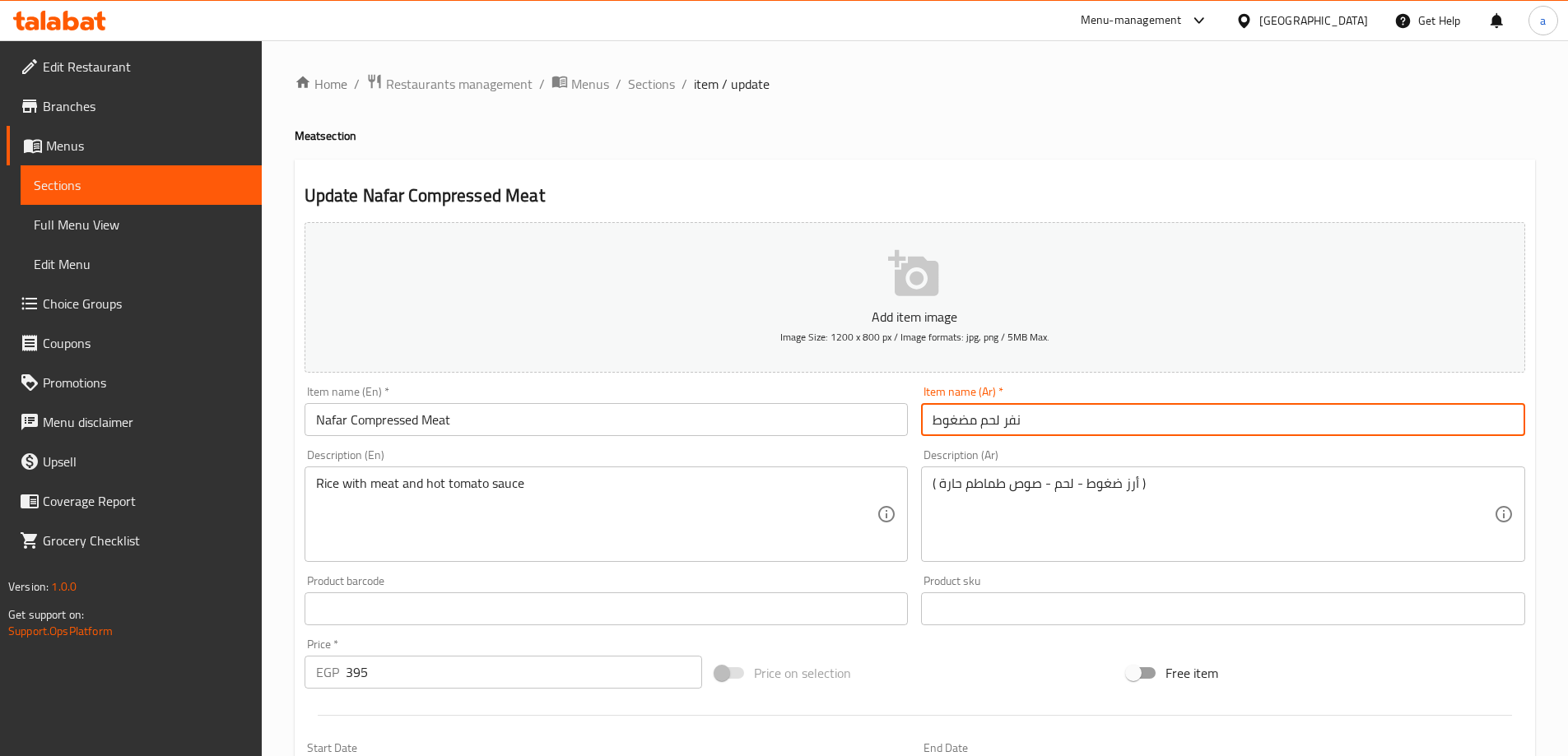
click at [948, 419] on input "نفر لحم مضغوط" at bounding box center [1223, 419] width 604 height 33
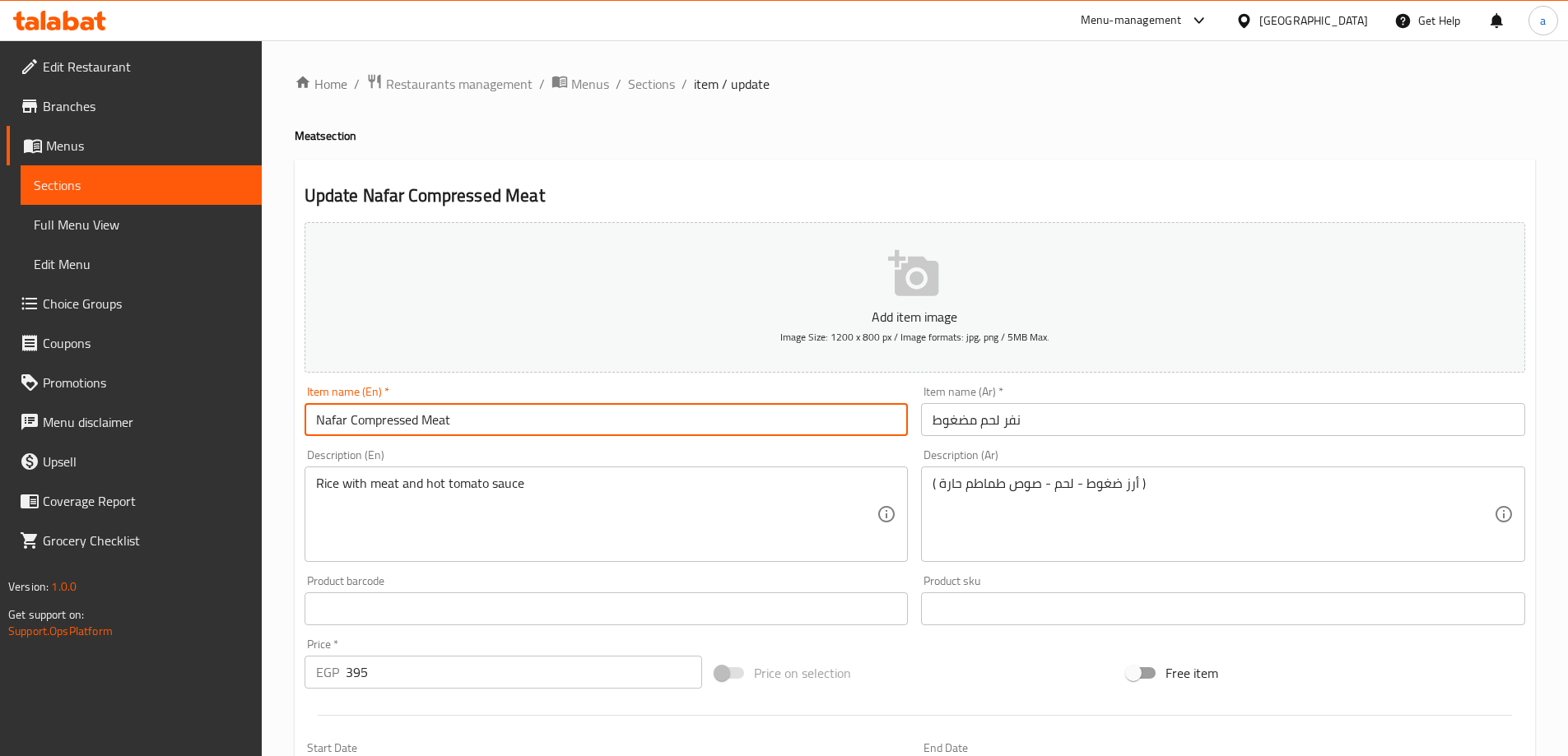
click at [393, 429] on input "Nafar Compressed Meat" at bounding box center [607, 419] width 604 height 33
paste input "Pressured"
type input "Nafar Pressured Meat"
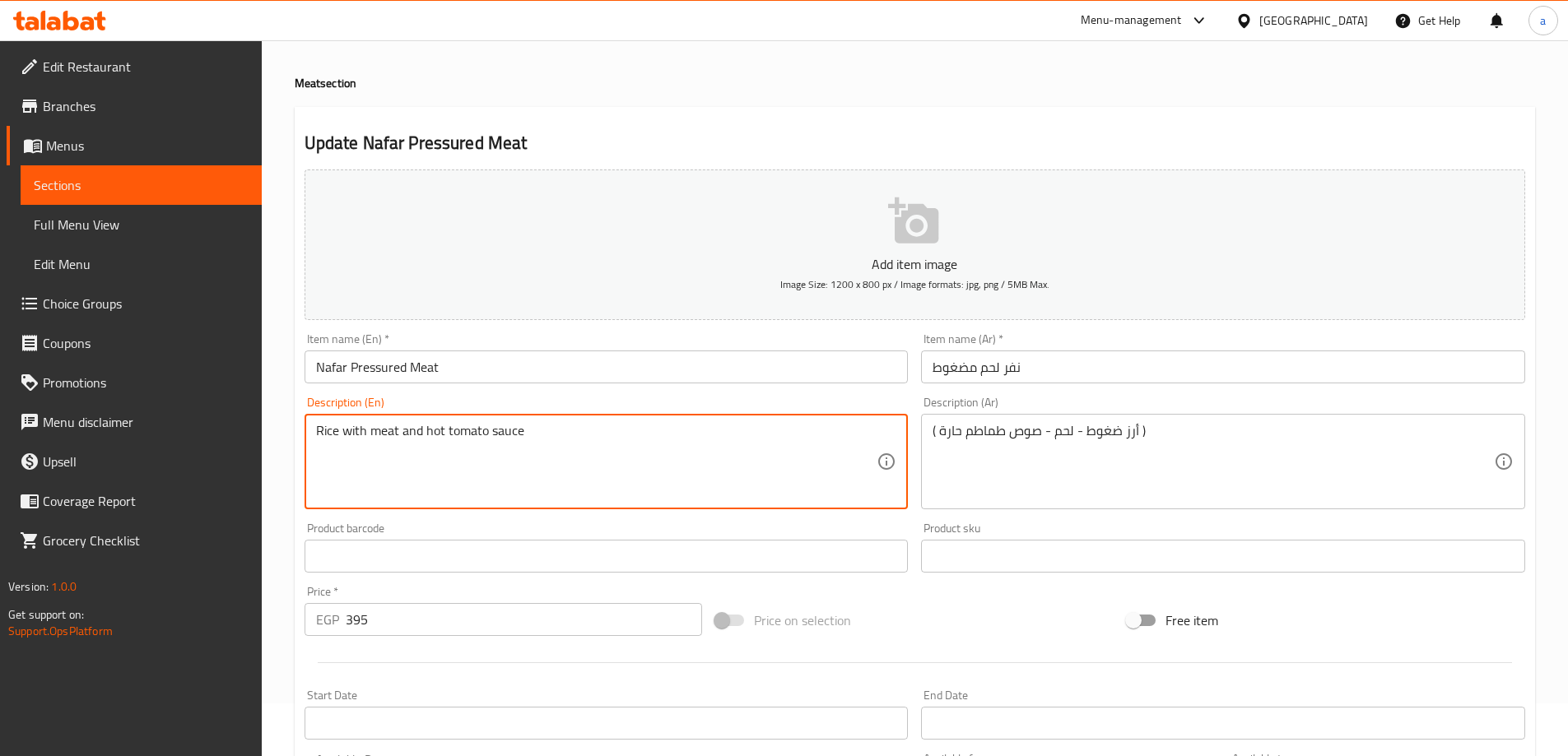
scroll to position [82, 0]
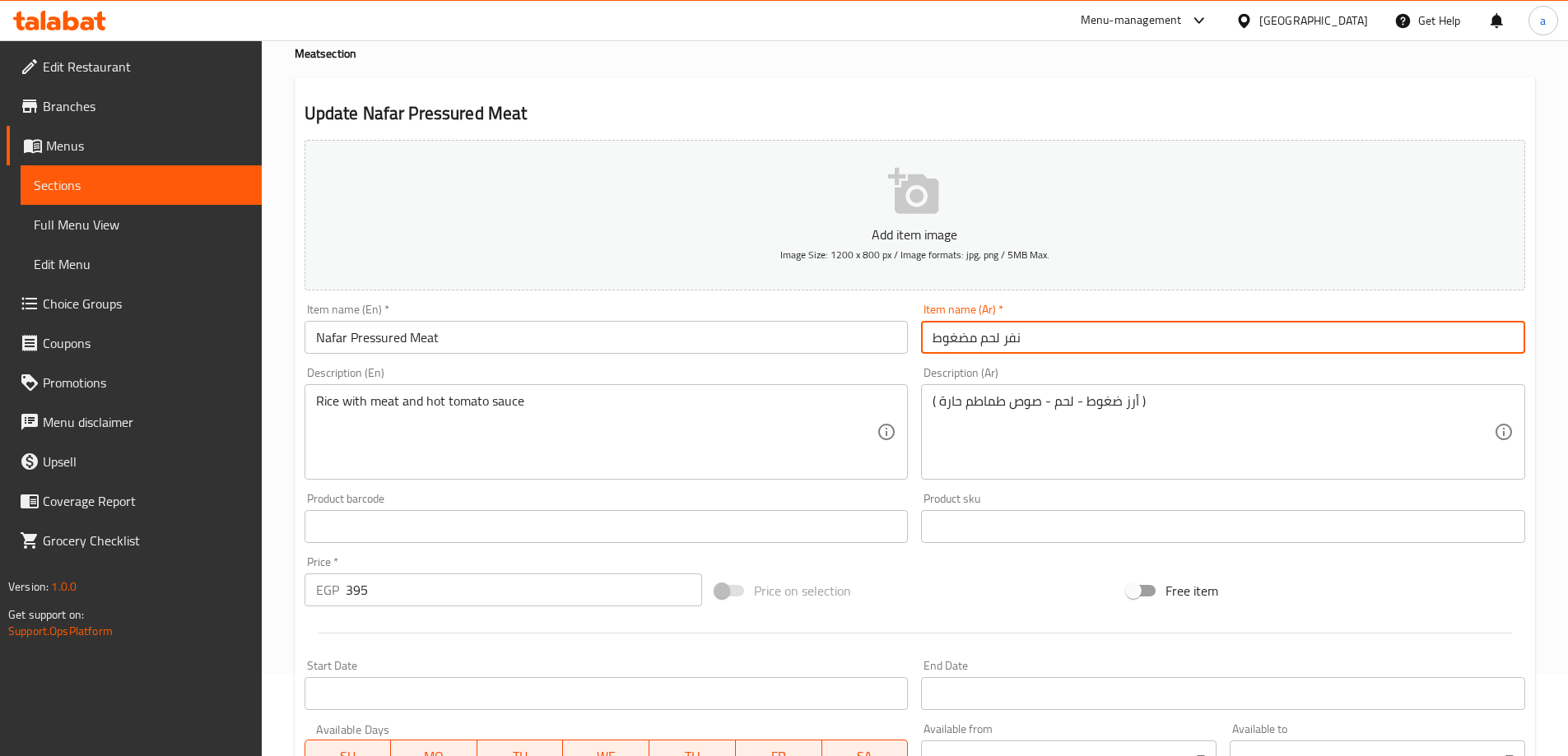
click at [976, 342] on input "نفر لحم مضغوط" at bounding box center [1223, 337] width 604 height 33
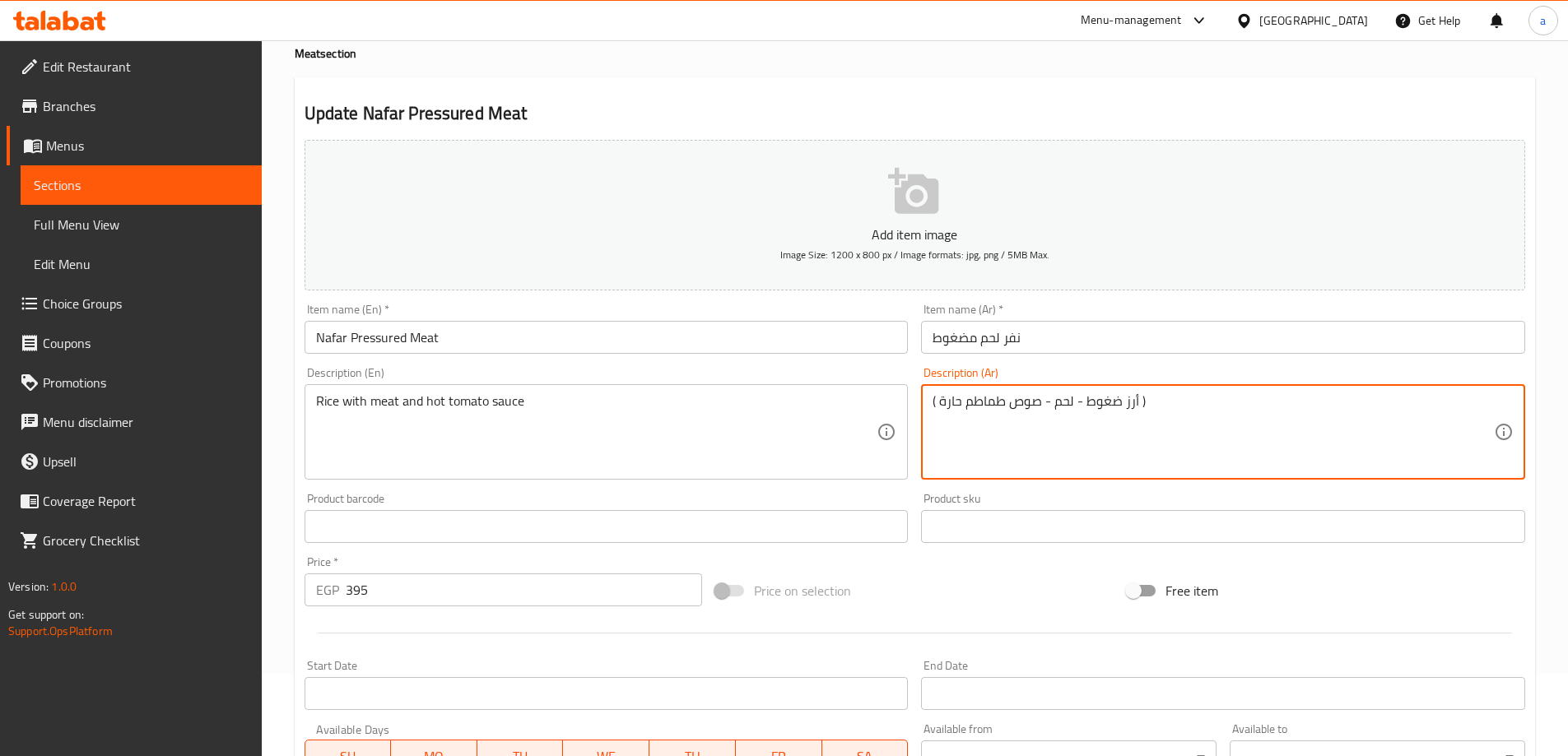
click at [1112, 403] on textarea "( أرز ضغوط - لحم - صوص طماطم حارة )" at bounding box center [1213, 433] width 562 height 79
paste textarea "مضغوط"
type textarea "( أرز مضغوط- لحم - صوص طماطم حارة )"
click at [376, 334] on input "Nafar Pressured Meat" at bounding box center [607, 337] width 604 height 33
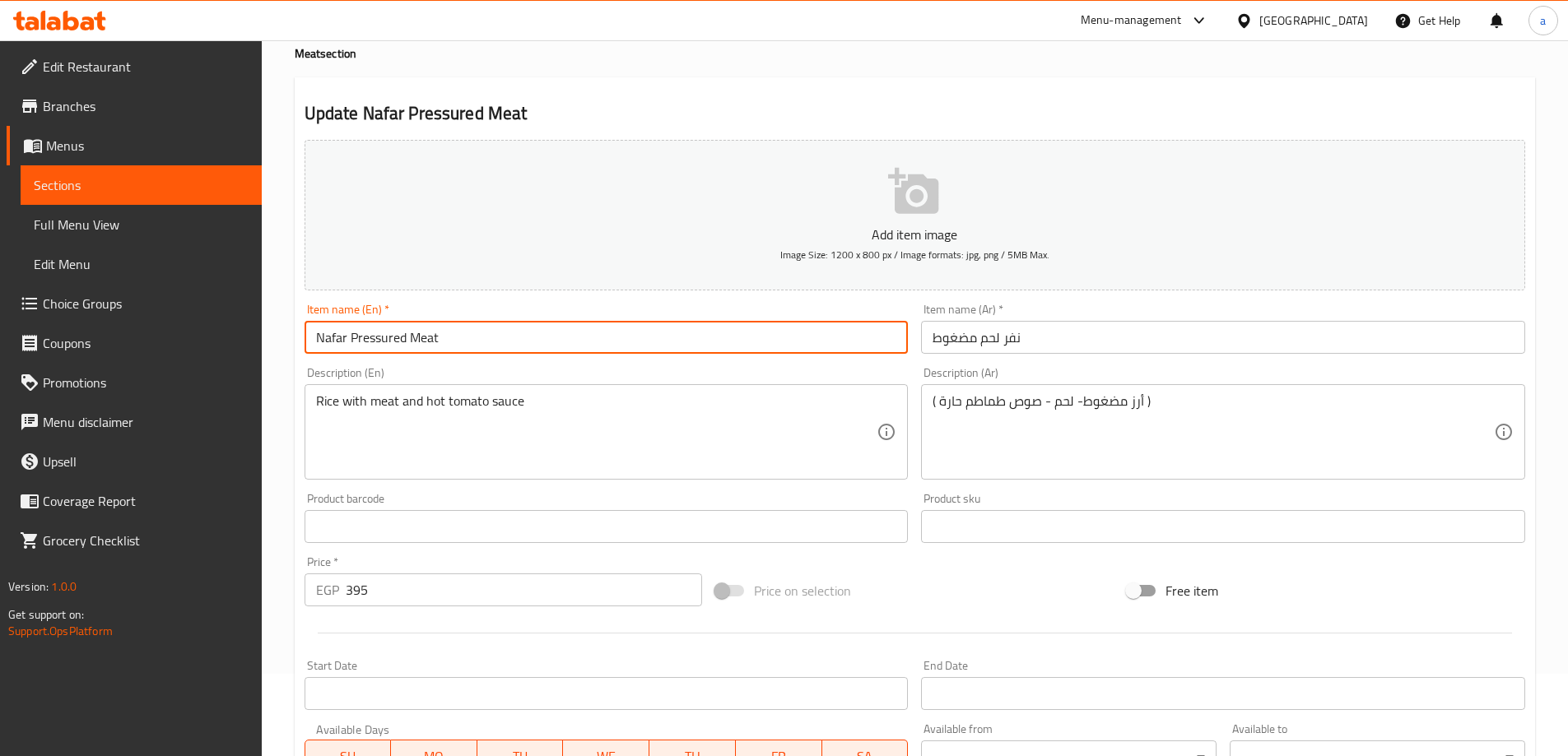
click at [376, 334] on input "Nafar Pressured Meat" at bounding box center [607, 337] width 604 height 33
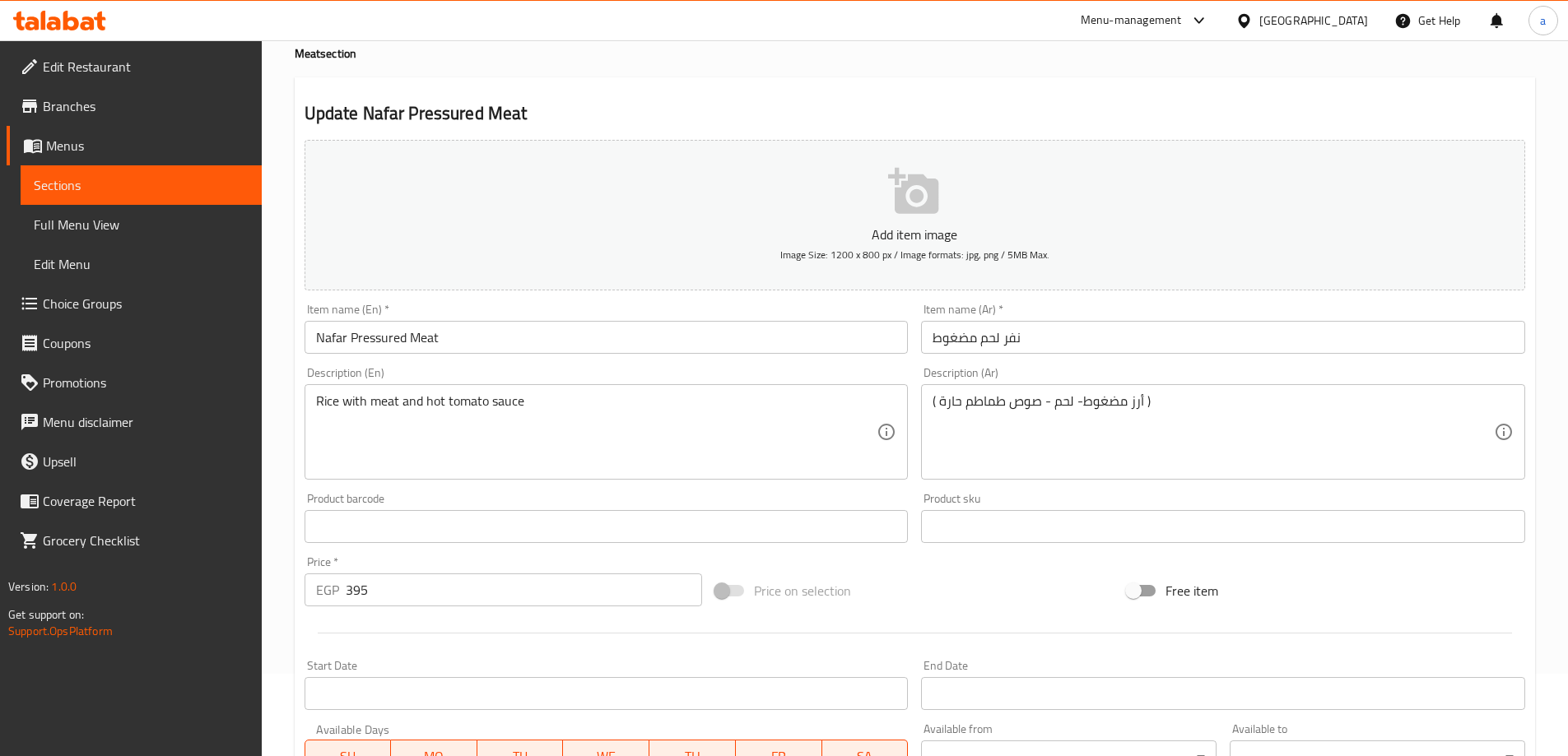
click at [310, 401] on div "Rice with meat and hot tomato sauce Description (En)" at bounding box center [607, 432] width 604 height 96
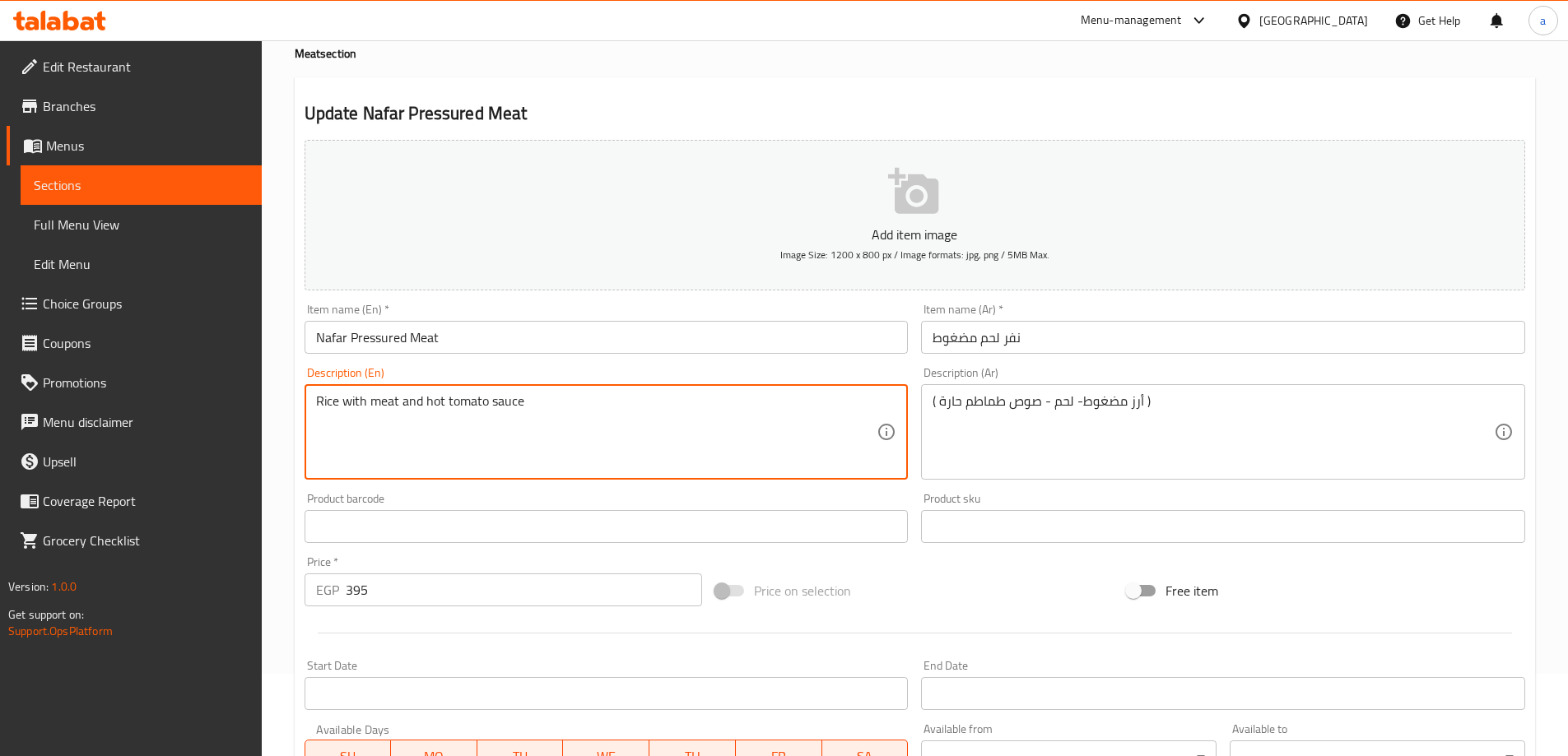
click at [312, 400] on div "Rice with meat and hot tomato sauce Description (En)" at bounding box center [607, 432] width 604 height 96
click at [551, 408] on textarea "Rice with meat and hot tomato sauce" at bounding box center [597, 433] width 562 height 79
paste textarea "Pressured"
click at [313, 391] on div "Rice with meat and hot tomato sauce Description (En)" at bounding box center [607, 432] width 604 height 96
click at [316, 409] on textarea "Rice with meat and hot tomato sauce" at bounding box center [597, 433] width 562 height 79
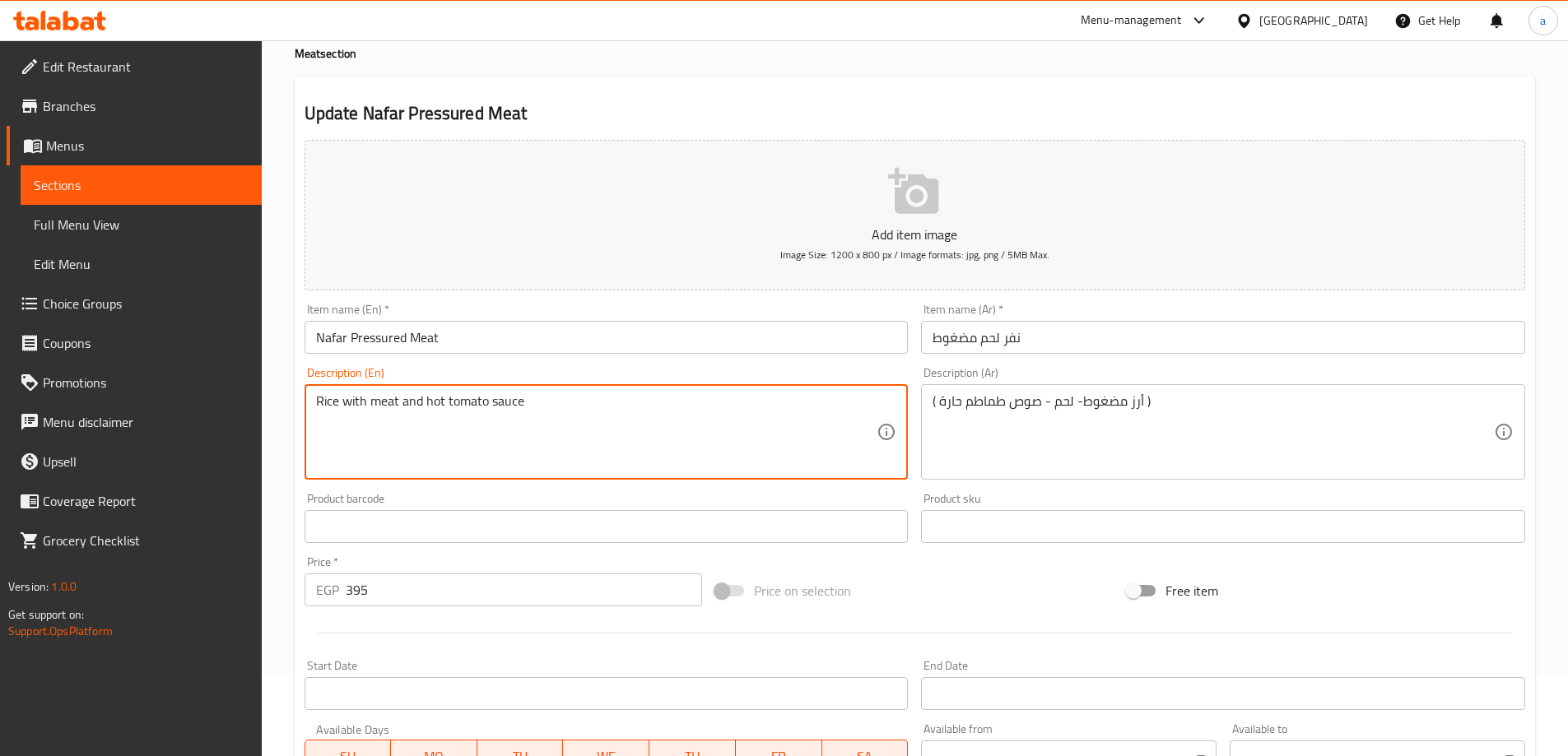
paste textarea "Pressured"
type textarea "Pressured Rice with meat and hot tomato sauce"
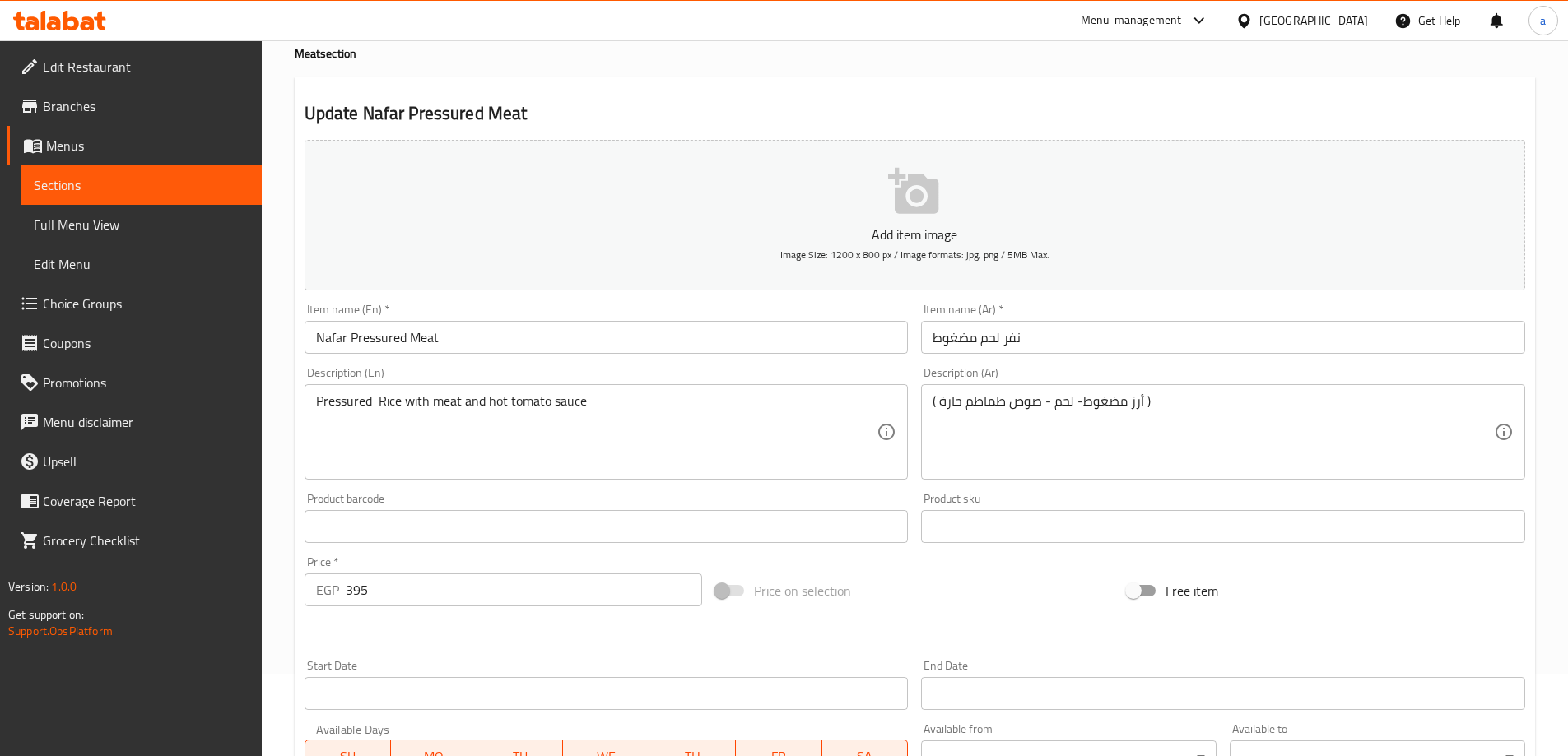
click at [357, 471] on div "Pressured Rice with meat and hot tomato sauce Description (En)" at bounding box center [607, 432] width 604 height 96
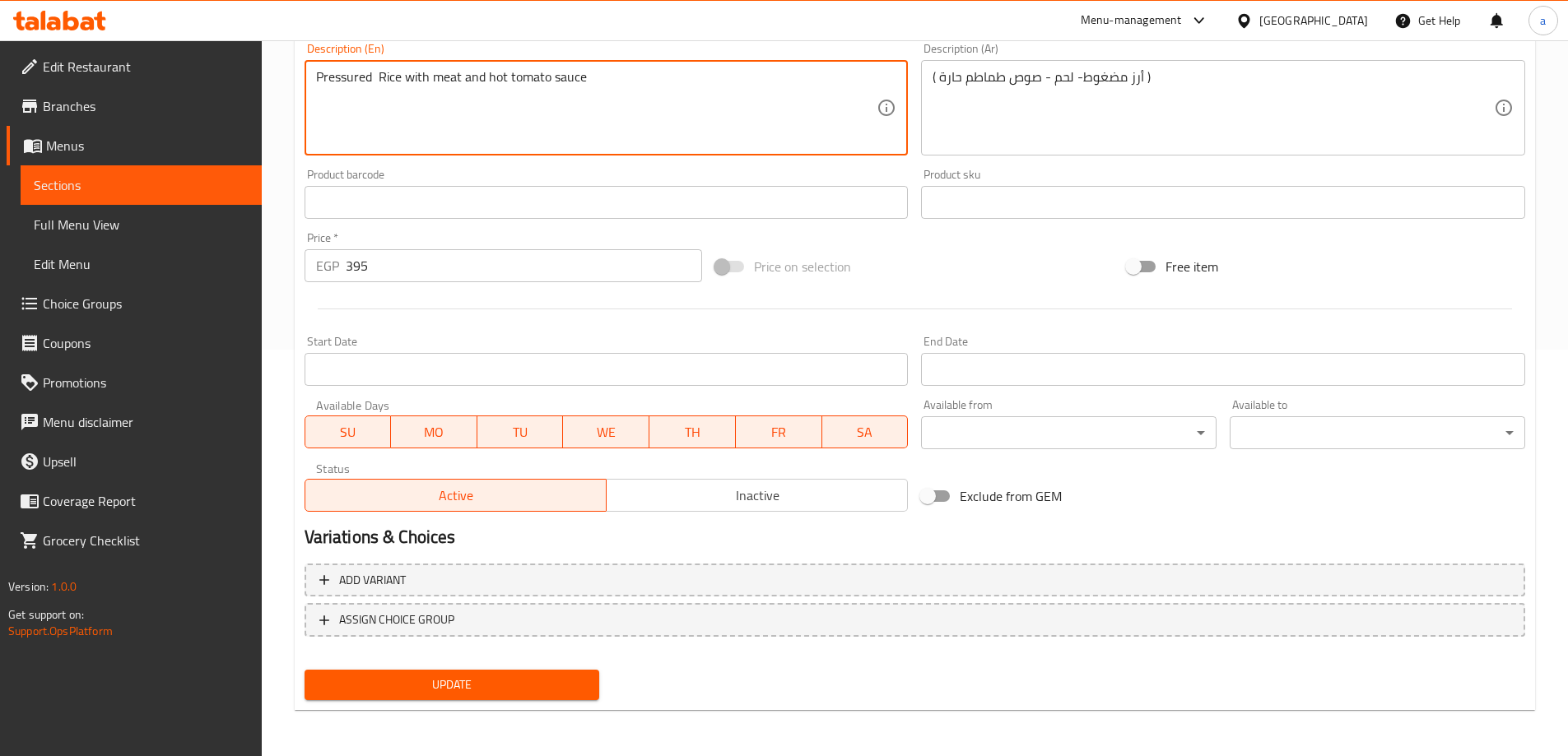
click at [514, 680] on span "Update" at bounding box center [452, 685] width 269 height 20
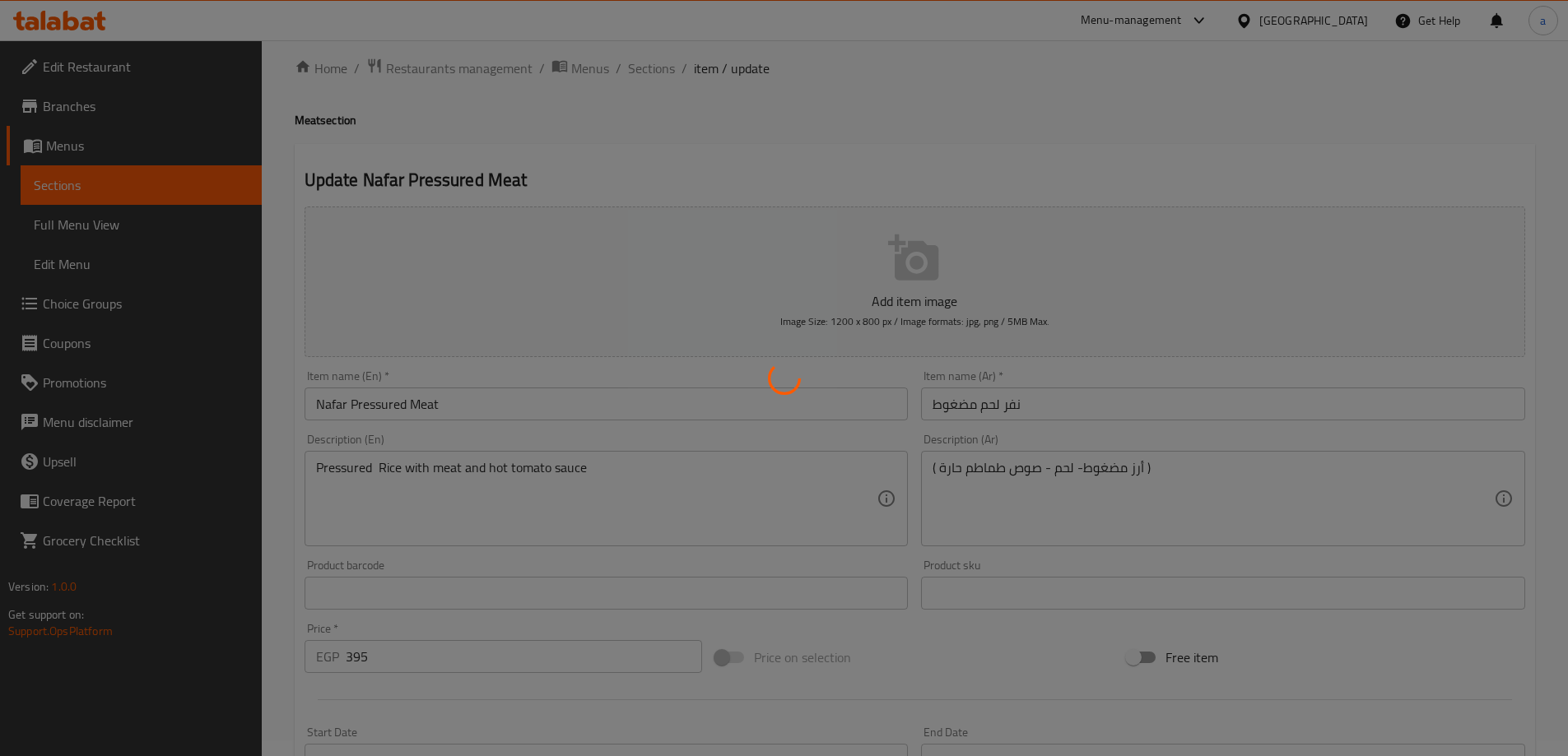
scroll to position [0, 0]
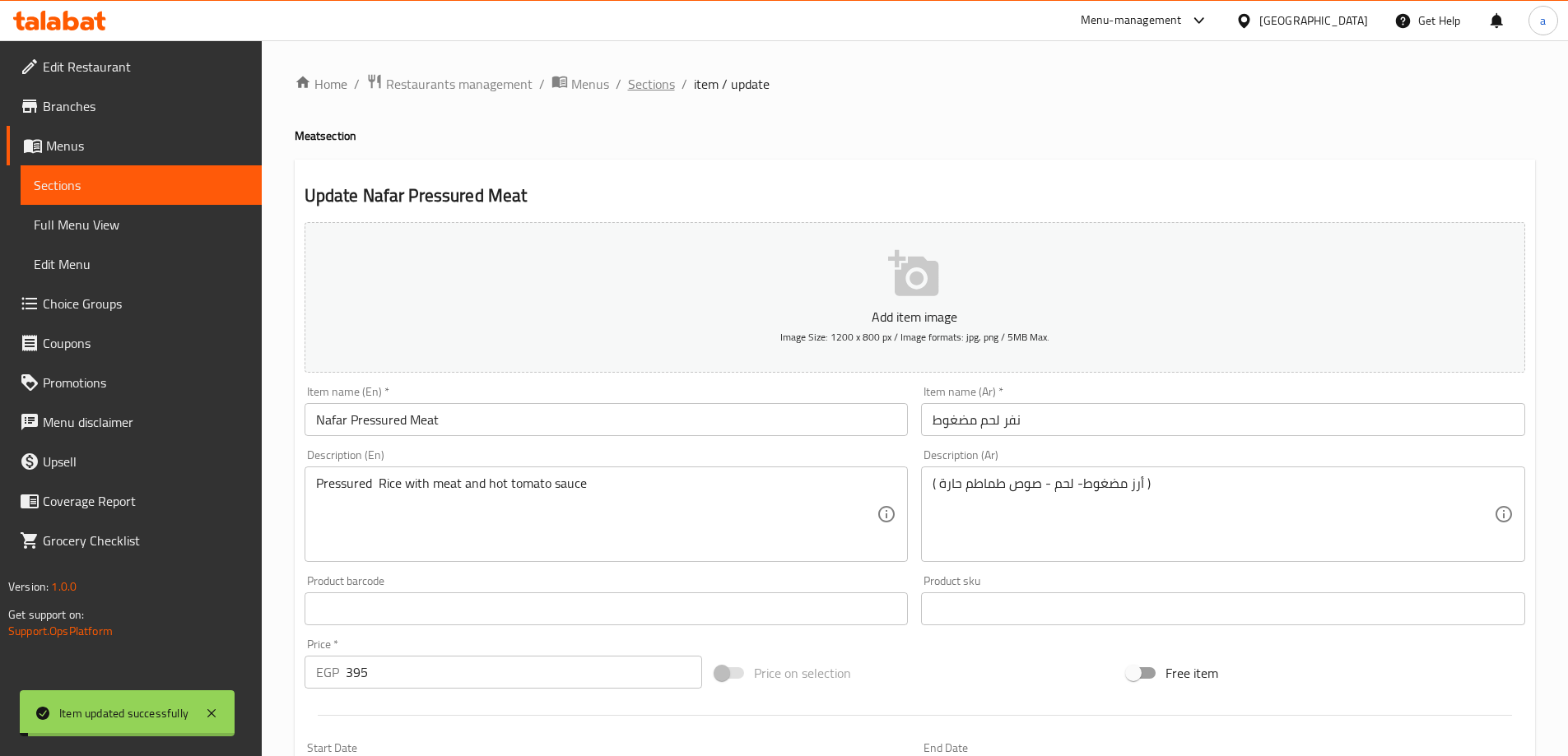
click at [654, 84] on span "Sections" at bounding box center [651, 84] width 47 height 20
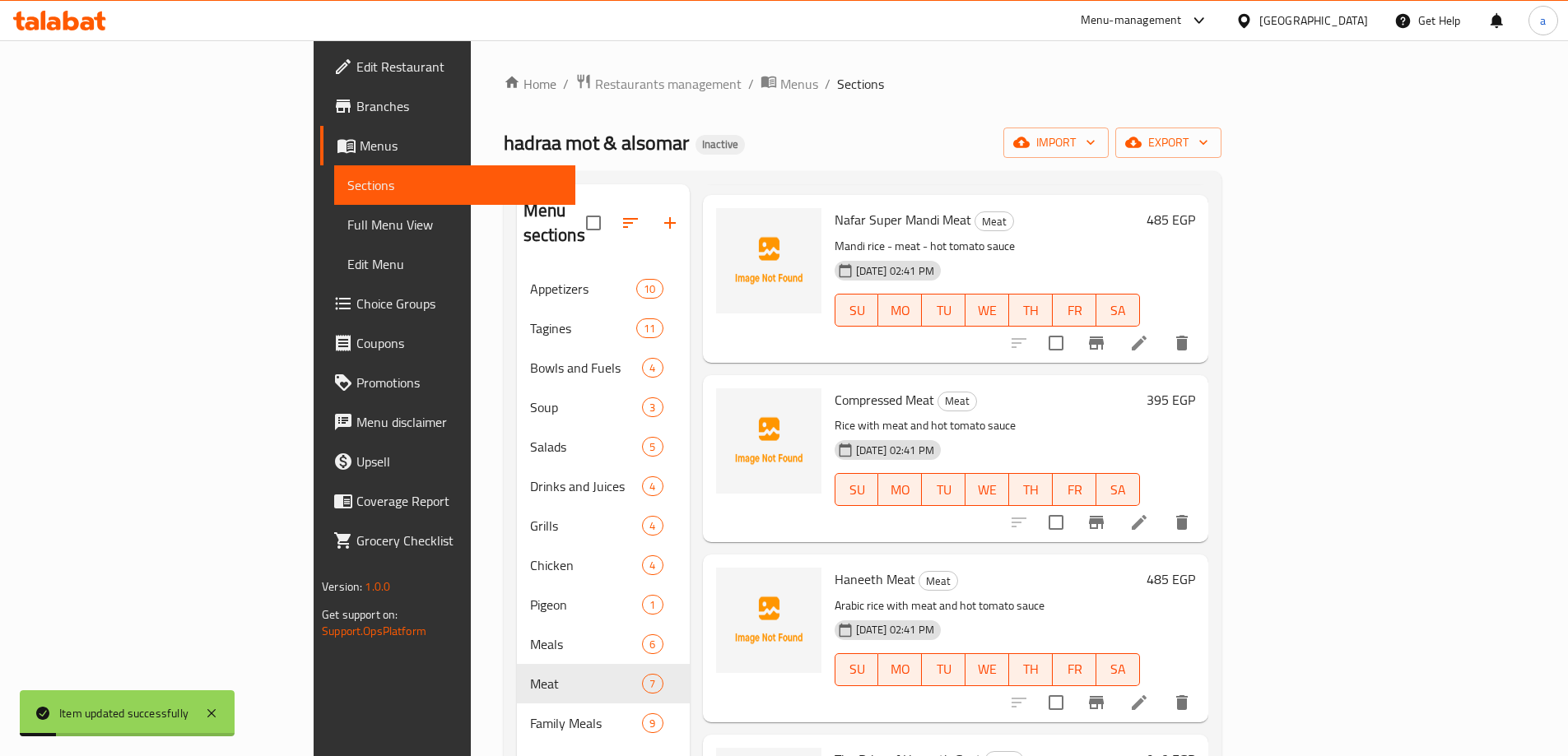
scroll to position [411, 0]
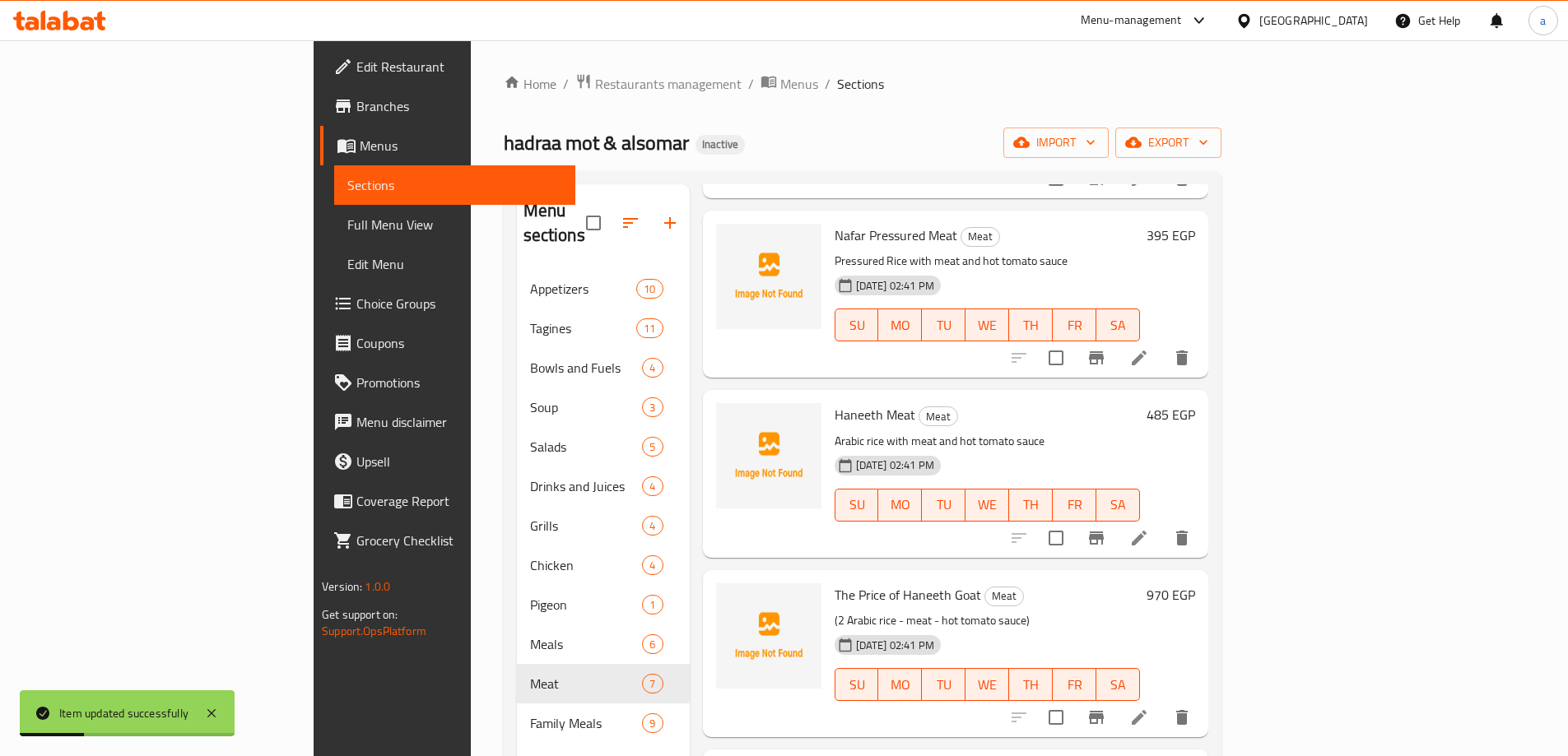
click at [1162, 523] on li at bounding box center [1139, 538] width 46 height 30
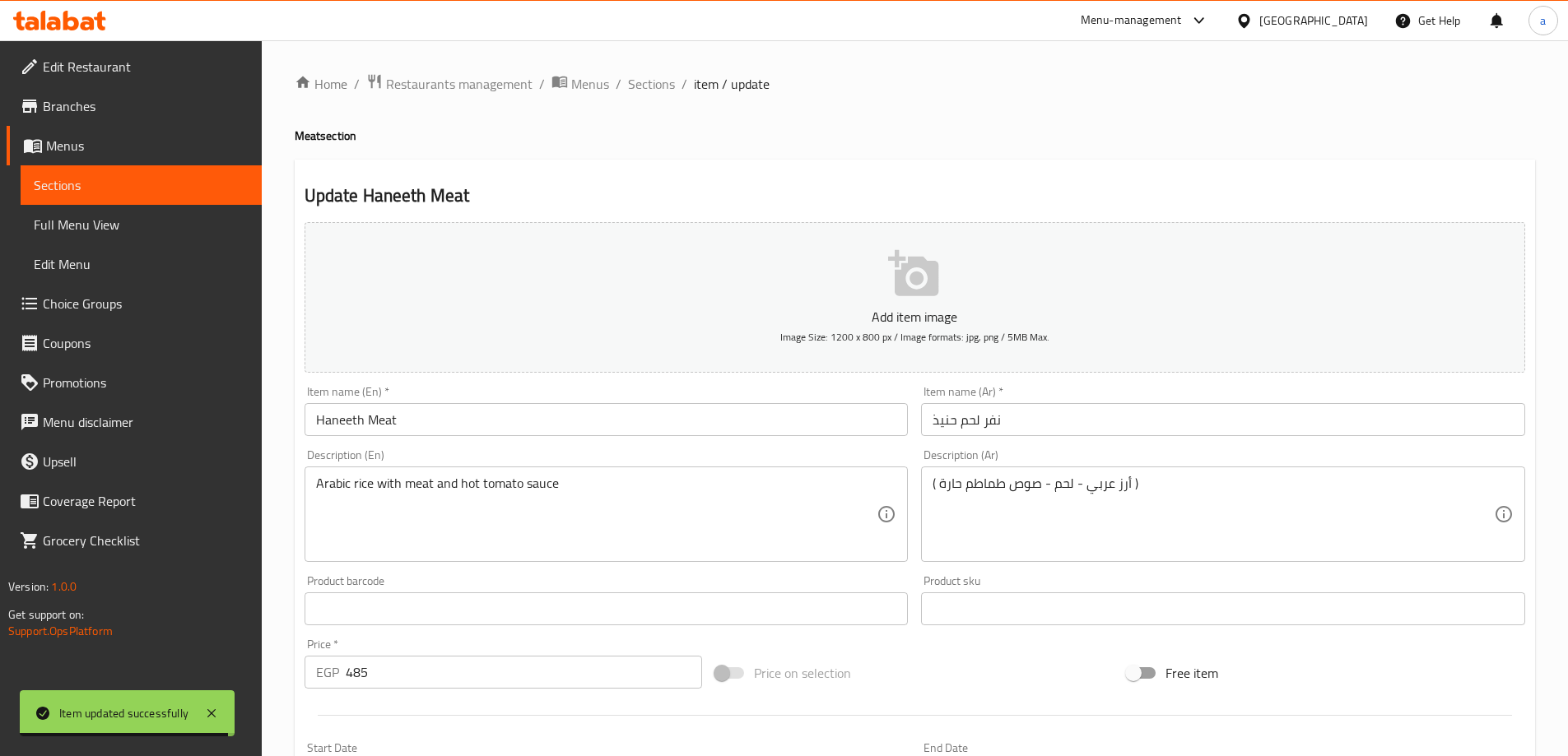
click at [318, 410] on input "Haneeth Meat" at bounding box center [607, 419] width 604 height 33
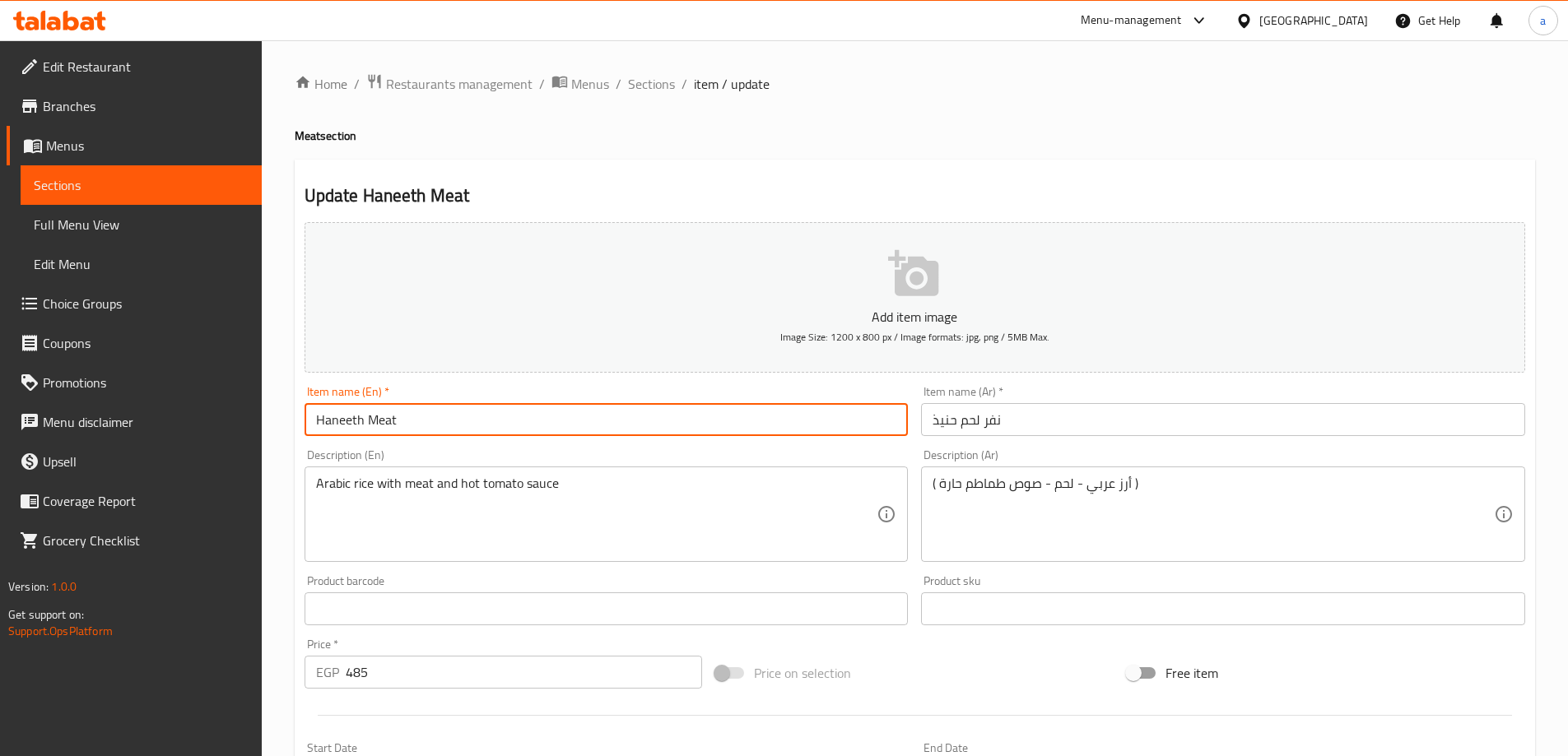
paste input "Pressured"
click at [333, 419] on input "Pressured Haneeth Meat" at bounding box center [607, 419] width 604 height 33
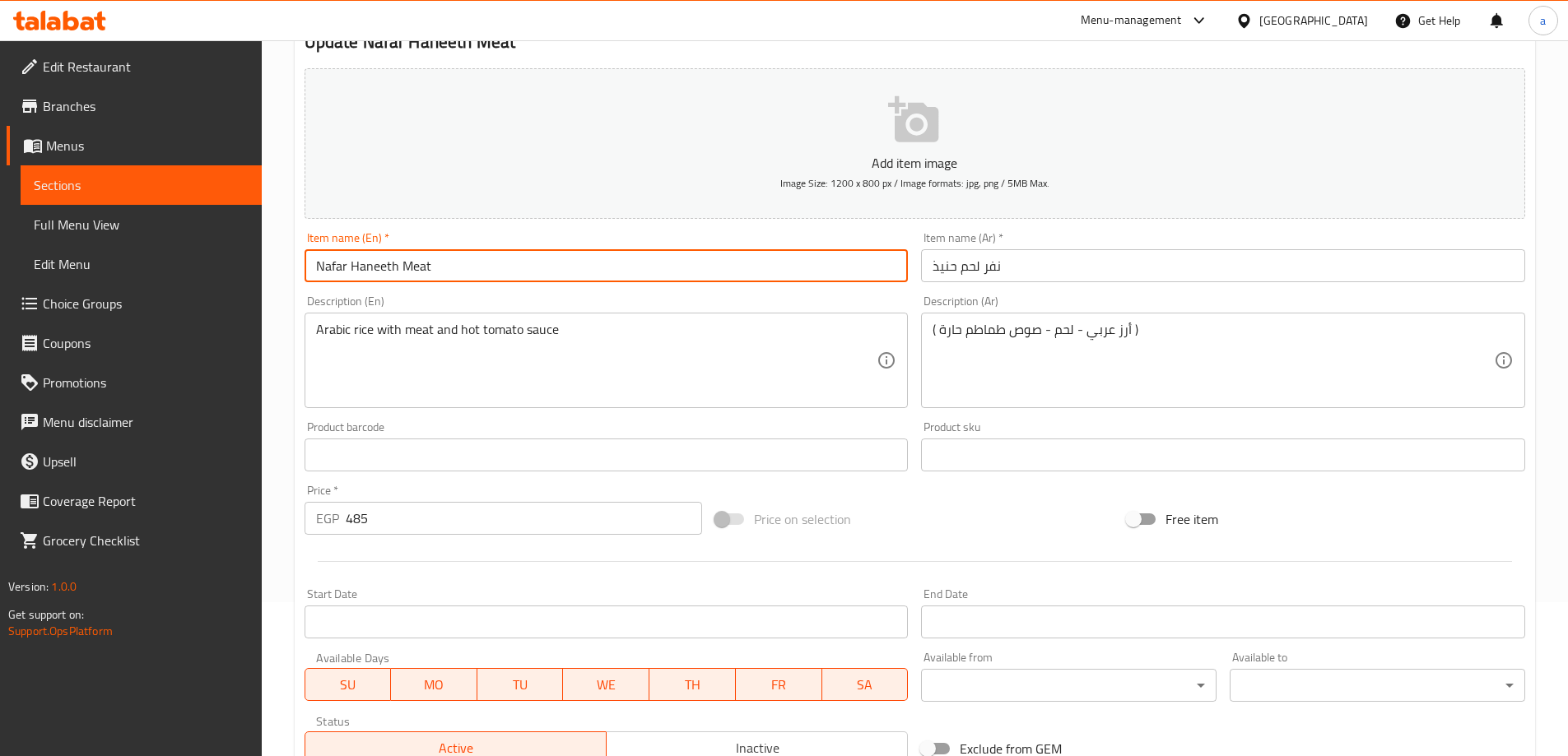
scroll to position [406, 0]
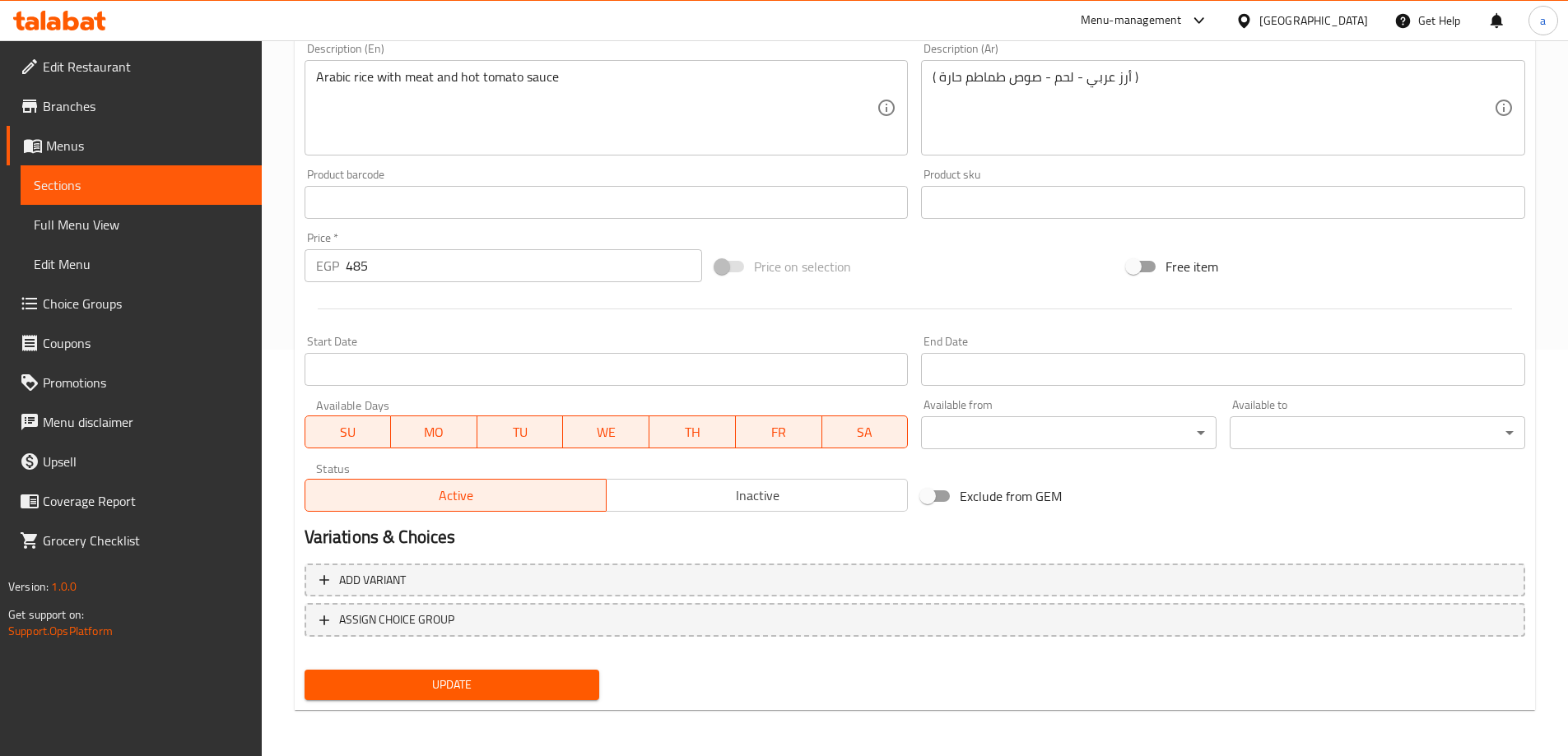
type input "Nafar Haneeth Meat"
click at [454, 656] on nav at bounding box center [915, 649] width 1221 height 13
click at [459, 671] on button "Update" at bounding box center [452, 685] width 295 height 31
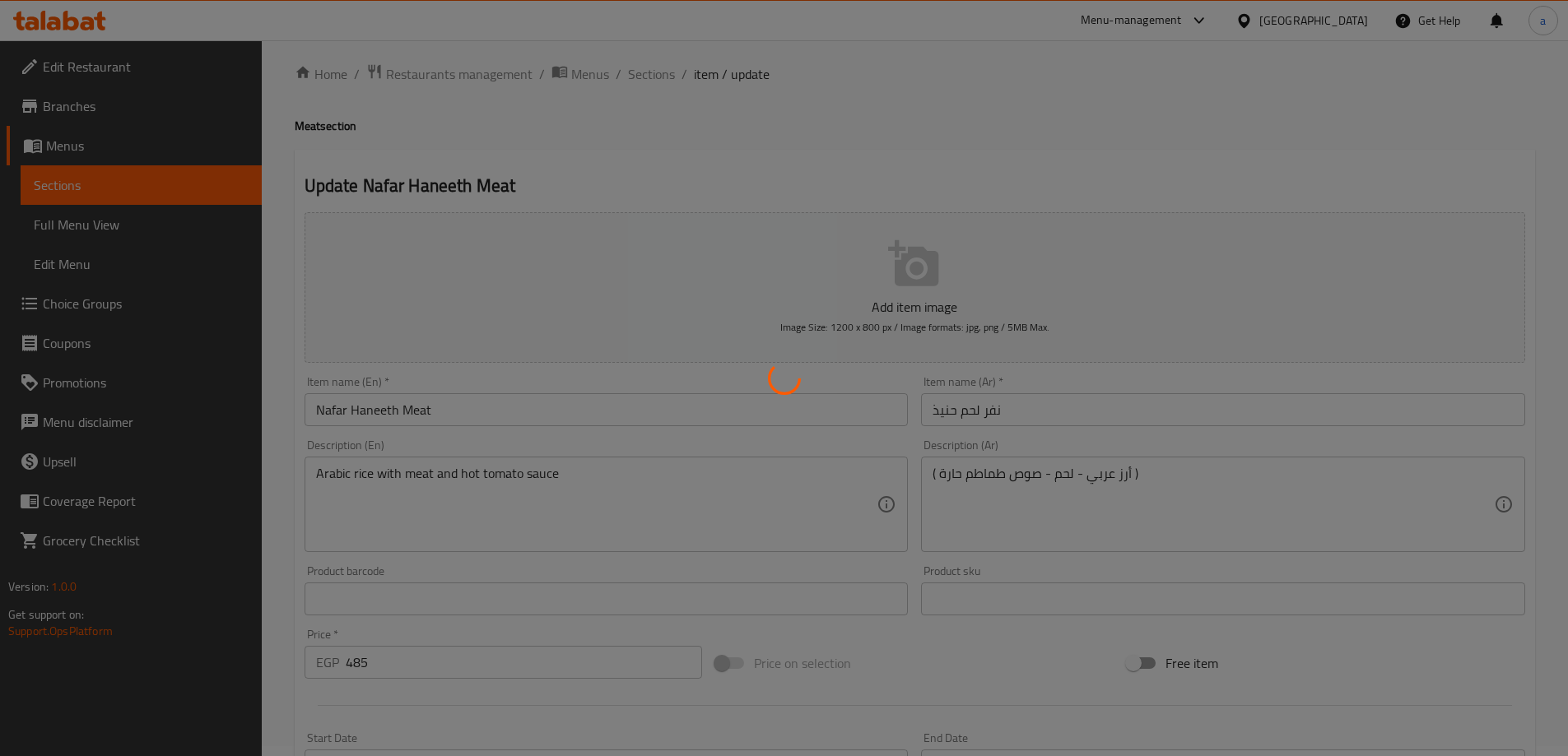
scroll to position [0, 0]
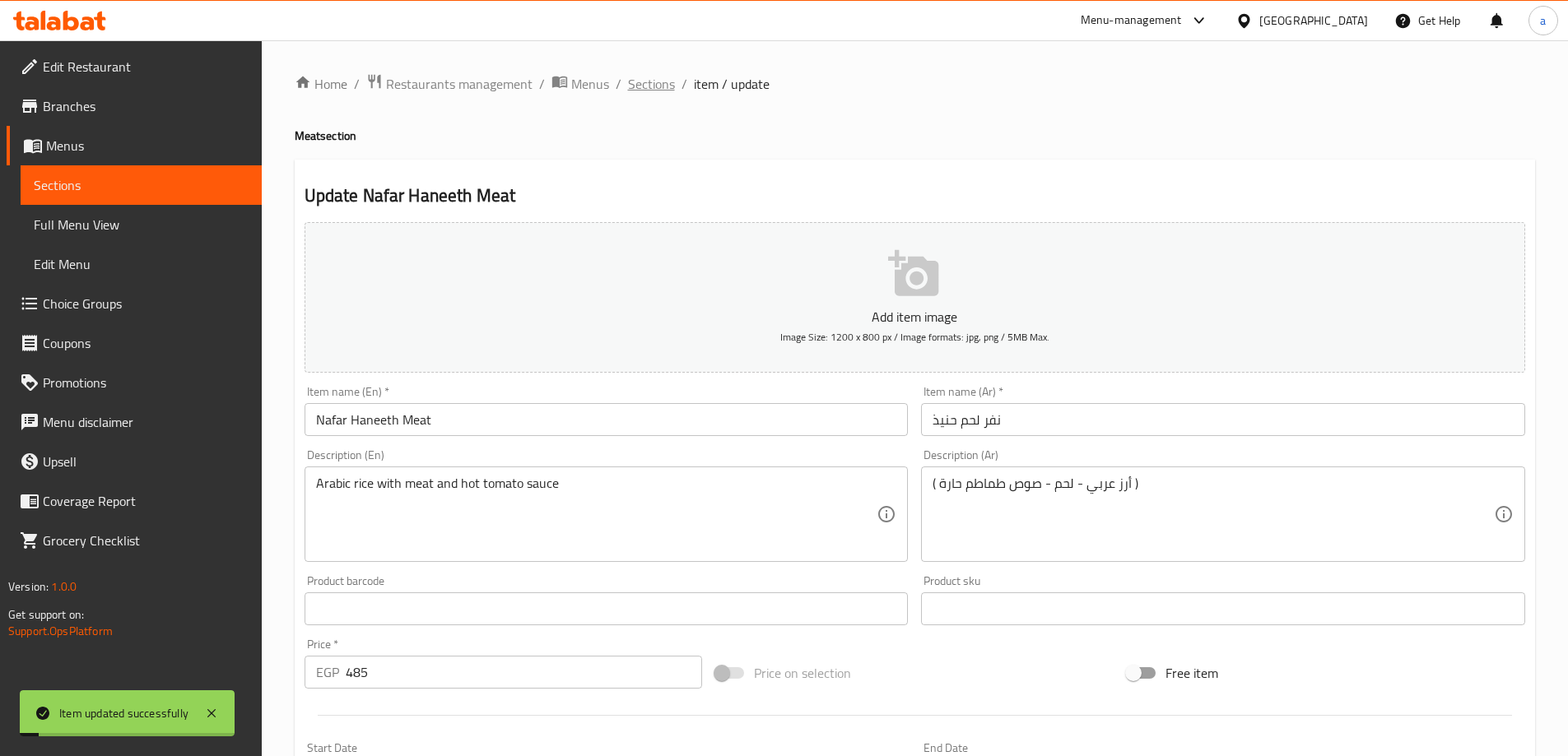
click at [654, 89] on span "Sections" at bounding box center [651, 84] width 47 height 20
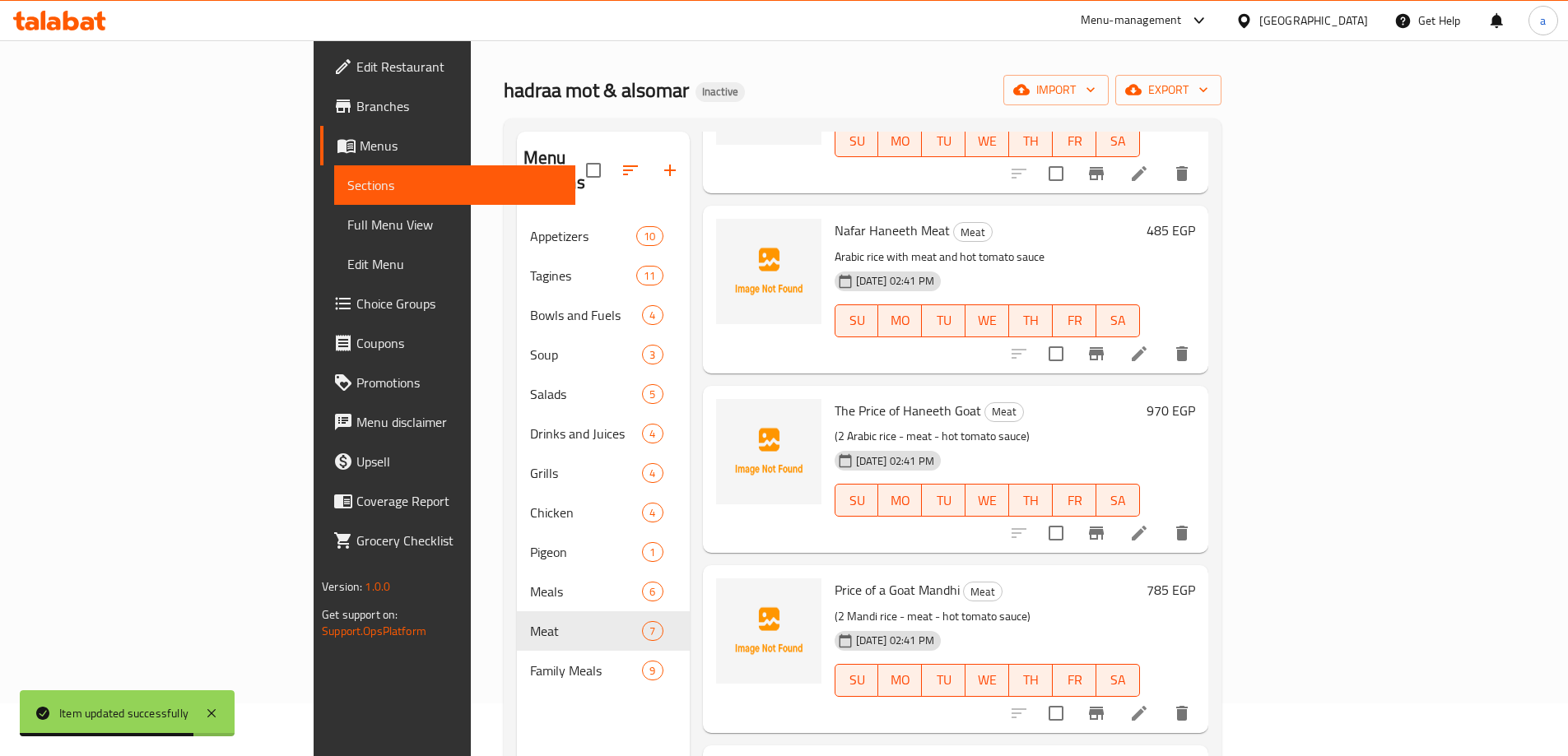
scroll to position [82, 0]
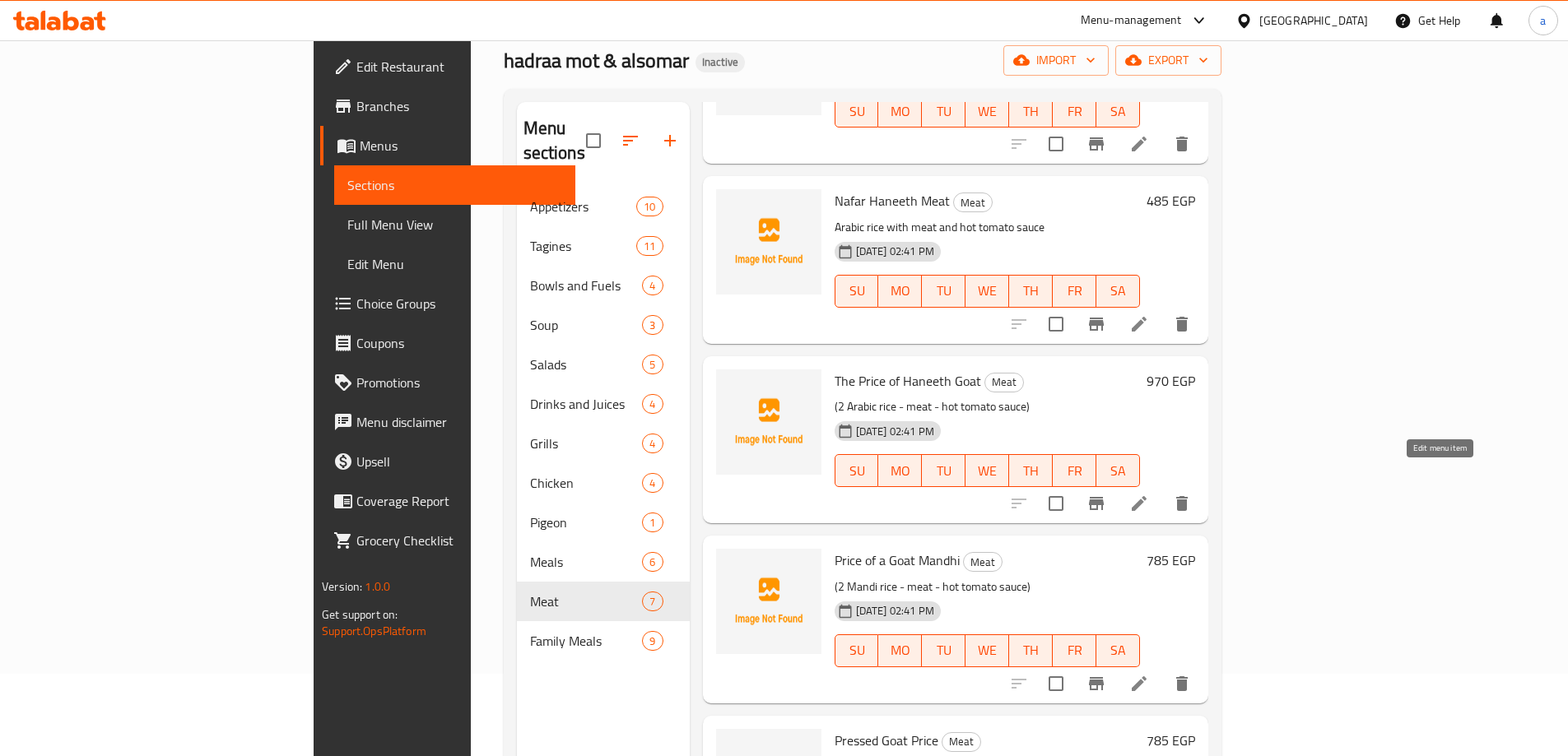
click at [1149, 493] on icon at bounding box center [1139, 503] width 20 height 20
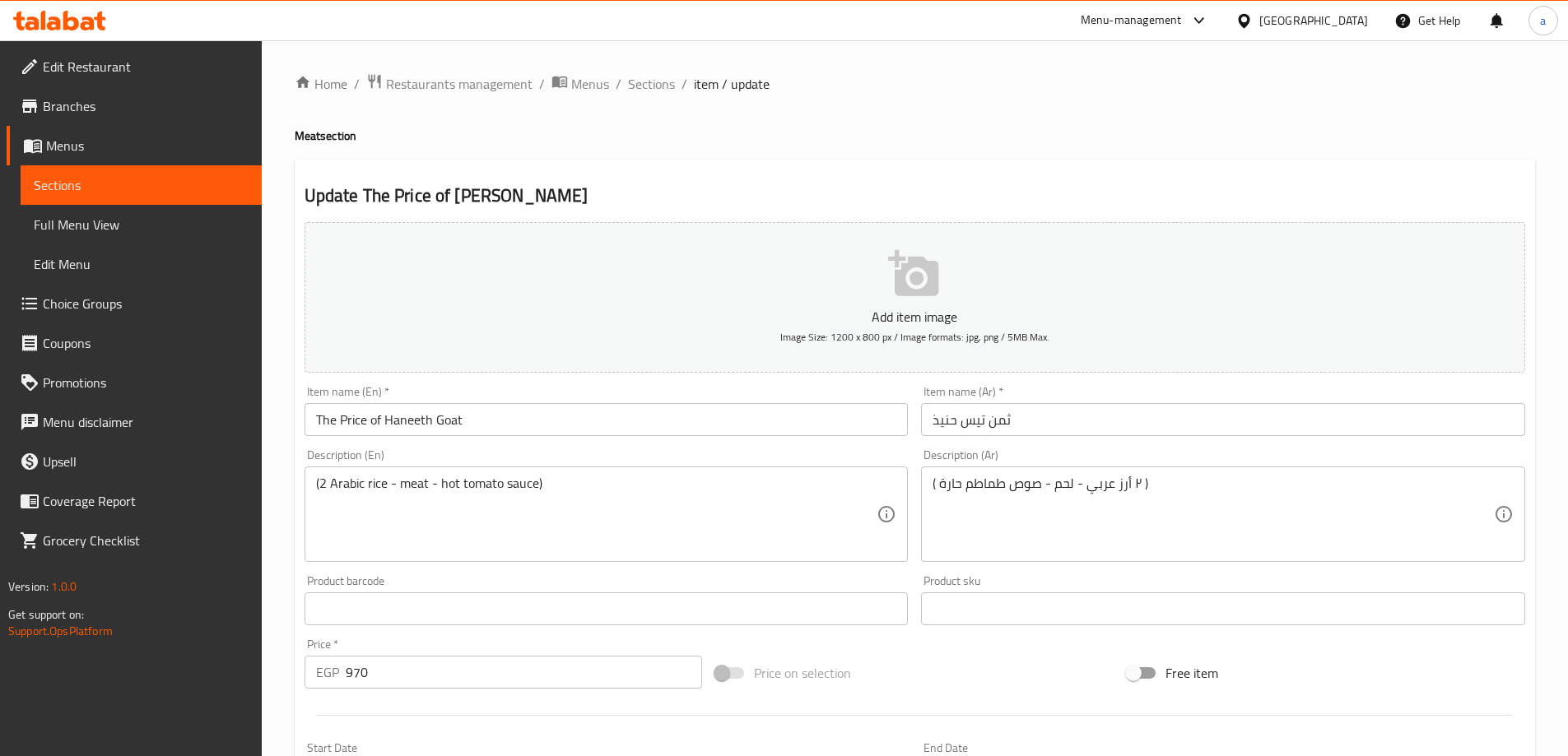
click at [976, 422] on input "ثمن تيس حنيذ" at bounding box center [1223, 419] width 604 height 33
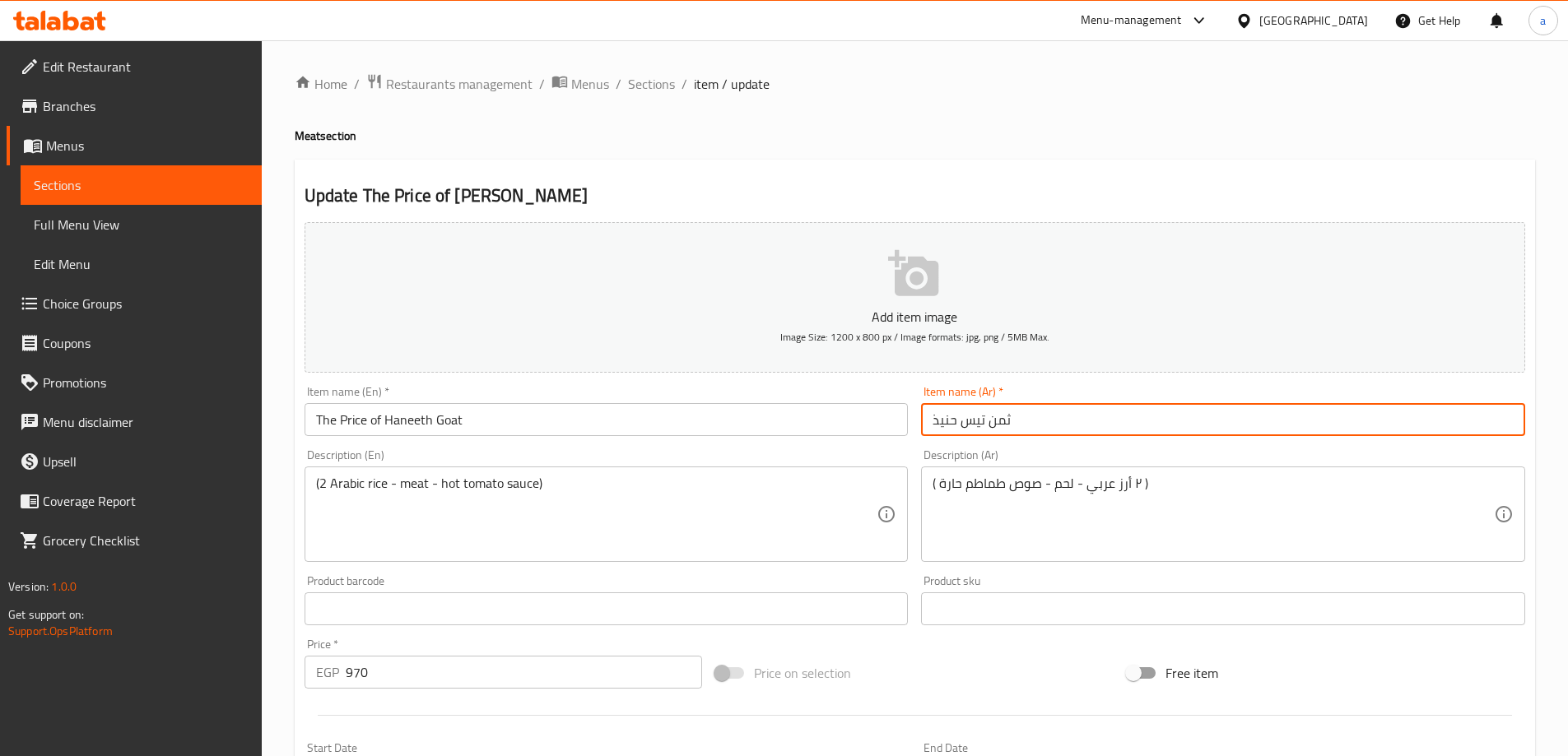
click at [976, 422] on input "ثمن تيس حنيذ" at bounding box center [1223, 419] width 604 height 33
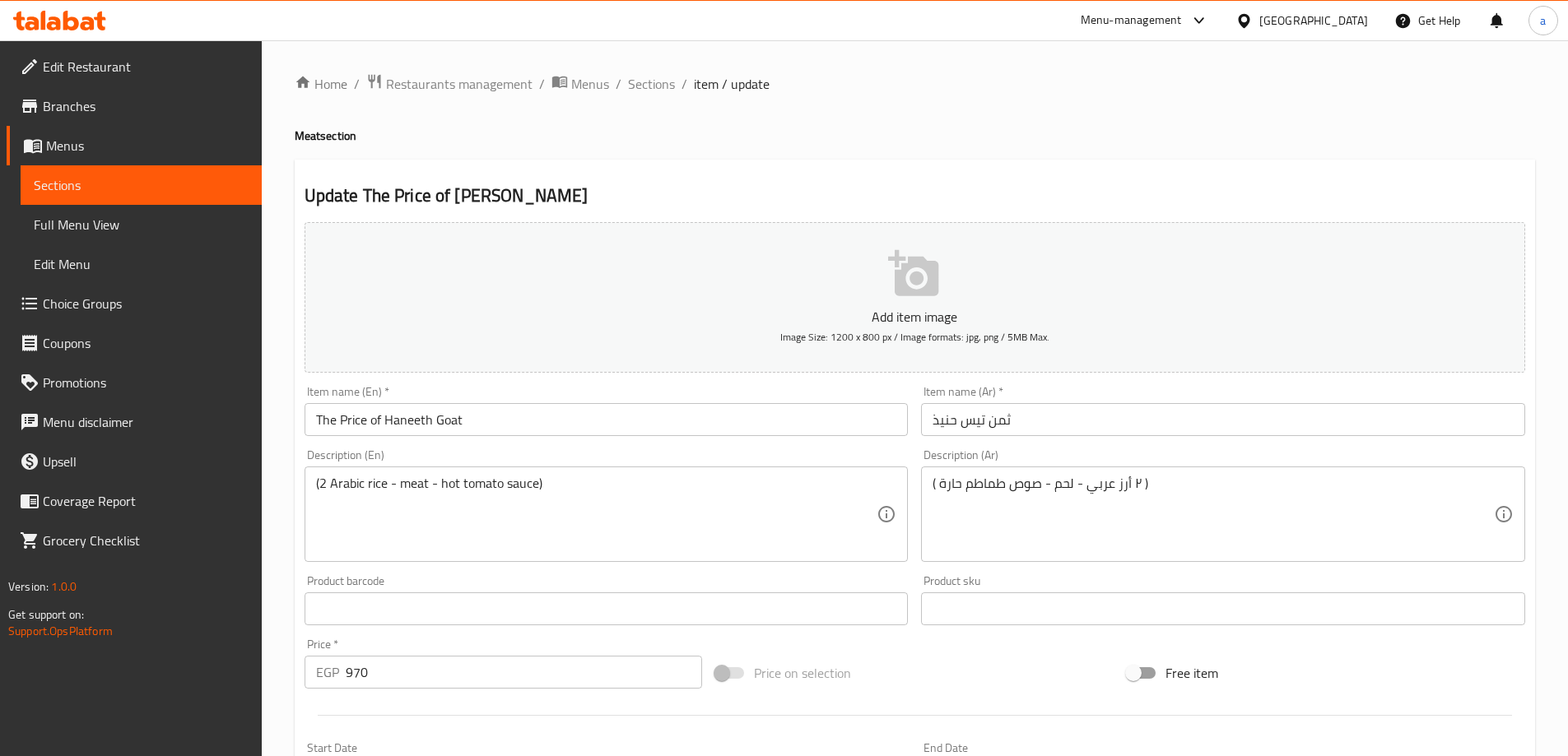
click at [980, 417] on input "ثمن تيس حنيذ" at bounding box center [1223, 419] width 604 height 33
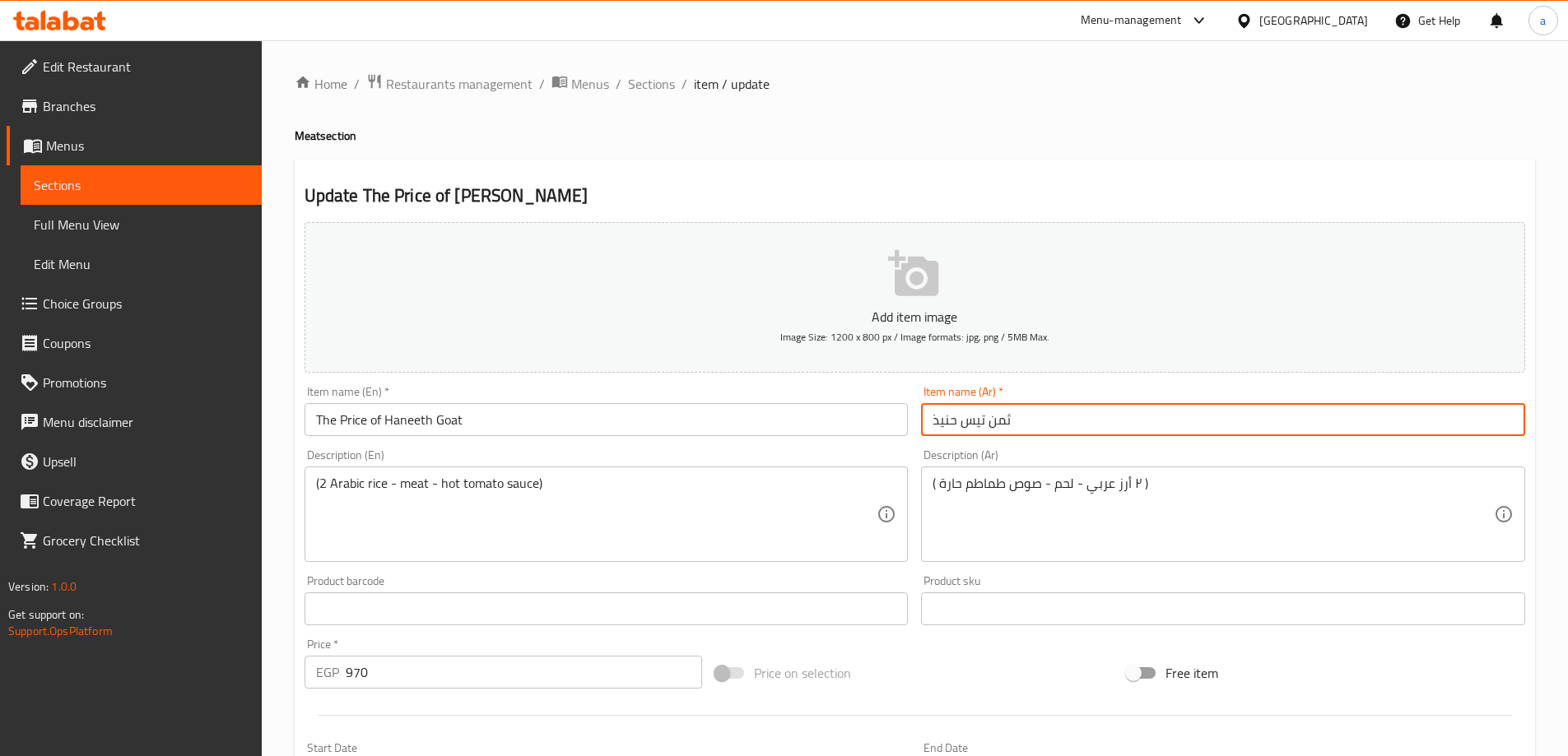
click at [980, 417] on input "ثمن تيس حنيذ" at bounding box center [1223, 419] width 604 height 33
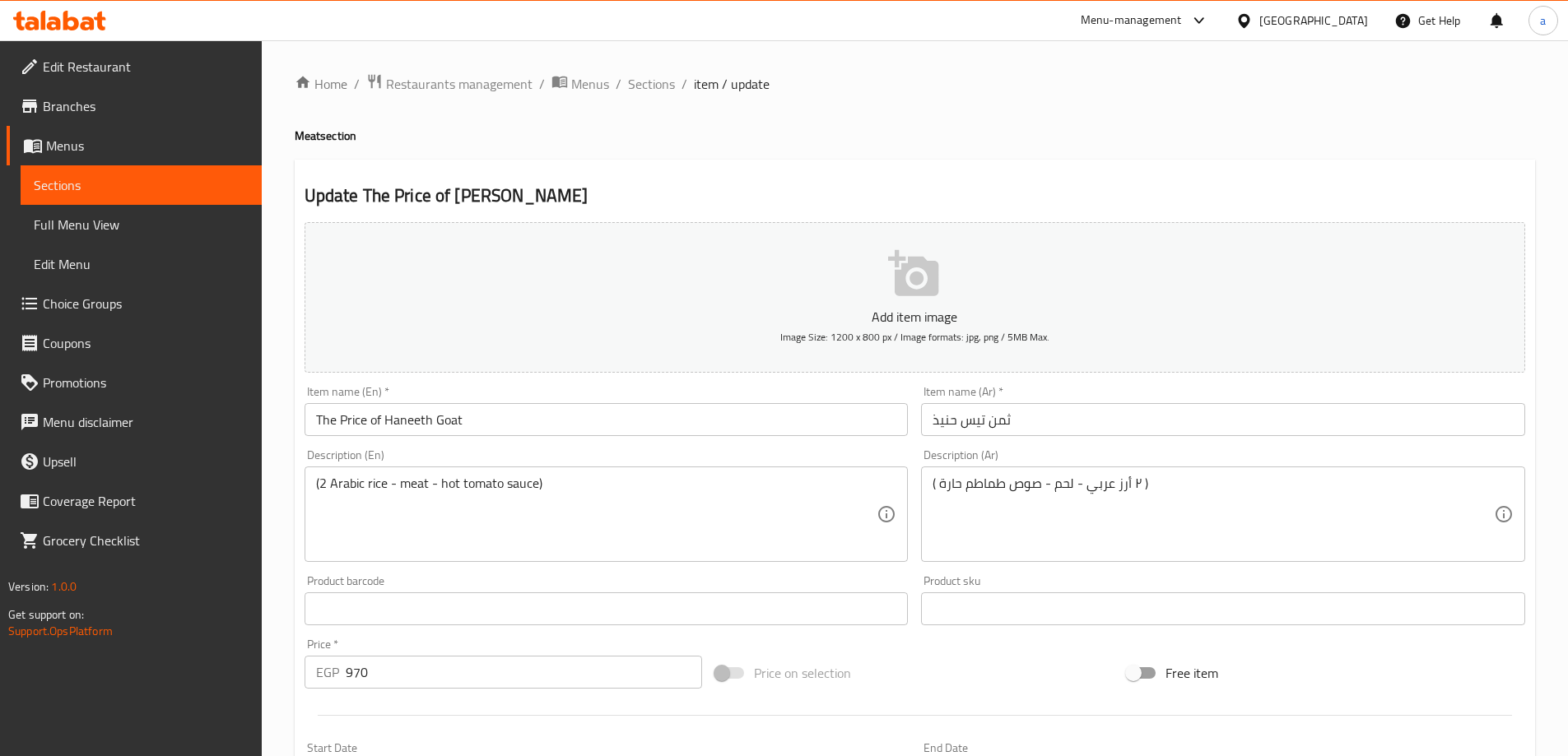
click at [440, 415] on input "The Price of Haneeth Goat" at bounding box center [607, 419] width 604 height 33
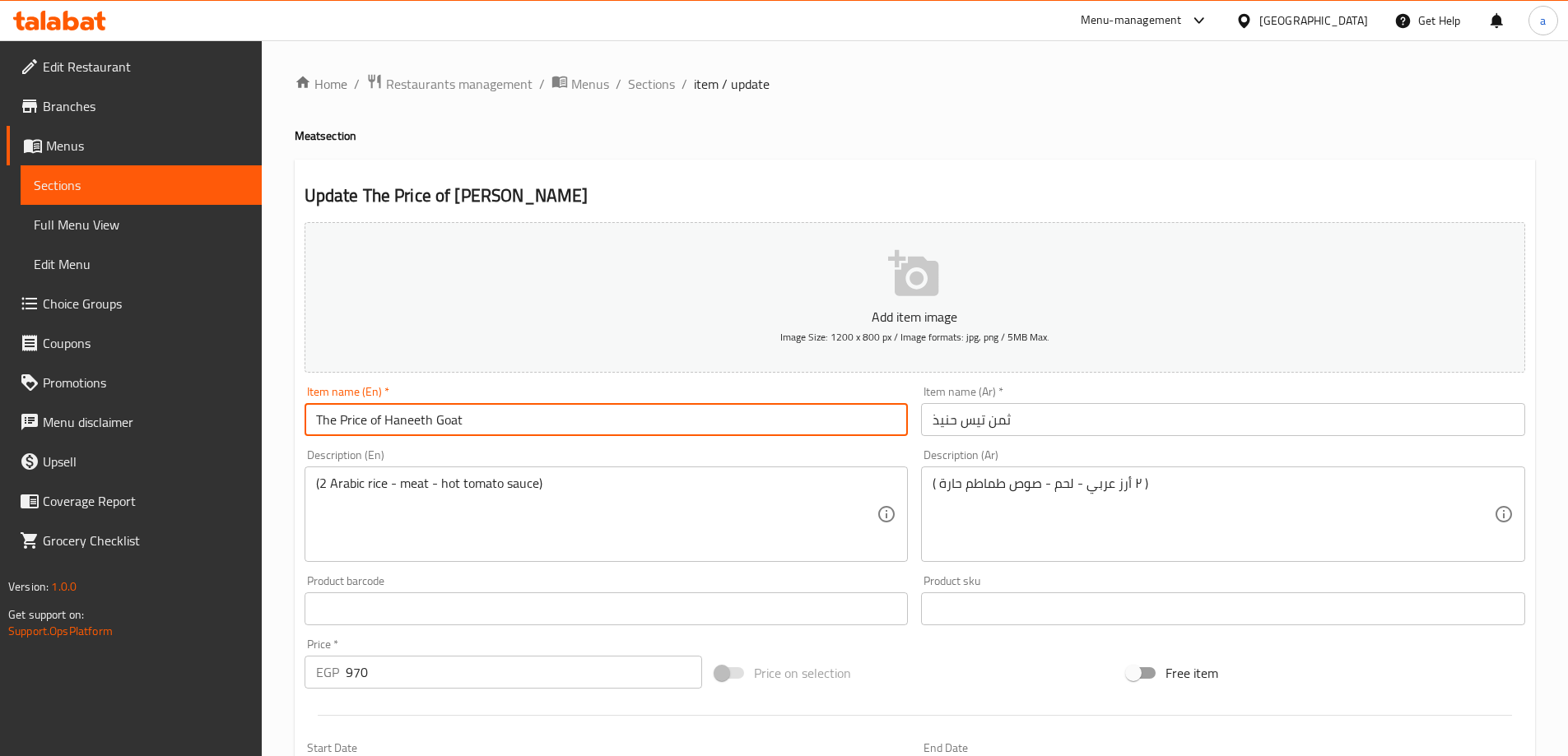
click at [440, 415] on input "The Price of Haneeth Goat" at bounding box center [607, 419] width 604 height 33
paste input "Tess"
click at [1004, 416] on input "ثمن تيس حنيذ" at bounding box center [1223, 419] width 604 height 33
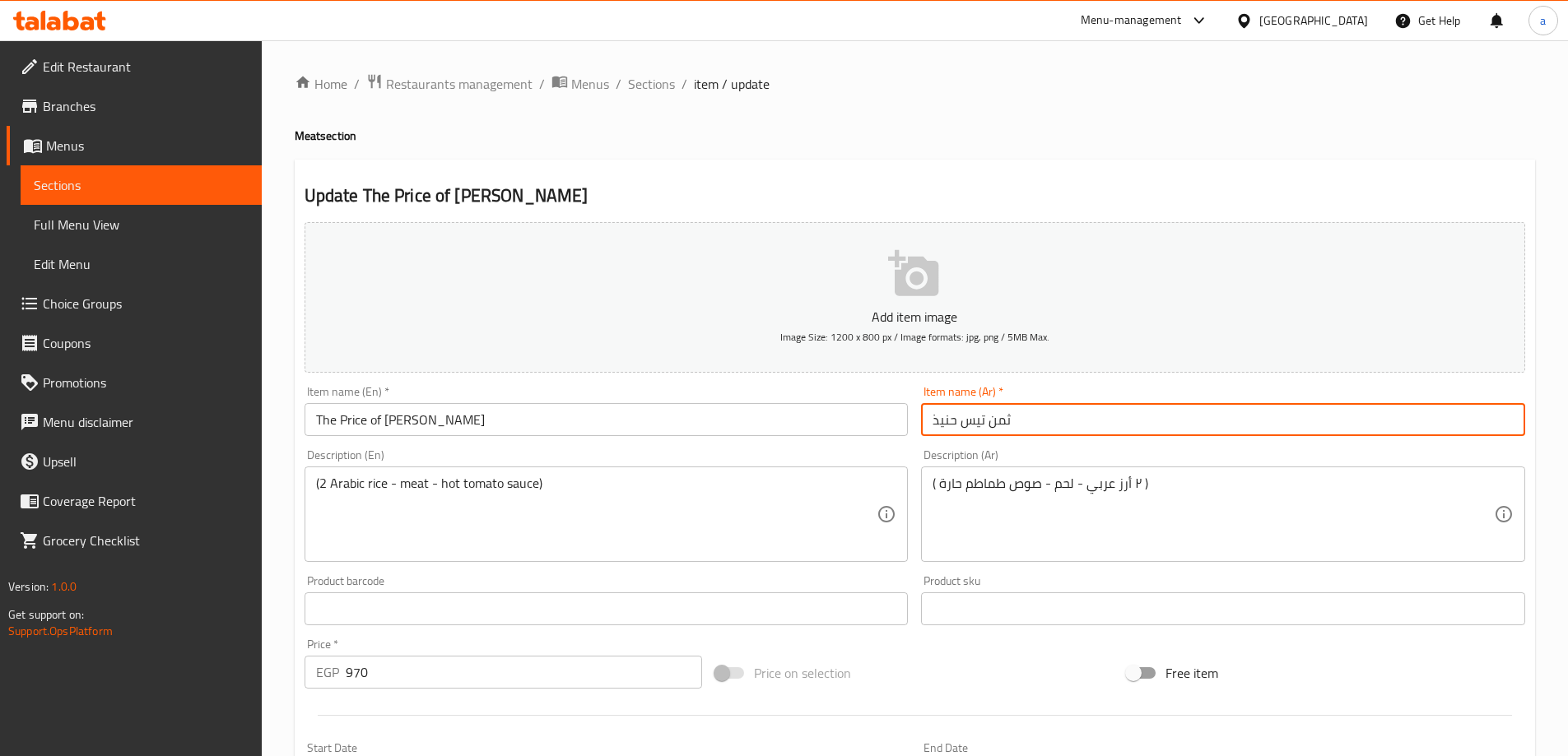
click at [1004, 416] on input "ثمن تيس حنيذ" at bounding box center [1223, 419] width 604 height 33
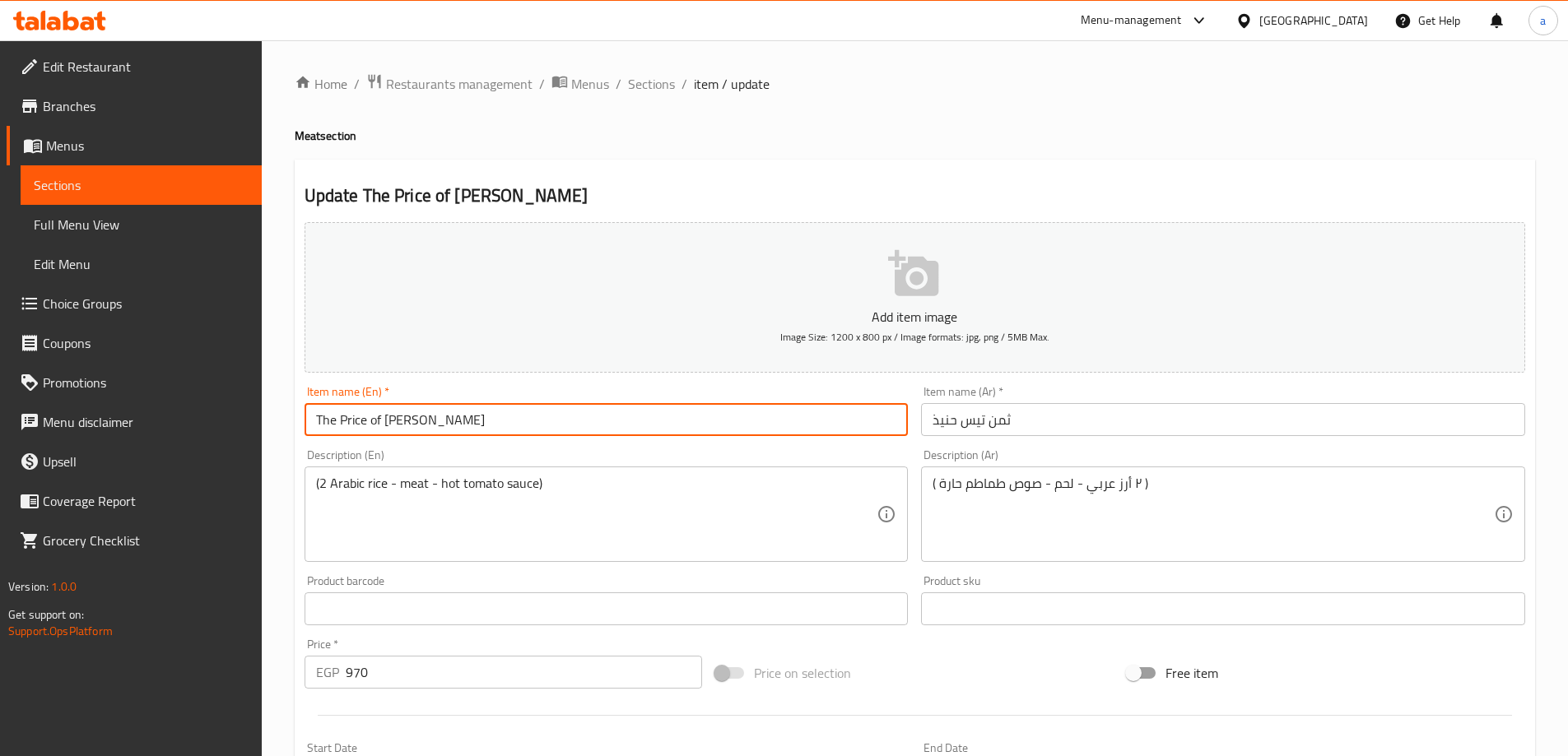
drag, startPoint x: 374, startPoint y: 419, endPoint x: 355, endPoint y: 415, distance: 19.4
click at [355, 415] on input "The Price of Haneeth Tess" at bounding box center [607, 419] width 604 height 33
click at [356, 416] on input "The Price of Haneeth Tess" at bounding box center [607, 419] width 604 height 33
drag, startPoint x: 359, startPoint y: 416, endPoint x: 351, endPoint y: 417, distance: 8.1
click at [351, 417] on input "The Price of Haneeth Tess" at bounding box center [607, 419] width 604 height 33
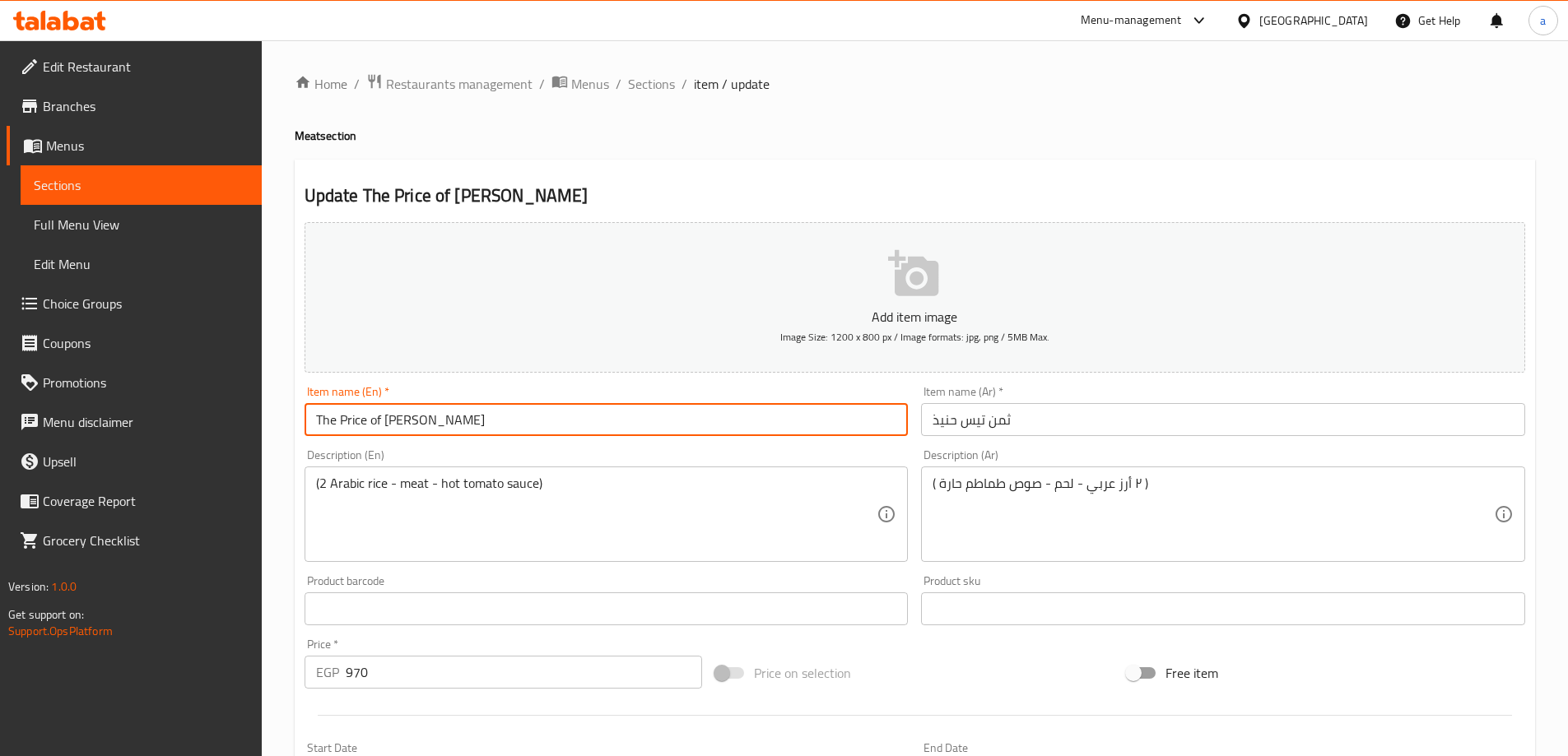
drag, startPoint x: 365, startPoint y: 420, endPoint x: 315, endPoint y: 420, distance: 50.0
click at [315, 420] on input "The Price of Haneeth Tess" at bounding box center [607, 419] width 604 height 33
type input "1/8 of Haneeth Tess"
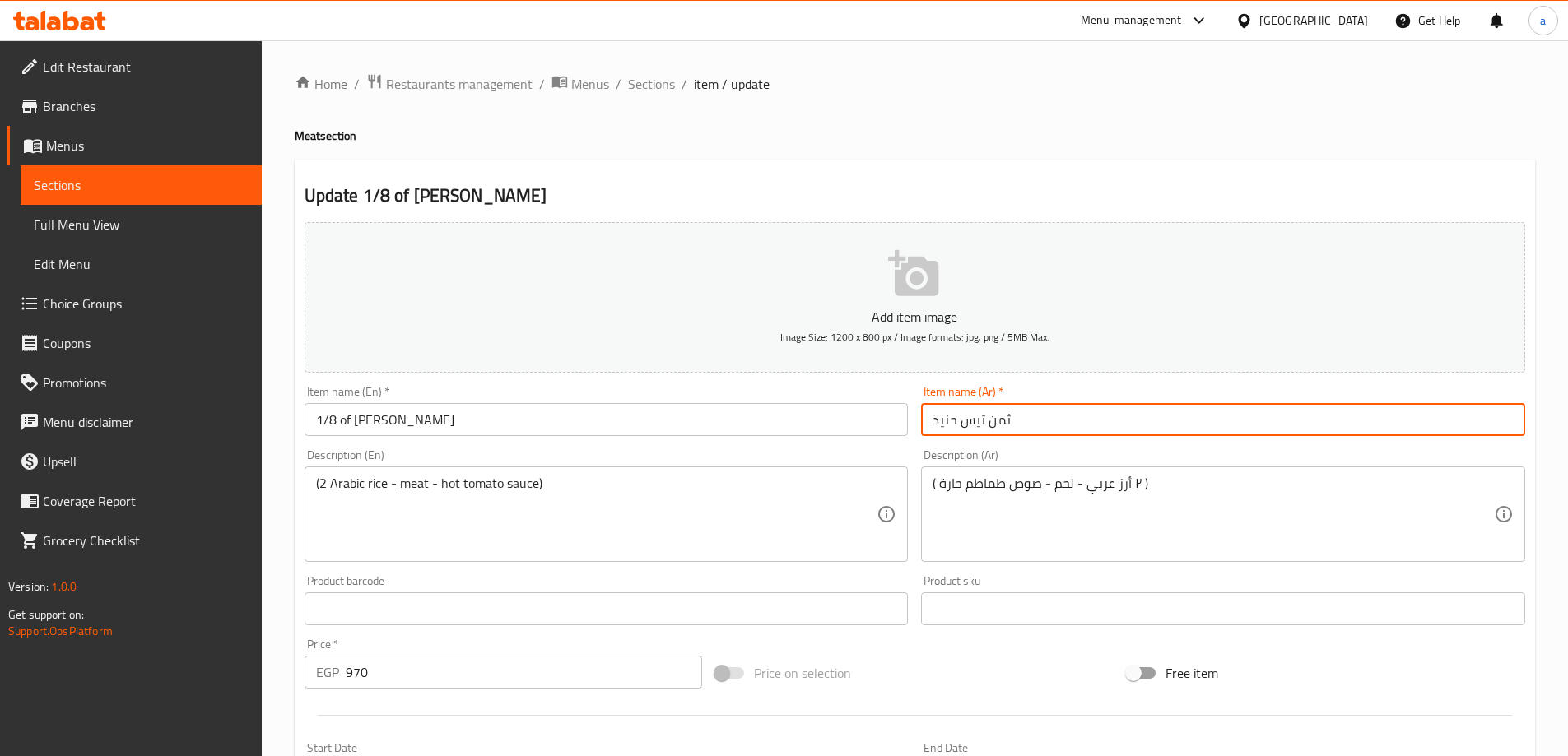
click at [999, 424] on input "ثمن تيس حنيذ" at bounding box center [1223, 419] width 604 height 33
click at [943, 424] on input "1/8 تيس حنيذ" at bounding box center [1223, 419] width 604 height 33
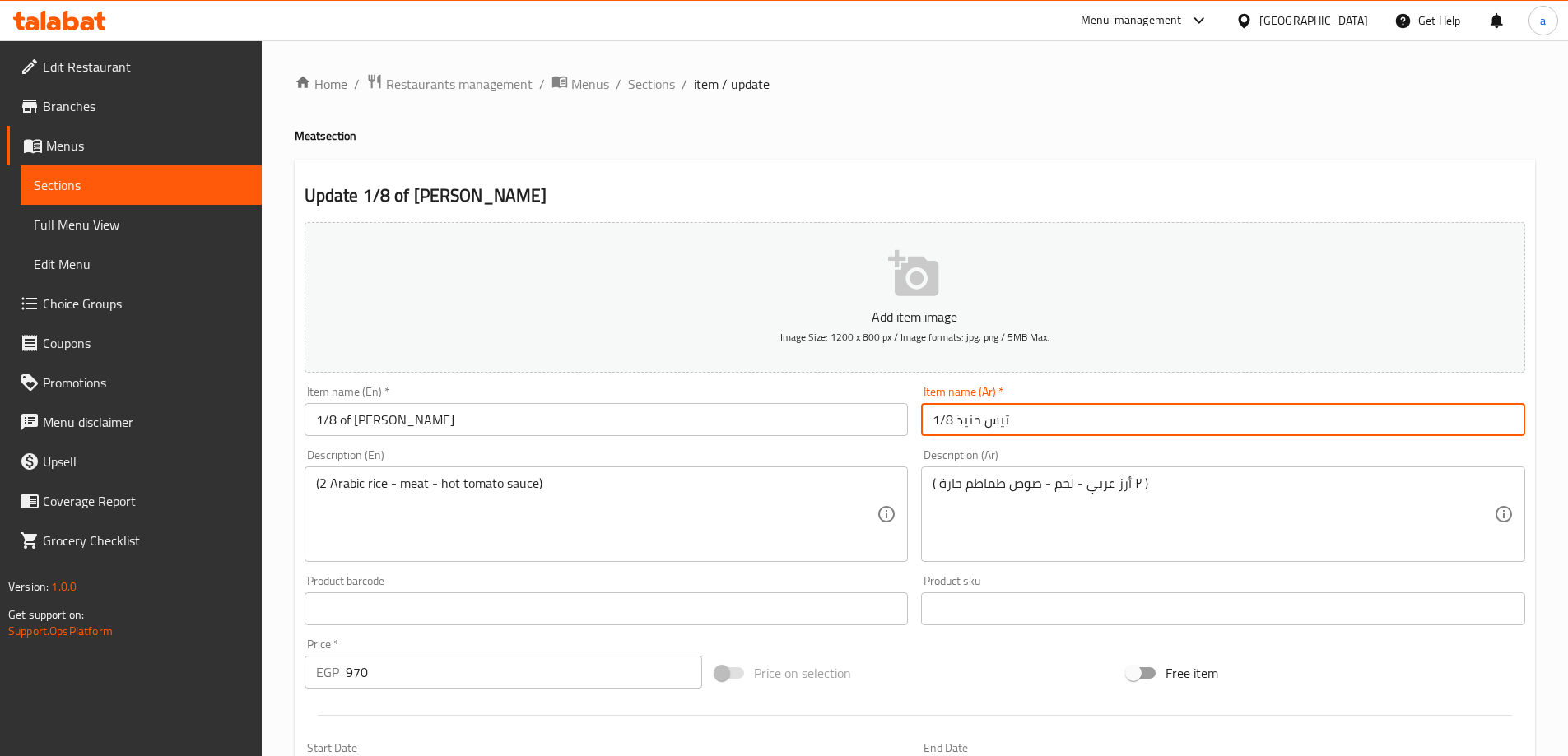
click at [943, 424] on input "1/8 تيس حنيذ" at bounding box center [1223, 419] width 604 height 33
type input "1/8 تيس حنيذ"
click at [1086, 447] on div "Description (Ar) ( ٢ أرز عربي - لحم - صوص طماطم حارة ) Description (Ar)" at bounding box center [1222, 506] width 617 height 126
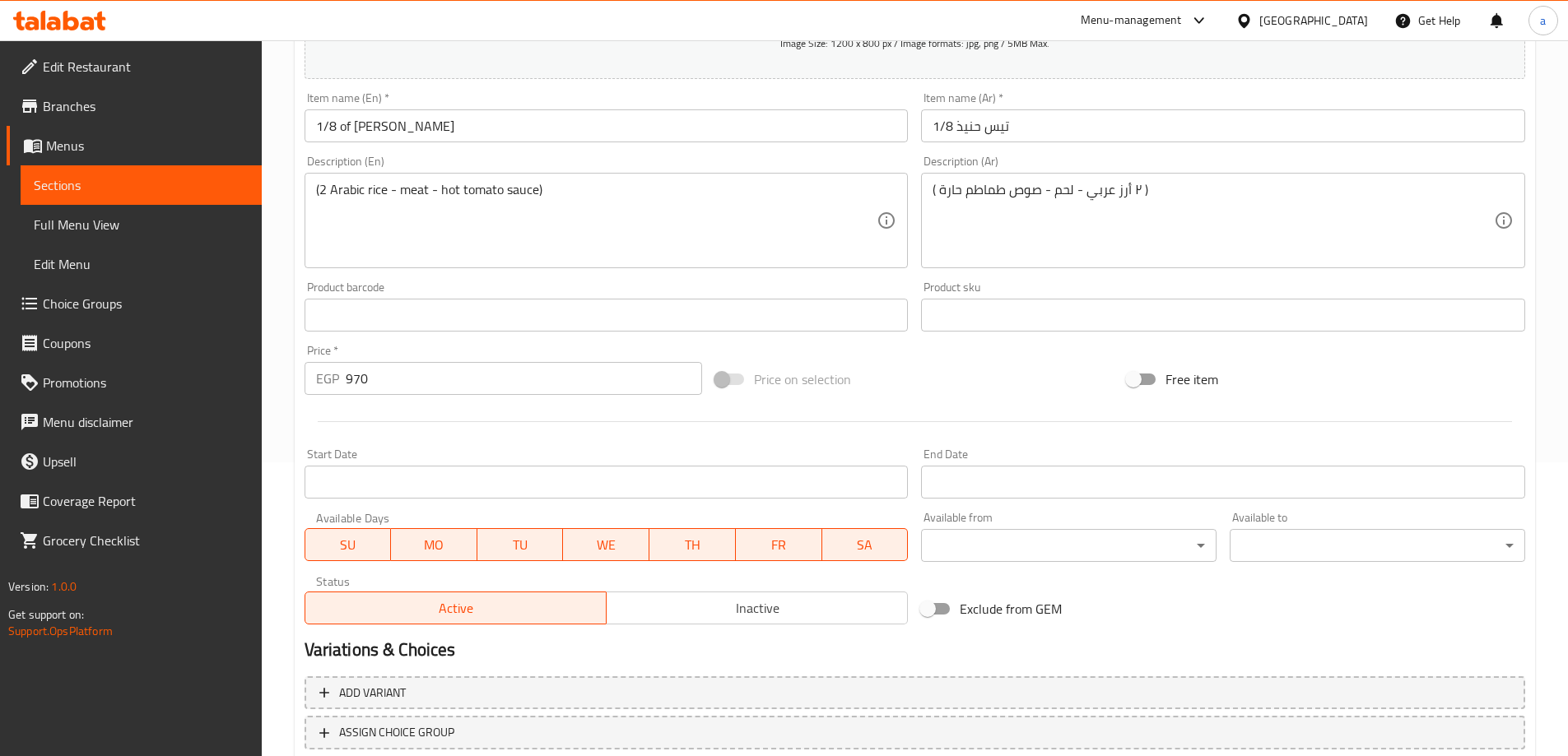
scroll to position [406, 0]
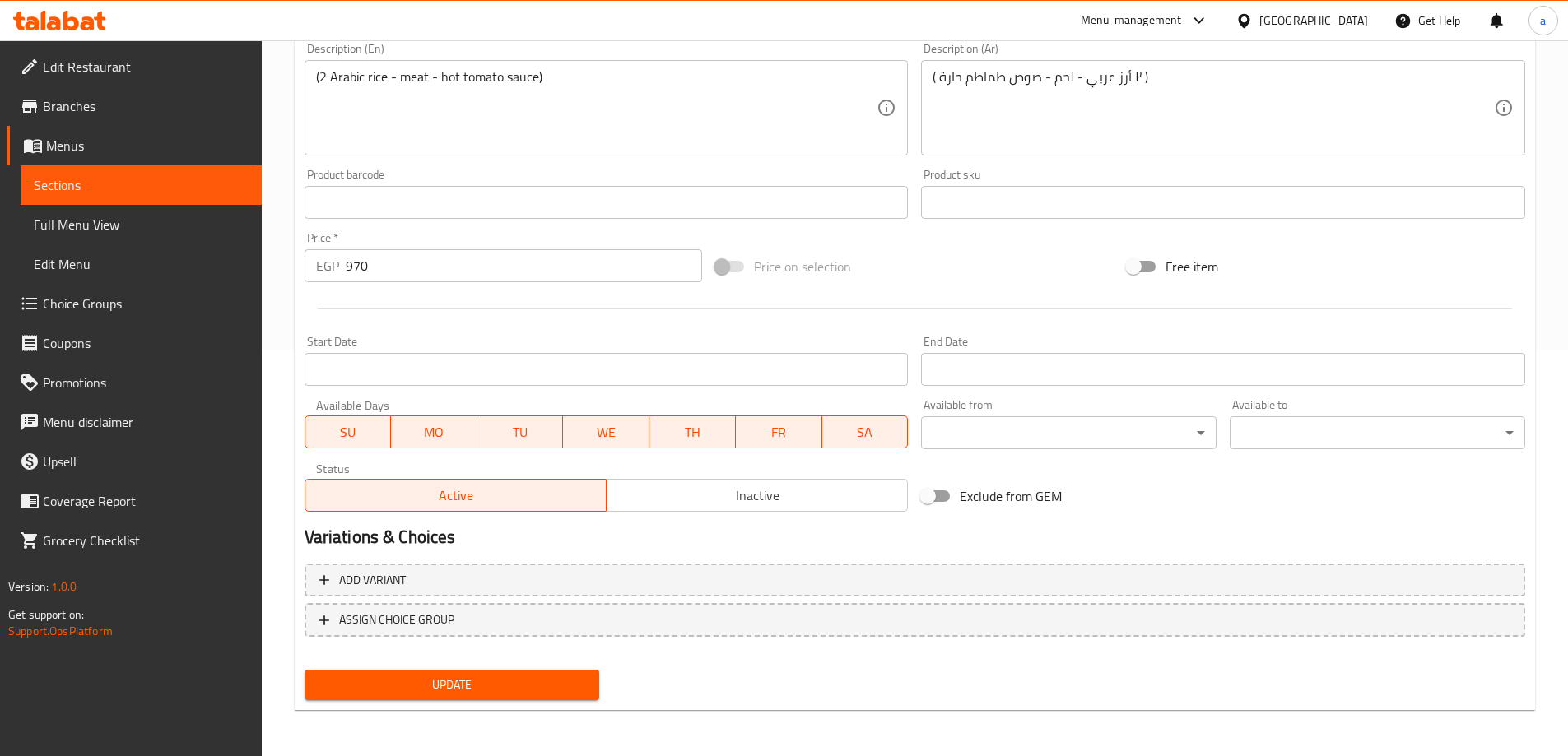
click at [509, 691] on span "Update" at bounding box center [452, 685] width 269 height 20
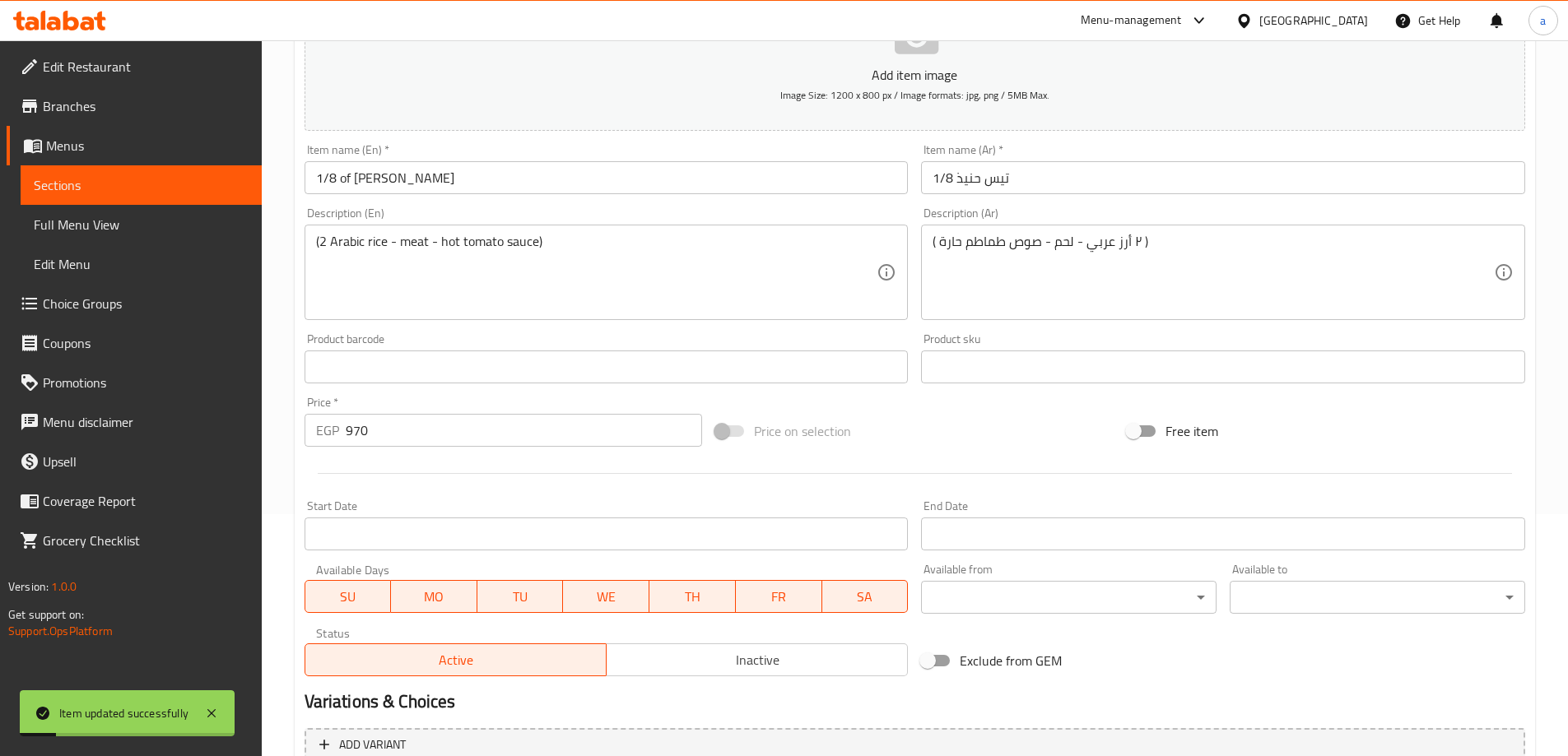
scroll to position [0, 0]
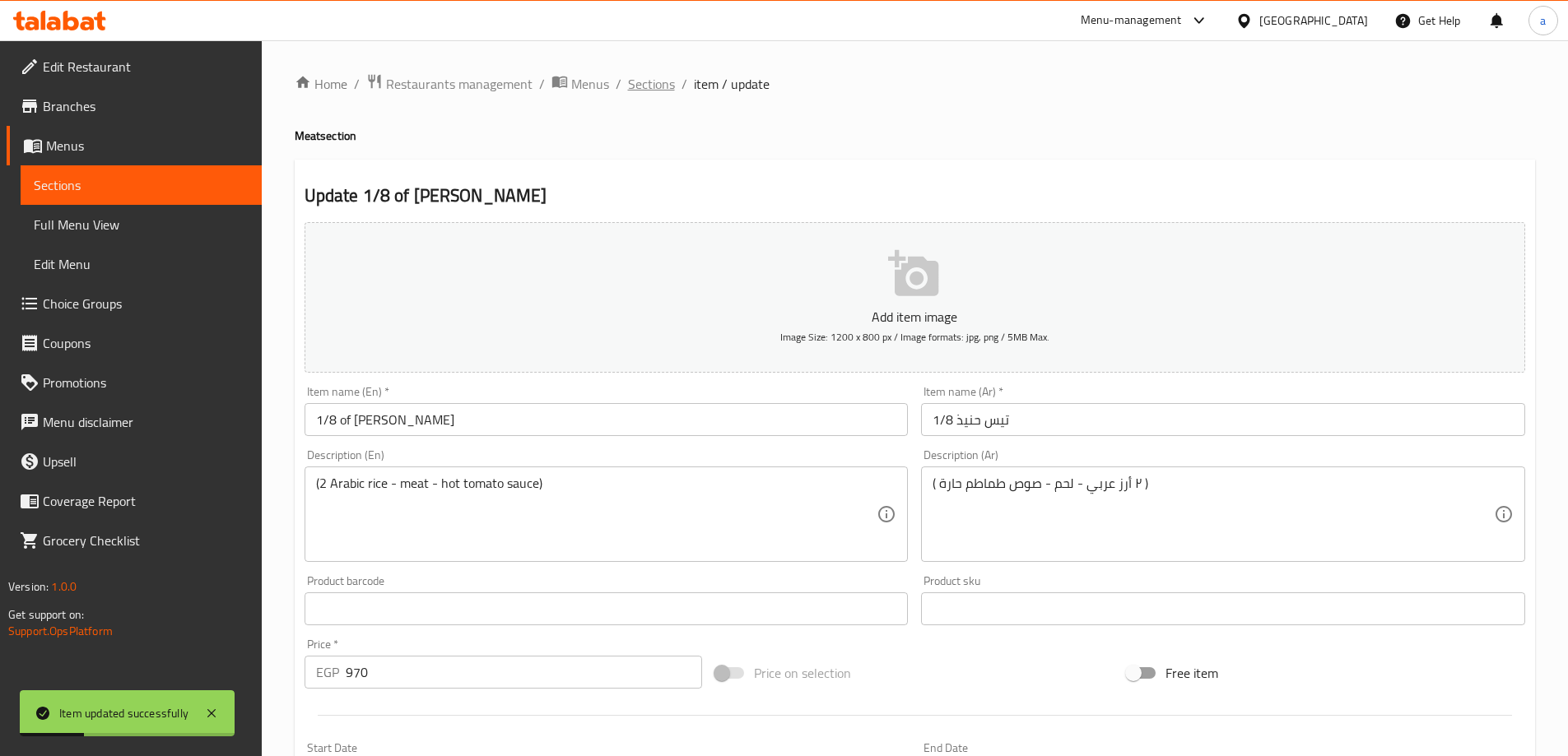
click at [653, 94] on span "Sections" at bounding box center [651, 84] width 47 height 20
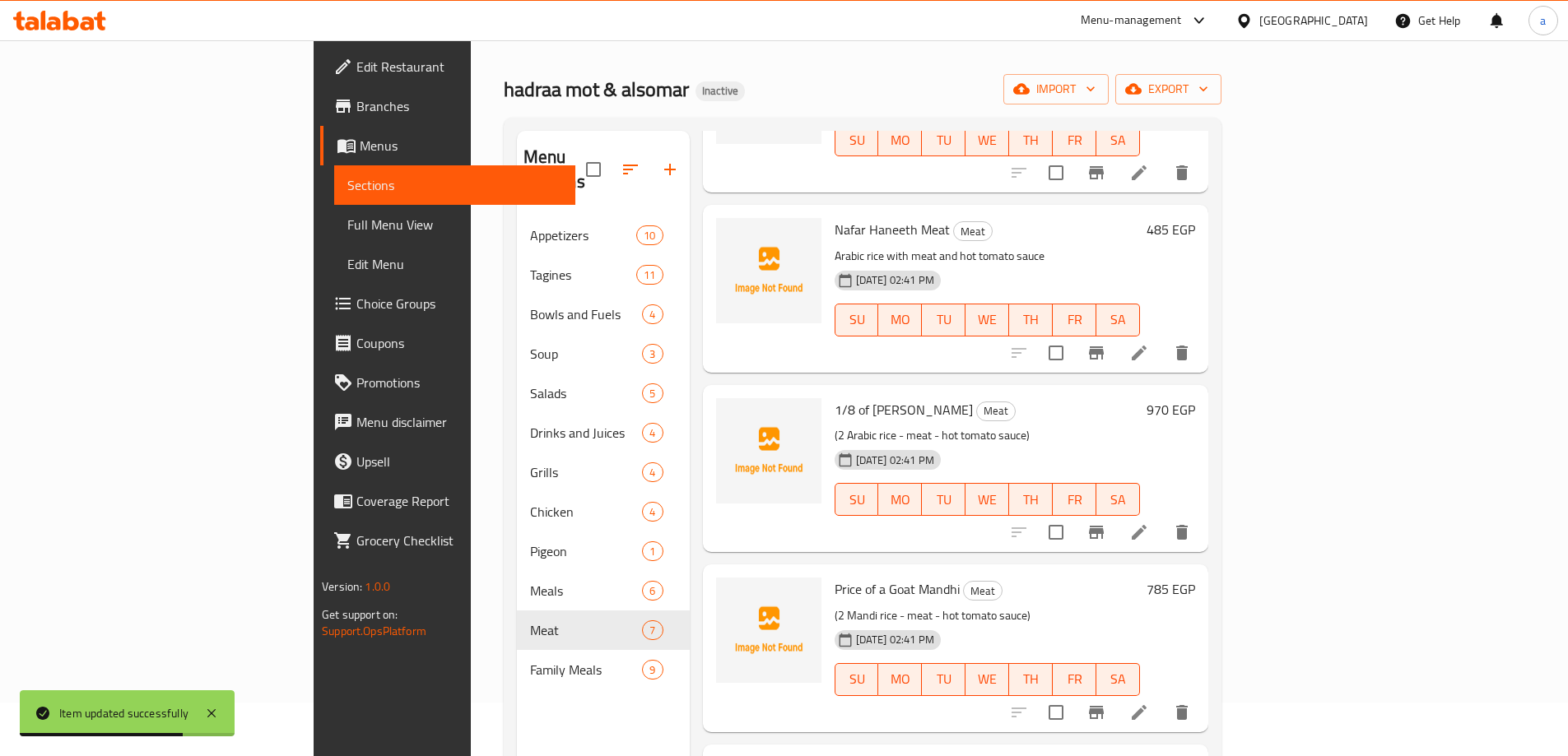
scroll to position [82, 0]
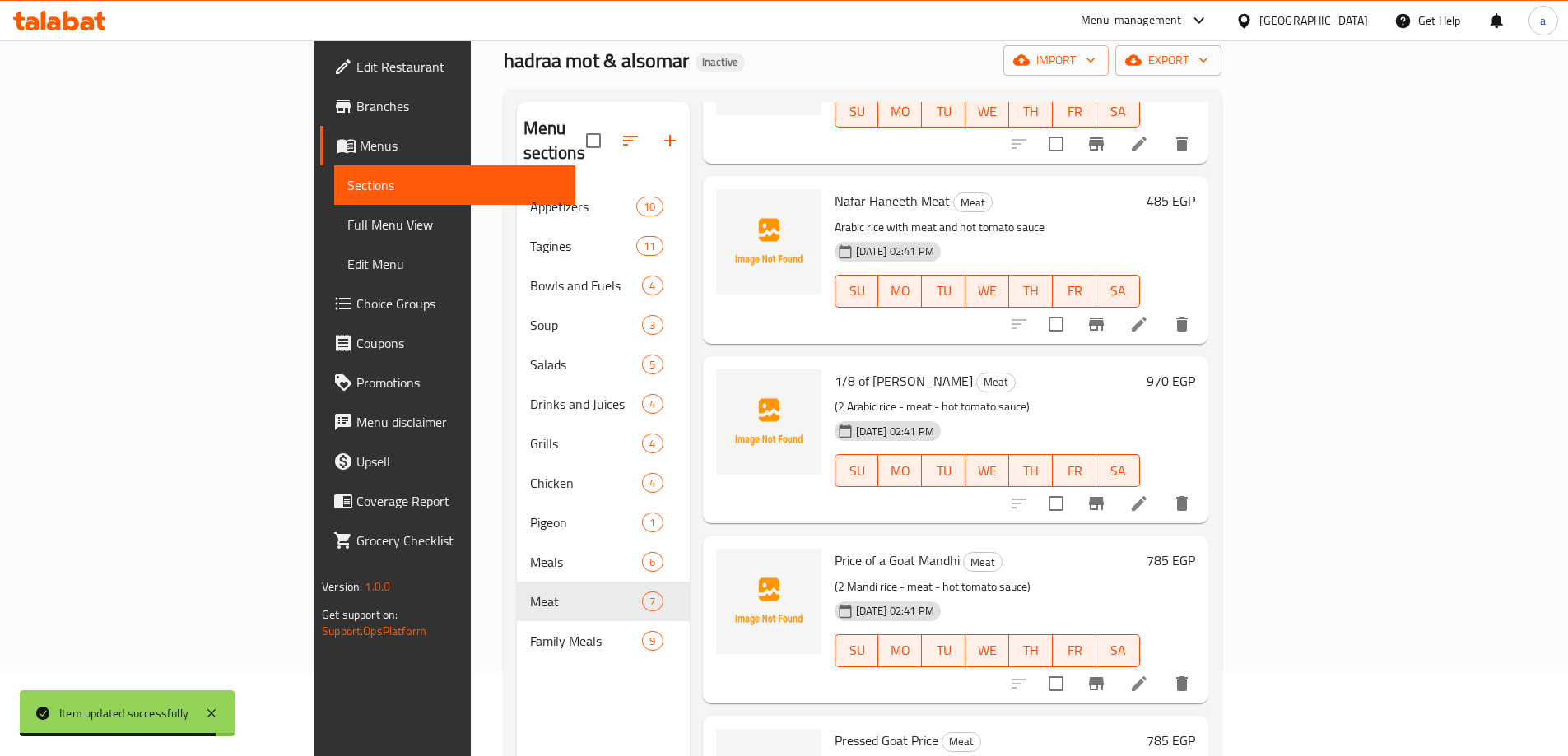
click at [1162, 673] on li at bounding box center [1139, 683] width 46 height 30
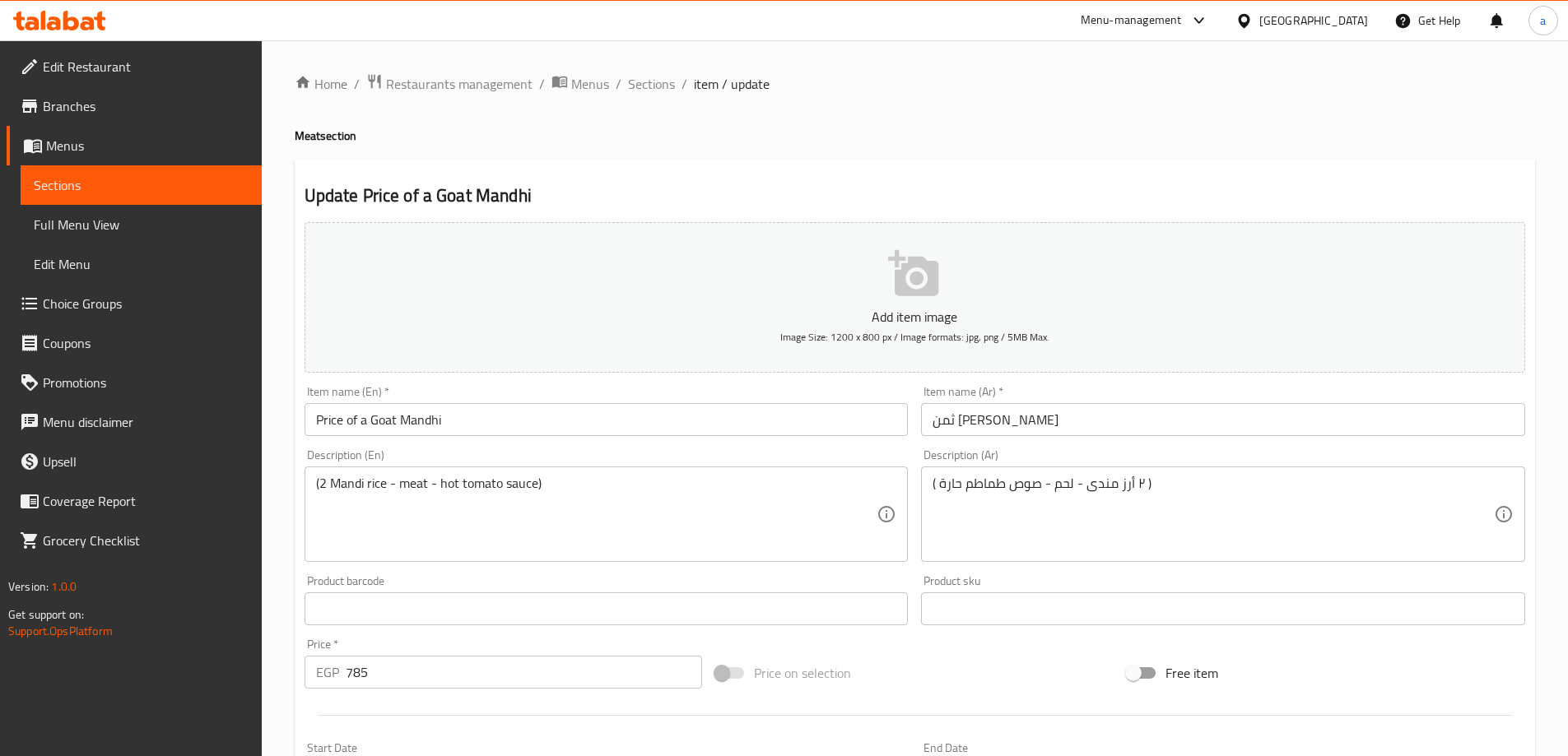
click at [333, 426] on input "Price of a Goat Mandhi" at bounding box center [607, 419] width 604 height 33
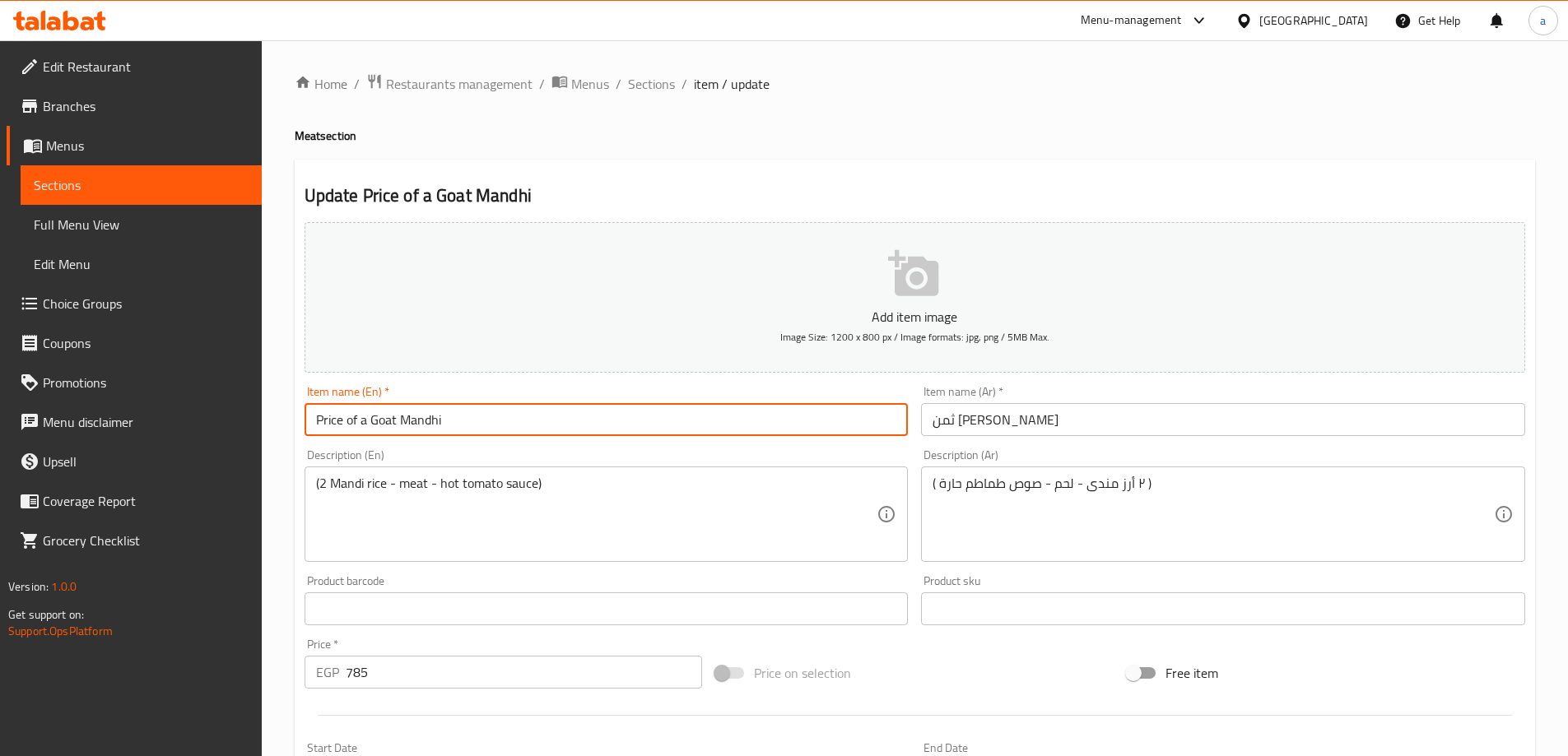
click at [333, 426] on input "Price of a Goat Mandhi" at bounding box center [607, 419] width 604 height 33
click at [382, 417] on input "1/8 of a Goat Mandhi" at bounding box center [607, 419] width 604 height 33
paste input "Tess"
click at [358, 423] on input "1/8 of a Tess Mandhi" at bounding box center [607, 419] width 604 height 33
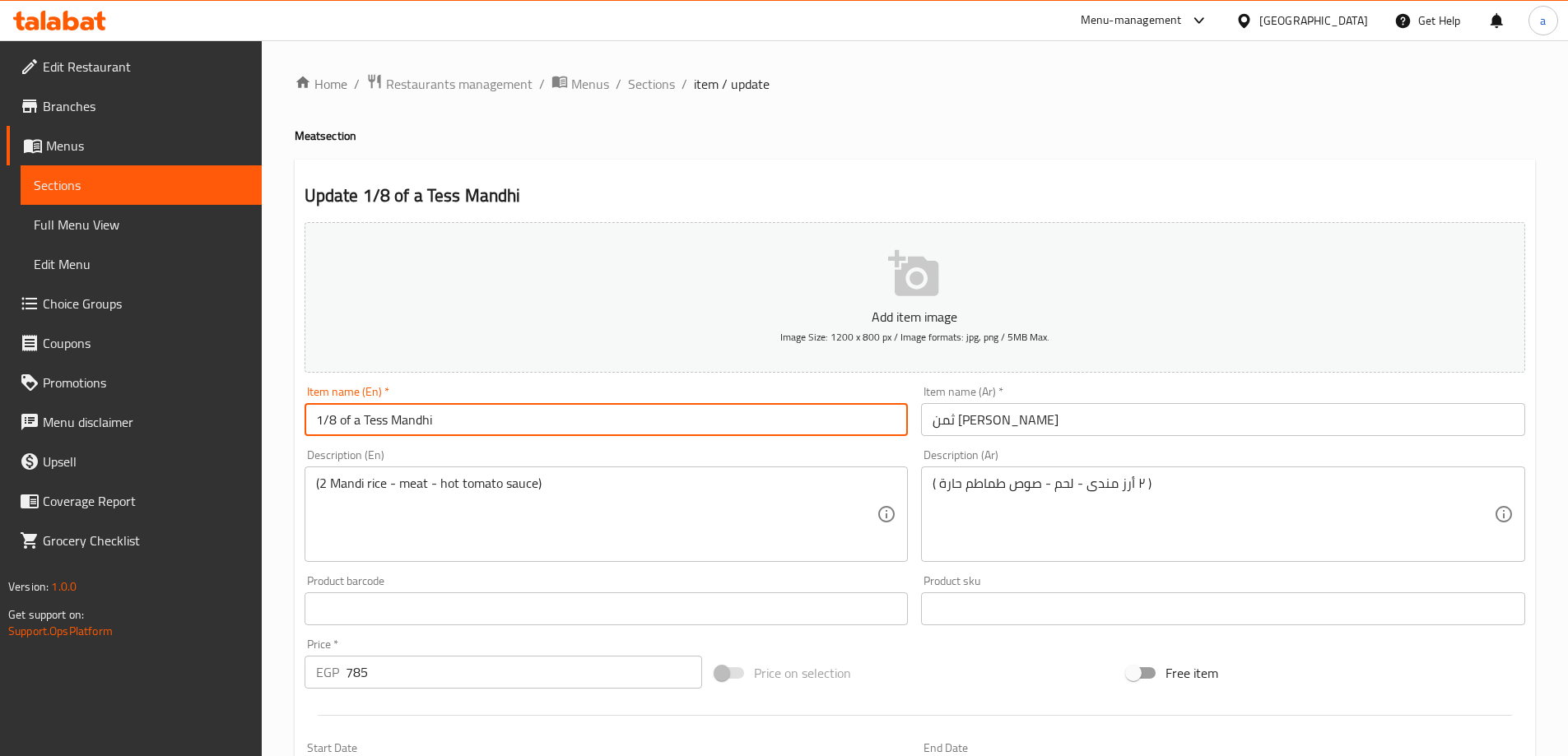
click at [358, 423] on input "1/8 of a Tess Mandhi" at bounding box center [607, 419] width 604 height 33
click at [353, 414] on input "1/8 of a Tess Mandhi" at bounding box center [607, 419] width 604 height 33
click at [363, 424] on input "1/8 of Tess Mandhi" at bounding box center [607, 419] width 604 height 33
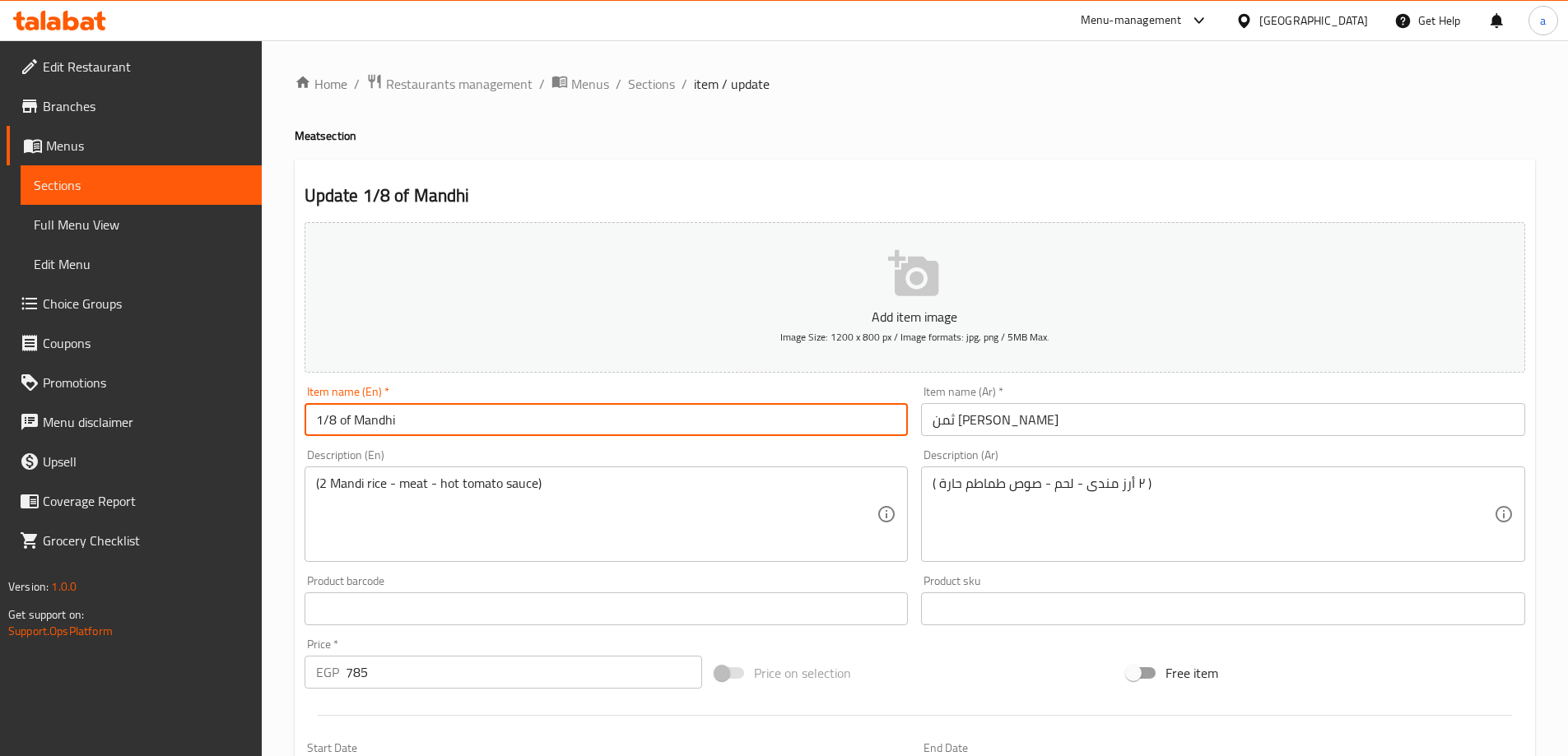
click at [398, 417] on input "1/8 of Mandhi" at bounding box center [607, 419] width 604 height 33
paste input "Tess"
type input "1/8 of Mandhi Tess"
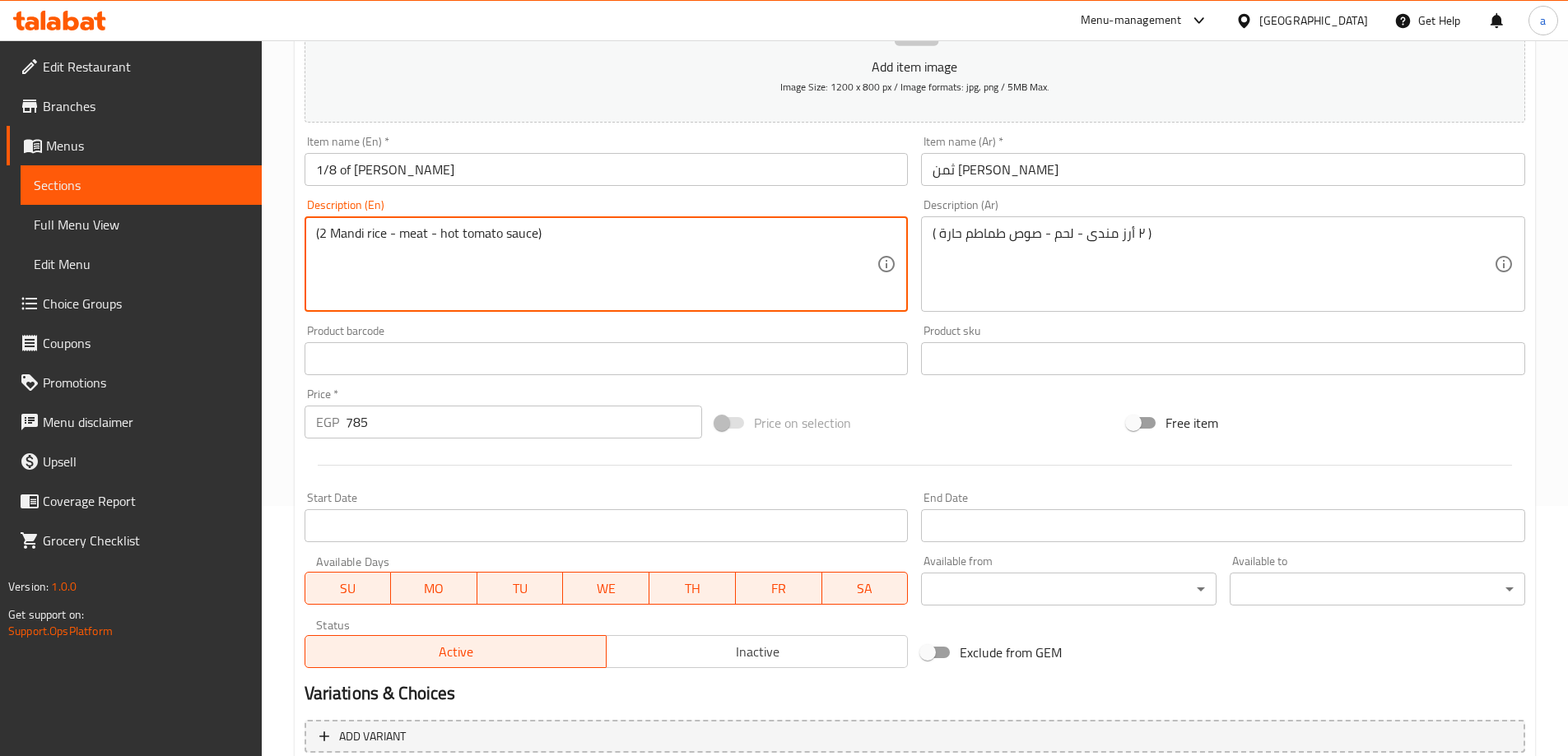
scroll to position [406, 0]
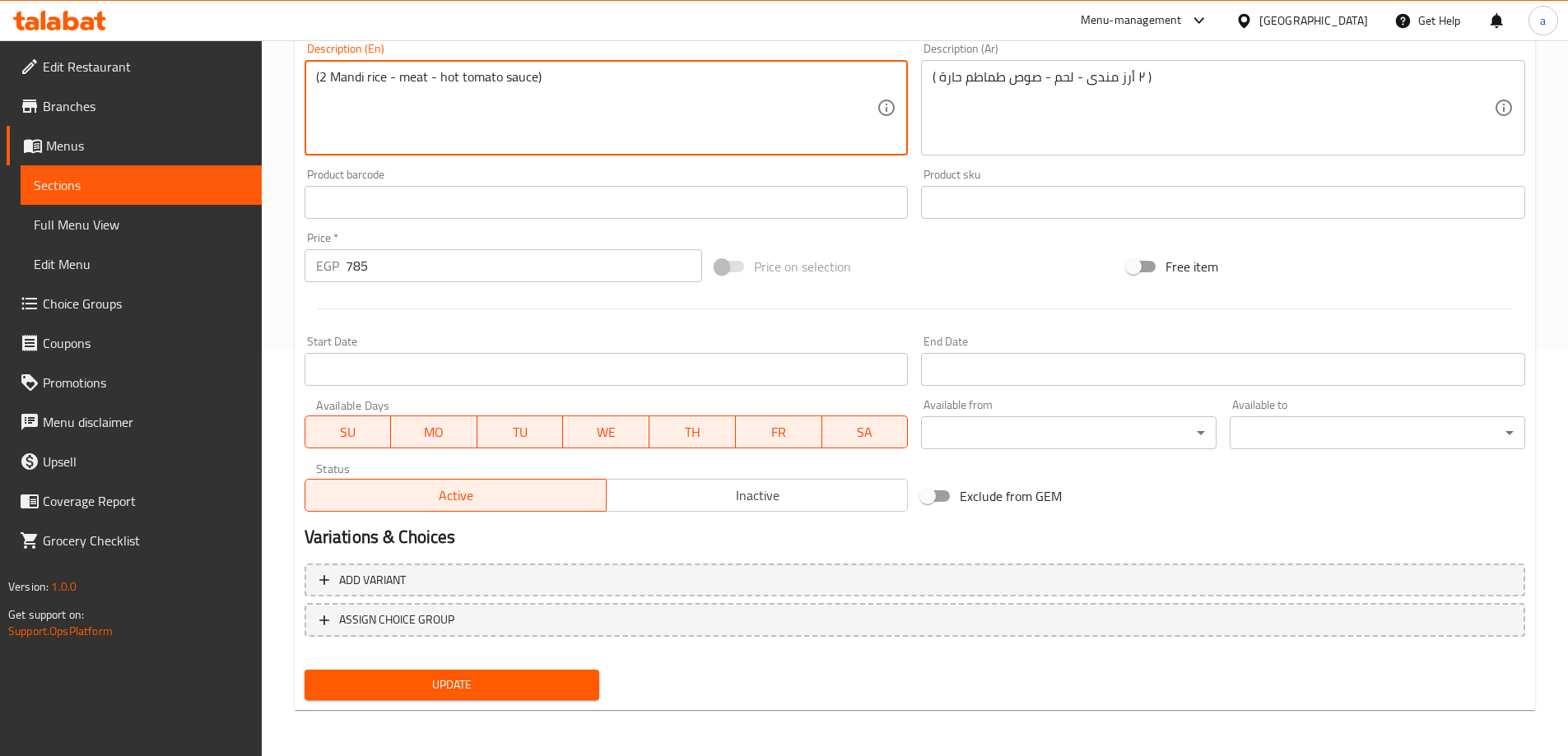
click at [471, 687] on span "Update" at bounding box center [452, 685] width 269 height 20
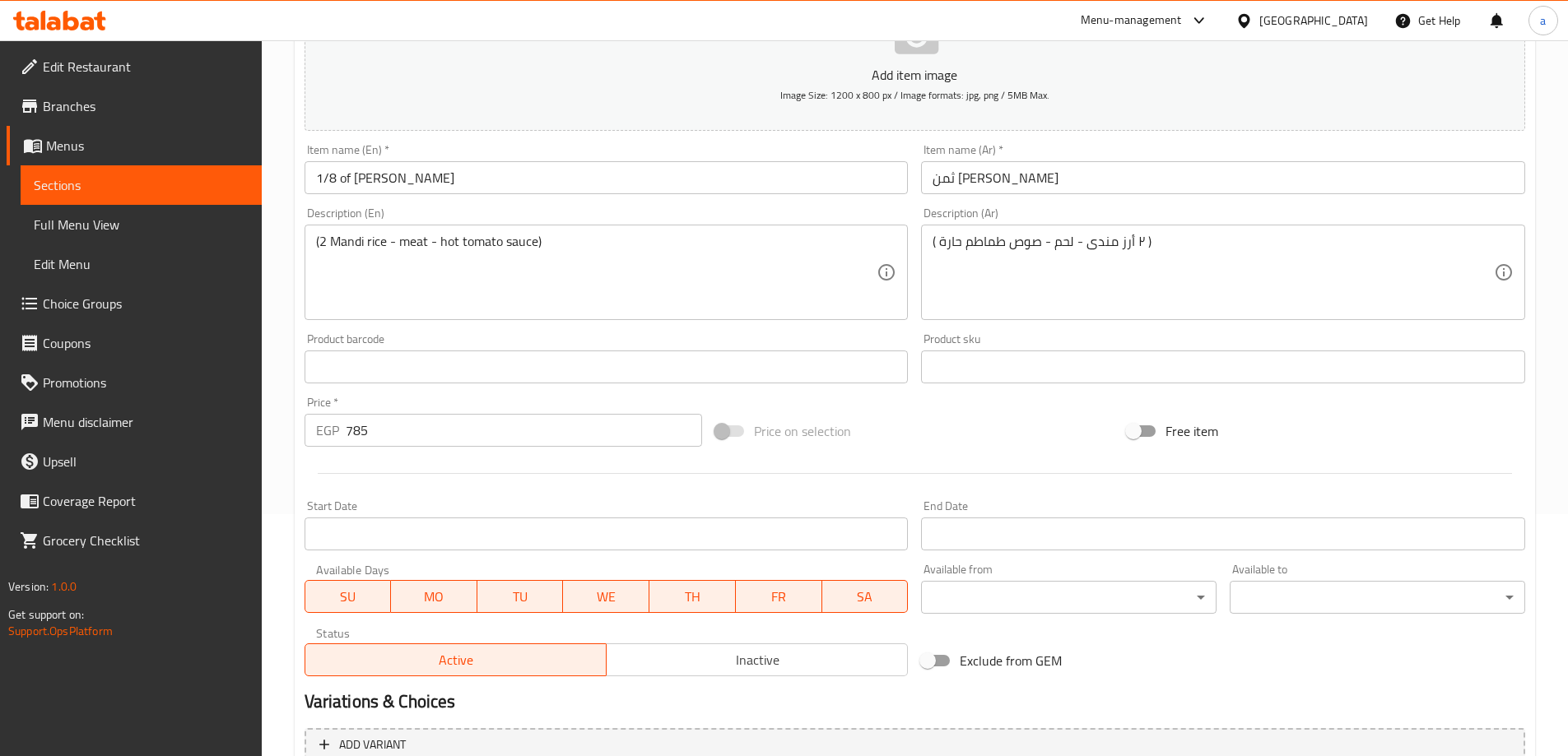
scroll to position [0, 0]
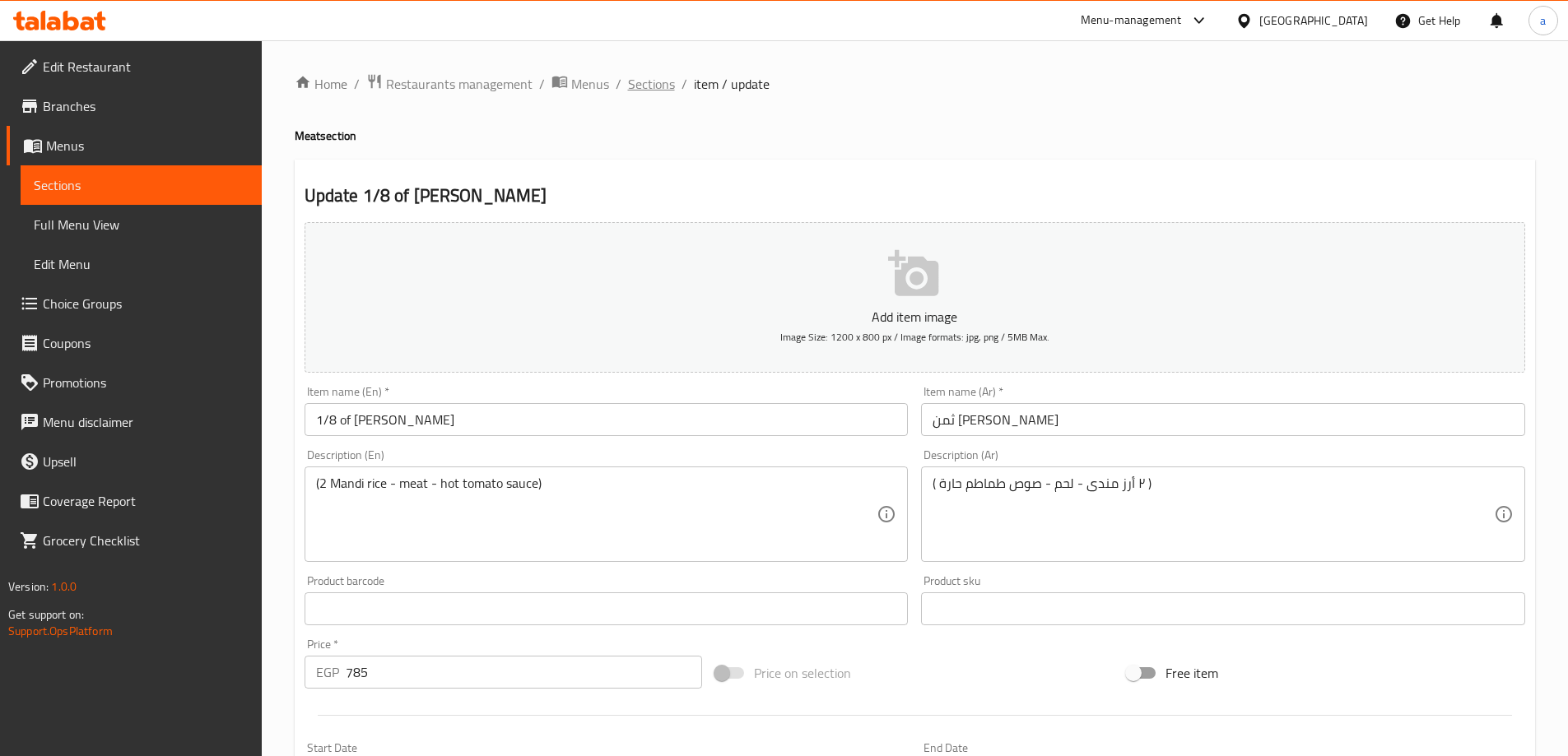
click at [638, 90] on span "Sections" at bounding box center [651, 84] width 47 height 20
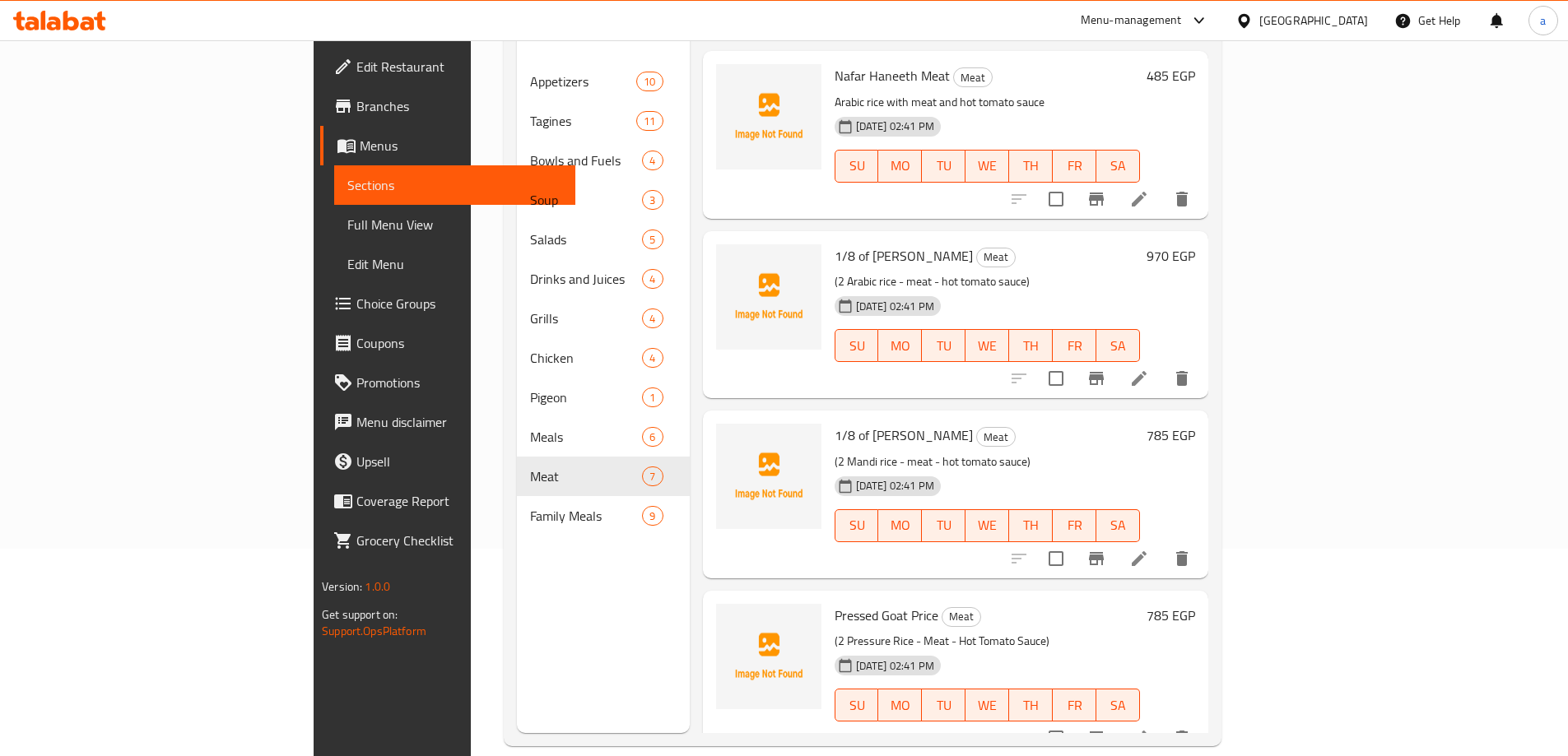
scroll to position [230, 0]
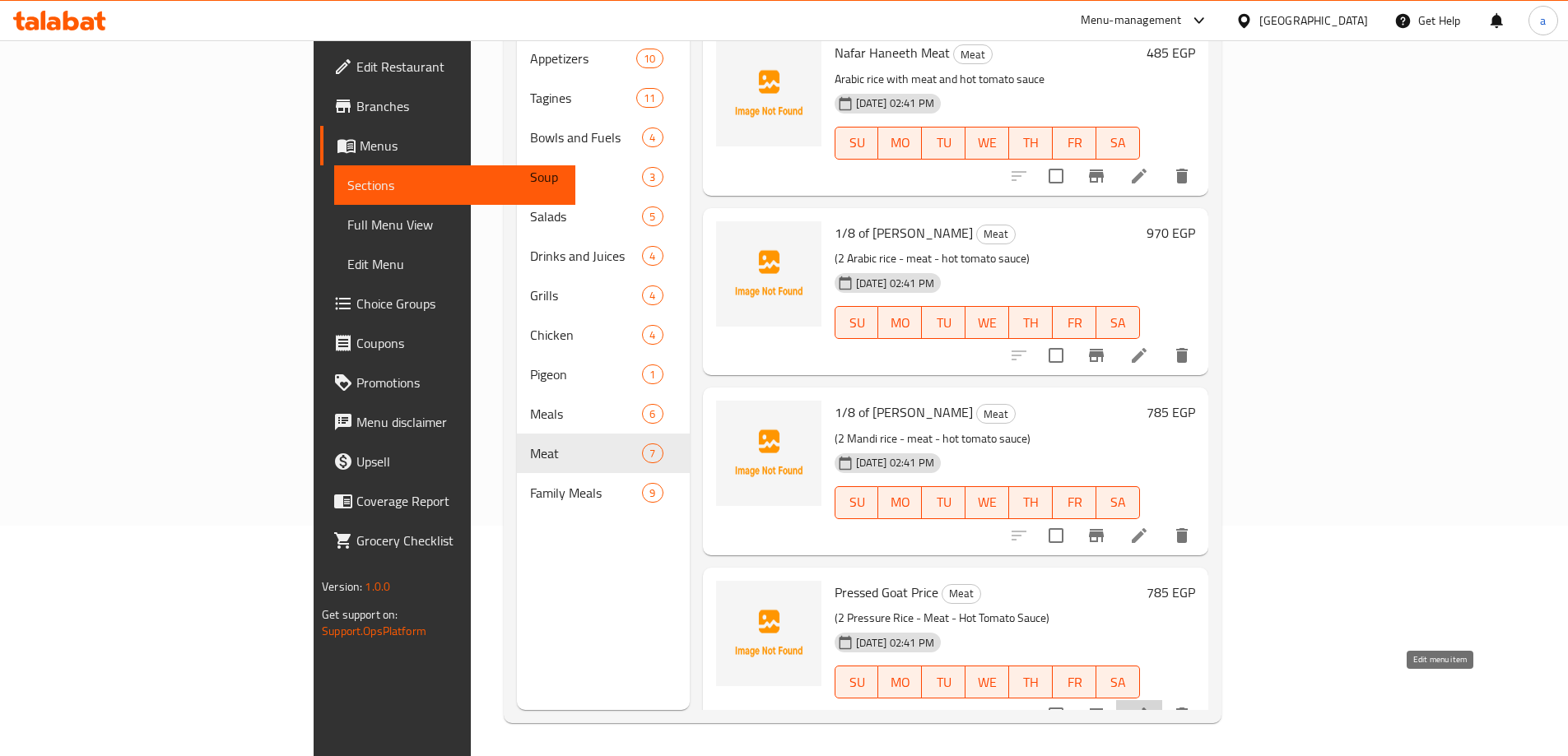
click at [1146, 707] on icon at bounding box center [1139, 714] width 15 height 15
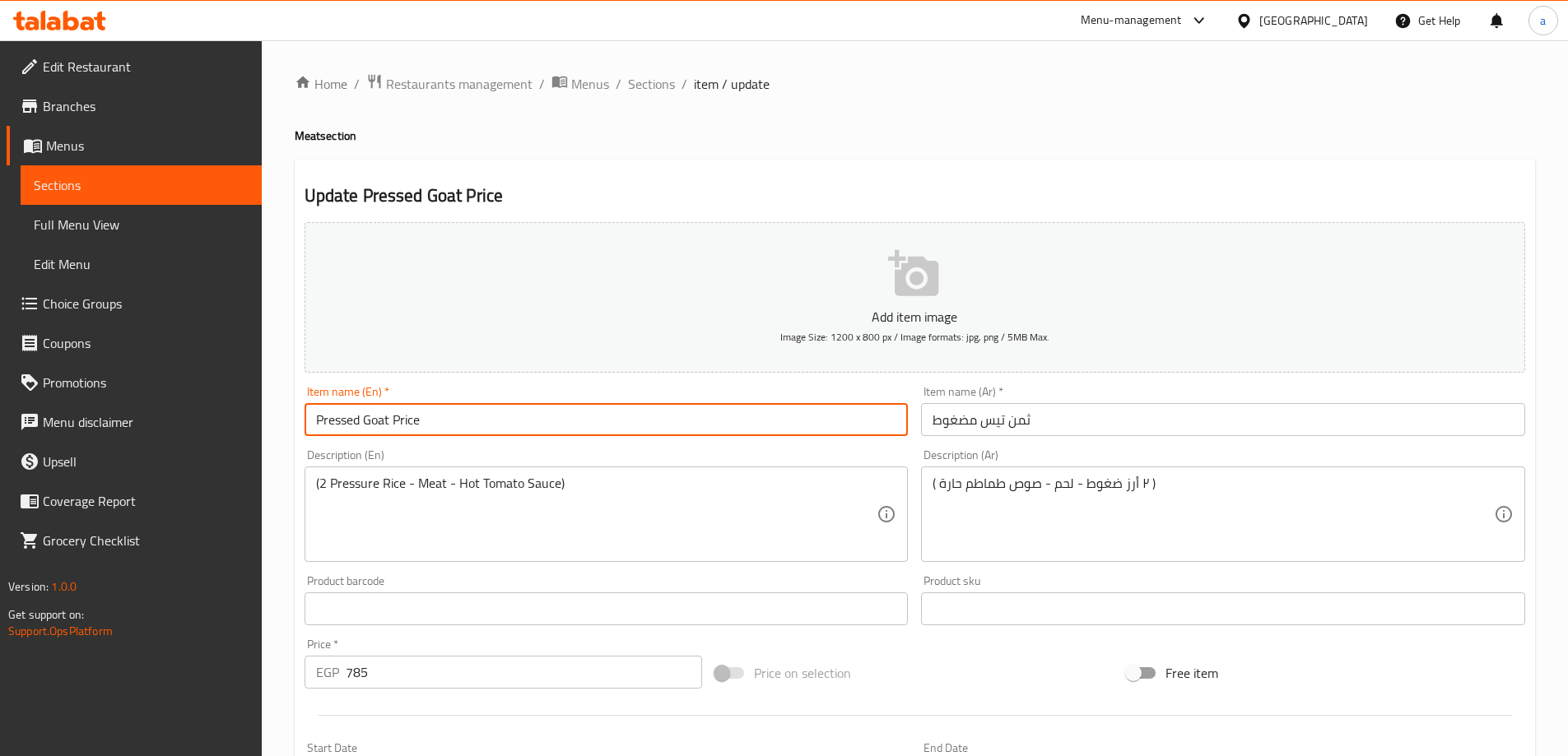
click at [404, 418] on input "Pressed Goat Price" at bounding box center [607, 419] width 604 height 33
click at [317, 420] on input "Pressed Goat" at bounding box center [607, 419] width 604 height 33
click at [402, 422] on input "1/8 Pressed Goat" at bounding box center [607, 419] width 604 height 33
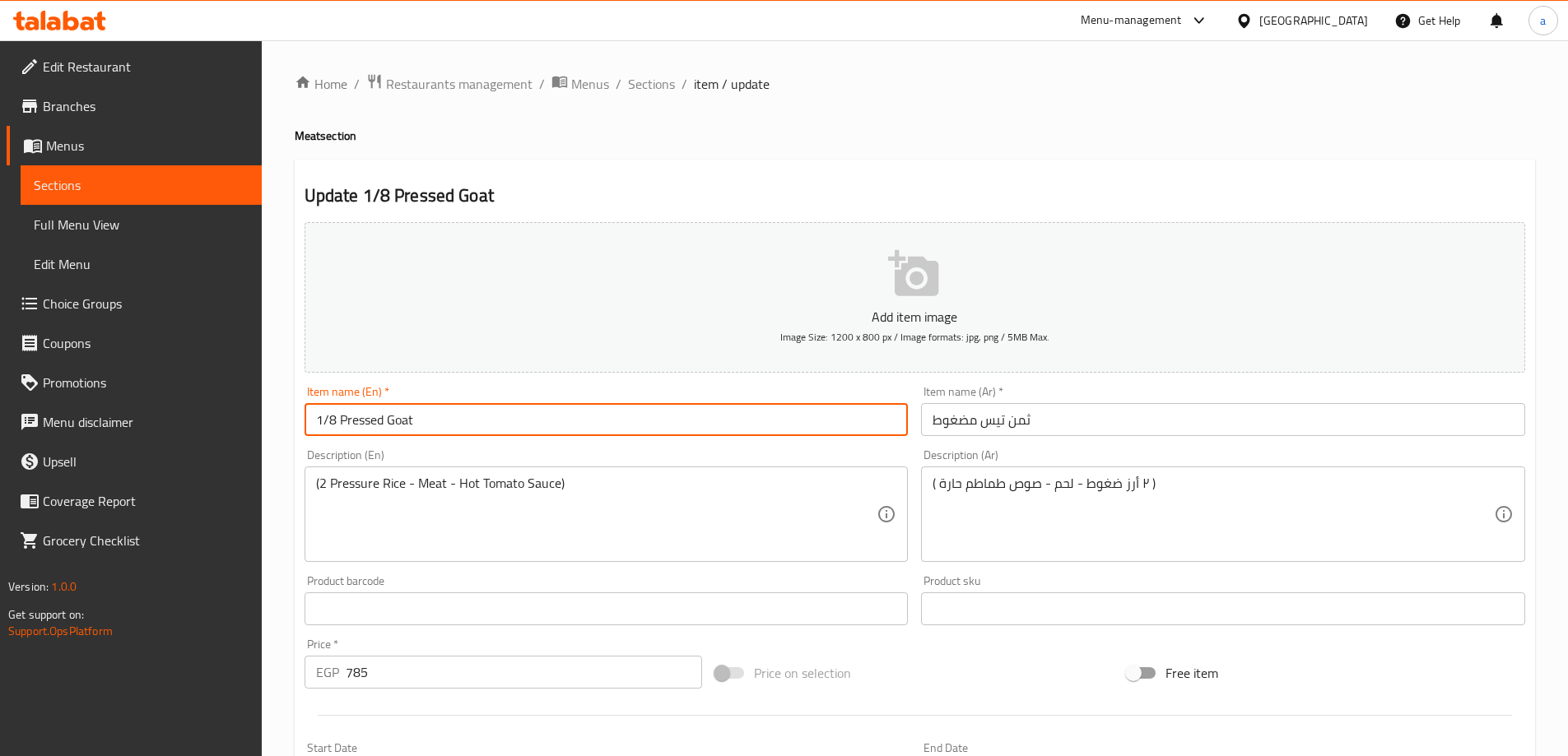
paste input "Tess"
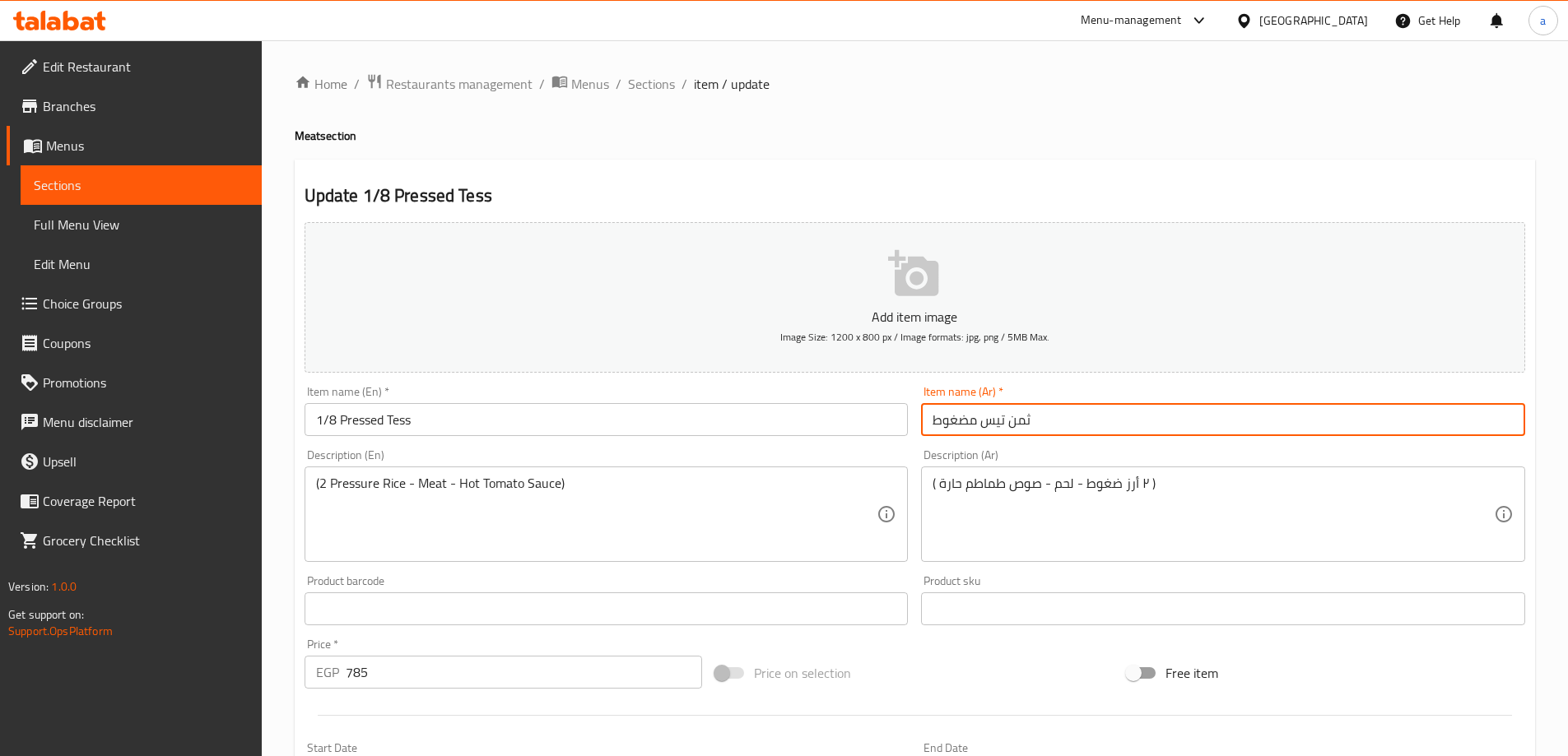
click at [947, 426] on input "ثمن تيس مضغوط" at bounding box center [1223, 419] width 604 height 33
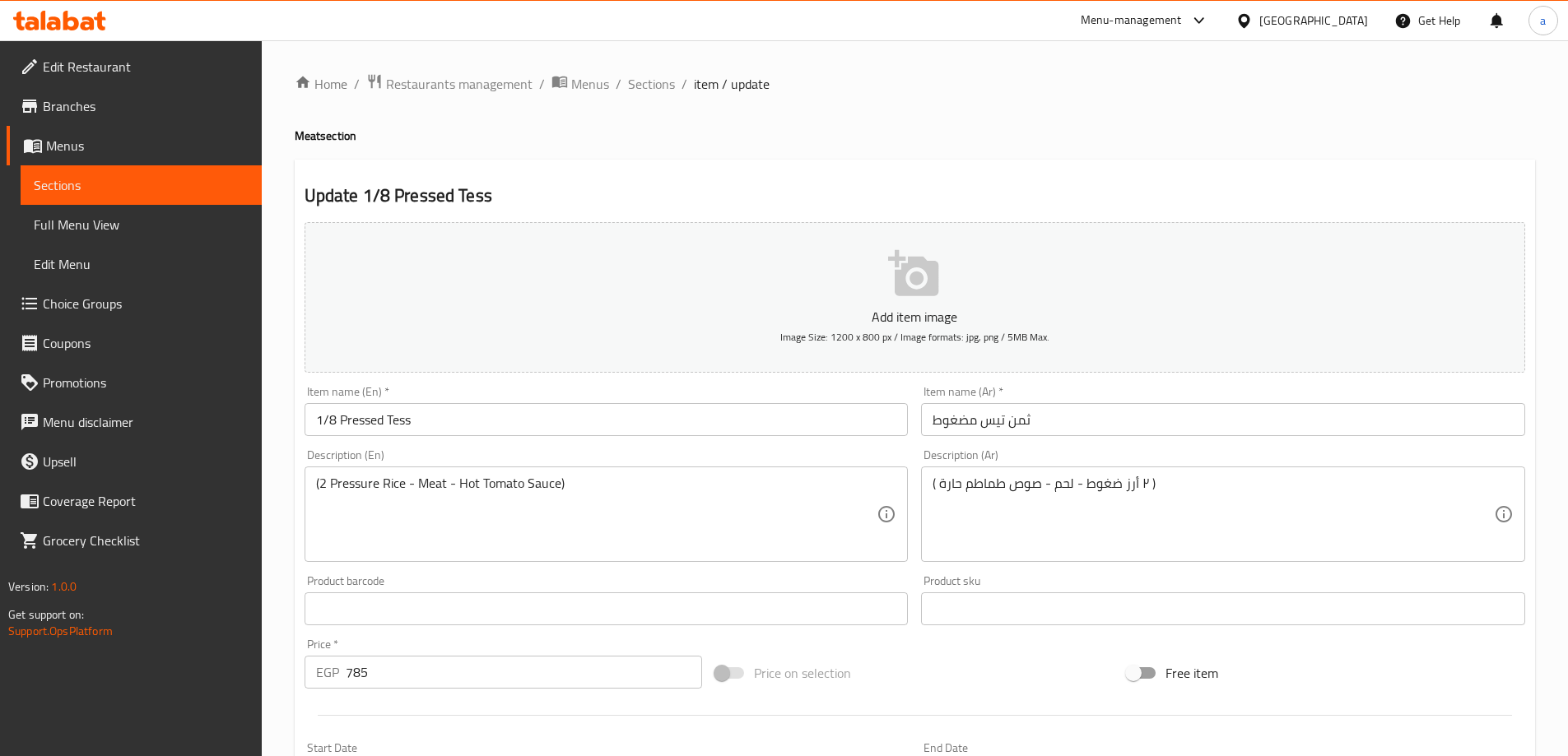
click at [341, 417] on input "1/8 Pressed Tess" at bounding box center [607, 419] width 604 height 33
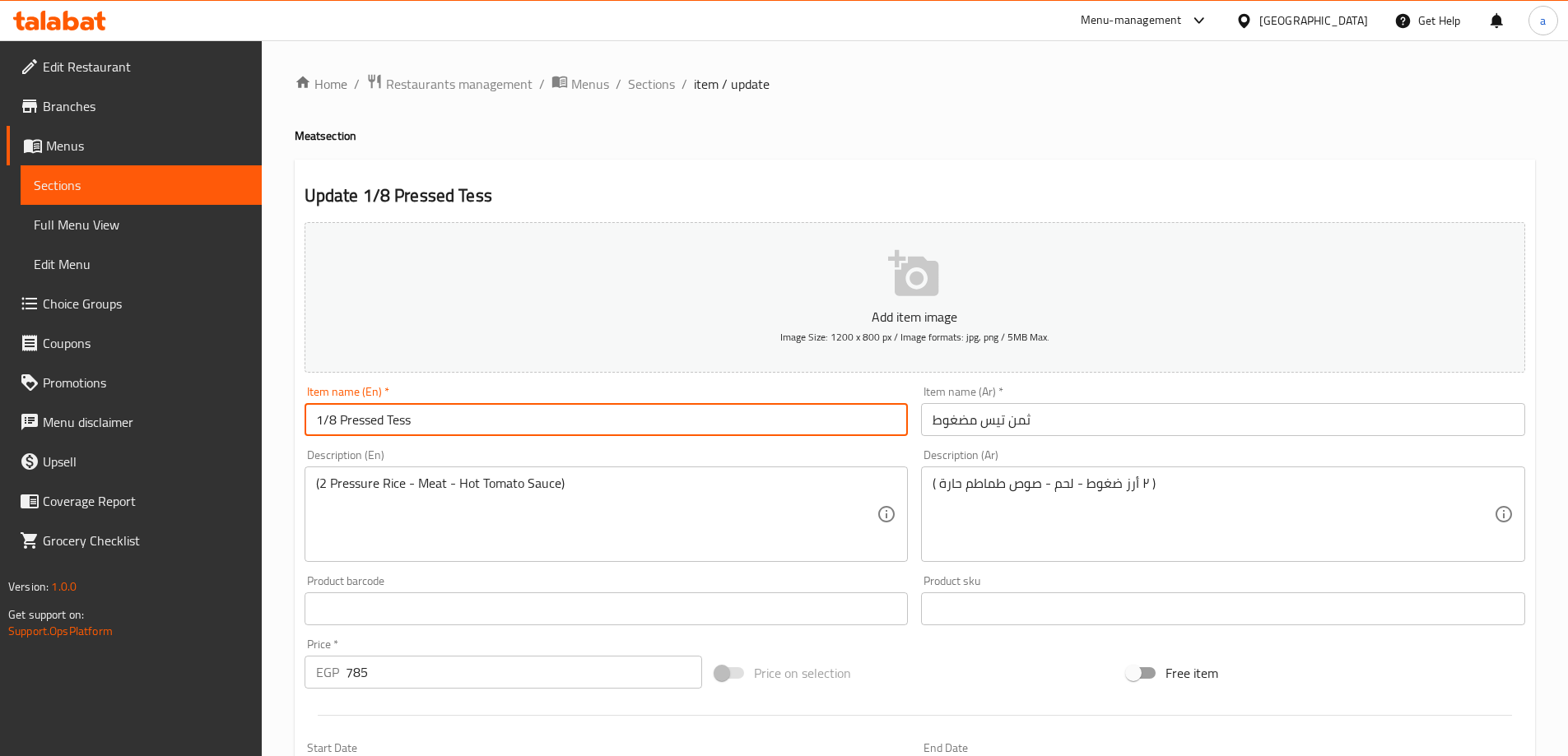
click at [363, 422] on input "1/8 Pressed Tess" at bounding box center [607, 419] width 604 height 33
paste input "ured"
type input "1/8 Pressured Tess"
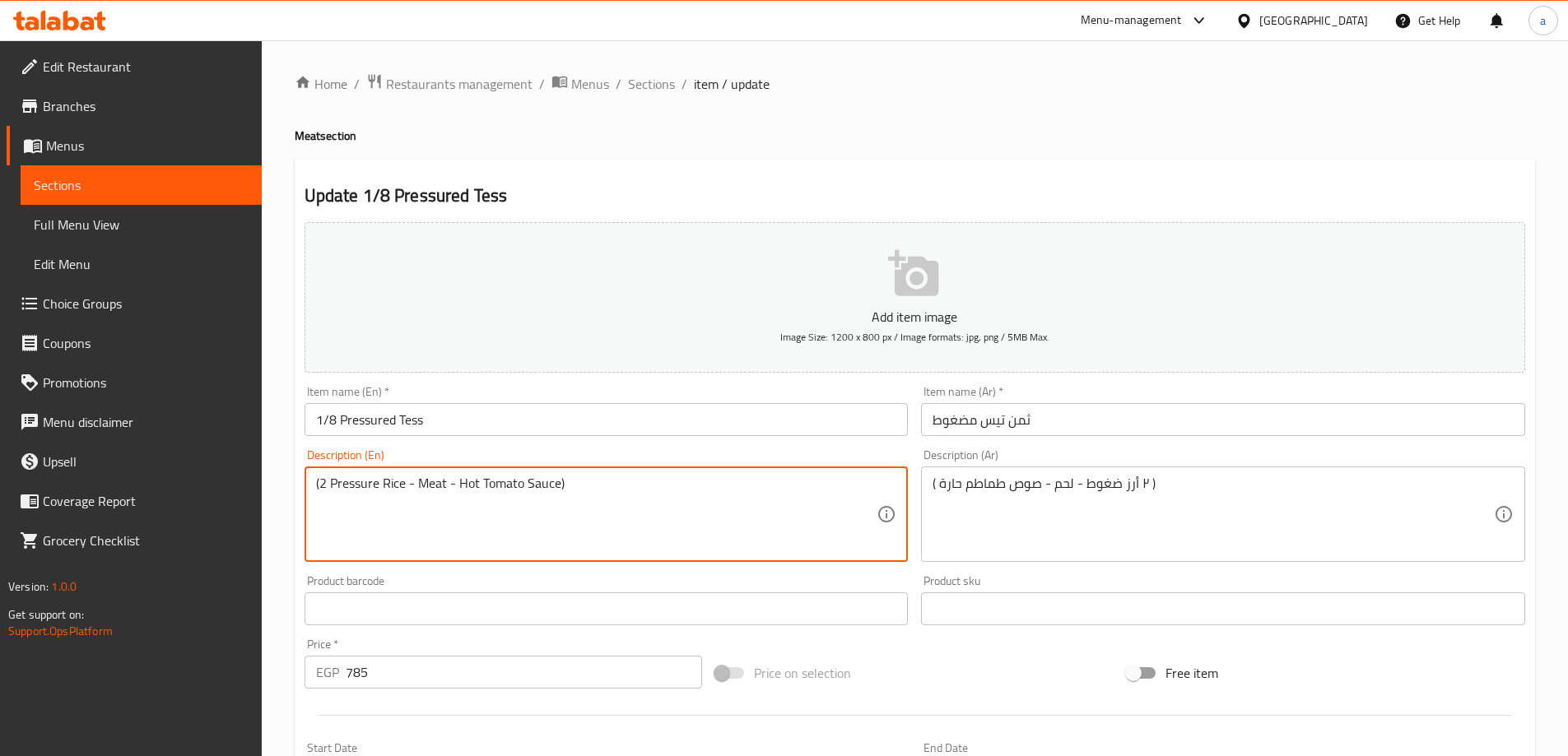
click at [355, 488] on textarea "(2 Pressure Rice - Meat - Hot Tomato Sauce)" at bounding box center [597, 515] width 562 height 79
paste textarea "d"
type textarea "(2 Pressured Rice - Meat - Hot Tomato Sauce)"
click at [945, 415] on input "ثمن تيس مضغوط" at bounding box center [1223, 419] width 604 height 33
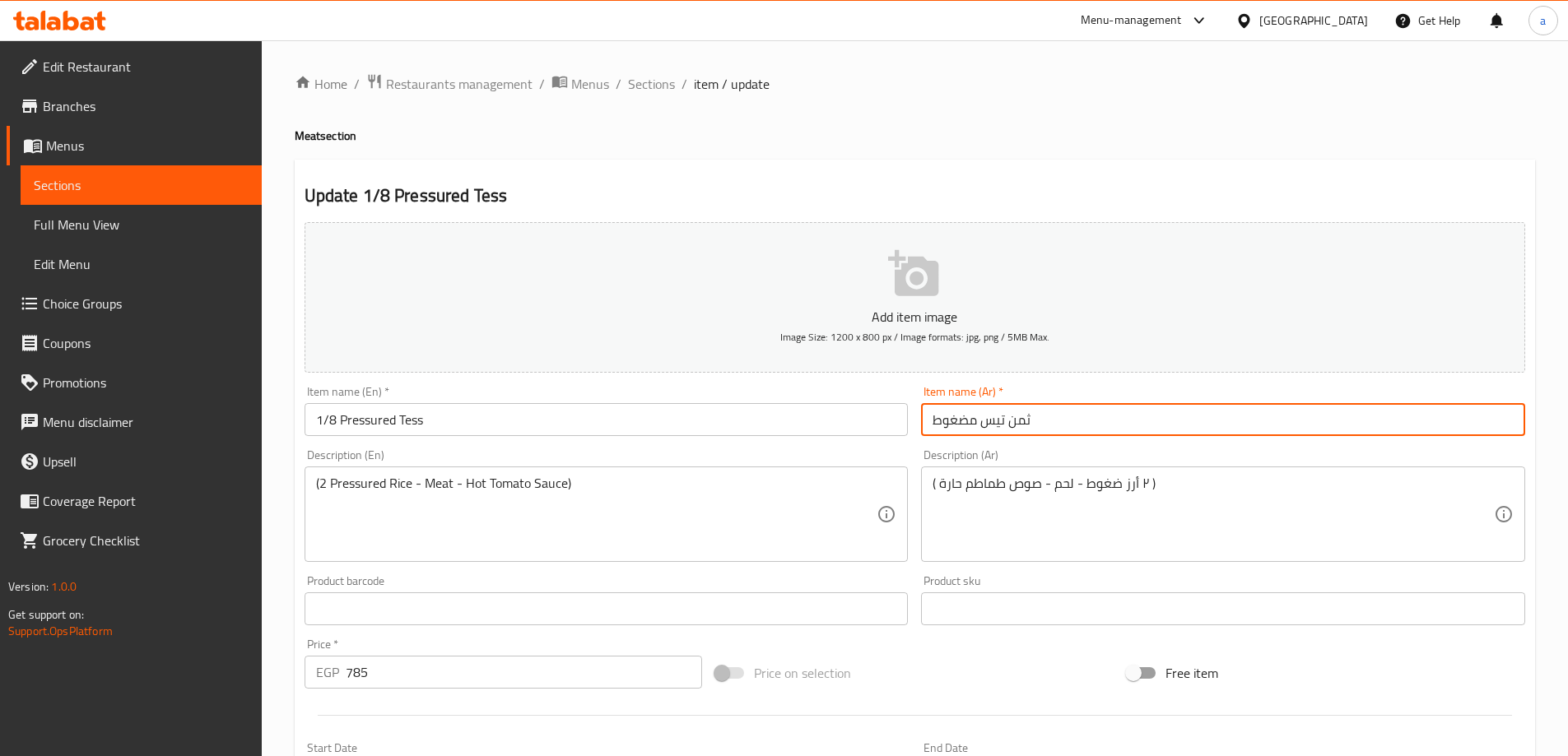
click at [945, 415] on input "ثمن تيس مضغوط" at bounding box center [1223, 419] width 604 height 33
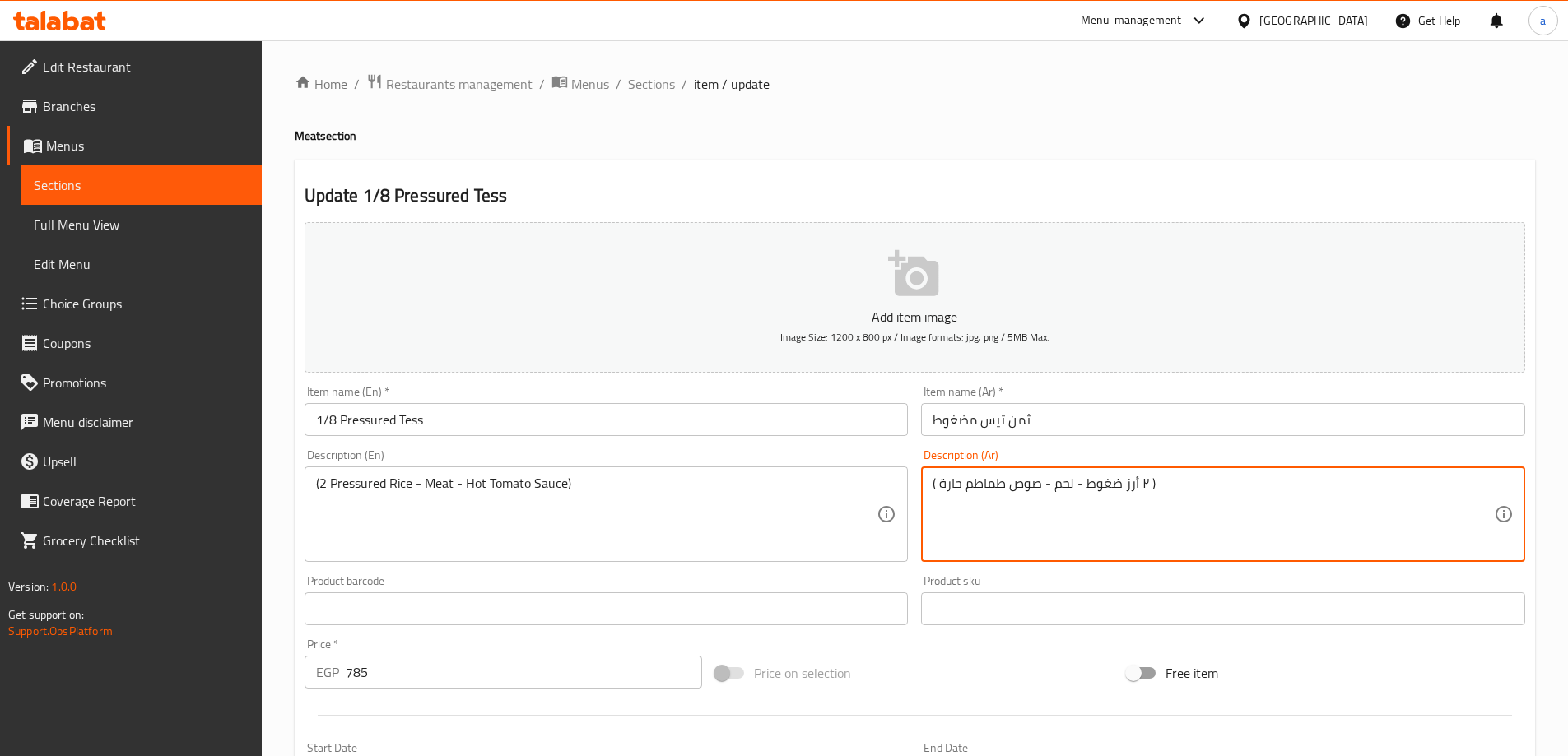
click at [1098, 491] on textarea "( ٢ أرز ضغوط - لحم - صوص طماطم حارة )" at bounding box center [1213, 515] width 562 height 79
paste textarea "مضغوط"
click at [1093, 506] on textarea "( ٢ أرز مضغوط- لحم - صوص طماطم حارة )" at bounding box center [1213, 515] width 562 height 79
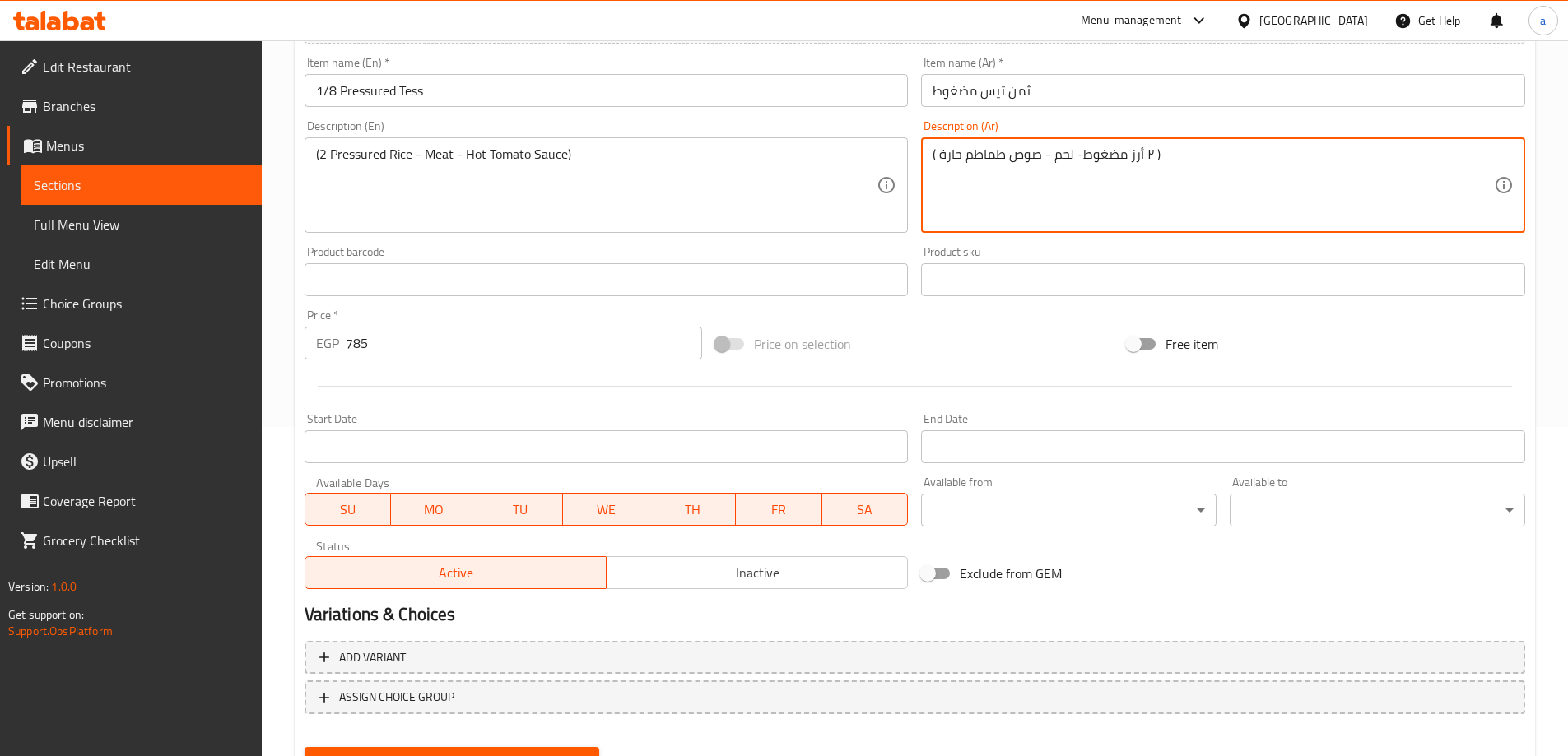
scroll to position [406, 0]
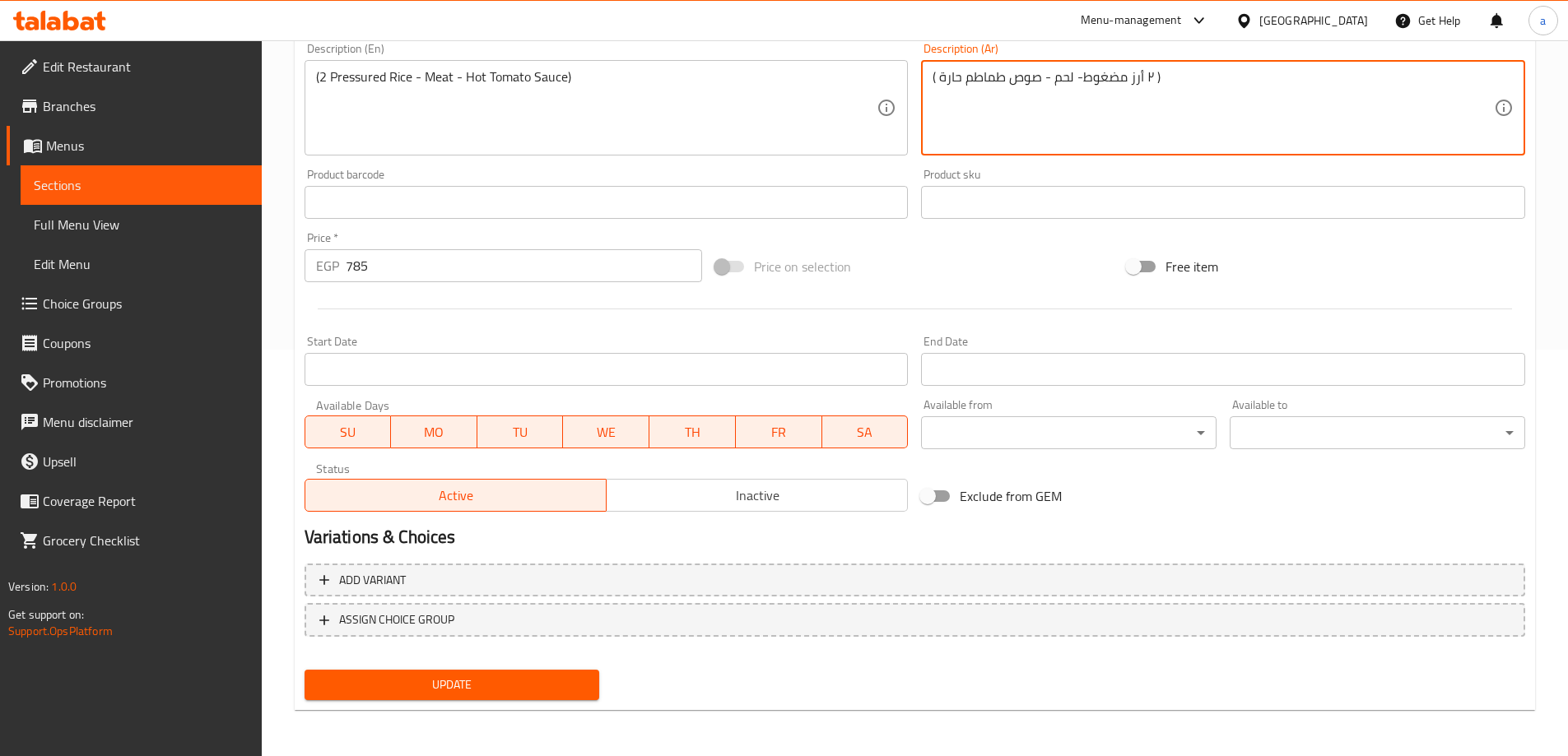
type textarea "( ٢ أرز مضغوط- لحم - صوص طماطم حارة )"
click at [571, 676] on span "Update" at bounding box center [452, 685] width 269 height 20
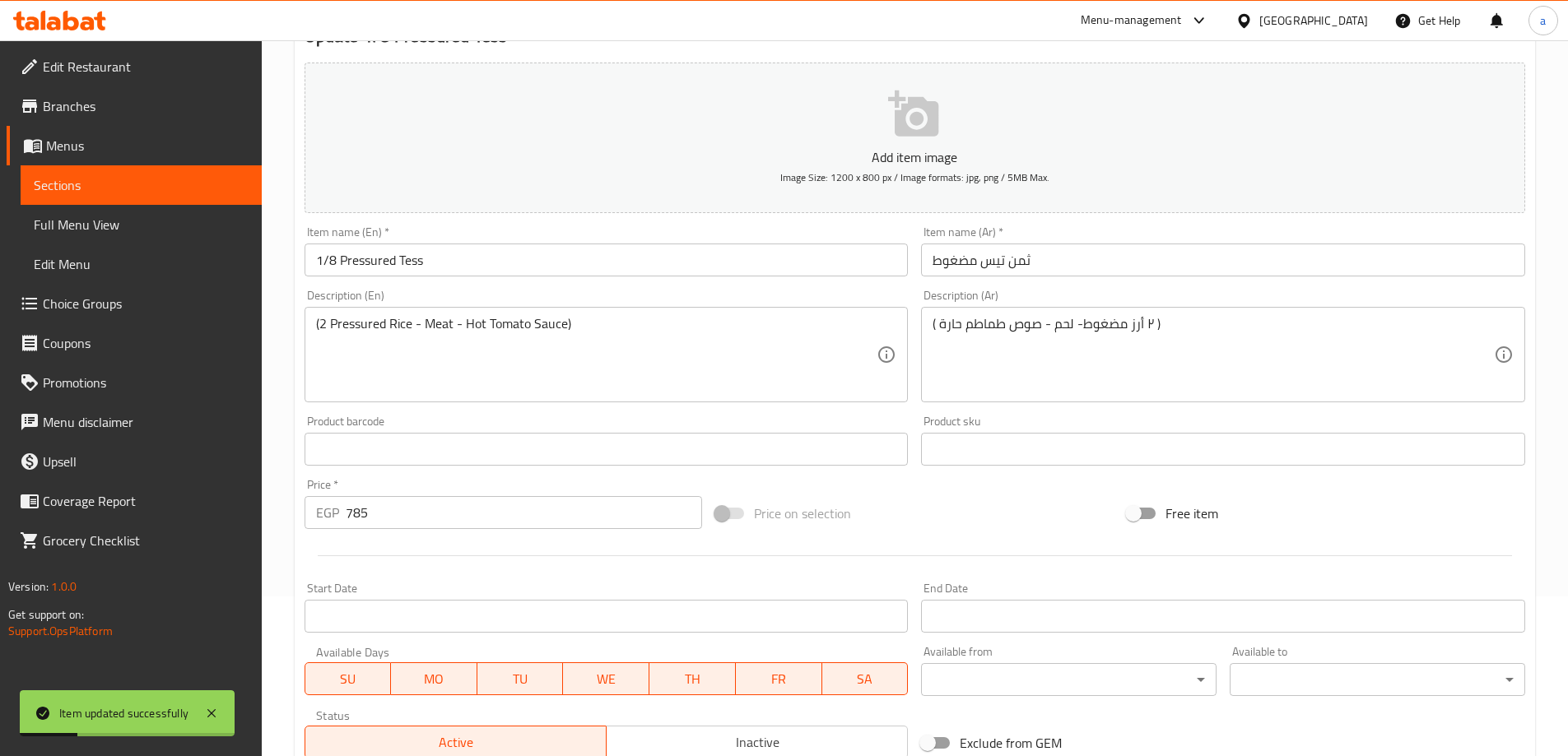
scroll to position [0, 0]
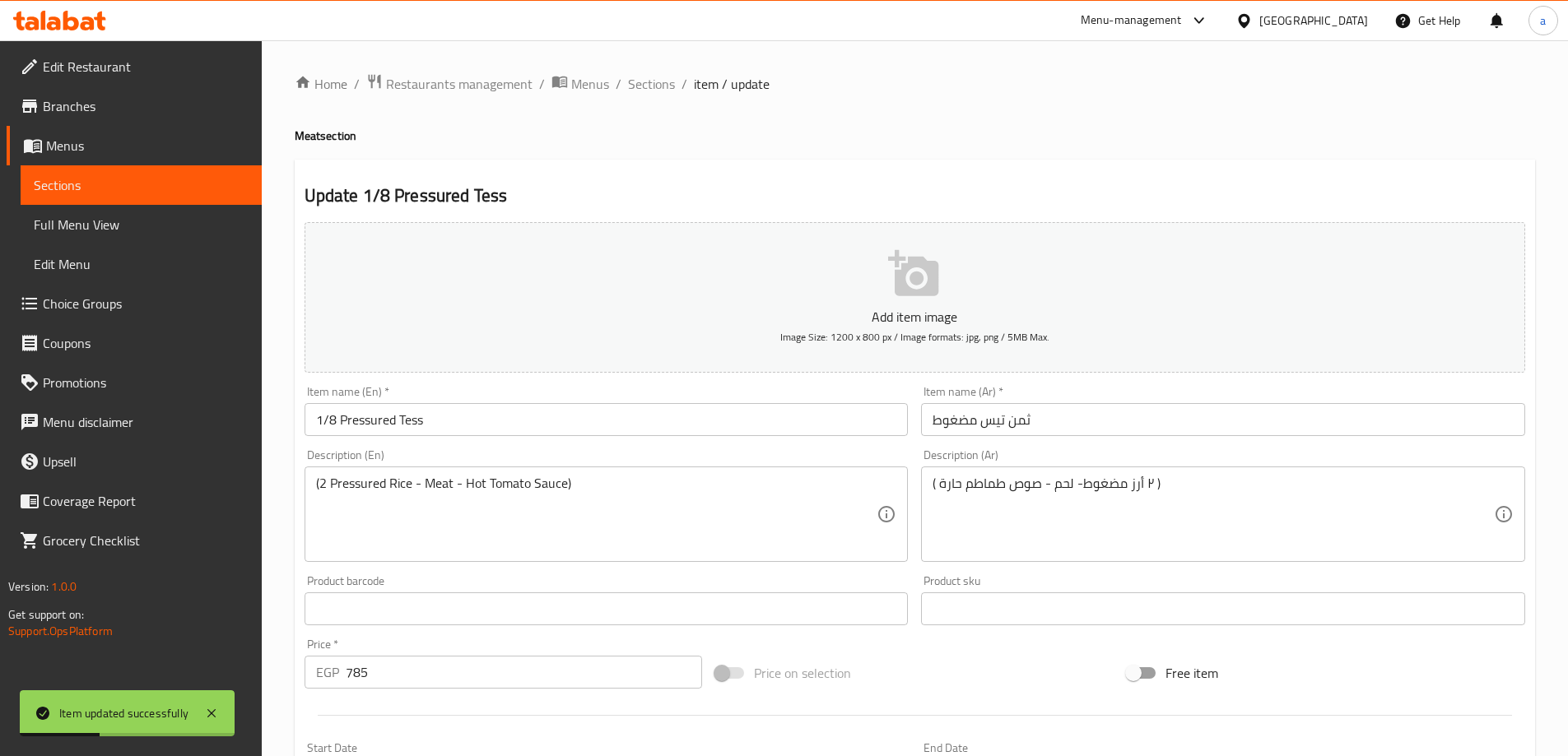
click at [662, 87] on span "Sections" at bounding box center [651, 84] width 47 height 20
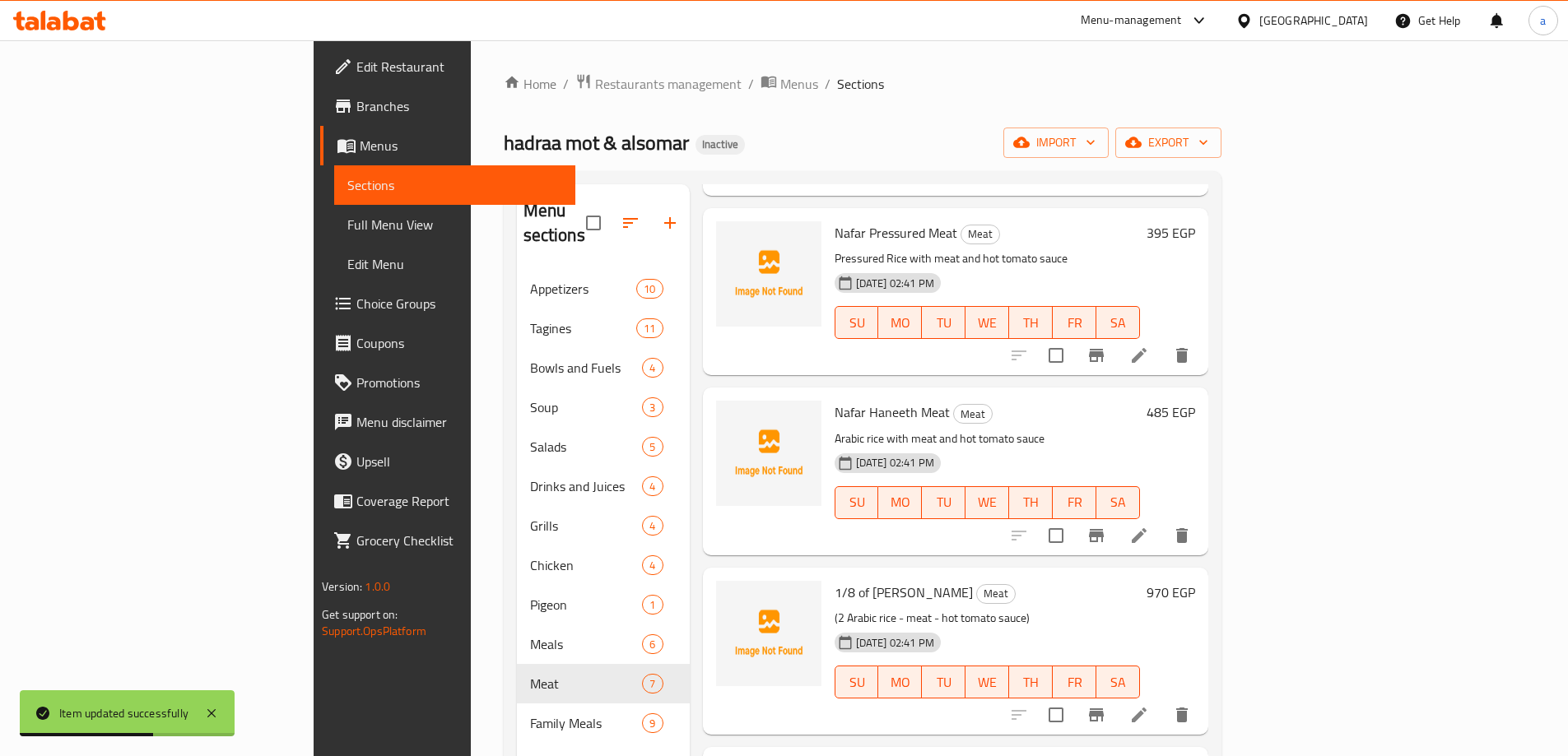
scroll to position [493, 0]
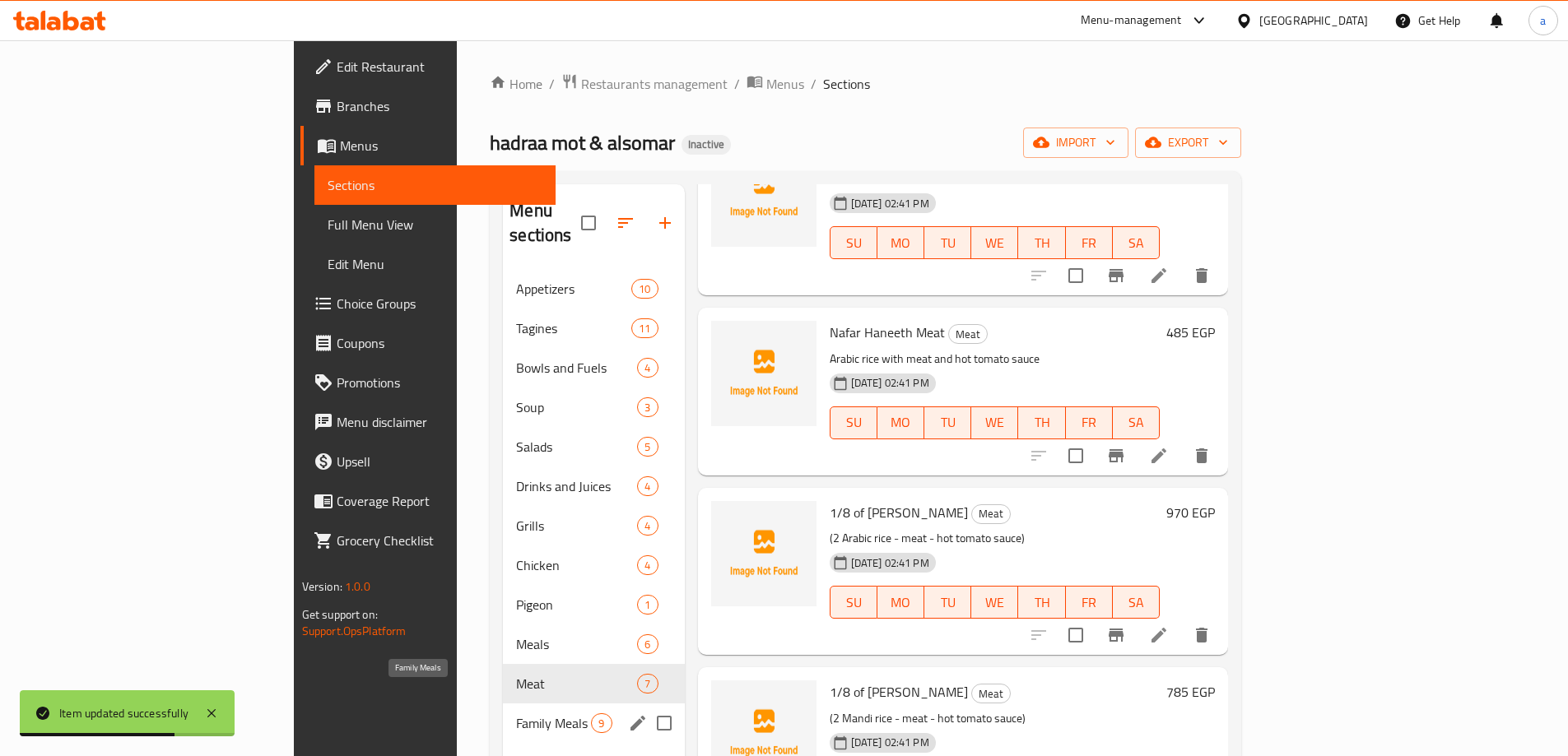
click at [516, 713] on span "Family Meals" at bounding box center [554, 723] width 75 height 20
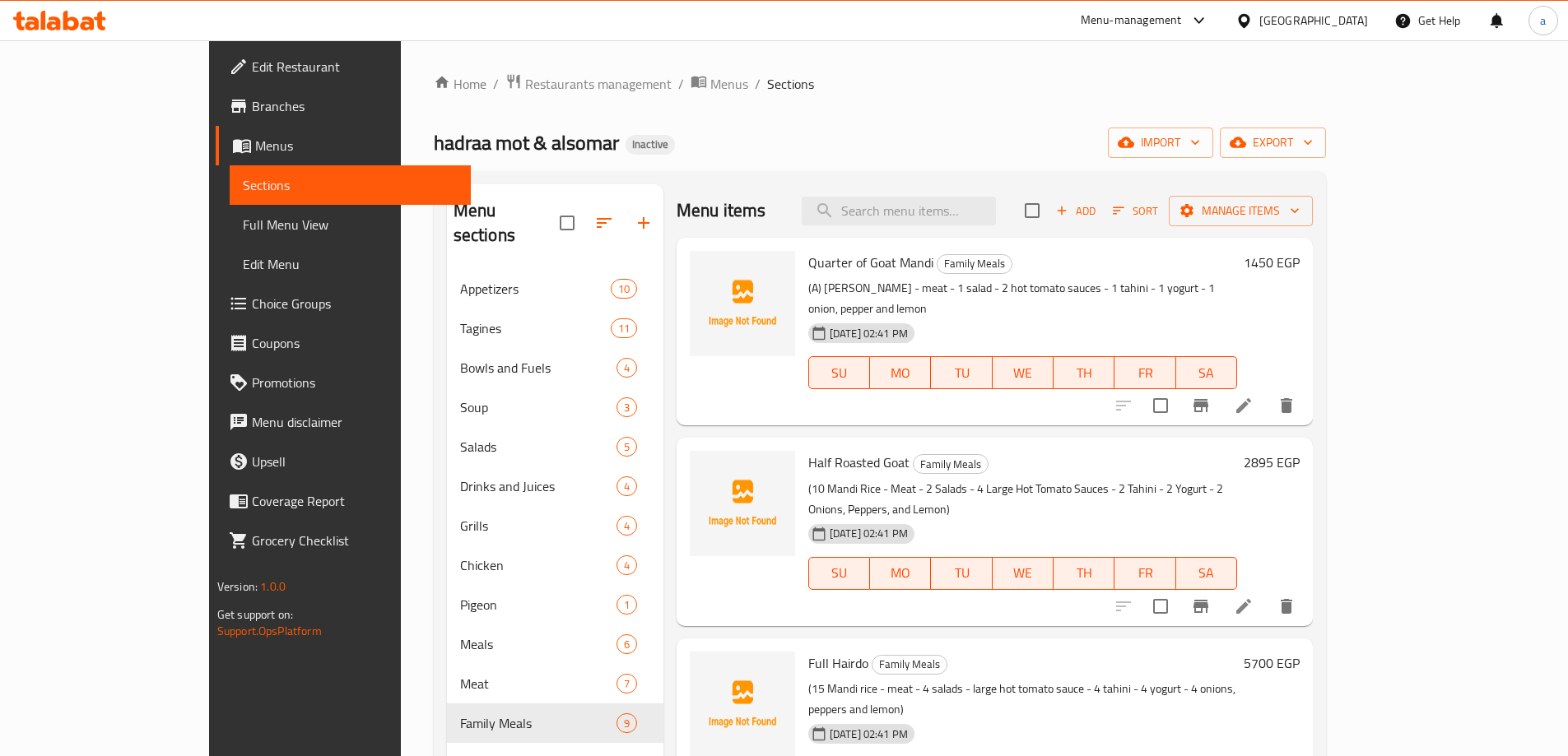
click at [1267, 396] on li at bounding box center [1244, 405] width 46 height 30
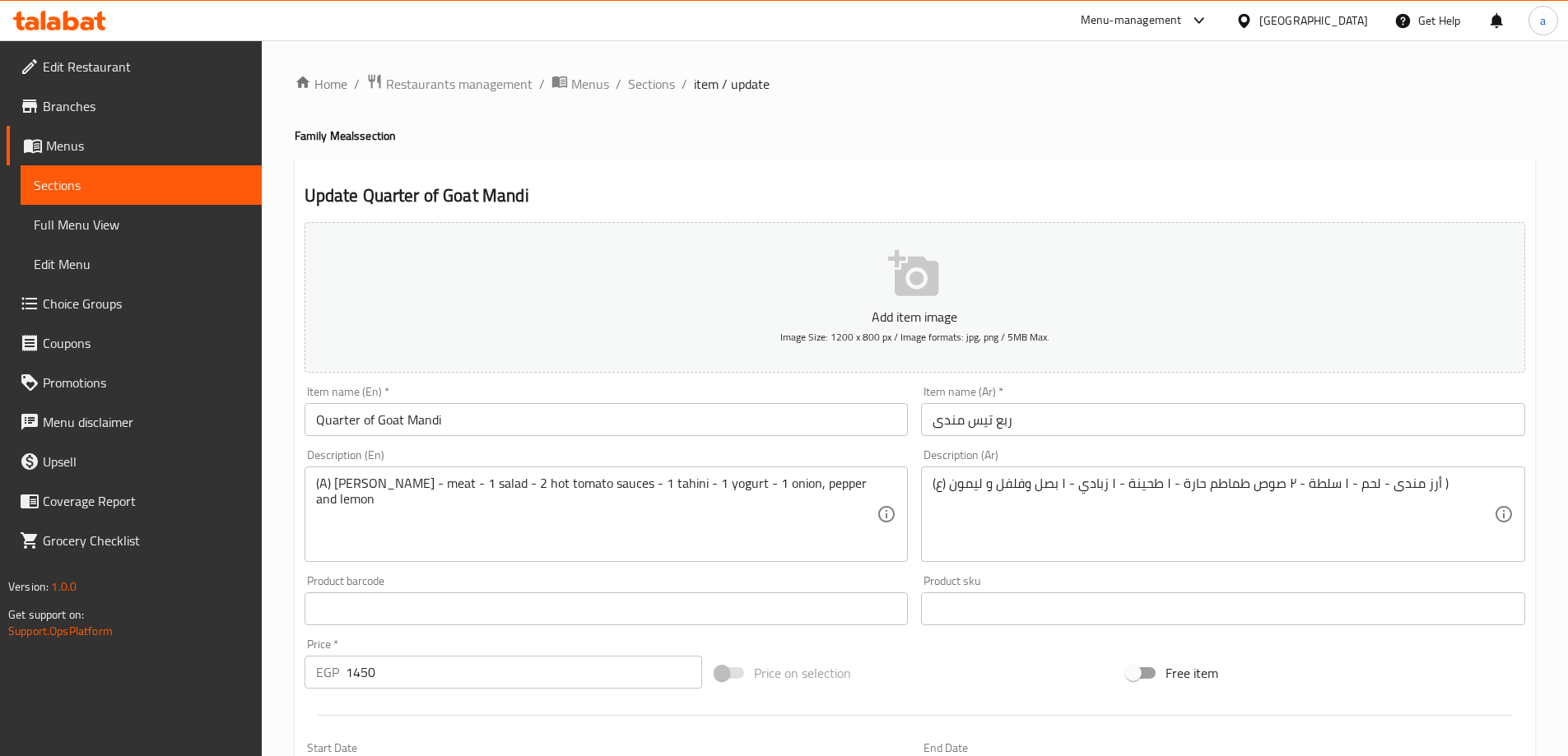
click at [387, 412] on input "Quarter of Goat Mandi" at bounding box center [607, 419] width 604 height 33
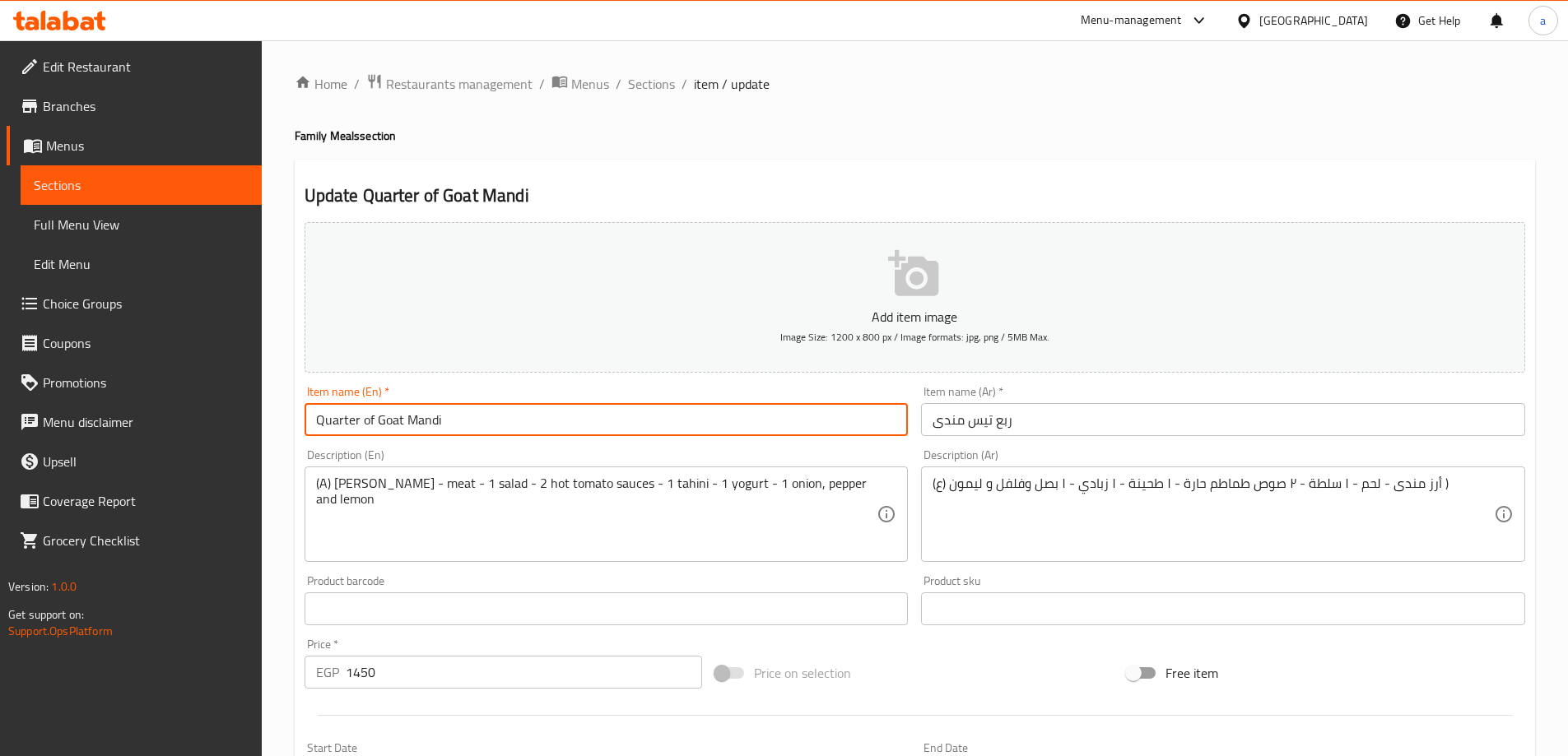
click at [387, 412] on input "Quarter of Goat Mandi" at bounding box center [607, 419] width 604 height 33
paste input "Tess"
click at [384, 422] on input "Quarter of Tess Mandi" at bounding box center [607, 419] width 604 height 33
paste input "is"
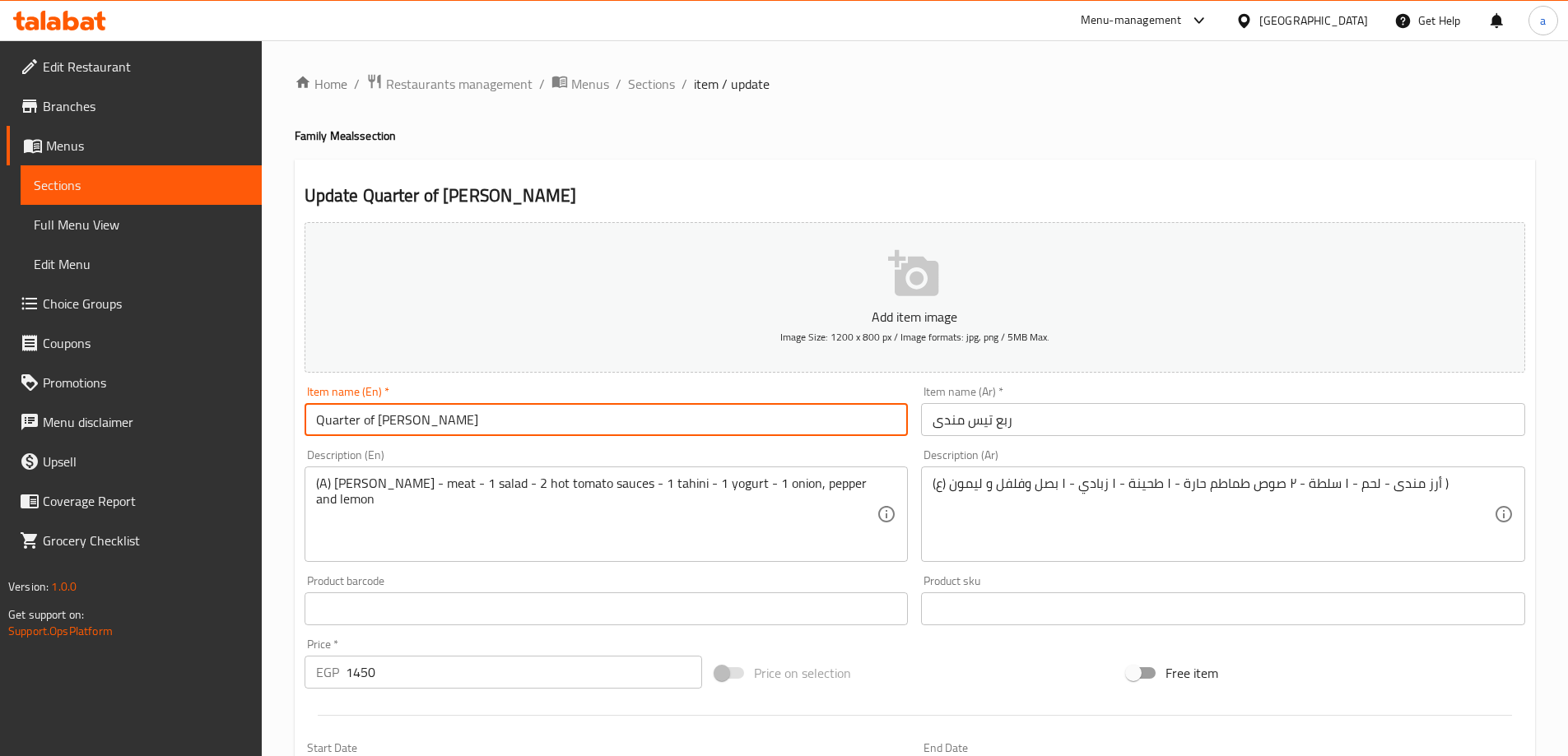
type input "Quarter of [PERSON_NAME]"
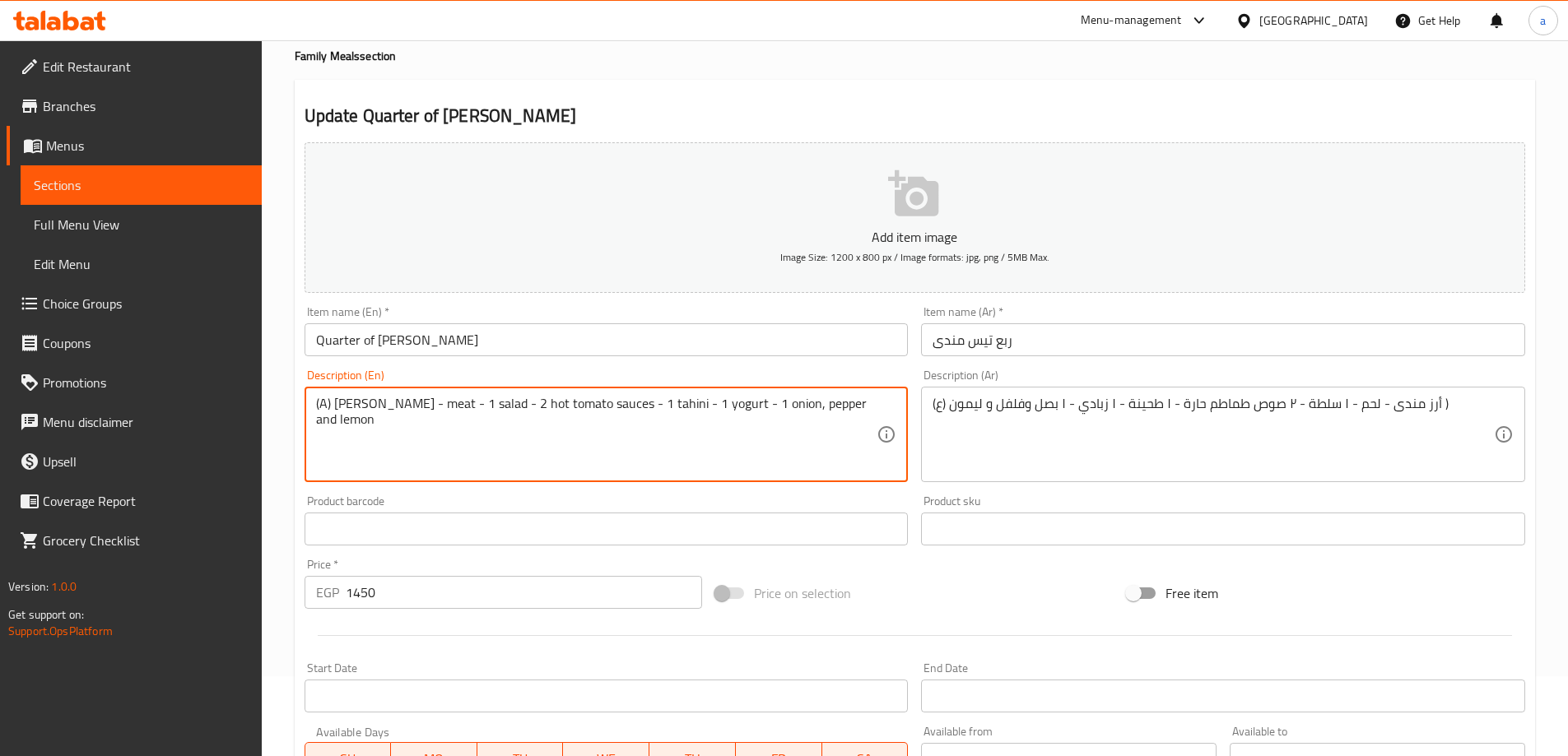
scroll to position [82, 0]
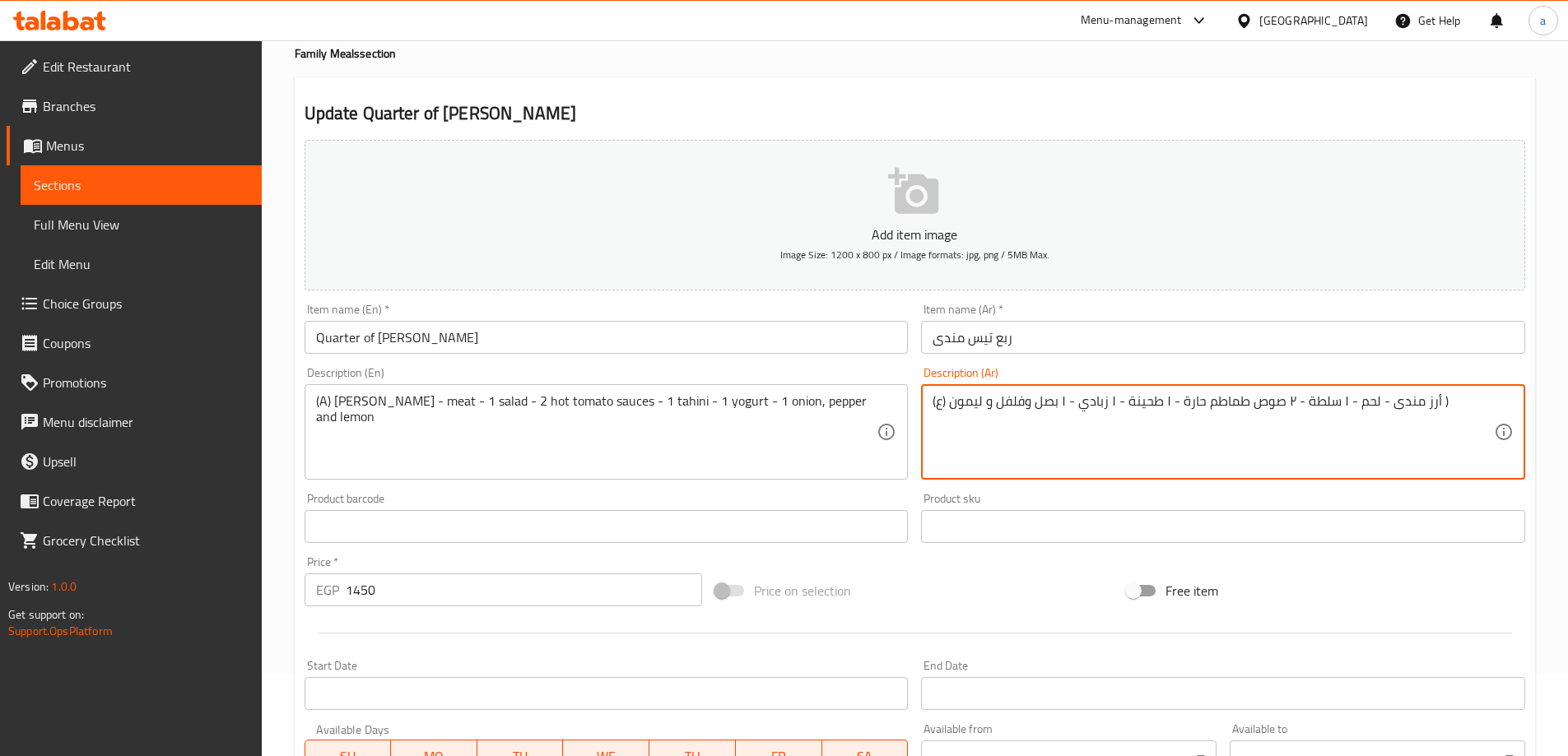
drag, startPoint x: 946, startPoint y: 402, endPoint x: 927, endPoint y: 410, distance: 20.6
click at [1422, 402] on textarea "أرز مندى - لحم - ١ سلطة - ٢ صوص طماطم حارة - ١ طحينة - ١ زبادي - ١ بصل وفلفل و …" at bounding box center [1213, 433] width 562 height 79
type textarea "أرز مندى - لحم - ١ سلطة - ٢ صوص طماطم حارة - ١ طحينة - ١ زبادي - ١ بصل وفلفل و …"
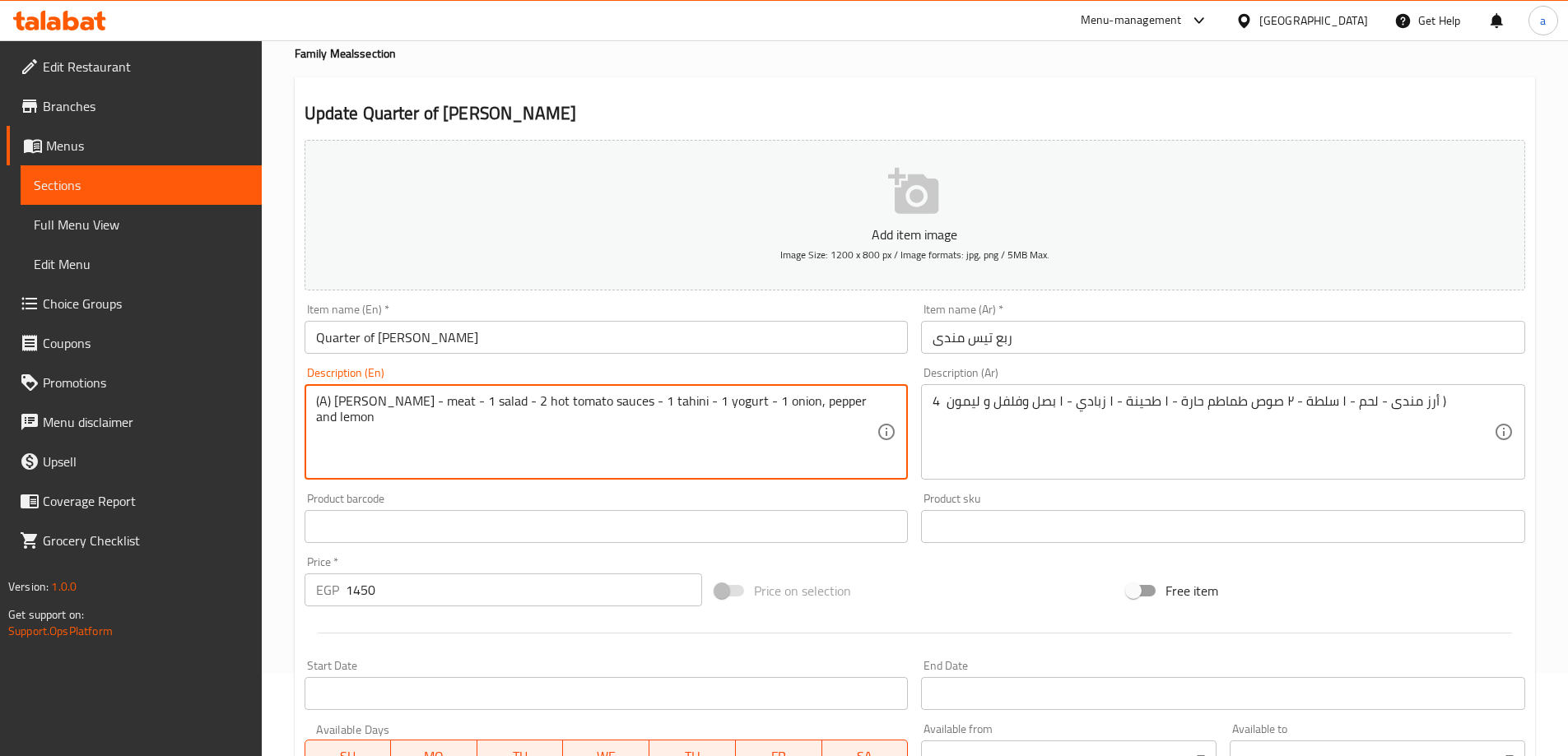
click at [325, 400] on textarea "(A) Mandi rice - meat - 1 salad - 2 hot tomato sauces - 1 tahini - 1 yogurt - 1…" at bounding box center [597, 433] width 562 height 79
click at [322, 414] on textarea "(A) Mandi rice - meat - 1 salad - 2 hot tomato sauces - 1 tahini - 1 yogurt - 1…" at bounding box center [597, 433] width 562 height 79
drag, startPoint x: 330, startPoint y: 397, endPoint x: 311, endPoint y: 406, distance: 21.0
click at [311, 406] on div "(A) Mandi rice - meat - 1 salad - 2 hot tomato sauces - 1 tahini - 1 yogurt - 1…" at bounding box center [607, 432] width 604 height 96
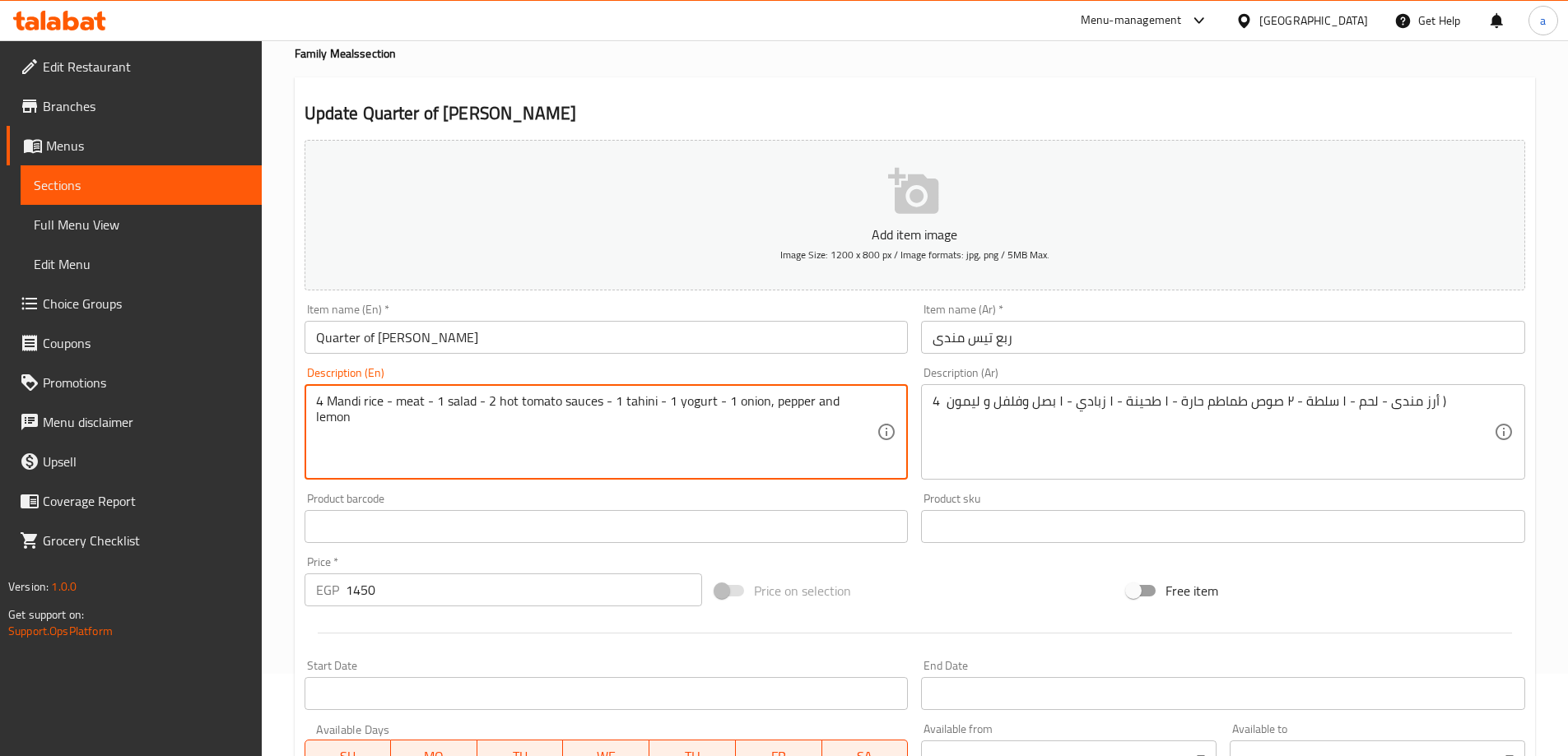
click at [385, 466] on textarea "4 Mandi rice - meat - 1 salad - 2 hot tomato sauces - 1 tahini - 1 yogurt - 1 o…" at bounding box center [597, 433] width 562 height 79
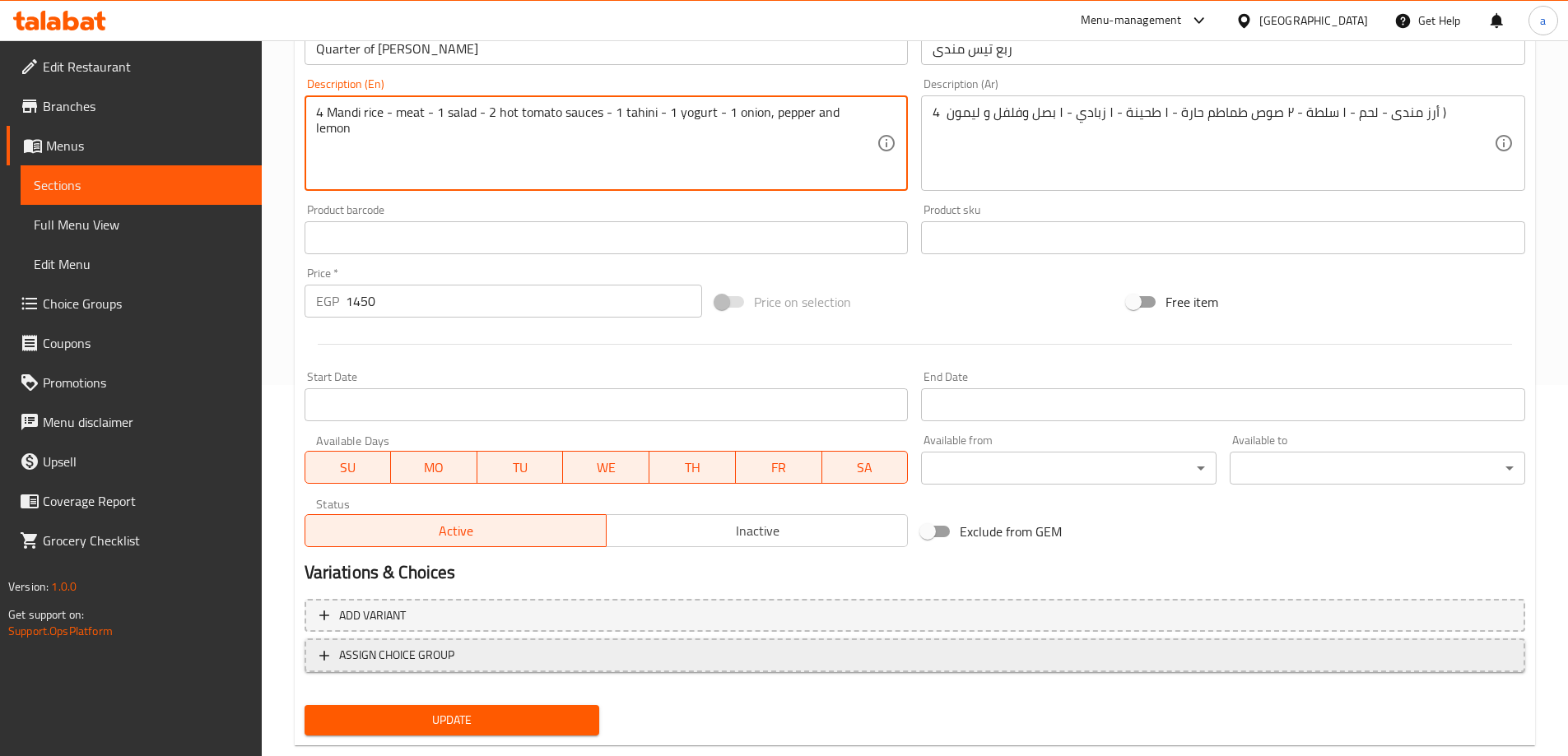
scroll to position [406, 0]
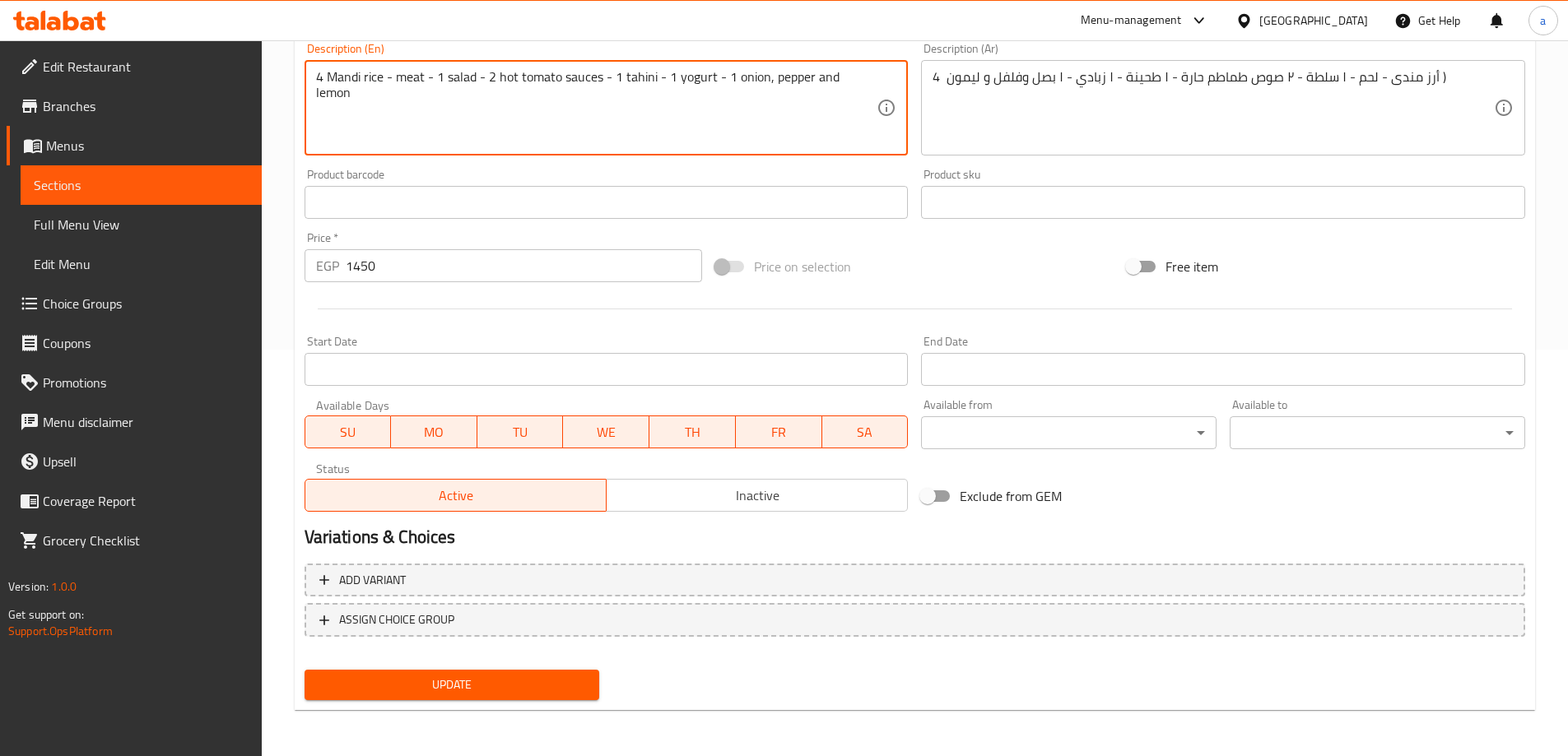
type textarea "4 Mandi rice - meat - 1 salad - 2 hot tomato sauces - 1 tahini - 1 yogurt - 1 o…"
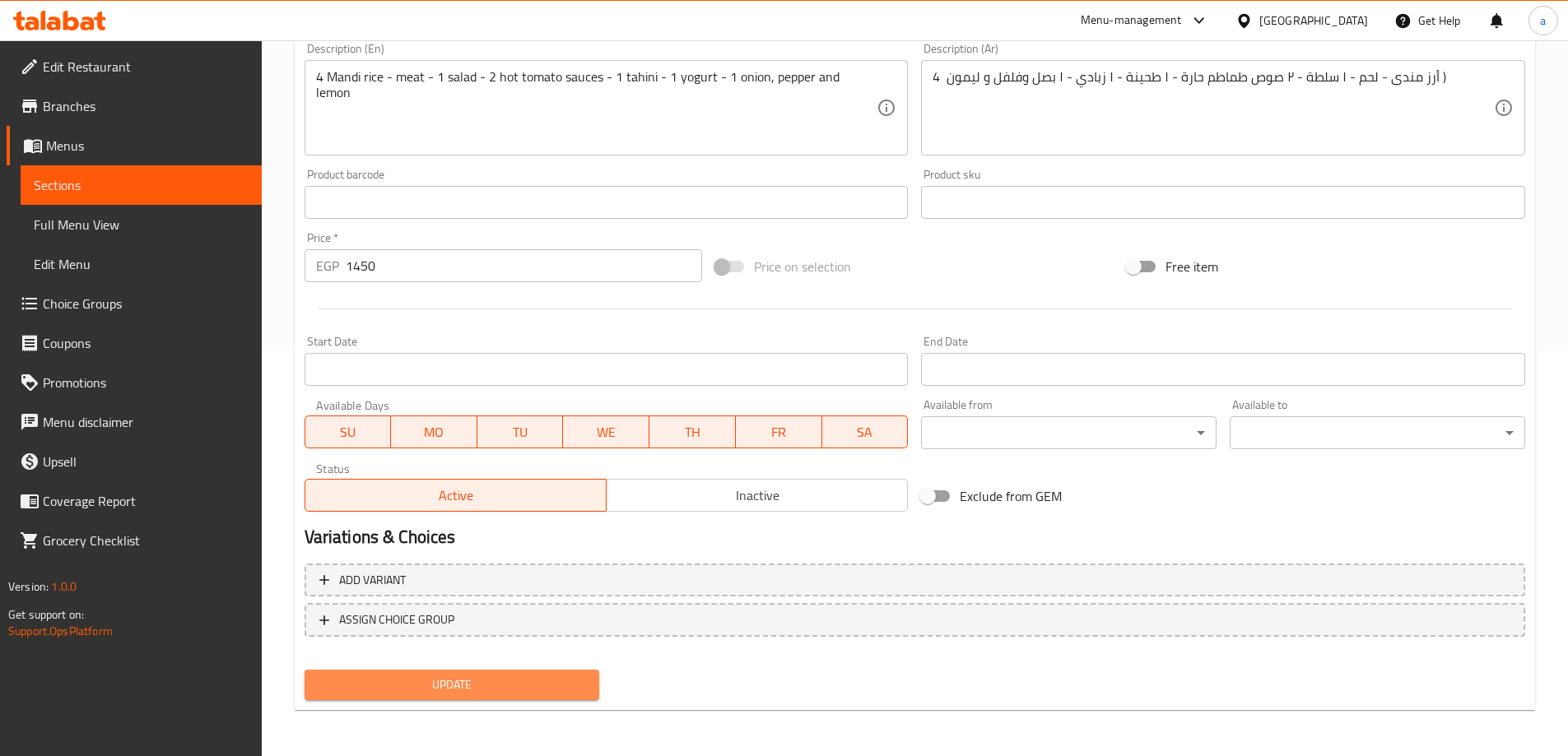
click at [535, 683] on span "Update" at bounding box center [452, 685] width 269 height 20
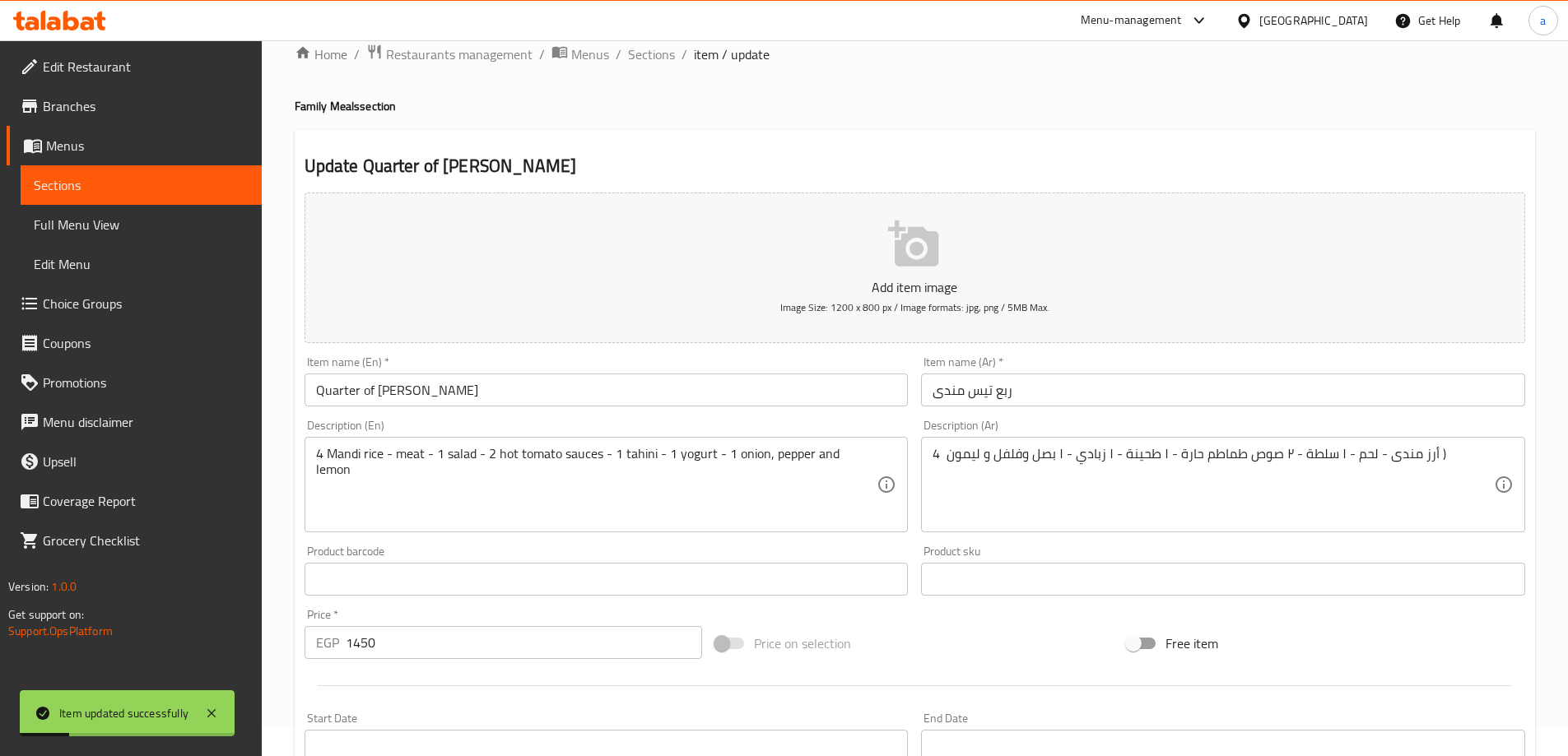
scroll to position [0, 0]
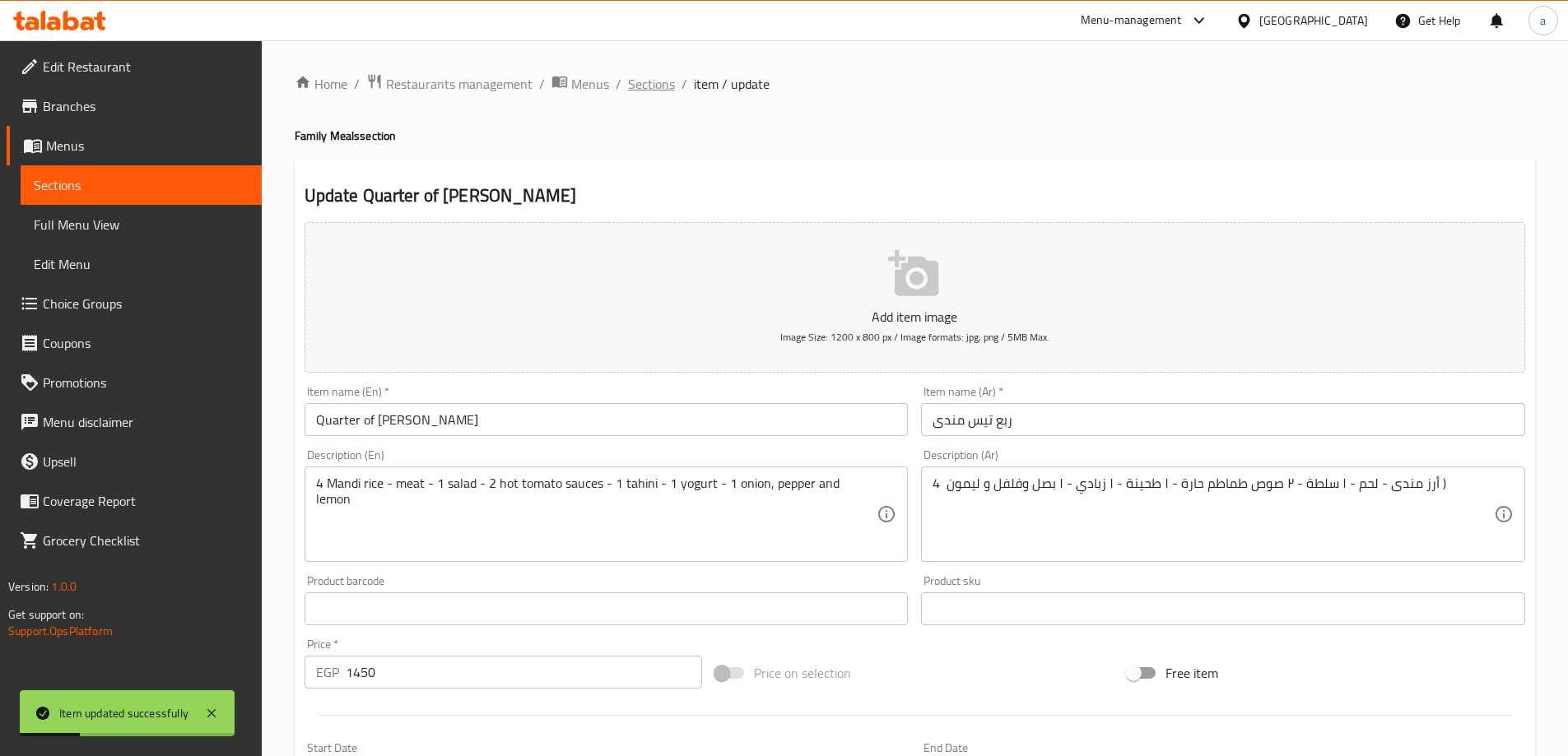
click at [650, 74] on span "Sections" at bounding box center [651, 84] width 47 height 20
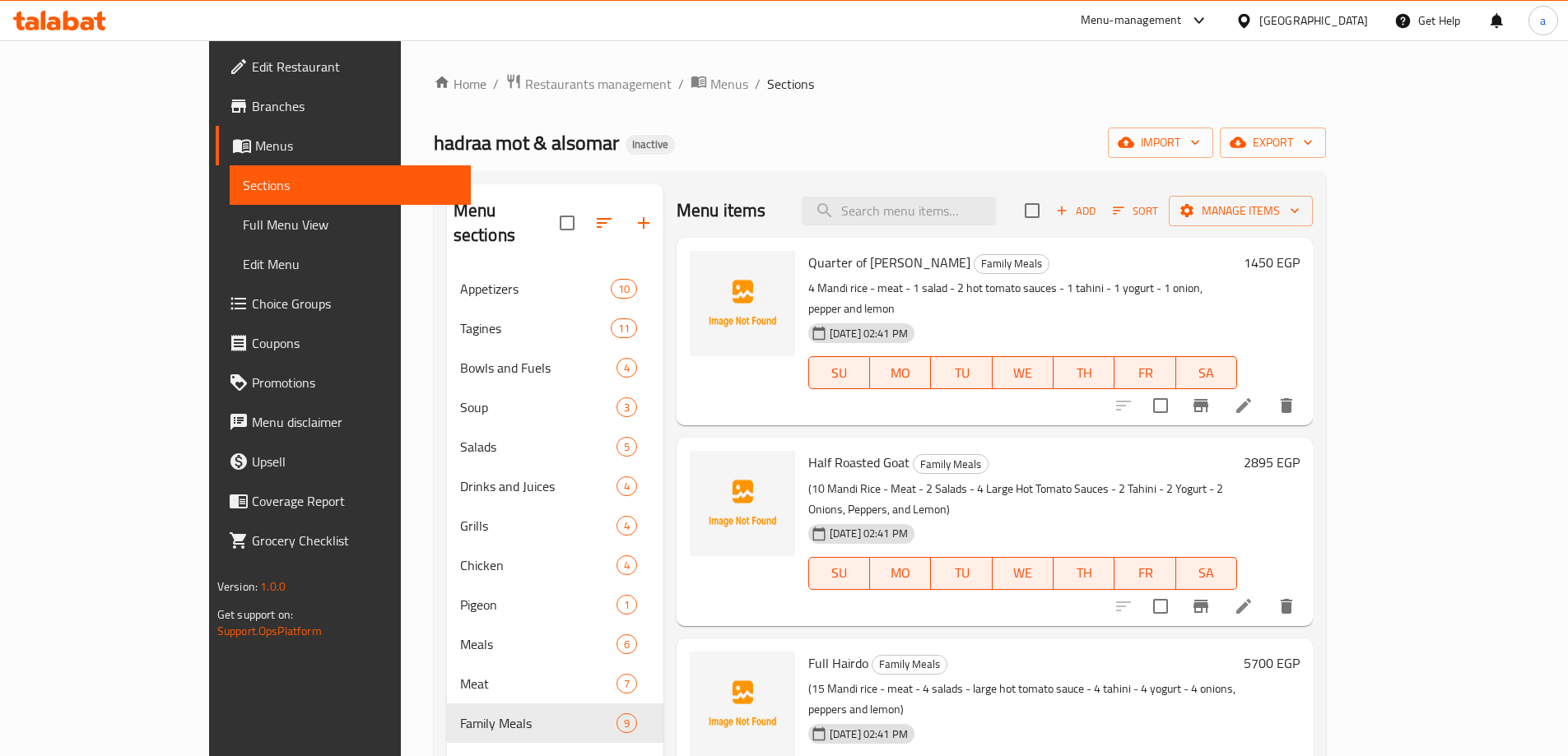
click at [1267, 591] on li at bounding box center [1244, 606] width 46 height 30
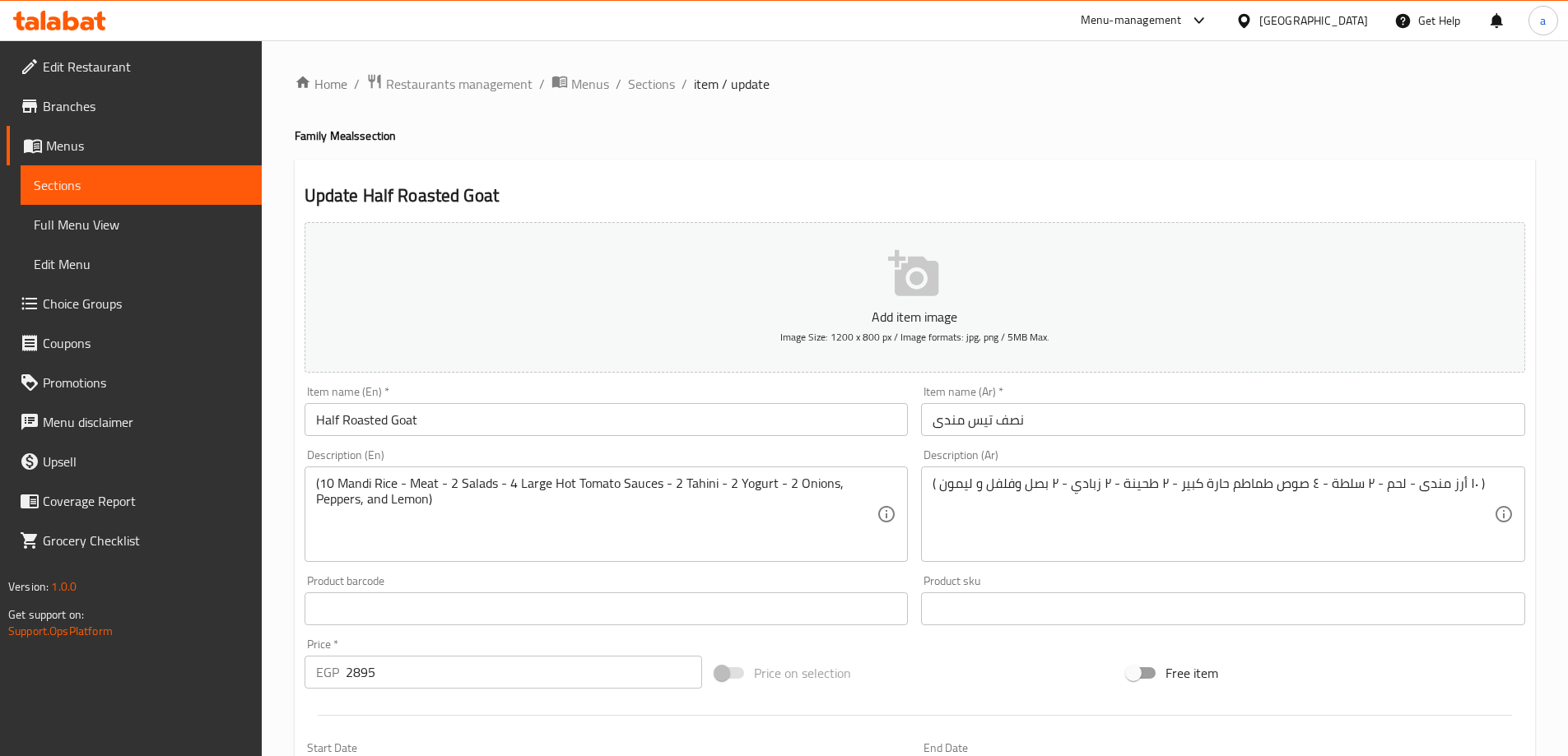
click at [415, 421] on input "Half Roasted Goat" at bounding box center [607, 419] width 604 height 33
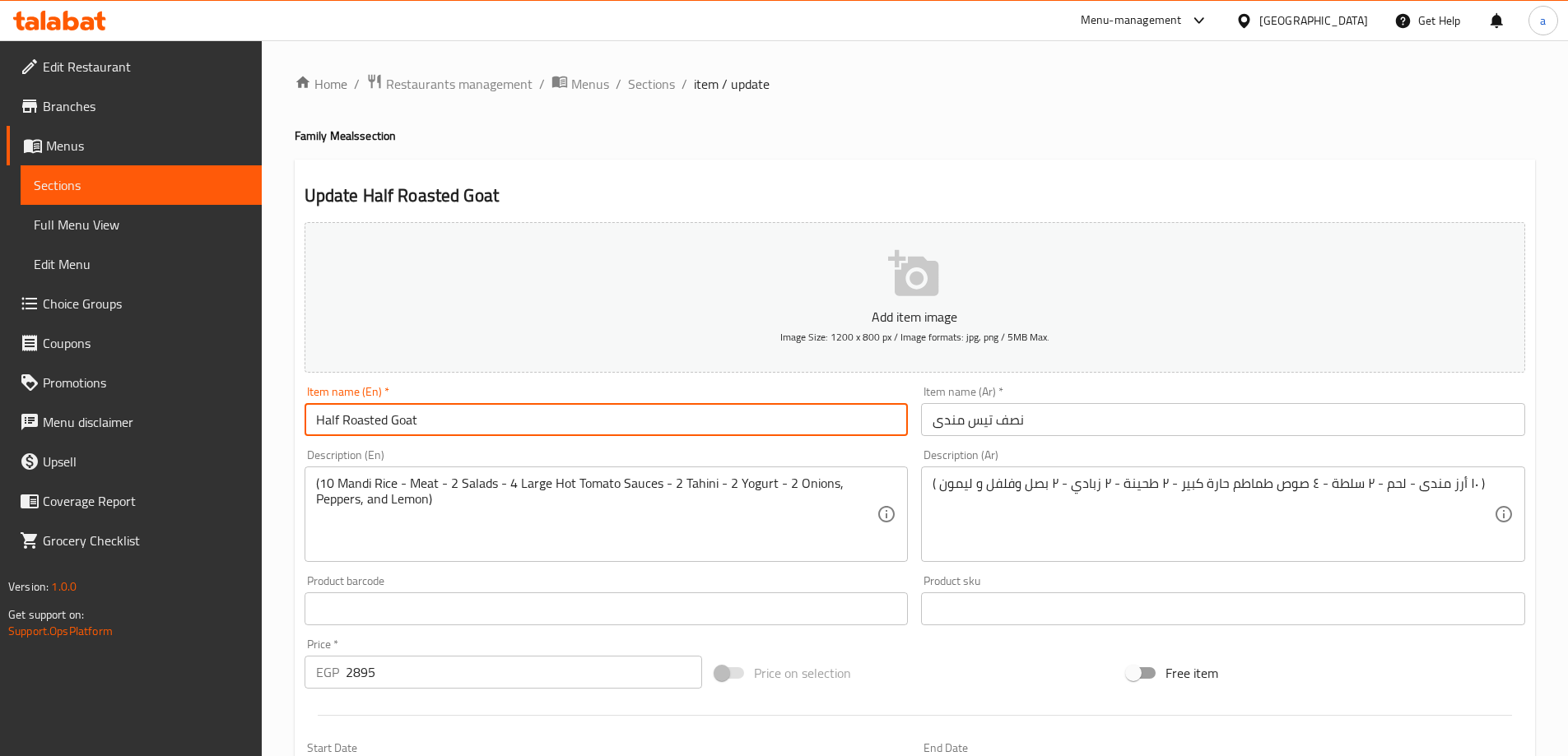
click at [415, 421] on input "Half Roasted Goat" at bounding box center [607, 419] width 604 height 33
paste input "Teis"
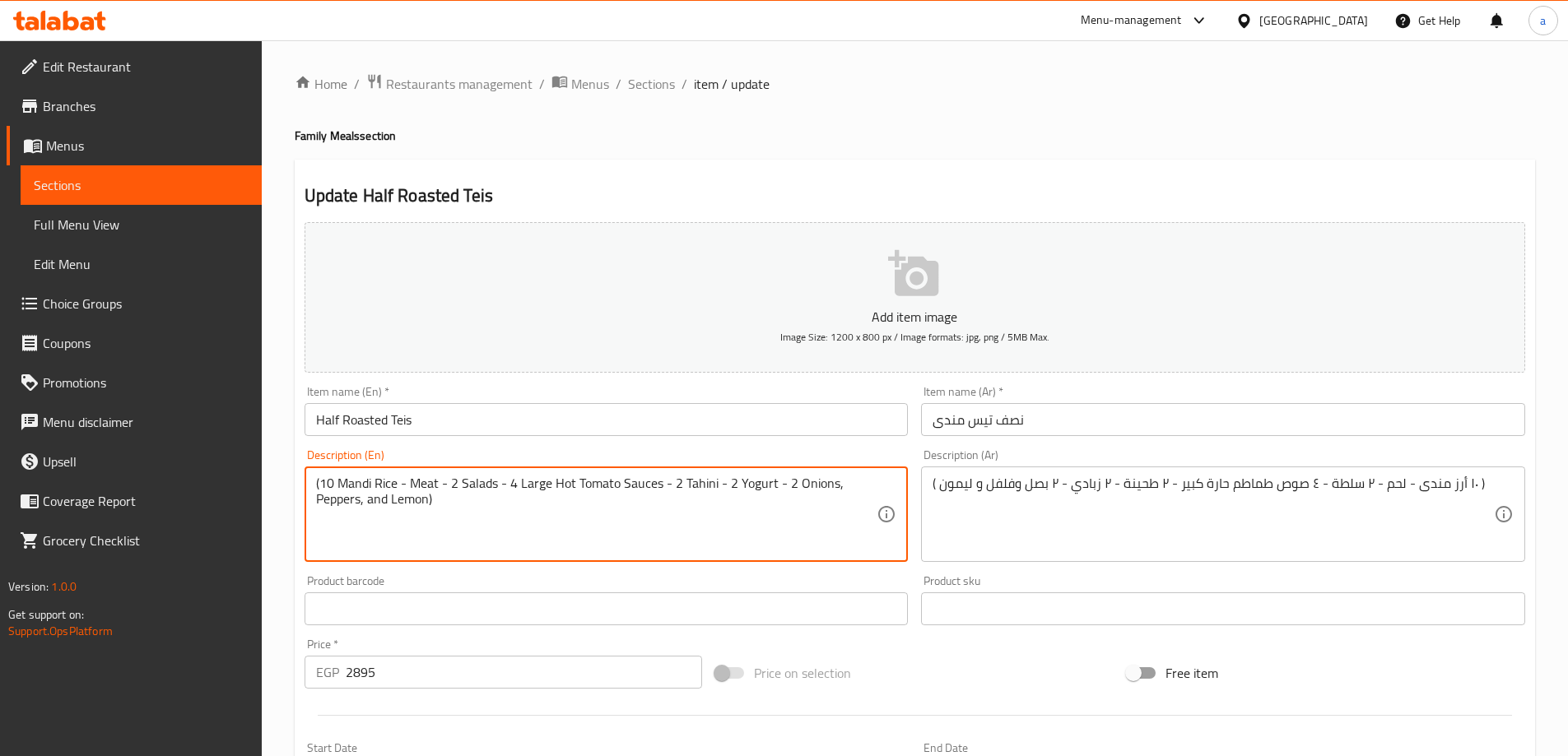
click at [353, 486] on textarea "(10 Mandi Rice - Meat - 2 Salads - 4 Large Hot Tomato Sauces - 2 Tahini - 2 Yog…" at bounding box center [597, 515] width 562 height 79
click at [361, 425] on input "Half Roasted Teis" at bounding box center [607, 419] width 604 height 33
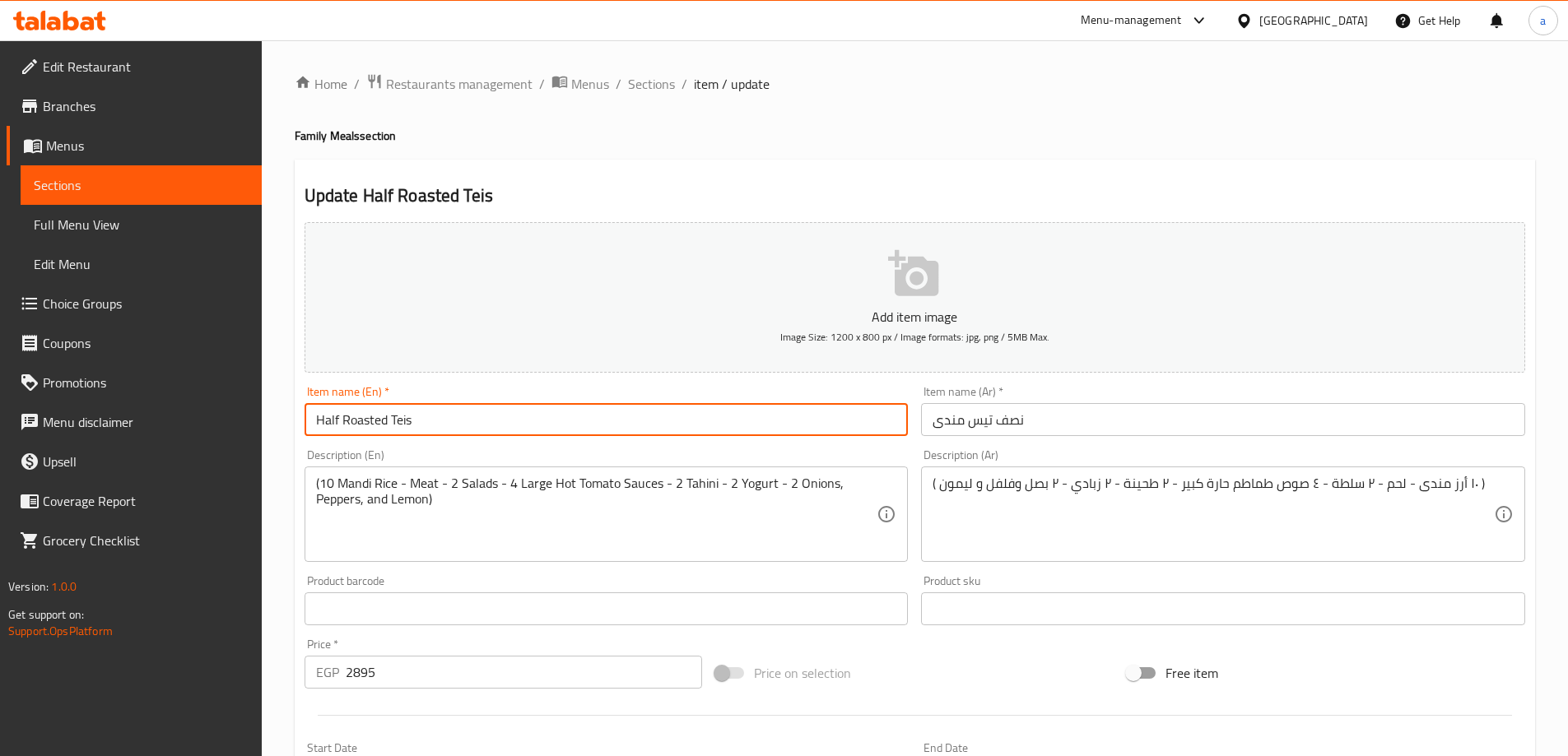
click at [361, 425] on input "Half Roasted Teis" at bounding box center [607, 419] width 604 height 33
paste input "Mandi"
type input "Half Mandi Teis"
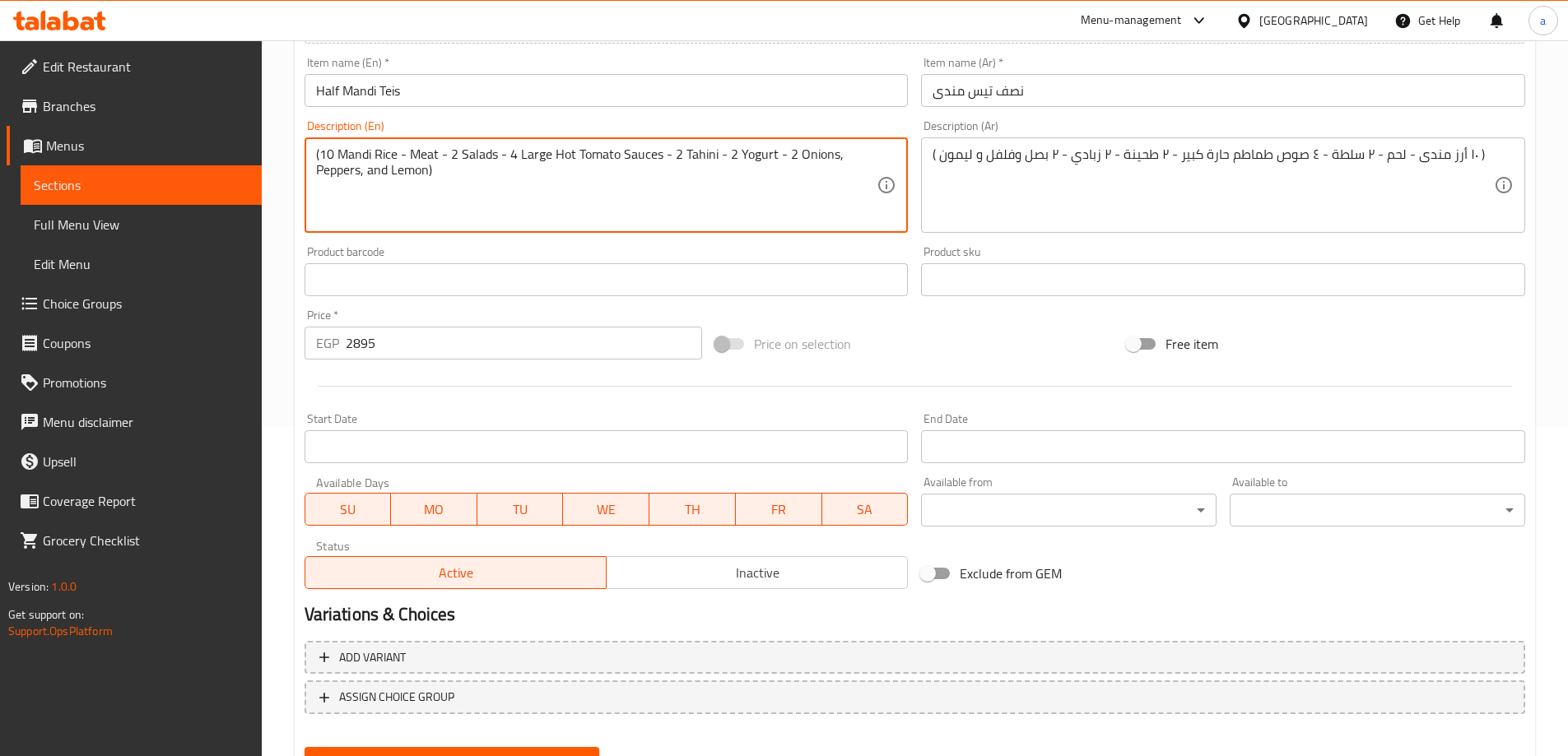
scroll to position [406, 0]
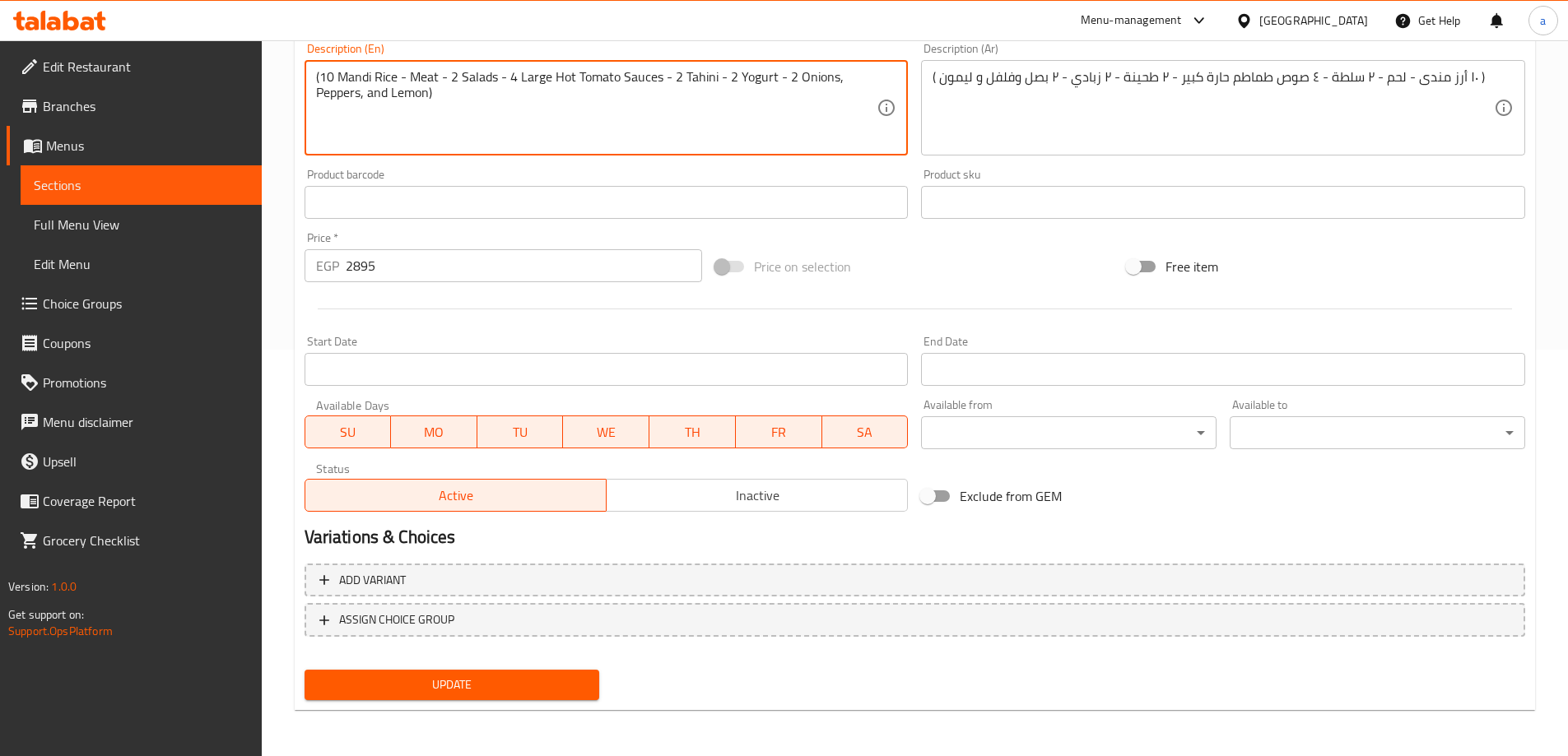
click at [532, 692] on span "Update" at bounding box center [452, 685] width 269 height 20
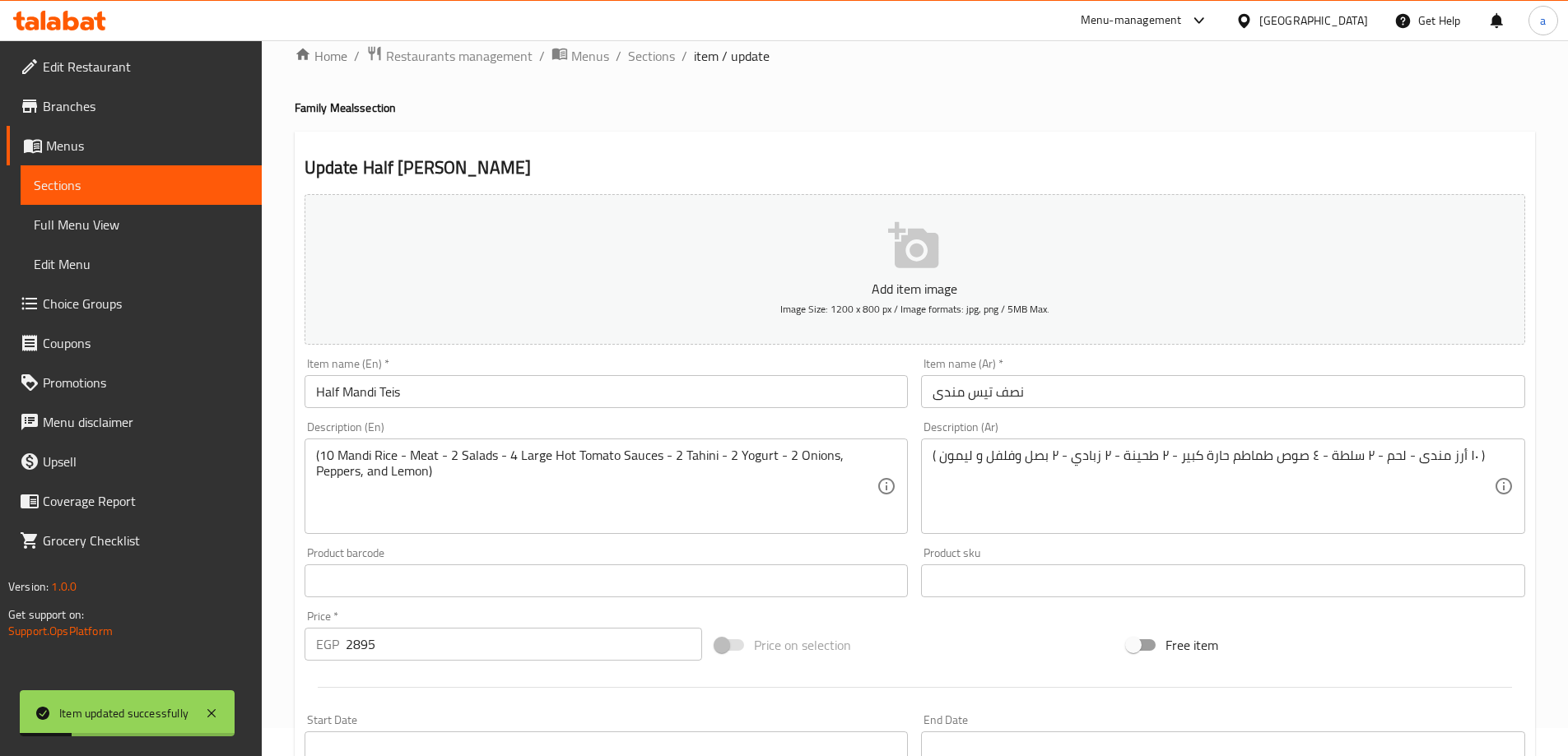
scroll to position [0, 0]
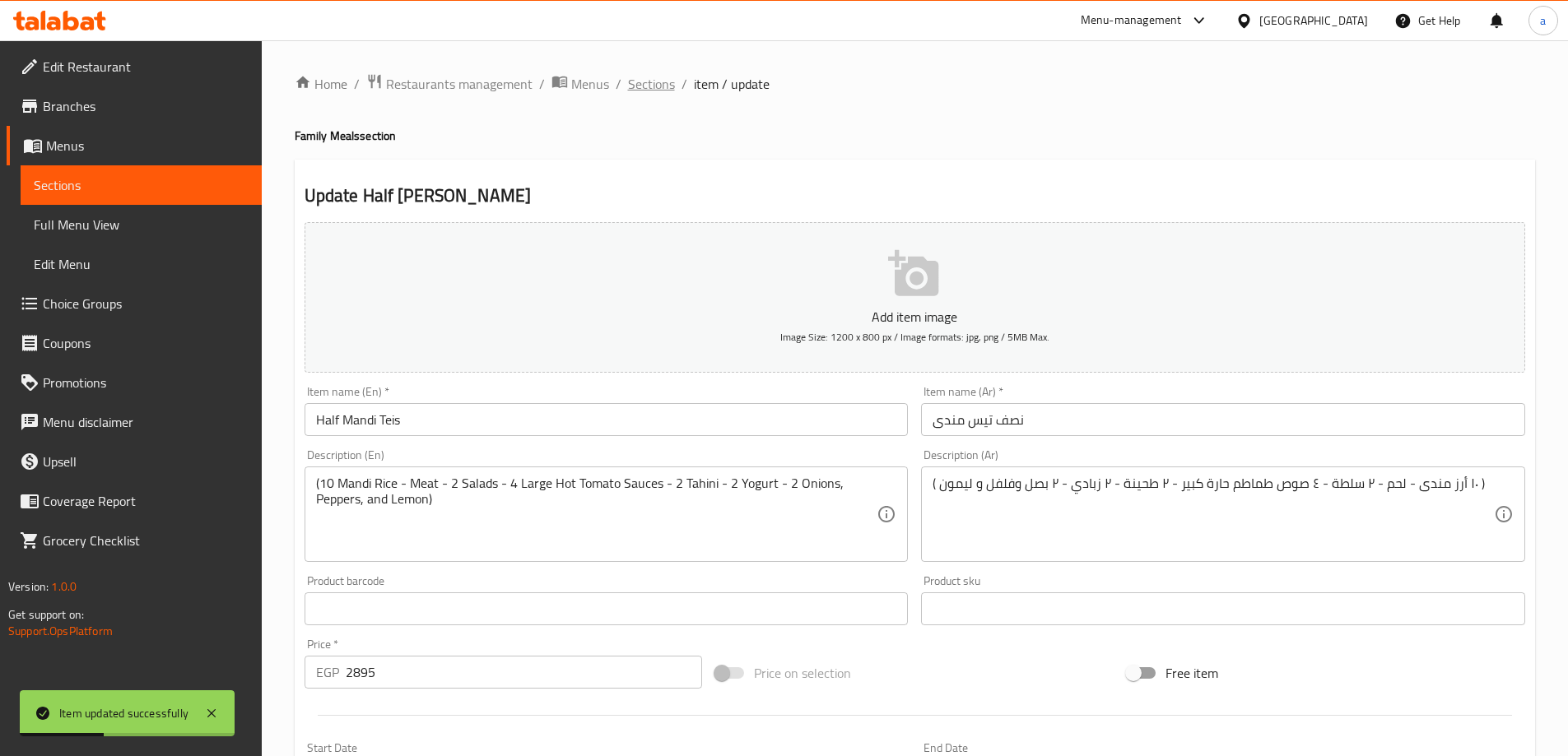
click at [654, 90] on span "Sections" at bounding box center [651, 84] width 47 height 20
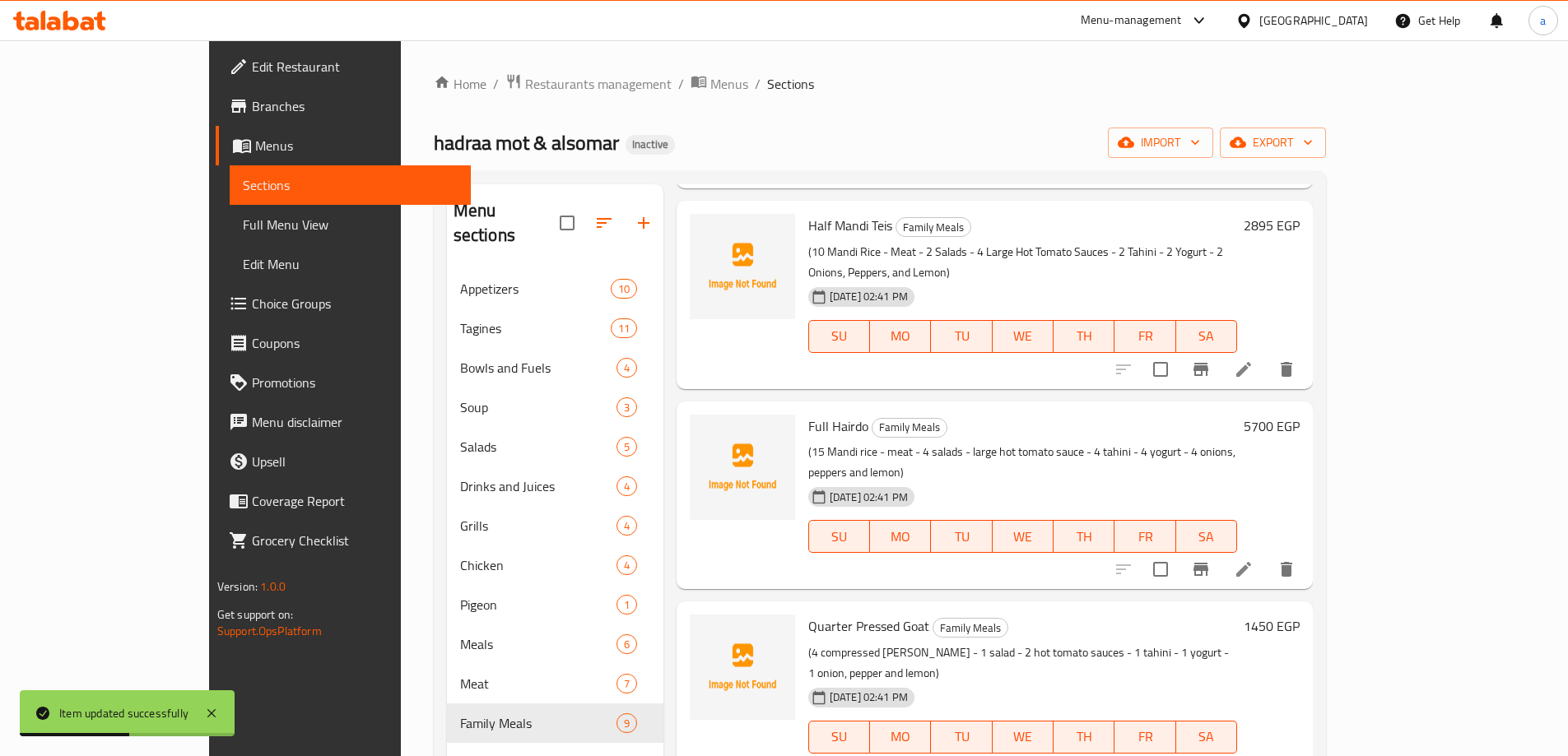
scroll to position [247, 0]
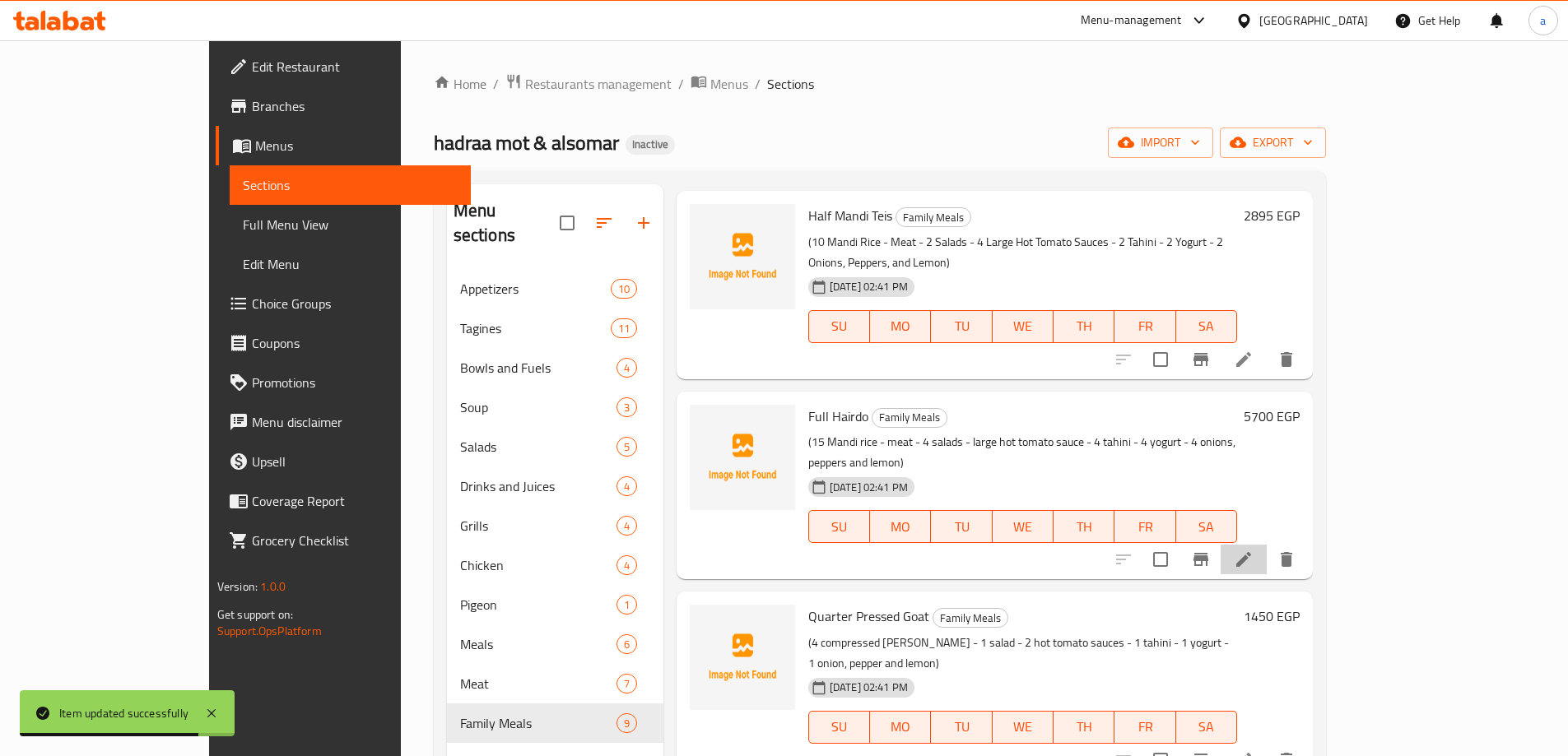
click at [1267, 544] on li at bounding box center [1244, 559] width 46 height 30
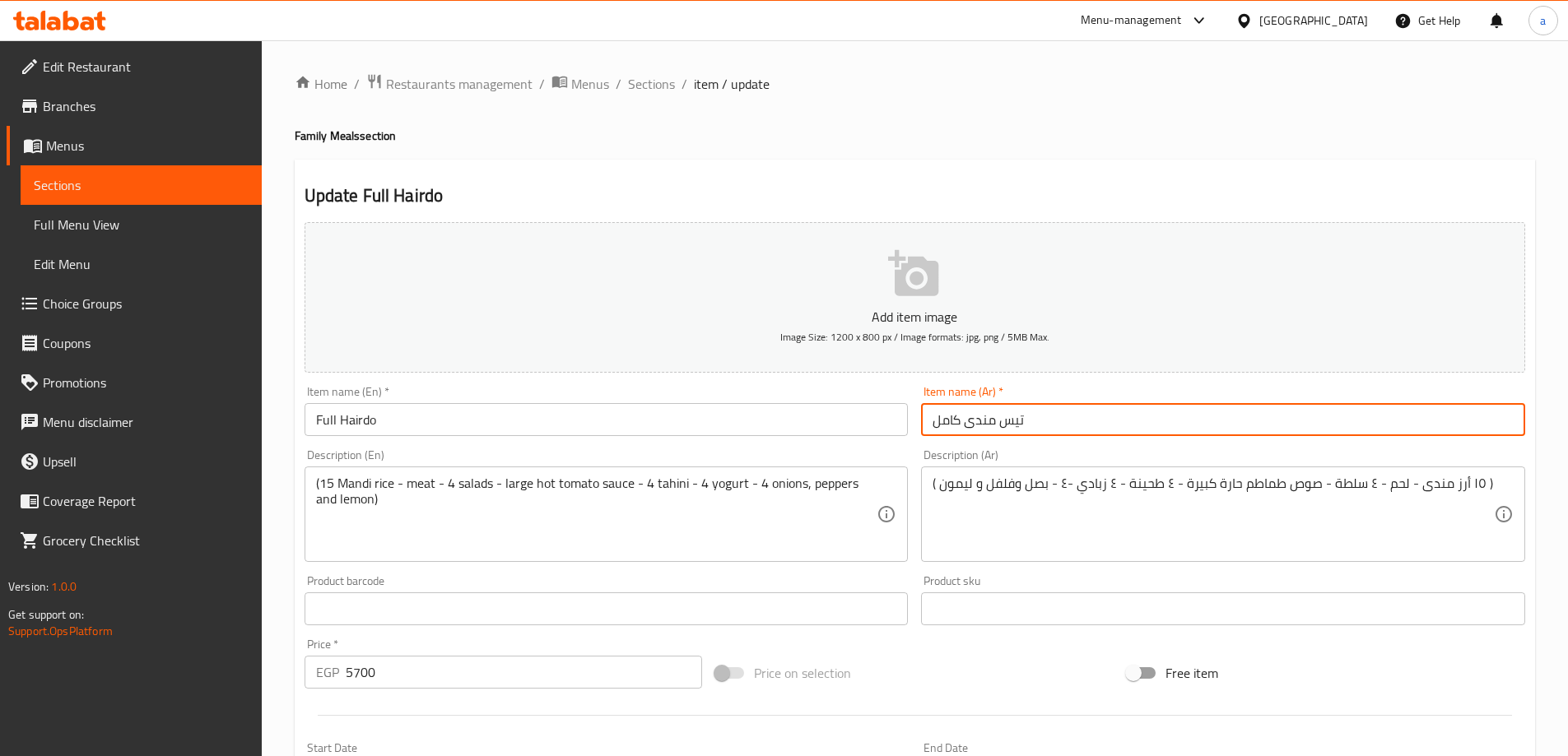
click at [936, 420] on input "تيس مندى كامل" at bounding box center [1223, 419] width 604 height 33
click at [953, 425] on input "تيس مندى كامل" at bounding box center [1223, 419] width 604 height 33
click at [492, 420] on input "Full Hairdo" at bounding box center [607, 419] width 604 height 33
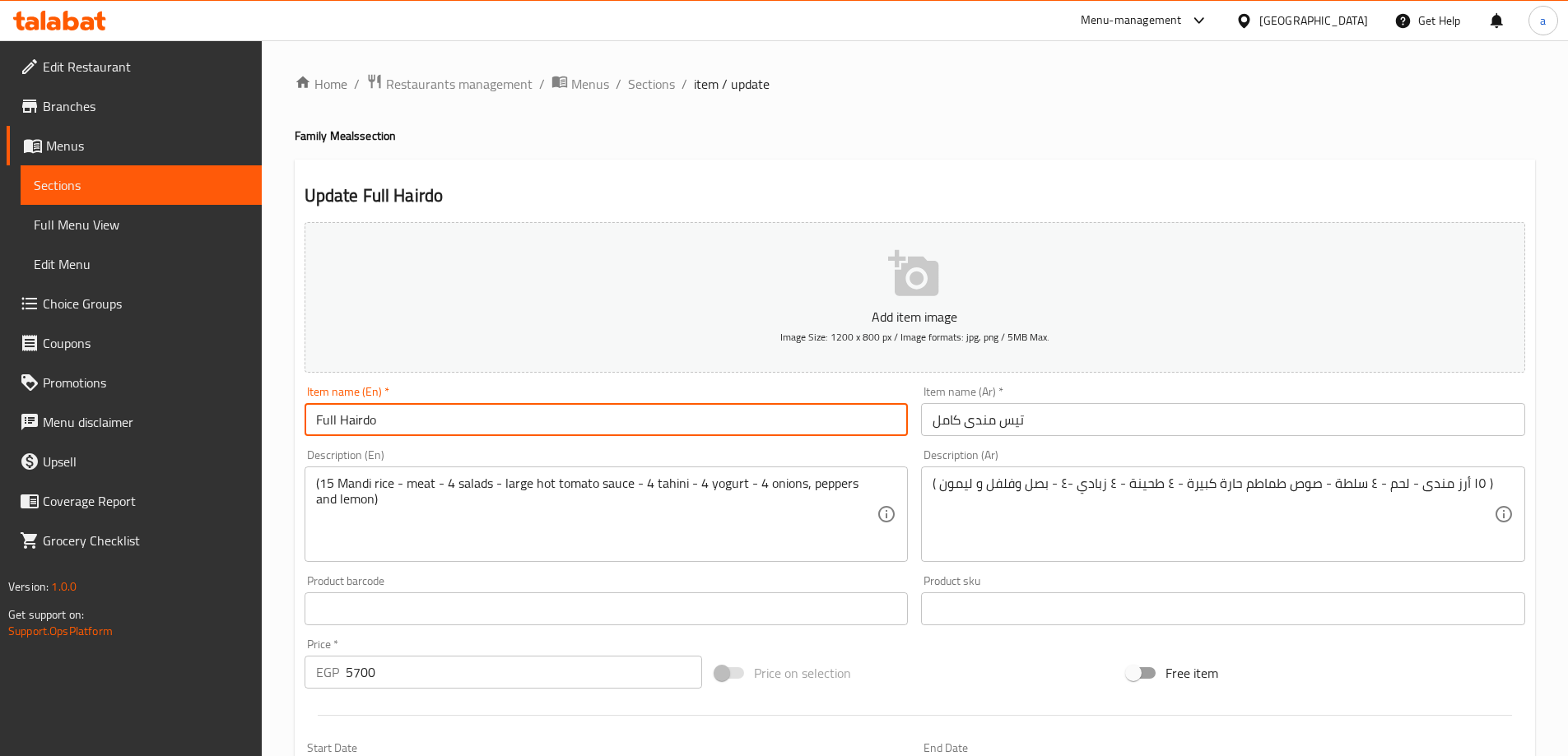
click at [492, 420] on input "Full Hairdo" at bounding box center [607, 419] width 604 height 33
paste input "Mandi"
click at [322, 424] on input "Full Mandi" at bounding box center [607, 419] width 604 height 33
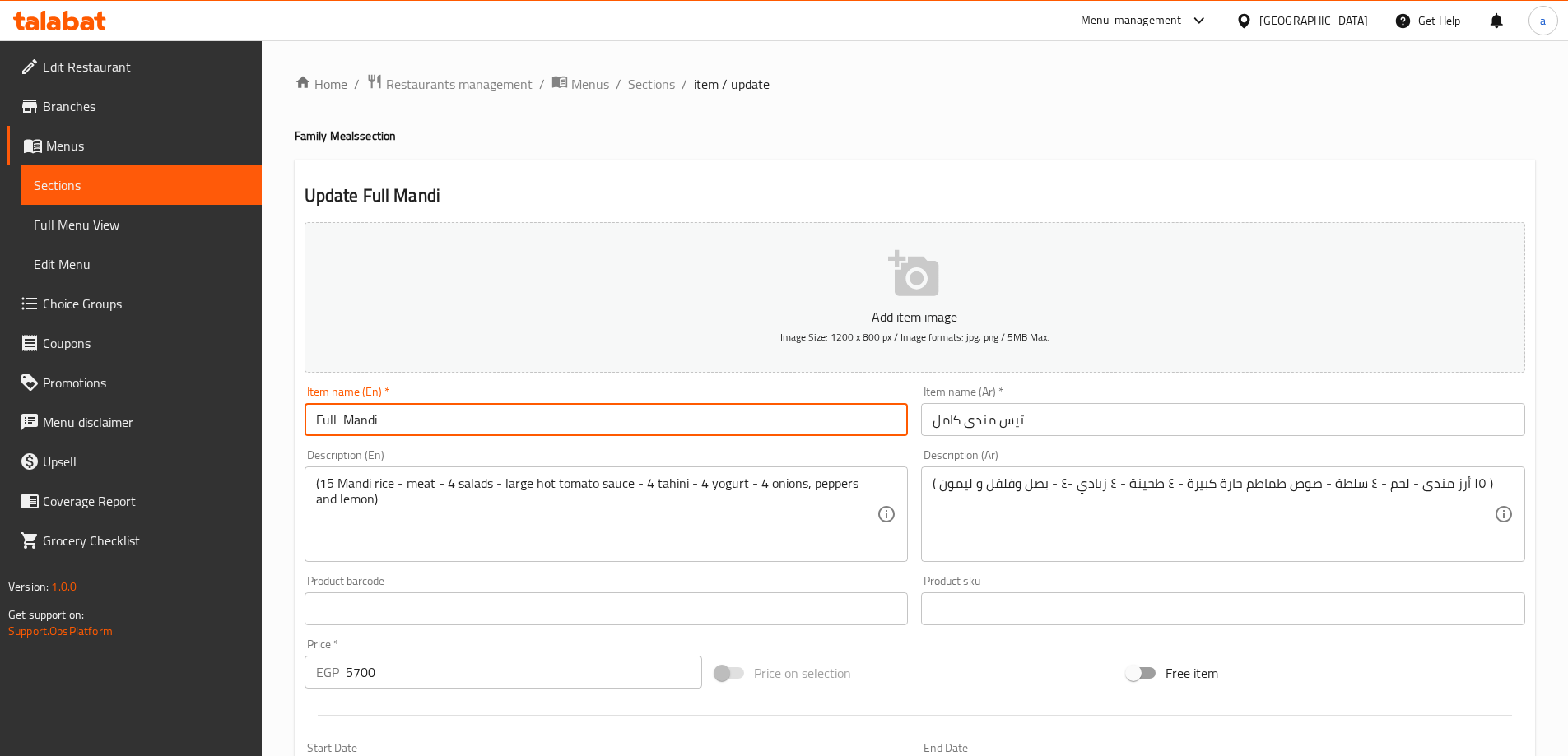
click at [953, 414] on input "تيس مندى كامل" at bounding box center [1223, 419] width 604 height 33
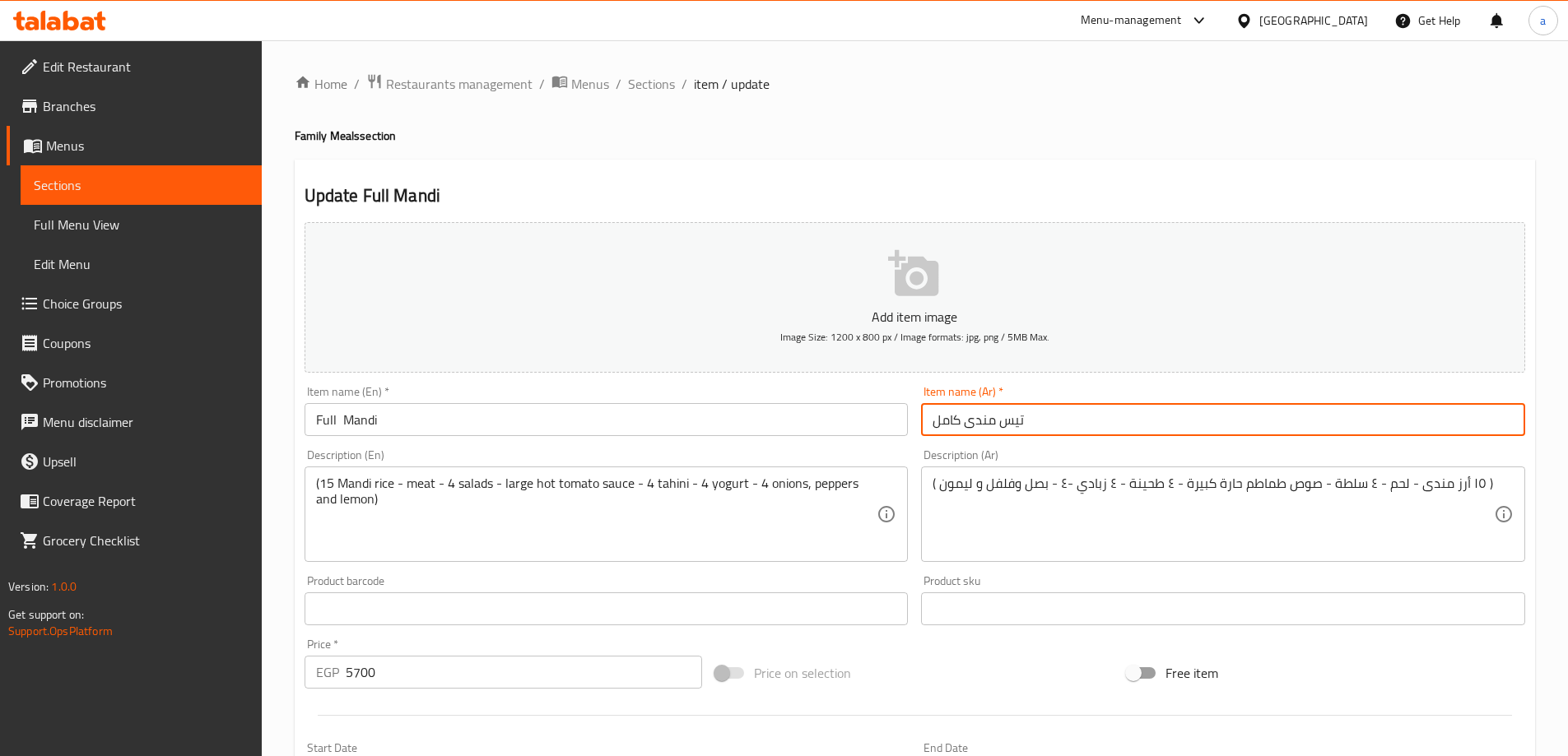
click at [953, 414] on input "تيس مندى كامل" at bounding box center [1223, 419] width 604 height 33
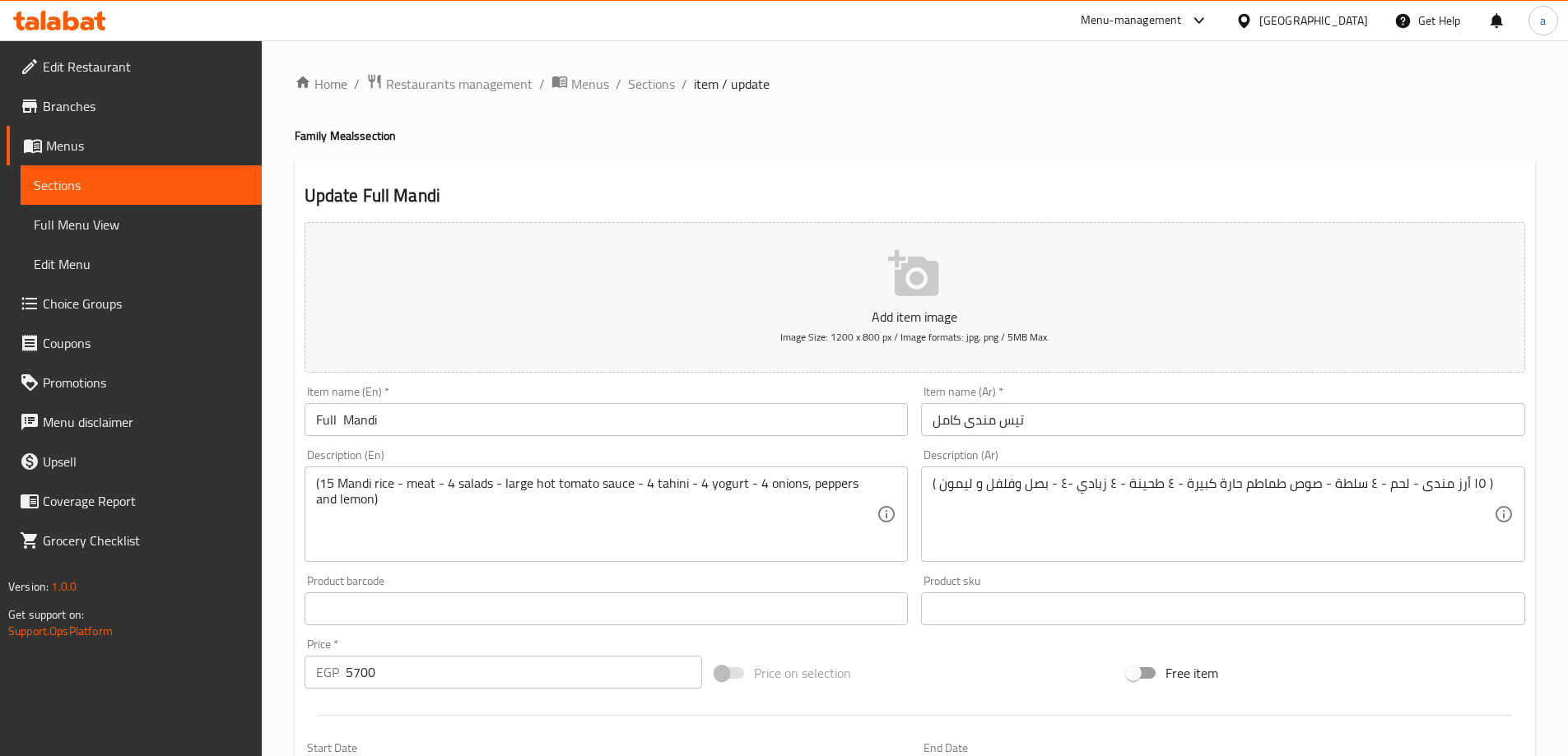
click at [321, 426] on input "Full Mandi" at bounding box center [607, 419] width 604 height 33
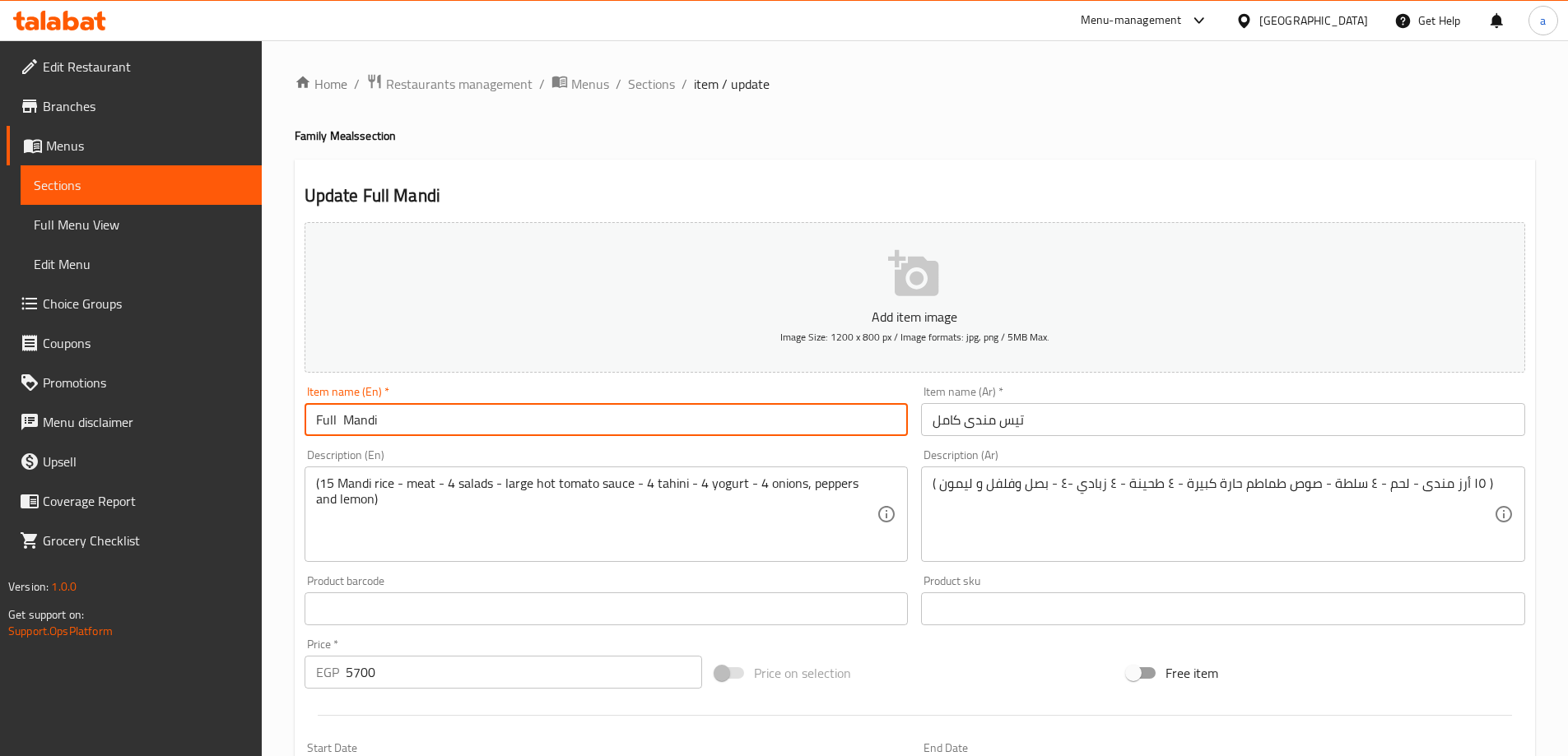
click at [321, 426] on input "Full Mandi" at bounding box center [607, 419] width 604 height 33
paste input "Whole"
type input "Whole Teis Mandi"
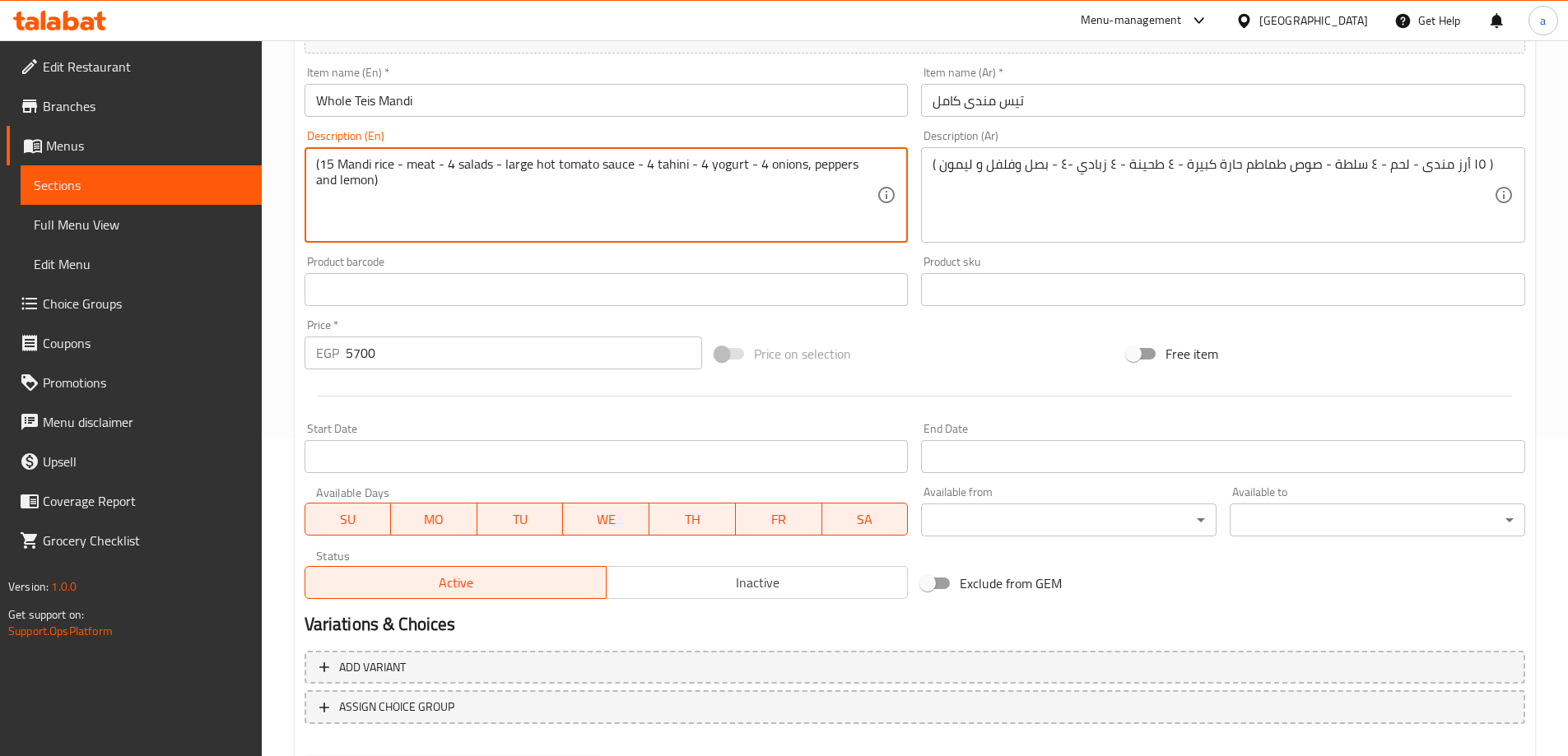
scroll to position [406, 0]
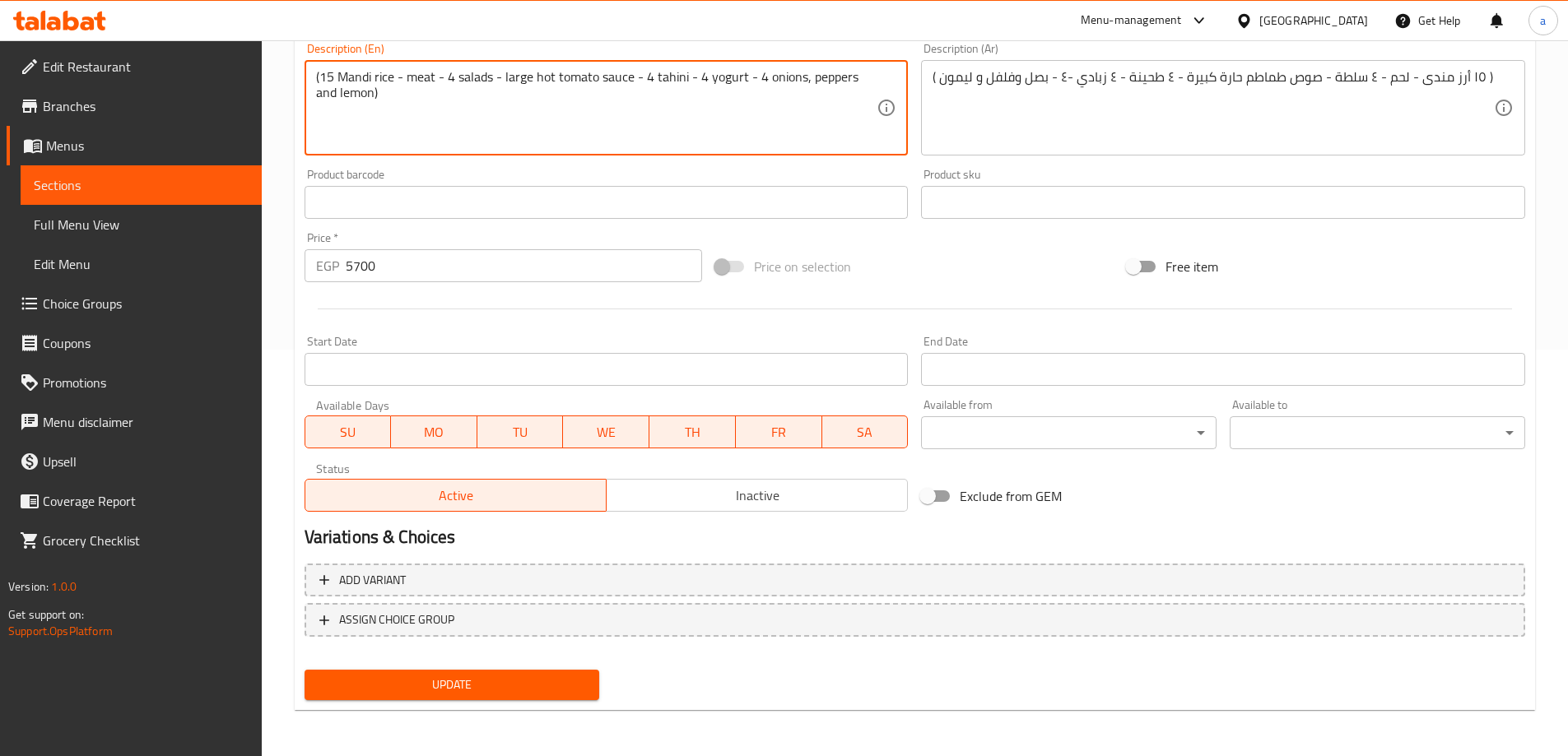
click at [411, 698] on button "Update" at bounding box center [452, 685] width 295 height 31
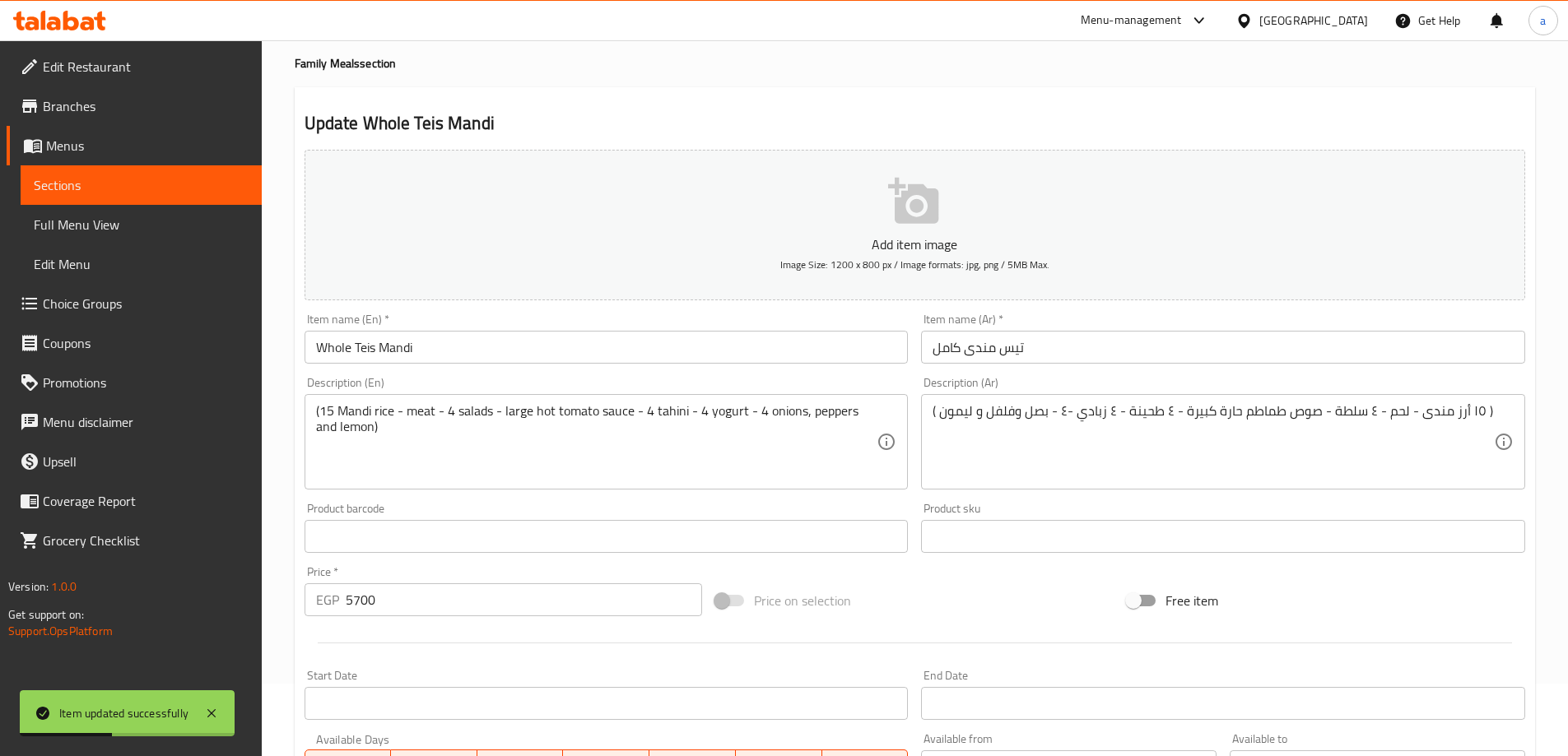
scroll to position [0, 0]
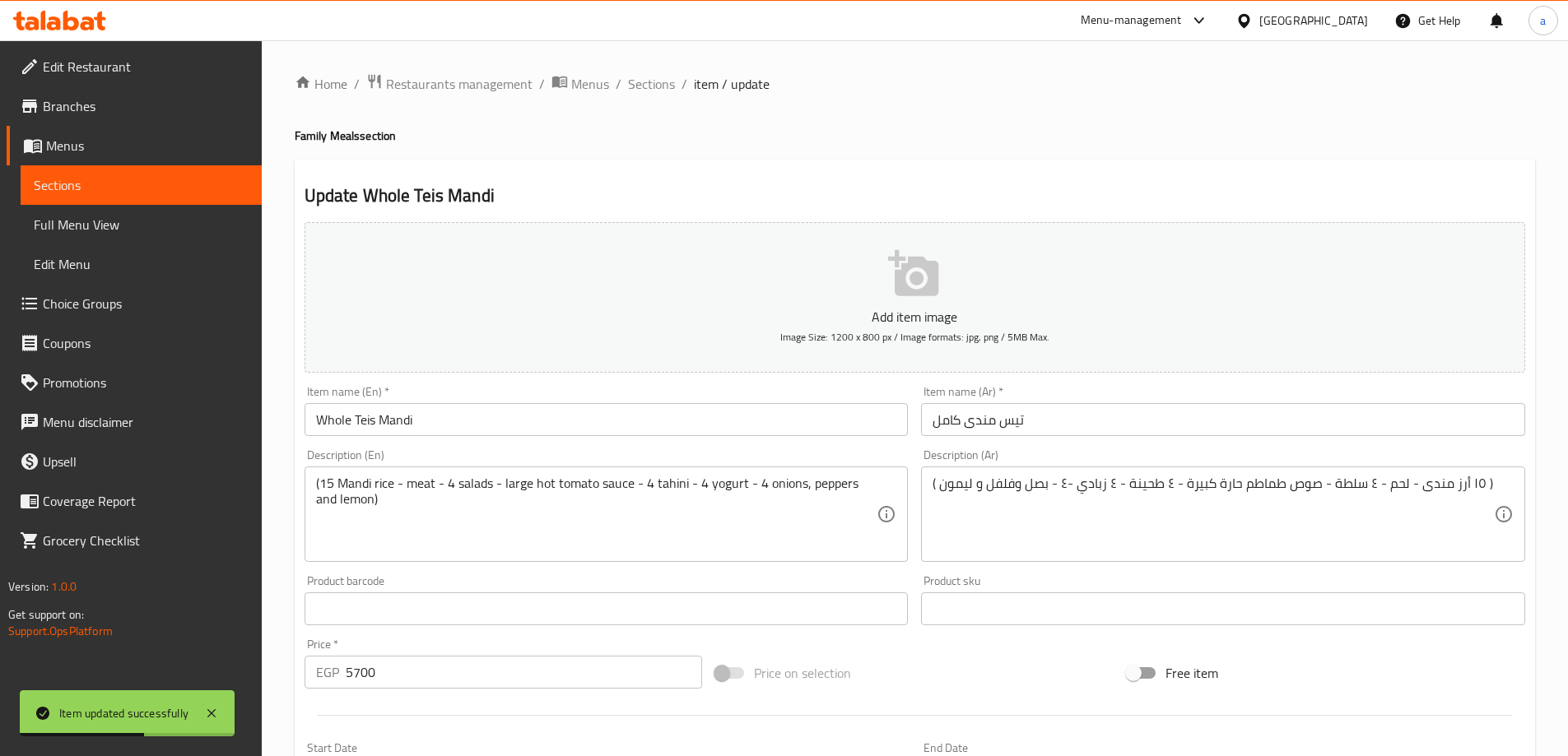
drag, startPoint x: 632, startPoint y: 77, endPoint x: 634, endPoint y: 160, distance: 83.0
click at [632, 77] on span "Sections" at bounding box center [651, 84] width 47 height 20
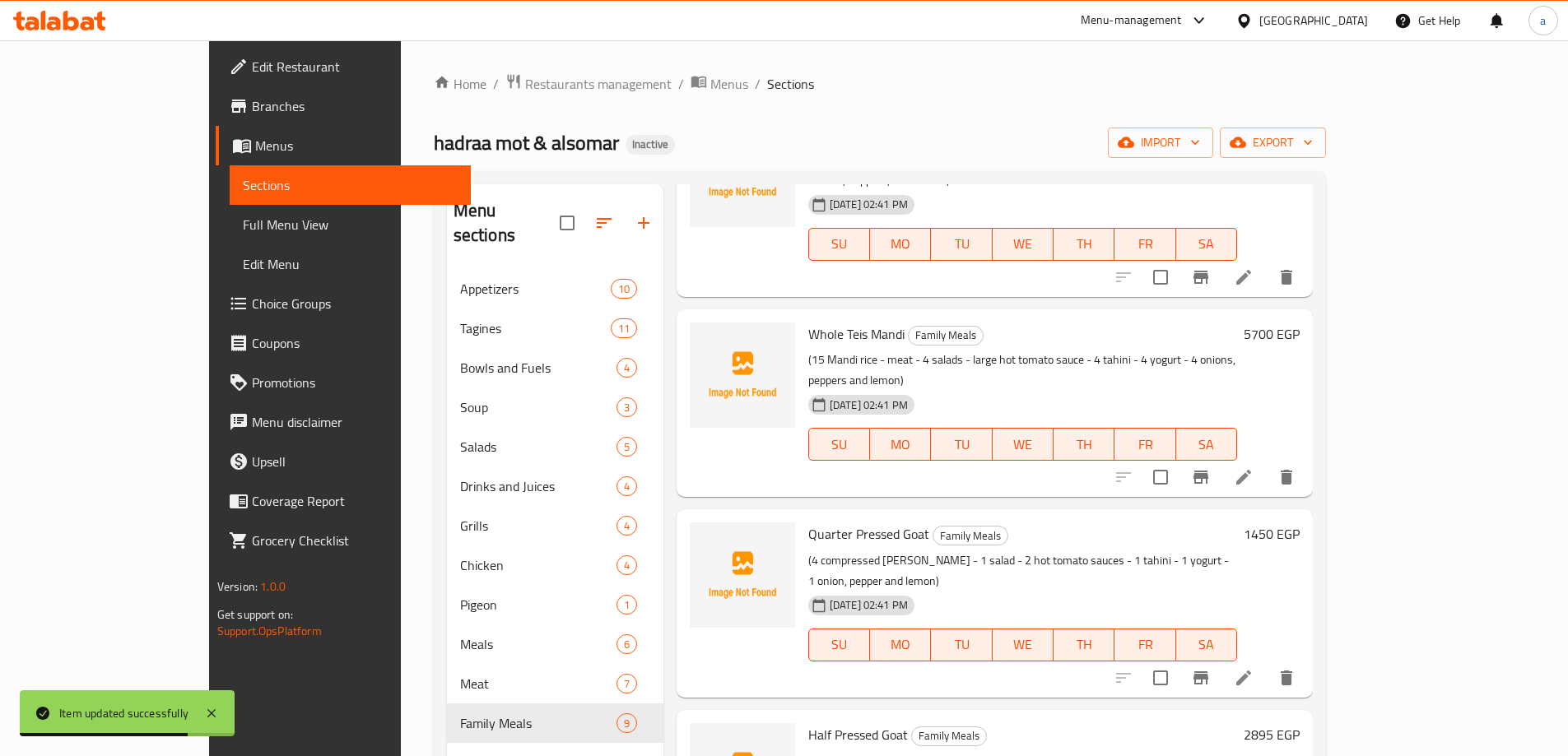
scroll to position [411, 0]
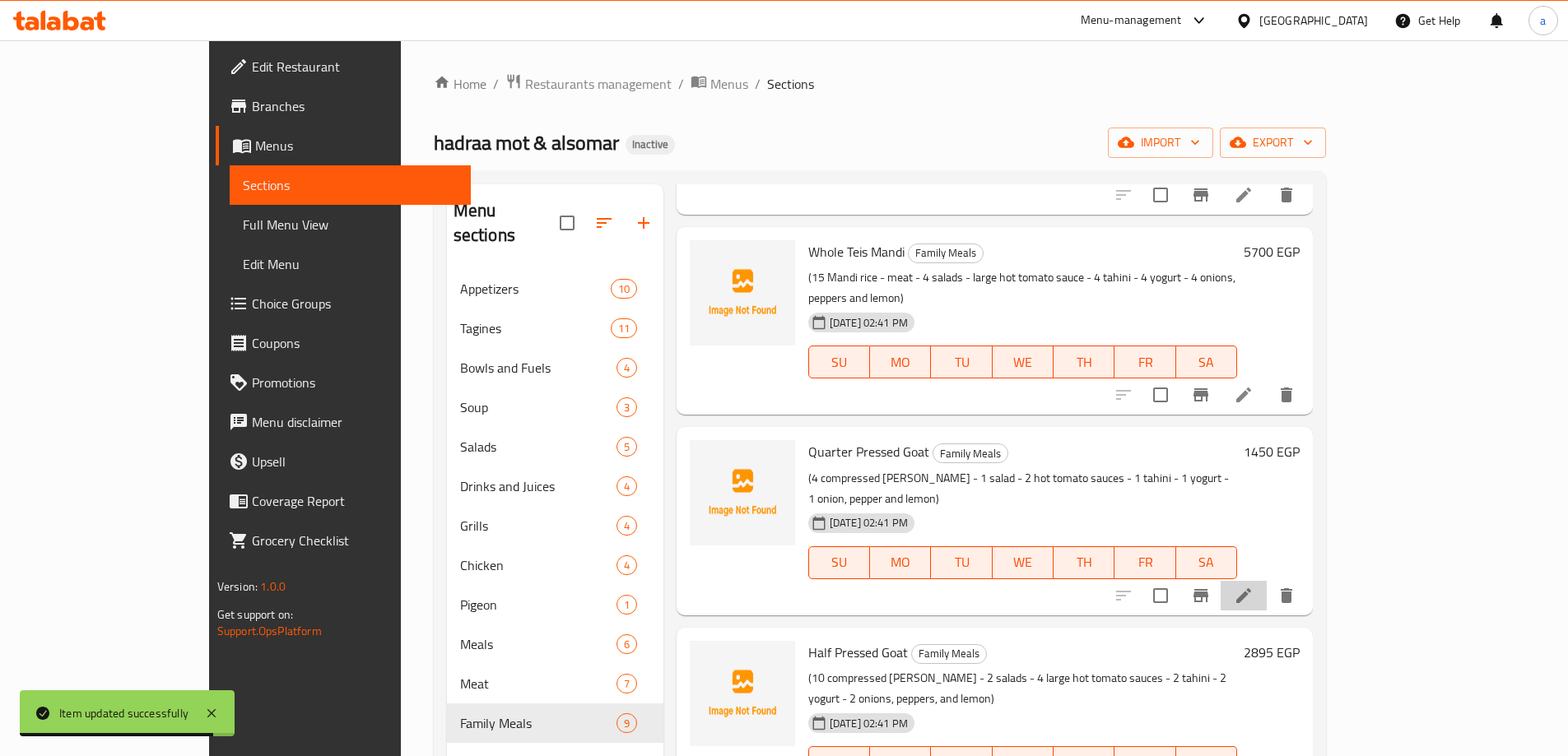
click at [1267, 581] on li at bounding box center [1244, 596] width 46 height 30
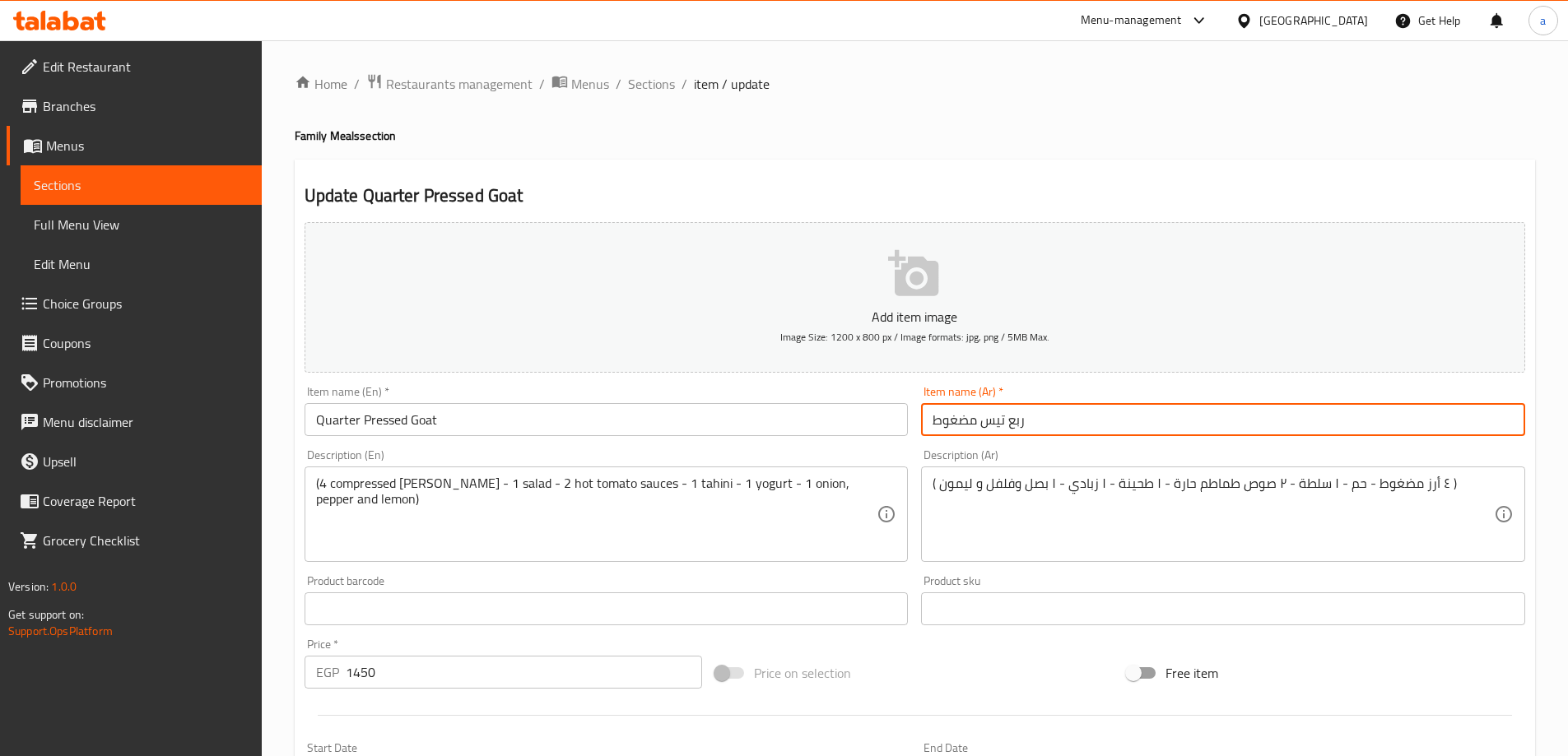
click at [963, 410] on input "ربع تيس مضغوط" at bounding box center [1223, 419] width 604 height 33
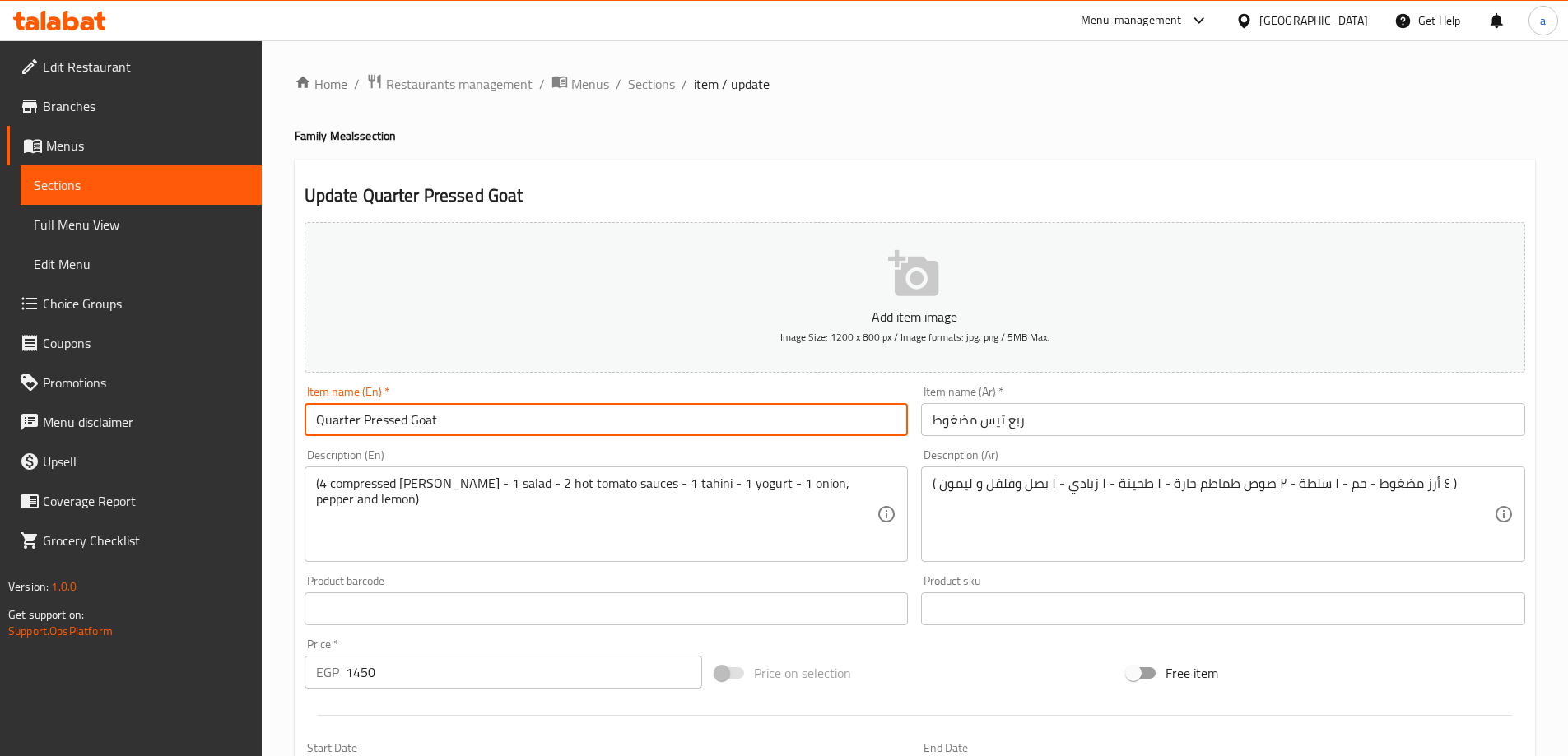
click at [381, 416] on input "Quarter Pressed Goat" at bounding box center [607, 419] width 604 height 33
paste input "ured"
type input "Quarter Pressured Goat"
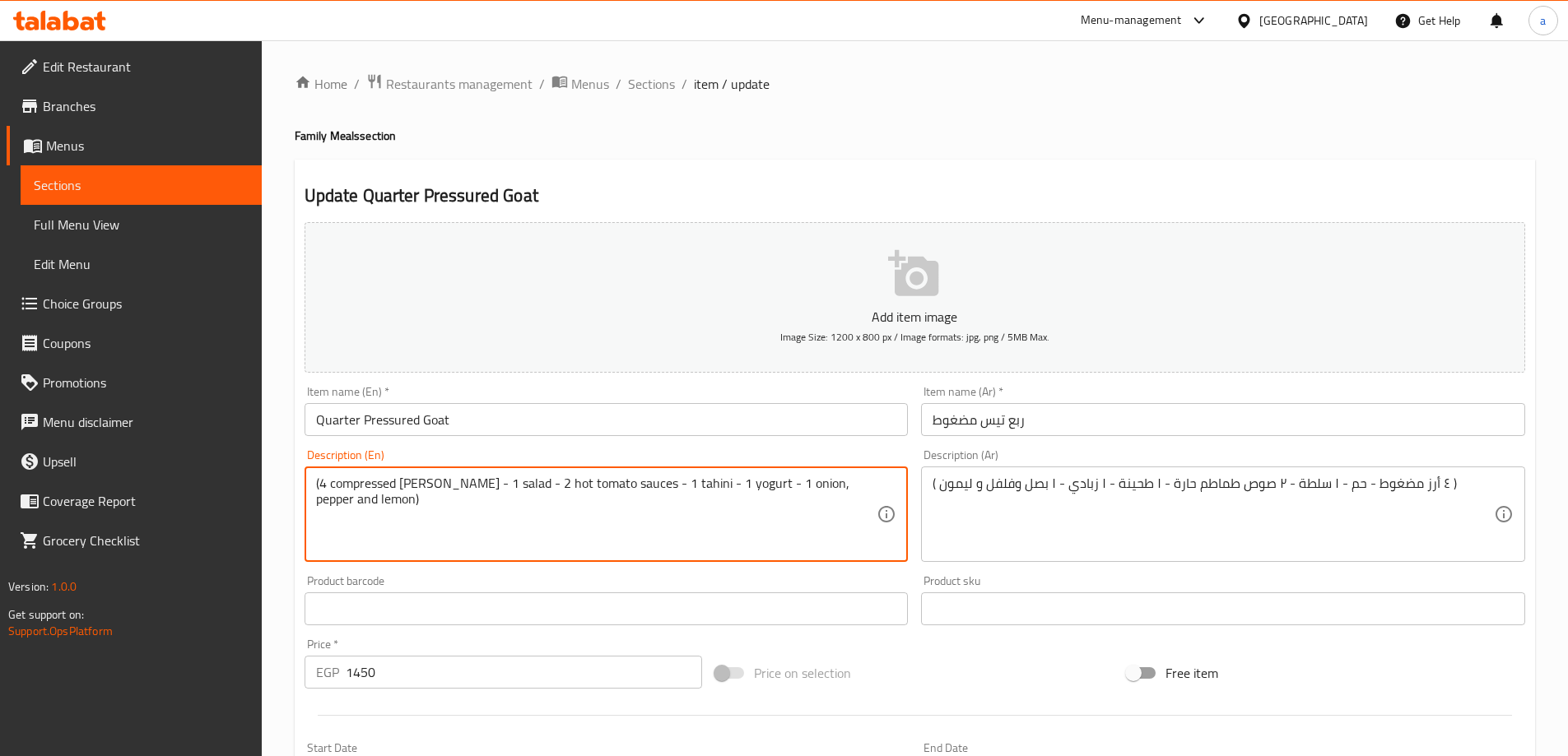
click at [382, 480] on textarea "(4 compressed rice - ham - 1 salad - 2 hot tomato sauces - 1 tahini - 1 yogurt …" at bounding box center [597, 515] width 562 height 79
paste textarea "Pressured"
click at [389, 521] on textarea "(4 Pressured rice - ham - 1 salad - 2 hot tomato sauces - 1 tahini - 1 yogurt -…" at bounding box center [597, 515] width 562 height 79
type textarea "(4 Pressured rice - ham - 1 salad - 2 hot tomato sauces - 1 tahini - 1 yogurt -…"
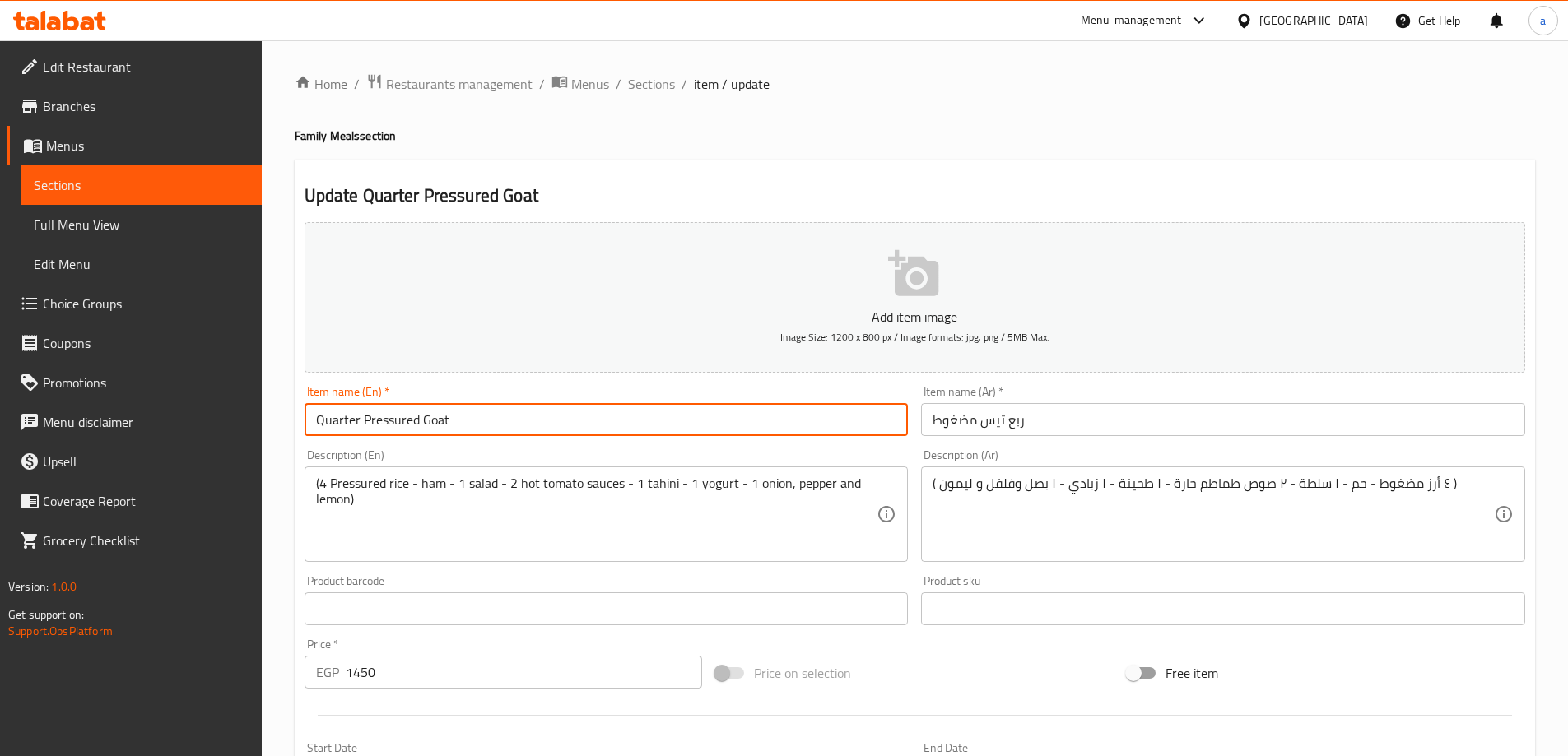
click at [441, 422] on input "Quarter Pressured Goat" at bounding box center [607, 419] width 604 height 33
type input "Quarter Pressured Teis"
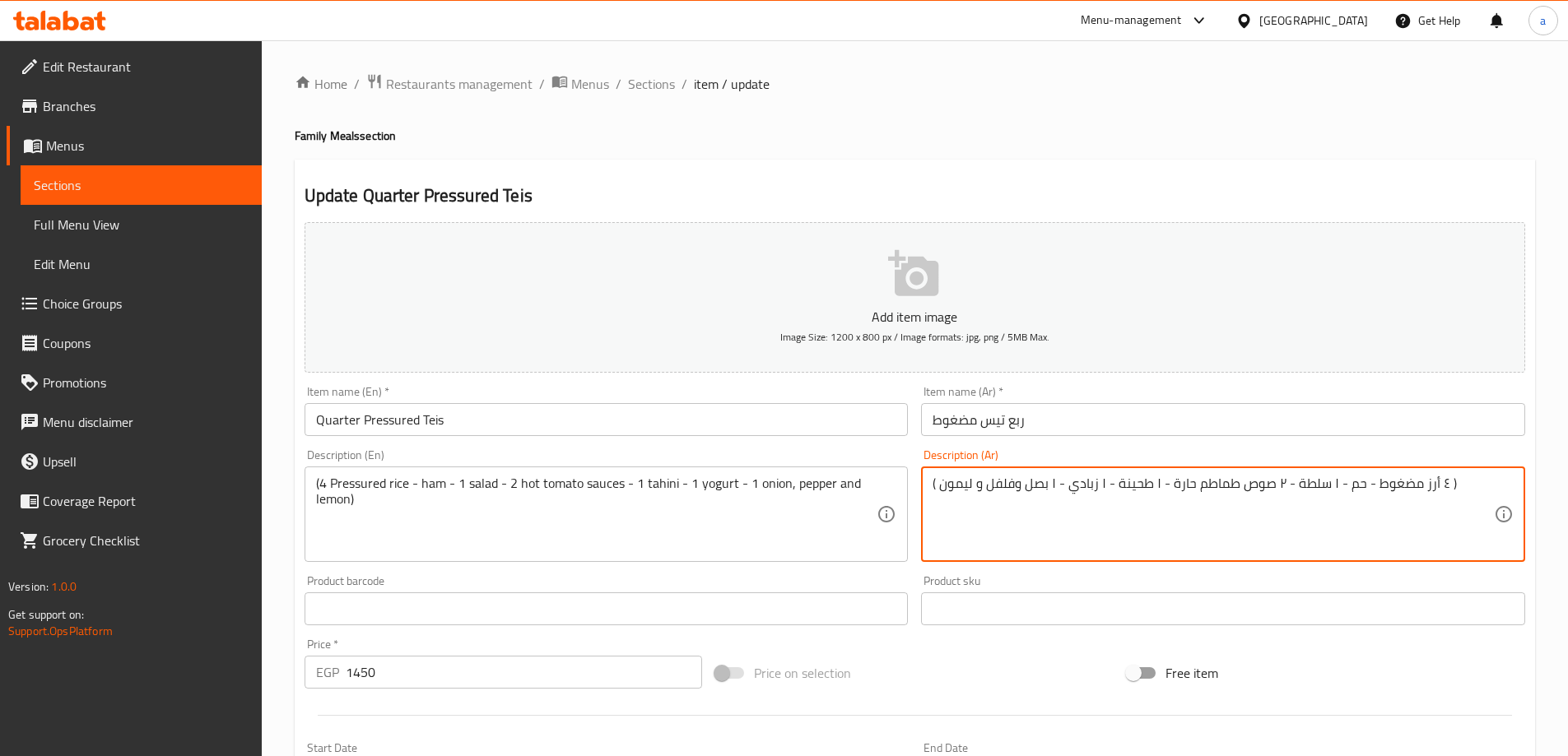
click at [1349, 493] on textarea "( ٤ أرز مضغوط - حم - ١ سلطة - ٢ صوص طماطم حارة - ١ طحينة - ١ زبادي - ١ بصل وفلف…" at bounding box center [1213, 515] width 562 height 79
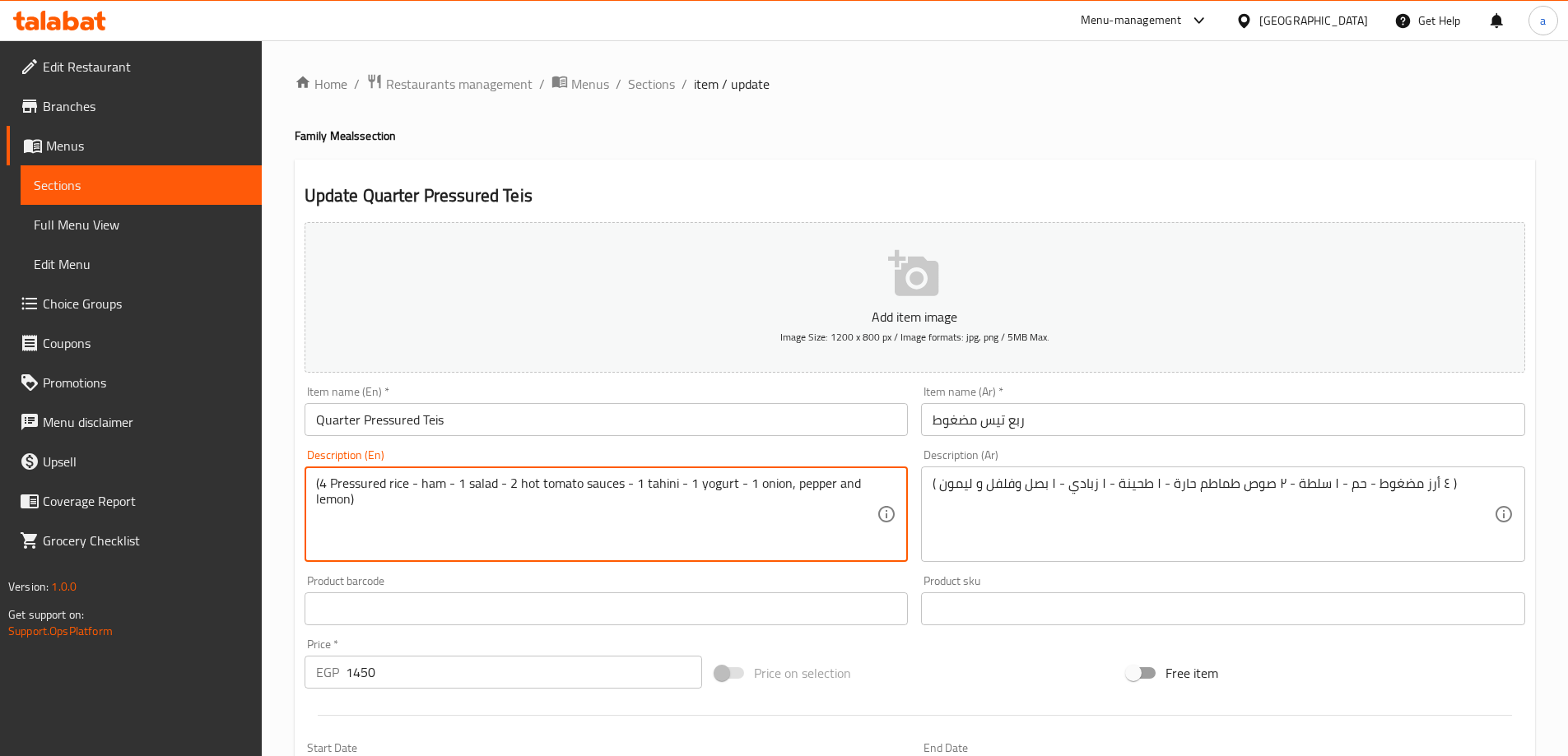
click at [755, 511] on textarea "(4 Pressured rice - ham - 1 salad - 2 hot tomato sauces - 1 tahini - 1 yogurt -…" at bounding box center [597, 515] width 562 height 79
click at [730, 581] on div "Product barcode Product barcode" at bounding box center [607, 600] width 604 height 50
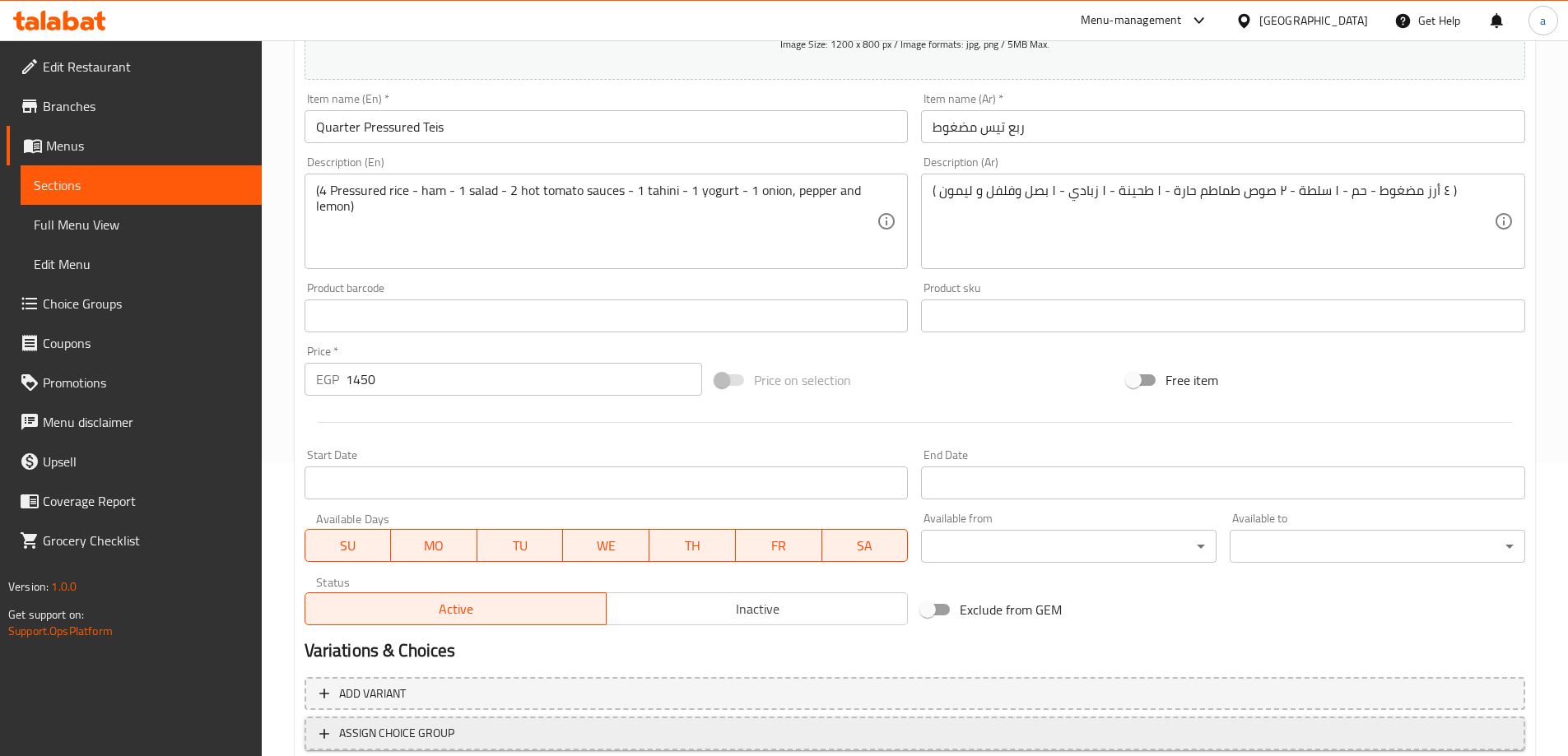
scroll to position [329, 0]
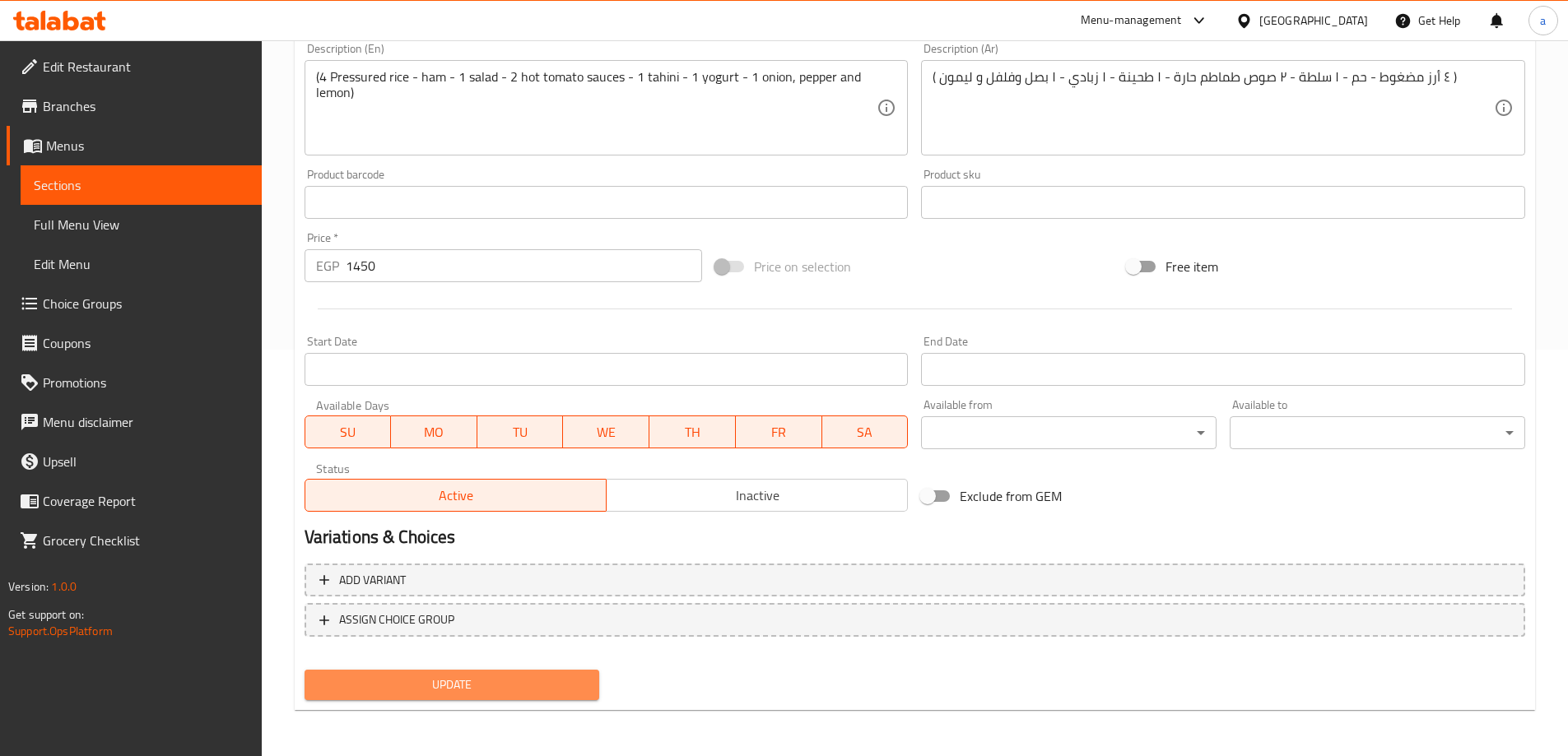
click at [564, 684] on span "Update" at bounding box center [452, 685] width 269 height 20
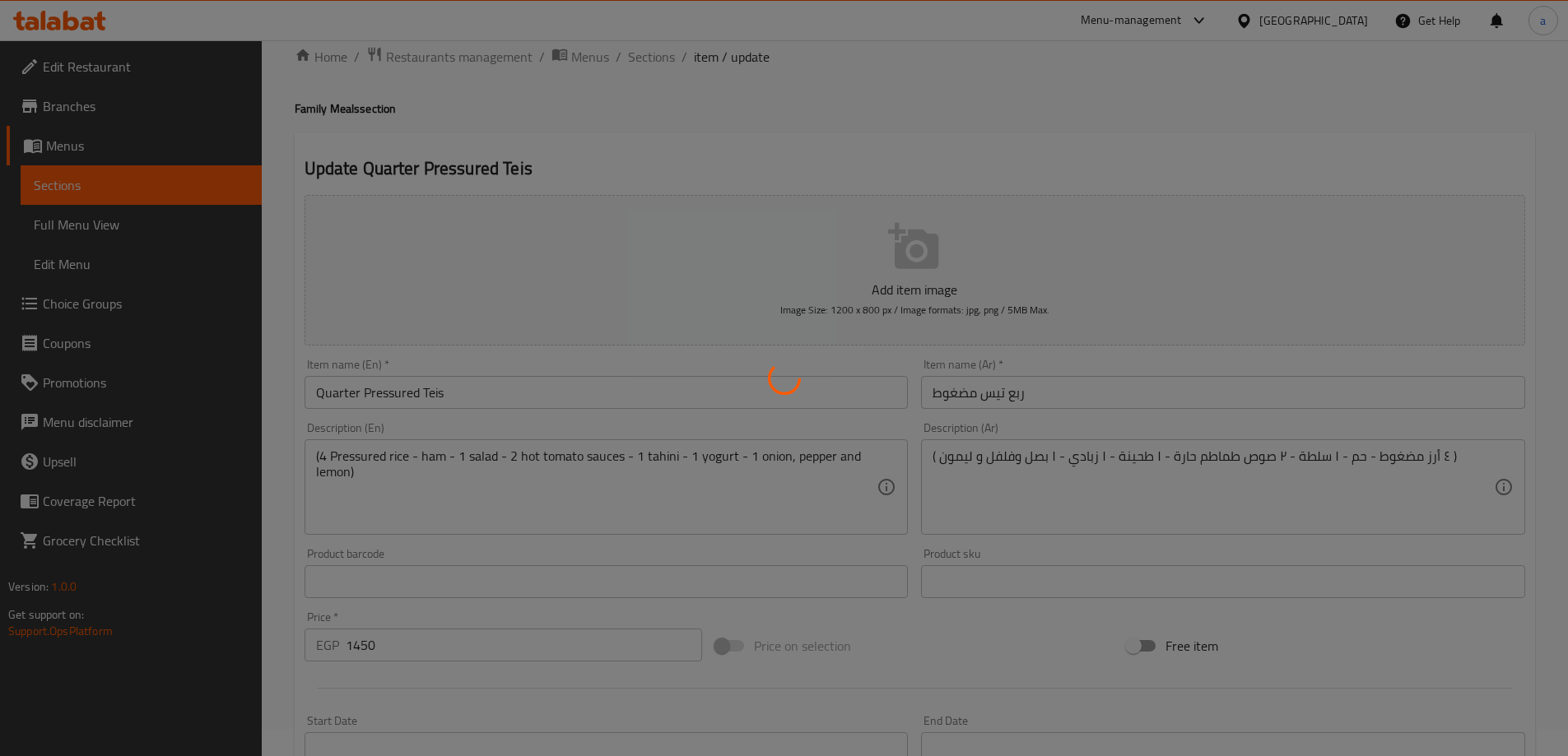
scroll to position [0, 0]
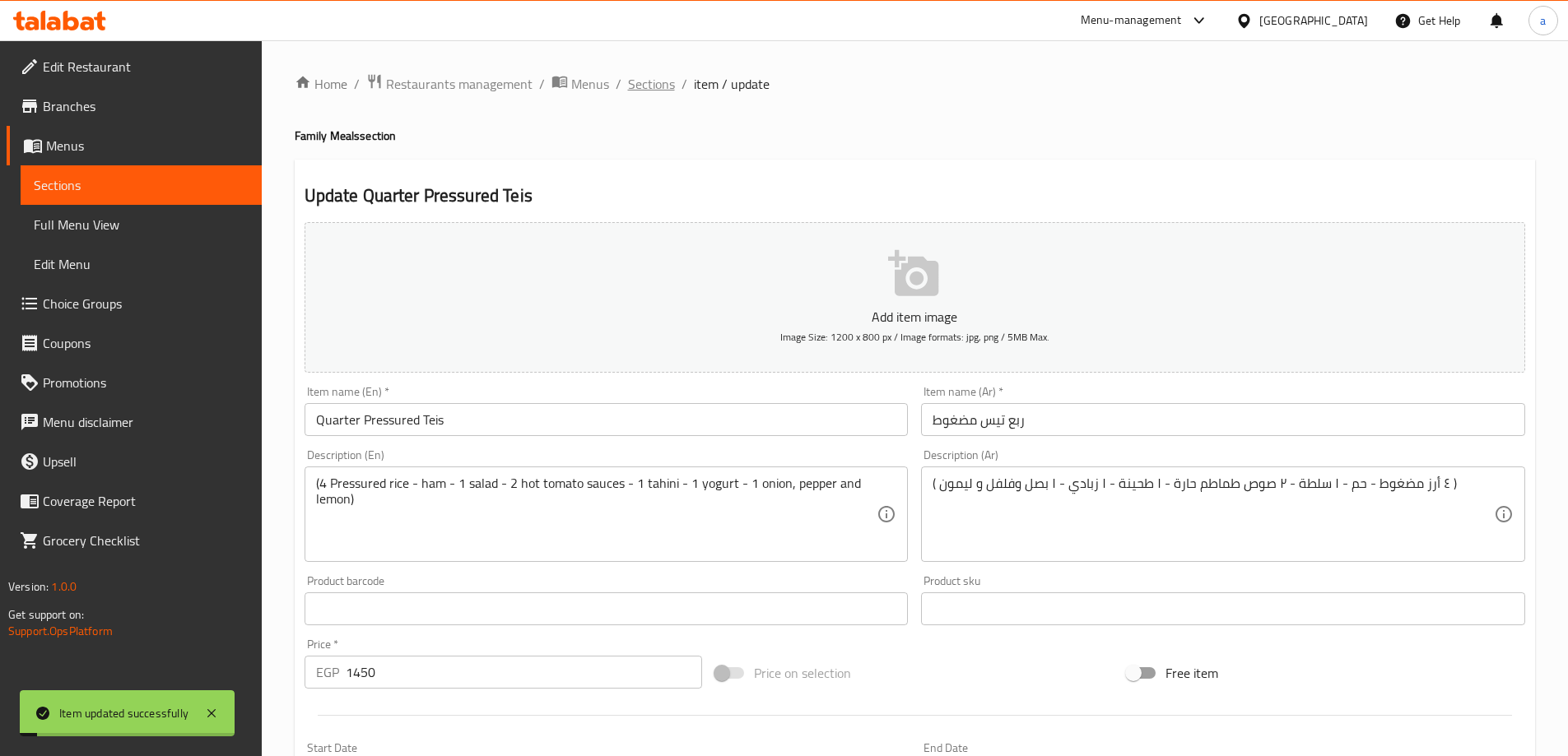
click at [667, 80] on span "Sections" at bounding box center [651, 84] width 47 height 20
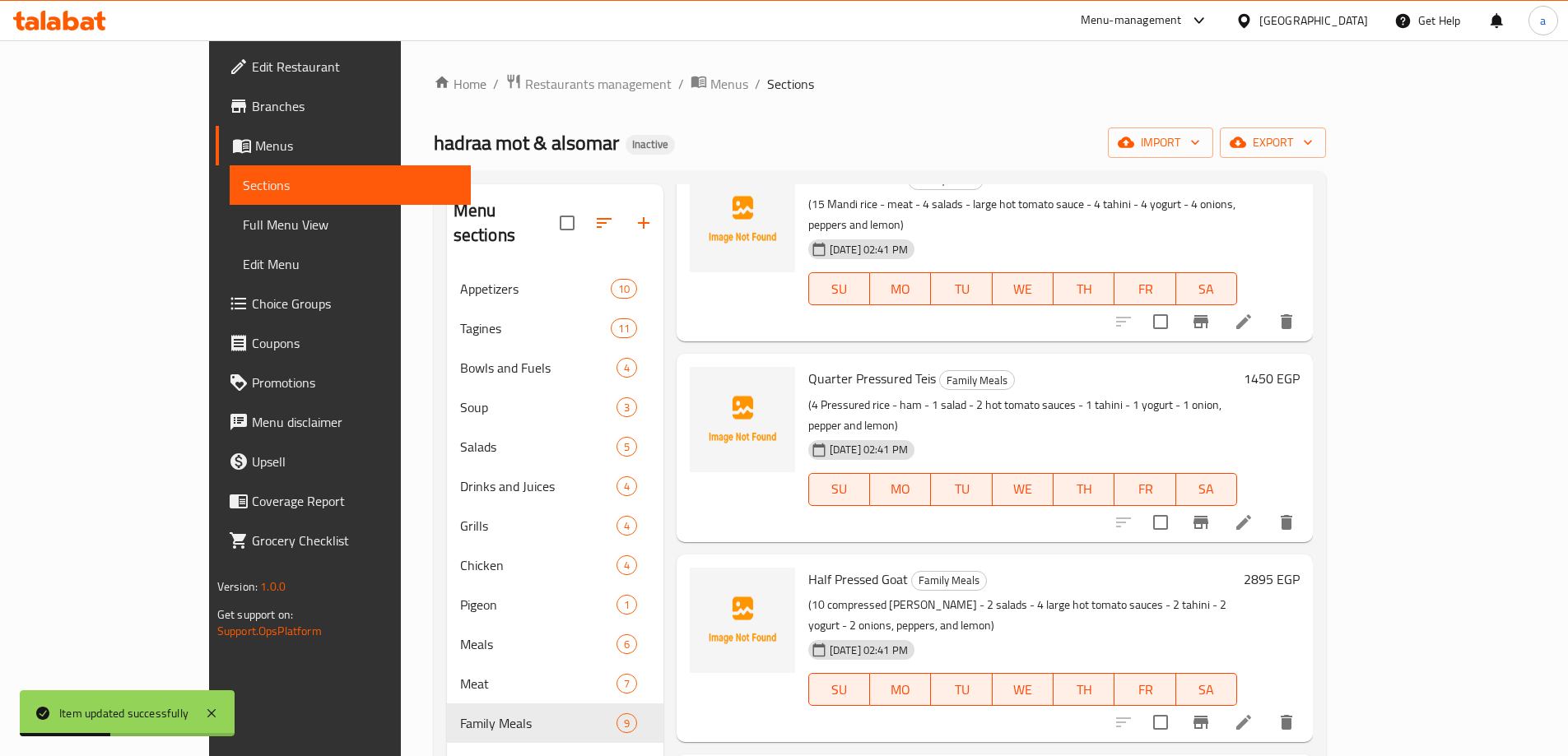
scroll to position [493, 0]
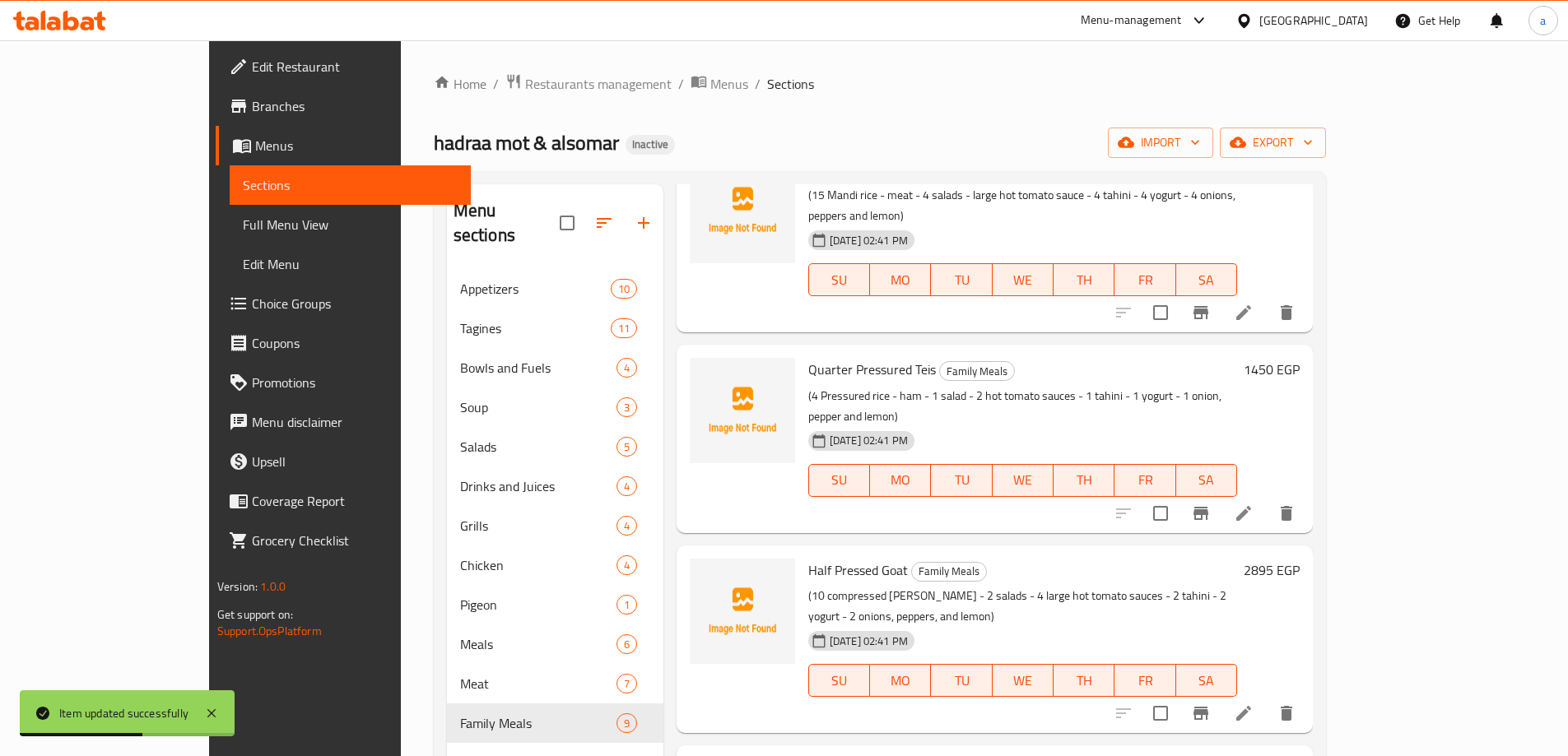
click at [1267, 699] on li at bounding box center [1244, 713] width 46 height 30
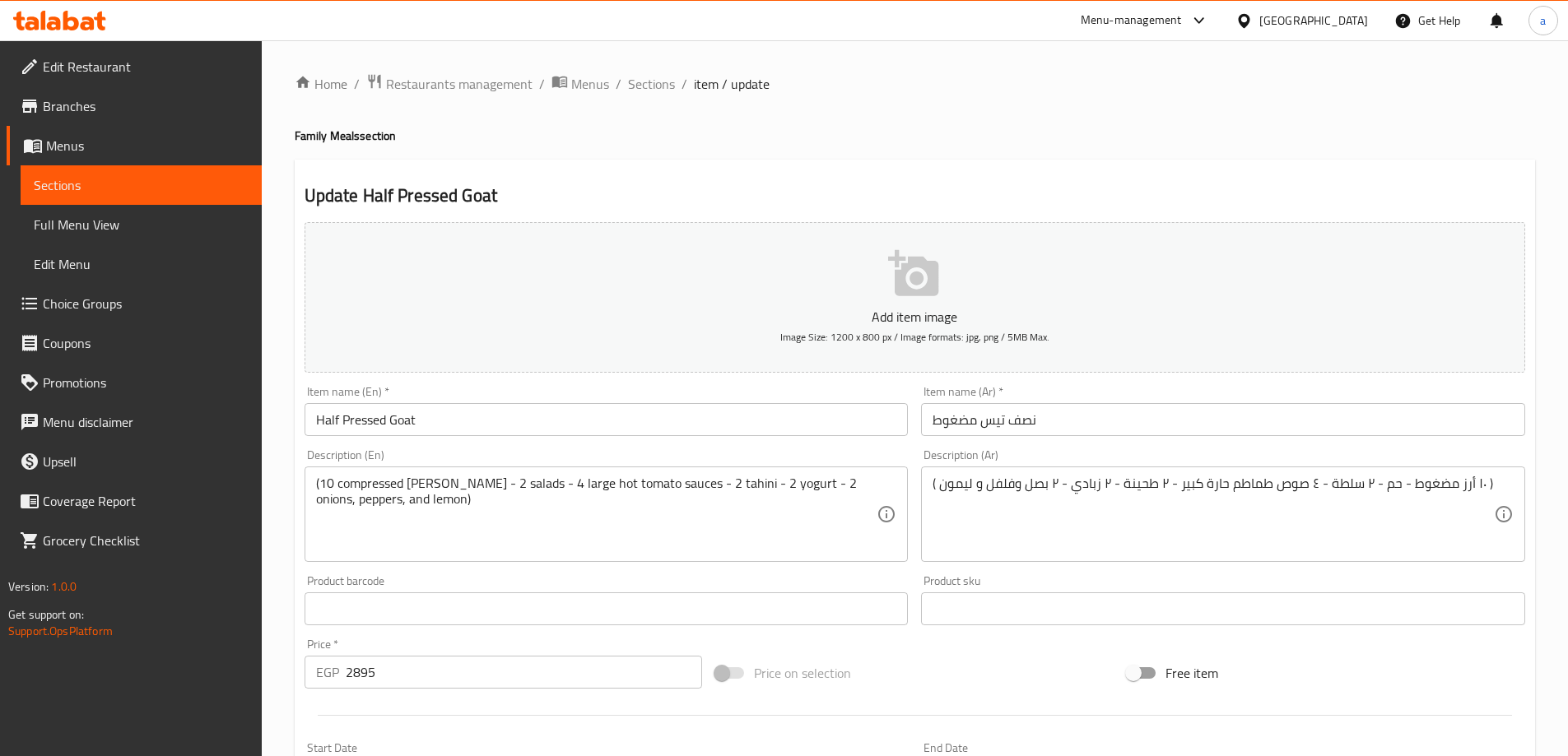
click at [392, 426] on input "Half Pressed Goat" at bounding box center [607, 419] width 604 height 33
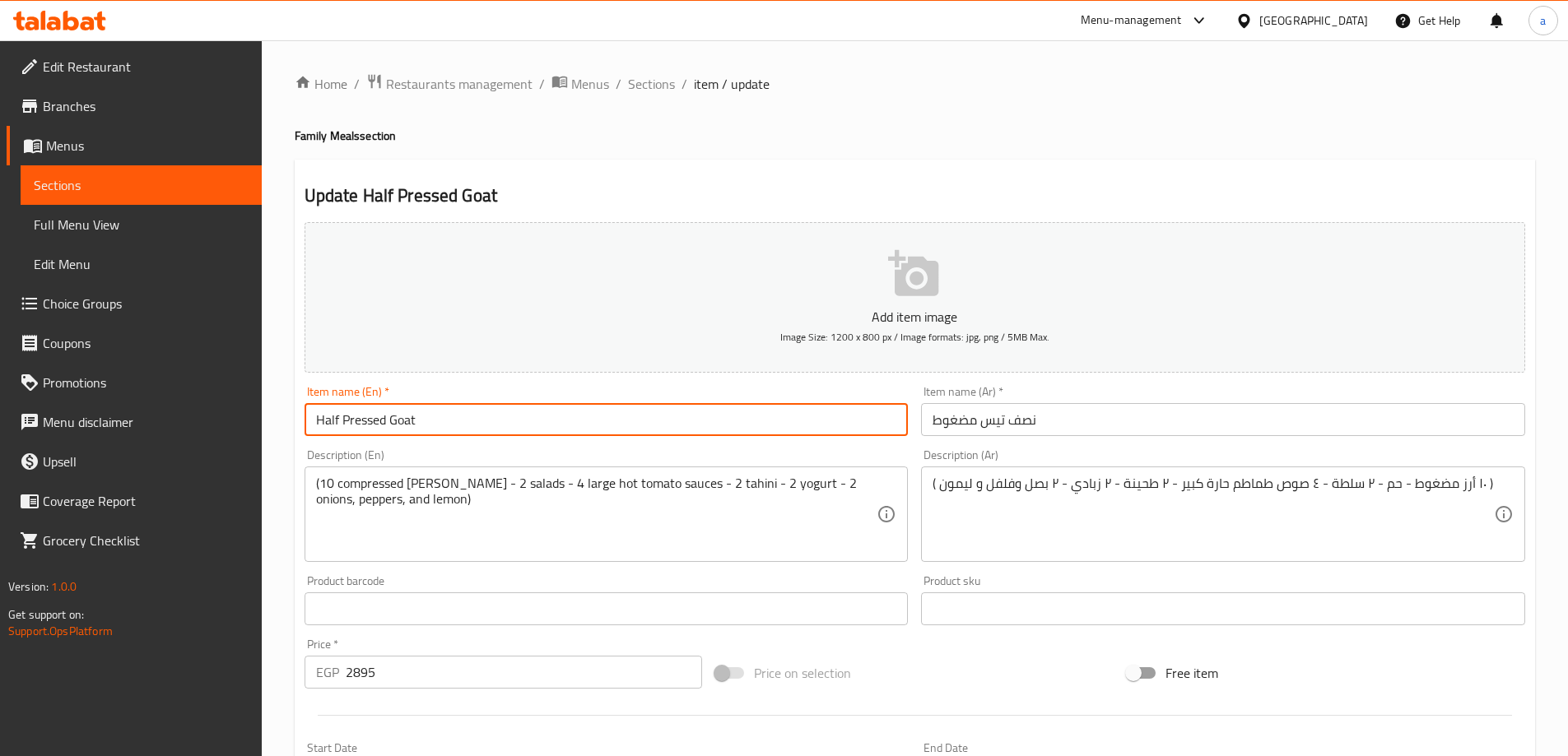
click at [392, 426] on input "Half Pressed Goat" at bounding box center [607, 419] width 604 height 33
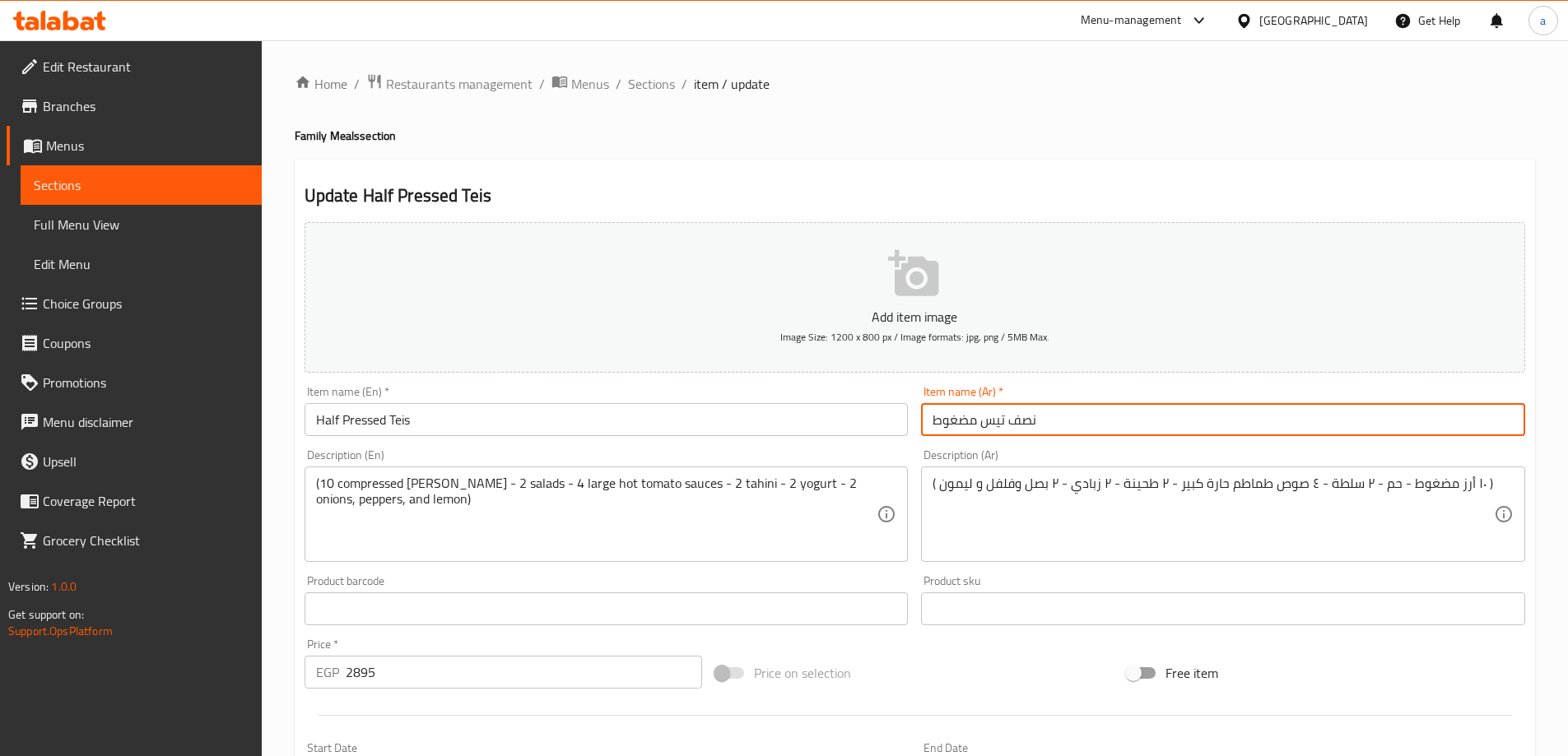
click at [969, 416] on input "نصف تيس مضغوط" at bounding box center [1223, 419] width 604 height 33
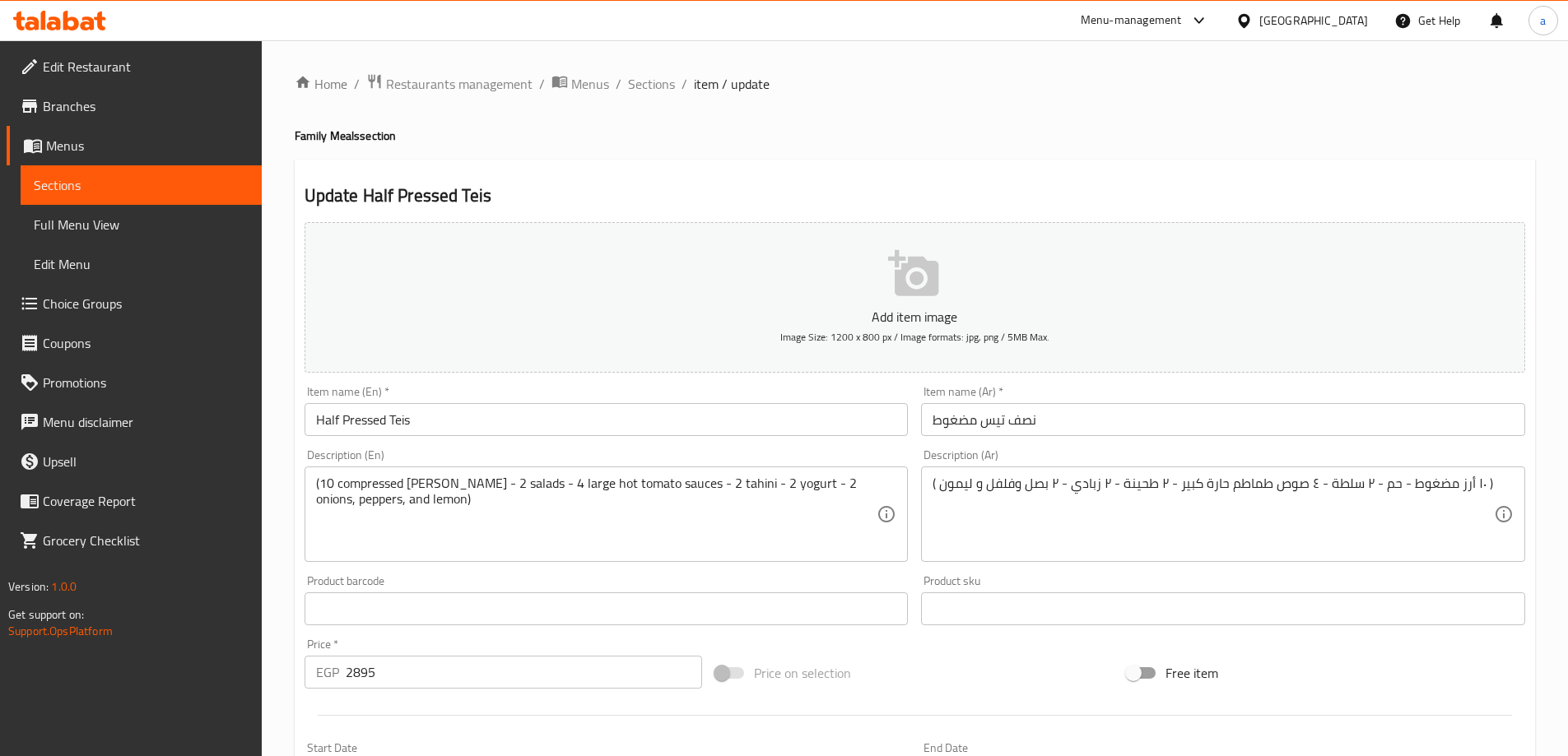
click at [355, 428] on input "Half Pressed Teis" at bounding box center [607, 419] width 604 height 33
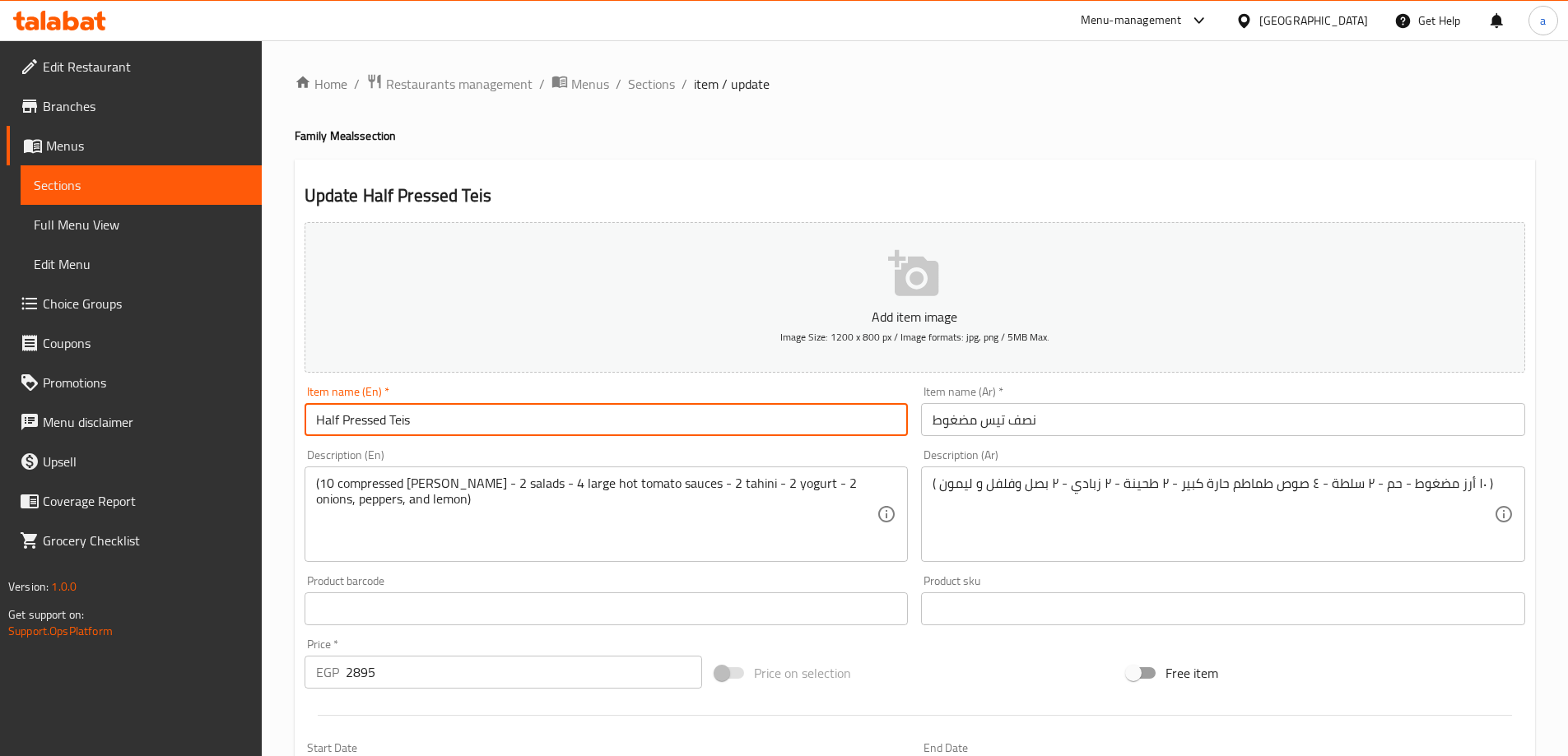
click at [355, 428] on input "Half Pressed Teis" at bounding box center [607, 419] width 604 height 33
paste input "text"
click at [345, 416] on input "Half Teis" at bounding box center [607, 419] width 604 height 33
click at [337, 425] on input "Half Teis" at bounding box center [607, 419] width 604 height 33
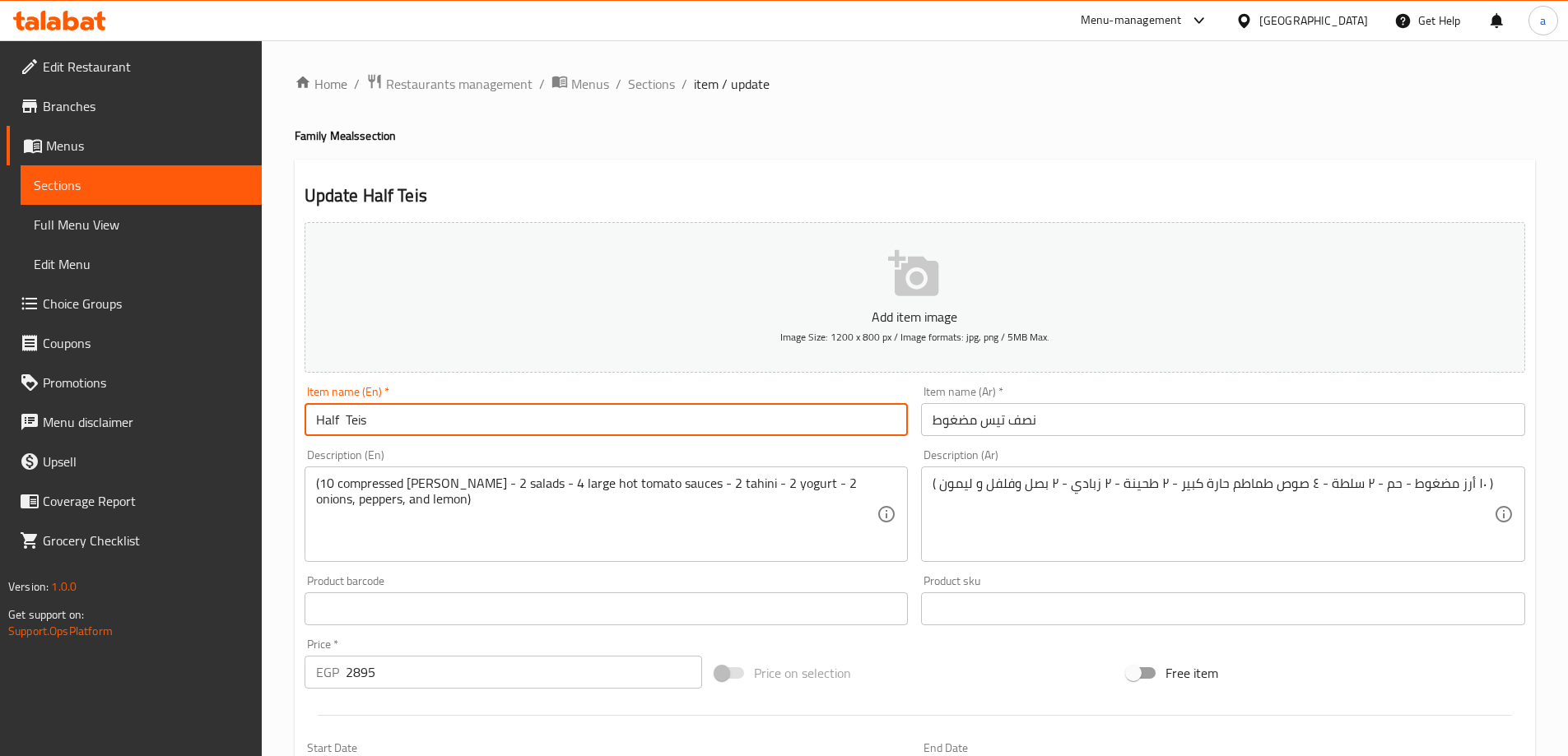
paste input "Pressured"
click at [402, 421] on input "Half Pressured Teis" at bounding box center [607, 419] width 604 height 33
type input "Half Pressured Teis"
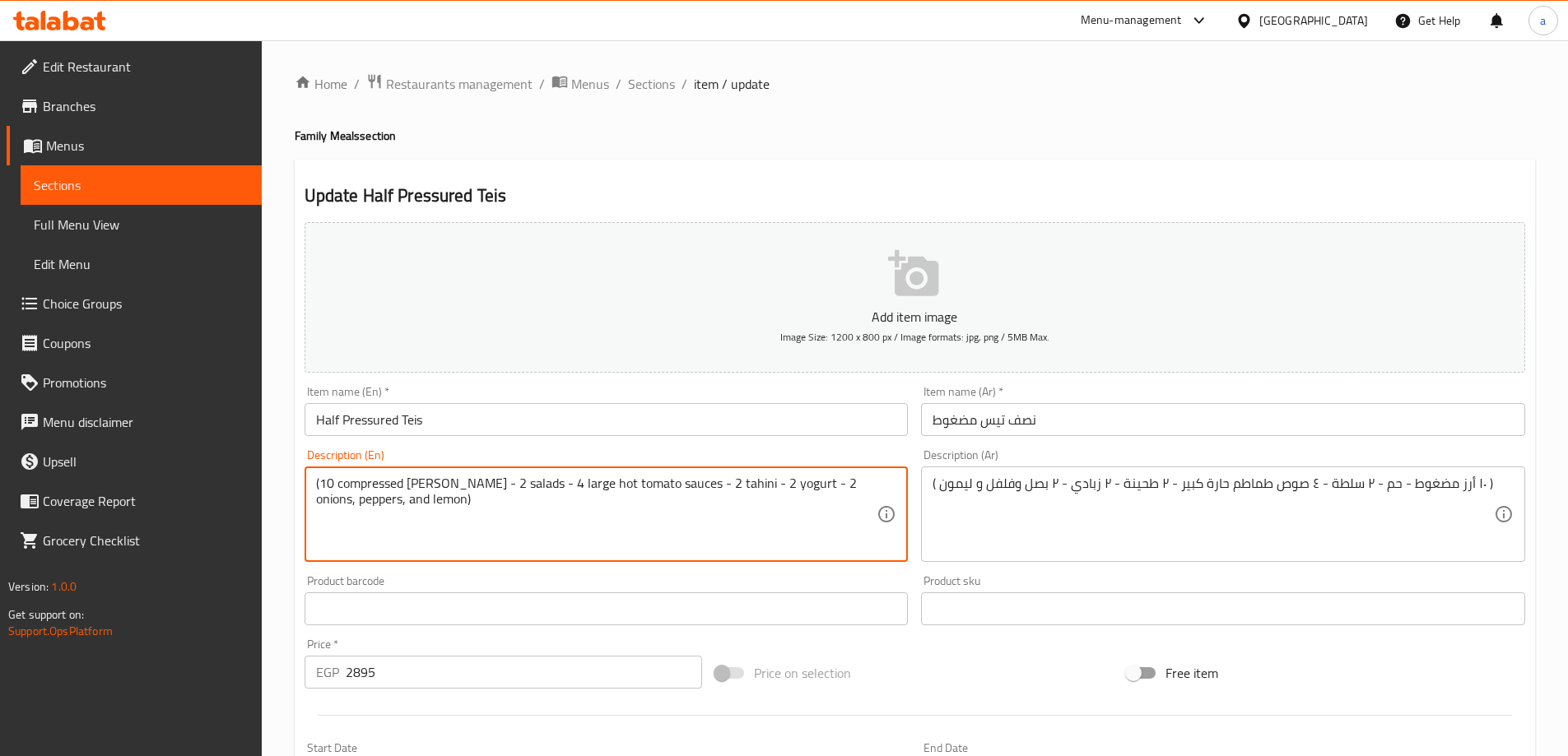
click at [372, 484] on textarea "(10 compressed rice - ham - 2 salads - 4 large hot tomato sauces - 2 tahini - 2…" at bounding box center [597, 515] width 562 height 79
click at [369, 424] on input "Half Pressured Teis" at bounding box center [607, 419] width 604 height 33
click at [372, 485] on textarea "(10 compressed rice - ham - 2 salads - 4 large hot tomato sauces - 2 tahini - 2…" at bounding box center [597, 515] width 562 height 79
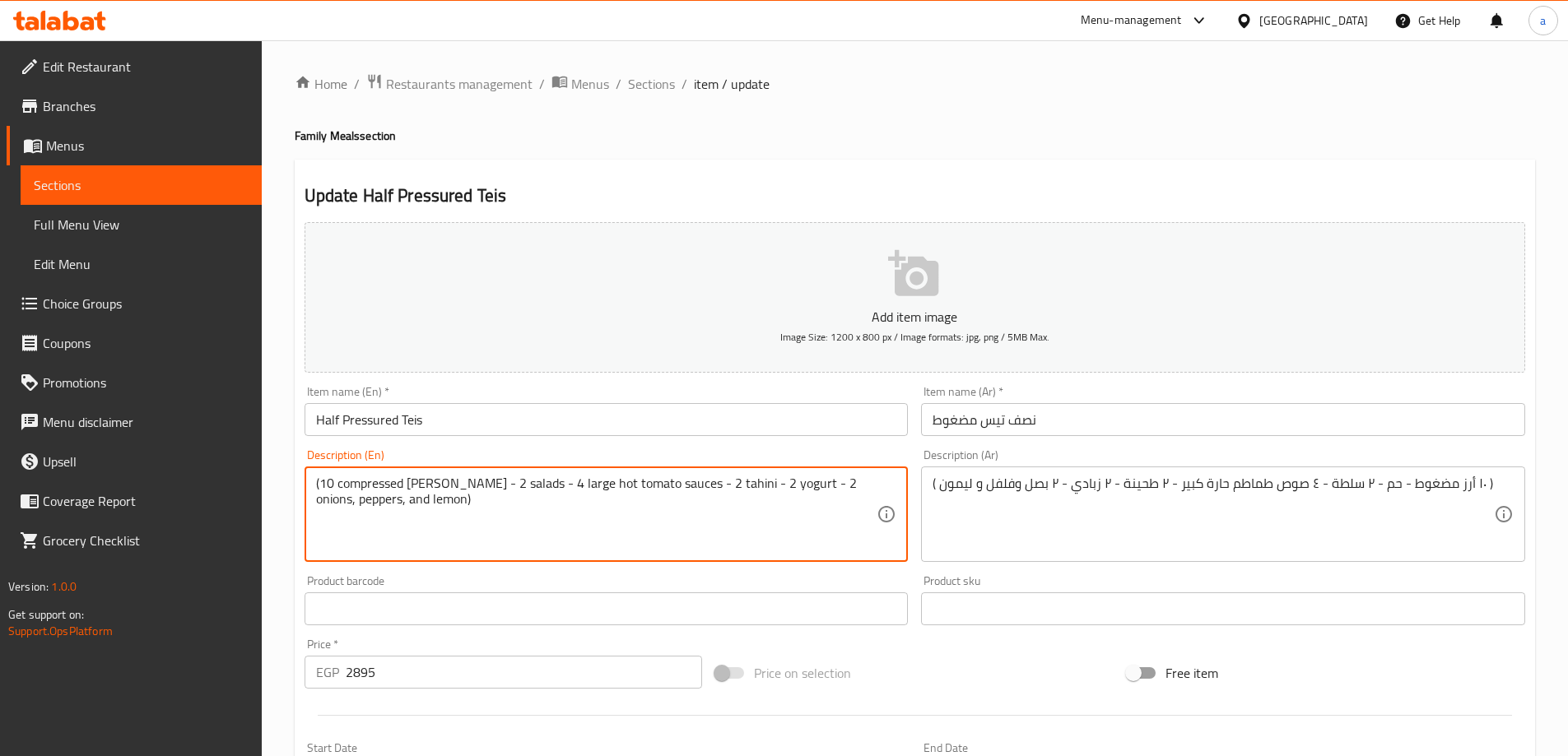
paste textarea "Pressur"
click at [533, 515] on textarea "(10 Pressured rice - ham - 2 salads - 4 large hot tomato sauces - 2 tahini - 2 …" at bounding box center [597, 515] width 562 height 79
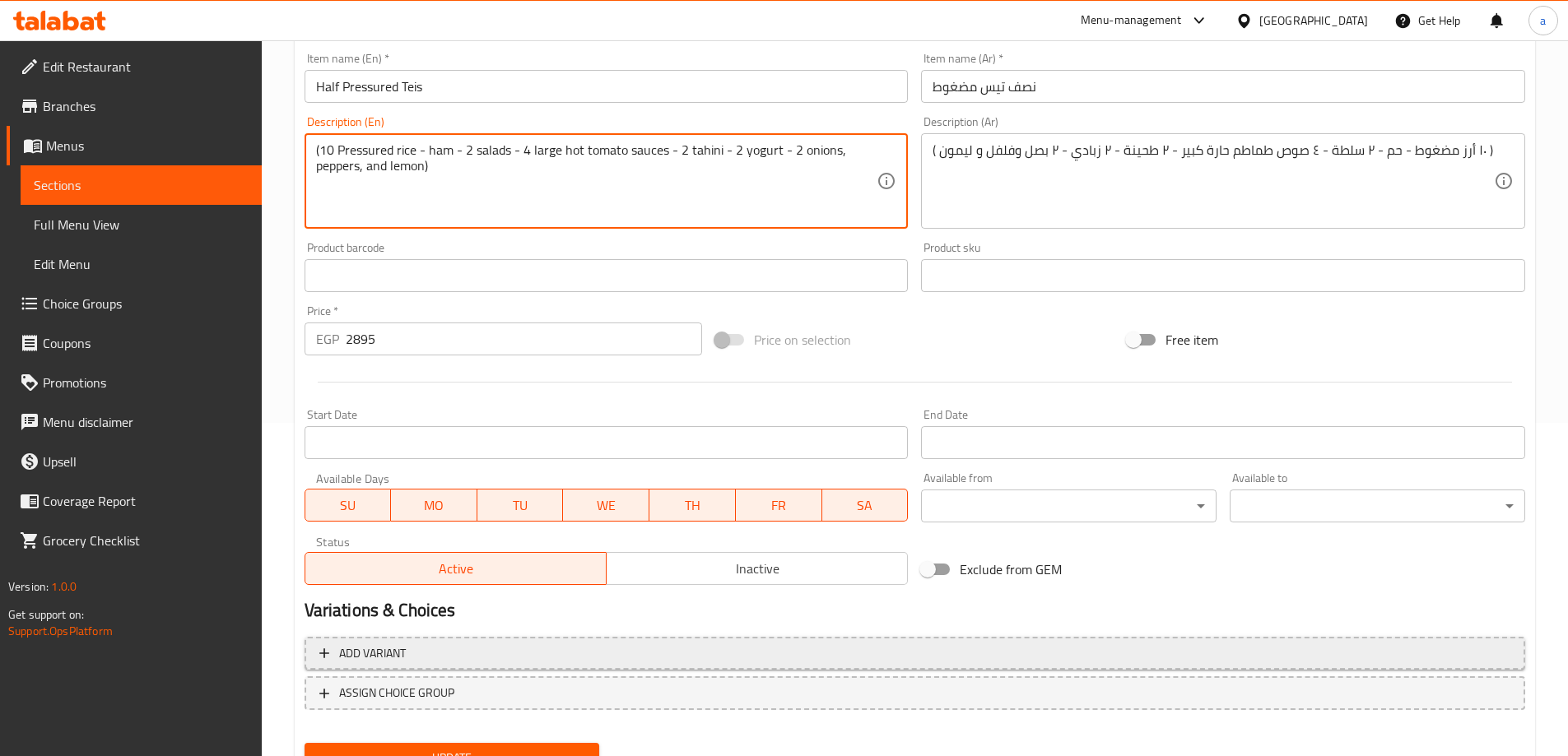
scroll to position [406, 0]
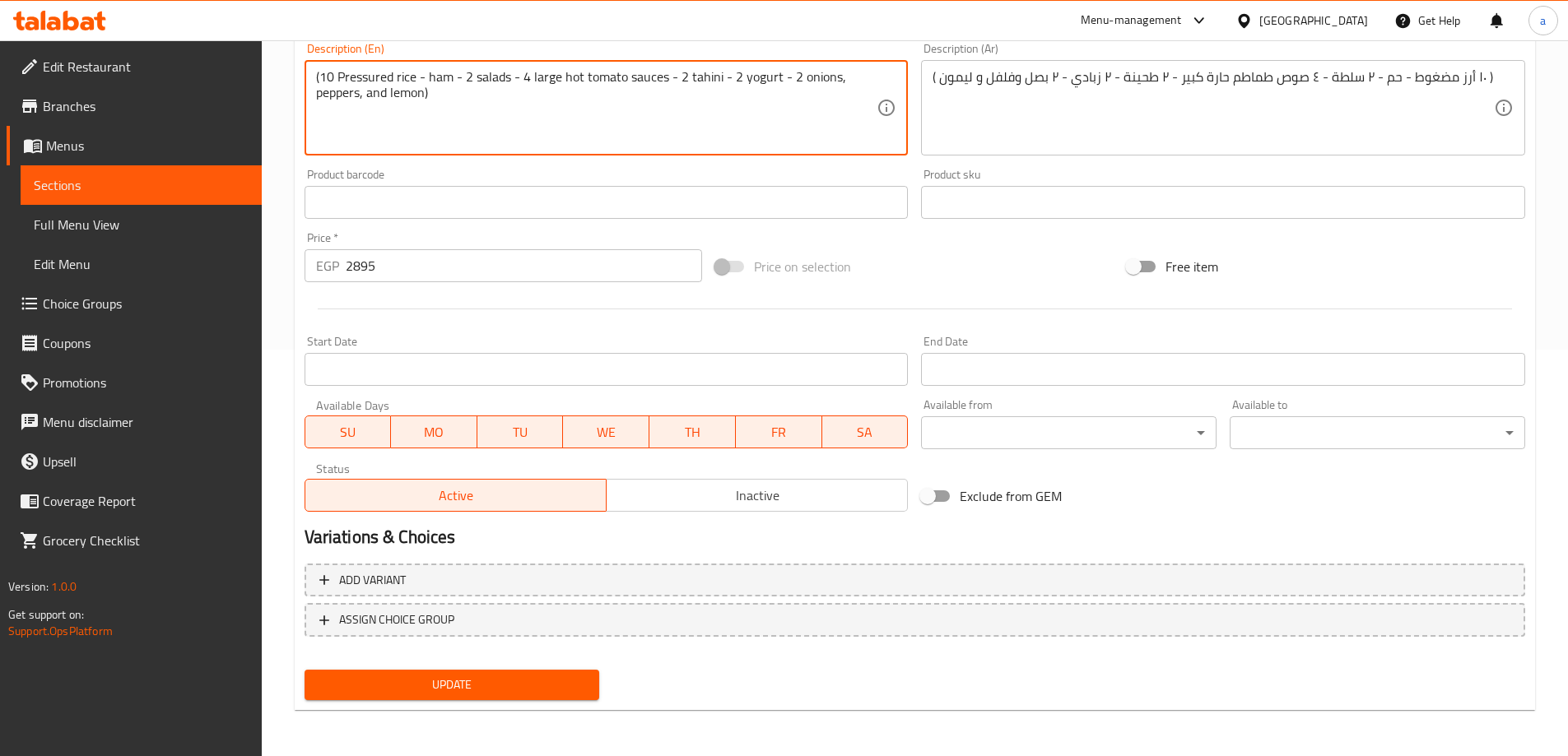
type textarea "(10 Pressured rice - ham - 2 salads - 4 large hot tomato sauces - 2 tahini - 2 …"
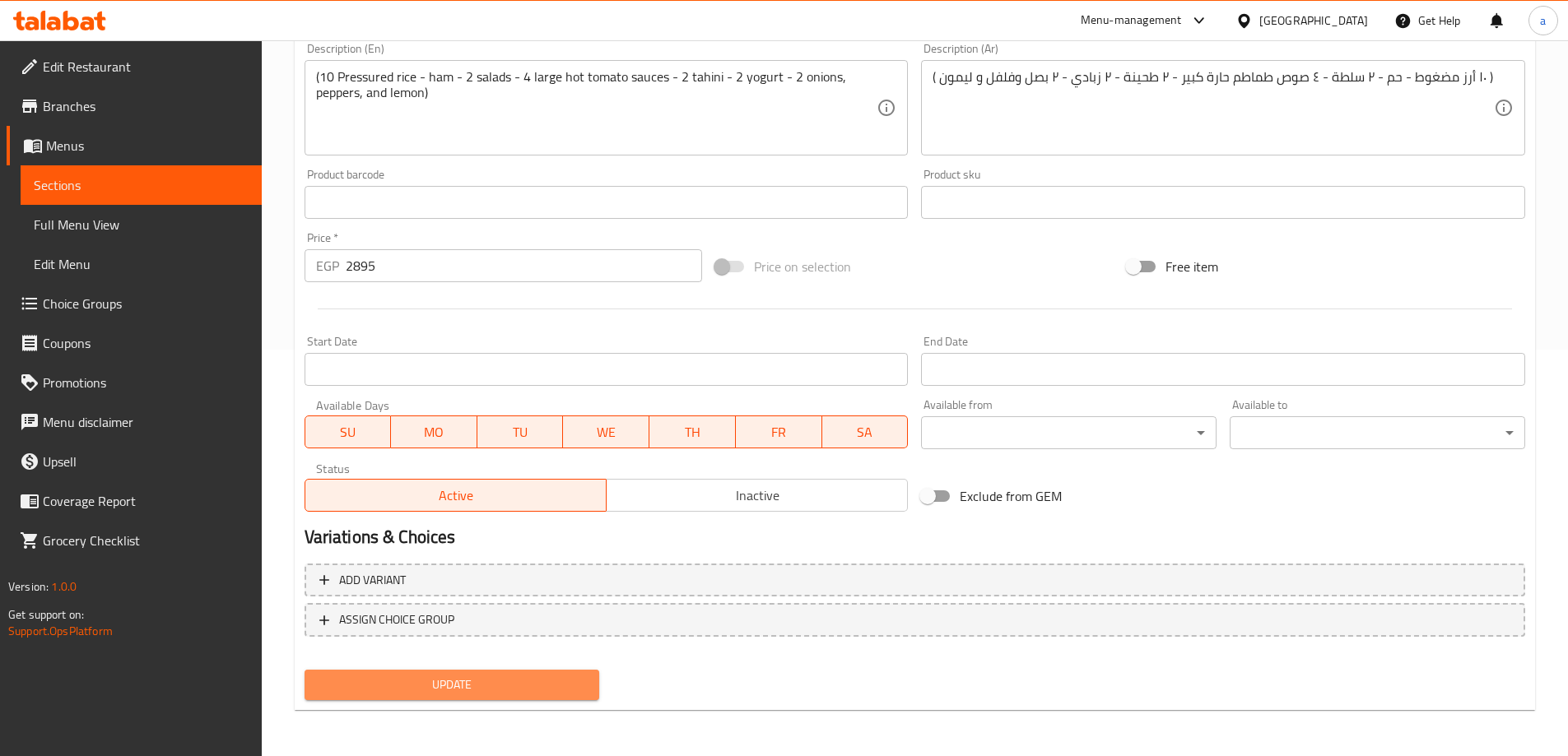
click at [557, 689] on span "Update" at bounding box center [452, 685] width 269 height 20
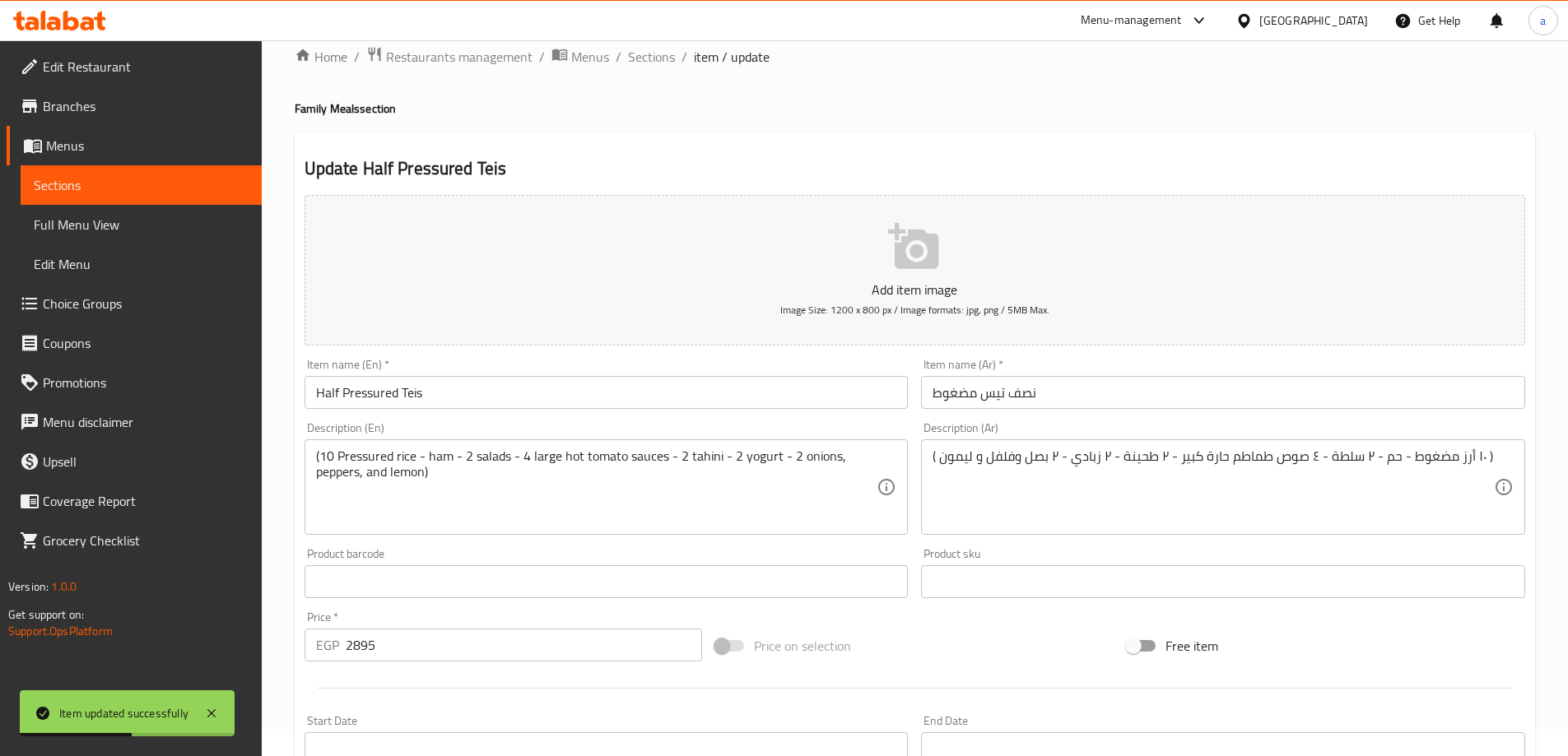
scroll to position [0, 0]
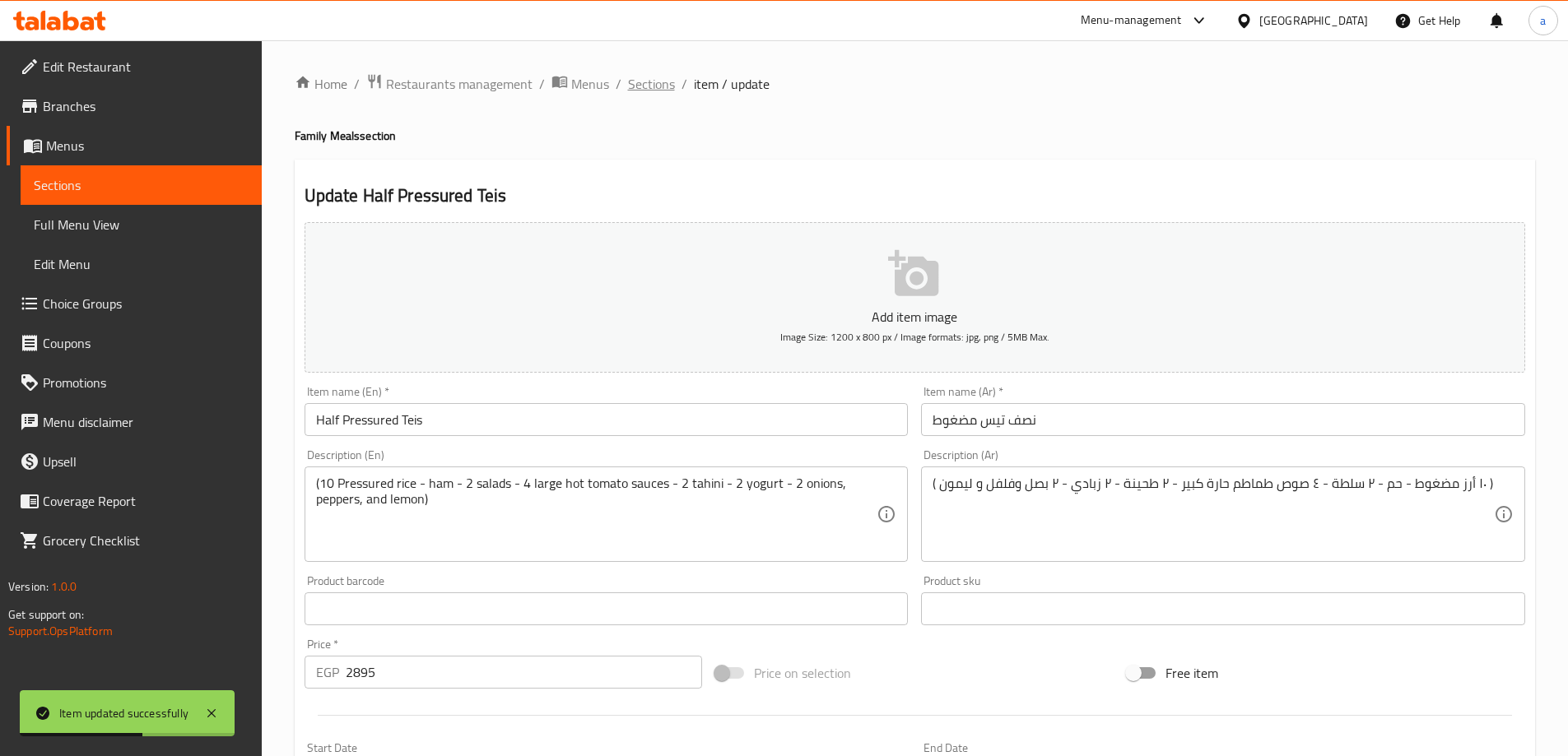
click at [666, 81] on span "Sections" at bounding box center [651, 84] width 47 height 20
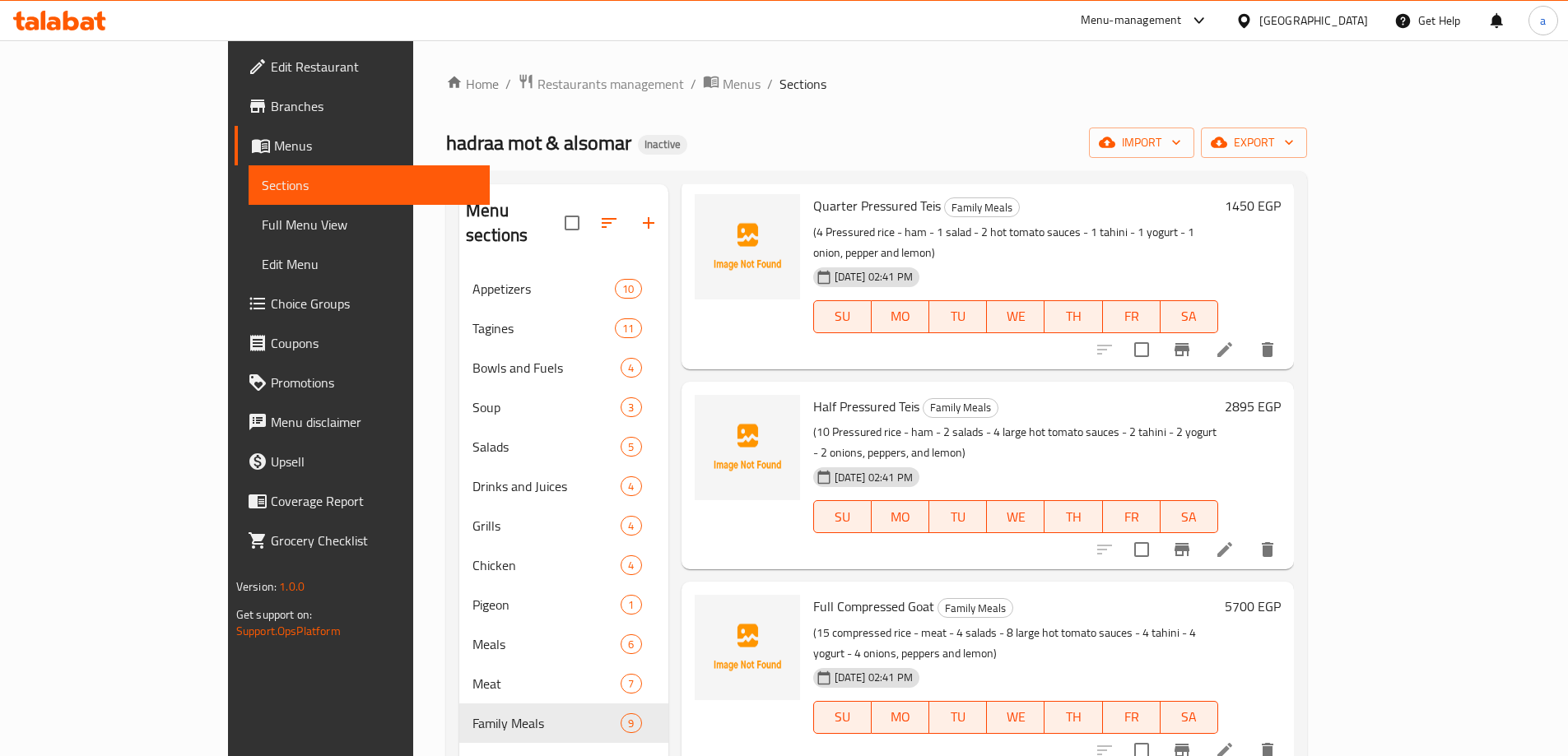
scroll to position [658, 0]
click at [1234, 740] on icon at bounding box center [1224, 749] width 20 height 20
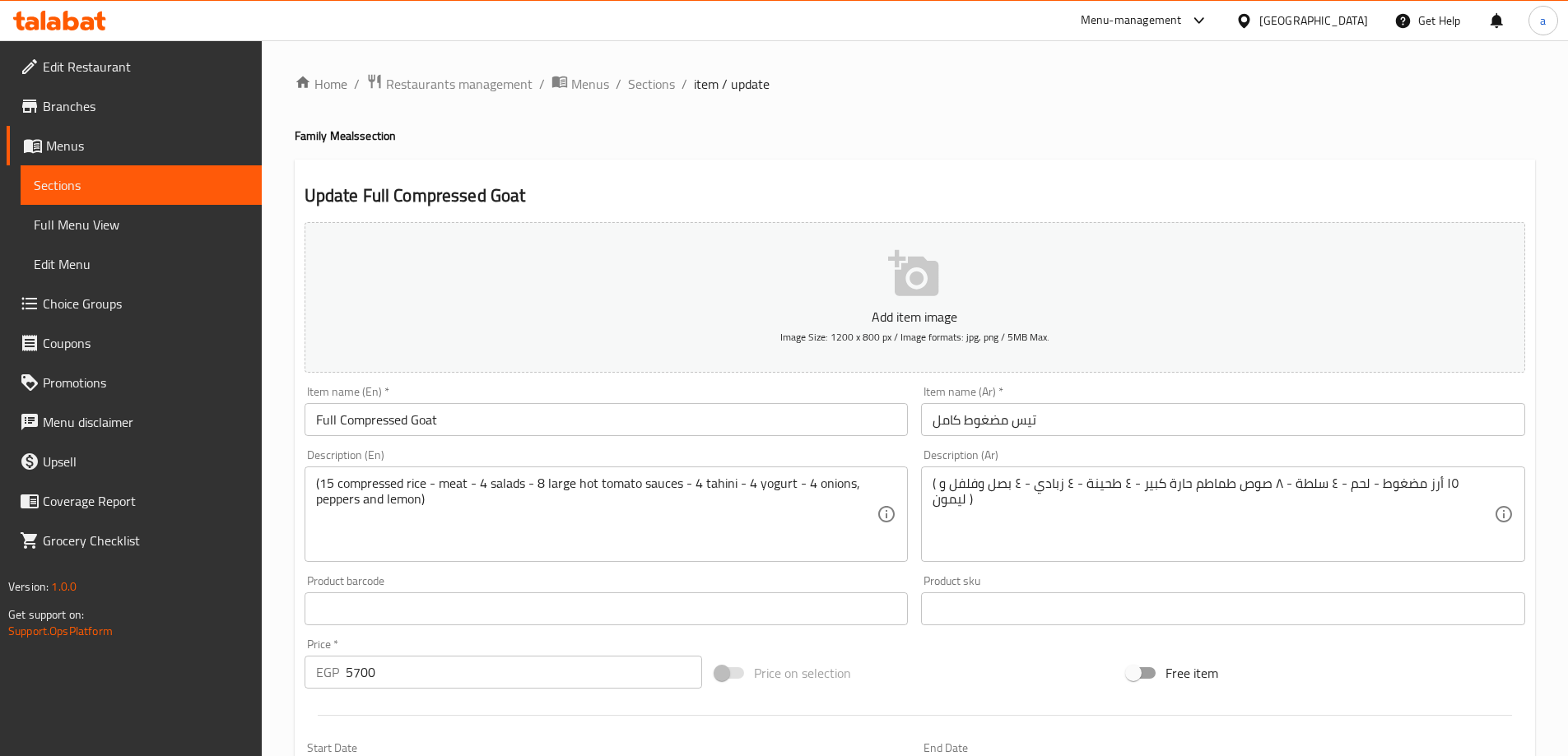
click at [323, 421] on input "Full Compressed Goat" at bounding box center [607, 419] width 604 height 33
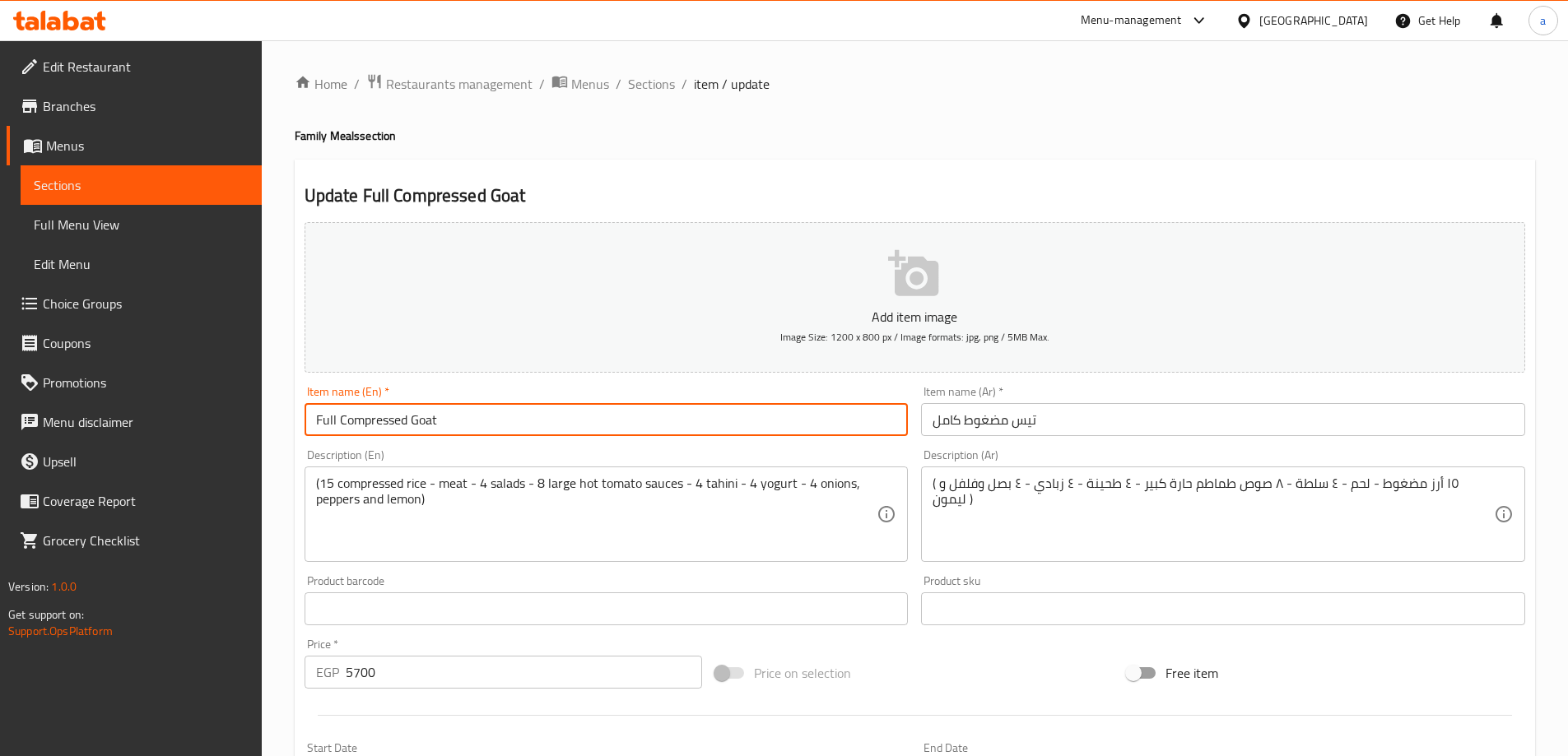
click at [323, 421] on input "Full Compressed Goat" at bounding box center [607, 419] width 604 height 33
click at [377, 416] on input "Whole Compressed Goat" at bounding box center [607, 419] width 604 height 33
paste input "Pressur"
click at [426, 419] on input "Whole Pressured Goat" at bounding box center [607, 419] width 604 height 33
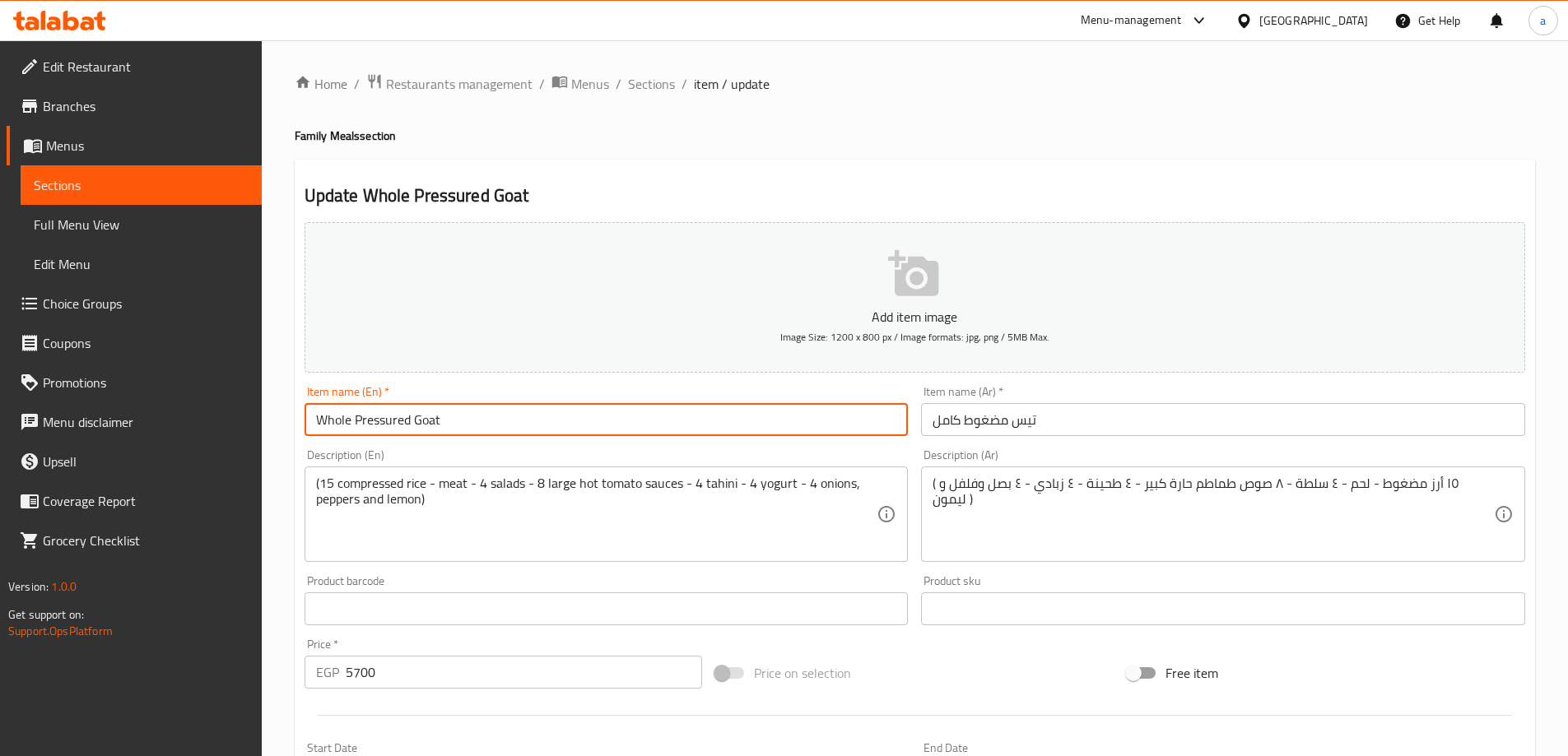
click at [426, 419] on input "Whole Pressured Goat" at bounding box center [607, 419] width 604 height 33
type input "Whole Pressured Teis"
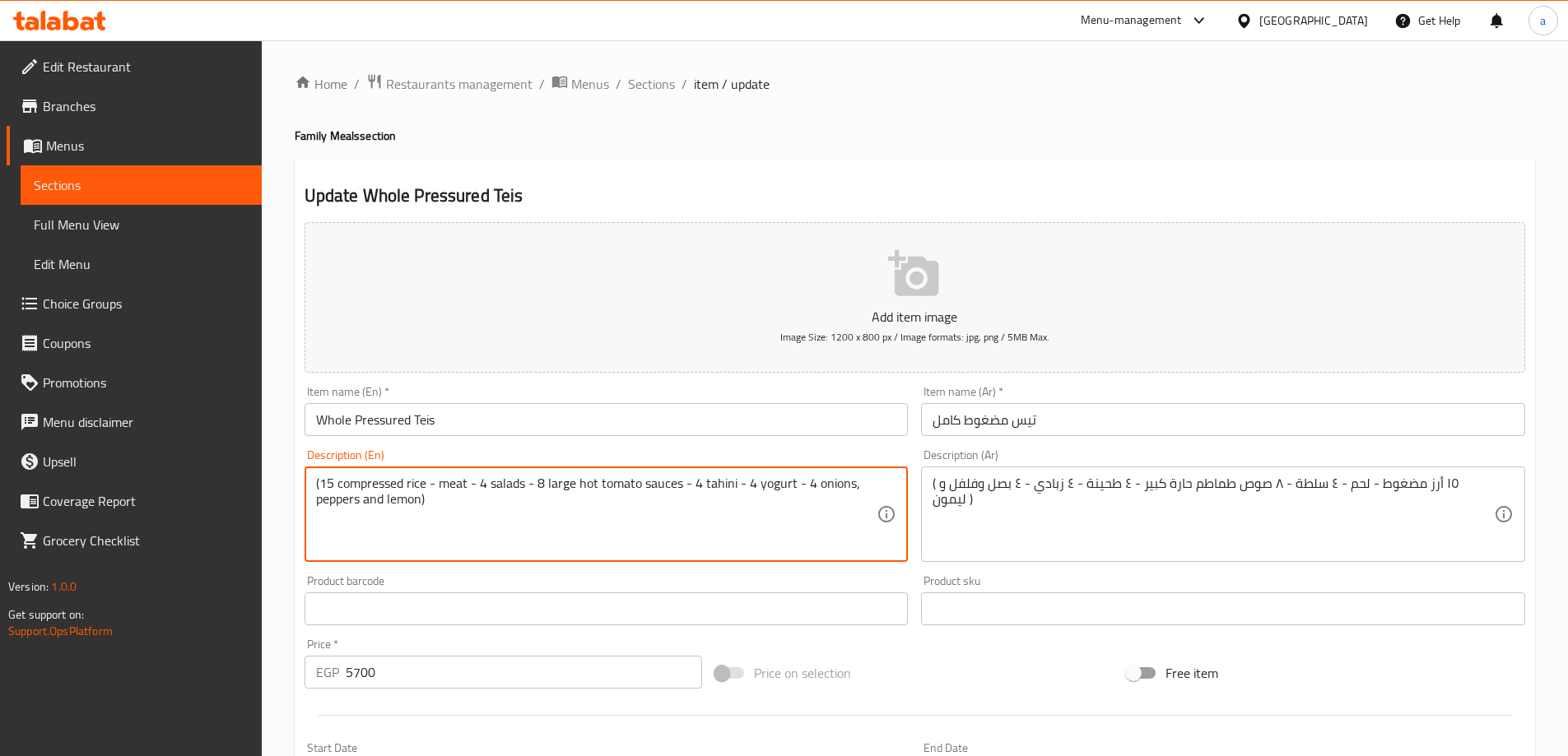
click at [370, 488] on textarea "(15 compressed rice - meat - 4 salads - 8 large hot tomato sauces - 4 tahini - …" at bounding box center [597, 515] width 562 height 79
paste textarea "Pressur"
click at [388, 514] on textarea "(15 Pressured rice - meat - 4 salads - 8 large hot tomato sauces - 4 tahini - 4…" at bounding box center [597, 515] width 562 height 79
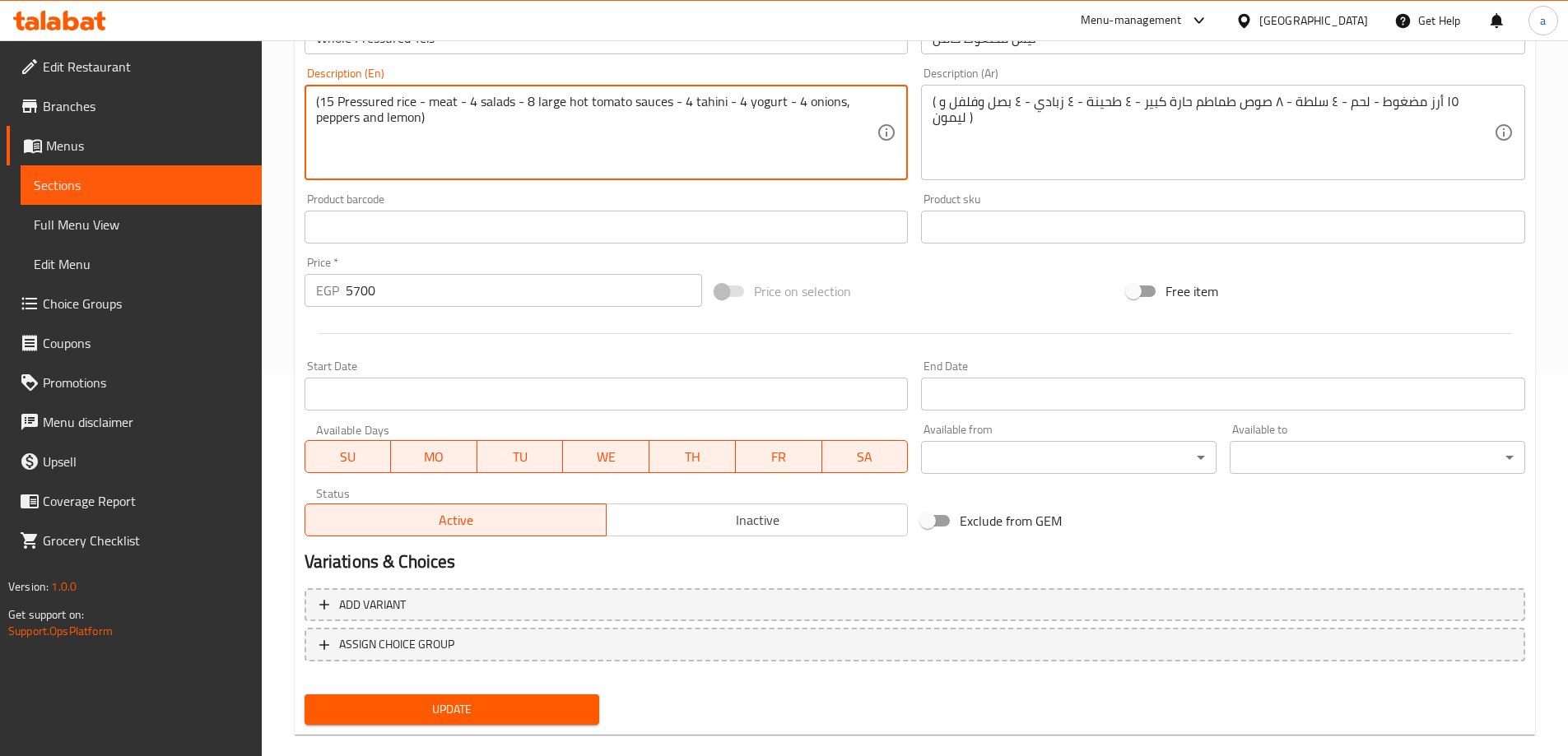
scroll to position [406, 0]
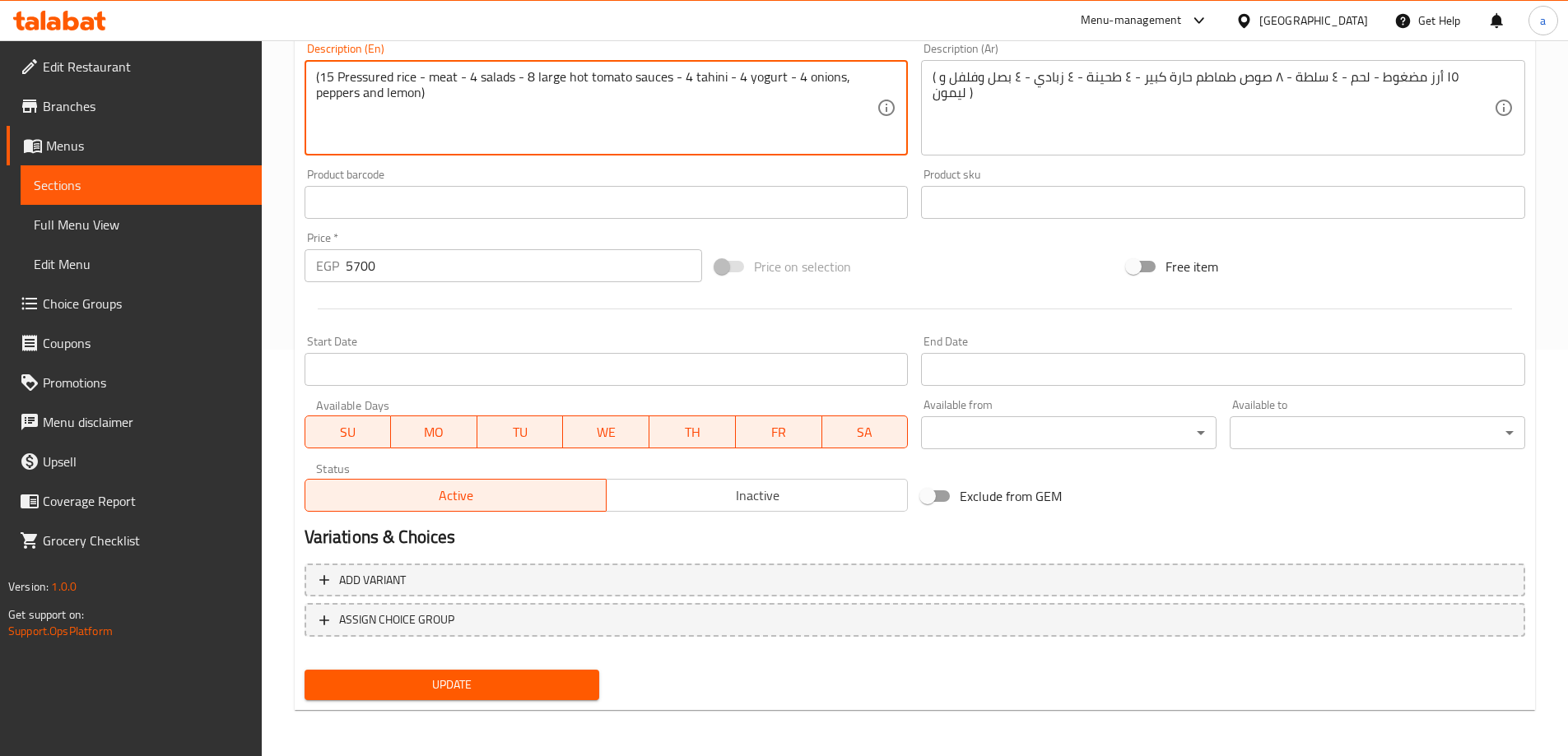
type textarea "(15 Pressured rice - meat - 4 salads - 8 large hot tomato sauces - 4 tahini - 4…"
click at [484, 700] on button "Update" at bounding box center [452, 685] width 295 height 31
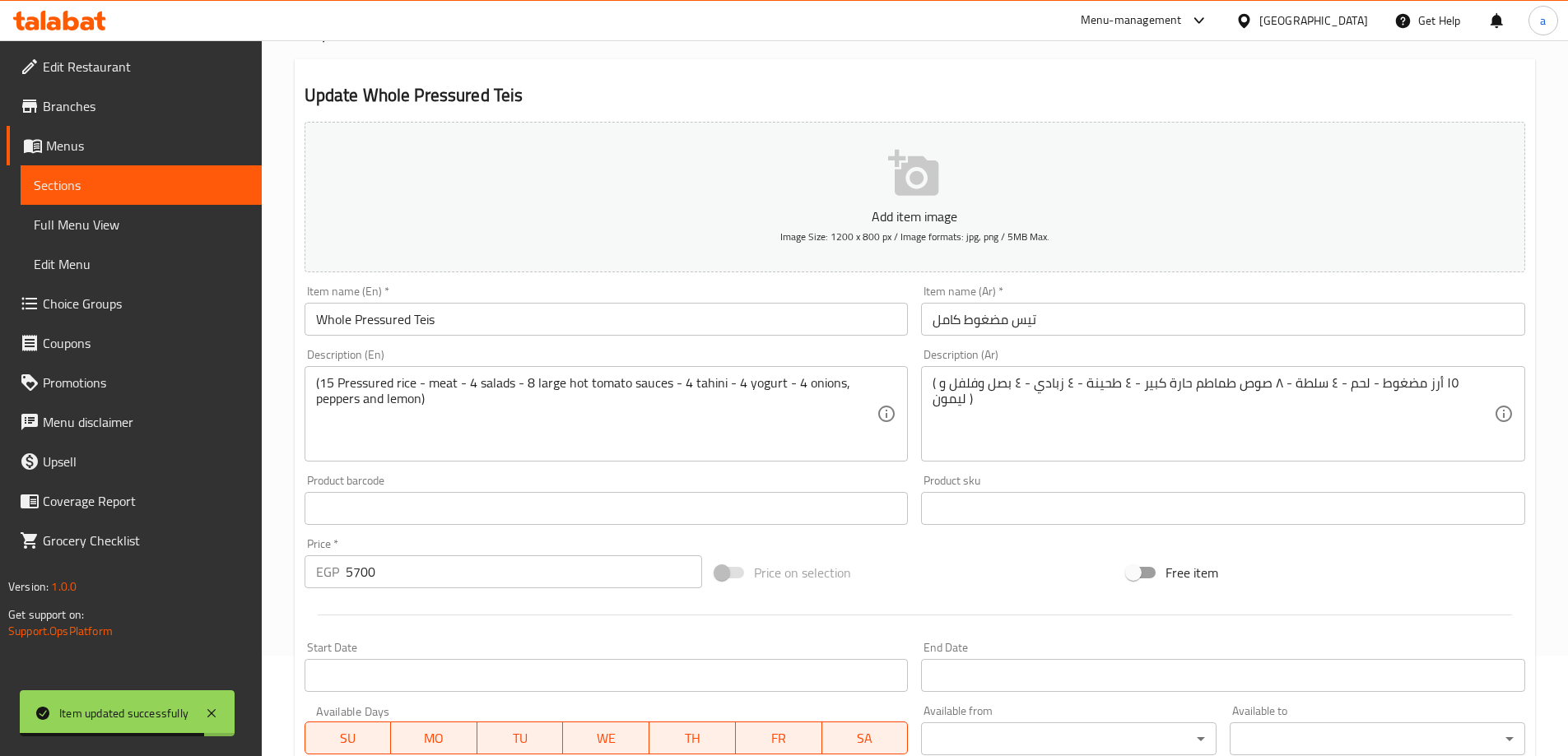
scroll to position [0, 0]
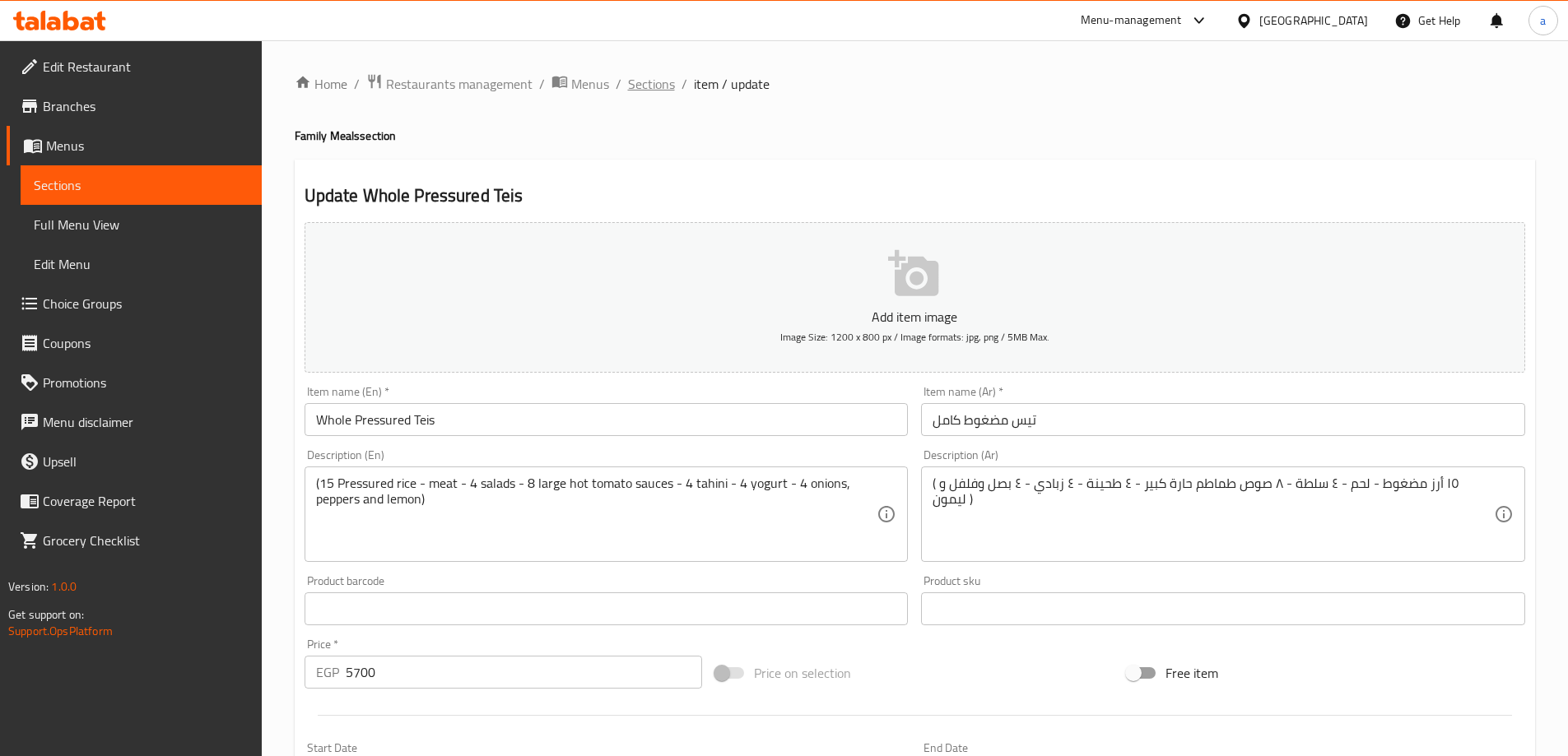
click at [664, 87] on span "Sections" at bounding box center [651, 84] width 47 height 20
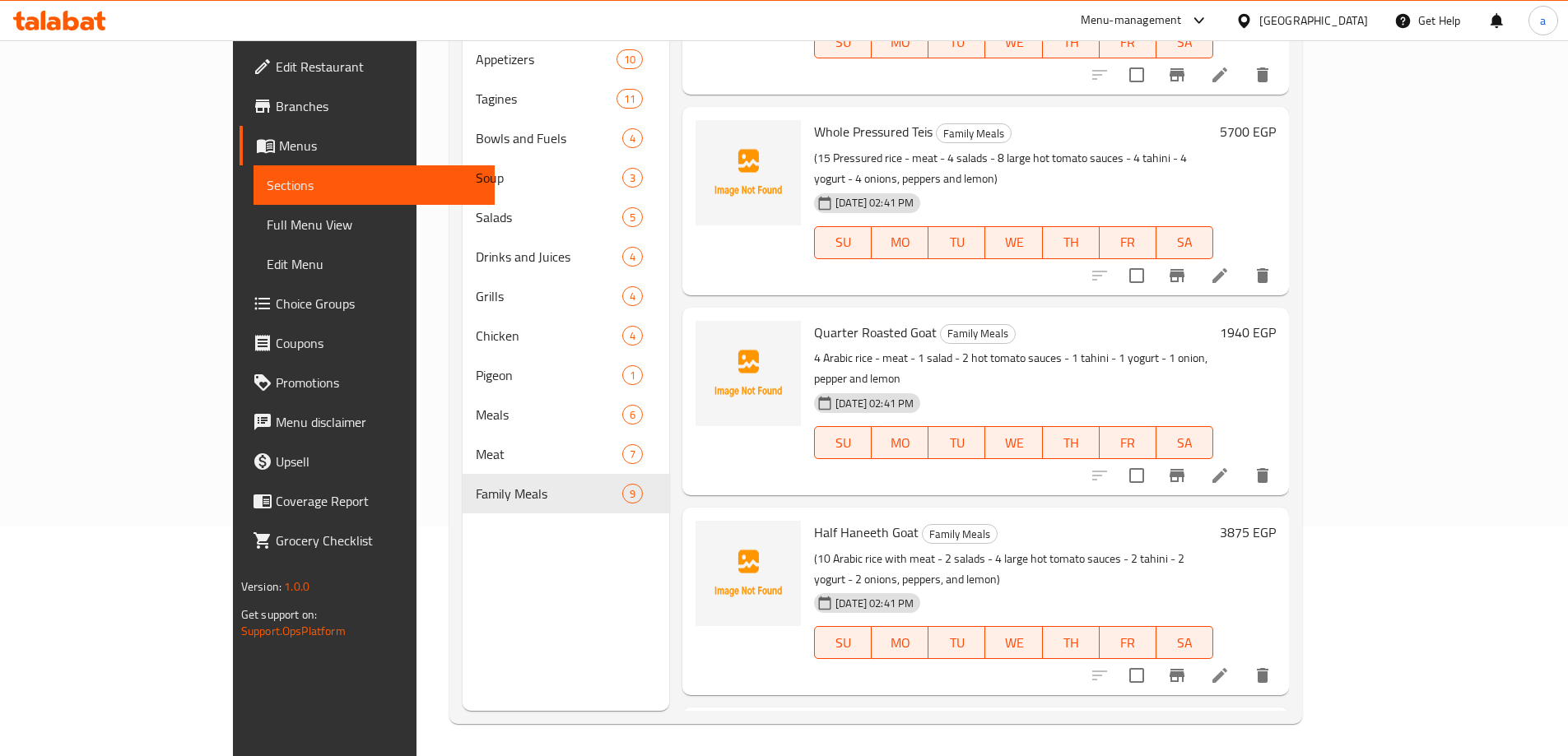
scroll to position [230, 0]
click at [1243, 660] on li at bounding box center [1220, 674] width 46 height 30
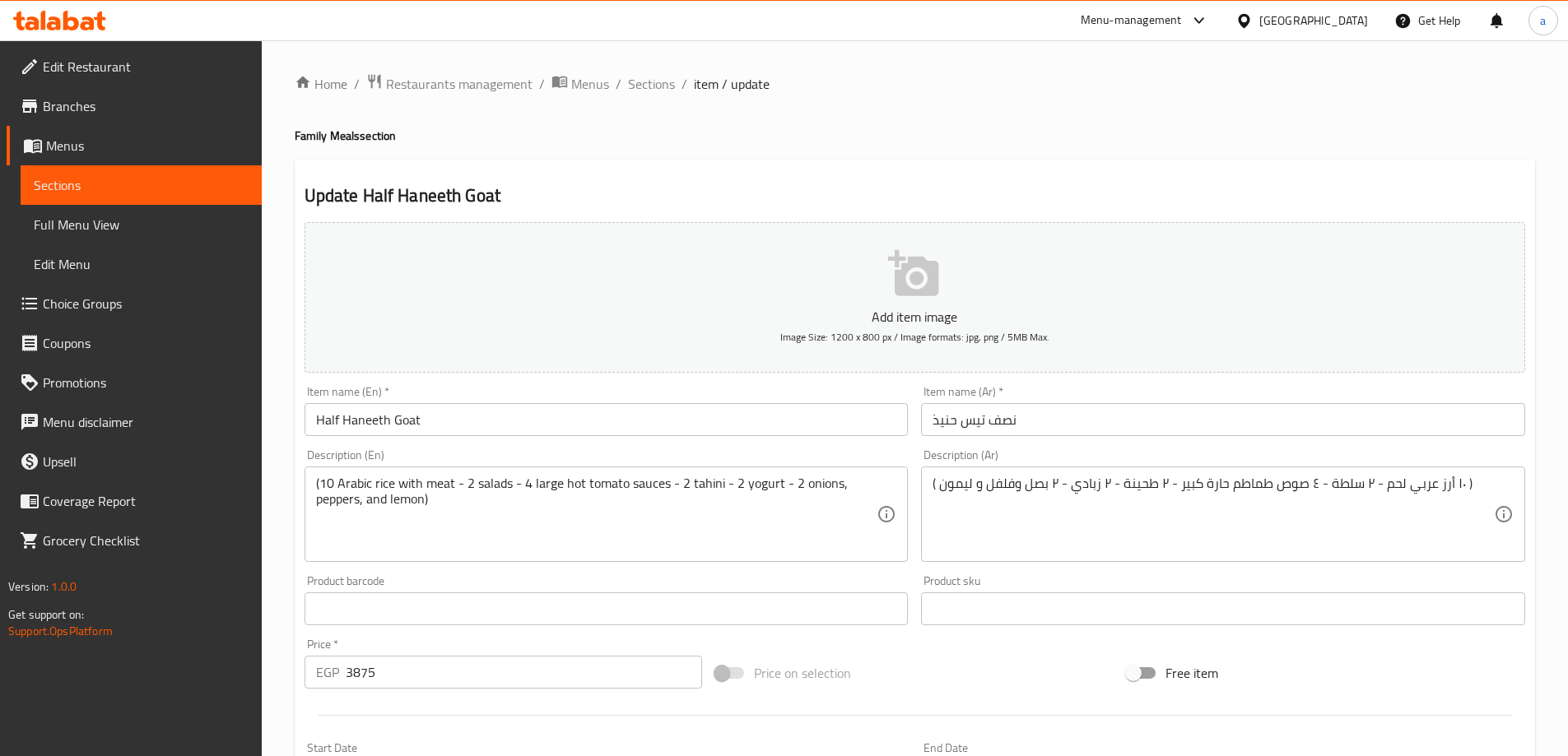
click at [408, 421] on input "Half Haneeth Goat" at bounding box center [607, 419] width 604 height 33
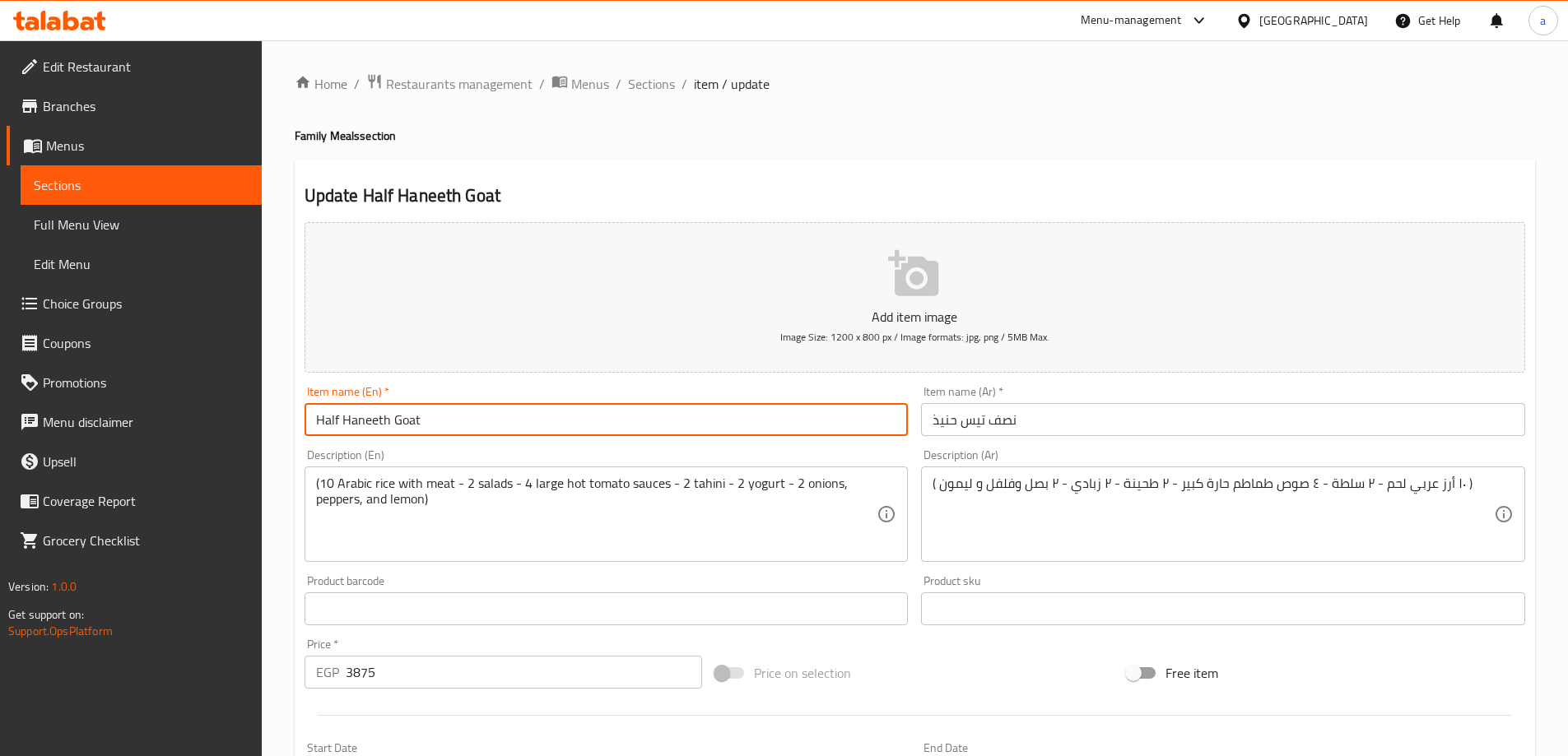
click at [408, 421] on input "Half Haneeth Goat" at bounding box center [607, 419] width 604 height 33
type input "Half [PERSON_NAME]"
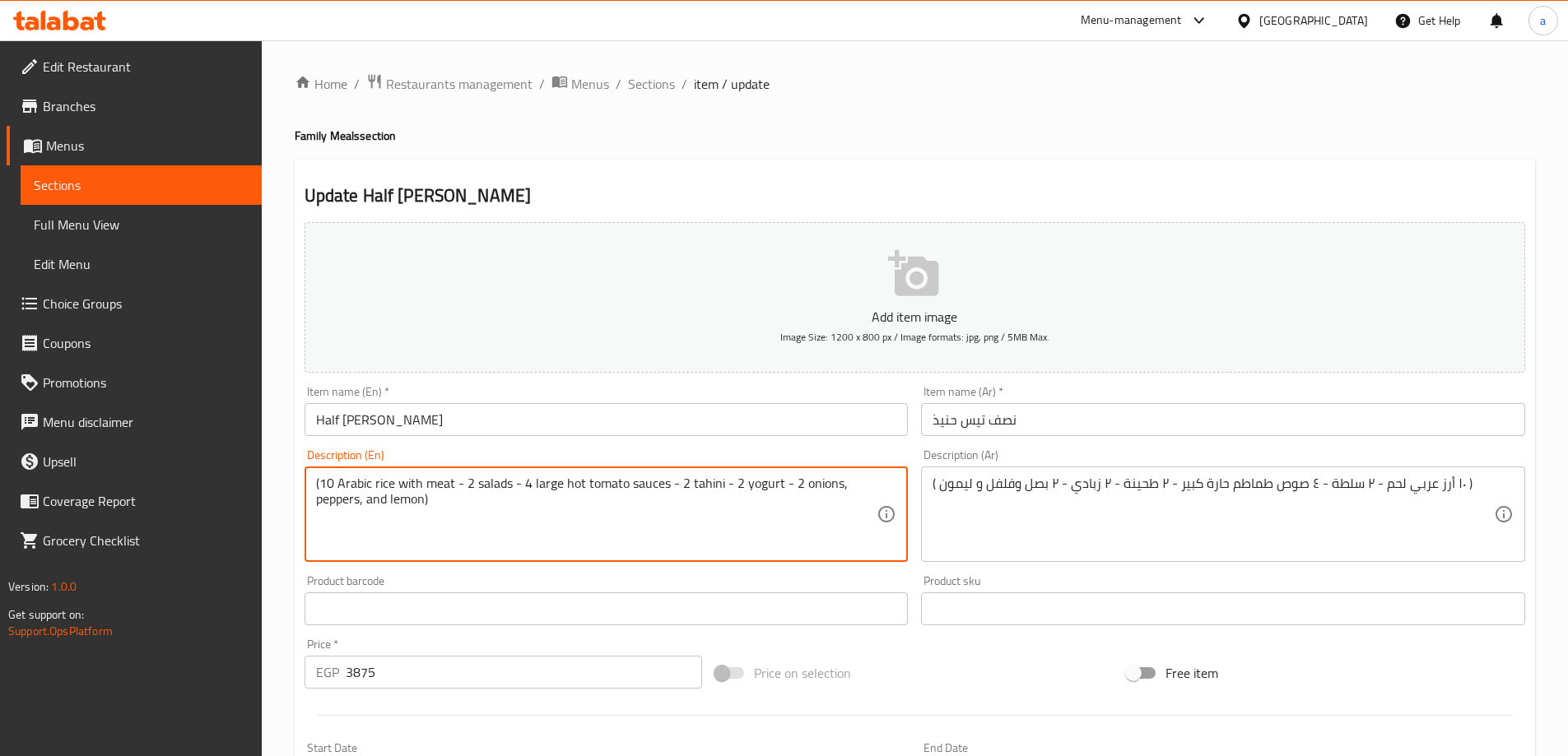
click at [524, 539] on textarea "(10 Arabic rice with meat - 2 salads - 4 large hot tomato sauces - 2 tahini - 2…" at bounding box center [597, 515] width 562 height 79
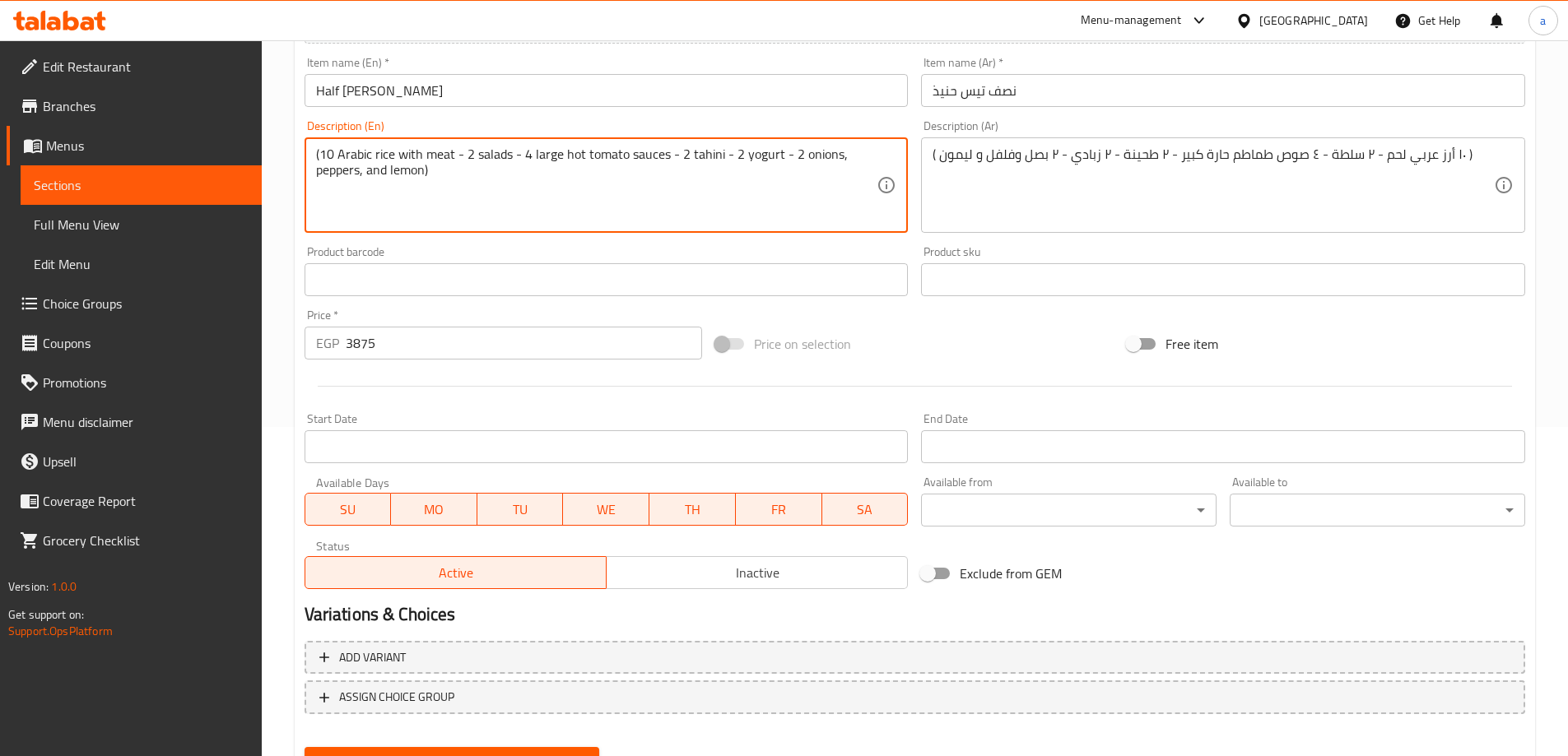
scroll to position [406, 0]
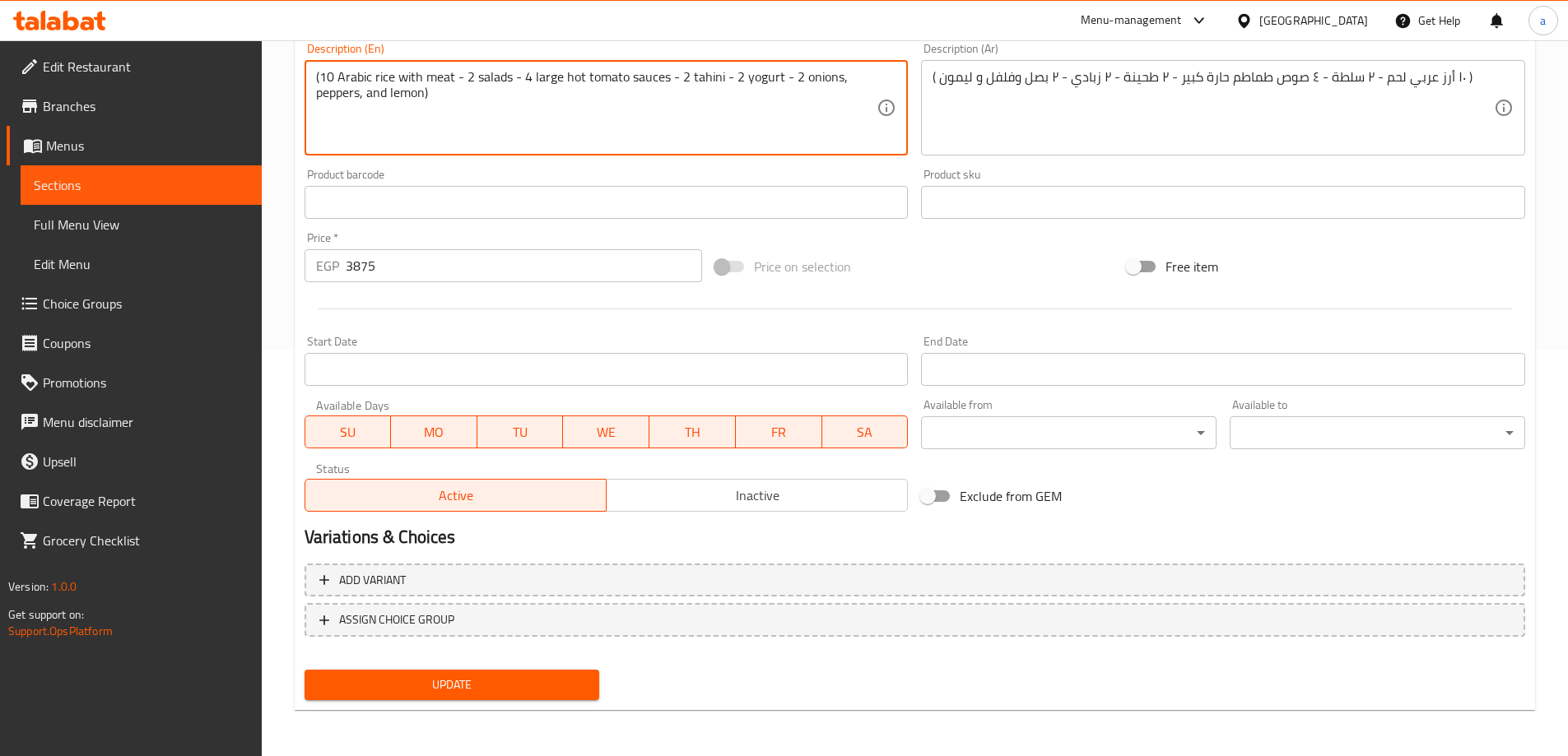
click at [444, 677] on span "Update" at bounding box center [452, 685] width 269 height 20
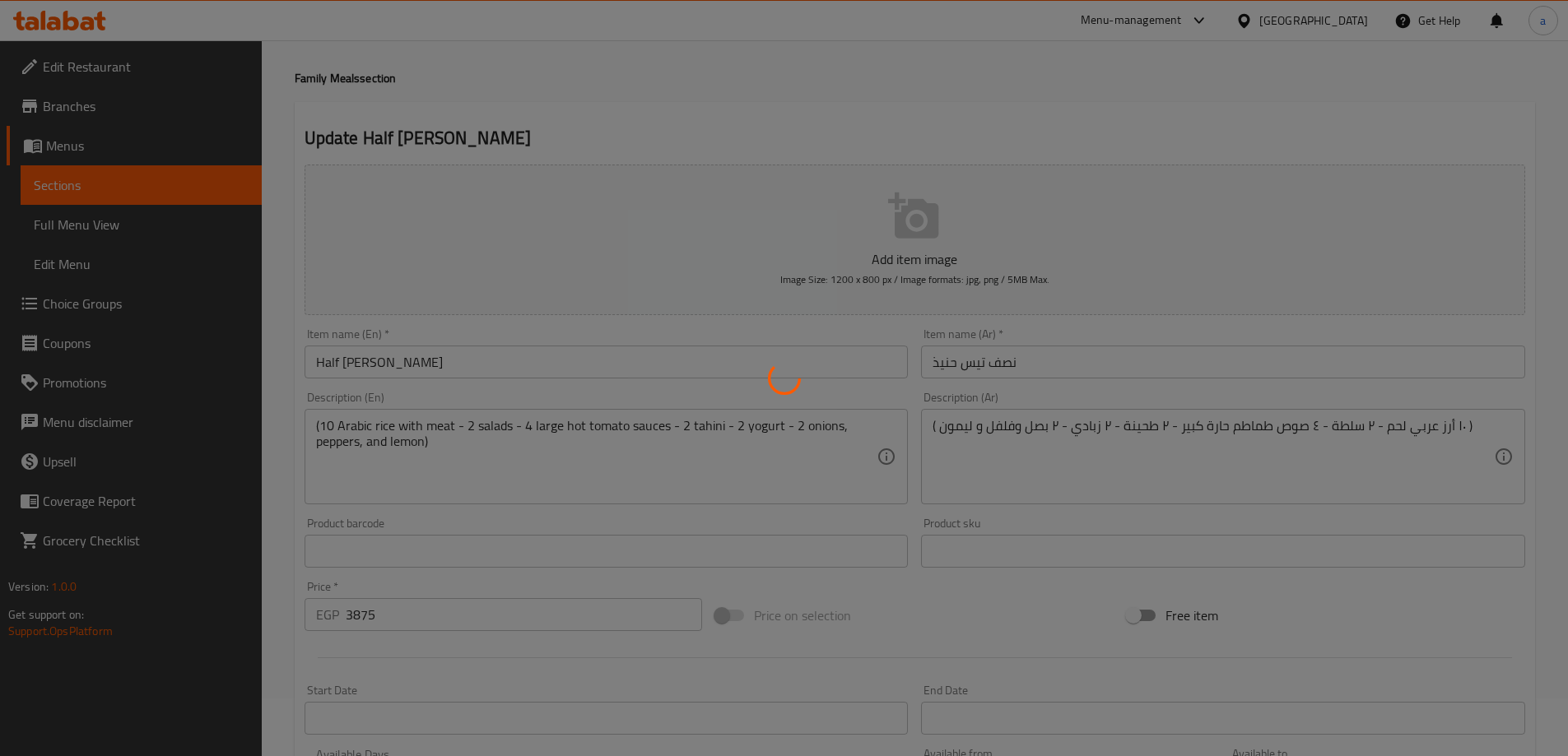
scroll to position [0, 0]
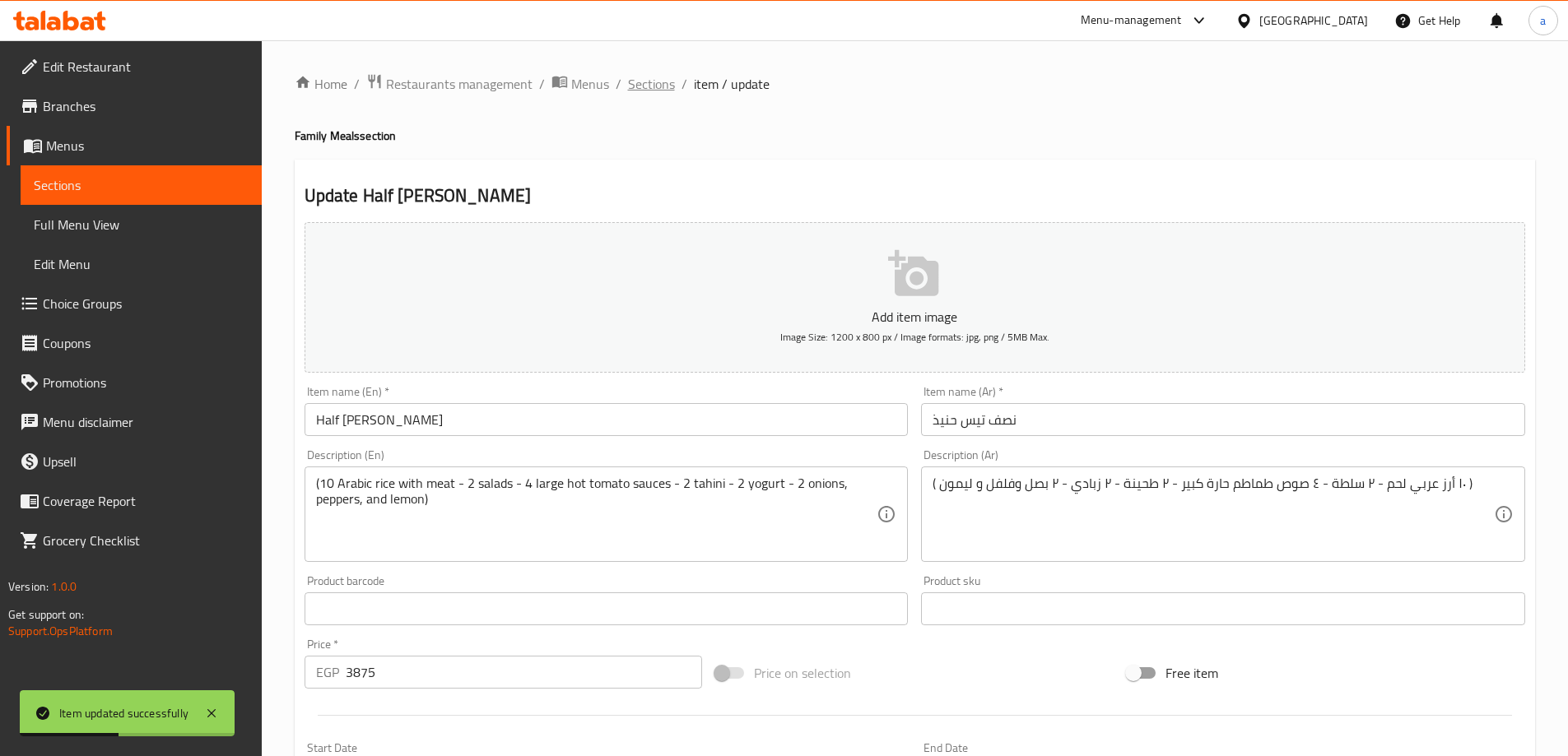
click at [635, 88] on span "Sections" at bounding box center [651, 84] width 47 height 20
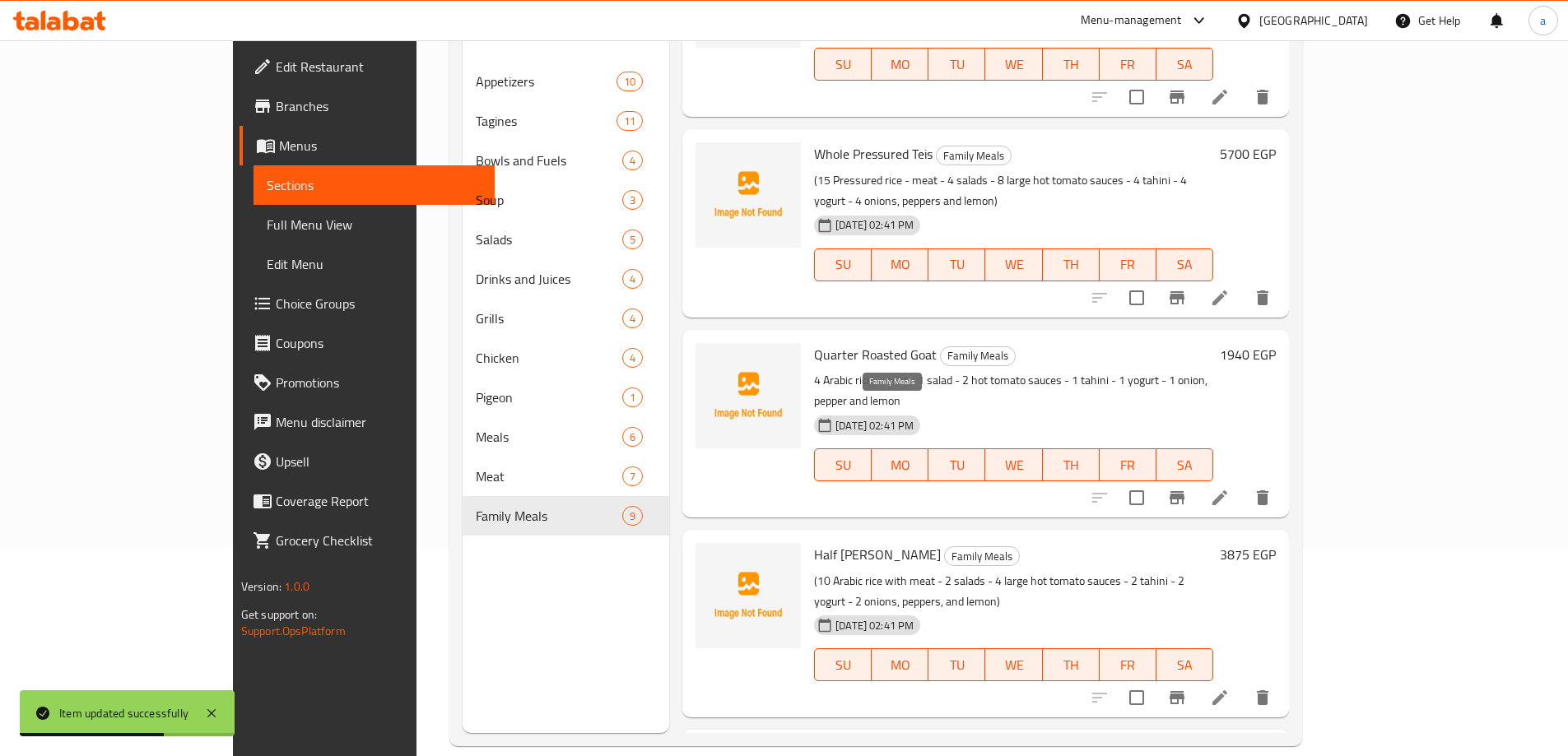
scroll to position [230, 0]
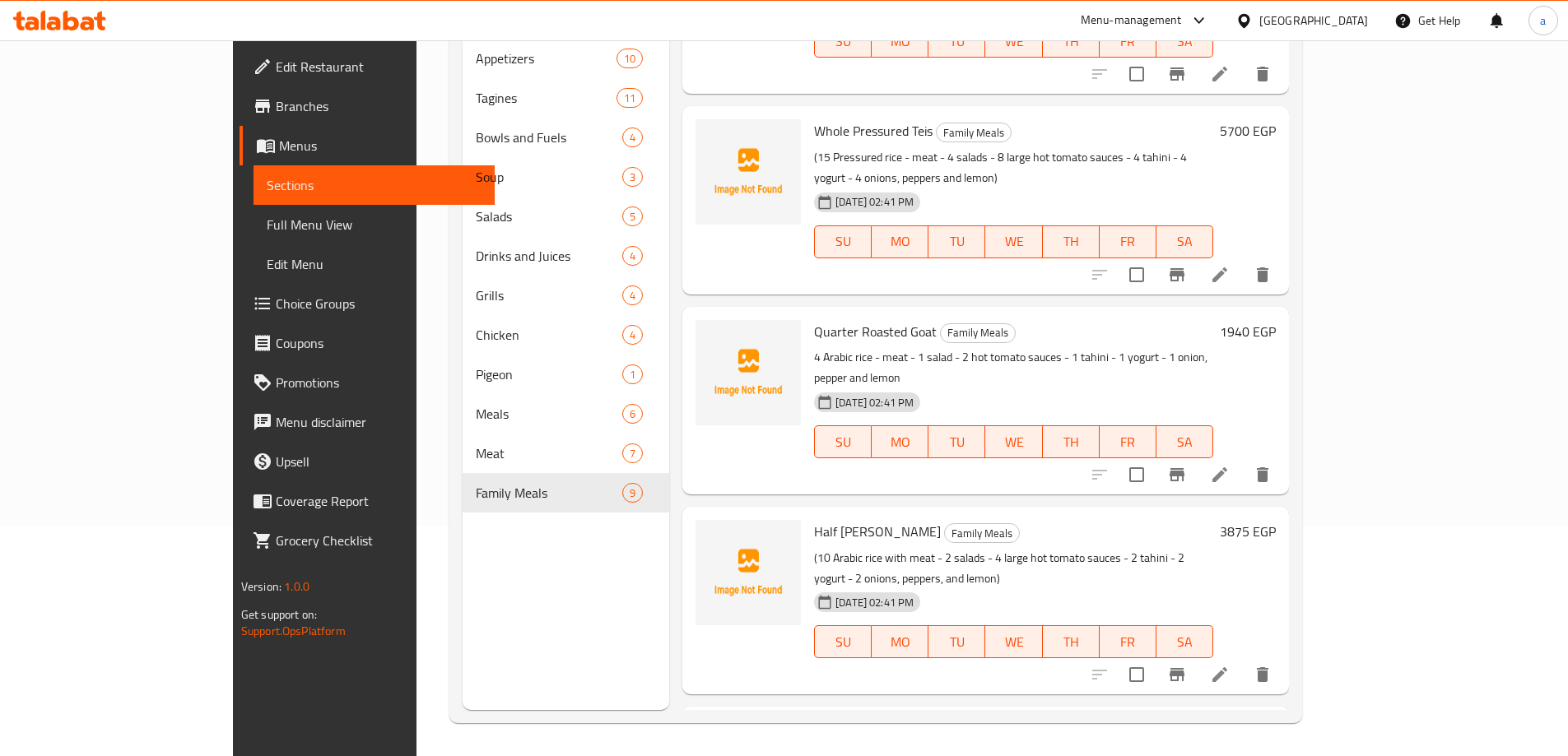
click at [1243, 460] on li at bounding box center [1220, 474] width 46 height 30
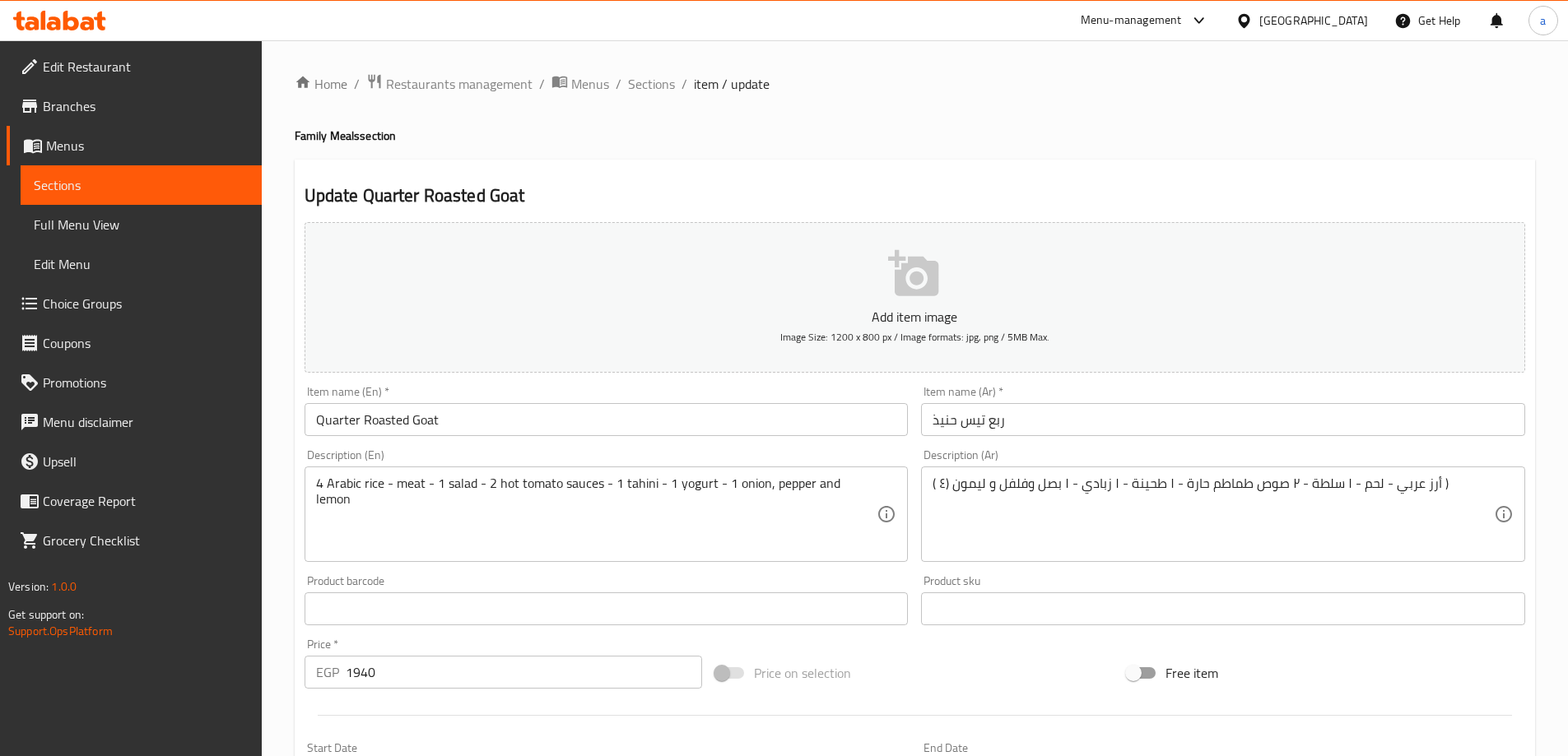
click at [418, 420] on input "Quarter Roasted Goat" at bounding box center [607, 419] width 604 height 33
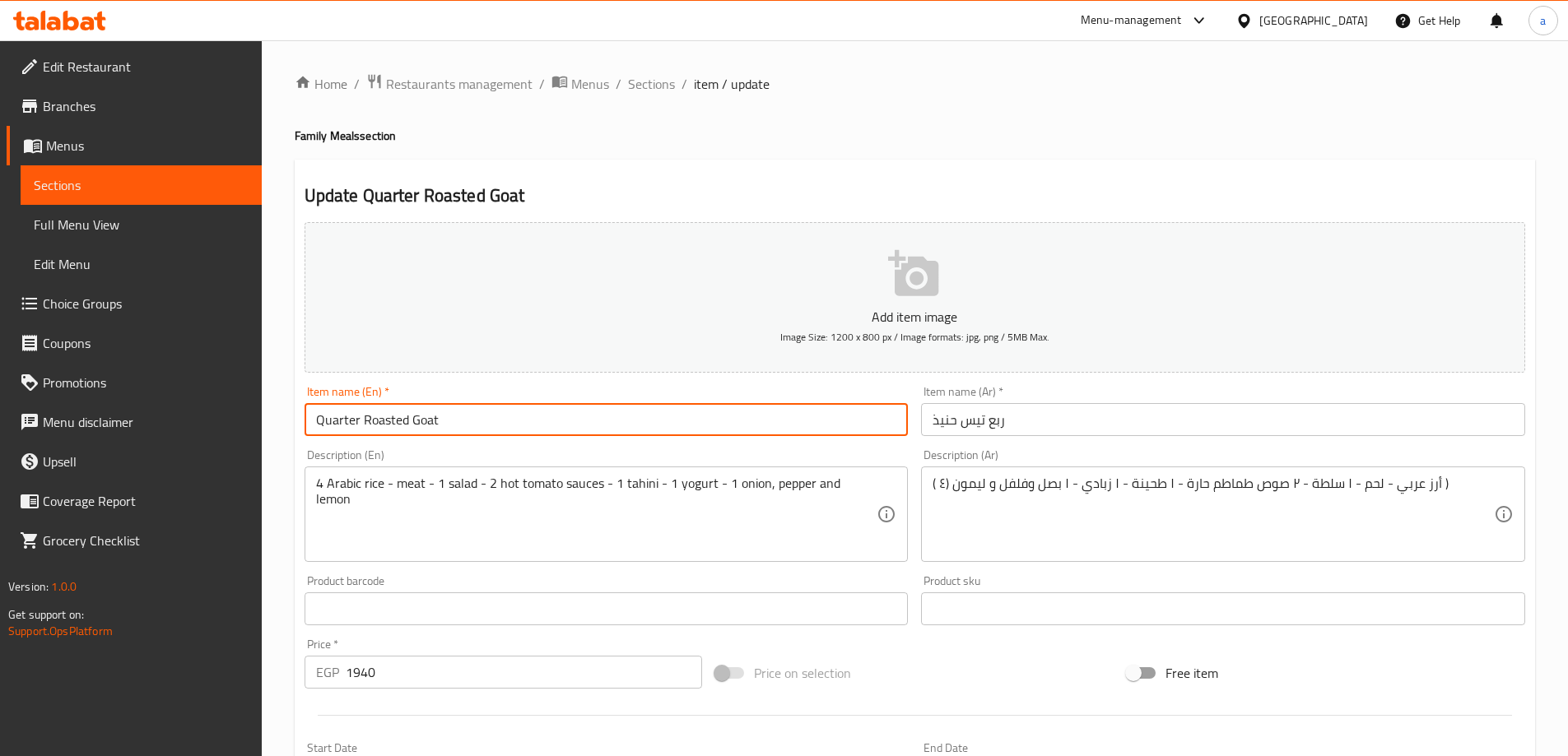
click at [418, 420] on input "Quarter Roasted Goat" at bounding box center [607, 419] width 604 height 33
click at [974, 427] on input "ربع تيس حنيذ" at bounding box center [1223, 419] width 604 height 33
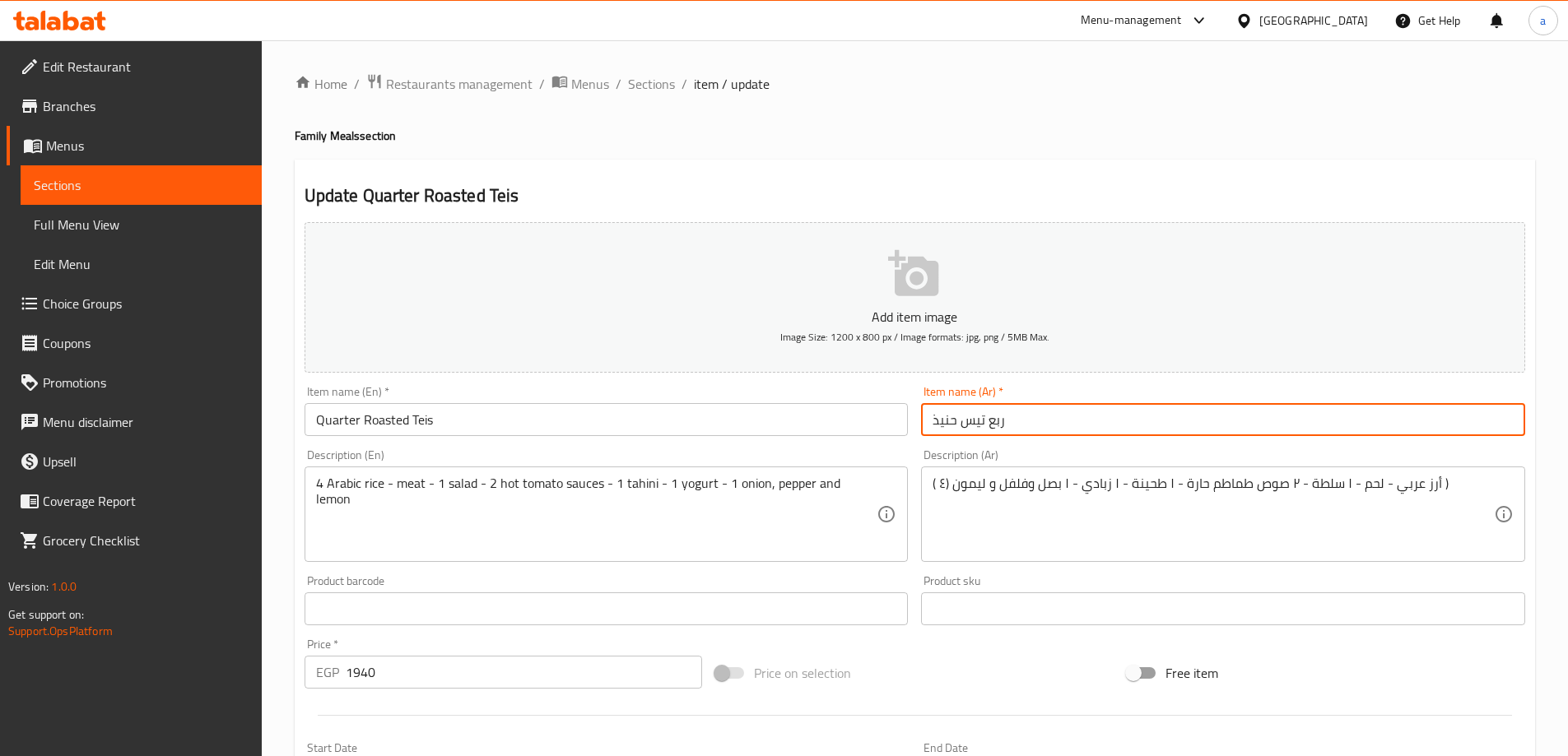
click at [974, 427] on input "ربع تيس حنيذ" at bounding box center [1223, 419] width 604 height 33
click at [945, 428] on input "ربع تيس حنيذ" at bounding box center [1223, 419] width 604 height 33
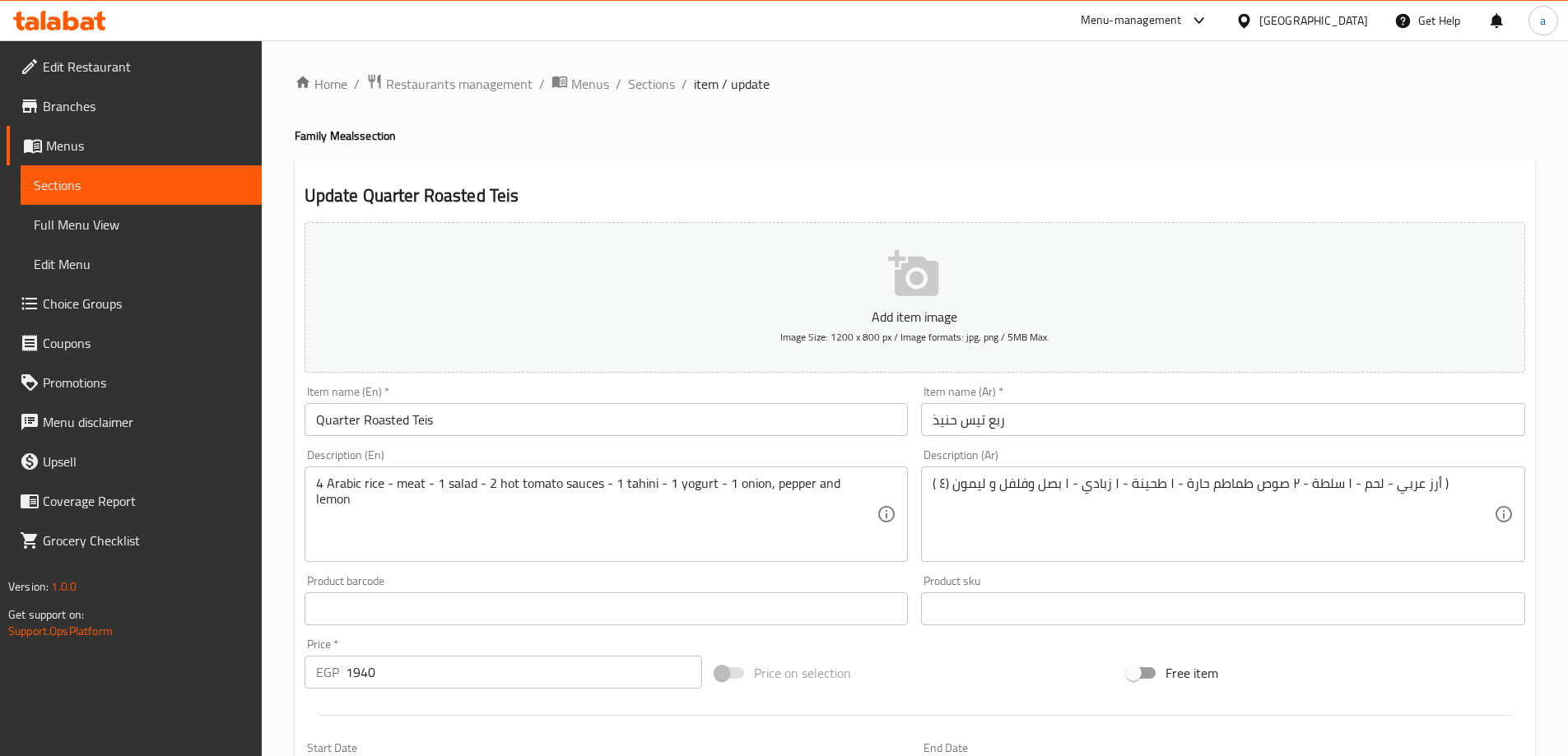
click at [377, 419] on input "Quarter Roasted Teis" at bounding box center [607, 419] width 604 height 33
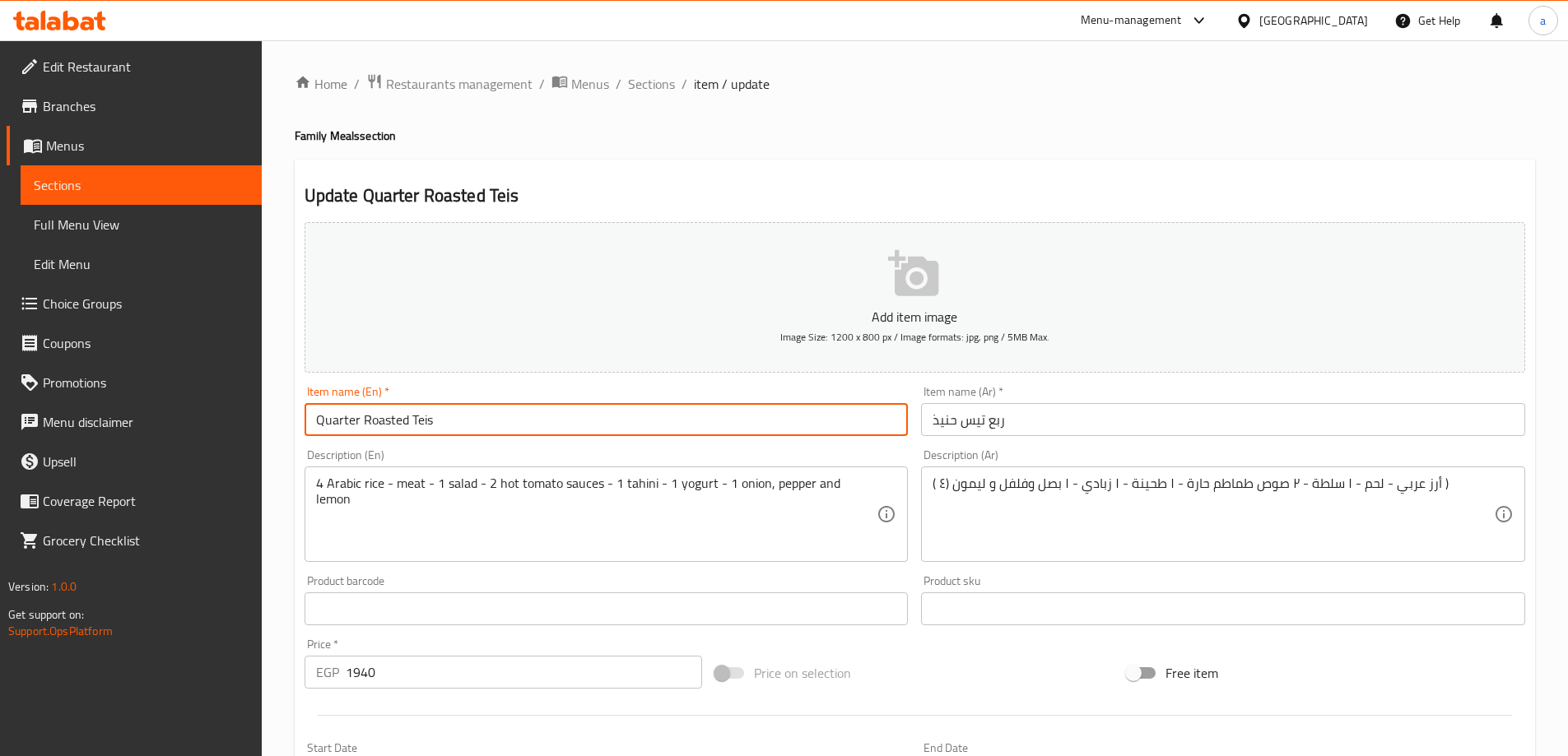
click at [377, 419] on input "Quarter Roasted Teis" at bounding box center [607, 419] width 604 height 33
paste input "Haneeth"
type input "Quarter [PERSON_NAME]"
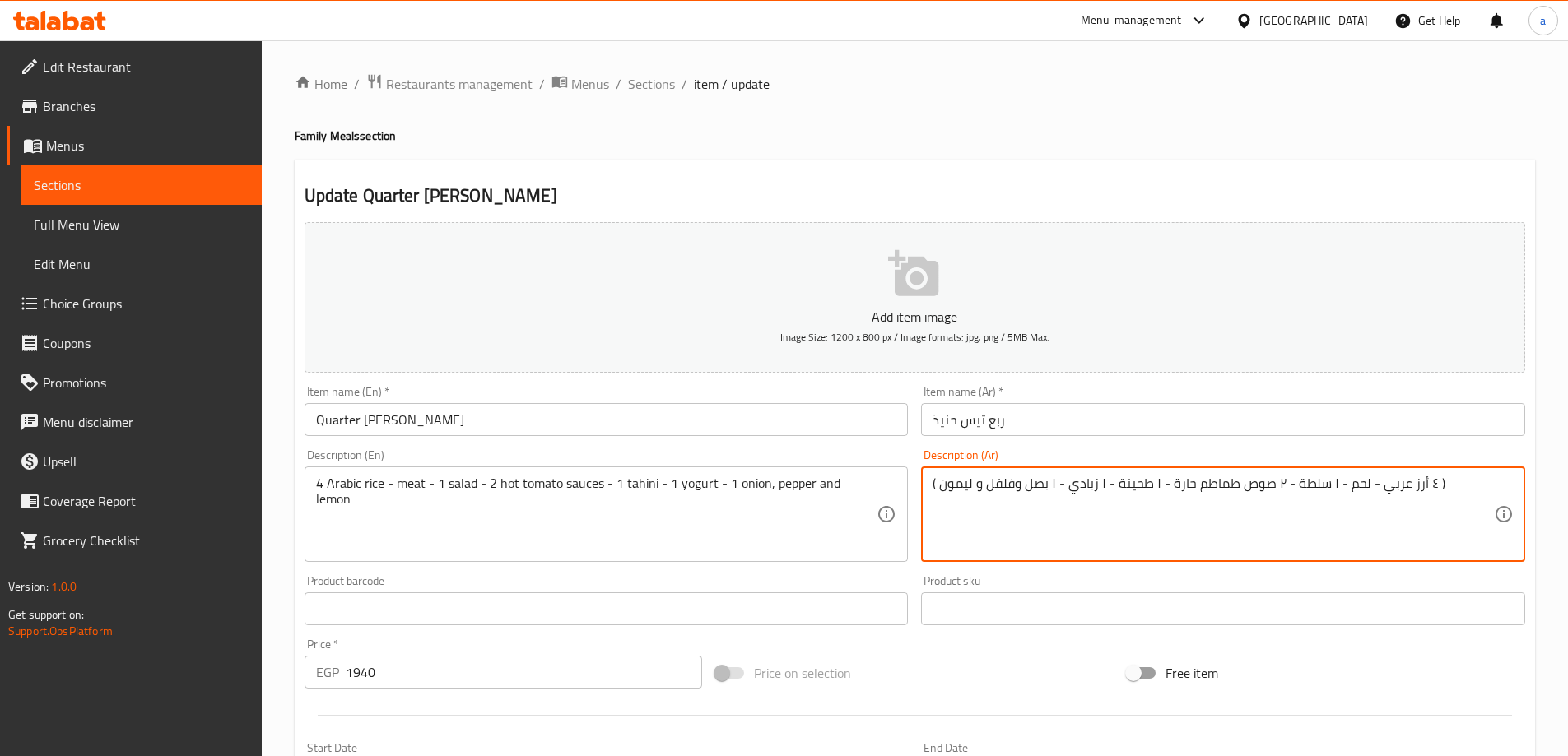
type textarea "( ٤ أرز عربي - لحم - ١ سلطة - ٢ صوص طماطم حارة - ١ طحينة - ١ زبادي - ١ بصل وفلف…"
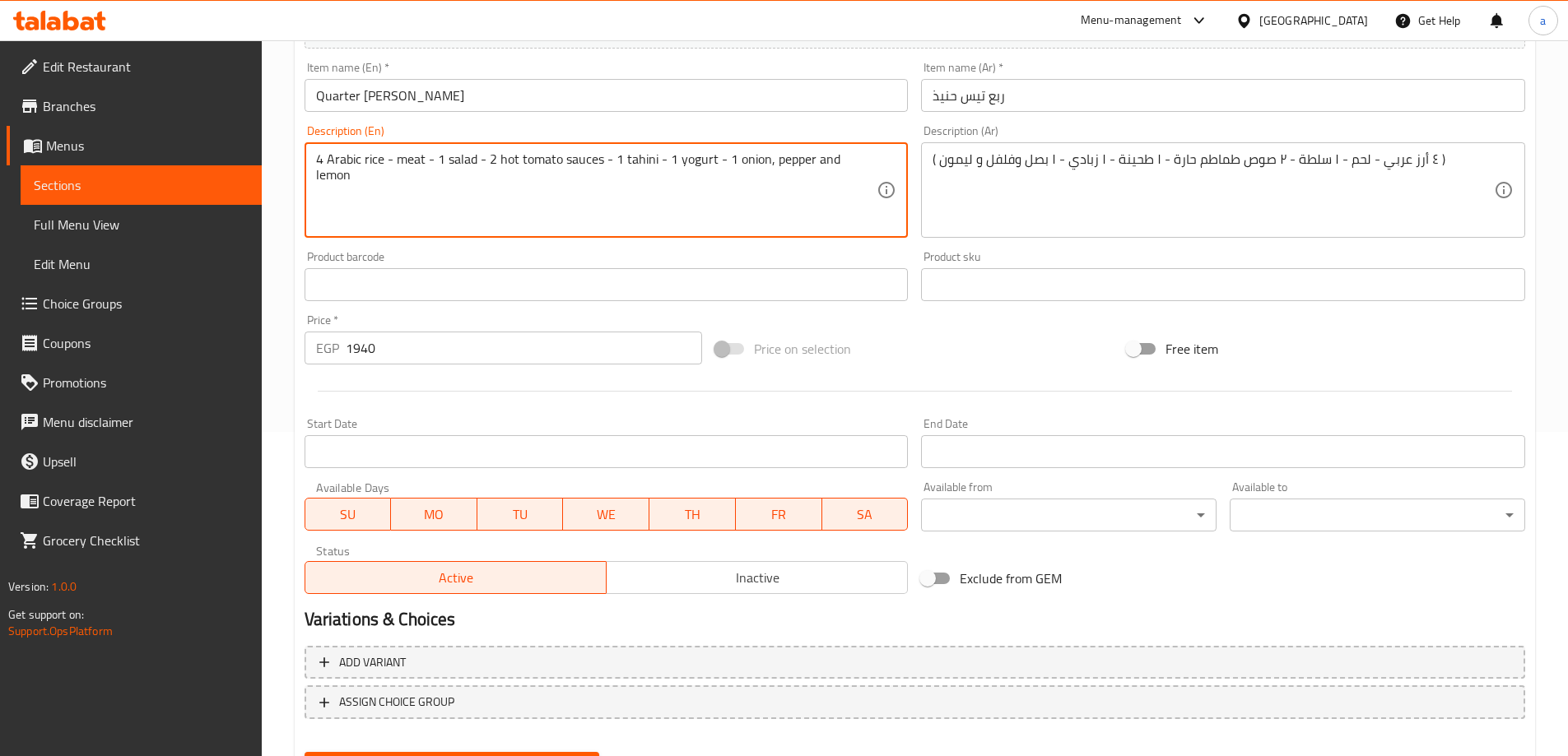
scroll to position [406, 0]
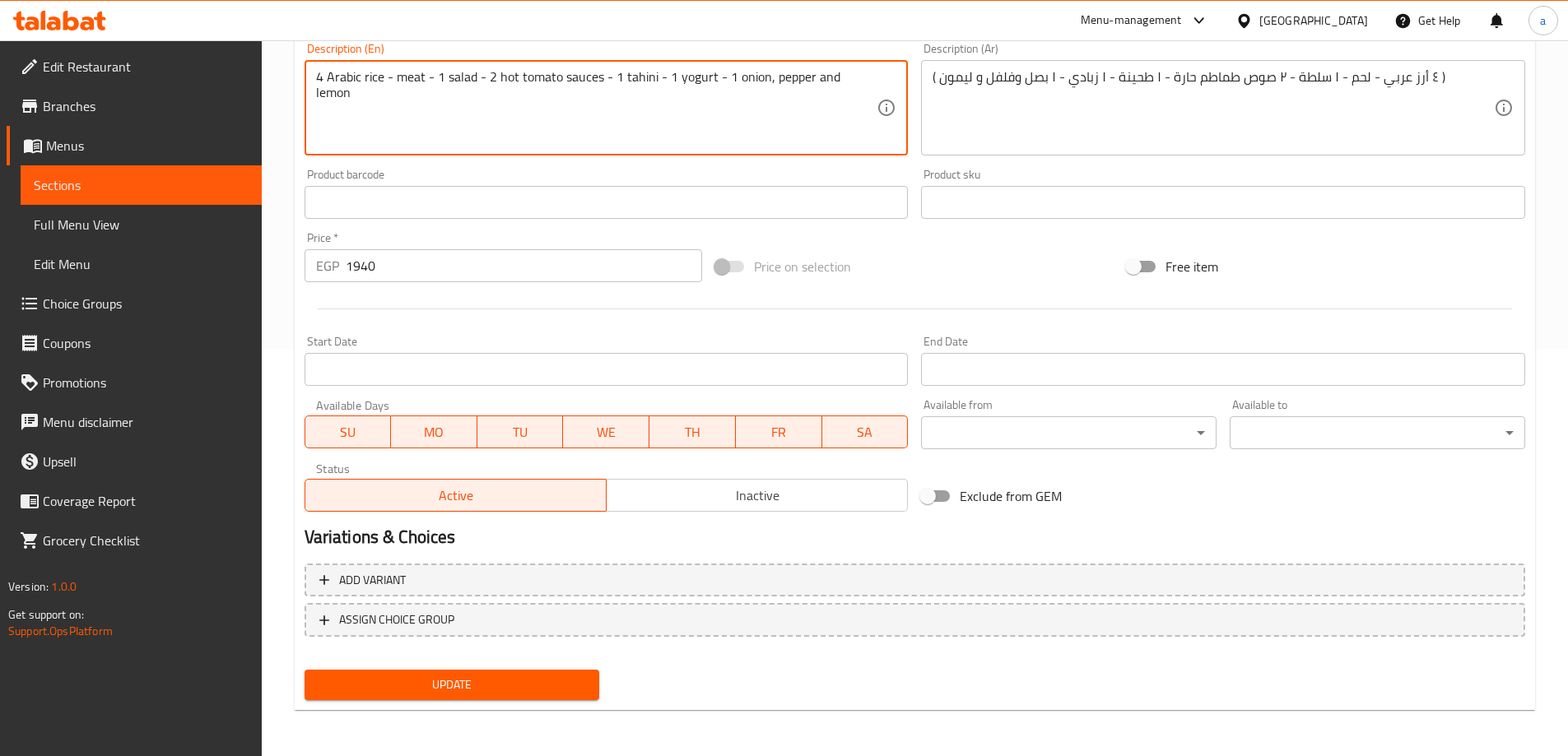
click at [507, 676] on span "Update" at bounding box center [452, 685] width 269 height 20
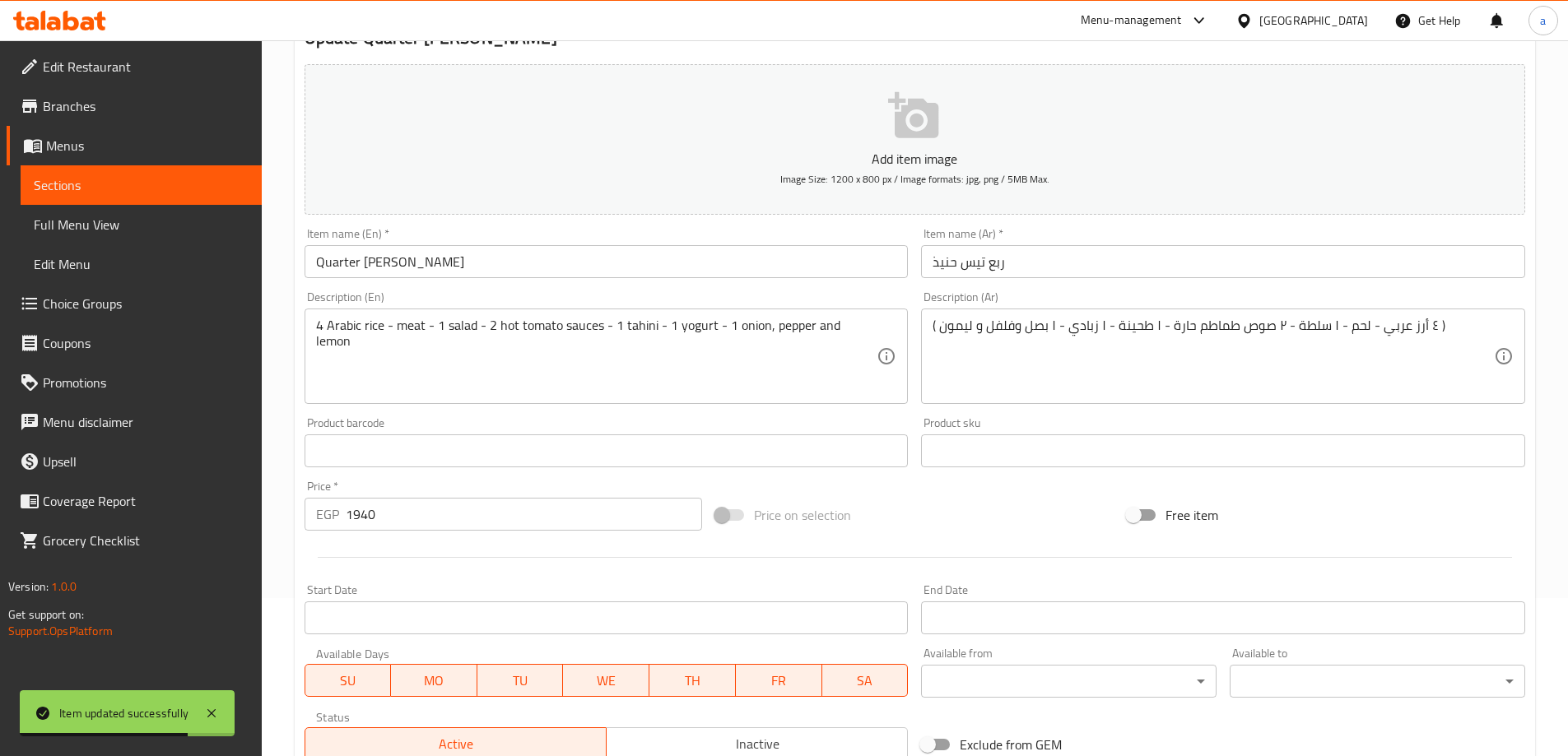
scroll to position [0, 0]
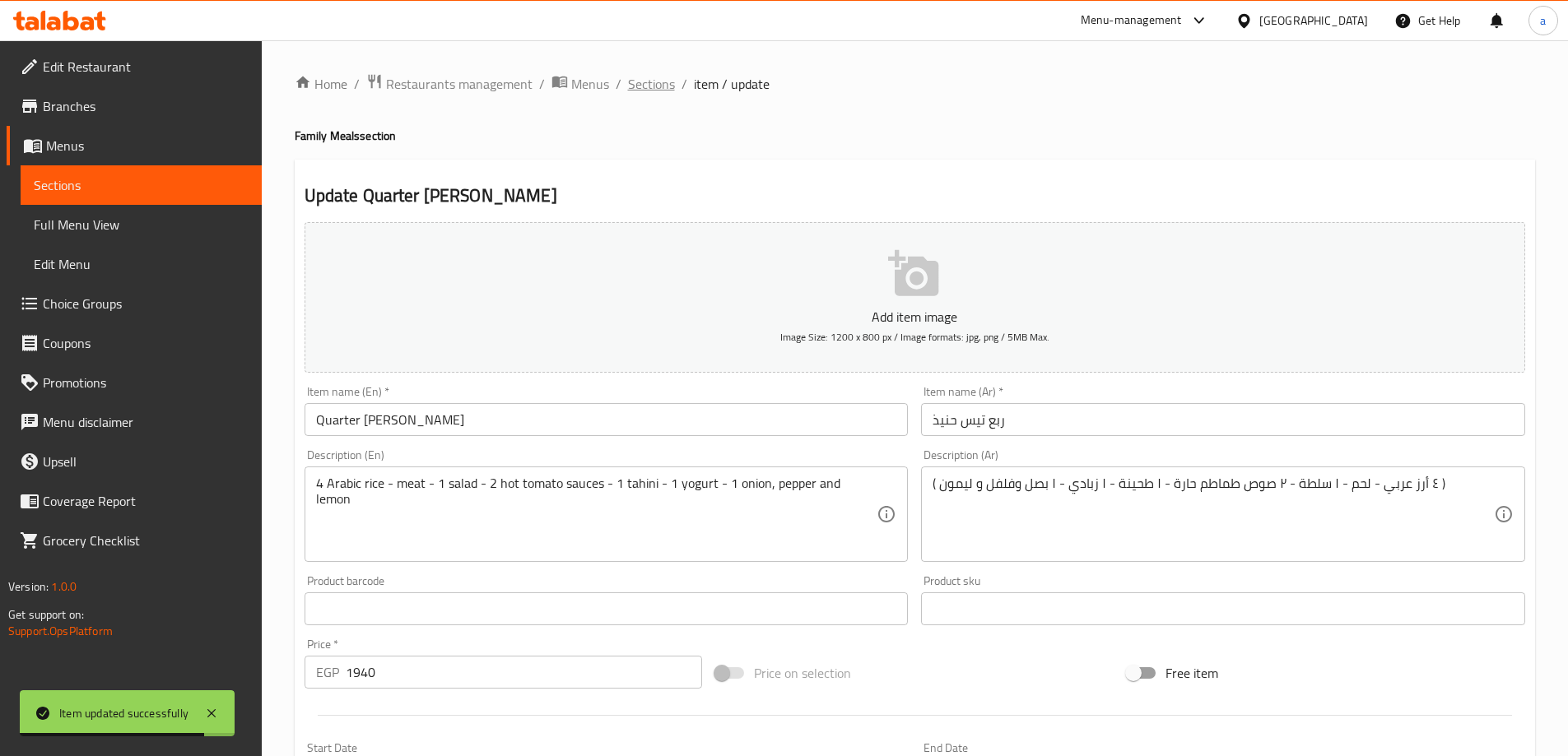
click at [654, 89] on span "Sections" at bounding box center [651, 84] width 47 height 20
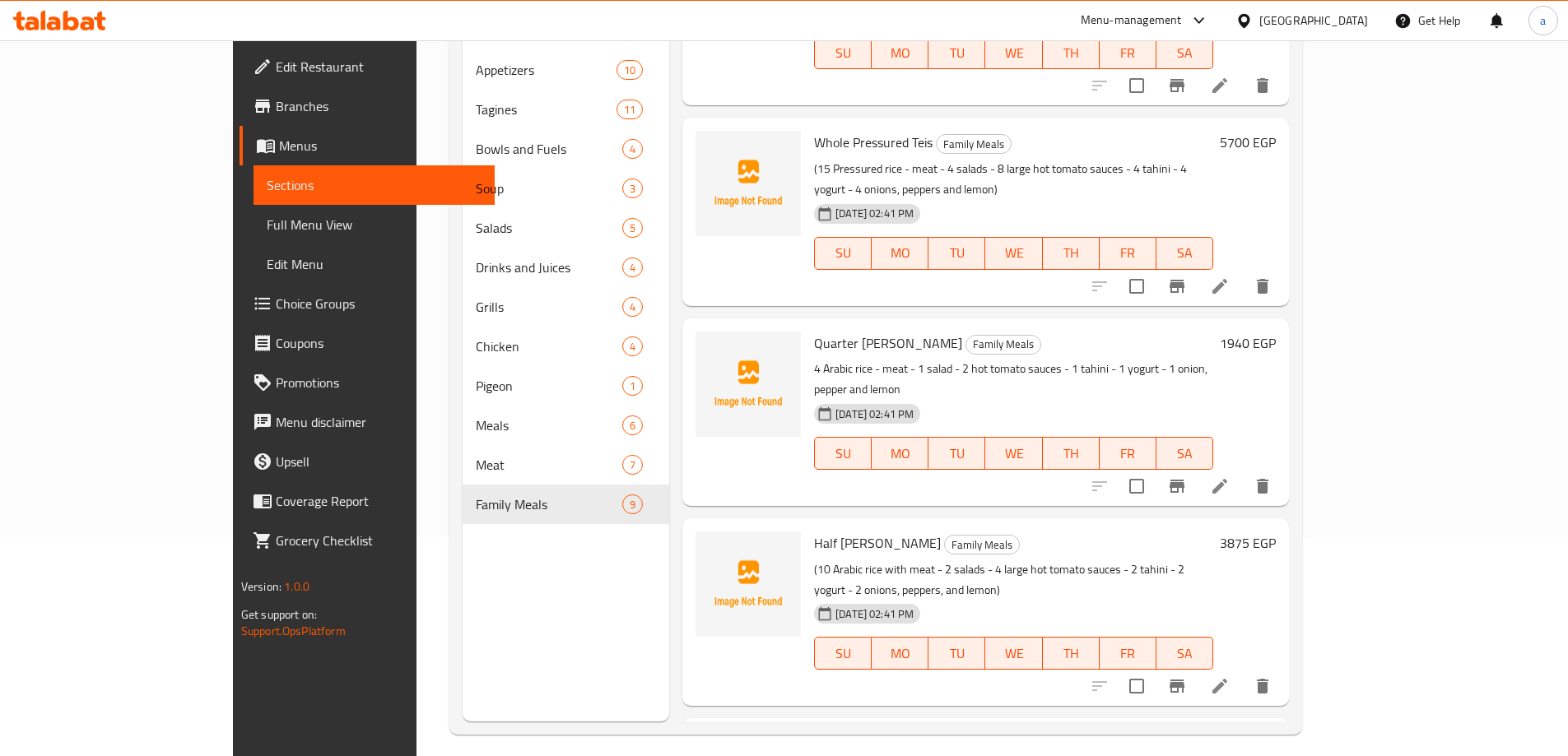
scroll to position [230, 0]
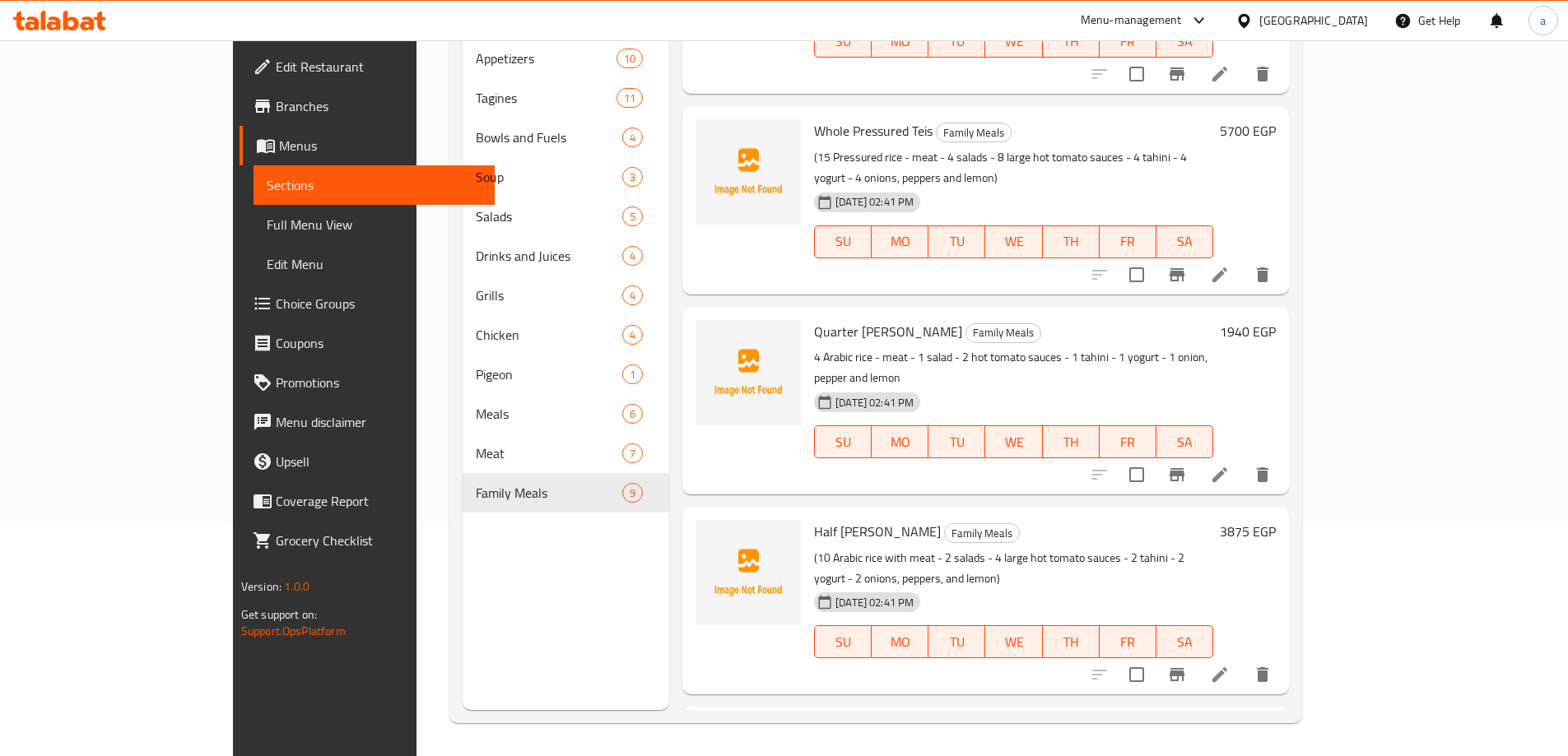
drag, startPoint x: 580, startPoint y: 584, endPoint x: 602, endPoint y: 567, distance: 27.8
click at [579, 584] on div "Menu sections Appetizers 10 Tagines 11 Bowls and Fuels 4 Soup 3 Salads 5 Drinks…" at bounding box center [566, 332] width 207 height 756
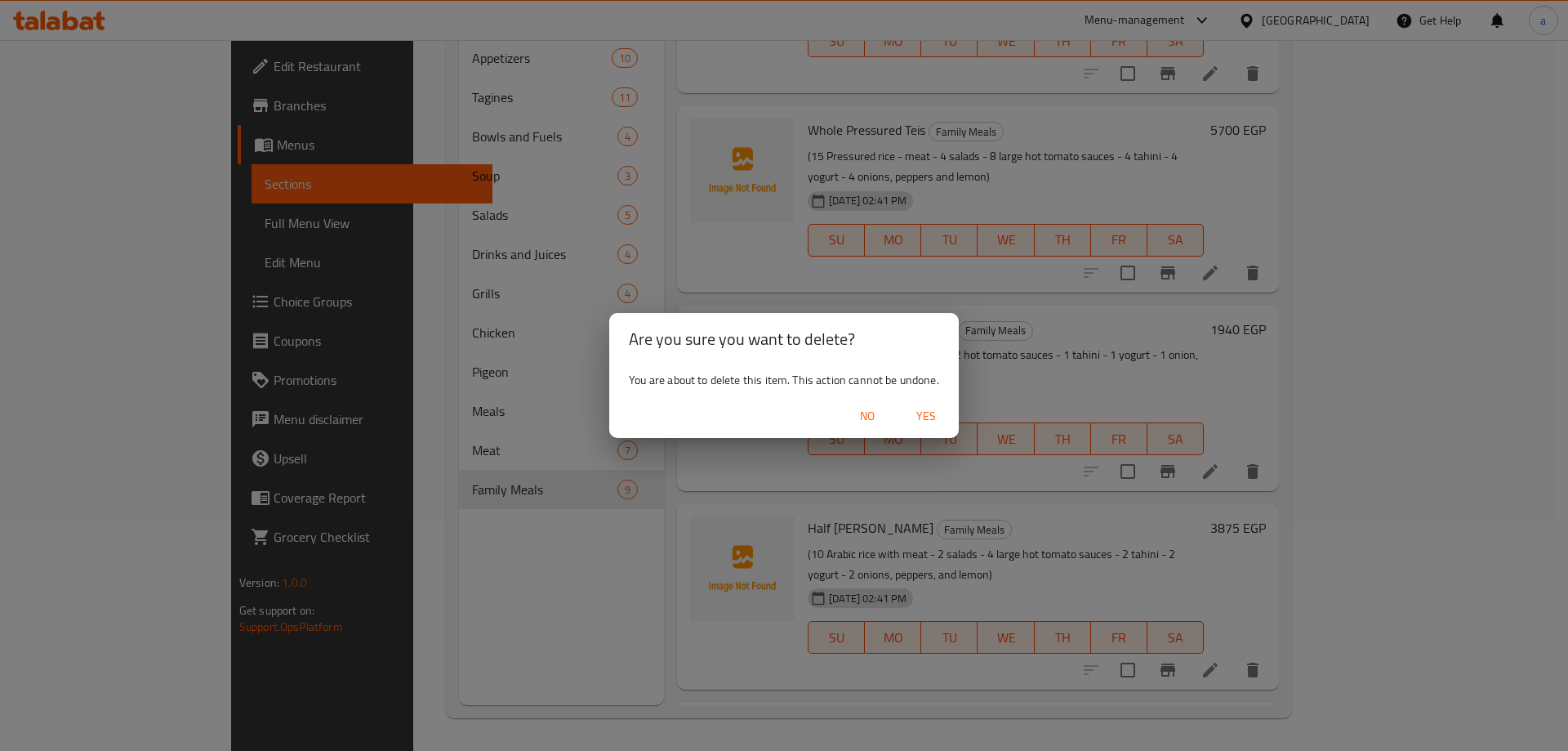
click at [874, 426] on span "No" at bounding box center [867, 416] width 39 height 20
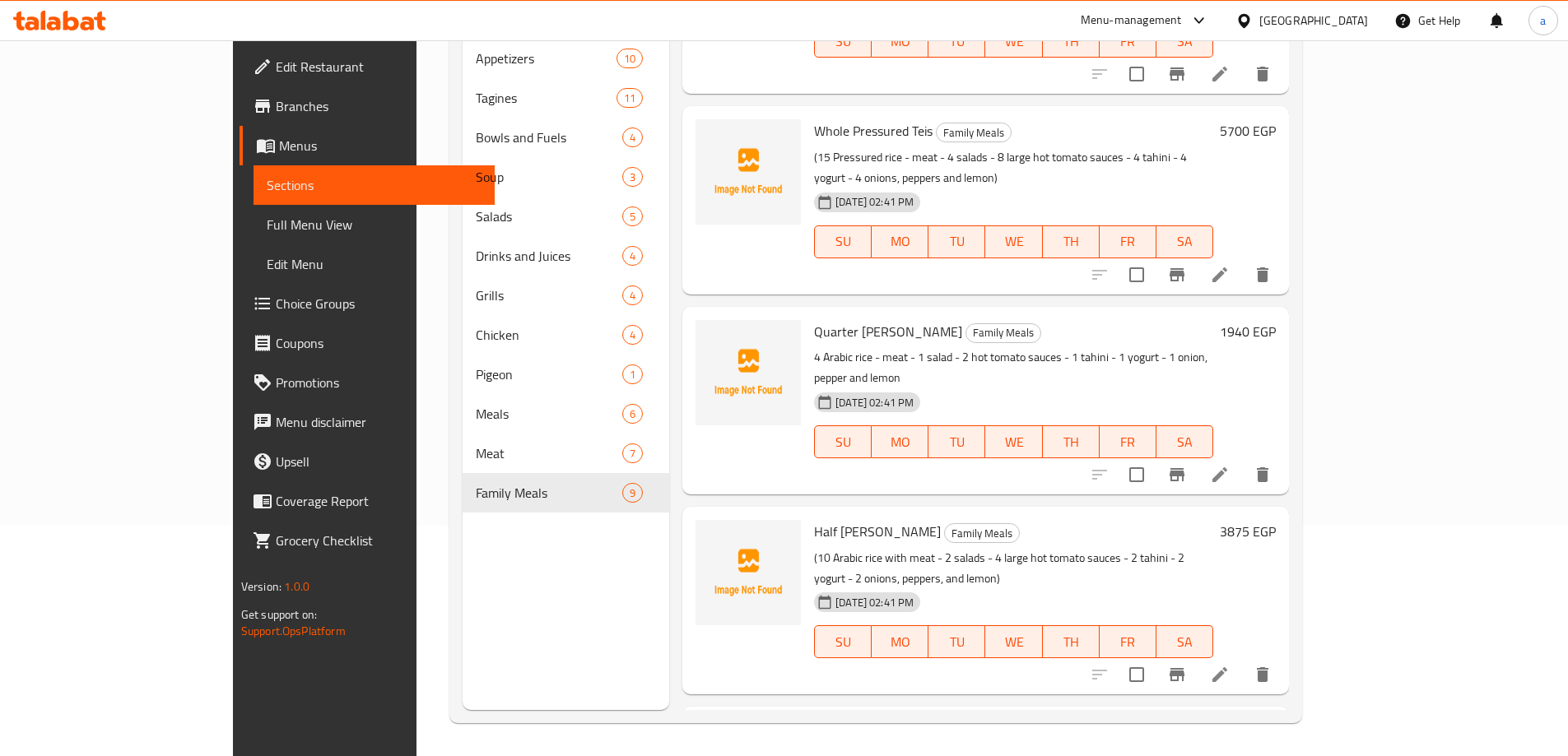
click at [585, 573] on div "Menu sections Appetizers 10 Tagines 11 Bowls and Fuels 4 Soup 3 Salads 5 Drinks…" at bounding box center [566, 332] width 207 height 756
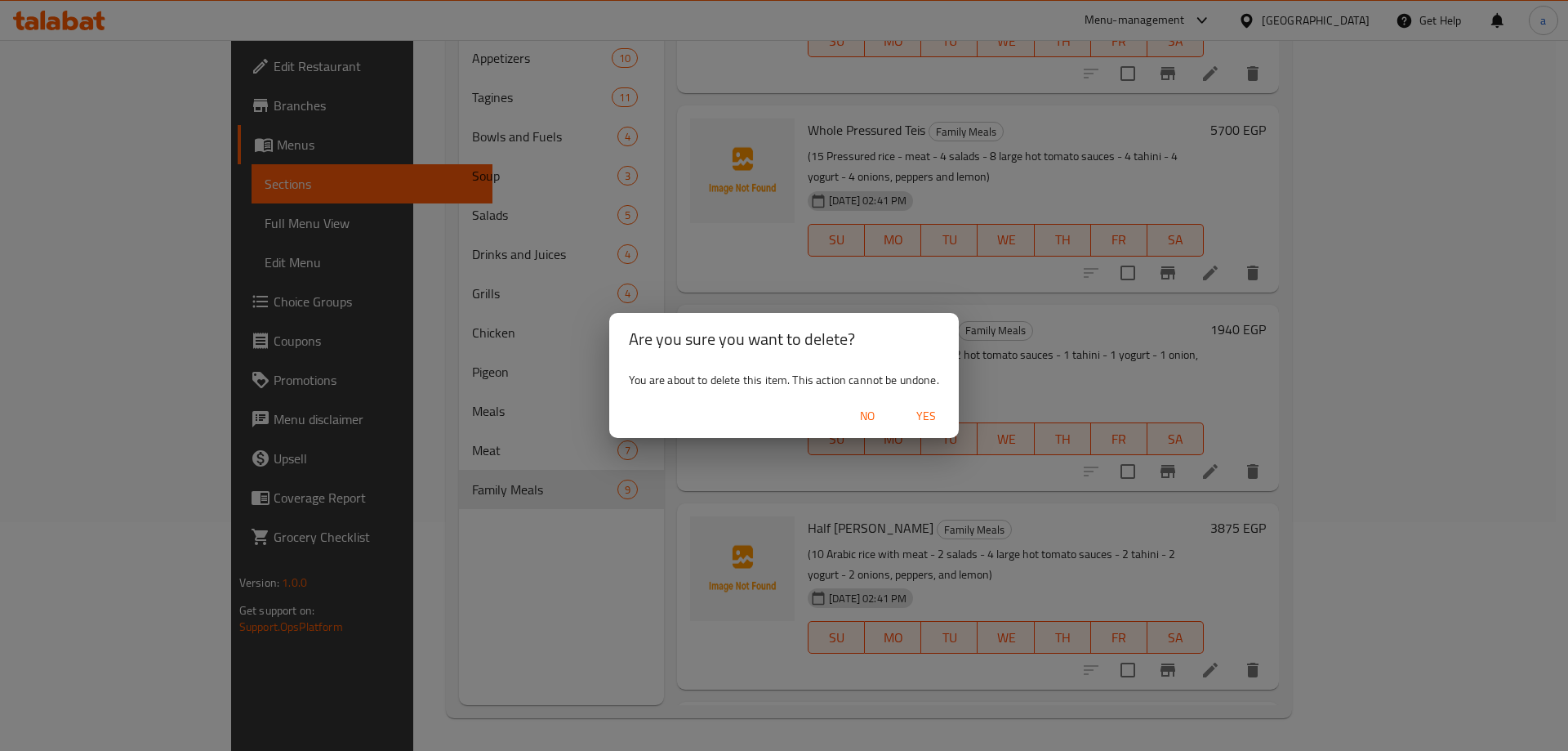
click at [919, 413] on span "Yes" at bounding box center [926, 416] width 39 height 20
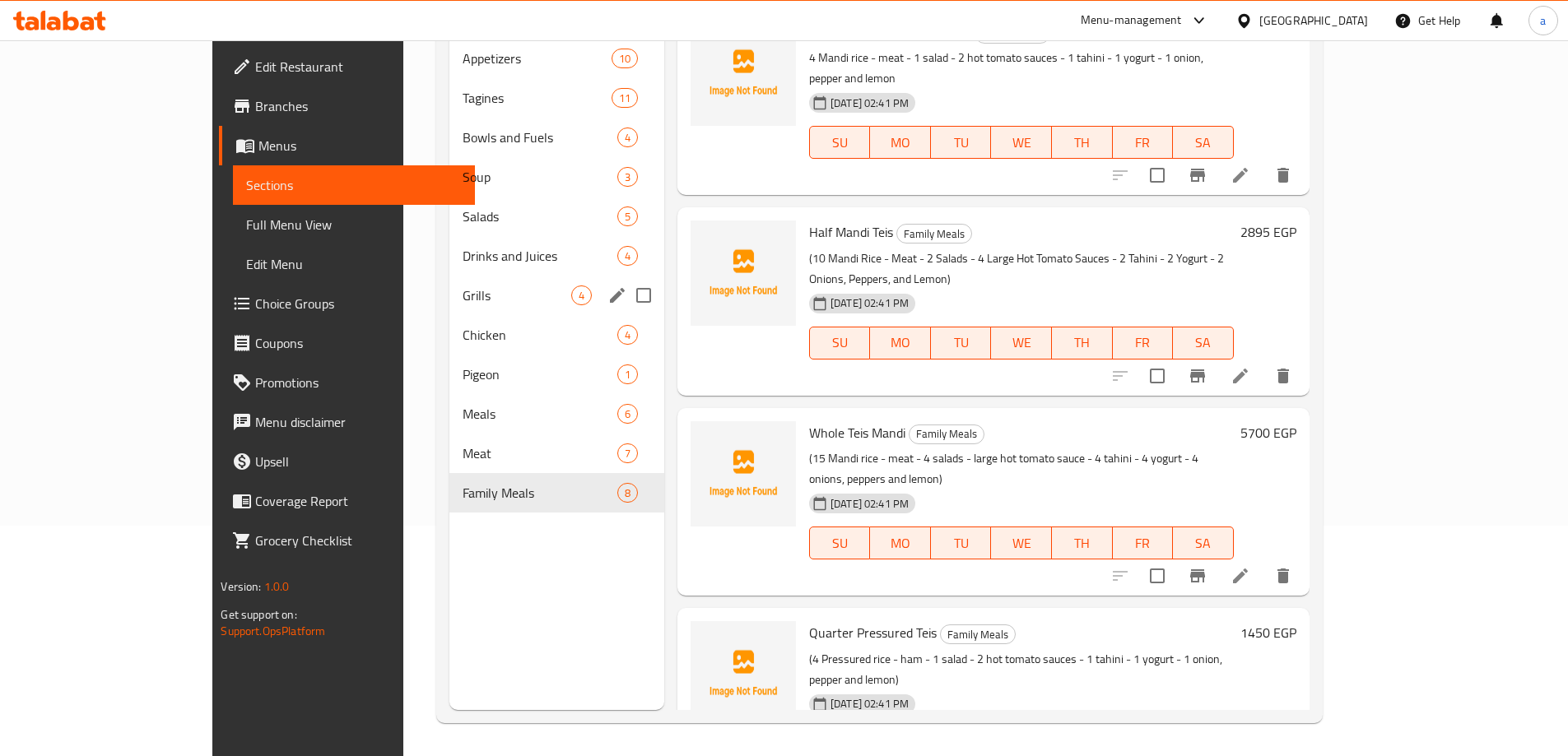
scroll to position [0, 0]
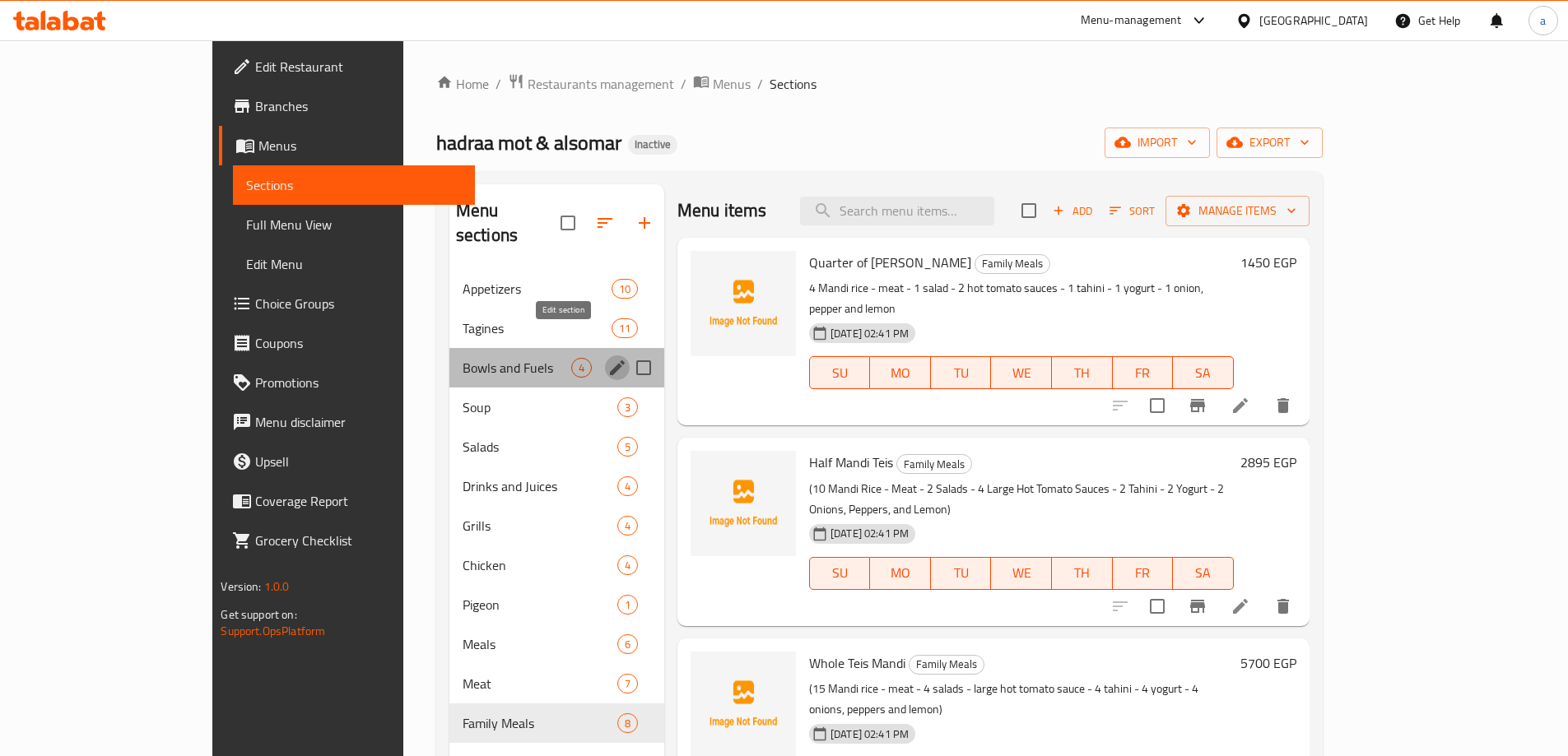
click at [608, 358] on icon "edit" at bounding box center [617, 367] width 20 height 20
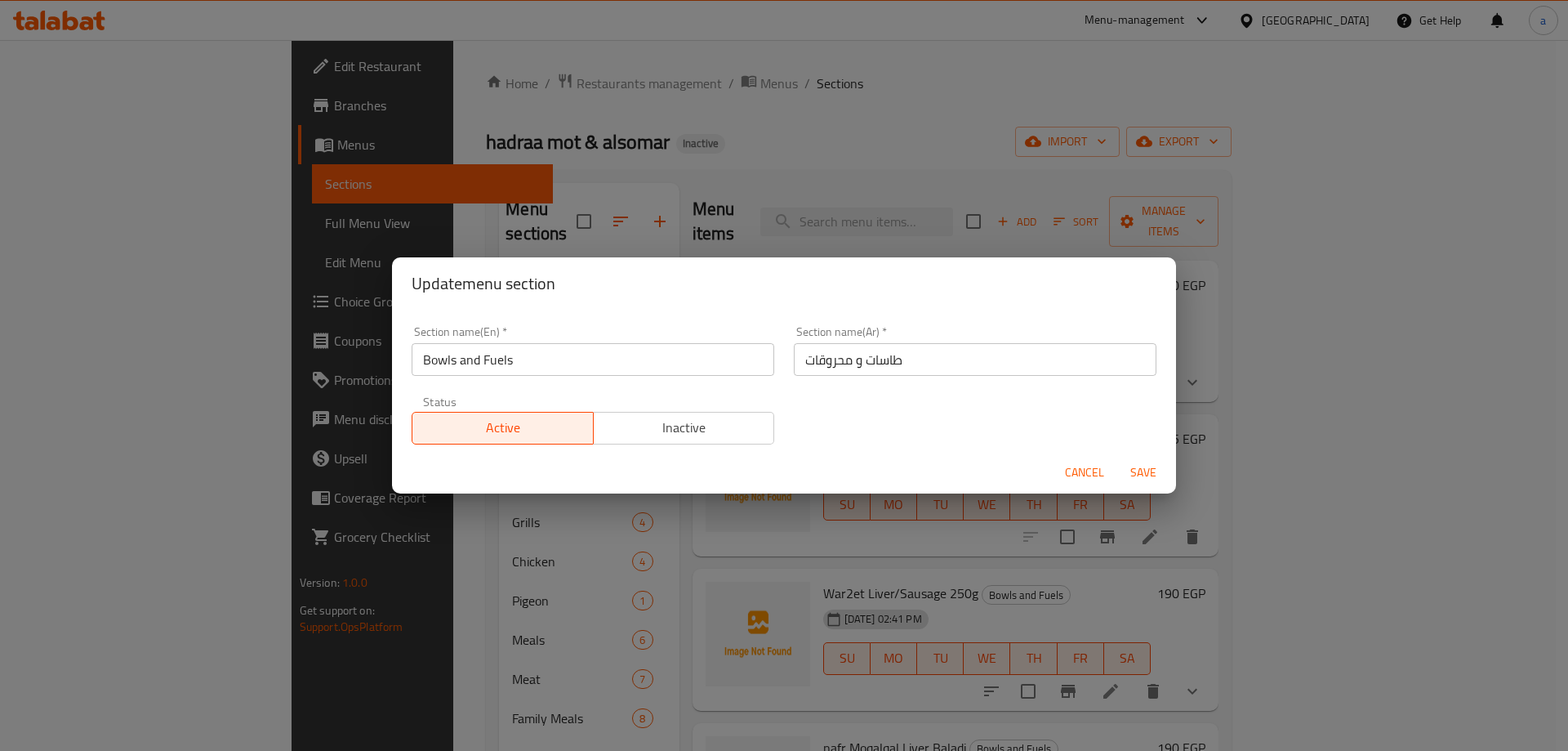
click at [444, 369] on input "Bowls and Fuels" at bounding box center [593, 359] width 363 height 33
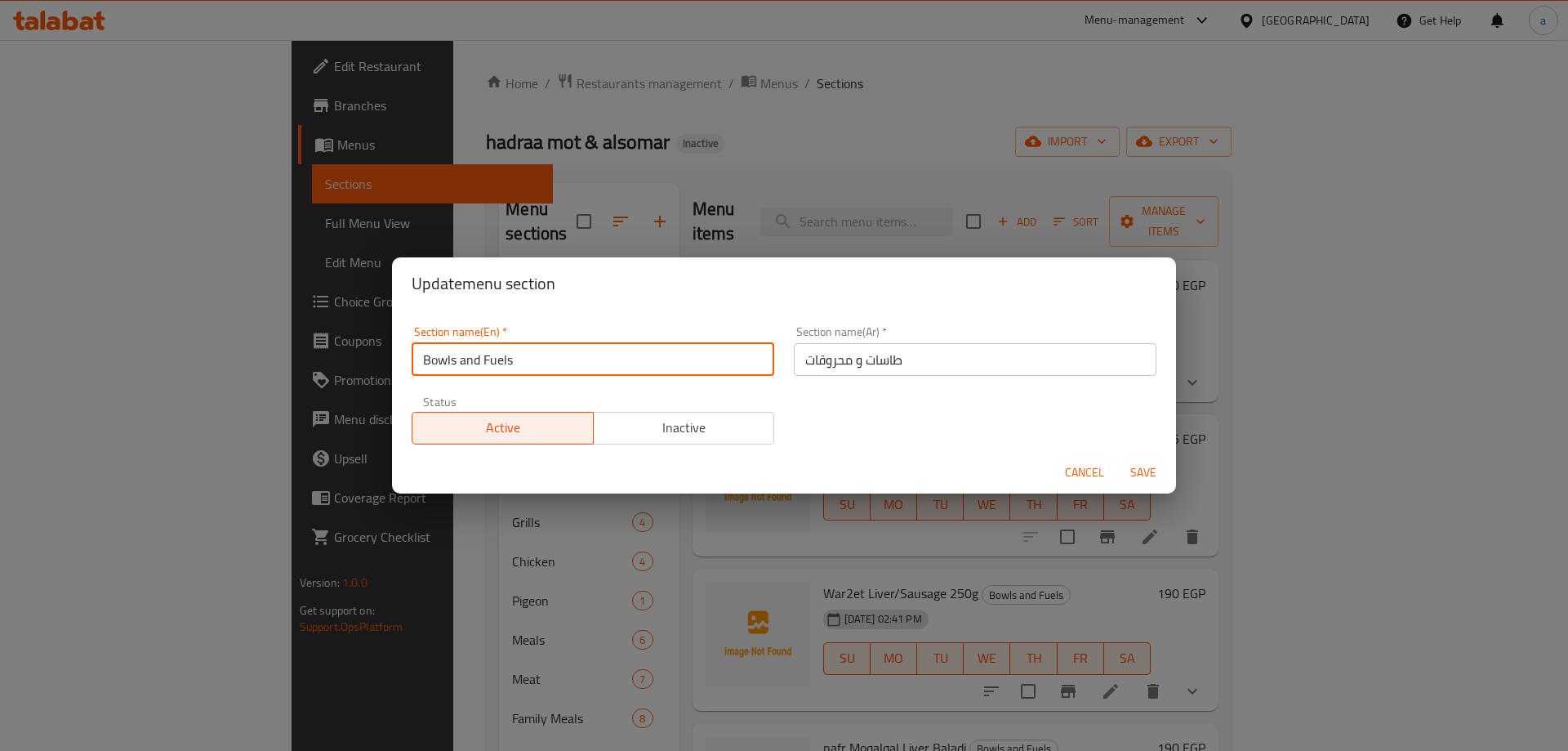
click at [444, 369] on input "Bowls and Fuels" at bounding box center [593, 359] width 363 height 33
click at [488, 362] on input "pans and Fuels" at bounding box center [593, 359] width 363 height 33
type input "pans and mahrokat"
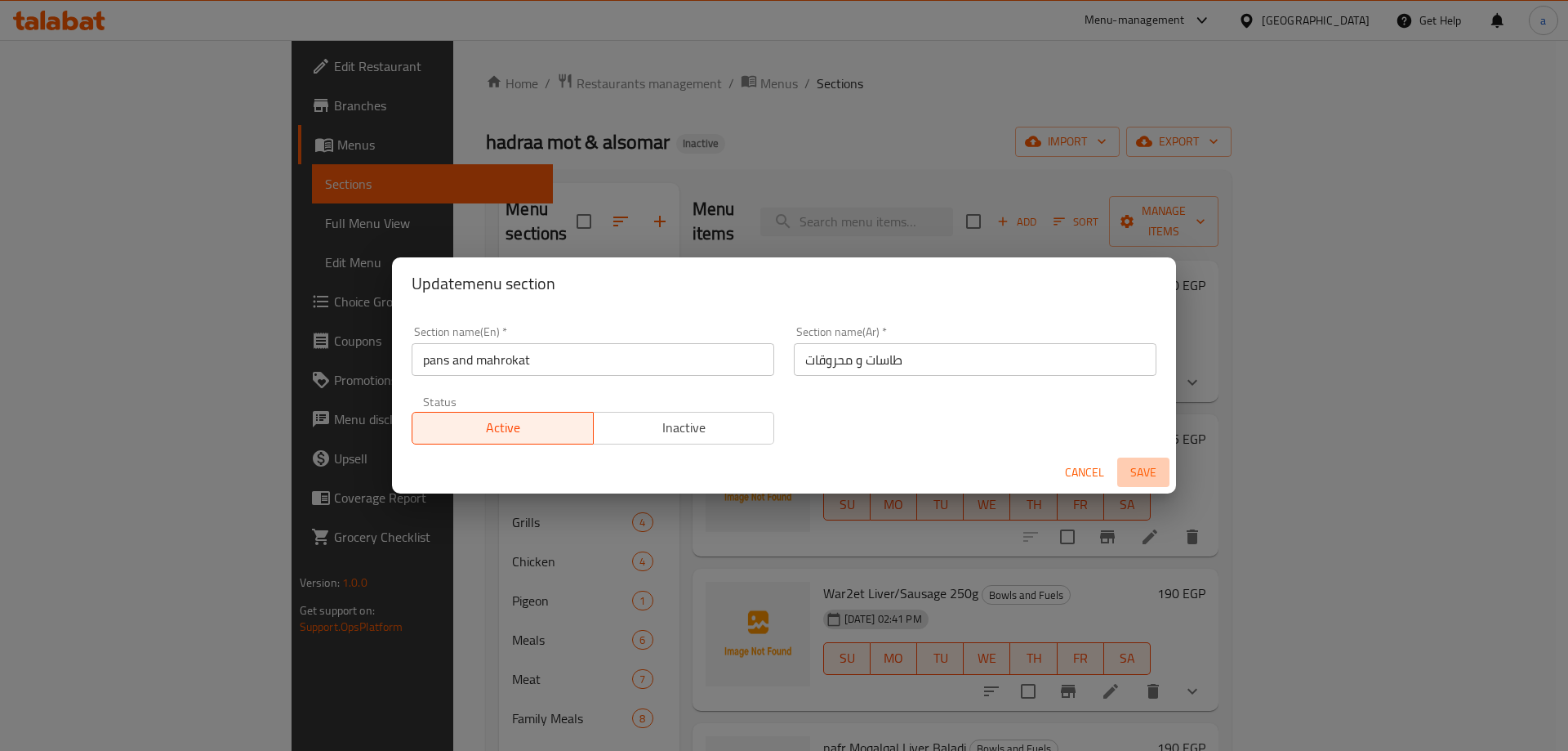
click at [1144, 465] on span "Save" at bounding box center [1144, 473] width 39 height 20
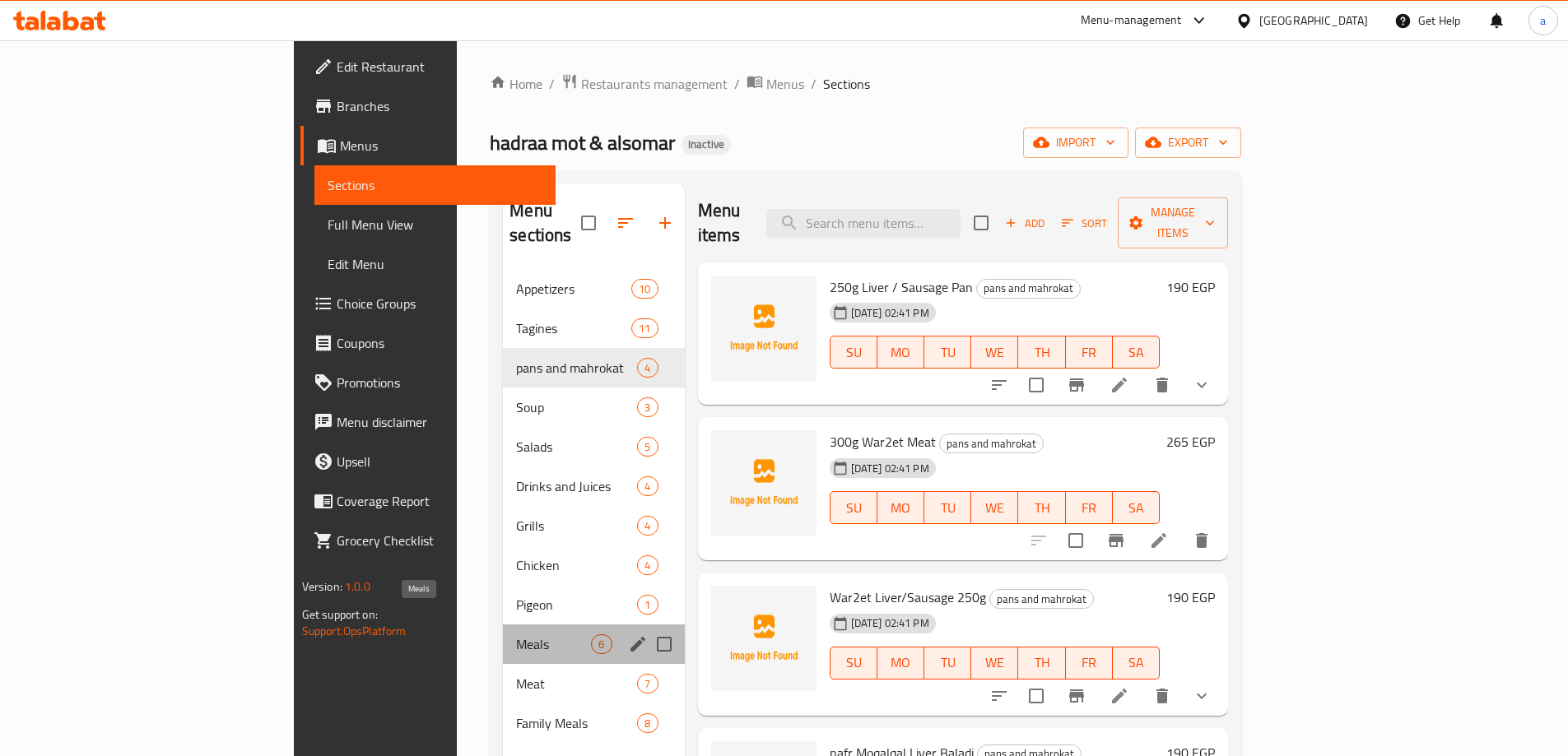
click at [516, 634] on span "Meals" at bounding box center [554, 643] width 75 height 20
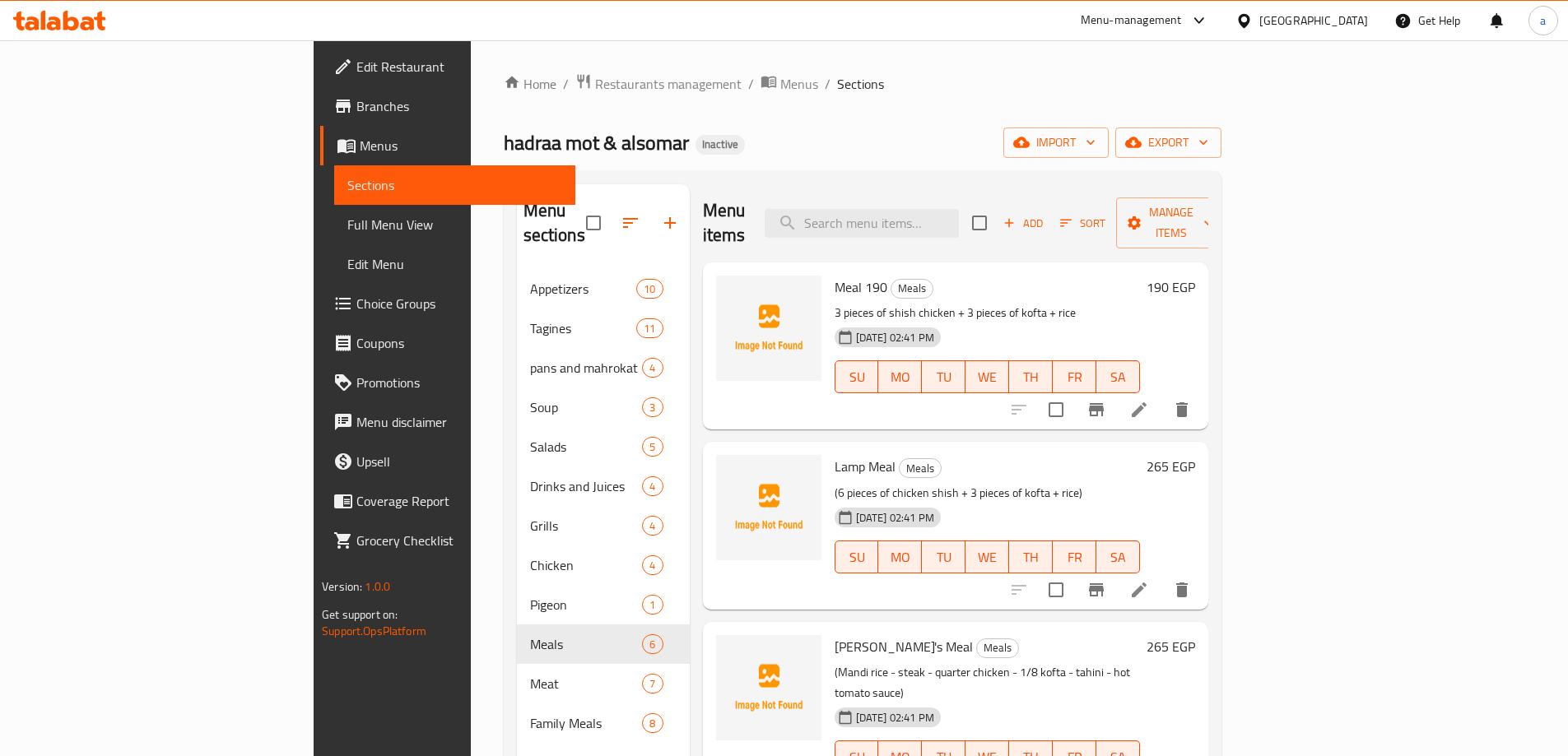
click at [1162, 575] on li at bounding box center [1139, 590] width 46 height 30
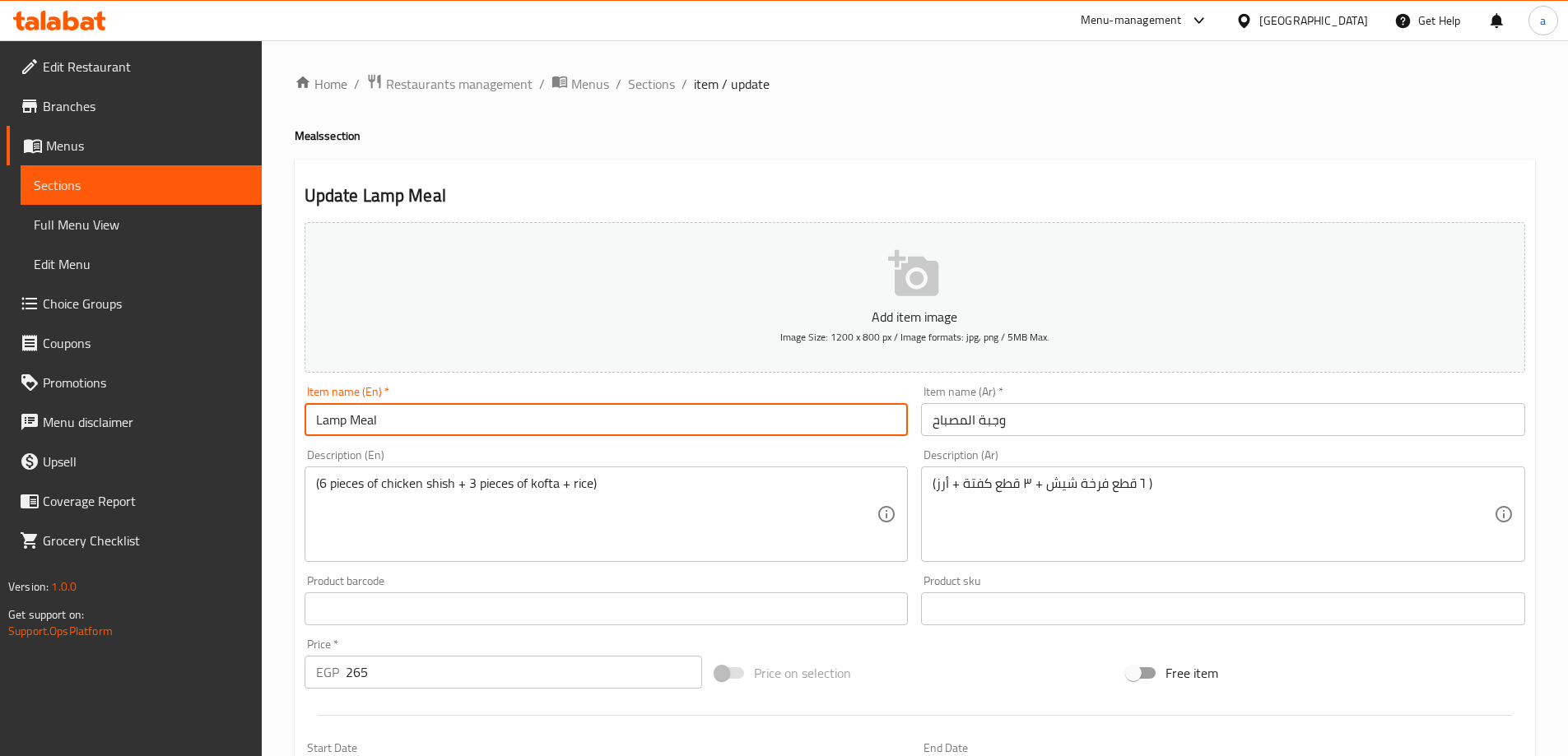
click at [328, 421] on input "Lamp Meal" at bounding box center [607, 419] width 604 height 33
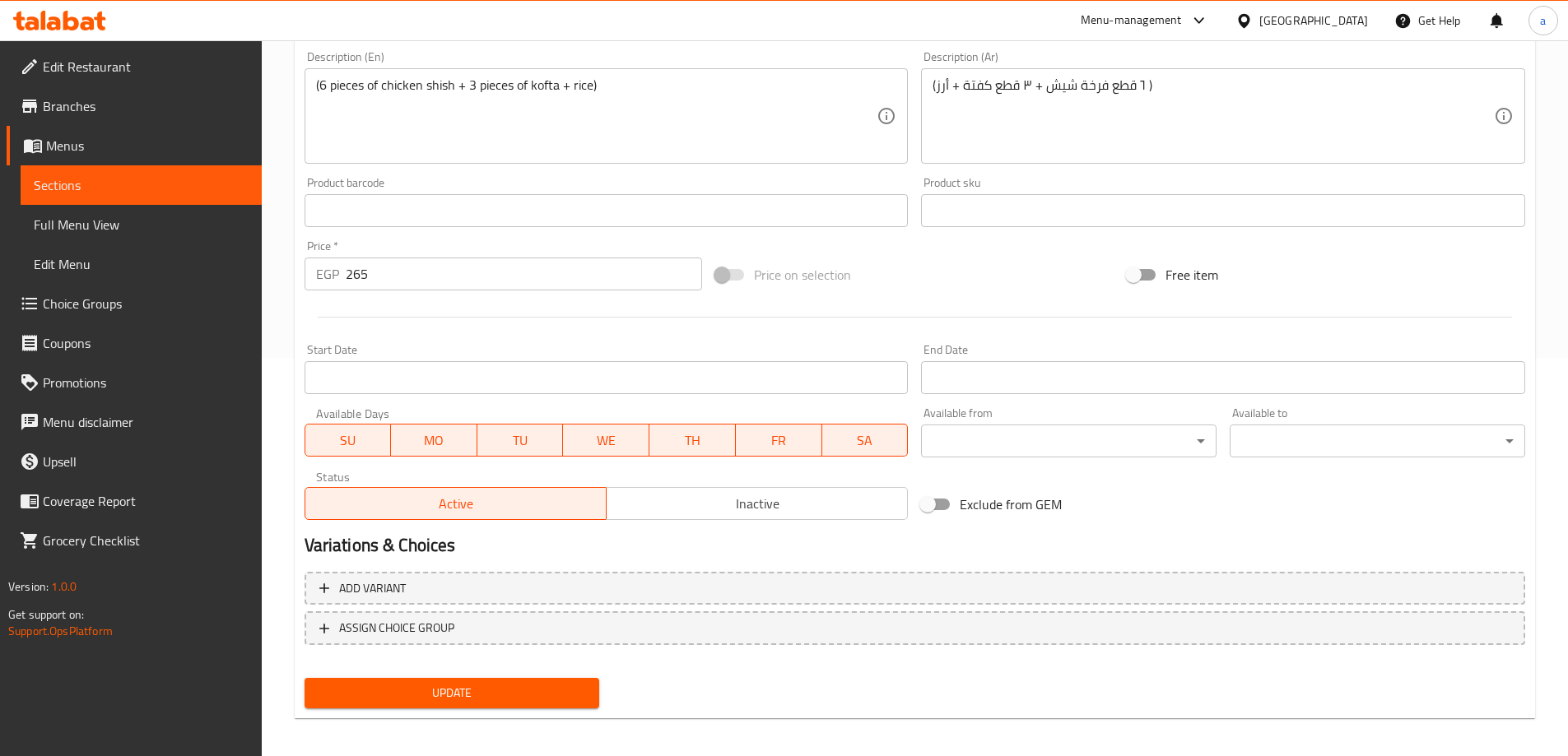
scroll to position [406, 0]
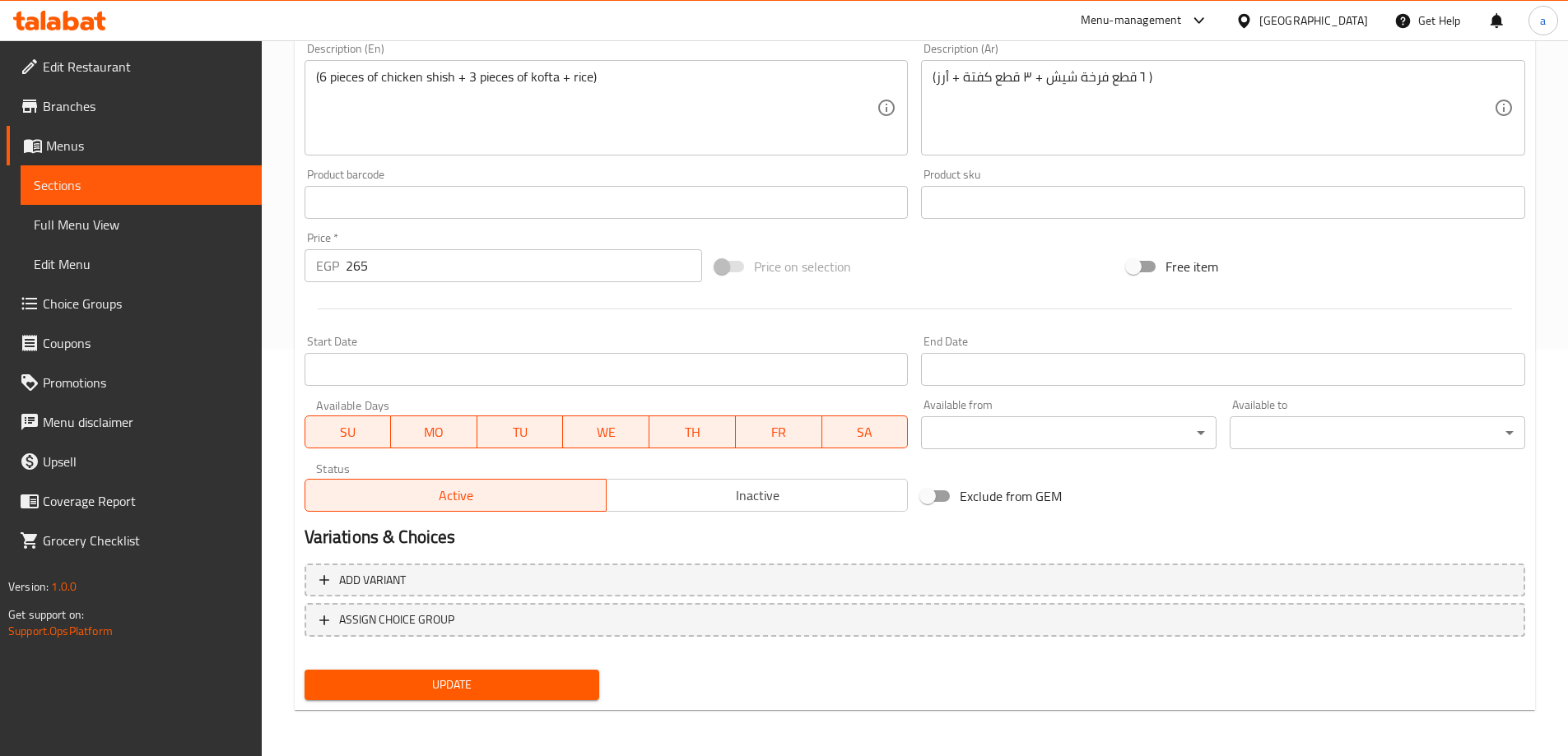
type input "almsbah Meal"
click at [424, 684] on span "Update" at bounding box center [452, 685] width 269 height 20
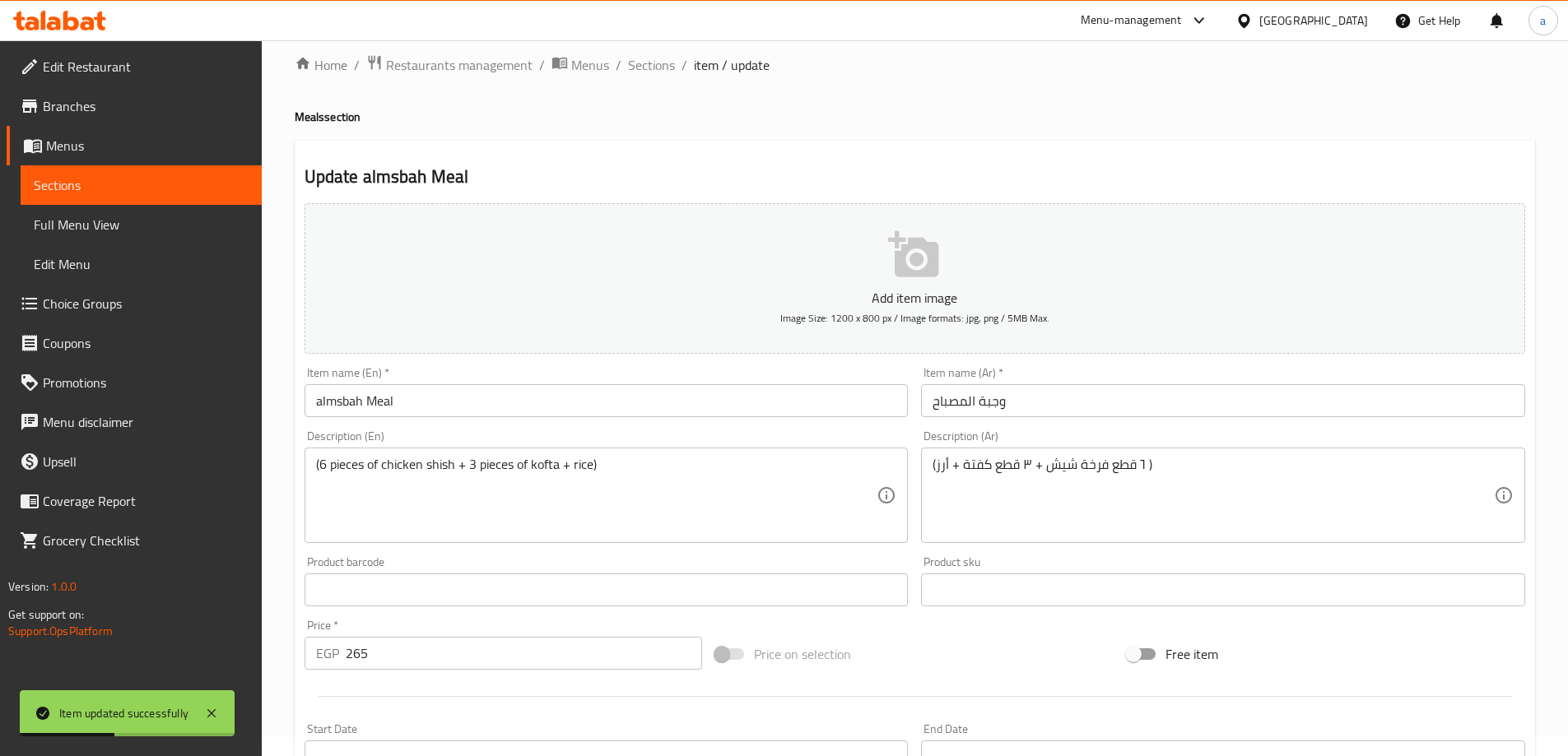
scroll to position [0, 0]
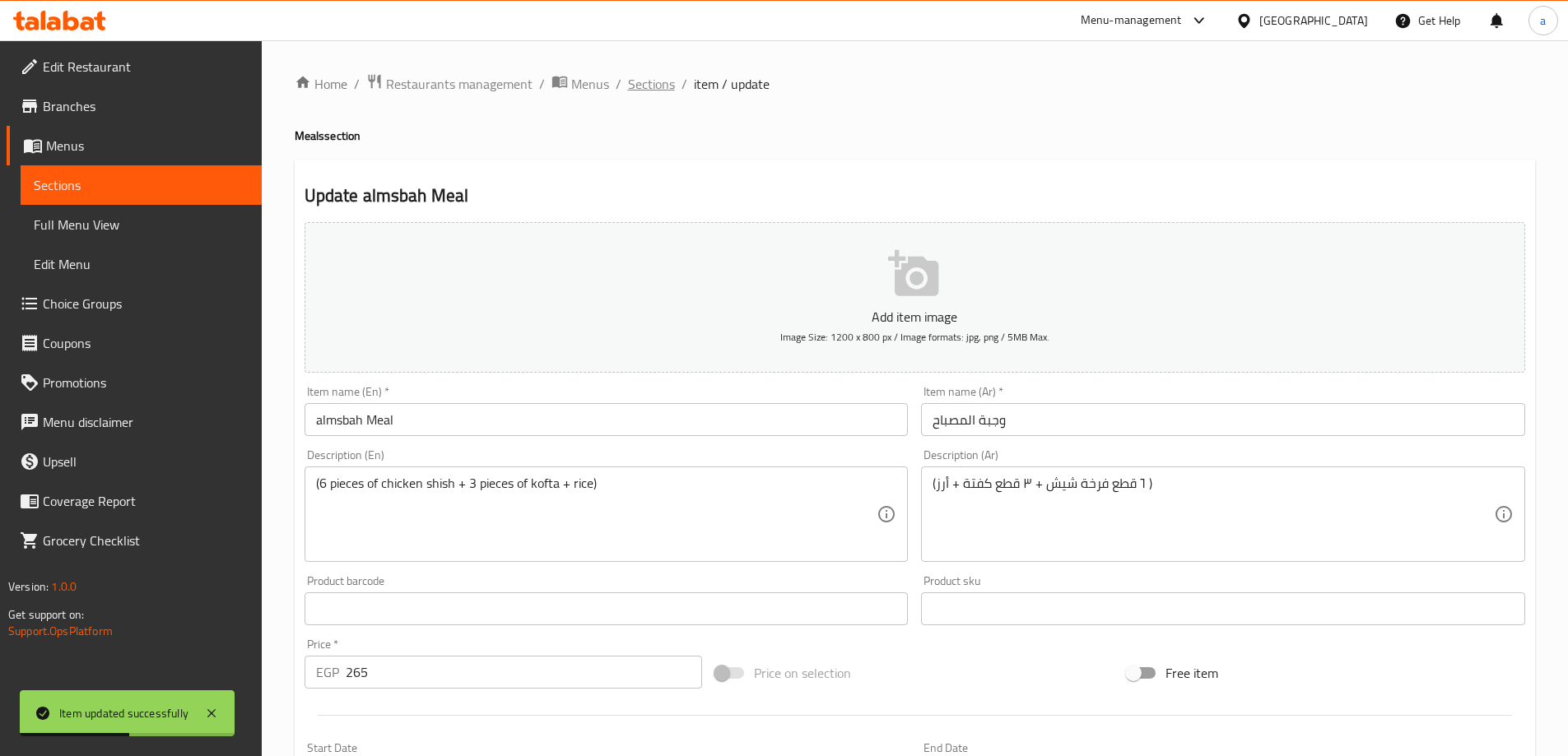
click at [668, 91] on span "Sections" at bounding box center [651, 84] width 47 height 20
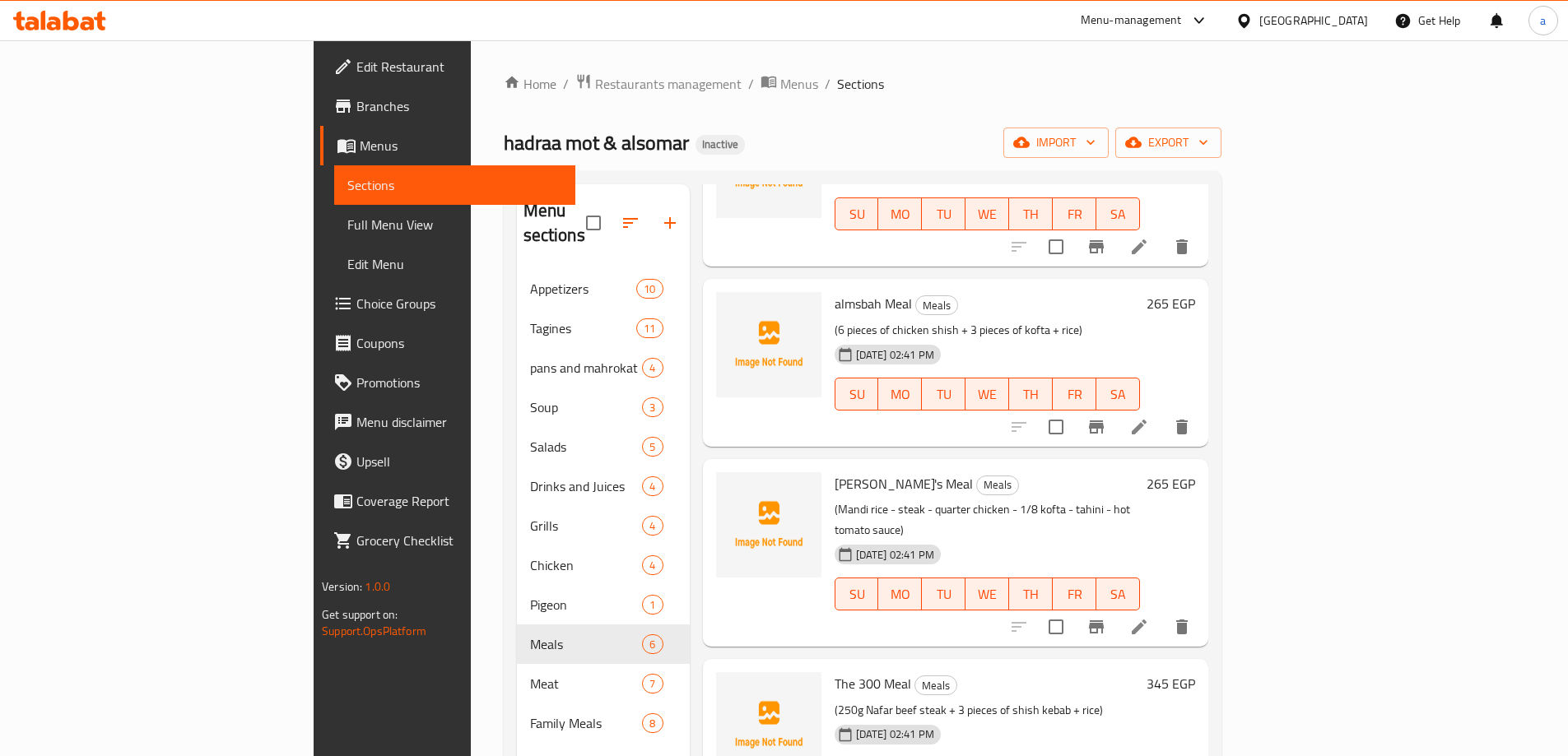
scroll to position [247, 0]
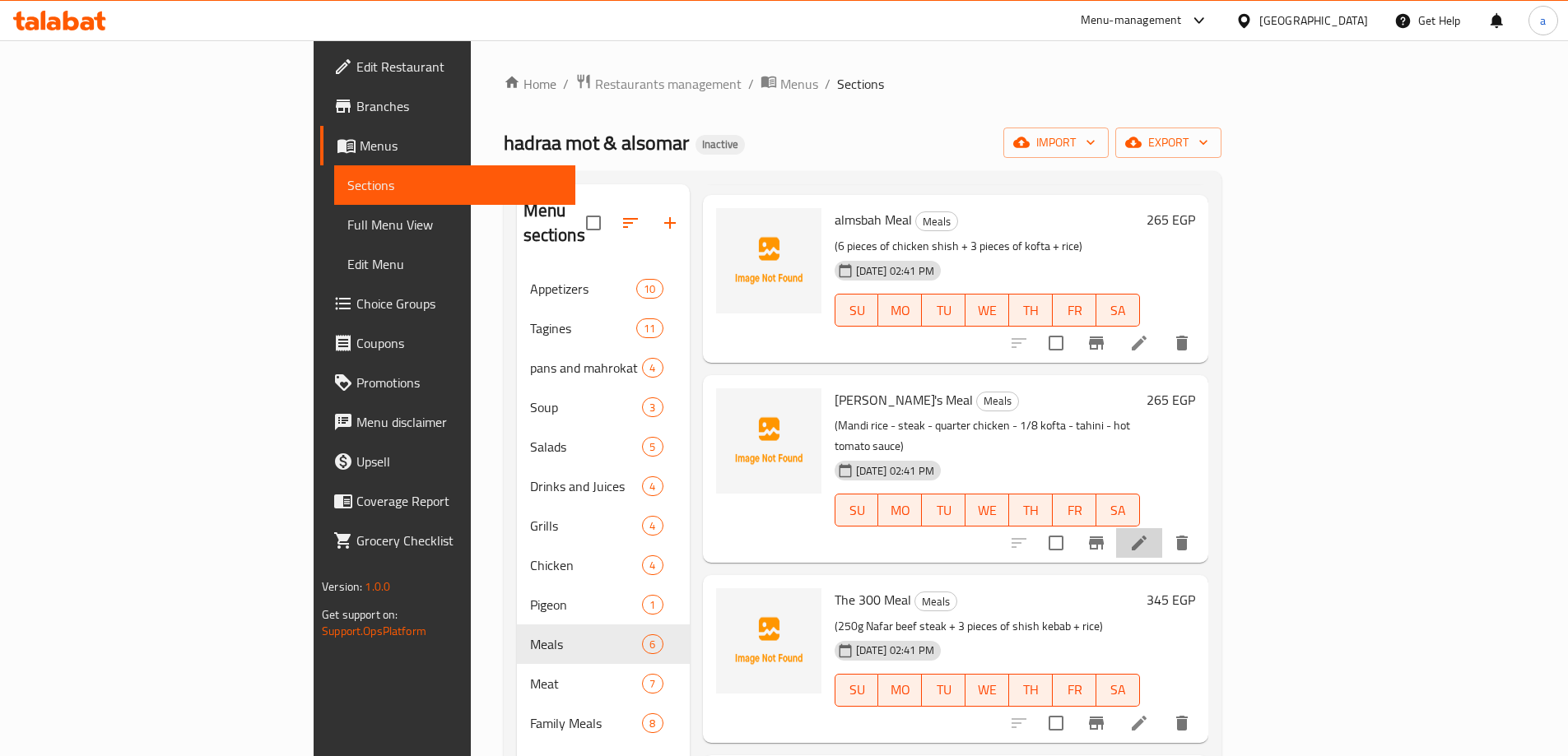
click at [1162, 528] on li at bounding box center [1139, 543] width 46 height 30
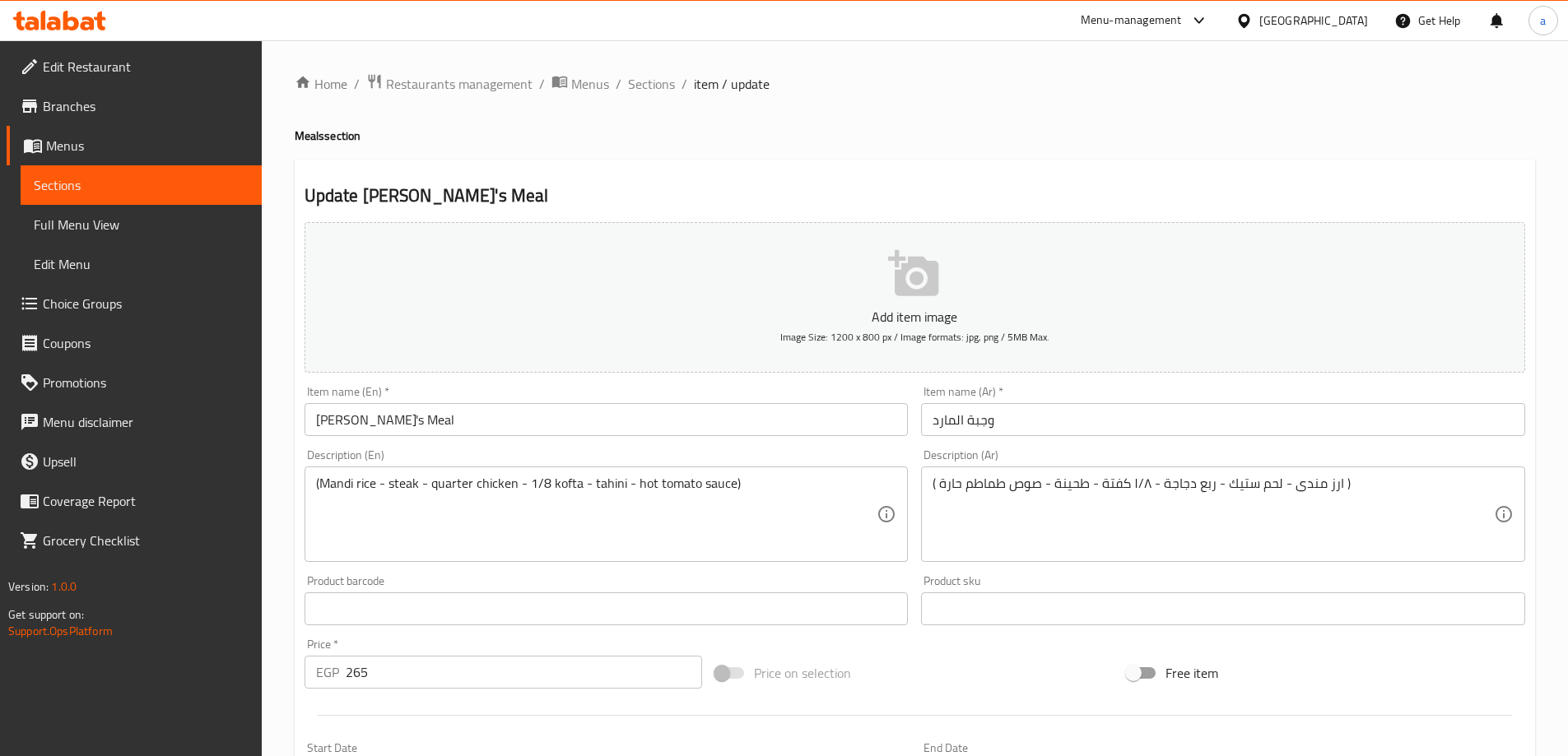
click at [341, 422] on input "Genie's Meal" at bounding box center [607, 419] width 604 height 33
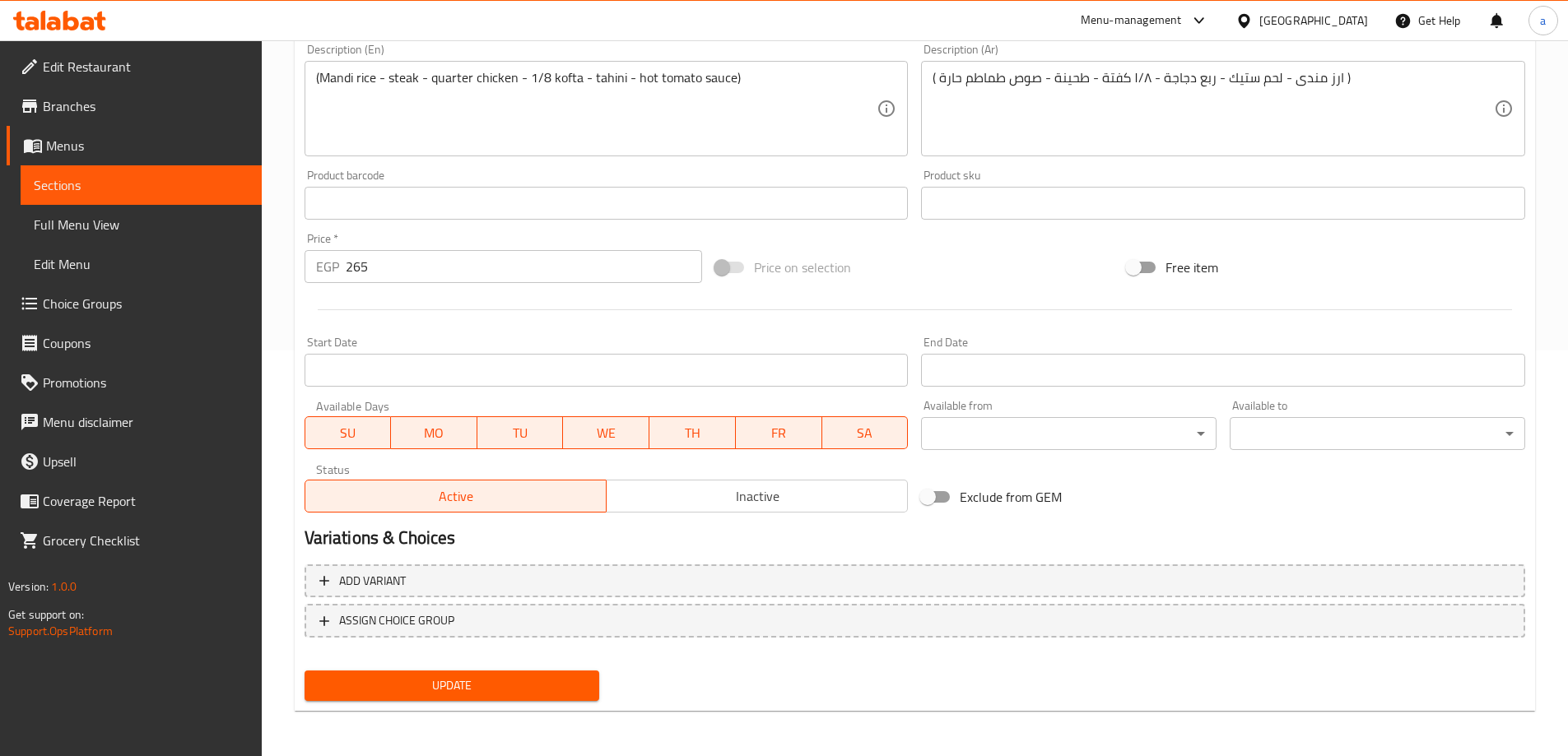
scroll to position [406, 0]
type input "almard Meal"
click at [439, 677] on span "Update" at bounding box center [452, 685] width 269 height 20
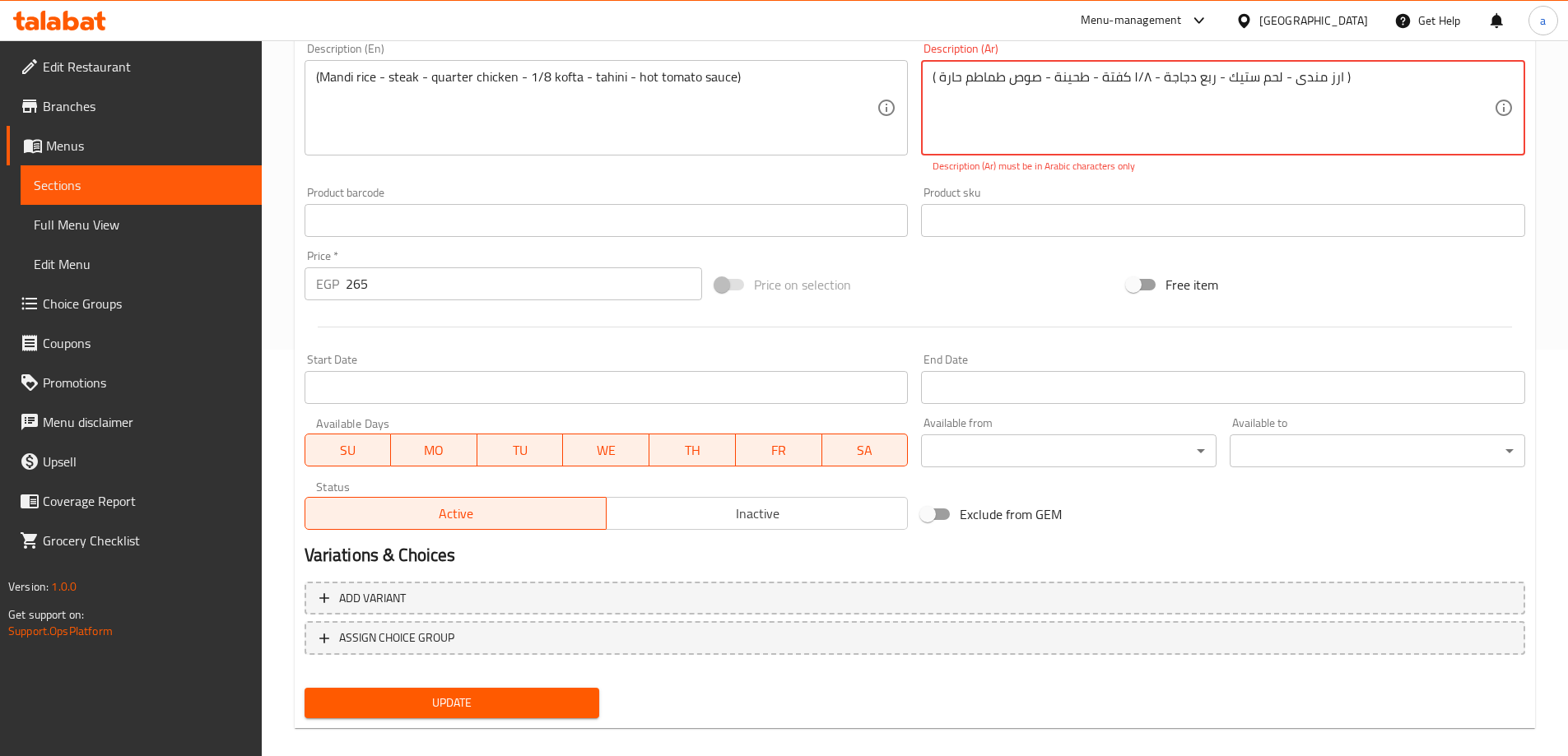
click at [1136, 78] on textarea "( ارز مندى - لحم ستيك - ربع دجاجة - ۱/۸ كفتة - طحينة - صوص طماطم حارة )" at bounding box center [1213, 108] width 562 height 79
click at [511, 715] on button "Update" at bounding box center [452, 703] width 295 height 31
click at [503, 689] on button "Update" at bounding box center [452, 703] width 295 height 31
click at [1402, 71] on textarea "( ارز مندى - لحم ستيك - ربع دجاجة - ۱/۸ كفتة - طحينة - صوص طماطم حارة )" at bounding box center [1213, 108] width 562 height 79
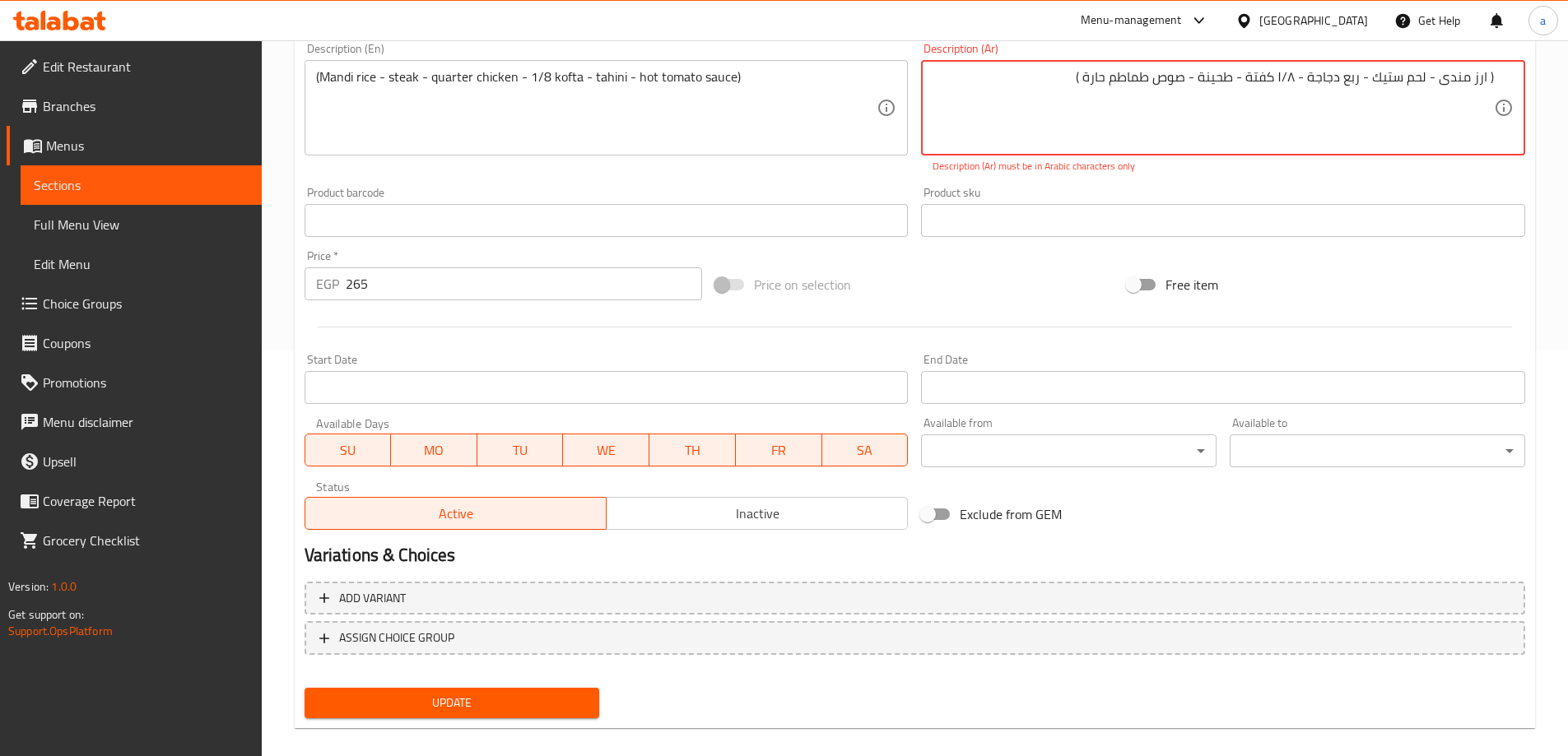
click at [1221, 177] on div "Description (Ar) ( ارز مندى - لحم ستيك - ربع دجاجة - ۱/۸ كفتة - طحينة - صوص طما…" at bounding box center [1222, 108] width 617 height 144
click at [1191, 162] on p "Description (Ar) must be in Arabic characters only" at bounding box center [1222, 166] width 581 height 15
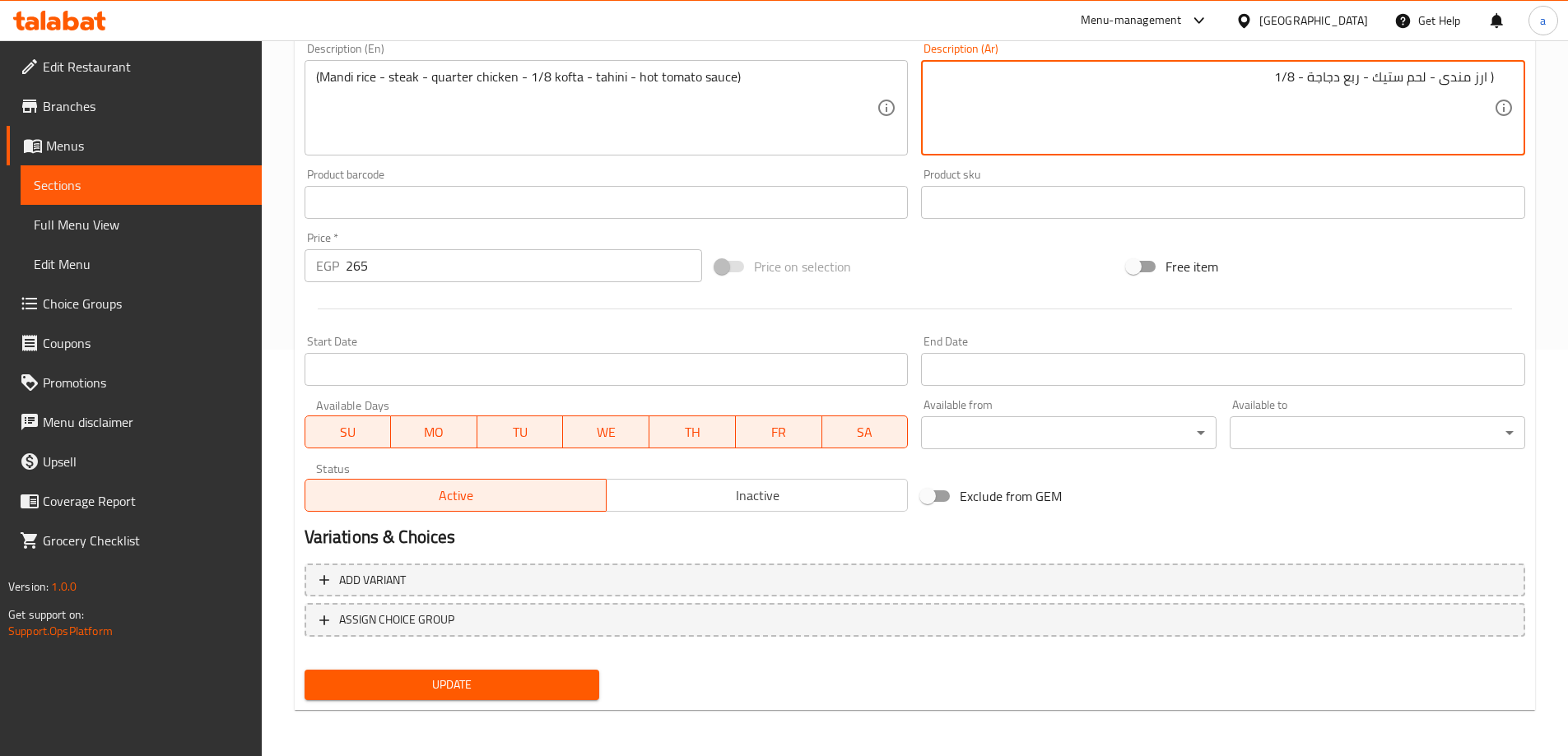
click at [1147, 162] on div "Add item image Image Size: 1200 x 800 px / Image formats: jpg, png / 5MB Max. I…" at bounding box center [914, 163] width 1233 height 709
type textarea "( ارز مندى - لحم ستيك - ربع دجاجة - 1/8 كفته- طحينه -صلصة طماطم حارة"
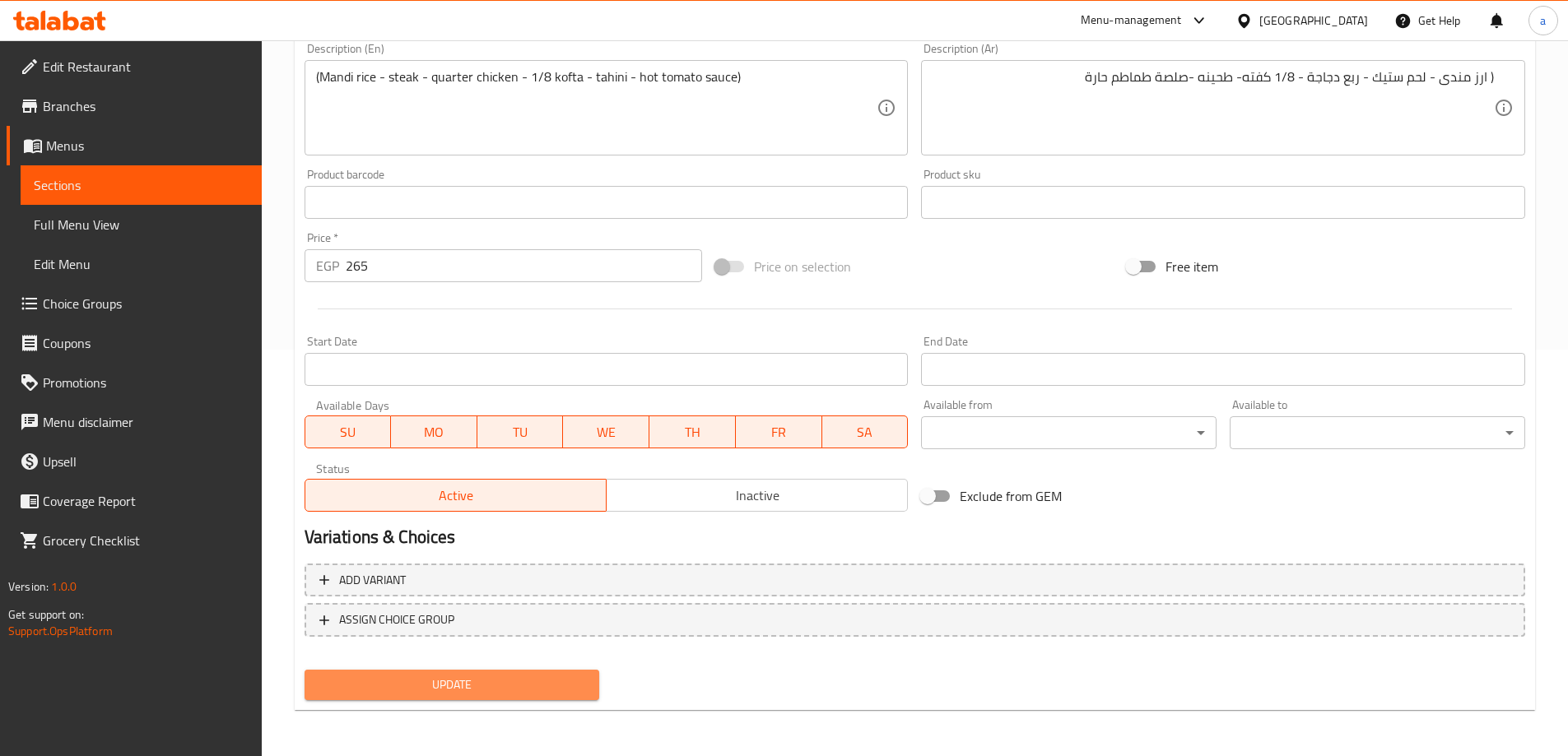
click at [453, 679] on span "Update" at bounding box center [452, 685] width 269 height 20
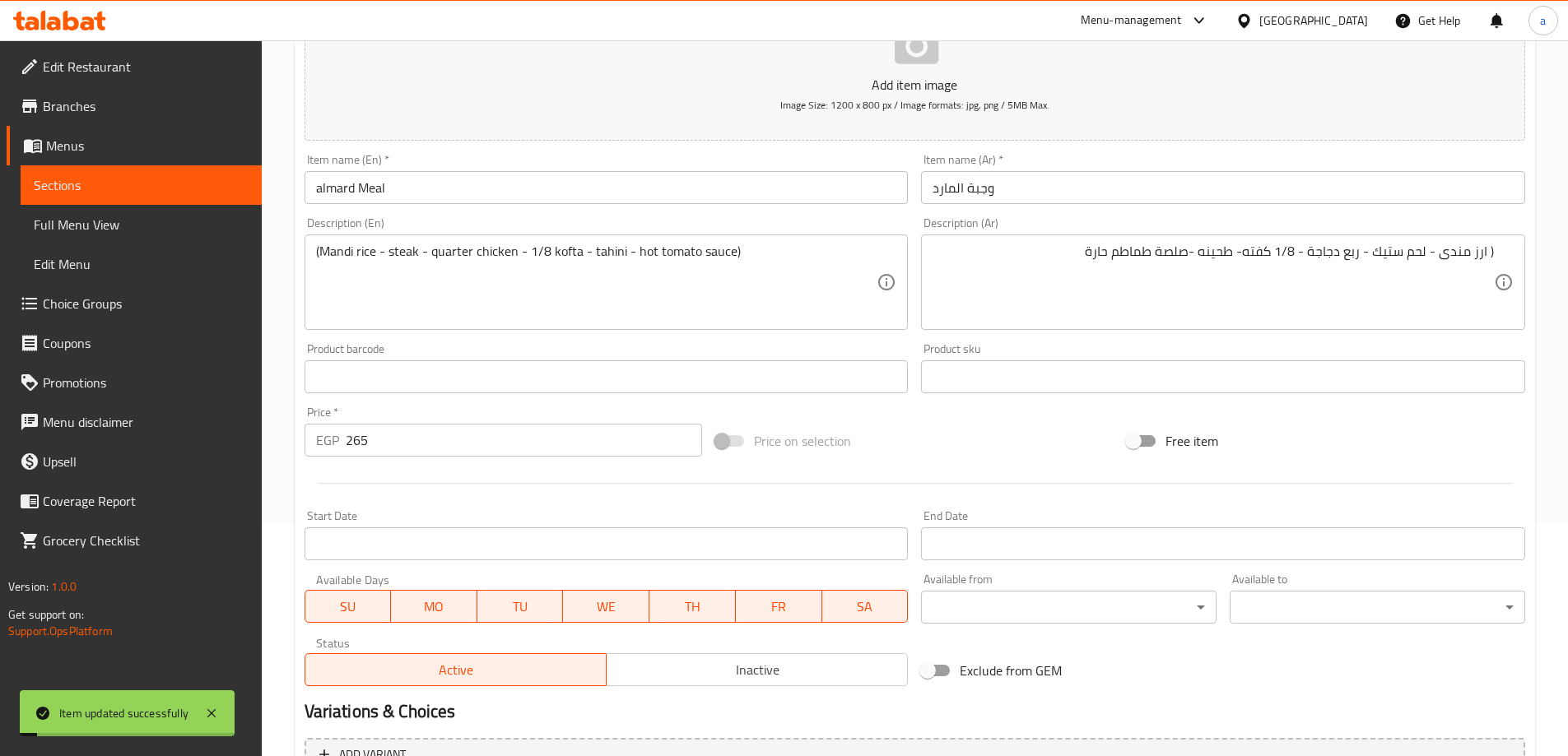
scroll to position [0, 0]
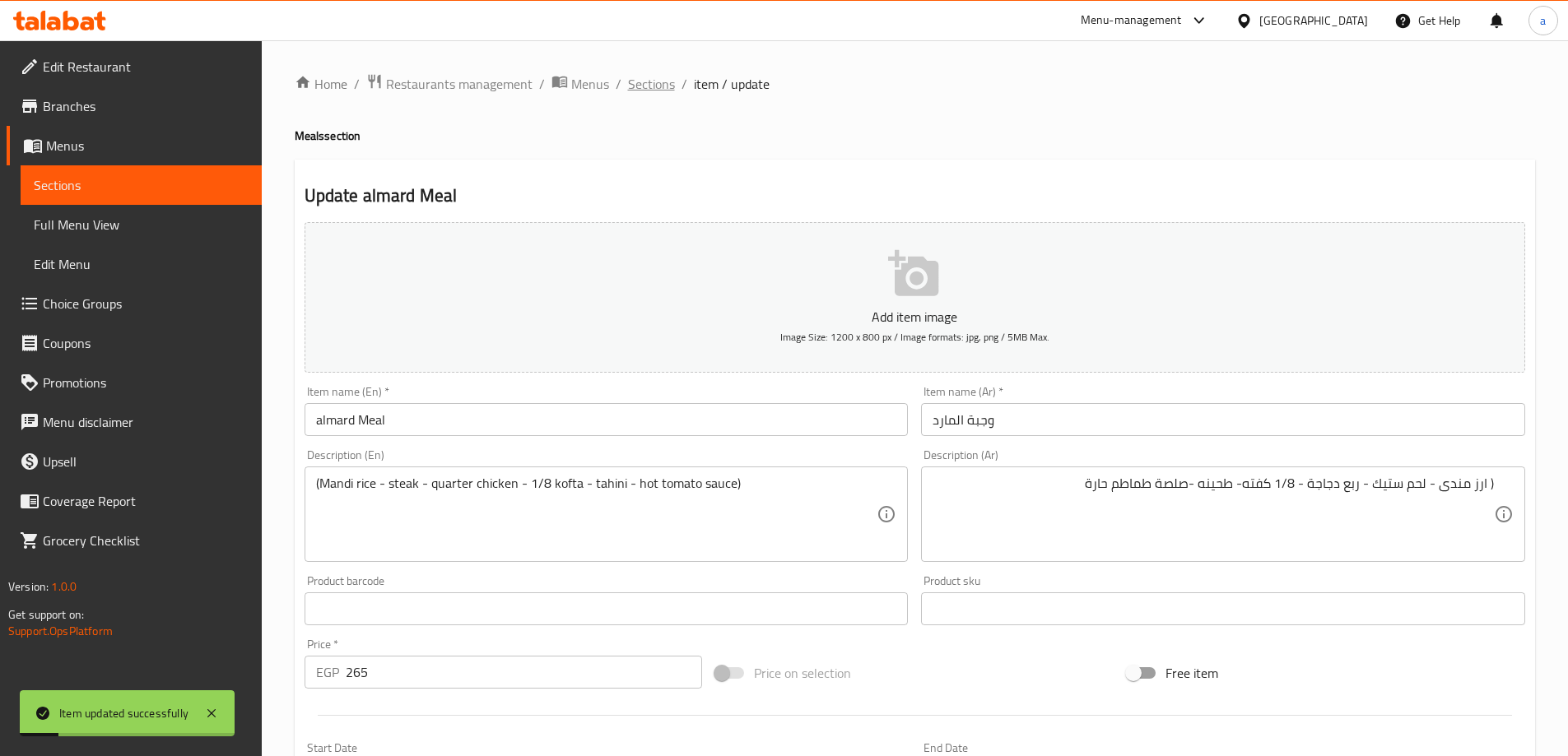
click at [641, 87] on span "Sections" at bounding box center [651, 84] width 47 height 20
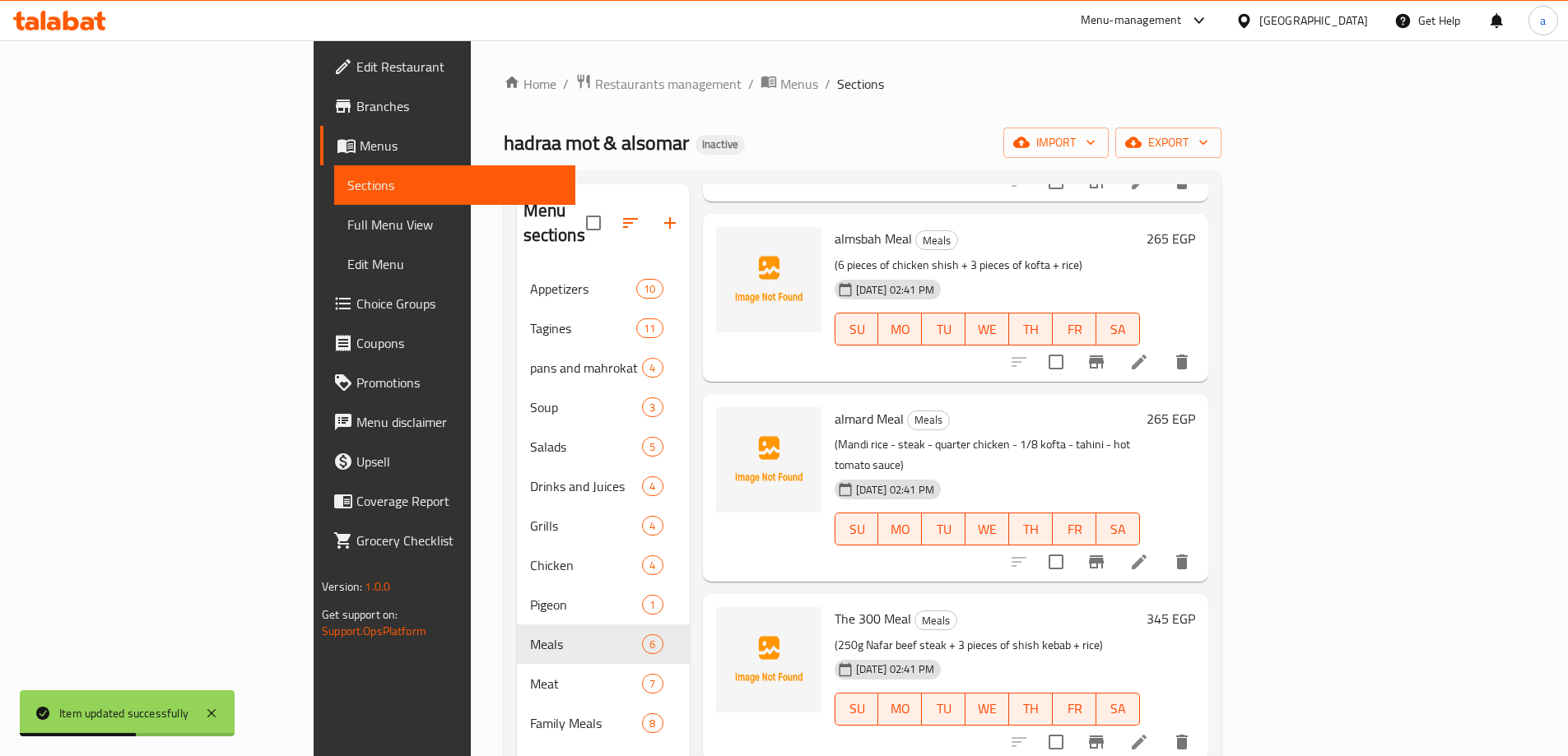
scroll to position [247, 0]
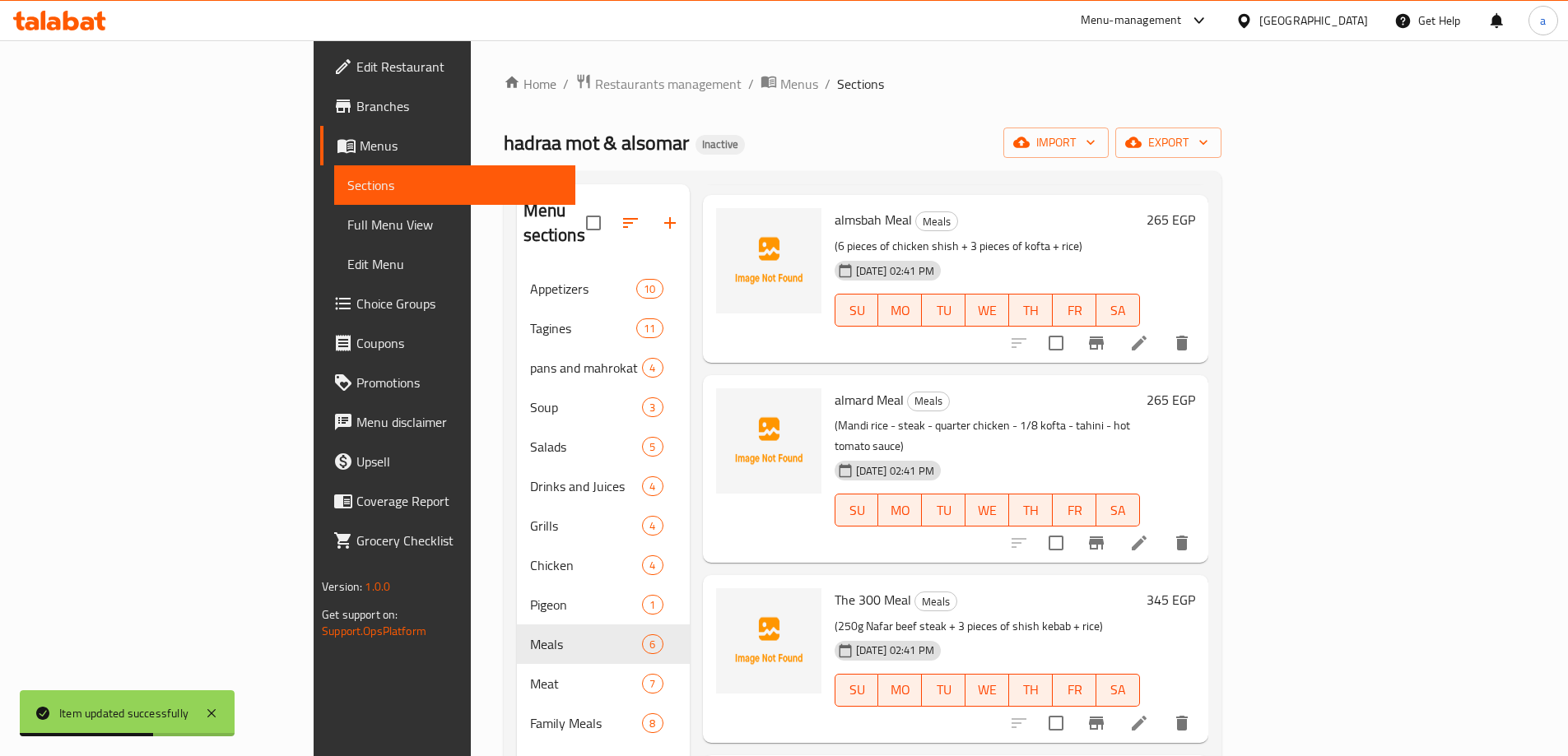
click at [1162, 528] on li at bounding box center [1139, 543] width 46 height 30
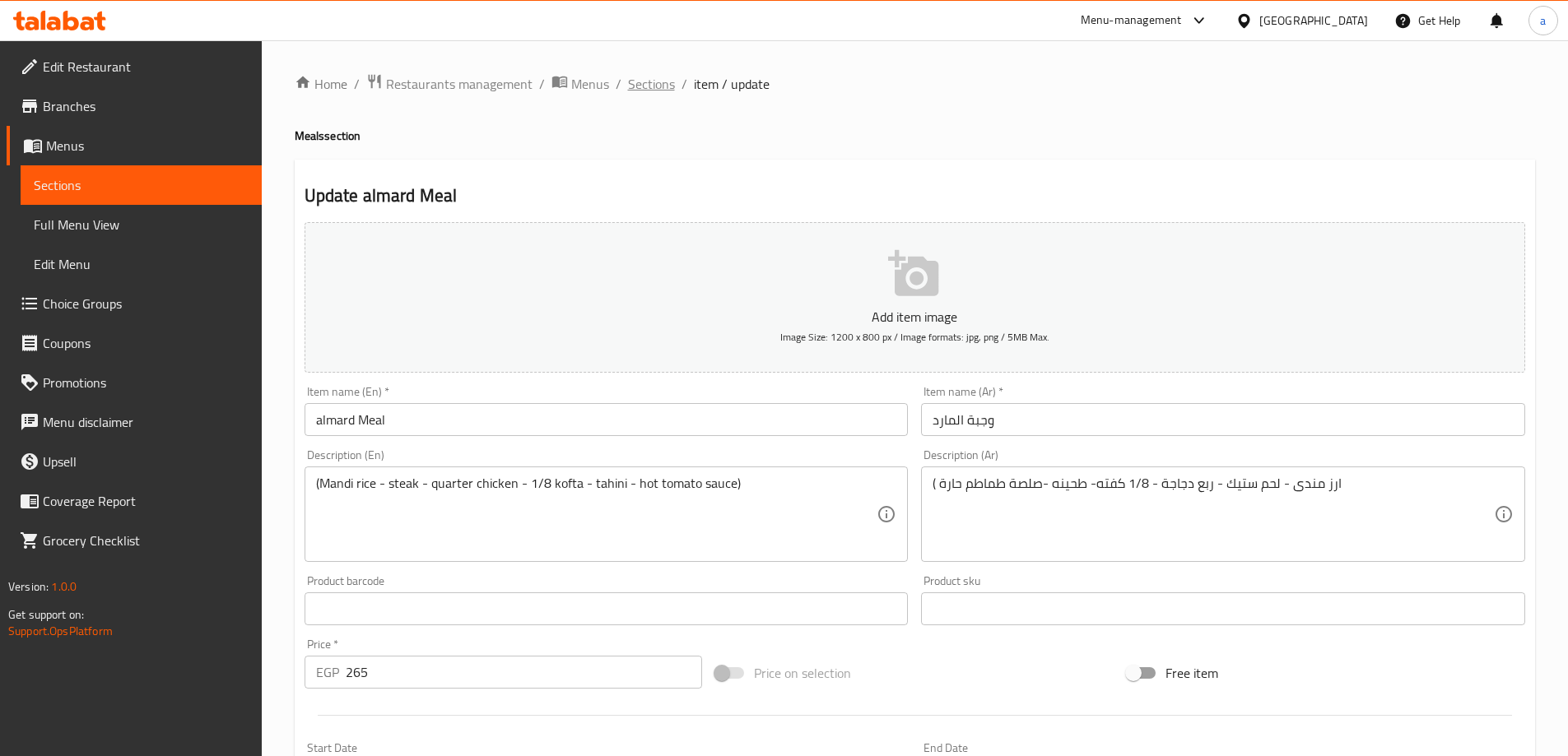
click at [629, 91] on span "Sections" at bounding box center [651, 84] width 47 height 20
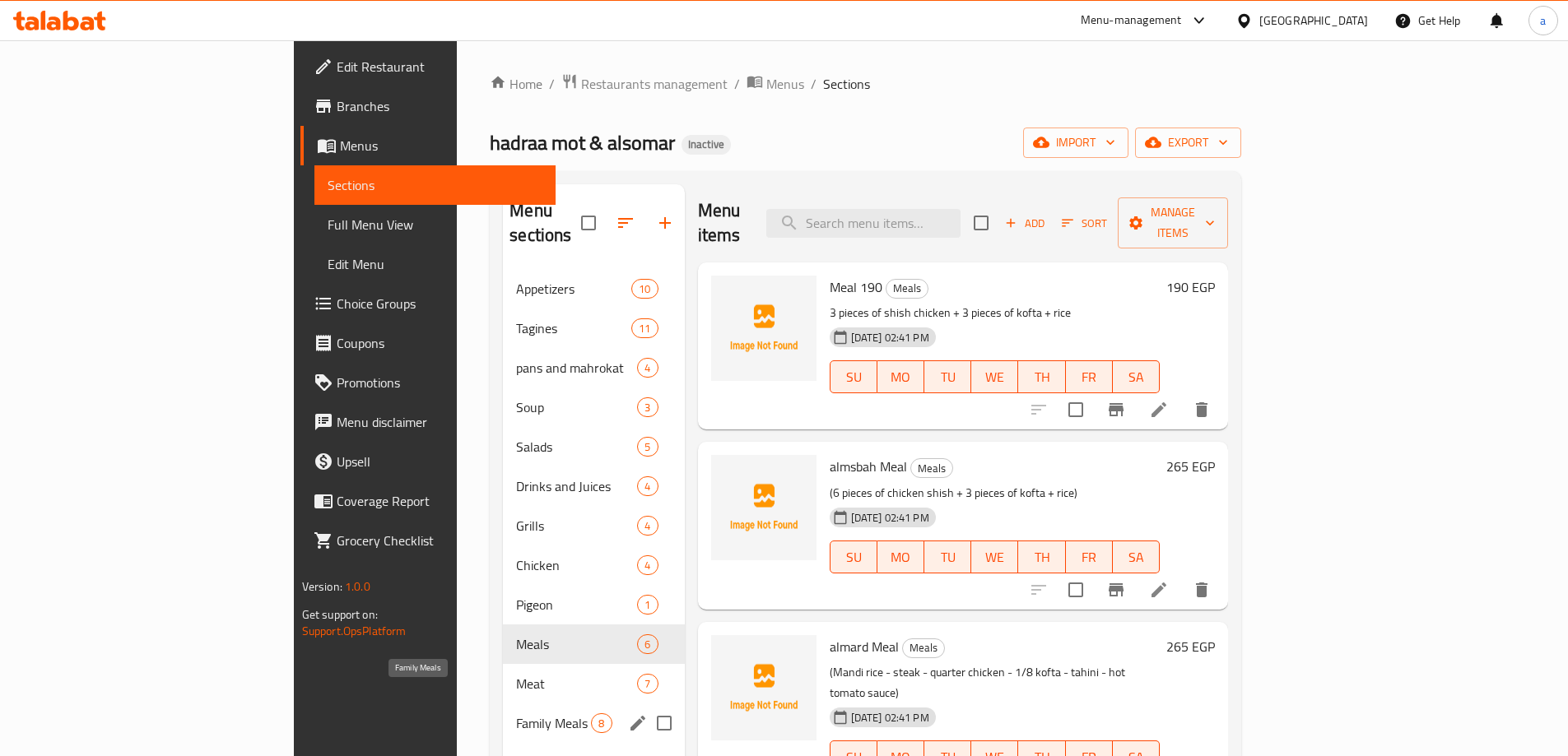
click at [516, 713] on span "Family Meals" at bounding box center [554, 723] width 75 height 20
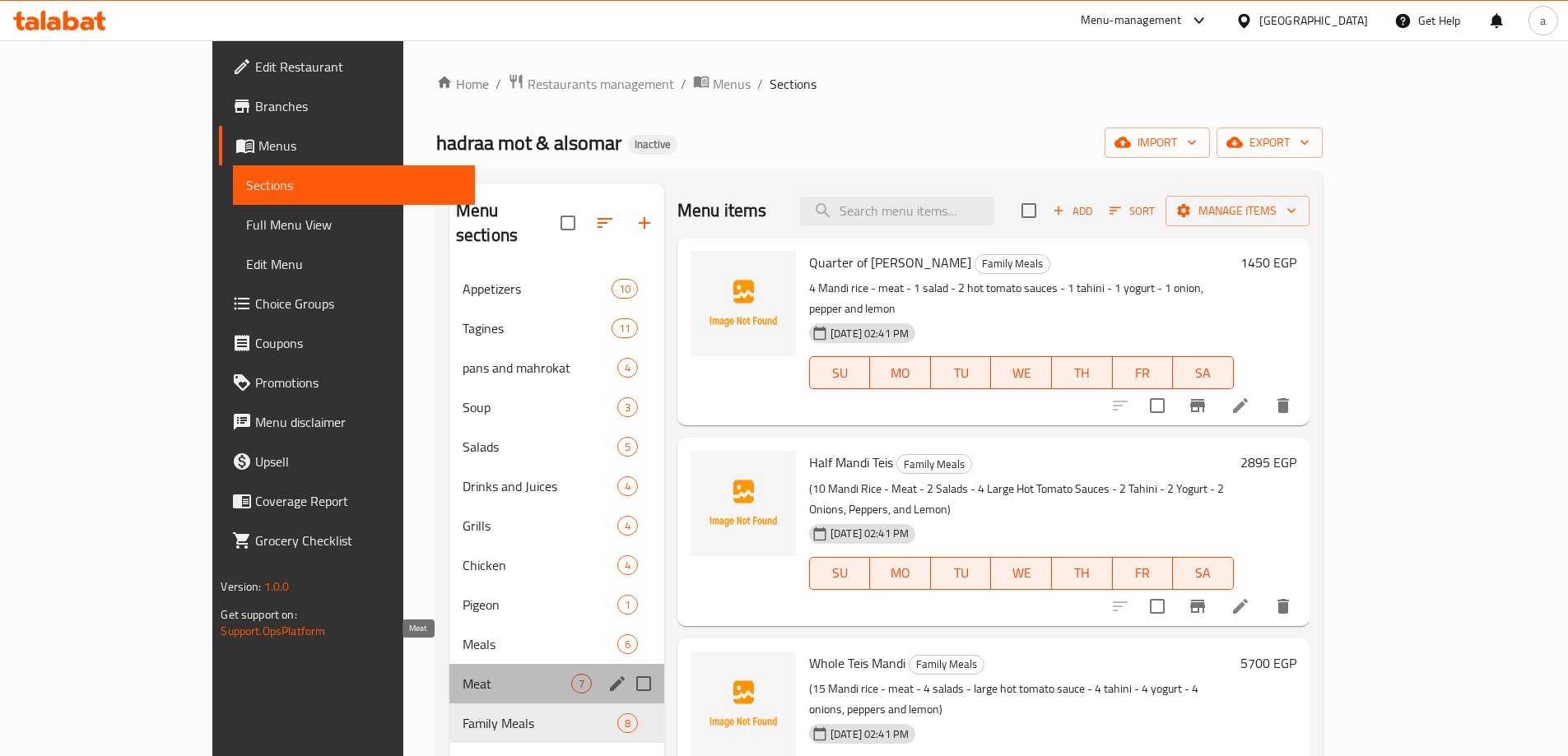
click at [463, 674] on span "Meat" at bounding box center [516, 683] width 108 height 20
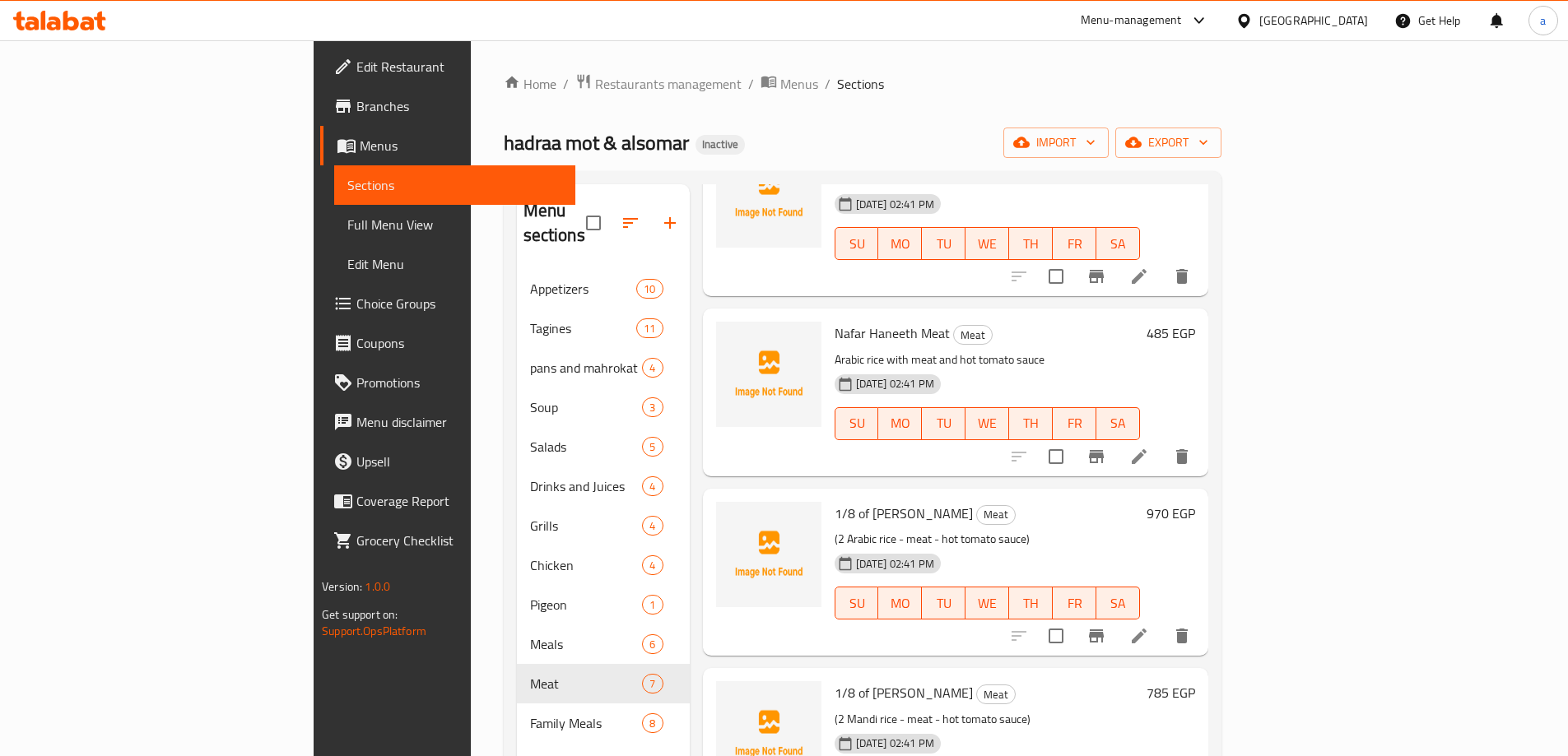
scroll to position [493, 0]
click at [1162, 620] on li at bounding box center [1139, 635] width 46 height 30
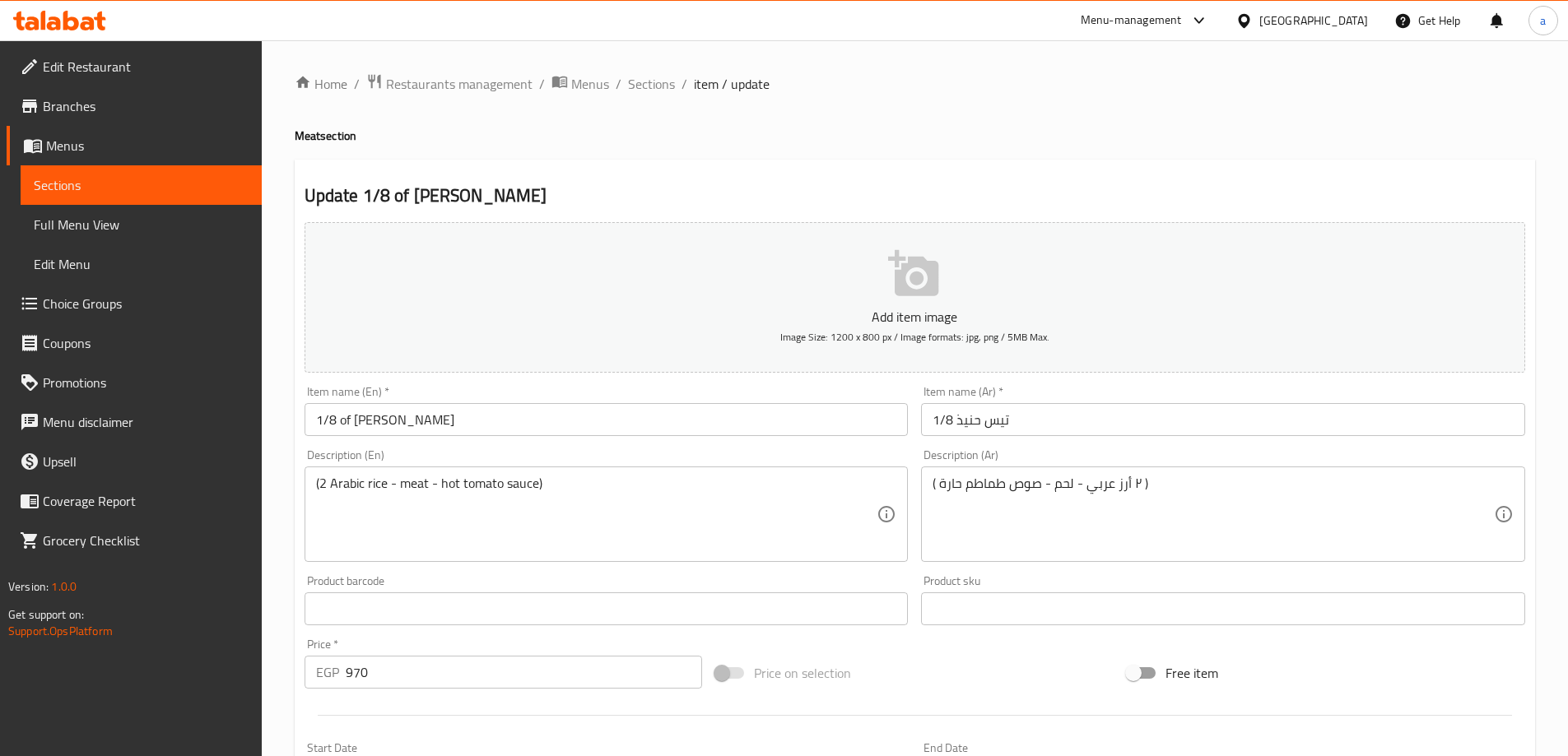
click at [418, 414] on input "1/8 of Haneeth Tess" at bounding box center [607, 419] width 604 height 33
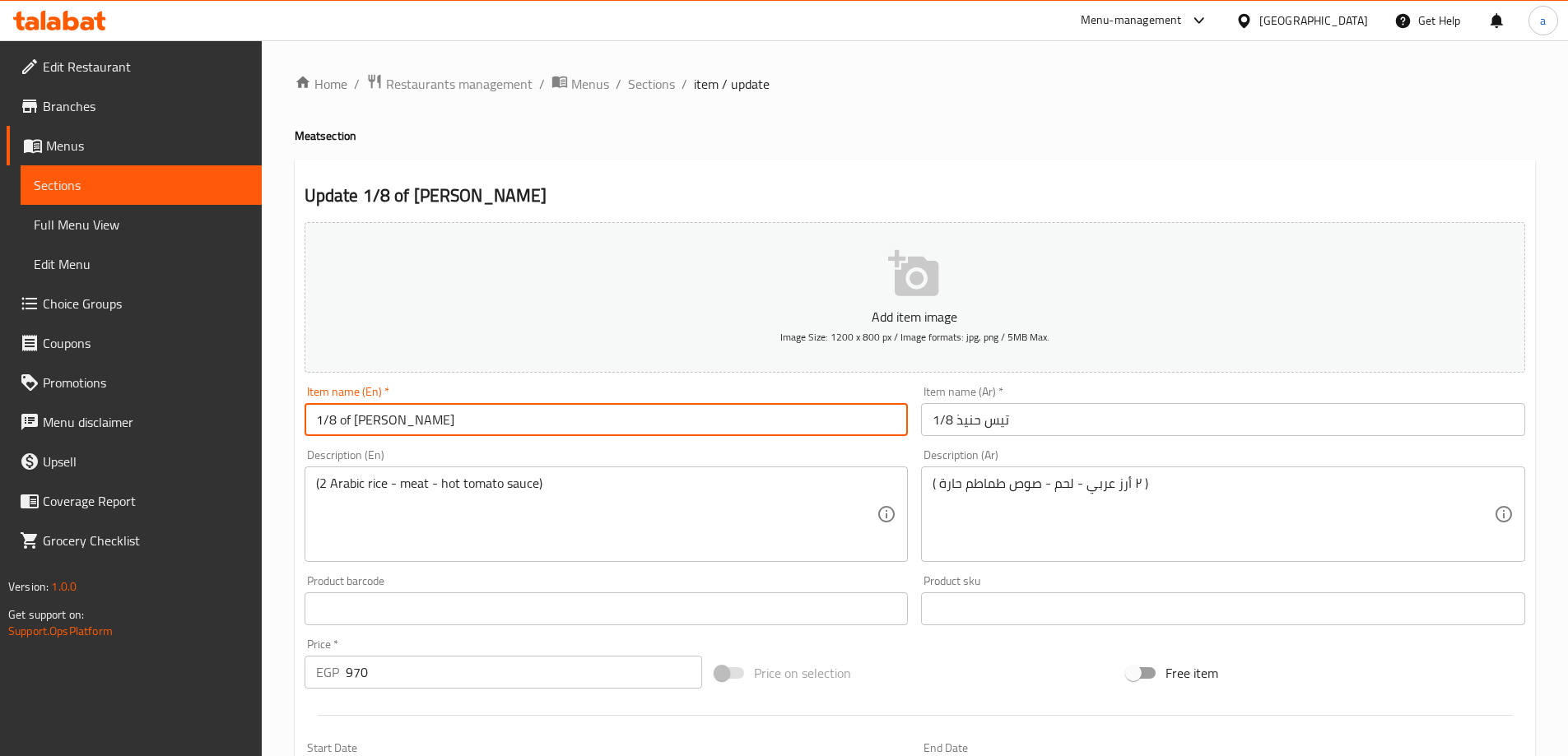
click at [421, 422] on input "1/8 of Haneeth Tess" at bounding box center [607, 419] width 604 height 33
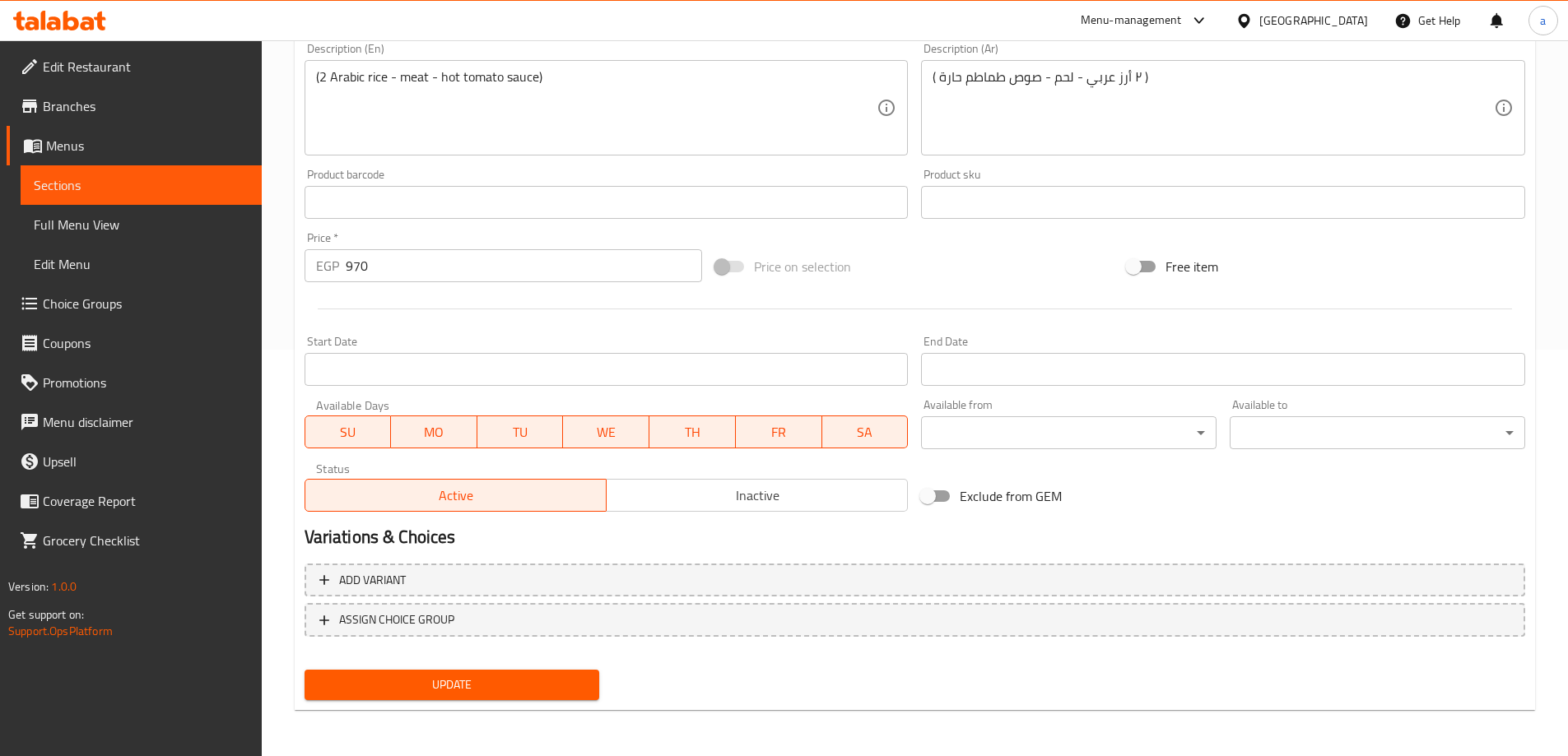
type input "1/8 of [PERSON_NAME]"
click at [453, 678] on span "Update" at bounding box center [452, 685] width 269 height 20
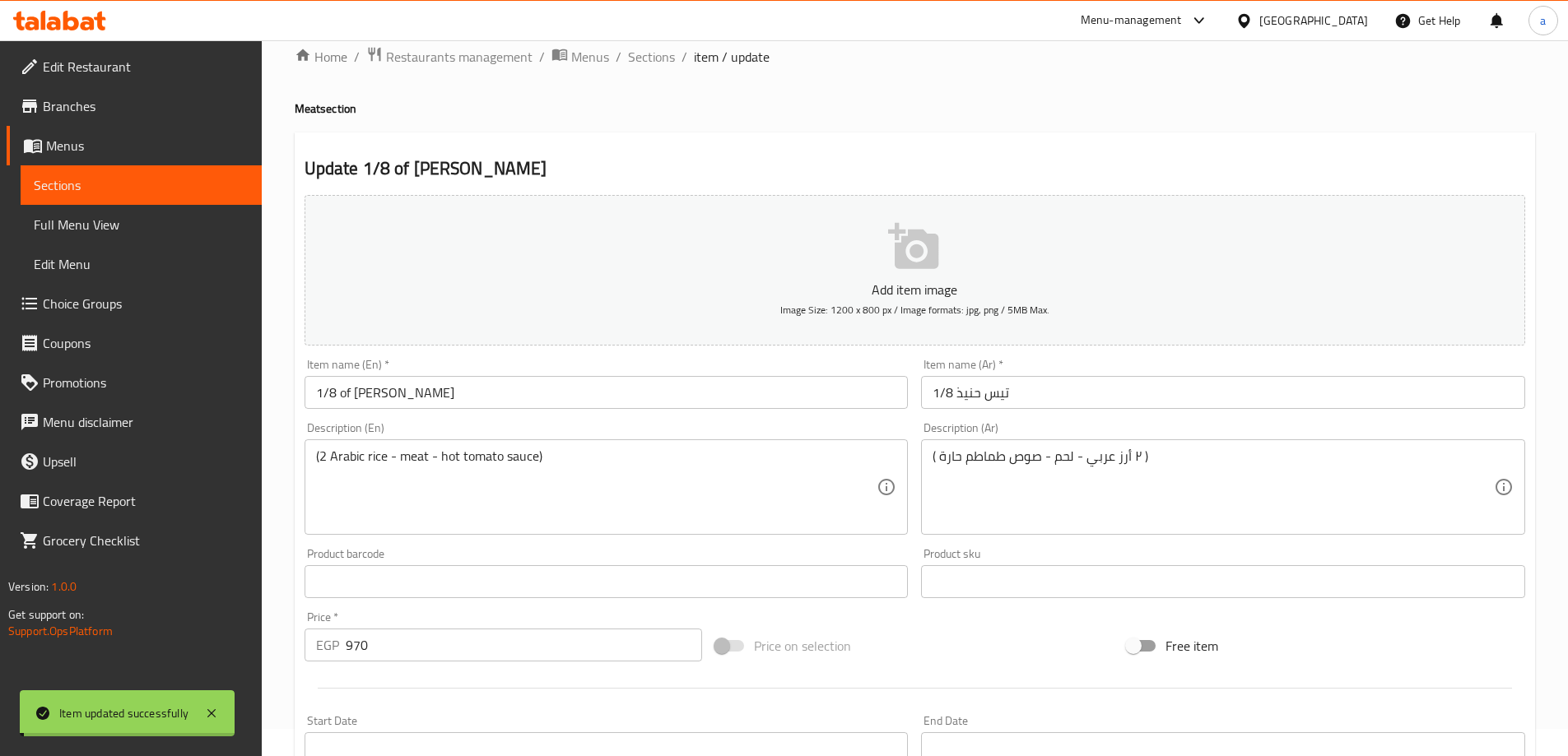
scroll to position [0, 0]
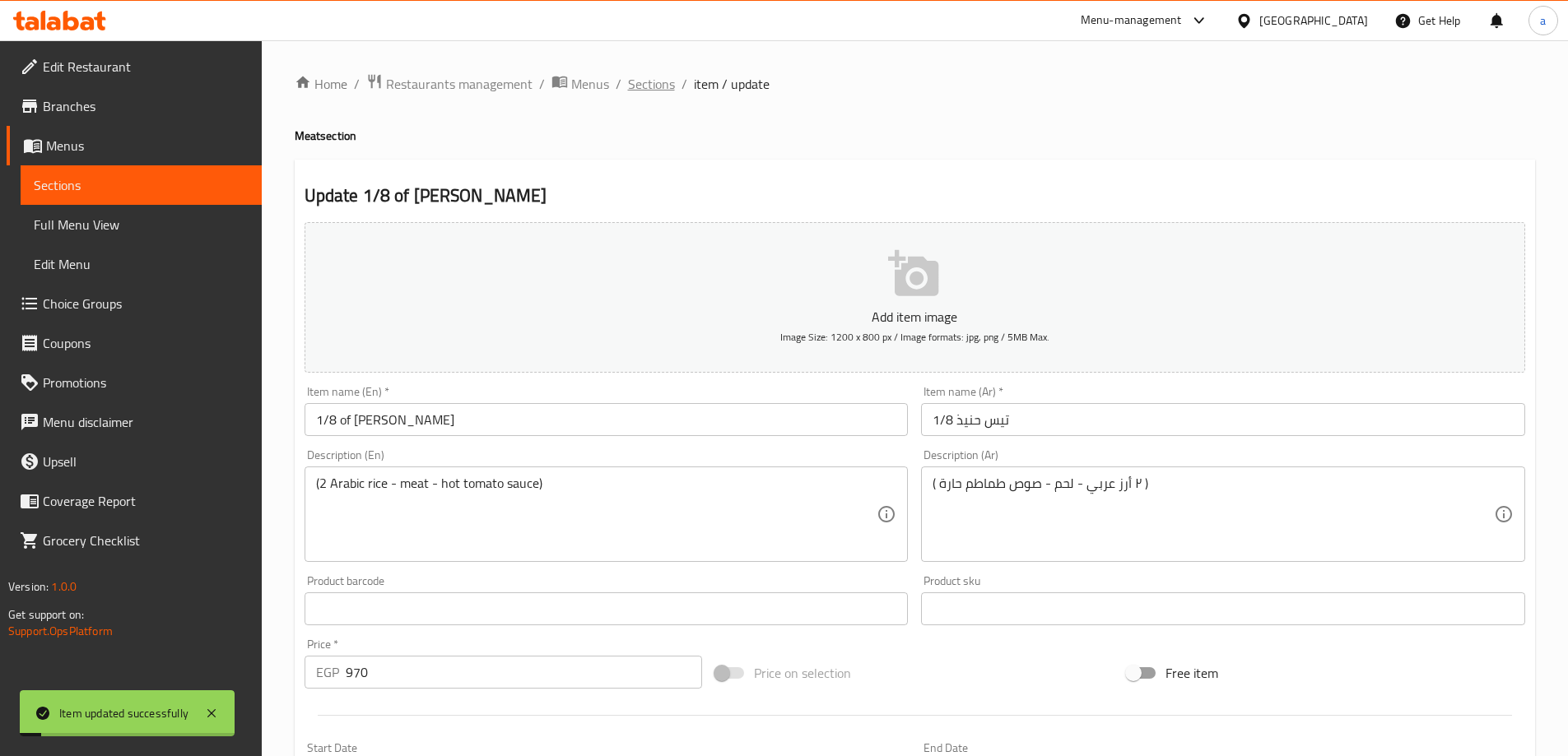
click at [662, 90] on span "Sections" at bounding box center [651, 84] width 47 height 20
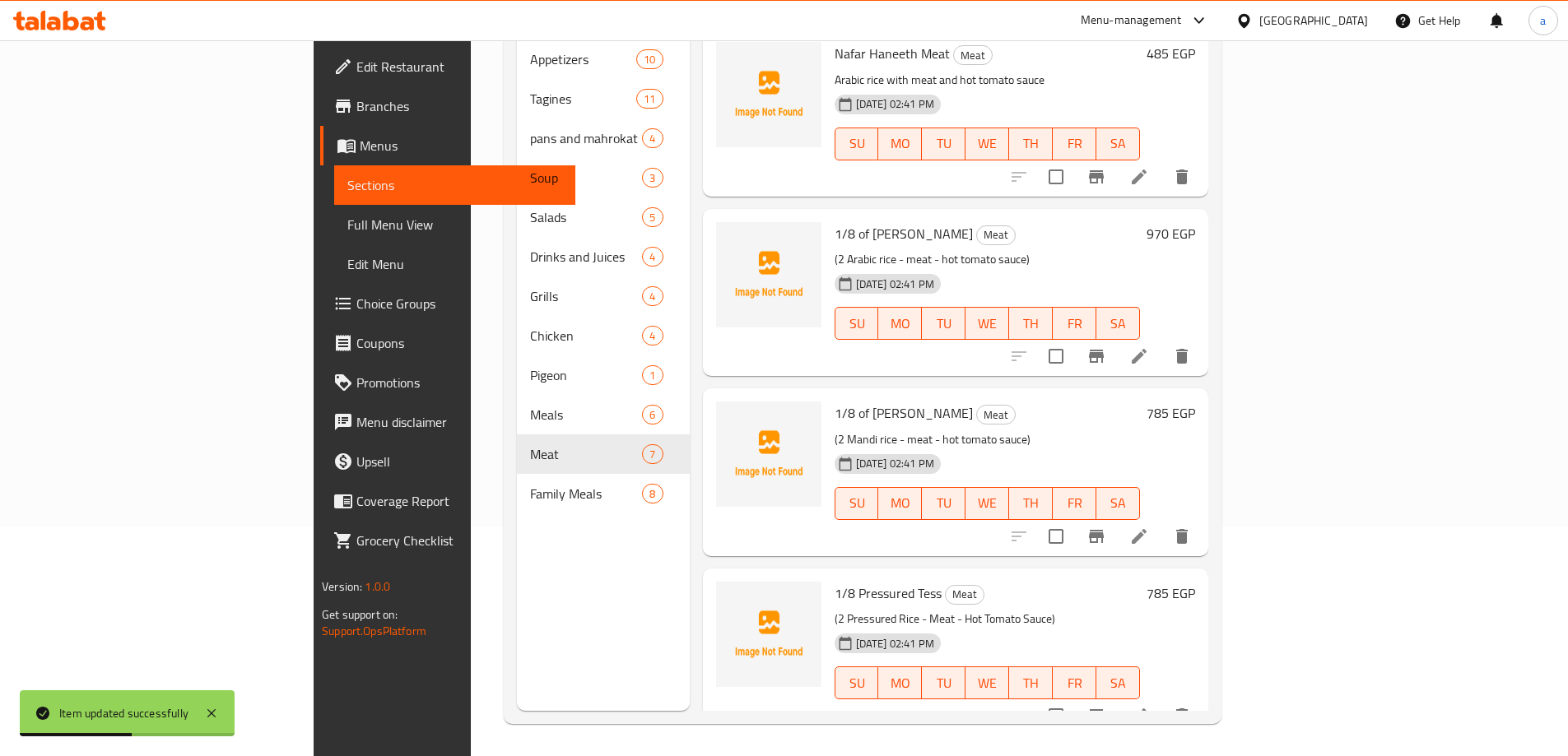
scroll to position [230, 0]
click at [1162, 520] on li at bounding box center [1139, 535] width 46 height 30
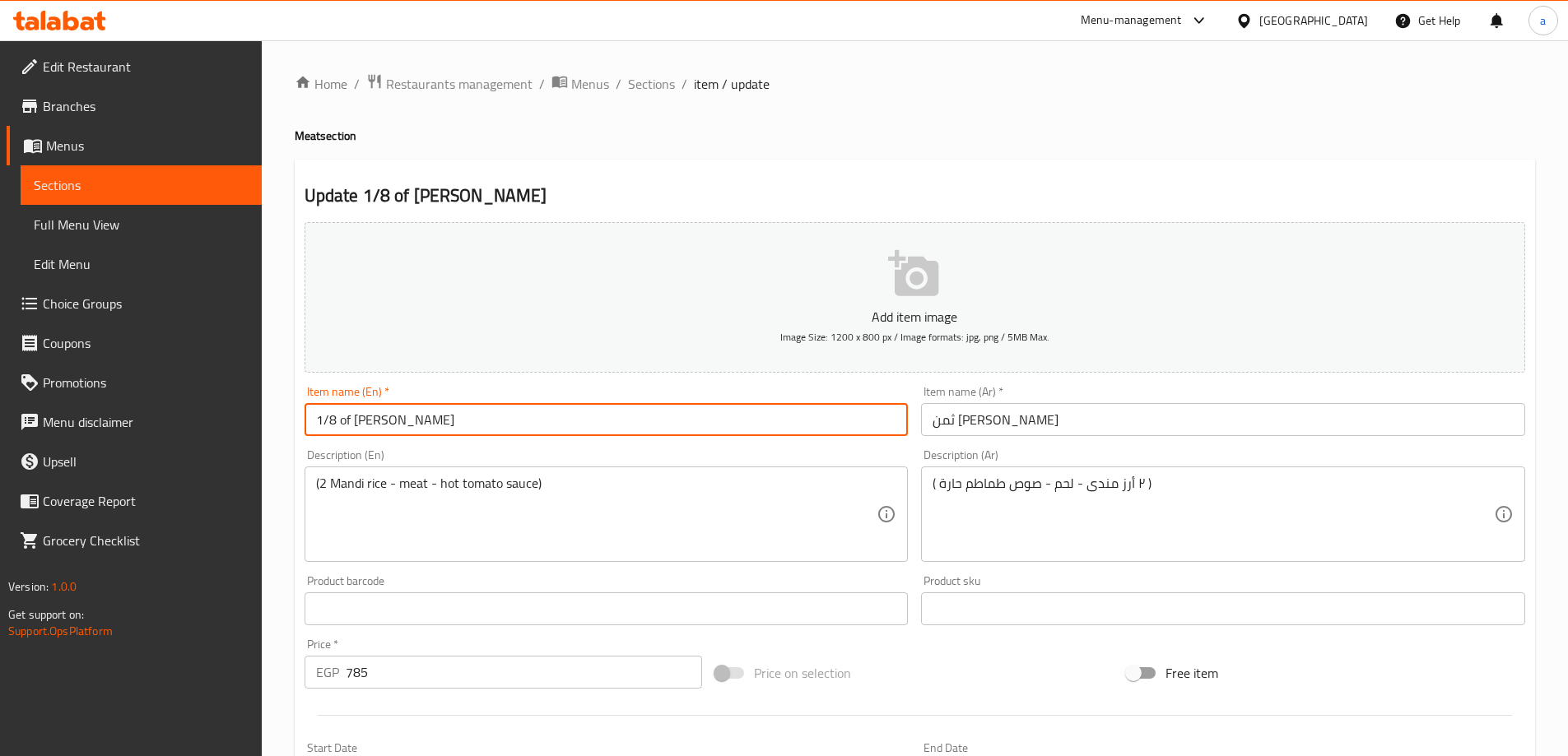
click at [415, 415] on input "1/8 of Mandhi Tess" at bounding box center [607, 419] width 604 height 33
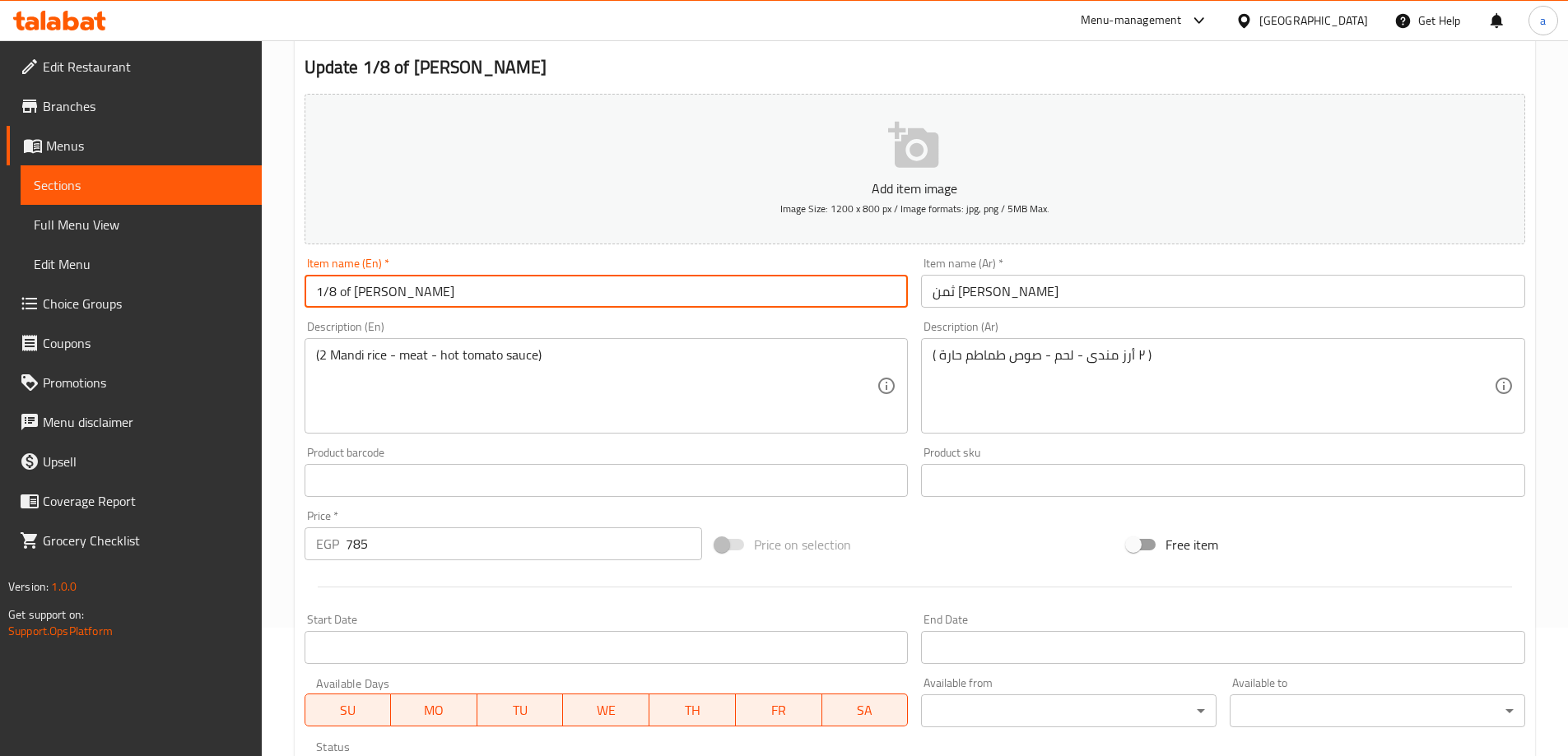
scroll to position [78, 0]
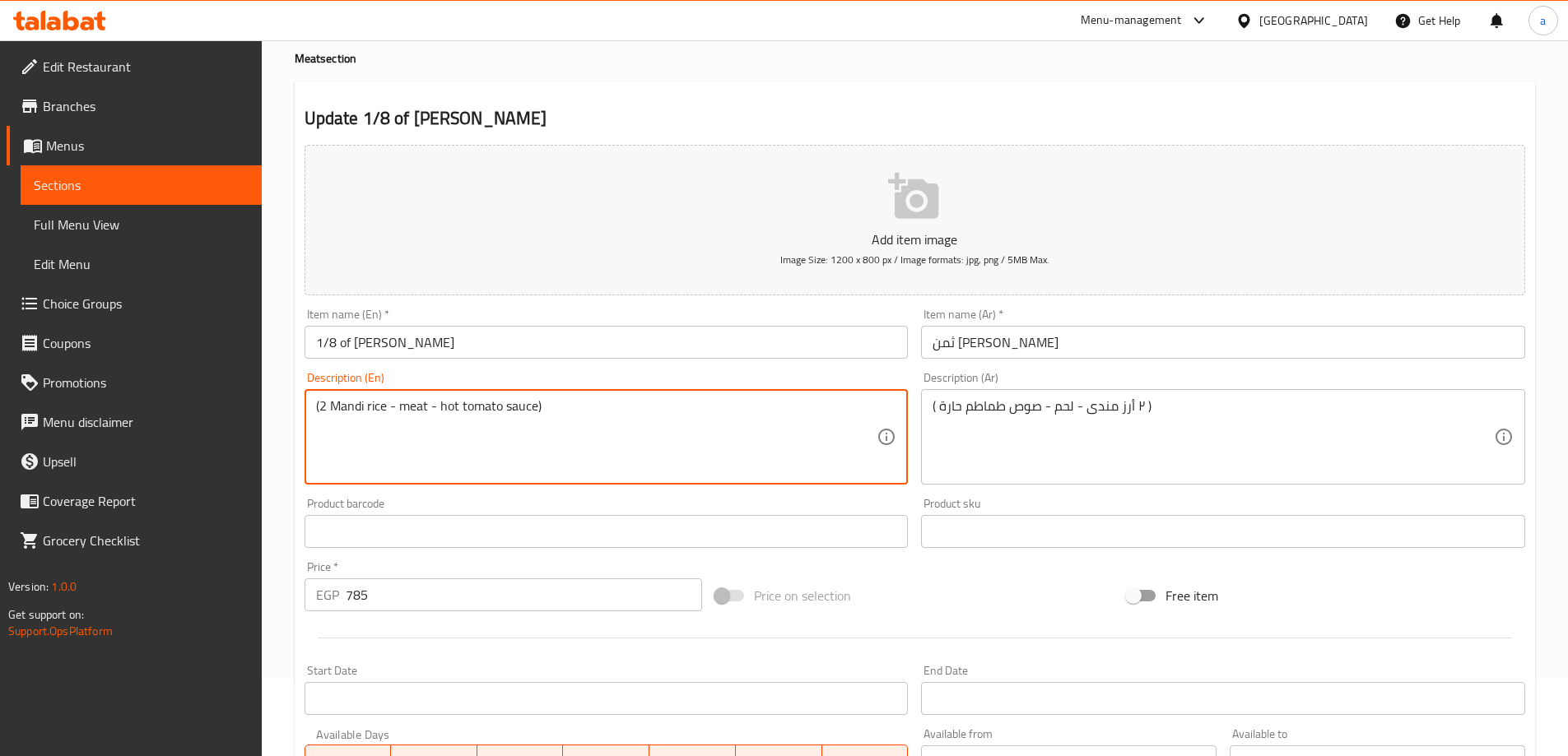
click at [347, 404] on textarea "(2 Mandi rice - meat - hot tomato sauce)" at bounding box center [597, 438] width 562 height 79
click at [368, 336] on input "1/8 of Mandhi Teis" at bounding box center [607, 342] width 604 height 33
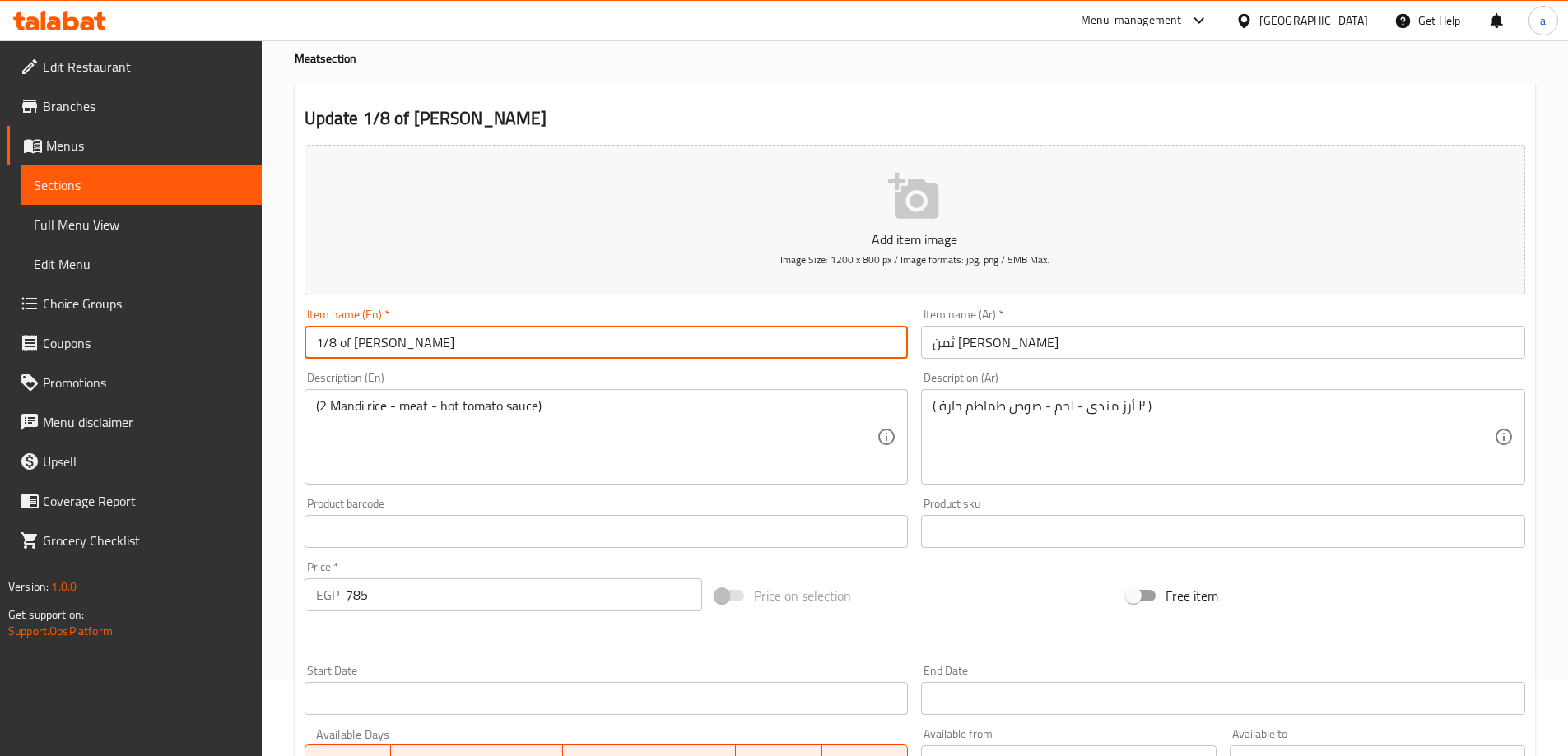
click at [368, 336] on input "1/8 of Mandhi Teis" at bounding box center [607, 342] width 604 height 33
paste input "text"
type input "1/8 of [PERSON_NAME]"
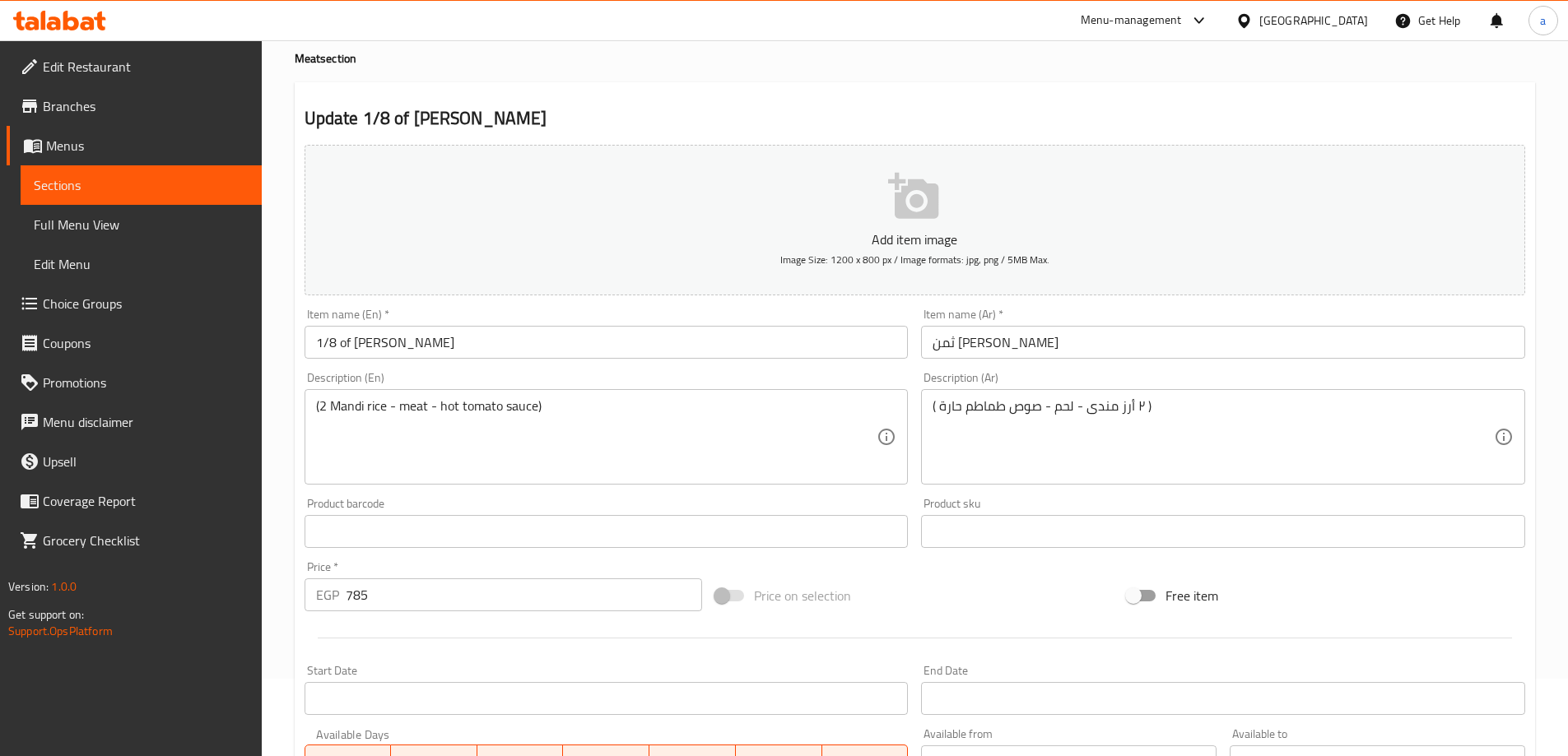
scroll to position [406, 0]
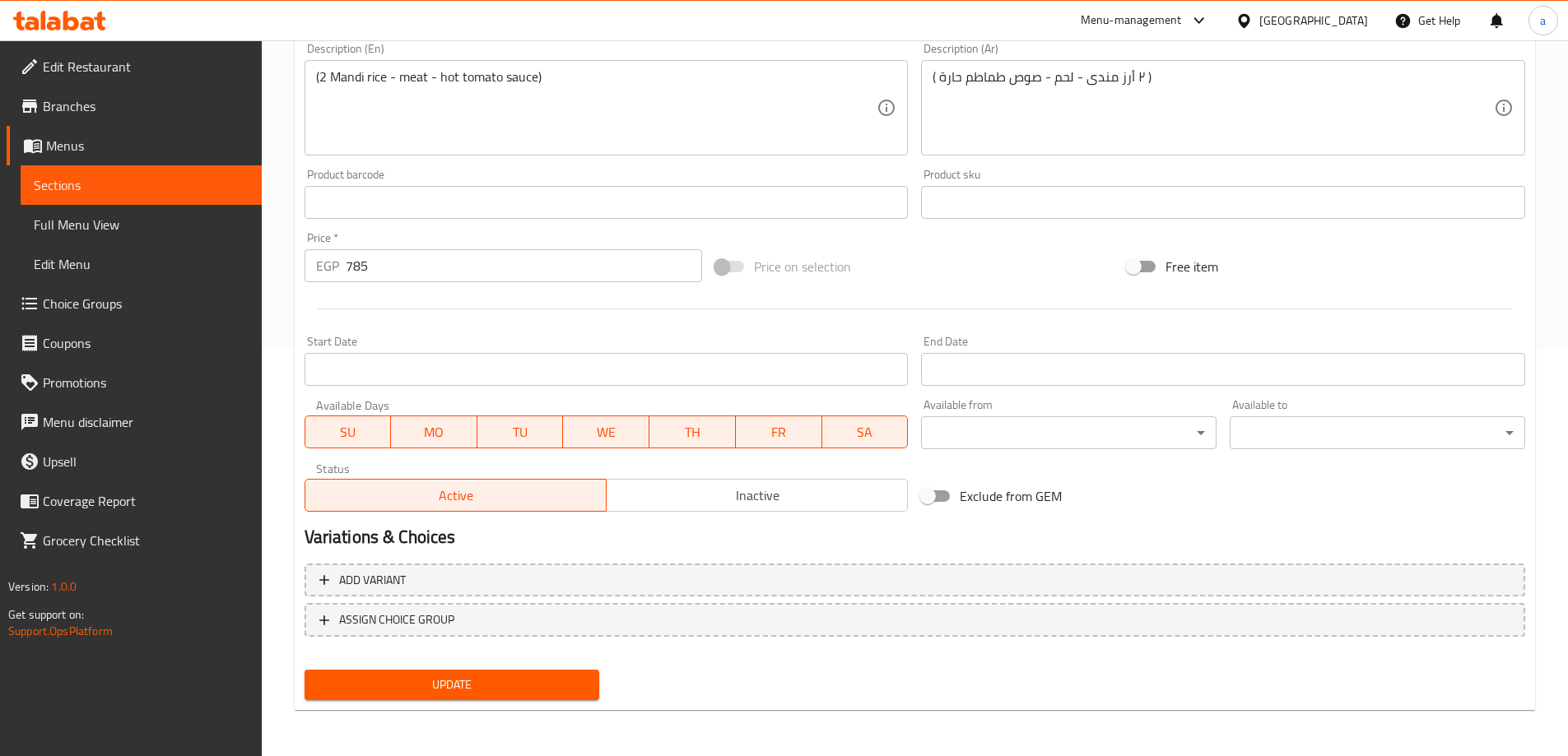
drag, startPoint x: 487, startPoint y: 678, endPoint x: 546, endPoint y: 587, distance: 108.5
click at [487, 678] on span "Update" at bounding box center [452, 685] width 269 height 20
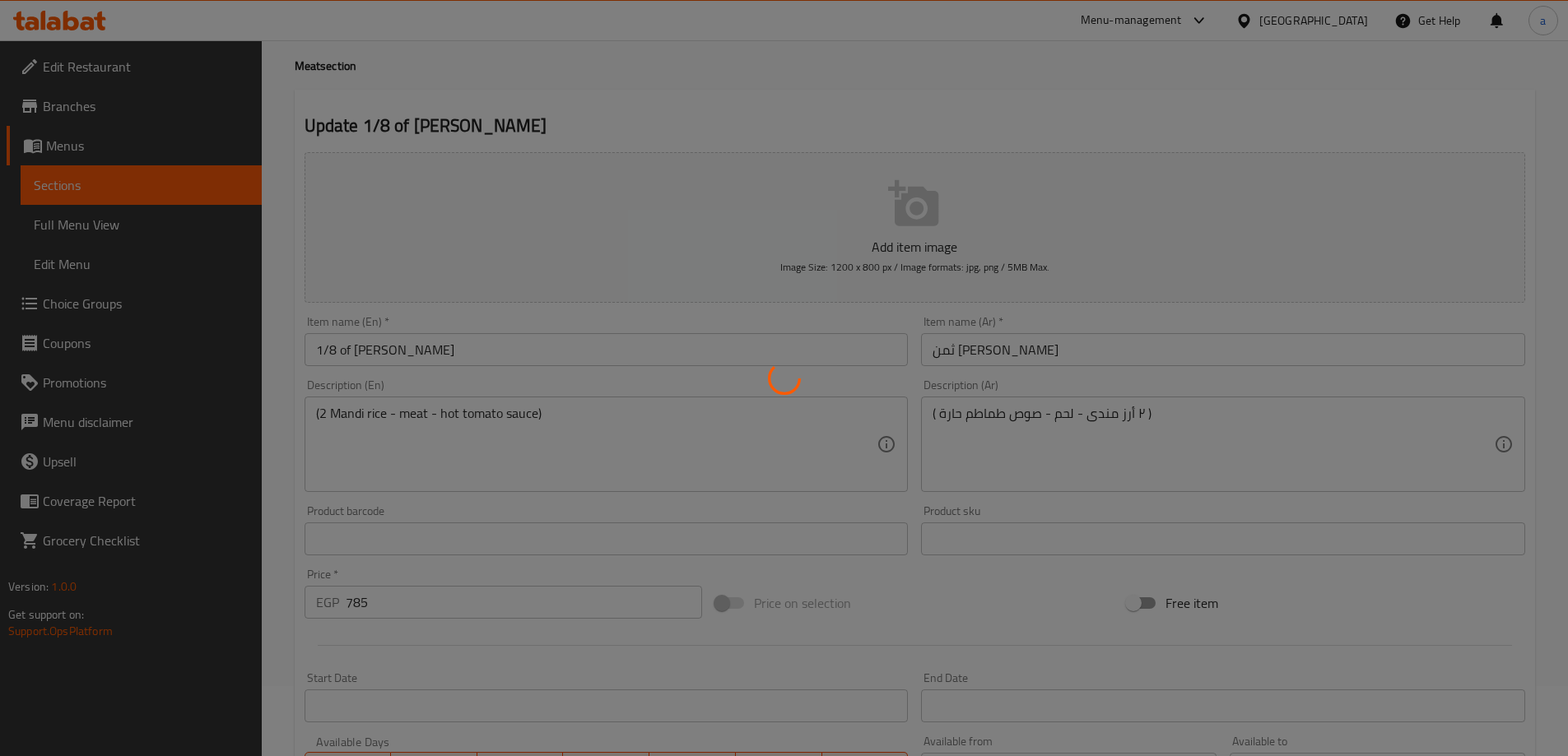
scroll to position [0, 0]
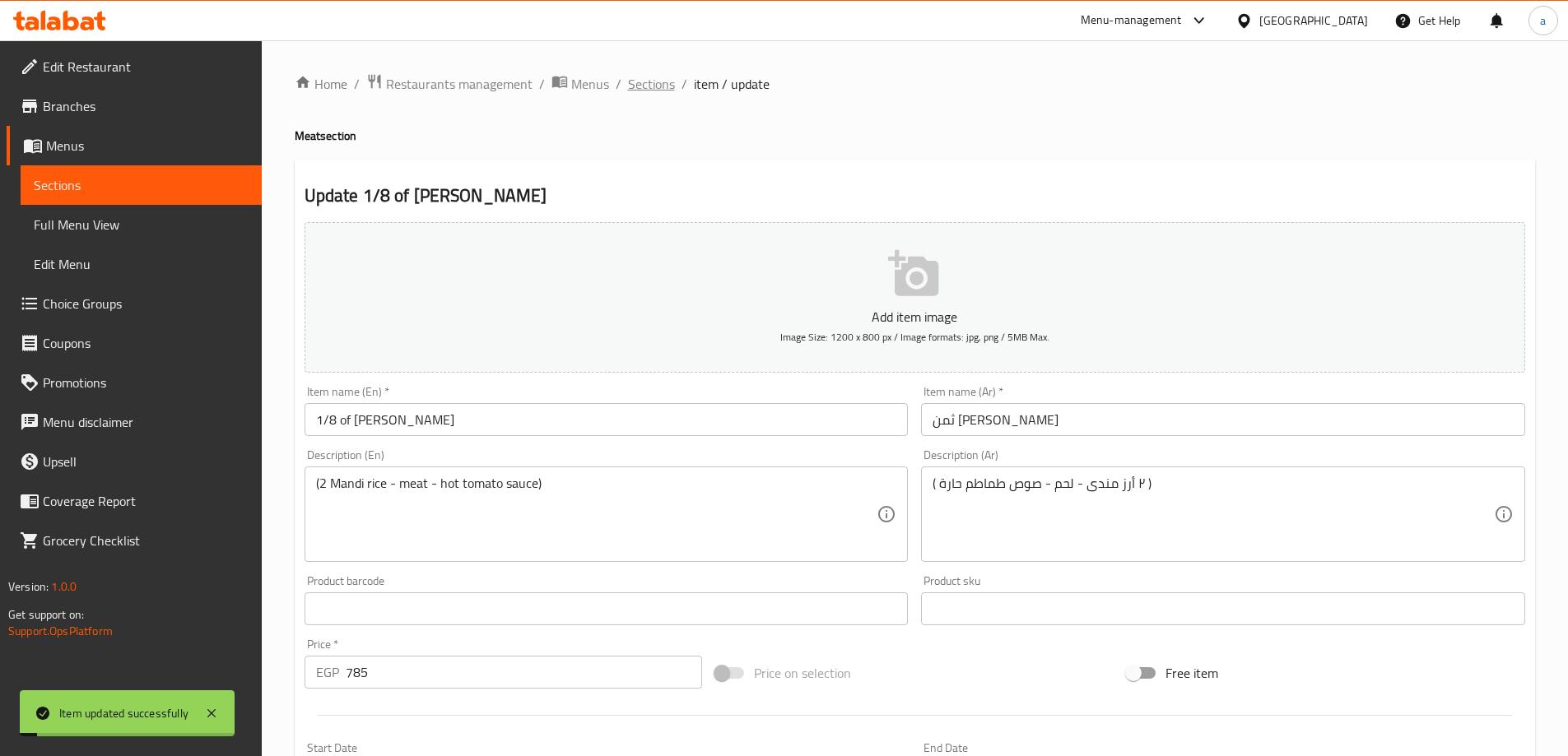
click at [654, 80] on span "Sections" at bounding box center [651, 84] width 47 height 20
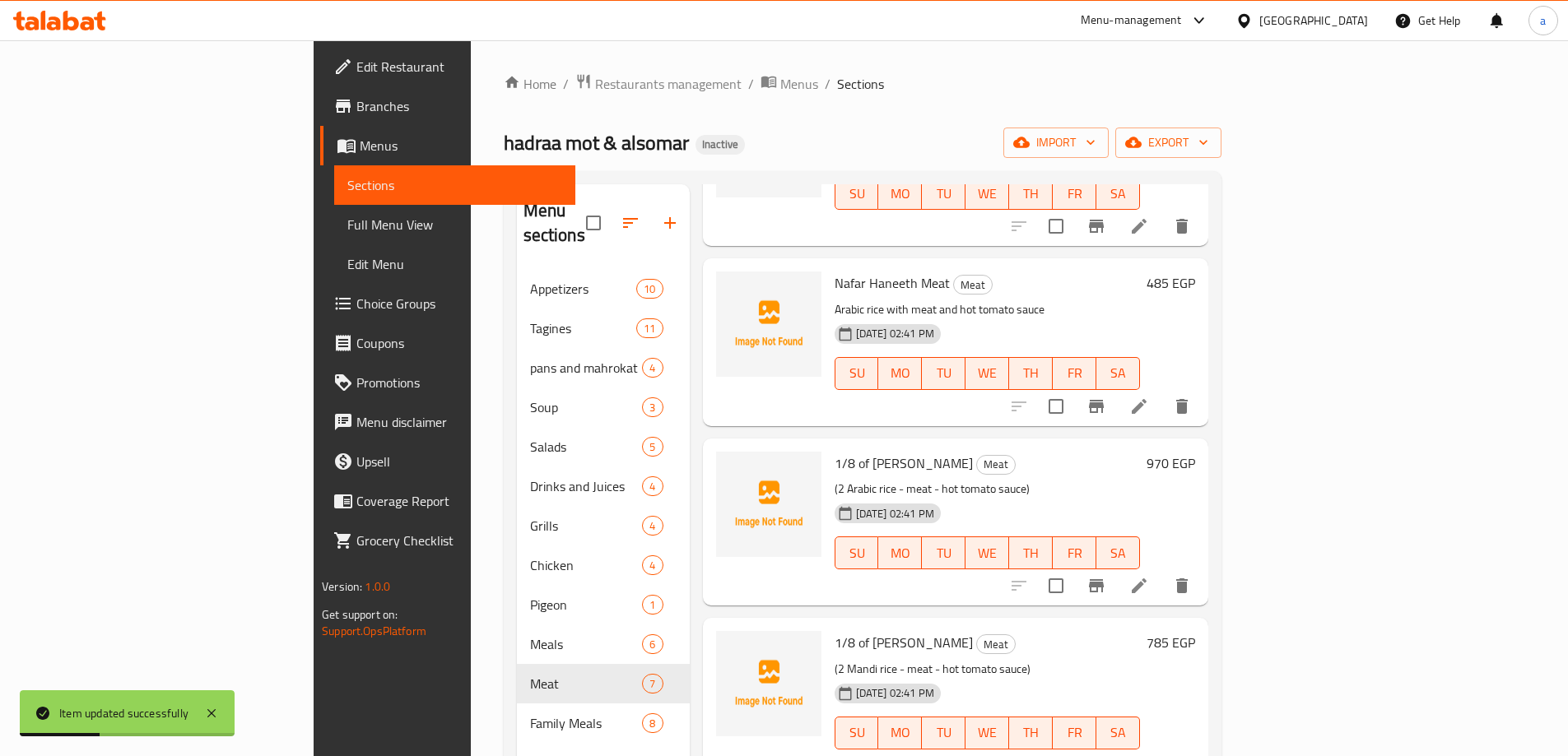
scroll to position [230, 0]
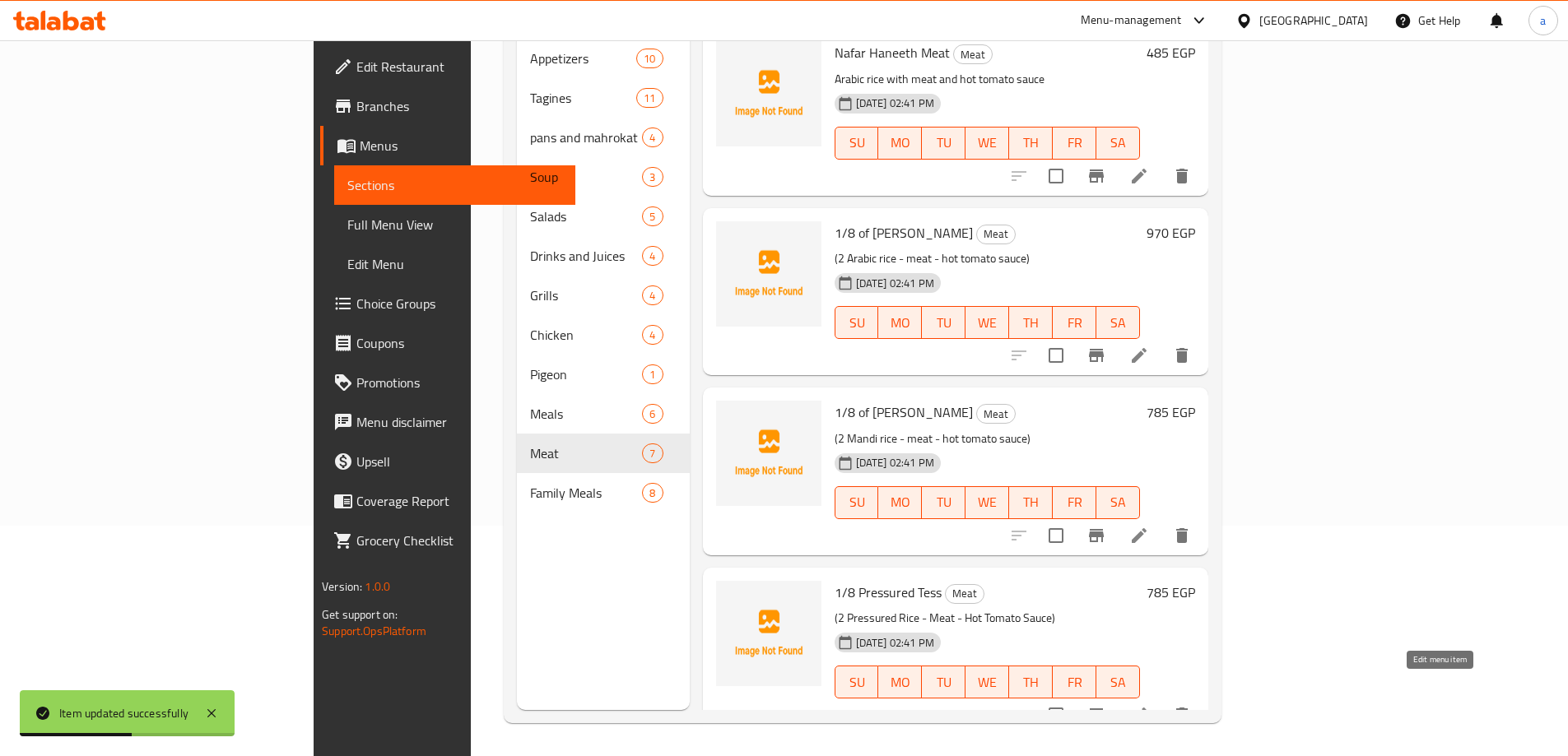
click at [1146, 707] on icon at bounding box center [1139, 714] width 15 height 15
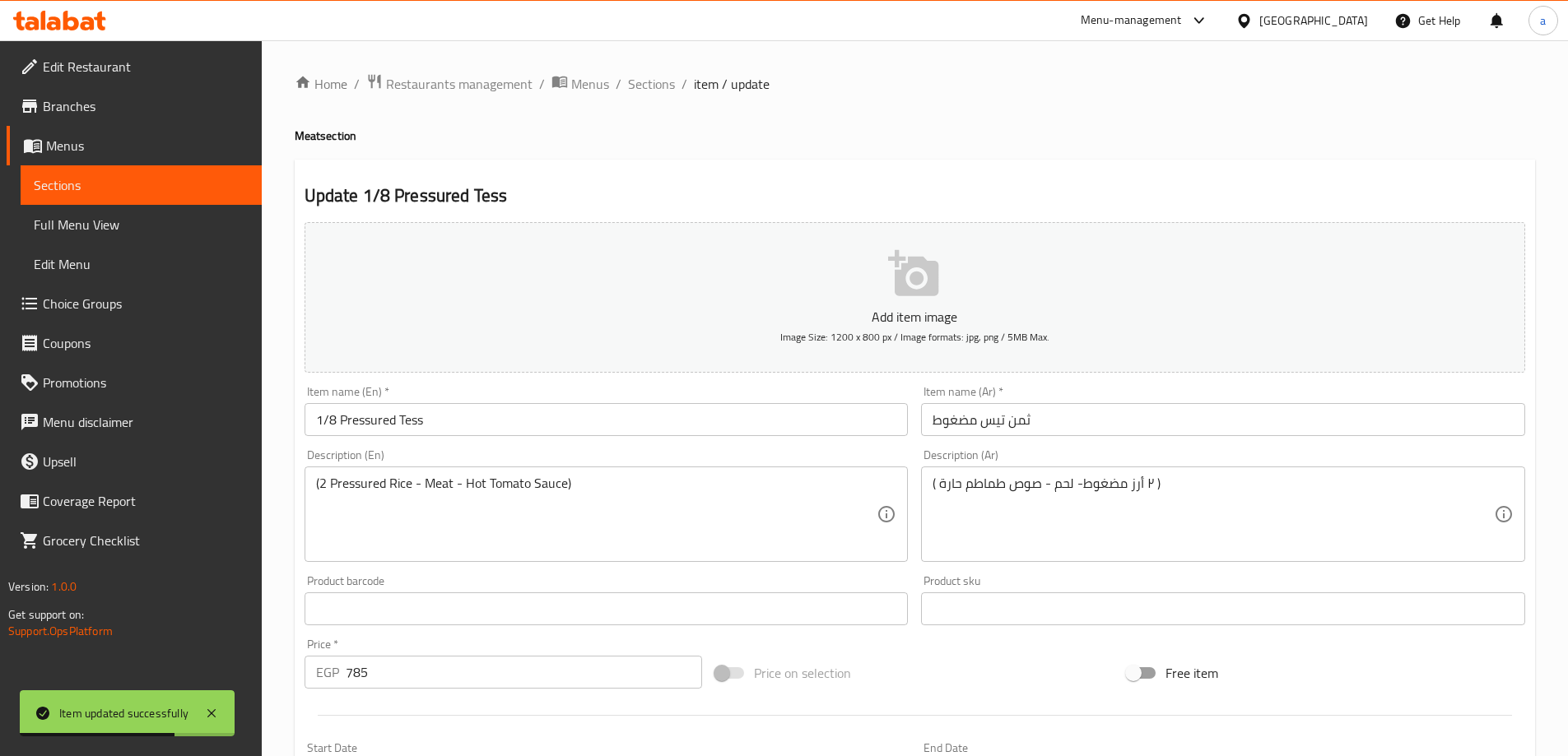
click at [416, 416] on input "1/8 Pressured Tess" at bounding box center [607, 419] width 604 height 33
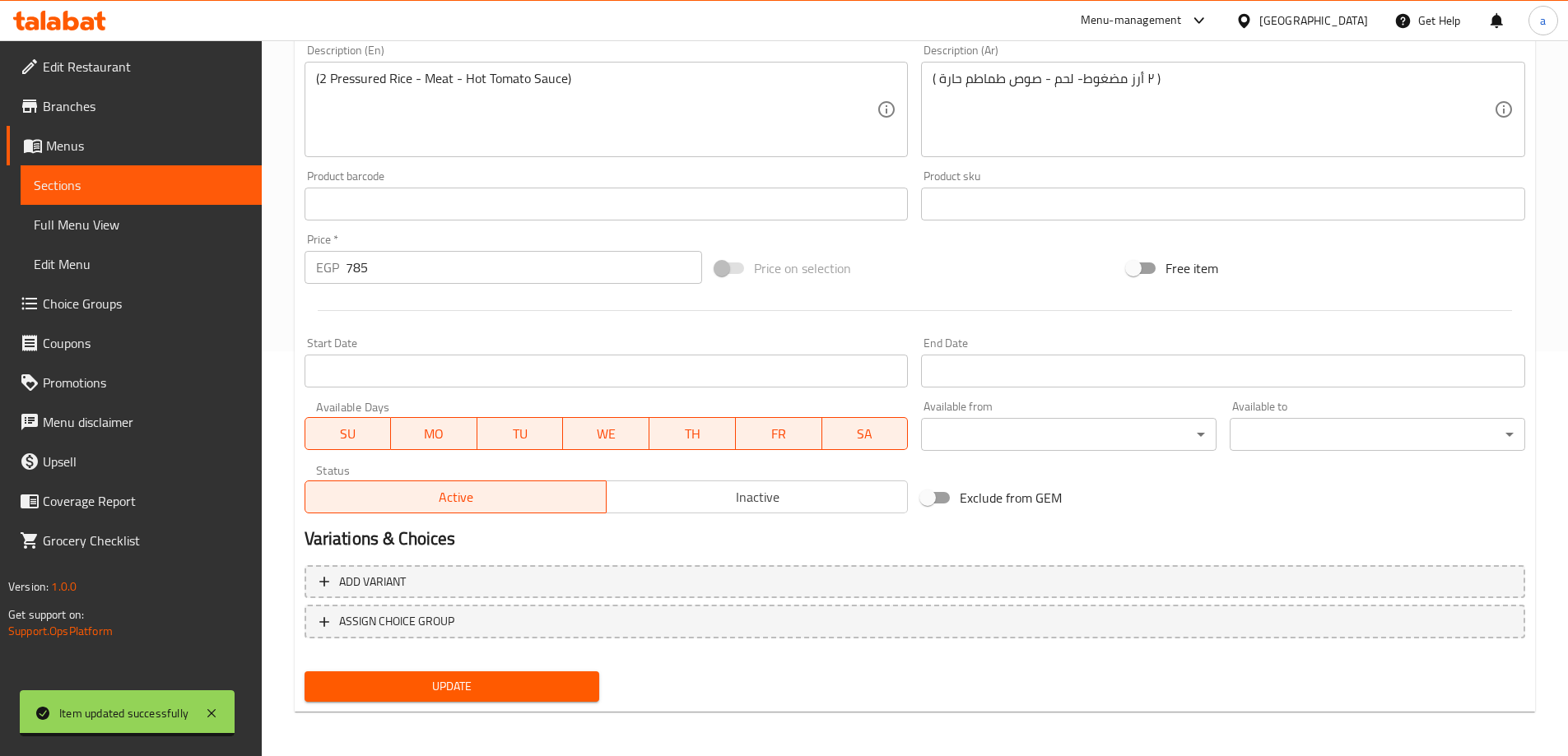
scroll to position [406, 0]
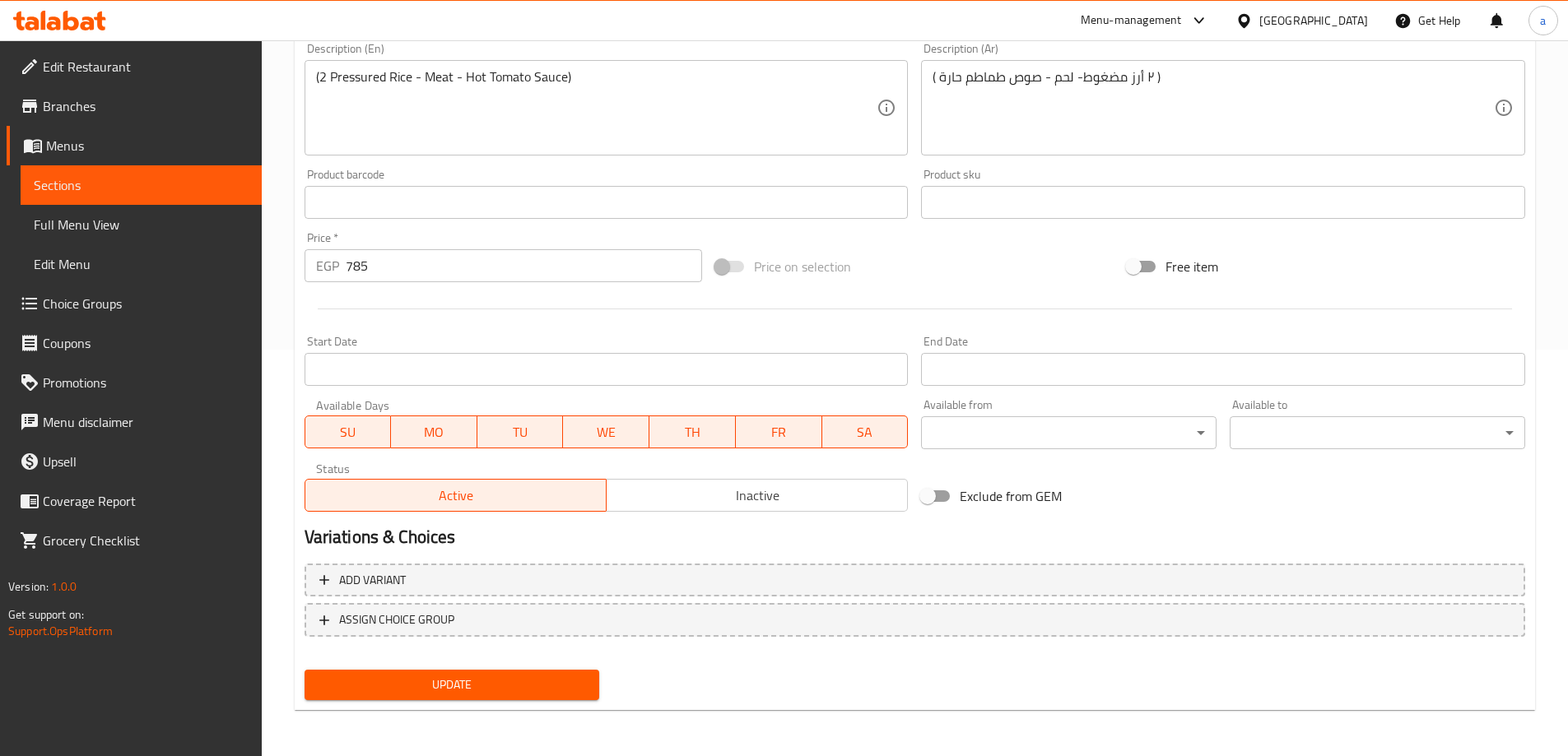
type input "1/8 Pressured Teis"
click at [475, 683] on span "Update" at bounding box center [452, 685] width 269 height 20
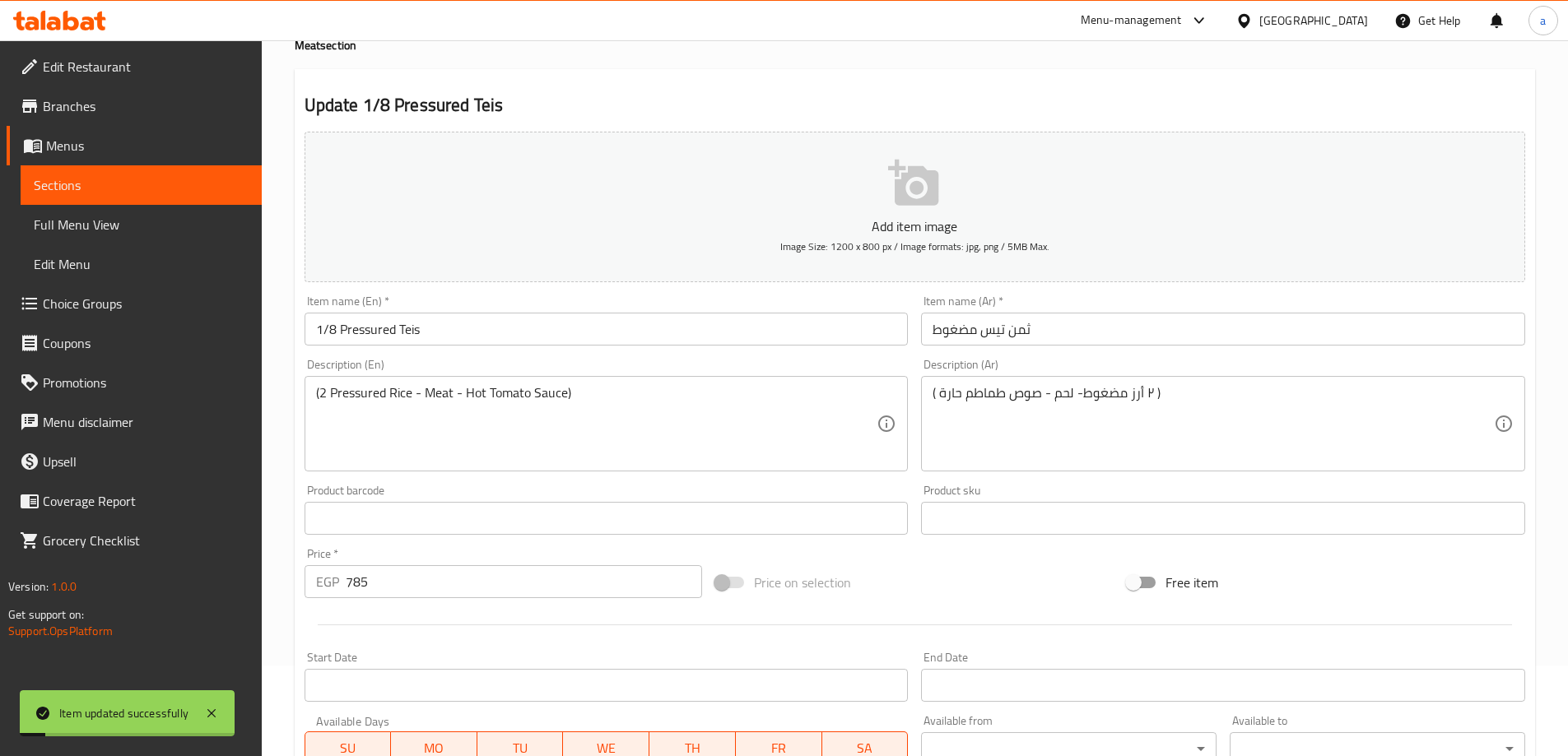
scroll to position [0, 0]
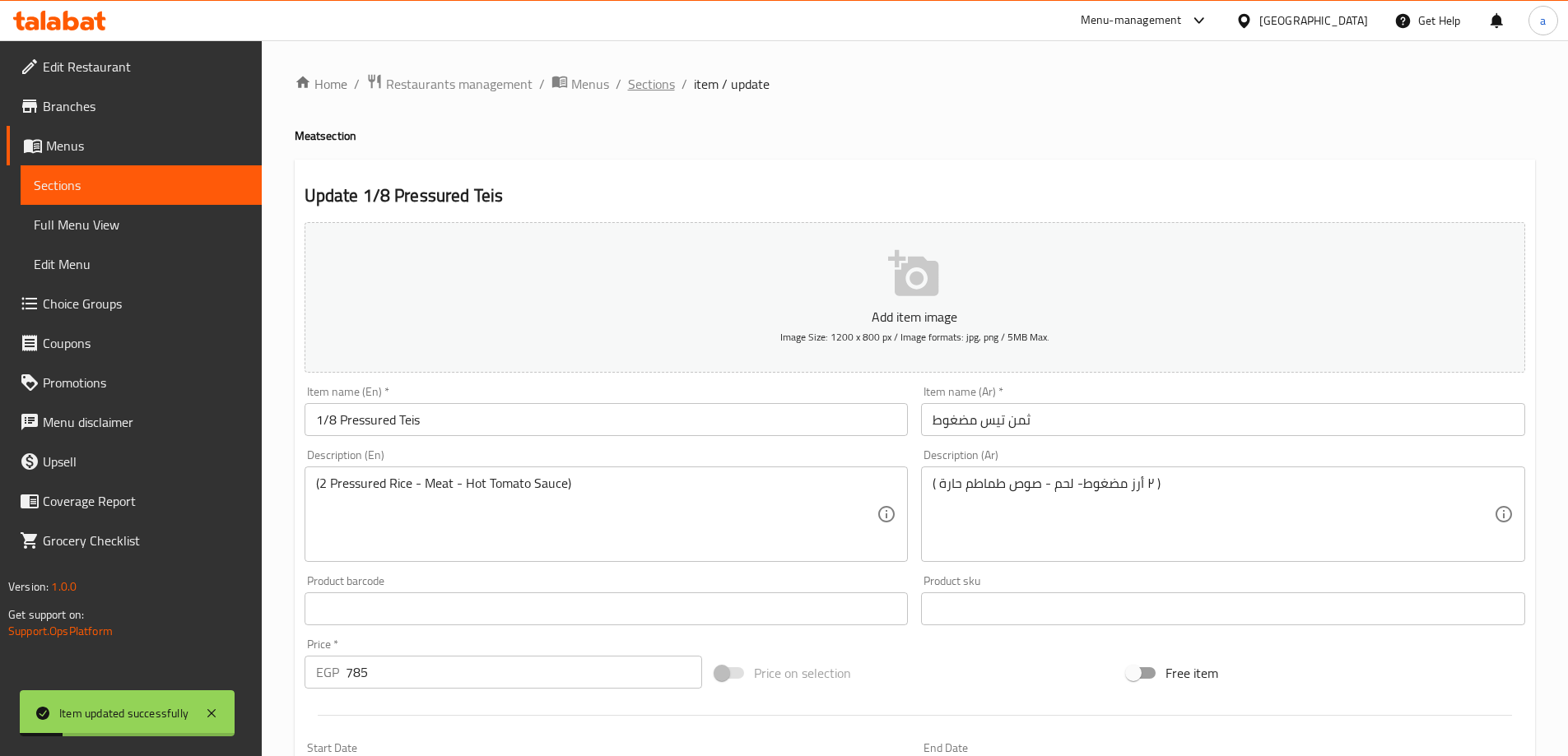
click at [651, 80] on span "Sections" at bounding box center [651, 84] width 47 height 20
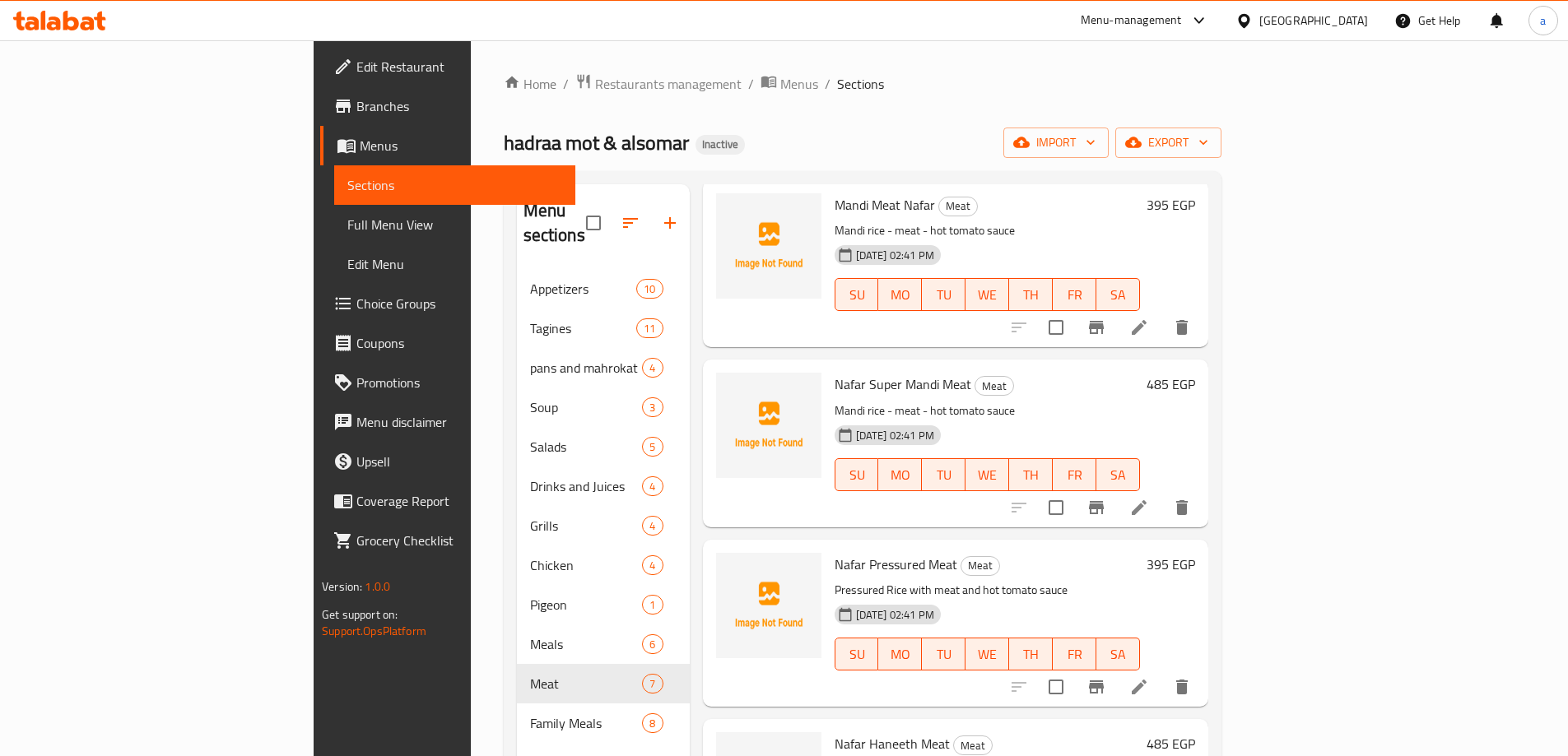
scroll to position [329, 0]
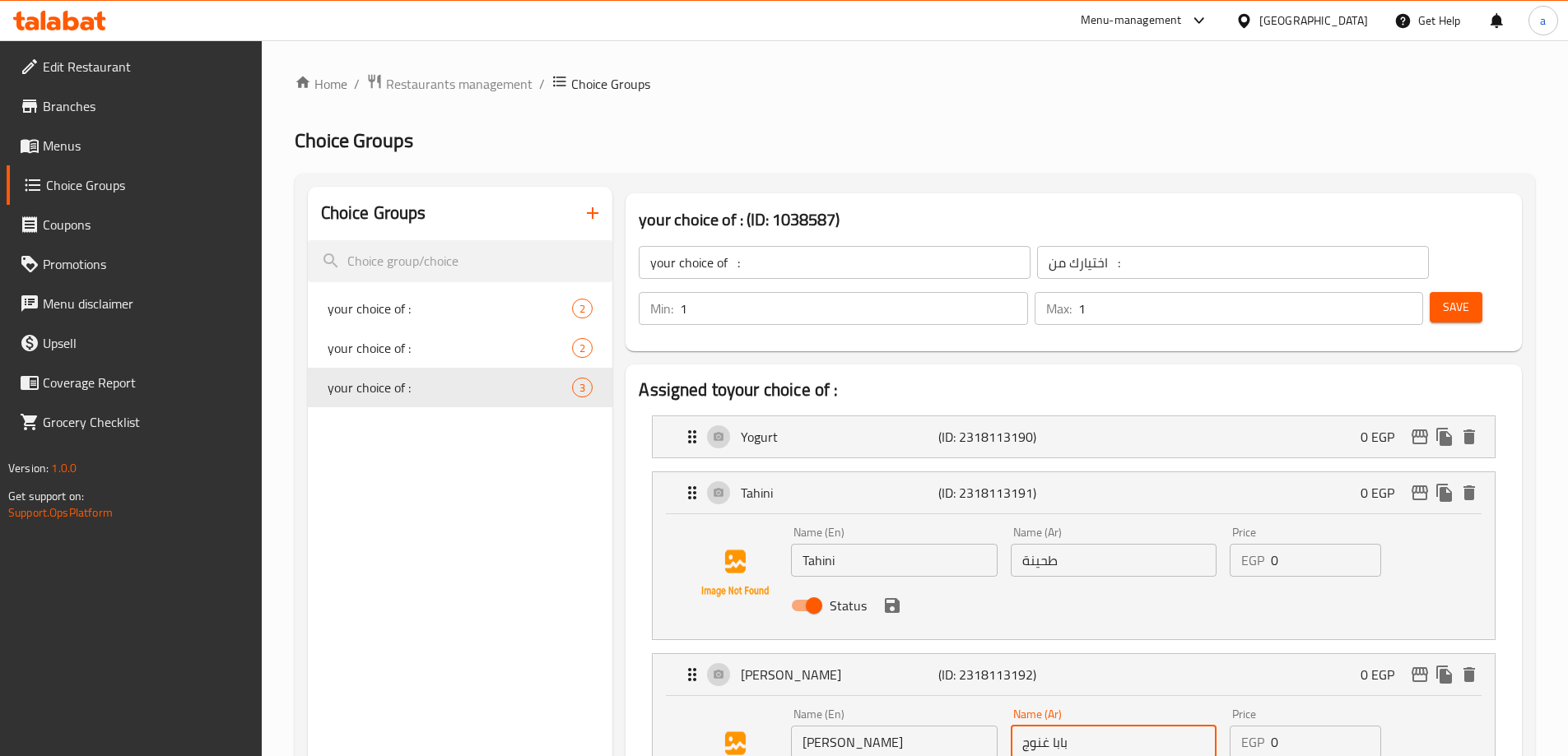
scroll to position [129, 0]
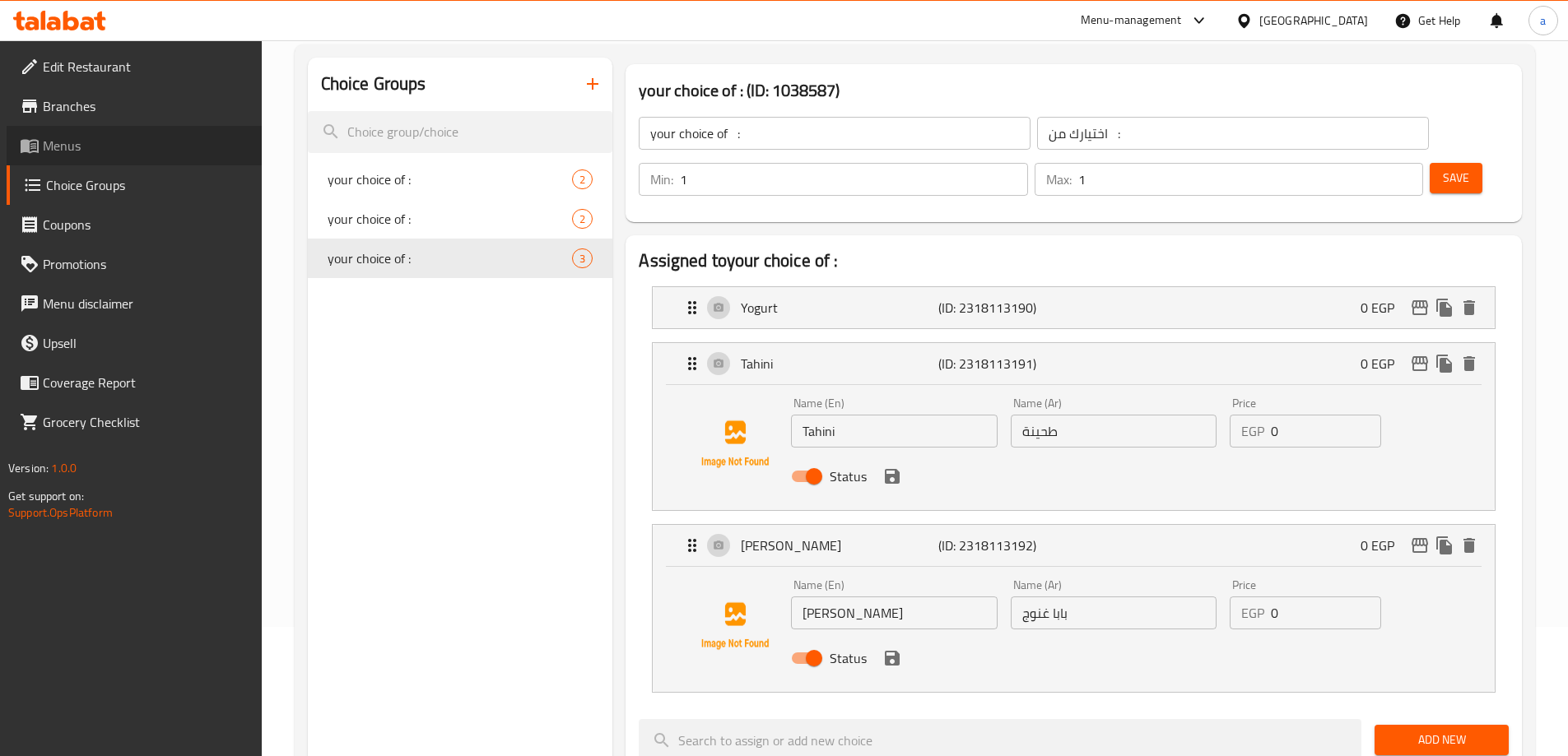
click at [57, 145] on span "Menus" at bounding box center [145, 145] width 206 height 20
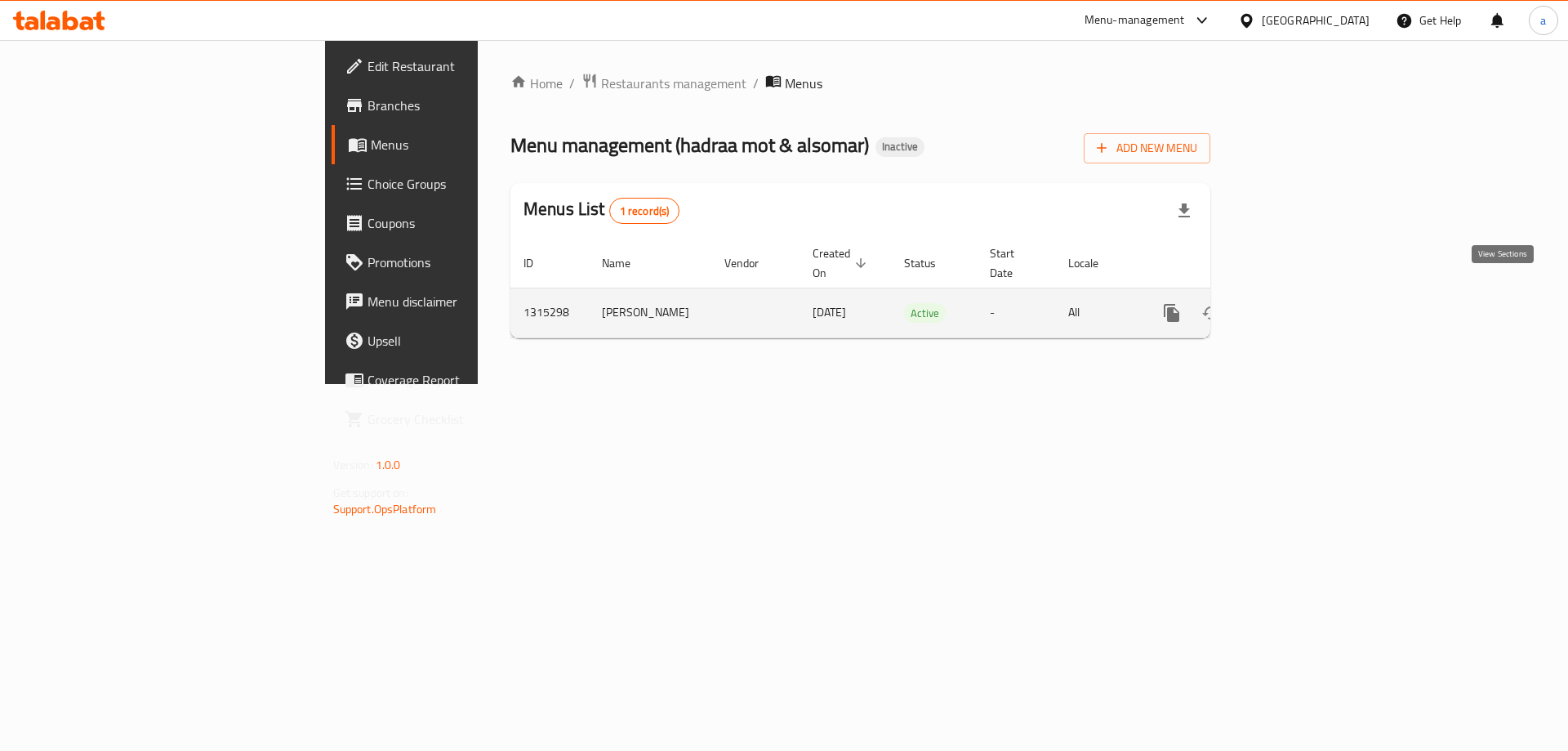
click at [1310, 293] on link "enhanced table" at bounding box center [1289, 313] width 39 height 39
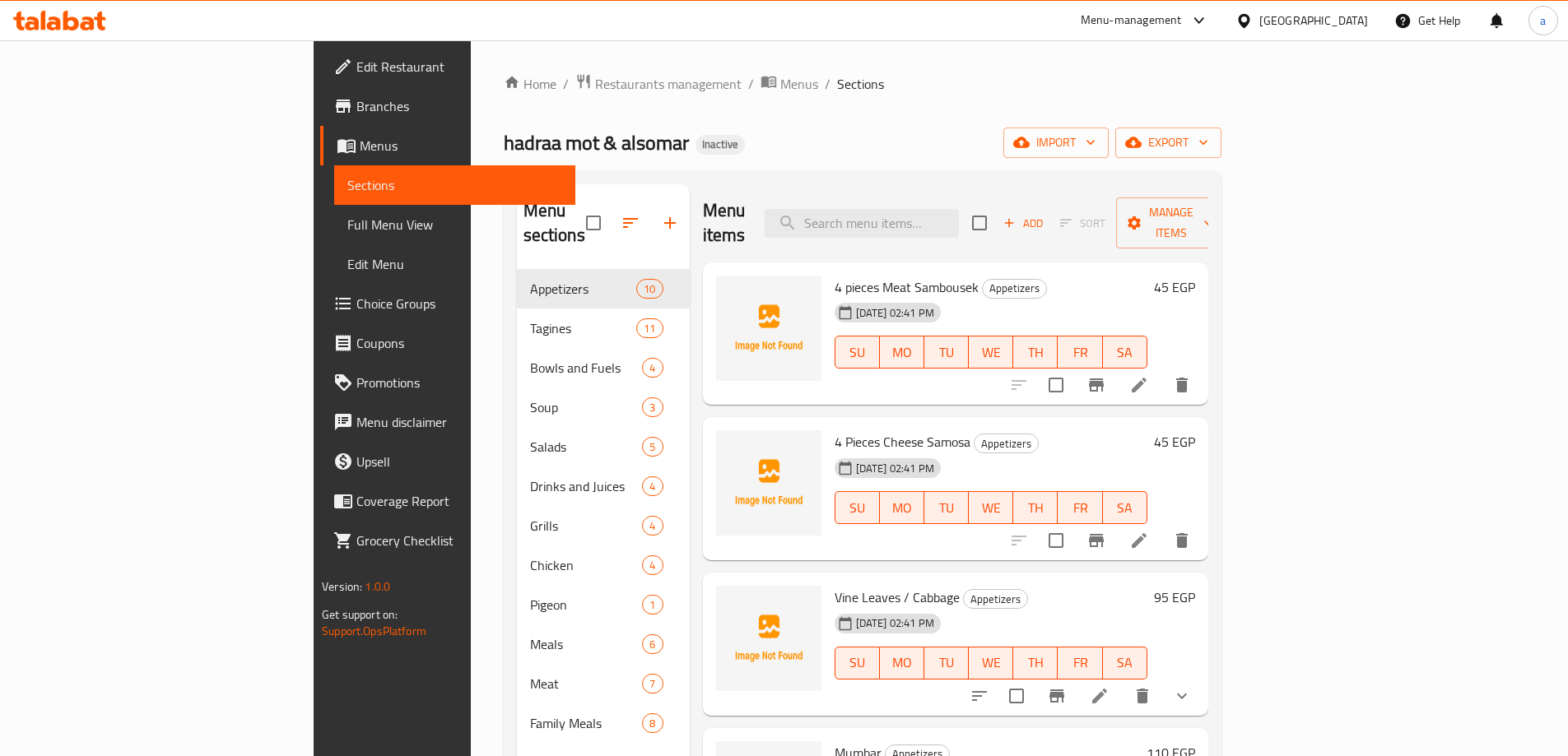
click at [347, 224] on span "Full Menu View" at bounding box center [455, 224] width 215 height 20
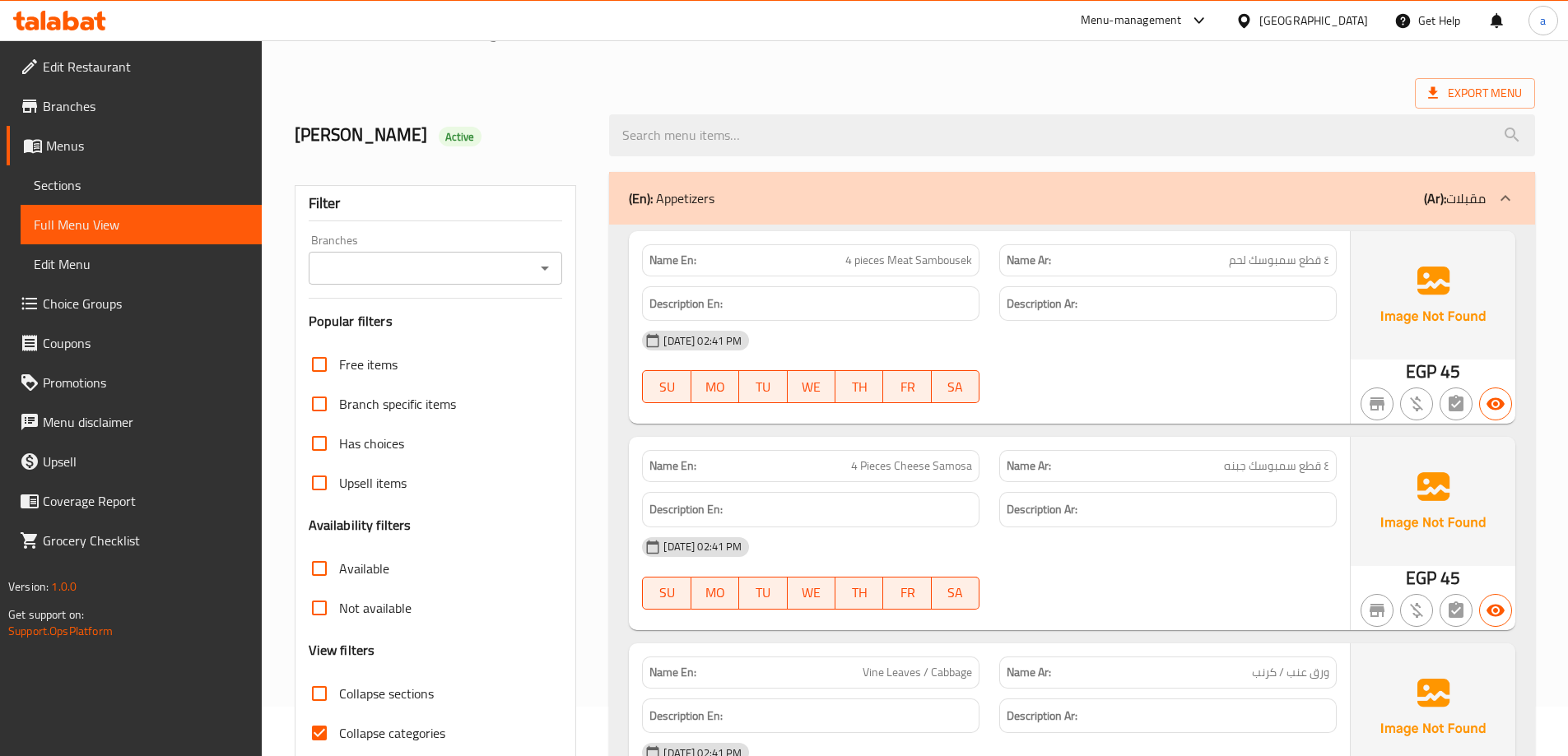
scroll to position [165, 0]
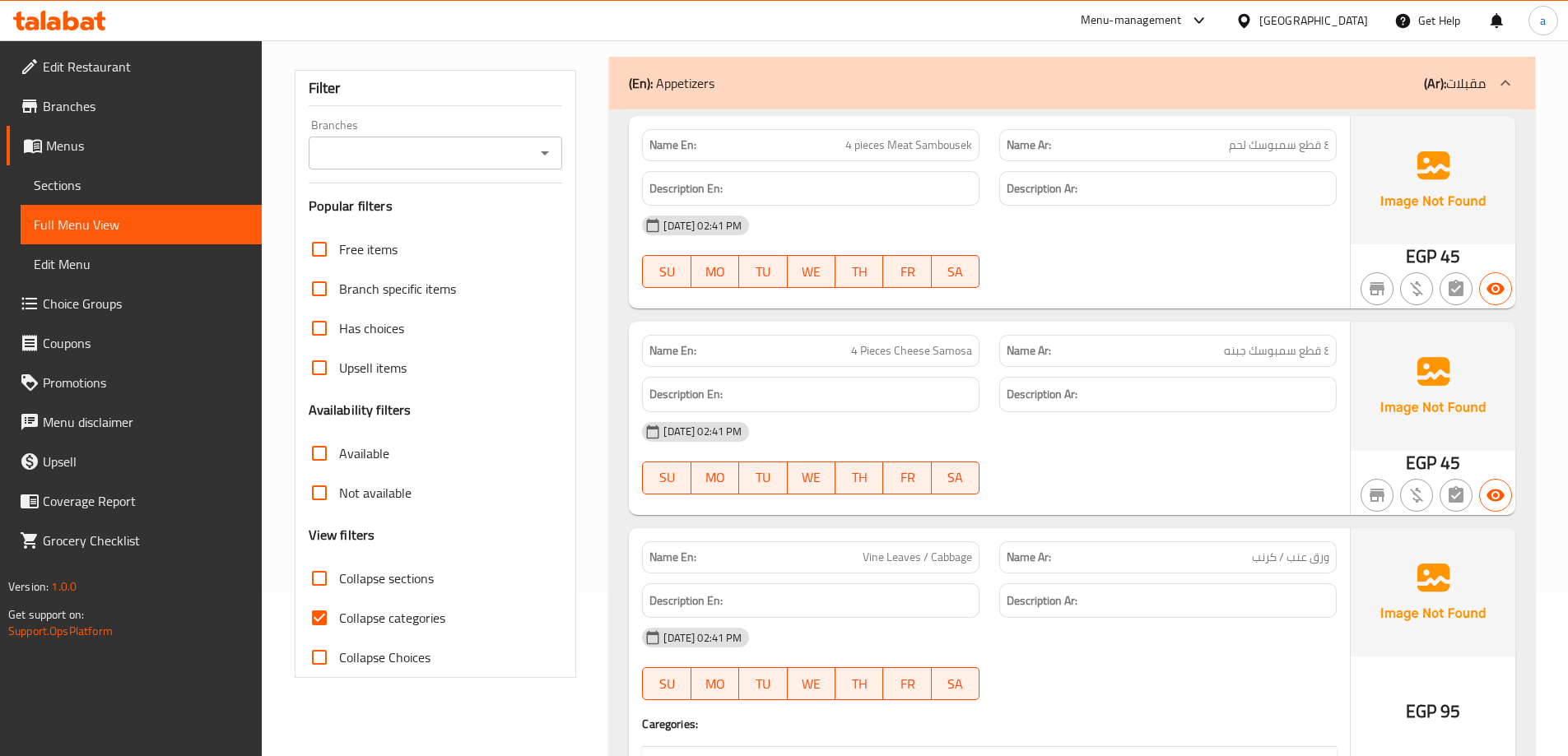
click at [359, 631] on label "Collapse categories" at bounding box center [372, 618] width 146 height 39
click at [339, 631] on input "Collapse categories" at bounding box center [319, 618] width 39 height 39
checkbox input "false"
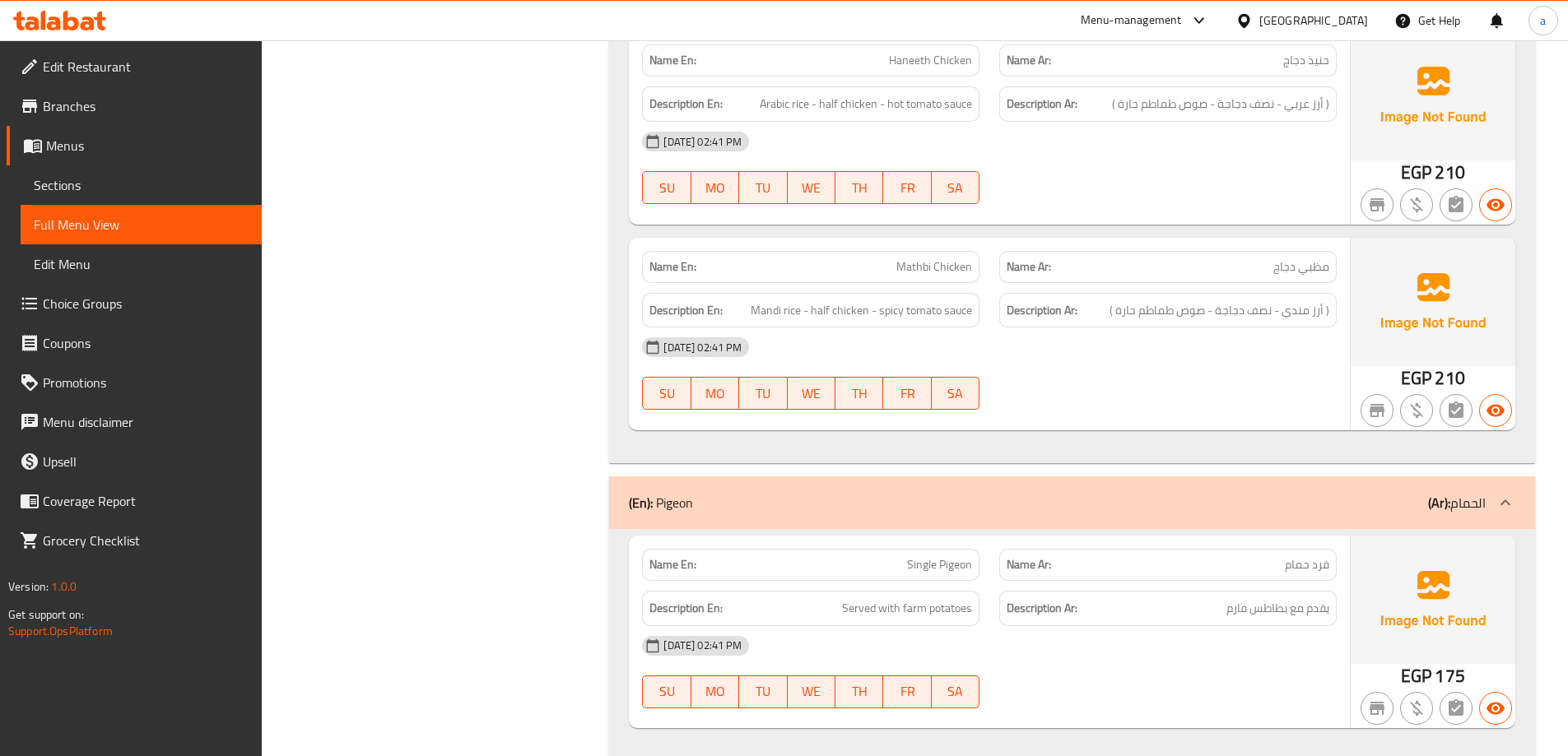
scroll to position [10860, 0]
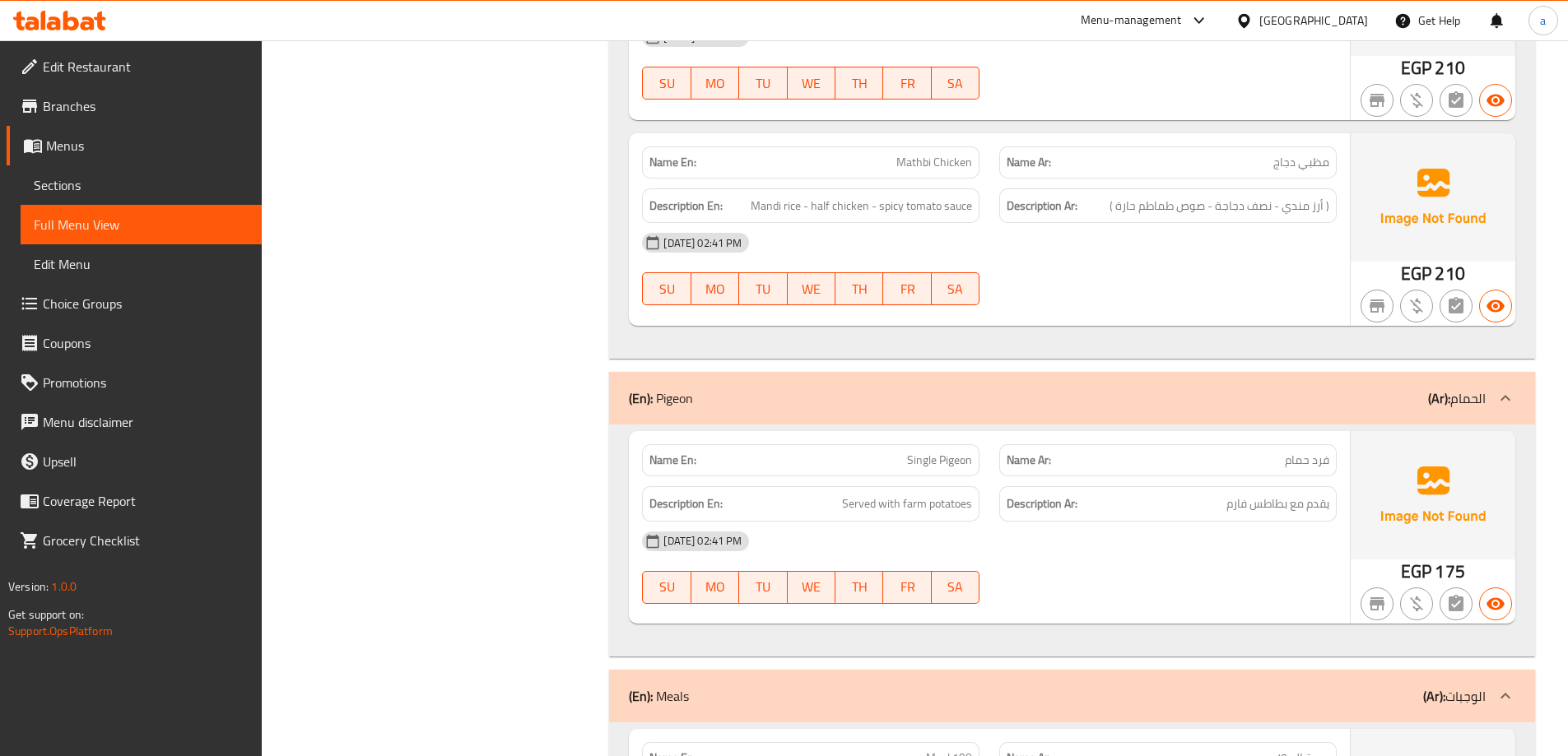
click at [1323, 451] on span "فرد حمام" at bounding box center [1307, 460] width 44 height 17
copy span "فرد"
click at [1058, 521] on div "[DATE] 02:41 PM" at bounding box center [988, 541] width 714 height 39
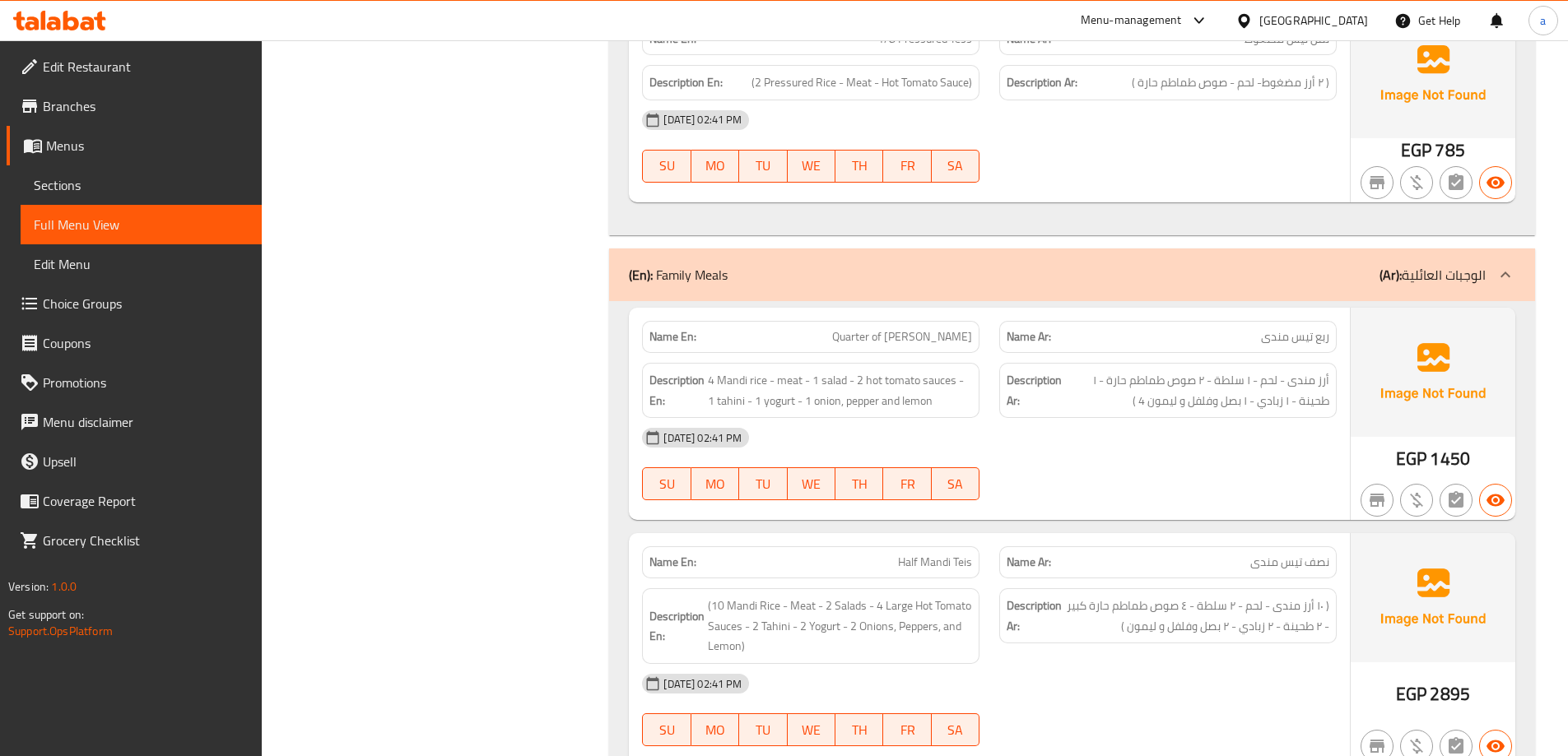
scroll to position [14233, 0]
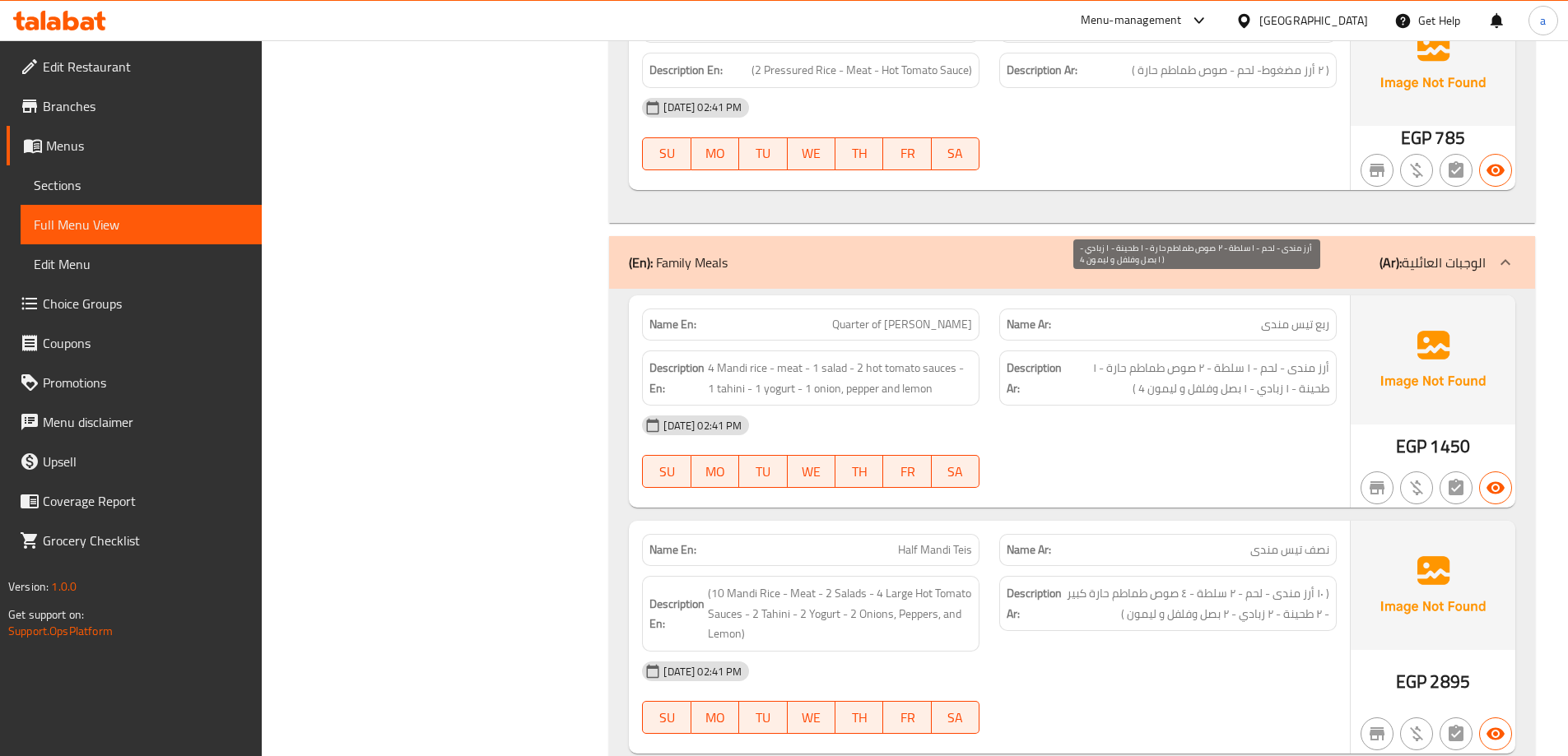
click at [1274, 358] on span "أرز مندى - لحم - ١ سلطة - ٢ صوص طماطم حارة - ١ طحينة - ١ زبادي - ١ بصل وفلفل و …" at bounding box center [1197, 377] width 264 height 40
copy span "زبادي"
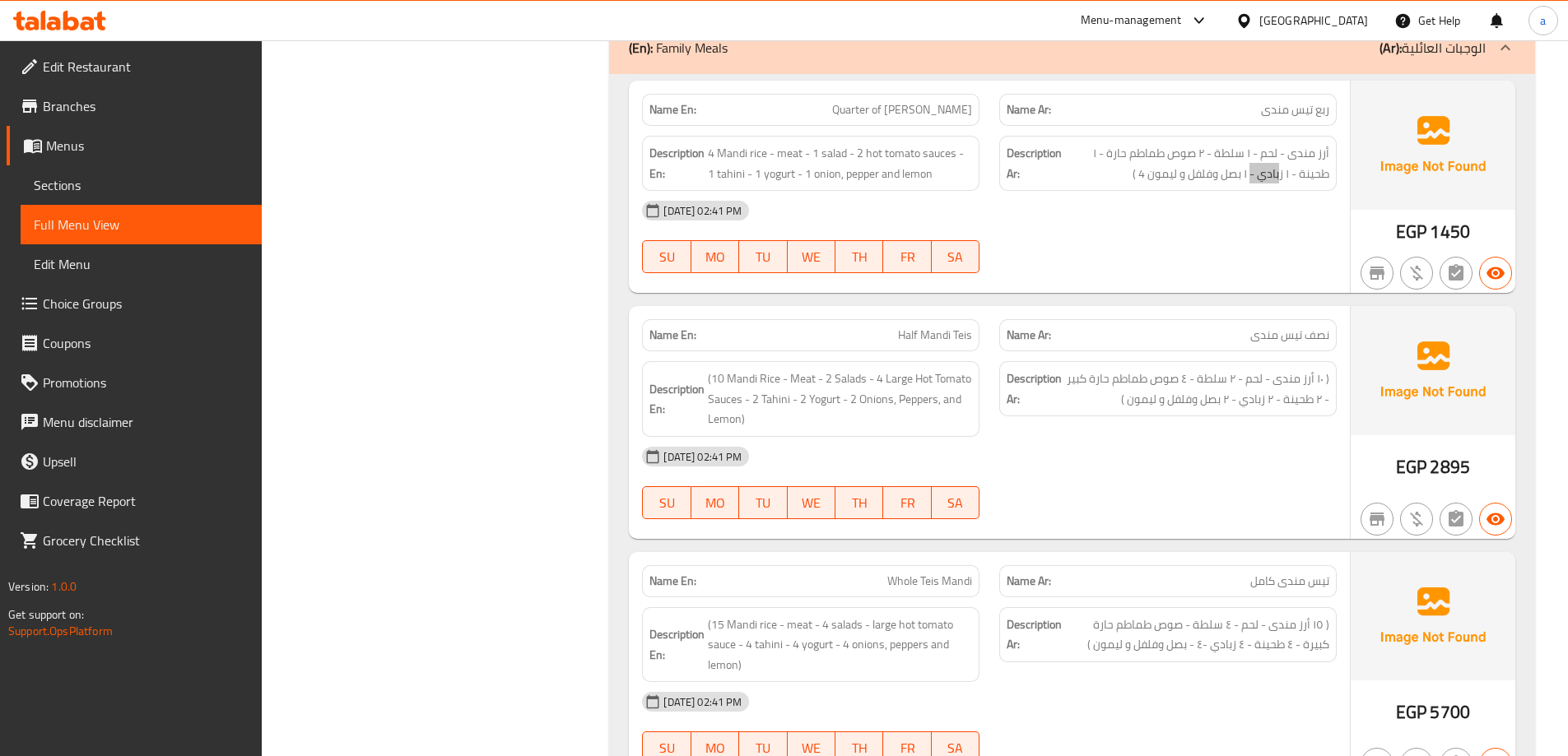
scroll to position [14437, 0]
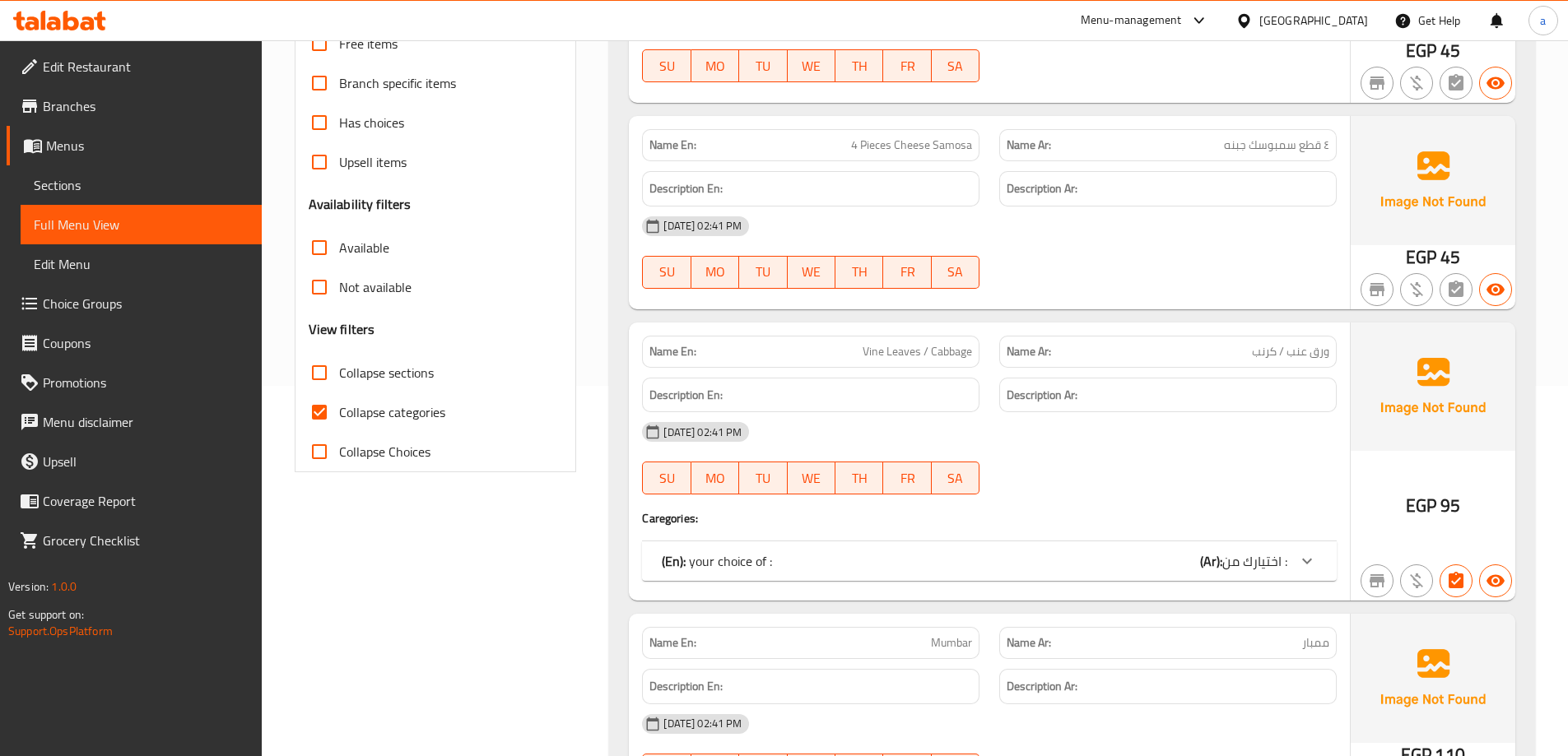
scroll to position [493, 0]
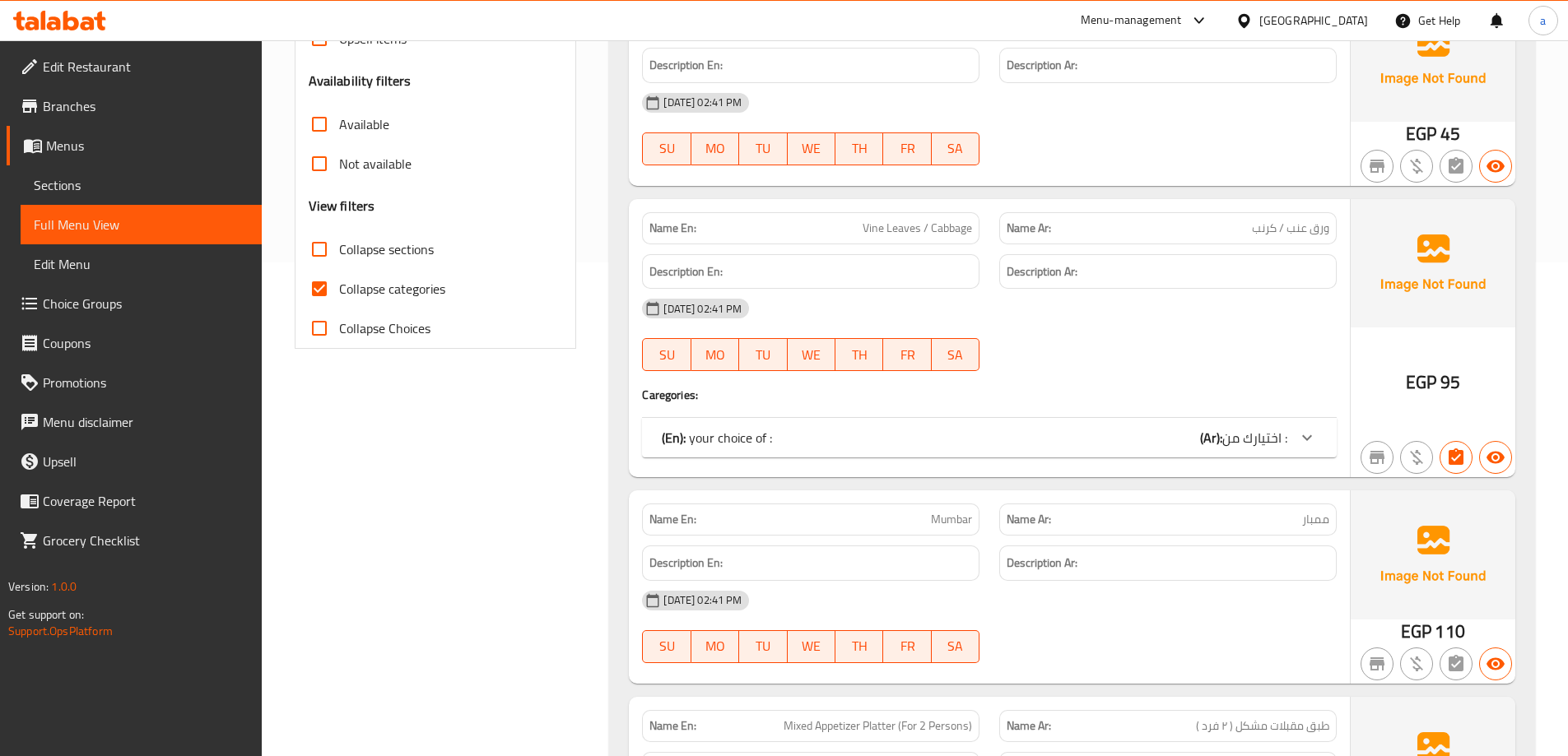
click at [421, 285] on span "Collapse categories" at bounding box center [392, 288] width 106 height 20
click at [339, 285] on input "Collapse categories" at bounding box center [319, 288] width 39 height 39
checkbox input "false"
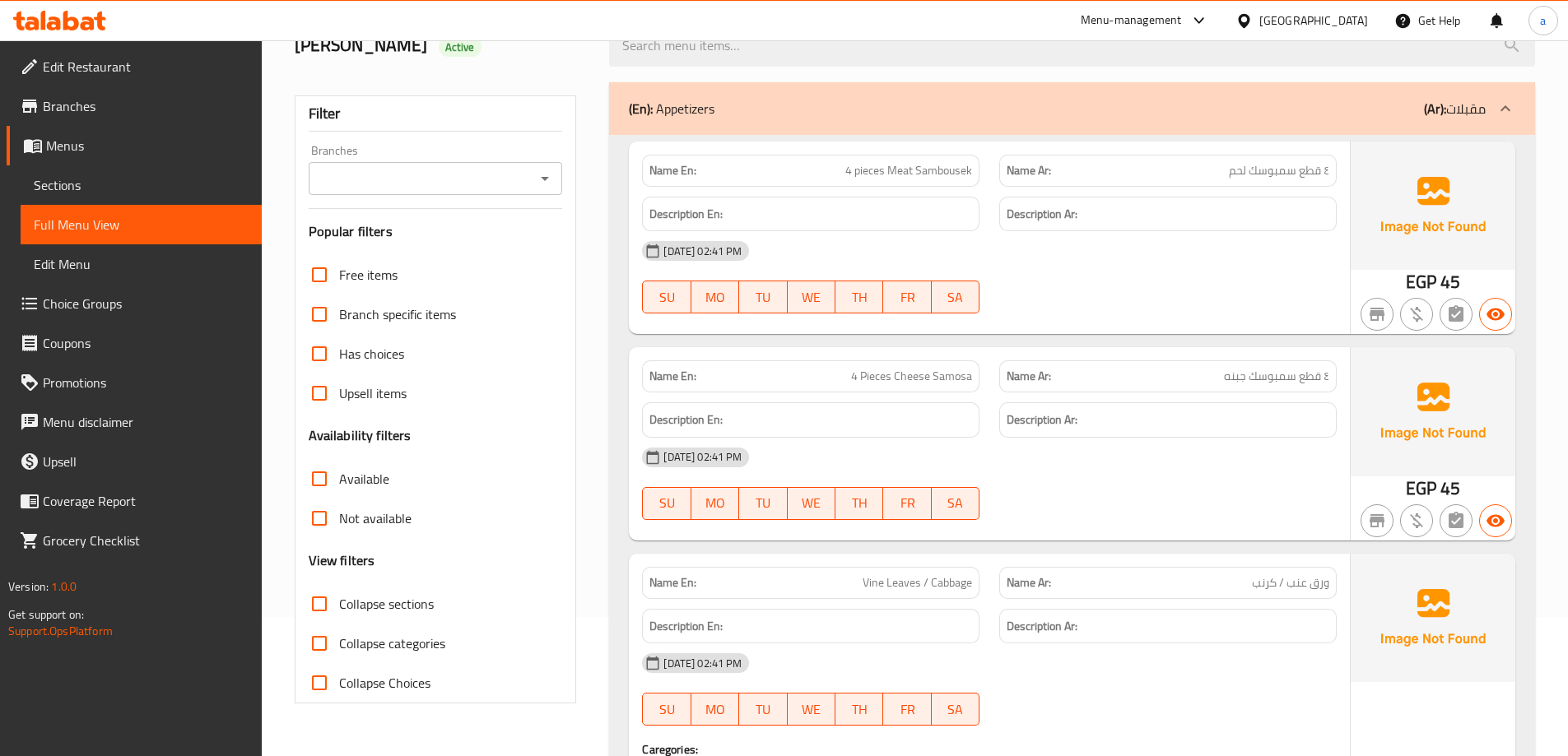
scroll to position [0, 0]
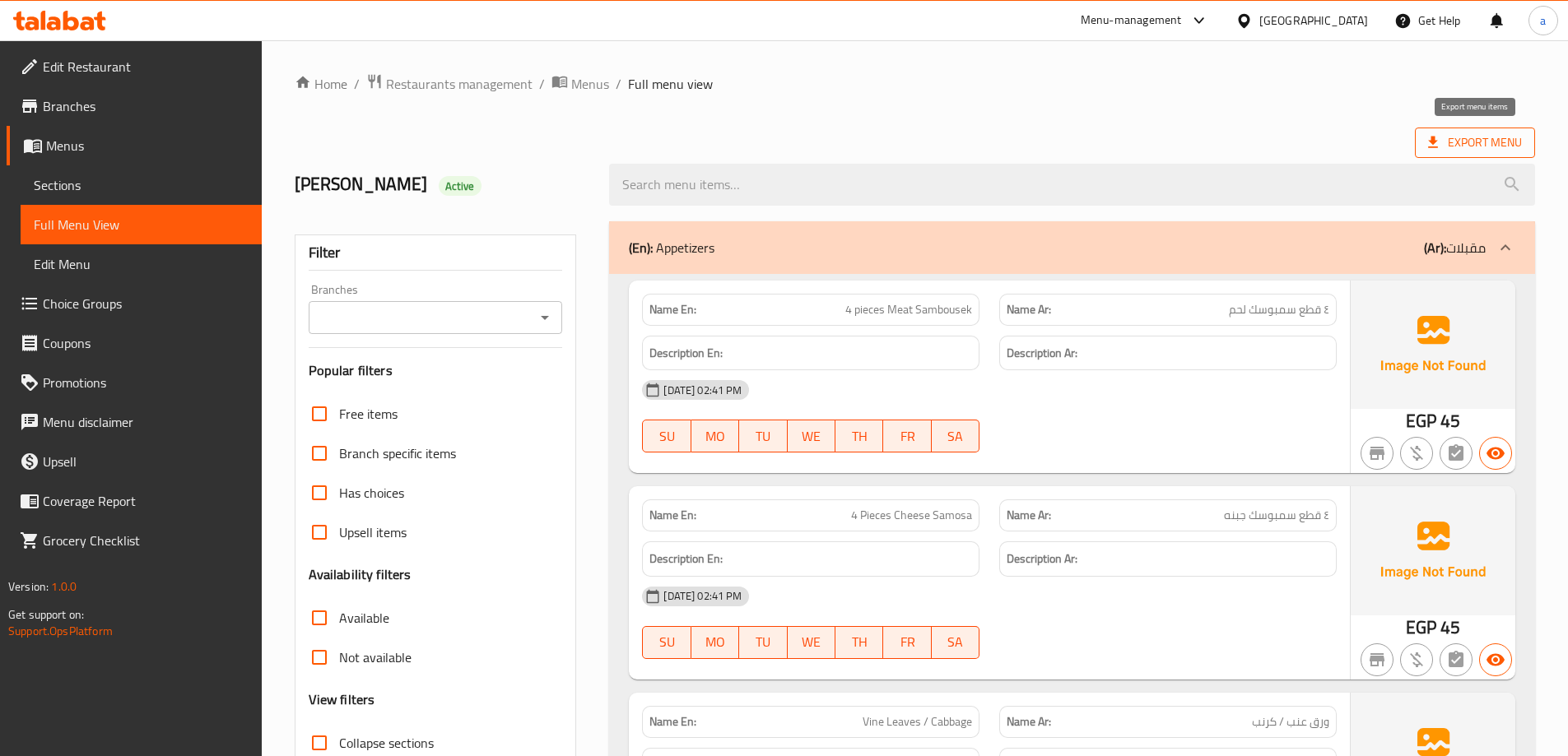
click at [1478, 135] on span "Export Menu" at bounding box center [1475, 142] width 94 height 20
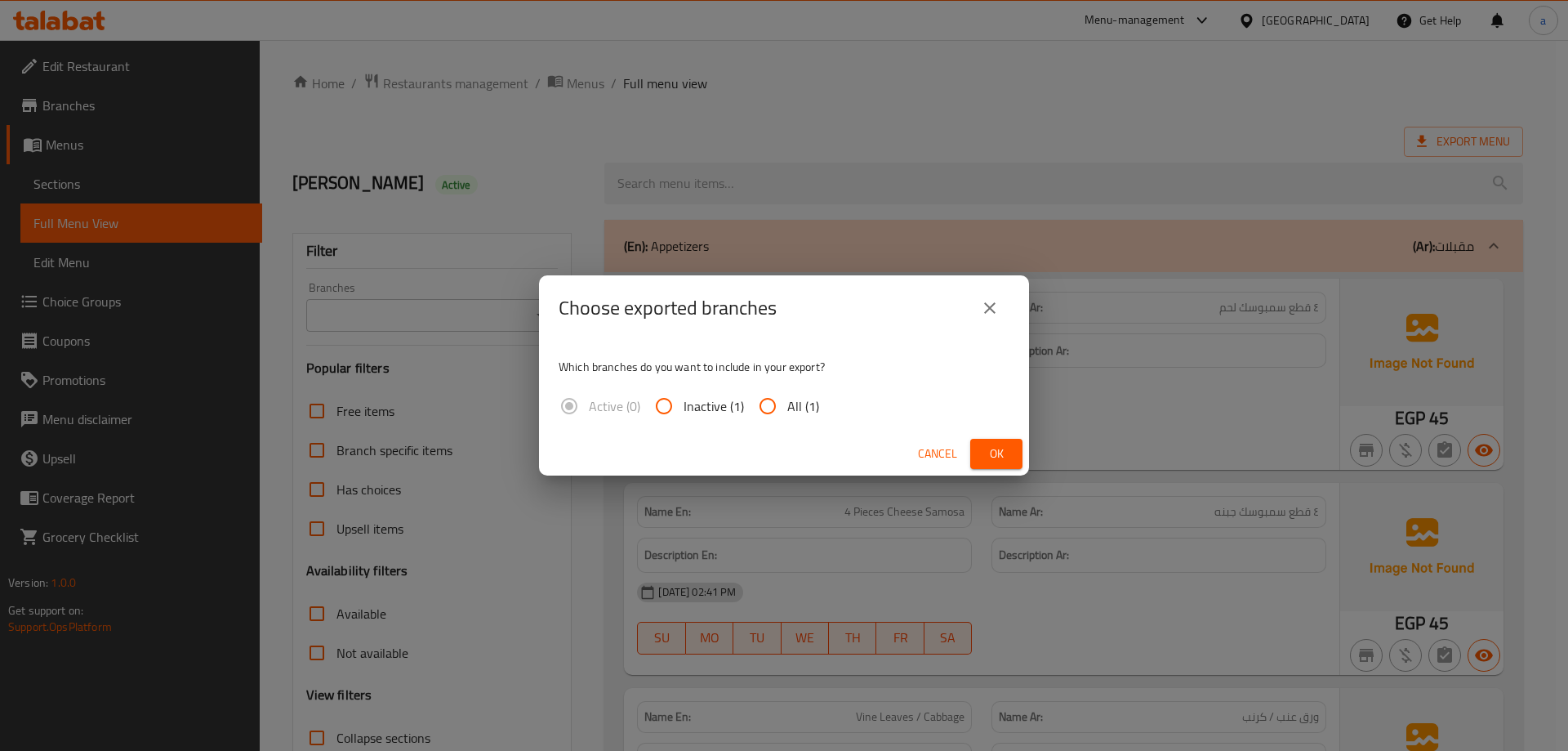
click at [786, 409] on input "All (1)" at bounding box center [767, 406] width 39 height 39
radio input "true"
click at [993, 449] on span "Ok" at bounding box center [996, 454] width 26 height 20
